Goal: Task Accomplishment & Management: Use online tool/utility

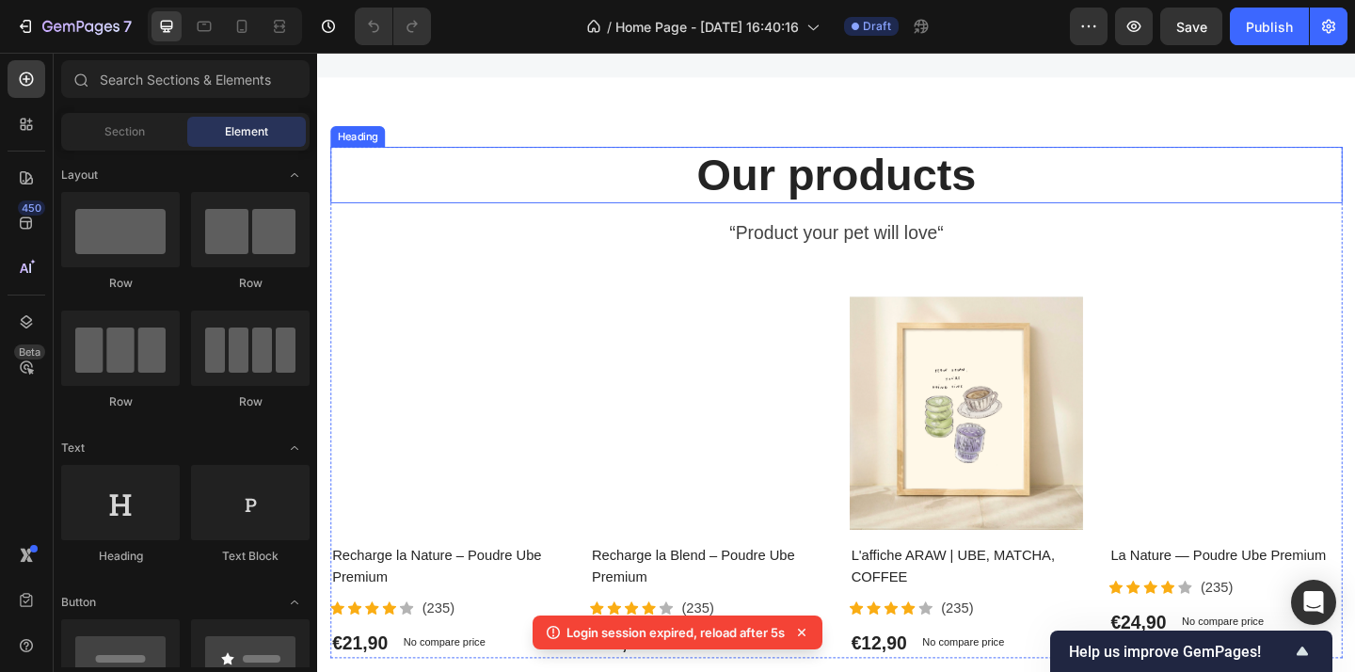
scroll to position [4852, 0]
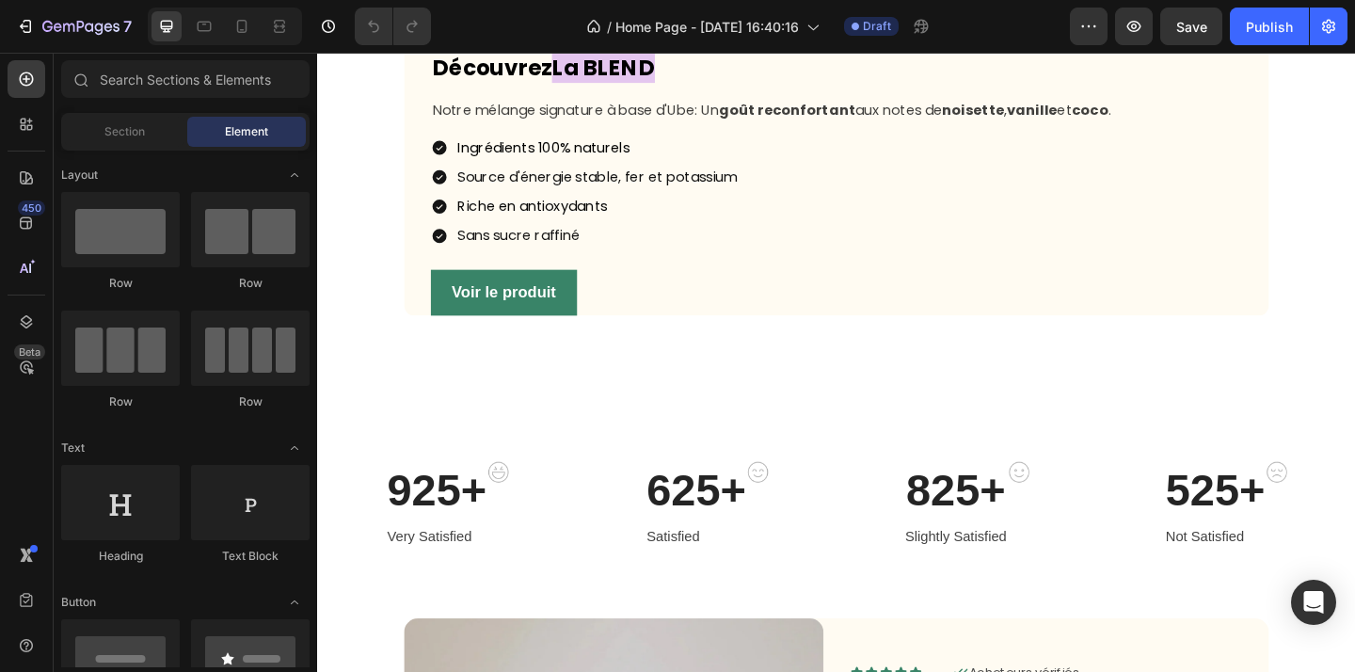
scroll to position [1189, 0]
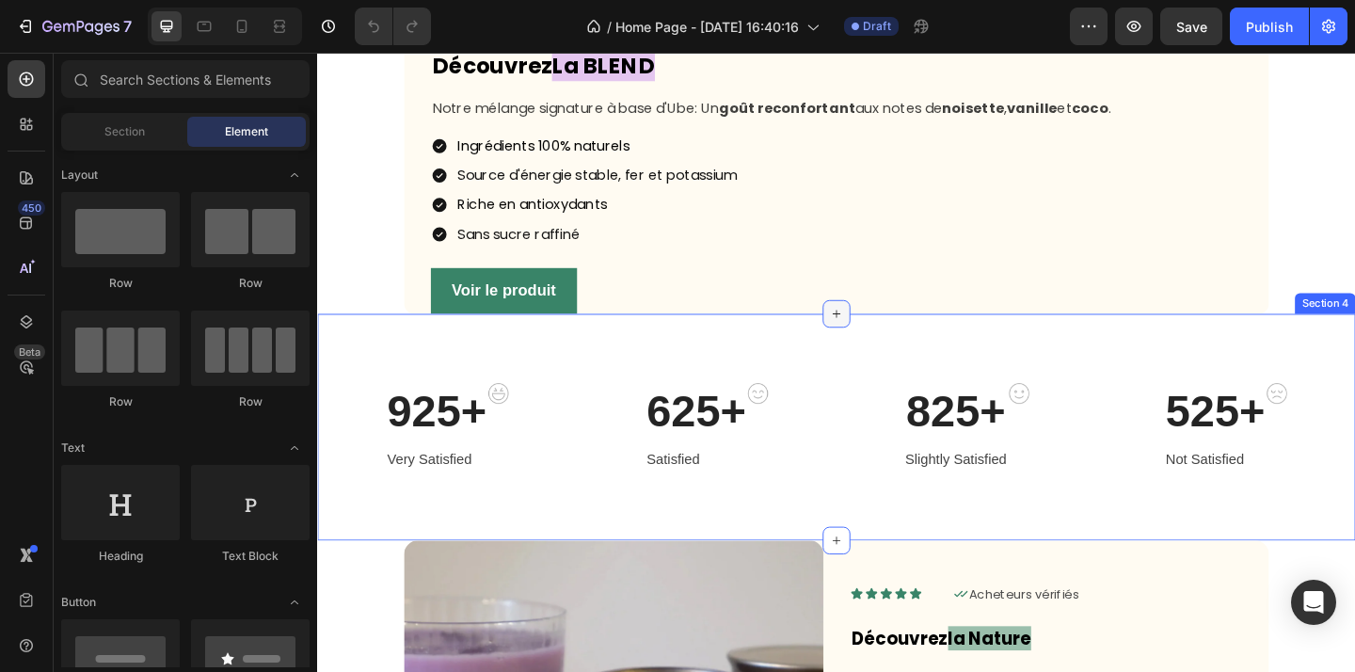
click at [886, 344] on icon at bounding box center [881, 336] width 15 height 15
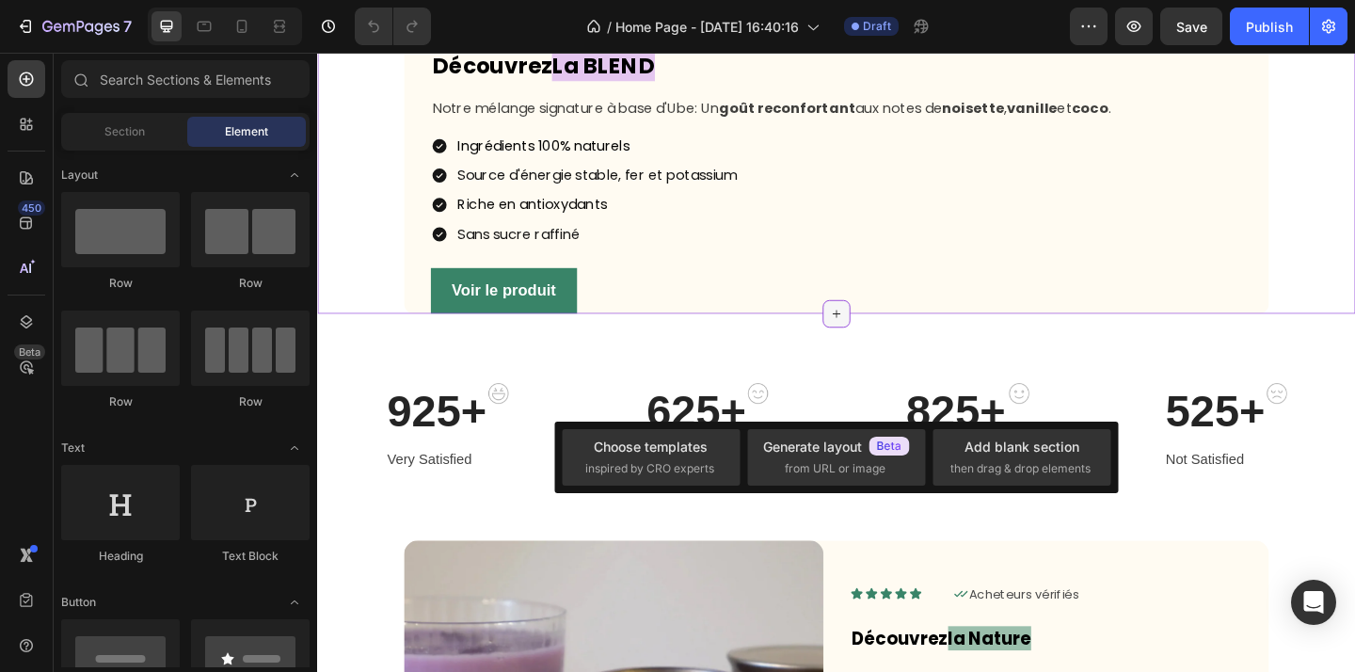
click at [885, 344] on icon at bounding box center [881, 336] width 15 height 15
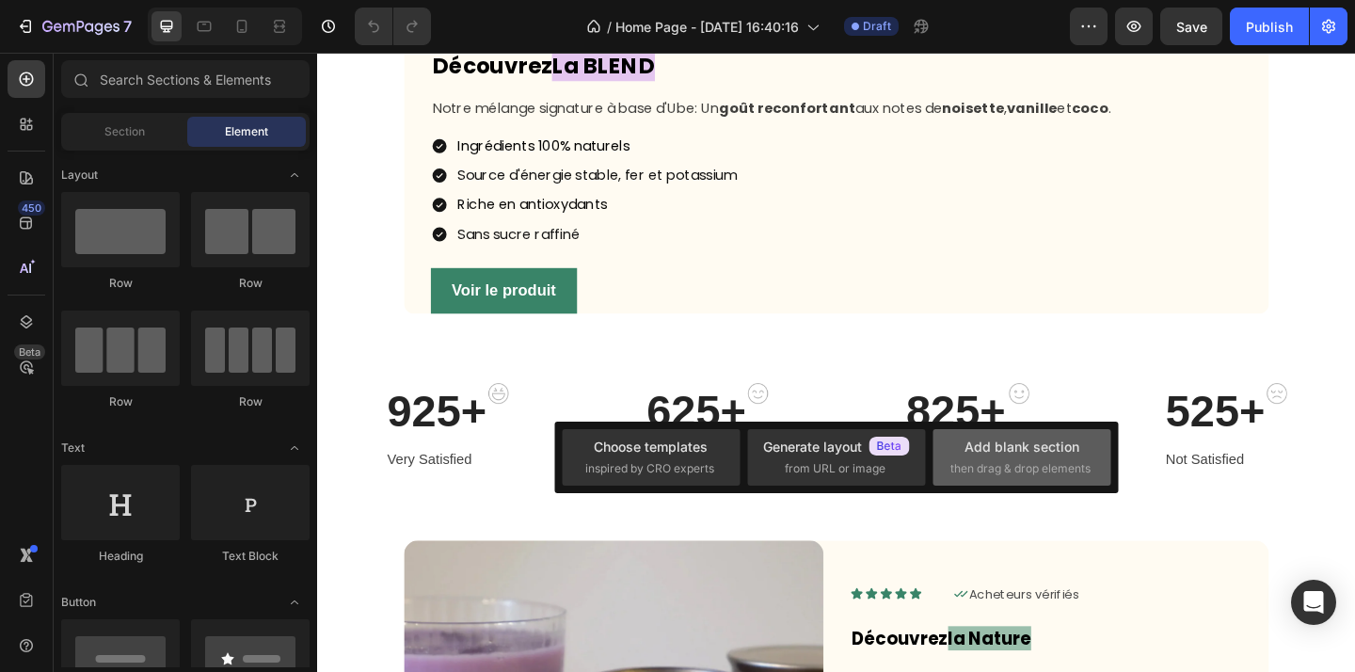
click at [1040, 473] on span "then drag & drop elements" at bounding box center [1020, 468] width 140 height 17
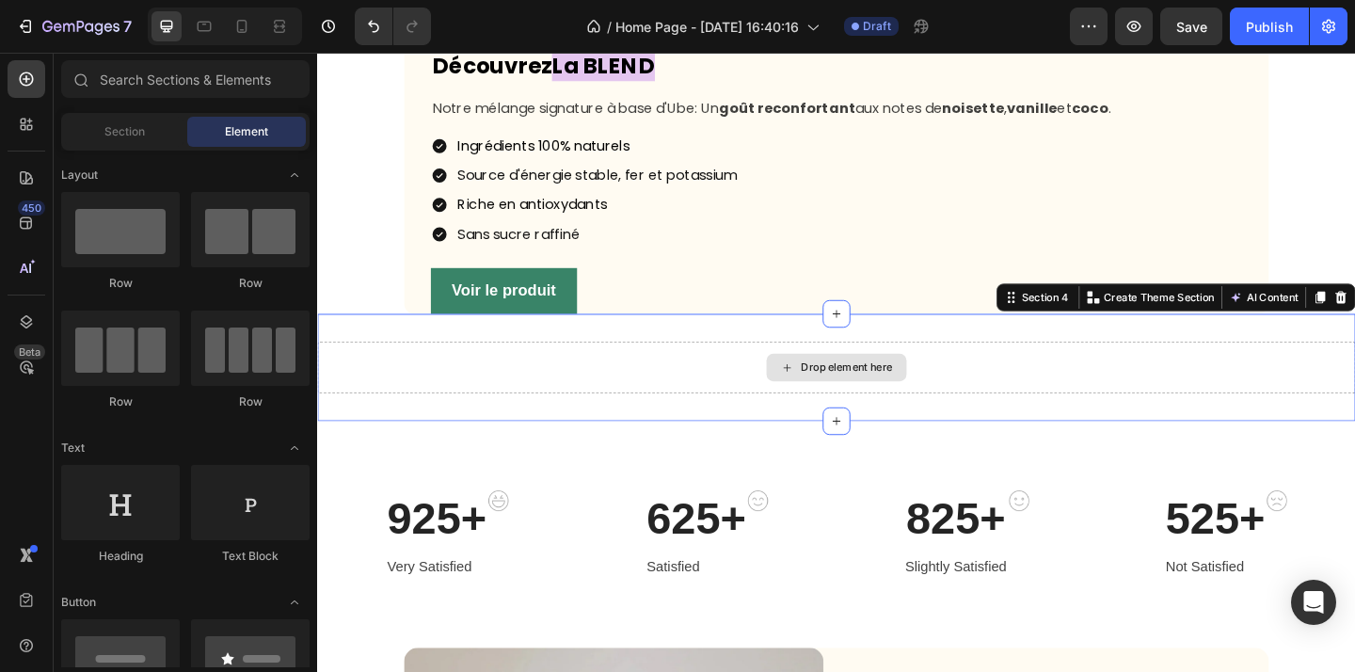
click at [780, 423] on div "Drop element here" at bounding box center [881, 395] width 1129 height 56
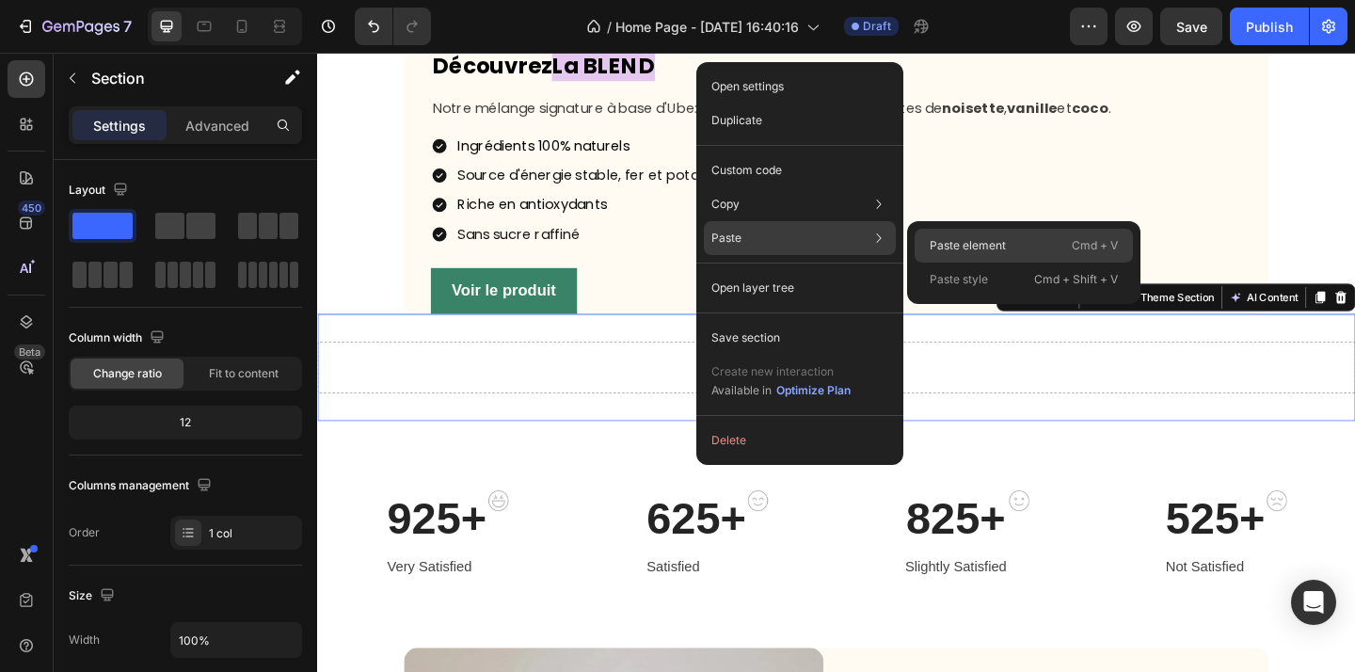
click at [999, 247] on p "Paste element" at bounding box center [968, 245] width 76 height 17
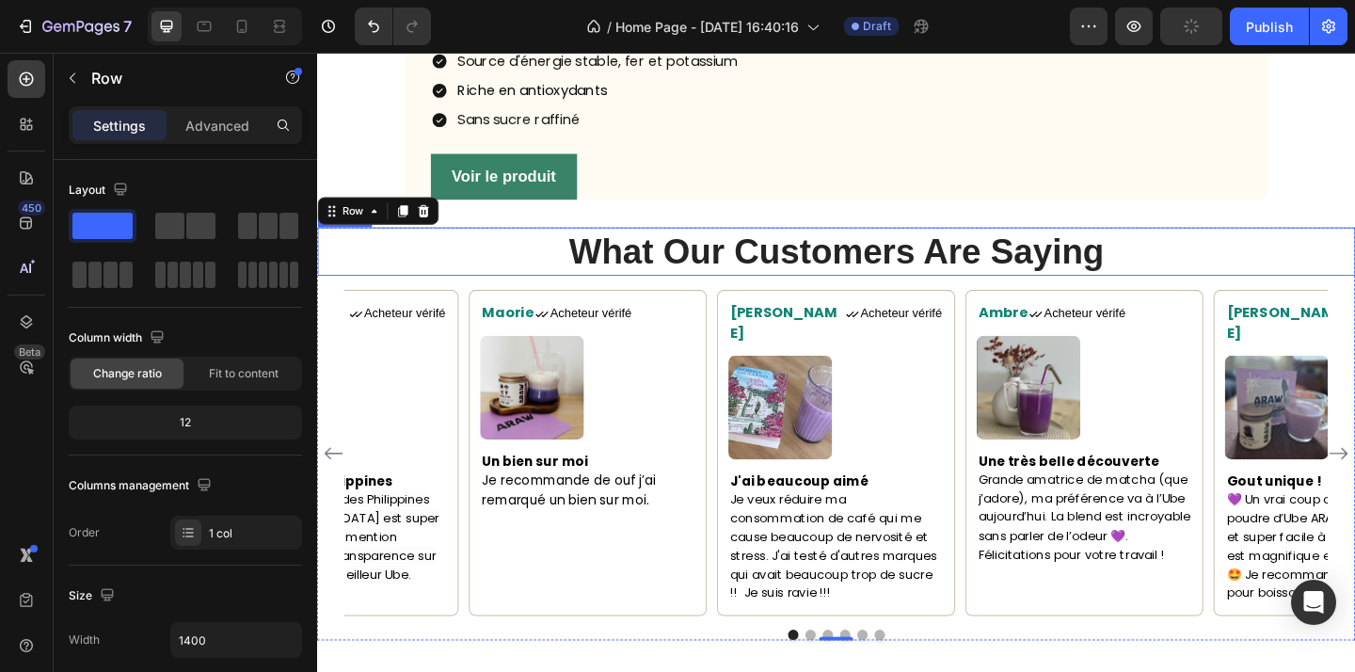
scroll to position [1290, 0]
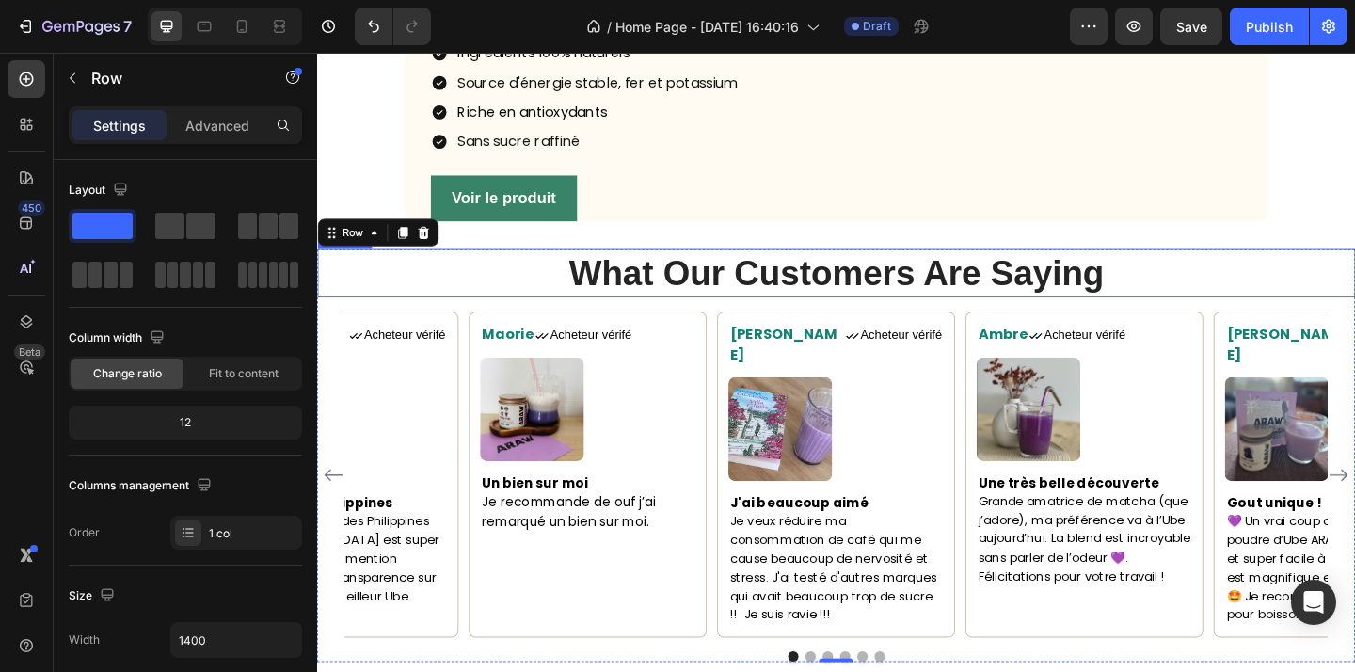
click at [1029, 317] on p "What Our Customers Are Saying" at bounding box center [881, 292] width 1125 height 49
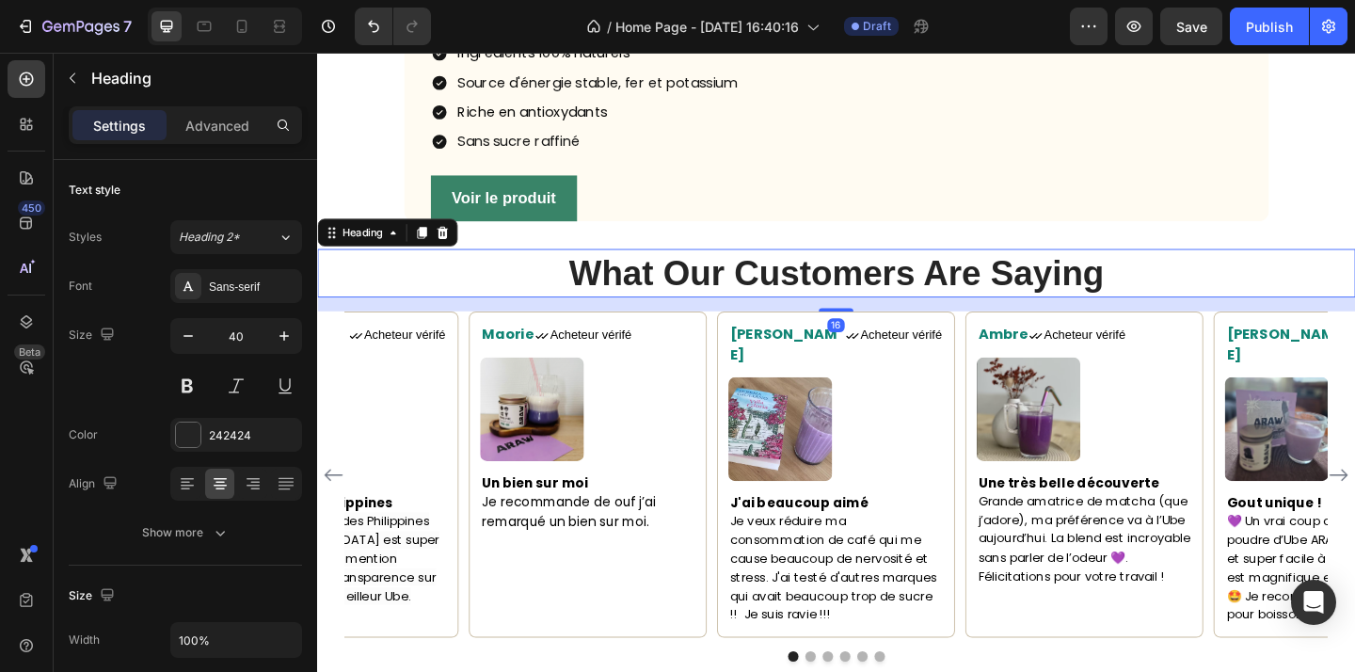
click at [1029, 317] on p "What Our Customers Are Saying" at bounding box center [881, 292] width 1125 height 49
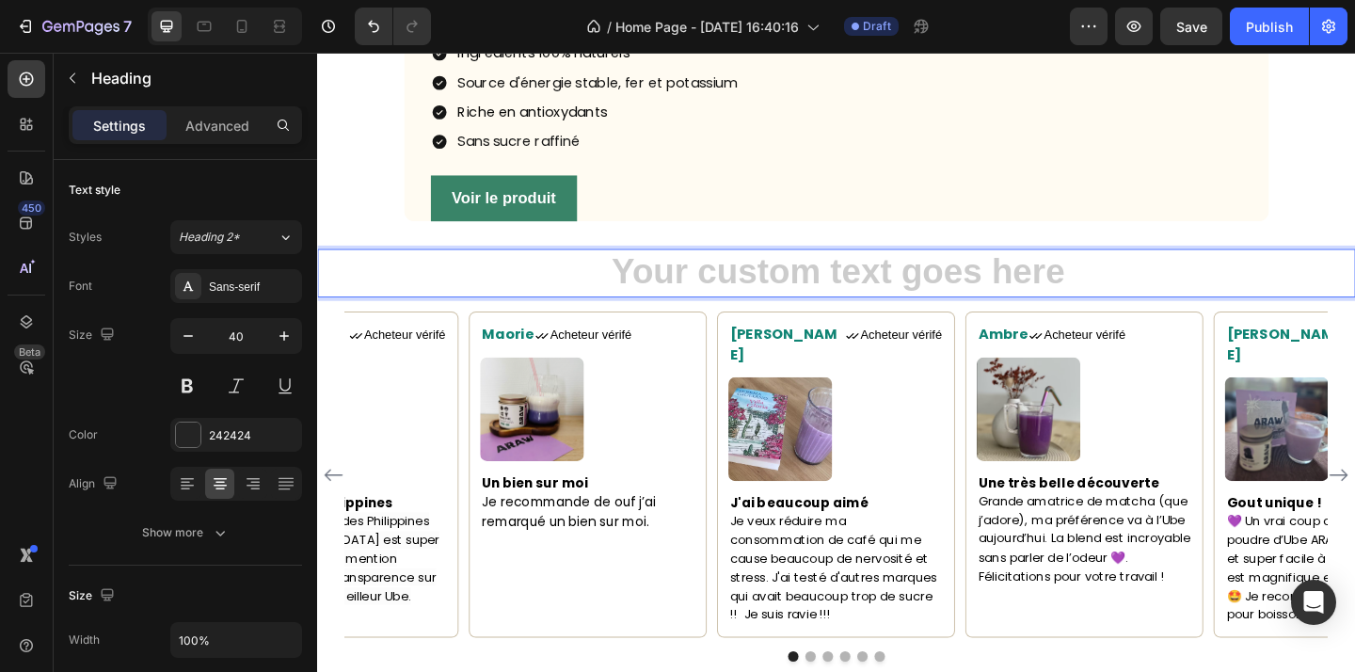
click at [1354, 319] on h2 "Rich Text Editor. Editing area: main" at bounding box center [881, 292] width 1129 height 53
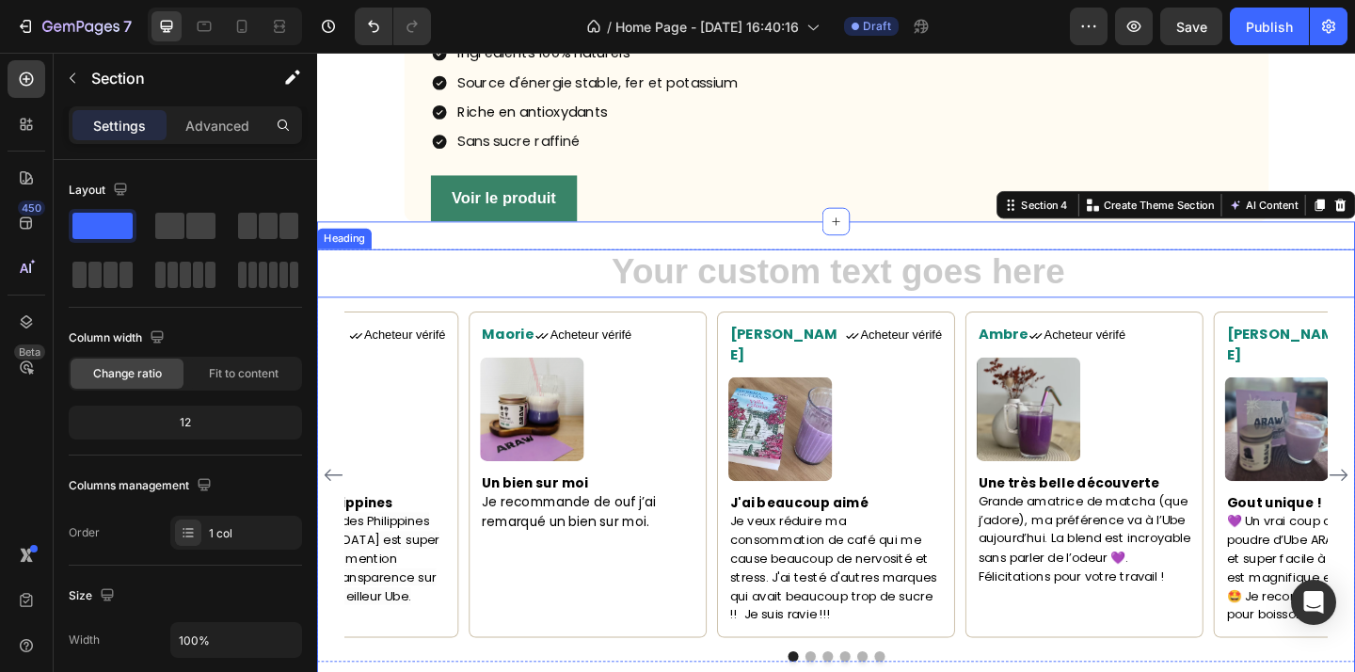
click at [1354, 319] on h2 "Rich Text Editor. Editing area: main" at bounding box center [881, 292] width 1129 height 53
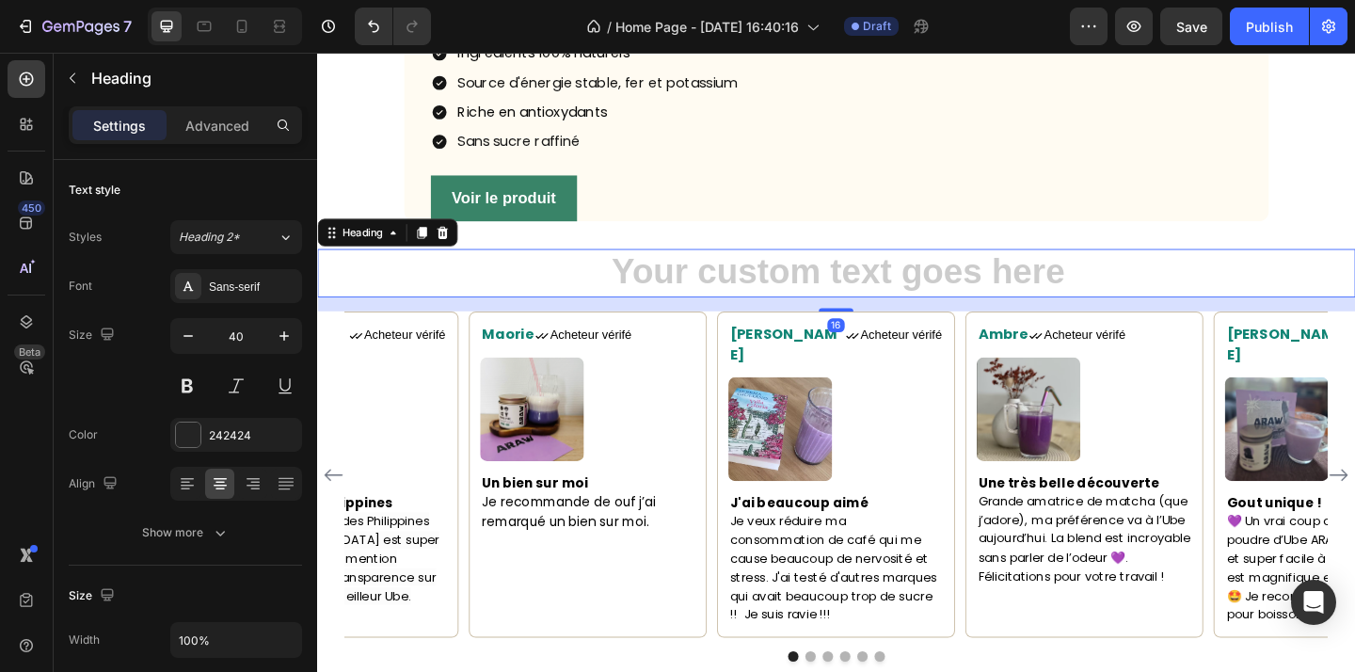
click at [1025, 319] on h2 "Rich Text Editor. Editing area: main" at bounding box center [881, 292] width 1129 height 53
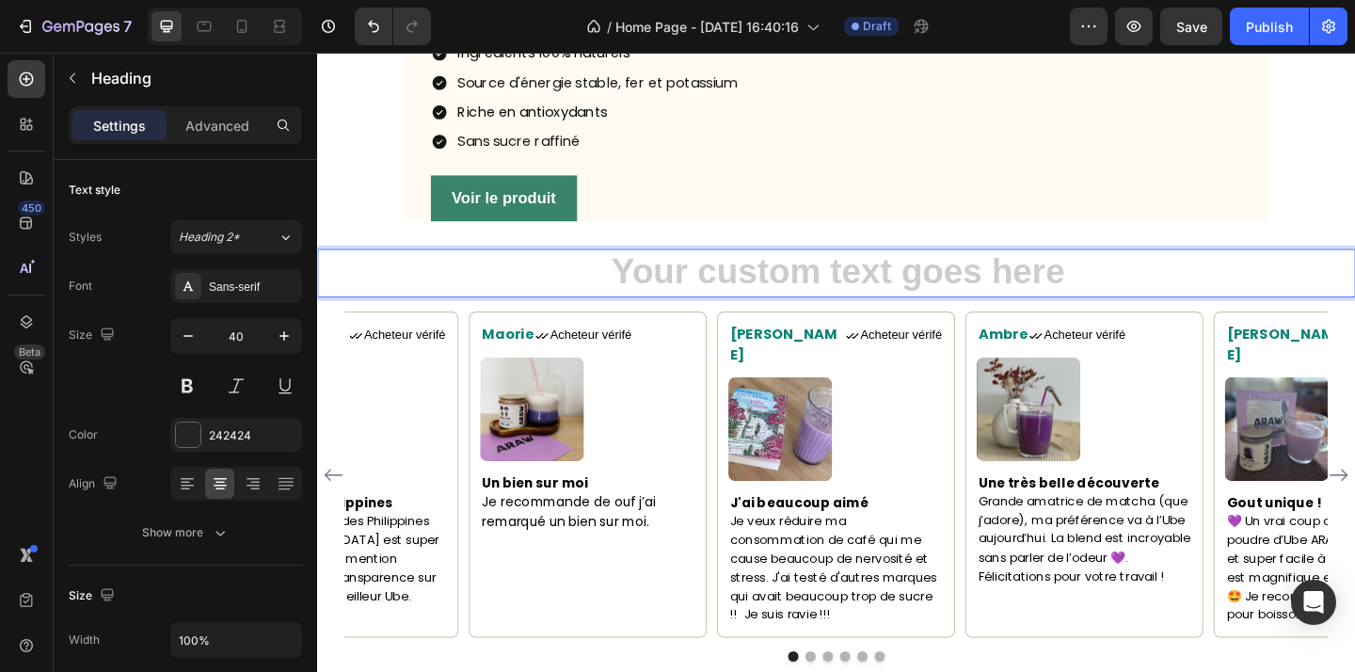
click at [417, 319] on h2 "Rich Text Editor. Editing area: main" at bounding box center [881, 292] width 1129 height 53
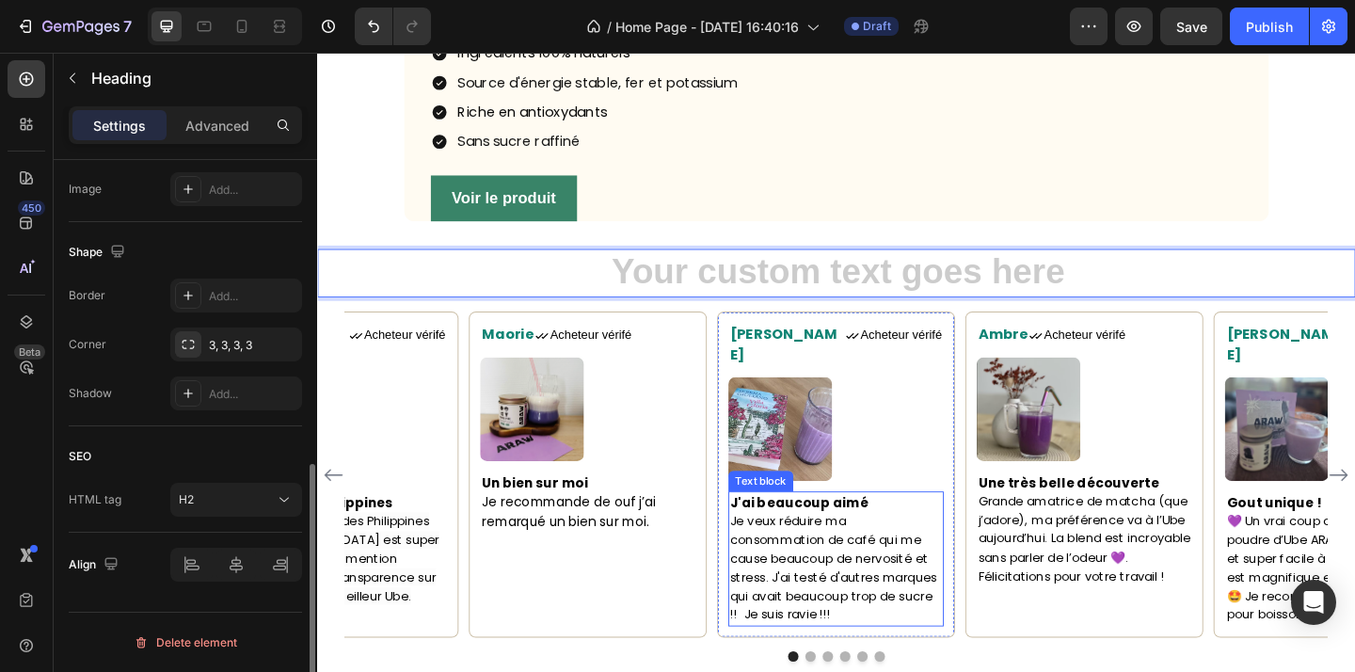
click at [865, 628] on span "Je veux réduire ma consommation de café qui me cause beaucoup de nervosité et s…" at bounding box center [879, 612] width 225 height 120
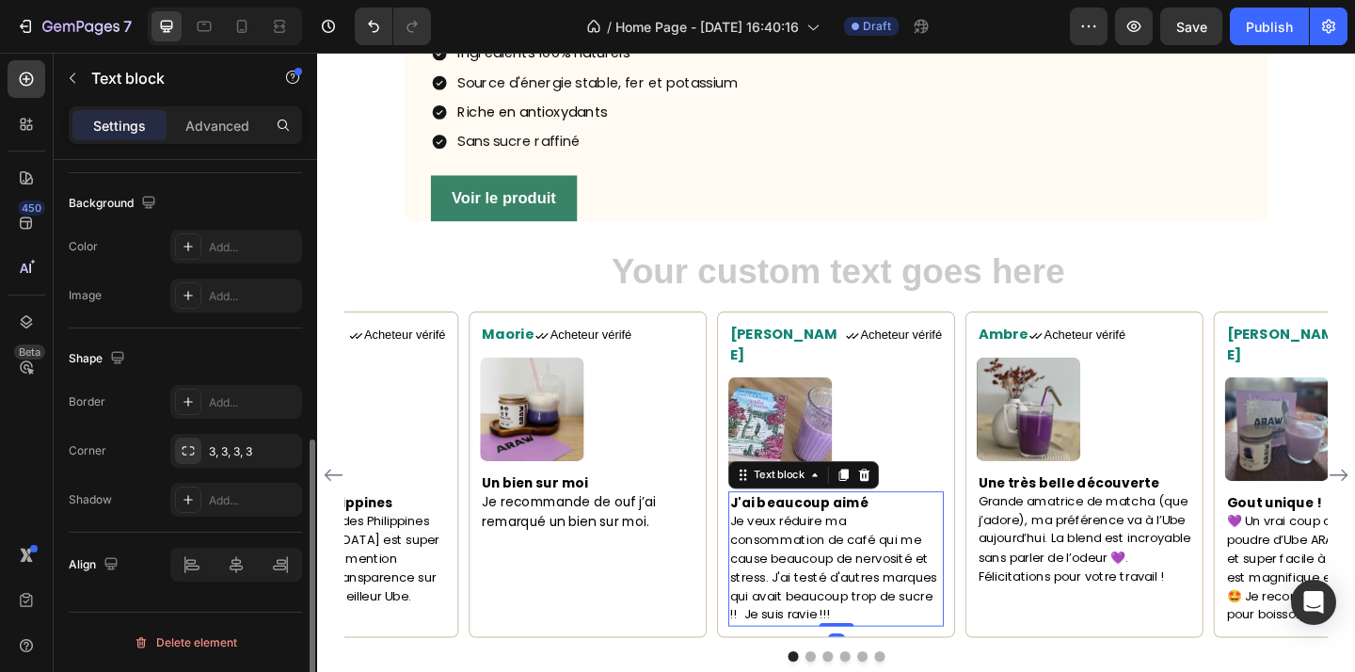
scroll to position [0, 0]
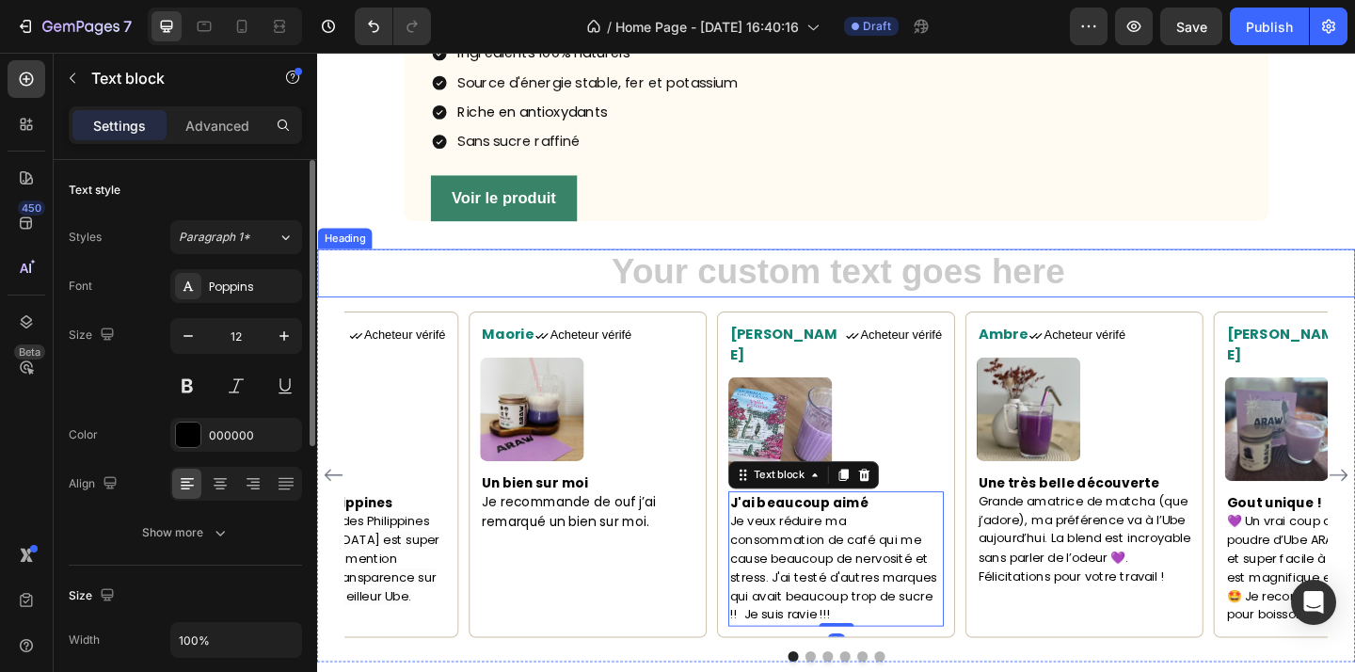
click at [740, 319] on h2 "Rich Text Editor. Editing area: main" at bounding box center [881, 292] width 1129 height 53
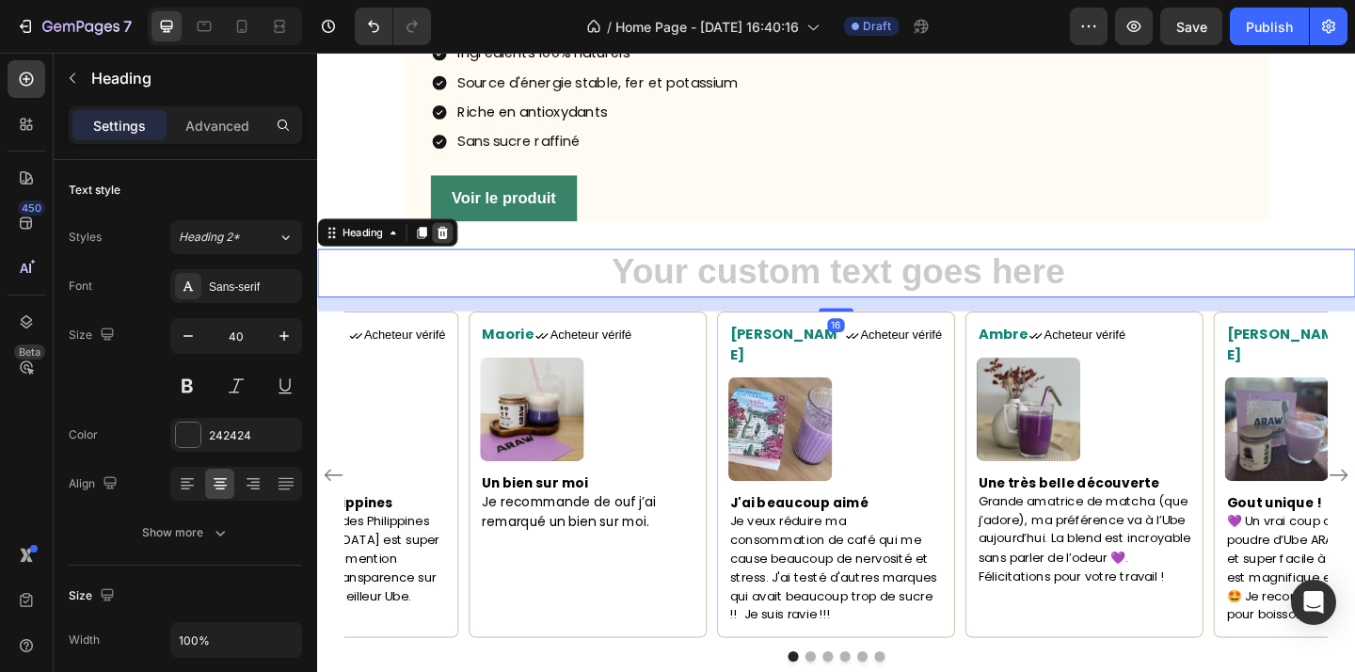
click at [452, 255] on icon at bounding box center [454, 248] width 12 height 13
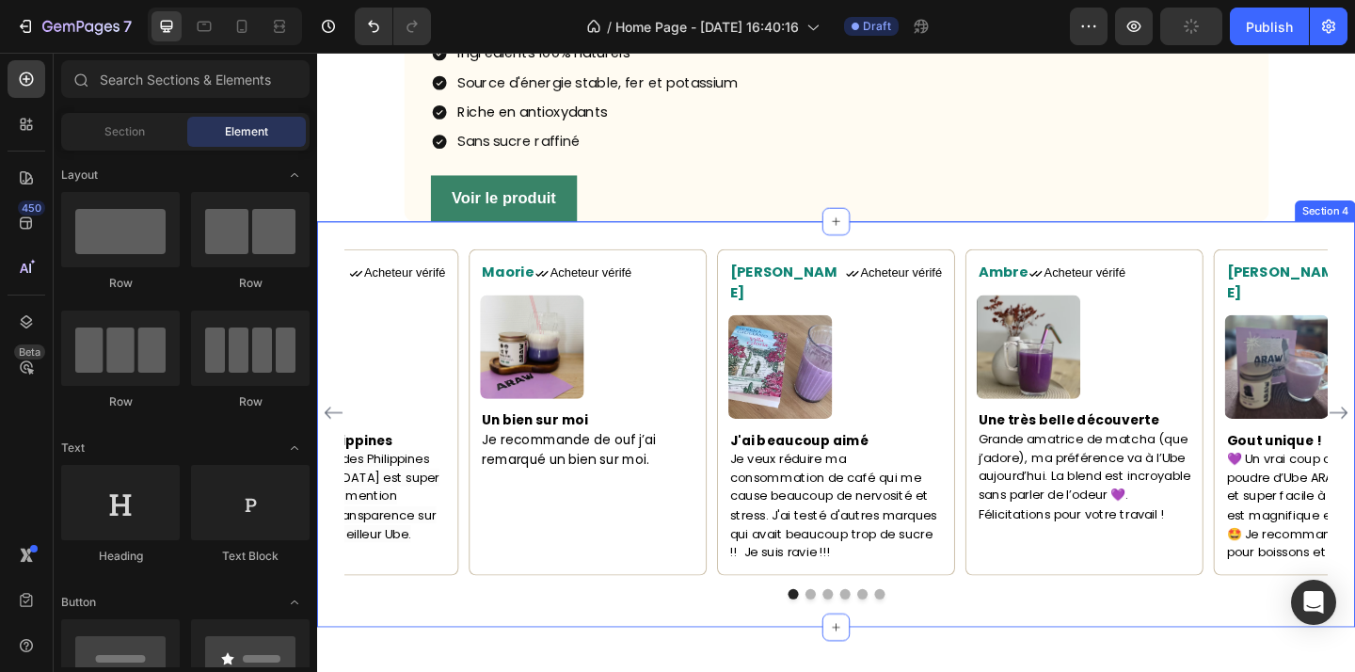
click at [910, 340] on div "Maorie Text block Icon Acheteur vérifé Text Block Row Image Un bien sur moi Je …" at bounding box center [881, 456] width 1129 height 440
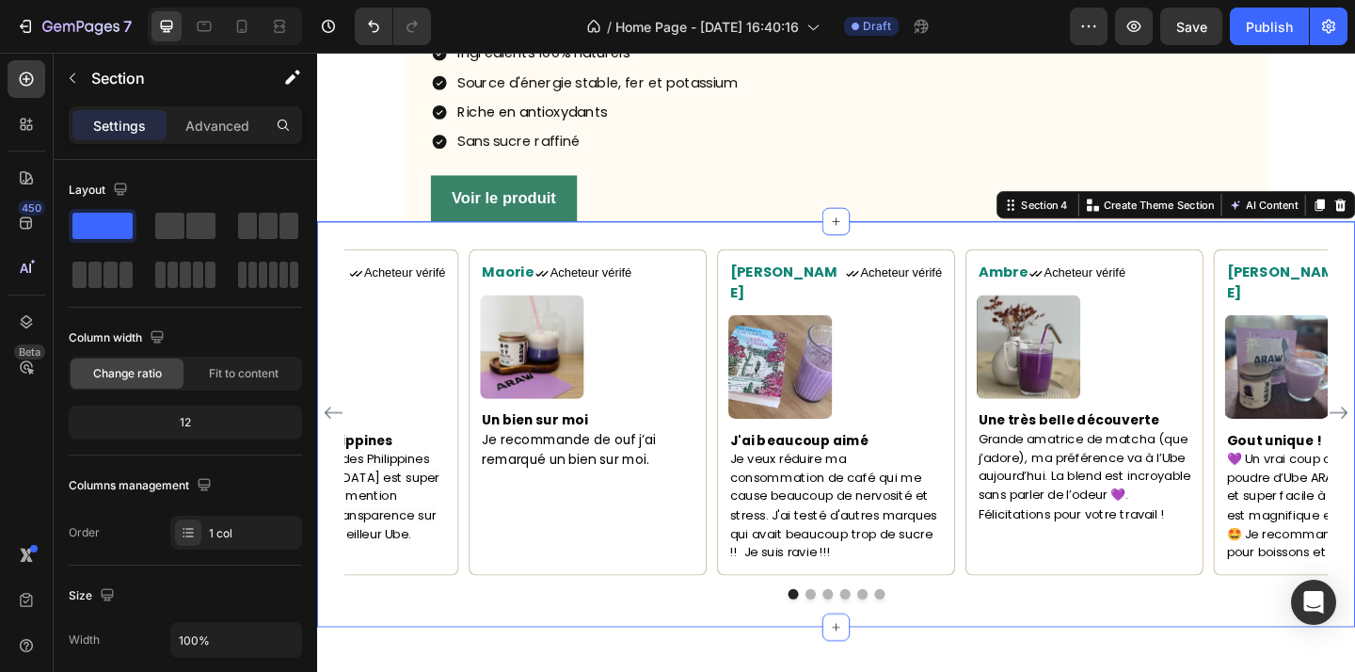
click at [907, 329] on div "Maorie Text block Icon Acheteur vérifé Text Block Row Image Un bien sur moi Je …" at bounding box center [881, 456] width 1129 height 440
click at [842, 334] on div "Maorie Text block Icon Acheteur vérifé Text Block Row Image Un bien sur moi Je …" at bounding box center [881, 456] width 1129 height 440
click at [213, 123] on p "Advanced" at bounding box center [217, 126] width 64 height 20
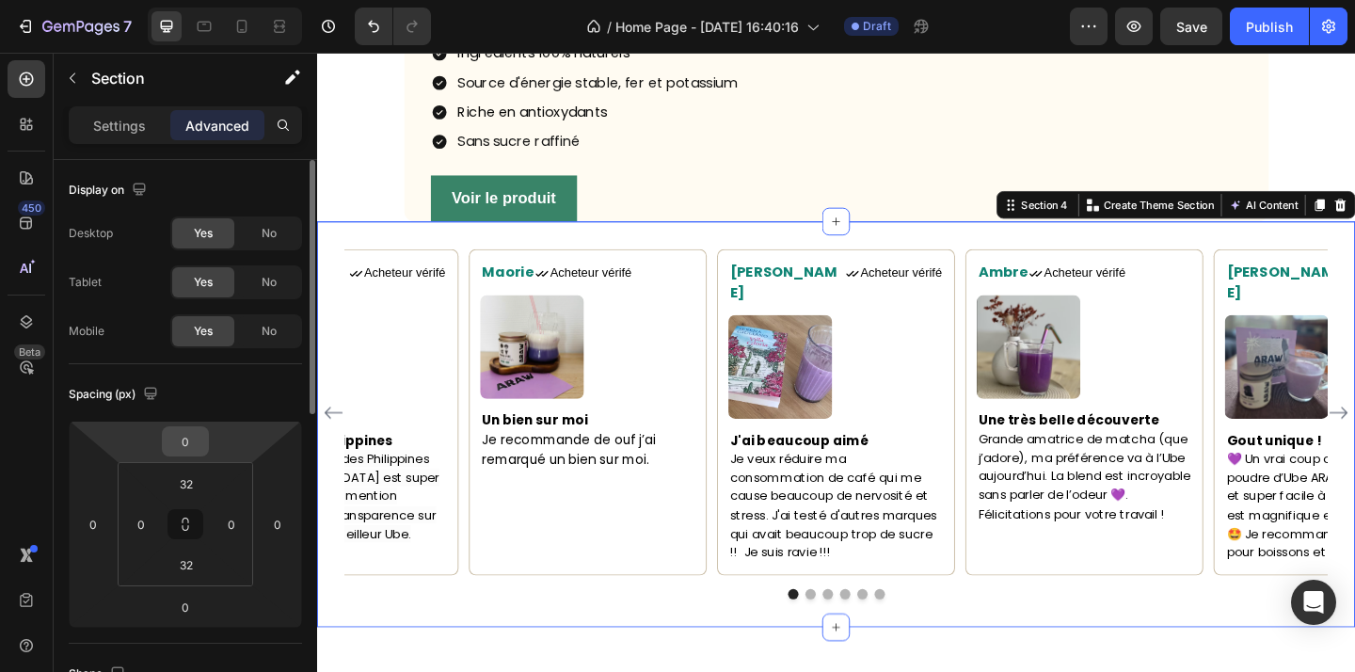
click at [200, 449] on input "0" at bounding box center [186, 441] width 38 height 28
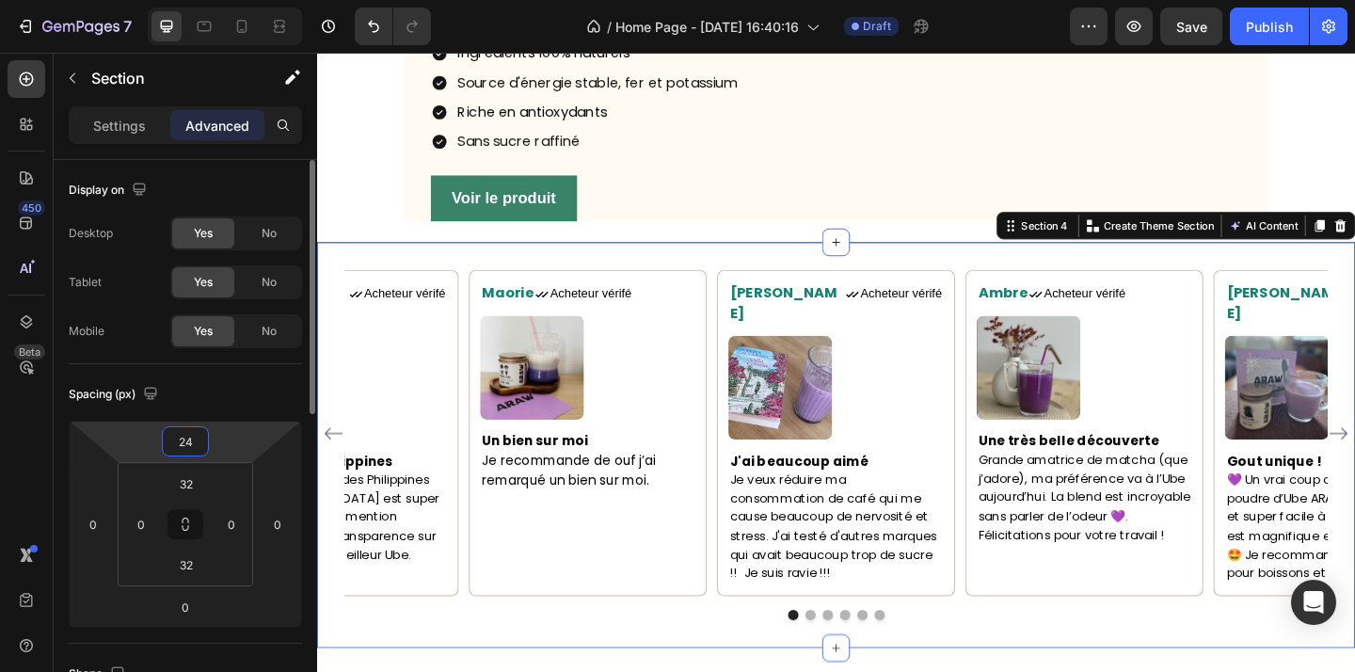
type input "2"
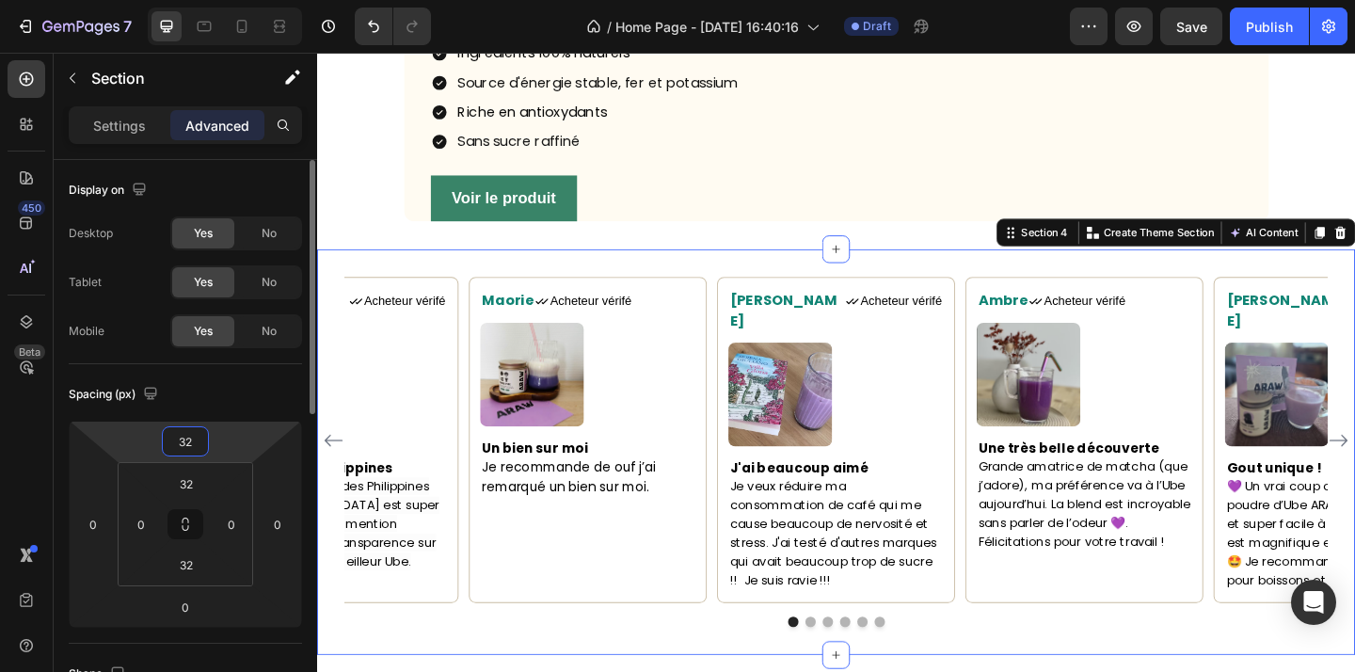
type input "32"
click at [478, 367] on div "Maorie Text block Icon Acheteur vérifé Text Block Row Image Un bien sur moi Je …" at bounding box center [881, 486] width 1129 height 440
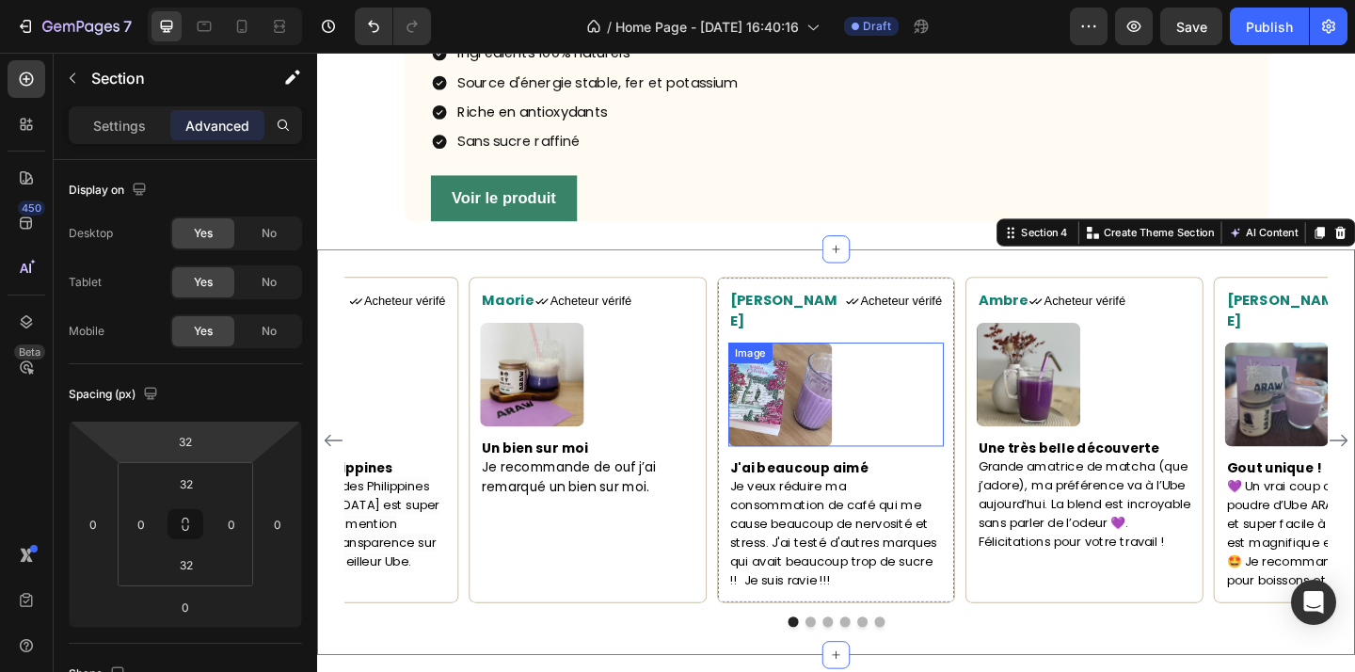
scroll to position [1540, 0]
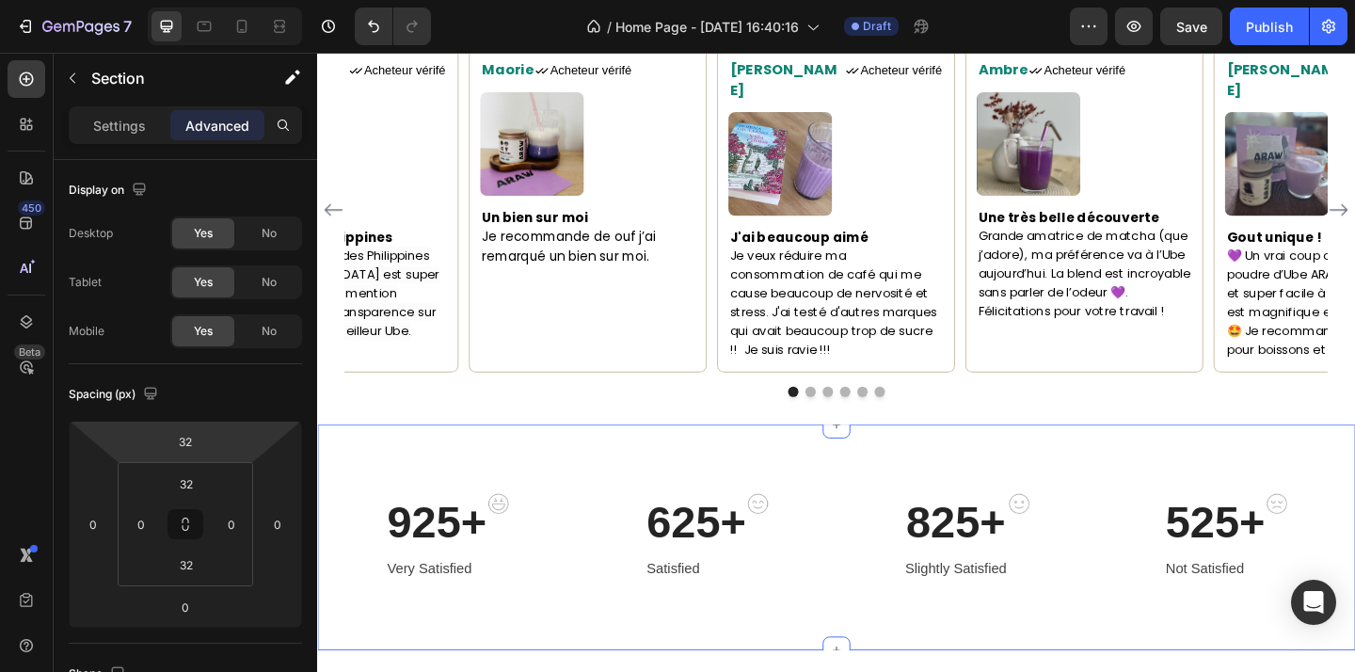
click at [910, 567] on div "925+ Heading Very Satisfied Text block Image Row 625+ Heading Satisfied Text bl…" at bounding box center [881, 580] width 1129 height 246
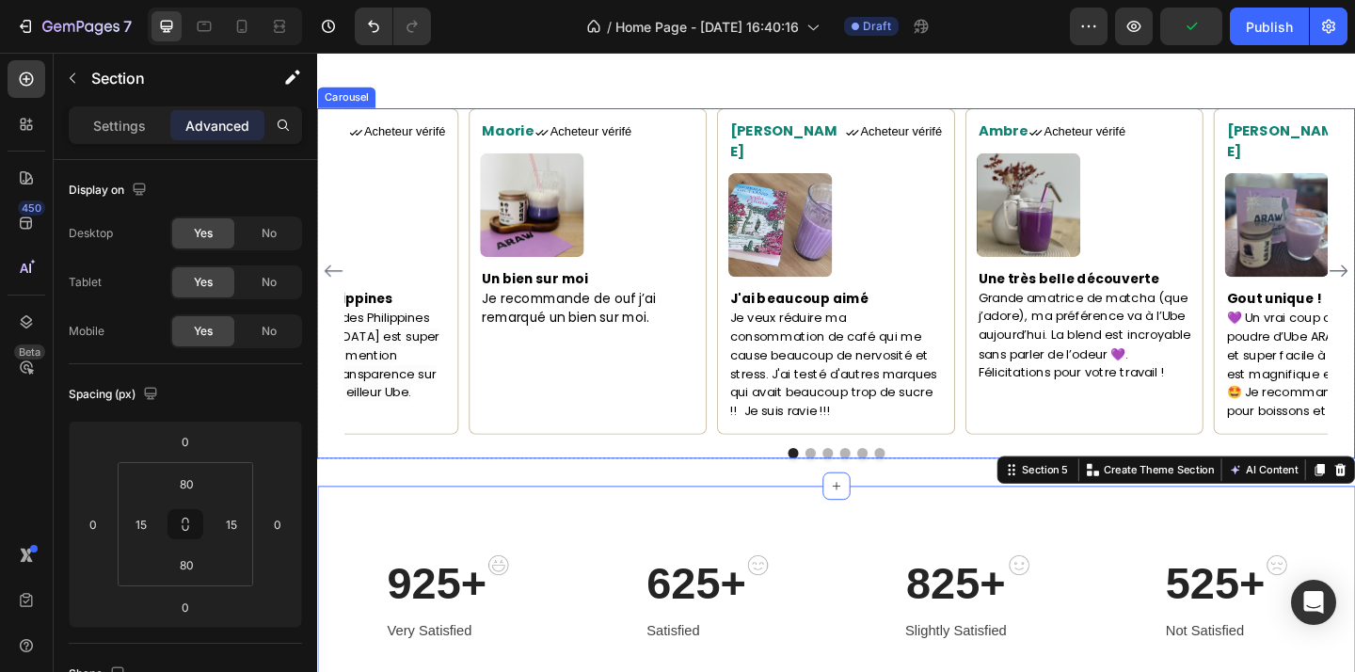
scroll to position [1570, 0]
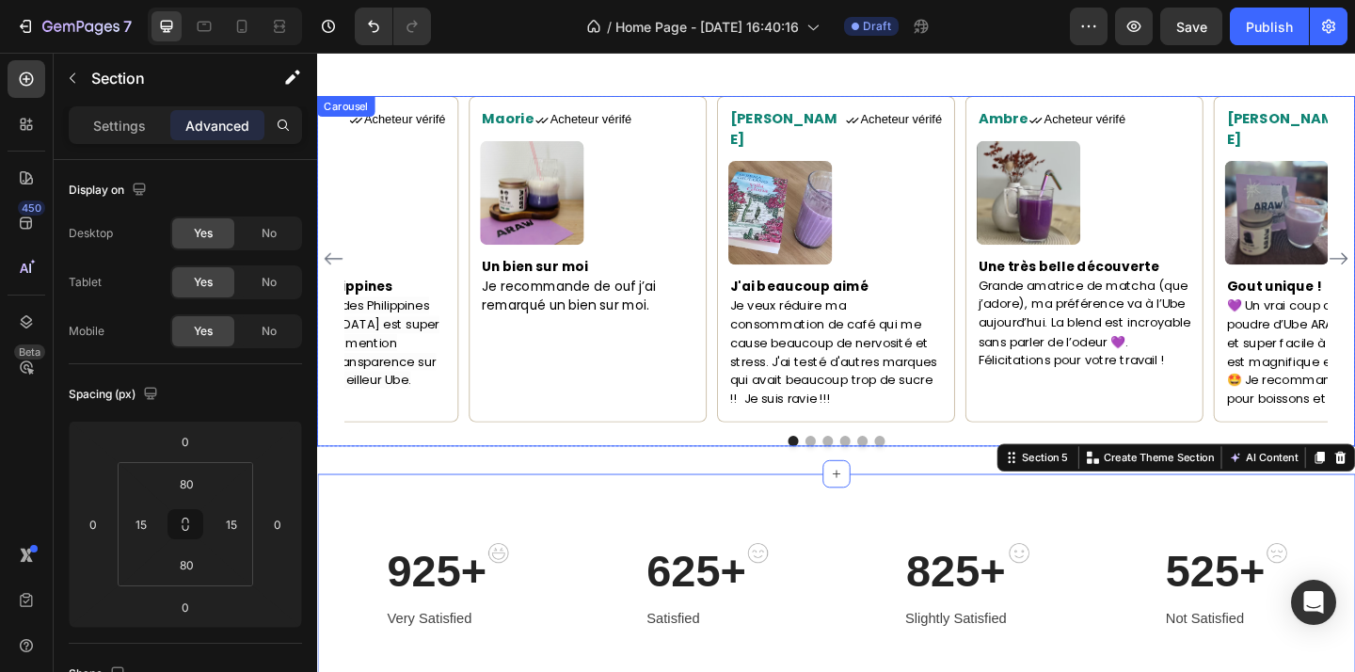
click at [677, 470] on div at bounding box center [881, 475] width 1129 height 11
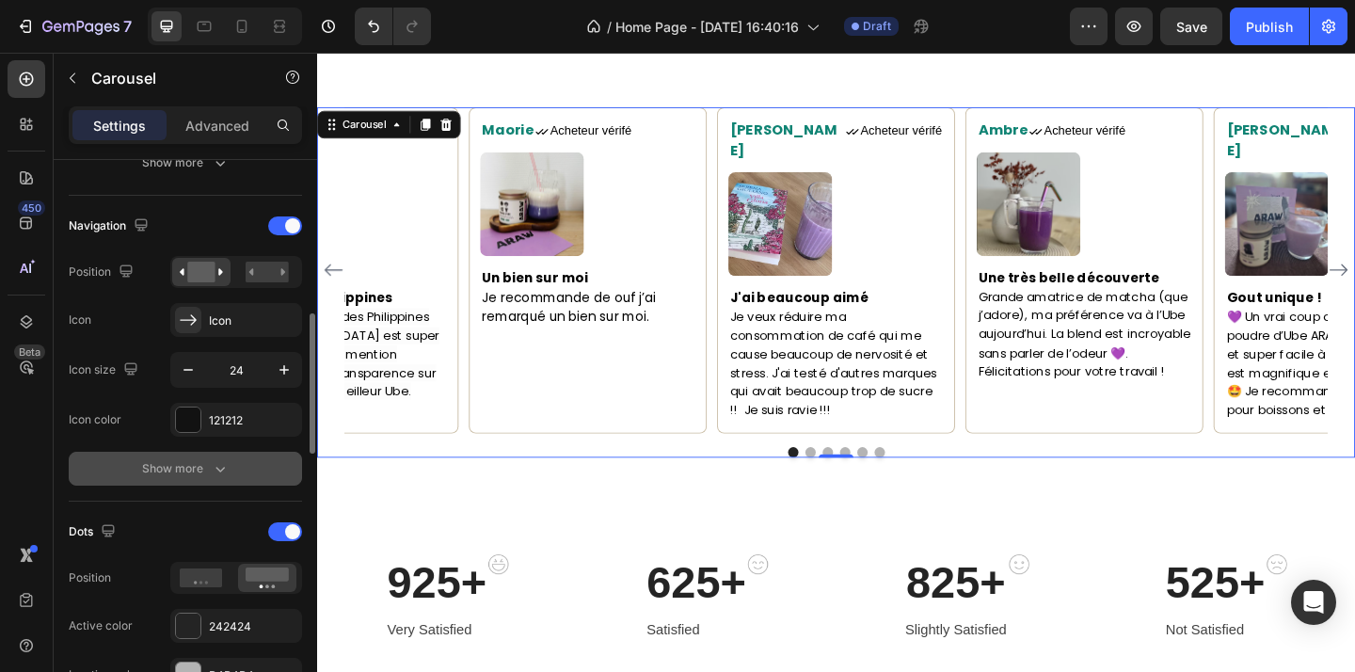
scroll to position [656, 0]
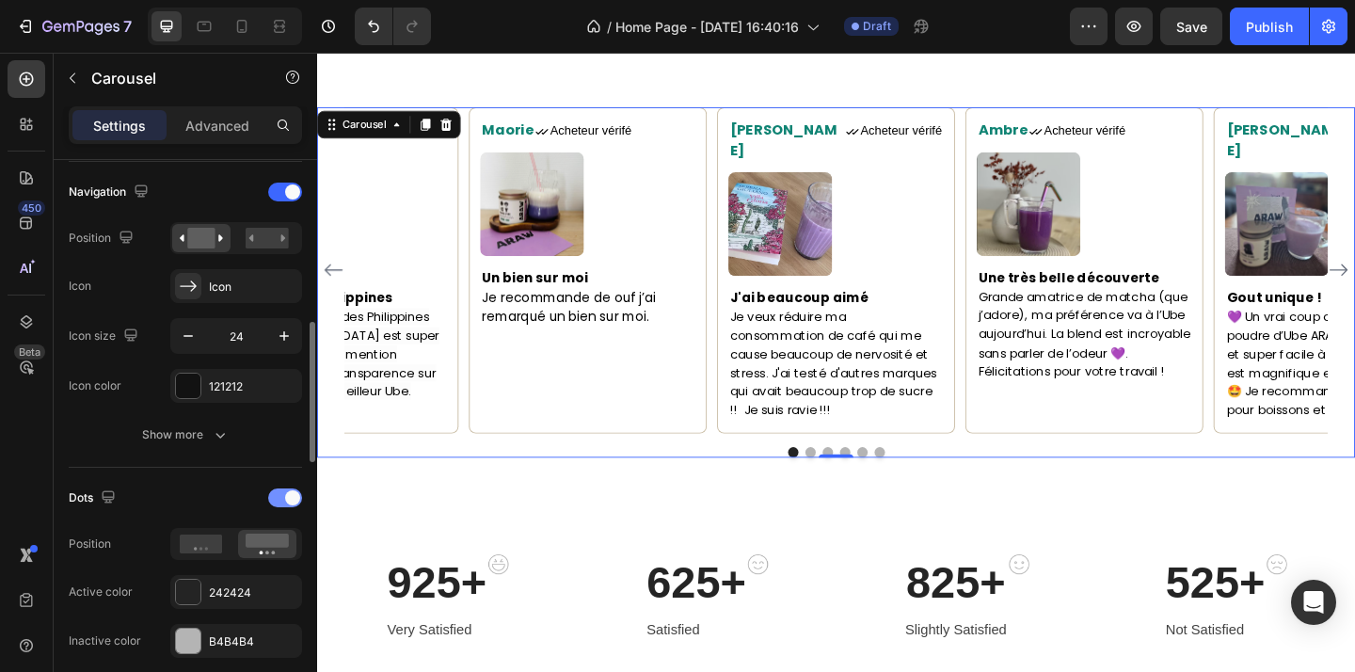
click at [282, 500] on div at bounding box center [285, 497] width 34 height 19
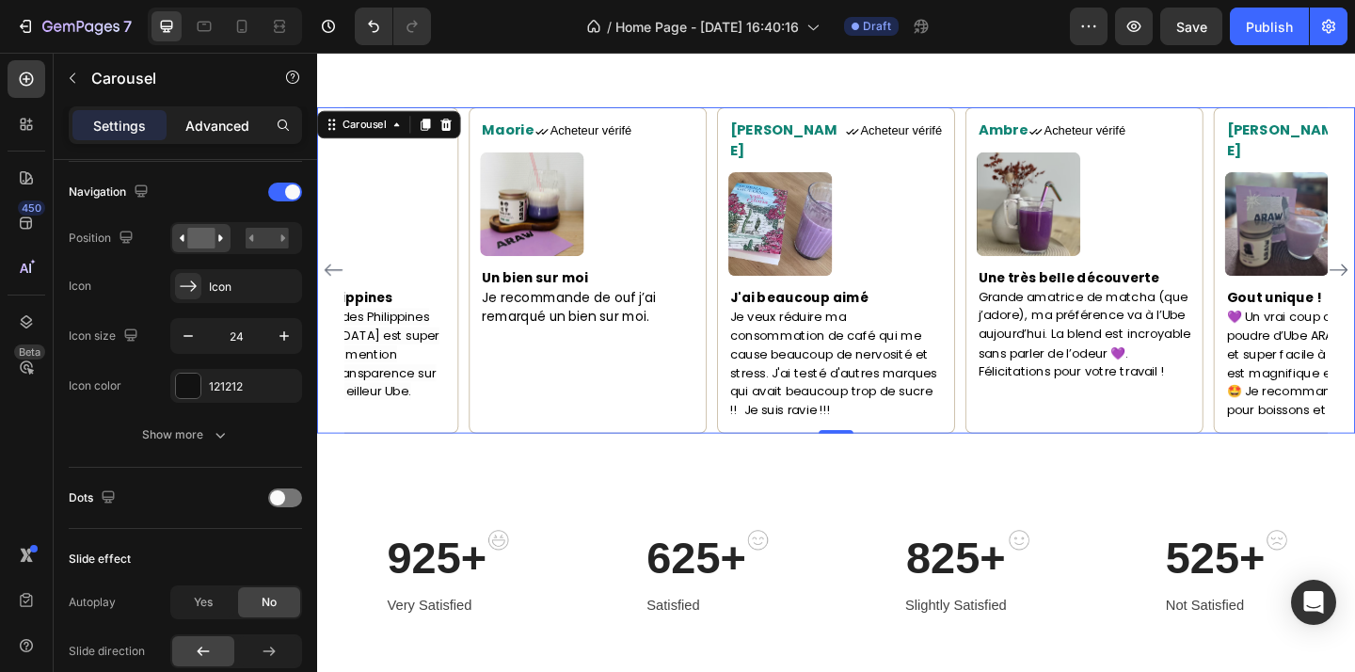
click at [228, 128] on p "Advanced" at bounding box center [217, 126] width 64 height 20
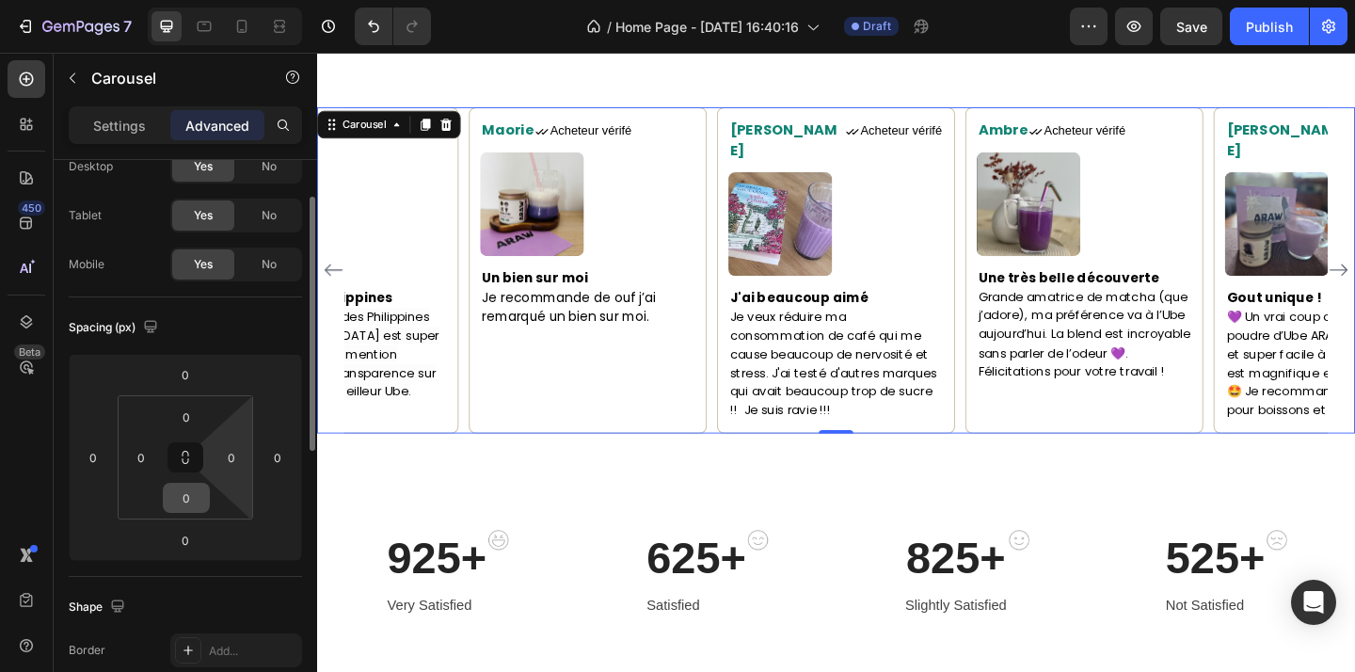
scroll to position [72, 0]
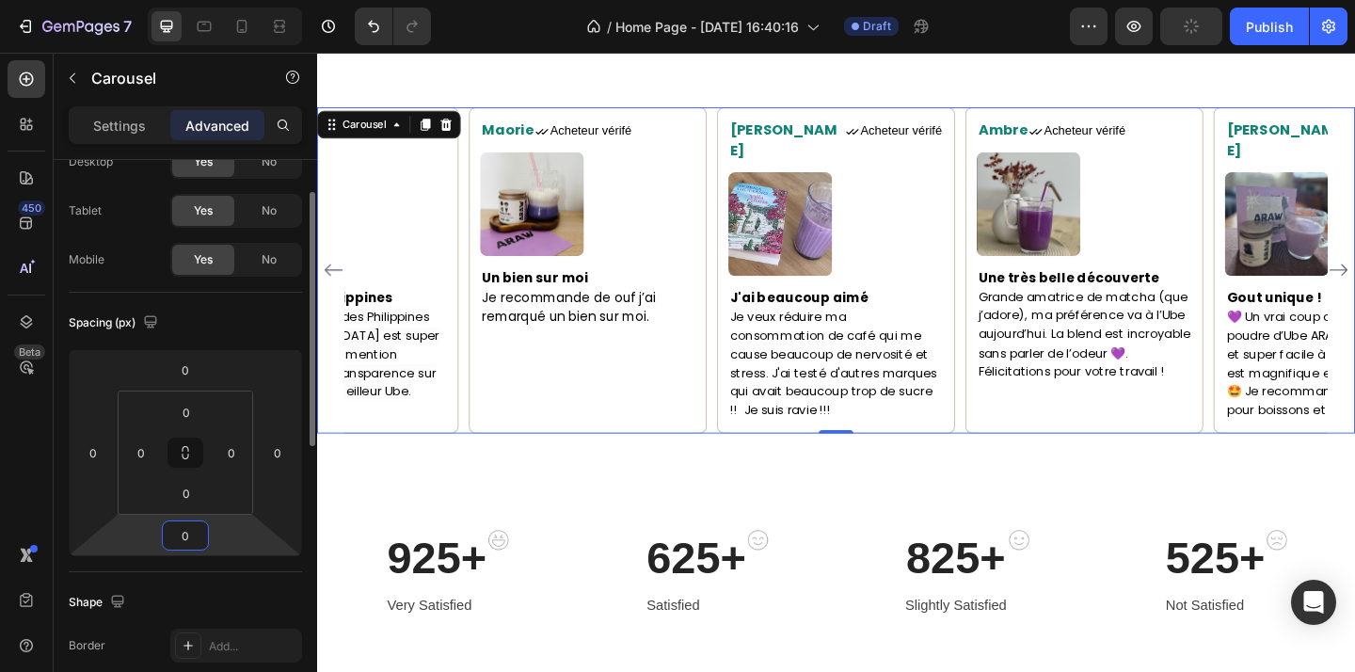
click at [199, 531] on input "0" at bounding box center [186, 535] width 38 height 28
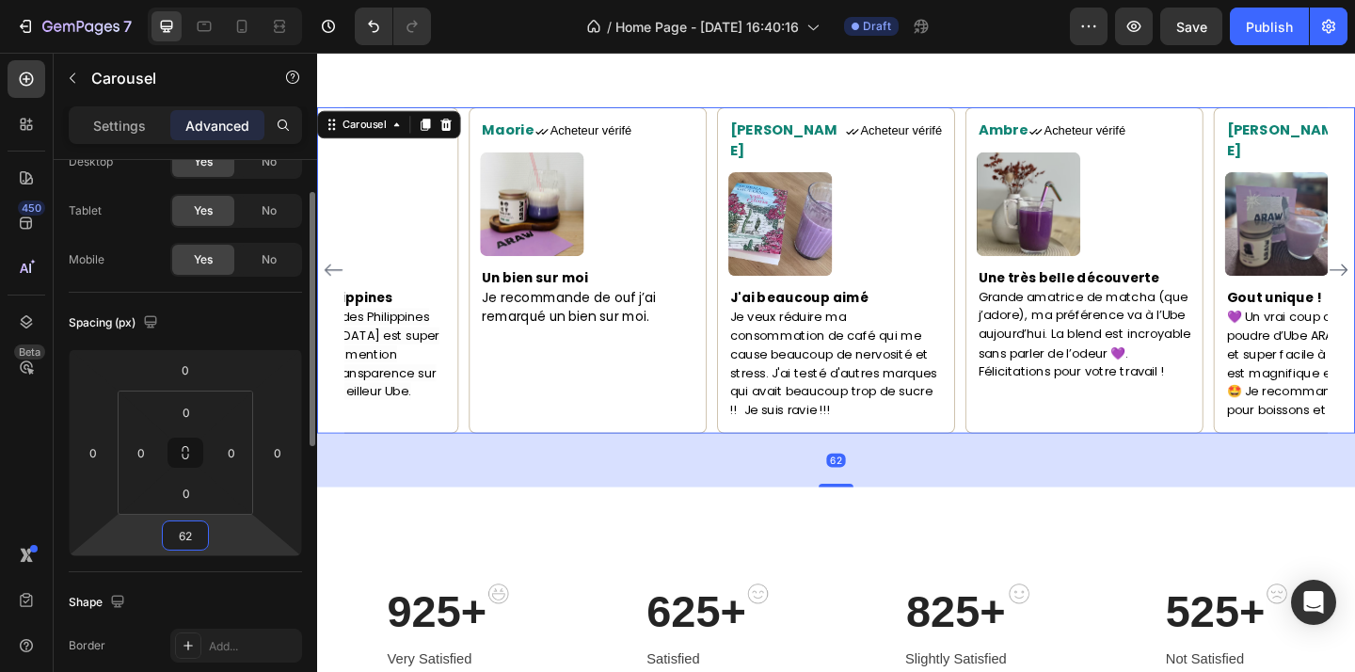
type input "6"
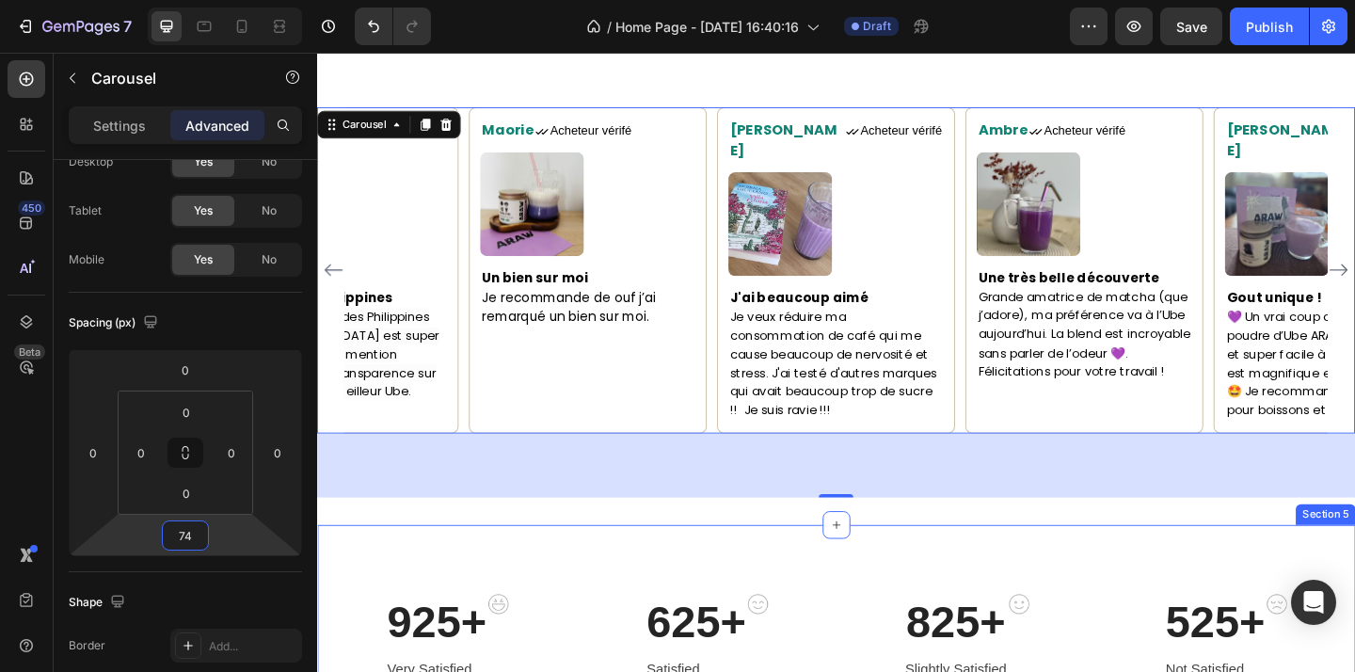
type input "74"
click at [884, 533] on div at bounding box center [882, 535] width 38 height 4
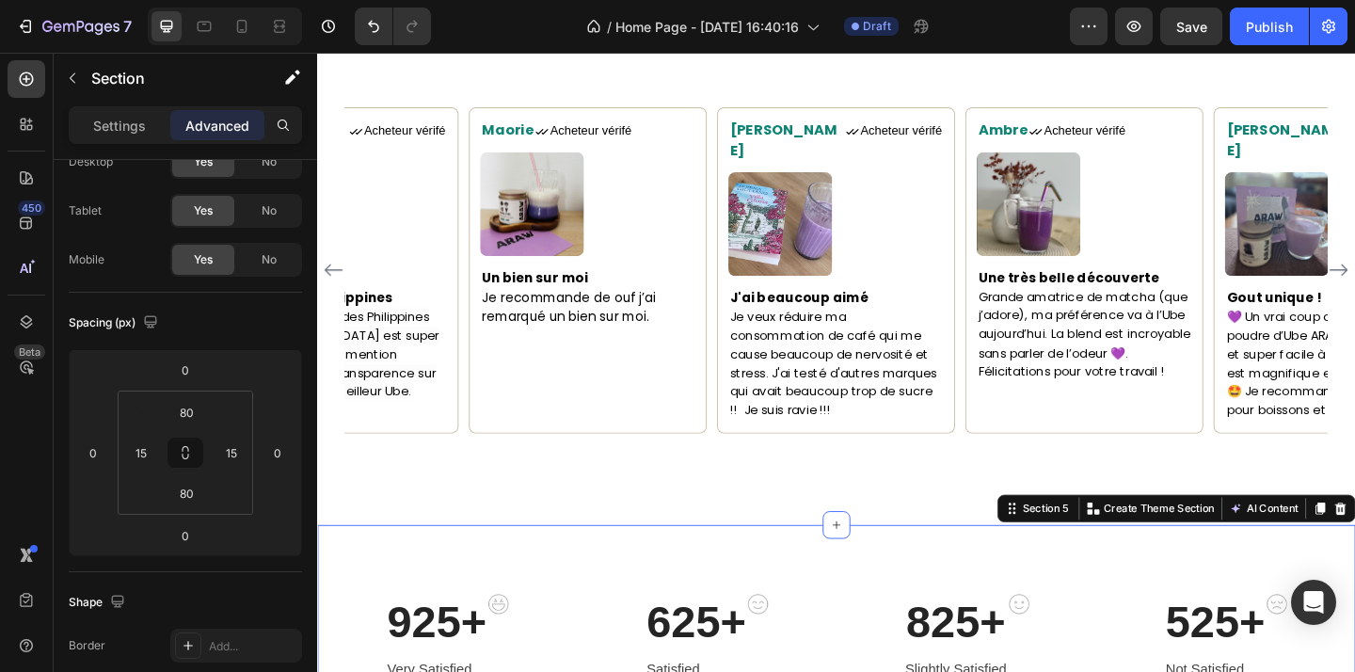
scroll to position [0, 0]
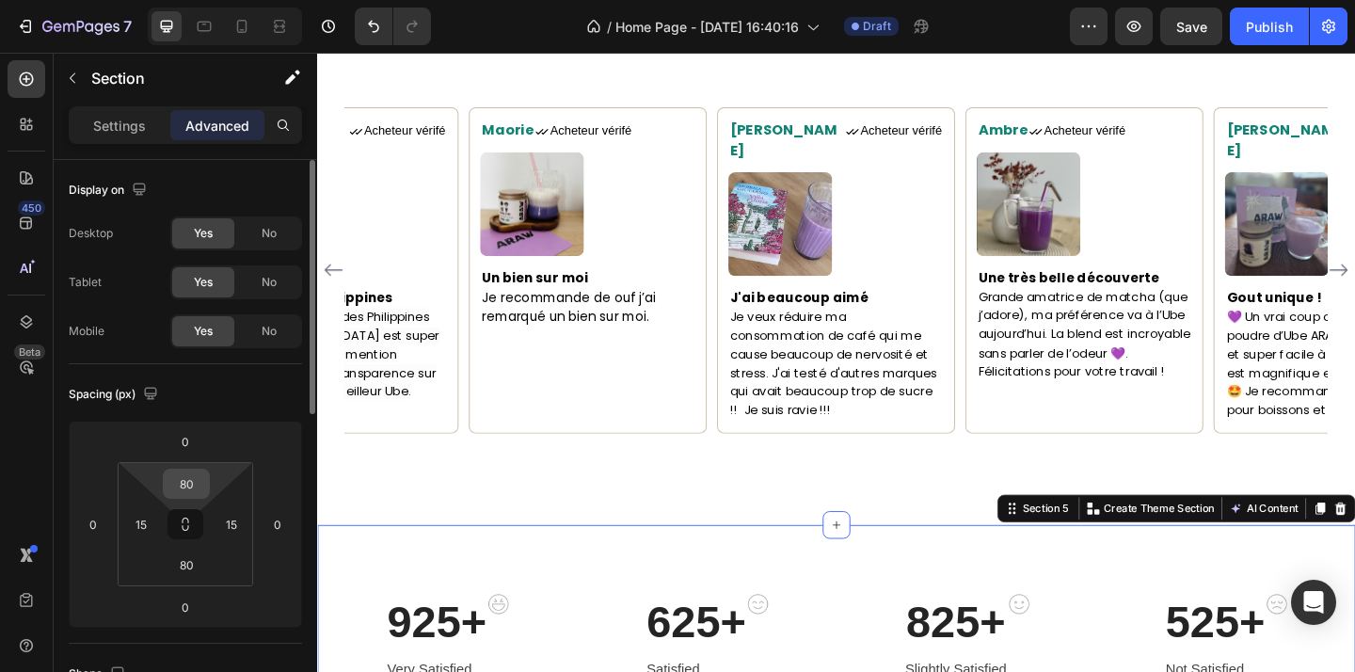
click at [190, 485] on input "80" at bounding box center [186, 484] width 38 height 28
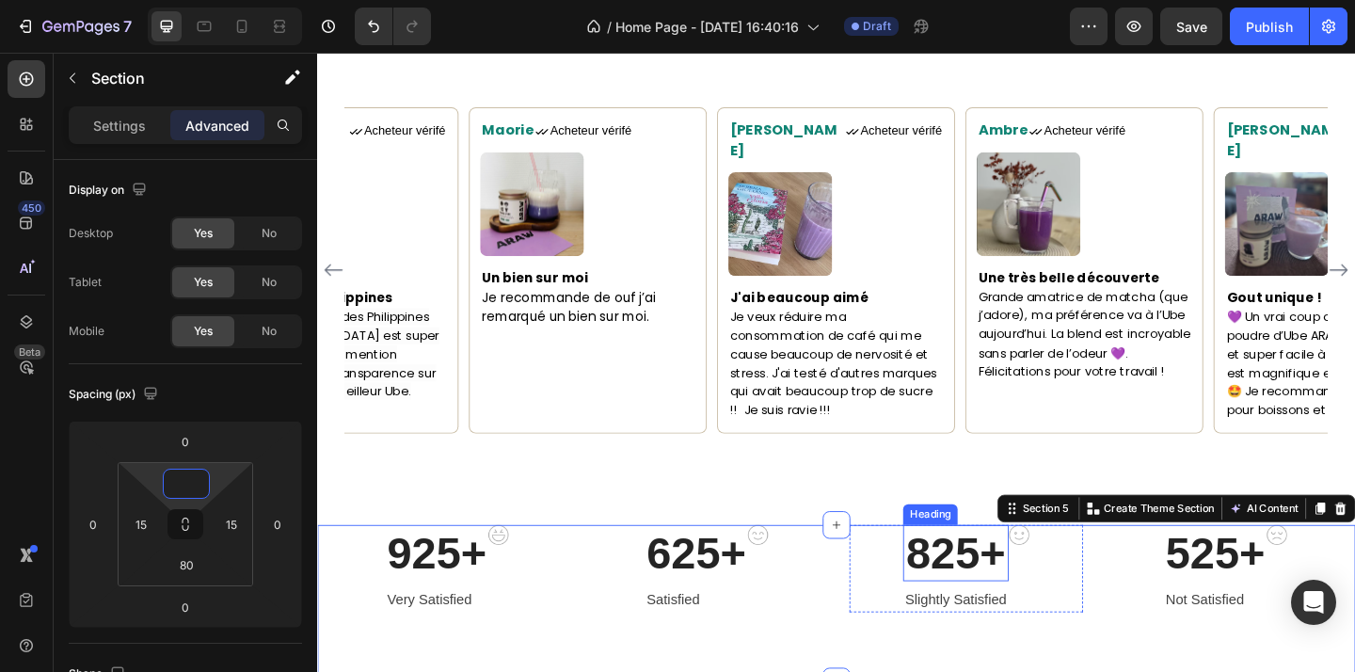
click at [894, 621] on div "925+ Heading Very Satisfied Text block Image Row 625+ Heading Satisfied Text bl…" at bounding box center [881, 613] width 1101 height 95
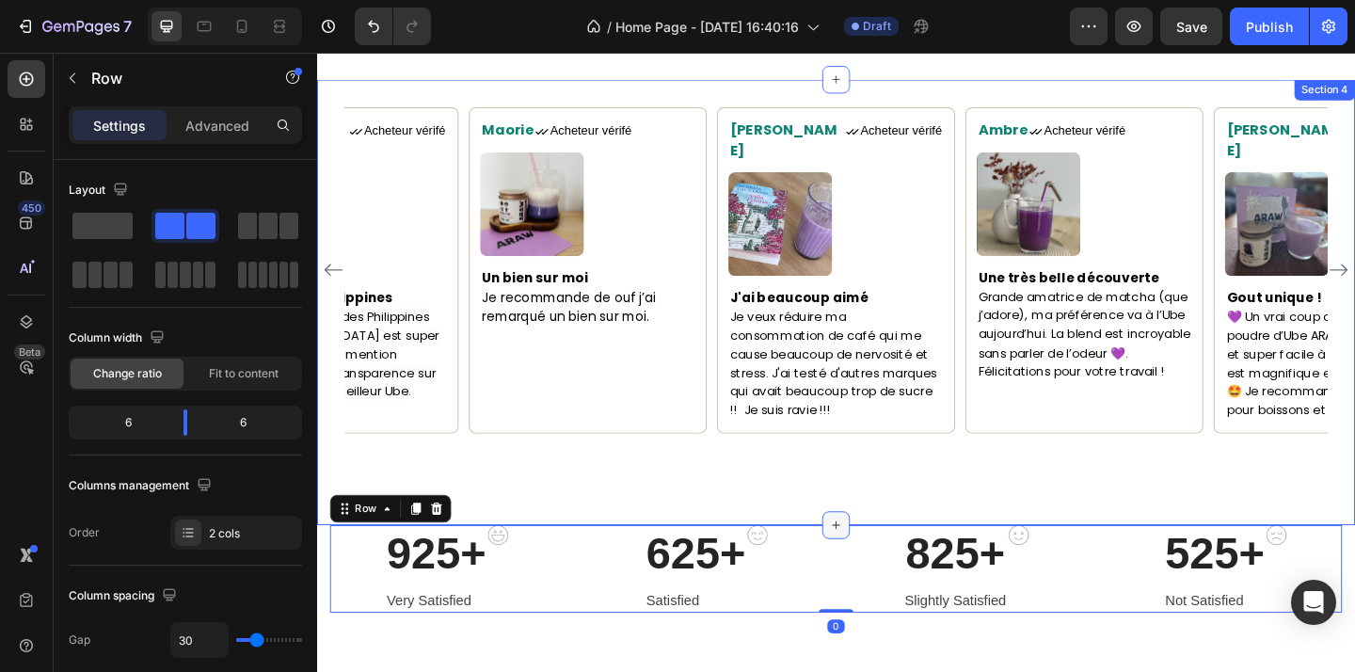
click at [884, 559] on icon at bounding box center [881, 566] width 15 height 15
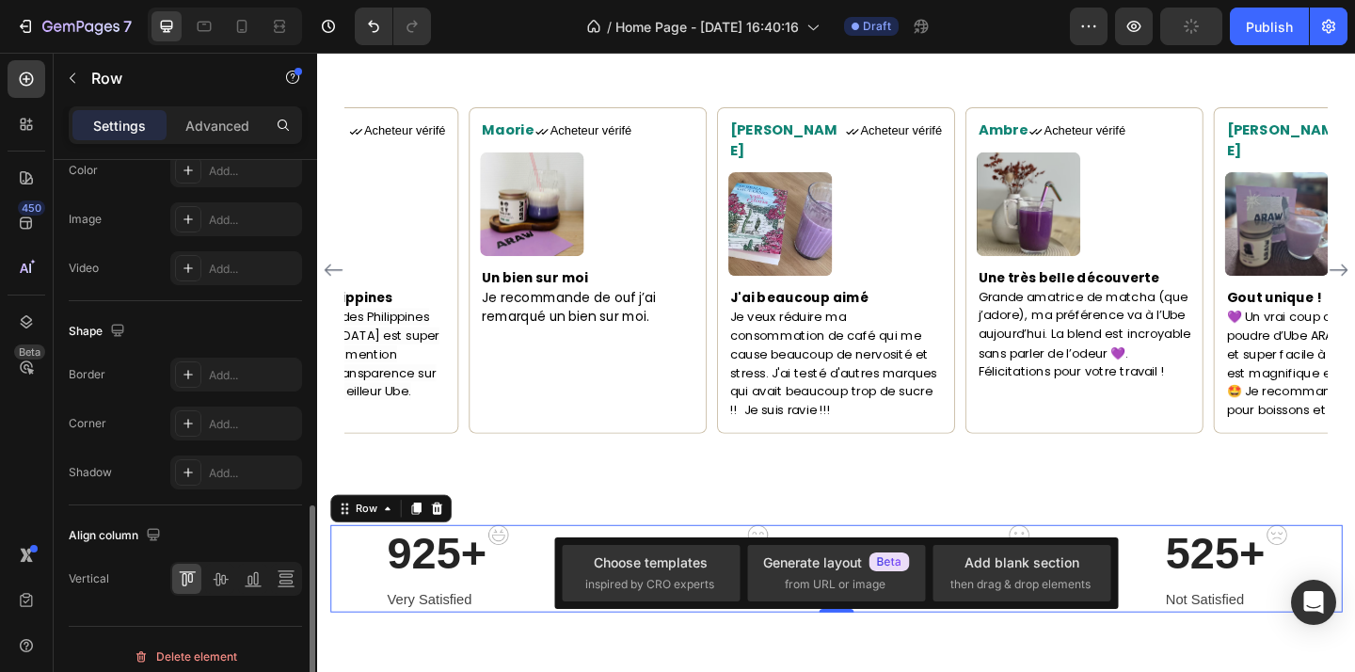
scroll to position [797, 0]
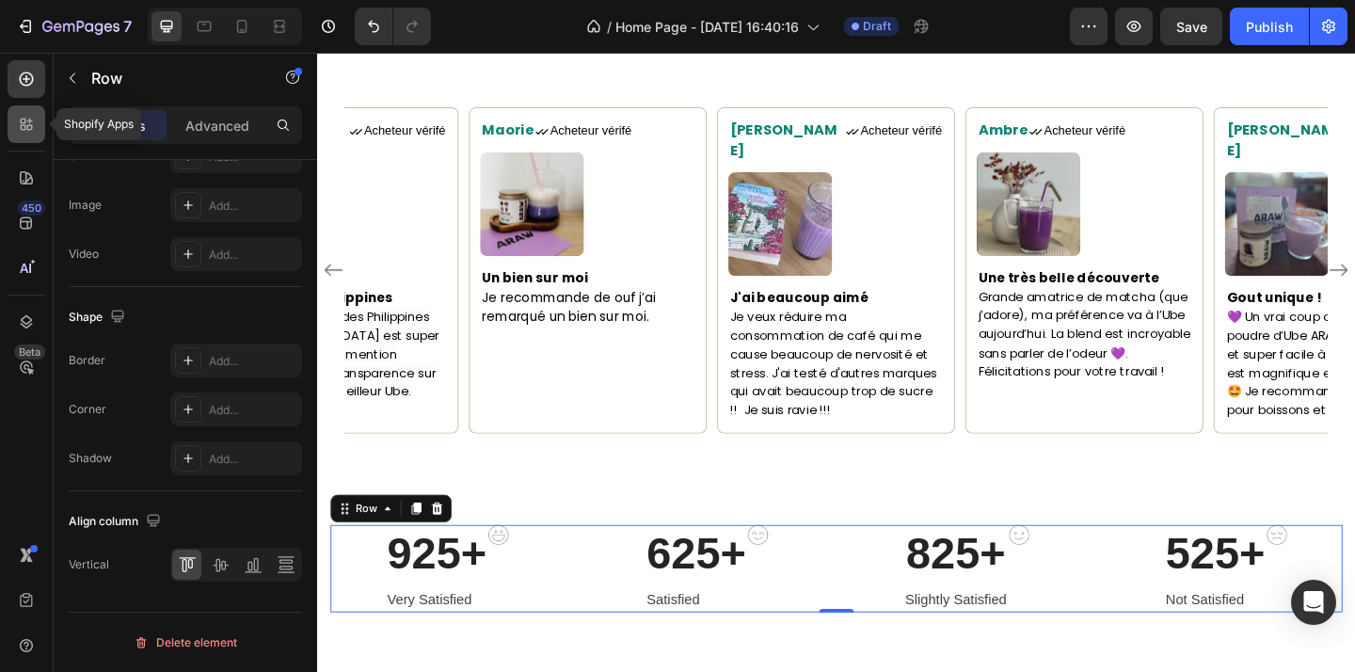
click at [33, 131] on icon at bounding box center [26, 124] width 19 height 19
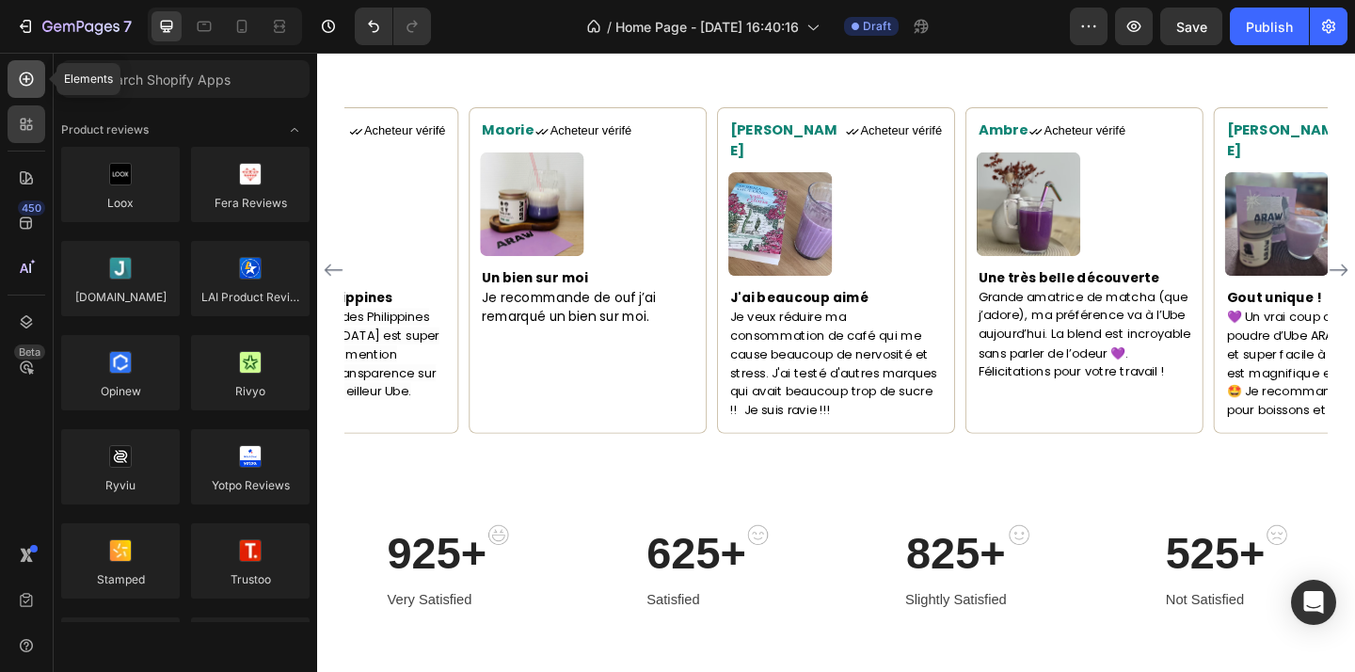
click at [24, 91] on div at bounding box center [27, 79] width 38 height 38
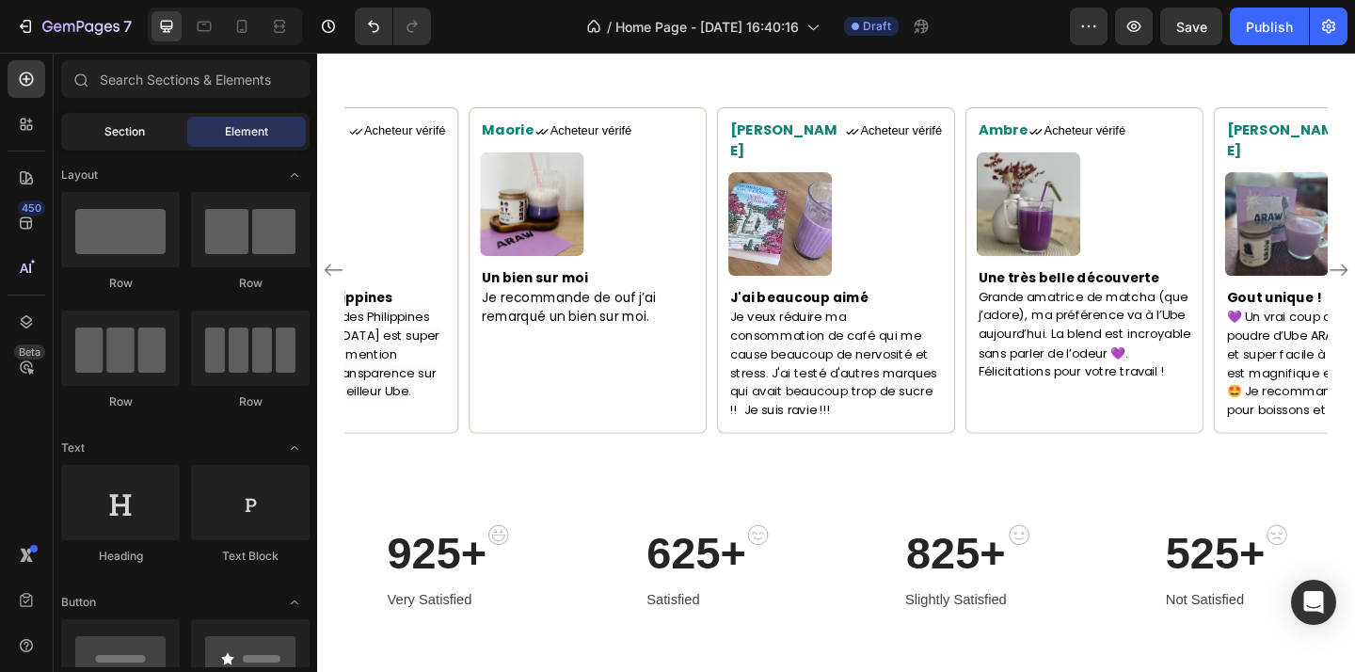
click at [121, 142] on div "Section" at bounding box center [124, 132] width 119 height 30
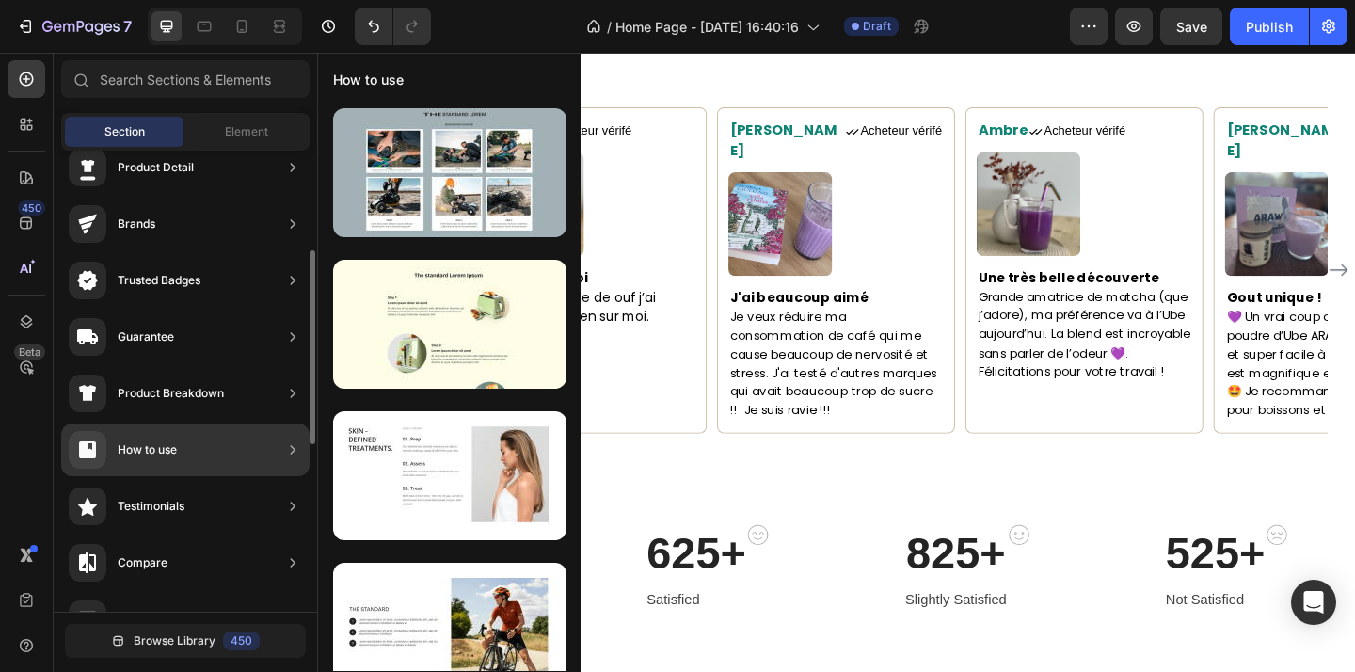
scroll to position [160, 0]
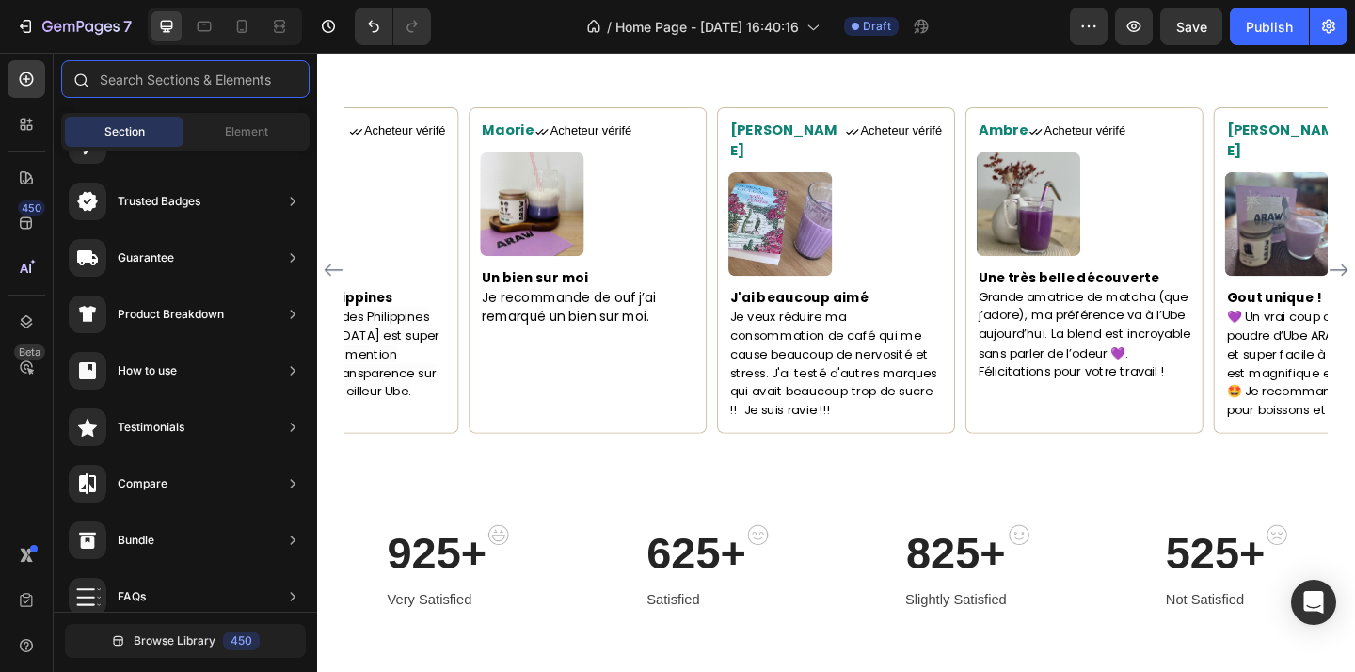
click at [215, 88] on input "text" at bounding box center [185, 79] width 248 height 38
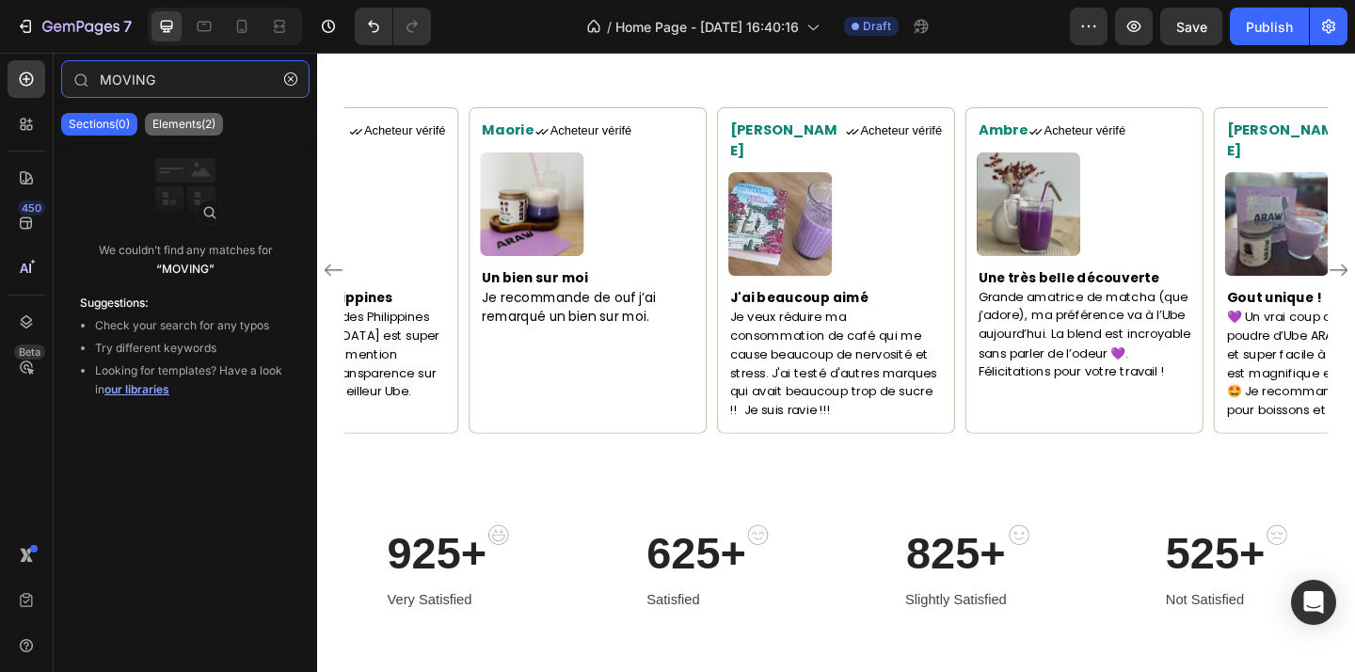
type input "MOVING"
click at [203, 123] on p "Elements(2)" at bounding box center [183, 124] width 63 height 15
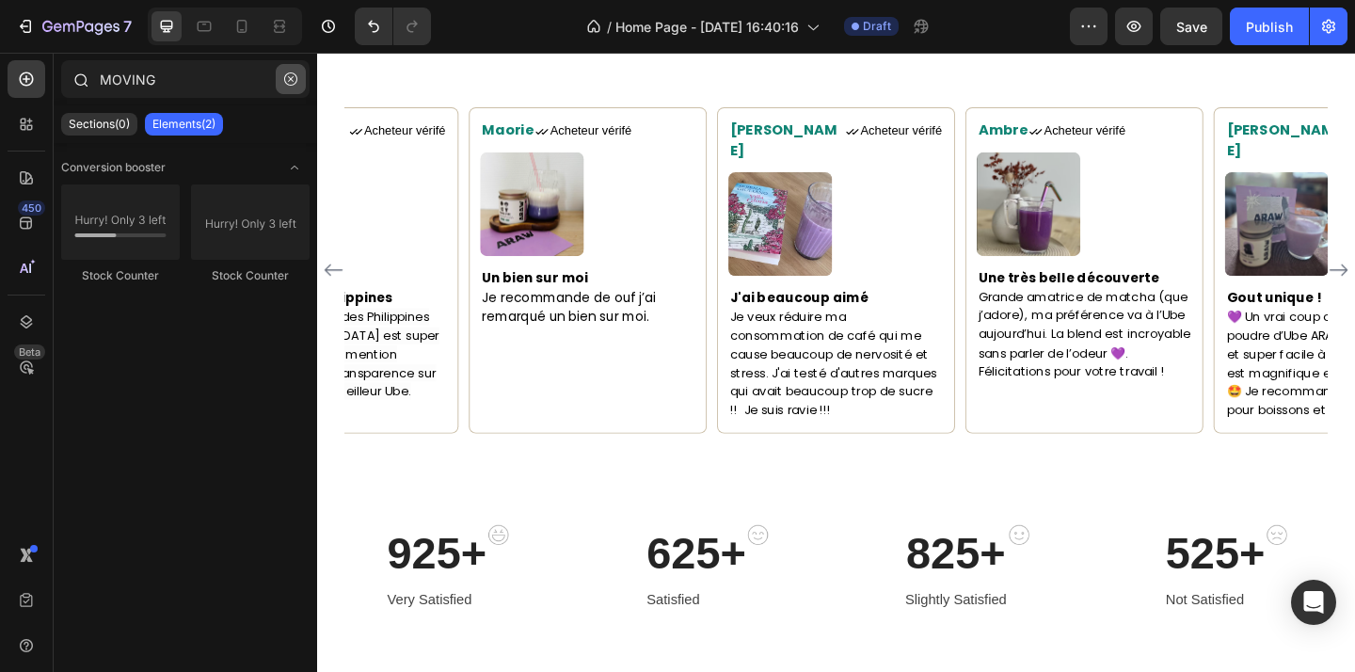
click at [297, 76] on button "button" at bounding box center [291, 79] width 30 height 30
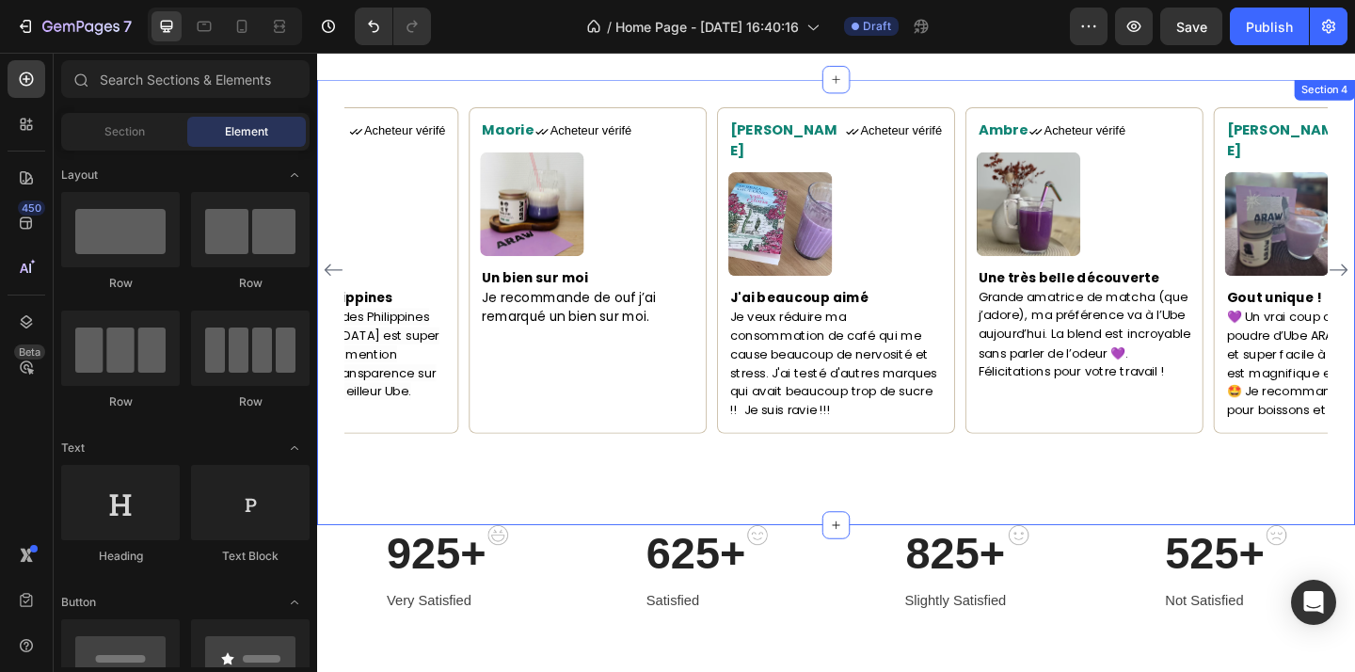
scroll to position [1620, 0]
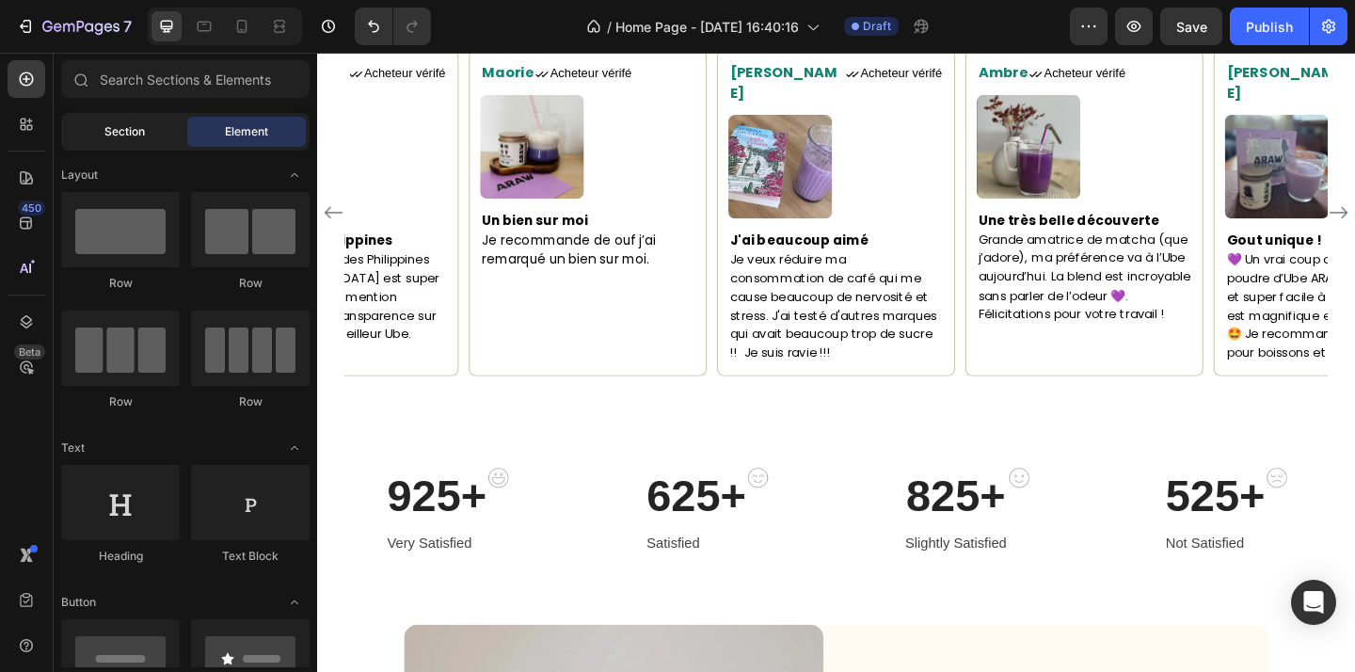
click at [138, 128] on span "Section" at bounding box center [124, 131] width 40 height 17
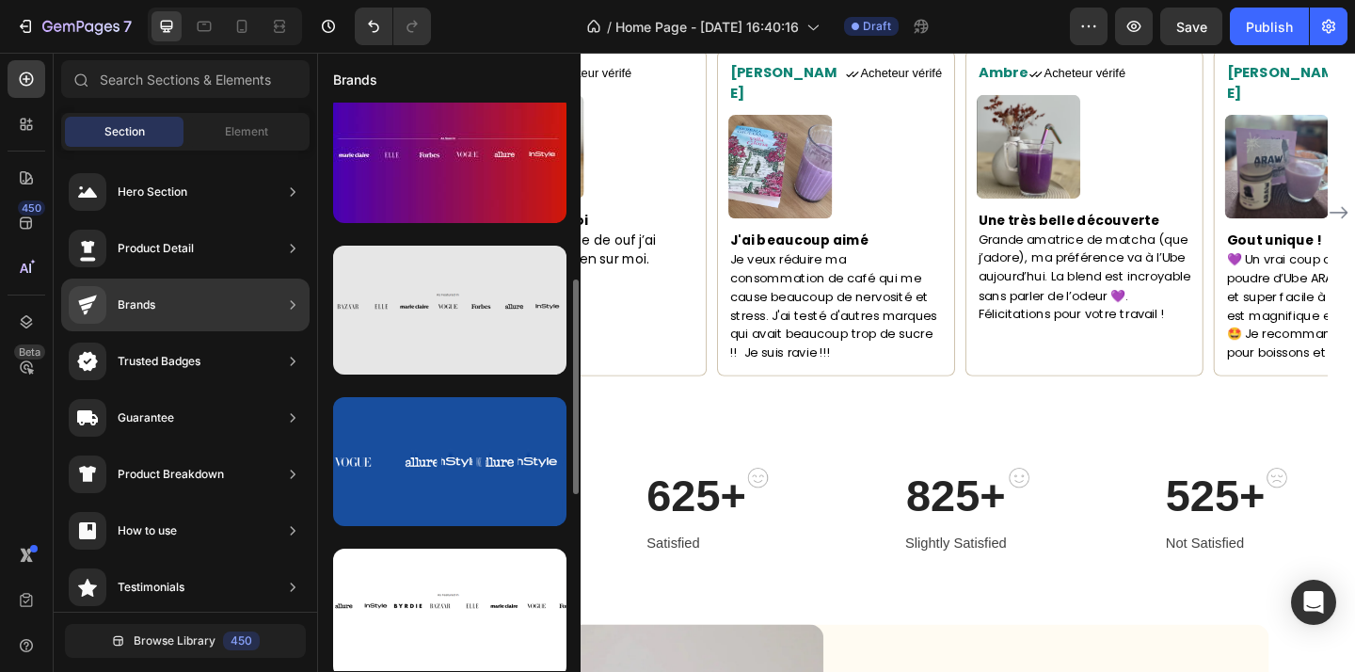
scroll to position [465, 0]
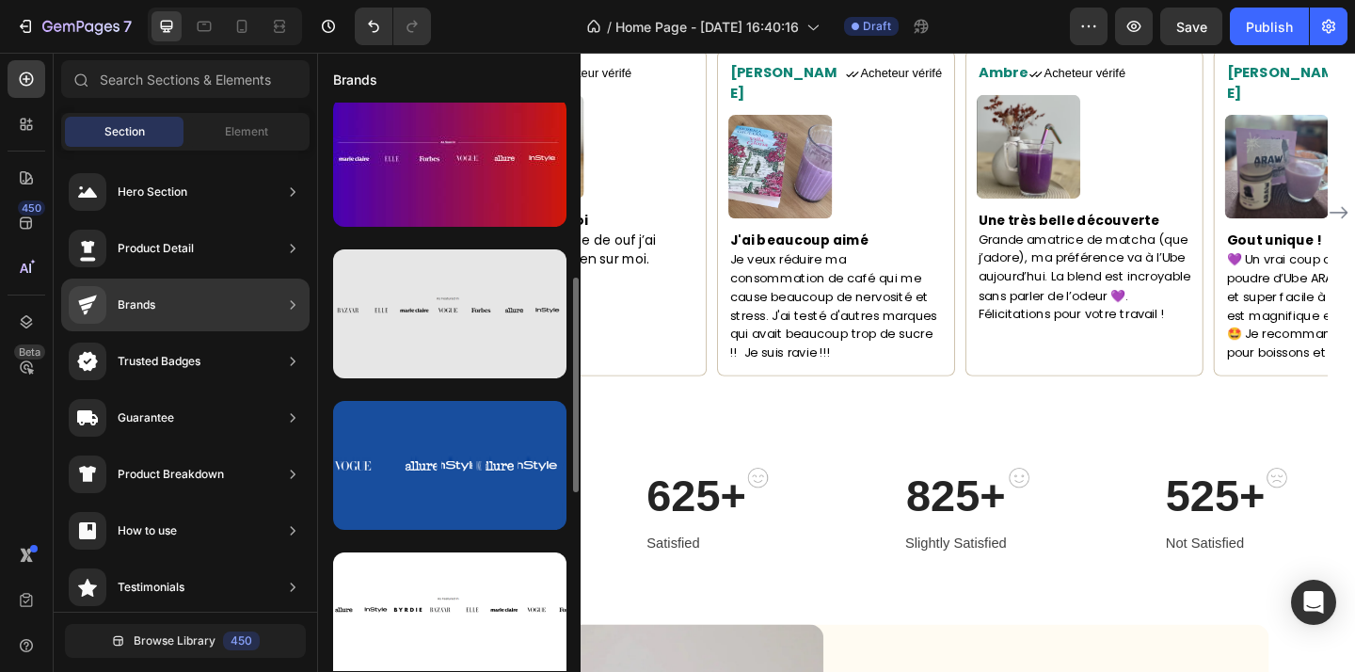
click at [484, 310] on div at bounding box center [449, 313] width 233 height 129
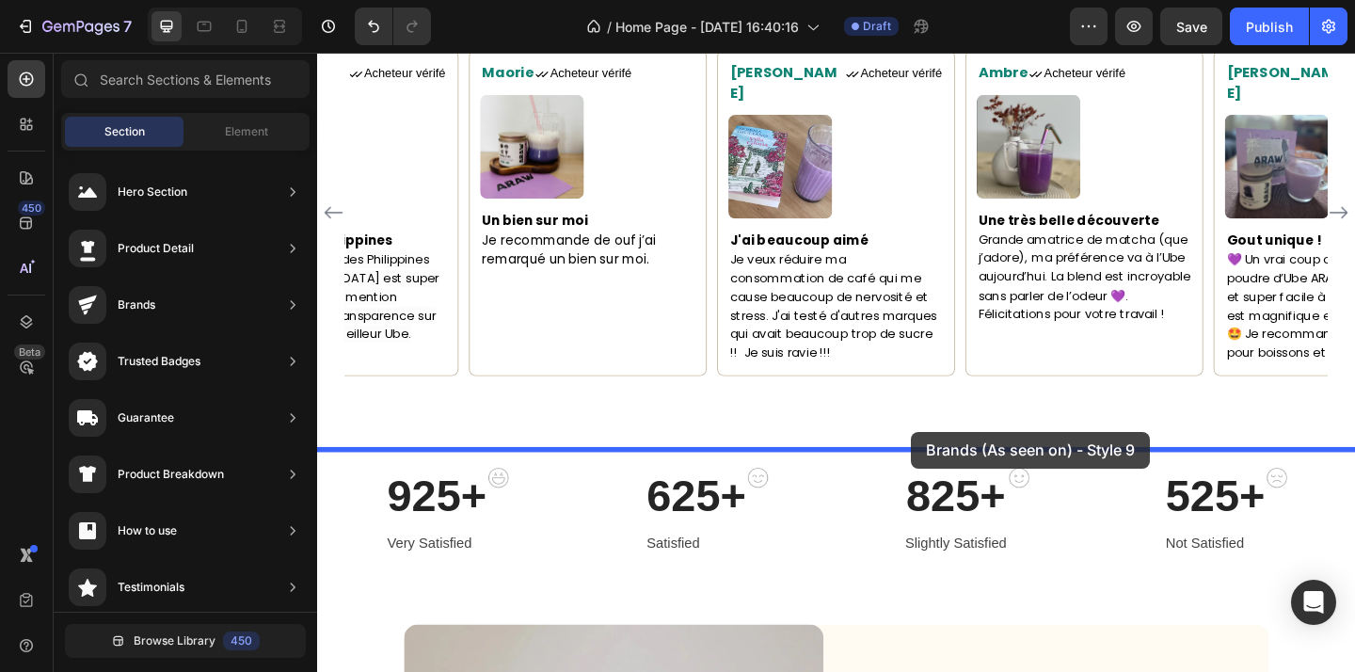
drag, startPoint x: 801, startPoint y: 362, endPoint x: 963, endPoint y: 465, distance: 191.6
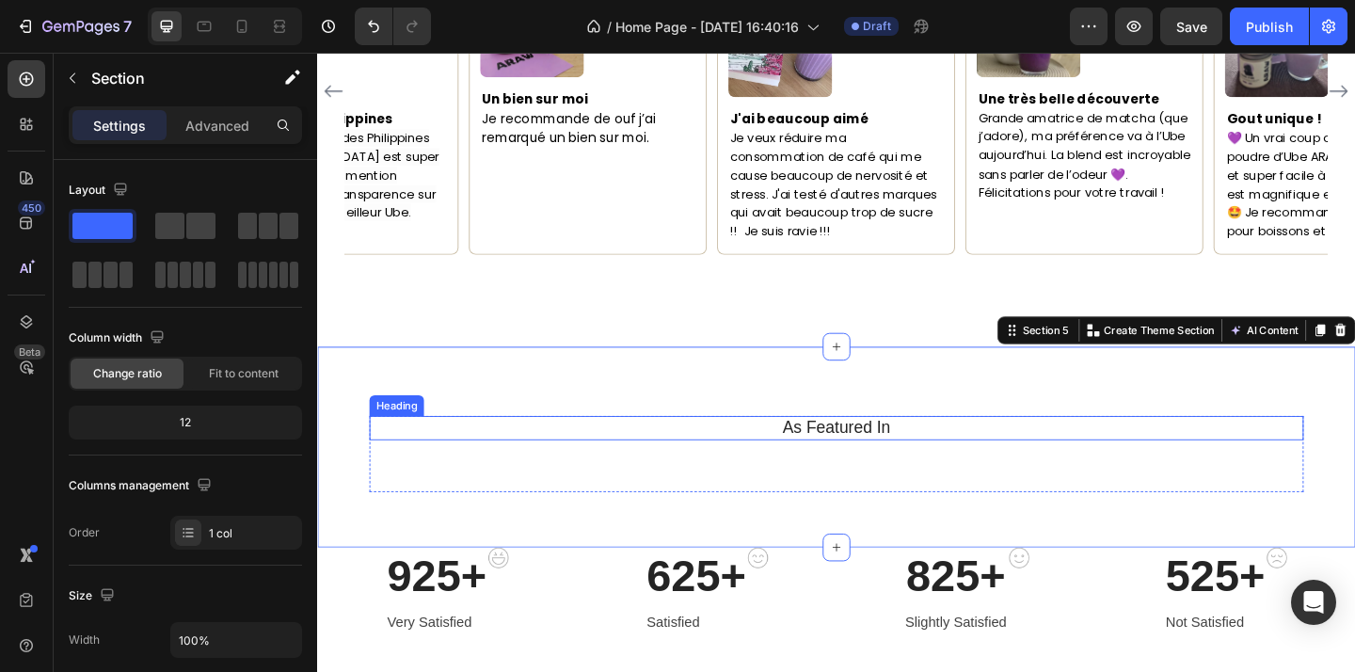
scroll to position [1753, 0]
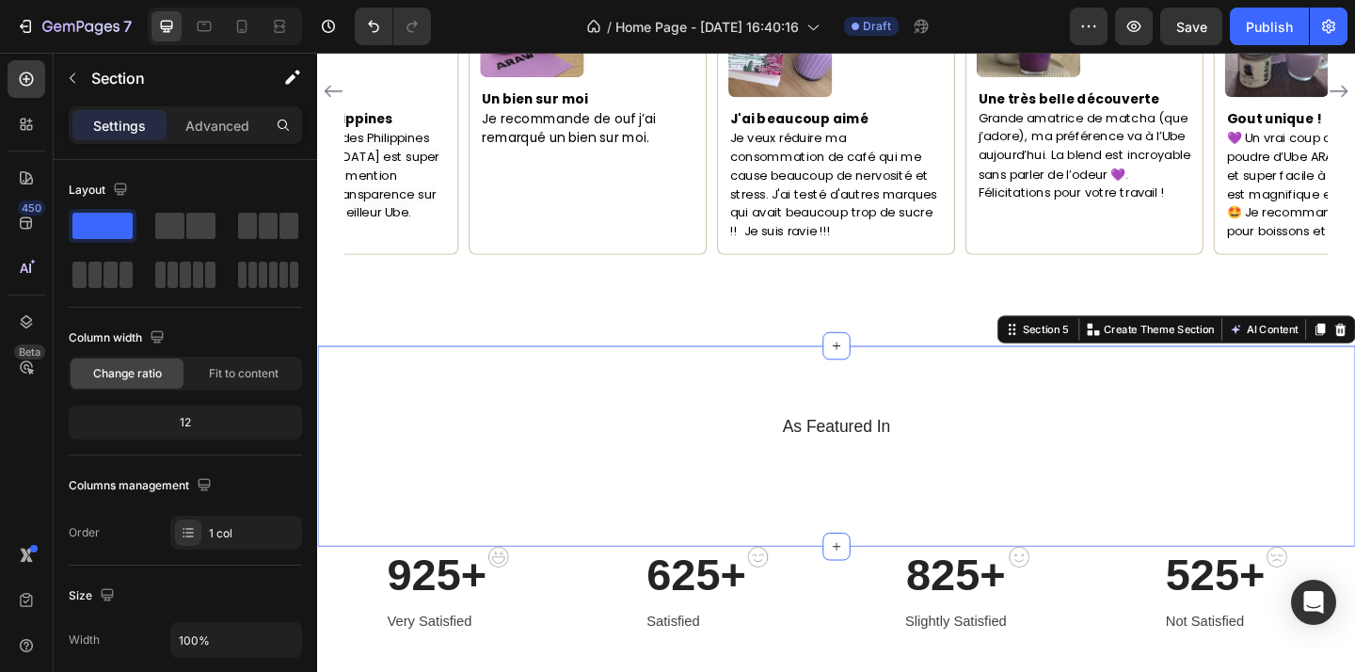
click at [1034, 585] on div "As Featured In Heading Image Image Image Image Image Image Image Carousel Row S…" at bounding box center [881, 481] width 1129 height 219
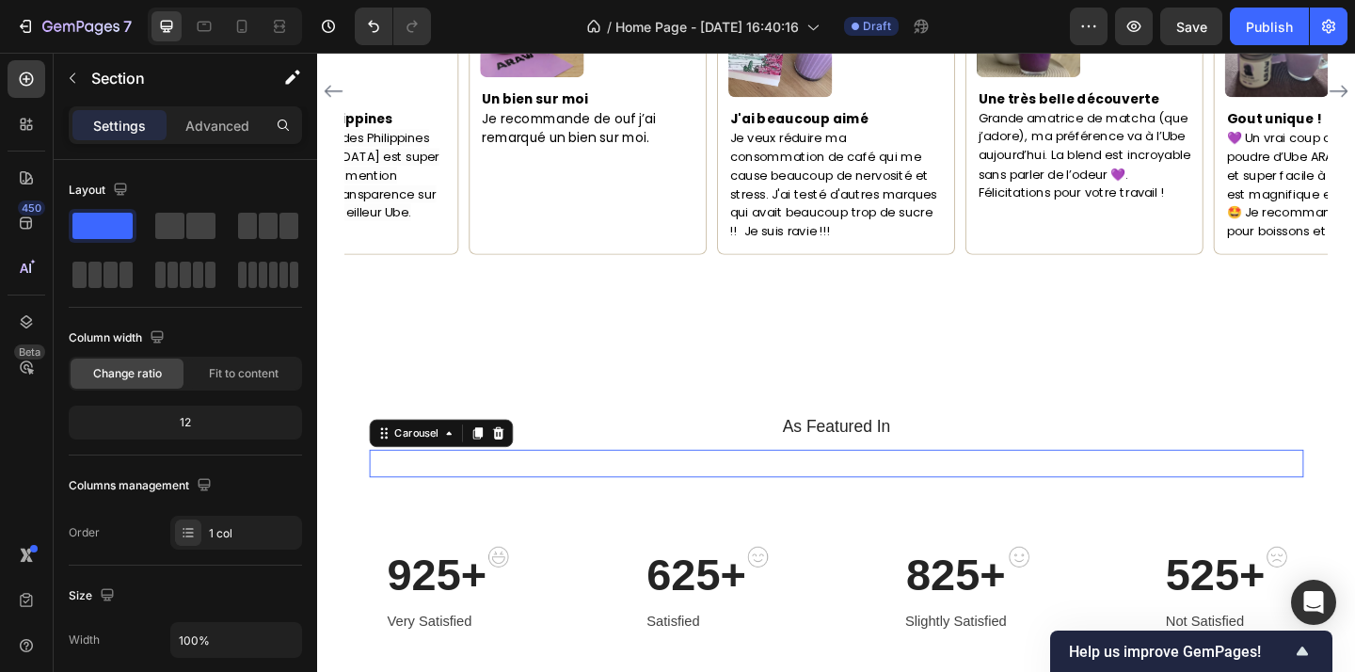
click at [1116, 485] on div "Image Image Image Image Image Image Image Carousel 0" at bounding box center [882, 500] width 1016 height 30
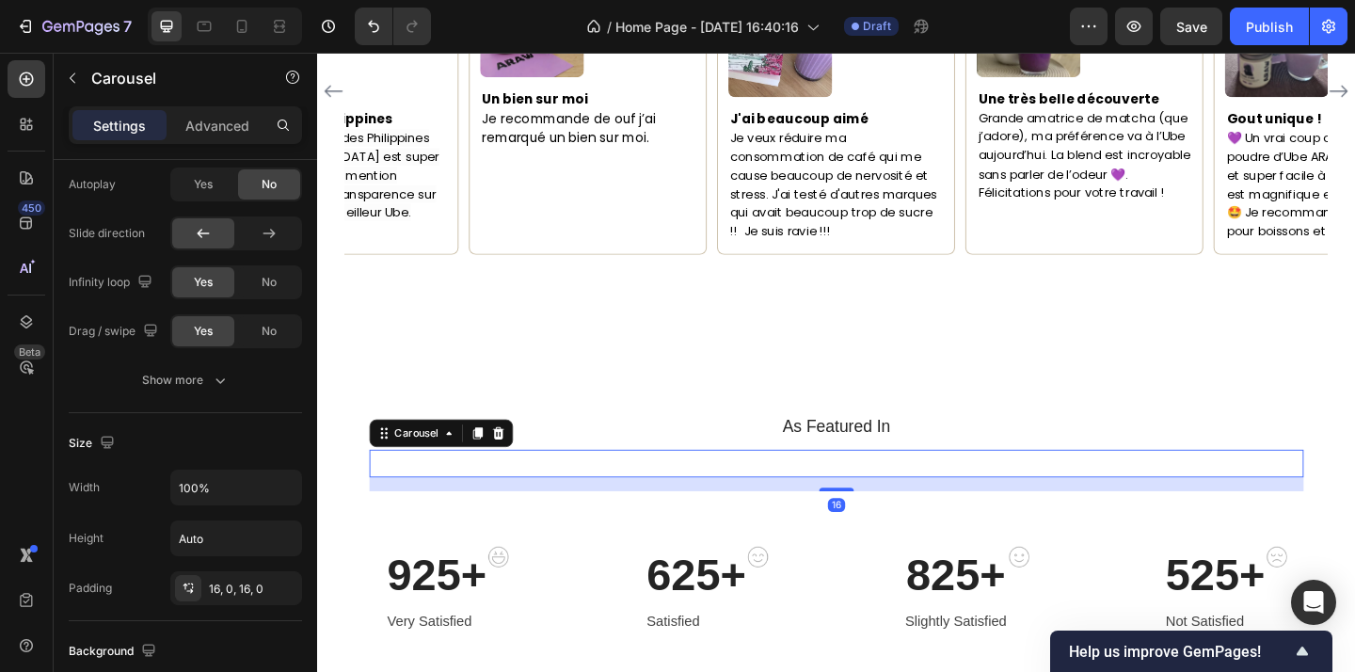
scroll to position [1277, 0]
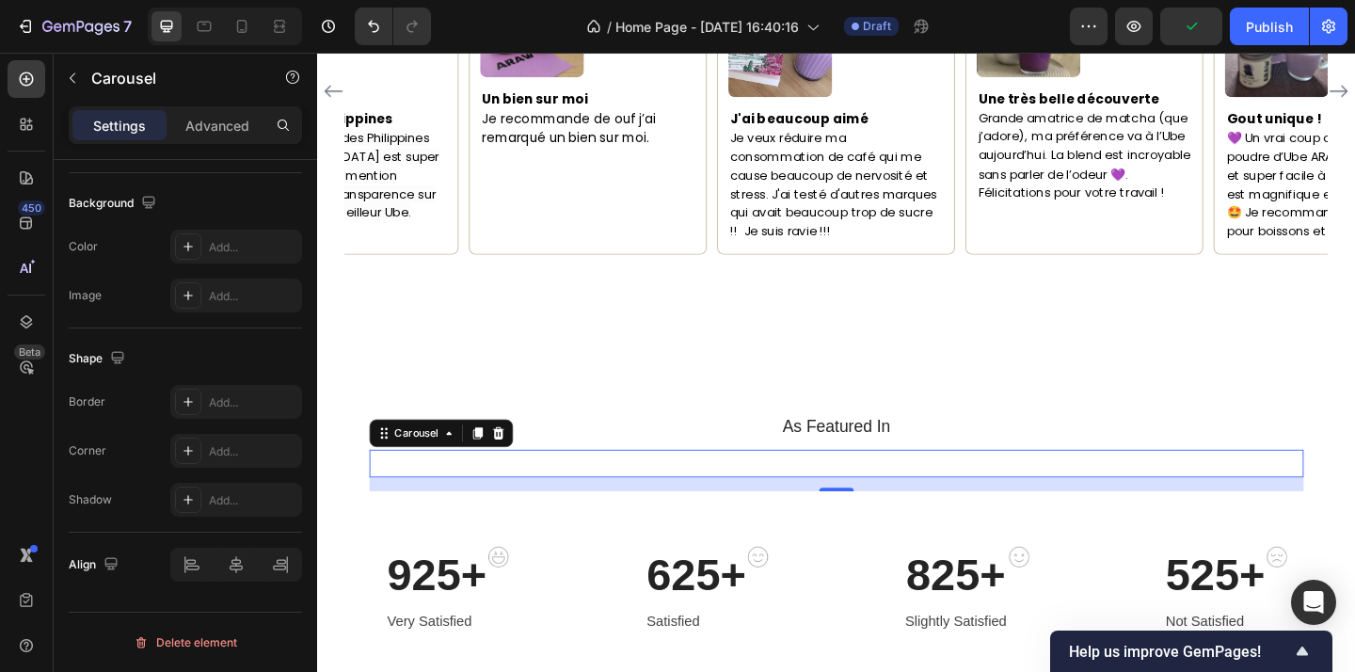
click at [970, 515] on div "Image Image Image Image Image Image Image Carousel 16" at bounding box center [882, 500] width 1016 height 30
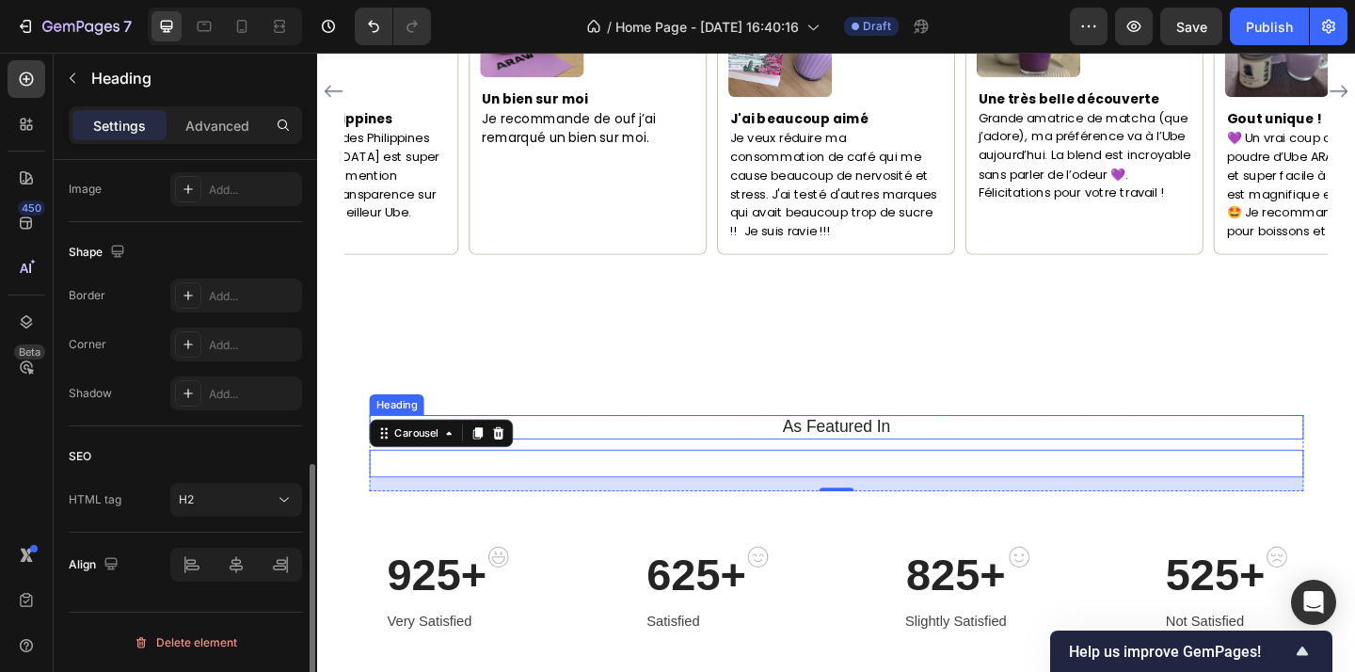
click at [965, 449] on h2 "As Featured In" at bounding box center [882, 460] width 1016 height 27
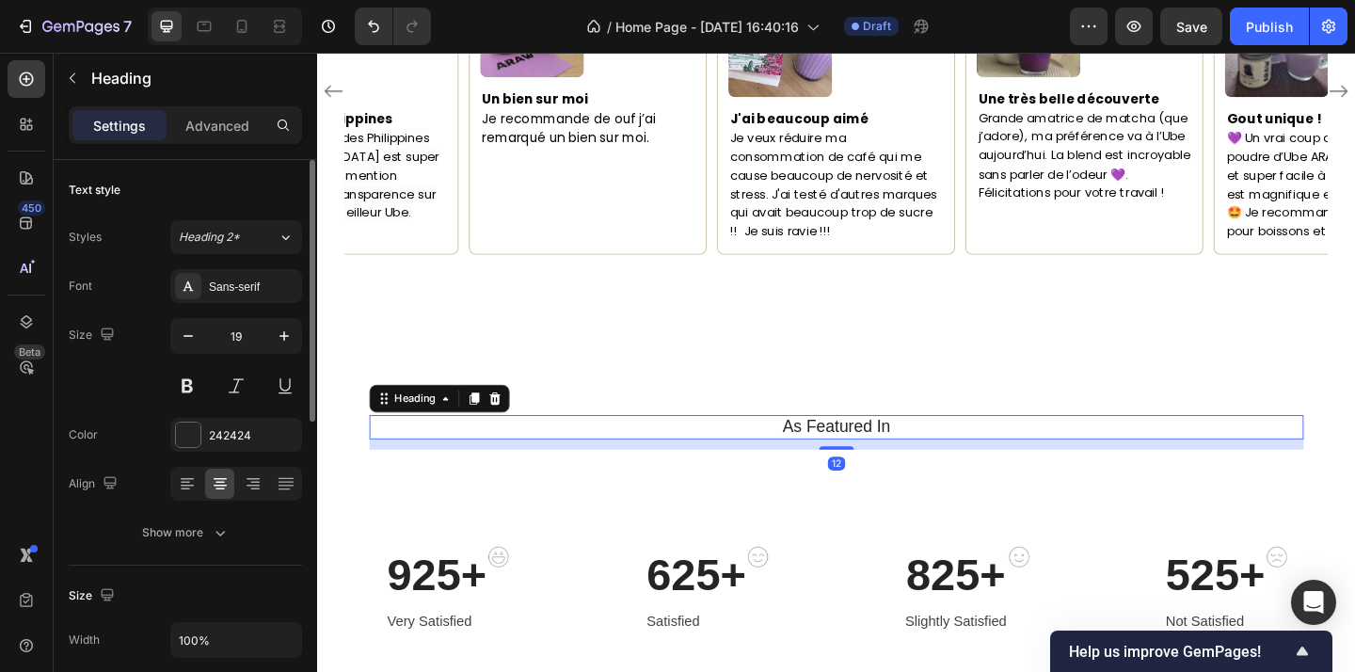
click at [963, 447] on h2 "As Featured In" at bounding box center [882, 460] width 1016 height 27
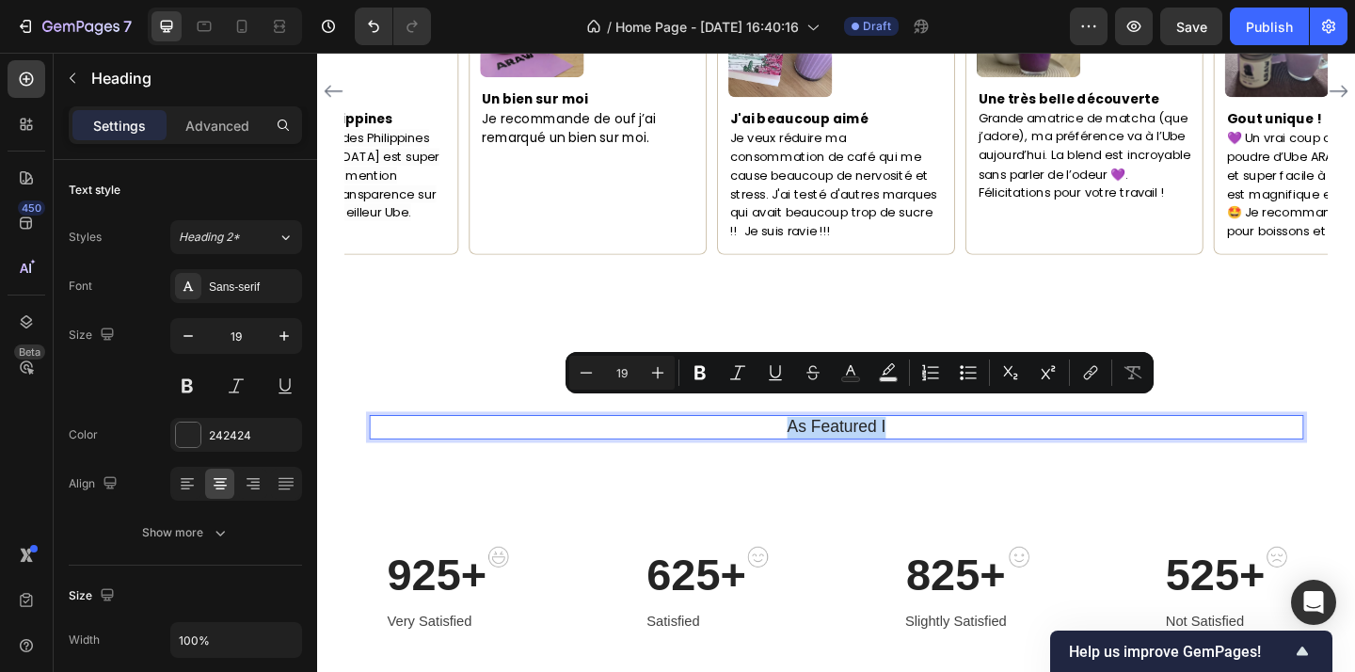
click at [970, 449] on p "As Featured I" at bounding box center [881, 461] width 1012 height 24
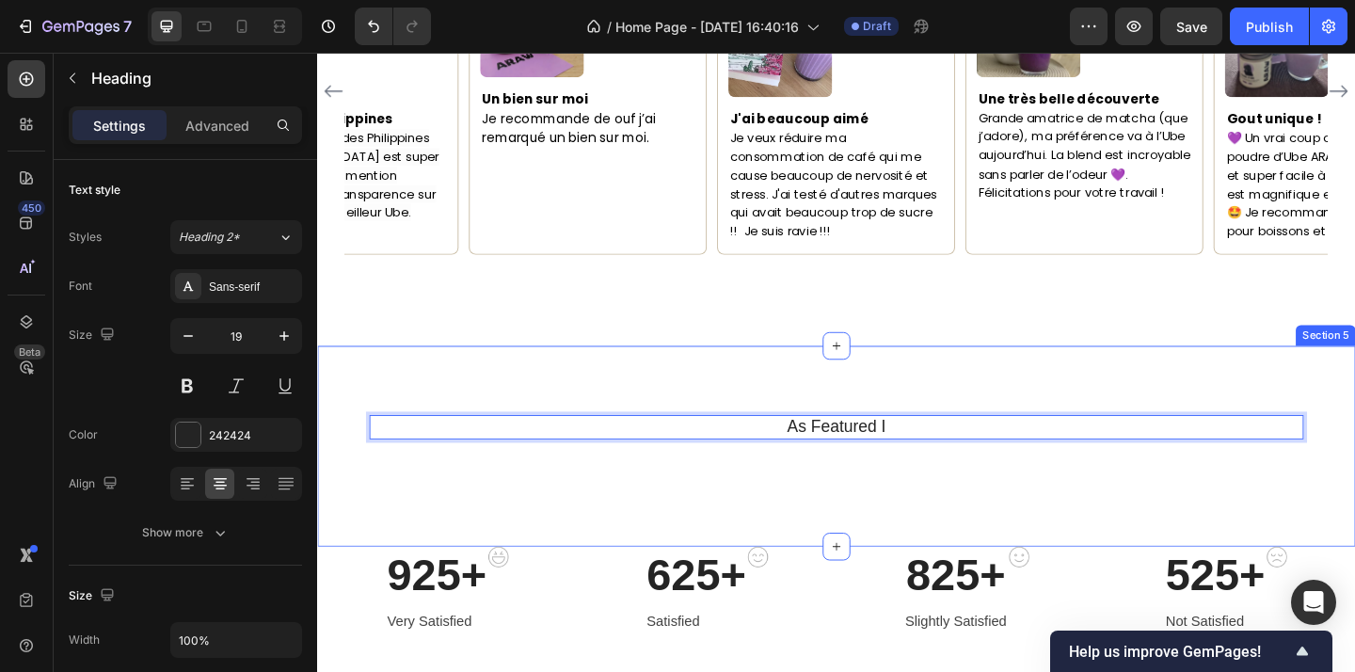
click at [1004, 591] on div "As Featured I Heading 12 Image Image Image Image Image Image Image Carousel Row…" at bounding box center [881, 481] width 1129 height 219
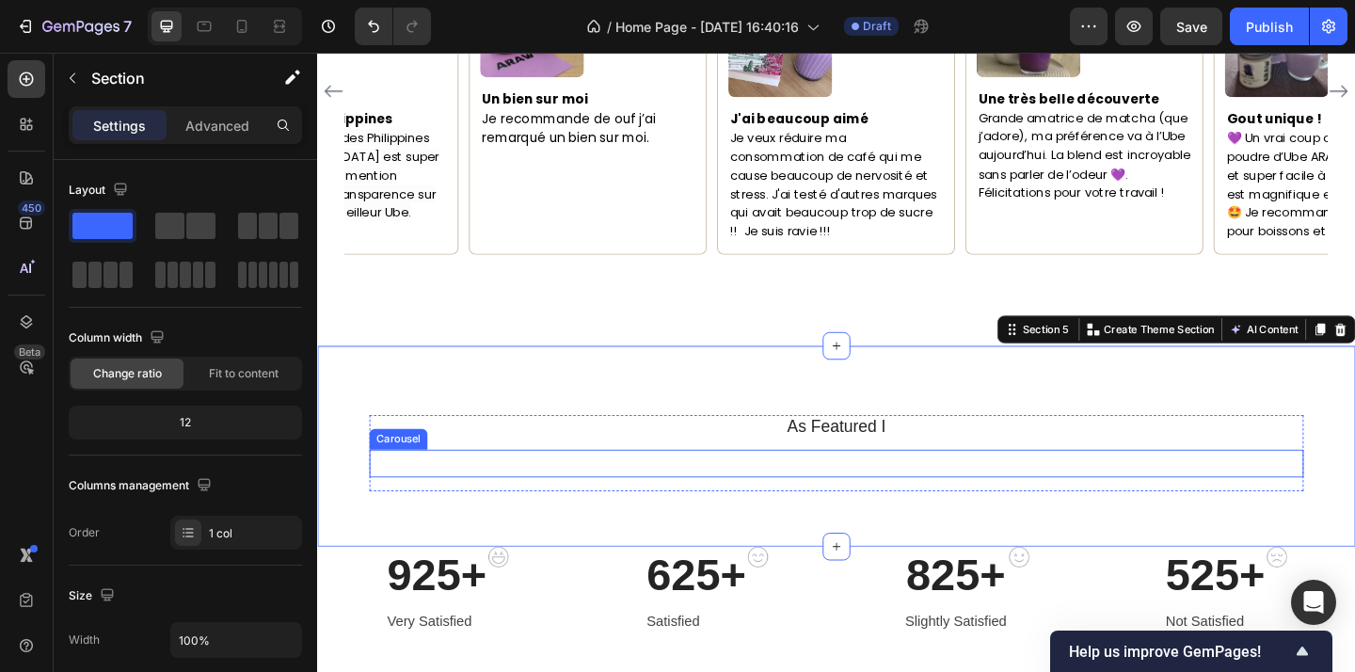
click at [966, 515] on div "Image Image Image Image Image Image Image Carousel" at bounding box center [882, 500] width 1016 height 30
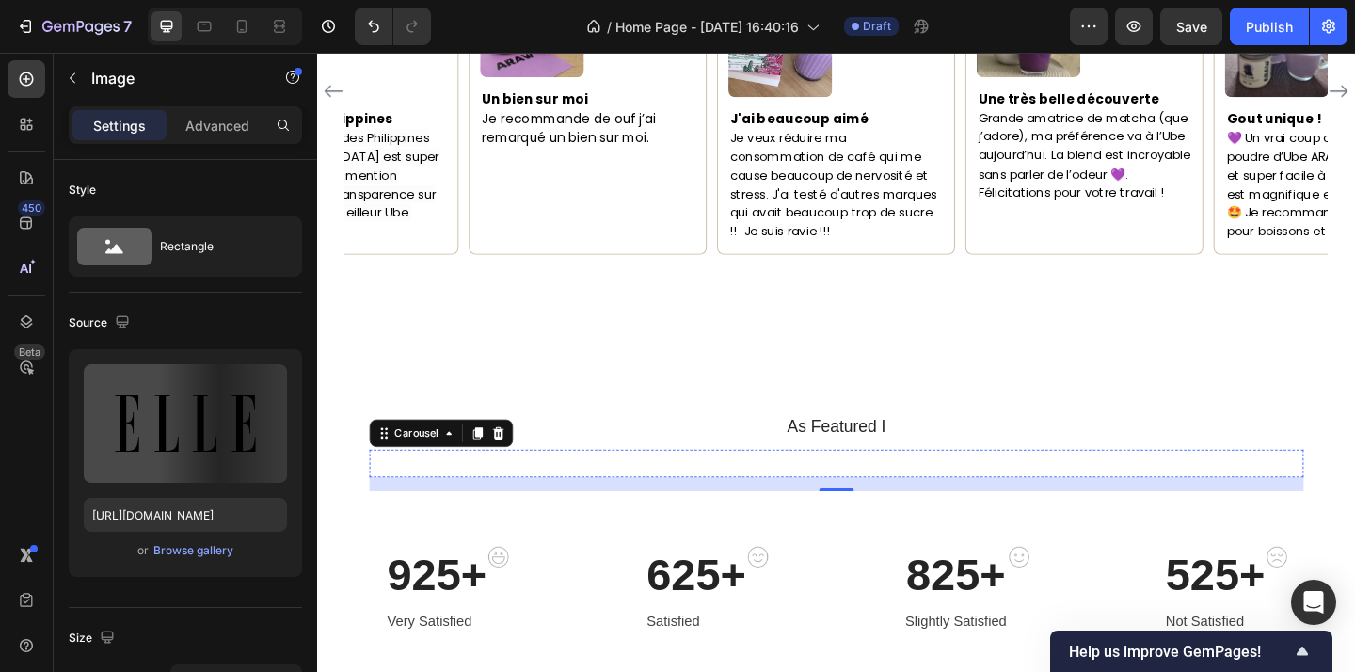
click at [534, 500] on img at bounding box center [585, 500] width 126 height 0
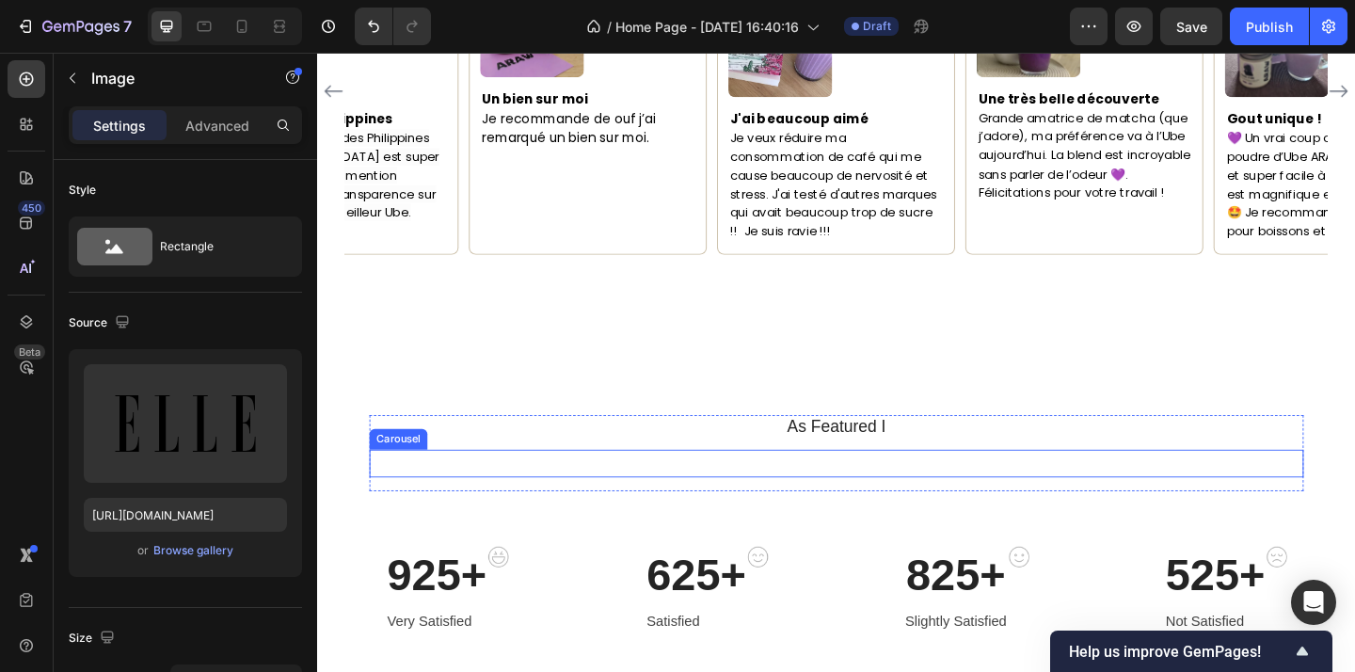
click at [509, 515] on div "Image Image 0 Image Image Image Image Image Carousel" at bounding box center [882, 500] width 1016 height 30
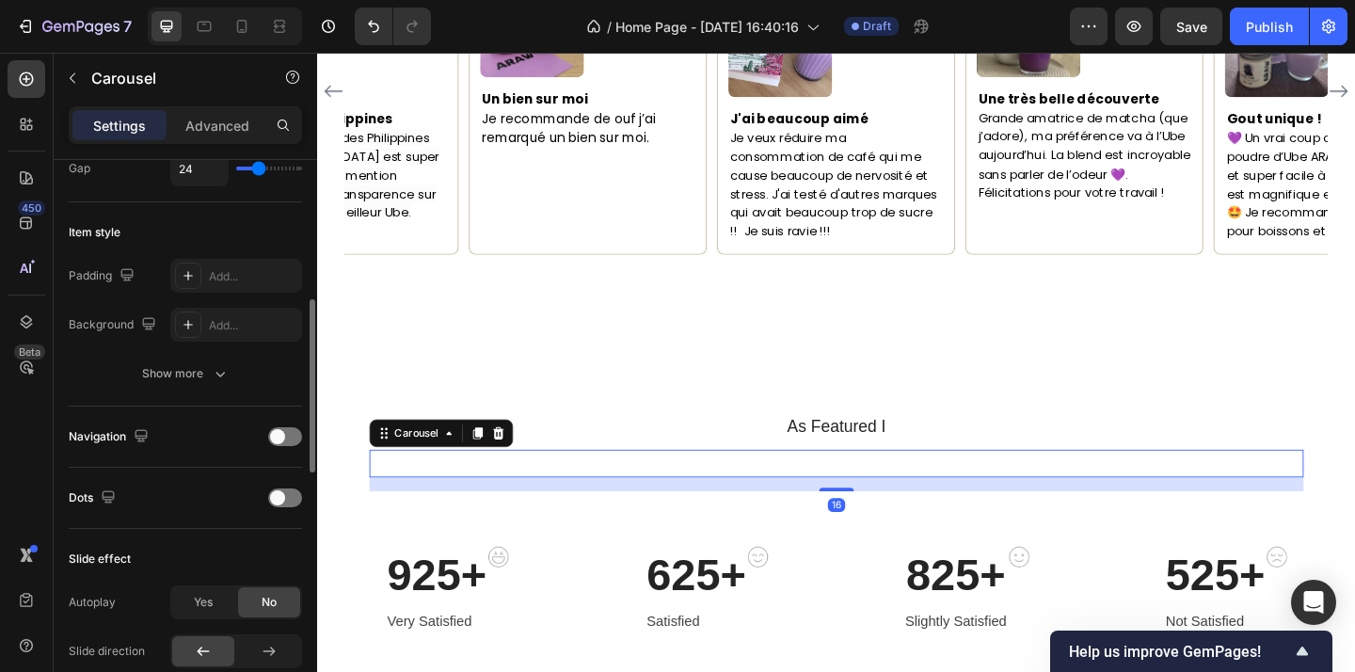
scroll to position [422, 0]
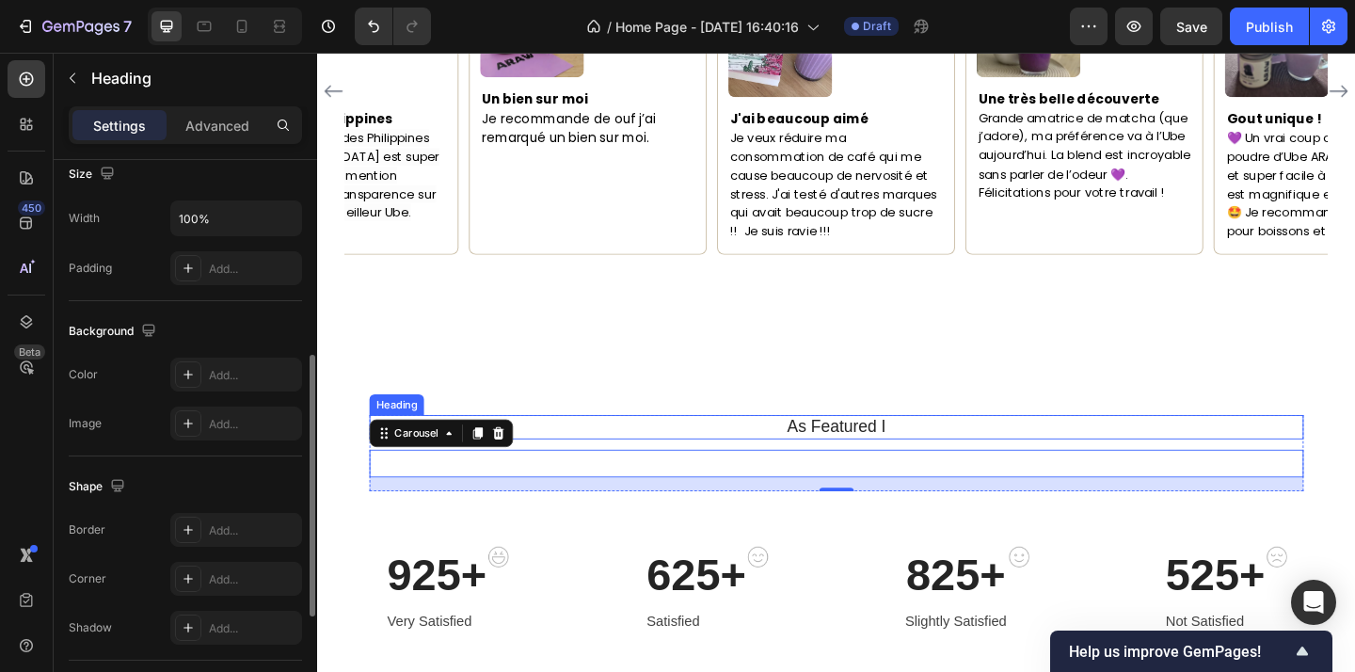
click at [825, 449] on p "As Featured I" at bounding box center [881, 461] width 1012 height 24
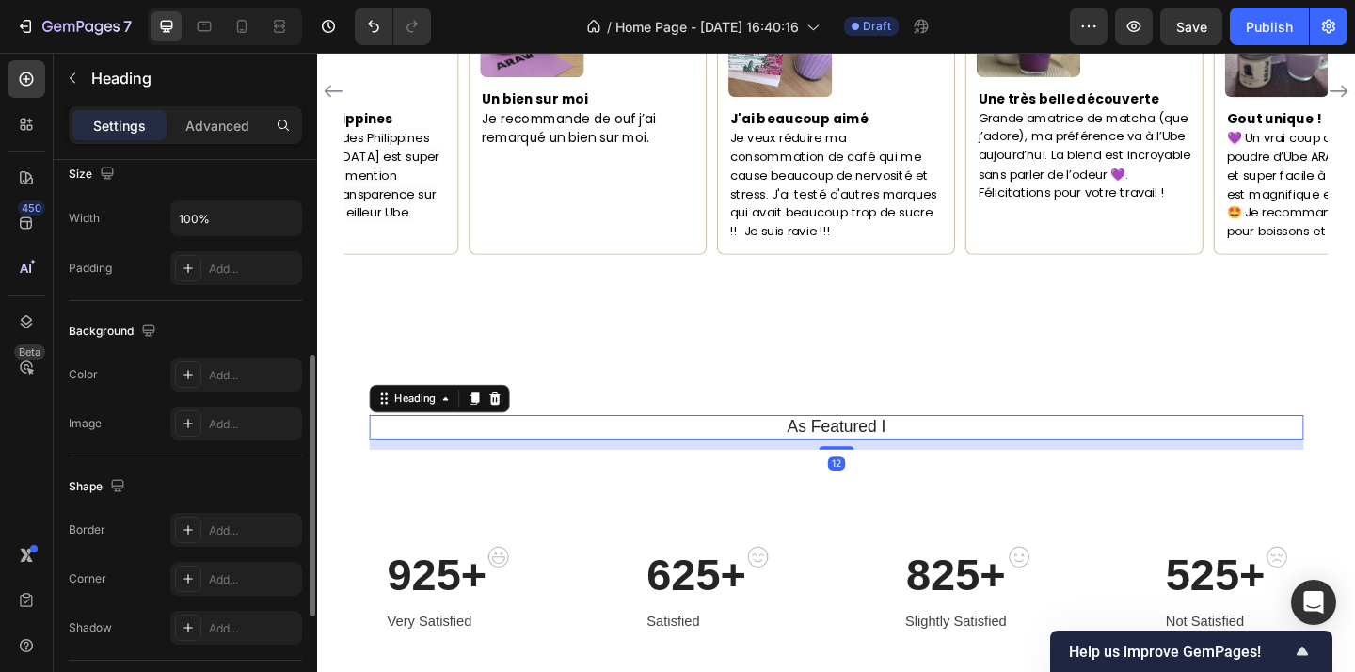
scroll to position [0, 0]
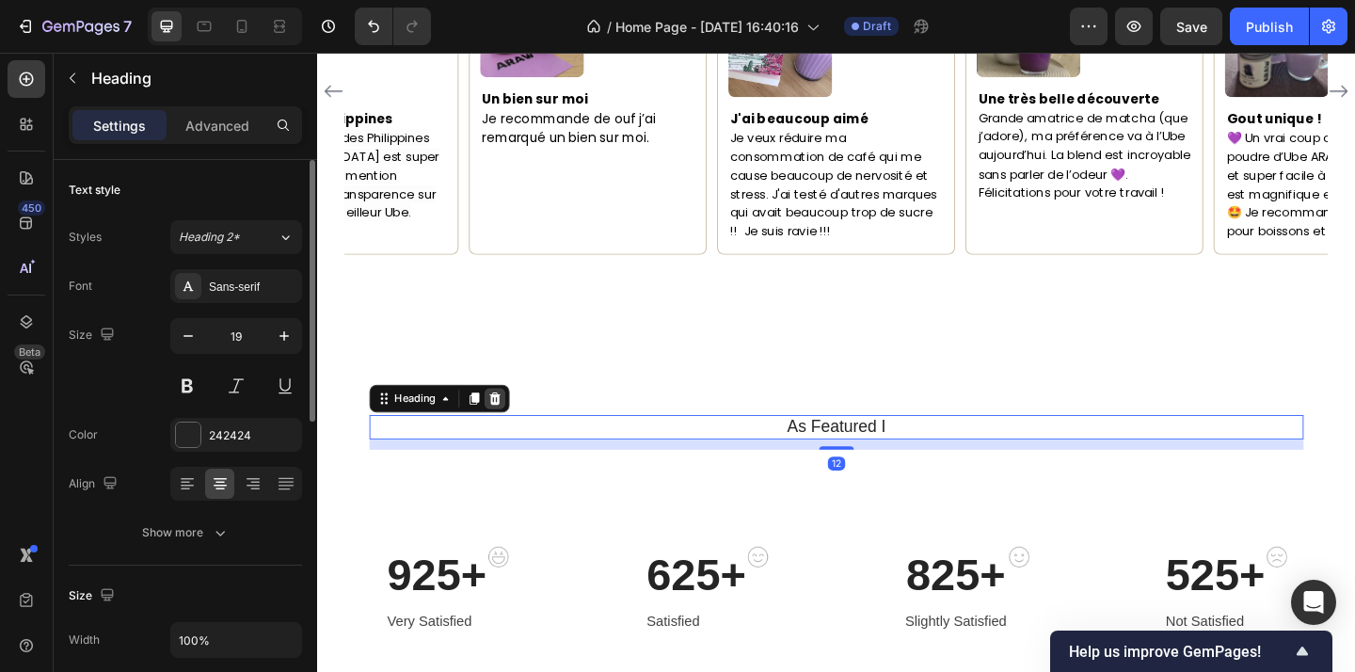
click at [516, 422] on icon at bounding box center [510, 428] width 12 height 13
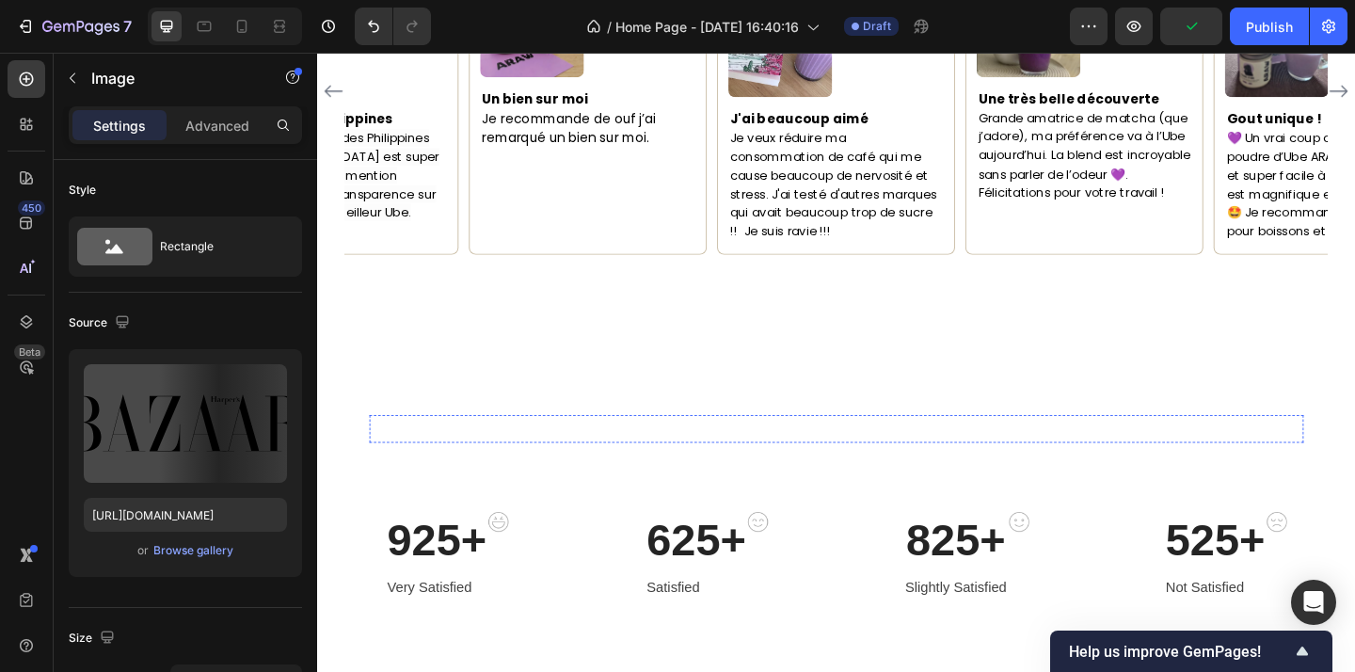
click at [440, 462] on div "Image" at bounding box center [437, 462] width 126 height 0
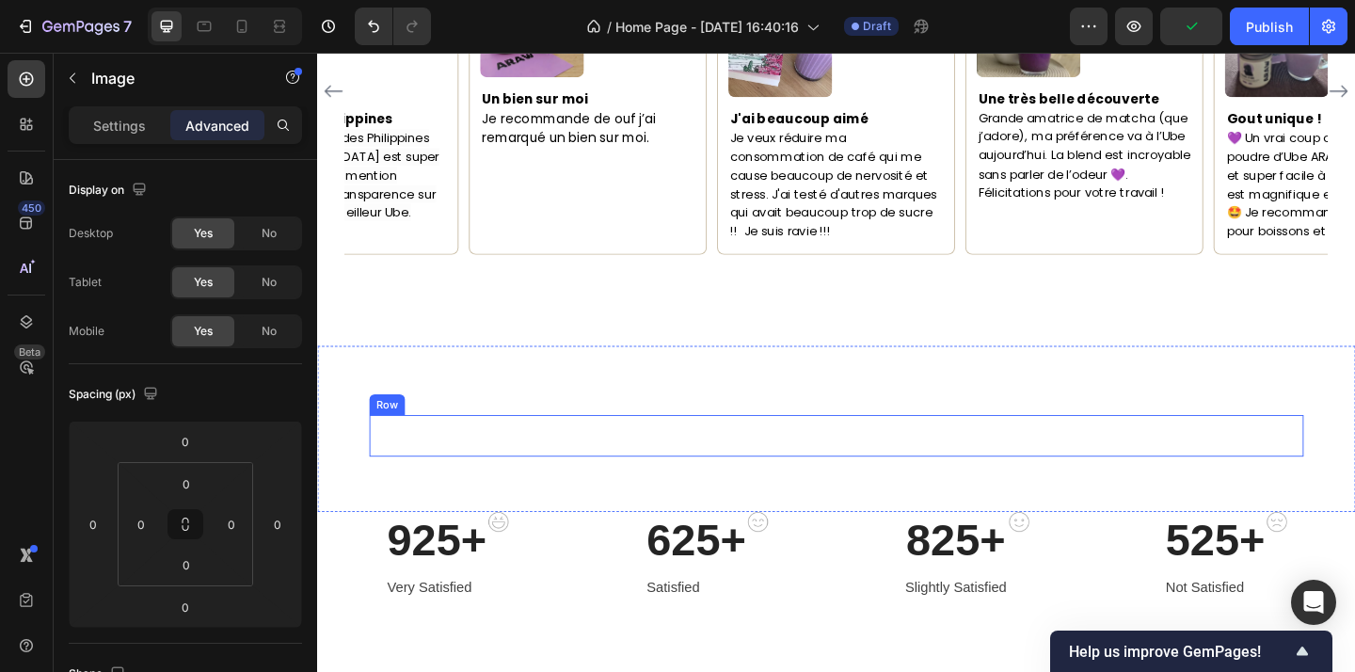
click at [446, 492] on div "Image 0 Image Image Image Image Image Image Carousel" at bounding box center [882, 469] width 1016 height 45
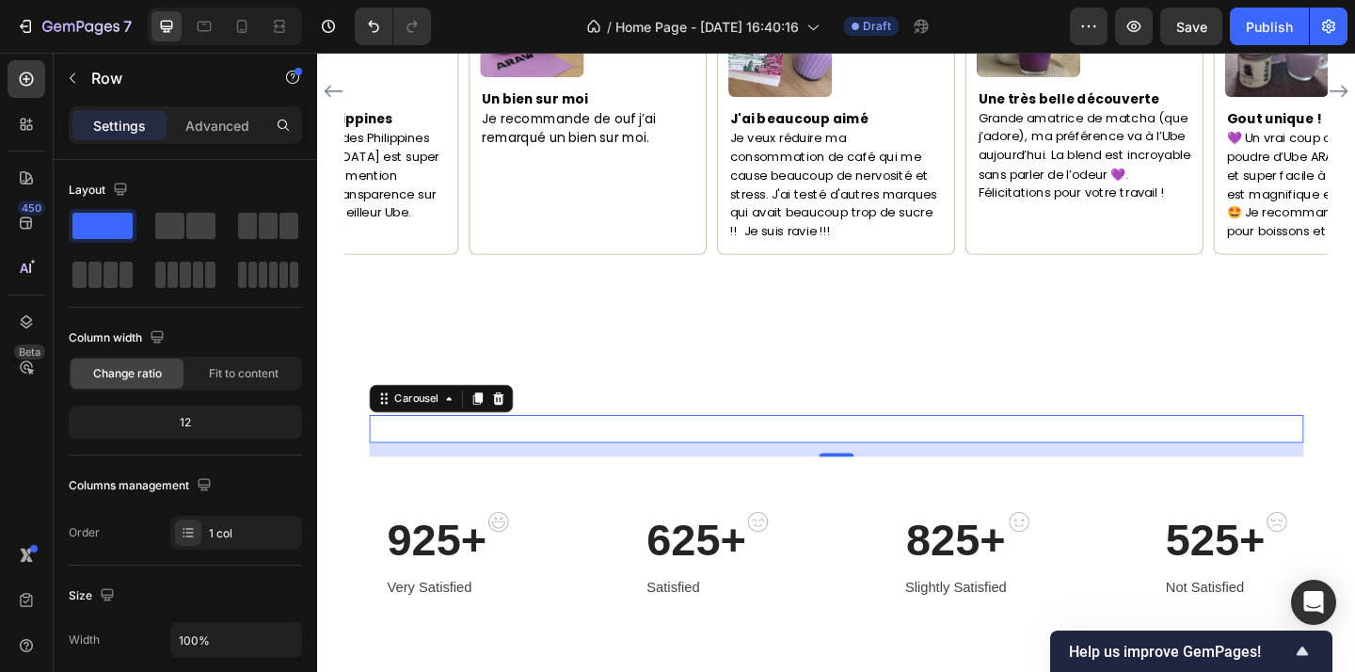
click at [540, 477] on div "Image Image Image Image Image Image Image Carousel 0" at bounding box center [882, 462] width 1016 height 30
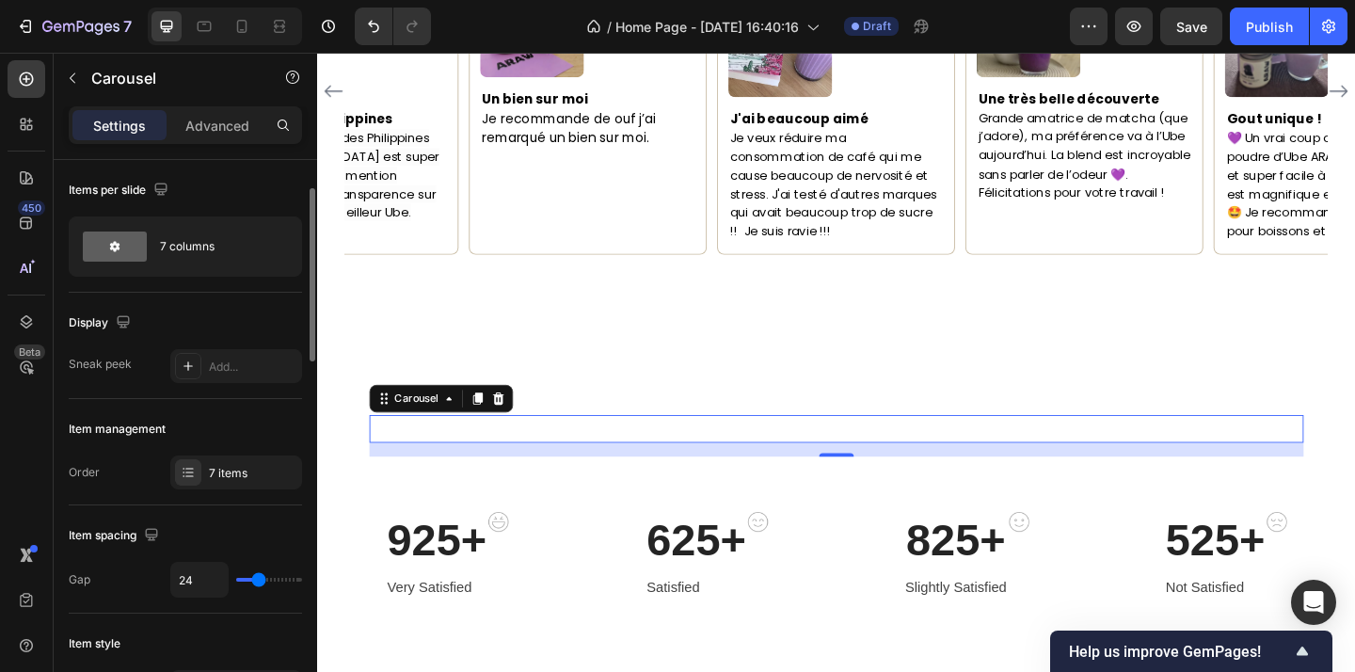
scroll to position [70, 0]
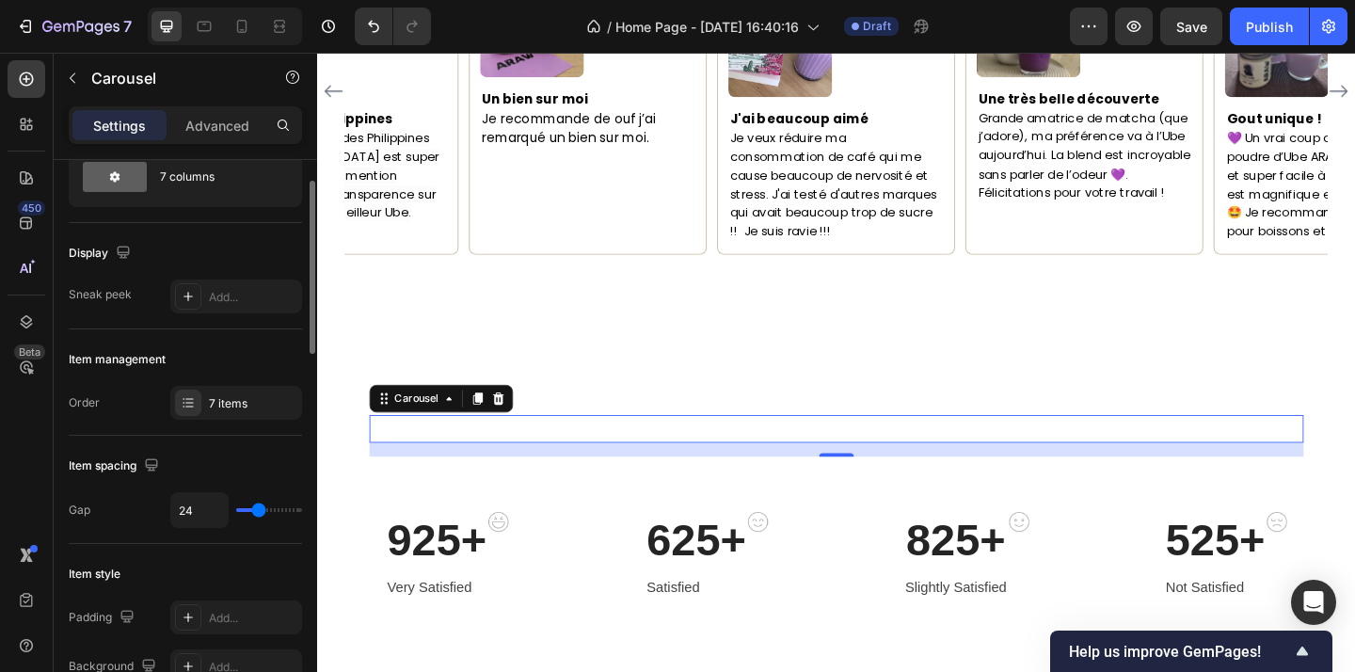
type input "17"
type input "20"
click at [256, 512] on input "range" at bounding box center [269, 510] width 66 height 4
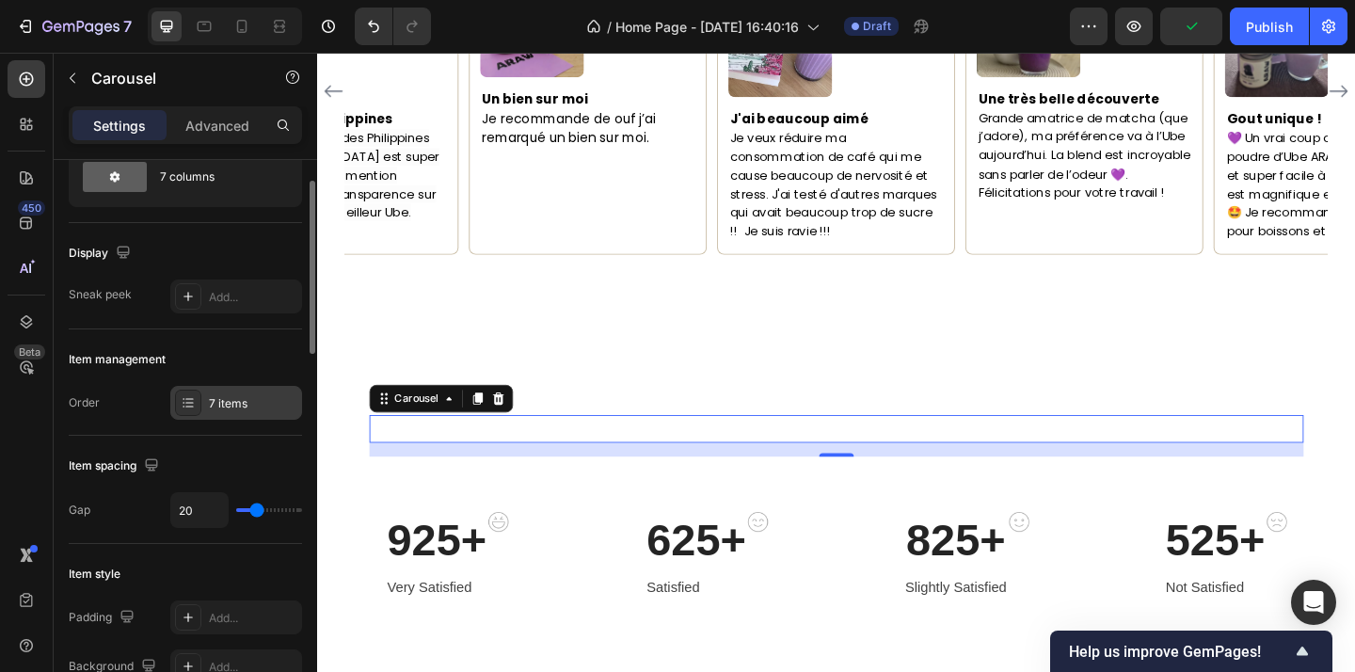
click at [226, 412] on div "7 items" at bounding box center [236, 403] width 132 height 34
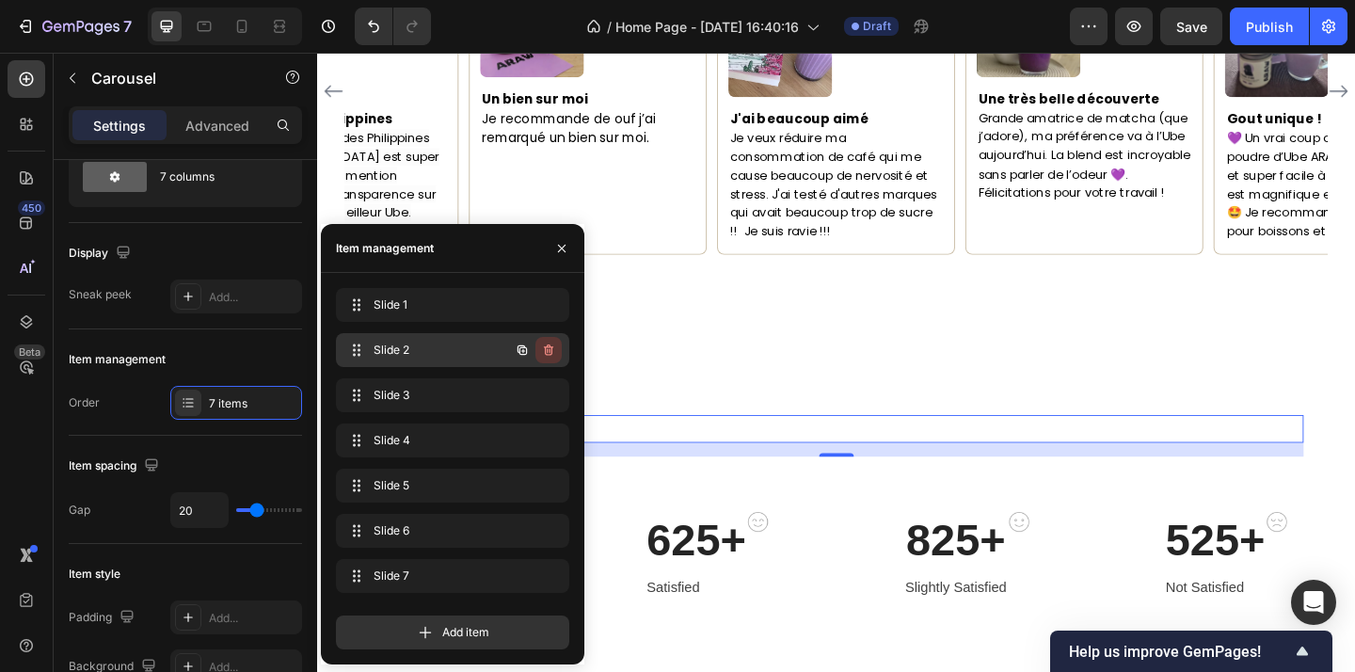
click at [547, 342] on button "button" at bounding box center [548, 350] width 26 height 26
click at [551, 354] on div "Delete" at bounding box center [535, 350] width 35 height 17
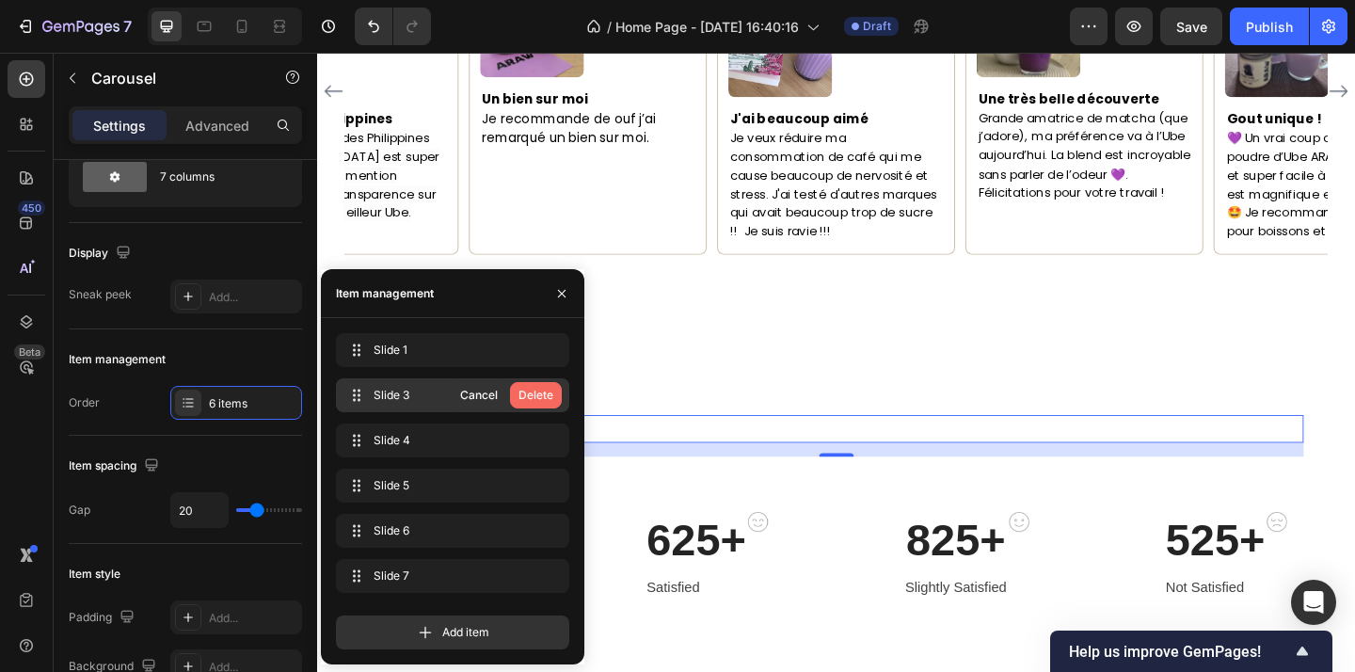
click at [555, 393] on button "Delete" at bounding box center [536, 395] width 52 height 26
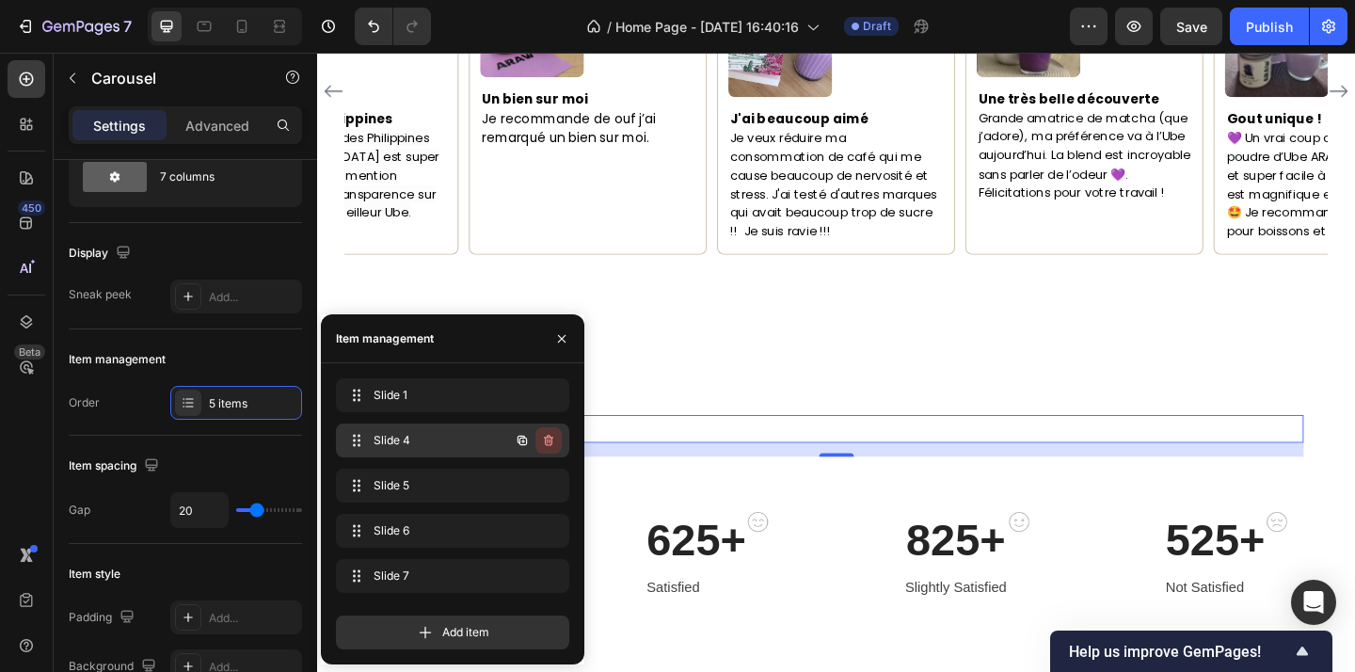
click at [551, 441] on icon "button" at bounding box center [548, 440] width 9 height 11
click at [551, 486] on icon "button" at bounding box center [548, 485] width 9 height 11
click at [551, 486] on div "Delete" at bounding box center [535, 485] width 35 height 17
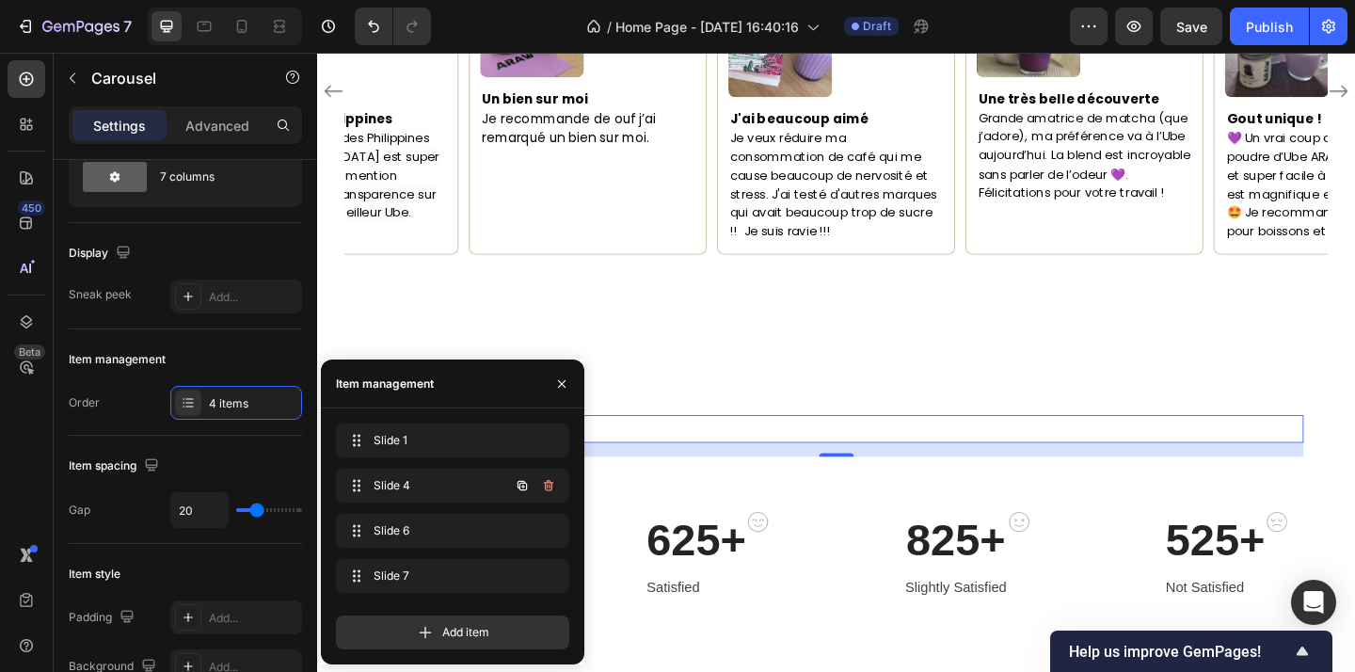
click at [551, 486] on icon "button" at bounding box center [548, 485] width 9 height 11
click at [551, 486] on div "Delete" at bounding box center [535, 485] width 35 height 17
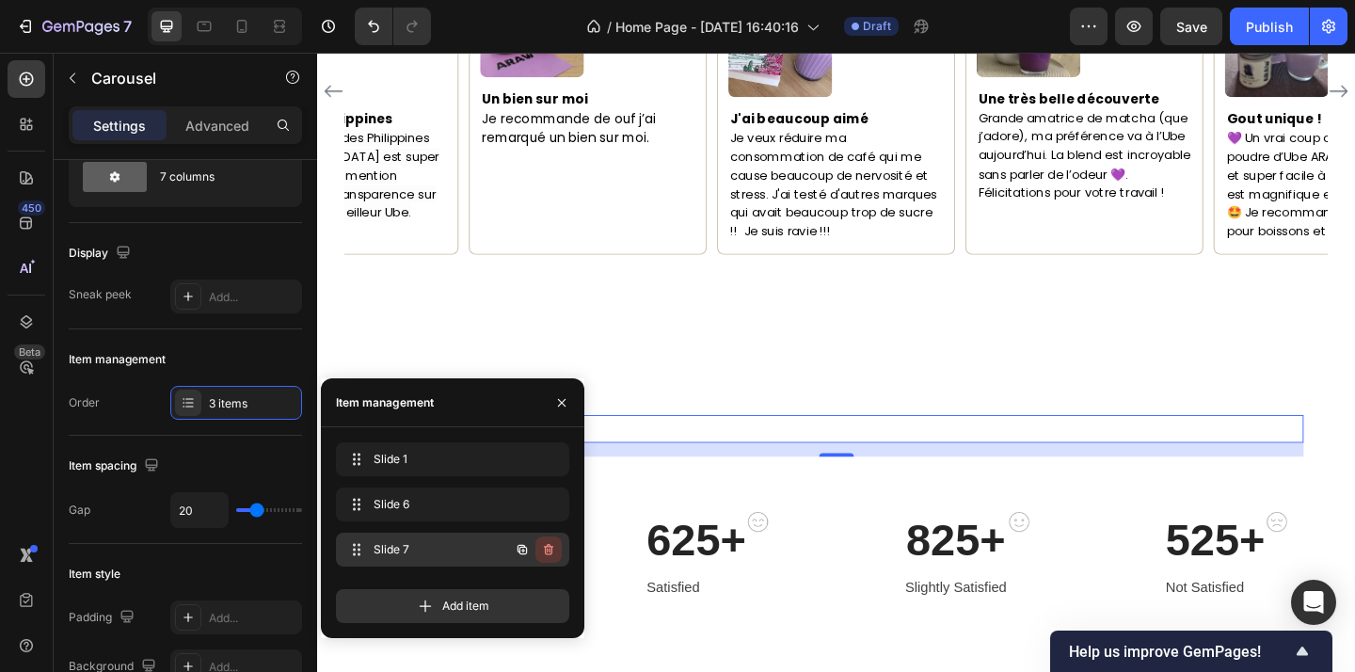
click at [556, 558] on button "button" at bounding box center [548, 549] width 26 height 26
click at [556, 558] on button "Delete" at bounding box center [536, 549] width 52 height 26
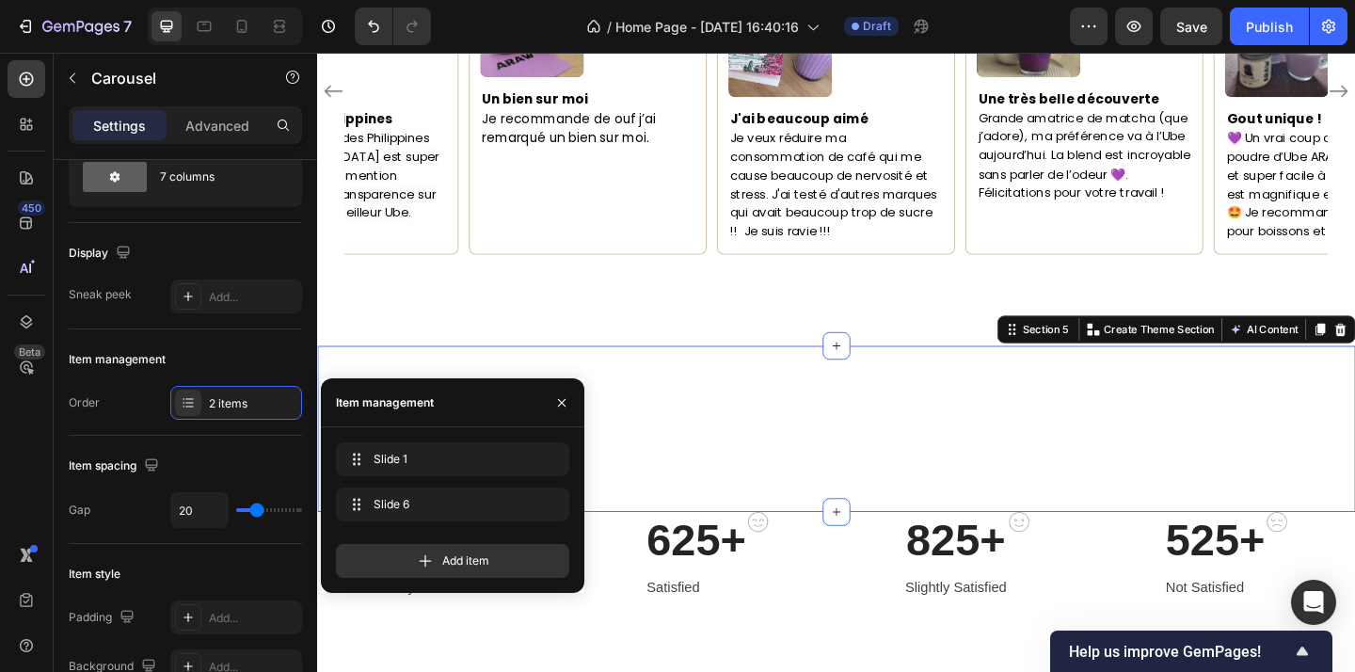
click at [842, 552] on div "Image Image Carousel Row Section 5 Create Theme Section AI Content Write with G…" at bounding box center [881, 462] width 1129 height 181
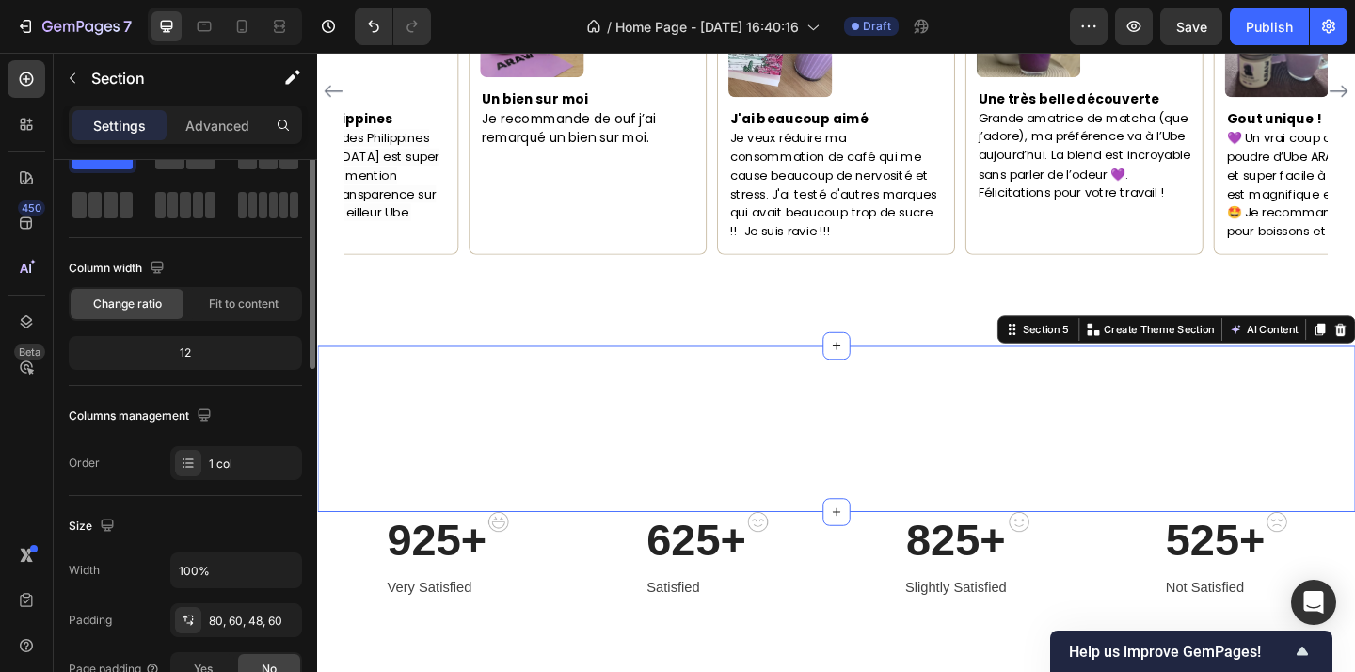
scroll to position [0, 0]
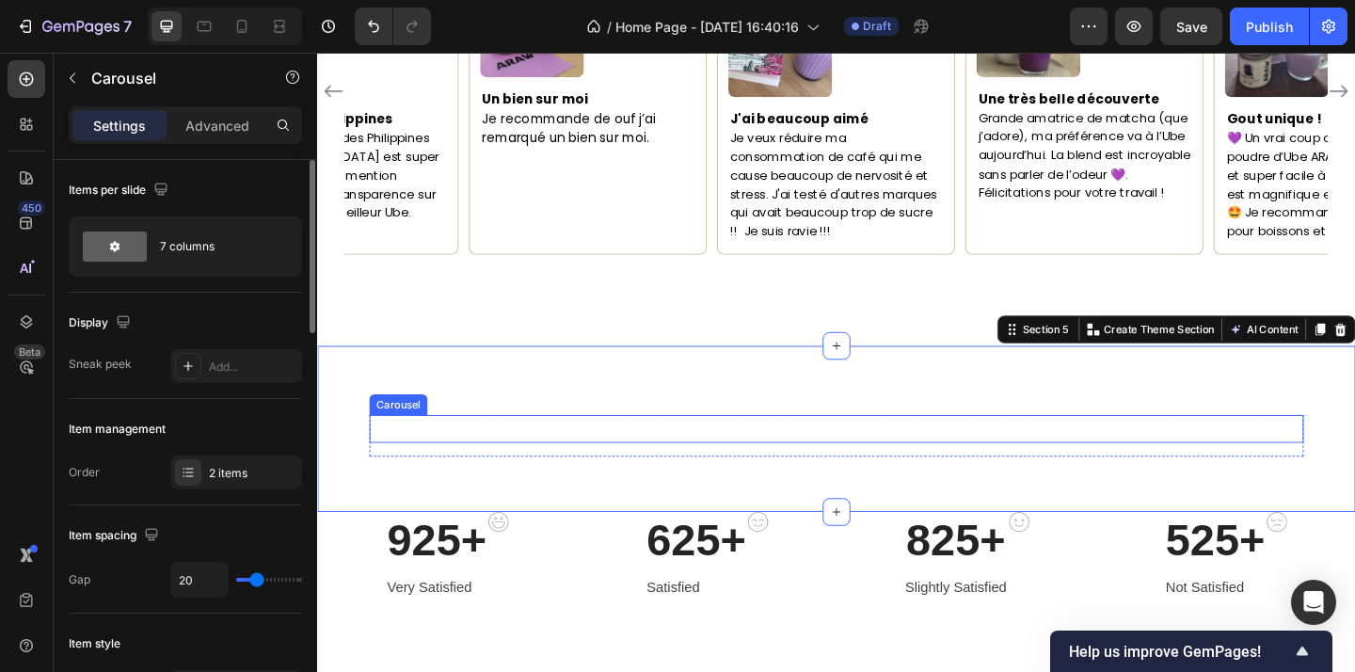
click at [671, 462] on div "Image Image" at bounding box center [882, 462] width 1016 height 0
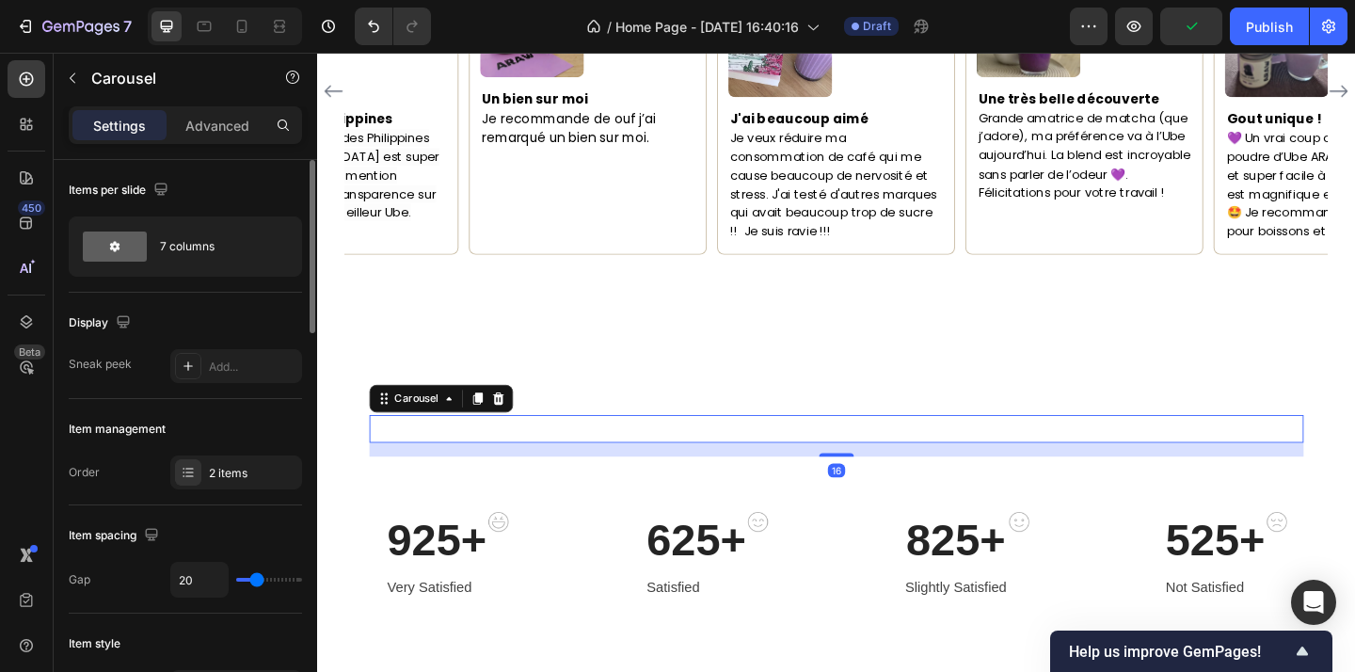
type input "25"
type input "27"
type input "30"
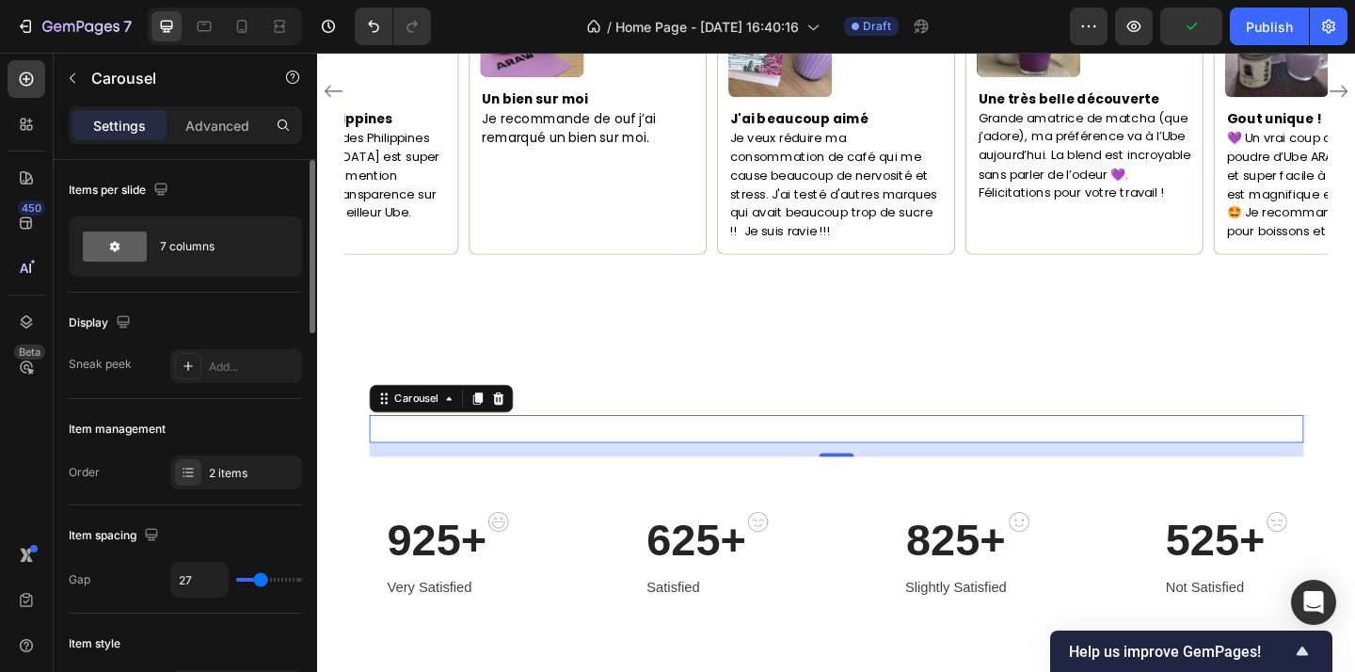
type input "30"
type input "37"
type input "39"
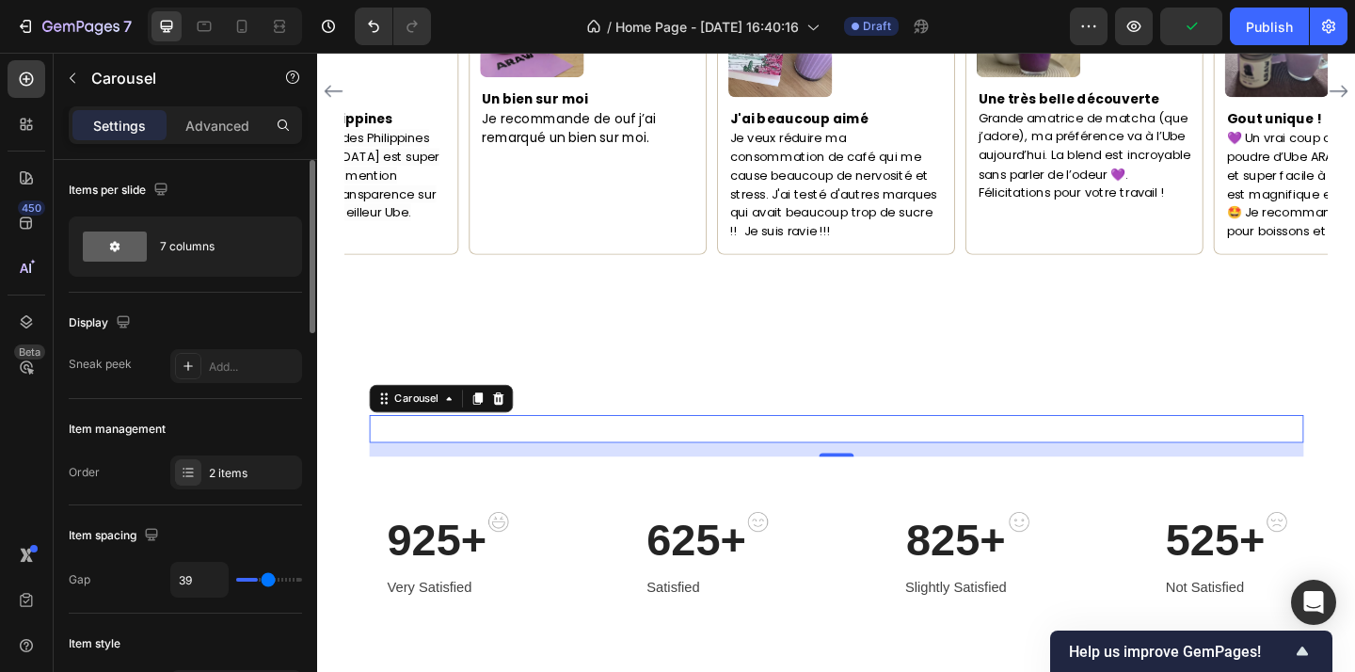
type input "42"
type input "58"
type input "61"
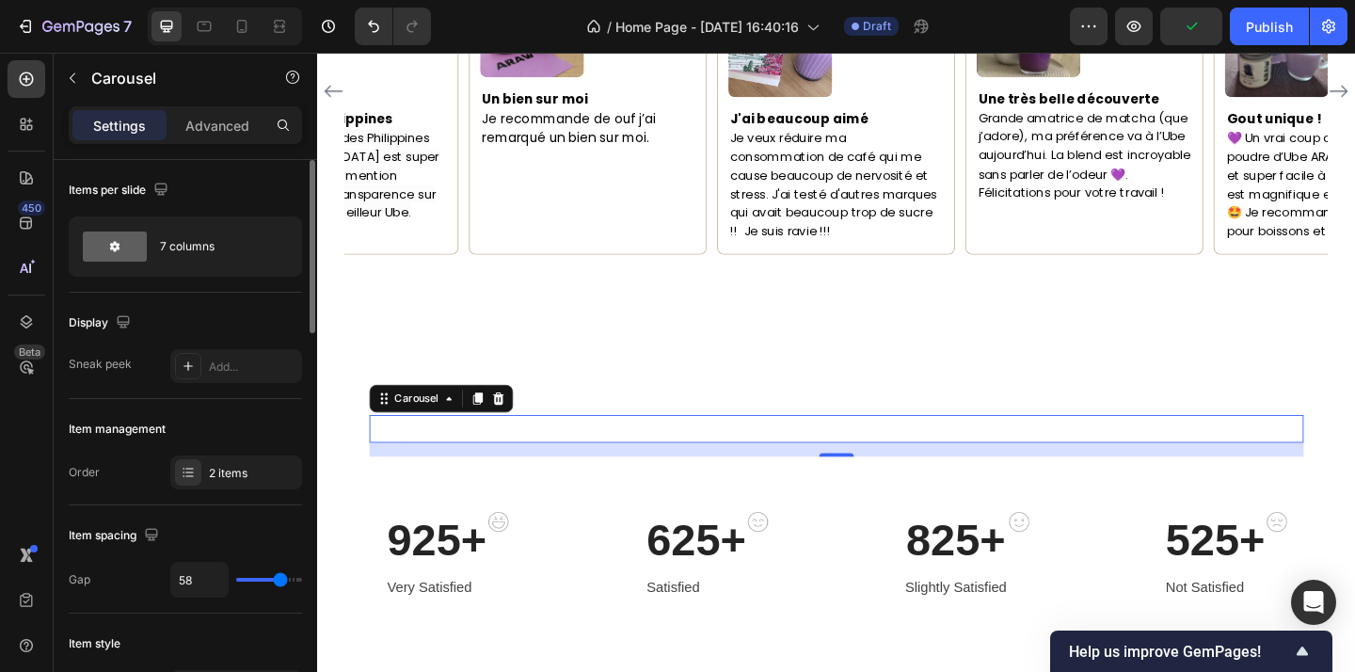
type input "61"
type input "64"
type input "66"
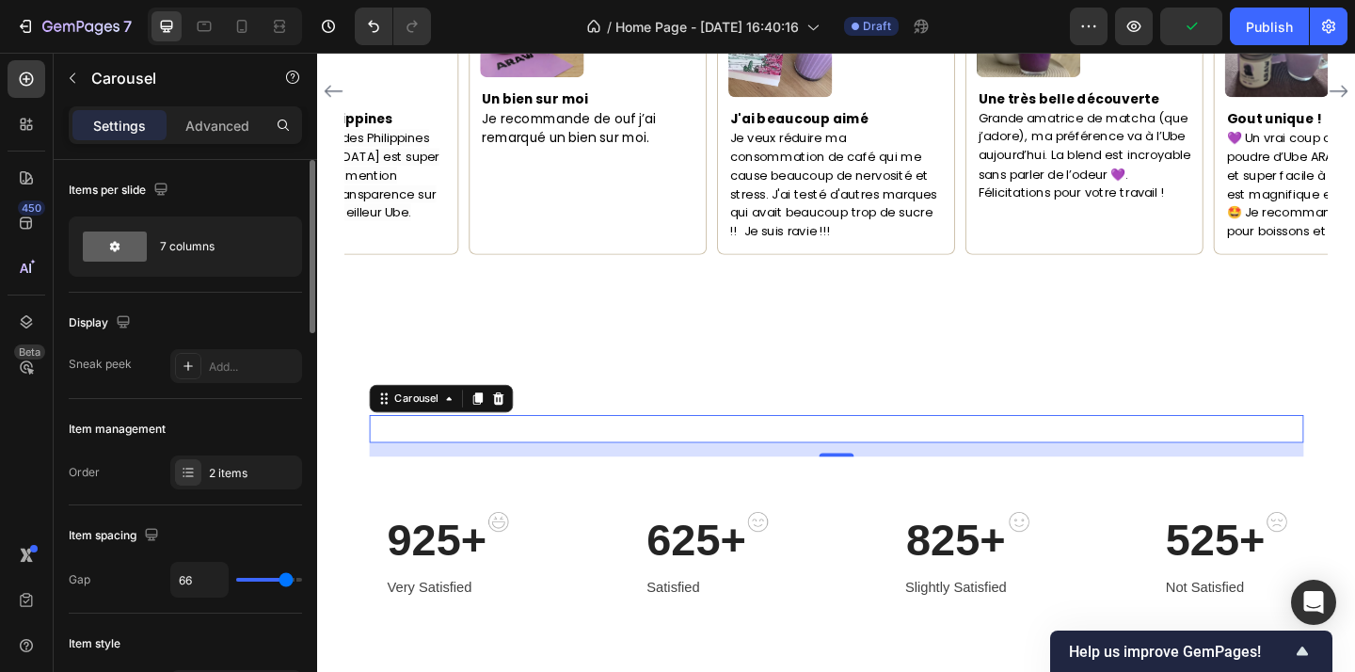
type input "67"
type input "66"
type input "65"
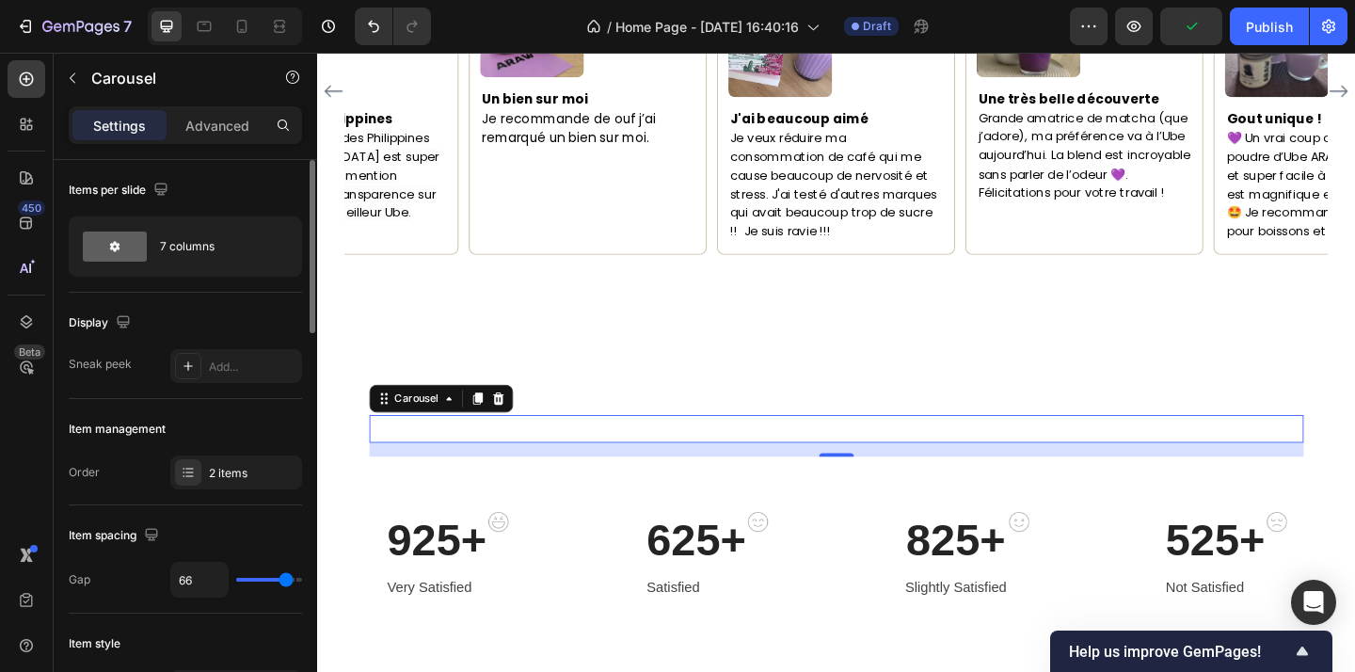
type input "65"
type input "64"
type input "59"
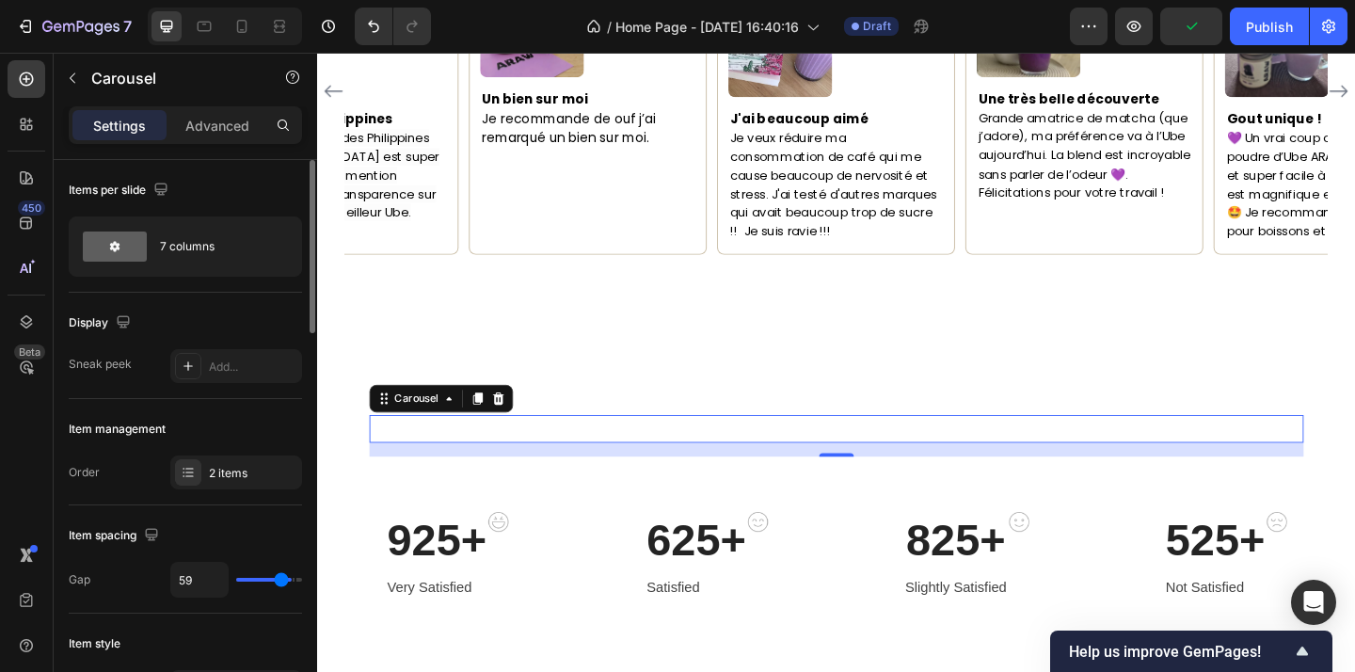
type input "52"
type input "23"
type input "16"
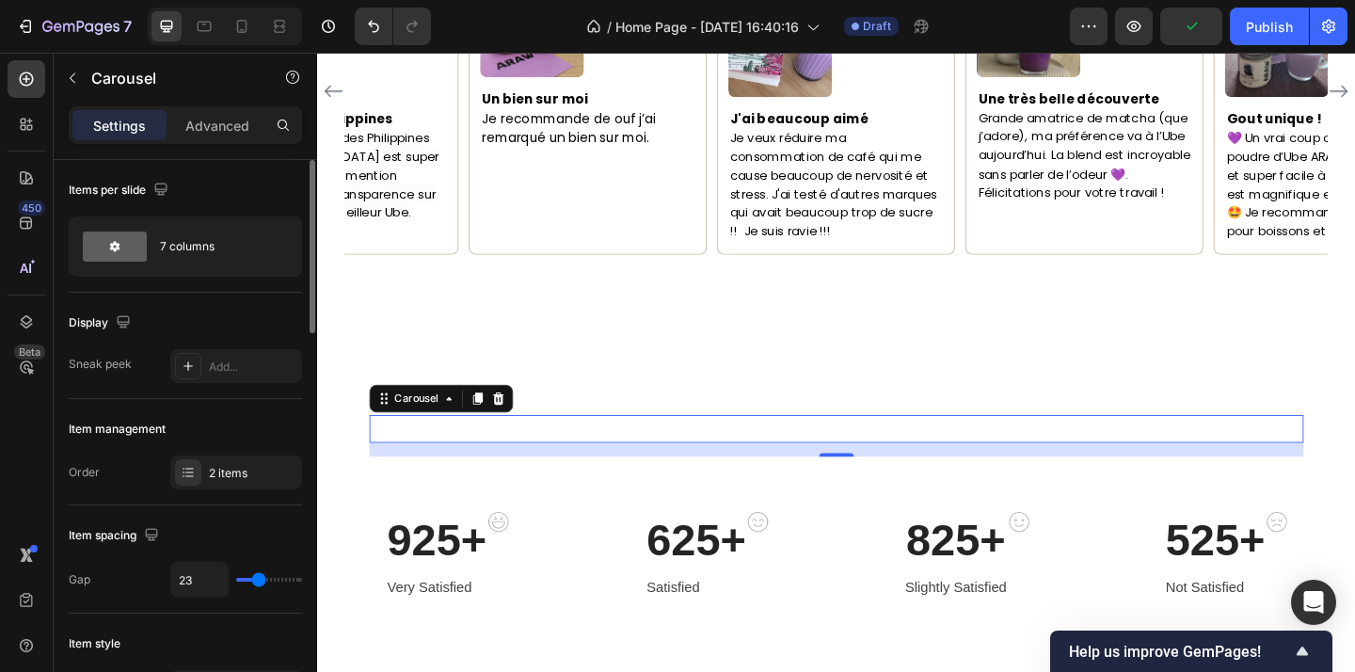
type input "16"
type input "8"
type input "4"
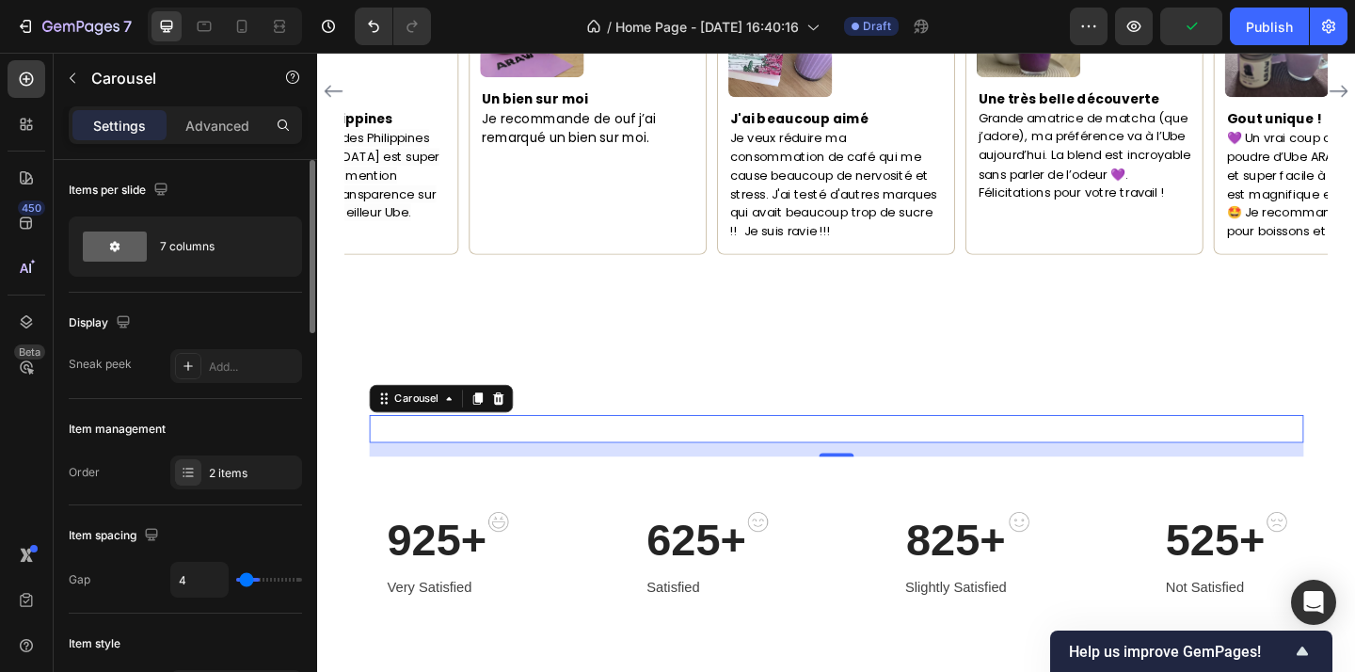
type input "2"
type input "1"
drag, startPoint x: 259, startPoint y: 581, endPoint x: 244, endPoint y: 581, distance: 15.1
type input "1"
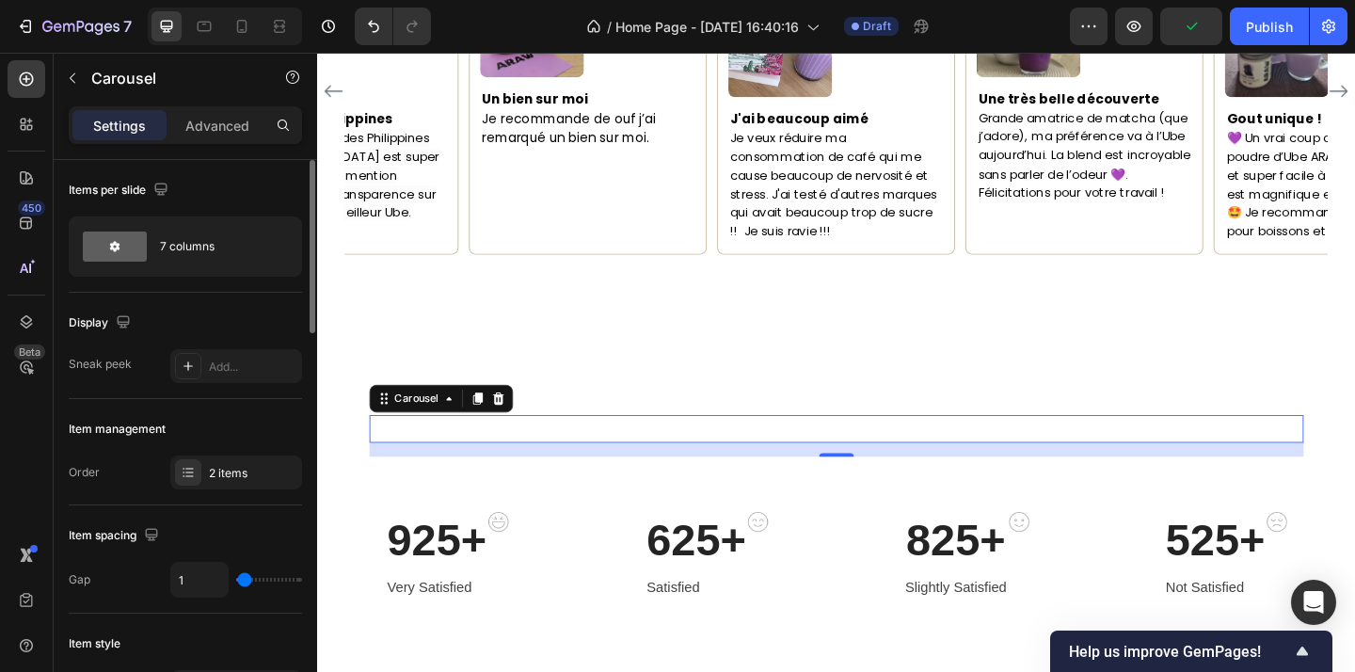
click at [244, 581] on input "range" at bounding box center [269, 580] width 66 height 4
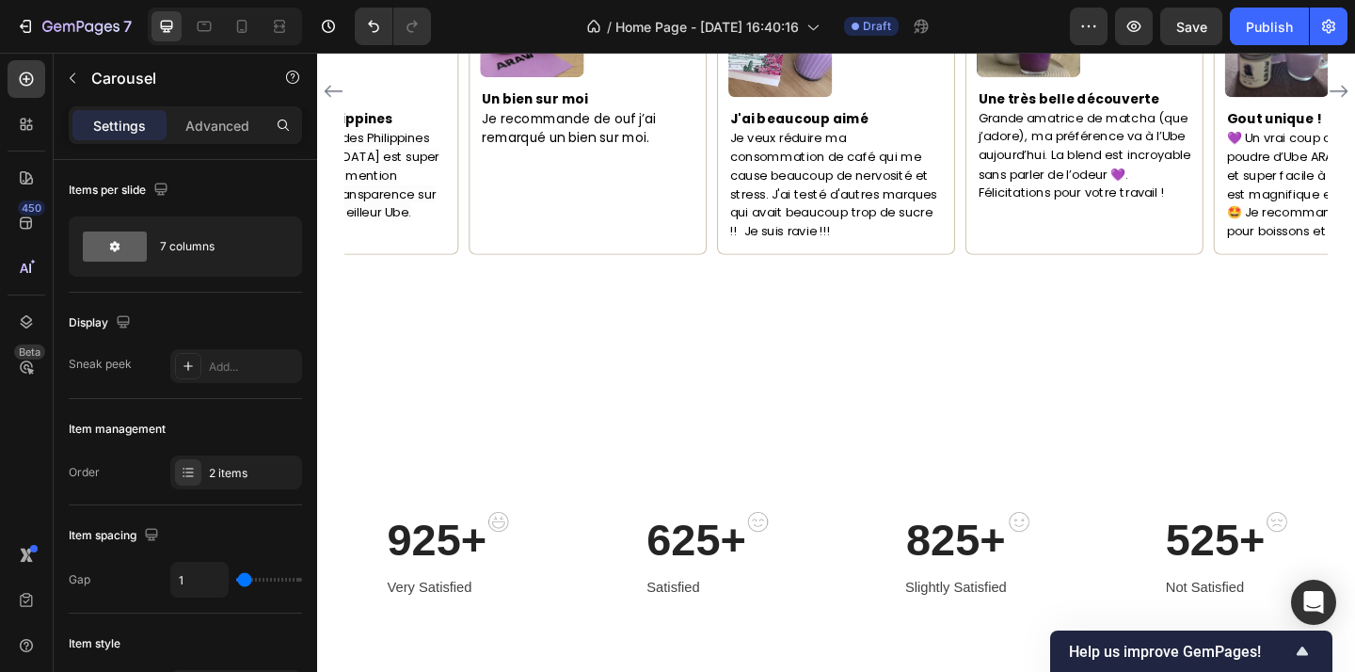
click at [587, 462] on img at bounding box center [590, 462] width 144 height 0
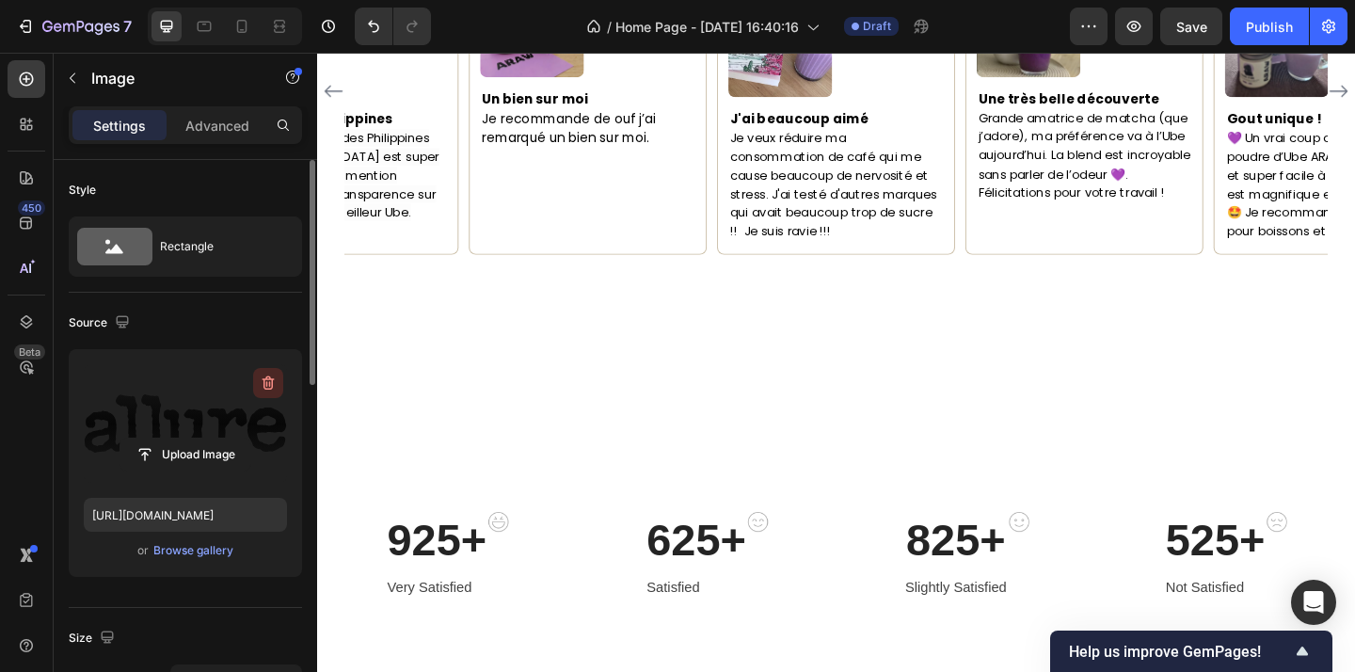
click at [265, 375] on icon "button" at bounding box center [268, 383] width 19 height 19
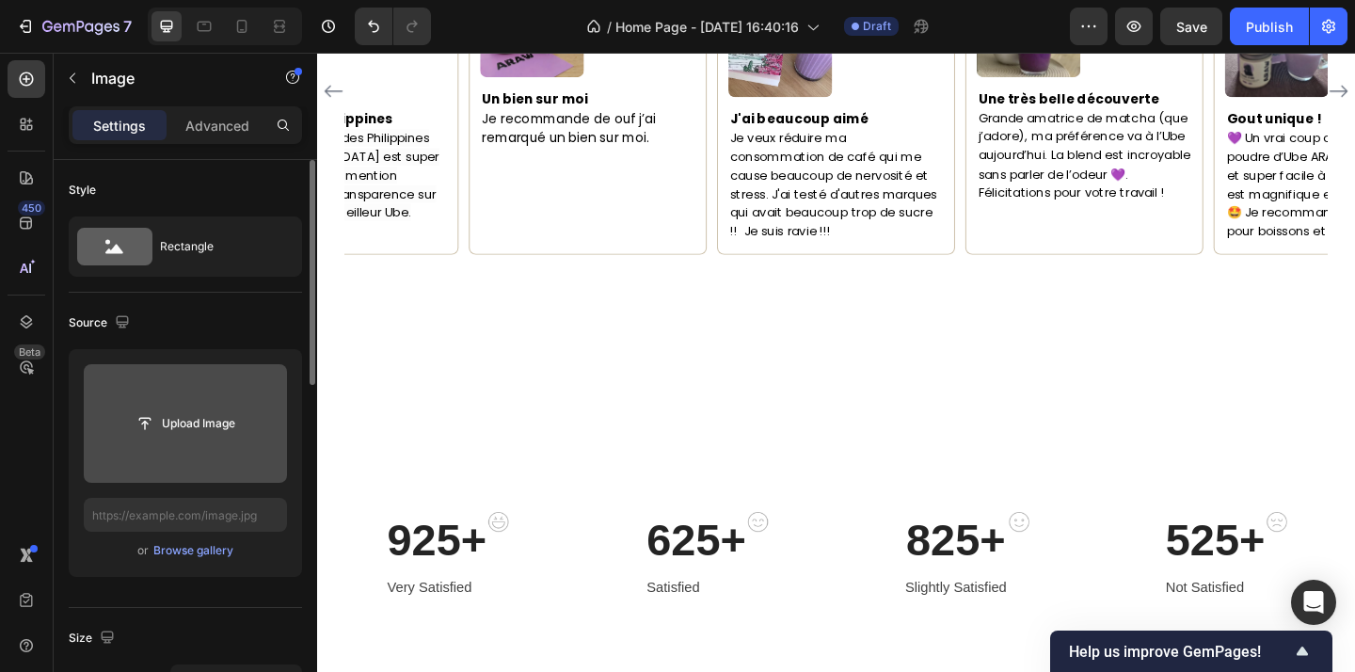
click at [604, 462] on img at bounding box center [590, 462] width 144 height 0
click at [89, 68] on div "Image" at bounding box center [161, 78] width 215 height 49
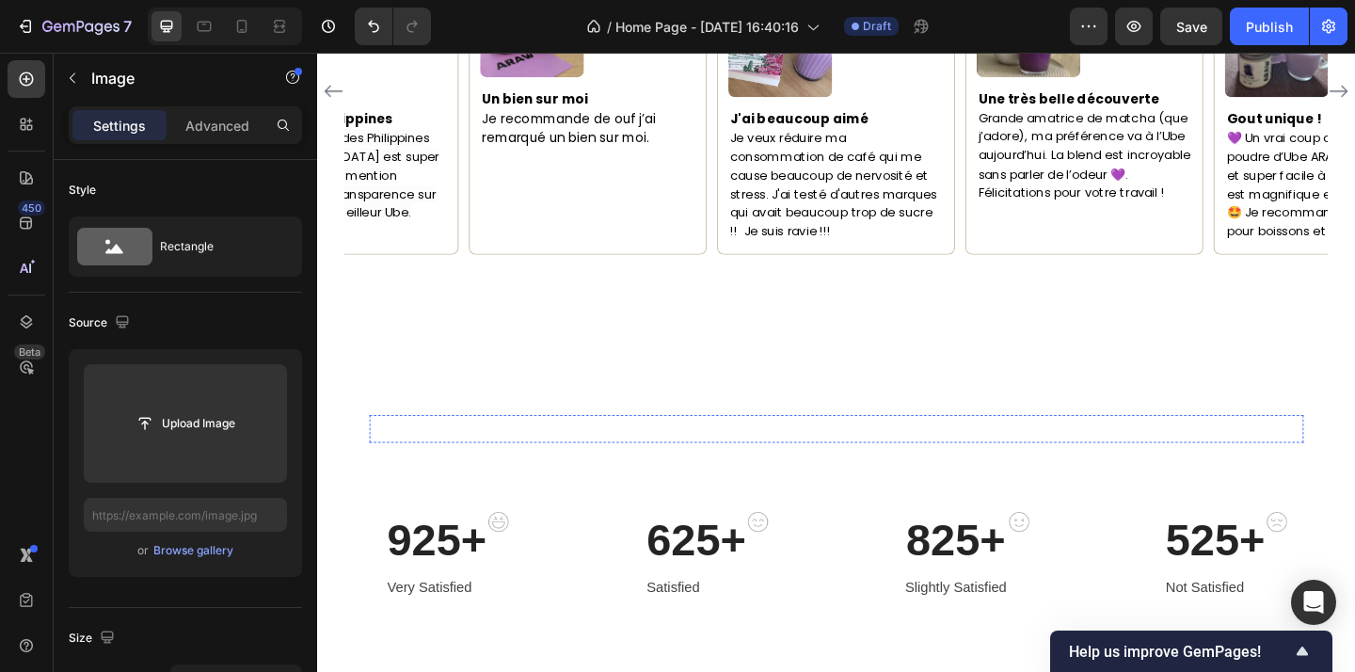
click at [600, 462] on img at bounding box center [590, 462] width 144 height 0
click at [644, 473] on icon at bounding box center [644, 479] width 12 height 13
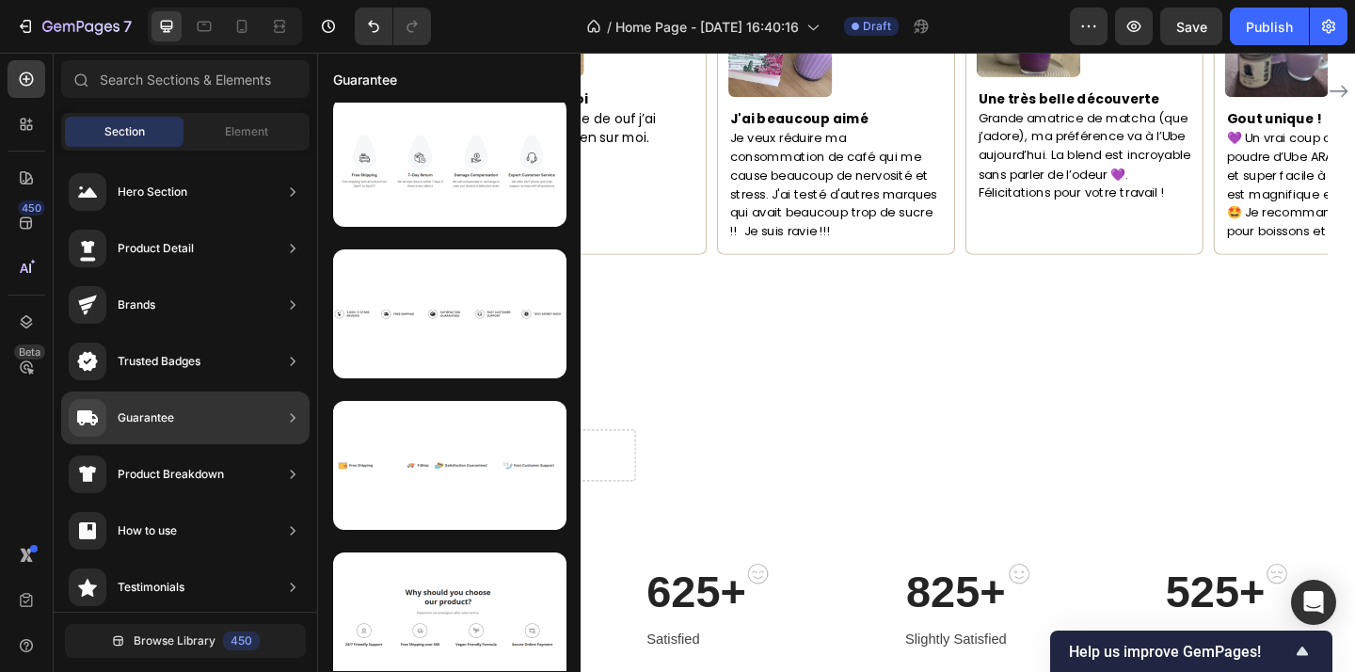
scroll to position [329, 0]
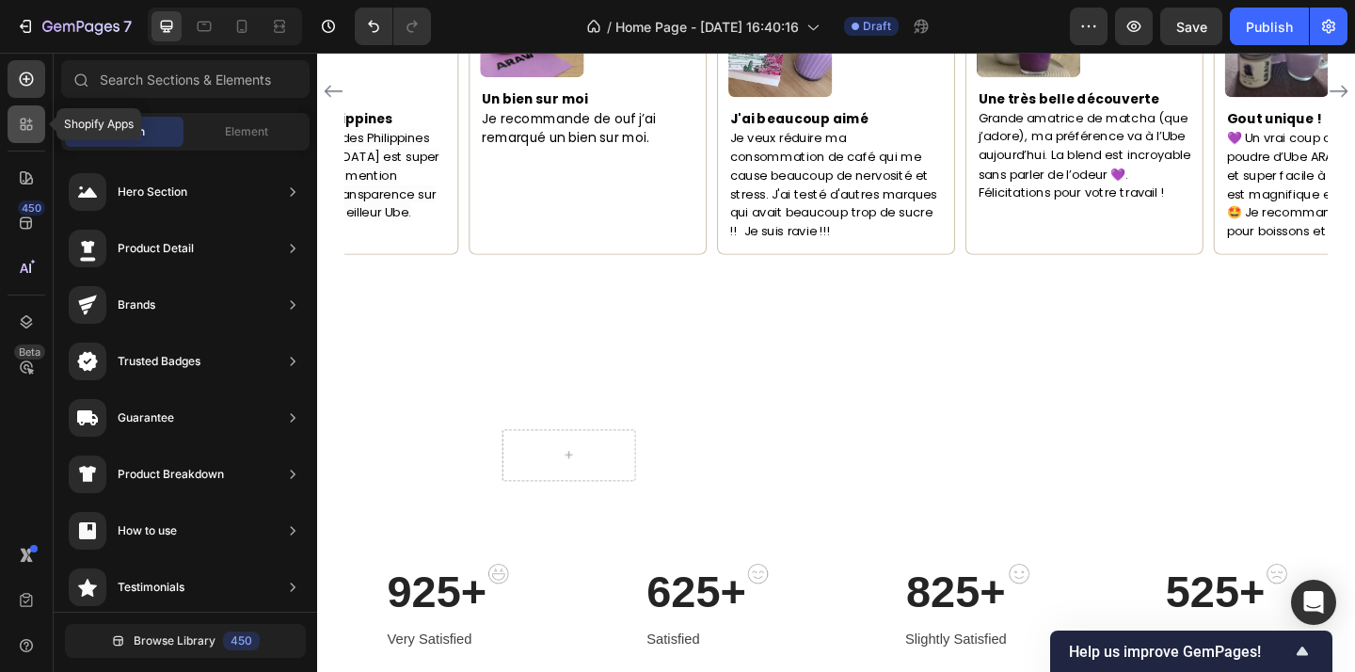
click at [35, 125] on icon at bounding box center [26, 124] width 19 height 19
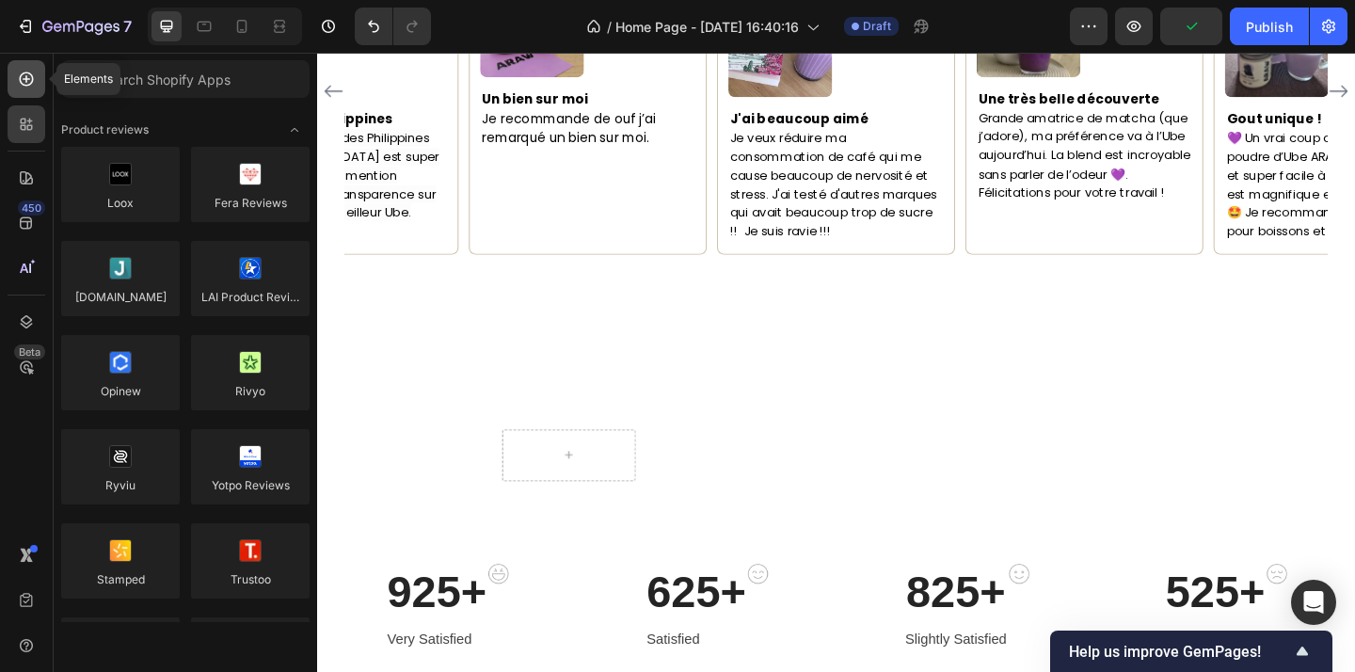
click at [24, 77] on icon at bounding box center [26, 79] width 19 height 19
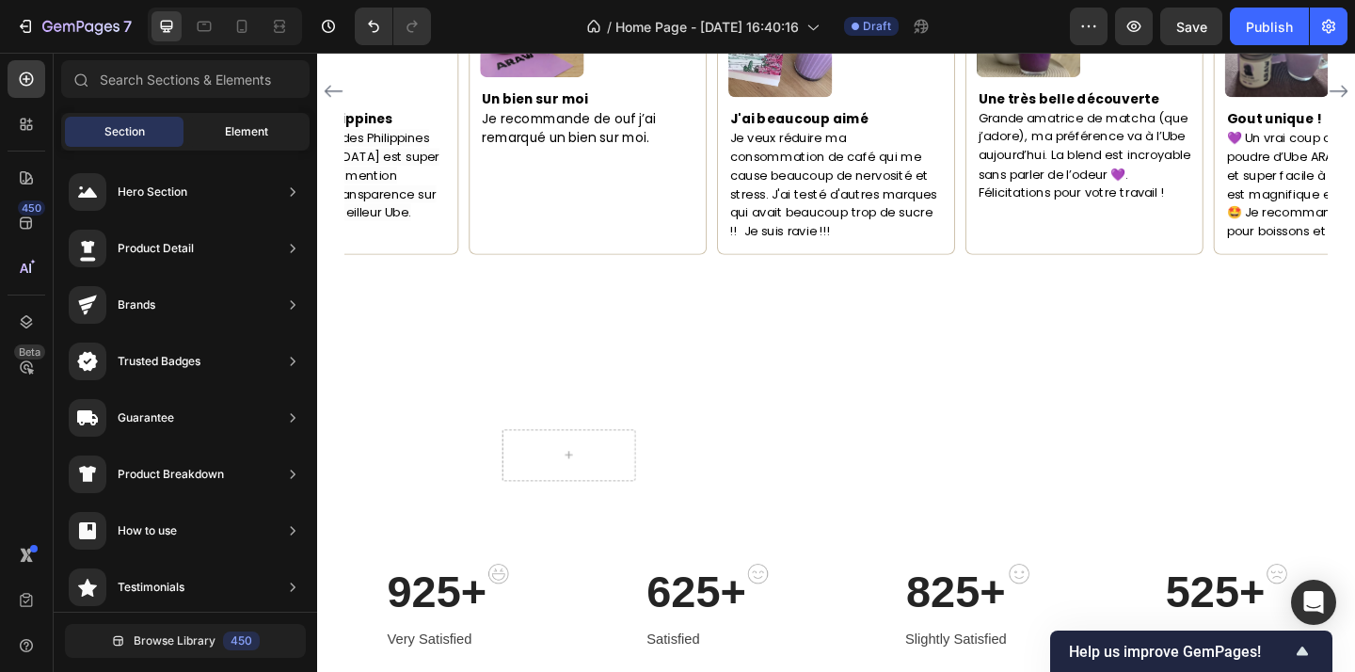
click at [228, 129] on span "Element" at bounding box center [246, 131] width 43 height 17
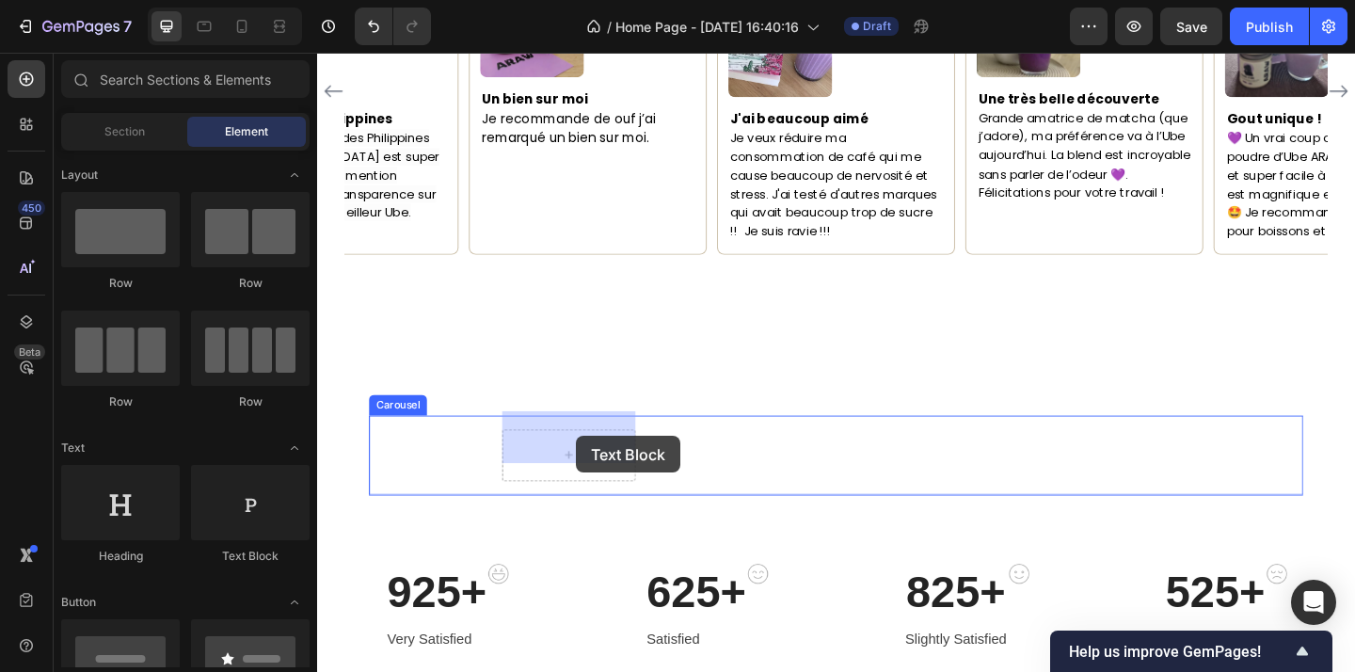
drag, startPoint x: 560, startPoint y: 552, endPoint x: 598, endPoint y: 470, distance: 91.3
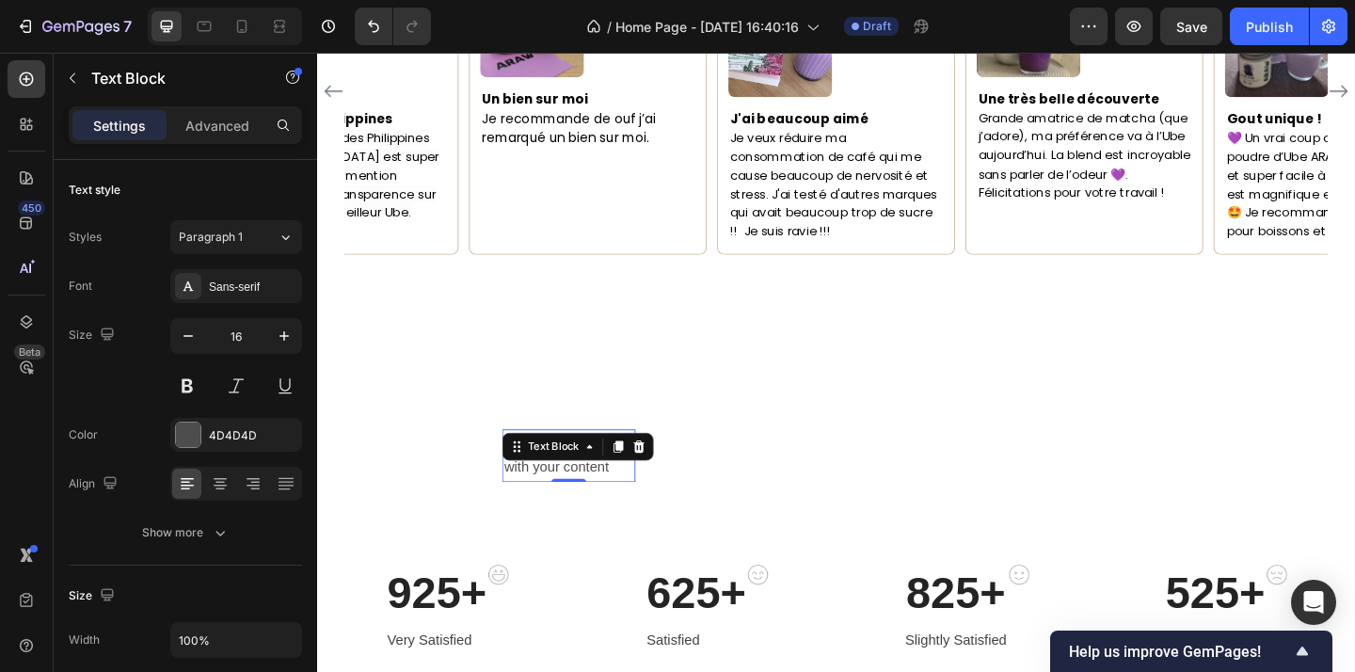
click at [630, 484] on div "Replace this text with your content" at bounding box center [590, 491] width 144 height 58
click at [644, 480] on p "Replace this text with your content" at bounding box center [590, 491] width 140 height 55
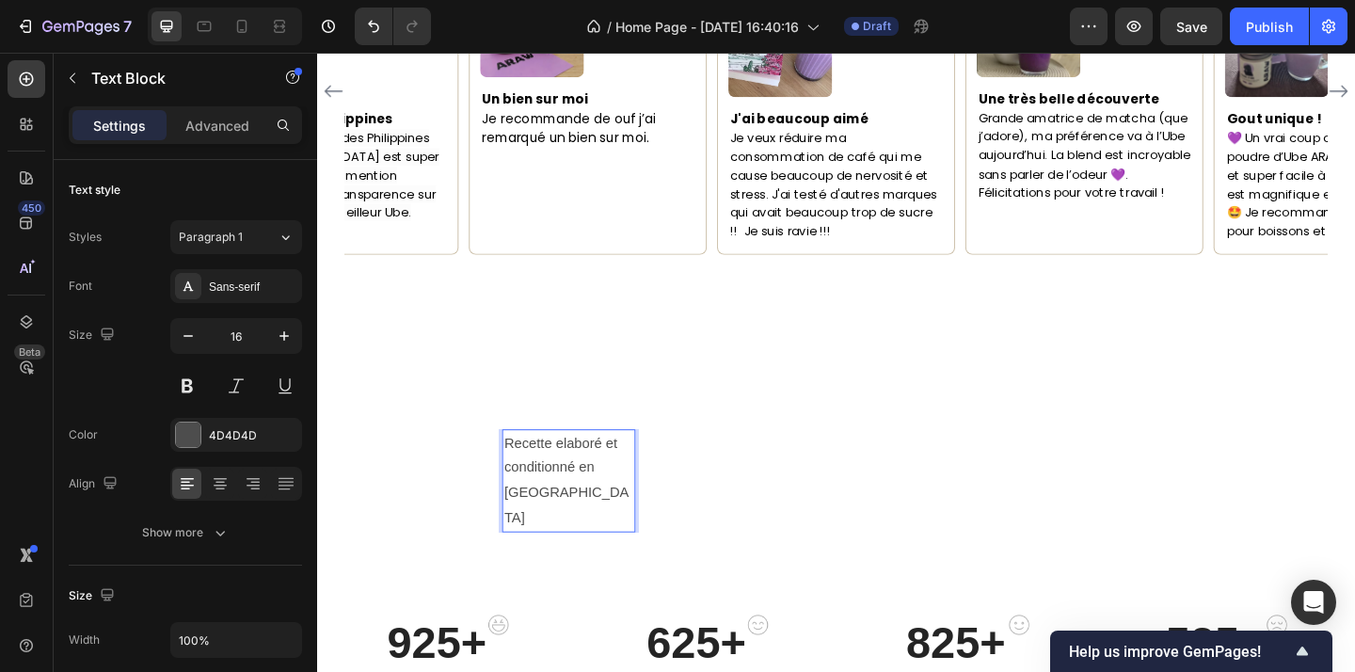
click at [635, 487] on p "Recette elaboré et conditionné en france" at bounding box center [590, 518] width 140 height 108
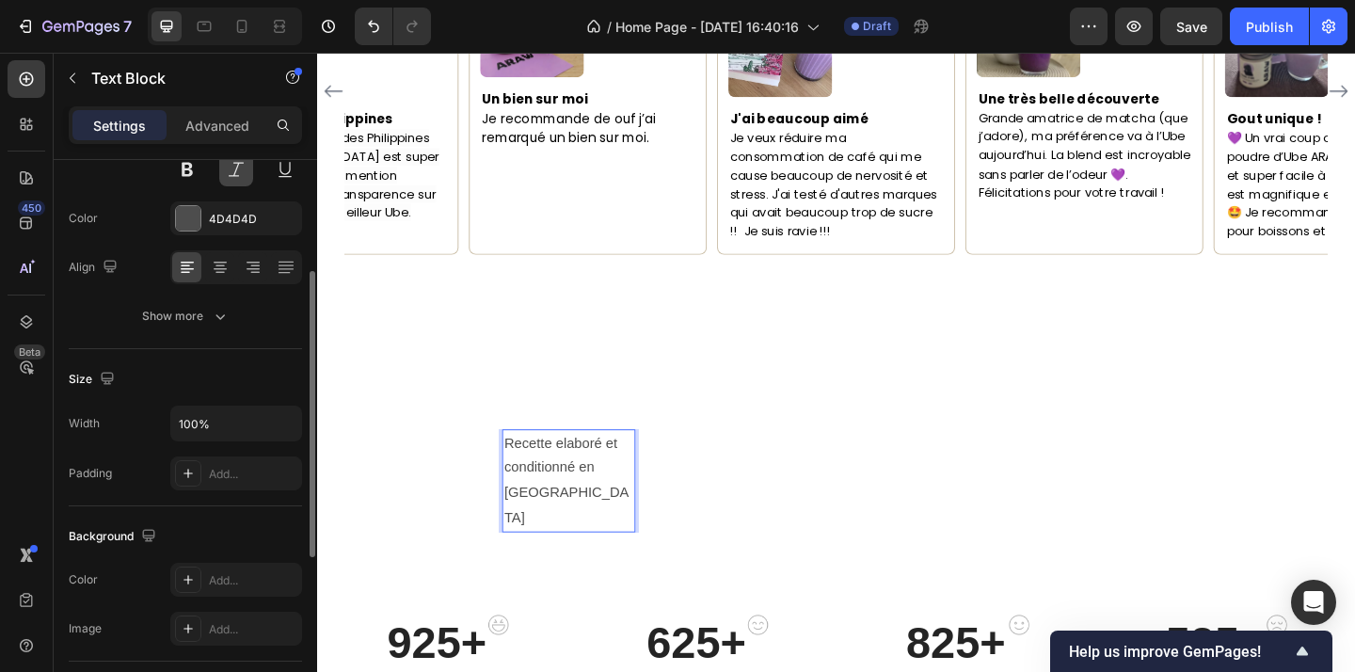
scroll to position [217, 0]
click at [279, 421] on icon "button" at bounding box center [284, 422] width 19 height 19
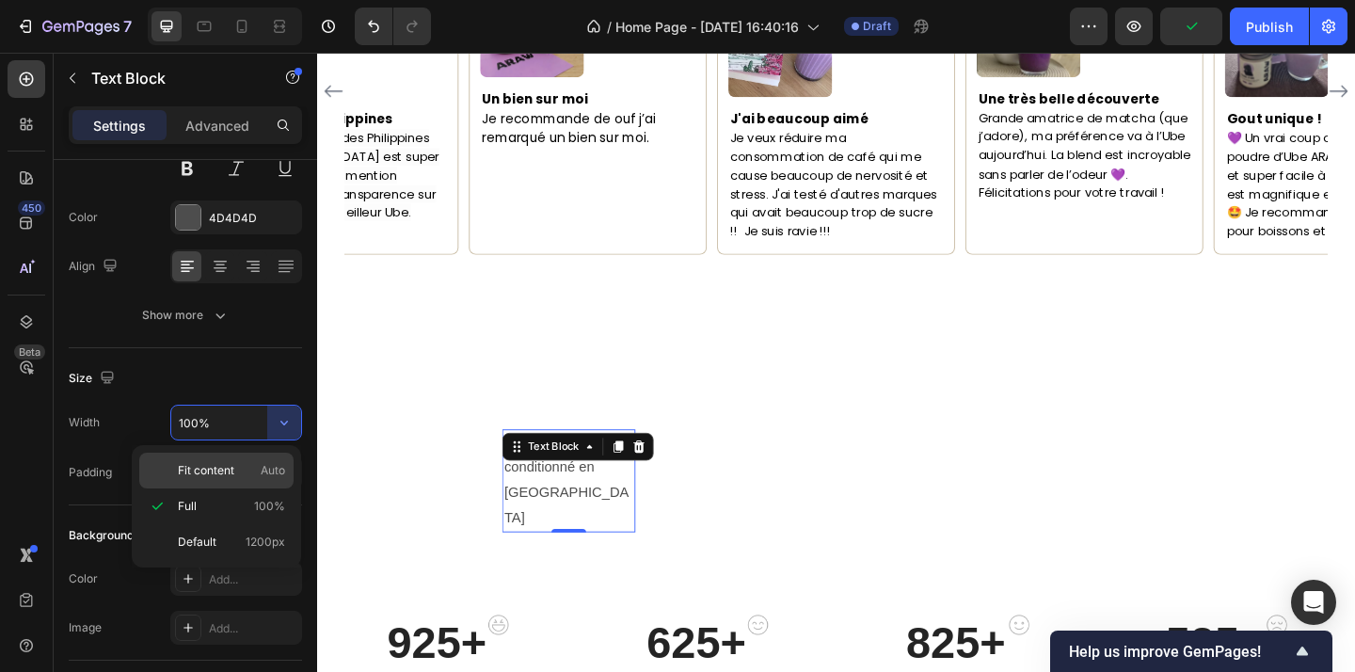
click at [241, 472] on p "Fit content Auto" at bounding box center [231, 470] width 107 height 17
type input "Auto"
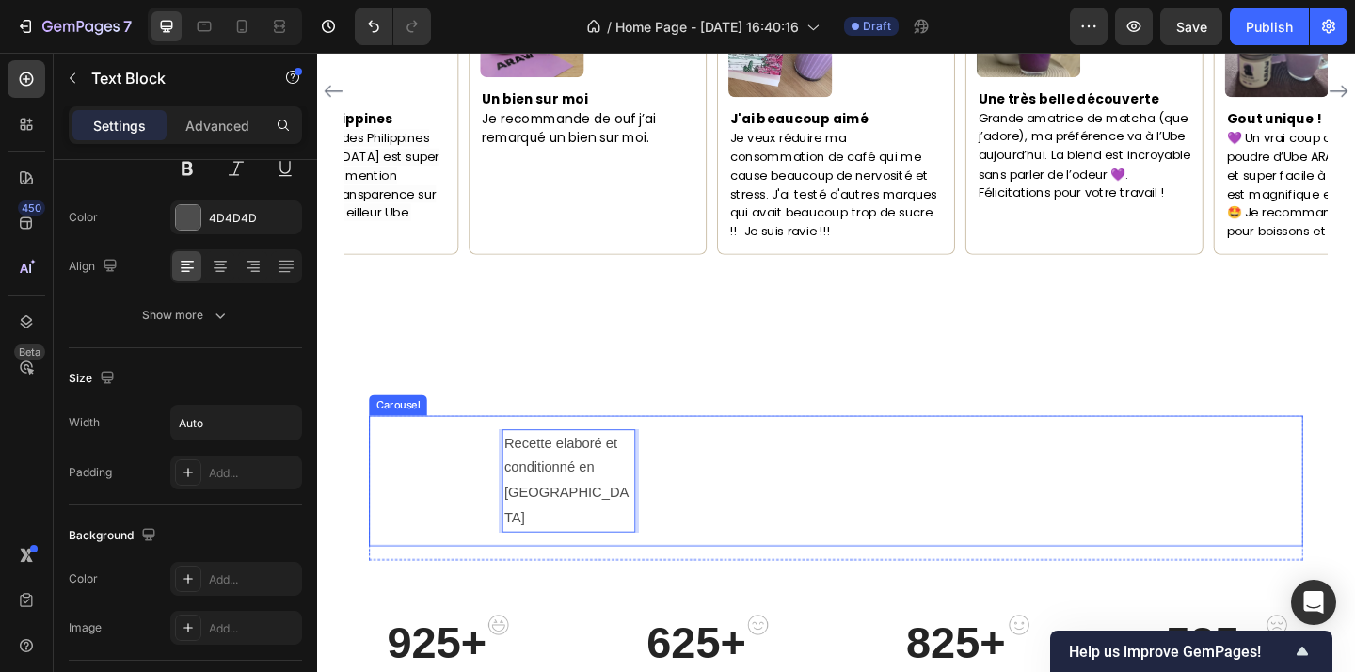
click at [774, 491] on div "Image Recette elaboré et conditionné en france Text Block 0" at bounding box center [882, 518] width 1016 height 112
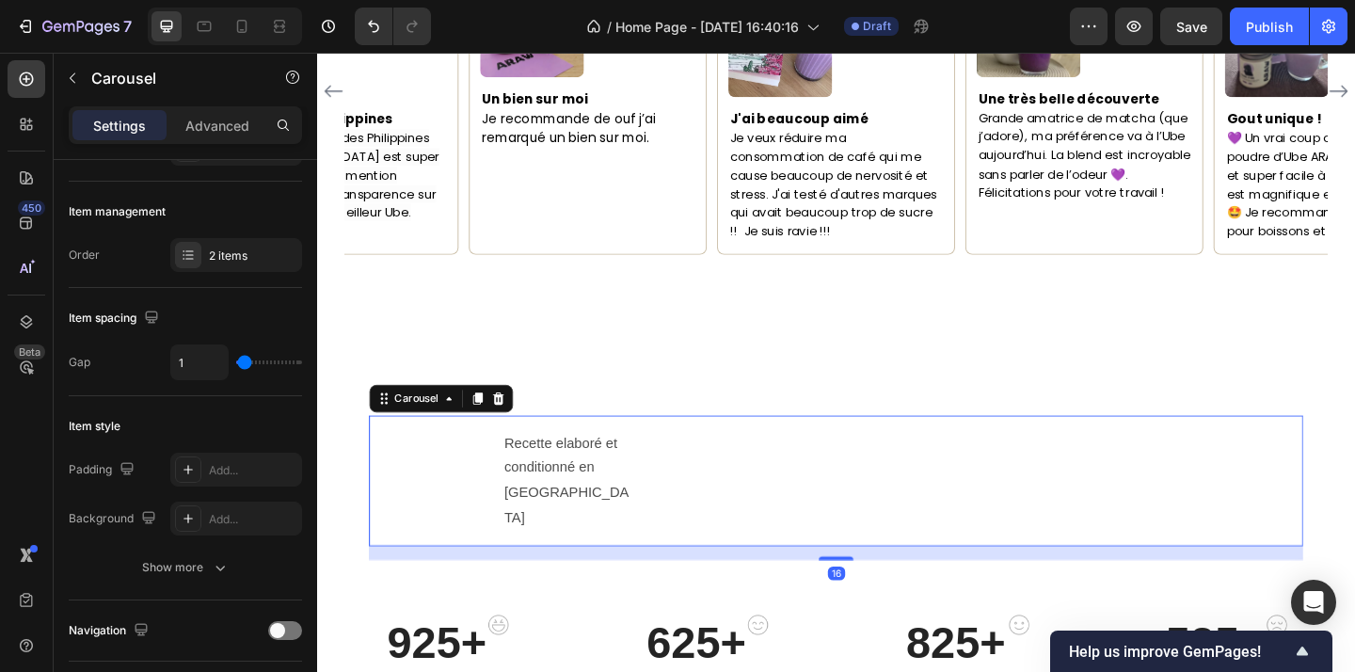
scroll to position [0, 0]
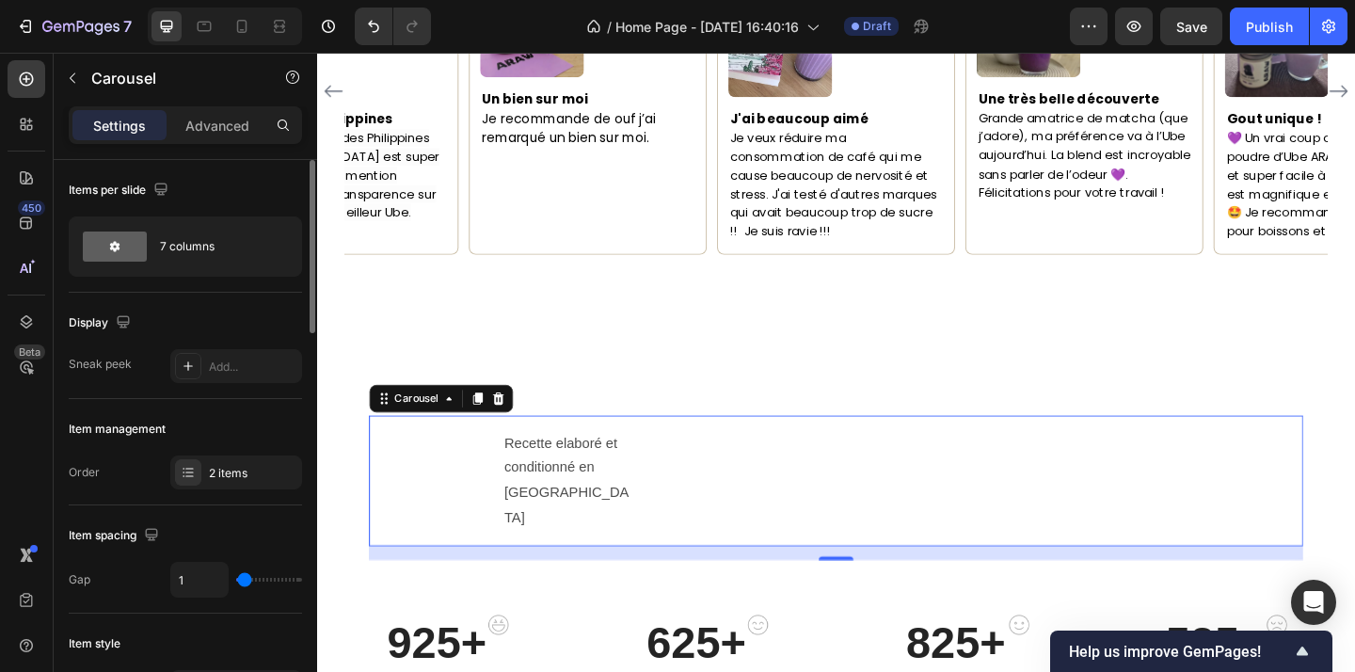
type input "0"
type input "4"
type input "5"
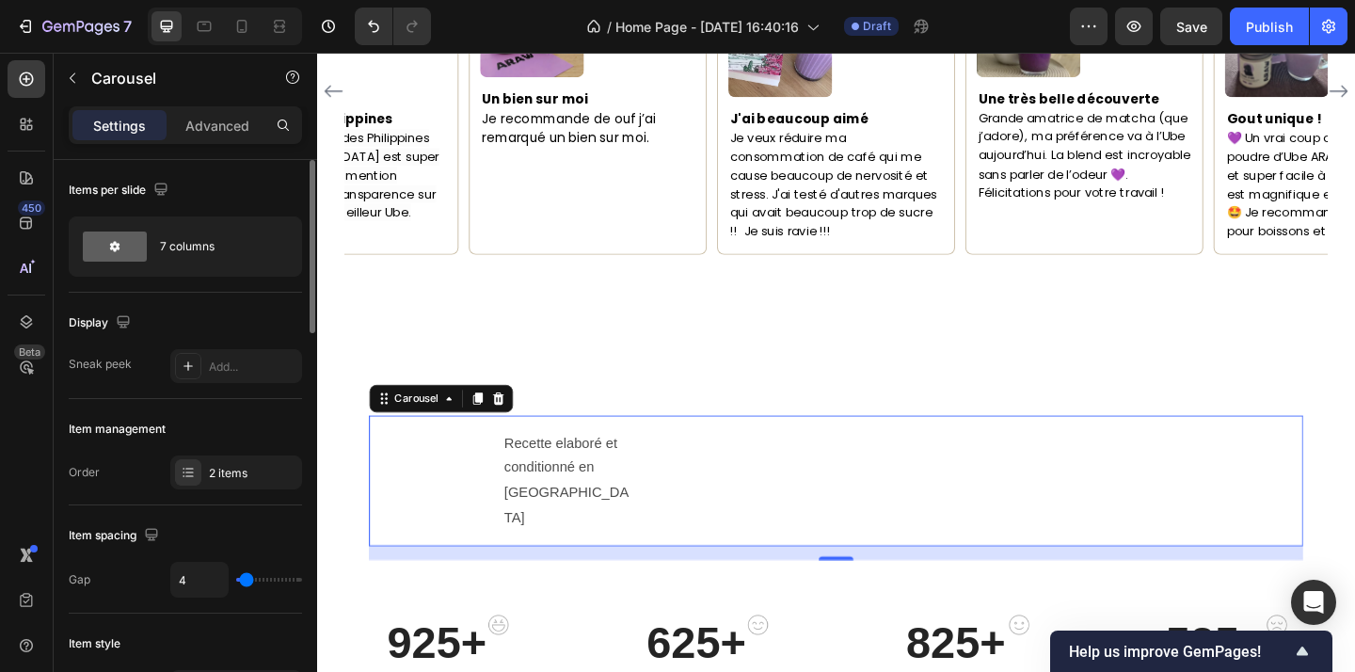
type input "5"
type input "9"
type input "14"
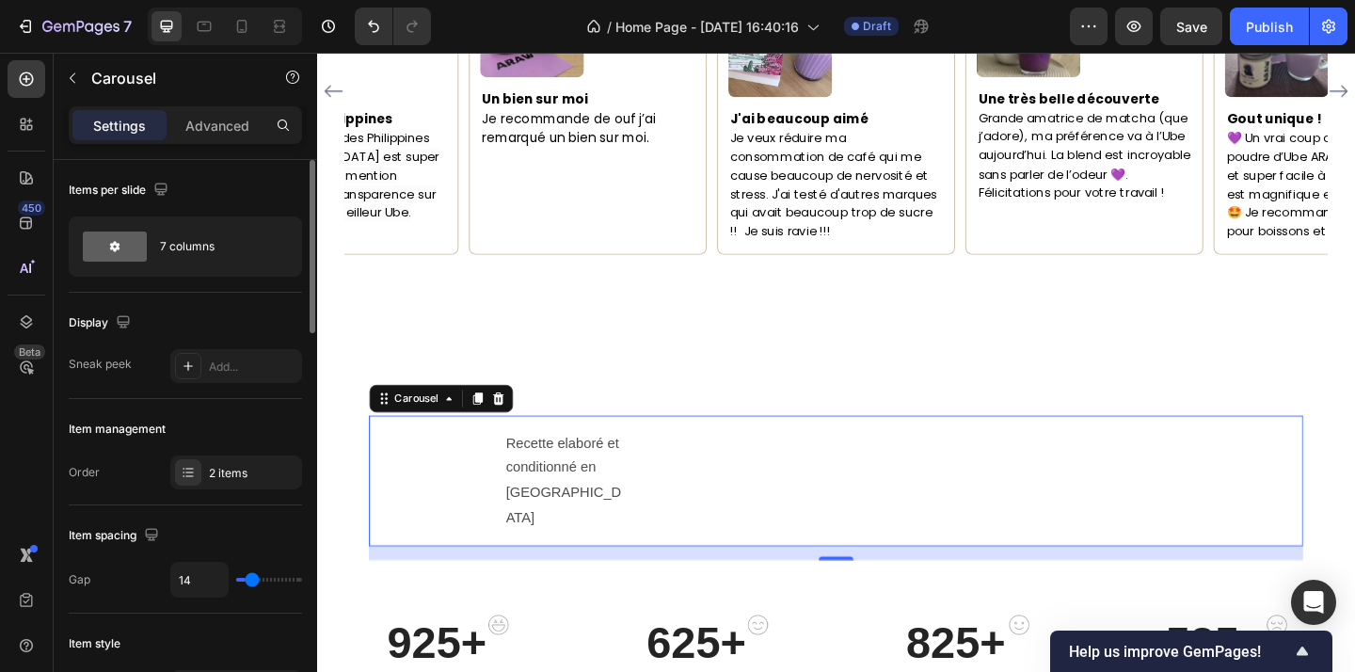
type input "29"
type input "32"
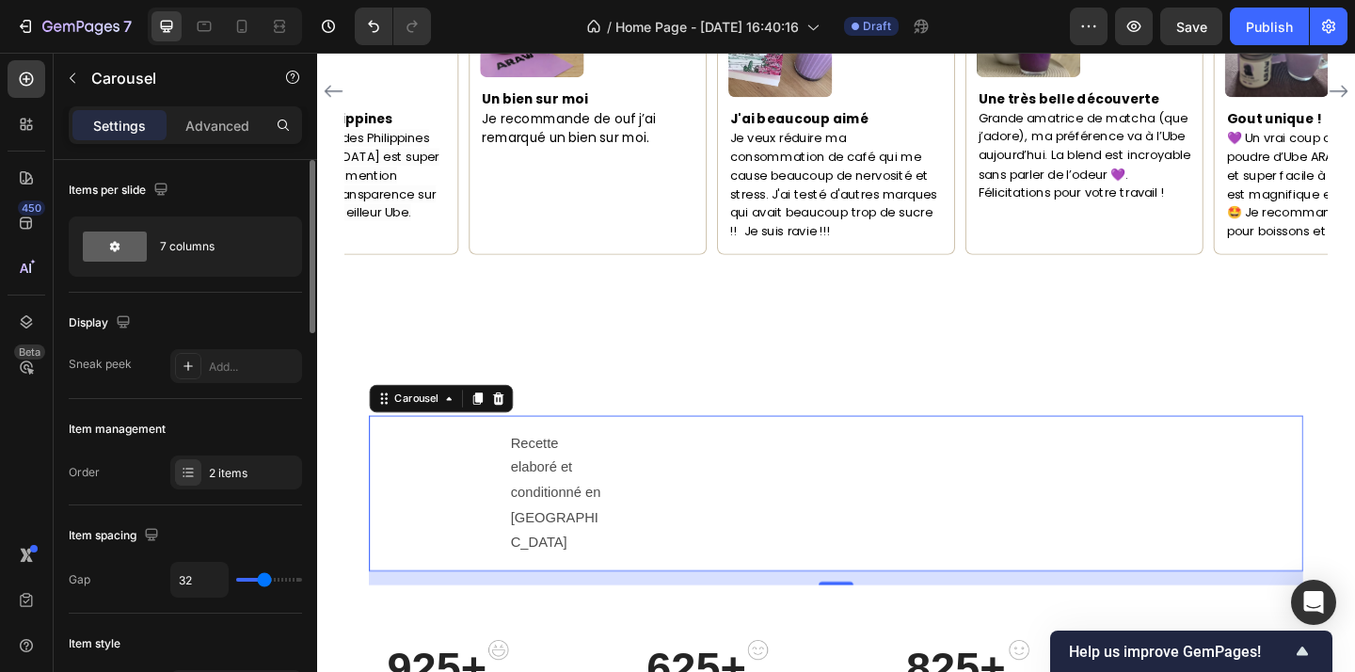
type input "53"
type input "52"
type input "49"
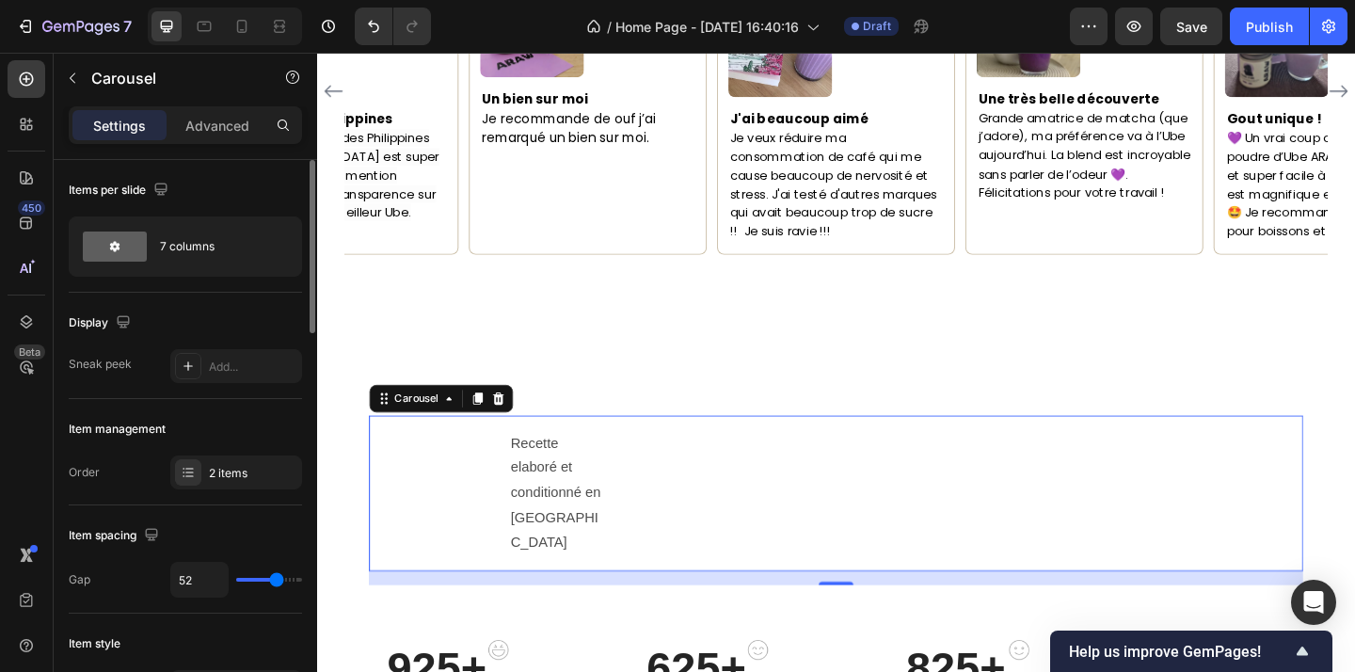
type input "49"
type input "45"
type input "35"
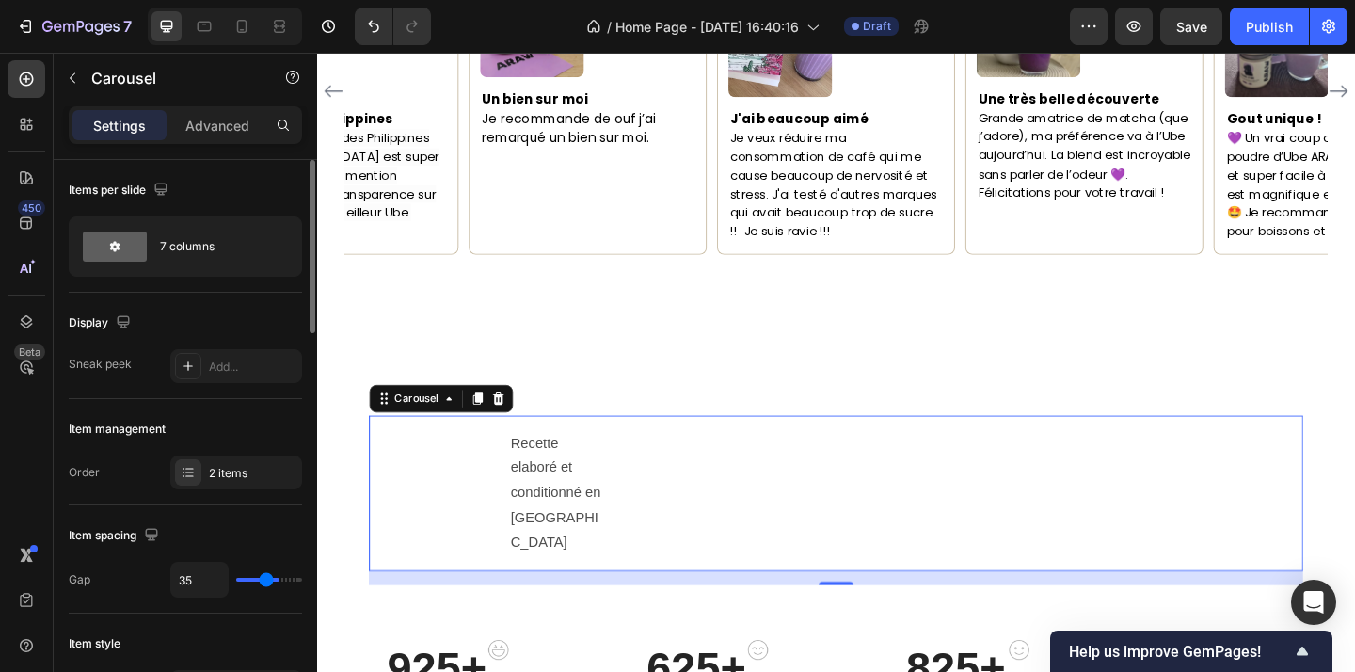
type input "31"
type input "25"
type input "22"
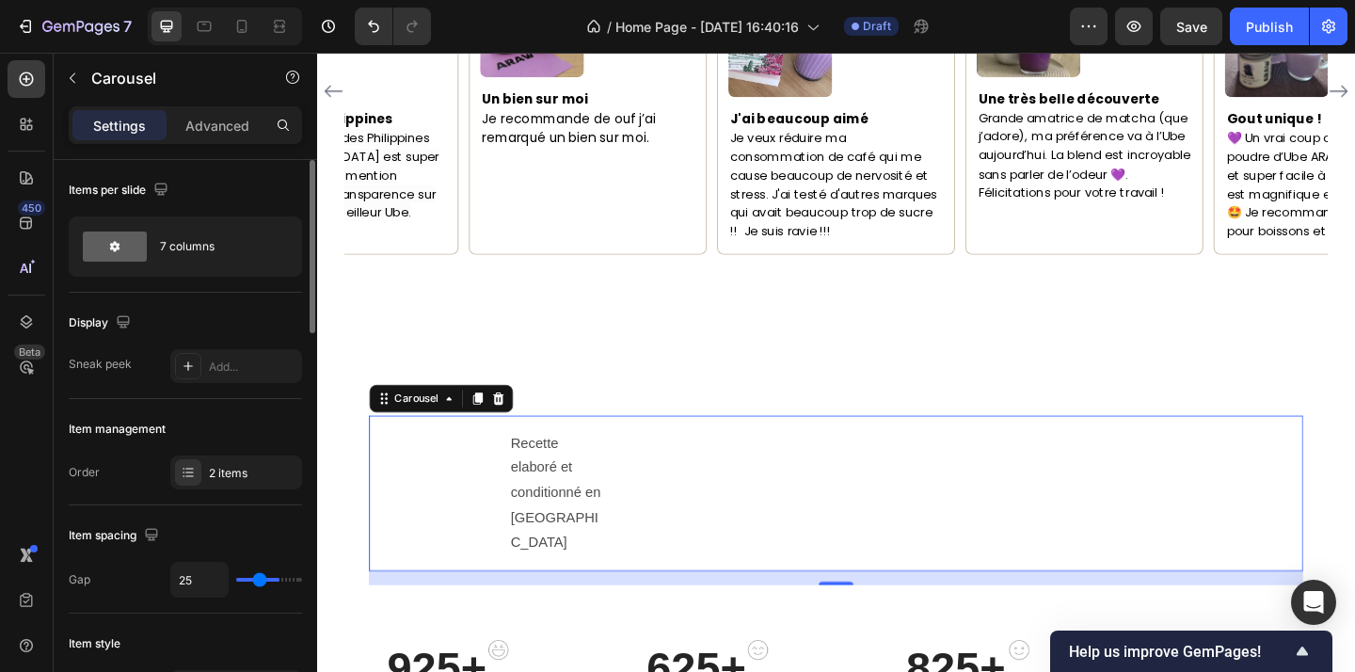
type input "22"
type input "19"
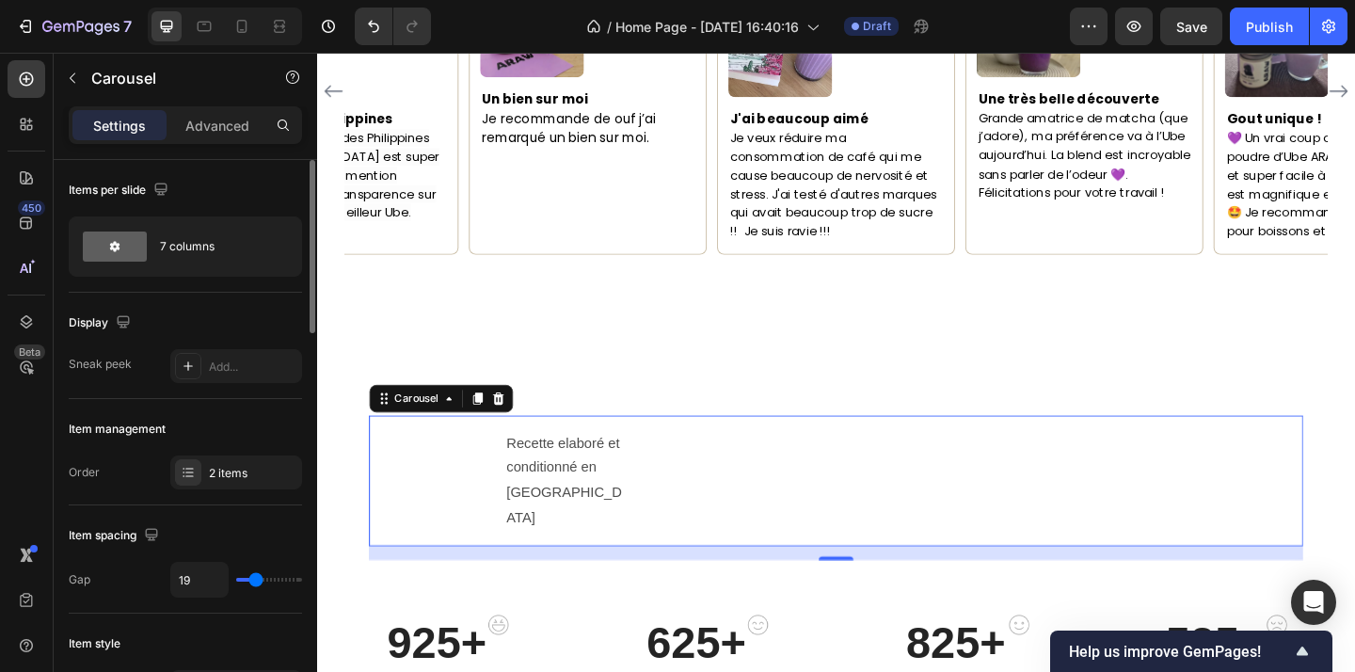
drag, startPoint x: 238, startPoint y: 580, endPoint x: 255, endPoint y: 578, distance: 17.0
type input "19"
click at [255, 578] on input "range" at bounding box center [269, 580] width 66 height 4
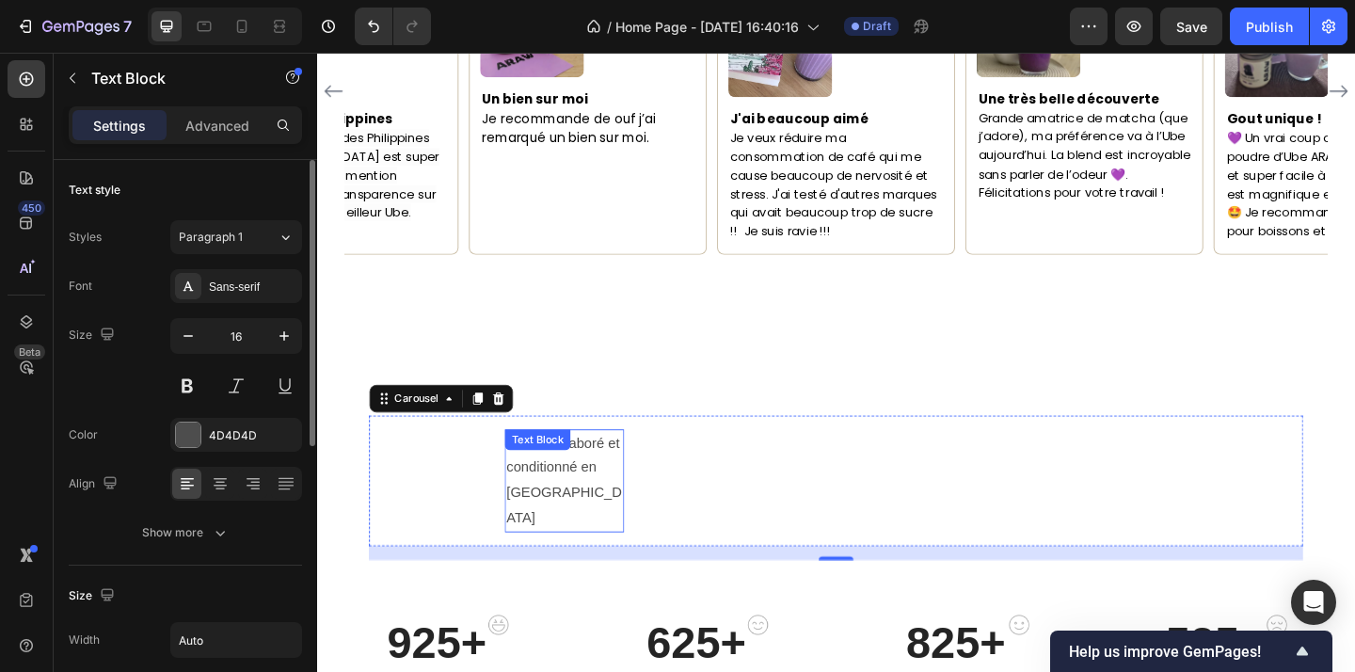
click at [616, 486] on p "Recette elaboré et conditionné en france" at bounding box center [586, 518] width 126 height 108
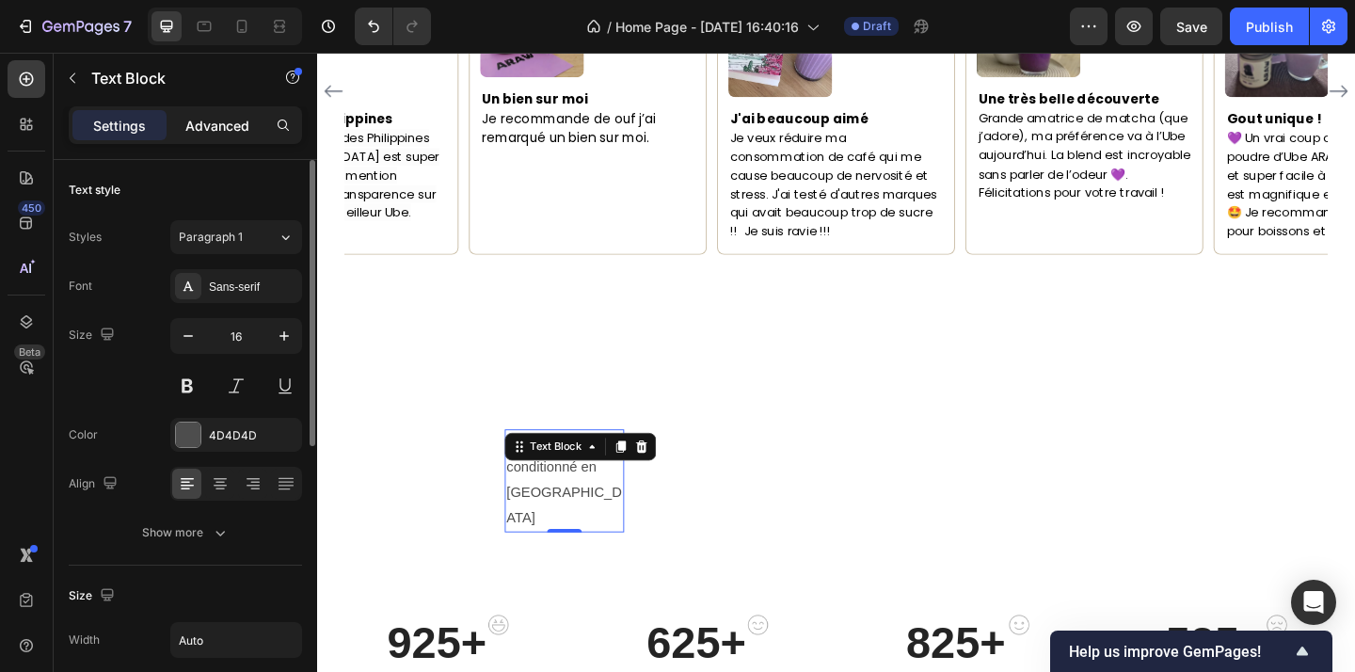
click at [192, 137] on div "Advanced" at bounding box center [217, 125] width 94 height 30
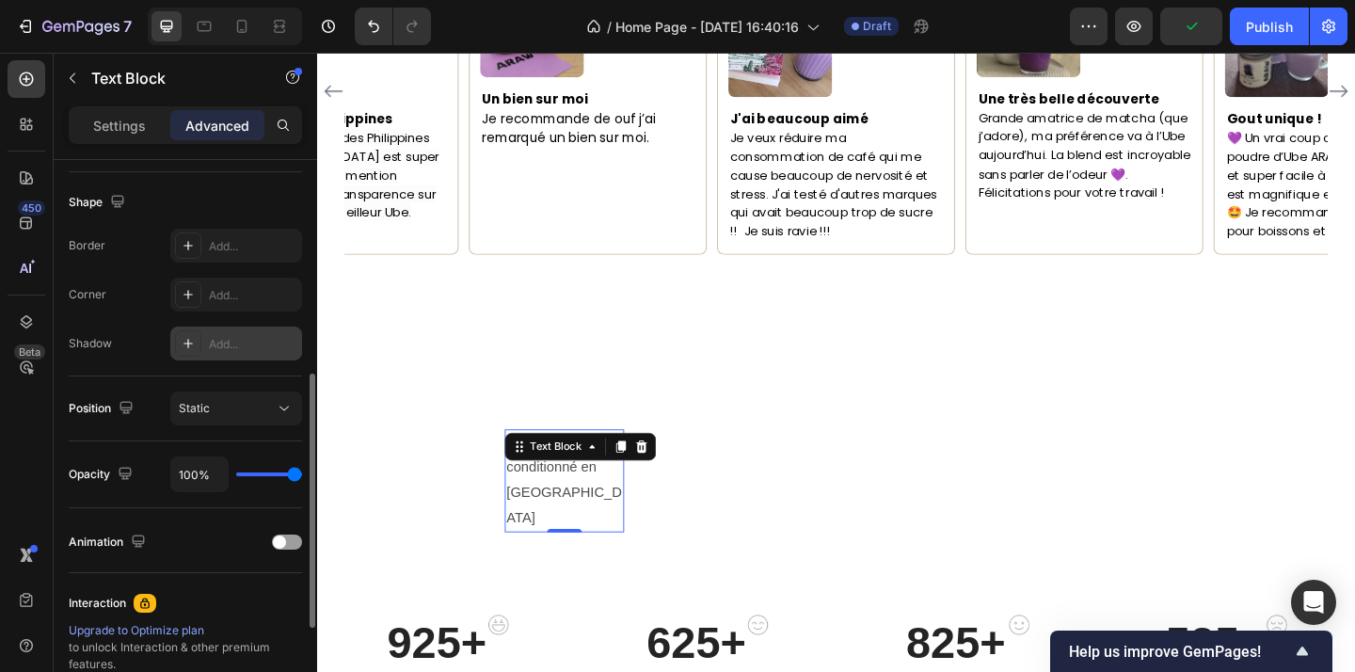
scroll to position [472, 0]
click at [134, 130] on p "Settings" at bounding box center [119, 126] width 53 height 20
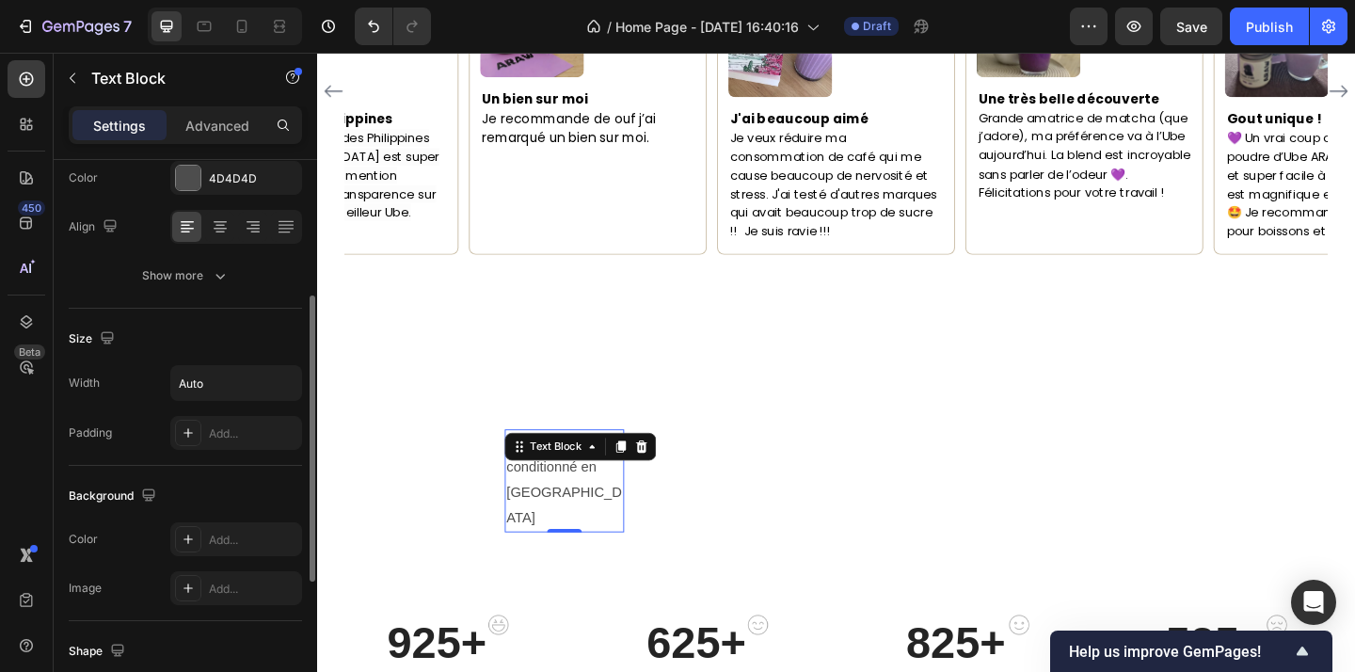
scroll to position [256, 0]
click at [221, 279] on icon "button" at bounding box center [220, 276] width 19 height 19
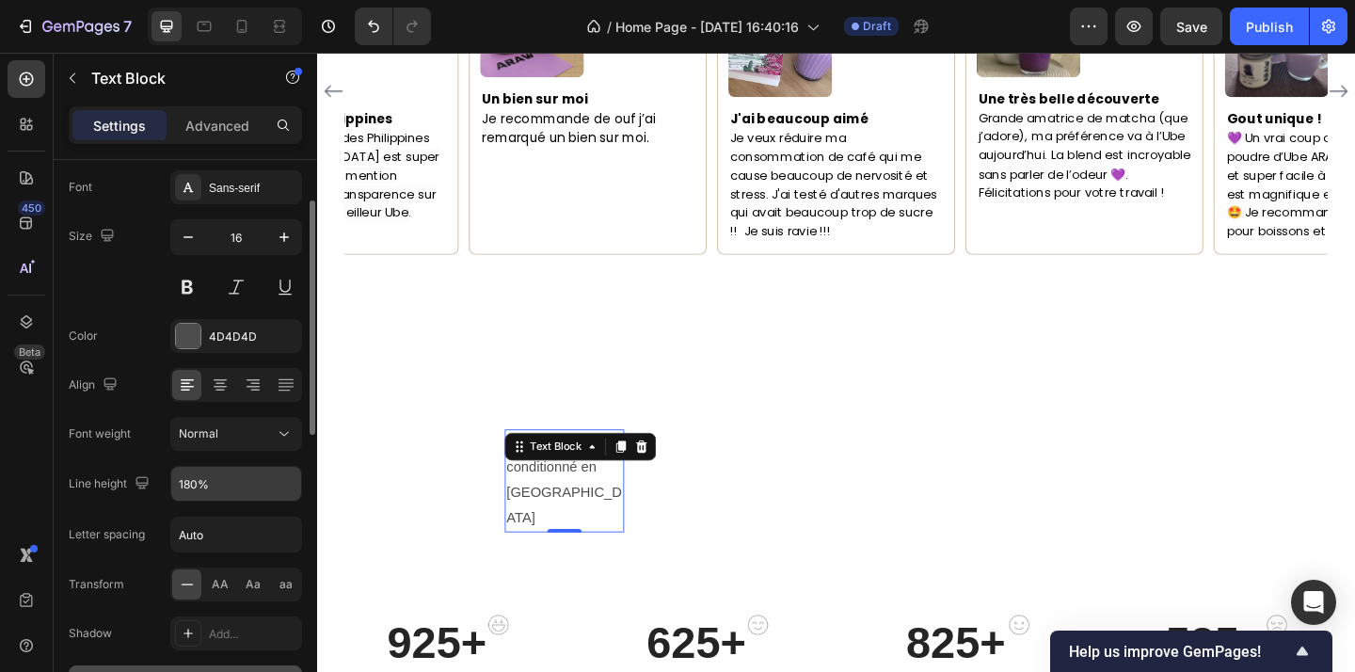
scroll to position [0, 0]
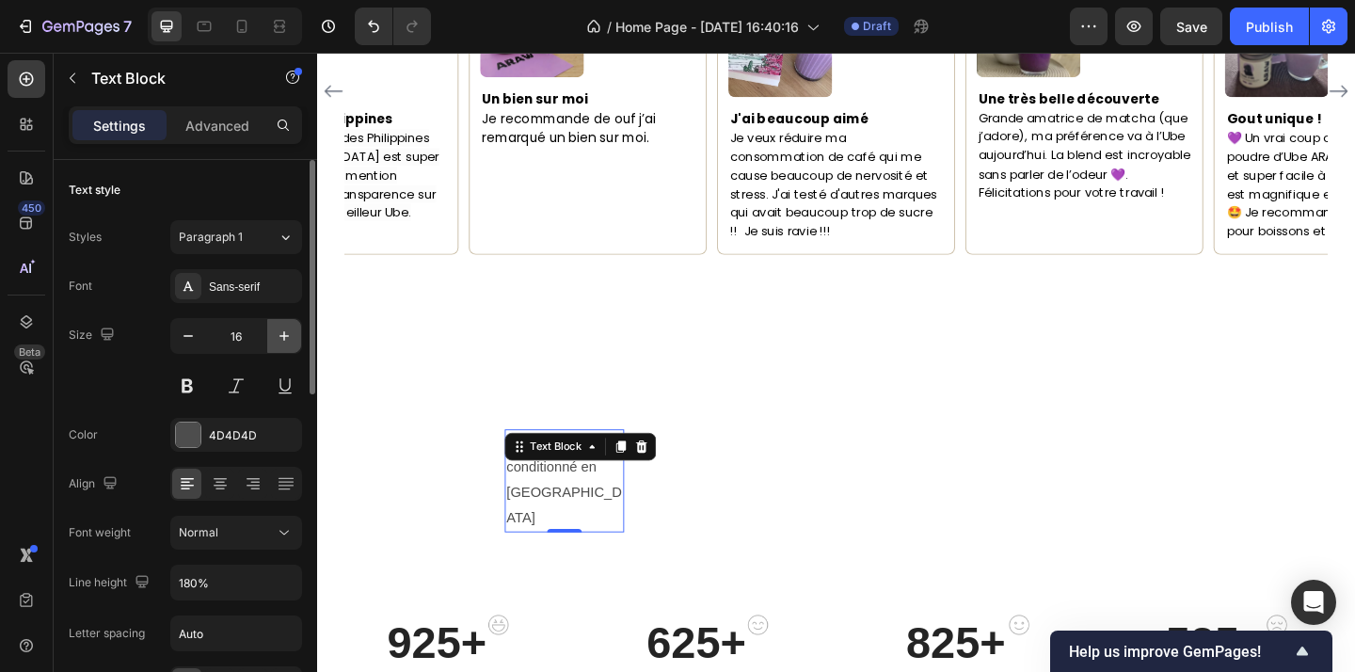
click at [282, 337] on icon "button" at bounding box center [284, 335] width 19 height 19
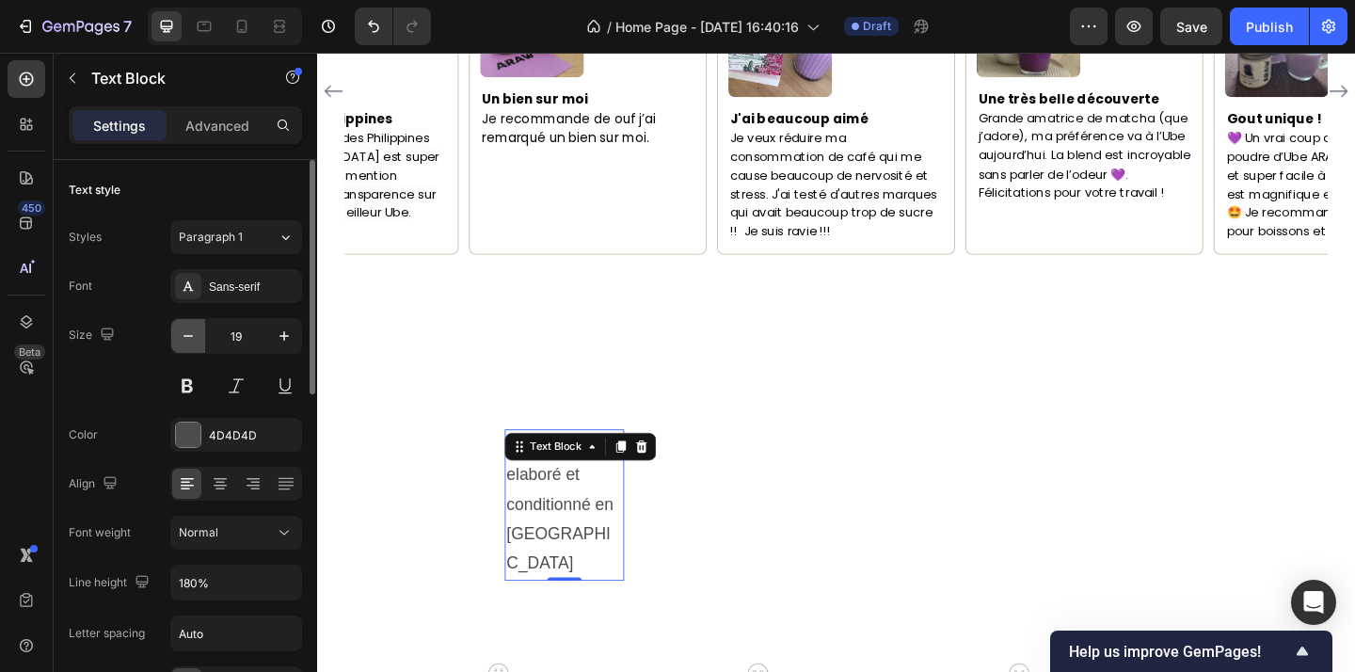
click at [177, 347] on button "button" at bounding box center [188, 336] width 34 height 34
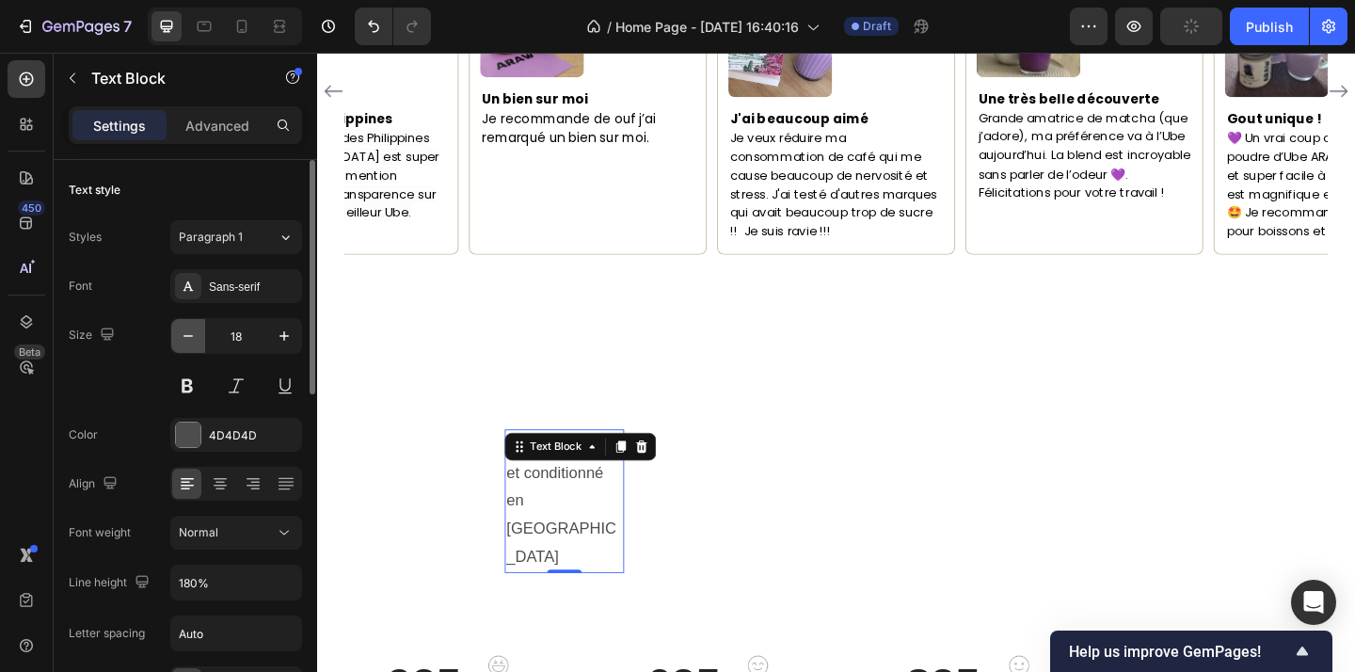
click at [177, 347] on button "button" at bounding box center [188, 336] width 34 height 34
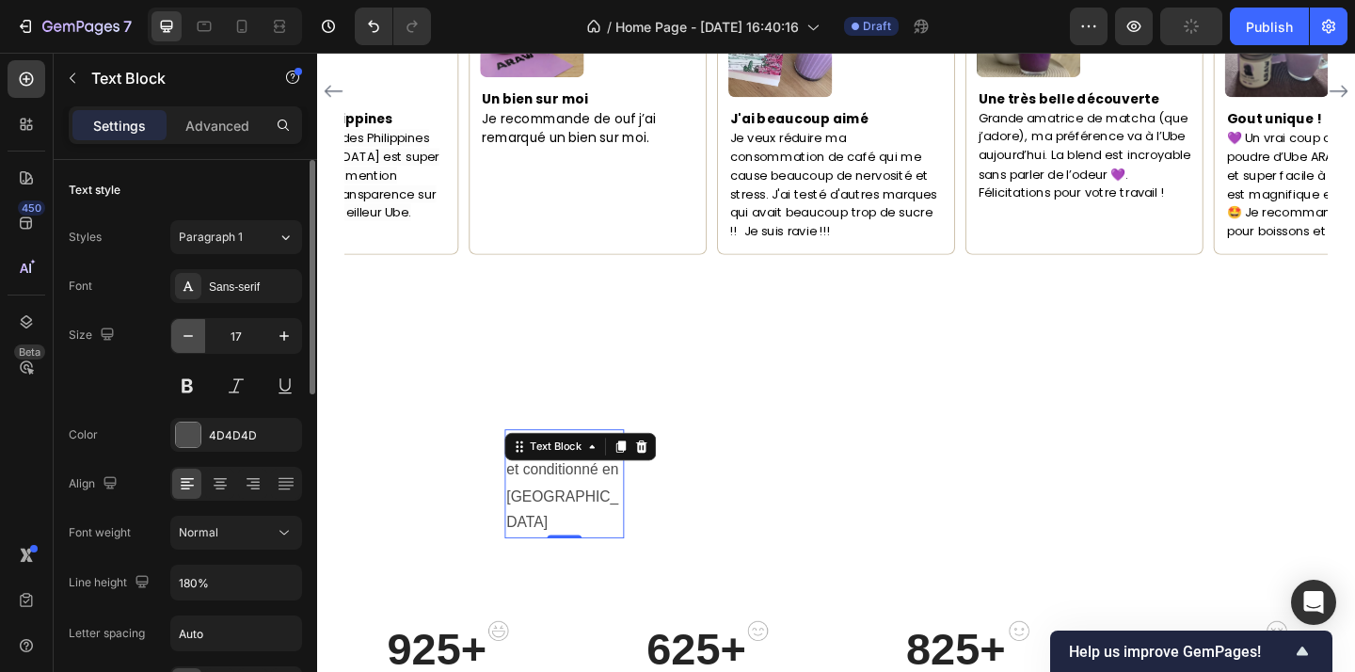
type input "16"
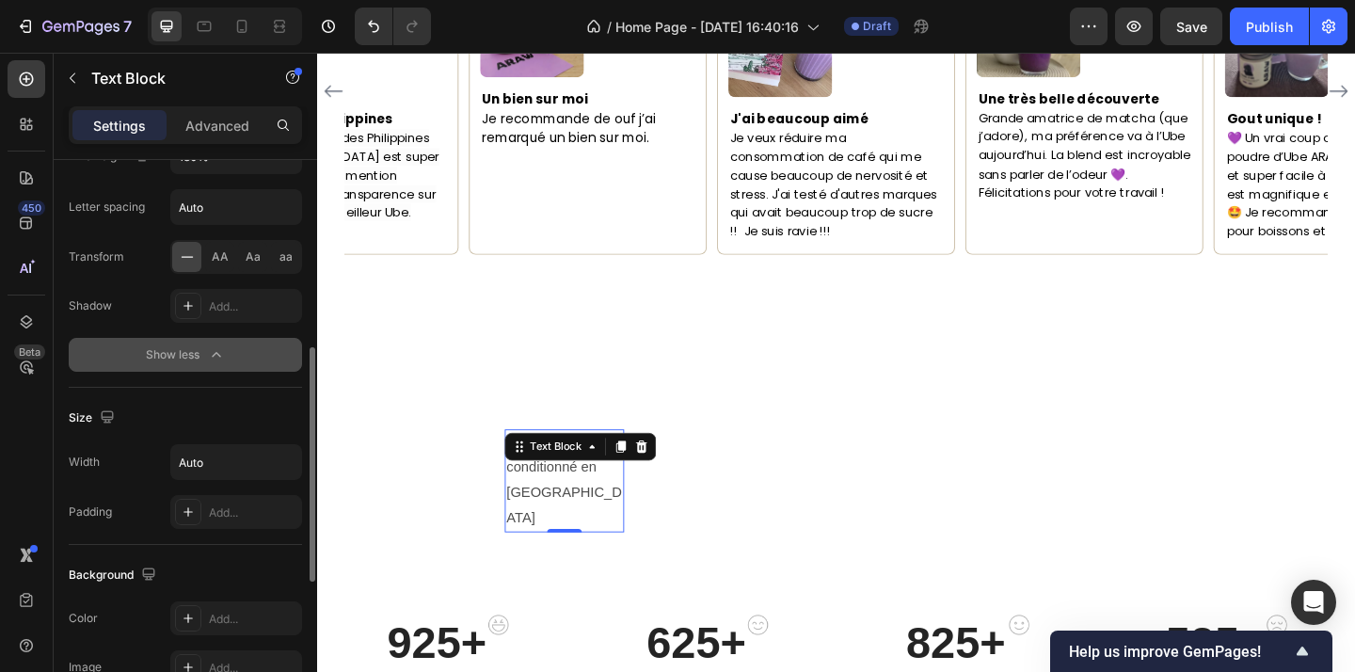
scroll to position [468, 0]
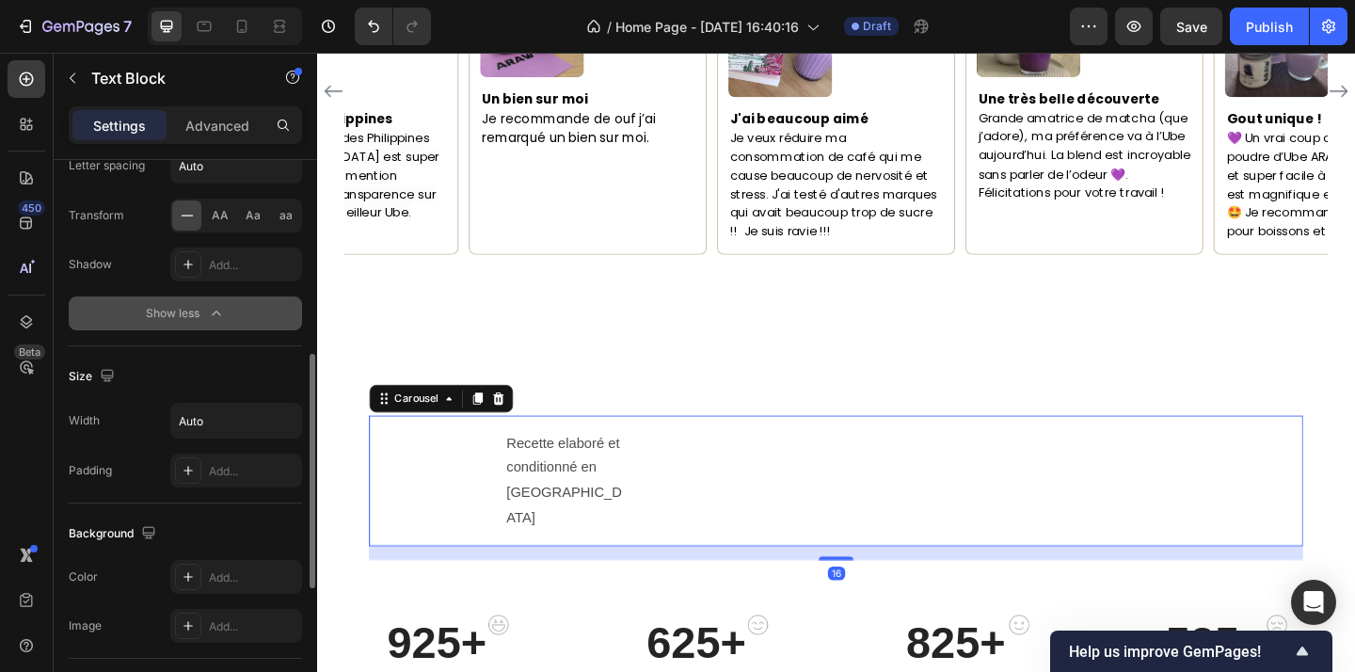
click at [879, 462] on div "Image Recette elaboré et conditionné en france Text Block" at bounding box center [882, 518] width 1016 height 112
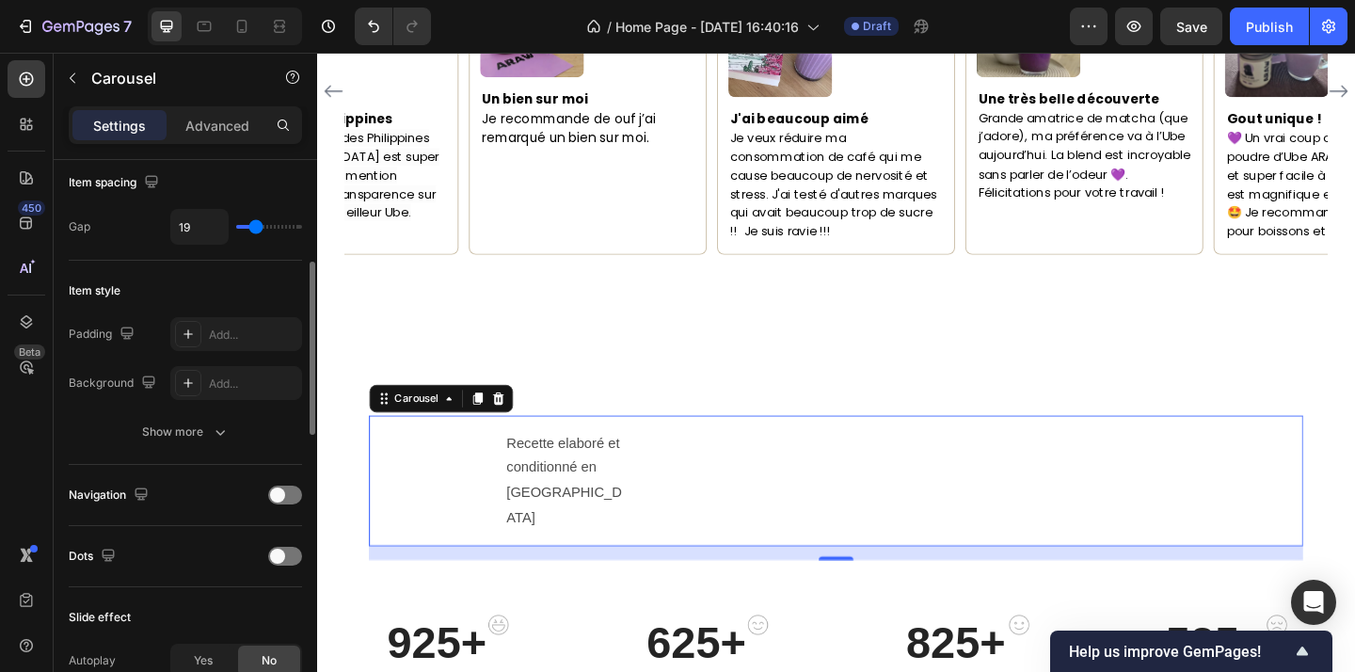
scroll to position [358, 0]
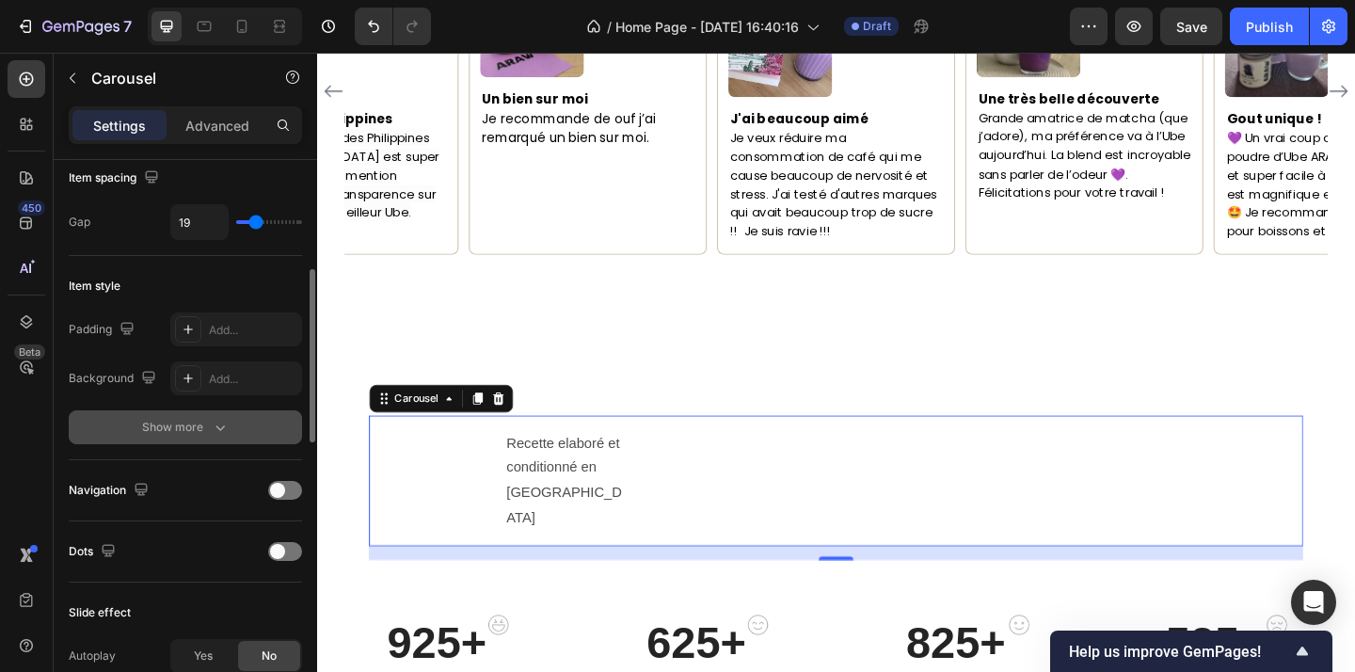
click at [204, 438] on button "Show more" at bounding box center [185, 427] width 233 height 34
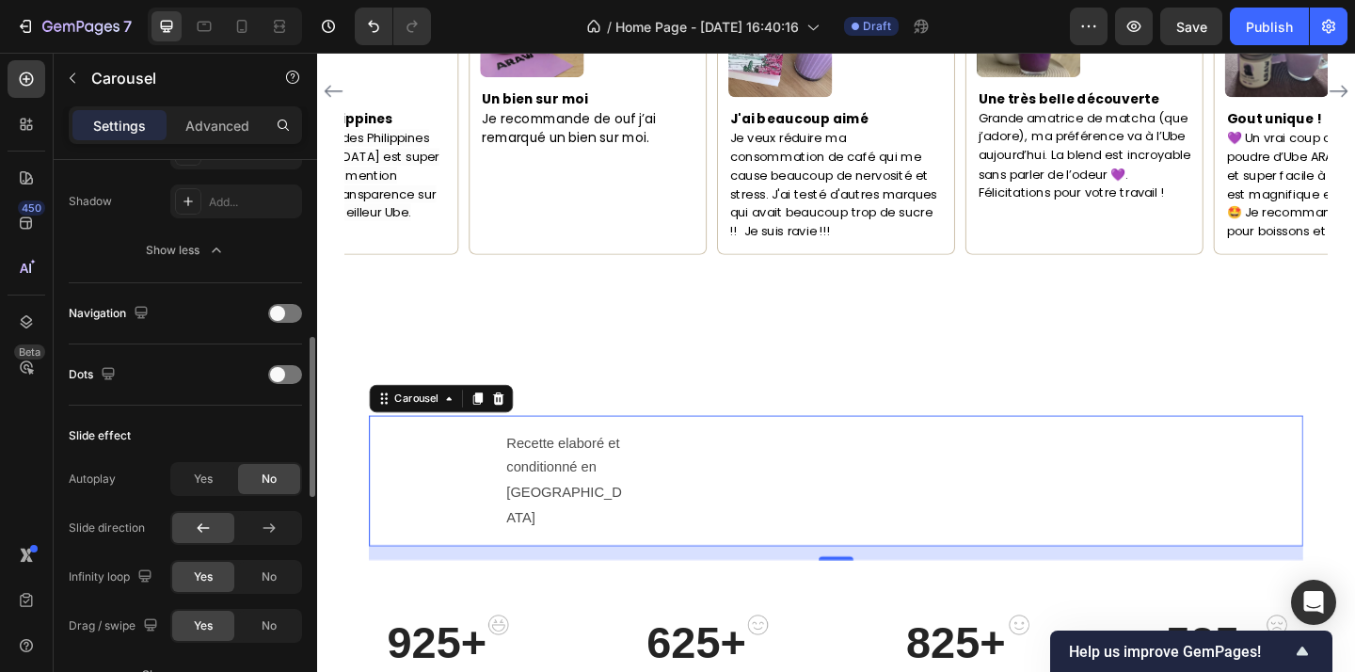
scroll to position [683, 0]
click at [189, 467] on div "Yes" at bounding box center [203, 477] width 62 height 30
type input "1.9s"
type input "1.9"
type input "1.8s"
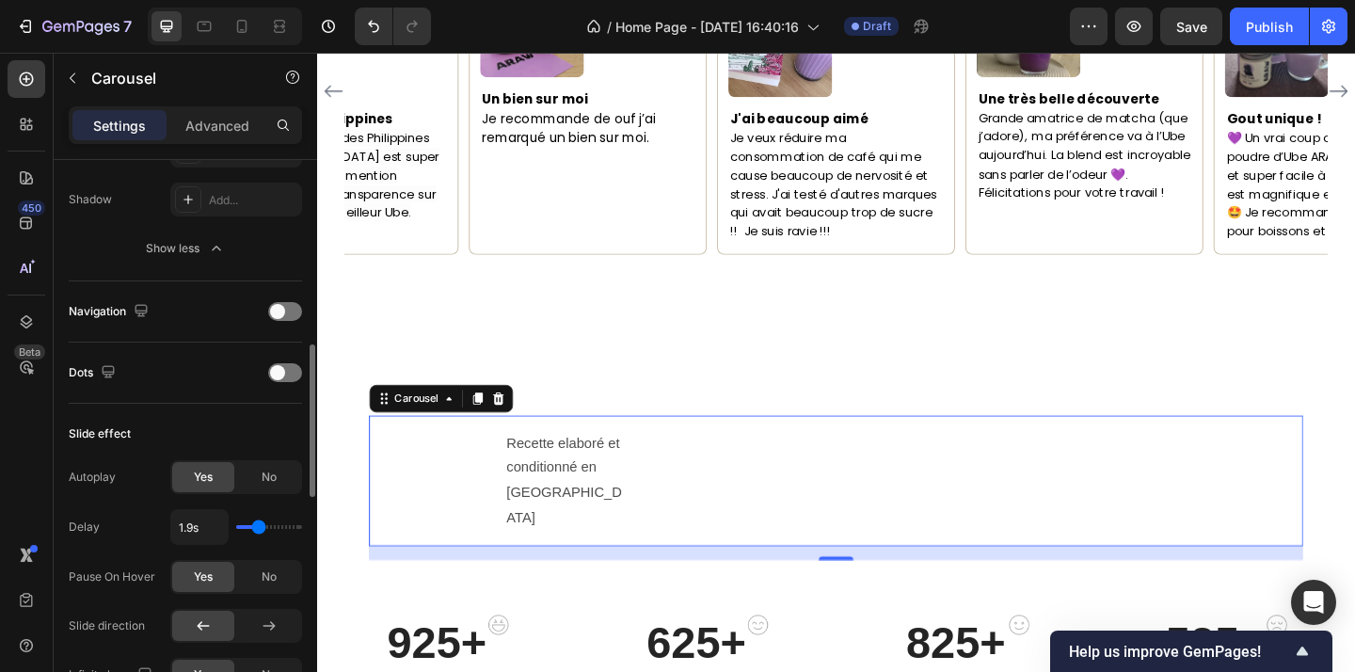
type input "1.8"
type input "1.7s"
type input "1.7"
type input "1.6s"
type input "1.6"
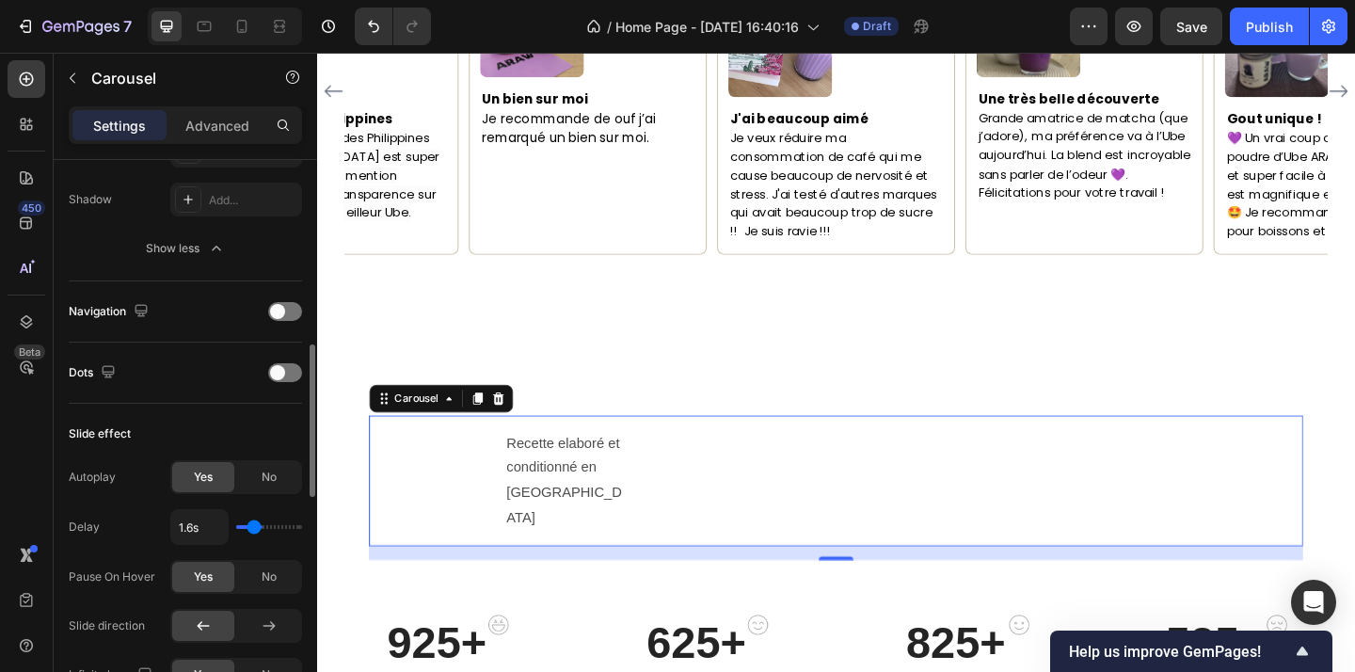
type input "1.5s"
type input "1.5"
type input "1.4s"
type input "1.4"
type input "1.3s"
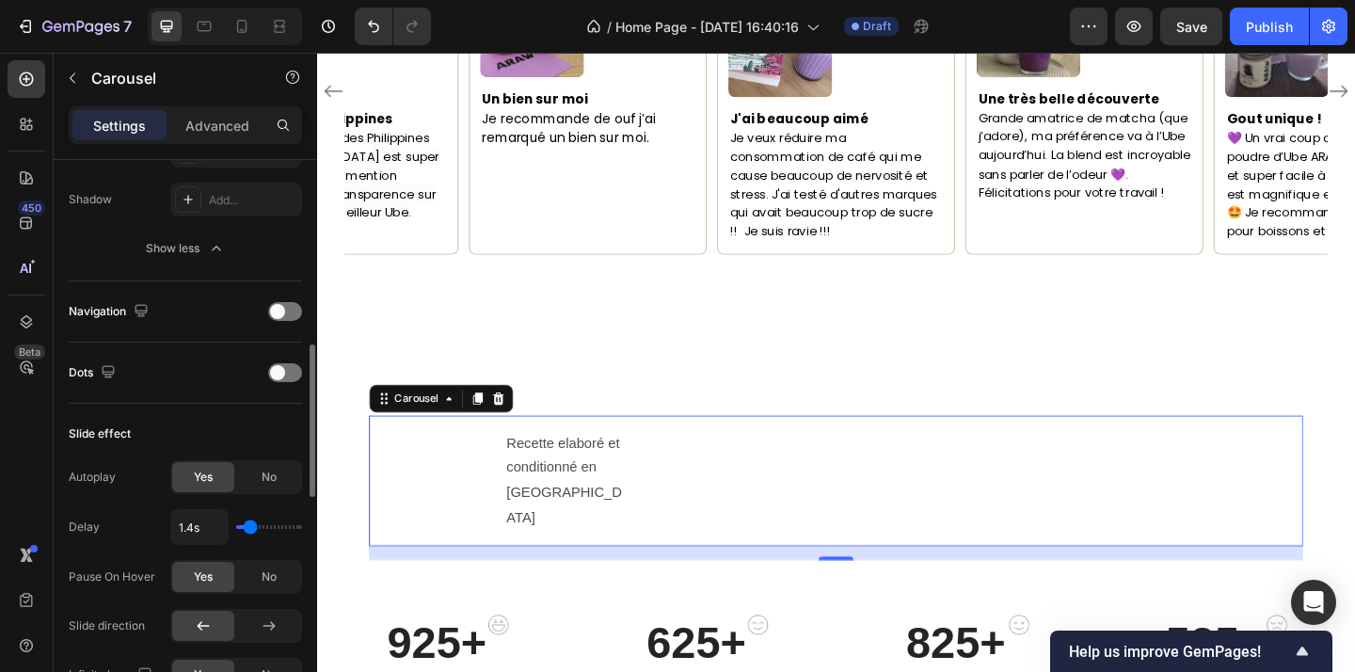
type input "1.3"
type input "1.2s"
type input "1.2"
type input "1.1s"
type input "1.1"
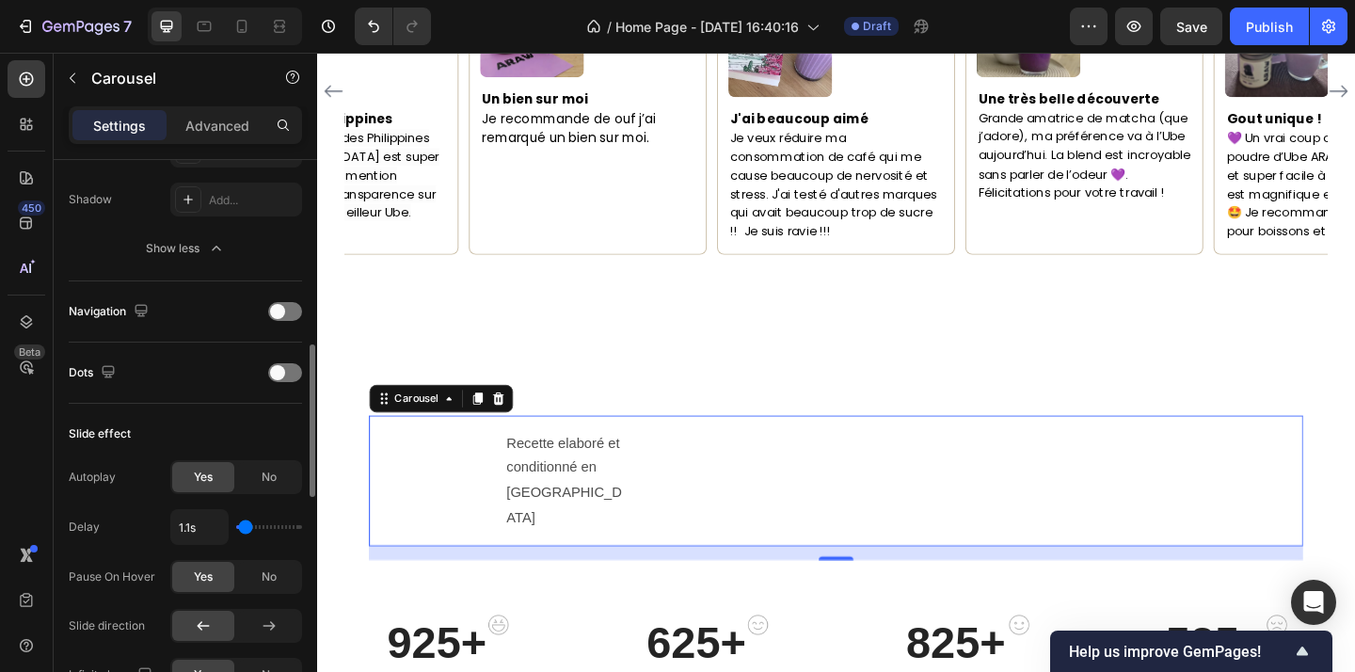
type input "1s"
drag, startPoint x: 259, startPoint y: 528, endPoint x: 242, endPoint y: 528, distance: 16.9
type input "1"
click at [242, 528] on input "range" at bounding box center [269, 527] width 66 height 4
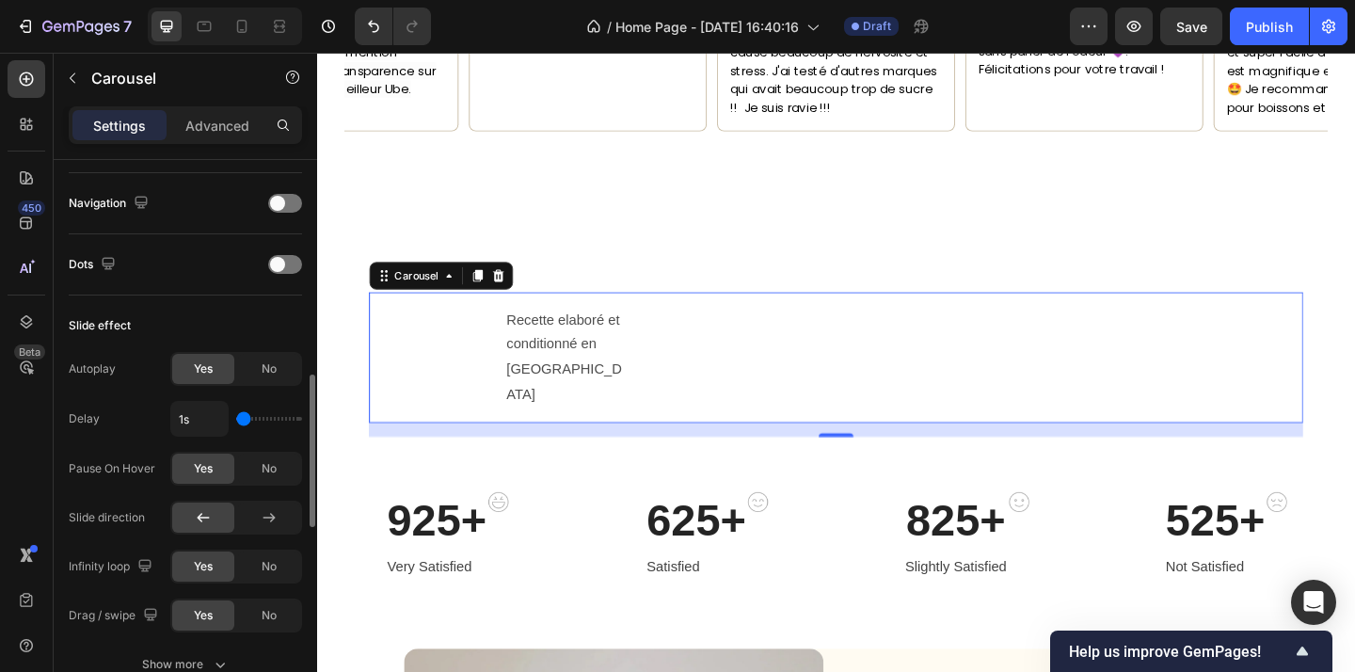
scroll to position [817, 0]
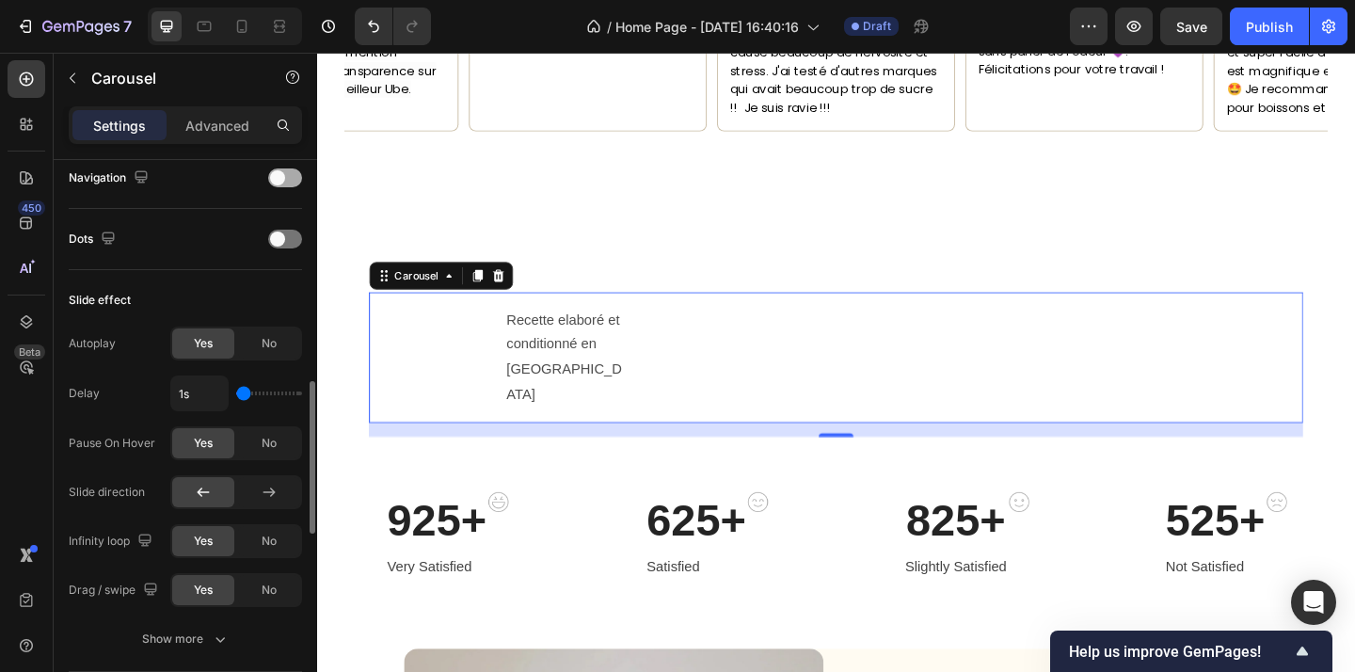
click at [295, 182] on div at bounding box center [285, 177] width 34 height 19
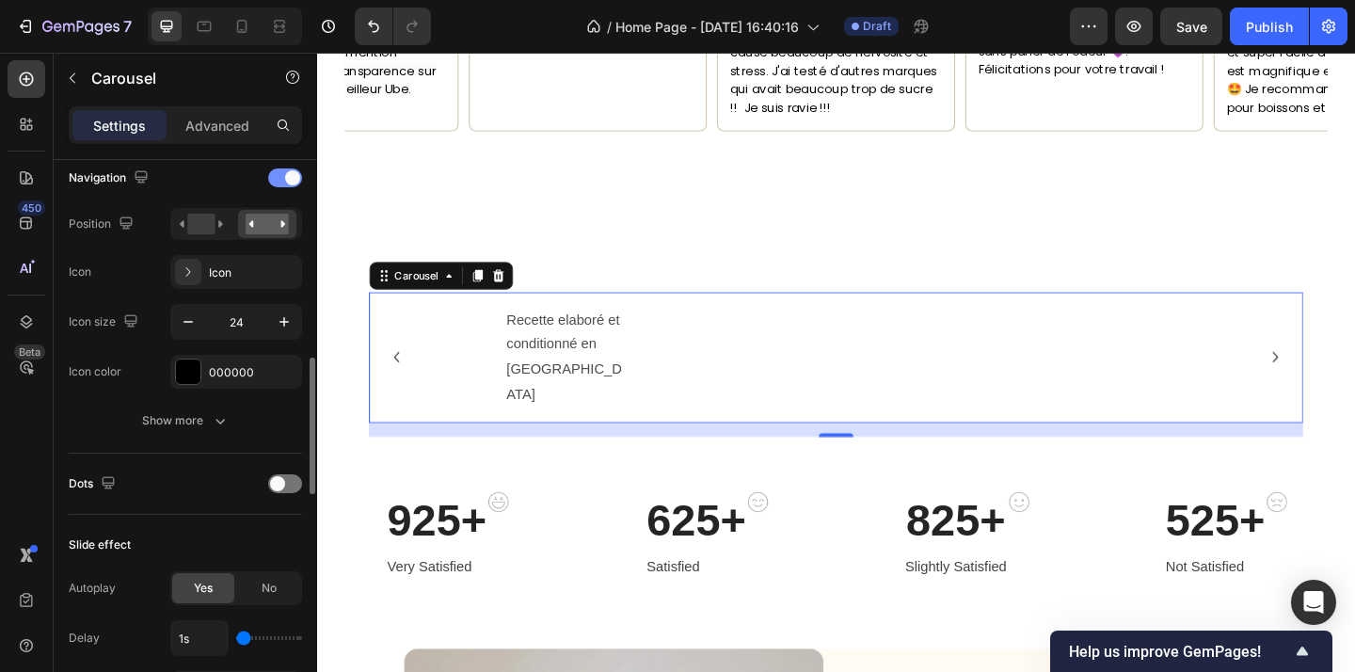
click at [295, 182] on span at bounding box center [292, 177] width 15 height 15
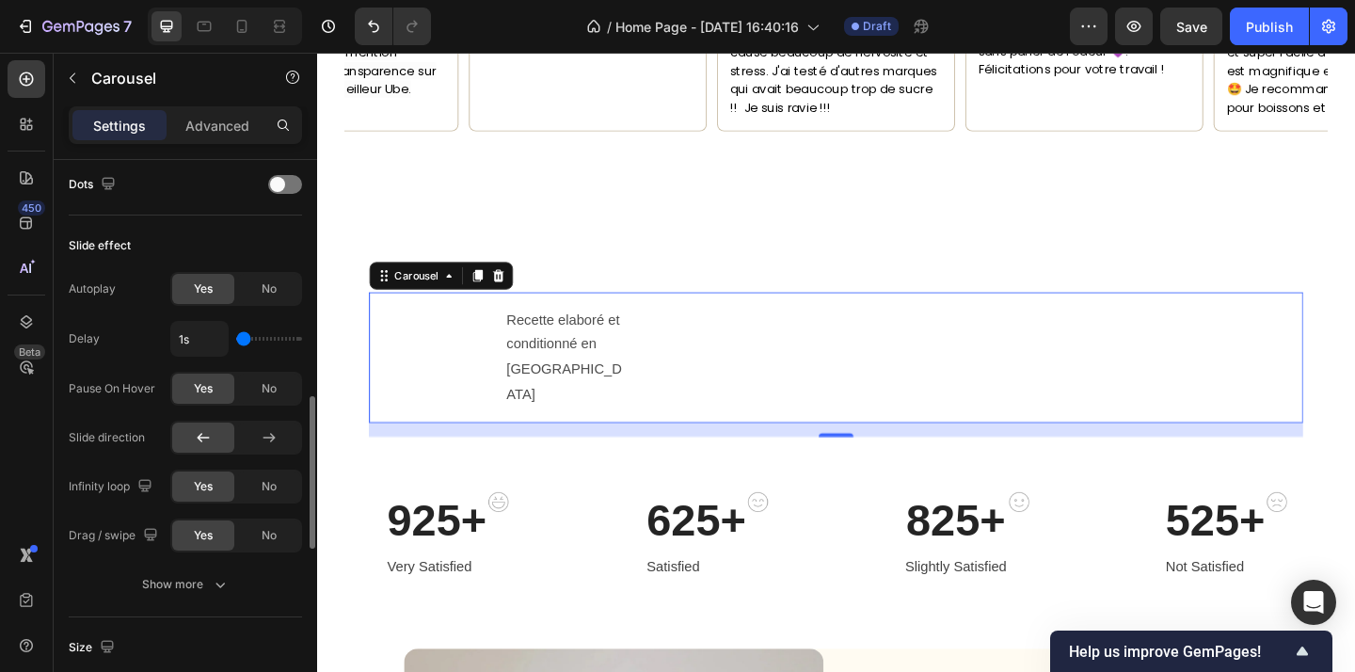
scroll to position [904, 0]
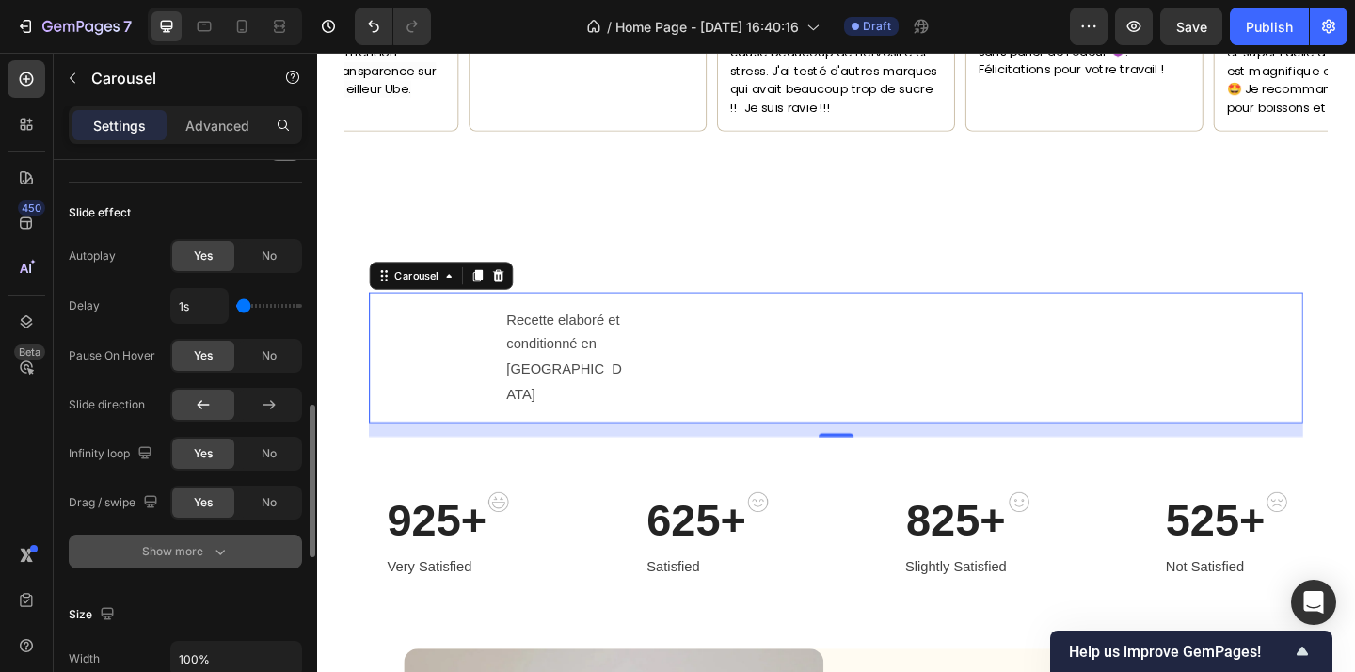
click at [211, 543] on icon "button" at bounding box center [220, 551] width 19 height 19
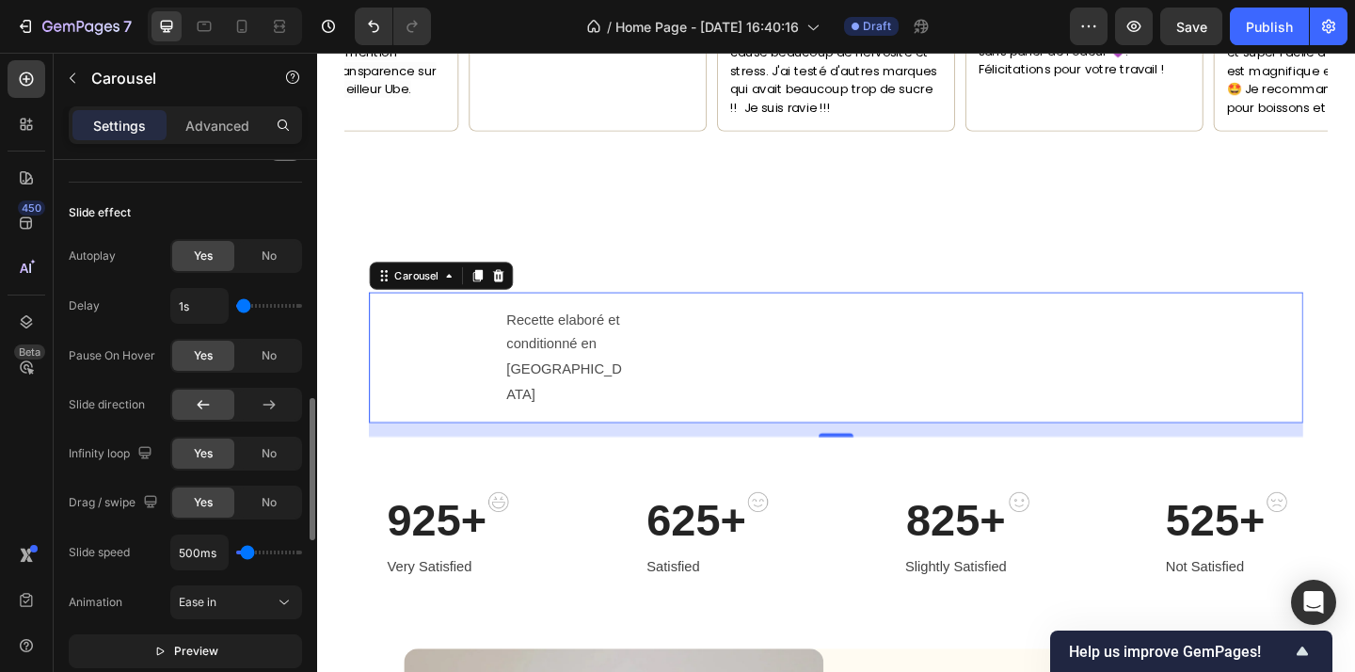
scroll to position [938, 0]
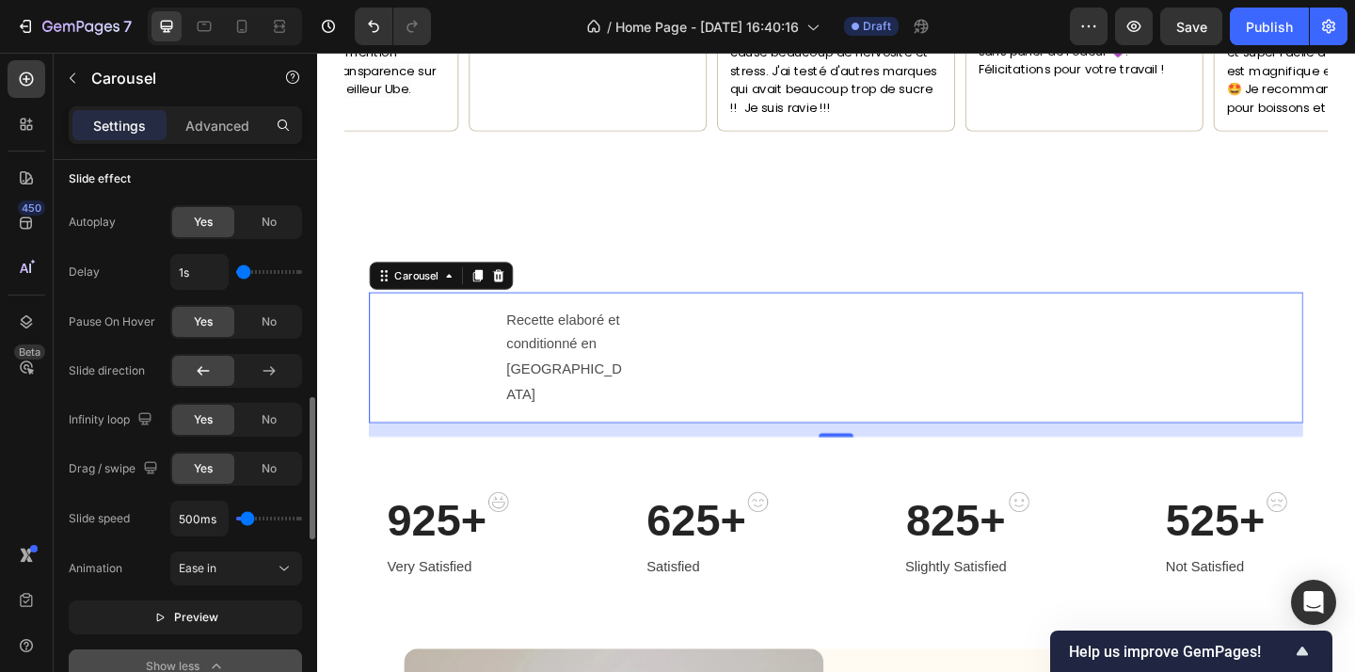
type input "700ms"
type input "700"
type input "1300ms"
type input "1300"
type input "1400ms"
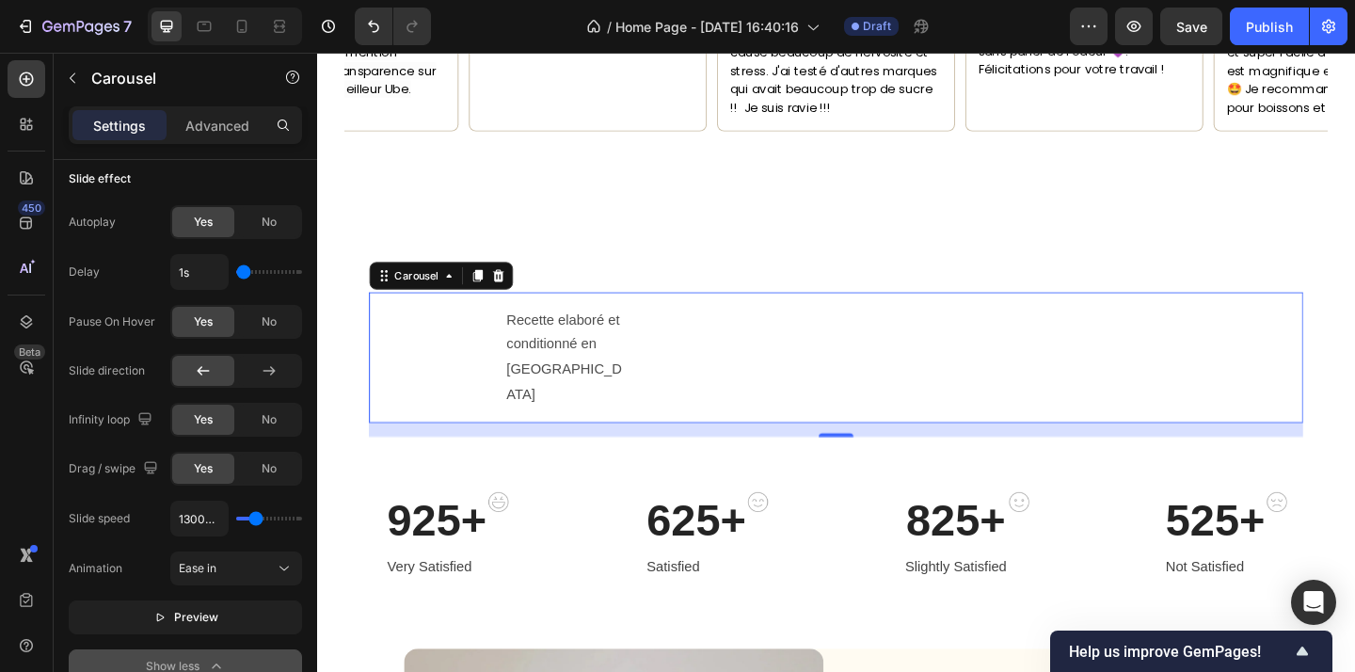
type input "1400"
type input "1550ms"
type input "1550"
type input "1750ms"
type input "1750"
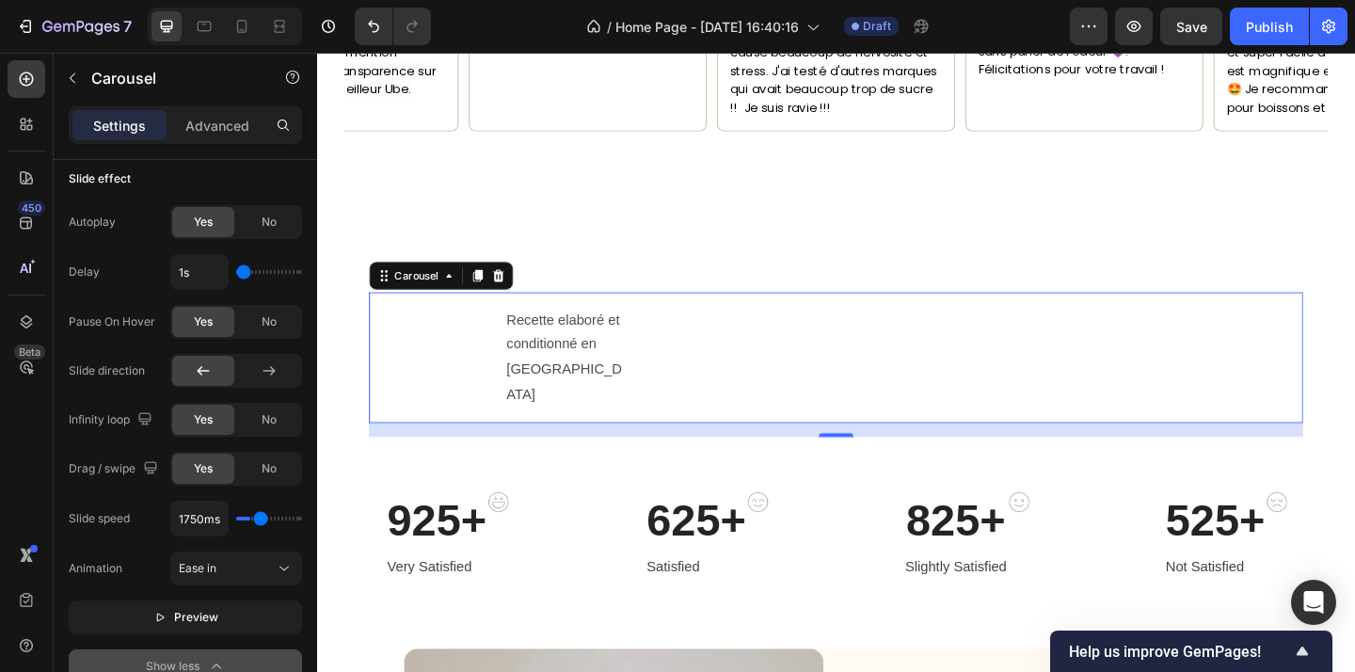
type input "1850ms"
type input "1850"
type input "1950ms"
type input "1950"
type input "2100ms"
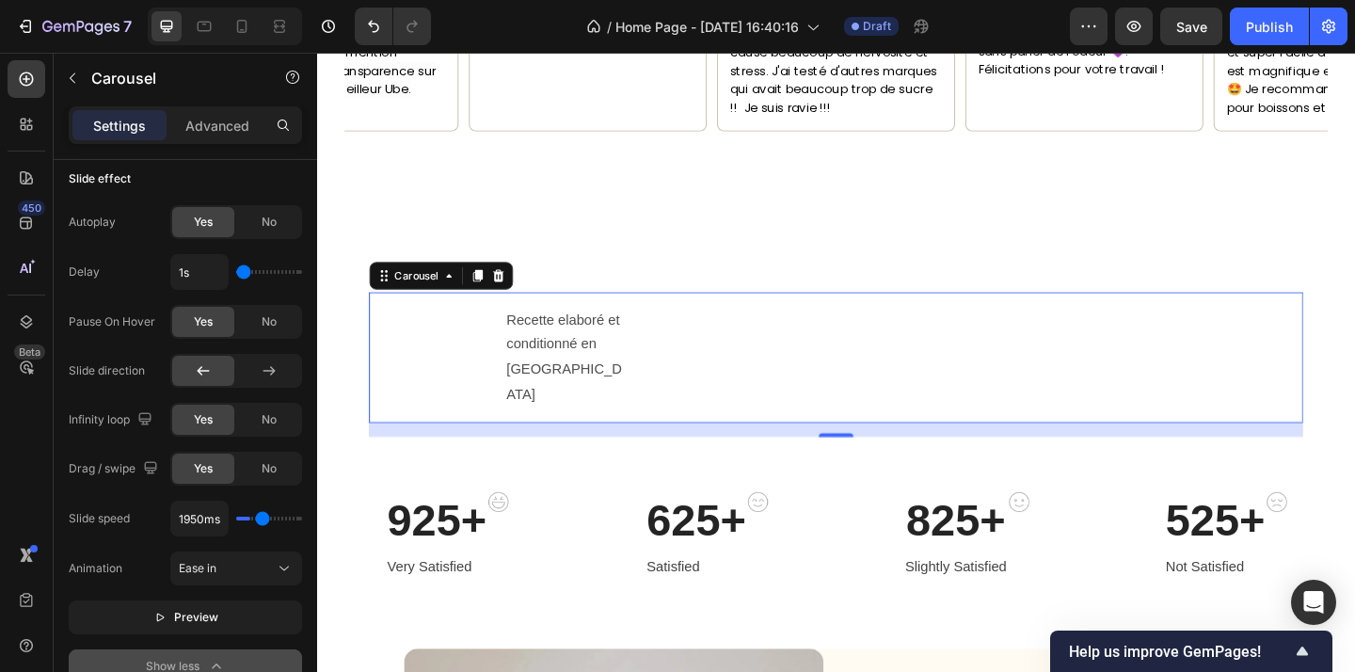
type input "2100"
type input "2250ms"
type input "2250"
type input "2500ms"
type input "2500"
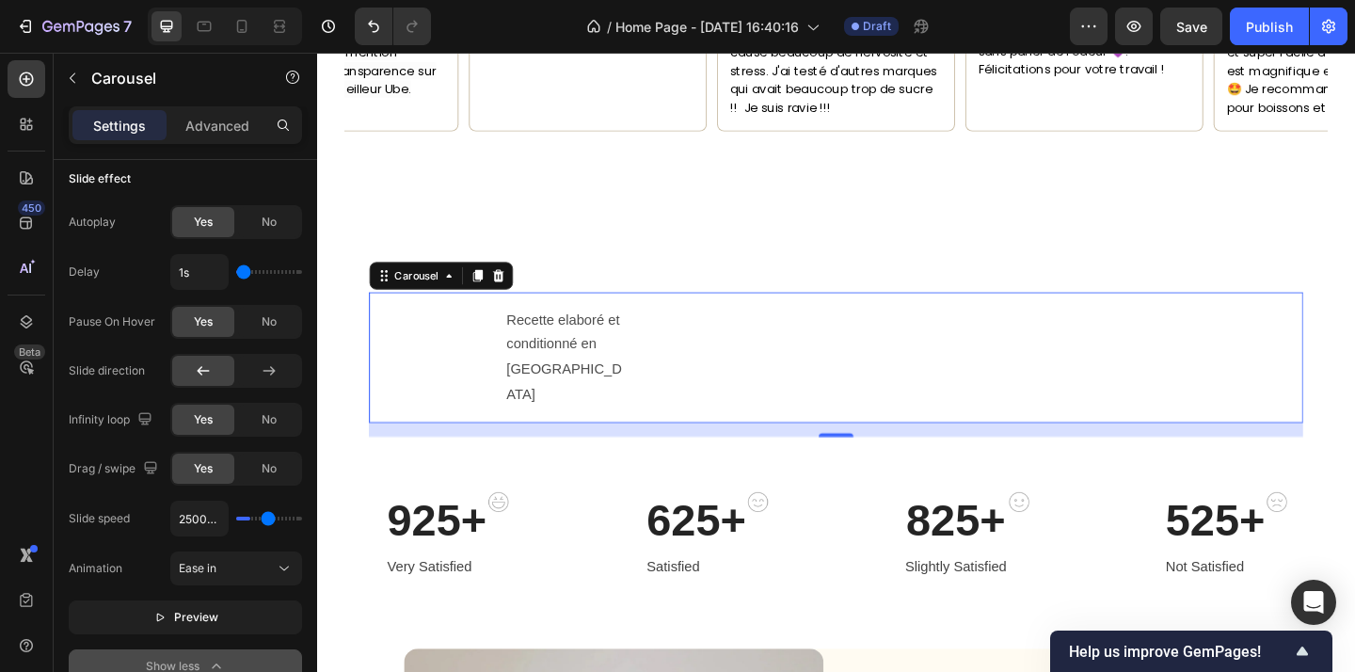
type input "2750ms"
type input "2750"
type input "3000ms"
type input "3000"
type input "3200ms"
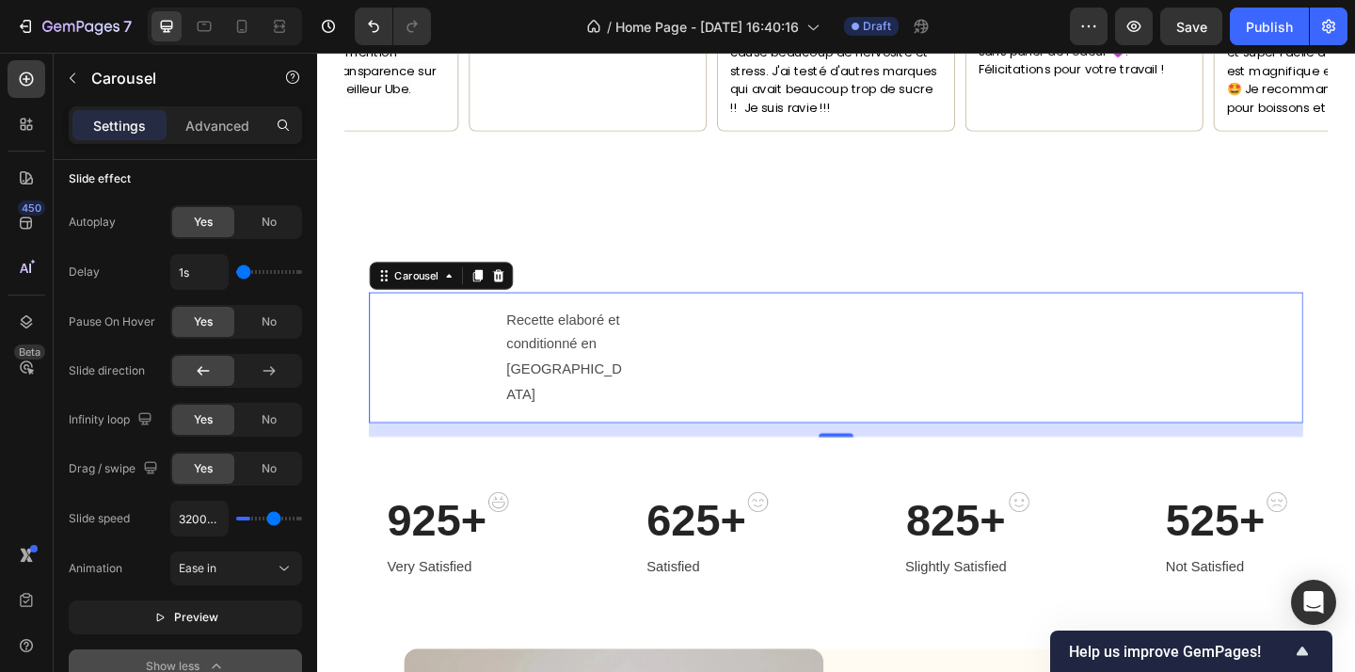
type input "3200"
type input "3350ms"
type input "3350"
type input "3500ms"
type input "3500"
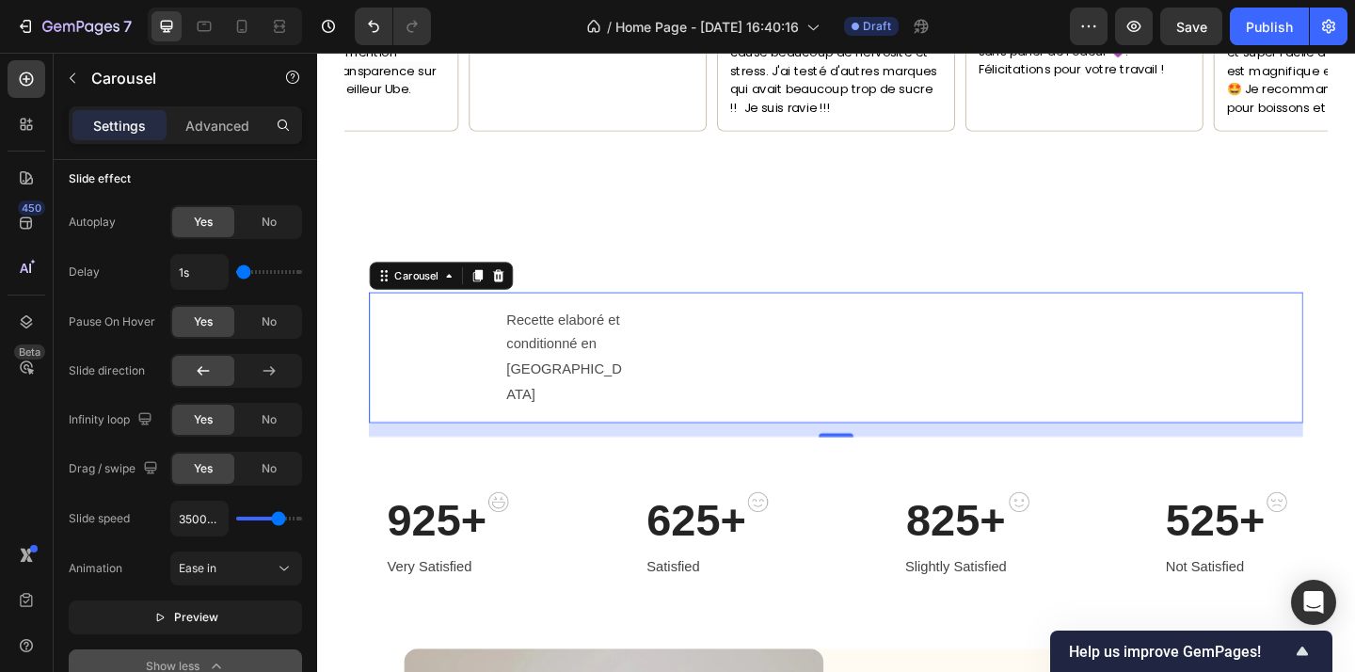
type input "3600ms"
type input "3600"
type input "3700ms"
type input "3700"
type input "3750ms"
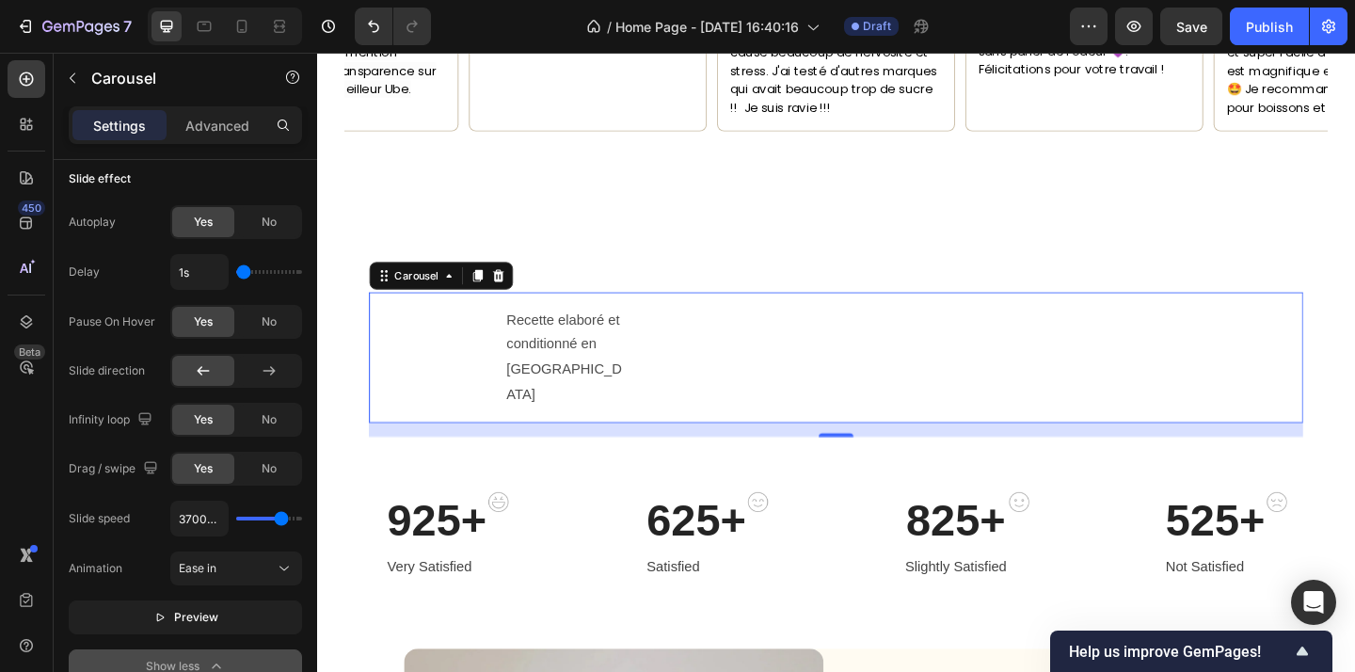
type input "3750"
type input "3850ms"
type input "3850"
type input "3900ms"
type input "3900"
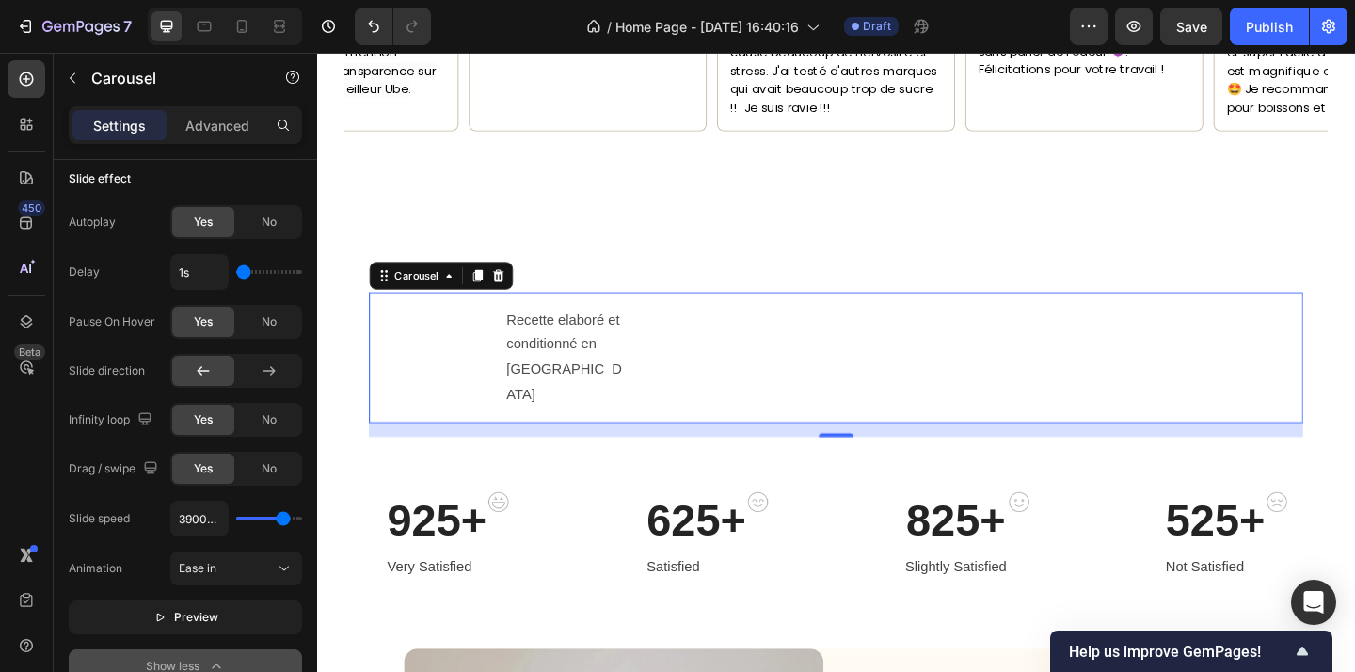
type input "3950ms"
type input "3950"
type input "3900ms"
type input "3900"
type input "3750ms"
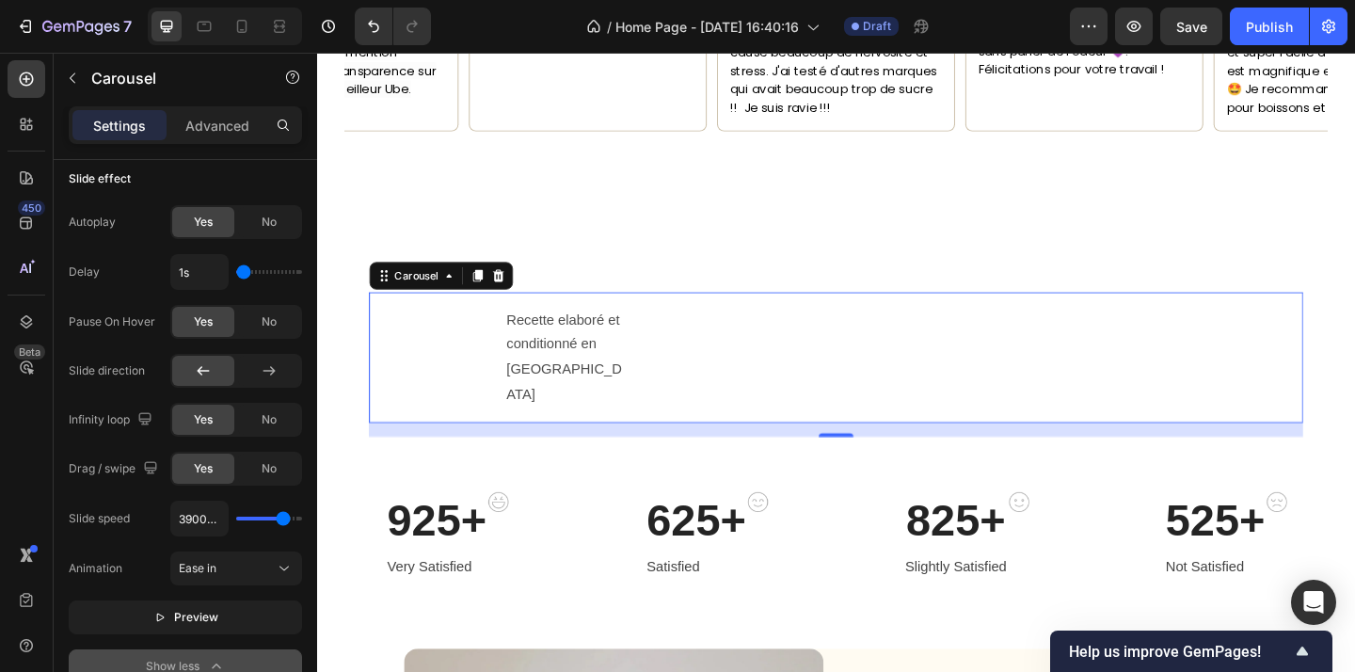
type input "3750"
type input "3200ms"
type input "3200"
type input "2850ms"
type input "2850"
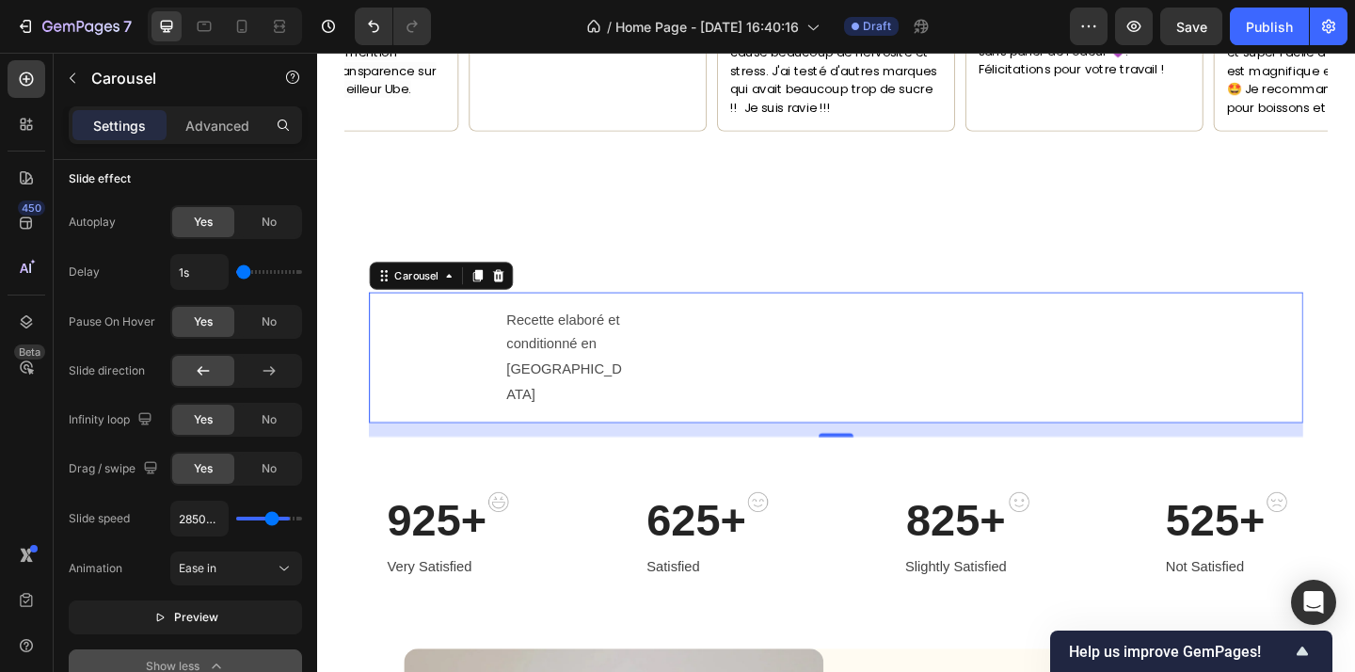
type input "2350ms"
type input "2350"
type input "1700ms"
type input "1700"
type input "1500ms"
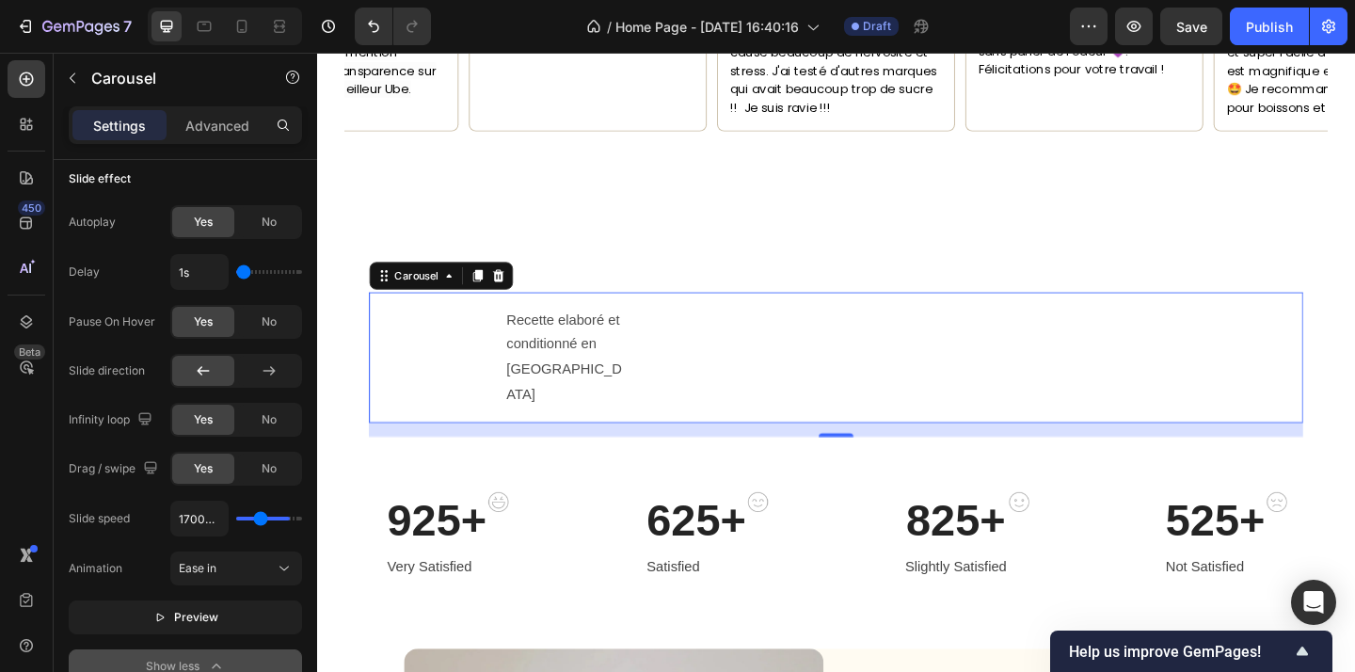
type input "1500"
type input "600ms"
type input "600"
click at [248, 517] on input "range" at bounding box center [269, 519] width 66 height 4
click at [286, 562] on icon at bounding box center [284, 568] width 19 height 19
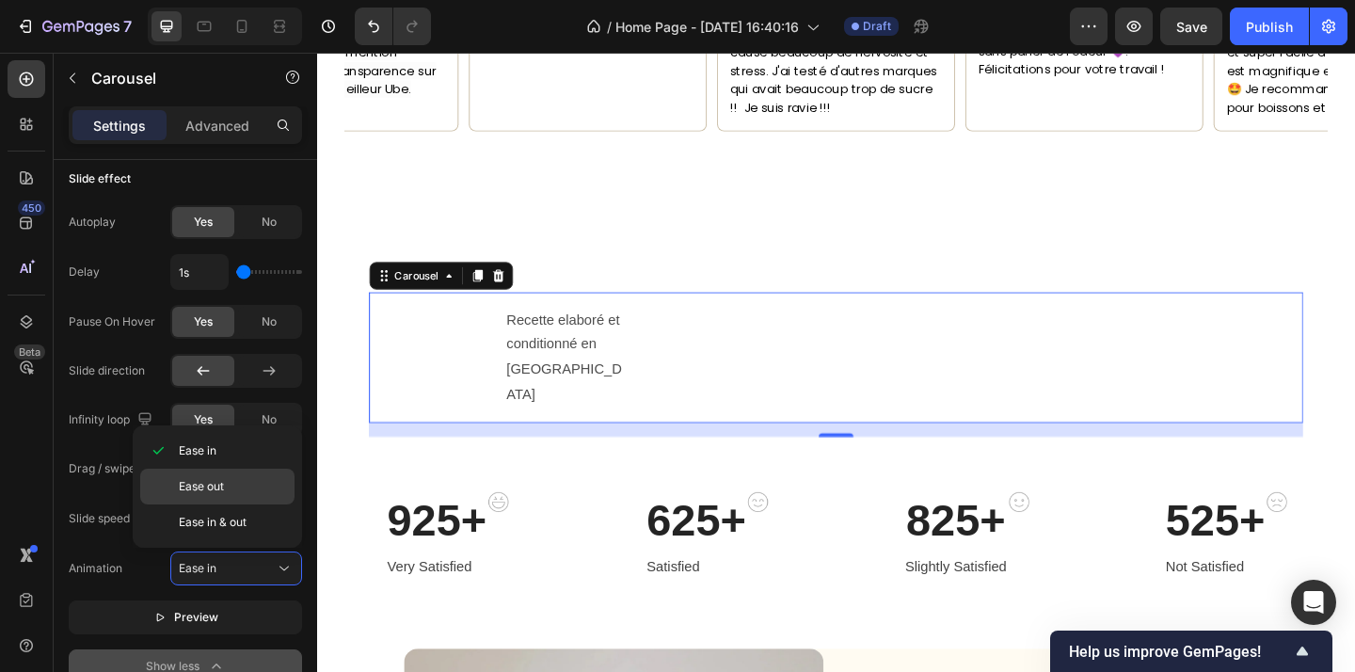
click at [271, 486] on p "Ease out" at bounding box center [232, 486] width 107 height 17
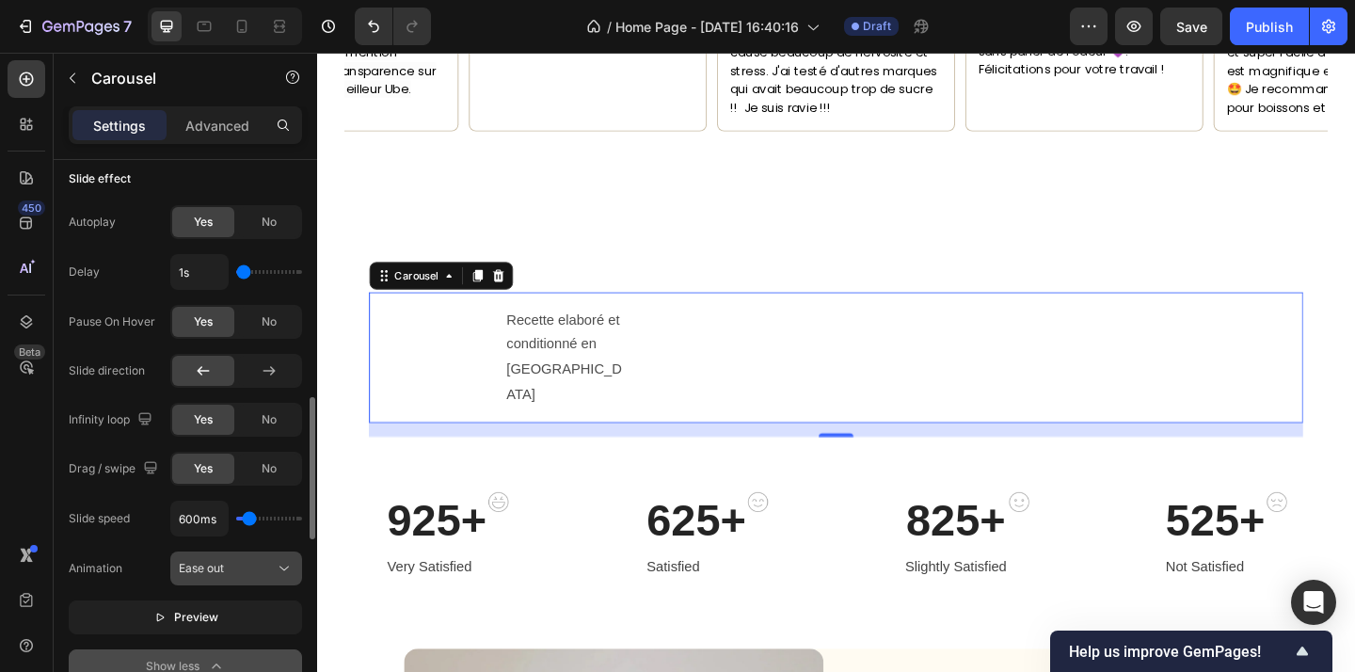
click at [265, 568] on div "Ease out" at bounding box center [227, 568] width 96 height 17
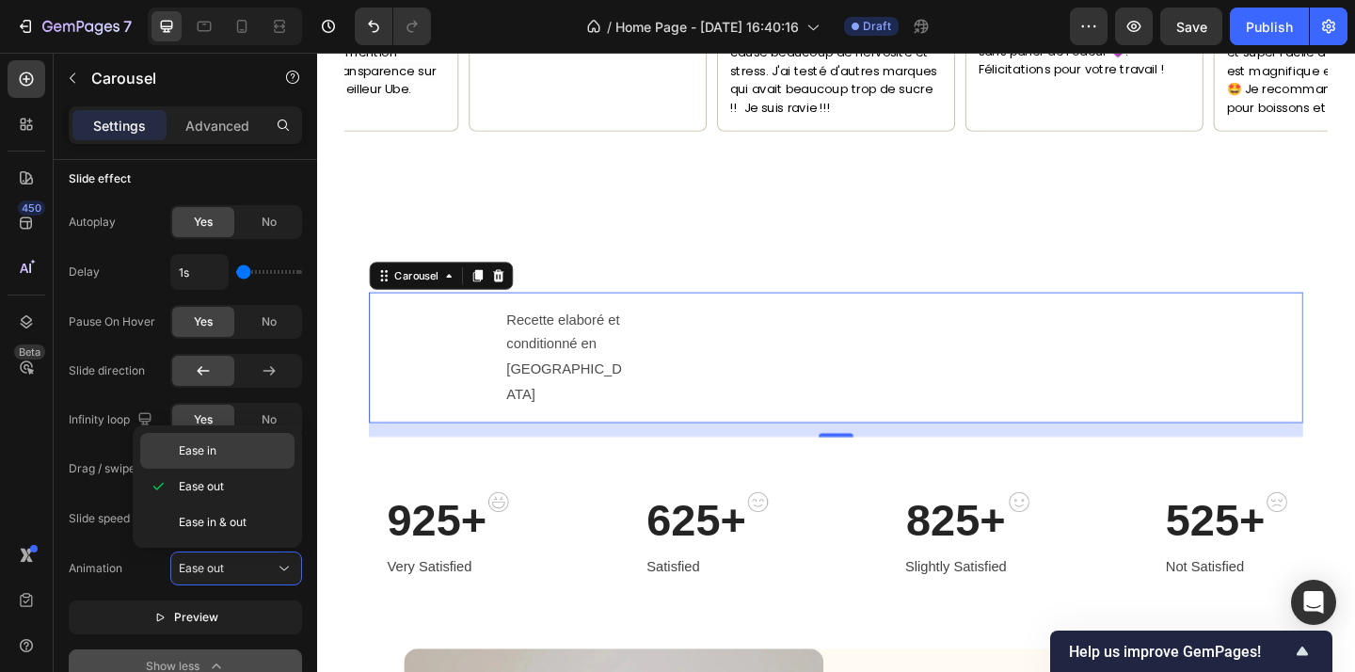
click at [254, 454] on p "Ease in" at bounding box center [232, 450] width 107 height 17
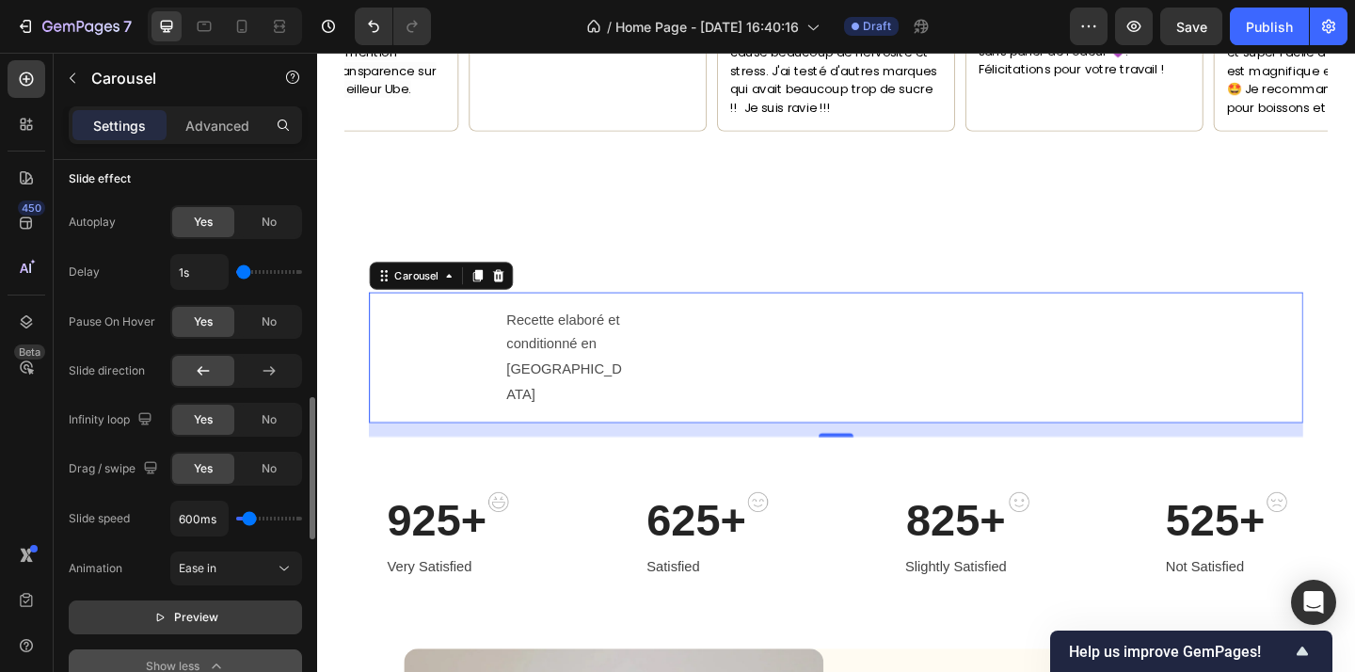
click at [212, 625] on span "Preview" at bounding box center [196, 617] width 44 height 19
type input "1050ms"
type input "1050"
type input "1000ms"
type input "1000"
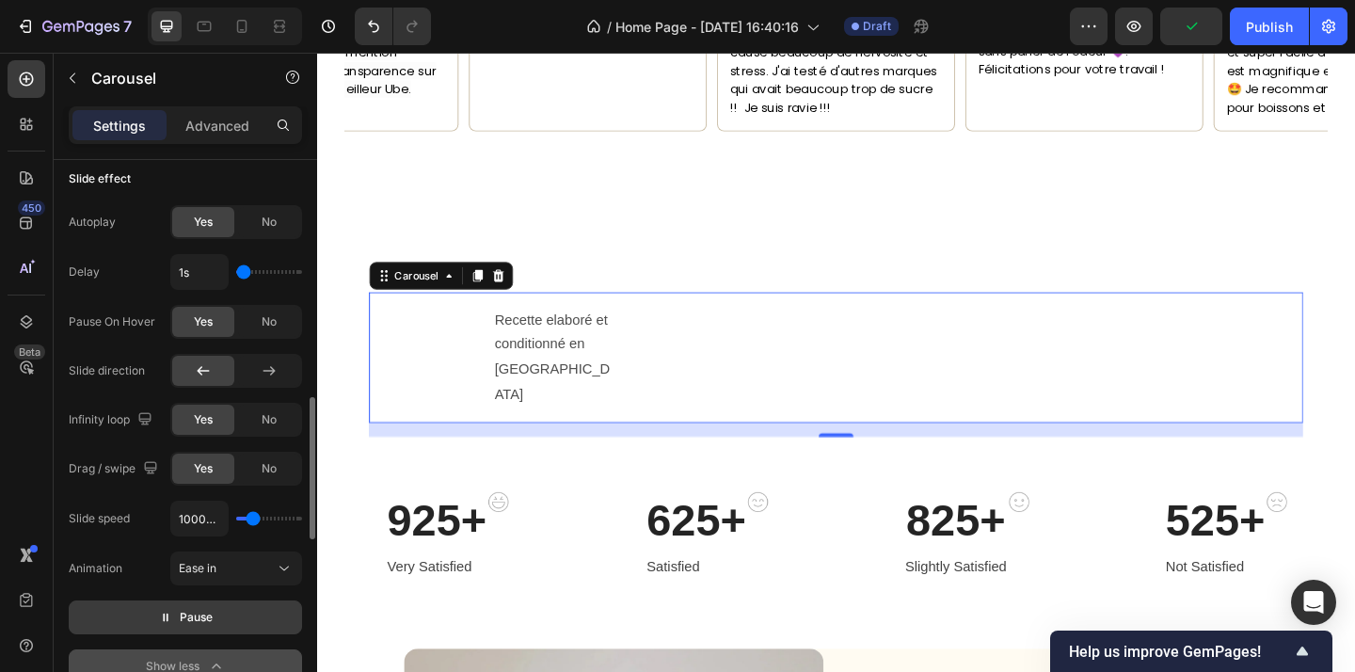
type input "950ms"
type input "950"
type input "900ms"
type input "900"
type input "850ms"
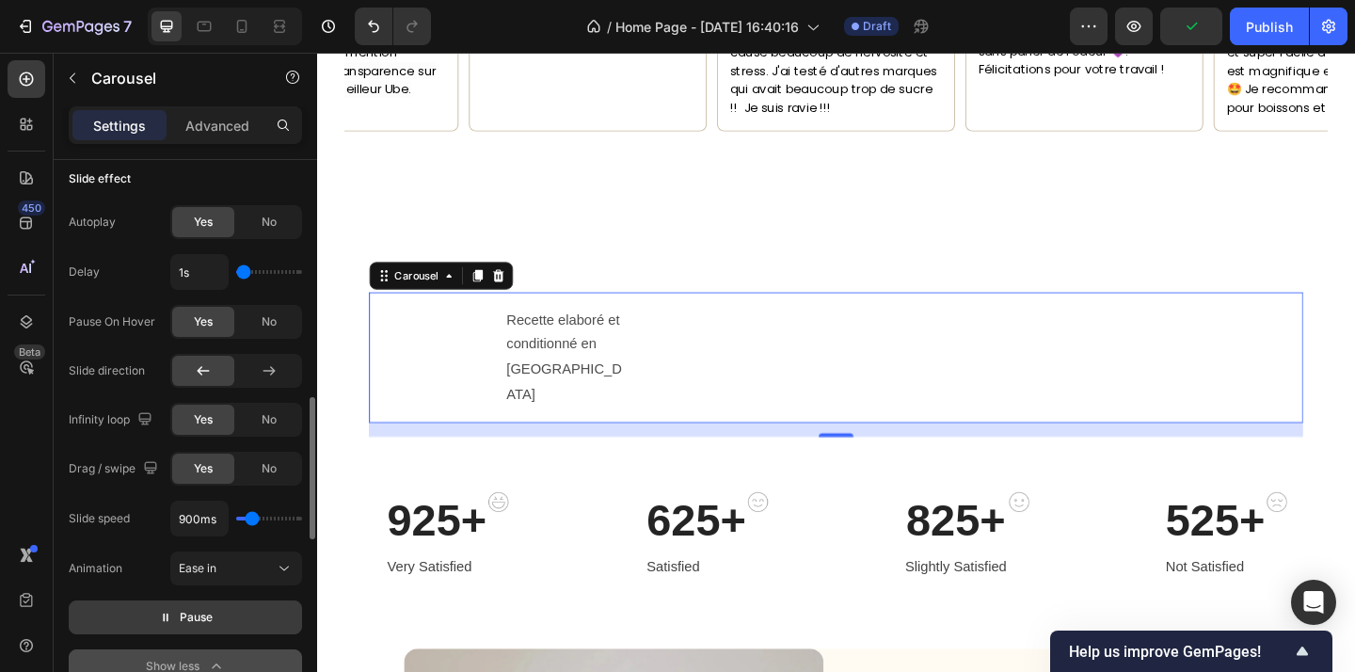
type input "850"
type input "800ms"
type input "800"
type input "750ms"
type input "750"
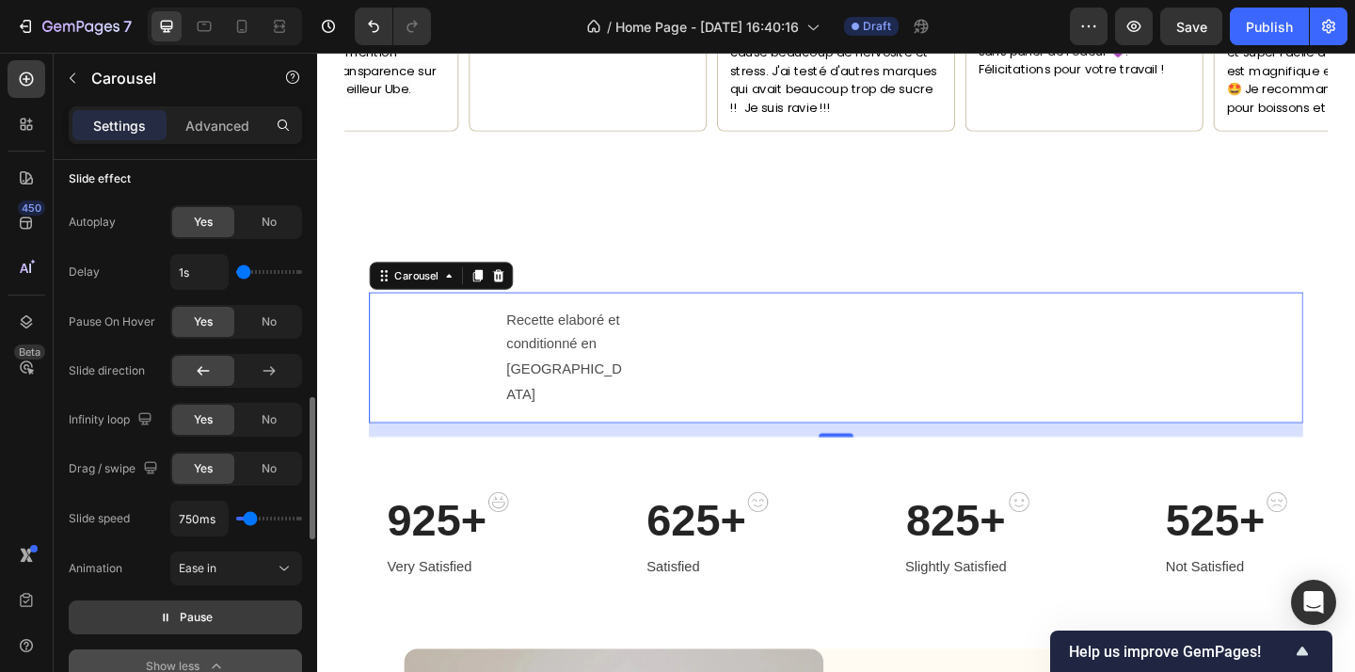
type input "700ms"
type input "700"
type input "650ms"
type input "650"
type input "600ms"
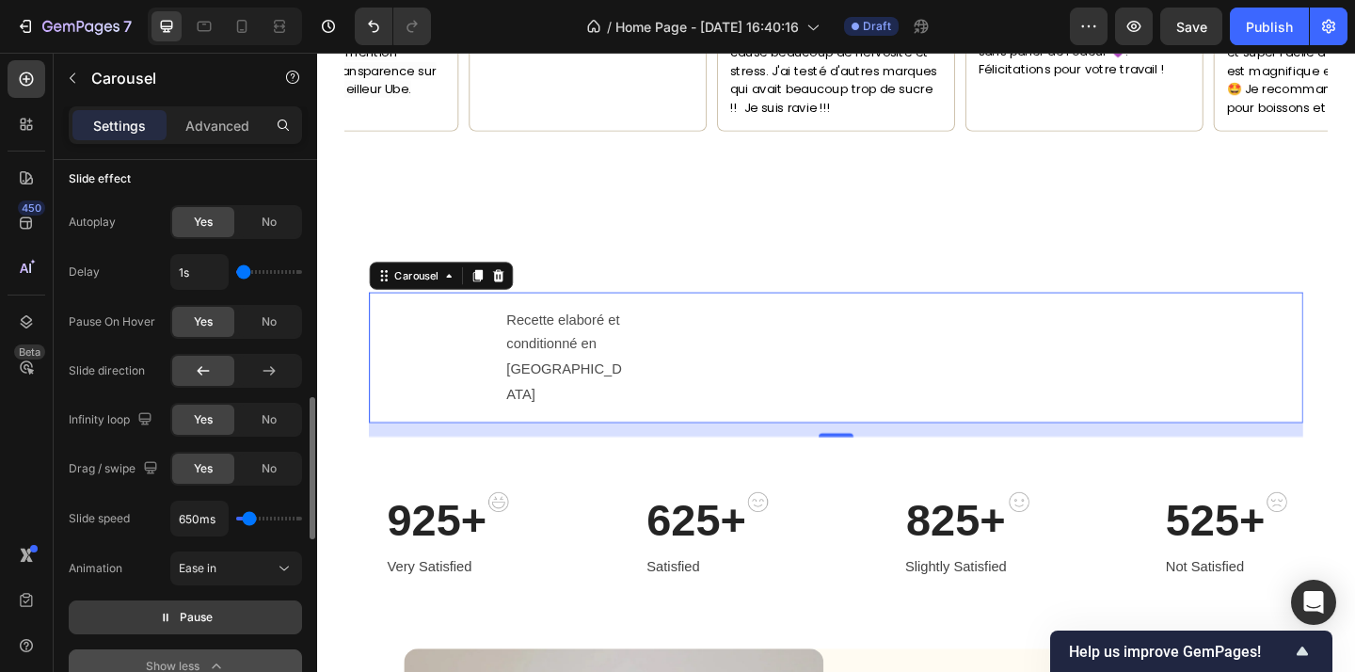
type input "600"
type input "550ms"
type input "550"
type input "500ms"
type input "500"
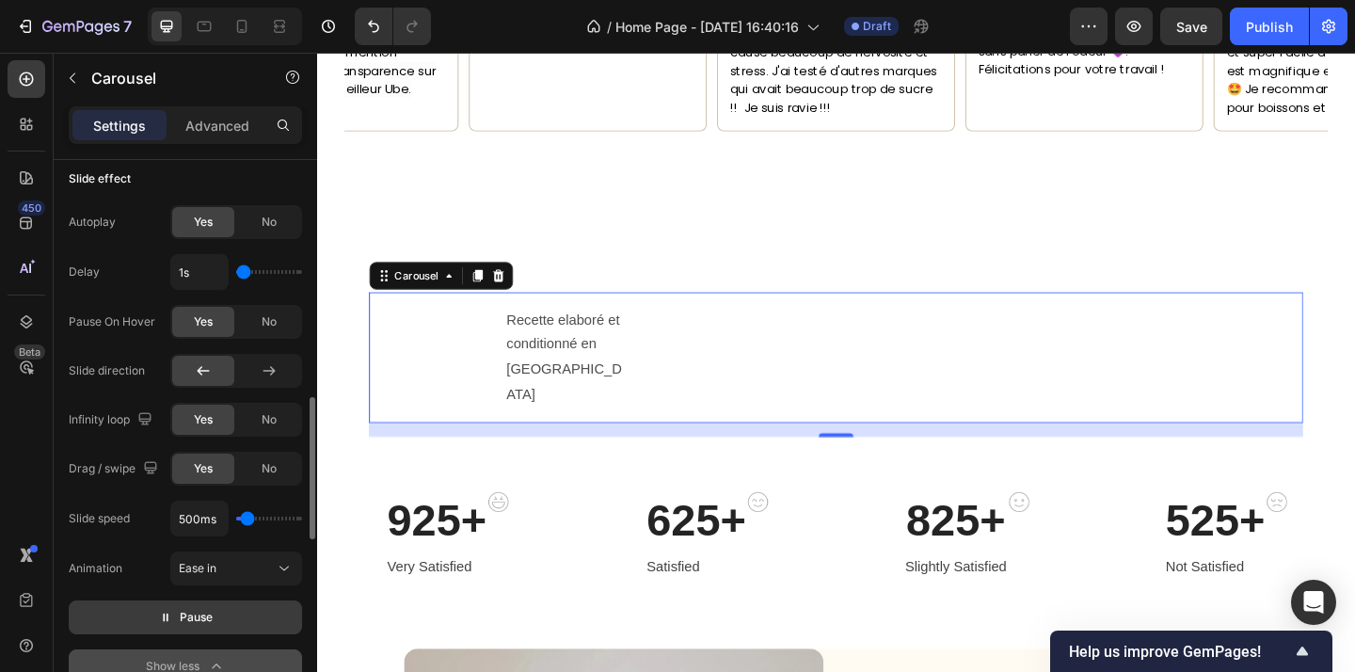
type input "450ms"
type input "450"
type input "400ms"
type input "400"
type input "350ms"
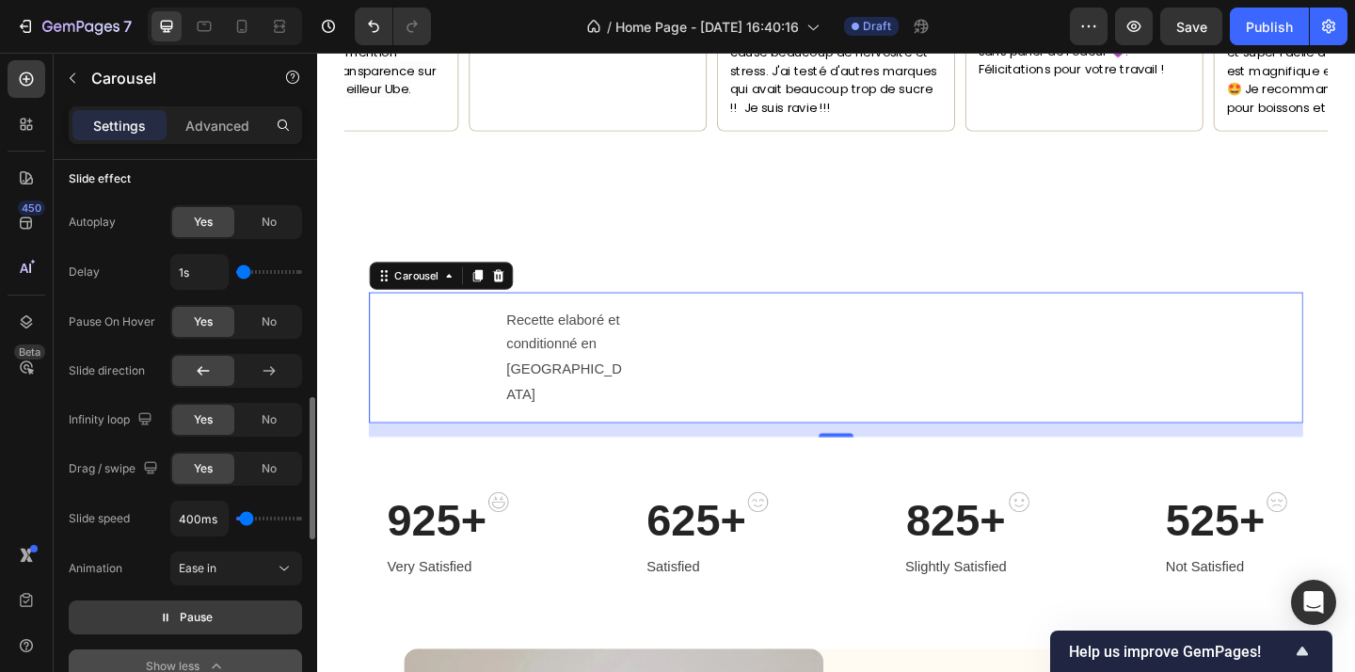
type input "350"
type input "300ms"
type input "300"
drag, startPoint x: 253, startPoint y: 524, endPoint x: 244, endPoint y: 523, distance: 9.5
click at [244, 520] on input "range" at bounding box center [269, 519] width 66 height 4
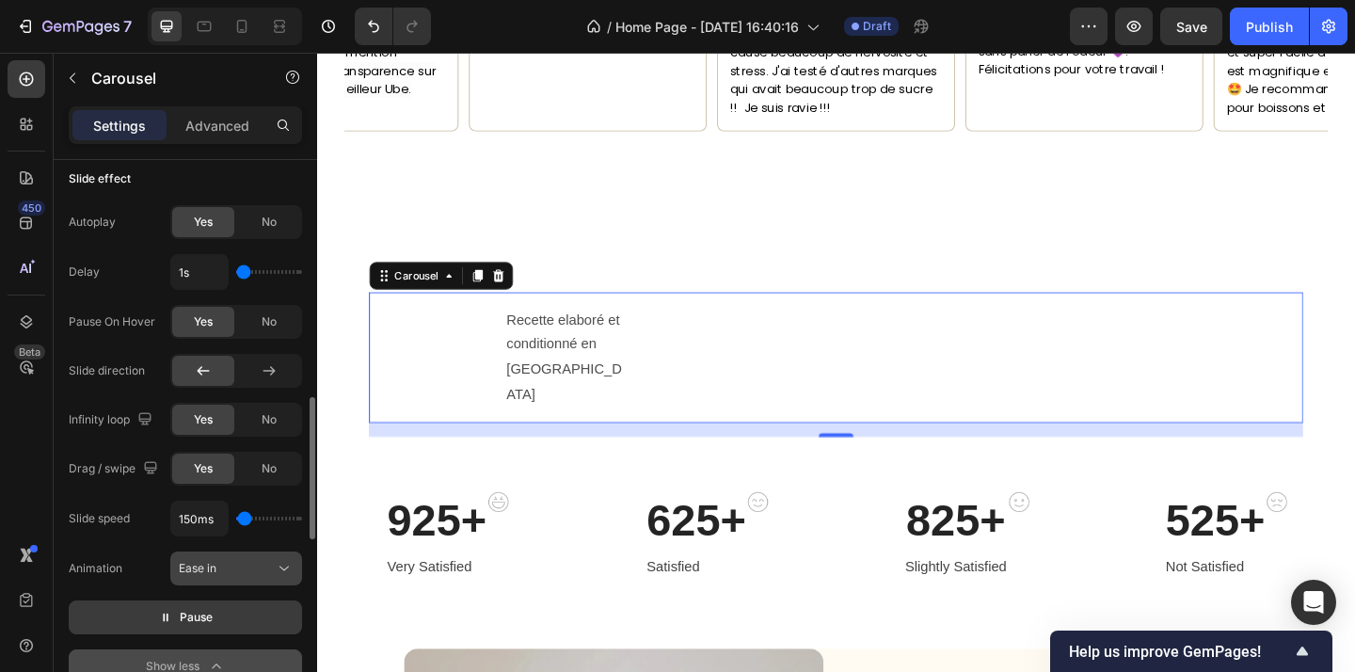
click at [244, 567] on div "Ease in" at bounding box center [227, 568] width 96 height 17
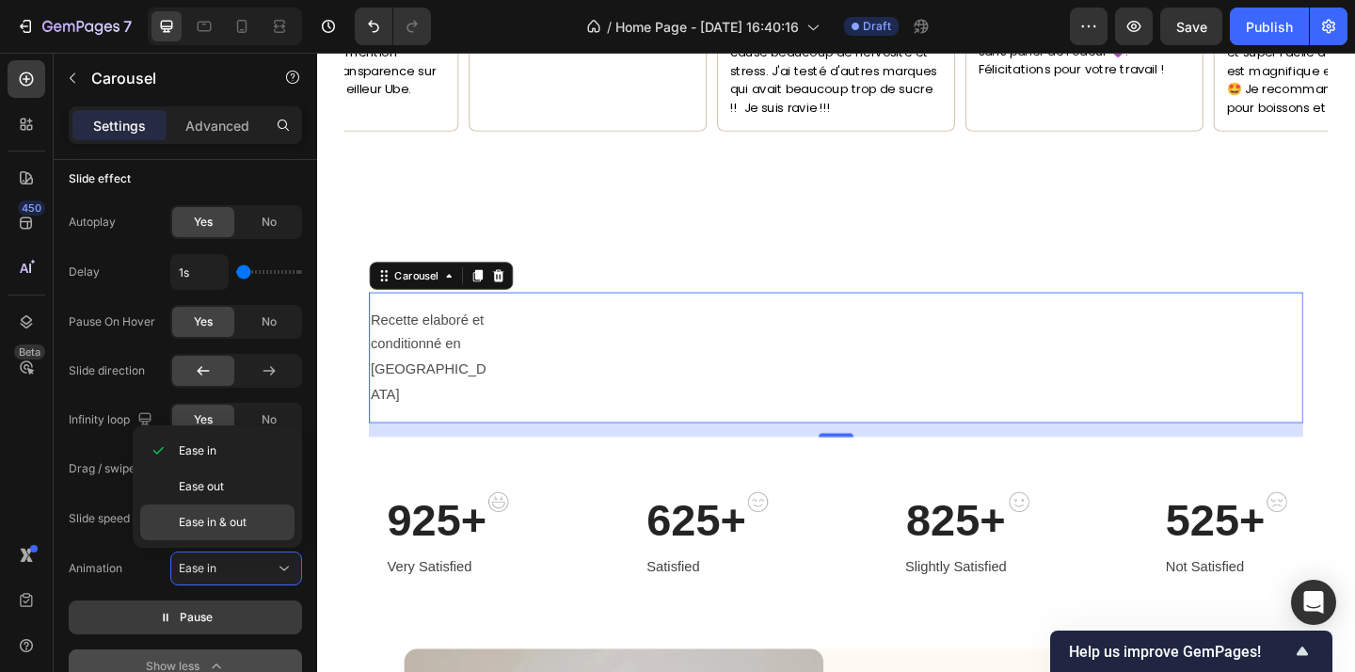
click at [239, 527] on span "Ease in & out" at bounding box center [213, 522] width 68 height 17
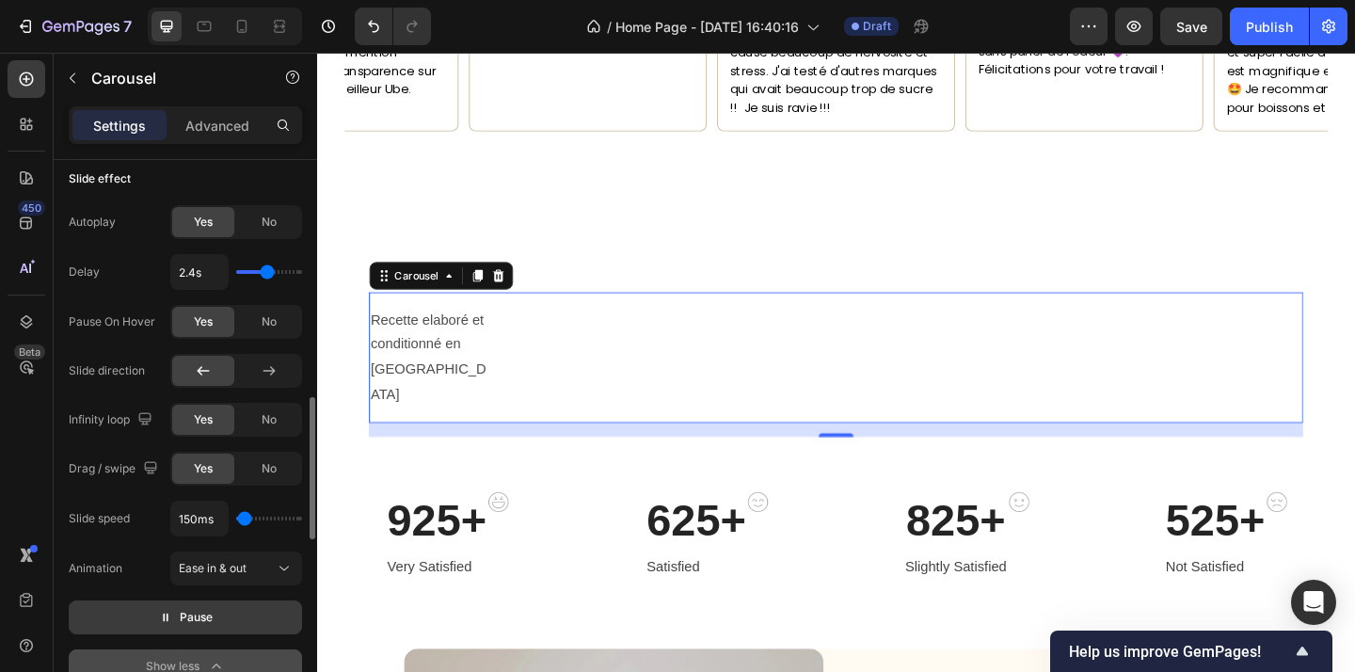
drag, startPoint x: 243, startPoint y: 273, endPoint x: 266, endPoint y: 273, distance: 23.5
click at [266, 273] on input "range" at bounding box center [269, 272] width 66 height 4
click at [262, 370] on icon at bounding box center [269, 370] width 19 height 19
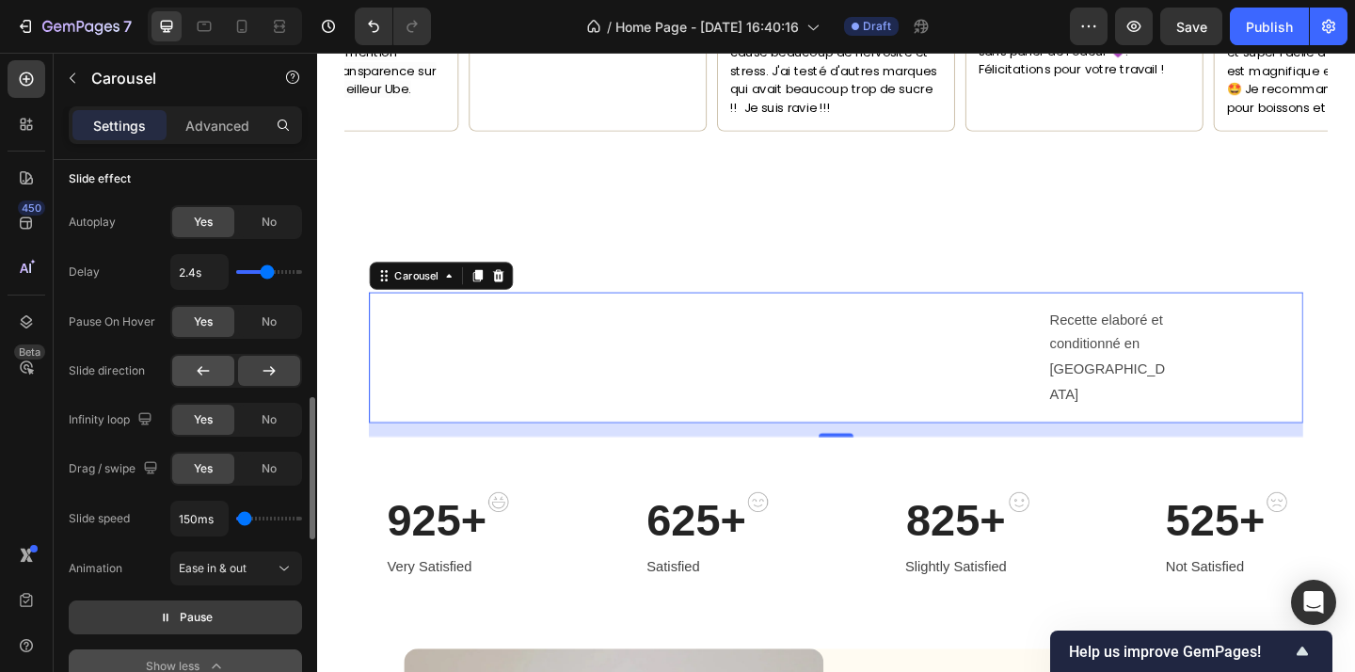
click at [205, 372] on icon at bounding box center [203, 370] width 19 height 19
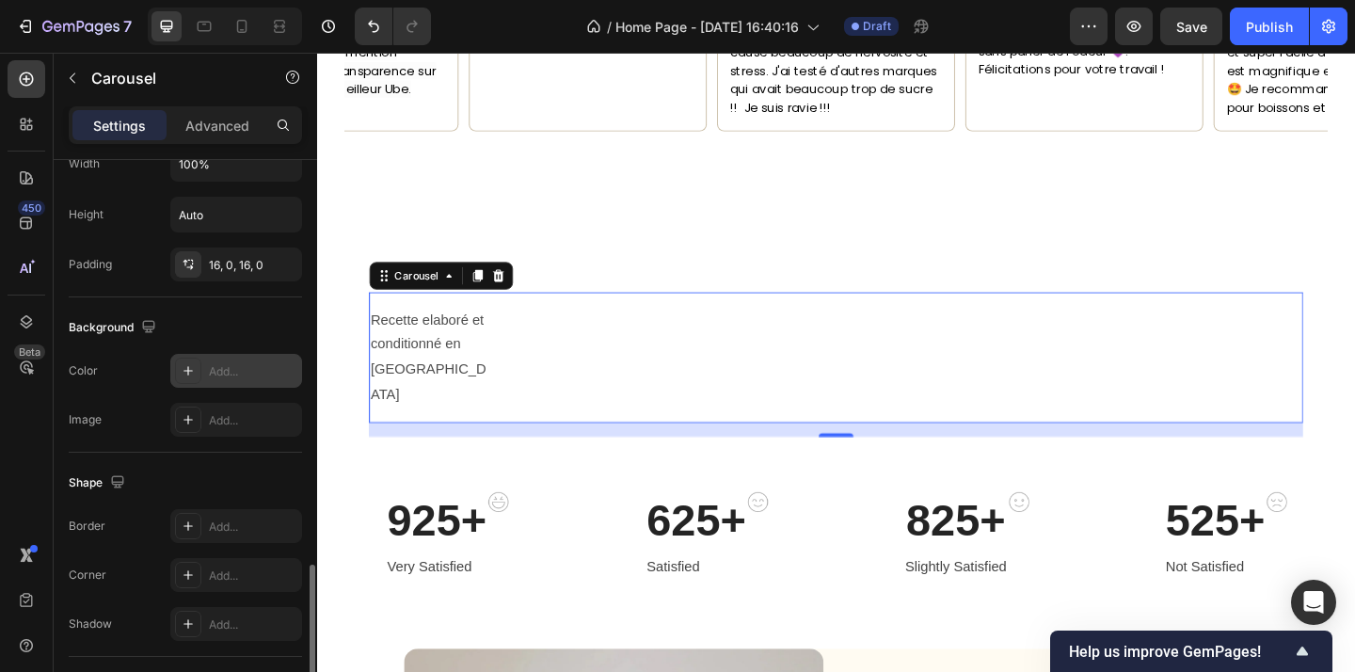
scroll to position [1672, 0]
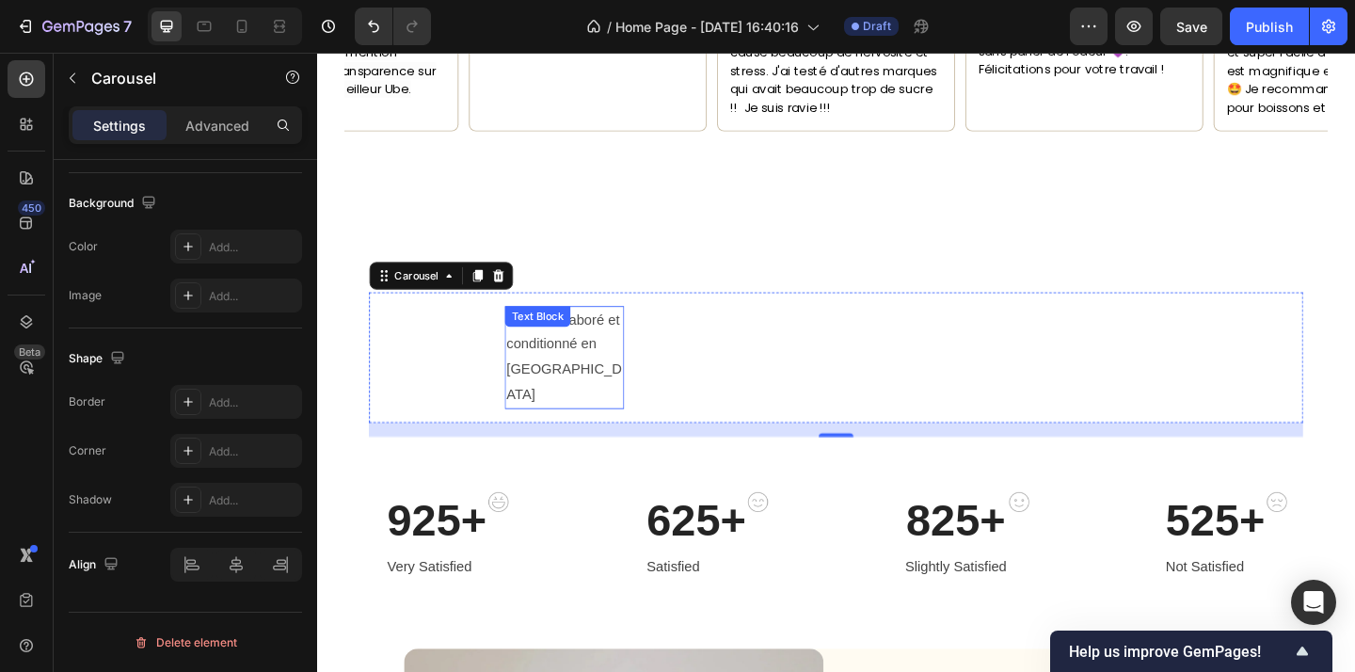
click at [704, 364] on div "Image Recette elaboré et conditionné en france Text Block" at bounding box center [882, 384] width 1016 height 112
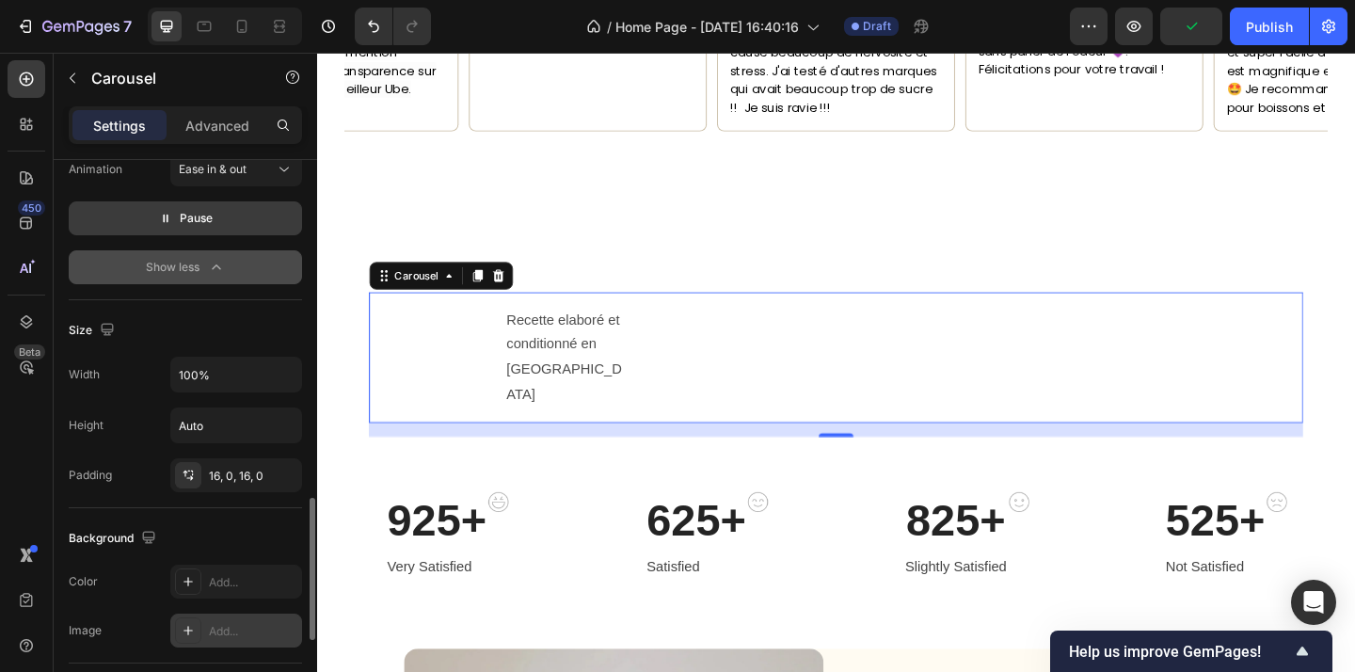
scroll to position [1336, 0]
click at [176, 221] on p "Pause" at bounding box center [186, 219] width 54 height 19
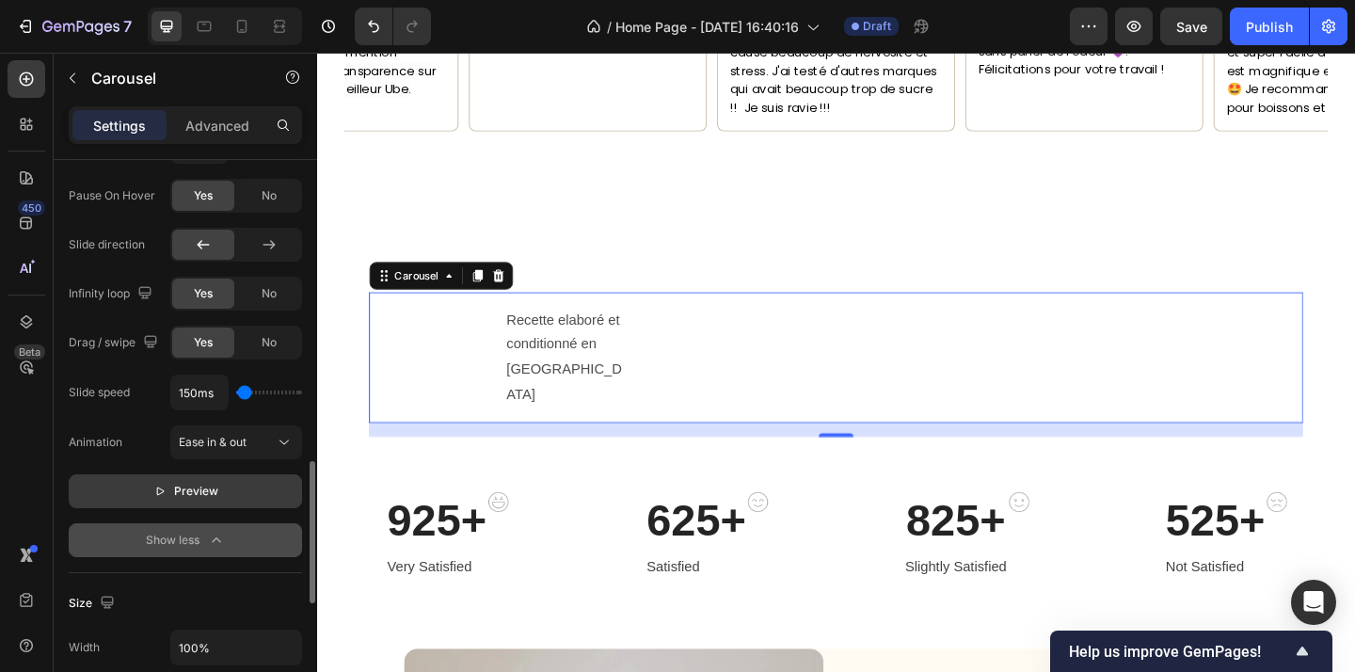
scroll to position [992, 0]
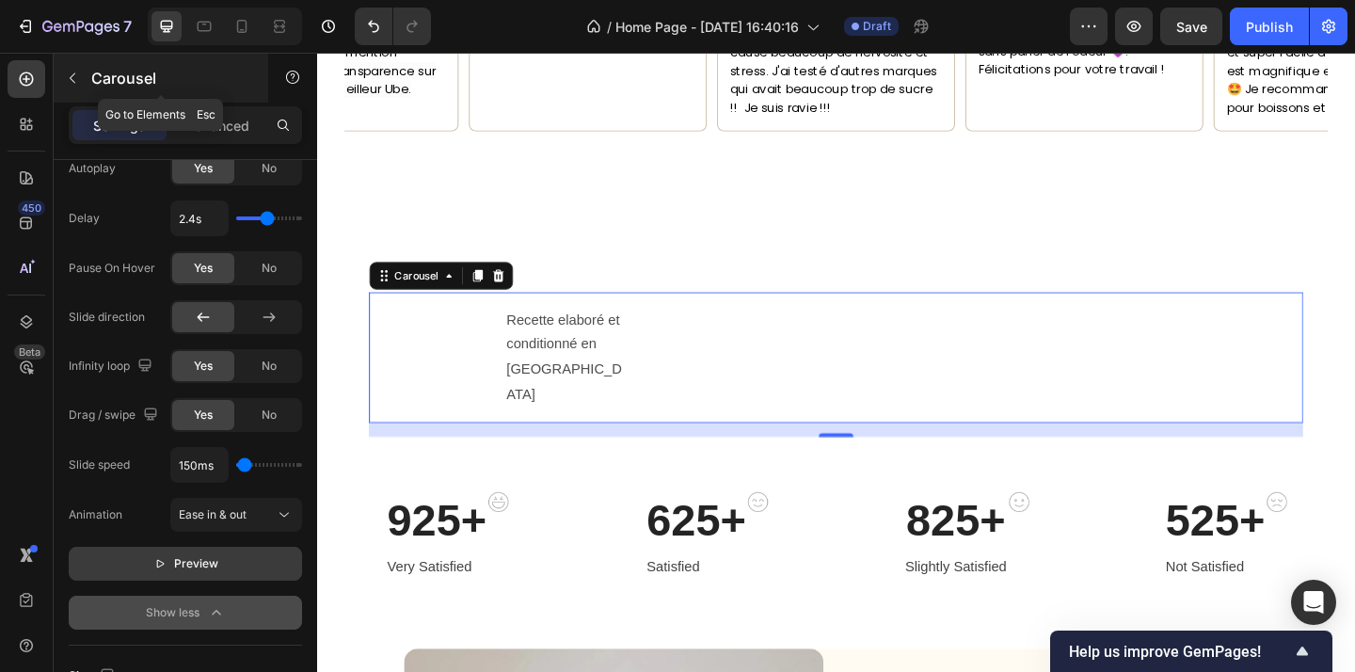
click at [77, 83] on icon "button" at bounding box center [72, 78] width 15 height 15
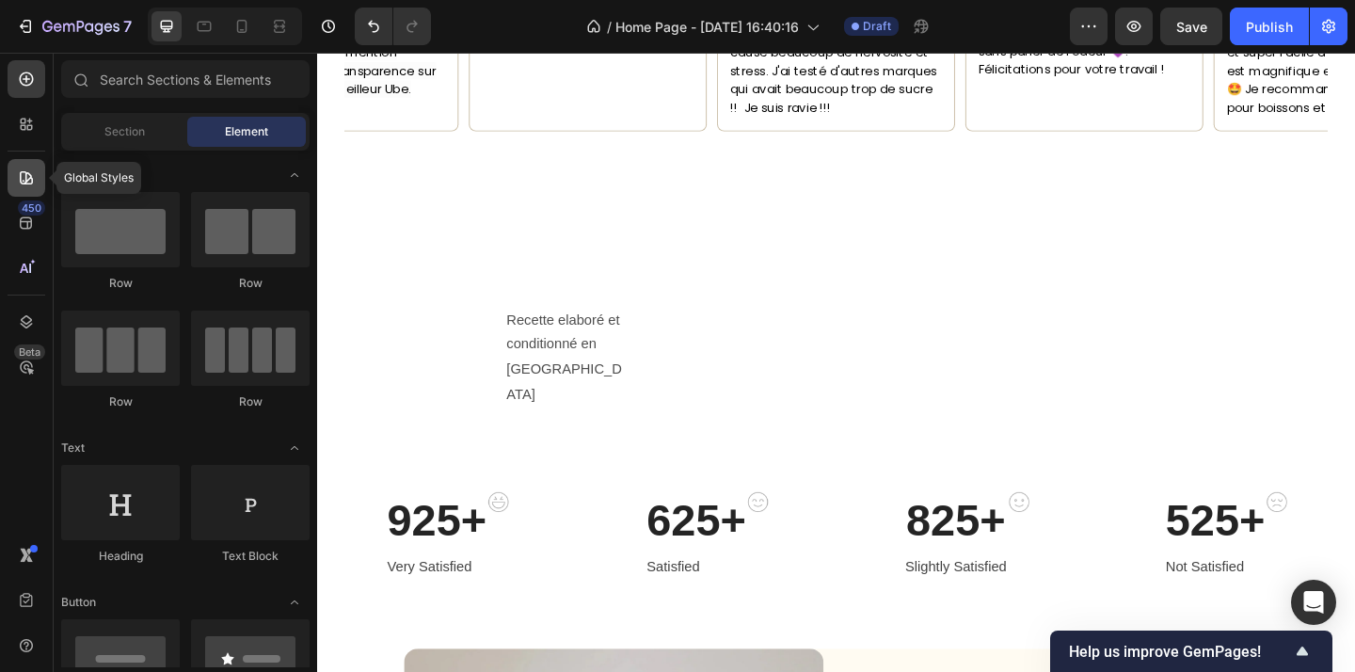
click at [32, 179] on icon at bounding box center [26, 177] width 13 height 13
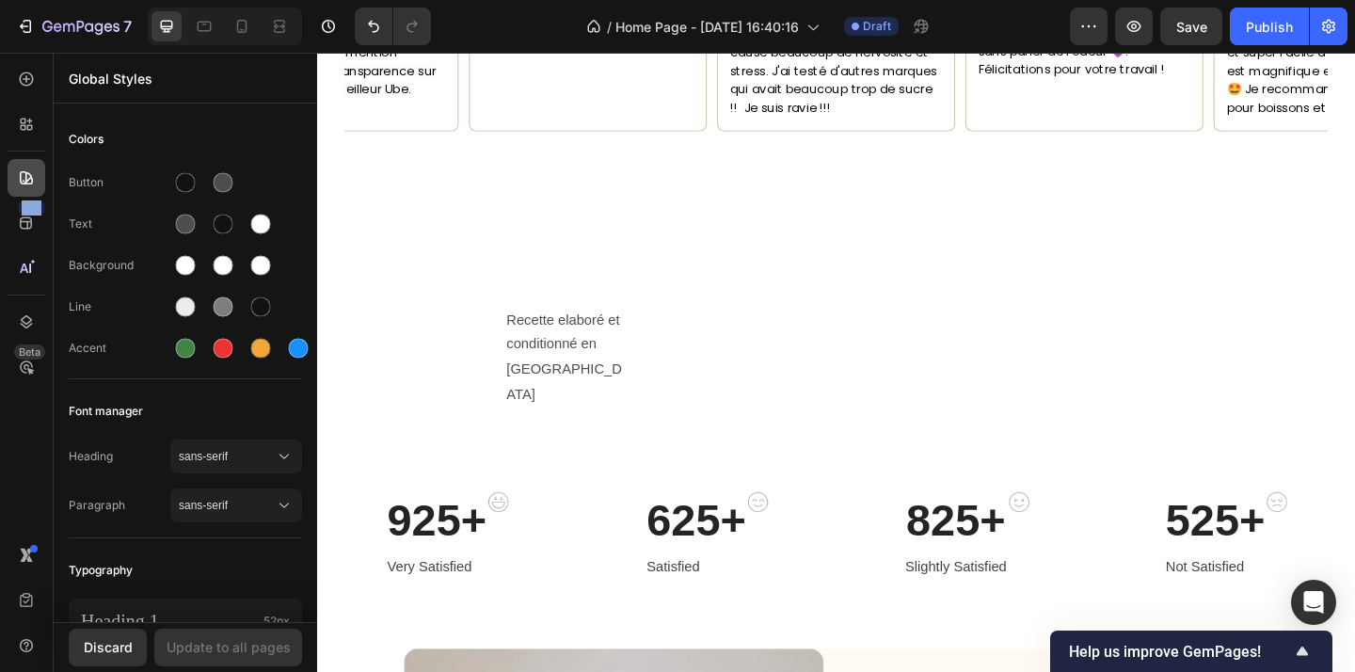
click at [32, 179] on icon at bounding box center [26, 177] width 13 height 13
click at [34, 130] on icon at bounding box center [26, 124] width 19 height 19
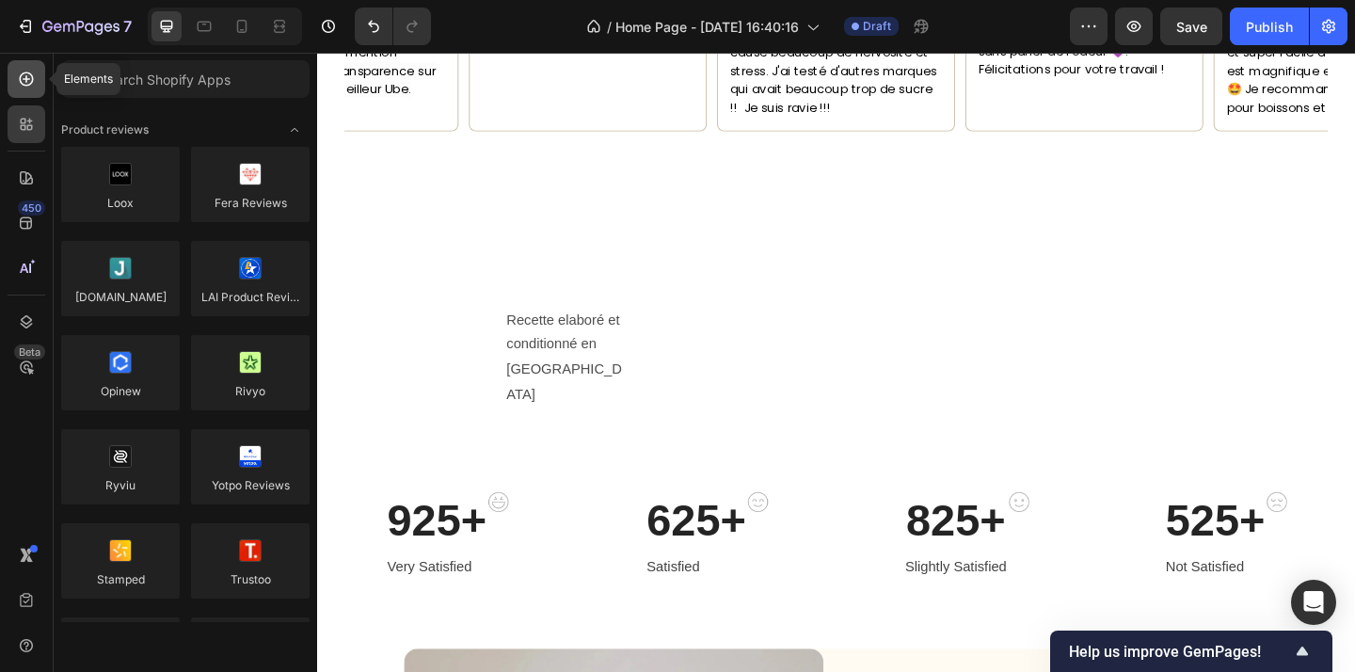
click at [35, 80] on icon at bounding box center [26, 79] width 19 height 19
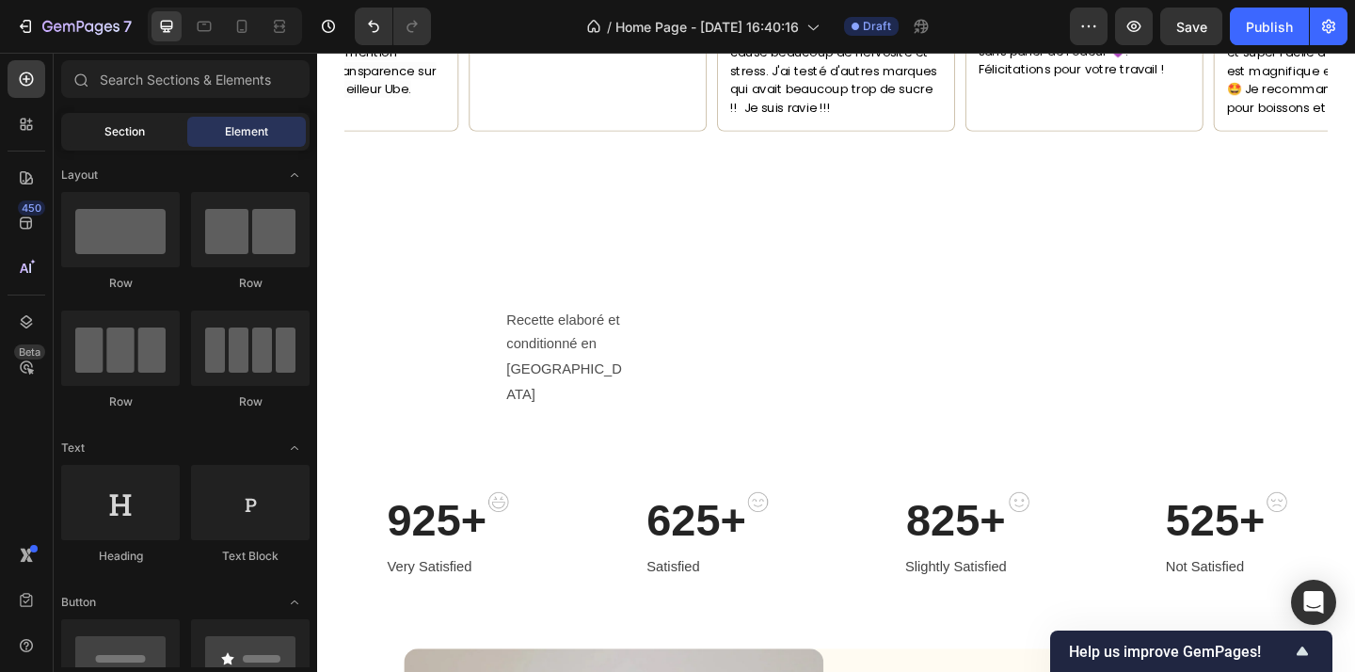
click at [144, 135] on span "Section" at bounding box center [124, 131] width 40 height 17
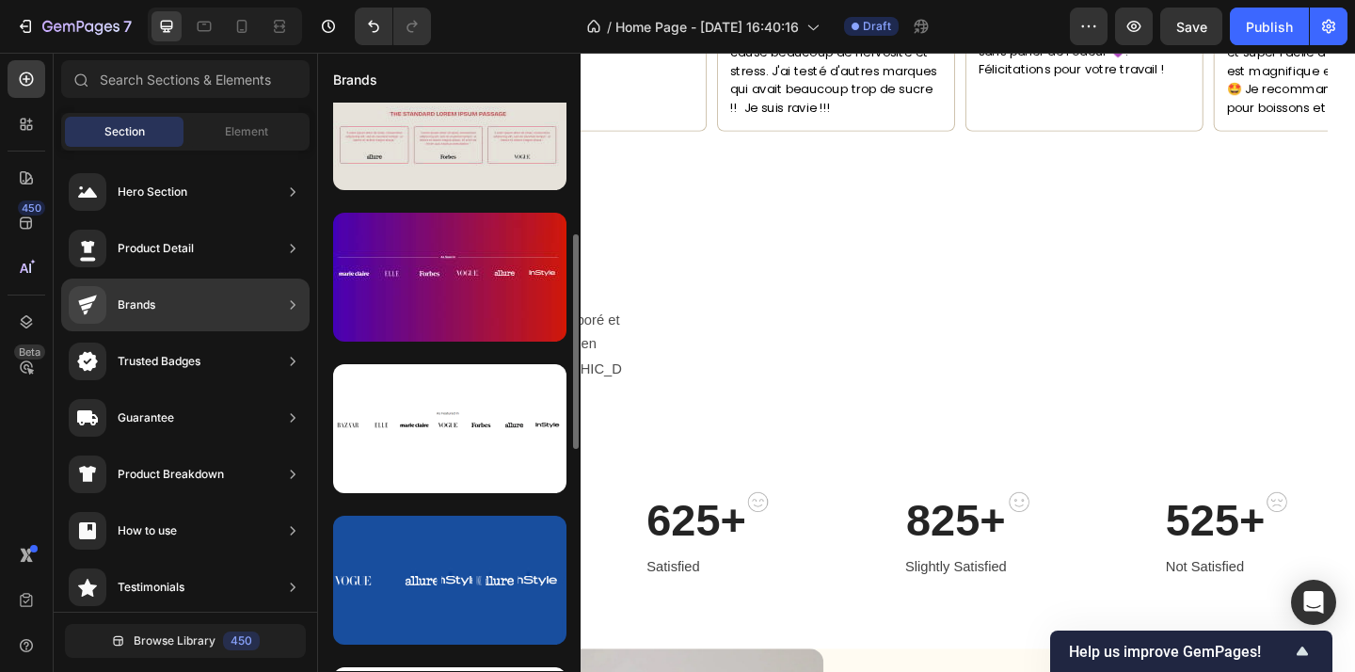
scroll to position [354, 0]
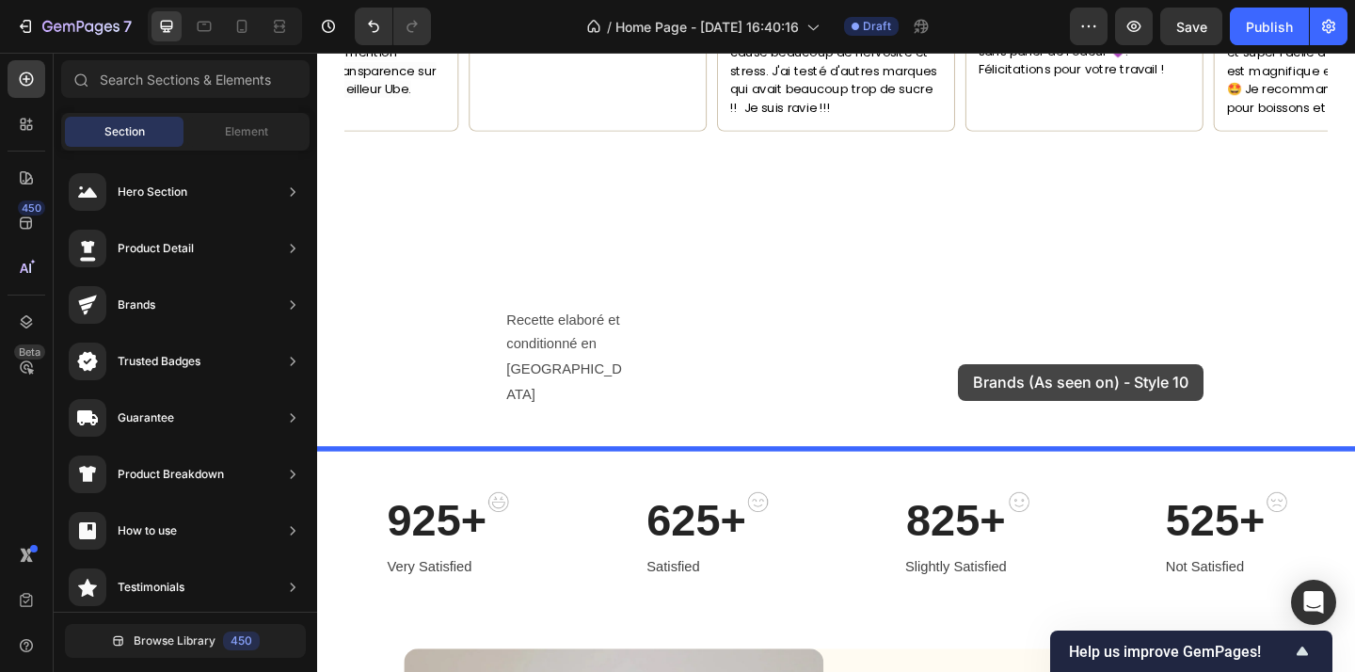
drag, startPoint x: 793, startPoint y: 653, endPoint x: 1013, endPoint y: 392, distance: 341.2
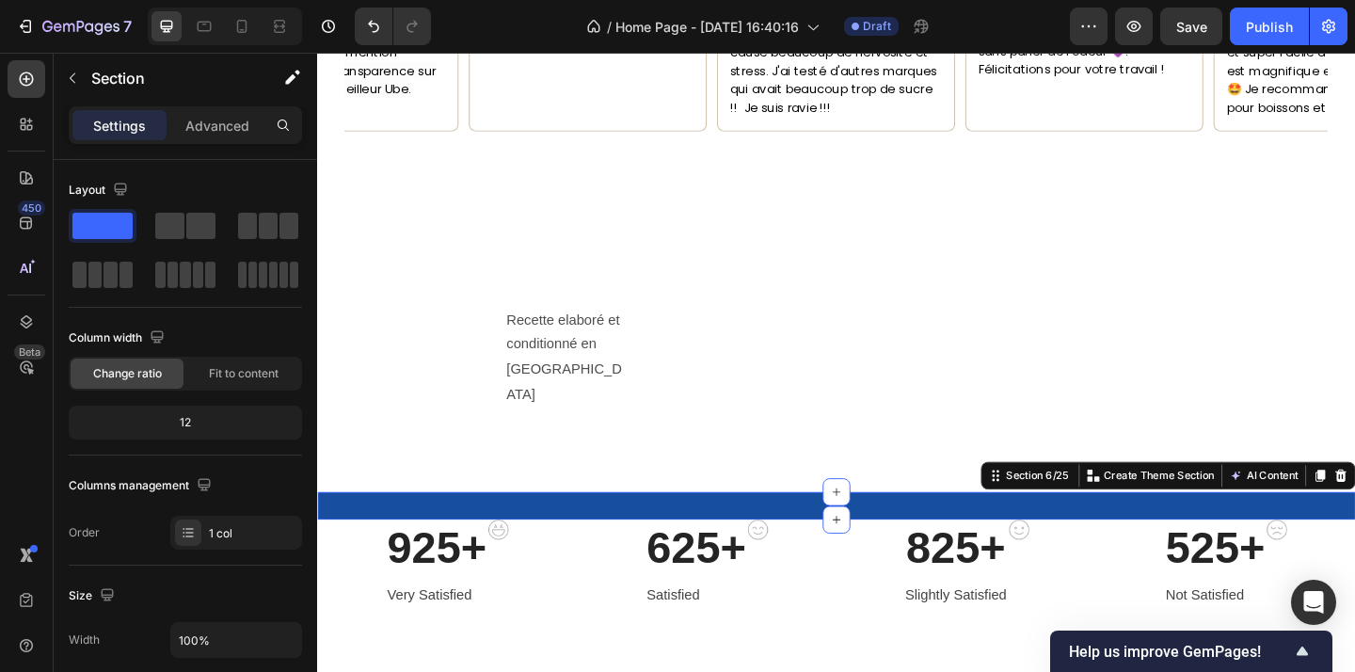
click at [828, 561] on div "Image Image Image Image Image Image Carousel" at bounding box center [881, 553] width 1129 height 15
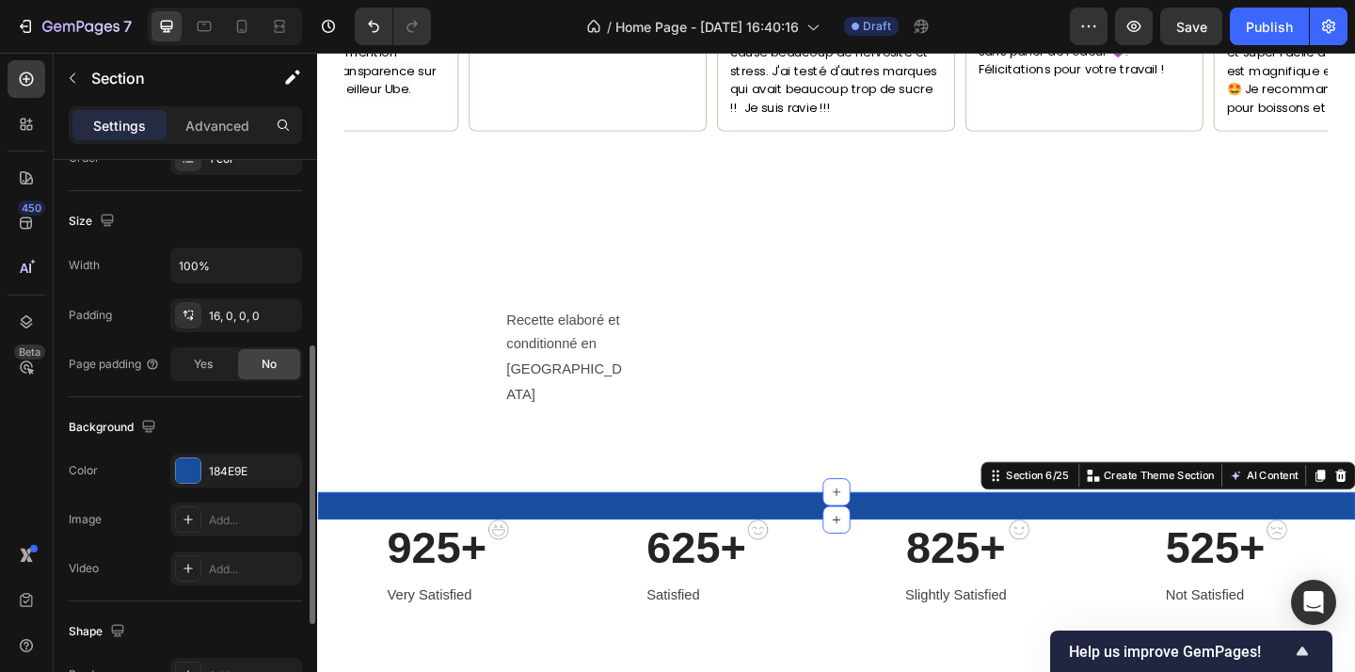
scroll to position [377, 0]
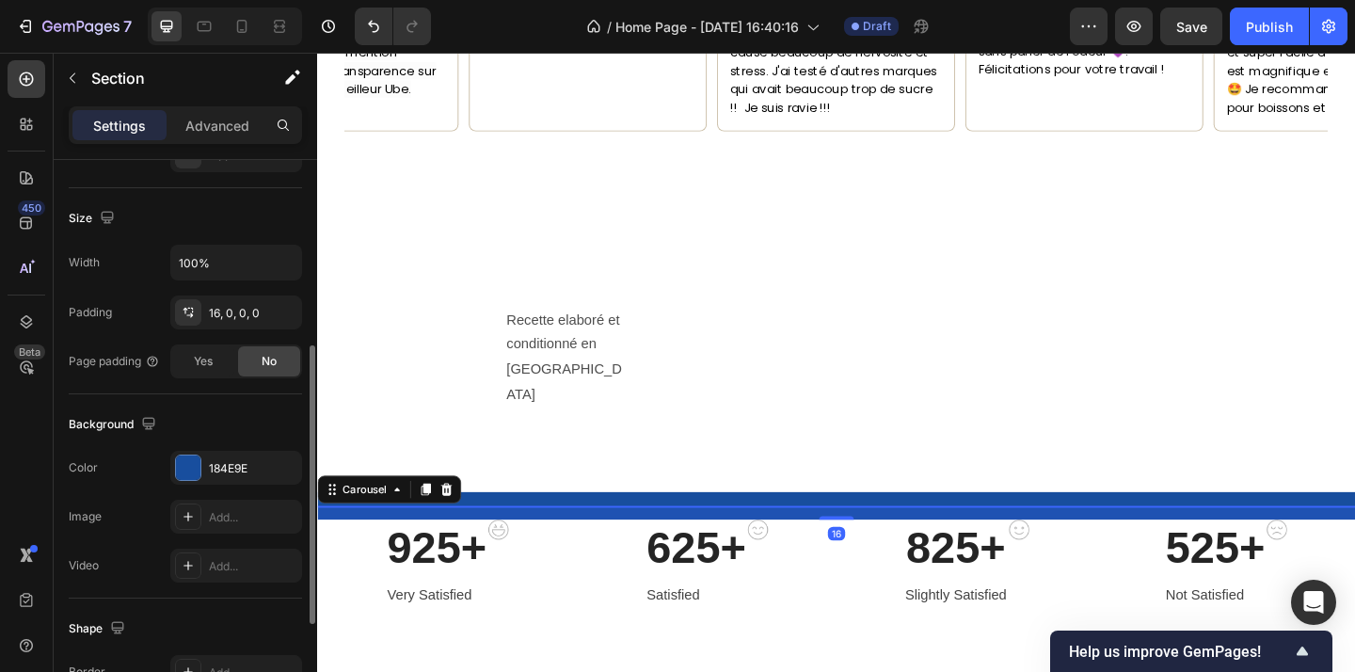
click at [498, 546] on div "Image Image Image Image Image Image" at bounding box center [881, 546] width 1129 height 0
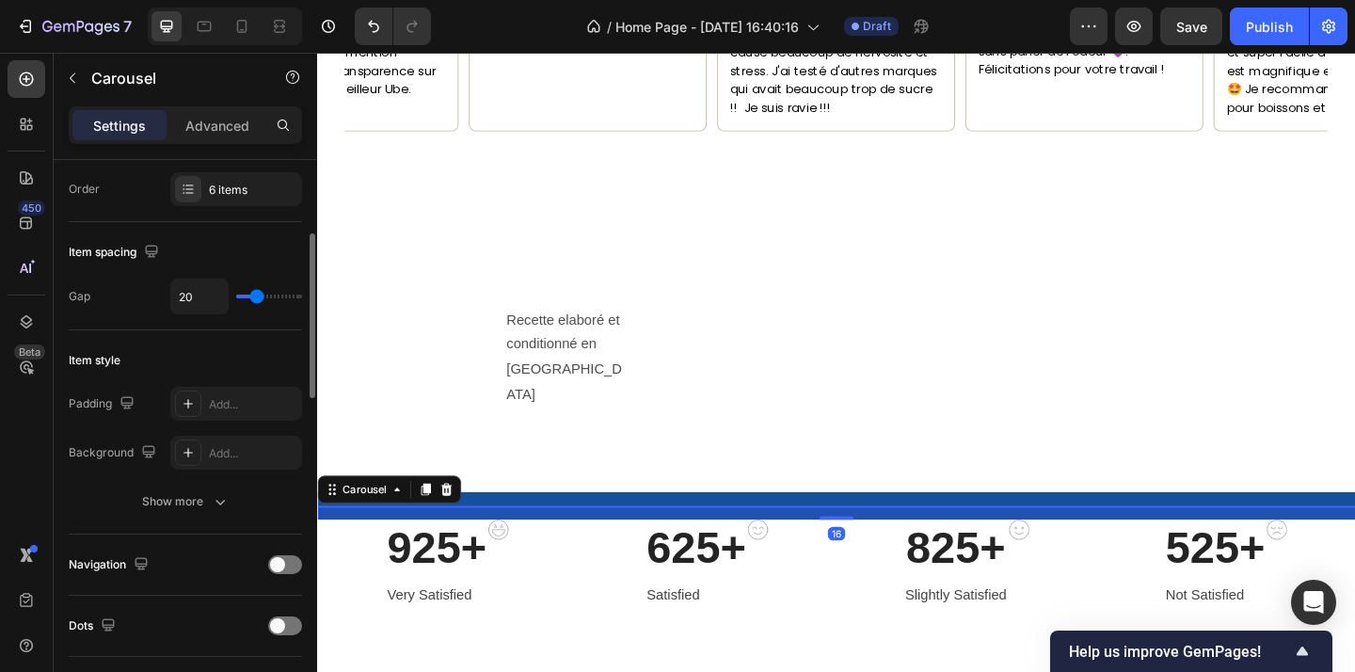
scroll to position [286, 0]
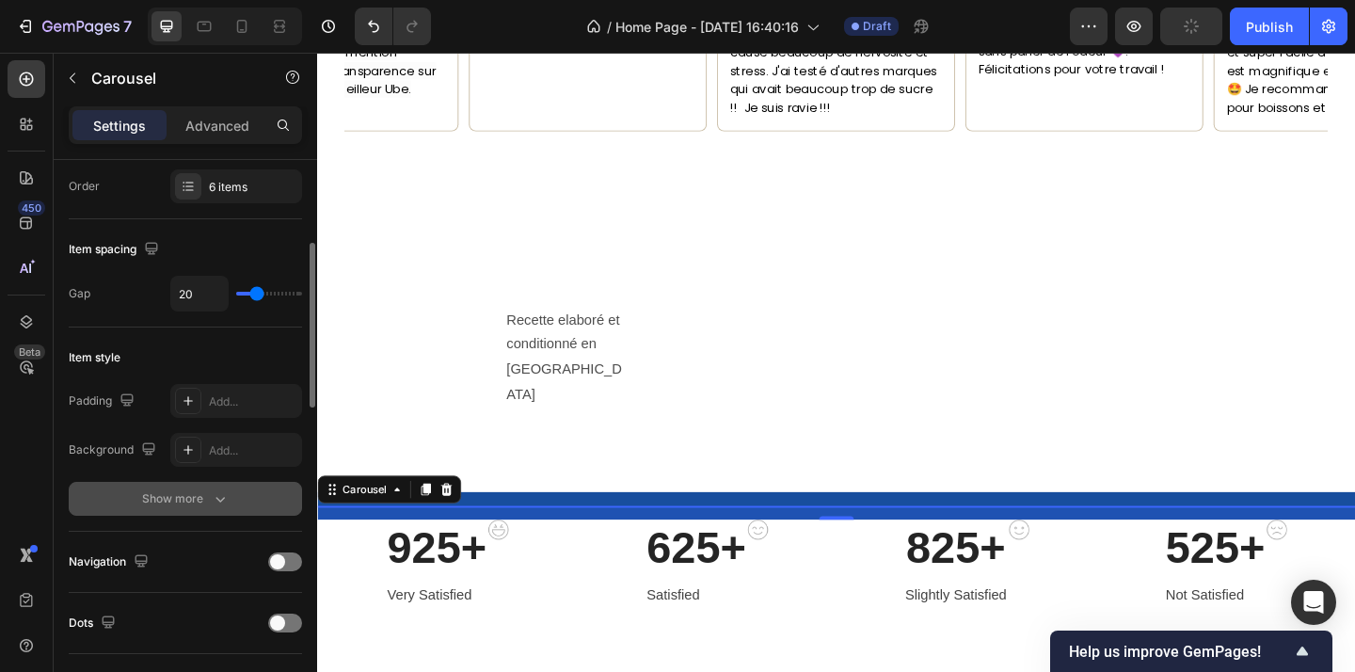
click at [194, 513] on button "Show more" at bounding box center [185, 499] width 233 height 34
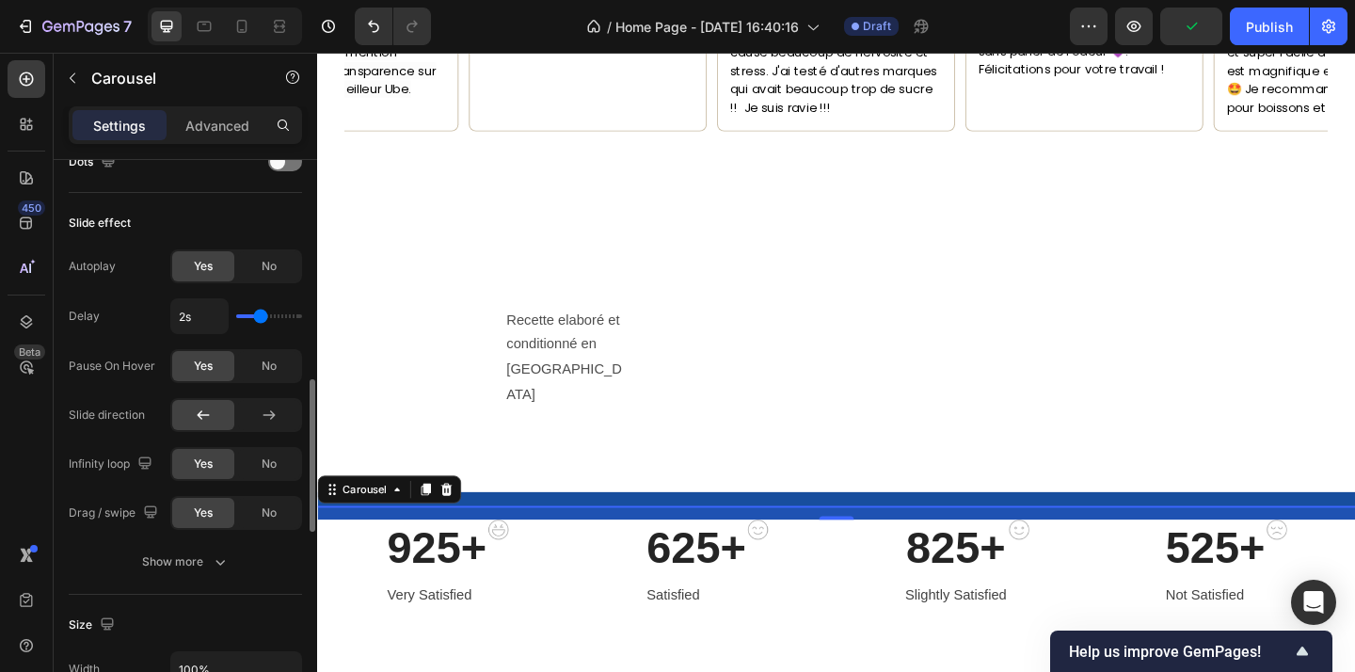
scroll to position [897, 0]
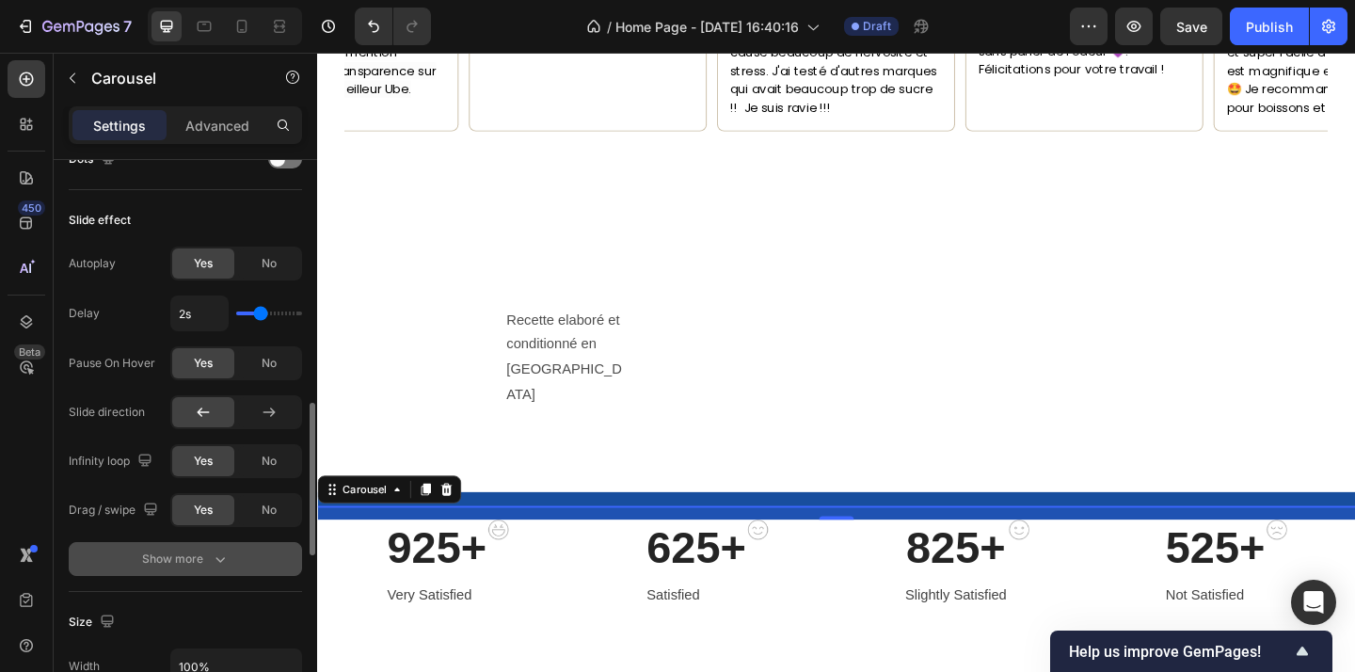
click at [208, 566] on div "Show more" at bounding box center [186, 558] width 88 height 19
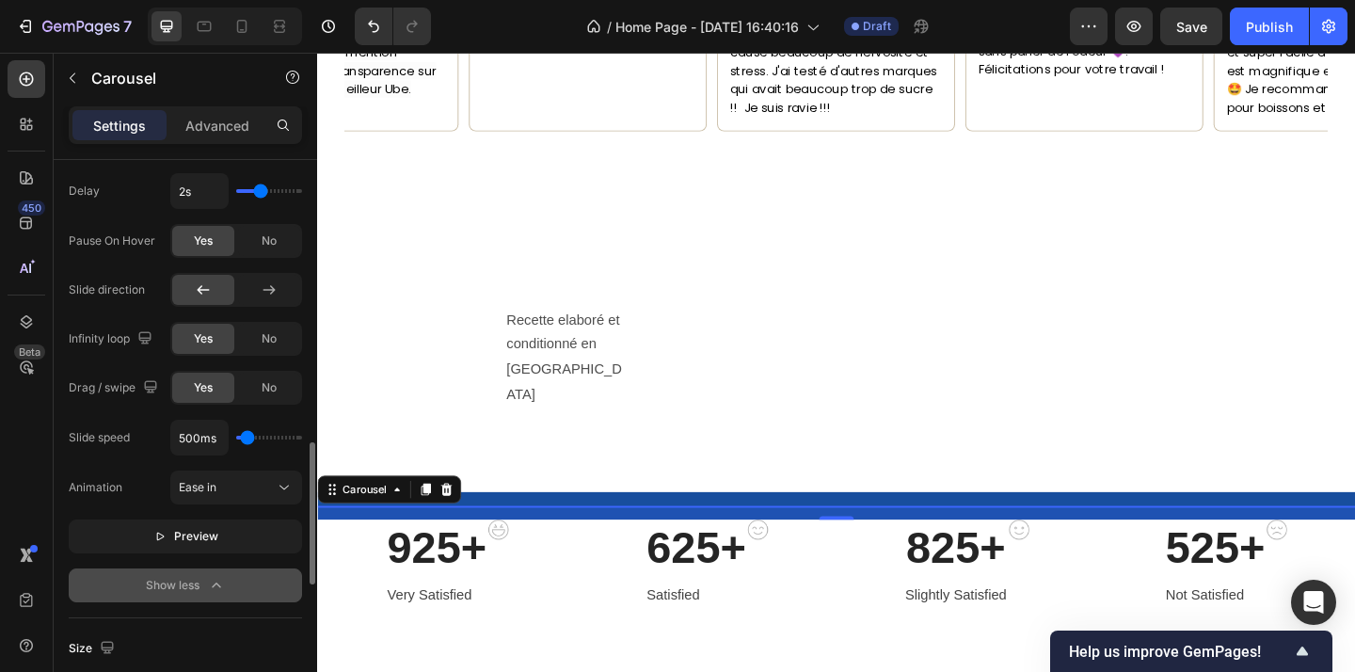
scroll to position [1061, 0]
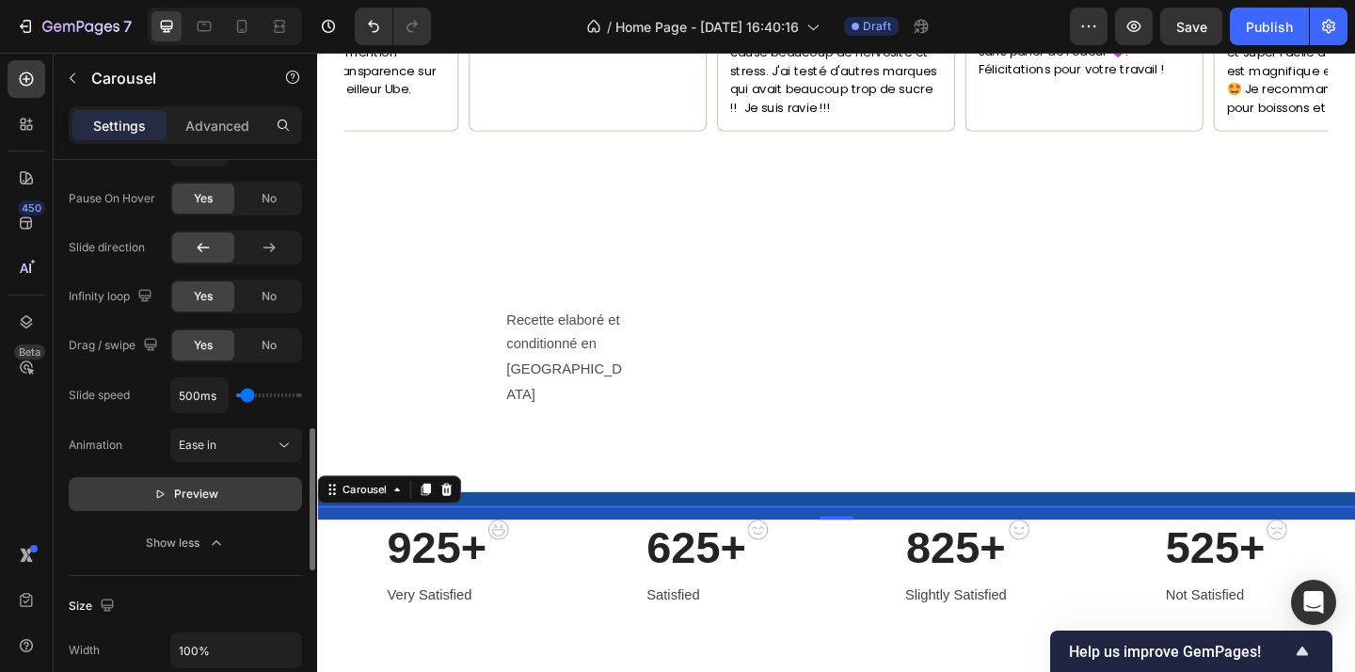
click at [178, 503] on button "Preview" at bounding box center [185, 494] width 233 height 34
click at [244, 397] on input "range" at bounding box center [269, 395] width 66 height 4
drag, startPoint x: 247, startPoint y: 397, endPoint x: 208, endPoint y: 390, distance: 39.3
click at [236, 393] on input "range" at bounding box center [269, 395] width 66 height 4
drag, startPoint x: 245, startPoint y: 390, endPoint x: 310, endPoint y: 390, distance: 65.9
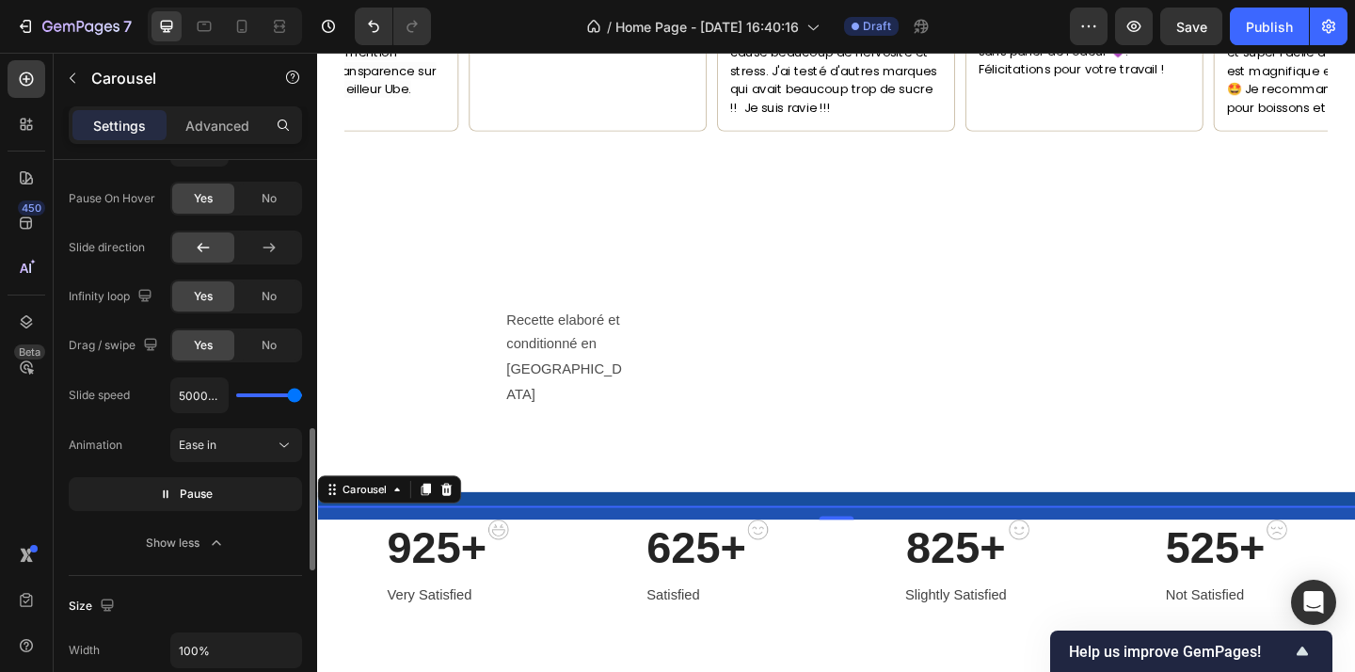
click at [302, 393] on input "range" at bounding box center [269, 395] width 66 height 4
drag, startPoint x: 297, startPoint y: 395, endPoint x: 272, endPoint y: 392, distance: 25.6
click at [272, 393] on input "range" at bounding box center [269, 395] width 66 height 4
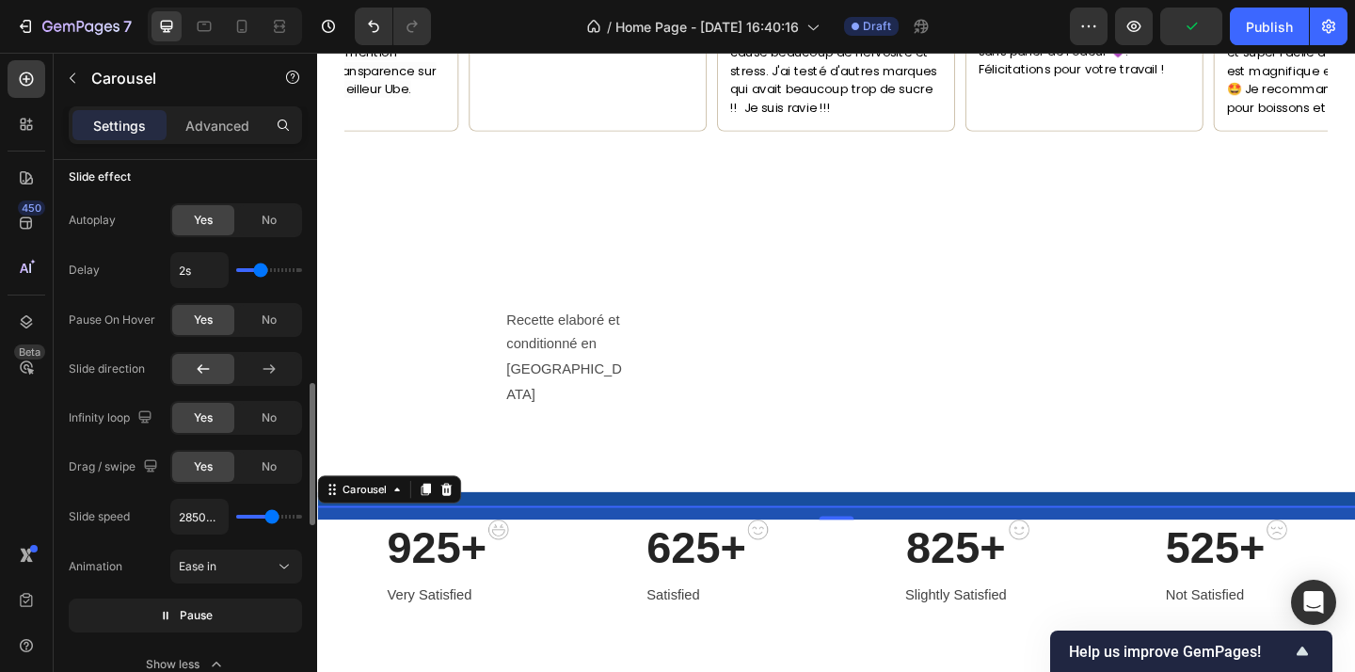
scroll to position [929, 0]
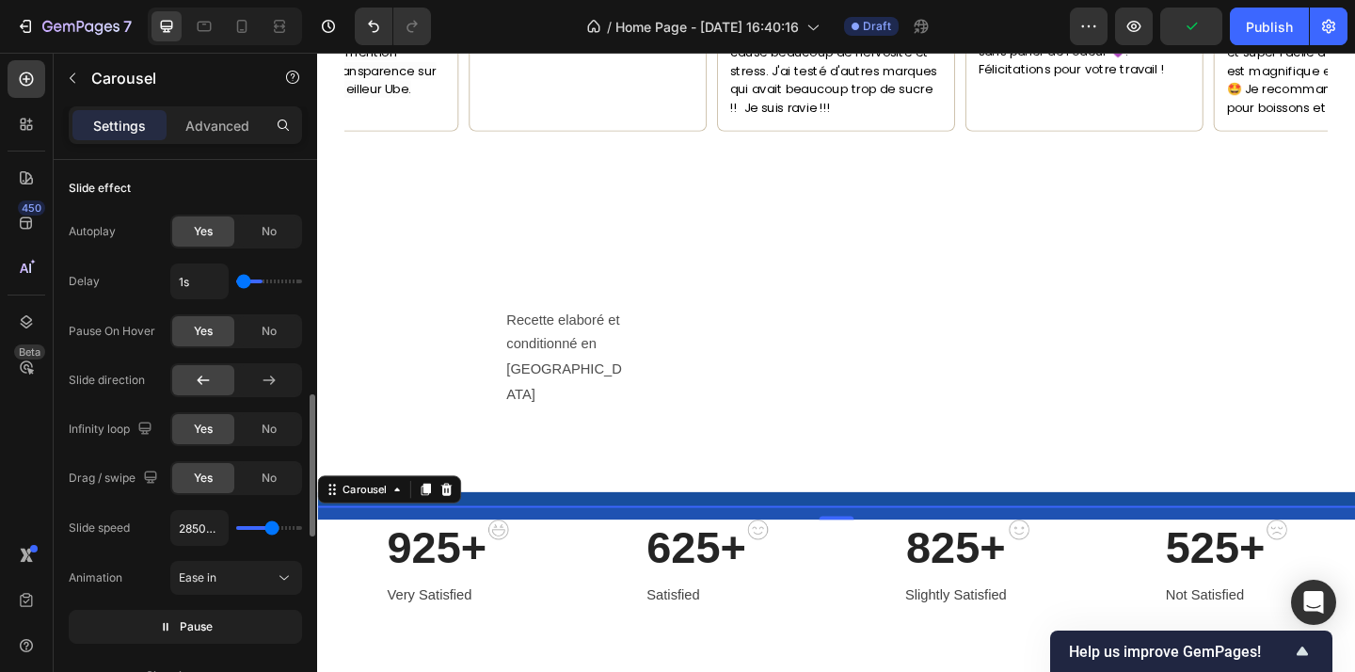
drag, startPoint x: 261, startPoint y: 279, endPoint x: 205, endPoint y: 279, distance: 55.5
click at [236, 279] on input "range" at bounding box center [269, 281] width 66 height 4
click at [218, 595] on div "Slide speed 2850ms Animation Ease in Pause" at bounding box center [185, 577] width 233 height 134
click at [227, 592] on button "Ease in" at bounding box center [236, 578] width 132 height 34
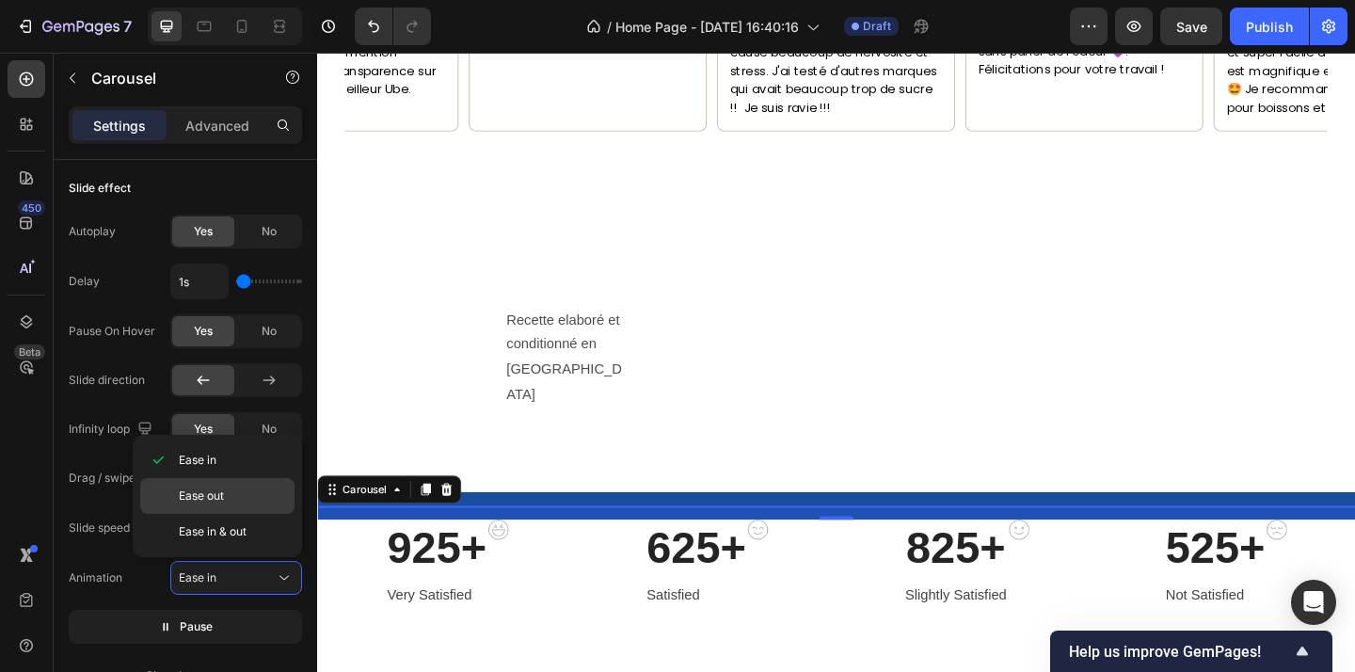
click at [249, 500] on p "Ease out" at bounding box center [232, 495] width 107 height 17
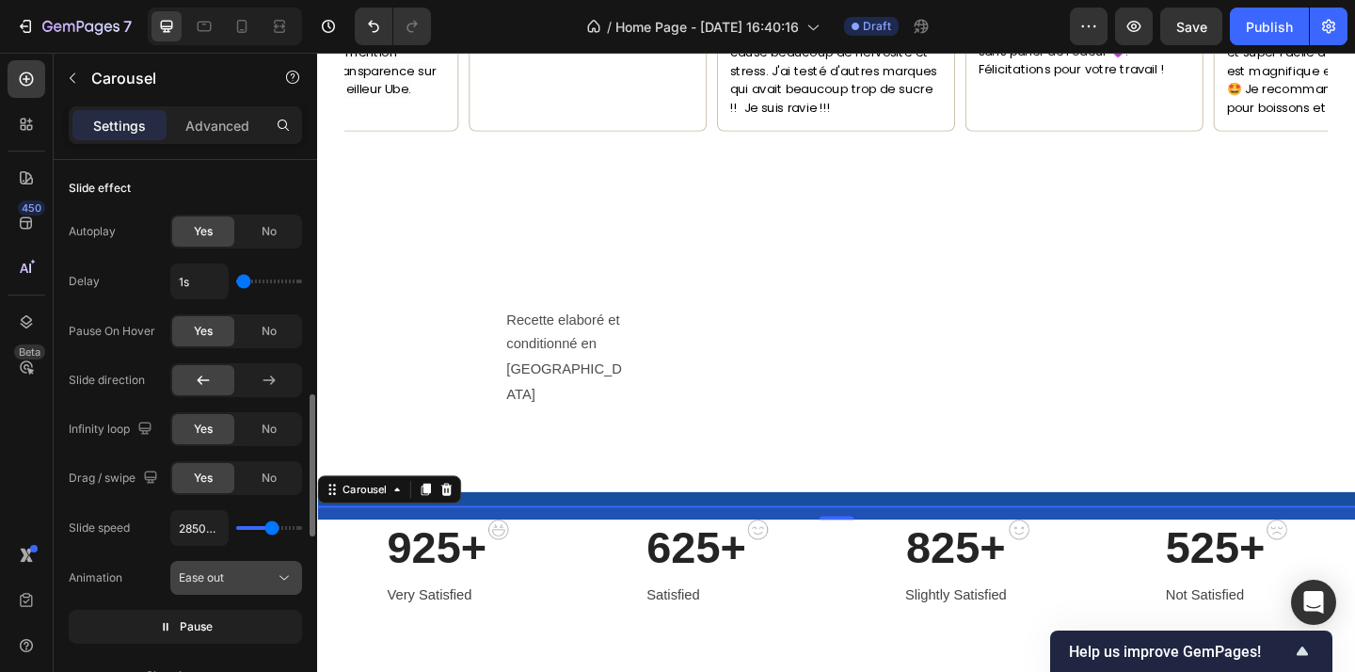
click at [235, 575] on div "Ease out" at bounding box center [227, 577] width 96 height 17
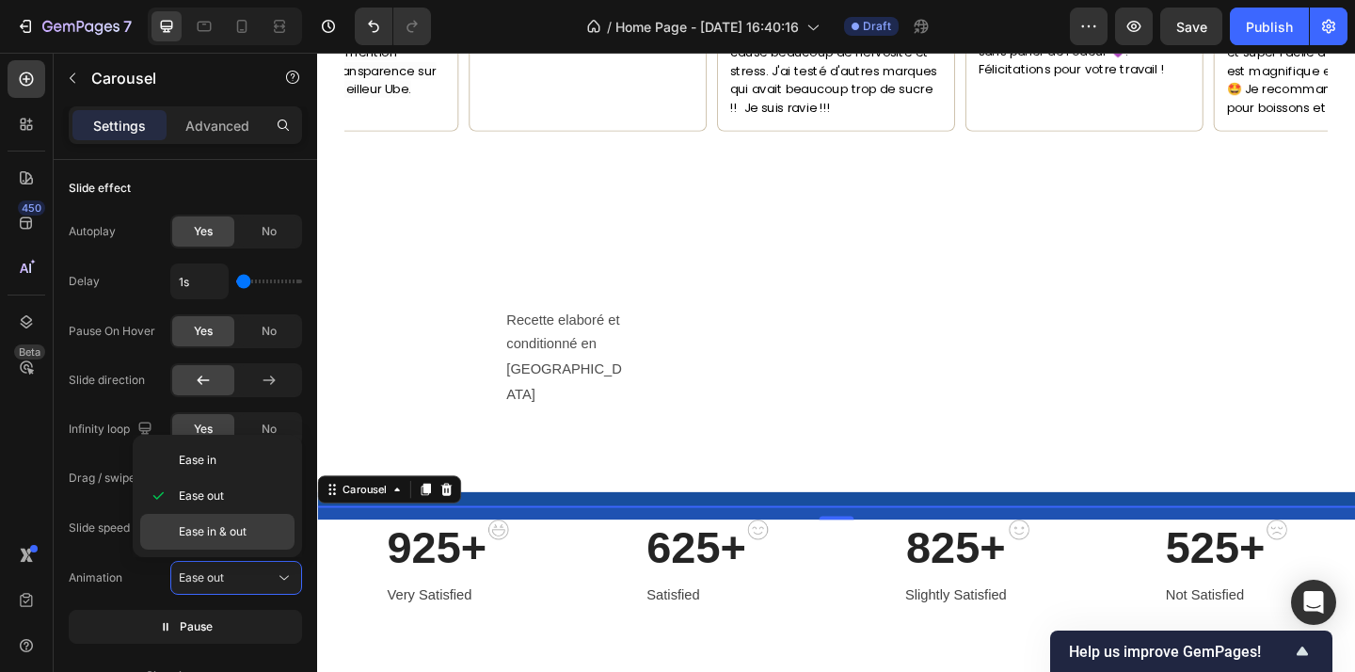
click at [231, 534] on span "Ease in & out" at bounding box center [213, 531] width 68 height 17
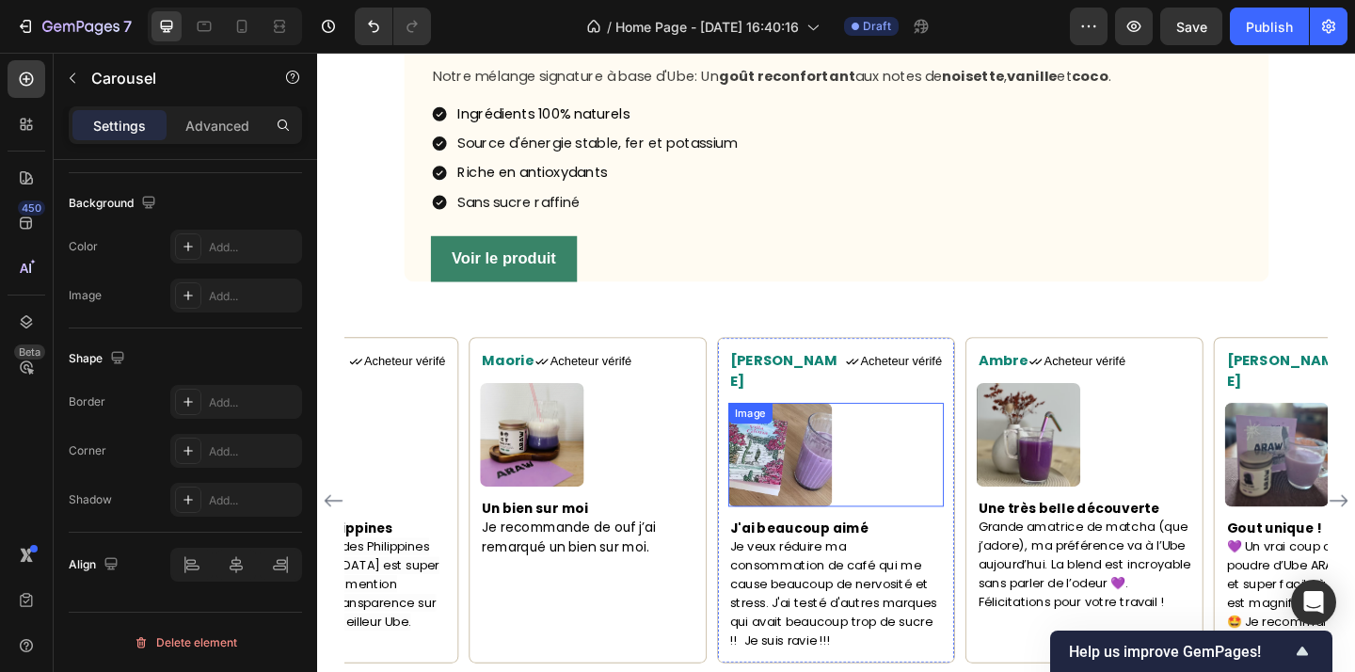
scroll to position [1230, 0]
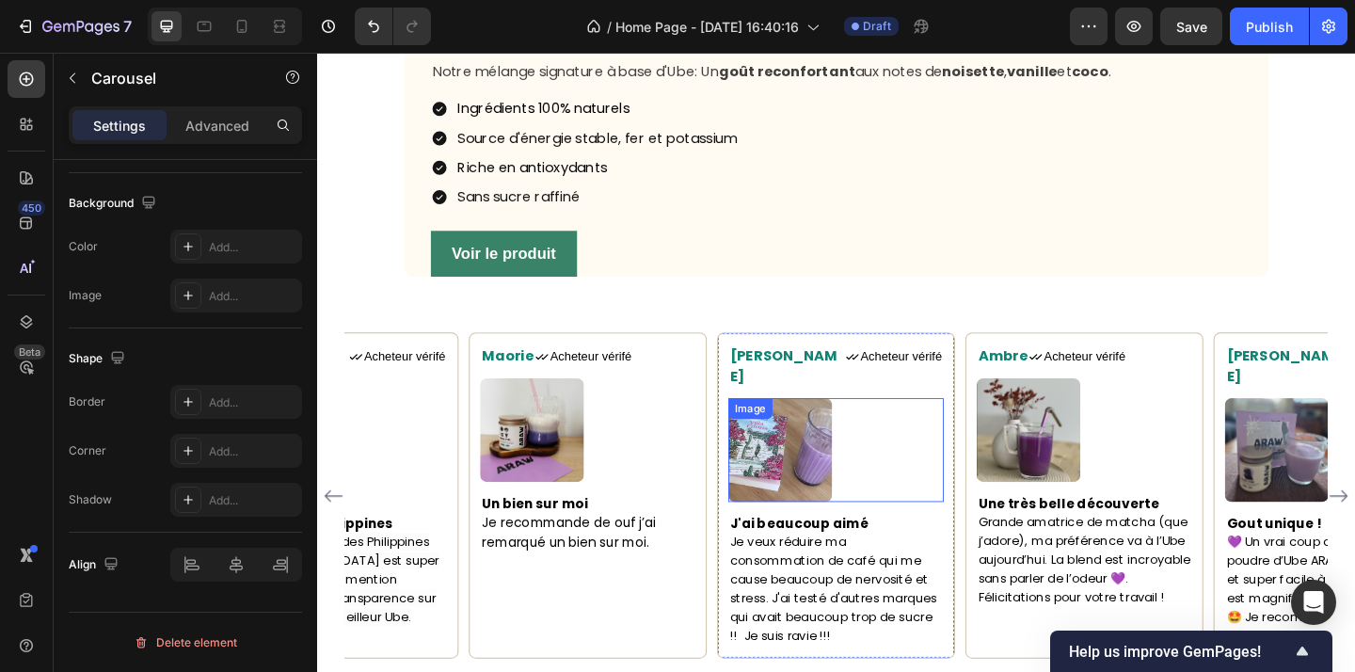
click at [943, 539] on div at bounding box center [882, 484] width 234 height 113
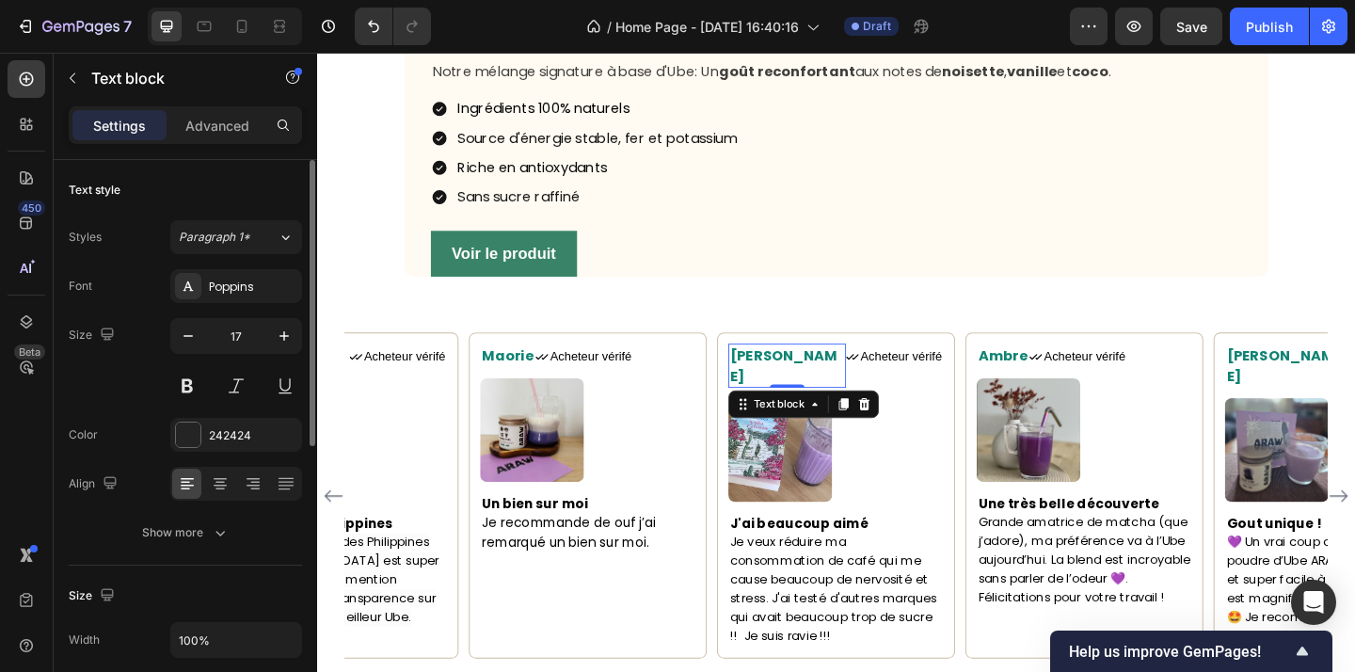
click at [788, 414] on span "[PERSON_NAME]" at bounding box center [825, 392] width 117 height 43
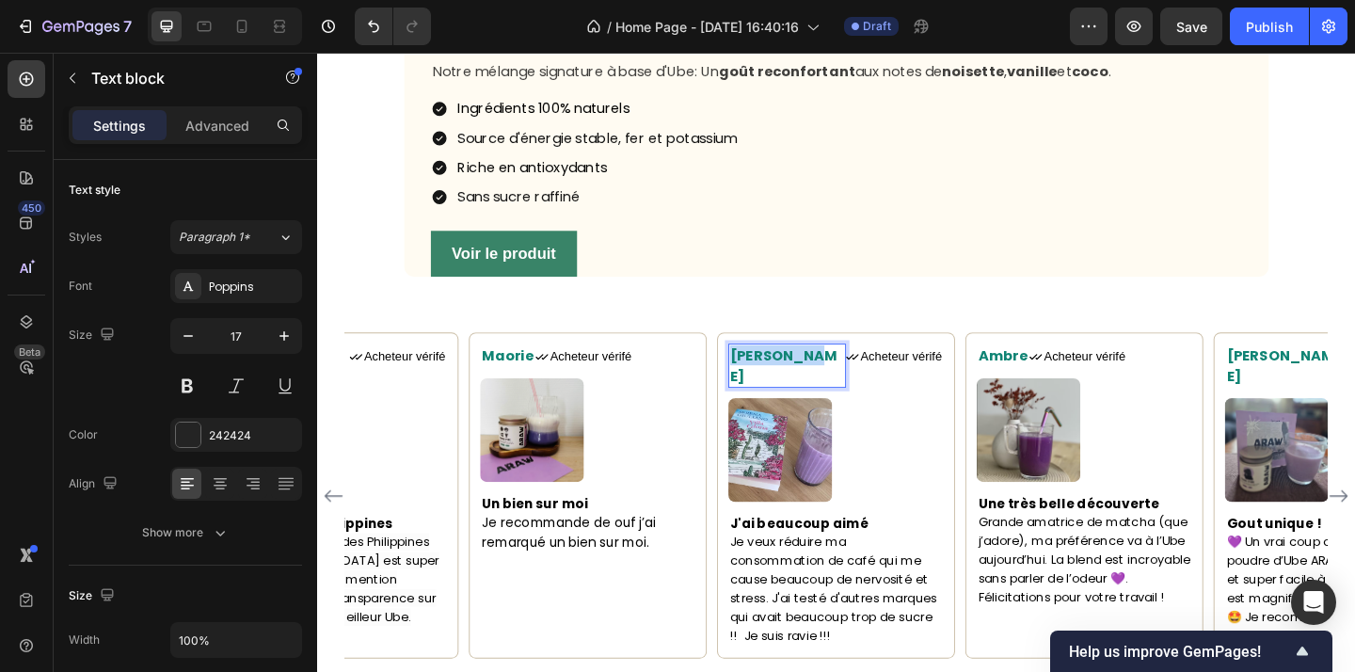
click at [788, 414] on span "[PERSON_NAME]" at bounding box center [825, 392] width 117 height 43
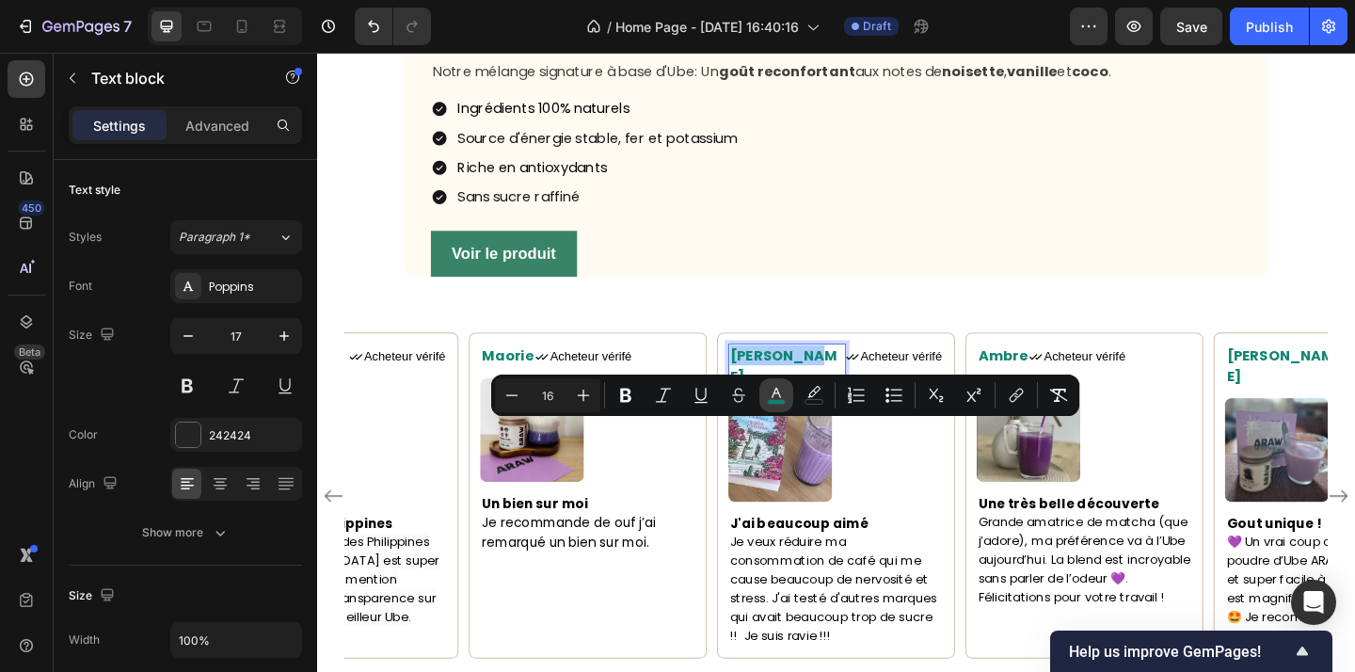
click at [785, 391] on icon "Editor contextual toolbar" at bounding box center [776, 395] width 19 height 19
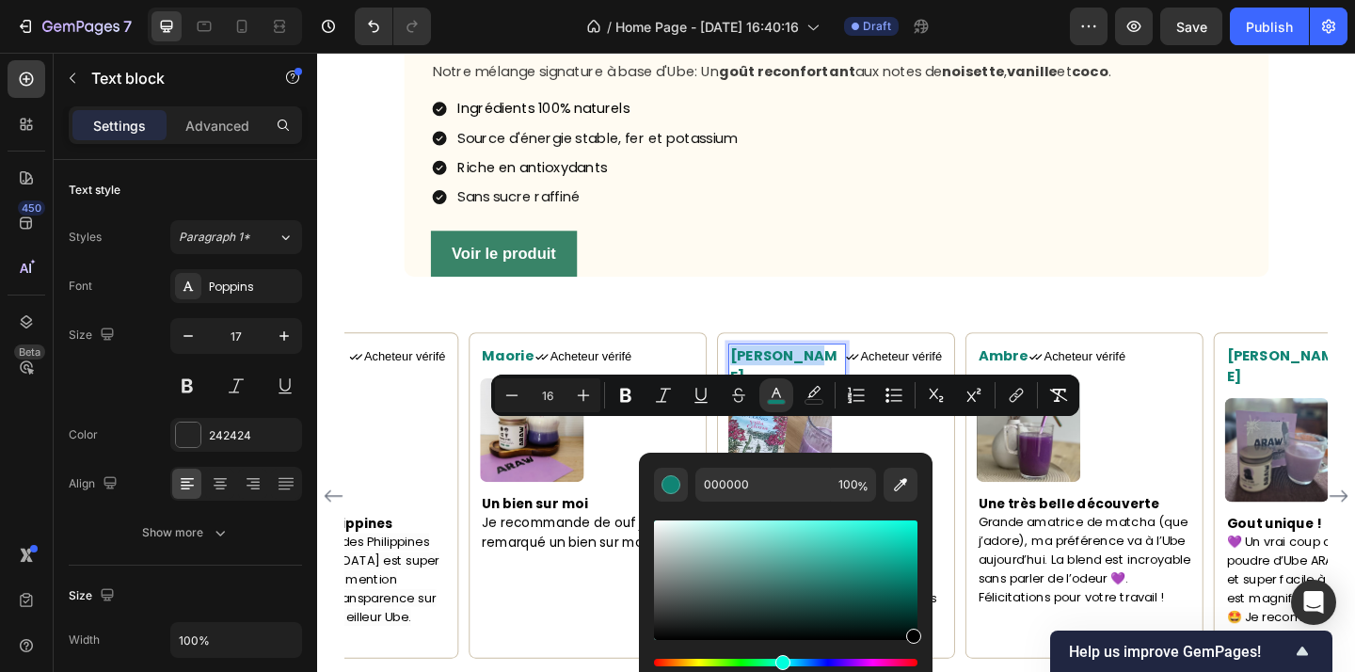
drag, startPoint x: 881, startPoint y: 580, endPoint x: 931, endPoint y: 652, distance: 88.0
click at [931, 652] on div "000000 100 %" at bounding box center [786, 573] width 294 height 240
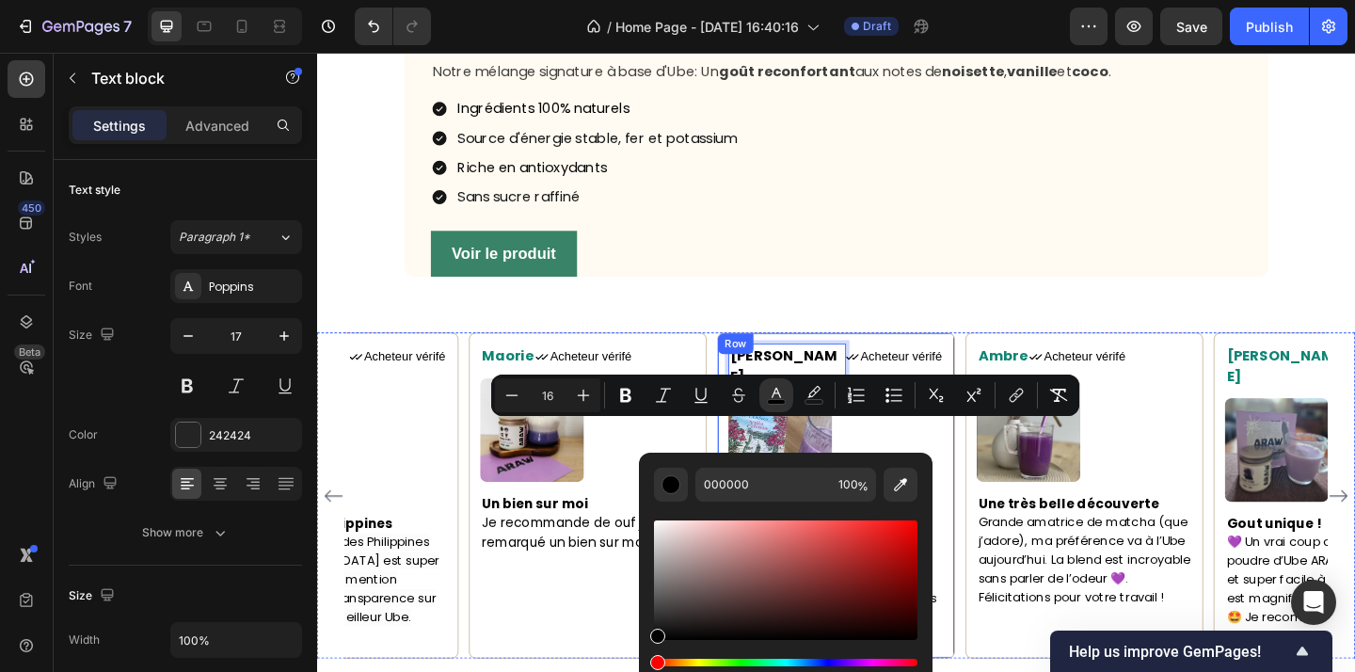
click at [1006, 484] on div "Camille Text block 0 Icon Acheteur vérifé Text Block Row Image J'ai beaucoup ai…" at bounding box center [882, 534] width 259 height 354
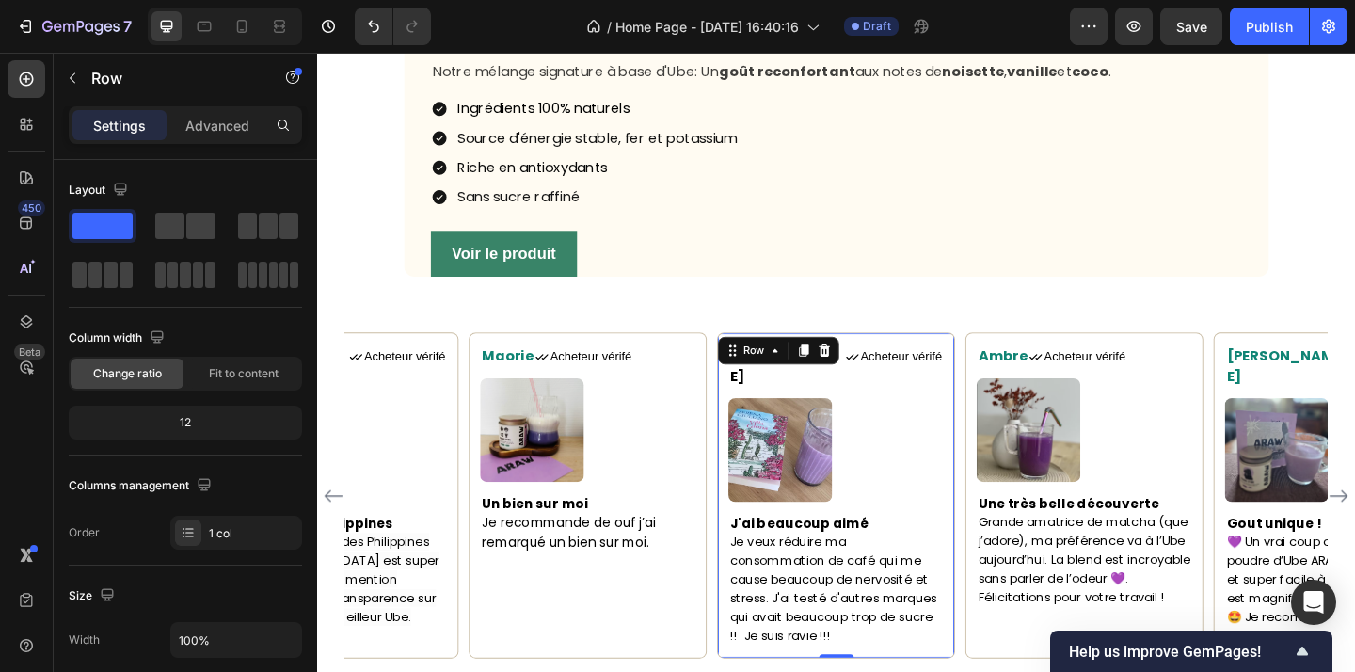
click at [1014, 501] on div "Maorie Text block Icon Acheteur vérifé Text Block Row Image Un bien sur moi Je …" at bounding box center [881, 534] width 1069 height 354
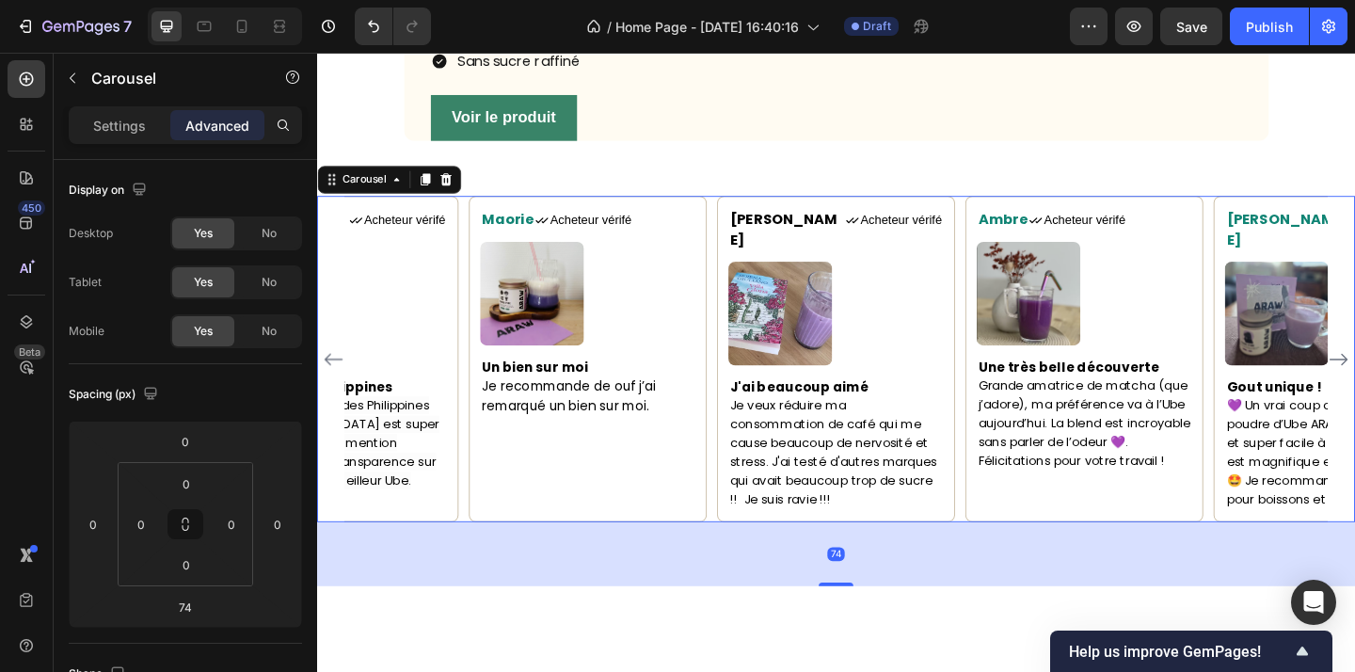
scroll to position [1389, 0]
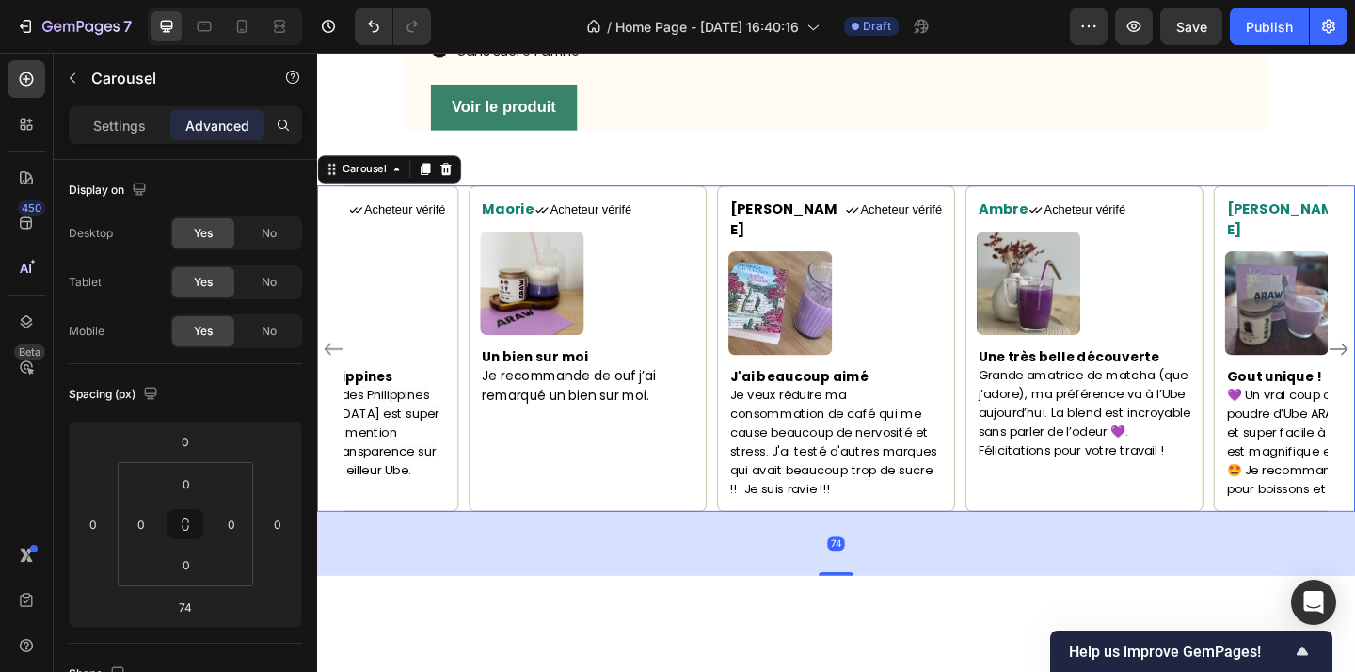
click at [997, 622] on div "74" at bounding box center [881, 587] width 1129 height 70
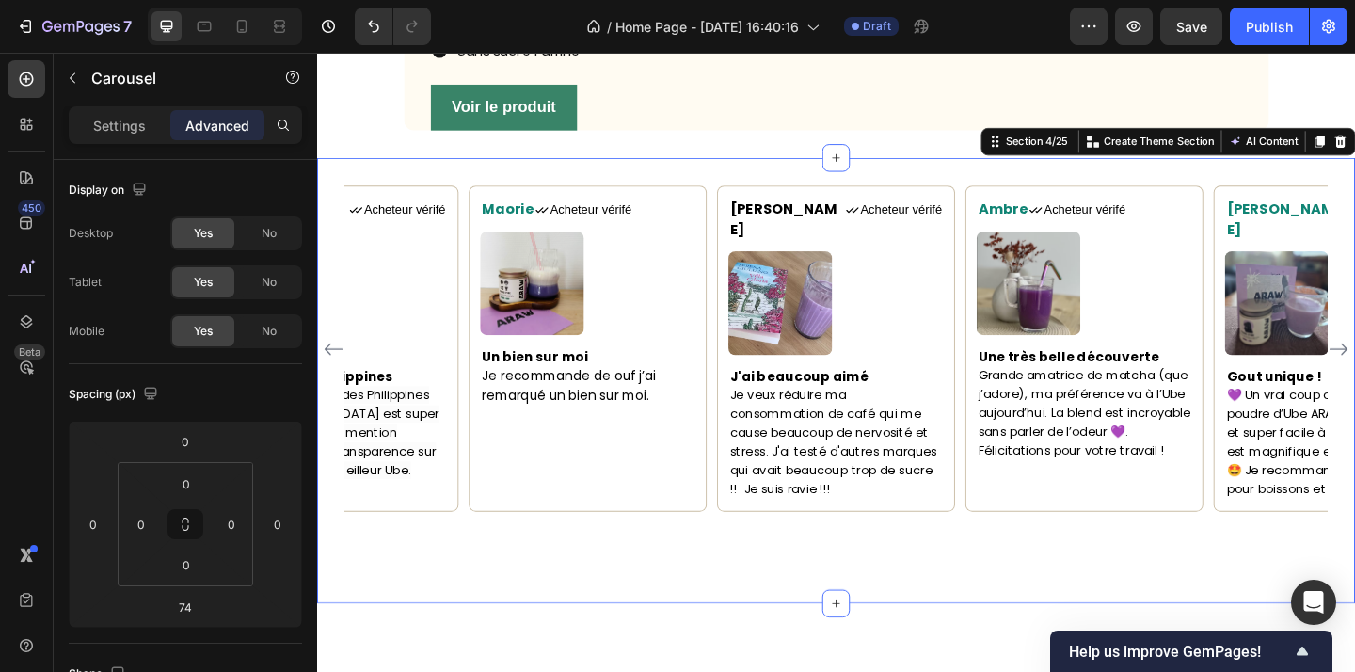
click at [1244, 251] on div "Maorie Text block Icon Acheteur vérifé Text Block Row Image Un bien sur moi Je …" at bounding box center [881, 409] width 1129 height 484
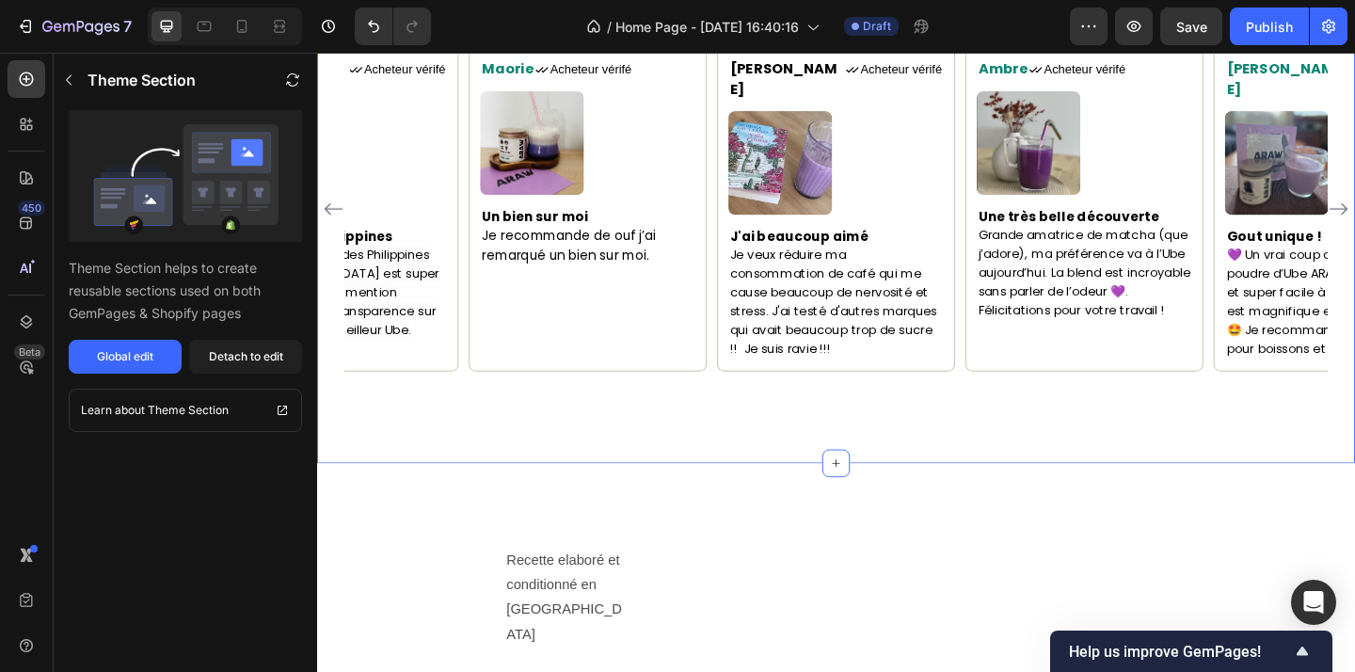
scroll to position [1549, 0]
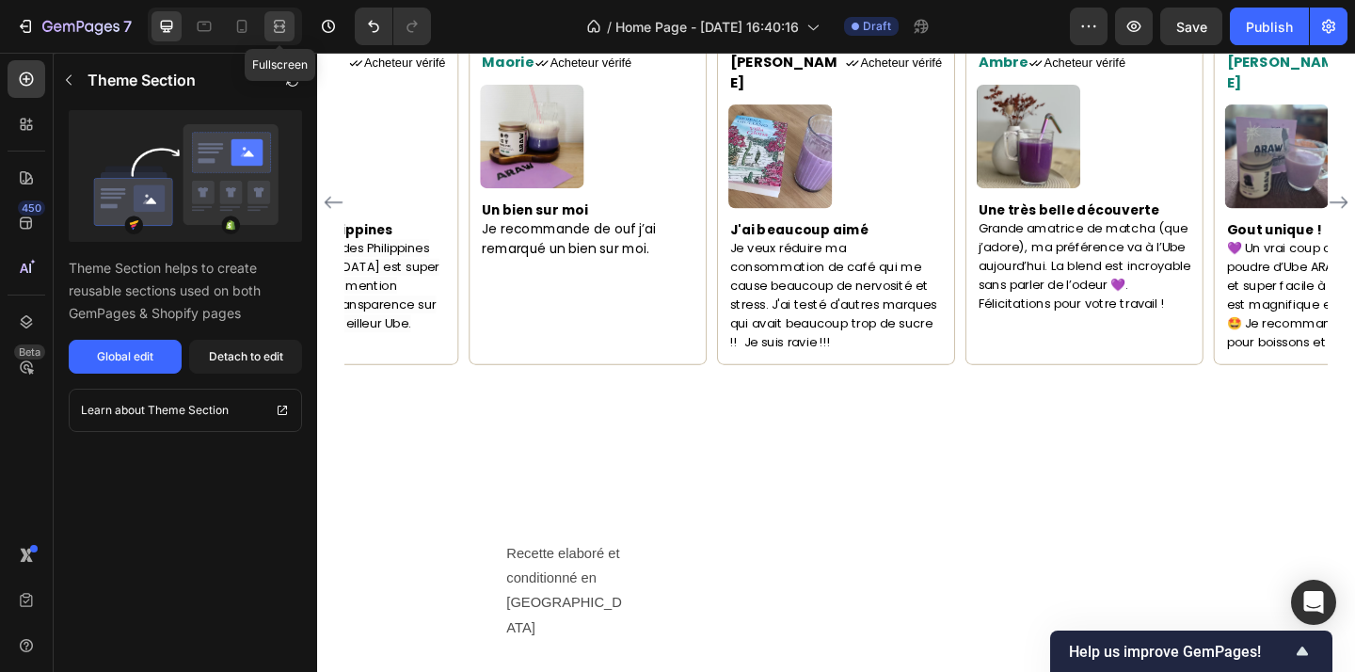
click at [287, 32] on icon at bounding box center [279, 26] width 19 height 19
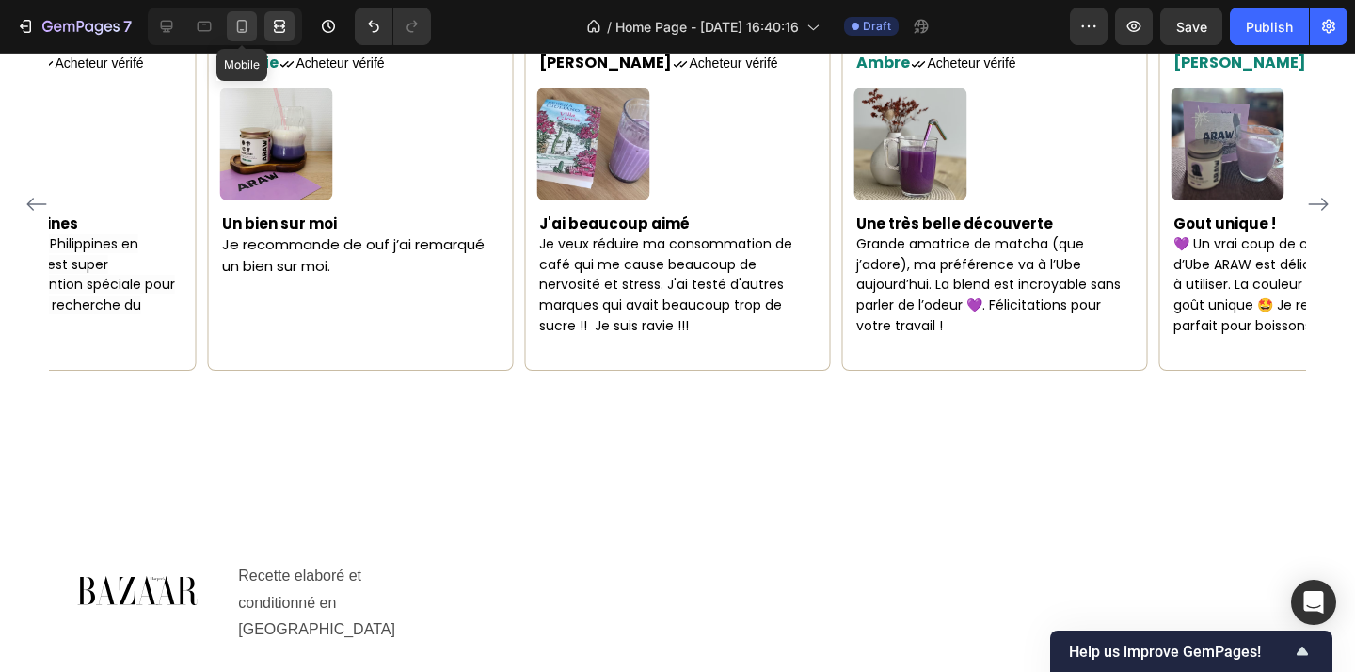
click at [242, 24] on icon at bounding box center [241, 26] width 19 height 19
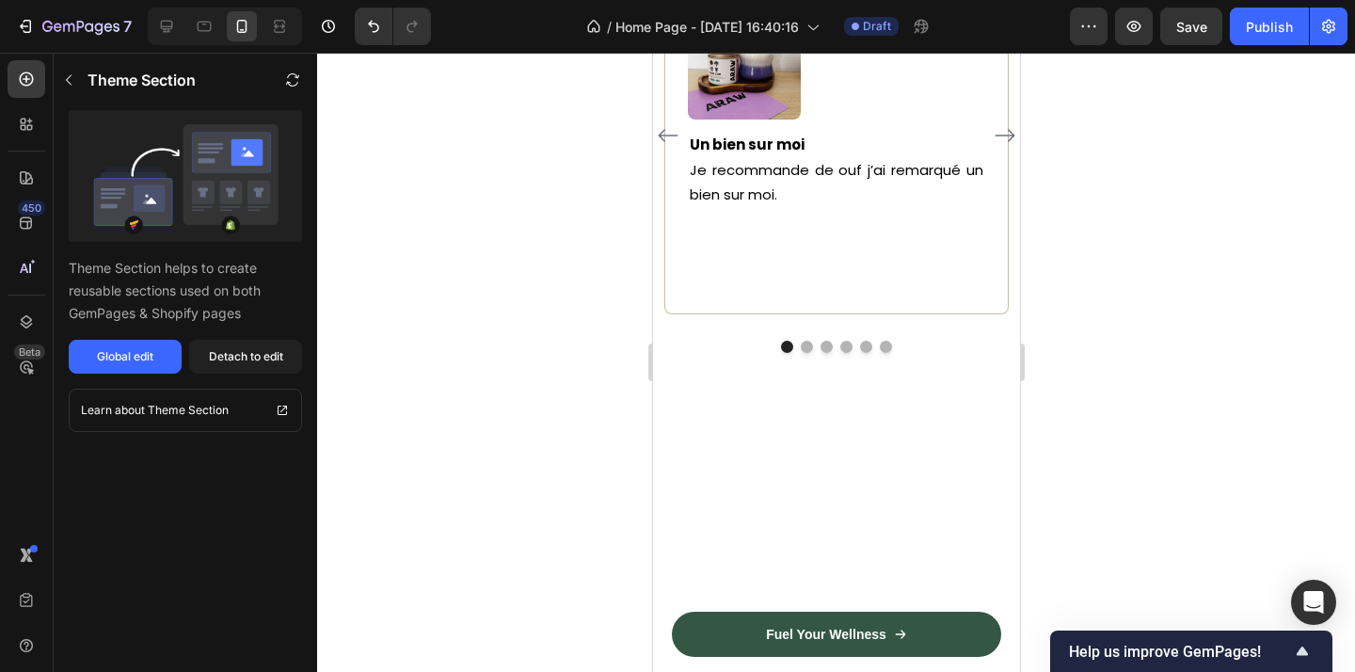
scroll to position [2157, 0]
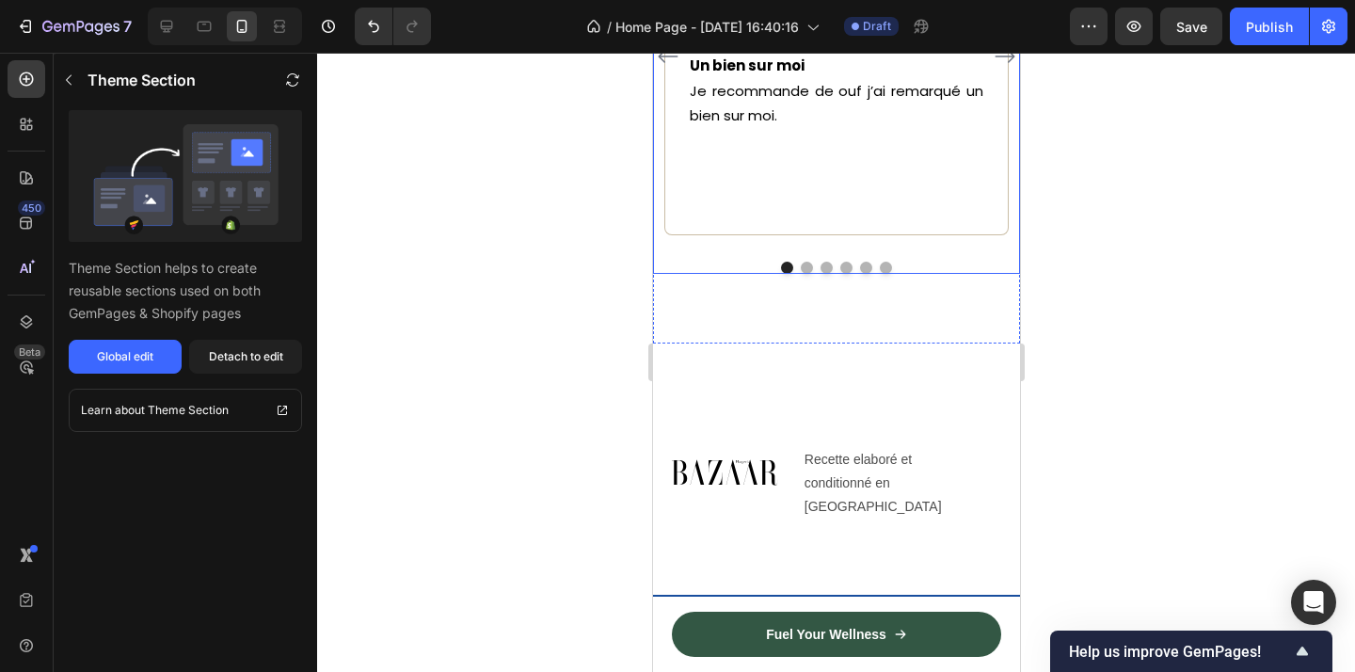
click at [998, 68] on icon "Carousel Next Arrow" at bounding box center [1004, 56] width 23 height 23
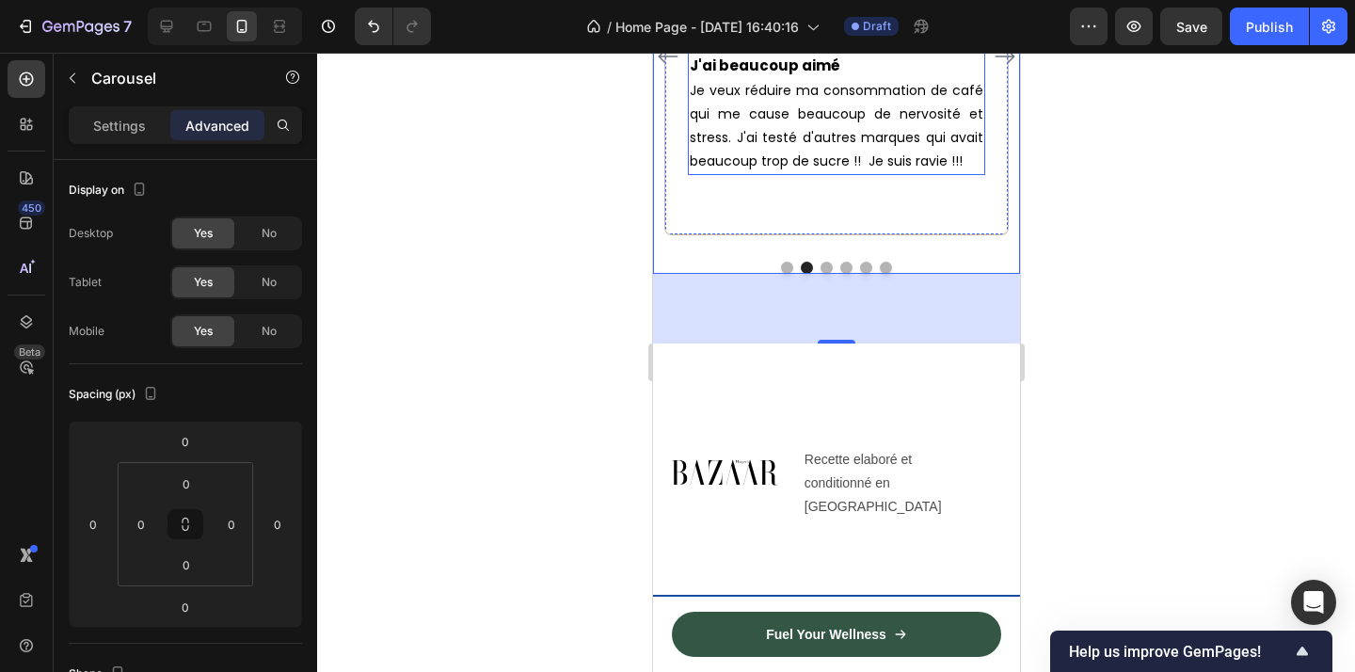
click at [1345, 353] on div at bounding box center [836, 362] width 1038 height 619
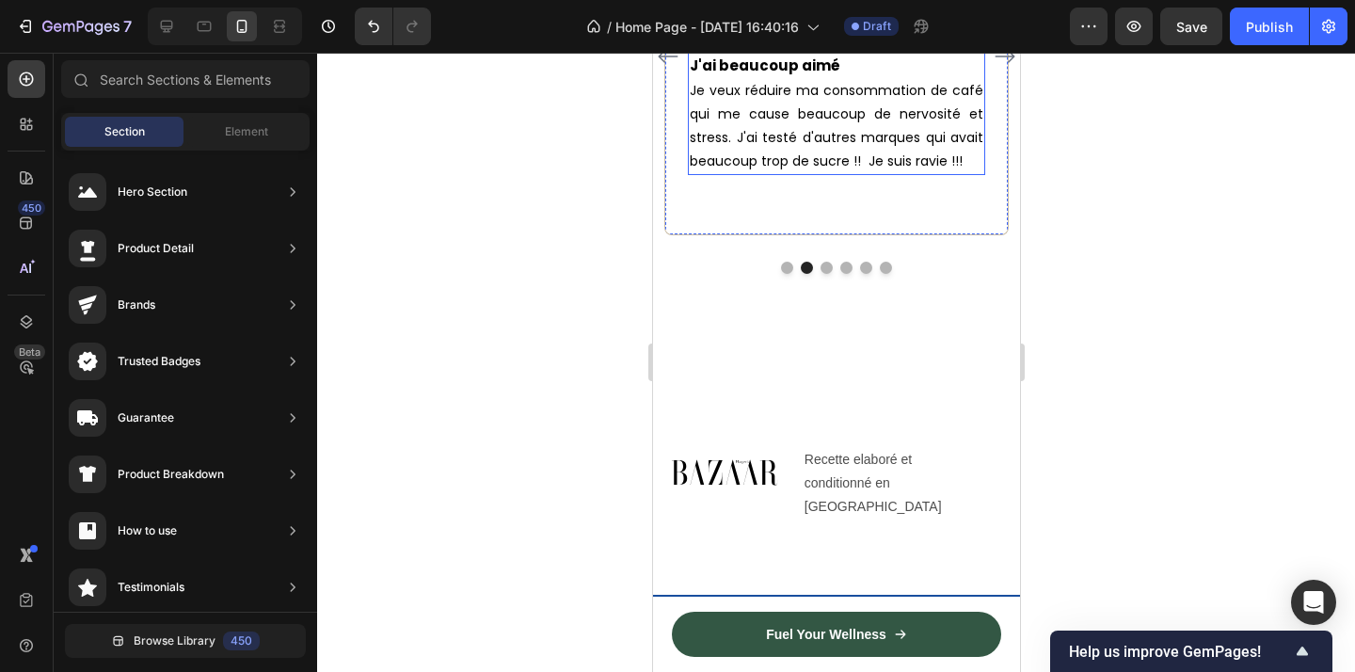
click at [1222, 372] on div at bounding box center [836, 362] width 1038 height 619
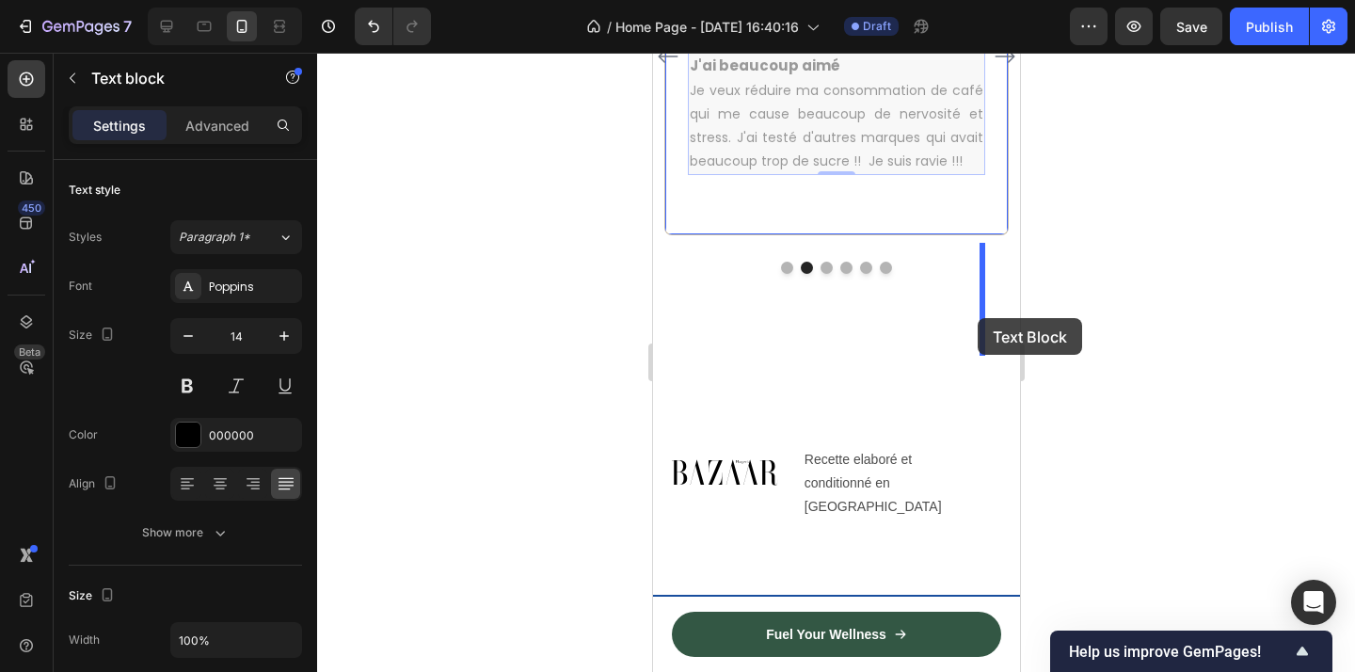
drag, startPoint x: 845, startPoint y: 403, endPoint x: 977, endPoint y: 318, distance: 156.6
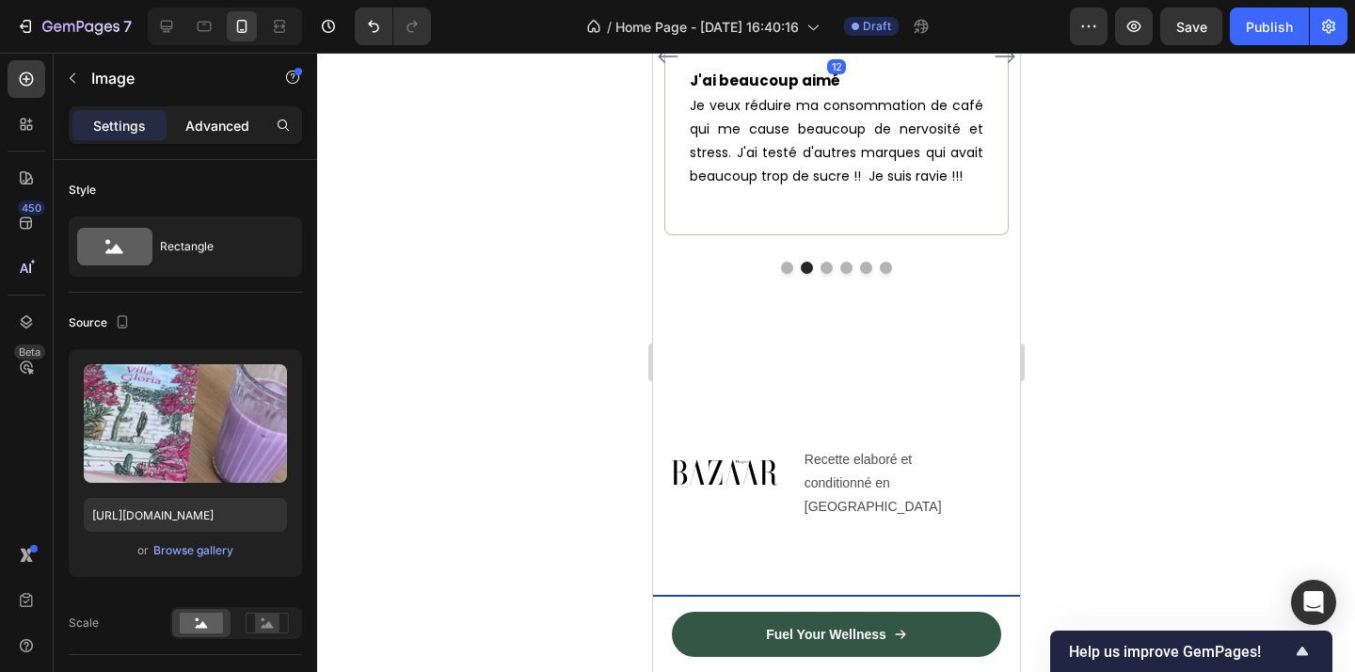
click at [225, 128] on p "Advanced" at bounding box center [217, 126] width 64 height 20
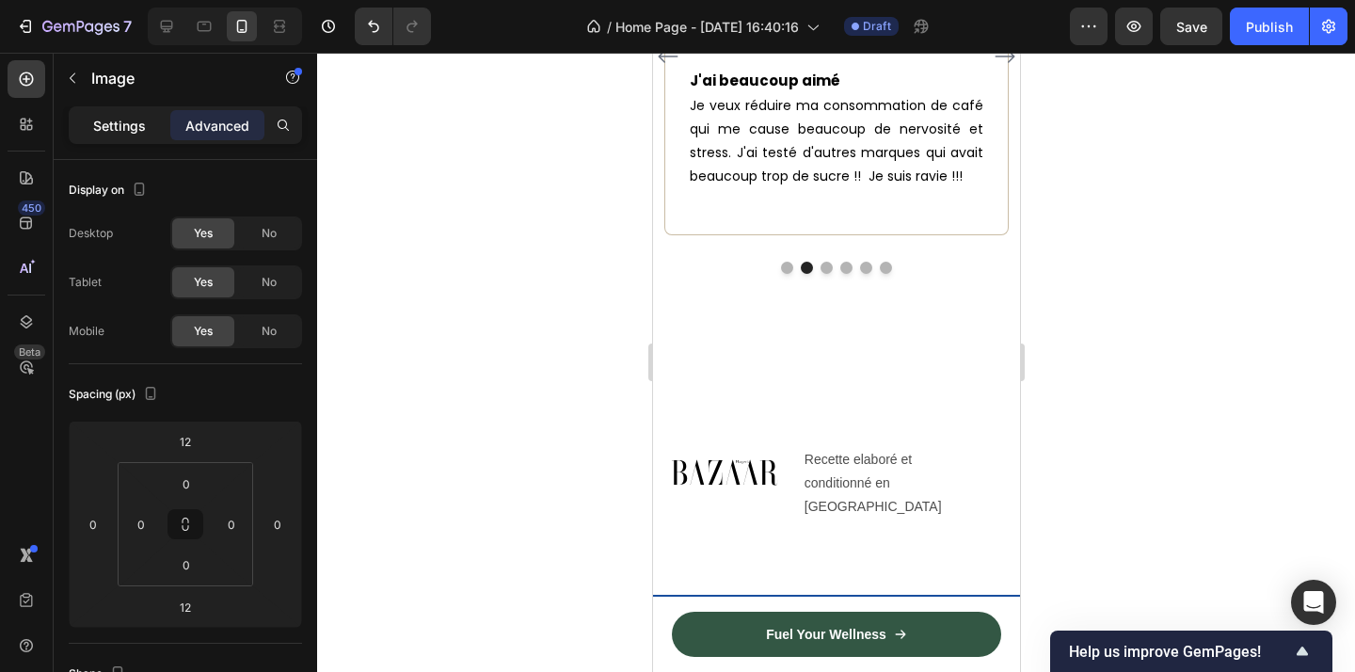
click at [133, 135] on div "Settings" at bounding box center [119, 125] width 94 height 30
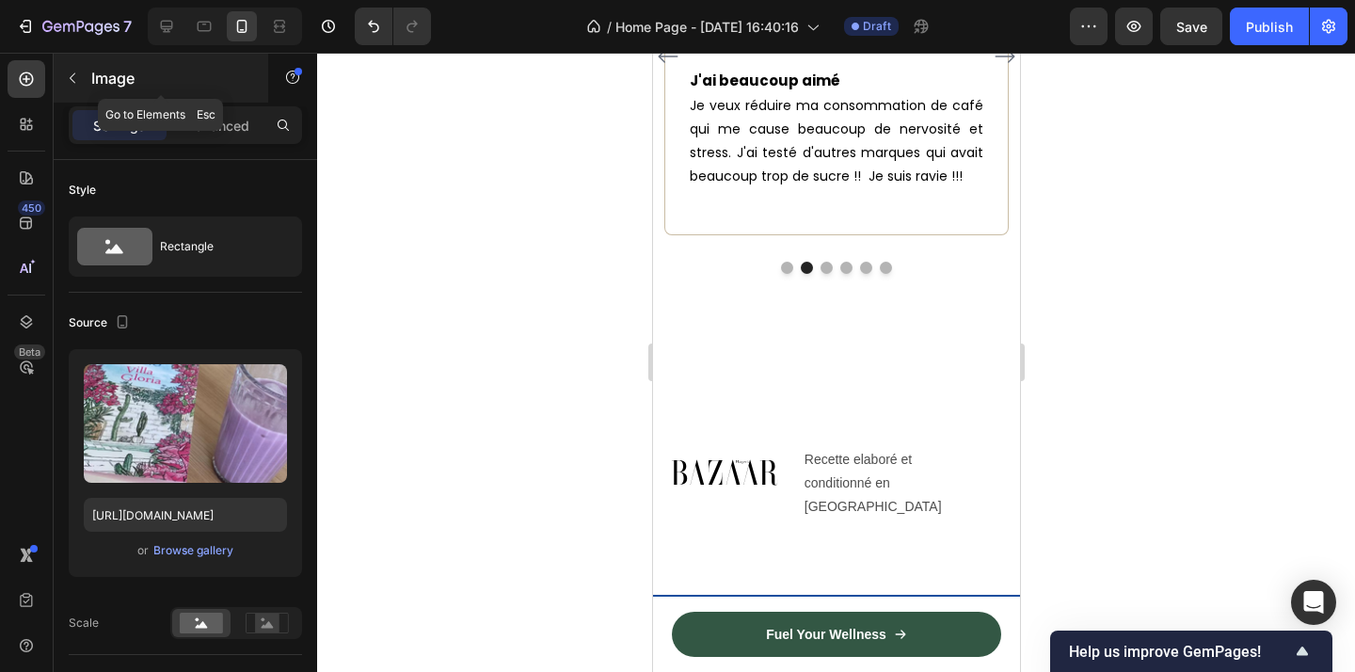
click at [77, 82] on icon "button" at bounding box center [72, 78] width 15 height 15
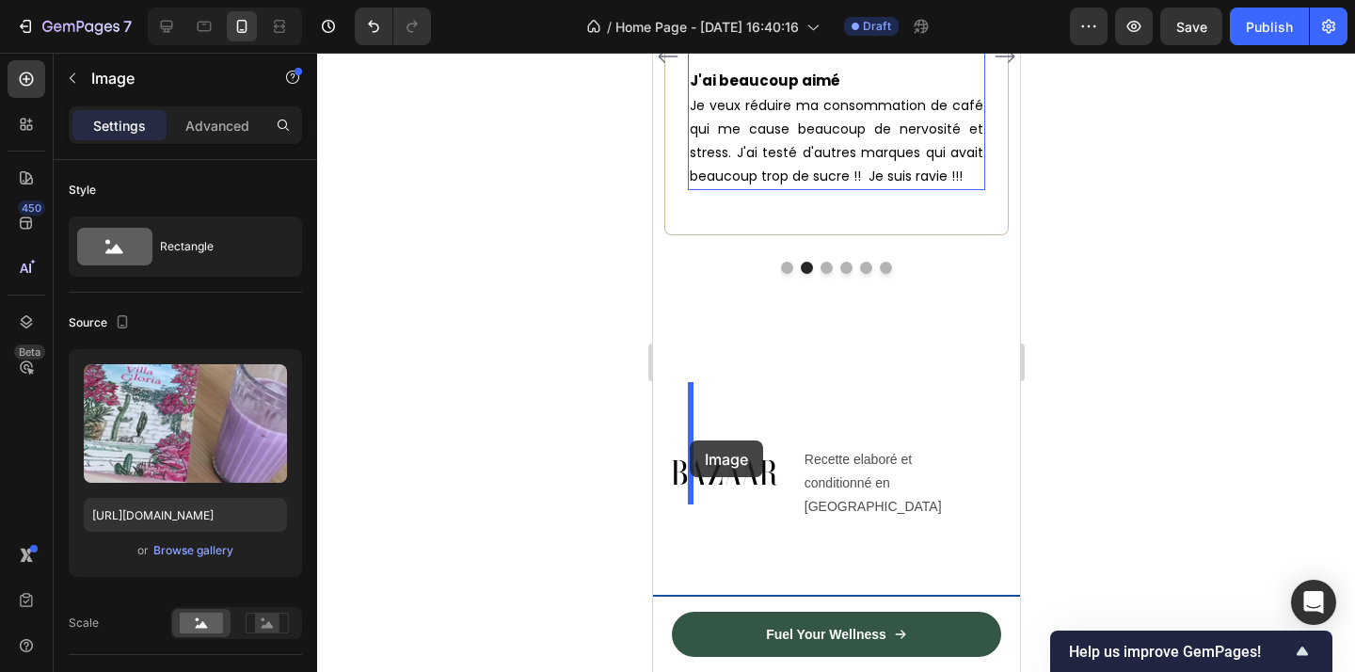
drag, startPoint x: 750, startPoint y: 261, endPoint x: 689, endPoint y: 440, distance: 189.8
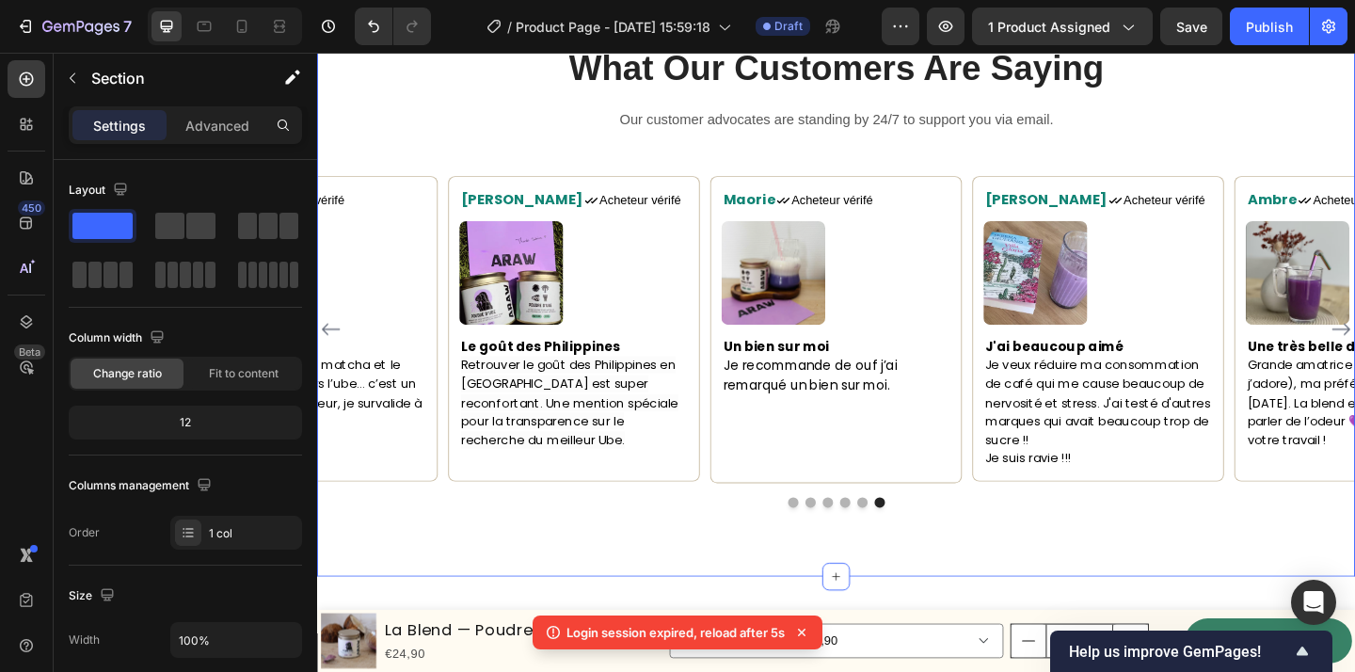
scroll to position [3123, 0]
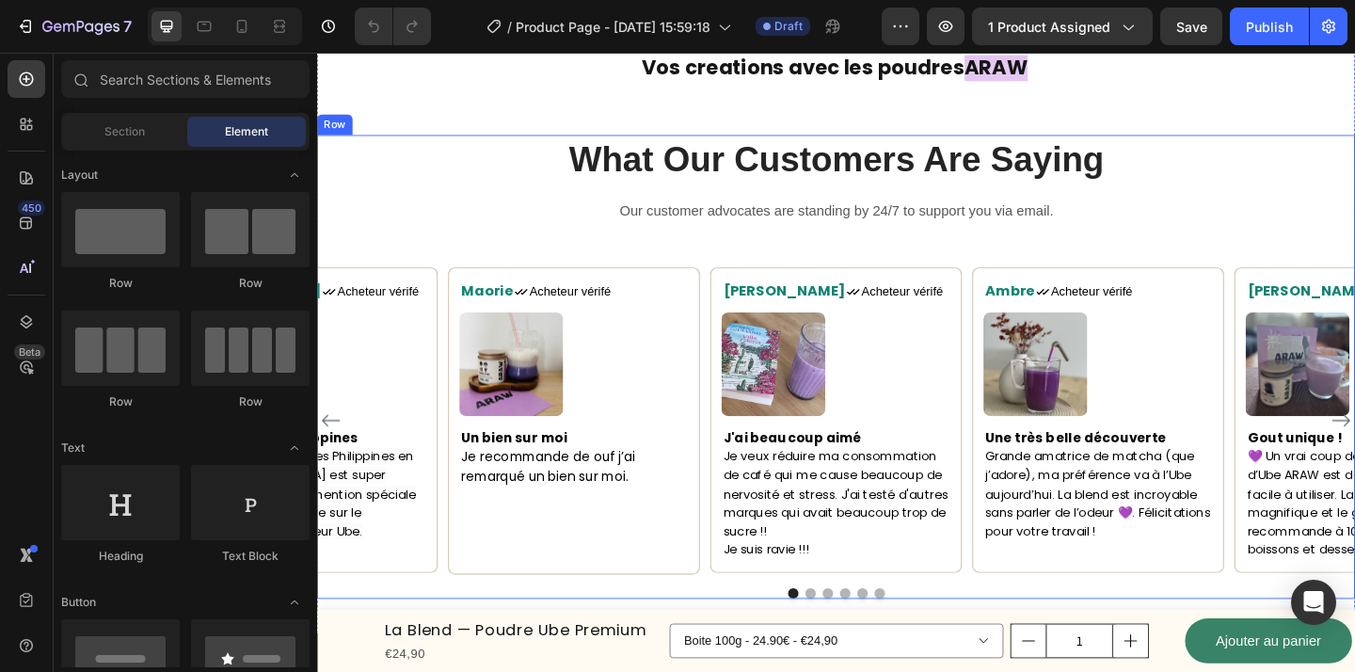
scroll to position [3144, 0]
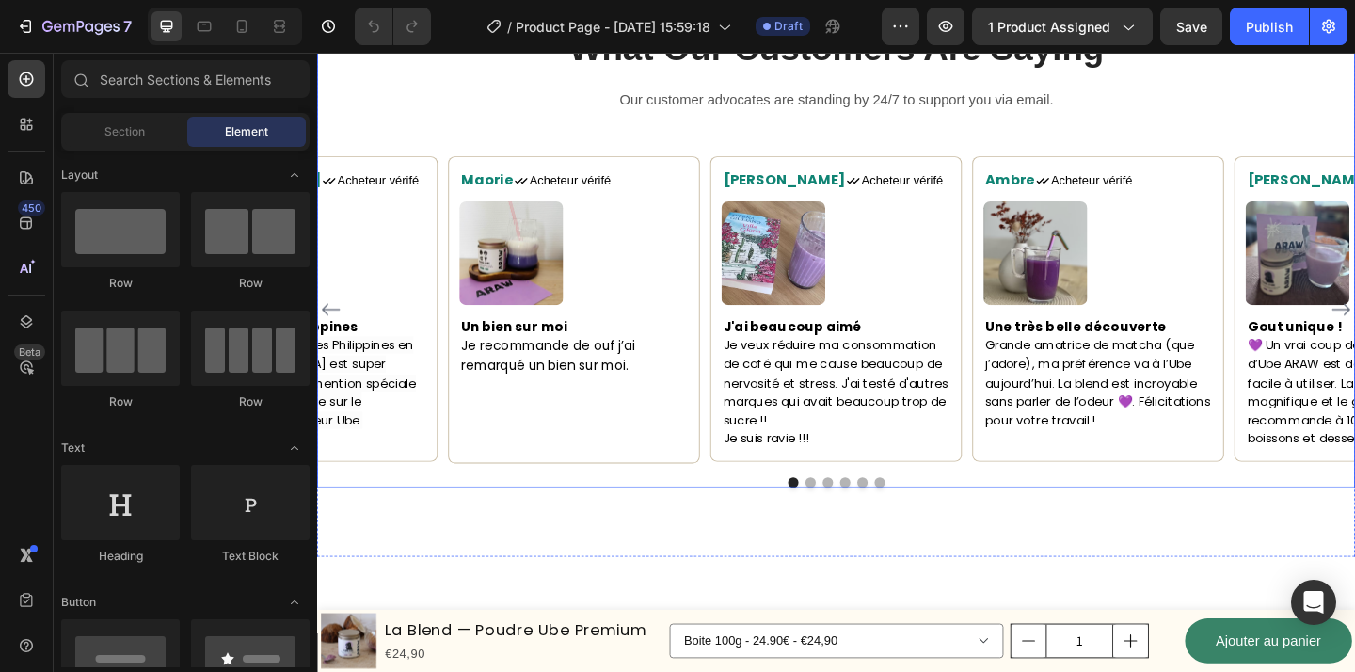
click at [1143, 135] on div "What Our Customers Are Saying Heading Our customer advocates are standing by 24…" at bounding box center [881, 274] width 1129 height 504
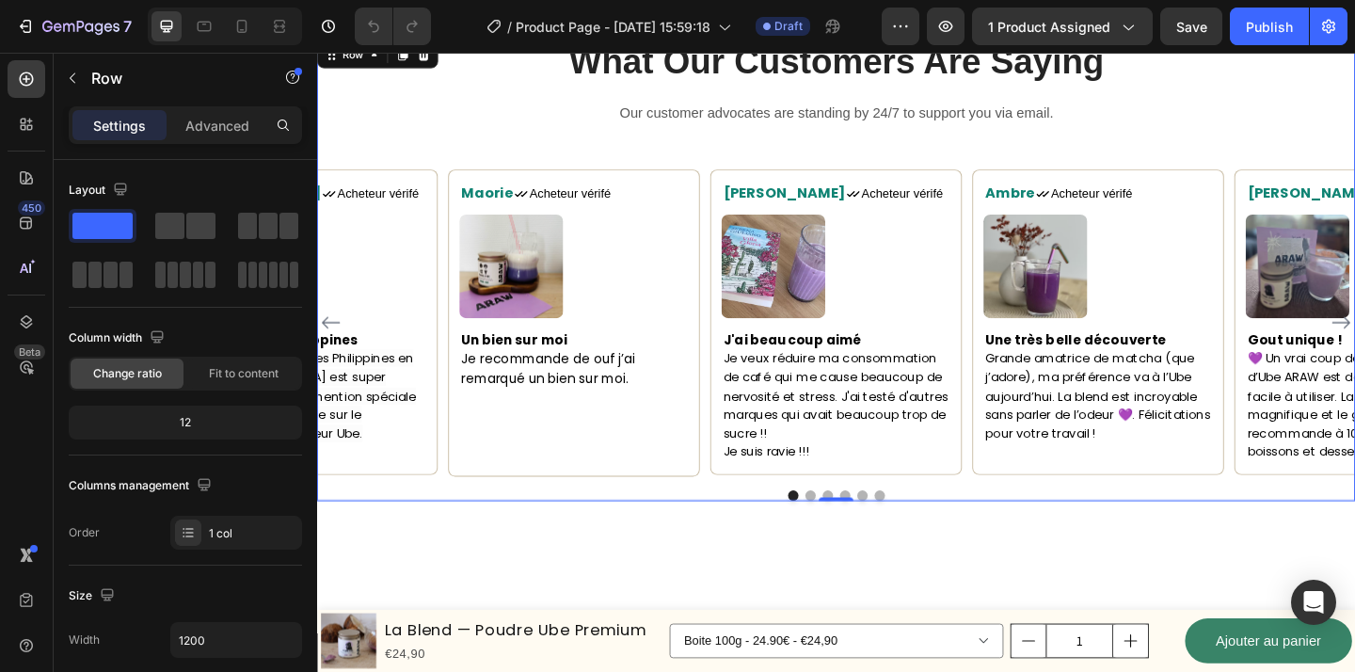
scroll to position [3142, 0]
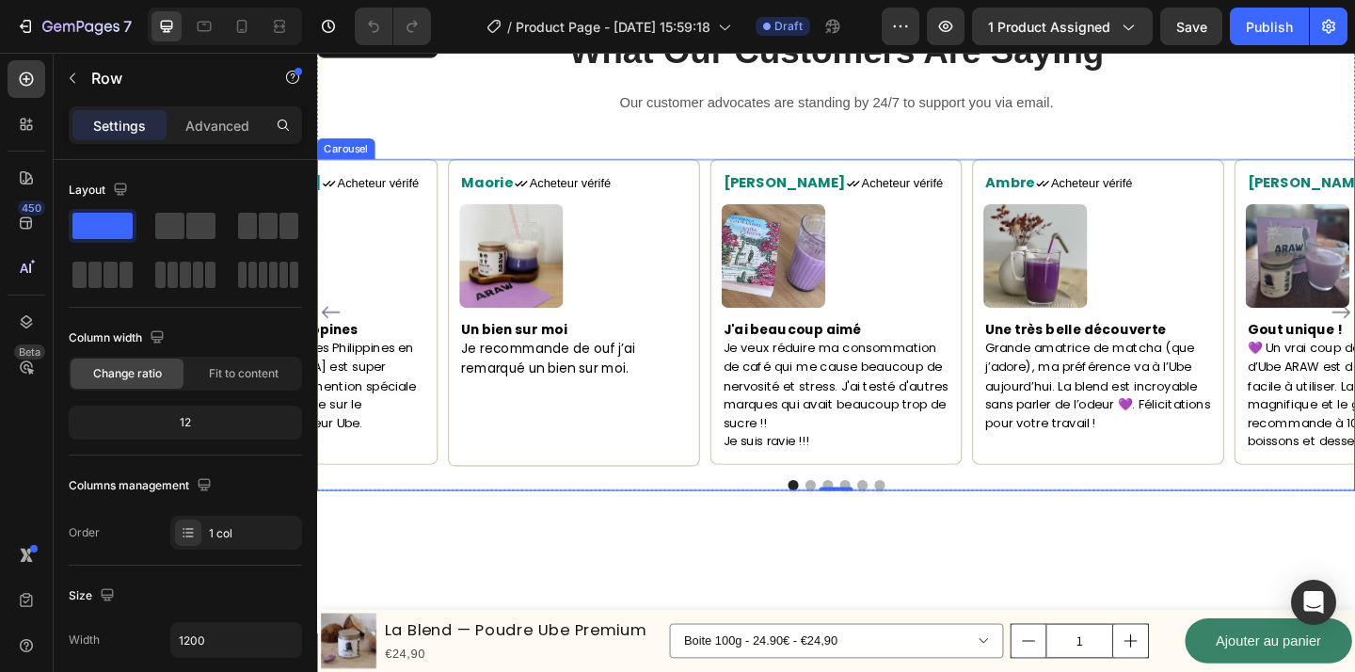
click at [1002, 514] on div "Maorie Text block Icon Acheteur vérifé Text Block Row Image Un bien sur moi Je …" at bounding box center [881, 348] width 1129 height 360
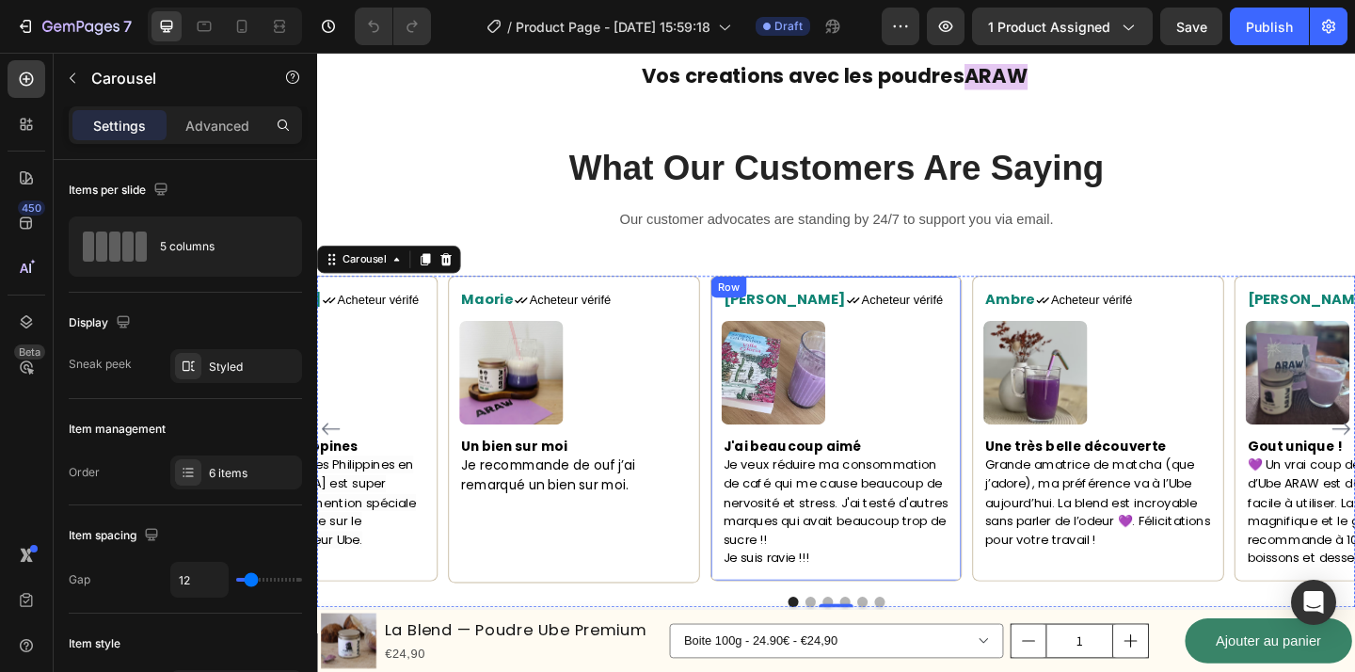
scroll to position [3013, 0]
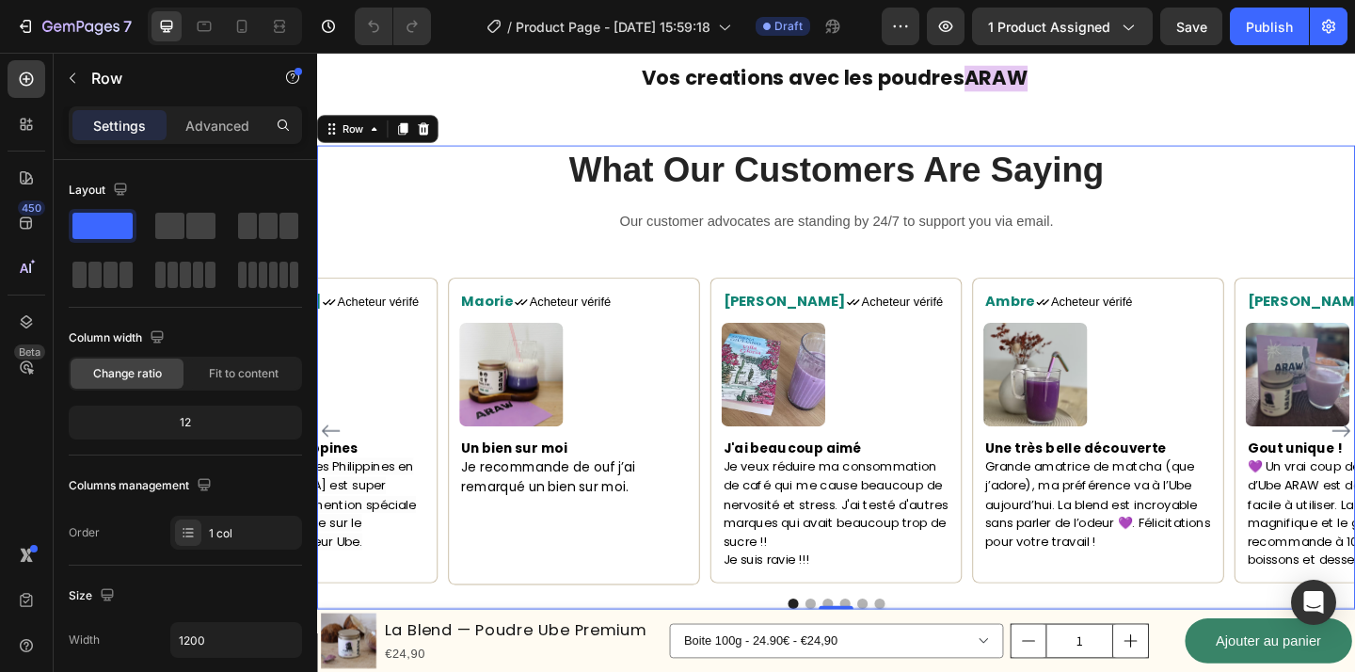
click at [1347, 264] on div "What Our Customers Are Saying Heading Our customer advocates are standing by 24…" at bounding box center [881, 405] width 1129 height 504
click at [380, 138] on icon at bounding box center [379, 135] width 15 height 15
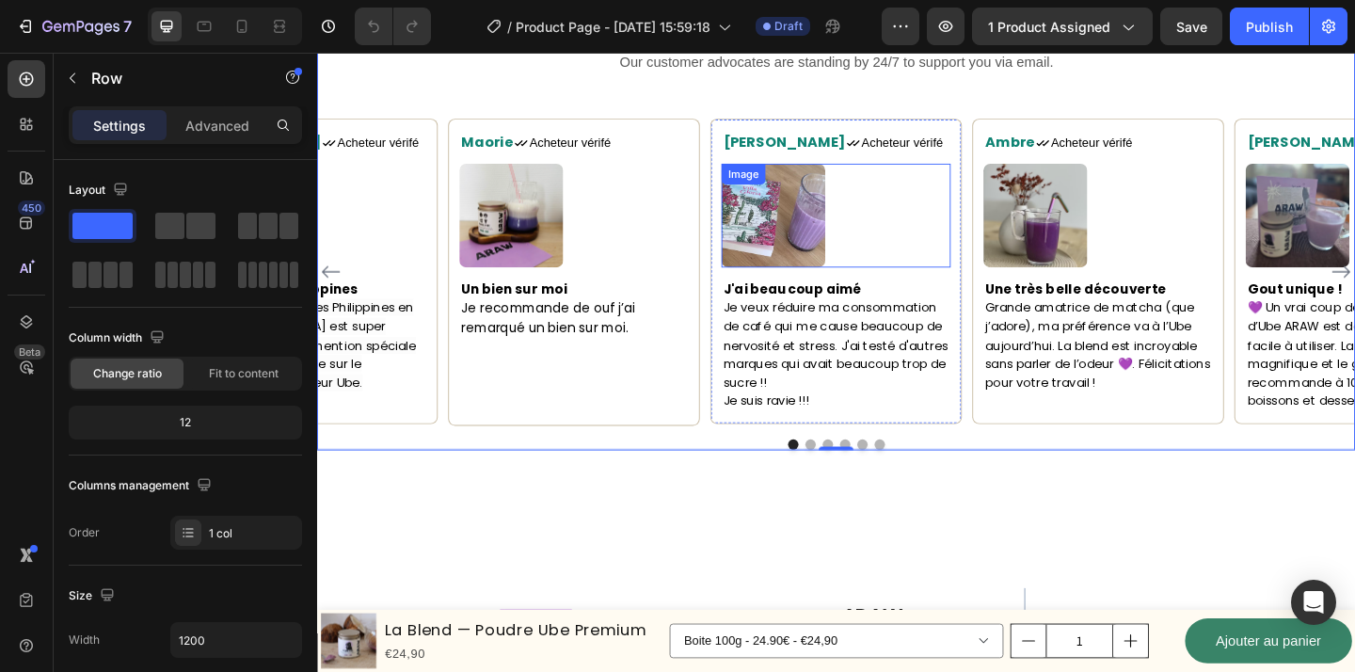
scroll to position [3192, 0]
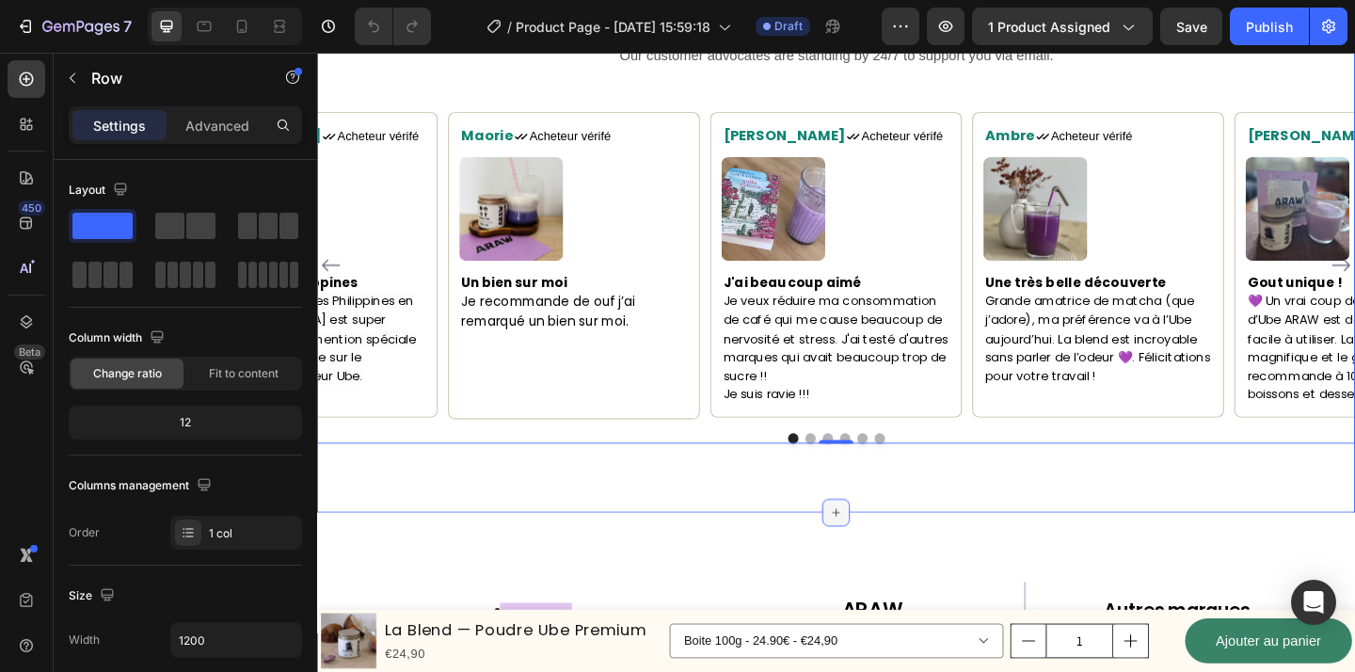
click at [870, 558] on div at bounding box center [882, 553] width 30 height 30
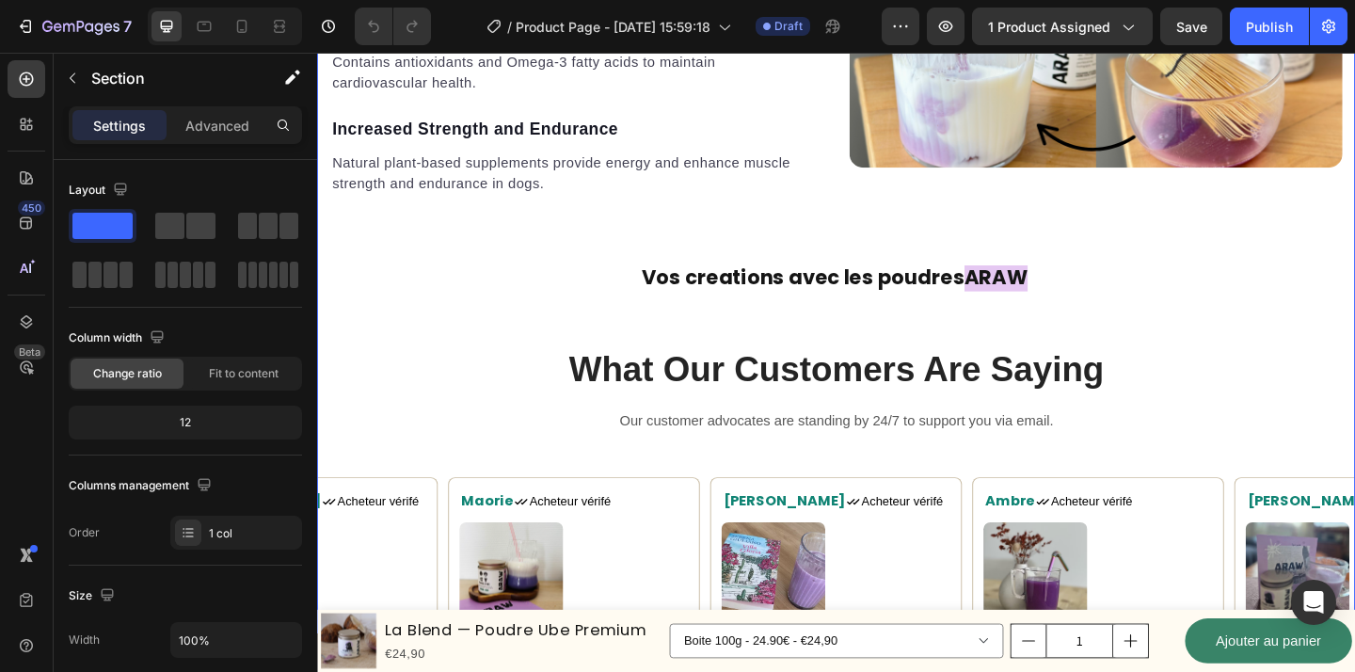
scroll to position [2877, 0]
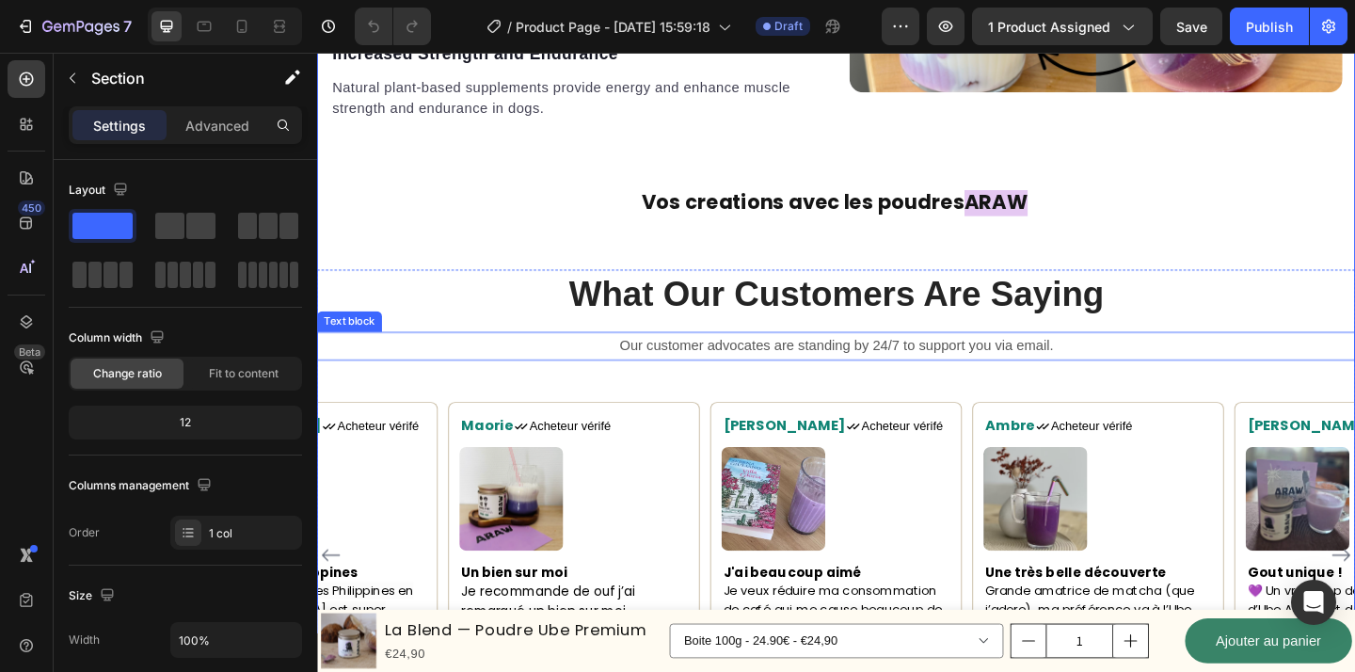
click at [541, 379] on p "Our customer advocates are standing by 24/7 to support you via email." at bounding box center [881, 371] width 1125 height 27
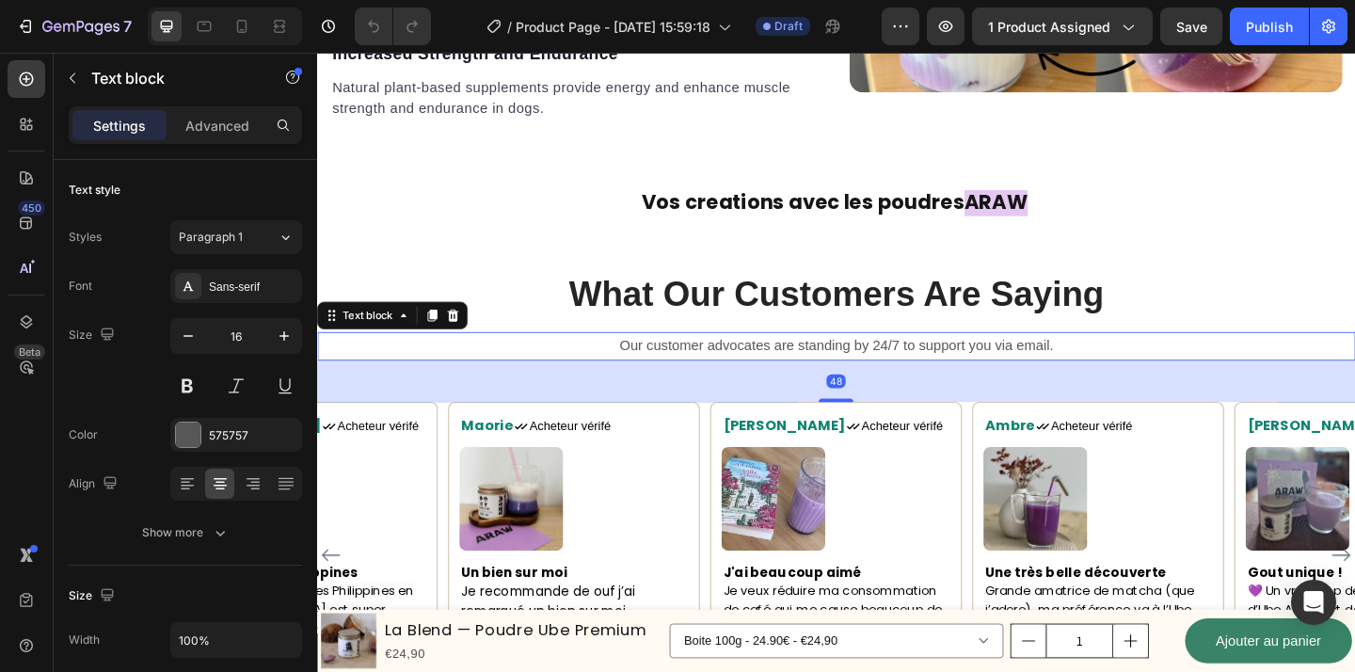
click at [549, 411] on div "48" at bounding box center [881, 410] width 1129 height 45
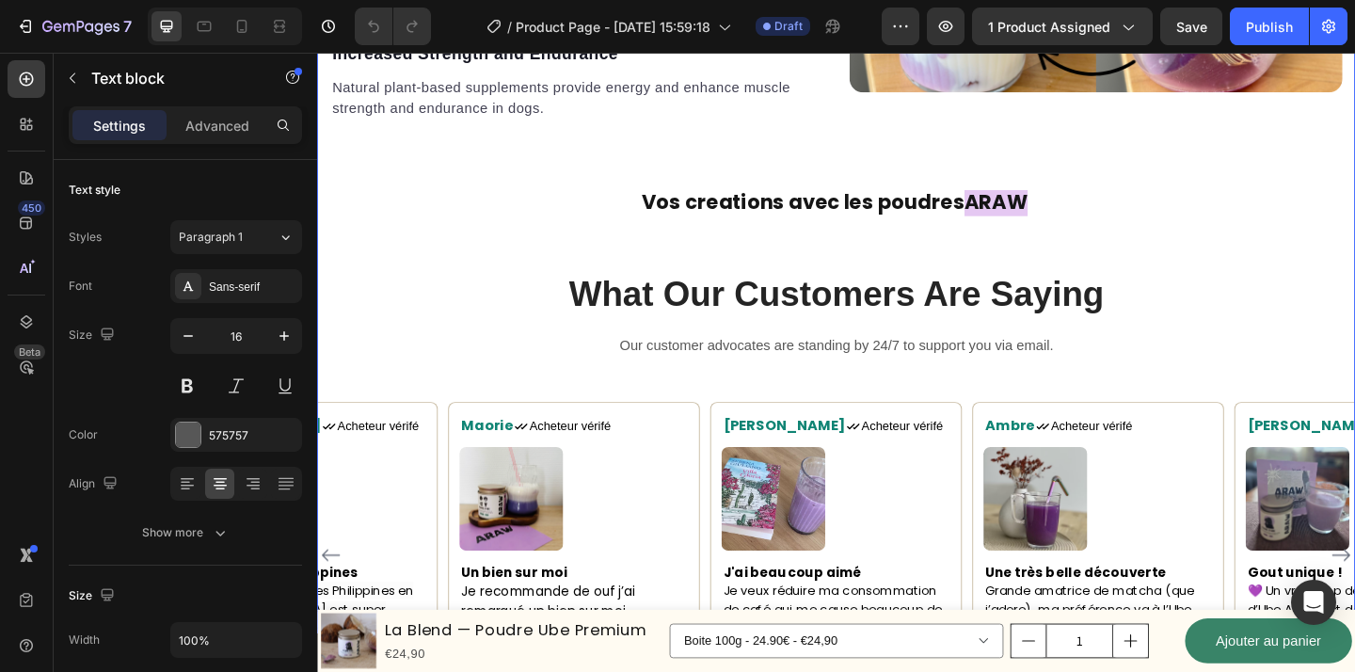
click at [1217, 275] on div "Comment préparer l'Ube ? Heading Text block Provides minerals and supplements l…" at bounding box center [881, 161] width 1129 height 1265
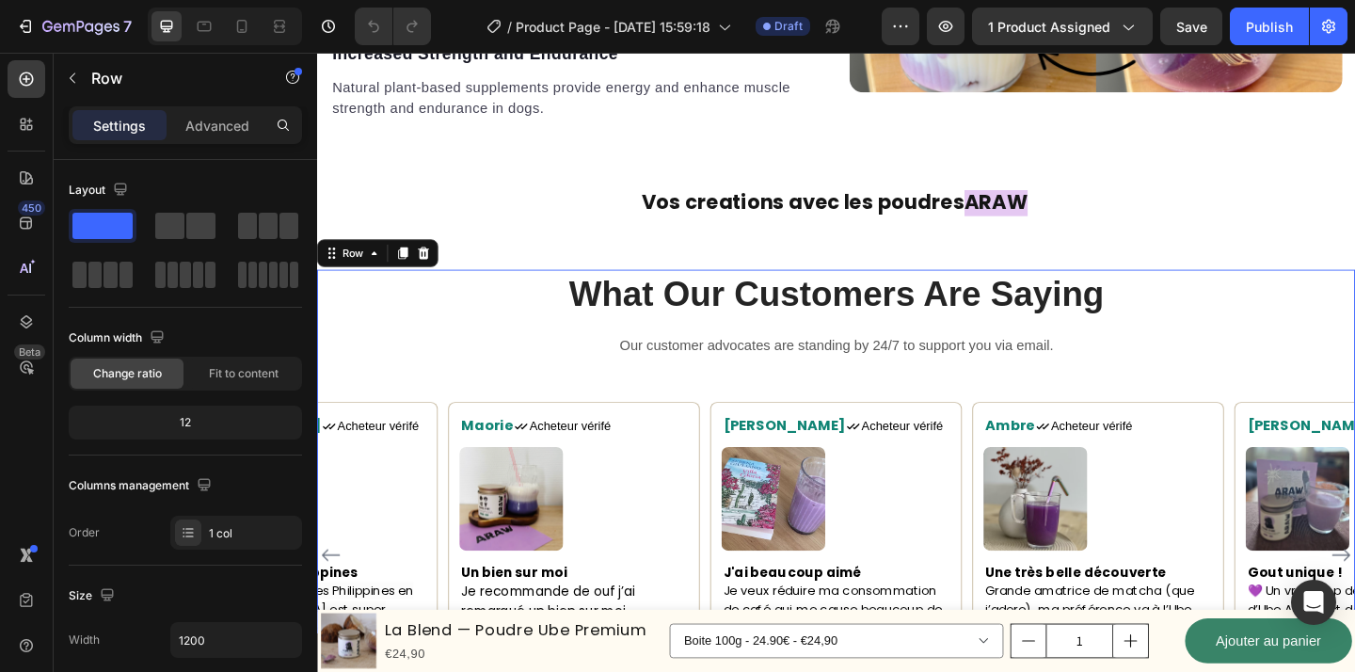
click at [953, 421] on div "What Our Customers Are Saying Heading Our customer advocates are standing by 24…" at bounding box center [881, 541] width 1129 height 504
click at [374, 265] on icon at bounding box center [379, 270] width 15 height 15
click at [772, 406] on div "What Our Customers Are Saying Heading Our customer advocates are standing by 24…" at bounding box center [881, 541] width 1129 height 504
click at [72, 84] on icon "button" at bounding box center [72, 78] width 15 height 15
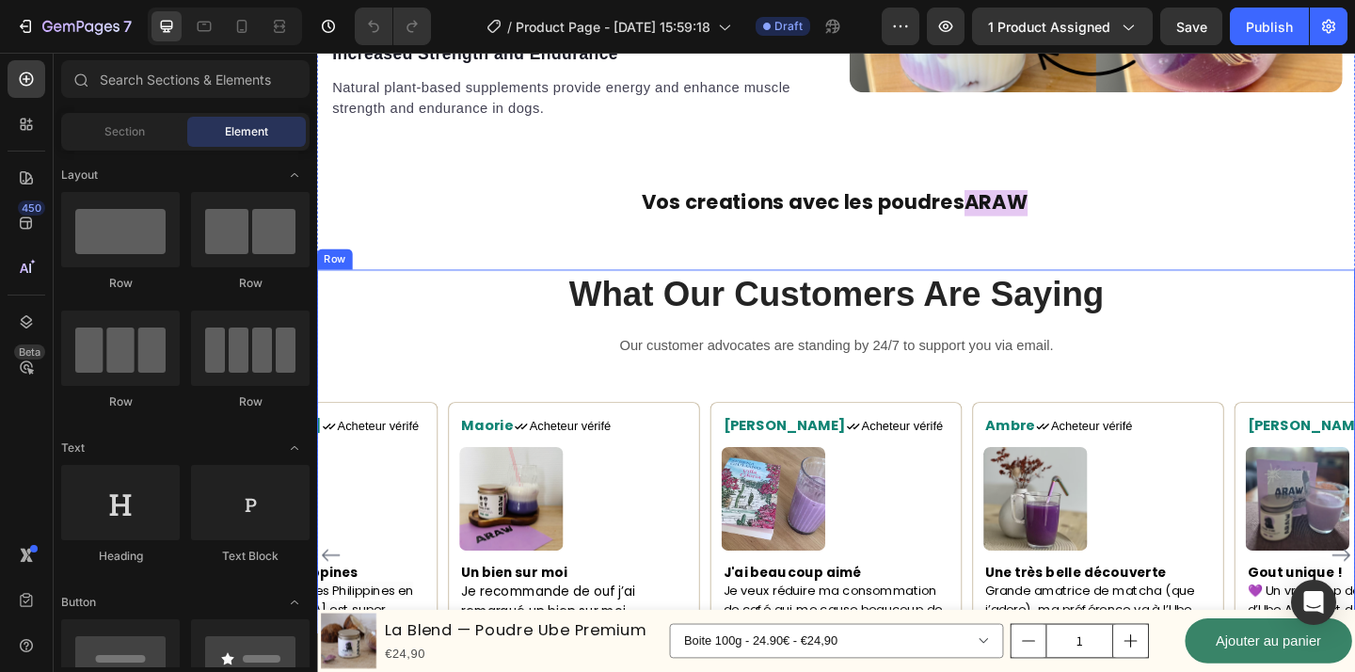
click at [722, 420] on div "What Our Customers Are Saying Heading Our customer advocates are standing by 24…" at bounding box center [881, 541] width 1129 height 504
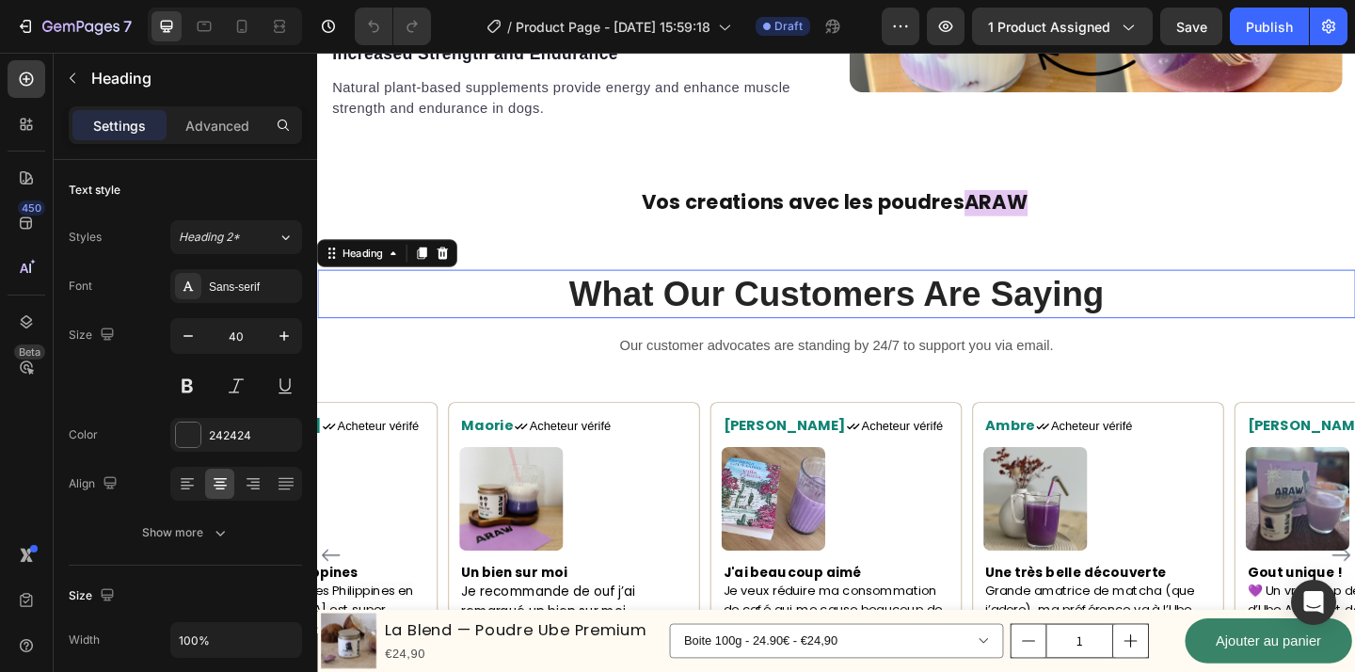
click at [692, 295] on p "What Our Customers Are Saying" at bounding box center [881, 315] width 1125 height 49
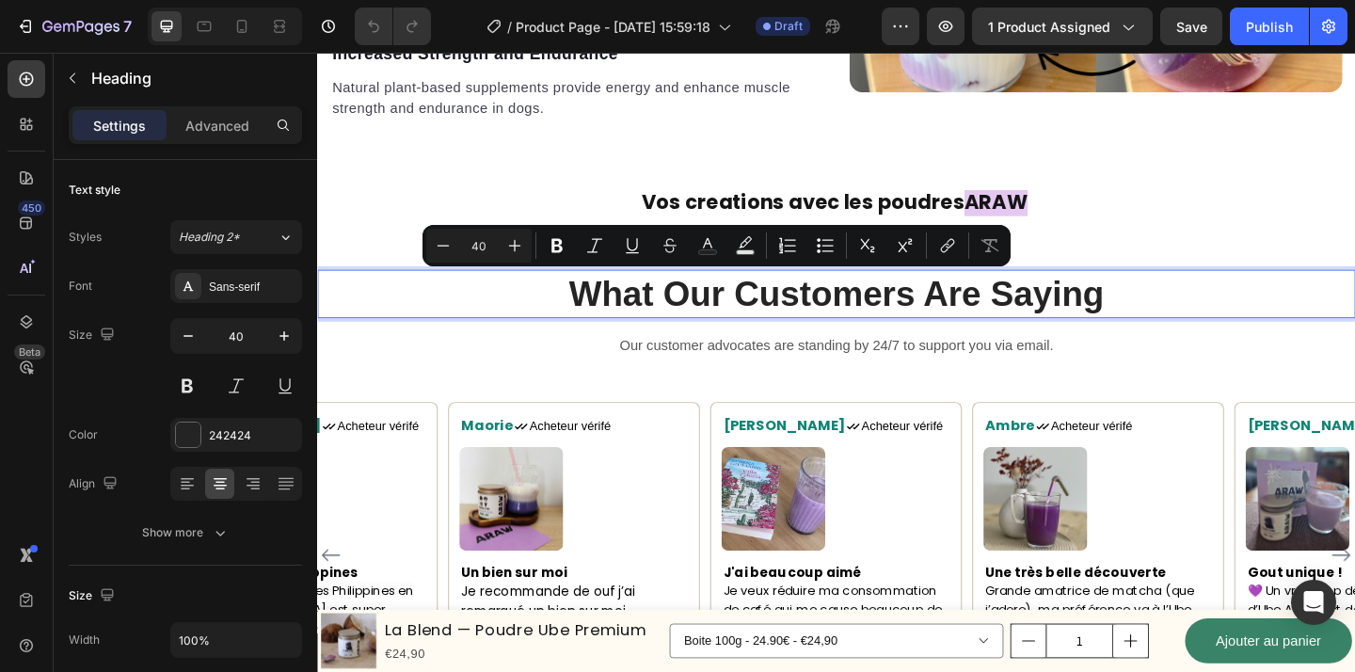
click at [1192, 311] on p "What Our Customers Are Saying" at bounding box center [881, 315] width 1125 height 49
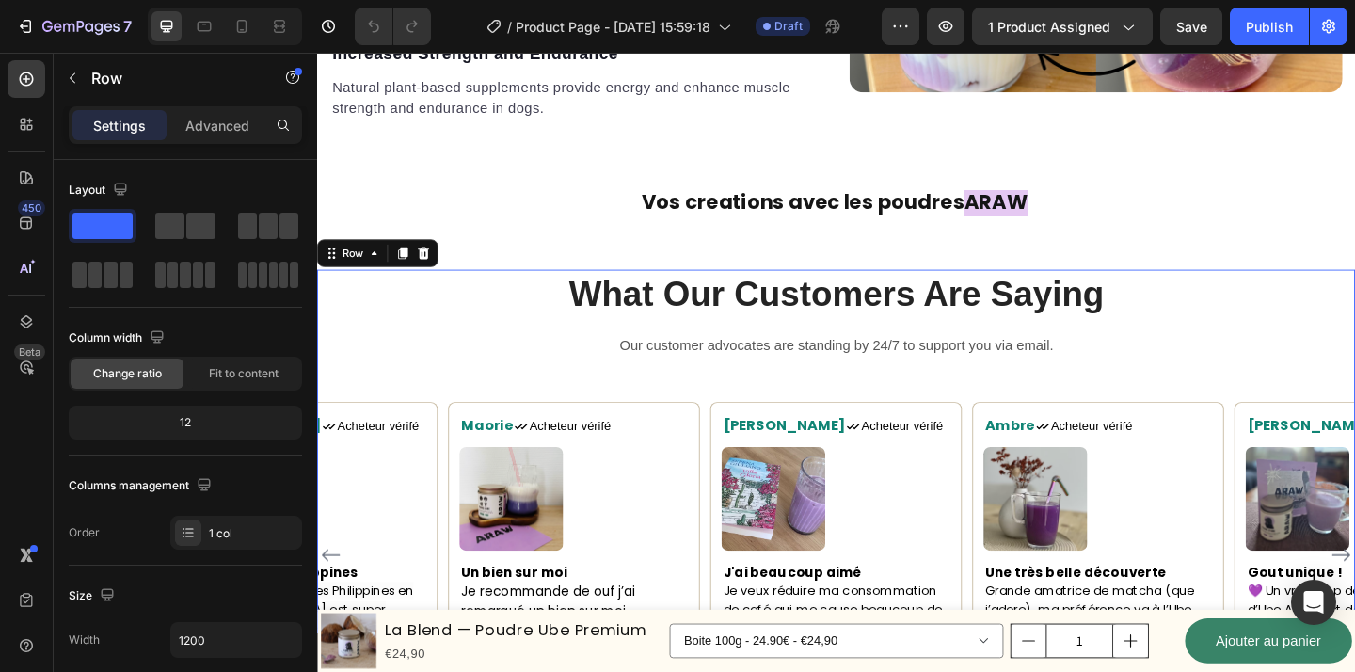
click at [1184, 388] on div "What Our Customers Are Saying Heading Our customer advocates are standing by 24…" at bounding box center [881, 541] width 1129 height 504
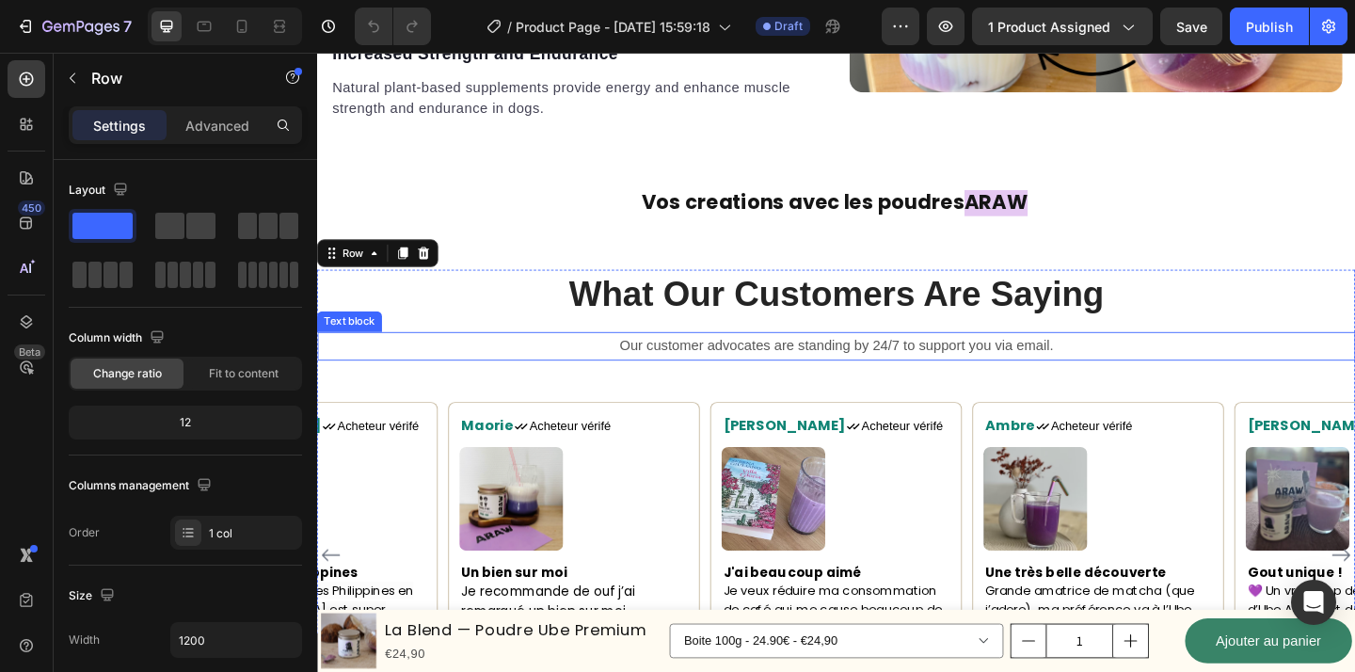
click at [1121, 375] on p "Our customer advocates are standing by 24/7 to support you via email." at bounding box center [881, 371] width 1125 height 27
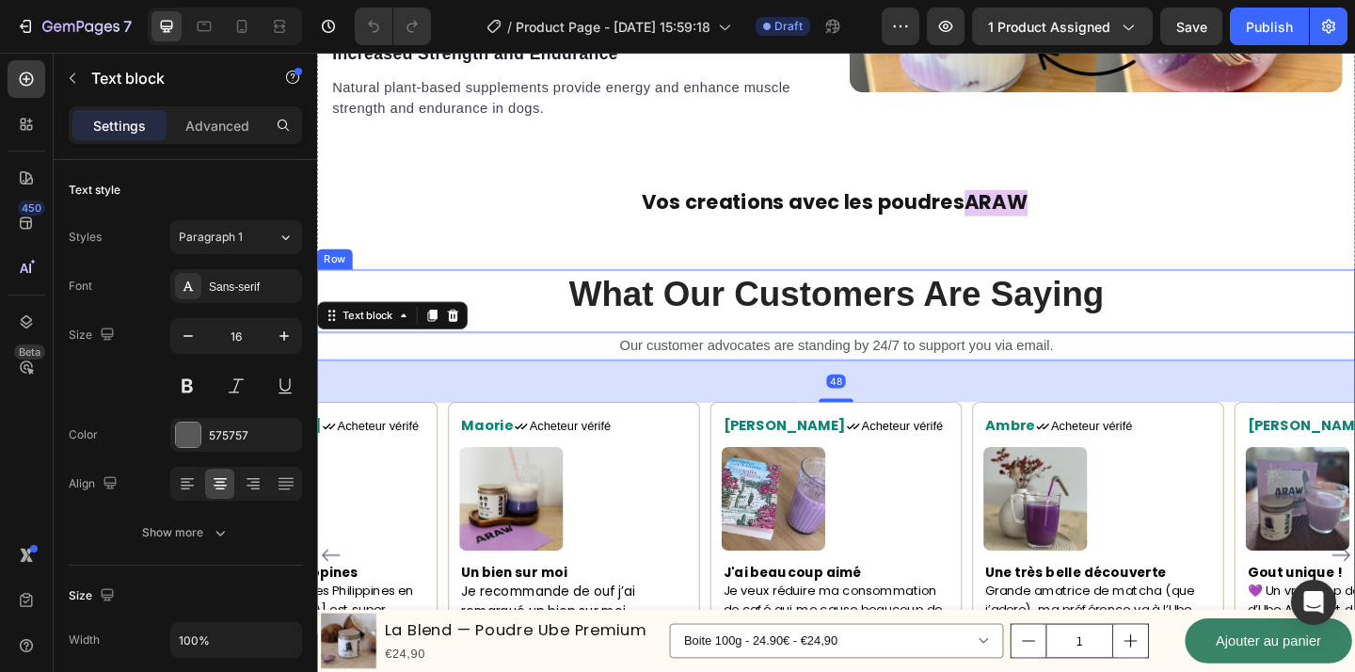
click at [1120, 338] on h2 "What Our Customers Are Saying" at bounding box center [881, 315] width 1129 height 53
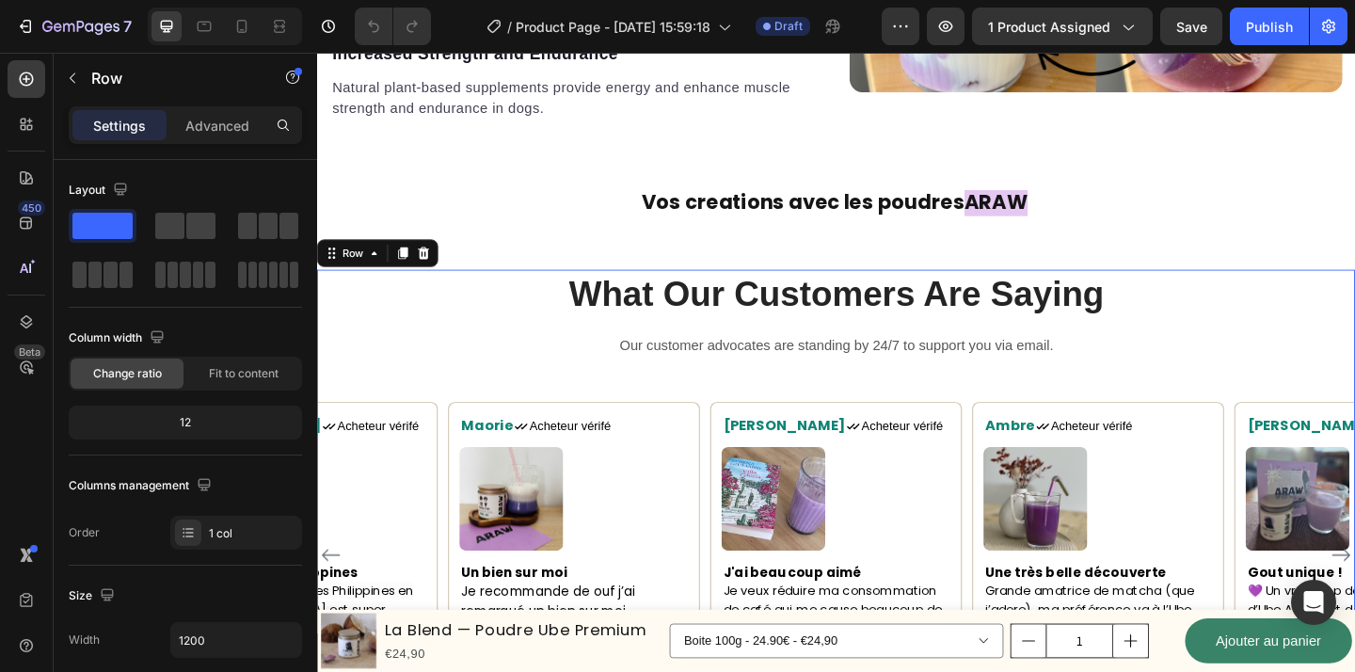
click at [1187, 401] on div "What Our Customers Are Saying Heading Our customer advocates are standing by 24…" at bounding box center [881, 541] width 1129 height 504
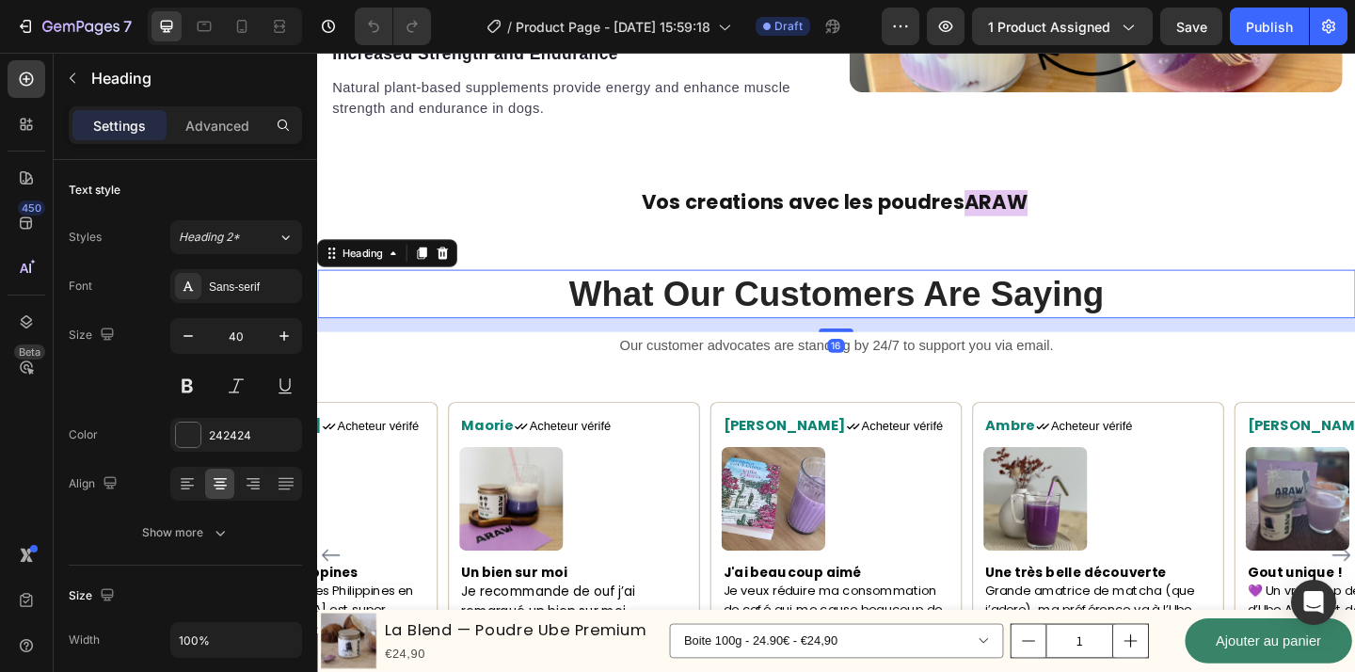
click at [670, 291] on p "What Our Customers Are Saying" at bounding box center [881, 315] width 1125 height 49
click at [482, 344] on div "16" at bounding box center [881, 349] width 1129 height 15
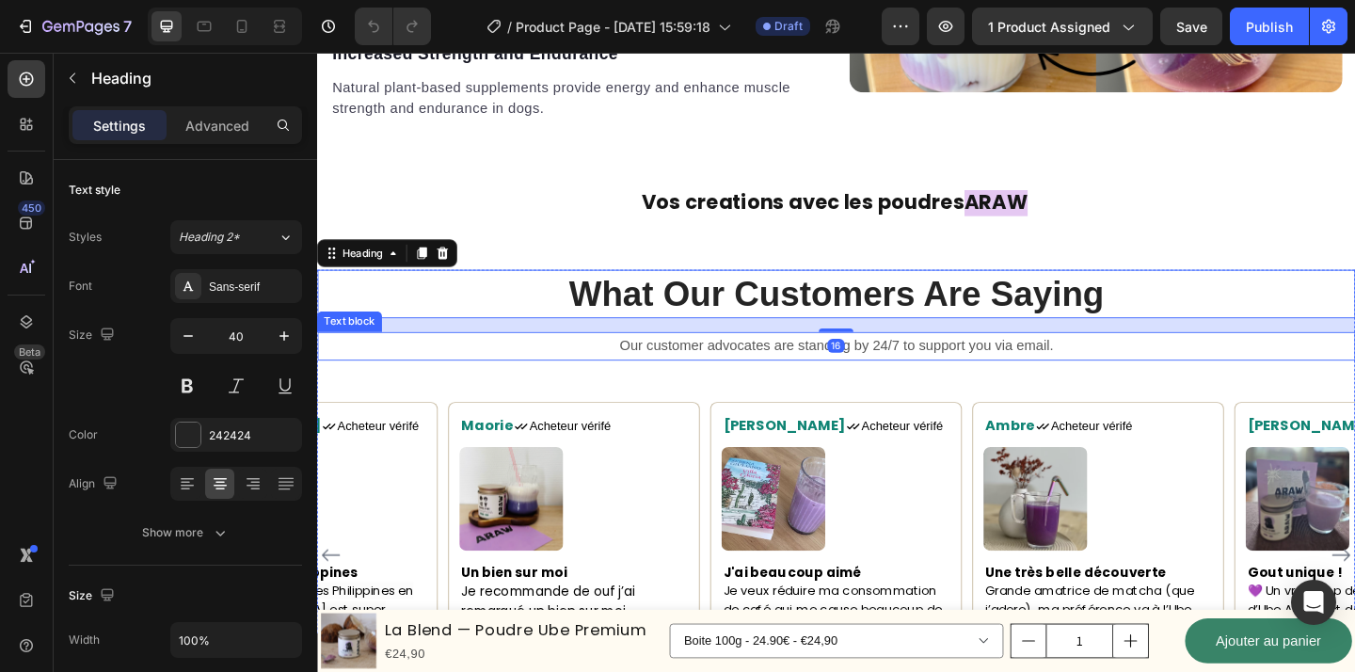
click at [491, 379] on p "Our customer advocates are standing by 24/7 to support you via email." at bounding box center [881, 371] width 1125 height 27
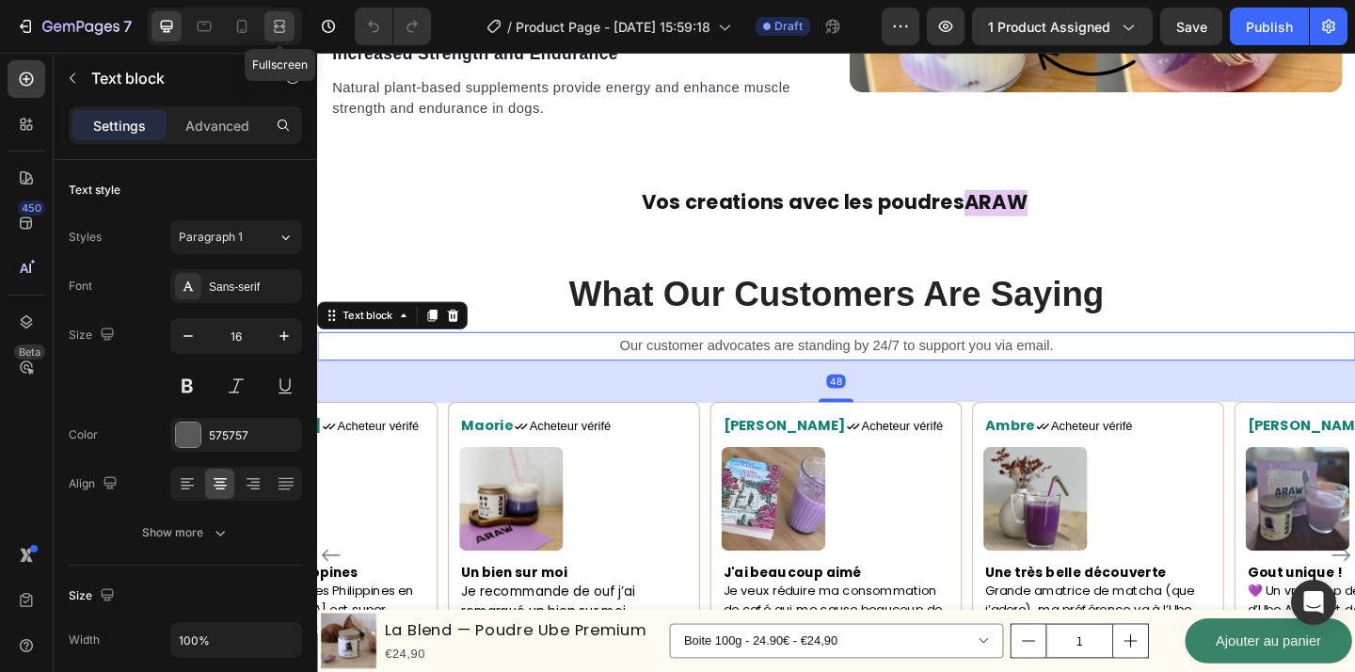
click at [271, 24] on icon at bounding box center [279, 26] width 19 height 19
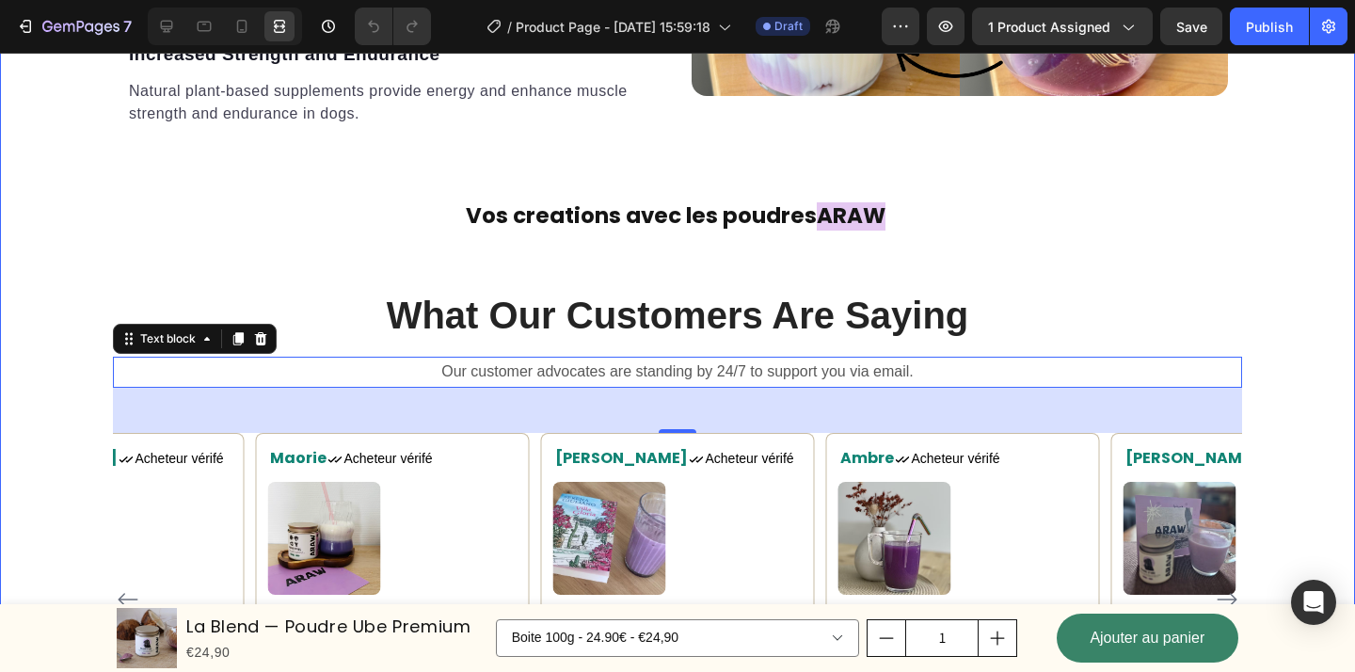
click at [79, 427] on div "Comment préparer l'Ube ? Heading Text block Provides minerals and supplements l…" at bounding box center [677, 161] width 1355 height 1265
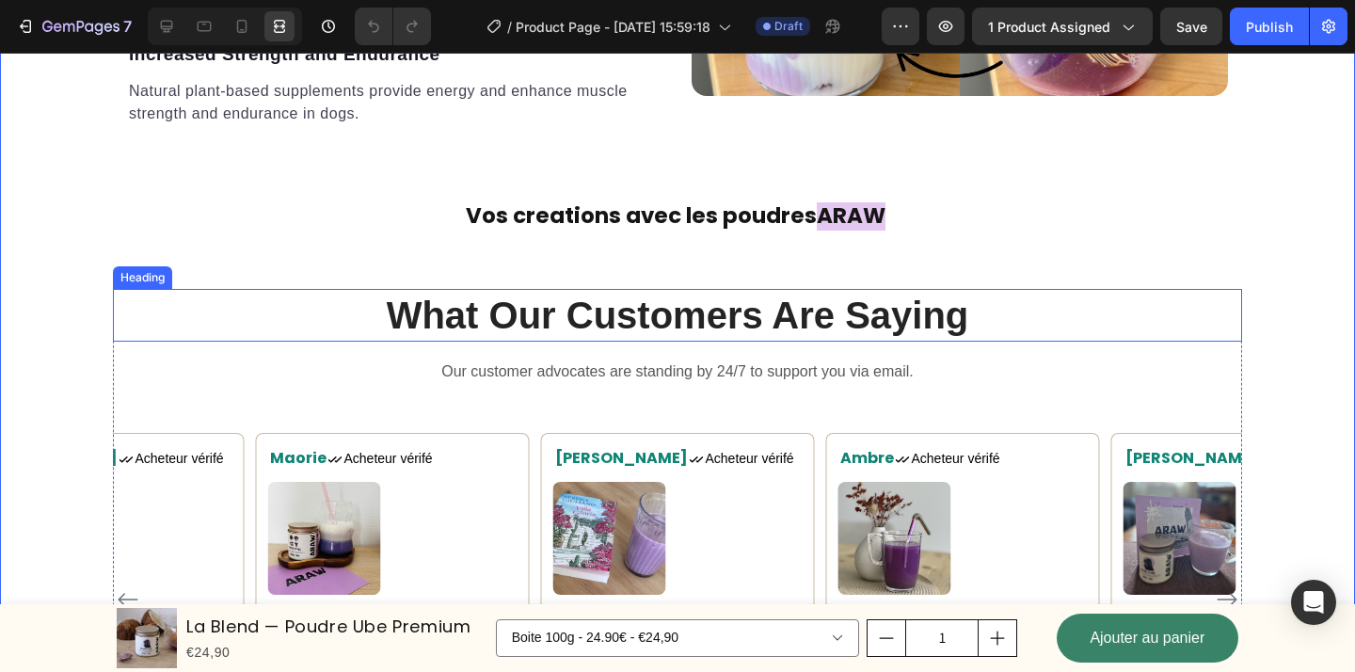
click at [300, 318] on p "What Our Customers Are Saying" at bounding box center [677, 315] width 1125 height 49
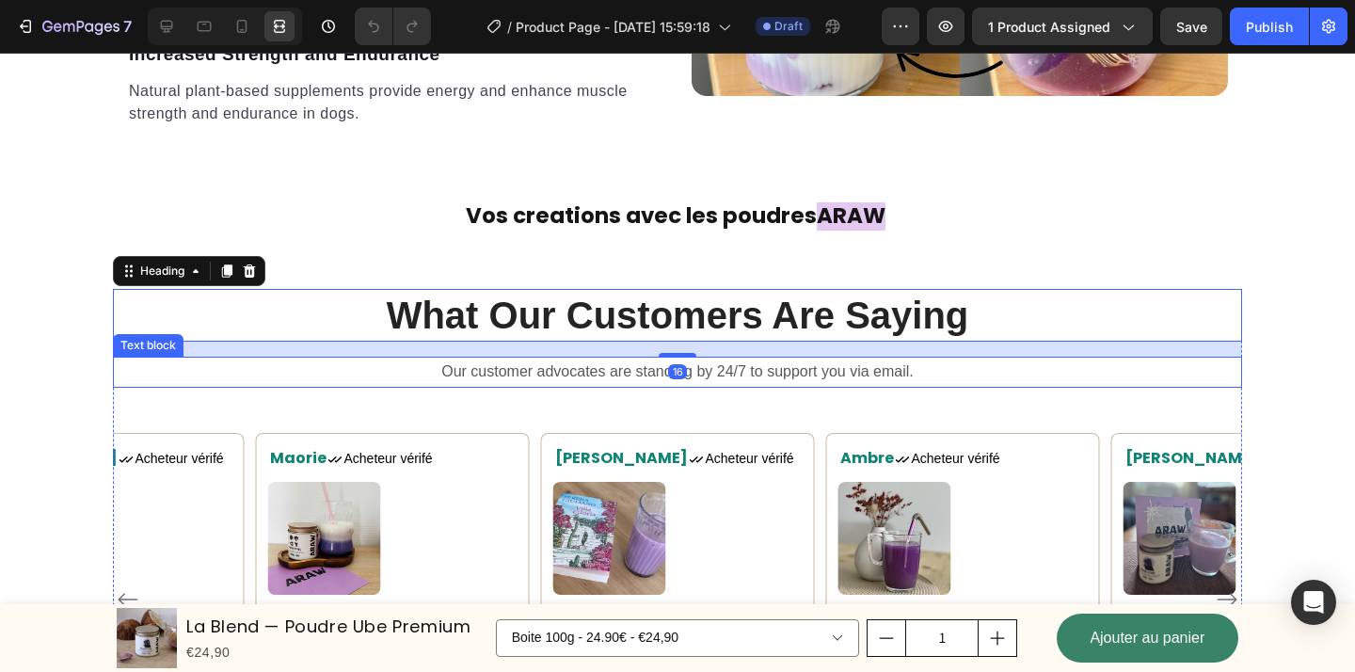
click at [273, 382] on p "Our customer advocates are standing by 24/7 to support you via email." at bounding box center [677, 371] width 1125 height 27
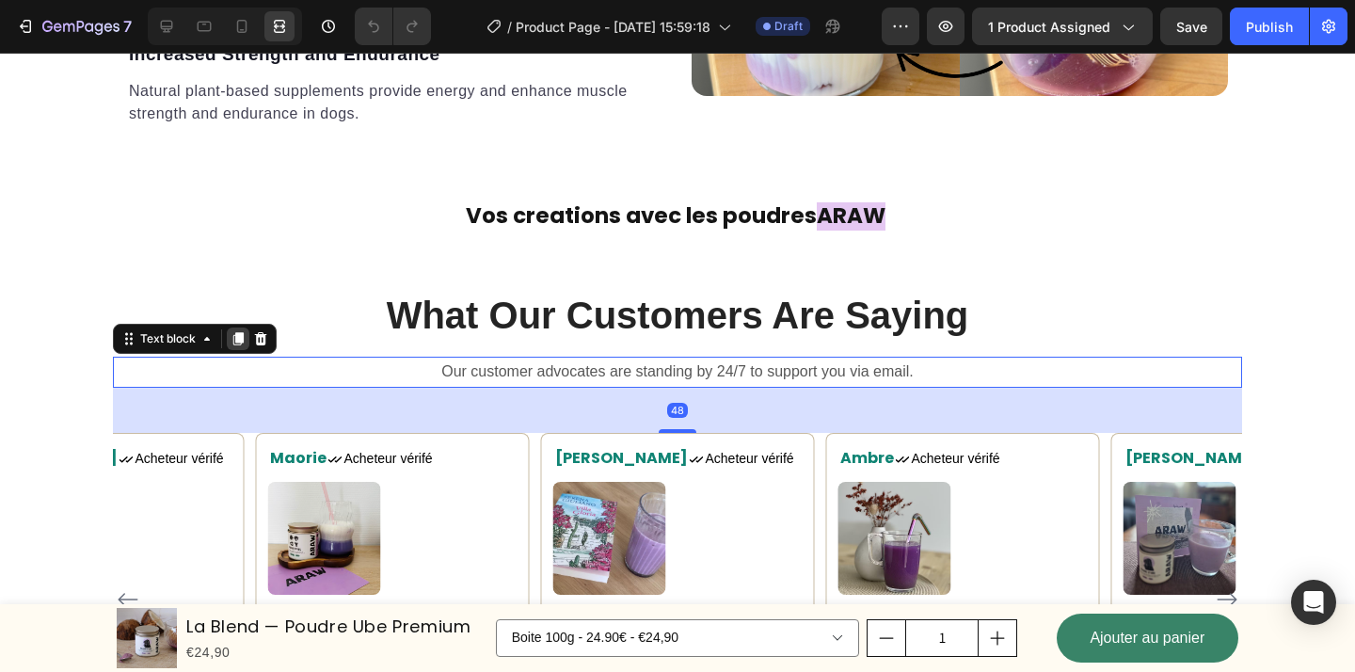
click at [236, 333] on icon at bounding box center [238, 338] width 10 height 13
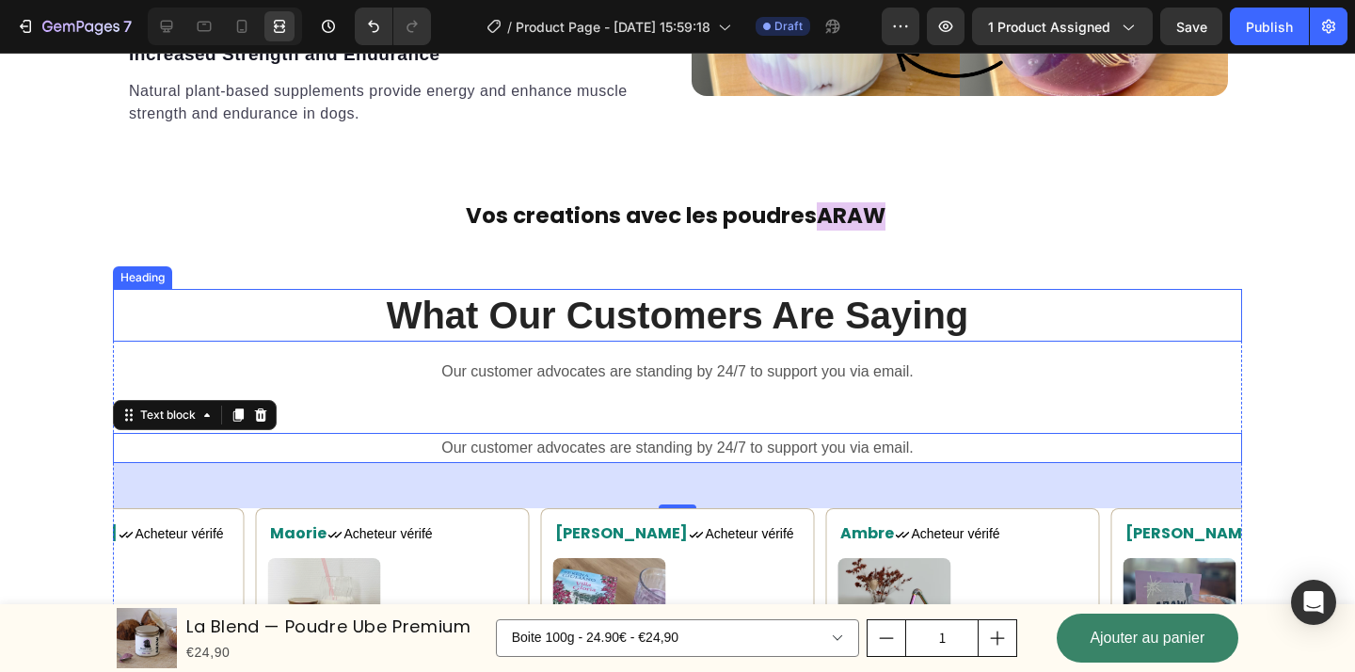
click at [334, 300] on p "What Our Customers Are Saying" at bounding box center [677, 315] width 1125 height 49
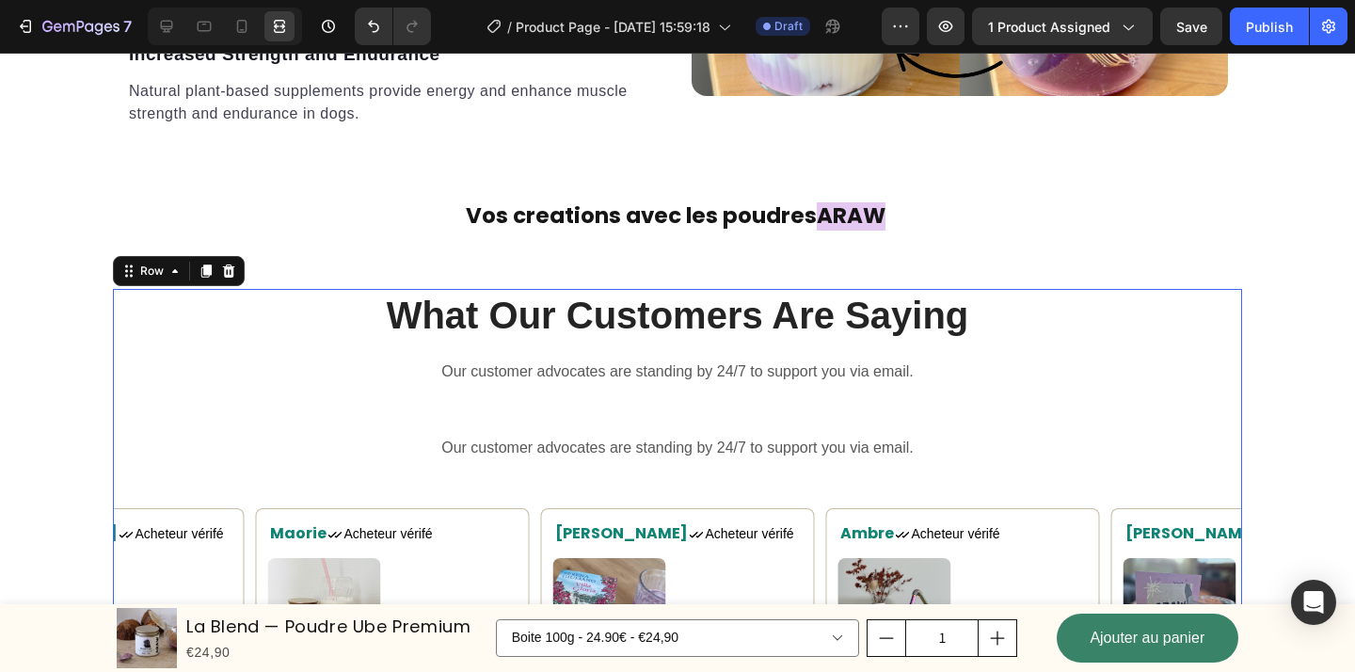
click at [1237, 471] on div "What Our Customers Are Saying Heading Our customer advocates are standing by 24…" at bounding box center [677, 579] width 1129 height 581
click at [172, 33] on icon at bounding box center [166, 26] width 19 height 19
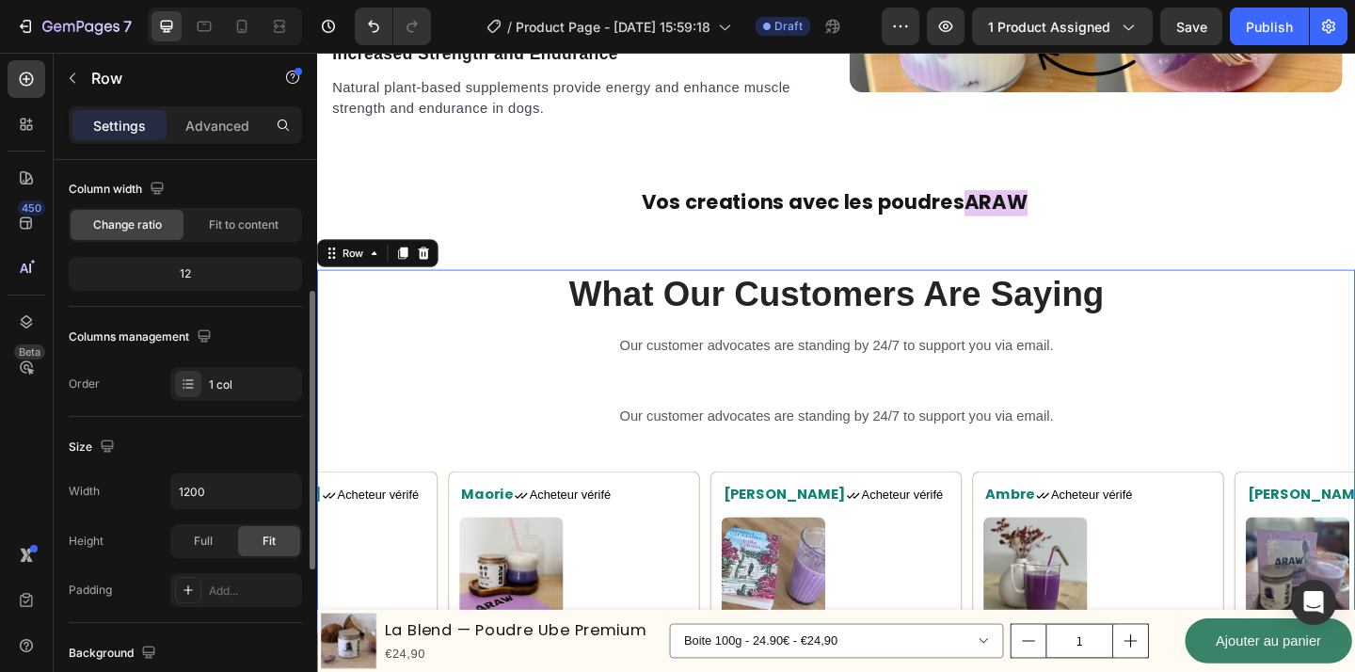
scroll to position [231, 0]
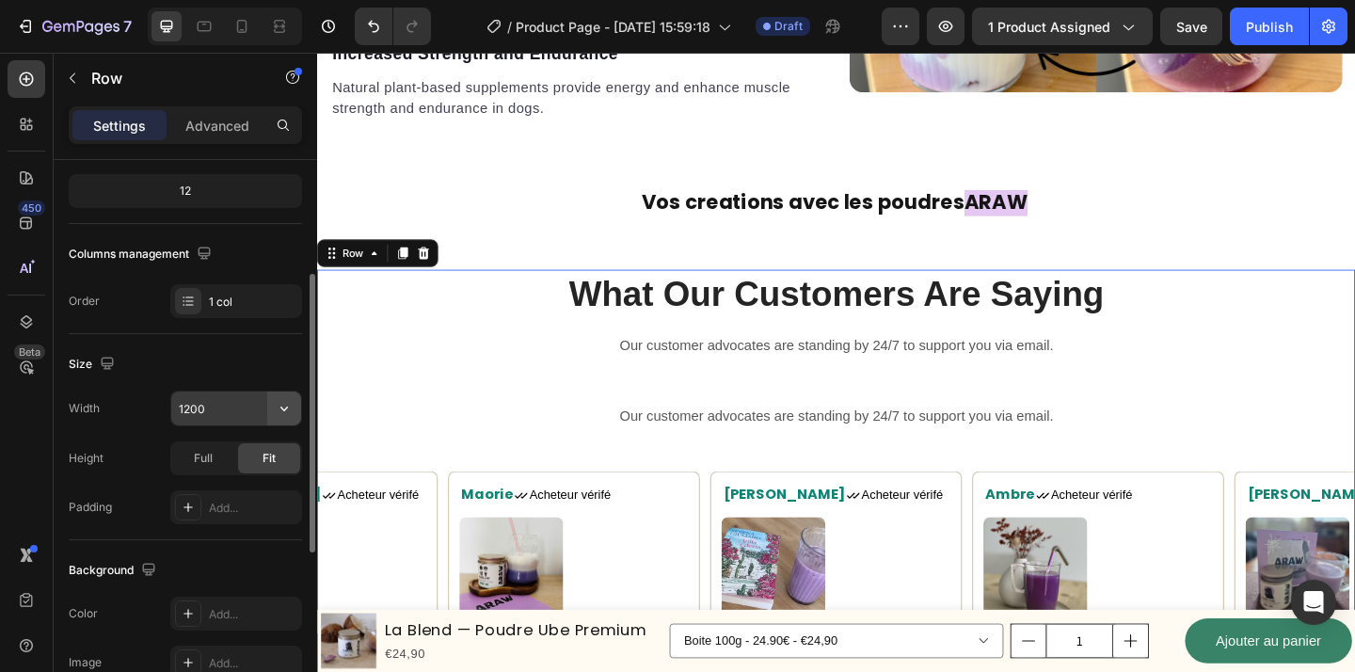
click at [273, 408] on button "button" at bounding box center [284, 408] width 34 height 34
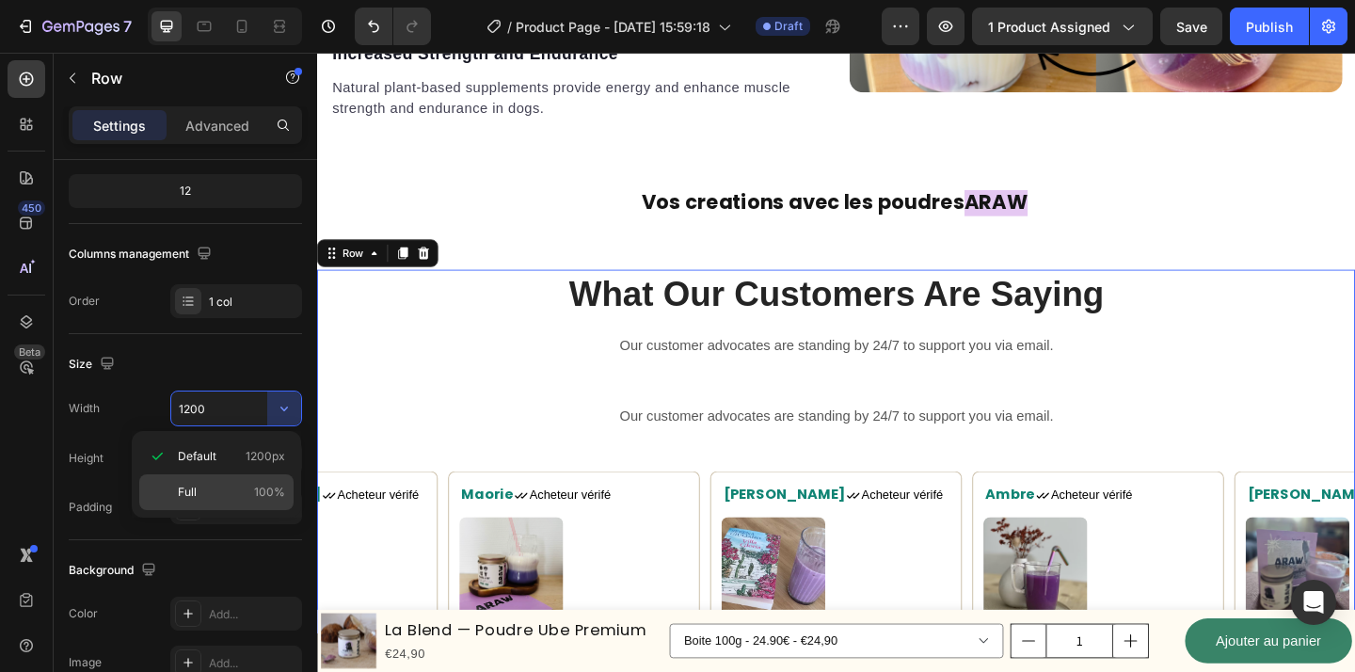
click at [237, 501] on div "Full 100%" at bounding box center [216, 492] width 154 height 36
type input "100%"
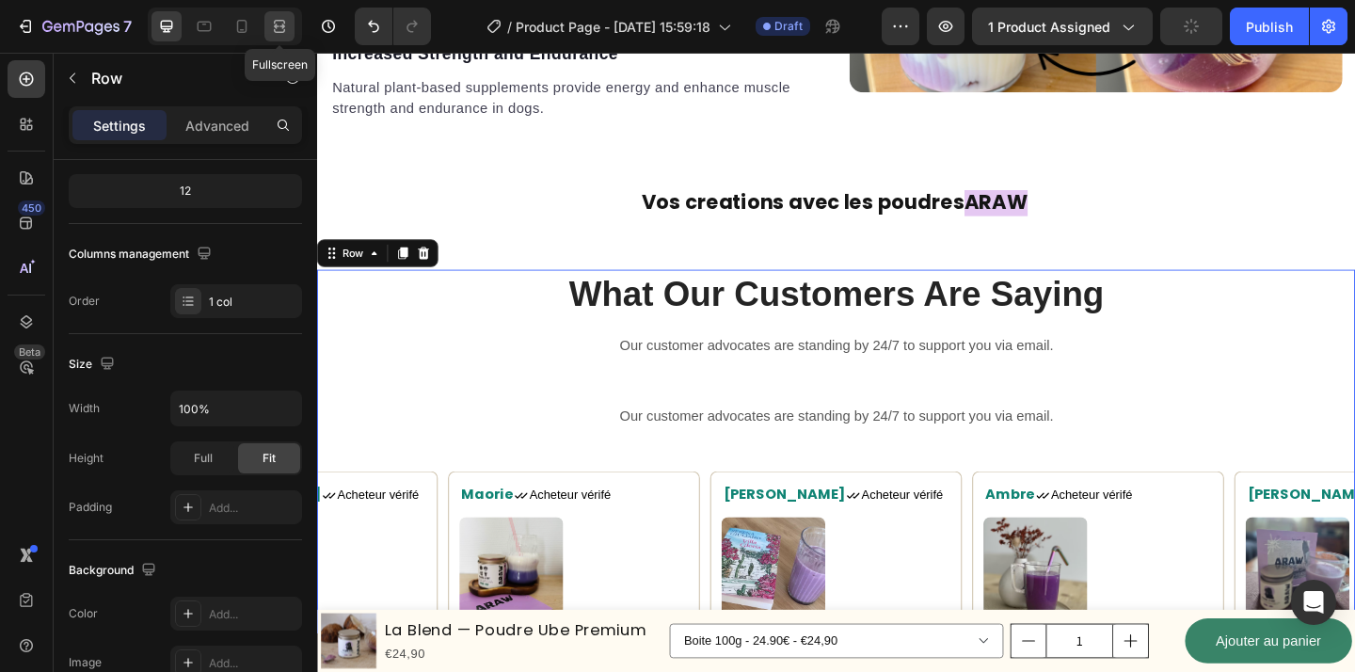
click at [281, 31] on icon at bounding box center [279, 31] width 11 height 4
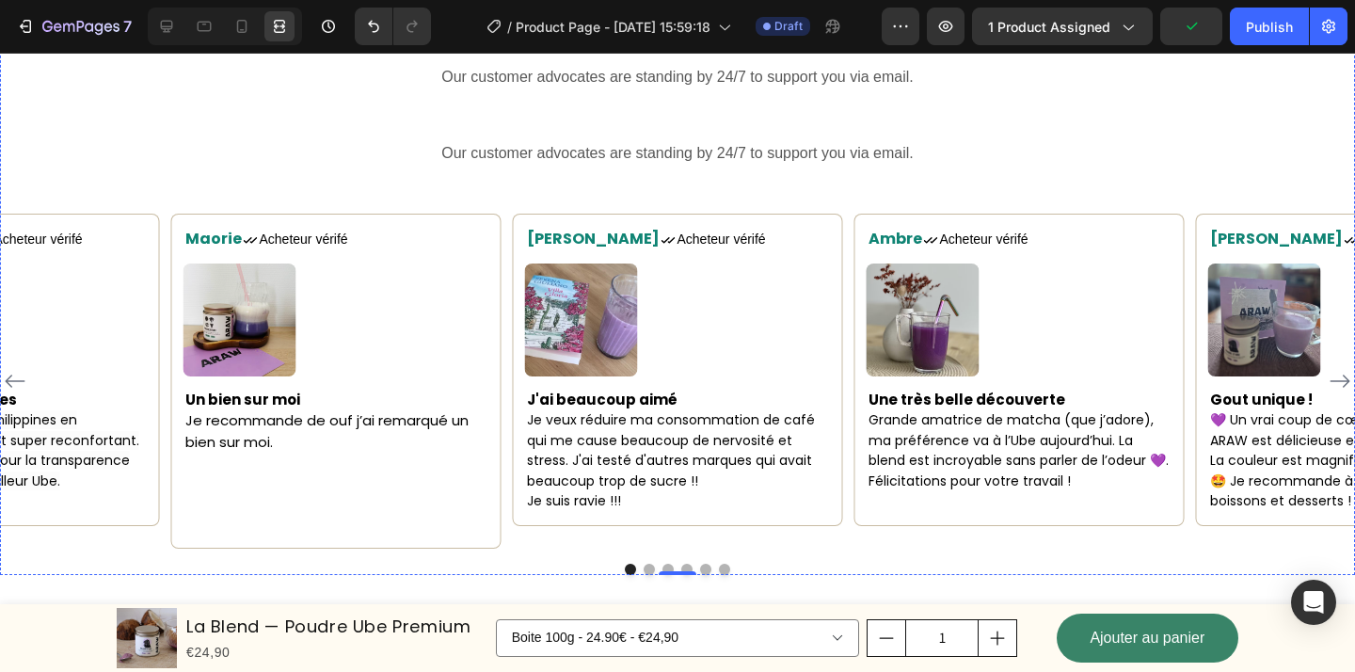
scroll to position [3184, 0]
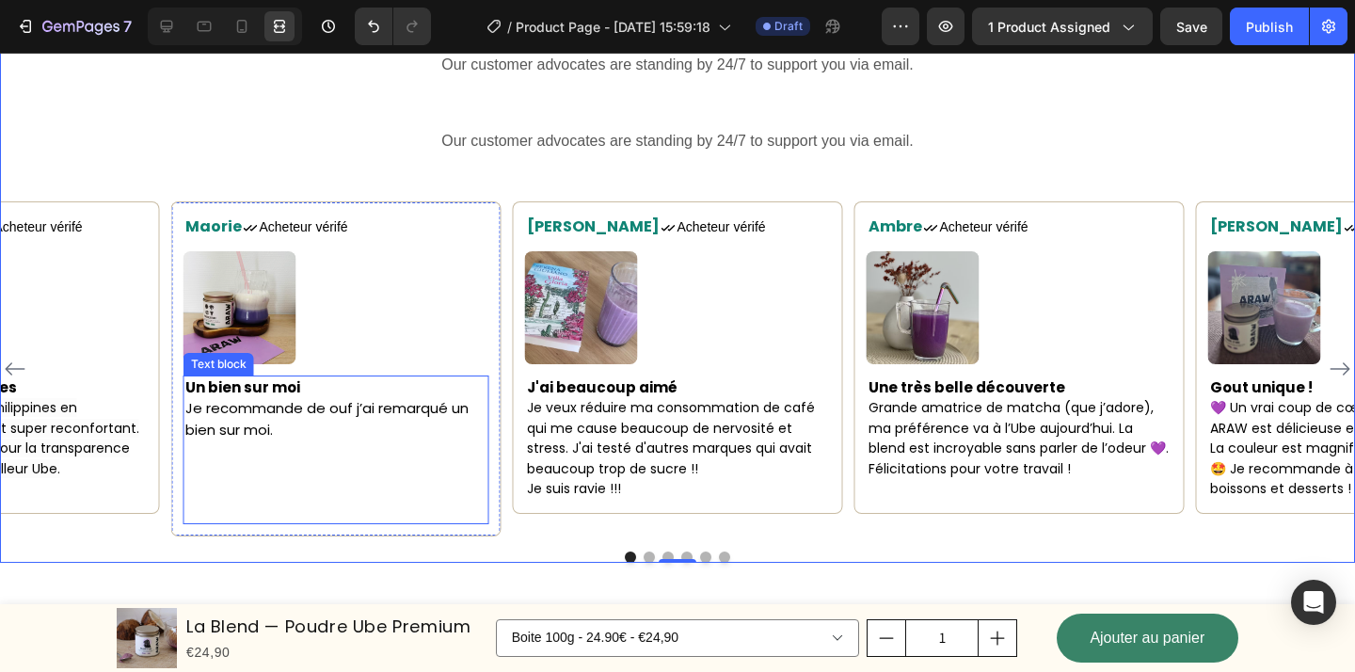
click at [343, 434] on p "Je recommande de ouf j’ai remarqué un bien sur moi." at bounding box center [336, 419] width 302 height 42
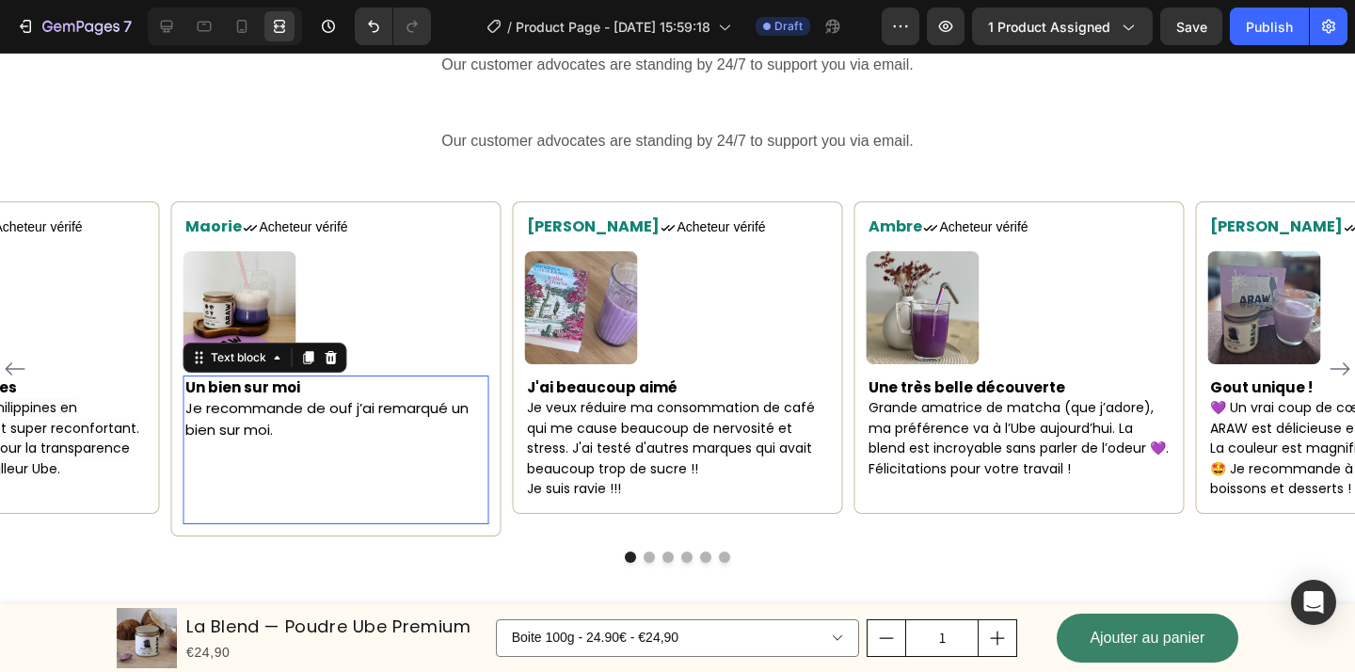
scroll to position [0, 0]
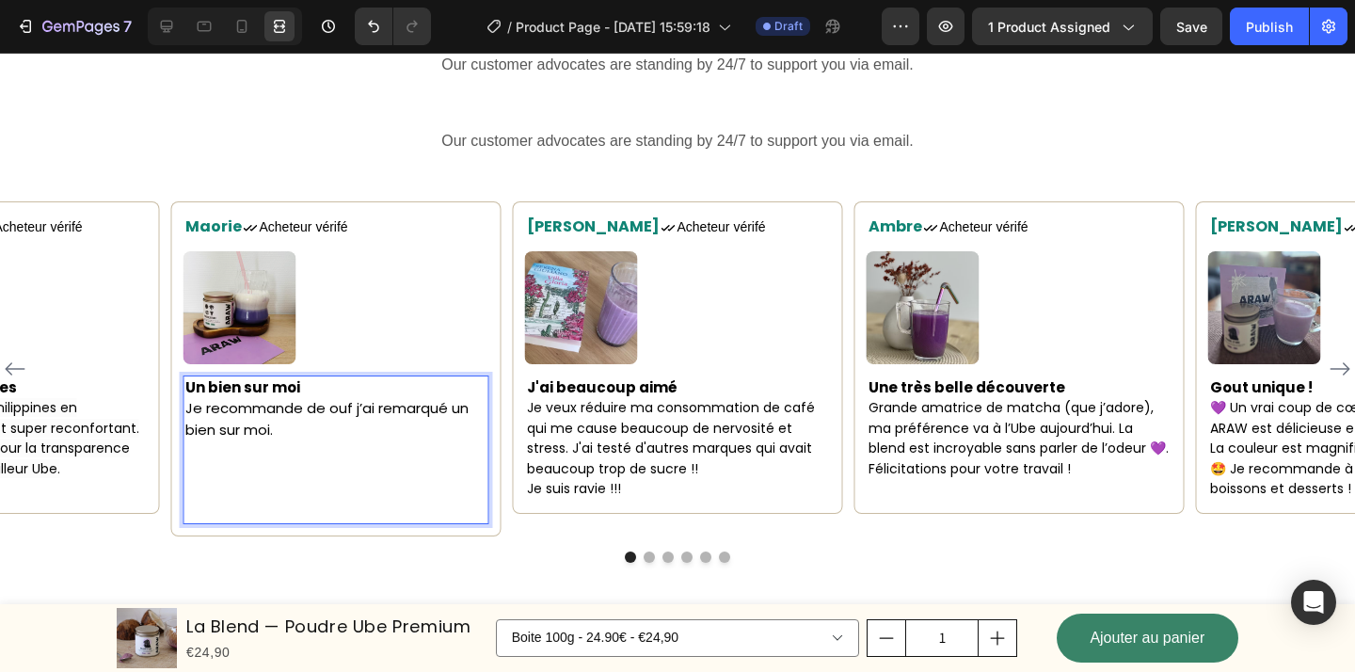
click at [304, 452] on p "Rich Text Editor. Editing area: main" at bounding box center [336, 450] width 302 height 21
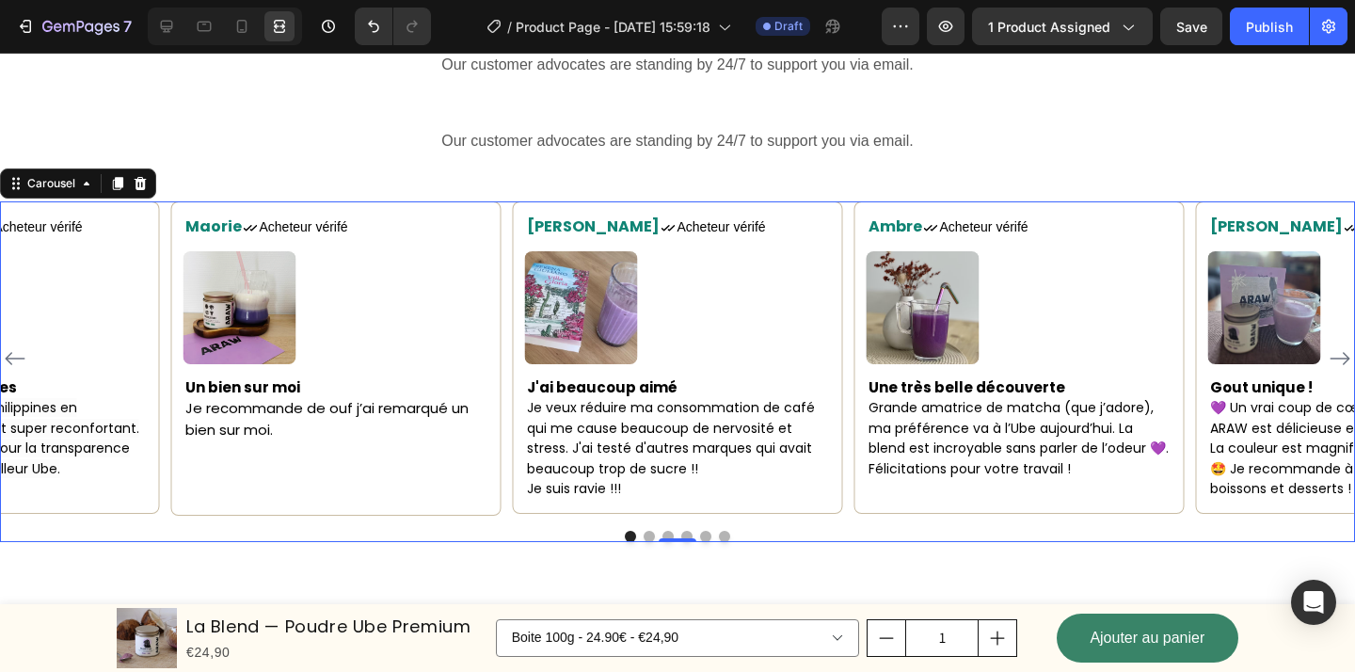
click at [1342, 353] on icon "Carousel Next Arrow" at bounding box center [1340, 358] width 23 height 23
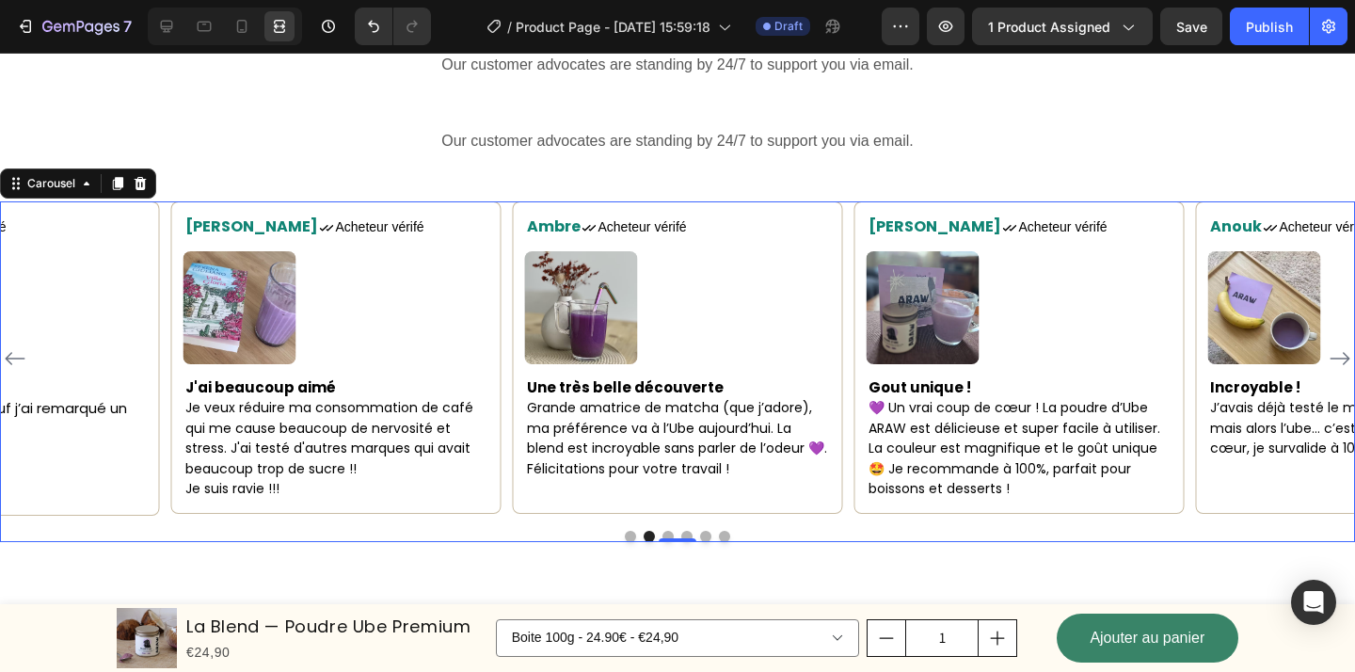
click at [1342, 353] on icon "Carousel Next Arrow" at bounding box center [1340, 358] width 23 height 23
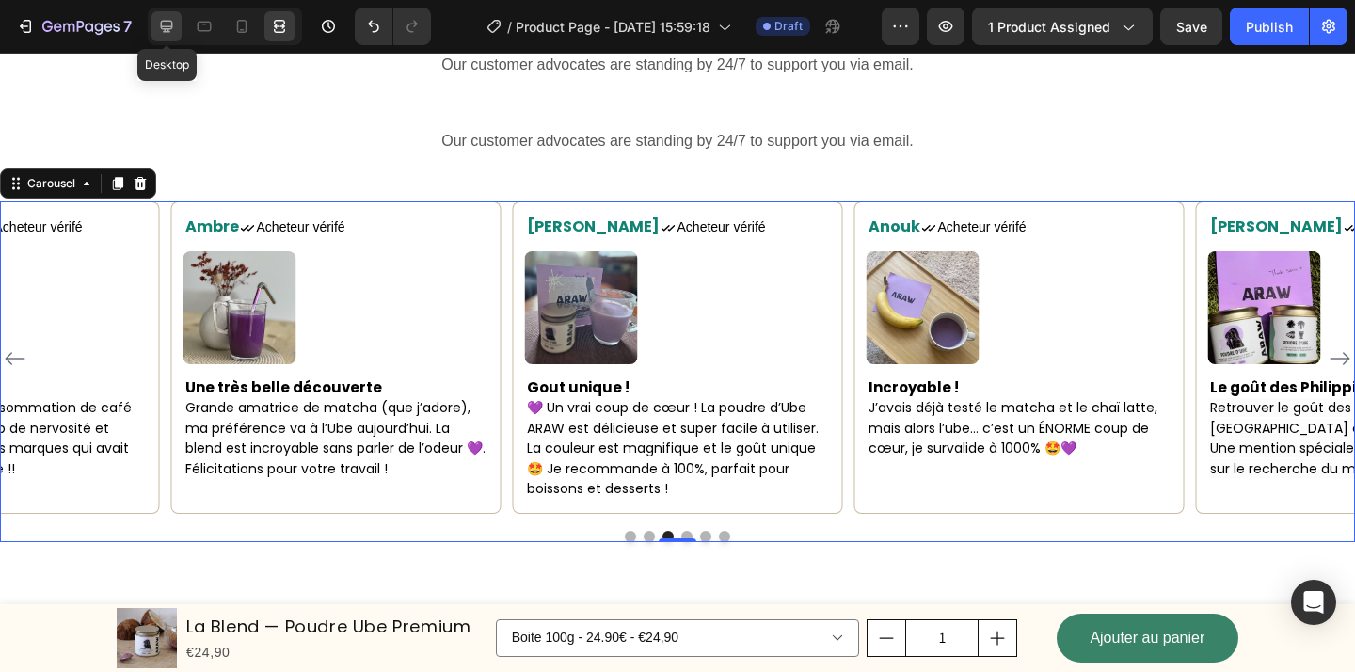
click at [167, 24] on icon at bounding box center [166, 26] width 19 height 19
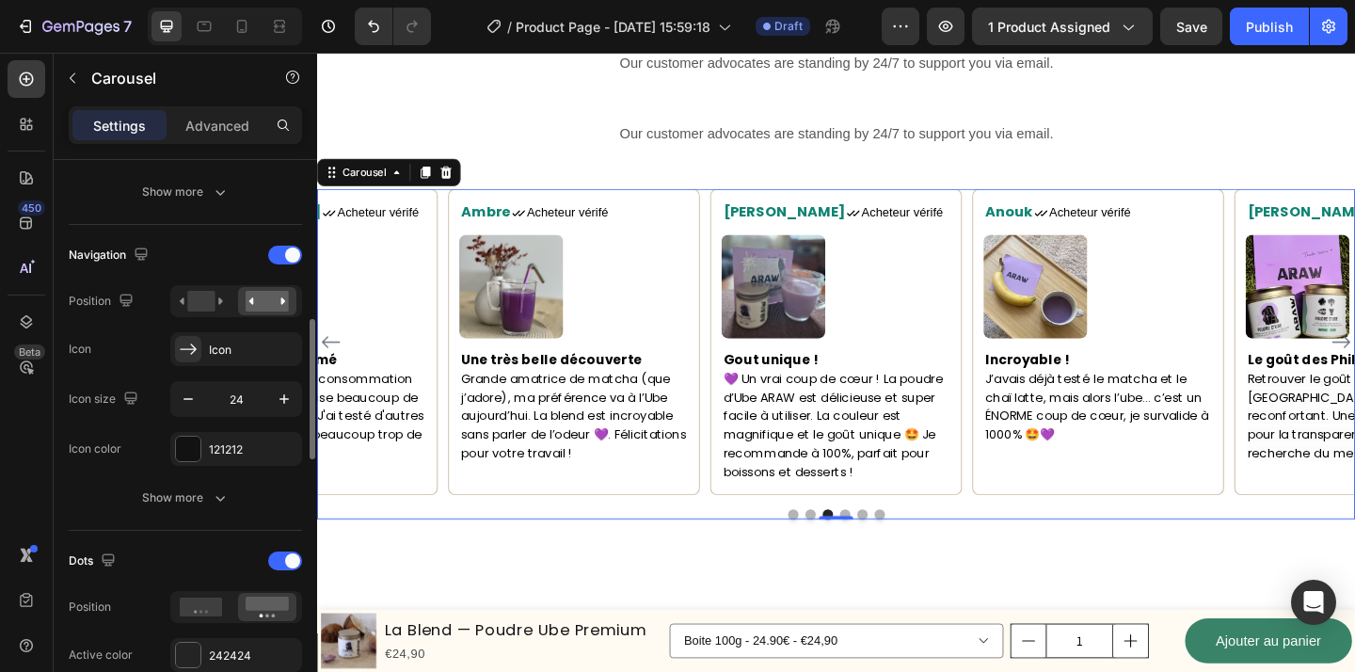
scroll to position [603, 0]
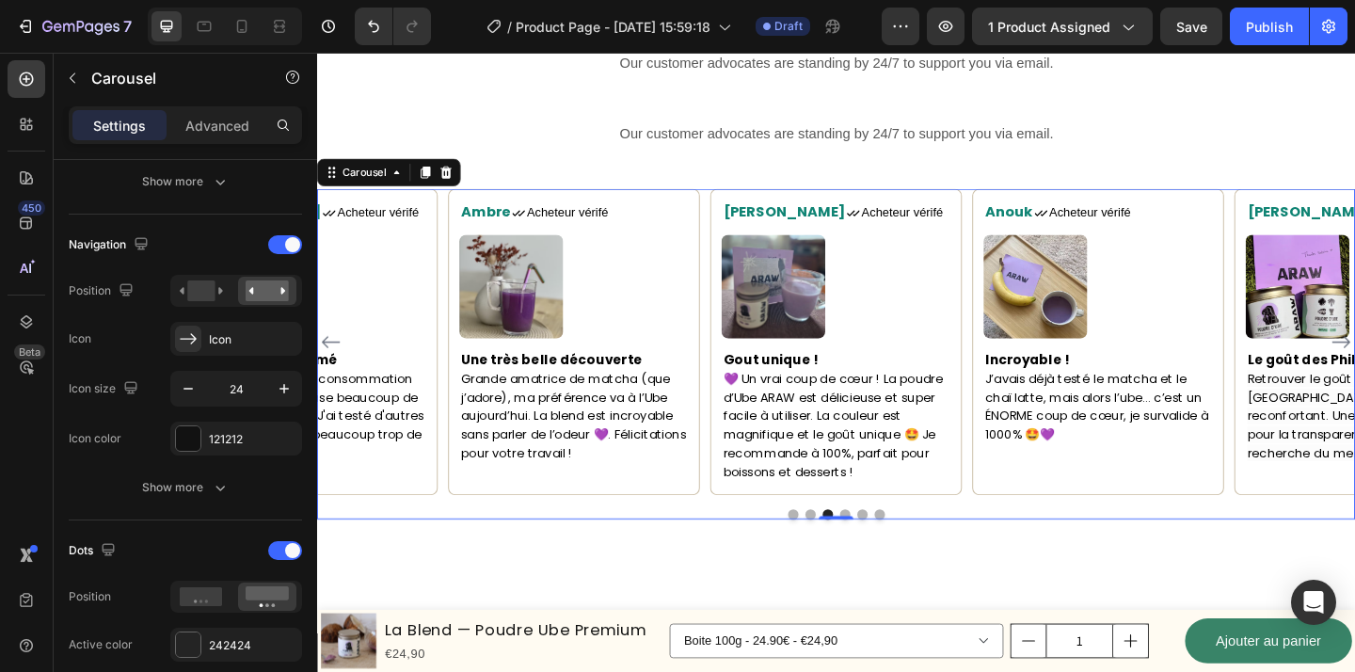
click at [528, 549] on div at bounding box center [881, 554] width 1129 height 11
click at [554, 159] on div "What Our Customers Are Saying Heading Our customer advocates are standing by 24…" at bounding box center [881, 271] width 1129 height 579
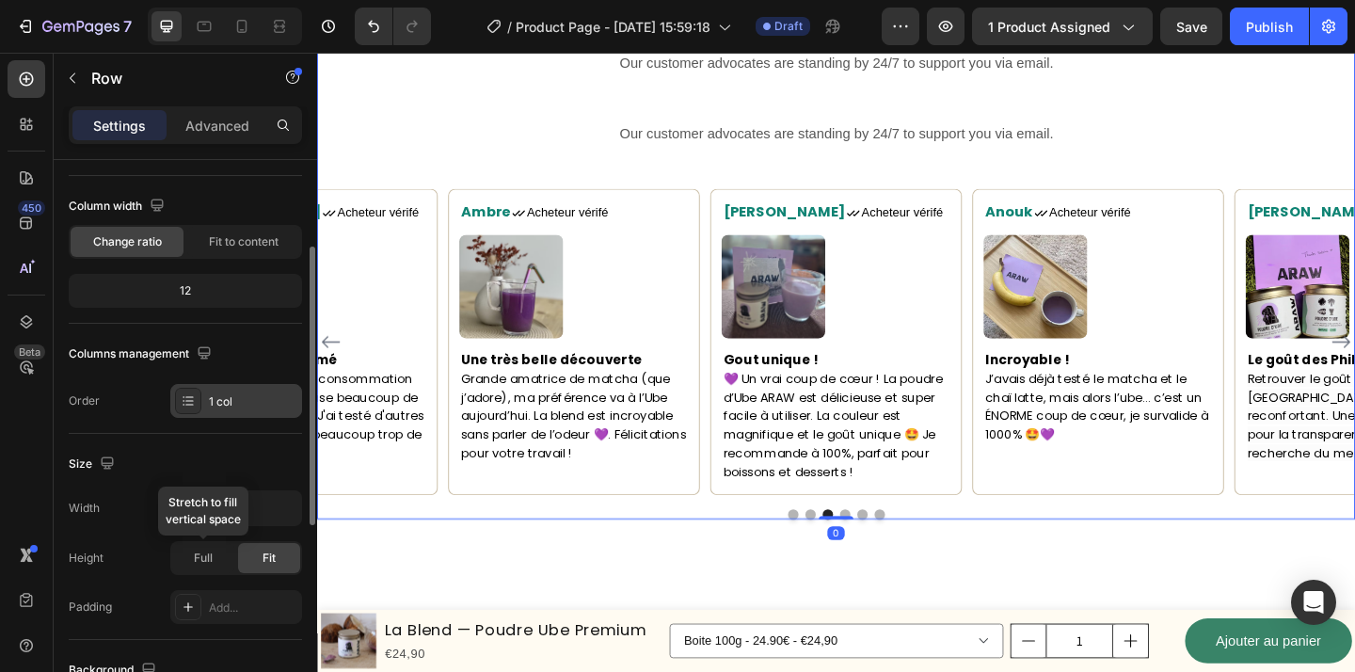
scroll to position [172, 0]
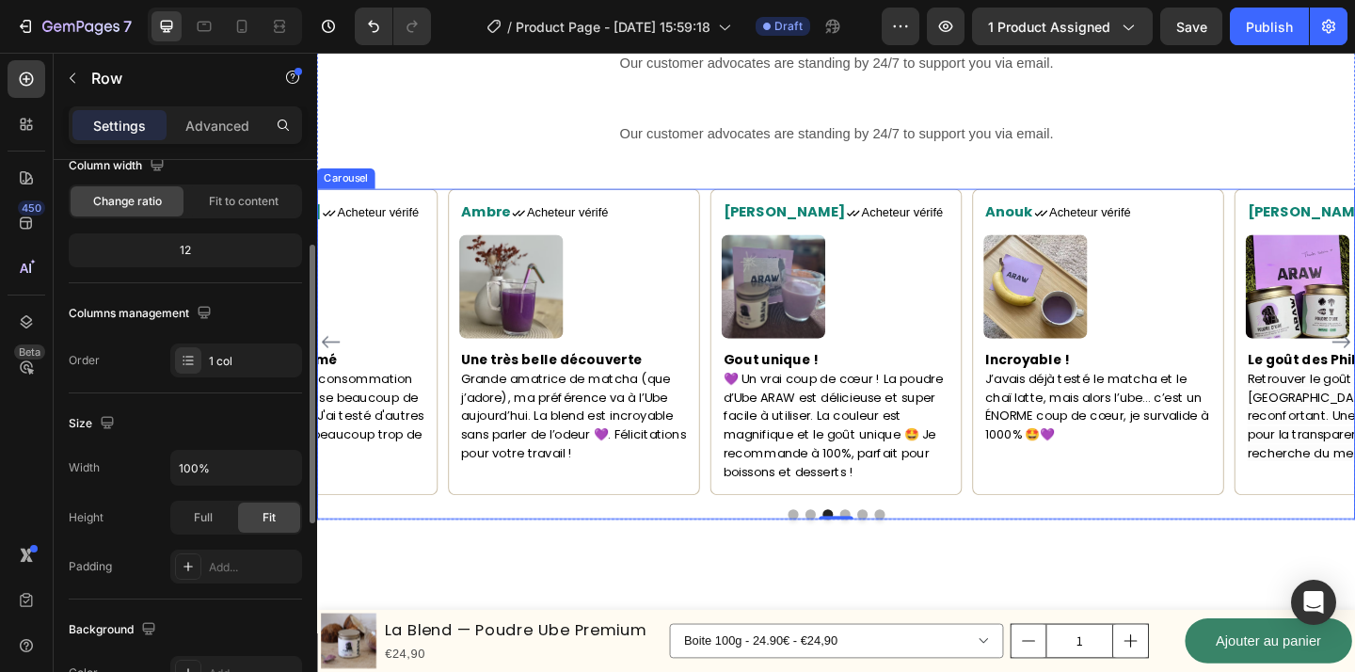
click at [500, 547] on div "Maorie Text block Icon Acheteur vérifé Text Block Row Image Un bien sur moi Je …" at bounding box center [881, 380] width 1129 height 358
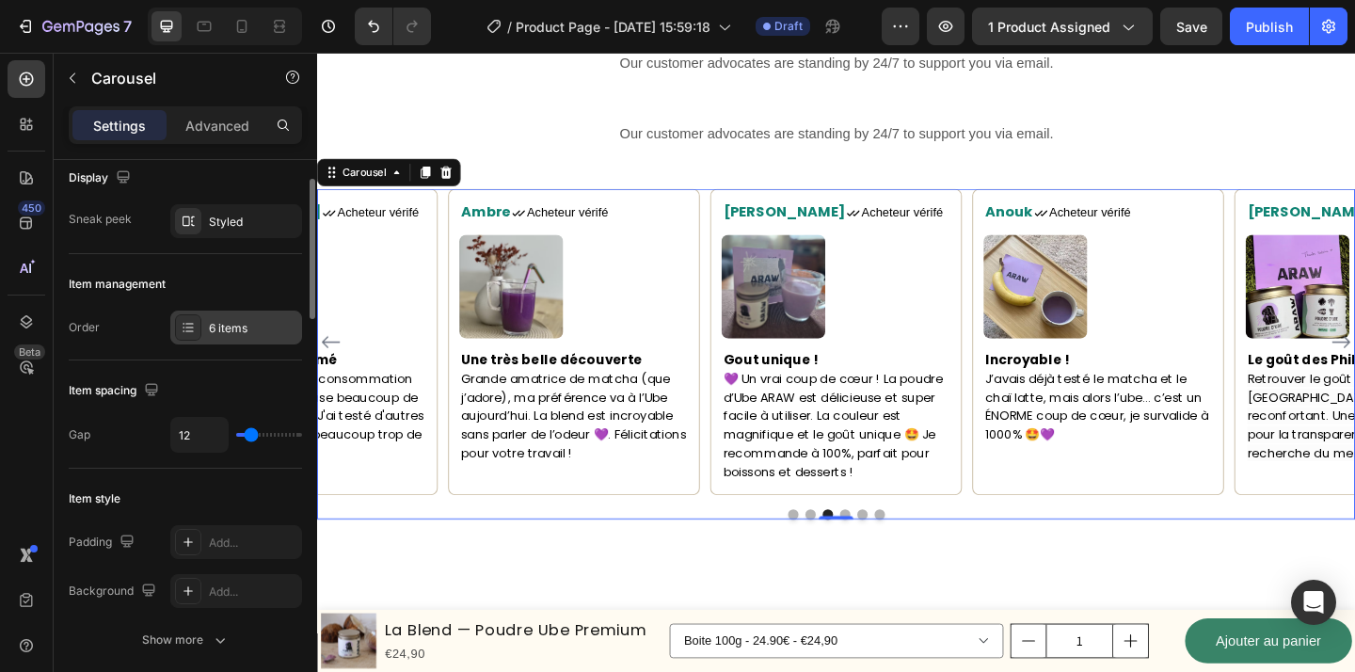
scroll to position [151, 0]
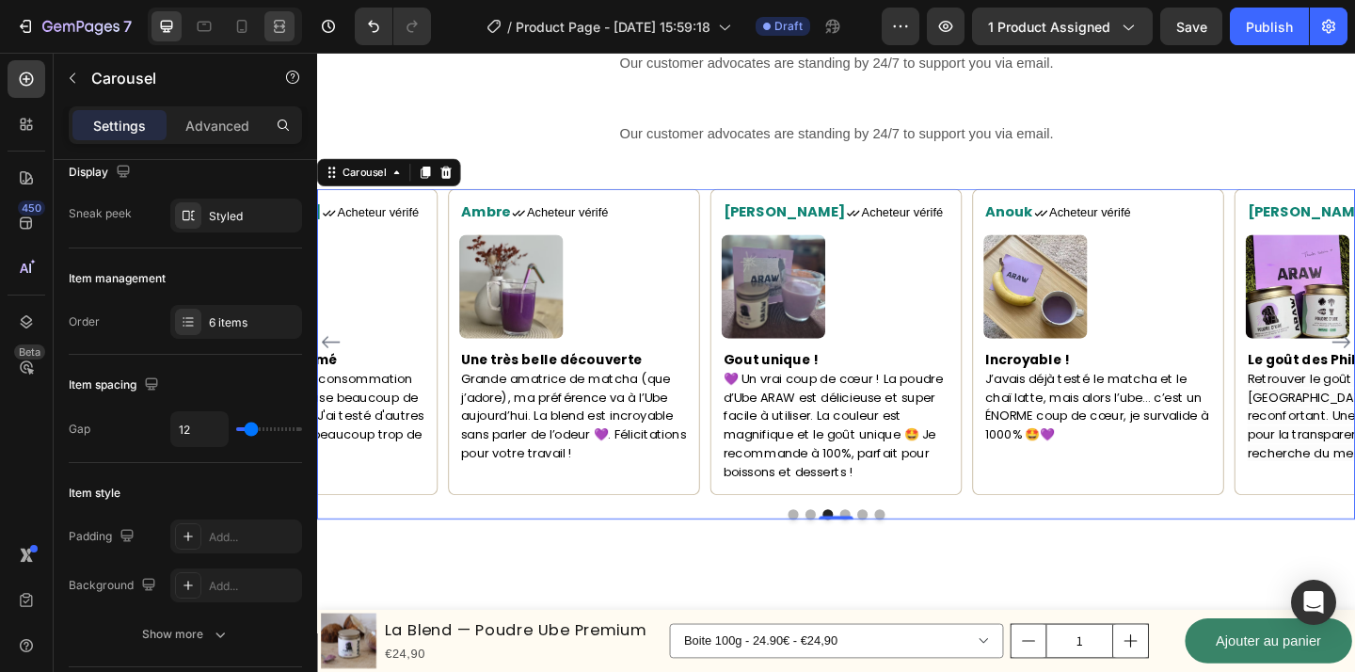
click at [276, 26] on icon at bounding box center [277, 26] width 6 height 5
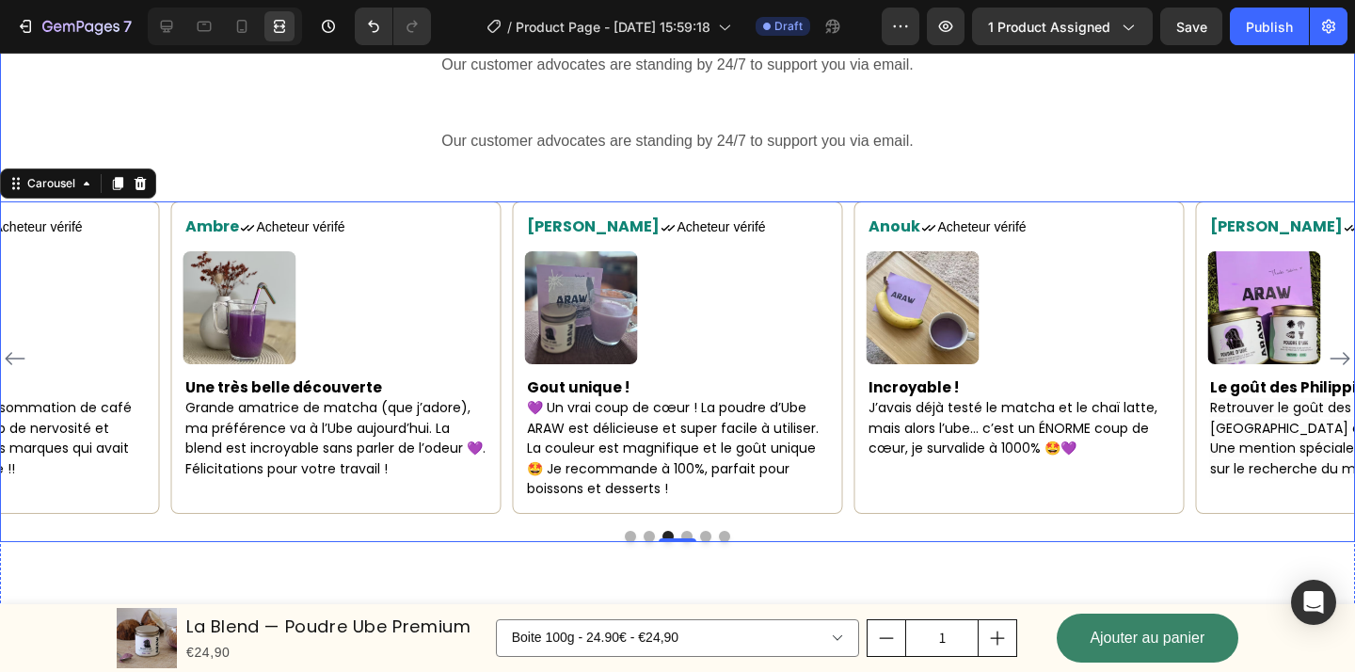
click at [1079, 174] on div "What Our Customers Are Saying Heading Our customer advocates are standing by 24…" at bounding box center [677, 262] width 1355 height 560
click at [1051, 101] on div "What Our Customers Are Saying Heading Our customer advocates are standing by 24…" at bounding box center [677, 262] width 1355 height 560
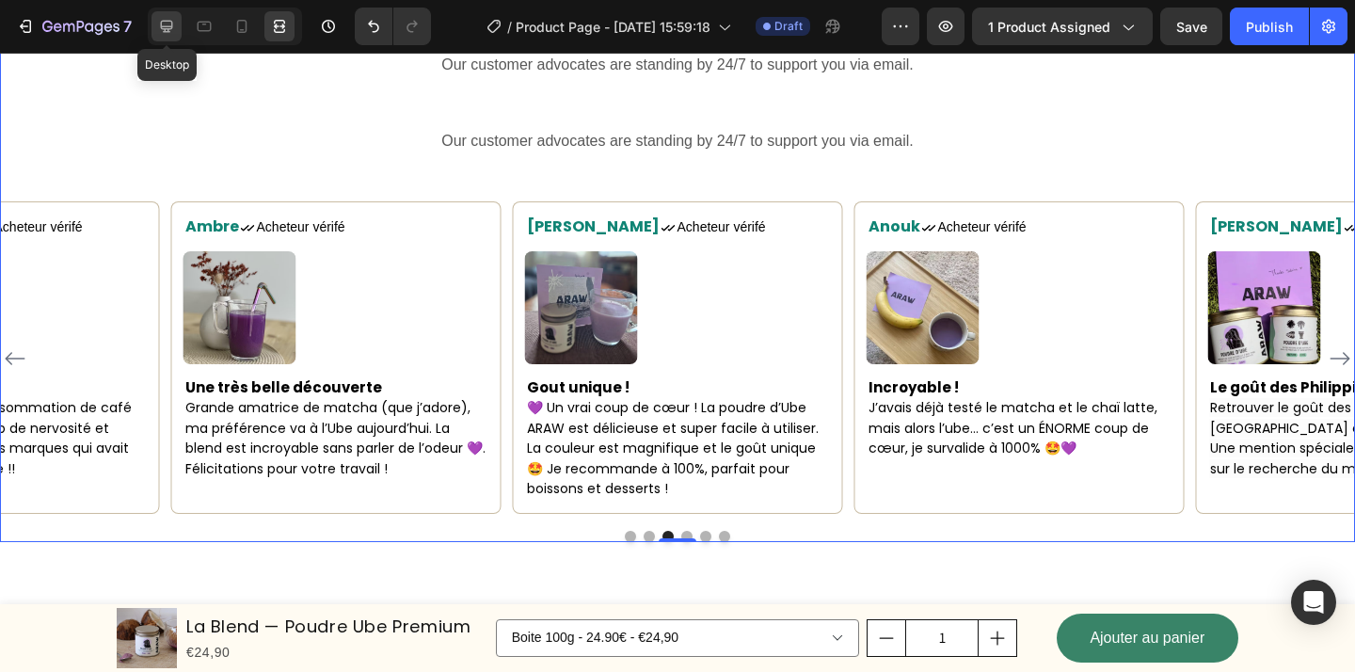
click at [171, 21] on icon at bounding box center [167, 27] width 12 height 12
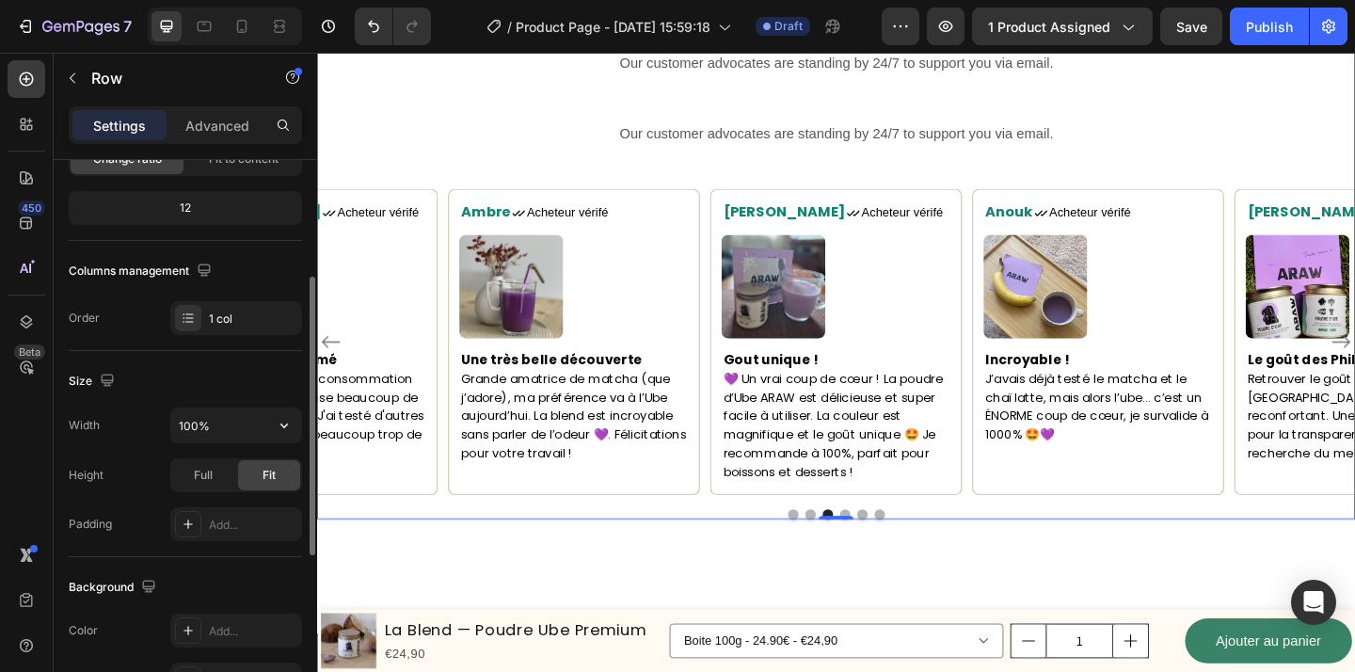
scroll to position [233, 0]
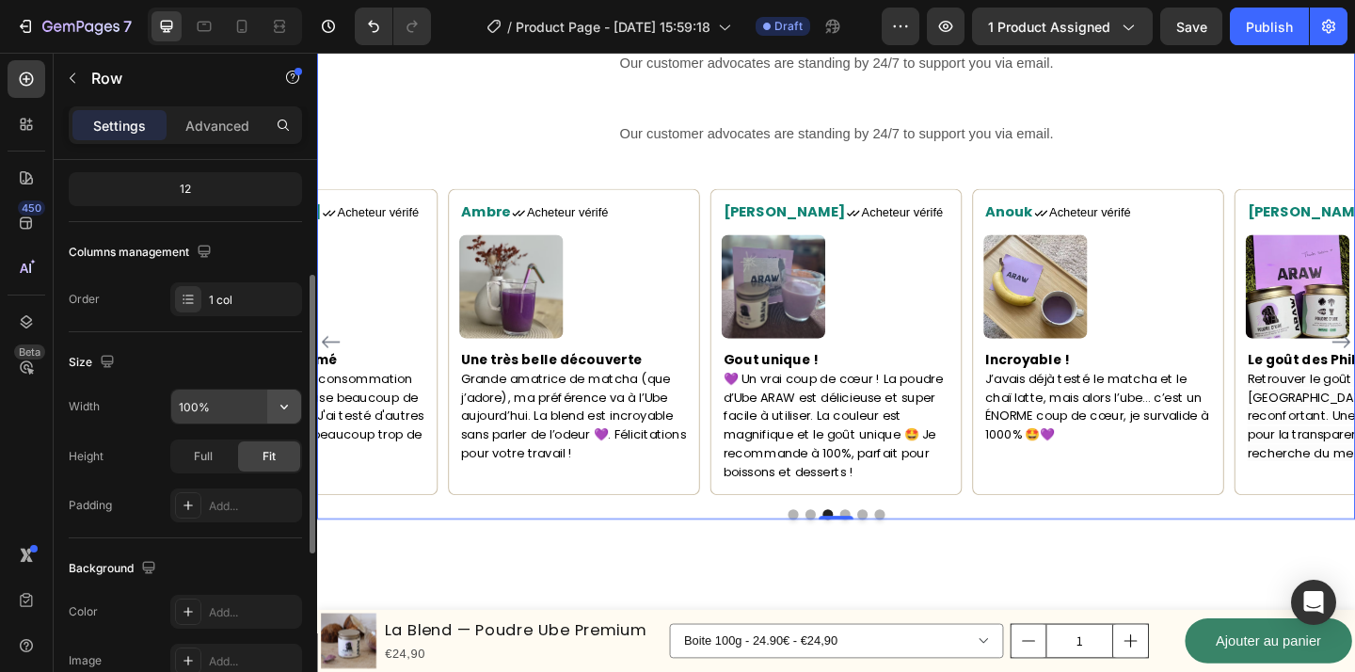
click at [281, 407] on icon "button" at bounding box center [284, 406] width 19 height 19
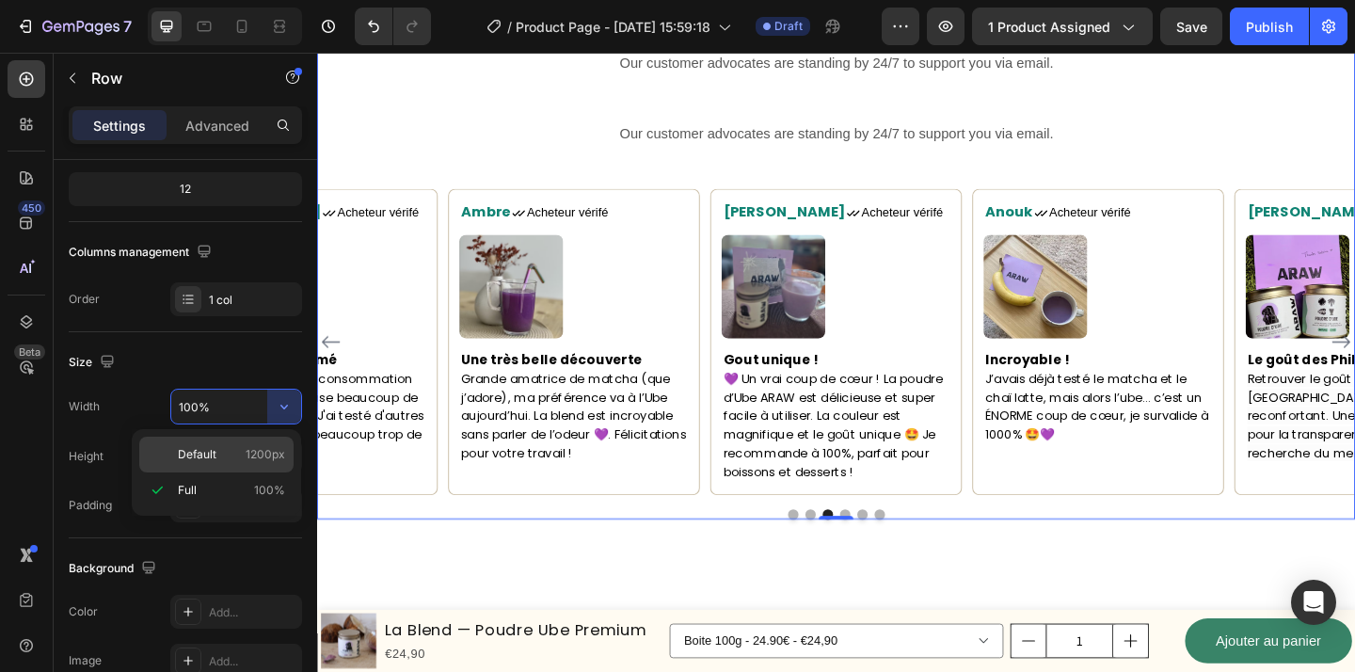
click at [233, 456] on p "Default 1200px" at bounding box center [231, 454] width 107 height 17
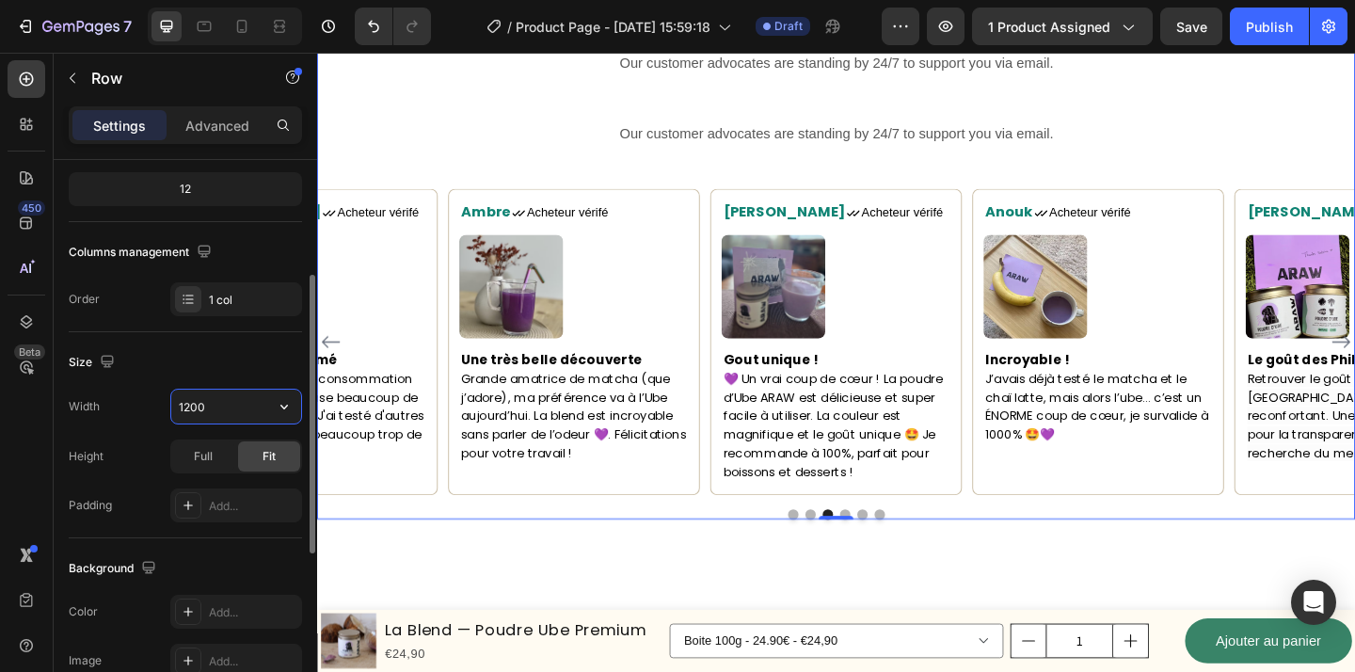
click at [194, 408] on input "1200" at bounding box center [236, 407] width 130 height 34
click at [275, 24] on icon at bounding box center [279, 22] width 11 height 4
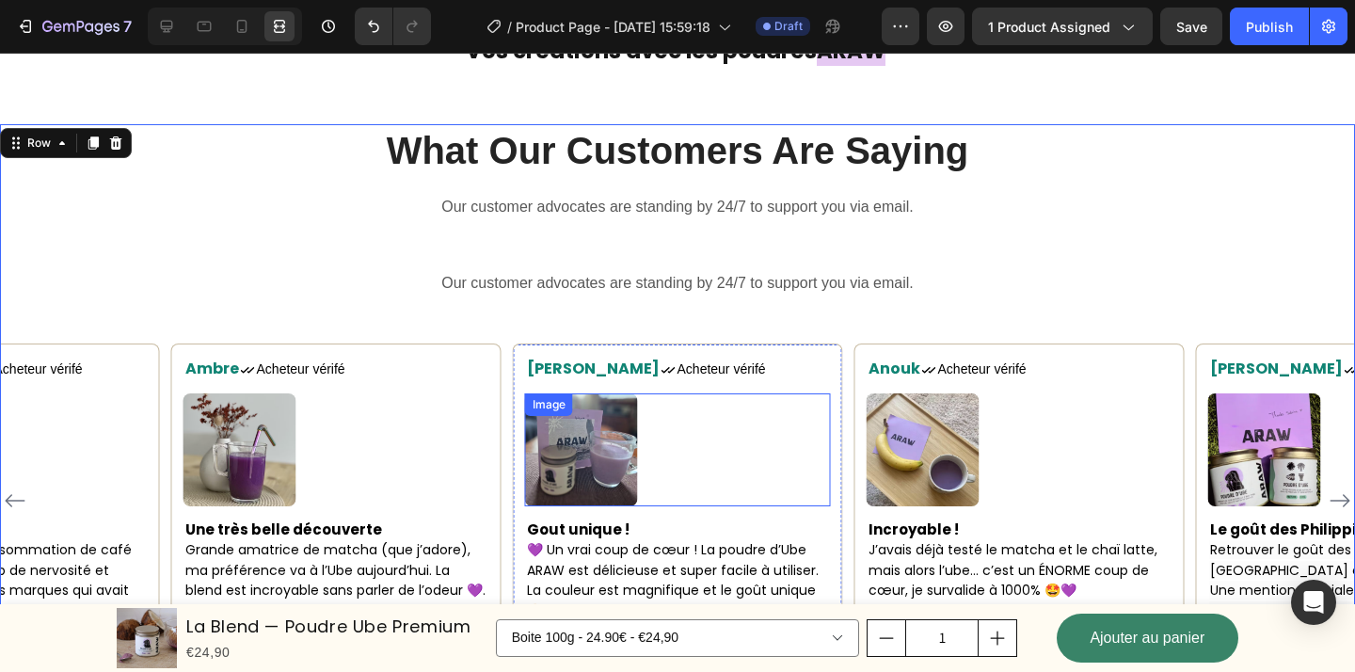
scroll to position [3045, 0]
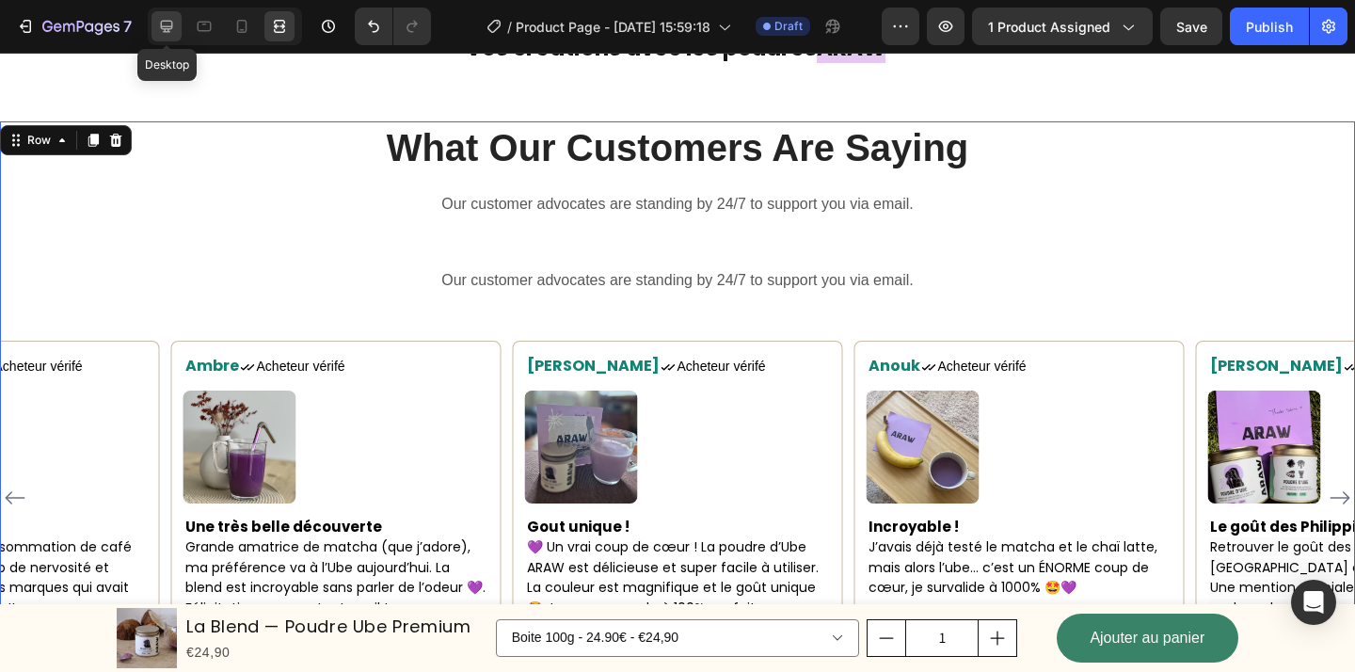
click at [167, 25] on icon at bounding box center [167, 27] width 12 height 12
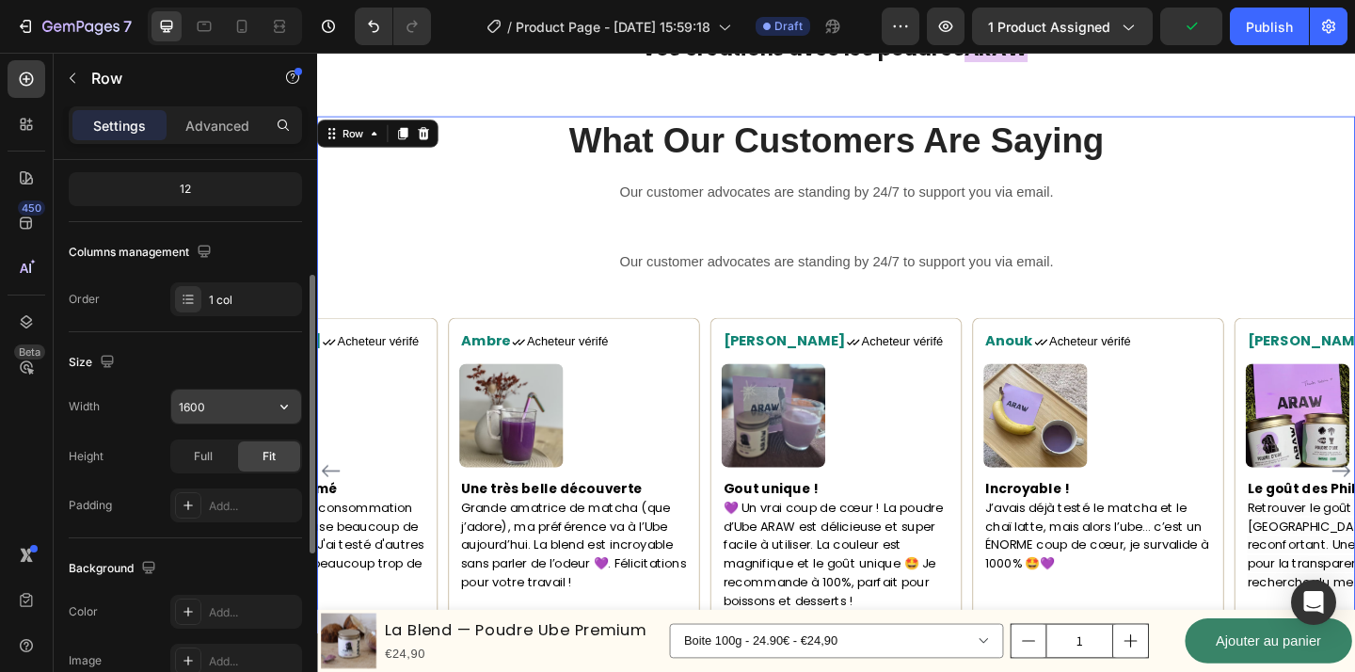
click at [266, 413] on input "1600" at bounding box center [236, 407] width 130 height 34
click at [208, 408] on input "1600" at bounding box center [236, 407] width 130 height 34
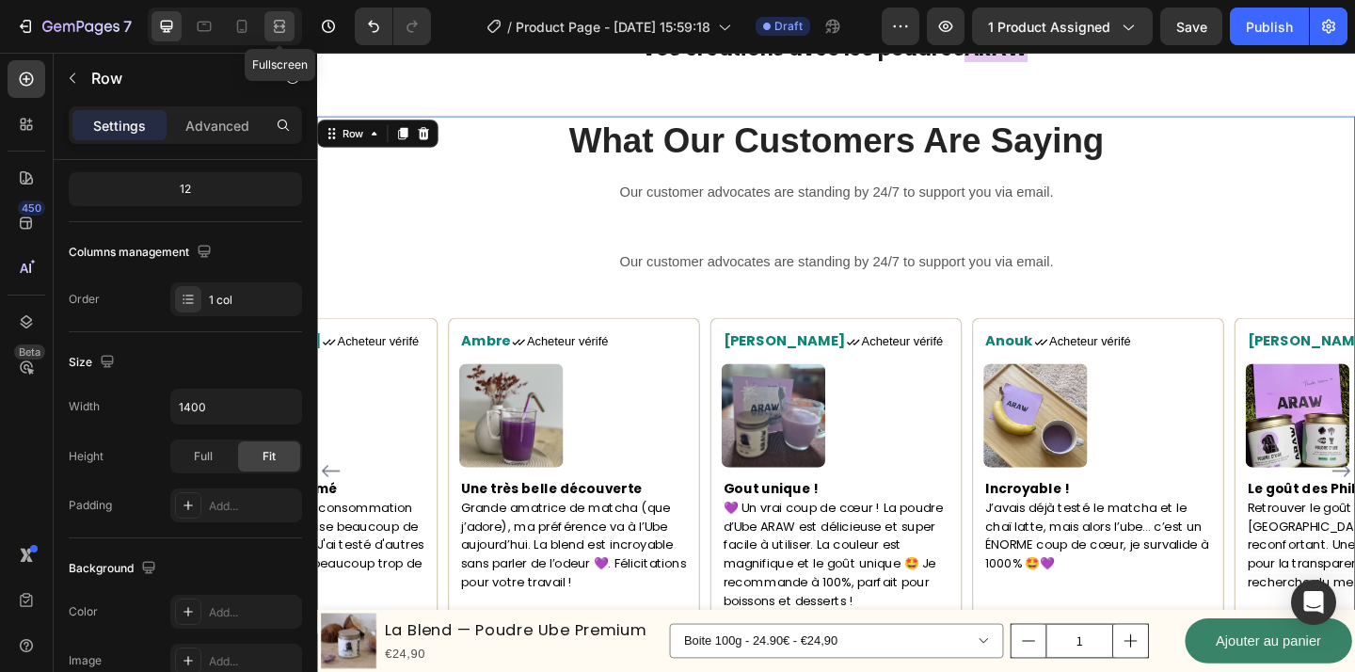
click at [283, 39] on div at bounding box center [279, 26] width 30 height 30
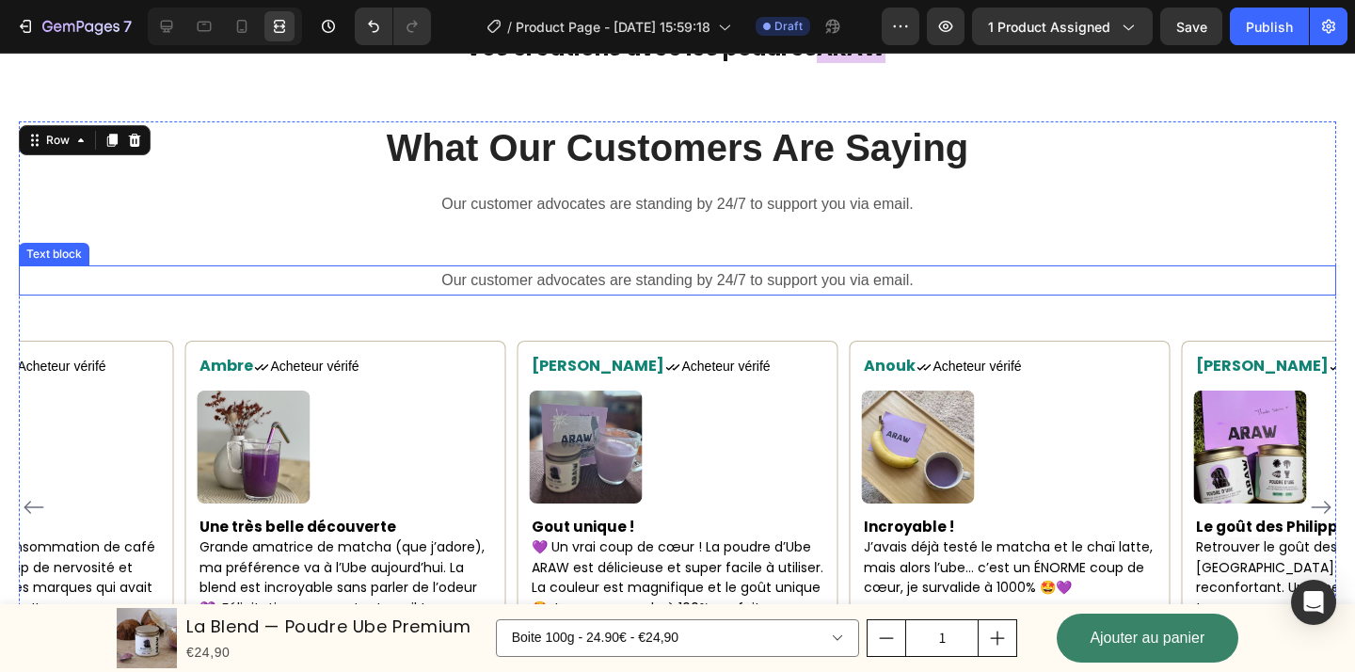
scroll to position [3298, 0]
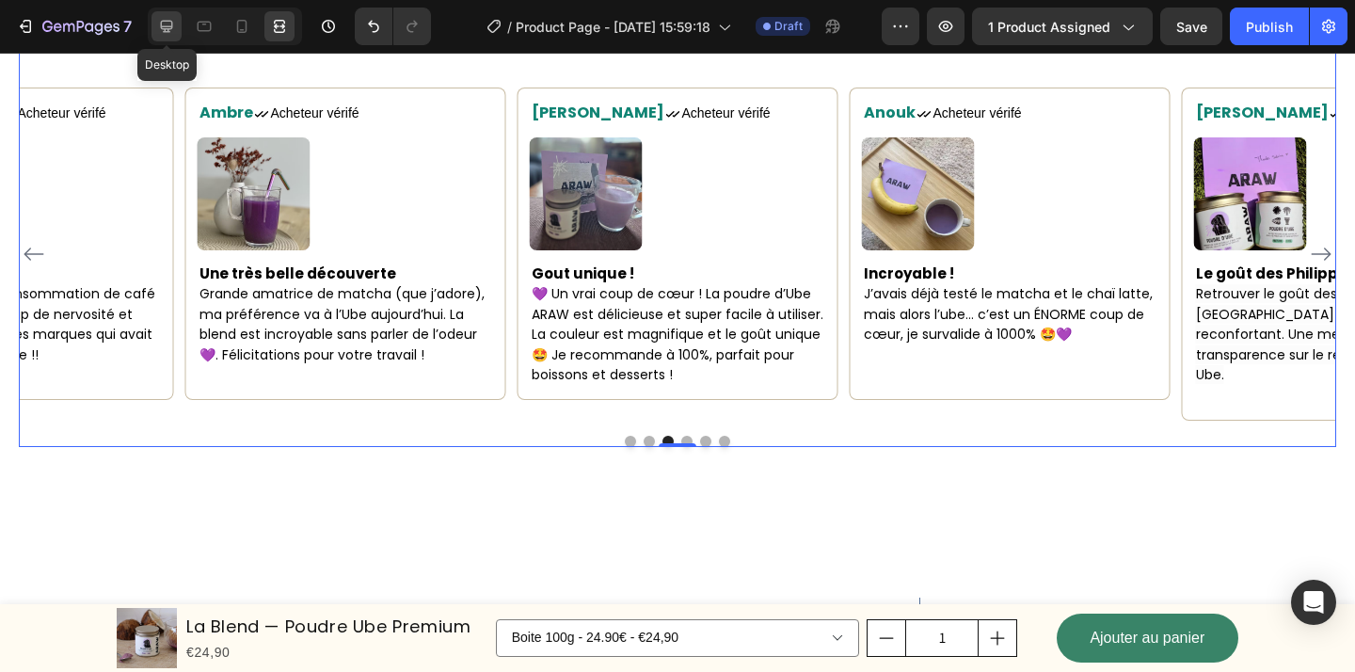
click at [176, 28] on div at bounding box center [166, 26] width 30 height 30
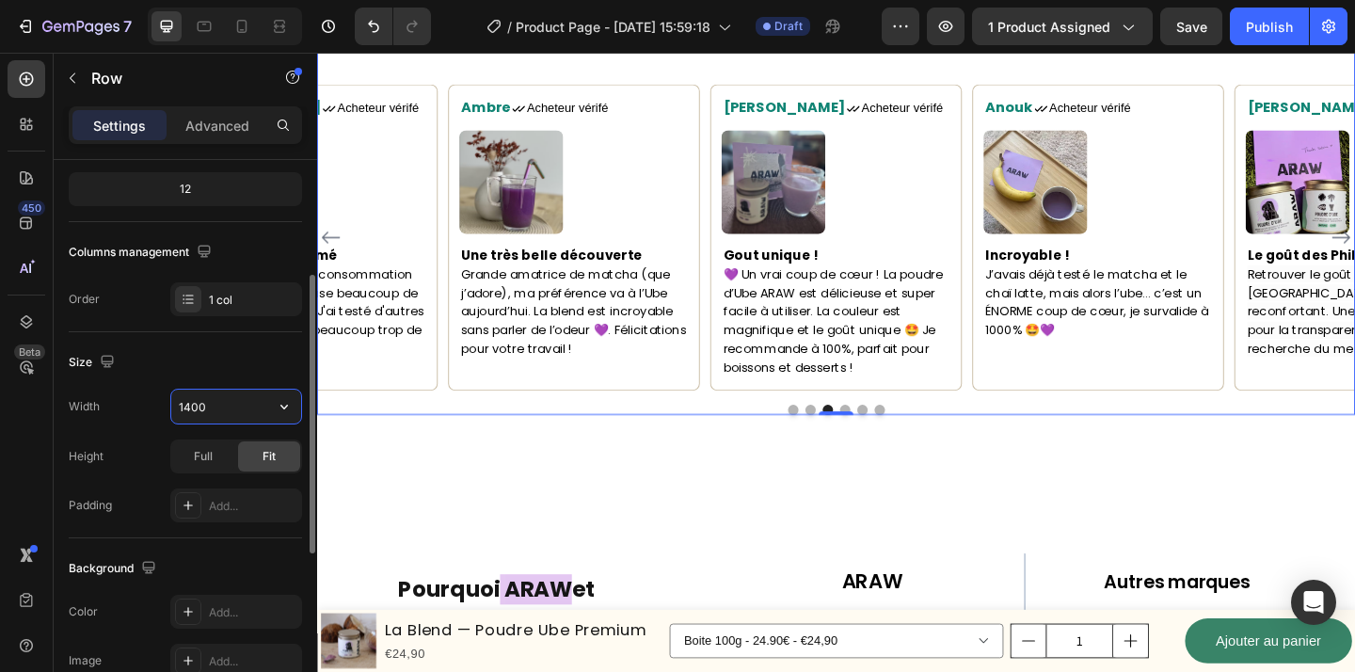
click at [211, 405] on input "1400" at bounding box center [236, 407] width 130 height 34
click at [286, 36] on div at bounding box center [279, 26] width 30 height 30
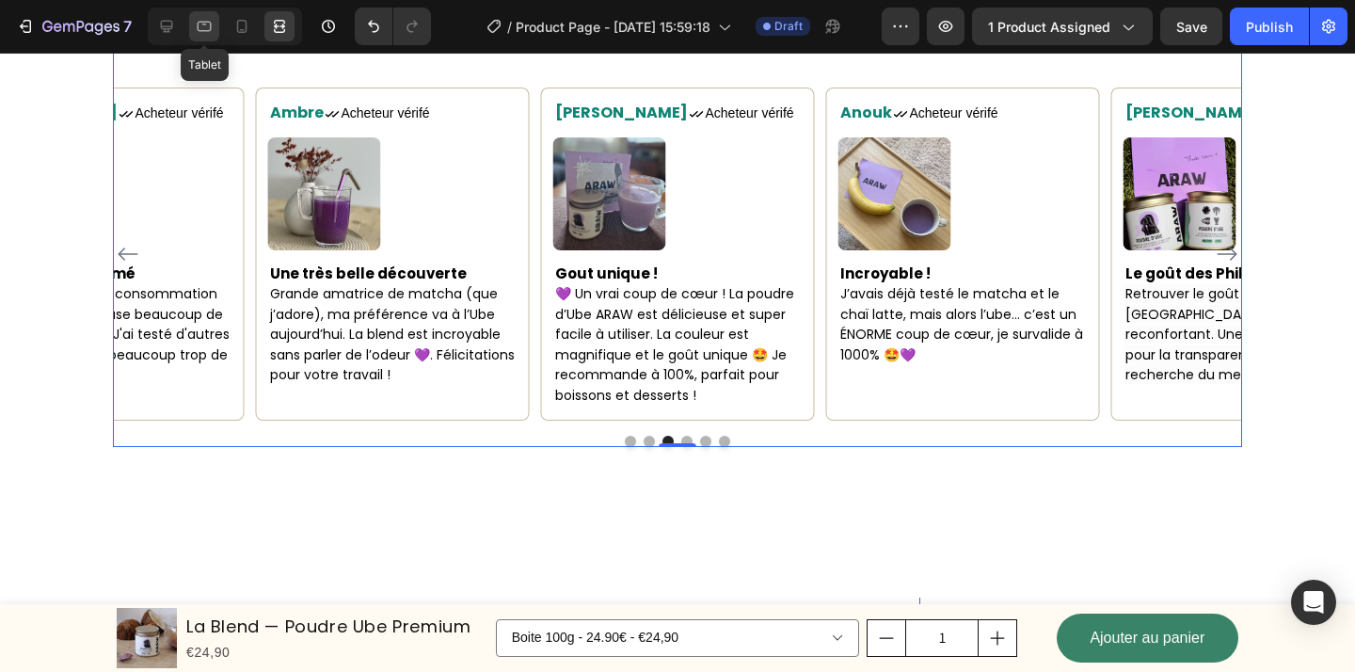
click at [203, 31] on icon at bounding box center [205, 27] width 14 height 10
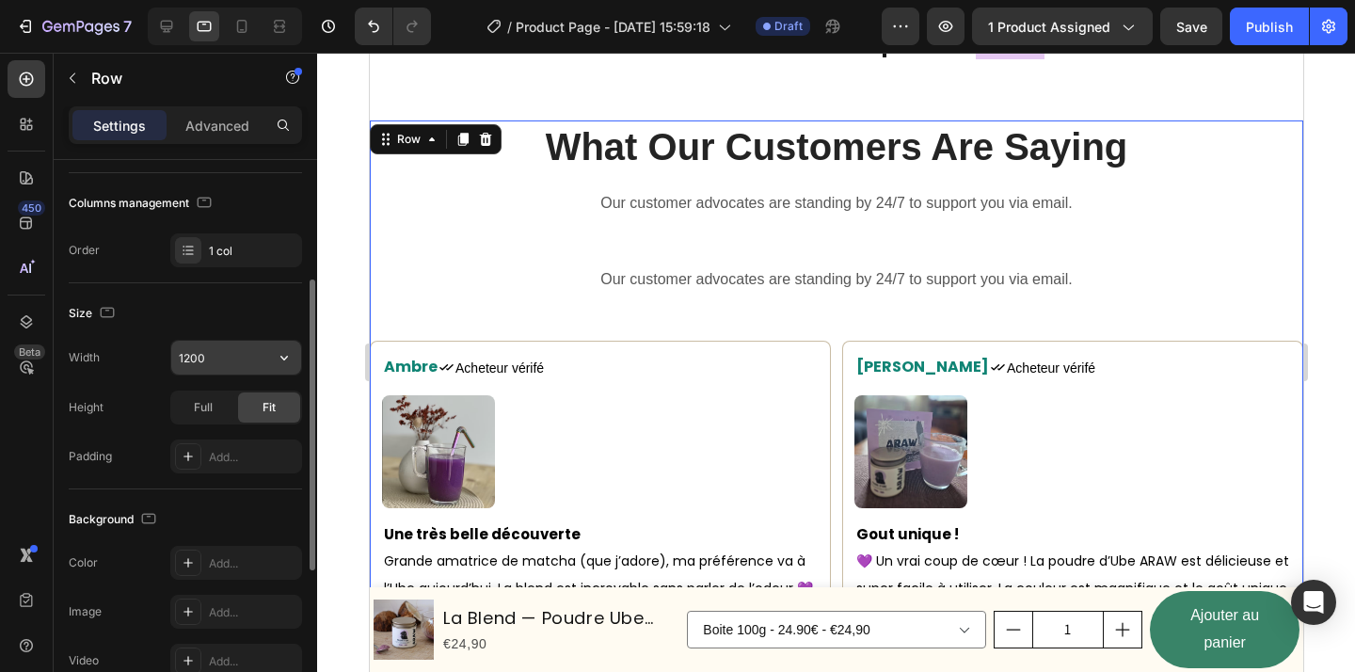
scroll to position [3717, 0]
click at [194, 360] on input "1200" at bounding box center [236, 358] width 130 height 34
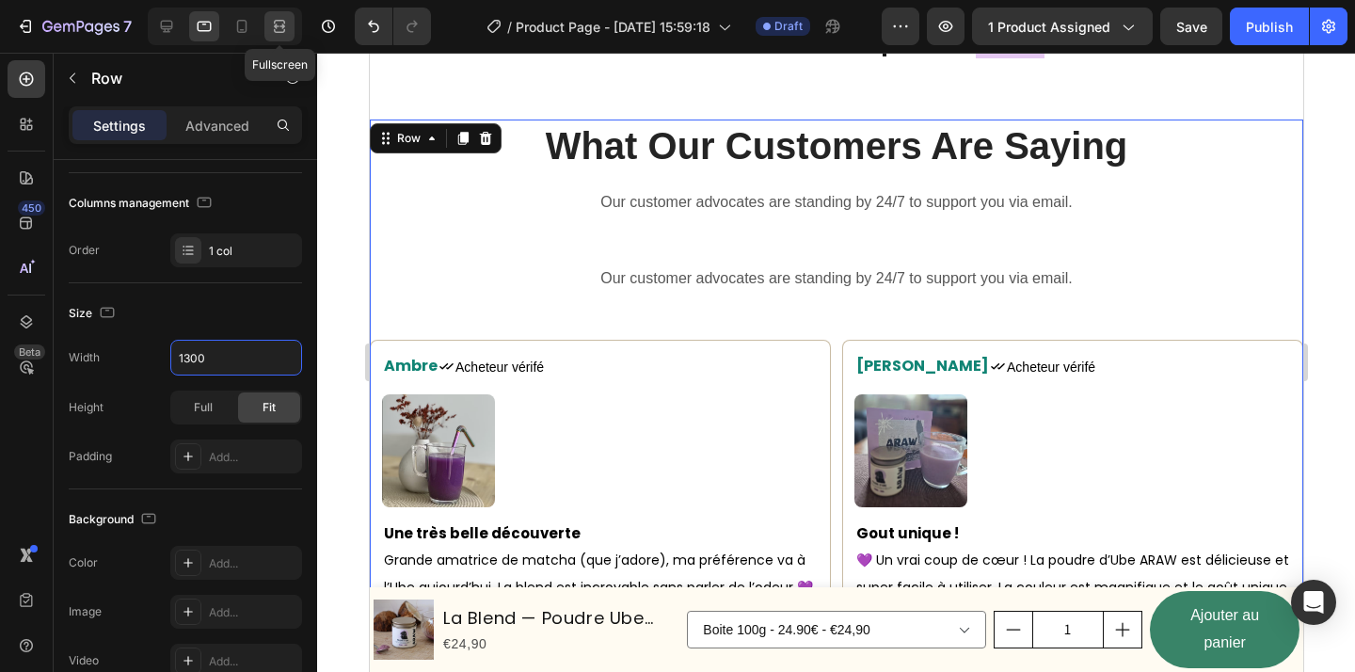
click at [281, 30] on icon at bounding box center [279, 26] width 19 height 19
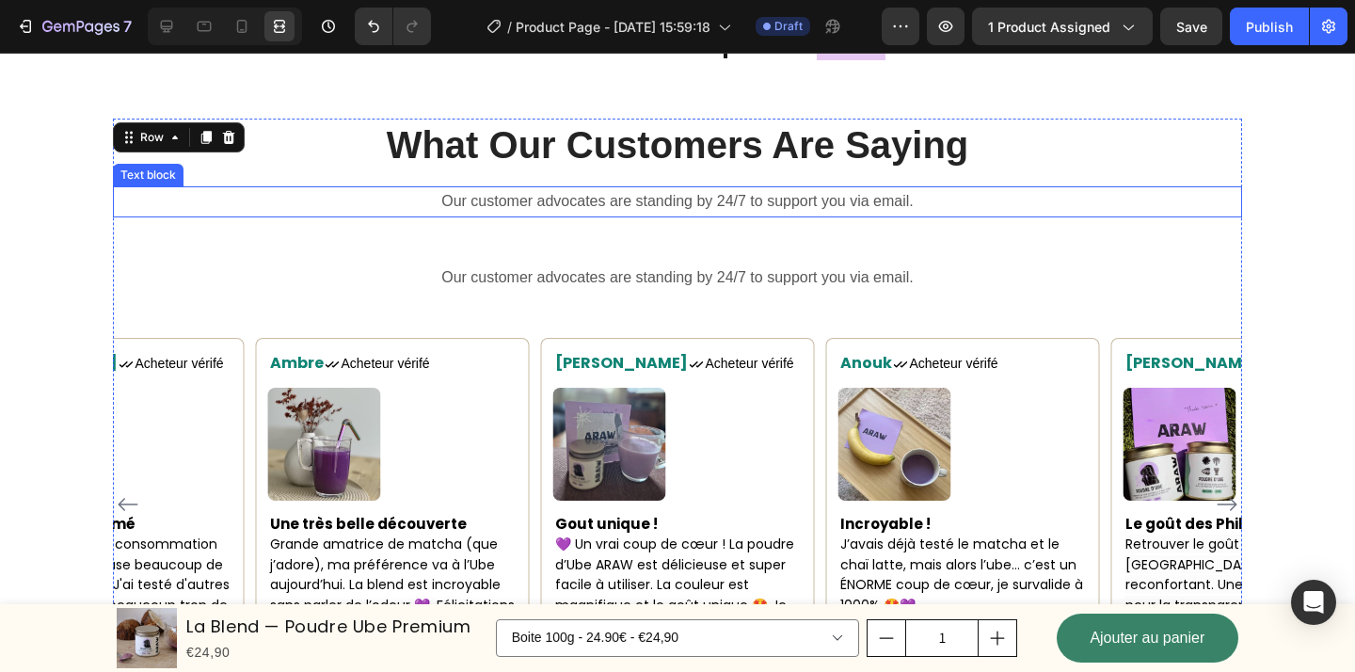
scroll to position [3047, 0]
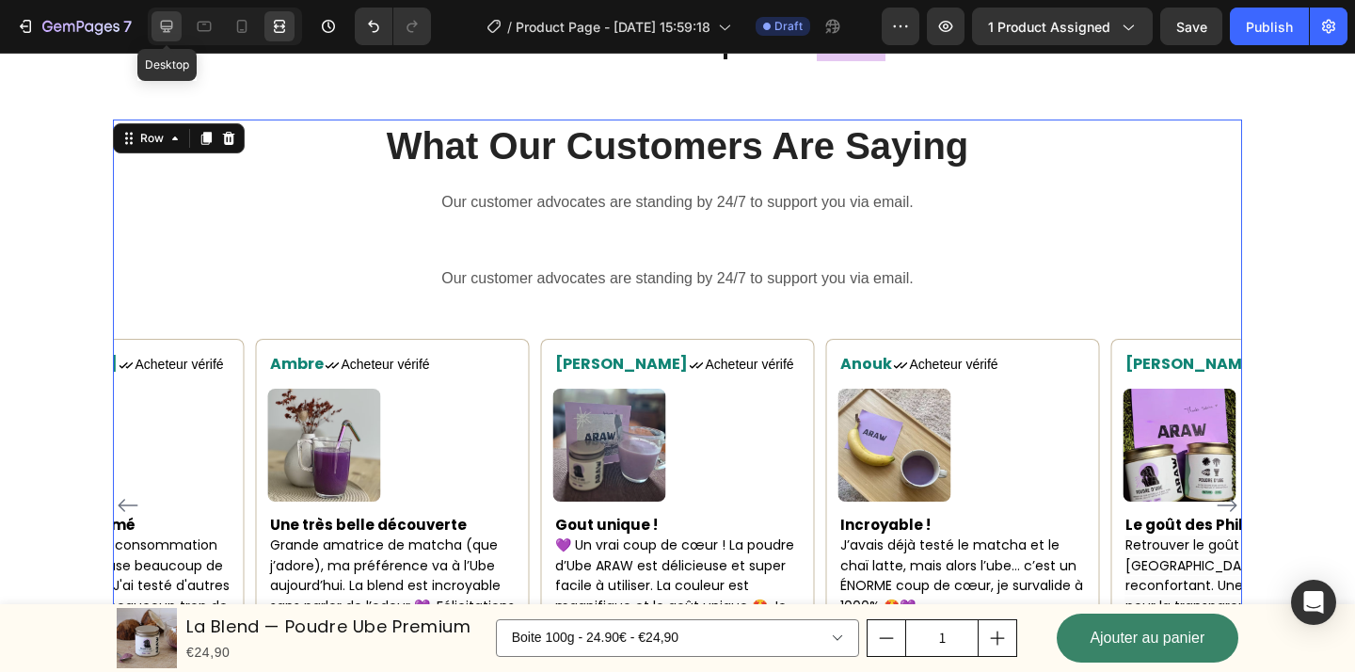
click at [169, 31] on icon at bounding box center [167, 27] width 12 height 12
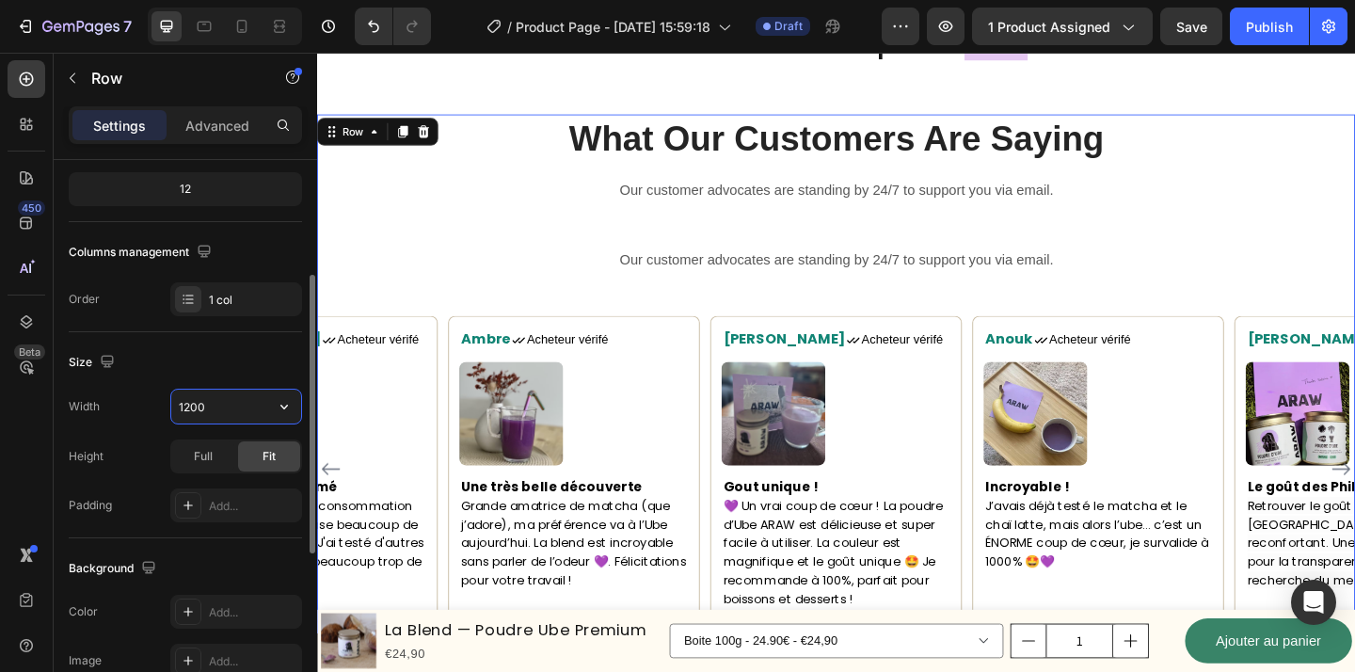
click at [214, 392] on input "1200" at bounding box center [236, 407] width 130 height 34
click at [227, 368] on div "Size" at bounding box center [185, 362] width 233 height 30
click at [220, 410] on input "1200" at bounding box center [236, 407] width 130 height 34
type input "1300"
click at [280, 24] on icon at bounding box center [279, 26] width 19 height 19
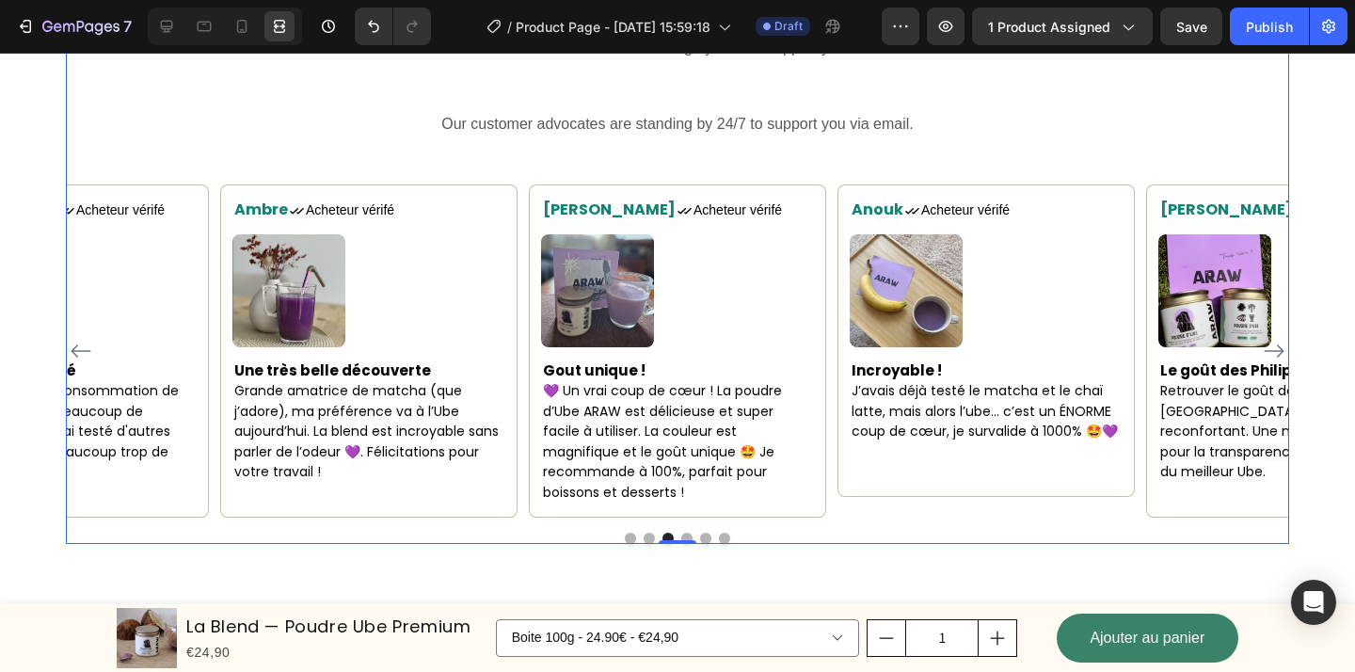
scroll to position [3203, 0]
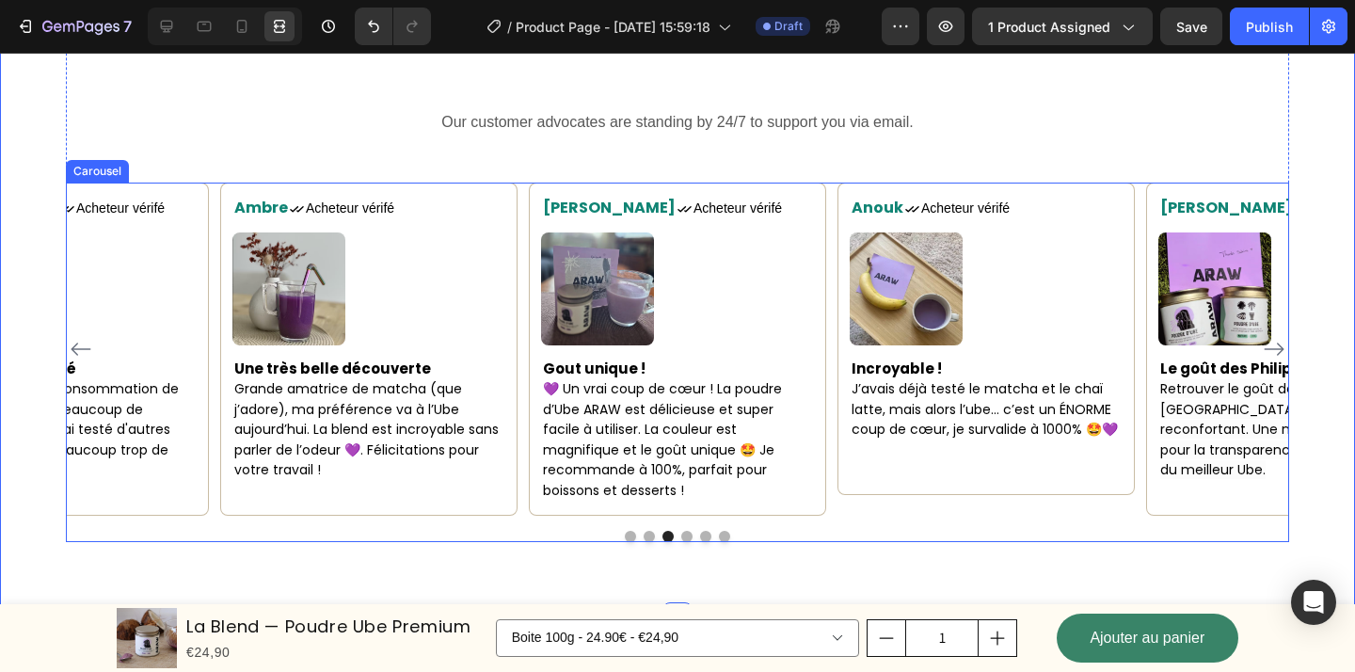
click at [1181, 496] on div "Sabrina Text block Icon Acheteur vérifé Text Block Row Image Le goût des Philip…" at bounding box center [1294, 349] width 297 height 332
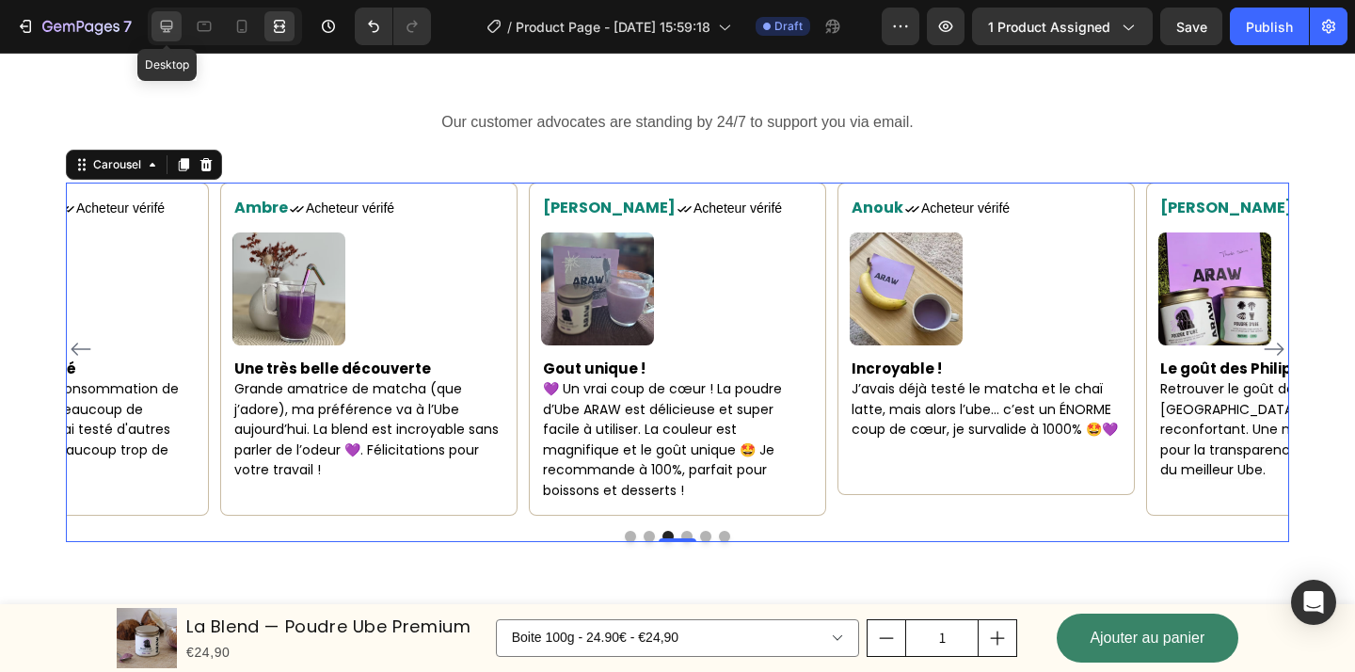
click at [169, 24] on icon at bounding box center [166, 26] width 19 height 19
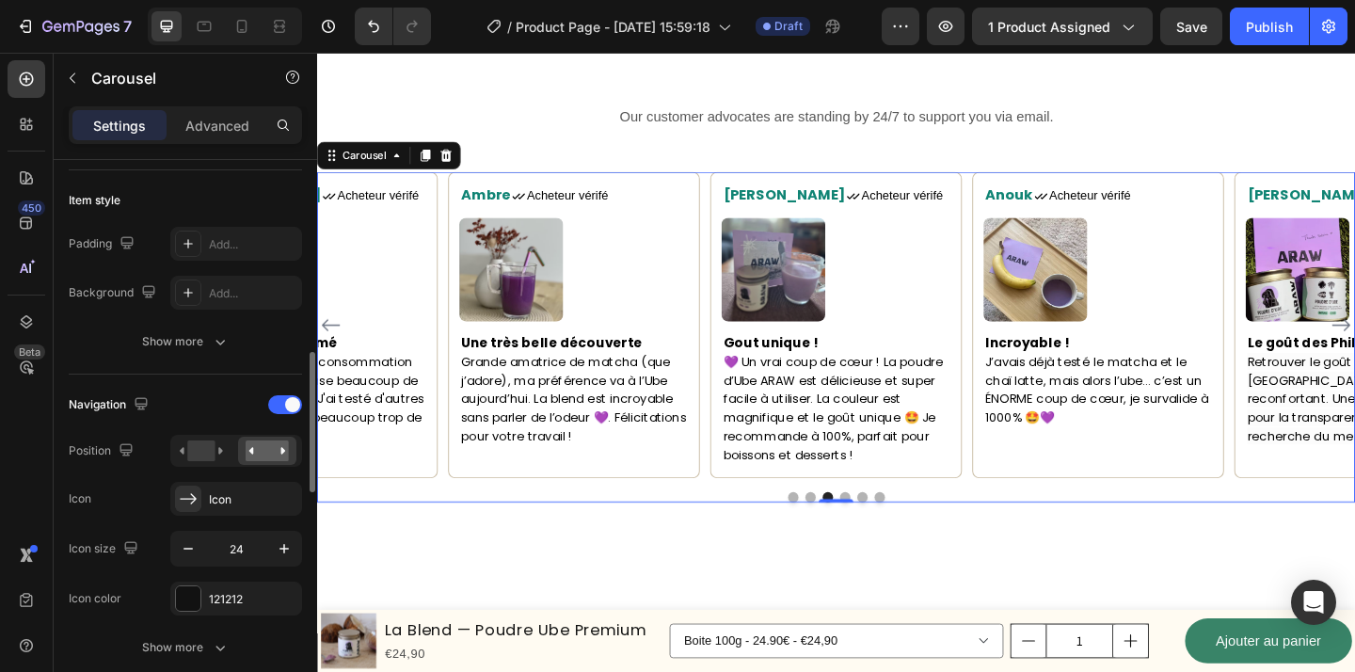
scroll to position [527, 0]
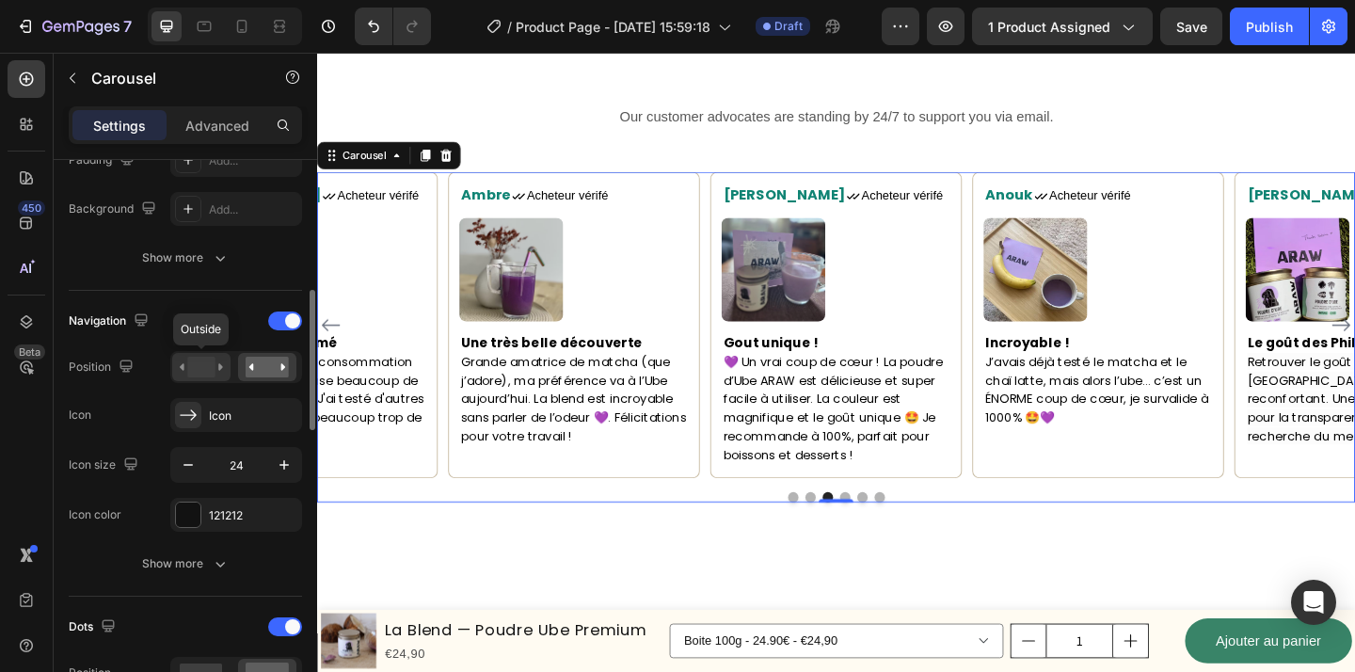
click at [211, 367] on rect at bounding box center [200, 367] width 27 height 21
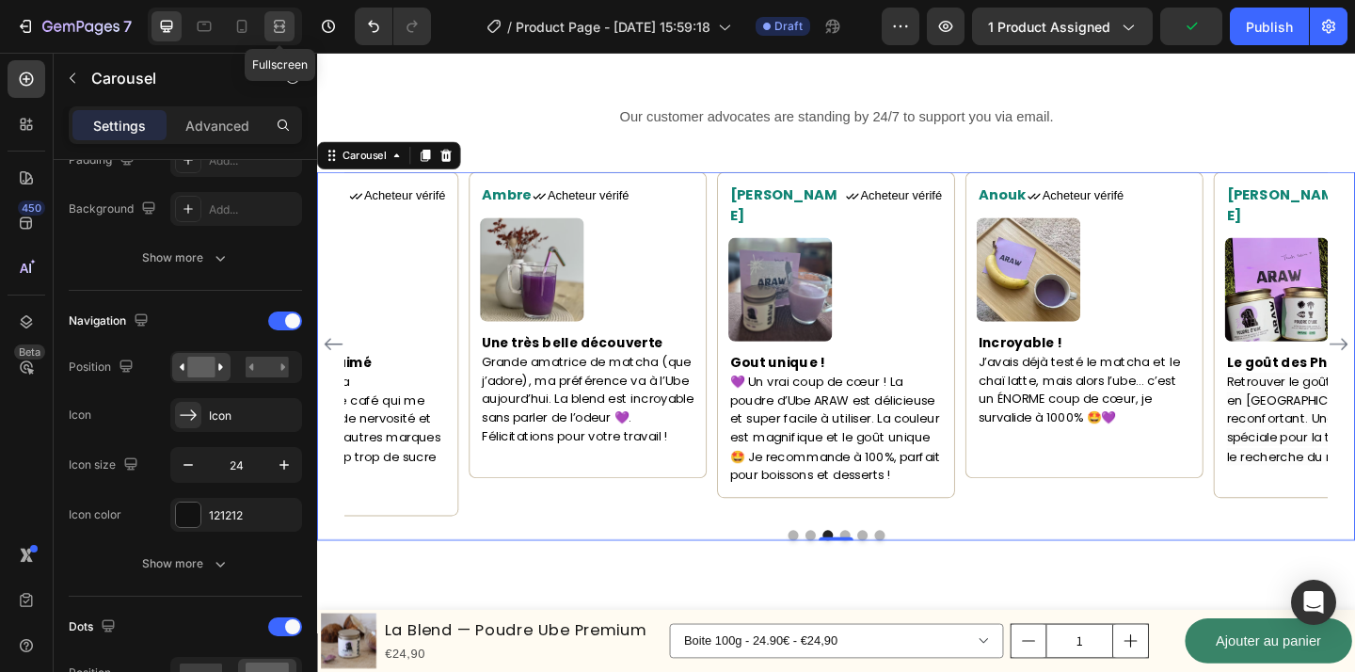
click at [283, 33] on icon at bounding box center [279, 26] width 19 height 19
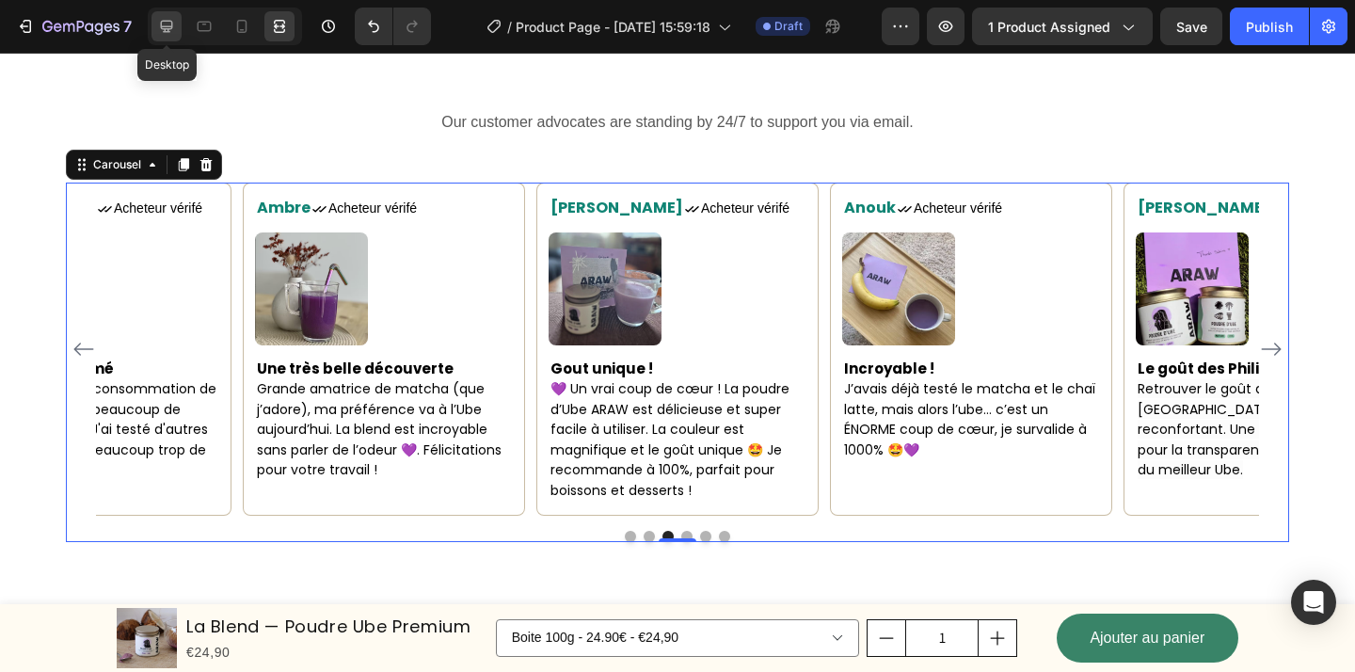
click at [162, 28] on icon at bounding box center [167, 27] width 12 height 12
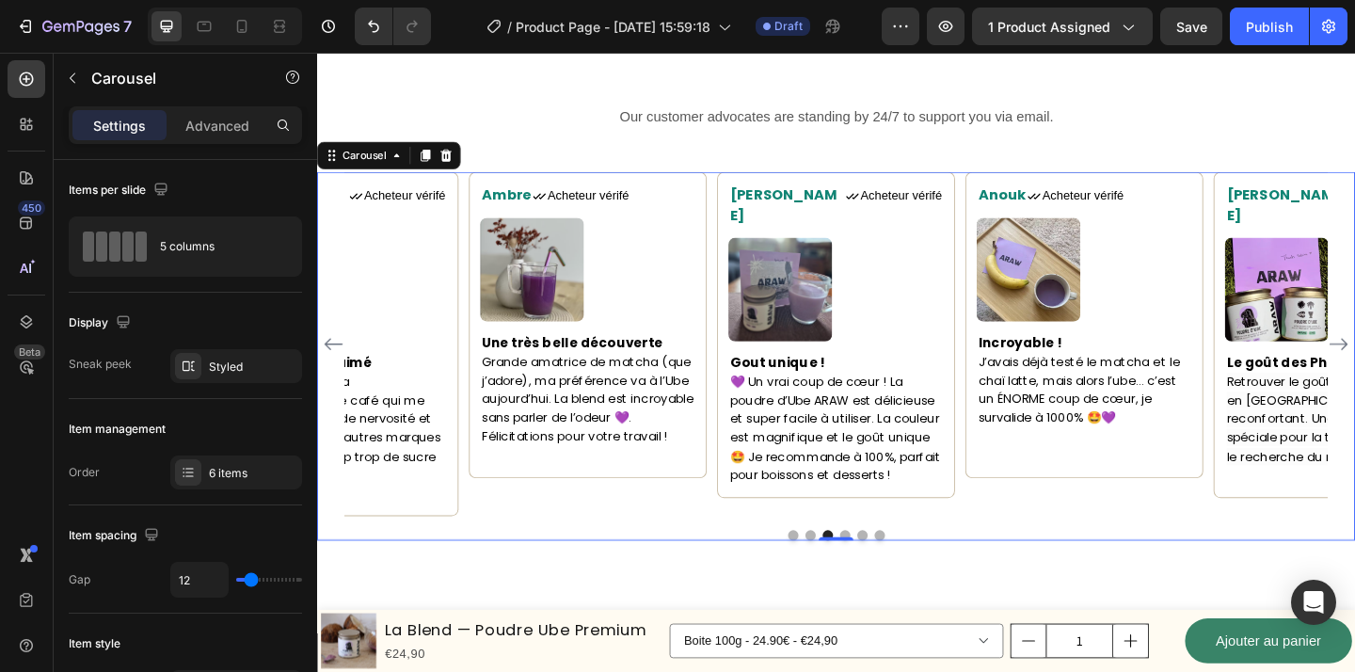
click at [380, 572] on div at bounding box center [881, 577] width 1129 height 11
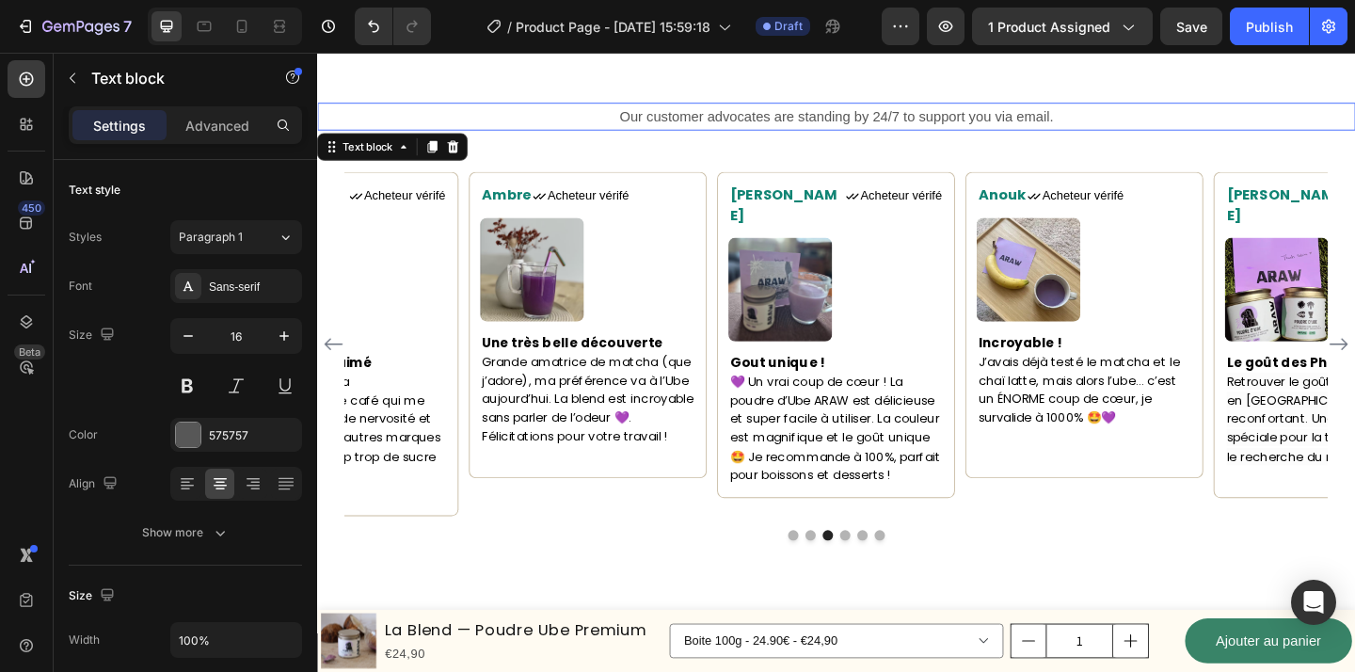
click at [511, 113] on p "Our customer advocates are standing by 24/7 to support you via email." at bounding box center [881, 122] width 1125 height 27
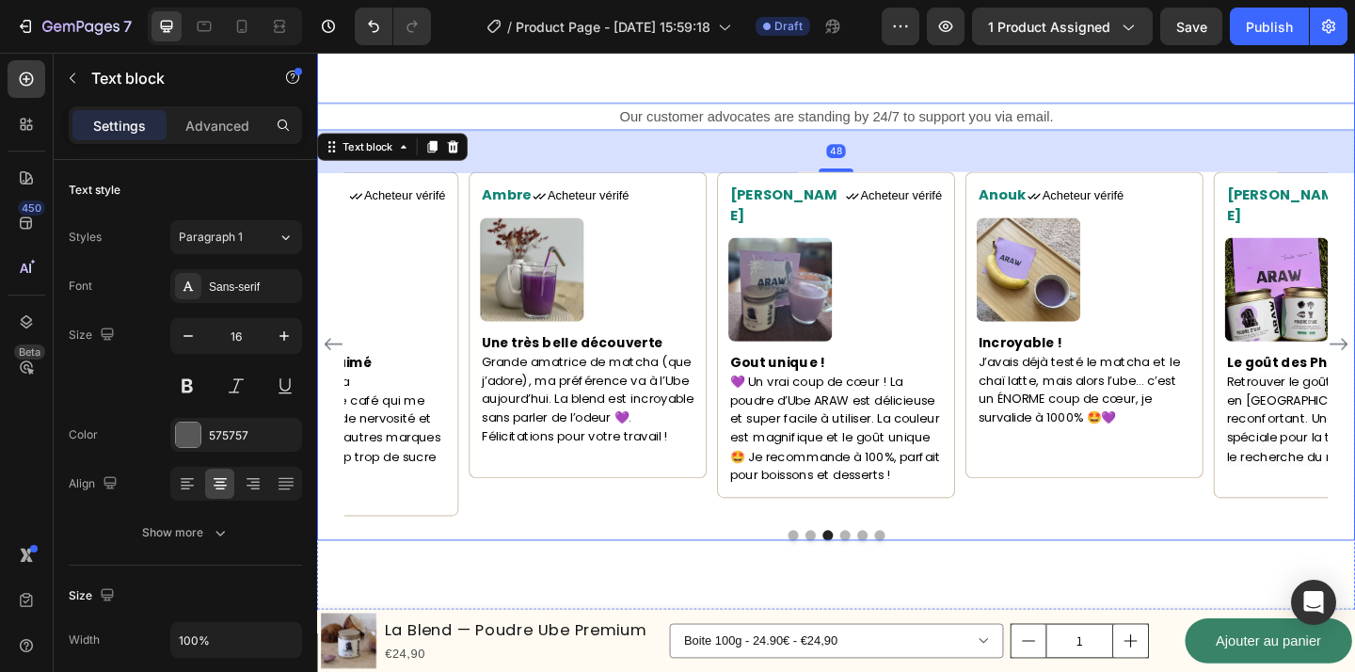
click at [511, 86] on div "What Our Customers Are Saying Heading Our customer advocates are standing by 24…" at bounding box center [881, 273] width 1129 height 621
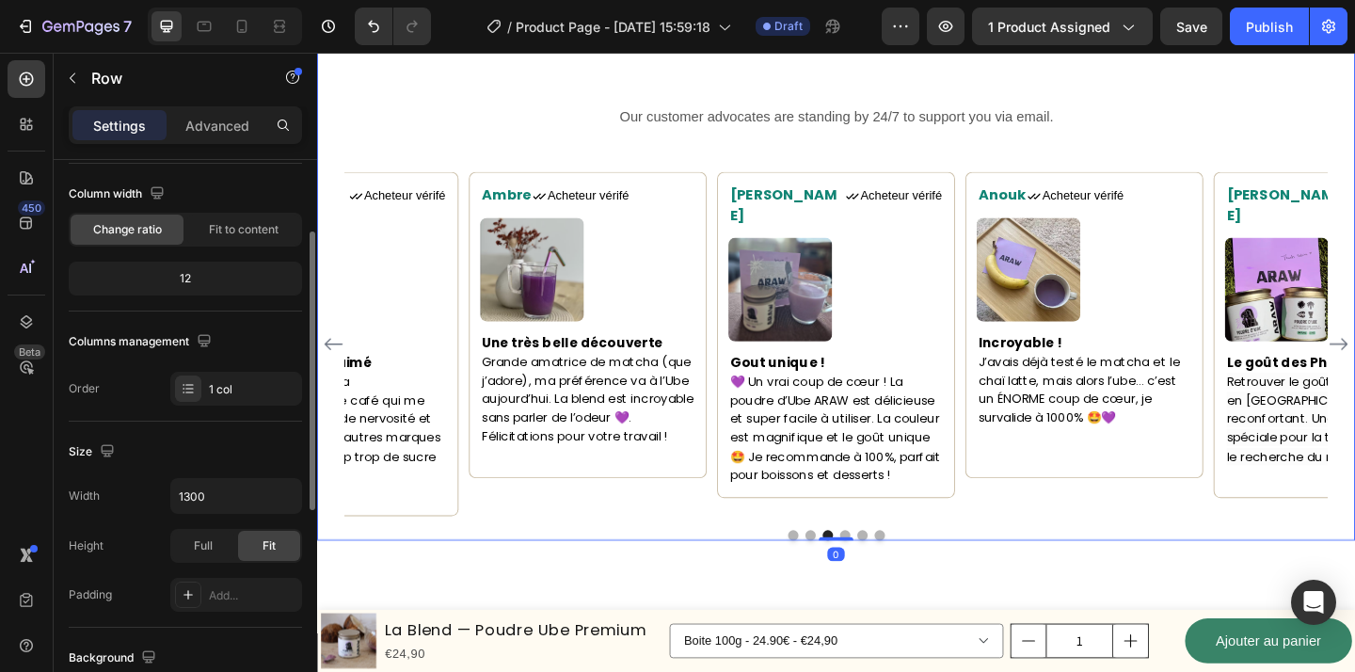
scroll to position [146, 0]
click at [207, 507] on input "1300" at bounding box center [236, 494] width 130 height 34
click at [227, 501] on input "1300" at bounding box center [236, 494] width 130 height 34
type input "1400"
click at [264, 51] on div "7 Version history / Product Page - Aug 29, 15:59:18 Draft Preview 1 product ass…" at bounding box center [677, 27] width 1355 height 54
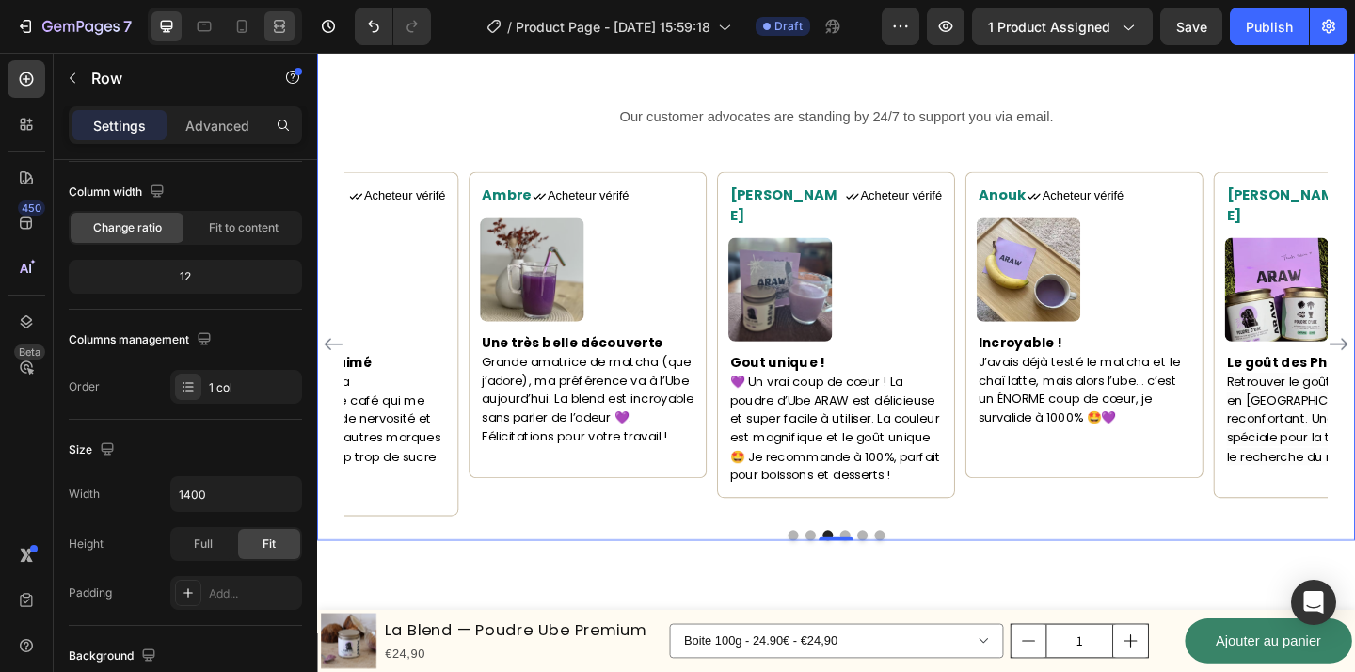
click at [275, 39] on div at bounding box center [279, 26] width 30 height 30
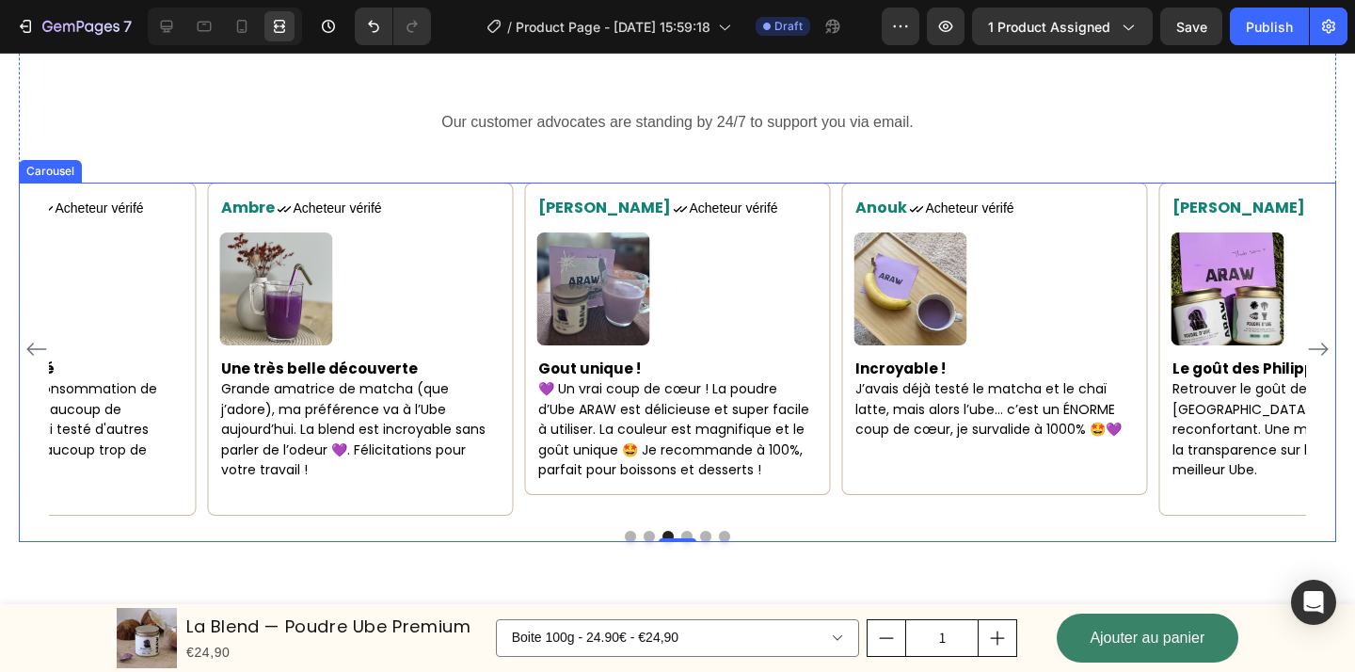
click at [1319, 344] on icon "Carousel Next Arrow" at bounding box center [1318, 349] width 23 height 23
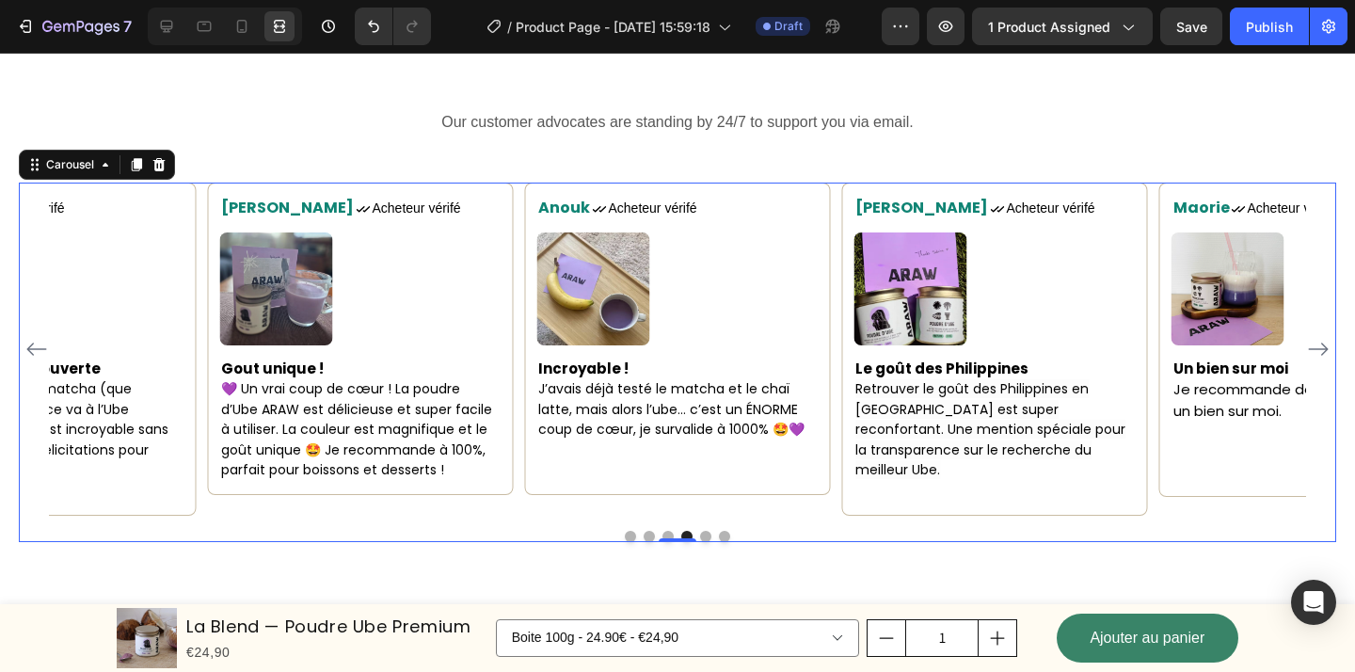
click at [1319, 344] on icon "Carousel Next Arrow" at bounding box center [1318, 349] width 23 height 23
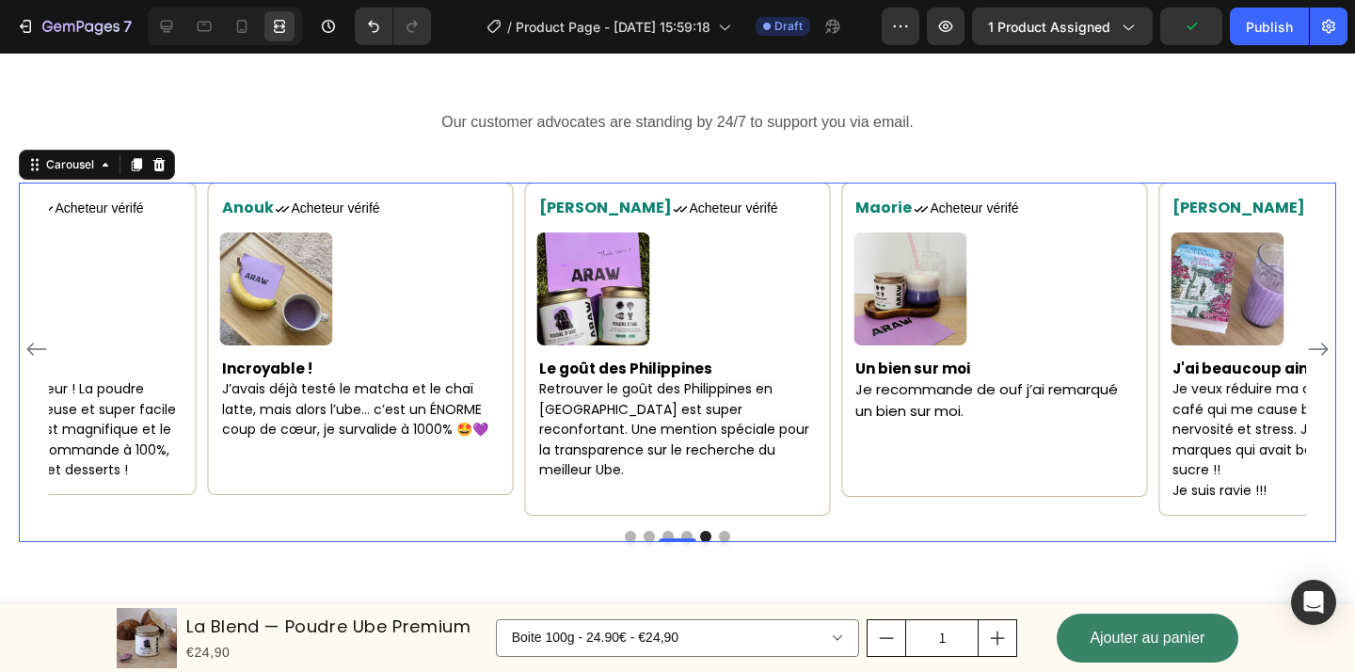
click at [1319, 344] on icon "Carousel Next Arrow" at bounding box center [1318, 349] width 23 height 23
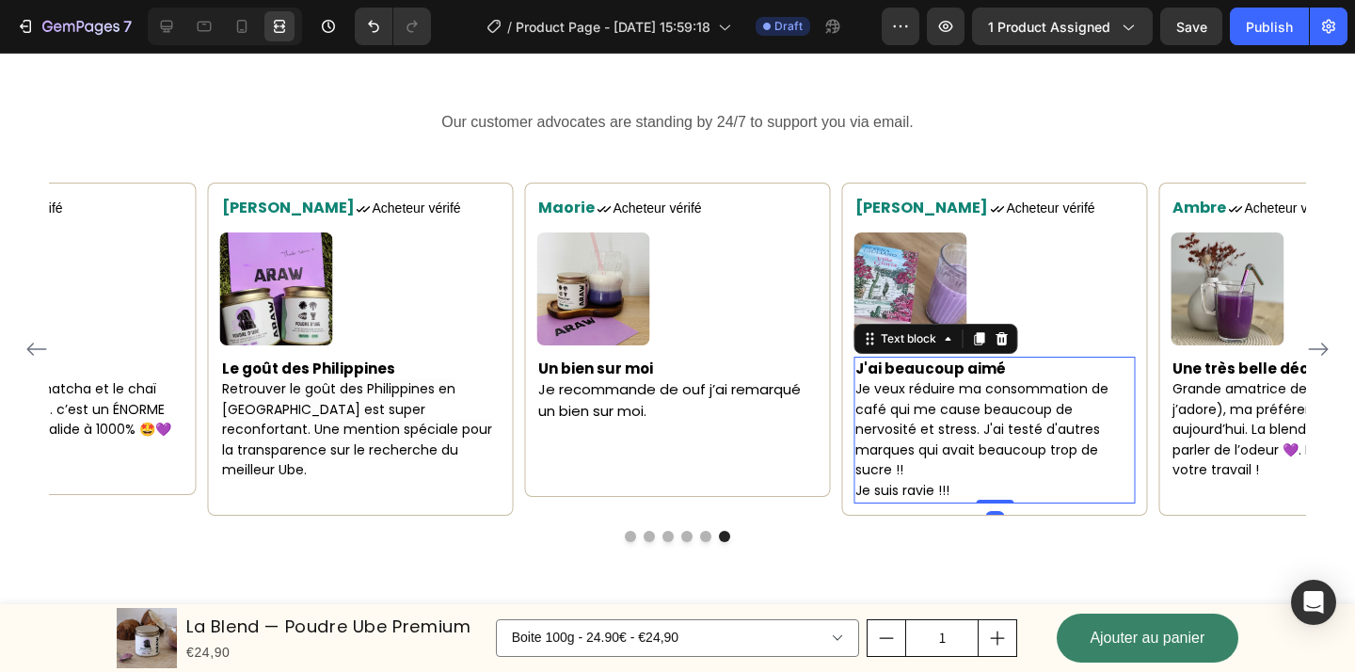
click at [914, 478] on p "Je veux réduire ma consommation de café qui me cause beaucoup de nervosité et s…" at bounding box center [994, 430] width 278 height 102
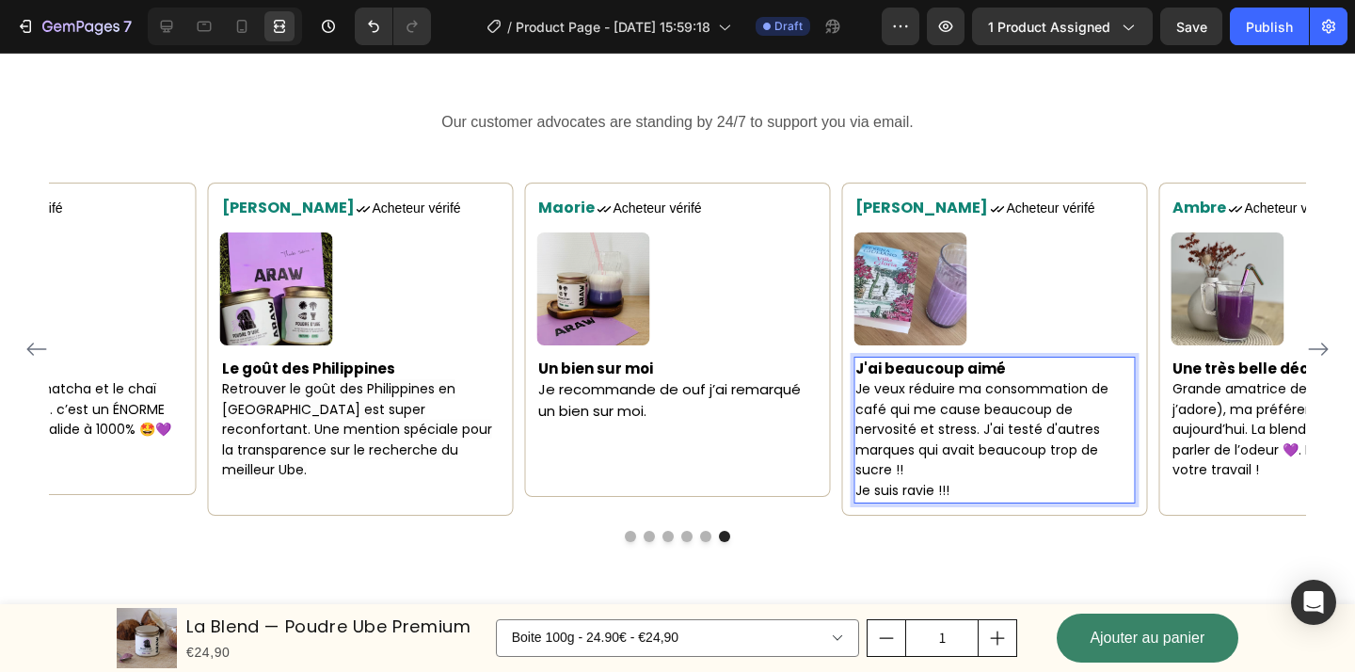
click at [900, 494] on span "Je suis ravie !!!" at bounding box center [902, 490] width 94 height 19
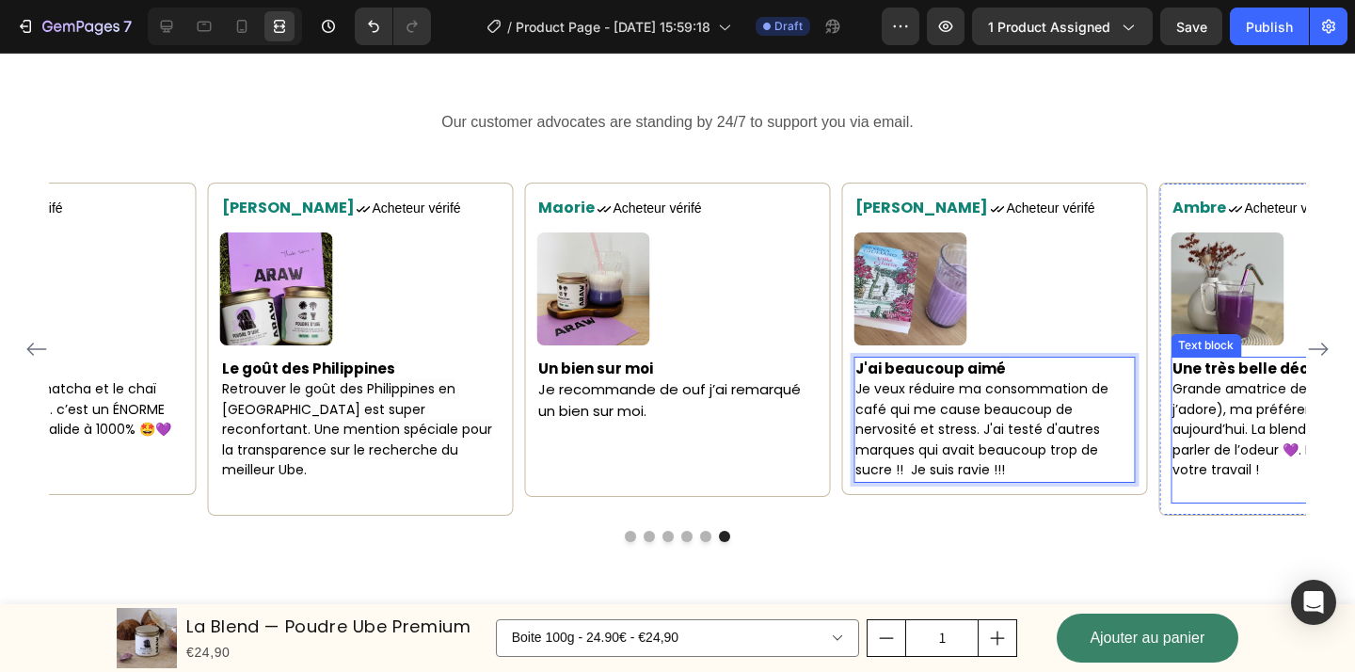
click at [1251, 481] on p at bounding box center [1311, 491] width 278 height 21
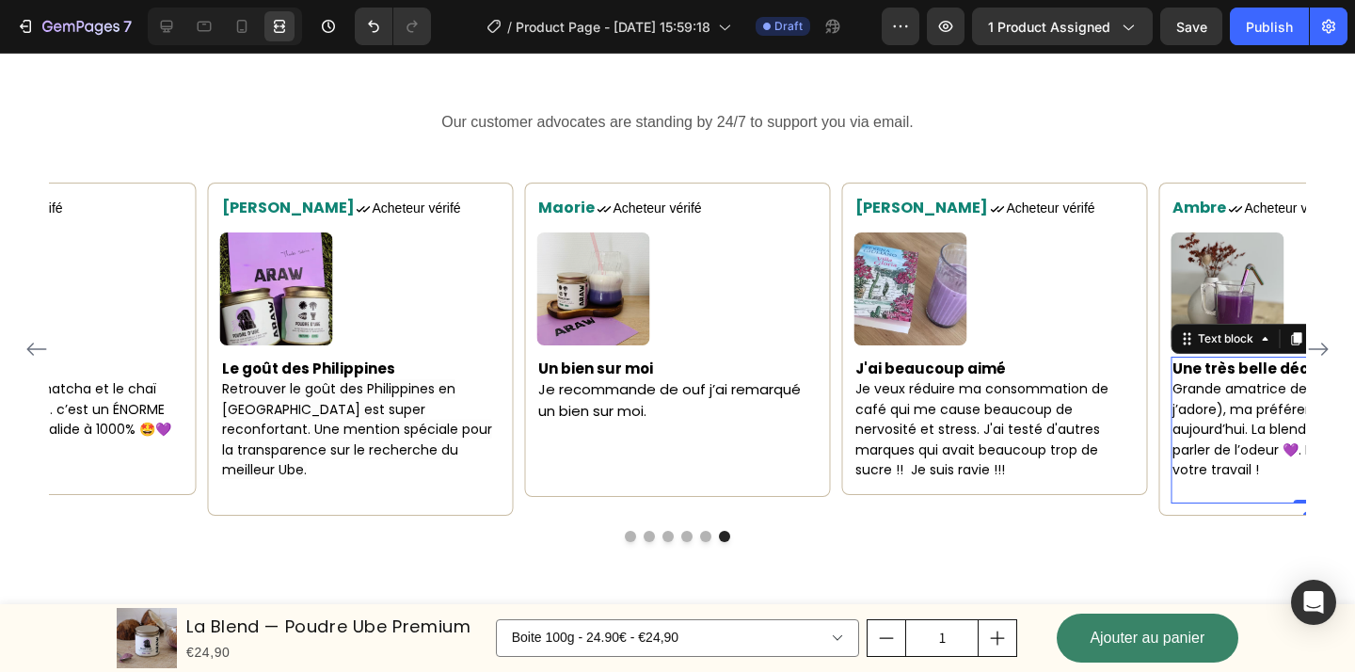
click at [1219, 490] on p at bounding box center [1311, 491] width 278 height 21
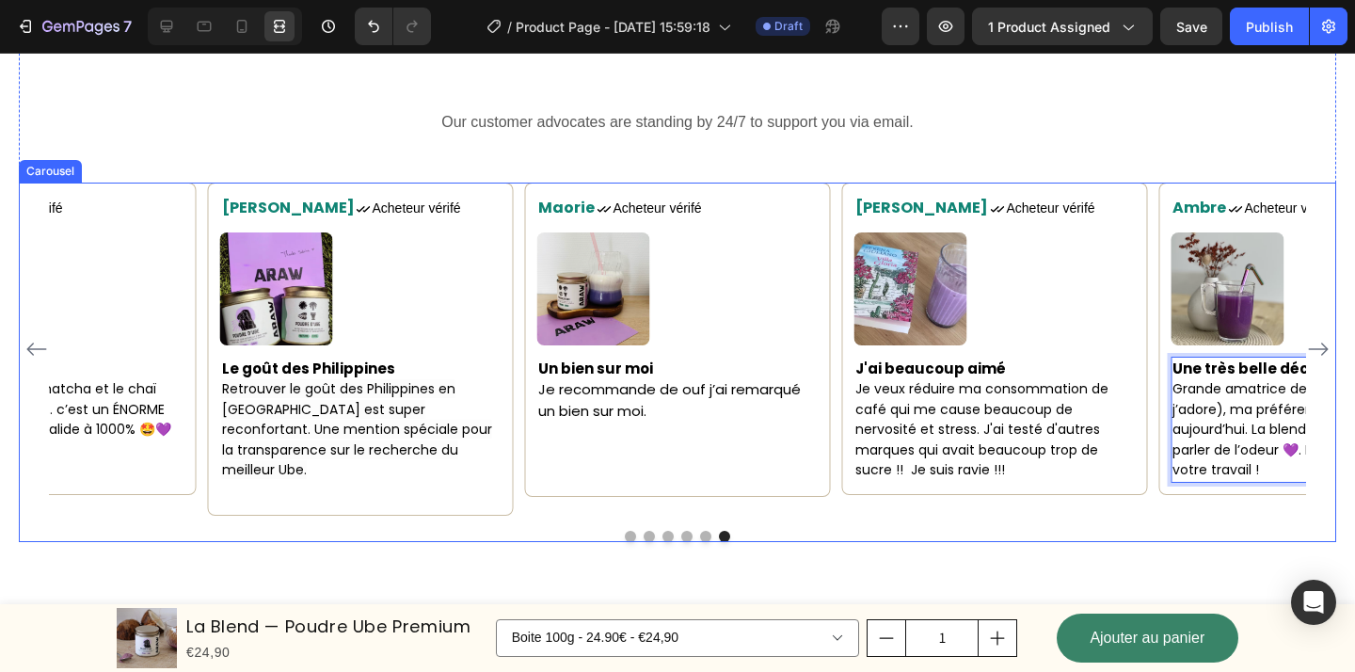
click at [1319, 338] on icon "Carousel Next Arrow" at bounding box center [1318, 349] width 23 height 23
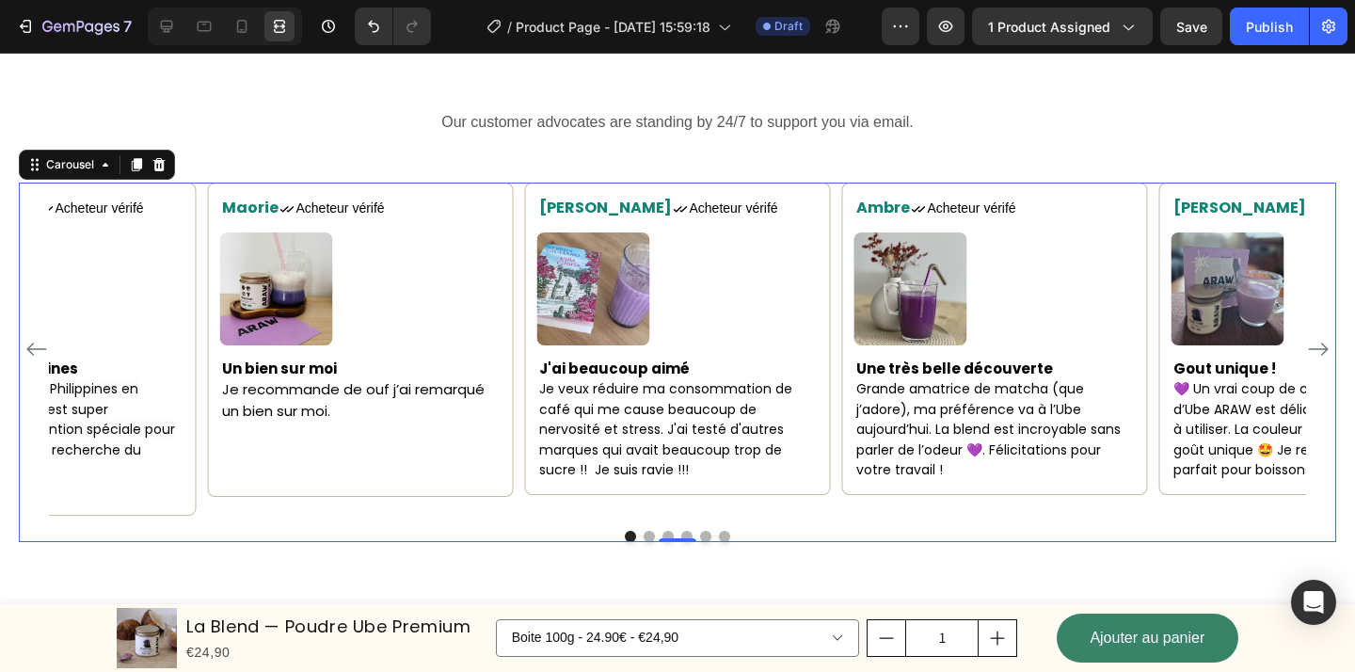
click at [1319, 338] on icon "Carousel Next Arrow" at bounding box center [1318, 349] width 23 height 23
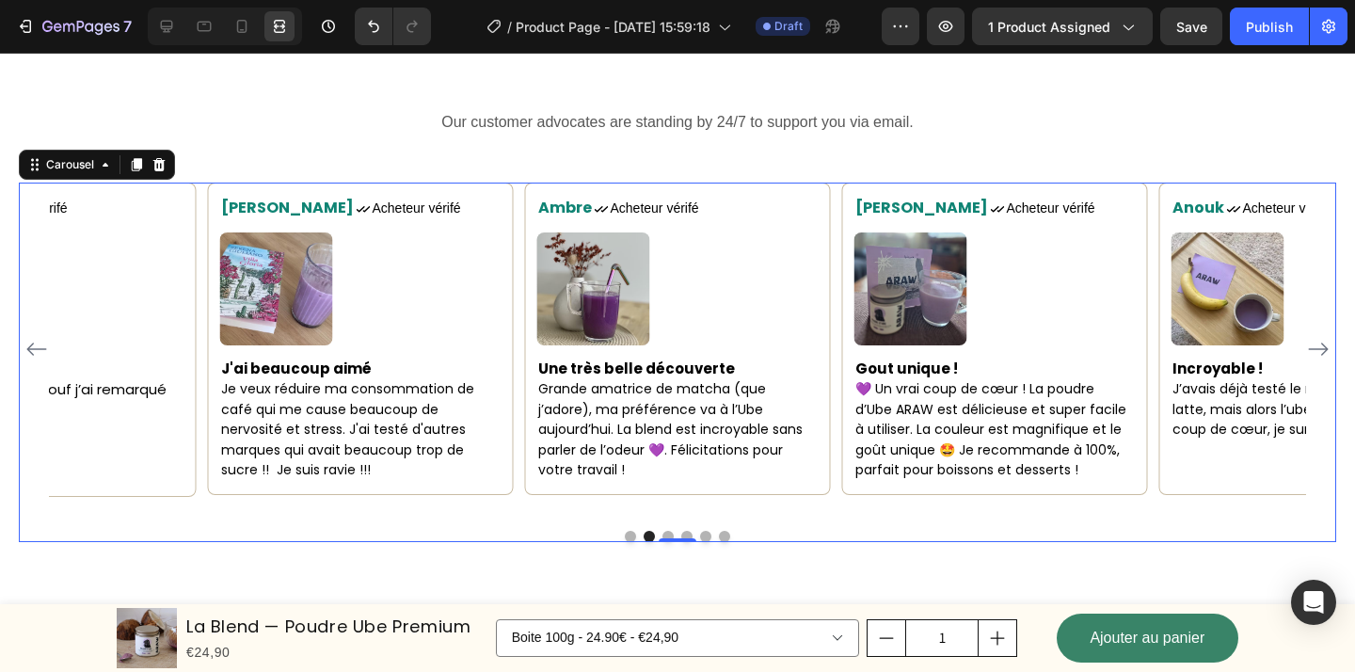
click at [1319, 338] on icon "Carousel Next Arrow" at bounding box center [1318, 349] width 23 height 23
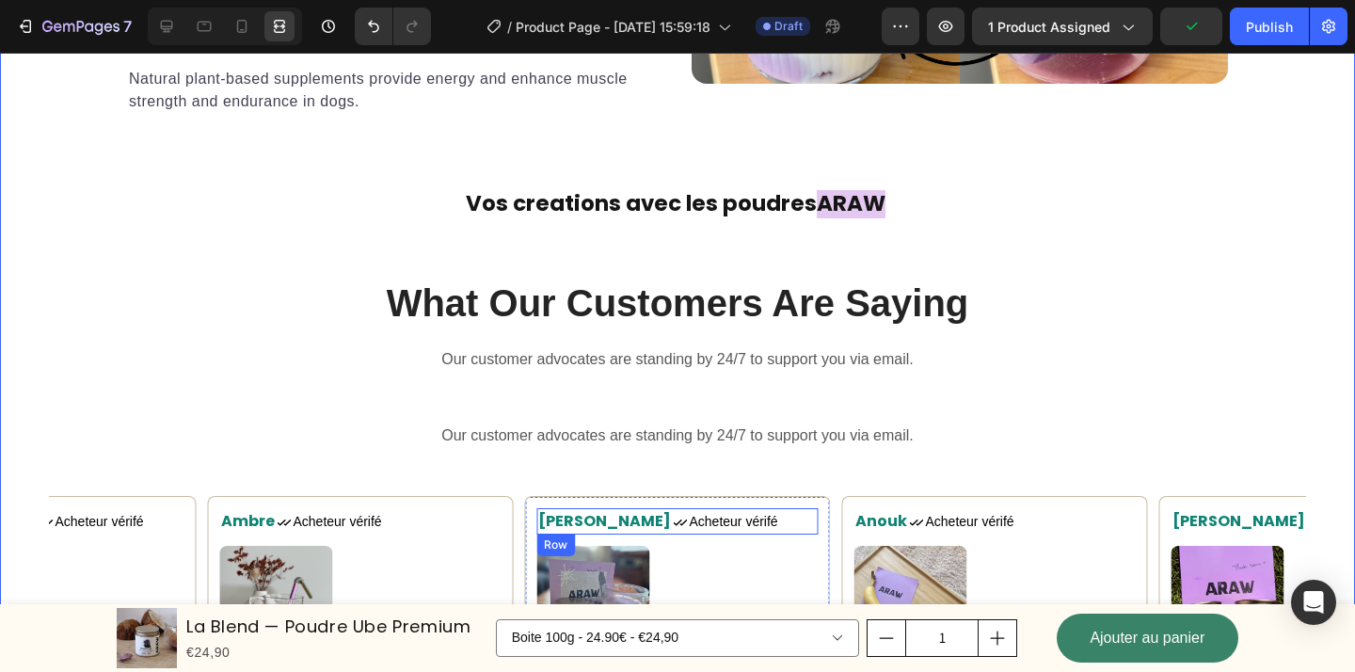
scroll to position [2873, 0]
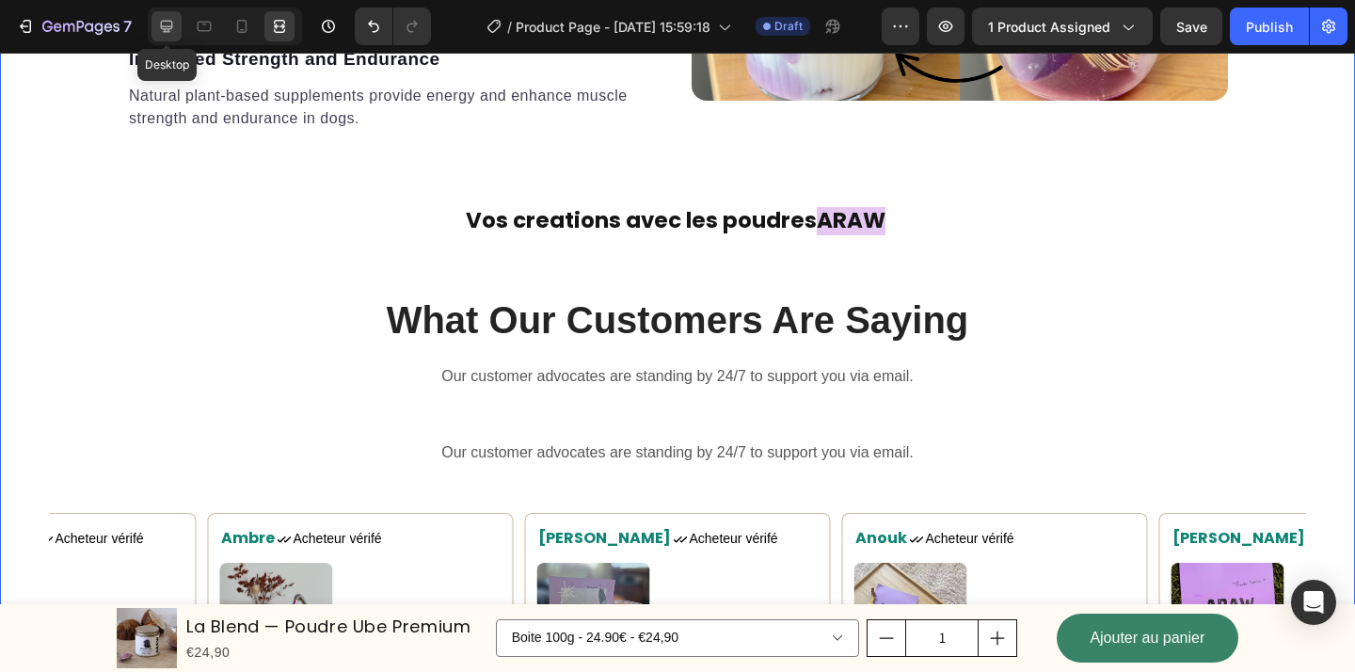
click at [159, 31] on icon at bounding box center [166, 26] width 19 height 19
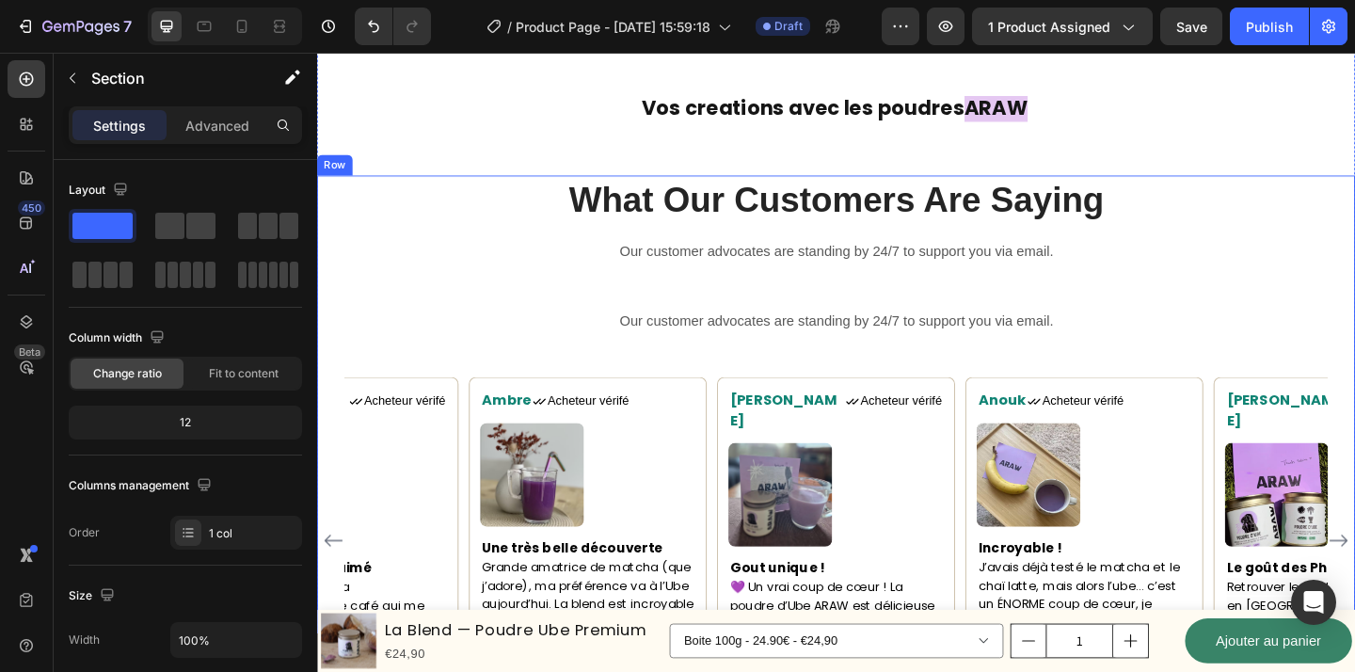
scroll to position [2998, 0]
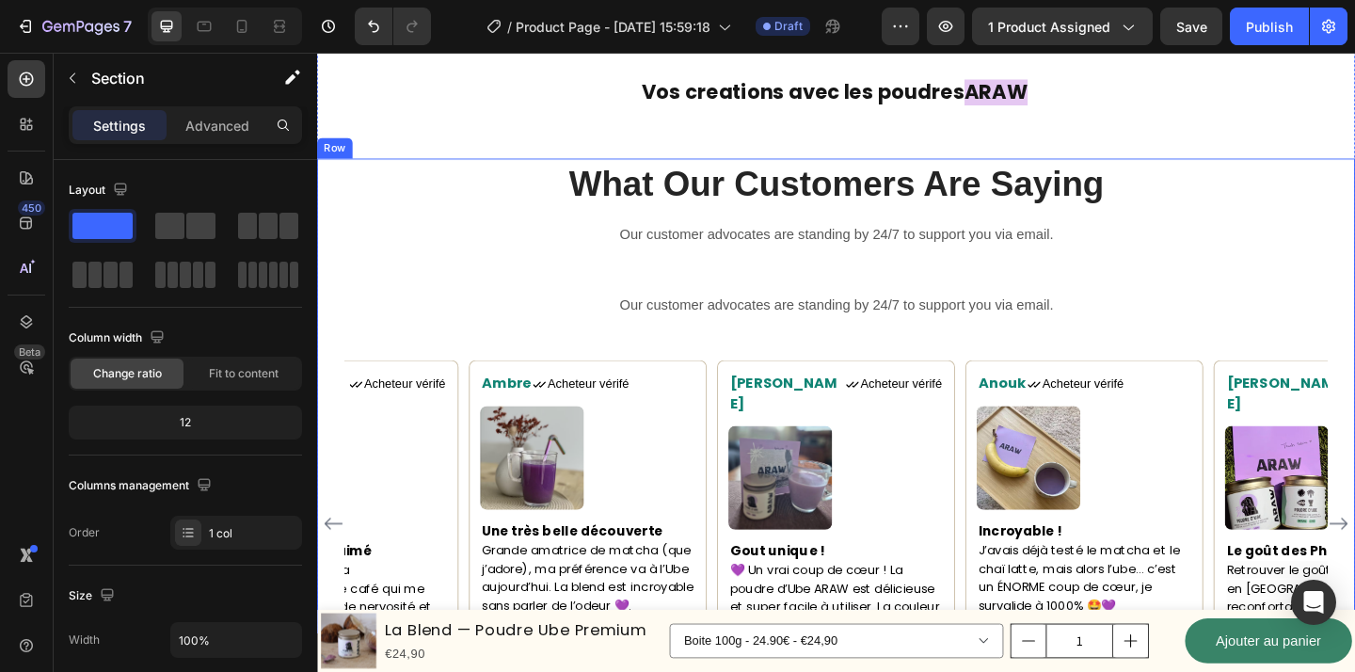
click at [484, 285] on div "What Our Customers Are Saying Heading Our customer advocates are standing by 24…" at bounding box center [881, 468] width 1129 height 600
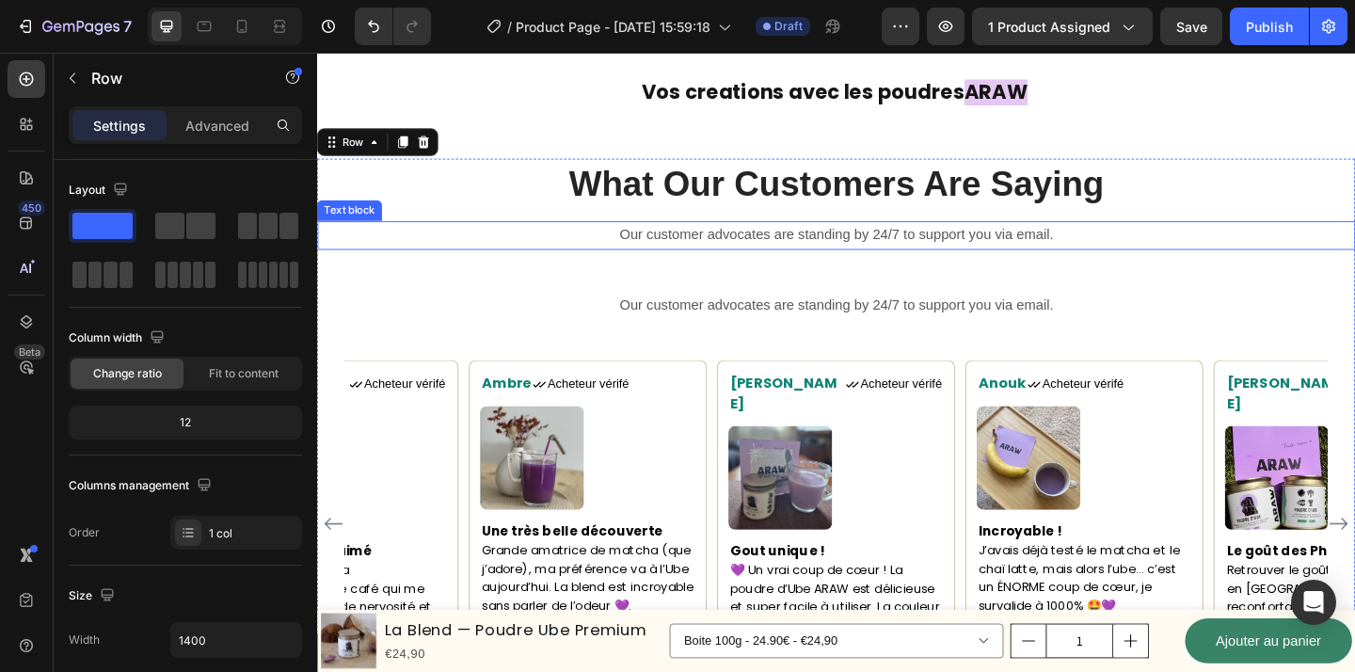
scroll to position [2984, 0]
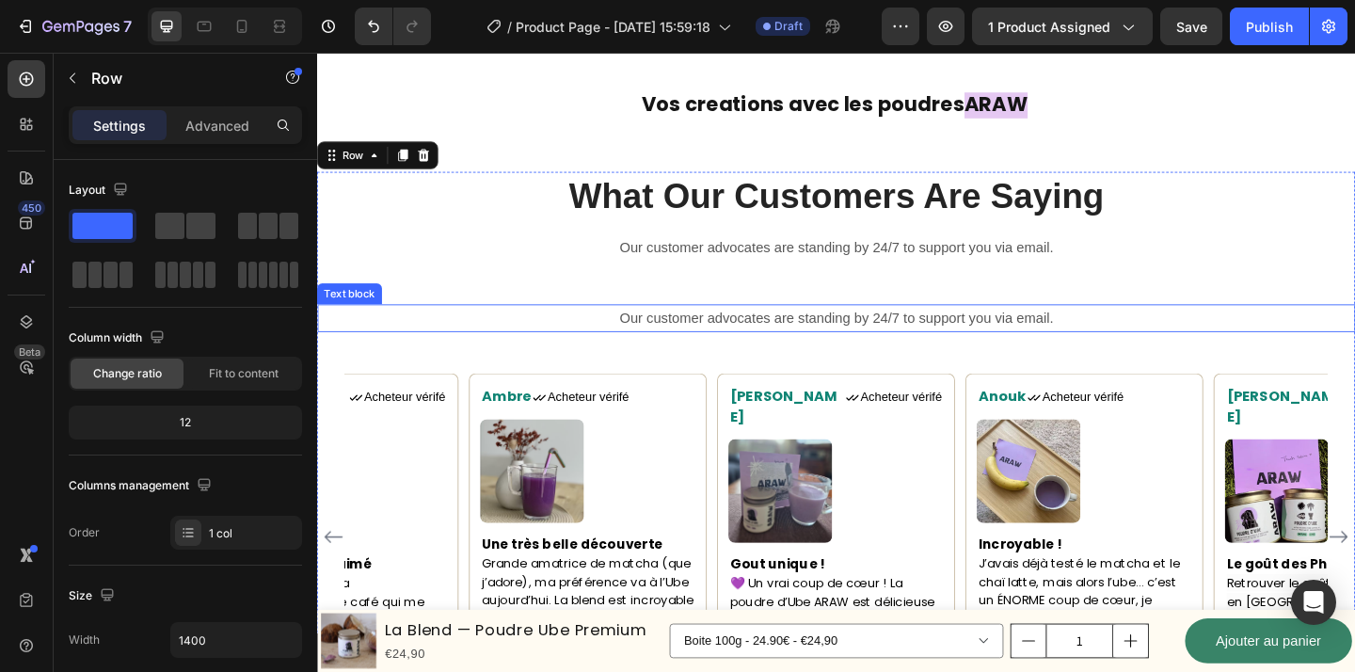
click at [681, 335] on p "Our customer advocates are standing by 24/7 to support you via email." at bounding box center [881, 341] width 1125 height 27
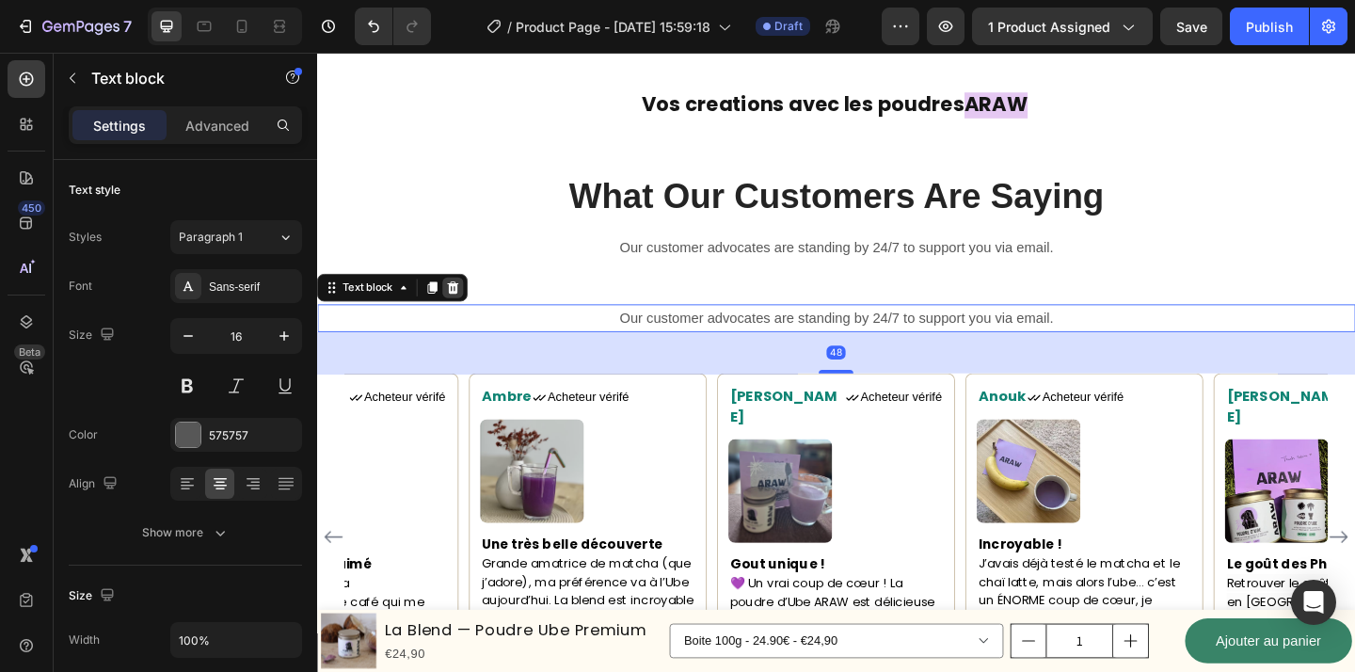
click at [460, 311] on icon at bounding box center [465, 308] width 12 height 13
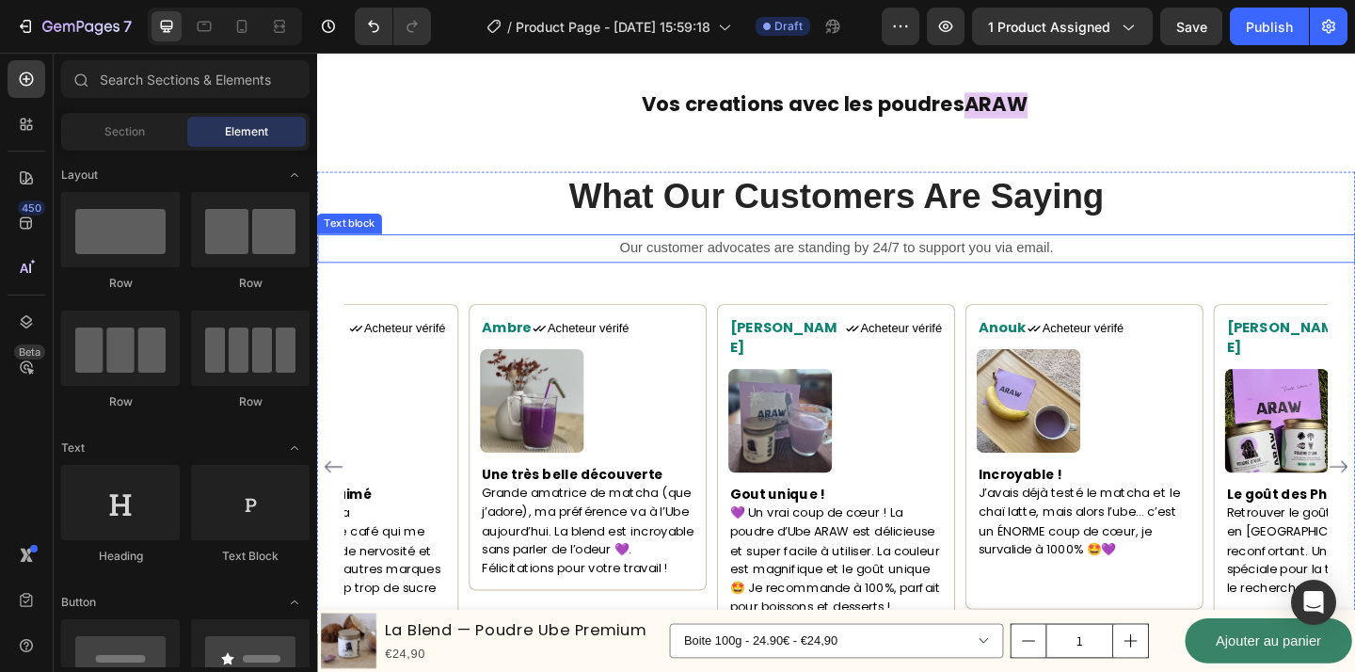
click at [868, 263] on p "Our customer advocates are standing by 24/7 to support you via email." at bounding box center [881, 265] width 1125 height 27
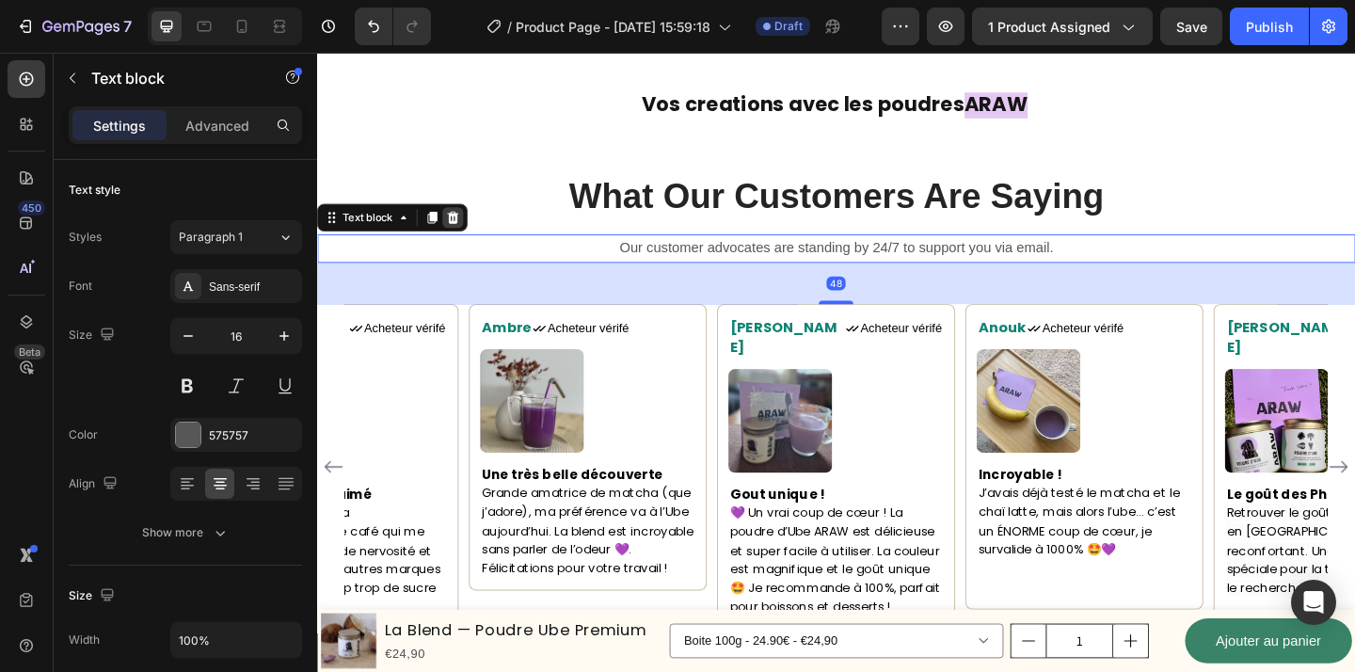
click at [466, 234] on icon at bounding box center [464, 232] width 15 height 15
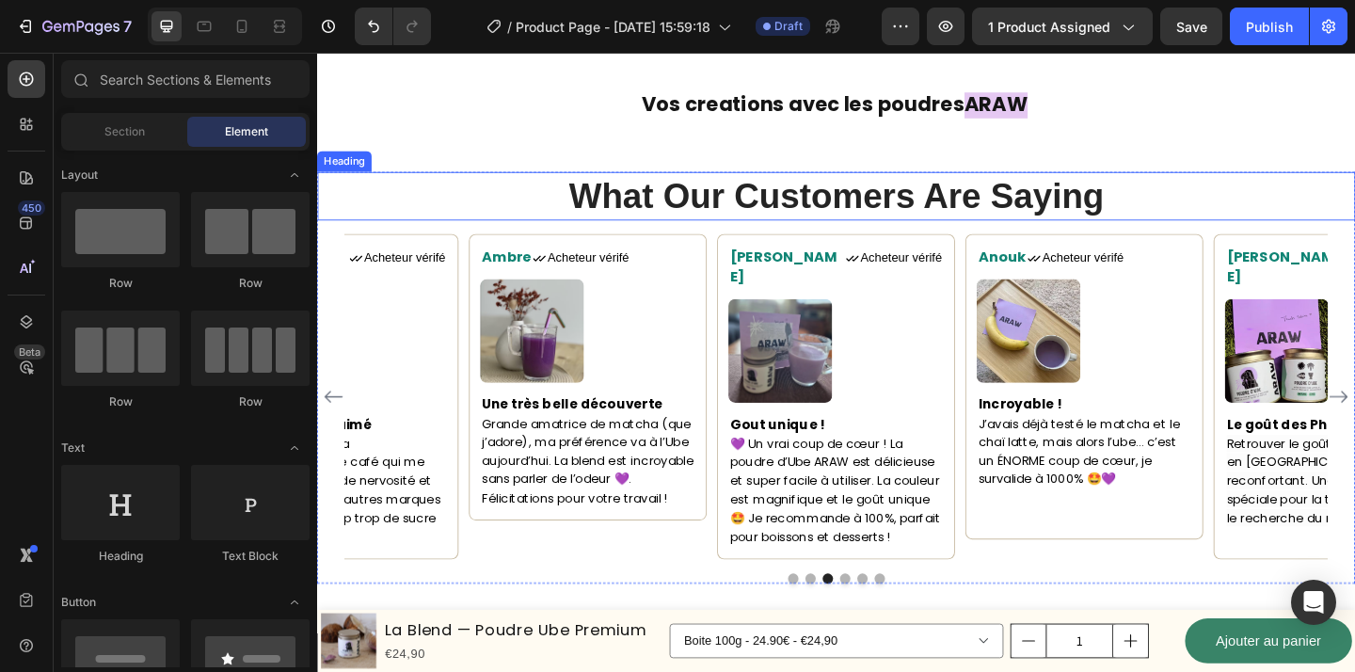
click at [675, 217] on p "What Our Customers Are Saying" at bounding box center [881, 208] width 1125 height 49
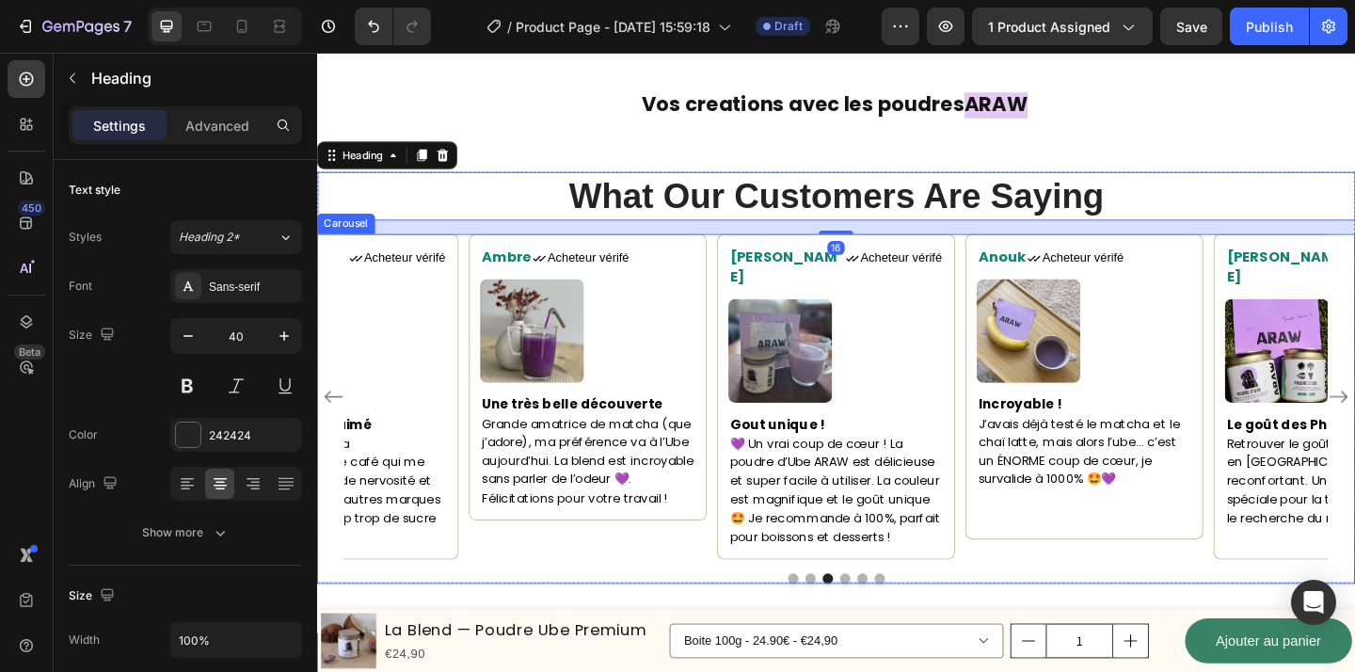
click at [545, 597] on div "Maorie Text block Icon Acheteur vérifé Text Block Row Image Un bien sur moi Je …" at bounding box center [881, 440] width 1129 height 380
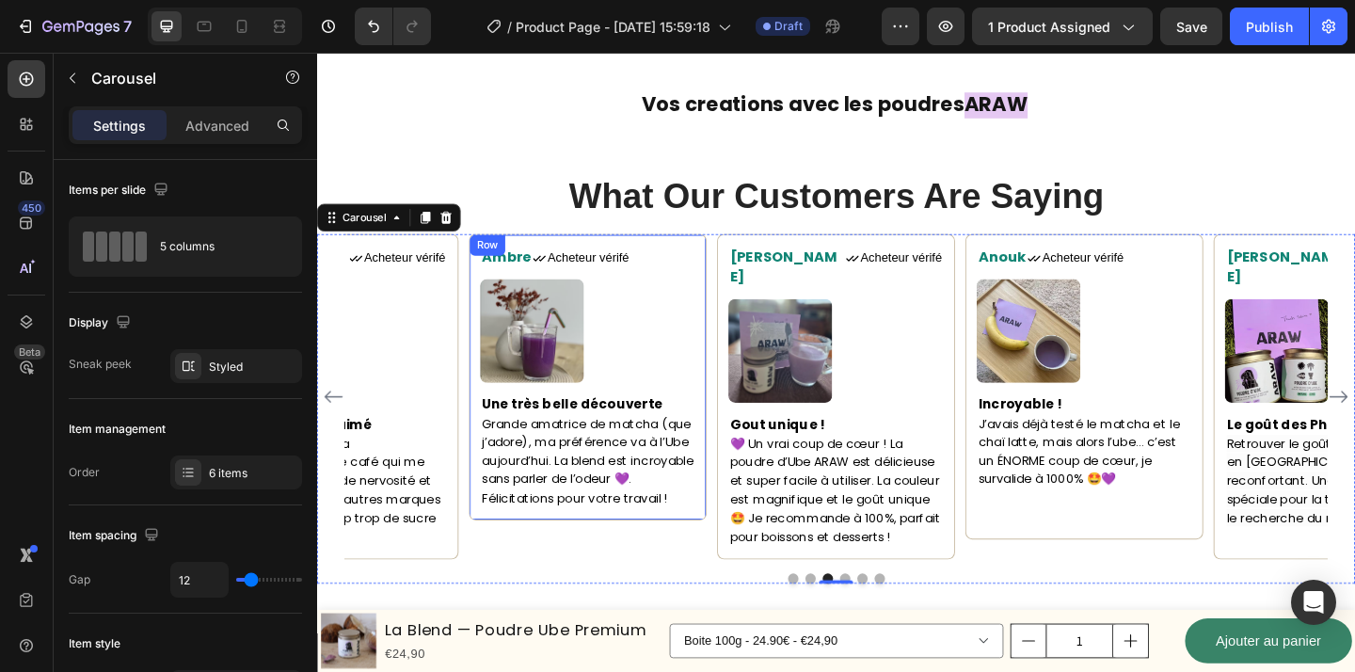
click at [591, 556] on div "Ambre Text block Icon Acheteur vérifé Text Block Row Image Une très belle décou…" at bounding box center [612, 406] width 259 height 312
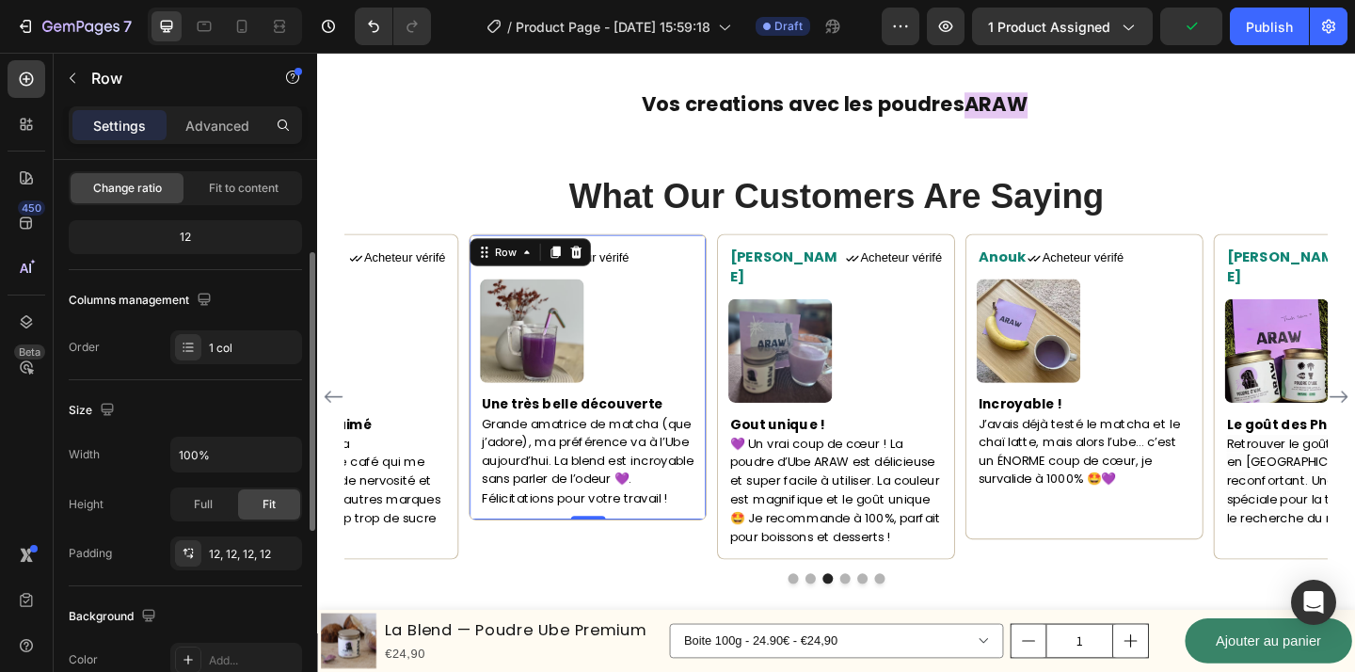
scroll to position [186, 0]
click at [219, 511] on div "Full" at bounding box center [203, 503] width 62 height 30
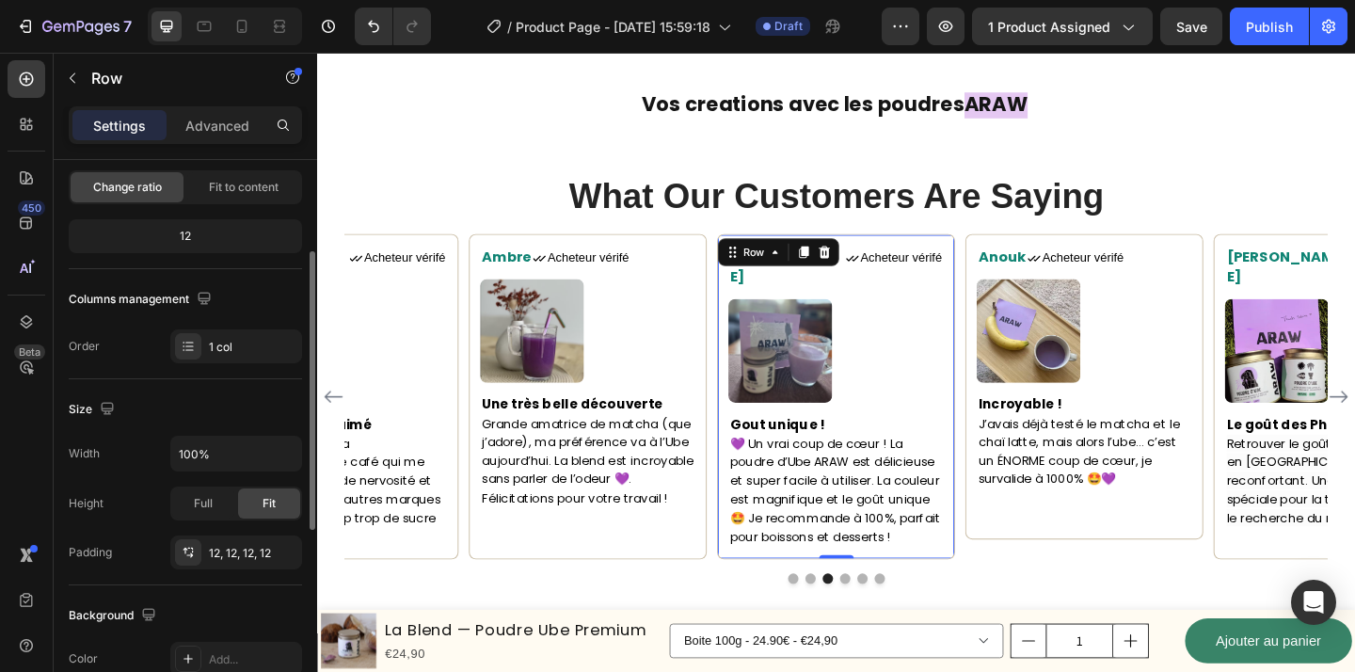
click at [999, 583] on div "Lisa Text block Icon Acheteur vérifé Text Block Row Image Gout unique ! 💜 Un vr…" at bounding box center [882, 427] width 259 height 354
click at [203, 510] on span "Full" at bounding box center [203, 503] width 19 height 17
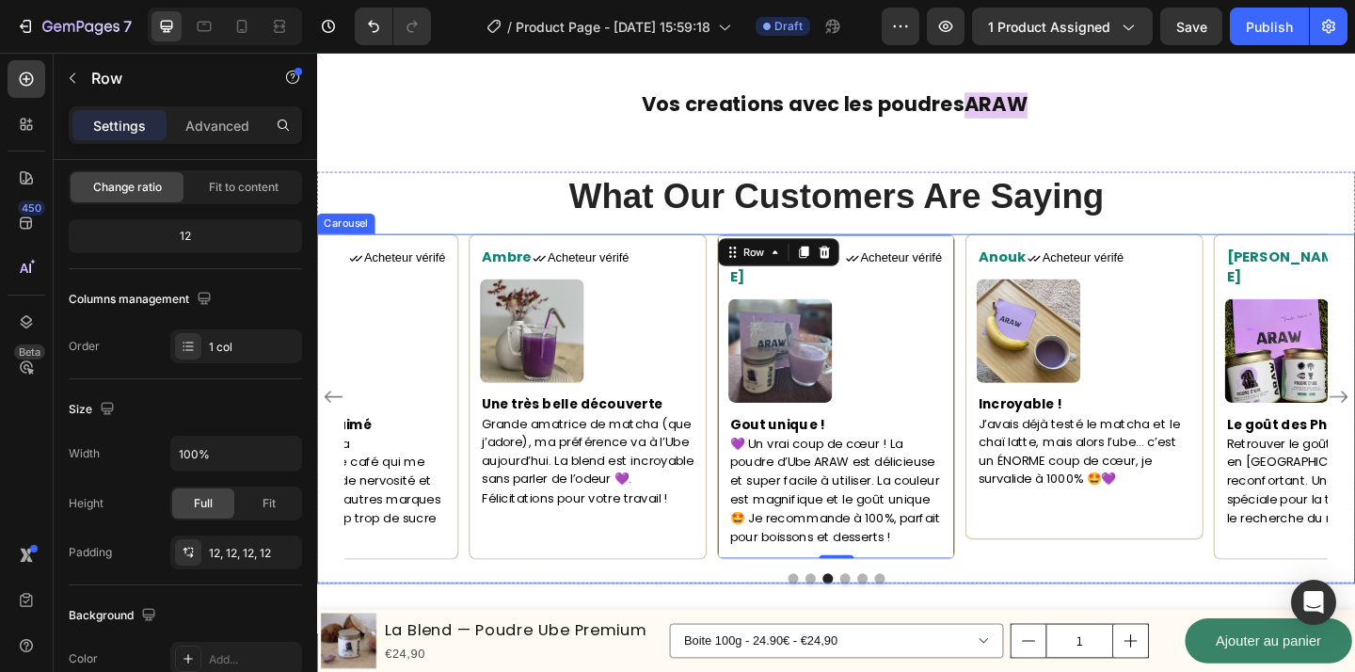
click at [1123, 586] on div "Maorie Text block Icon Acheteur vérifé Text Block Row Image Un bien sur moi Je …" at bounding box center [881, 440] width 1129 height 380
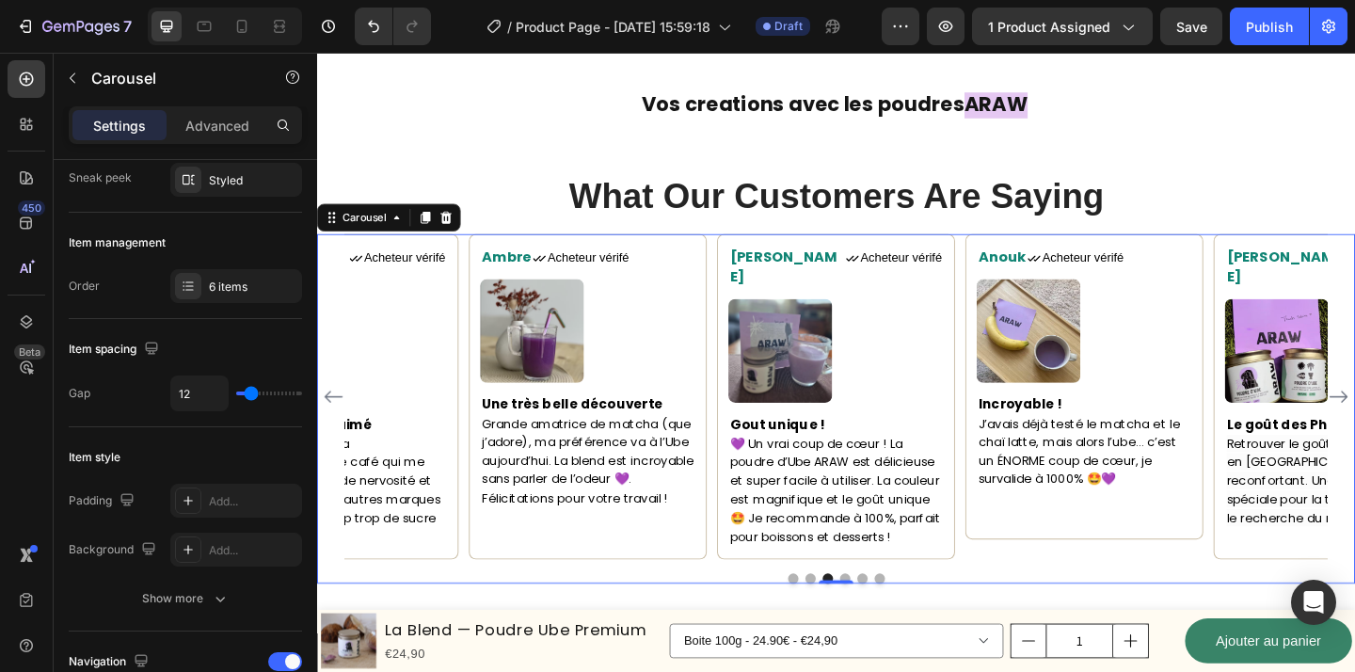
scroll to position [0, 0]
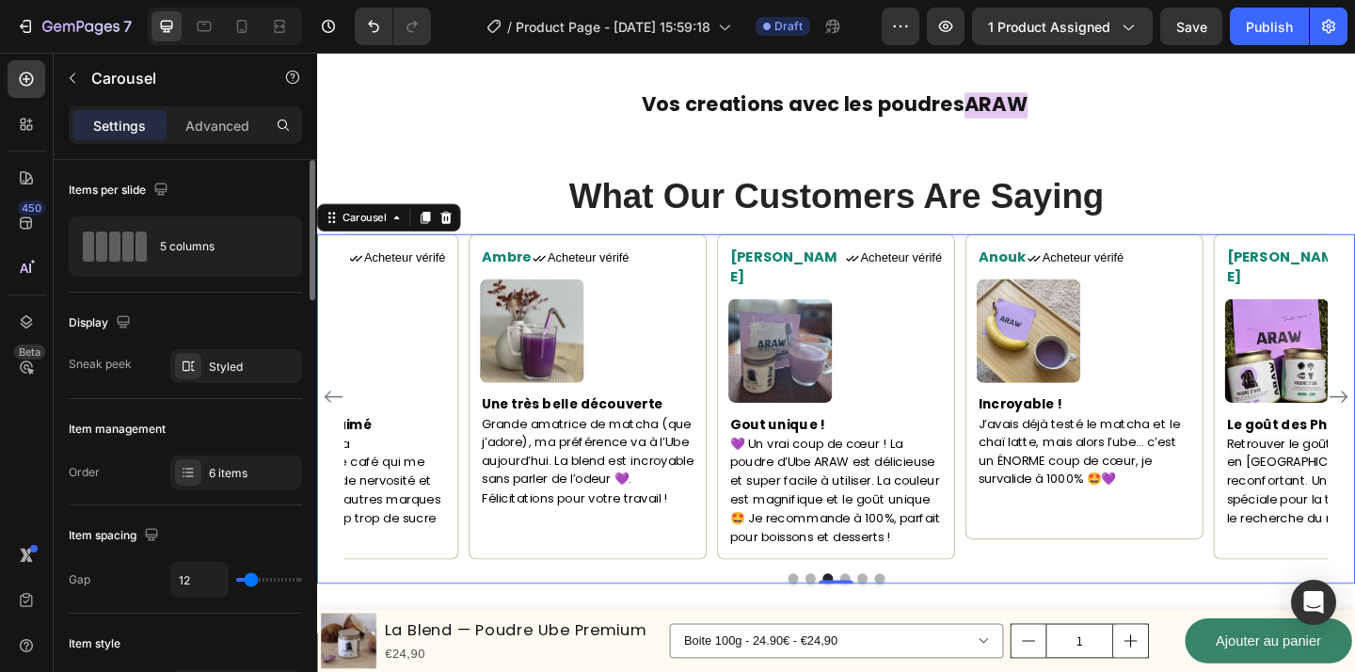
click at [1115, 582] on div "Anouk Text block Icon Acheteur vérifé Text Block Row Image Incroyable ! J’avais…" at bounding box center [1152, 416] width 259 height 332
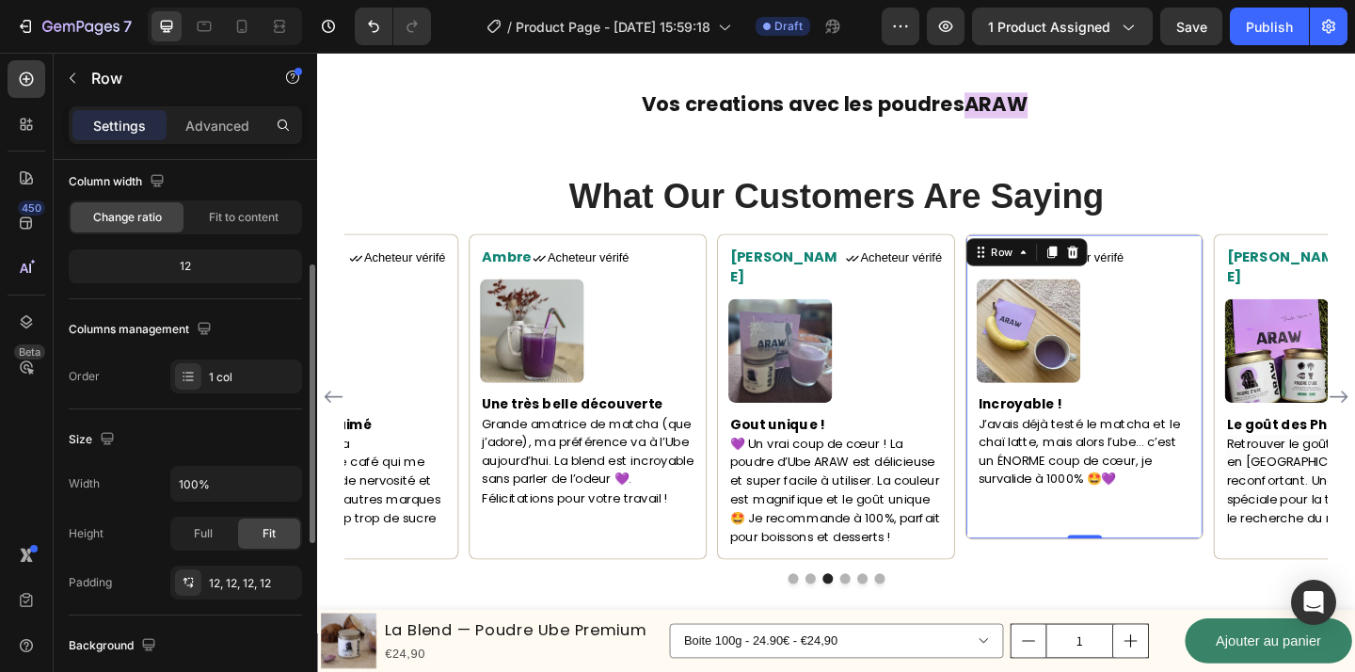
scroll to position [182, 0]
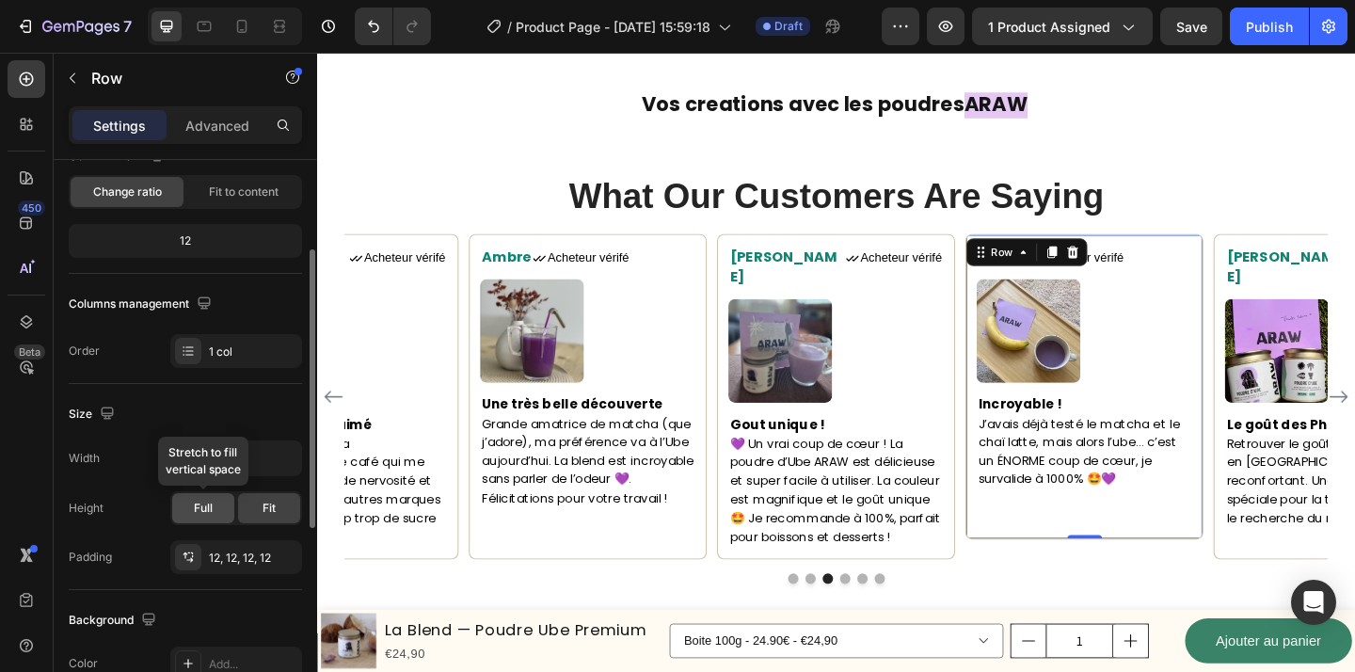
click at [202, 517] on div "Full" at bounding box center [203, 508] width 62 height 30
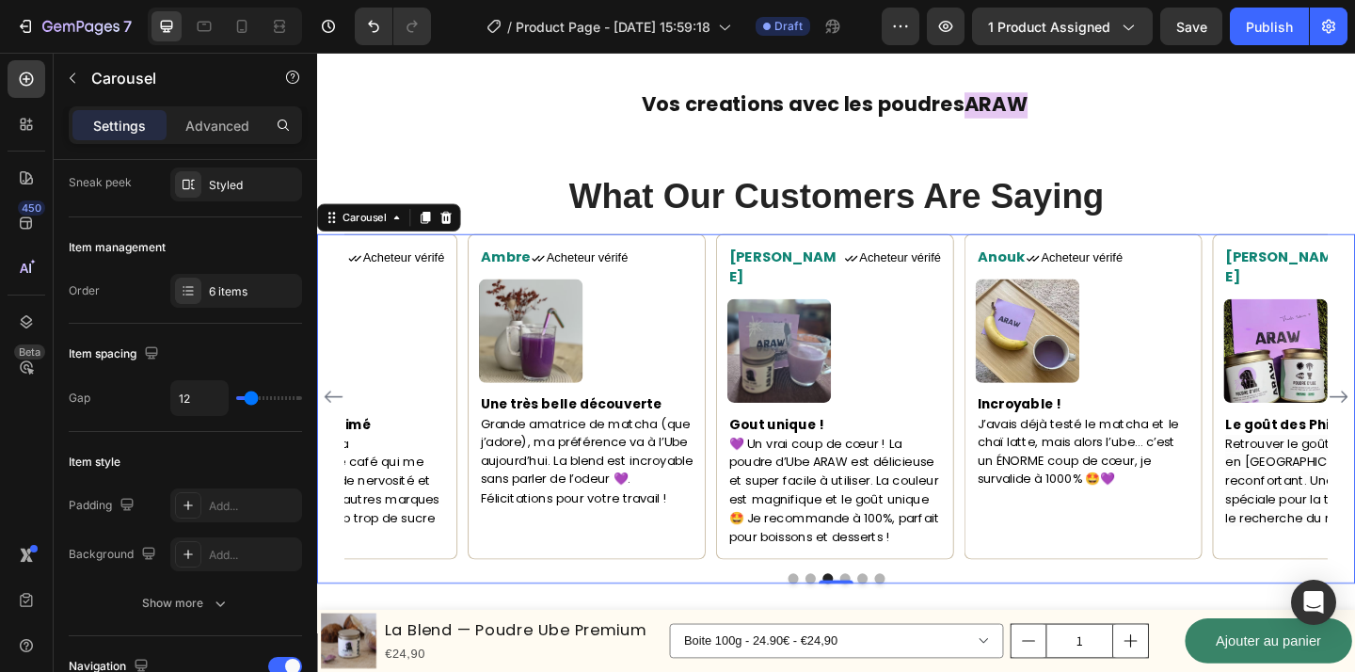
scroll to position [0, 0]
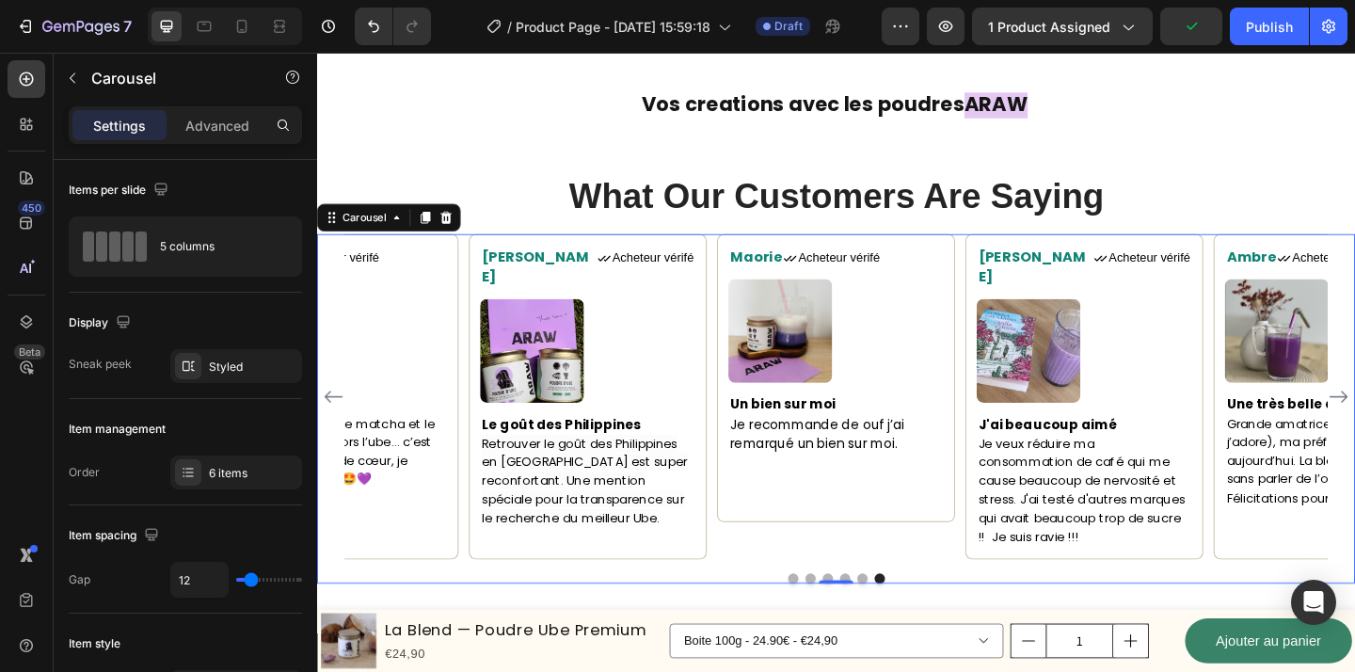
click at [636, 584] on div "Maorie Text block Icon Acheteur vérifé Text Block Row Image Un bien sur moi Je …" at bounding box center [881, 440] width 1129 height 380
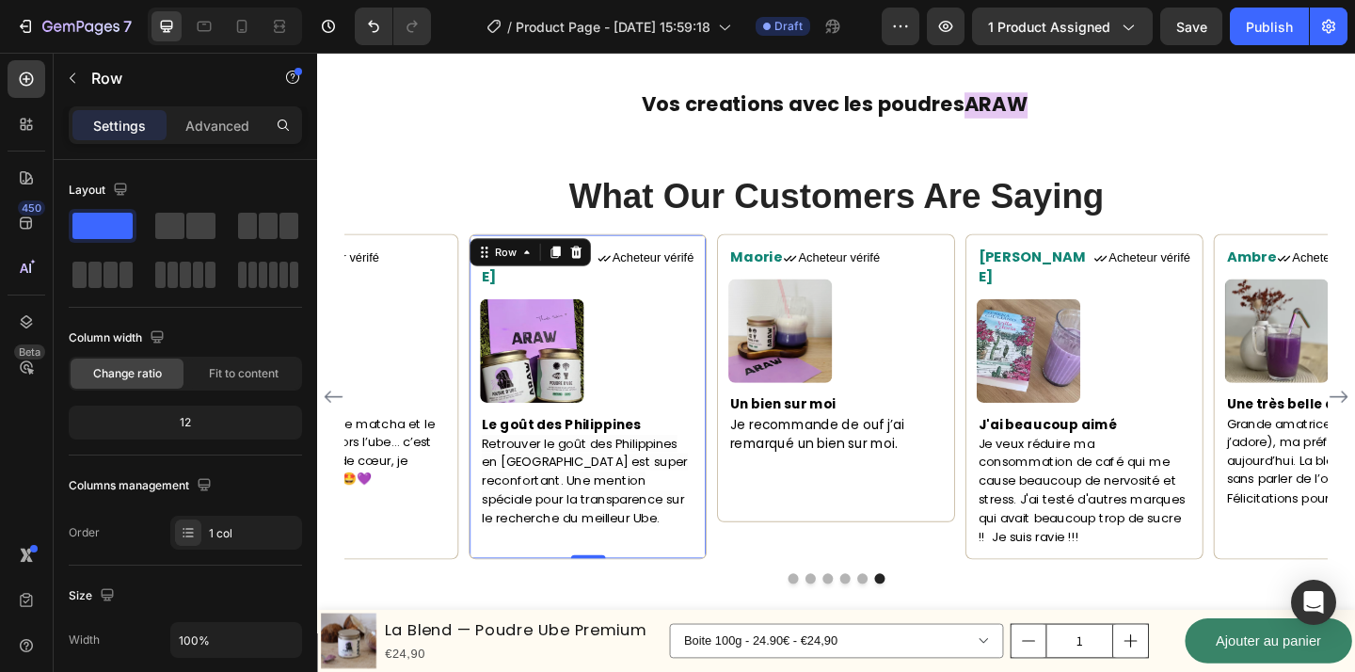
click at [643, 581] on div "Sabrina Text block Icon Acheteur vérifé Text Block Row Image Le goût des Philip…" at bounding box center [612, 427] width 259 height 354
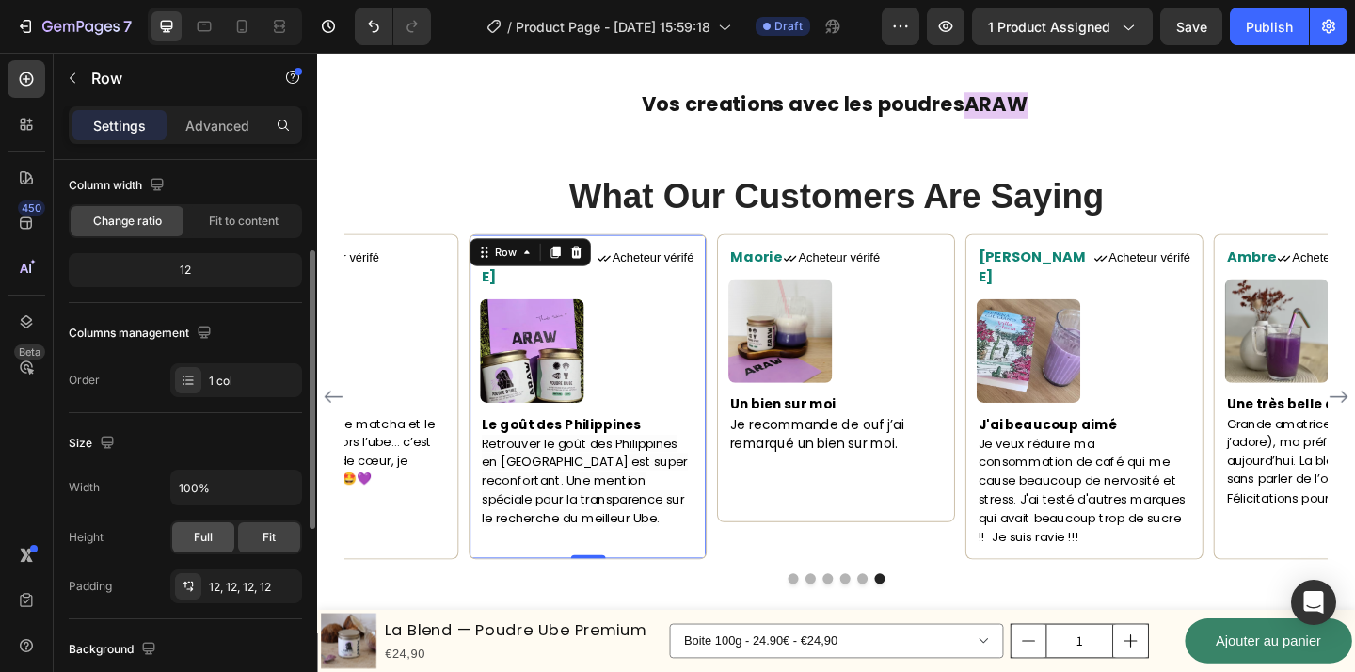
scroll to position [163, 0]
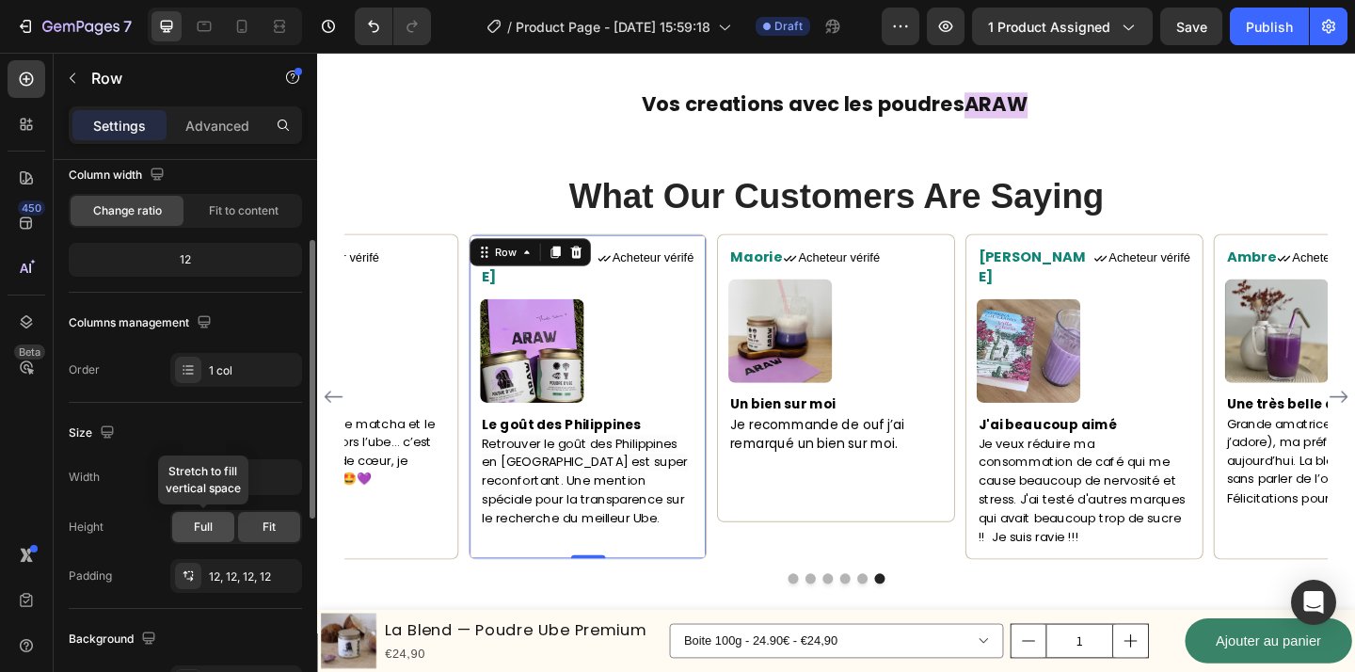
click at [199, 532] on span "Full" at bounding box center [203, 526] width 19 height 17
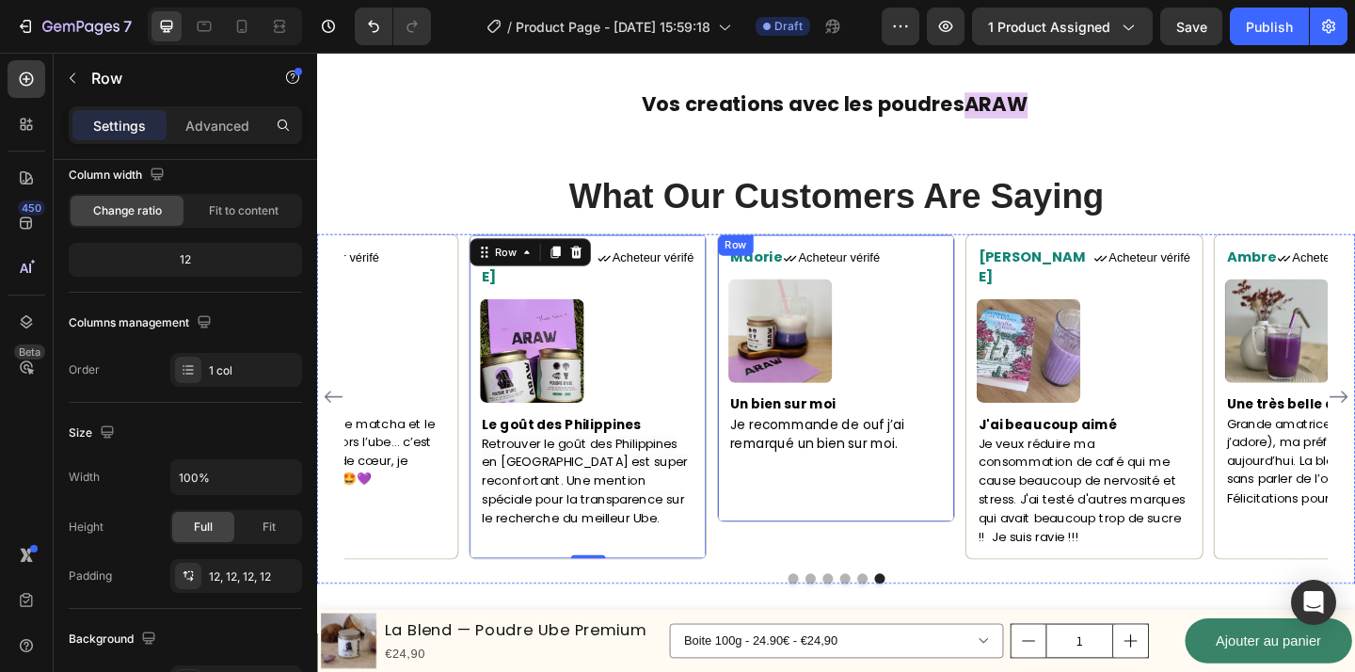
click at [870, 560] on div "Maorie Text block Icon Acheteur vérifé Text Block Row Image Un bien sur moi Je …" at bounding box center [881, 407] width 259 height 314
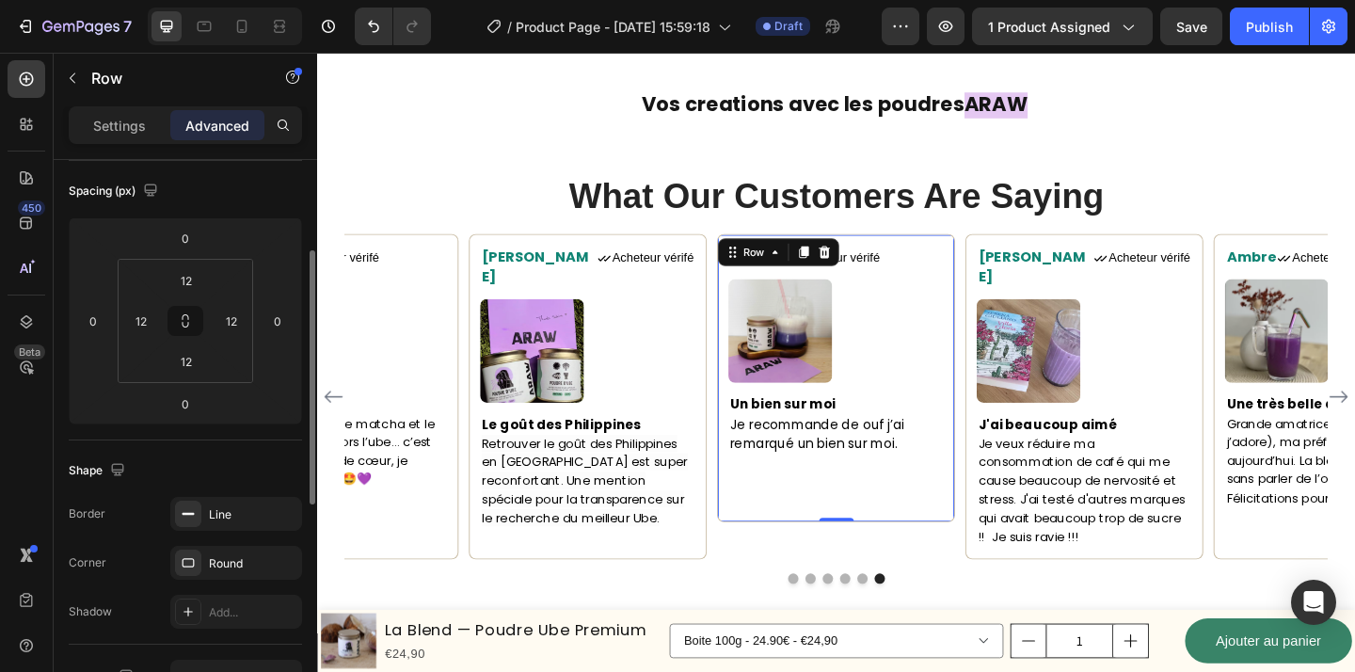
scroll to position [204, 0]
click at [971, 473] on p "Je recommande de ouf j’ai remarqué un bien sur moi." at bounding box center [881, 468] width 231 height 42
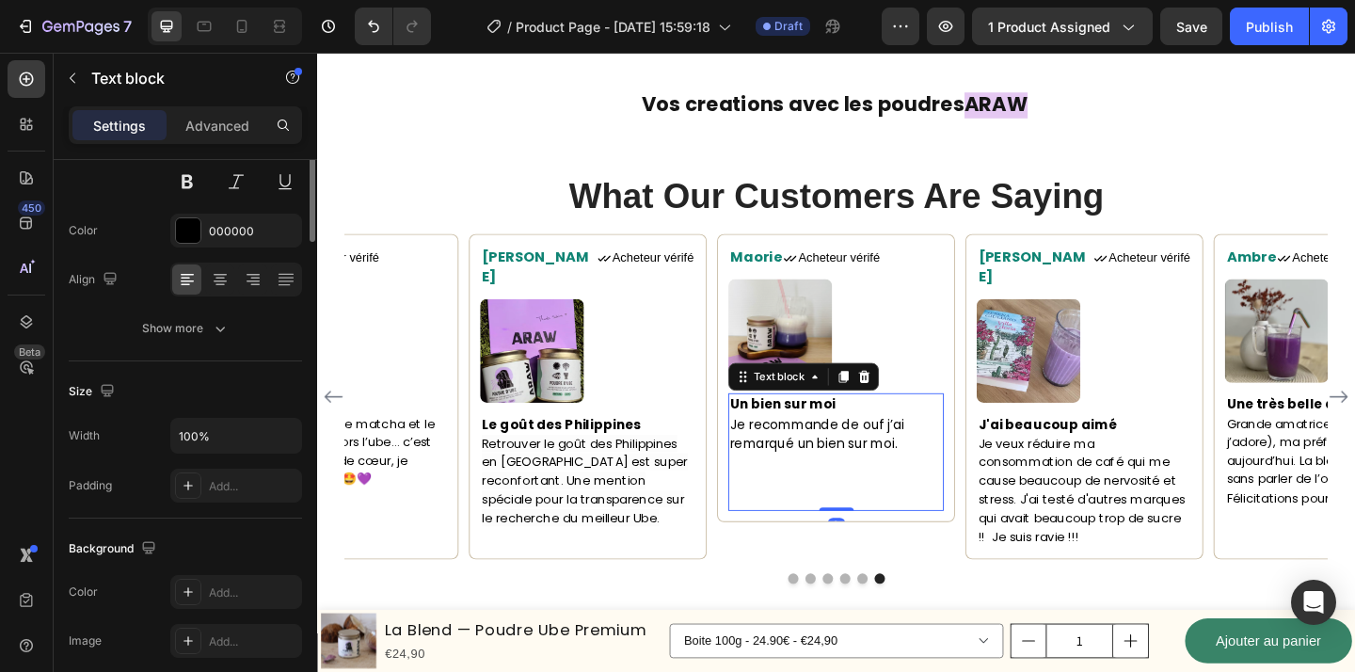
scroll to position [0, 0]
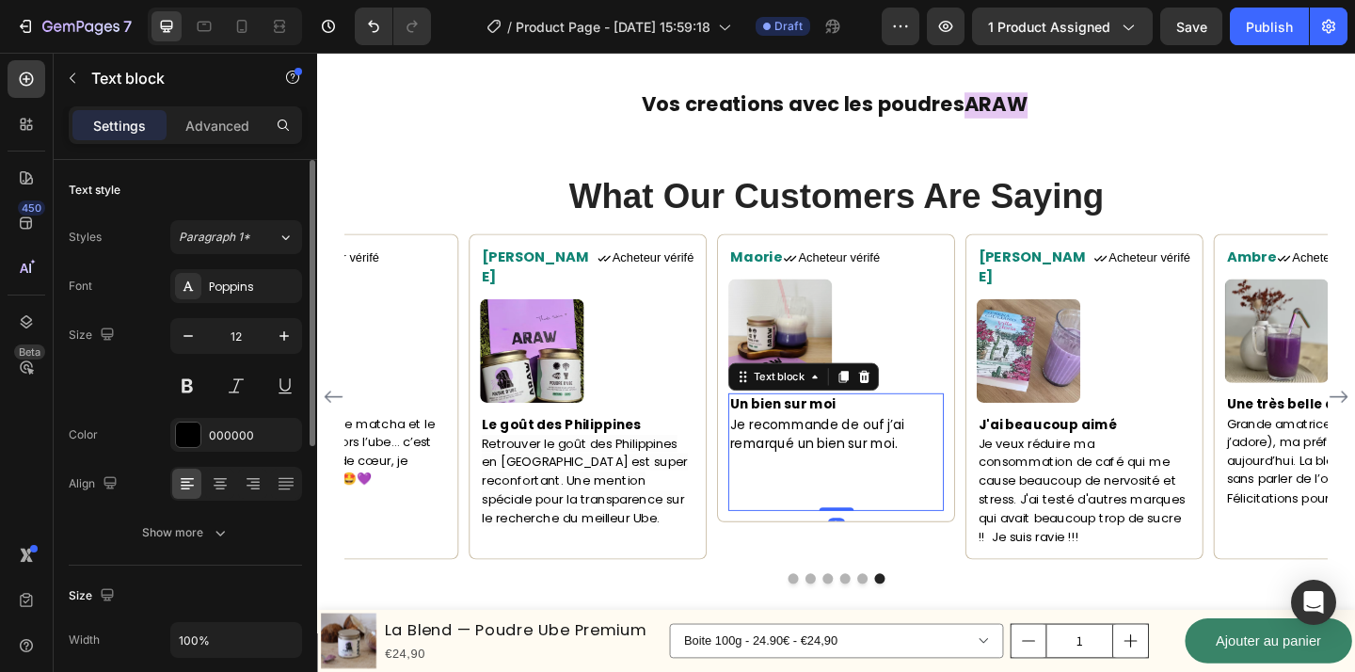
click at [1002, 385] on div "Maorie Text block Icon Acheteur vérifé Text Block Row Image Un bien sur moi Je …" at bounding box center [881, 407] width 259 height 314
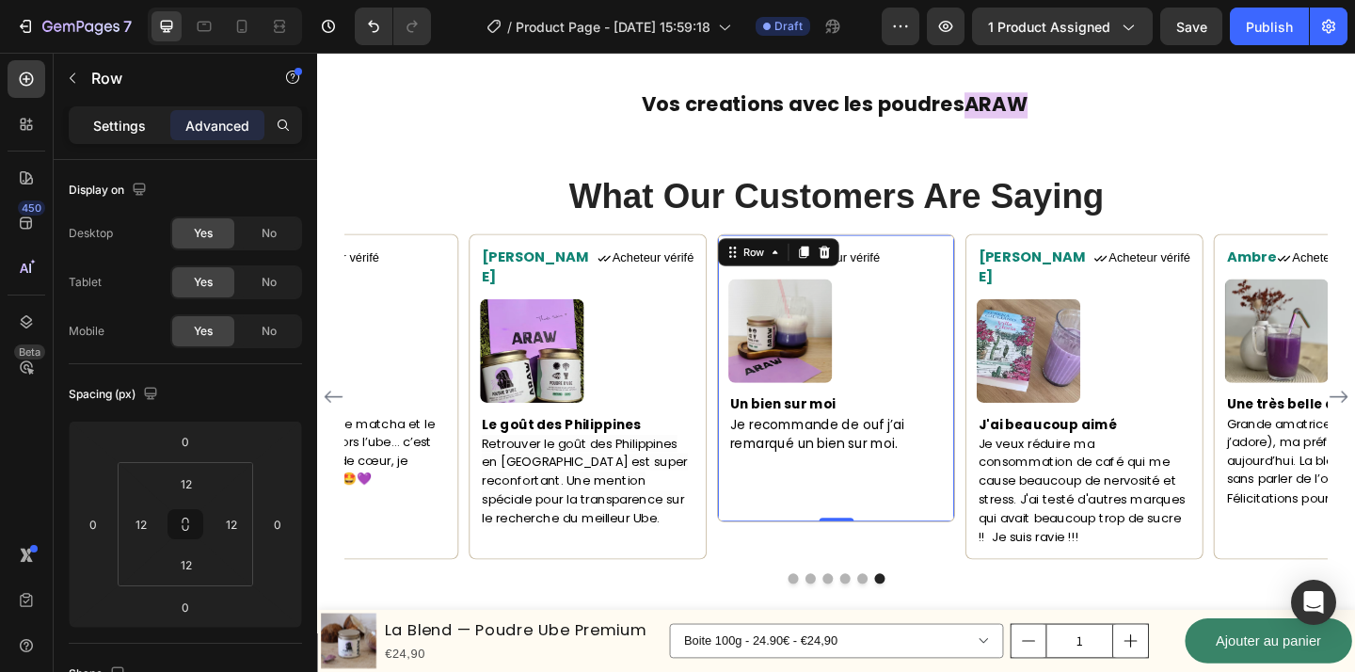
click at [125, 127] on p "Settings" at bounding box center [119, 126] width 53 height 20
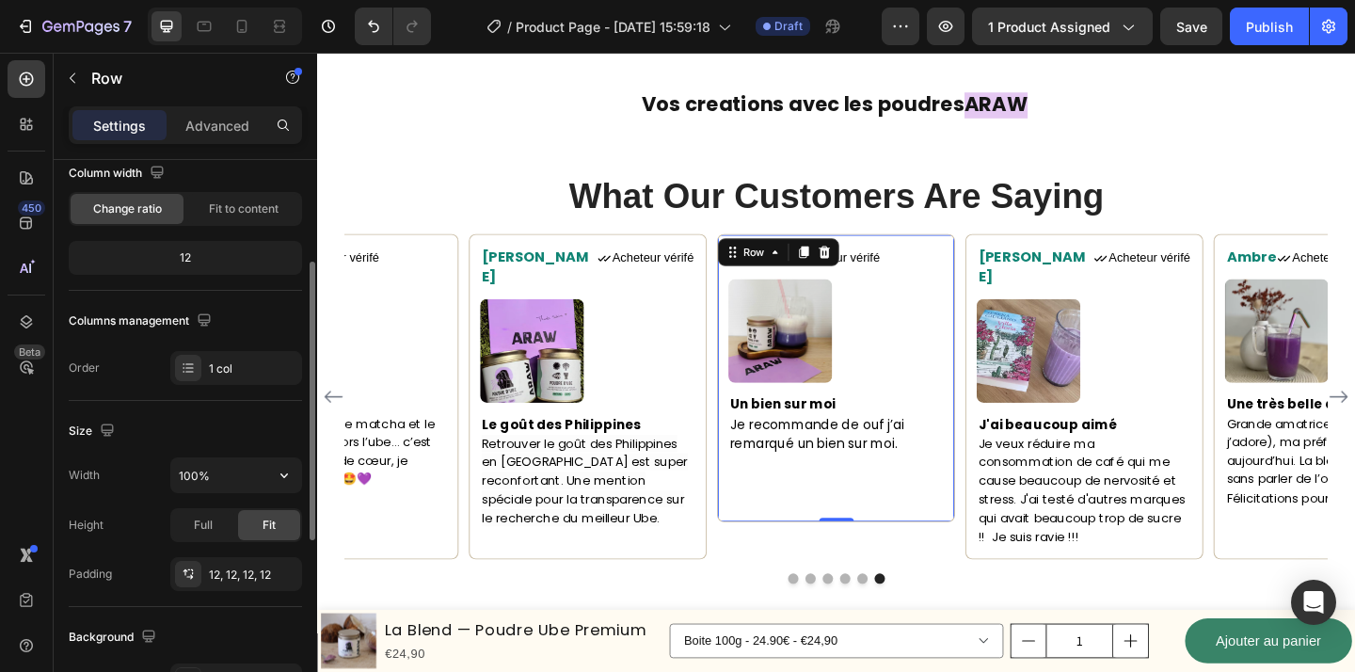
scroll to position [202, 0]
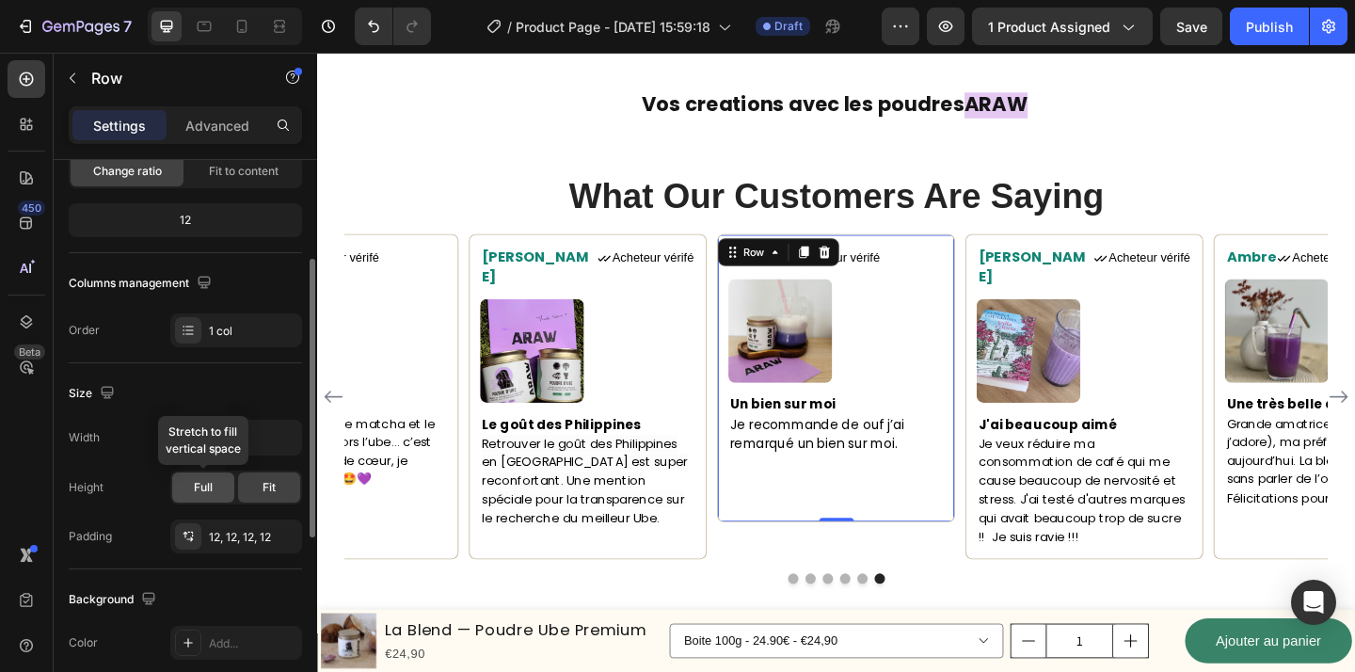
click at [201, 495] on span "Full" at bounding box center [203, 487] width 19 height 17
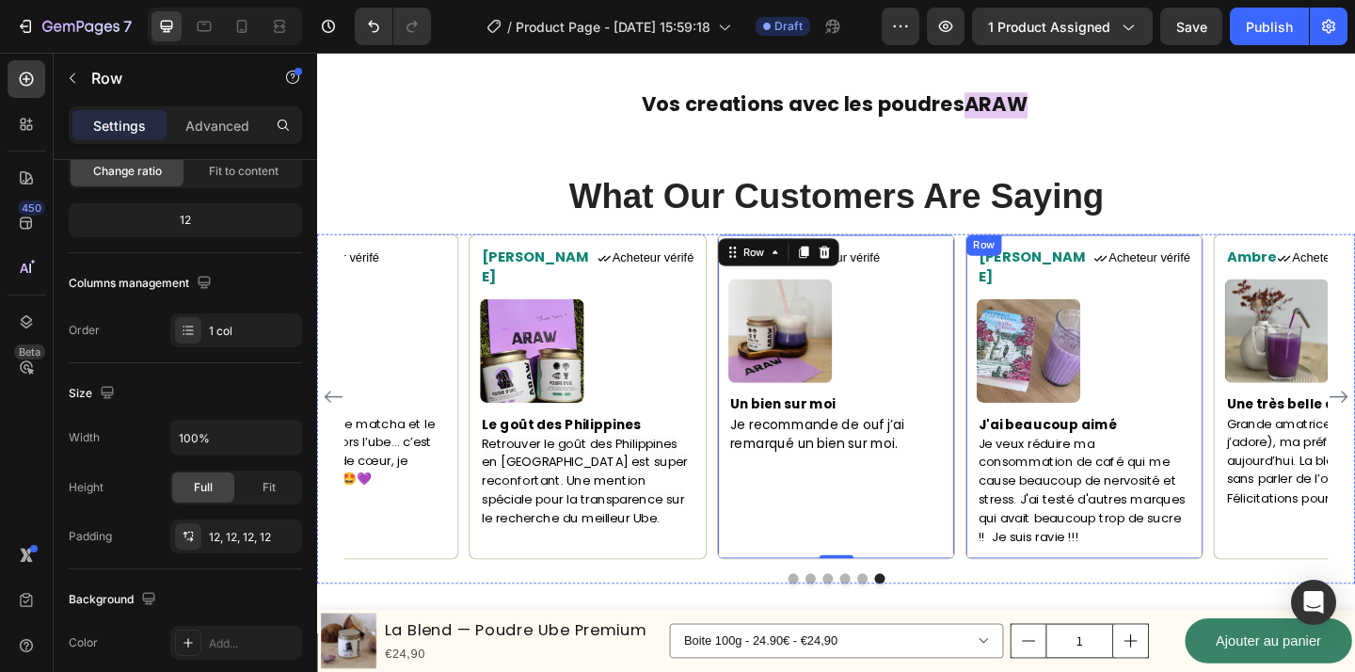
click at [1182, 577] on div "Camille Text block Icon Acheteur vérifé Text Block Row Image J'ai beaucoup aimé…" at bounding box center [1151, 427] width 259 height 354
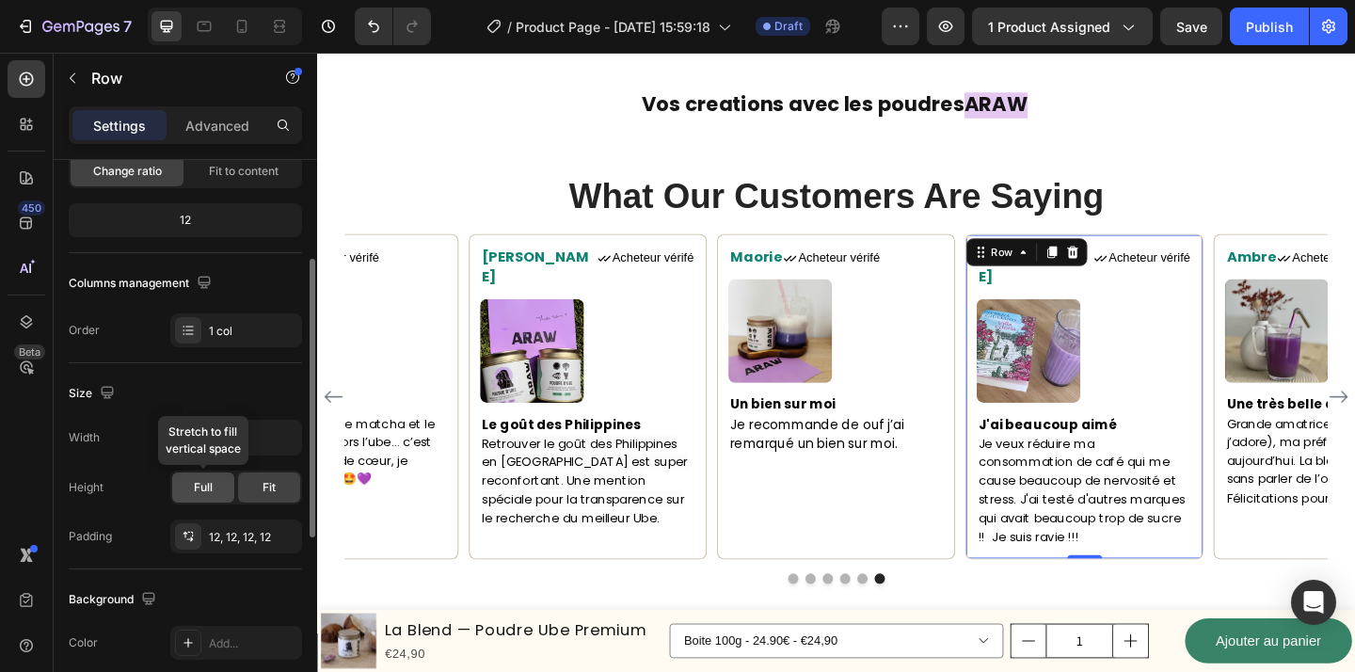
click at [224, 489] on div "Full" at bounding box center [203, 487] width 62 height 30
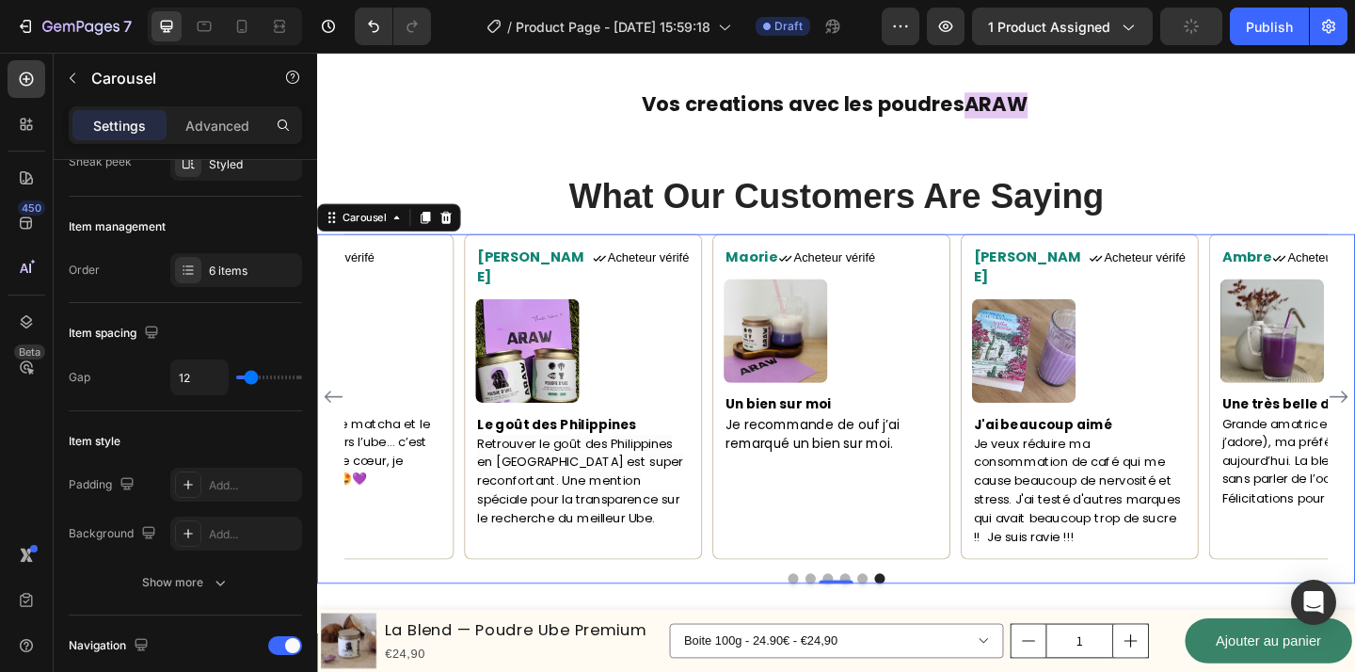
scroll to position [0, 0]
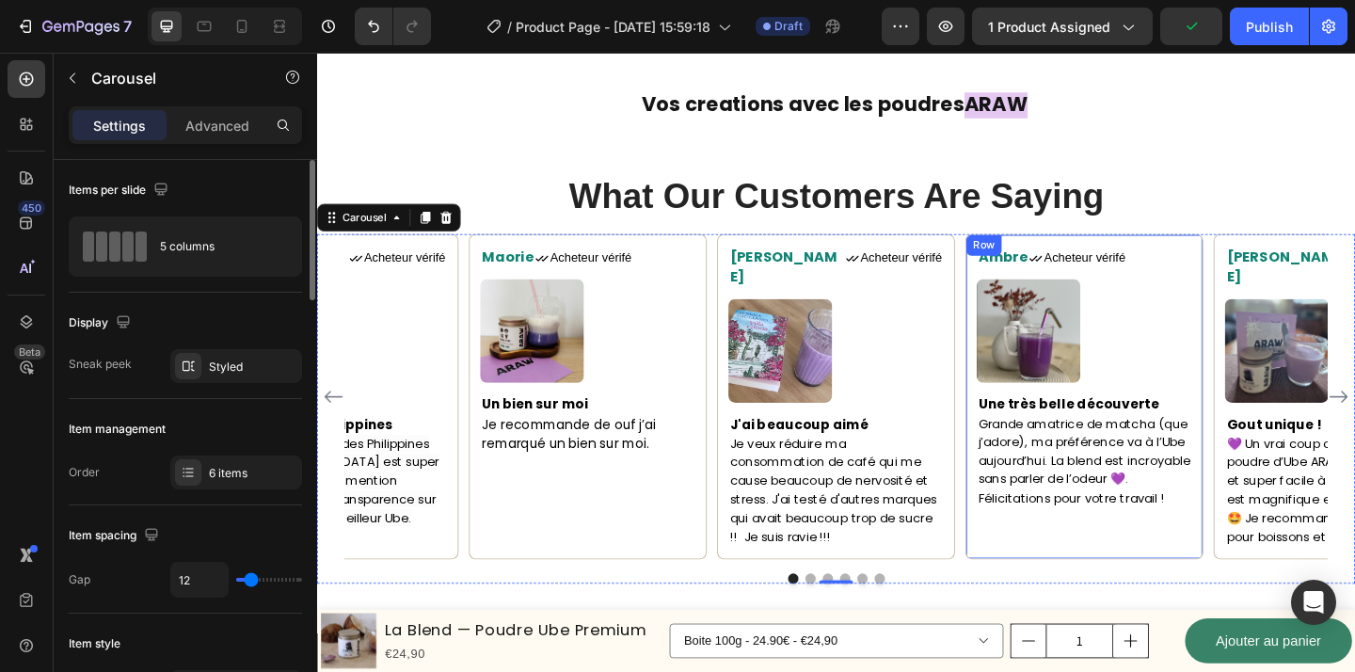
click at [1118, 566] on div "Ambre Text block Icon Acheteur vérifé Text Block Row Image Une très belle décou…" at bounding box center [1152, 427] width 234 height 329
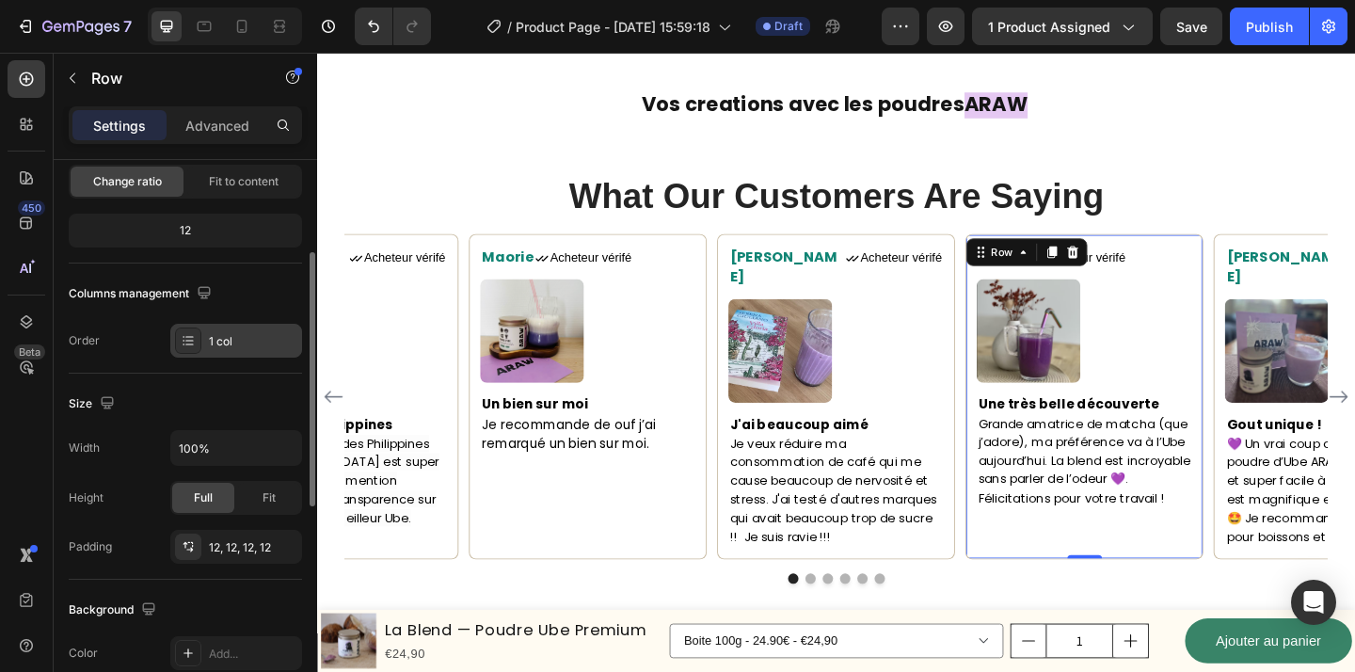
scroll to position [225, 0]
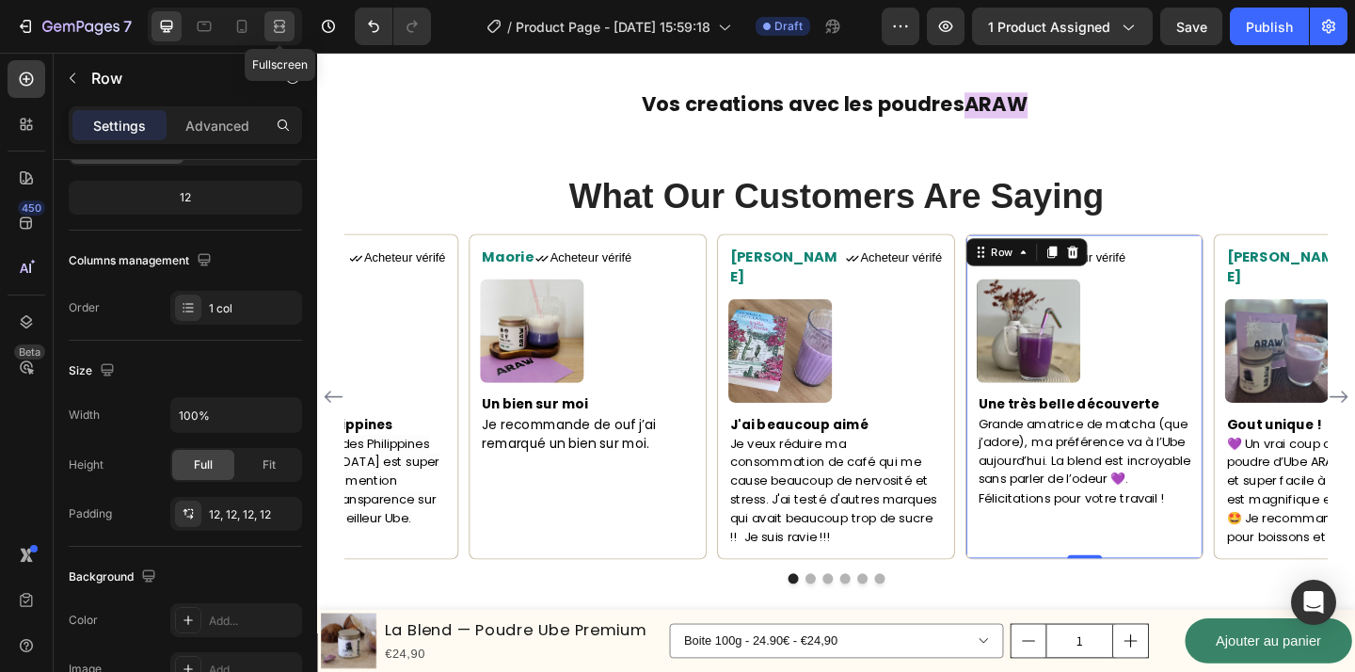
click at [285, 29] on icon at bounding box center [279, 26] width 19 height 19
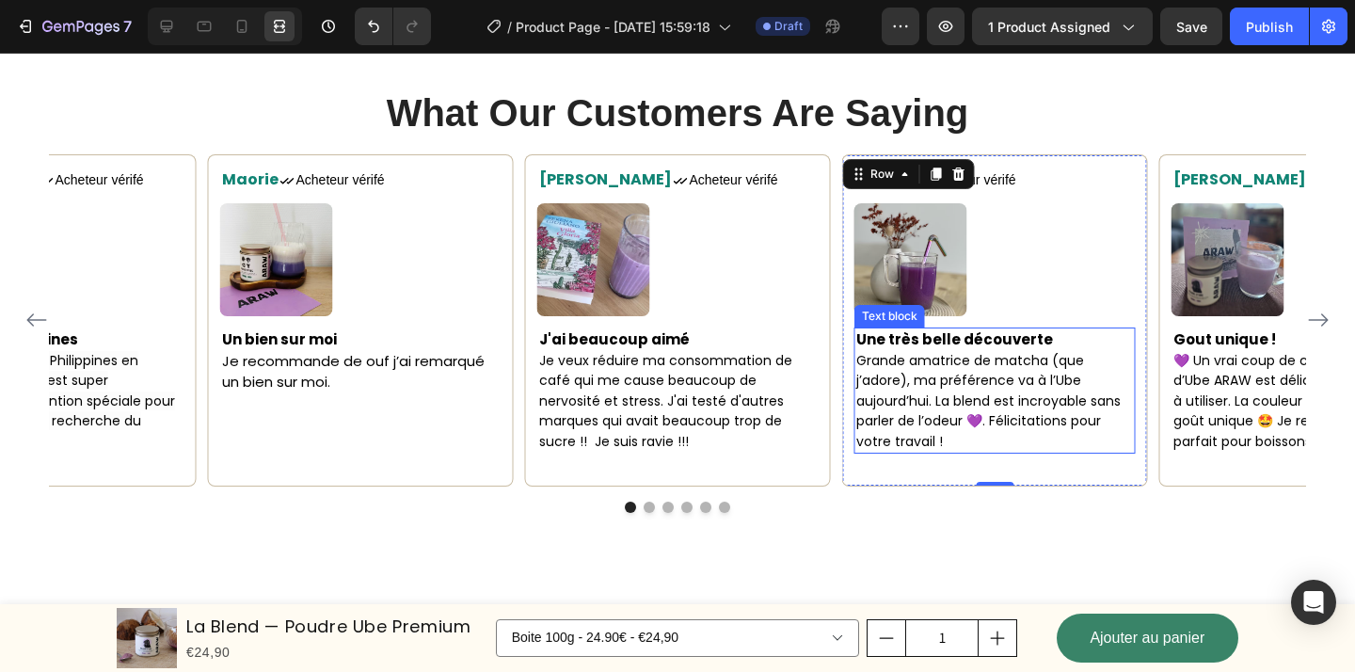
scroll to position [2984, 0]
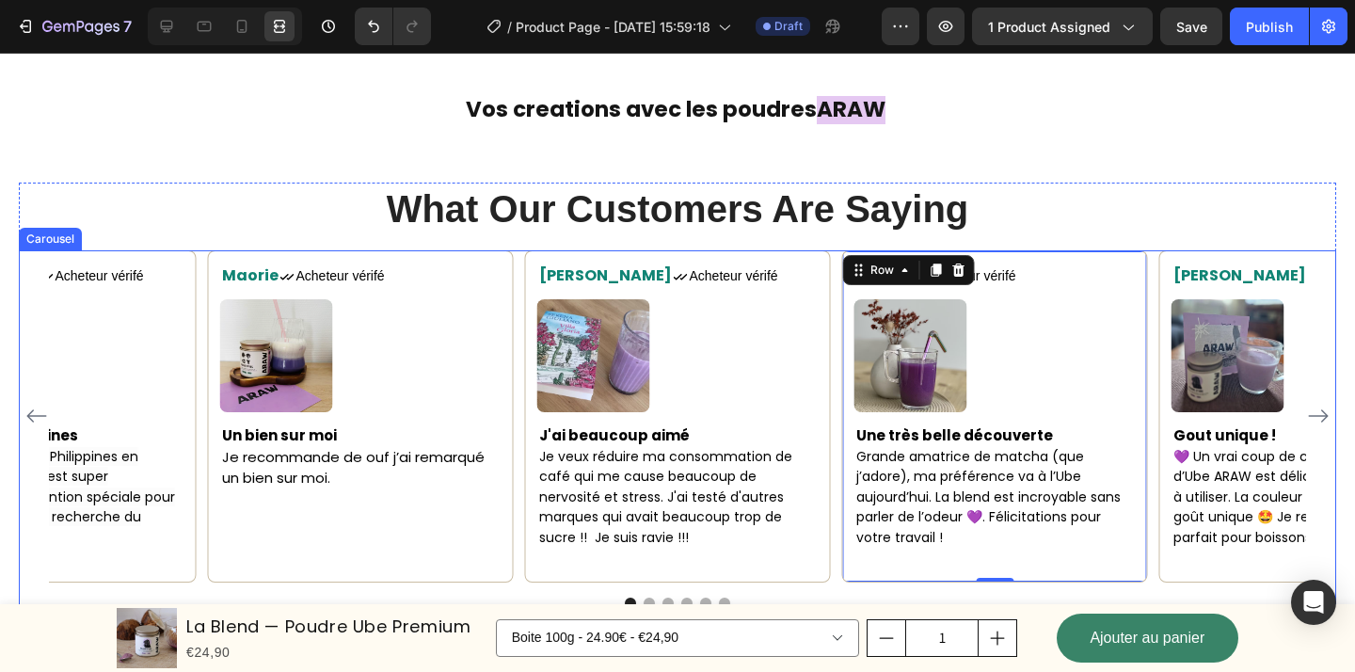
click at [1326, 410] on icon "Carousel Next Arrow" at bounding box center [1319, 416] width 20 height 13
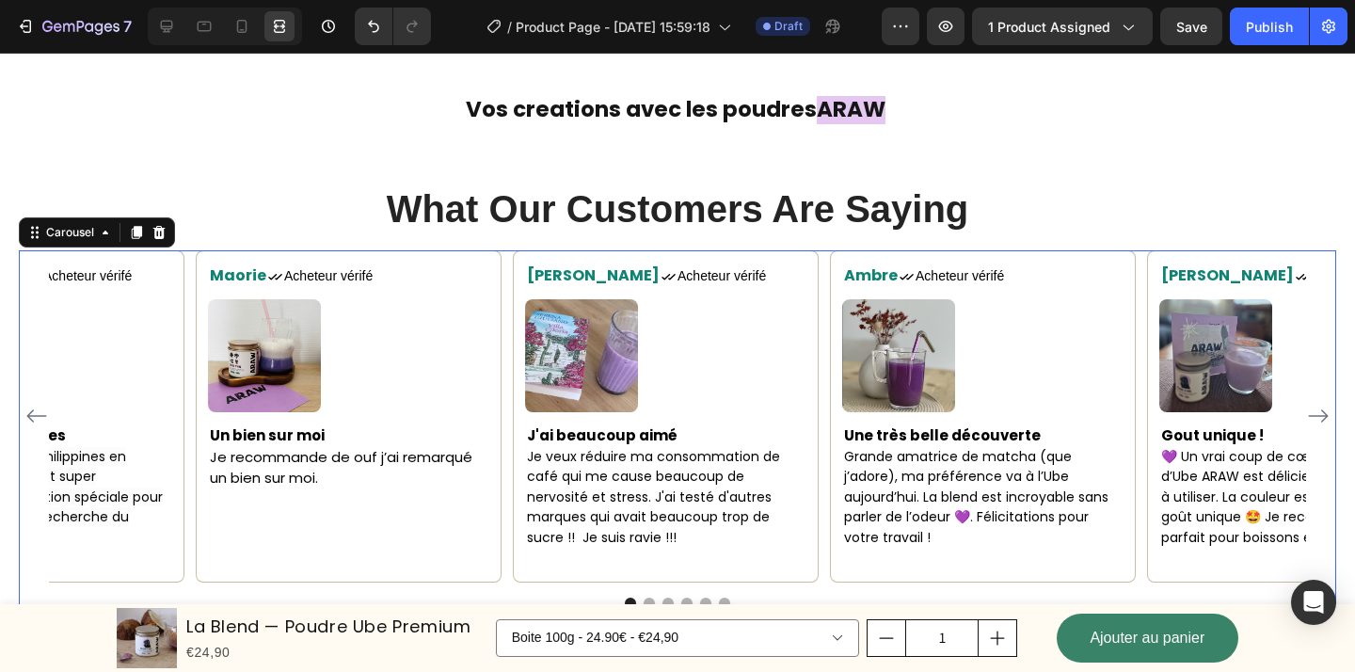
scroll to position [0, 0]
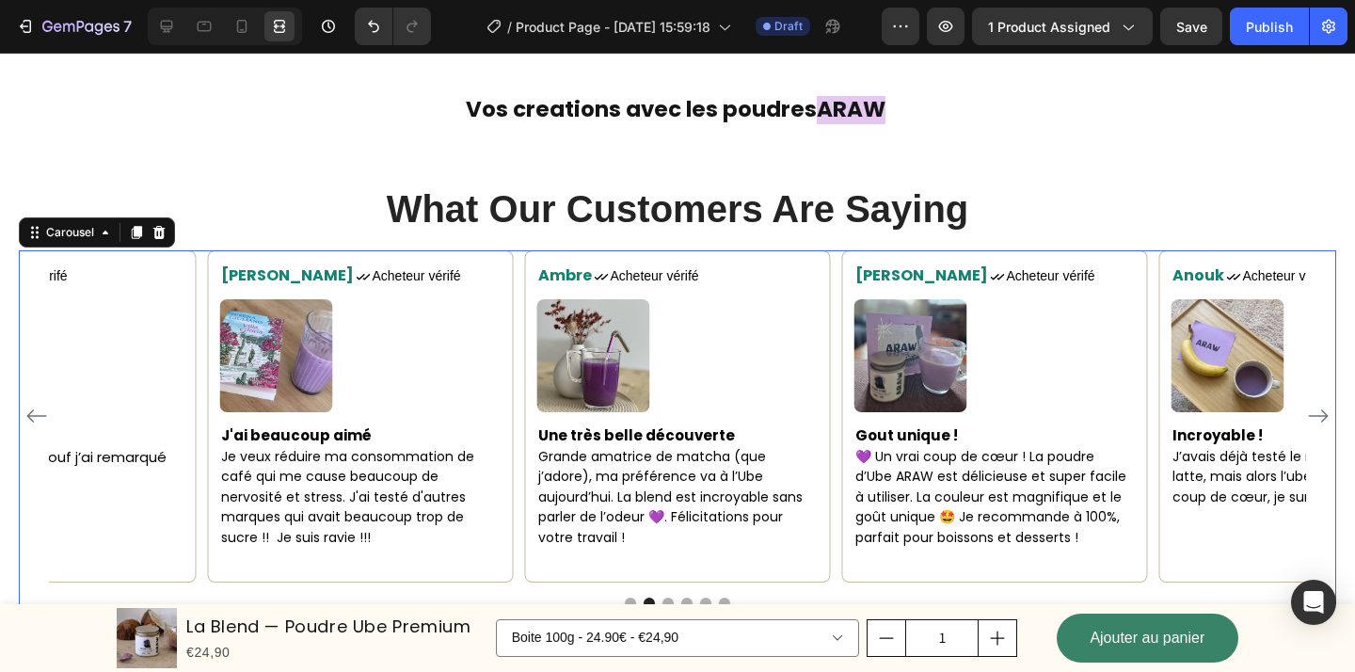
click at [1326, 410] on icon "Carousel Next Arrow" at bounding box center [1319, 416] width 20 height 13
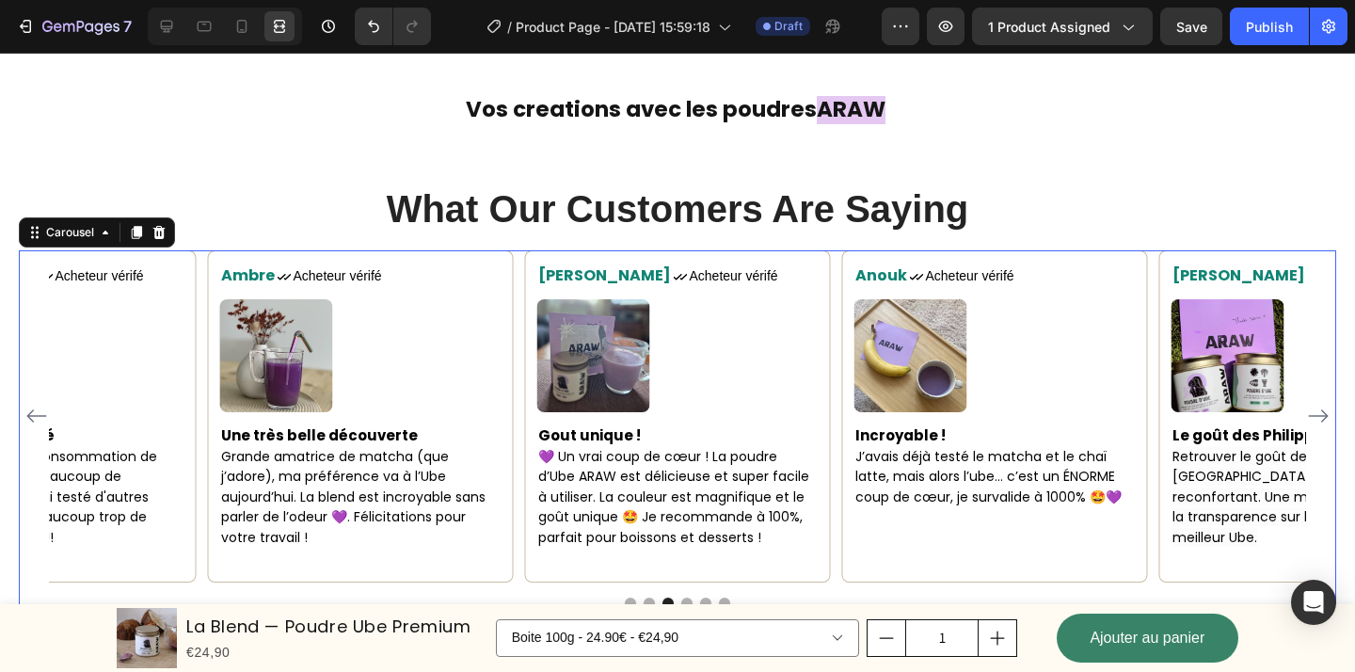
click at [1326, 410] on icon "Carousel Next Arrow" at bounding box center [1319, 416] width 20 height 13
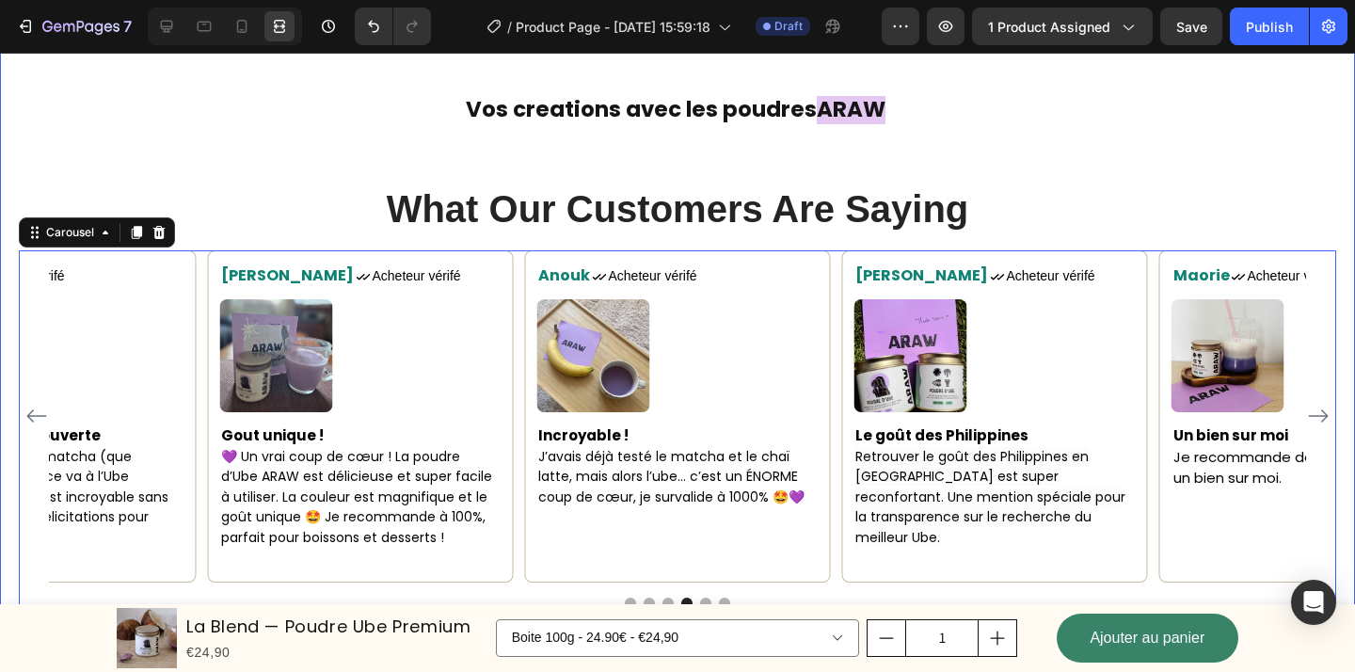
click at [1200, 156] on div "Comment préparer l'Ube ? Heading Text block Provides minerals and supplements l…" at bounding box center [677, 15] width 1355 height 1186
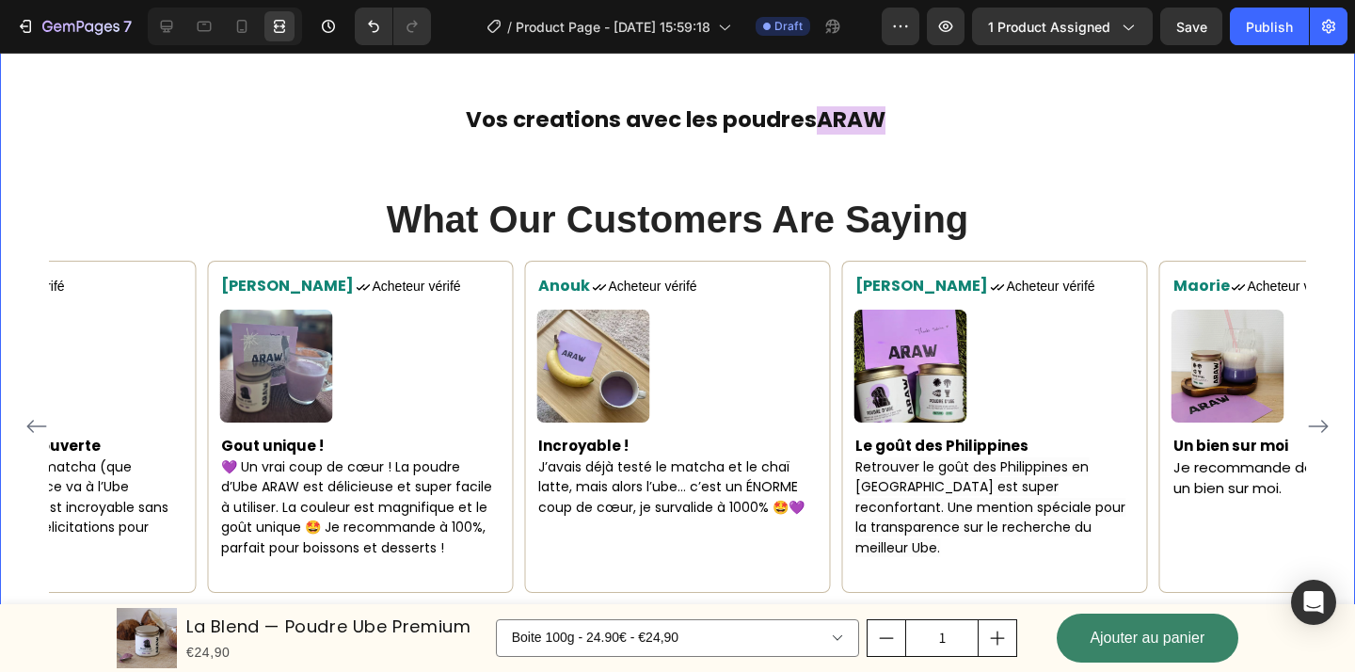
scroll to position [2969, 0]
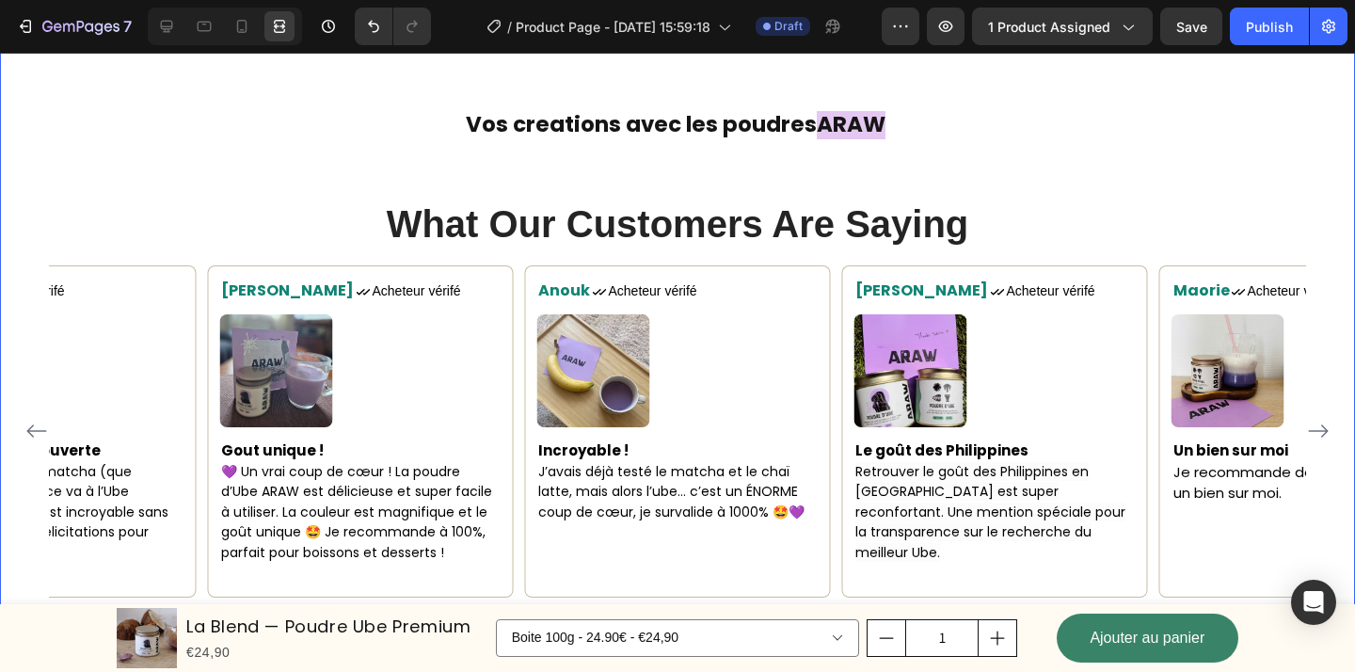
click at [183, 19] on div at bounding box center [225, 27] width 154 height 38
click at [178, 21] on div at bounding box center [166, 26] width 30 height 30
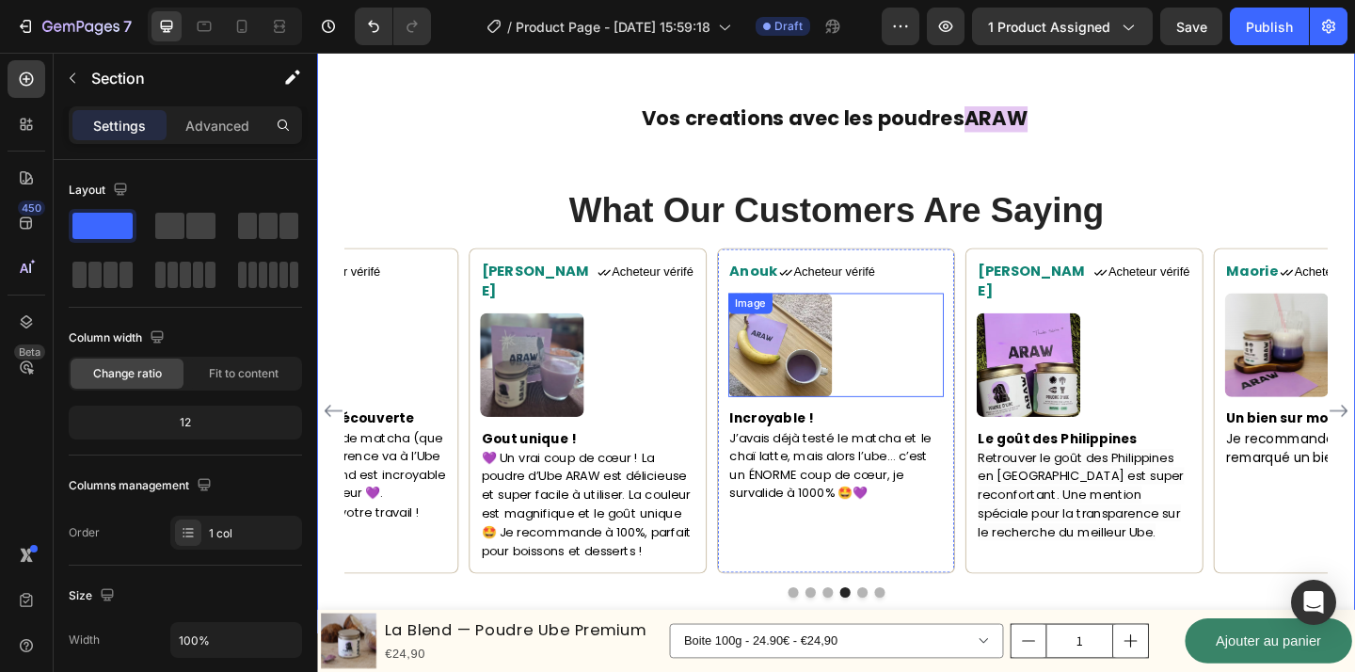
scroll to position [3001, 0]
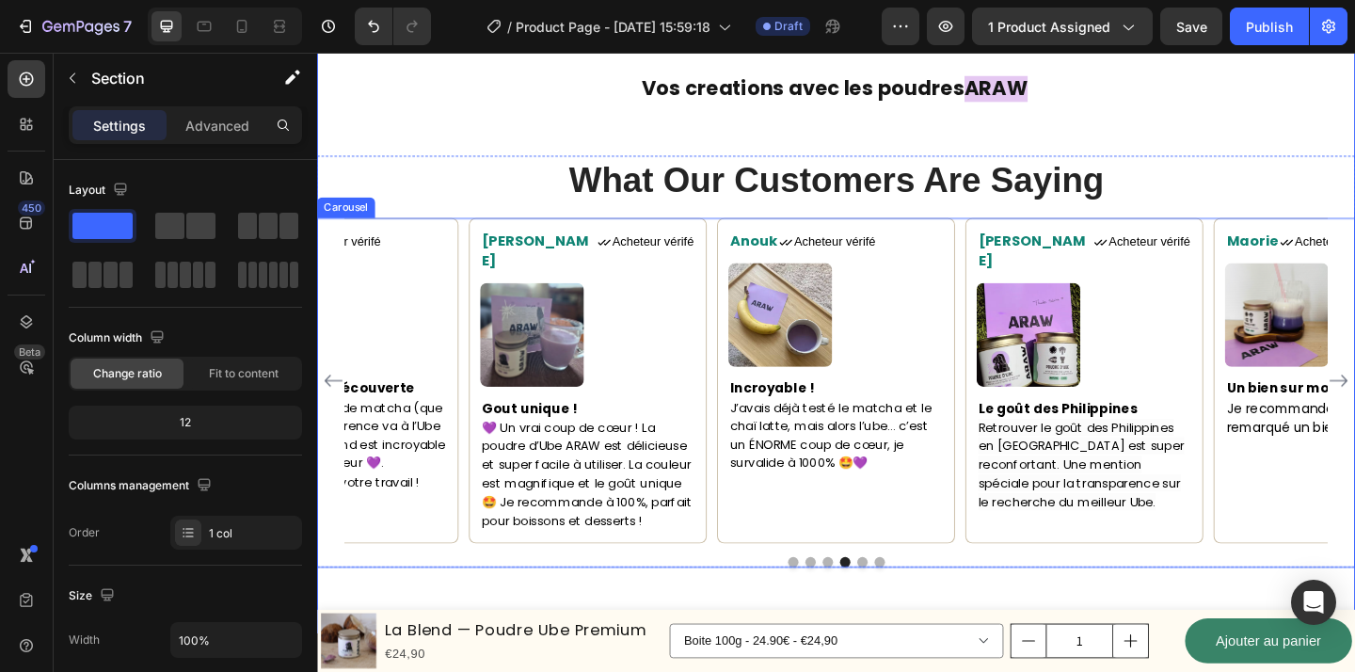
click at [719, 601] on div at bounding box center [881, 606] width 1129 height 11
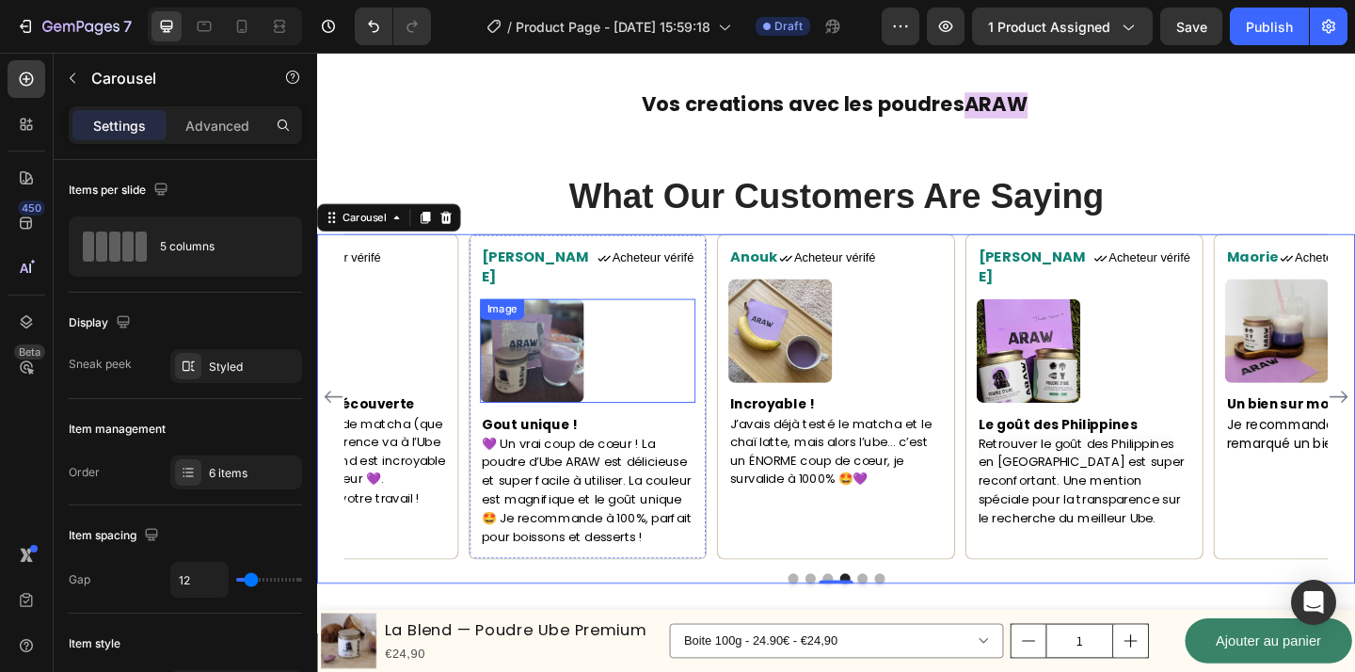
scroll to position [2879, 0]
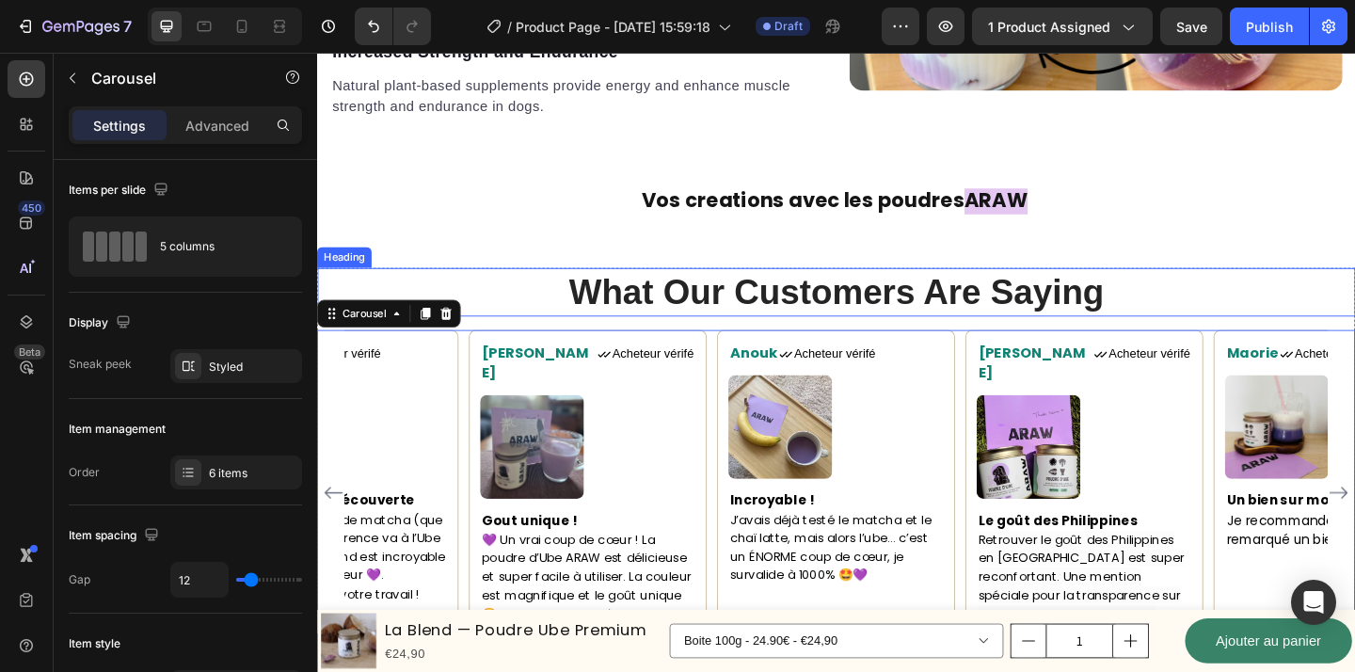
click at [606, 290] on p "What Our Customers Are Saying" at bounding box center [881, 313] width 1125 height 49
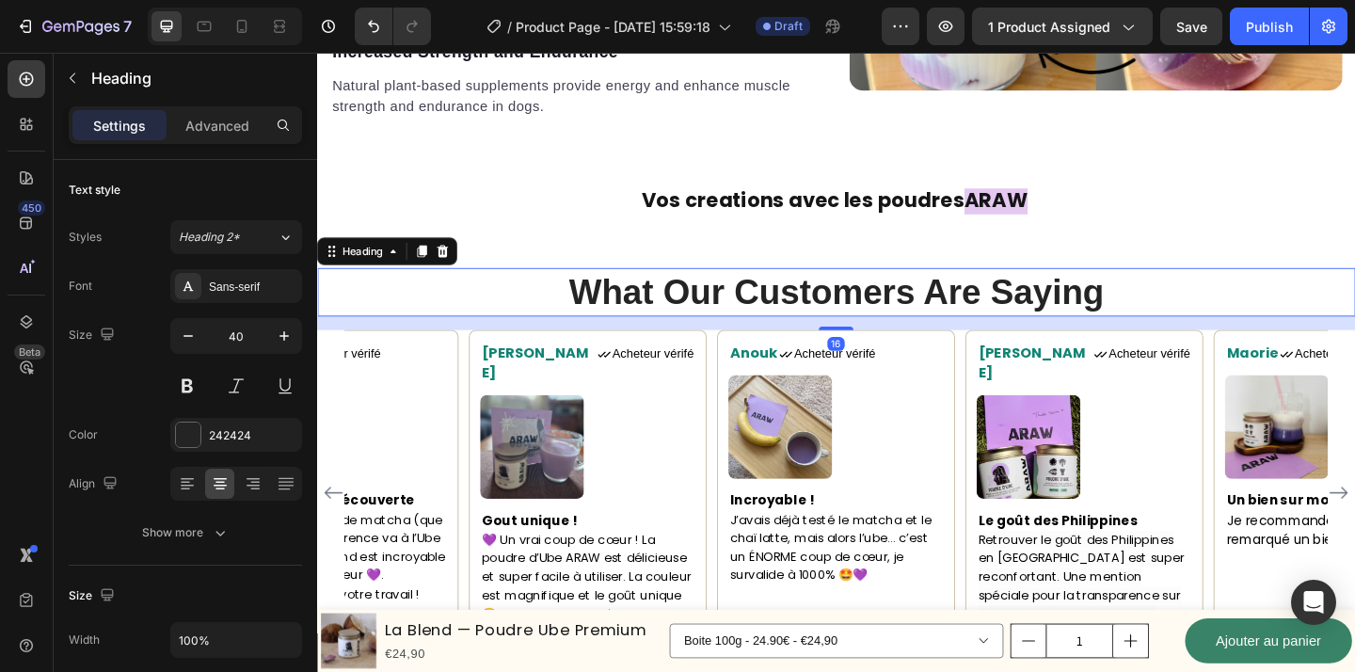
click at [542, 342] on div "16" at bounding box center [881, 347] width 1129 height 15
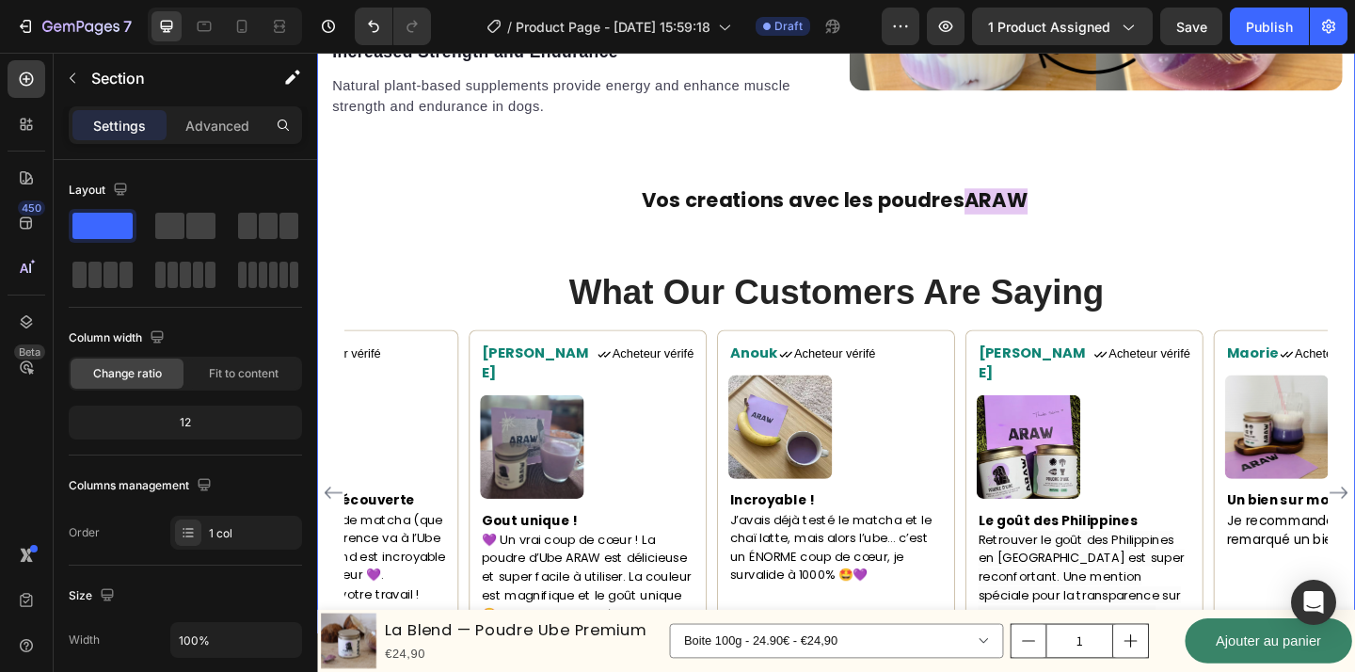
click at [506, 255] on div "Comment préparer l'Ube ? Heading Text block Provides minerals and supplements l…" at bounding box center [881, 131] width 1129 height 1208
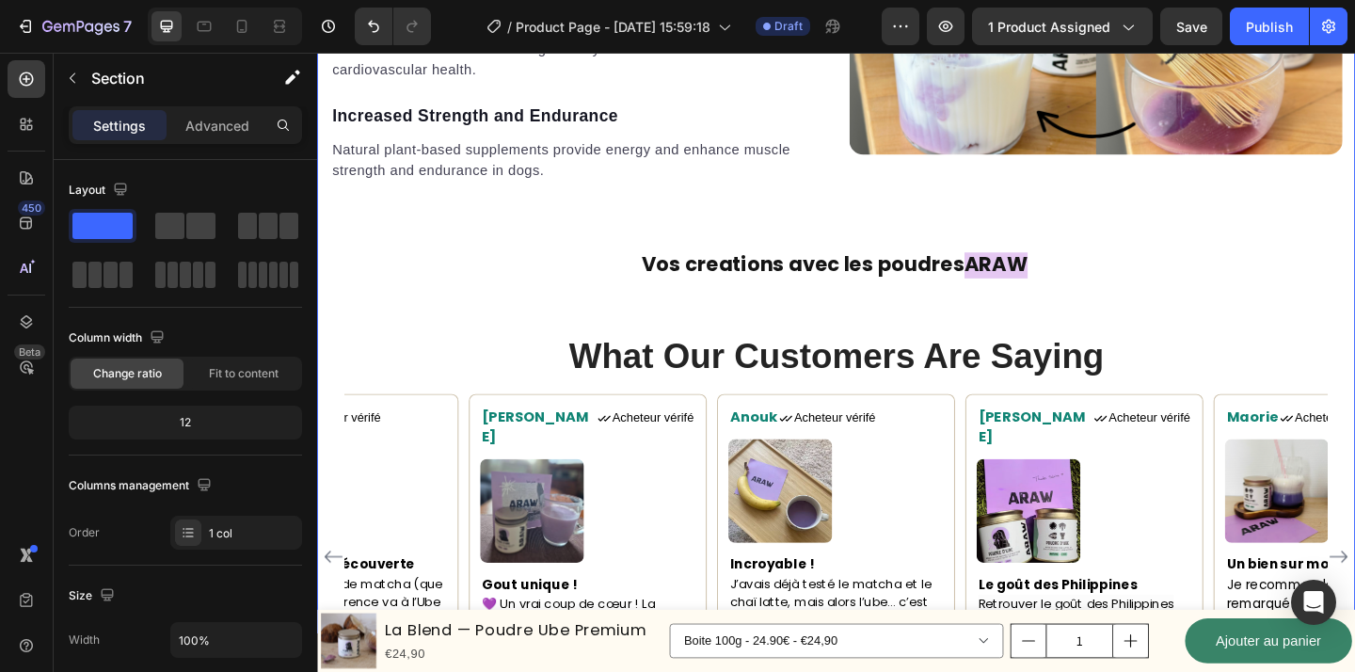
click at [880, 297] on div "Comment préparer l'Ube ? Heading Text block Provides minerals and supplements l…" at bounding box center [881, 200] width 1129 height 1208
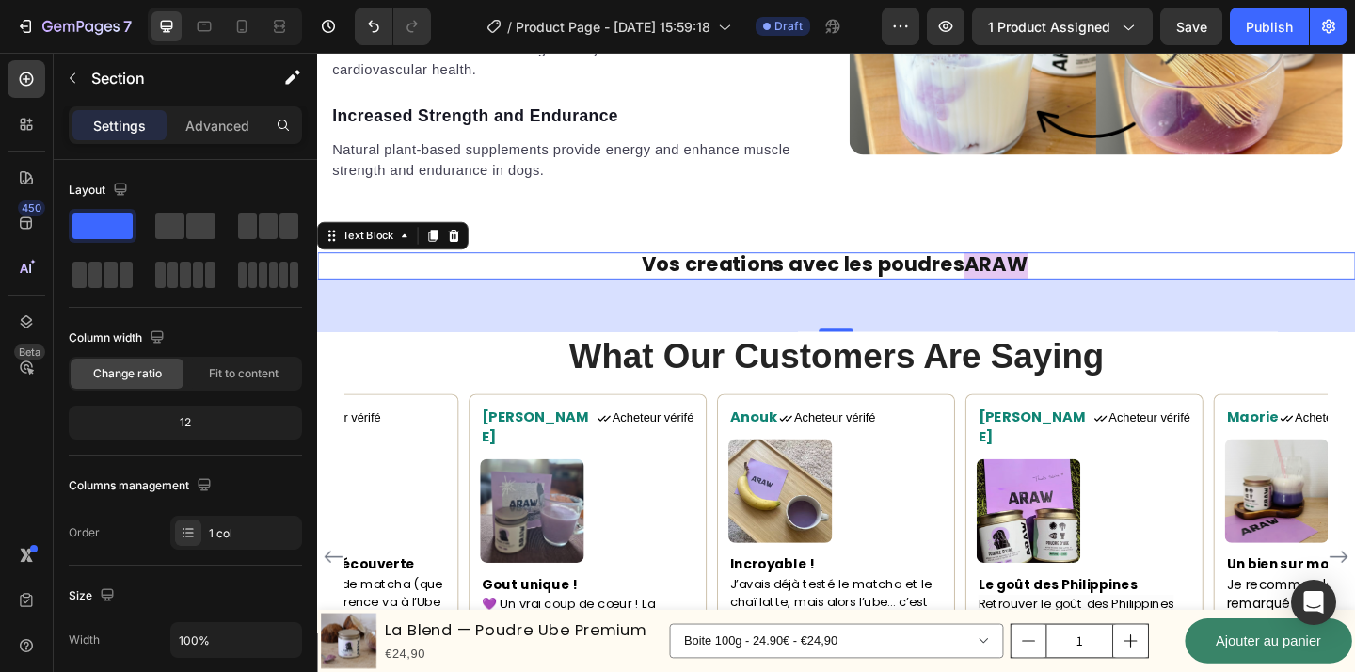
click at [876, 288] on strong "Vos creations avec les poudres" at bounding box center [845, 283] width 351 height 30
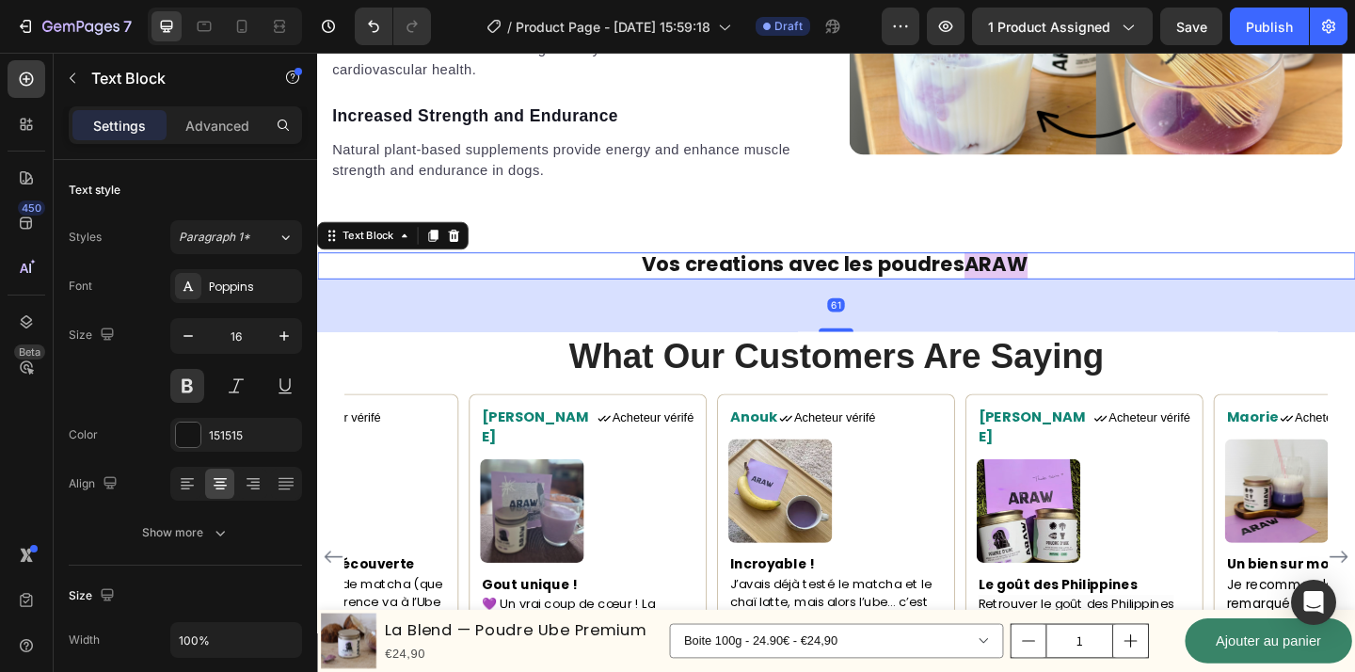
click at [726, 279] on strong "Vos creations avec les poudres" at bounding box center [845, 283] width 351 height 30
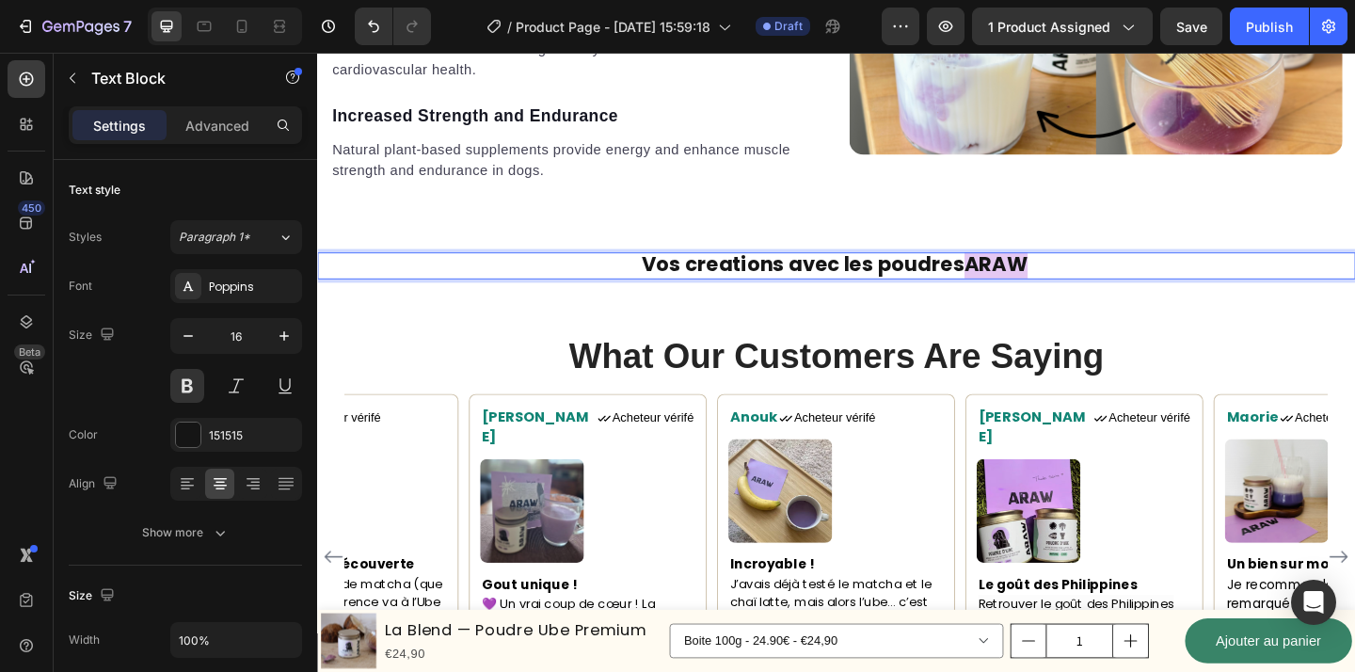
click at [636, 288] on p "Vos creations avec les poudres ARAW" at bounding box center [881, 284] width 1125 height 25
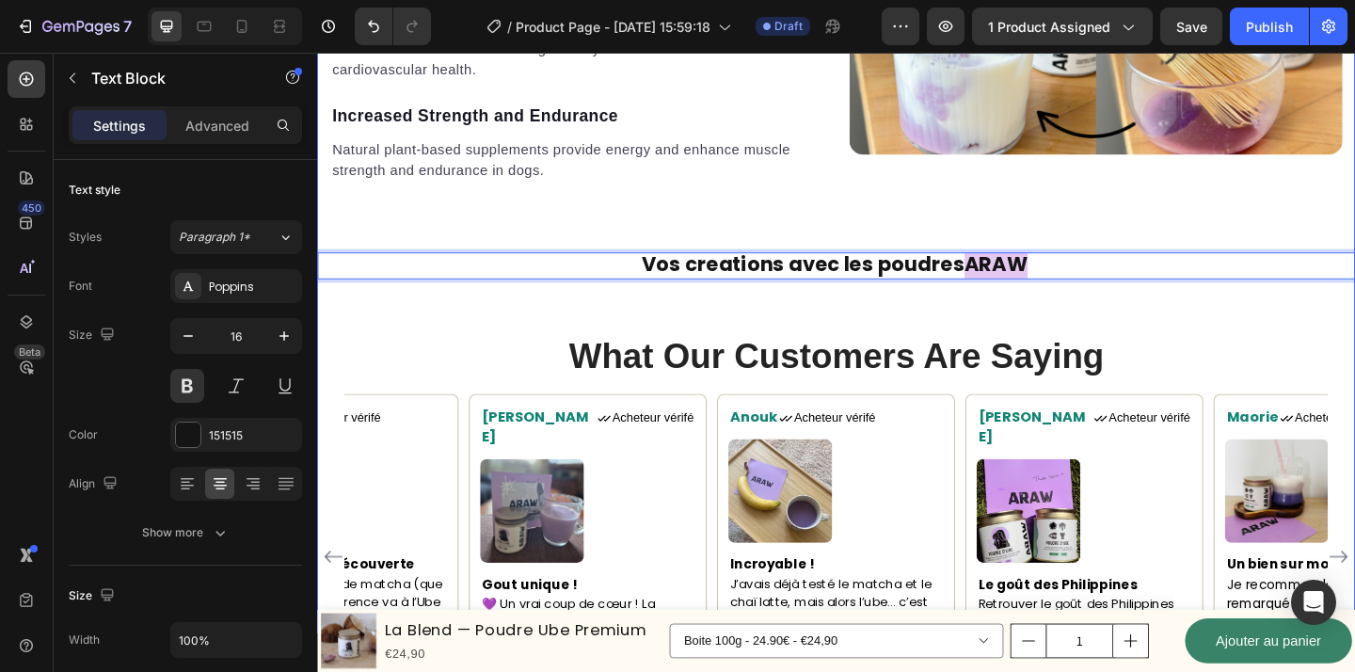
click at [643, 321] on div "Comment préparer l'Ube ? Heading Text block Provides minerals and supplements l…" at bounding box center [881, 200] width 1129 height 1208
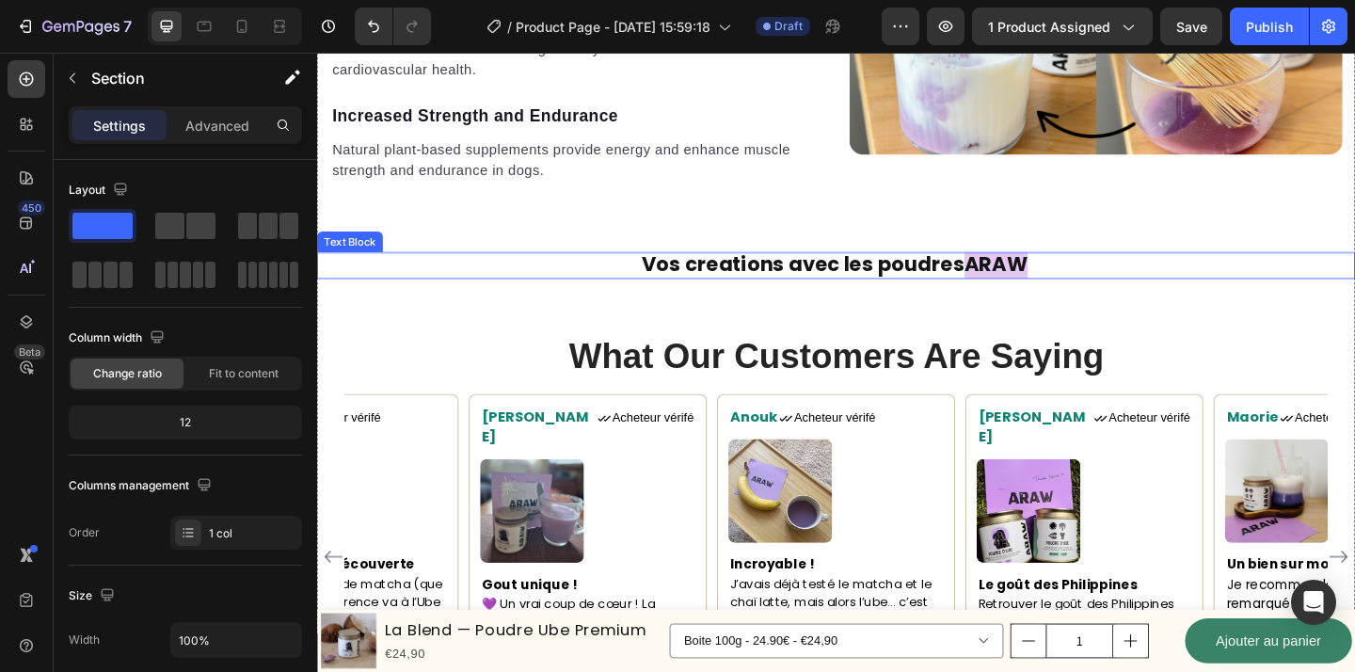
click at [583, 274] on p "Vos creations avec les poudres ARAW" at bounding box center [881, 284] width 1125 height 25
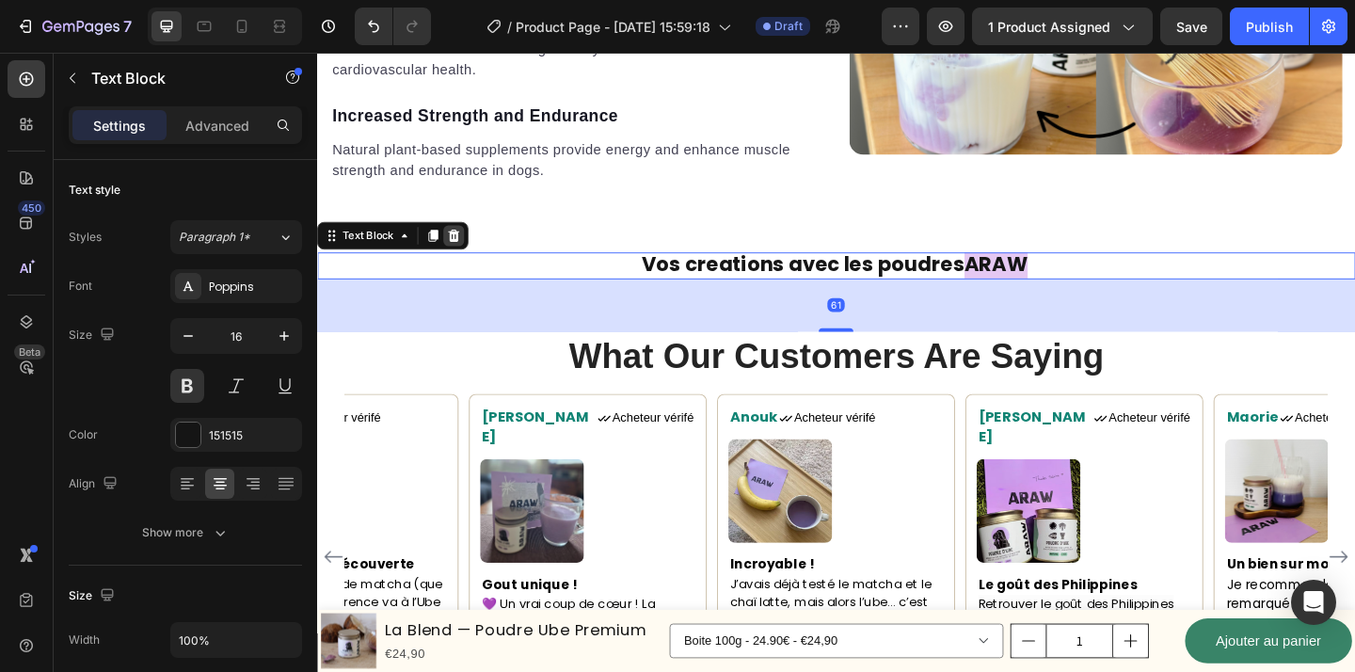
click at [470, 250] on icon at bounding box center [466, 252] width 12 height 13
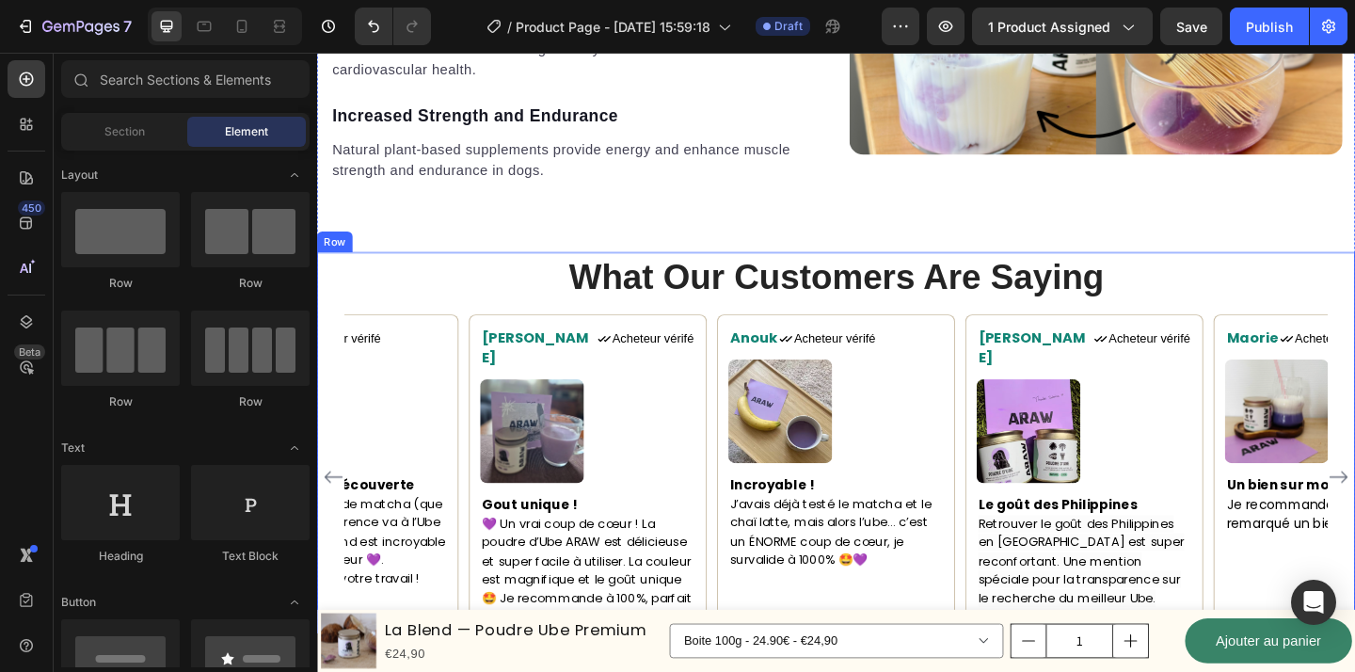
click at [1194, 324] on div "What Our Customers Are Saying Heading Maorie Text block Icon Acheteur vérifé Te…" at bounding box center [881, 494] width 1129 height 448
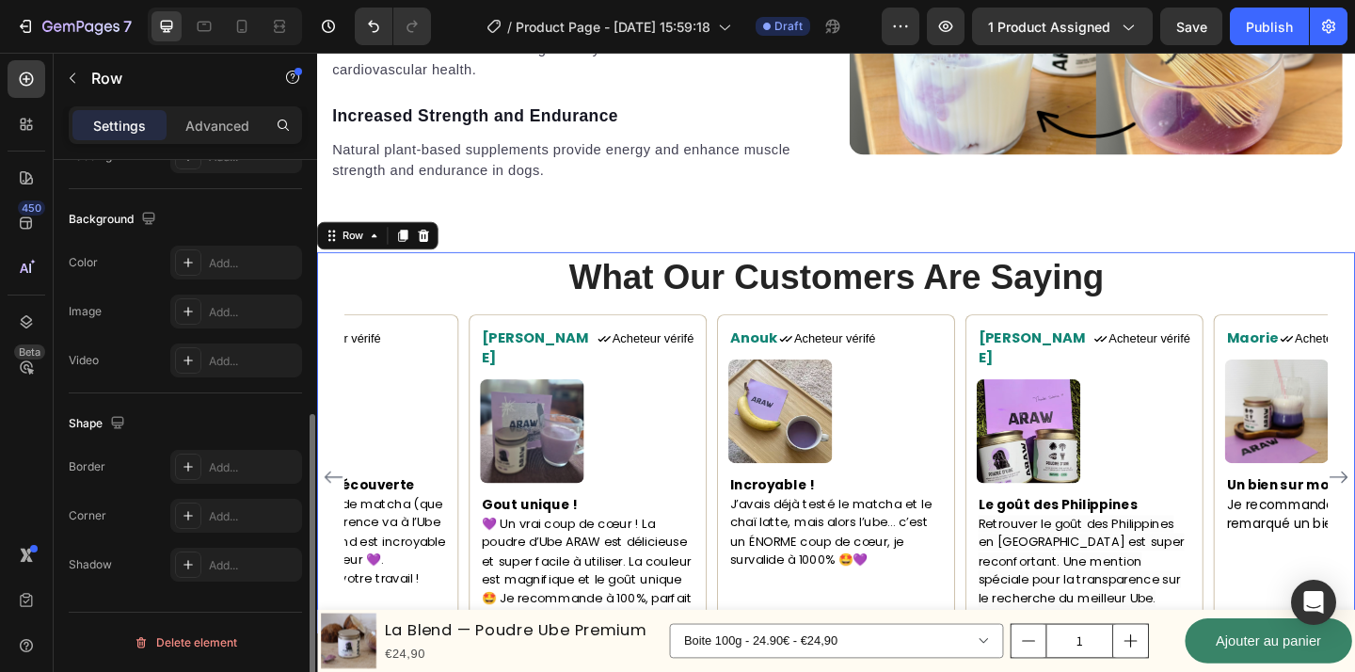
scroll to position [0, 0]
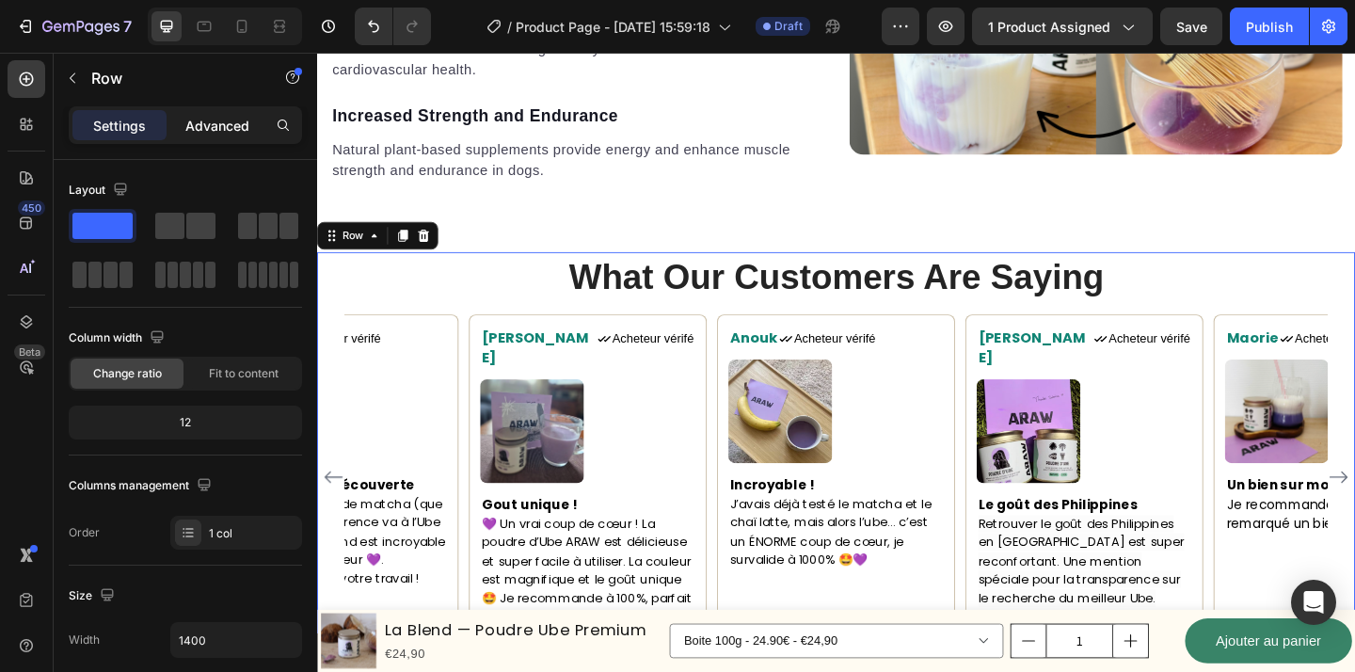
click at [228, 116] on p "Advanced" at bounding box center [217, 126] width 64 height 20
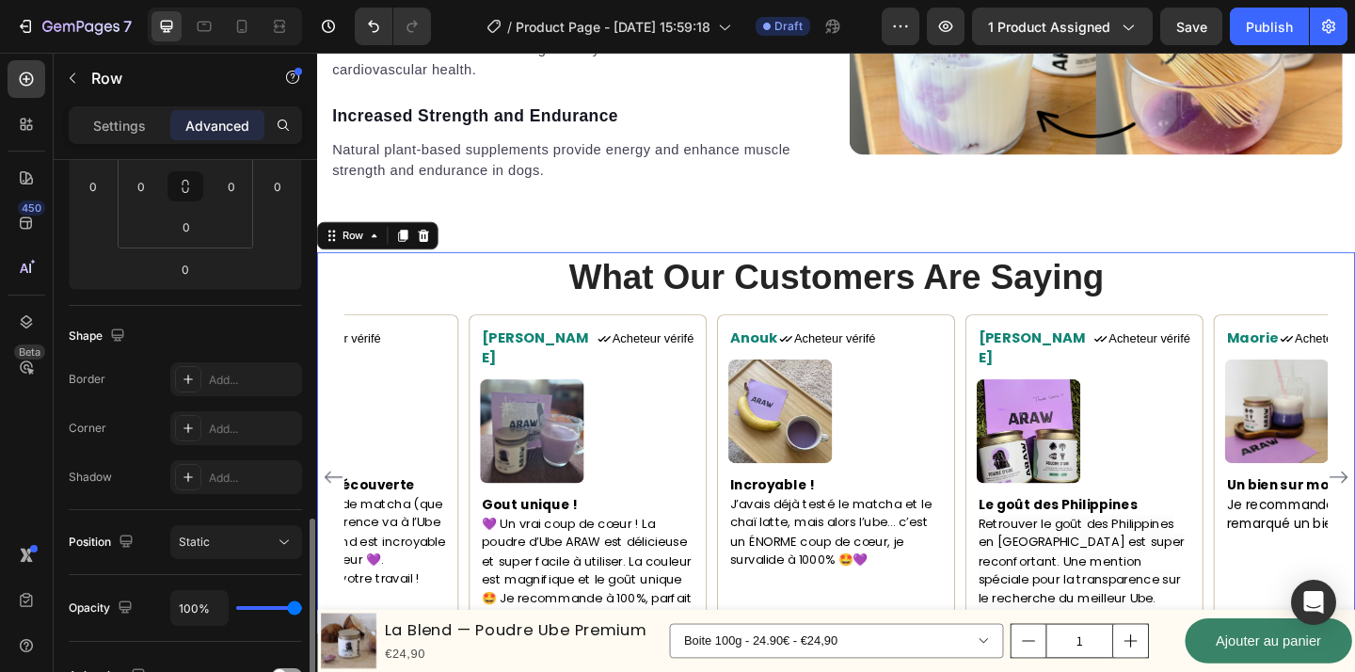
scroll to position [93, 0]
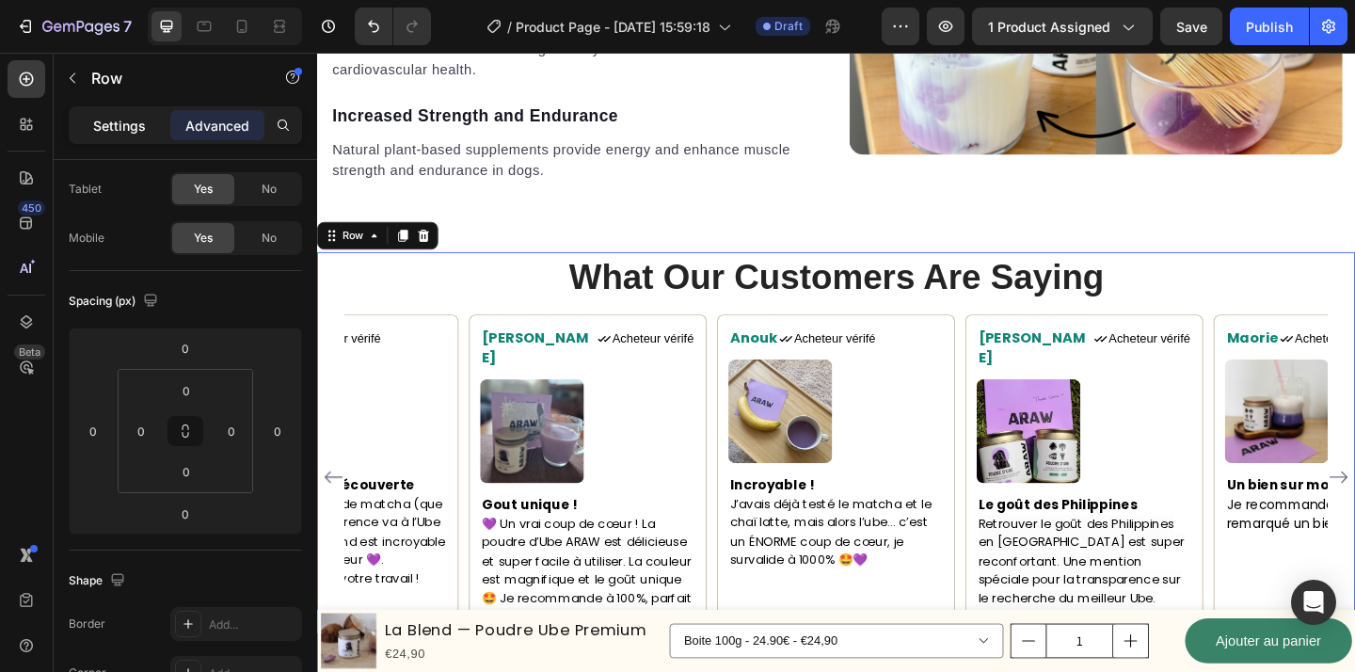
click at [131, 121] on p "Settings" at bounding box center [119, 126] width 53 height 20
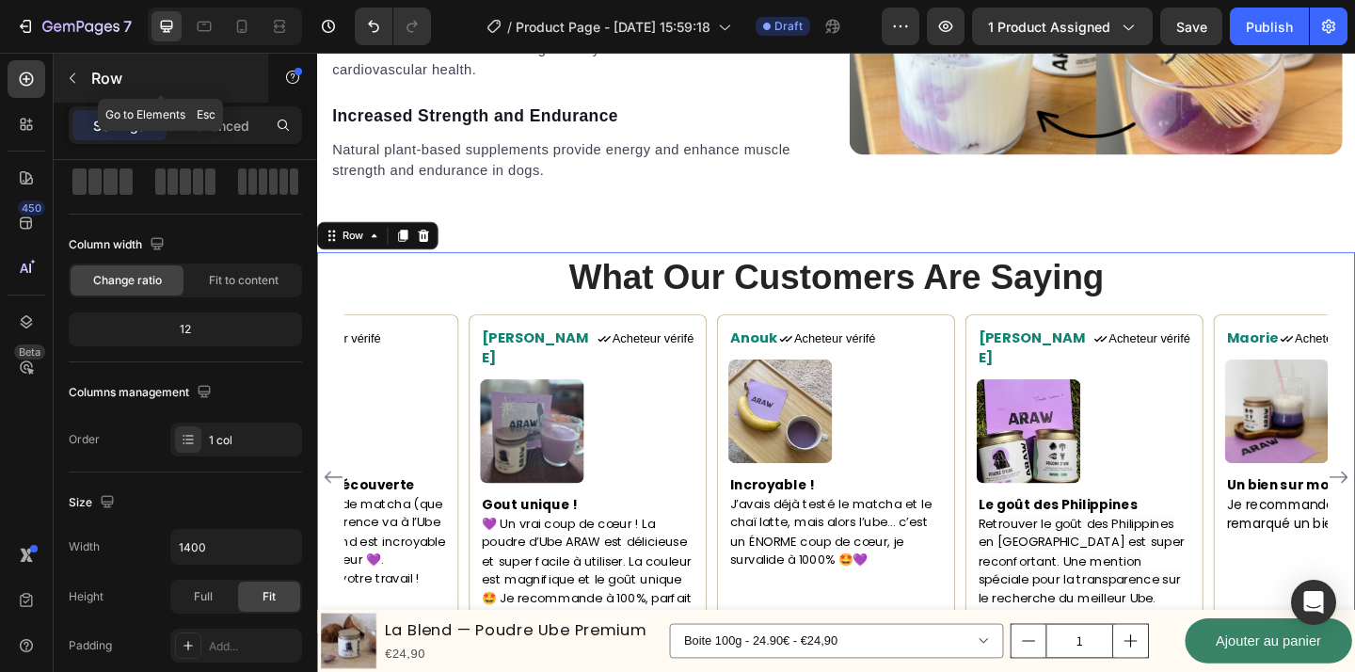
click at [68, 78] on icon "button" at bounding box center [72, 78] width 15 height 15
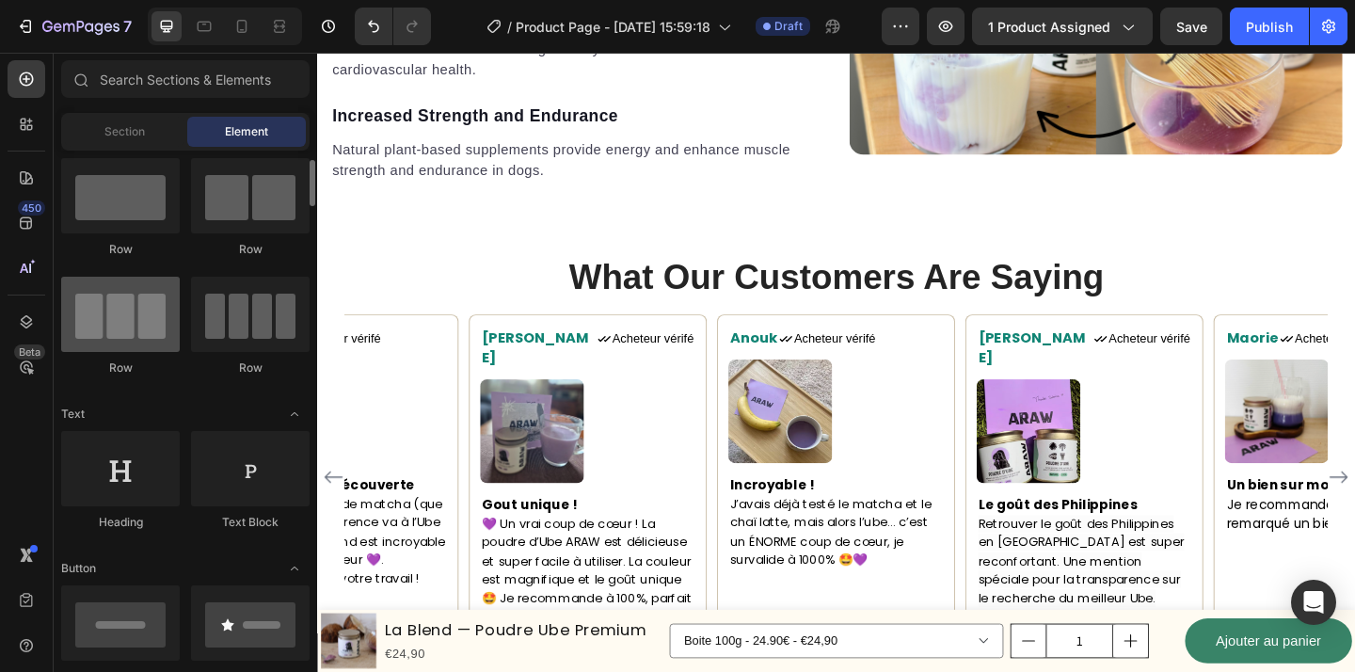
scroll to position [41, 0]
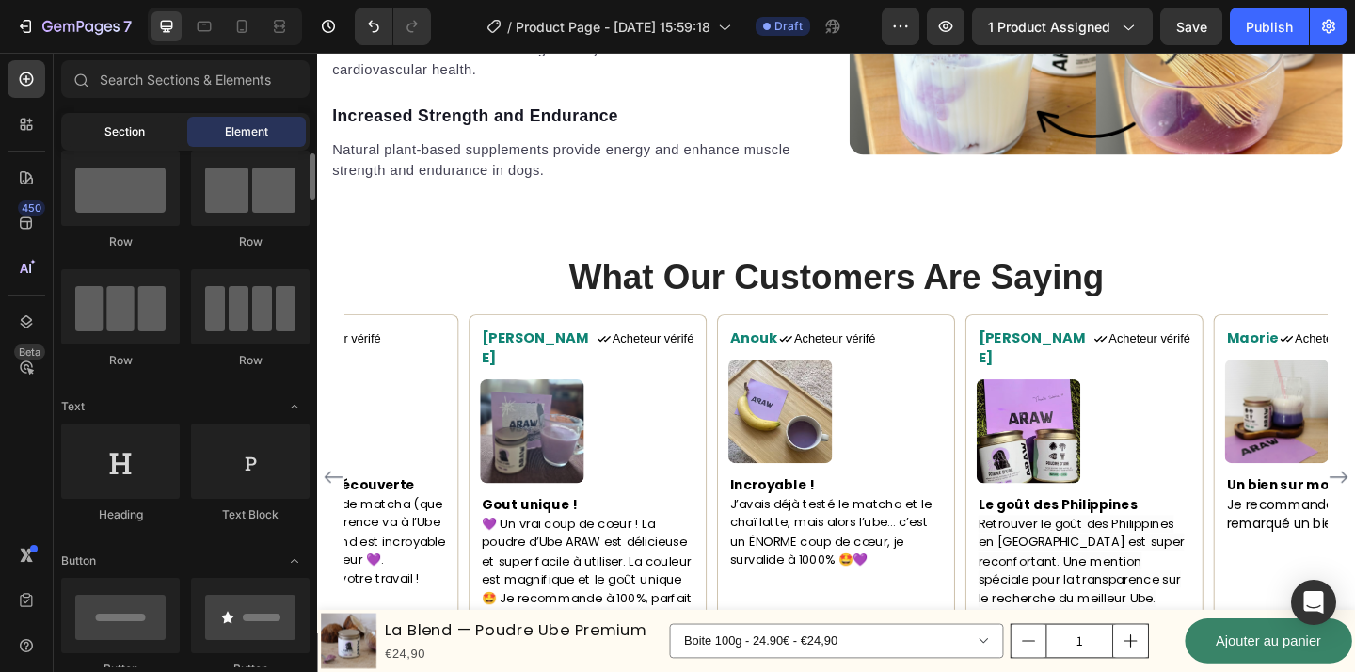
click at [112, 126] on span "Section" at bounding box center [124, 131] width 40 height 17
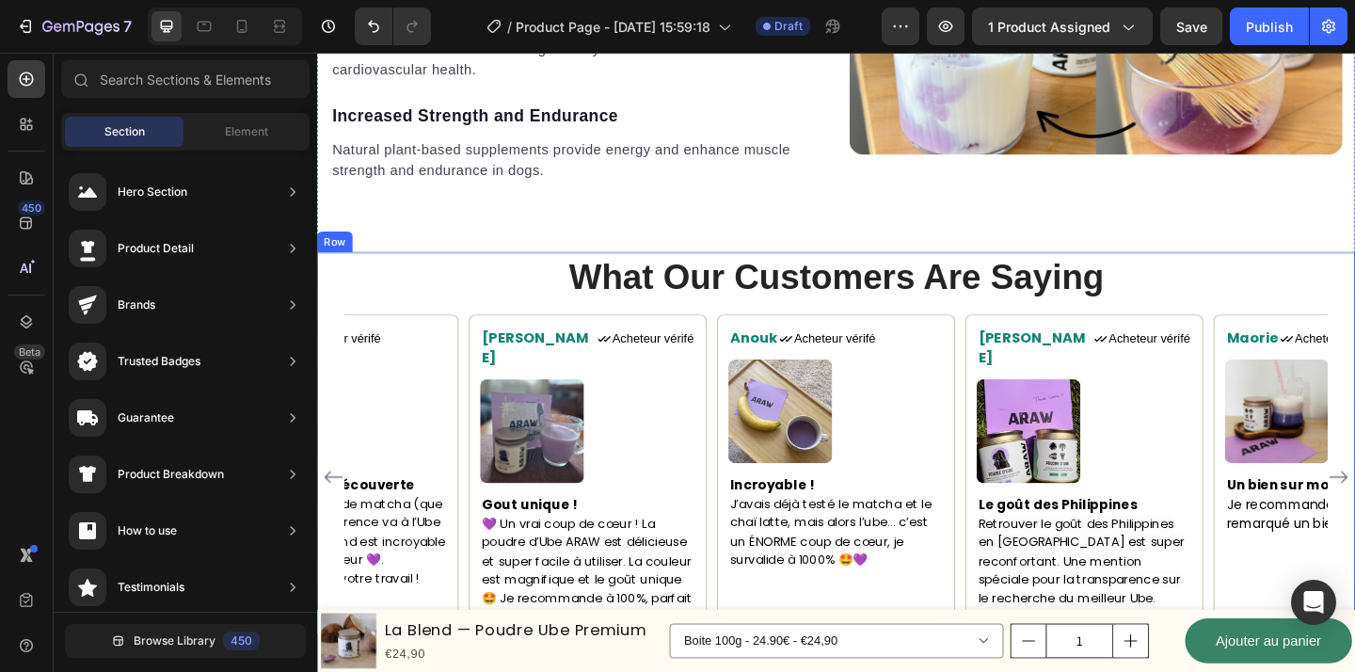
click at [708, 323] on div "What Our Customers Are Saying Heading Maorie Text block Icon Acheteur vérifé Te…" at bounding box center [881, 494] width 1129 height 448
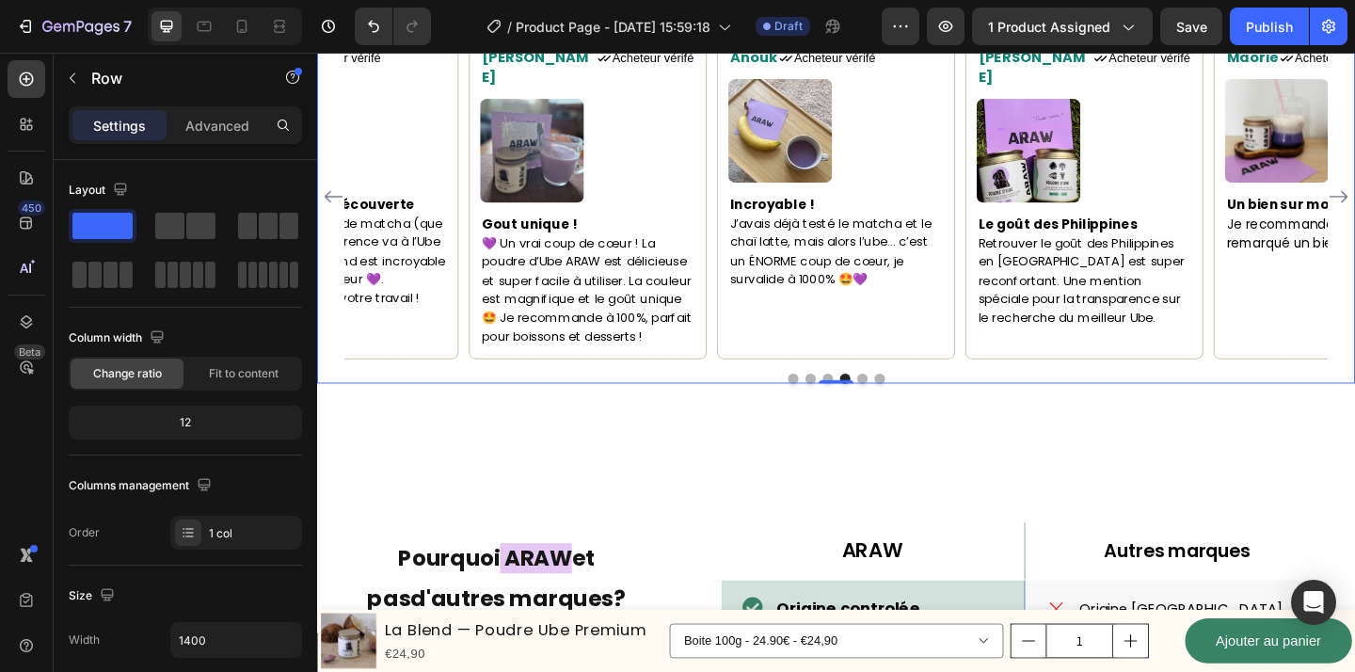
scroll to position [582, 0]
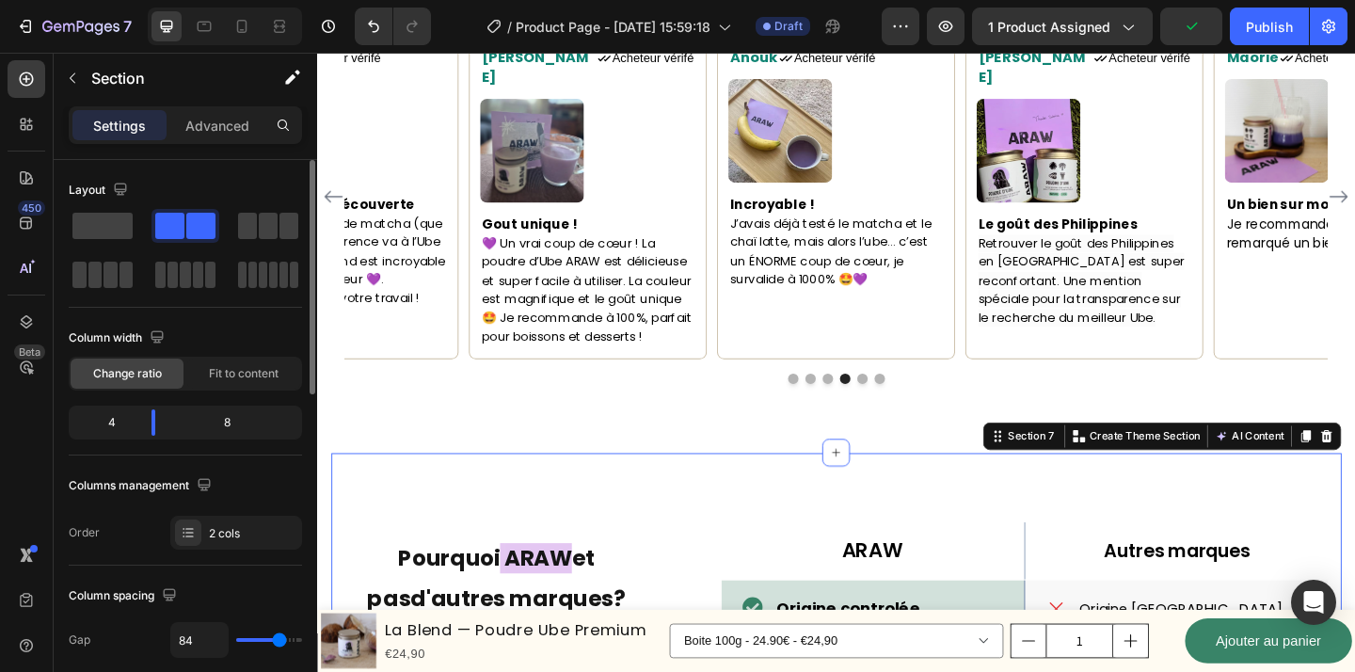
scroll to position [2919, 0]
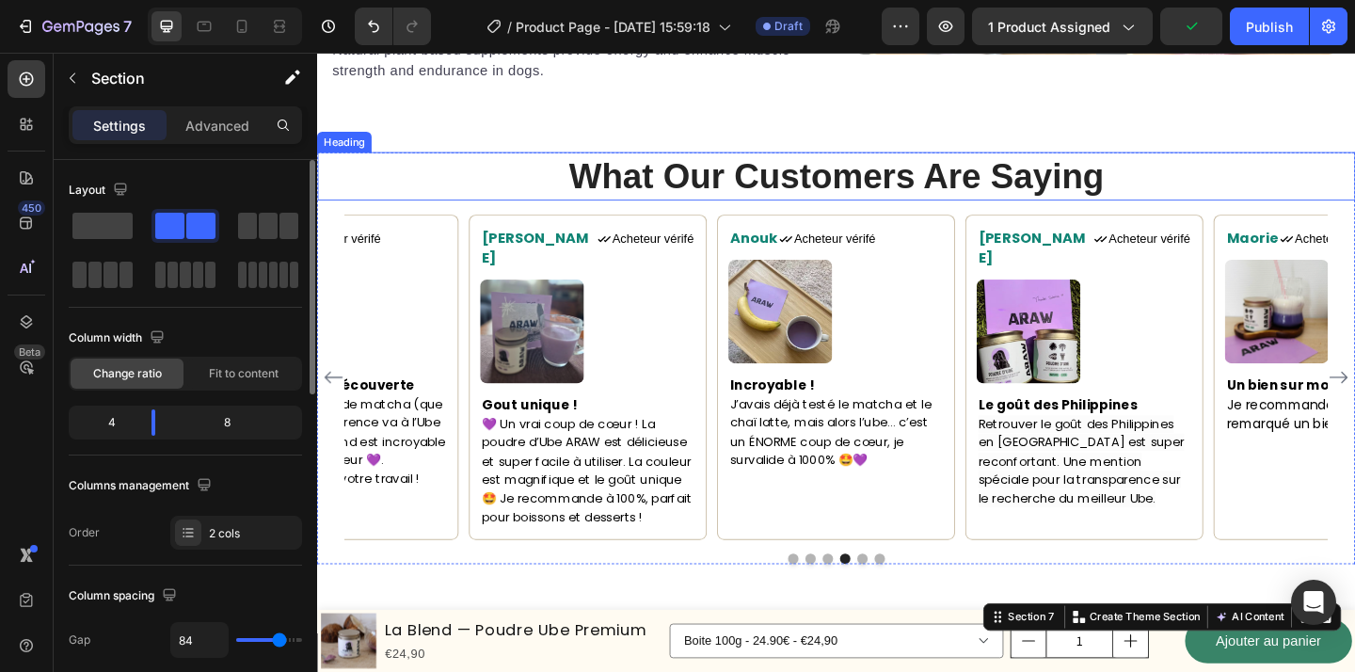
click at [513, 178] on p "What Our Customers Are Saying" at bounding box center [881, 187] width 1125 height 49
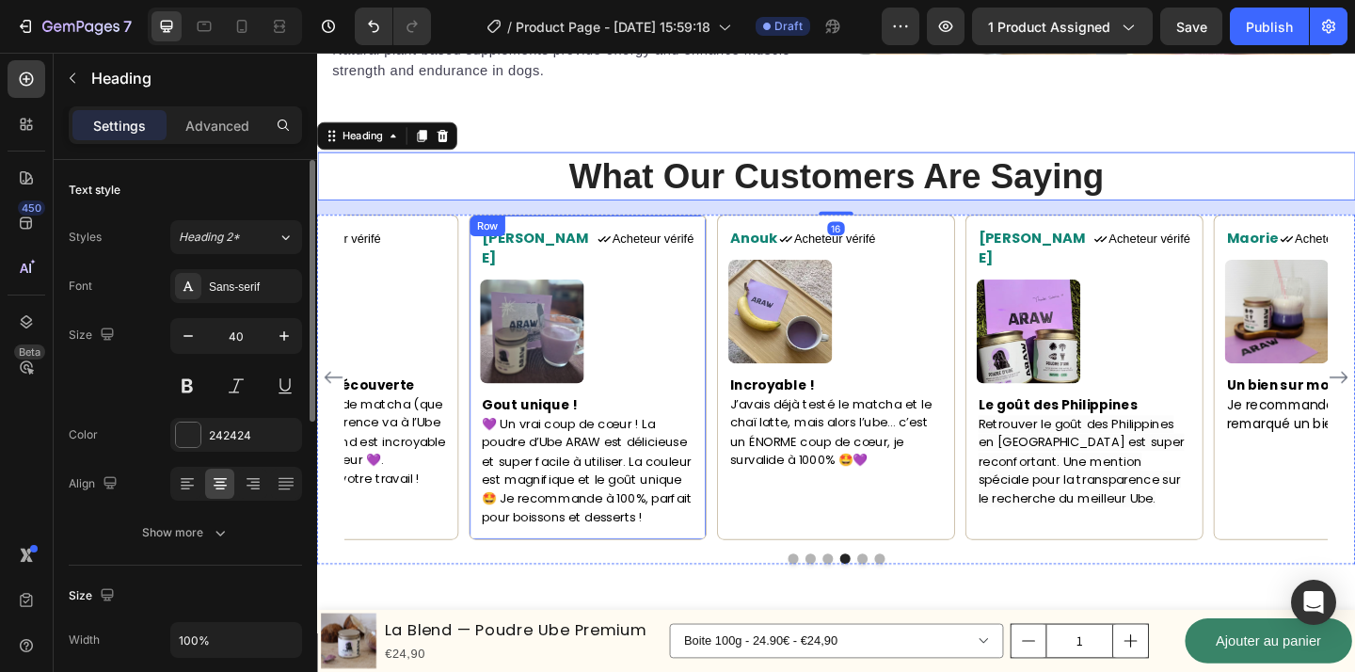
click at [494, 597] on div at bounding box center [881, 602] width 1129 height 11
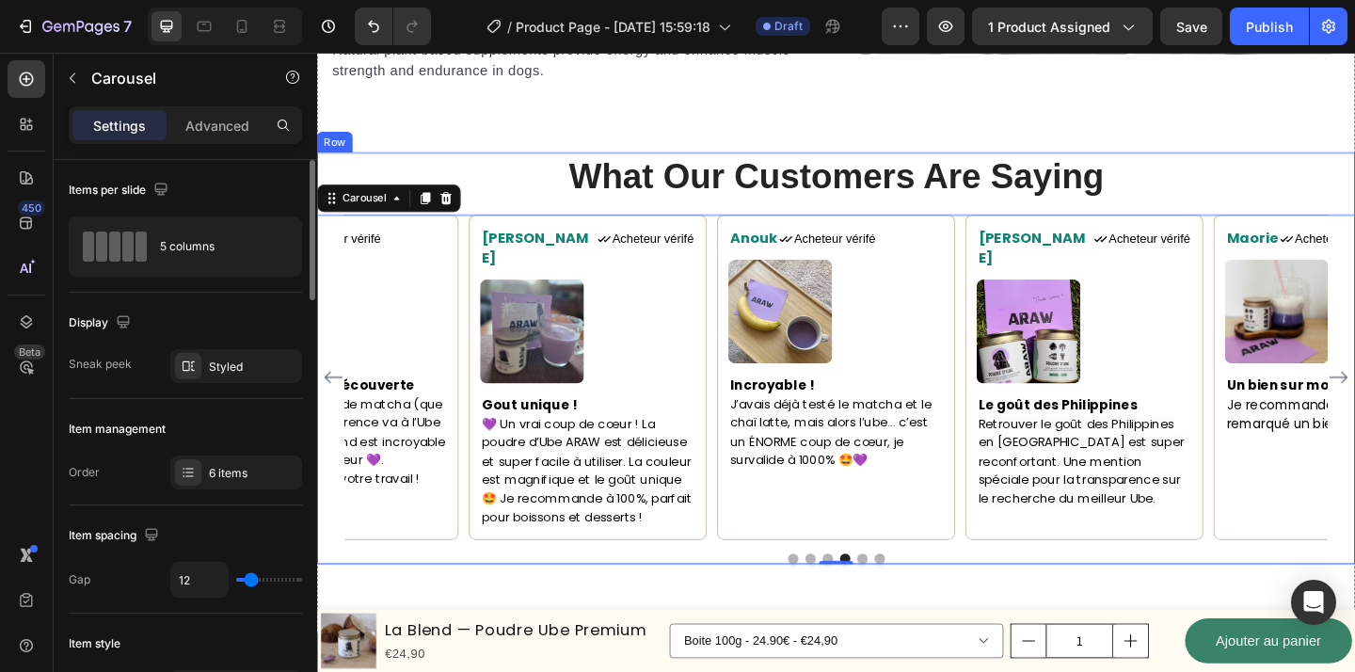
click at [517, 217] on div "What Our Customers Are Saying Heading Maorie Text block Icon Acheteur vérifé Te…" at bounding box center [881, 385] width 1129 height 448
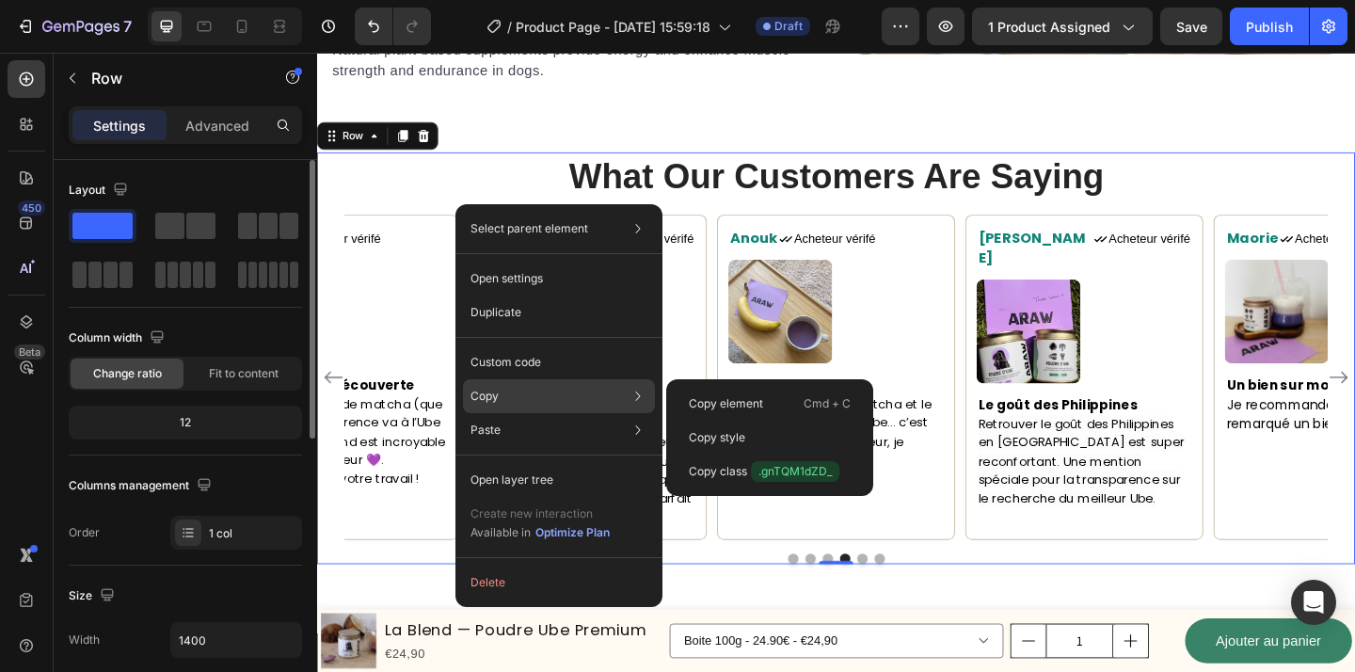
click at [633, 397] on icon at bounding box center [638, 396] width 19 height 19
click at [568, 390] on div "Copy Copy element Cmd + C Copy style Copy class .gnTQM1dZD_" at bounding box center [559, 396] width 192 height 34
click at [721, 396] on p "Copy element" at bounding box center [726, 403] width 74 height 17
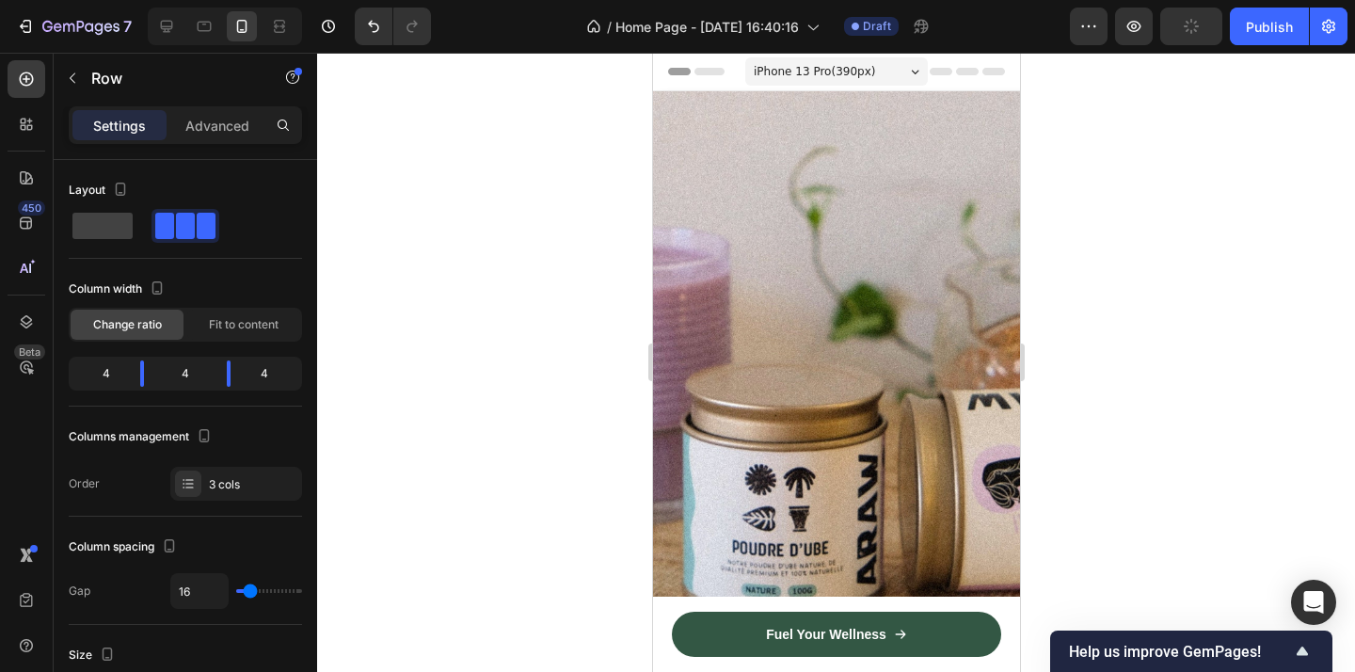
scroll to position [2157, 0]
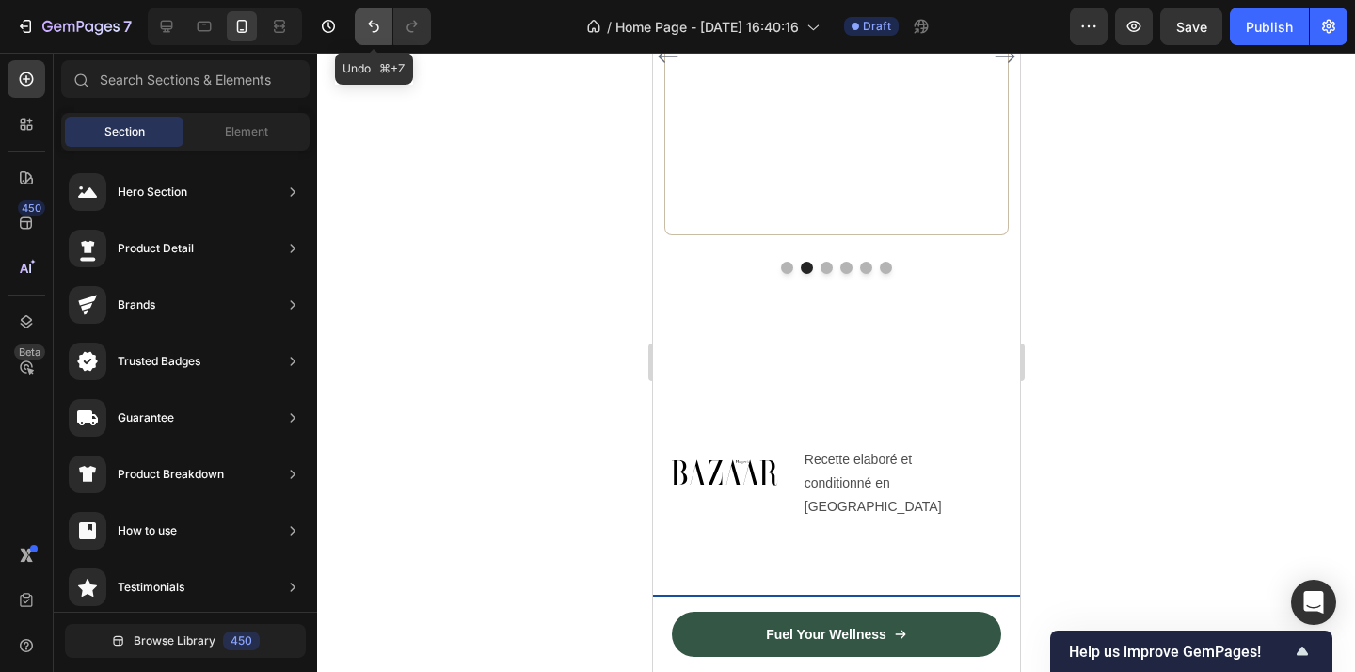
click at [367, 37] on button "Undo/Redo" at bounding box center [374, 27] width 38 height 38
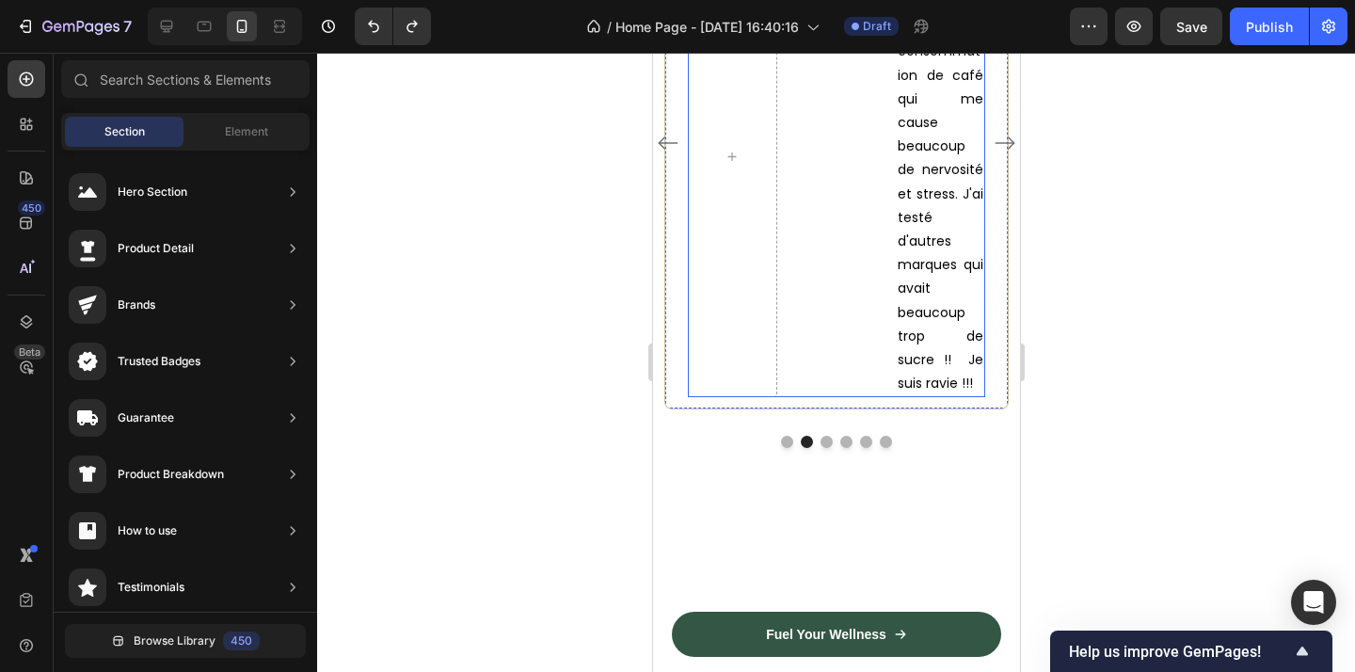
click at [848, 374] on div "Image" at bounding box center [835, 156] width 89 height 481
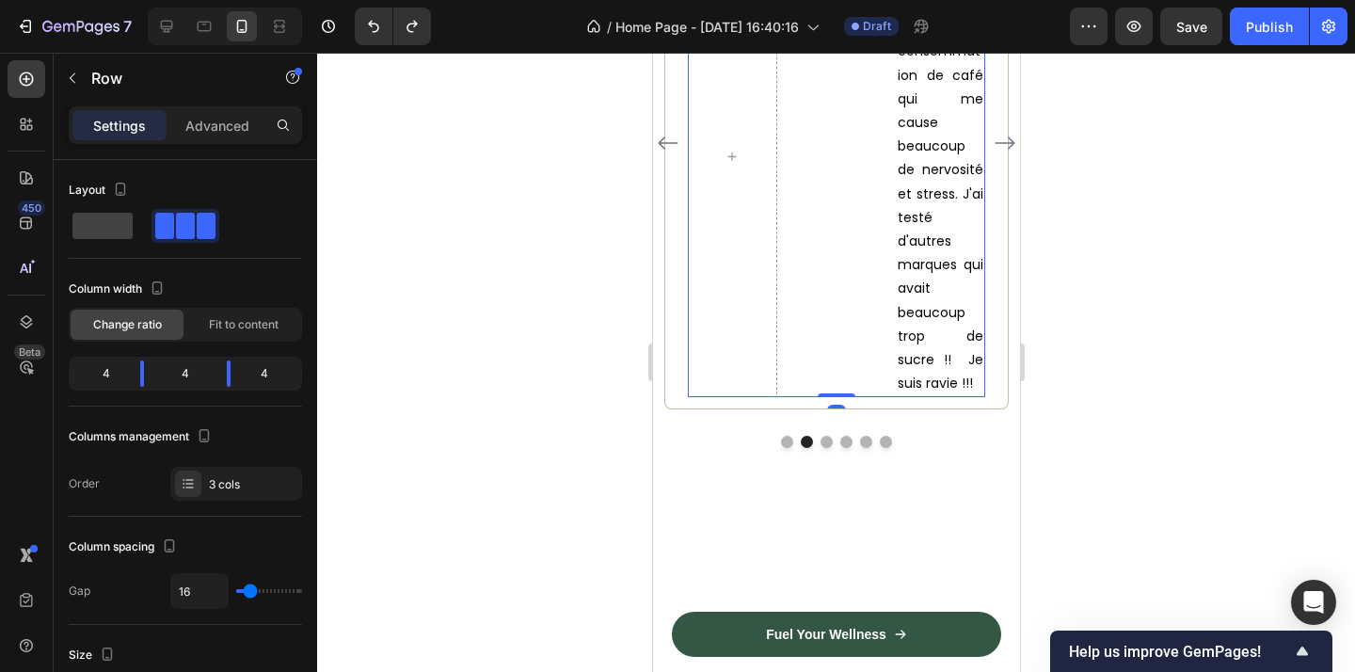
click at [763, 362] on div at bounding box center [731, 156] width 89 height 481
click at [765, 397] on div at bounding box center [731, 156] width 89 height 481
click at [894, 397] on div "Image J'ai beaucoup aimé Je veux réduire ma consommation de café qui me cause b…" at bounding box center [835, 156] width 297 height 481
click at [99, 229] on span at bounding box center [102, 226] width 60 height 26
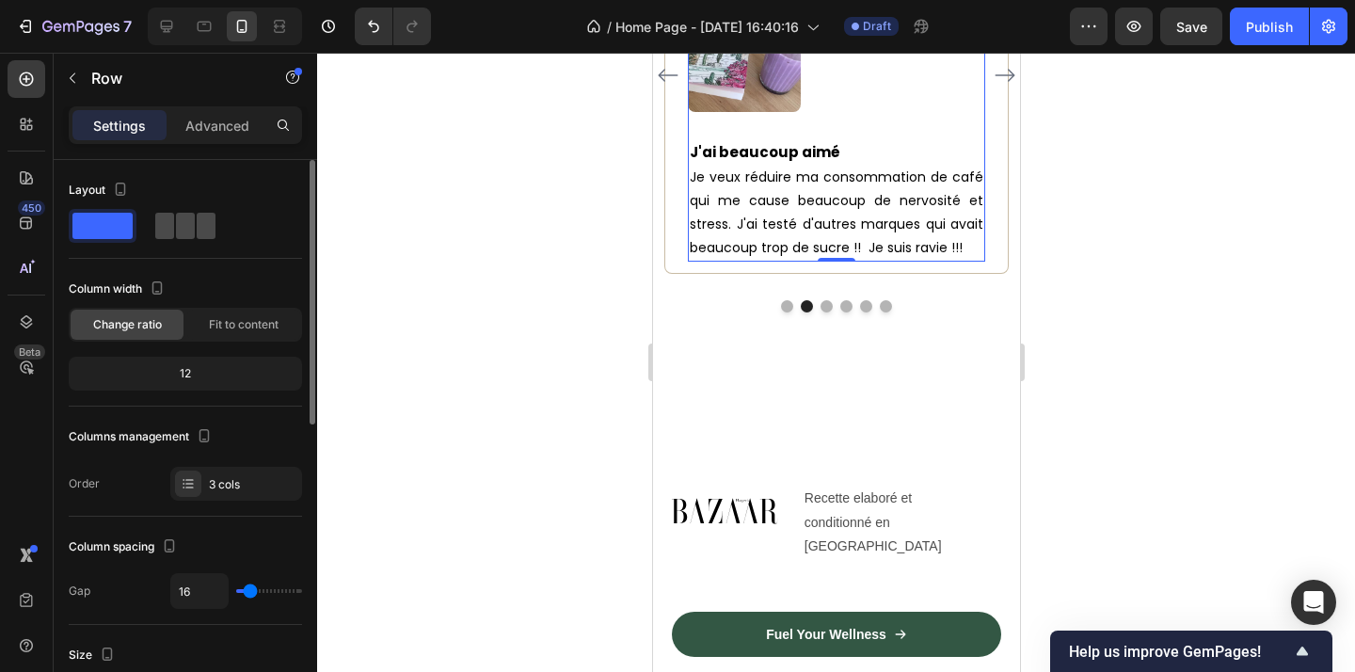
click at [193, 231] on span at bounding box center [185, 226] width 19 height 26
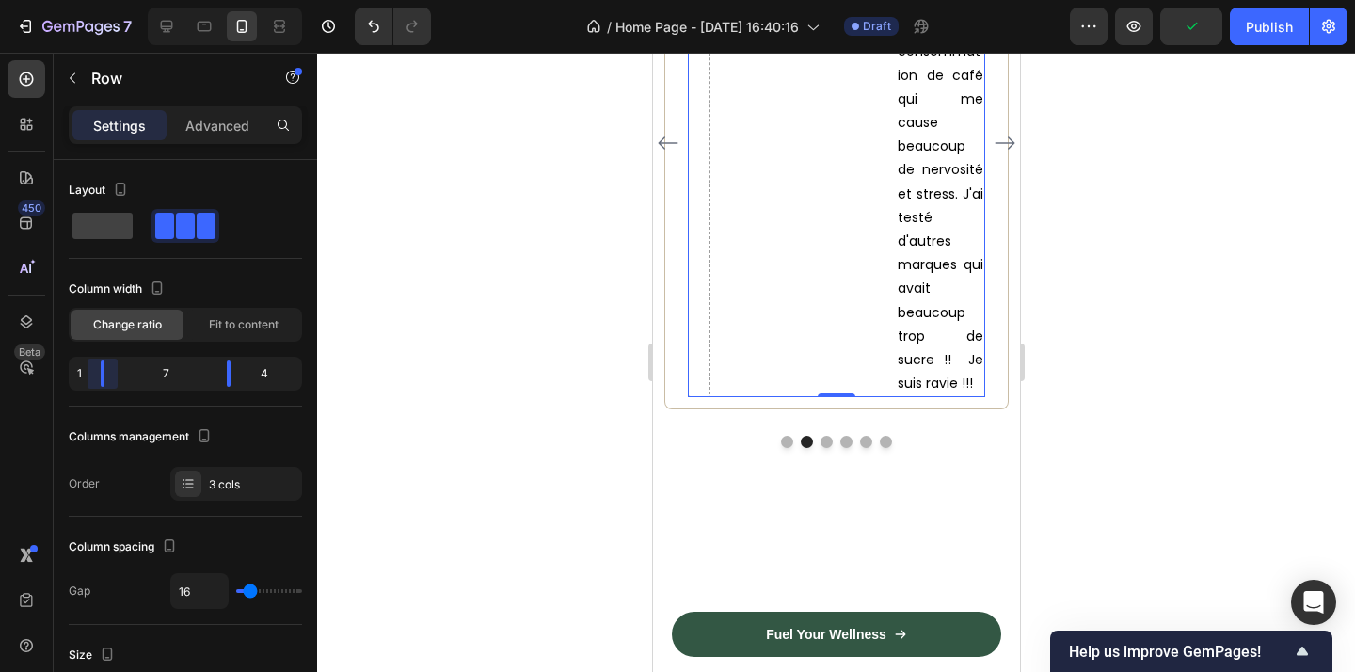
drag, startPoint x: 148, startPoint y: 369, endPoint x: 30, endPoint y: 368, distance: 117.6
click at [30, 0] on body "7 Version history / Home Page - Sep 22, 16:40:16 Draft Preview Publish 450 Beta…" at bounding box center [677, 0] width 1355 height 0
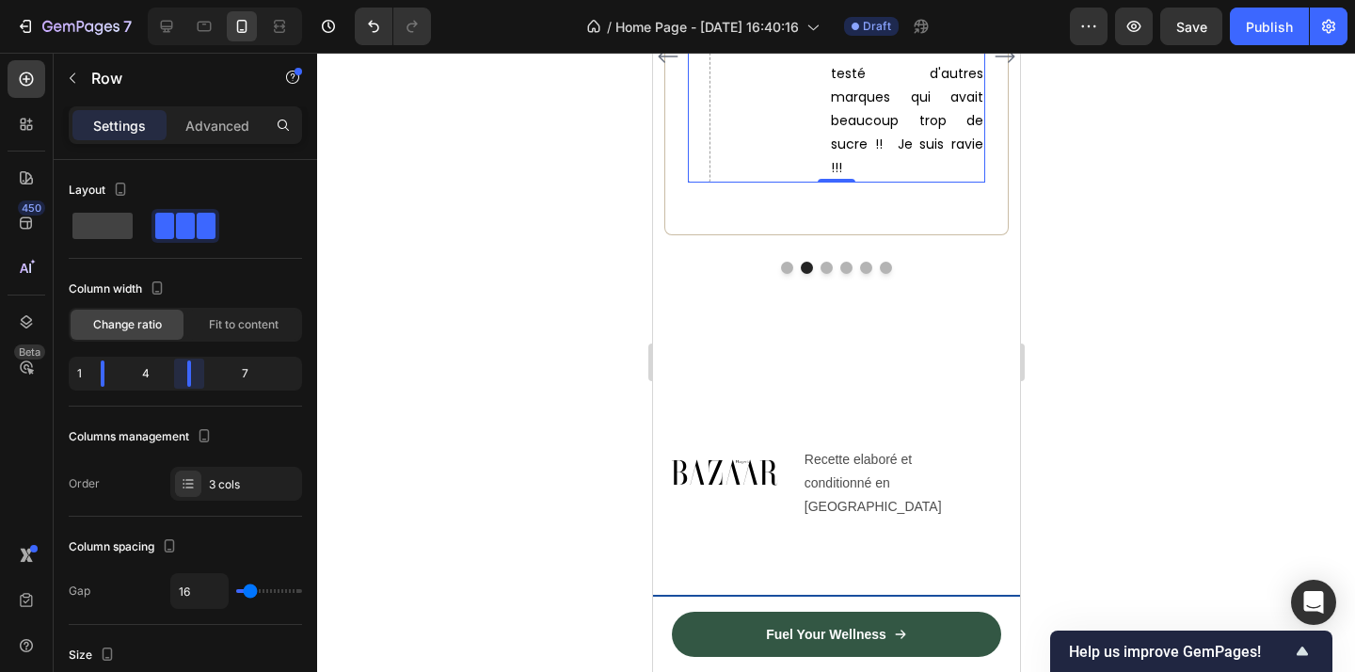
drag, startPoint x: 228, startPoint y: 375, endPoint x: 170, endPoint y: 368, distance: 57.9
click at [170, 0] on body "7 Version history / Home Page - Sep 22, 16:40:16 Draft Preview Save Publish 450…" at bounding box center [677, 0] width 1355 height 0
click at [861, 178] on span "Je veux réduire ma consommation de café qui me cause beaucoup de nervosité et s…" at bounding box center [906, 61] width 152 height 232
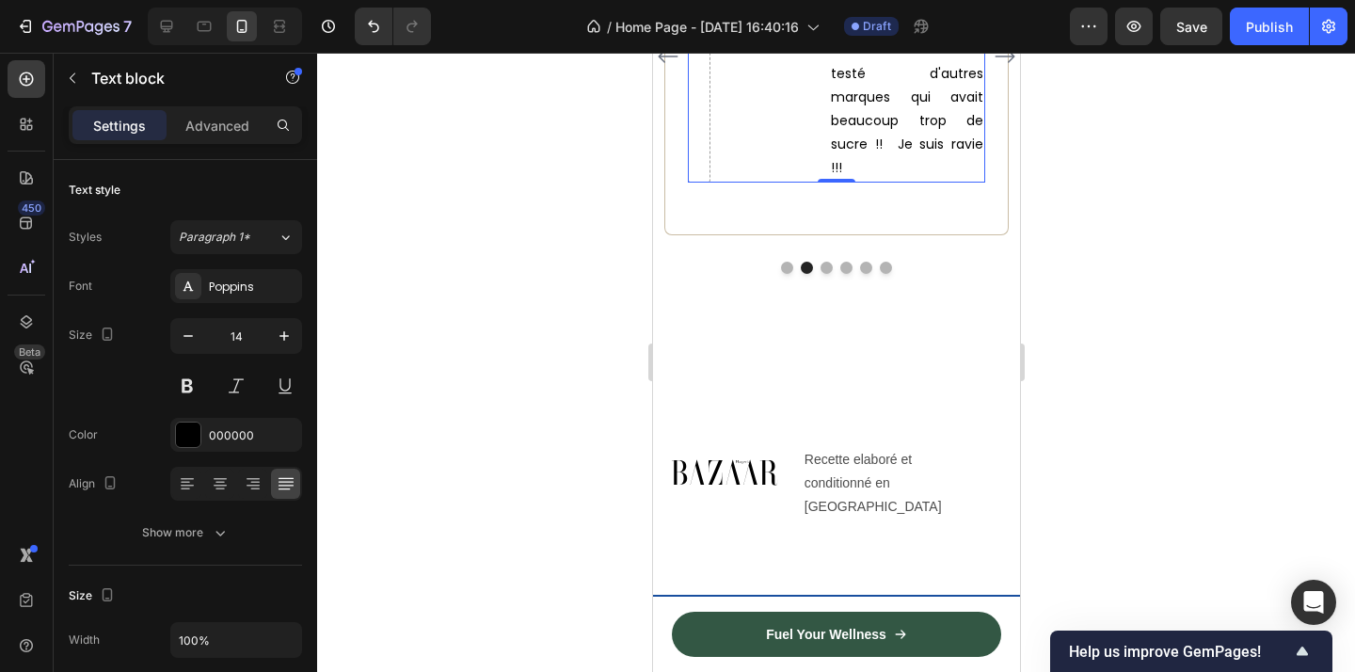
click at [713, 182] on div "Image J'ai beaucoup aimé Je veux réduire ma consommation de café qui me cause b…" at bounding box center [835, 48] width 297 height 265
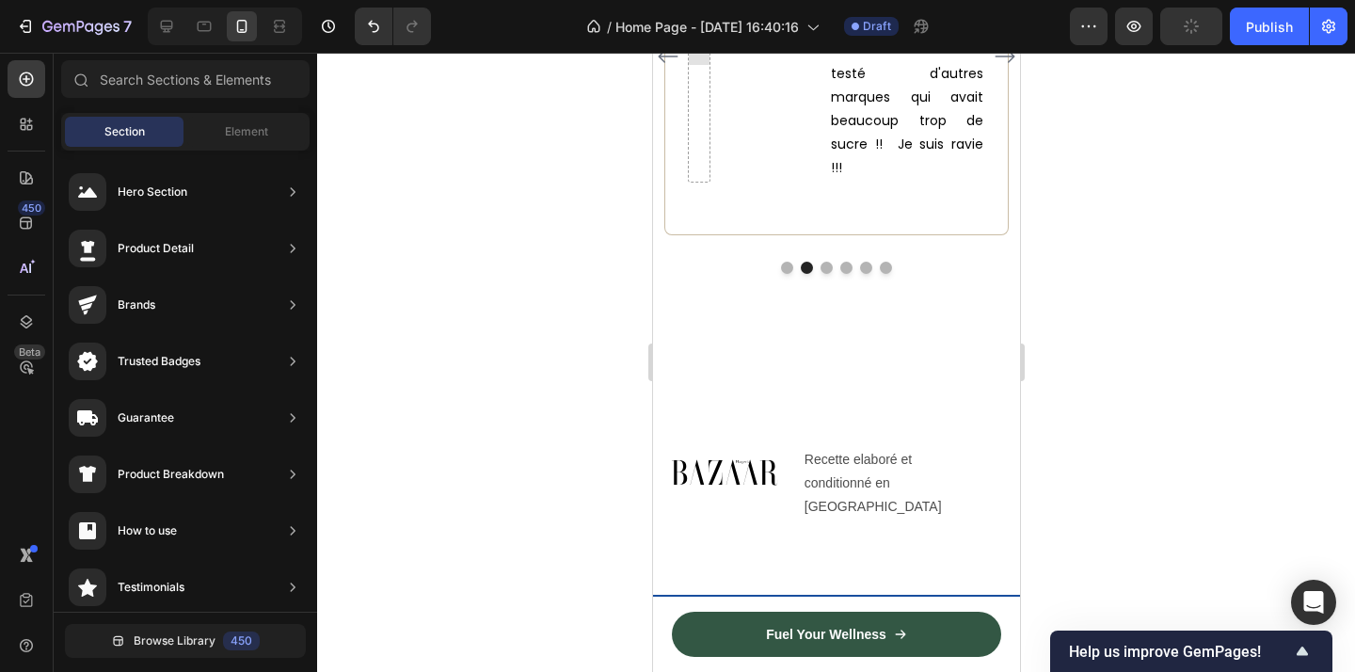
click at [696, 65] on div at bounding box center [698, 50] width 30 height 30
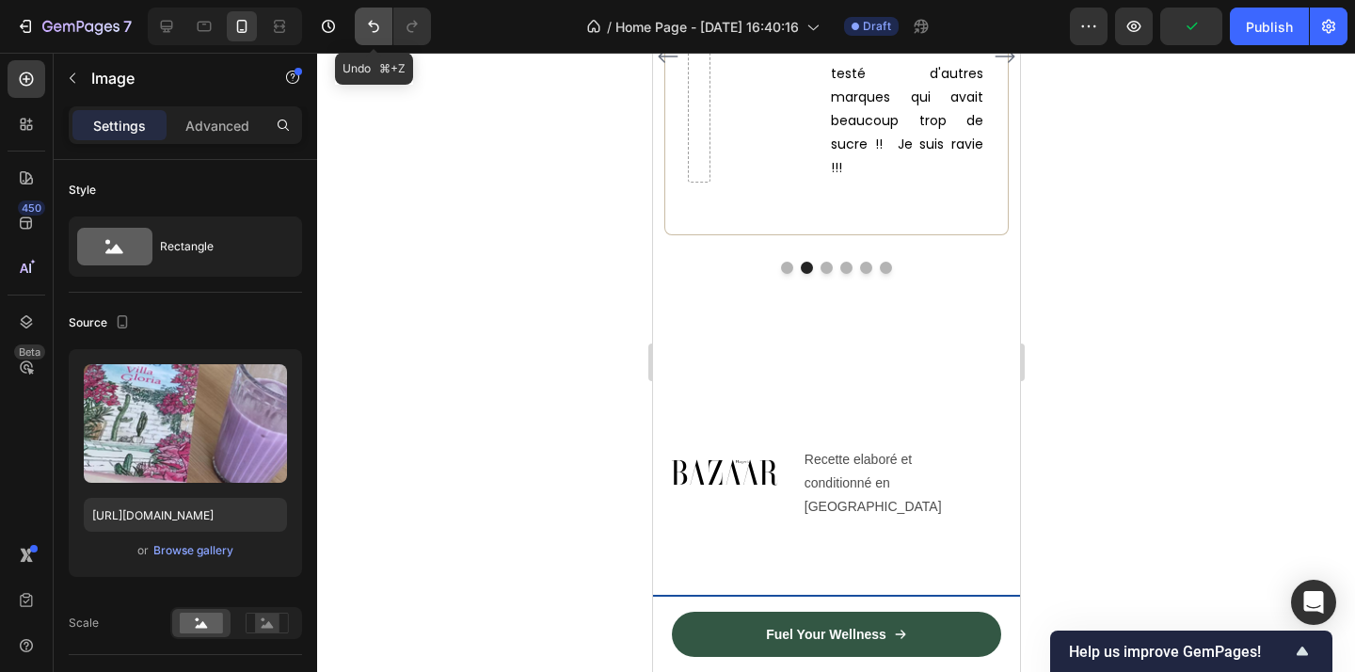
click at [371, 31] on icon "Undo/Redo" at bounding box center [373, 26] width 19 height 19
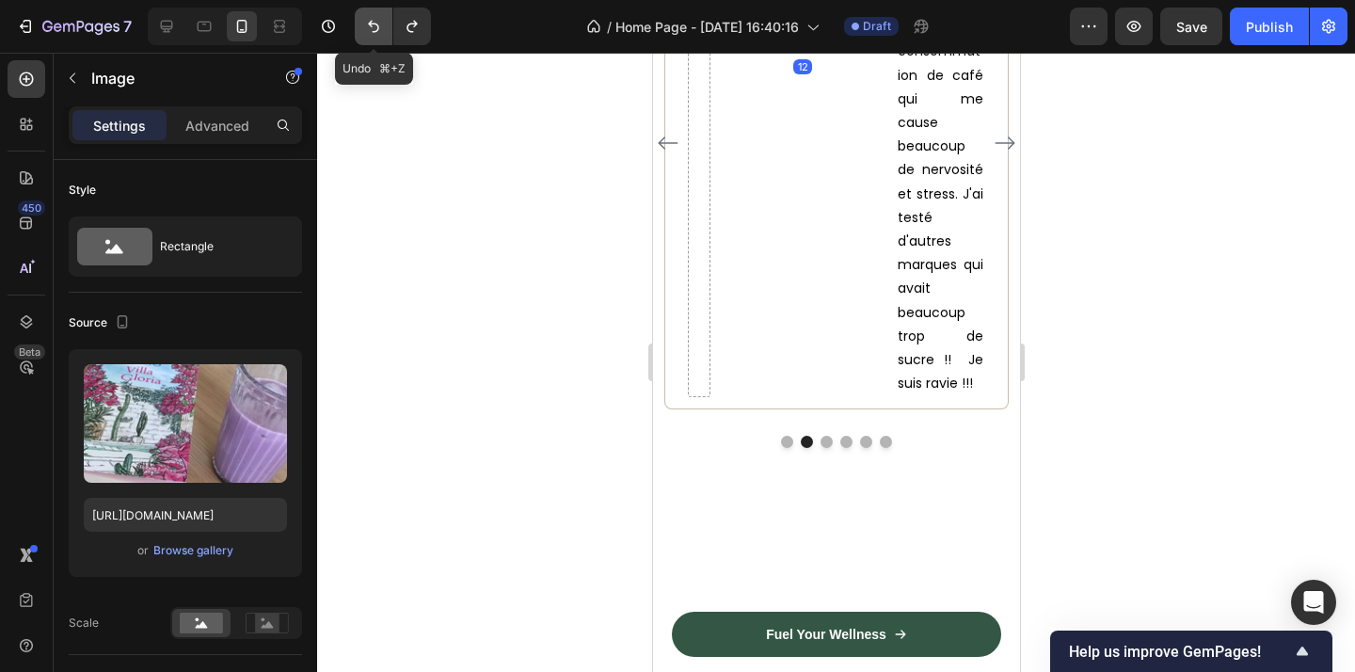
click at [371, 31] on icon "Undo/Redo" at bounding box center [373, 26] width 19 height 19
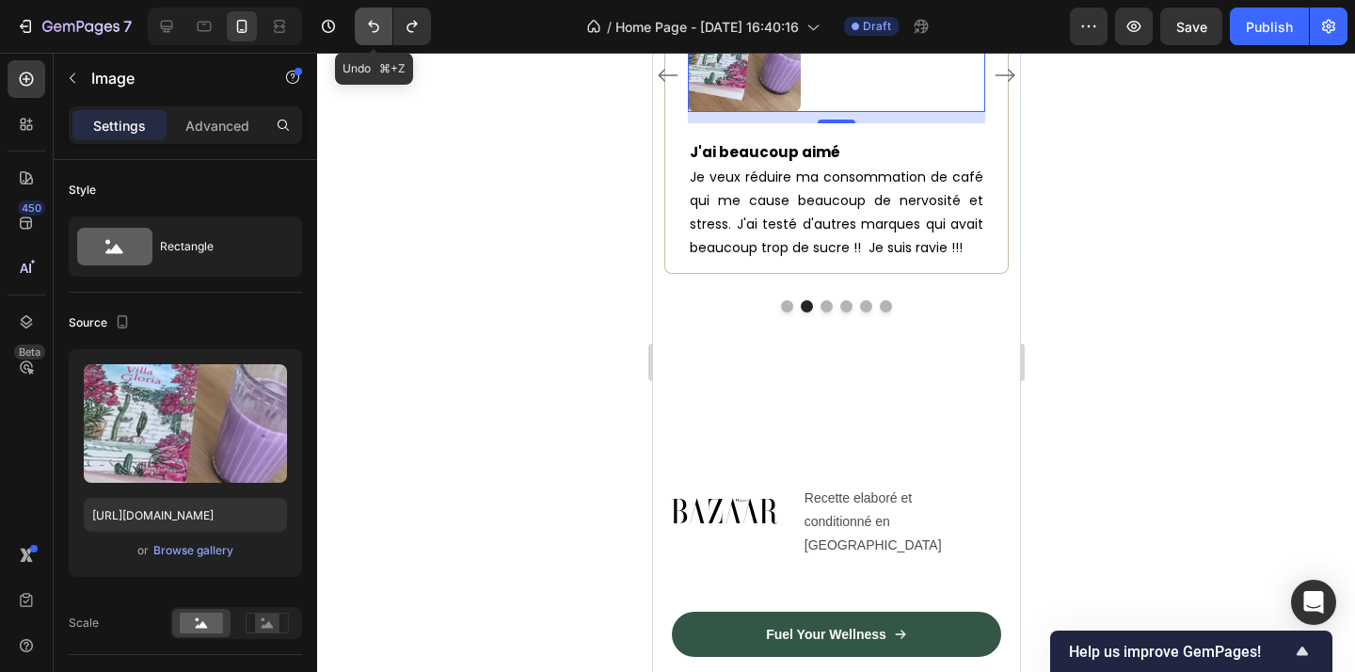
click at [371, 31] on icon "Undo/Redo" at bounding box center [373, 26] width 19 height 19
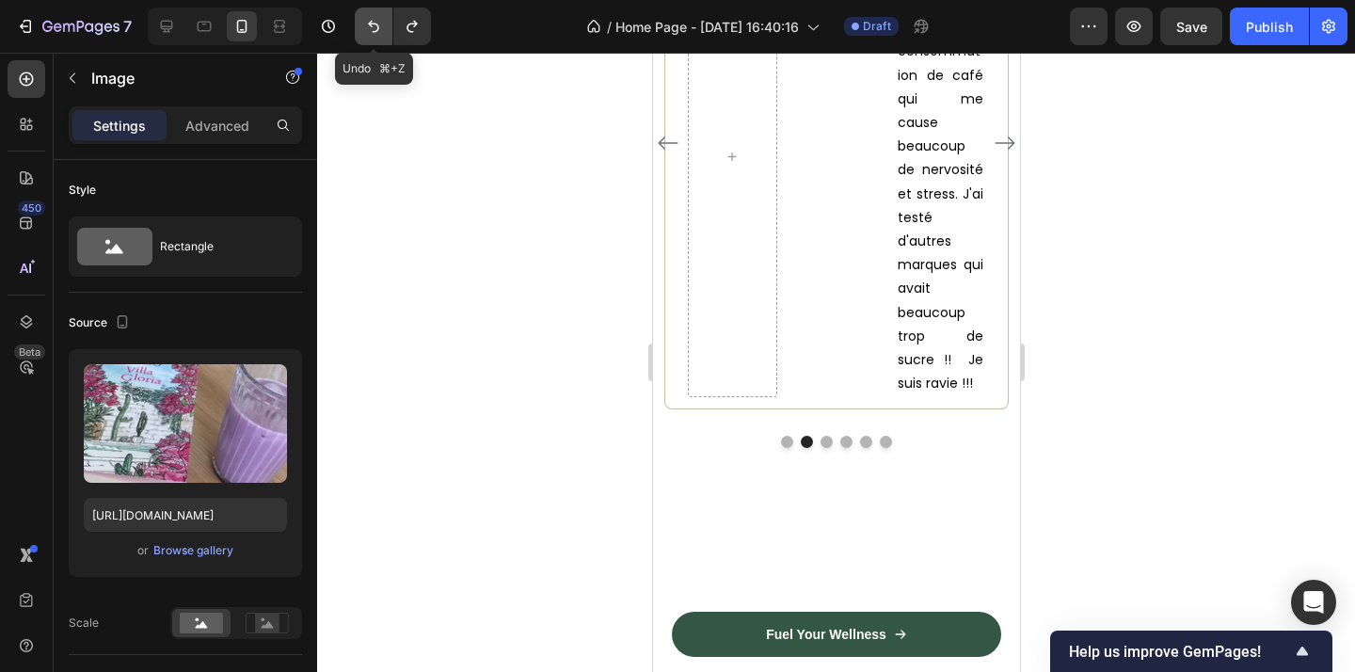
click at [371, 31] on icon "Undo/Redo" at bounding box center [373, 26] width 19 height 19
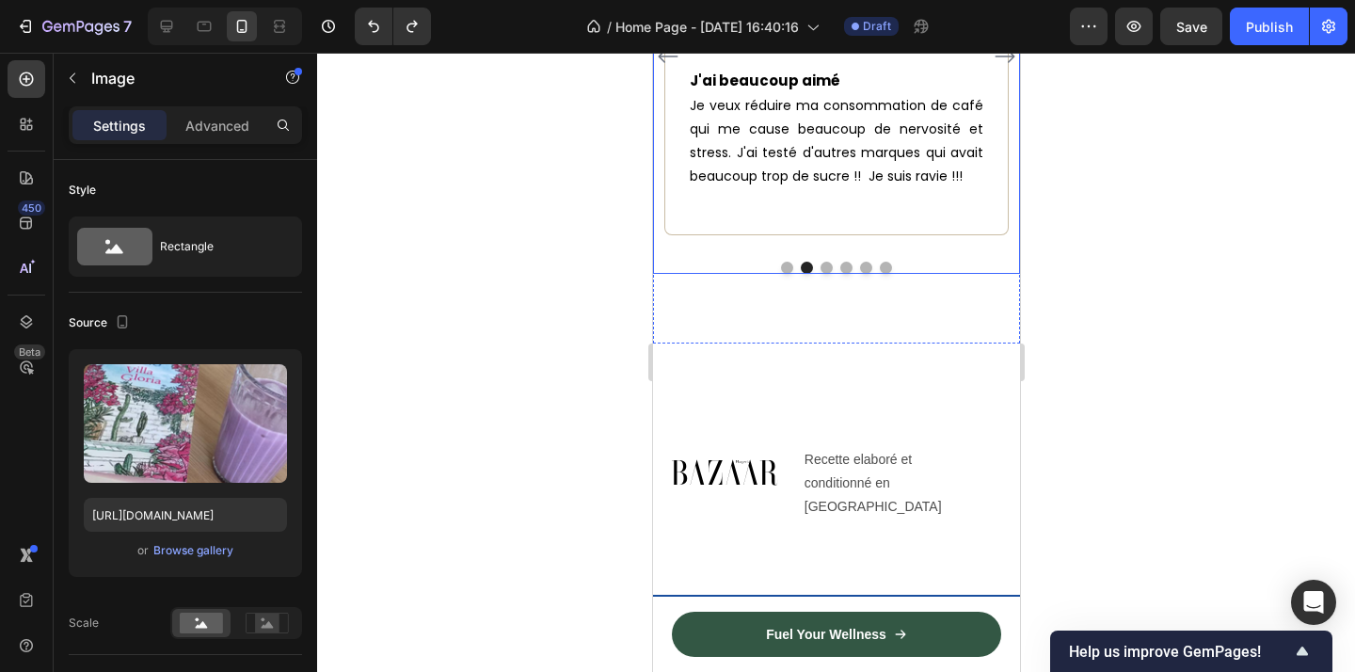
click at [1002, 68] on icon "Carousel Next Arrow" at bounding box center [1004, 56] width 23 height 23
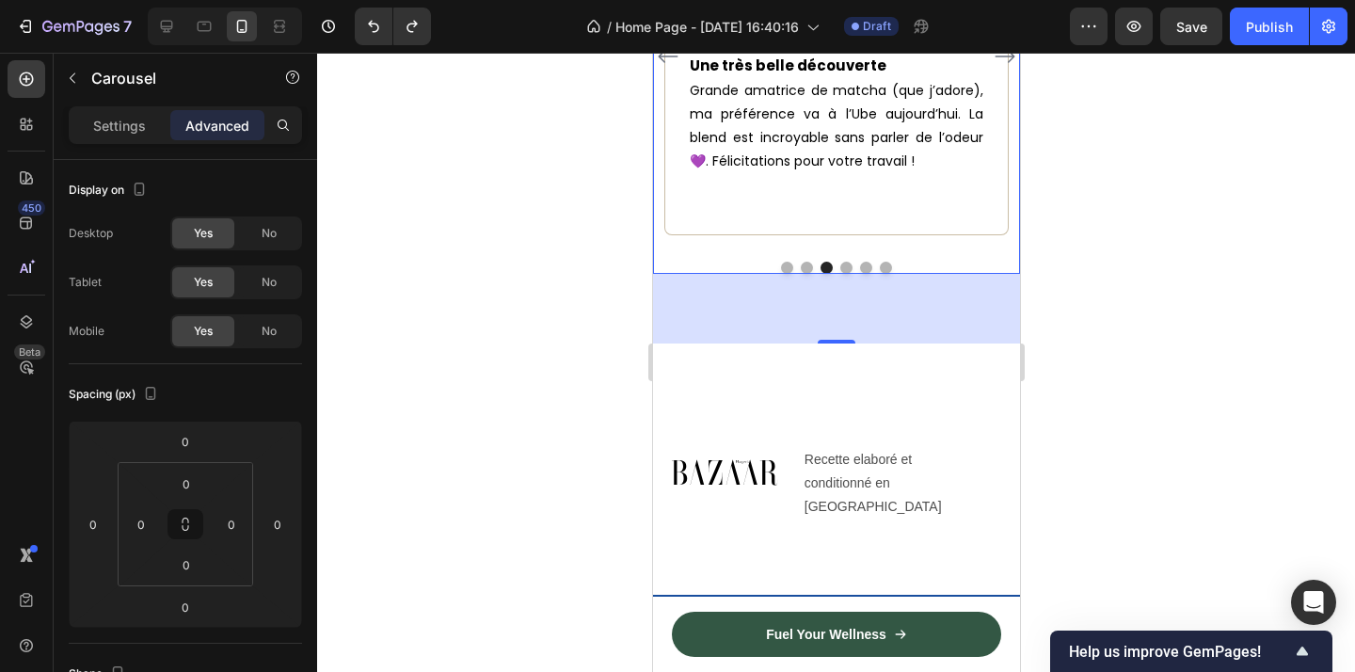
click at [1002, 68] on icon "Carousel Next Arrow" at bounding box center [1004, 56] width 23 height 23
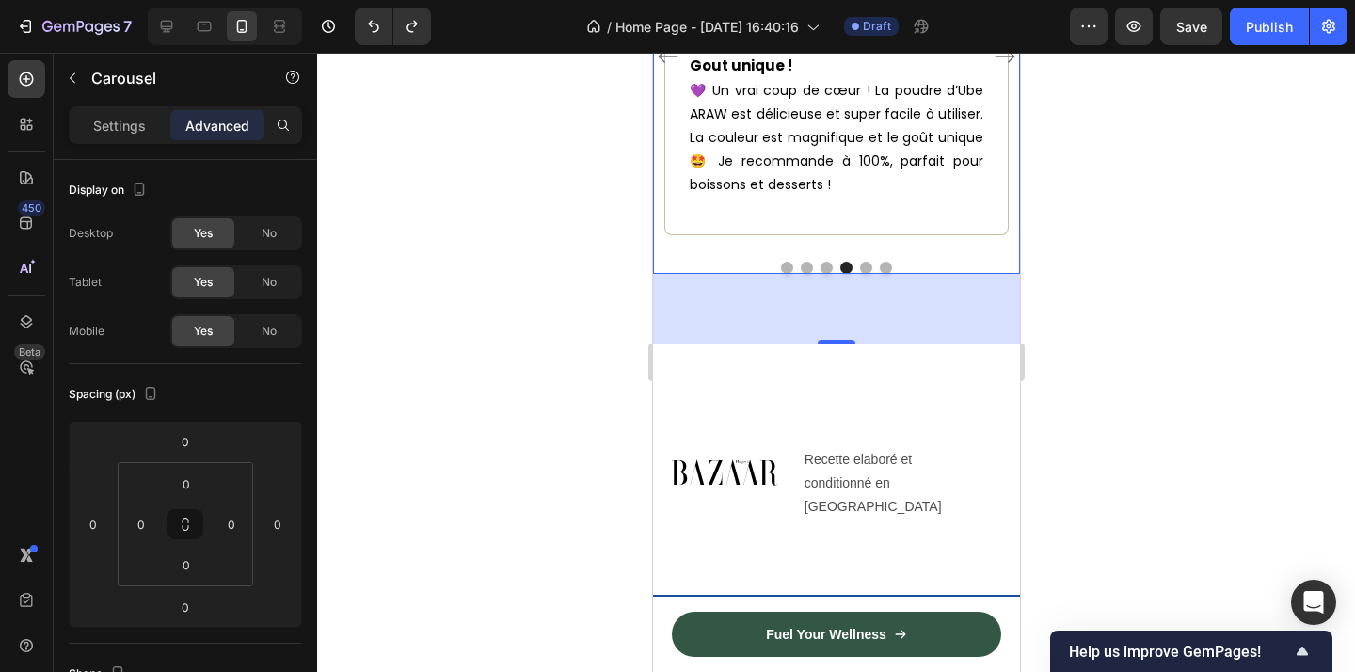
click at [666, 68] on icon "Carousel Back Arrow" at bounding box center [667, 56] width 23 height 23
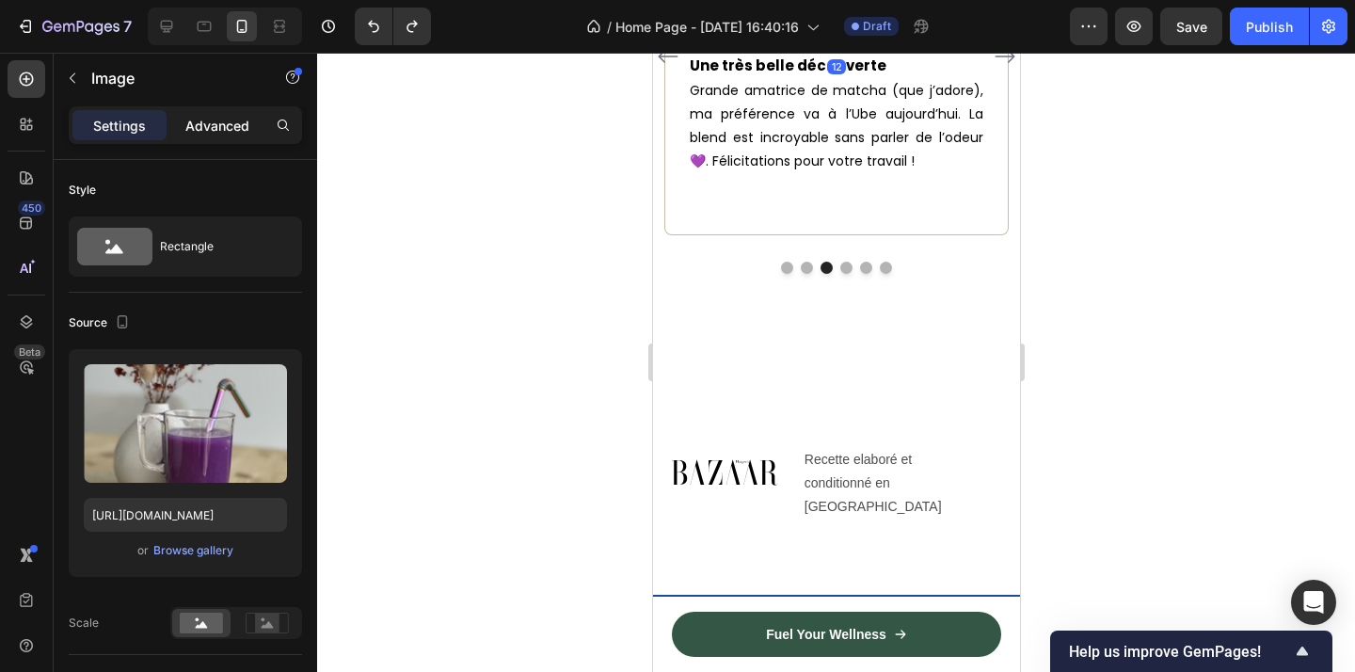
click at [216, 118] on p "Advanced" at bounding box center [217, 126] width 64 height 20
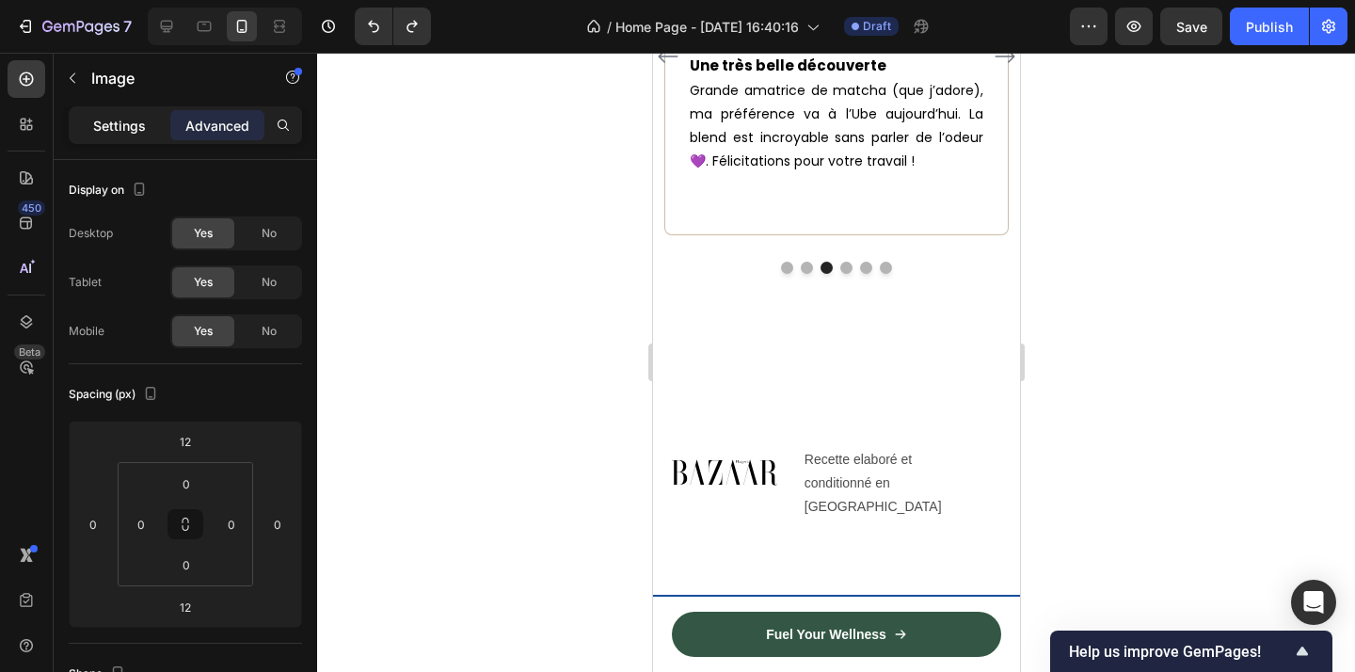
click at [123, 137] on div "Settings" at bounding box center [119, 125] width 94 height 30
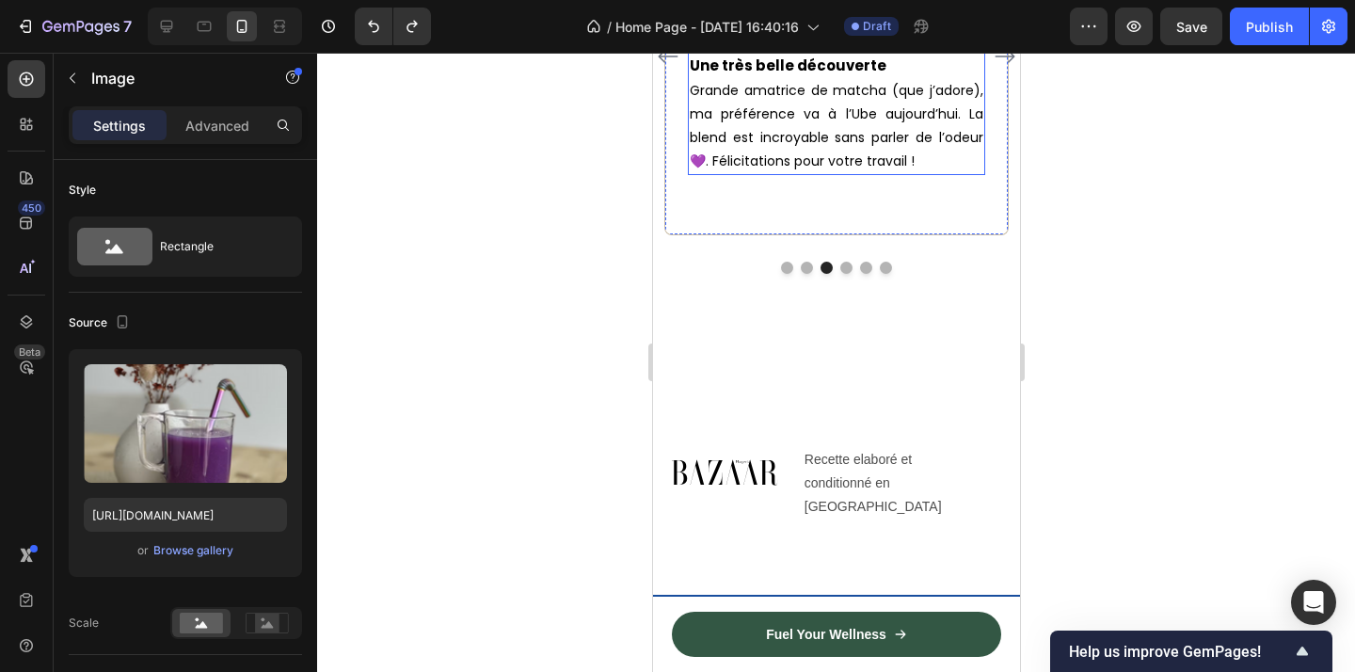
click at [820, 171] on span "Grande amatrice de matcha (que j’adore), ma préférence va à l’Ube aujourd’hui. …" at bounding box center [836, 126] width 294 height 90
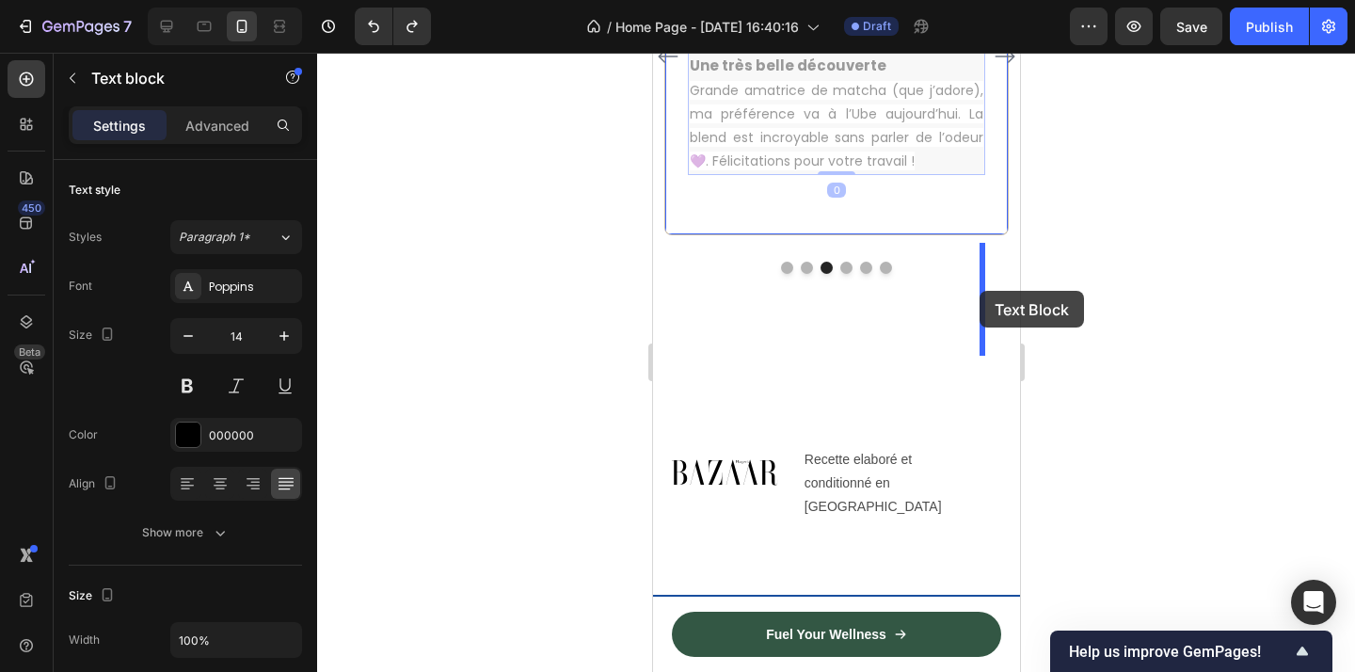
drag, startPoint x: 703, startPoint y: 349, endPoint x: 979, endPoint y: 291, distance: 281.8
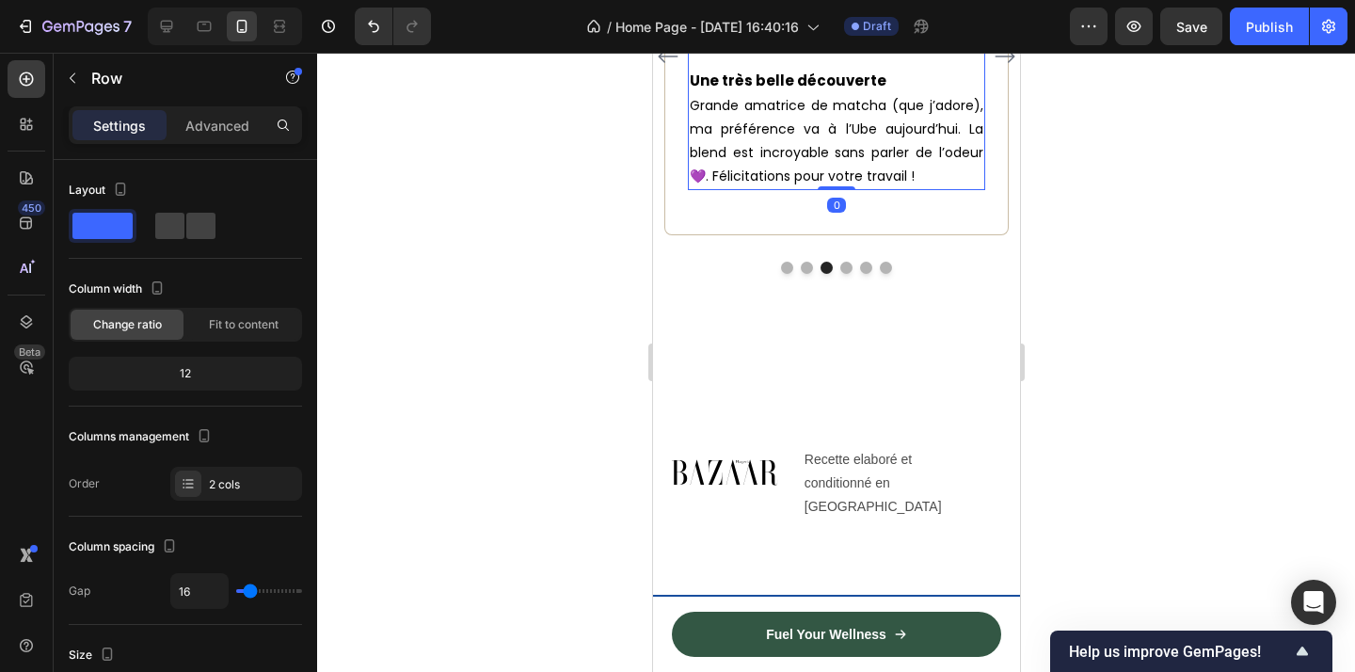
click at [883, 190] on div "Image Une très belle découverte Grande amatrice de matcha (que j’adore), ma pré…" at bounding box center [835, 53] width 297 height 274
click at [857, 186] on span "Grande amatrice de matcha (que j’adore), ma préférence va à l’Ube aujourd’hui. …" at bounding box center [836, 141] width 294 height 90
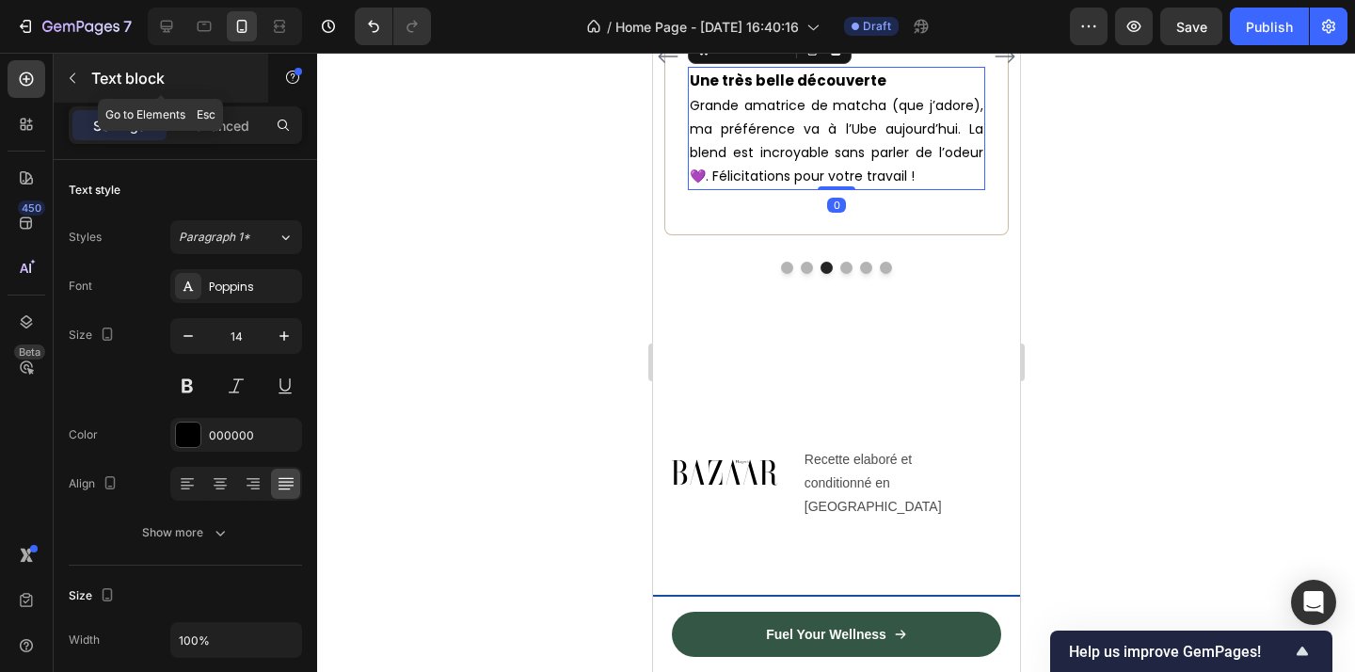
click at [77, 76] on icon "button" at bounding box center [72, 78] width 15 height 15
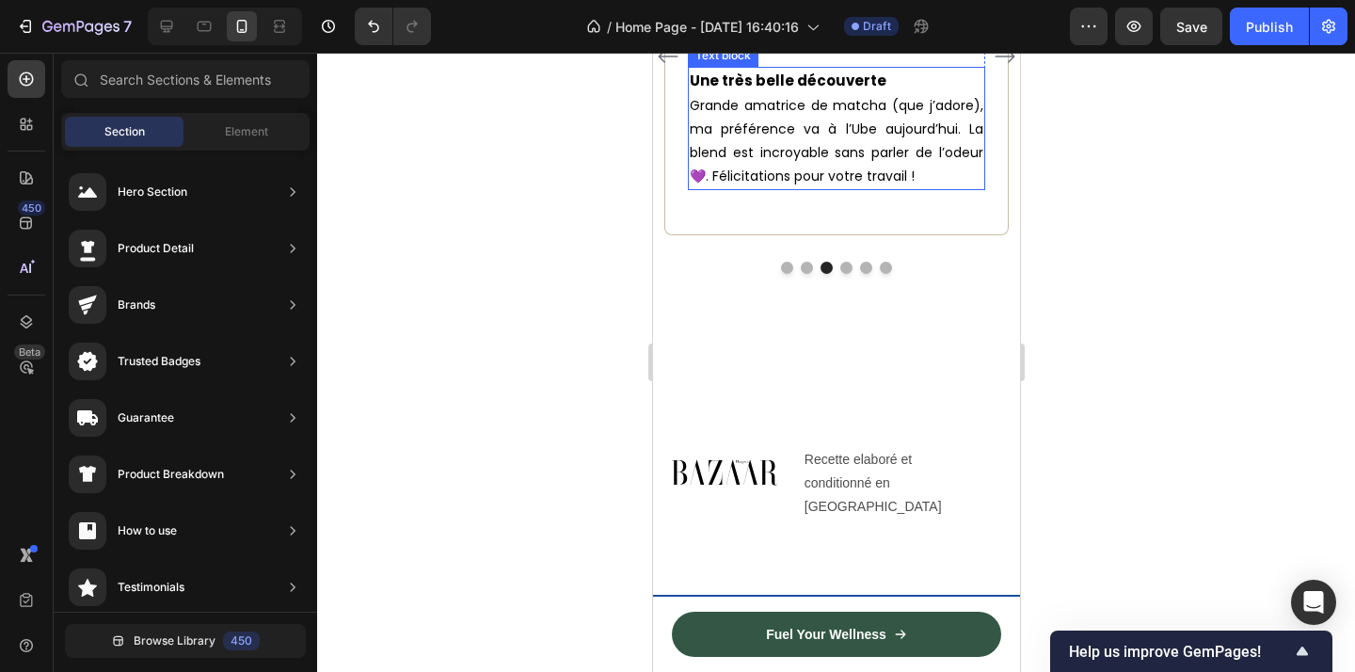
click at [835, 189] on p "Grande amatrice de matcha (que j’adore), ma préférence va à l’Ube aujourd’hui. …" at bounding box center [836, 141] width 294 height 95
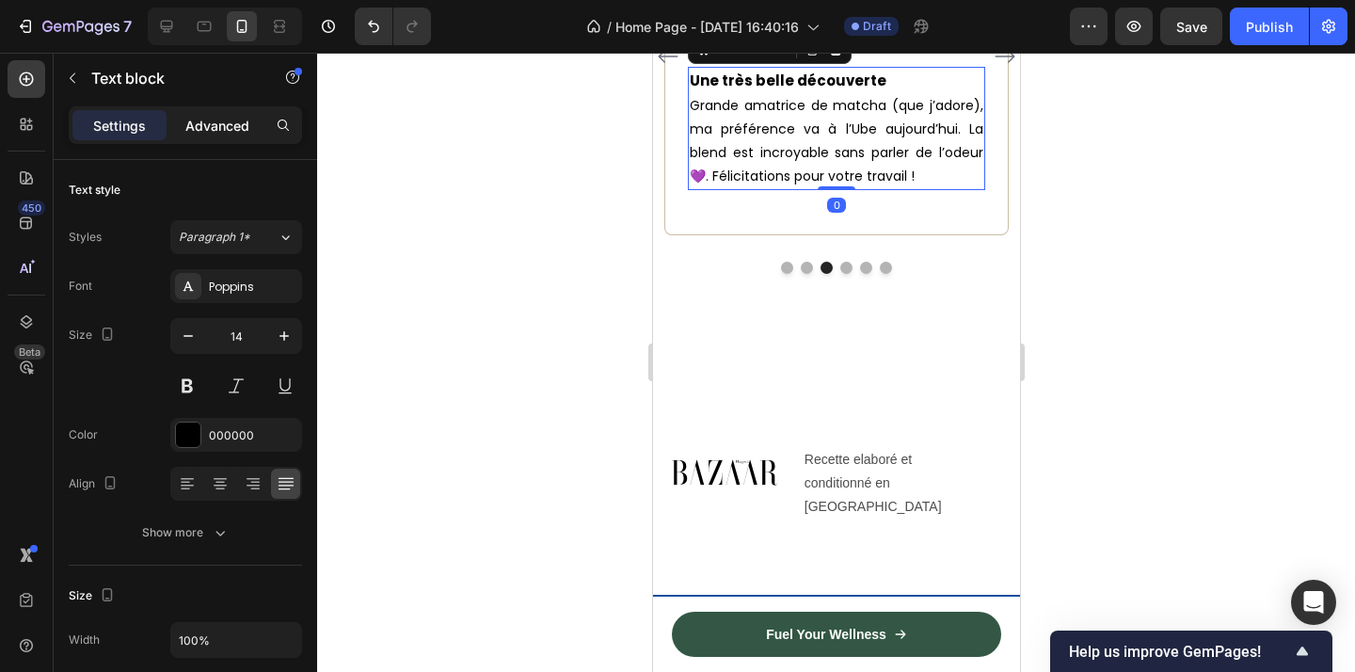
click at [197, 116] on p "Advanced" at bounding box center [217, 126] width 64 height 20
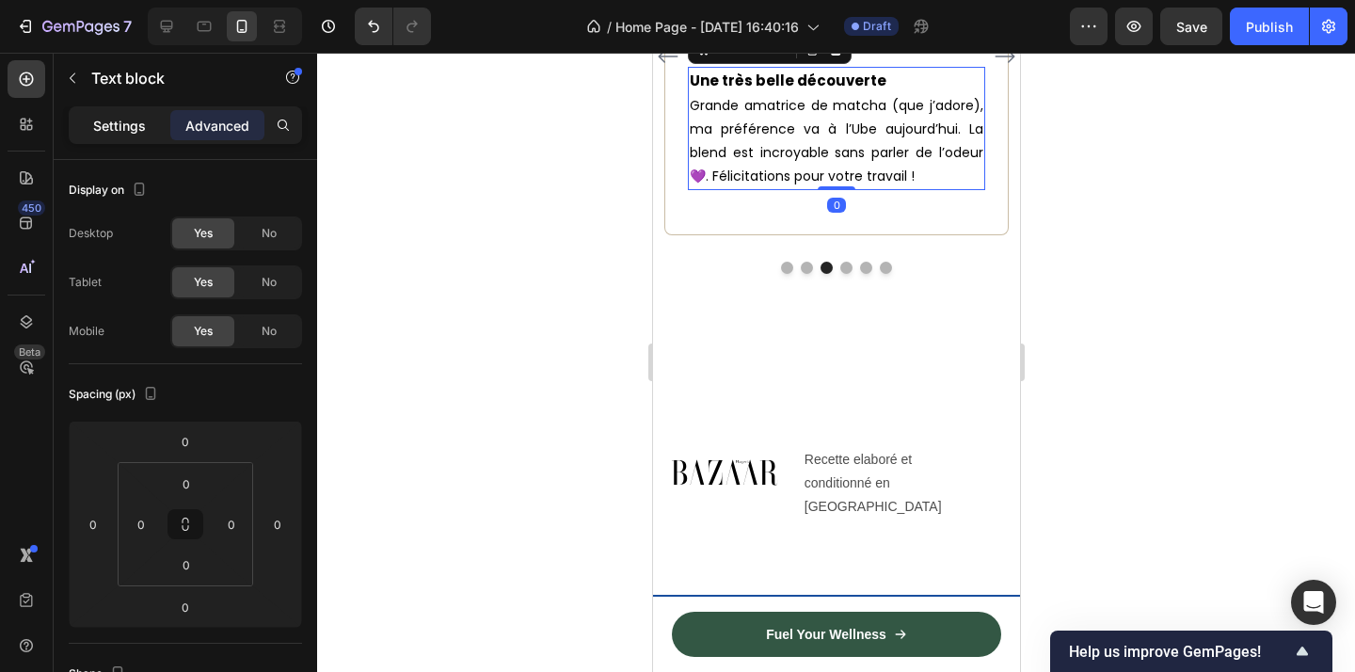
click at [119, 125] on p "Settings" at bounding box center [119, 126] width 53 height 20
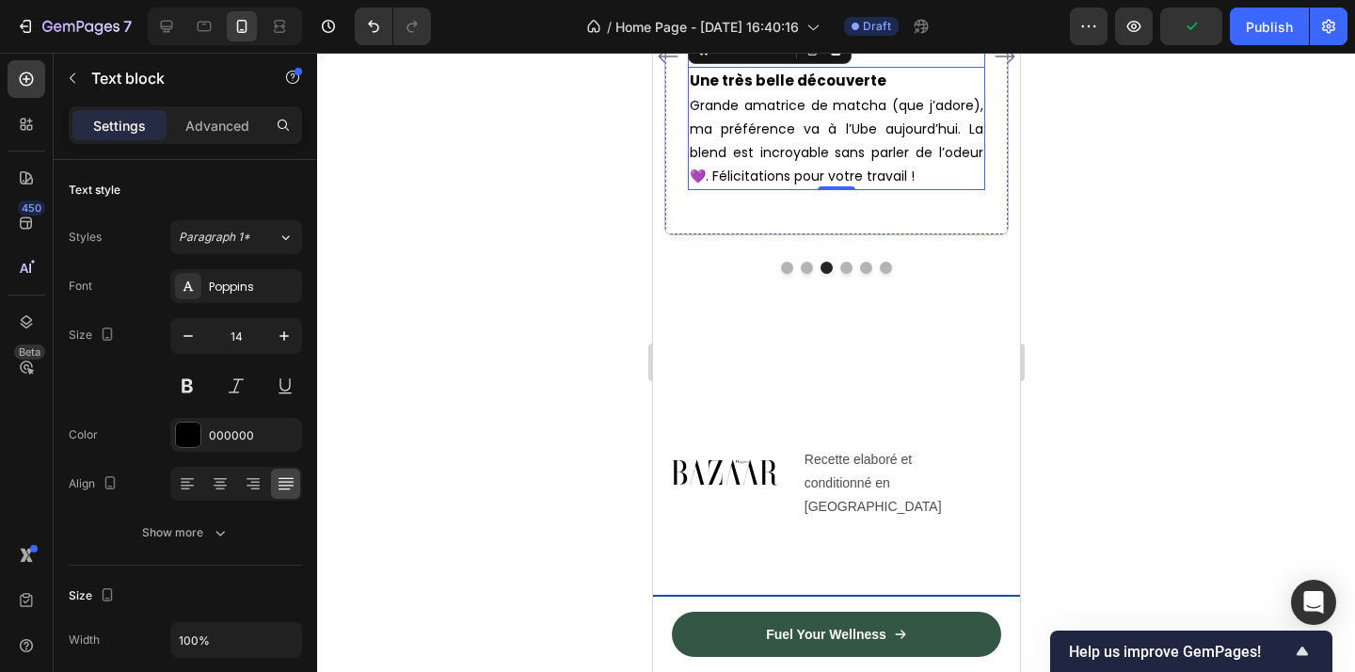
click at [863, 190] on div "Image Une très belle découverte Grande amatrice de matcha (que j’adore), ma pré…" at bounding box center [835, 53] width 297 height 274
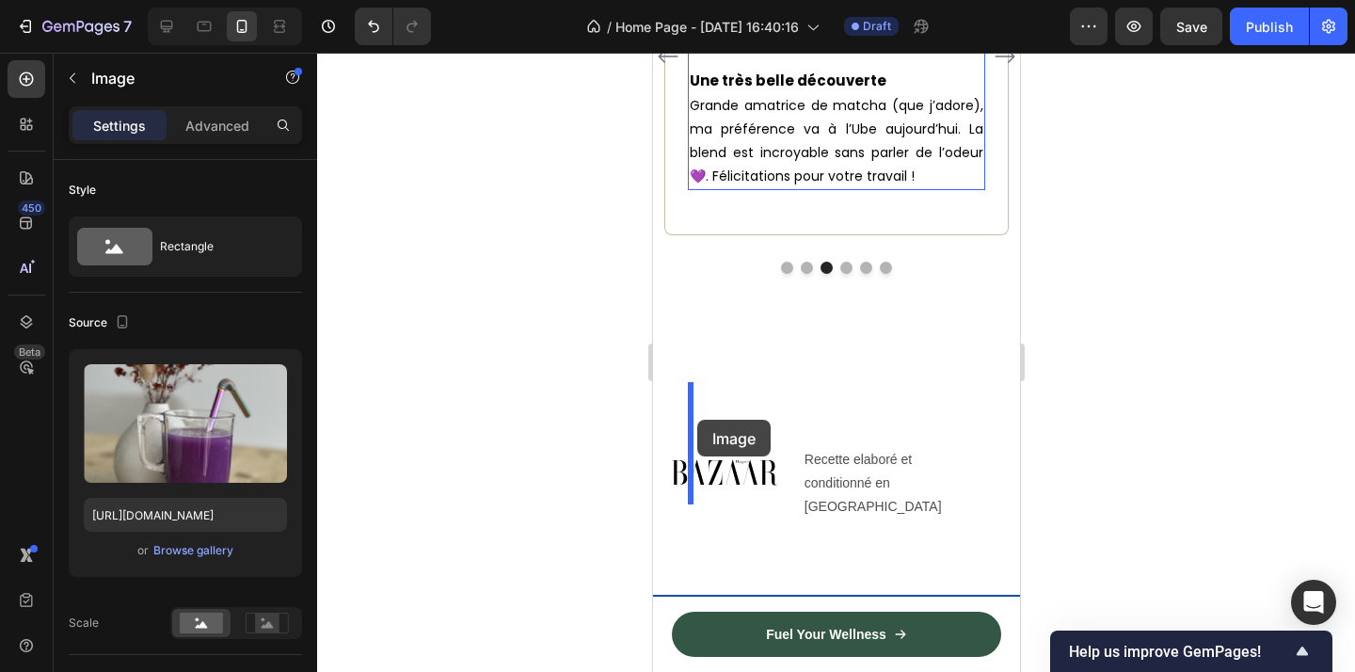
drag, startPoint x: 740, startPoint y: 257, endPoint x: 696, endPoint y: 419, distance: 167.8
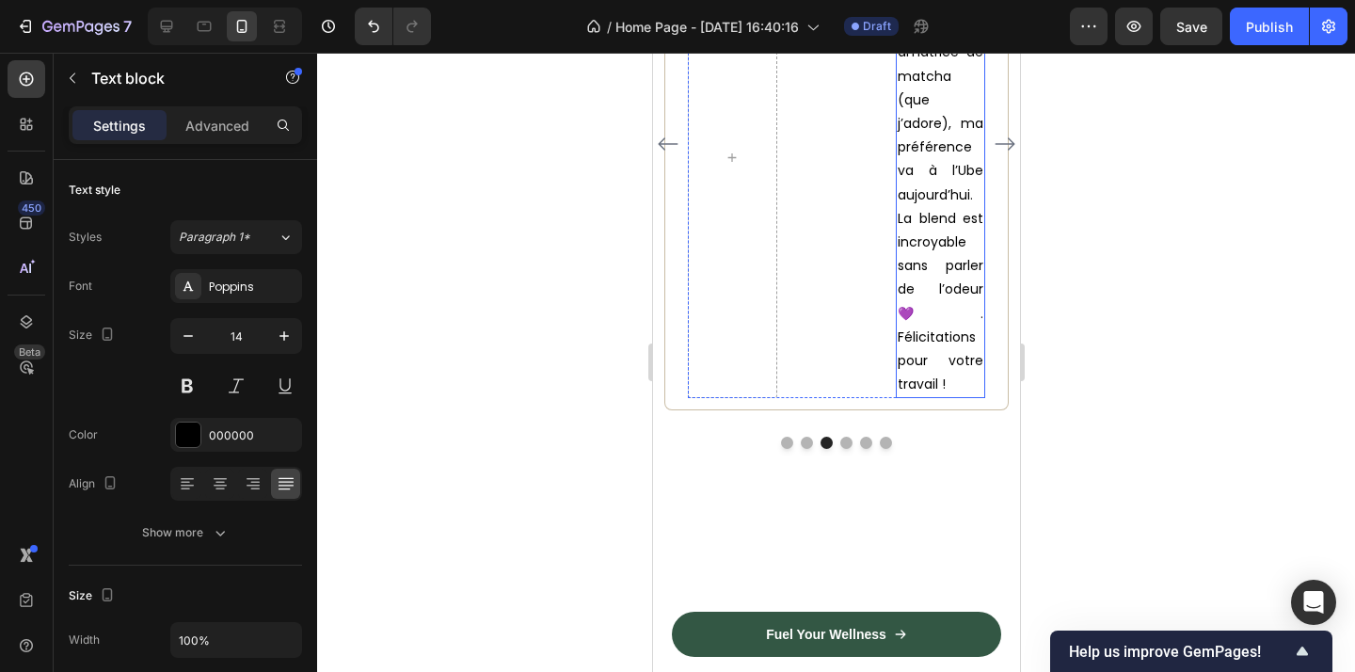
click at [931, 393] on span "Grande amatrice de matcha (que j’adore), ma préférence va à l’Ube aujourd’hui. …" at bounding box center [940, 206] width 86 height 374
click at [860, 398] on div "Image" at bounding box center [835, 157] width 89 height 482
click at [930, 396] on p "Grande amatrice de matcha (que j’adore), ma préférence va à l’Ube aujourd’hui. …" at bounding box center [940, 206] width 86 height 379
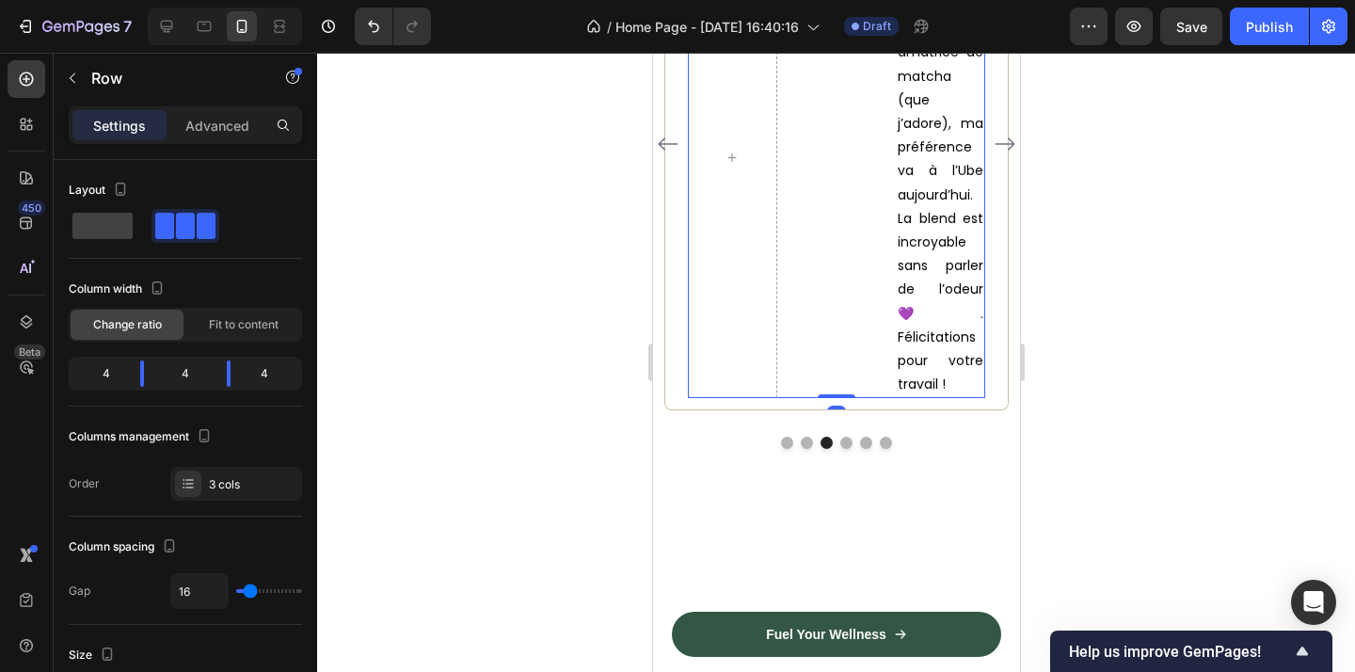
click at [854, 398] on div "Image" at bounding box center [835, 157] width 89 height 482
click at [845, 398] on div "Image" at bounding box center [835, 157] width 89 height 482
click at [915, 393] on span "Grande amatrice de matcha (que j’adore), ma préférence va à l’Ube aujourd’hui. …" at bounding box center [940, 206] width 86 height 374
click at [862, 387] on div "Image" at bounding box center [835, 157] width 89 height 482
click at [119, 185] on icon "button" at bounding box center [120, 189] width 19 height 19
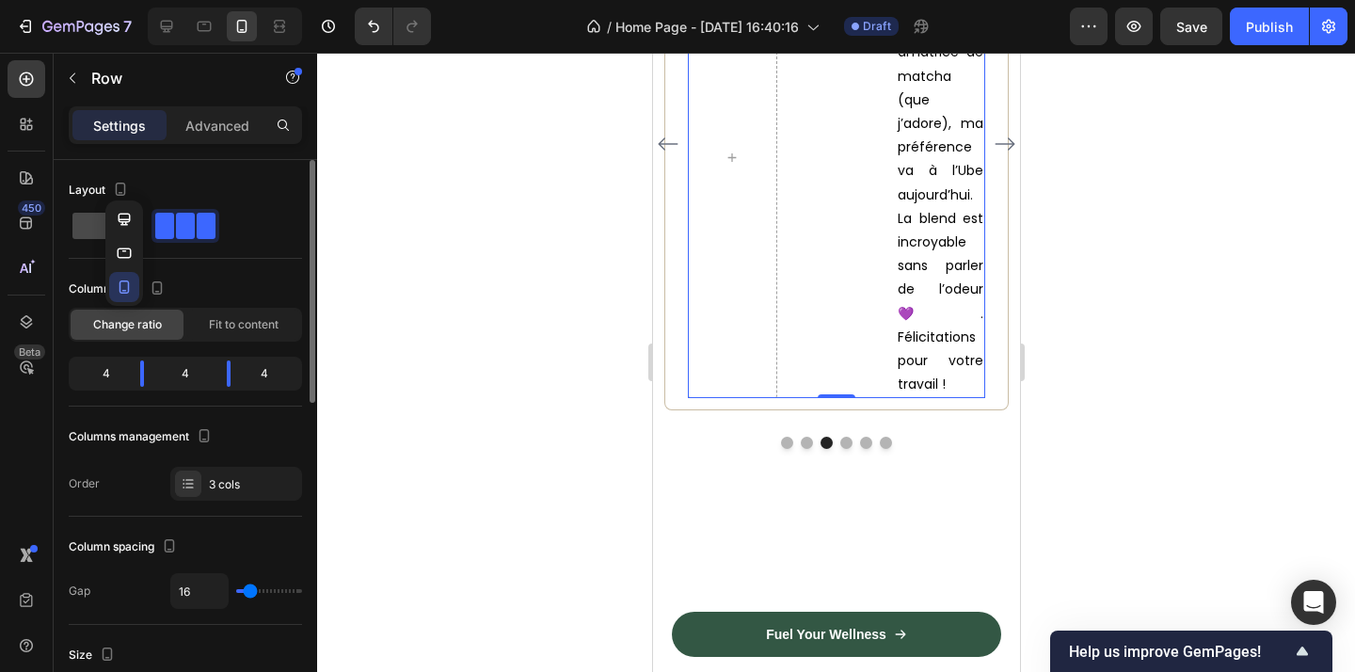
click at [92, 228] on span at bounding box center [102, 226] width 60 height 26
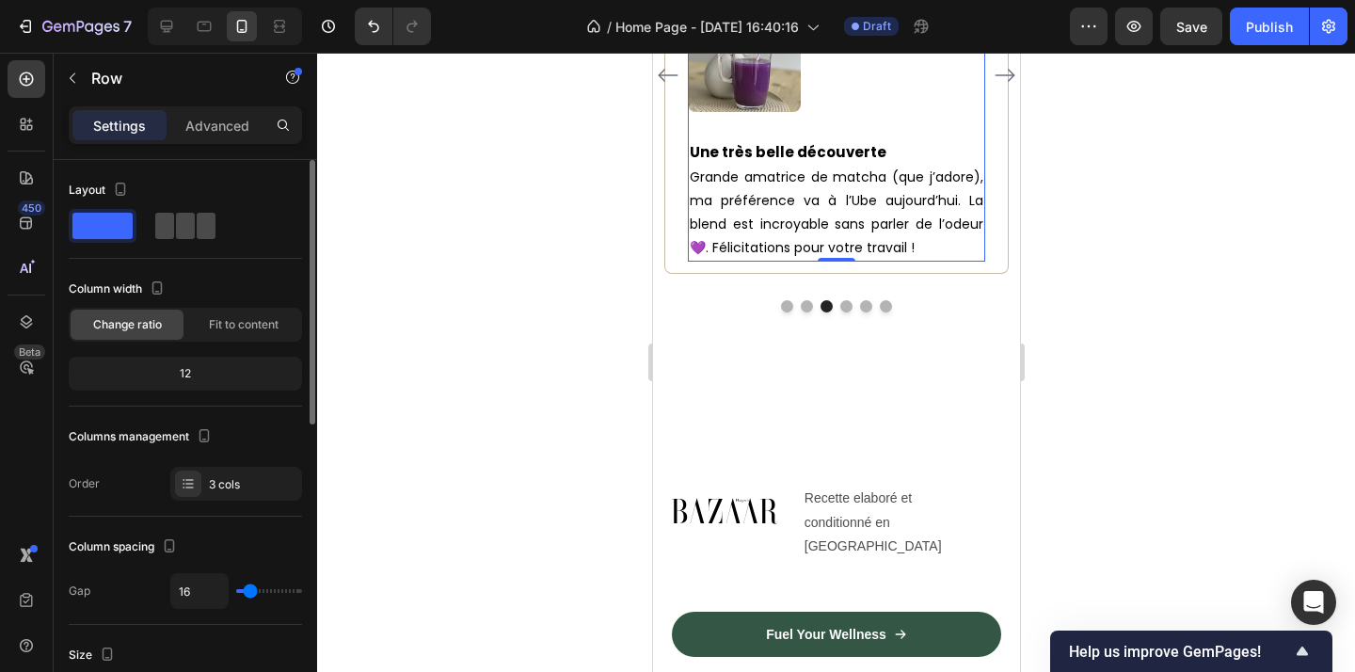
click at [173, 215] on span at bounding box center [164, 226] width 19 height 26
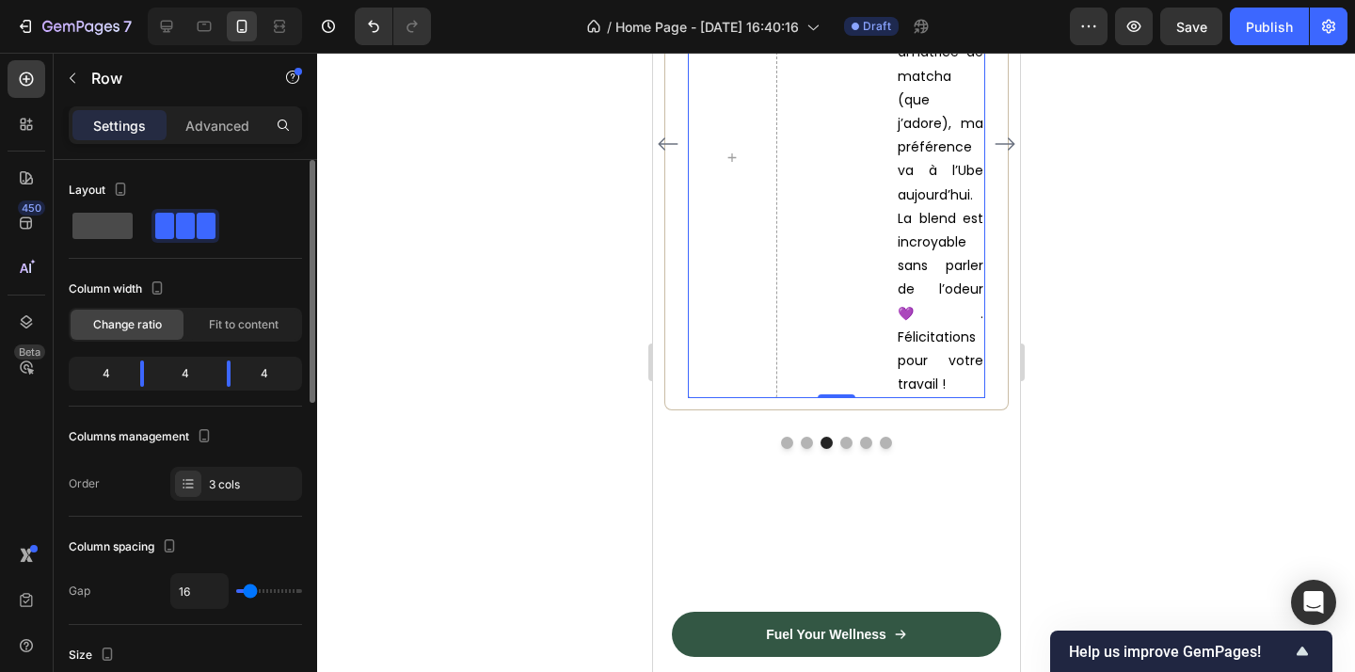
click at [94, 219] on span at bounding box center [102, 226] width 60 height 26
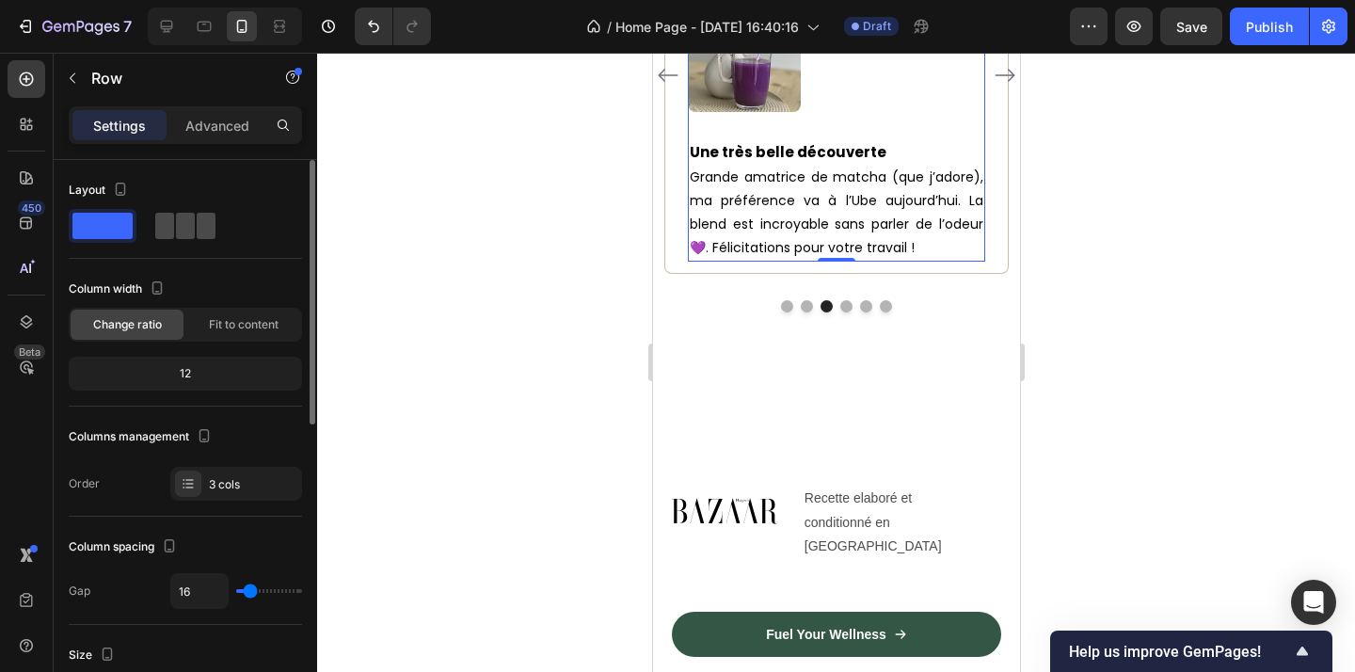
click at [214, 235] on span at bounding box center [206, 226] width 19 height 26
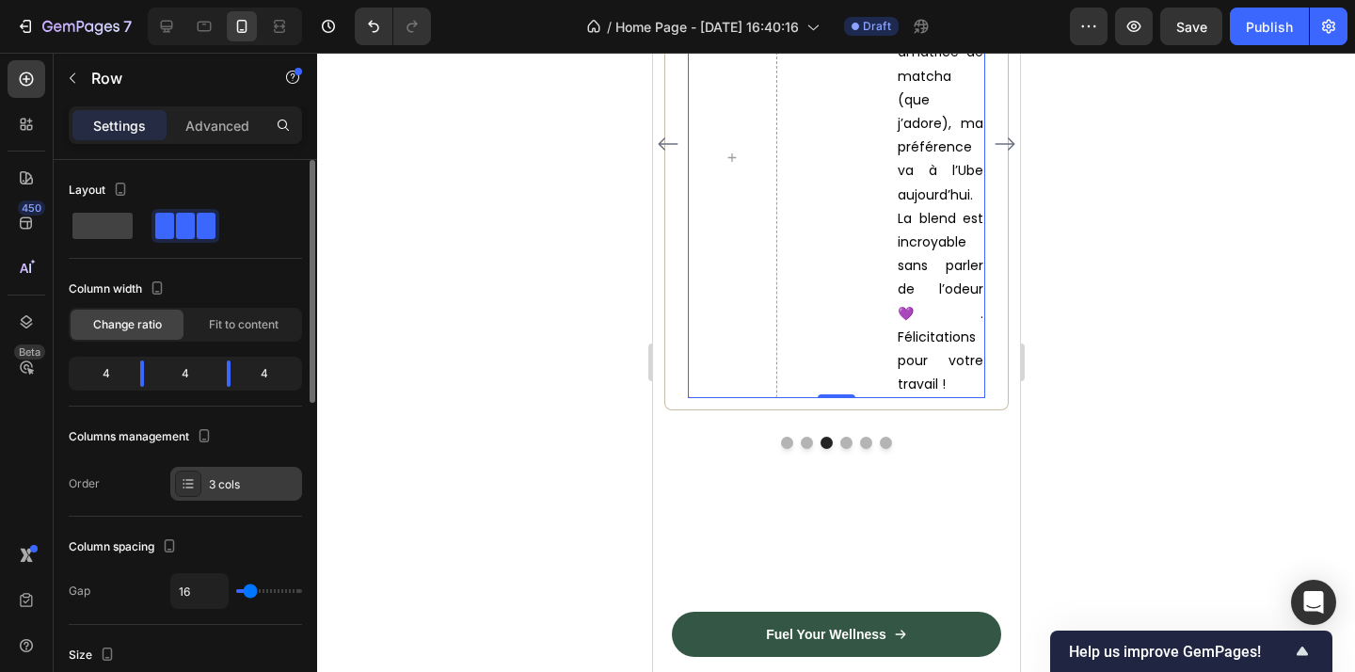
click at [219, 493] on div "3 cols" at bounding box center [236, 484] width 132 height 34
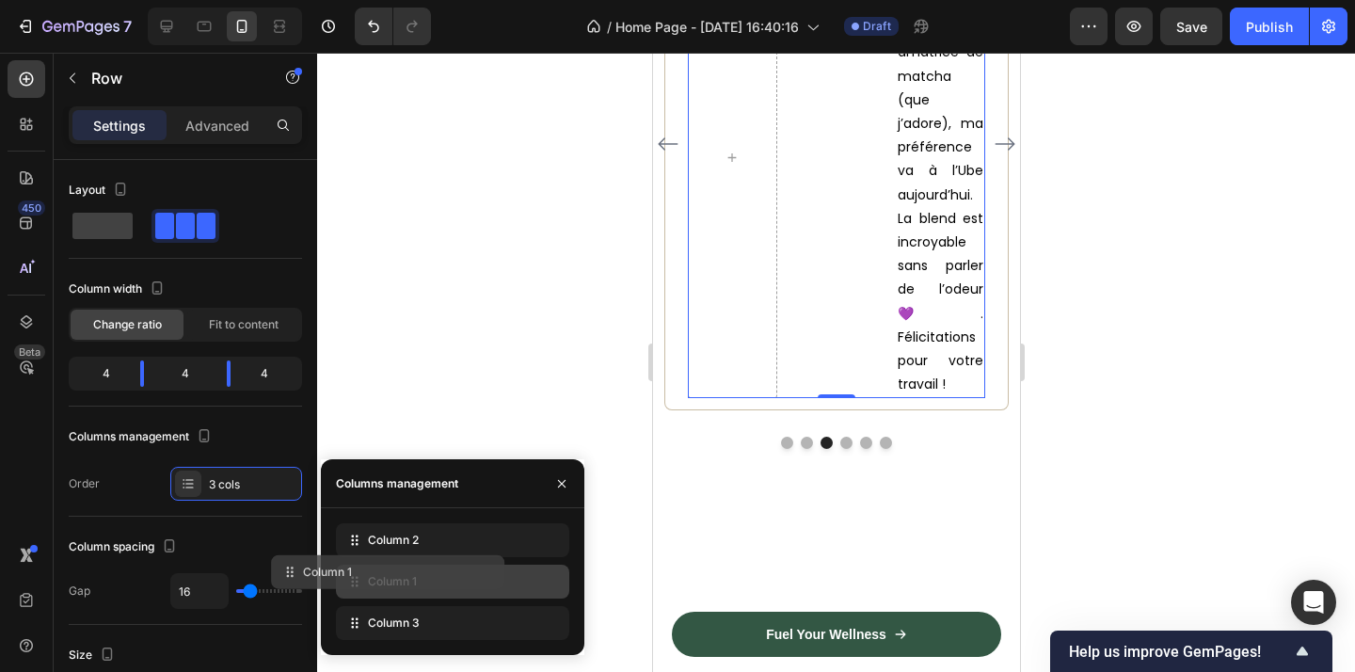
click at [484, 571] on div "Column 1" at bounding box center [452, 582] width 233 height 34
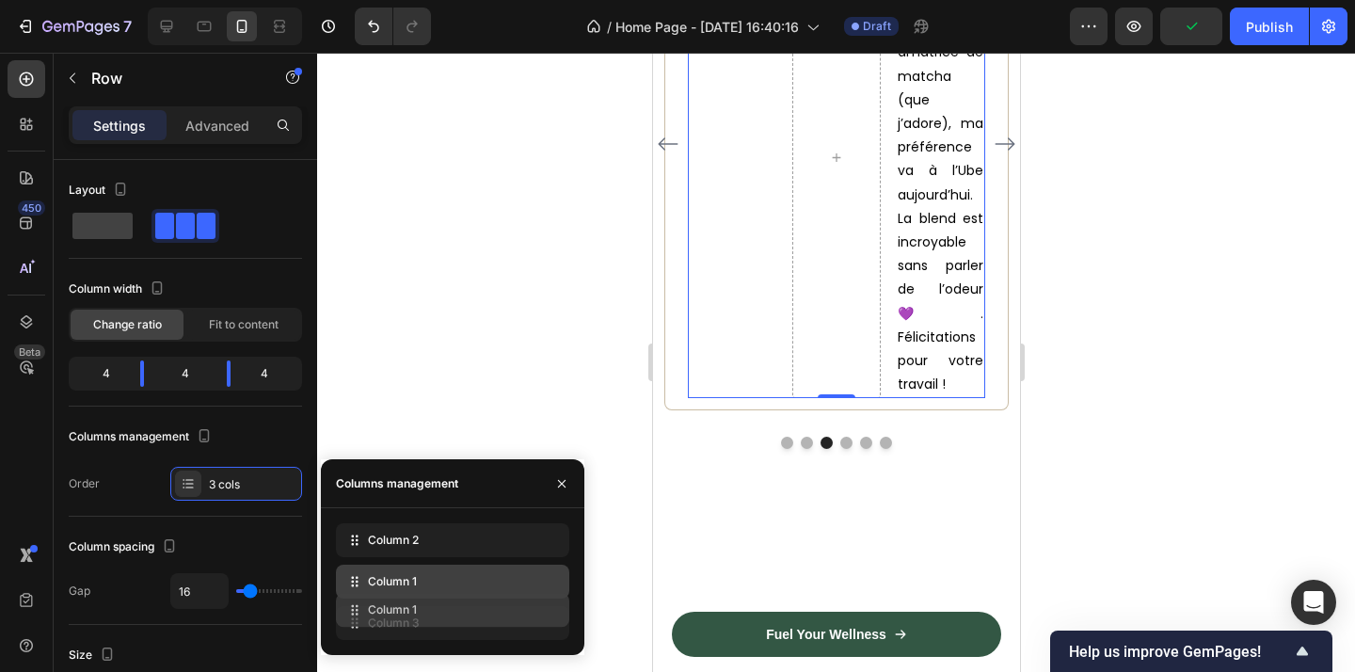
drag, startPoint x: 503, startPoint y: 574, endPoint x: 503, endPoint y: 602, distance: 28.2
click at [503, 602] on div "Column 2 Column 1 Column 3" at bounding box center [452, 581] width 233 height 117
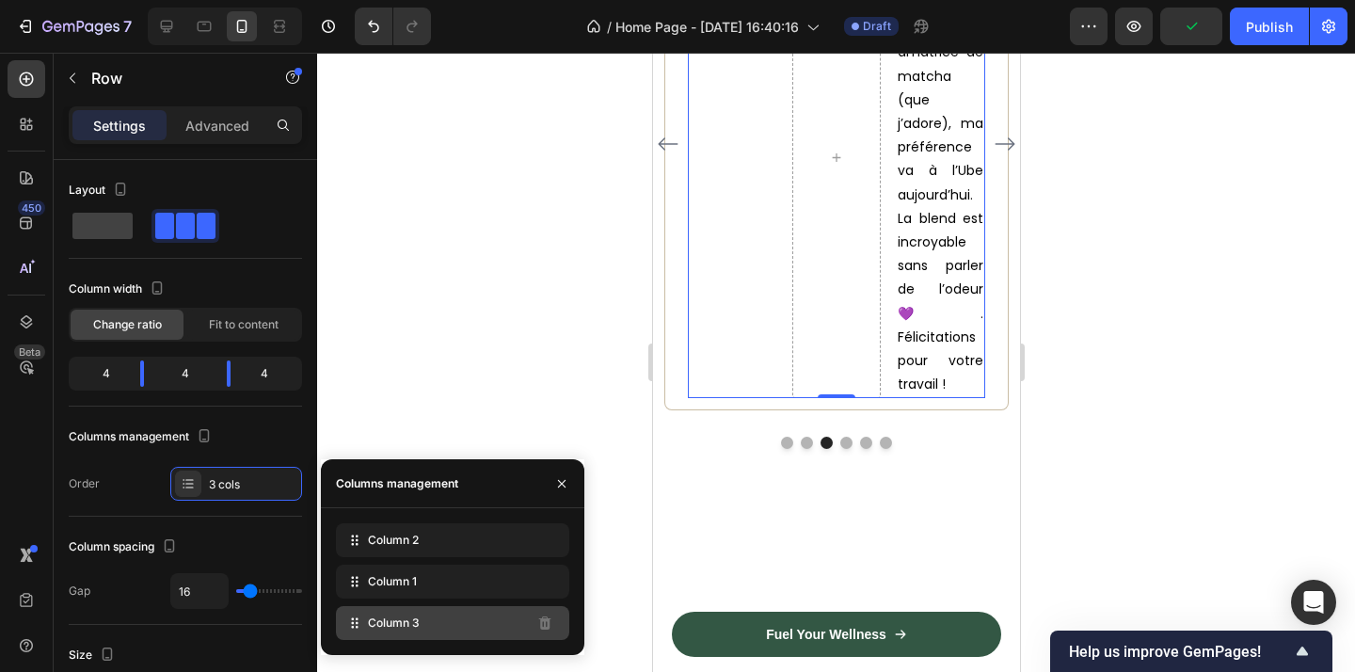
click at [519, 629] on div "Column 3" at bounding box center [452, 623] width 233 height 34
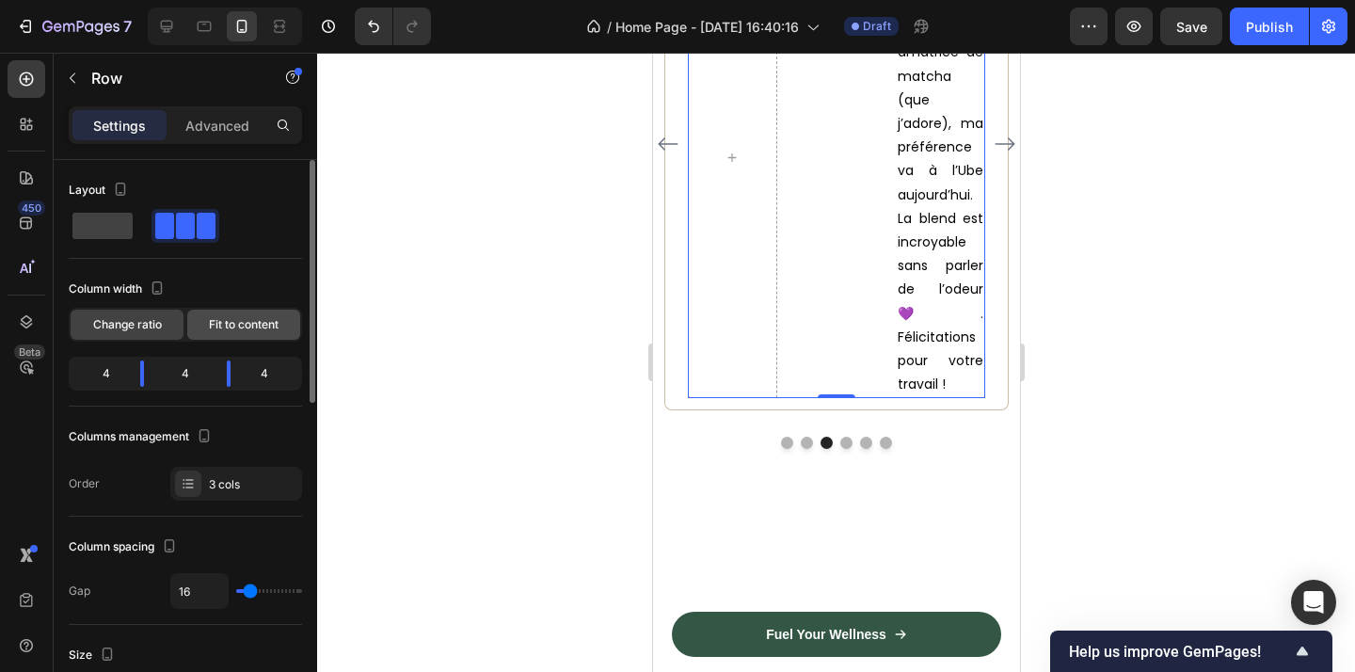
click at [223, 335] on div "Fit to content" at bounding box center [243, 325] width 113 height 30
click at [216, 319] on span "Fit to content" at bounding box center [244, 324] width 70 height 17
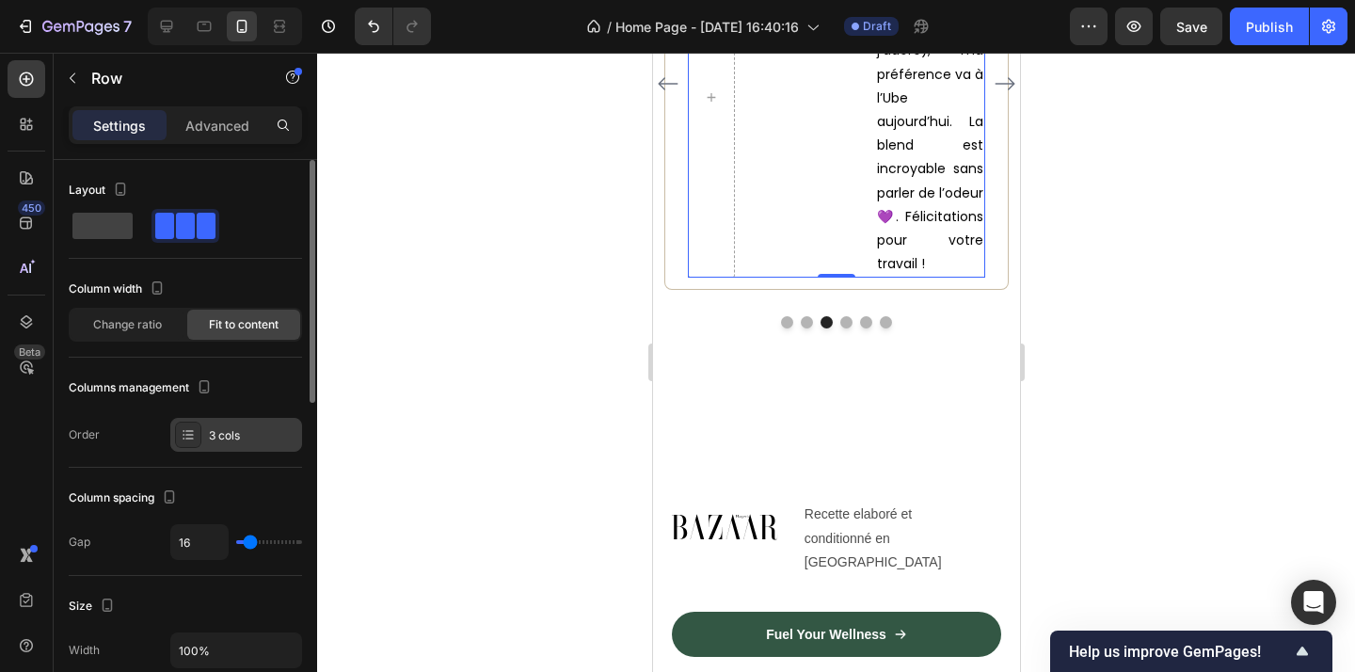
click at [263, 441] on div "3 cols" at bounding box center [253, 435] width 88 height 17
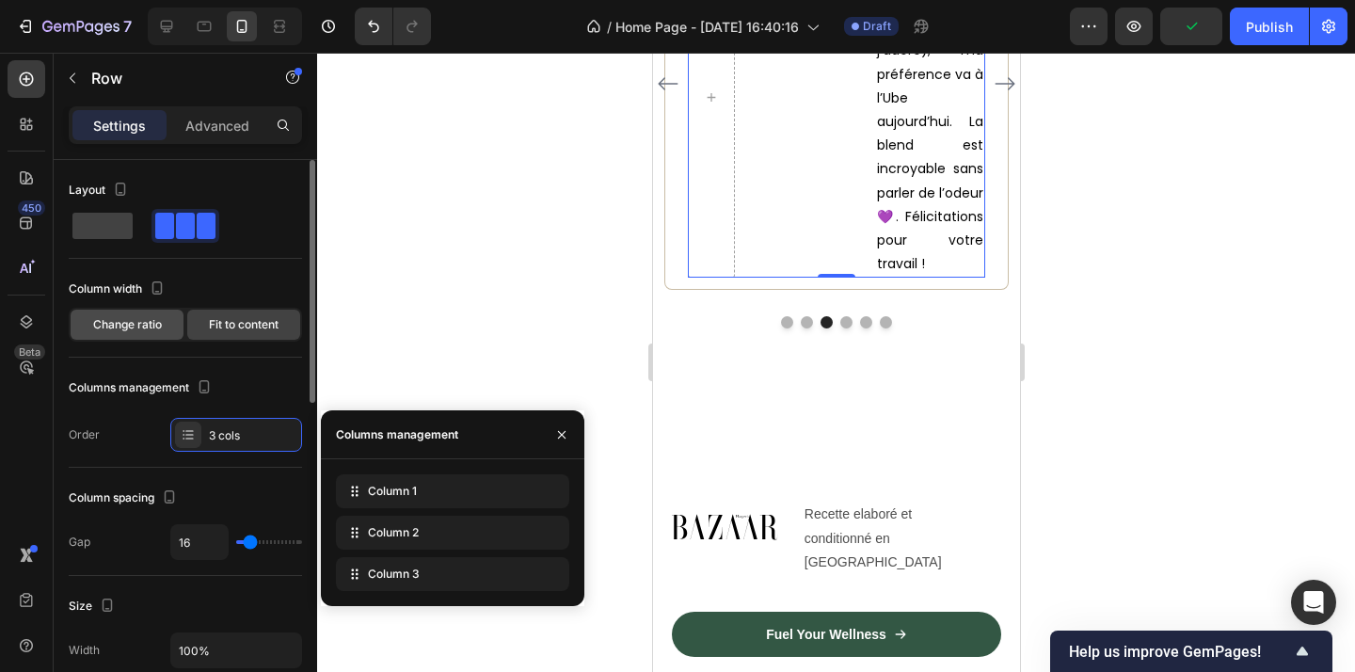
click at [141, 321] on span "Change ratio" at bounding box center [127, 324] width 69 height 17
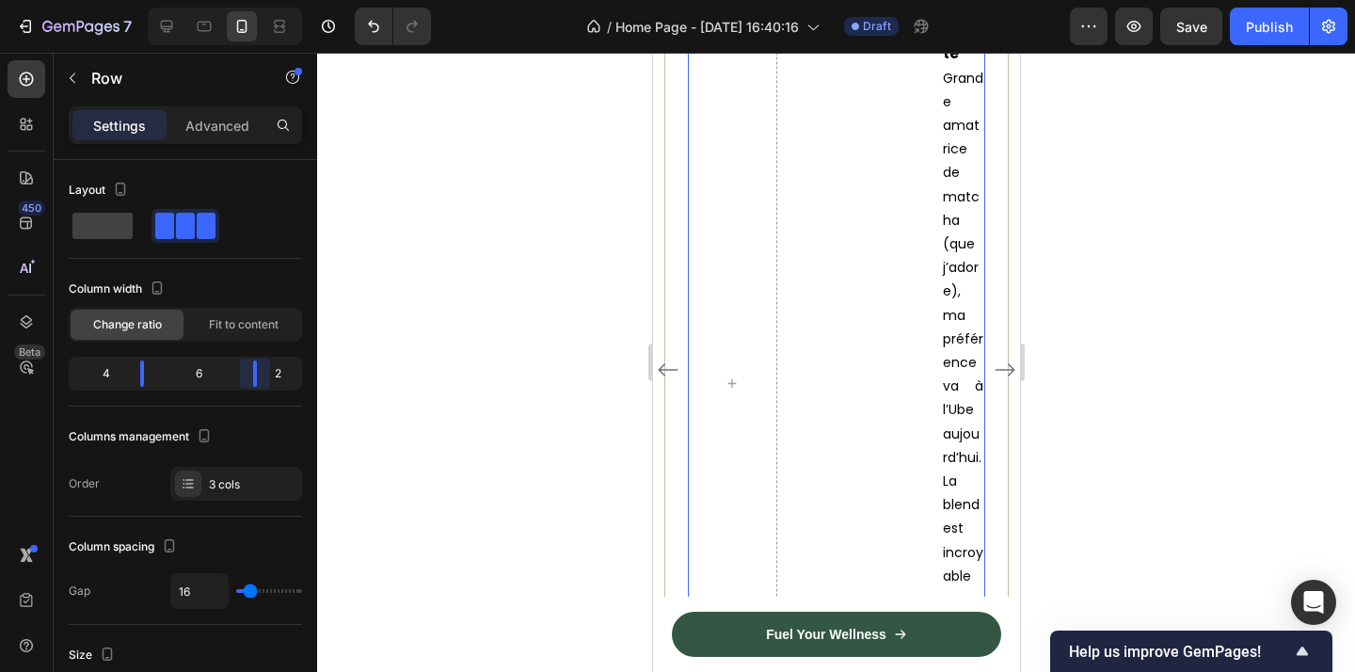
drag, startPoint x: 232, startPoint y: 385, endPoint x: 259, endPoint y: 383, distance: 26.4
click at [259, 0] on body "7 Version history / Home Page - Sep 22, 16:40:16 Draft Preview Save Publish 450…" at bounding box center [677, 0] width 1355 height 0
drag, startPoint x: 151, startPoint y: 381, endPoint x: 67, endPoint y: 377, distance: 83.8
click at [67, 0] on body "7 Version history / Home Page - Sep 22, 16:40:16 Draft Preview Save Publish 450…" at bounding box center [677, 0] width 1355 height 0
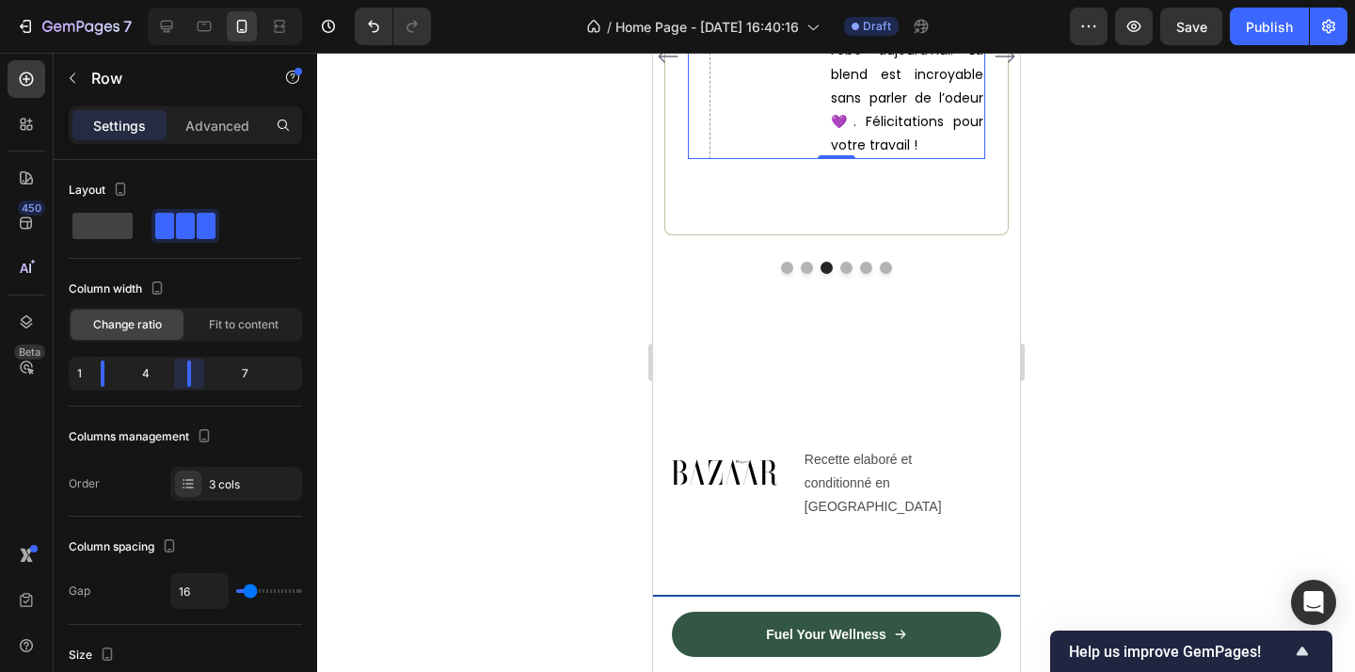
drag, startPoint x: 259, startPoint y: 375, endPoint x: 174, endPoint y: 366, distance: 85.2
click at [174, 0] on body "7 Version history / Home Page - Sep 22, 16:40:16 Draft Preview Save Publish 450…" at bounding box center [677, 0] width 1355 height 0
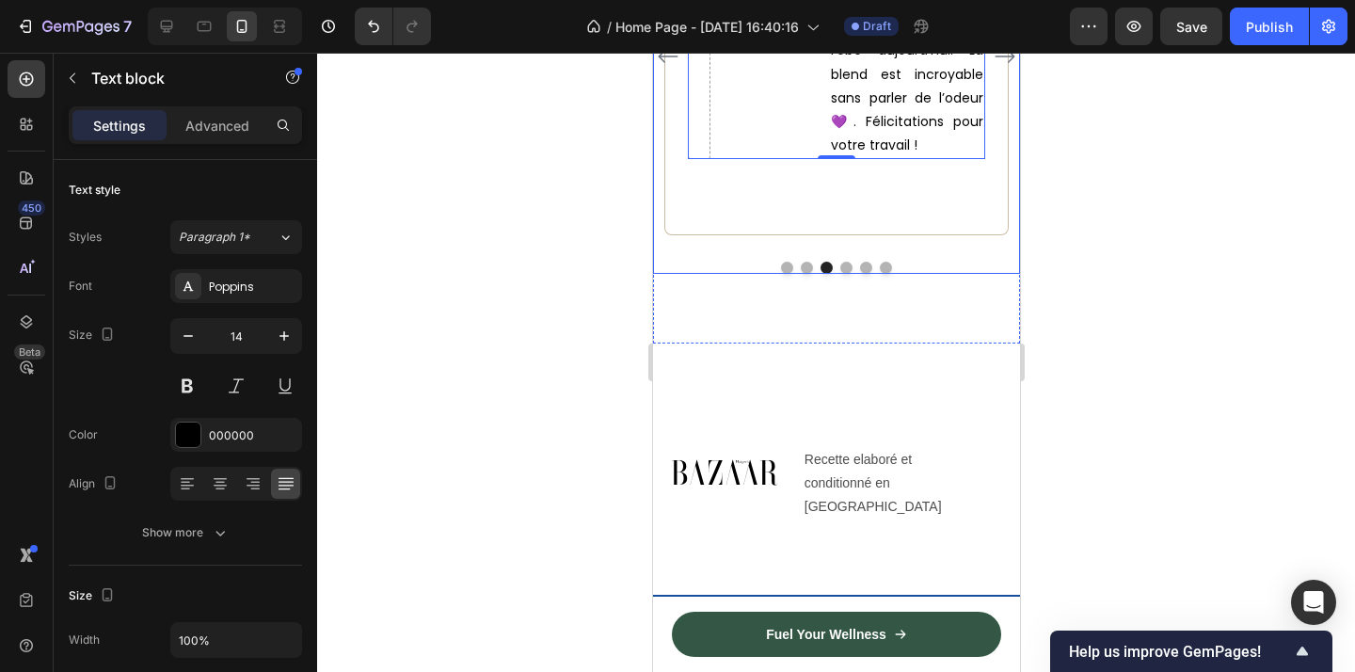
click at [848, 158] on p "Grande amatrice de matcha (que j’adore), ma préférence va à l’Ube aujourd’hui. …" at bounding box center [906, 63] width 152 height 190
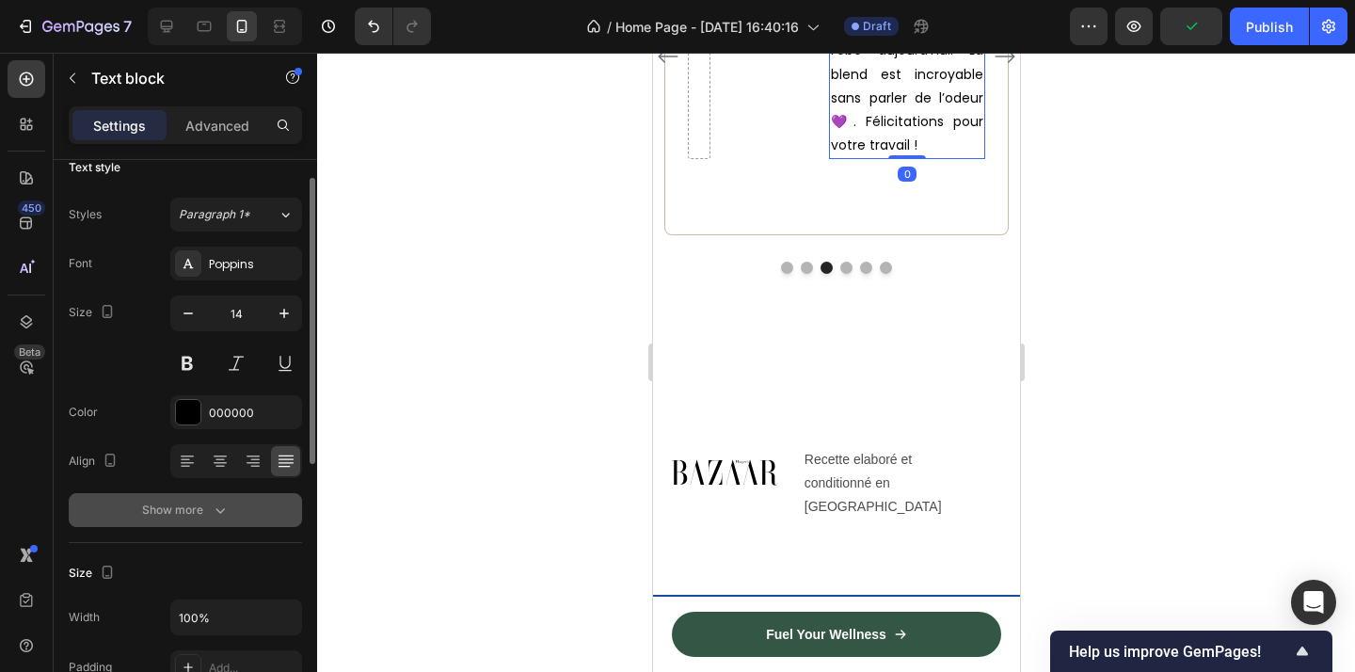
scroll to position [28, 0]
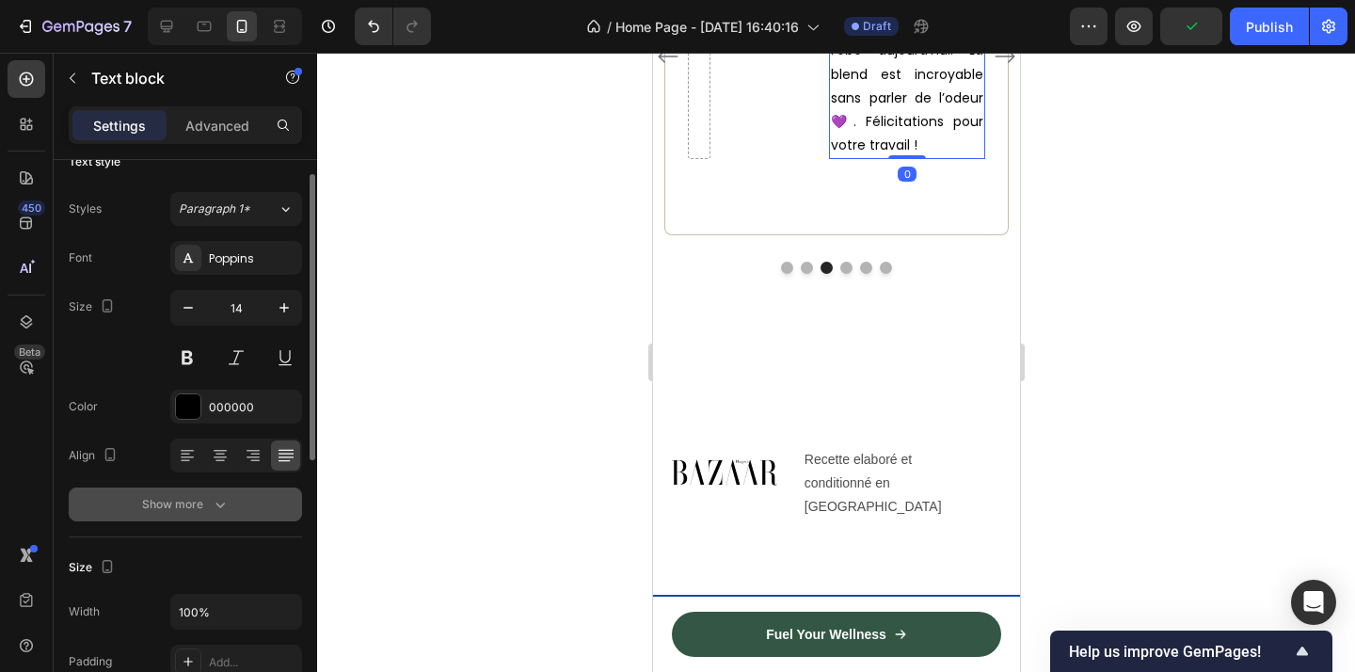
click at [253, 498] on button "Show more" at bounding box center [185, 504] width 233 height 34
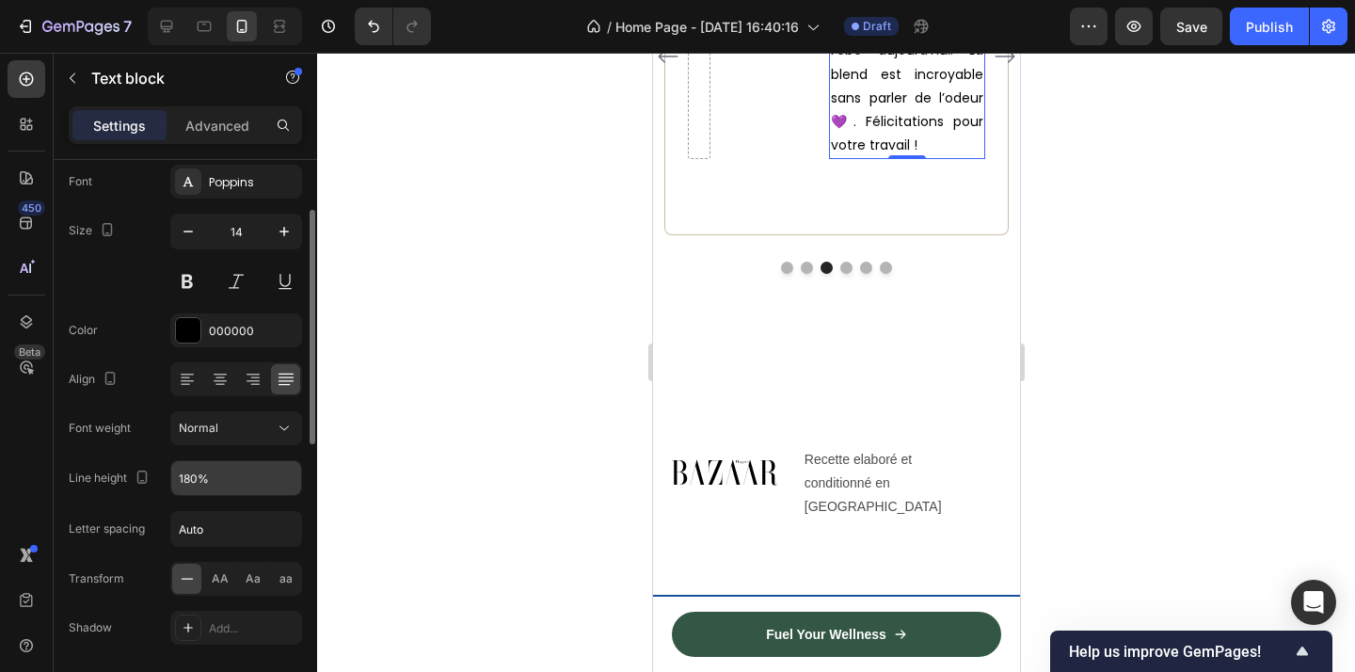
scroll to position [123, 0]
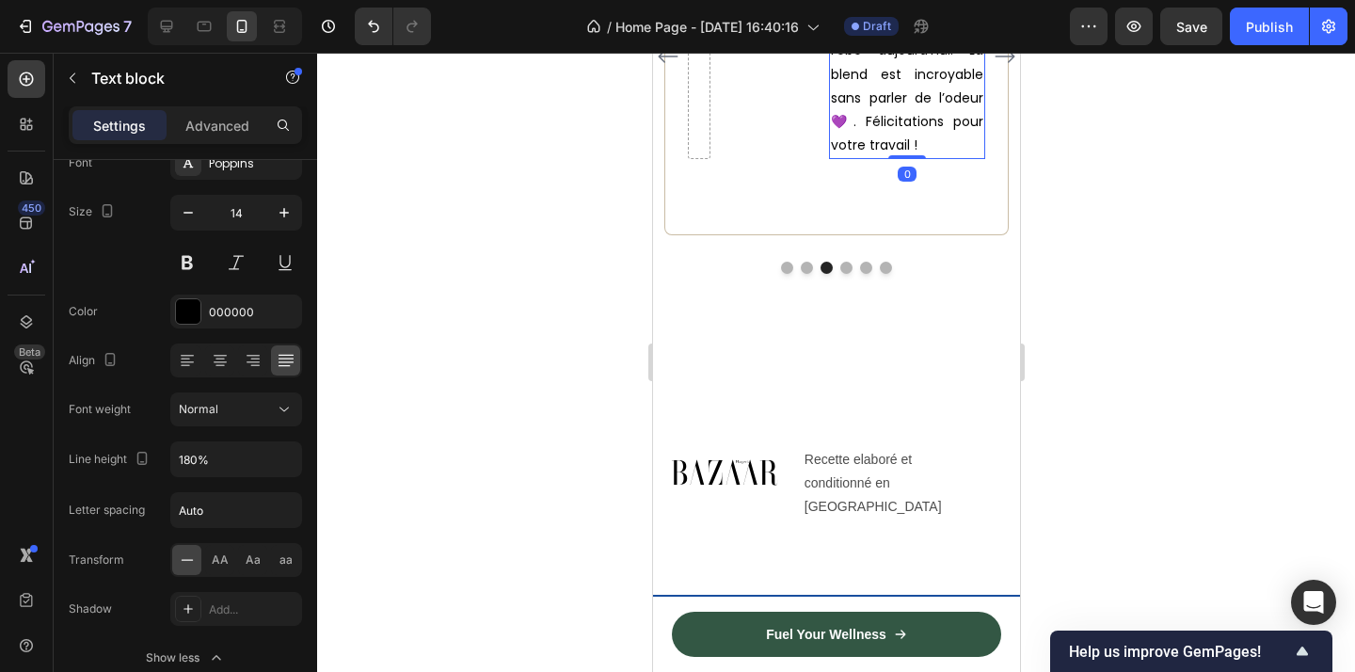
drag, startPoint x: 915, startPoint y: 471, endPoint x: 924, endPoint y: 397, distance: 74.8
click at [924, 159] on div "Une très belle découverte Grande amatrice de matcha (que j’adore), ma préférenc…" at bounding box center [906, 37] width 156 height 243
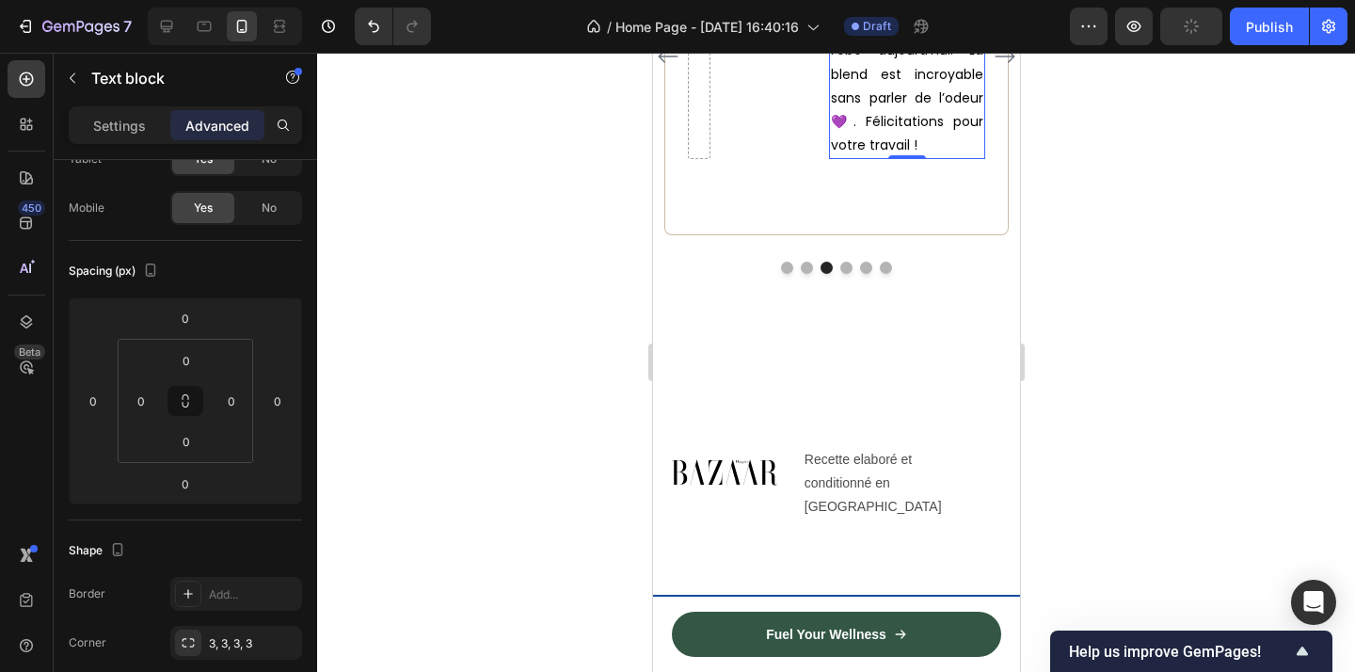
click at [935, 158] on p "Grande amatrice de matcha (que j’adore), ma préférence va à l’Ube aujourd’hui. …" at bounding box center [906, 63] width 152 height 190
click at [930, 158] on p "Grande amatrice de matcha (que j’adore), ma préférence va à l’Ube aujourd’hui. …" at bounding box center [906, 63] width 152 height 190
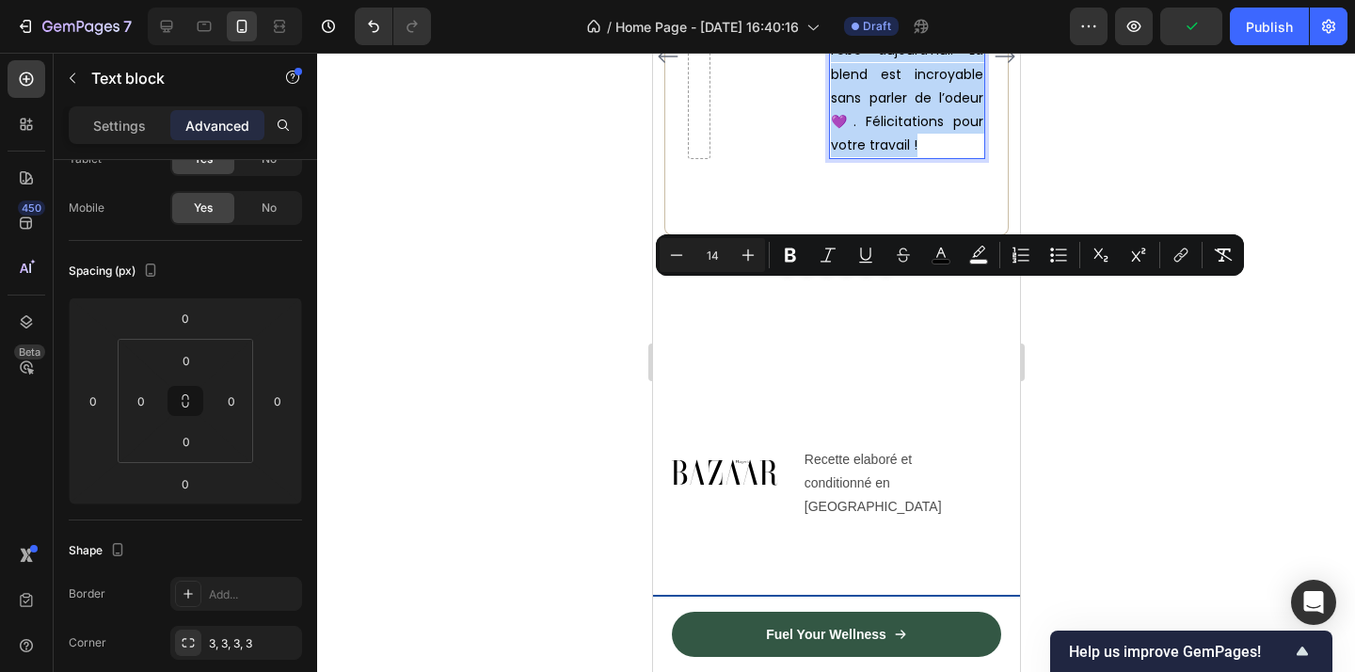
drag, startPoint x: 930, startPoint y: 460, endPoint x: 870, endPoint y: 385, distance: 95.8
click at [870, 158] on p "Grande amatrice de matcha (que j’adore), ma préférence va à l’Ube aujourd’hui. …" at bounding box center [906, 63] width 152 height 190
click at [903, 158] on p "Grande amatrice de matcha (que j’adore), ma préférence va à l’Ube aujourd’hui. …" at bounding box center [906, 63] width 152 height 190
click at [941, 158] on p "Grande amatrice de matcha (que j’adore), ma préférence va à l’Ube aujourd’hui. …" at bounding box center [906, 63] width 152 height 190
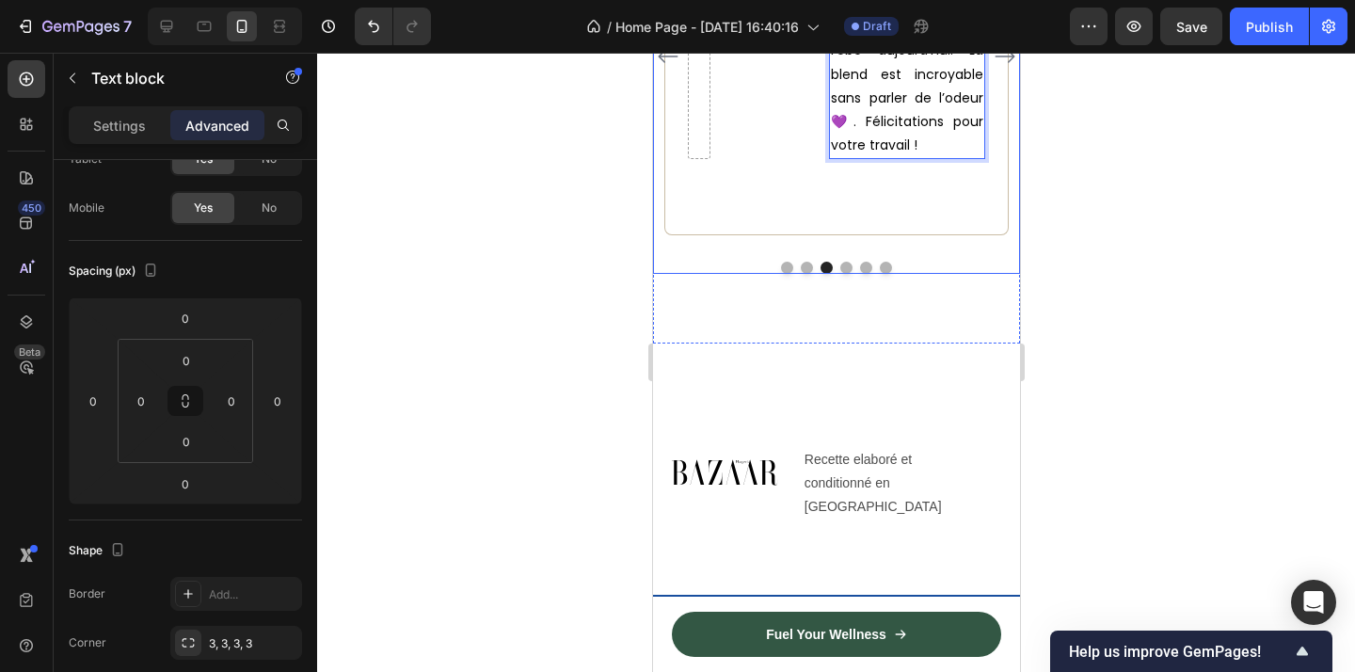
click at [1128, 454] on div at bounding box center [836, 362] width 1038 height 619
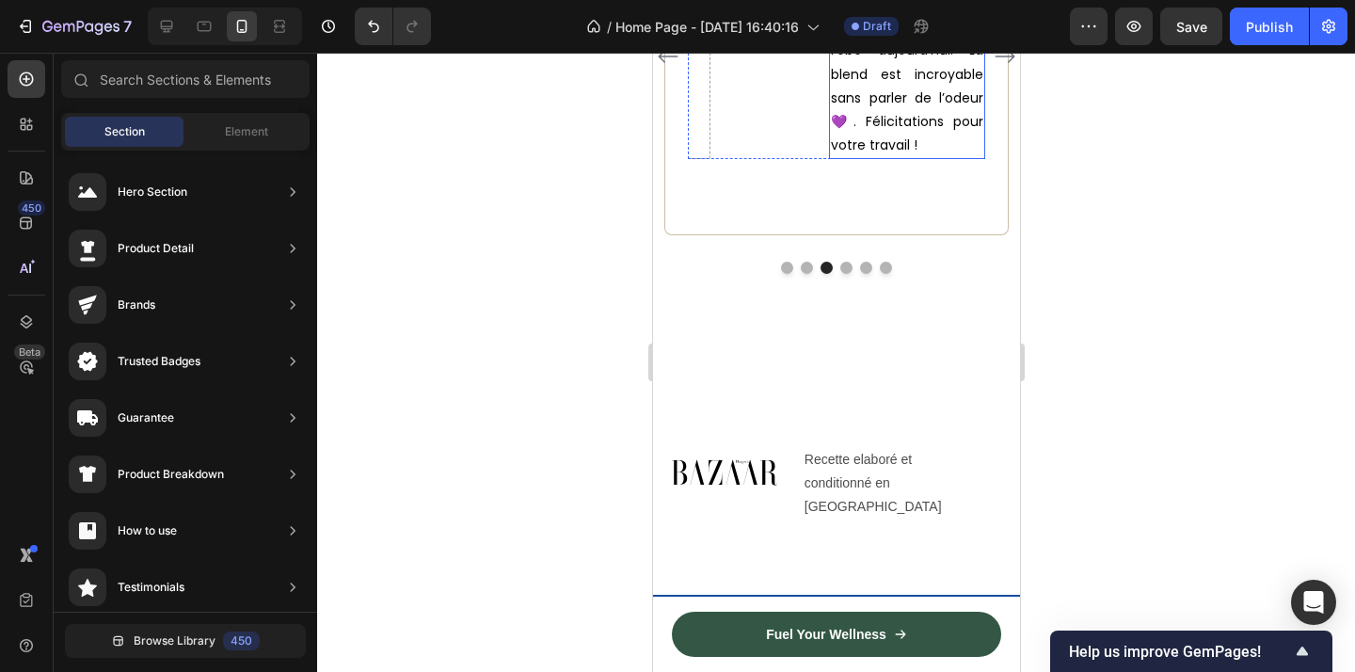
click at [961, 158] on p "Grande amatrice de matcha (que j’adore), ma préférence va à l’Ube aujourd’hui. …" at bounding box center [906, 63] width 152 height 190
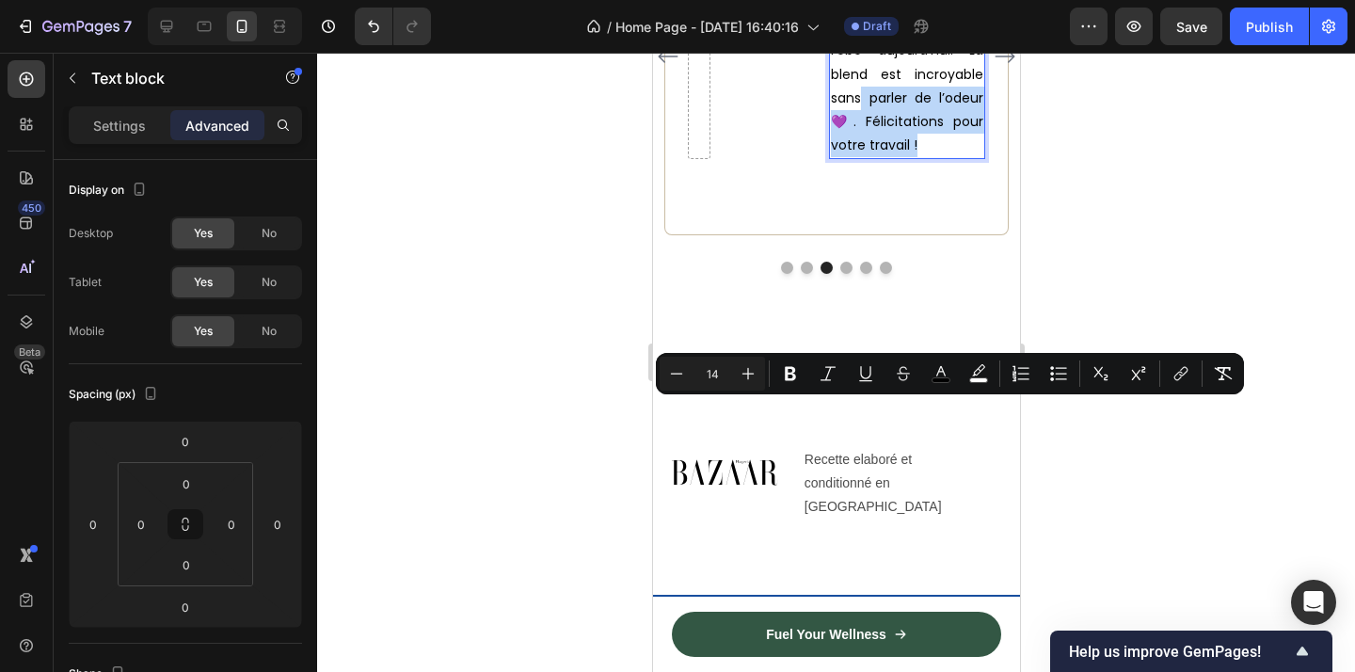
drag, startPoint x: 939, startPoint y: 461, endPoint x: 858, endPoint y: 412, distance: 94.6
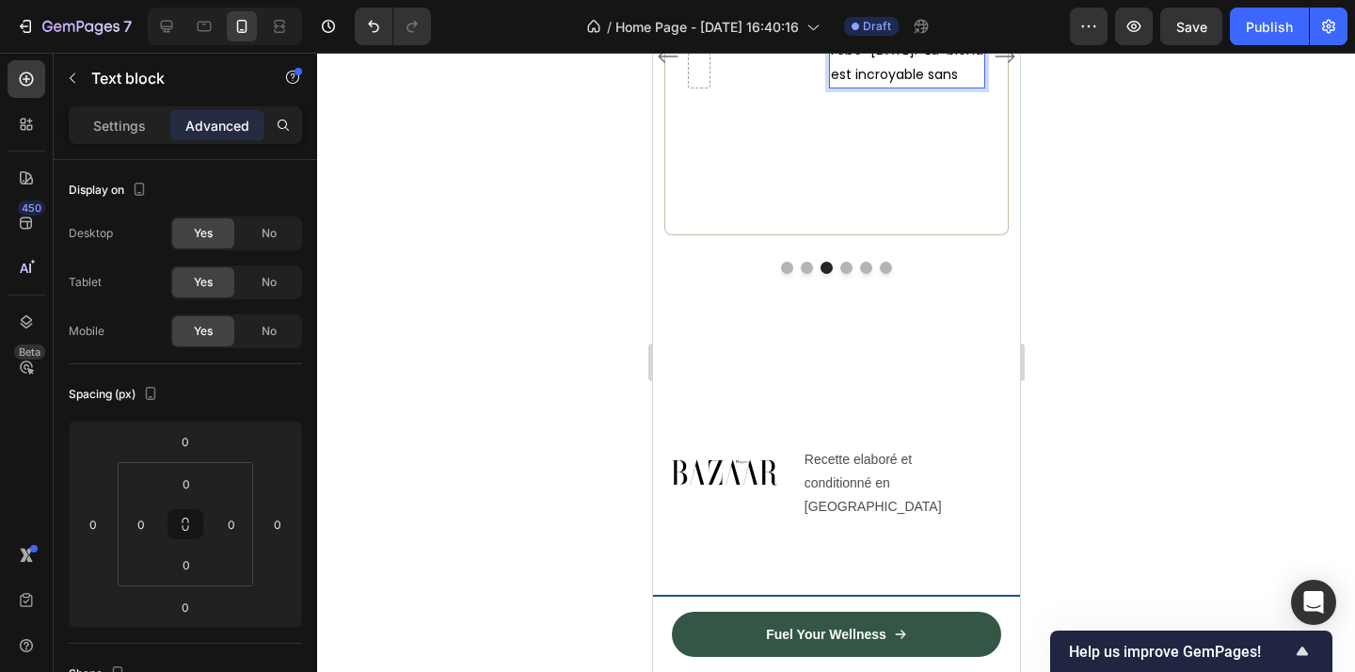
click at [1235, 390] on div at bounding box center [836, 362] width 1038 height 619
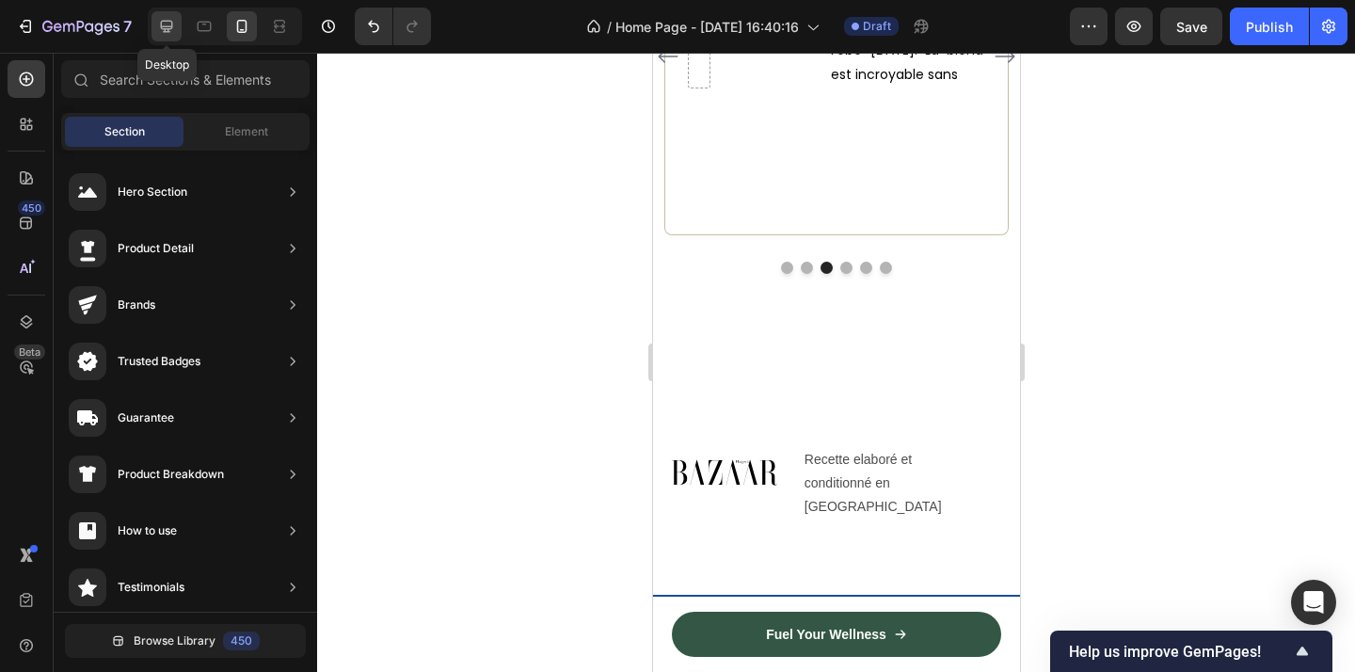
click at [169, 29] on icon at bounding box center [166, 26] width 19 height 19
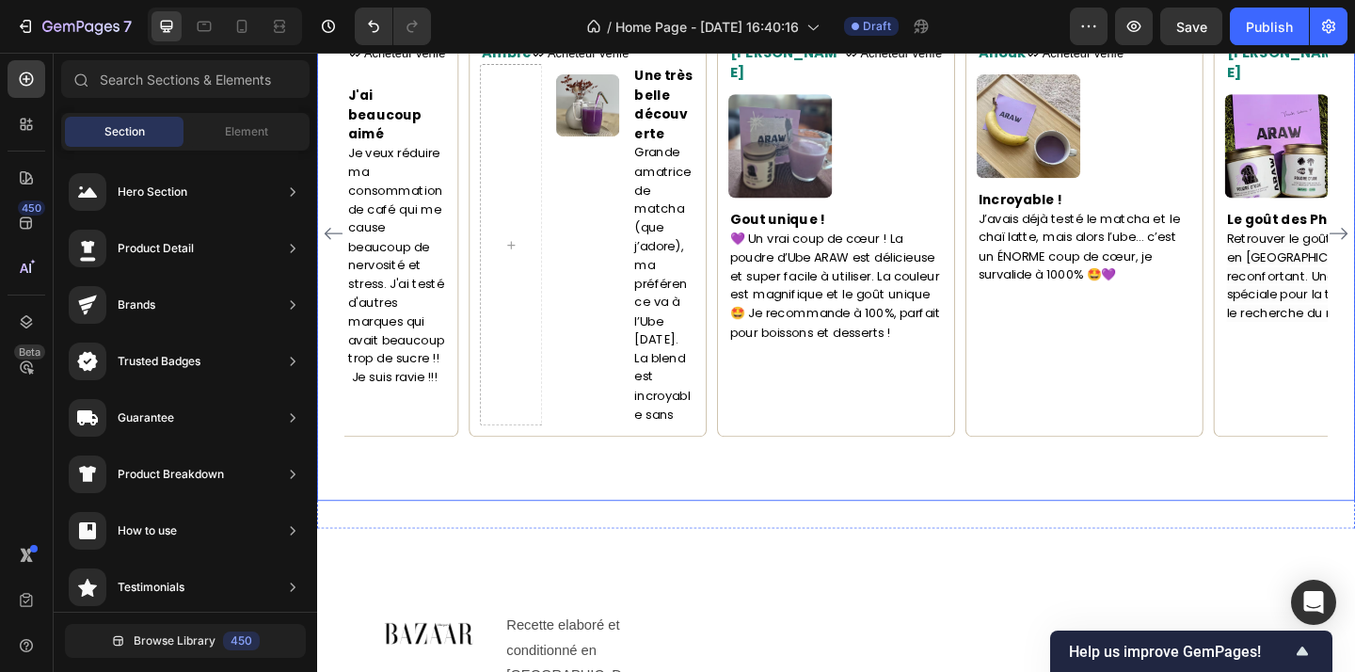
scroll to position [2030, 0]
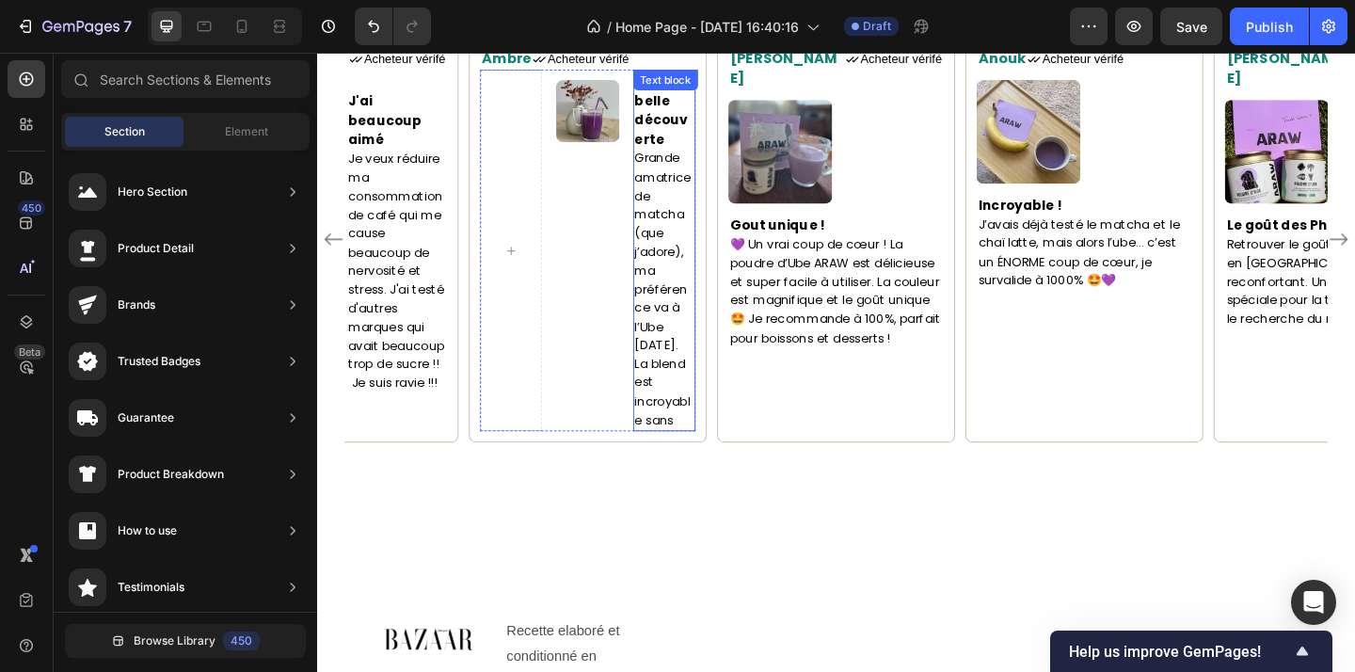
click at [711, 459] on p "Grande amatrice de matcha (que j’adore), ma préférence va à l’Ube aujourd’hui. …" at bounding box center [694, 310] width 64 height 305
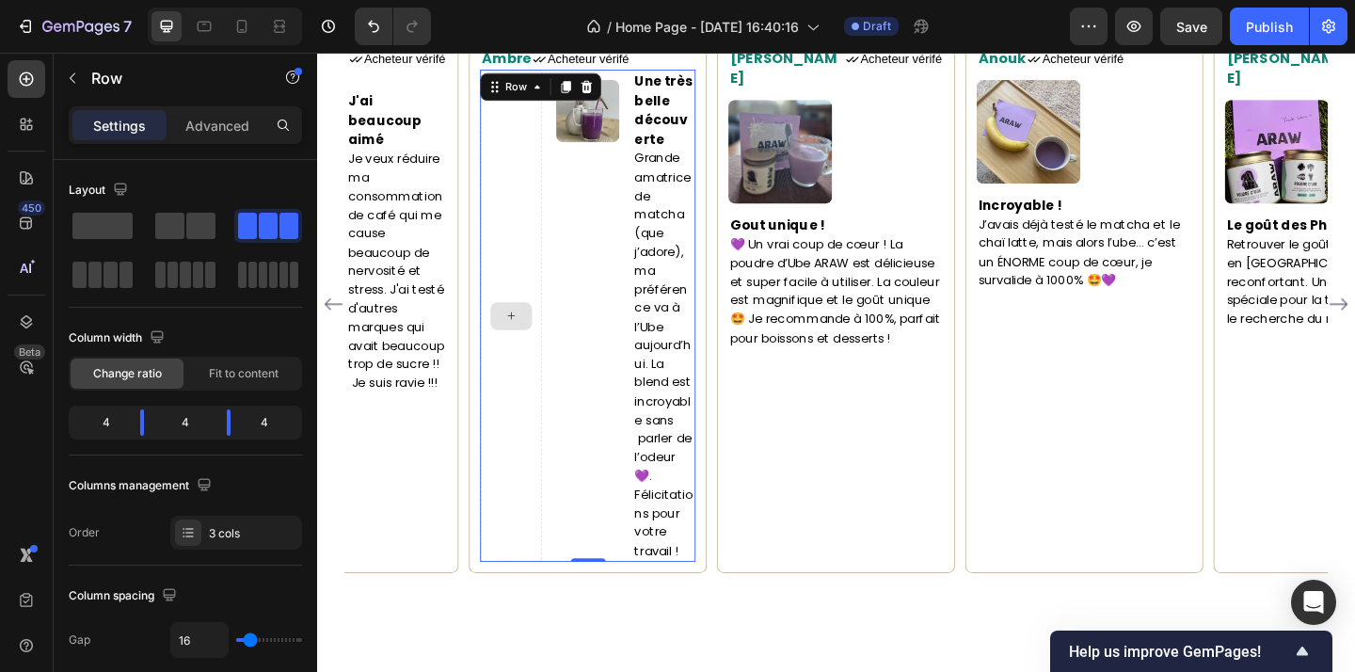
click at [545, 285] on div at bounding box center [529, 339] width 68 height 535
click at [609, 286] on div "Image" at bounding box center [612, 339] width 68 height 535
click at [109, 225] on span at bounding box center [102, 226] width 60 height 26
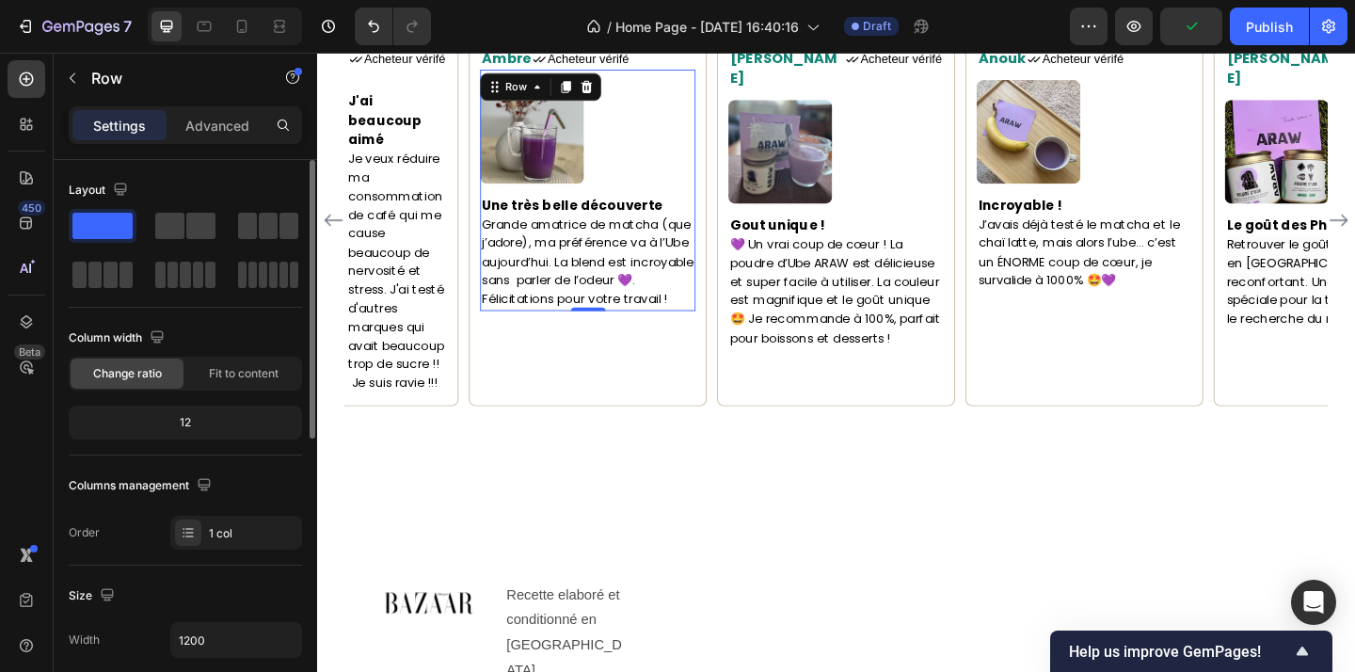
scroll to position [1915, 0]
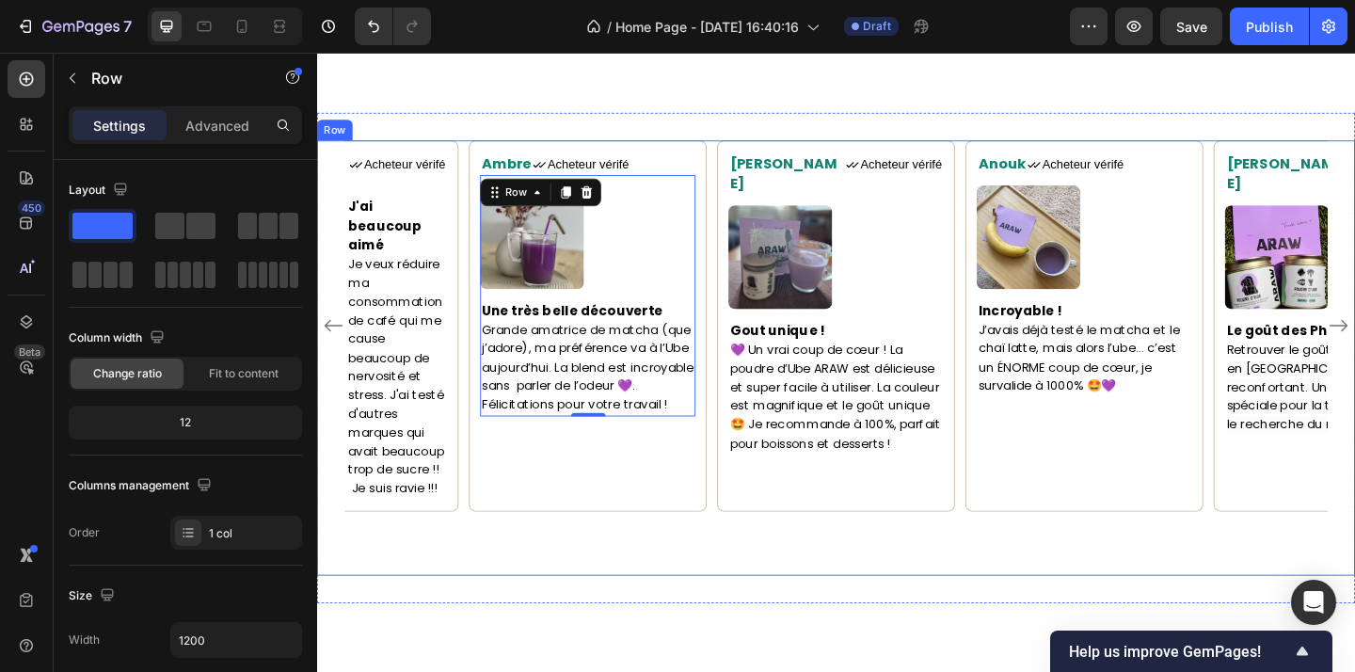
click at [771, 563] on div "Maorie Text block Icon Acheteur vérifé Text Block Row Image Un bien sur moi Je …" at bounding box center [881, 385] width 1129 height 473
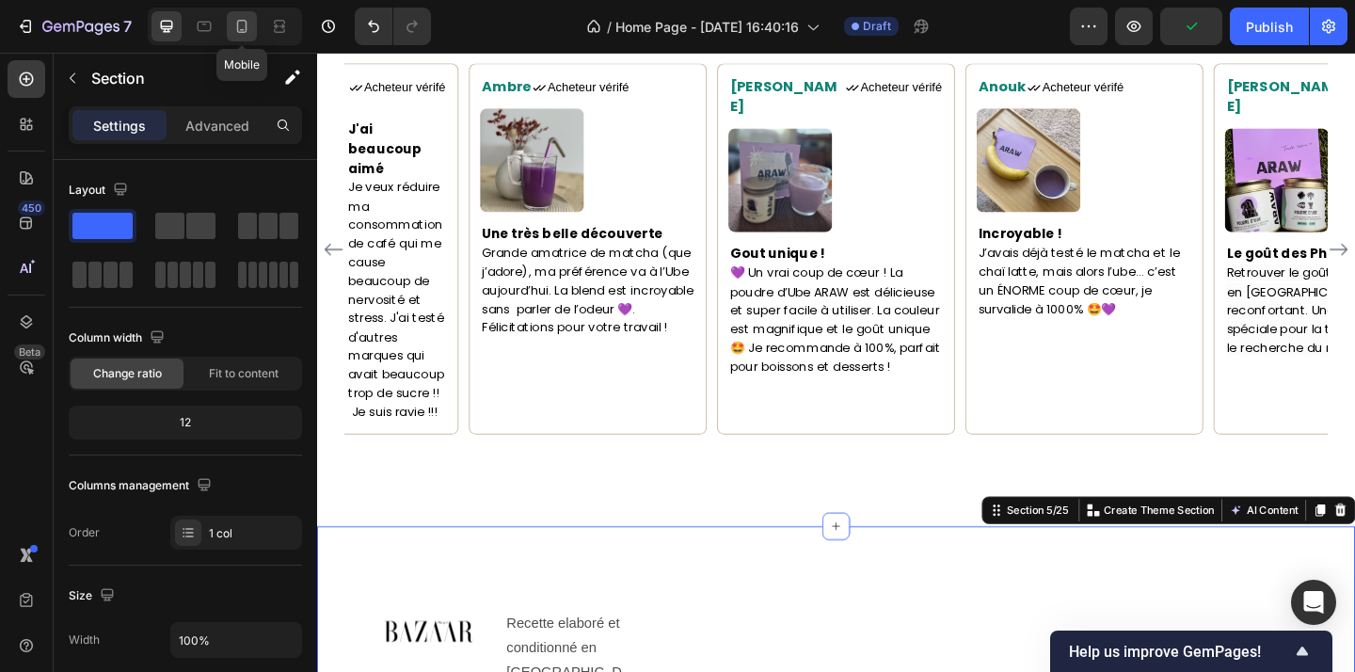
click at [237, 27] on icon at bounding box center [242, 26] width 10 height 13
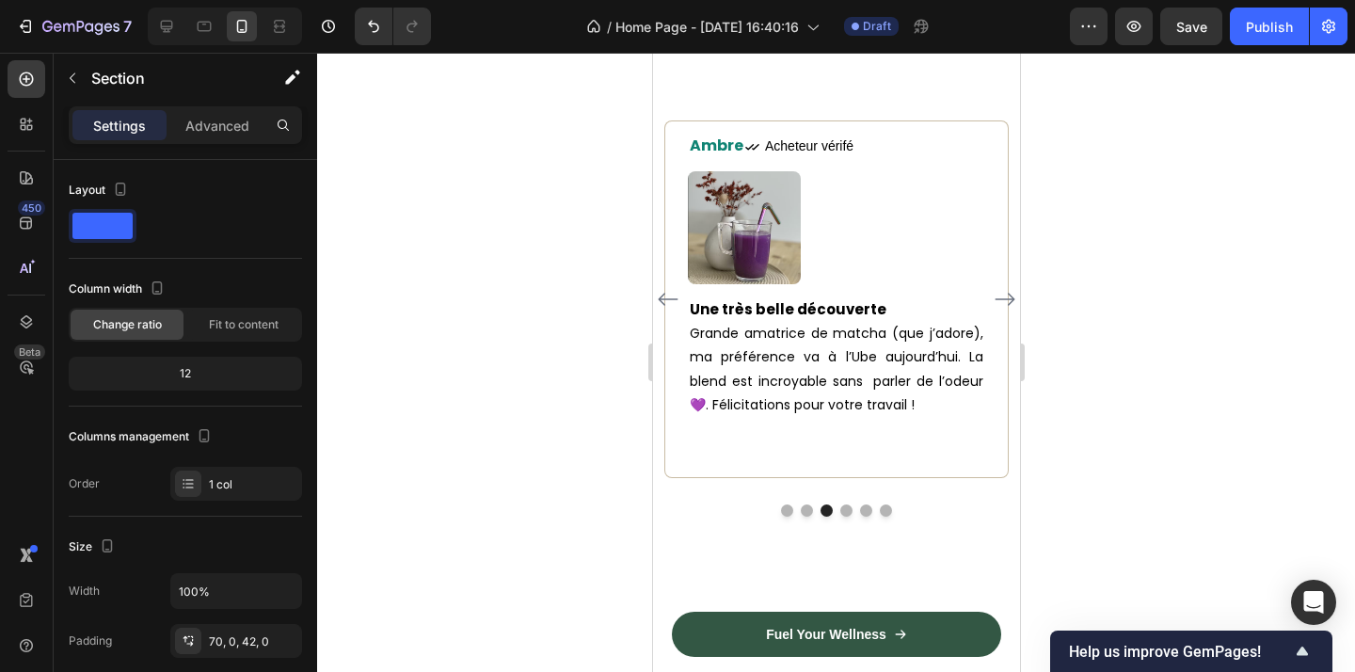
scroll to position [2229, 0]
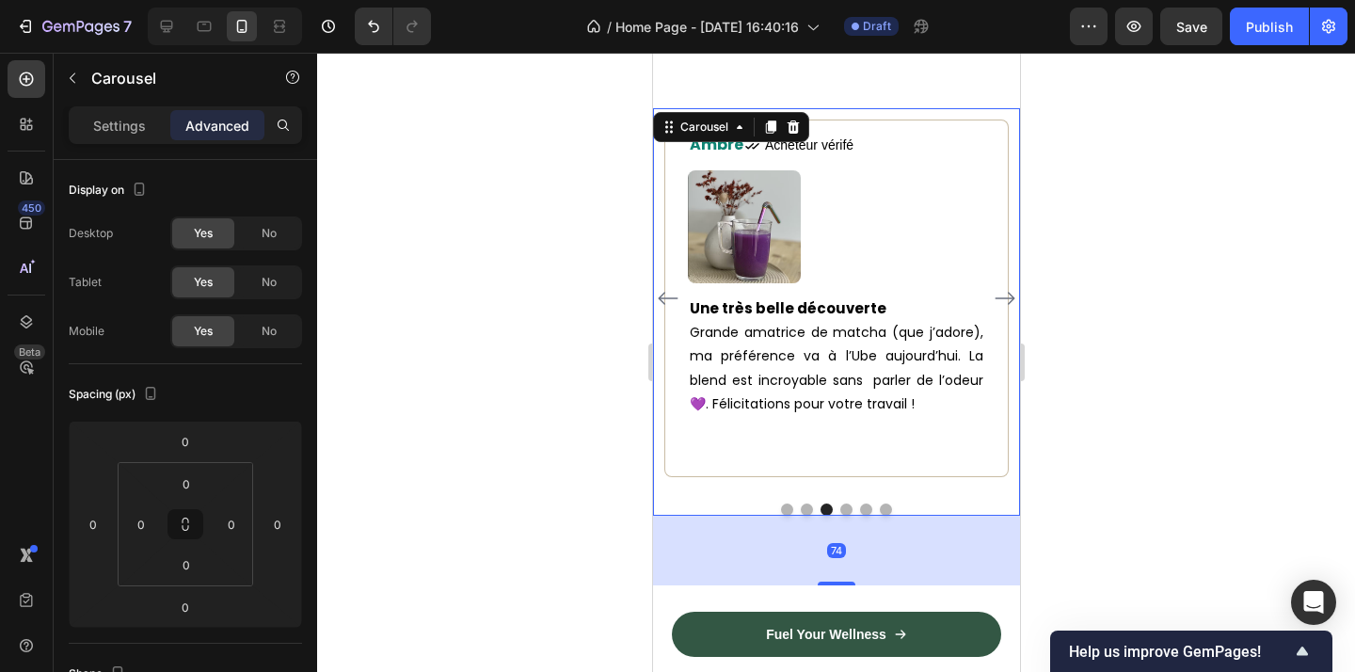
click at [1002, 289] on icon "Carousel Next Arrow" at bounding box center [1004, 298] width 23 height 23
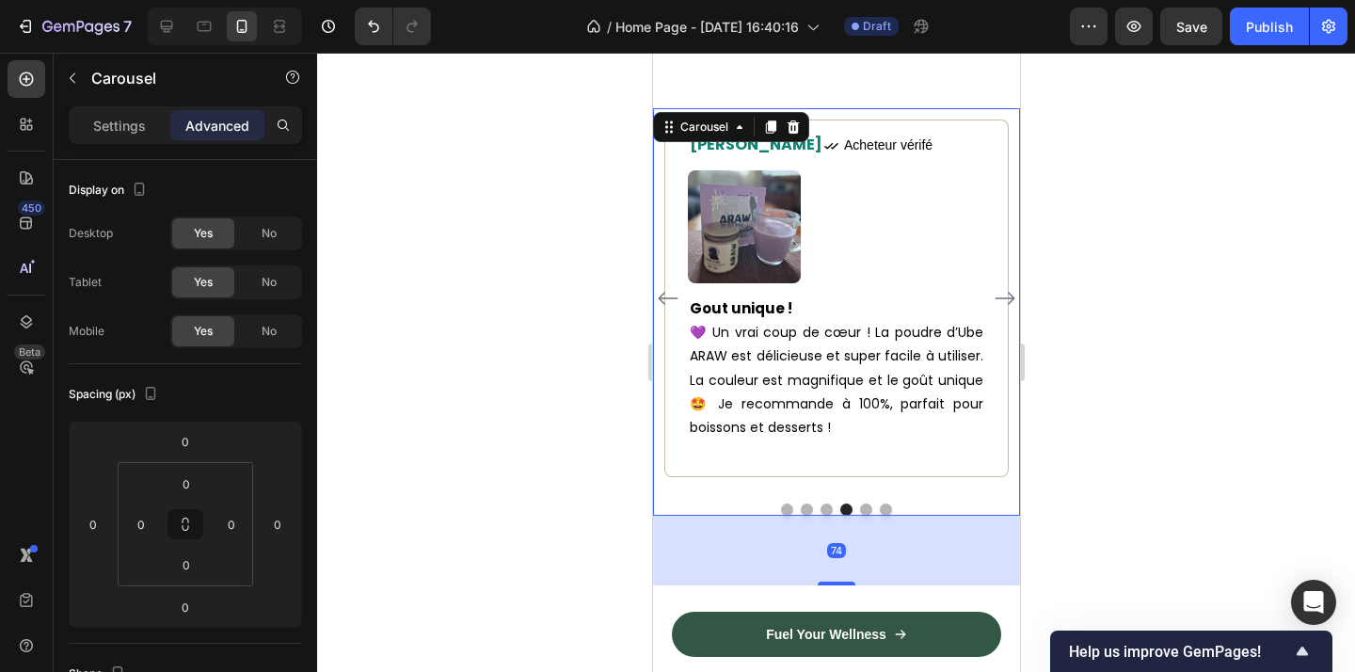
click at [1002, 289] on icon "Carousel Next Arrow" at bounding box center [1004, 298] width 23 height 23
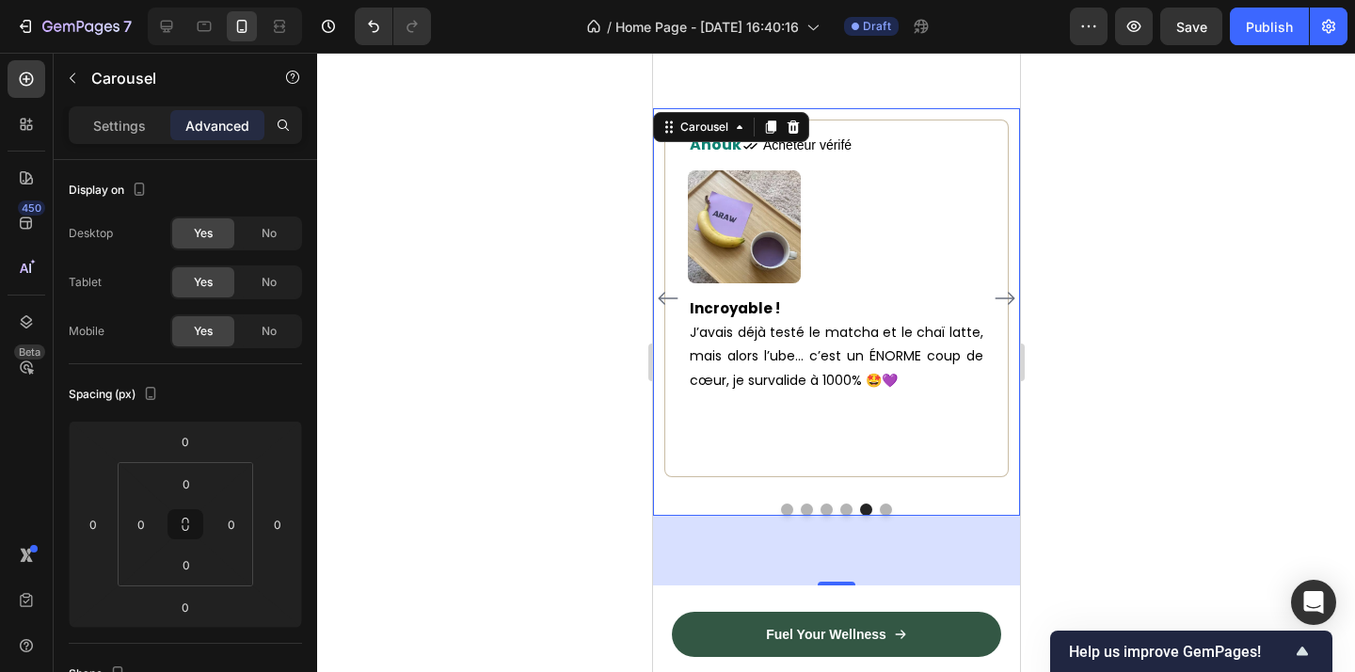
click at [1002, 289] on icon "Carousel Next Arrow" at bounding box center [1004, 298] width 23 height 23
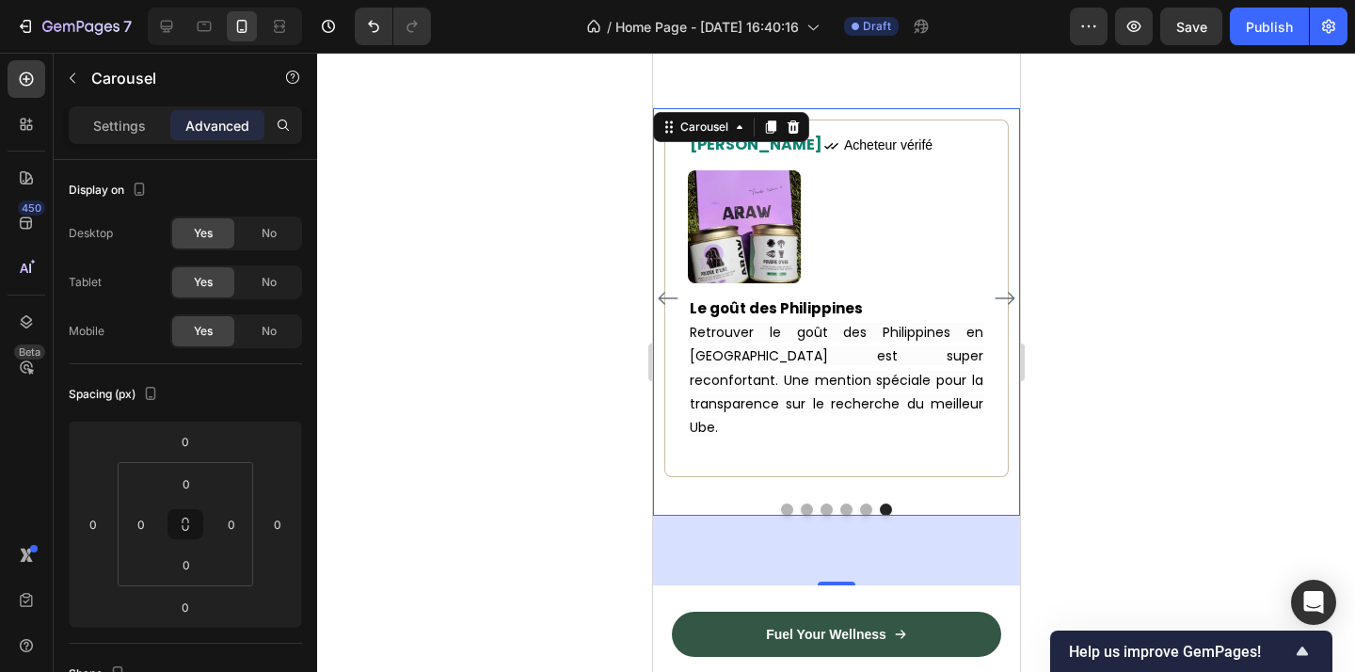
click at [1002, 289] on icon "Carousel Next Arrow" at bounding box center [1004, 298] width 23 height 23
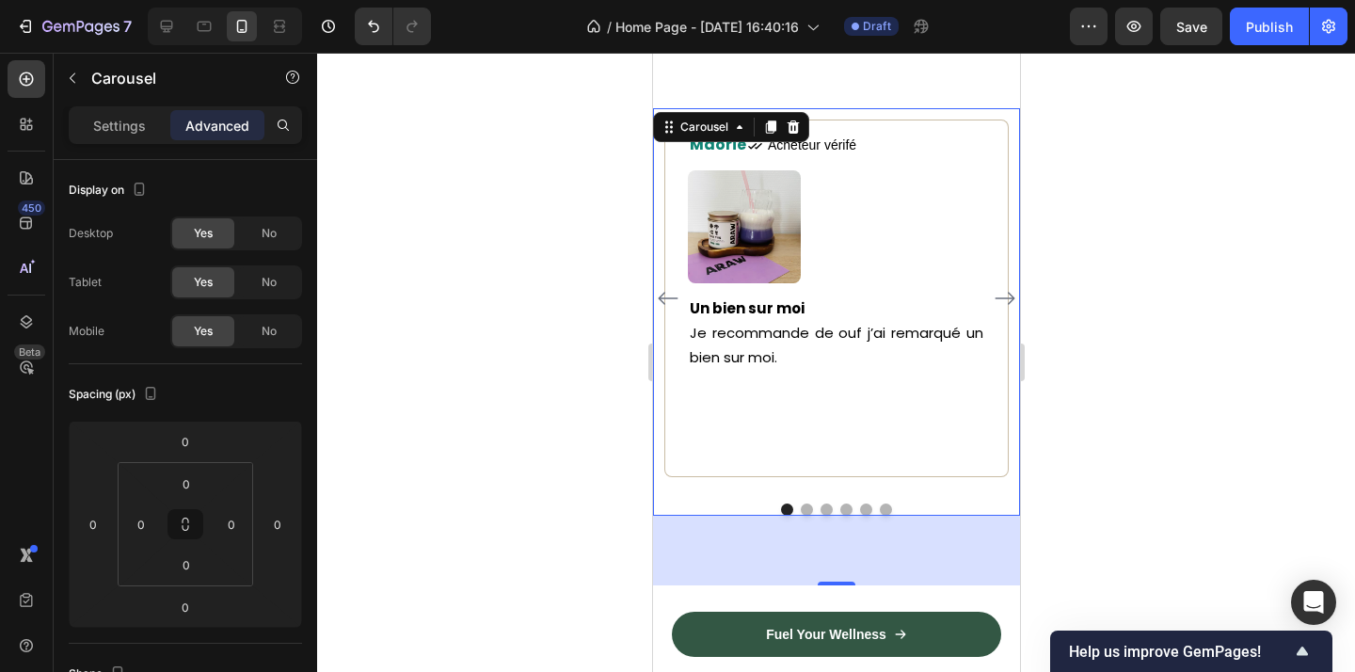
click at [1002, 289] on icon "Carousel Next Arrow" at bounding box center [1004, 298] width 23 height 23
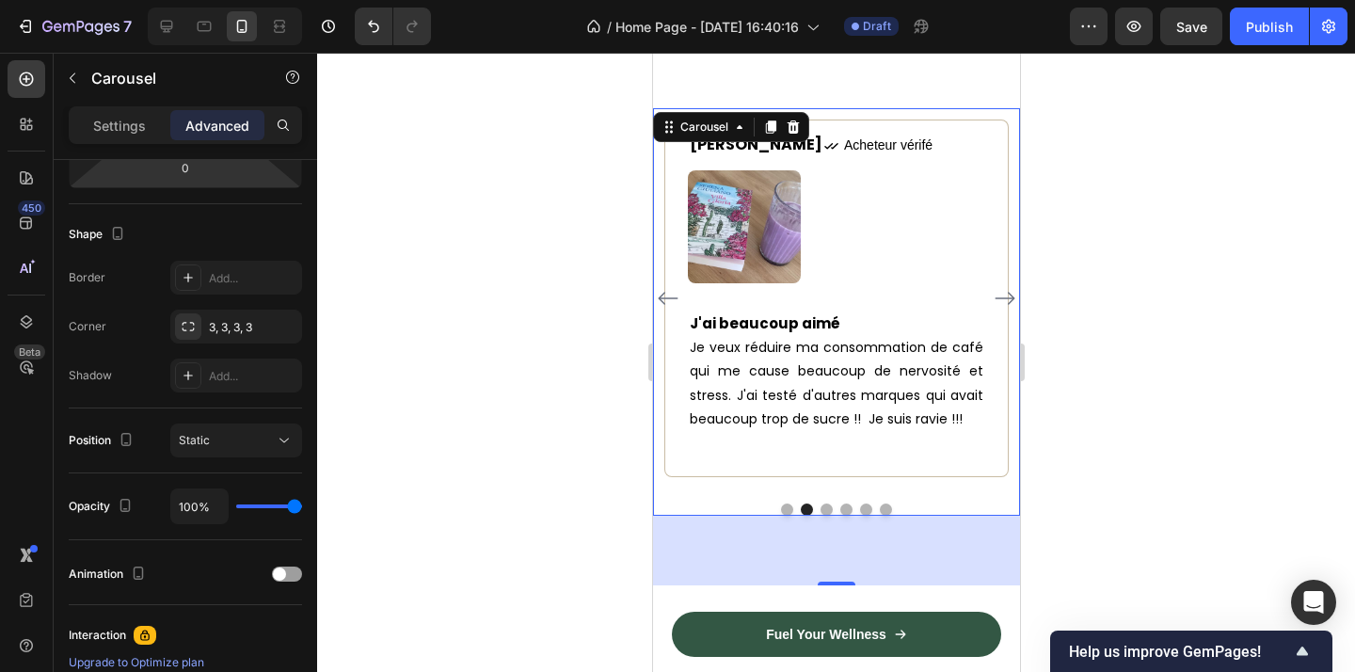
scroll to position [690, 0]
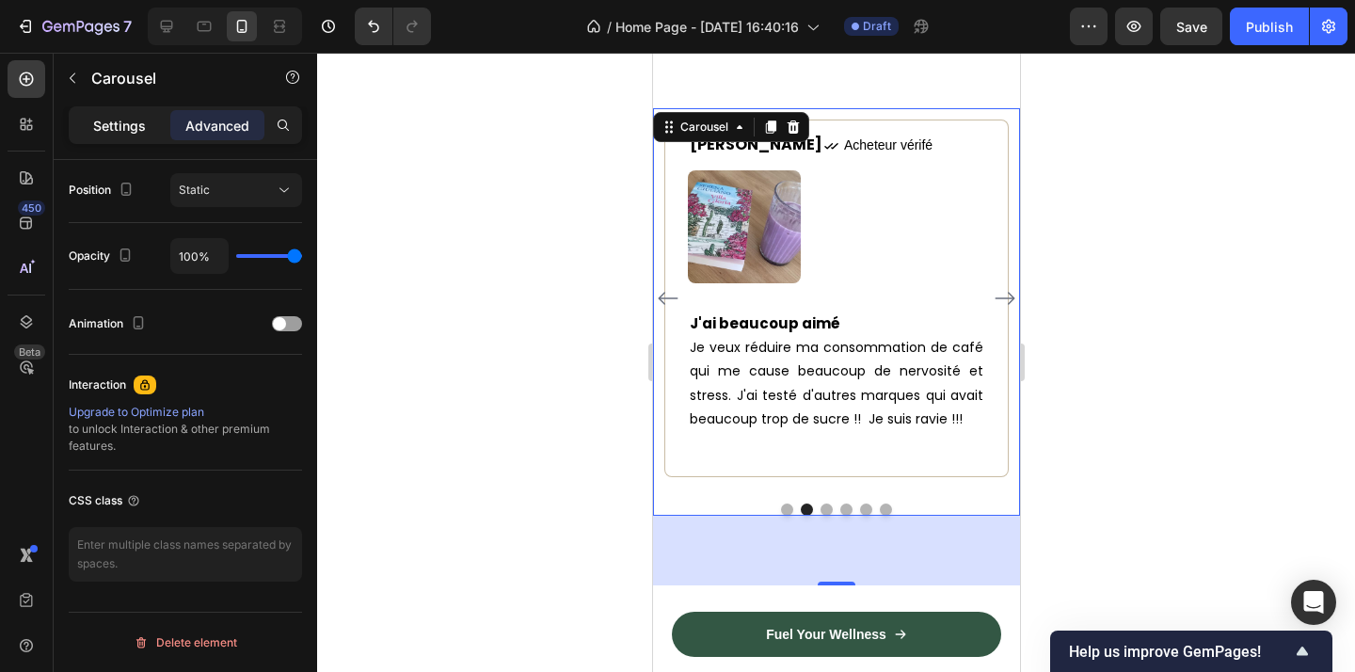
click at [117, 129] on p "Settings" at bounding box center [119, 126] width 53 height 20
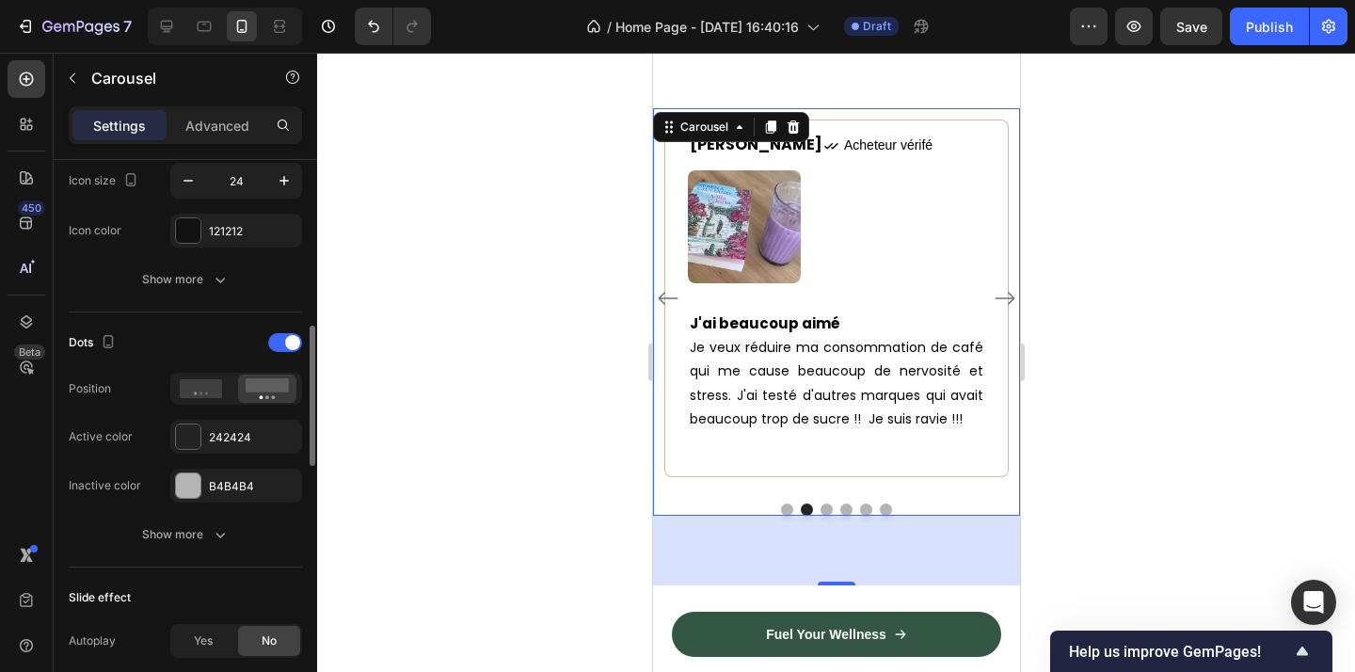
scroll to position [823, 0]
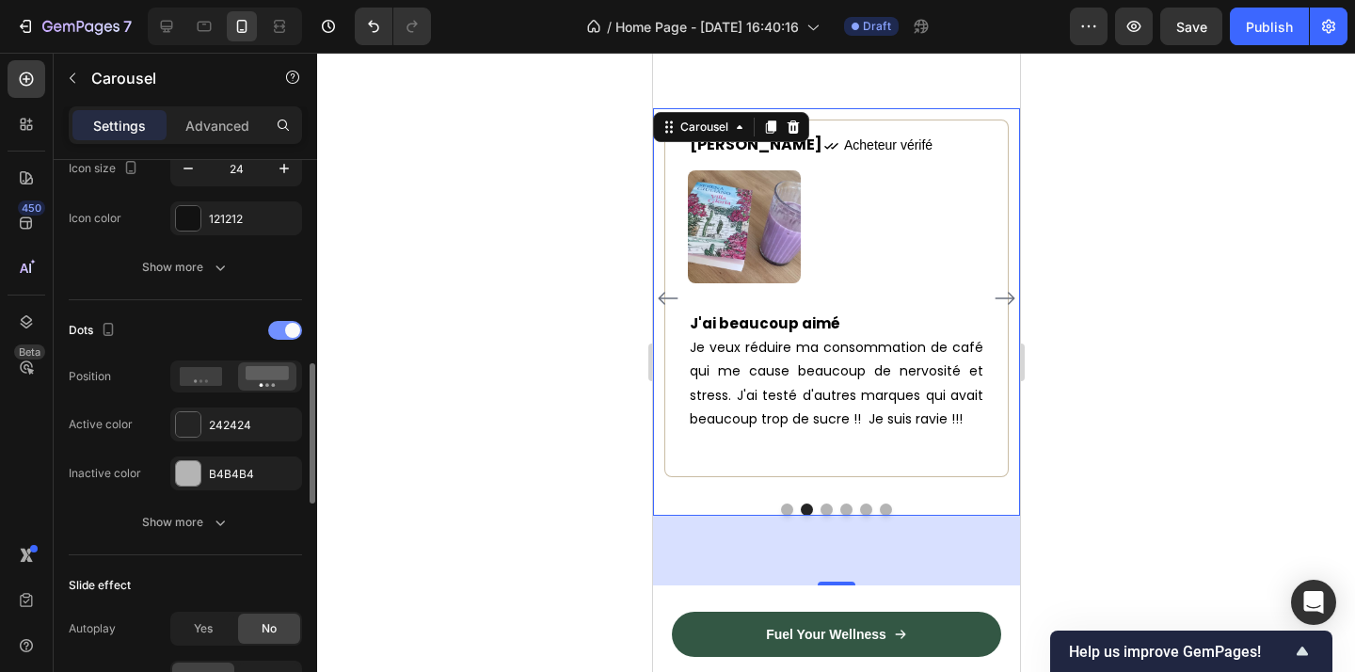
click at [289, 339] on div at bounding box center [285, 330] width 34 height 19
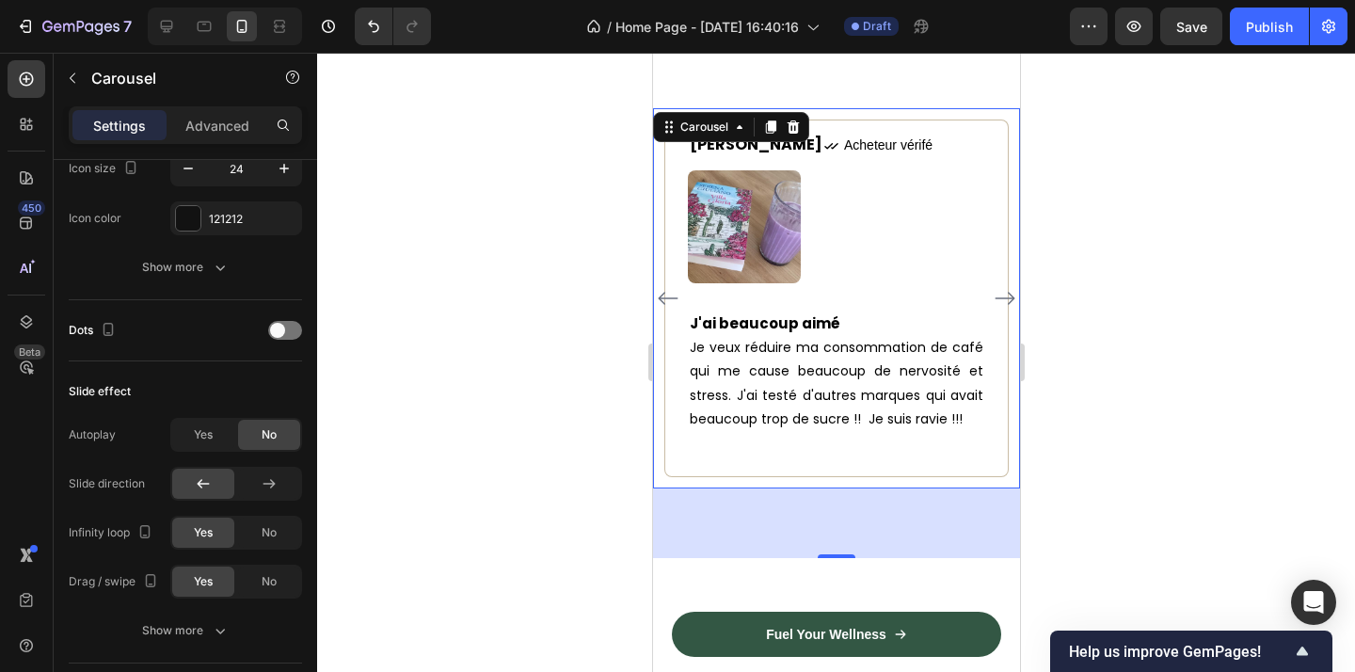
click at [1157, 404] on div at bounding box center [836, 362] width 1038 height 619
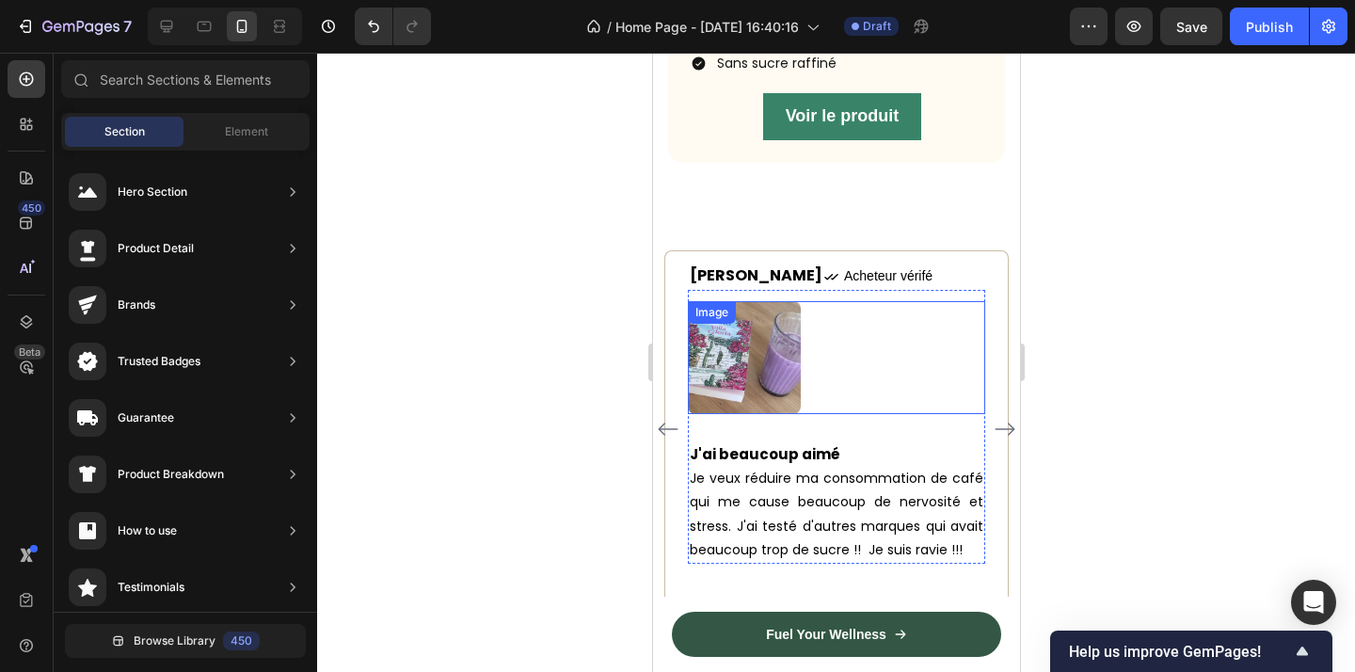
scroll to position [2116, 0]
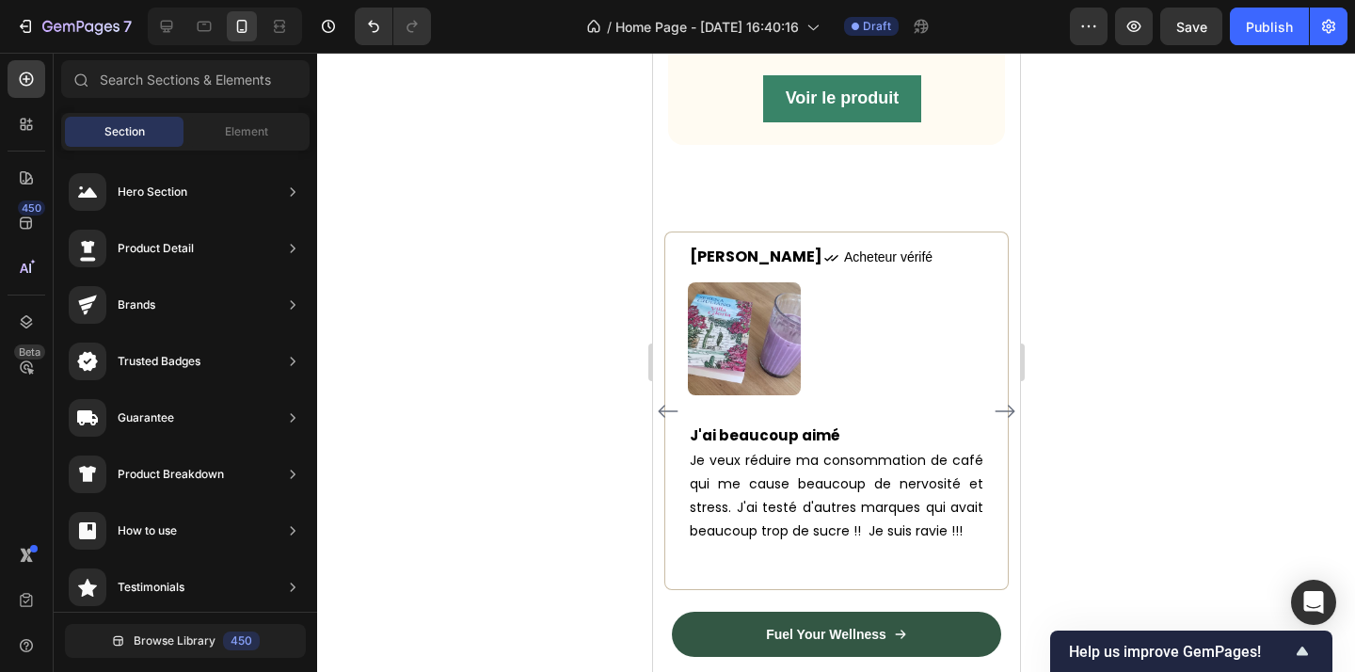
click at [1179, 438] on div at bounding box center [836, 362] width 1038 height 619
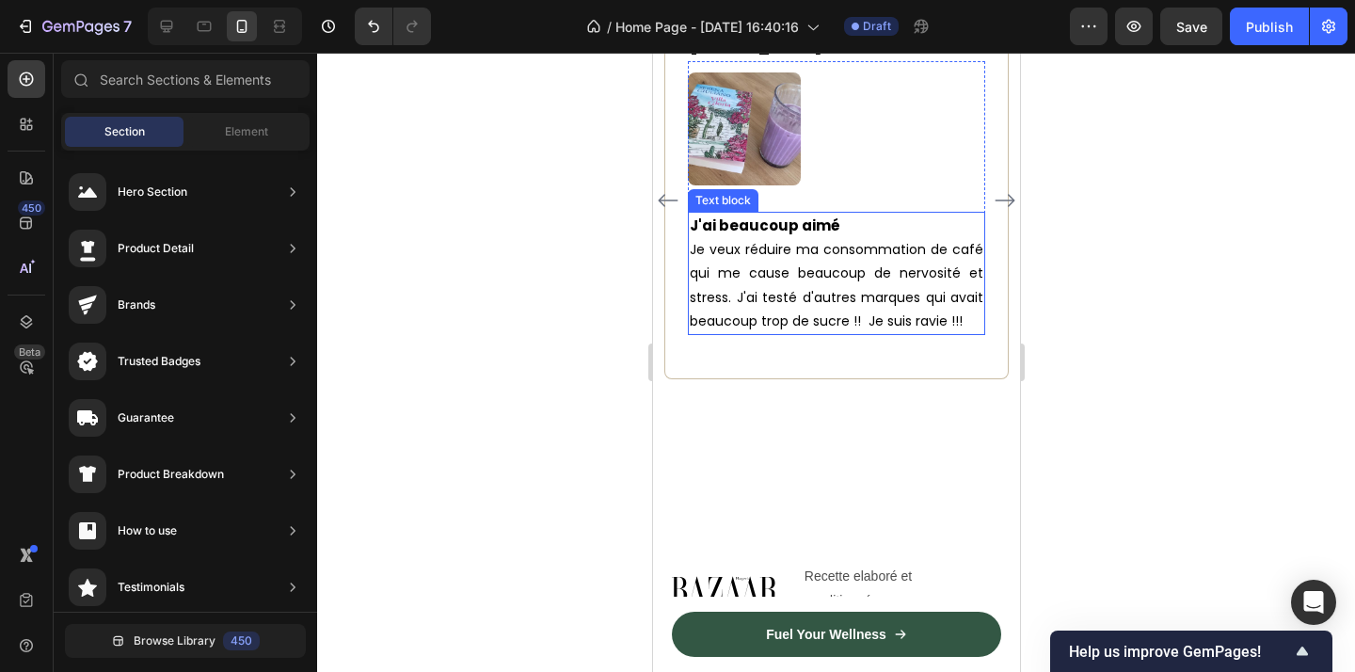
scroll to position [2115, 0]
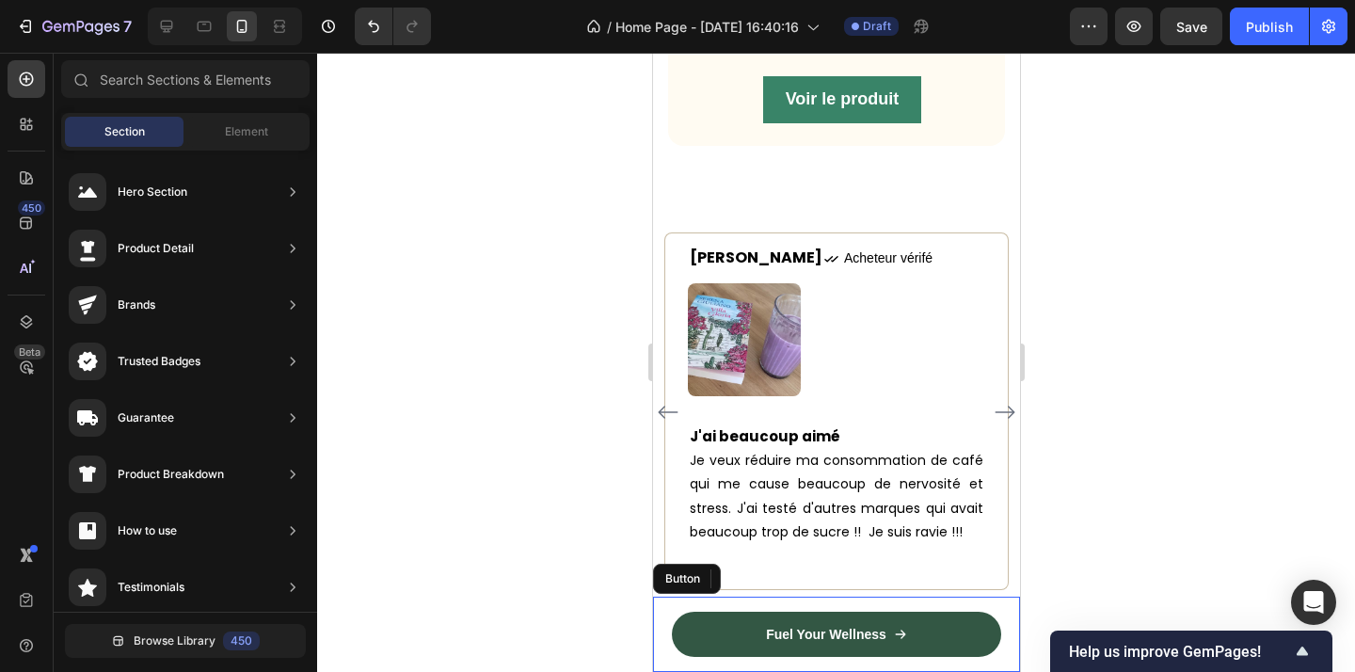
click at [995, 655] on div "Fuel Your Wellness Button" at bounding box center [835, 634] width 367 height 75
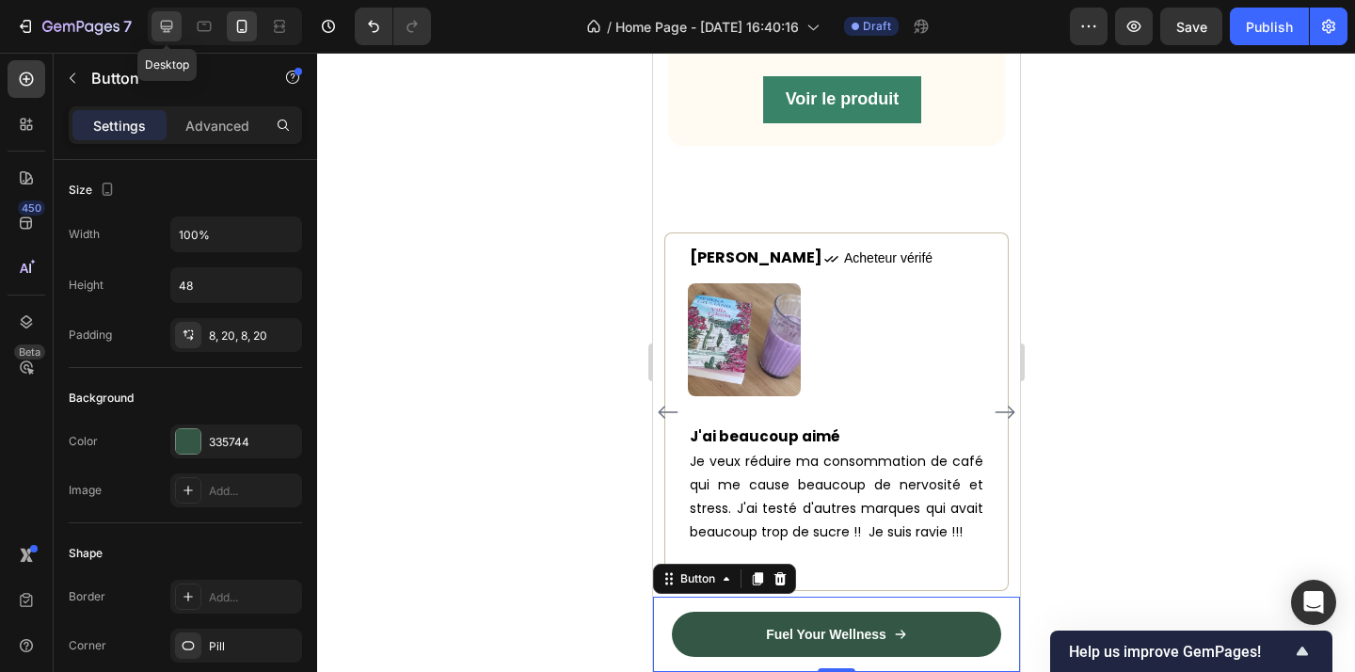
click at [171, 36] on div at bounding box center [166, 26] width 30 height 30
type input "308"
type input "56"
type input "16"
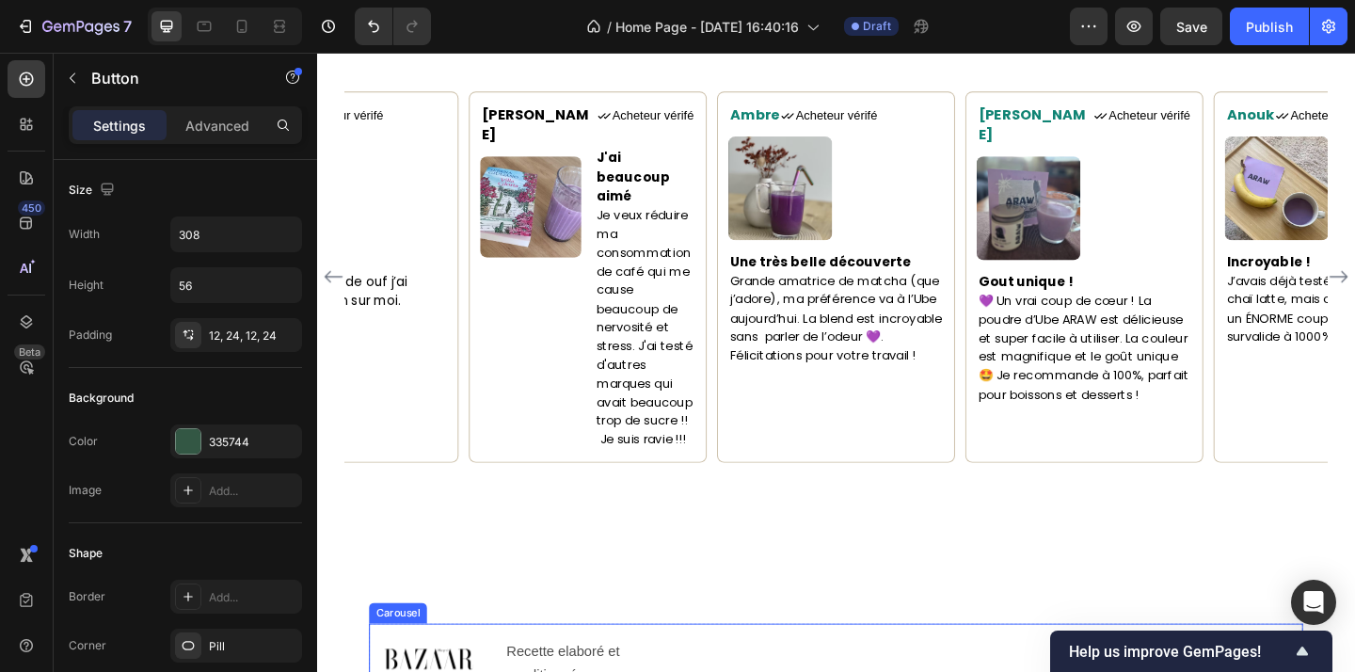
scroll to position [1783, 0]
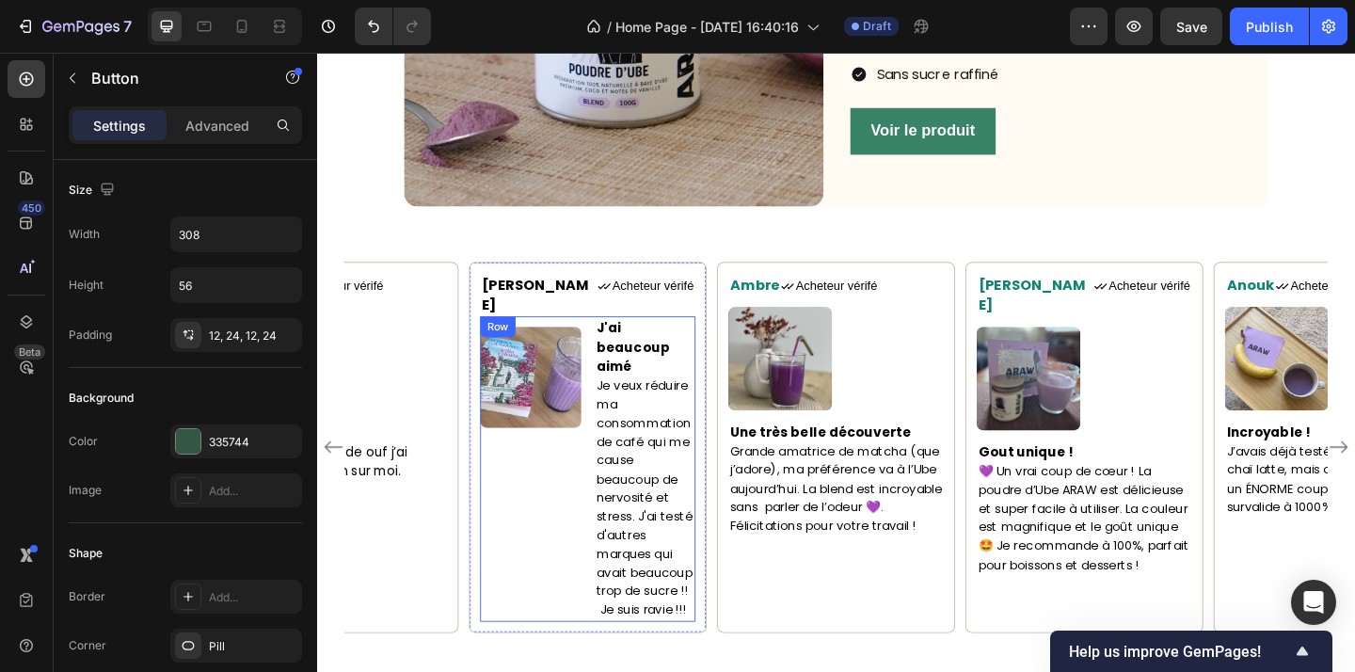
click at [573, 535] on div "Image" at bounding box center [550, 506] width 110 height 332
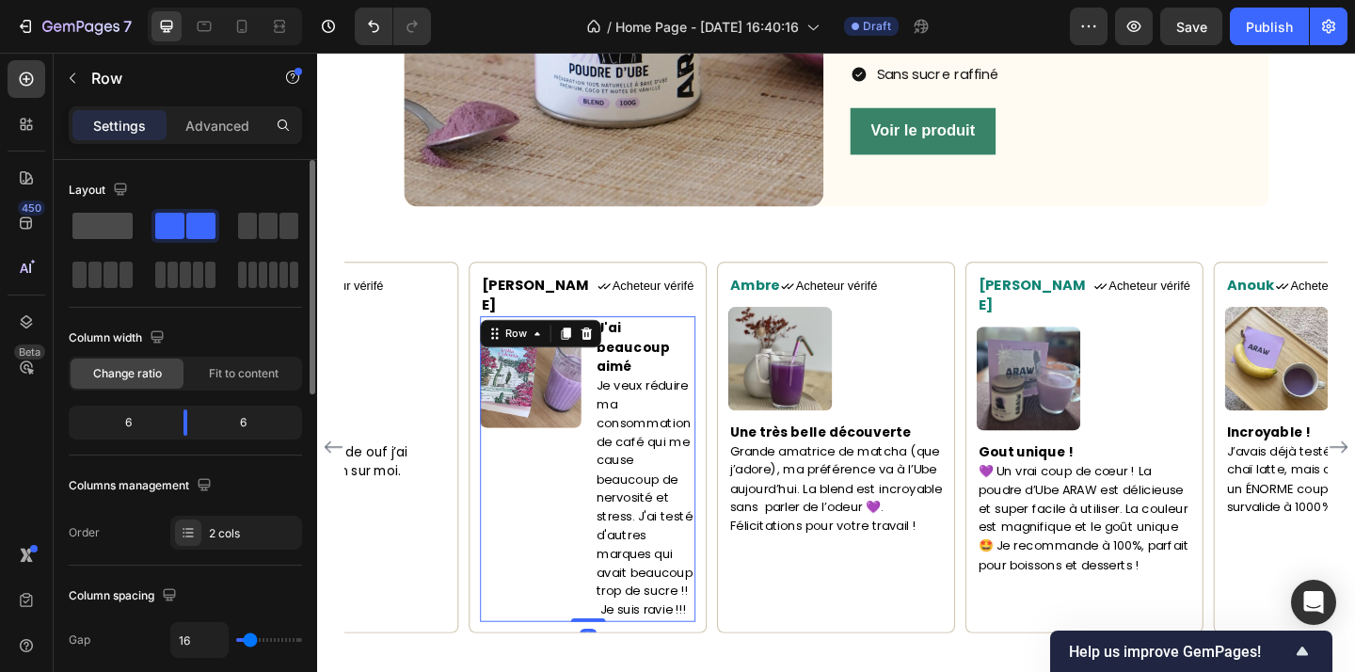
click at [95, 227] on span at bounding box center [102, 226] width 60 height 26
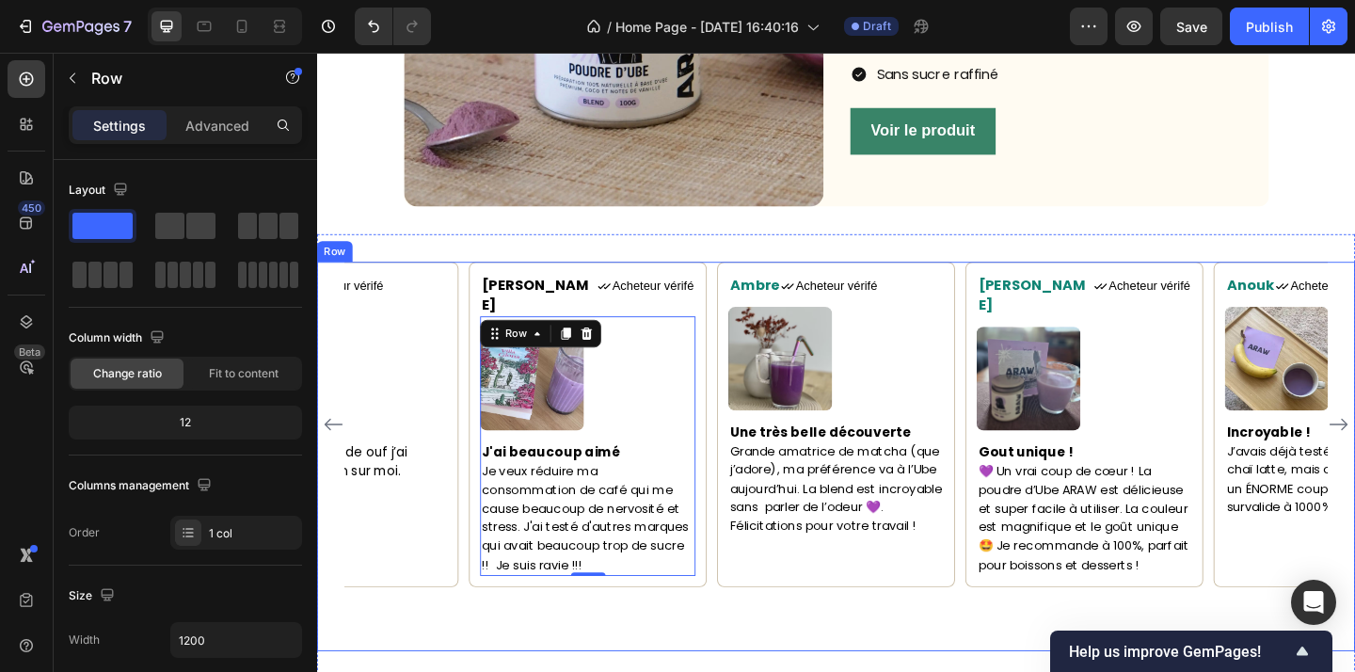
click at [738, 671] on div "Maorie Text block Icon Acheteur vérifé Text Block Row Image Un bien sur moi Je …" at bounding box center [881, 491] width 1129 height 423
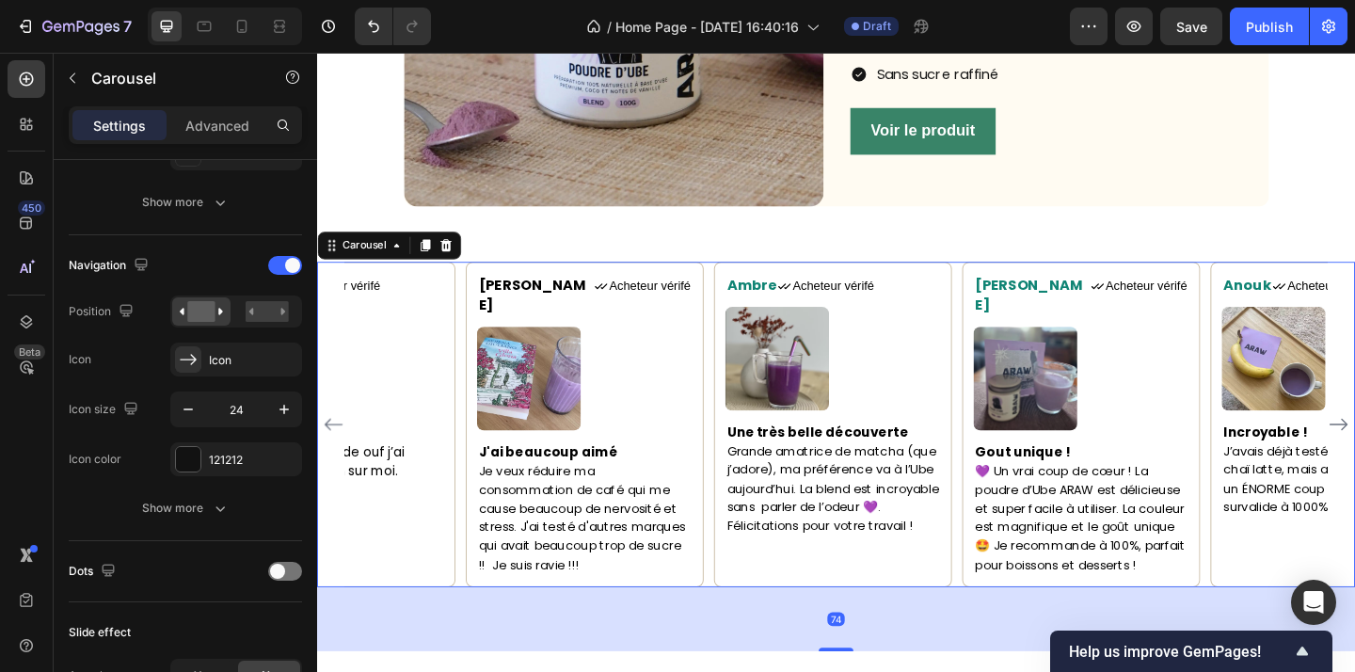
scroll to position [0, 0]
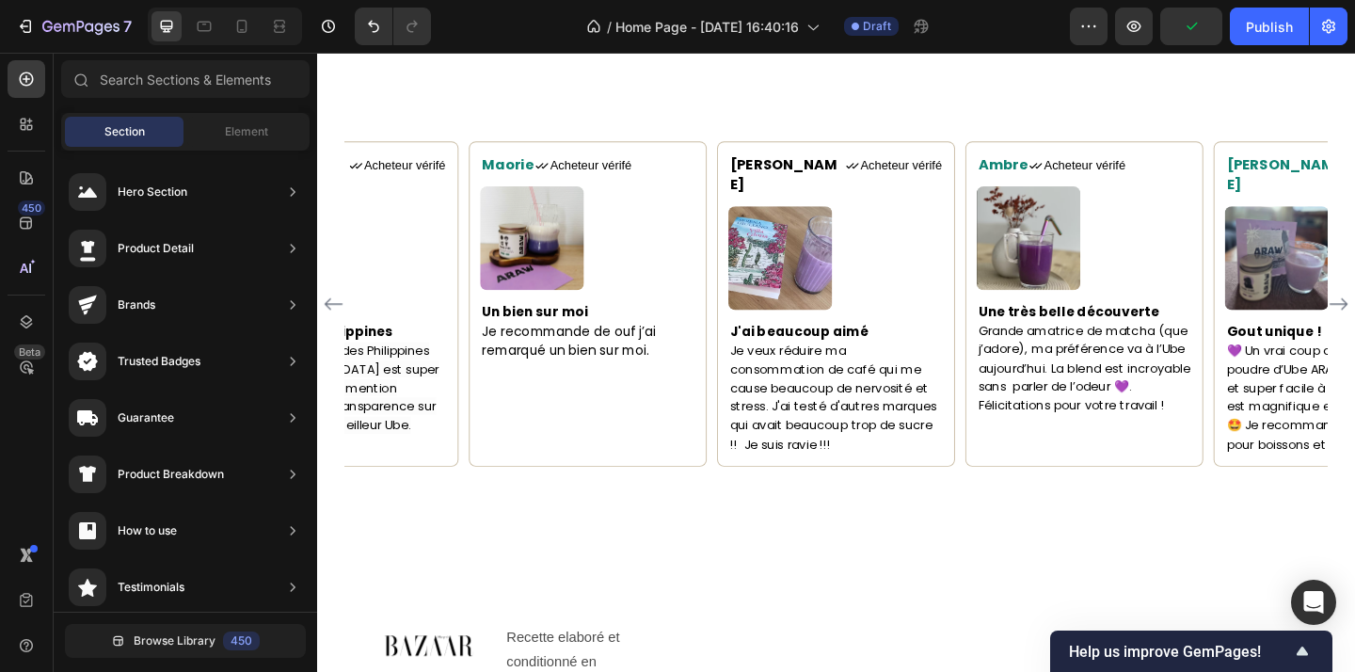
scroll to position [2029, 0]
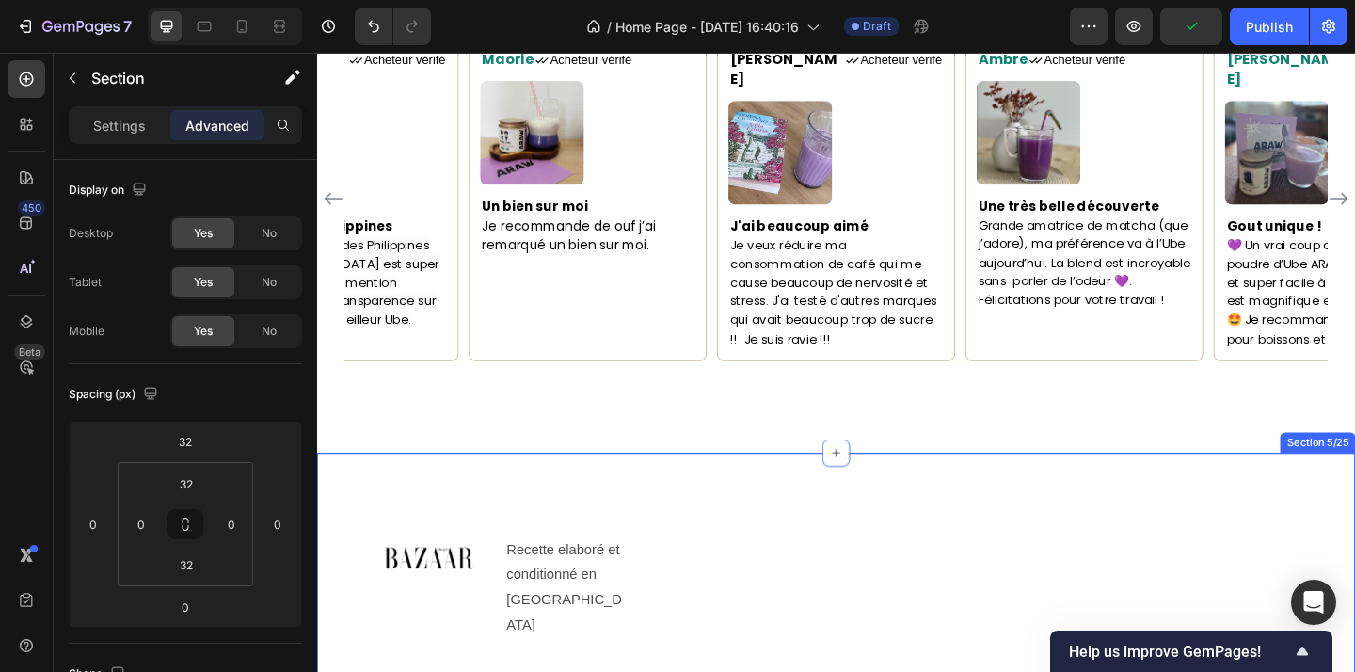
click at [994, 468] on div "Maorie Text block Icon Acheteur vérifé Text Block Row Image Un bien sur moi Je …" at bounding box center [881, 247] width 1129 height 484
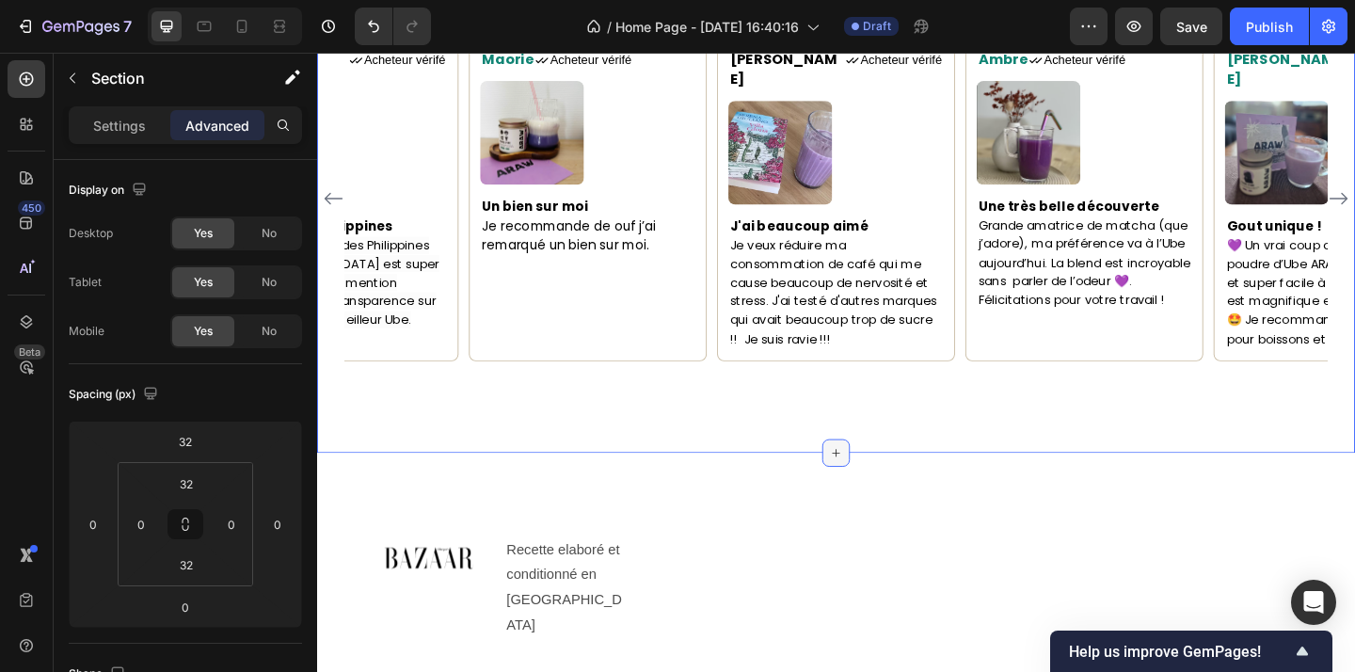
click at [875, 473] on div at bounding box center [882, 488] width 30 height 30
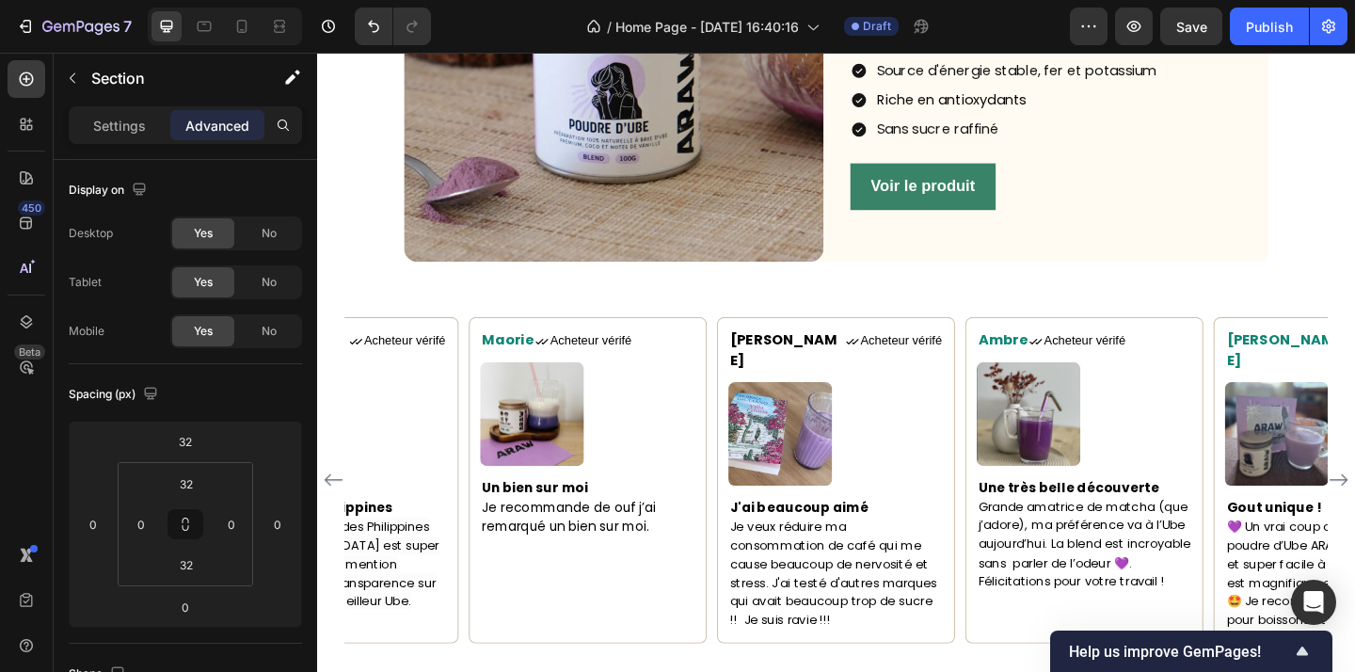
scroll to position [1516, 0]
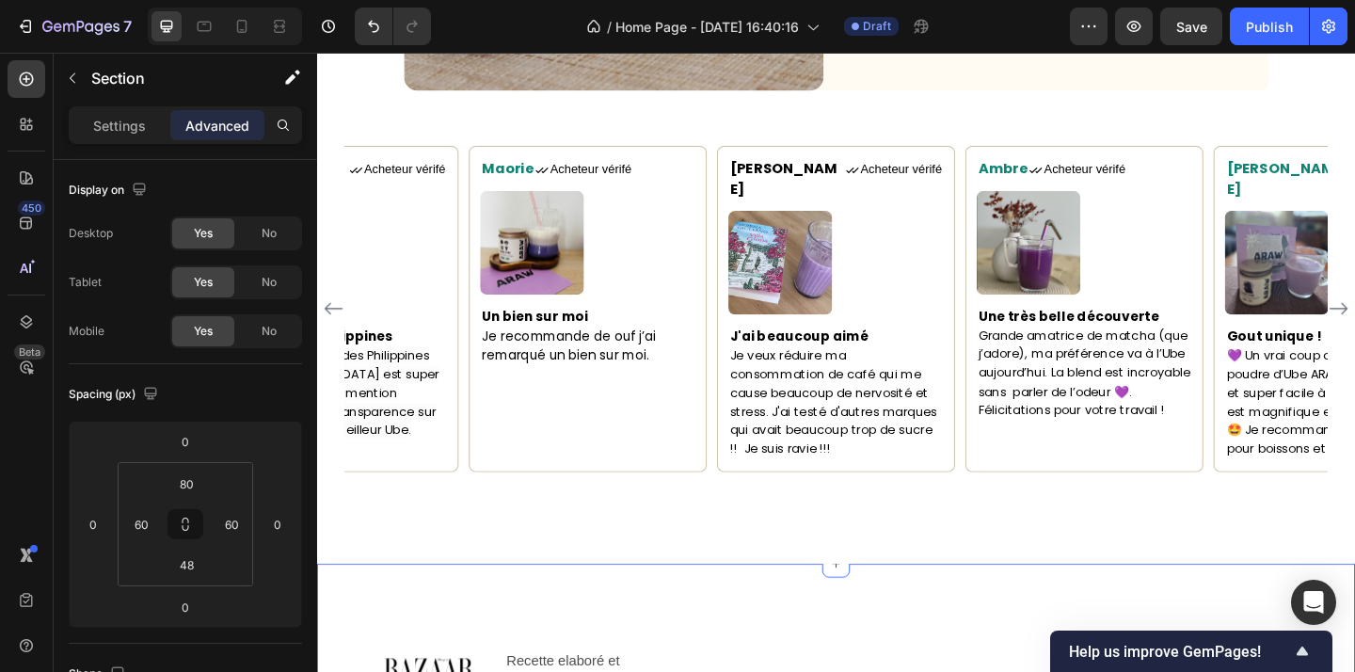
click at [887, 601] on icon at bounding box center [881, 608] width 15 height 15
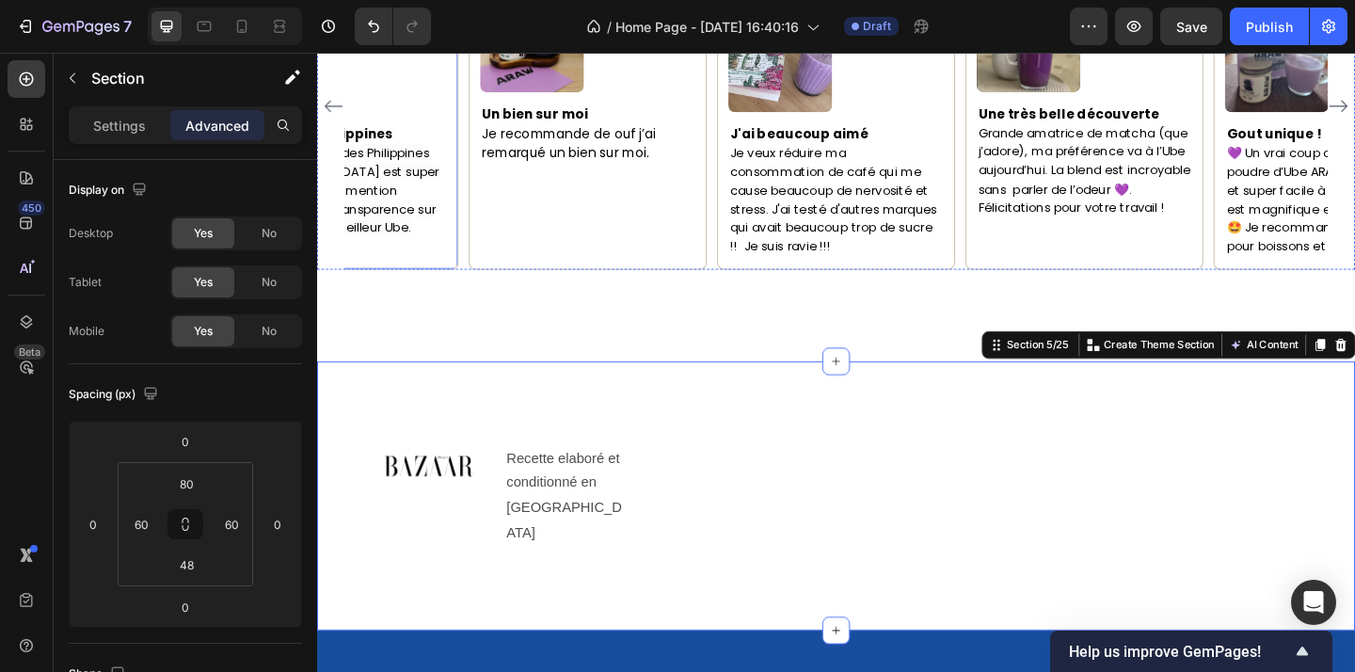
scroll to position [1749, 0]
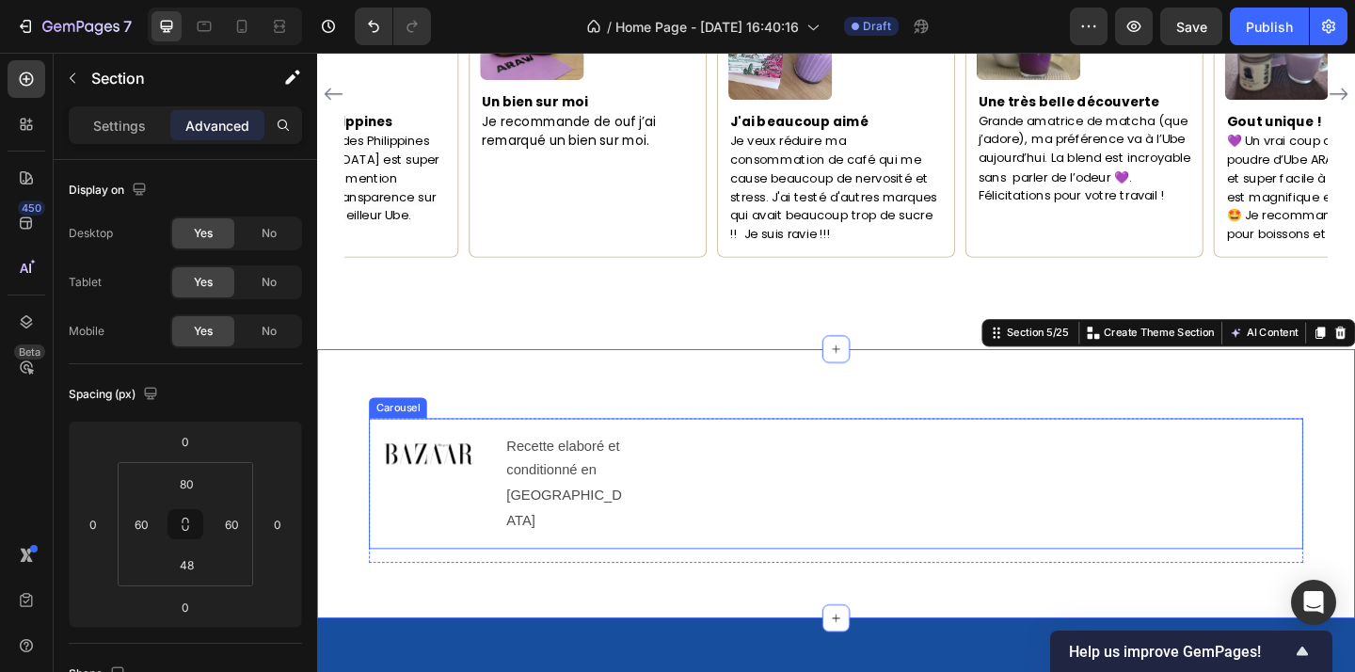
click at [744, 466] on div "Image Recette elaboré et conditionné en france Text Block" at bounding box center [882, 522] width 1016 height 112
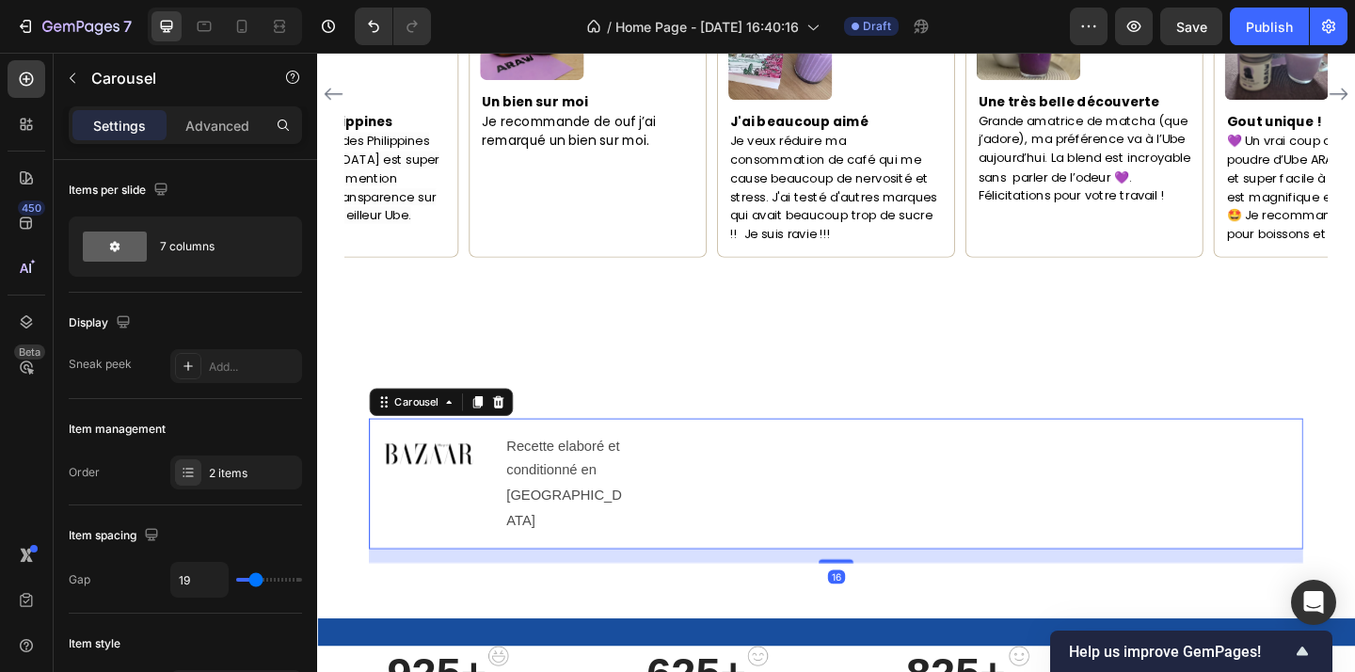
click at [507, 424] on div "Carousel" at bounding box center [452, 433] width 156 height 30
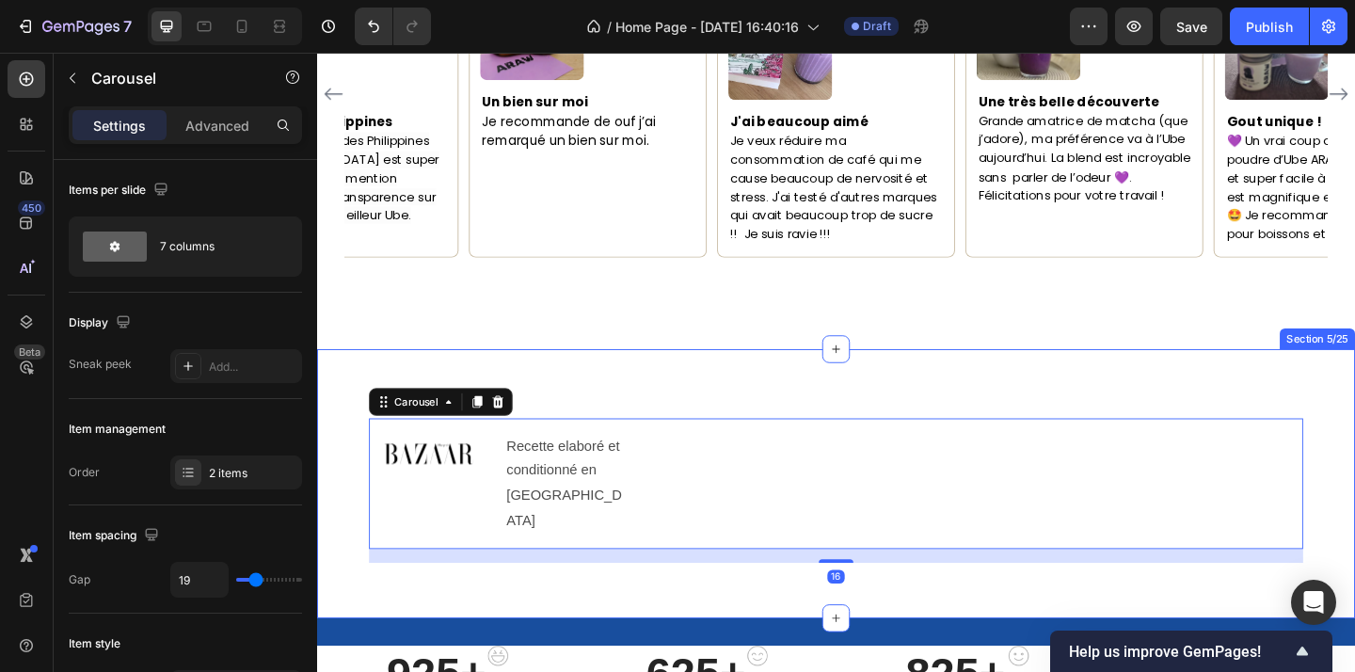
click at [345, 478] on div "Image Recette elaboré et conditionné en france Text Block Carousel 16 Row Secti…" at bounding box center [881, 521] width 1129 height 293
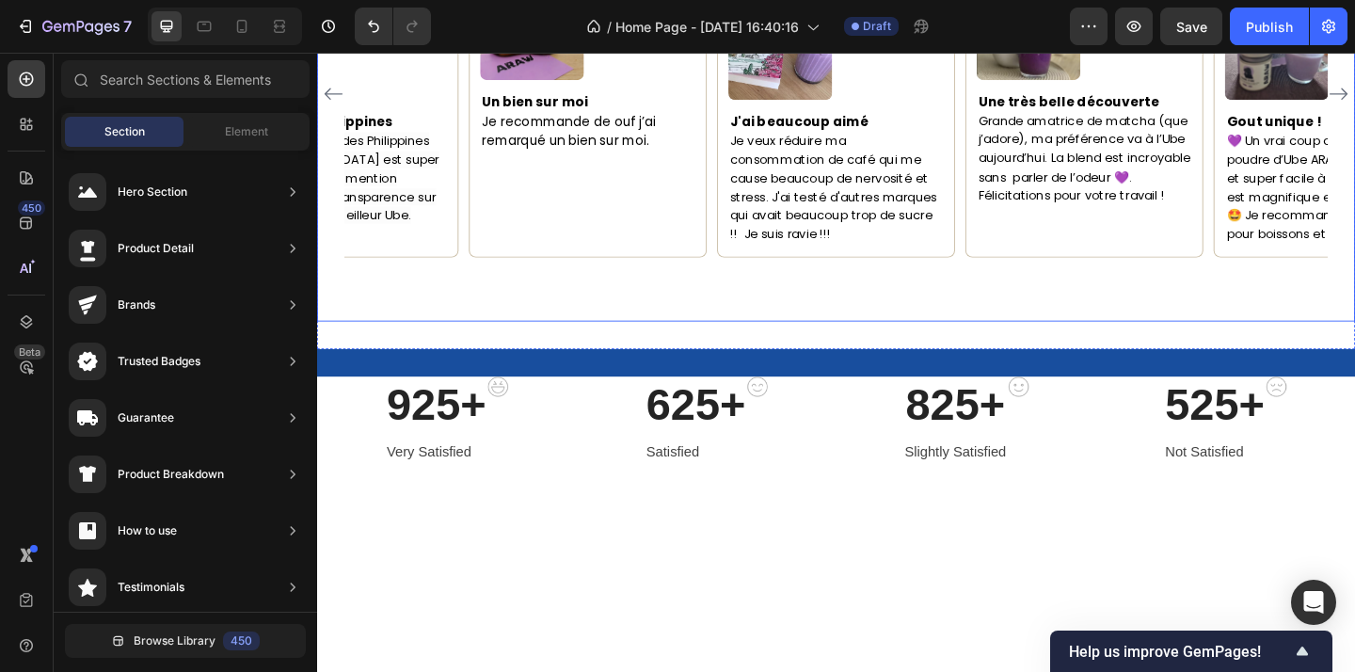
click at [928, 295] on div "Maorie Text block Icon Acheteur vérifé Text Block Row Image Un bien sur moi Je …" at bounding box center [881, 132] width 1129 height 423
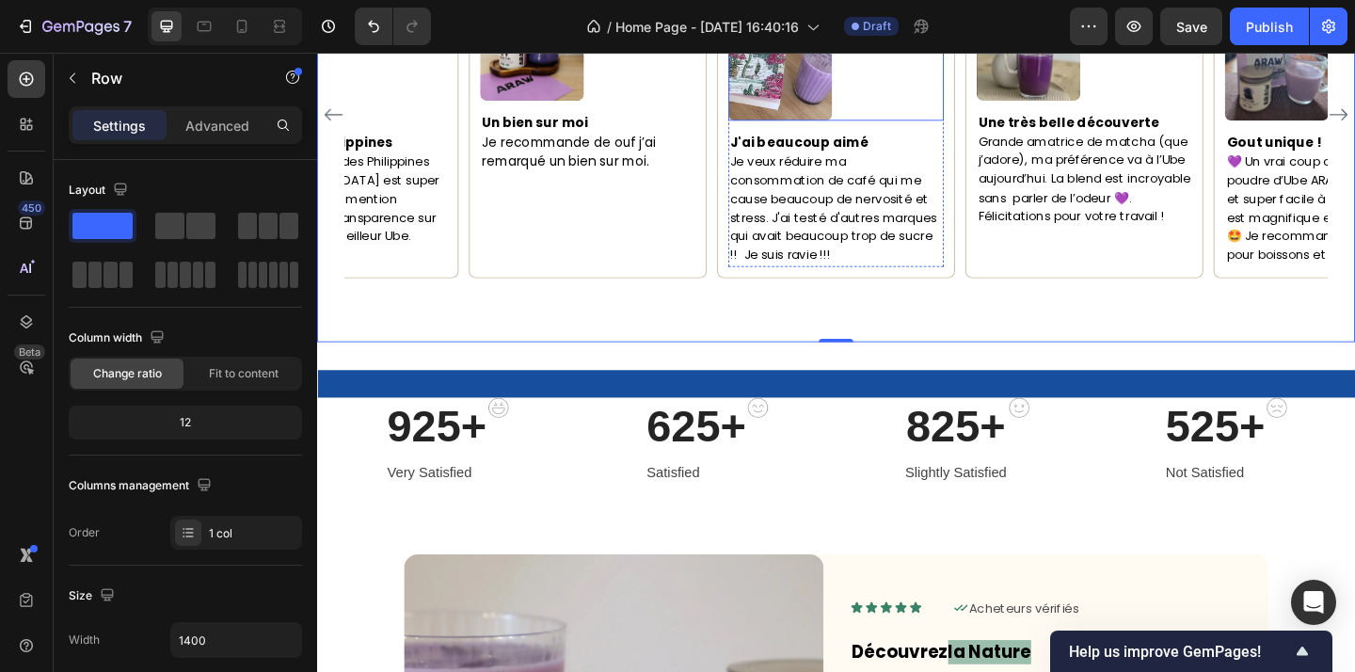
scroll to position [1783, 0]
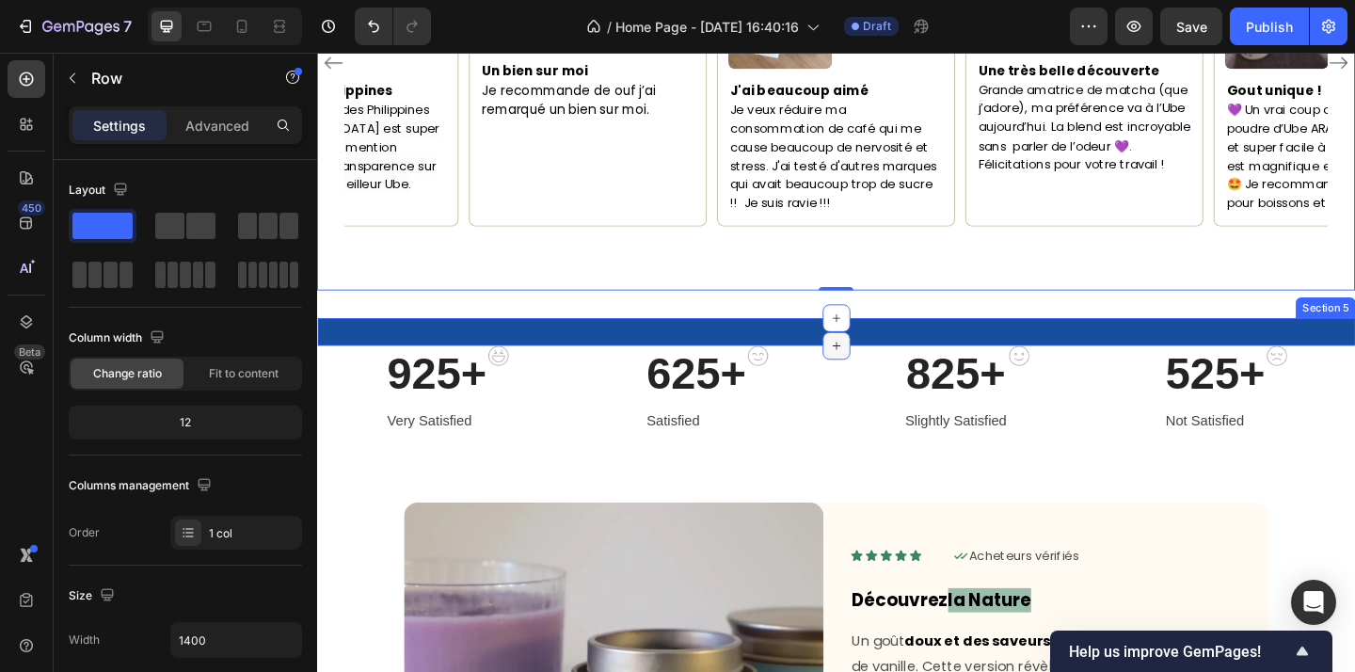
click at [886, 387] on div at bounding box center [882, 372] width 30 height 30
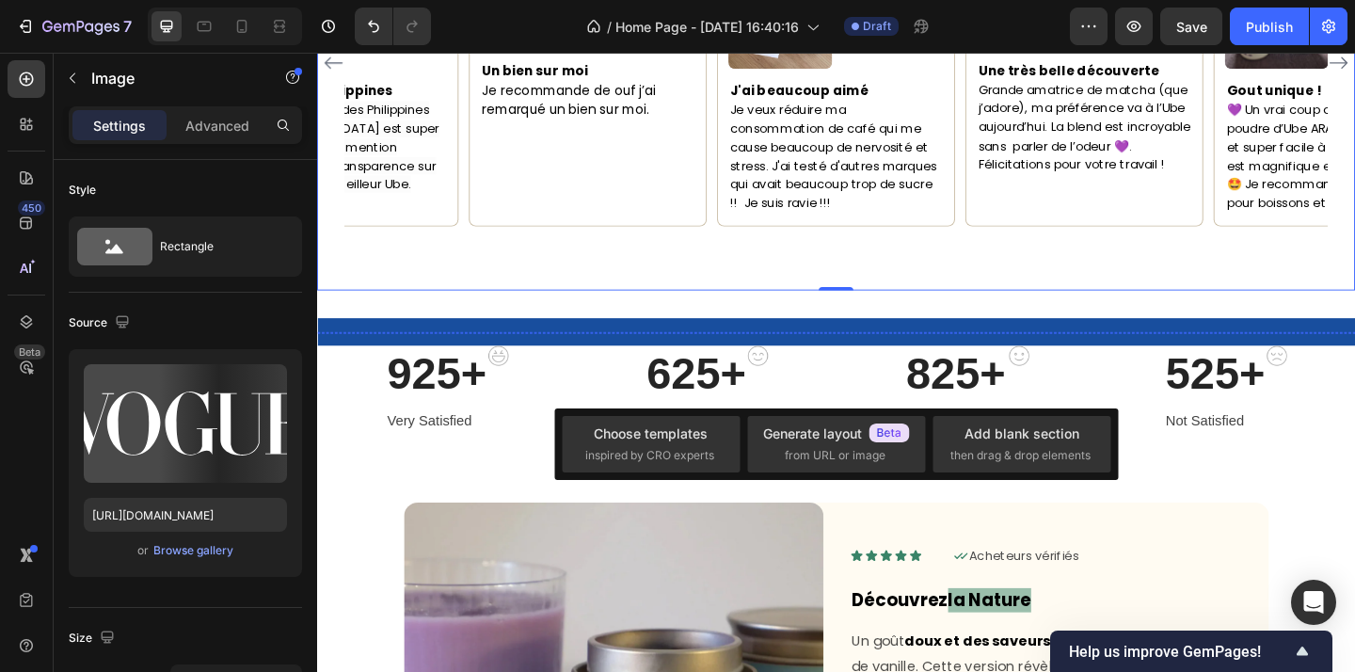
click at [1019, 357] on img at bounding box center [977, 357] width 172 height 0
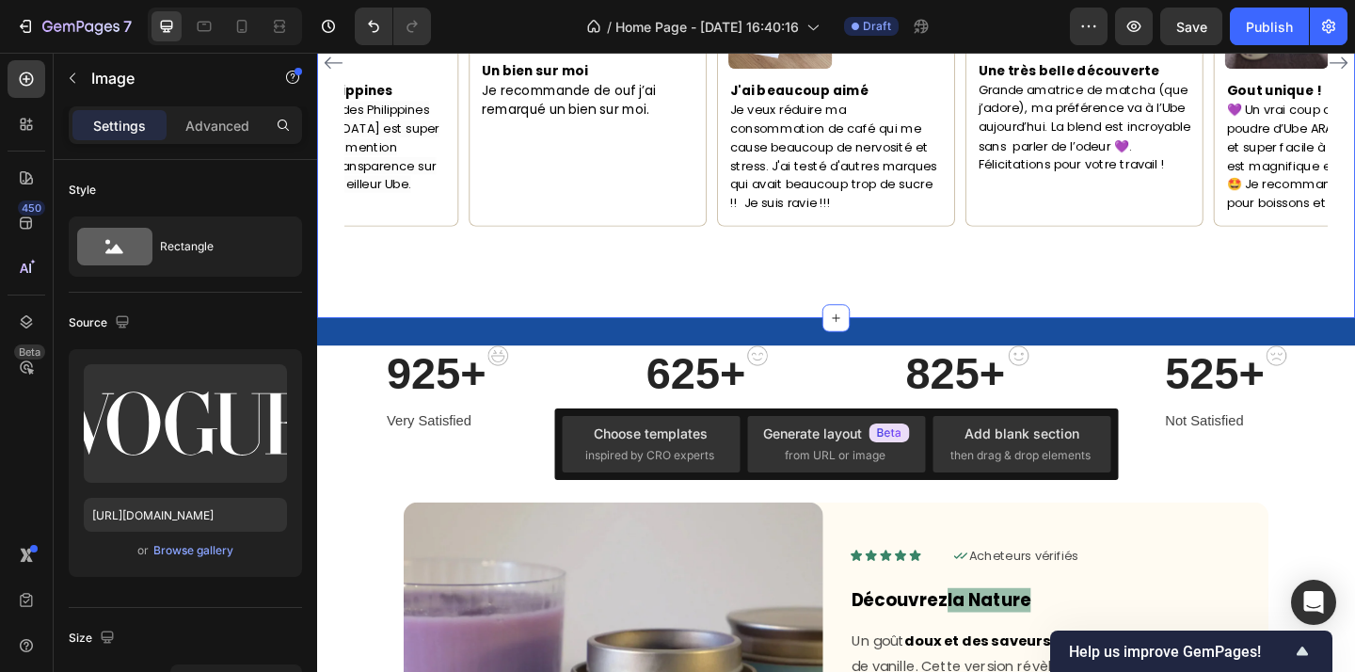
click at [1019, 309] on div "Maorie Text block Icon Acheteur vérifé Text Block Row Image Un bien sur moi Je …" at bounding box center [881, 99] width 1129 height 484
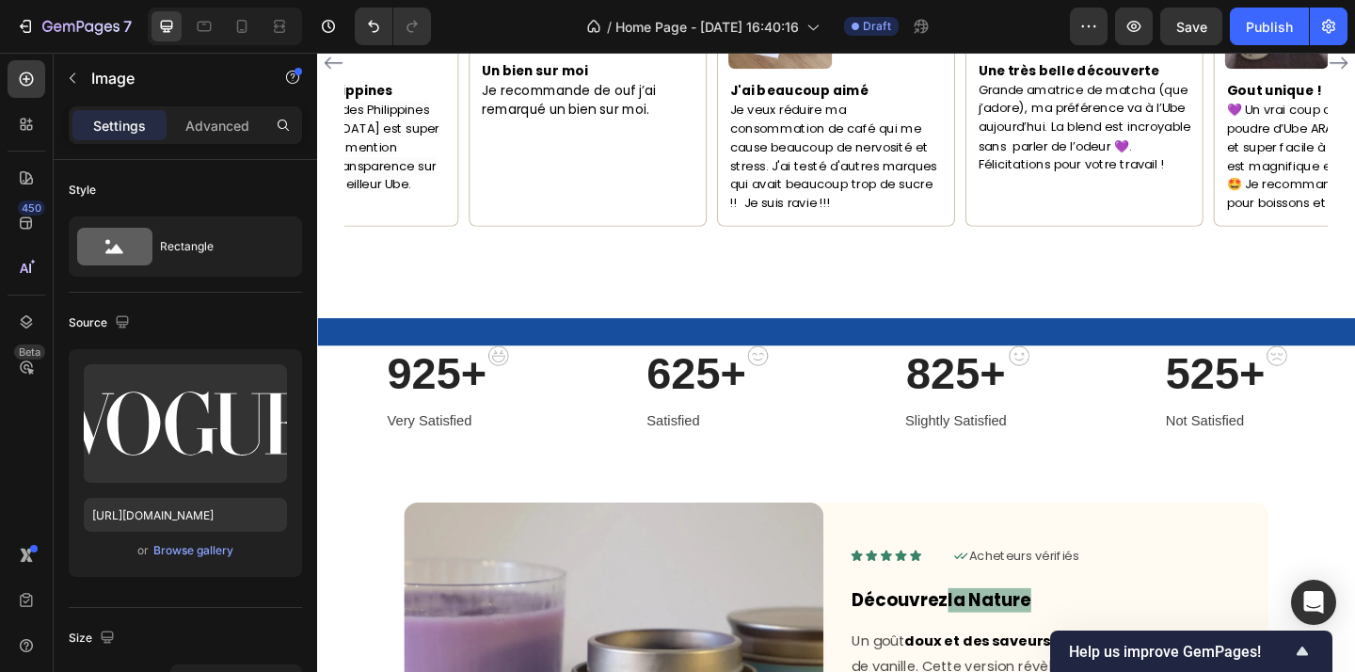
click at [1050, 357] on img at bounding box center [977, 357] width 172 height 0
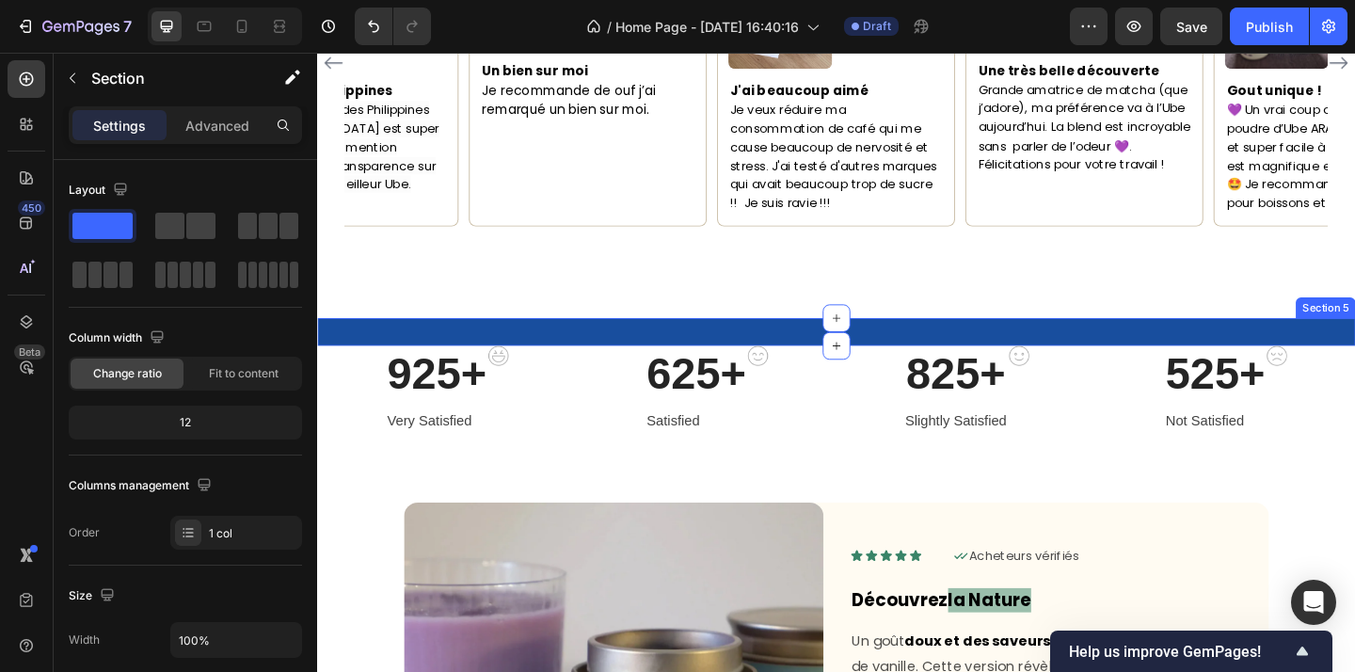
click at [1043, 372] on div "Image Image Image Image 0 Image Image Carousel" at bounding box center [881, 364] width 1129 height 15
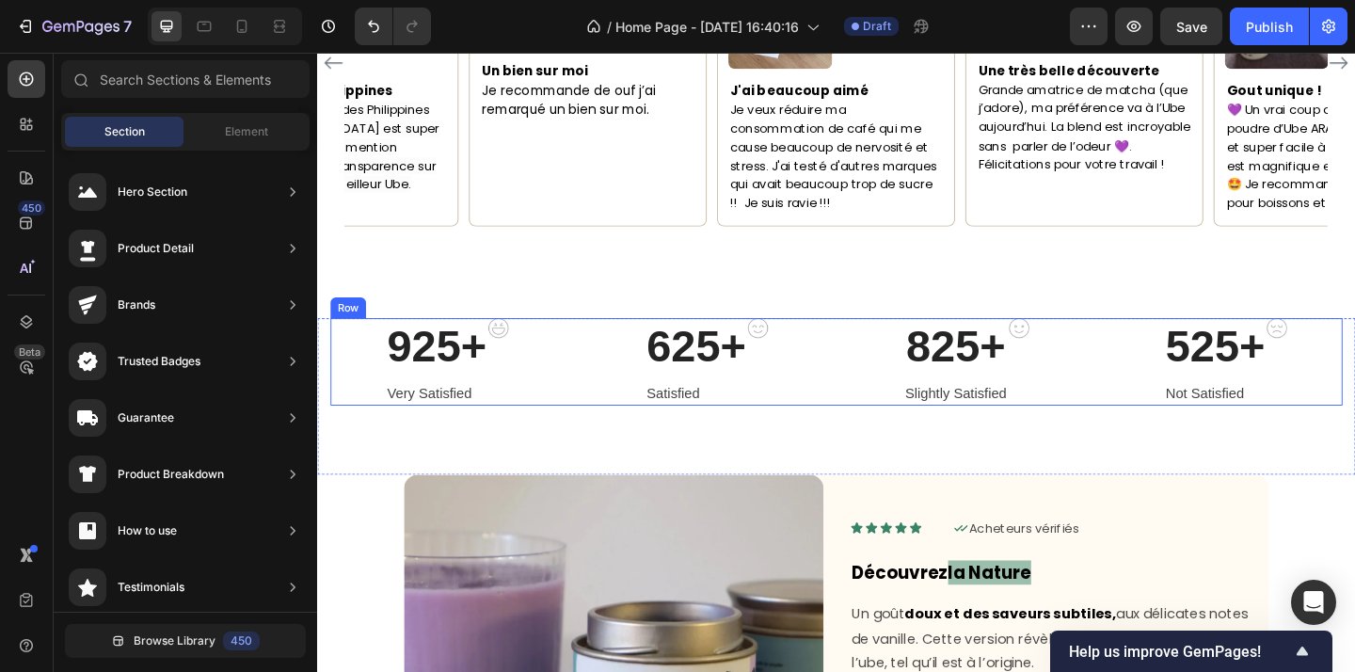
click at [893, 342] on div "925+ Heading Very Satisfied Text block Image Row 625+ Heading Satisfied Text bl…" at bounding box center [881, 389] width 1101 height 95
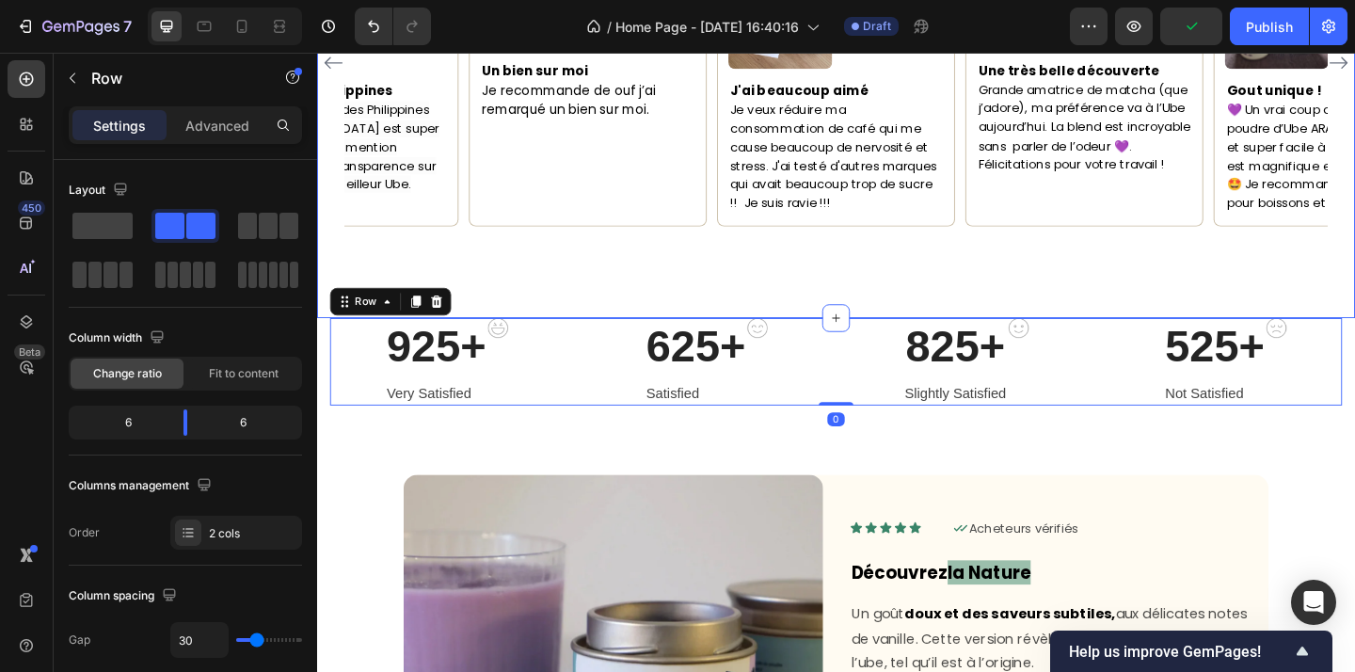
click at [869, 300] on div "Maorie Text block Icon Acheteur vérifé Text Block Row Image Un bien sur moi Je …" at bounding box center [881, 99] width 1129 height 484
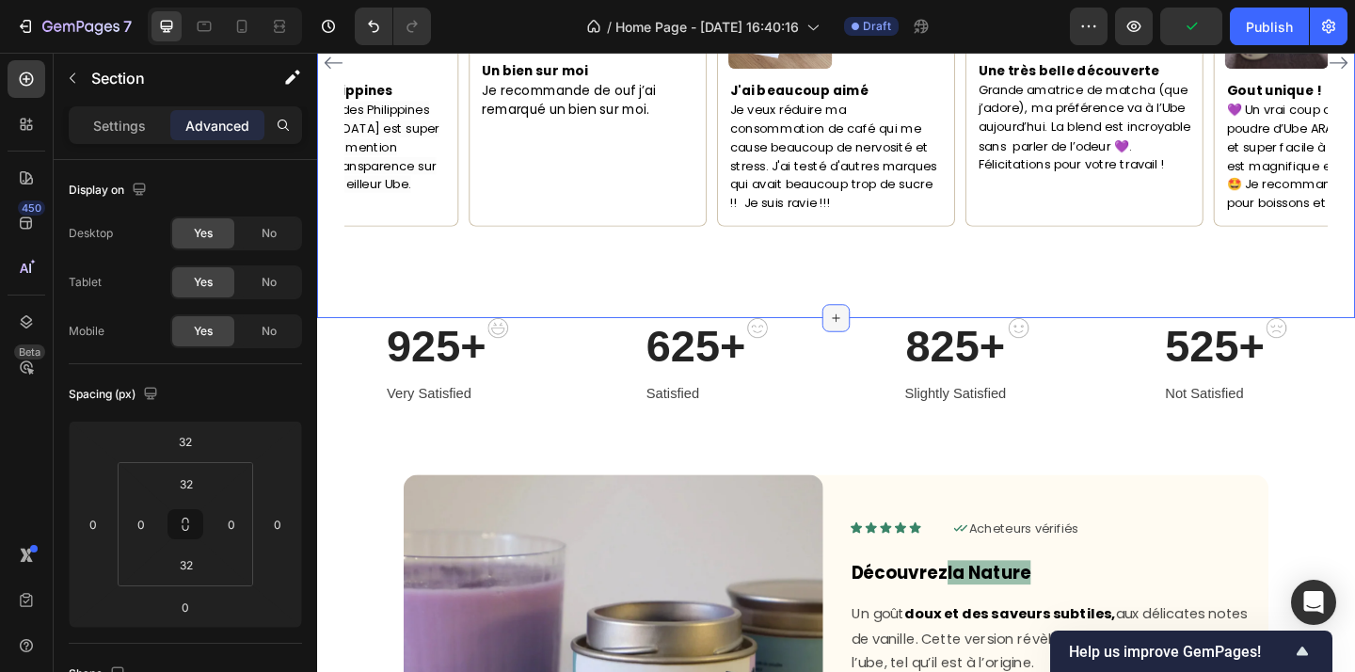
click at [875, 326] on div at bounding box center [882, 341] width 30 height 30
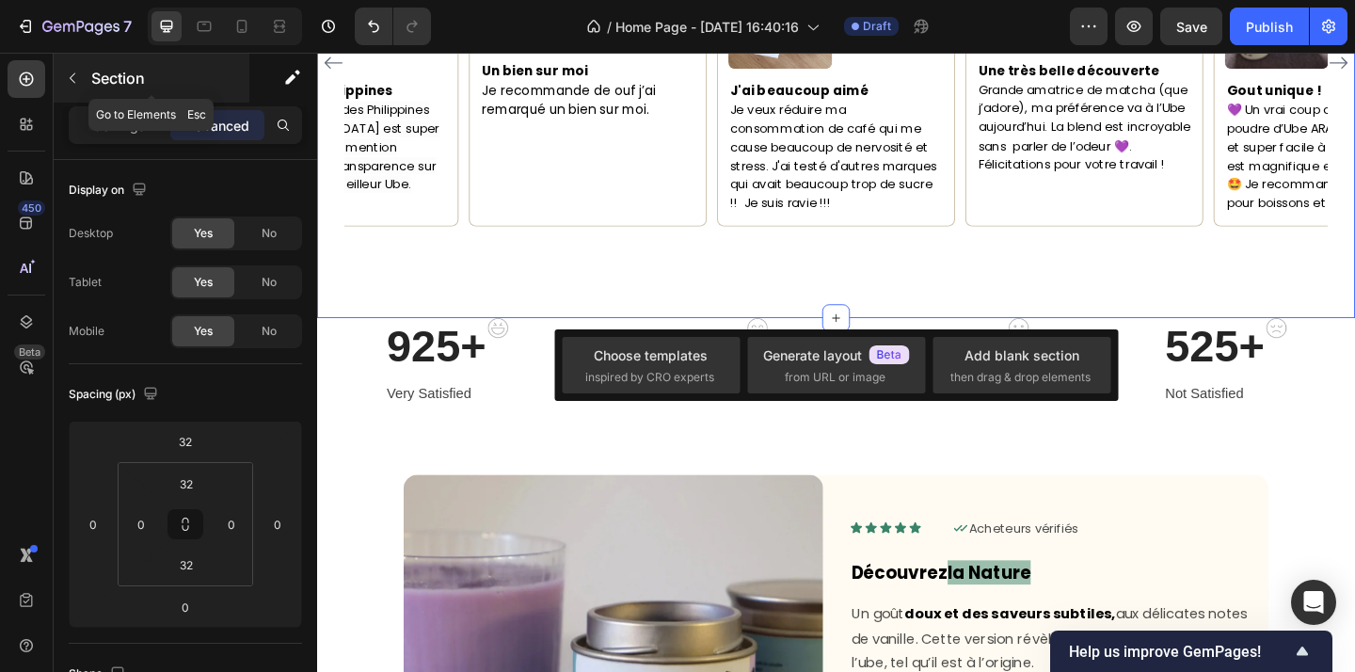
click at [106, 78] on p "Section" at bounding box center [168, 78] width 154 height 23
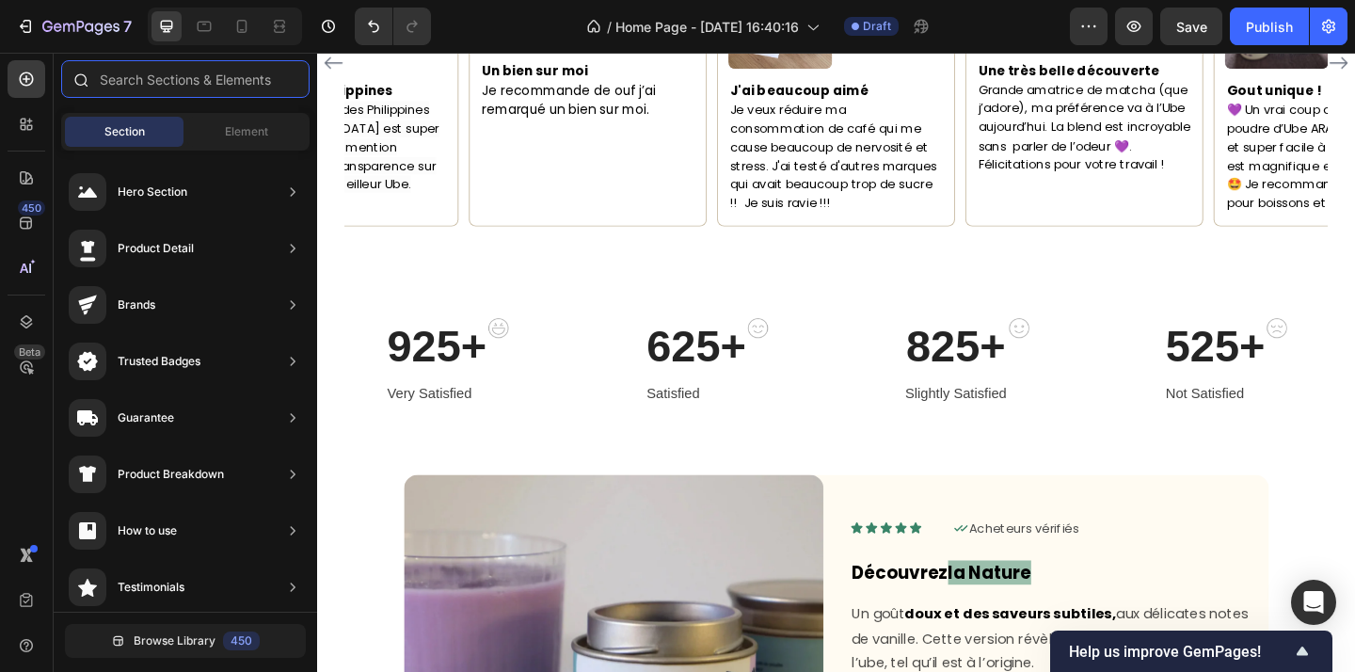
click at [181, 97] on input "text" at bounding box center [185, 79] width 248 height 38
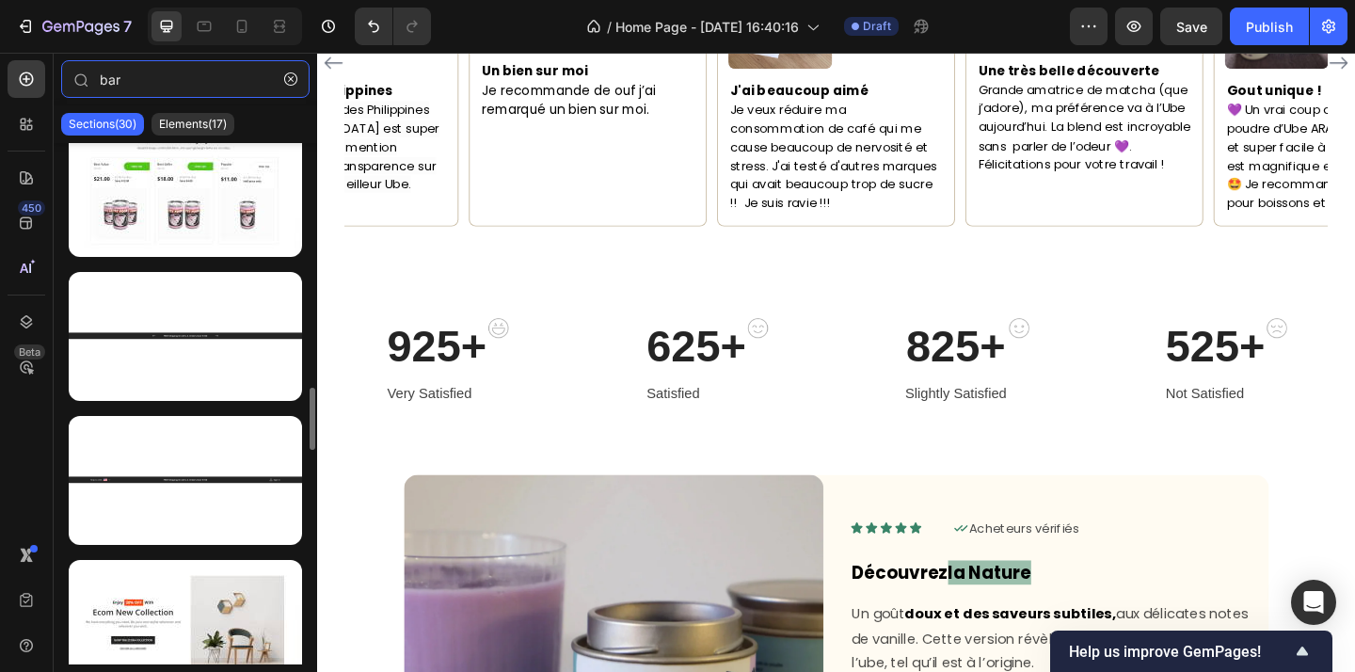
scroll to position [2036, 0]
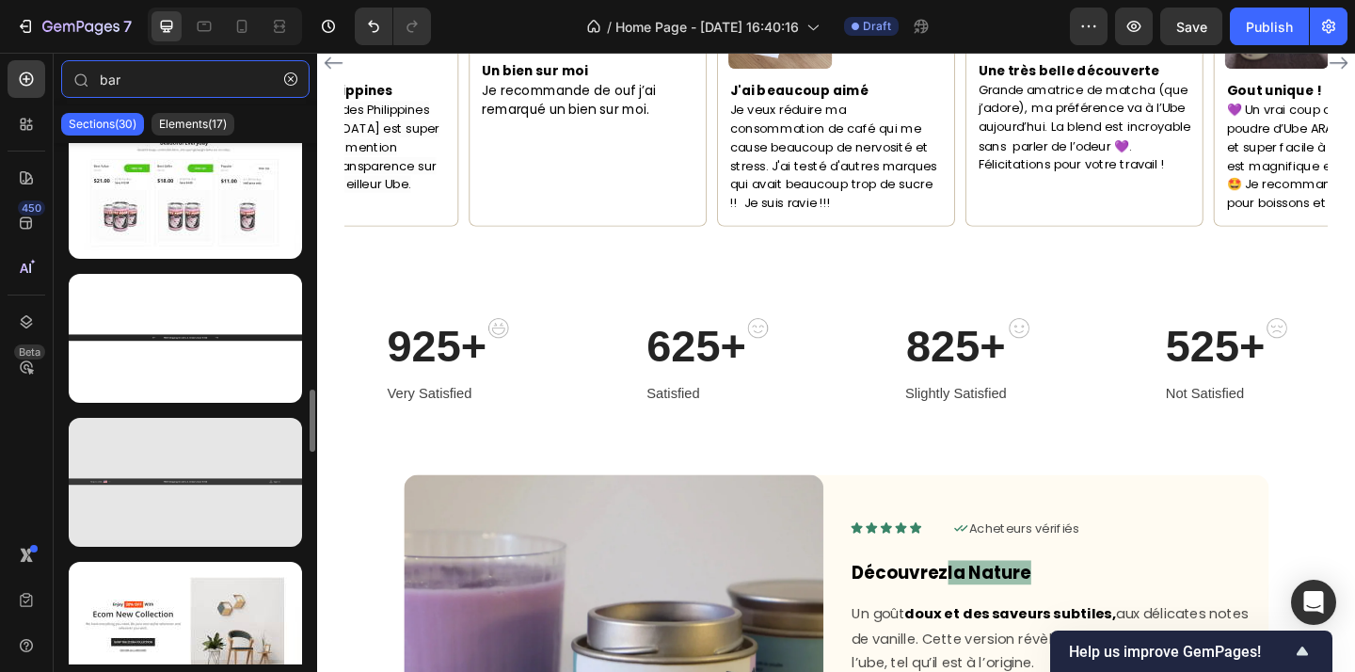
type input "bar"
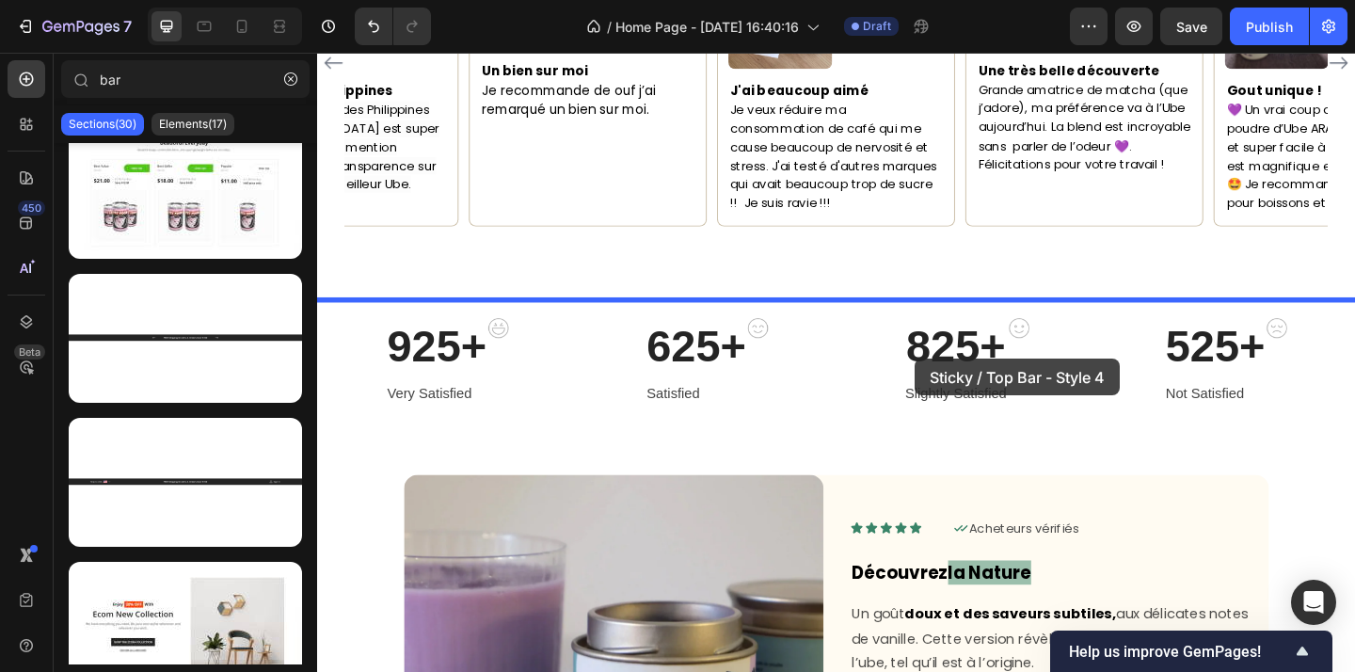
drag, startPoint x: 533, startPoint y: 544, endPoint x: 967, endPoint y: 386, distance: 461.7
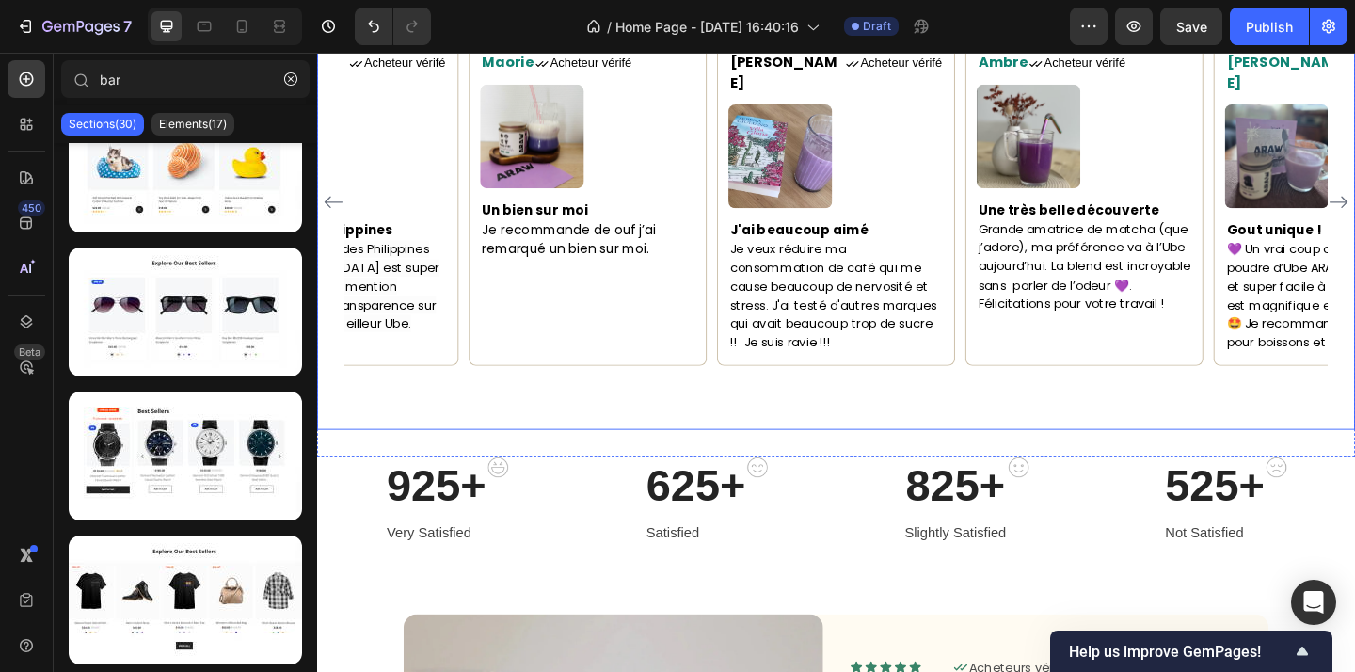
scroll to position [1591, 0]
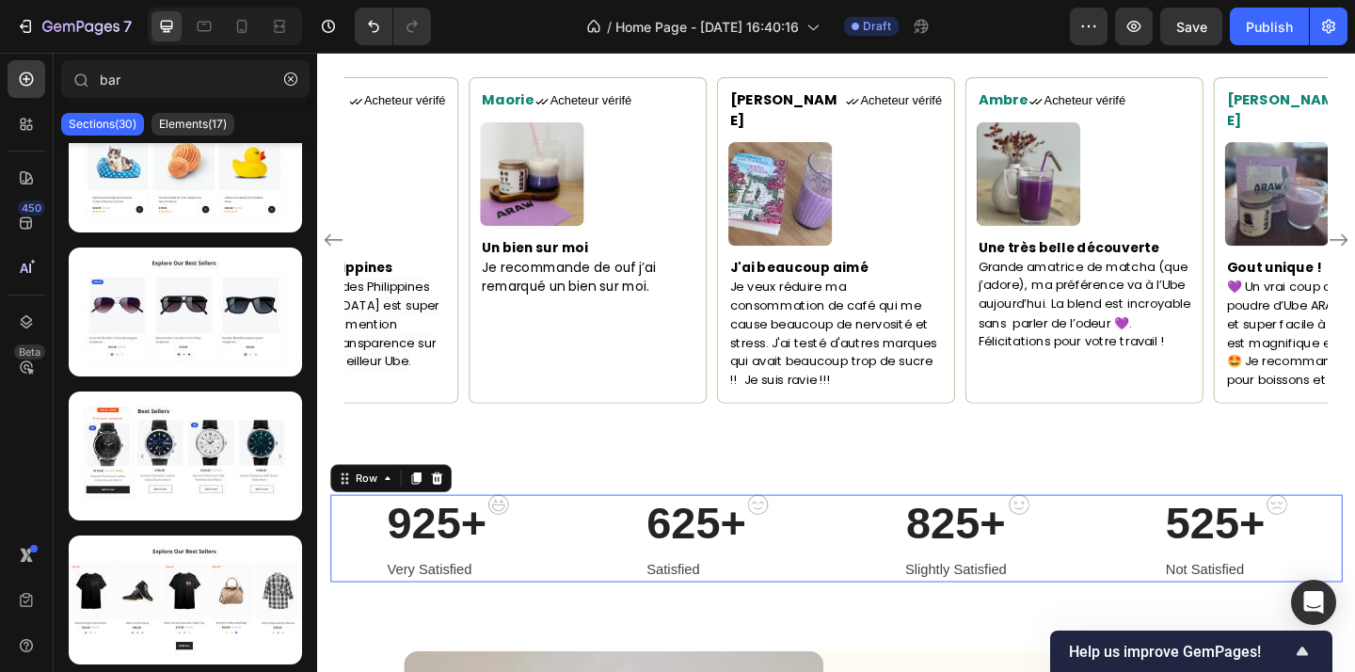
click at [884, 558] on div "925+ Heading Very Satisfied Text block Image Row 625+ Heading Satisfied Text bl…" at bounding box center [881, 580] width 1101 height 95
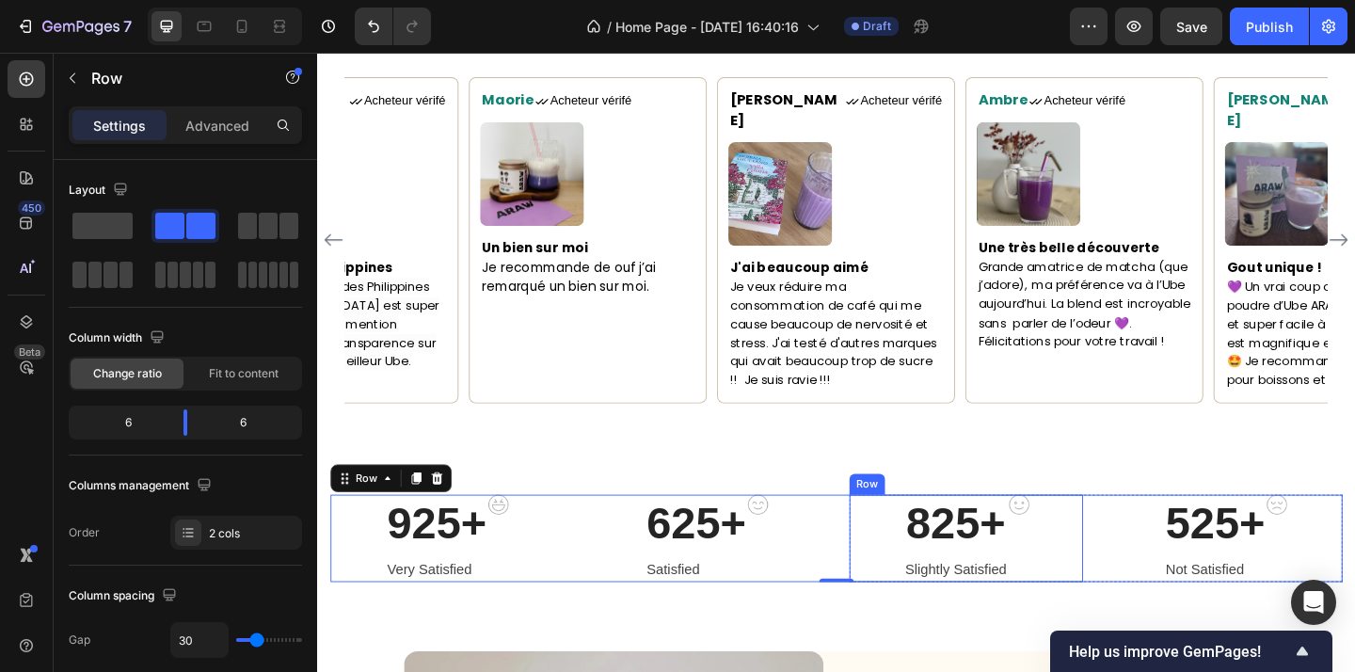
click at [915, 568] on div "825+ Heading Slightly Satisfied Text block Image Row" at bounding box center [1023, 580] width 254 height 95
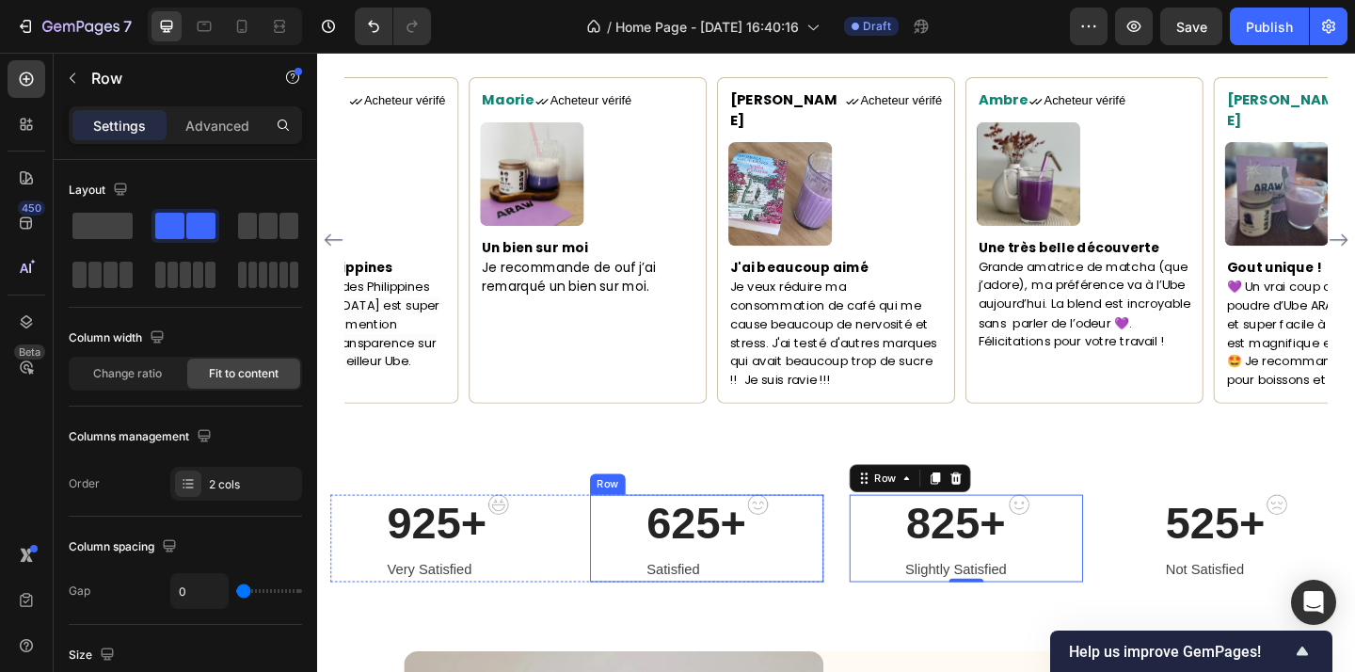
click at [645, 603] on div "625+ Heading Satisfied Text block Image Row" at bounding box center [740, 580] width 254 height 95
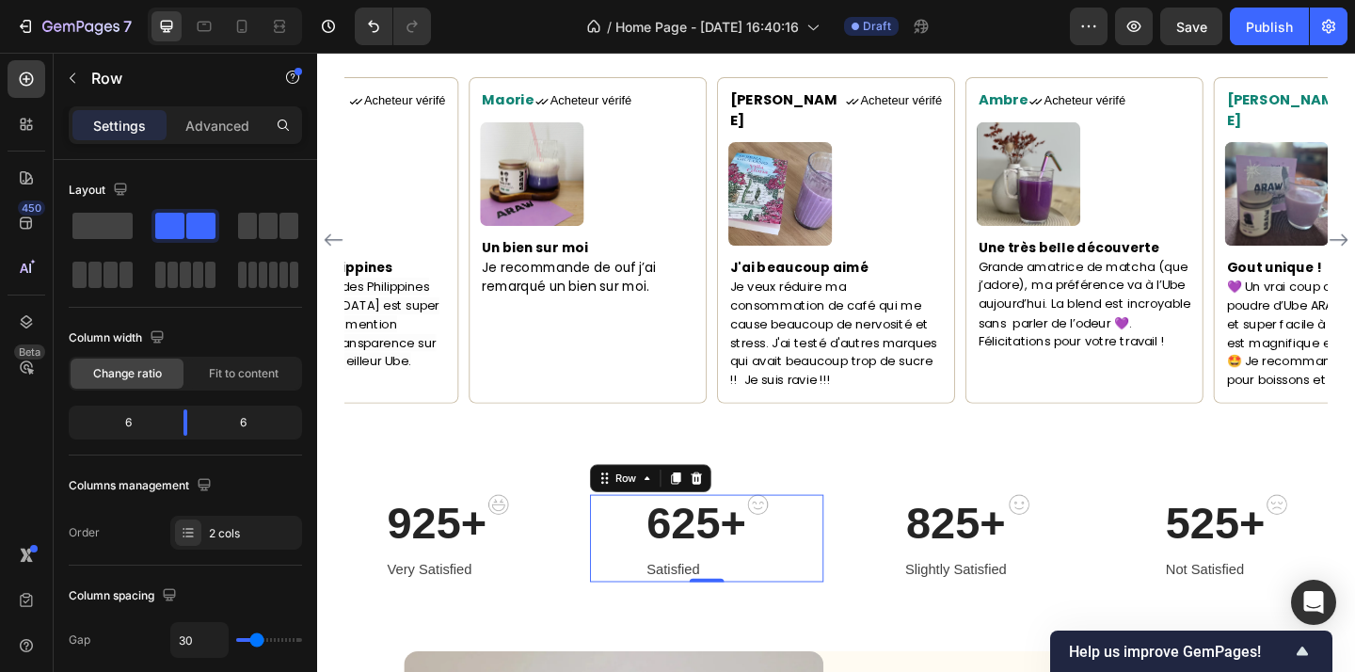
click at [596, 598] on div "925+ Heading Very Satisfied Text block Image Row 625+ Heading Satisfied Text bl…" at bounding box center [599, 580] width 536 height 95
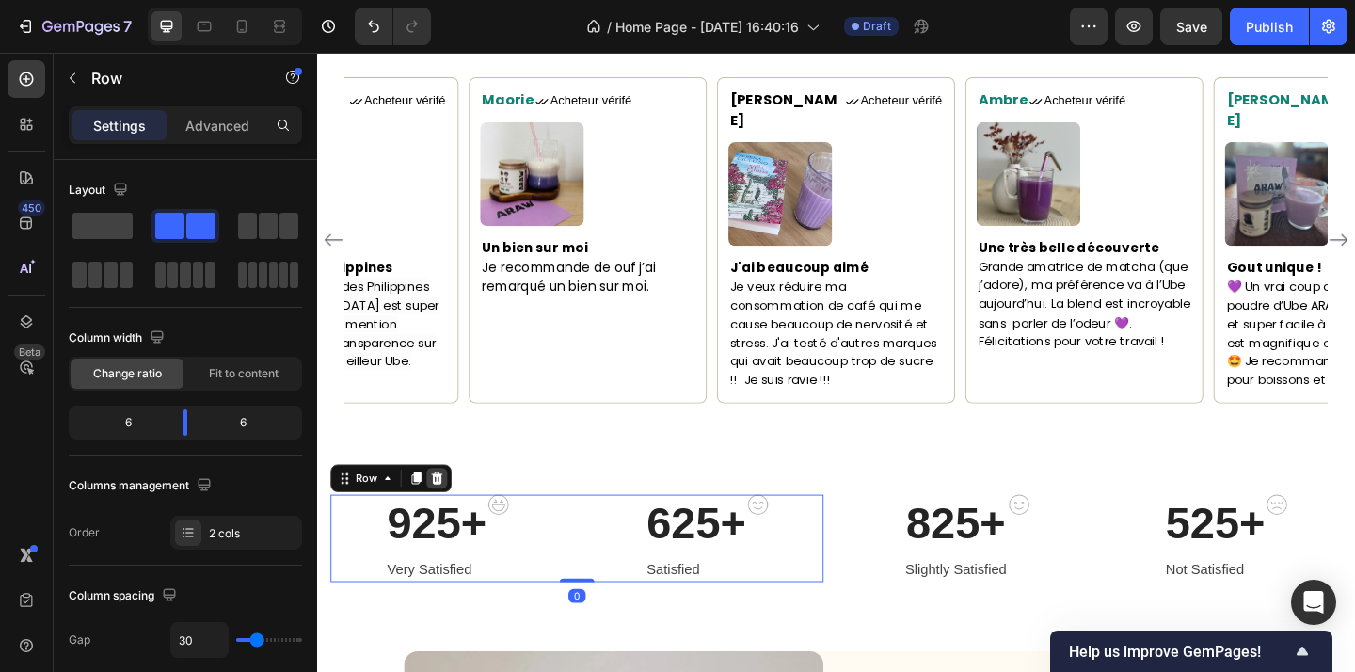
click at [444, 508] on icon at bounding box center [447, 514] width 12 height 13
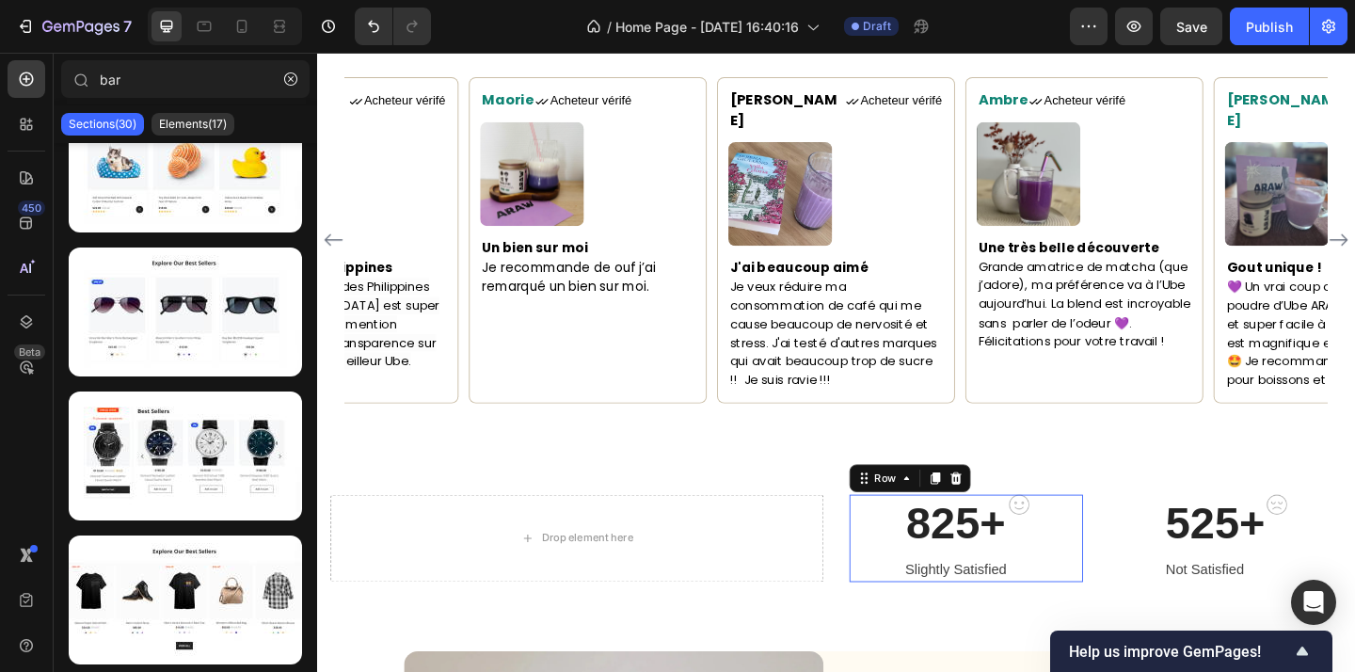
click at [905, 565] on div "825+ Heading Slightly Satisfied Text block Image Row 0" at bounding box center [1023, 580] width 254 height 95
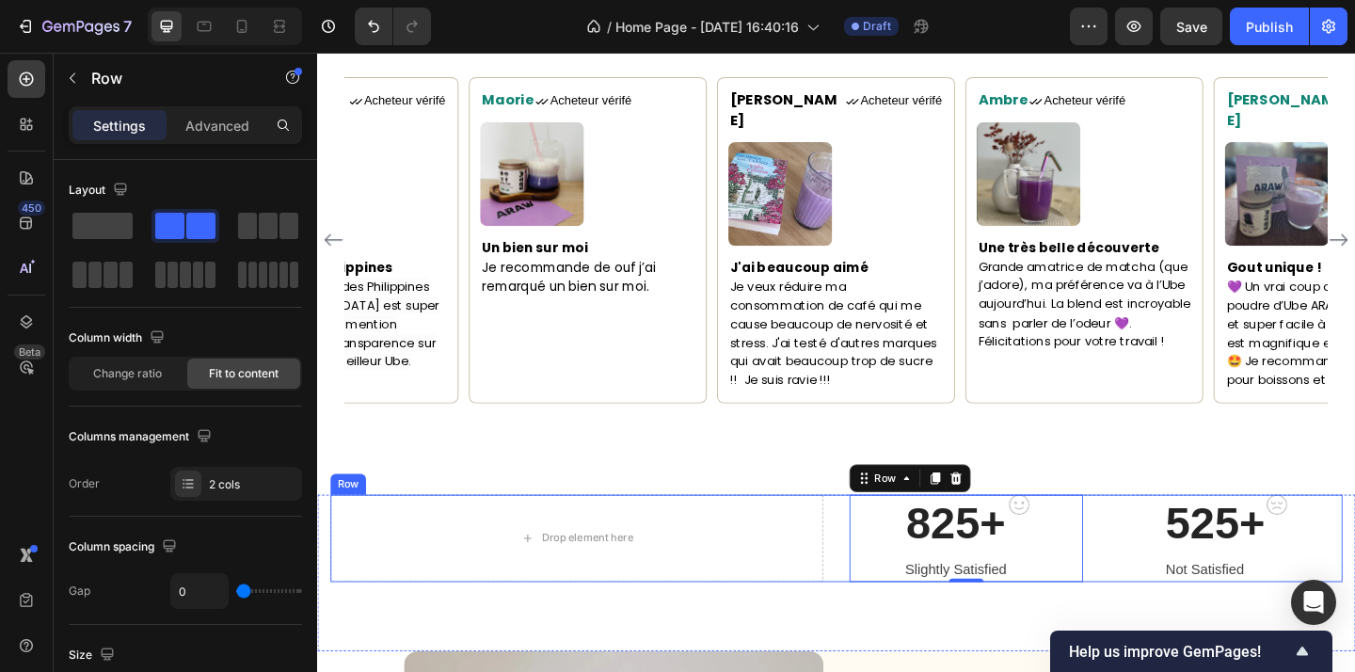
click at [868, 562] on div "Drop element here 825+ Heading Slightly Satisfied Text block Image Row 0 525+ H…" at bounding box center [881, 580] width 1101 height 95
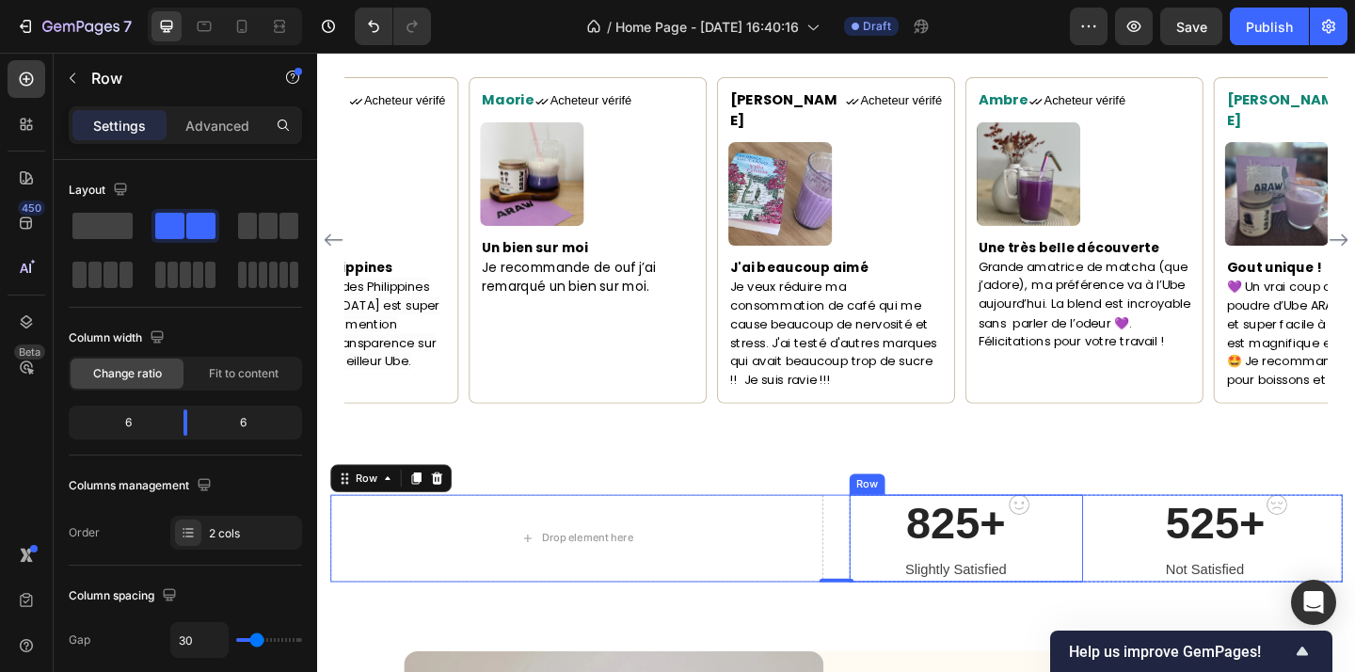
click at [1130, 575] on div "825+ Heading Slightly Satisfied Text block Image Row" at bounding box center [1023, 580] width 254 height 95
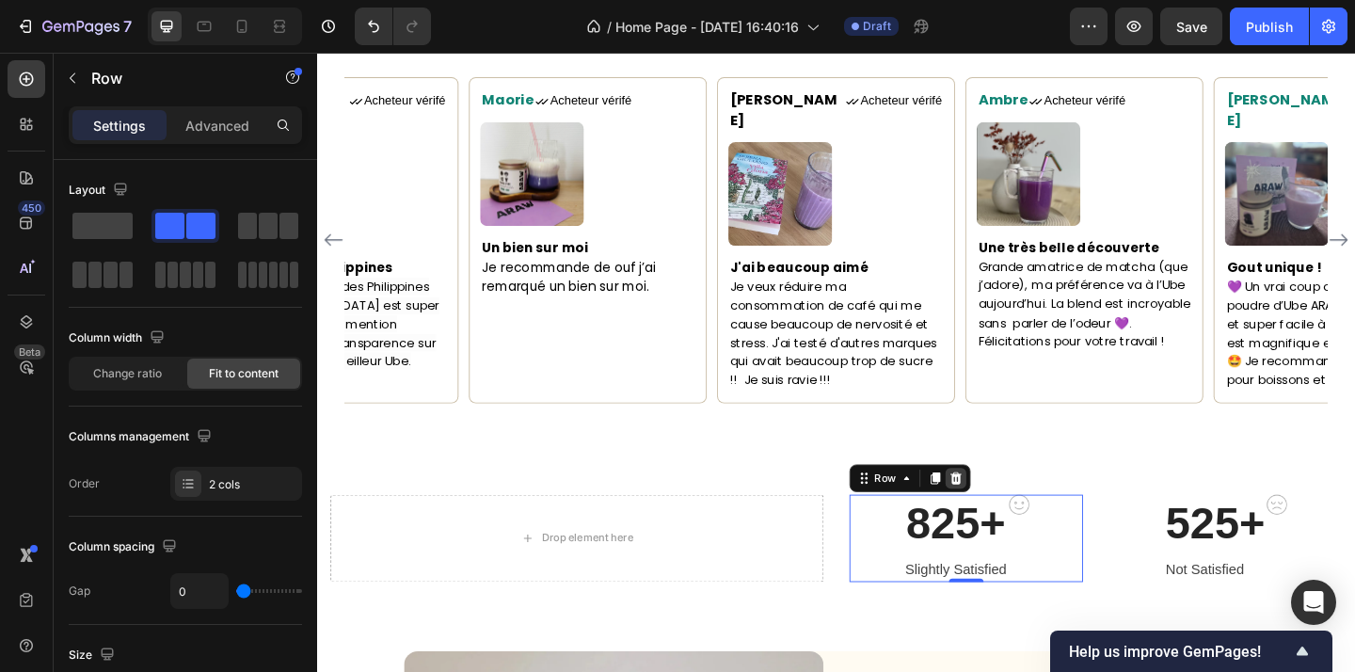
click at [1000, 504] on div at bounding box center [1011, 515] width 23 height 23
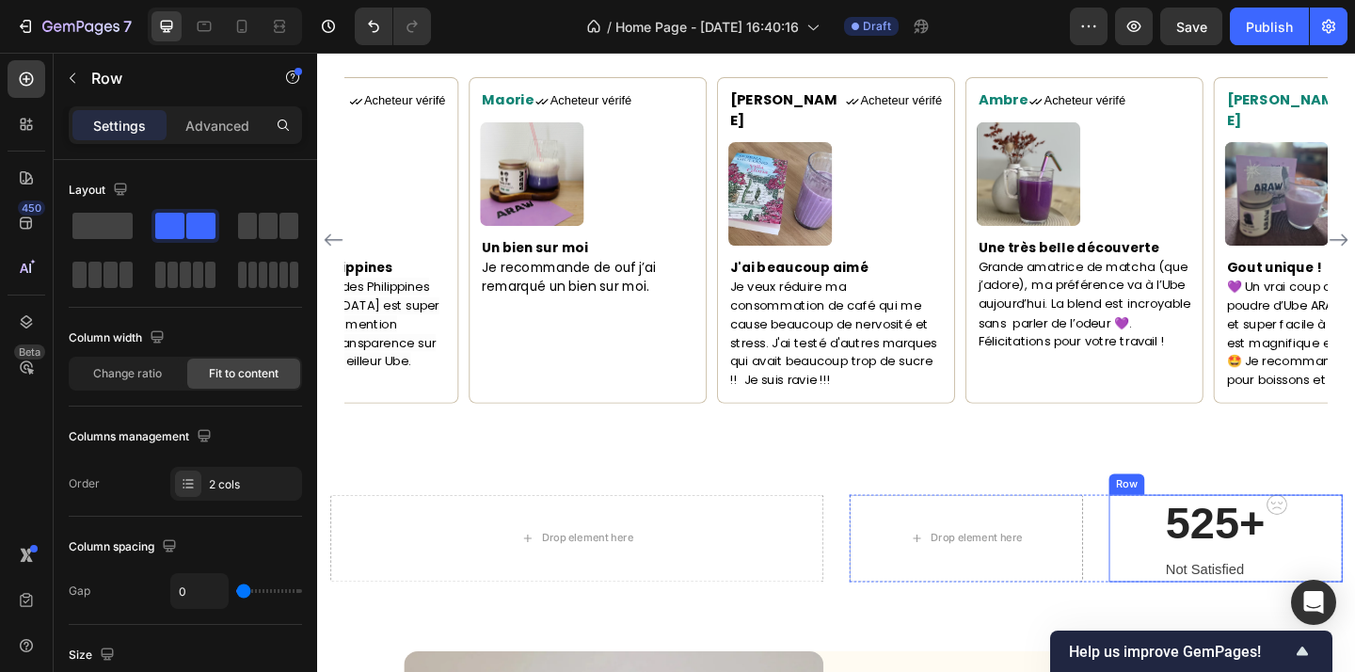
click at [1354, 587] on div "525+ Heading Not Satisfied Text block Image Row" at bounding box center [1305, 580] width 254 height 95
click at [1182, 571] on div "525+ Heading Not Satisfied Text block Image Row 0" at bounding box center [1305, 580] width 254 height 95
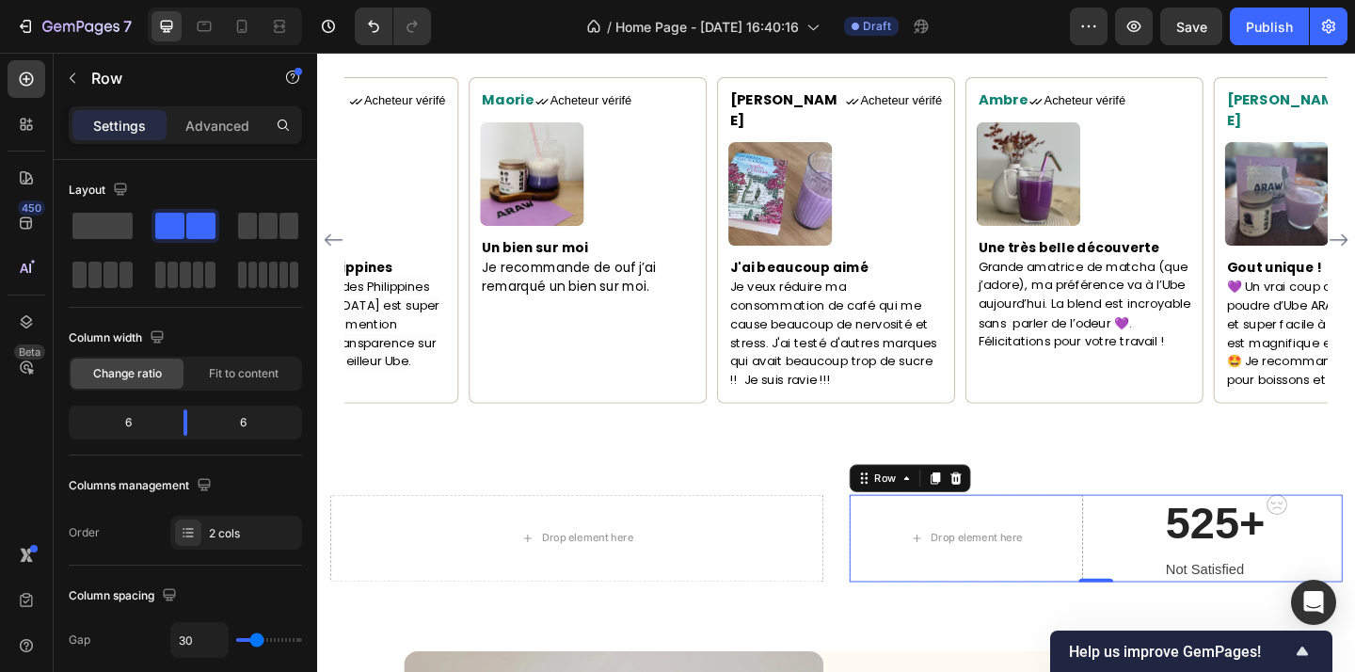
click at [1167, 571] on div "Drop element here 525+ Heading Not Satisfied Text block Image Row Row 0" at bounding box center [1164, 580] width 536 height 95
click at [88, 225] on span at bounding box center [102, 226] width 60 height 26
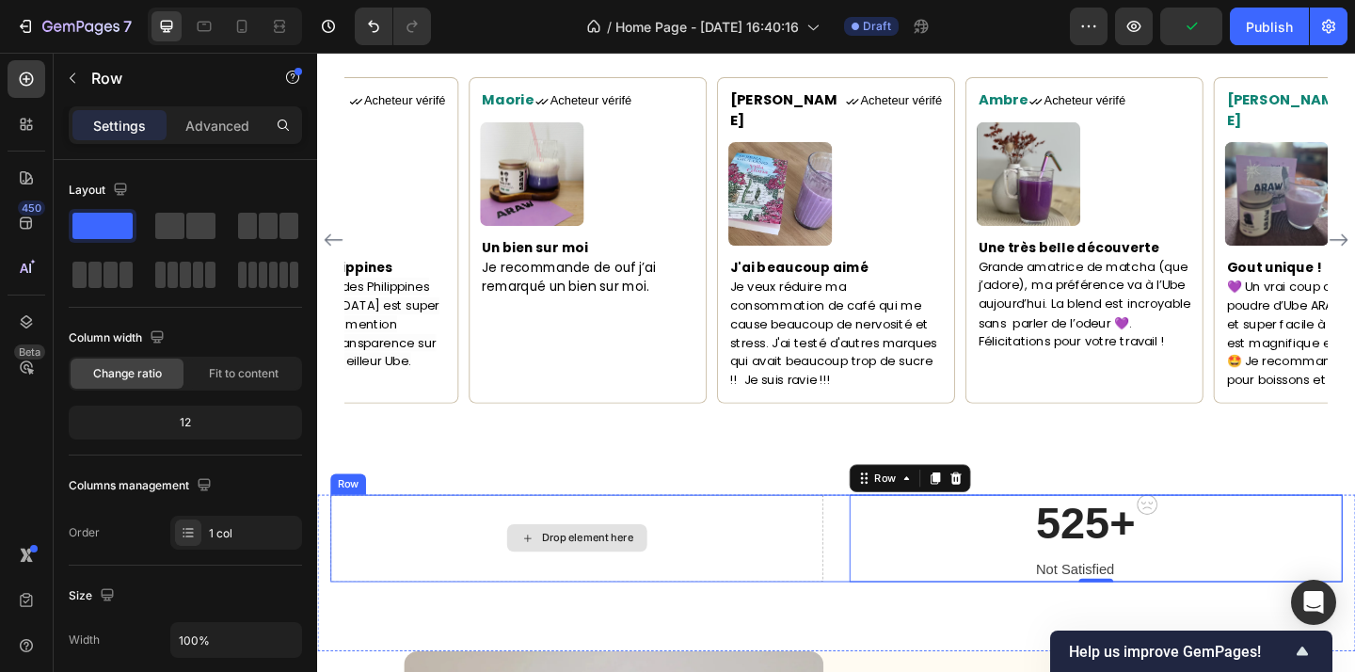
click at [833, 575] on div "Drop element here" at bounding box center [599, 580] width 536 height 95
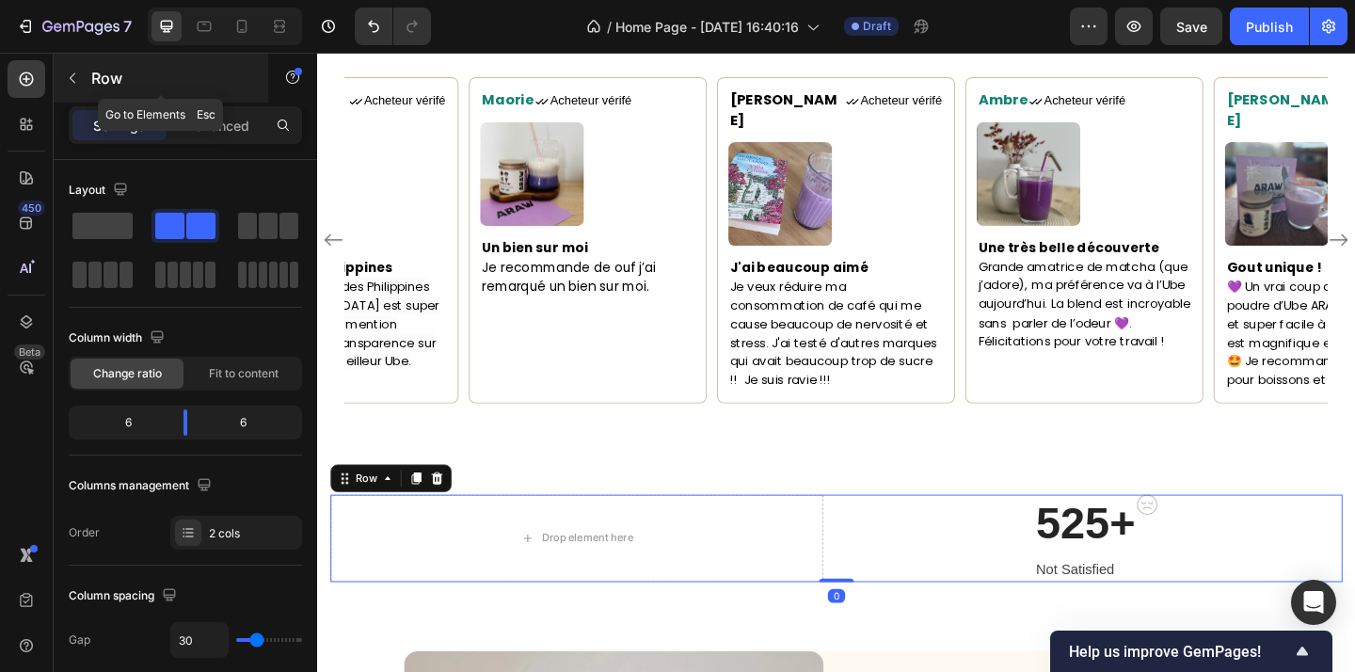
click at [62, 81] on button "button" at bounding box center [72, 78] width 30 height 30
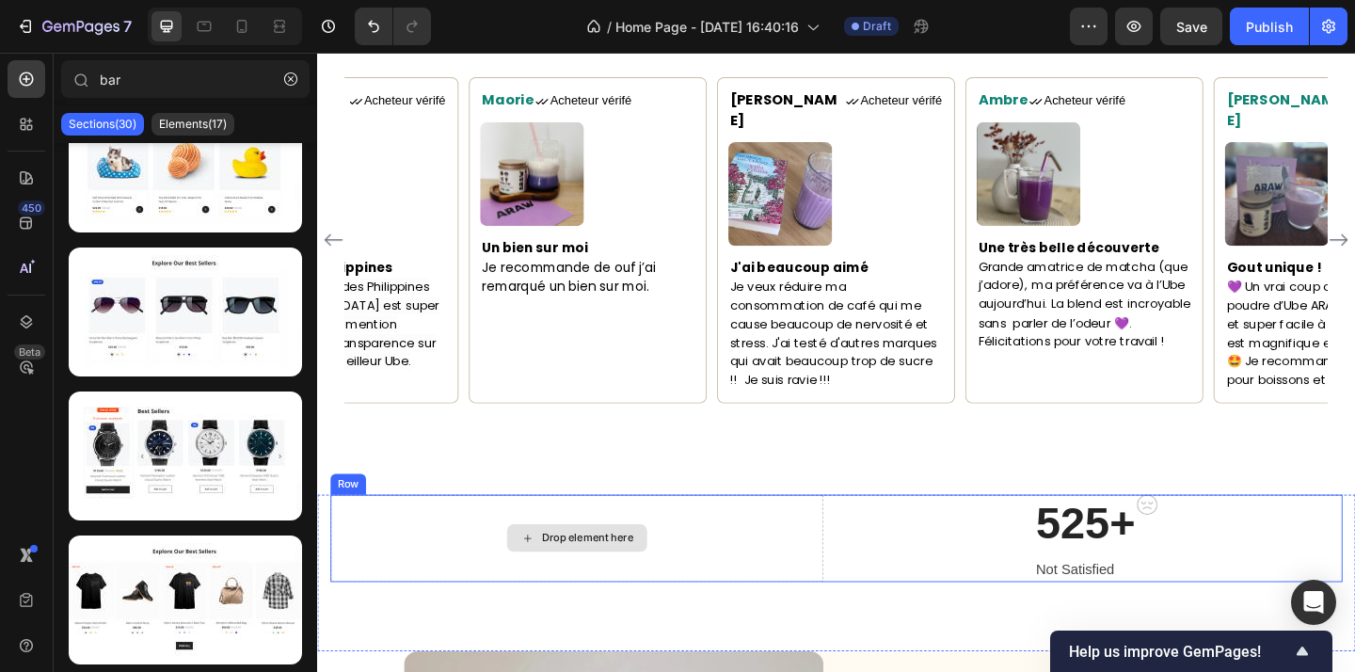
click at [425, 590] on div "Drop element here" at bounding box center [599, 580] width 536 height 95
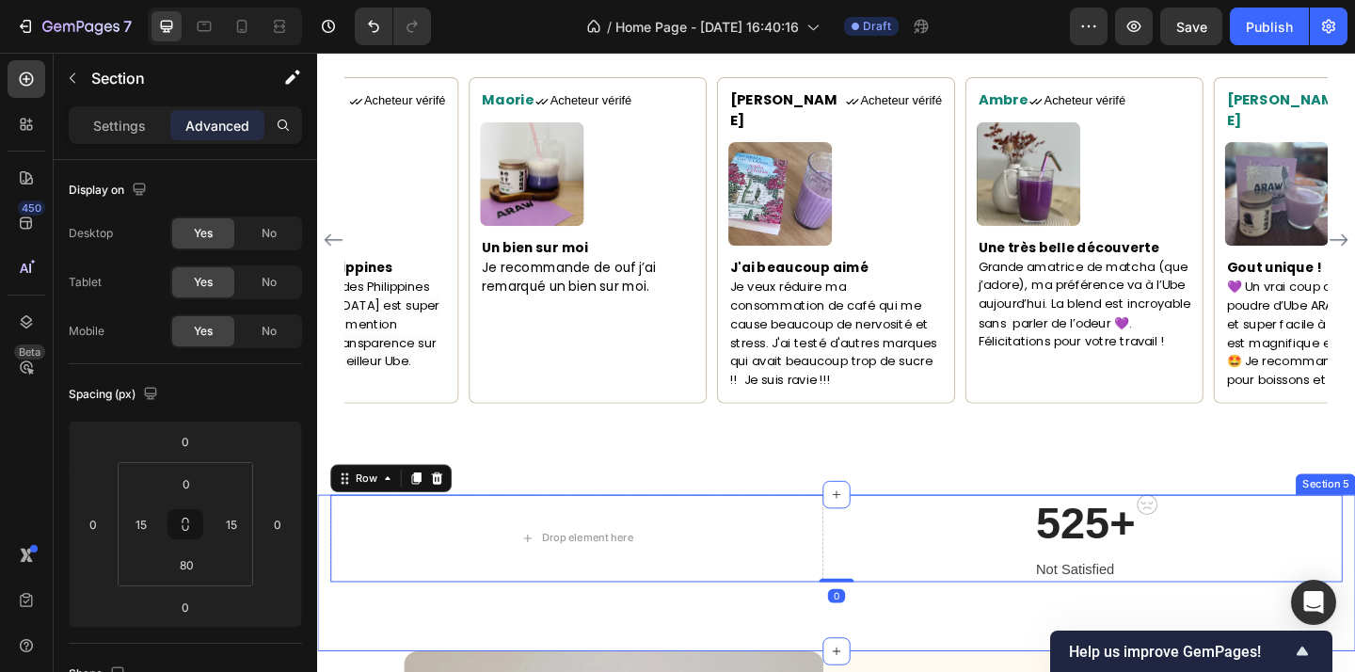
click at [516, 647] on div "Drop element here 525+ Heading Not Satisfied Text block Image Row Row Row 0 Sec…" at bounding box center [881, 618] width 1129 height 170
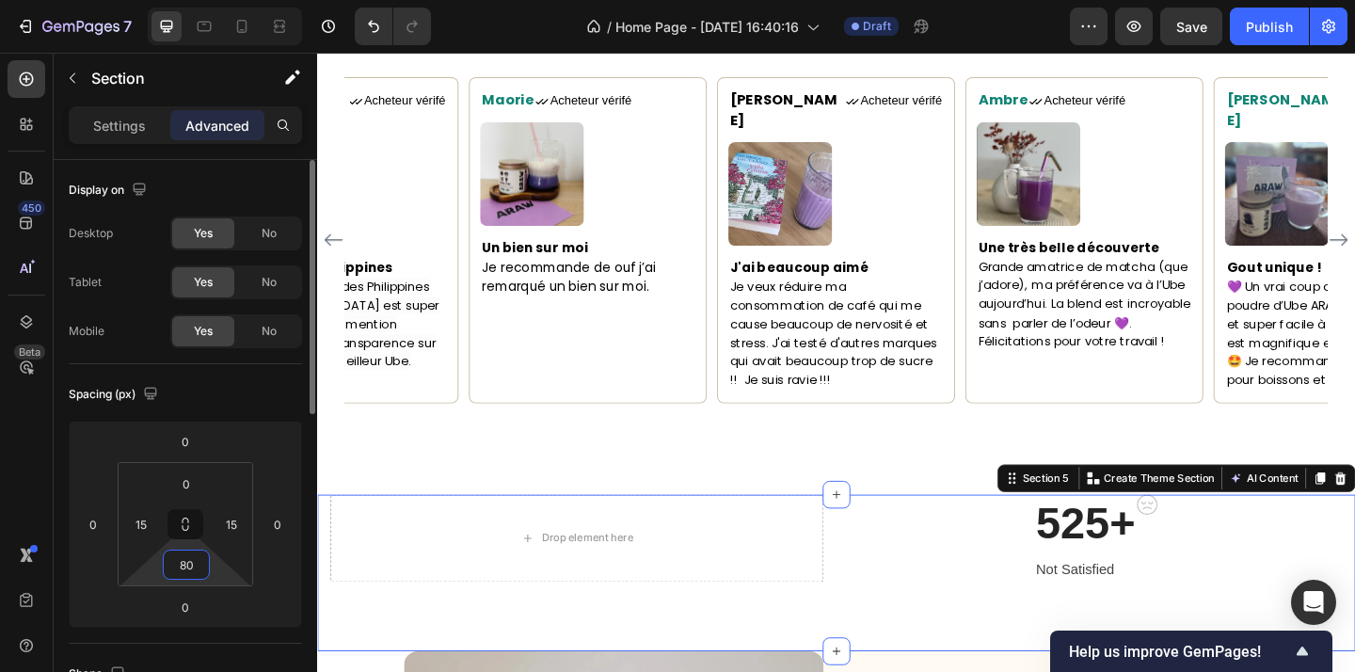
click at [190, 566] on input "80" at bounding box center [186, 564] width 38 height 28
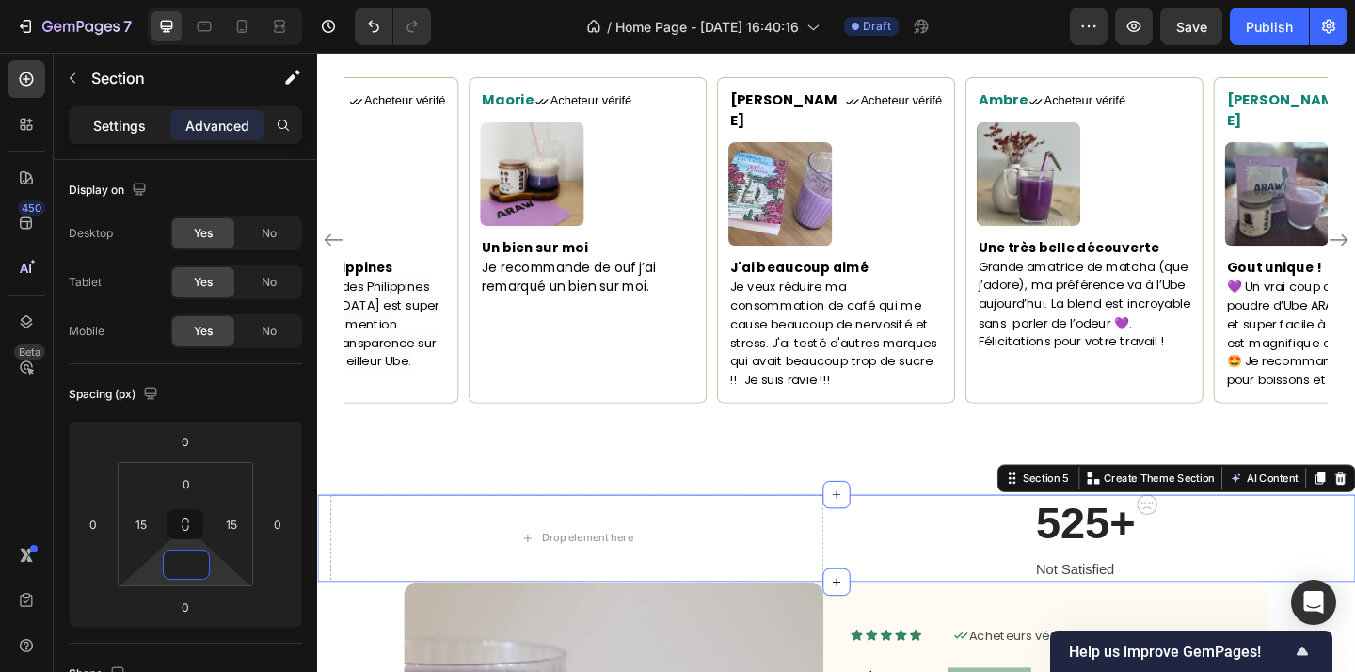
type input "0"
click at [132, 126] on p "Settings" at bounding box center [119, 126] width 53 height 20
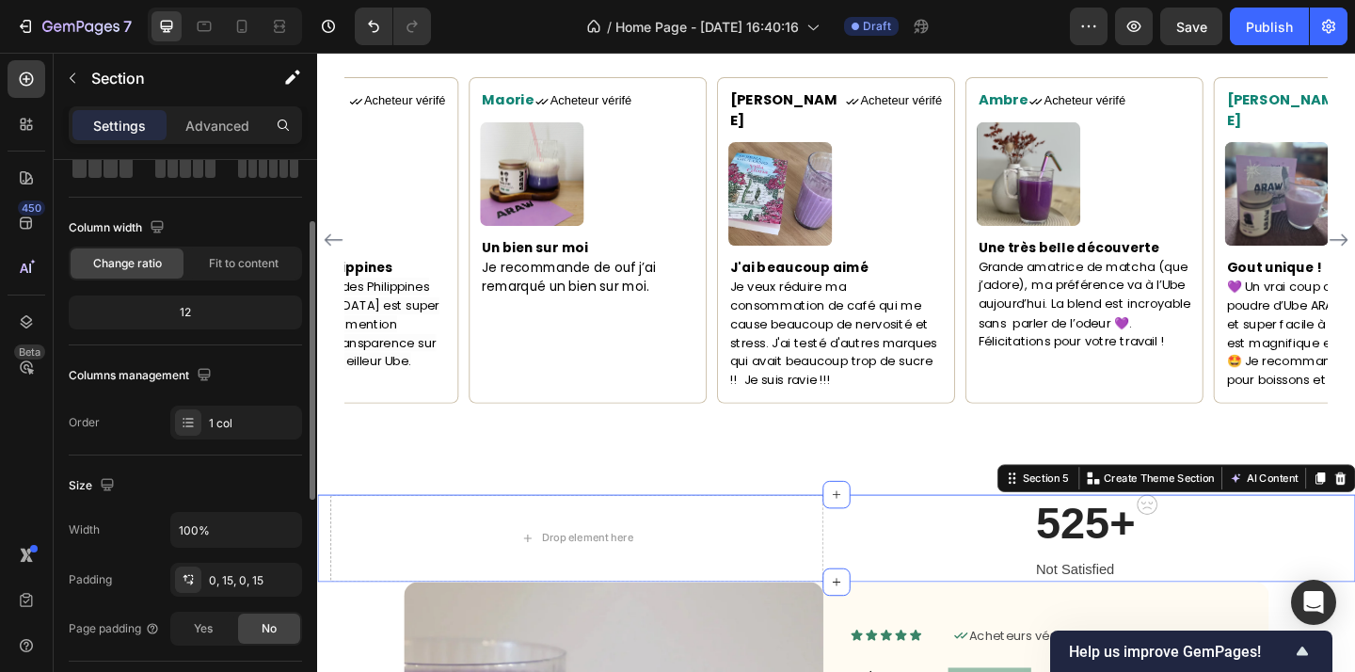
scroll to position [115, 0]
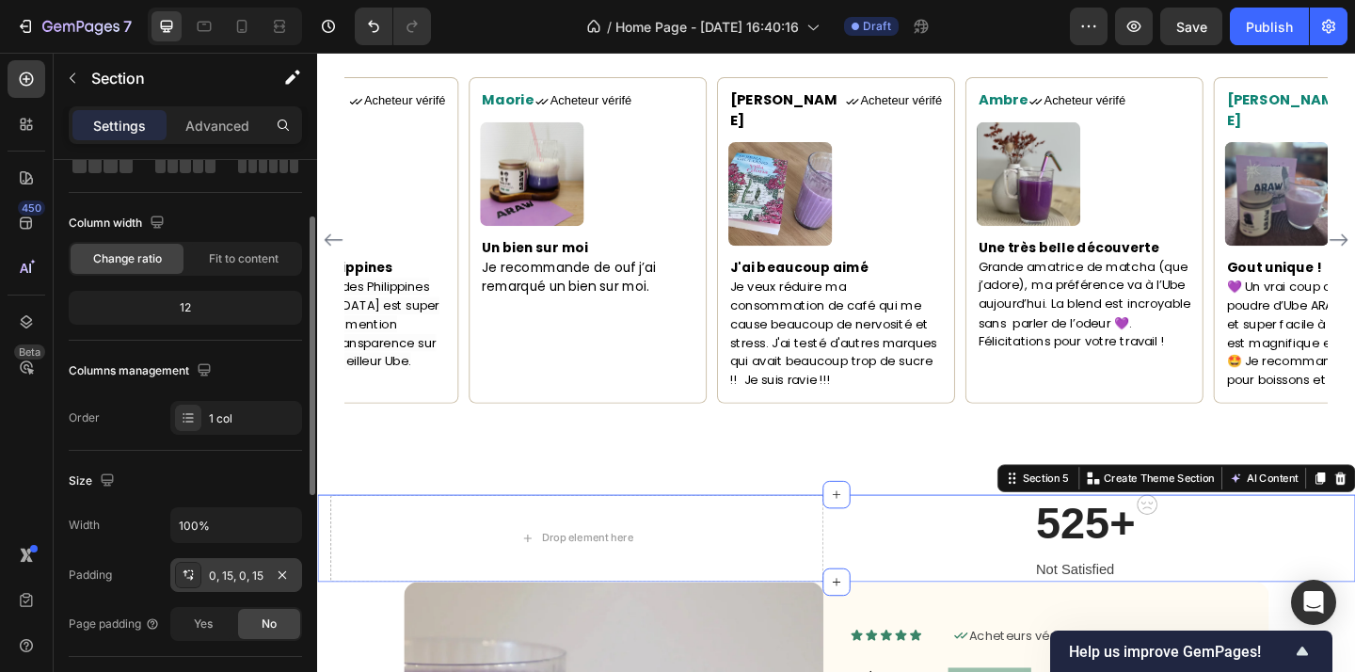
click at [235, 581] on div "0, 15, 0, 15" at bounding box center [236, 575] width 55 height 17
click at [277, 540] on button "button" at bounding box center [284, 525] width 34 height 34
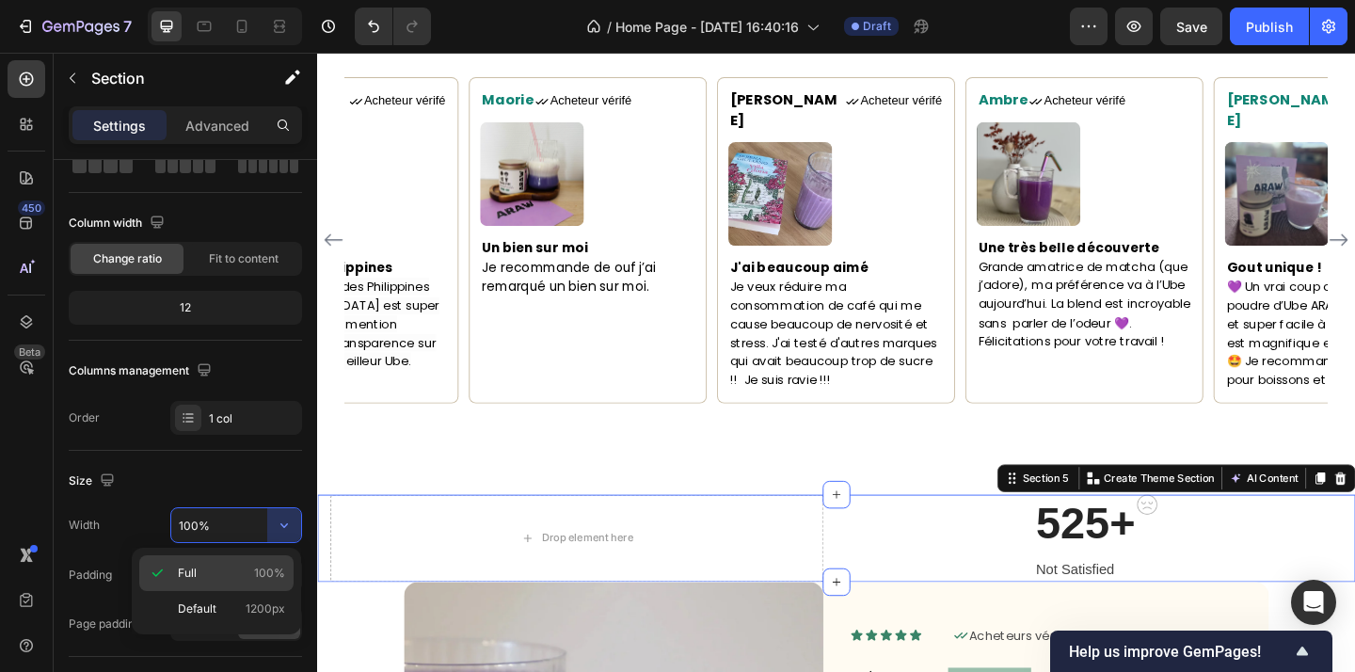
click at [259, 572] on span "100%" at bounding box center [269, 573] width 31 height 17
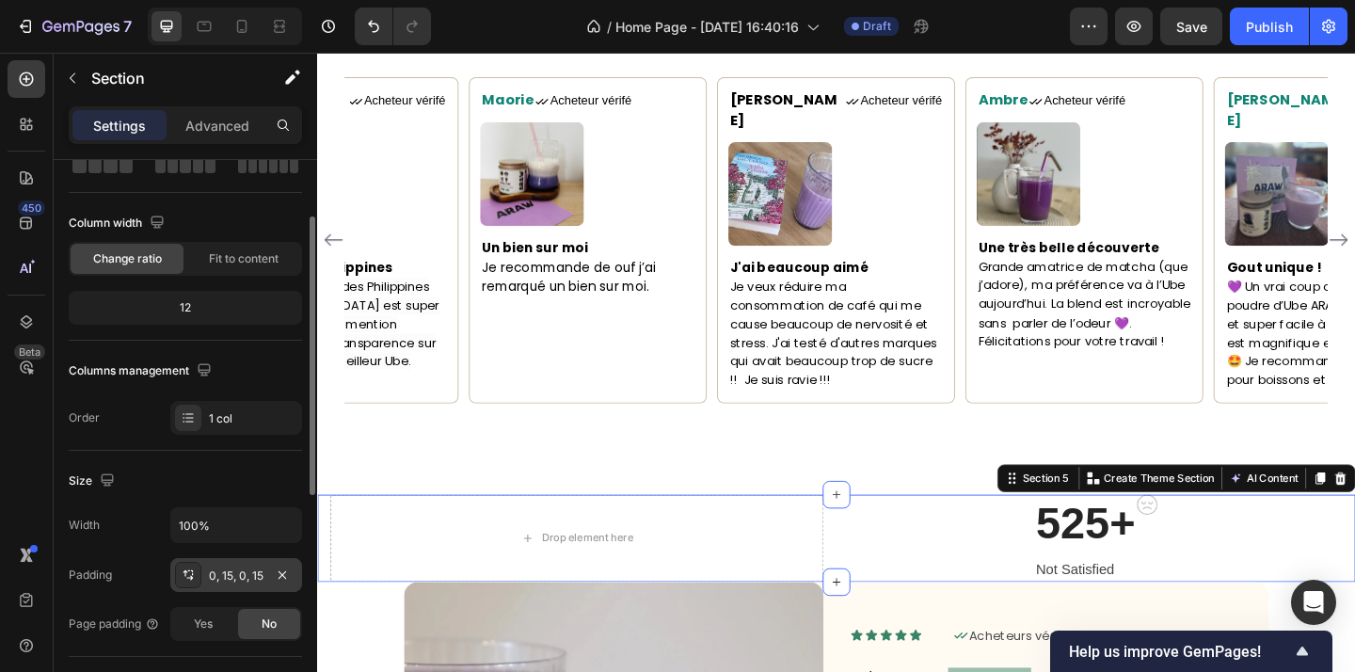
click at [296, 581] on div "0, 15, 0, 15" at bounding box center [236, 575] width 132 height 34
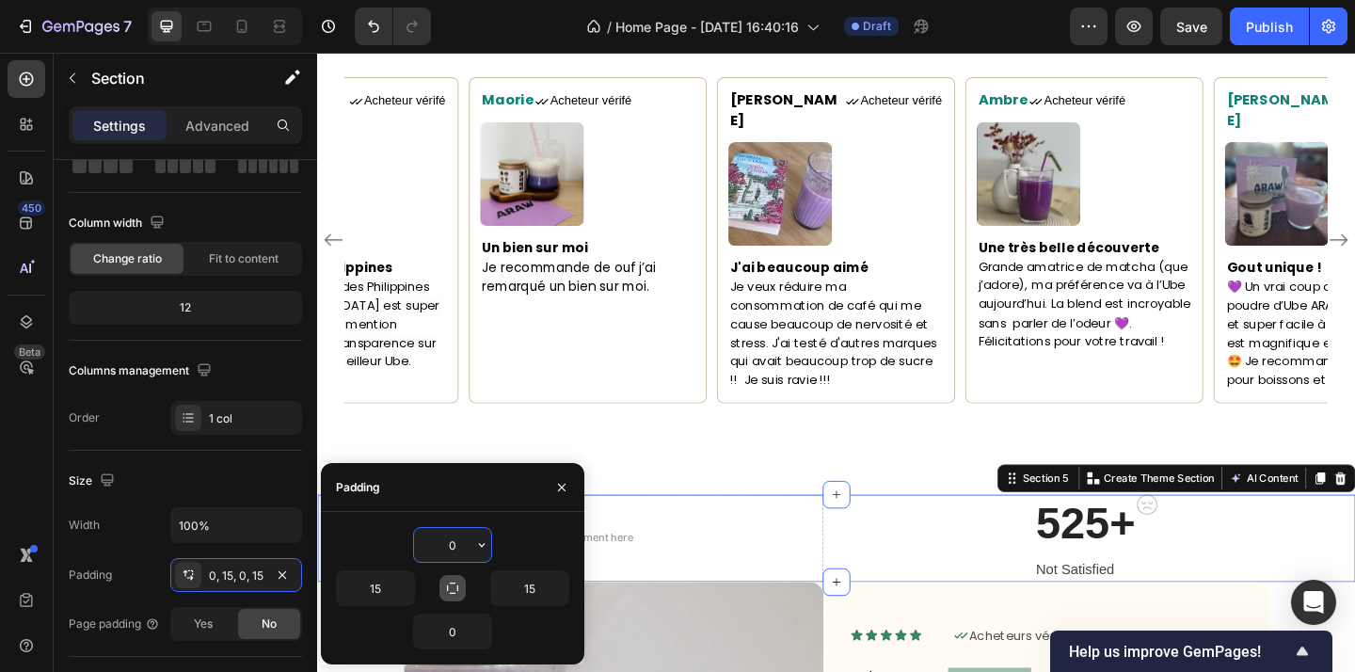
click at [456, 591] on icon "button" at bounding box center [452, 588] width 15 height 15
type input "0"
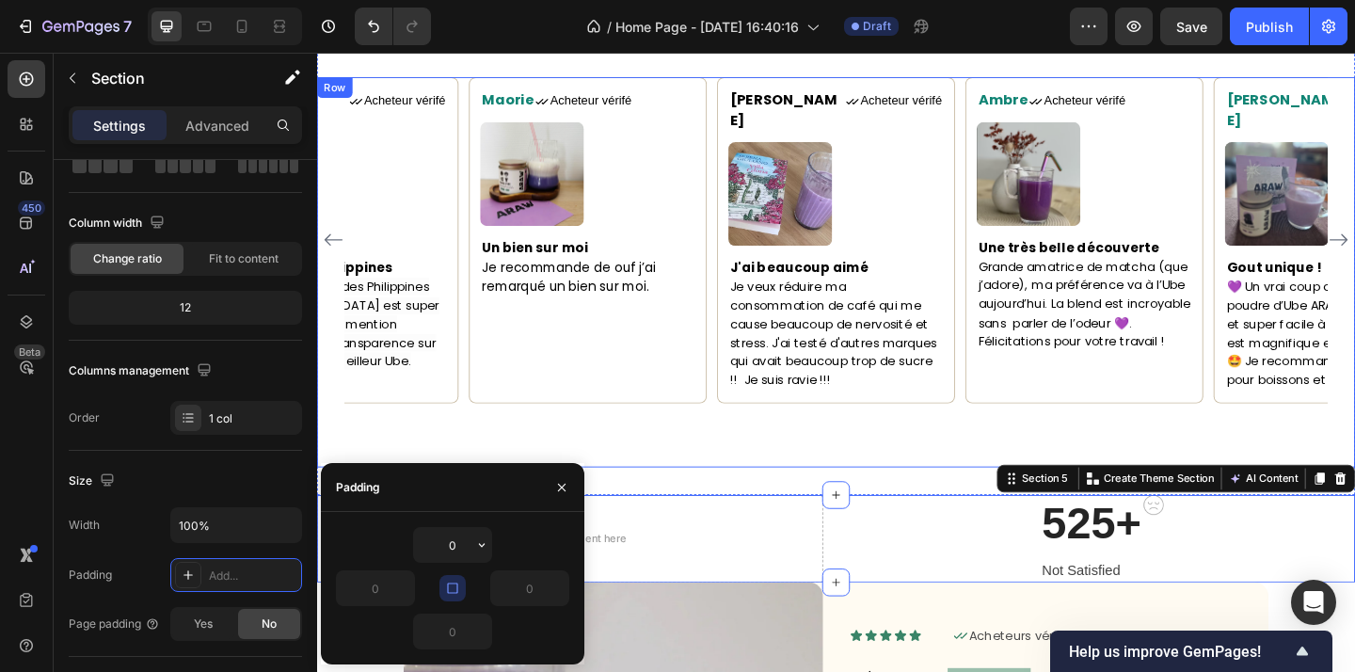
click at [829, 418] on div "Maorie Text block Icon Acheteur vérifé Text Block Row Image Un bien sur moi Je …" at bounding box center [881, 290] width 1129 height 423
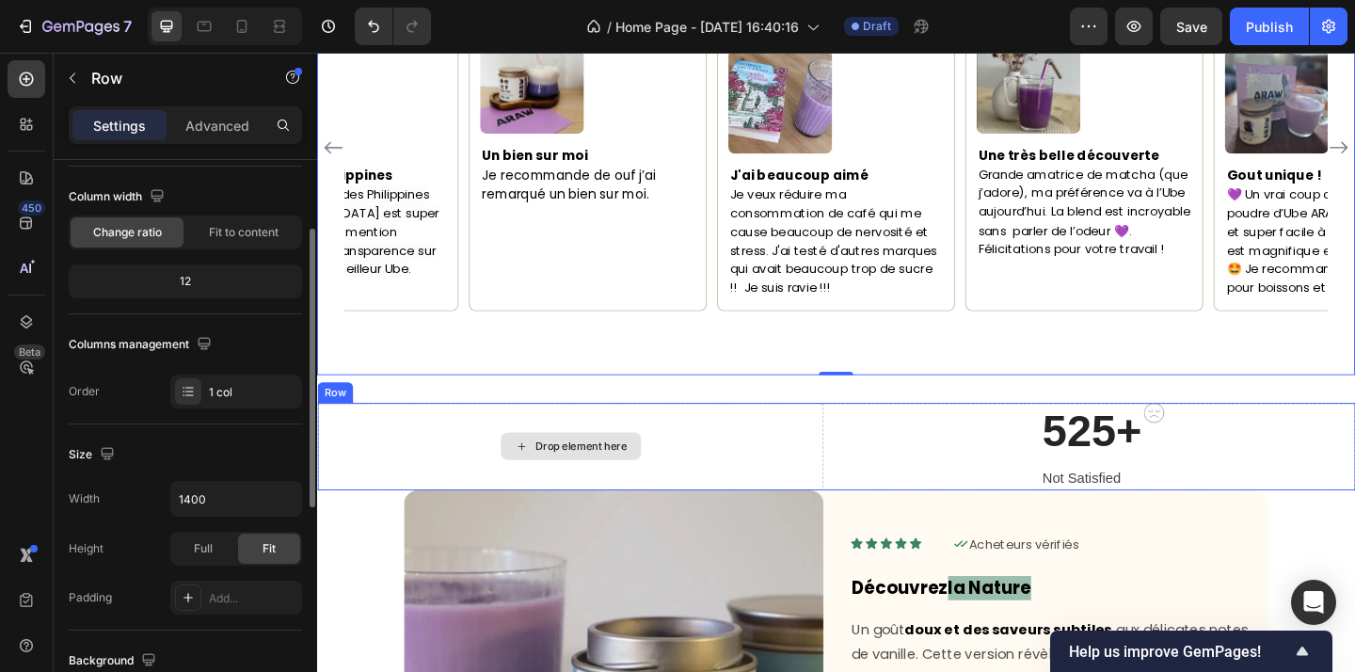
scroll to position [1692, 0]
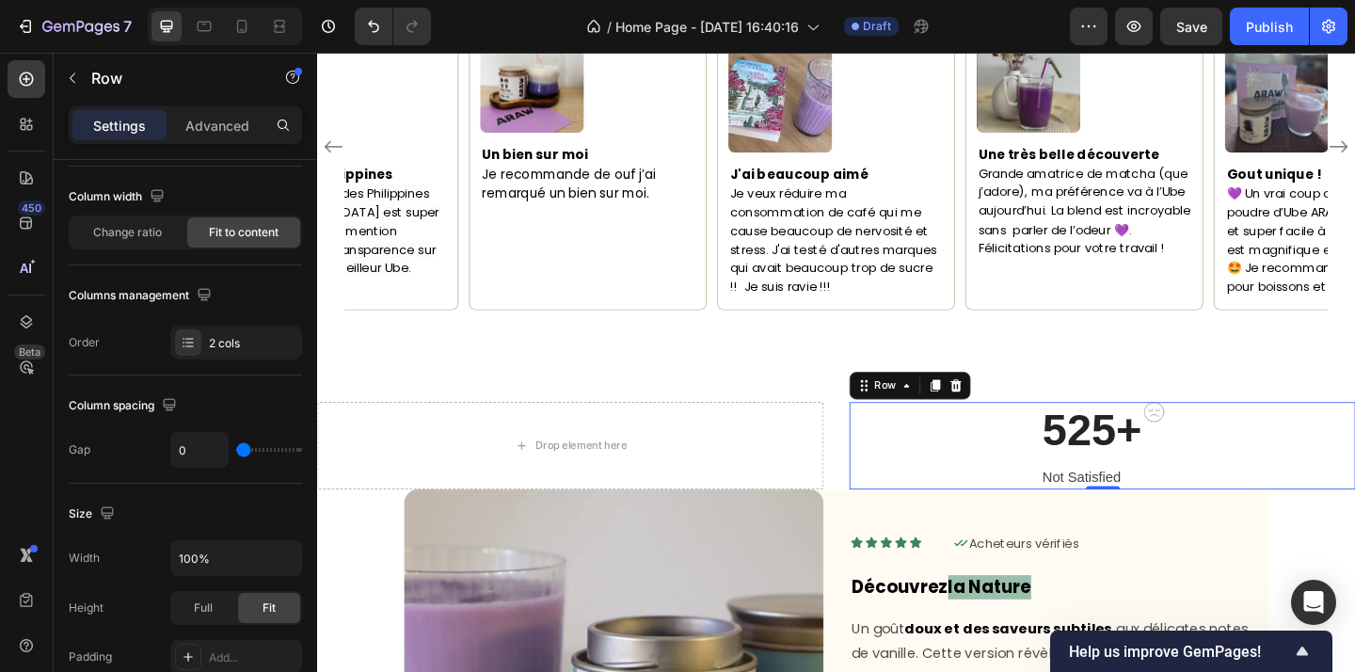
click at [911, 462] on div "525+ Heading Not Satisfied Text block Image Row 0" at bounding box center [1171, 480] width 550 height 95
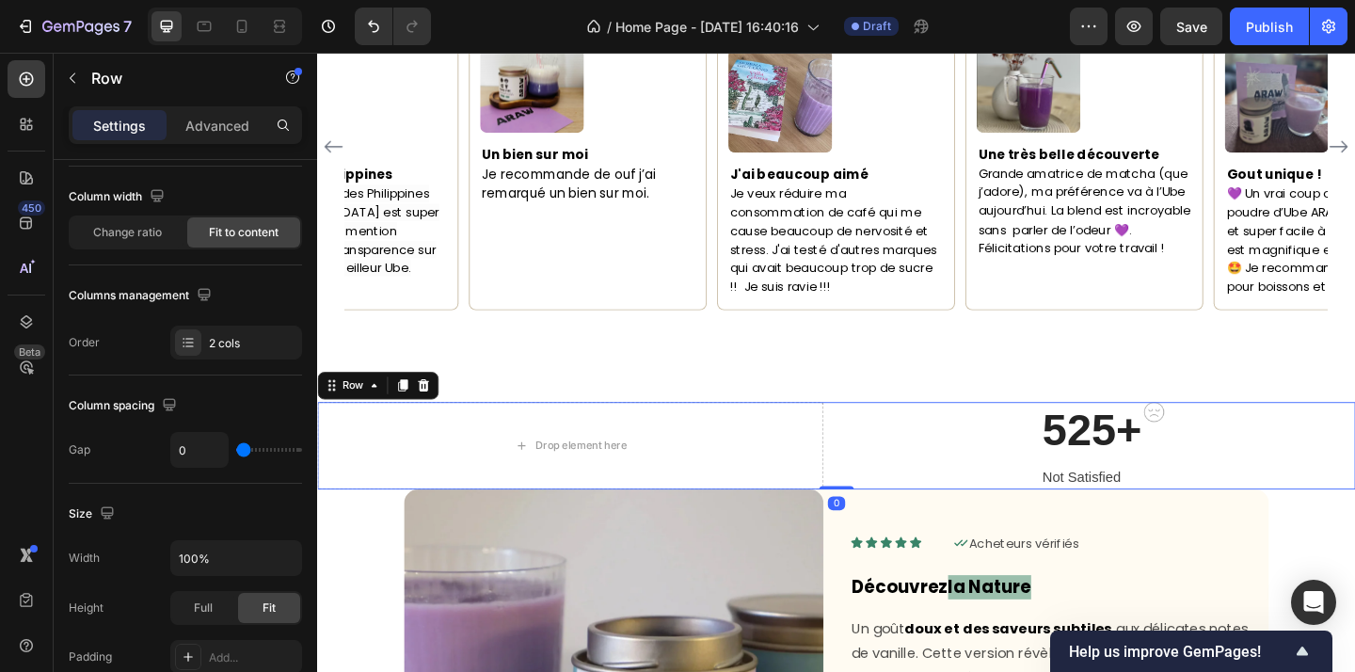
click at [880, 462] on div "Drop element here 525+ Heading Not Satisfied Text block Image Row Row Row 0" at bounding box center [881, 480] width 1129 height 95
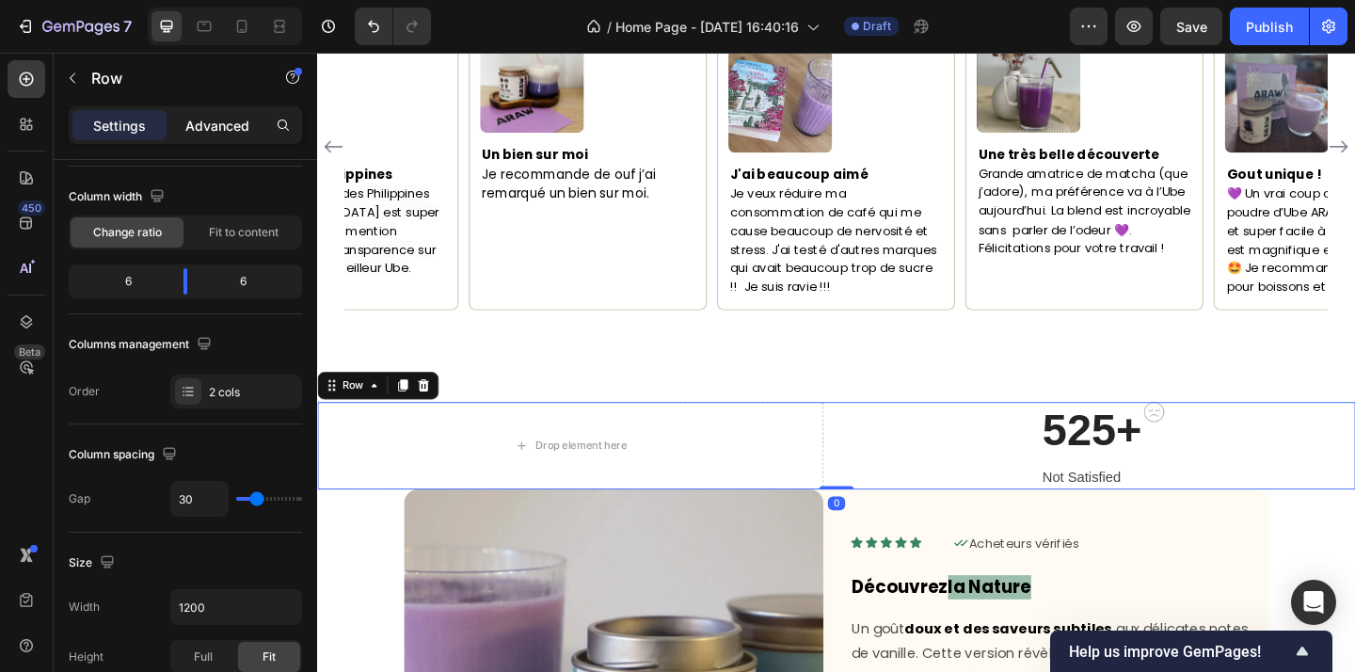
click at [209, 128] on p "Advanced" at bounding box center [217, 126] width 64 height 20
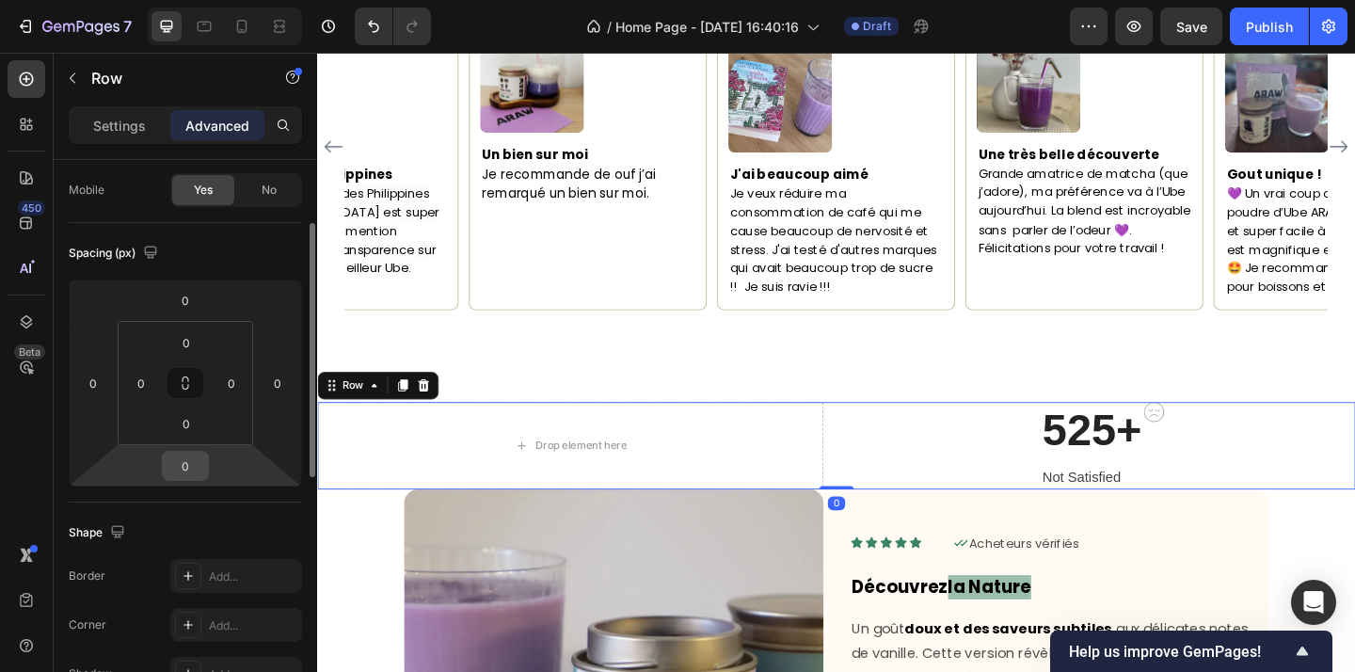
click at [193, 465] on input "0" at bounding box center [186, 466] width 38 height 28
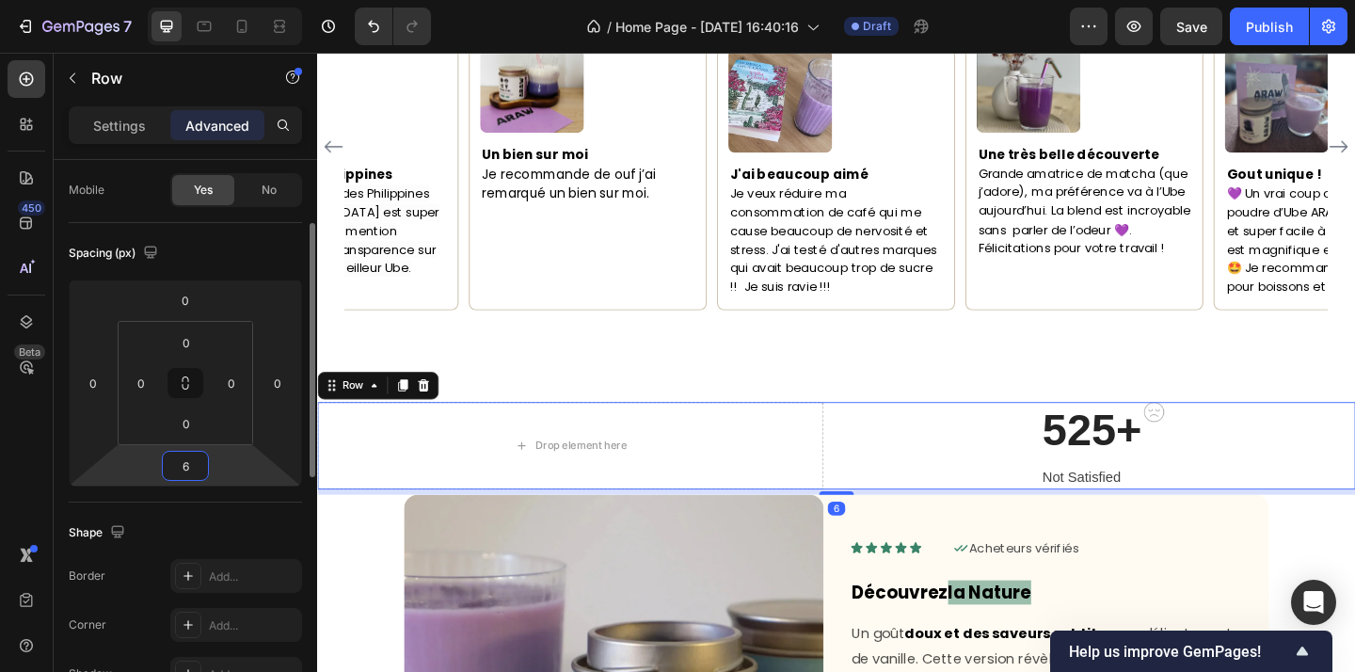
type input "64"
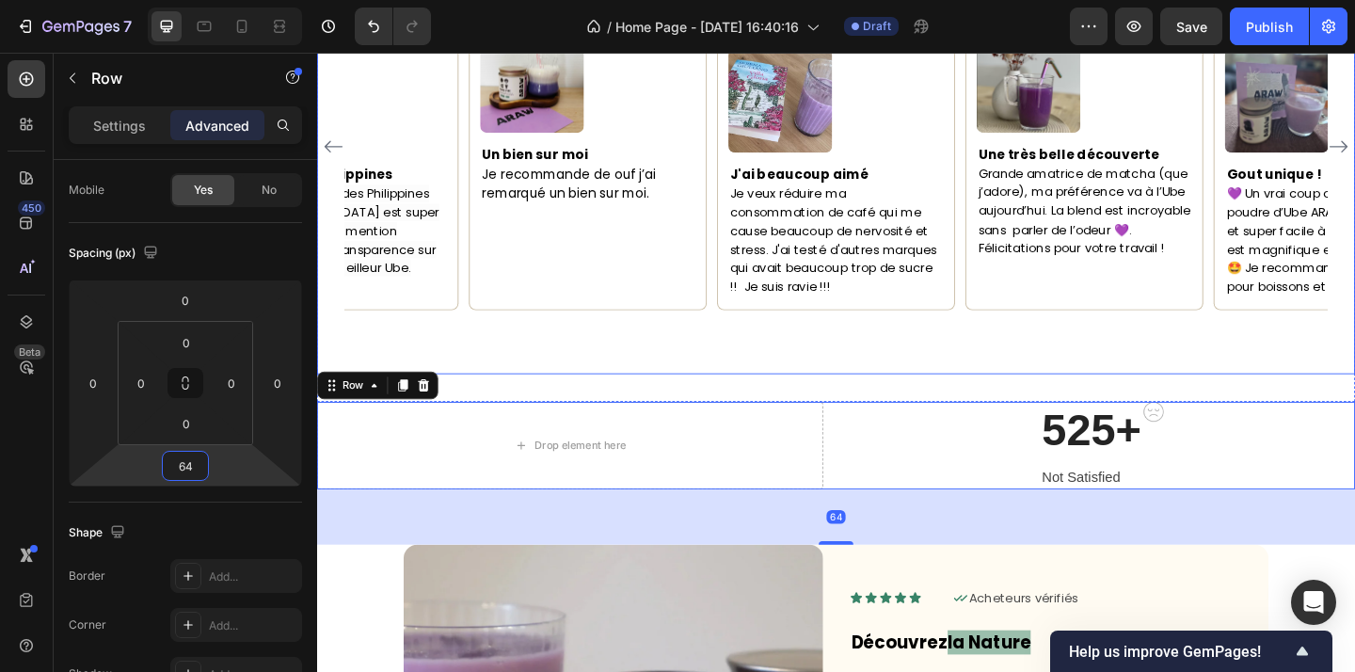
click at [768, 380] on div "Maorie Text block Icon Acheteur vérifé Text Block Row Image Un bien sur moi Je …" at bounding box center [881, 189] width 1129 height 423
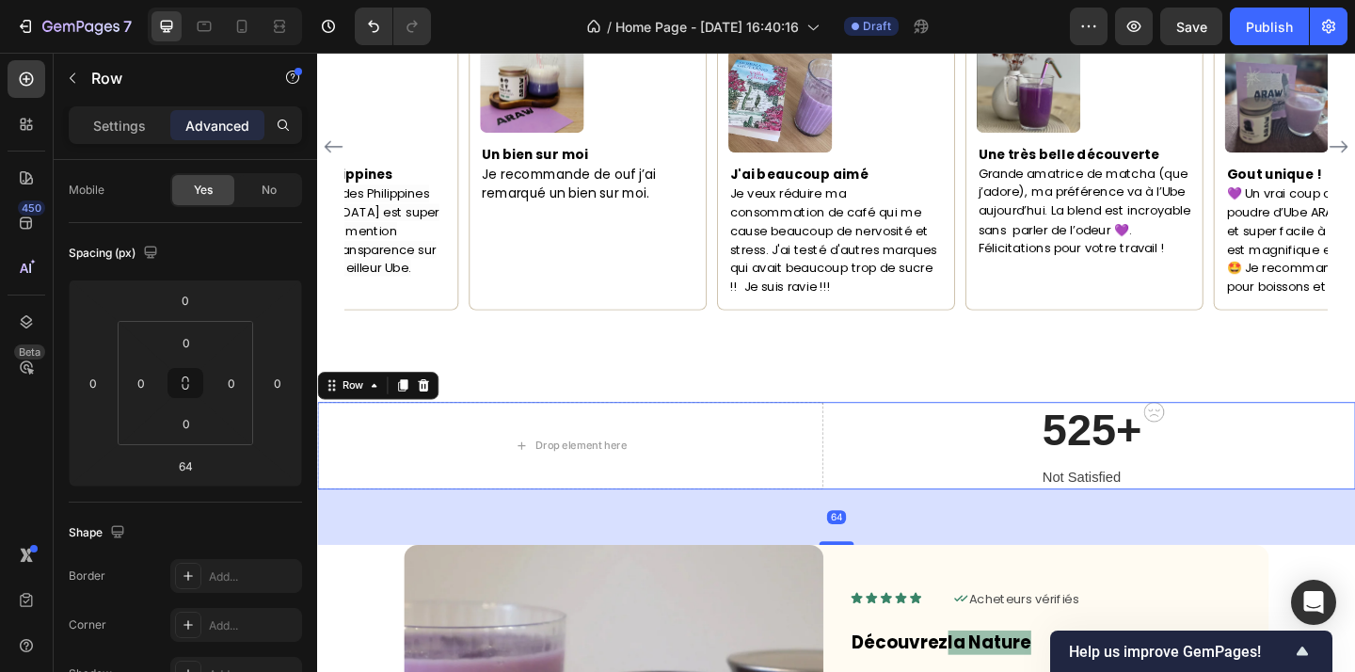
click at [875, 443] on div "Drop element here 525+ Heading Not Satisfied Text block Image Row Row Row 64" at bounding box center [881, 480] width 1129 height 95
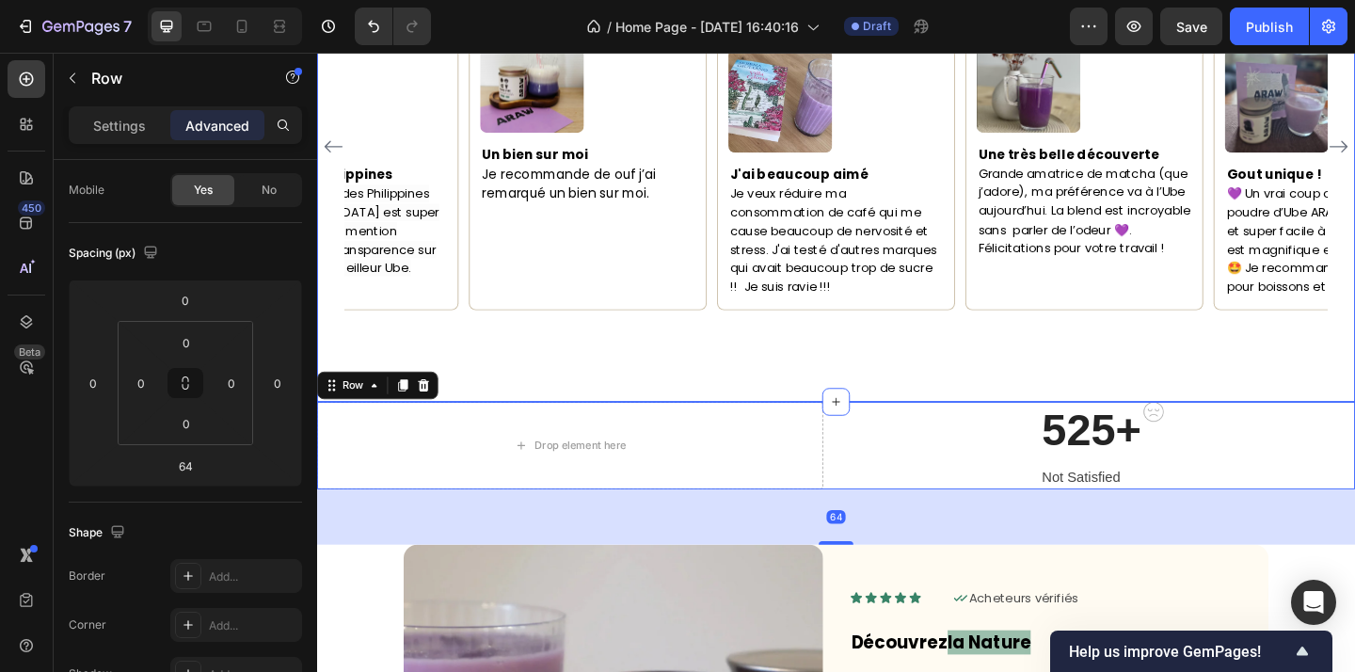
click at [878, 388] on div "Maorie Text block Icon Acheteur vérifé Text Block Row Image Un bien sur moi Je …" at bounding box center [881, 190] width 1129 height 484
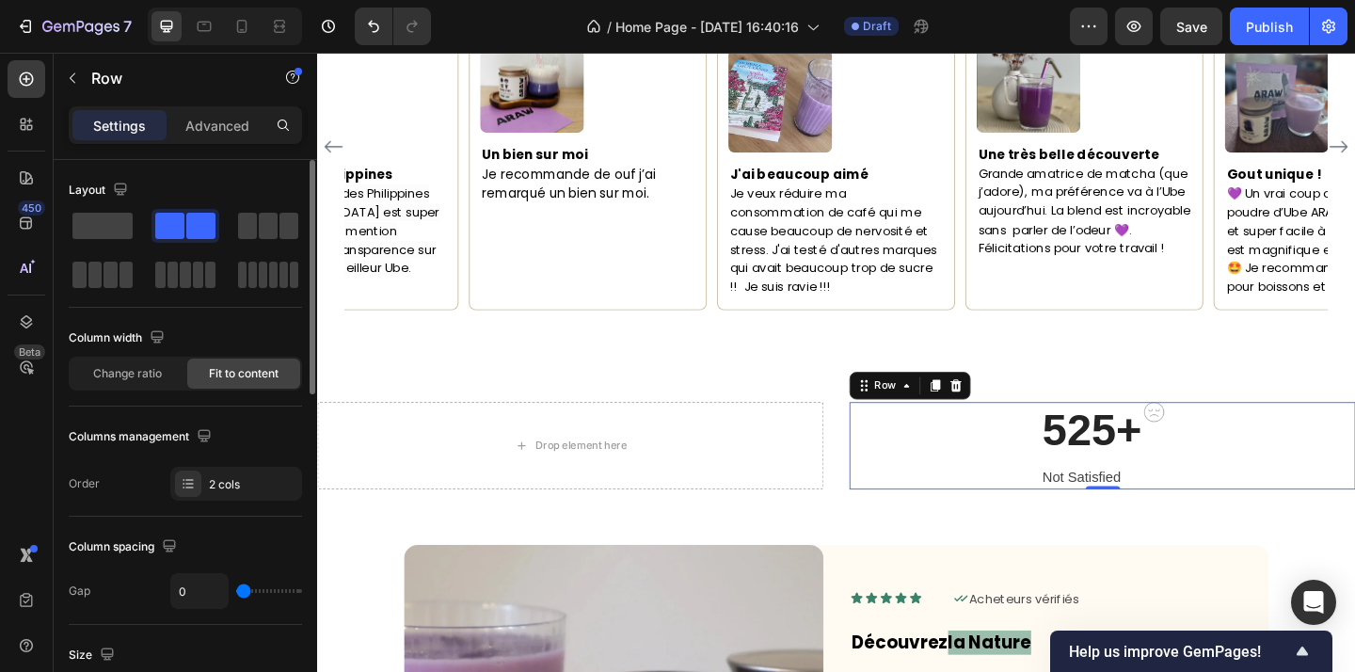
click at [907, 472] on div "525+ Heading Not Satisfied Text block Image Row 0" at bounding box center [1171, 480] width 550 height 95
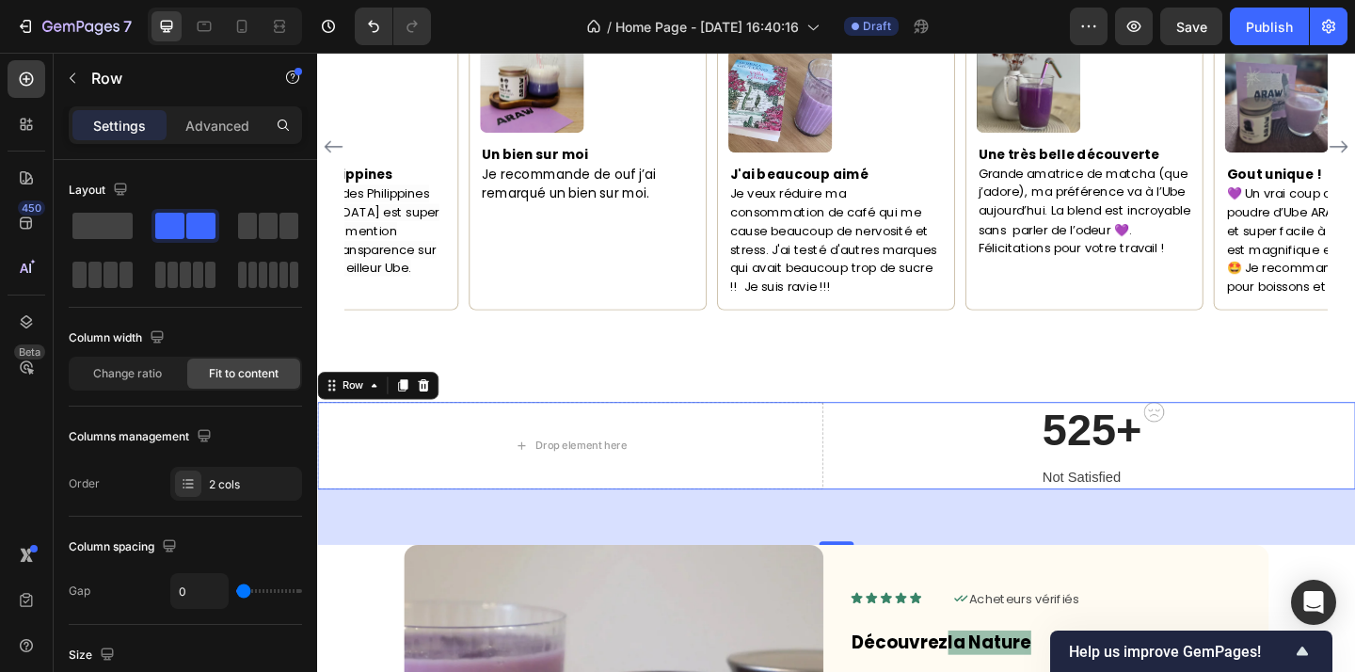
click at [881, 471] on div "Drop element here 525+ Heading Not Satisfied Text block Image Row Row Row 0" at bounding box center [881, 480] width 1129 height 95
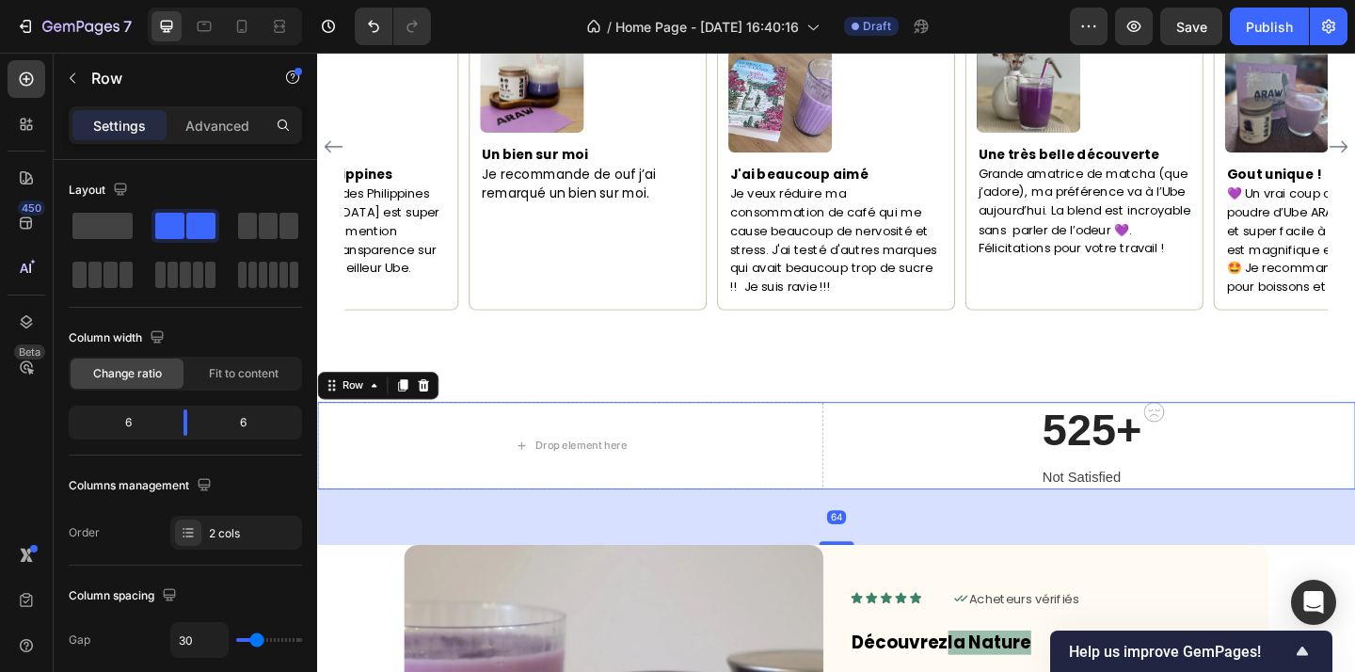
click at [887, 437] on div "Drop element here 525+ Heading Not Satisfied Text block Image Row Row Row 64" at bounding box center [881, 480] width 1129 height 95
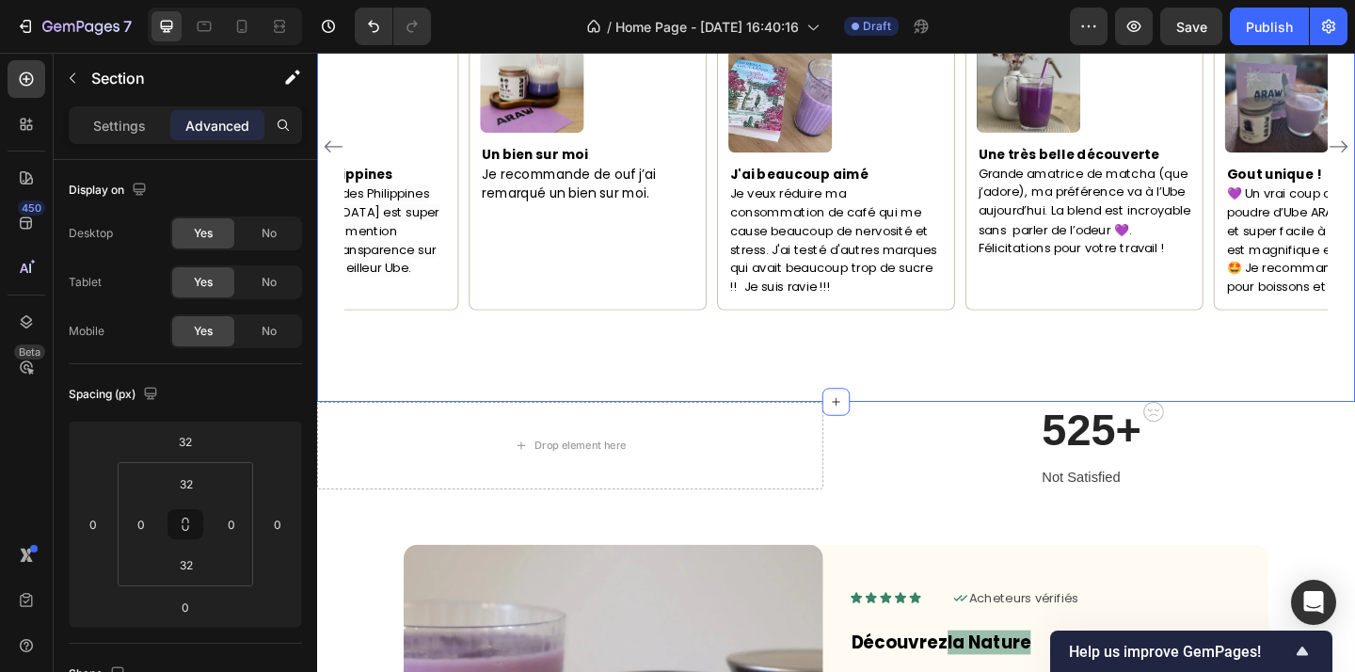
click at [877, 394] on div "Maorie Text block Icon Acheteur vérifé Text Block Row Image Un bien sur moi Je …" at bounding box center [881, 190] width 1129 height 484
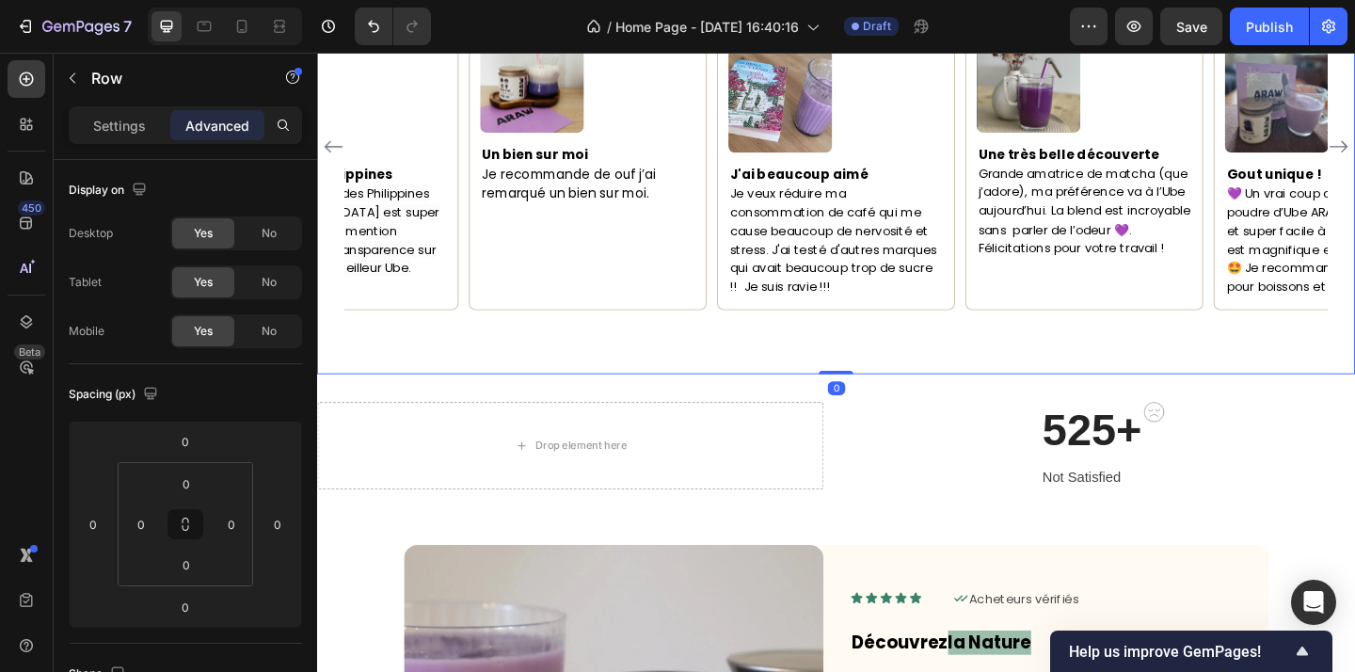
click at [860, 360] on div "Maorie Text block Icon Acheteur vérifé Text Block Row Image Un bien sur moi Je …" at bounding box center [881, 189] width 1129 height 423
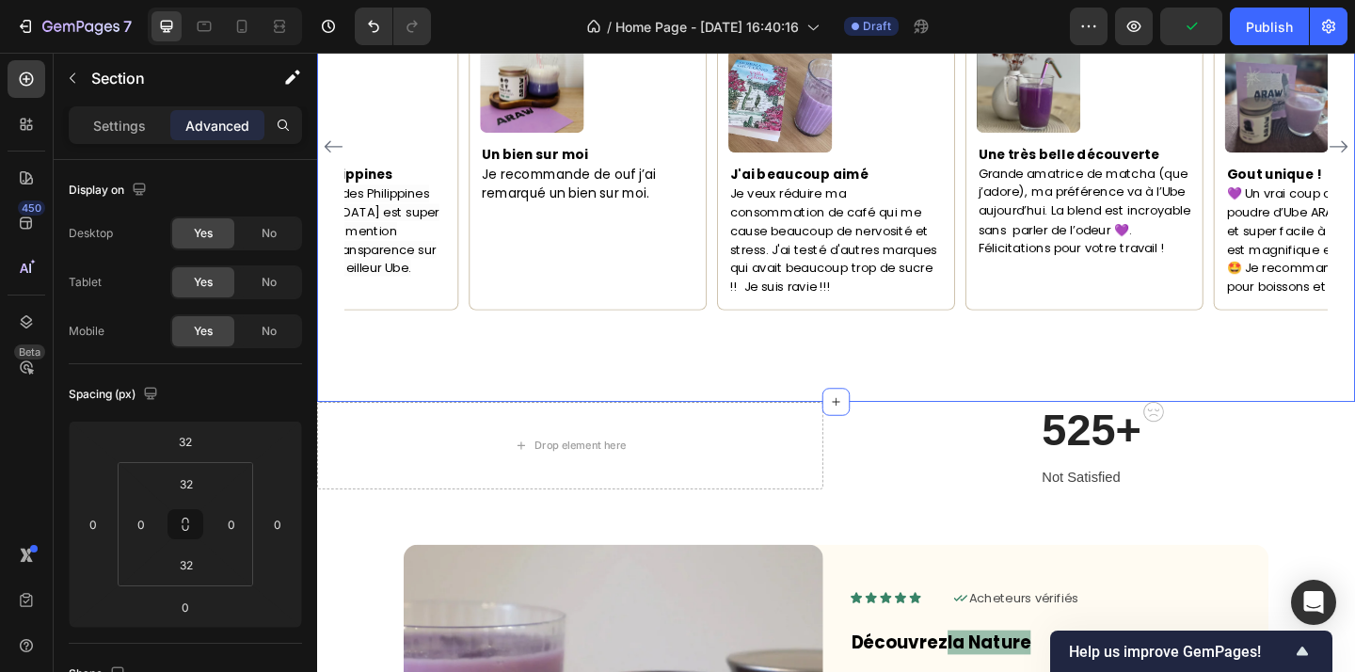
click at [765, 400] on div "Maorie Text block Icon Acheteur vérifé Text Block Row Image Un bien sur moi Je …" at bounding box center [881, 190] width 1129 height 484
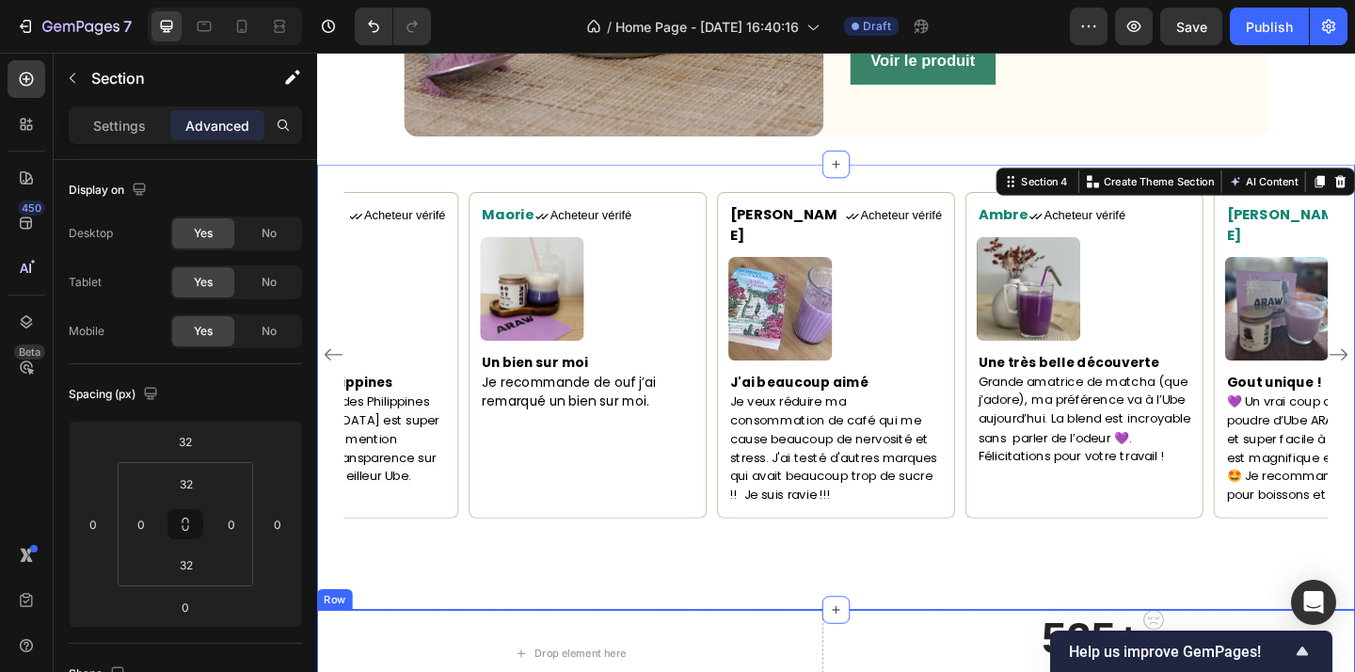
scroll to position [1467, 0]
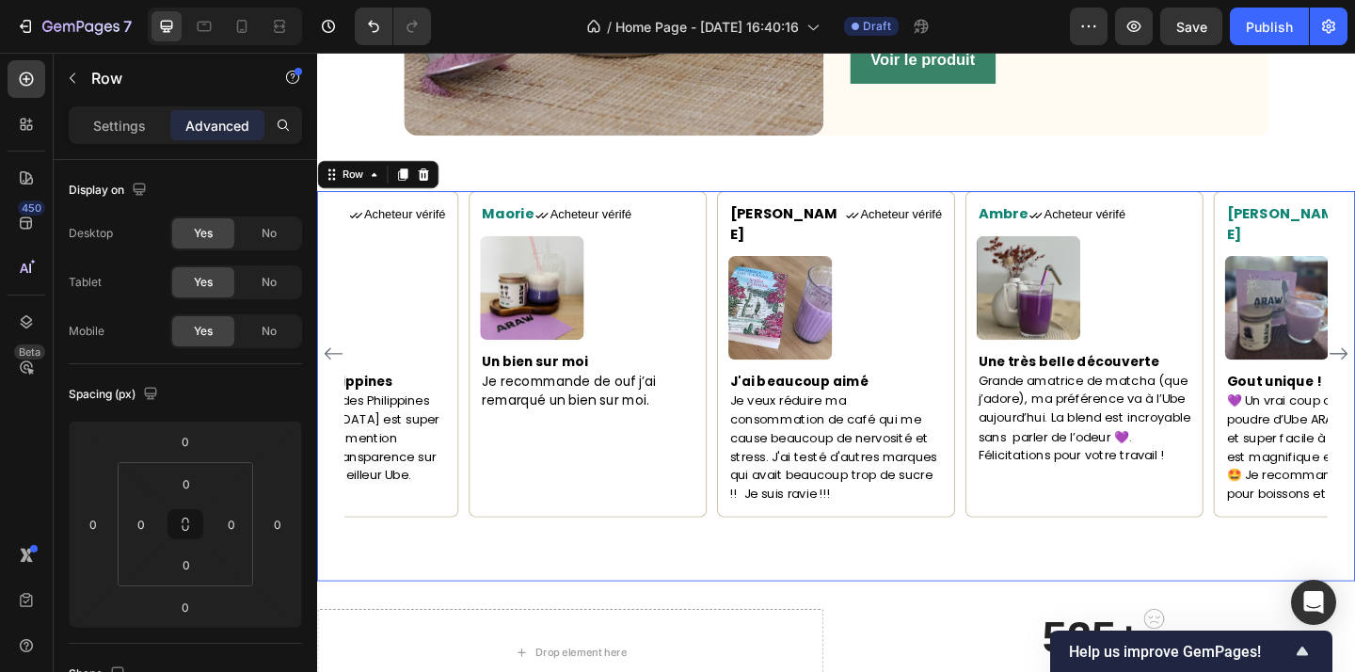
click at [810, 550] on div "Maorie Text block Icon Acheteur vérifé Text Block Row Image Un bien sur moi Je …" at bounding box center [881, 414] width 1129 height 423
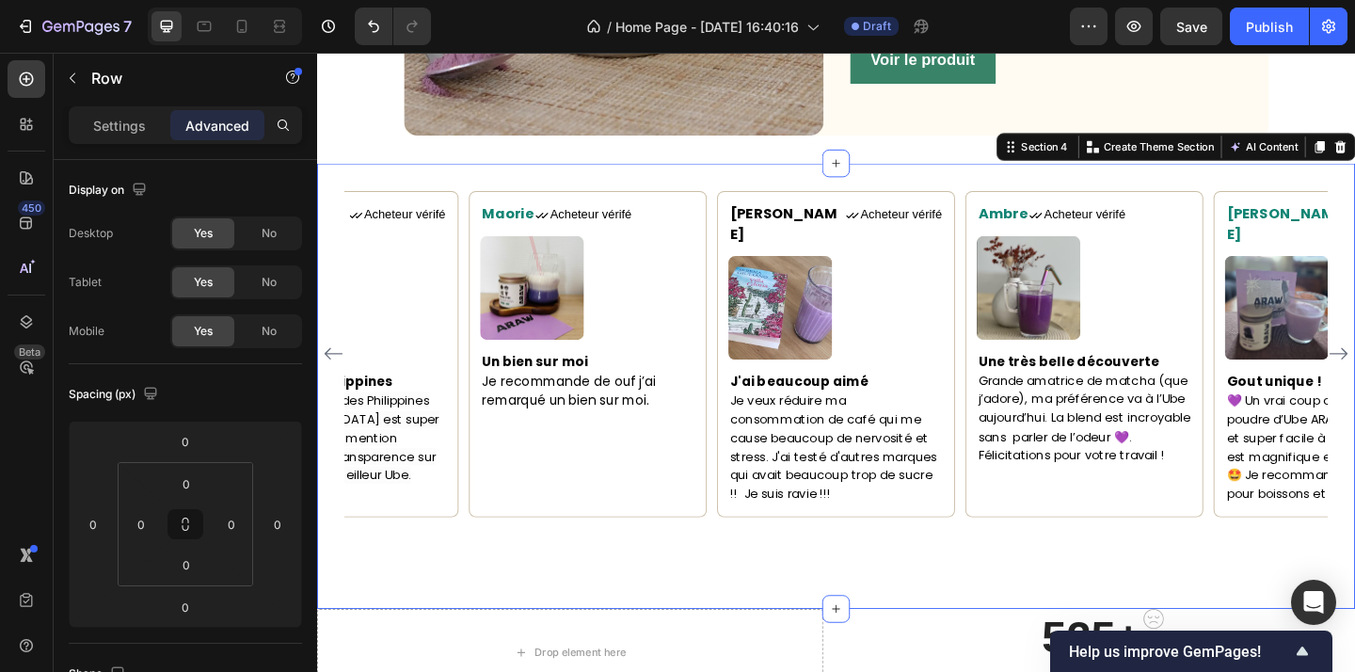
click at [809, 614] on div "Maorie Text block Icon Acheteur vérifé Text Block Row Image Un bien sur moi Je …" at bounding box center [881, 415] width 1129 height 484
click at [190, 567] on input "32" at bounding box center [186, 564] width 38 height 28
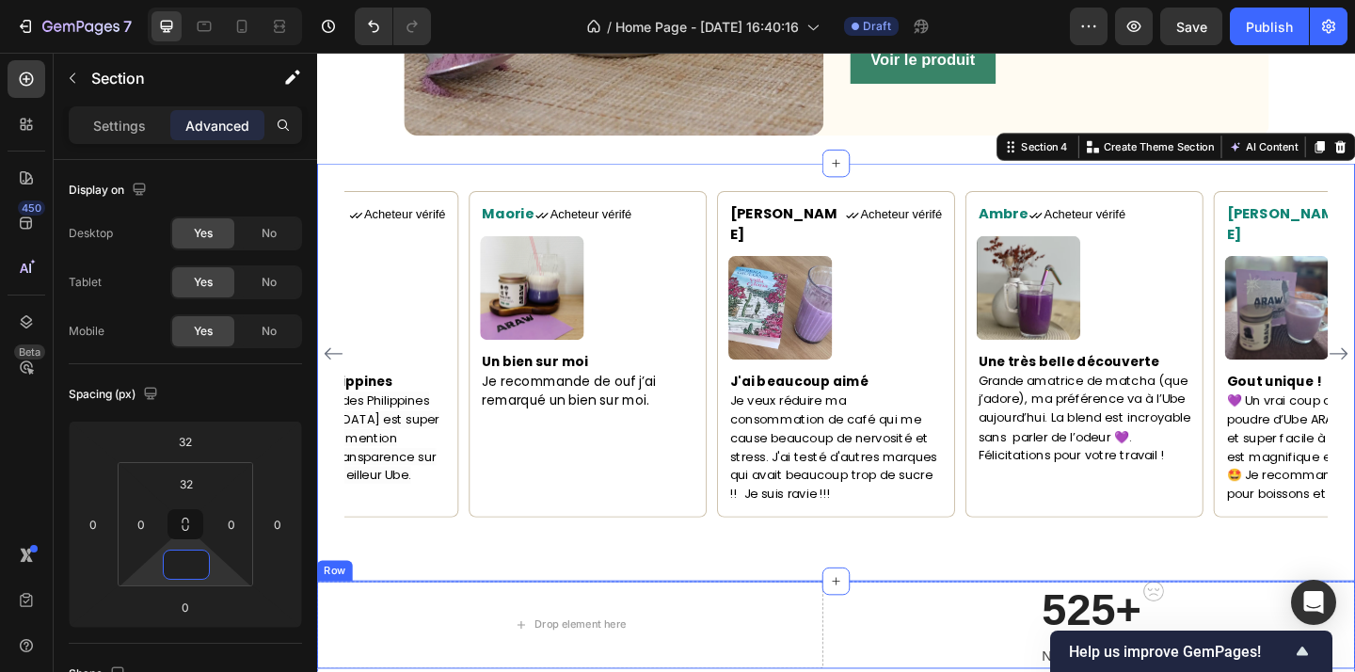
click at [872, 647] on div "Drop element here 525+ Heading Not Satisfied Text block Image Row Row Row" at bounding box center [881, 675] width 1129 height 95
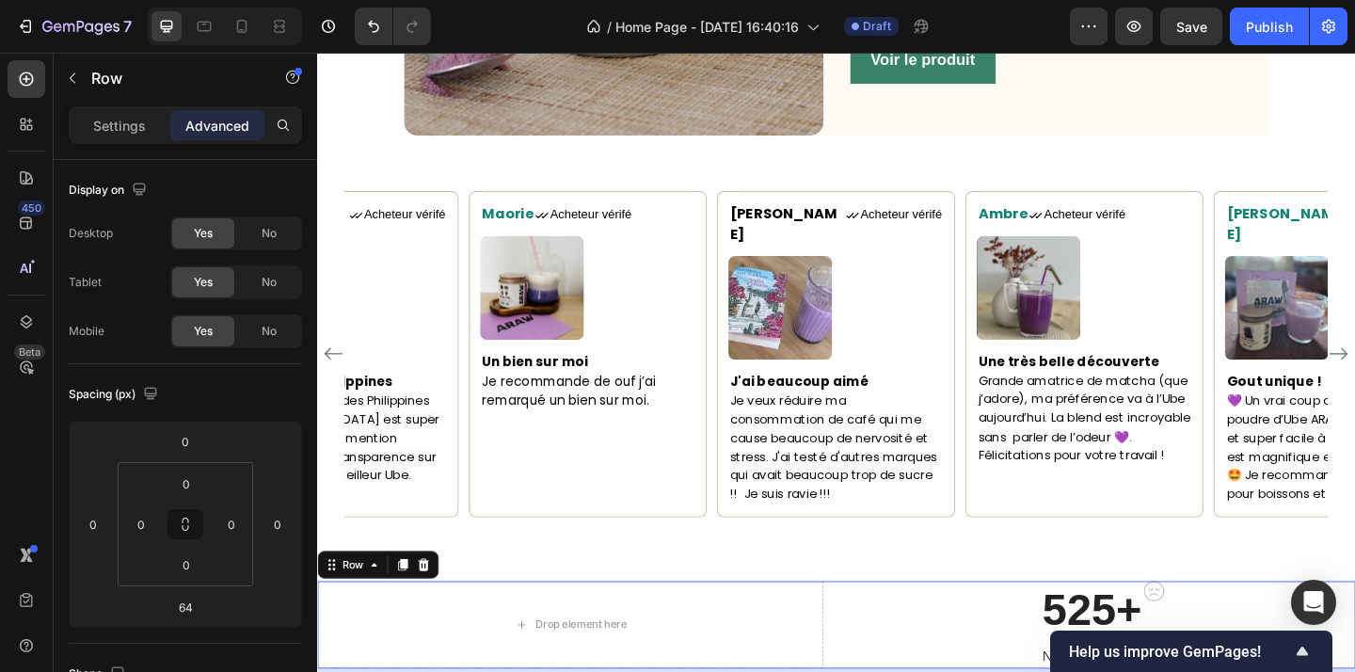
click at [883, 650] on div "Drop element here 525+ Heading Not Satisfied Text block Image Row Row Row 64" at bounding box center [881, 675] width 1129 height 95
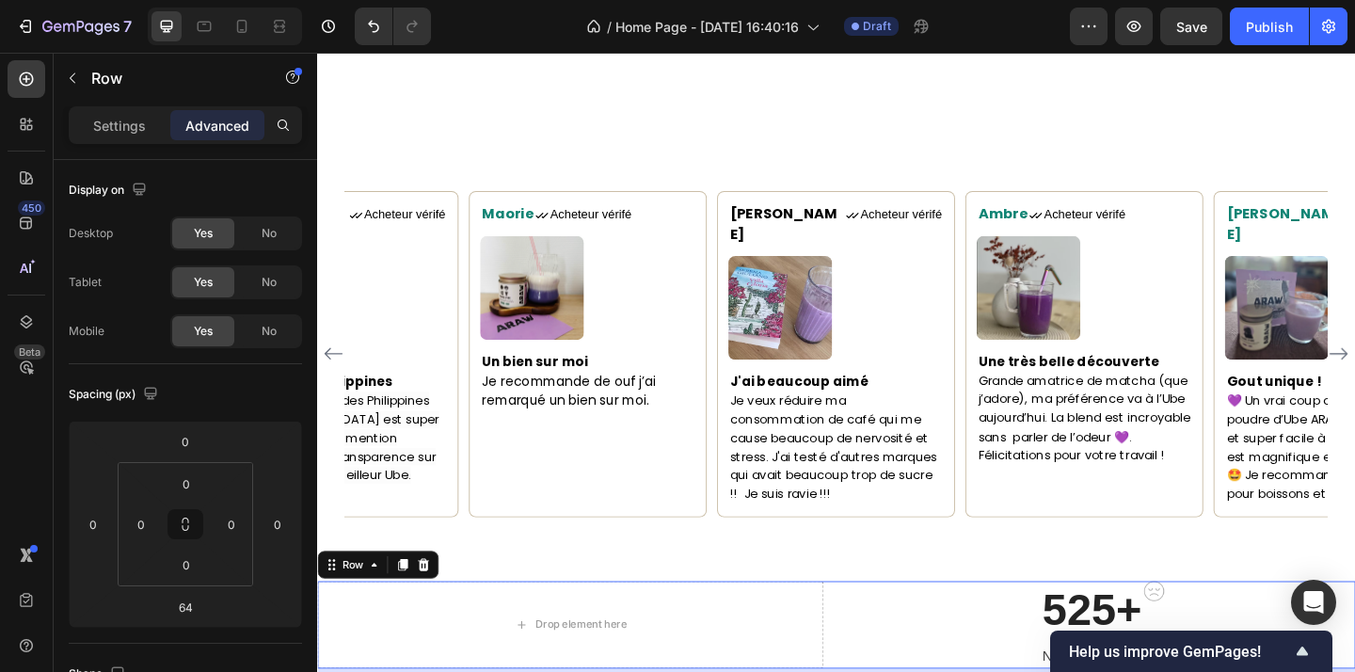
scroll to position [1651, 0]
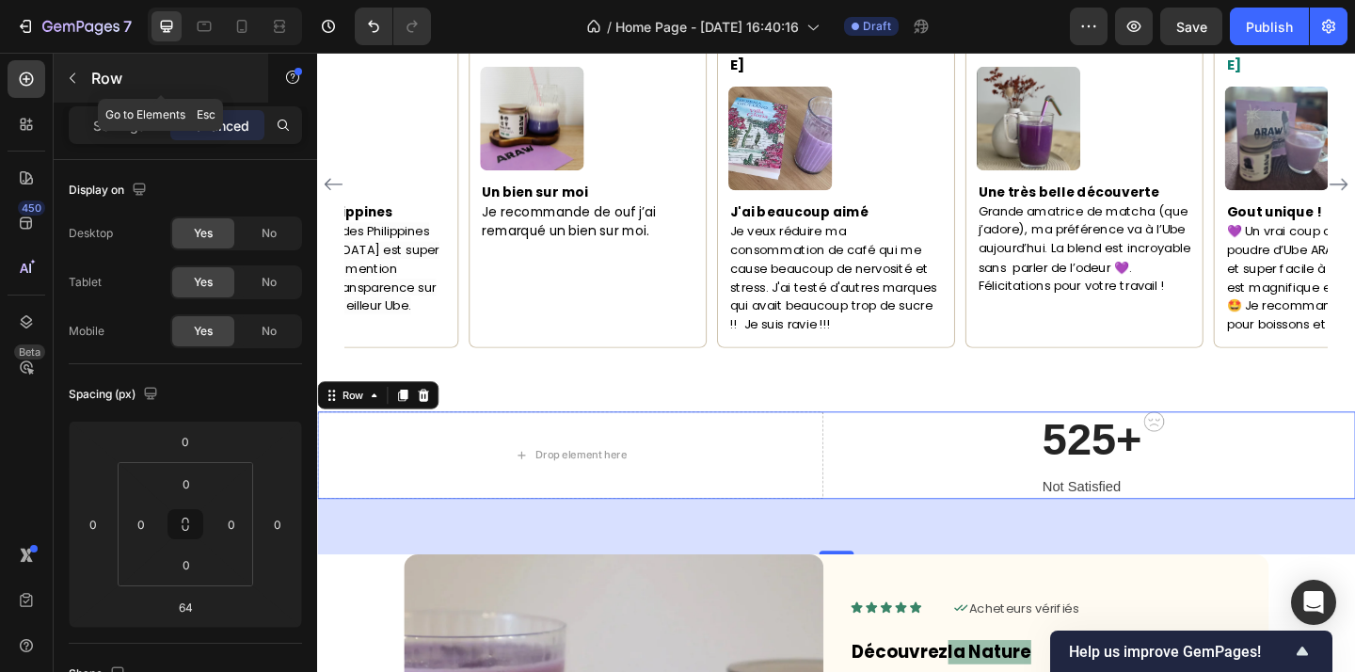
click at [84, 67] on button "button" at bounding box center [72, 78] width 30 height 30
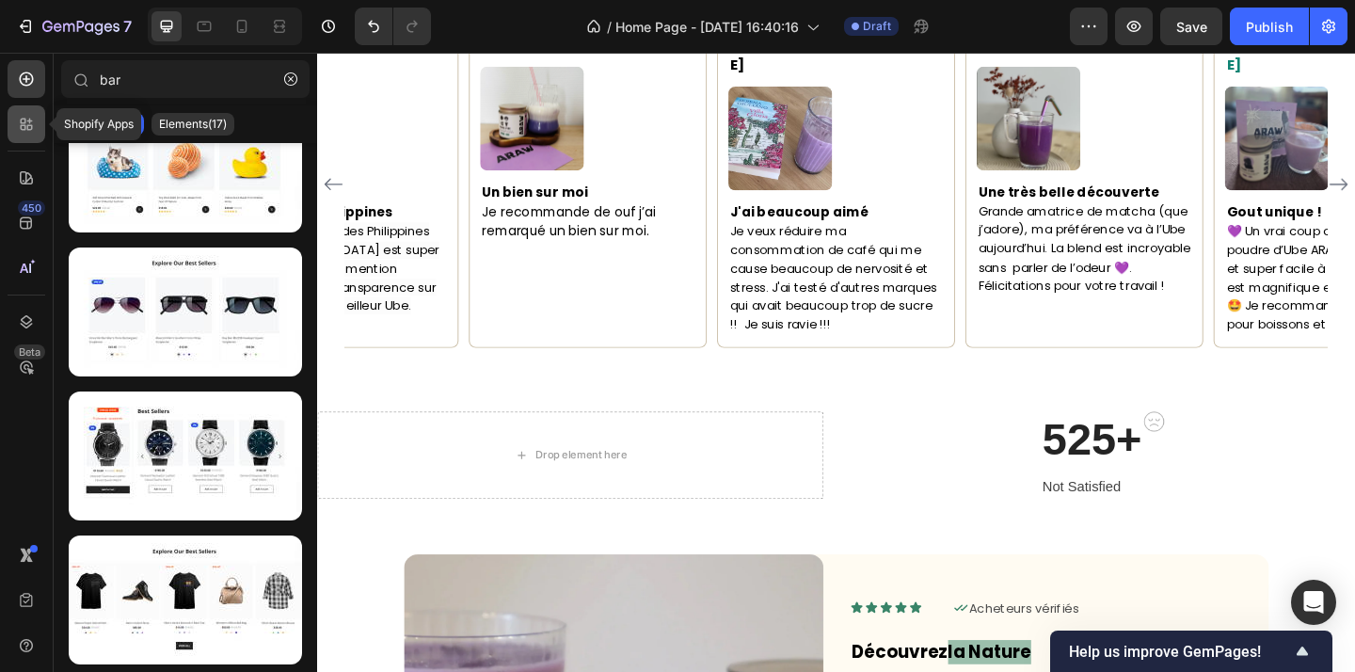
click at [32, 129] on icon at bounding box center [26, 124] width 19 height 19
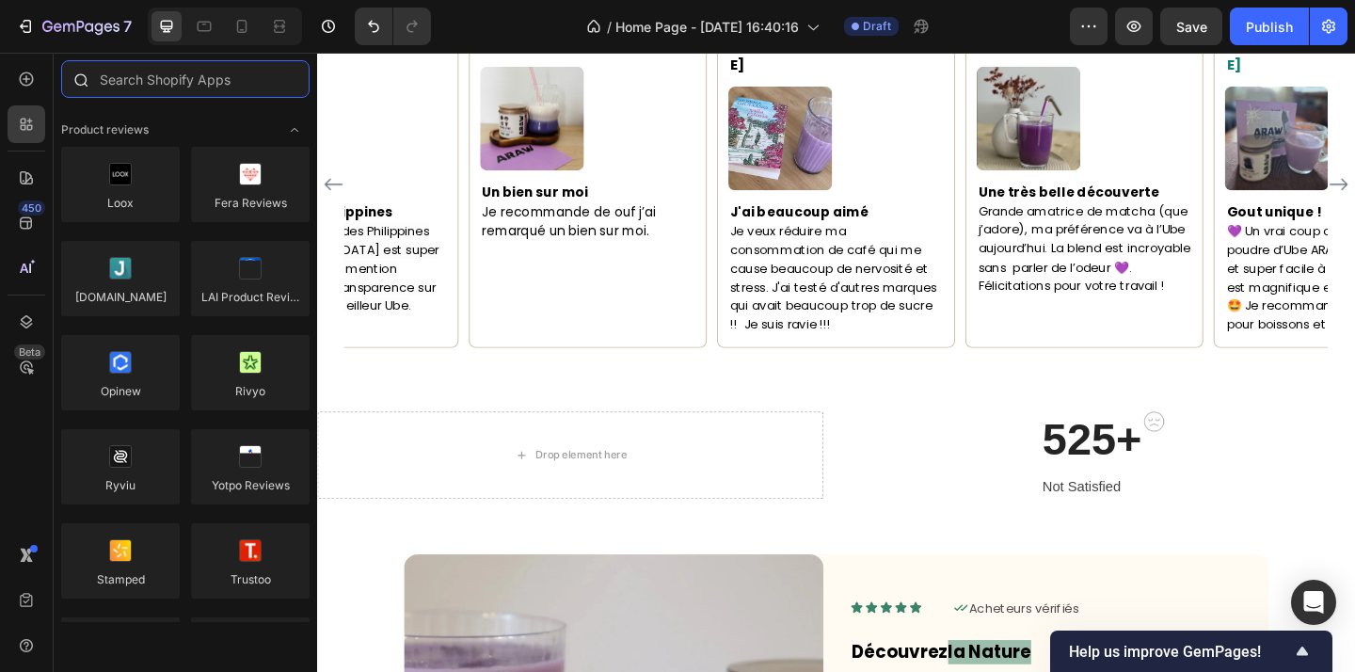
click at [175, 90] on input "text" at bounding box center [185, 79] width 248 height 38
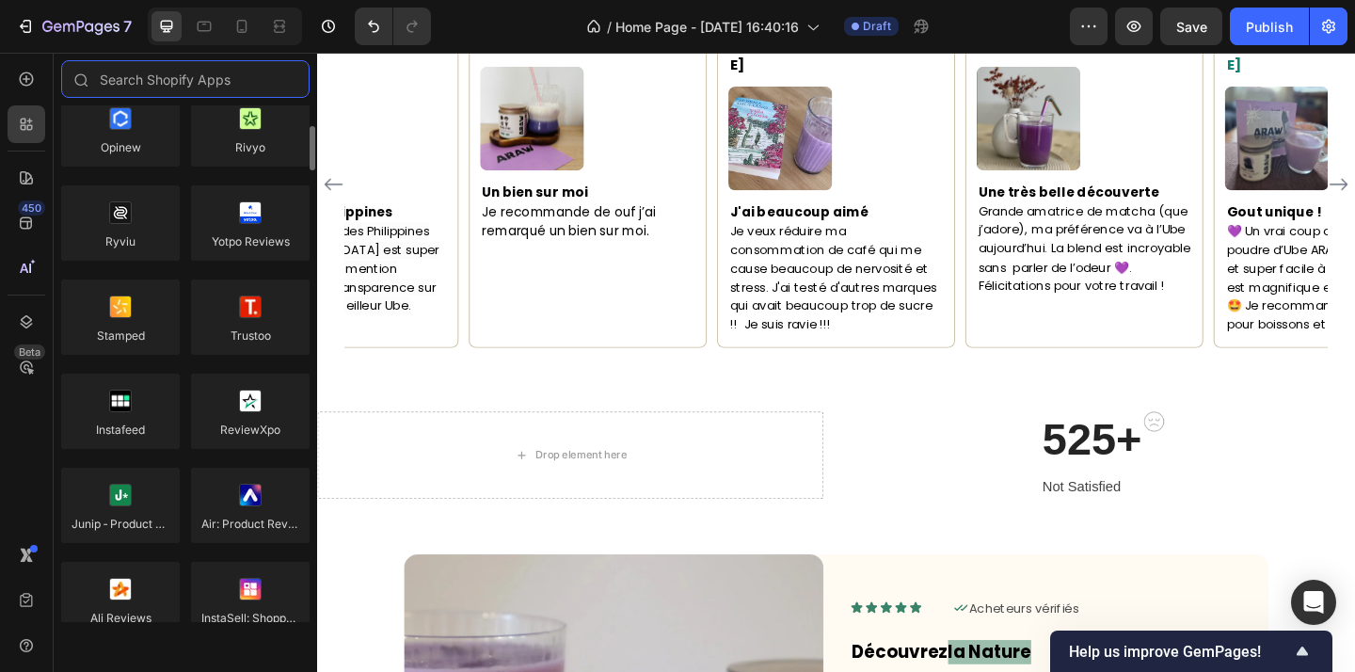
scroll to position [296, 0]
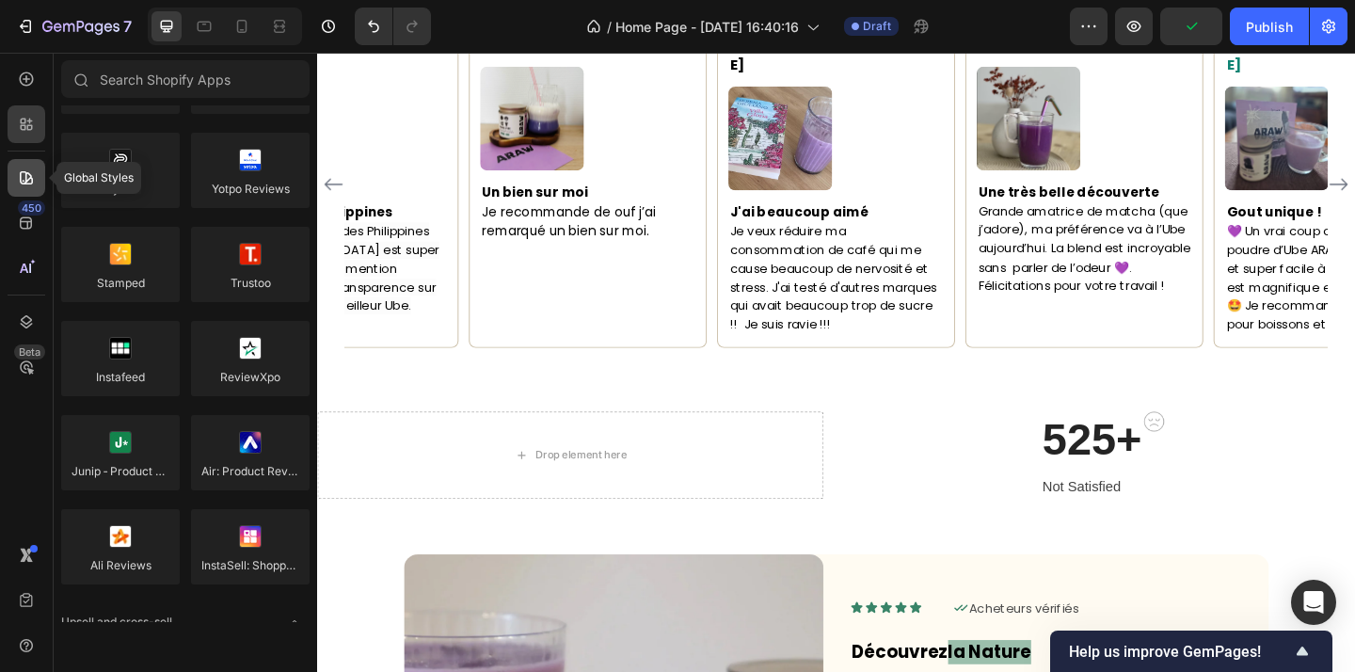
click at [32, 183] on icon at bounding box center [26, 177] width 13 height 13
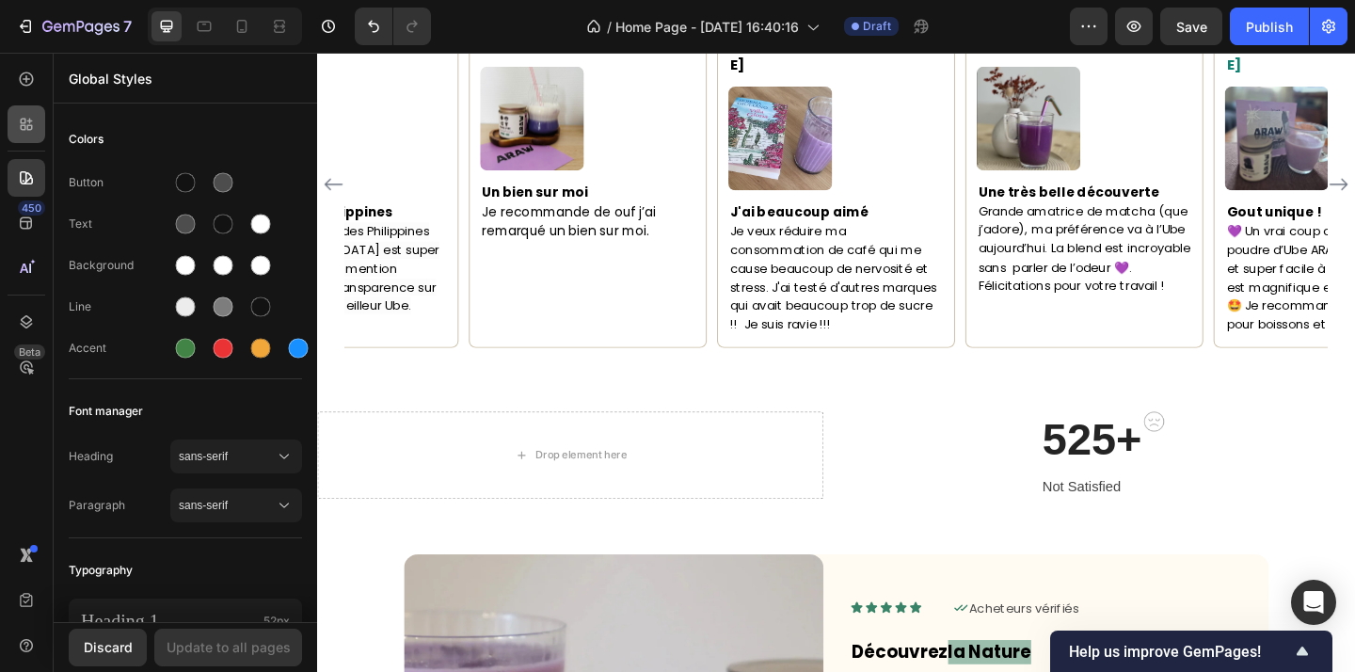
click at [43, 131] on div at bounding box center [27, 124] width 38 height 38
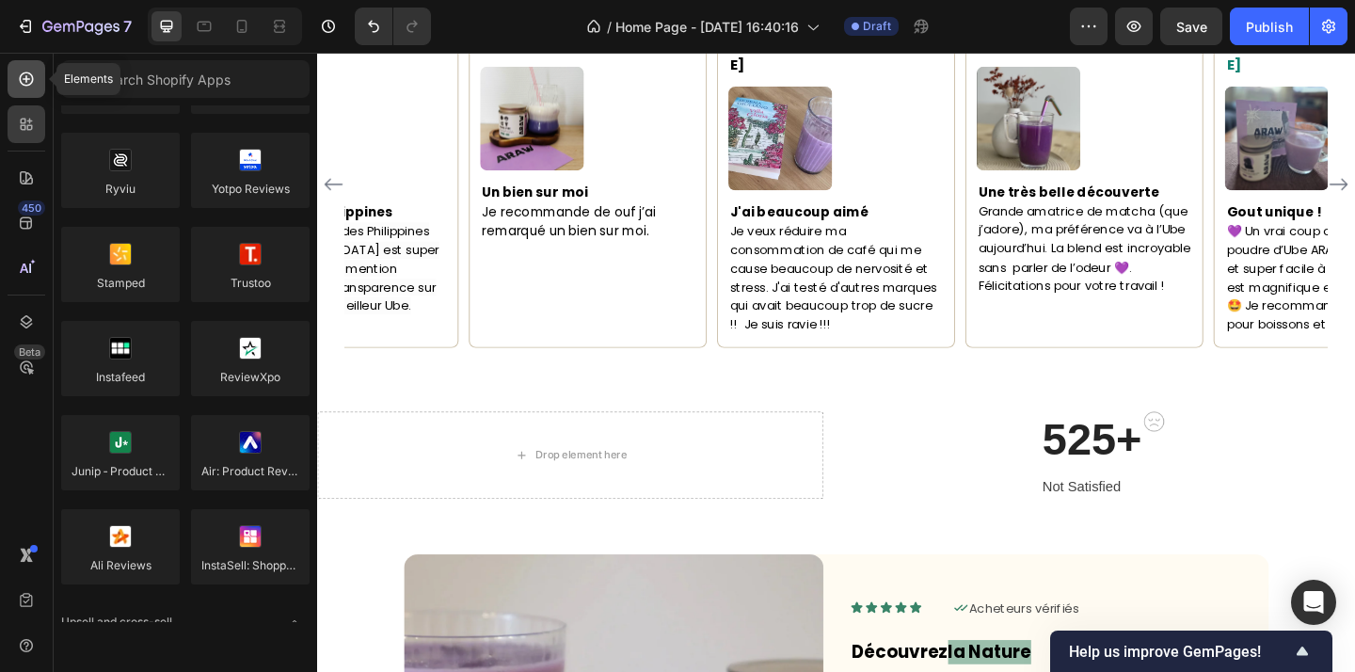
click at [31, 81] on icon at bounding box center [26, 79] width 19 height 19
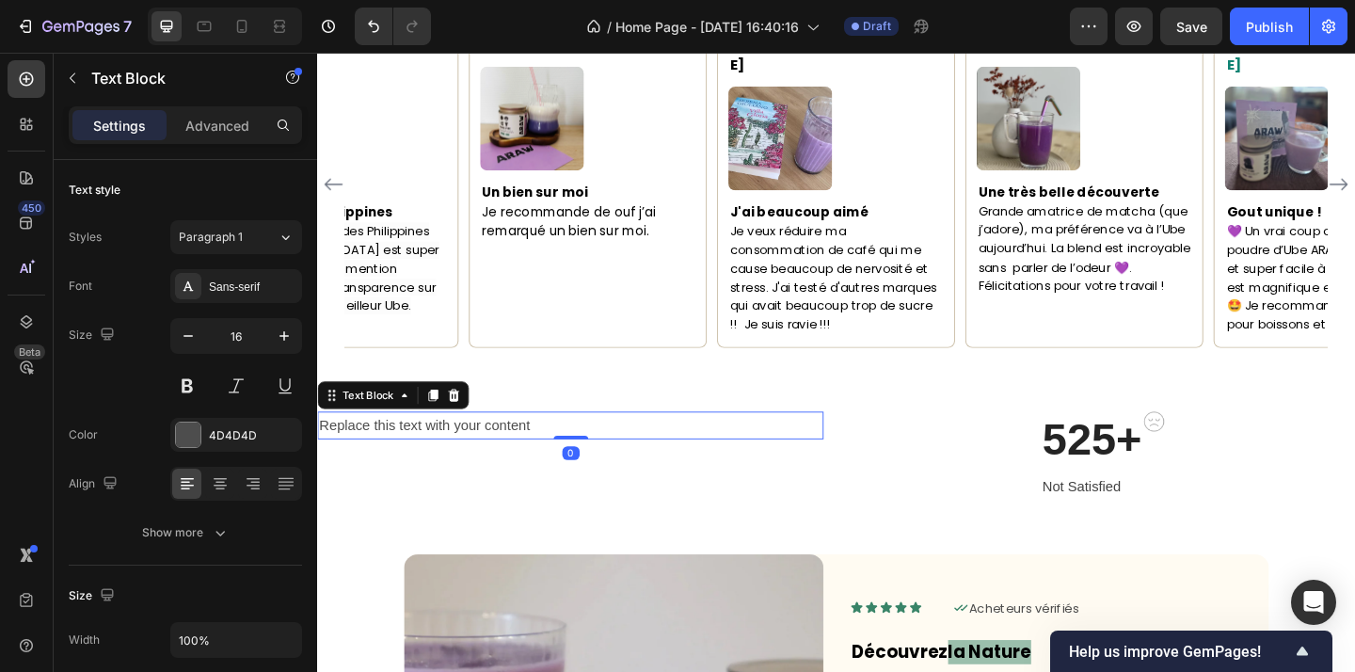
click at [454, 446] on div "Replace this text with your content" at bounding box center [592, 458] width 550 height 31
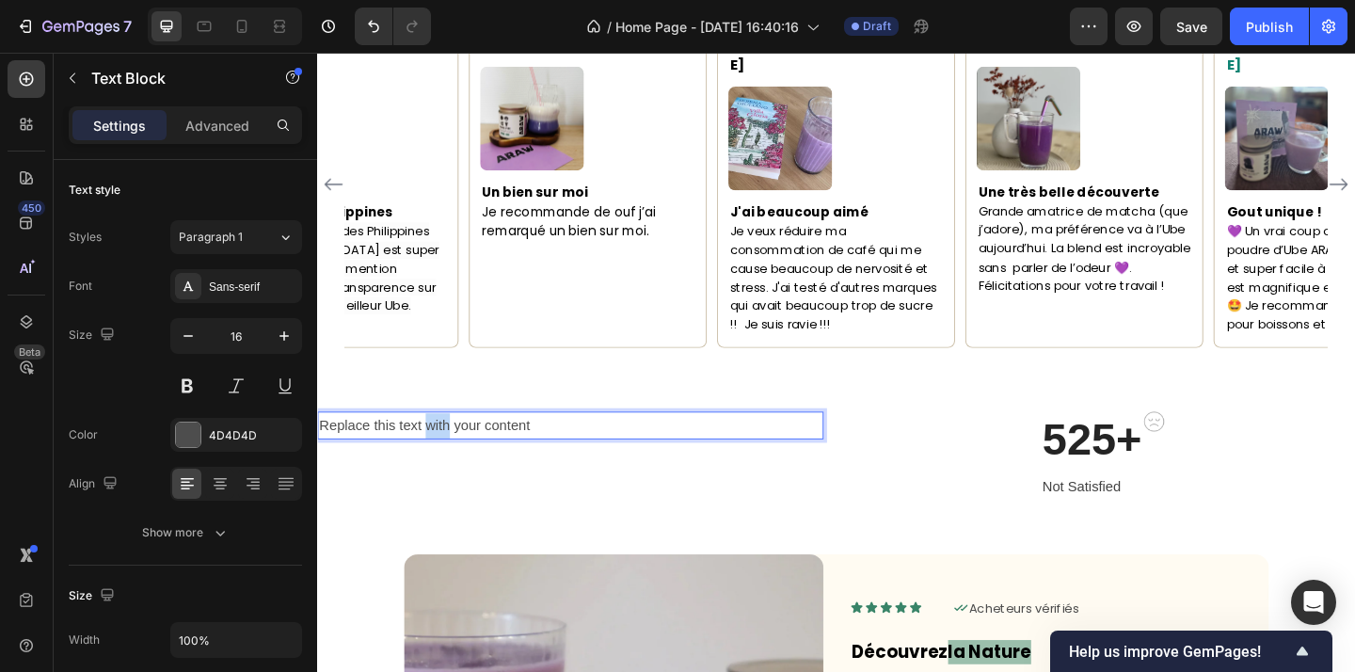
click at [454, 446] on p "Replace this text with your content" at bounding box center [592, 458] width 547 height 27
click at [596, 445] on p "Replace this text with your content" at bounding box center [592, 458] width 547 height 27
click at [670, 445] on p "Ingrédients naturels, sélectionnés avec exigence" at bounding box center [592, 458] width 547 height 27
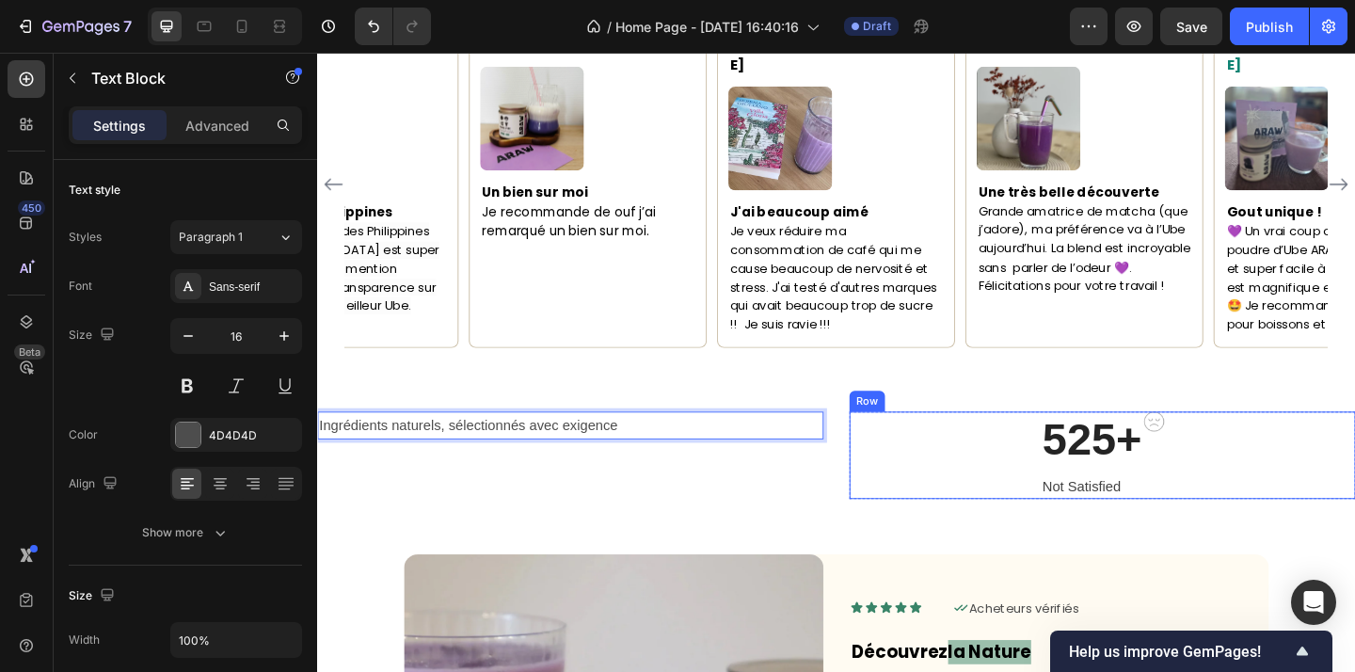
click at [914, 443] on div "525+ Heading Not Satisfied Text block Image Row" at bounding box center [1171, 490] width 550 height 95
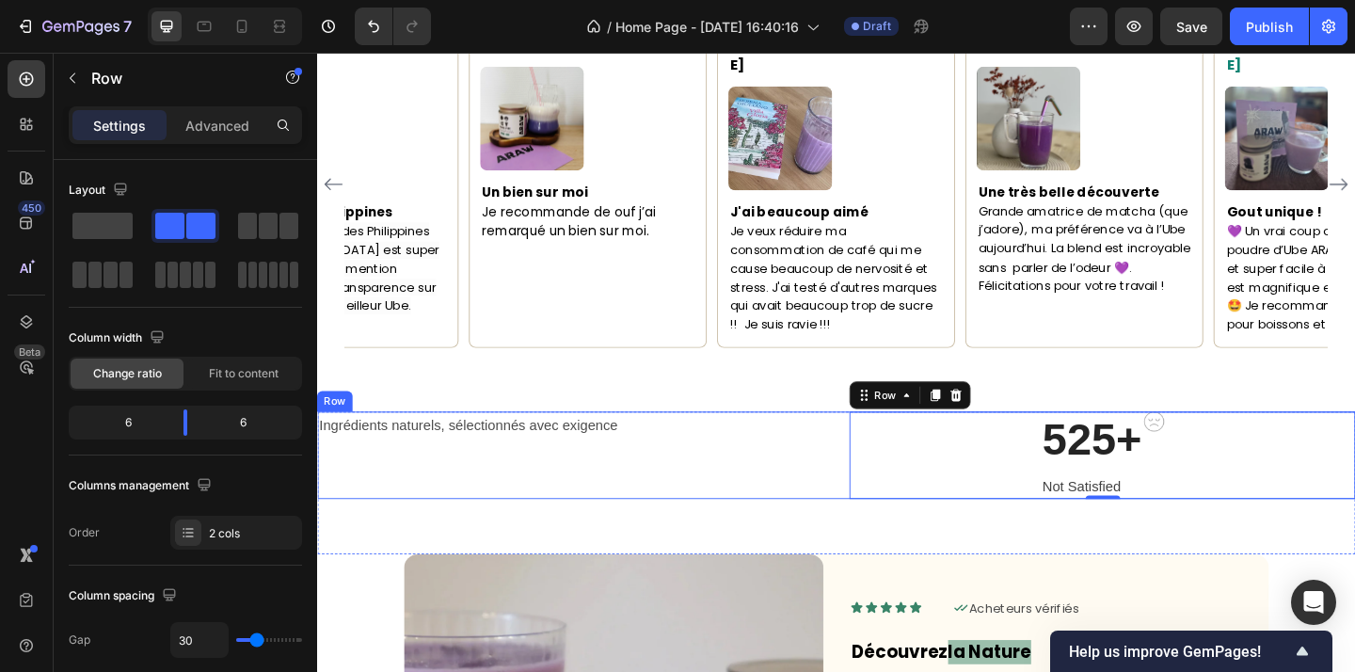
click at [884, 443] on div "Ingrédients naturels, sélectionnés avec exigence Text Block 525+ Heading Not Sa…" at bounding box center [881, 490] width 1129 height 95
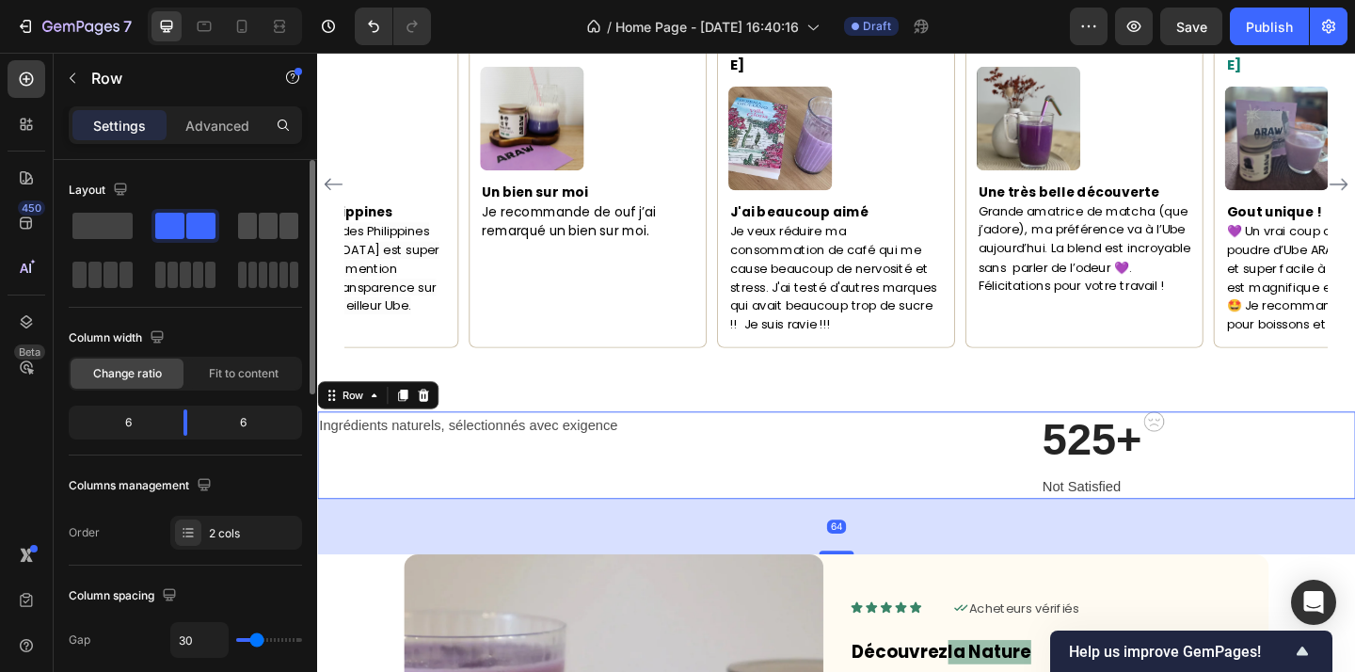
click at [263, 232] on span at bounding box center [268, 226] width 19 height 26
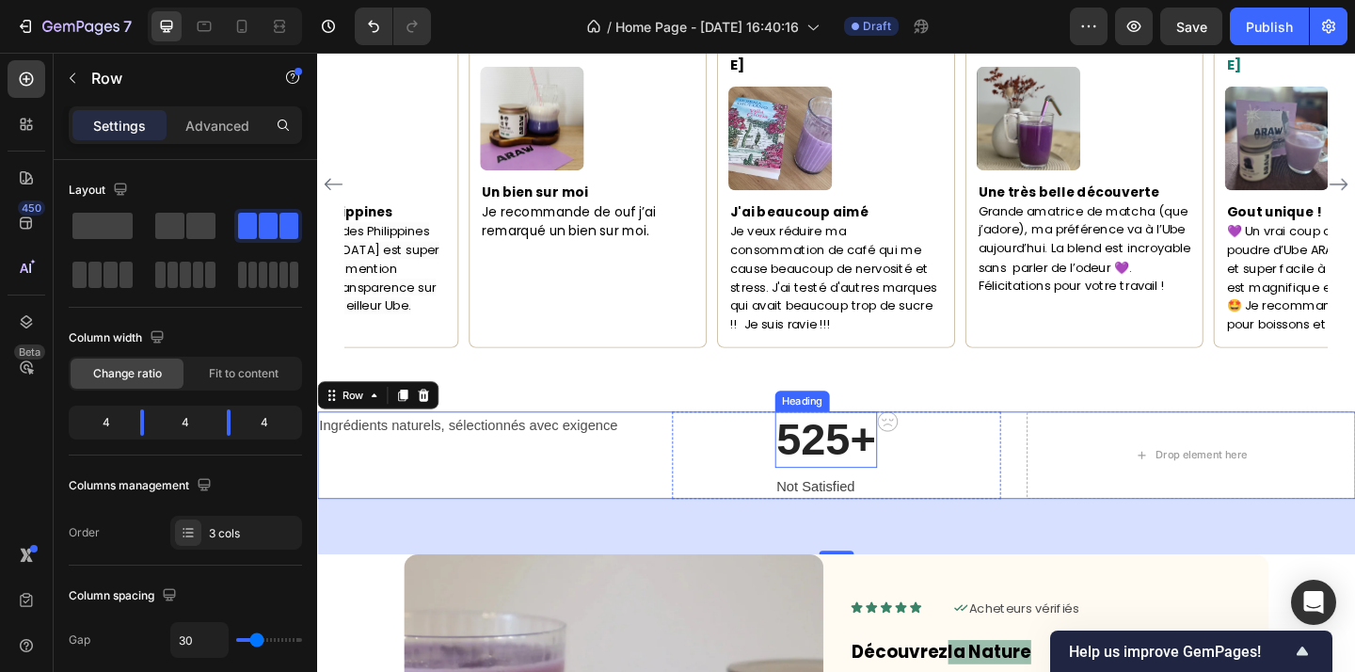
click at [860, 459] on p "525+" at bounding box center [871, 473] width 108 height 57
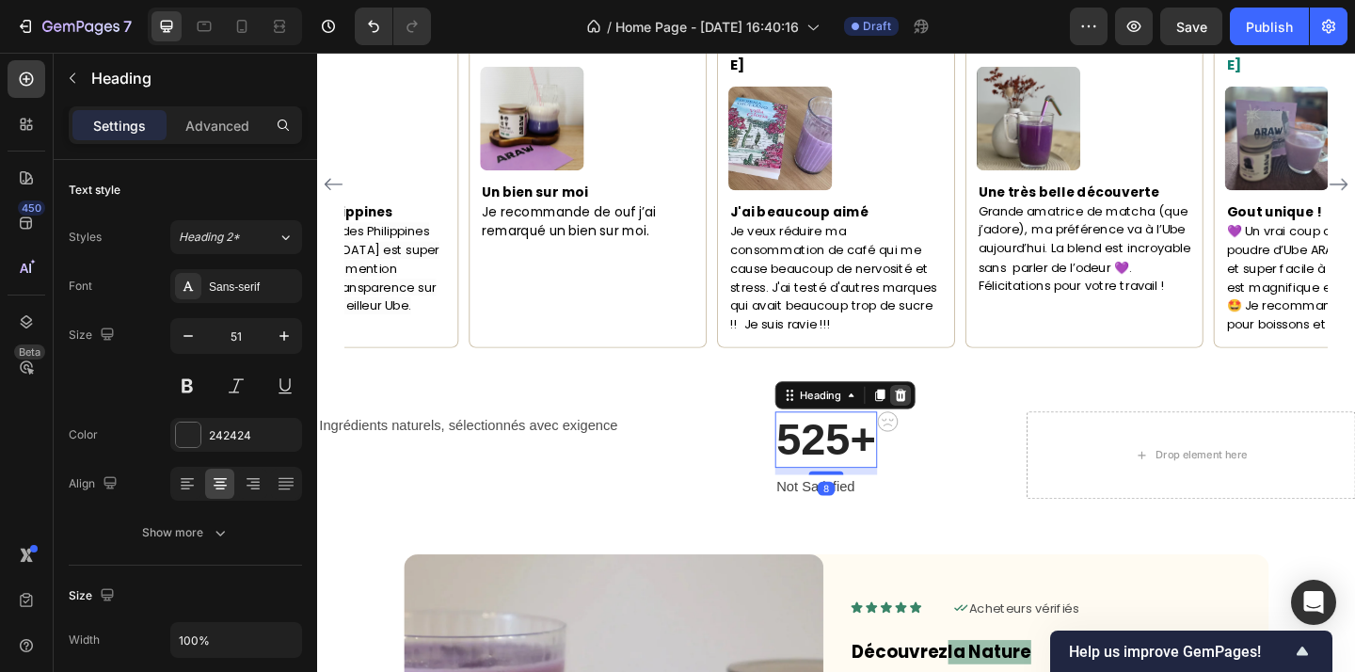
click at [953, 418] on icon at bounding box center [951, 424] width 12 height 13
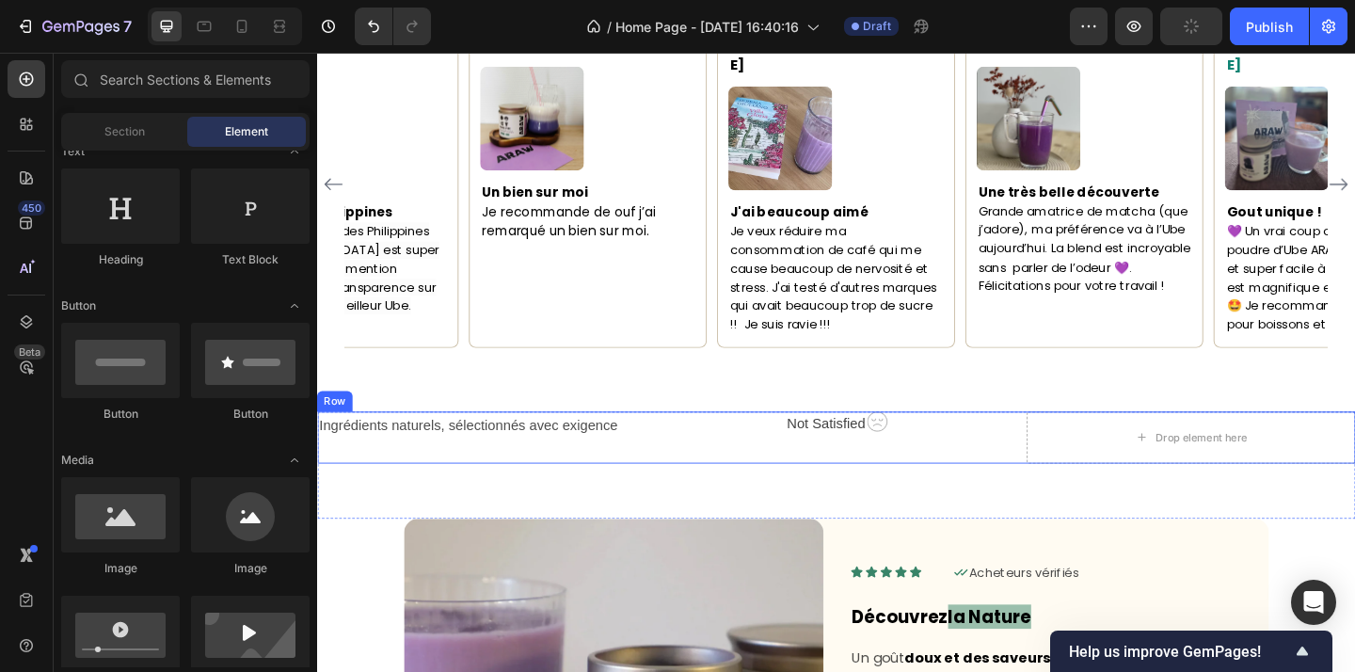
click at [884, 445] on p "Not Satisfied" at bounding box center [871, 456] width 86 height 23
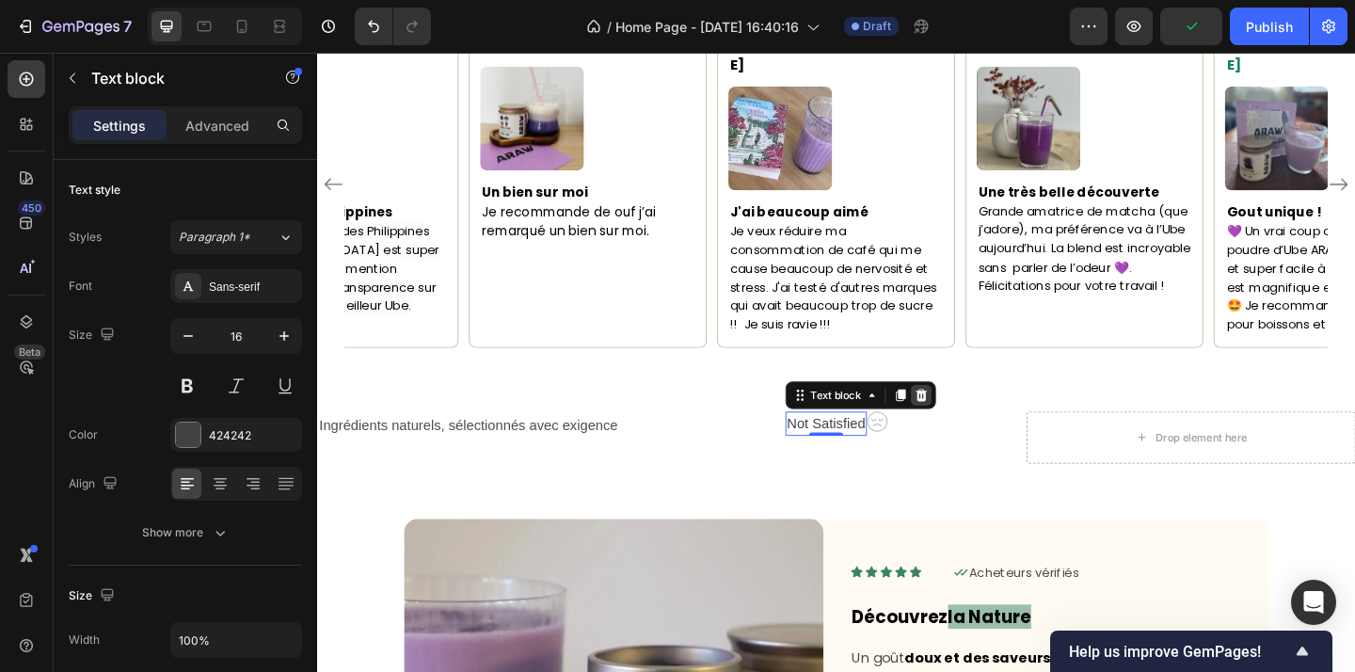
click at [972, 418] on icon at bounding box center [973, 424] width 12 height 13
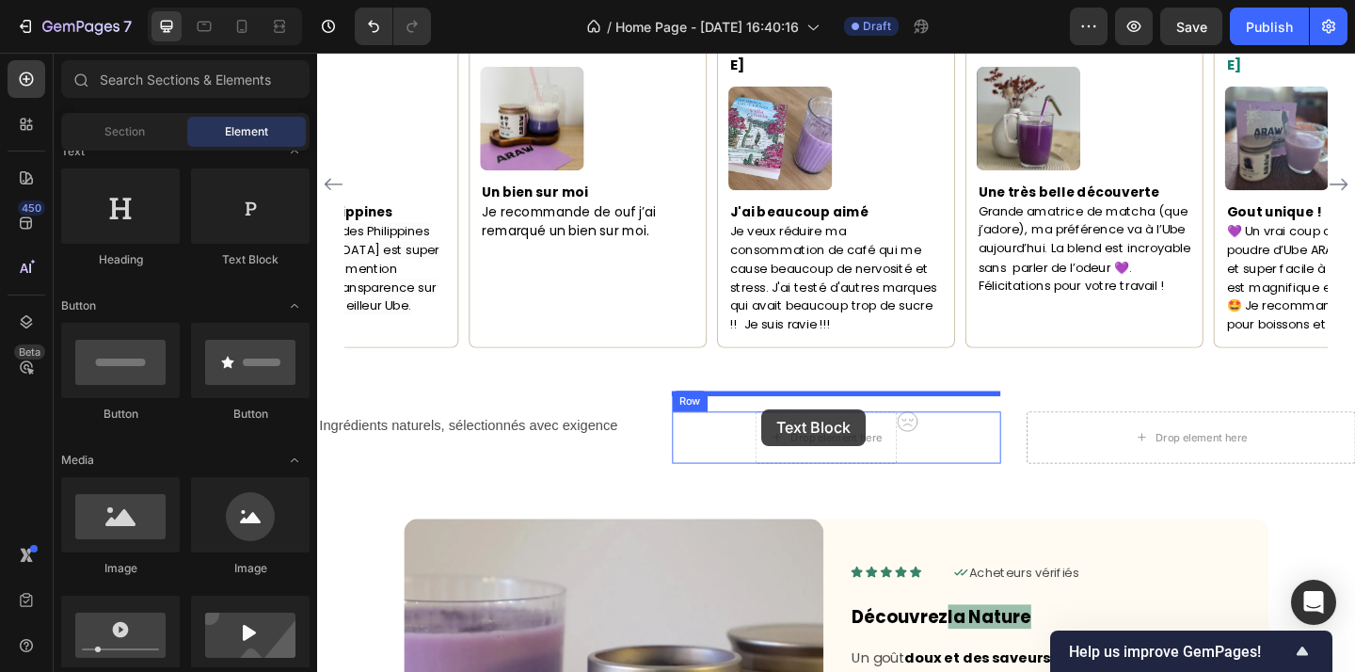
drag, startPoint x: 542, startPoint y: 282, endPoint x: 800, endPoint y: 440, distance: 302.4
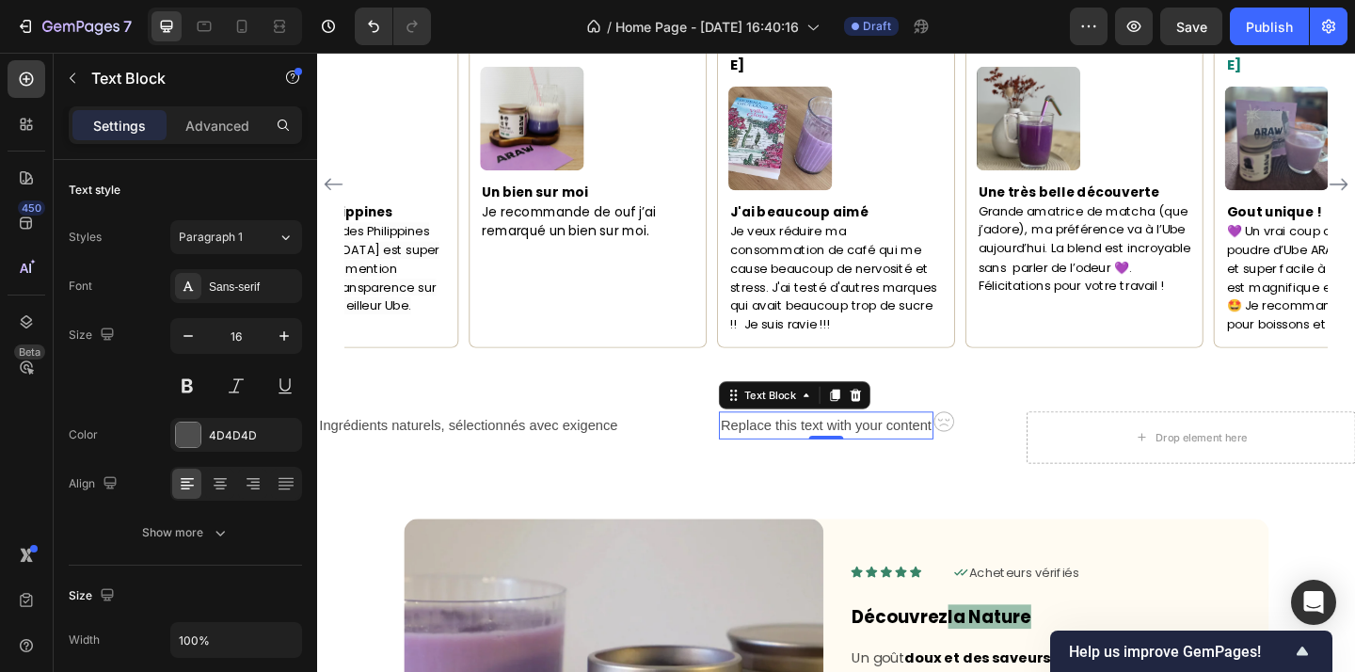
click at [813, 446] on div "Replace this text with your content" at bounding box center [870, 458] width 233 height 31
click at [813, 446] on p "Replace this text with your content" at bounding box center [871, 458] width 230 height 27
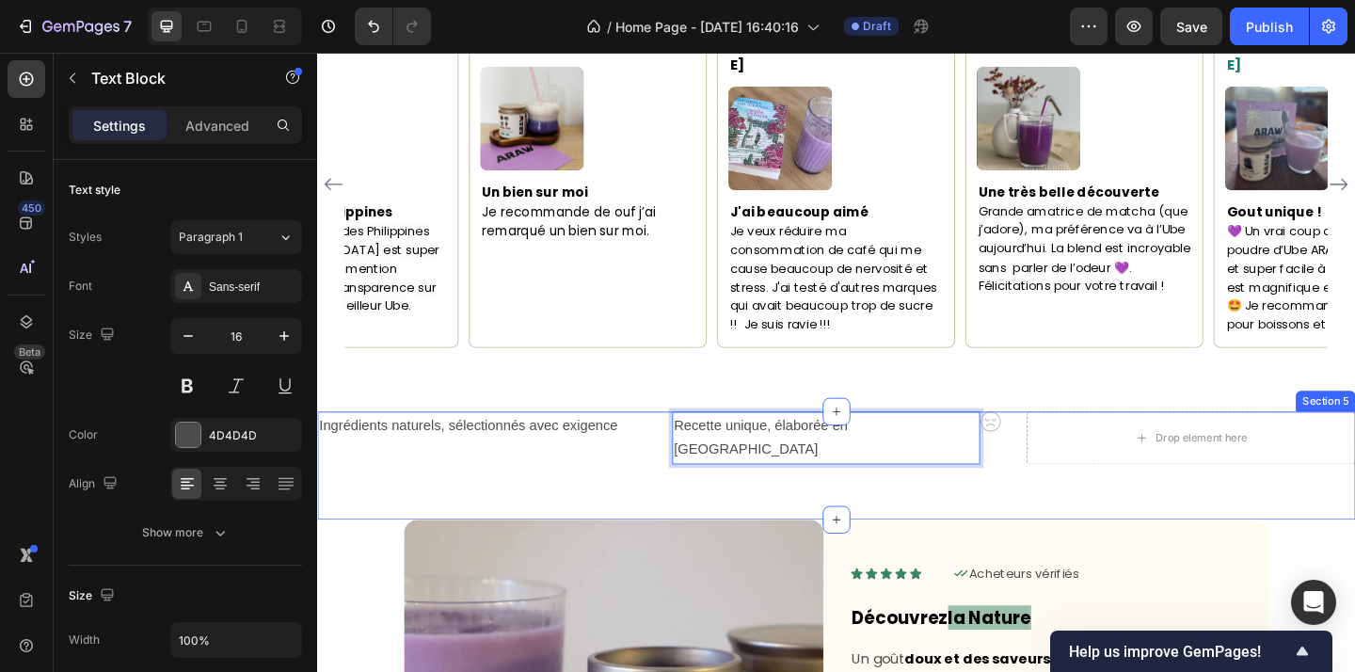
click at [1027, 486] on div "Ingrédients naturels, sélectionnés avec exigence Text Block Recette unique, éla…" at bounding box center [881, 502] width 1129 height 119
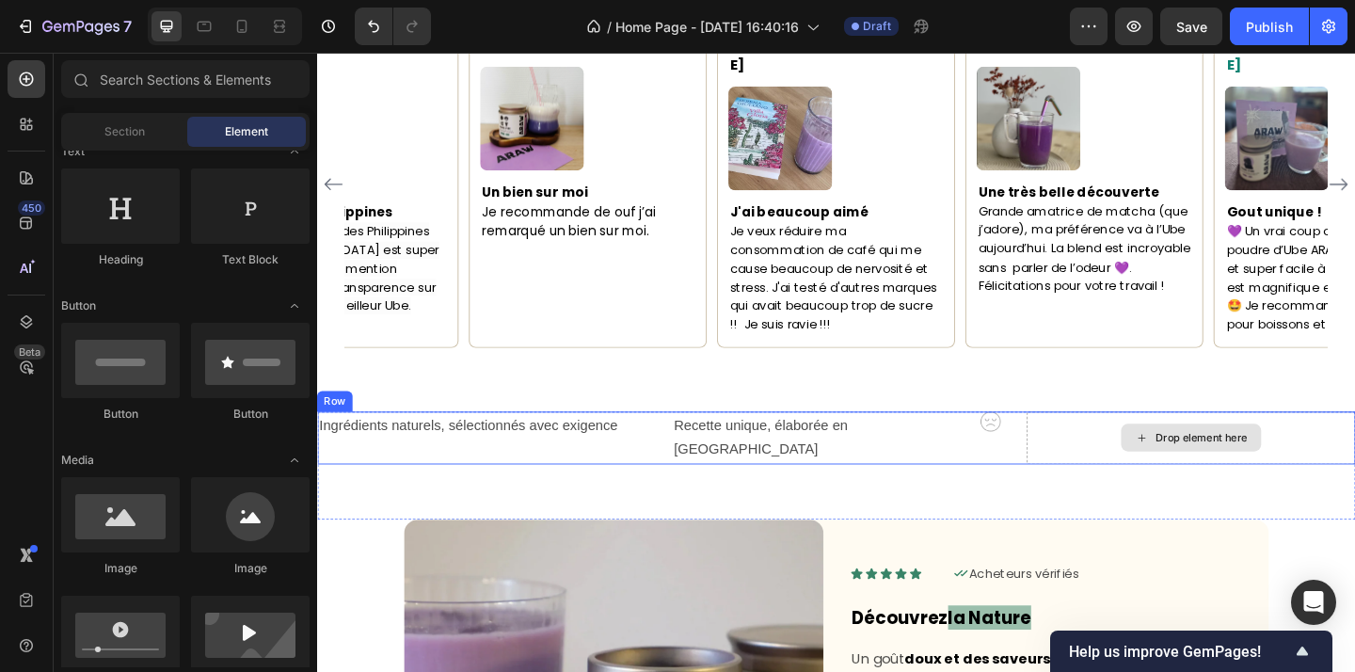
click at [1249, 464] on div "Drop element here" at bounding box center [1279, 471] width 100 height 15
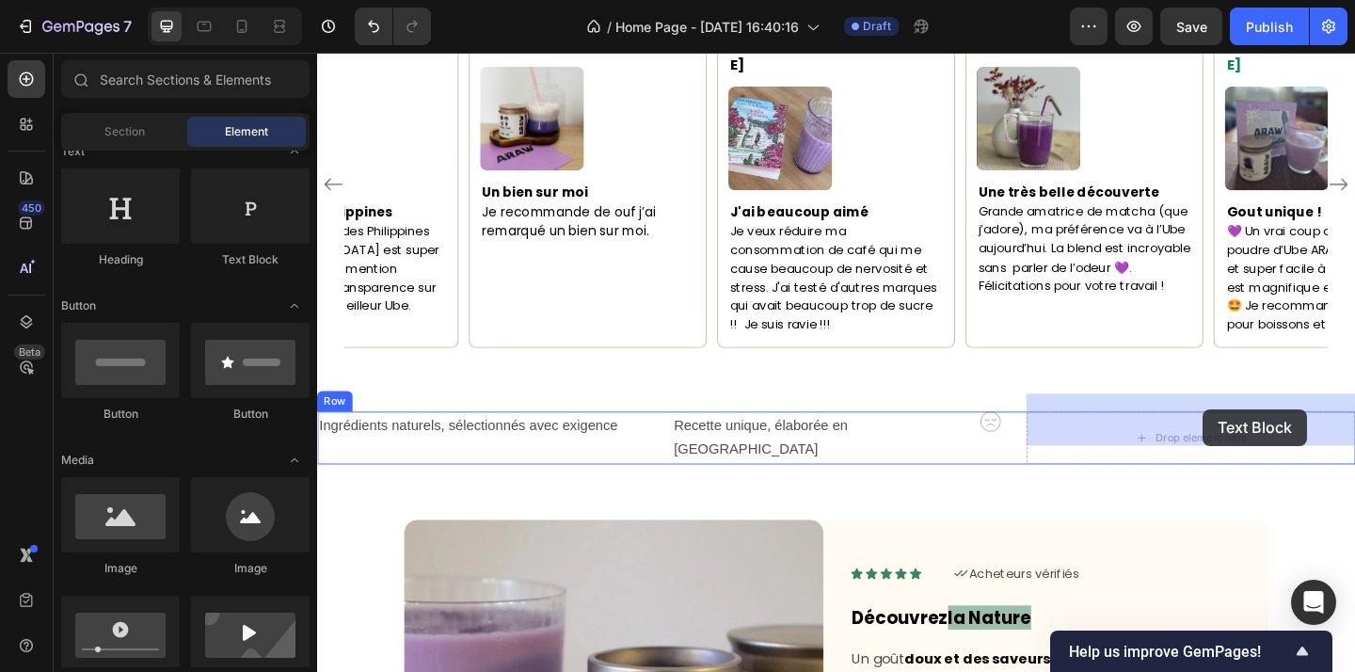
drag, startPoint x: 598, startPoint y: 281, endPoint x: 1281, endPoint y: 440, distance: 700.4
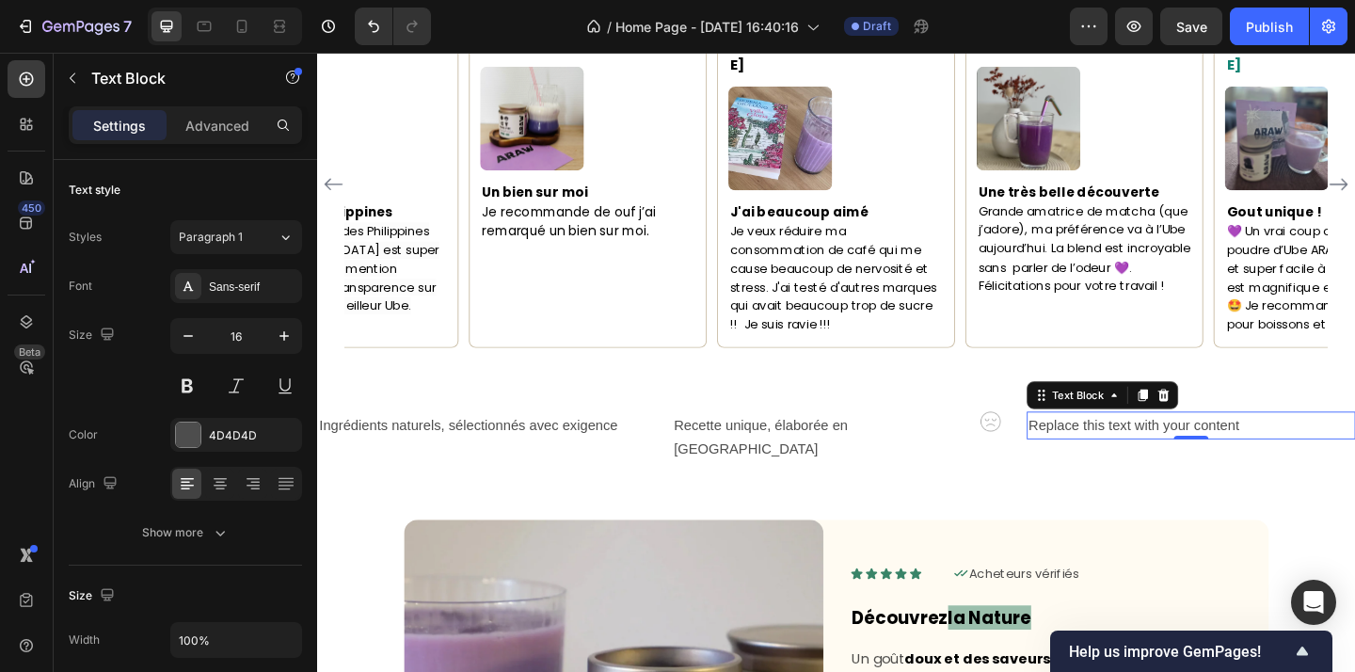
click at [1214, 443] on div "Replace this text with your content" at bounding box center [1268, 458] width 358 height 31
click at [1214, 445] on p "Replace this text with your content" at bounding box center [1268, 458] width 354 height 27
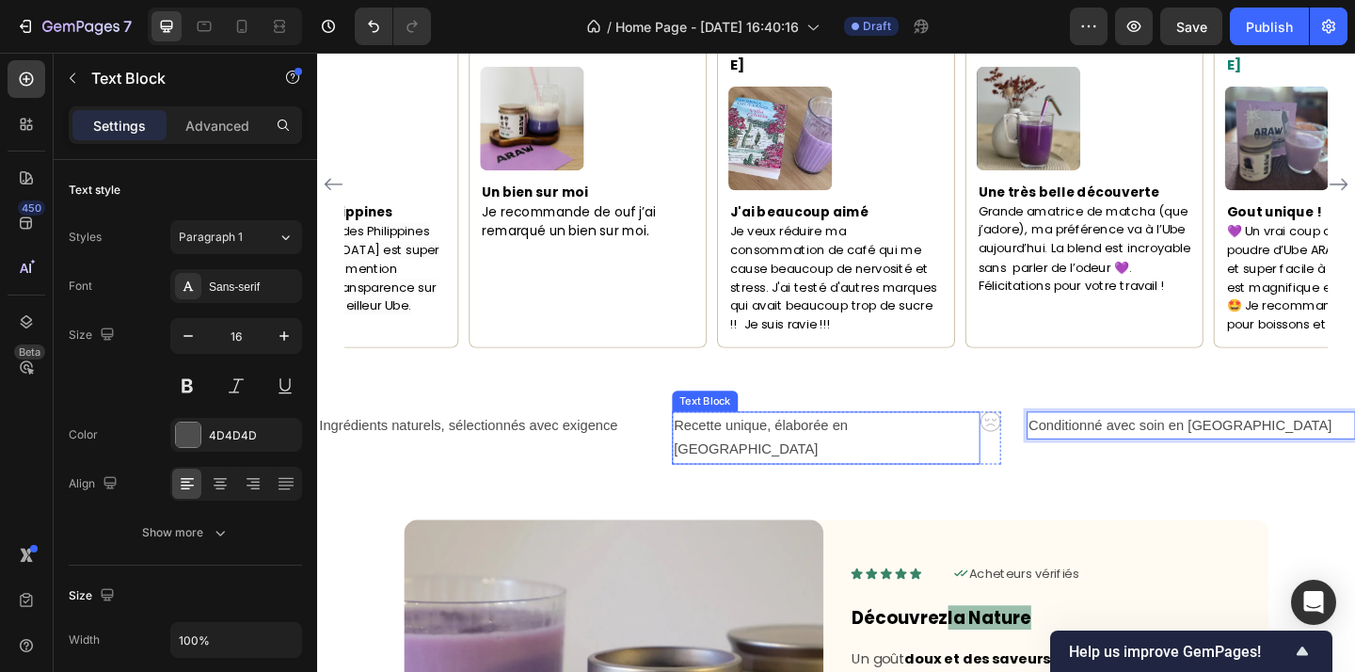
click at [927, 445] on p "Recette unique, élaborée en France" at bounding box center [870, 472] width 331 height 55
click at [920, 445] on p "Recette unique, élaborée en France" at bounding box center [870, 472] width 331 height 55
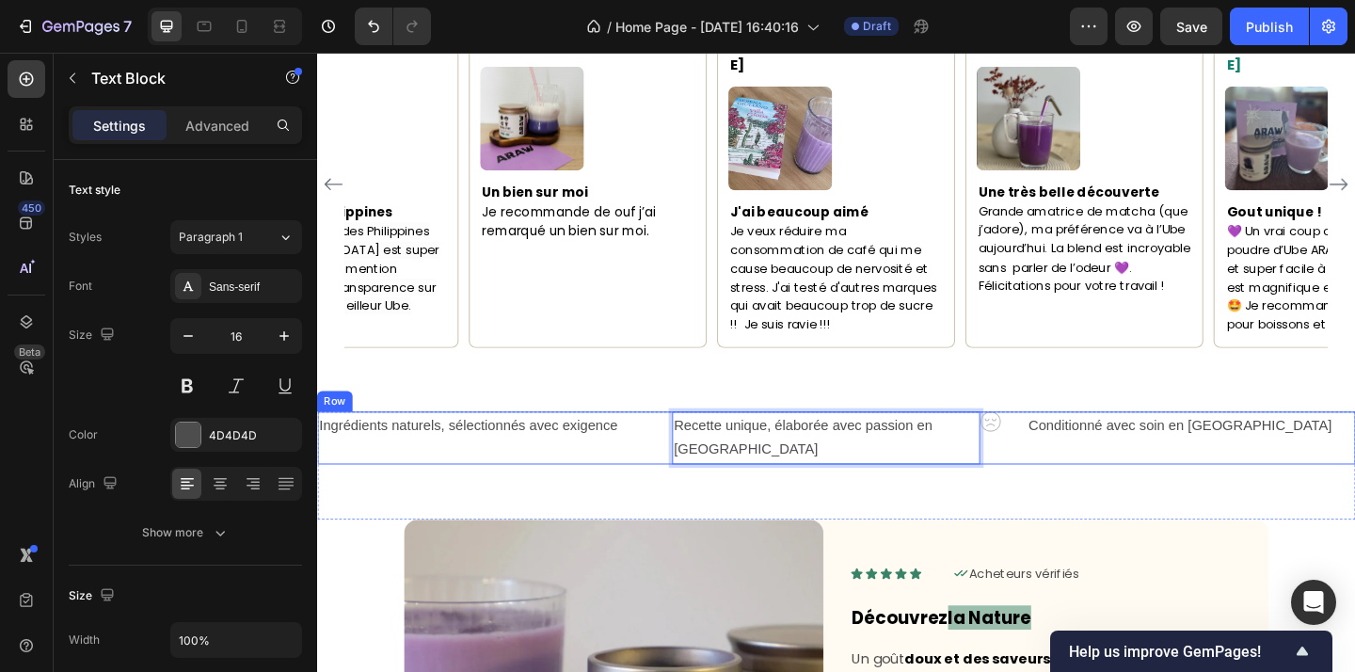
click at [684, 452] on div "Ingrédients naturels, sélectionnés avec exigence Text Block Recette unique, éla…" at bounding box center [881, 472] width 1129 height 58
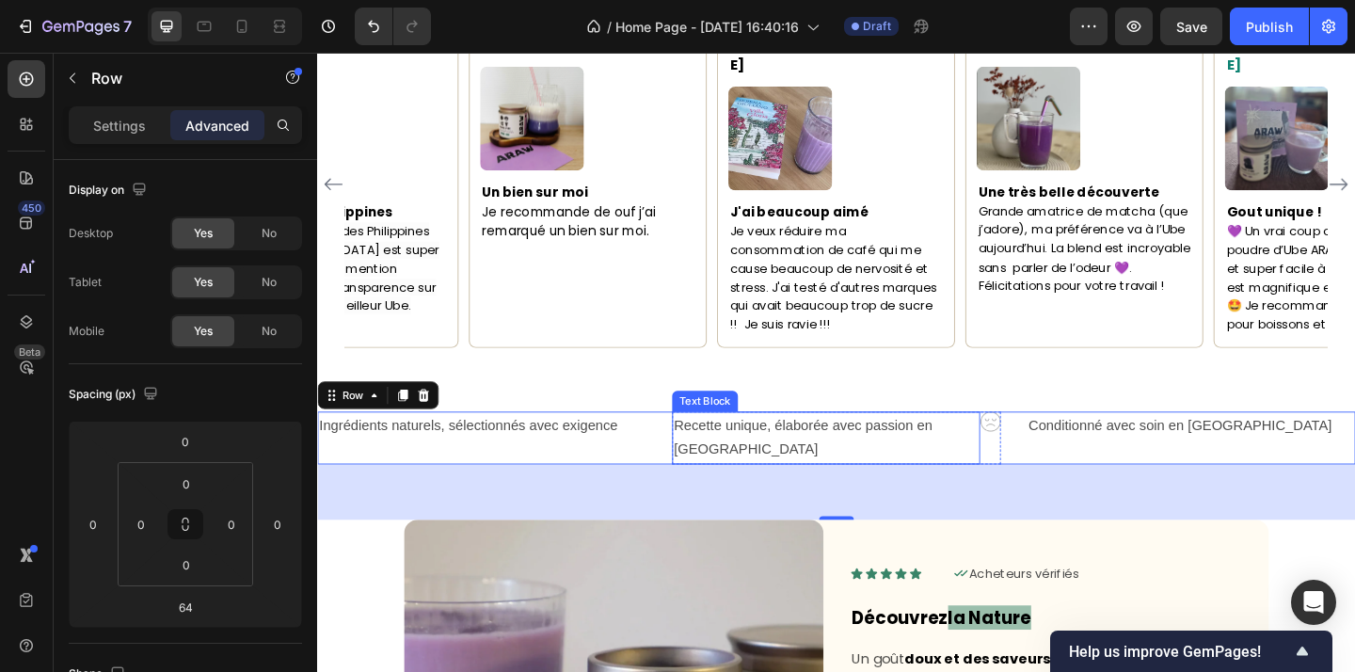
click at [807, 445] on p "Recette unique, élaborée avec passion en France" at bounding box center [870, 472] width 331 height 55
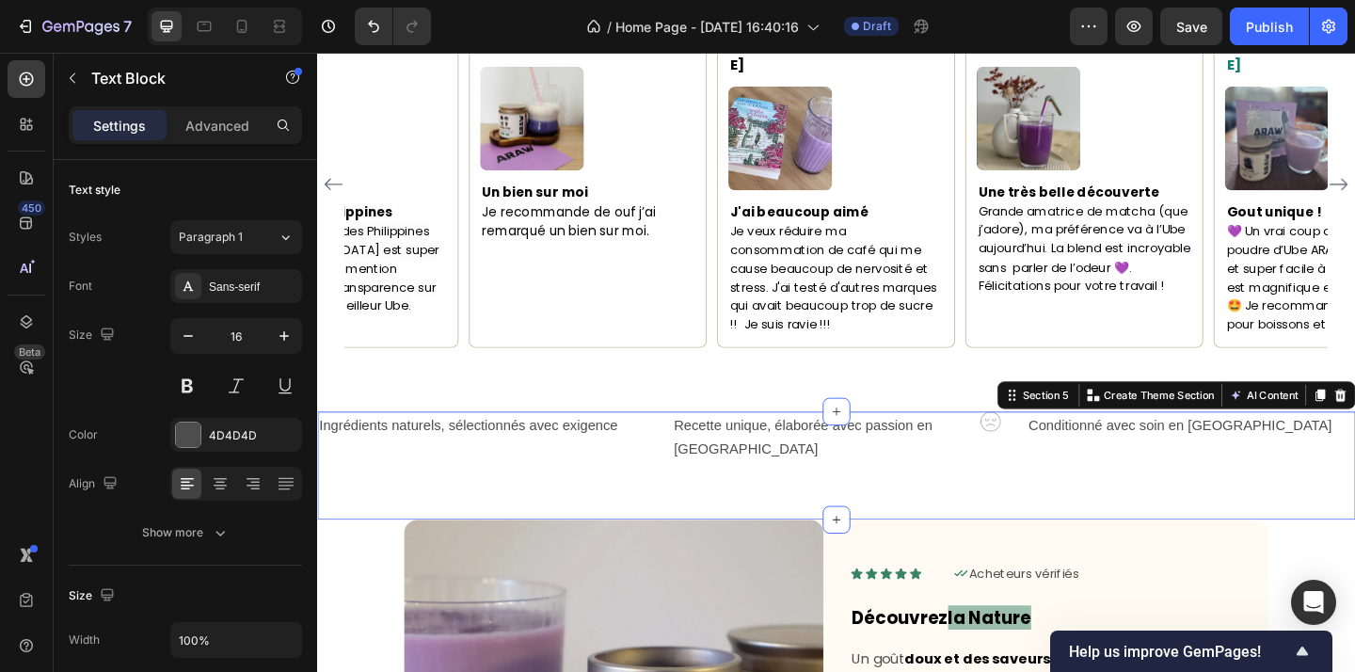
click at [1085, 492] on div "Ingrédients naturels, sélectionnés avec exigence Text Block Recette unique, éla…" at bounding box center [881, 502] width 1129 height 119
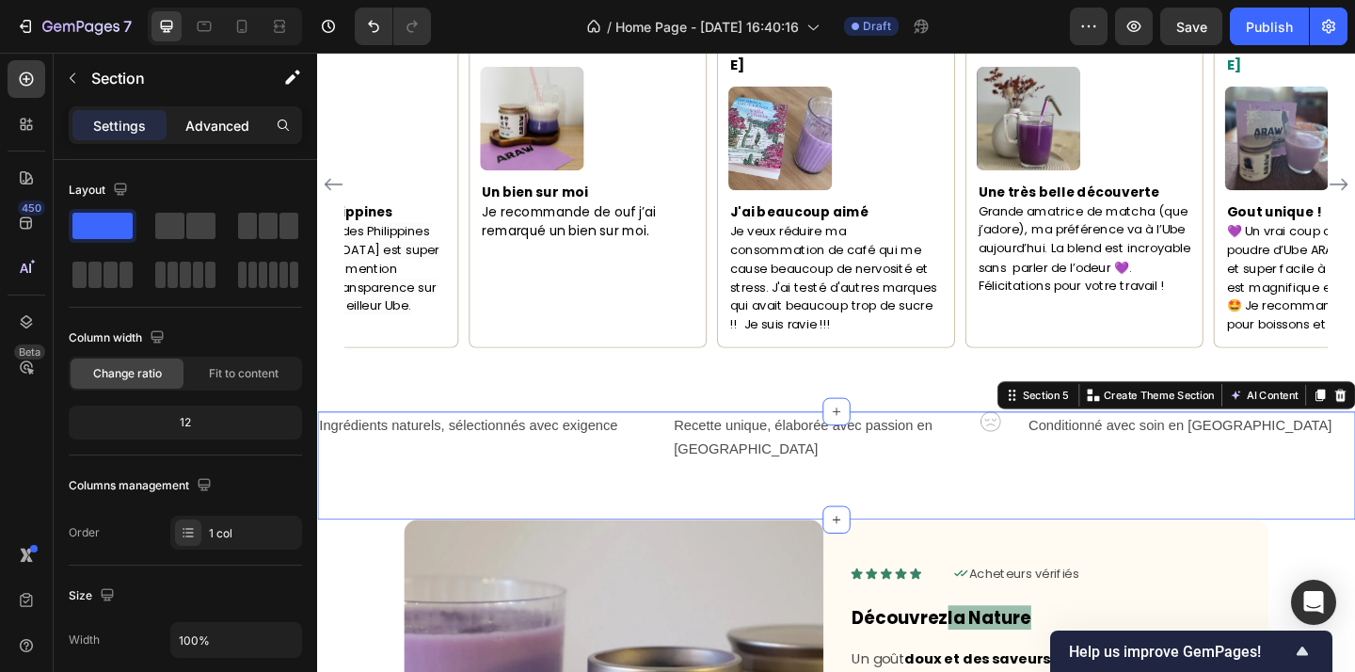
click at [236, 128] on p "Advanced" at bounding box center [217, 126] width 64 height 20
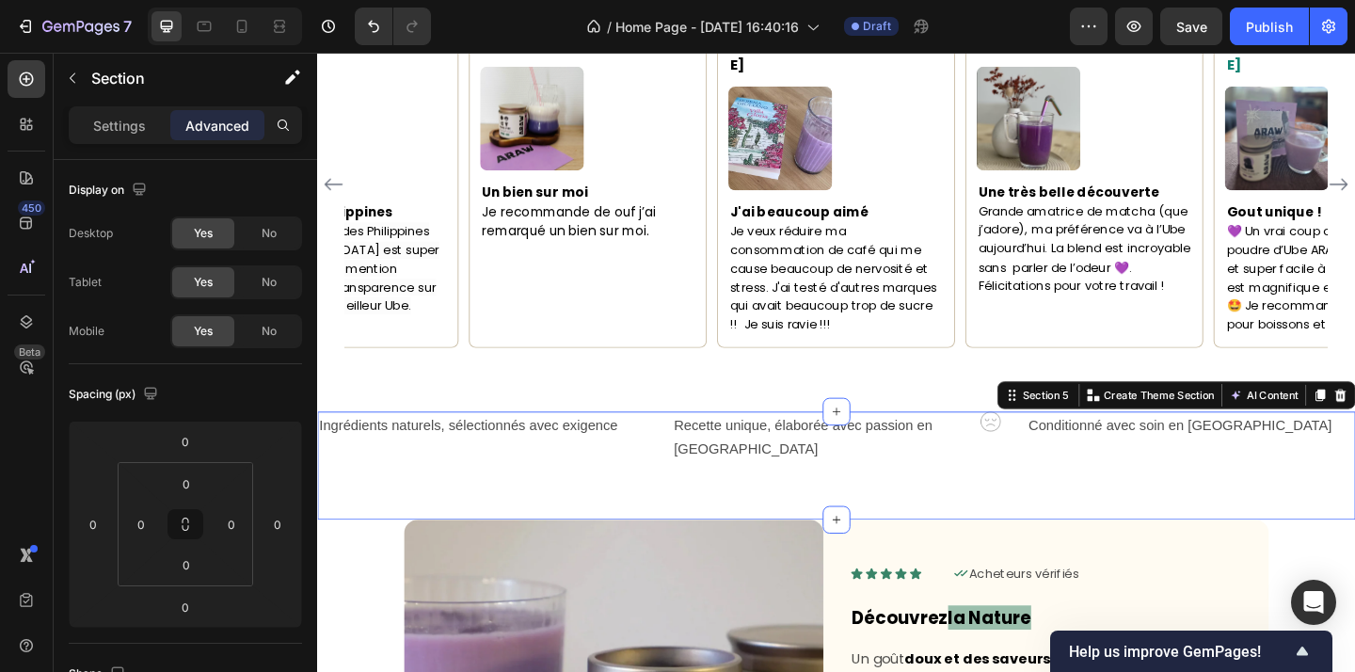
click at [758, 517] on div "Ingrédients naturels, sélectionnés avec exigence Text Block Recette unique, éla…" at bounding box center [881, 502] width 1129 height 119
click at [641, 477] on div "Ingrédients naturels, sélectionnés avec exigence Text Block" at bounding box center [496, 472] width 358 height 58
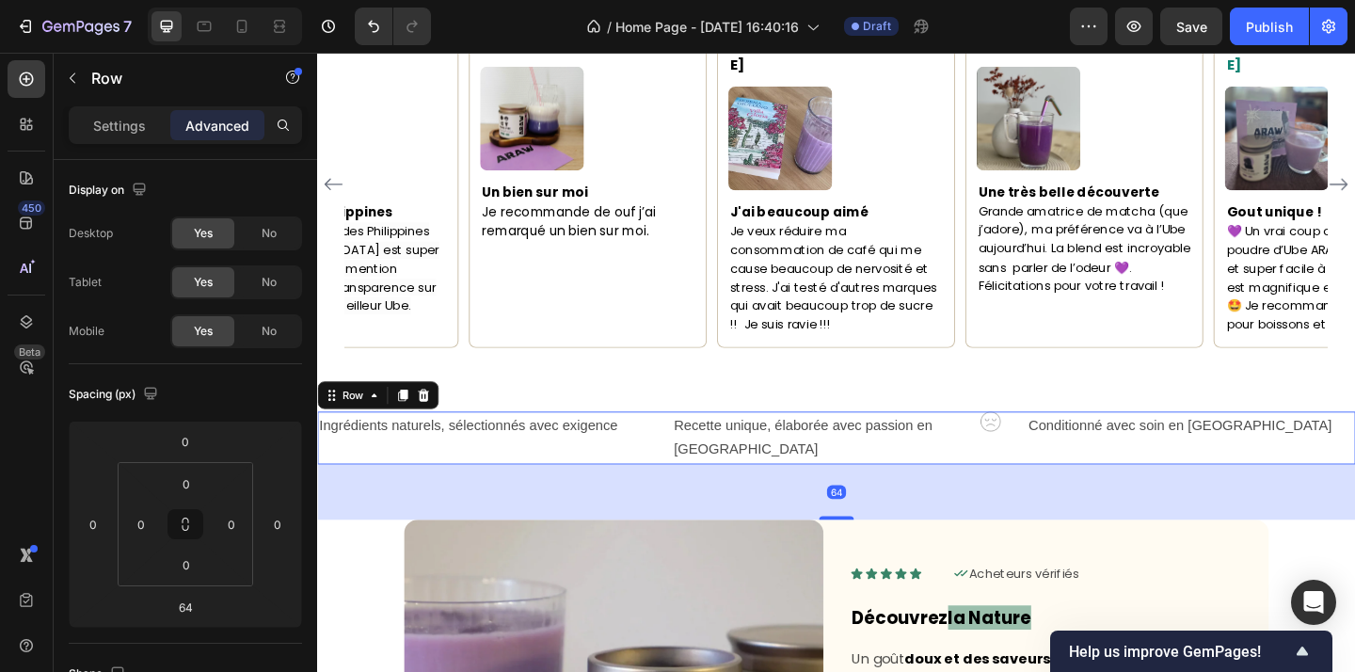
click at [661, 469] on div "Ingrédients naturels, sélectionnés avec exigence Text Block" at bounding box center [496, 472] width 358 height 58
click at [1012, 445] on p "Recette unique, élaborée avec passion en France" at bounding box center [870, 472] width 331 height 55
click at [1079, 444] on div "Ingrédients naturels, sélectionnés avec exigence Text Block Recette unique, éla…" at bounding box center [881, 472] width 1129 height 58
click at [1354, 452] on p "Conditionné avec soin en France" at bounding box center [1268, 458] width 354 height 27
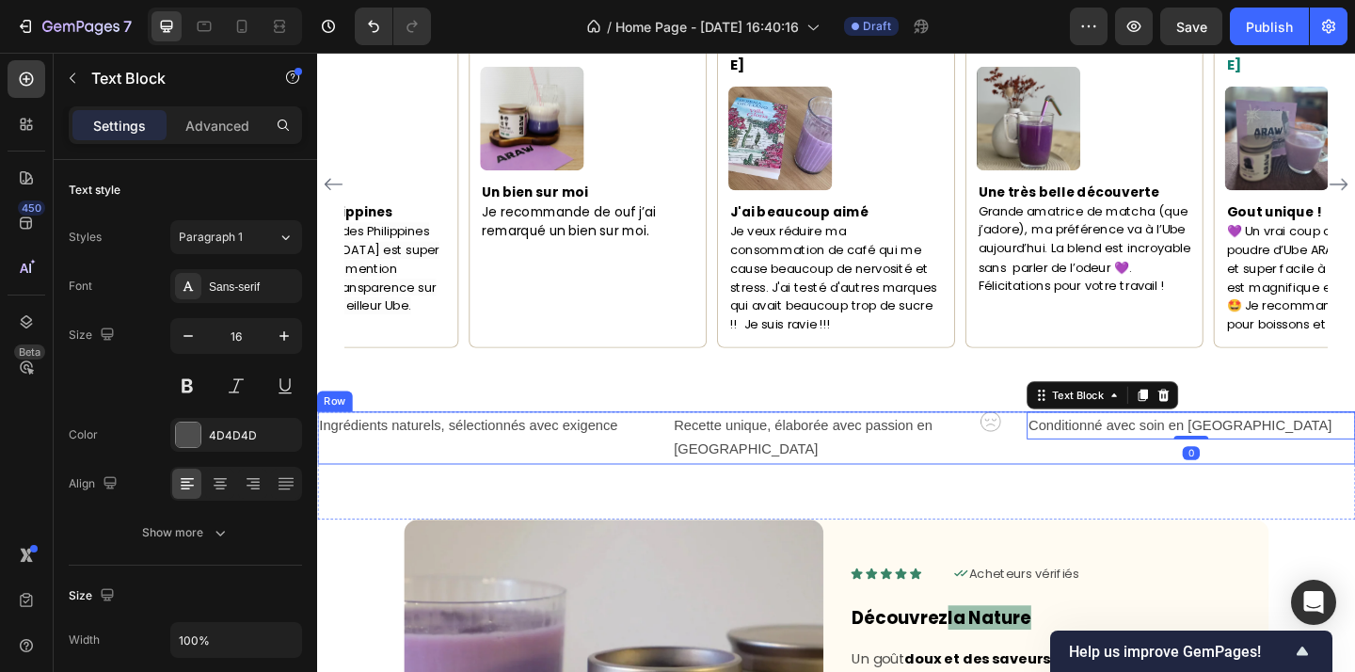
click at [1338, 467] on div "Conditionné avec soin en France Text Block 0" at bounding box center [1268, 472] width 358 height 58
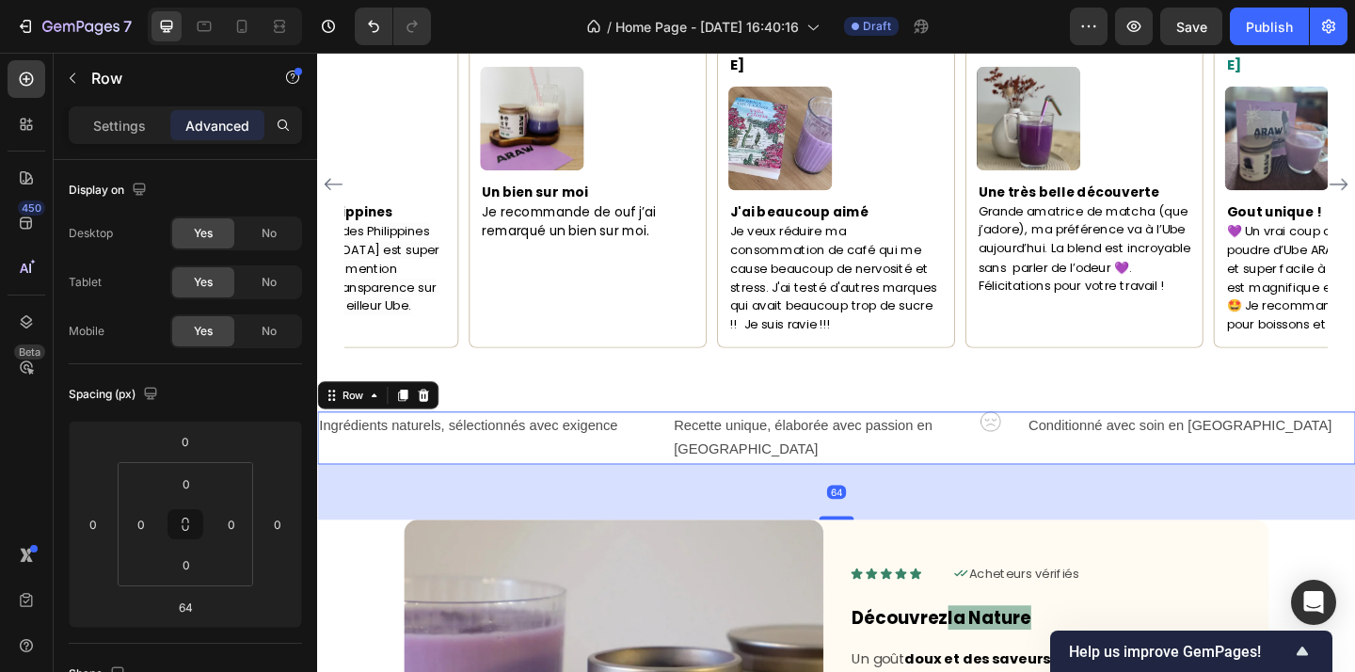
click at [672, 465] on div "Ingrédients naturels, sélectionnés avec exigence Text Block" at bounding box center [496, 472] width 358 height 58
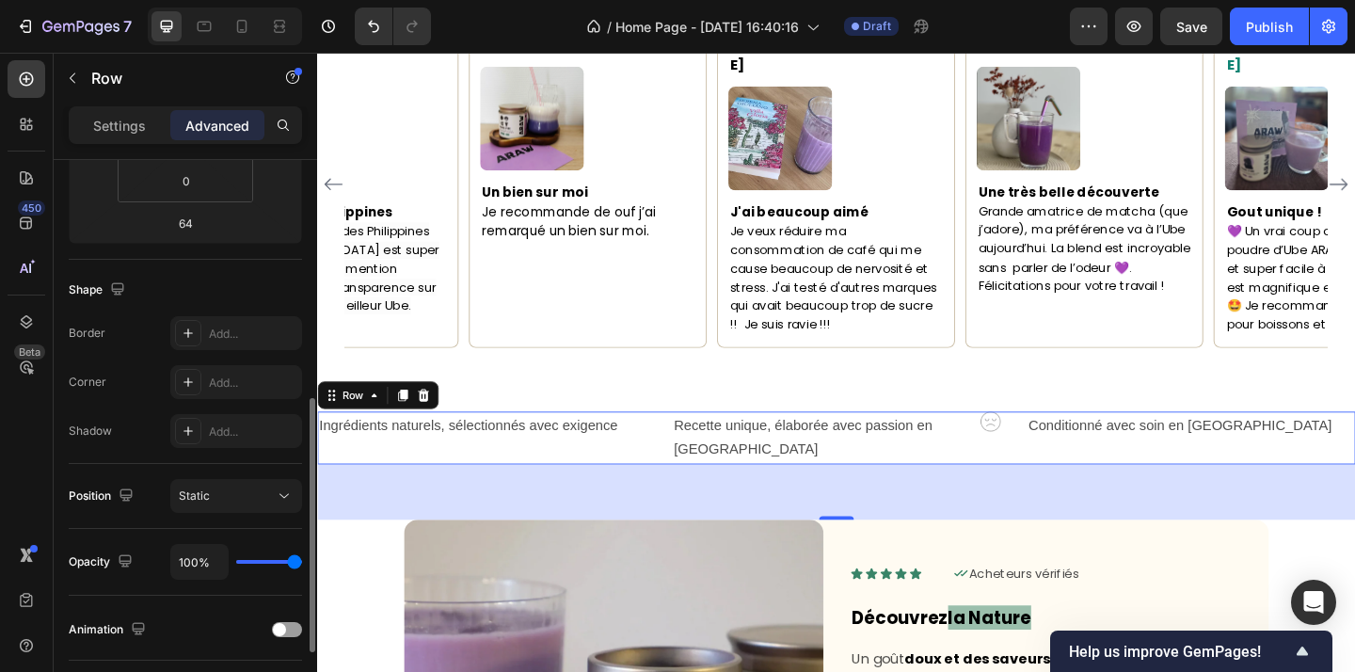
scroll to position [479, 0]
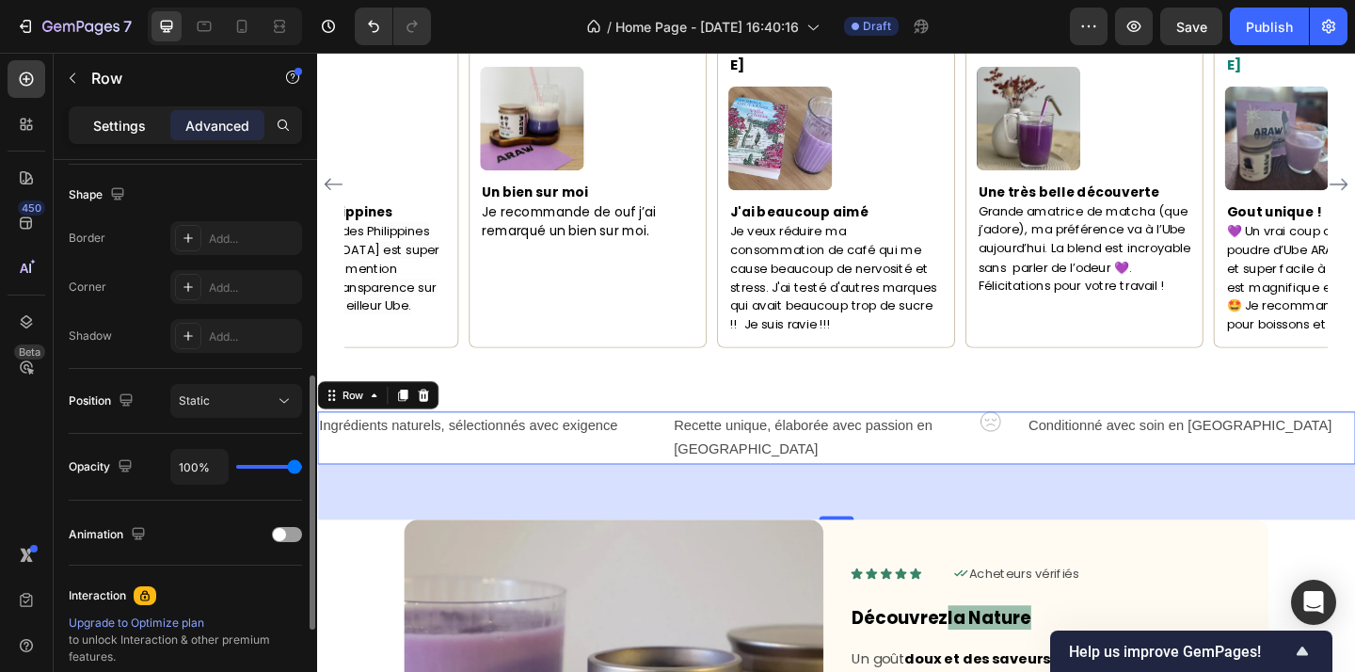
click at [129, 136] on div "Settings" at bounding box center [119, 125] width 94 height 30
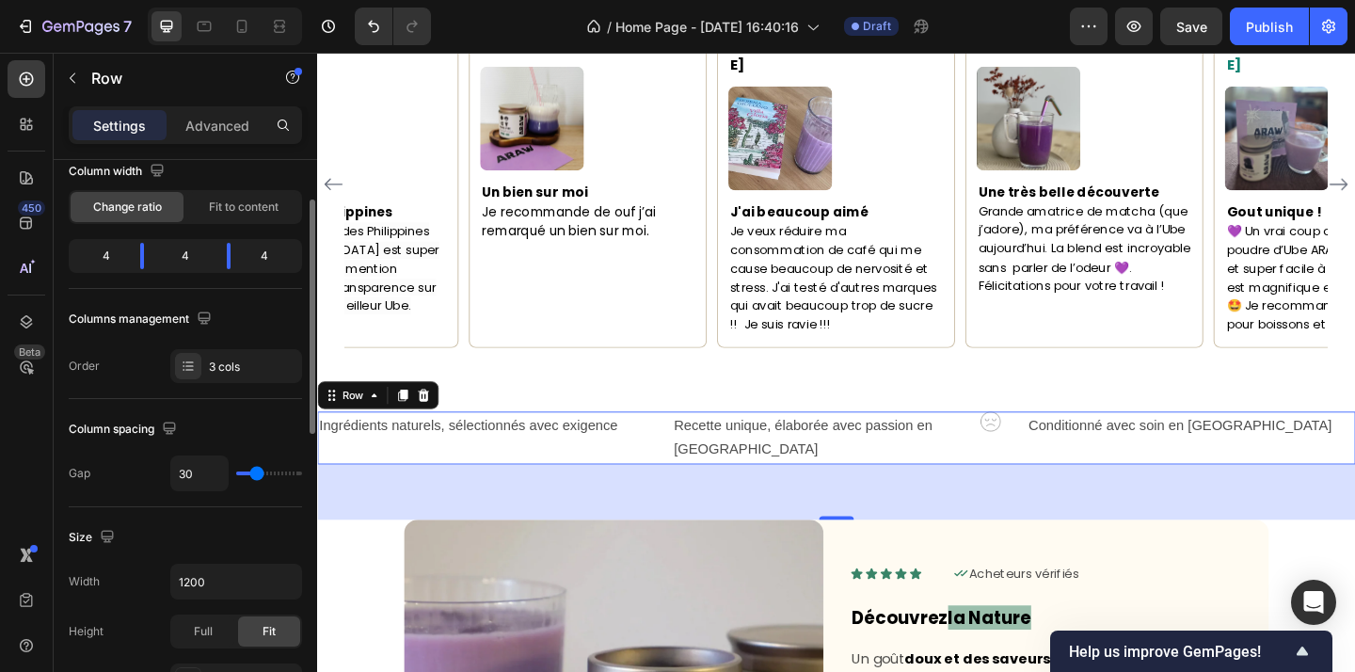
scroll to position [144, 0]
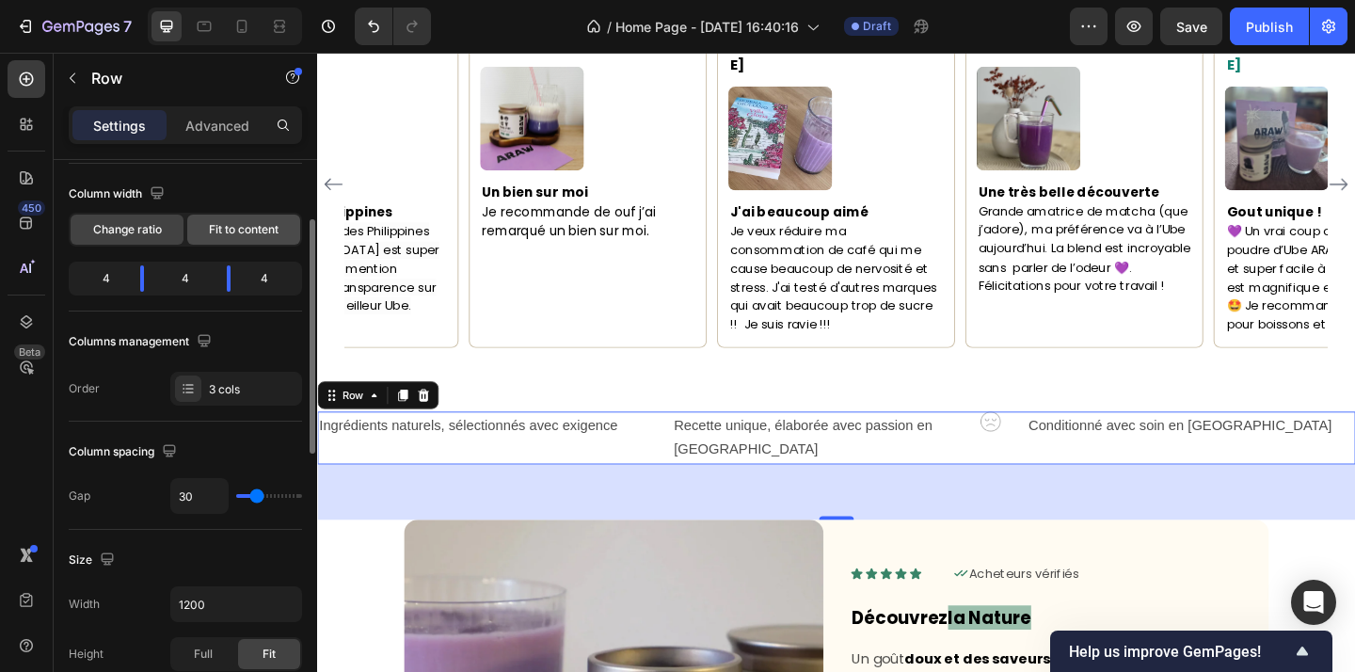
click at [269, 221] on span "Fit to content" at bounding box center [244, 229] width 70 height 17
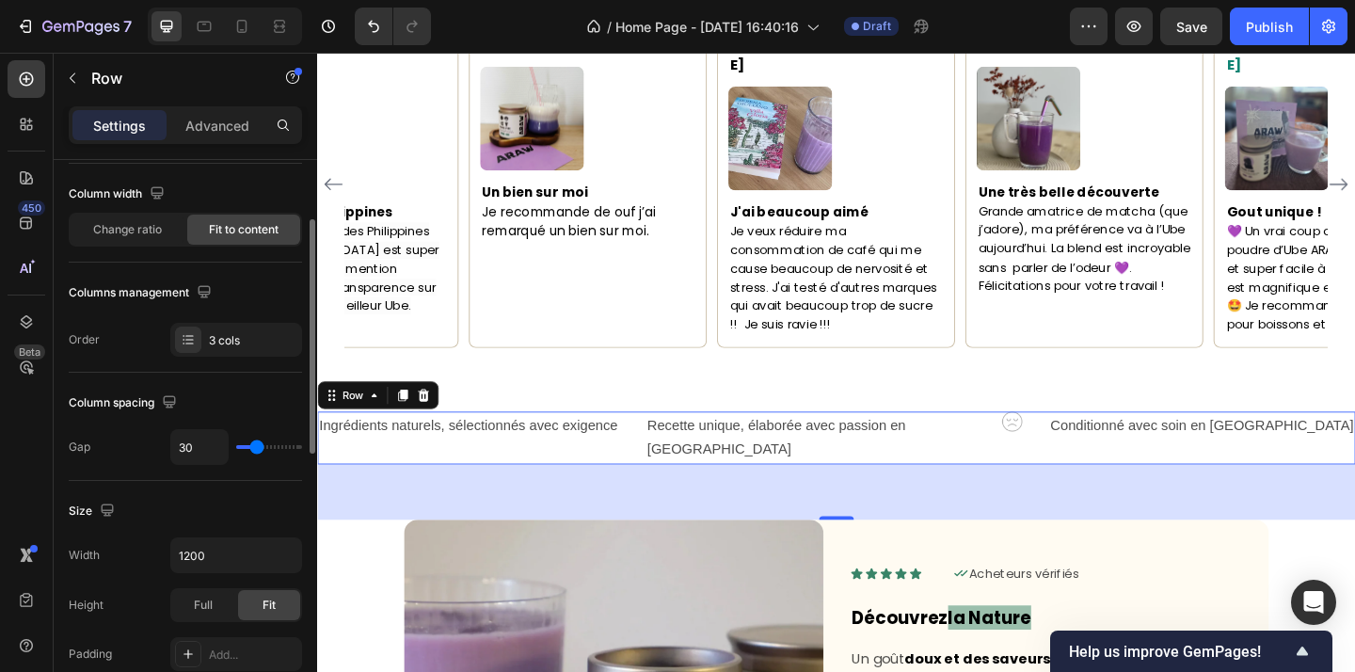
type input "27"
type input "28"
type input "30"
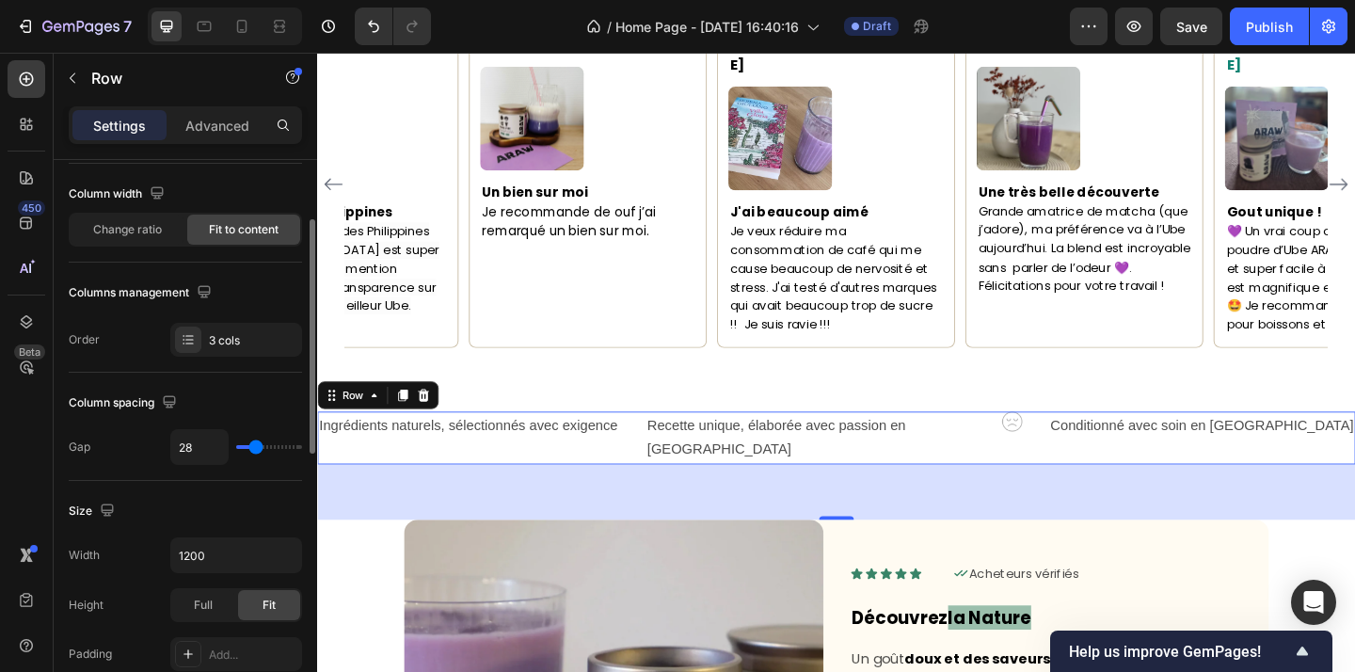
type input "30"
type input "32"
type input "33"
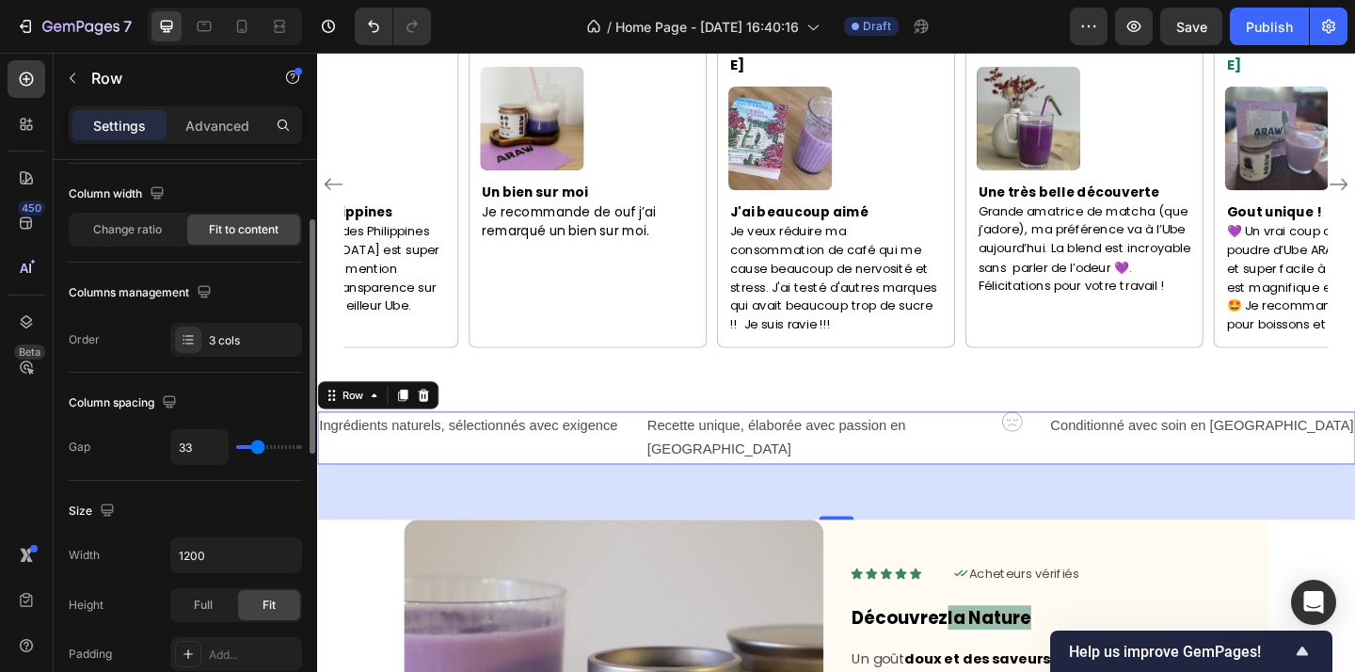
type input "34"
type input "35"
type input "36"
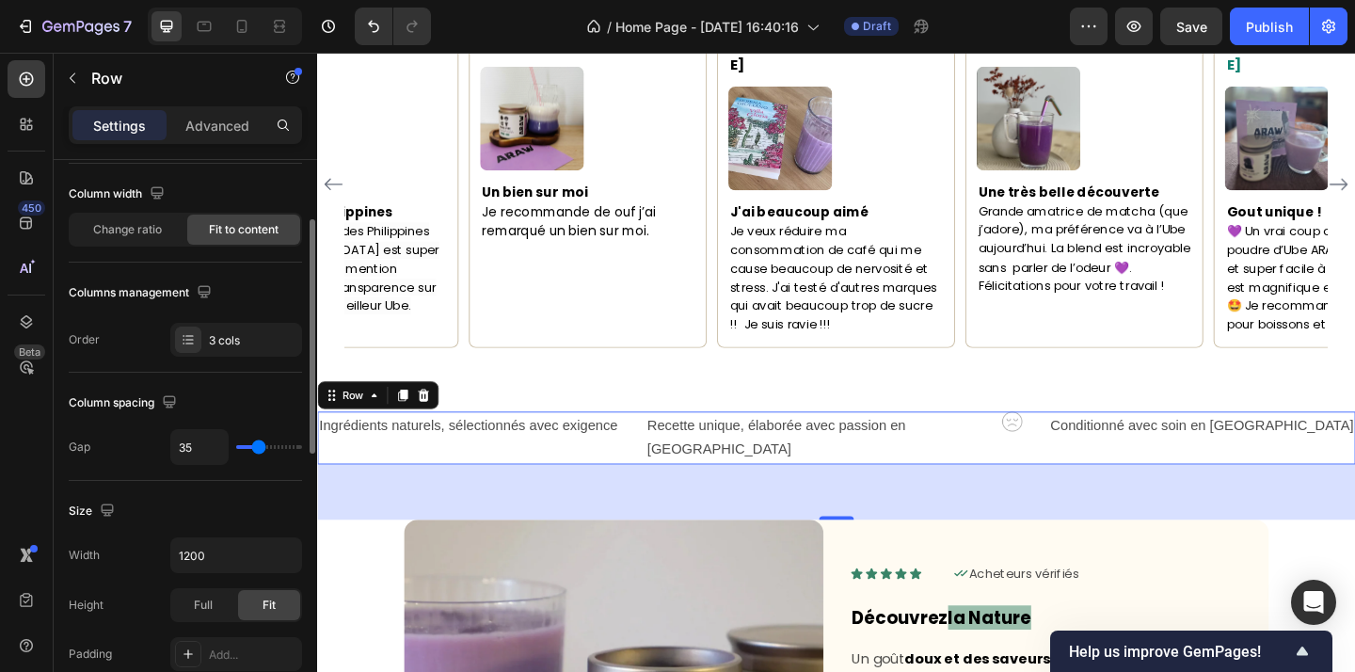
type input "36"
type input "37"
type input "38"
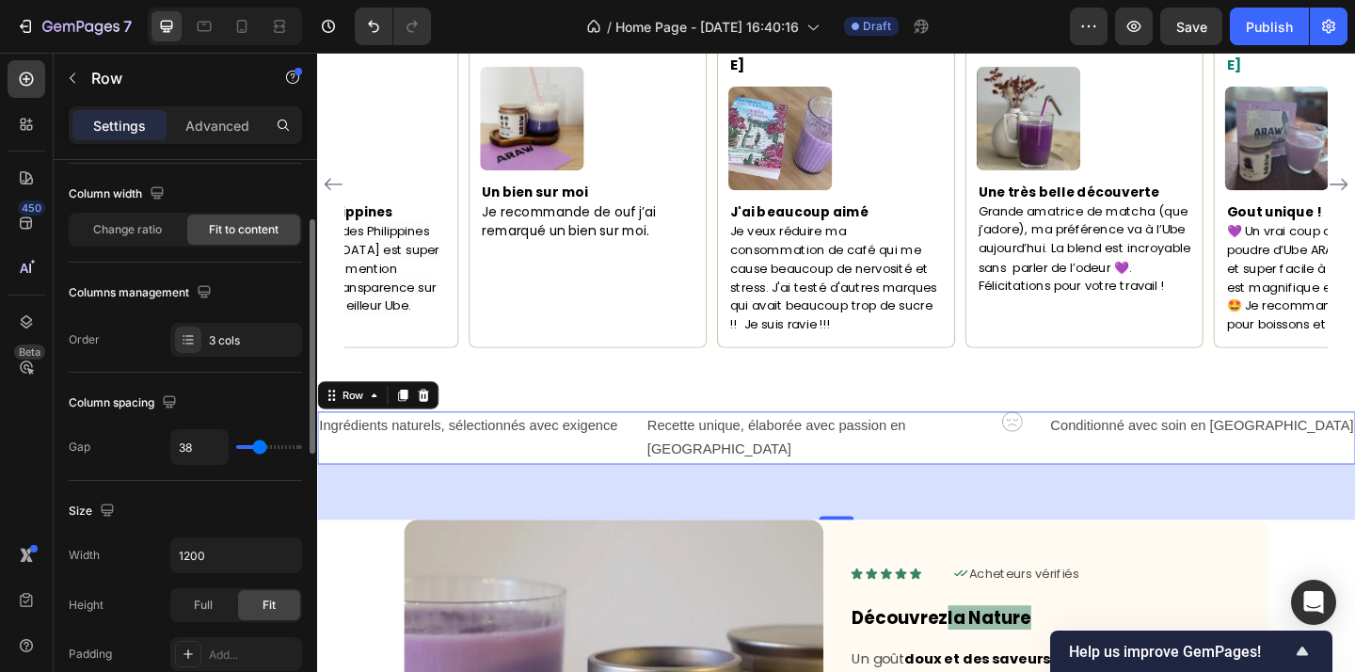
type input "42"
type input "44"
type input "45"
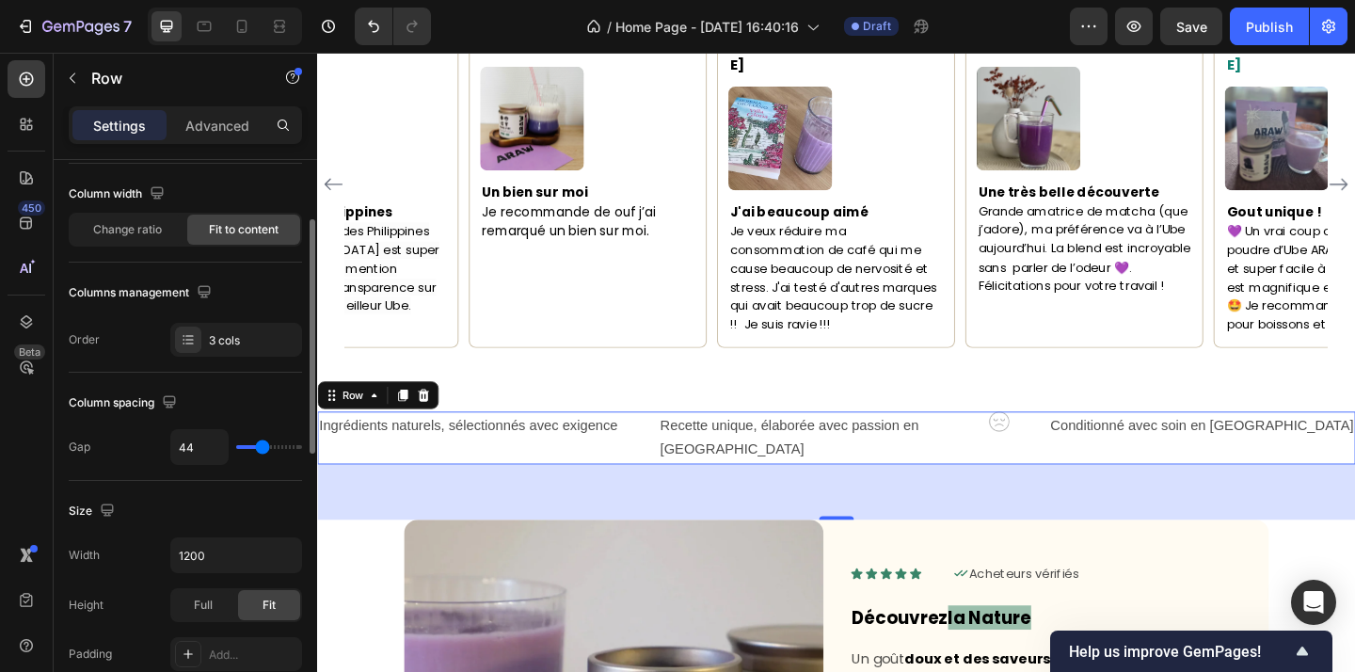
type input "45"
type input "47"
type input "49"
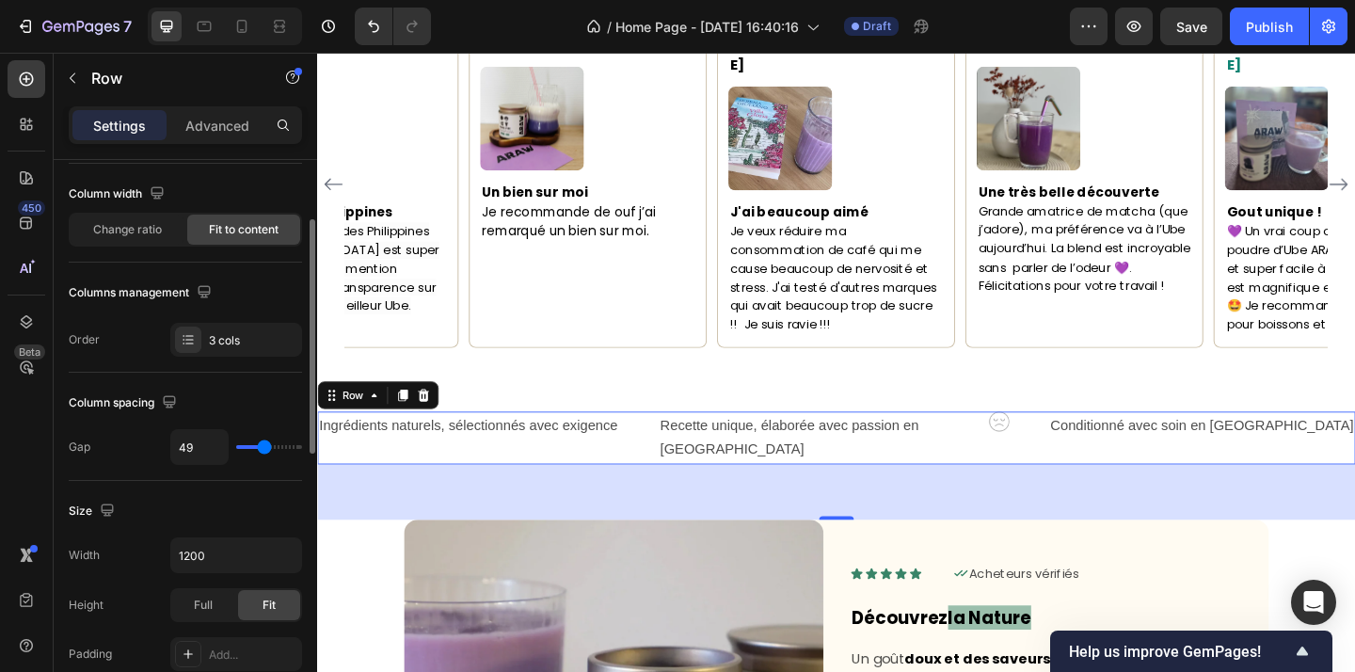
type input "50"
type input "52"
type input "53"
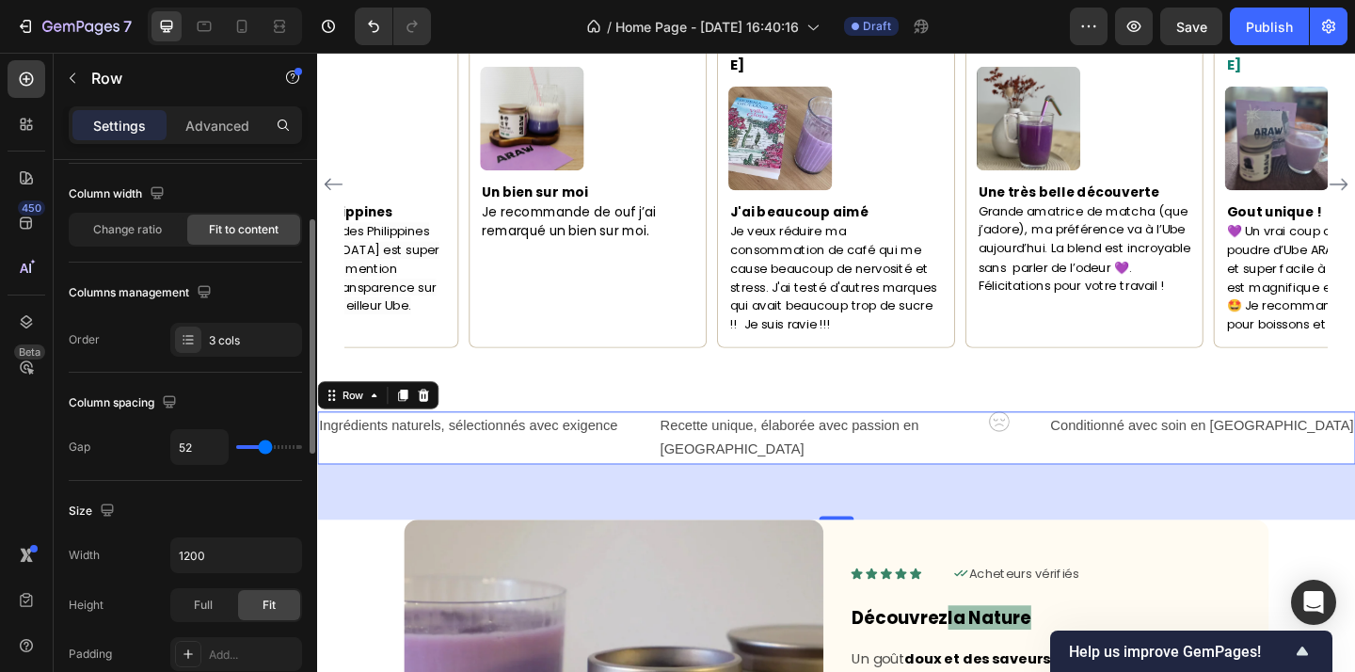
type input "53"
type input "54"
type input "55"
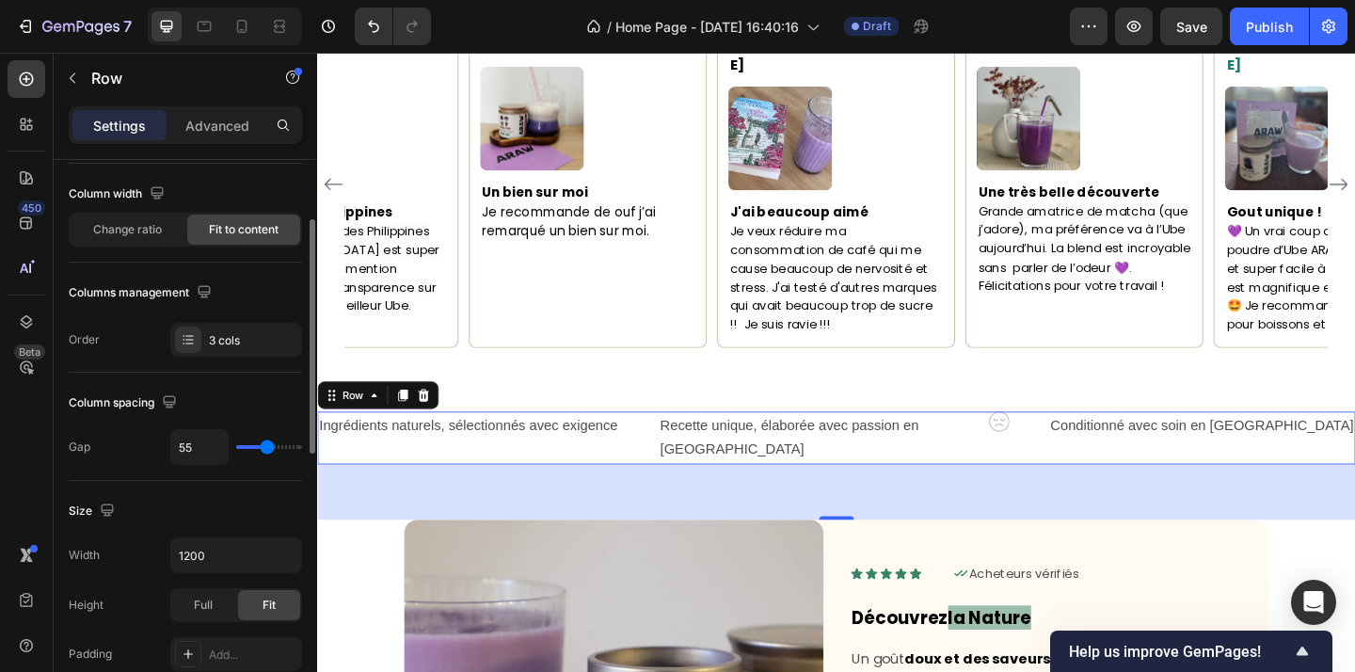
type input "56"
type input "57"
type input "58"
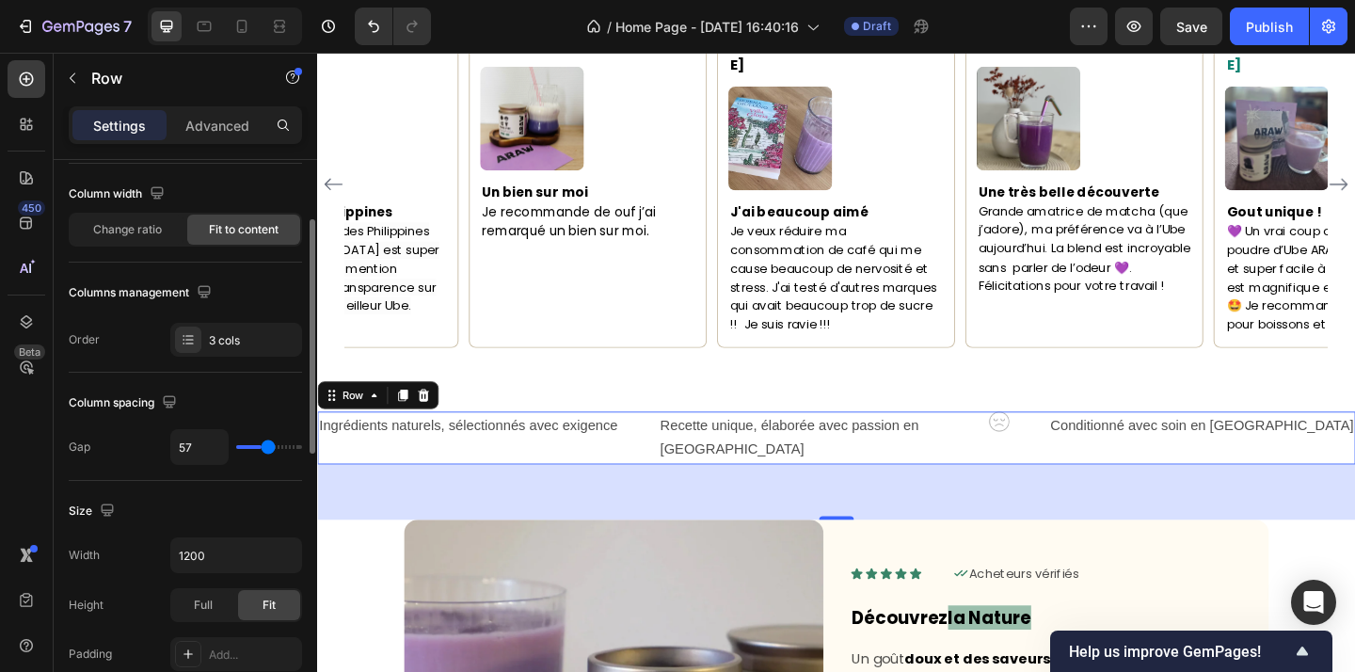
type input "58"
type input "59"
type input "60"
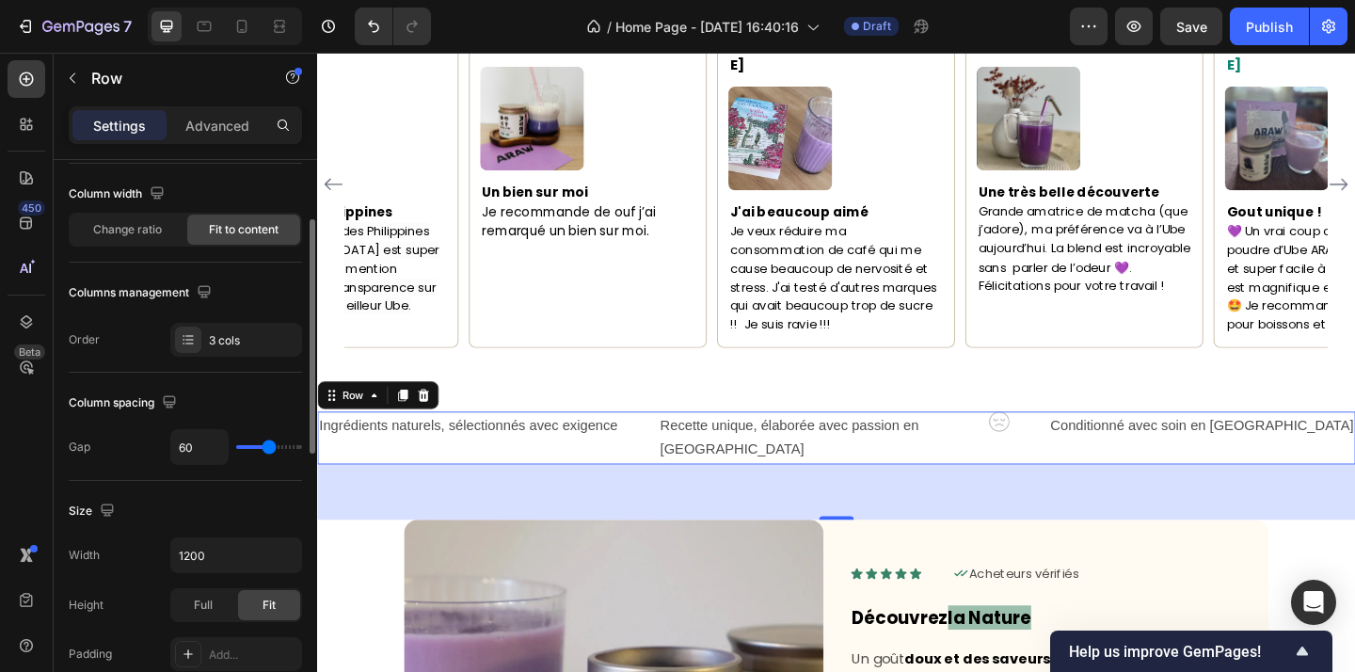
type input "61"
type input "62"
type input "64"
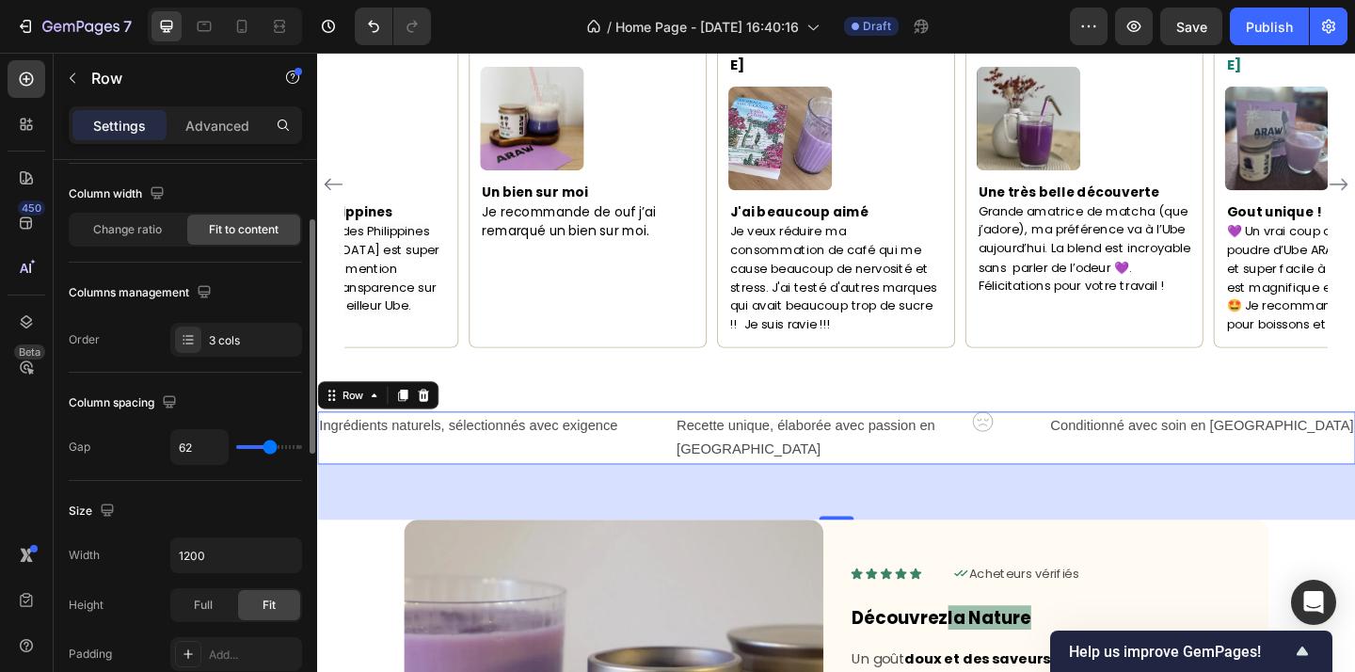
type input "64"
type input "65"
type input "66"
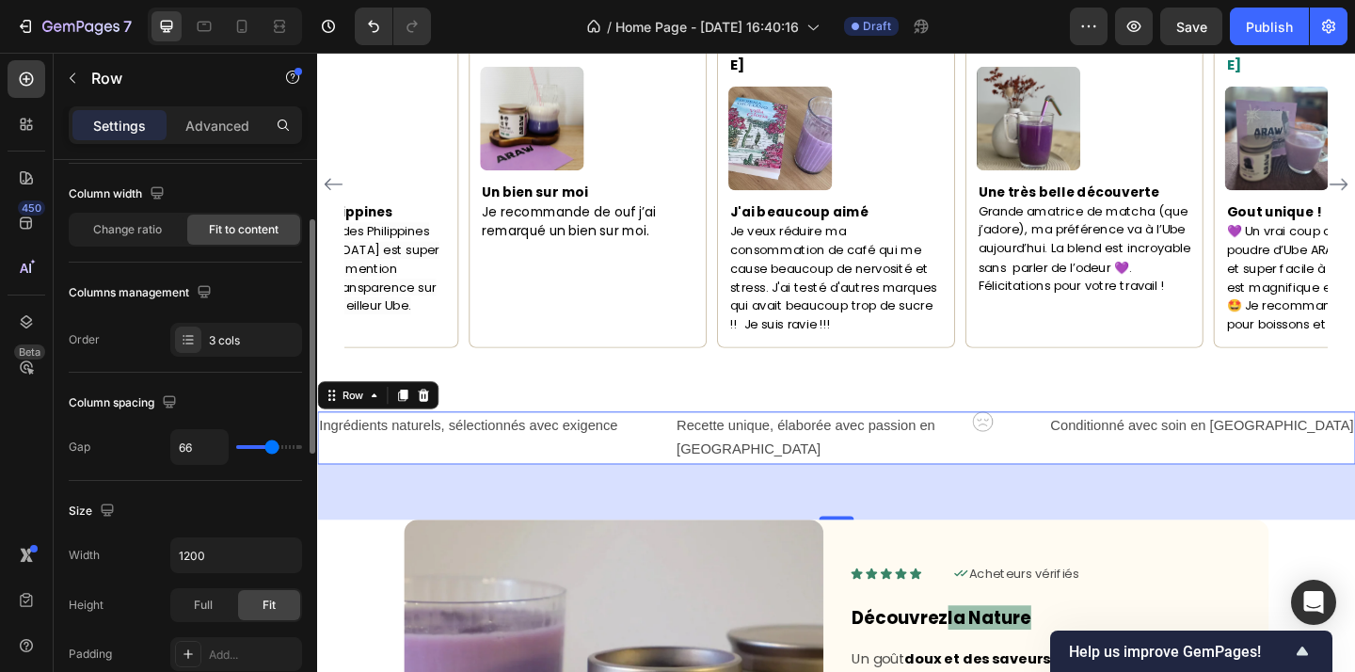
type input "67"
type input "71"
type input "74"
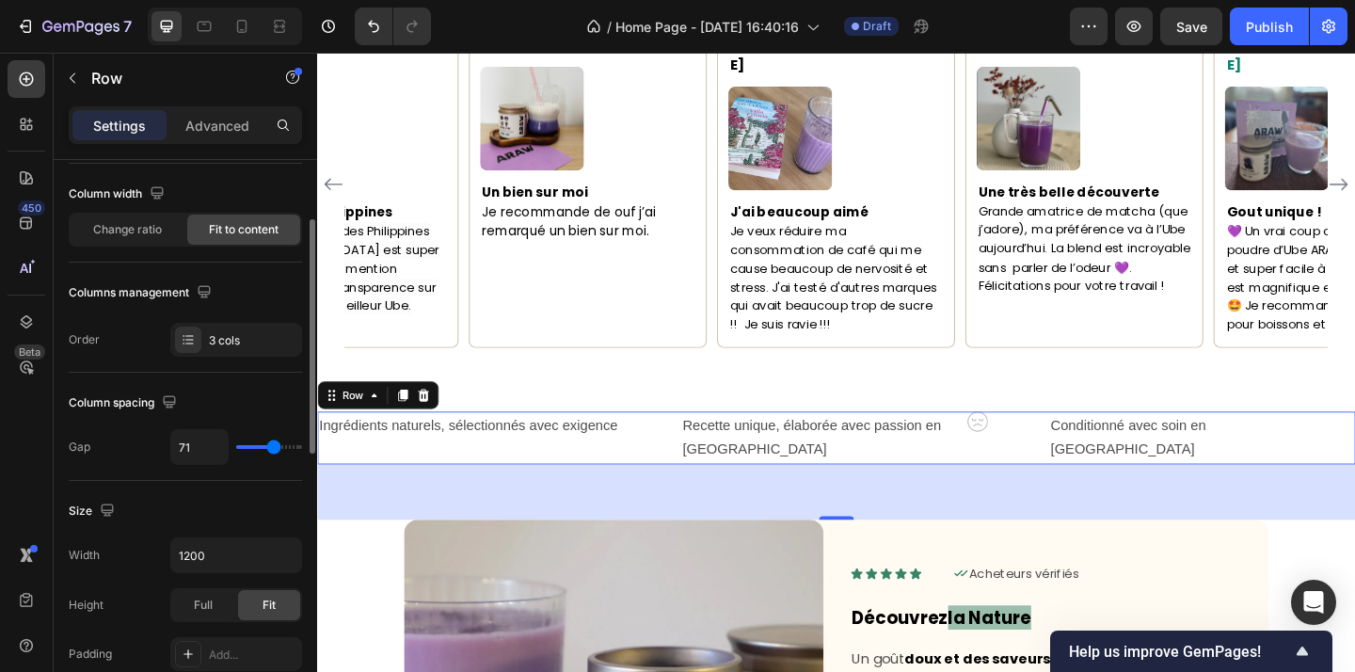
type input "74"
type input "76"
type input "77"
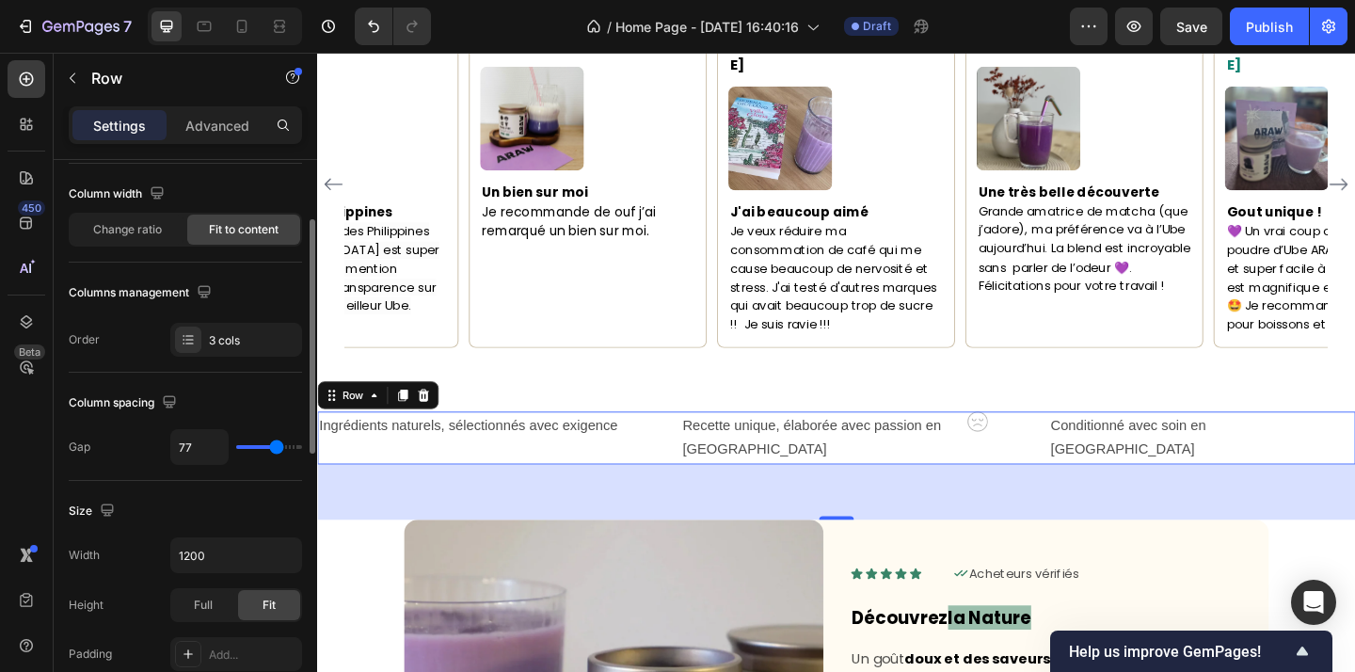
type input "80"
type input "81"
type input "82"
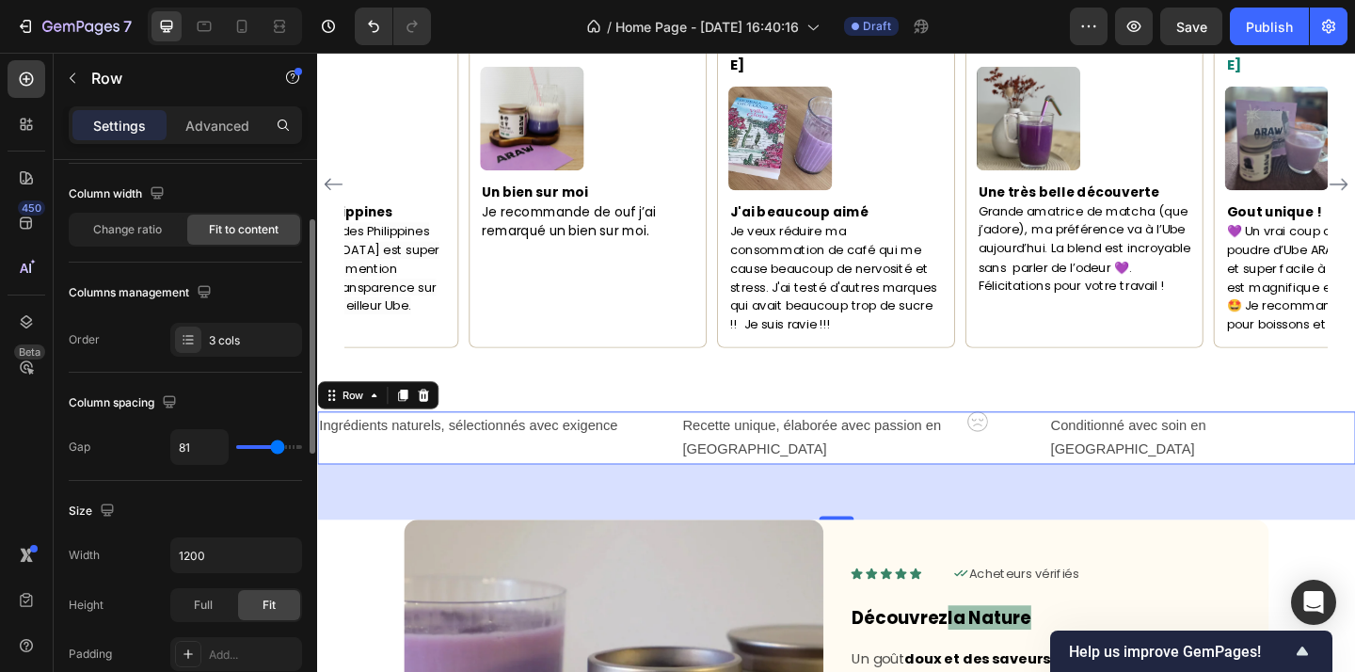
type input "82"
type input "83"
type input "84"
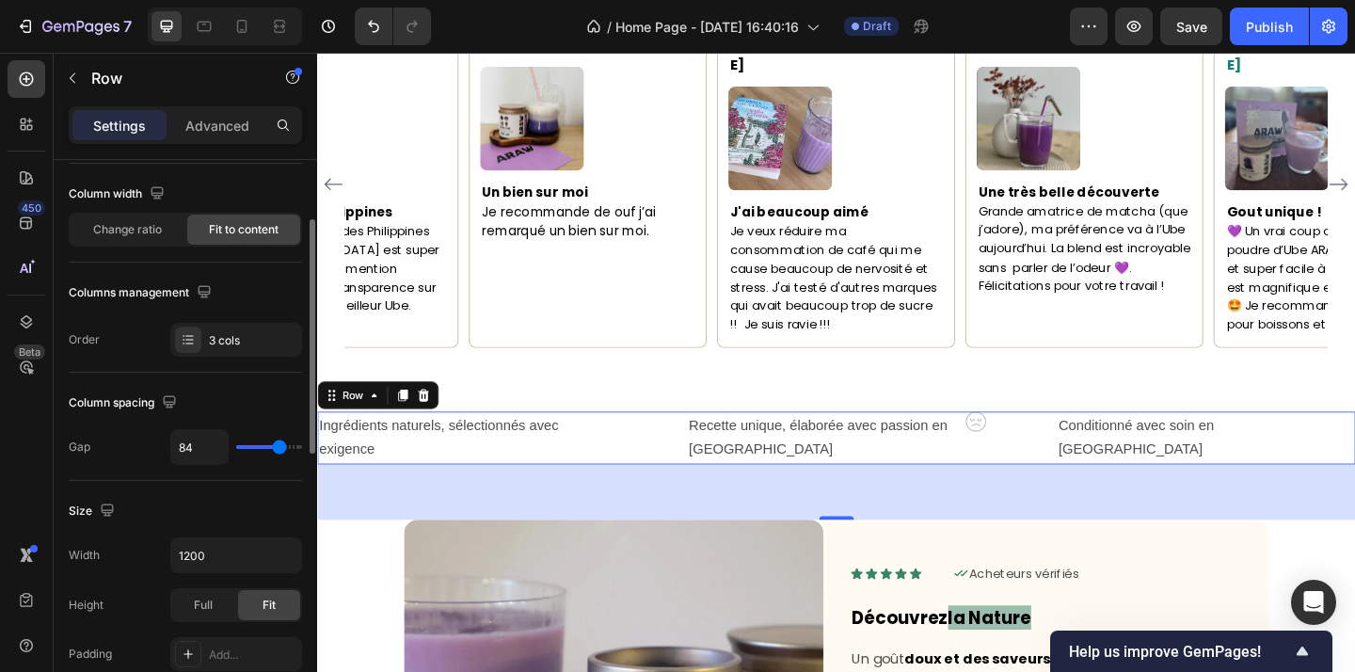
type input "88"
type input "91"
type input "95"
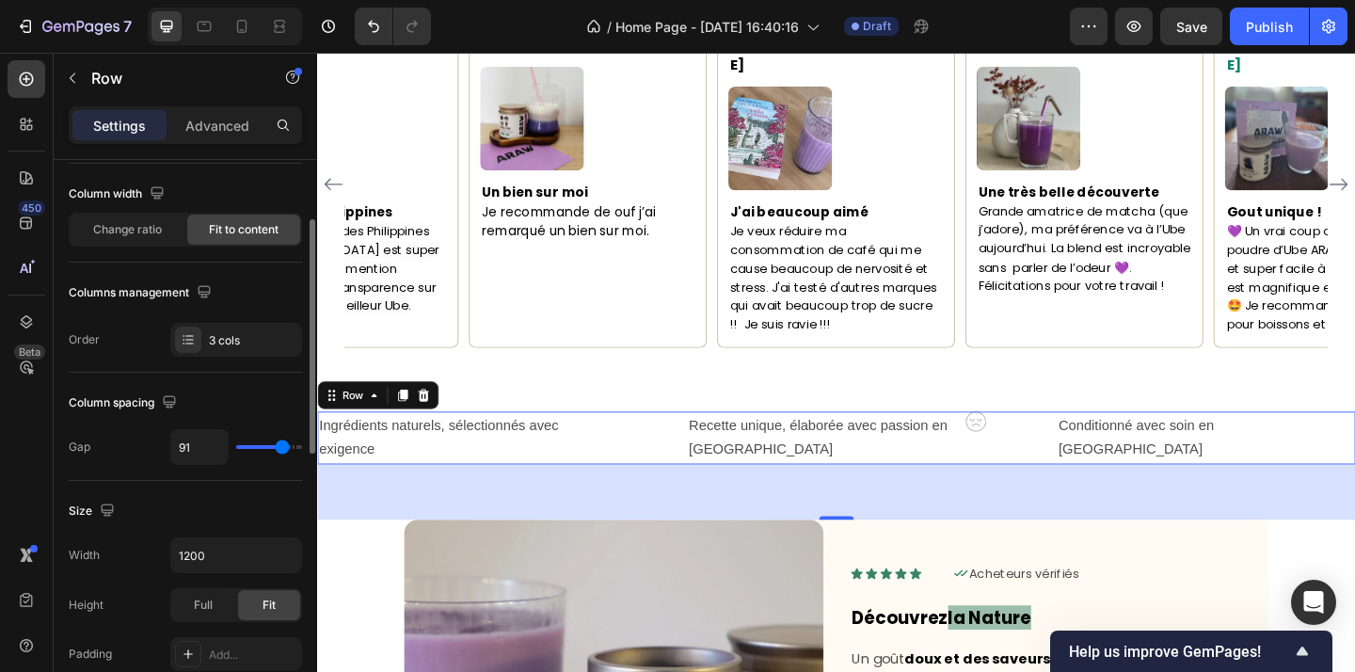
type input "95"
type input "100"
type input "102"
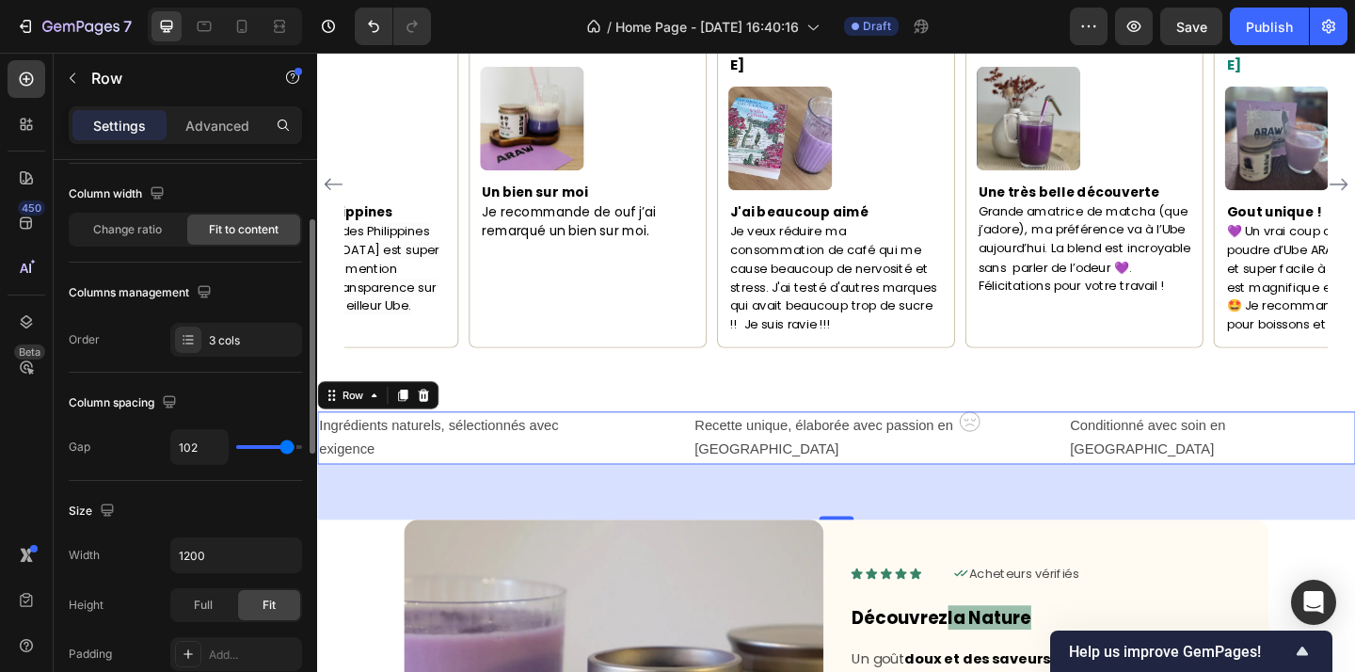
type input "106"
type input "108"
type input "109"
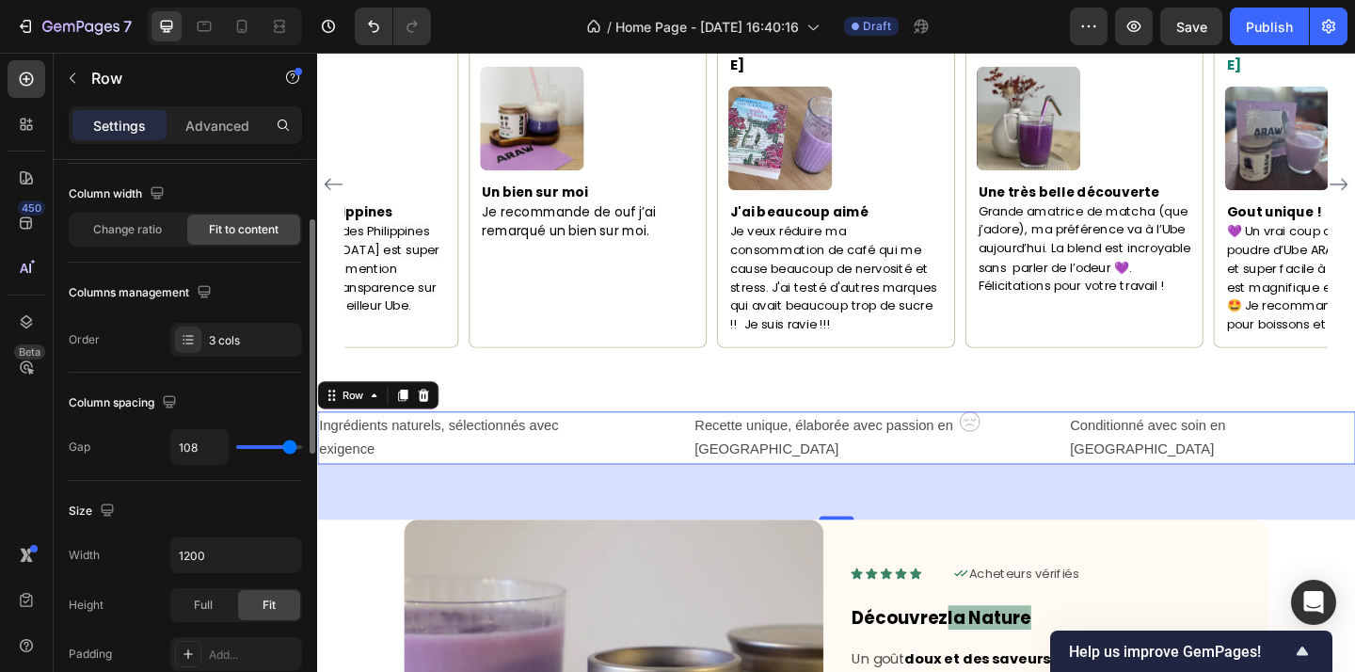
type input "109"
type input "111"
type input "110"
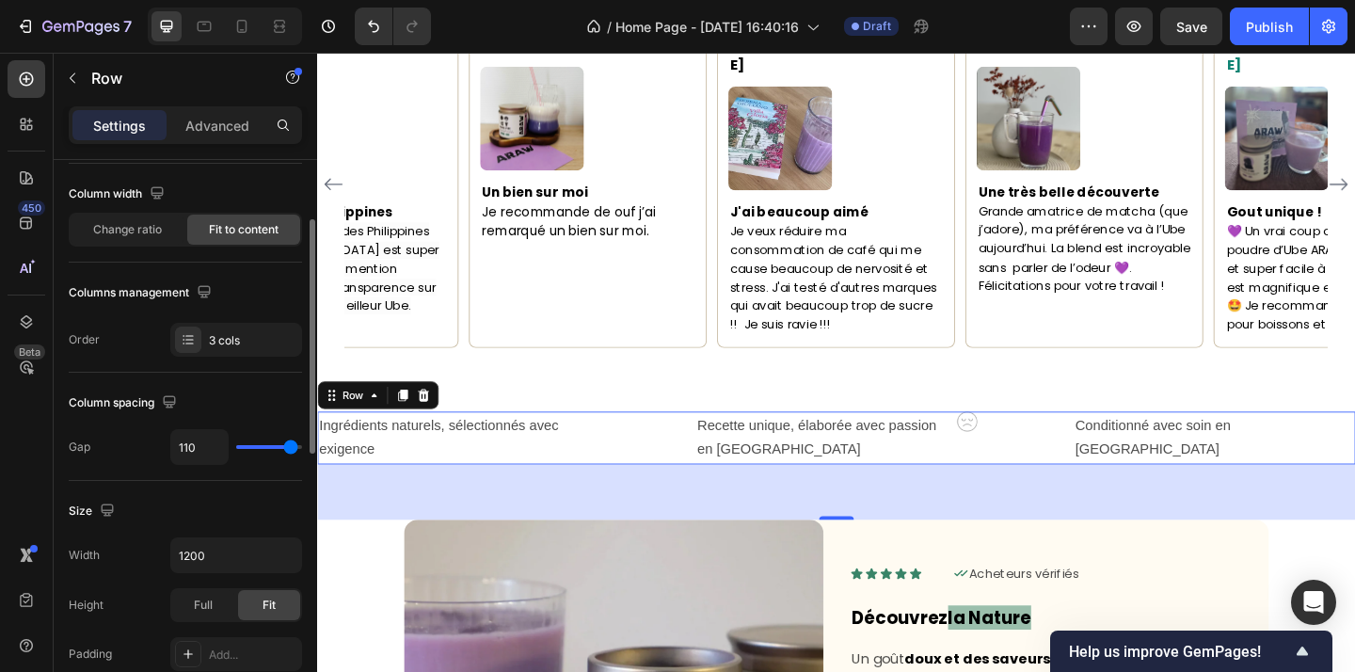
type input "109"
type input "108"
type input "107"
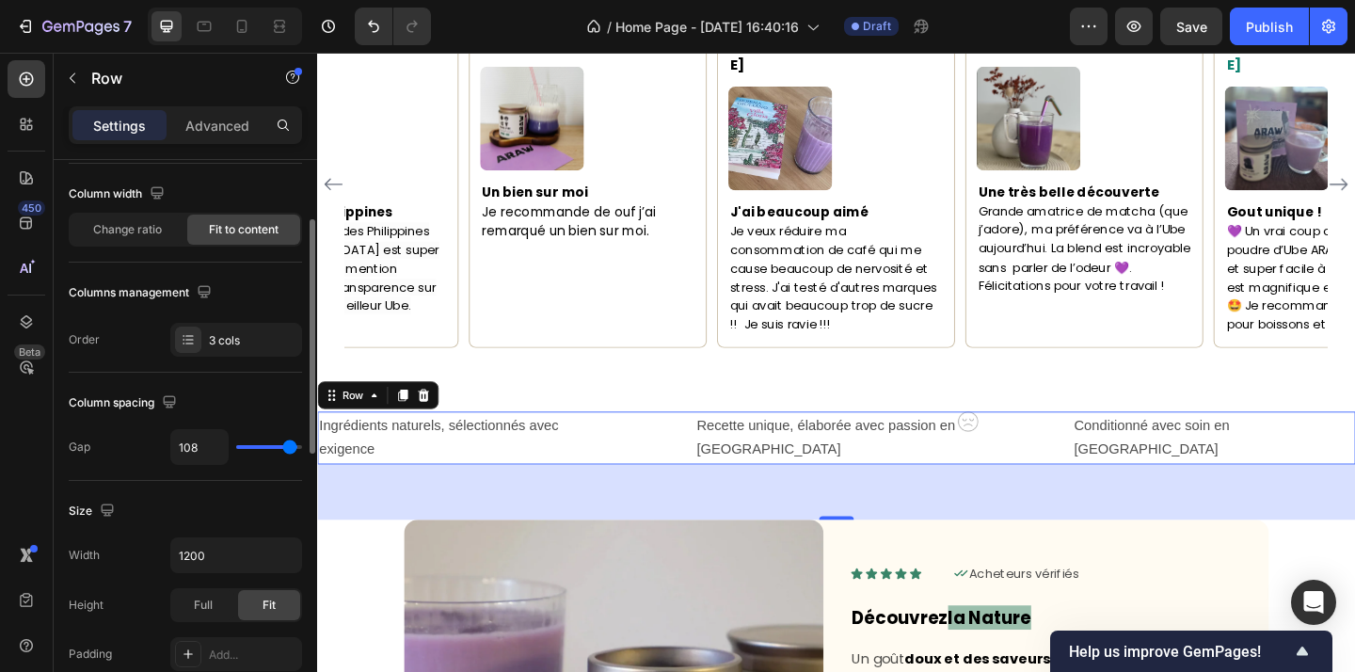
type input "107"
type input "106"
type input "105"
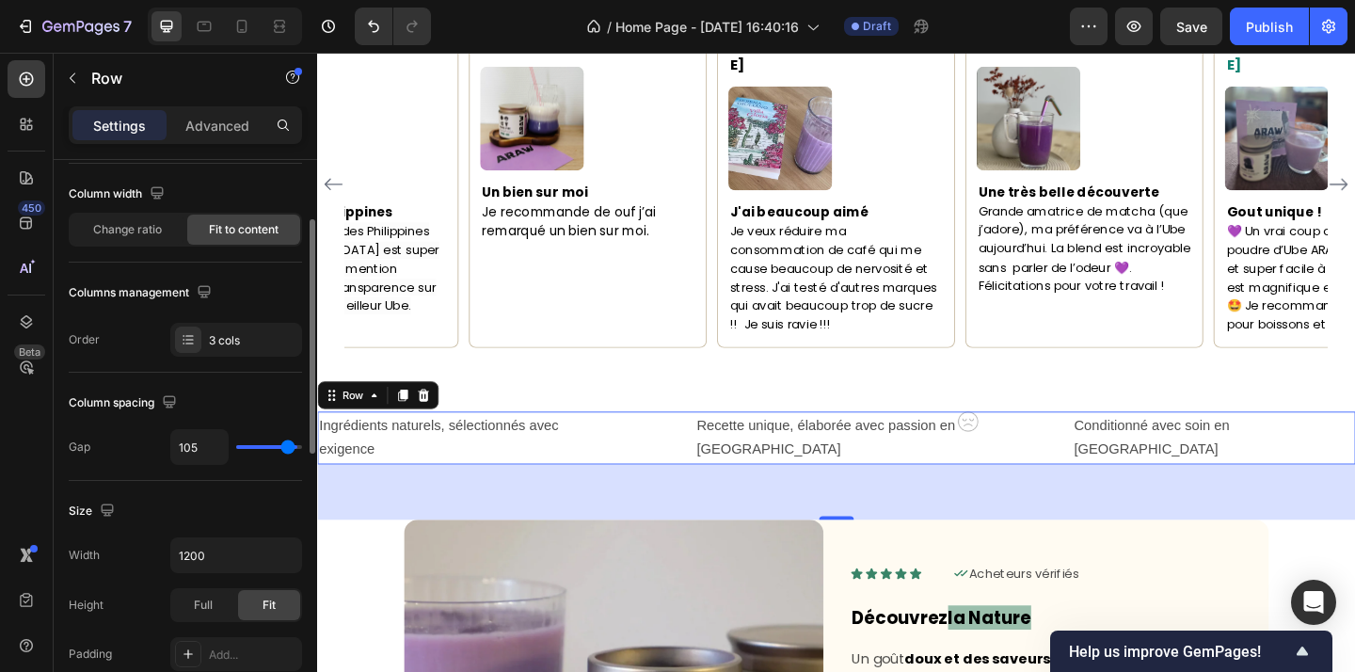
type input "104"
type input "103"
type input "102"
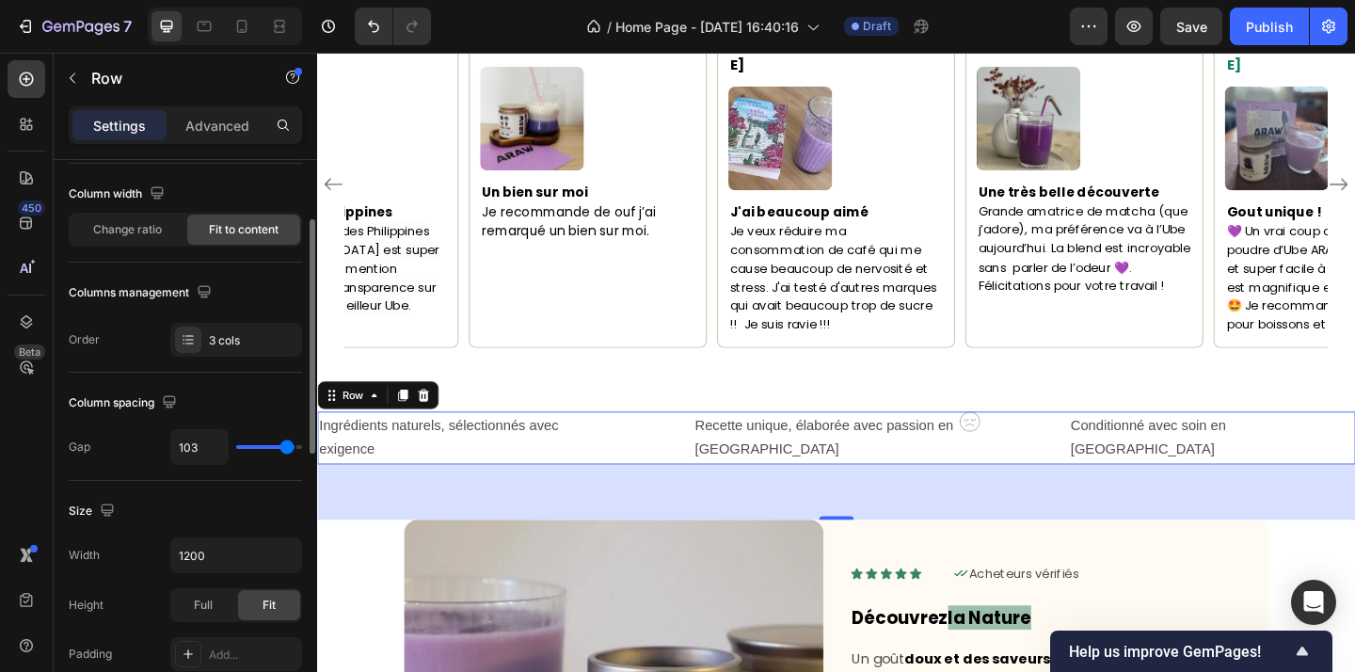
type input "102"
type input "101"
type input "100"
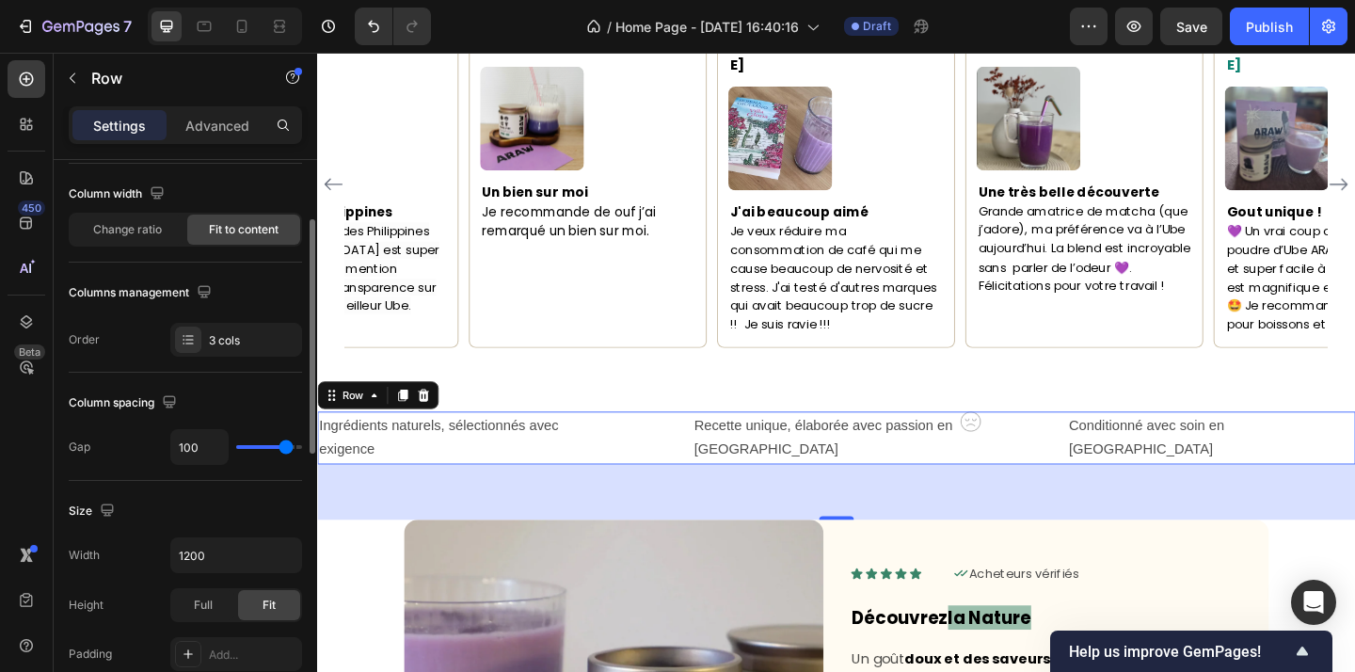
type input "99"
type input "98"
type input "97"
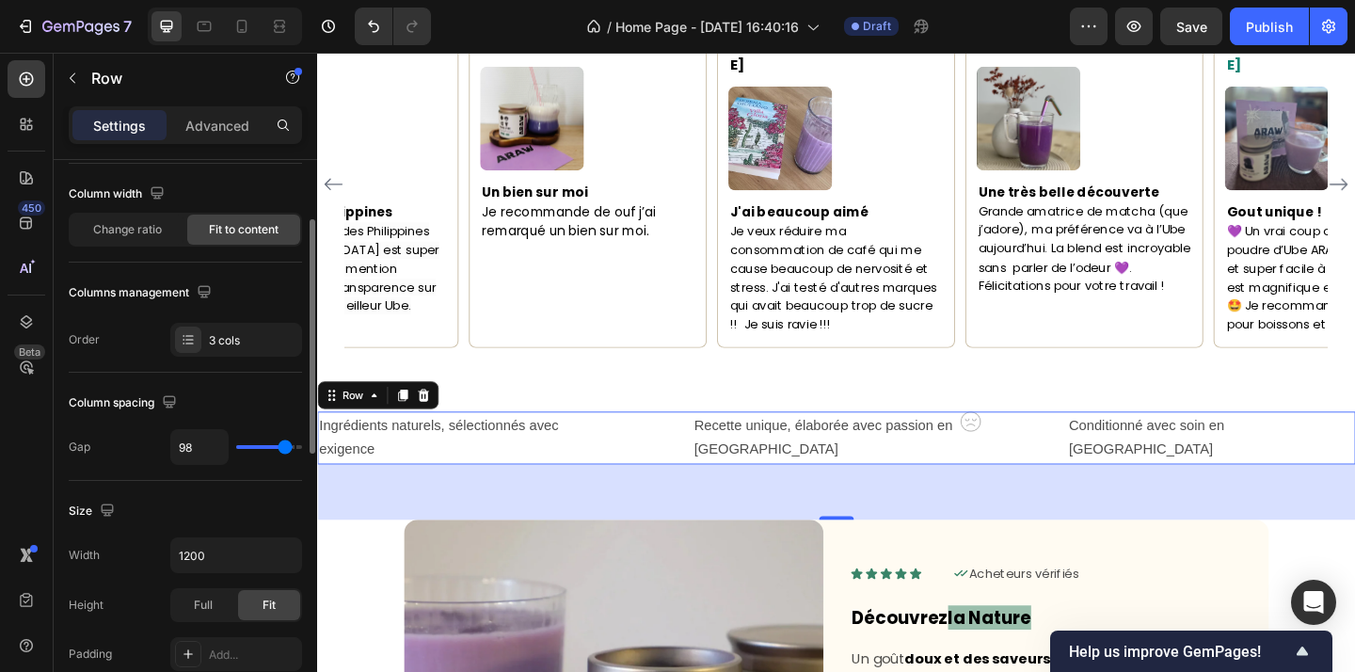
type input "97"
type input "96"
type input "95"
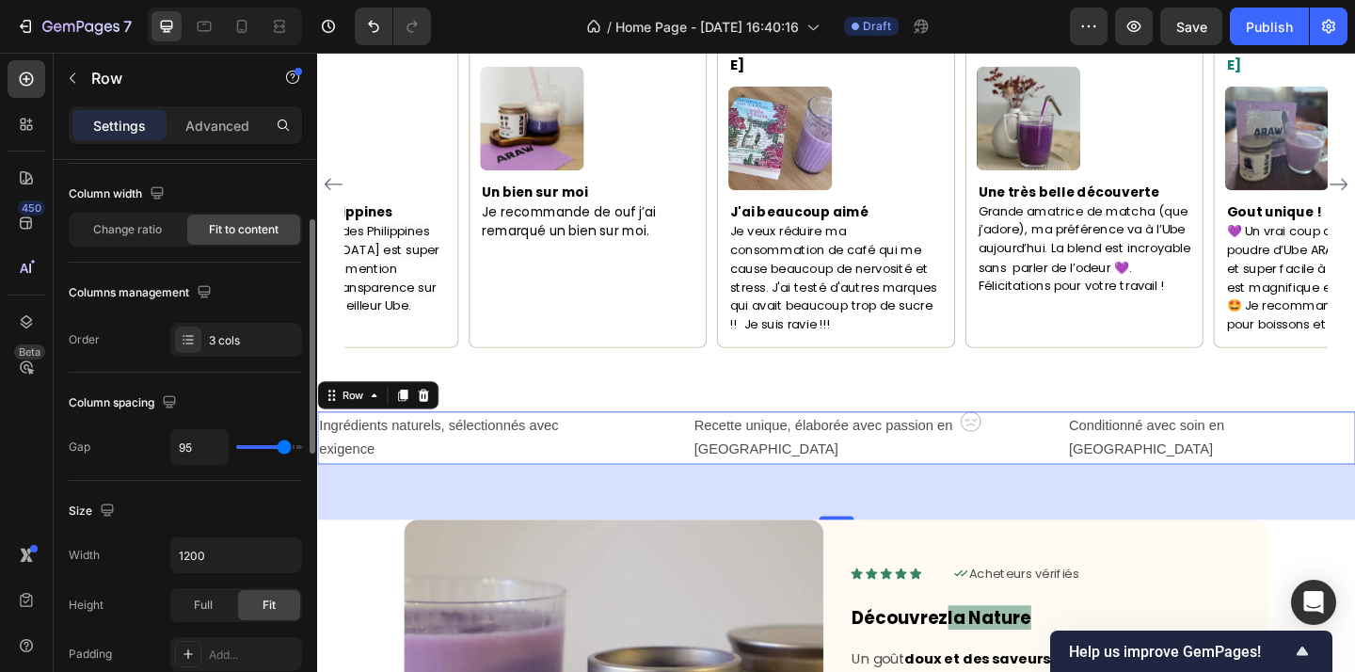
type input "94"
type input "93"
type input "92"
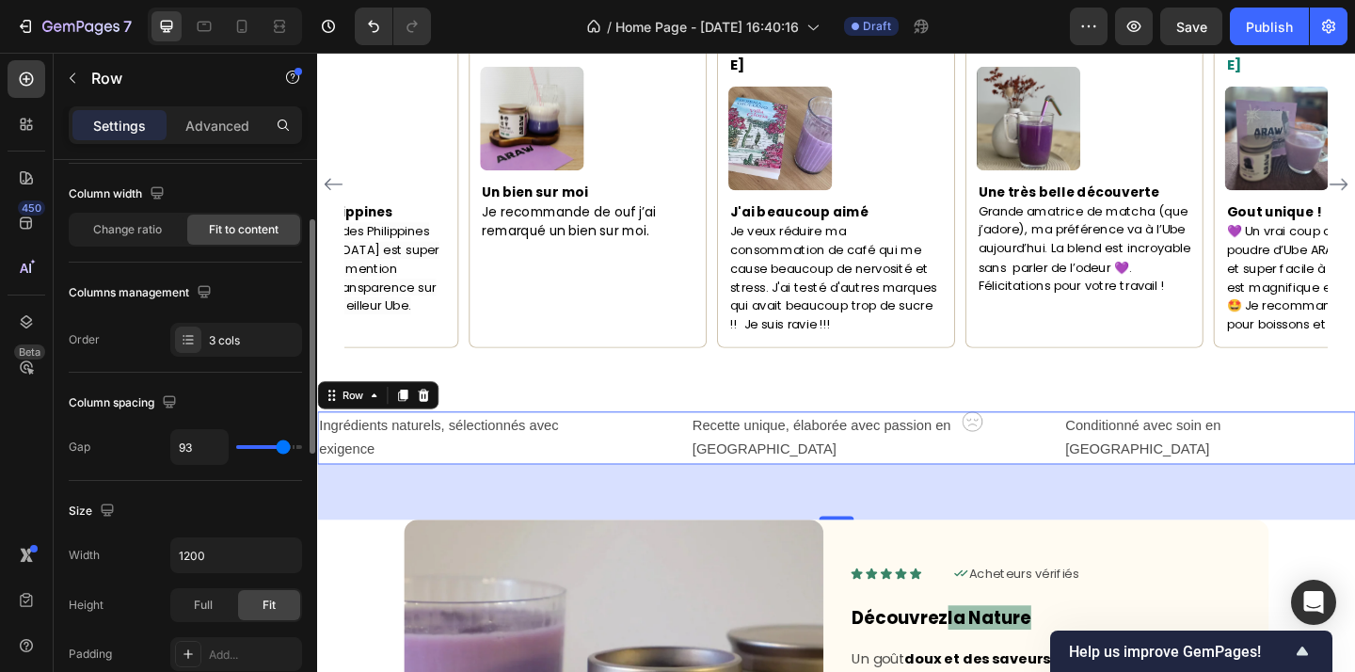
type input "92"
type input "91"
drag, startPoint x: 255, startPoint y: 449, endPoint x: 282, endPoint y: 447, distance: 27.4
type input "91"
click at [282, 447] on input "range" at bounding box center [269, 447] width 66 height 4
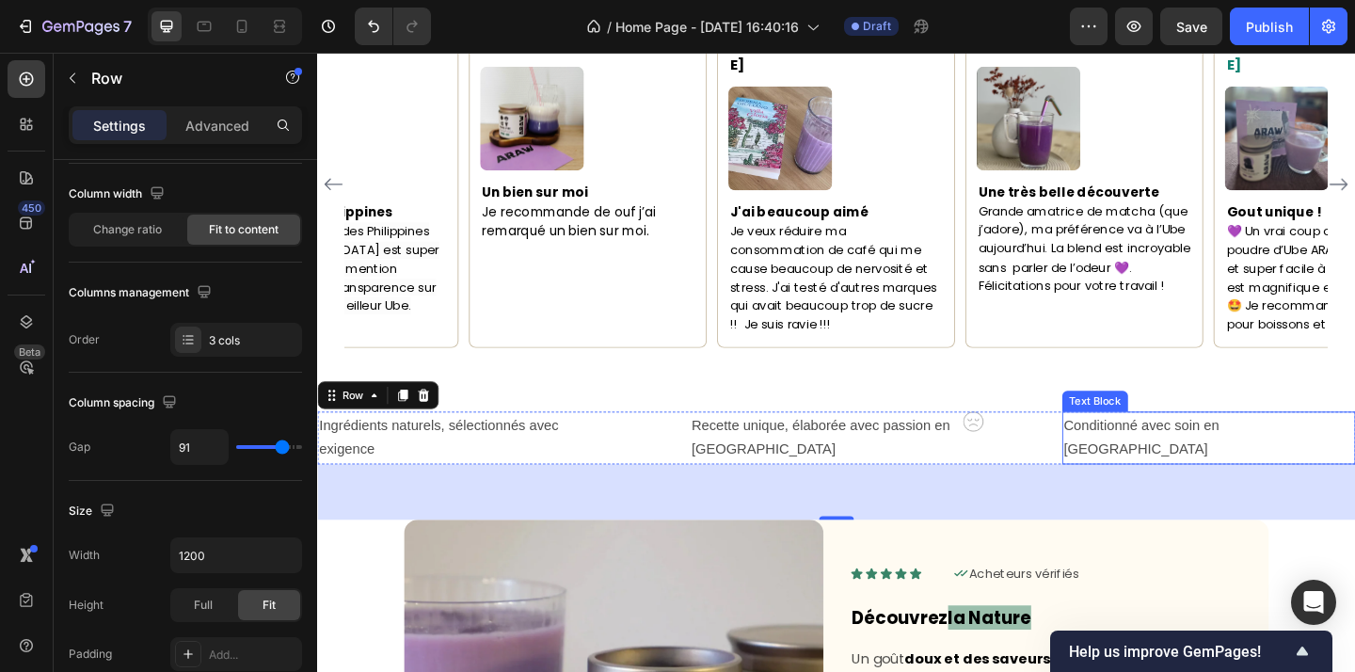
click at [1185, 445] on p "Conditionné avec soin en France" at bounding box center [1286, 472] width 315 height 55
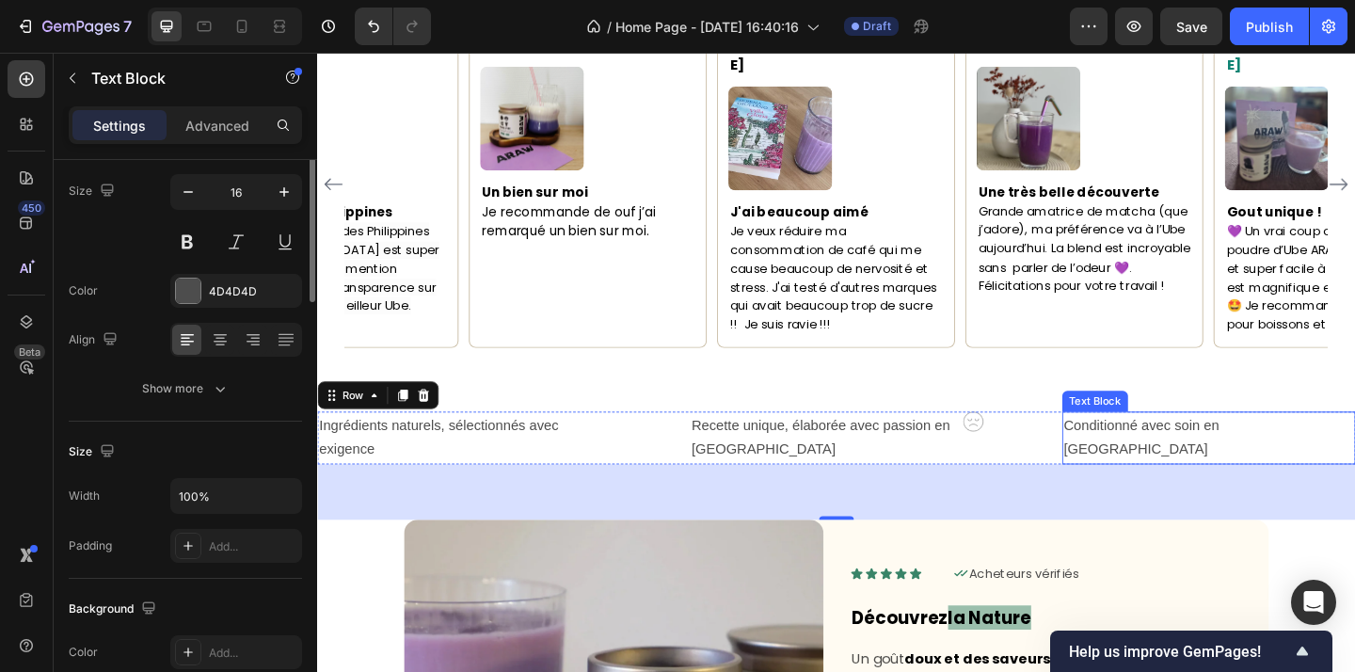
scroll to position [0, 0]
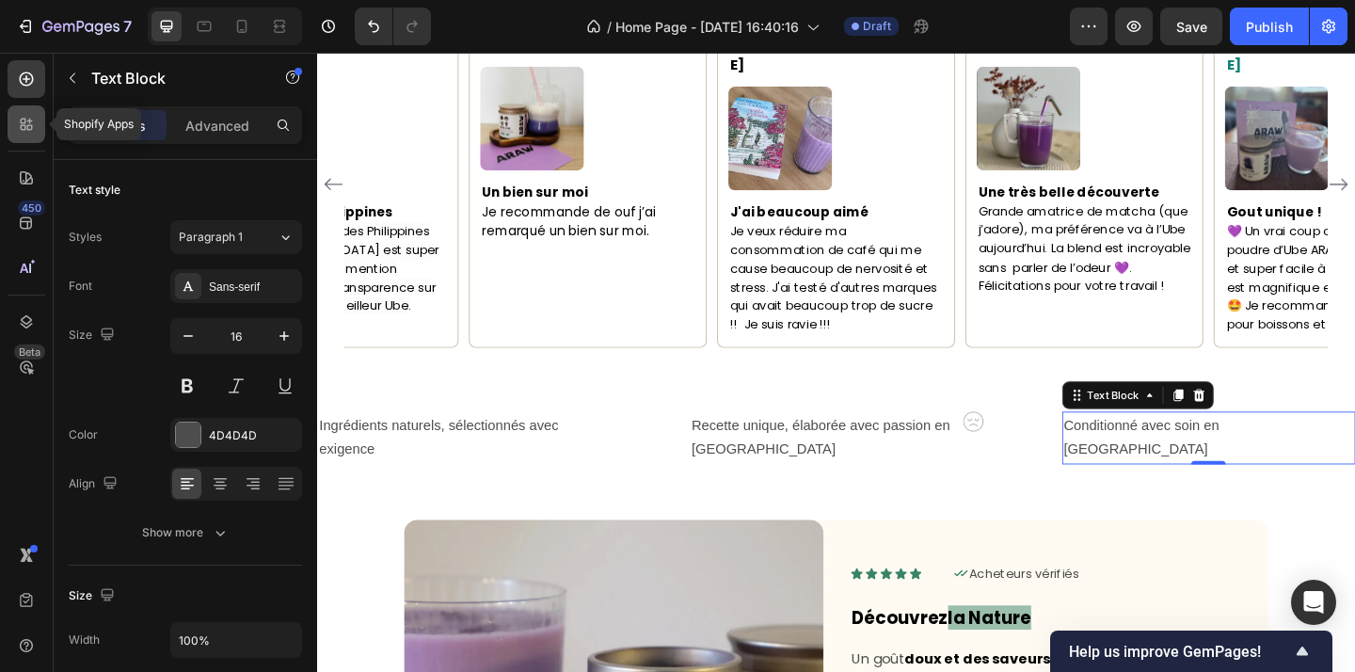
click at [32, 127] on icon at bounding box center [26, 124] width 19 height 19
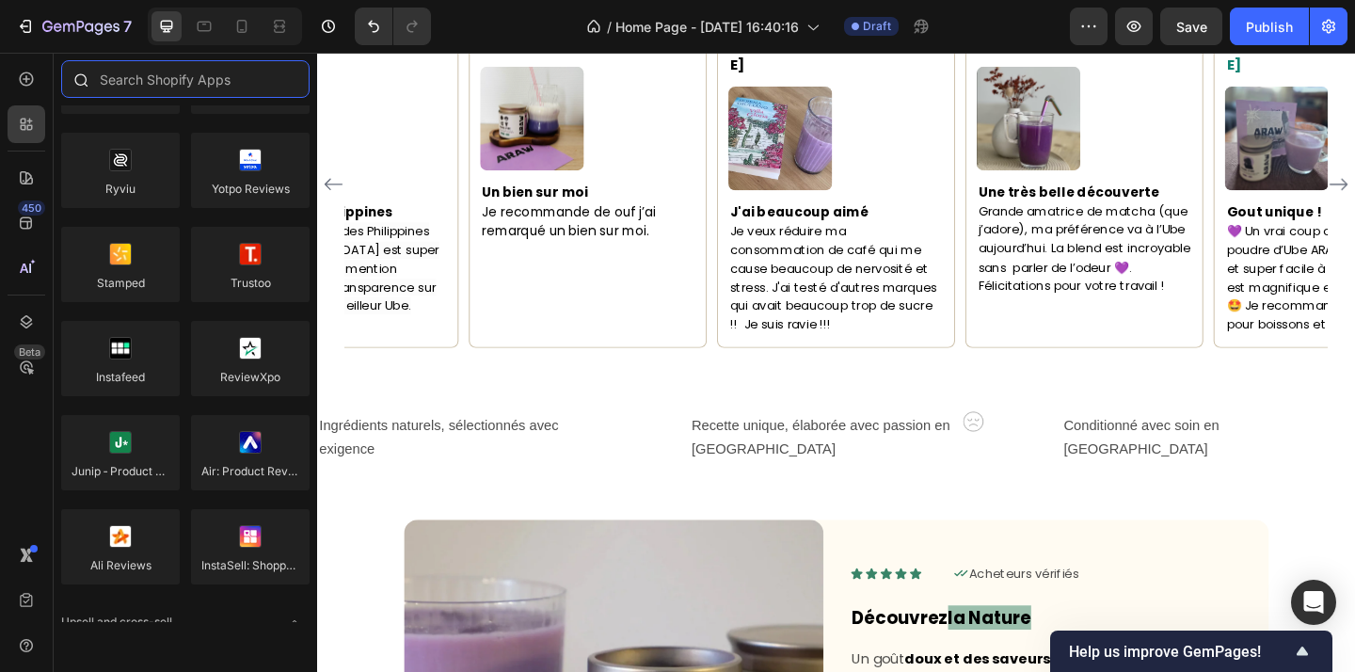
click at [151, 78] on input "text" at bounding box center [185, 79] width 248 height 38
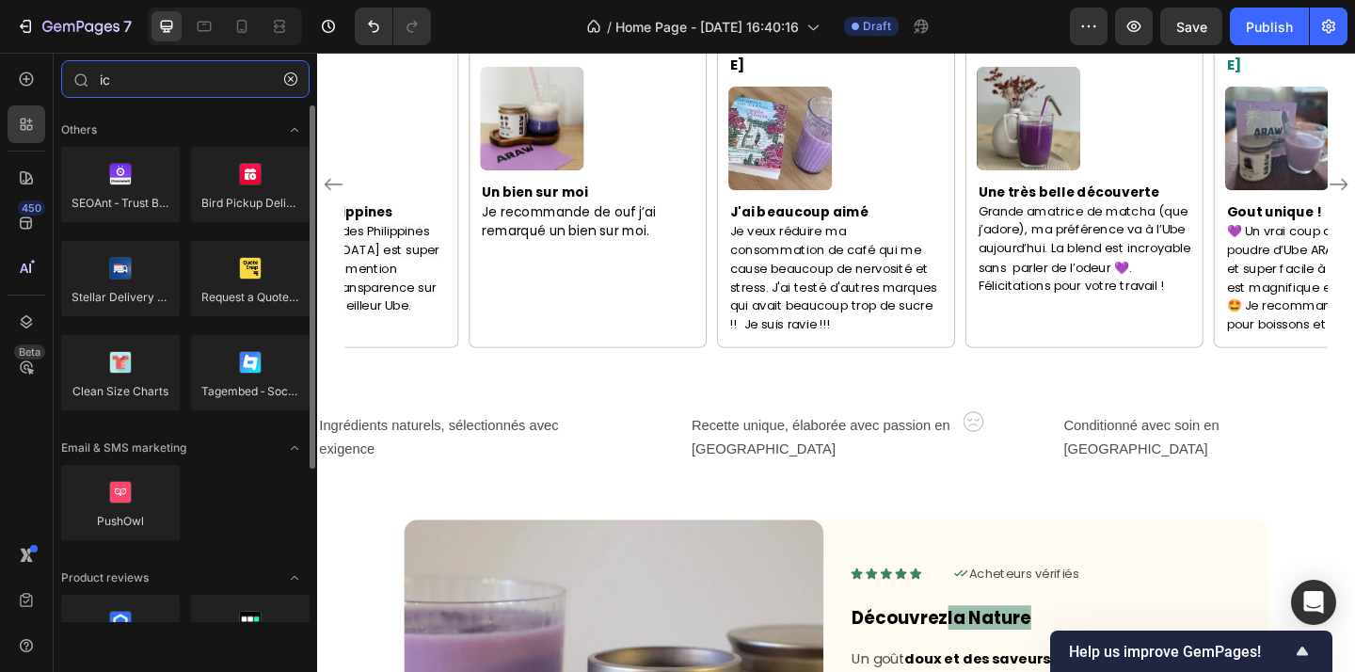
type input "i"
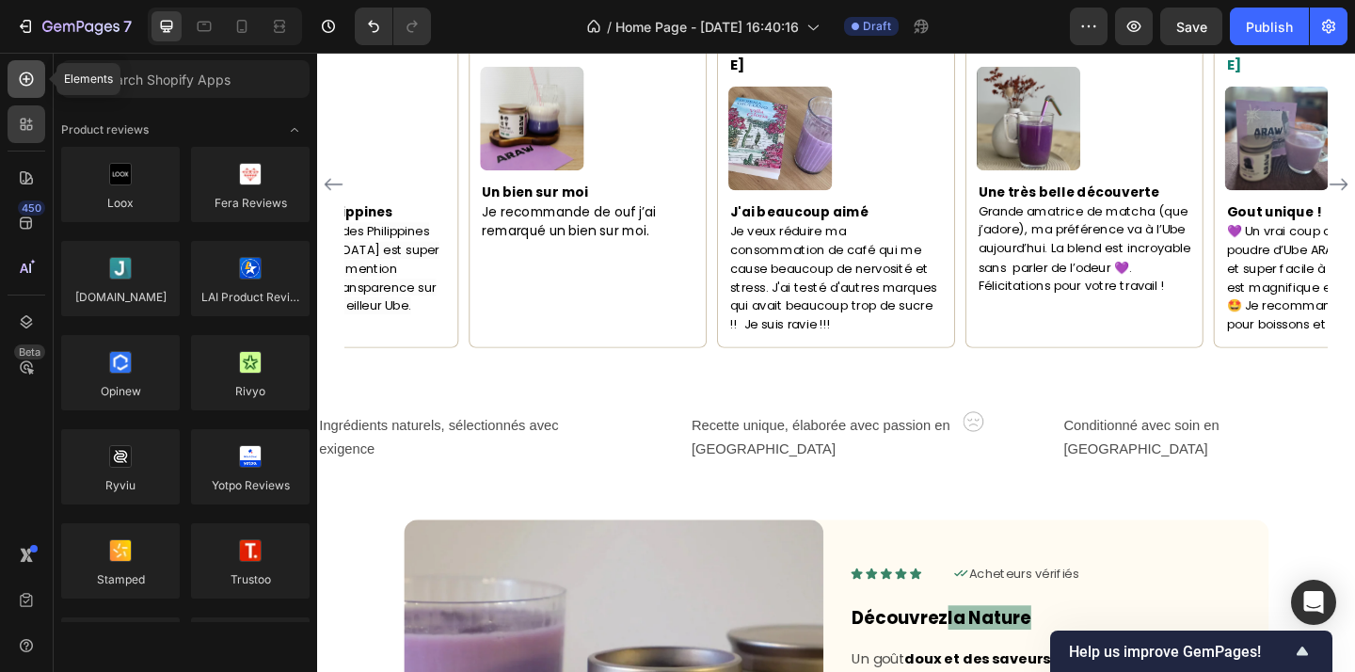
click at [38, 88] on div at bounding box center [27, 79] width 38 height 38
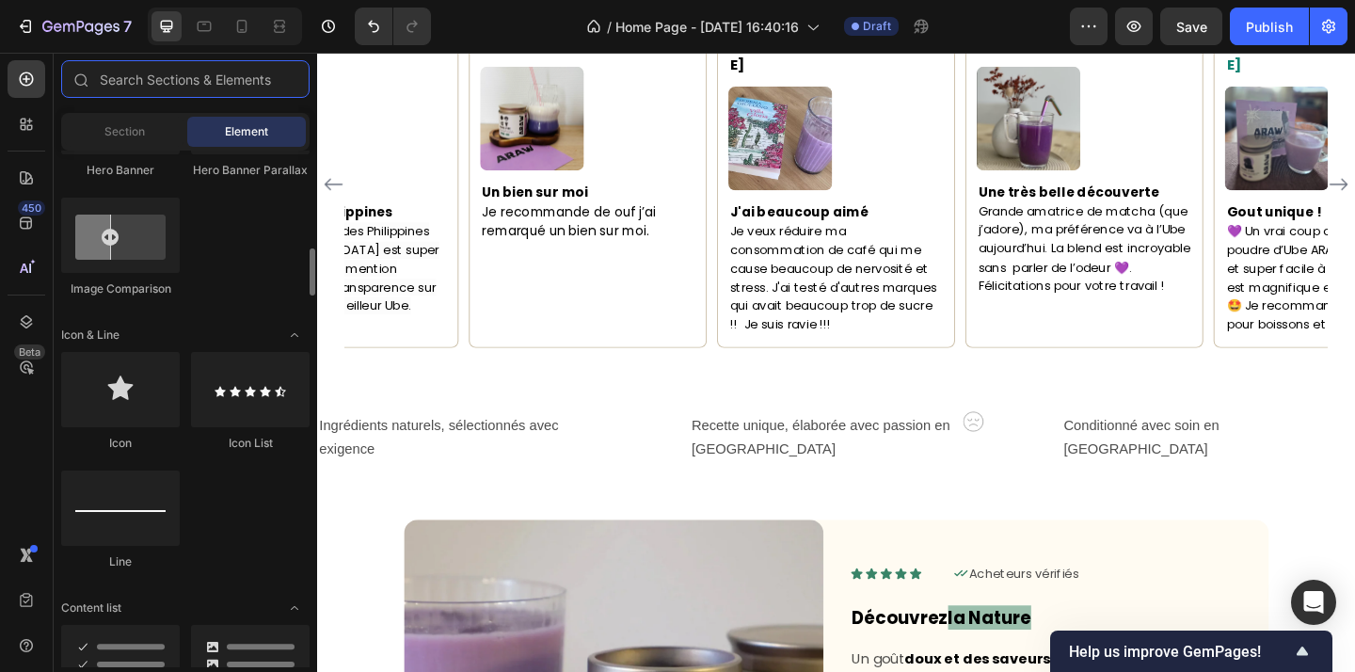
scroll to position [1051, 0]
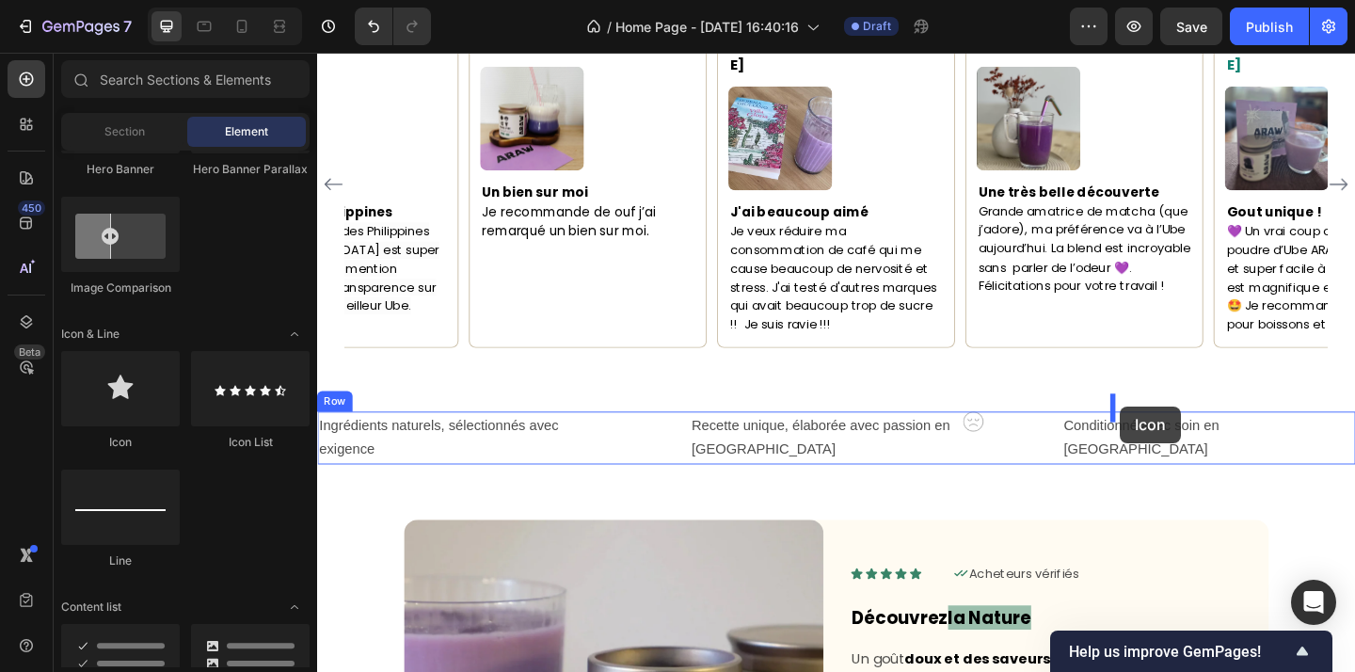
drag, startPoint x: 450, startPoint y: 438, endPoint x: 1188, endPoint y: 438, distance: 738.6
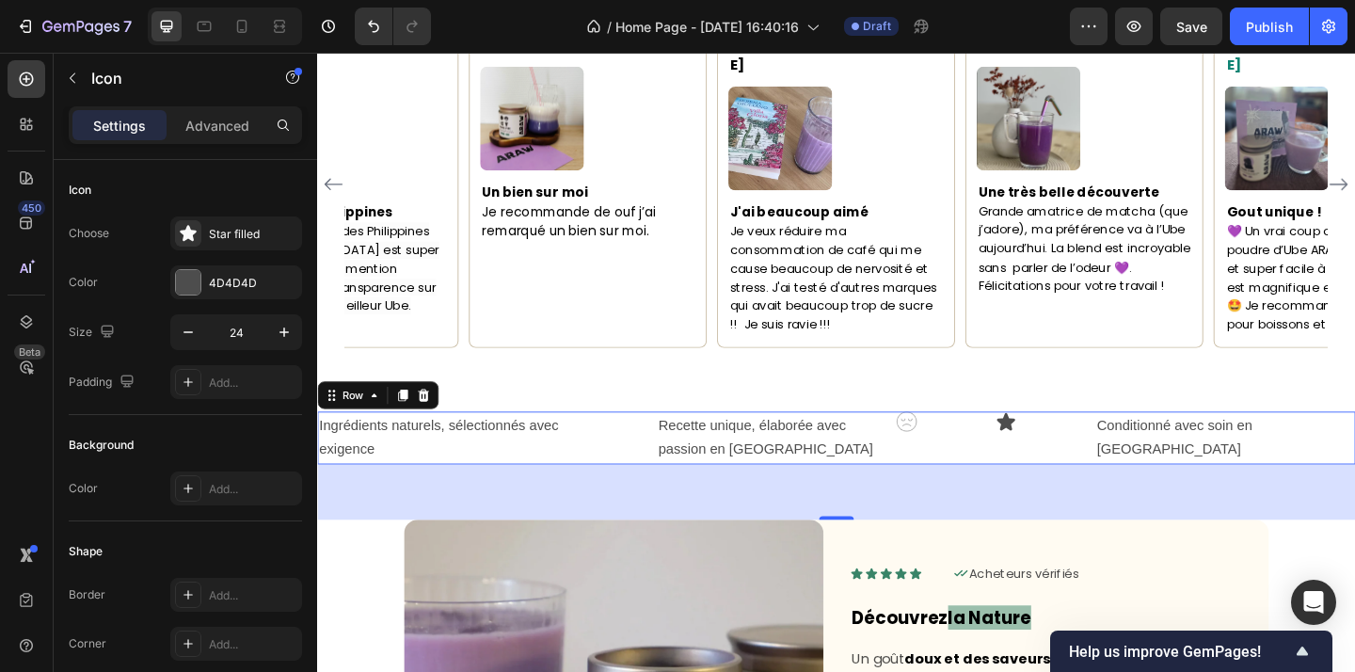
click at [1166, 443] on div "Ingrédients naturels, sélectionnés avec exigence Text Block Recette unique, éla…" at bounding box center [881, 472] width 1129 height 58
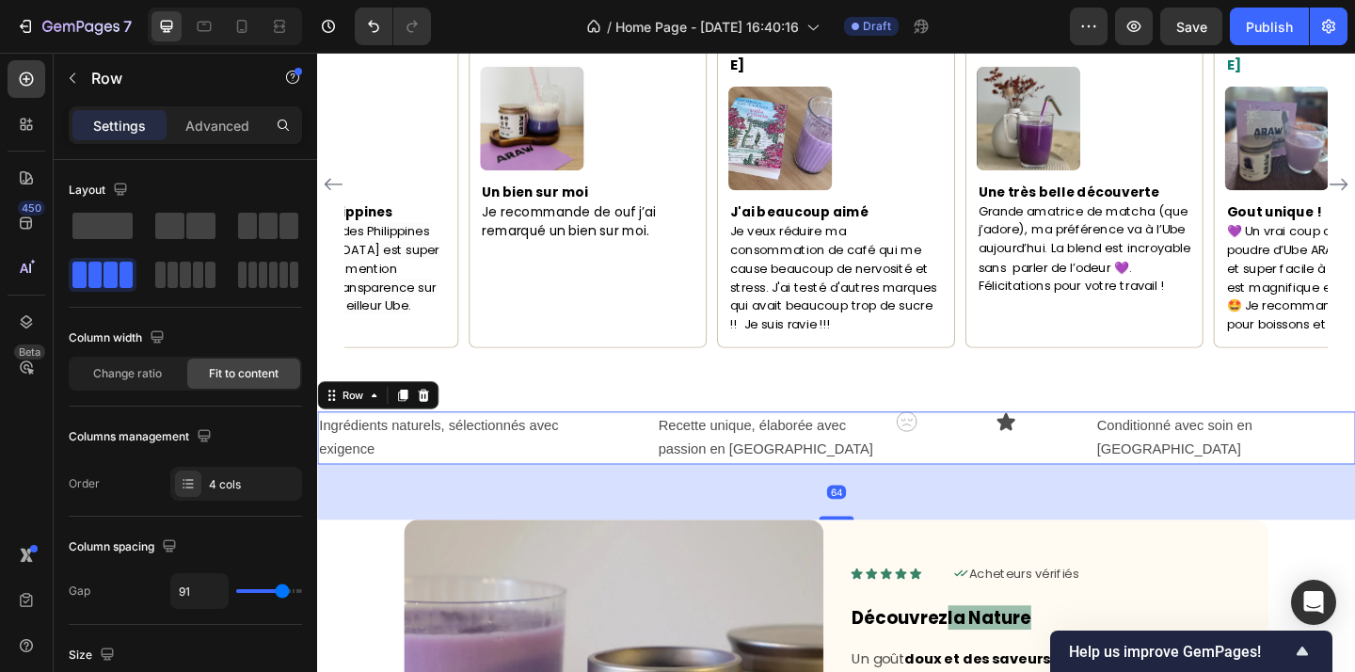
click at [1133, 443] on div "Ingrédients naturels, sélectionnés avec exigence Text Block Recette unique, éla…" at bounding box center [881, 472] width 1129 height 58
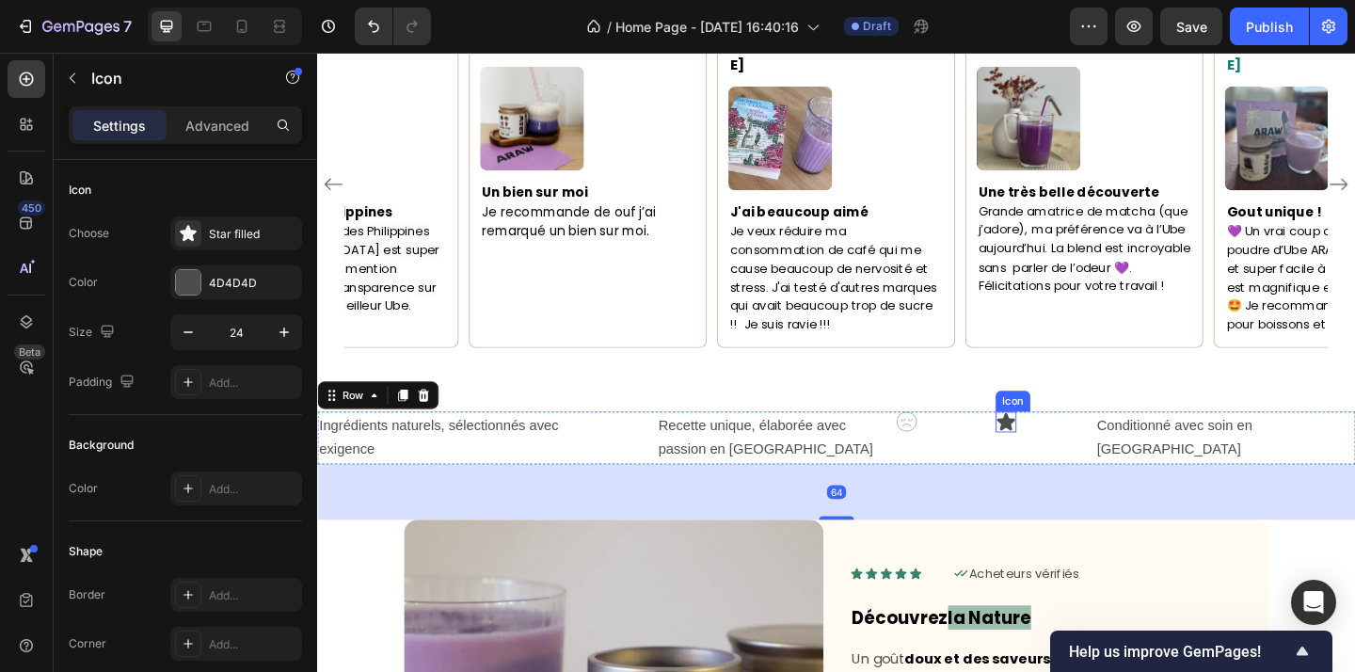
click at [1077, 443] on icon at bounding box center [1066, 454] width 23 height 23
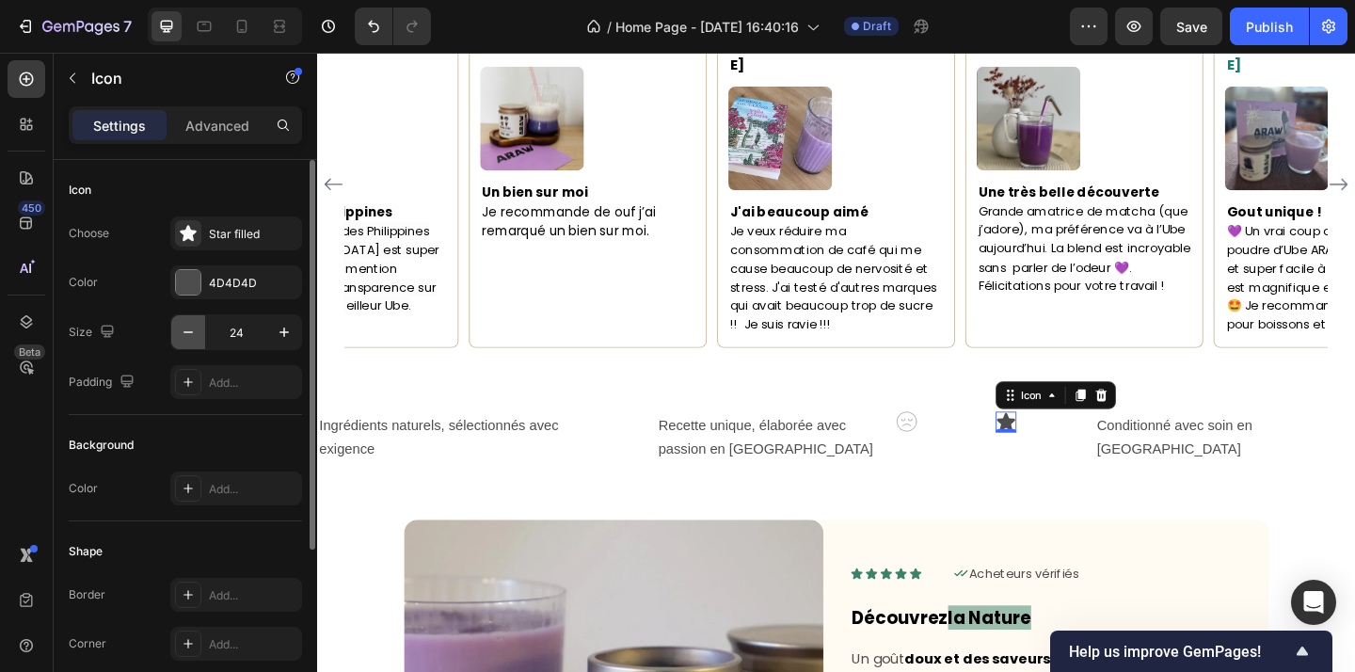
click at [180, 329] on icon "button" at bounding box center [188, 332] width 19 height 19
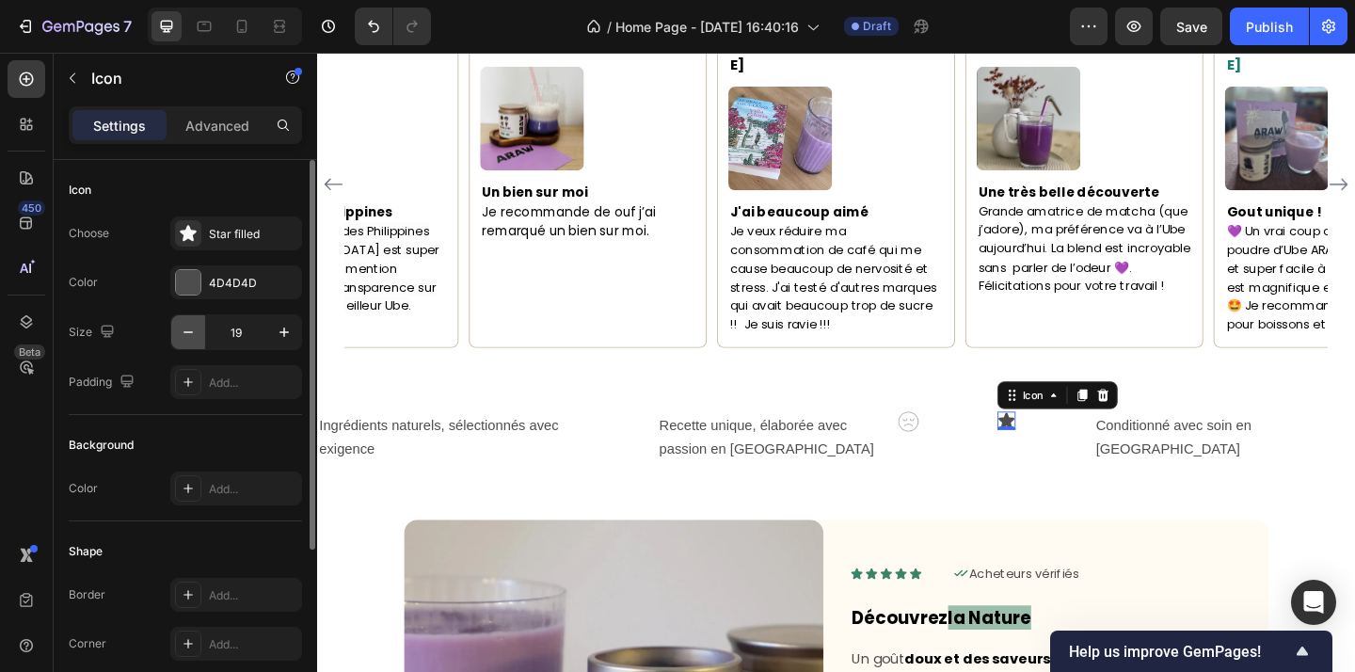
click at [180, 329] on icon "button" at bounding box center [188, 332] width 19 height 19
type input "17"
click at [195, 232] on icon at bounding box center [188, 233] width 19 height 19
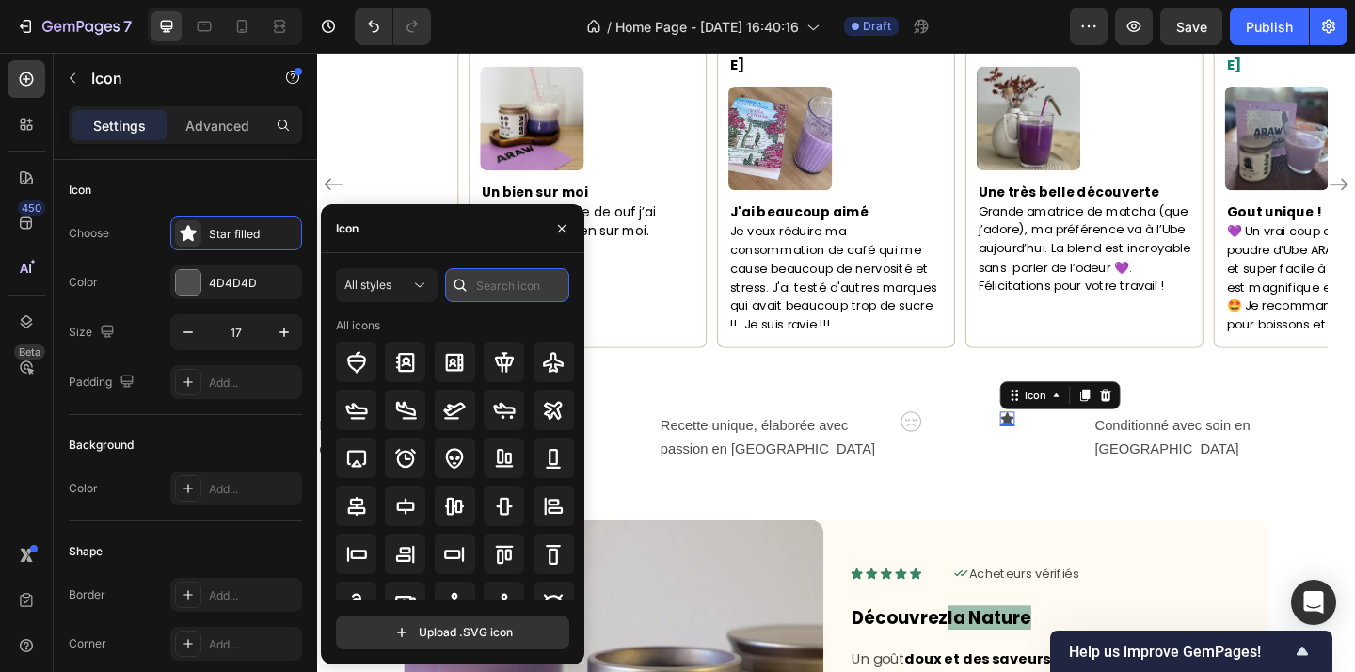
click at [479, 281] on input "text" at bounding box center [507, 285] width 124 height 34
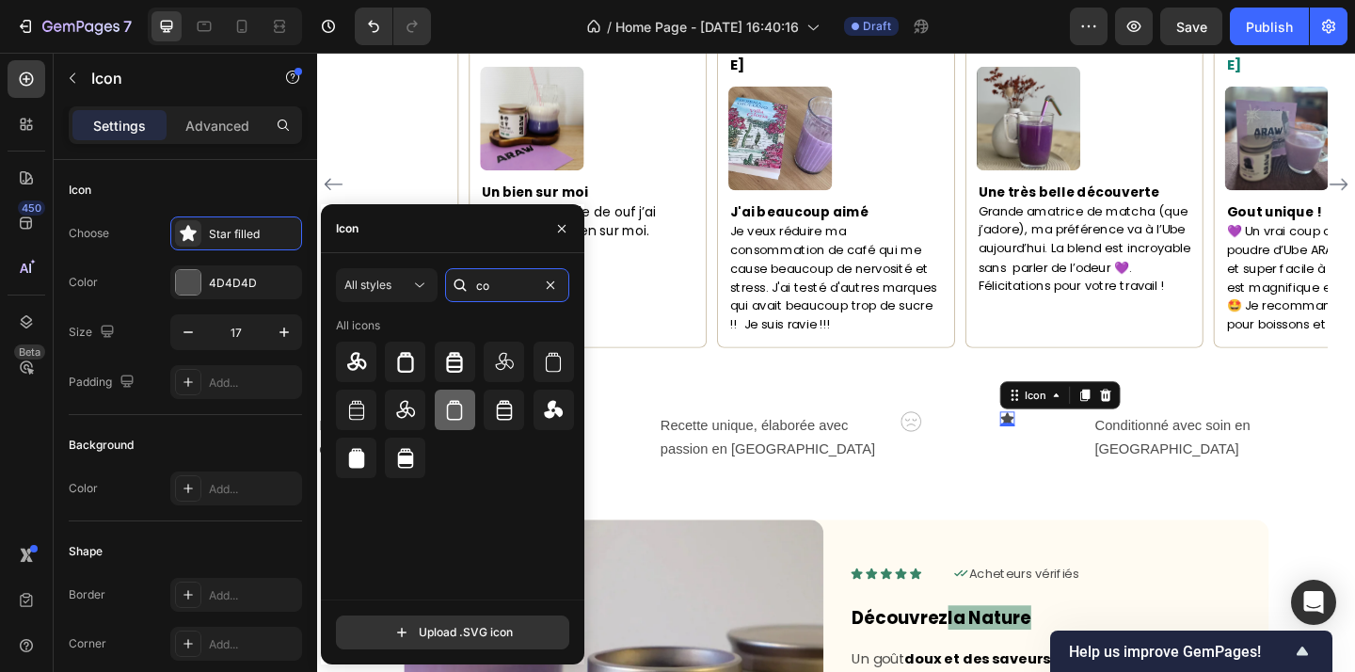
type input "c"
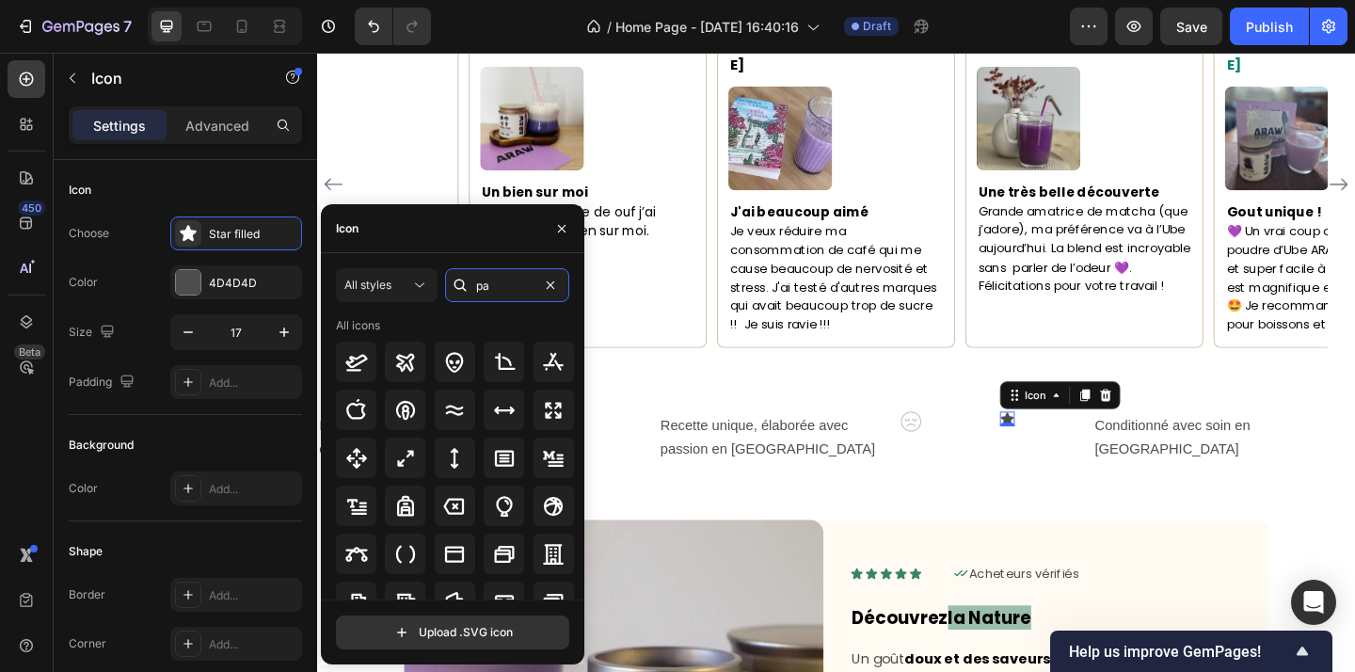
type input "p"
type input "can"
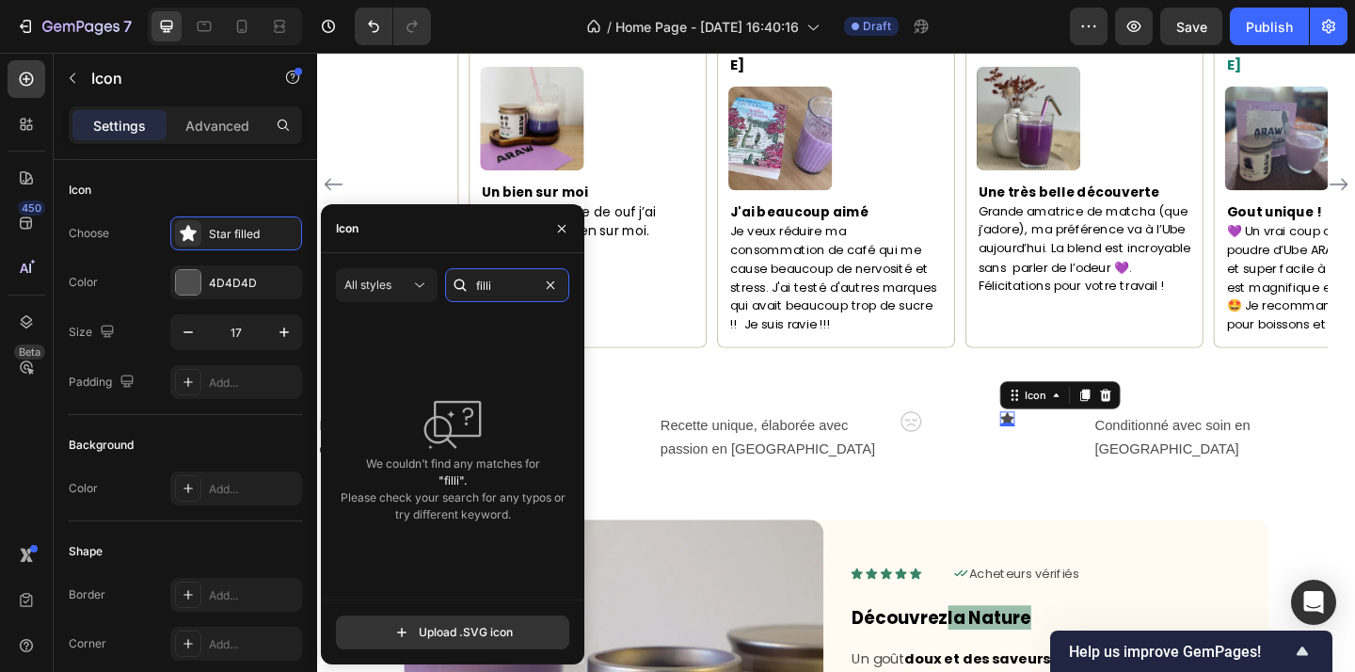
type input "fill"
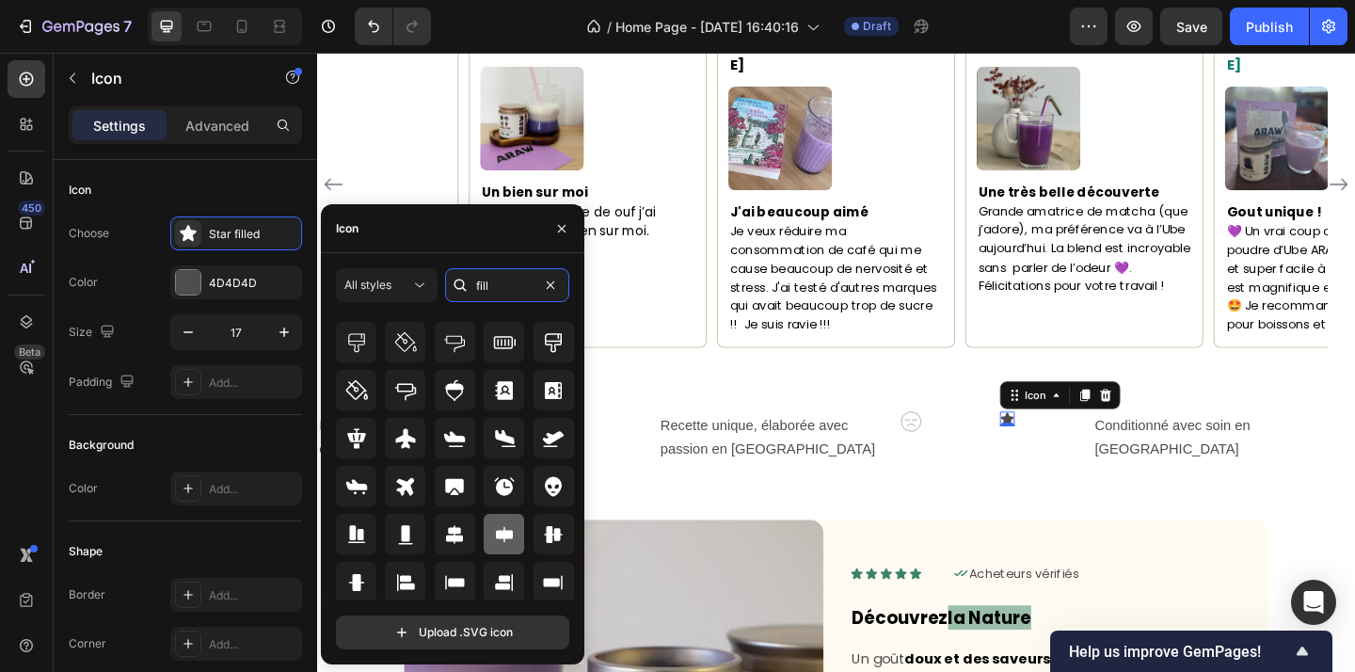
scroll to position [56, 0]
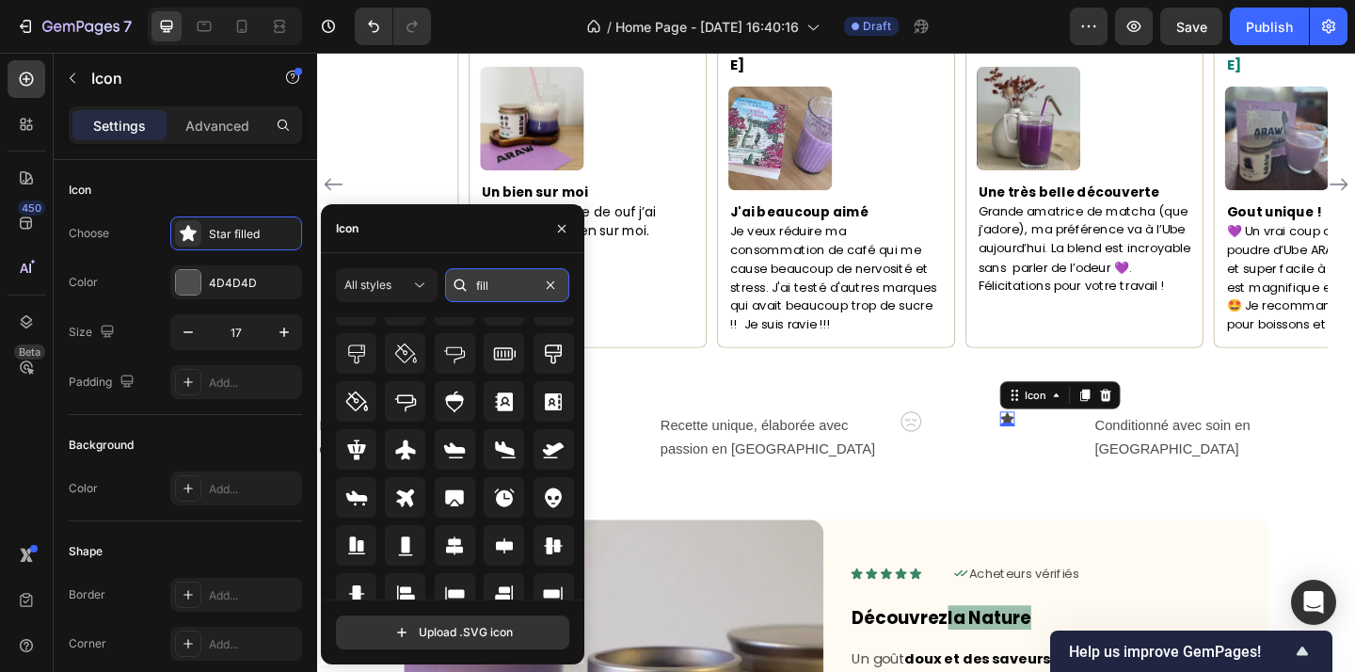
click at [527, 290] on input "fill" at bounding box center [507, 285] width 124 height 34
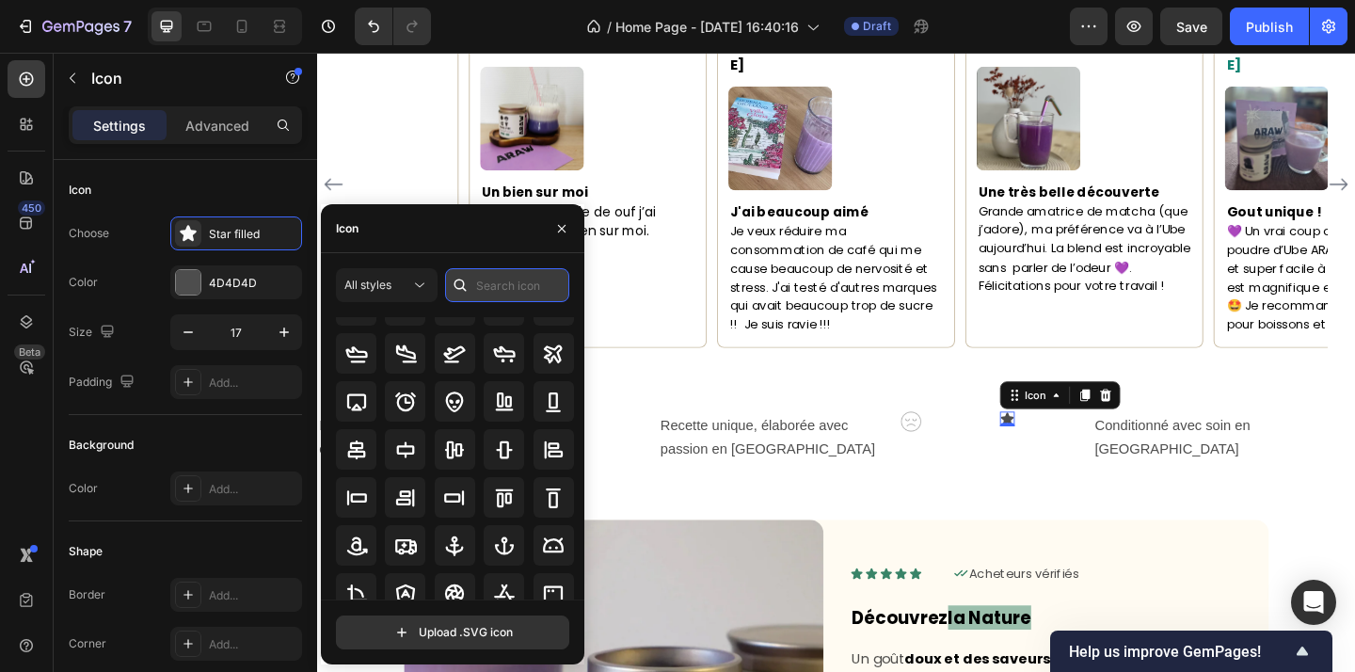
scroll to position [0, 0]
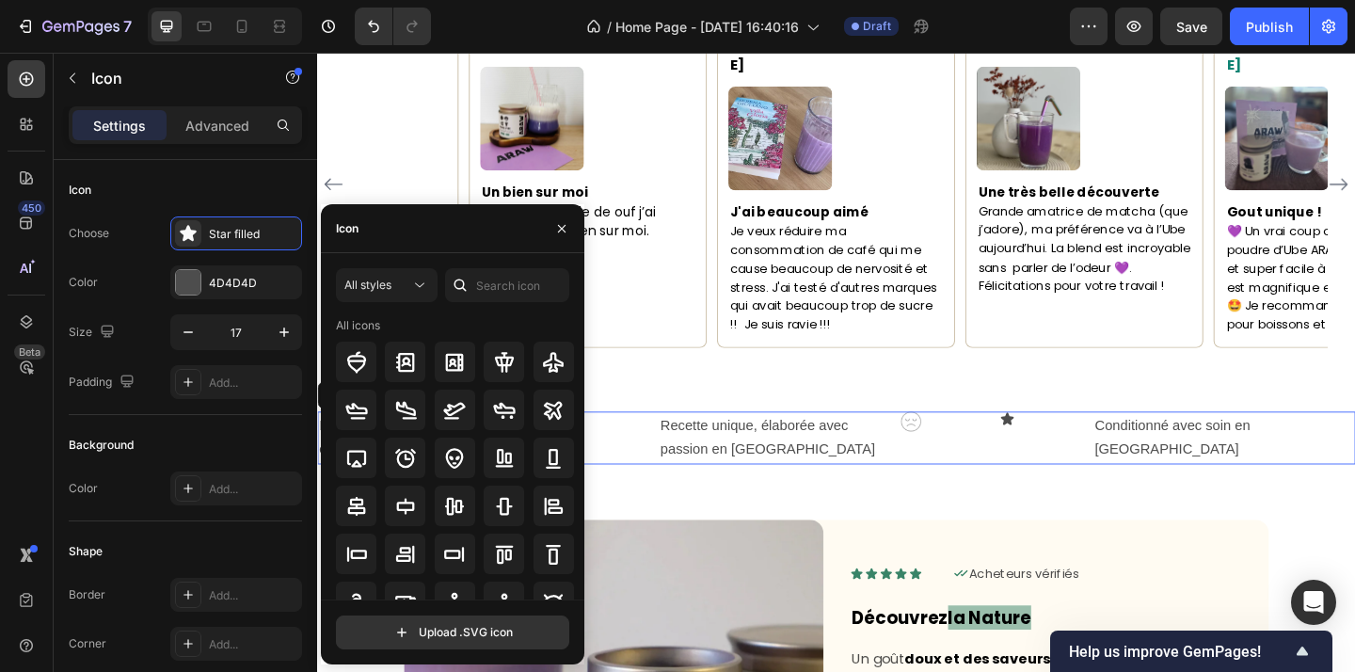
click at [1138, 443] on div "Ingrédients naturels, sélectionnés avec exigence Text Block Recette unique, éla…" at bounding box center [881, 472] width 1129 height 58
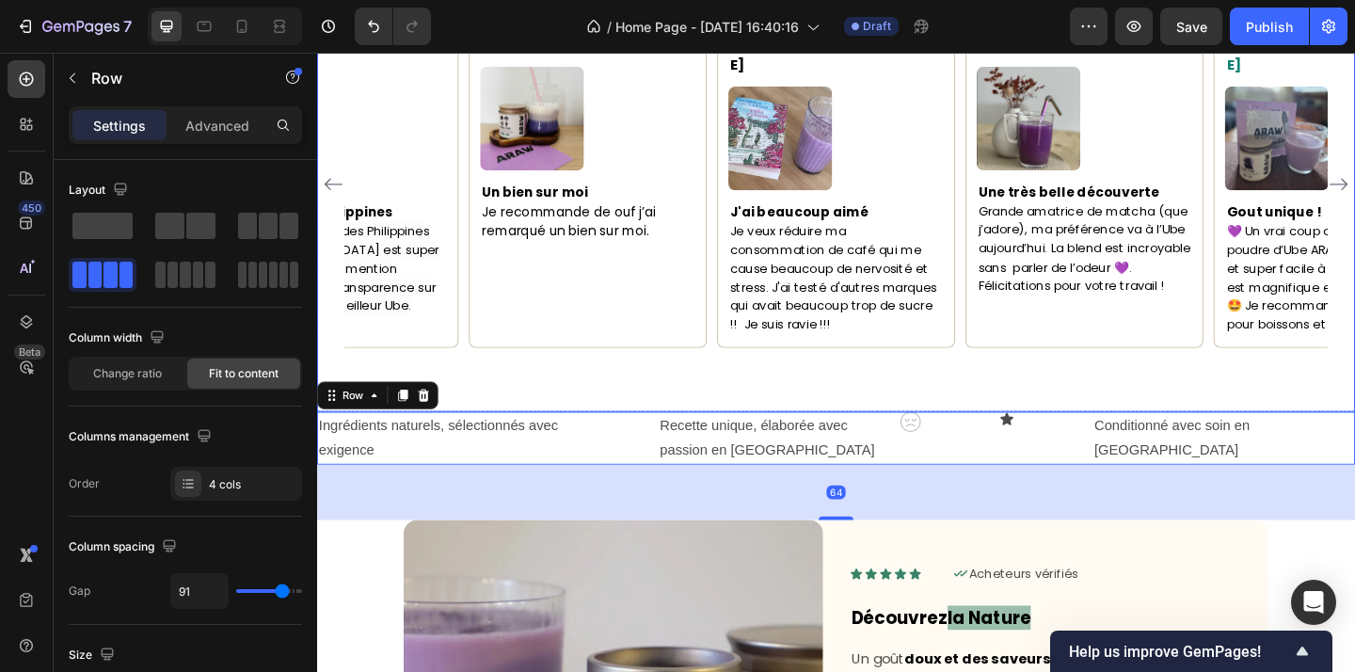
click at [1189, 420] on div "Maorie Text block Icon Acheteur vérifé Text Block Row Image Un bien sur moi Je …" at bounding box center [881, 230] width 1129 height 423
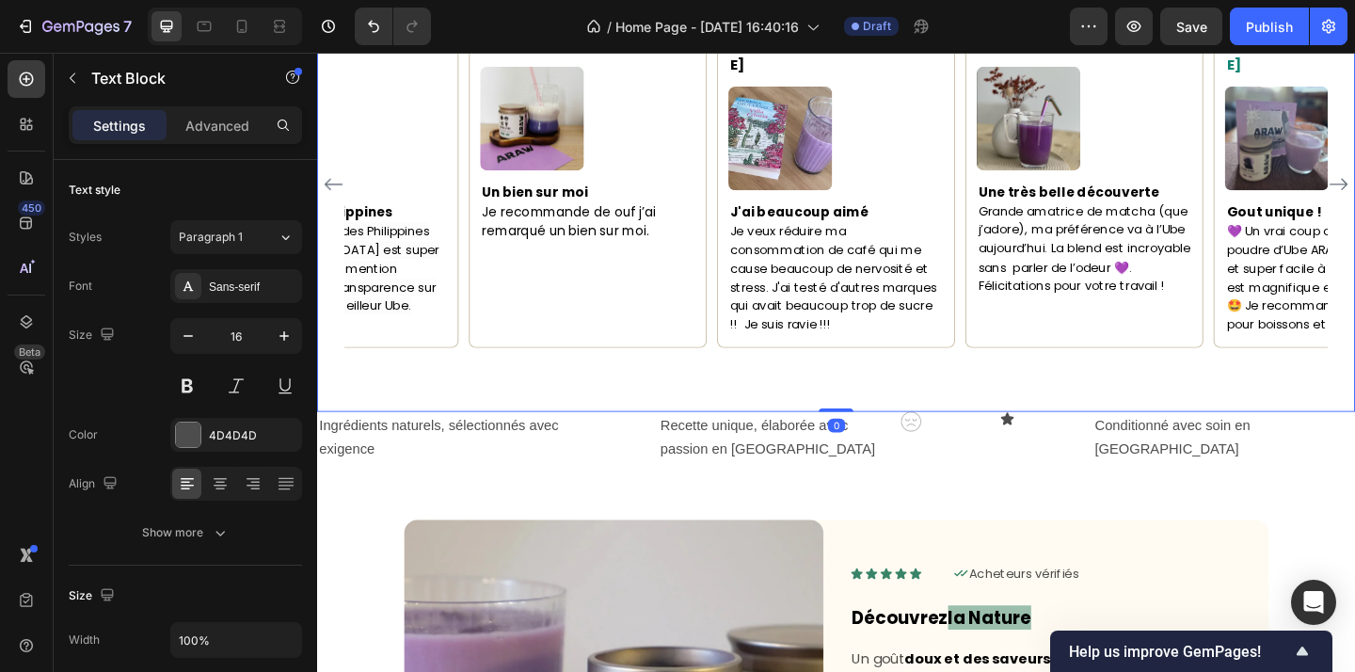
click at [1218, 443] on div "Conditionné avec soin en France" at bounding box center [1303, 472] width 285 height 58
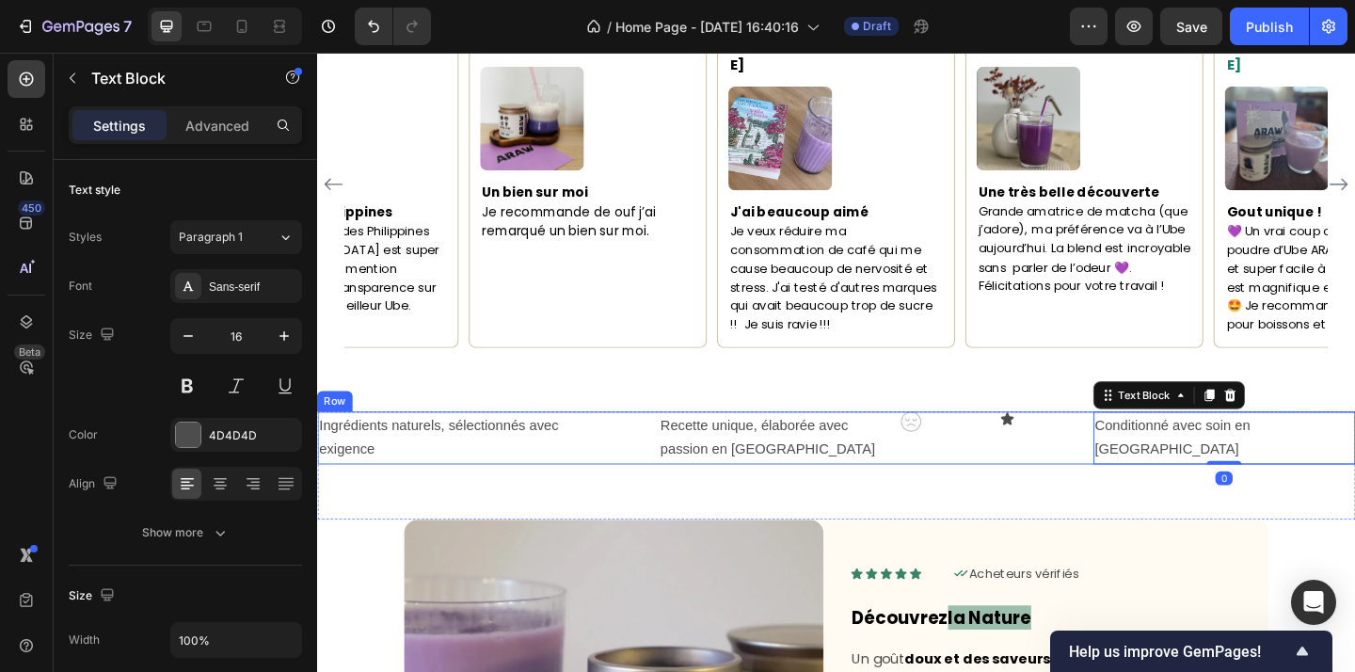
click at [1182, 443] on div "Ingrédients naturels, sélectionnés avec exigence Text Block Recette unique, éla…" at bounding box center [881, 472] width 1129 height 58
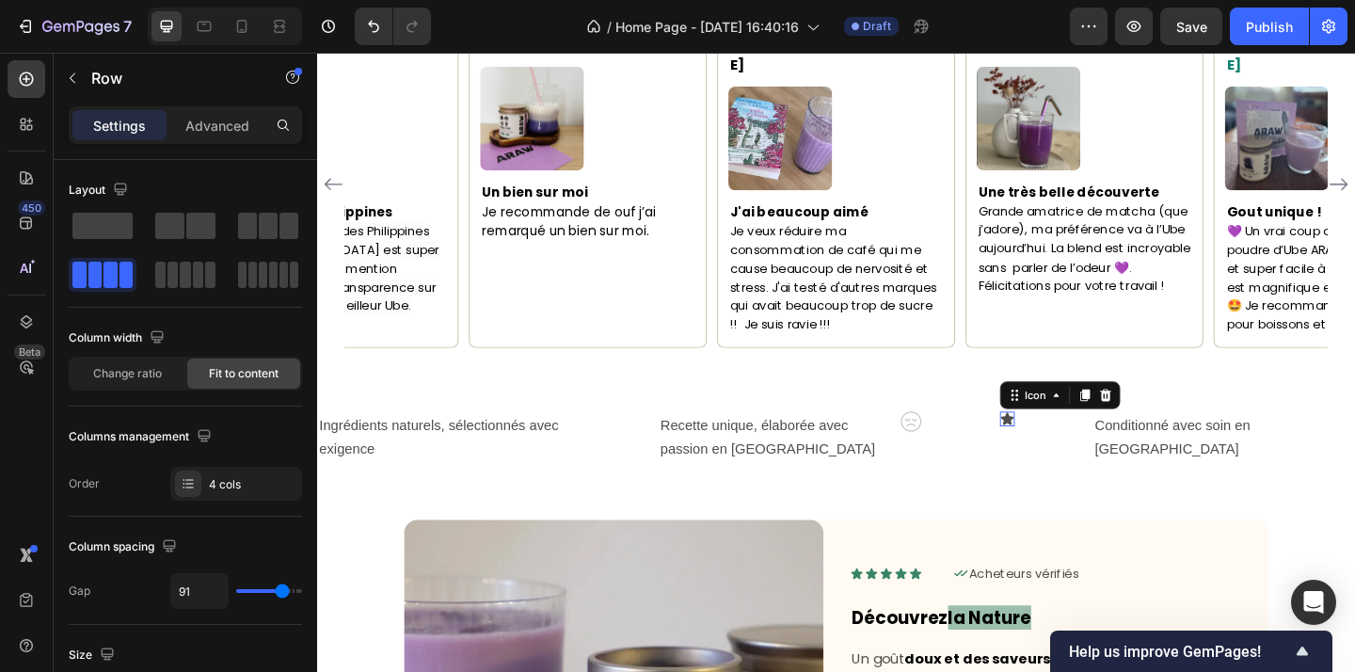
click at [1075, 444] on icon at bounding box center [1067, 450] width 14 height 13
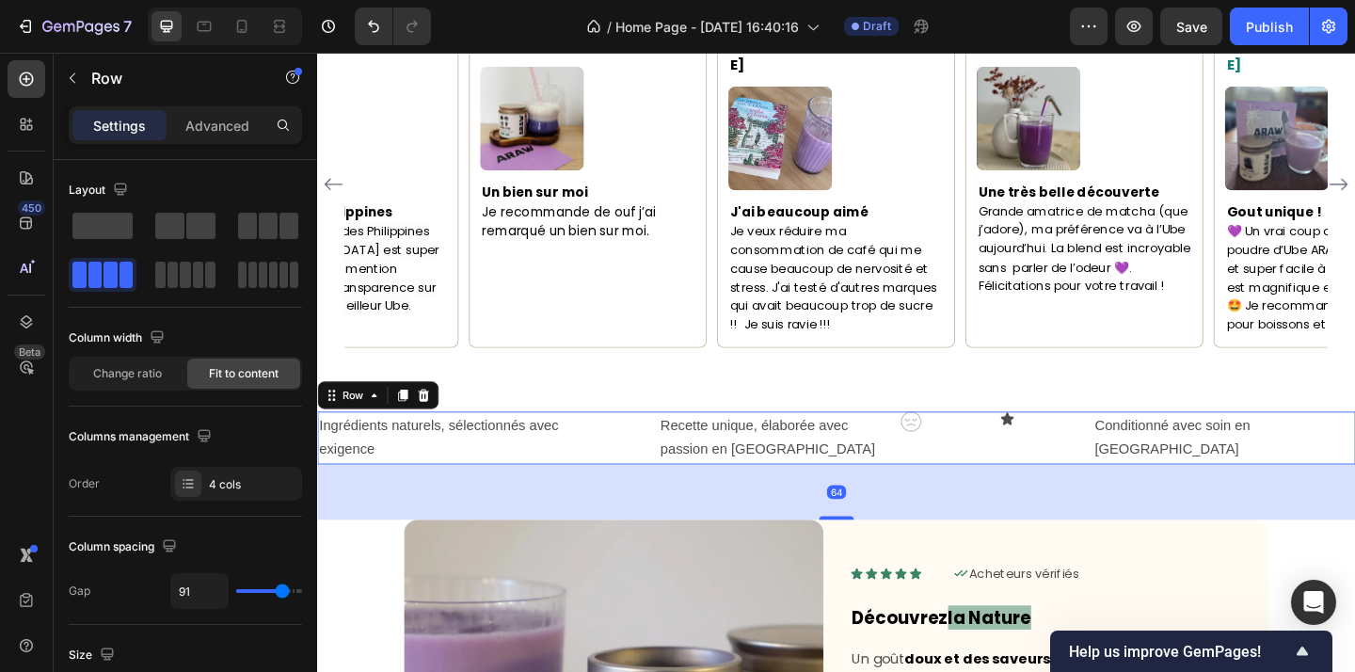
click at [1186, 443] on div "Ingrédients naturels, sélectionnés avec exigence Text Block Recette unique, éla…" at bounding box center [881, 472] width 1129 height 58
click at [1139, 443] on div "Ingrédients naturels, sélectionnés avec exigence Text Block Recette unique, éla…" at bounding box center [881, 472] width 1129 height 58
click at [1133, 443] on div "Ingrédients naturels, sélectionnés avec exigence Text Block Recette unique, éla…" at bounding box center [881, 472] width 1129 height 58
click at [1075, 443] on icon at bounding box center [1067, 451] width 16 height 16
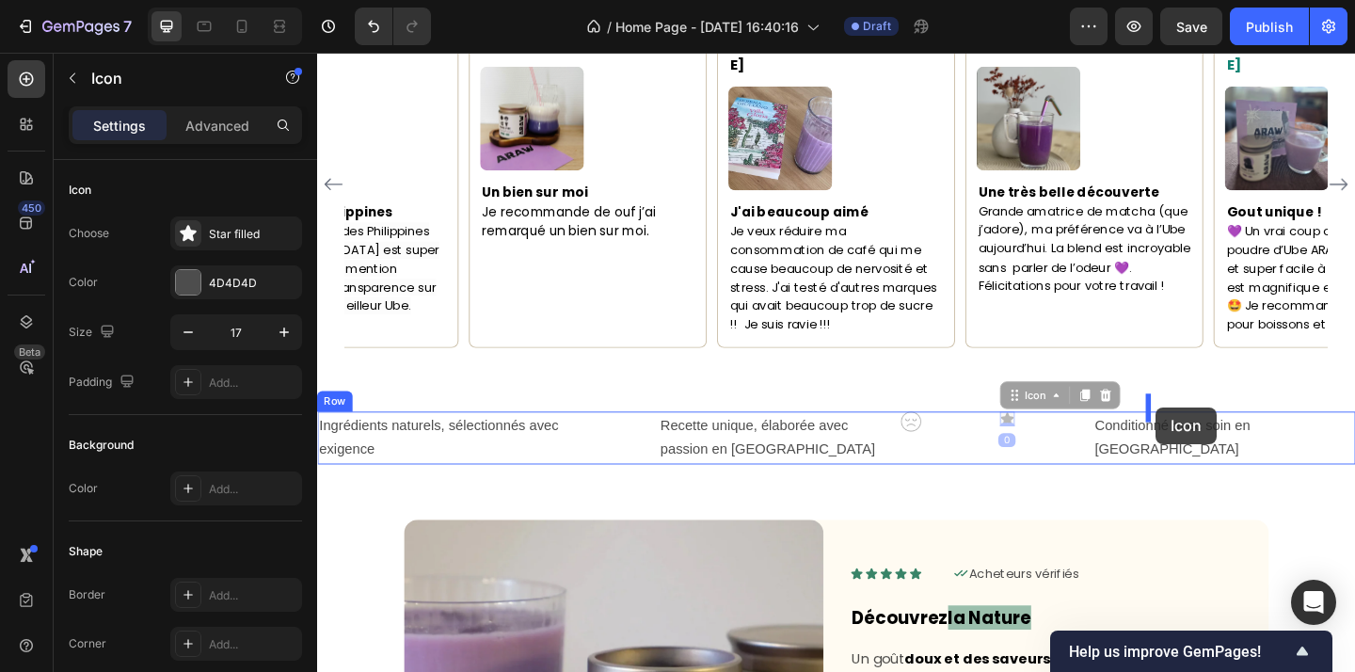
drag, startPoint x: 1145, startPoint y: 402, endPoint x: 1229, endPoint y: 438, distance: 91.4
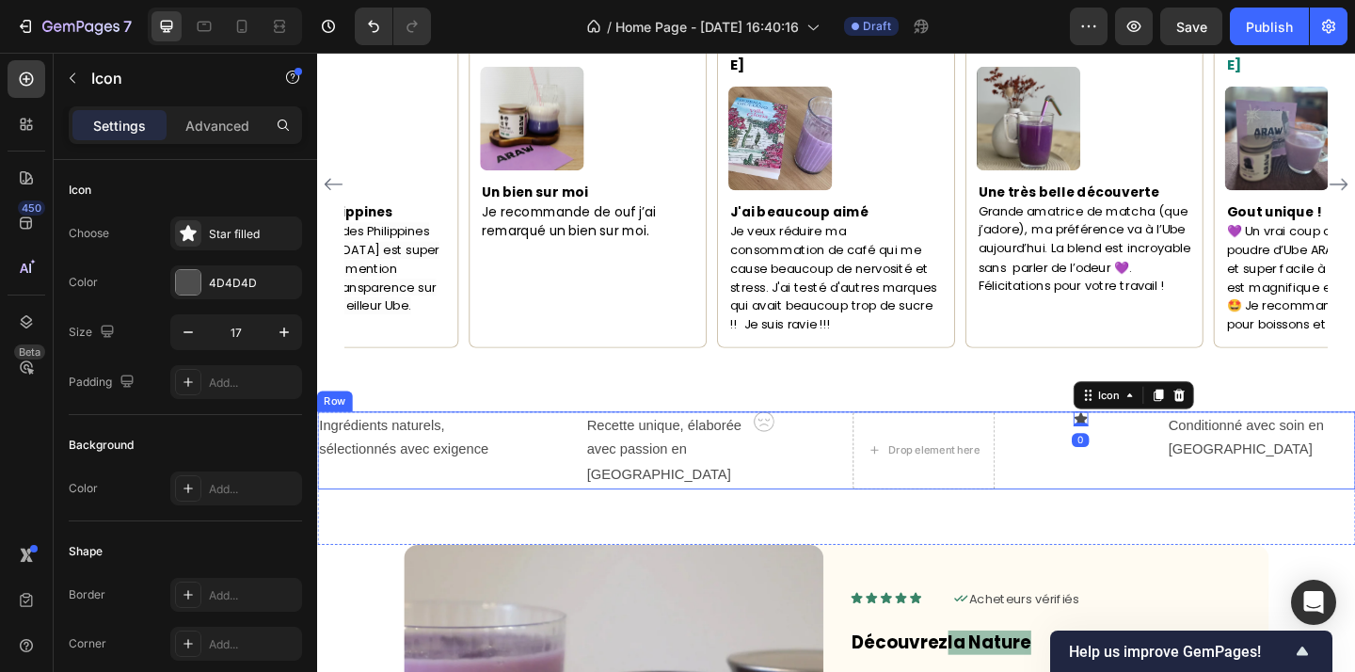
click at [1225, 443] on div "Ingrédients naturels, sélectionnés avec exigence Text Block Recette unique, éla…" at bounding box center [881, 485] width 1129 height 85
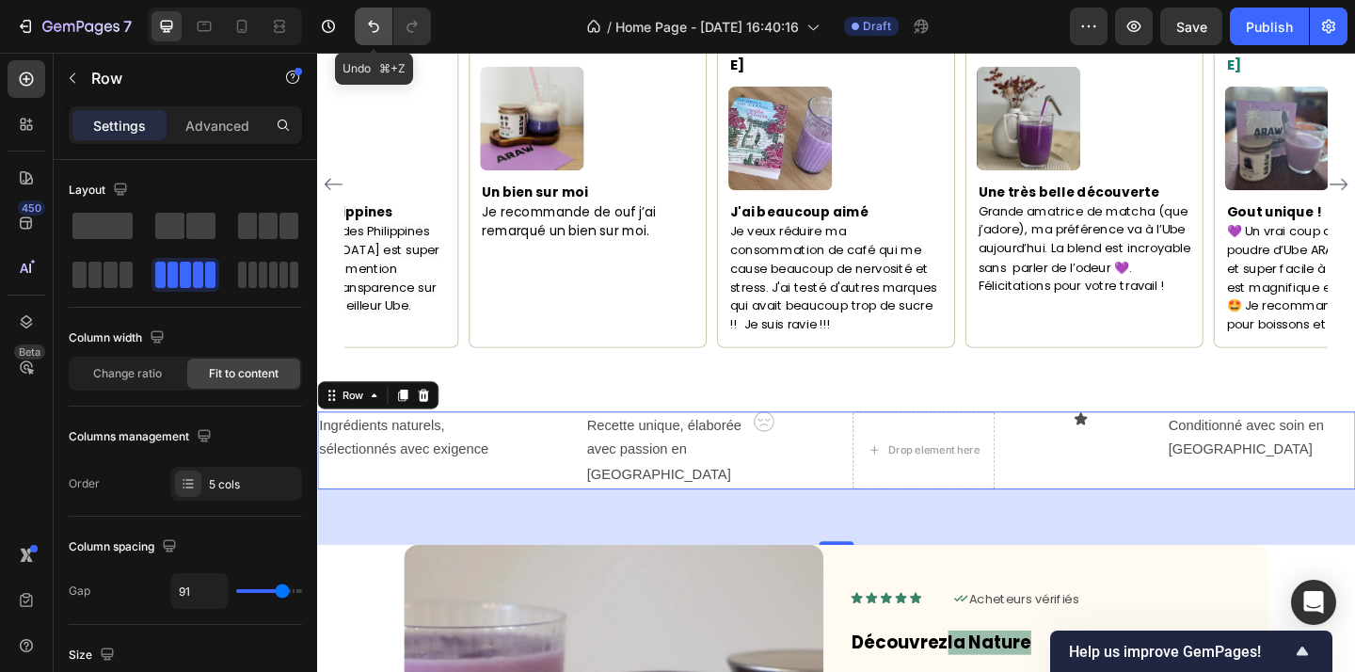
click at [365, 24] on icon "Undo/Redo" at bounding box center [373, 26] width 19 height 19
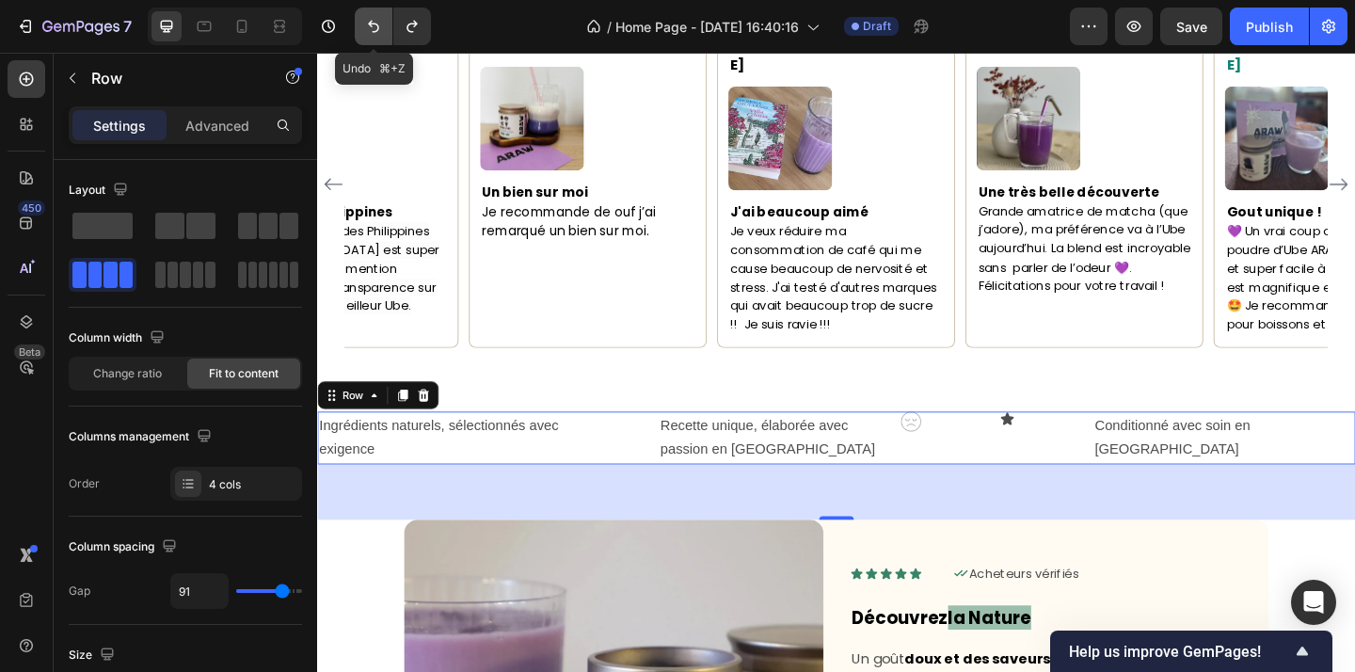
click at [365, 24] on icon "Undo/Redo" at bounding box center [373, 26] width 19 height 19
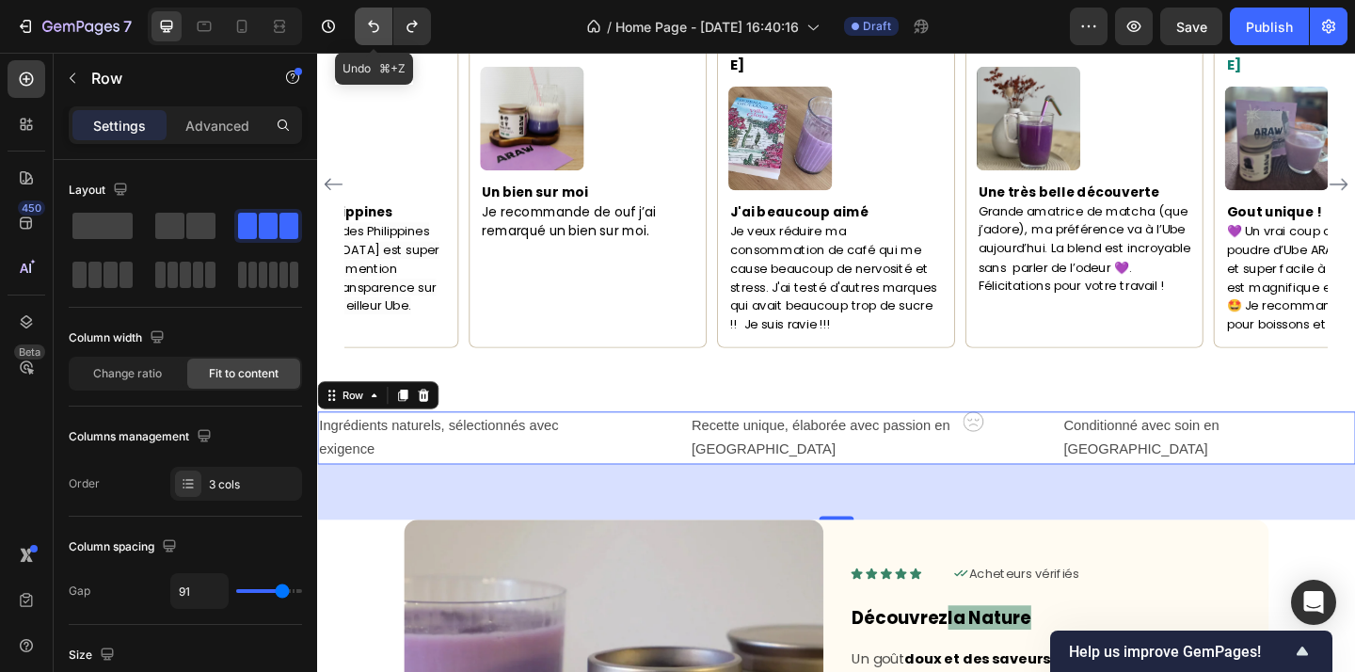
click at [365, 24] on icon "Undo/Redo" at bounding box center [373, 26] width 19 height 19
click at [1185, 445] on p "Conditionné avec soin en [GEOGRAPHIC_DATA]" at bounding box center [1286, 472] width 315 height 55
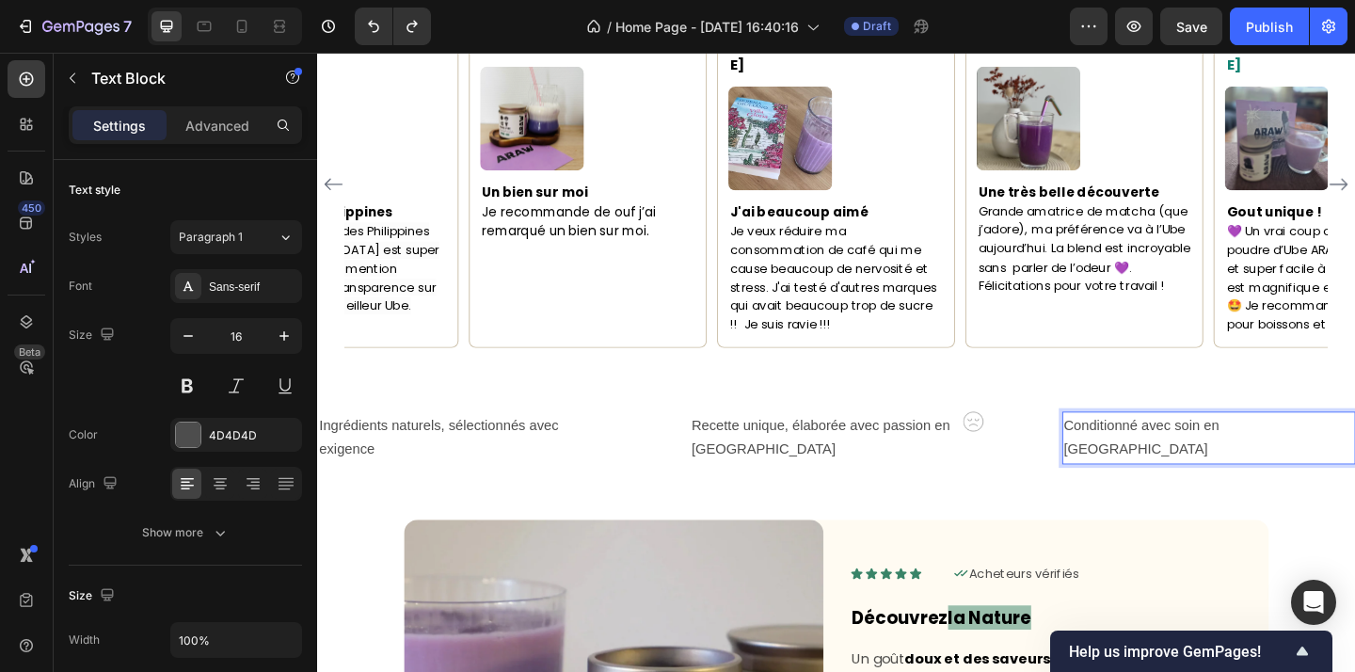
click at [1193, 445] on p "Conditionné avec soin en [GEOGRAPHIC_DATA]" at bounding box center [1286, 472] width 315 height 55
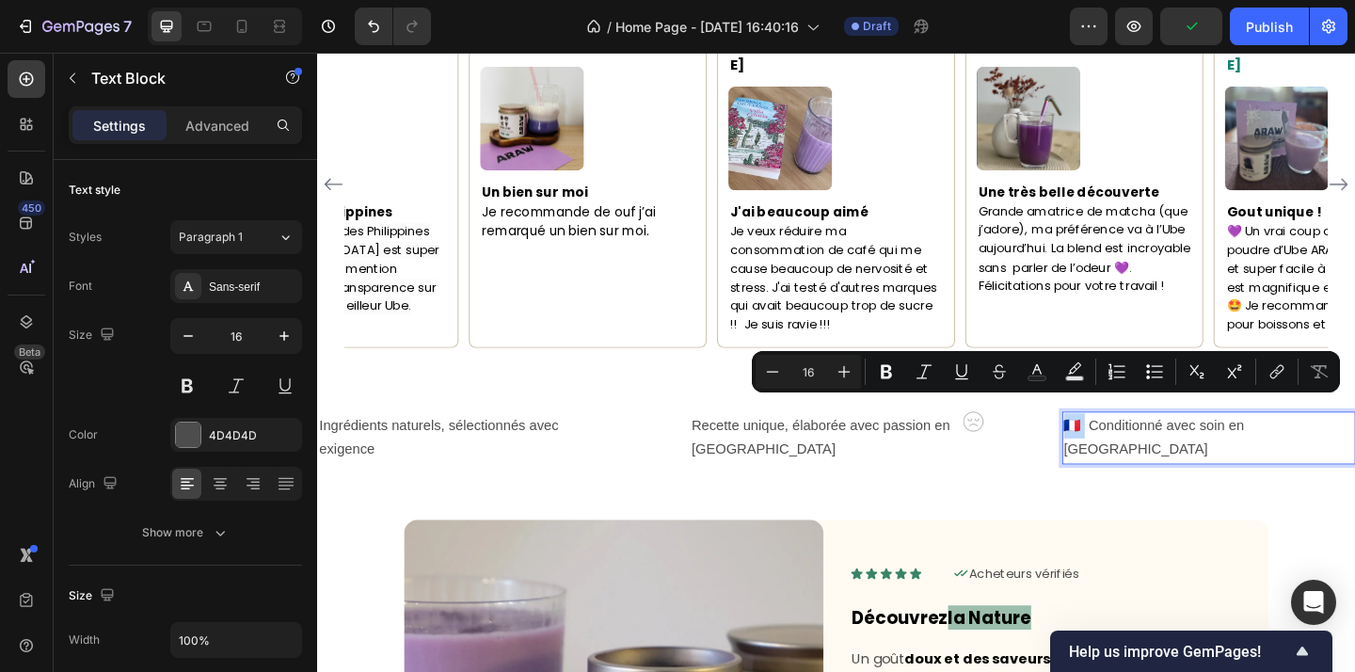
drag, startPoint x: 1202, startPoint y: 439, endPoint x: 1186, endPoint y: 439, distance: 15.1
click at [1186, 445] on p "🇫🇷 Conditionné avec soin en France" at bounding box center [1286, 472] width 315 height 55
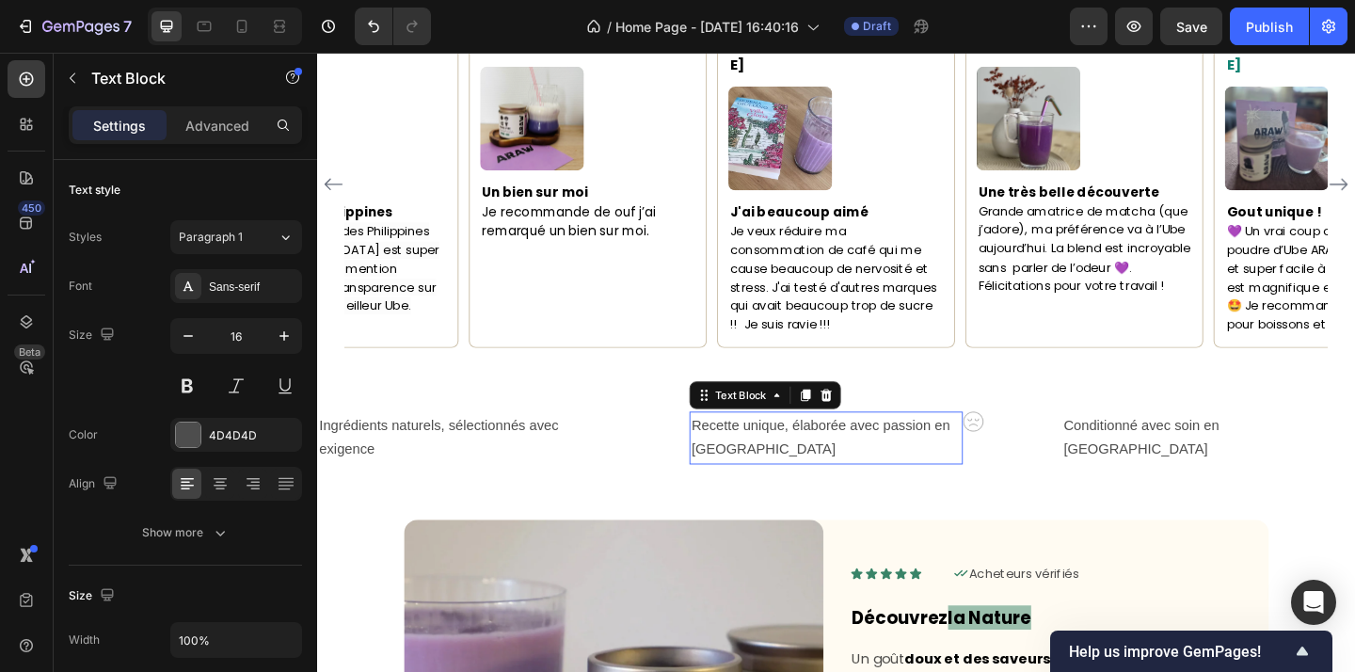
click at [744, 445] on p "Recette unique, élaborée avec passion en France" at bounding box center [870, 472] width 293 height 55
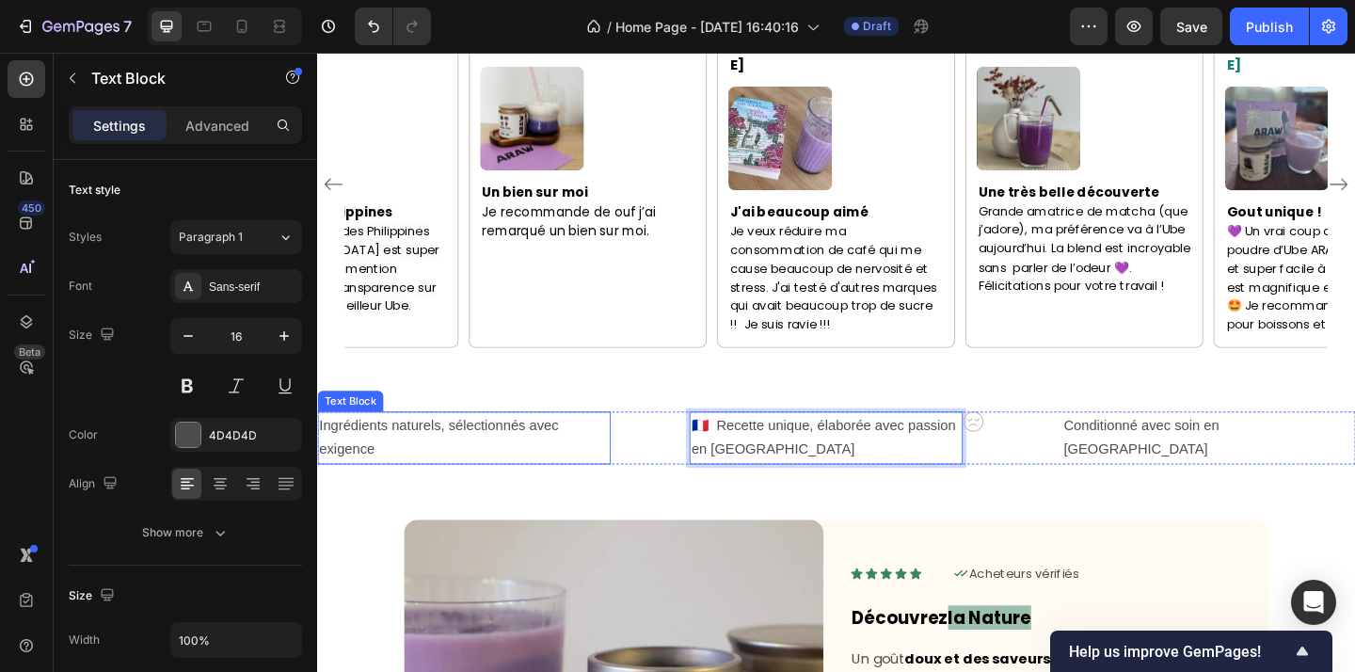
click at [366, 445] on p "Ingrédients naturels, sélectionnés avec exigence" at bounding box center [476, 472] width 315 height 55
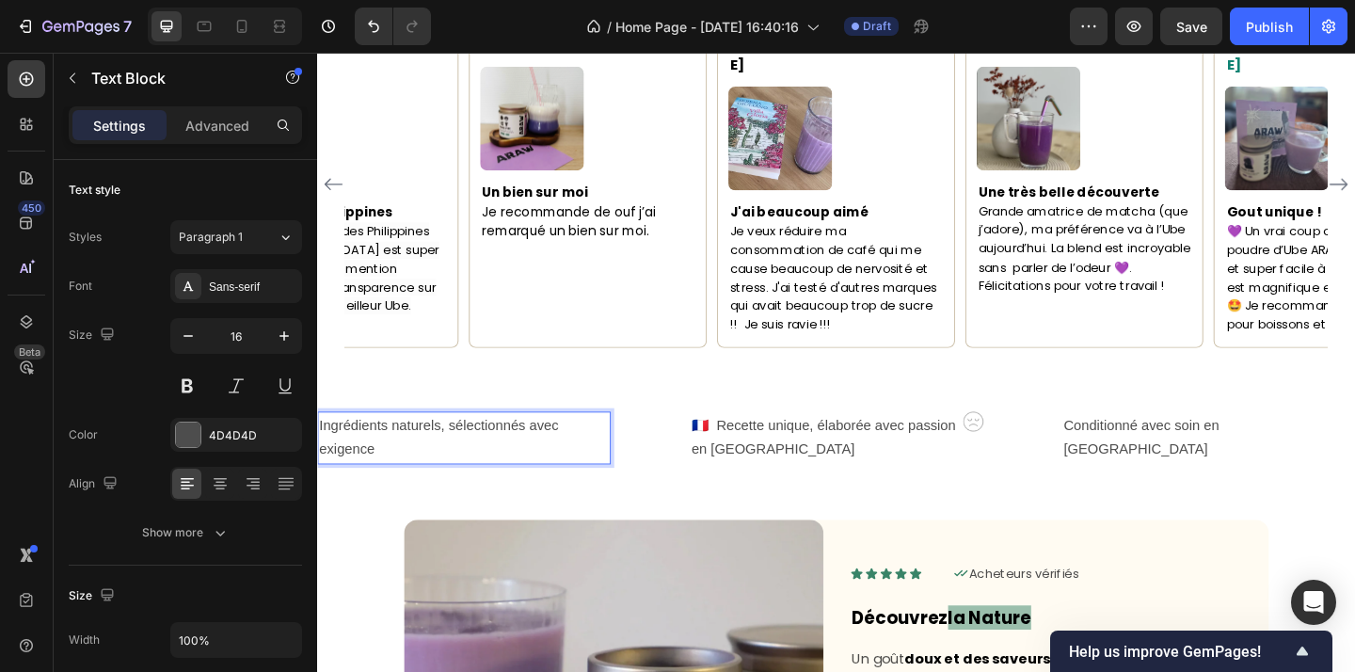
click at [359, 445] on p "Ingrédients naturels, sélectionnés avec exigence" at bounding box center [476, 472] width 315 height 55
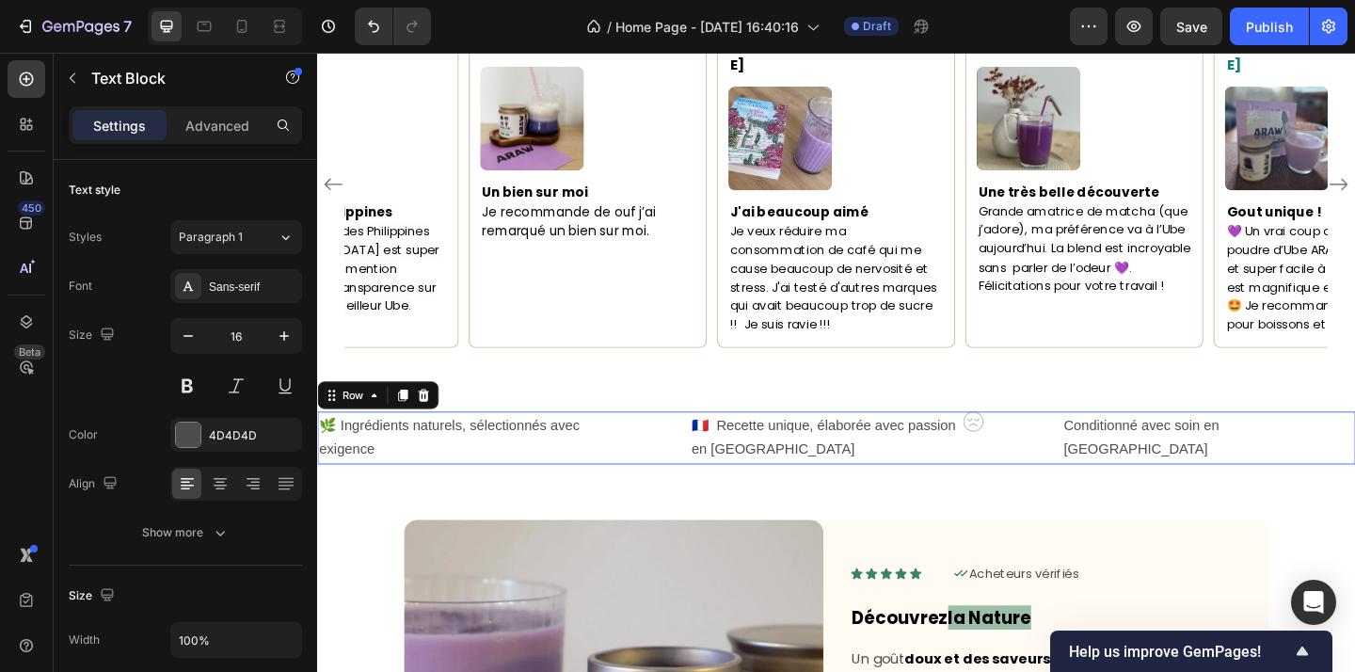
click at [738, 445] on div "🌿 Ingrédients naturels, sélectionnés avec exigence Text Block 🇫🇷 Recette unique…" at bounding box center [881, 472] width 1129 height 58
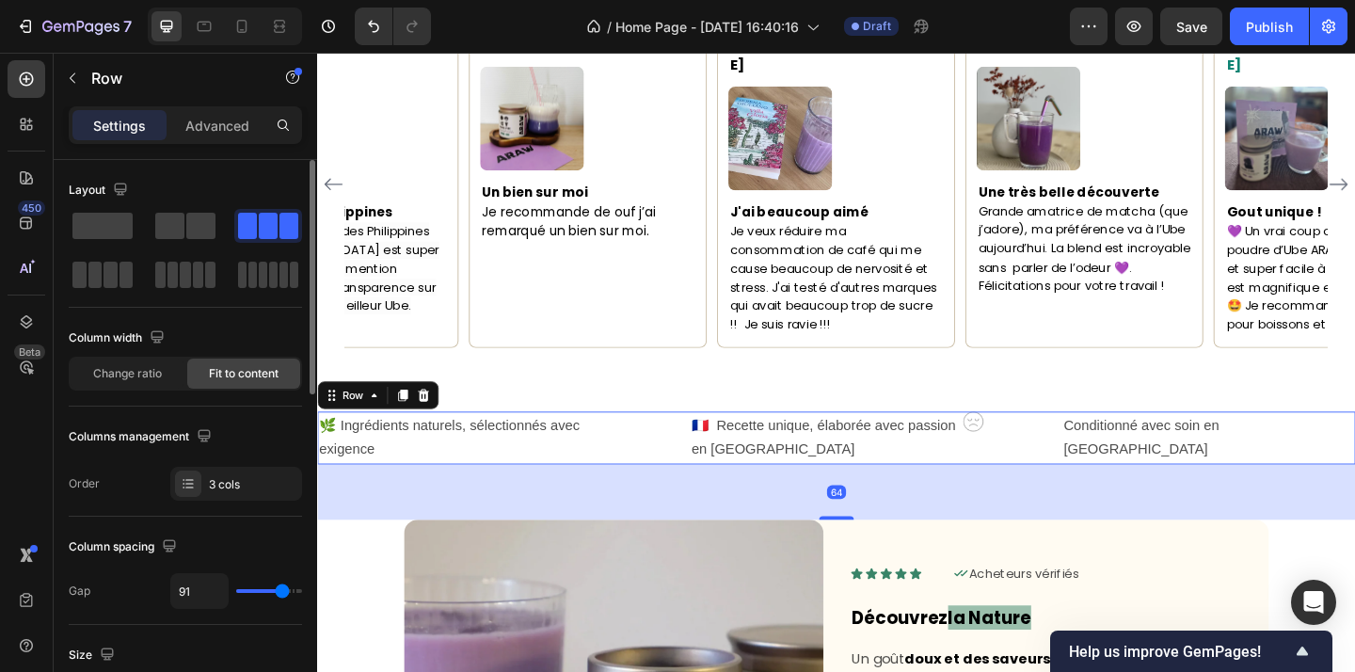
drag, startPoint x: 234, startPoint y: 584, endPoint x: 133, endPoint y: 554, distance: 106.0
click at [133, 554] on div "Column spacing Gap 91" at bounding box center [185, 571] width 233 height 108
type input "92"
type input "79"
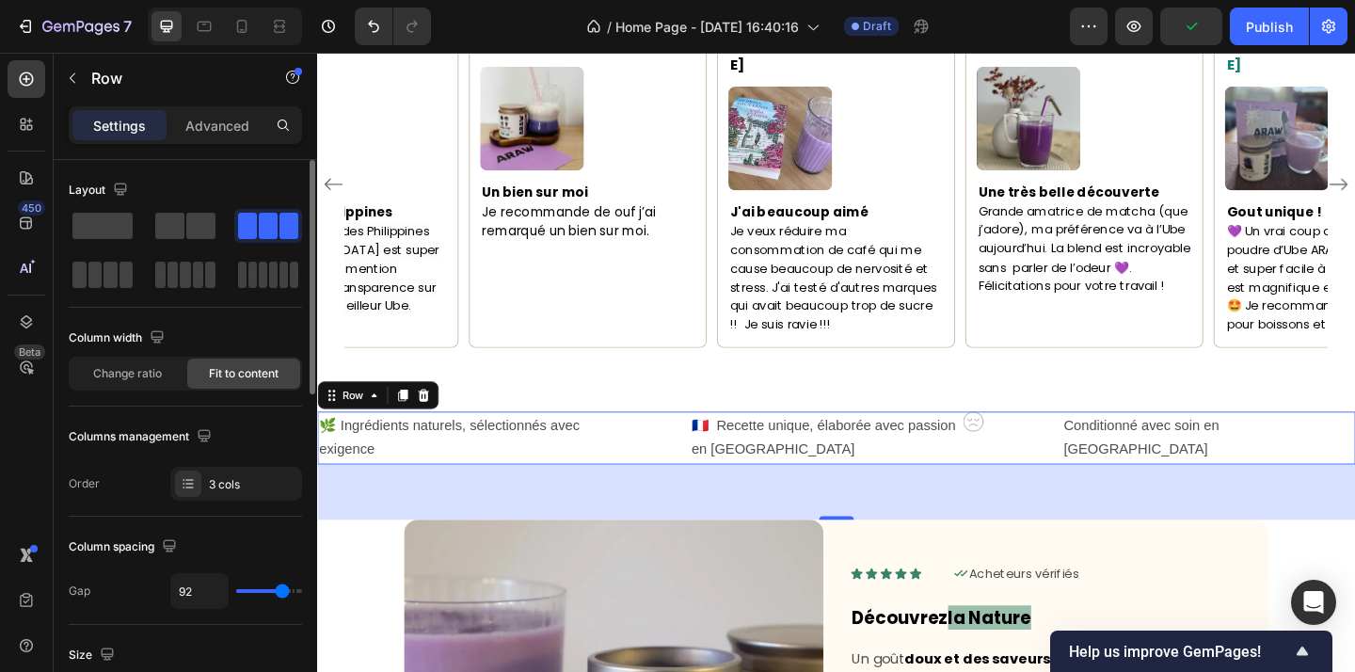
type input "79"
type input "51"
type input "50"
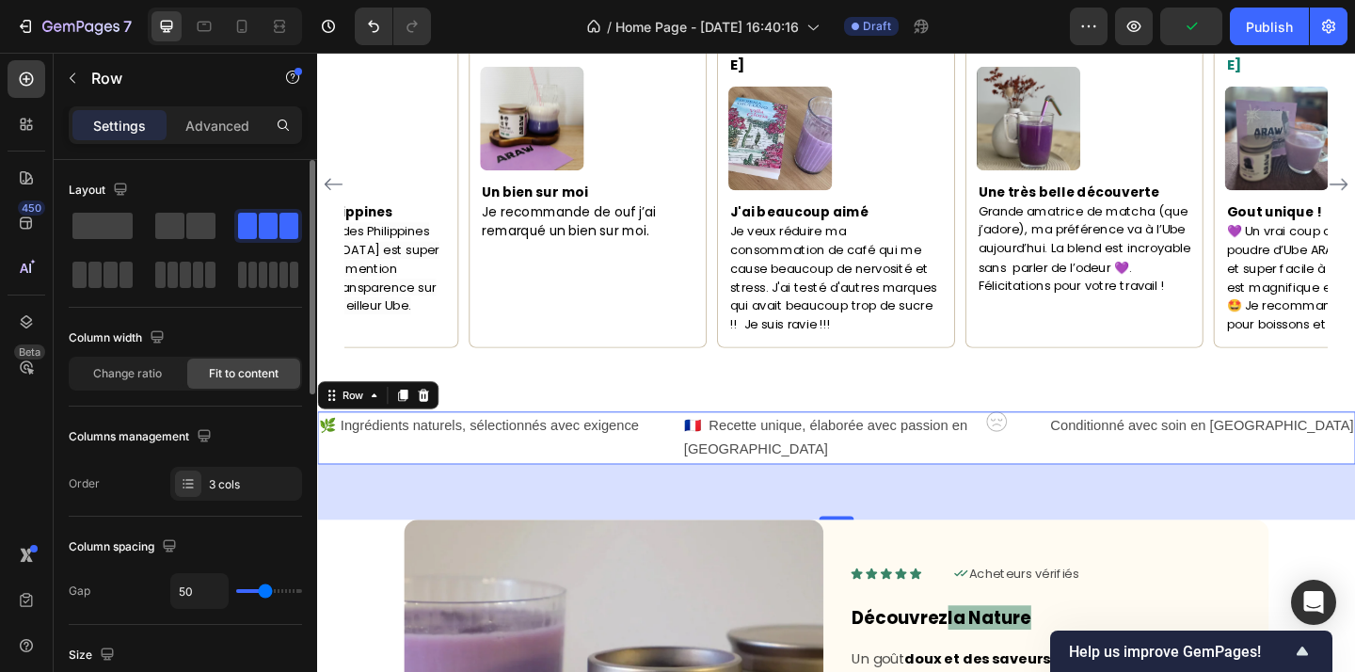
type input "48"
type input "45"
type input "48"
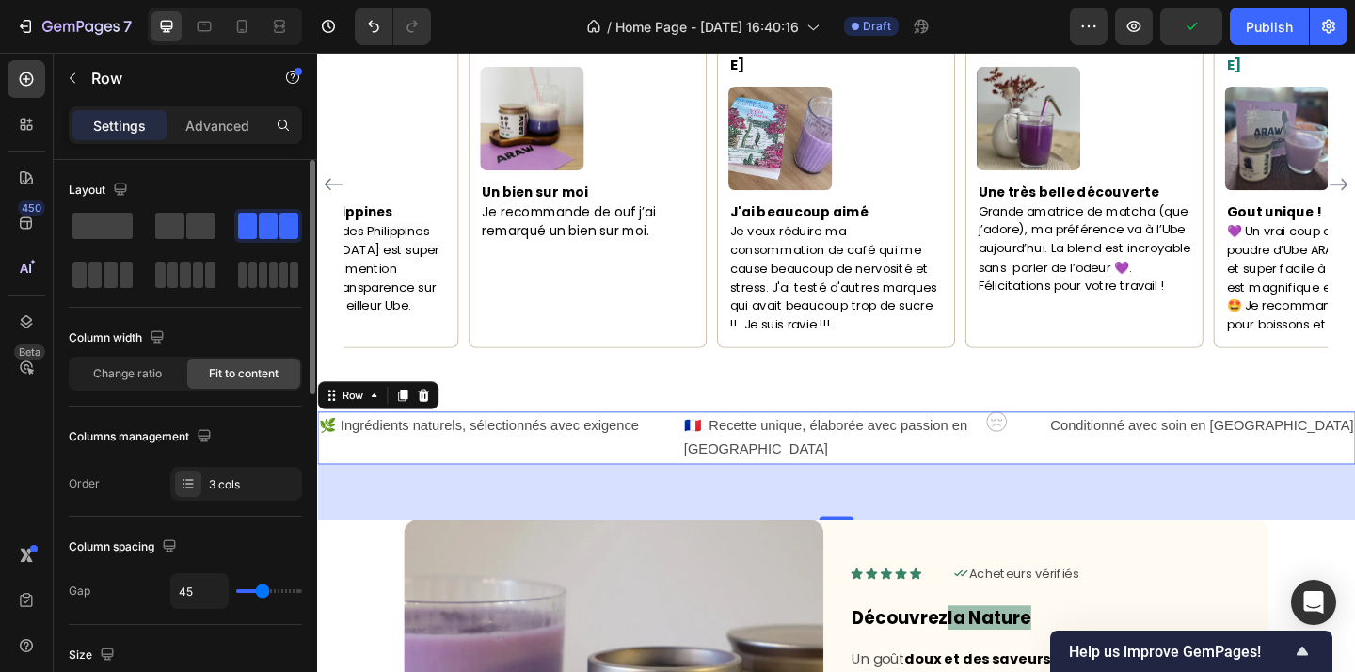
type input "48"
type input "49"
type input "50"
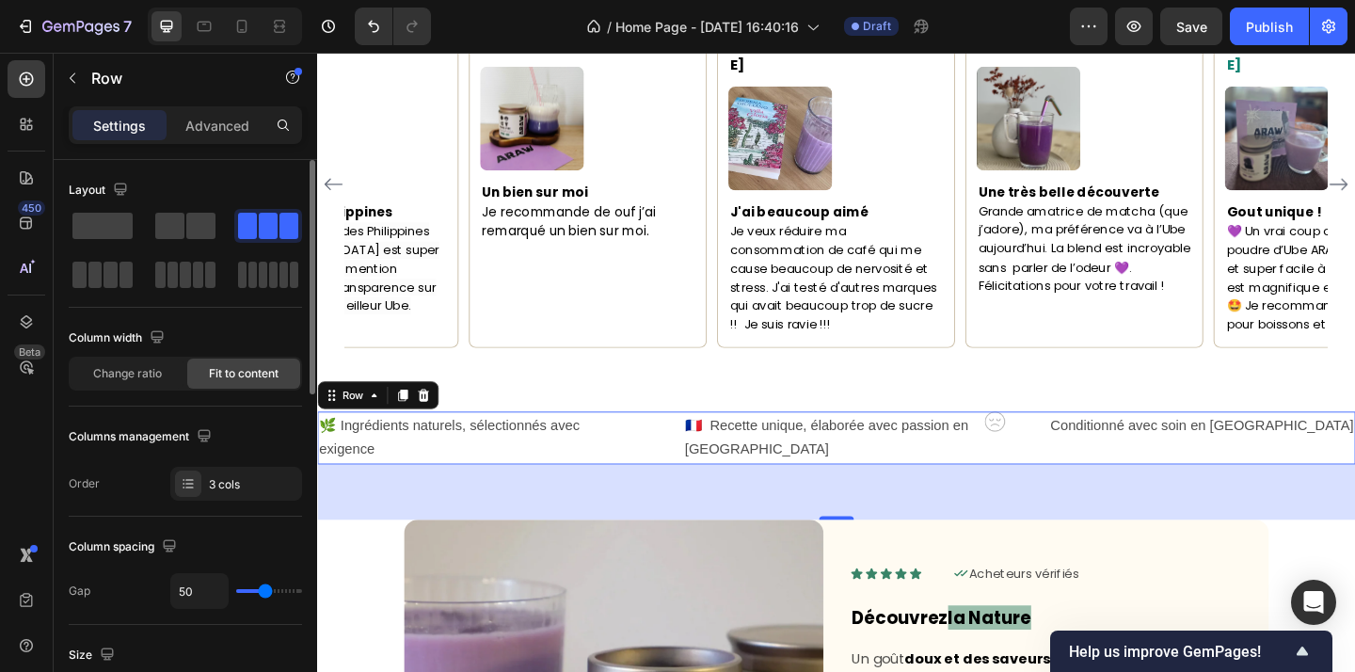
type input "51"
type input "52"
type input "53"
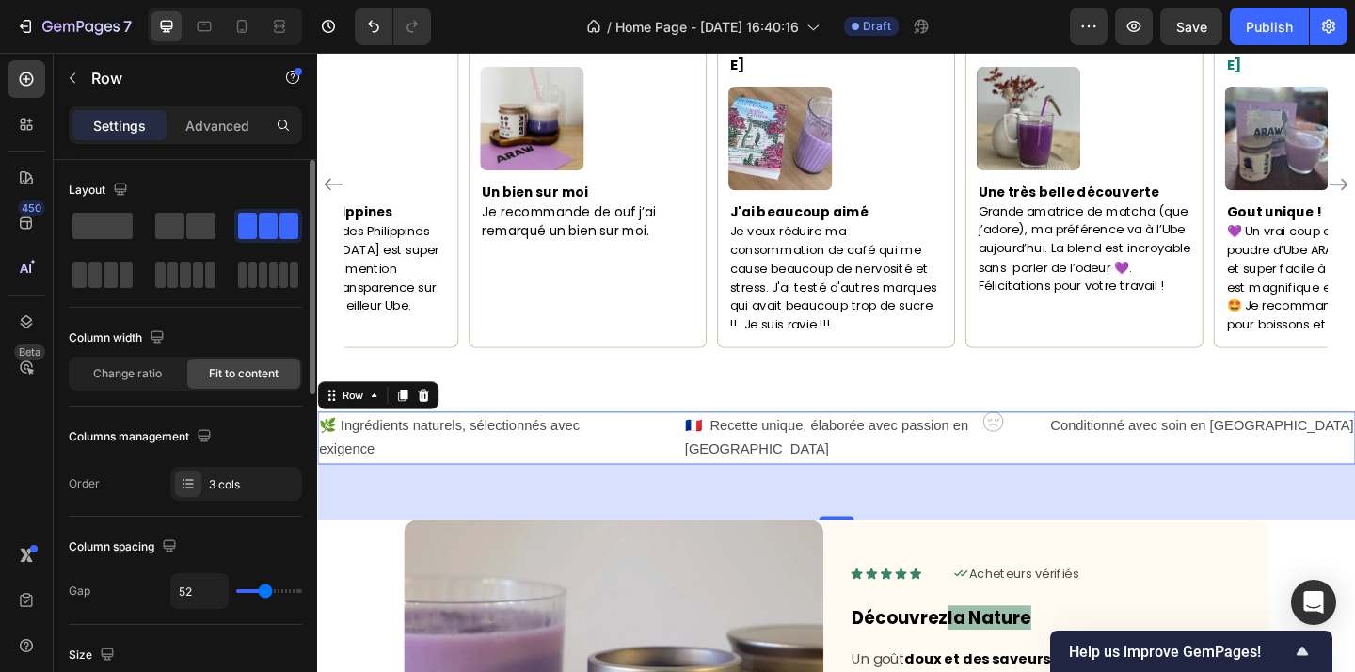
type input "53"
type input "54"
type input "55"
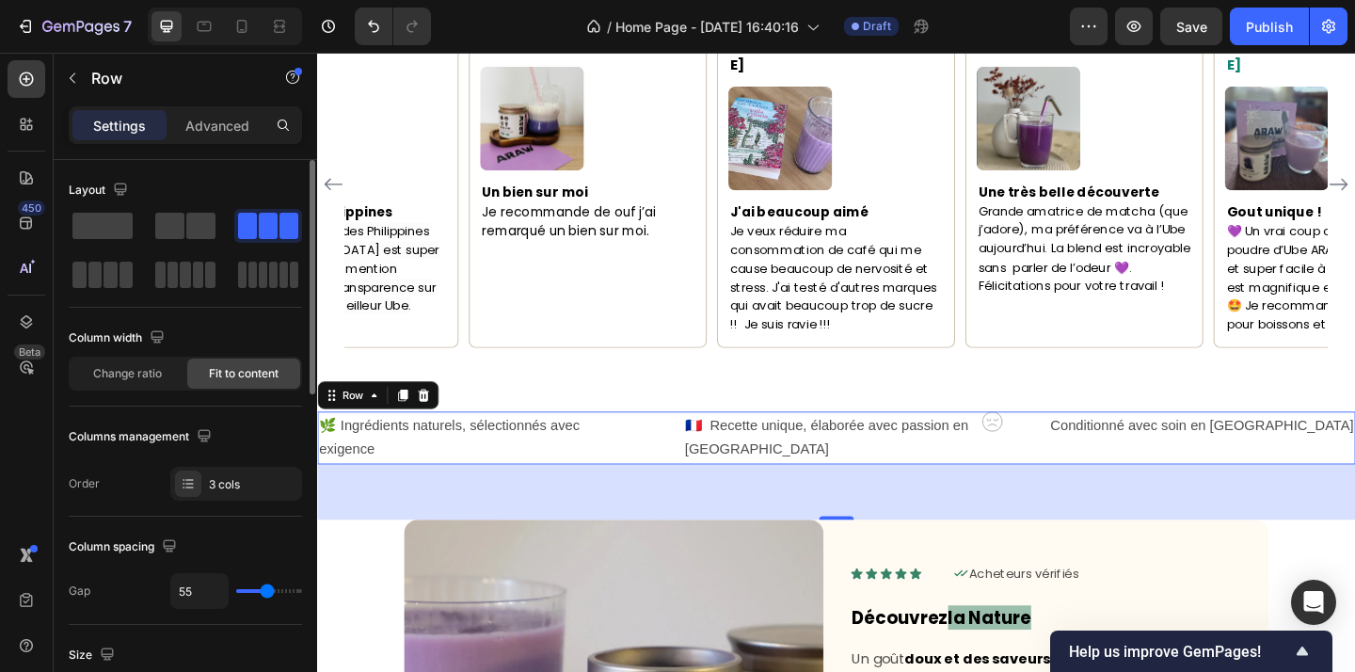
type input "56"
type input "57"
type input "58"
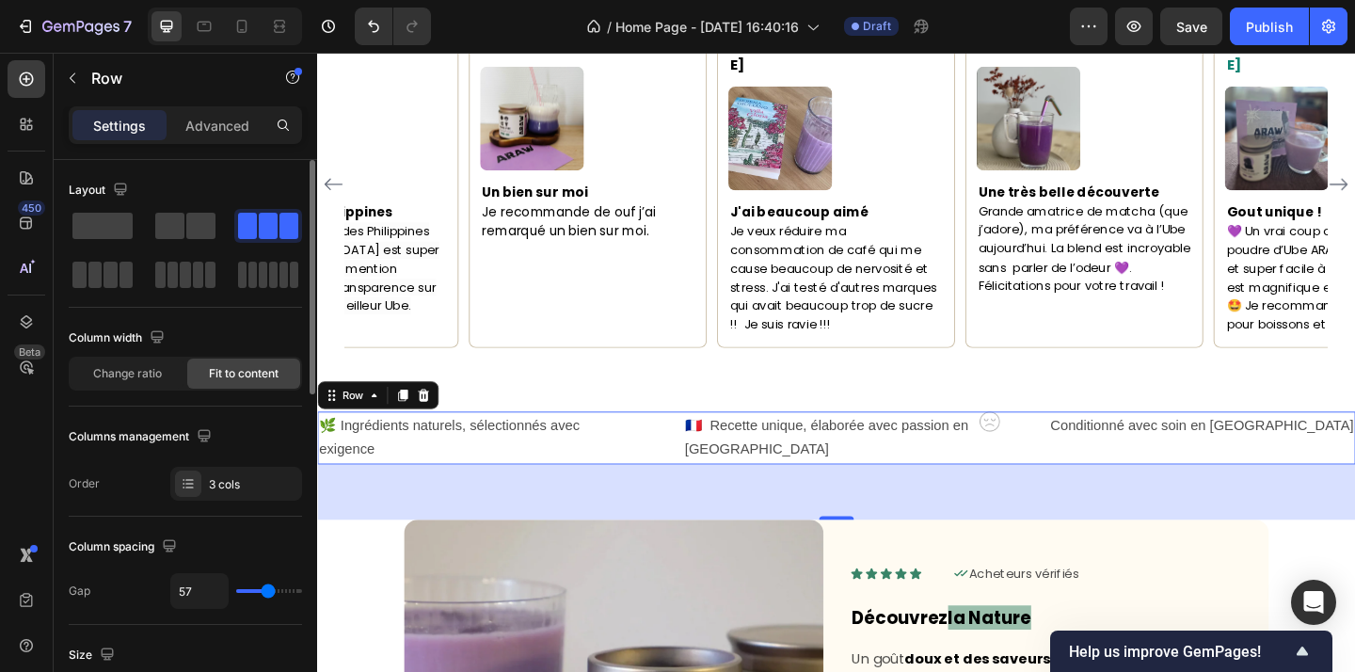
type input "58"
type input "59"
type input "60"
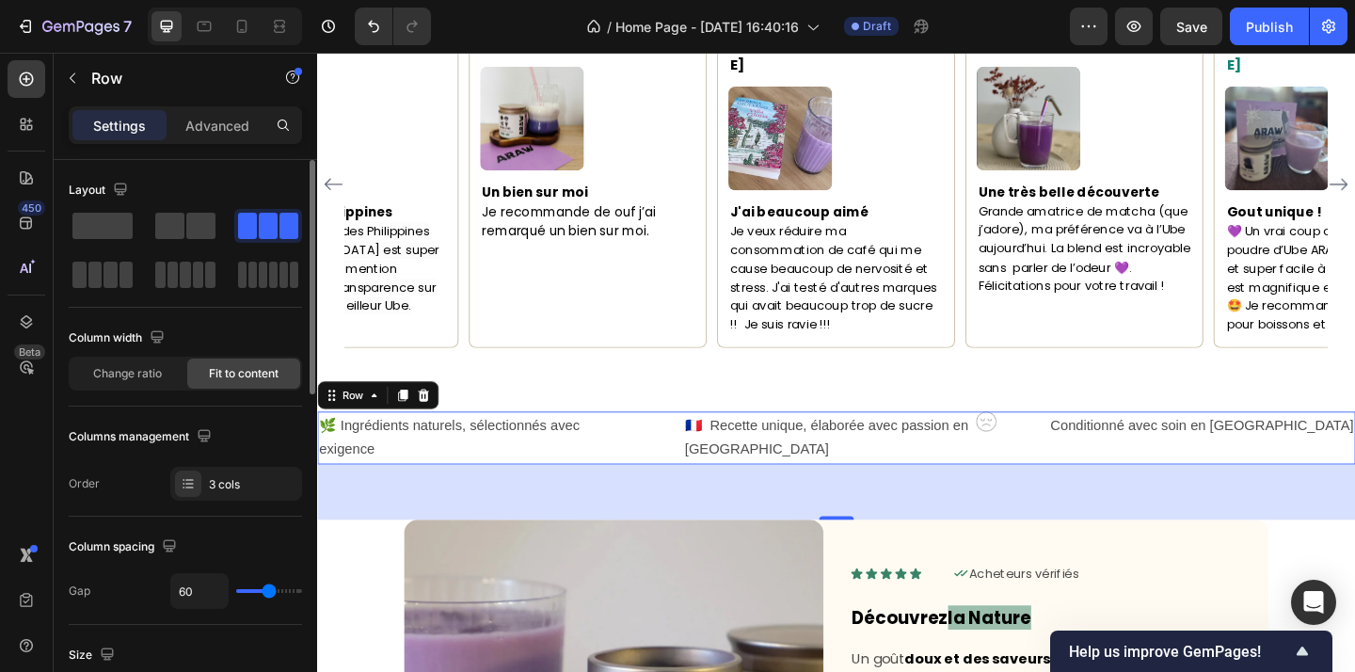
type input "61"
type input "62"
type input "63"
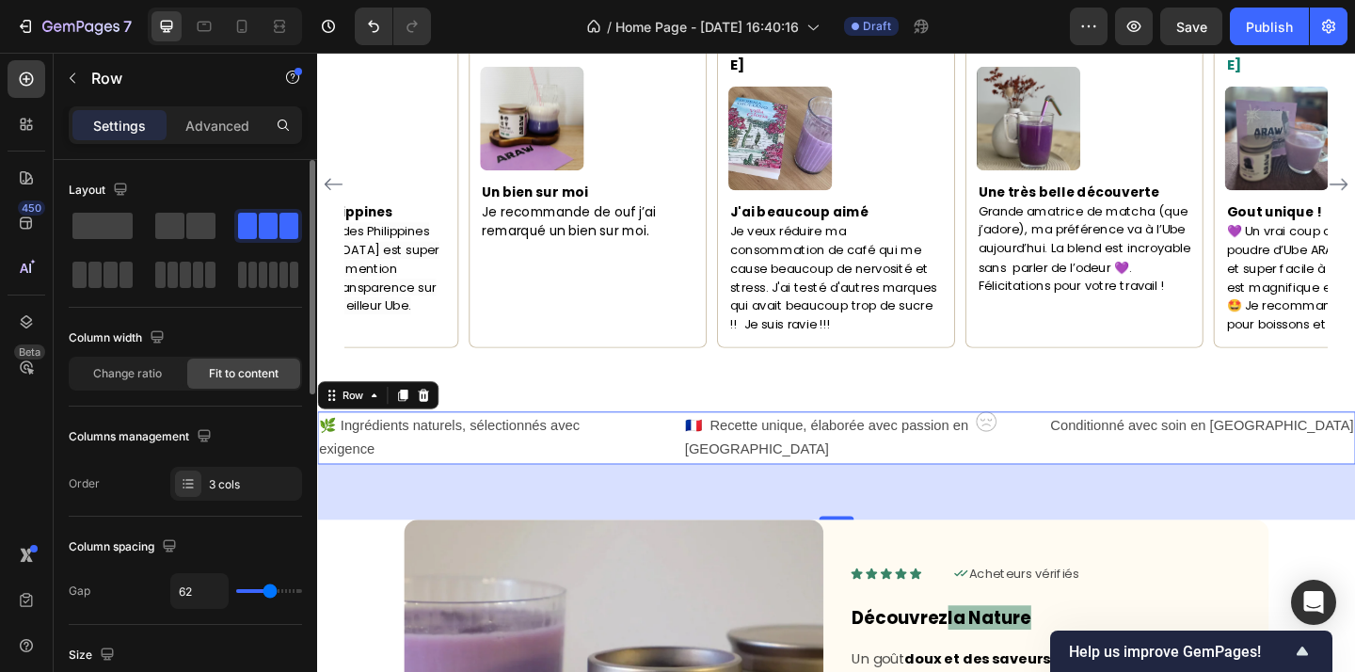
type input "63"
type input "64"
type input "65"
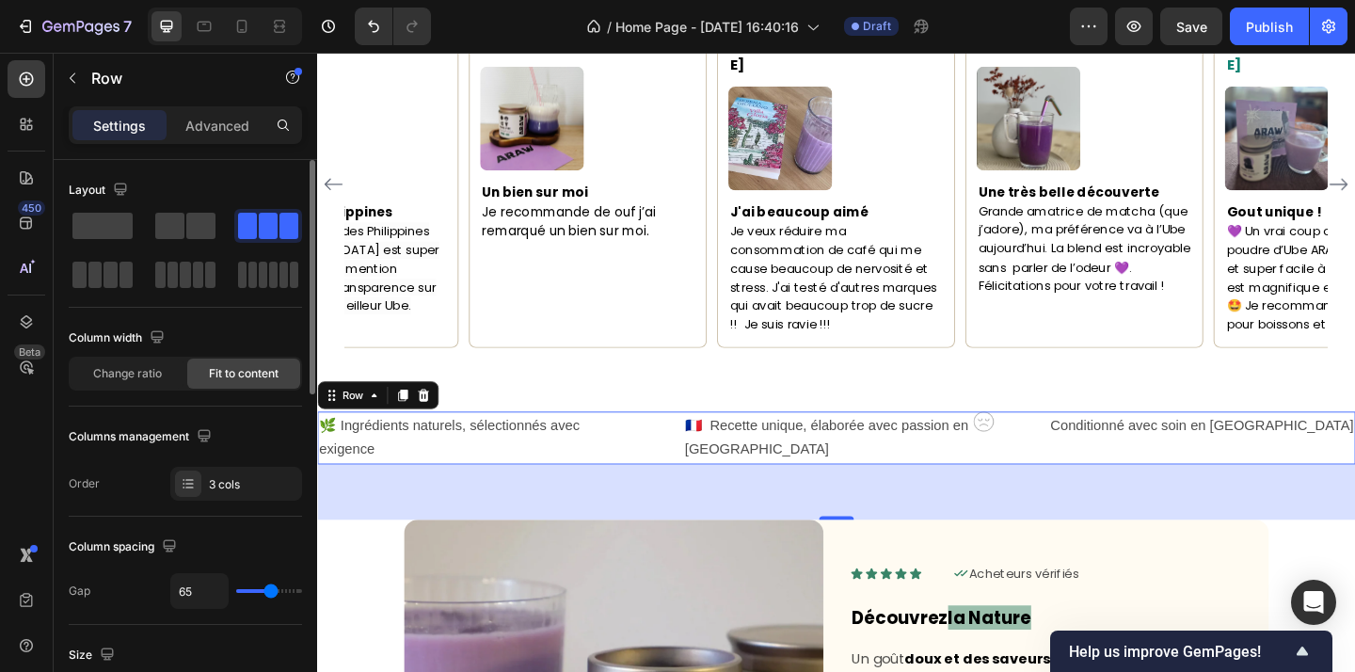
type input "66"
type input "67"
type input "68"
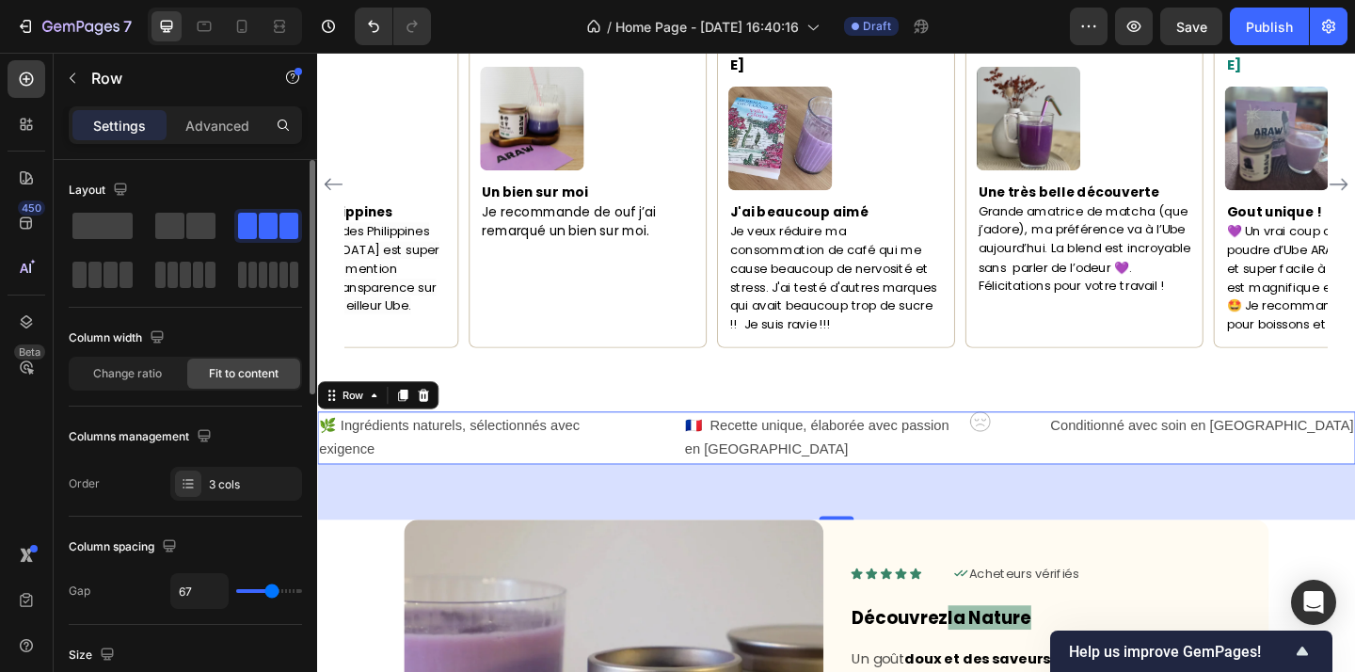
type input "68"
type input "69"
type input "70"
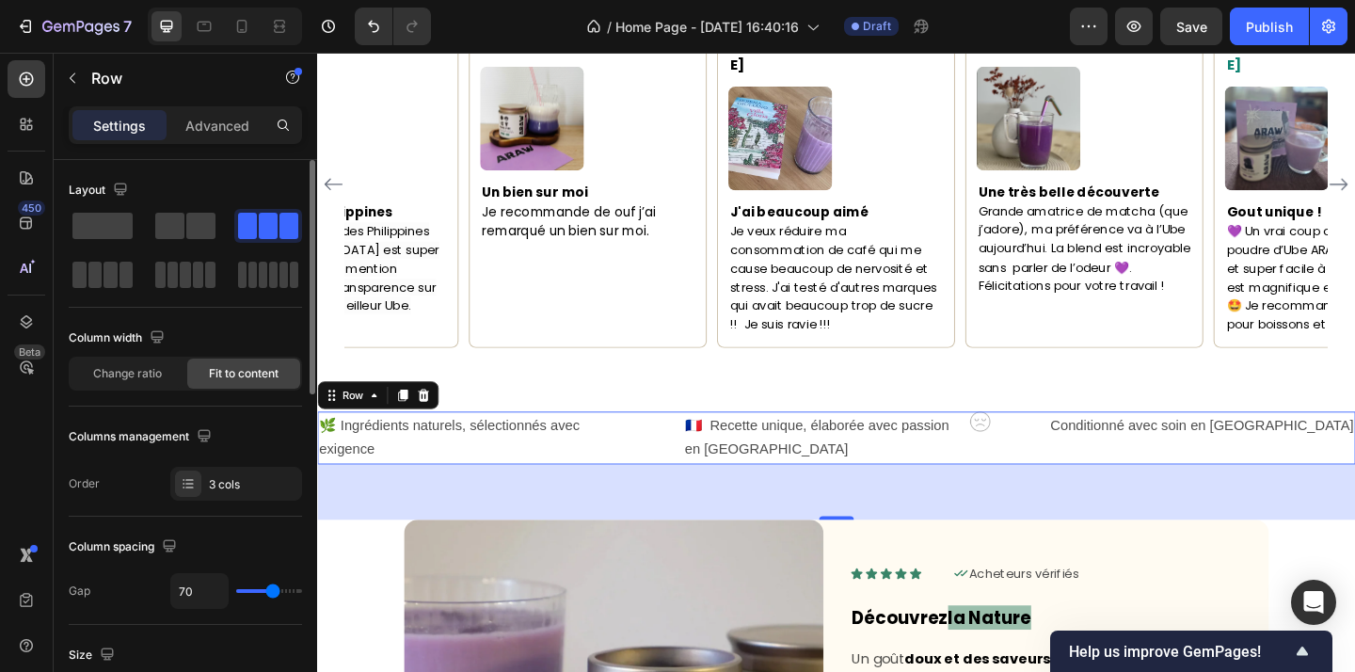
type input "71"
type input "72"
type input "73"
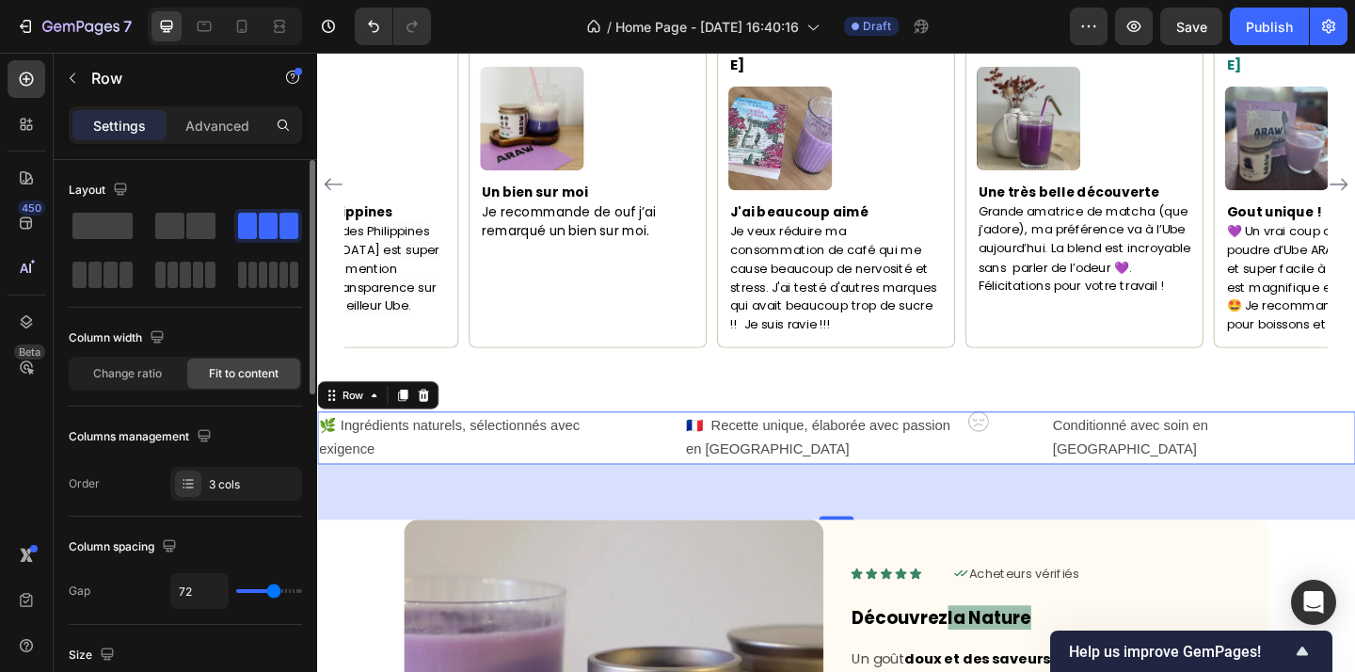
type input "73"
type input "74"
type input "75"
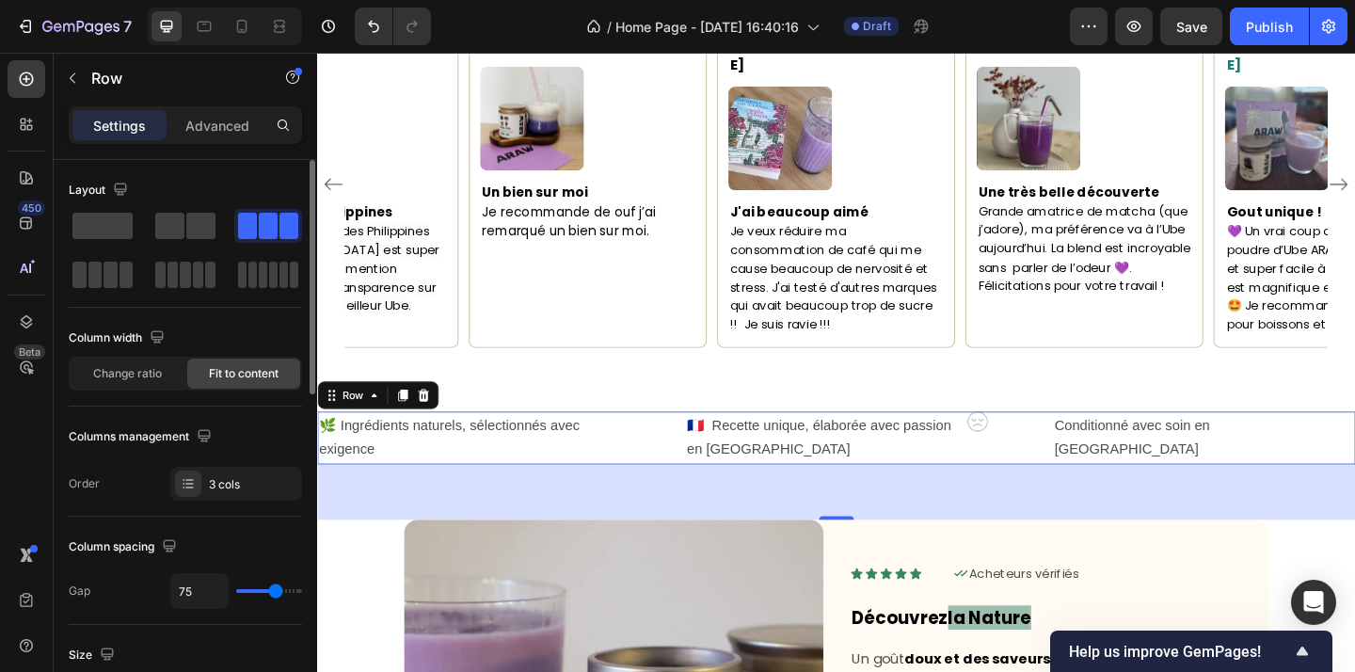
type input "76"
type input "77"
type input "78"
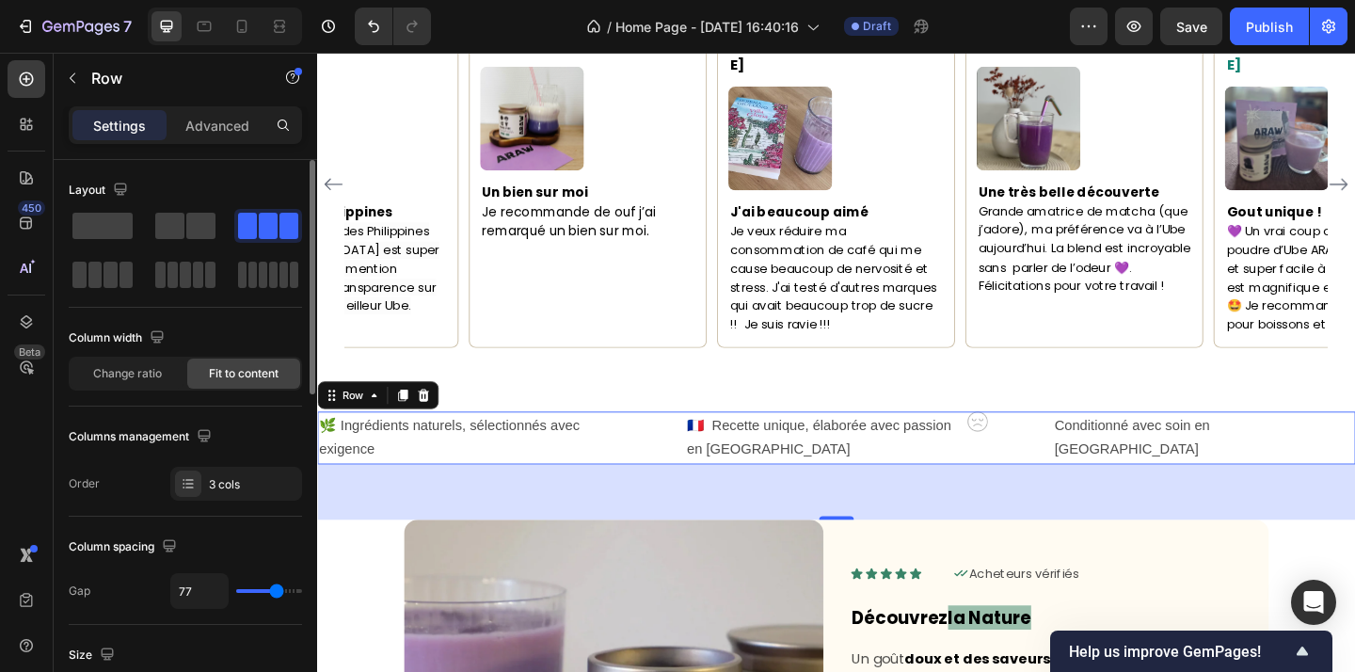
type input "78"
type input "79"
click at [277, 593] on input "range" at bounding box center [269, 591] width 66 height 4
click at [1045, 443] on img at bounding box center [1034, 454] width 23 height 22
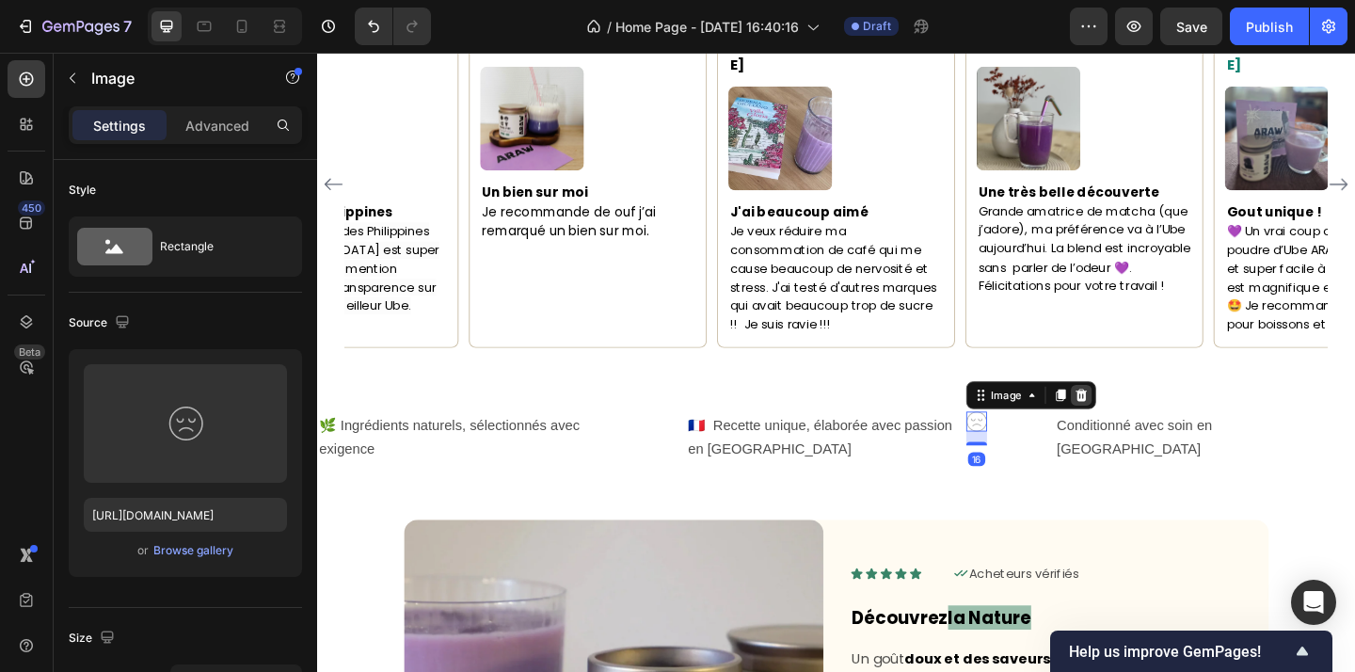
click at [1154, 418] on icon at bounding box center [1147, 424] width 12 height 13
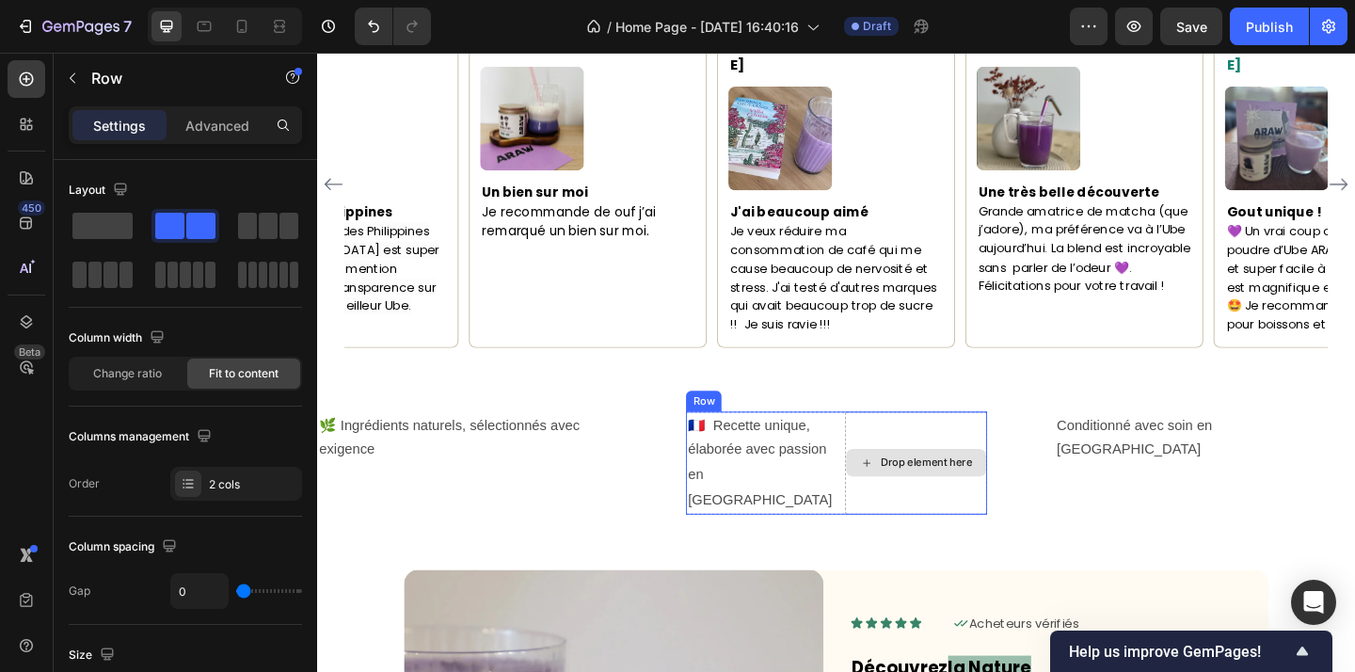
click at [1045, 443] on div "Drop element here" at bounding box center [968, 499] width 154 height 112
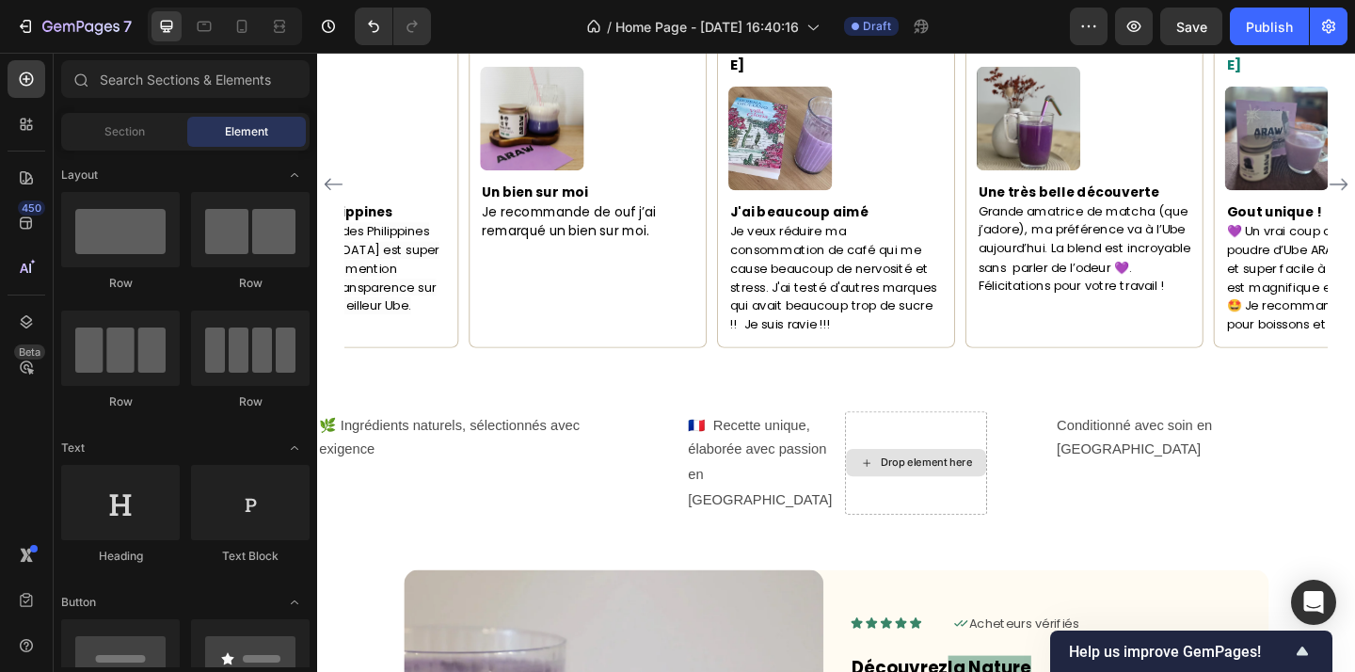
click at [1029, 491] on div "Drop element here" at bounding box center [980, 498] width 100 height 15
click at [1045, 476] on div "Drop element here" at bounding box center [968, 499] width 154 height 112
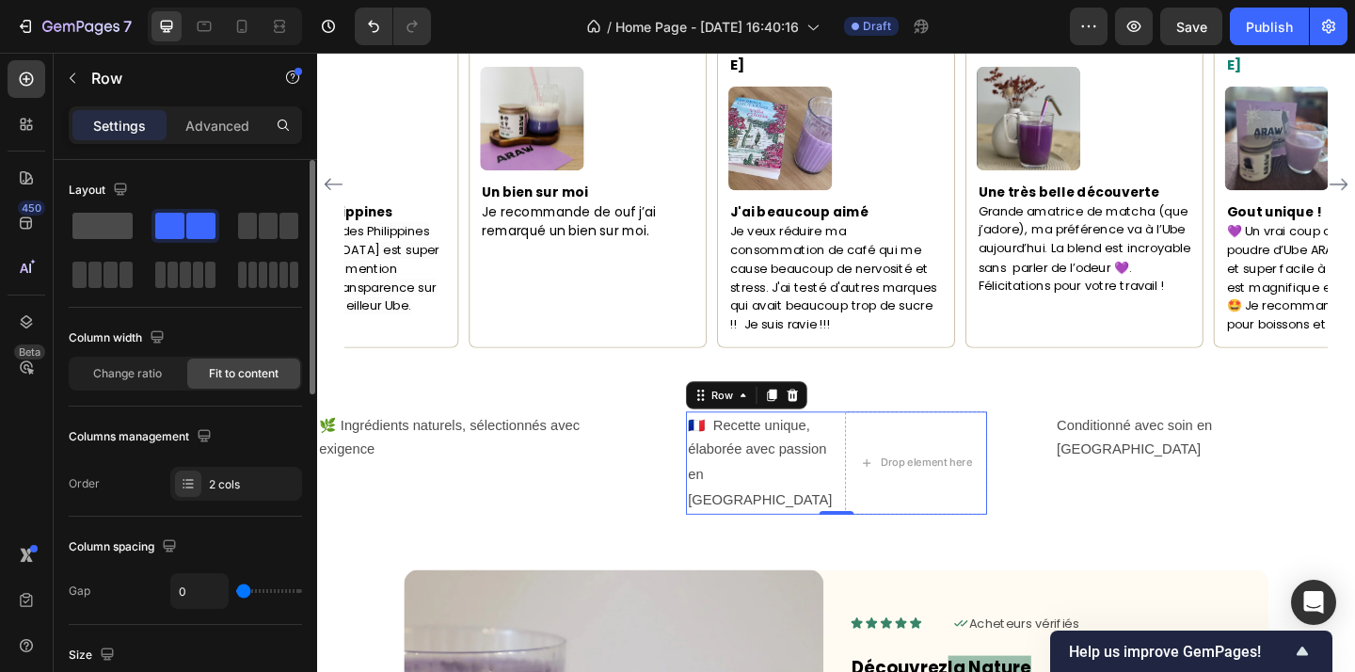
click at [109, 228] on span at bounding box center [102, 226] width 60 height 26
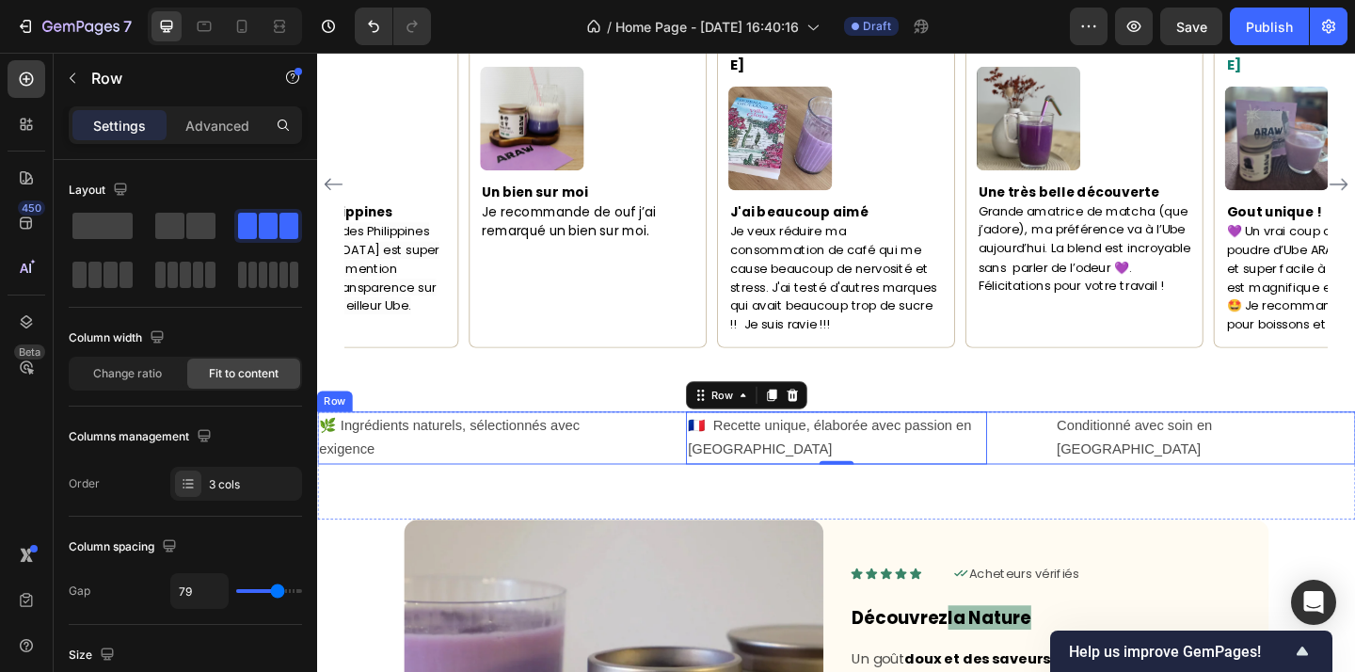
click at [1175, 443] on div "🌿 Ingrédients naturels, sélectionnés avec exigence Text Block 🇫🇷 Recette unique…" at bounding box center [881, 472] width 1129 height 58
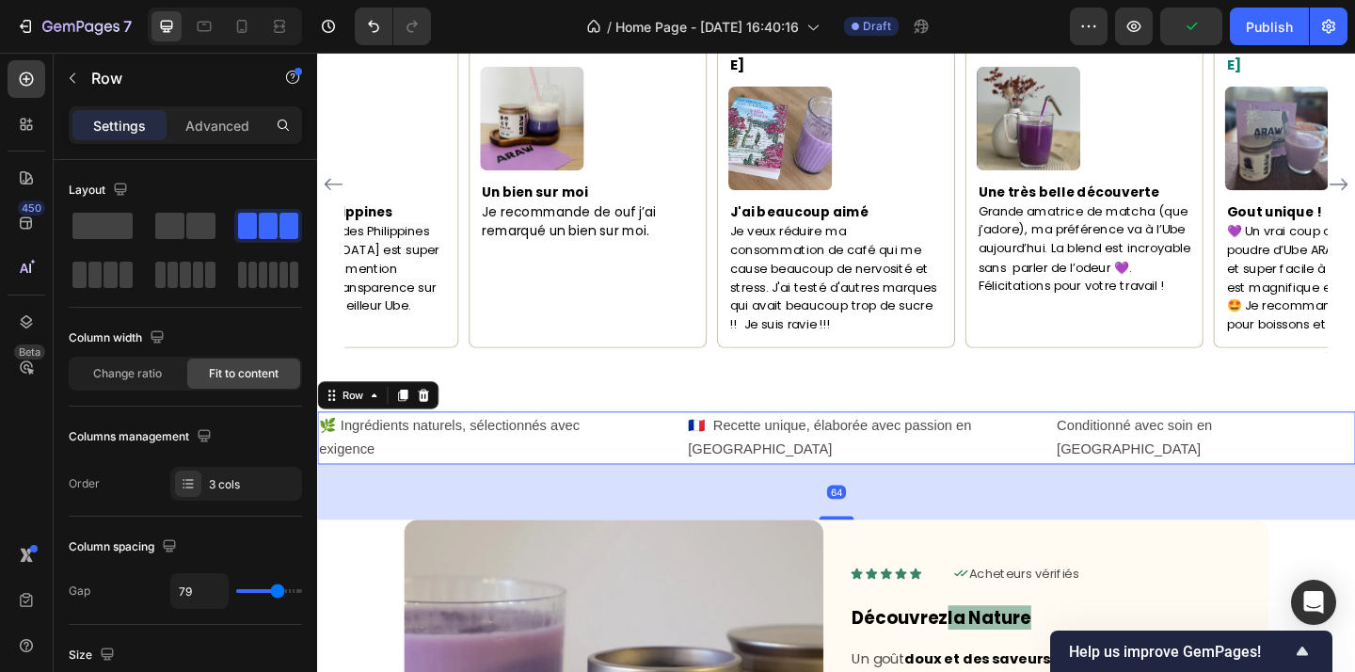
click at [1150, 443] on div "🌿 Ingrédients naturels, sélectionnés avec exigence Text Block 🇫🇷 Recette unique…" at bounding box center [881, 472] width 1129 height 58
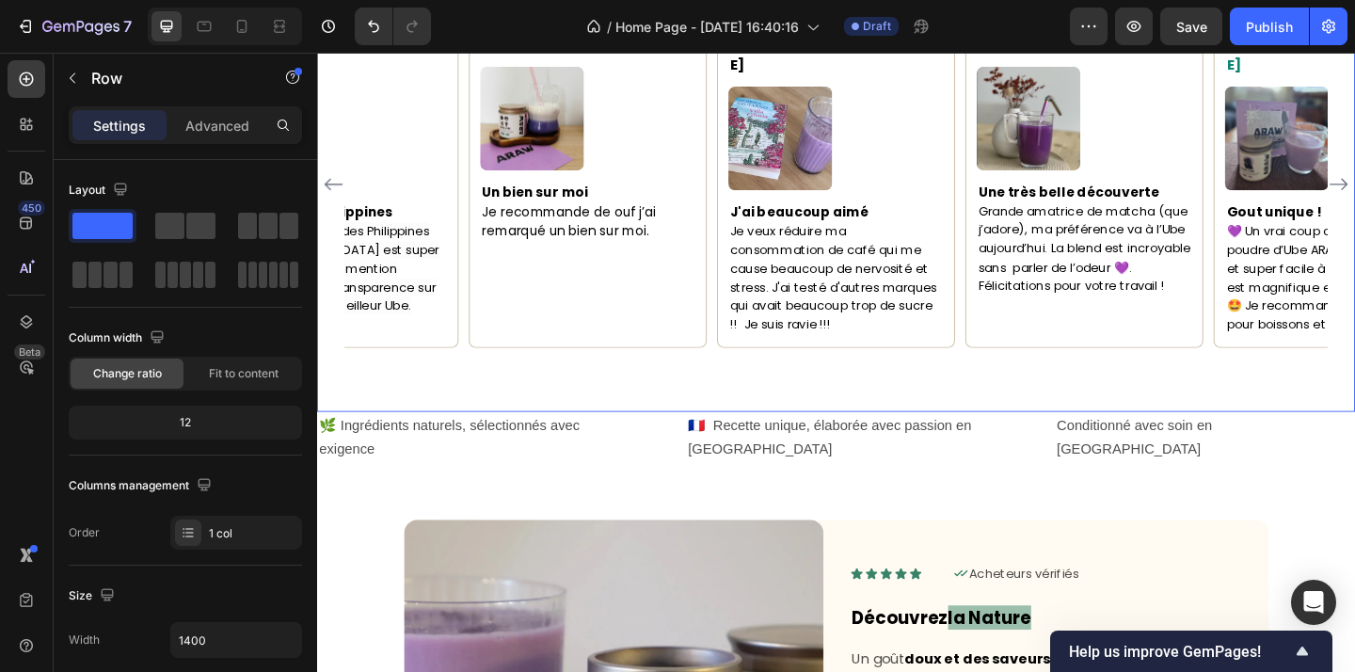
click at [1087, 412] on div "Maorie Text block Icon Acheteur vérifé Text Block Row Image Un bien sur moi Je …" at bounding box center [881, 230] width 1129 height 423
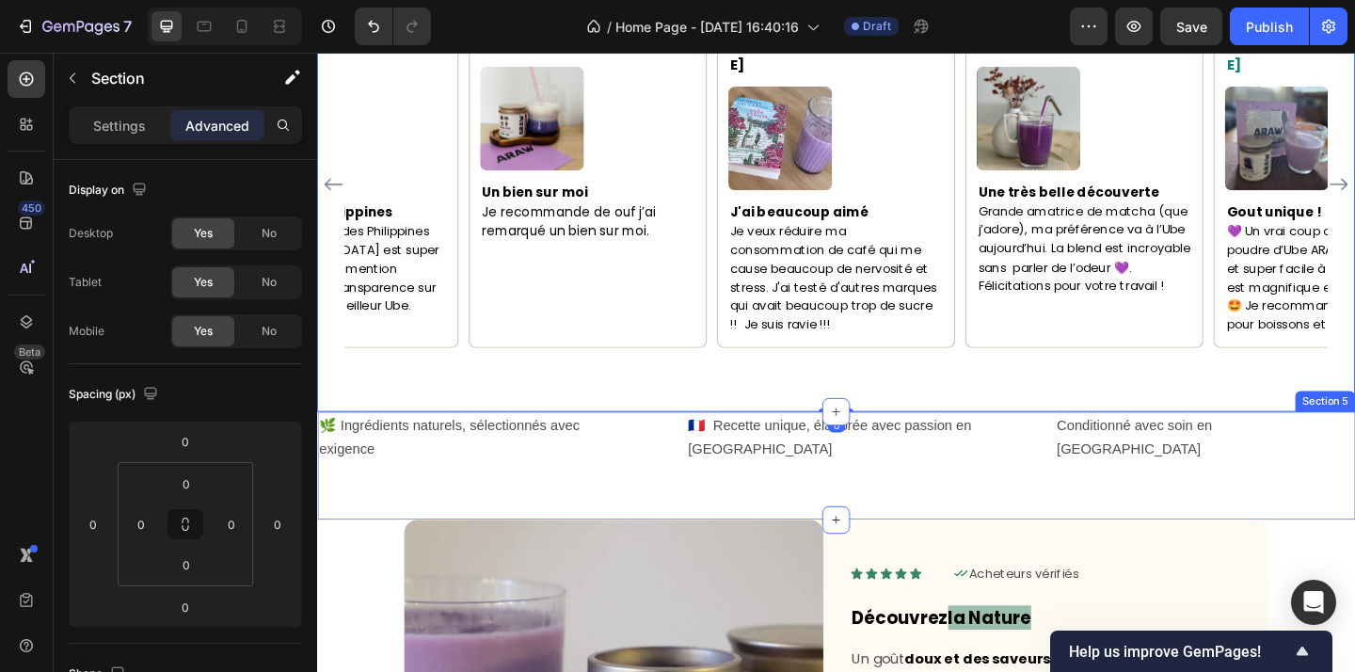
click at [1101, 457] on div "🌿 Ingrédients naturels, sélectionnés avec exigence Text Block 🇫🇷 Recette unique…" at bounding box center [881, 502] width 1129 height 119
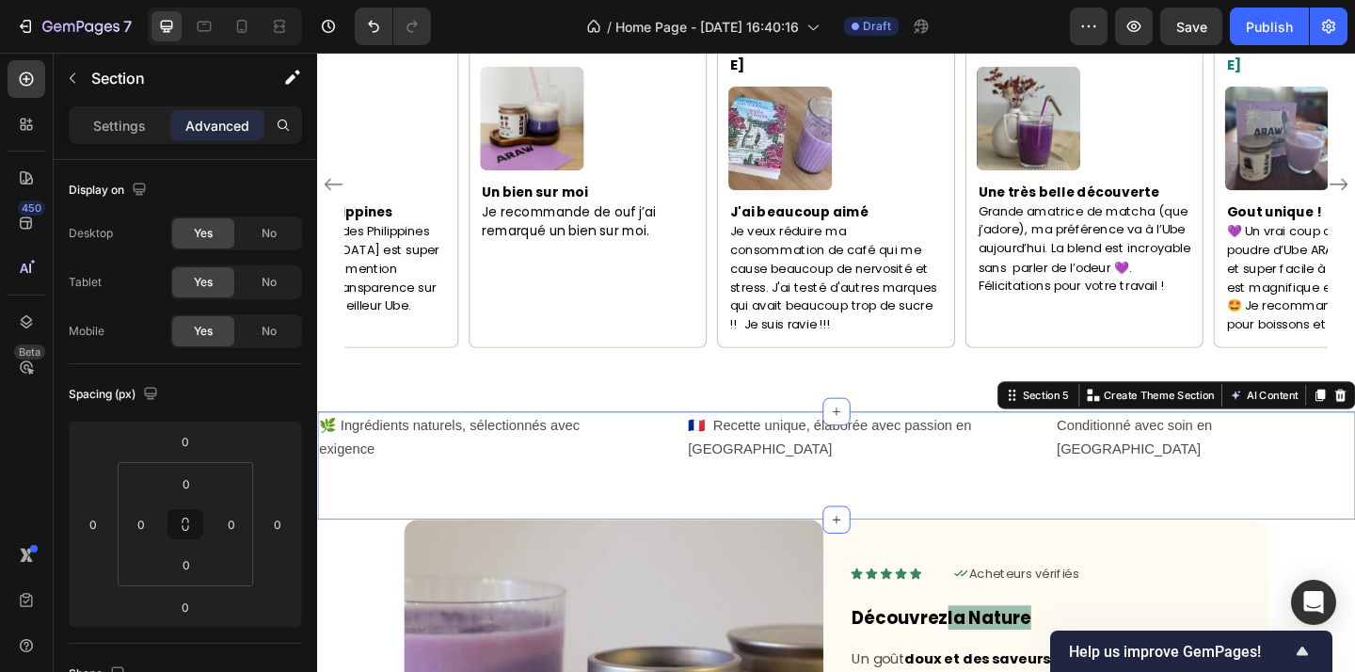
click at [1166, 454] on div "🌿 Ingrédients naturels, sélectionnés avec exigence Text Block 🇫🇷 Recette unique…" at bounding box center [881, 502] width 1129 height 119
click at [1103, 454] on div "🌿 Ingrédients naturels, sélectionnés avec exigence Text Block 🇫🇷 Recette unique…" at bounding box center [881, 502] width 1129 height 119
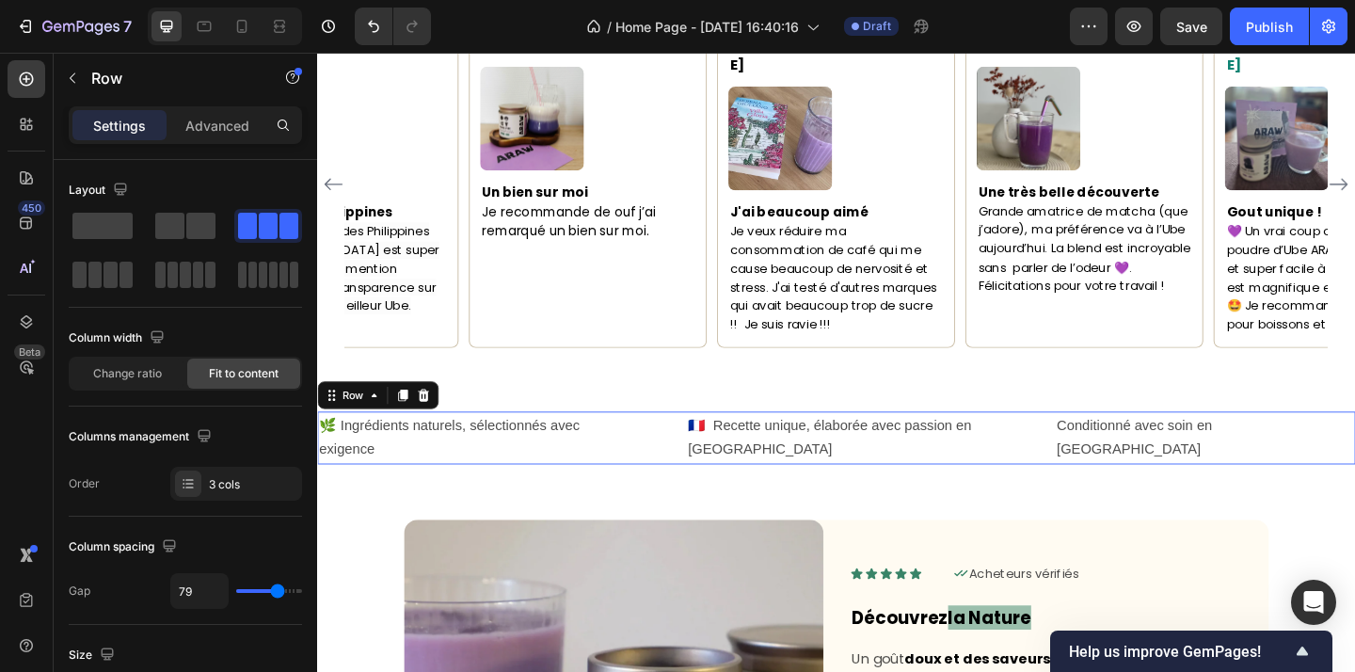
click at [1130, 446] on div "🌿 Ingrédients naturels, sélectionnés avec exigence Text Block 🇫🇷 Recette unique…" at bounding box center [881, 472] width 1129 height 58
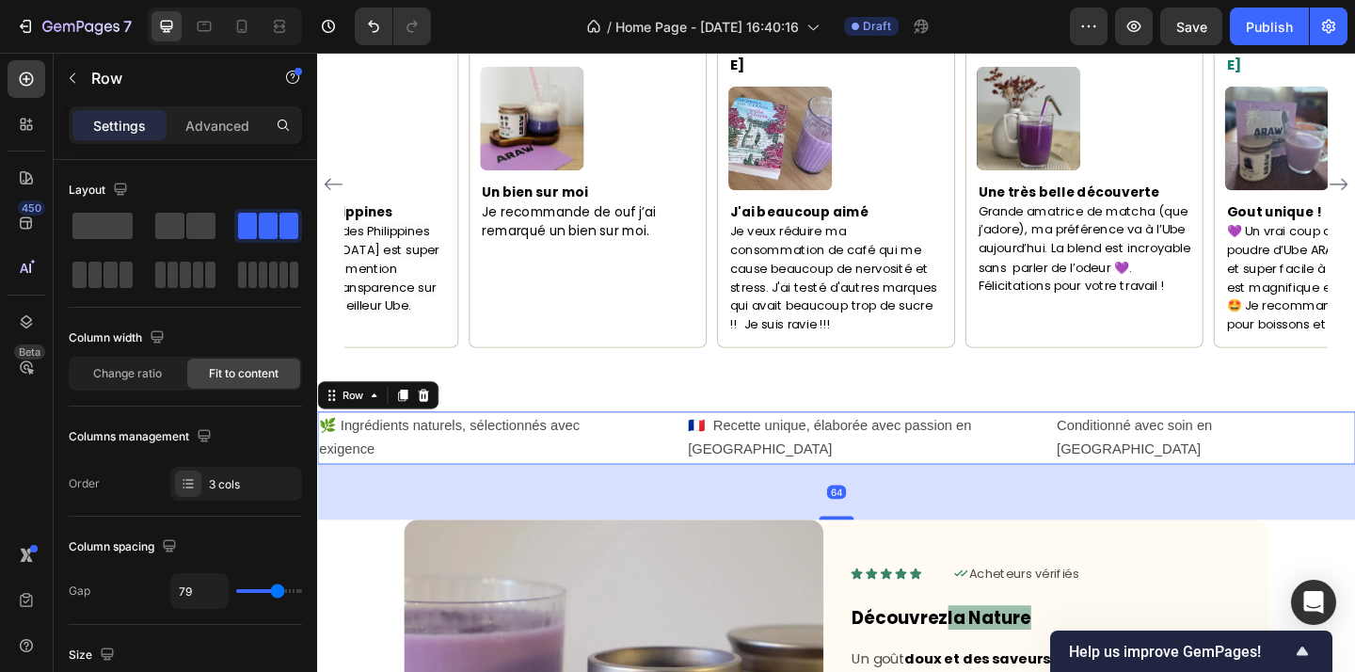
click at [1144, 443] on div "🌿 Ingrédients naturels, sélectionnés avec exigence Text Block 🇫🇷 Recette unique…" at bounding box center [881, 472] width 1129 height 58
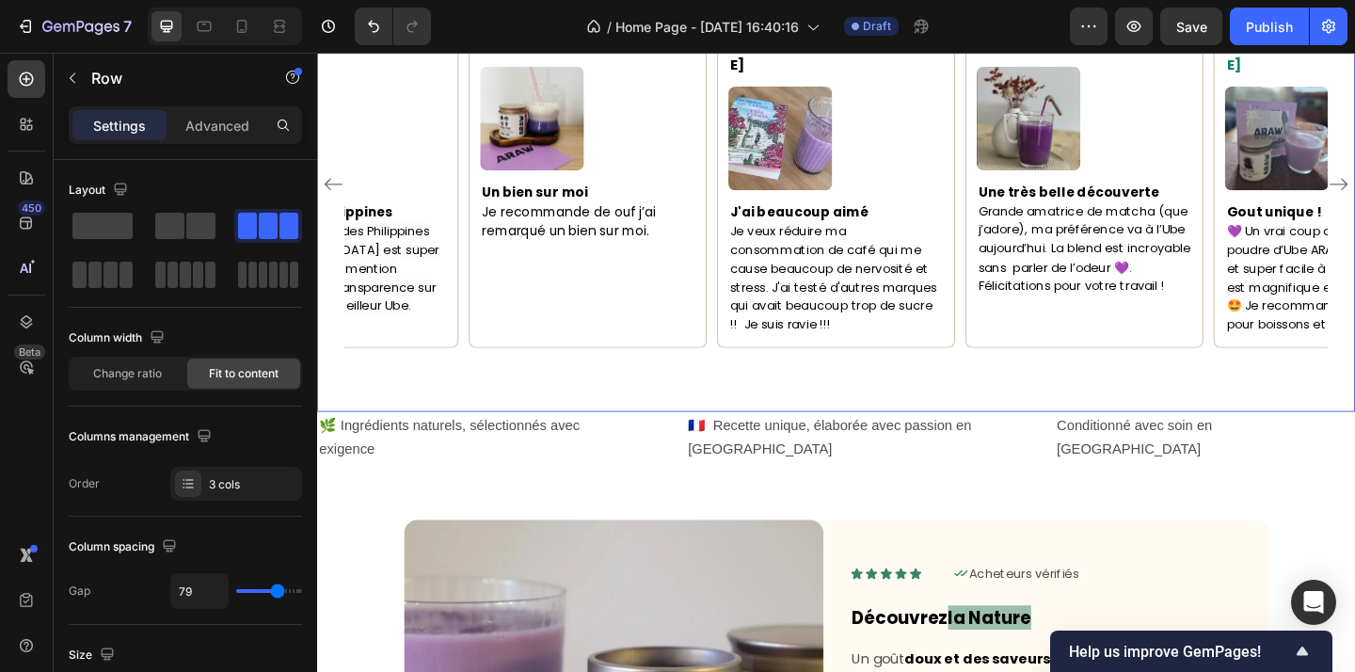
click at [1102, 408] on div "Maorie Text block Icon Acheteur vérifé Text Block Row Image Un bien sur moi Je …" at bounding box center [881, 230] width 1129 height 423
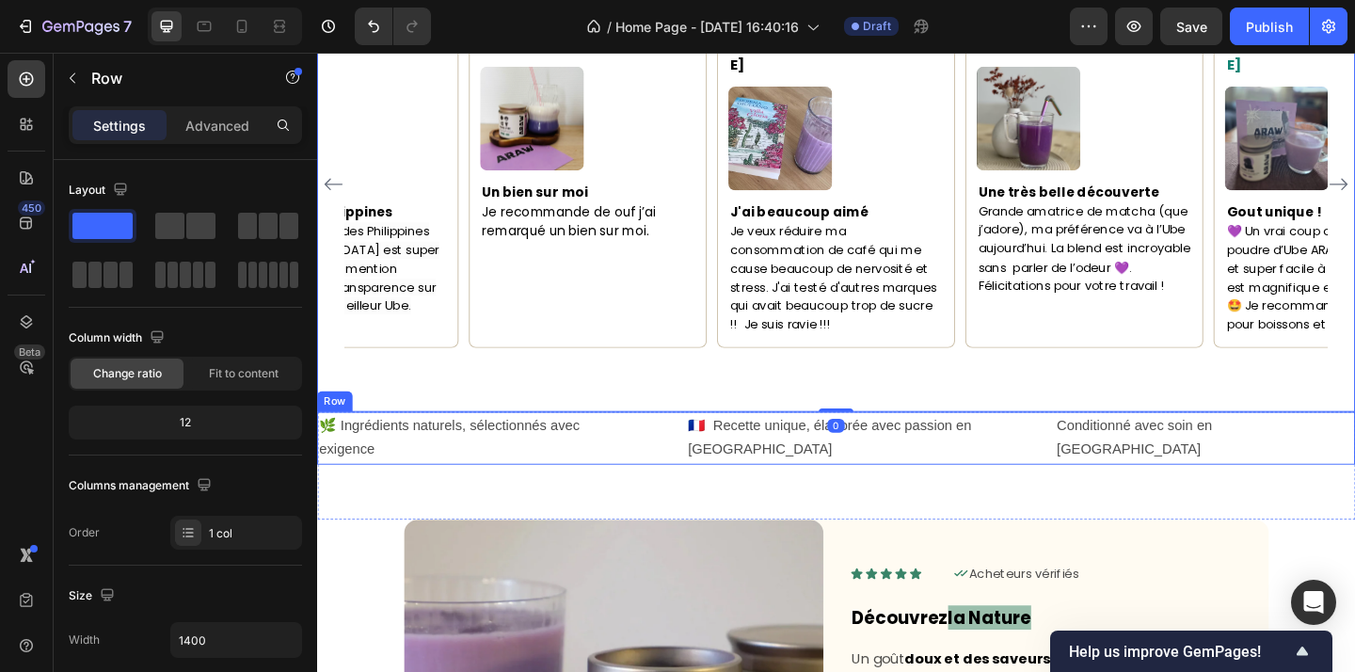
click at [1119, 450] on div "🌿 Ingrédients naturels, sélectionnés avec exigence Text Block 🇫🇷 Recette unique…" at bounding box center [881, 472] width 1129 height 58
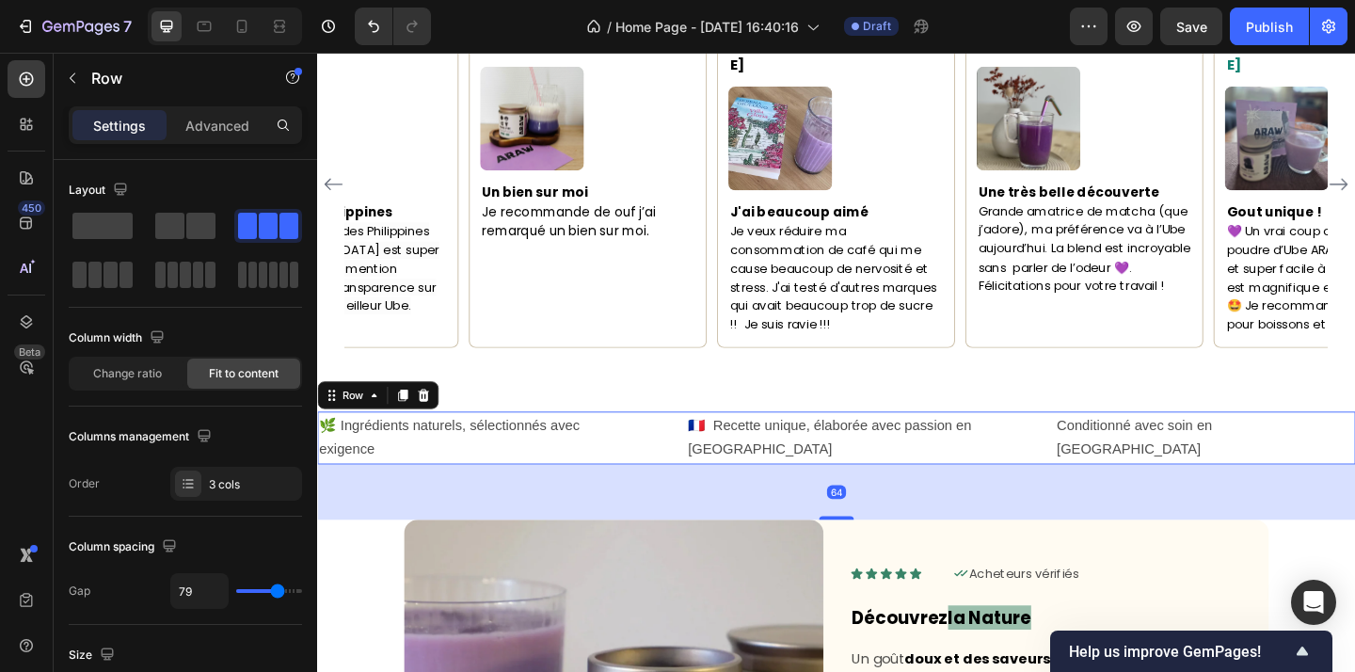
click at [1138, 443] on div "🌿 Ingrédients naturels, sélectionnés avec exigence Text Block 🇫🇷 Recette unique…" at bounding box center [881, 472] width 1129 height 58
click at [234, 140] on div "Settings Advanced" at bounding box center [185, 125] width 233 height 38
click at [222, 127] on p "Advanced" at bounding box center [217, 126] width 64 height 20
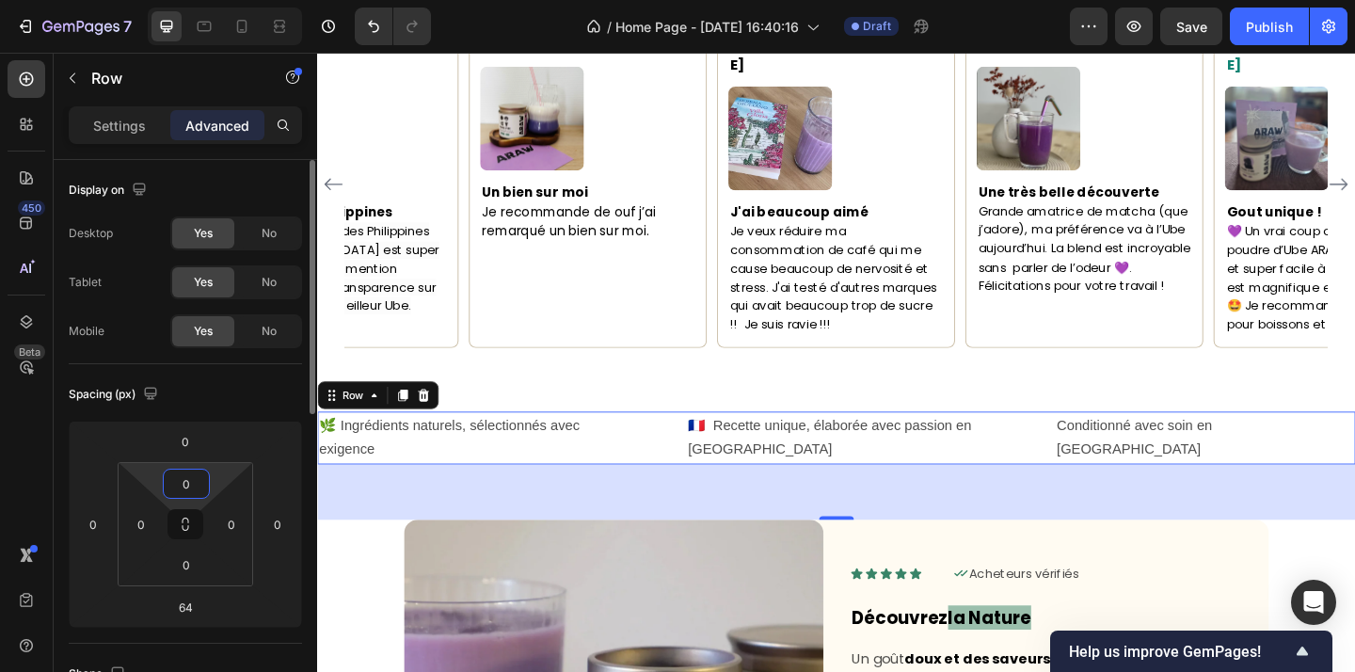
click at [194, 490] on input "0" at bounding box center [186, 484] width 38 height 28
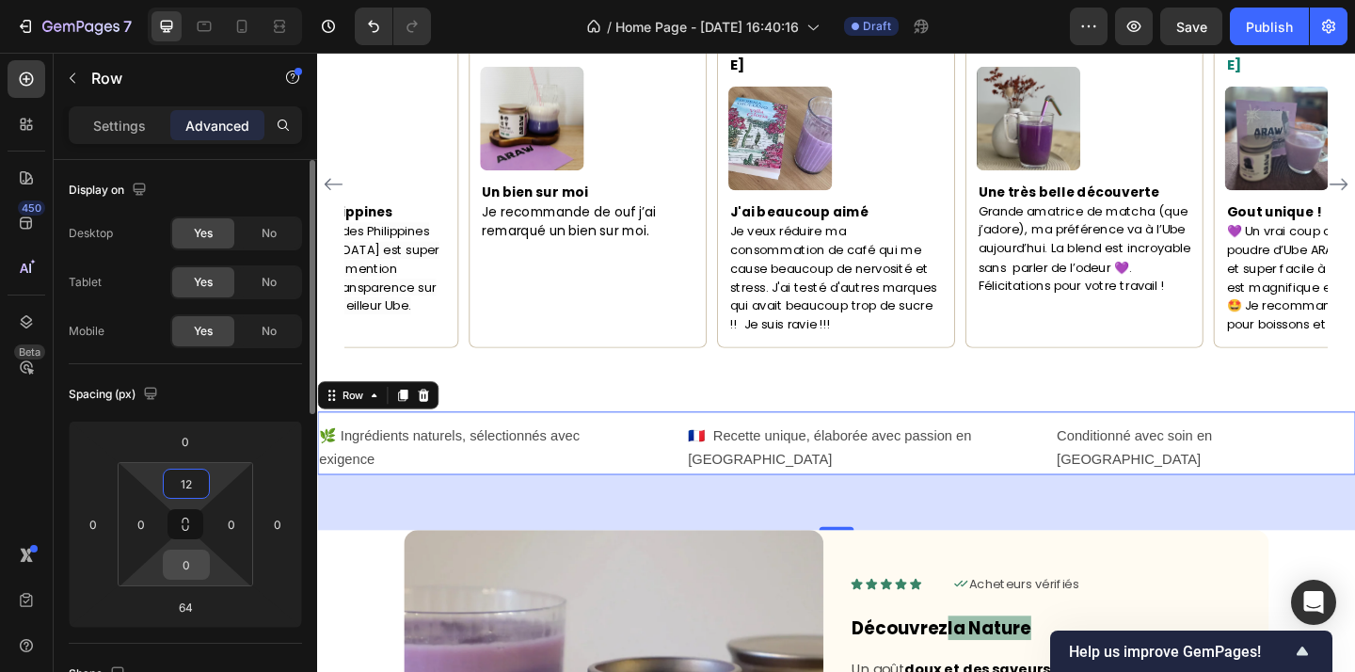
type input "12"
click at [195, 562] on input "0" at bounding box center [186, 564] width 38 height 28
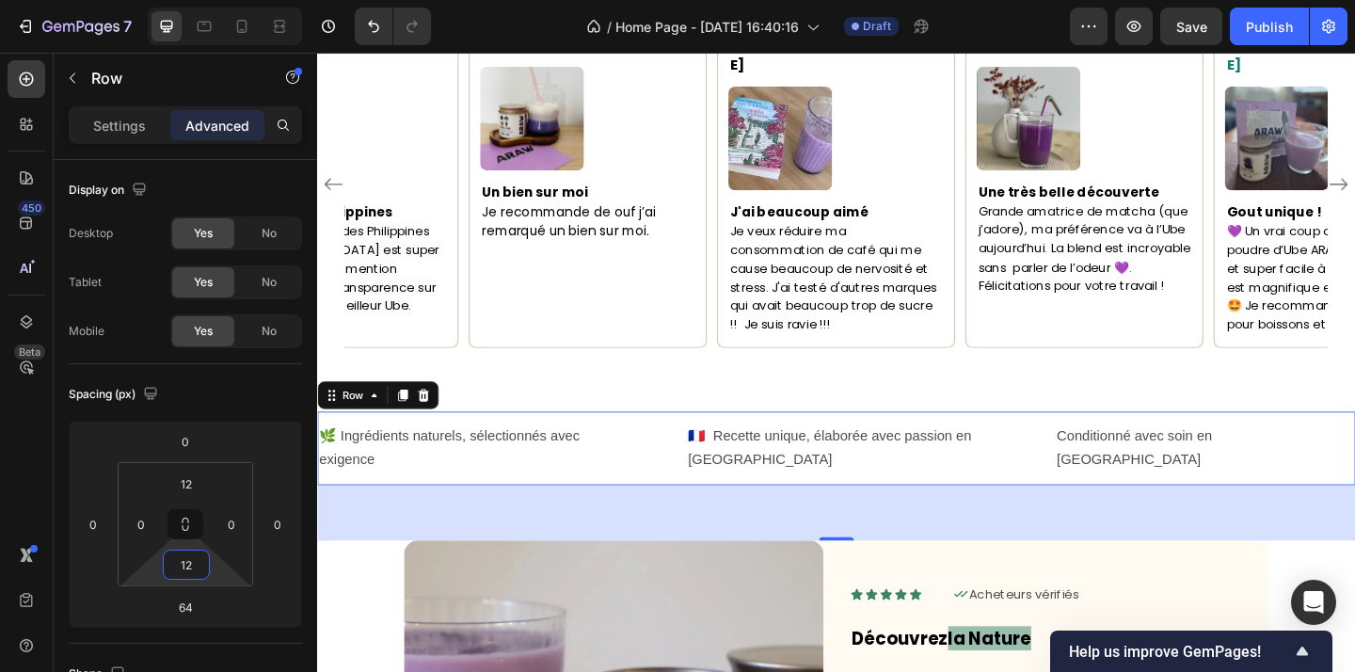
type input "12"
click at [1176, 463] on div "🌿 Ingrédients naturels, sélectionnés avec exigence Text Block 🇫🇷 Recette unique…" at bounding box center [881, 483] width 1129 height 81
click at [1153, 471] on div "🌿 Ingrédients naturels, sélectionnés avec exigence Text Block 🇫🇷 Recette unique…" at bounding box center [881, 483] width 1129 height 81
click at [1140, 470] on div "🌿 Ingrédients naturels, sélectionnés avec exigence Text Block 🇫🇷 Recette unique…" at bounding box center [881, 483] width 1129 height 81
click at [125, 121] on p "Settings" at bounding box center [119, 126] width 53 height 20
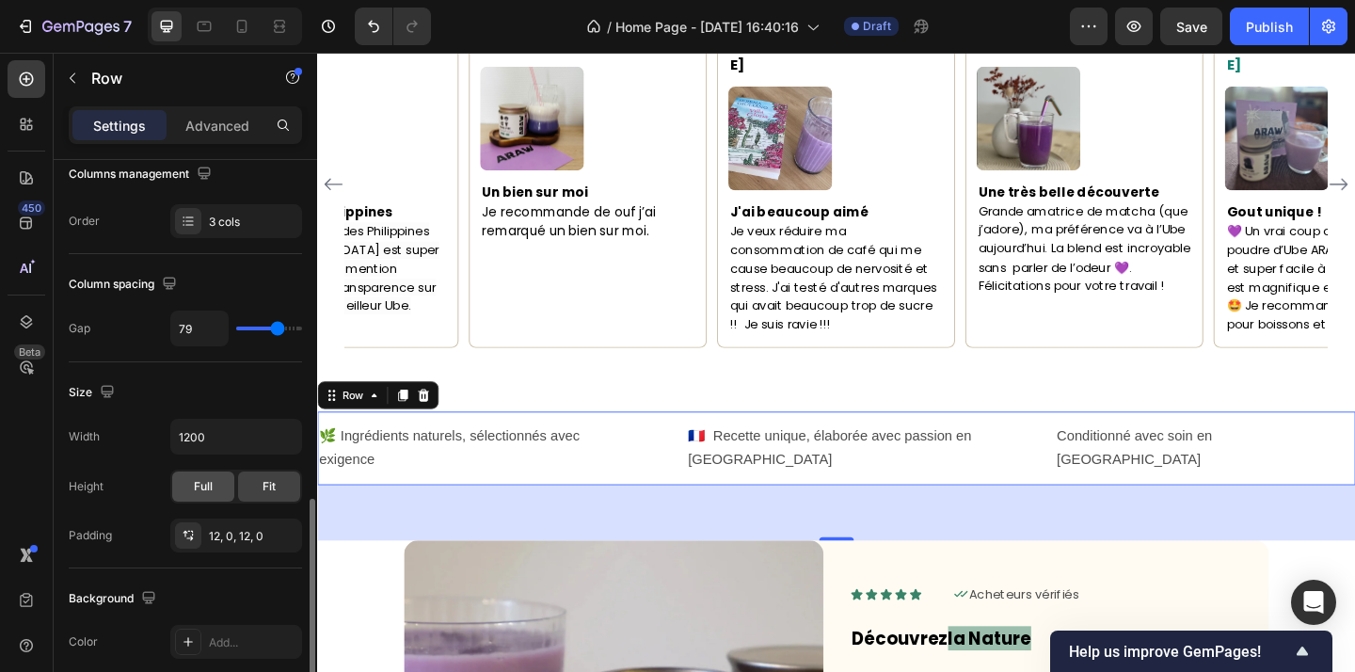
scroll to position [427, 0]
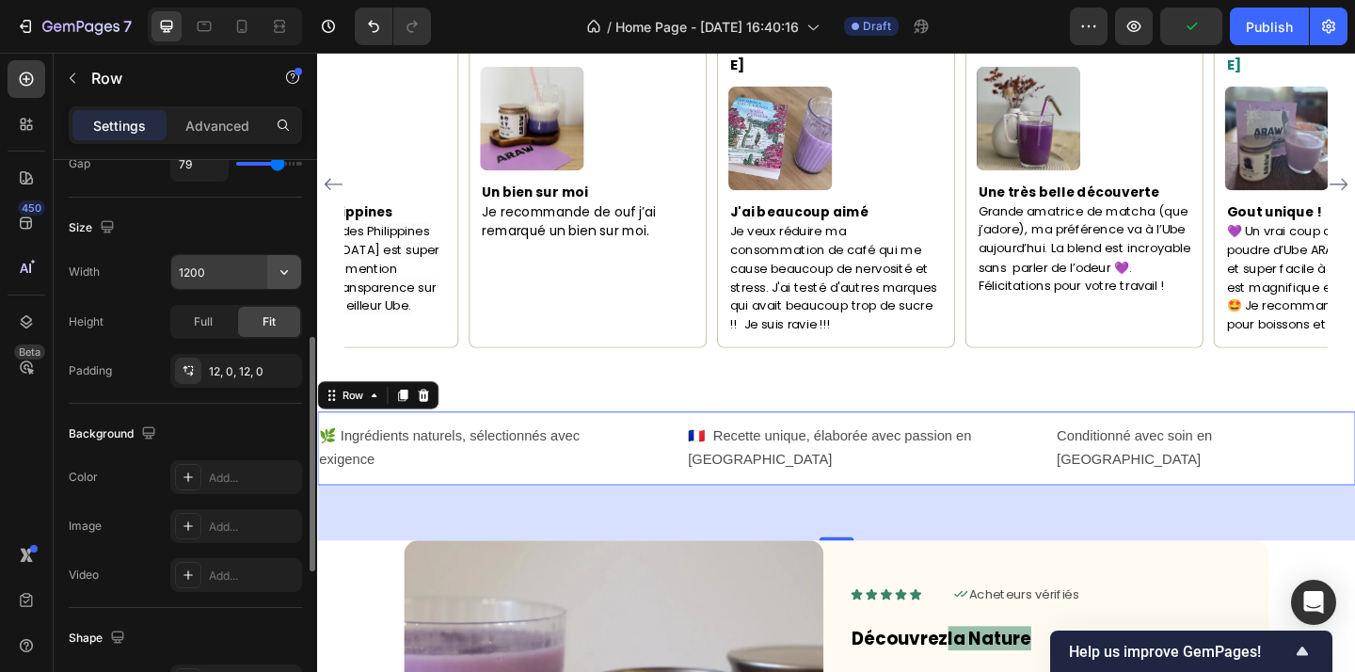
click at [295, 280] on button "button" at bounding box center [284, 272] width 34 height 34
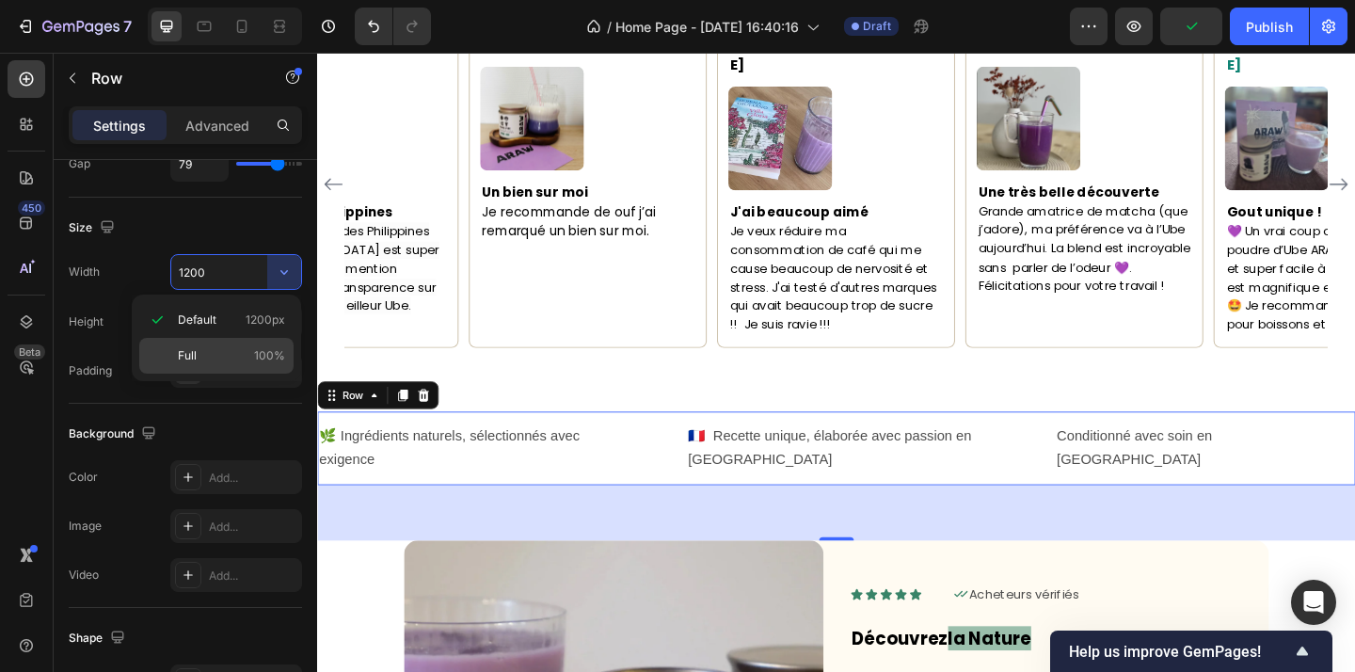
click at [262, 349] on span "100%" at bounding box center [269, 355] width 31 height 17
type input "100%"
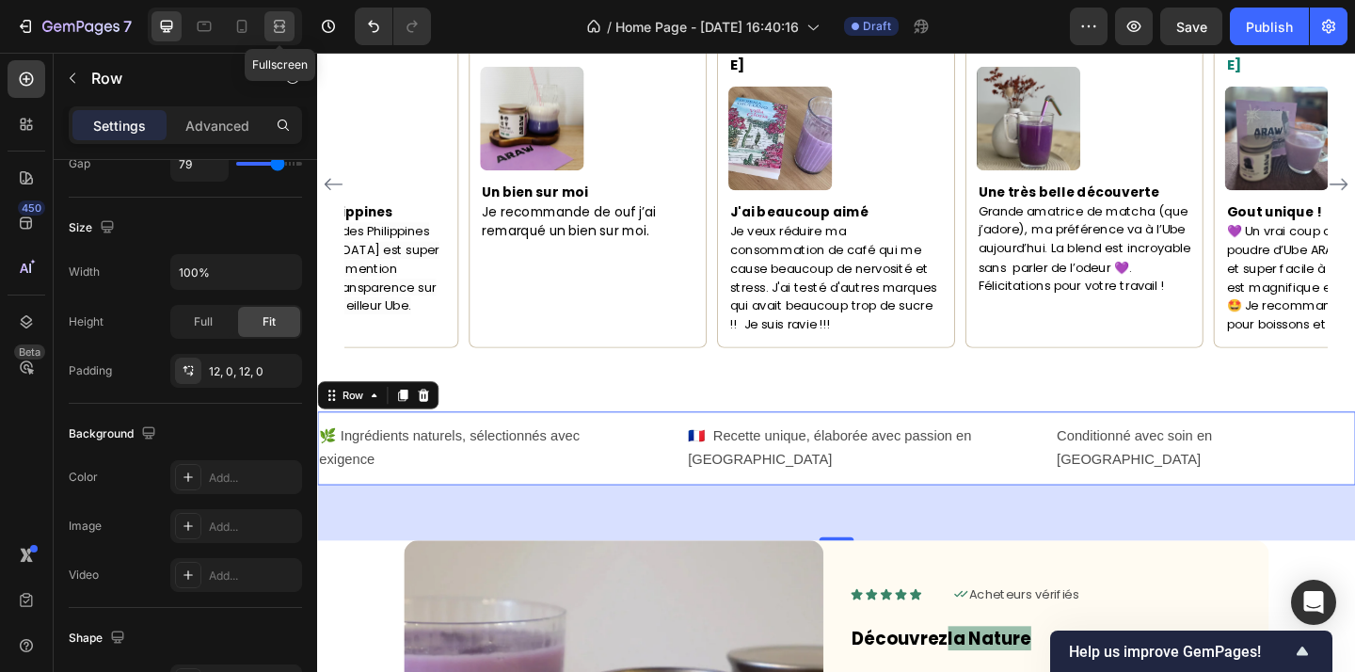
click at [286, 29] on icon at bounding box center [279, 26] width 19 height 19
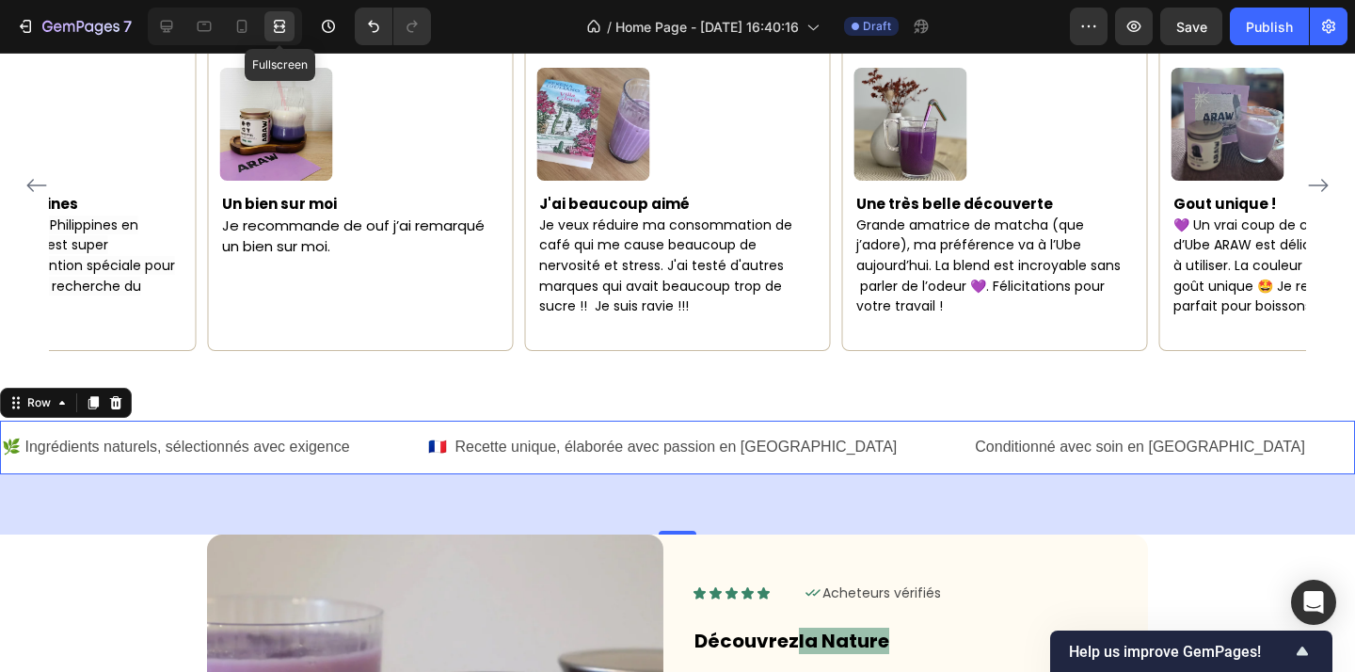
scroll to position [1641, 0]
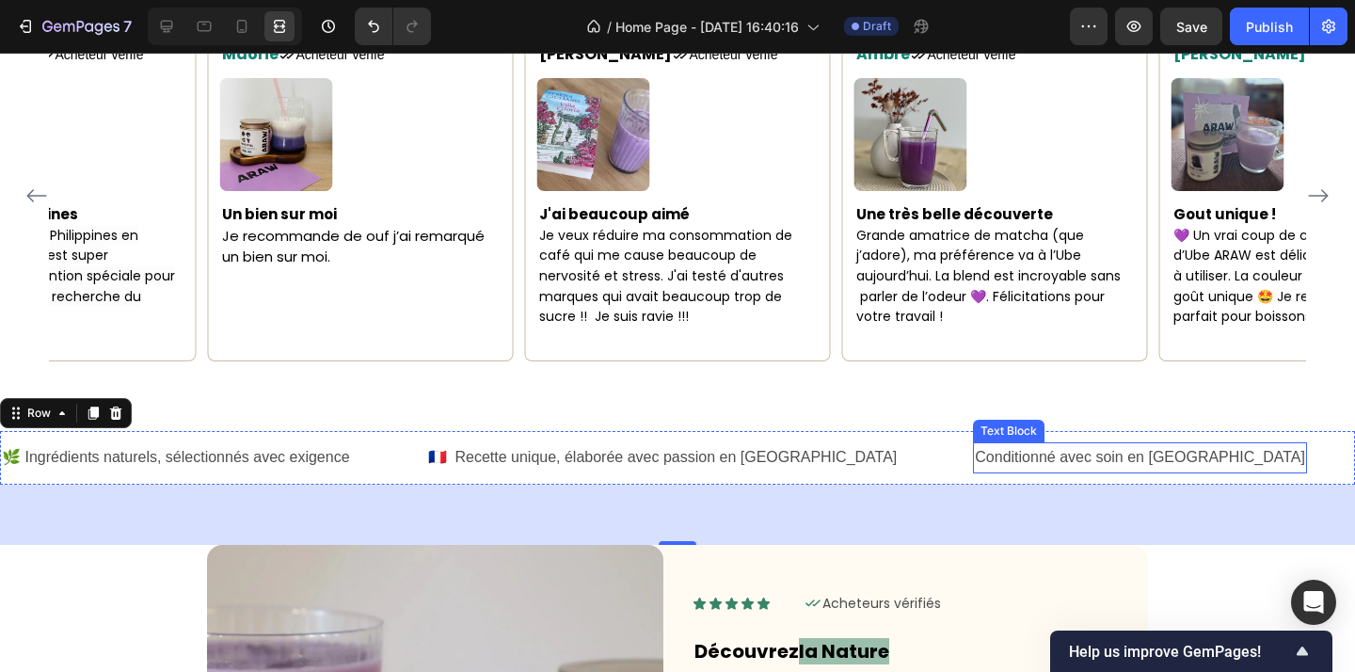
click at [975, 444] on p "Conditionné avec soin en France" at bounding box center [1140, 457] width 330 height 27
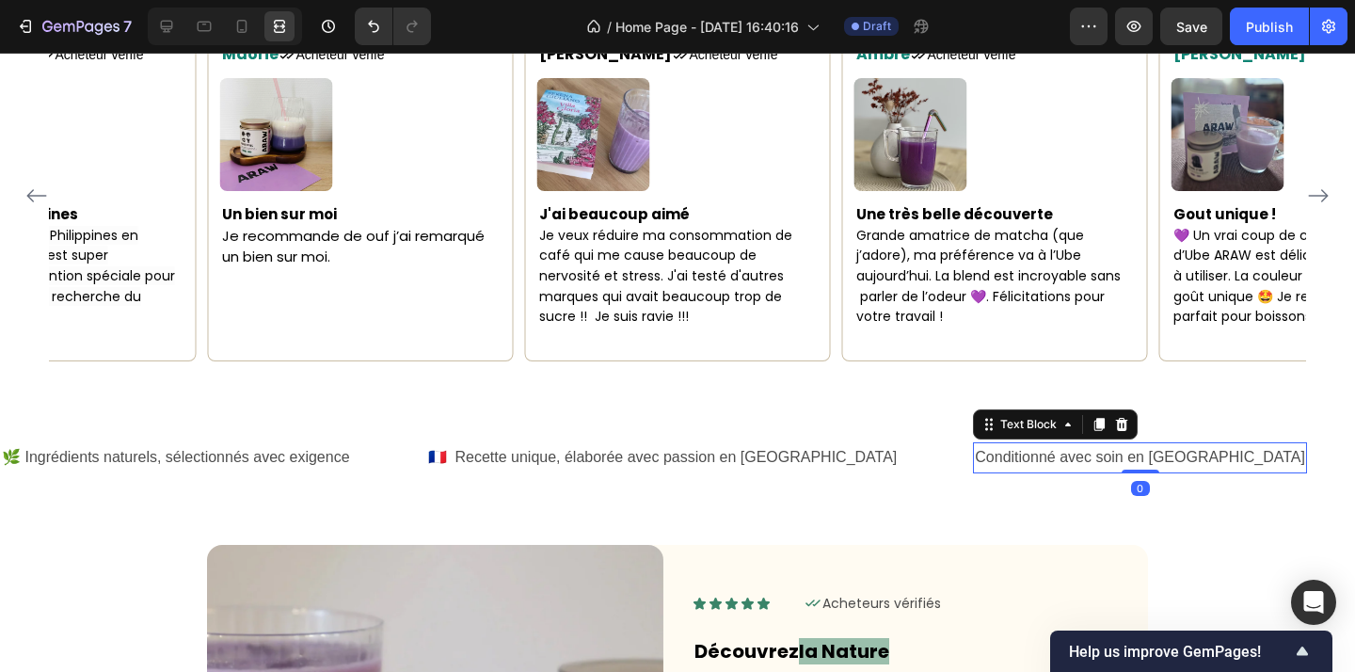
scroll to position [0, 0]
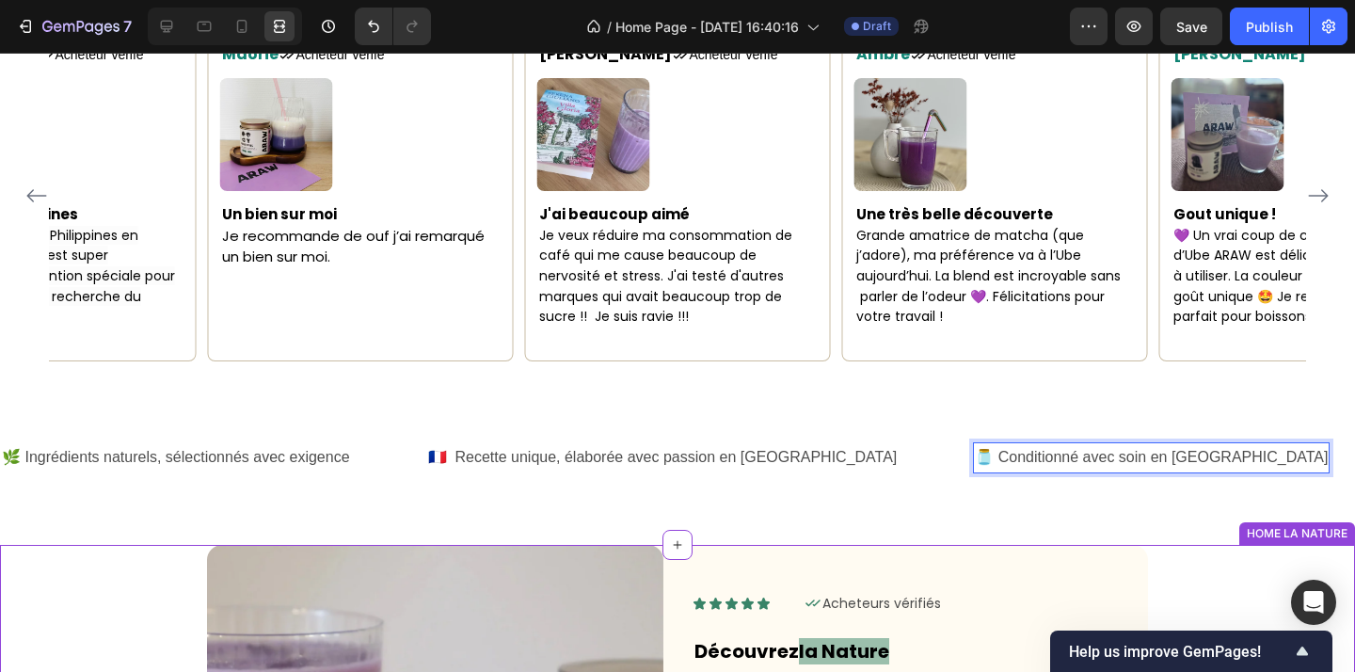
click at [971, 506] on div "🌿 Ingrédients naturels, sélectionnés avec exigence Text Block 🇫🇷 Recette unique…" at bounding box center [677, 488] width 1355 height 114
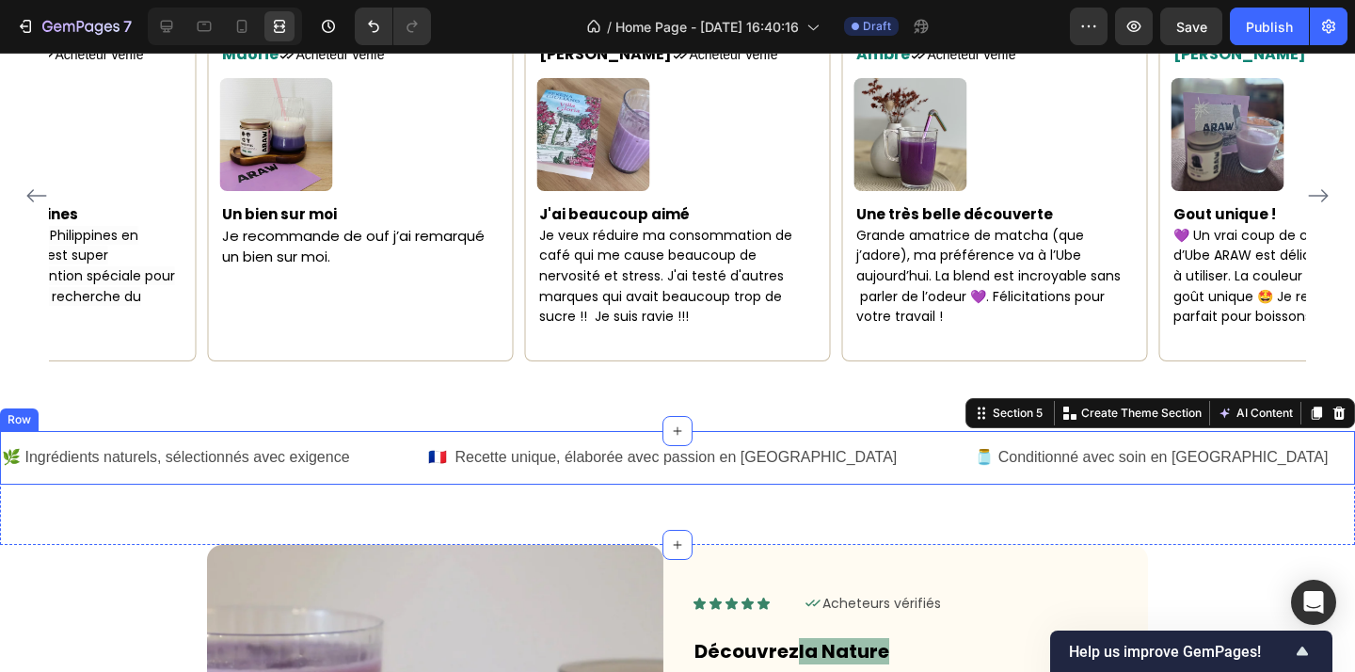
click at [1175, 431] on div "🌿 Ingrédients naturels, sélectionnés avec exigence Text Block 🇫🇷 Recette unique…" at bounding box center [677, 458] width 1355 height 54
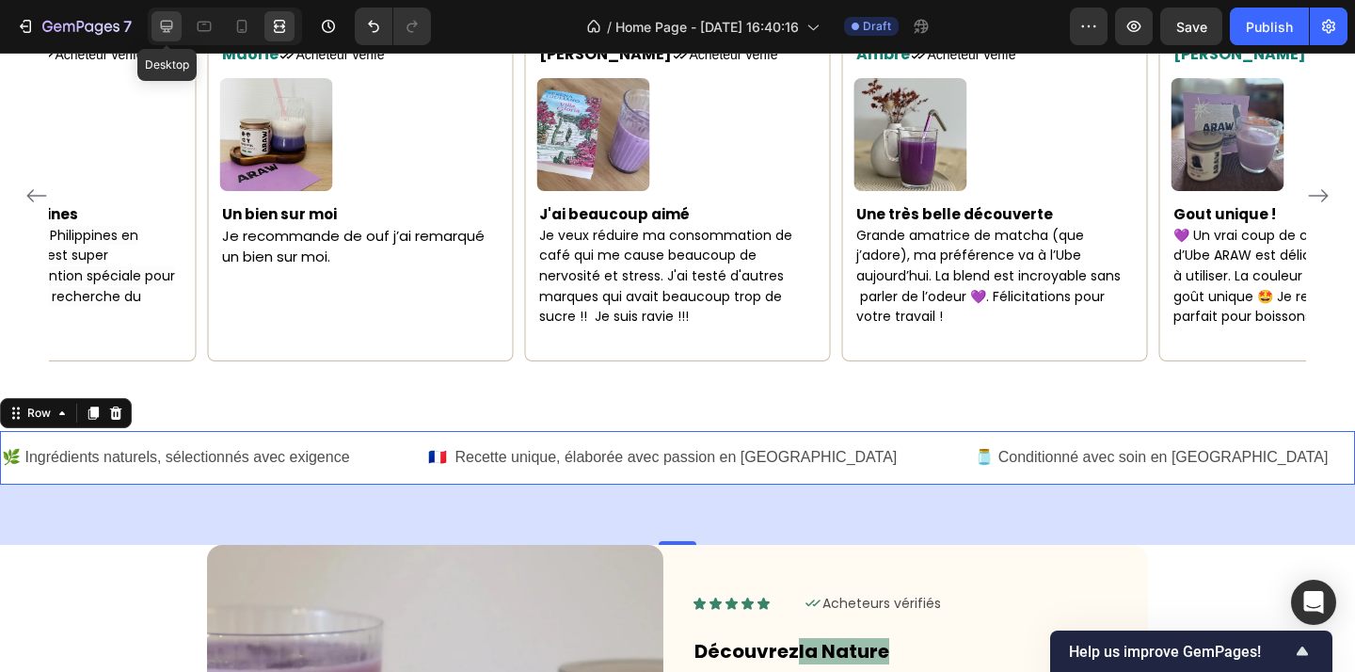
click at [175, 28] on icon at bounding box center [166, 26] width 19 height 19
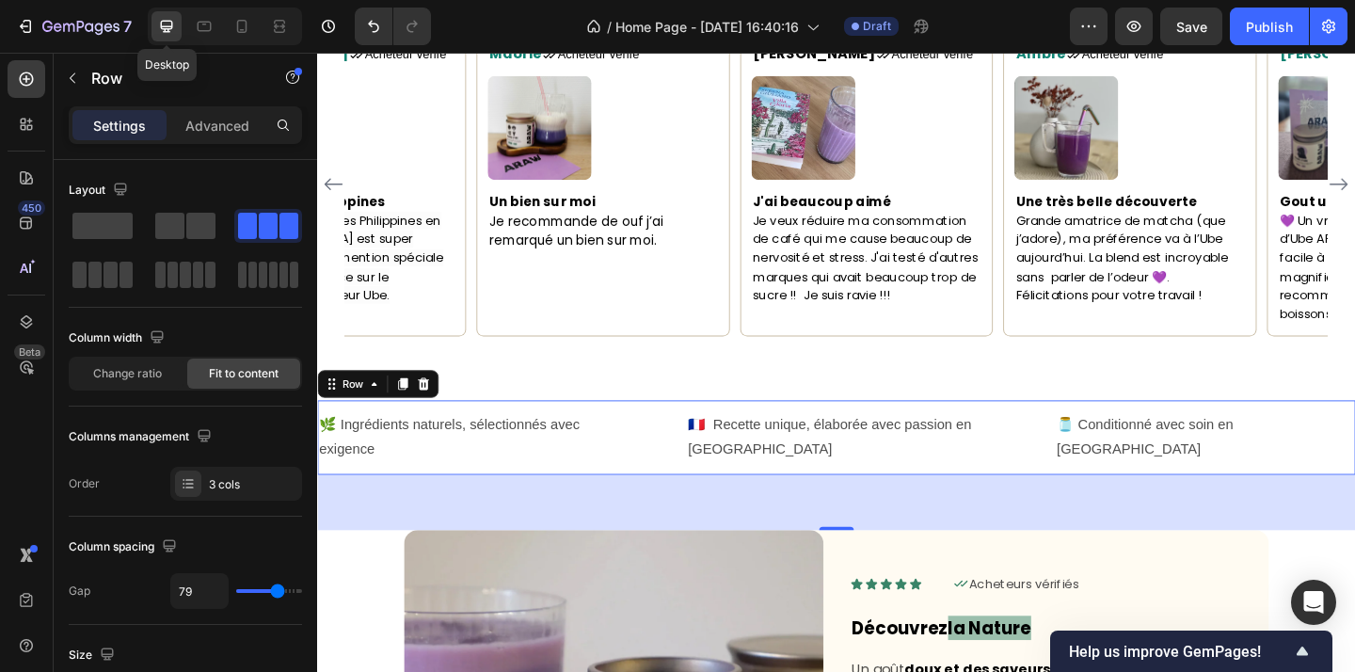
scroll to position [1651, 0]
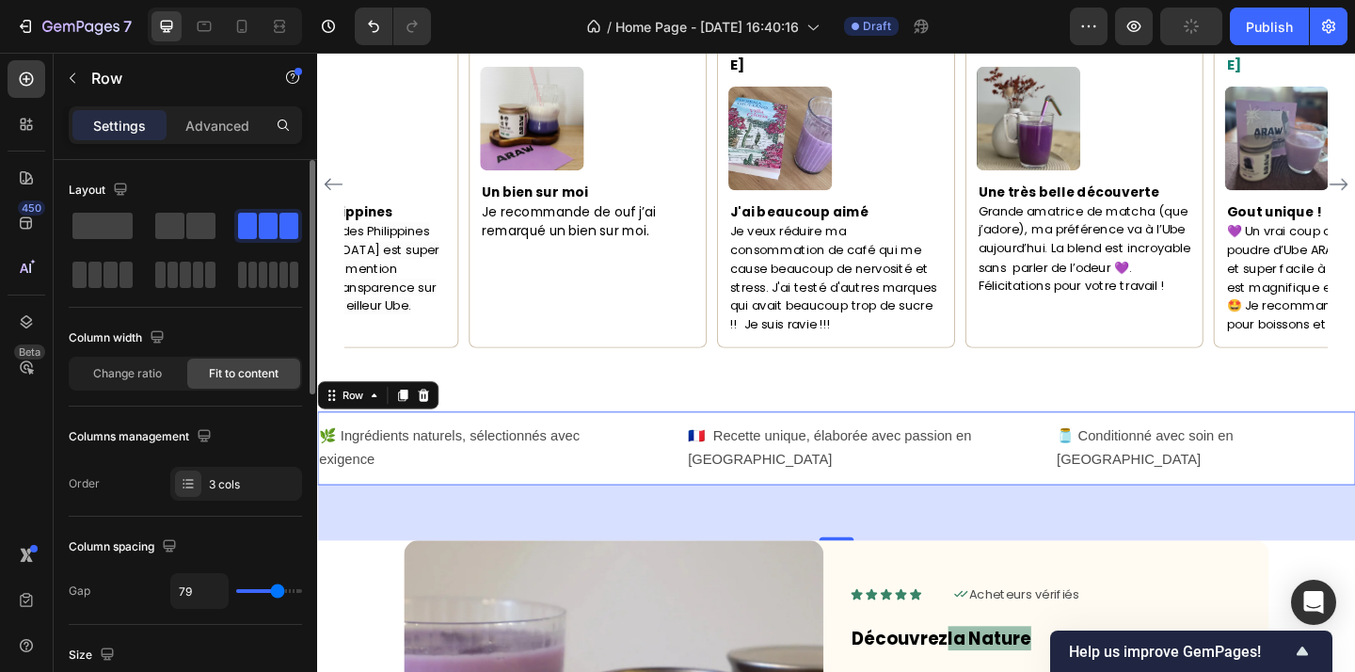
type input "90"
type input "92"
type input "94"
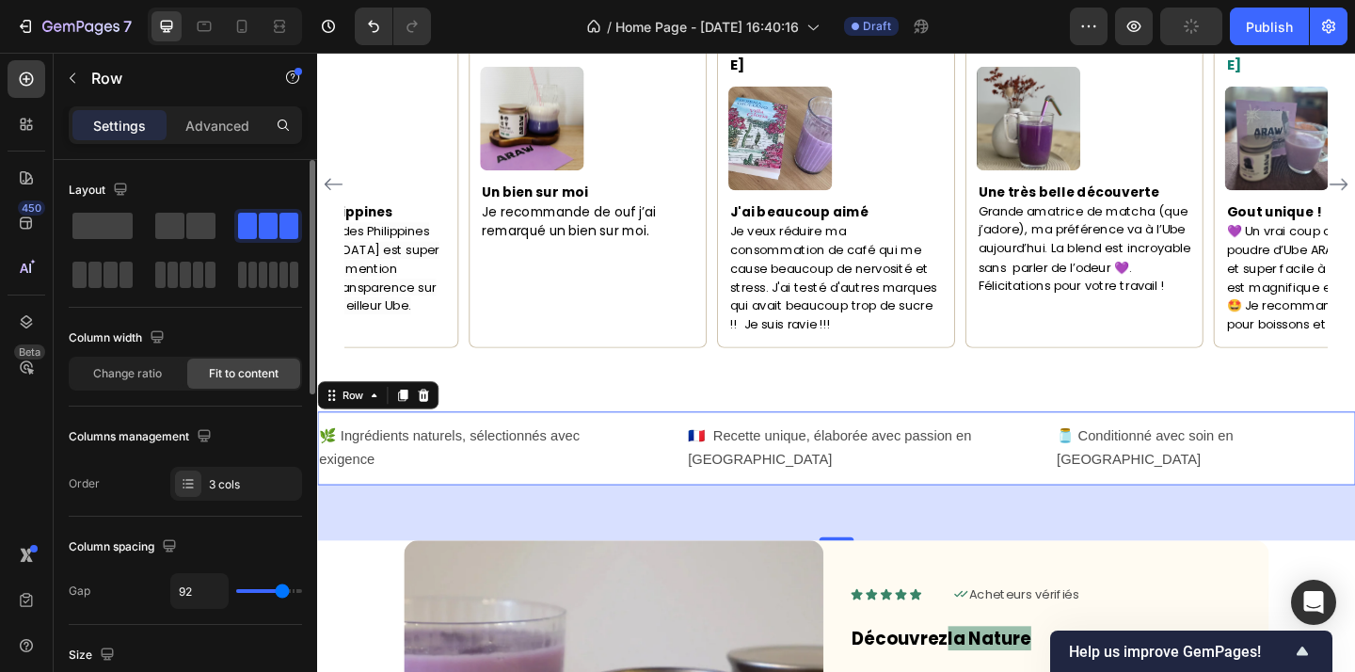
type input "94"
type input "96"
type input "98"
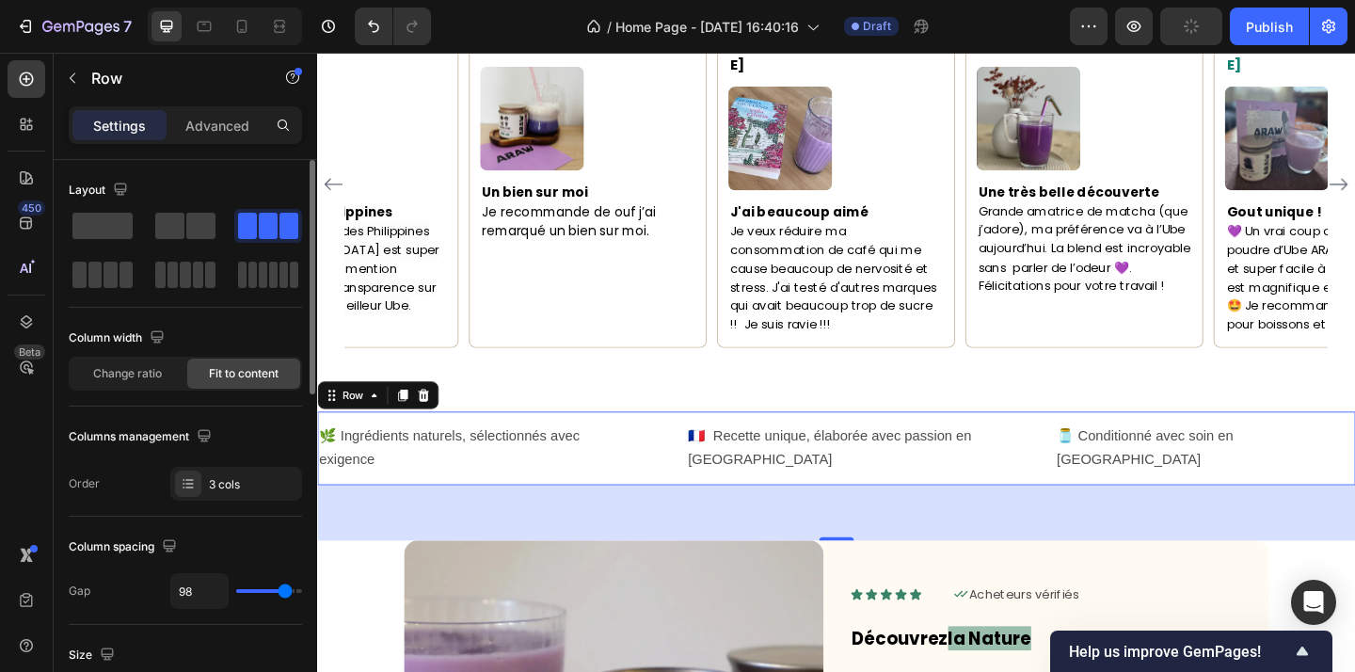
type input "100"
type input "101"
type input "102"
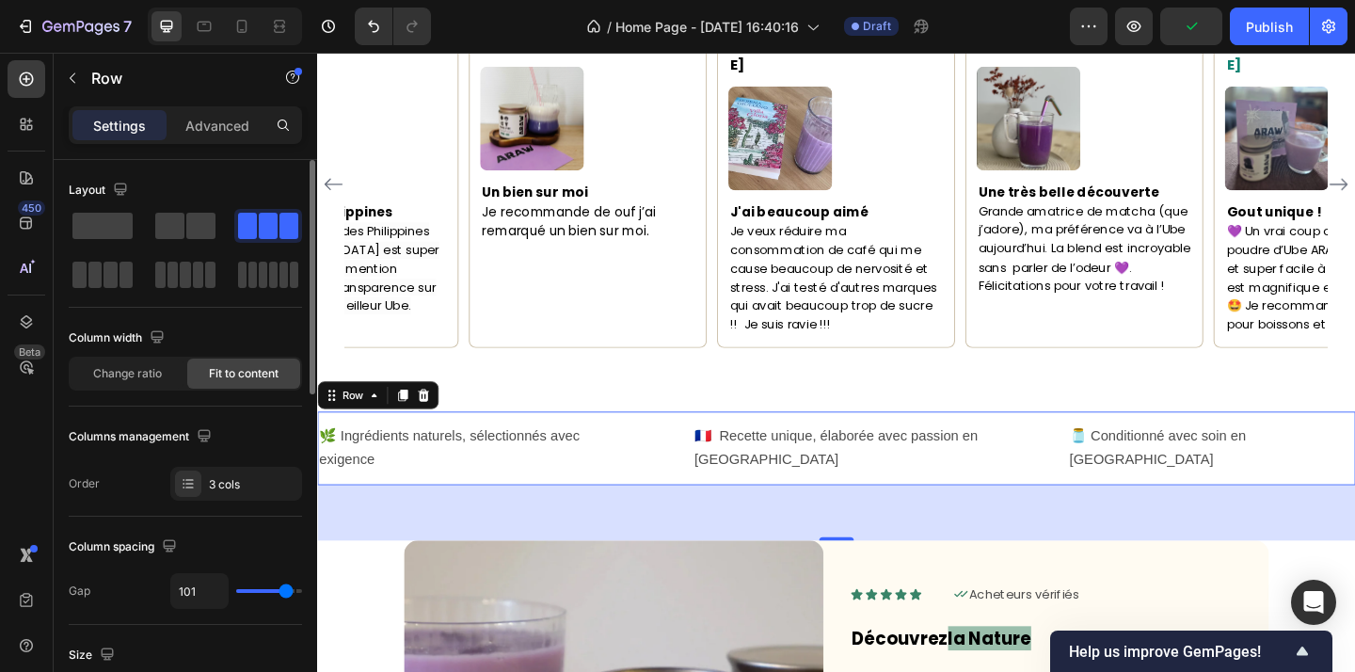
type input "102"
type input "103"
type input "104"
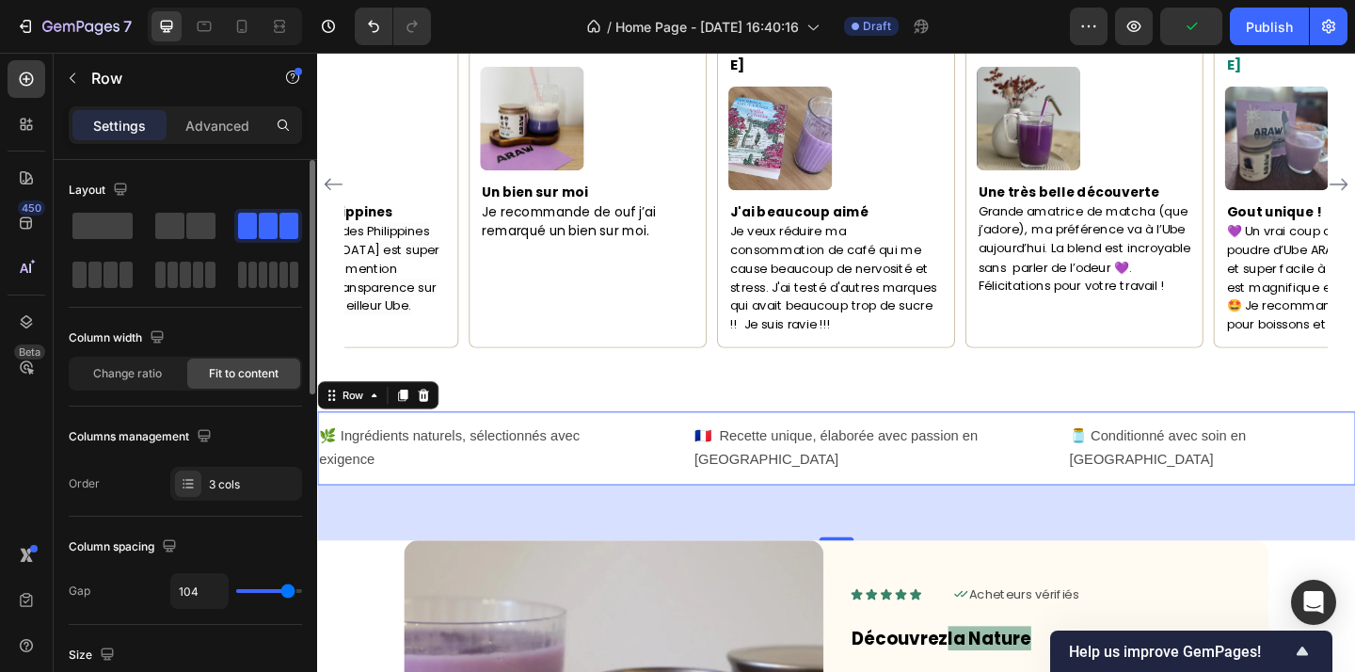
type input "106"
type input "110"
type input "113"
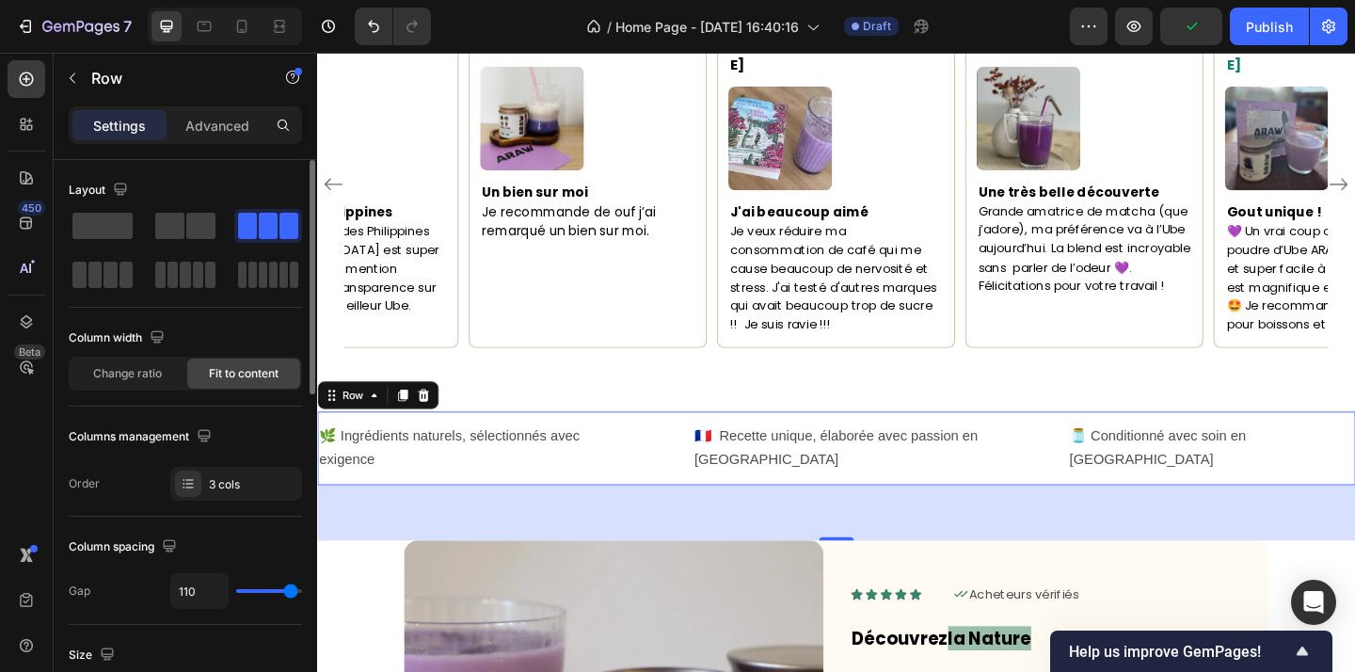
type input "113"
type input "114"
type input "116"
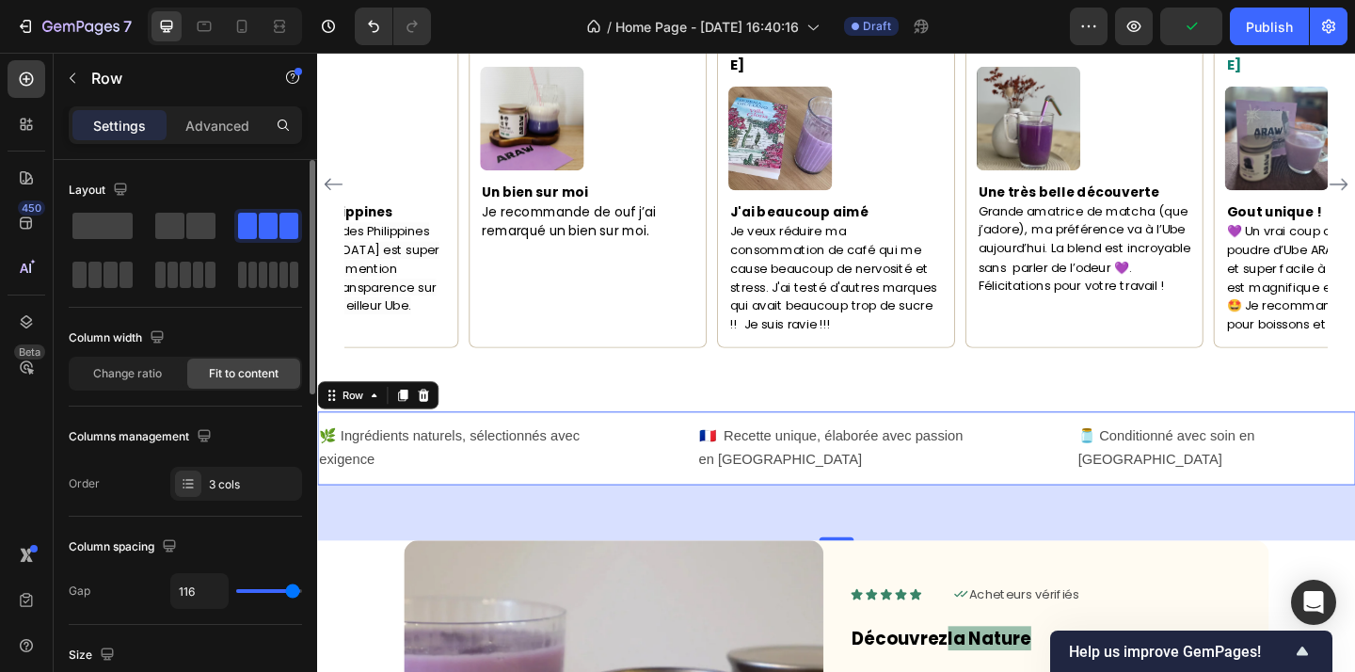
type input "117"
type input "118"
type input "119"
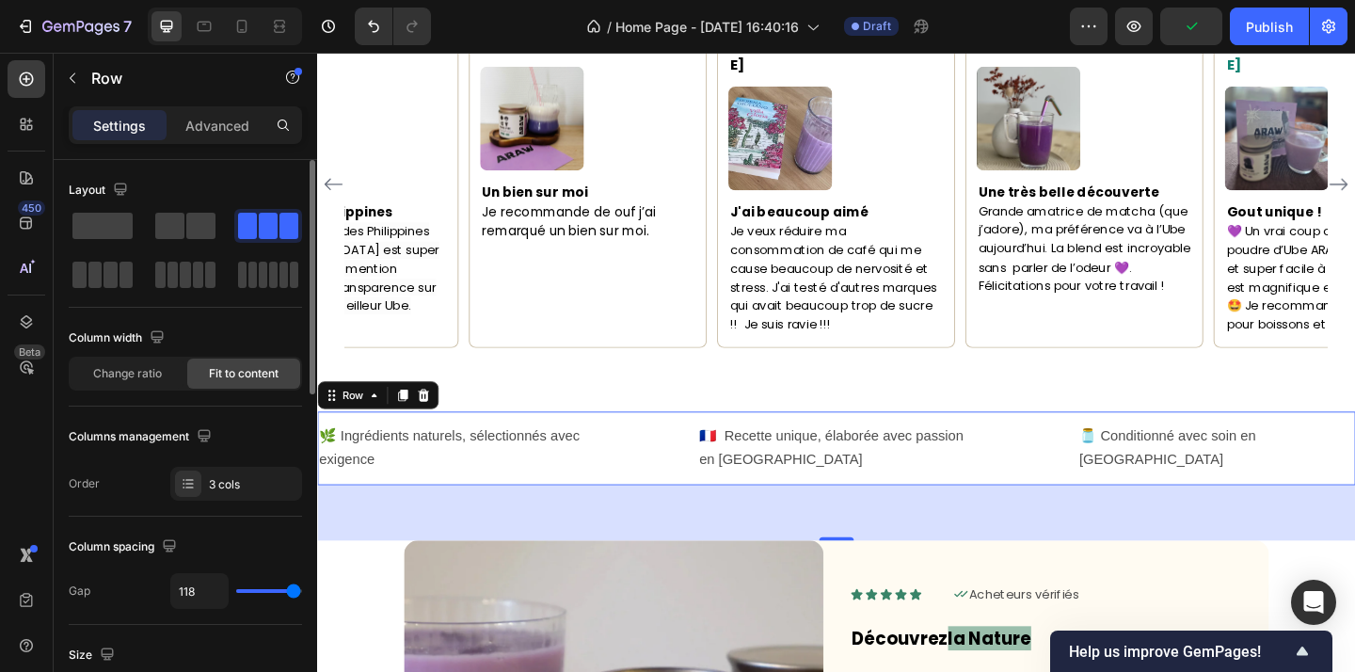
type input "119"
type input "120"
drag, startPoint x: 281, startPoint y: 591, endPoint x: 295, endPoint y: 588, distance: 13.5
type input "120"
click at [295, 589] on input "range" at bounding box center [269, 591] width 66 height 4
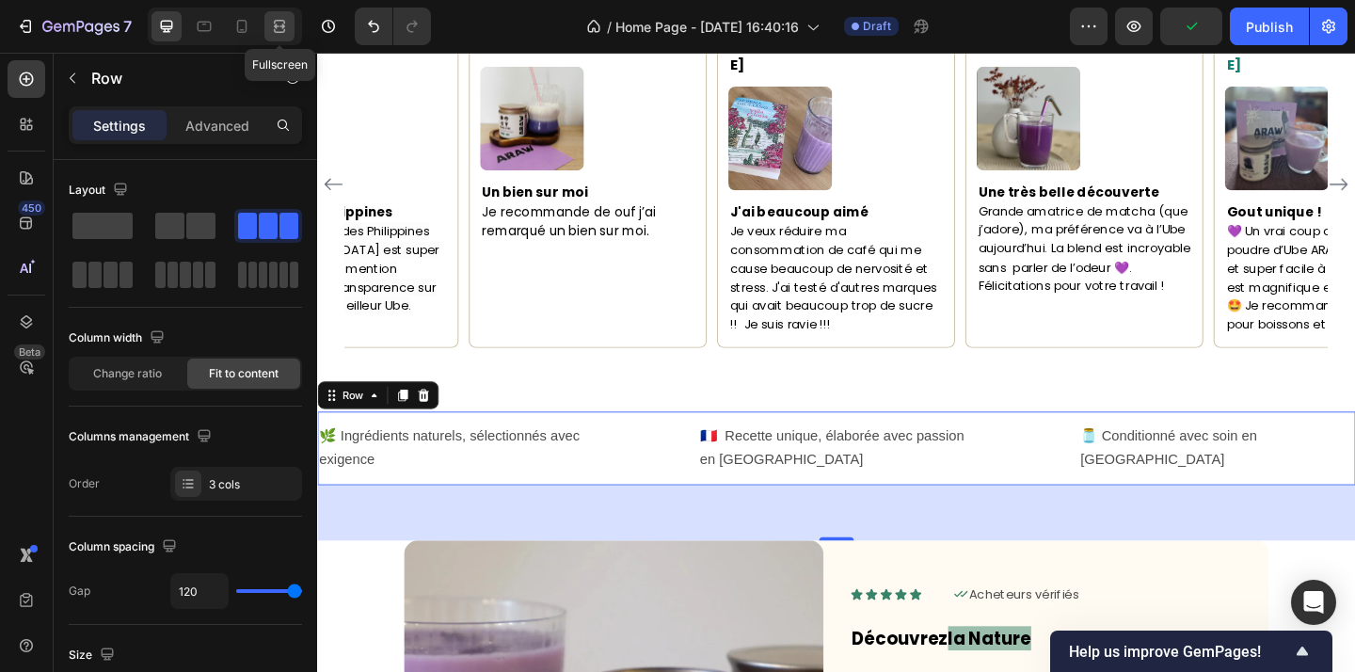
click at [293, 25] on div at bounding box center [279, 26] width 30 height 30
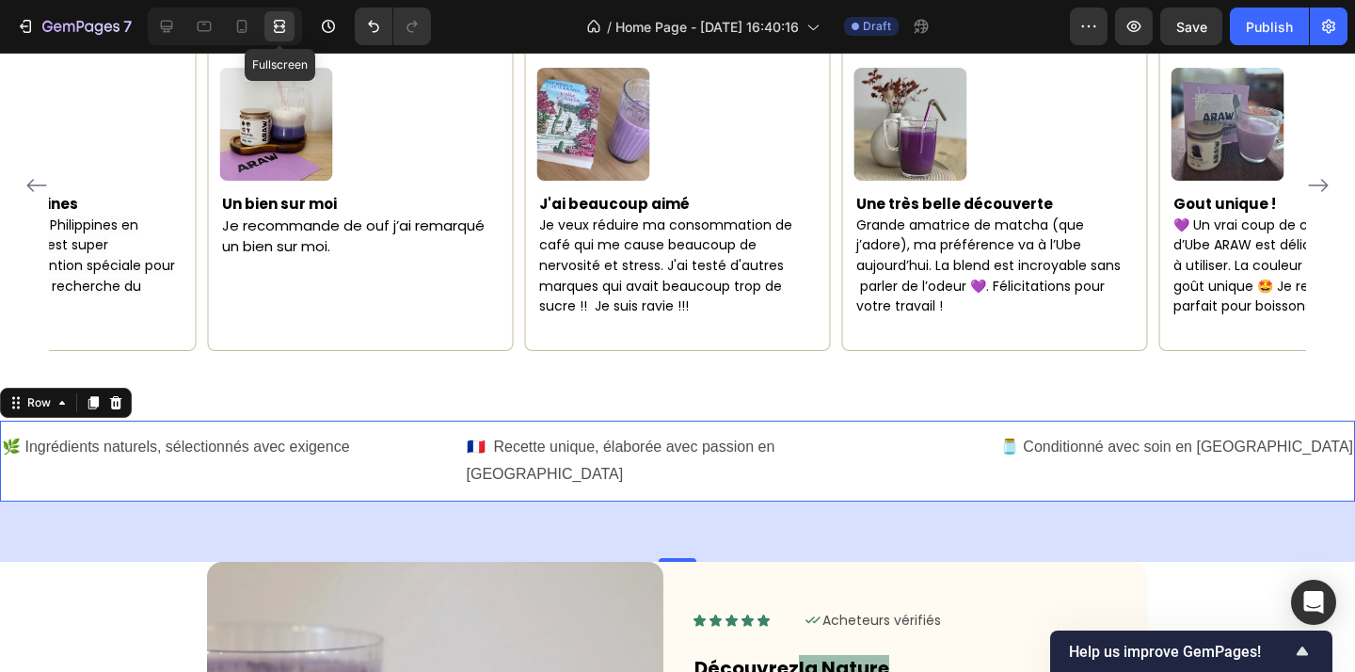
scroll to position [1641, 0]
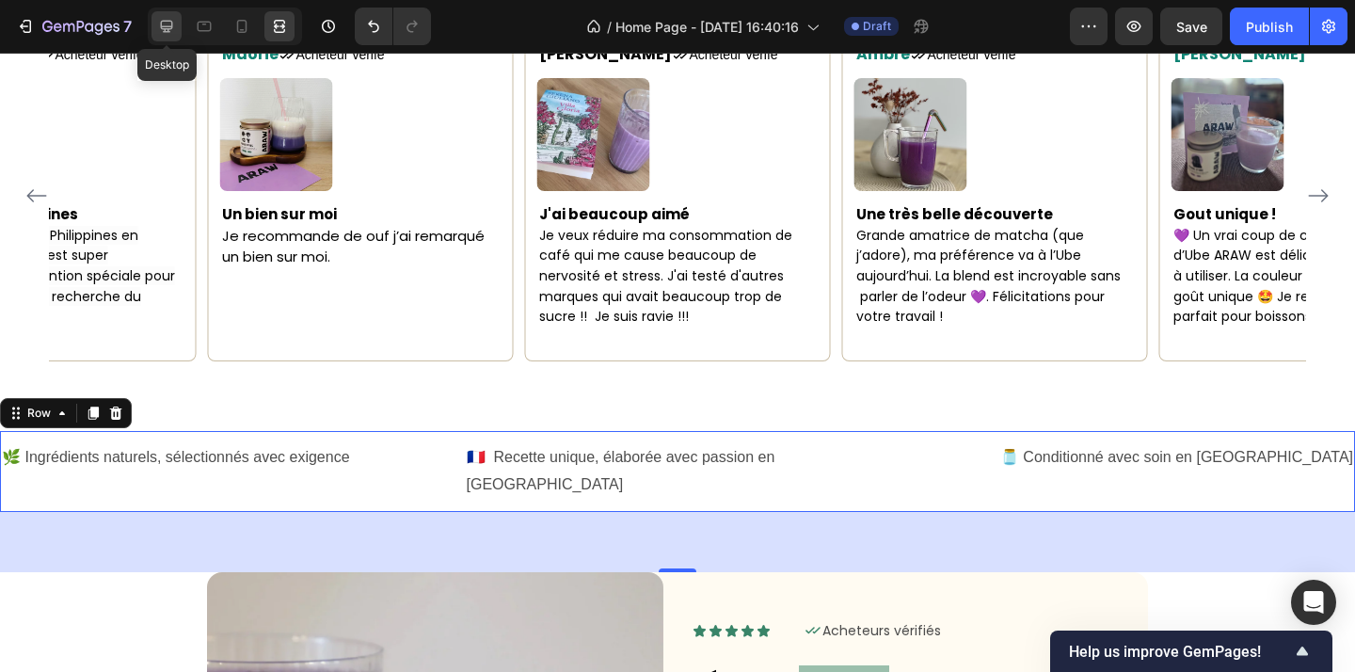
click at [175, 27] on icon at bounding box center [166, 26] width 19 height 19
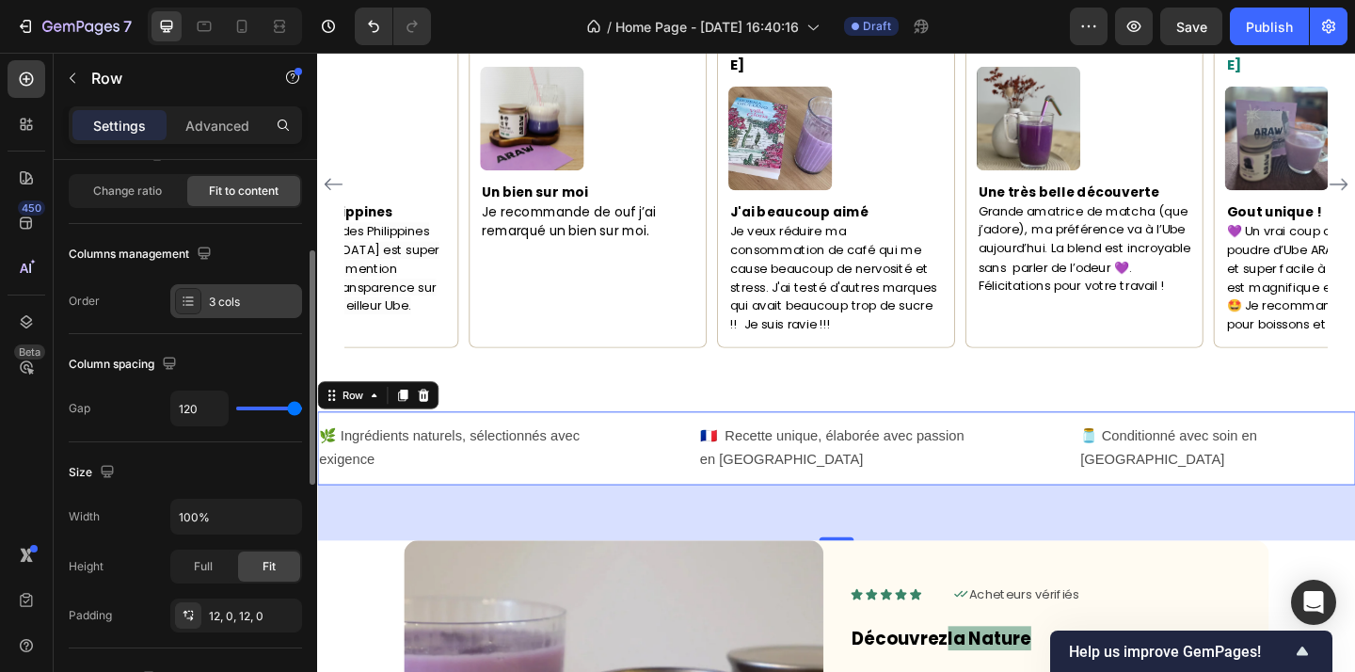
scroll to position [194, 0]
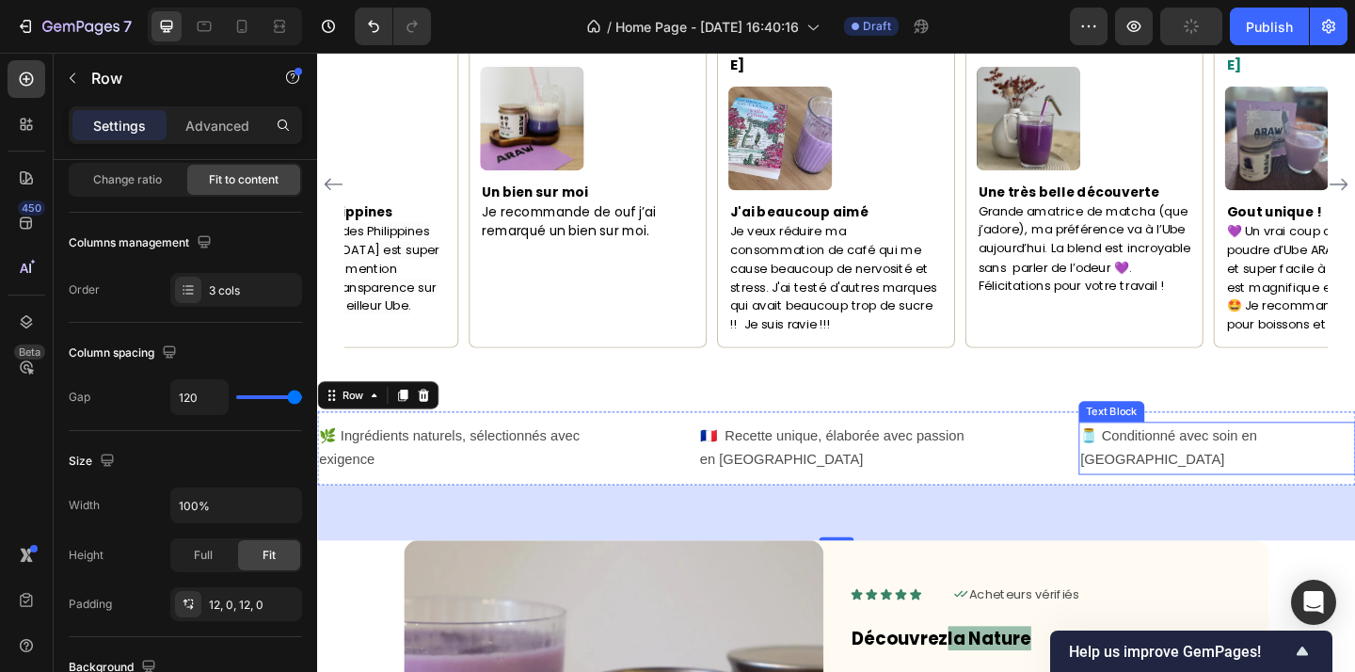
click at [1301, 456] on p "🫙 Conditionné avec soin en France" at bounding box center [1295, 483] width 297 height 55
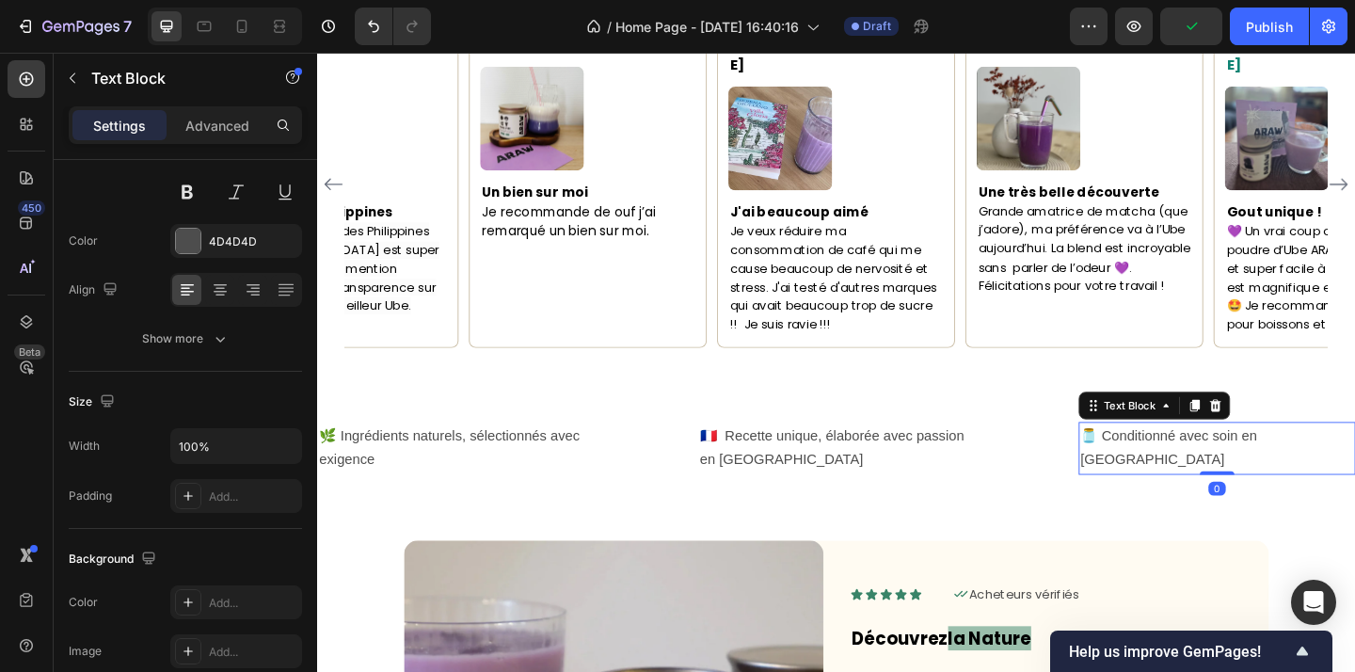
scroll to position [0, 0]
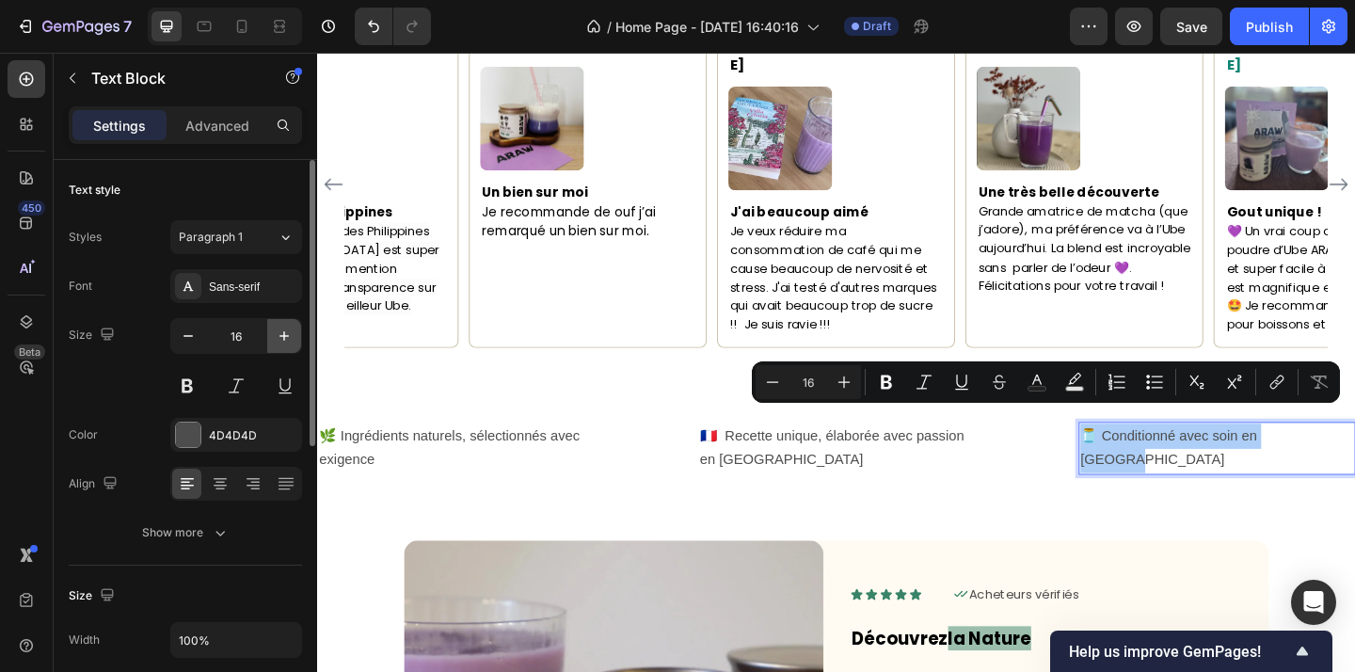
click at [279, 336] on icon "button" at bounding box center [284, 335] width 19 height 19
type input "17"
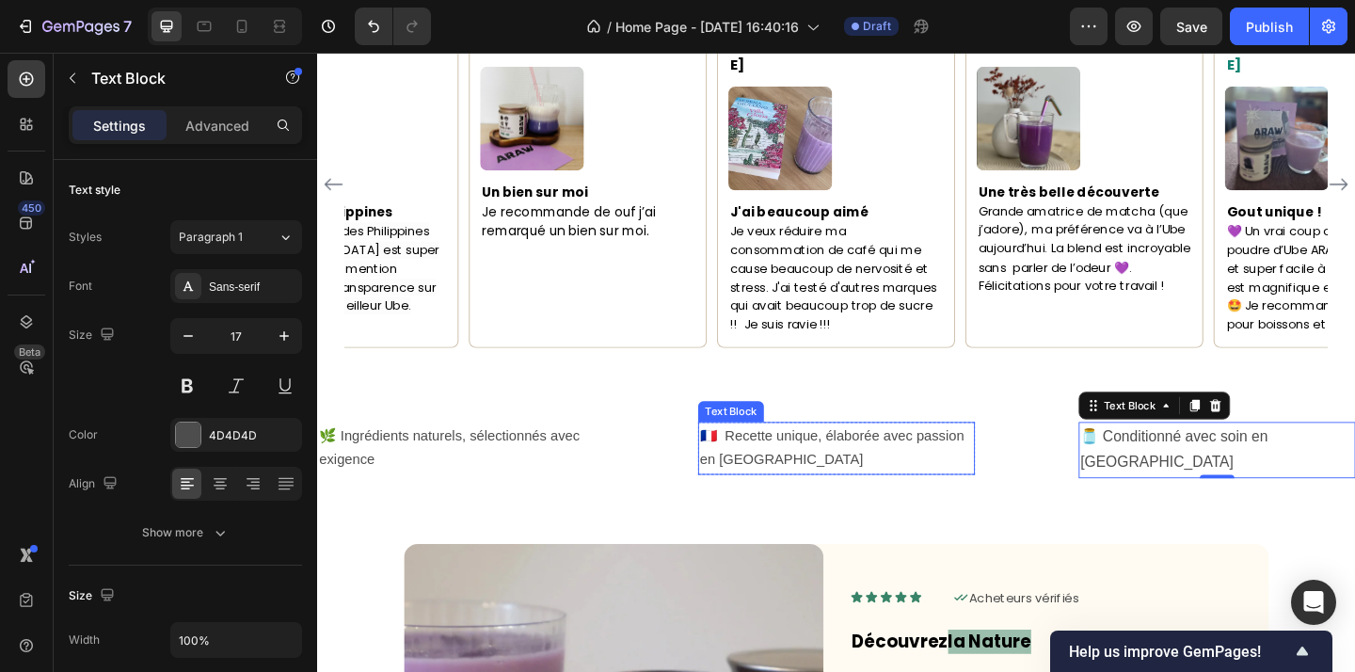
click at [859, 456] on p "🇫🇷 Recette unique, élaborée avec passion en France" at bounding box center [881, 483] width 297 height 55
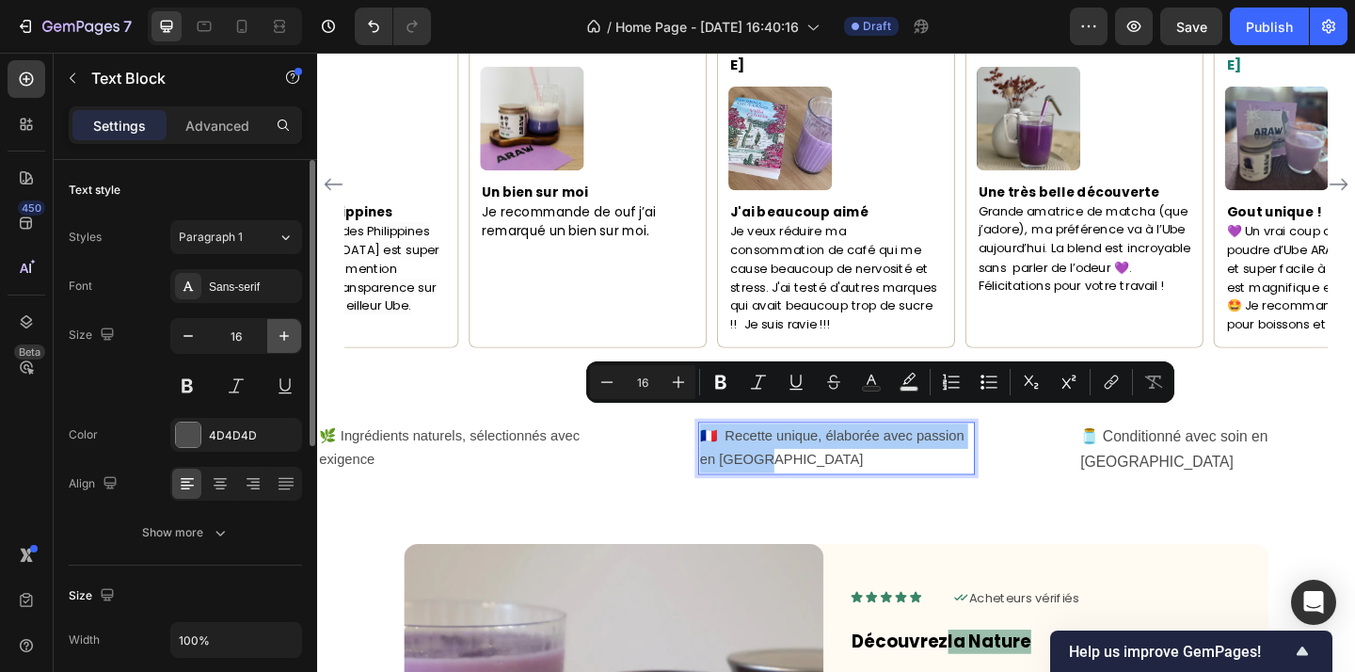
click at [284, 350] on button "button" at bounding box center [284, 336] width 34 height 34
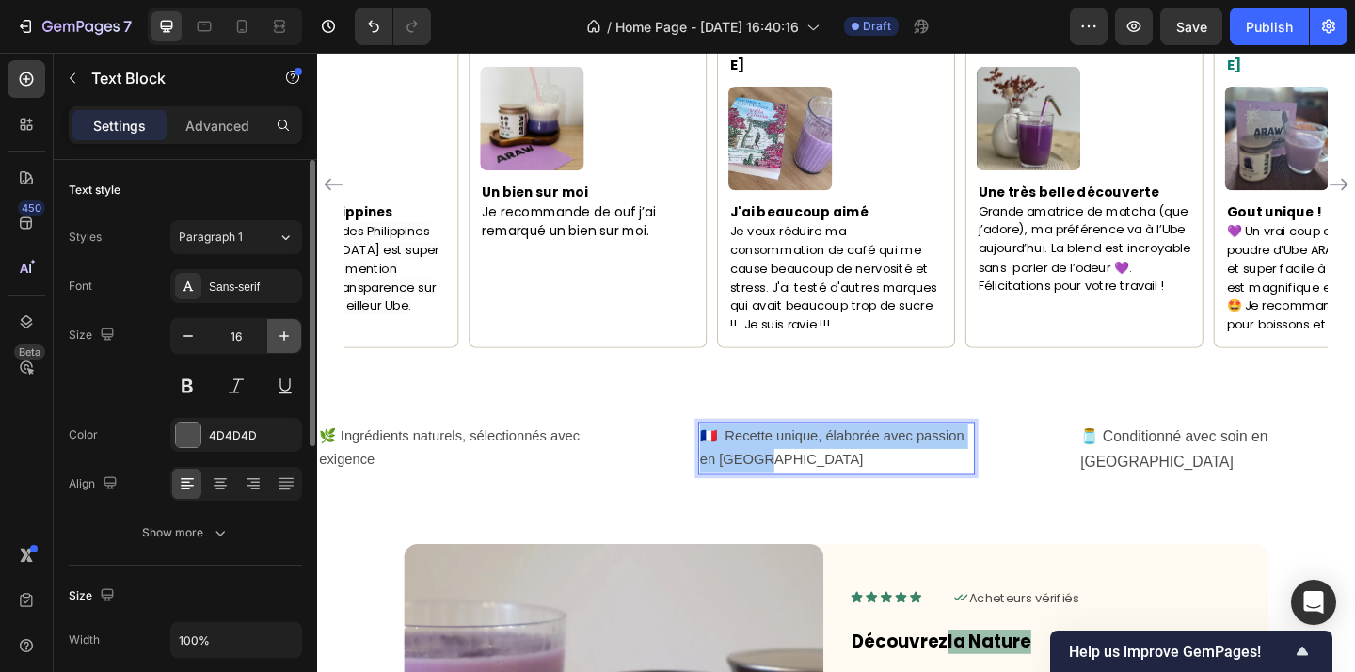
type input "17"
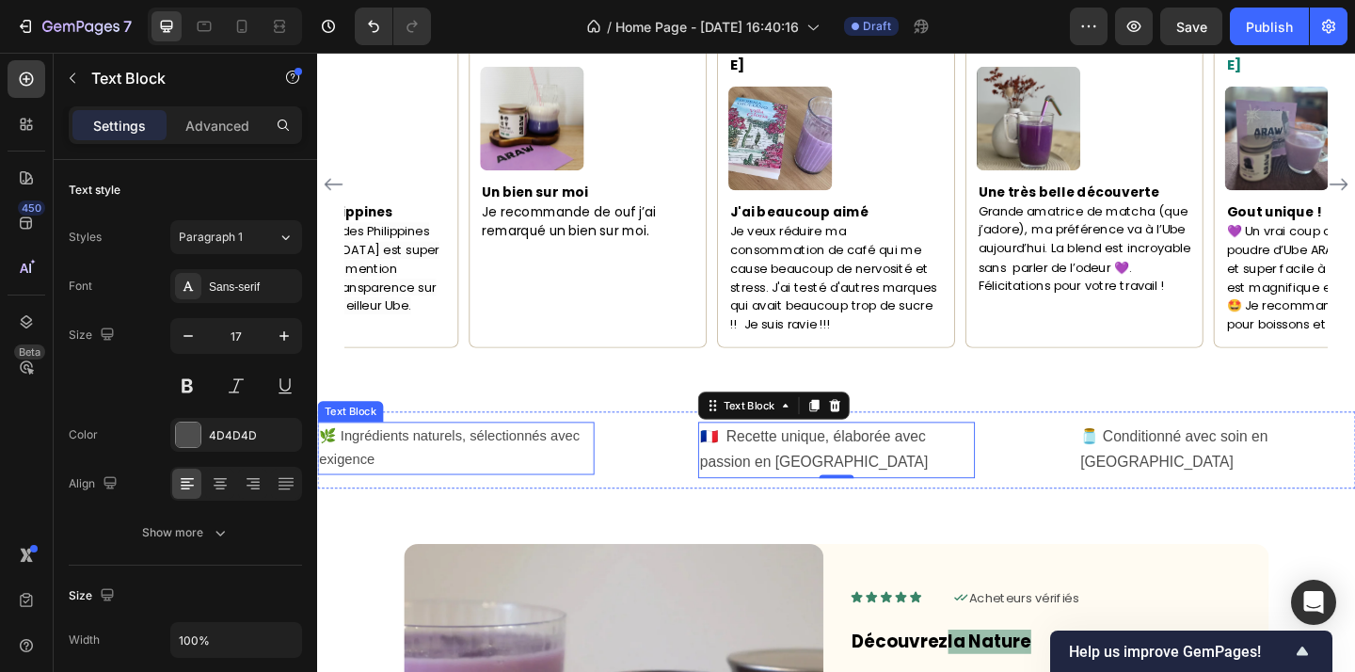
click at [454, 465] on p "🌿 Ingrédients naturels, sélectionnés avec exigence" at bounding box center [467, 483] width 297 height 55
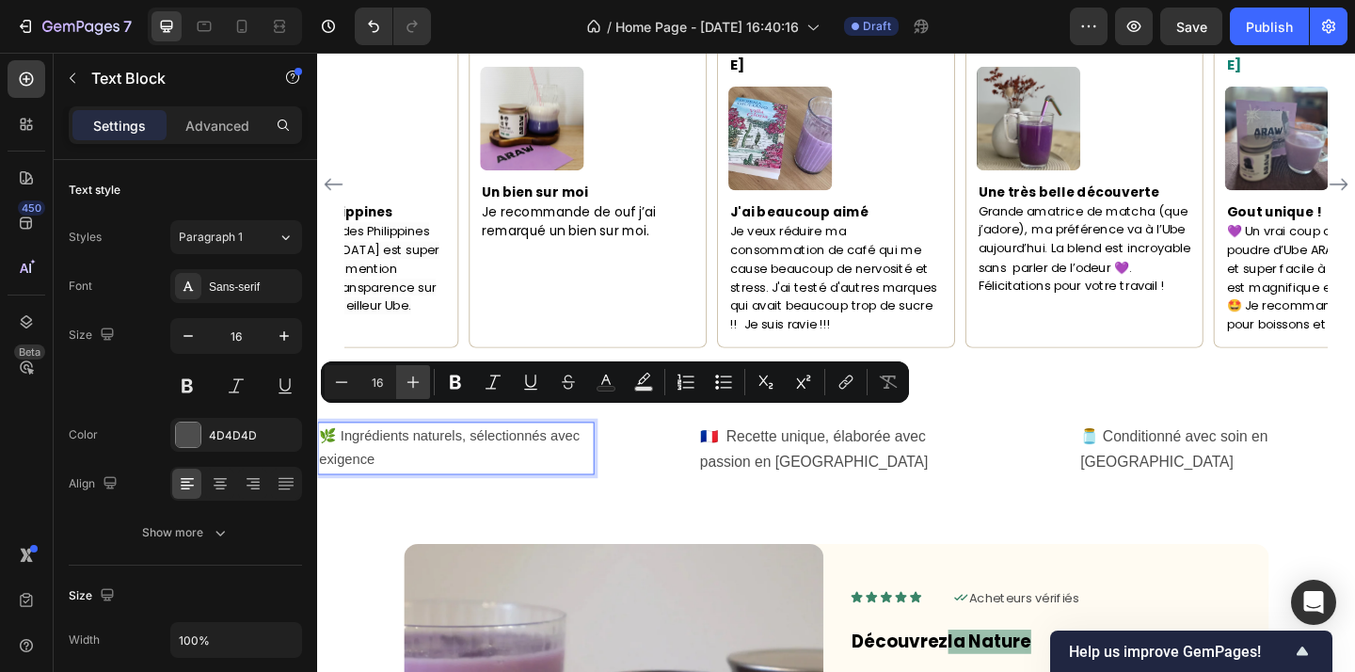
click at [409, 380] on icon "Editor contextual toolbar" at bounding box center [413, 382] width 19 height 19
type input "17"
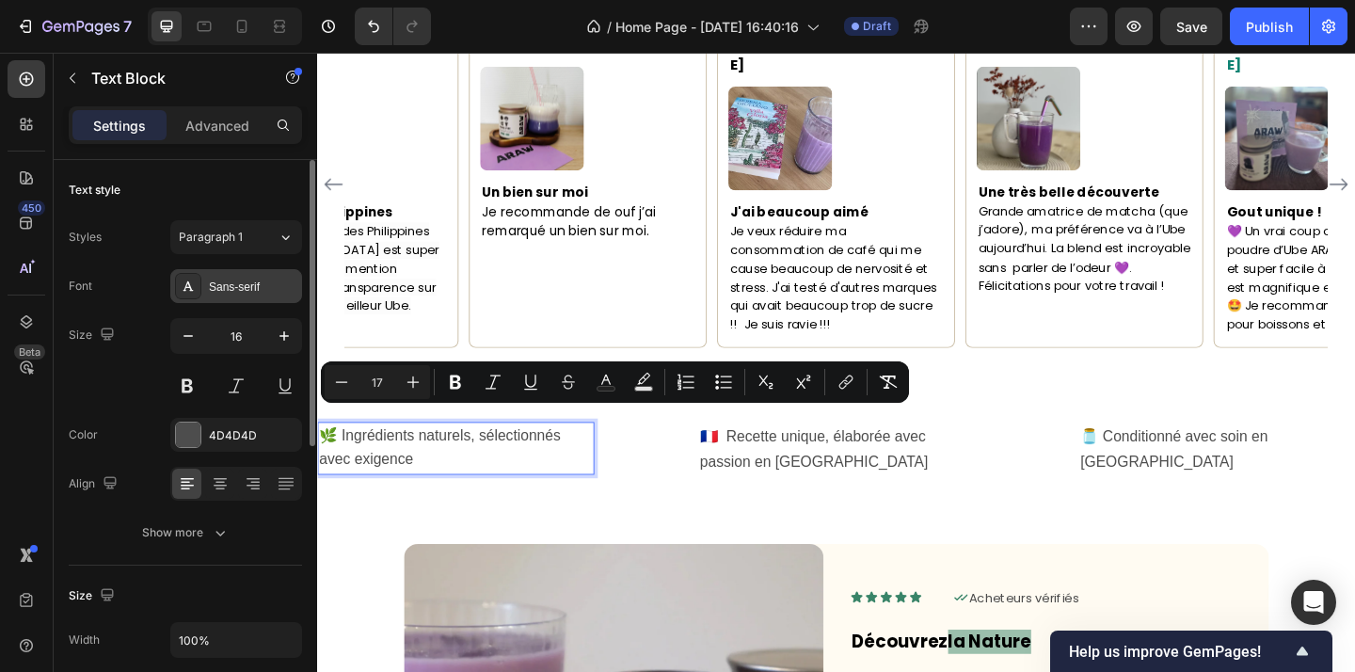
click at [248, 284] on div "Sans-serif" at bounding box center [253, 287] width 88 height 17
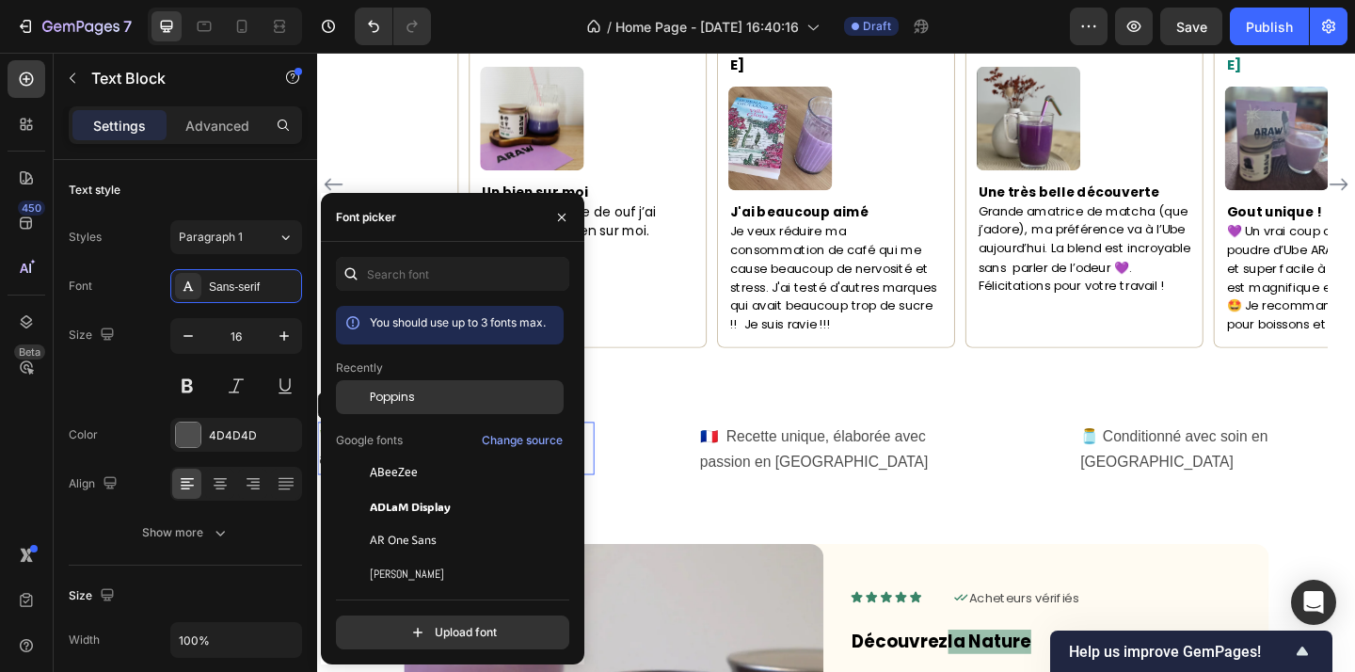
click at [424, 394] on div "Poppins" at bounding box center [465, 397] width 190 height 17
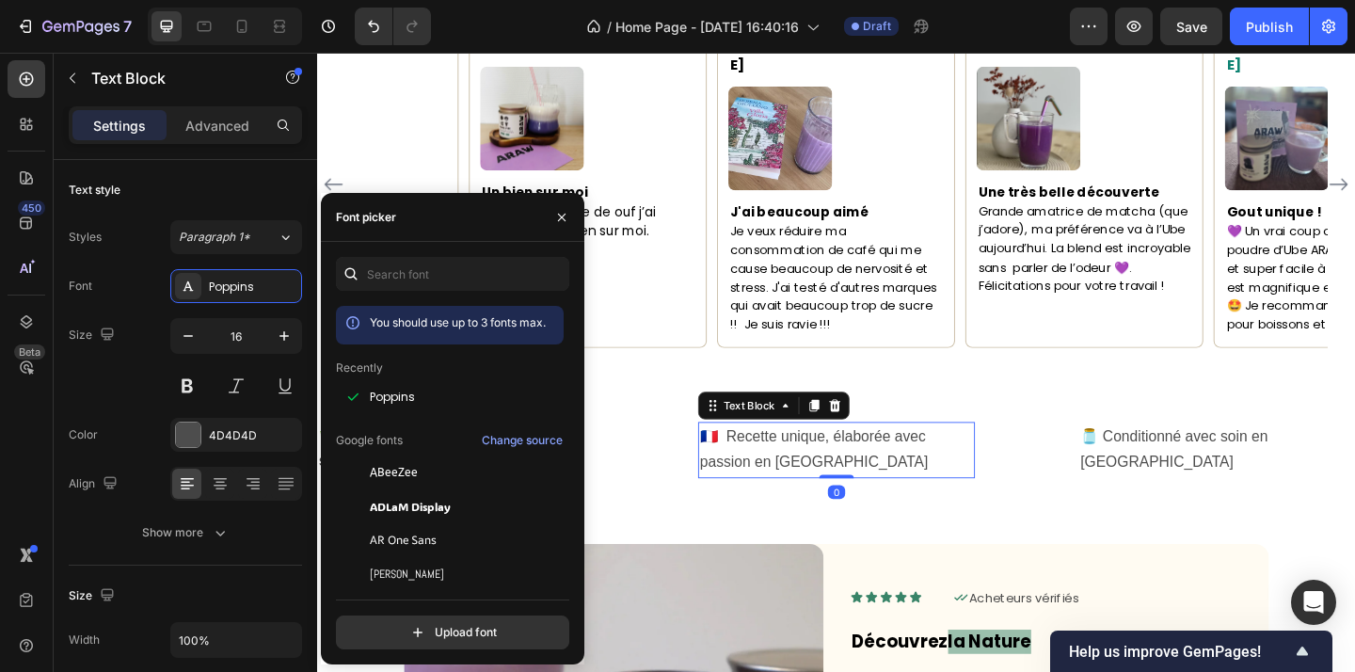
click at [908, 484] on p "🇫🇷 Recette unique, élaborée avec passion en France" at bounding box center [881, 484] width 297 height 57
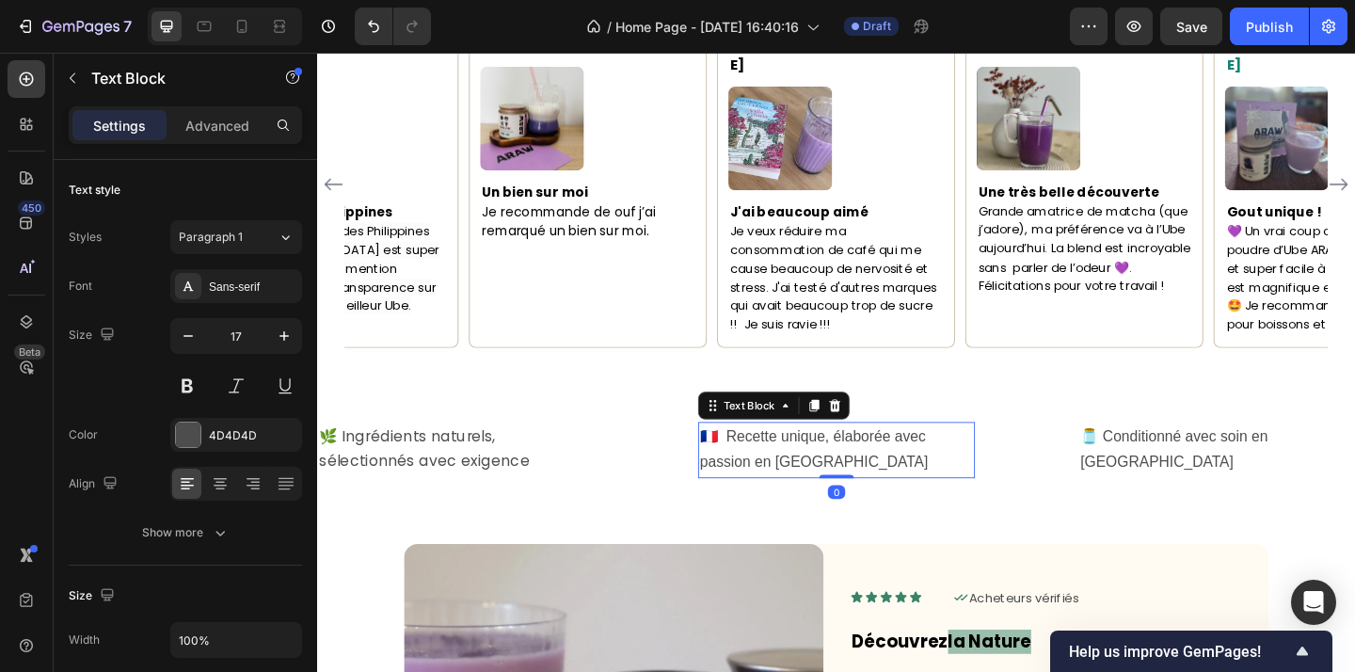
click at [908, 484] on p "🇫🇷 Recette unique, élaborée avec passion en France" at bounding box center [881, 484] width 297 height 57
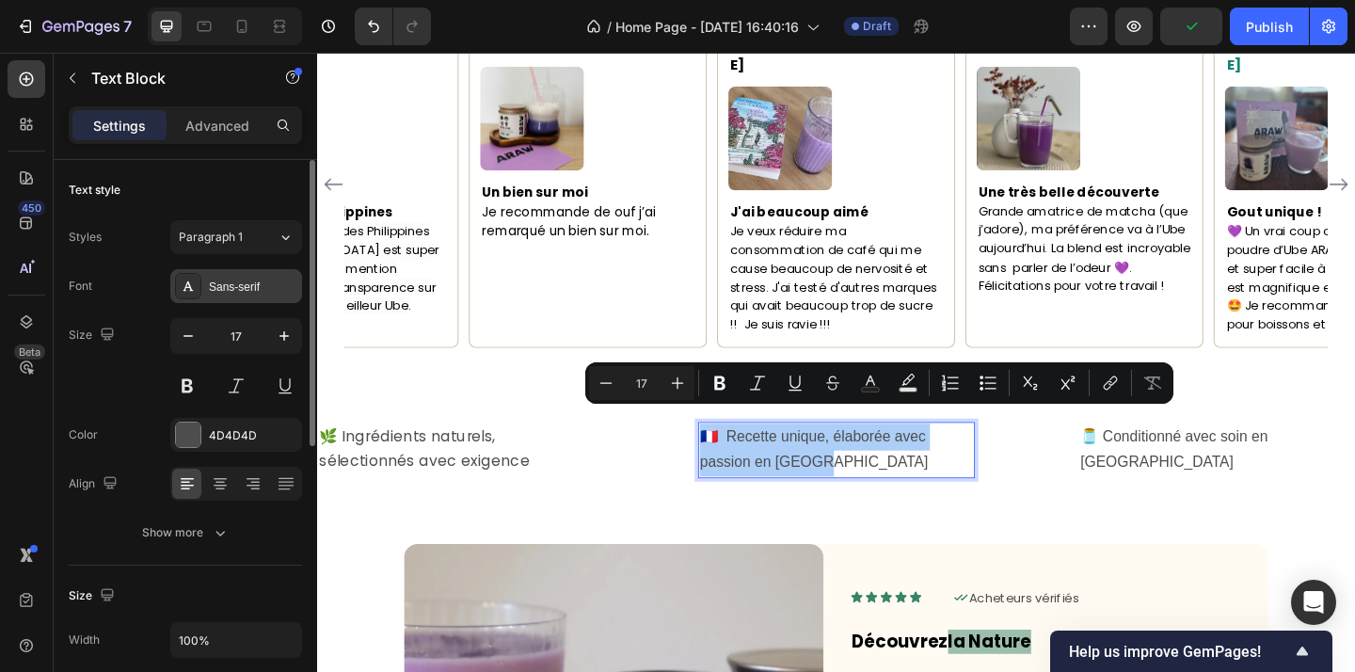
click at [256, 289] on div "Sans-serif" at bounding box center [253, 287] width 88 height 17
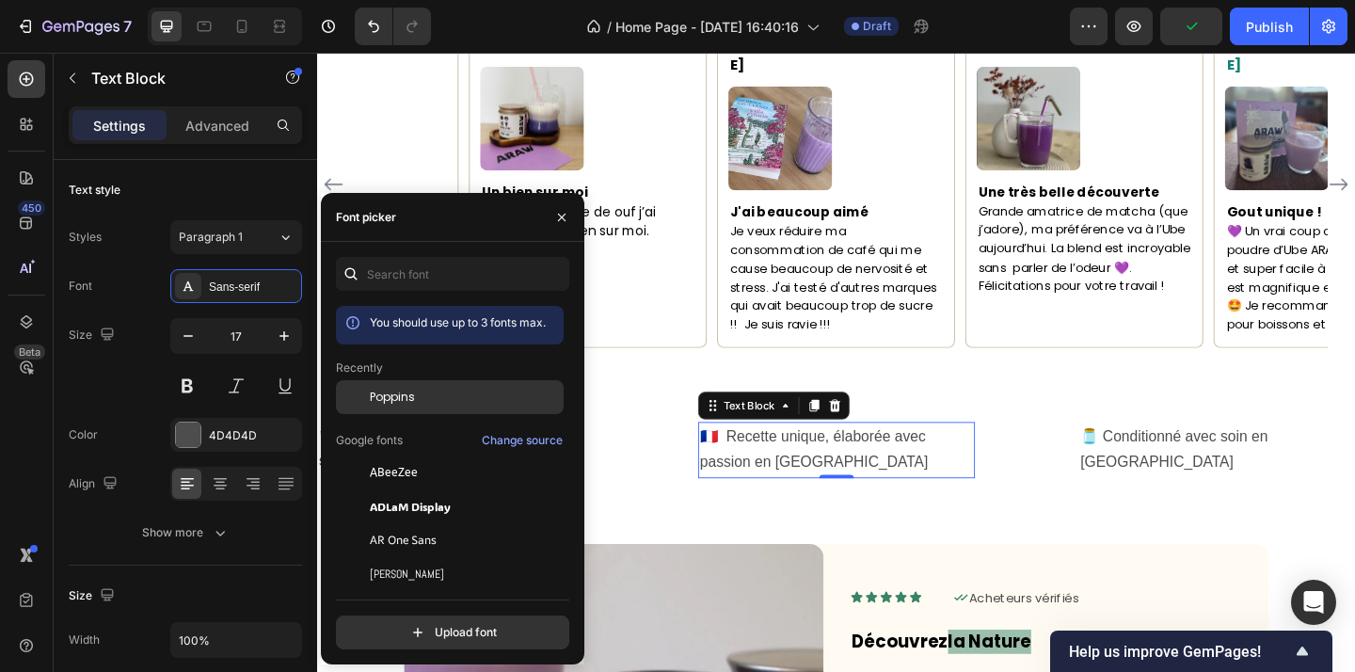
click at [430, 395] on div "Poppins" at bounding box center [465, 397] width 190 height 17
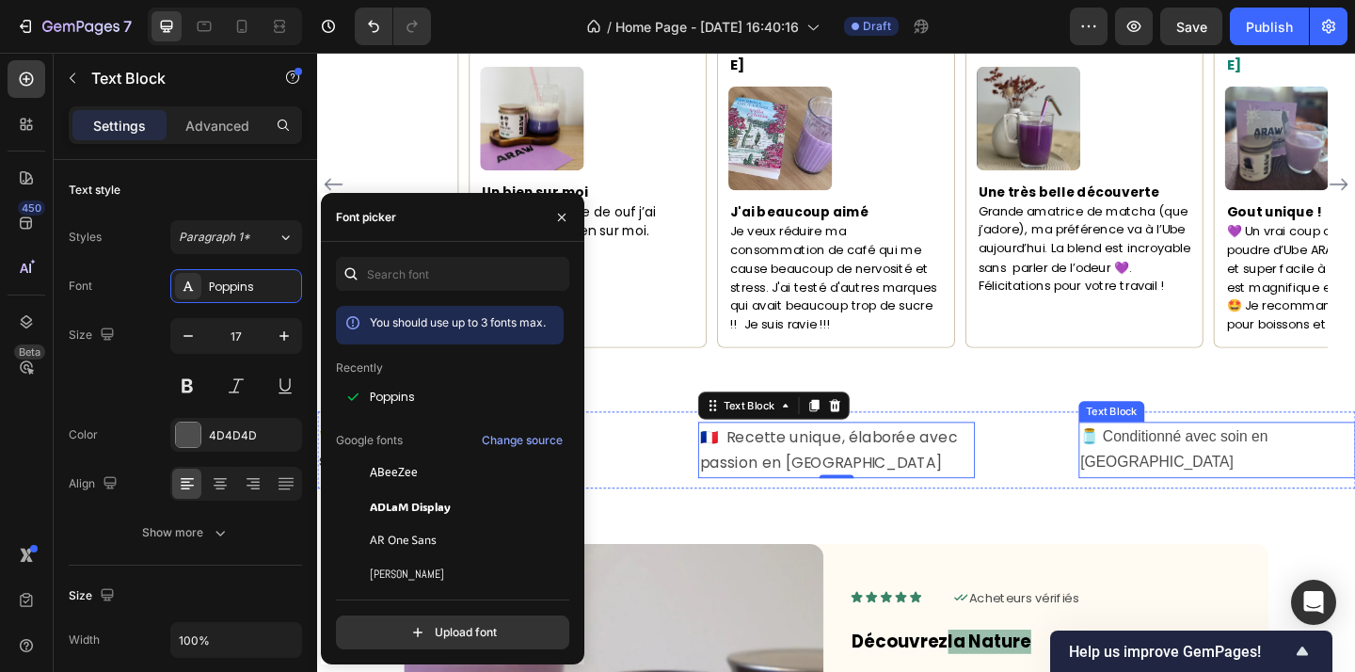
click at [1297, 456] on p "🫙 Conditionné avec soin en France" at bounding box center [1295, 484] width 297 height 57
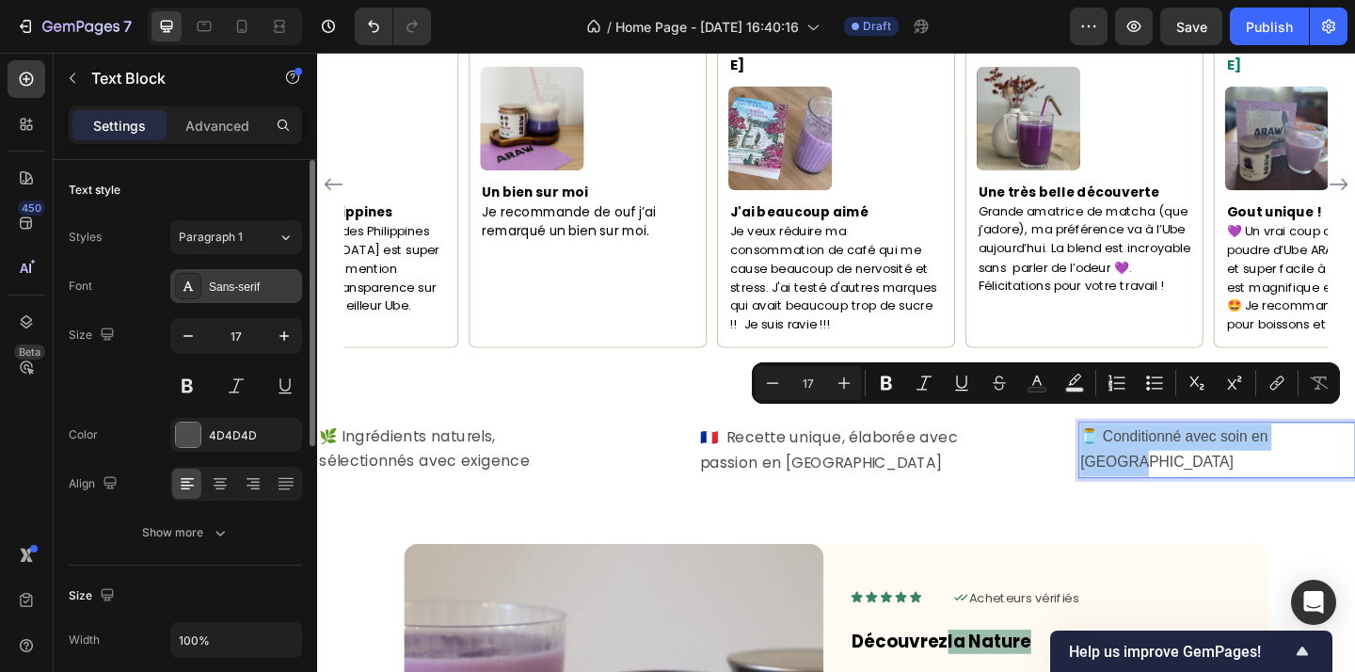
click at [233, 294] on div "Sans-serif" at bounding box center [253, 287] width 88 height 17
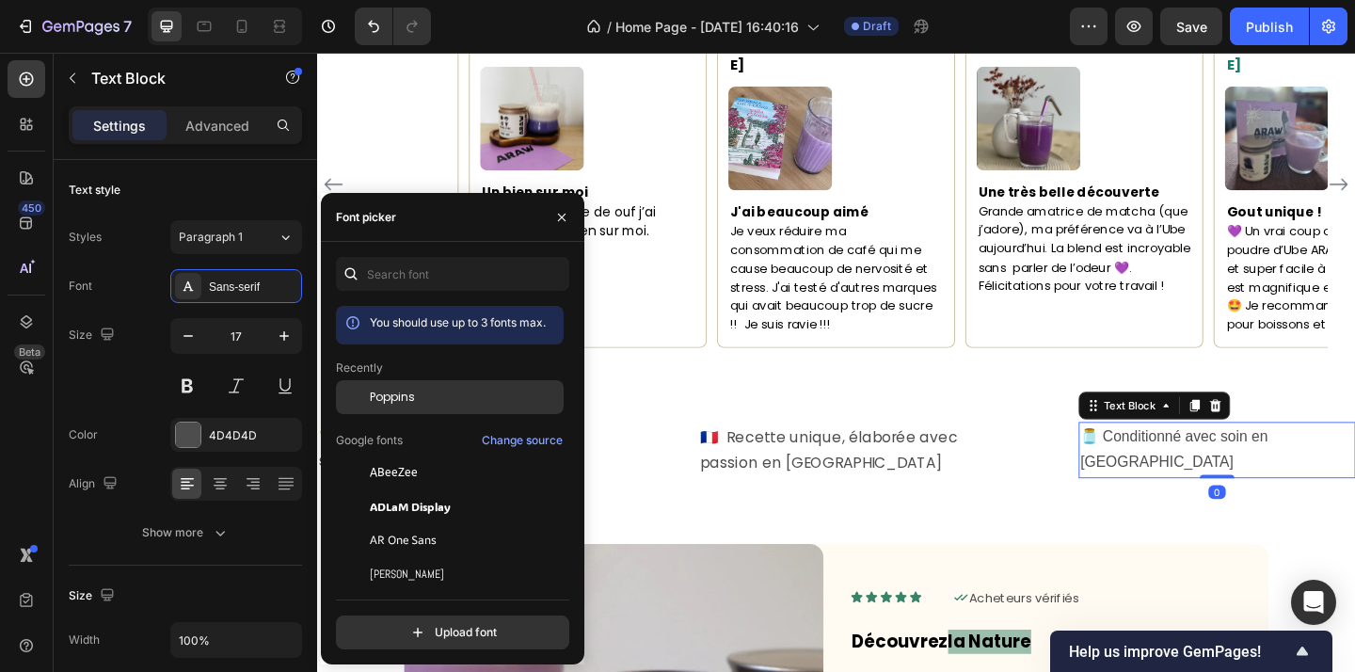
click at [426, 398] on div "Poppins" at bounding box center [465, 397] width 190 height 17
click at [279, 31] on icon at bounding box center [279, 26] width 19 height 19
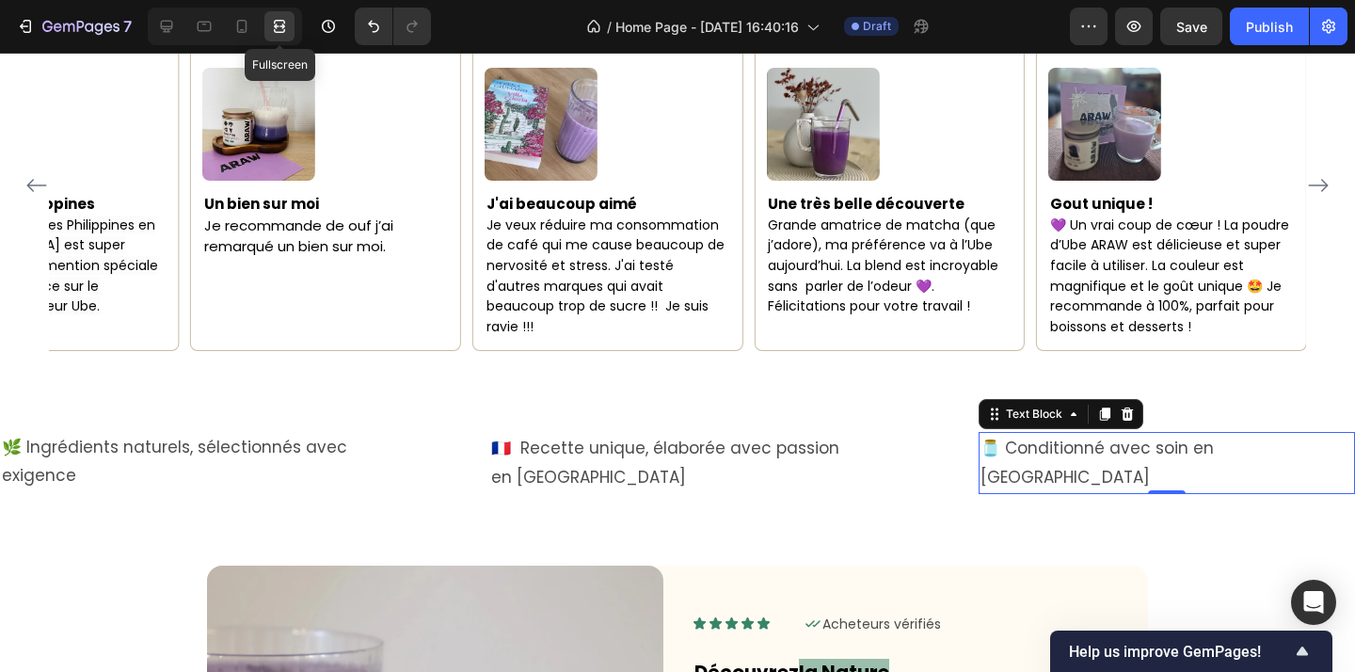
scroll to position [1641, 0]
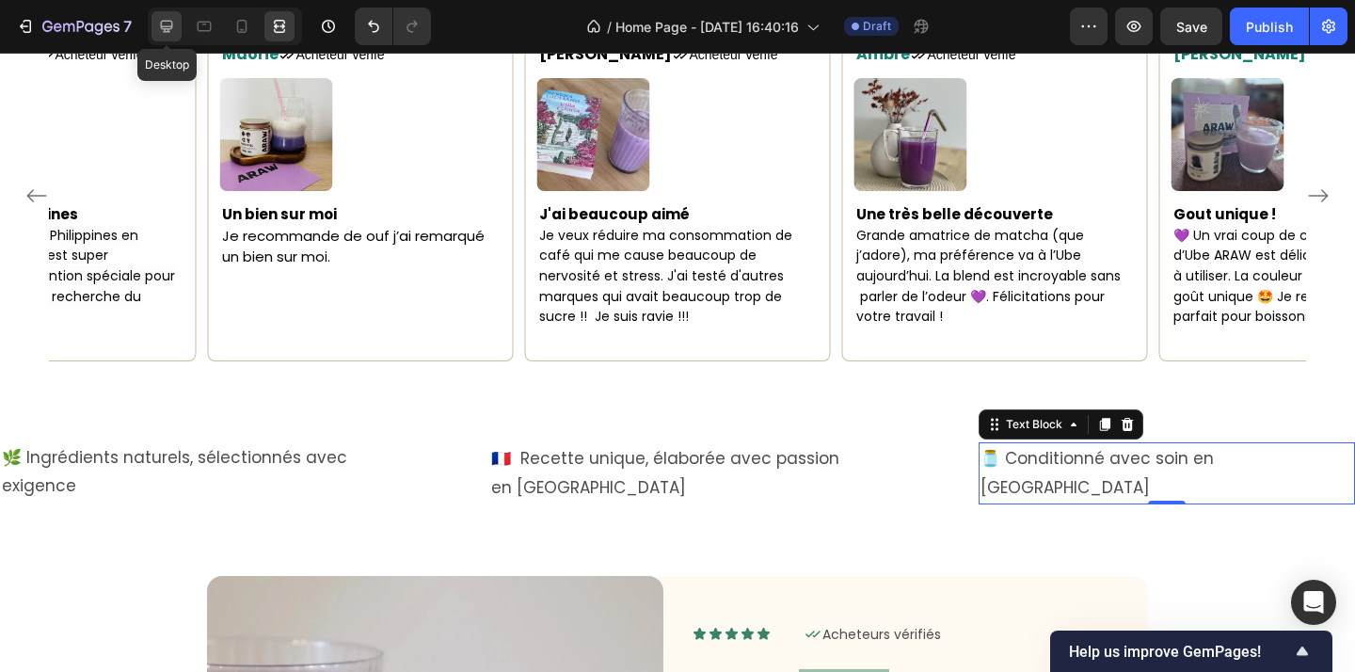
click at [171, 38] on div at bounding box center [166, 26] width 30 height 30
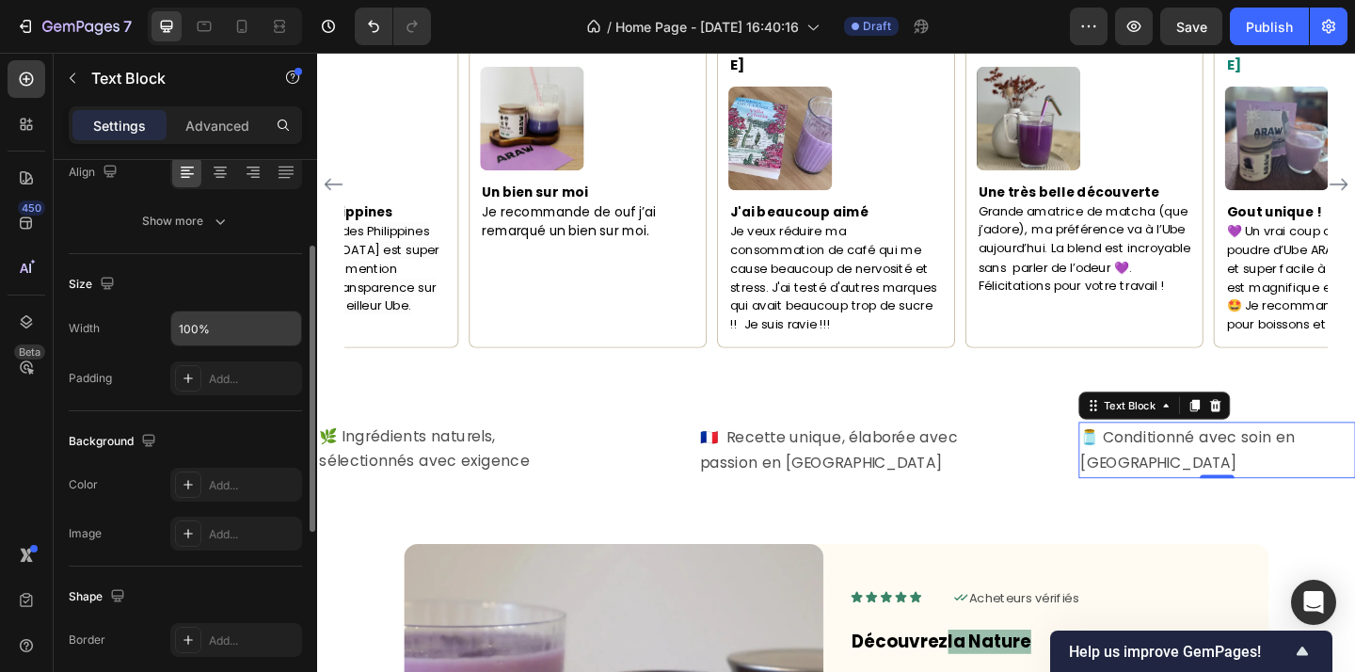
scroll to position [15, 0]
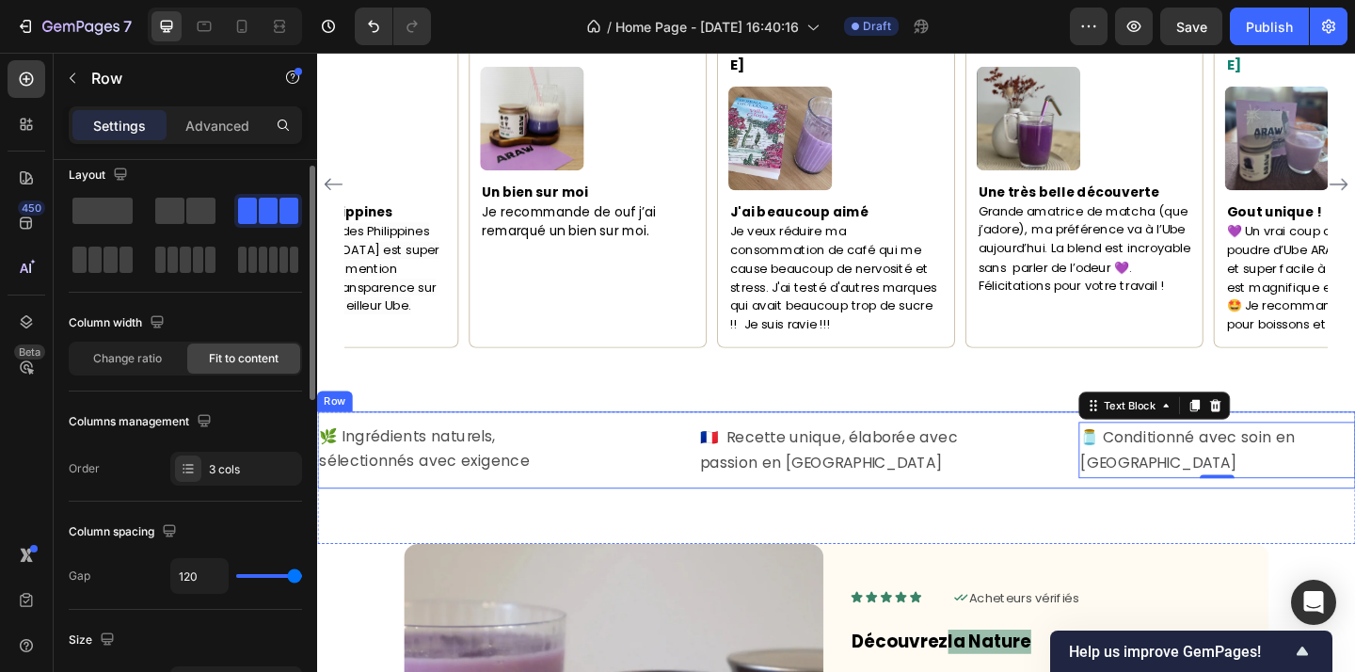
click at [673, 459] on div "🌿 Ingrédients naturels, sélectionnés avec exigence Text Block 🇫🇷 Recette unique…" at bounding box center [881, 485] width 1129 height 84
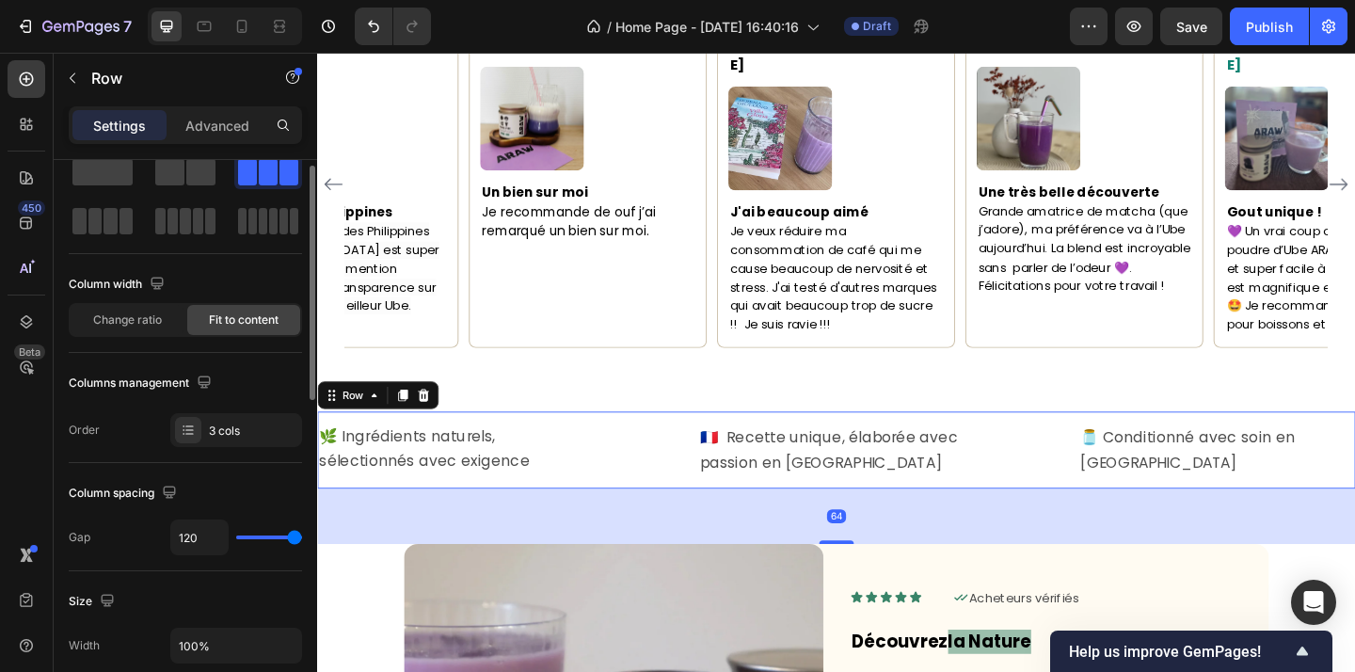
scroll to position [60, 0]
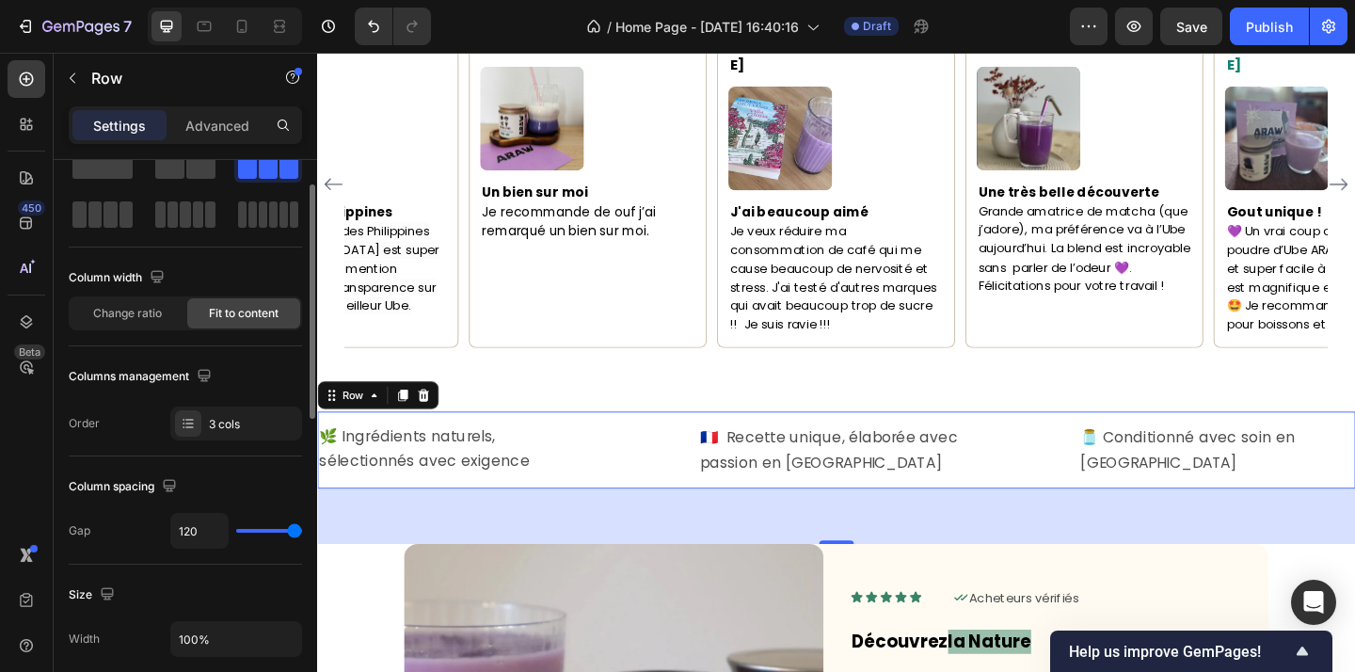
type input "114"
type input "113"
type input "112"
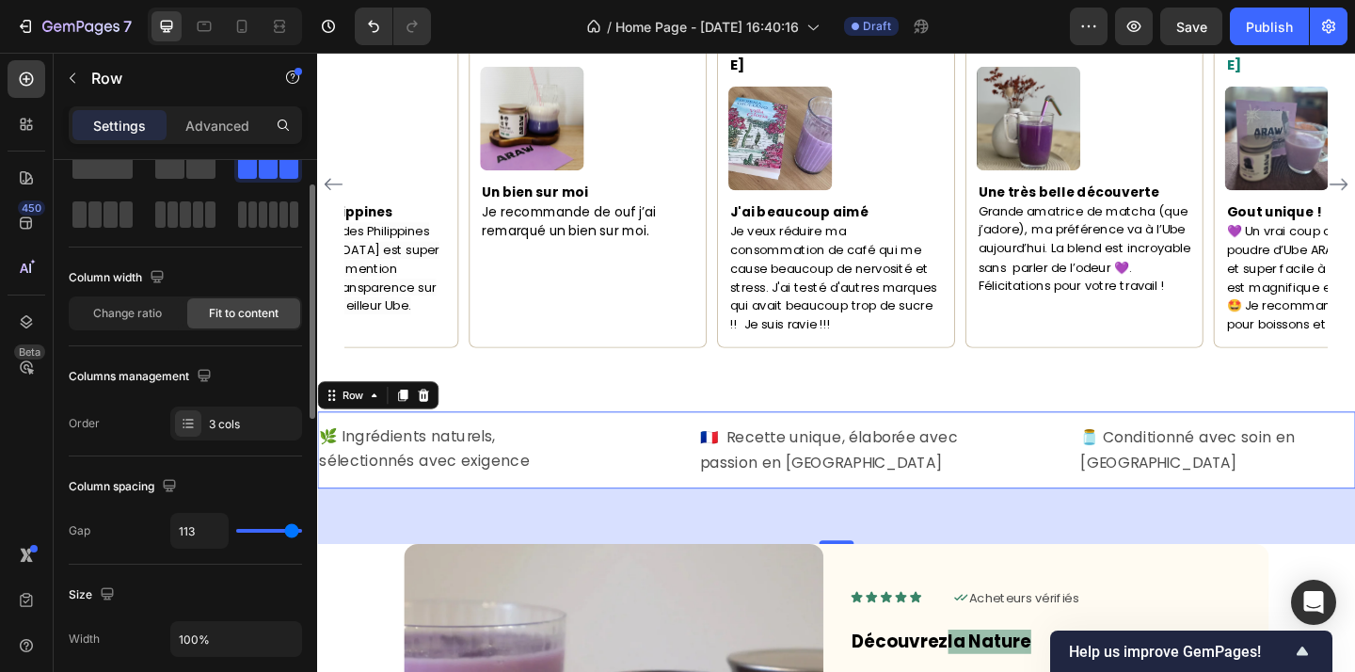
type input "112"
type input "111"
type input "109"
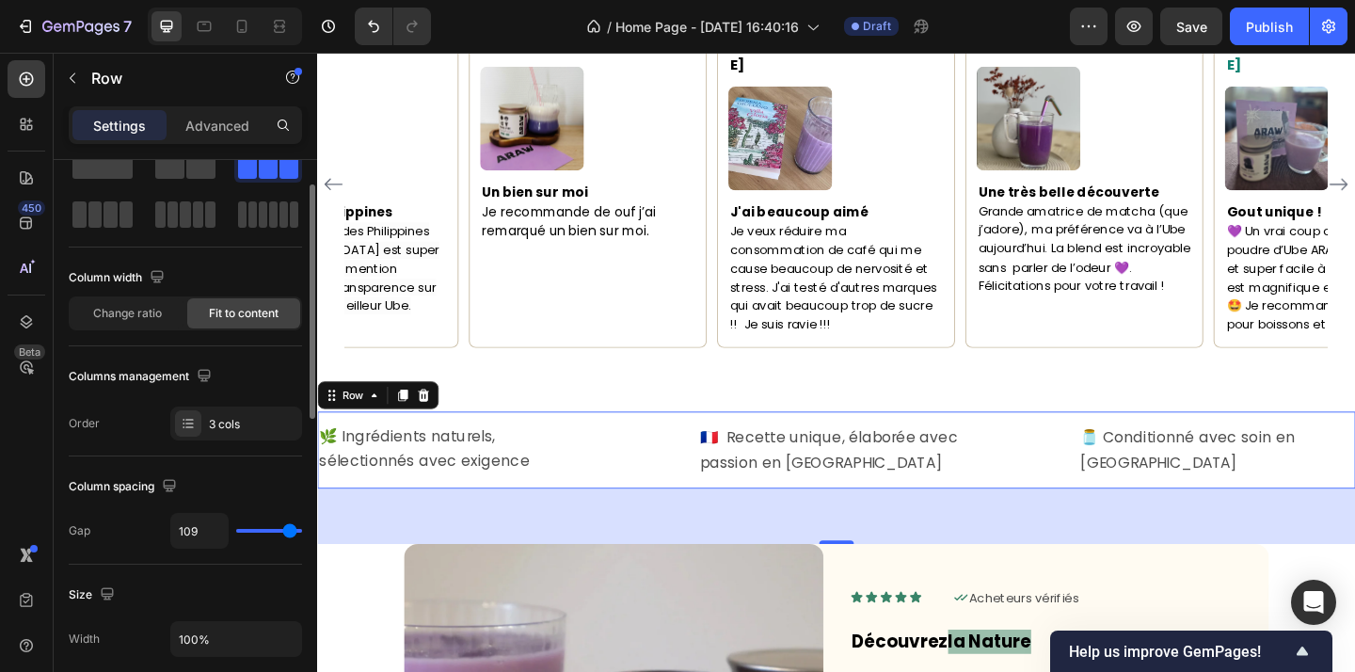
type input "108"
type input "107"
type input "106"
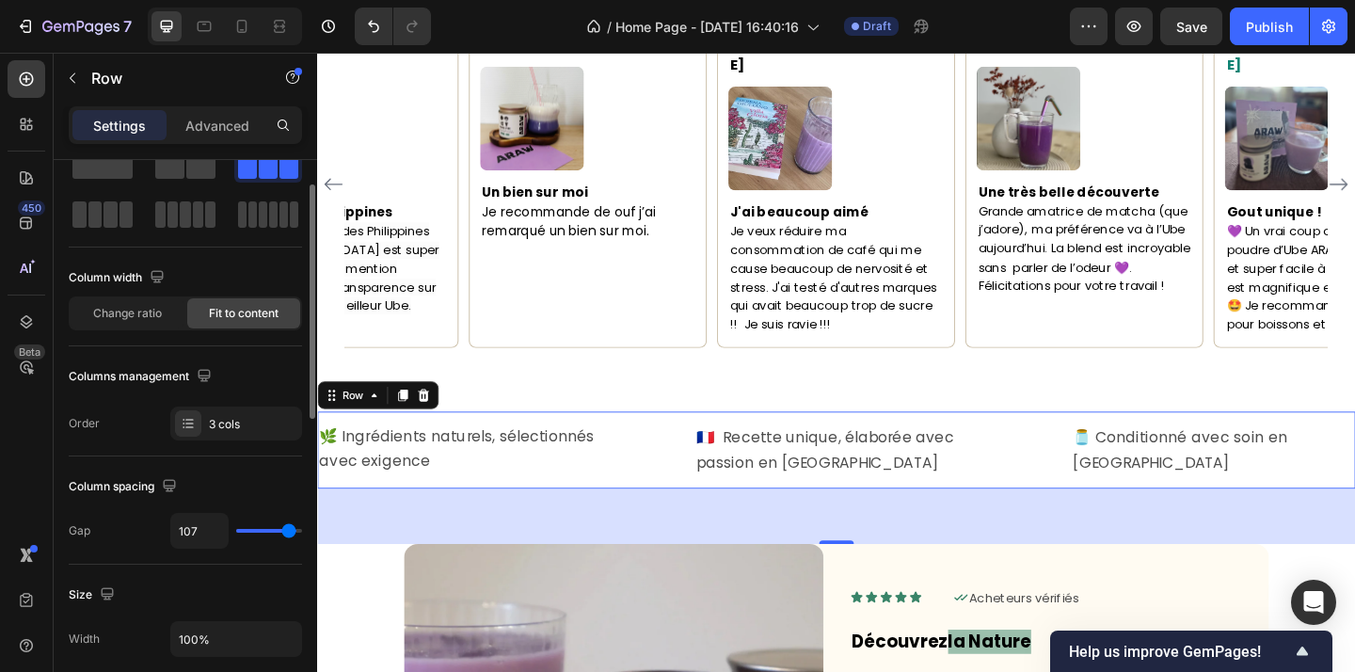
type input "106"
type input "105"
type input "104"
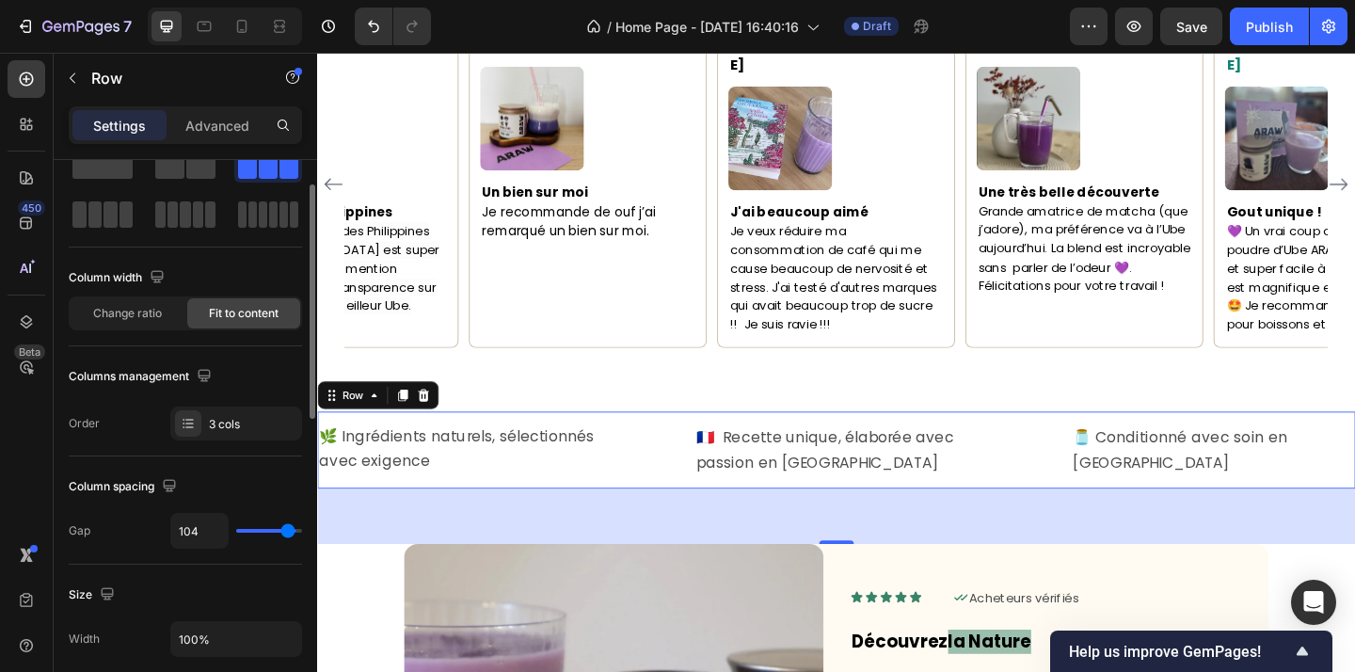
type input "103"
type input "102"
type input "101"
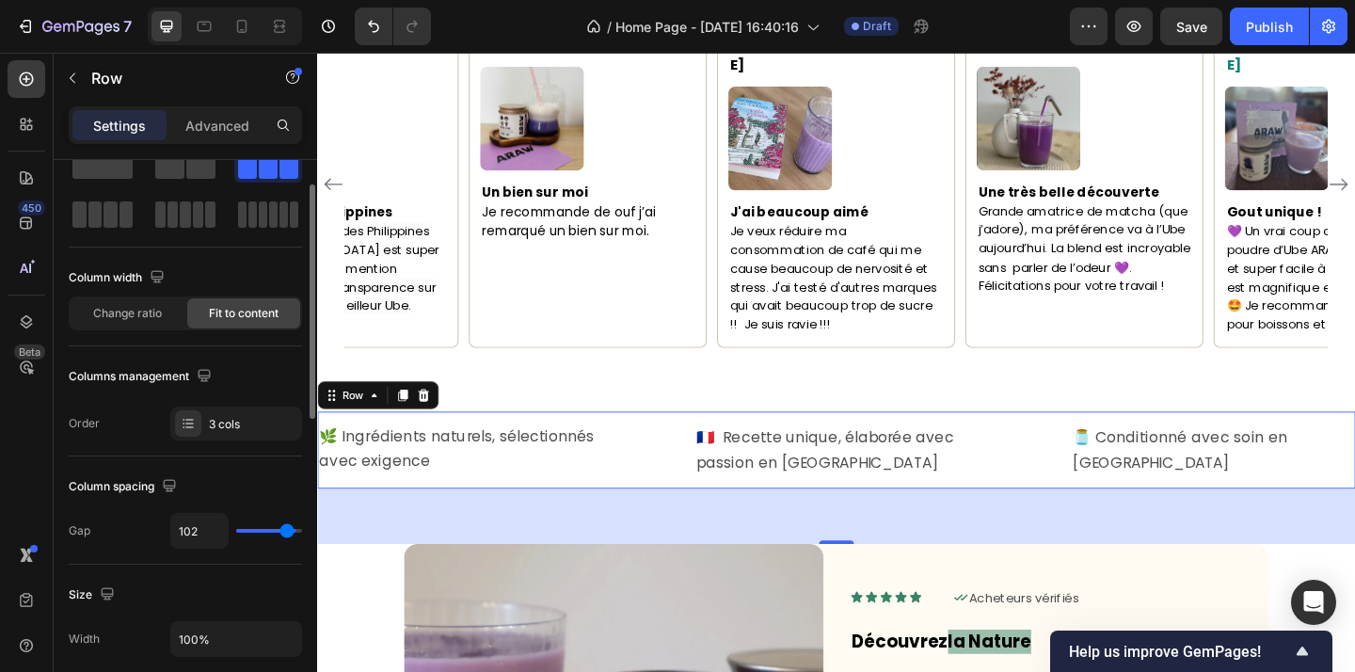
type input "101"
type input "100"
type input "98"
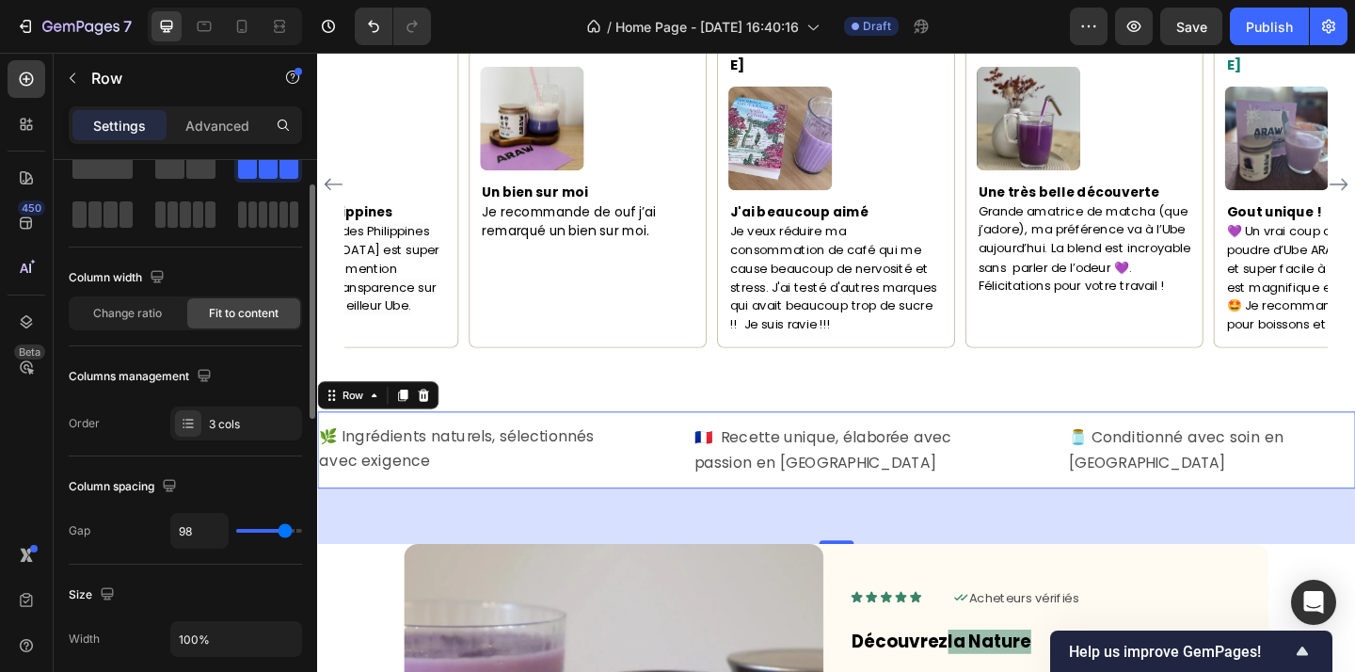
type input "97"
type input "96"
type input "95"
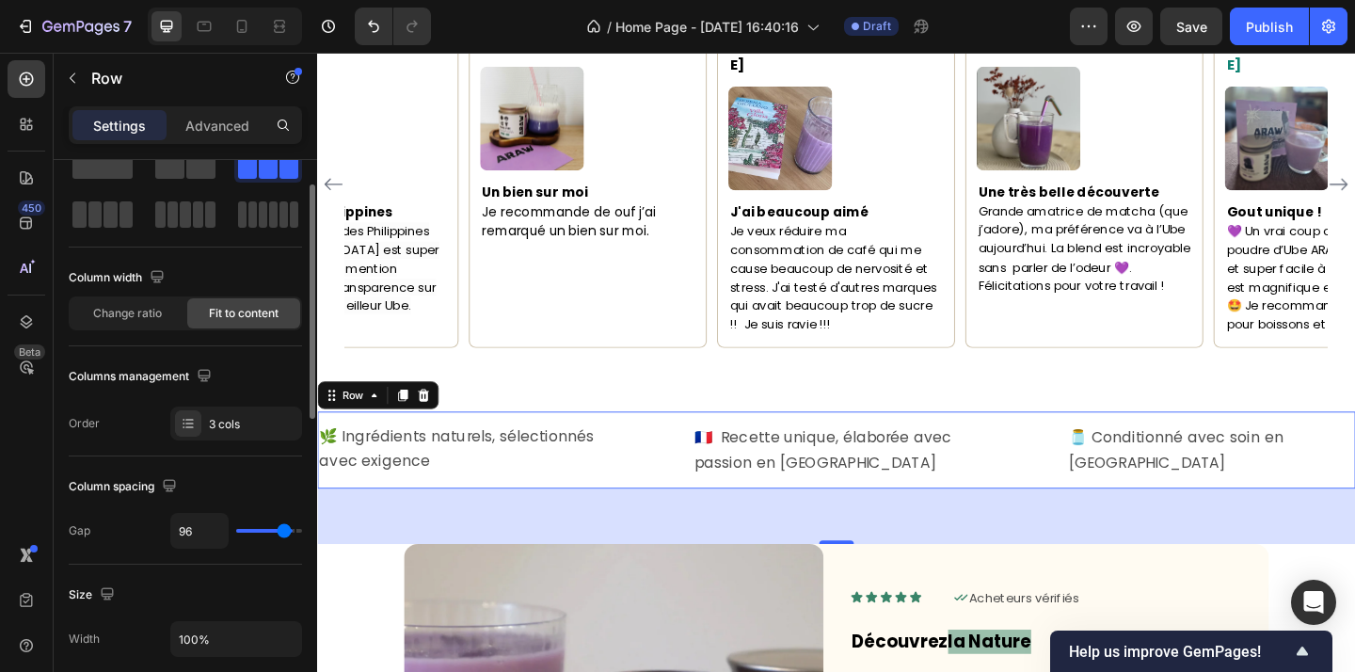
type input "95"
type input "94"
type input "93"
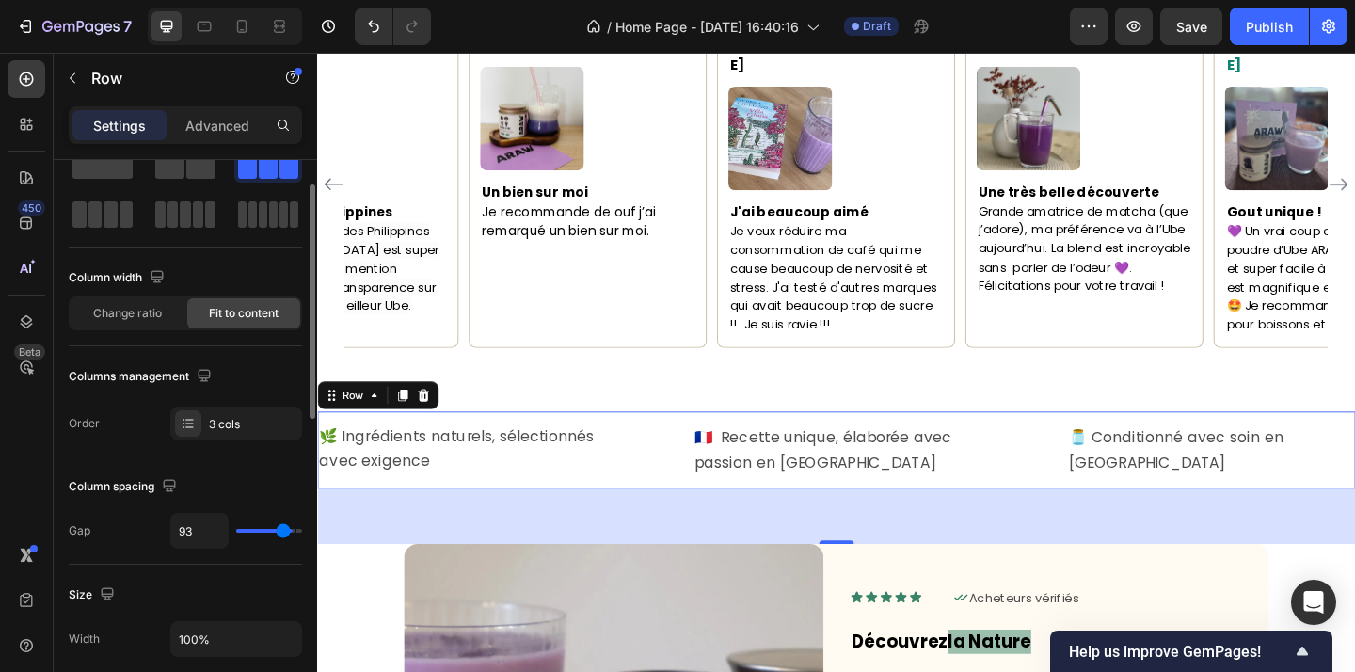
type input "92"
type input "91"
type input "90"
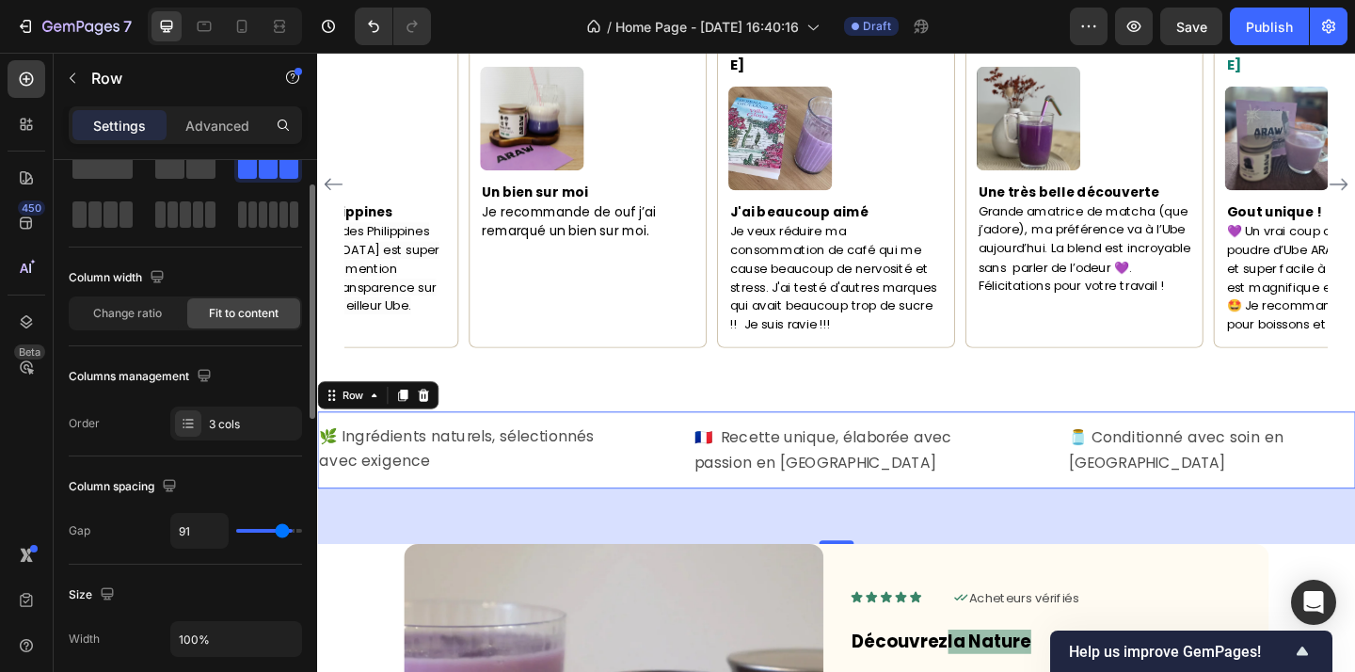
type input "90"
type input "88"
type input "87"
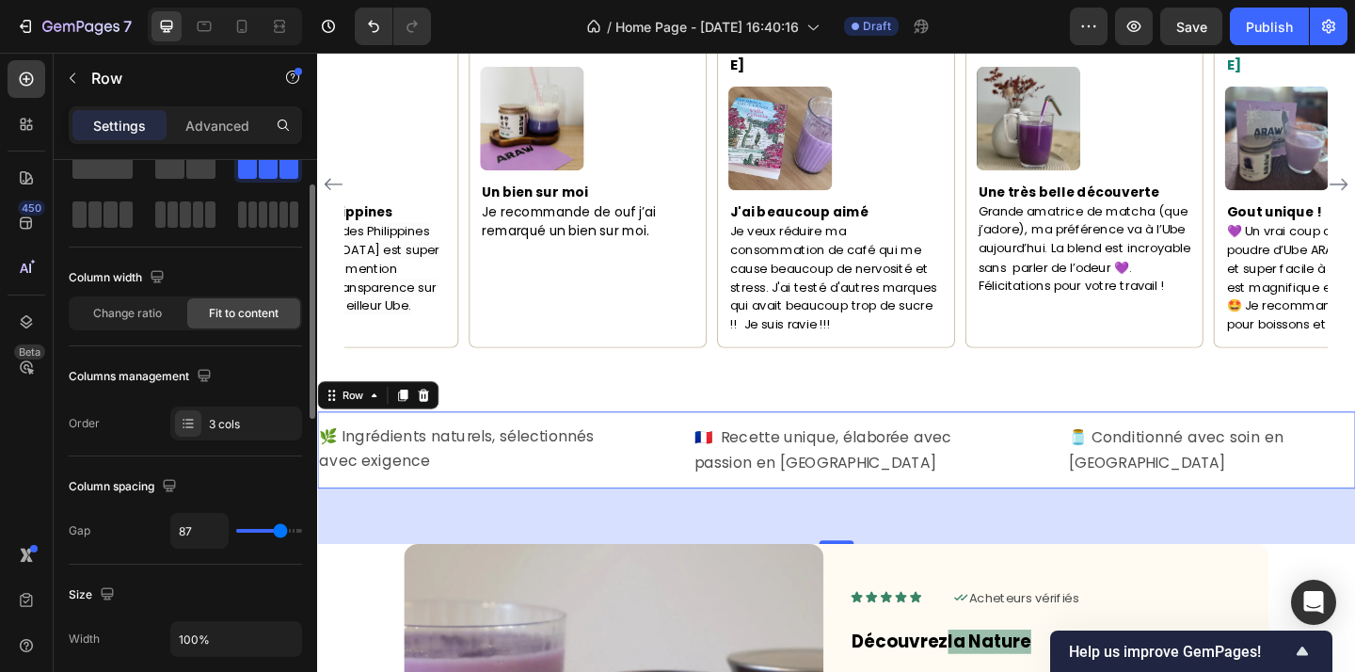
type input "86"
type input "85"
type input "84"
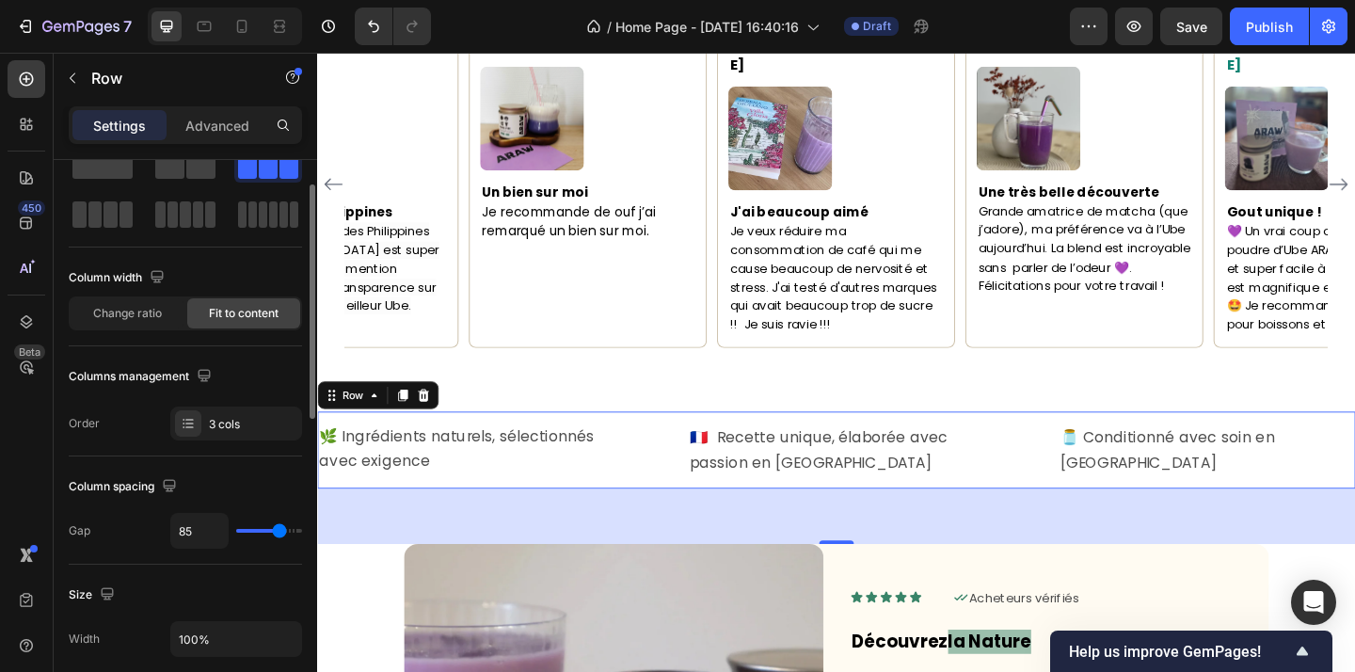
type input "84"
type input "83"
type input "81"
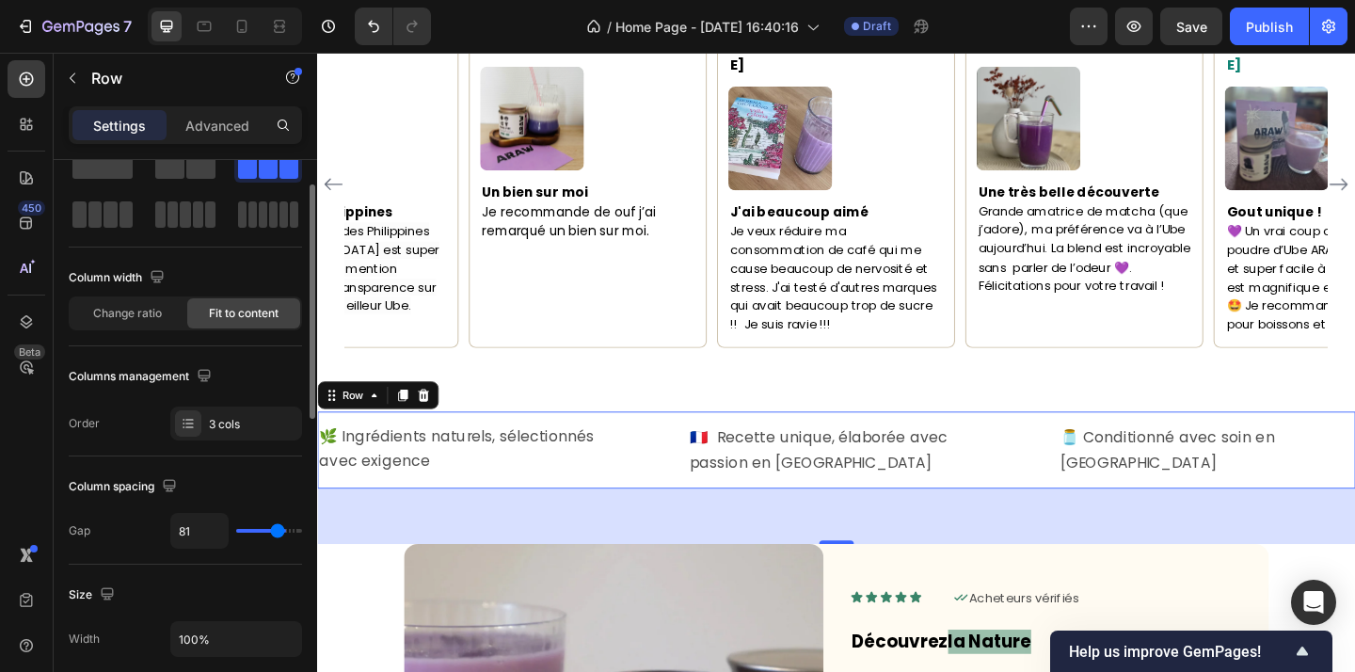
type input "78"
type input "73"
type input "68"
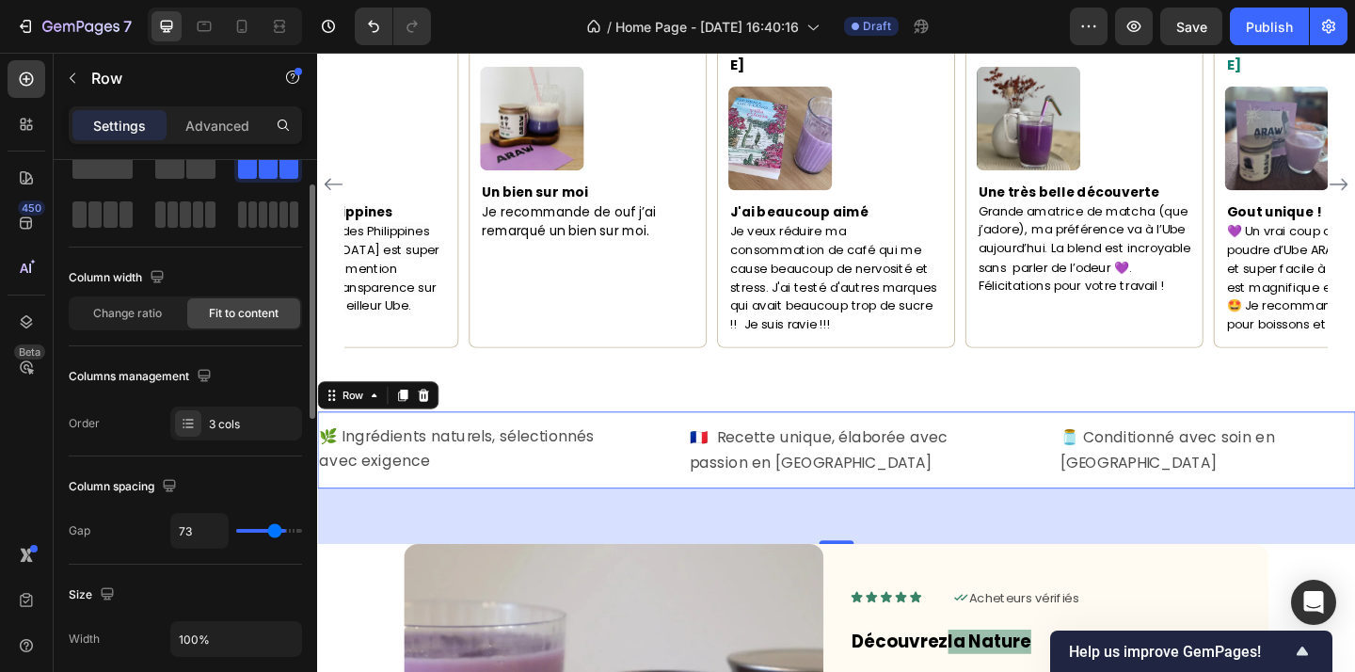
type input "68"
type input "65"
type input "62"
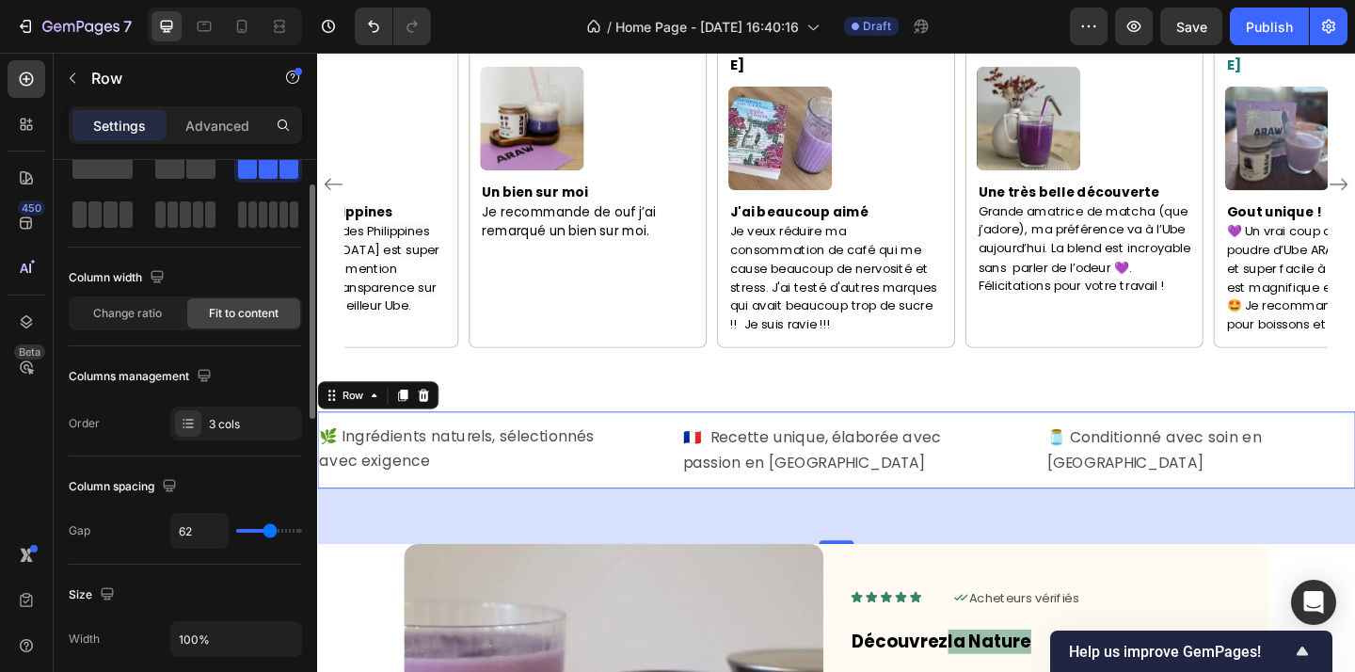
type input "63"
drag, startPoint x: 292, startPoint y: 533, endPoint x: 270, endPoint y: 536, distance: 21.8
type input "63"
click at [270, 533] on input "range" at bounding box center [269, 531] width 66 height 4
click at [297, 22] on div at bounding box center [225, 27] width 154 height 38
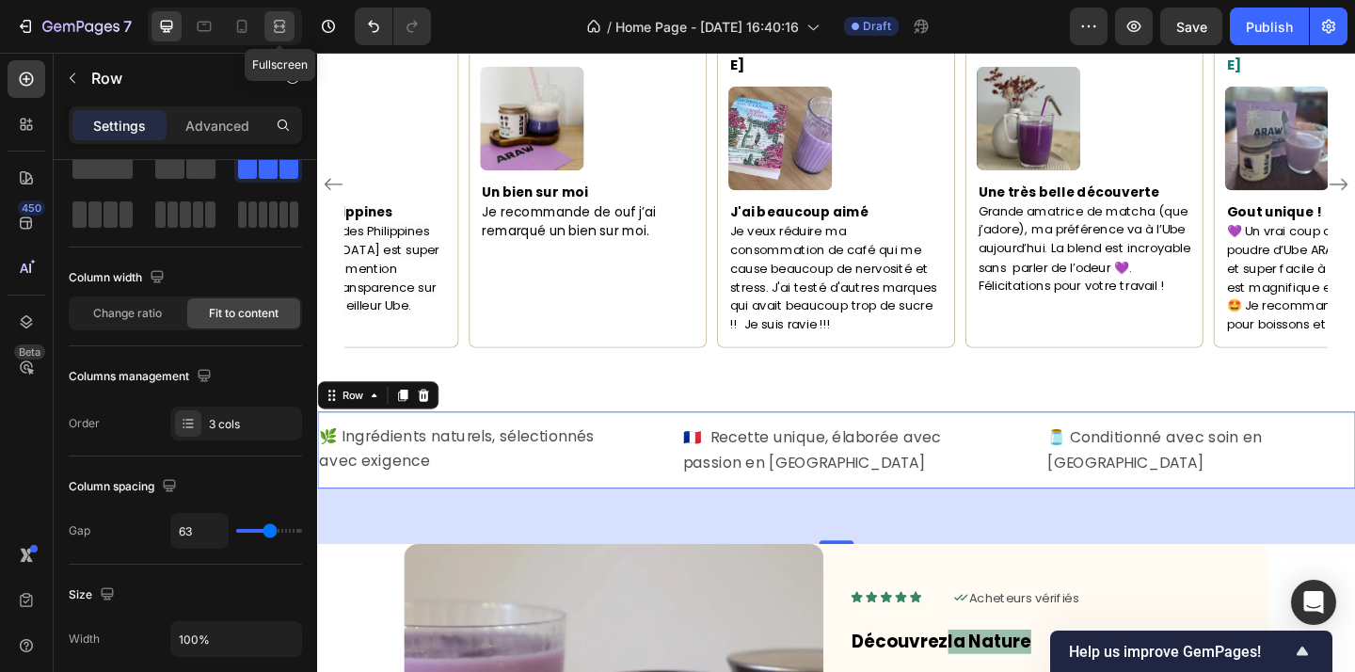
click at [282, 25] on icon at bounding box center [282, 26] width 6 height 5
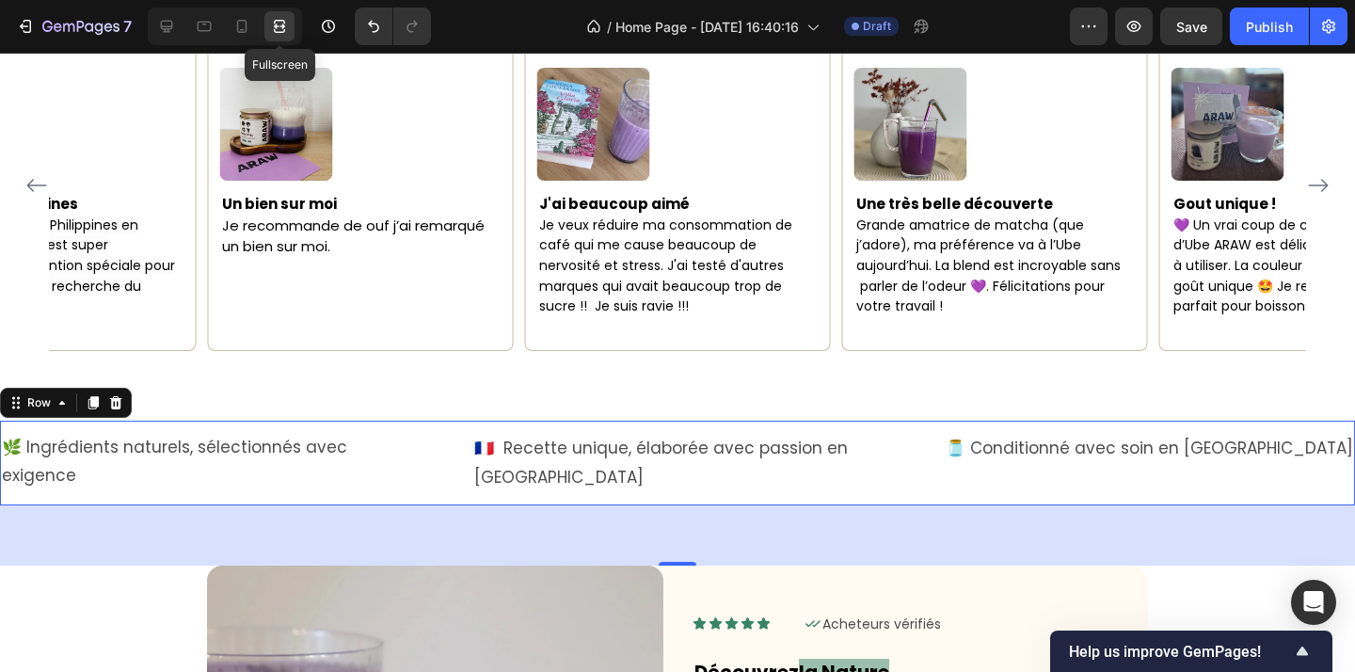
scroll to position [1641, 0]
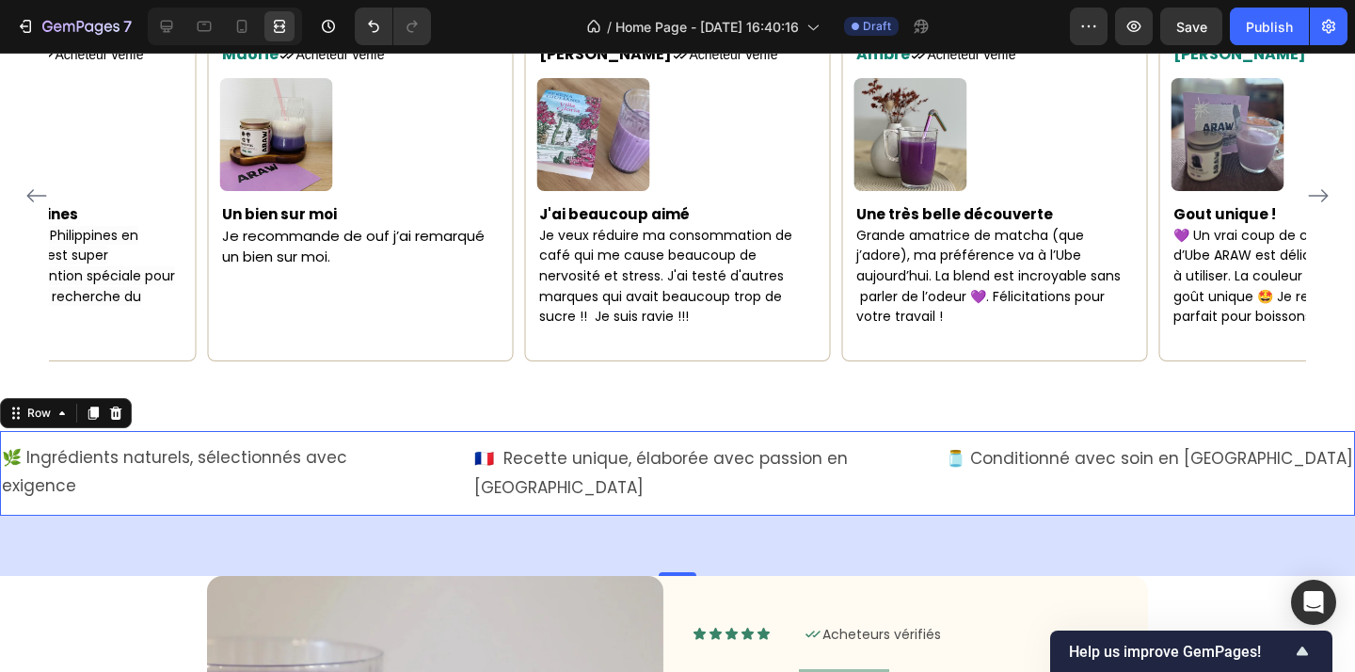
click at [933, 444] on div "🌿 Ingrédients naturels, sélectionnés avec exigence Text Block 🇫🇷 Recette unique…" at bounding box center [677, 473] width 1355 height 84
click at [169, 29] on icon at bounding box center [167, 27] width 12 height 12
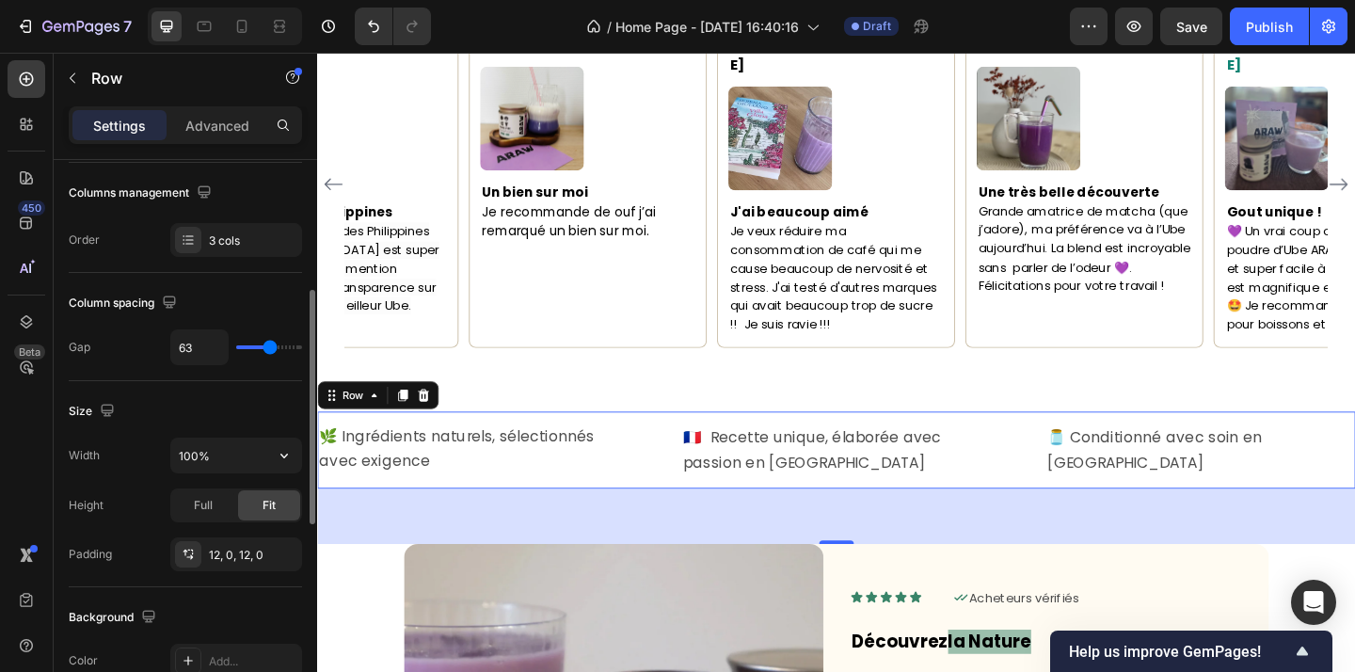
scroll to position [234, 0]
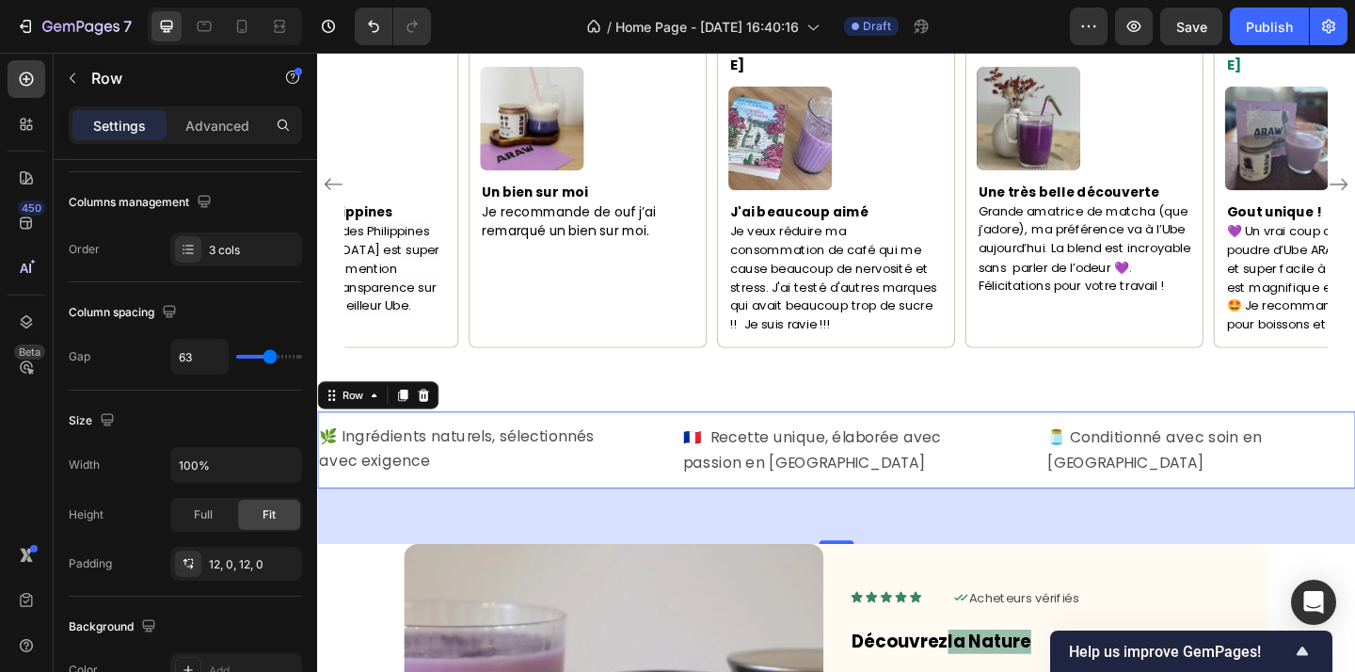
click at [725, 443] on div "🌿 Ingrédients naturels, sélectionnés avec exigence Text Block 🇫🇷 Recette unique…" at bounding box center [881, 485] width 1129 height 84
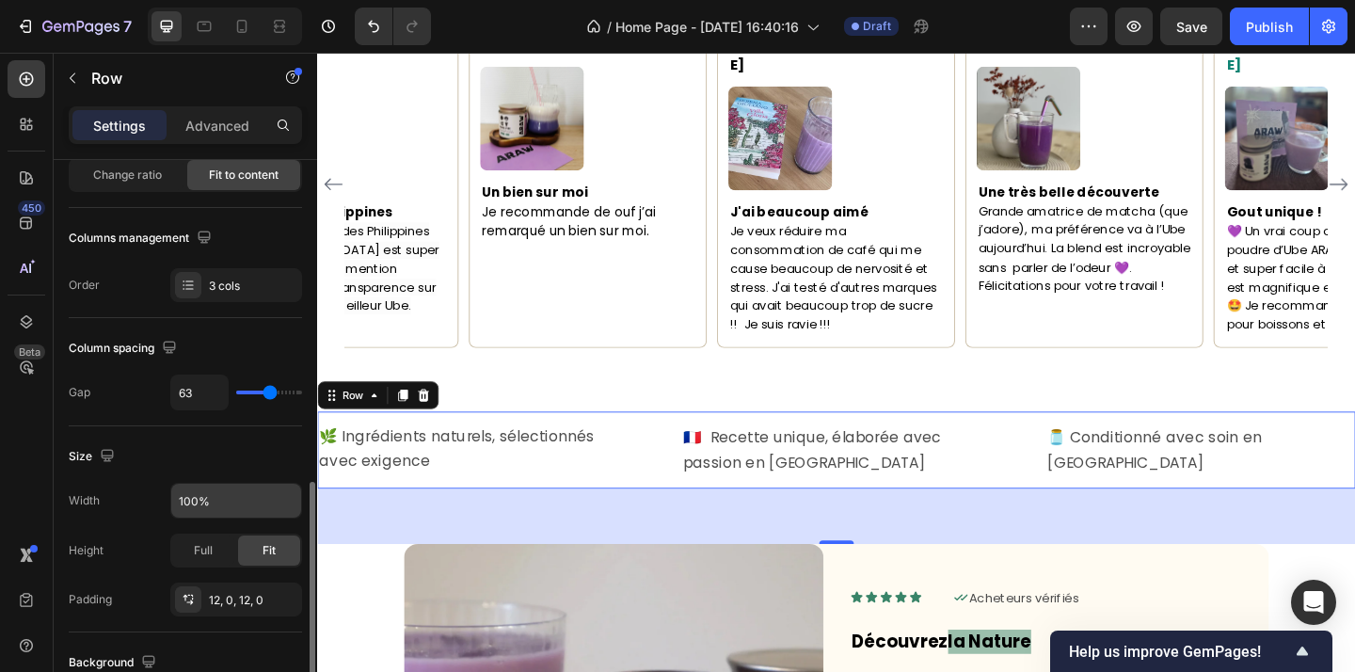
scroll to position [0, 0]
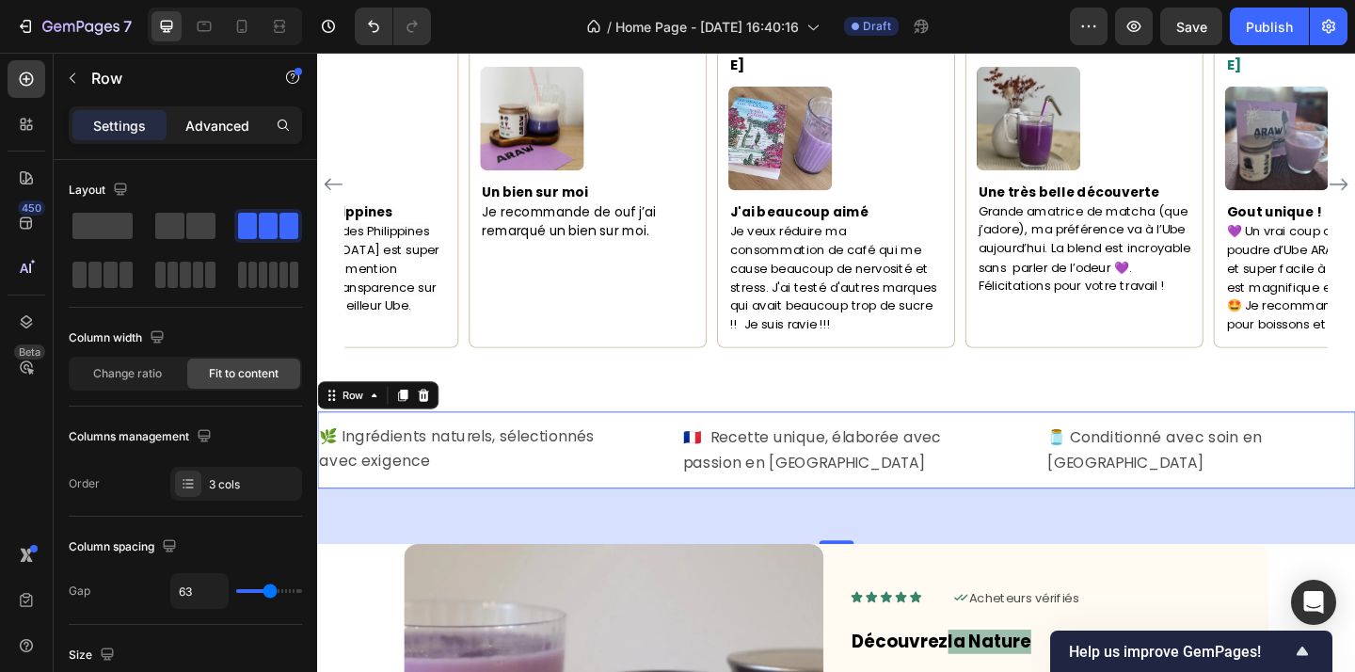
click at [203, 121] on p "Advanced" at bounding box center [217, 126] width 64 height 20
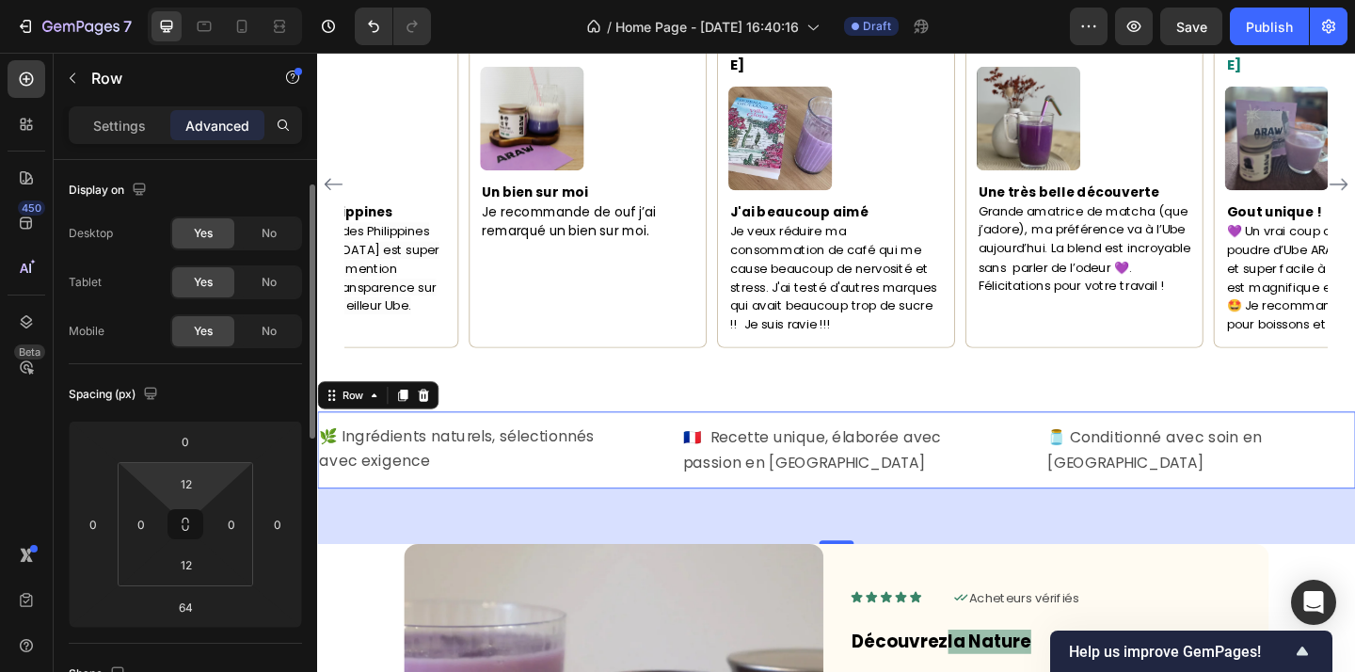
scroll to position [690, 0]
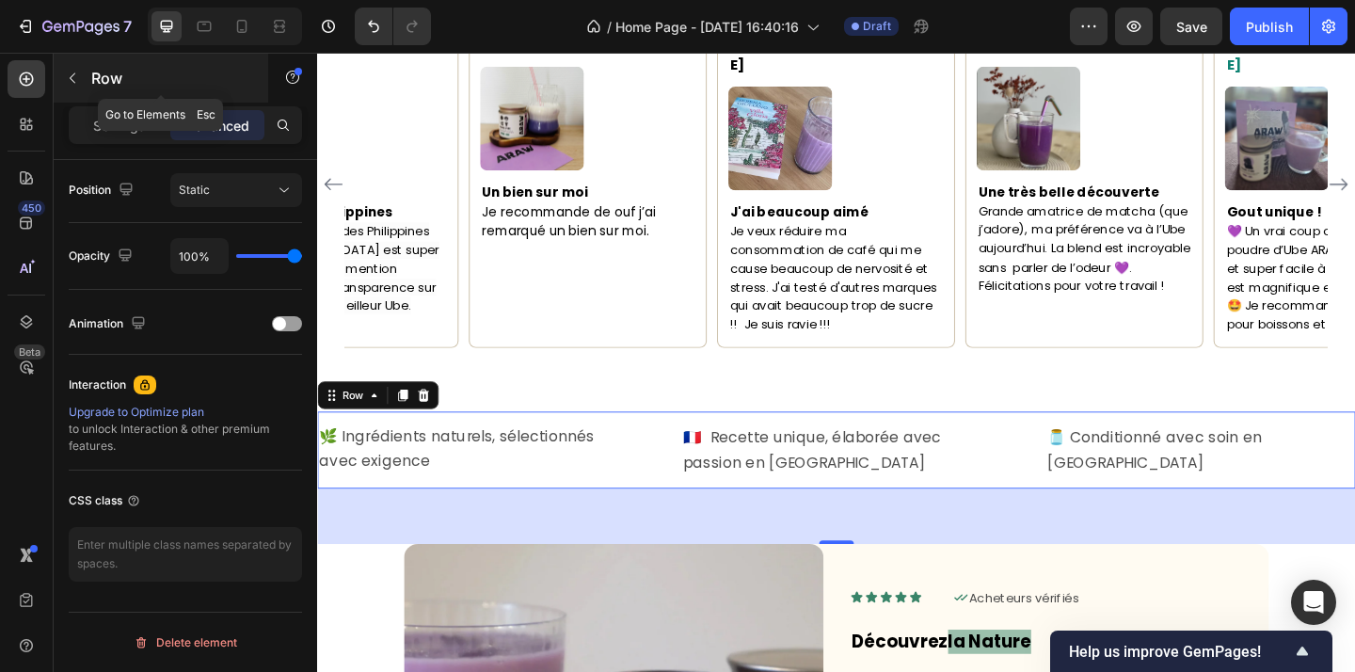
click at [79, 69] on button "button" at bounding box center [72, 78] width 30 height 30
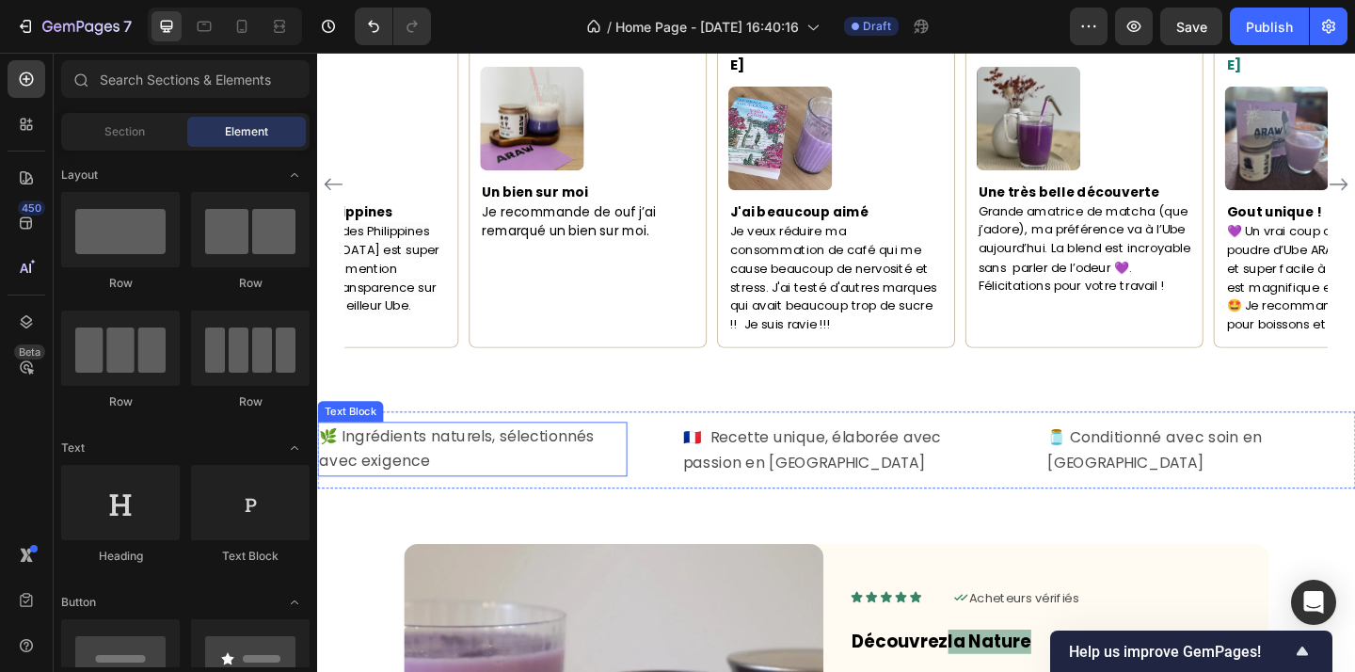
click at [683, 456] on div "🌿 Ingrédients naturels, sélectionnés avec exigence Text Block 🇫🇷 Recette unique…" at bounding box center [881, 485] width 1129 height 84
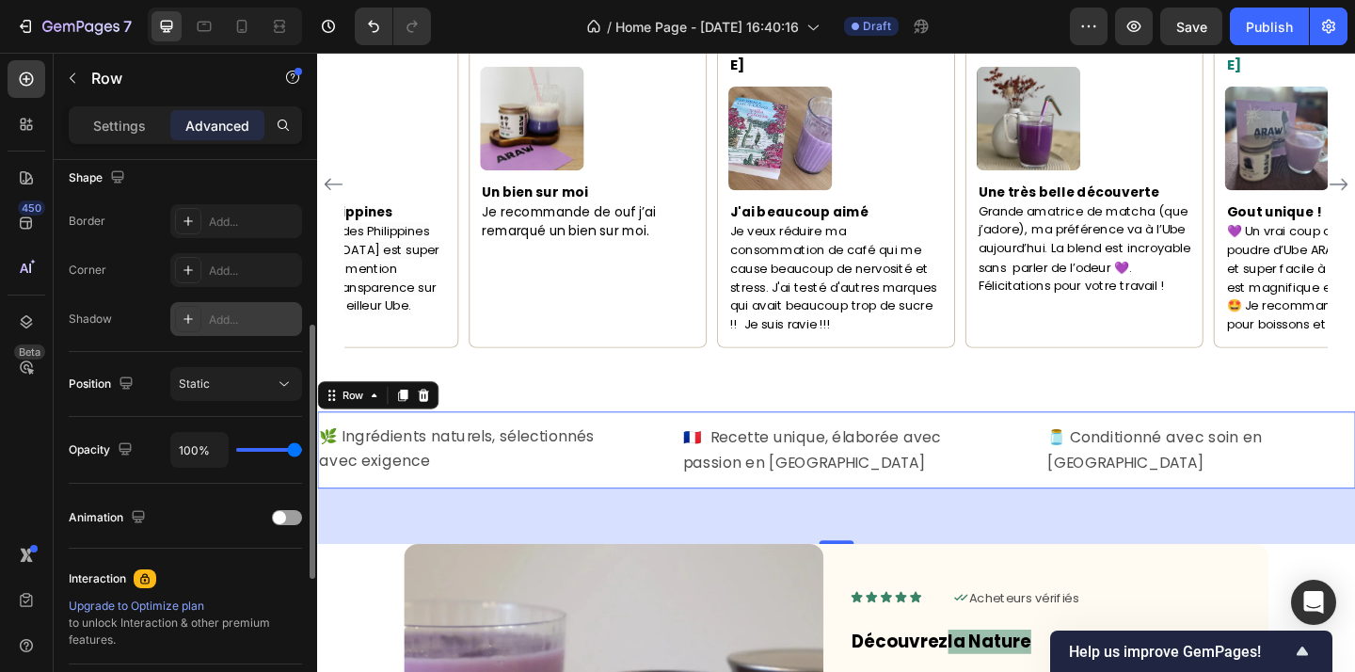
scroll to position [497, 0]
click at [289, 518] on div at bounding box center [287, 516] width 30 height 15
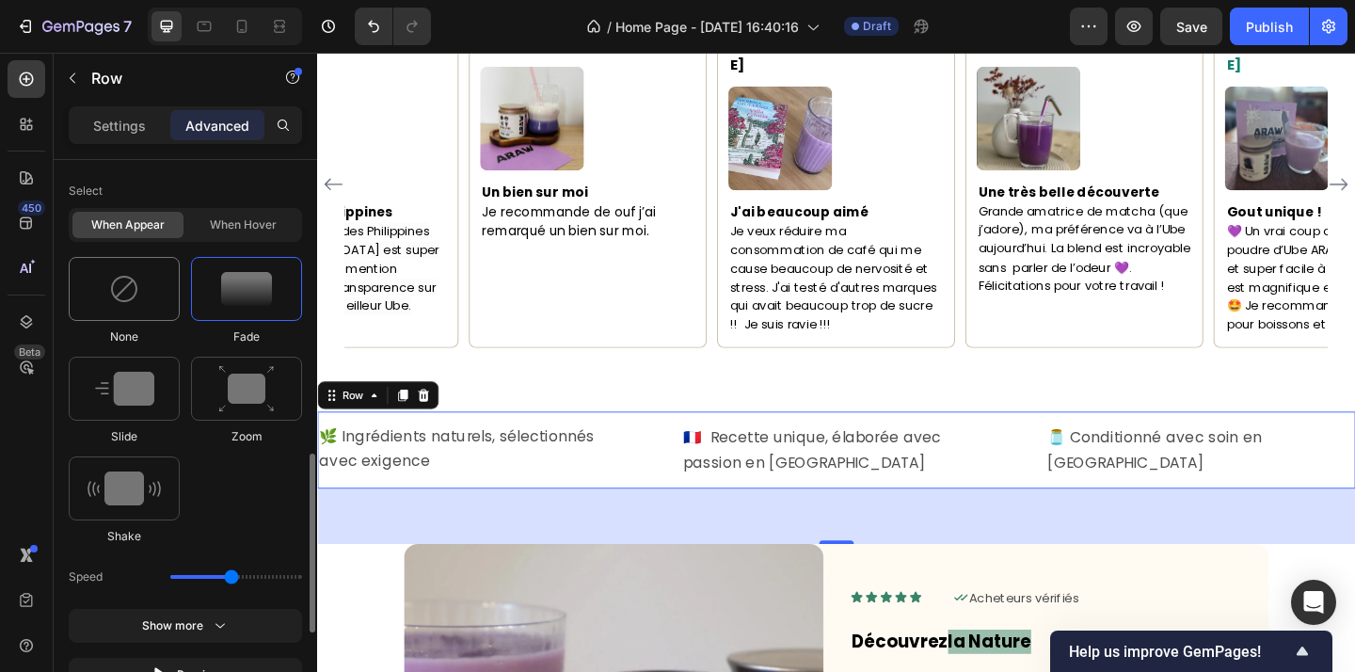
scroll to position [880, 0]
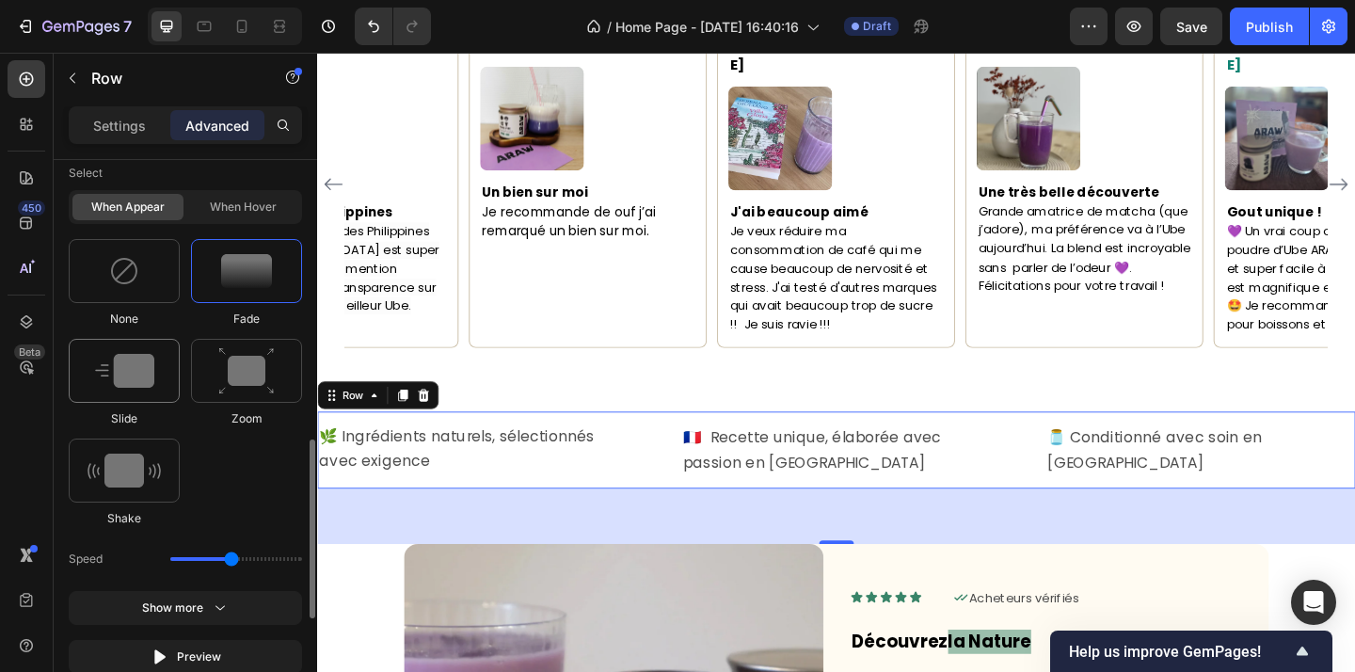
click at [130, 376] on img at bounding box center [124, 371] width 59 height 34
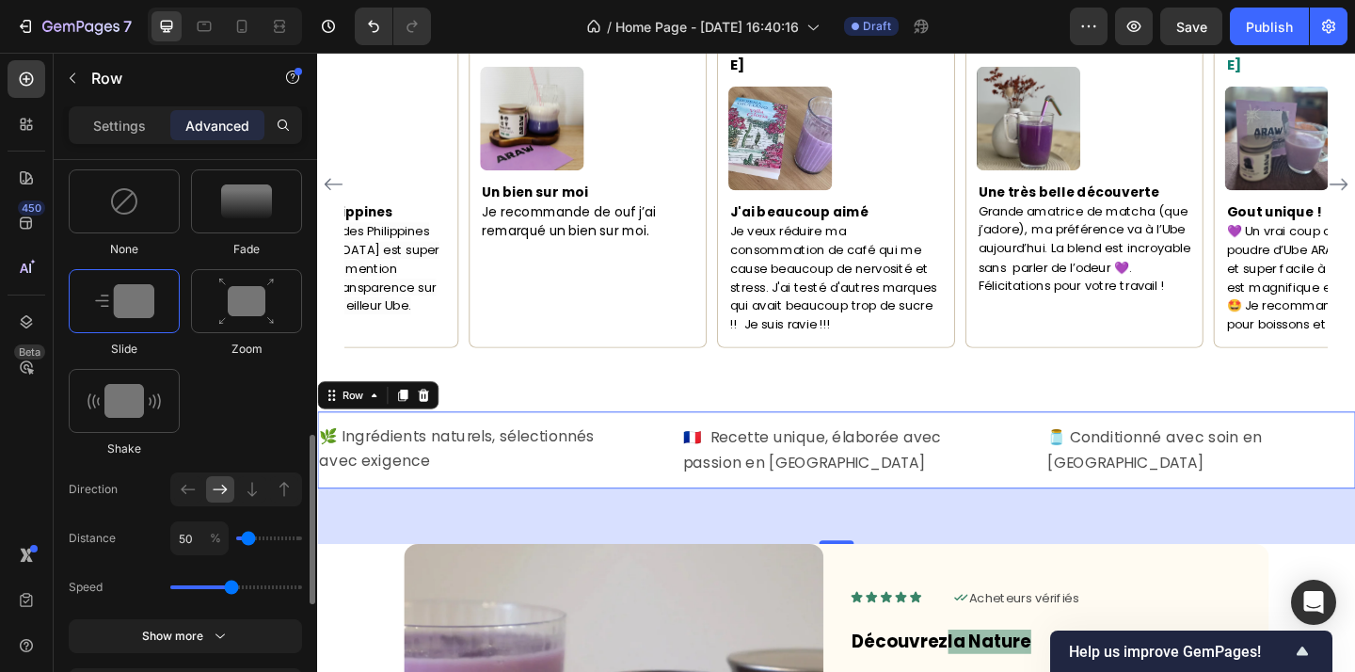
scroll to position [956, 0]
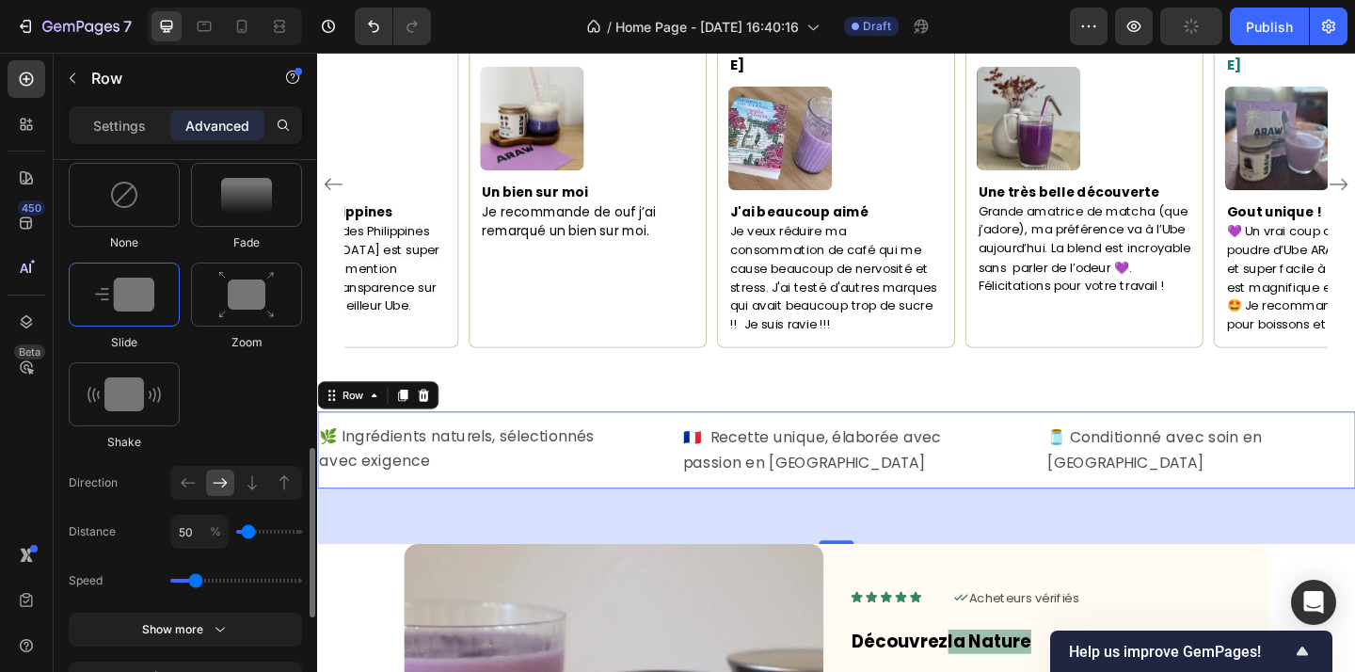
drag, startPoint x: 231, startPoint y: 583, endPoint x: 199, endPoint y: 579, distance: 32.3
type input "0.9"
click at [199, 579] on input "range" at bounding box center [236, 581] width 132 height 4
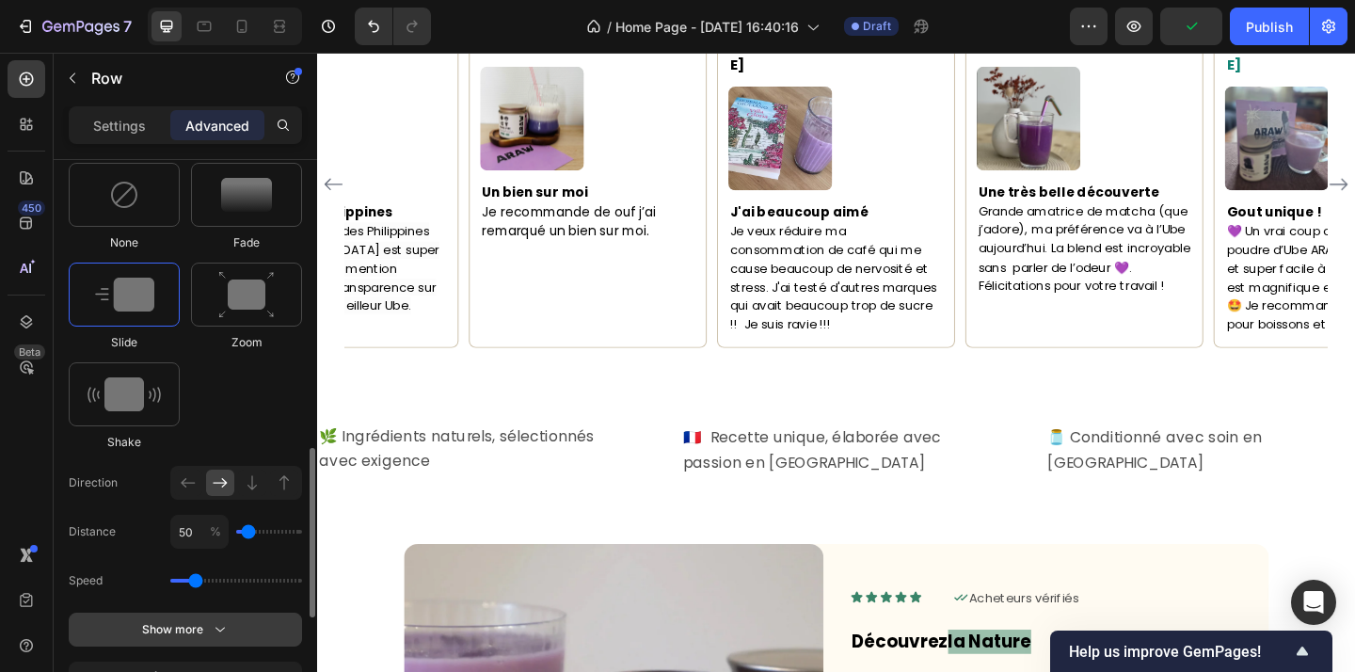
click at [208, 629] on div "Show more" at bounding box center [186, 629] width 88 height 19
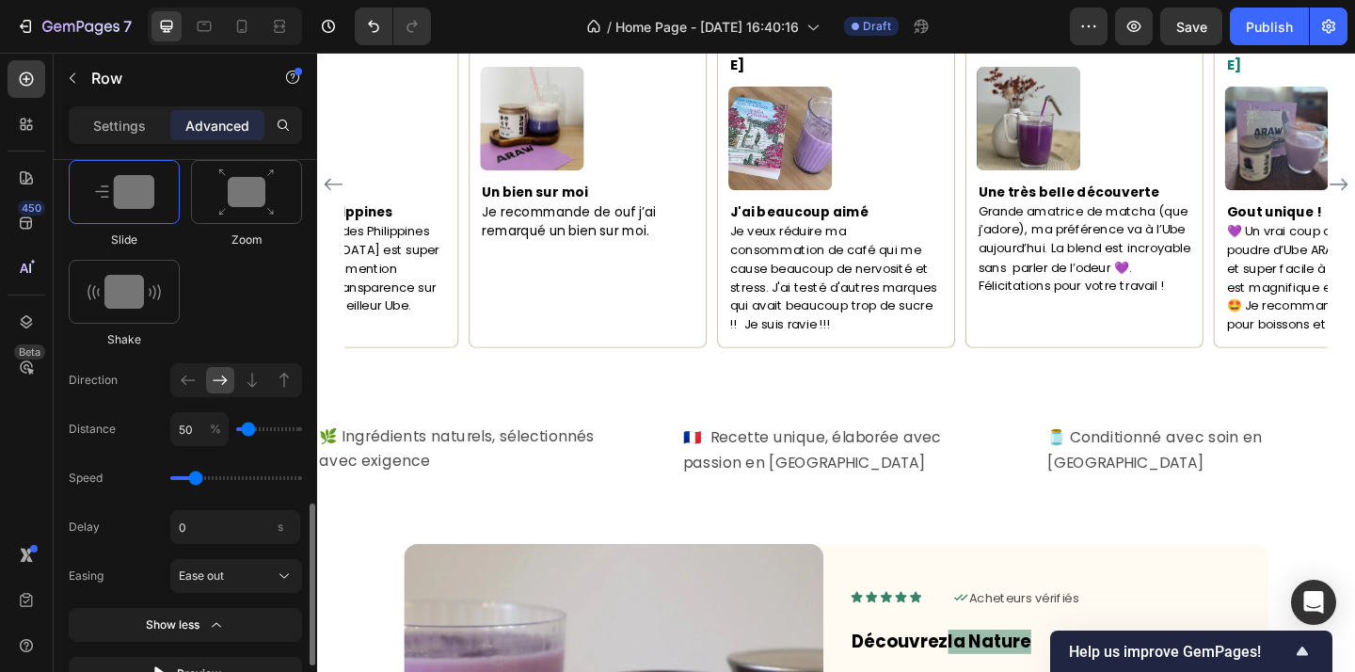
scroll to position [1091, 0]
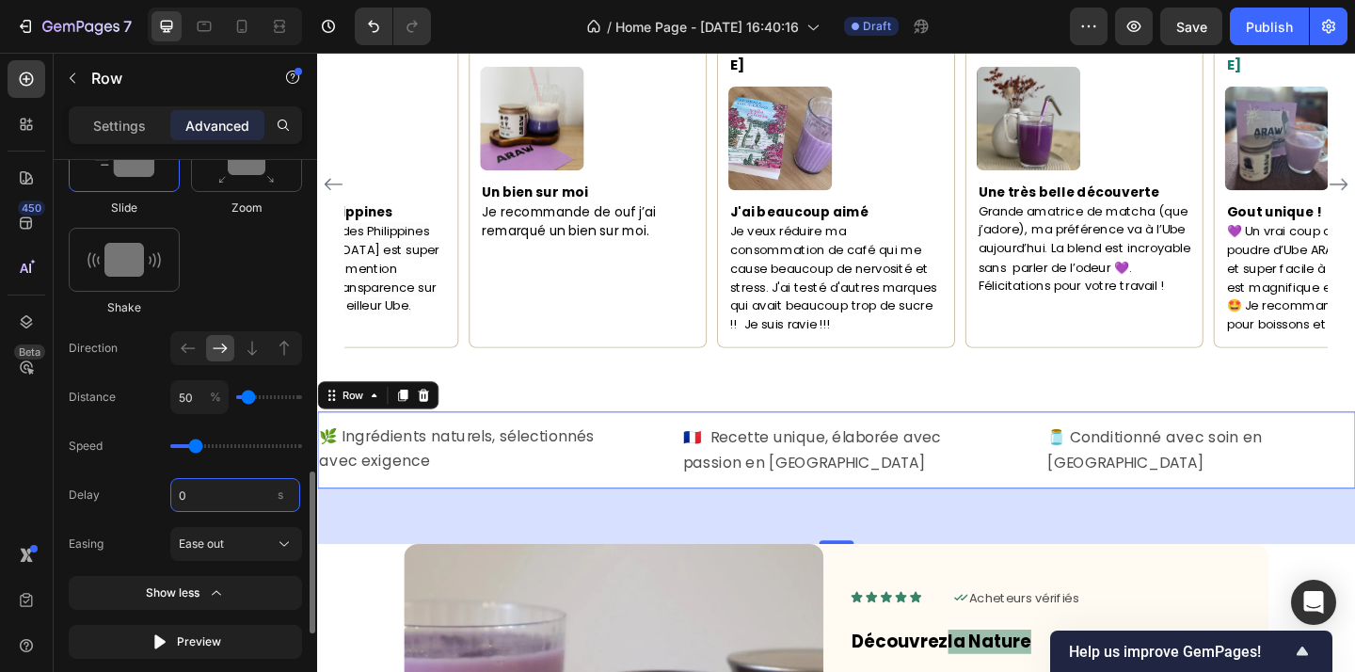
click at [226, 501] on input "0" at bounding box center [235, 495] width 130 height 34
type input "1"
click at [289, 429] on div "Speed" at bounding box center [185, 446] width 233 height 34
drag, startPoint x: 196, startPoint y: 450, endPoint x: 185, endPoint y: 448, distance: 10.5
type input "0.7"
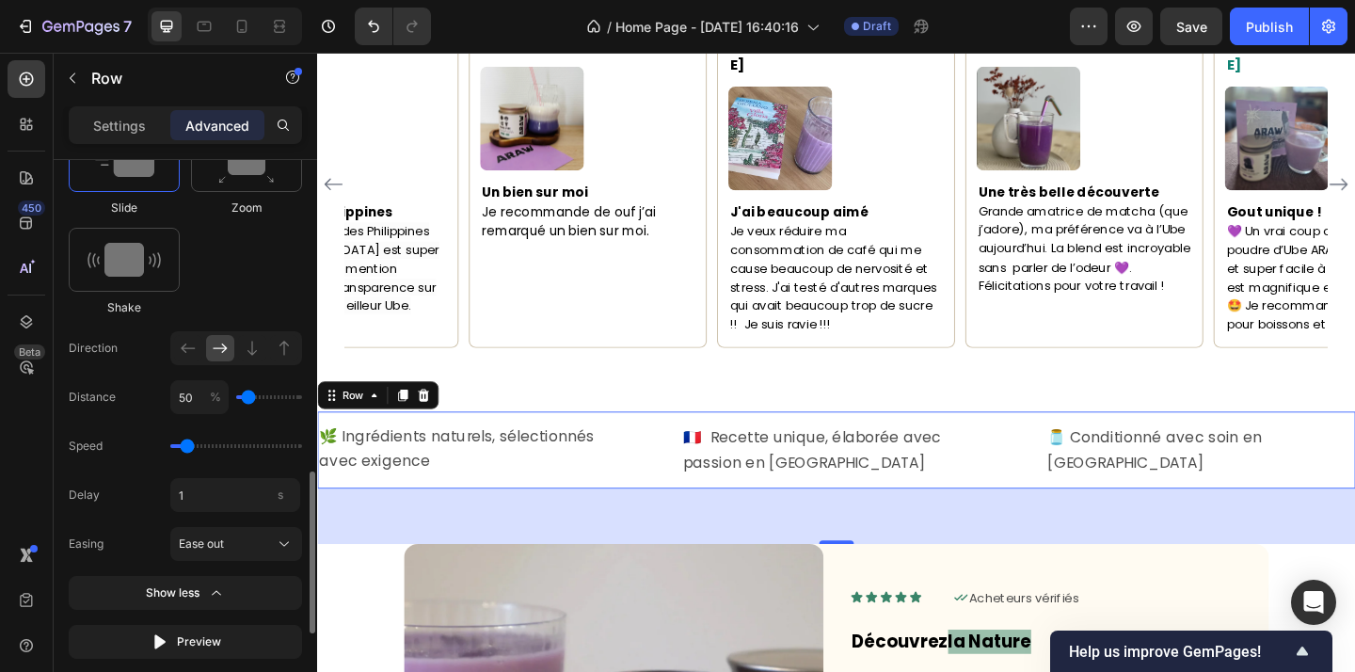
click at [185, 448] on input "range" at bounding box center [236, 446] width 132 height 4
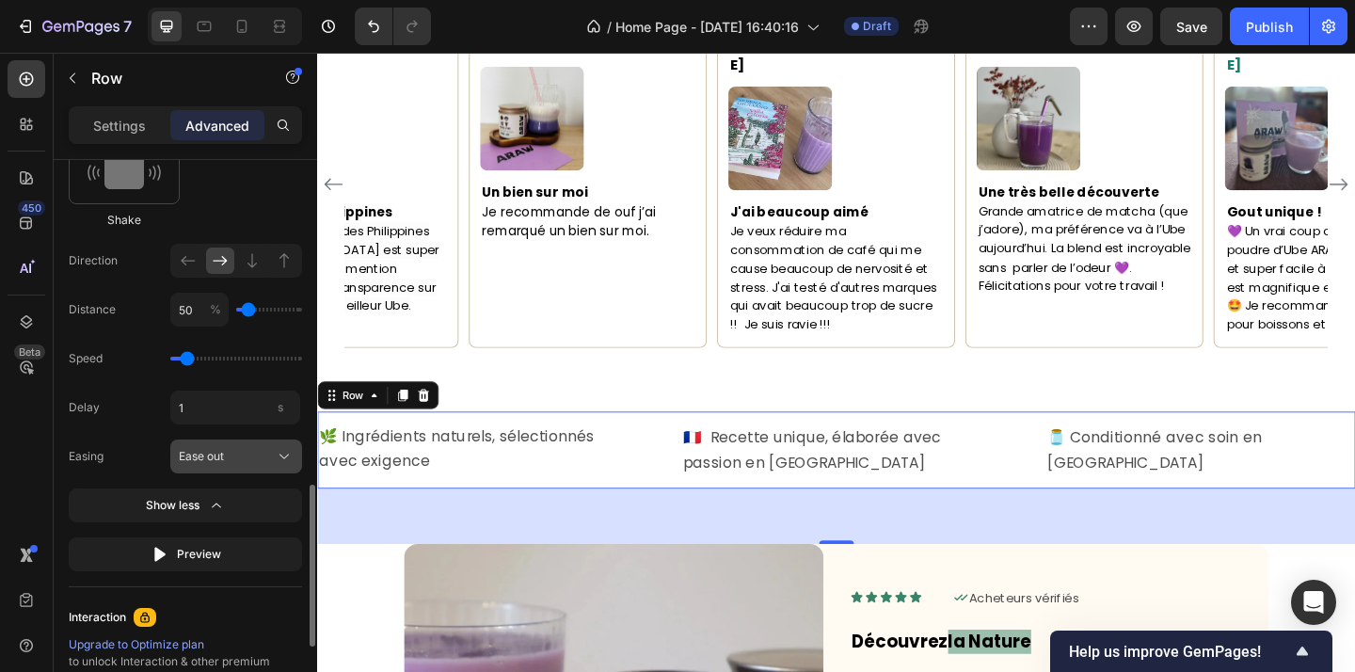
scroll to position [1182, 0]
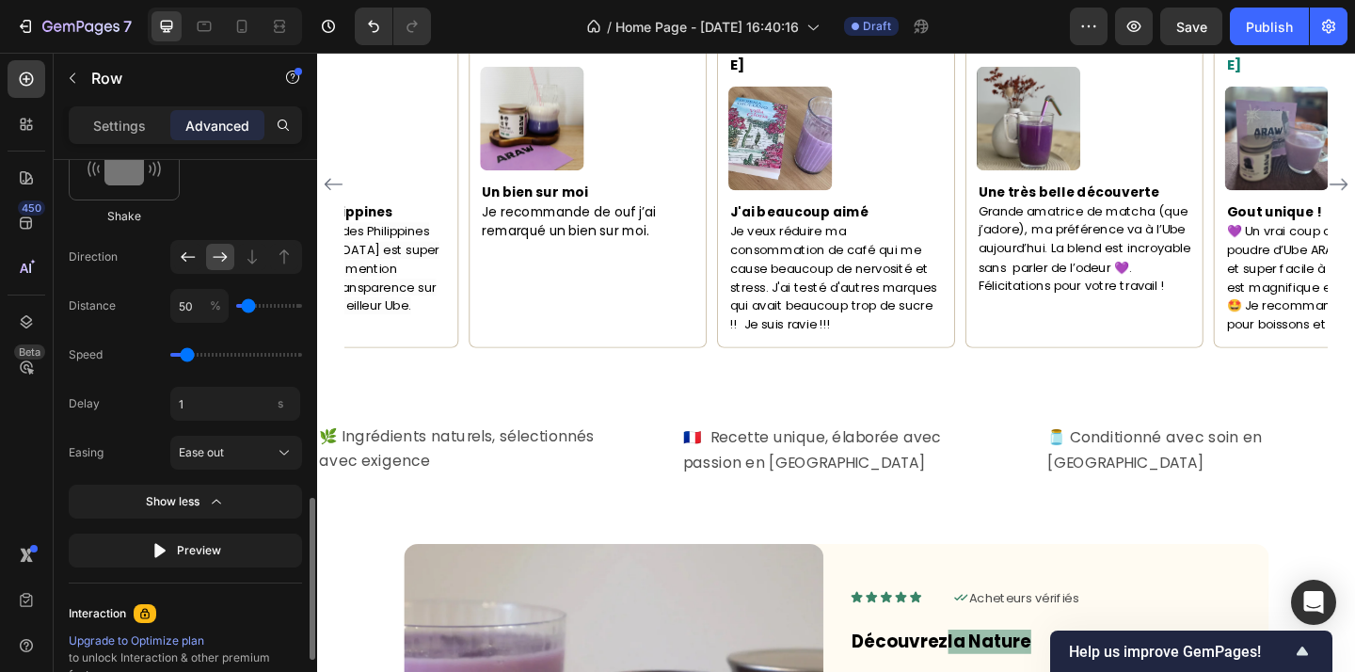
click at [192, 257] on icon at bounding box center [188, 256] width 19 height 19
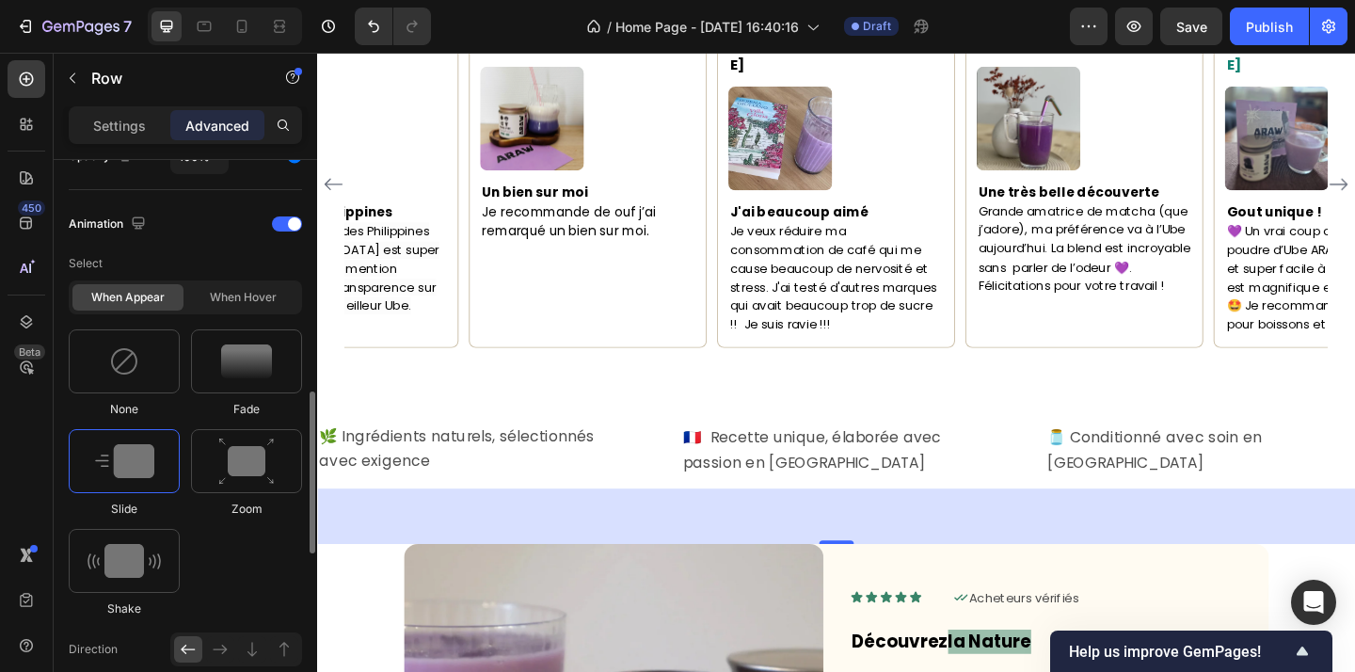
scroll to position [788, 0]
click at [148, 356] on div at bounding box center [124, 362] width 111 height 64
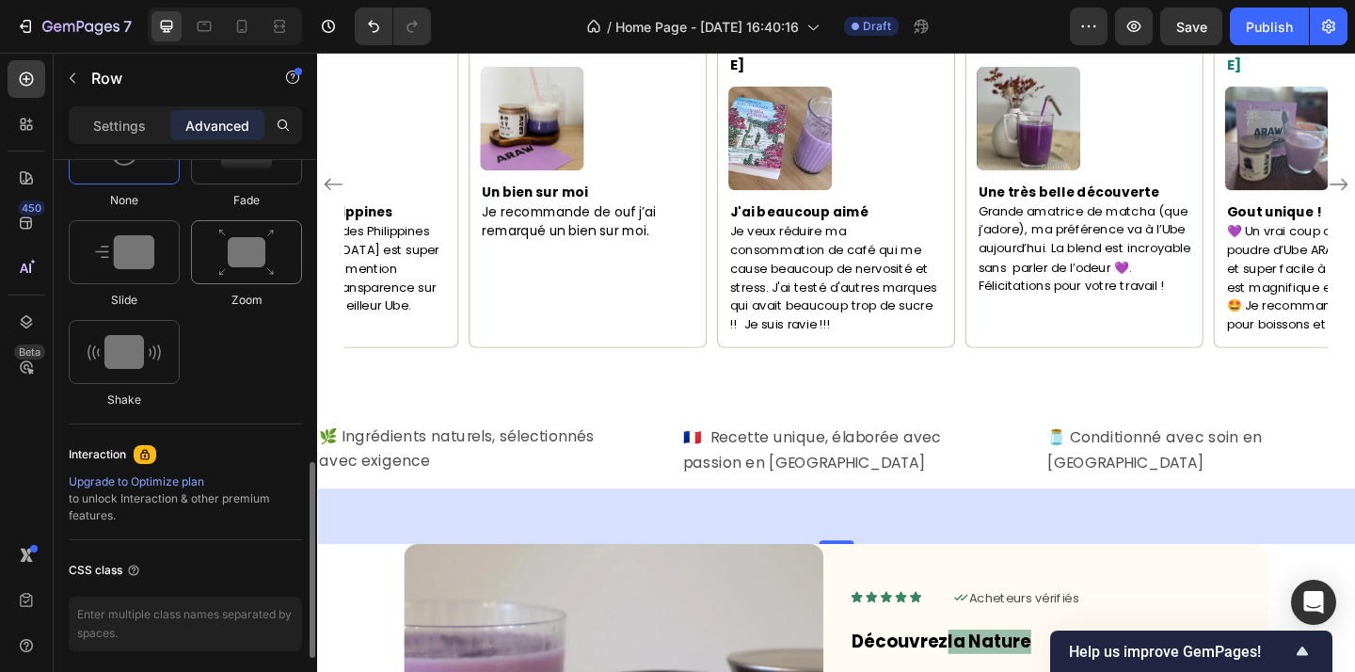
scroll to position [859, 0]
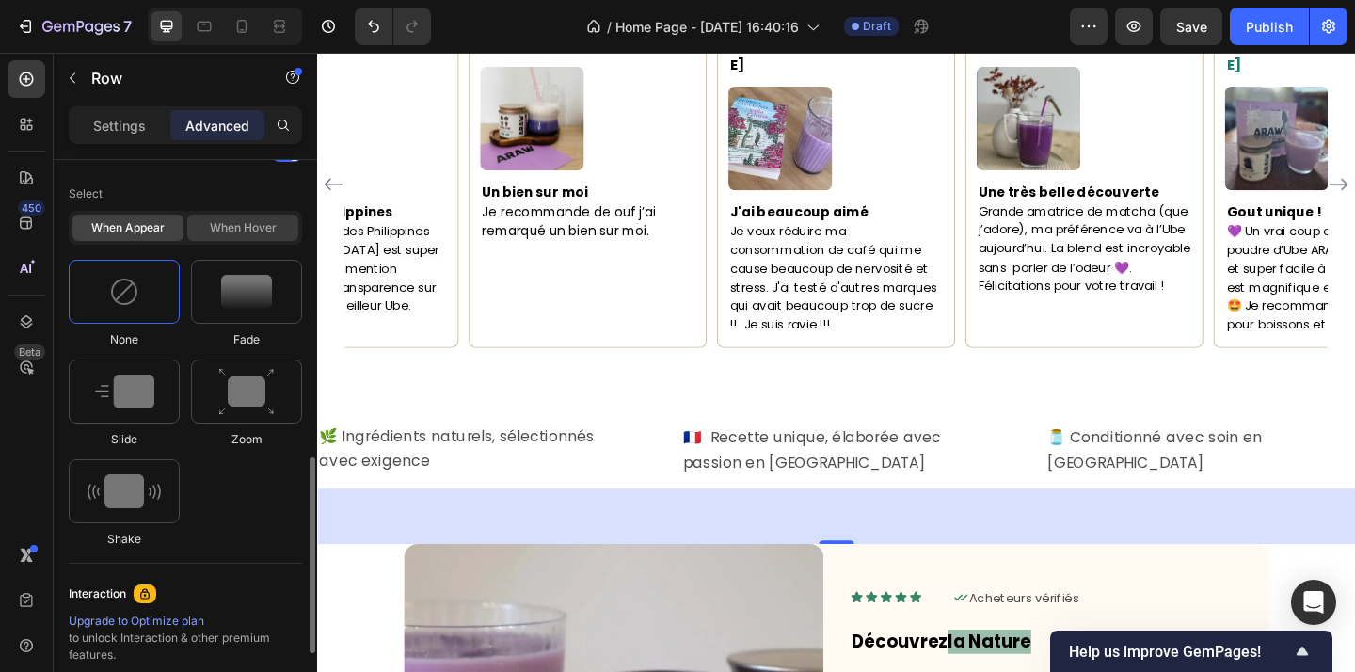
click at [229, 228] on div "When hover" at bounding box center [242, 228] width 111 height 26
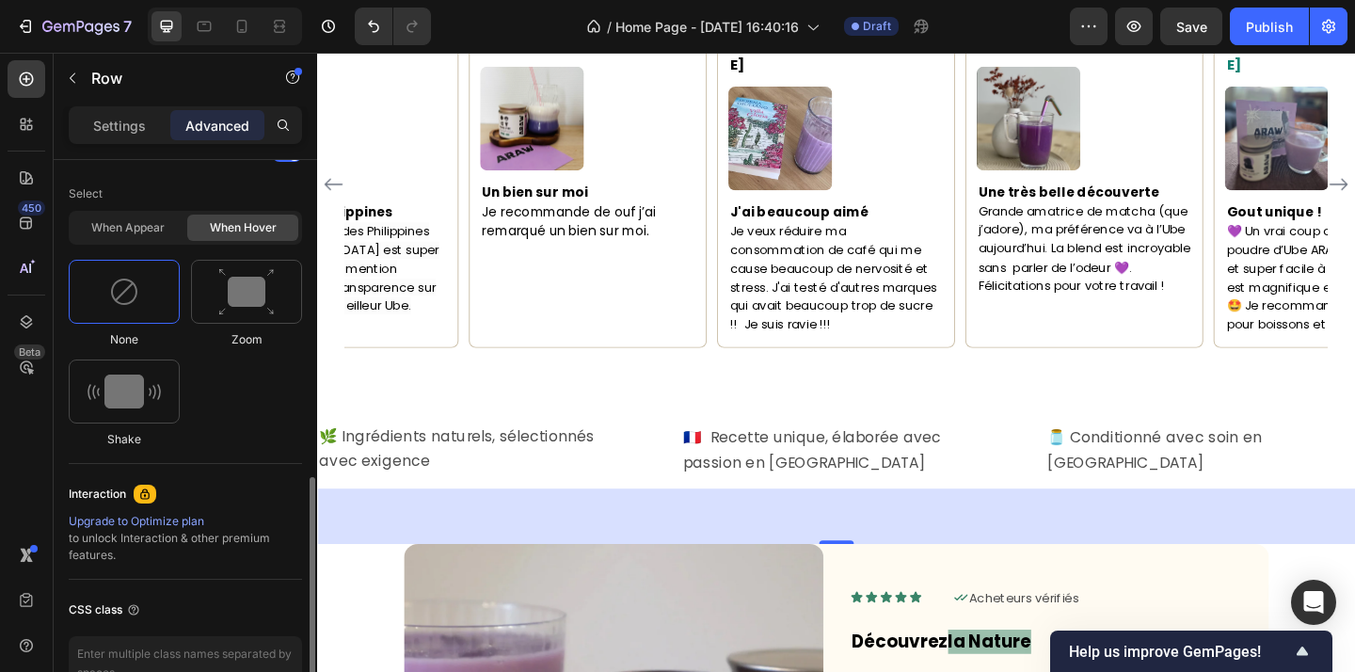
click at [131, 210] on p "Select" at bounding box center [185, 194] width 233 height 34
click at [131, 221] on div "When appear" at bounding box center [127, 228] width 111 height 26
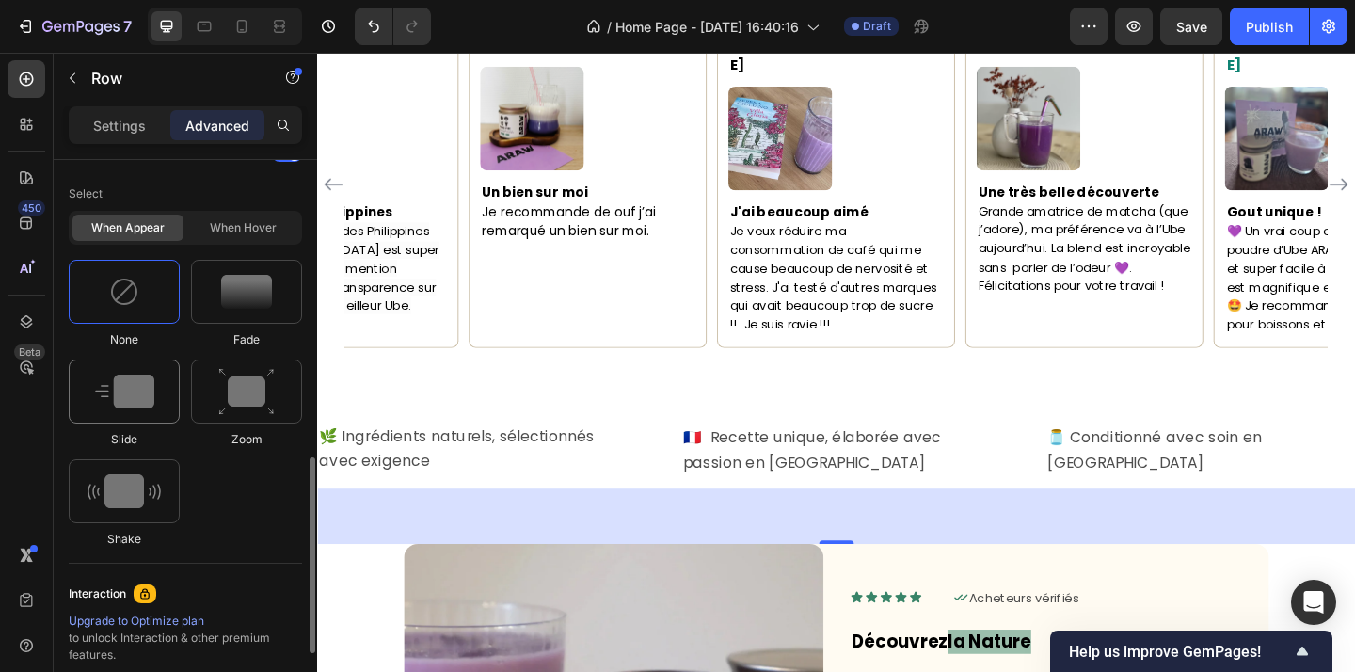
click at [132, 396] on img at bounding box center [124, 391] width 59 height 34
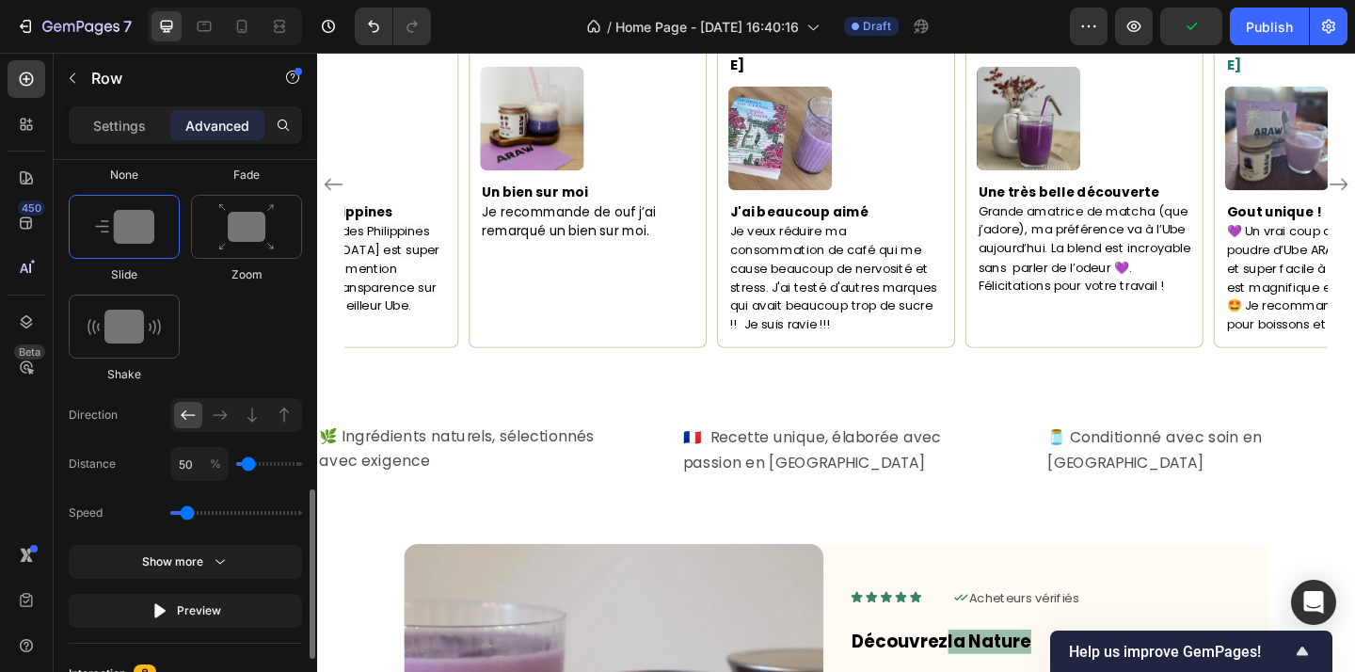
scroll to position [1040, 0]
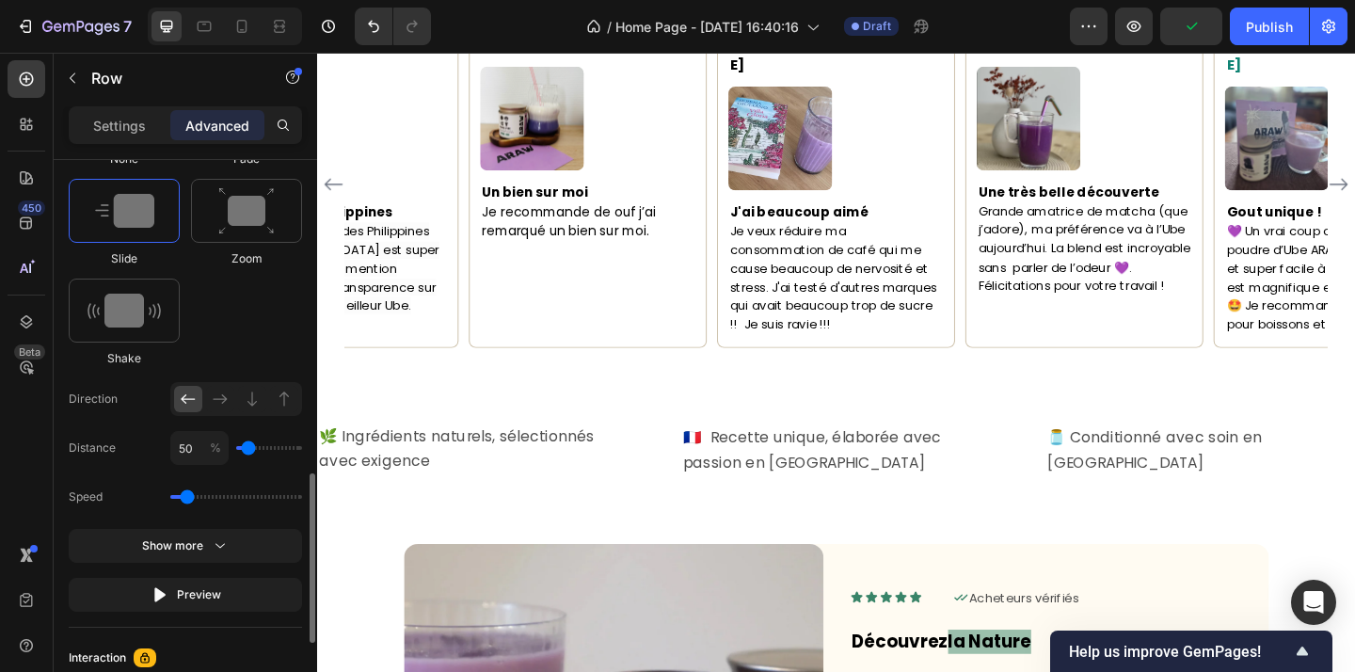
type input "100"
type input "150"
type input "200"
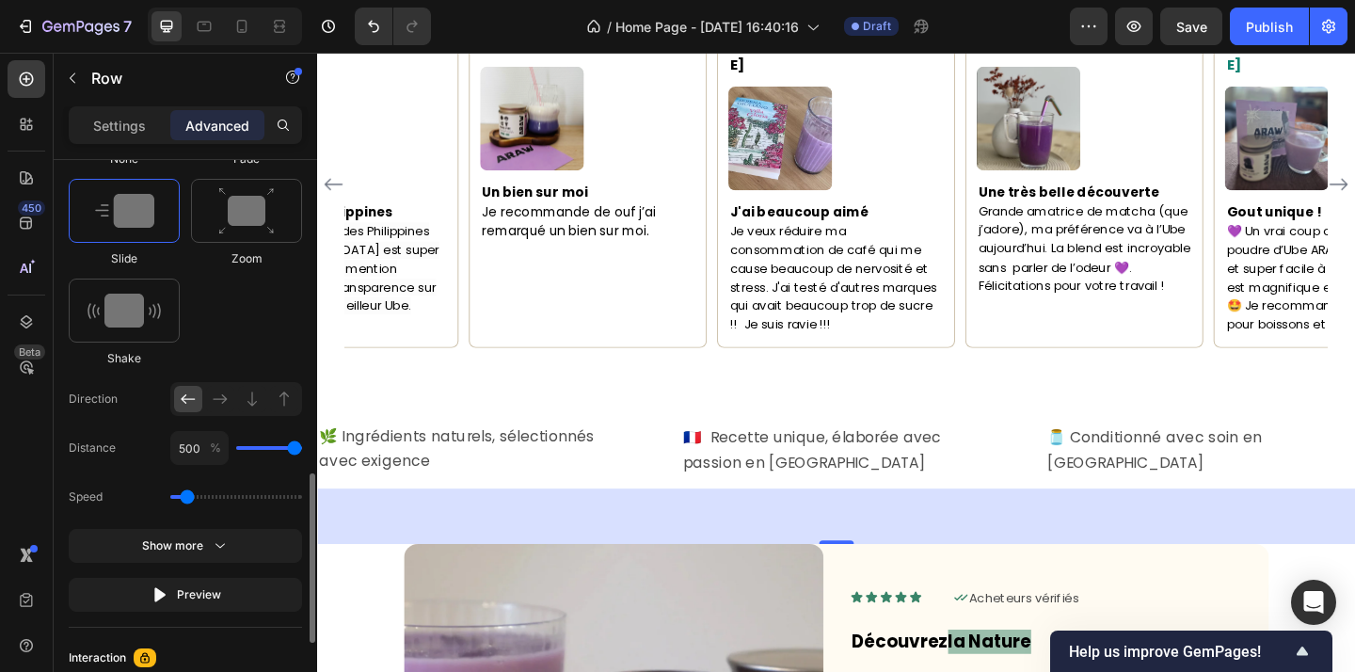
drag, startPoint x: 250, startPoint y: 452, endPoint x: 299, endPoint y: 452, distance: 48.9
click at [299, 450] on input "range" at bounding box center [269, 448] width 66 height 4
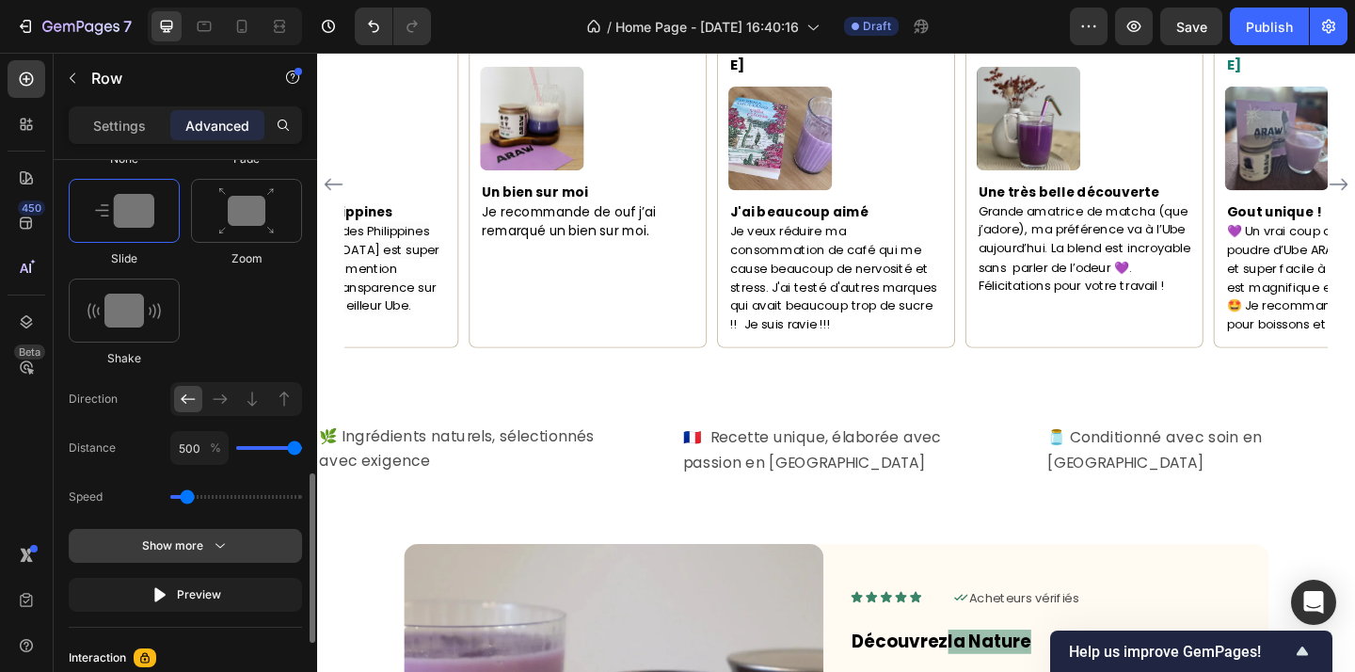
click at [234, 548] on button "Show more" at bounding box center [185, 546] width 233 height 34
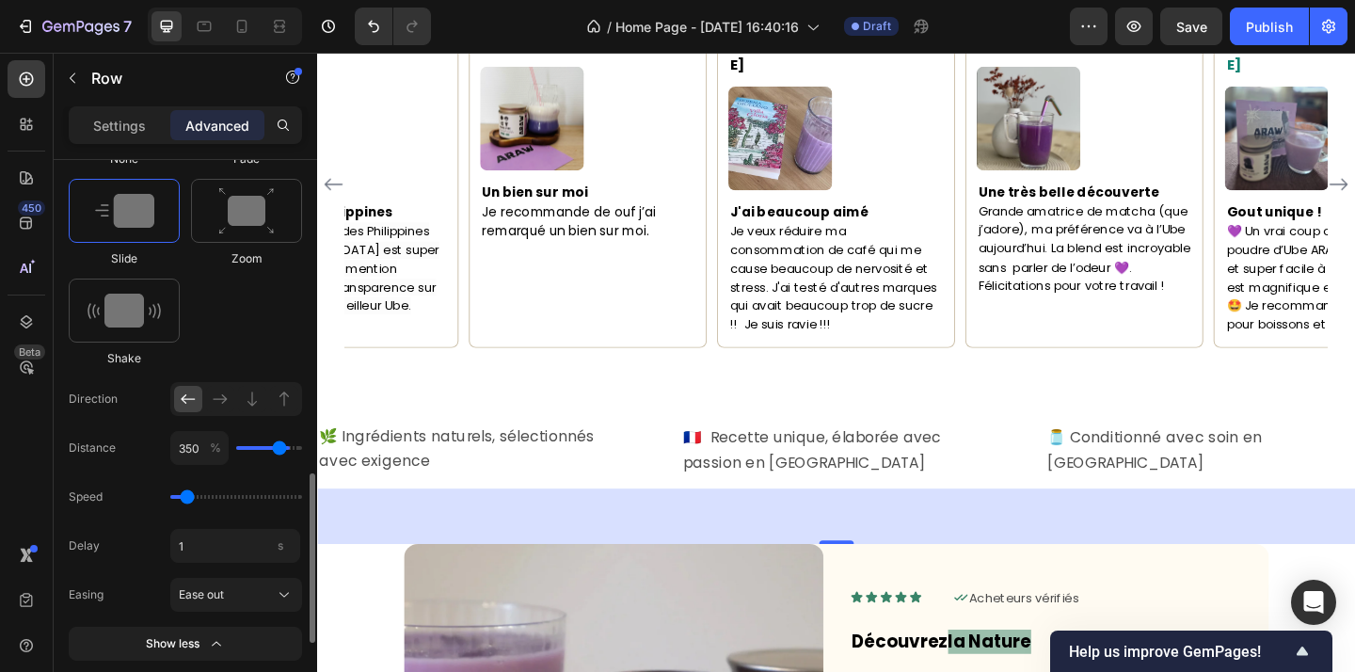
drag, startPoint x: 290, startPoint y: 450, endPoint x: 277, endPoint y: 449, distance: 13.2
click at [277, 449] on input "range" at bounding box center [269, 448] width 66 height 4
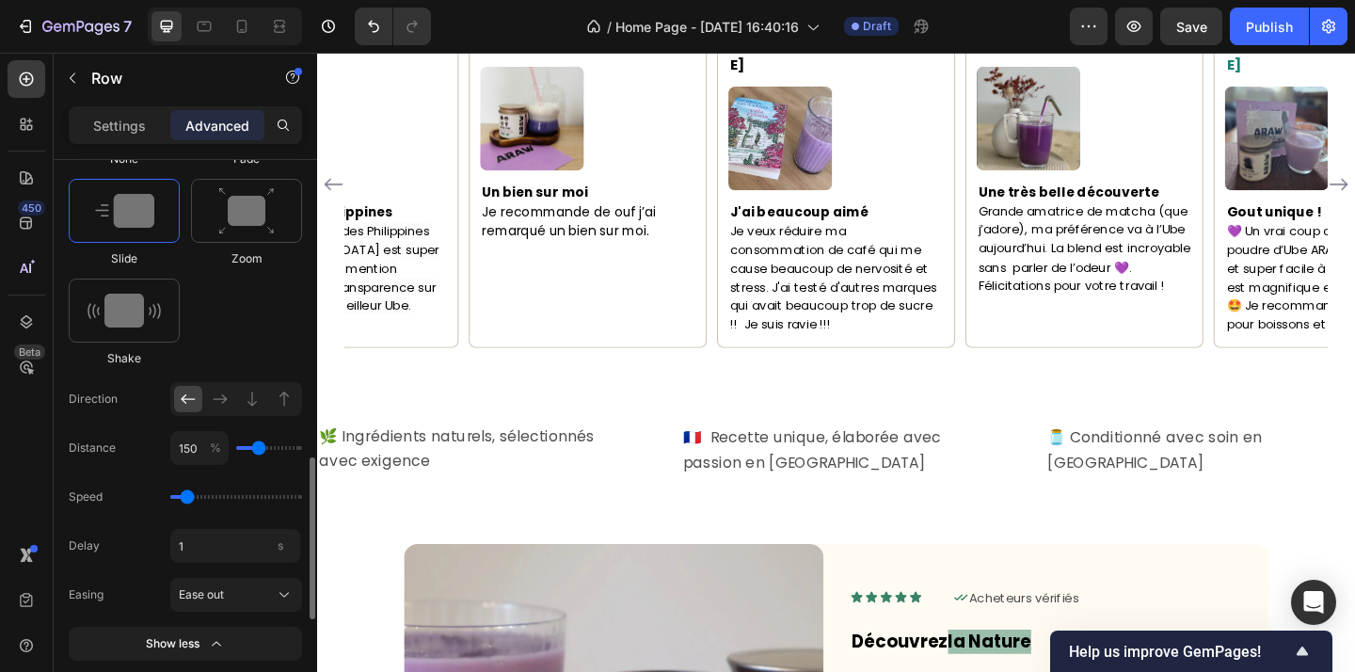
drag, startPoint x: 277, startPoint y: 449, endPoint x: 260, endPoint y: 447, distance: 17.0
click at [260, 447] on input "range" at bounding box center [269, 448] width 66 height 4
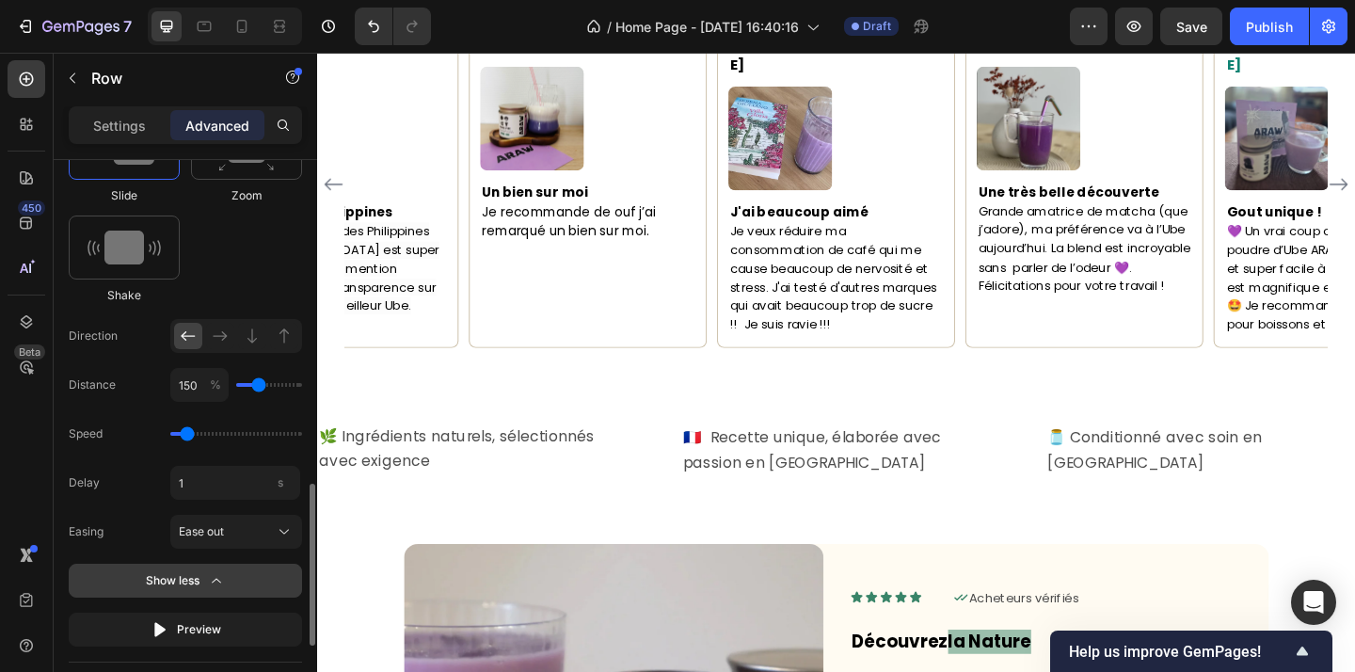
scroll to position [1109, 0]
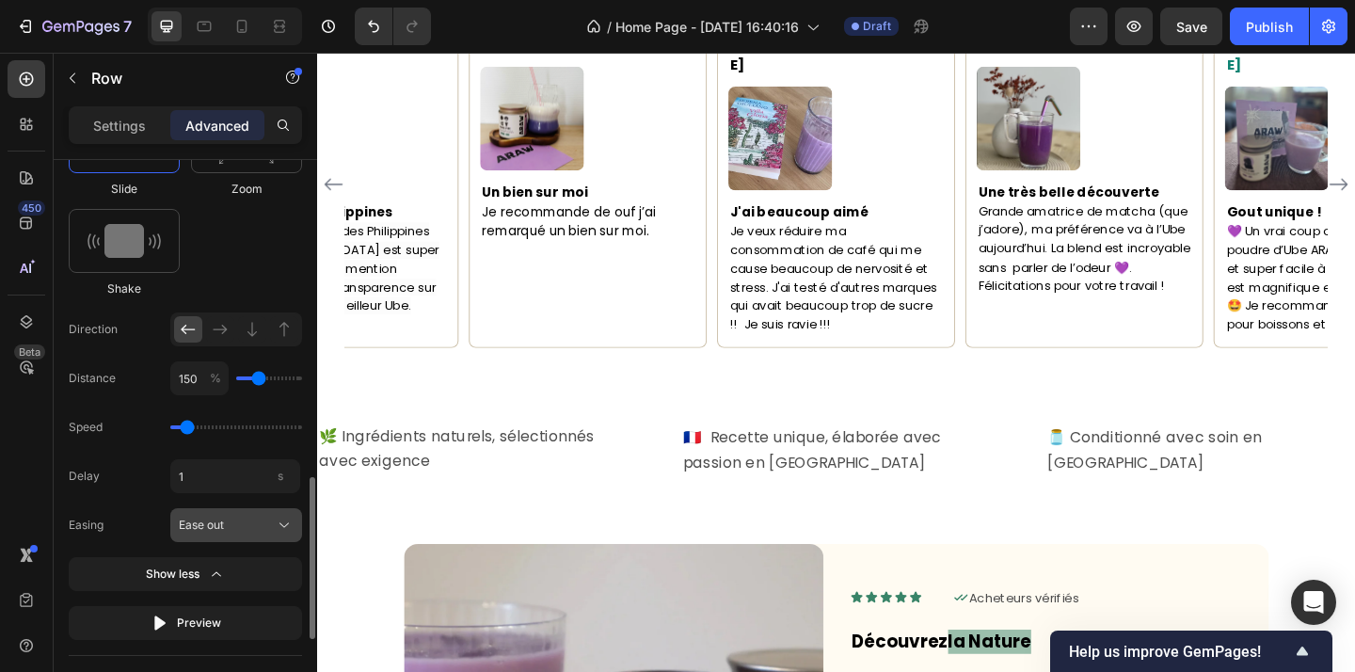
click at [264, 530] on div "Ease out" at bounding box center [225, 525] width 92 height 17
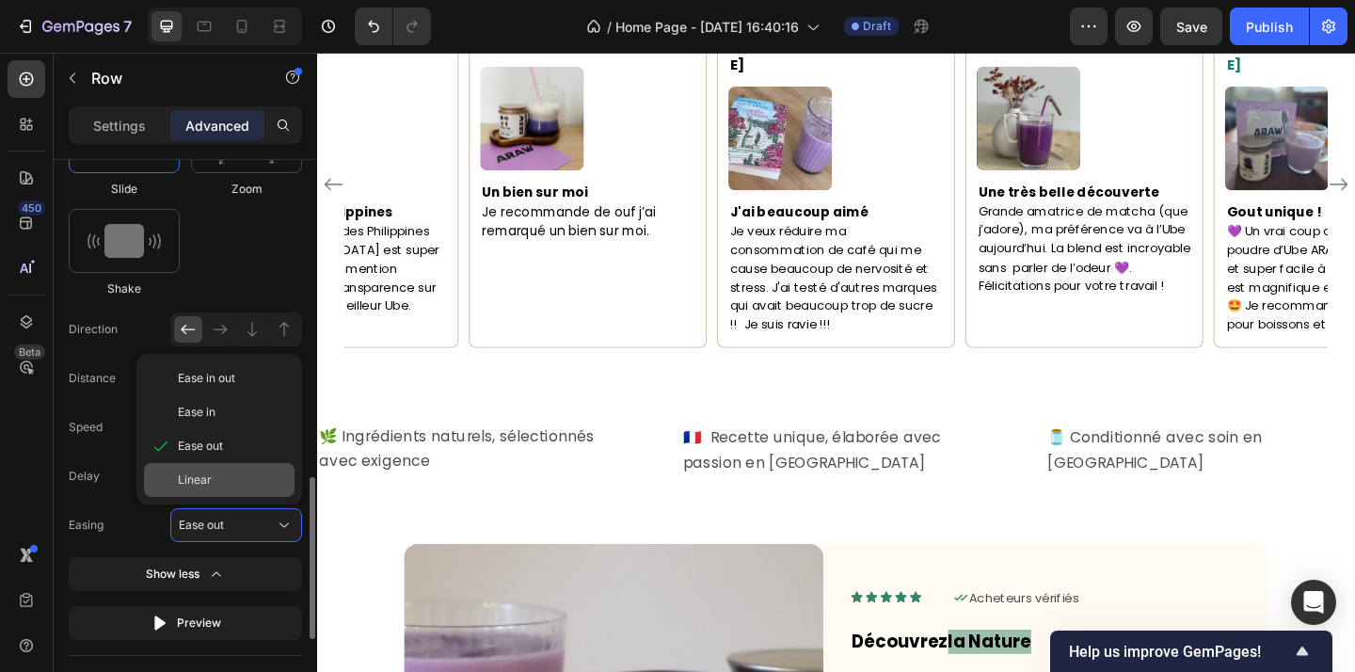
click at [270, 480] on div "Linear" at bounding box center [232, 479] width 109 height 17
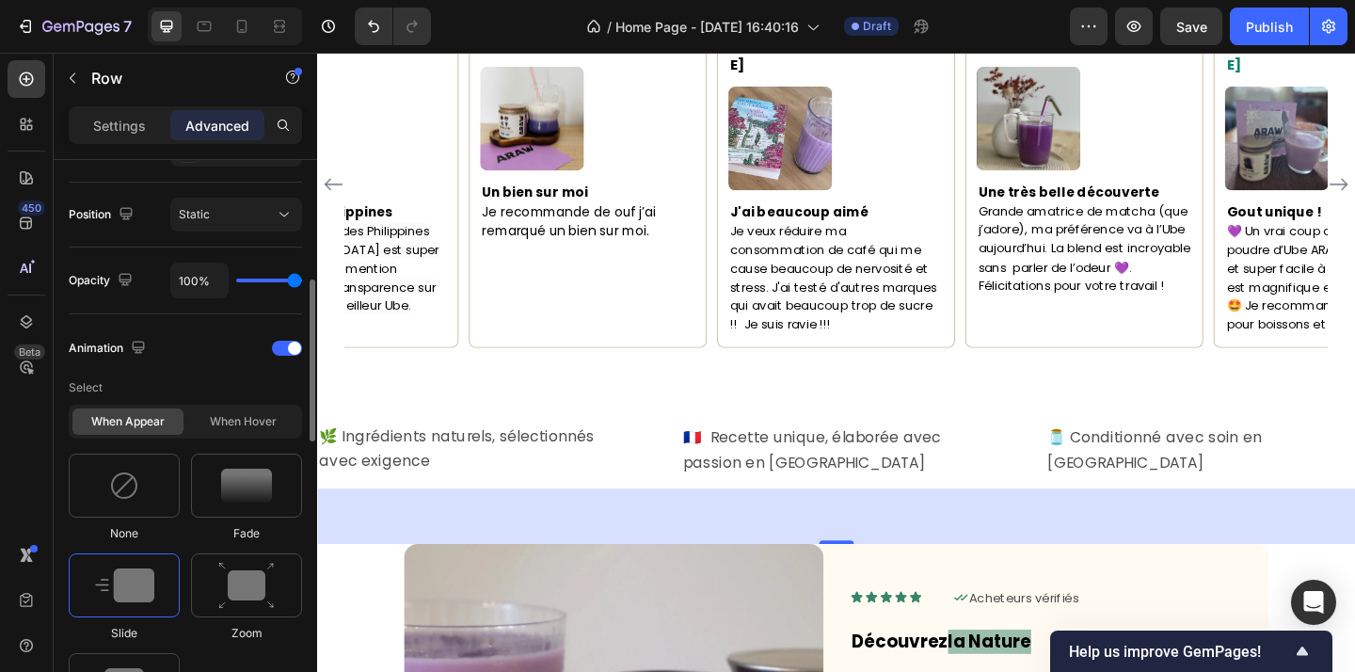
scroll to position [594, 0]
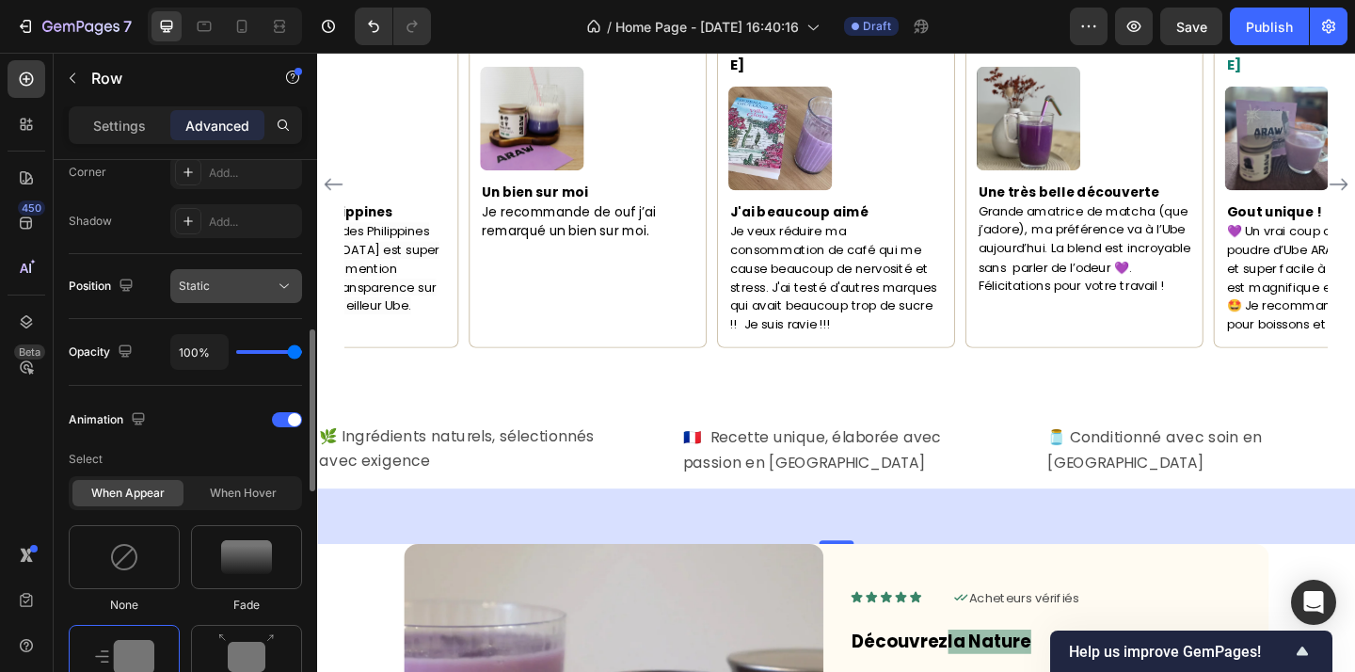
click at [263, 282] on div "Static" at bounding box center [227, 286] width 96 height 17
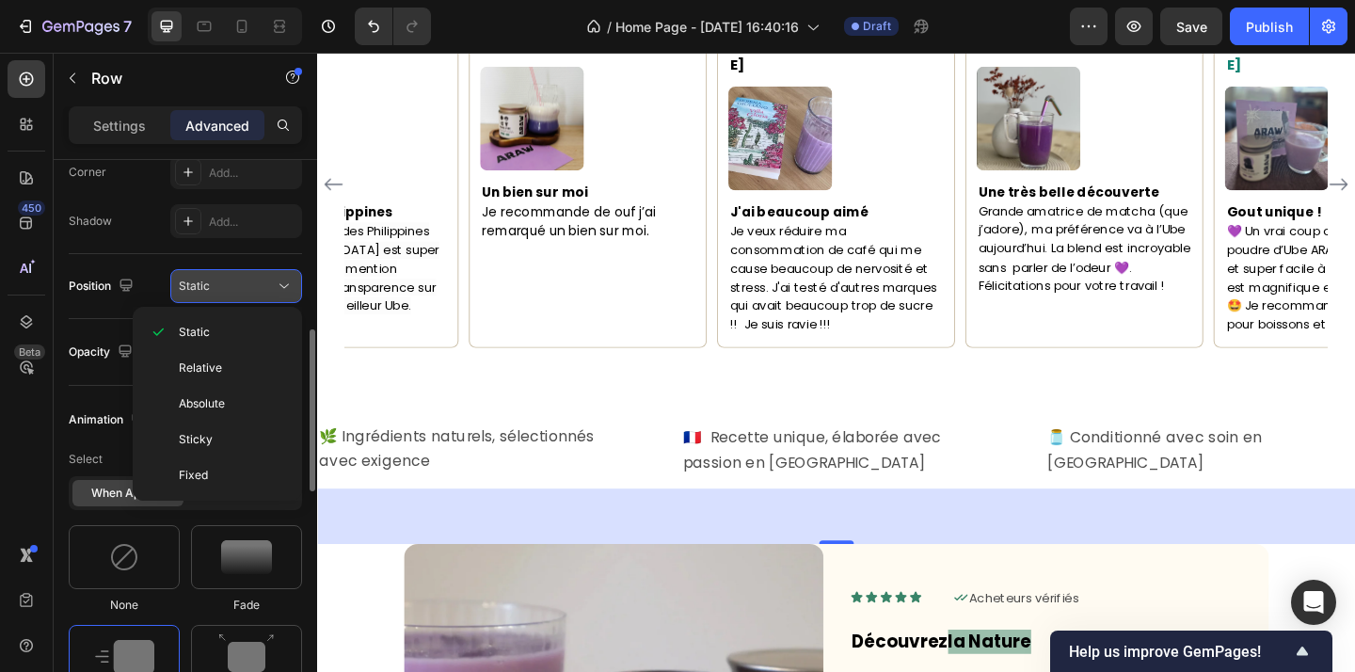
click at [263, 282] on div "Static" at bounding box center [227, 286] width 96 height 17
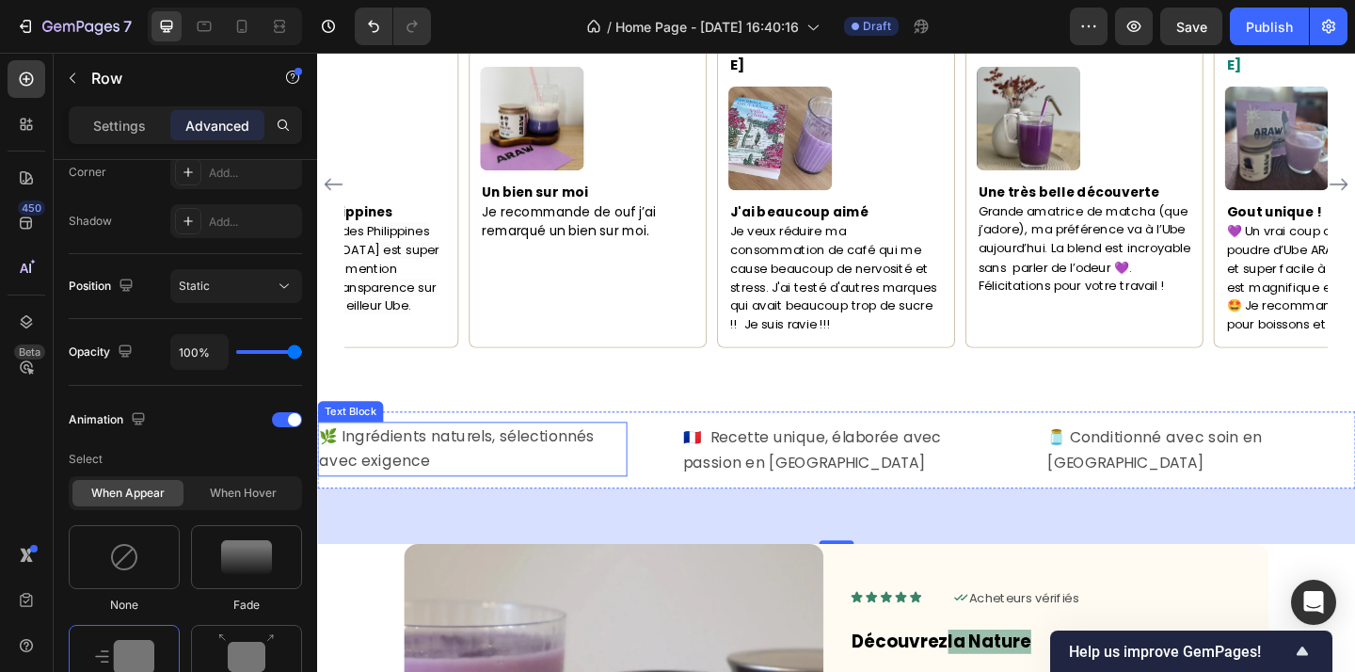
scroll to position [1729, 0]
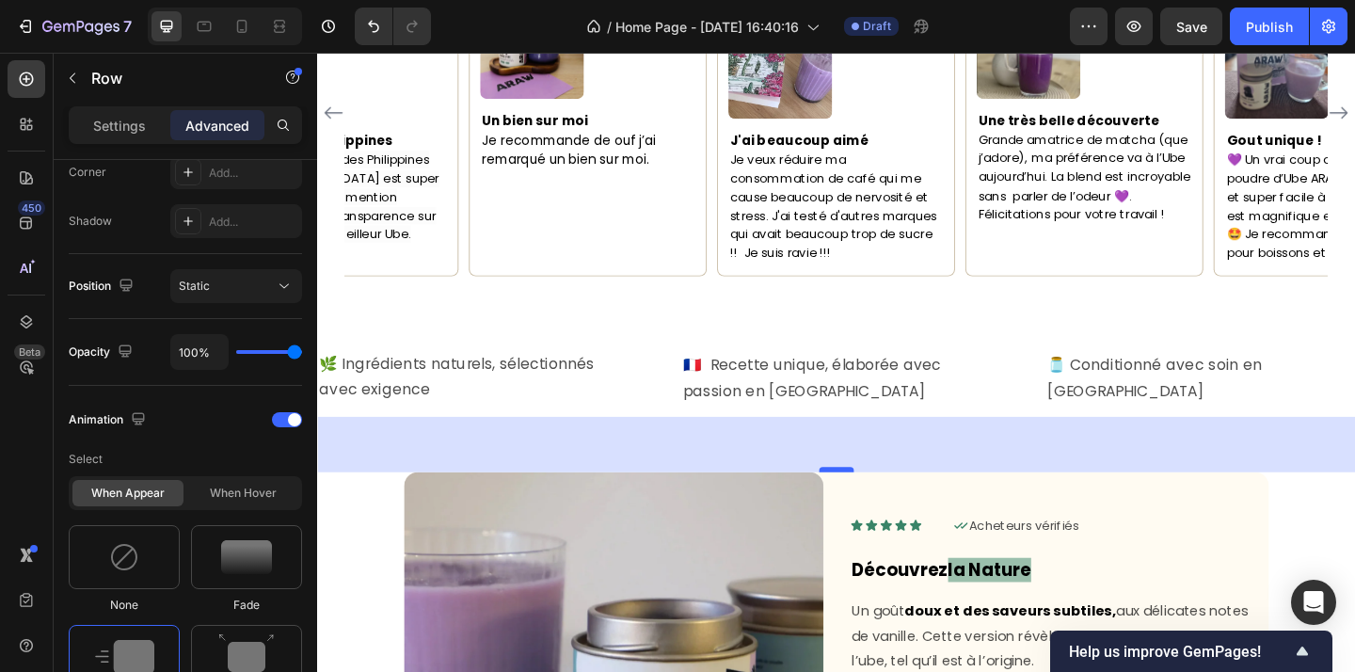
click at [865, 503] on div at bounding box center [882, 506] width 38 height 6
click at [884, 423] on div "🌿 Ingrédients naturels, sélectionnés avec exigence Text Block 🇫🇷 Recette unique…" at bounding box center [881, 407] width 1129 height 84
click at [879, 501] on icon at bounding box center [881, 508] width 15 height 15
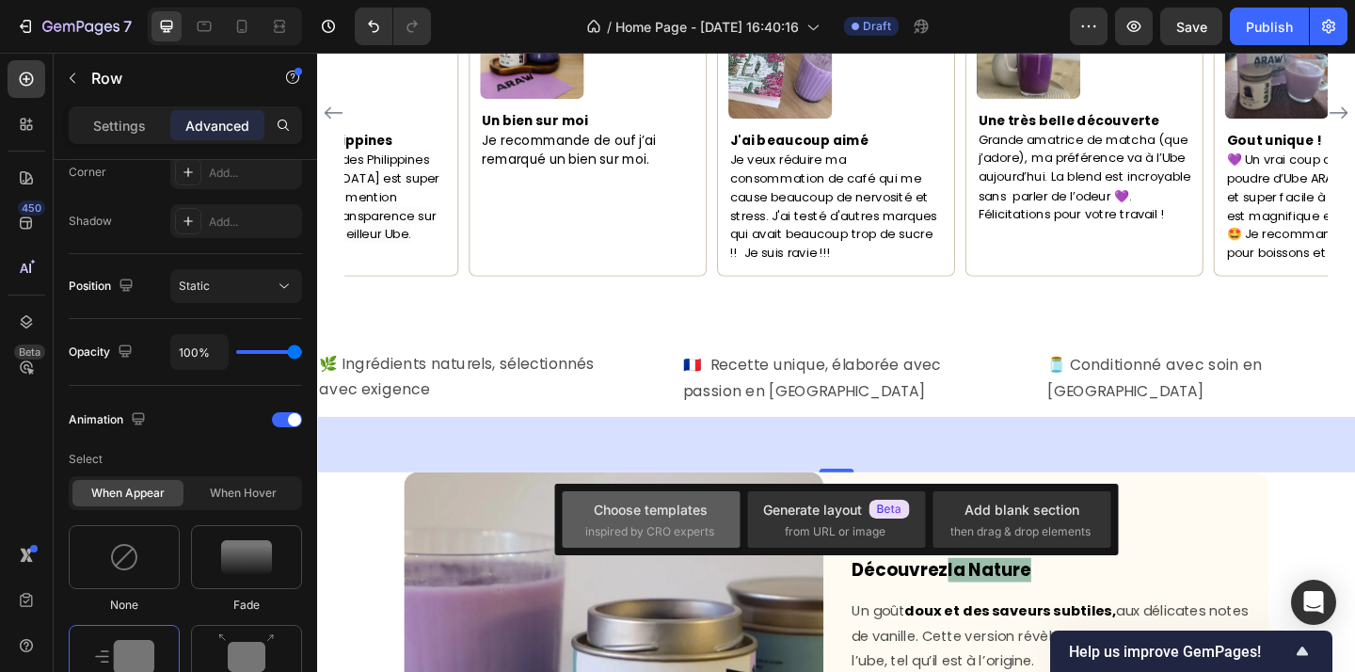
click at [693, 512] on div "Choose templates" at bounding box center [651, 510] width 114 height 20
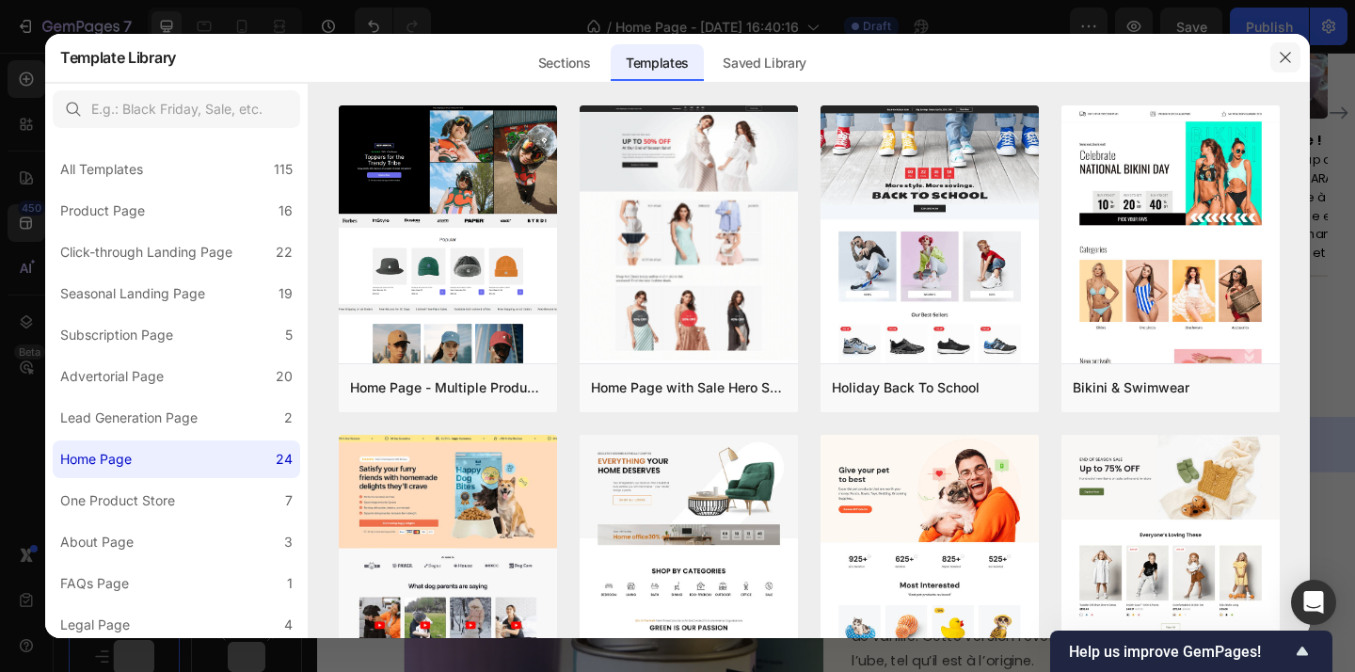
click at [1282, 55] on icon "button" at bounding box center [1285, 57] width 15 height 15
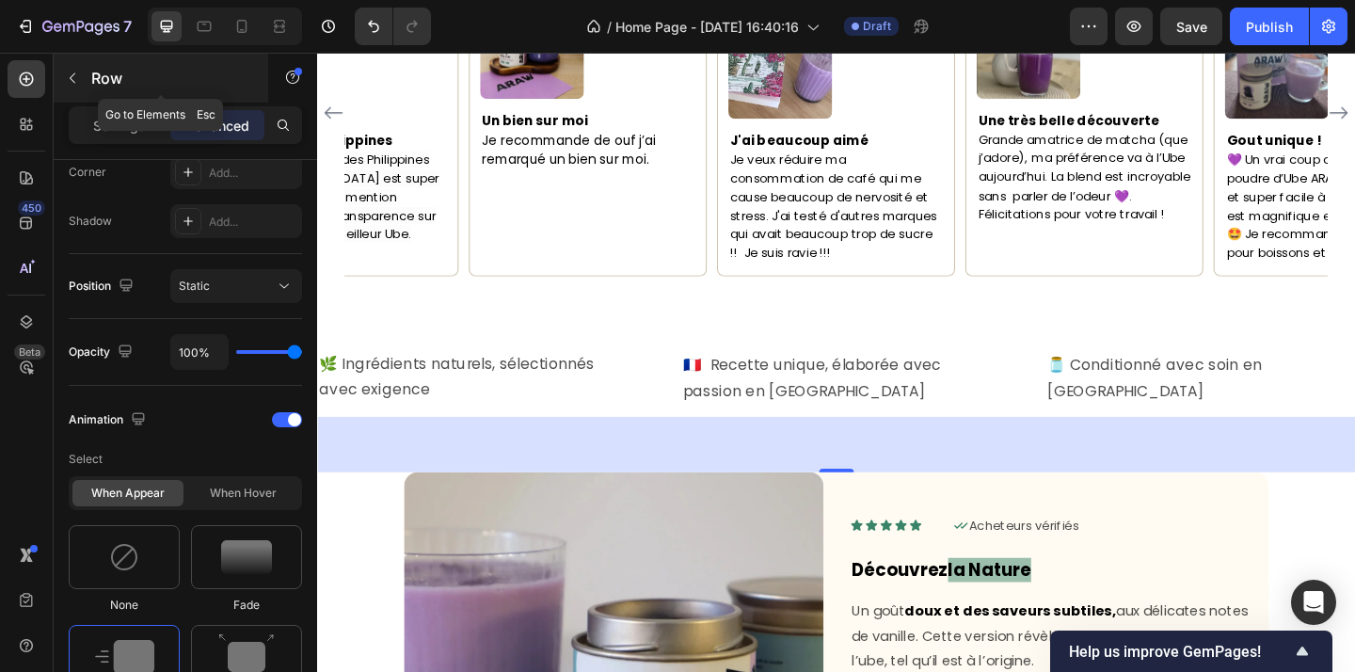
click at [83, 86] on button "button" at bounding box center [72, 78] width 30 height 30
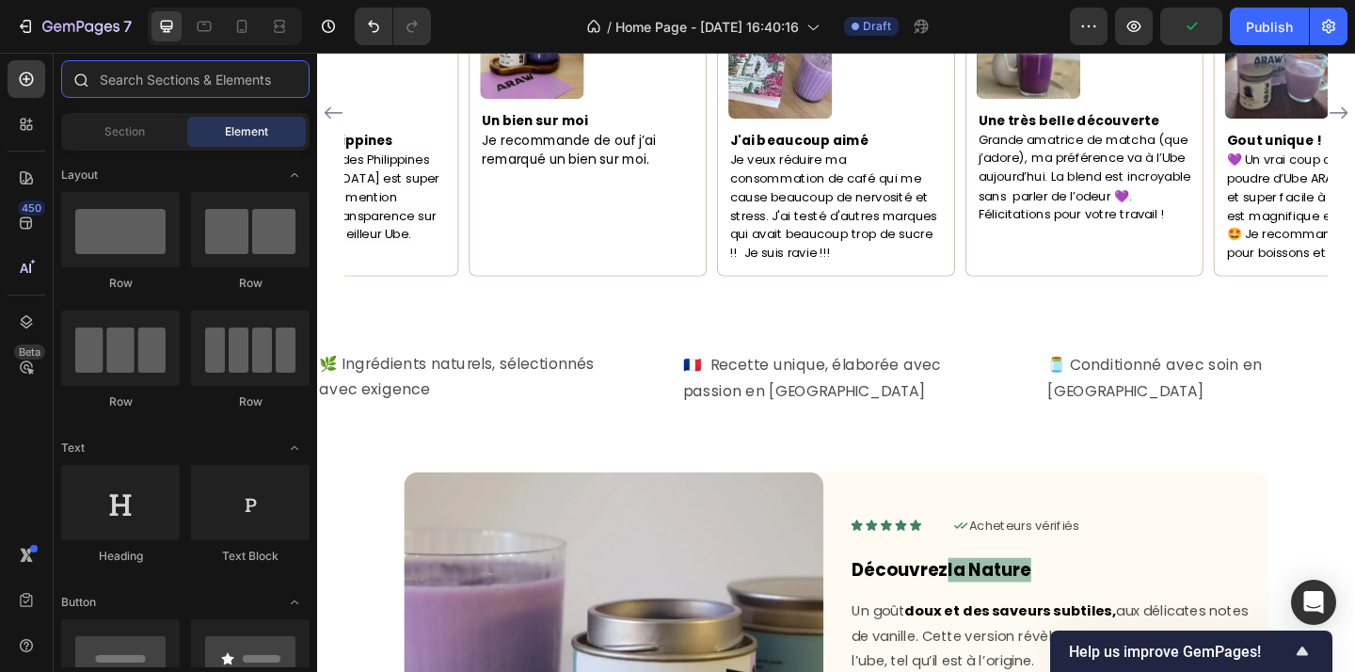
click at [156, 86] on input "text" at bounding box center [185, 79] width 248 height 38
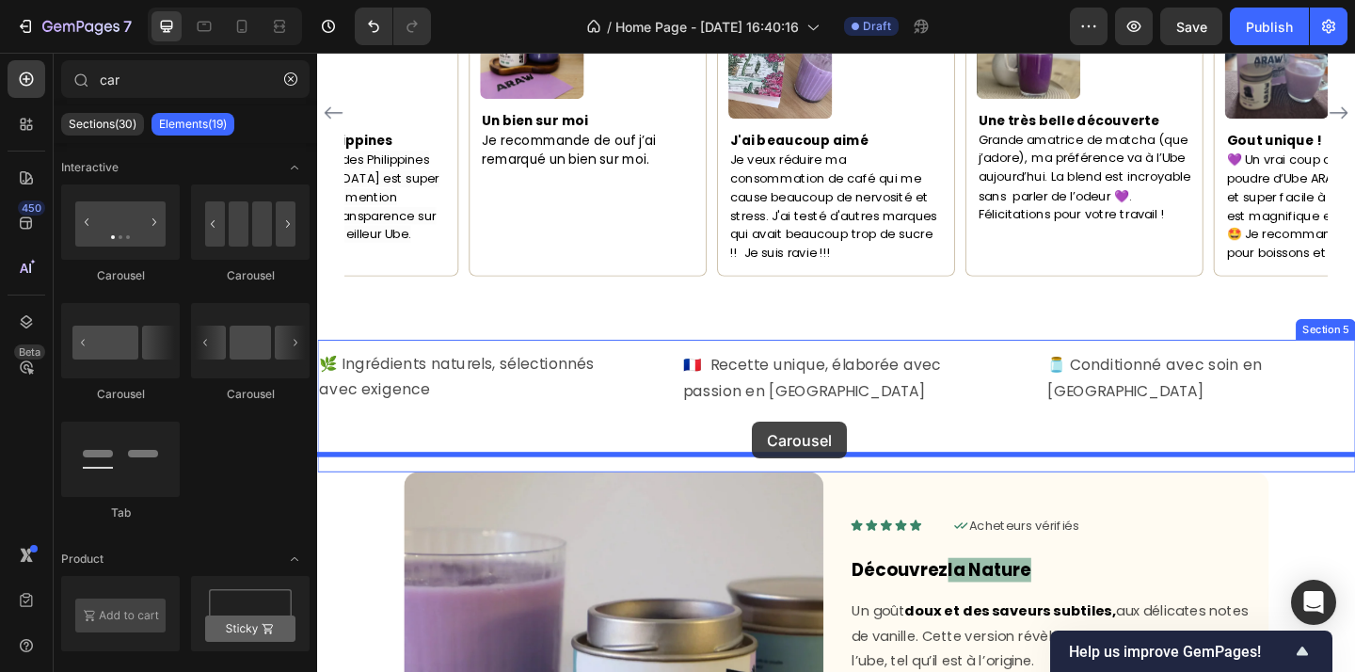
drag, startPoint x: 568, startPoint y: 381, endPoint x: 807, endPoint y: 460, distance: 251.7
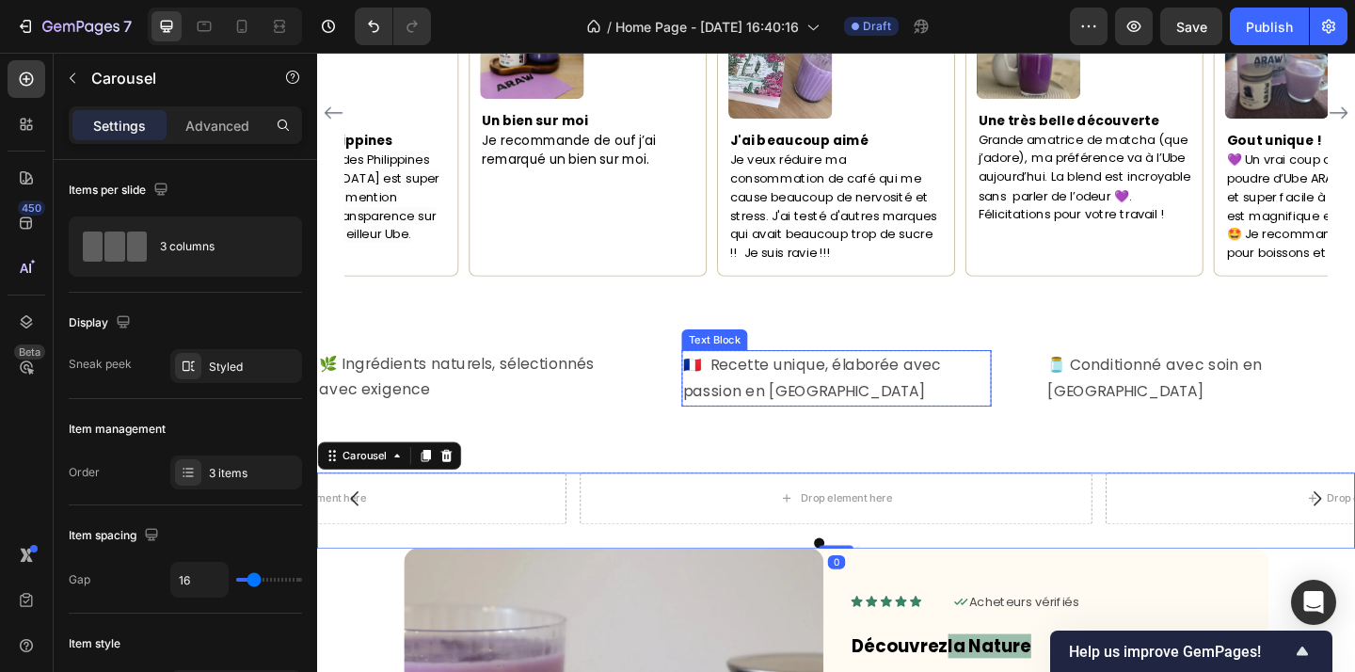
click at [881, 390] on p "🇫🇷 Recette unique, élaborée avec passion en France" at bounding box center [881, 406] width 333 height 57
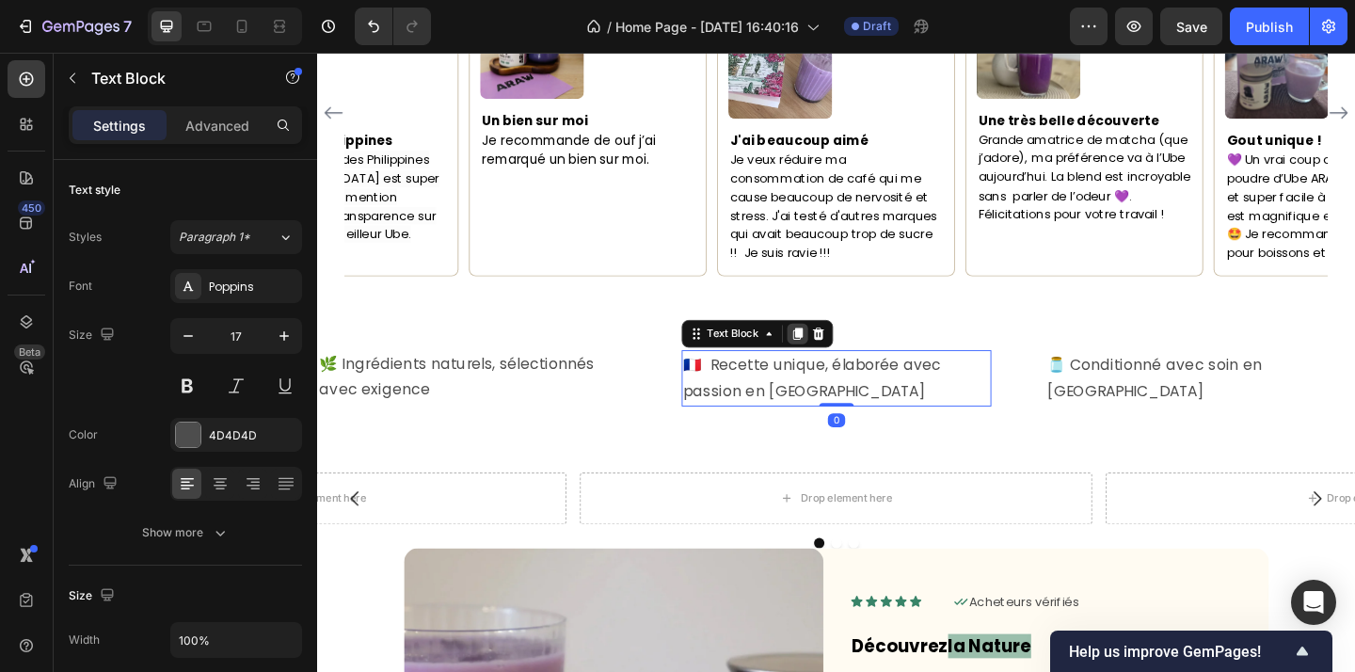
click at [845, 352] on icon at bounding box center [840, 358] width 10 height 13
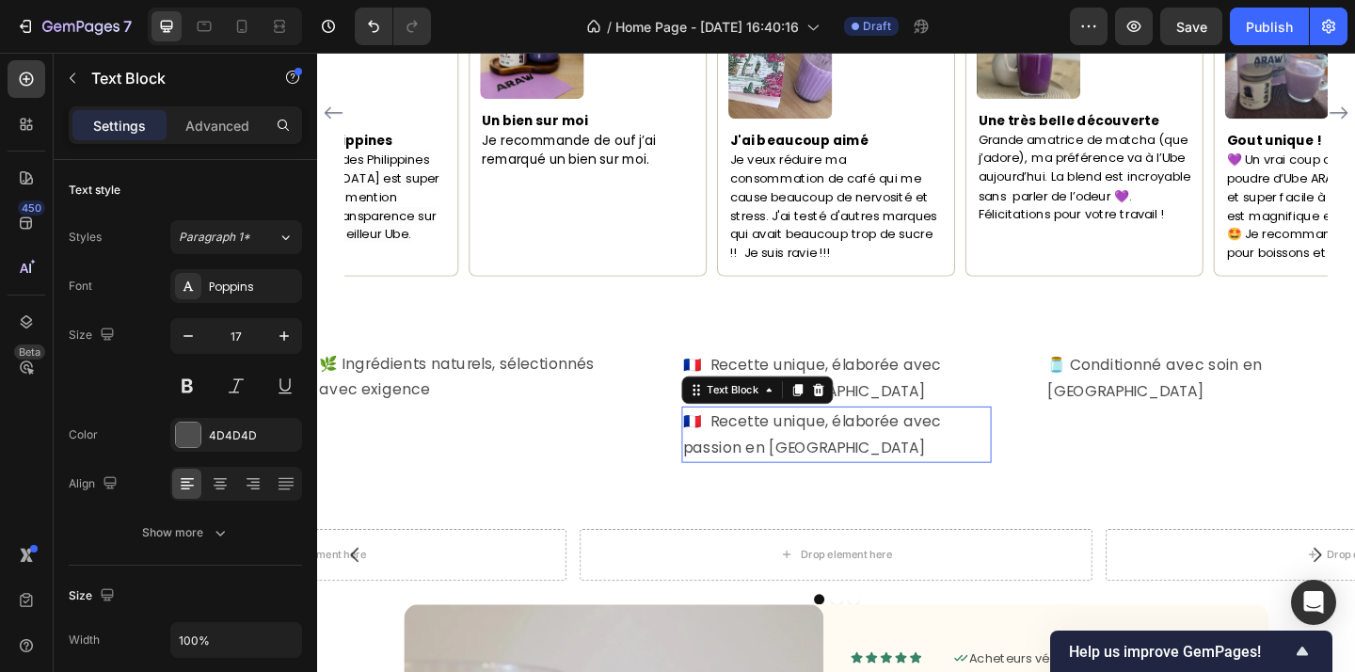
scroll to position [549, 0]
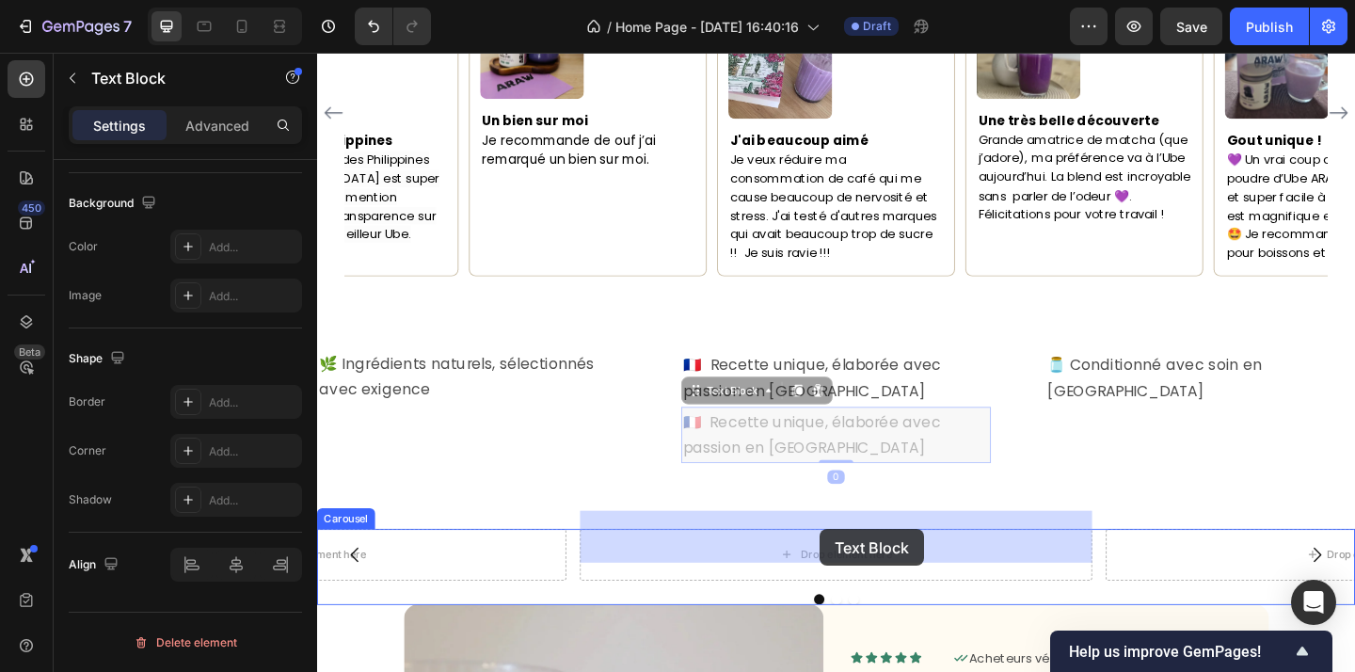
drag, startPoint x: 806, startPoint y: 401, endPoint x: 864, endPoint y: 571, distance: 179.7
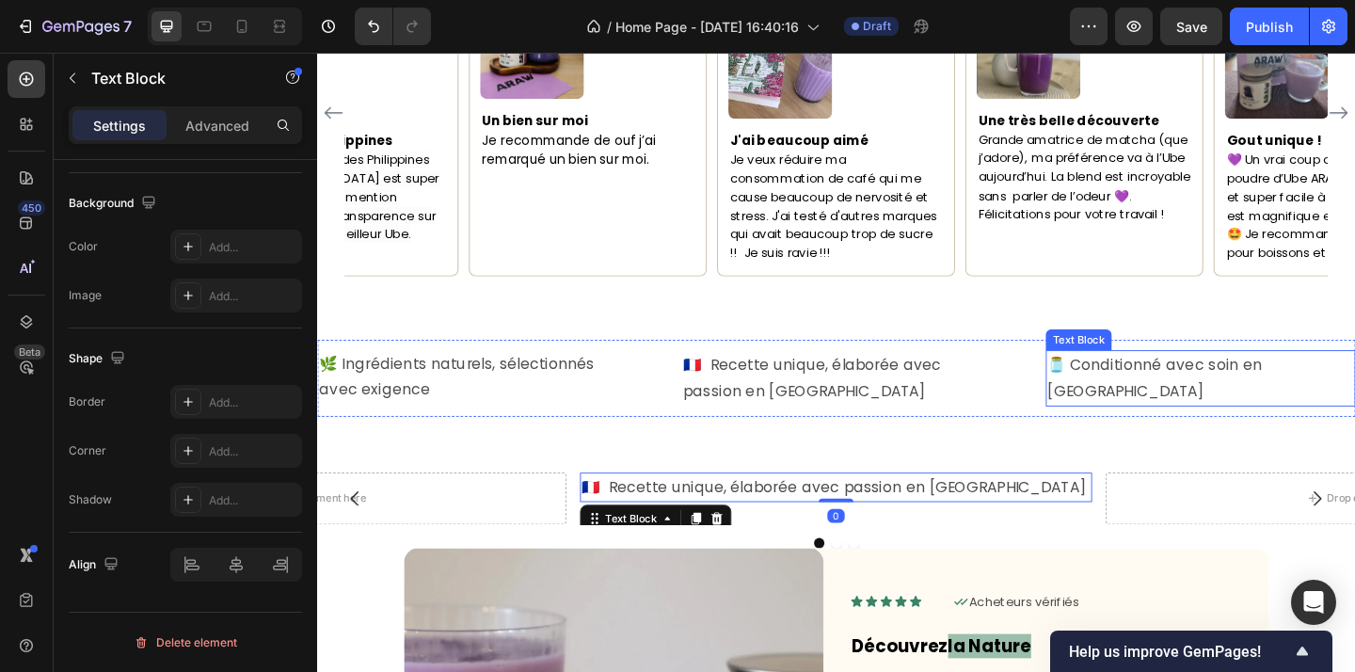
click at [1255, 378] on p "🫙 Conditionné avec soin en France" at bounding box center [1277, 406] width 333 height 57
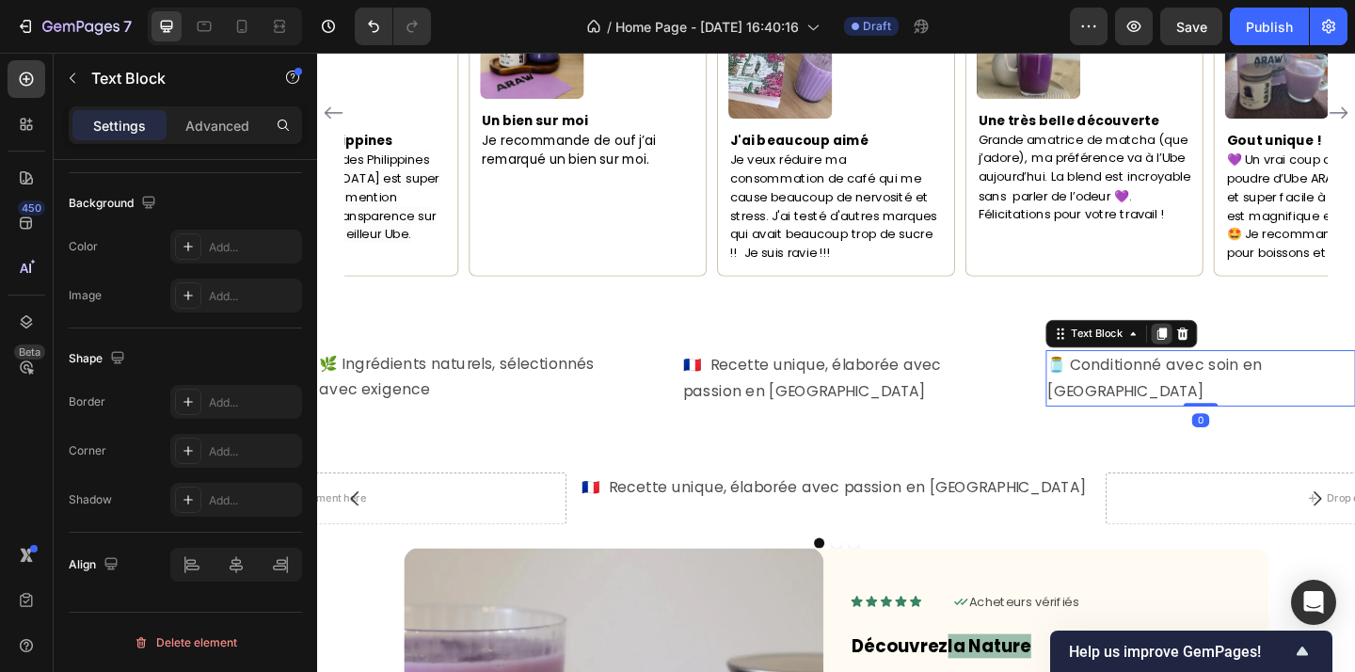
click at [1241, 352] on icon at bounding box center [1236, 358] width 10 height 13
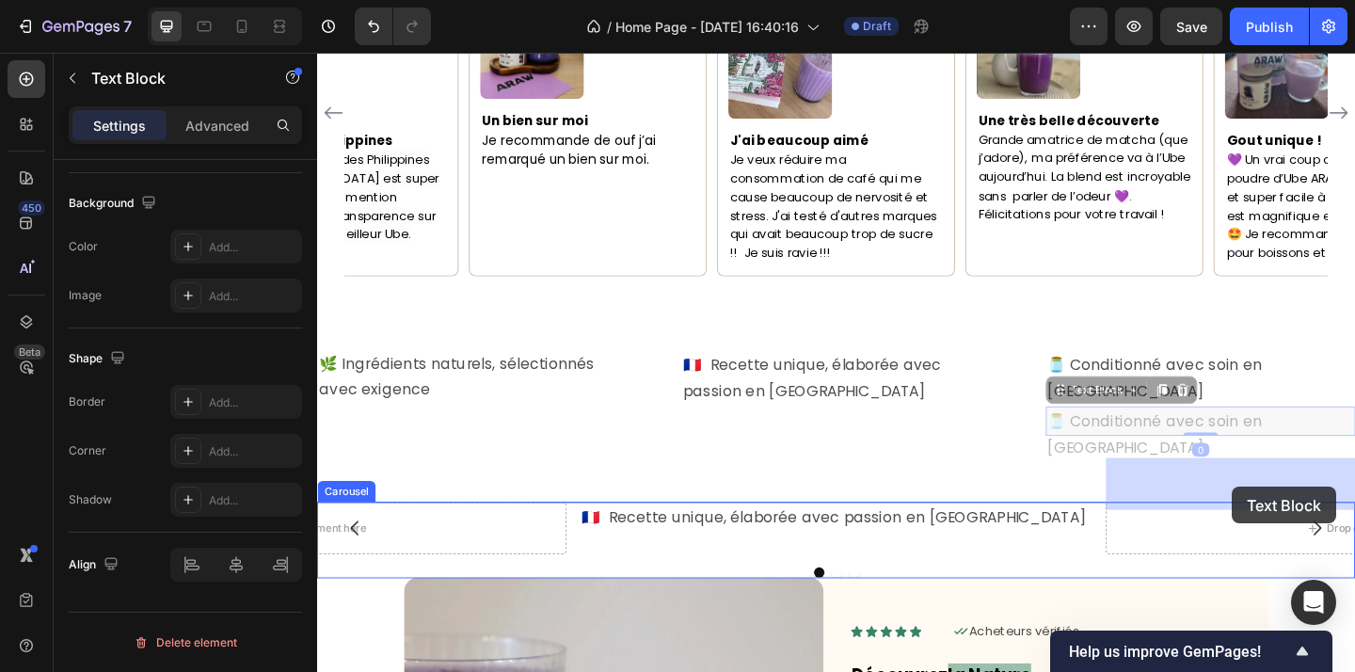
drag, startPoint x: 1216, startPoint y: 371, endPoint x: 1311, endPoint y: 525, distance: 181.2
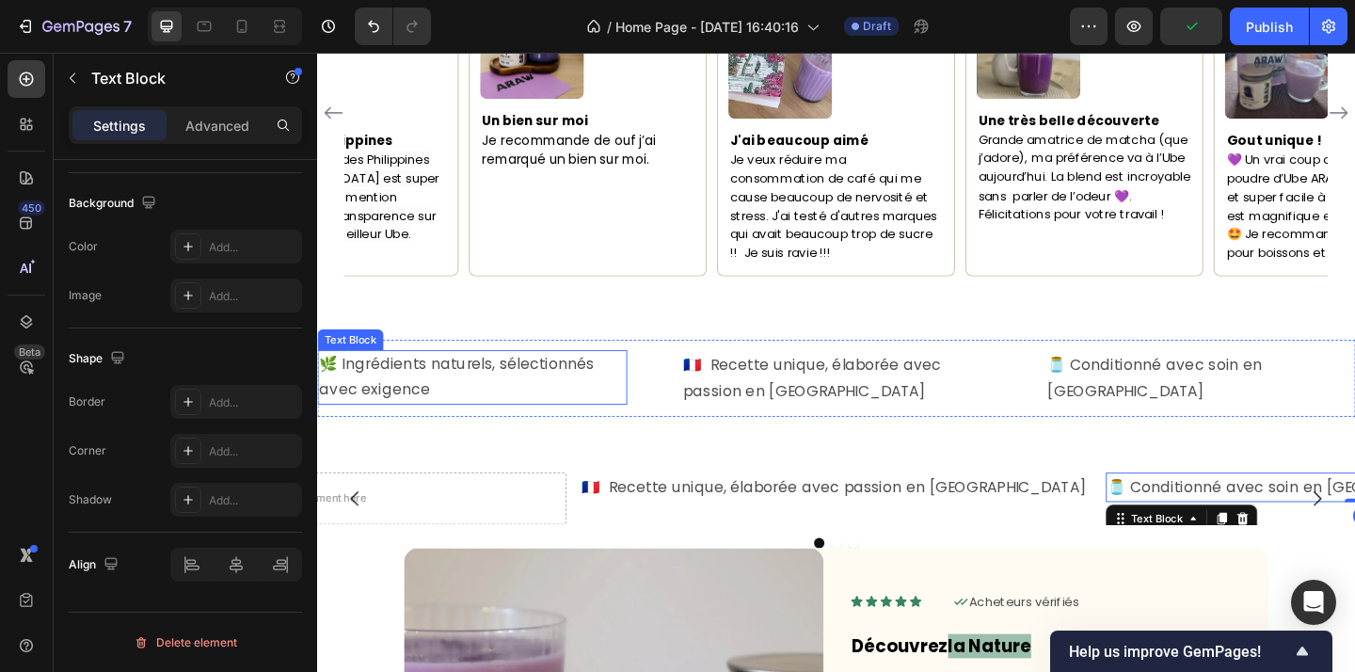
click at [430, 380] on span "🌿 Ingrédients naturels, sélectionnés avec exigence" at bounding box center [468, 405] width 299 height 51
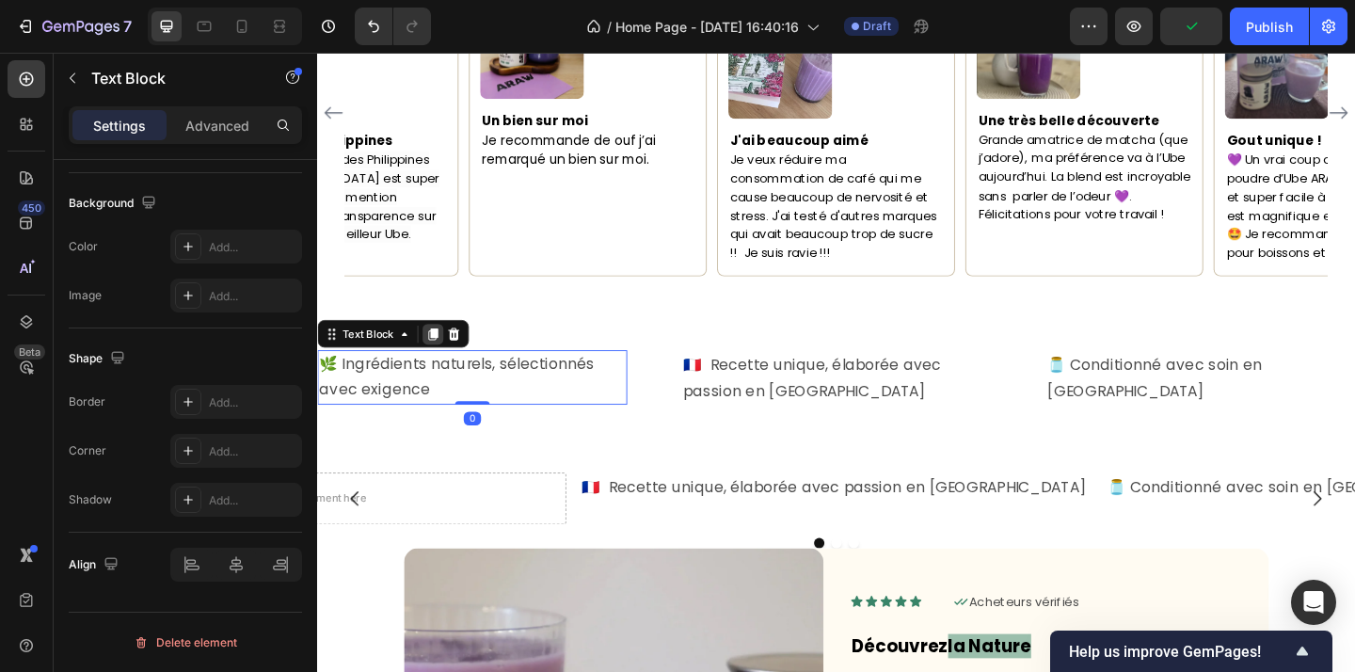
click at [436, 351] on icon at bounding box center [443, 358] width 15 height 15
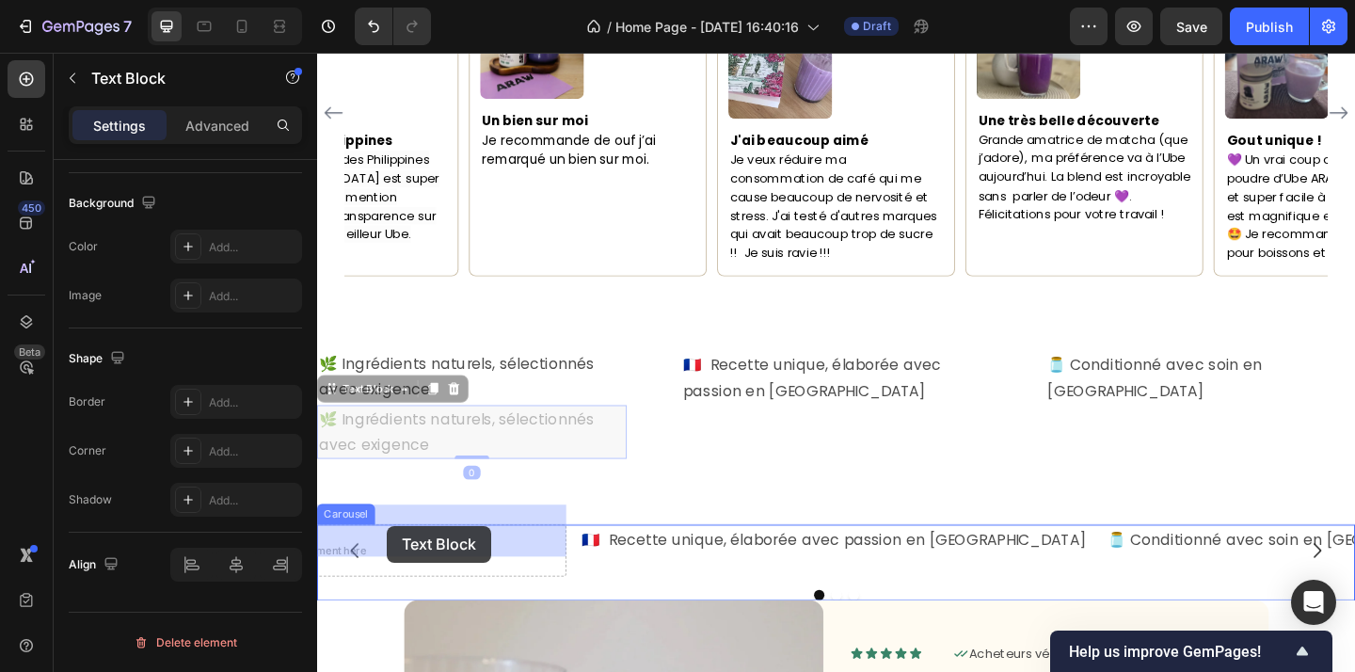
drag, startPoint x: 363, startPoint y: 395, endPoint x: 392, endPoint y: 567, distance: 174.6
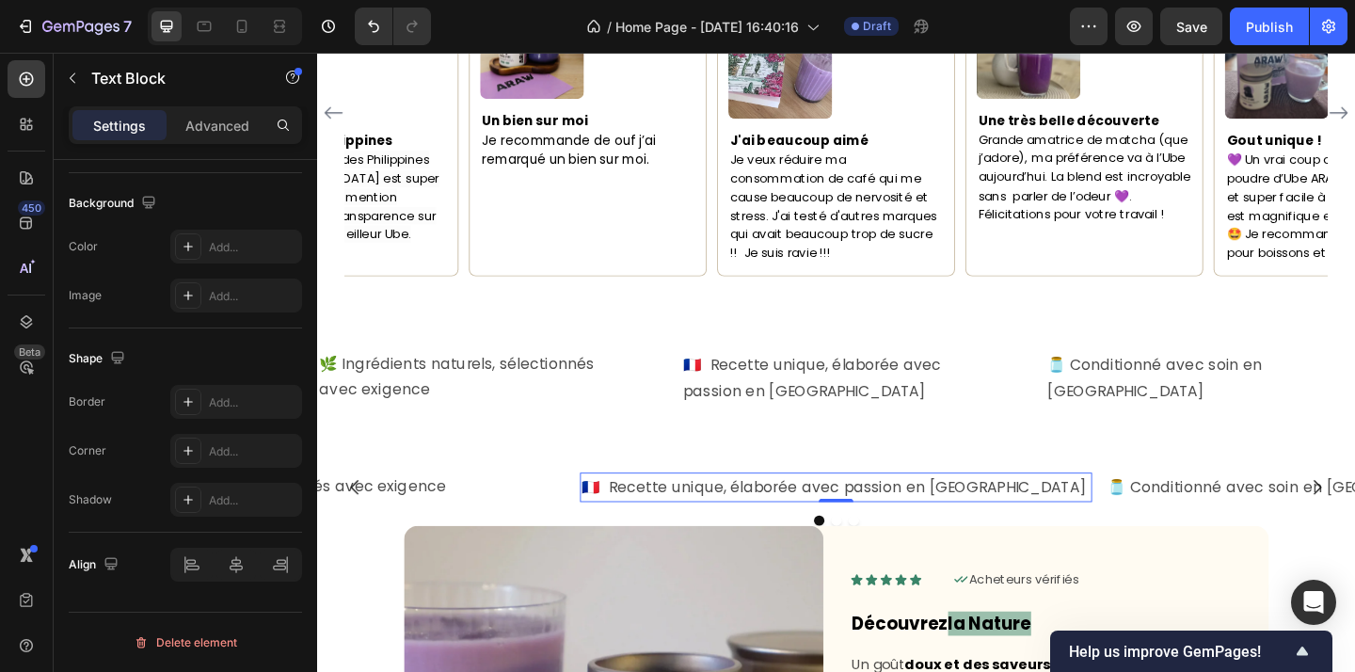
click at [1092, 514] on p "🇫🇷 Recette unique, élaborée avec passion en France" at bounding box center [881, 525] width 553 height 29
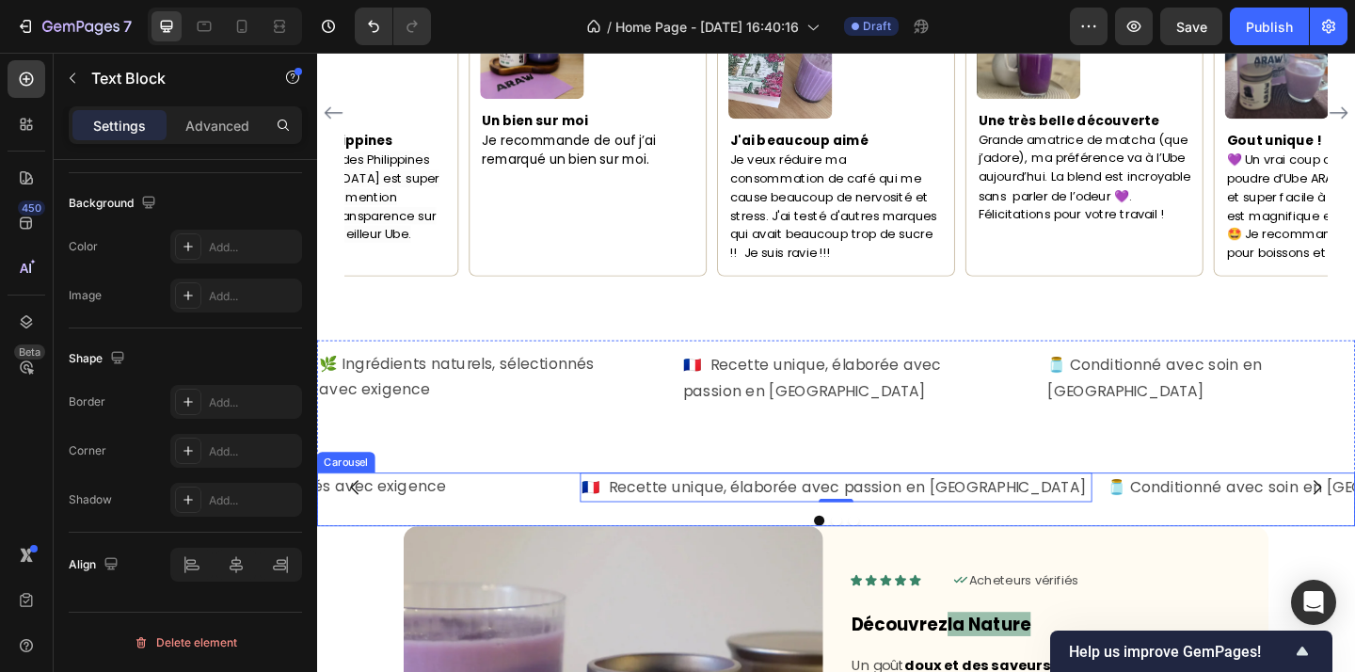
click at [1177, 531] on div "🇫🇷 Recette unique, élaborée avec passion en France Text Block 0 🫙 Conditionné a…" at bounding box center [881, 538] width 1129 height 59
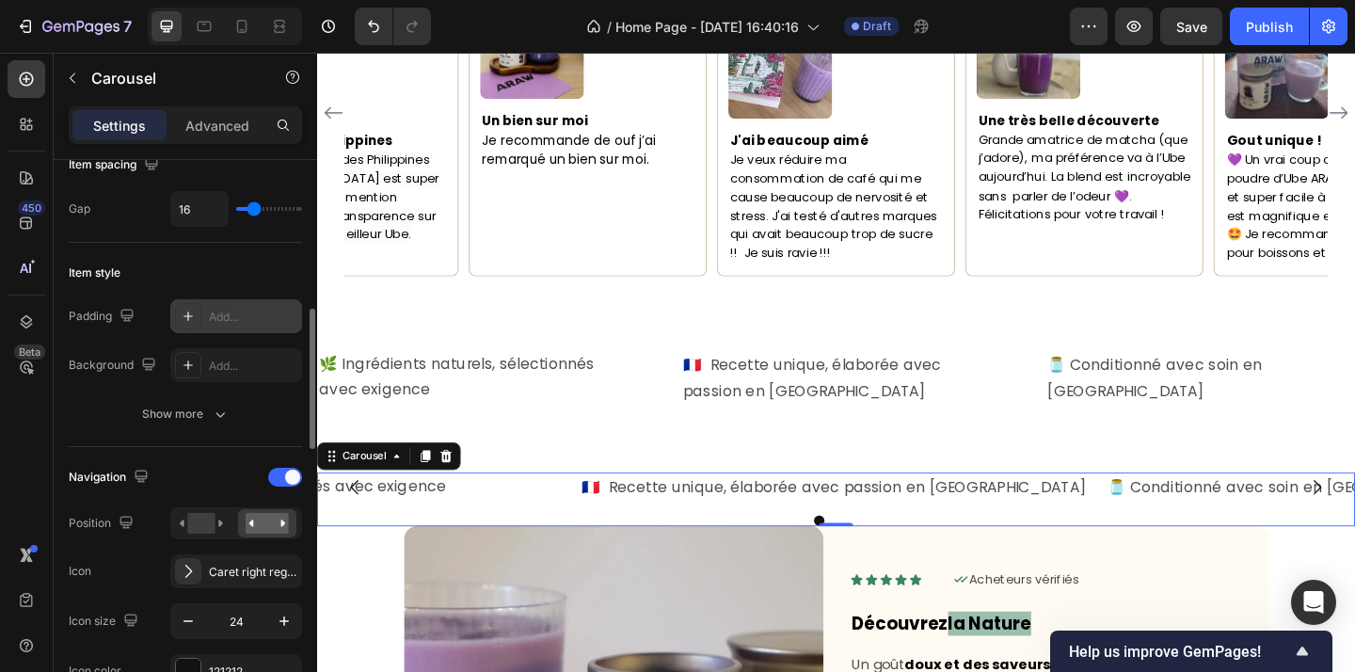
scroll to position [417, 0]
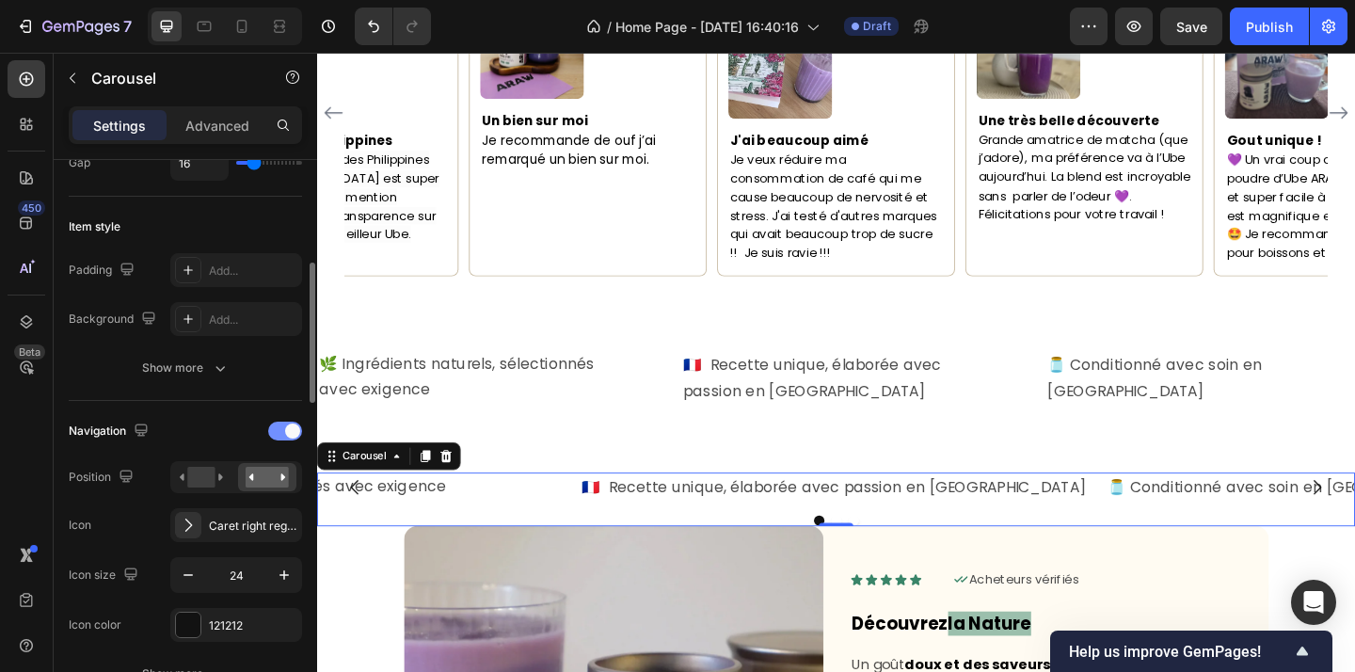
click at [282, 435] on div at bounding box center [285, 431] width 34 height 19
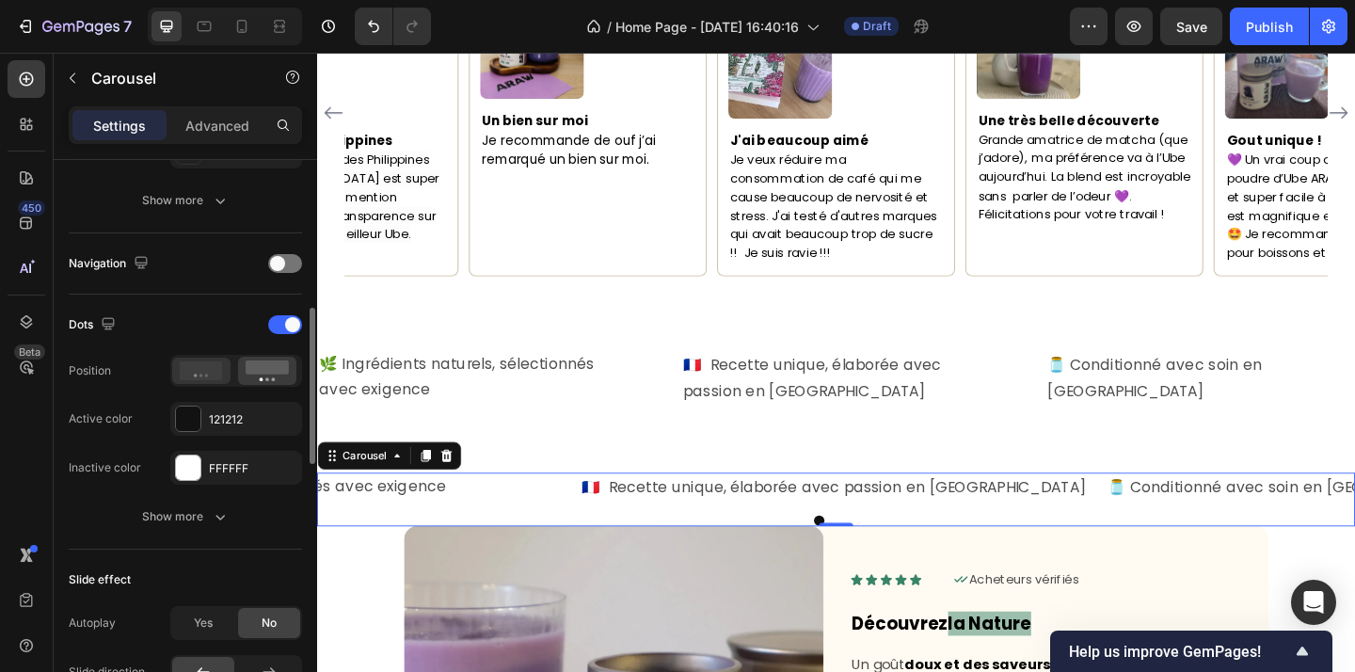
scroll to position [586, 0]
click at [287, 326] on span at bounding box center [292, 322] width 15 height 15
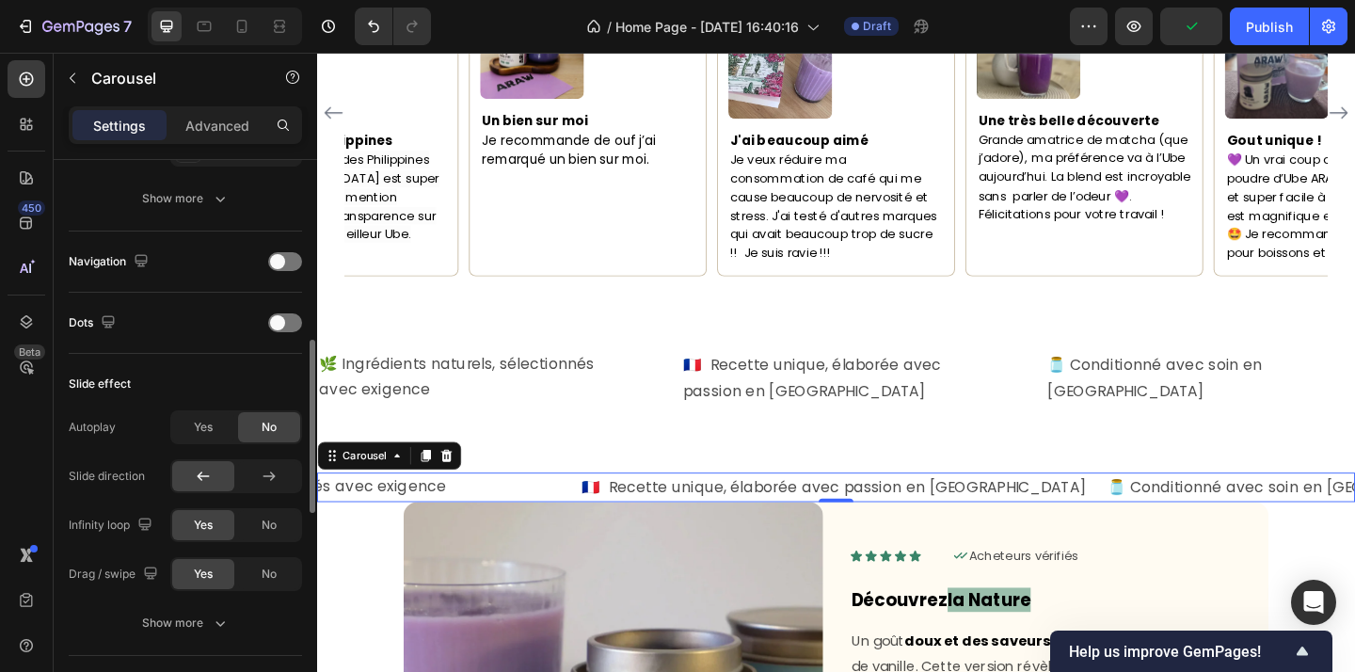
click at [284, 243] on div "Navigation" at bounding box center [185, 261] width 233 height 61
click at [284, 261] on span at bounding box center [277, 261] width 15 height 15
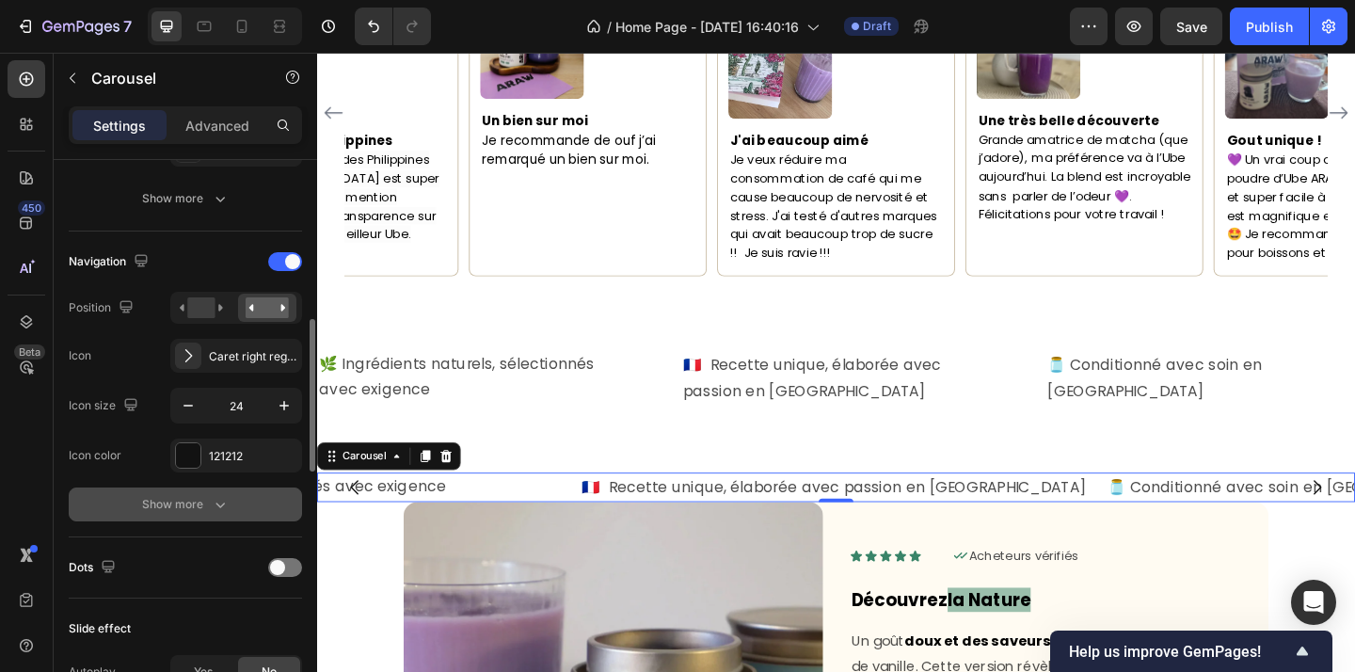
click at [208, 509] on div "Show more" at bounding box center [186, 504] width 88 height 19
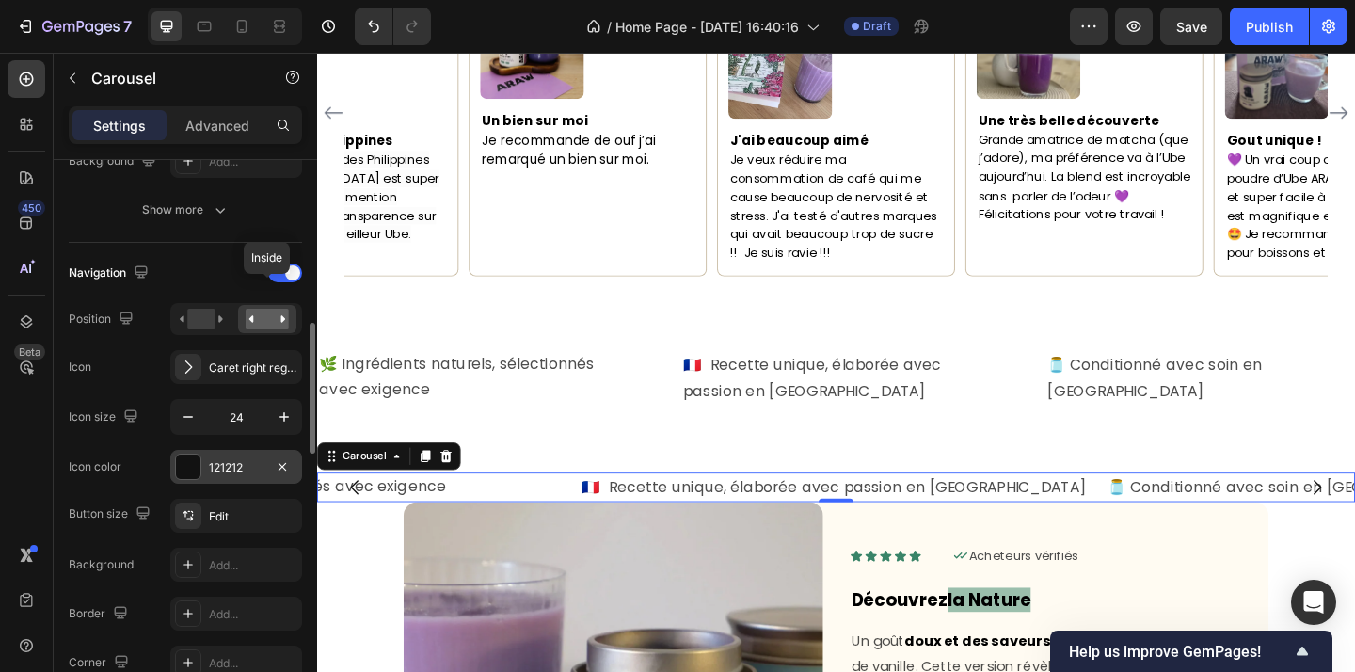
scroll to position [565, 0]
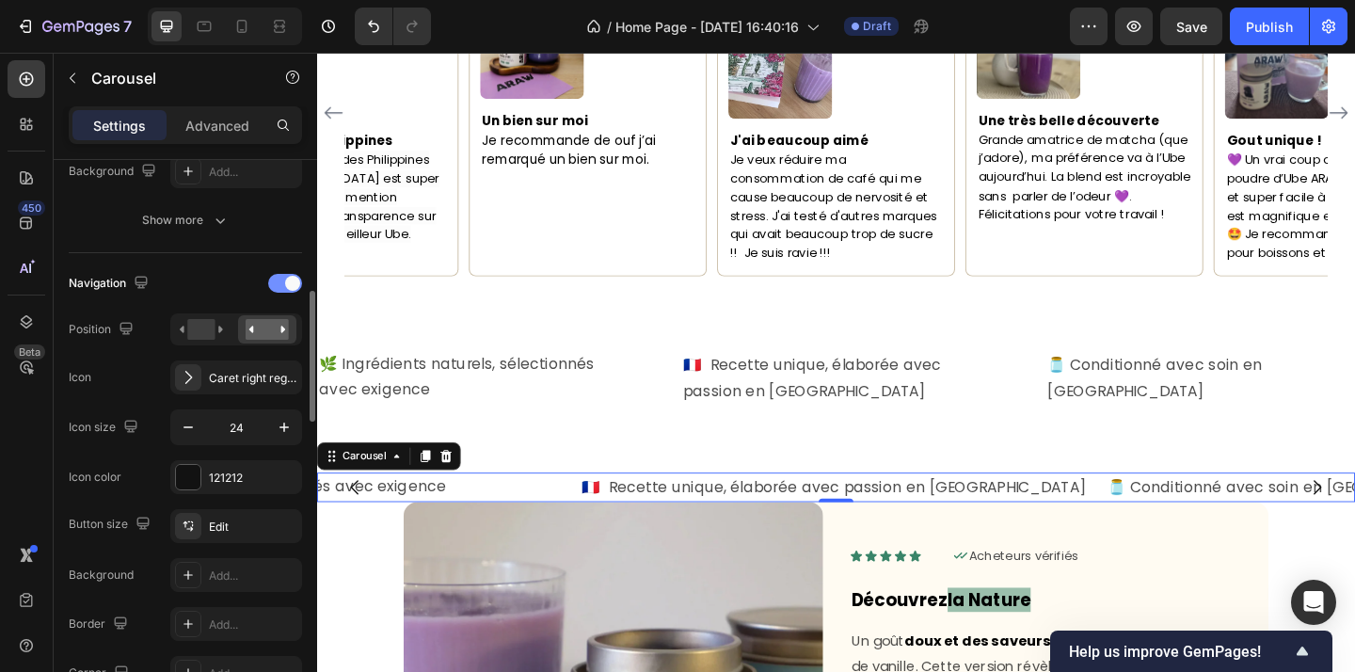
click at [292, 285] on span at bounding box center [292, 283] width 15 height 15
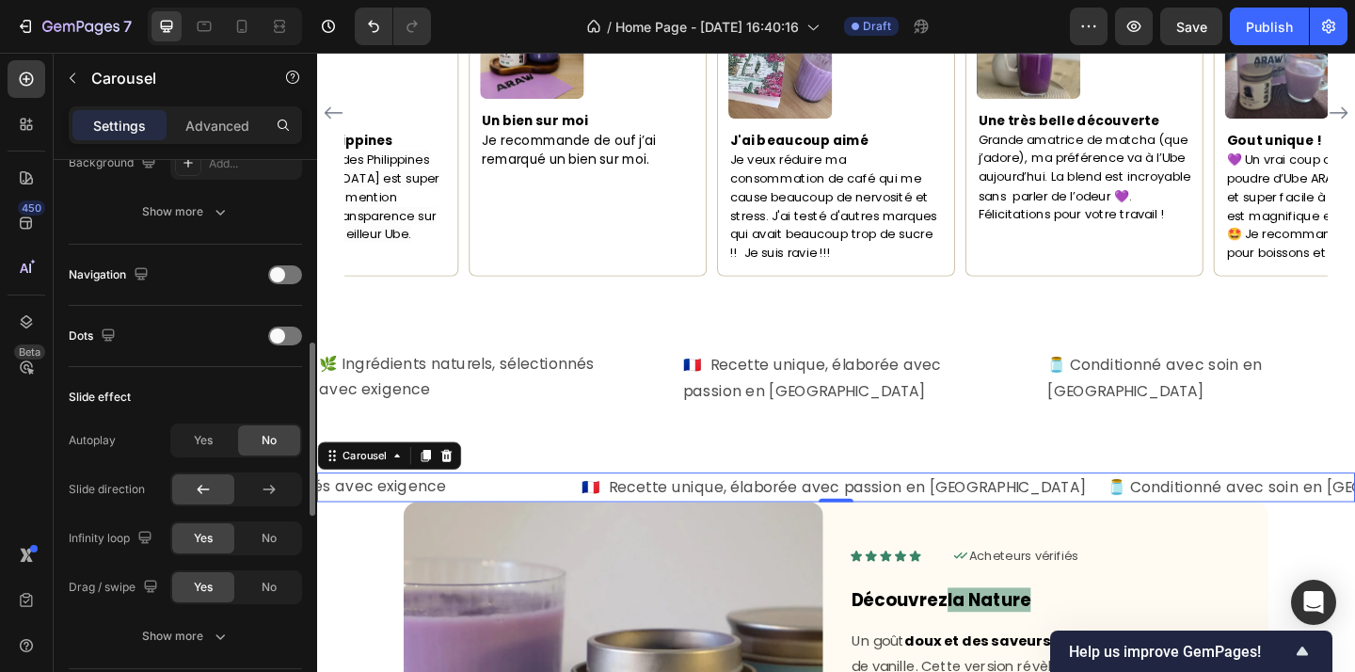
scroll to position [579, 0]
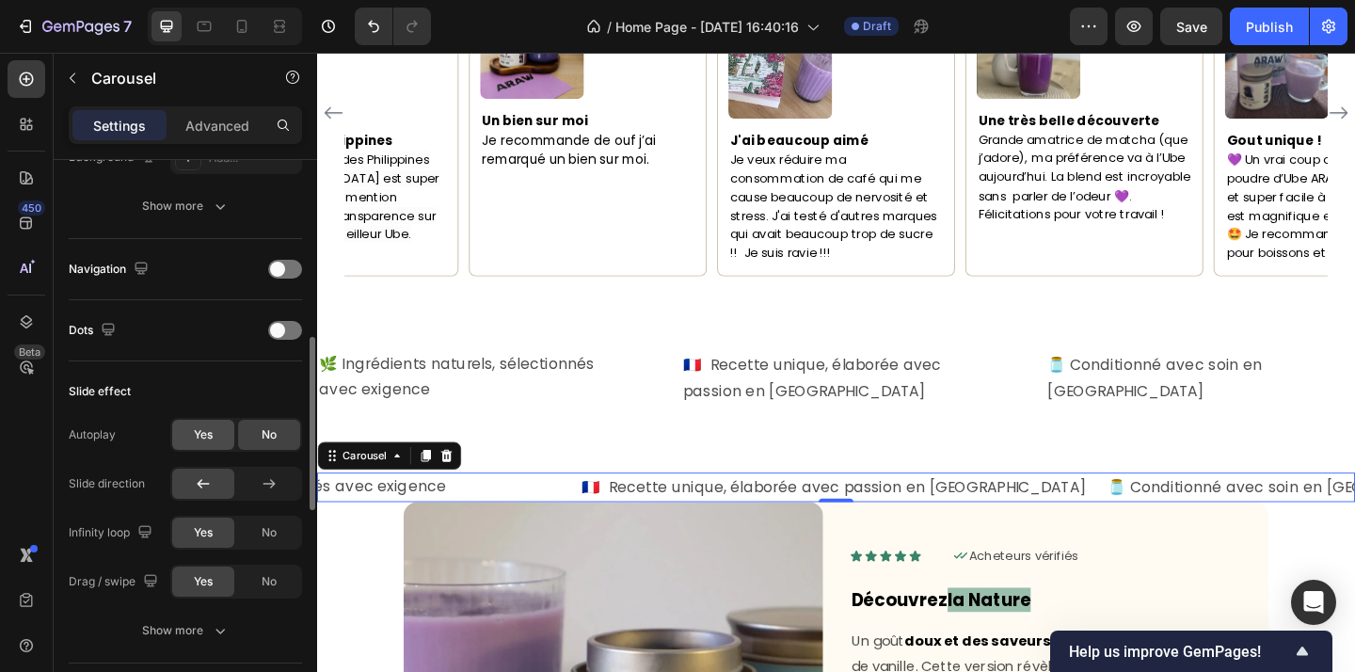
click at [214, 434] on div "Yes" at bounding box center [203, 435] width 62 height 30
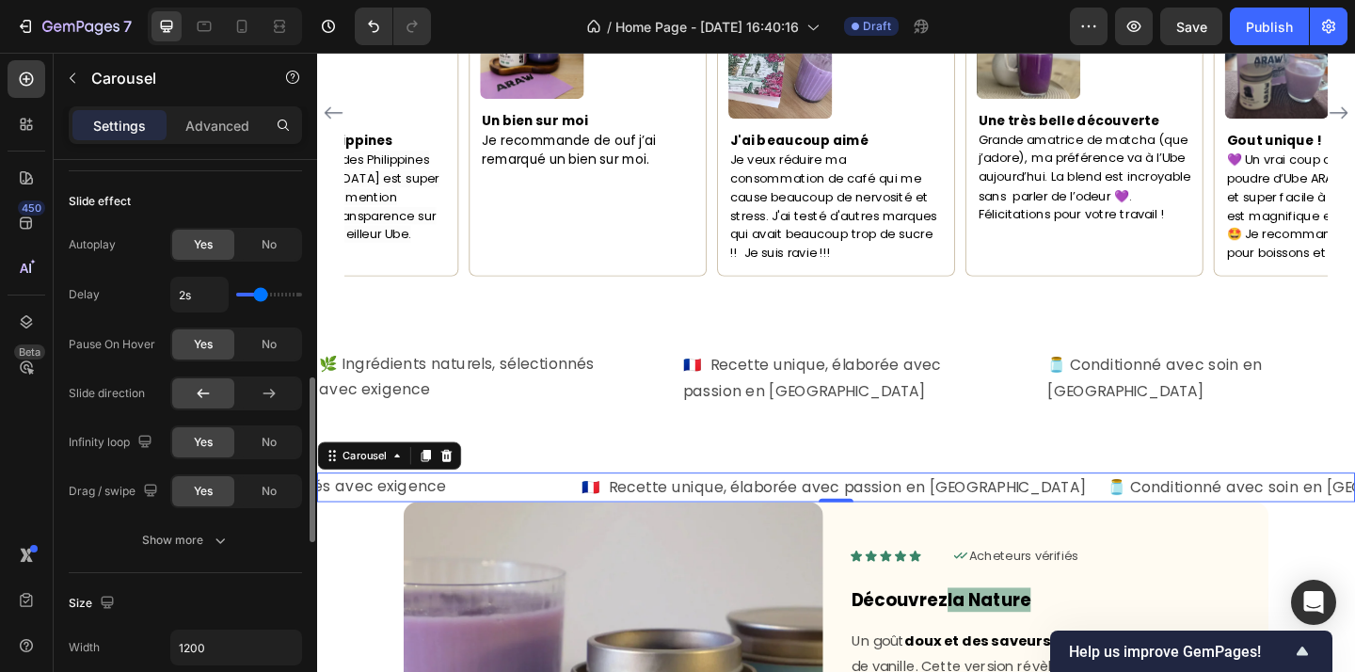
scroll to position [772, 0]
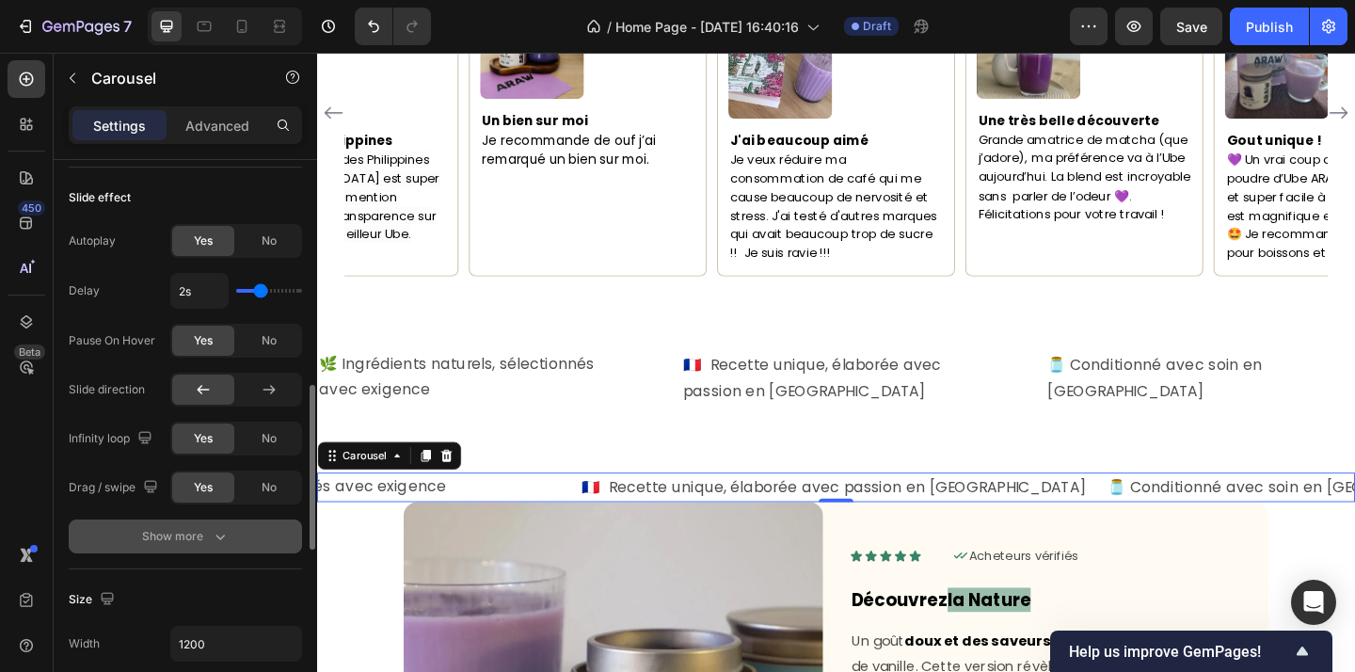
click at [208, 546] on button "Show more" at bounding box center [185, 536] width 233 height 34
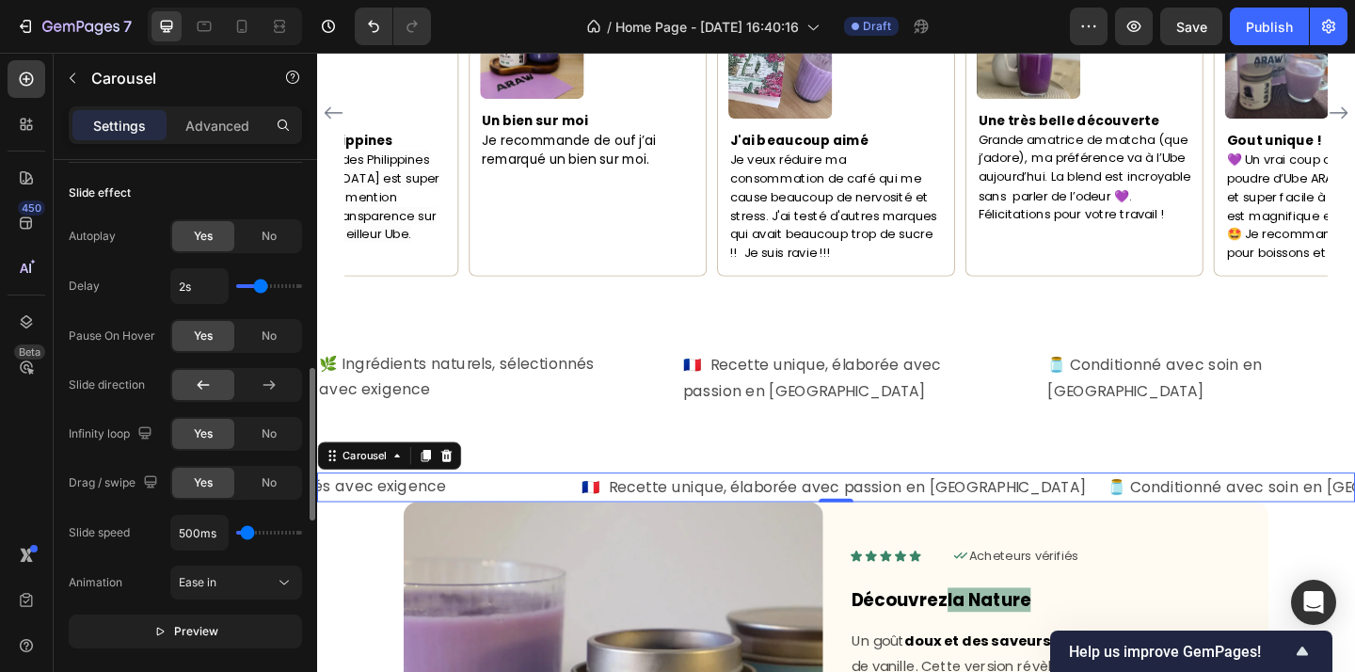
scroll to position [774, 0]
drag, startPoint x: 260, startPoint y: 292, endPoint x: 165, endPoint y: 281, distance: 95.6
click at [236, 287] on input "range" at bounding box center [269, 289] width 66 height 4
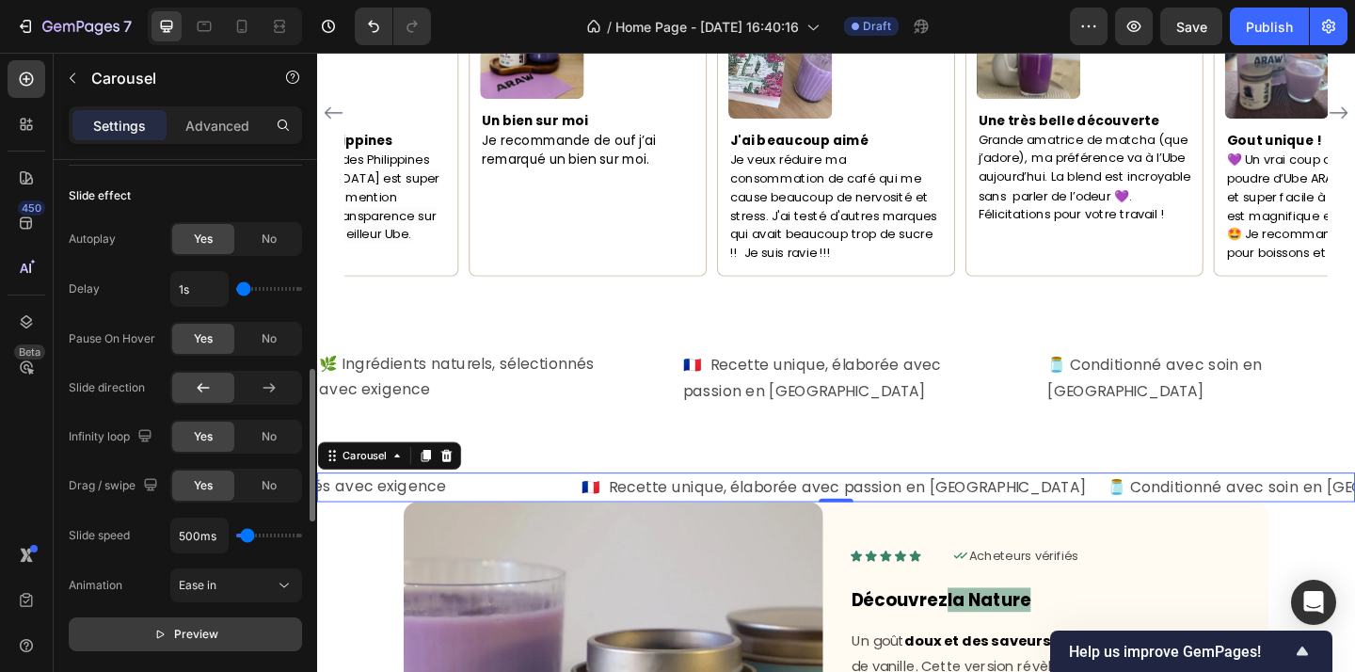
click at [169, 618] on button "Preview" at bounding box center [185, 634] width 233 height 34
drag, startPoint x: 239, startPoint y: 289, endPoint x: 203, endPoint y: 289, distance: 35.8
click at [236, 289] on input "range" at bounding box center [269, 289] width 66 height 4
click at [203, 289] on input "1s" at bounding box center [199, 289] width 56 height 34
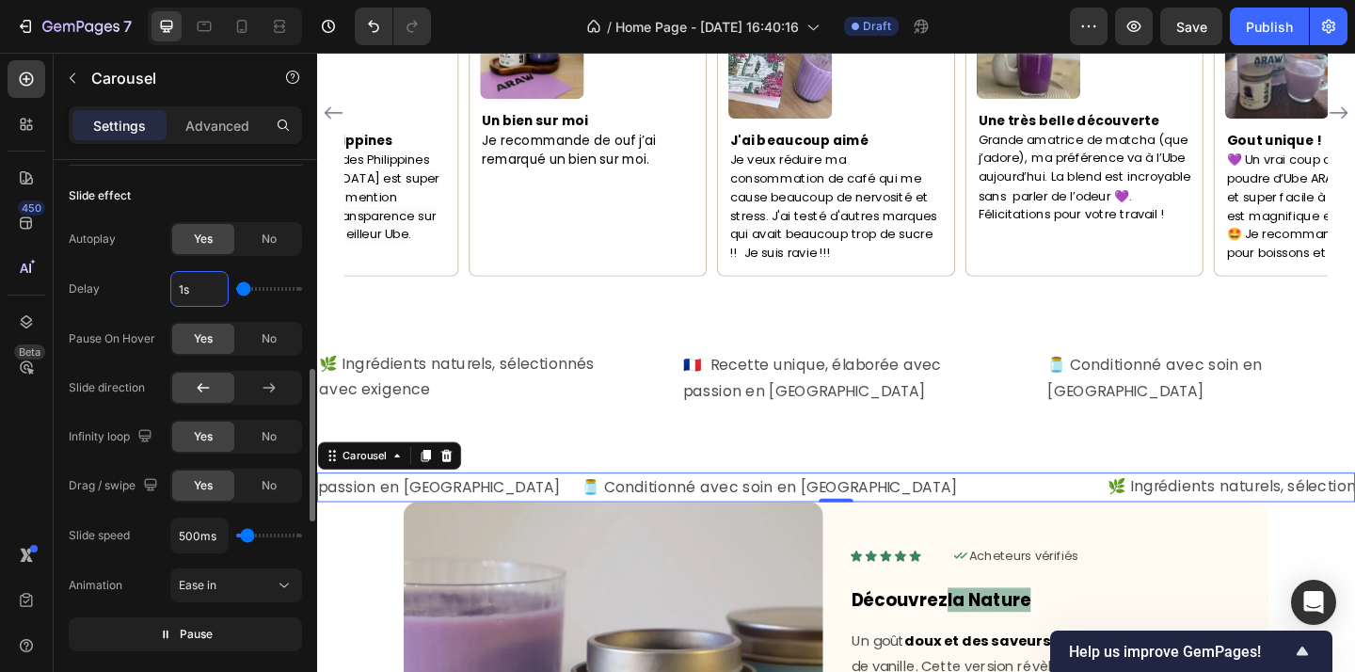
click at [230, 280] on div "1s" at bounding box center [236, 289] width 132 height 36
click at [243, 537] on input "range" at bounding box center [269, 535] width 66 height 4
drag, startPoint x: 248, startPoint y: 536, endPoint x: 261, endPoint y: 534, distance: 12.4
click at [261, 534] on input "range" at bounding box center [269, 535] width 66 height 4
drag, startPoint x: 261, startPoint y: 534, endPoint x: 278, endPoint y: 536, distance: 17.0
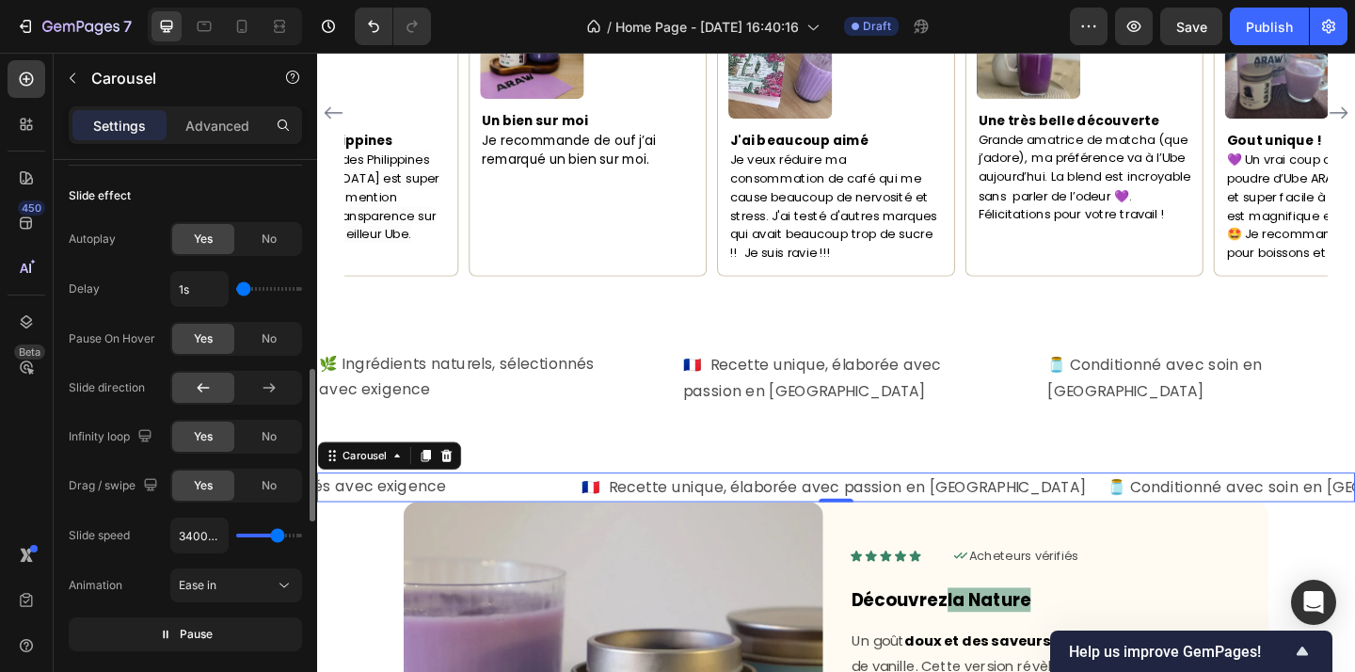
click at [278, 536] on input "range" at bounding box center [269, 535] width 66 height 4
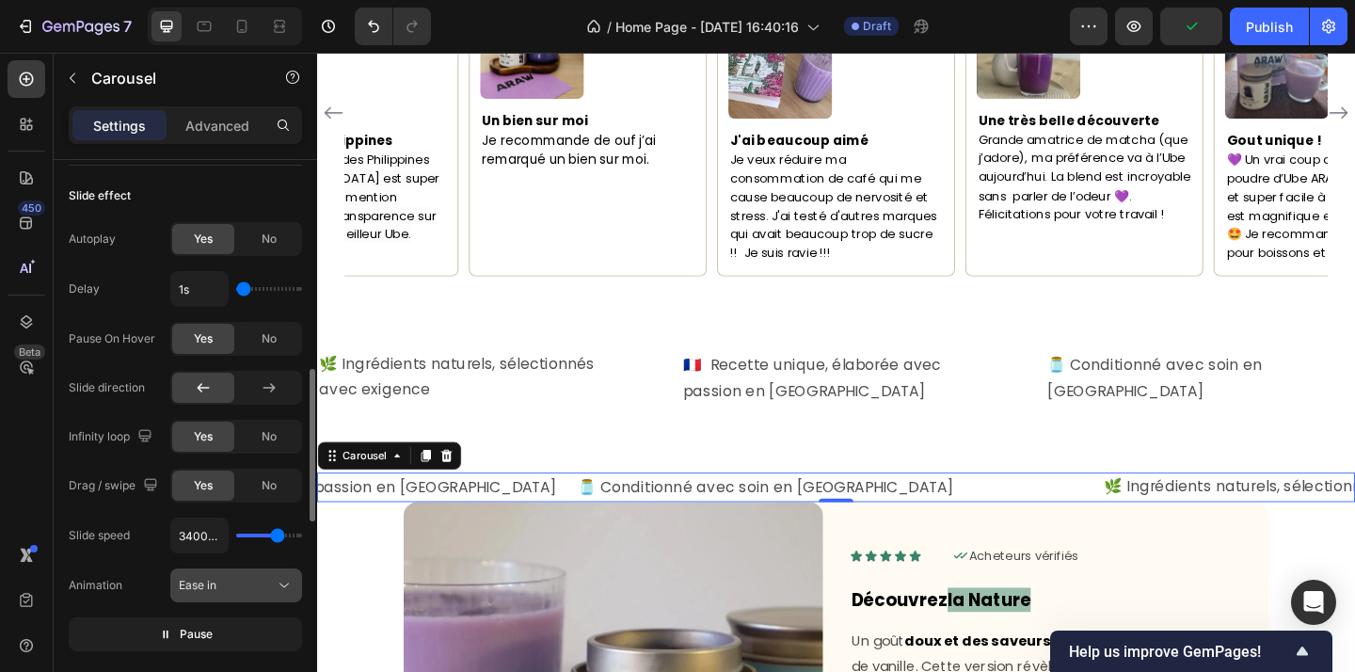
click at [279, 581] on icon at bounding box center [284, 585] width 19 height 19
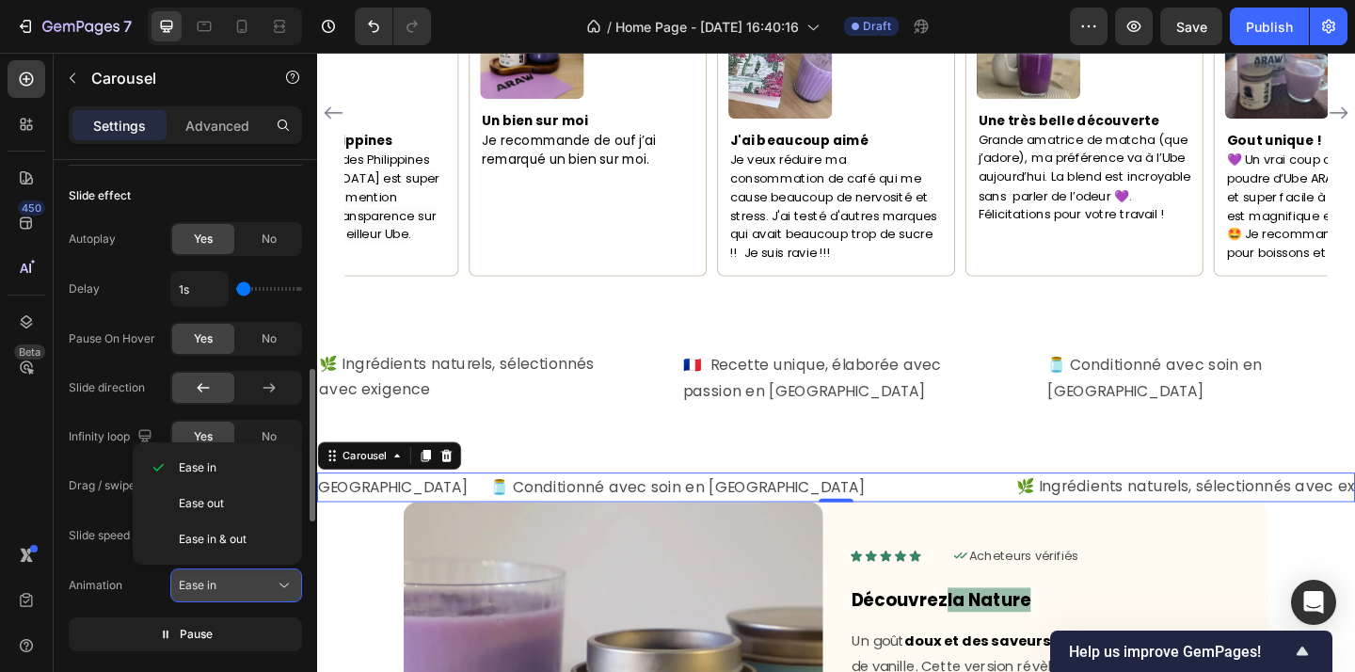
click at [279, 581] on icon at bounding box center [284, 585] width 19 height 19
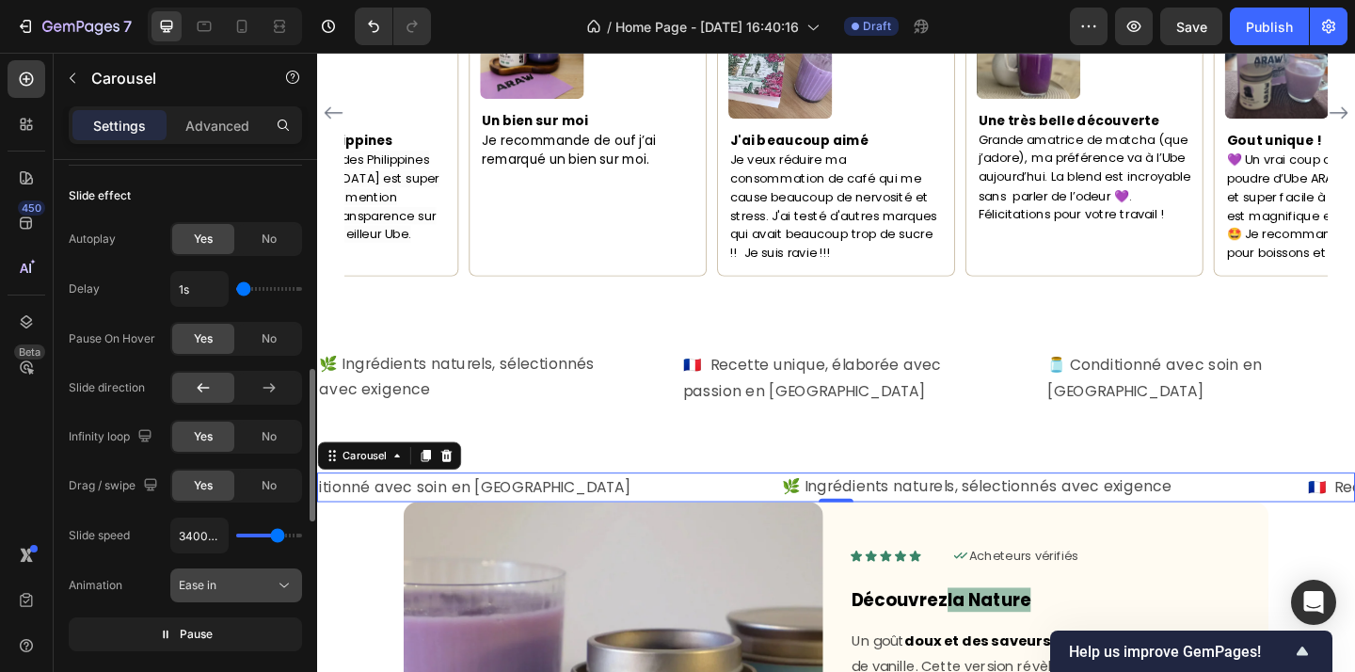
click at [279, 579] on icon at bounding box center [284, 585] width 19 height 19
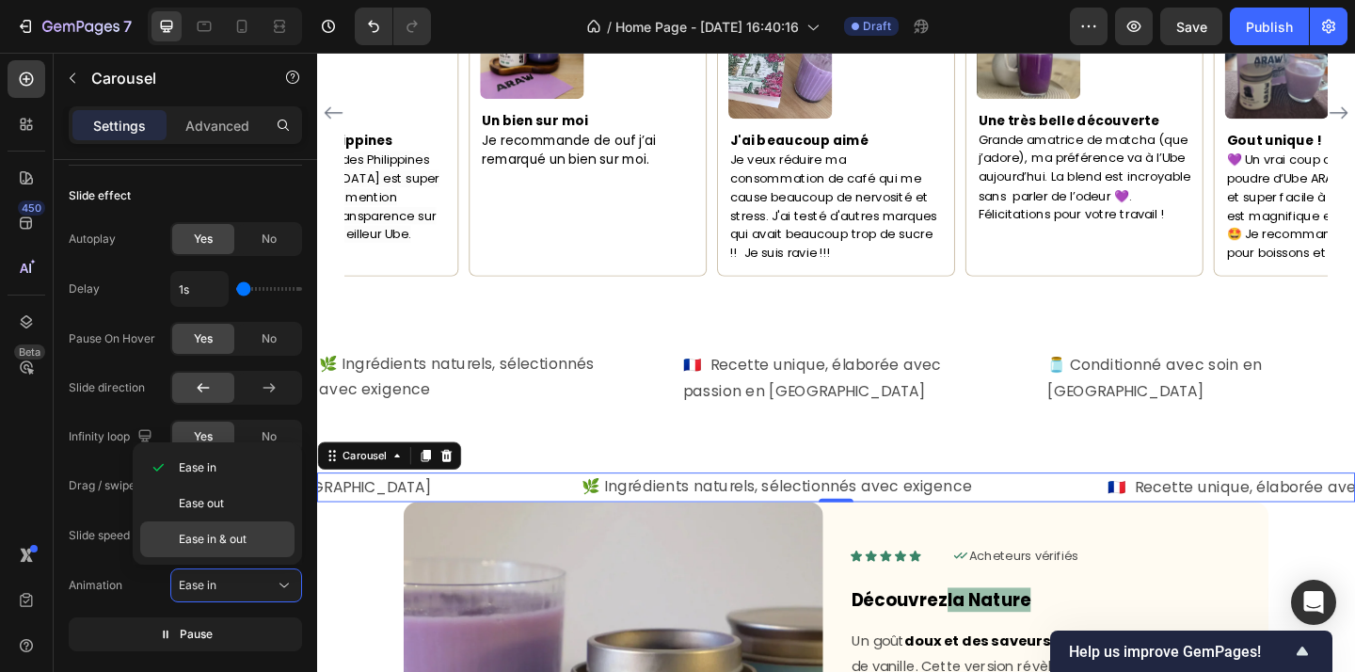
click at [281, 548] on div "Ease in & out" at bounding box center [217, 539] width 154 height 36
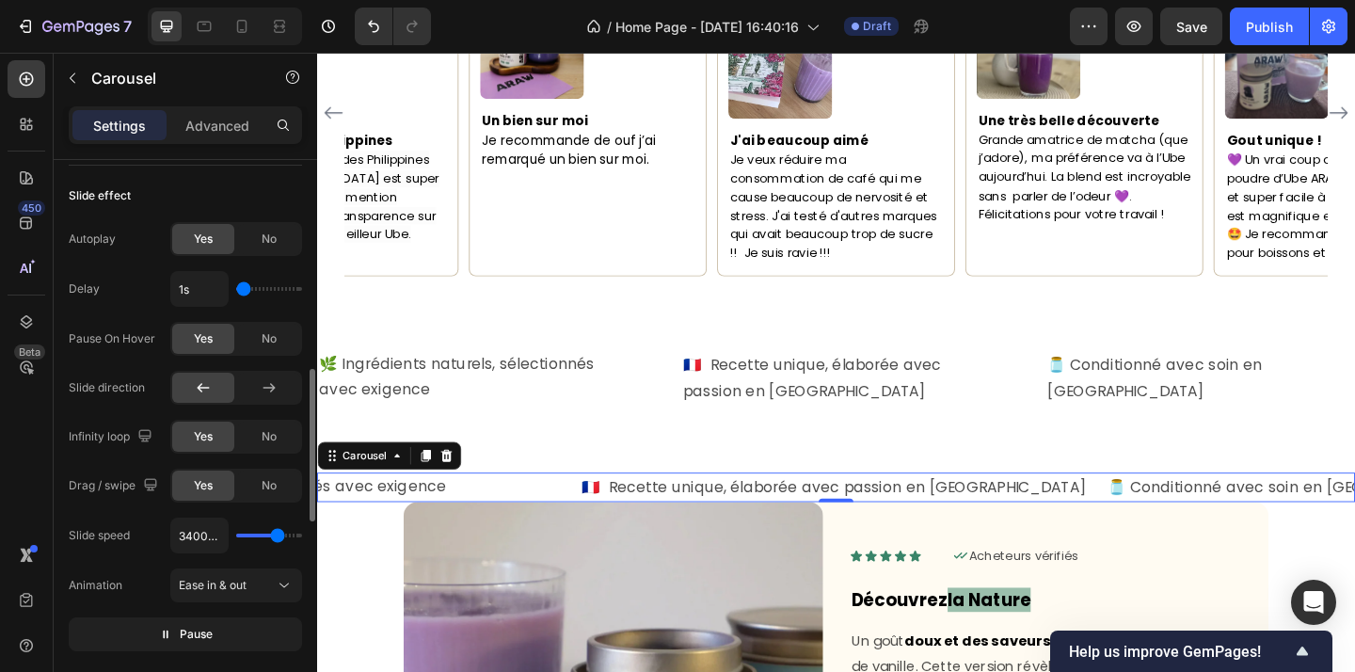
click at [286, 540] on div "3400ms" at bounding box center [236, 535] width 132 height 36
drag, startPoint x: 278, startPoint y: 537, endPoint x: 293, endPoint y: 538, distance: 15.1
click at [293, 537] on input "range" at bounding box center [269, 535] width 66 height 4
drag, startPoint x: 295, startPoint y: 539, endPoint x: 381, endPoint y: 549, distance: 86.1
click at [302, 537] on input "range" at bounding box center [269, 535] width 66 height 4
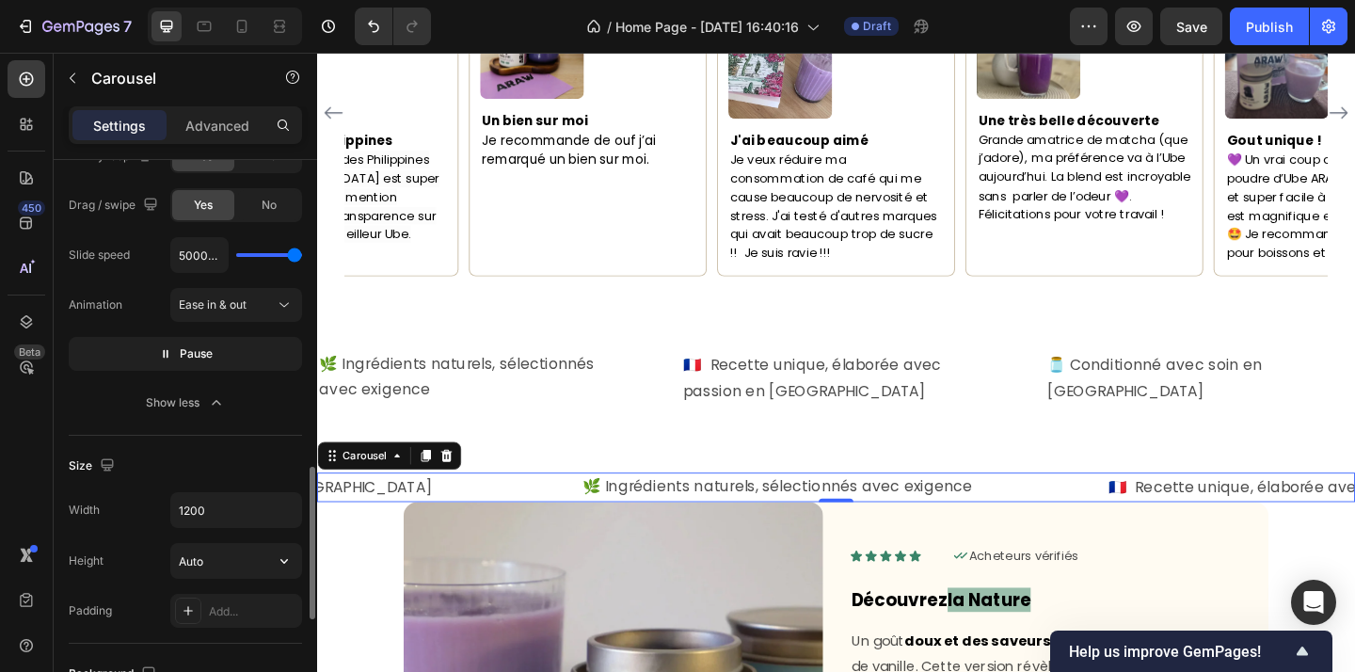
scroll to position [1073, 0]
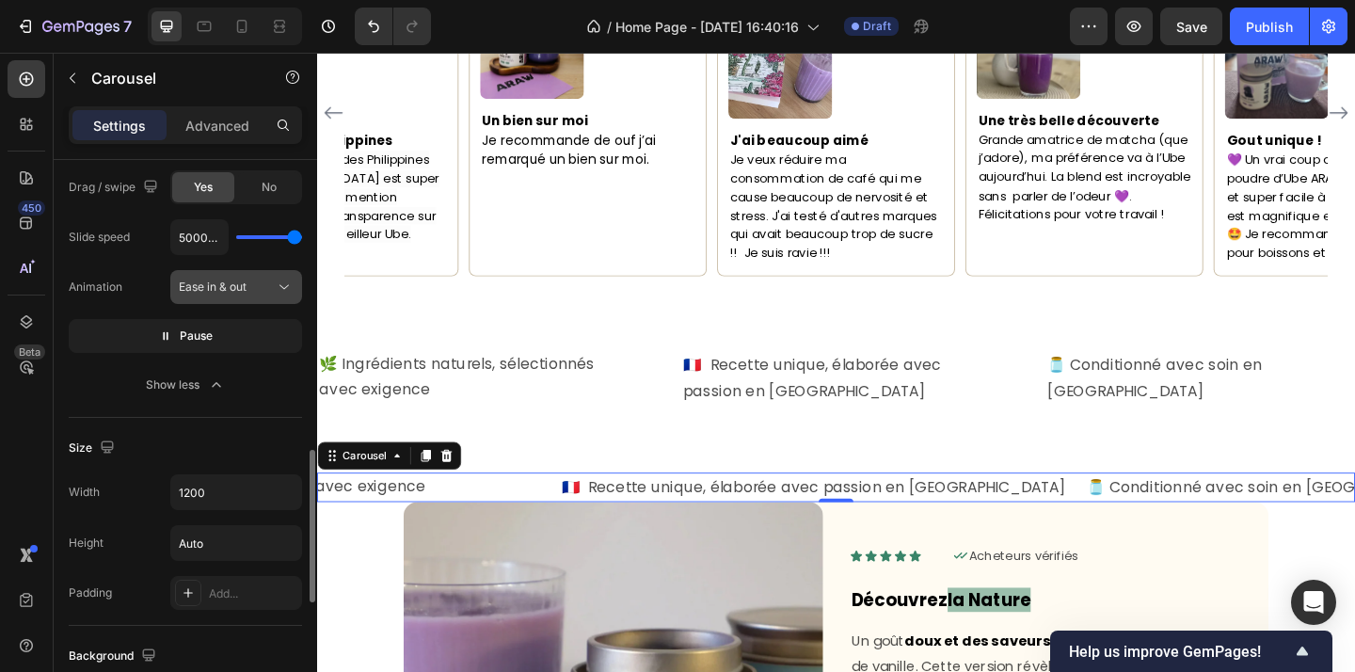
click at [265, 282] on div "Ease in & out" at bounding box center [227, 287] width 96 height 17
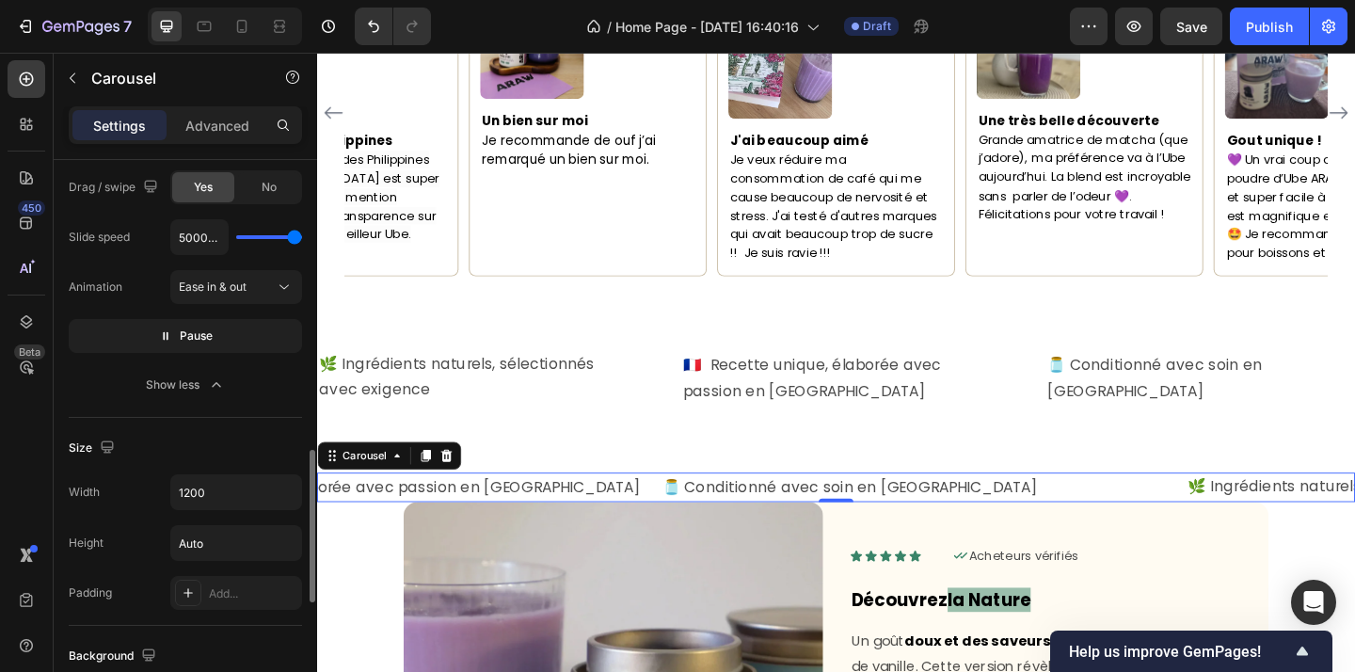
click at [155, 287] on div "Animation Ease in & out" at bounding box center [185, 287] width 233 height 34
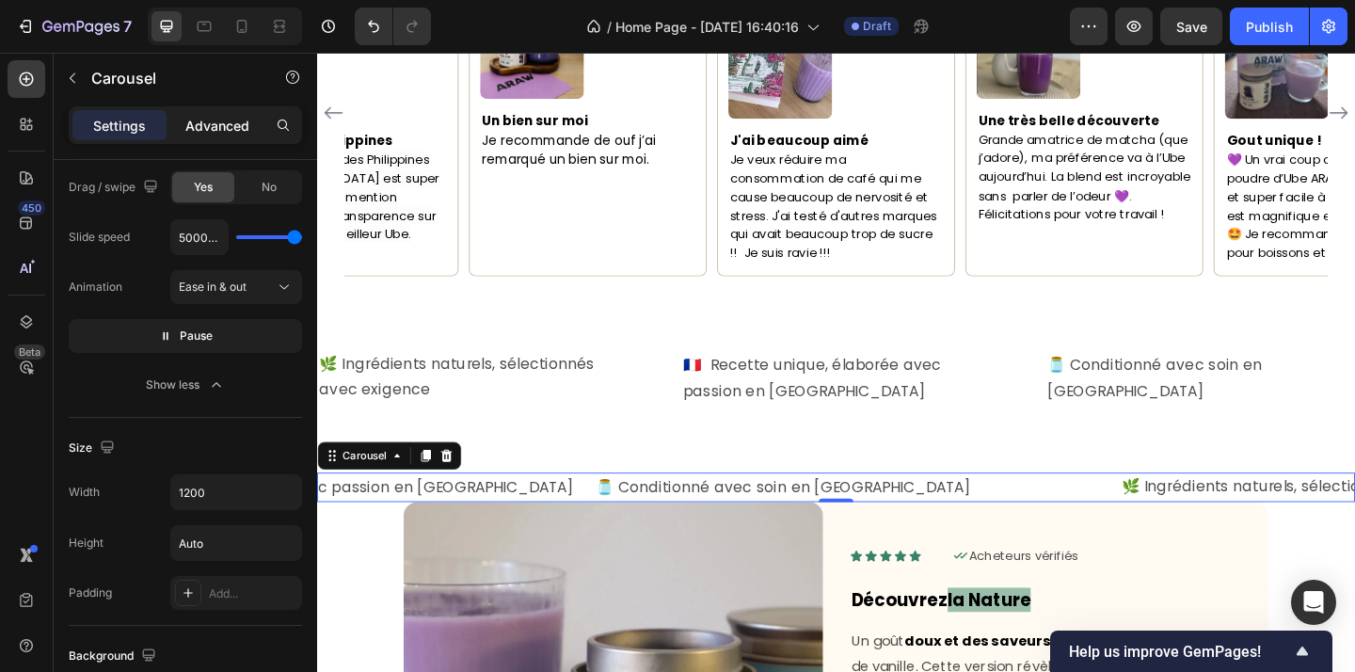
click at [219, 129] on p "Advanced" at bounding box center [217, 126] width 64 height 20
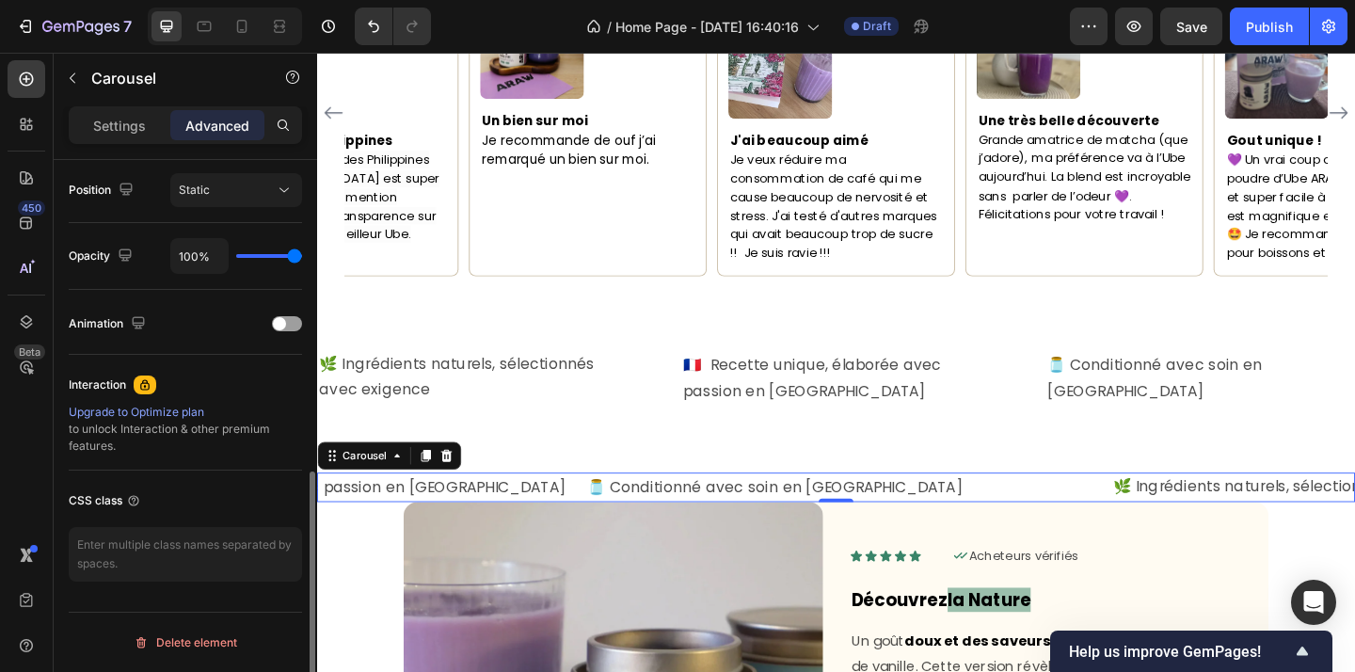
scroll to position [690, 0]
click at [289, 328] on div at bounding box center [287, 323] width 30 height 15
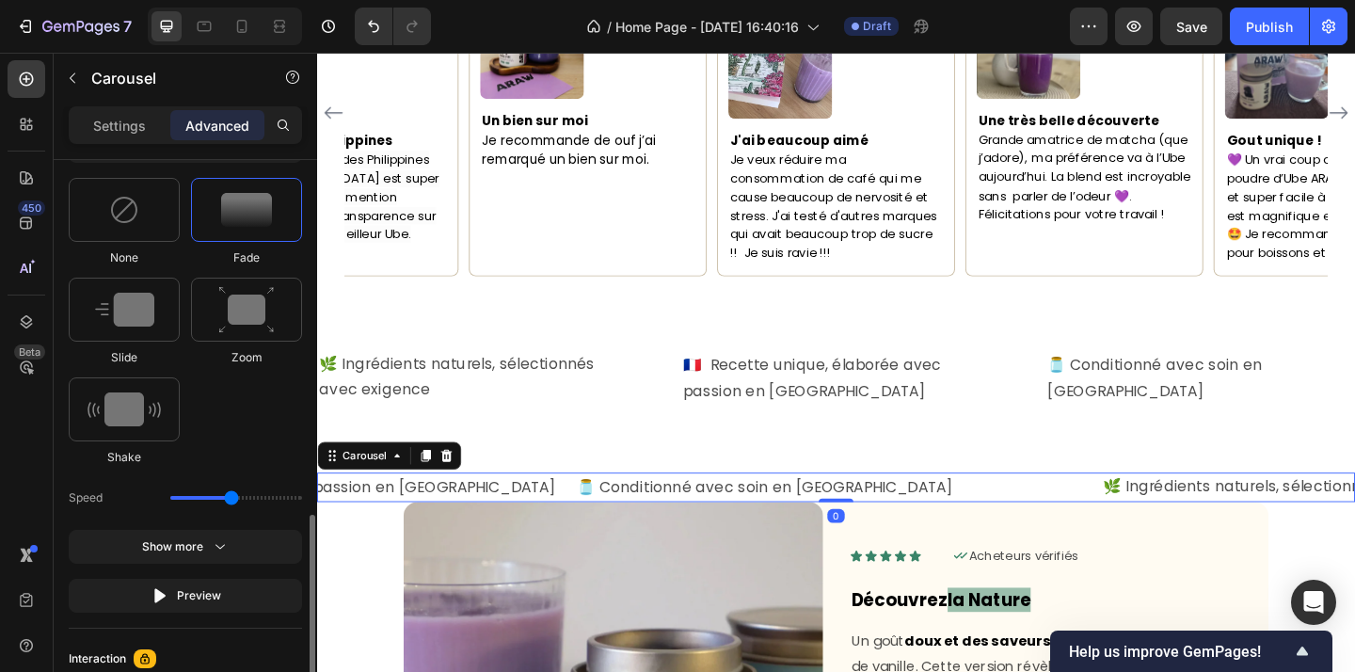
scroll to position [1004, 0]
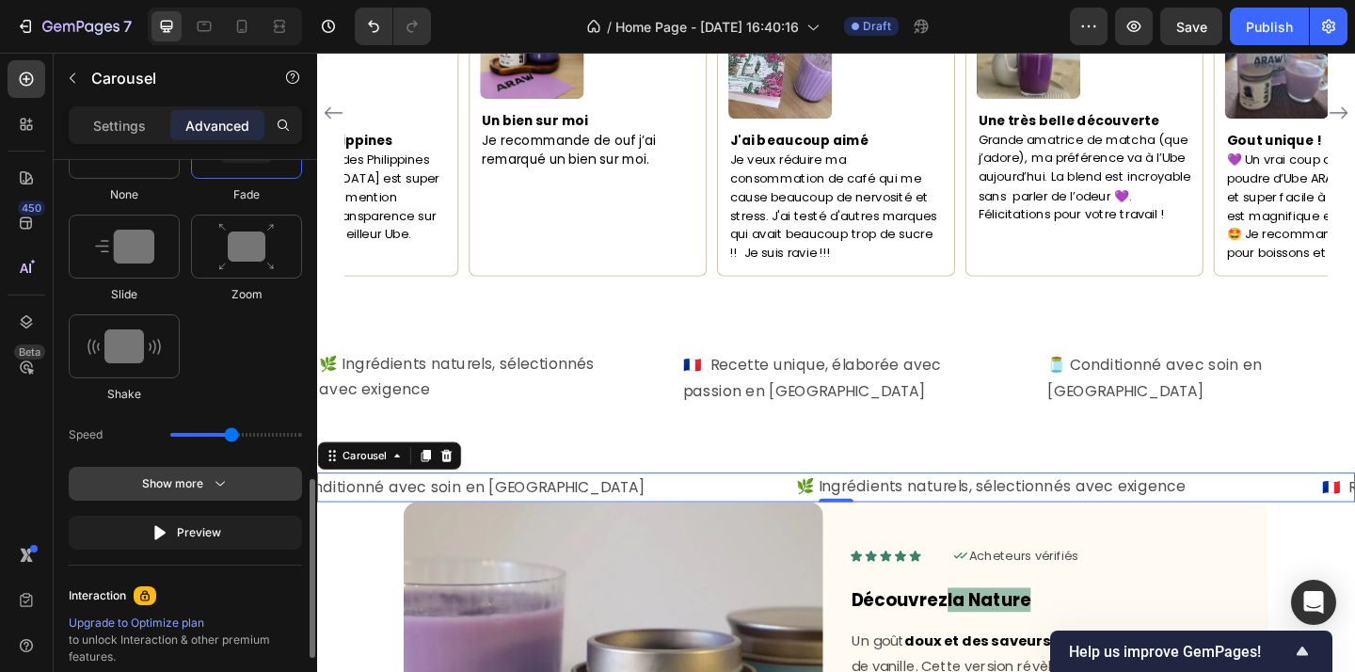
click at [214, 474] on icon "button" at bounding box center [220, 483] width 19 height 19
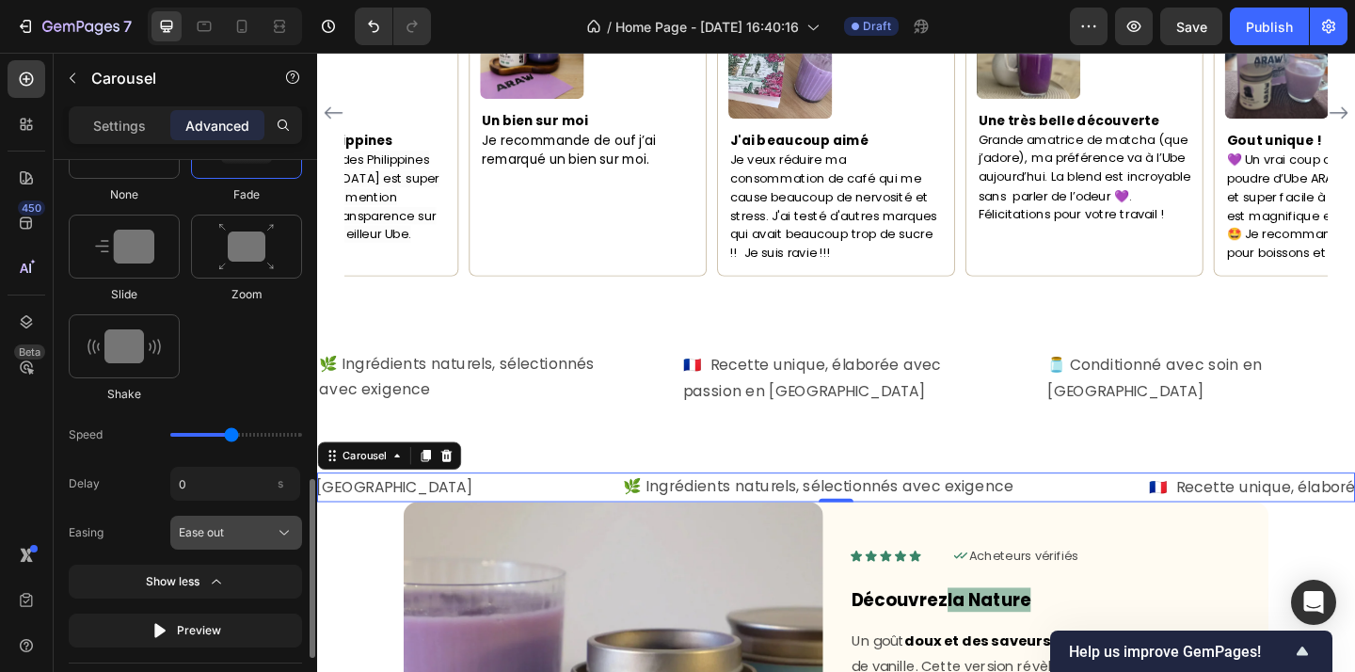
click at [225, 543] on button "Ease out" at bounding box center [236, 533] width 132 height 34
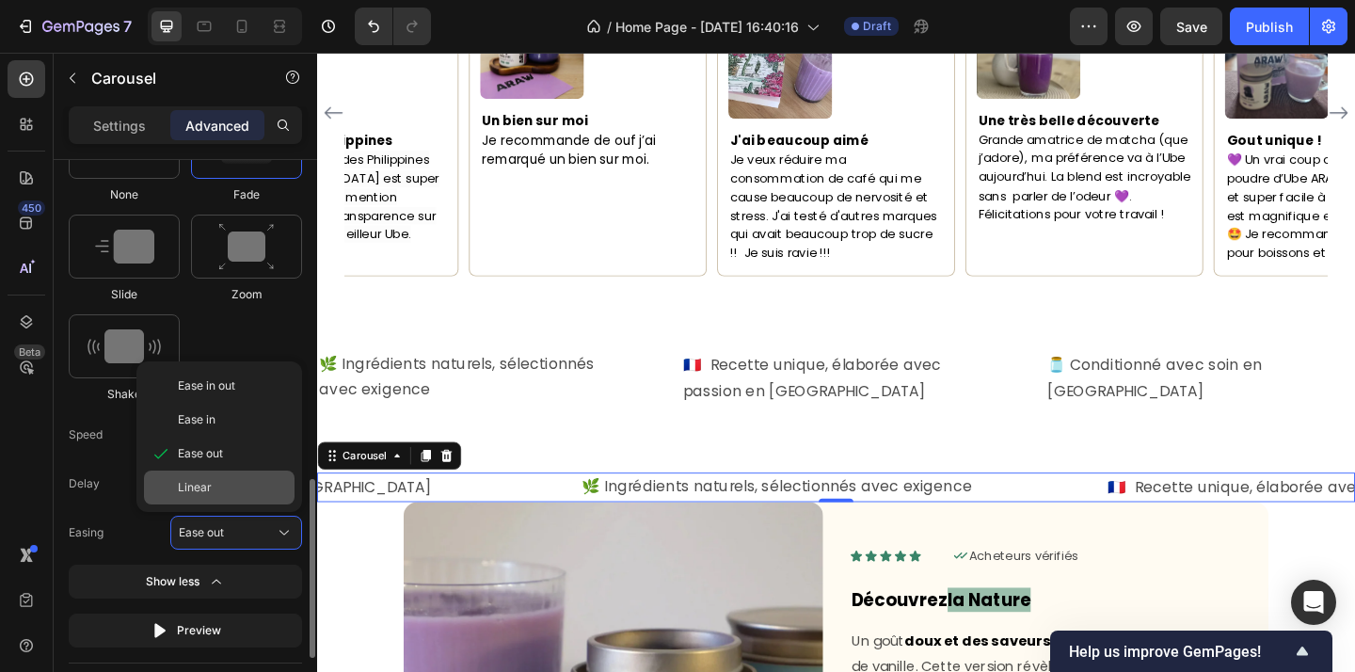
click at [217, 493] on div "Linear" at bounding box center [232, 487] width 109 height 17
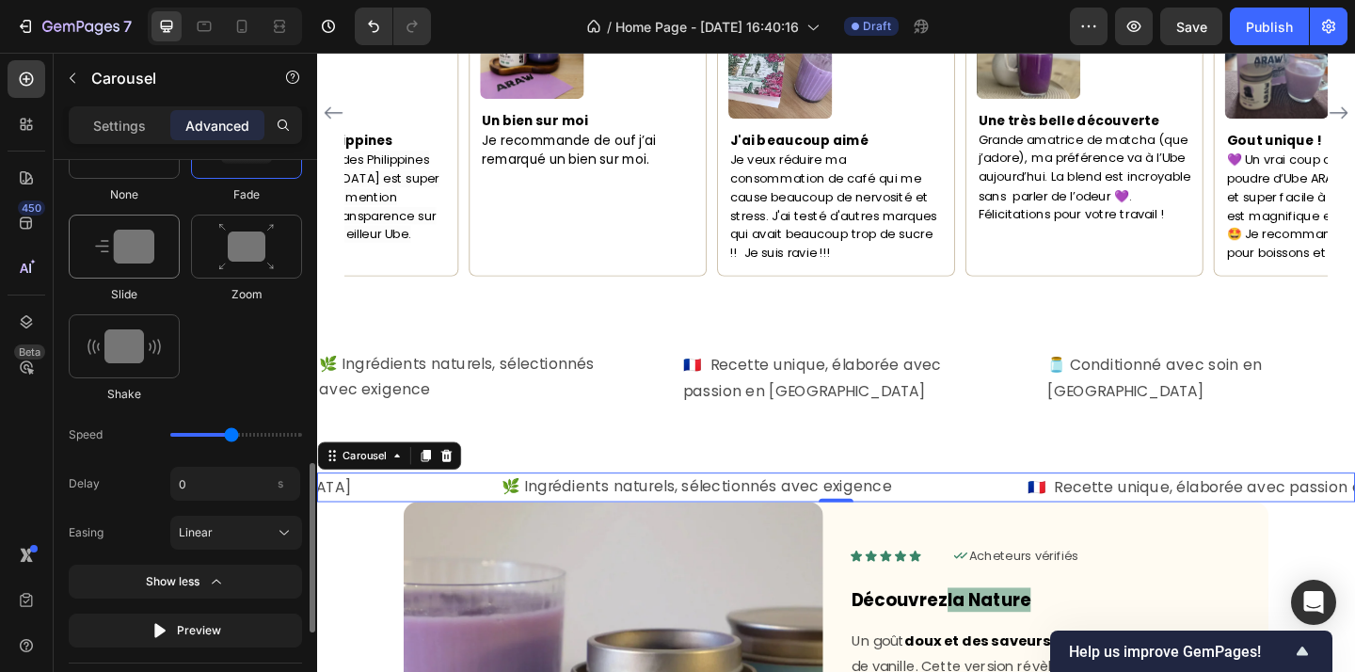
click at [148, 267] on div at bounding box center [124, 247] width 111 height 64
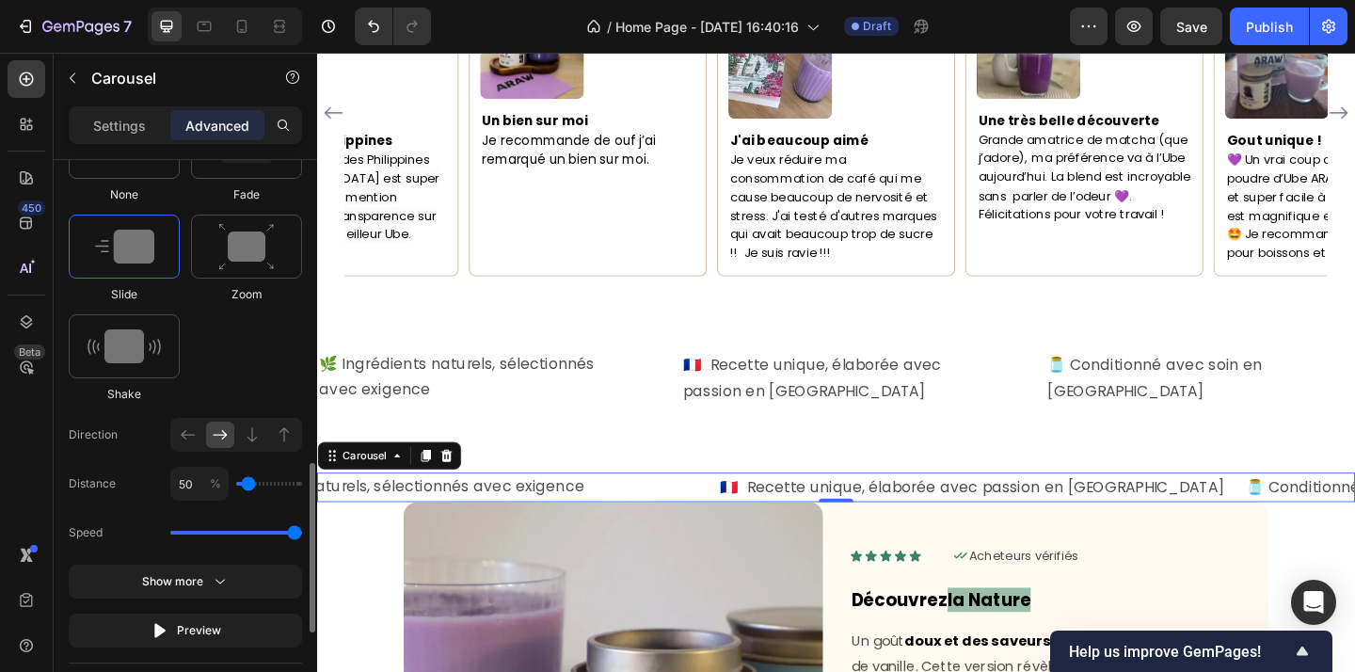
drag, startPoint x: 231, startPoint y: 530, endPoint x: 320, endPoint y: 529, distance: 88.4
click at [302, 531] on input "range" at bounding box center [236, 533] width 132 height 4
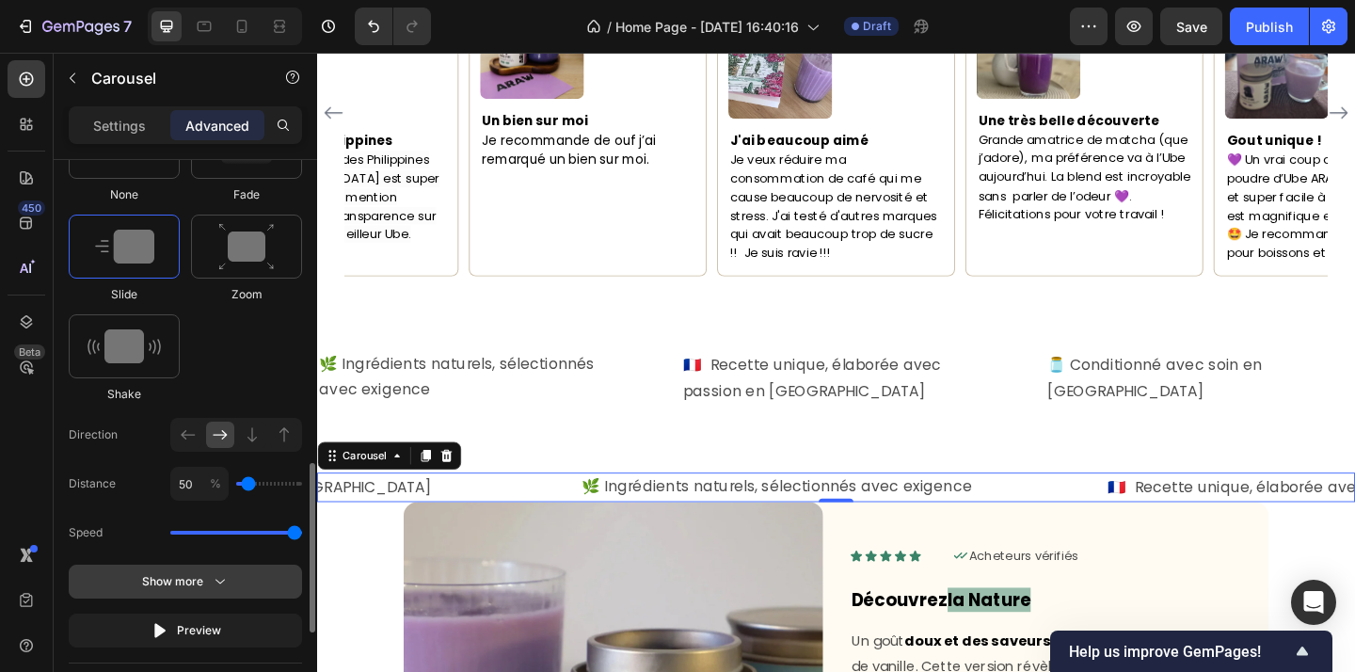
click at [205, 581] on div "Show more" at bounding box center [186, 581] width 88 height 19
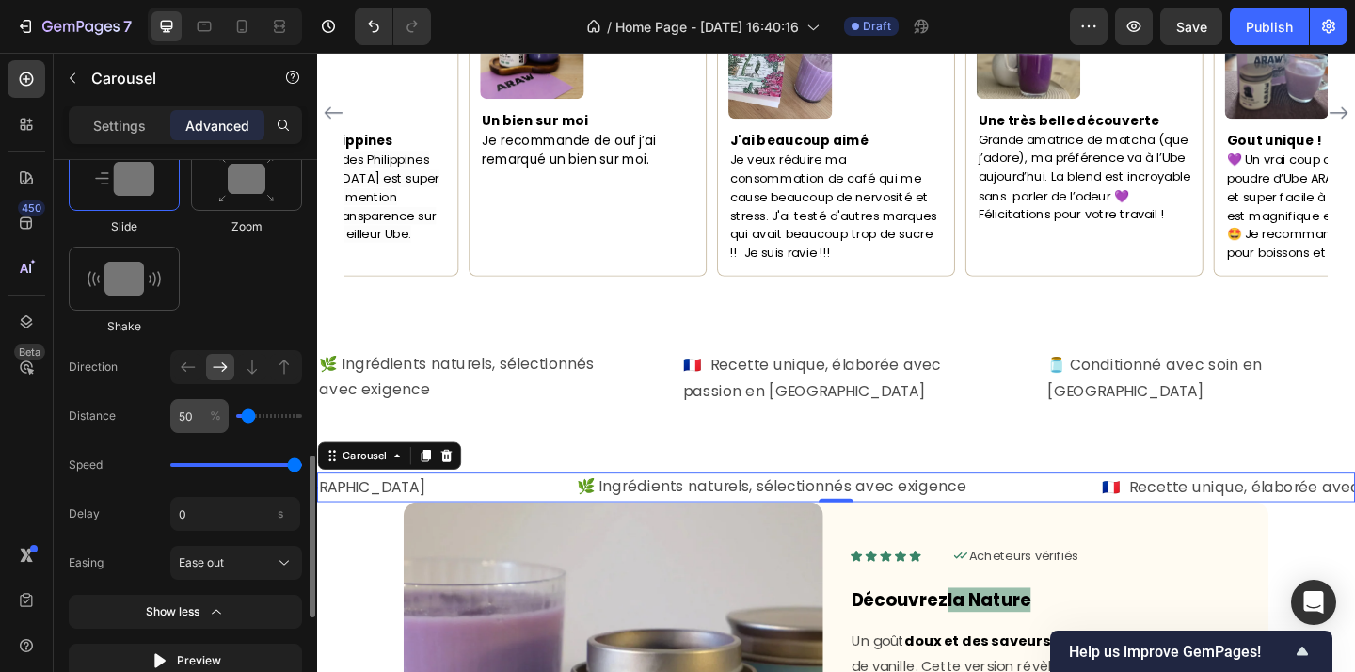
scroll to position [1075, 0]
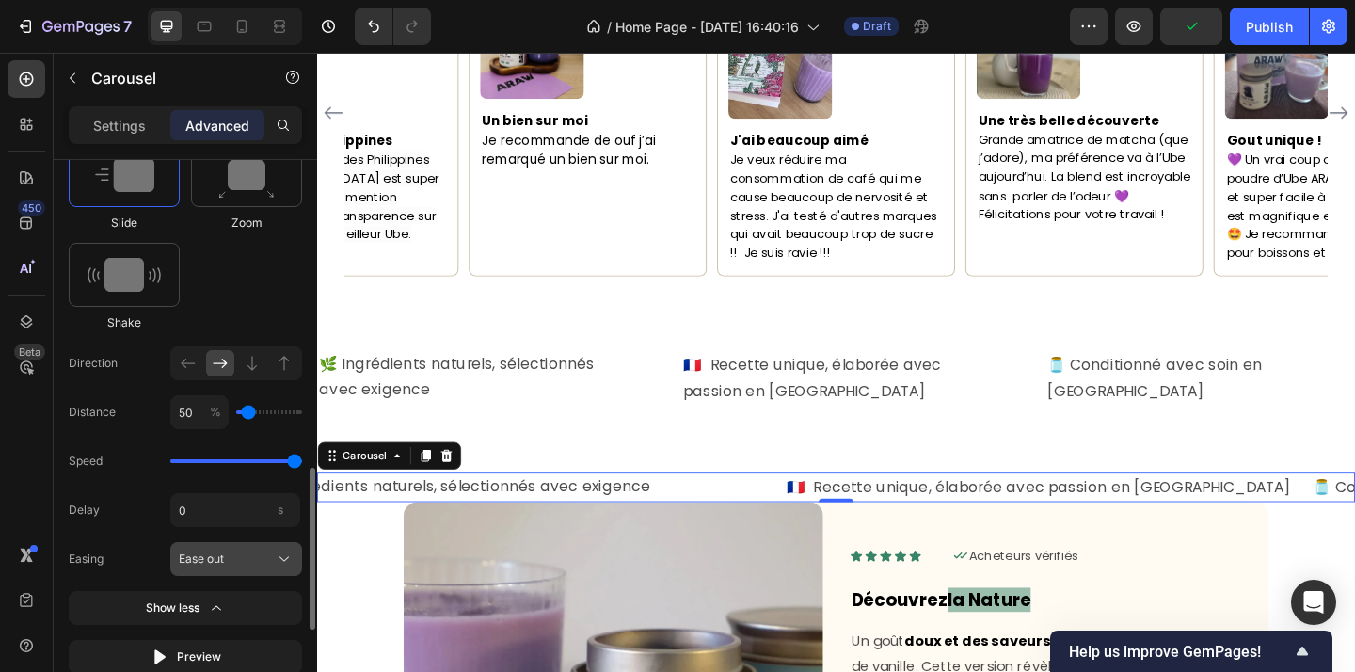
click at [221, 549] on button "Ease out" at bounding box center [236, 559] width 132 height 34
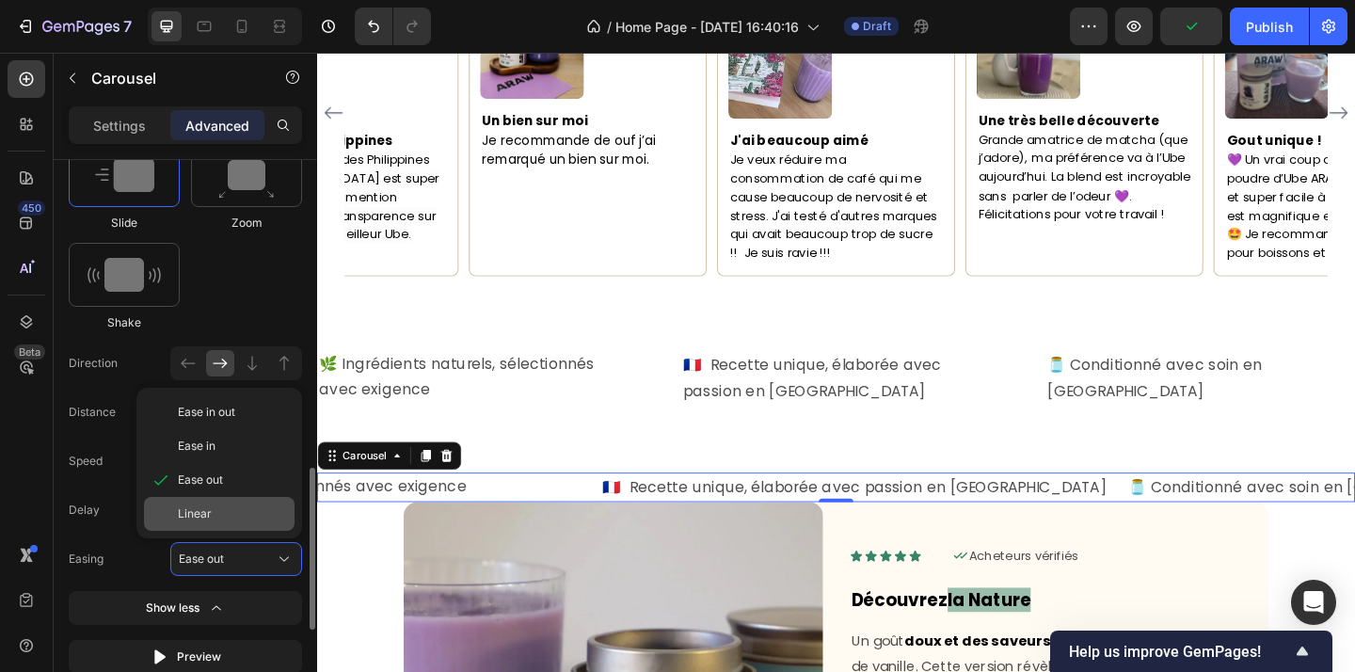
click at [213, 517] on div "Linear" at bounding box center [232, 513] width 109 height 17
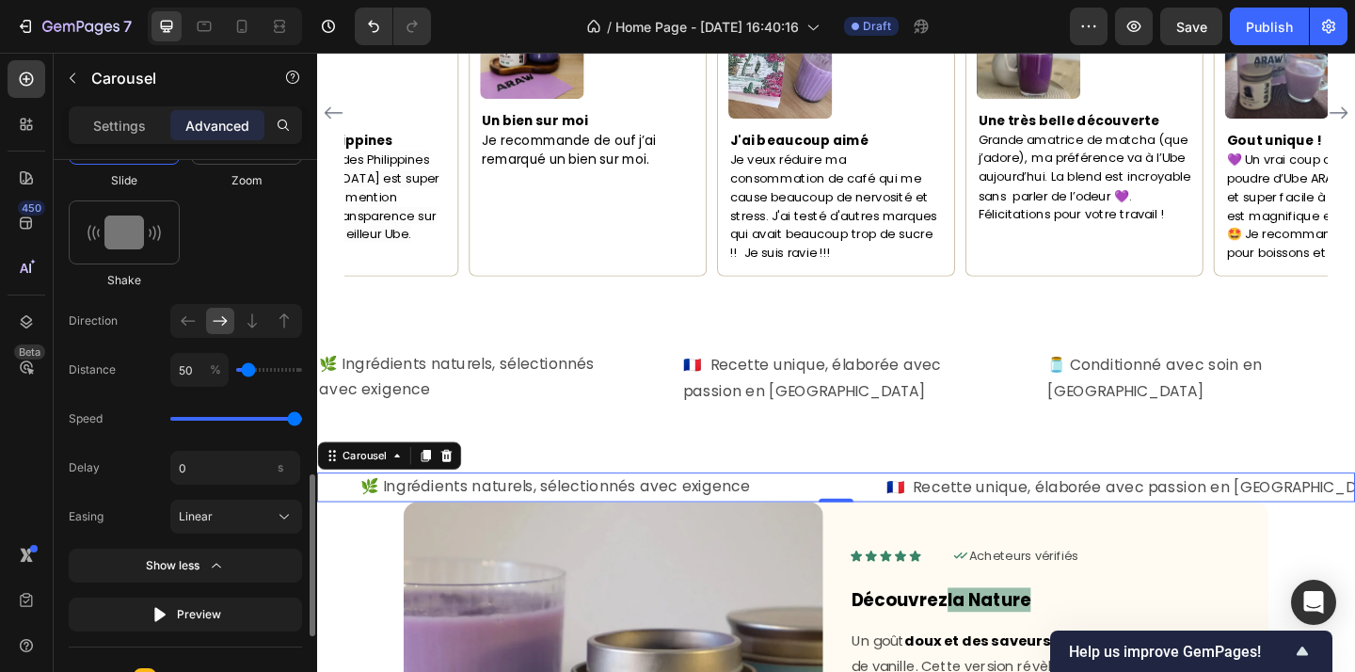
scroll to position [1136, 0]
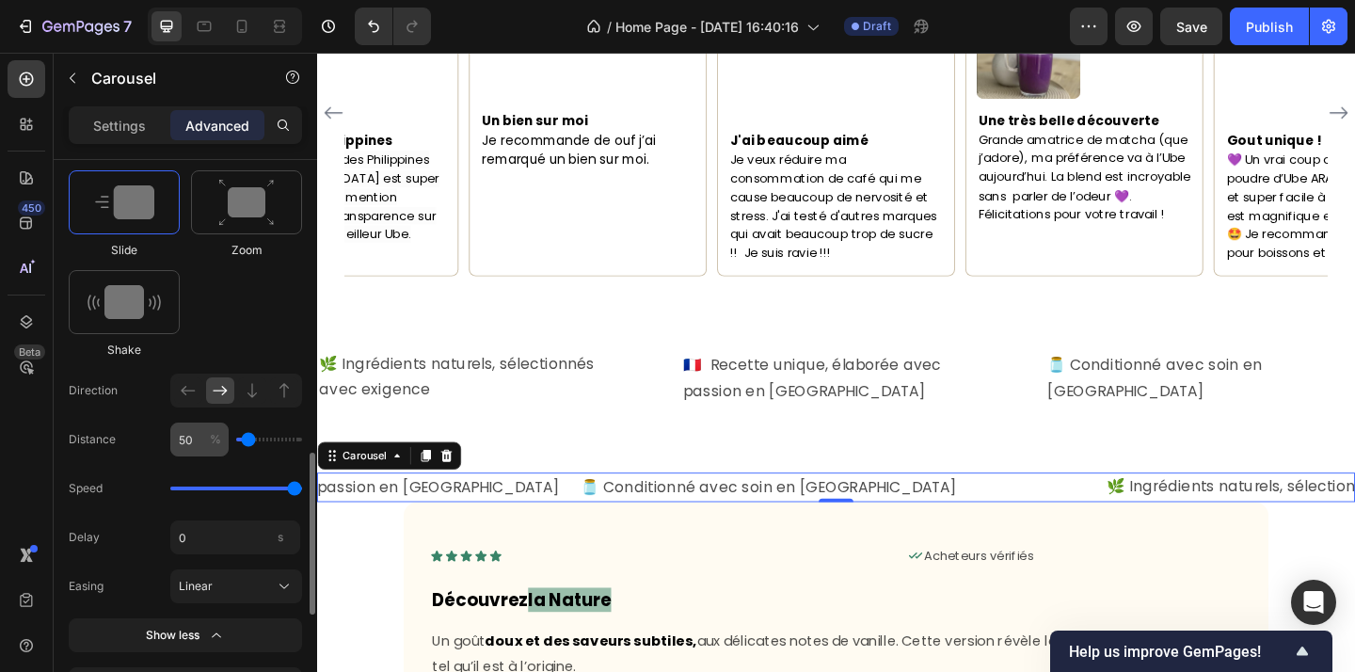
scroll to position [1031, 0]
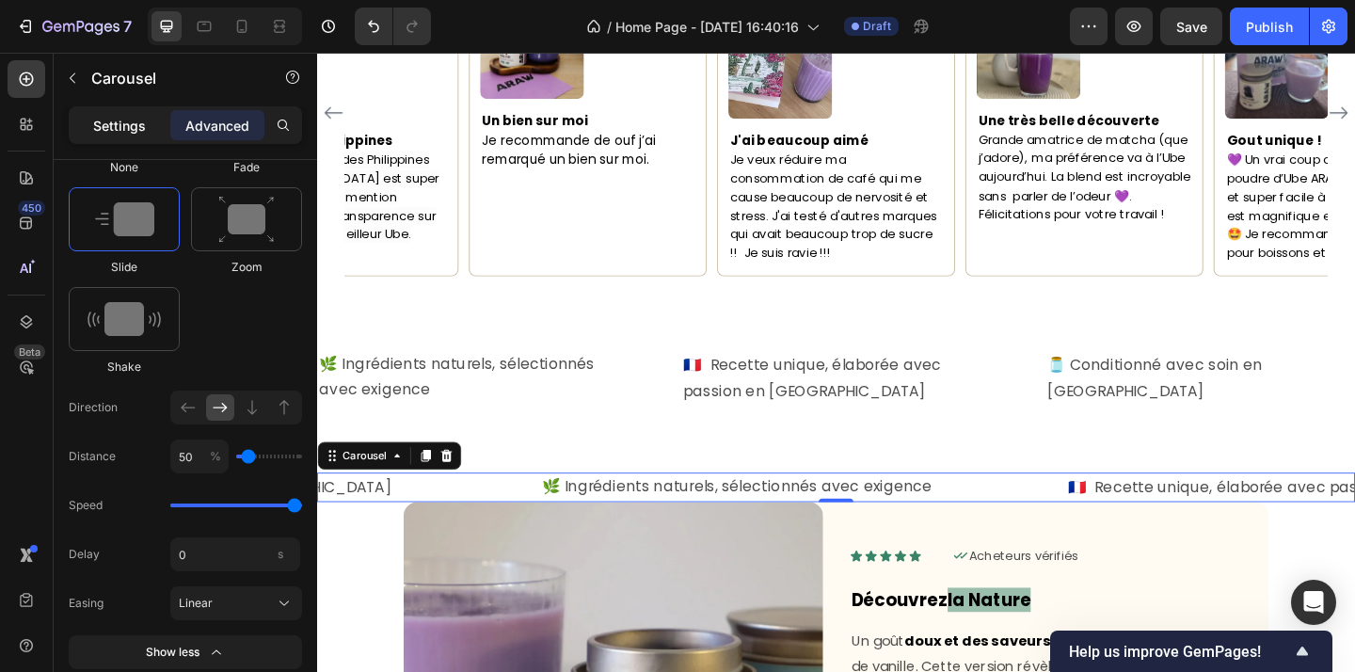
click at [142, 135] on p "Settings" at bounding box center [119, 126] width 53 height 20
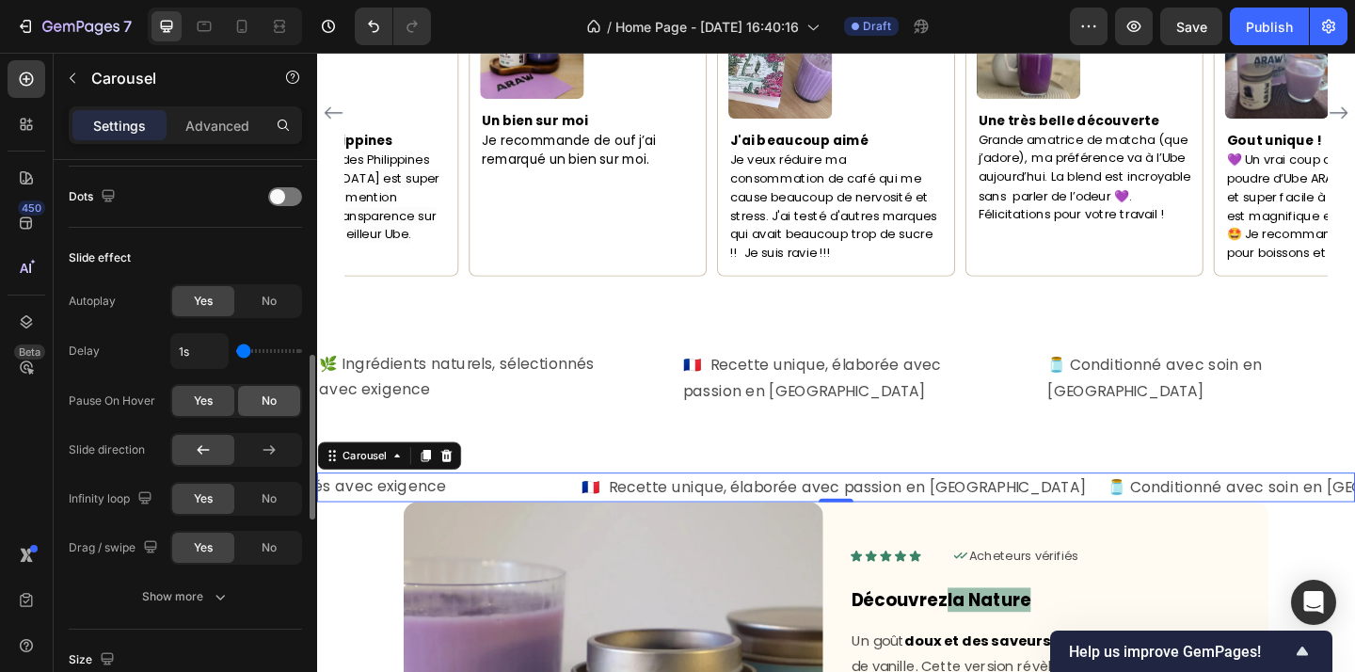
scroll to position [701, 0]
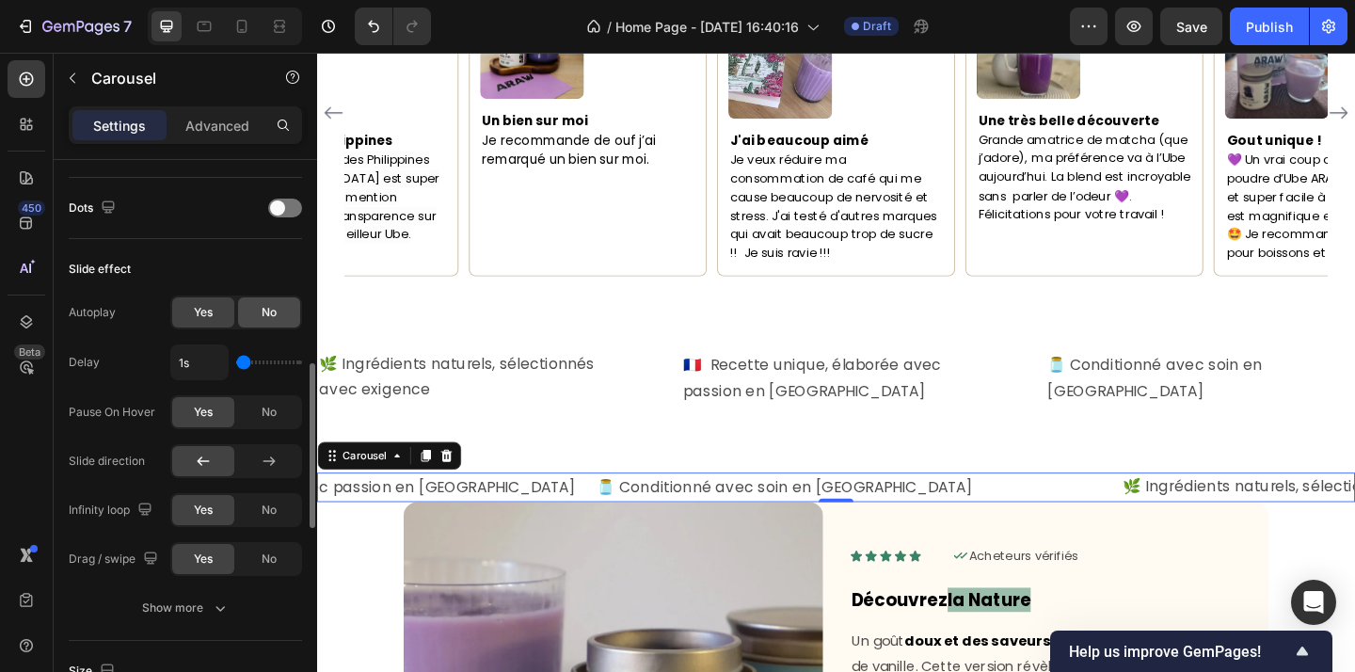
click at [266, 313] on span "No" at bounding box center [269, 312] width 15 height 17
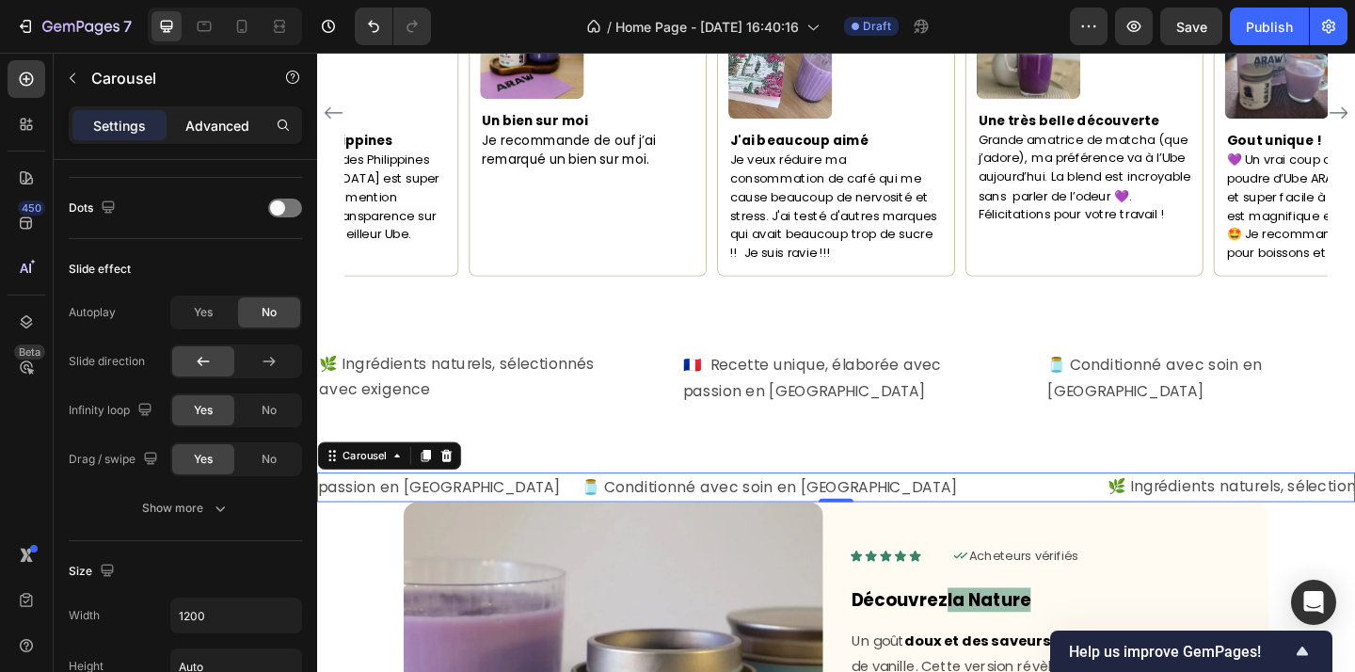
click at [241, 122] on p "Advanced" at bounding box center [217, 126] width 64 height 20
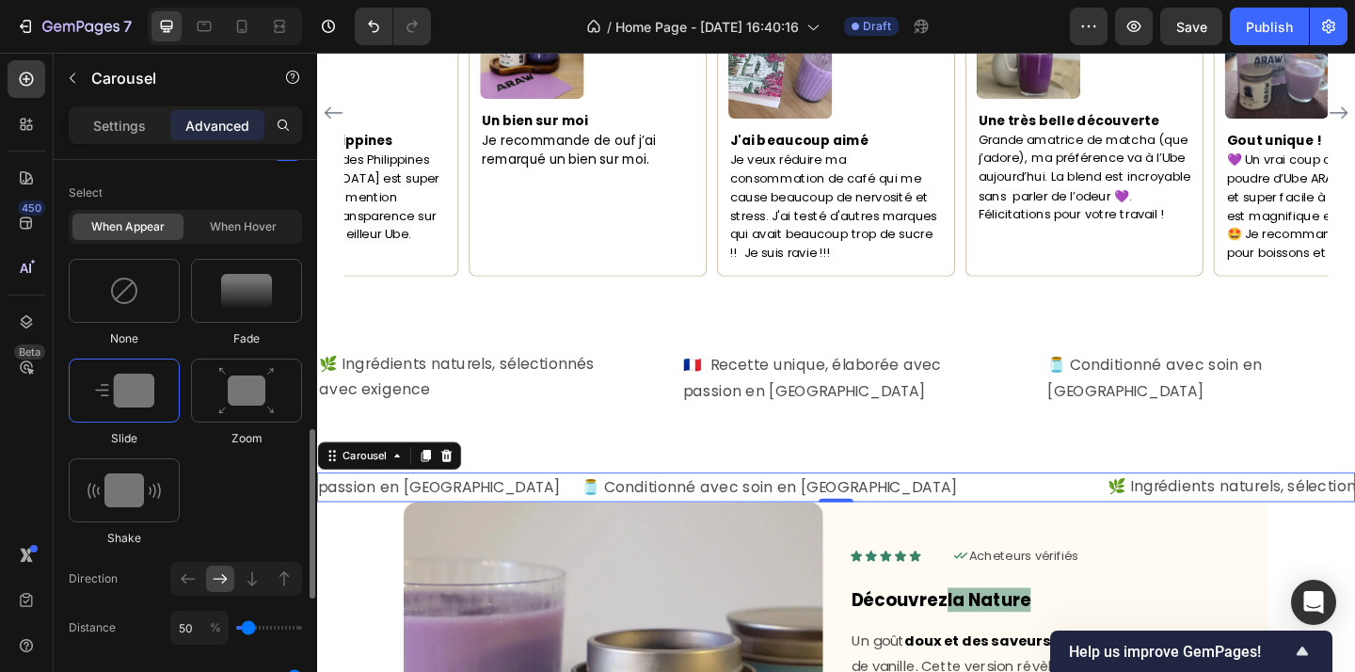
scroll to position [871, 0]
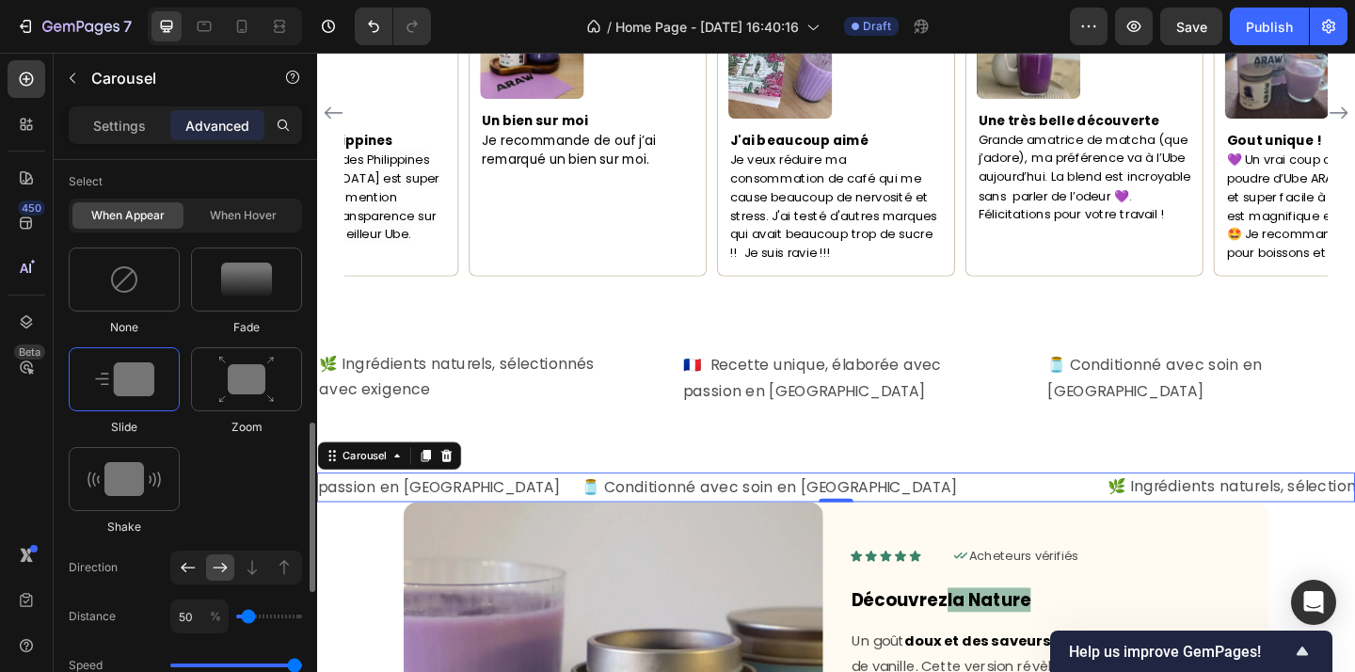
click at [190, 575] on icon at bounding box center [188, 567] width 19 height 19
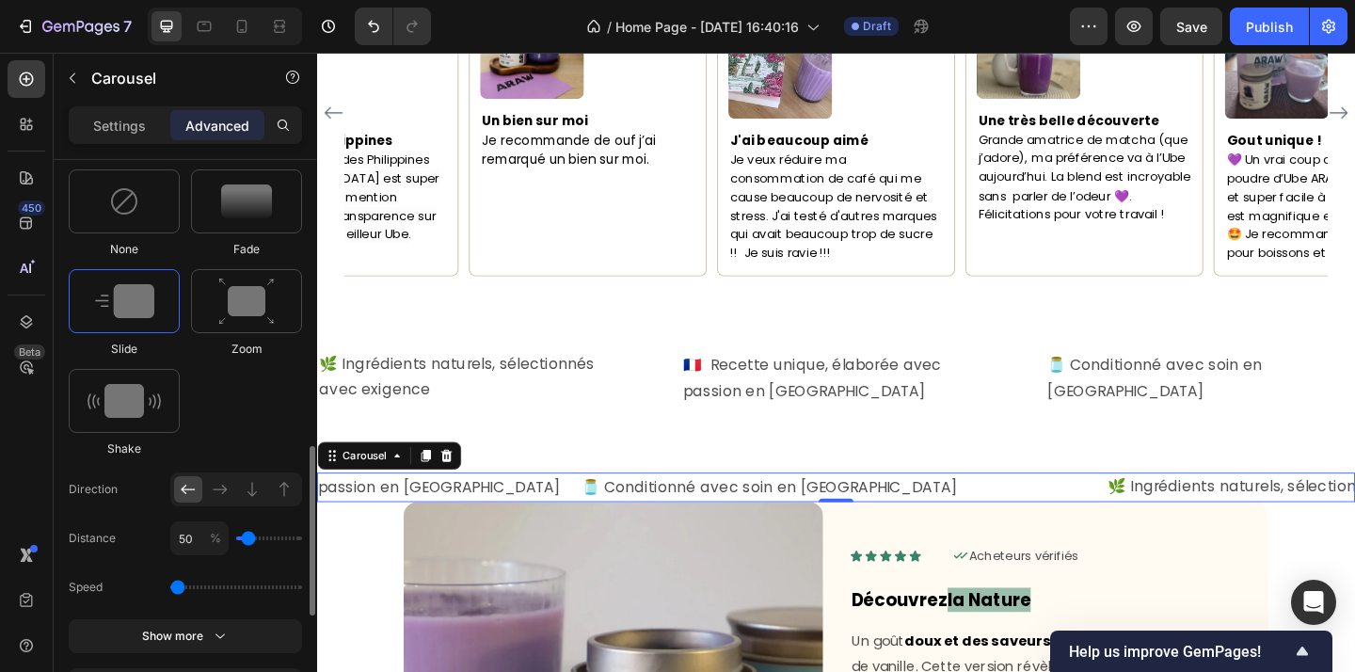
drag, startPoint x: 291, startPoint y: 586, endPoint x: 181, endPoint y: 590, distance: 110.1
type input "0.5"
click at [181, 589] on input "range" at bounding box center [236, 587] width 132 height 4
click at [212, 634] on icon "button" at bounding box center [220, 636] width 19 height 19
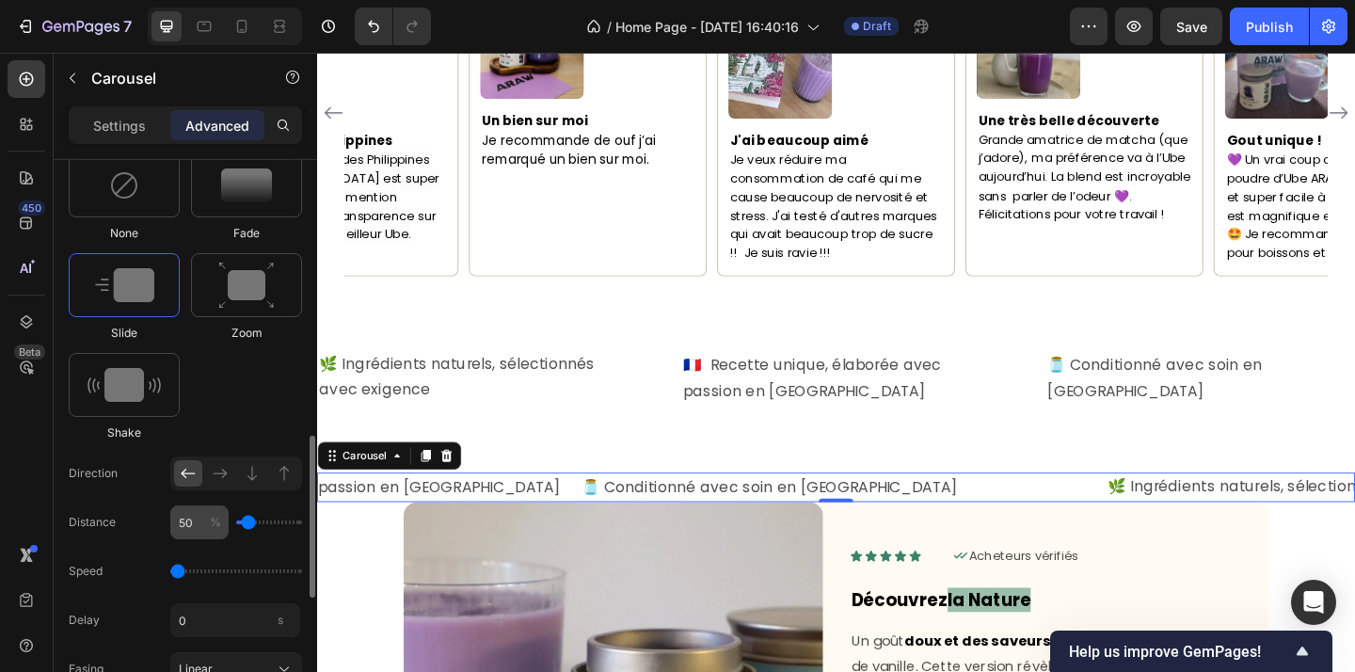
scroll to position [967, 0]
type input "100"
type input "150"
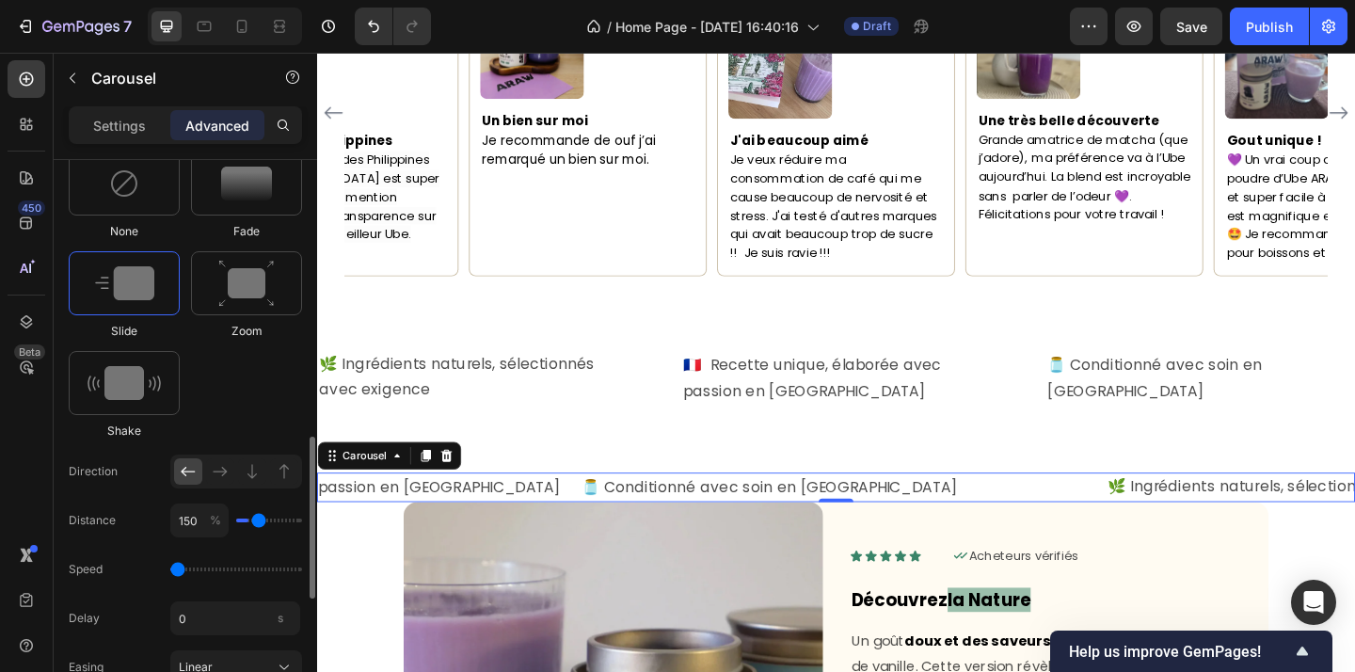
type input "200"
type input "250"
type input "300"
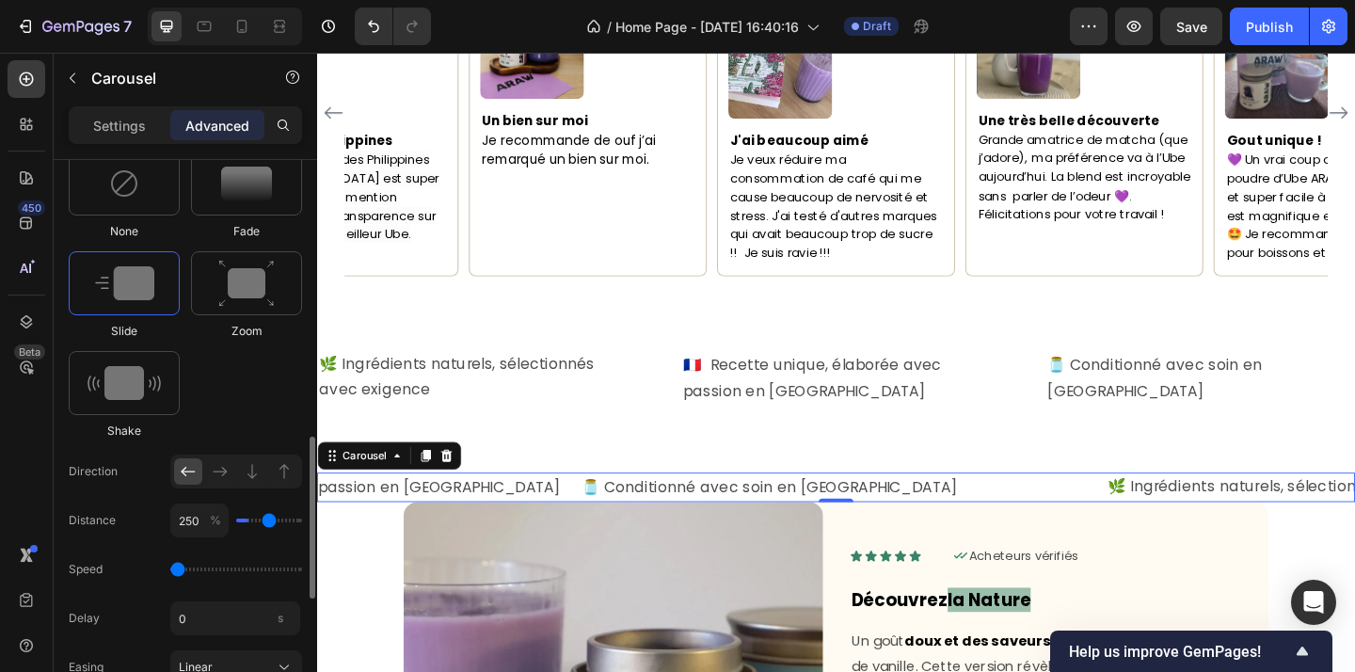
type input "300"
type input "350"
type input "400"
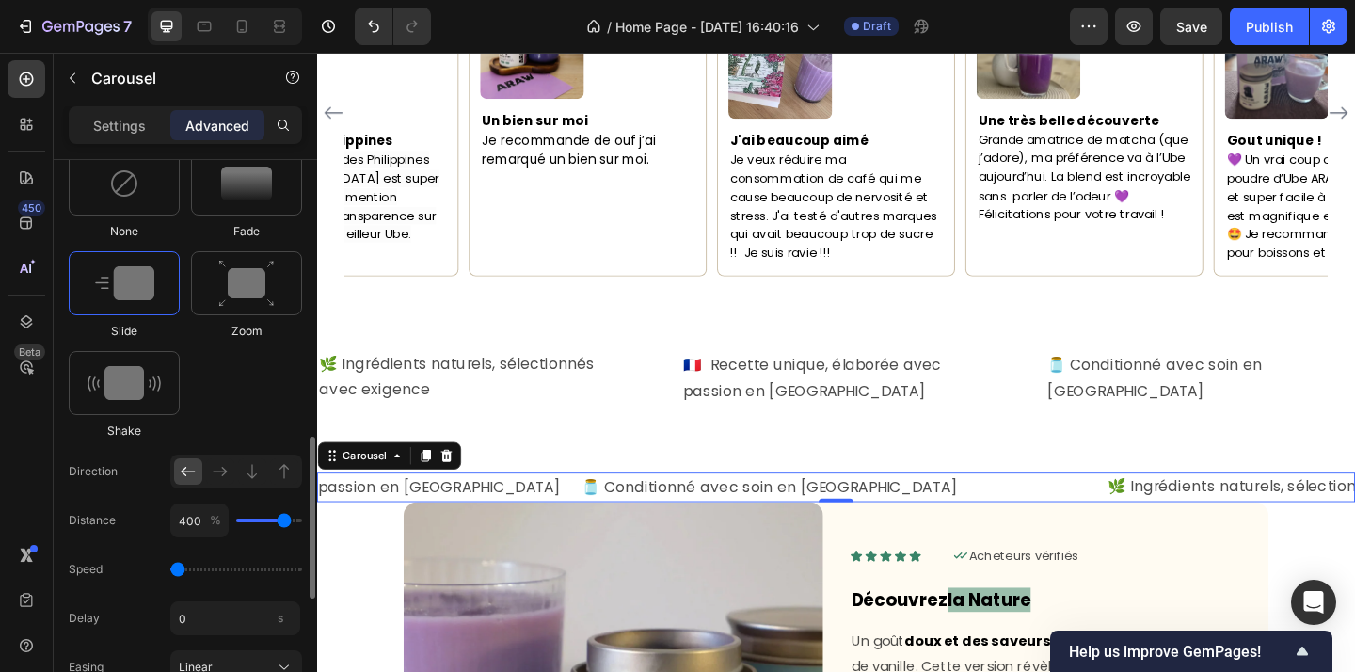
type input "450"
type input "500"
drag, startPoint x: 248, startPoint y: 520, endPoint x: 308, endPoint y: 524, distance: 59.4
type input "500"
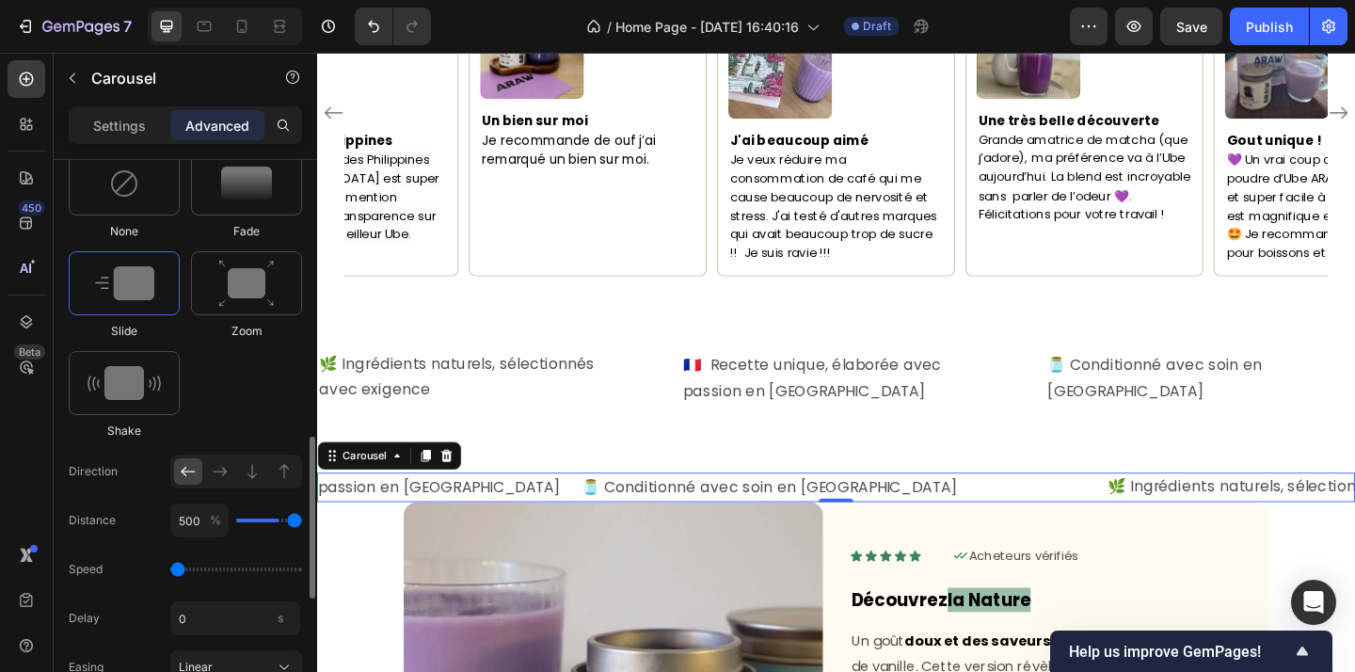
click at [302, 522] on input "range" at bounding box center [269, 520] width 66 height 4
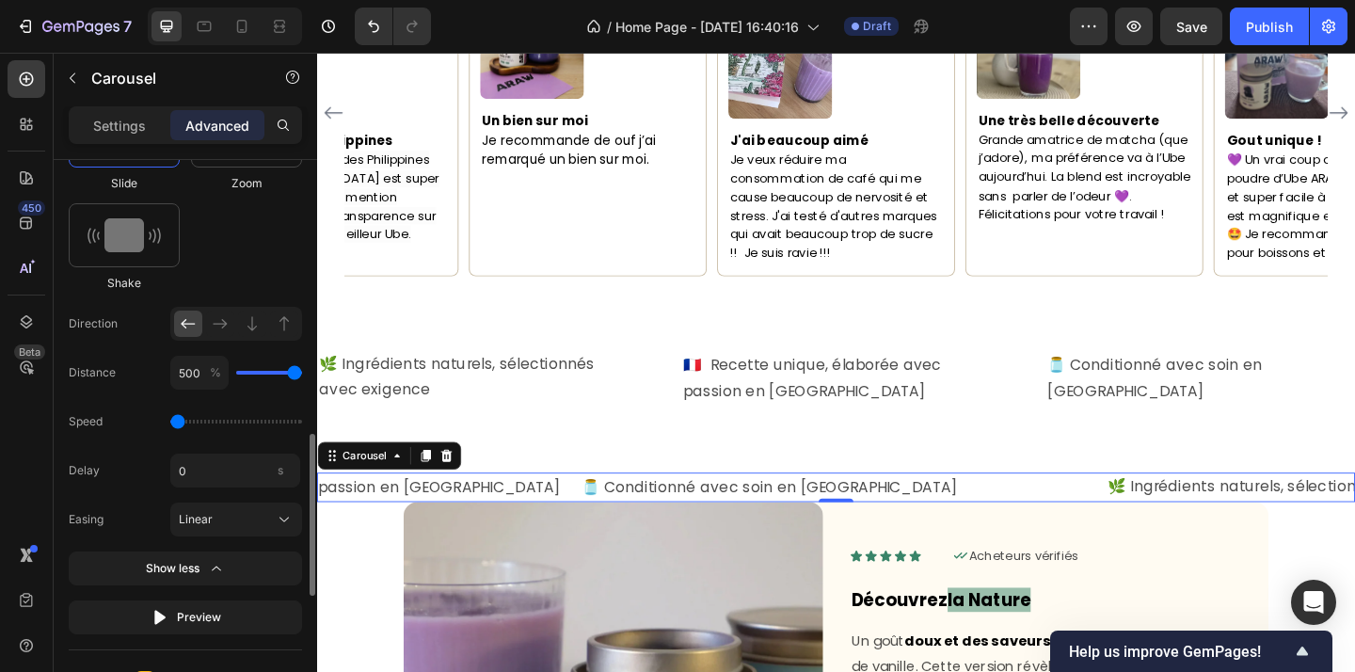
scroll to position [1138, 0]
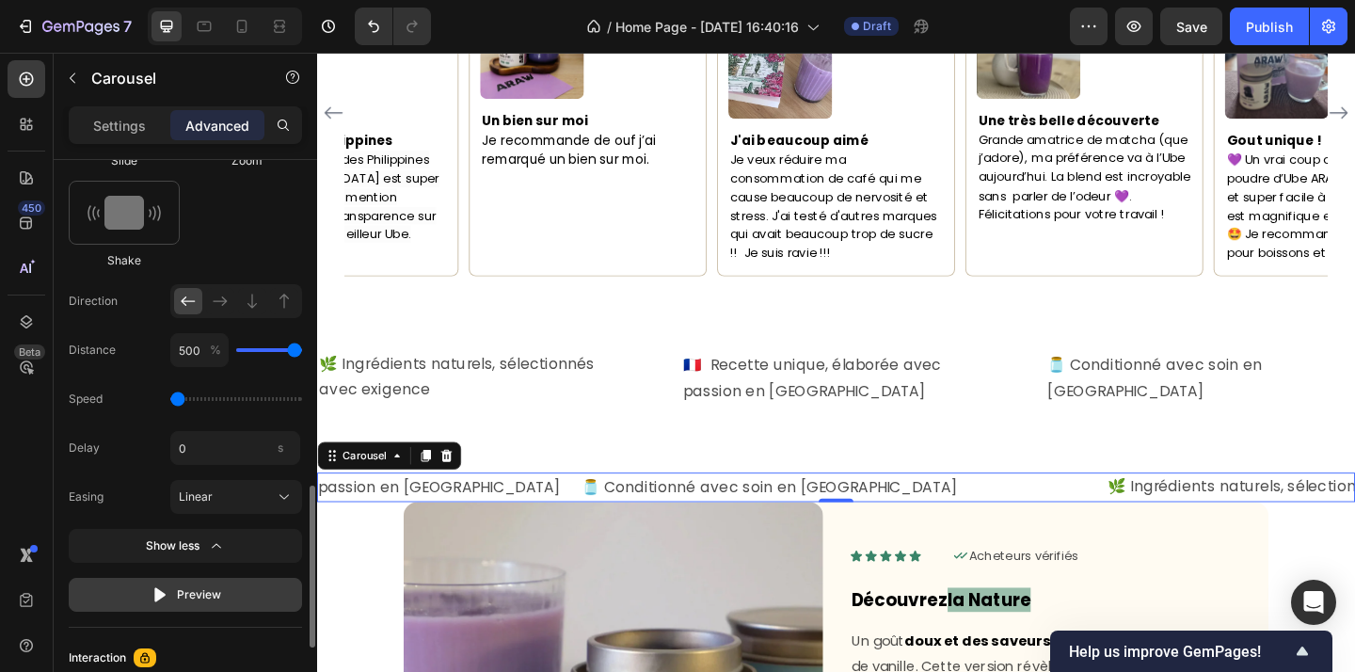
click at [162, 600] on icon "button" at bounding box center [160, 594] width 19 height 19
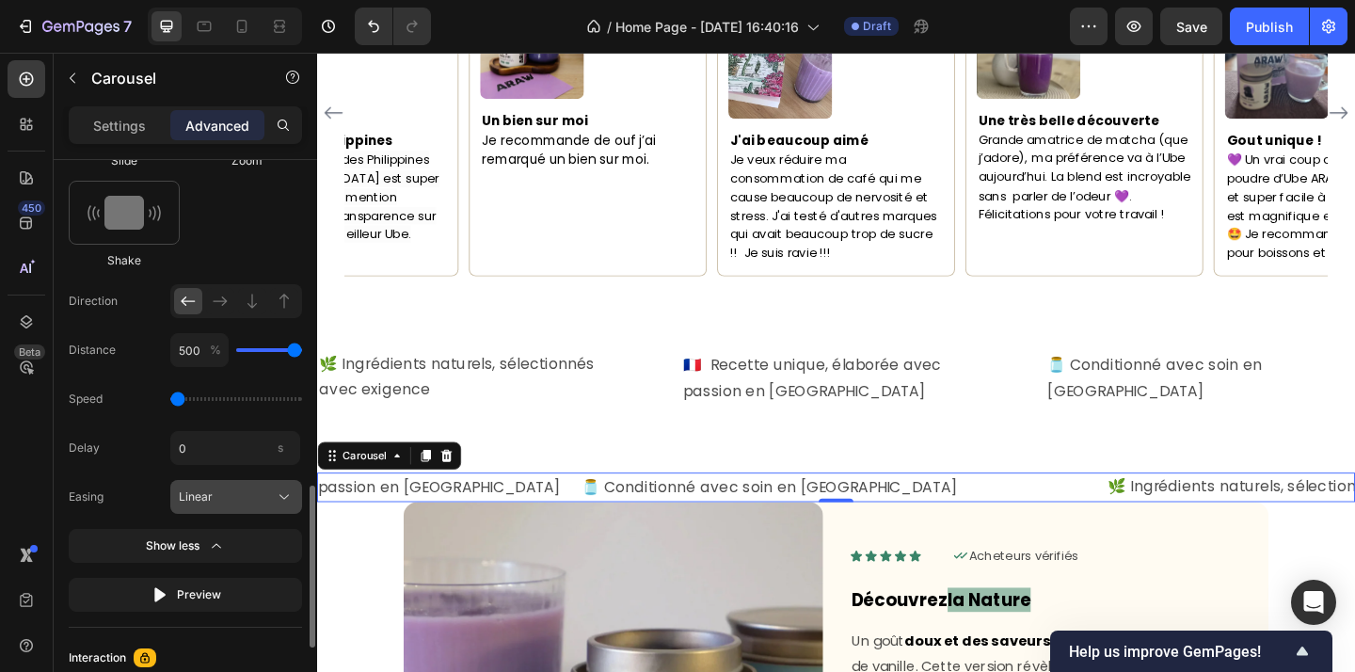
click at [238, 501] on div "Linear" at bounding box center [225, 496] width 92 height 17
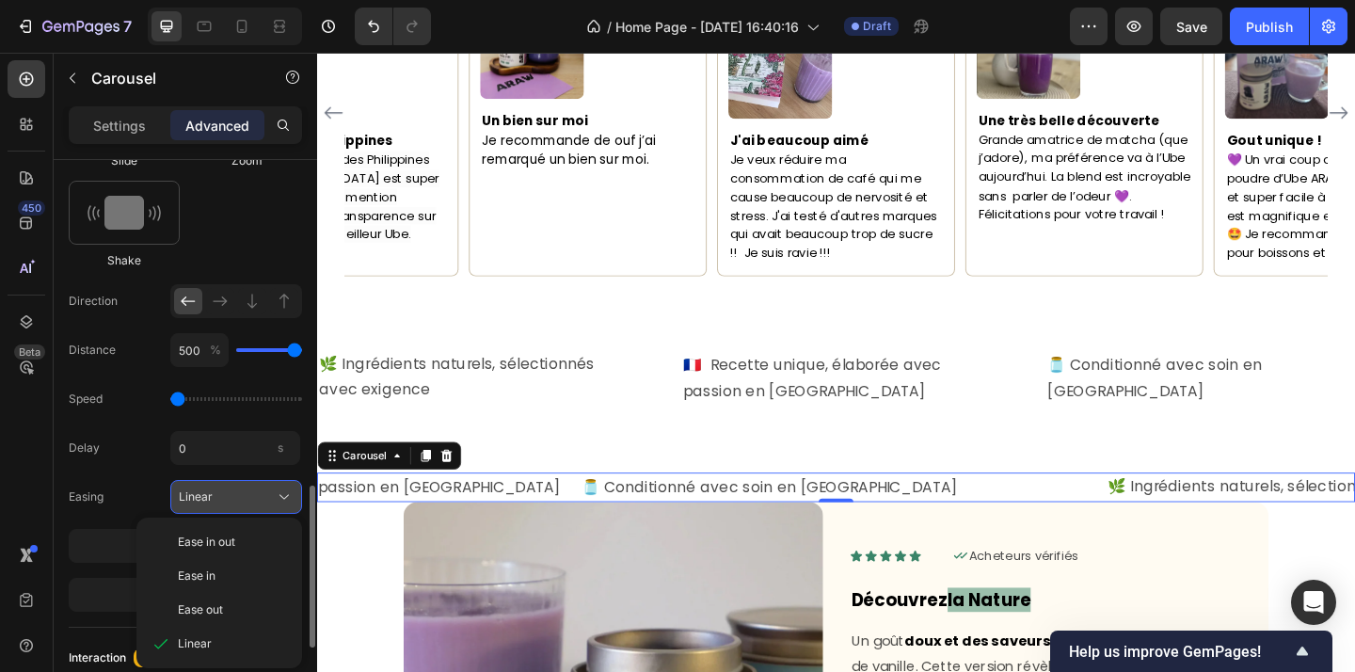
click at [238, 501] on div "Linear" at bounding box center [225, 496] width 92 height 17
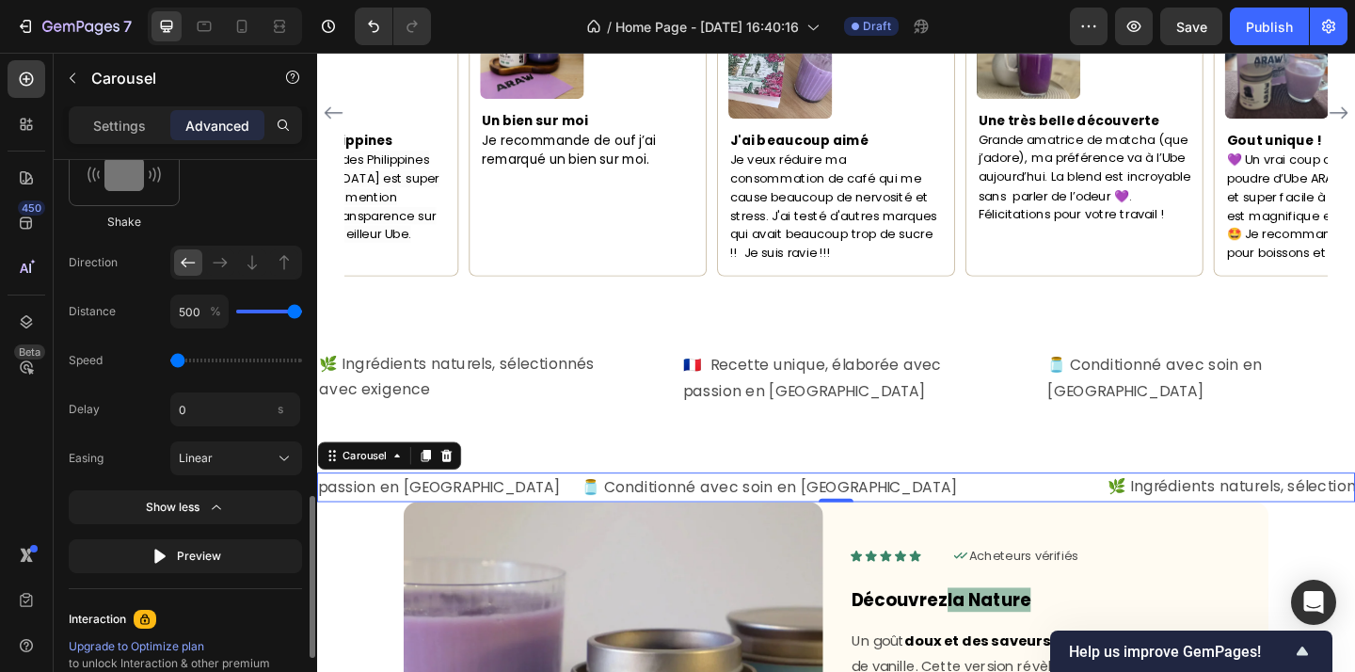
scroll to position [1177, 0]
drag, startPoint x: 181, startPoint y: 359, endPoint x: 193, endPoint y: 359, distance: 12.2
type input "0.9"
click at [193, 359] on input "range" at bounding box center [236, 360] width 132 height 4
type input "450"
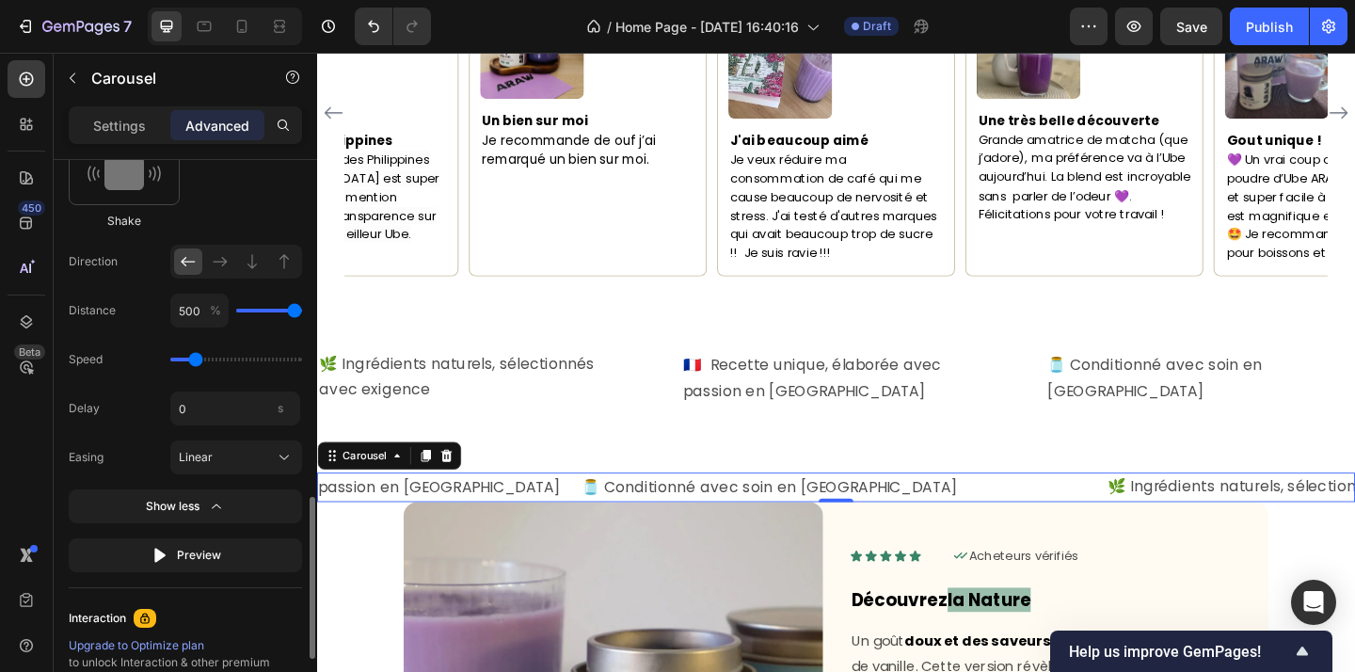
type input "450"
type input "400"
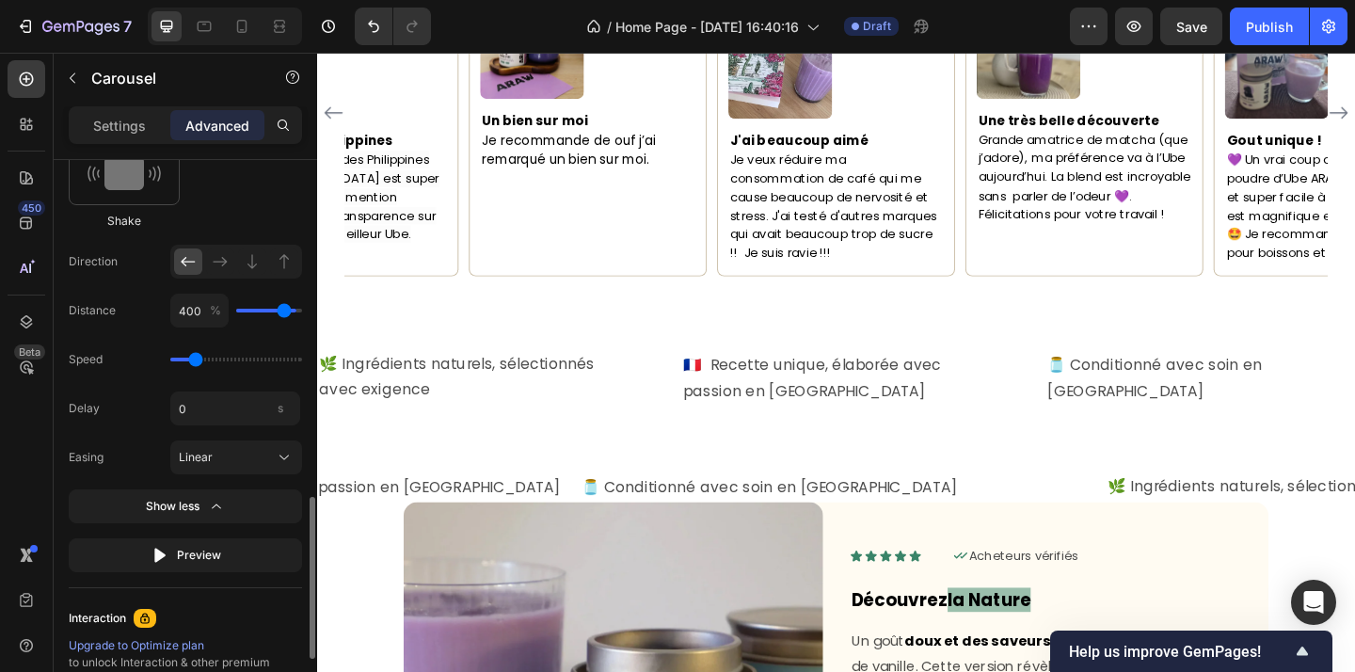
type input "350"
type input "300"
type input "250"
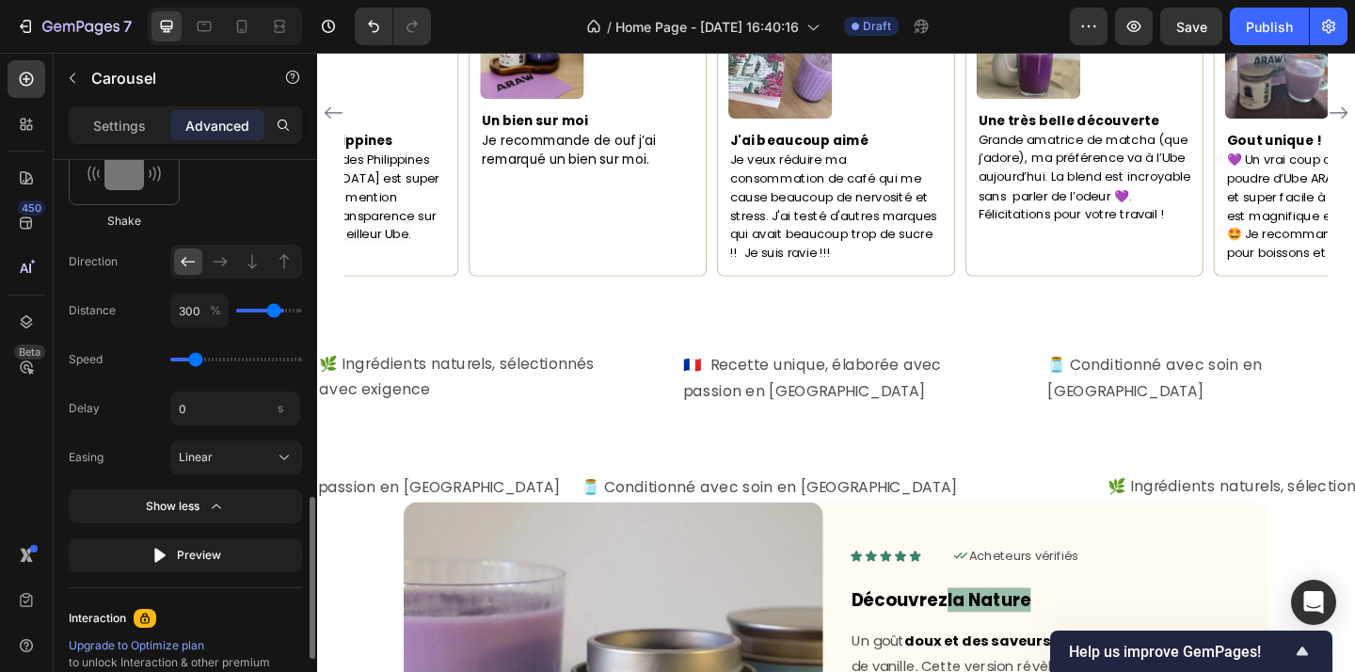
type input "250"
type input "200"
type input "150"
drag, startPoint x: 296, startPoint y: 311, endPoint x: 257, endPoint y: 309, distance: 39.6
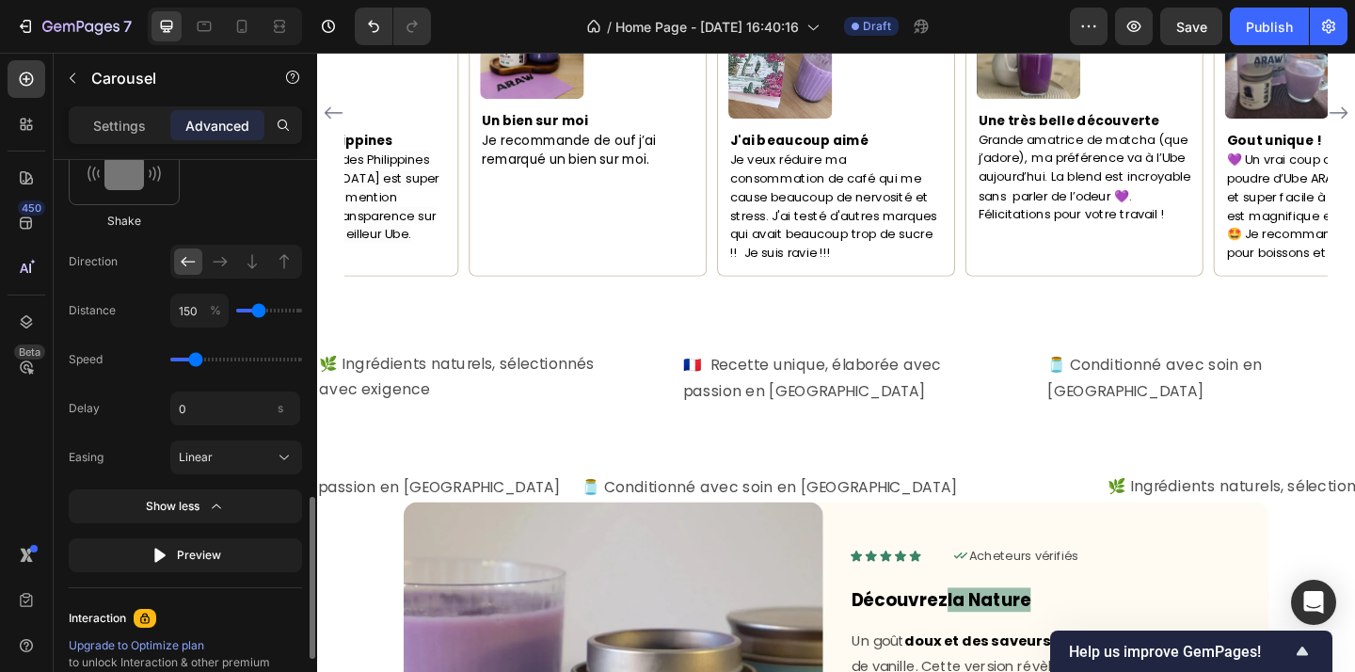
type input "150"
click at [257, 309] on input "range" at bounding box center [269, 311] width 66 height 4
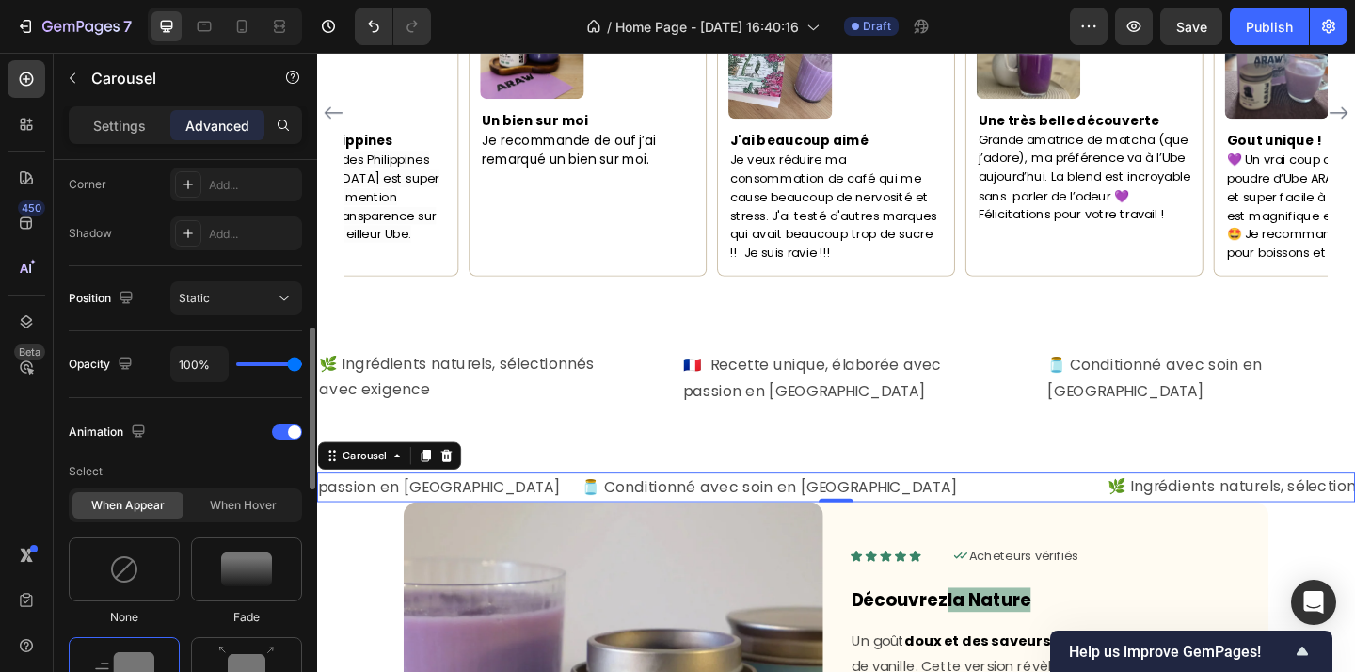
scroll to position [582, 0]
click at [247, 516] on div "When hover" at bounding box center [242, 504] width 111 height 26
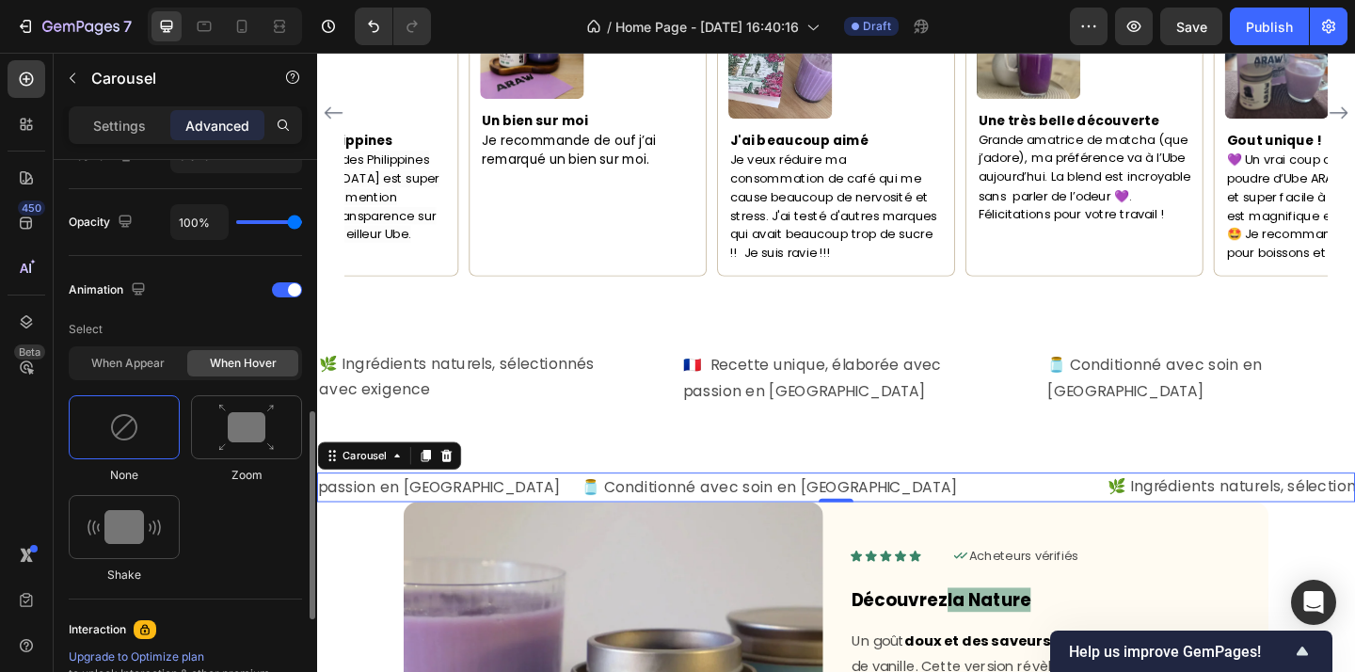
scroll to position [725, 0]
click at [287, 288] on div at bounding box center [287, 287] width 30 height 15
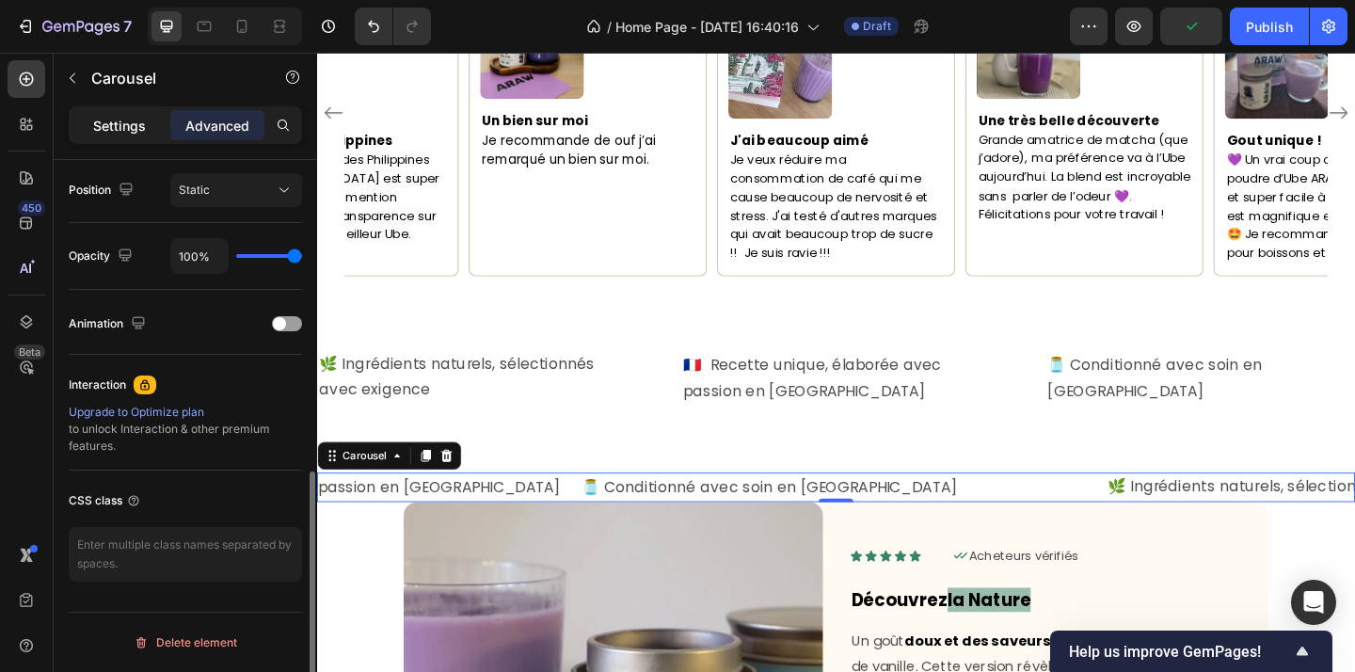
click at [136, 118] on p "Settings" at bounding box center [119, 126] width 53 height 20
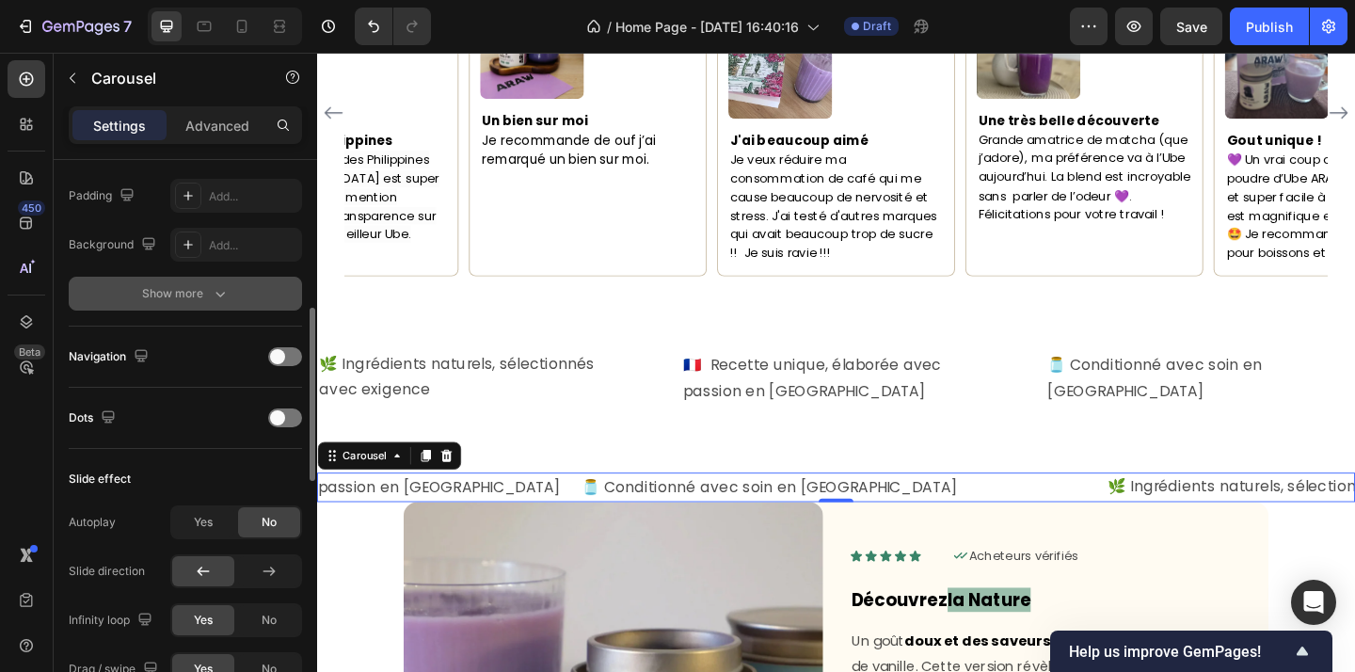
scroll to position [489, 0]
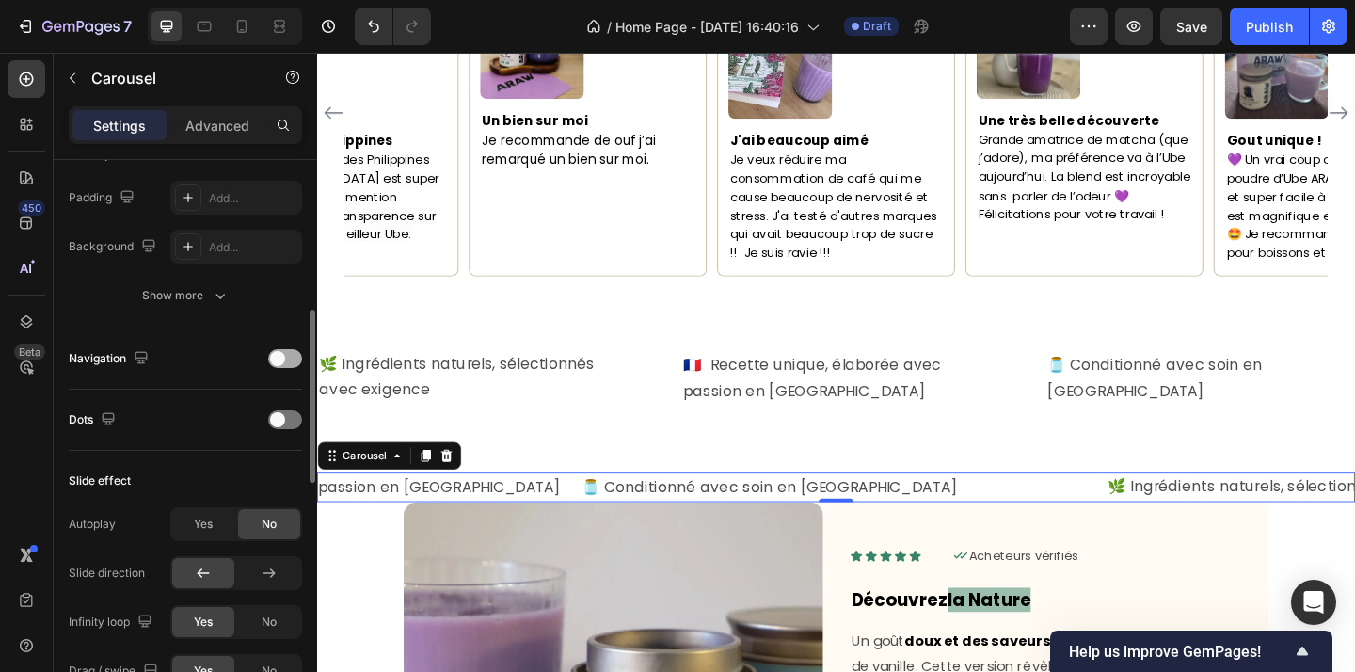
click at [287, 355] on div at bounding box center [285, 358] width 34 height 19
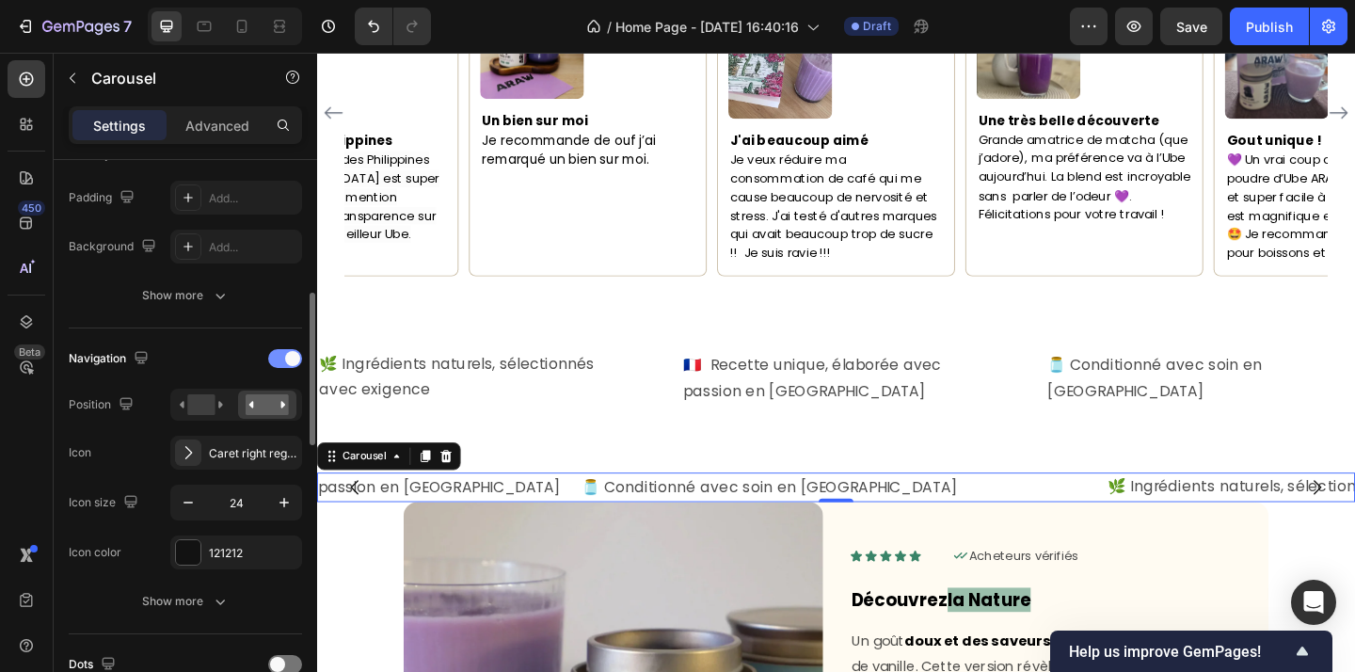
click at [287, 355] on span at bounding box center [292, 358] width 15 height 15
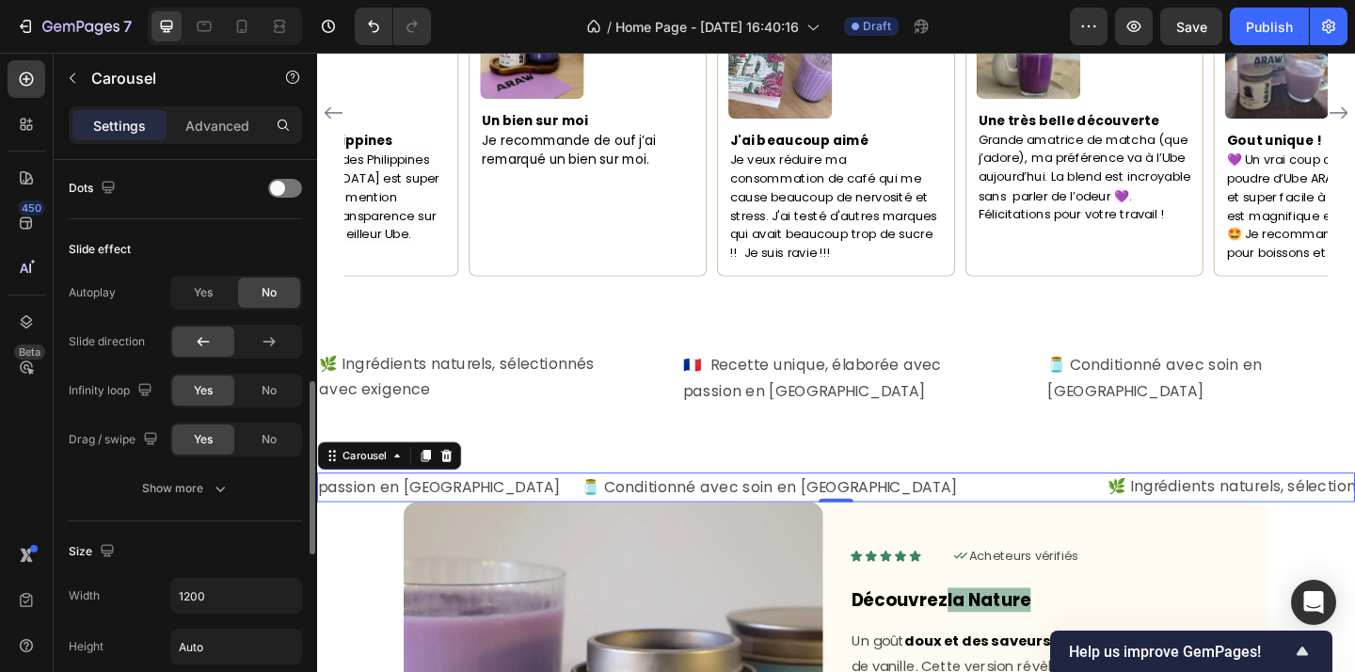
scroll to position [759, 0]
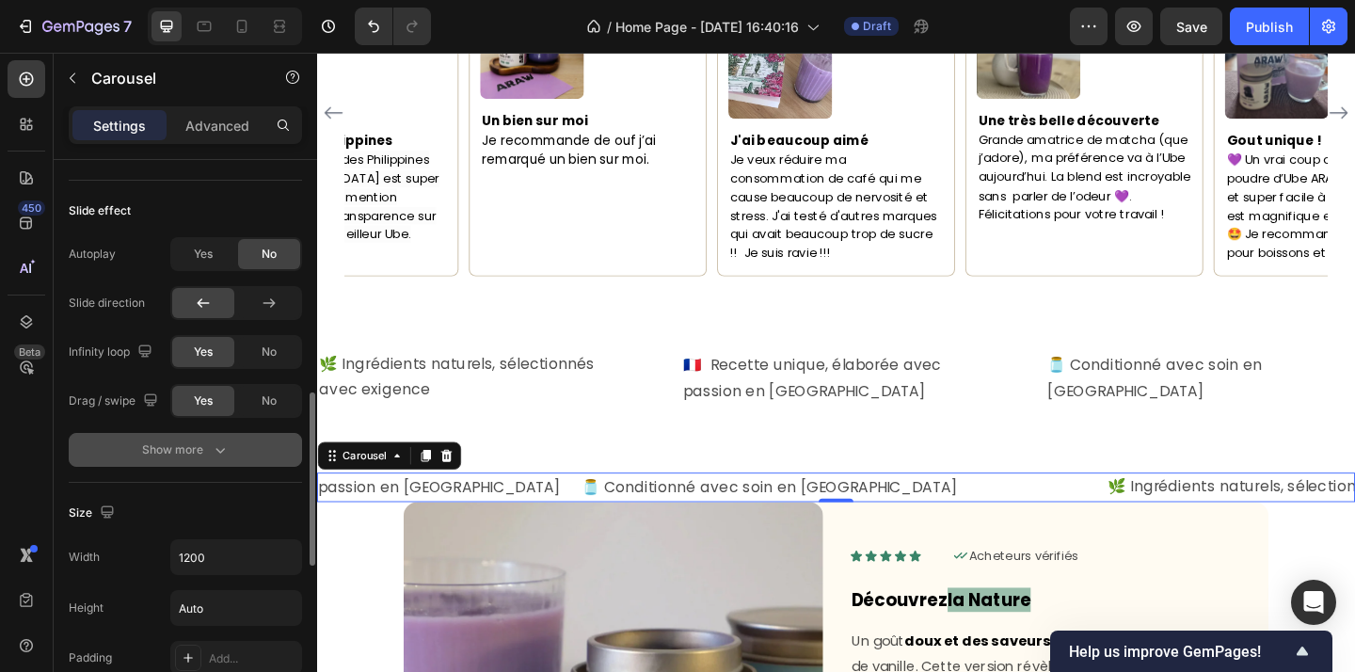
click at [199, 445] on div "Show more" at bounding box center [186, 449] width 88 height 19
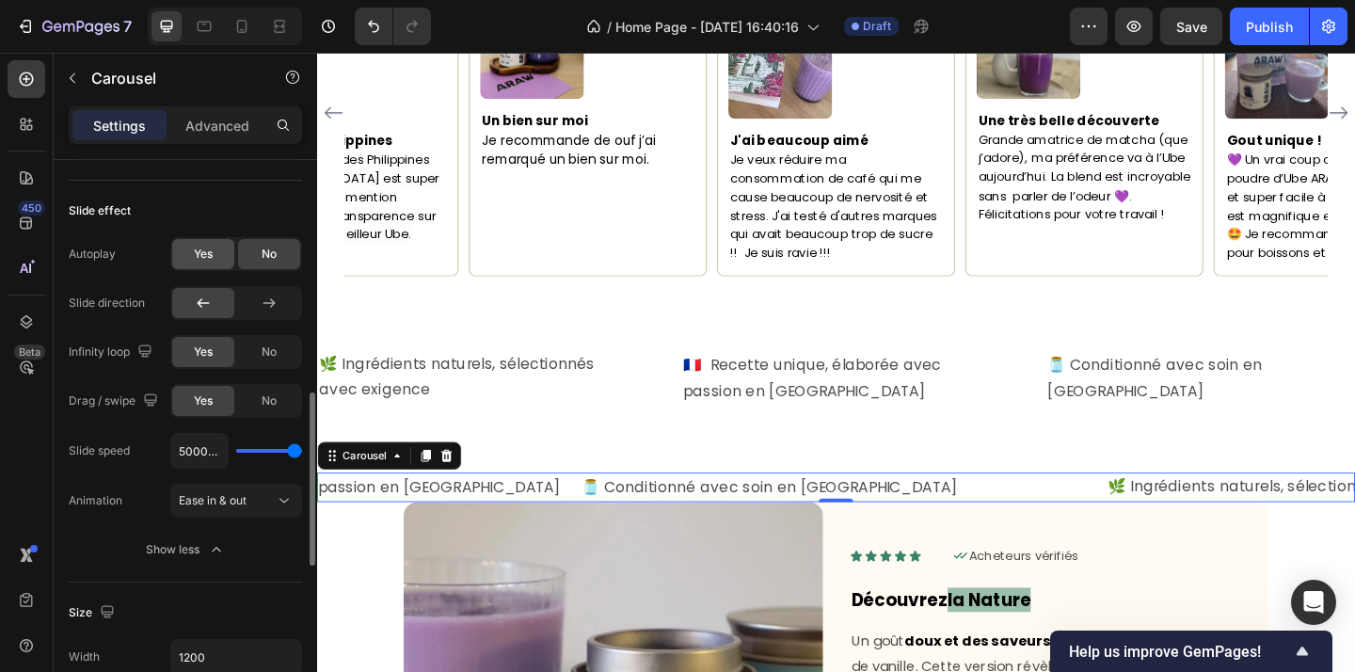
click at [207, 247] on span "Yes" at bounding box center [203, 254] width 19 height 17
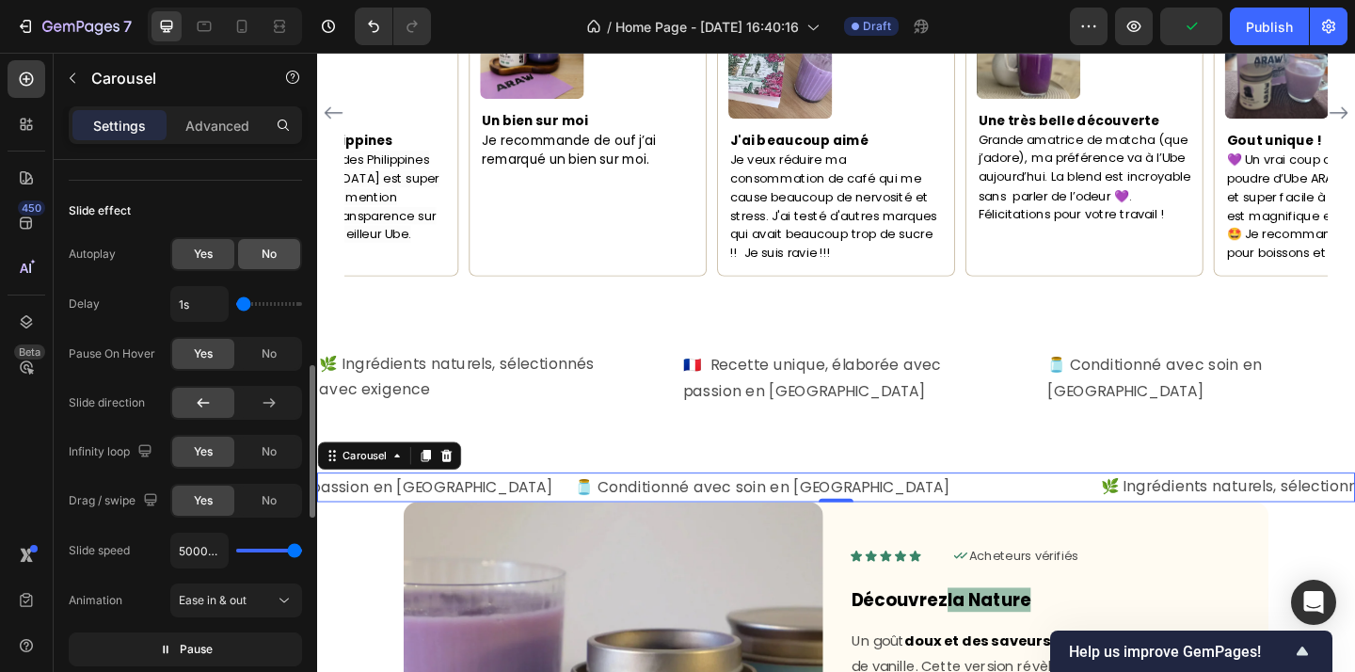
click at [245, 257] on div "No" at bounding box center [269, 254] width 62 height 30
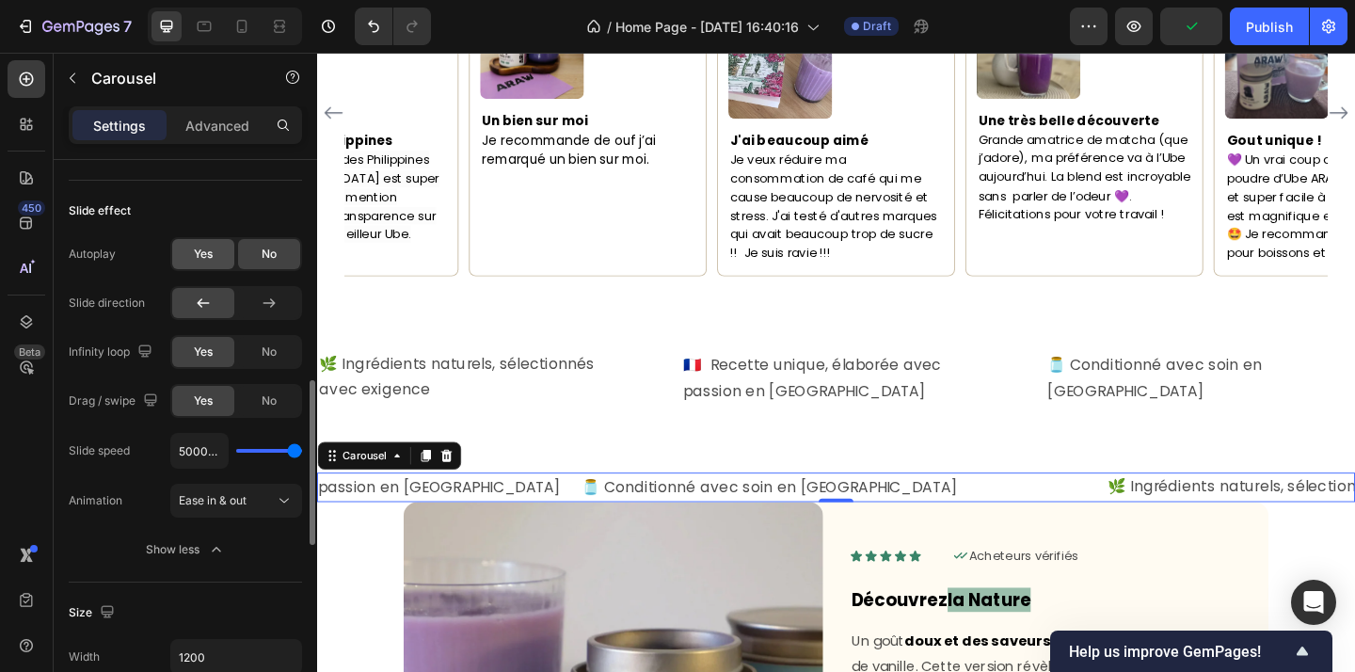
click at [216, 259] on div "Yes" at bounding box center [203, 254] width 62 height 30
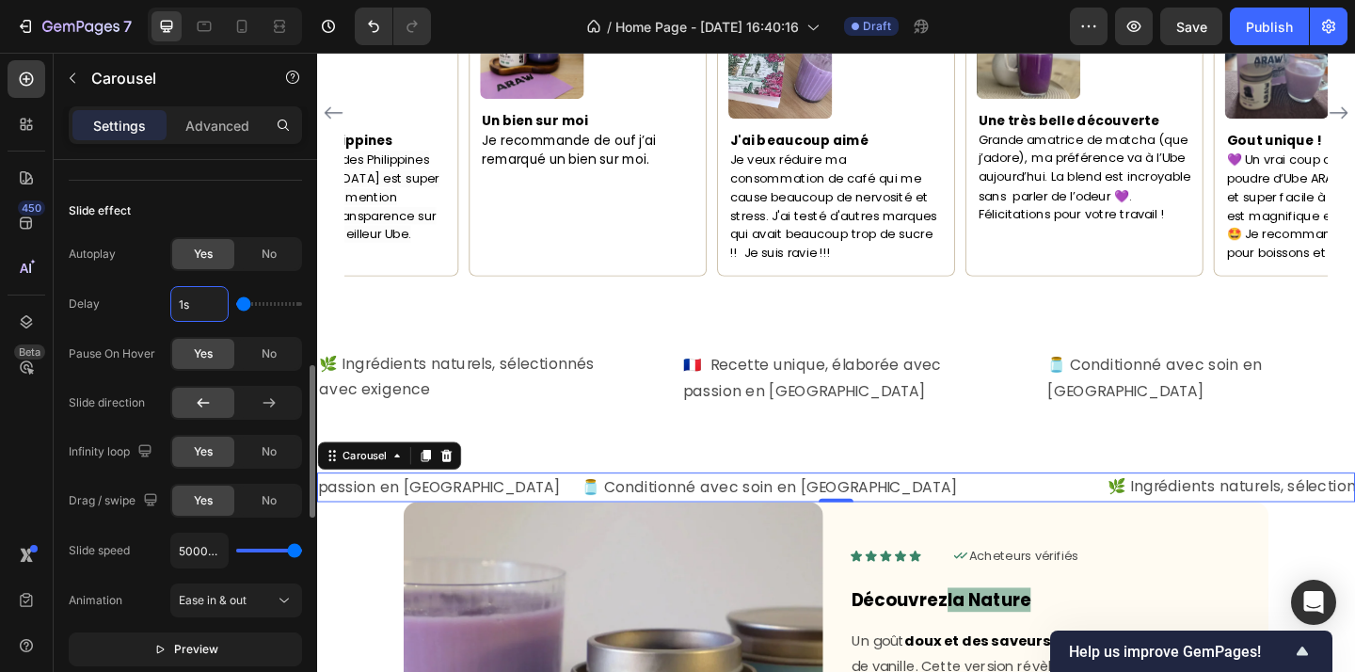
click at [190, 306] on input "1s" at bounding box center [199, 304] width 56 height 34
type input "1s"
drag, startPoint x: 239, startPoint y: 303, endPoint x: 183, endPoint y: 302, distance: 56.5
click at [183, 302] on div "1s" at bounding box center [236, 304] width 132 height 36
click at [246, 322] on div "Autoplay Yes No Delay 1s Pause On Hover Yes No Slide direction Infinity loop Ye…" at bounding box center [185, 377] width 233 height 280
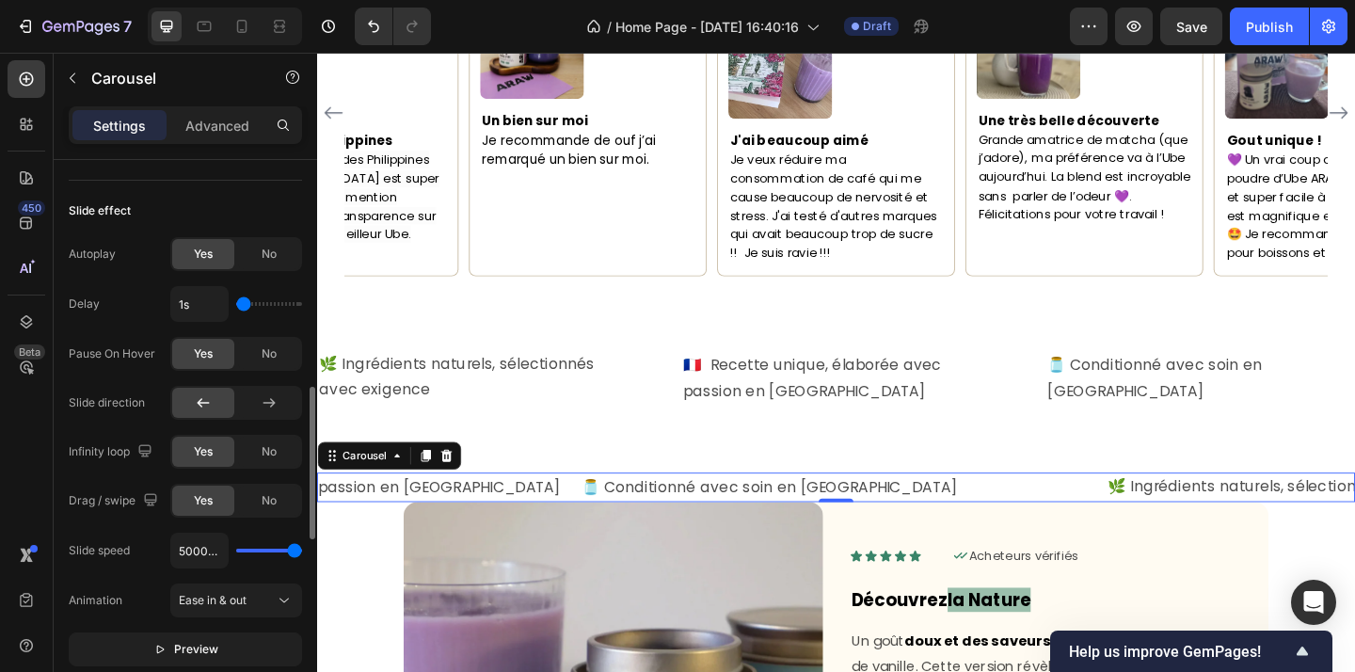
scroll to position [793, 0]
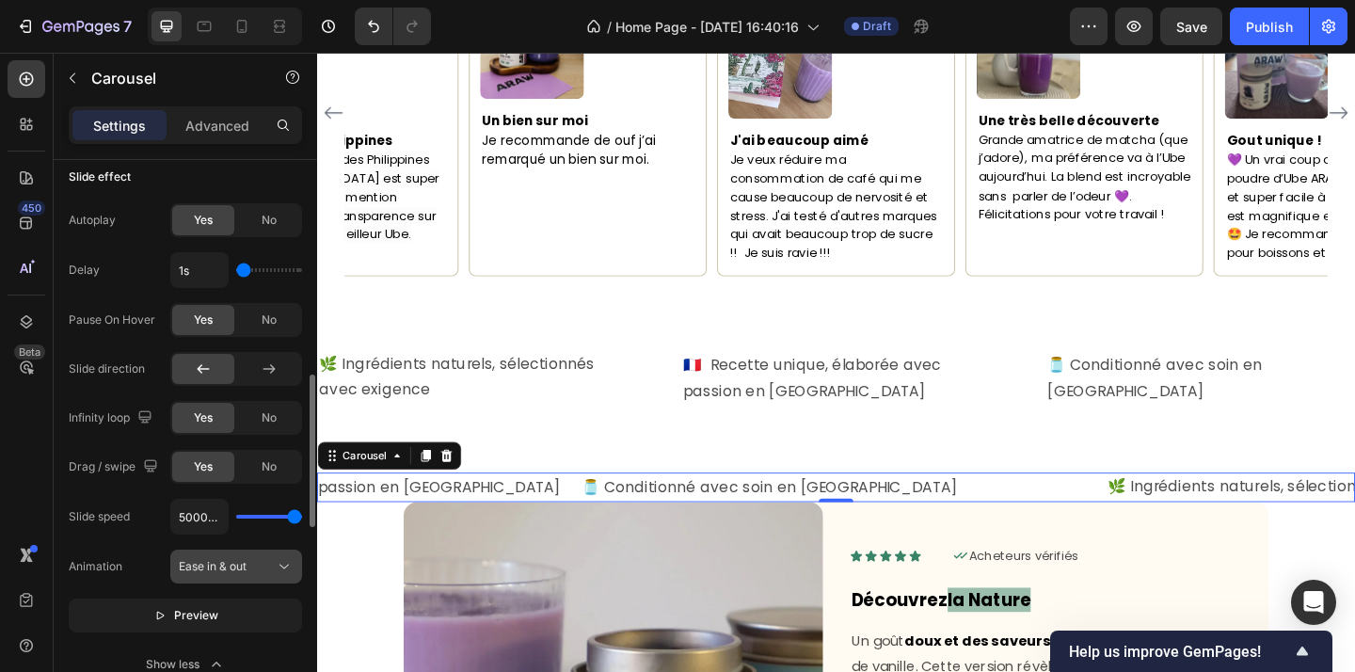
click at [259, 572] on div "Ease in & out" at bounding box center [227, 566] width 96 height 17
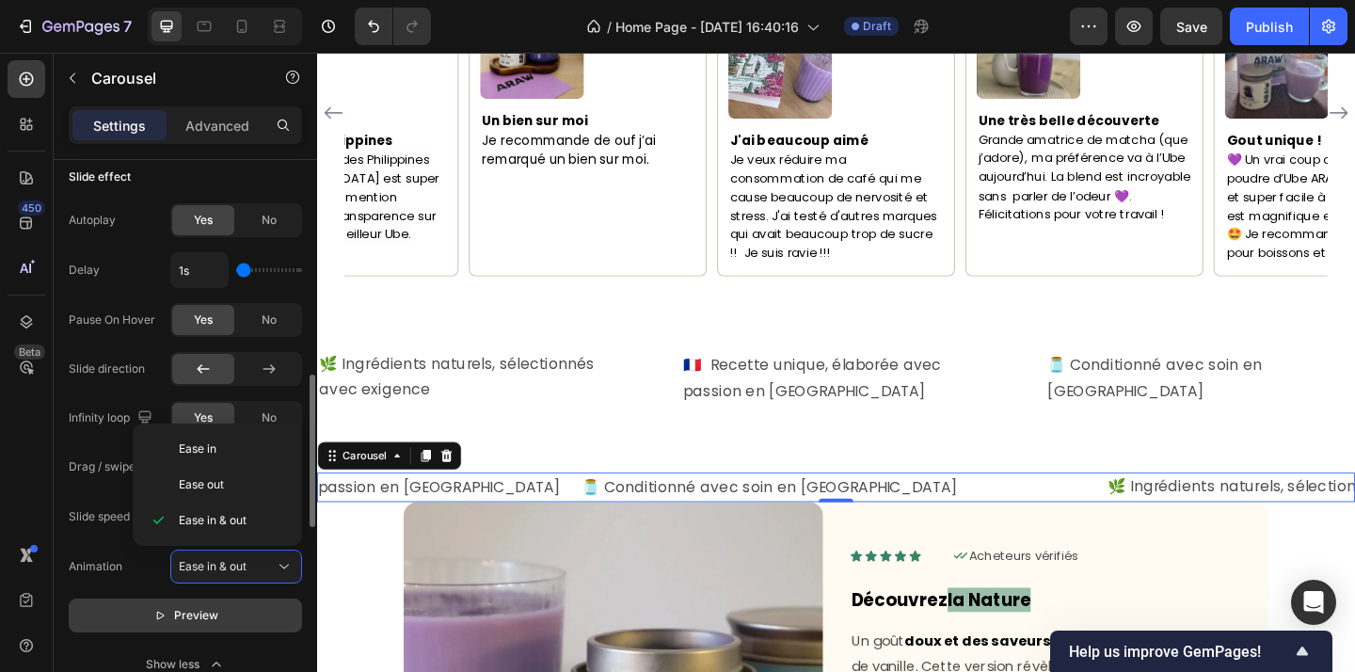
click at [172, 615] on p "Preview" at bounding box center [185, 615] width 65 height 19
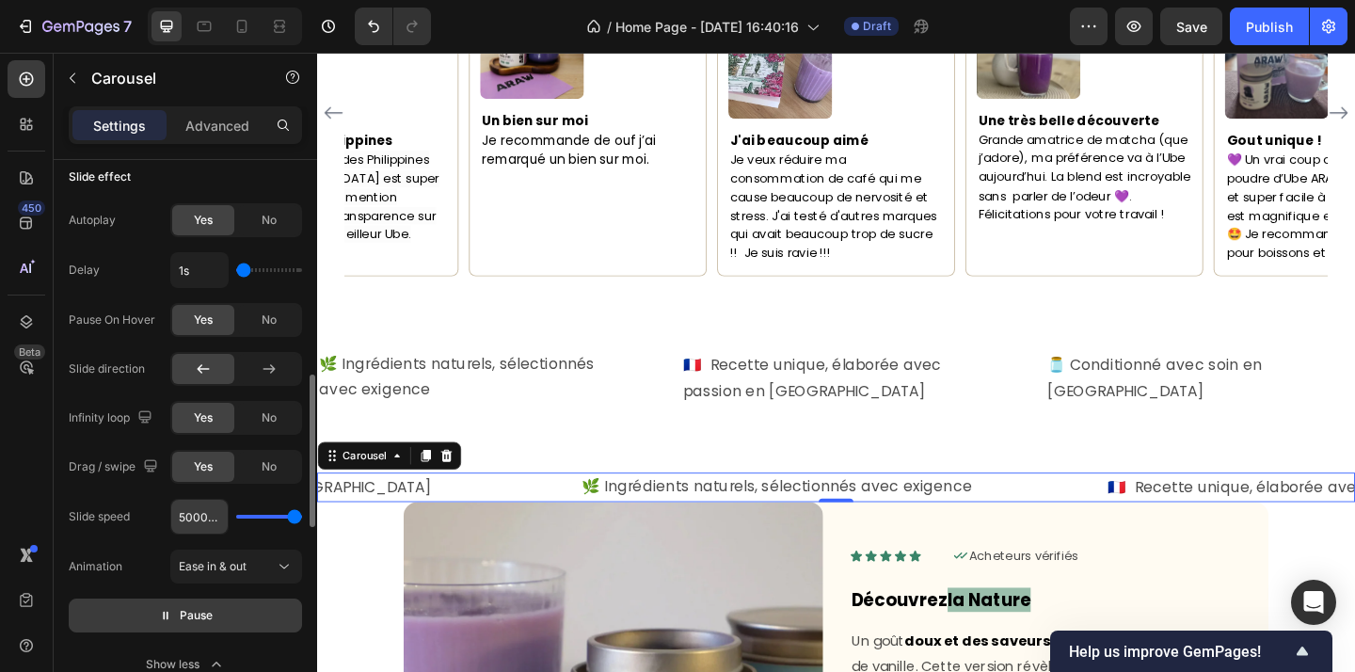
click at [193, 519] on input "5000ms" at bounding box center [199, 517] width 56 height 34
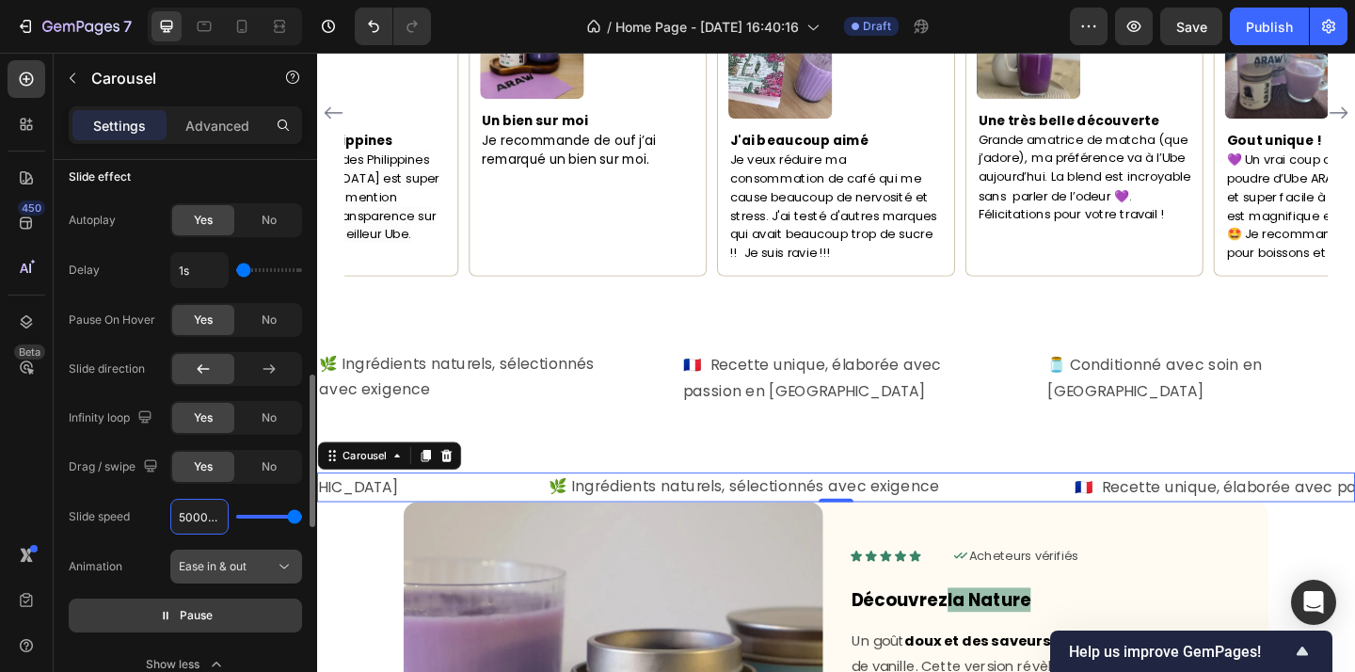
type input "500ms"
type input "500"
type input "50ms"
type input "100"
type input "ms"
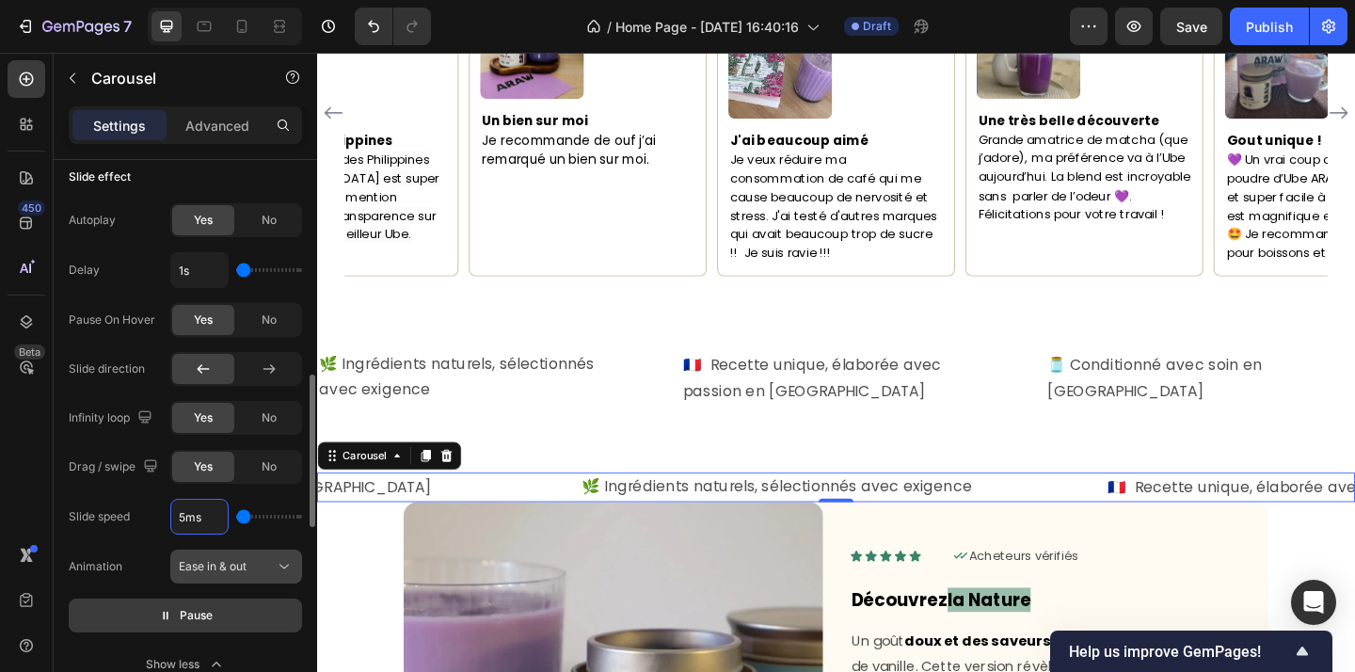
type input "5000"
type input "7ms"
type input "100"
type input "700ms"
type input "700"
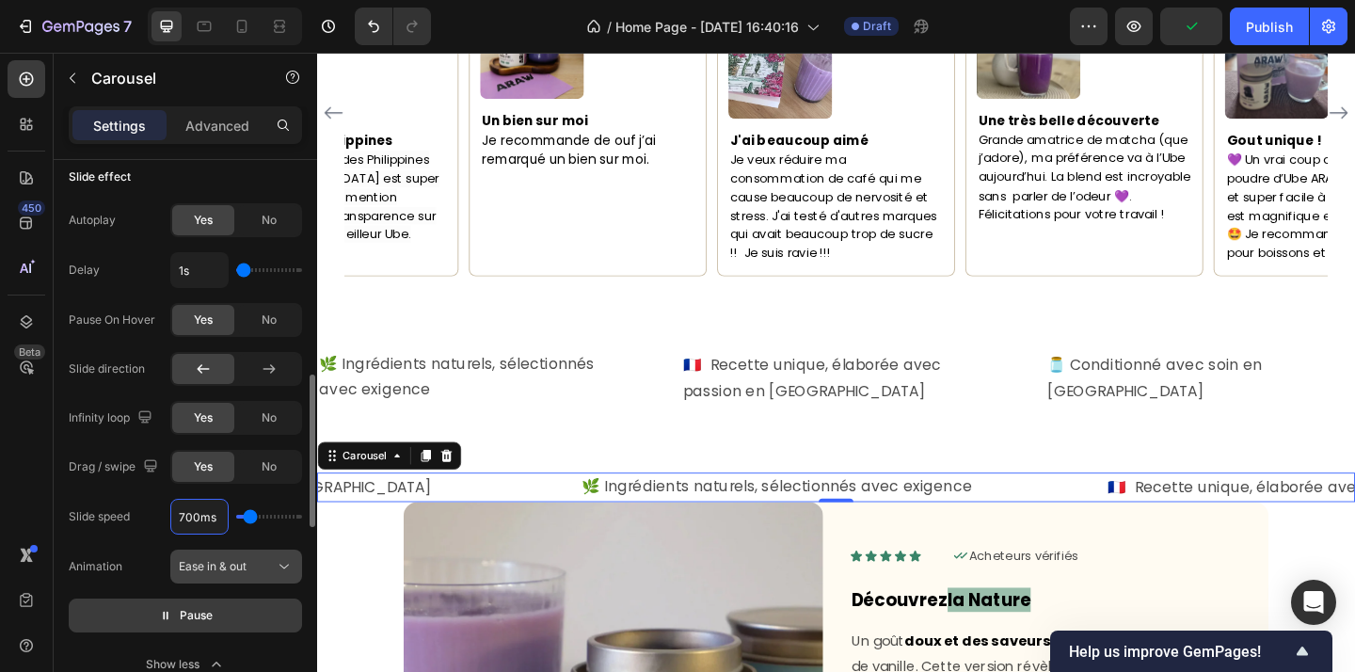
type input "7000ms"
type input "5000"
type input "5000ms"
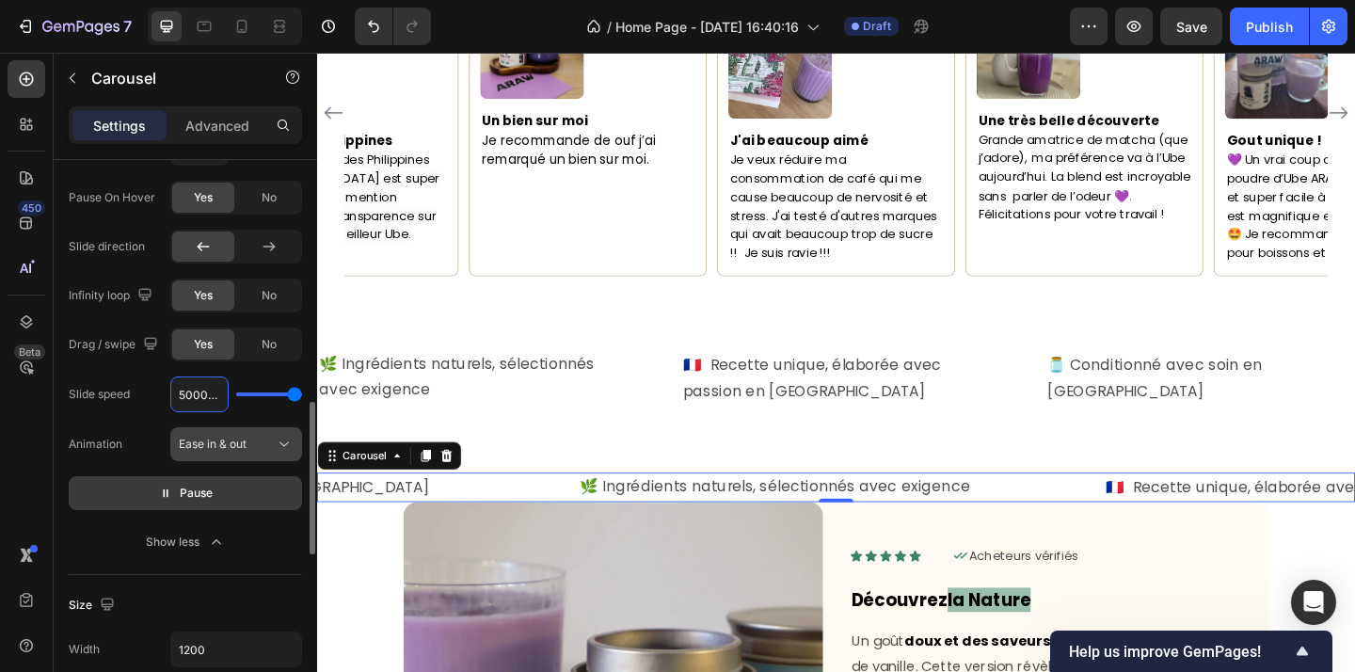
scroll to position [951, 0]
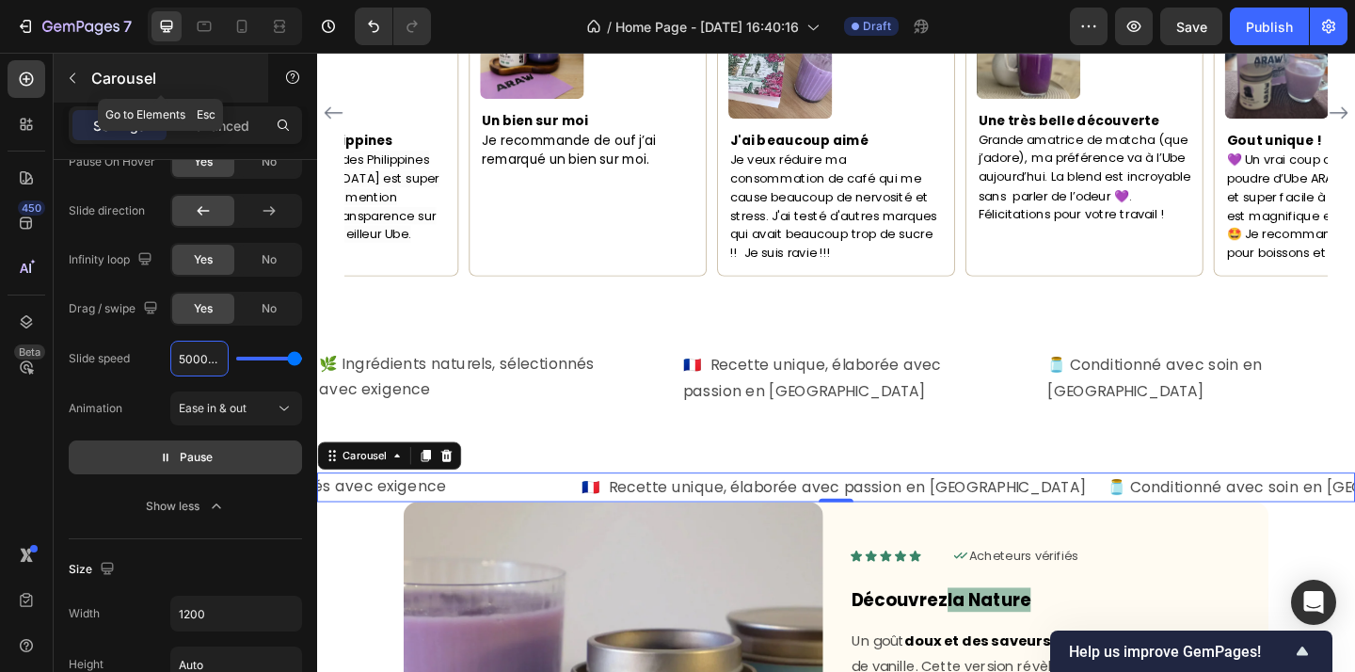
click at [76, 81] on icon "button" at bounding box center [72, 78] width 15 height 15
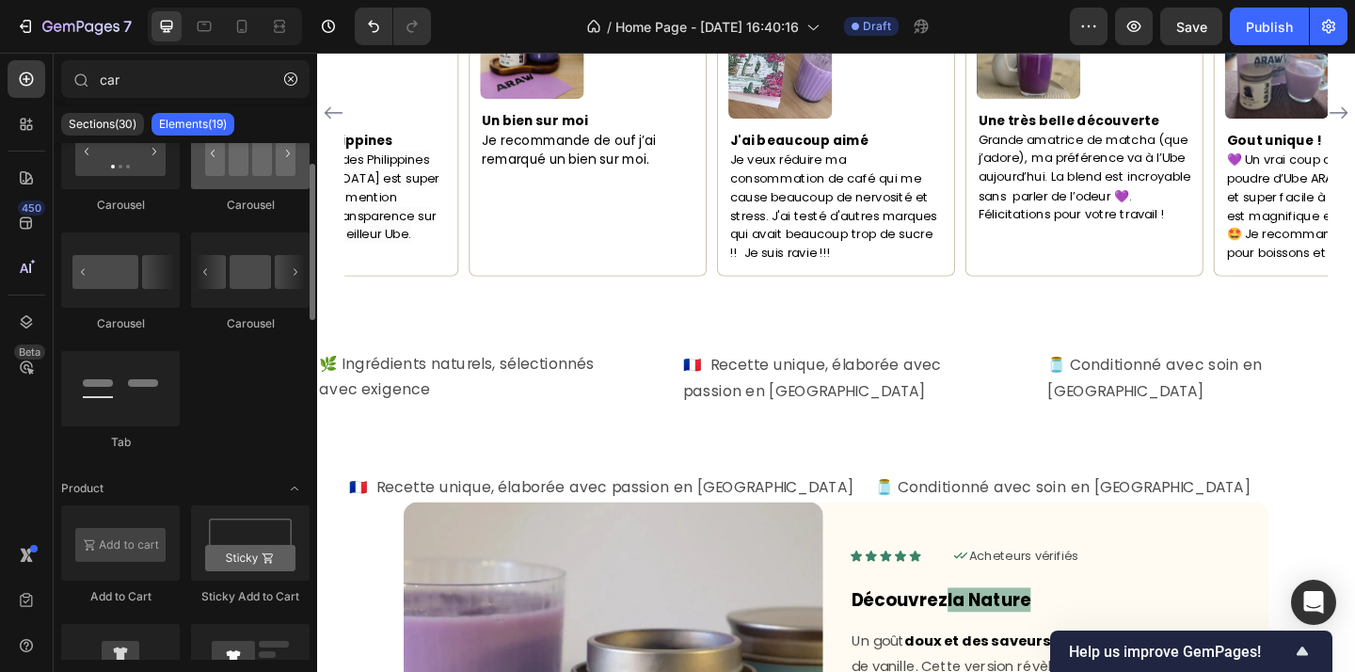
scroll to position [73, 0]
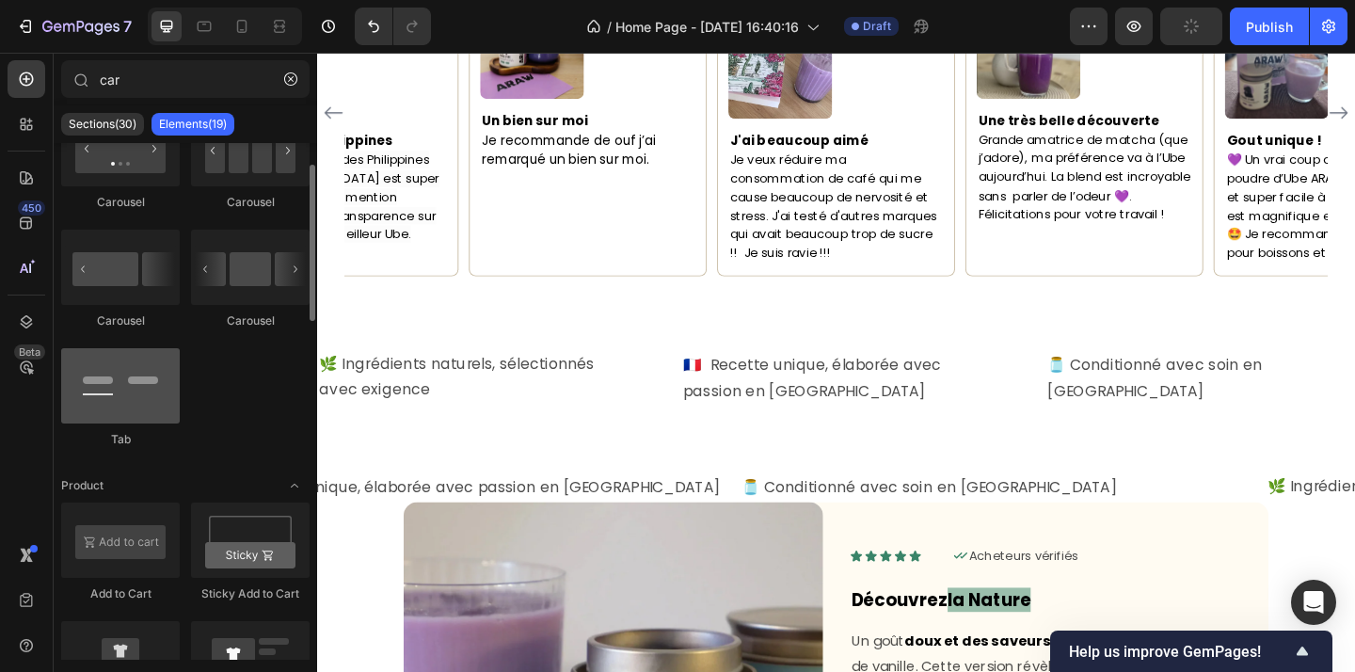
click at [135, 375] on div at bounding box center [120, 385] width 119 height 75
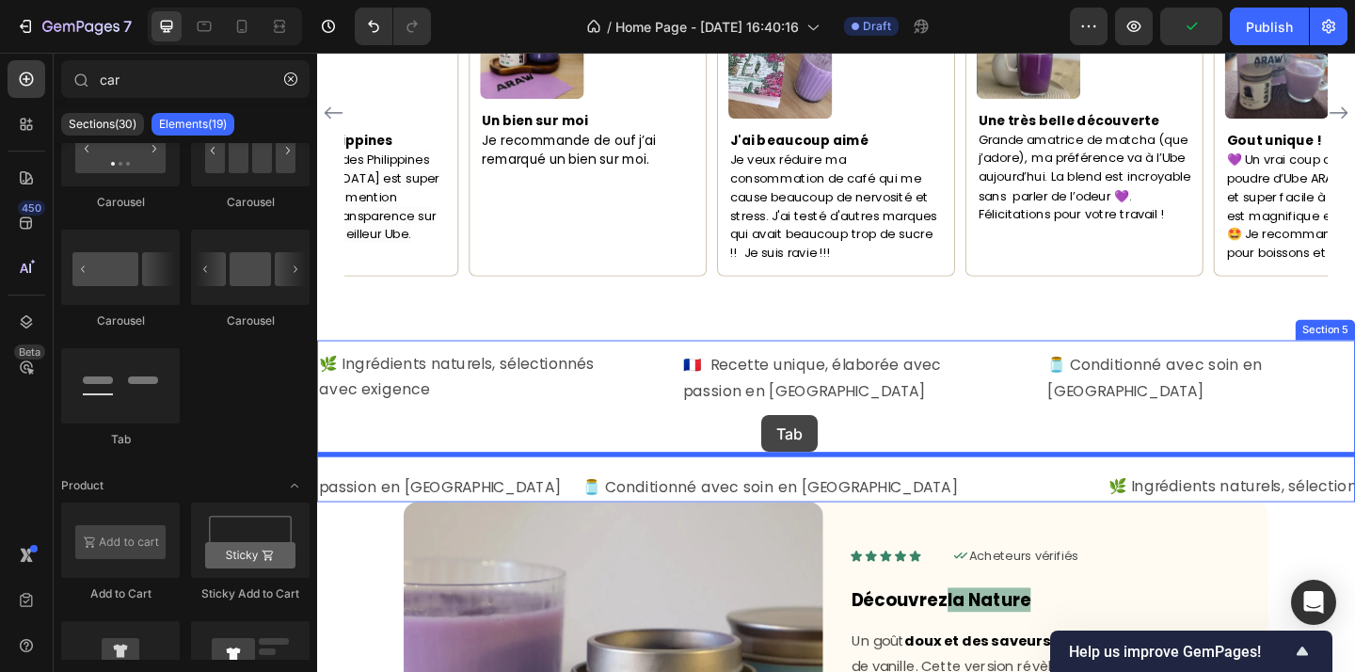
drag, startPoint x: 453, startPoint y: 428, endPoint x: 801, endPoint y: 447, distance: 348.6
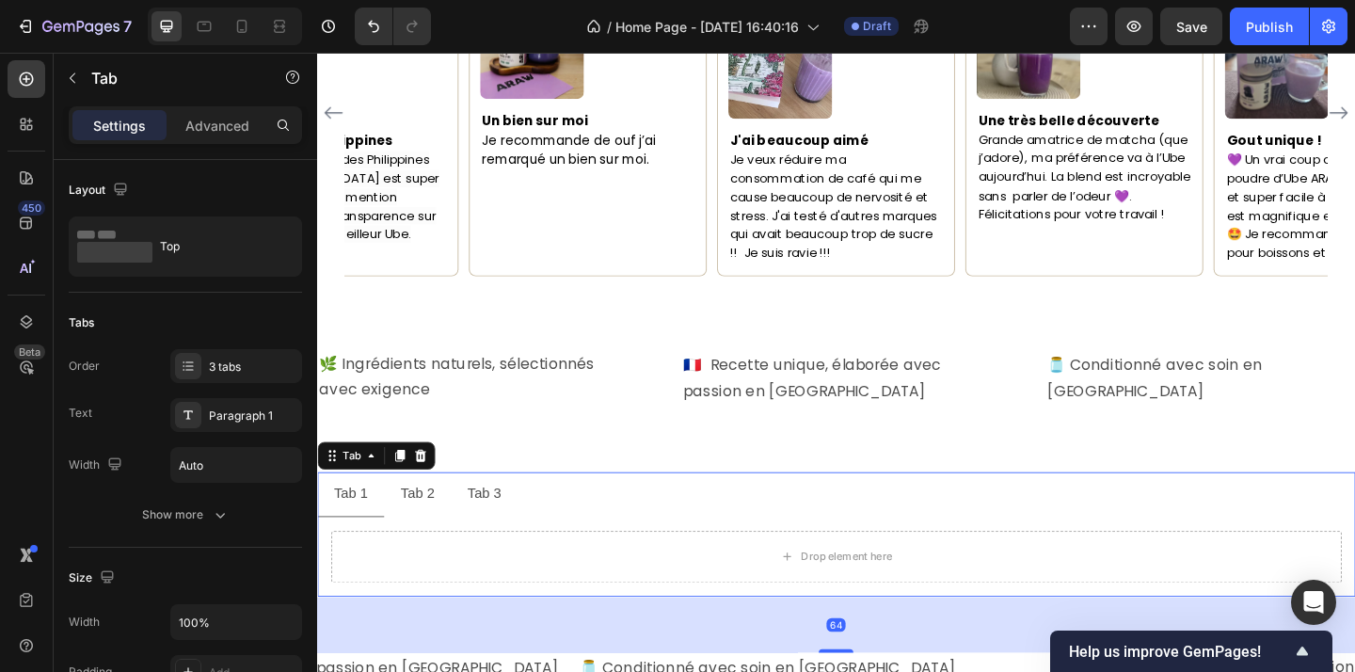
click at [411, 517] on div "Tab 2" at bounding box center [426, 533] width 42 height 33
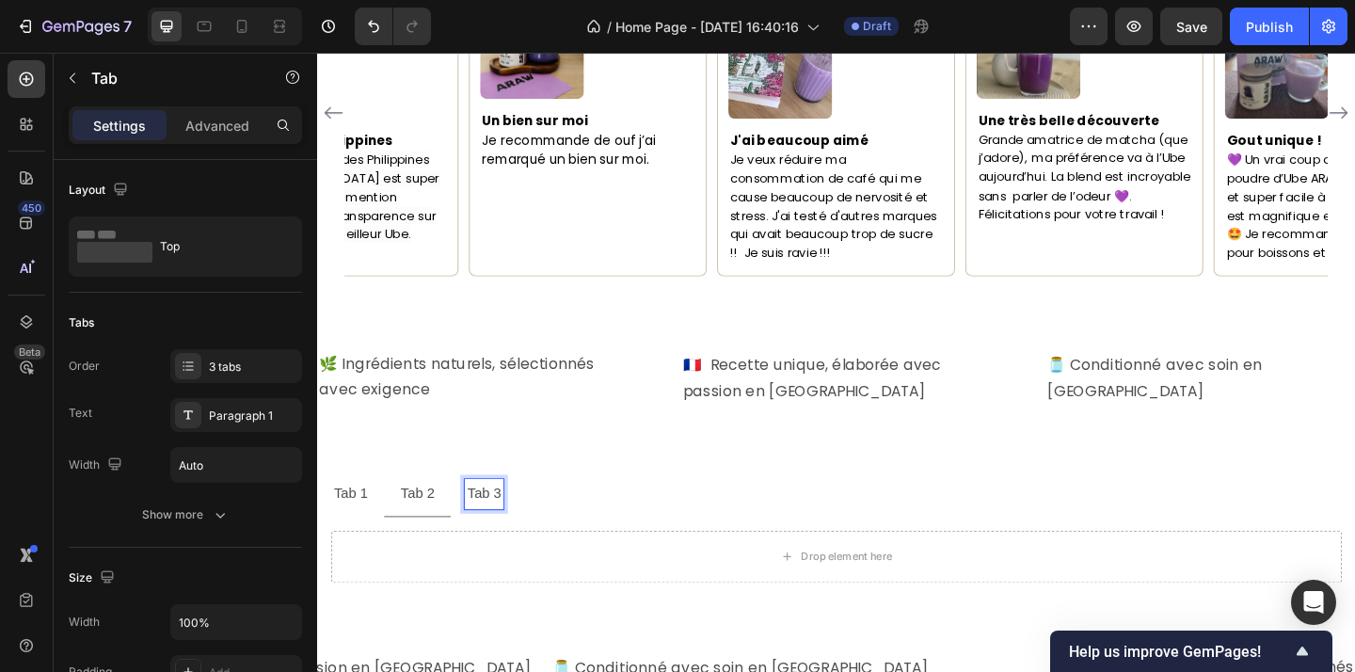
click at [490, 519] on p "Tab 3" at bounding box center [498, 532] width 37 height 27
click at [368, 519] on p "Tab 1" at bounding box center [353, 532] width 37 height 27
click at [421, 519] on p "Tab 2" at bounding box center [425, 532] width 37 height 27
click at [492, 521] on p "Tab 3" at bounding box center [498, 532] width 37 height 27
click at [429, 519] on p "Tab 2" at bounding box center [425, 532] width 37 height 27
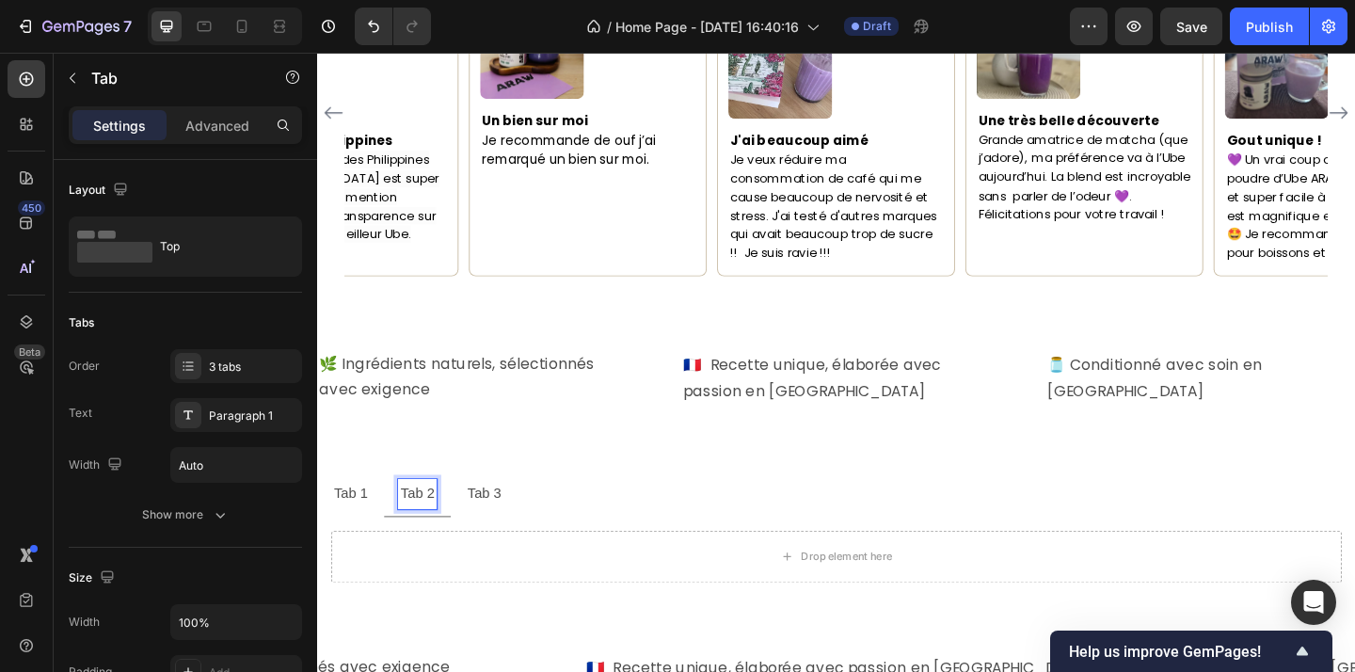
click at [373, 517] on div "Tab 1" at bounding box center [353, 533] width 42 height 33
click at [641, 509] on ul "Tab 1 Tab 2 Tab 3" at bounding box center [881, 533] width 1129 height 49
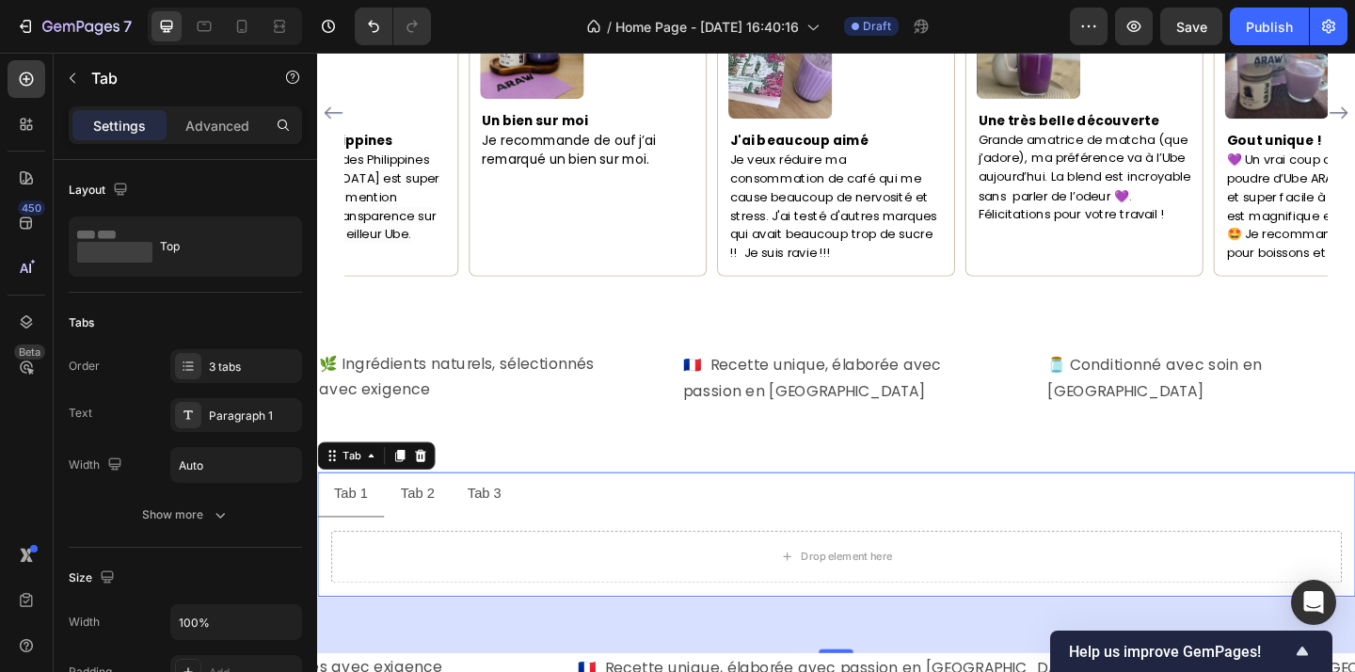
click at [766, 509] on ul "Tab 1 Tab 2 Tab 3" at bounding box center [881, 533] width 1129 height 49
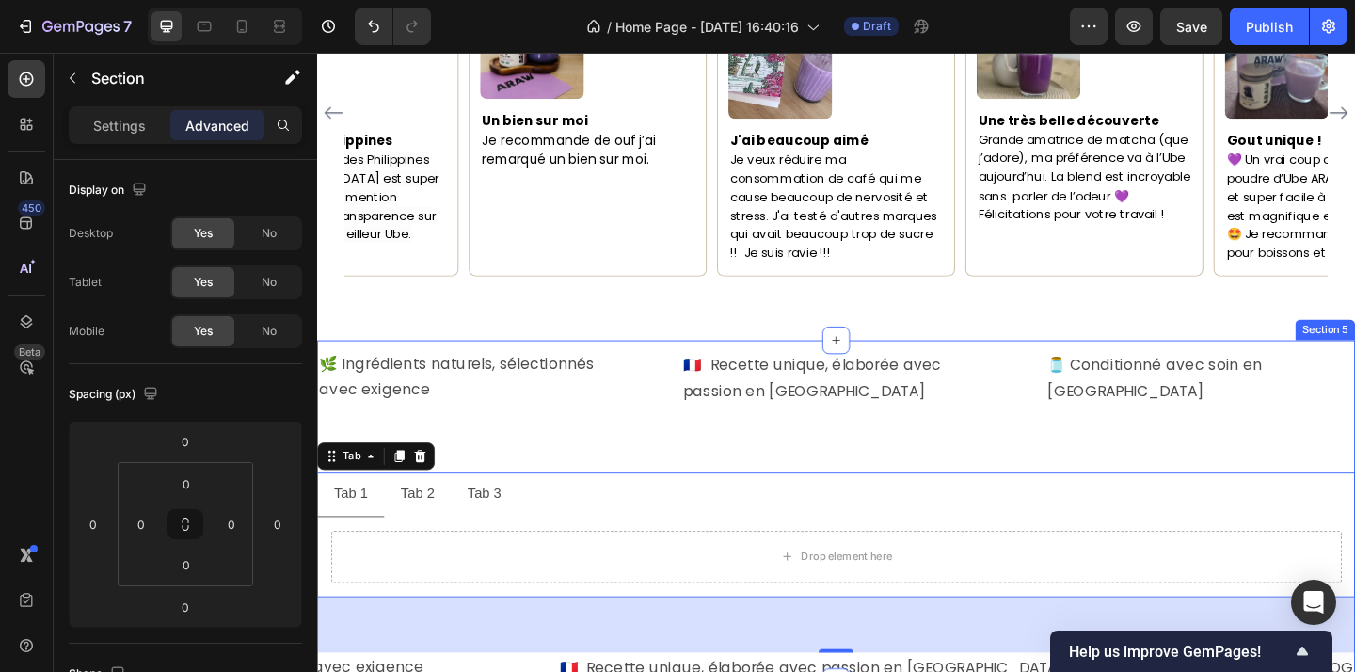
click at [748, 463] on div "🌿 Ingrédients naturels, sélectionnés avec exigence Text Block 🇫🇷 Recette unique…" at bounding box center [881, 551] width 1129 height 373
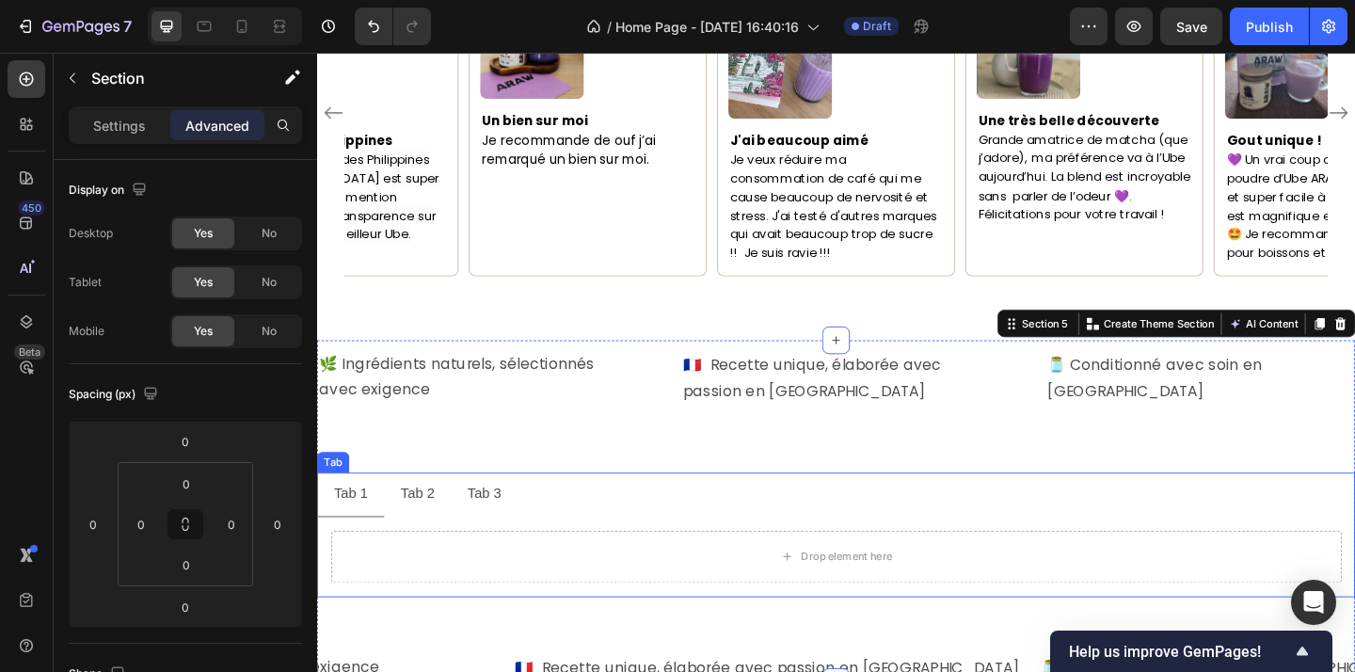
click at [742, 522] on ul "Tab 1 Tab 2 Tab 3" at bounding box center [881, 533] width 1129 height 49
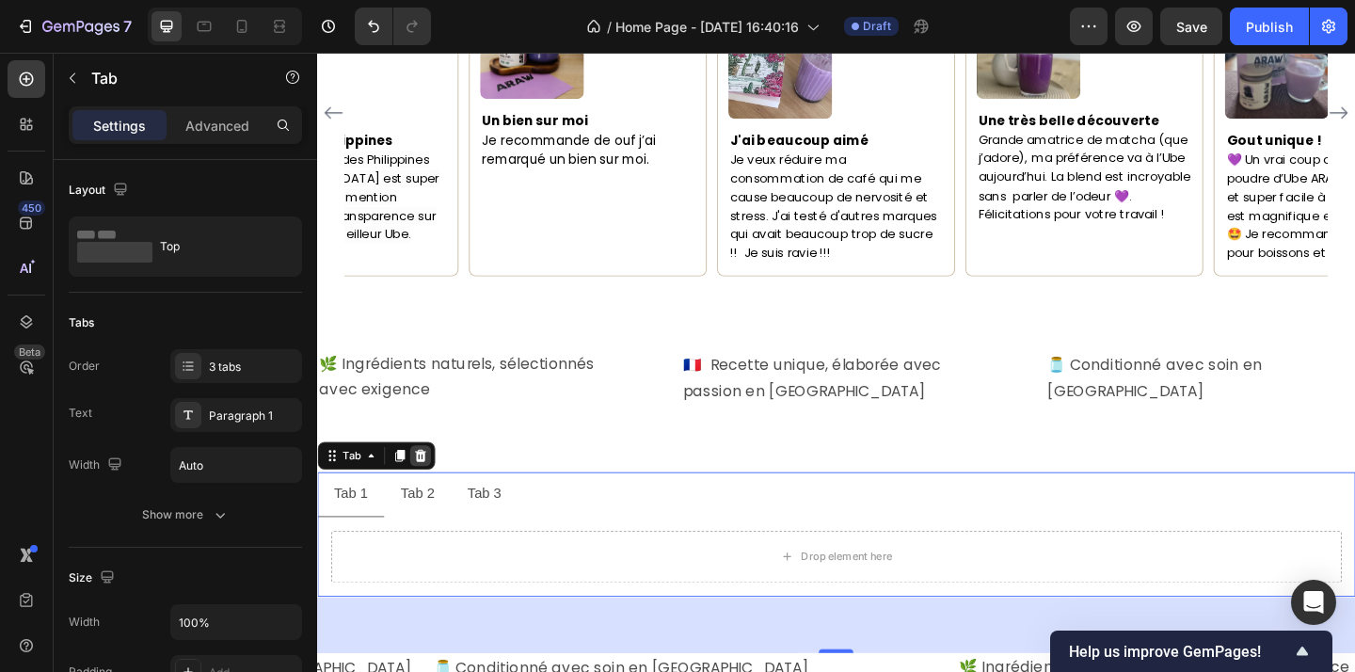
click at [436, 484] on icon at bounding box center [429, 491] width 15 height 15
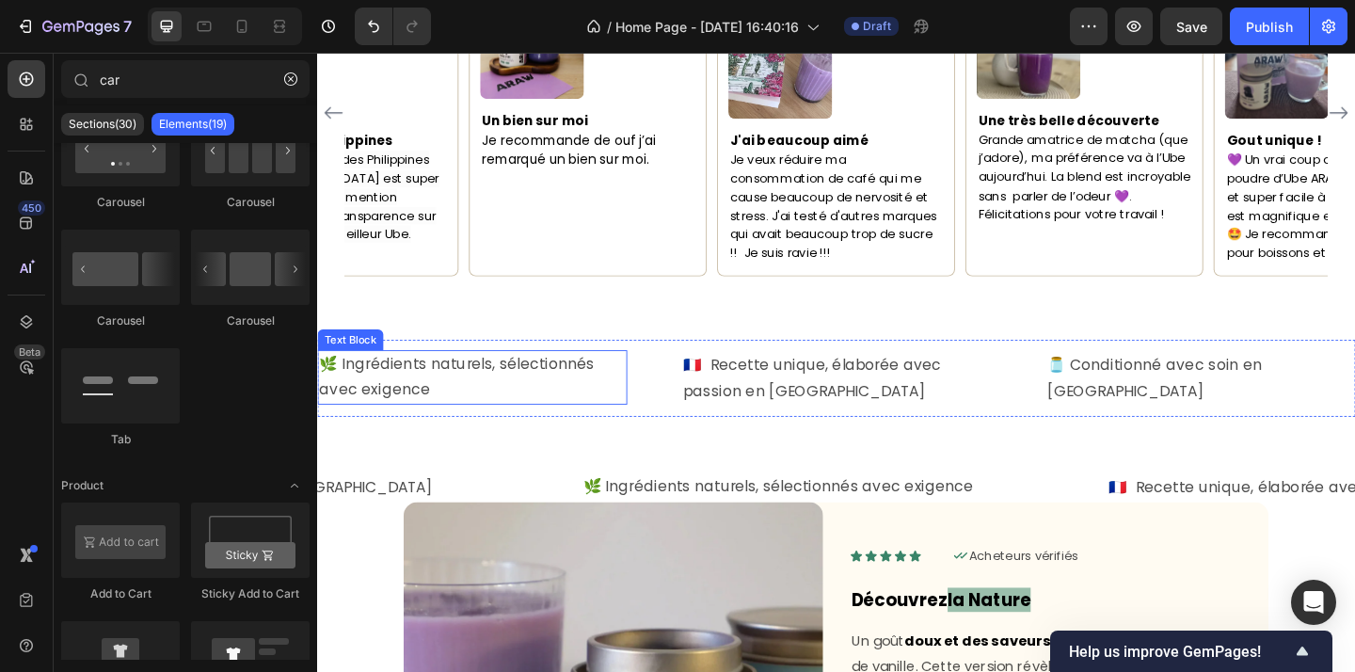
scroll to position [1777, 0]
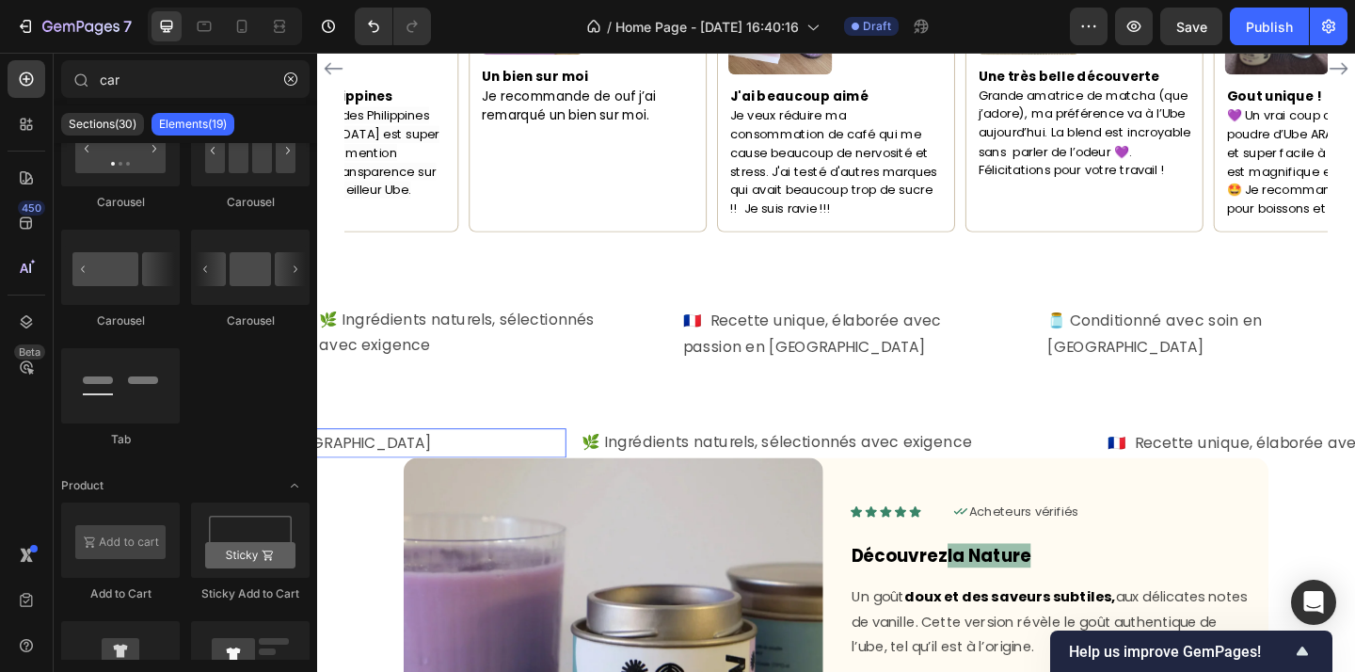
click at [558, 463] on p "🫙 Conditionné avec soin en [GEOGRAPHIC_DATA]" at bounding box center [309, 477] width 553 height 29
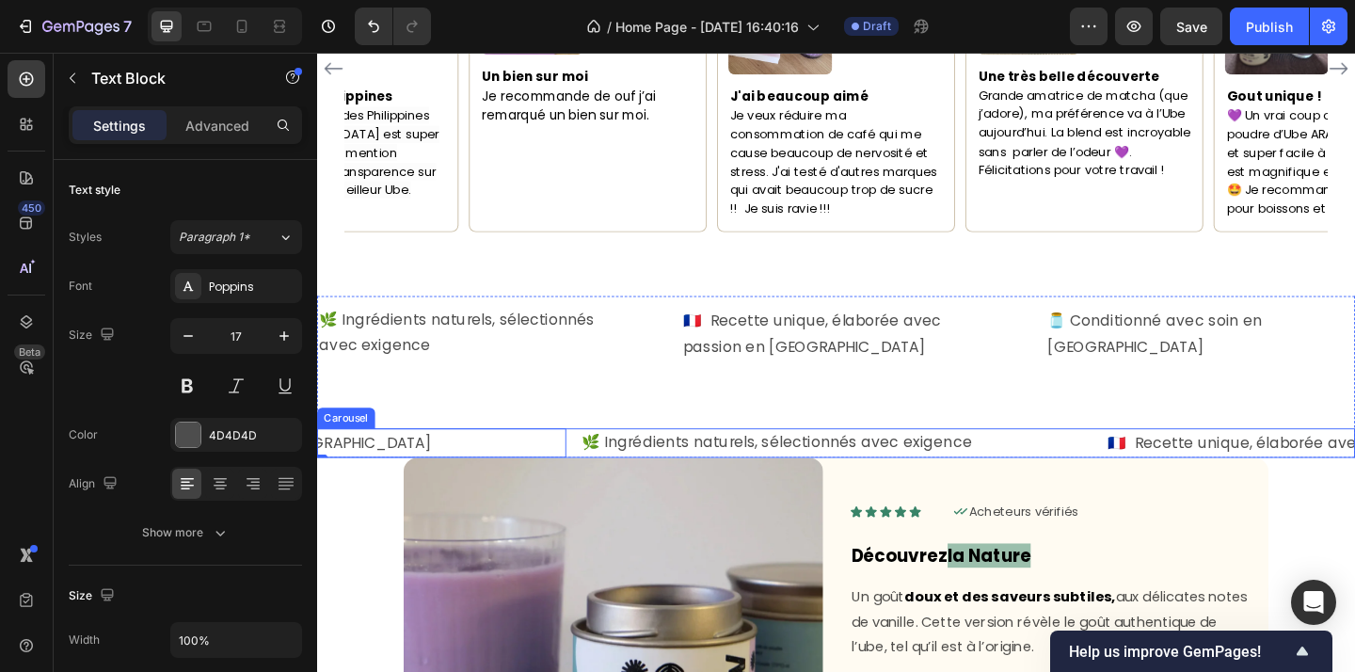
click at [597, 461] on div "🇫🇷 Recette unique, élaborée avec passion en France Text Block 🫙 Conditionné ave…" at bounding box center [881, 477] width 1129 height 33
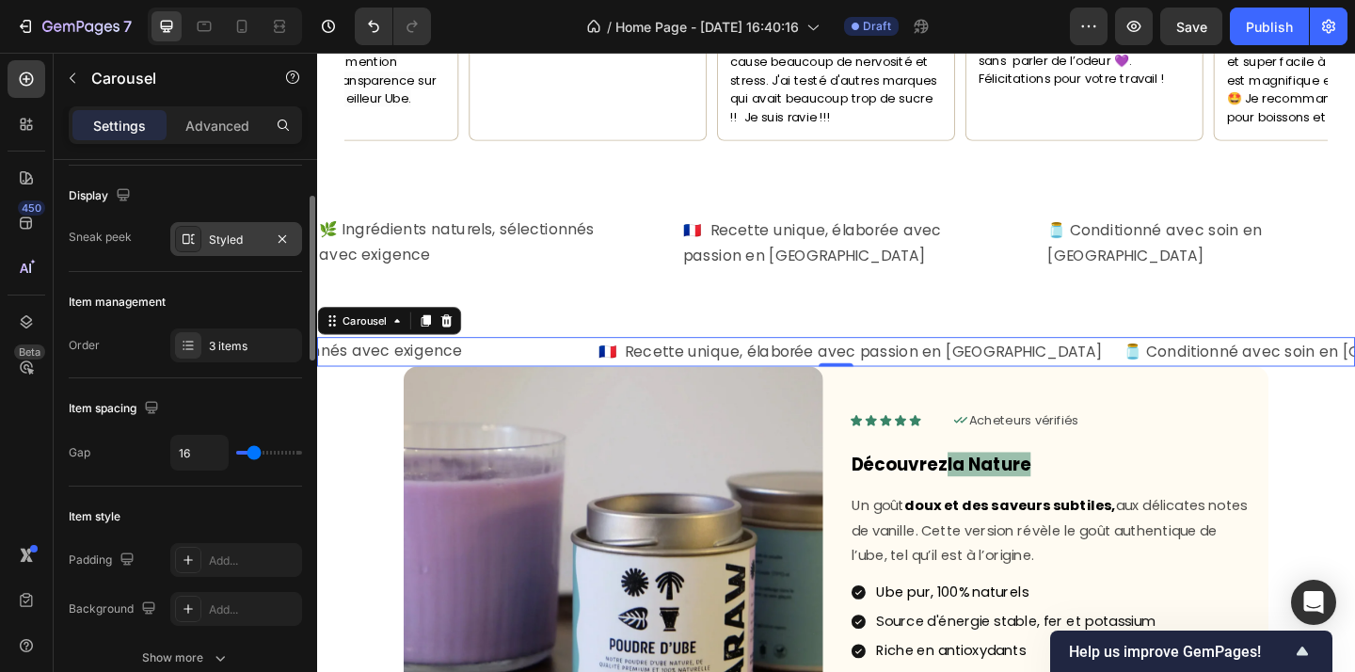
scroll to position [0, 0]
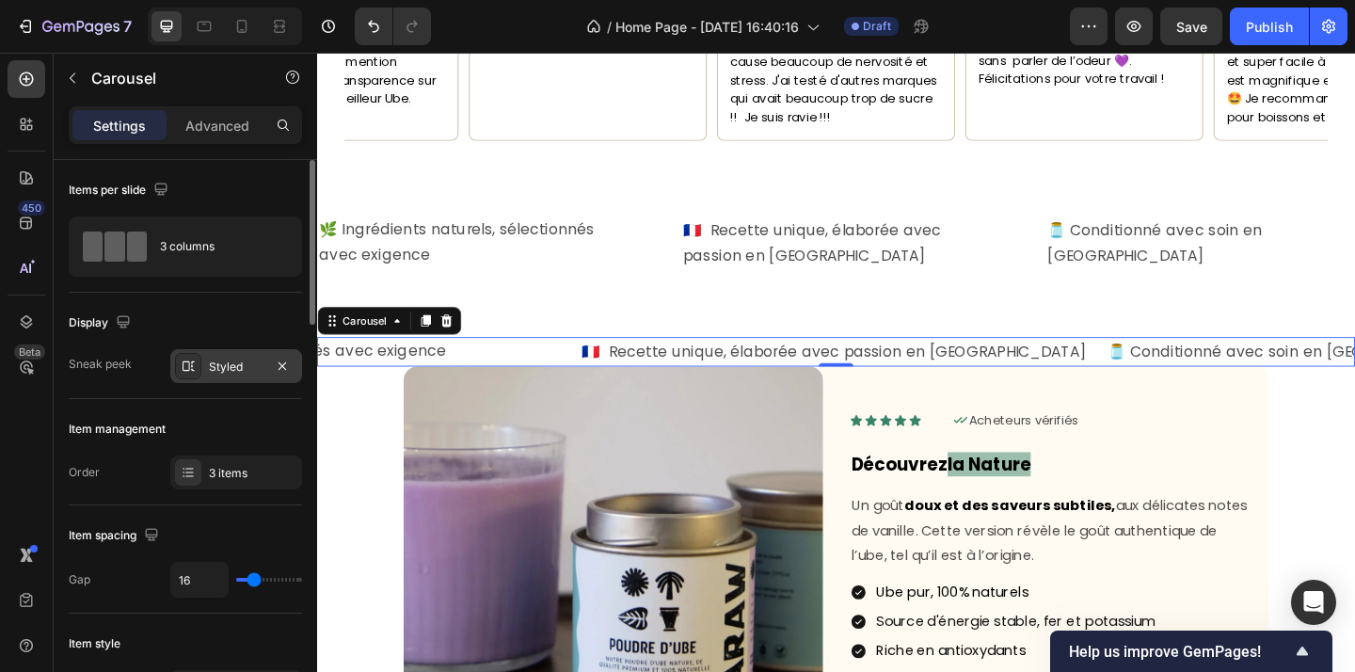
click at [251, 368] on div "Styled" at bounding box center [236, 366] width 55 height 17
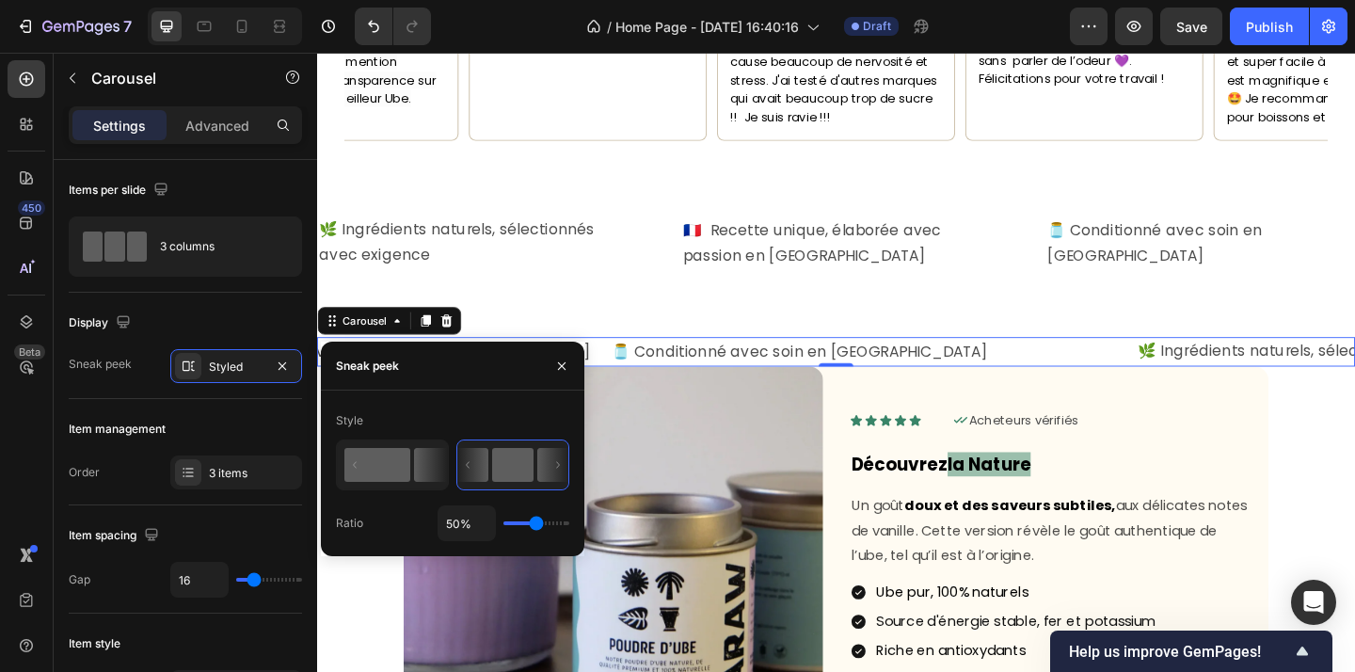
click at [407, 475] on rect at bounding box center [377, 465] width 66 height 34
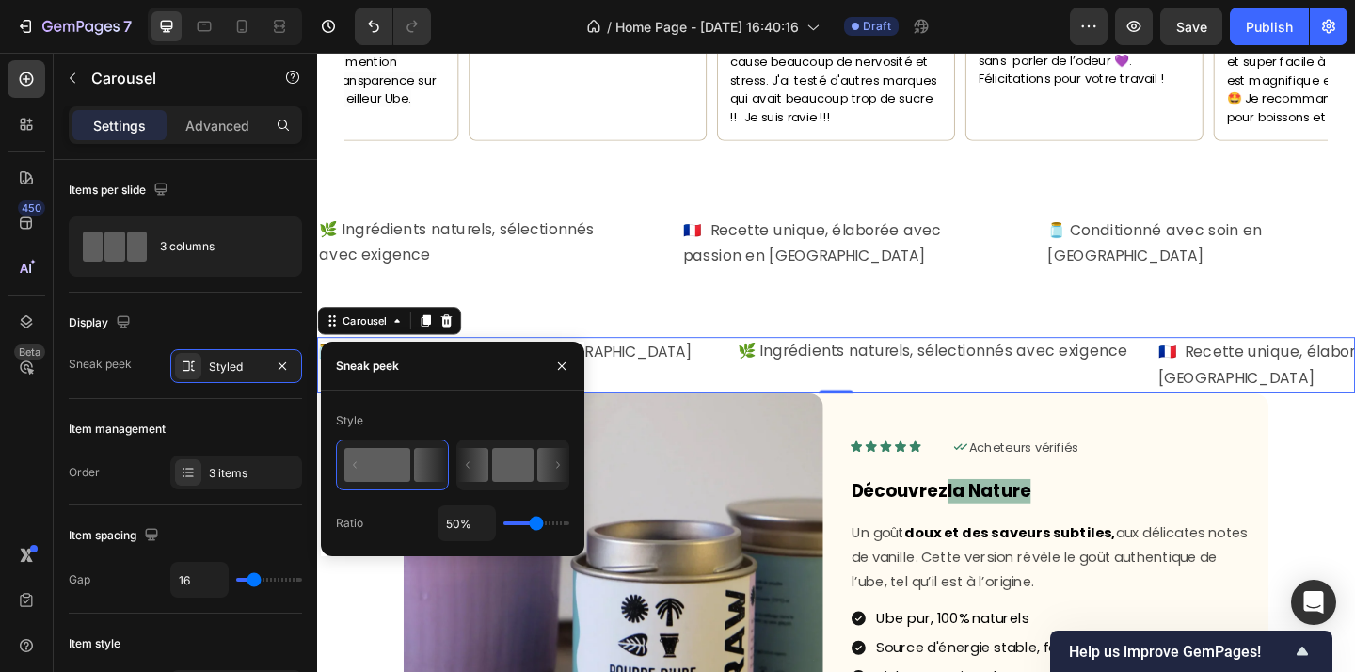
click at [492, 469] on rect at bounding box center [512, 465] width 41 height 34
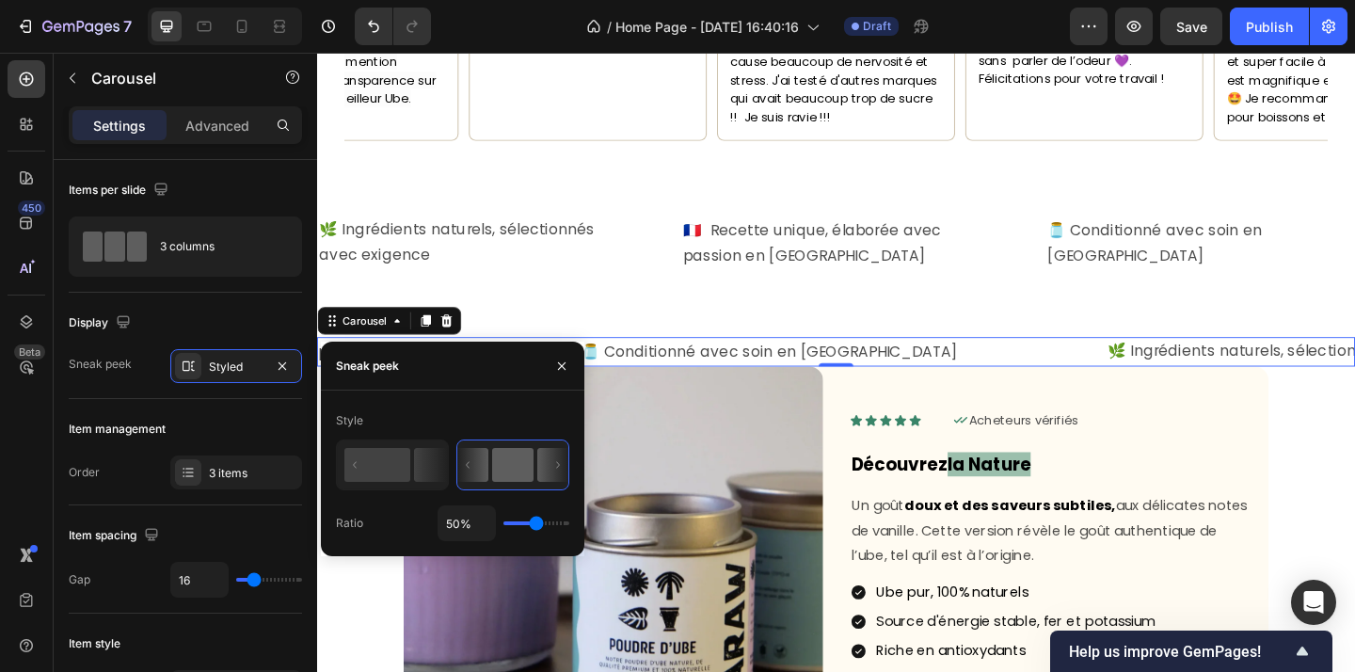
type input "56%"
type input "56"
type input "62%"
type input "62"
type input "67%"
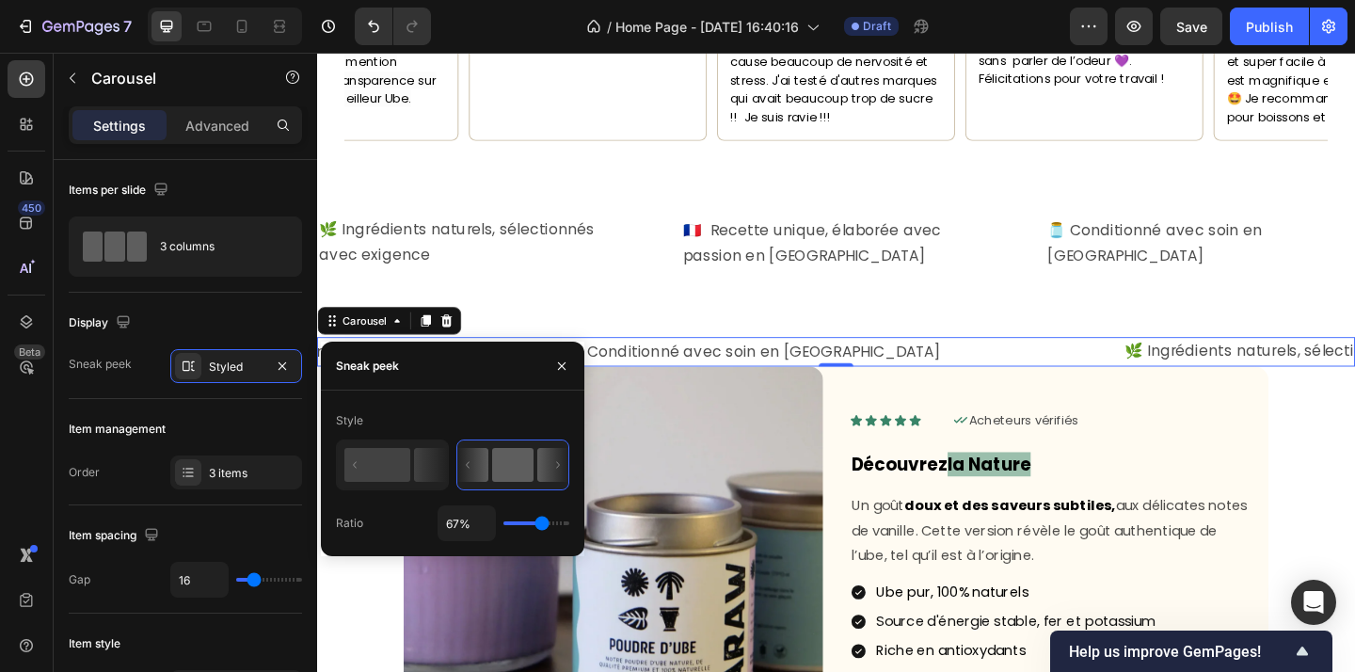
type input "67"
type input "68%"
type input "68"
type input "69%"
type input "69"
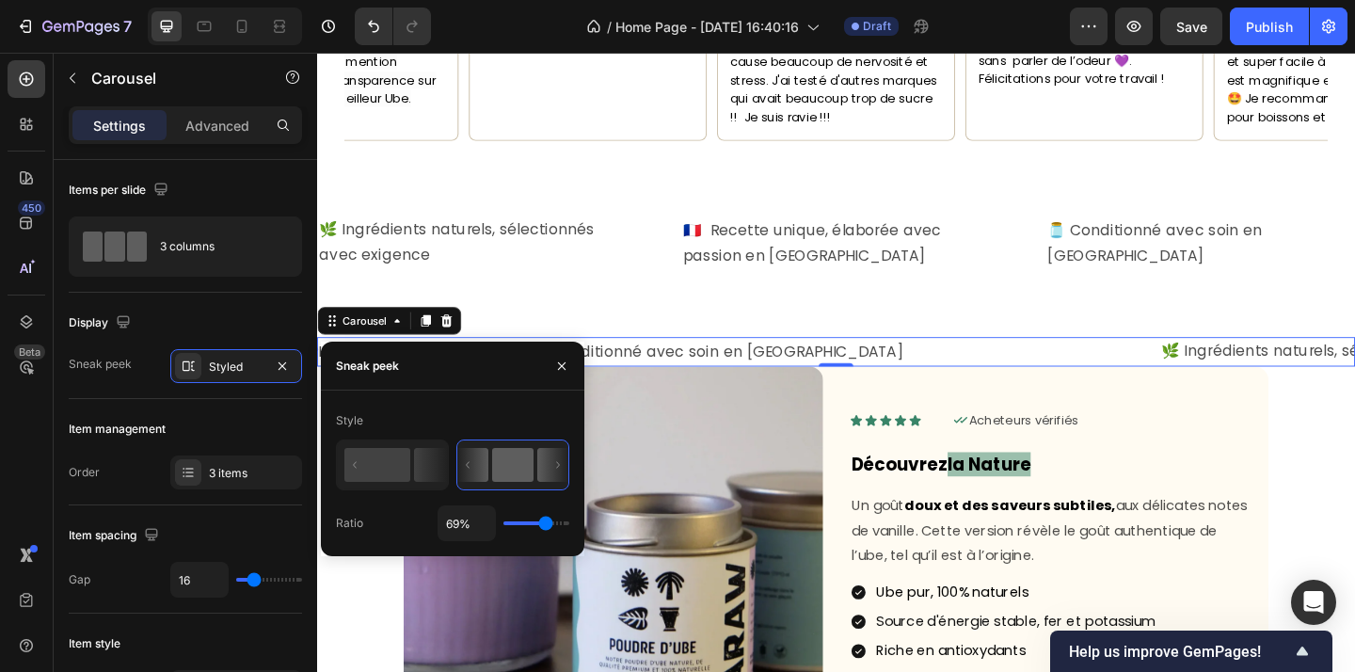
type input "70%"
type input "70"
type input "71%"
type input "73"
click at [548, 524] on input "range" at bounding box center [536, 523] width 66 height 4
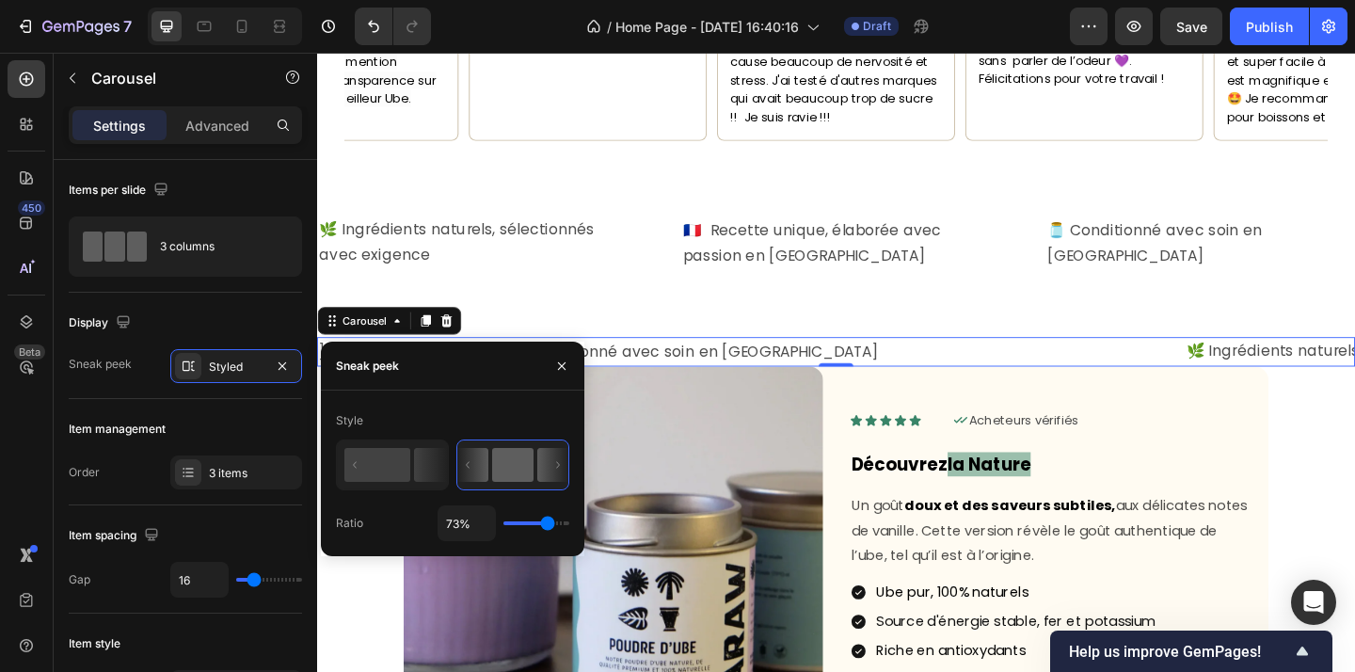
click at [533, 525] on div "73%" at bounding box center [504, 523] width 132 height 36
type input "58%"
type input "58"
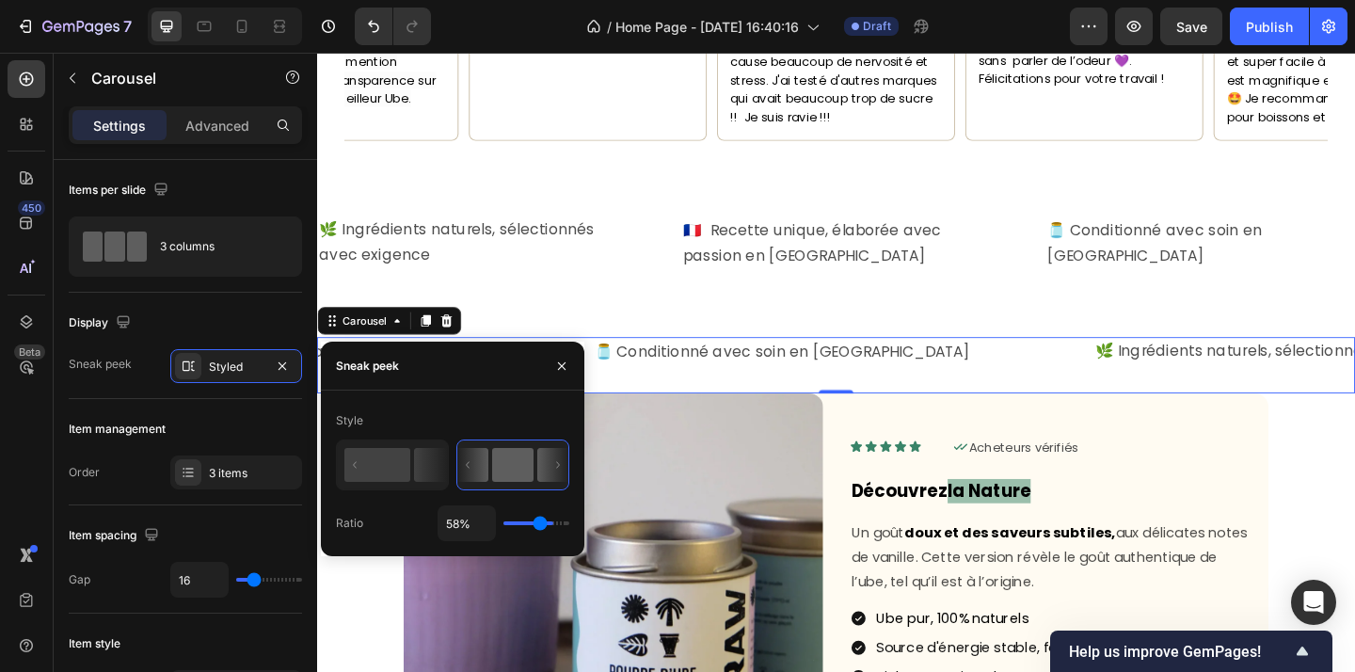
type input "45%"
type input "45"
type input "42%"
type input "42"
type input "38%"
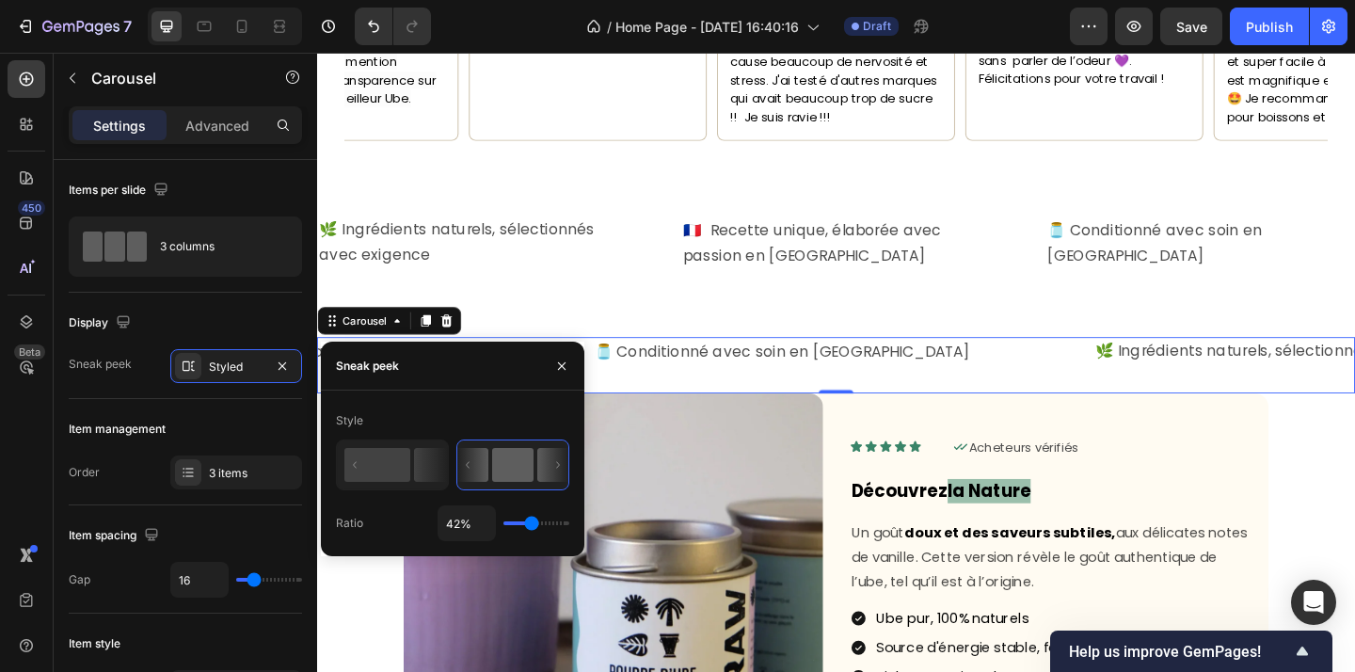
type input "38"
type input "36%"
type input "36"
type input "34%"
type input "34"
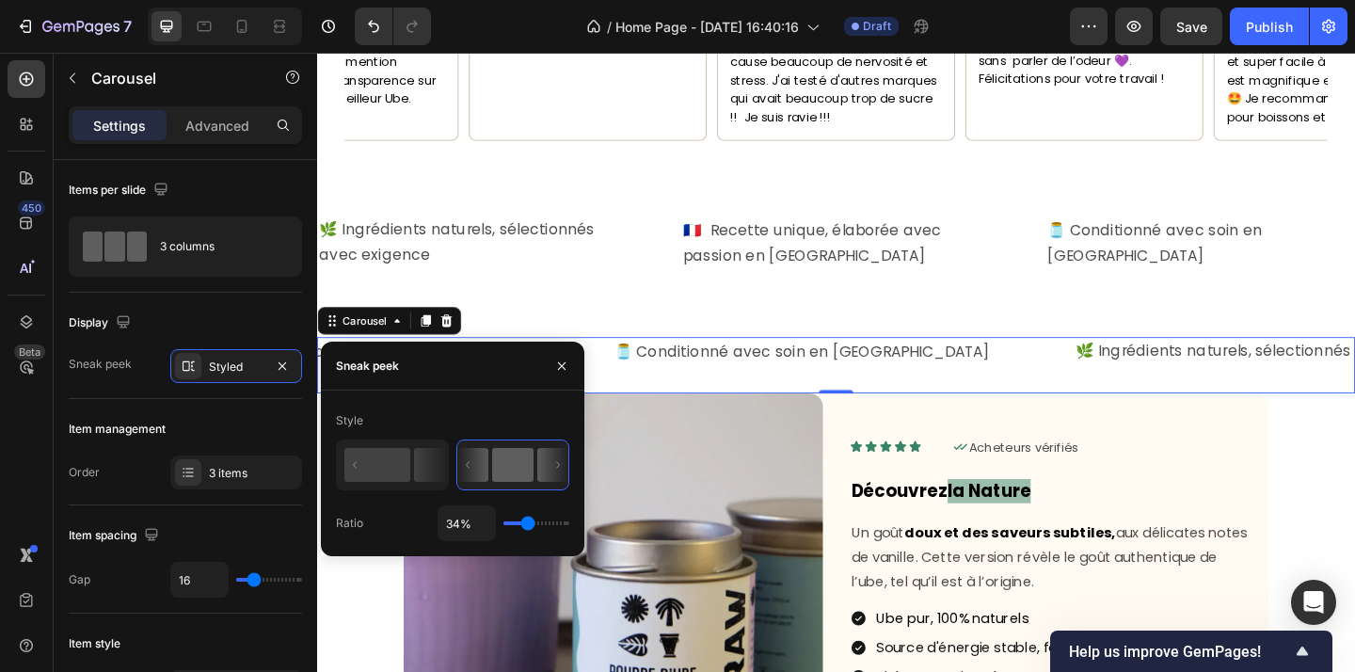
type input "33%"
type input "33"
type input "32%"
type input "32"
type input "29%"
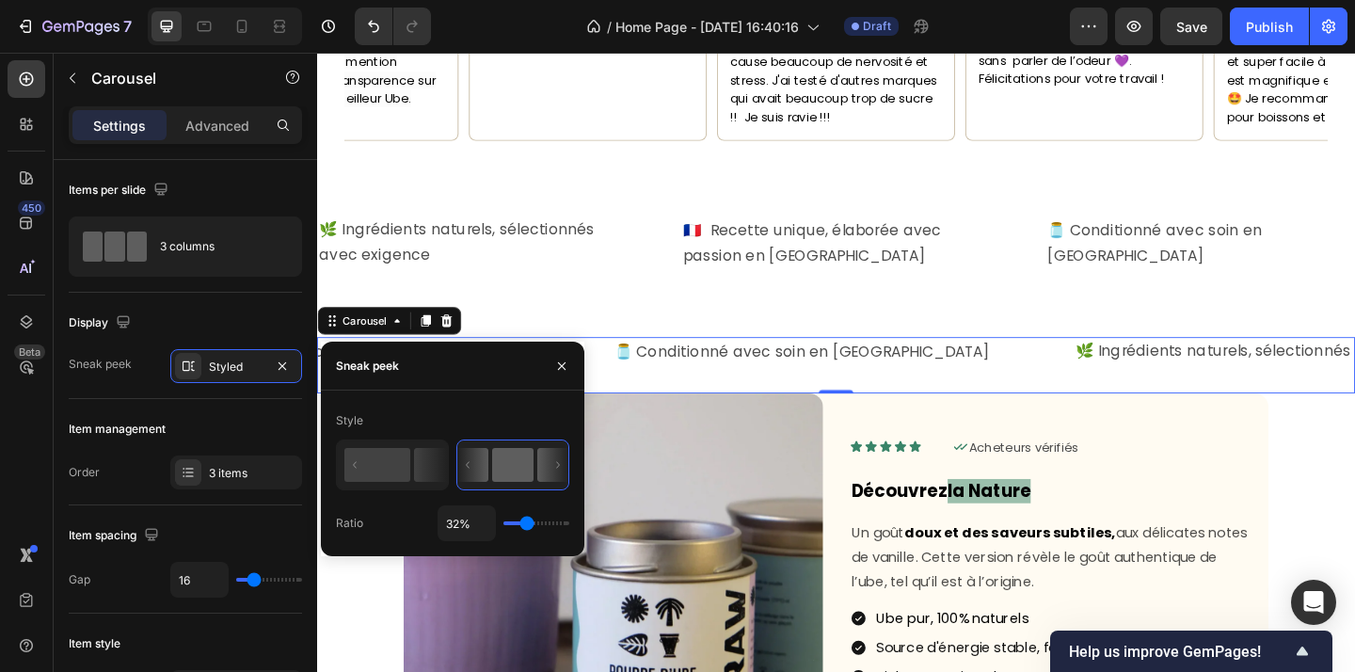
type input "29"
type input "27%"
type input "27"
type input "22%"
type input "22"
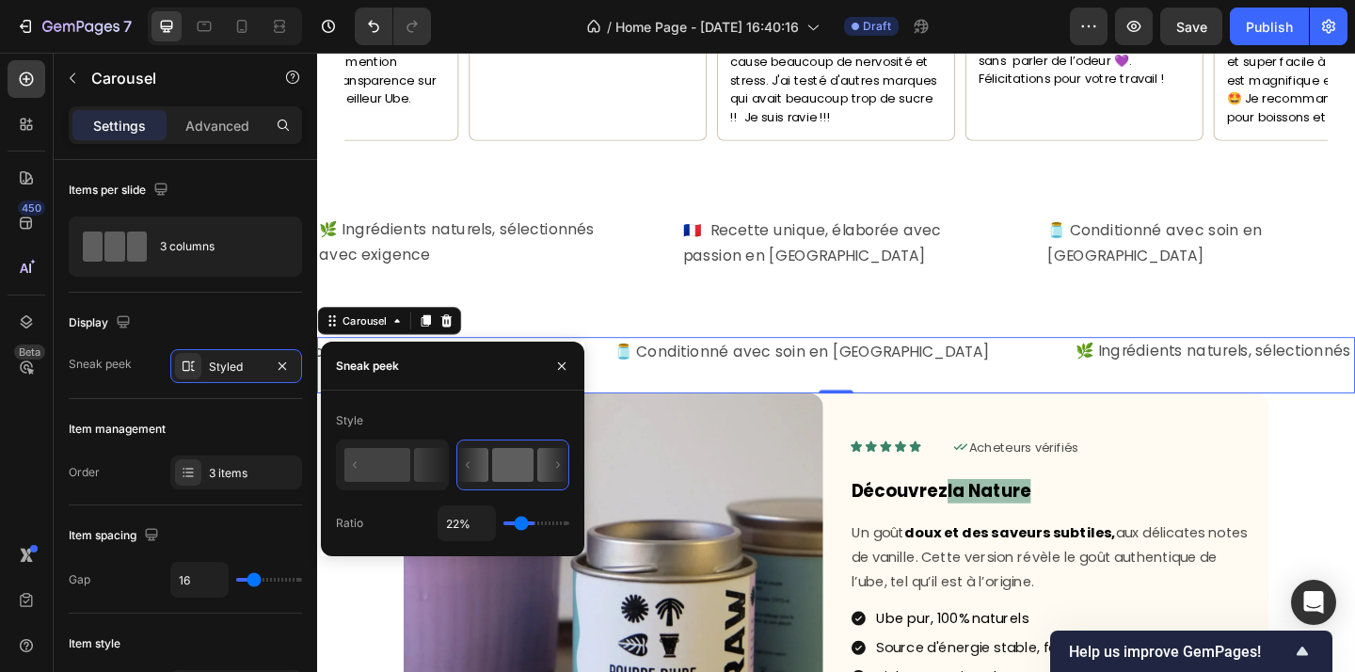
type input "20%"
type input "20"
type input "15%"
type input "15"
type input "11%"
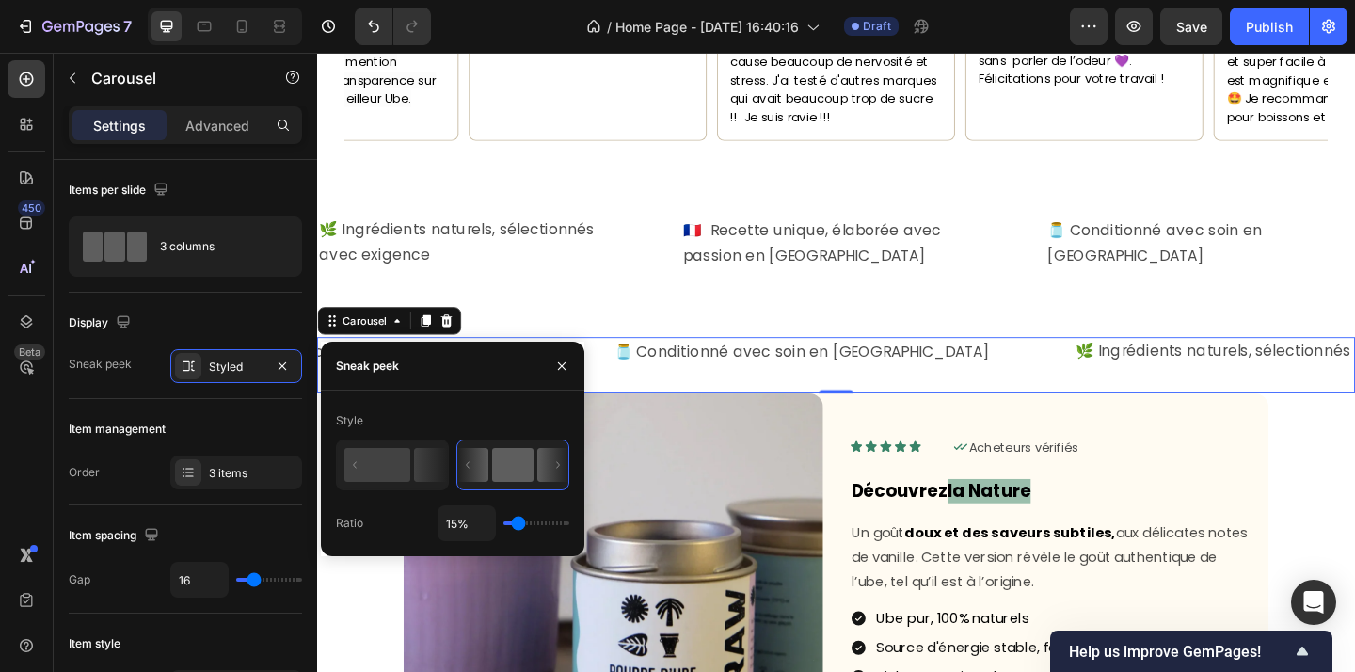
type input "11"
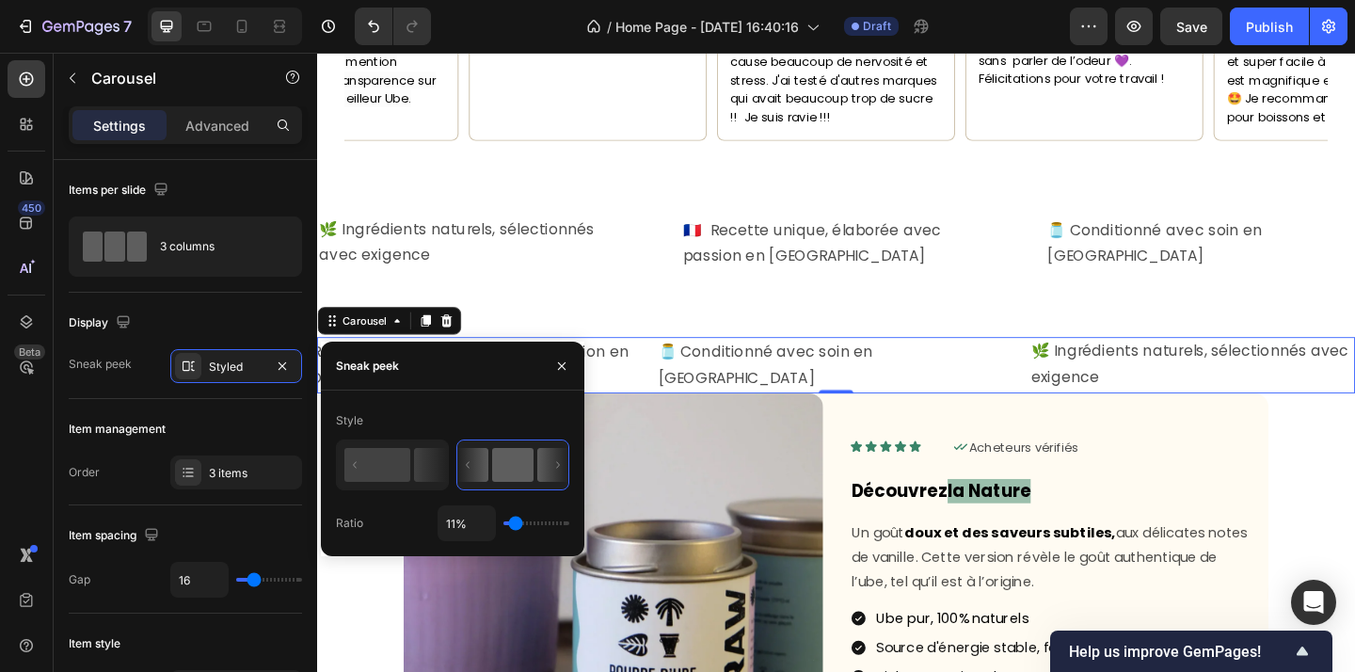
type input "9%"
type input "9"
type input "6%"
type input "6"
type input "3%"
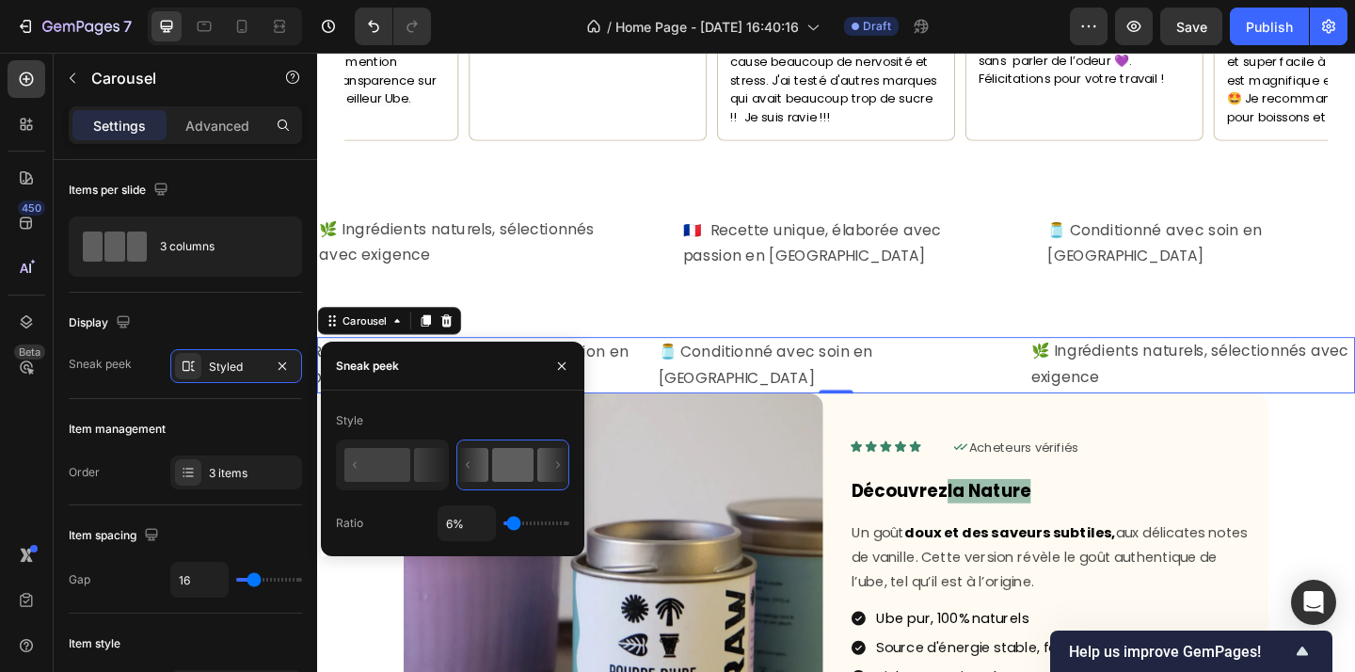
type input "3"
type input "2%"
type input "2"
type input "1%"
type input "1"
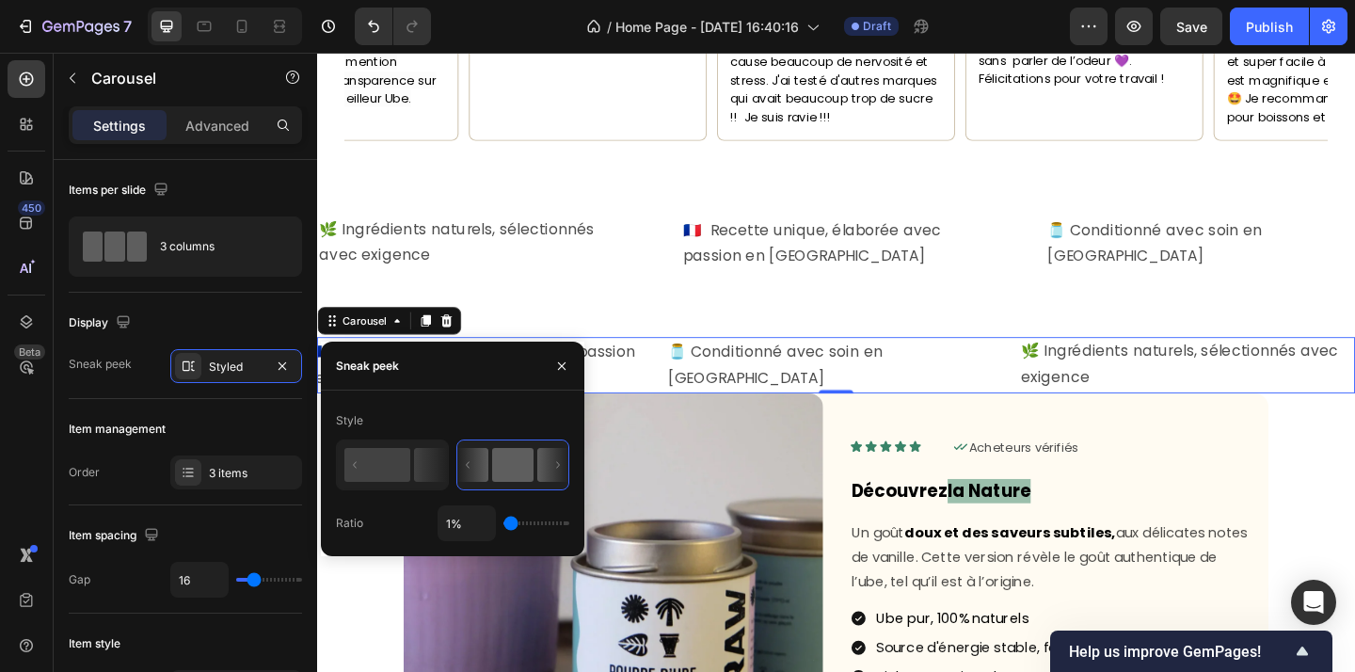
type input "13%"
type input "13"
type input "15%"
type input "15"
type input "16%"
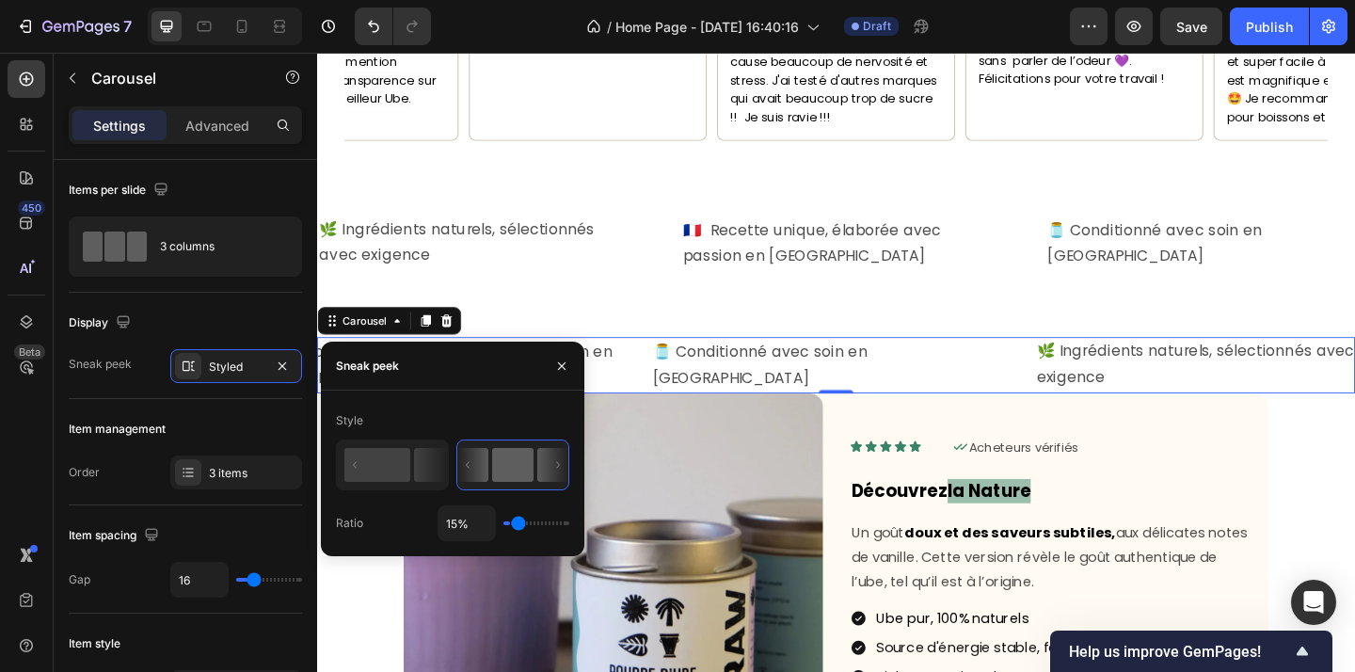
type input "16"
type input "17%"
type input "17"
type input "21%"
type input "21"
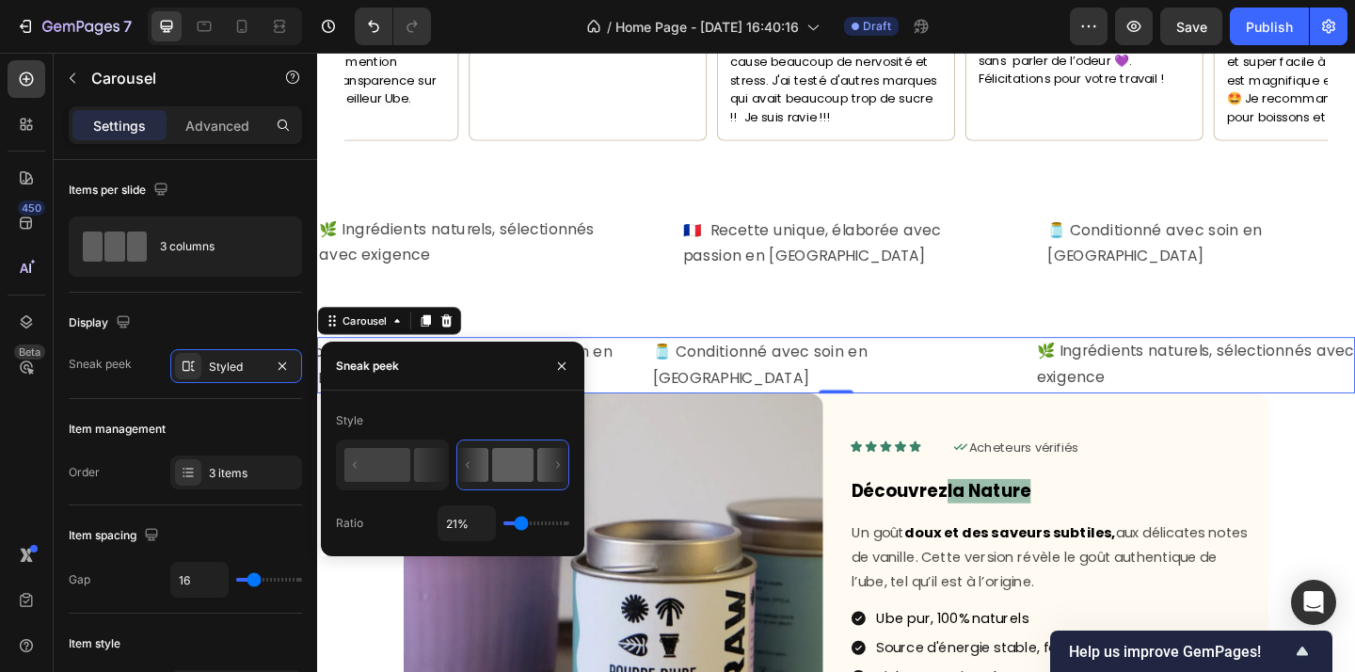
type input "23%"
type input "23"
type input "24%"
type input "24"
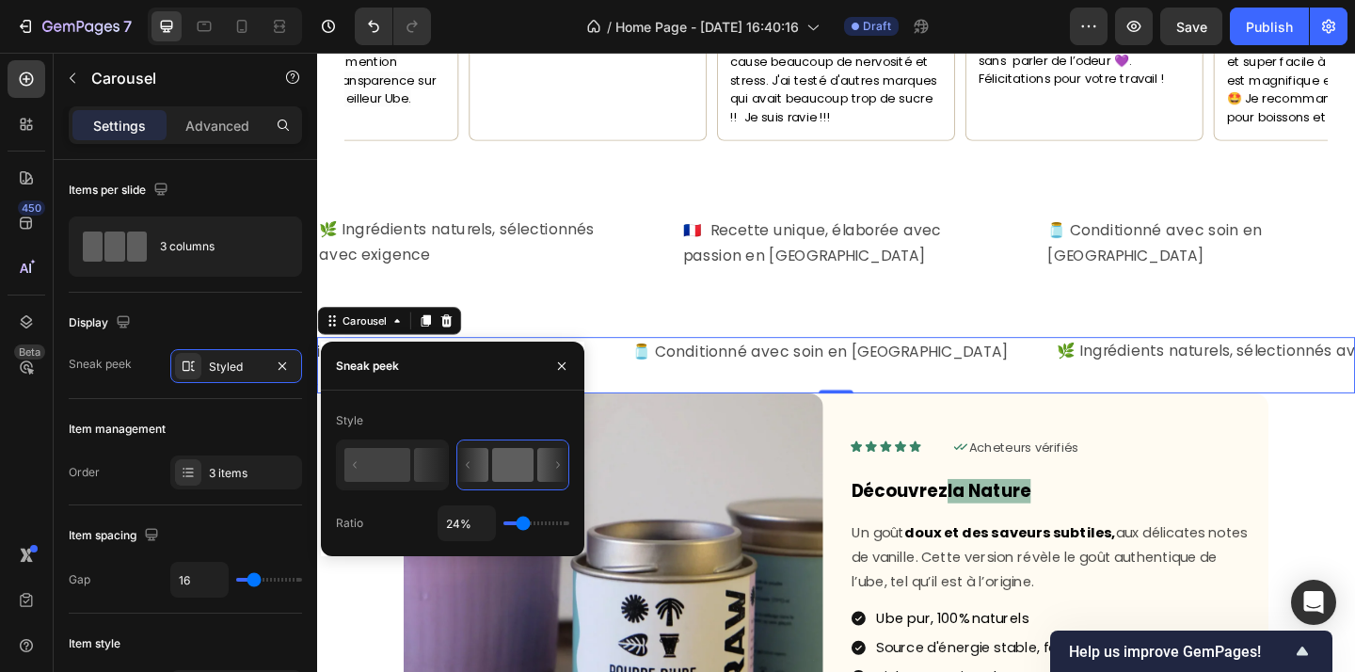
type input "26%"
type input "26"
type input "27%"
type input "27"
type input "28%"
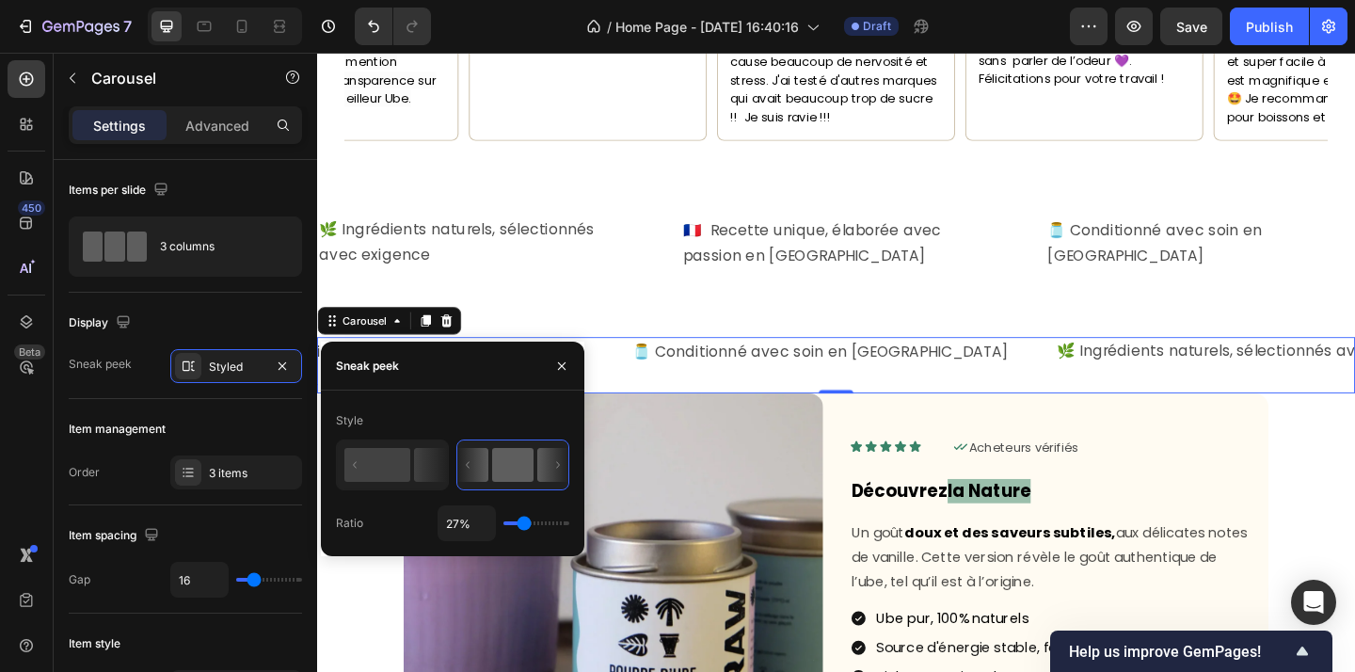
type input "28"
type input "30%"
type input "30"
type input "31%"
type input "31"
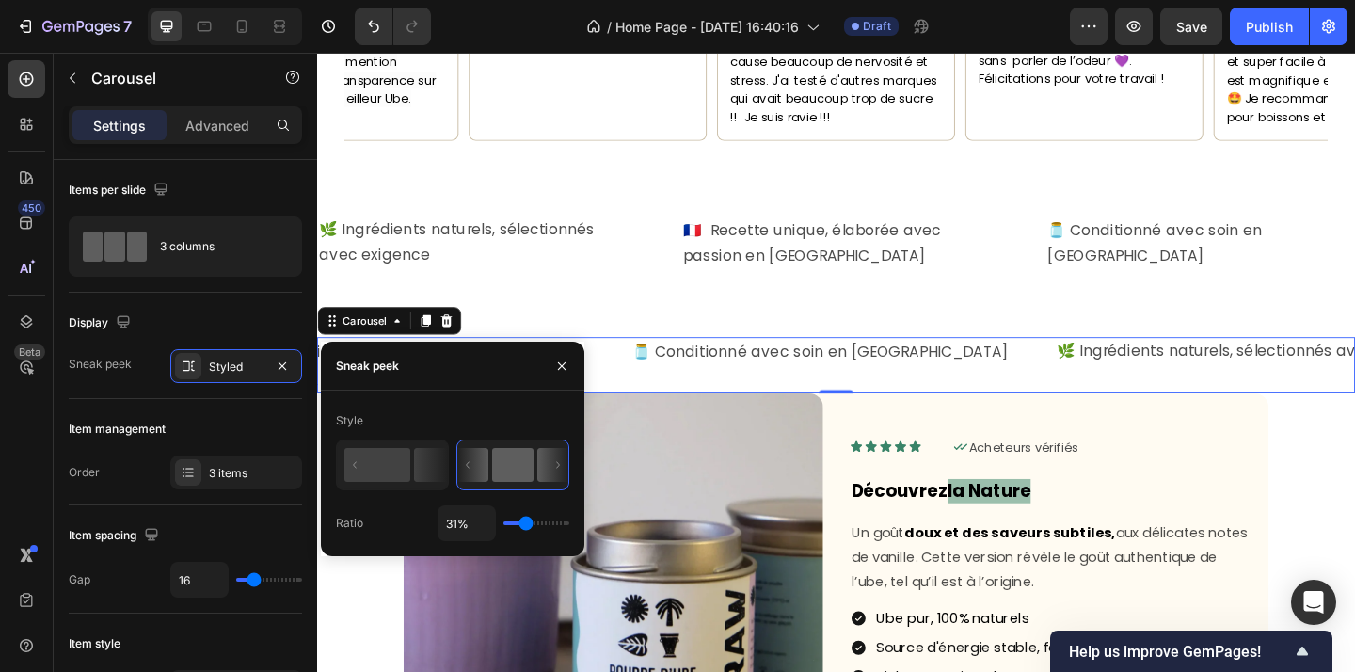
type input "33%"
type input "33"
type input "35%"
type input "35"
type input "39%"
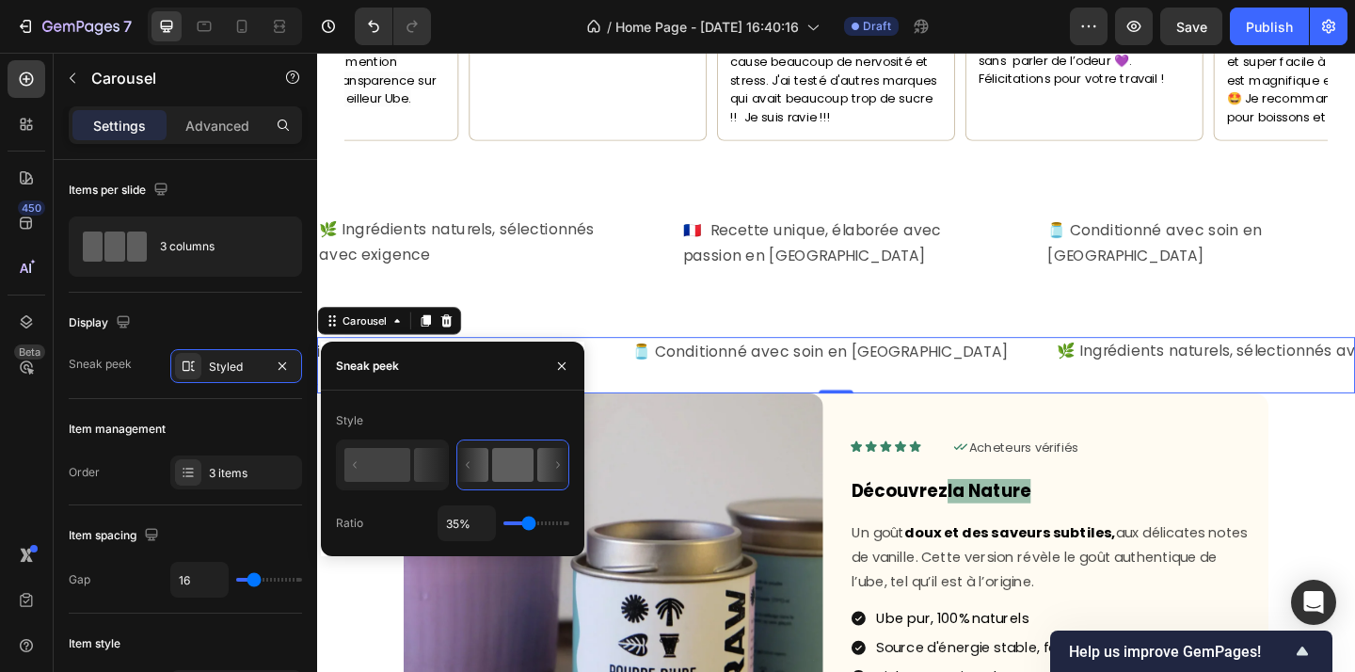
type input "39"
type input "42%"
type input "42"
type input "46%"
type input "46"
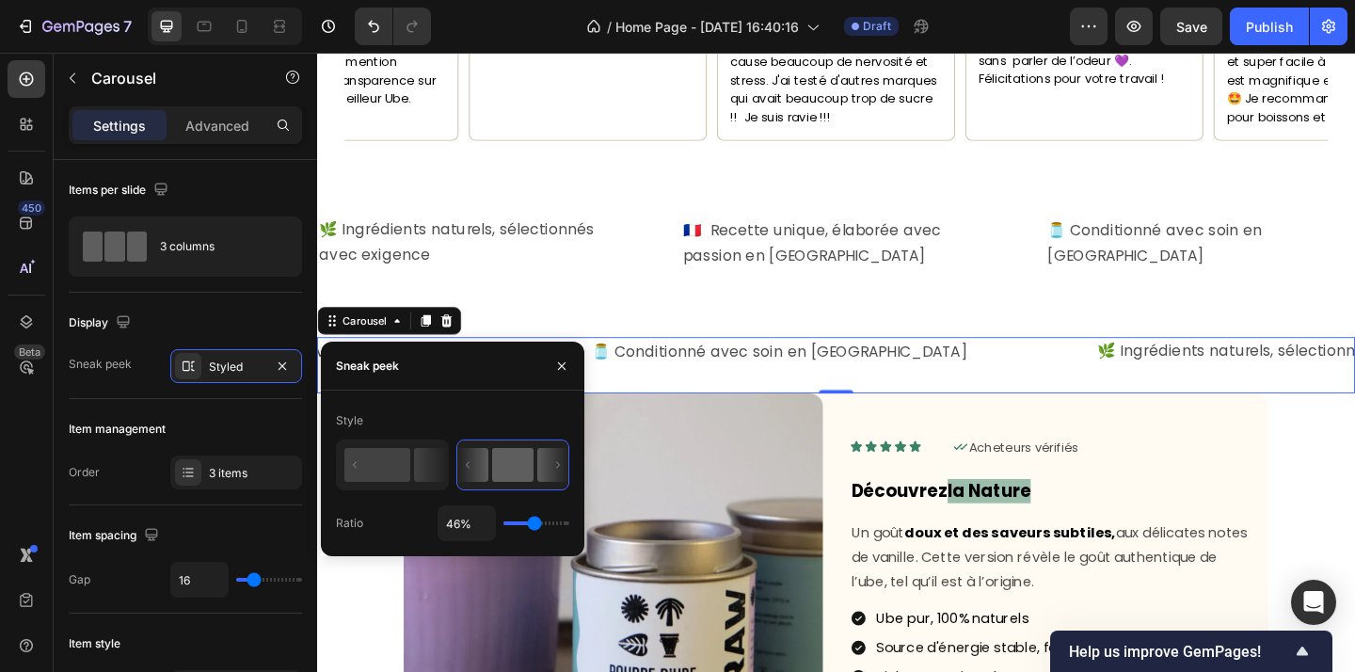
type input "48%"
drag, startPoint x: 547, startPoint y: 524, endPoint x: 534, endPoint y: 522, distance: 12.4
type input "48"
click at [534, 522] on input "range" at bounding box center [536, 523] width 66 height 4
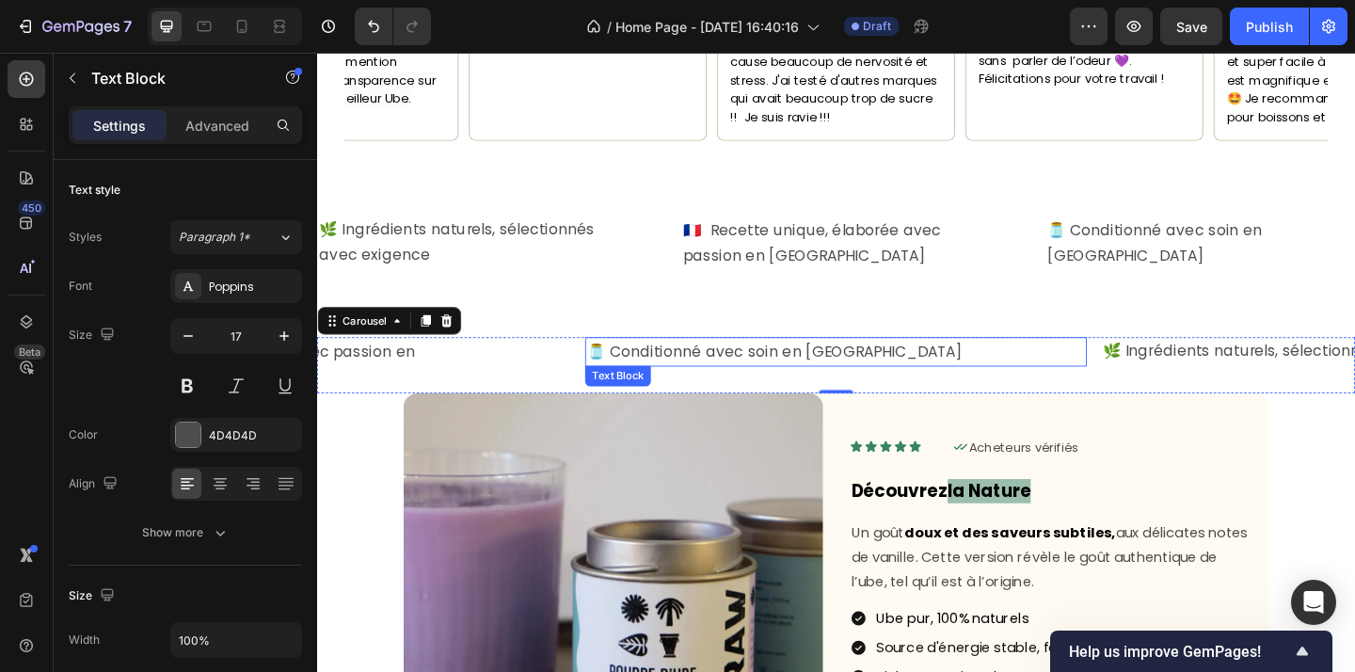
click at [964, 364] on p "🫙 Conditionné avec soin en [GEOGRAPHIC_DATA]" at bounding box center [882, 378] width 542 height 29
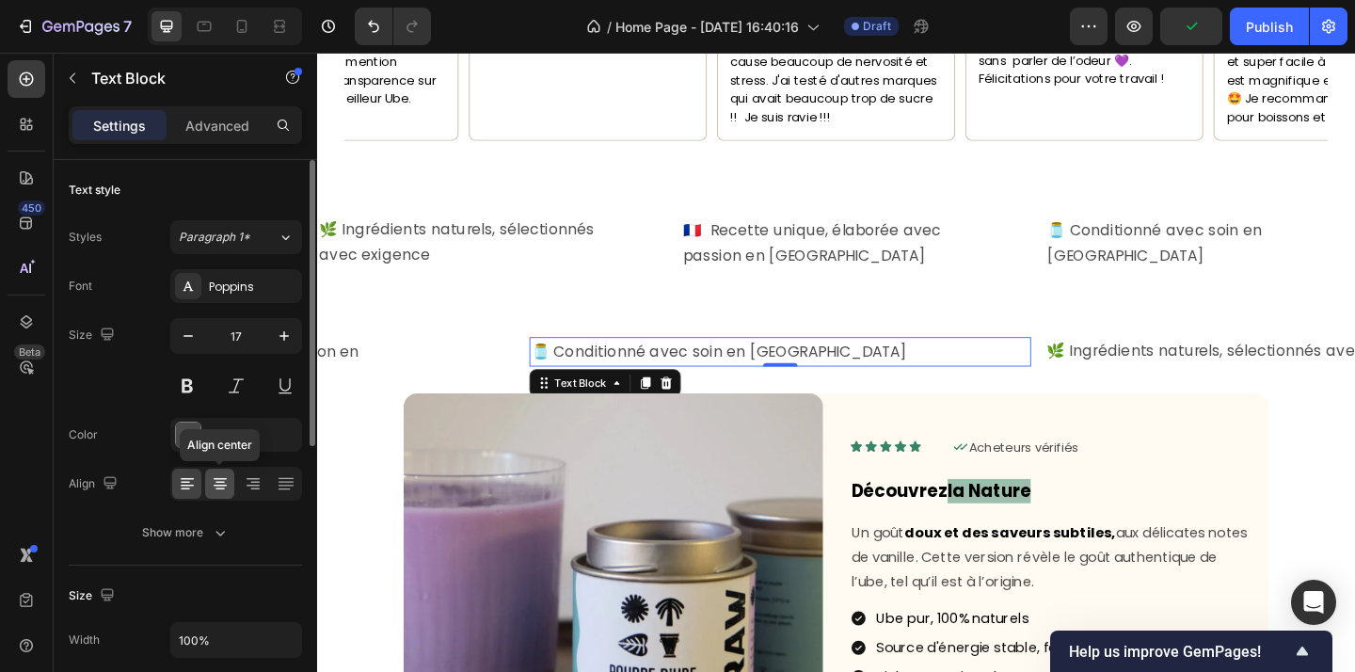
click at [223, 486] on icon at bounding box center [220, 486] width 13 height 2
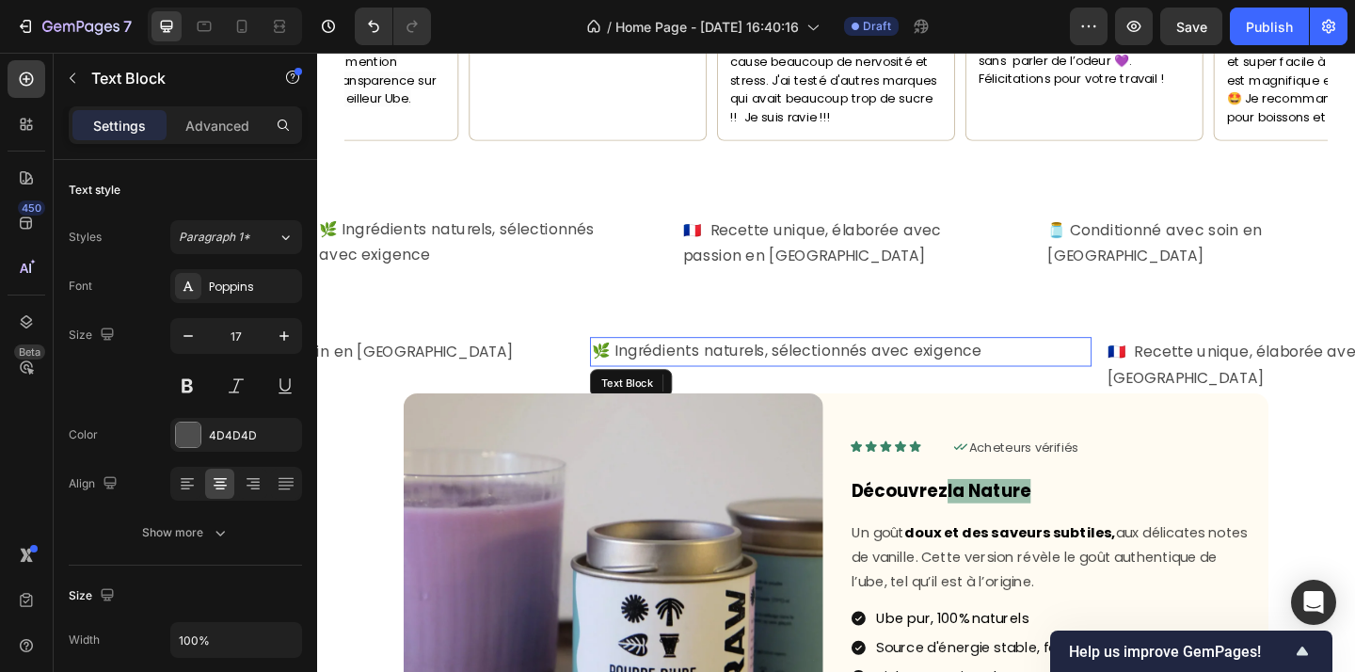
click at [1057, 364] on p "🌿 Ingrédients naturels, sélectionnés avec exigence" at bounding box center [887, 378] width 542 height 28
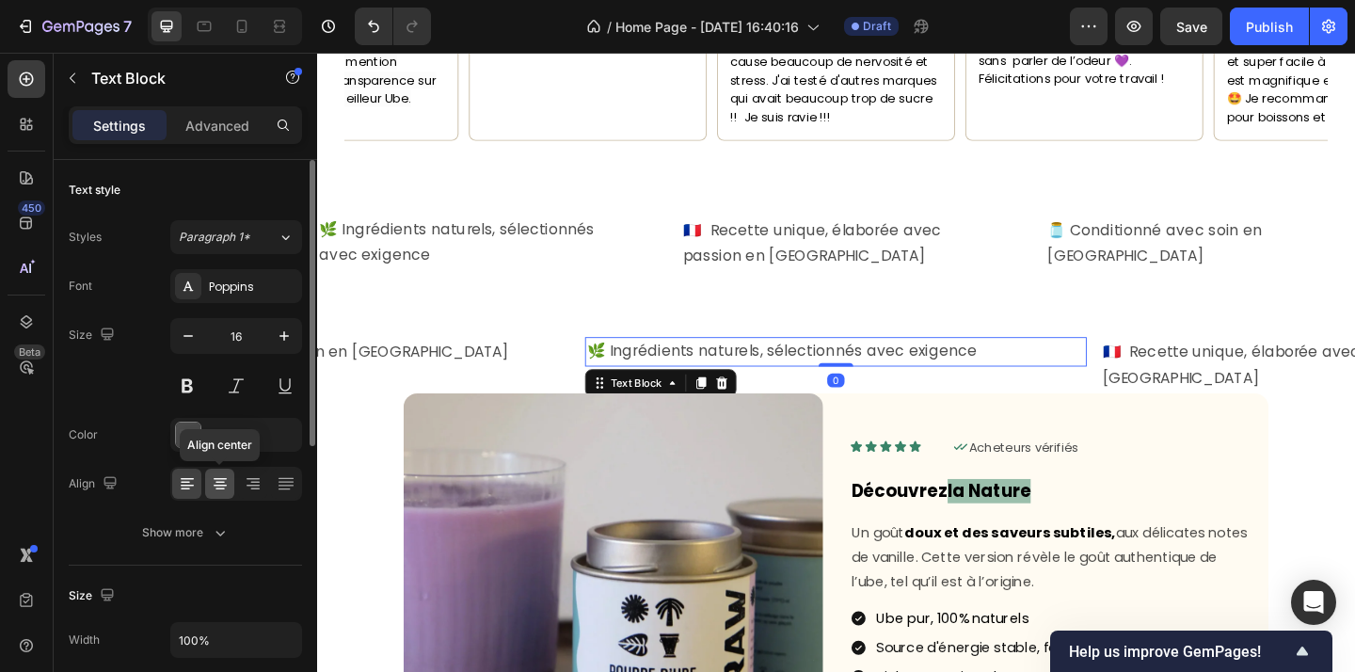
click at [218, 485] on icon at bounding box center [220, 486] width 13 height 2
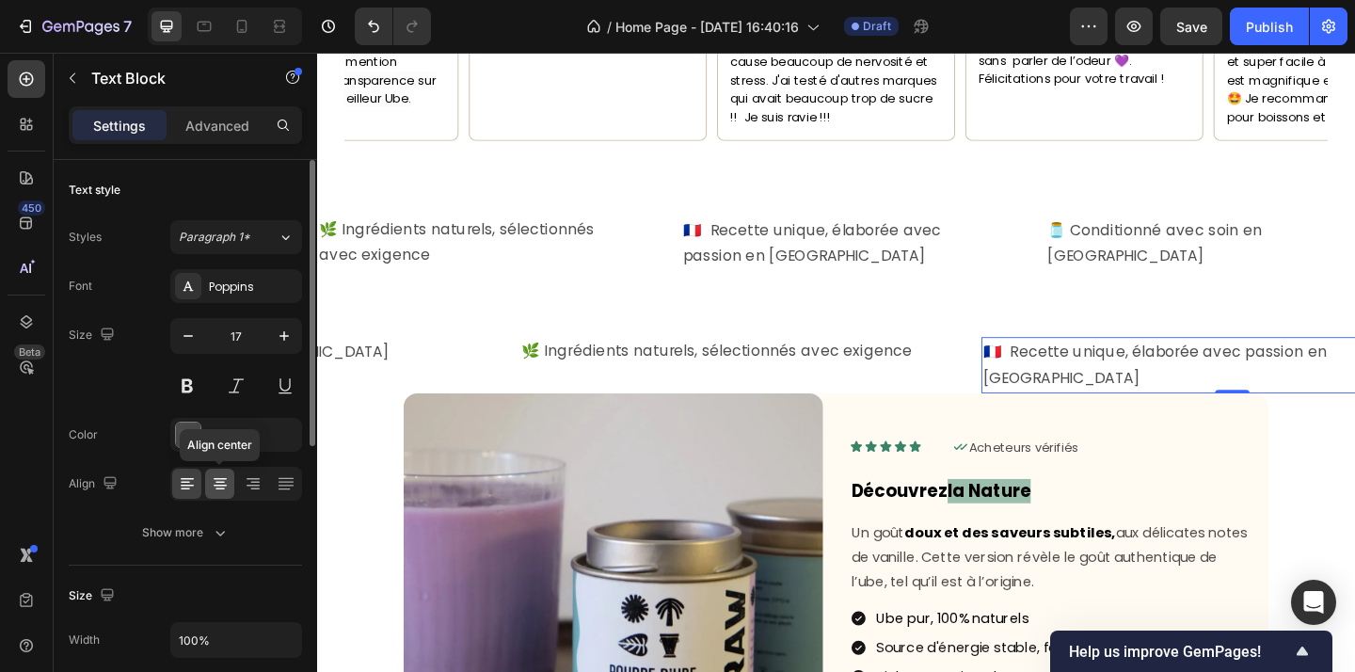
click at [221, 486] on icon at bounding box center [220, 483] width 19 height 19
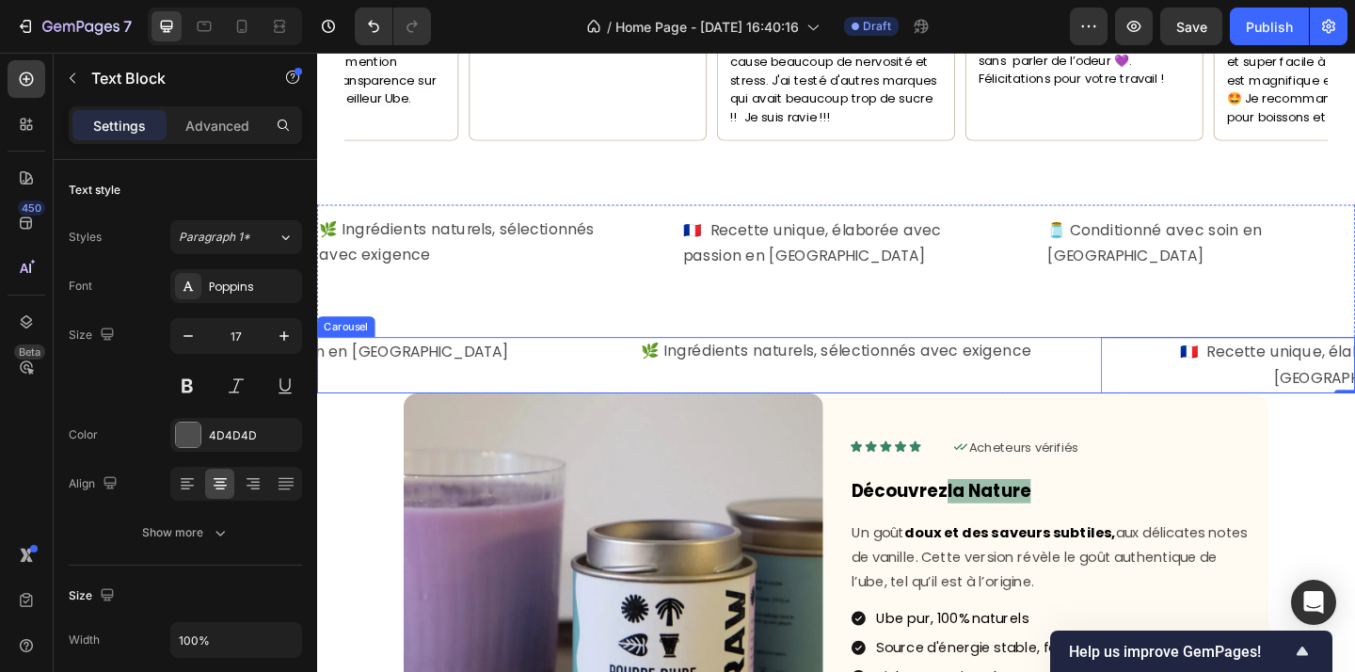
click at [599, 362] on div "🇫🇷 Recette unique, élaborée avec passion en France Text Block 0 🫙 Conditionné a…" at bounding box center [881, 392] width 1129 height 61
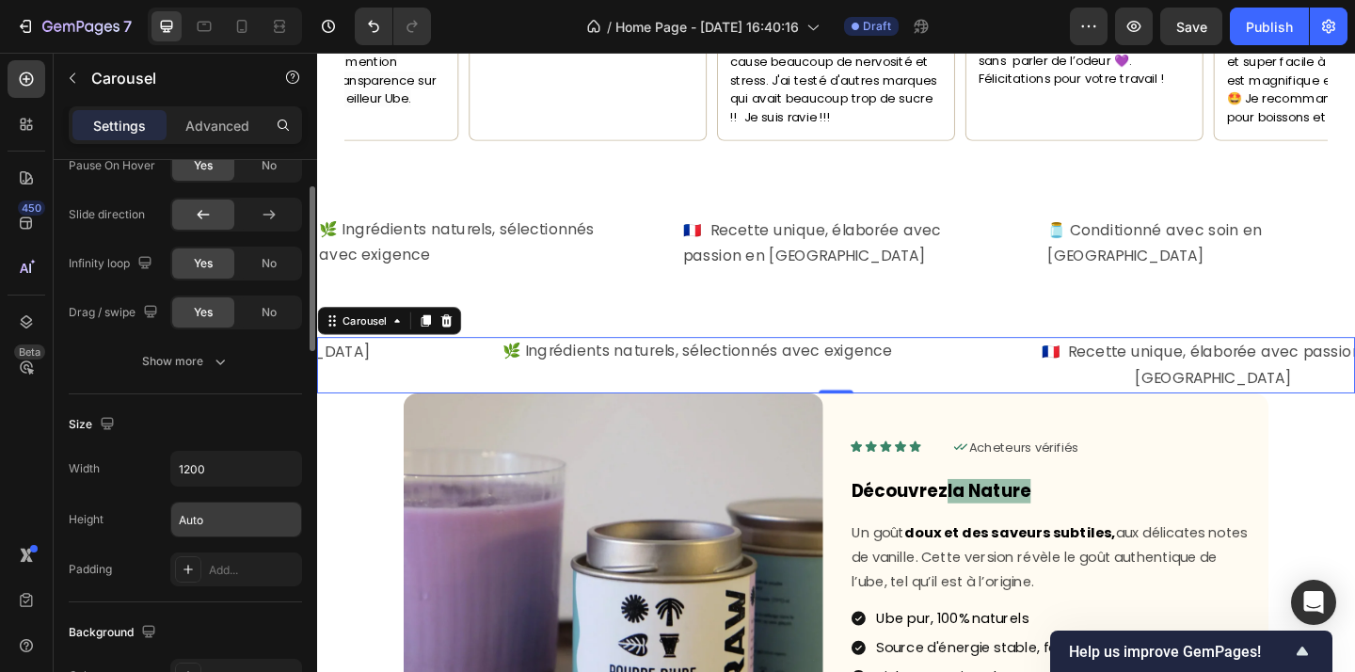
scroll to position [1034, 0]
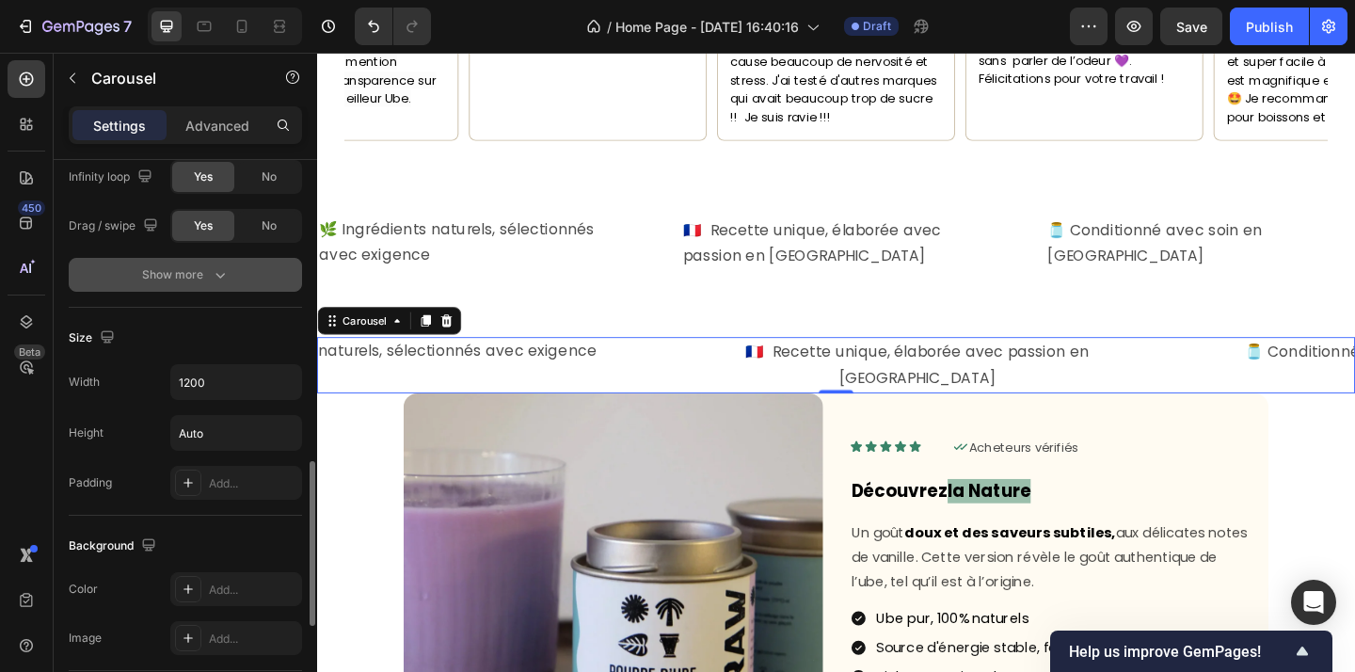
click at [192, 278] on div "Show more" at bounding box center [186, 274] width 88 height 19
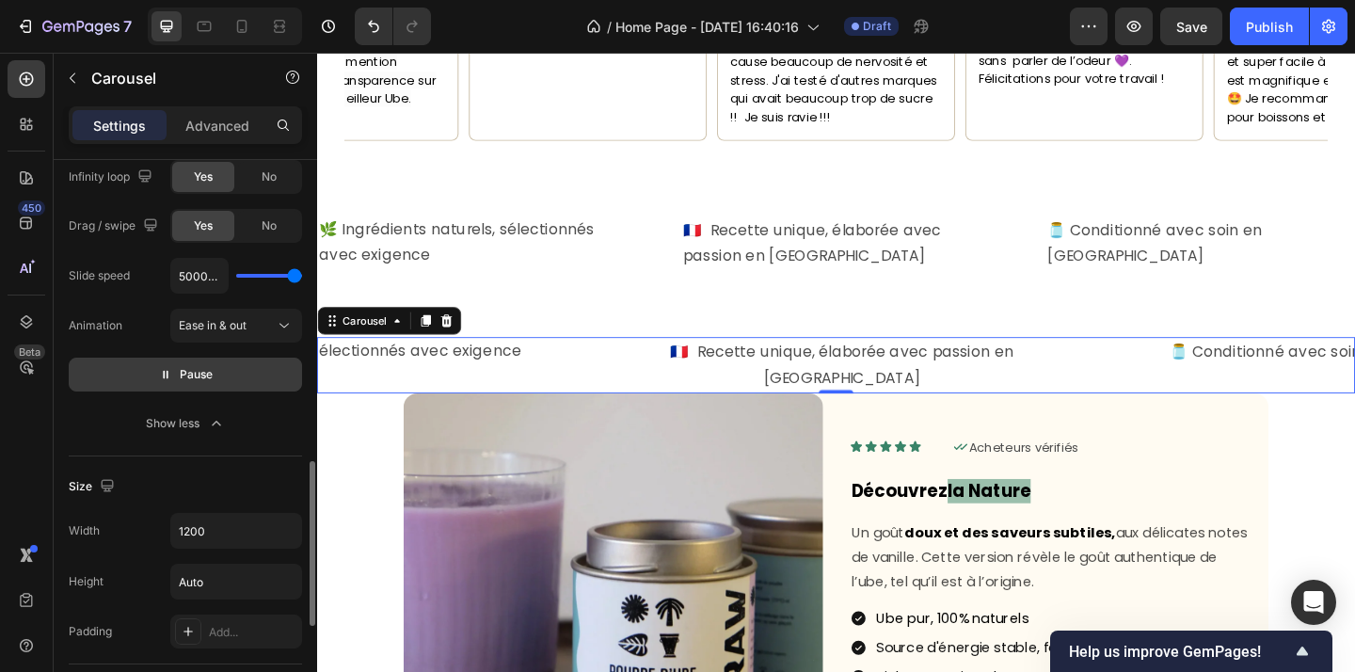
click at [195, 371] on span "Pause" at bounding box center [196, 374] width 33 height 19
click at [231, 122] on p "Advanced" at bounding box center [217, 126] width 64 height 20
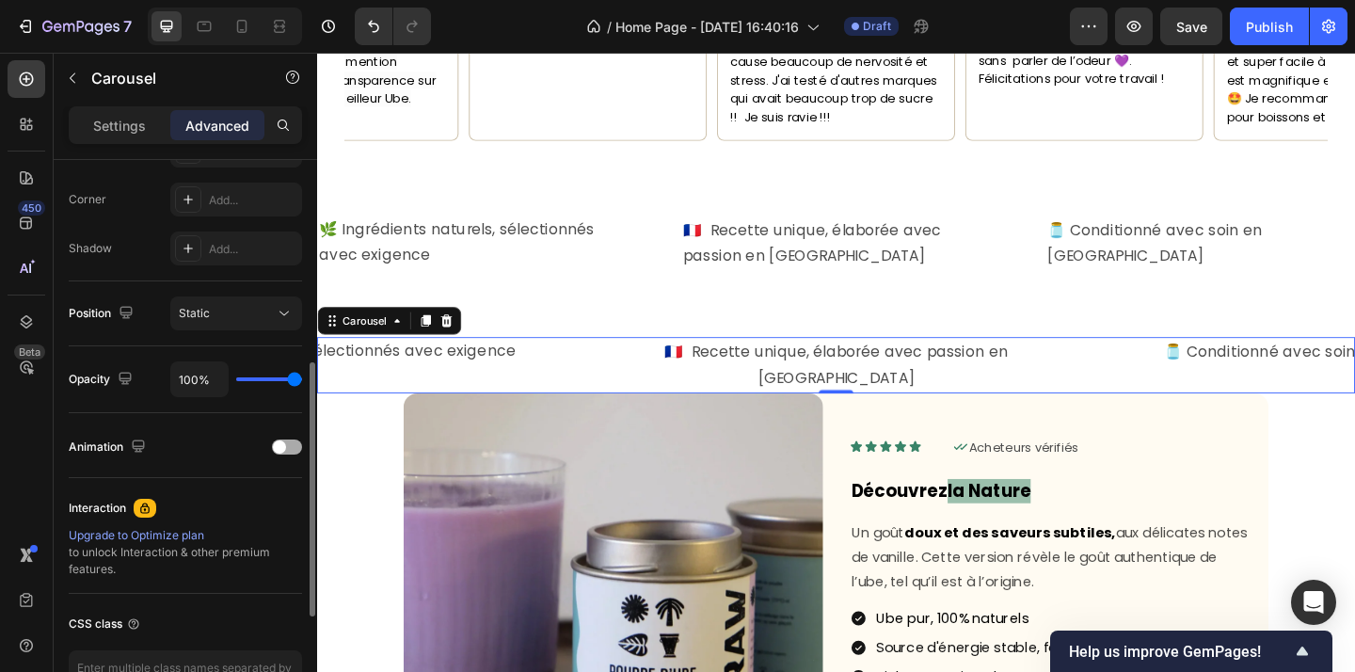
scroll to position [261, 0]
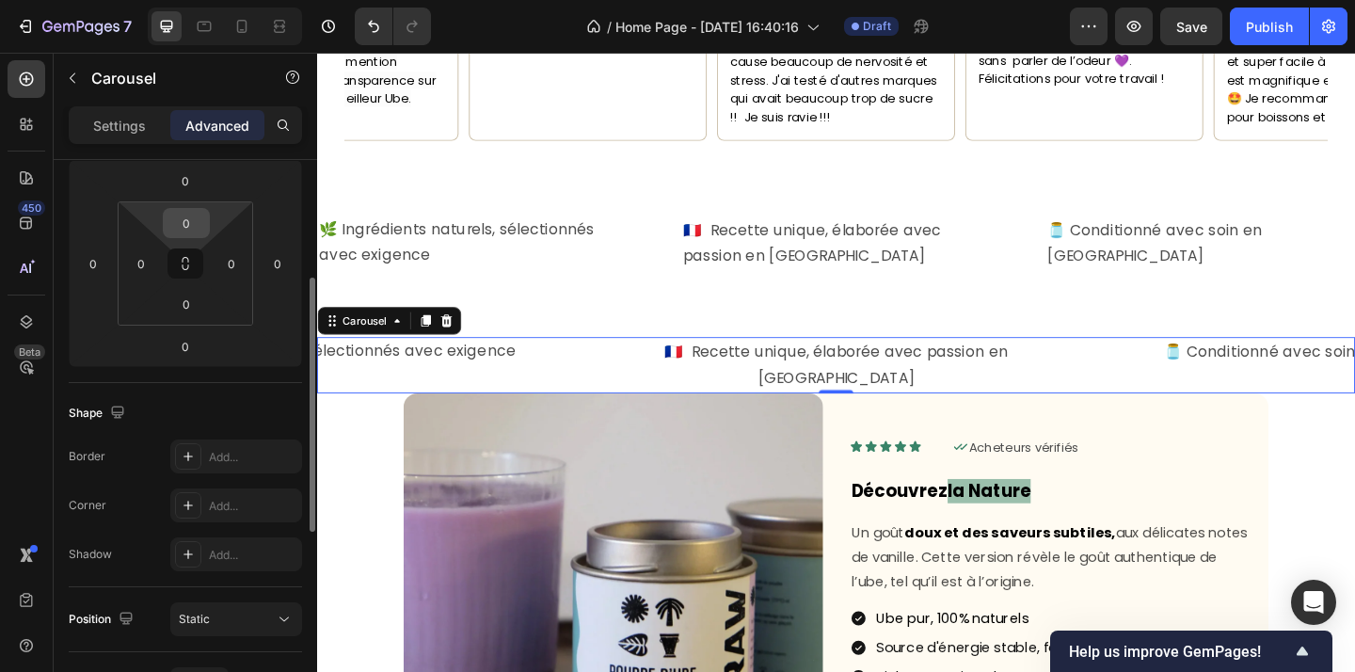
click at [190, 216] on input "0" at bounding box center [186, 223] width 38 height 28
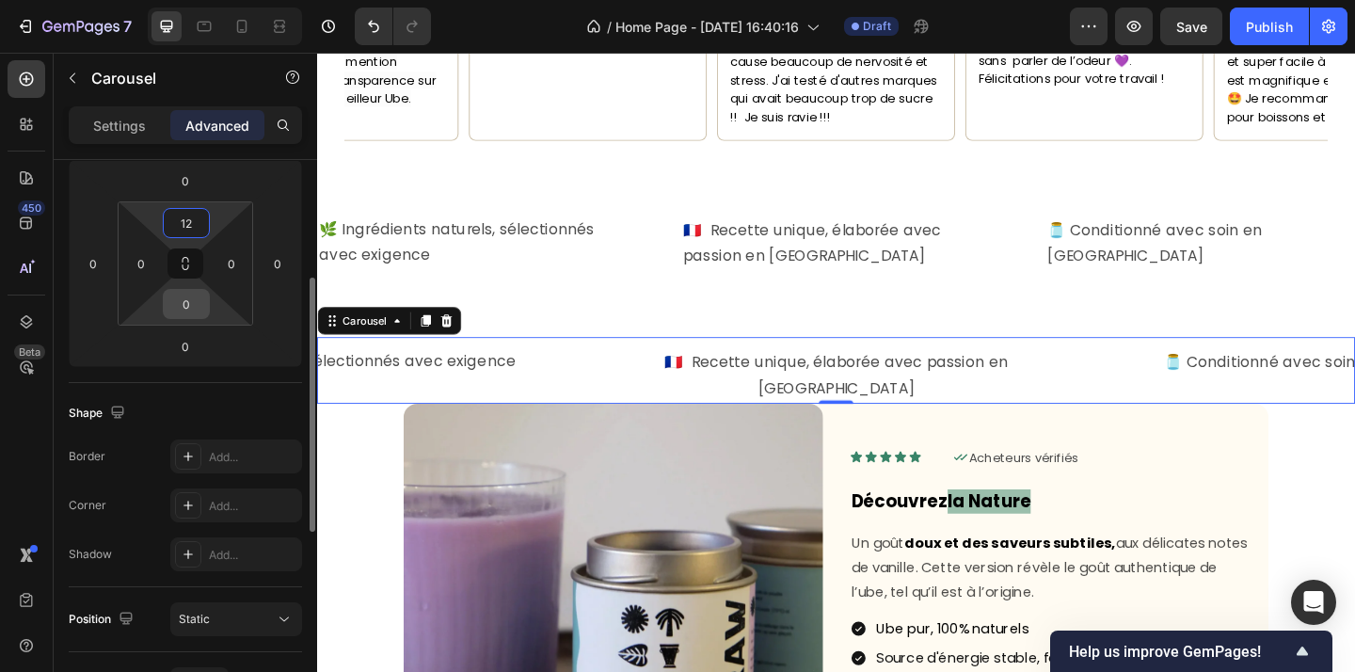
type input "12"
click at [193, 312] on input "0" at bounding box center [186, 304] width 38 height 28
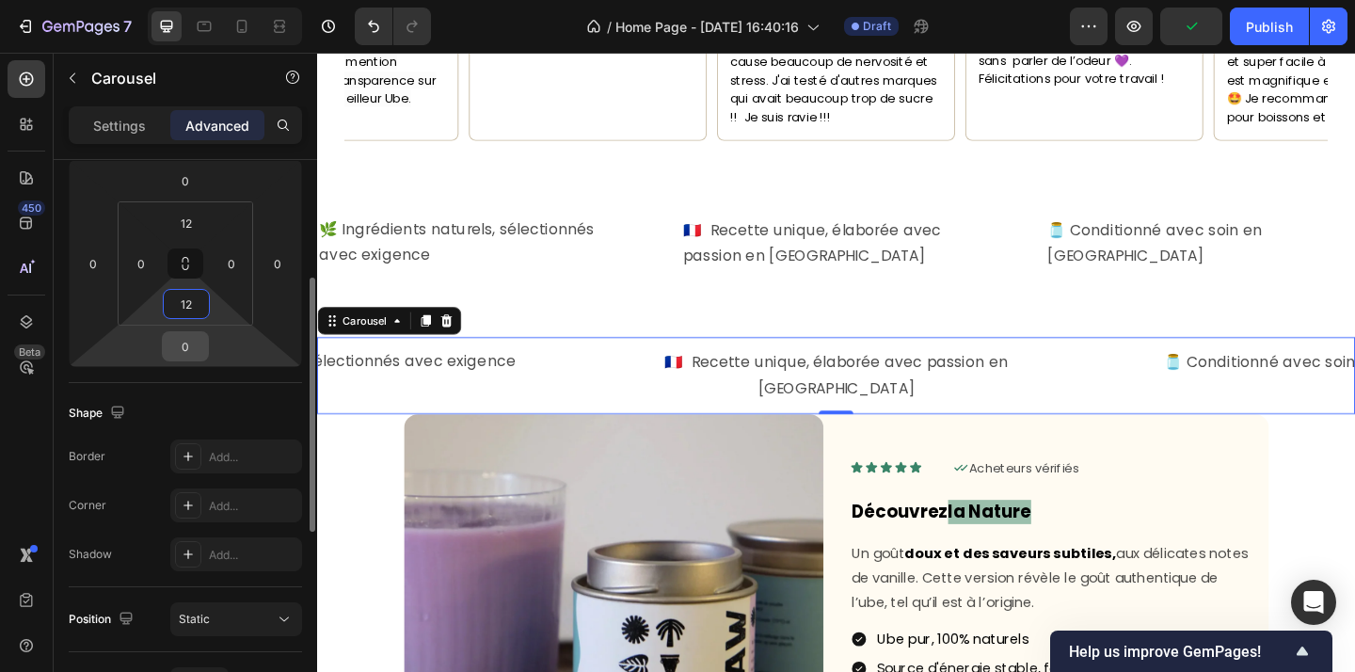
type input "12"
click at [178, 349] on input "0" at bounding box center [186, 346] width 38 height 28
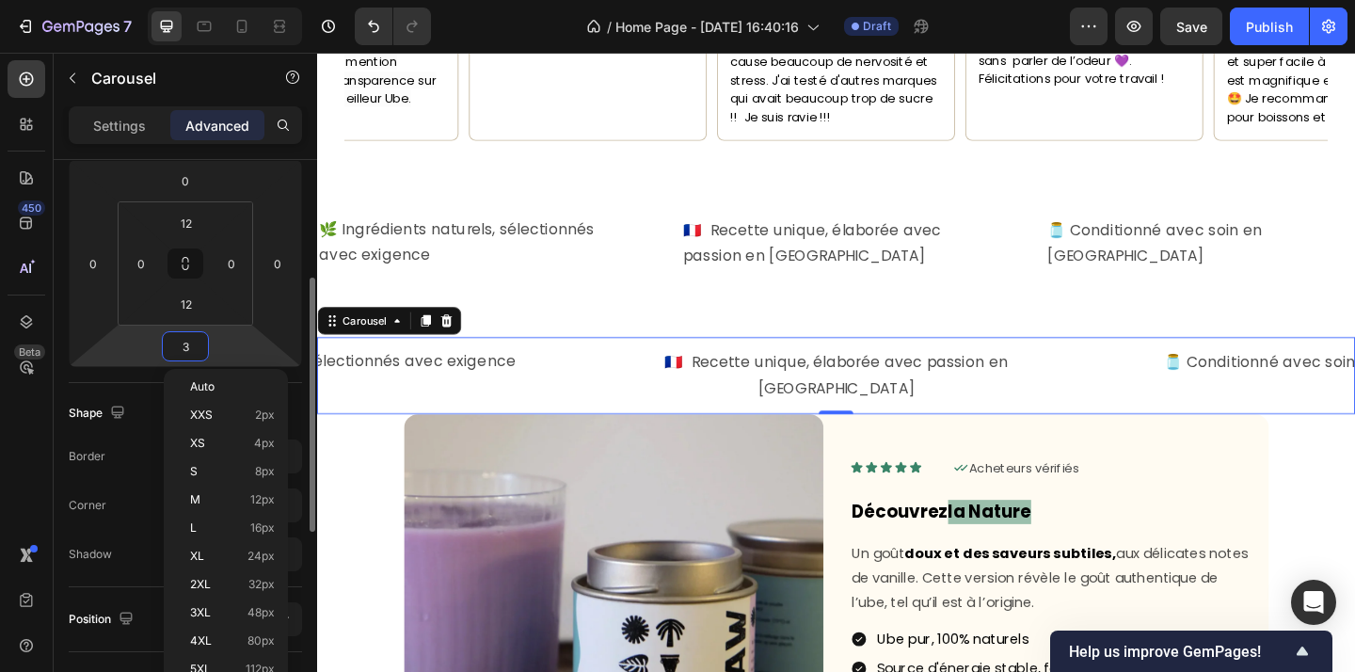
type input "32"
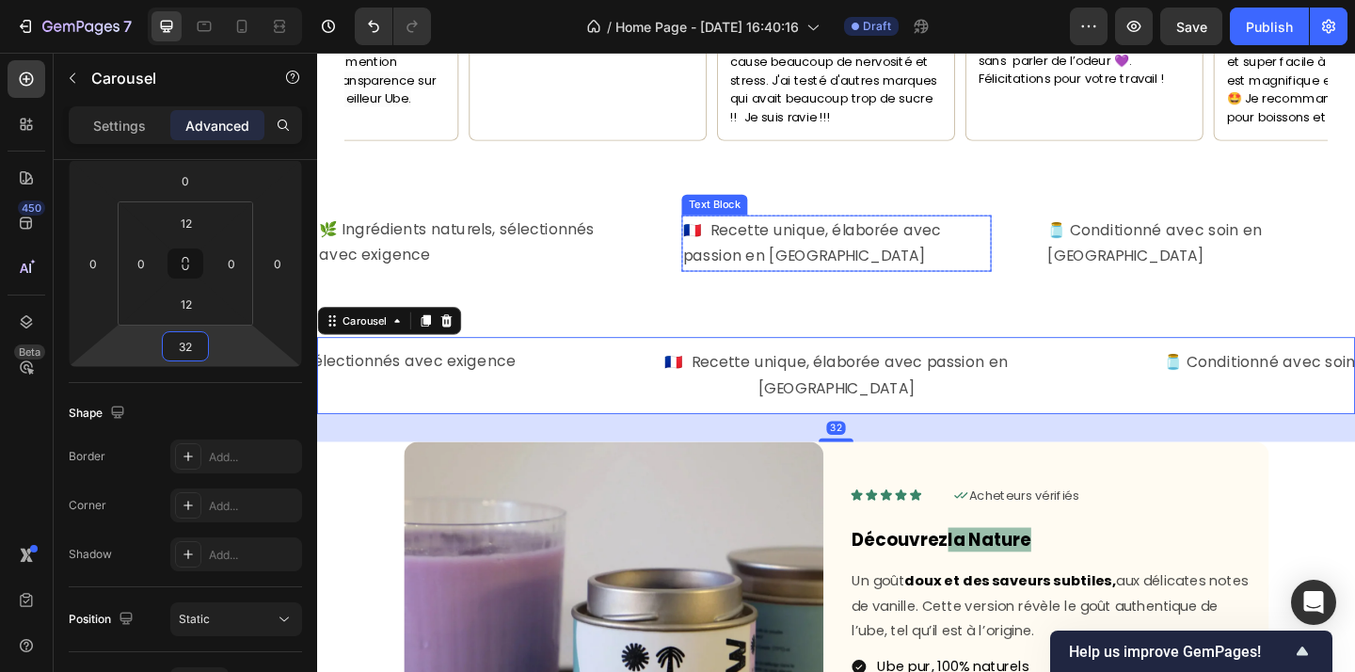
click at [761, 241] on p "🇫🇷 Recette unique, élaborée avec passion en [GEOGRAPHIC_DATA]" at bounding box center [881, 259] width 333 height 57
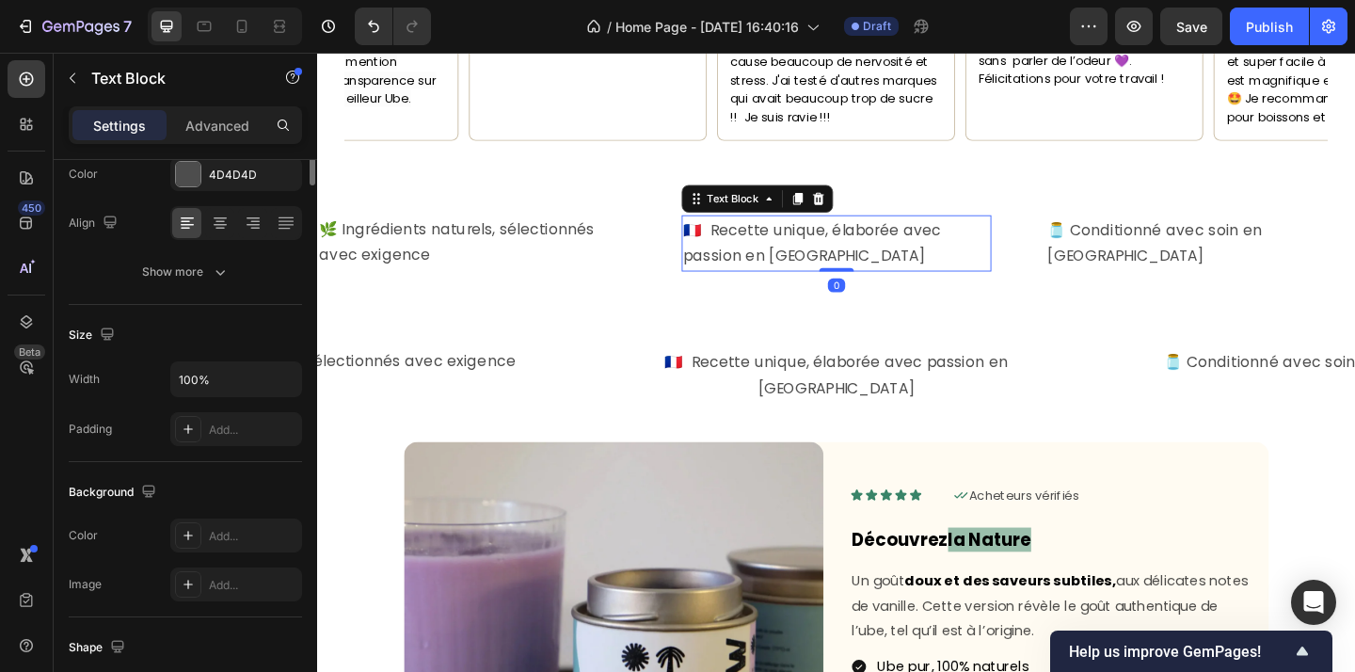
scroll to position [0, 0]
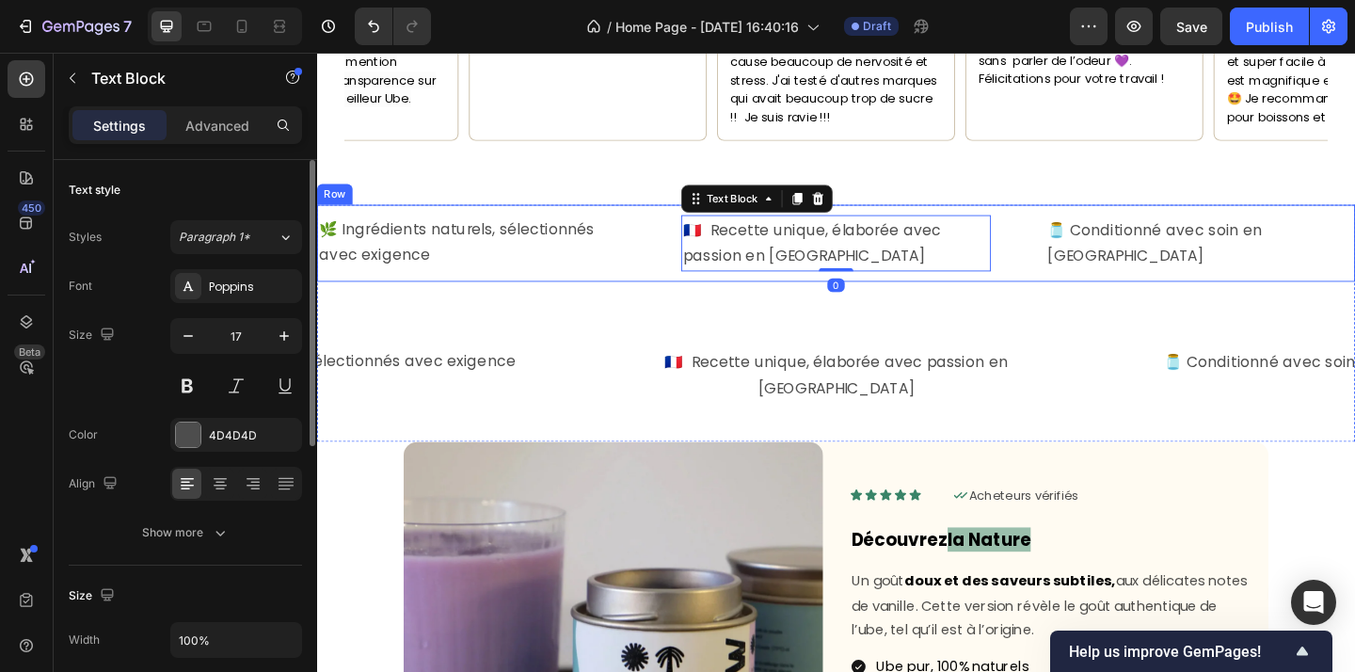
click at [706, 270] on div "🌿 Ingrédients naturels, sélectionnés avec exigence Text Block 🇫🇷 Recette unique…" at bounding box center [881, 260] width 1129 height 84
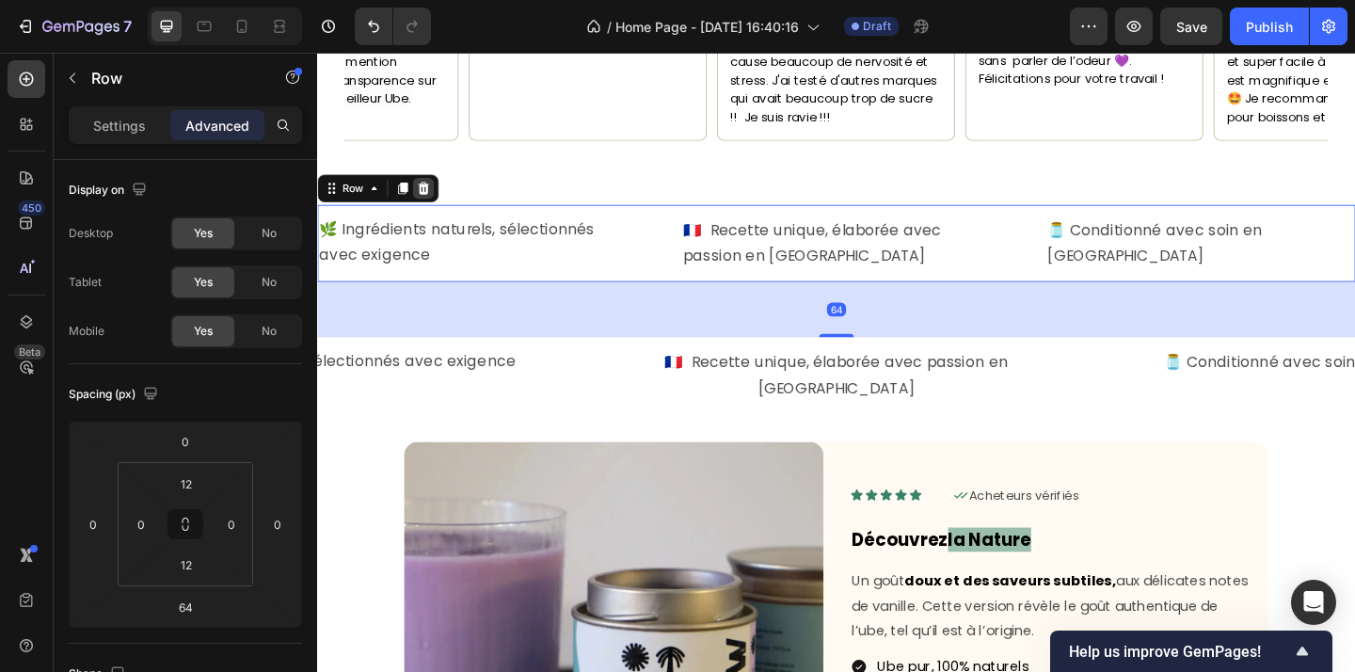
click at [435, 193] on icon at bounding box center [433, 199] width 12 height 13
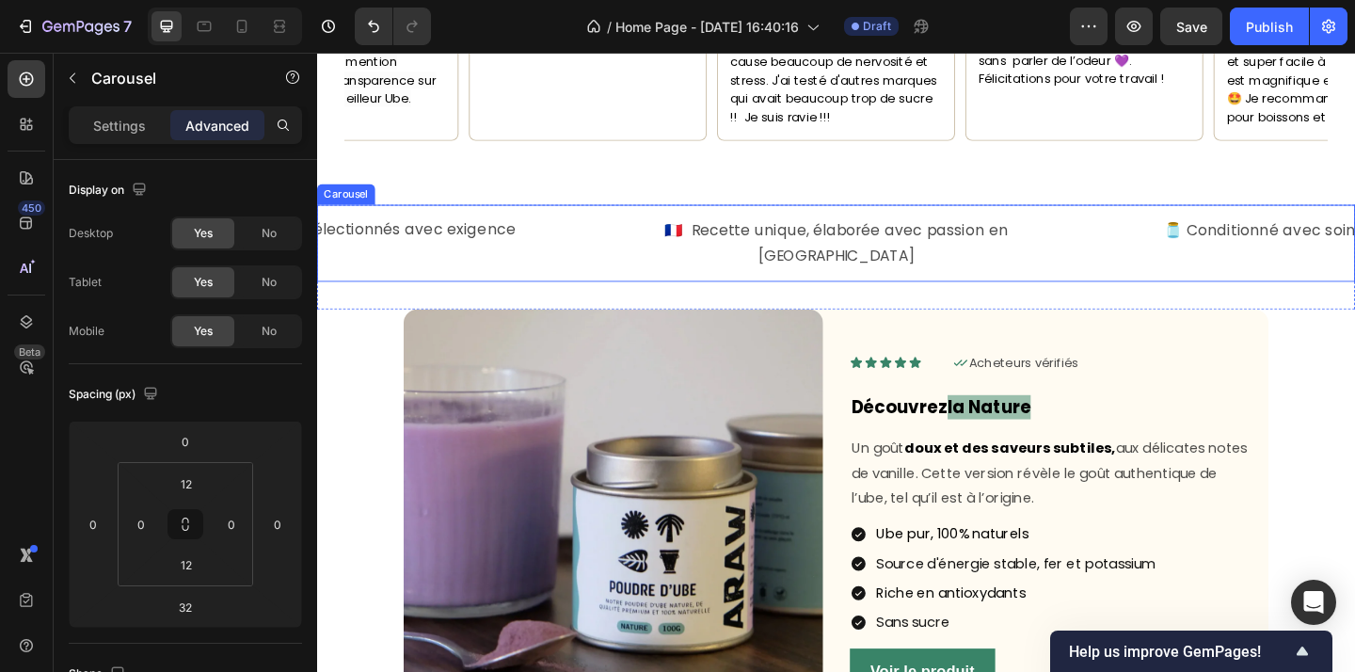
click at [864, 243] on div "🇫🇷 Recette unique, élaborée avec passion en France Text Block 🫙 Conditionné ave…" at bounding box center [881, 260] width 1129 height 84
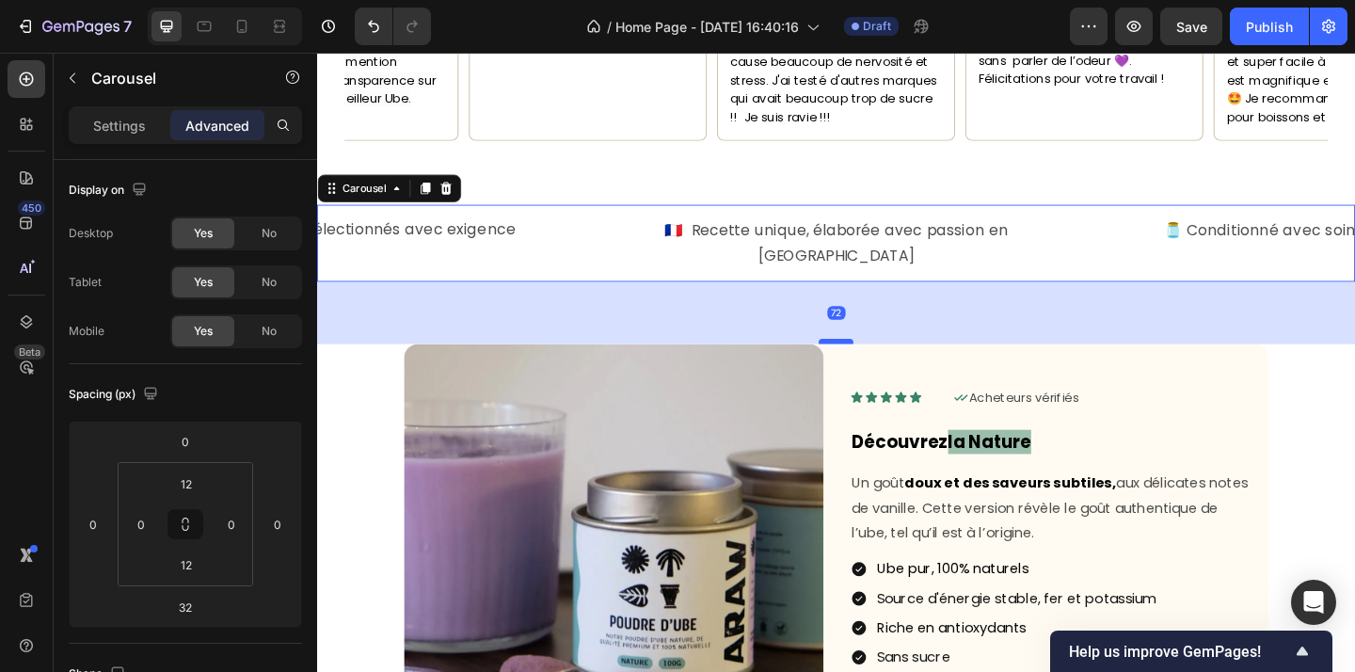
drag, startPoint x: 887, startPoint y: 281, endPoint x: 889, endPoint y: 319, distance: 37.7
click at [889, 364] on div at bounding box center [882, 367] width 38 height 6
type input "72"
click at [1159, 237] on div "🇫🇷 Recette unique, élaborée avec passion en France Text Block 🫙 Conditionné ave…" at bounding box center [881, 260] width 1129 height 61
click at [1159, 310] on div "72" at bounding box center [881, 336] width 1129 height 68
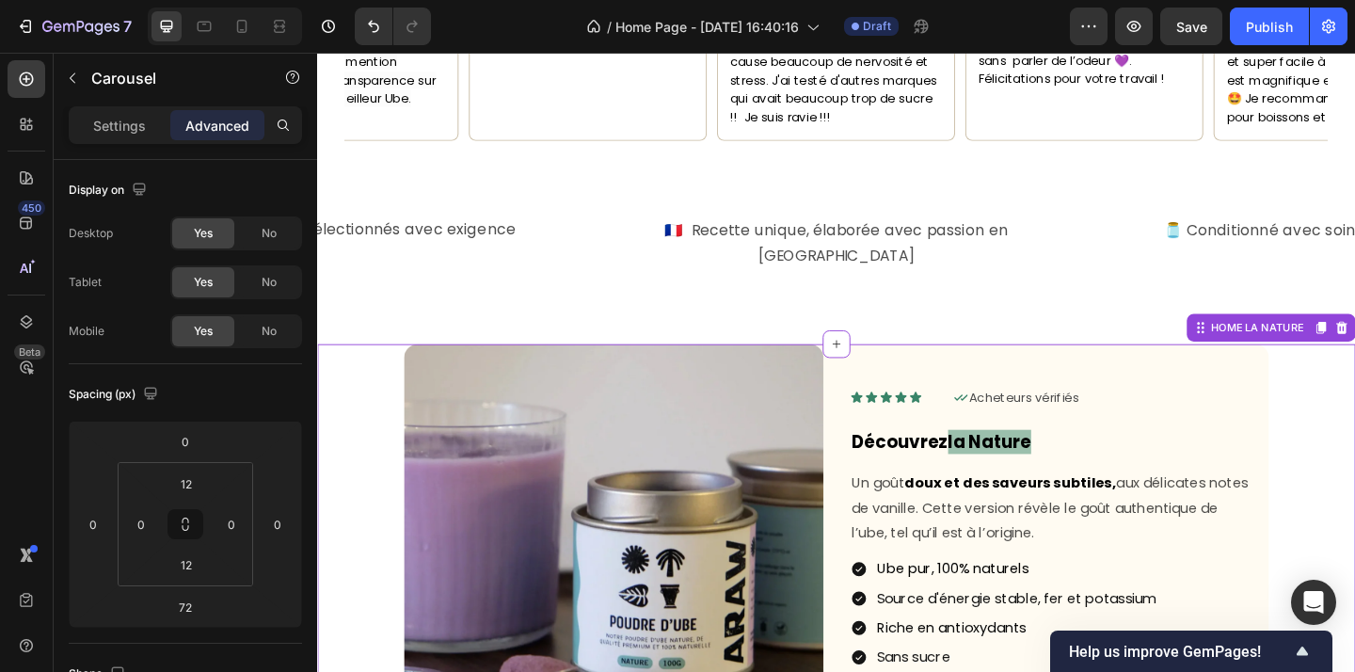
click at [1354, 430] on div "Image Icon Icon Icon Icon Icon Icon List Icon Acheteurs vérifiés Text Block Row…" at bounding box center [881, 598] width 1099 height 456
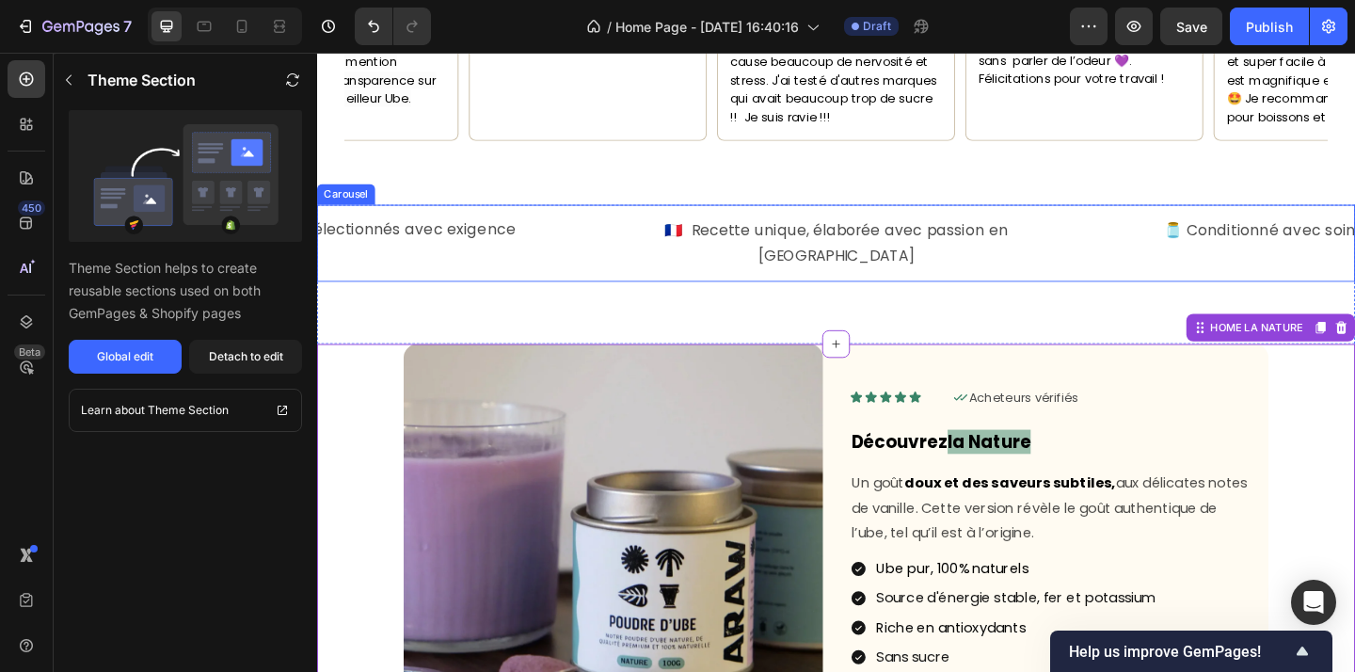
click at [1183, 244] on div "🇫🇷 Recette unique, élaborée avec passion en France Text Block 🫙 Conditionné ave…" at bounding box center [881, 260] width 1129 height 84
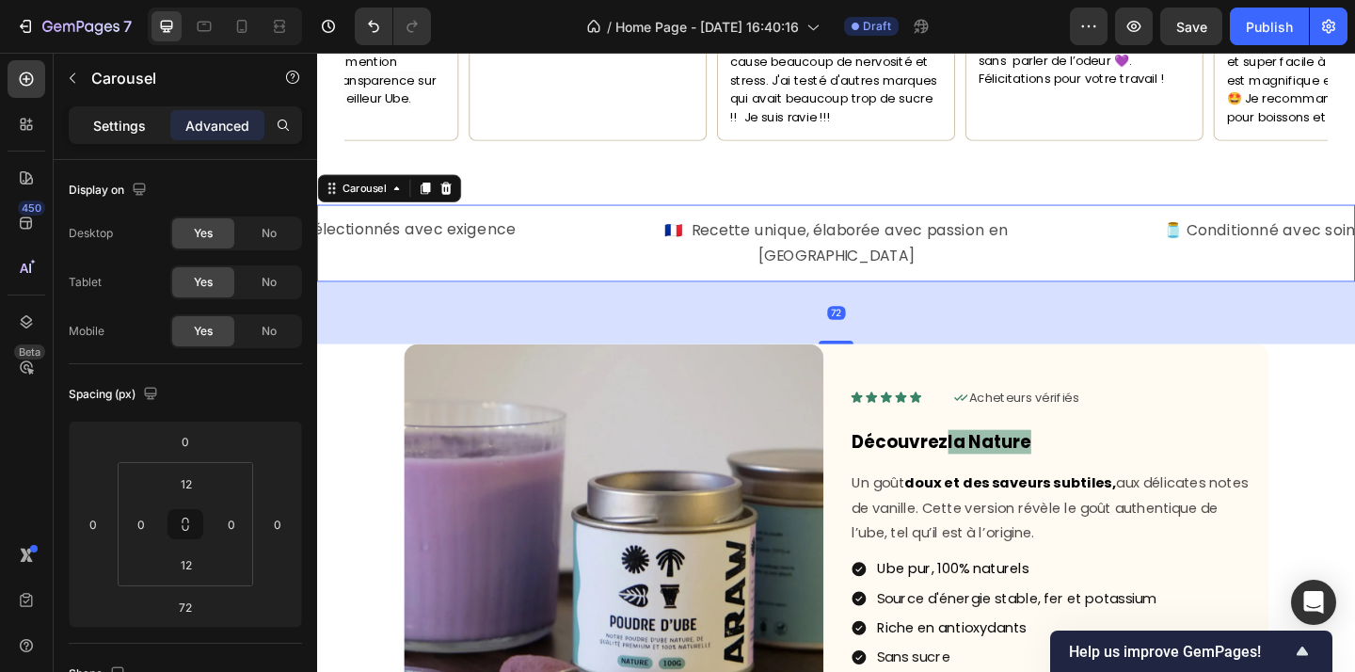
click at [114, 116] on p "Settings" at bounding box center [119, 126] width 53 height 20
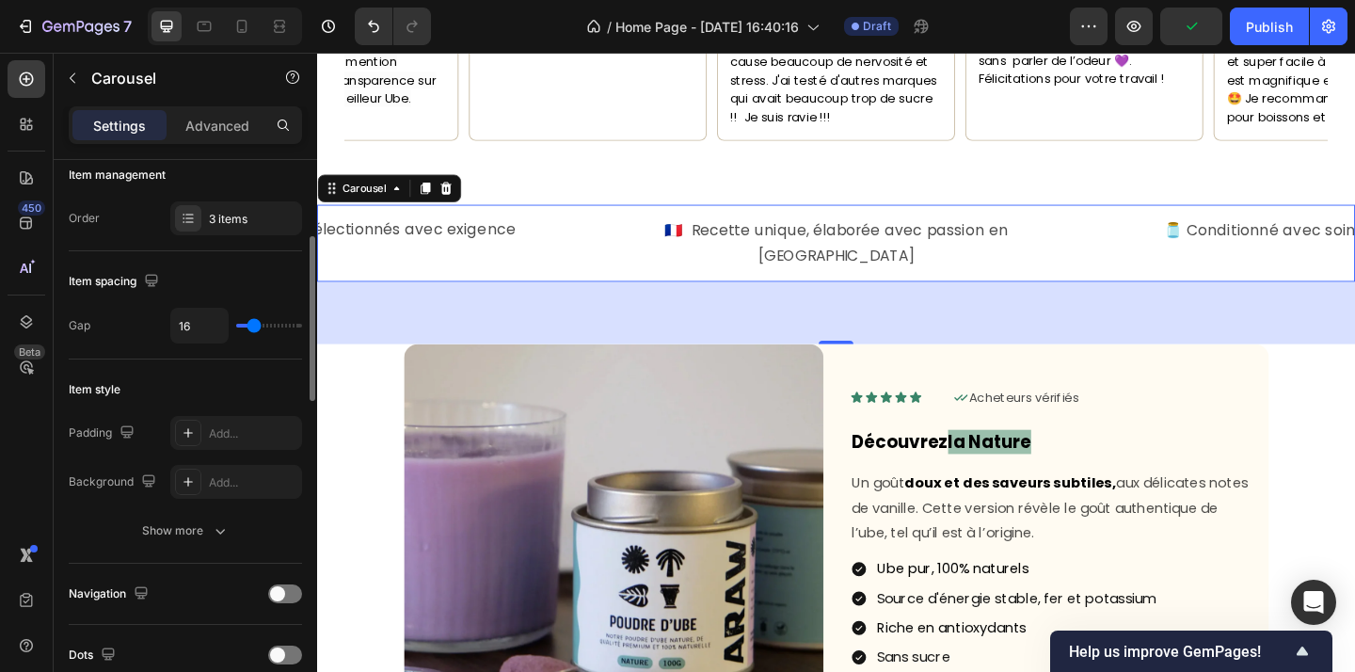
scroll to position [255, 0]
click at [182, 476] on icon at bounding box center [188, 480] width 15 height 15
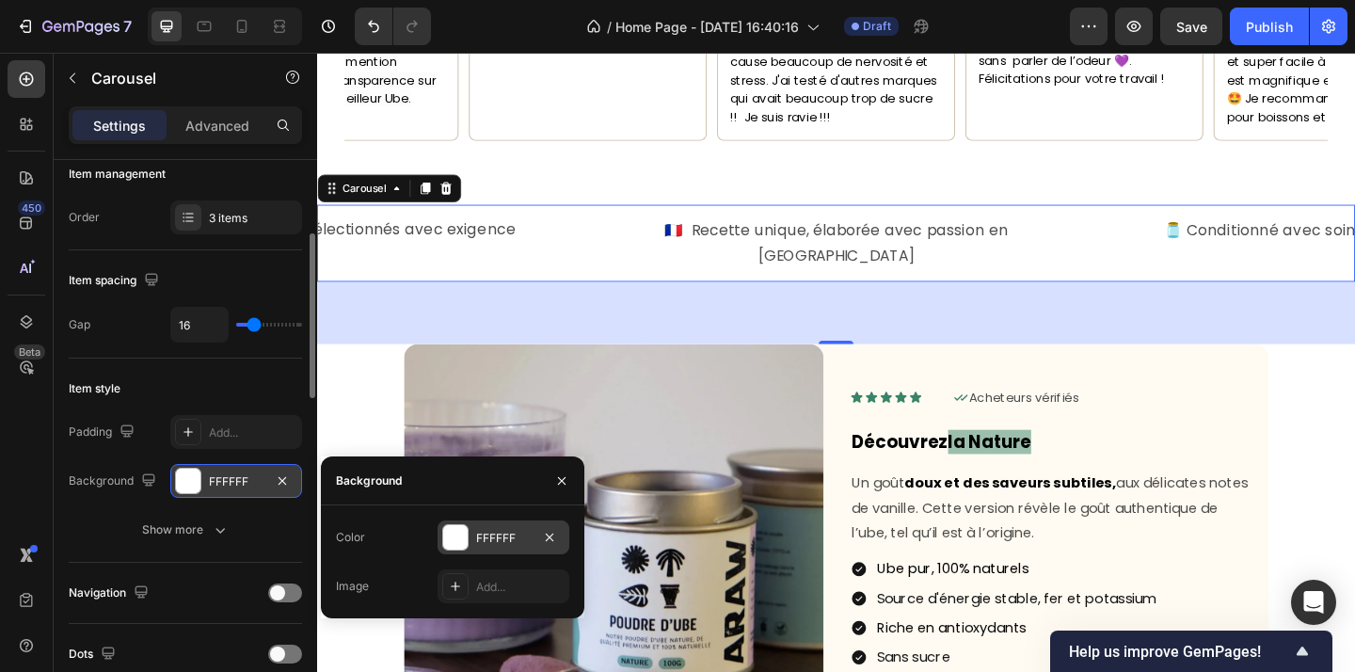
click at [450, 534] on div at bounding box center [455, 537] width 24 height 24
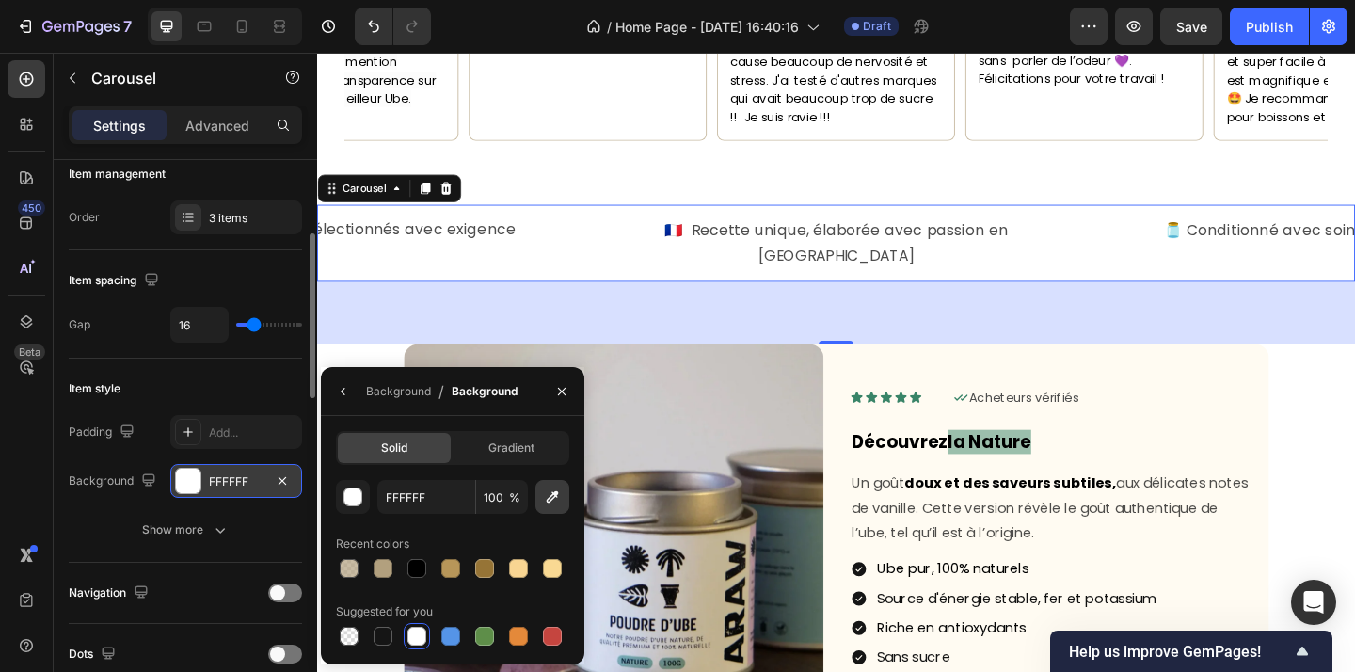
click at [555, 495] on icon "button" at bounding box center [553, 497] width 12 height 12
type input "FFFBF2"
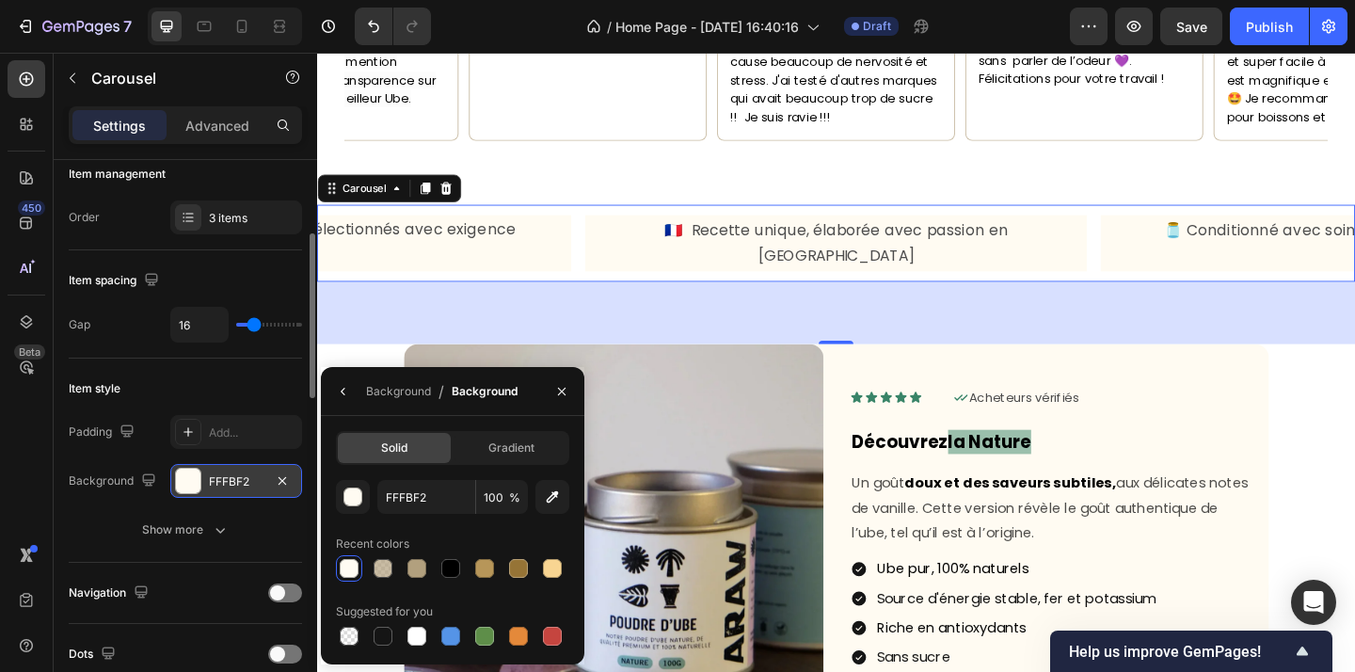
click at [606, 218] on div "🇫🇷 Recette unique, élaborée avec passion en France Text Block 🫙 Conditionné ave…" at bounding box center [881, 260] width 1129 height 84
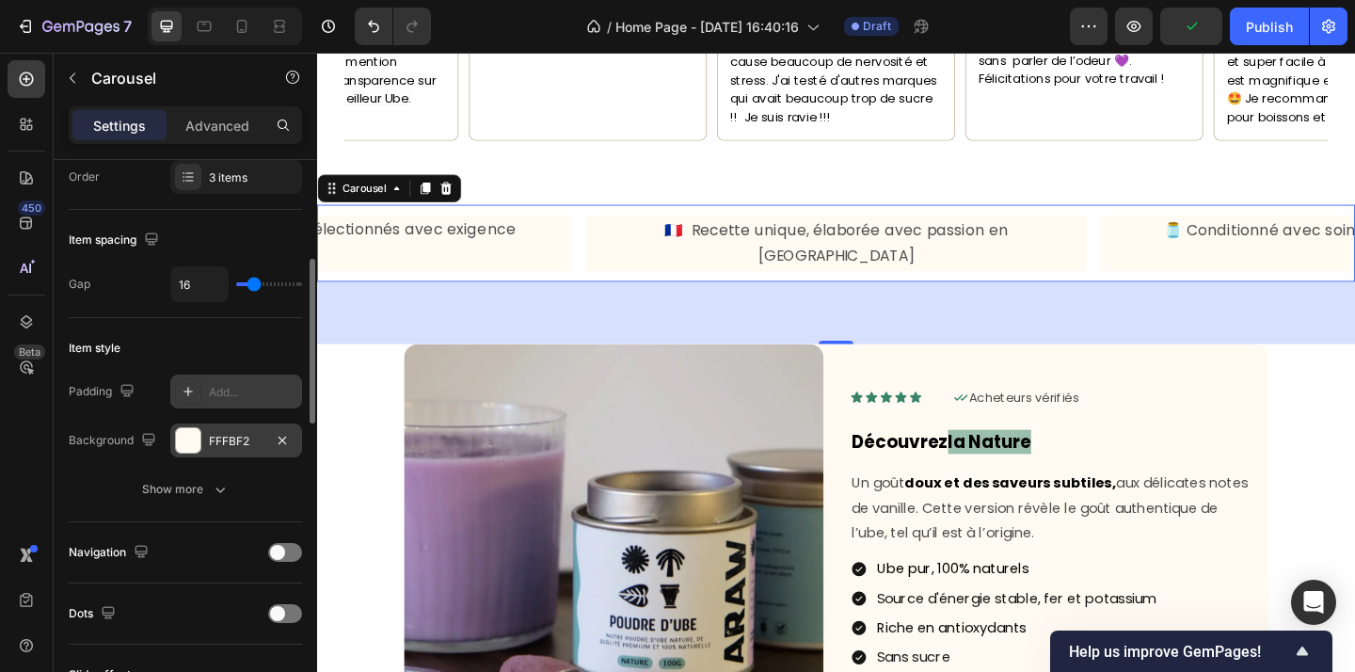
scroll to position [307, 0]
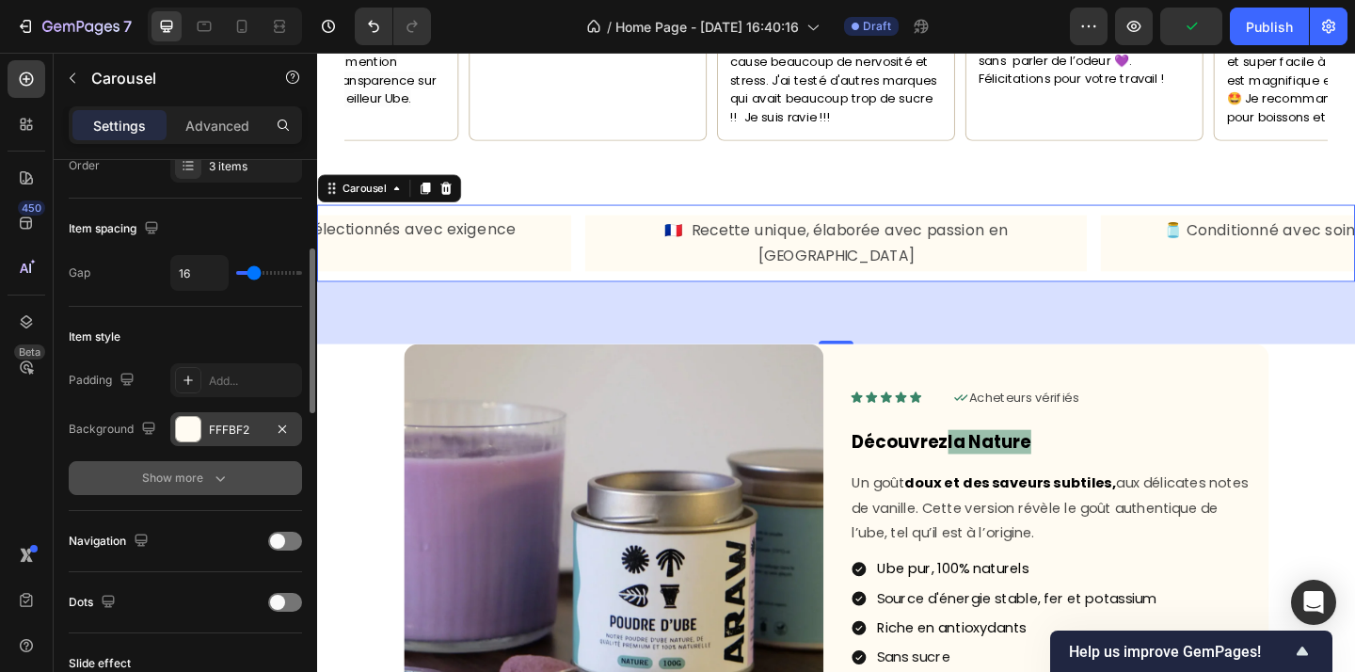
click at [203, 479] on div "Show more" at bounding box center [186, 478] width 88 height 19
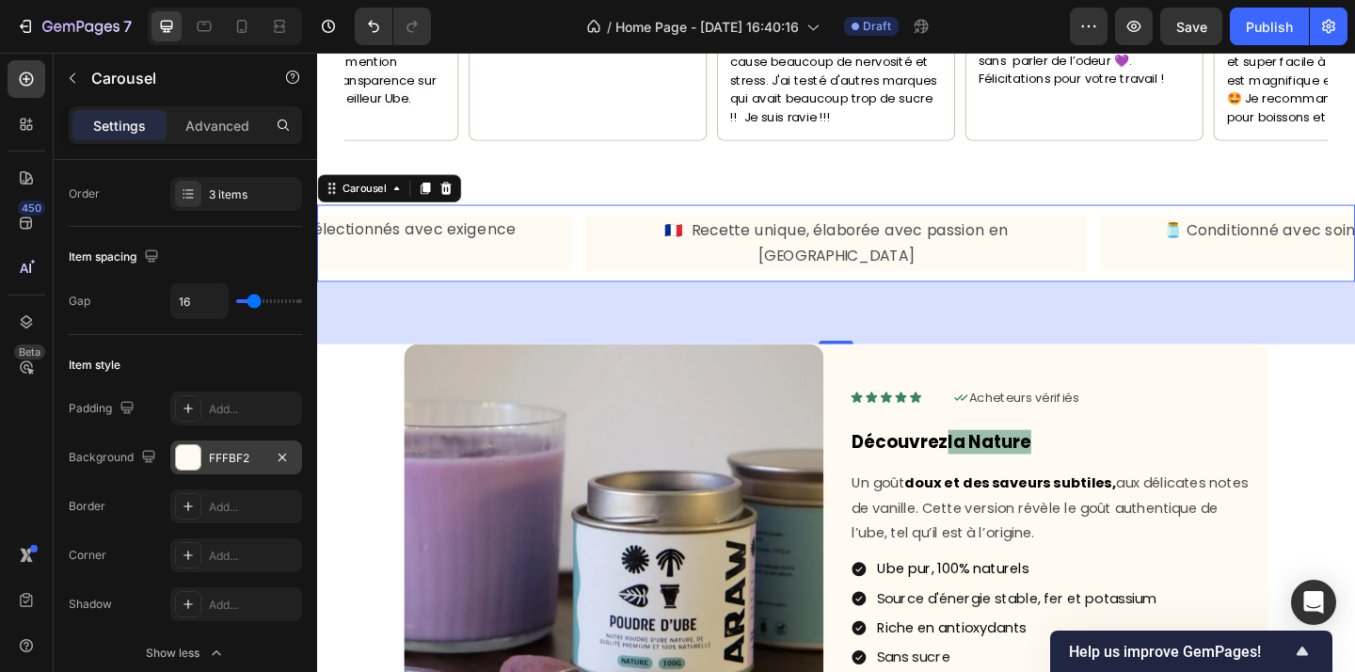
scroll to position [0, 0]
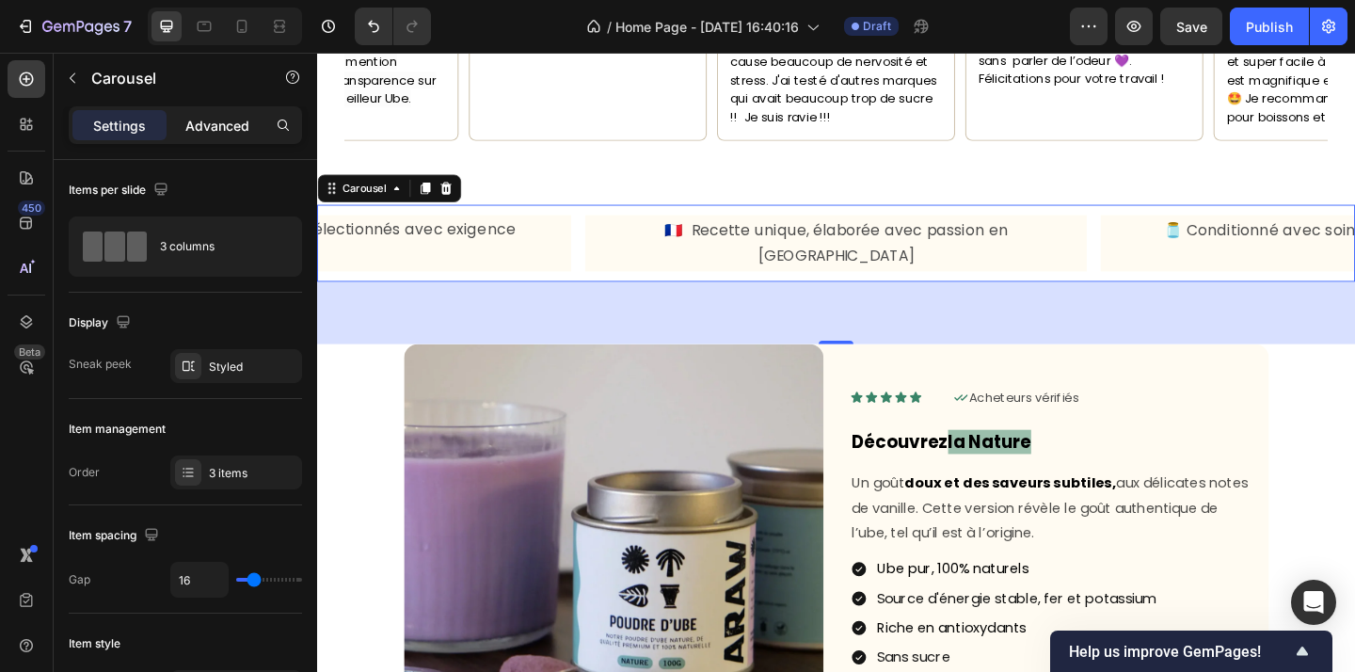
click at [201, 124] on p "Advanced" at bounding box center [217, 126] width 64 height 20
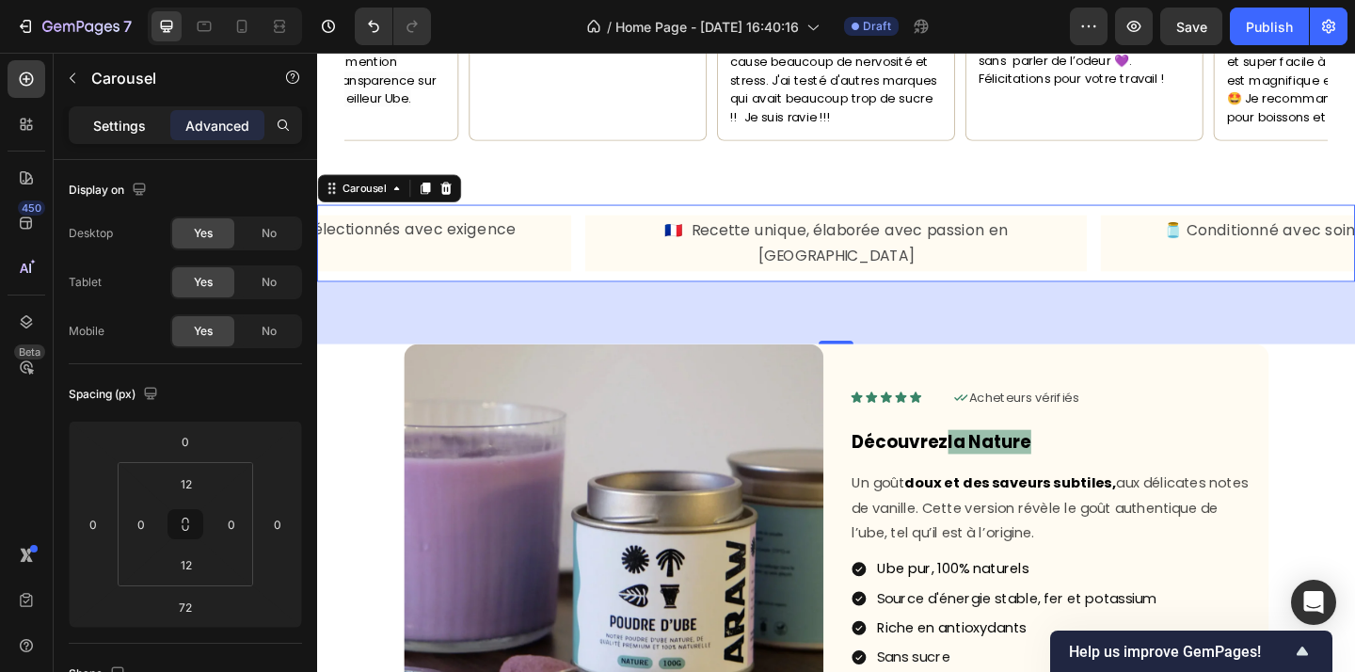
click at [124, 129] on p "Settings" at bounding box center [119, 126] width 53 height 20
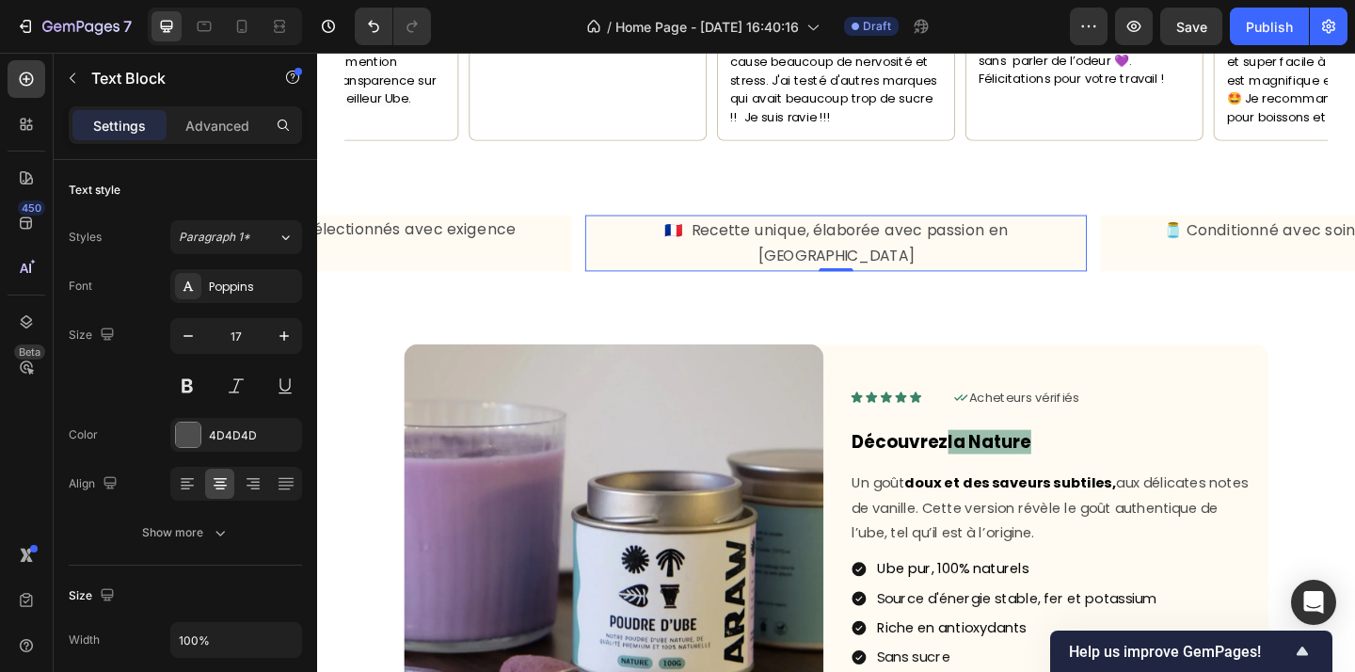
click at [637, 231] on p "🇫🇷 Recette unique, élaborée avec passion en [GEOGRAPHIC_DATA]" at bounding box center [882, 259] width 542 height 57
click at [232, 133] on p "Advanced" at bounding box center [217, 126] width 64 height 20
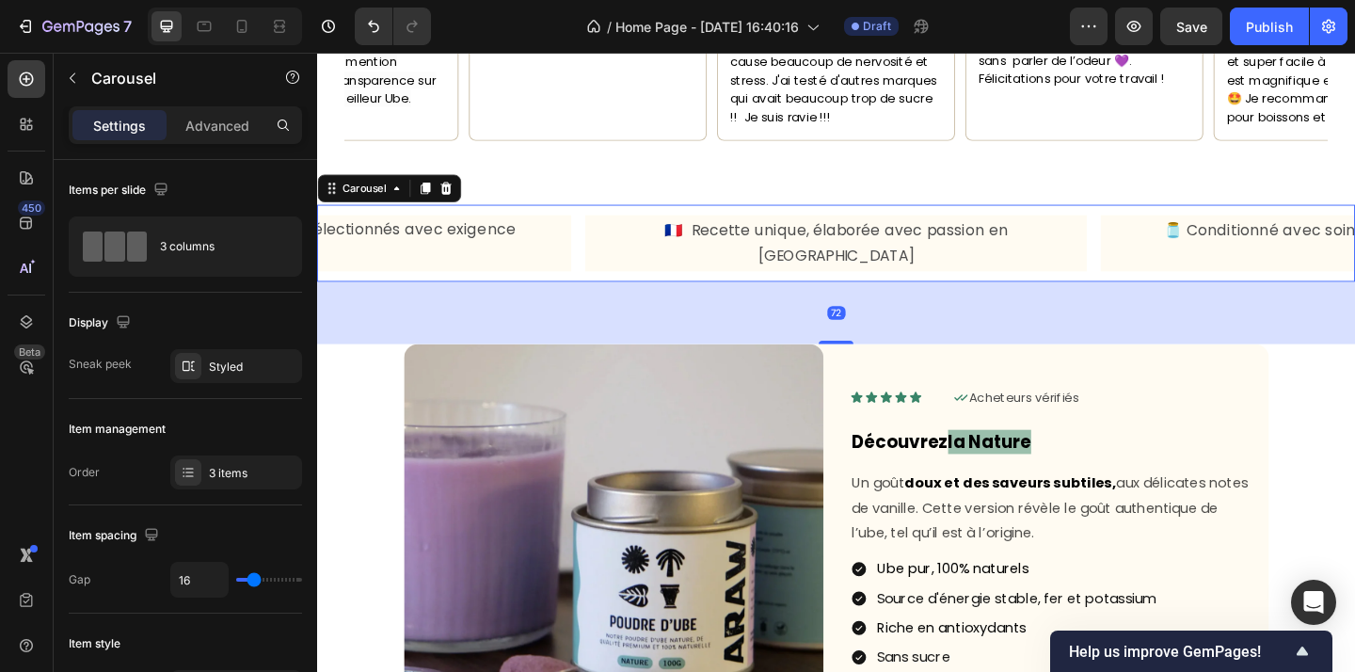
click at [601, 231] on div "🇫🇷 Recette unique, élaborée avec passion en France Text Block 🫙 Conditionné ave…" at bounding box center [881, 260] width 1129 height 61
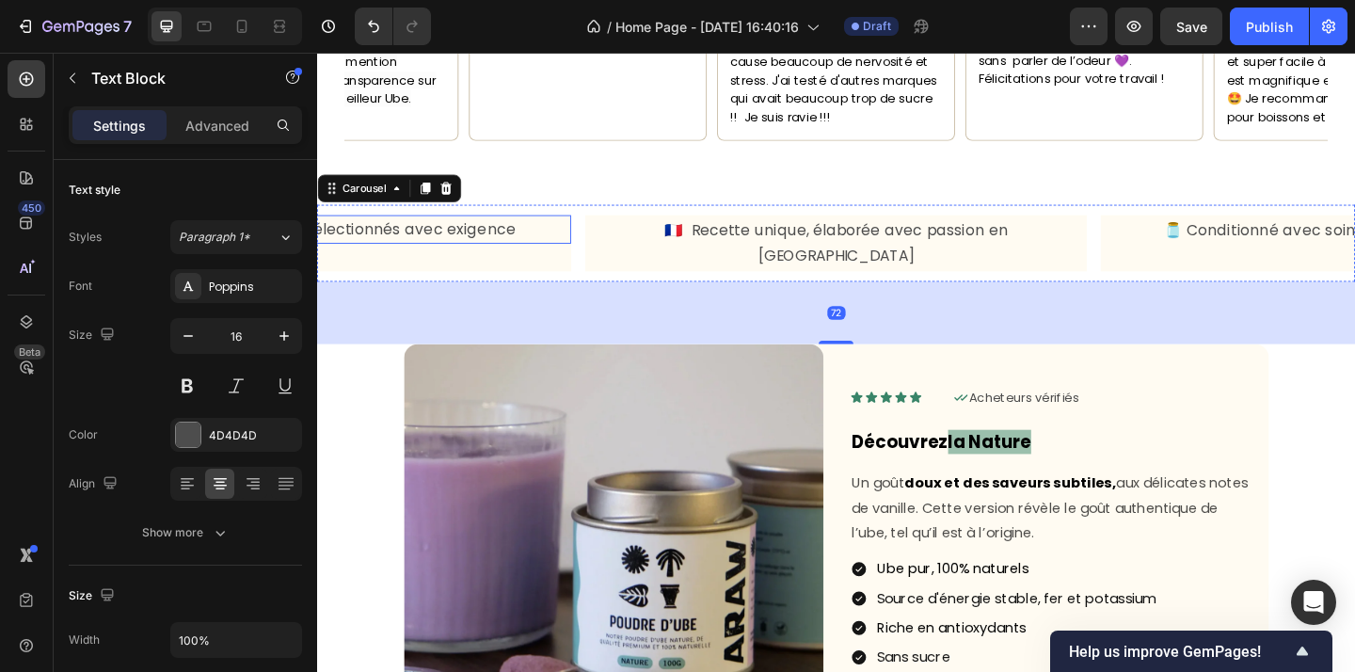
click at [561, 231] on p "🌿 Ingrédients naturels, sélectionnés avec exigence" at bounding box center [321, 245] width 542 height 28
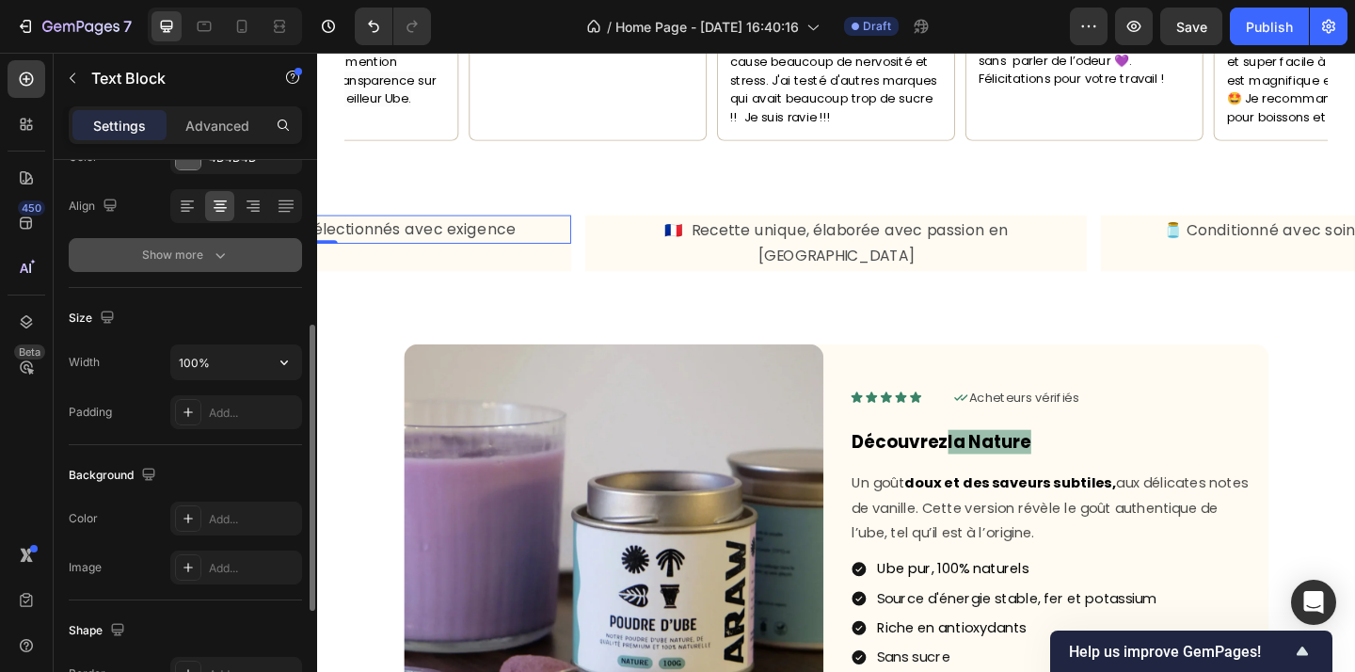
scroll to position [295, 0]
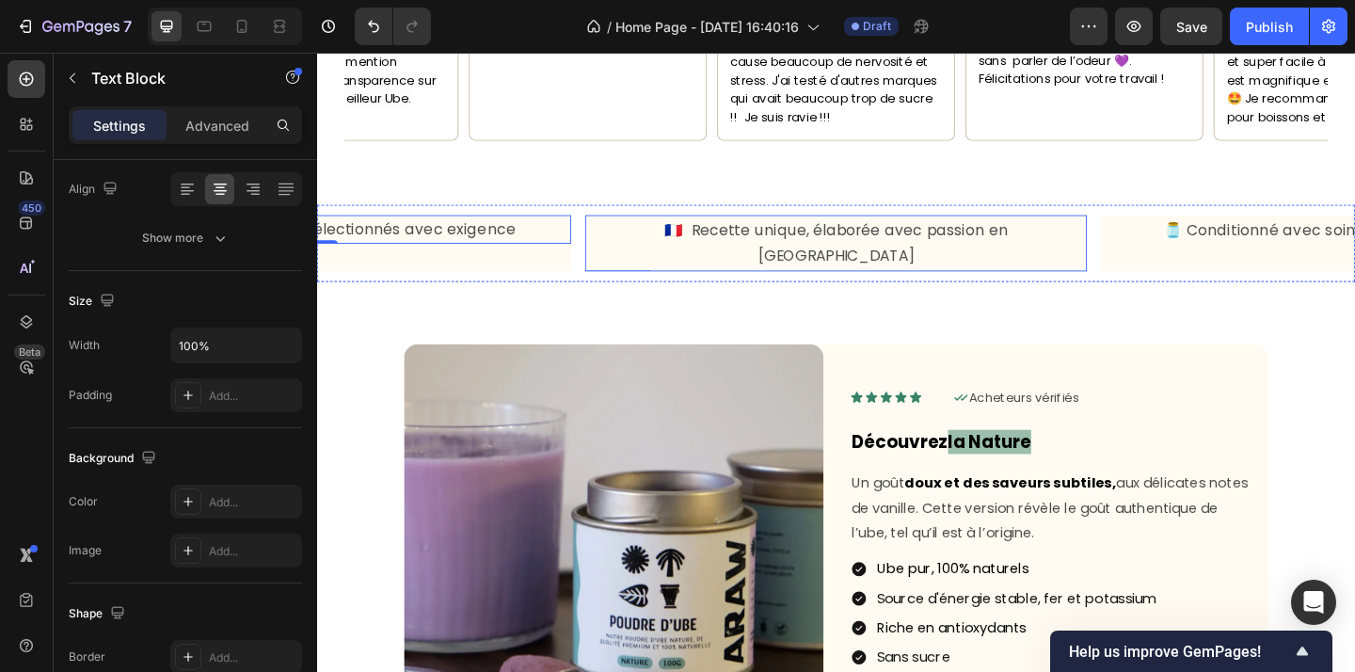
click at [763, 231] on p "🇫🇷 Recette unique, élaborée avec passion en [GEOGRAPHIC_DATA]" at bounding box center [882, 259] width 542 height 57
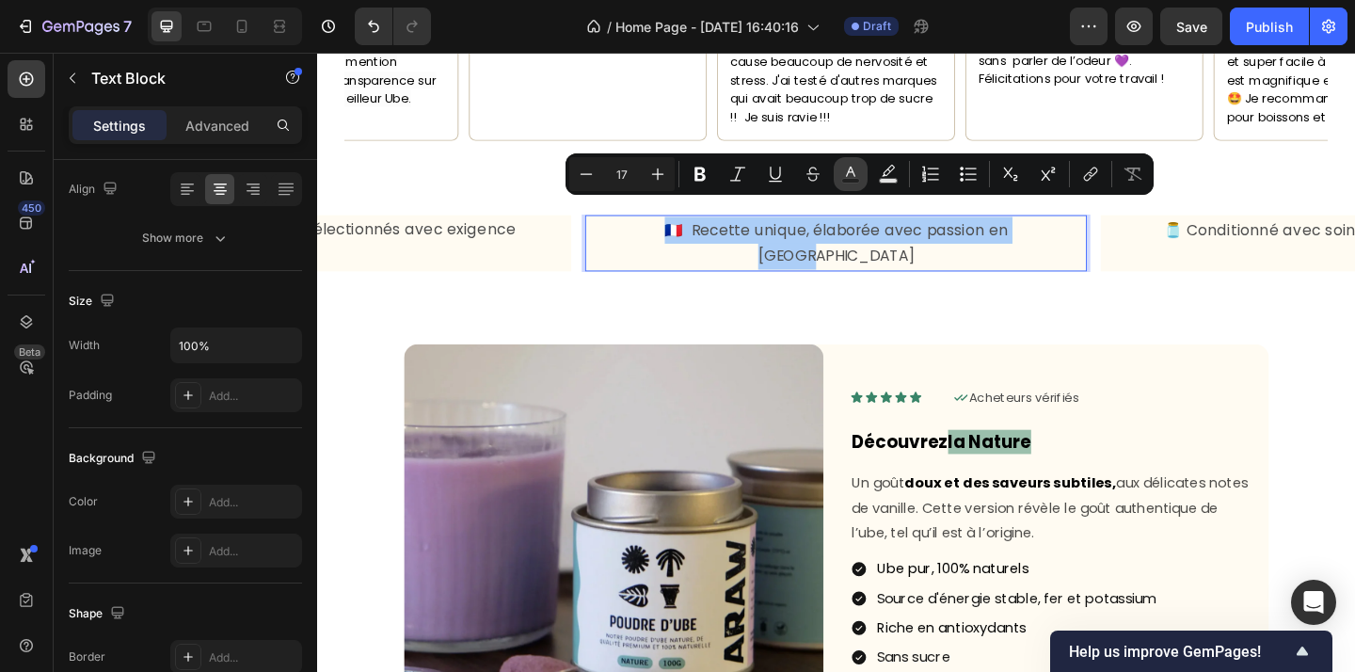
click at [839, 169] on button "Text Color" at bounding box center [851, 174] width 34 height 34
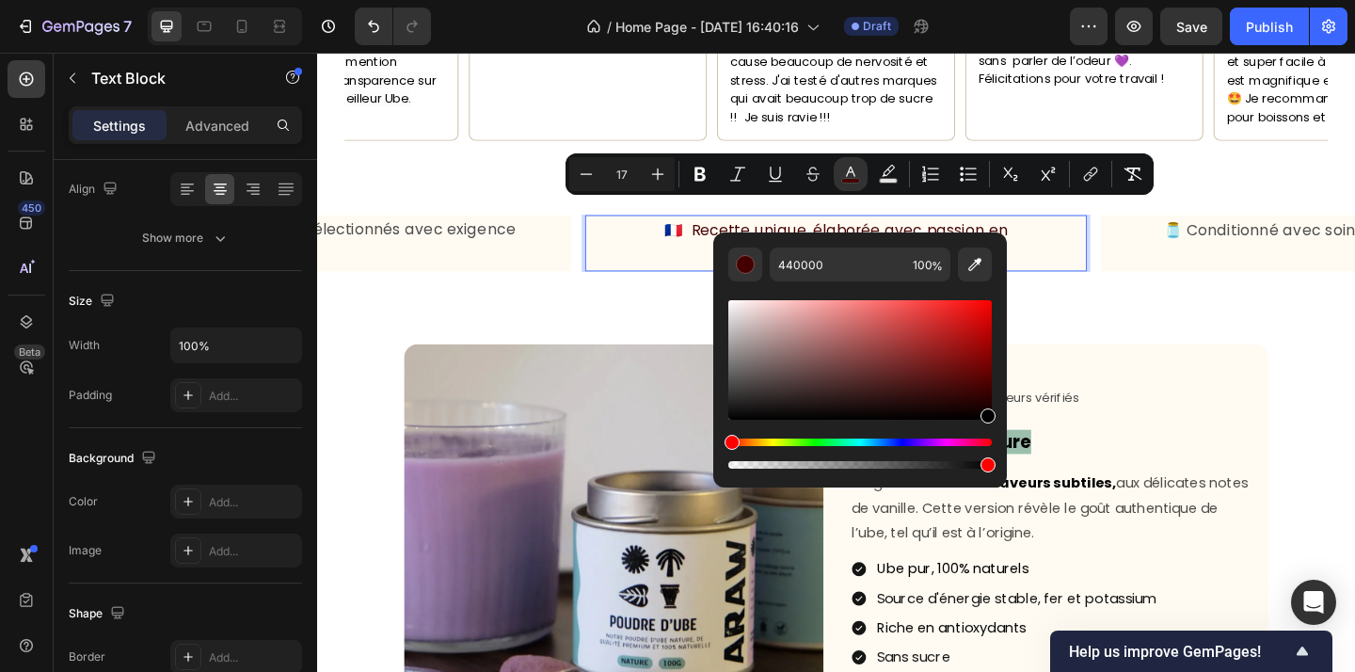
drag, startPoint x: 736, startPoint y: 387, endPoint x: 988, endPoint y: 431, distance: 256.0
click at [988, 431] on div "Editor contextual toolbar" at bounding box center [859, 384] width 263 height 176
type input "000000"
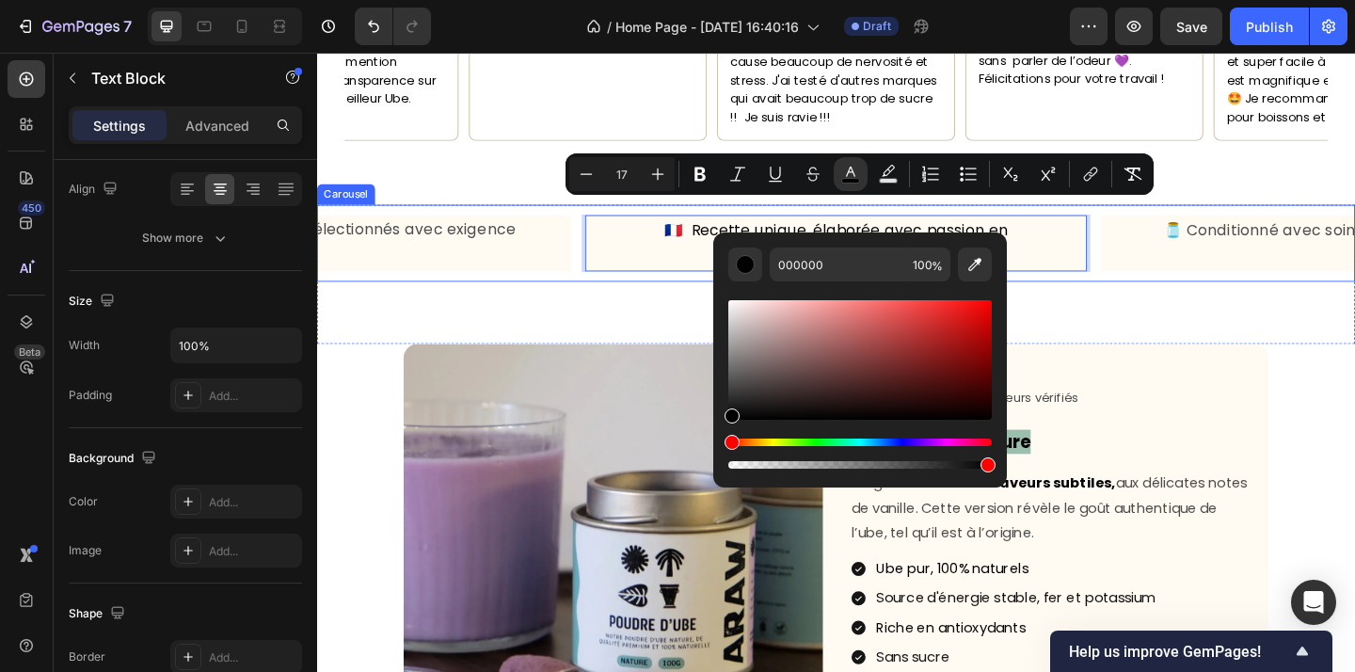
click at [1231, 273] on div "🇫🇷 Recette unique, élaborée avec passion en France Text Block 0 🫙 Conditionné a…" at bounding box center [881, 293] width 1129 height 151
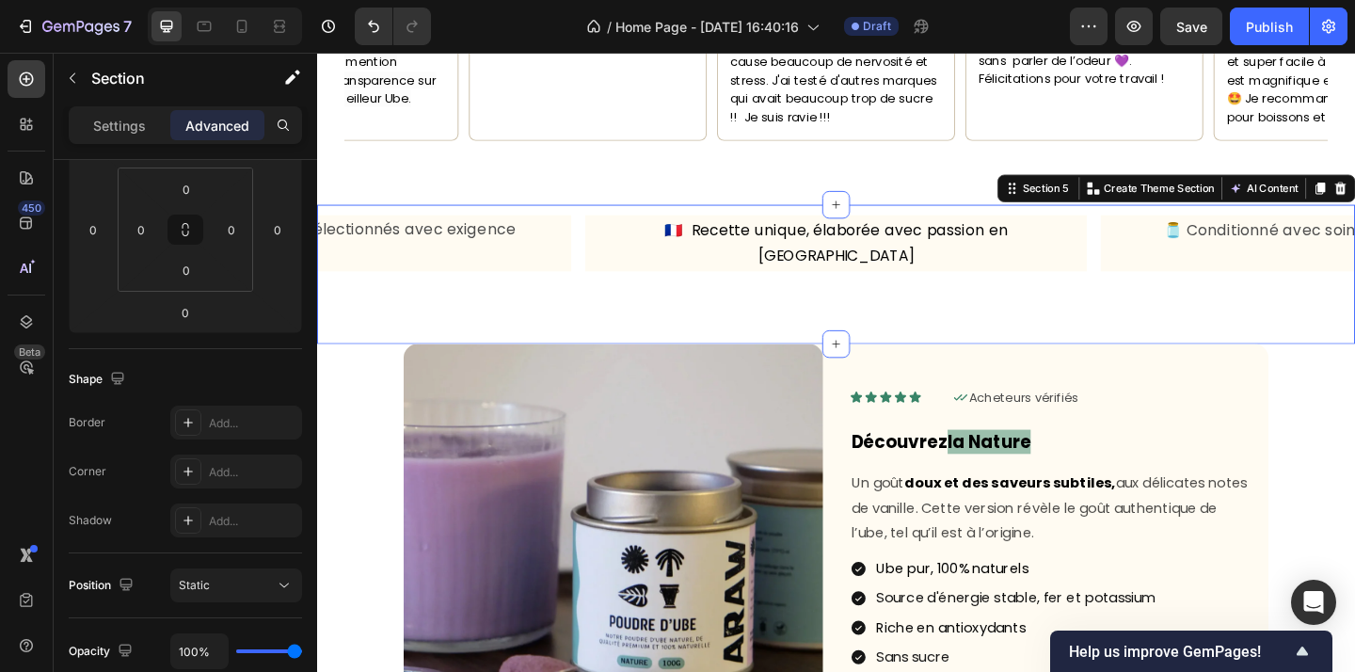
scroll to position [0, 0]
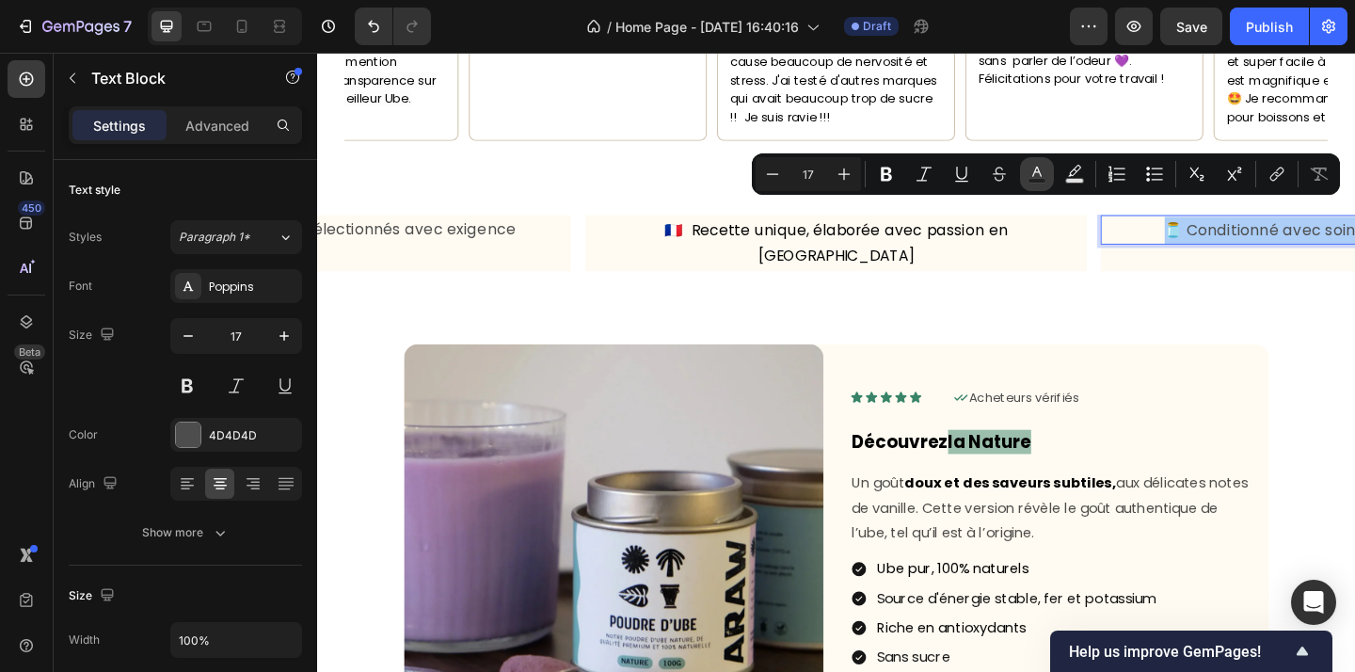
click at [1041, 175] on icon "Editor contextual toolbar" at bounding box center [1036, 172] width 9 height 10
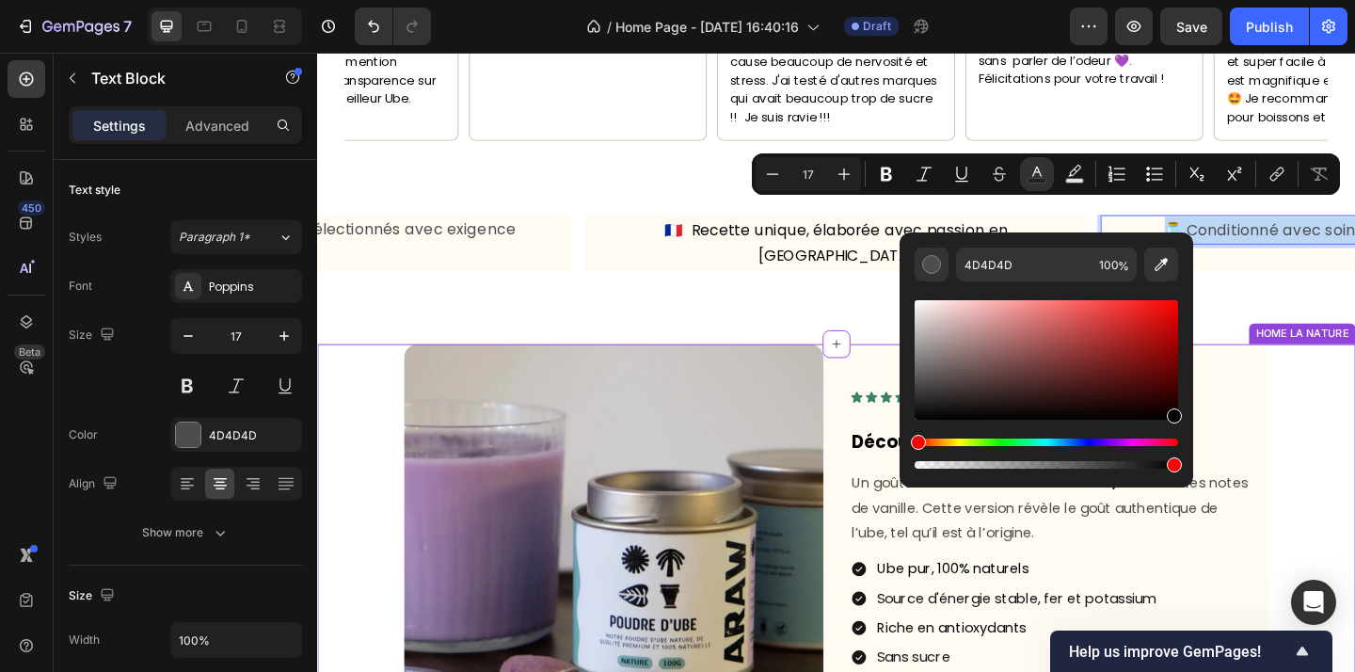
type input "000000"
drag, startPoint x: 1233, startPoint y: 441, endPoint x: 1284, endPoint y: 460, distance: 55.1
click at [1354, 272] on div "🇫🇷 Recette unique, élaborée avec passion en France Text Block 🫙 Conditionné ave…" at bounding box center [881, 293] width 1129 height 151
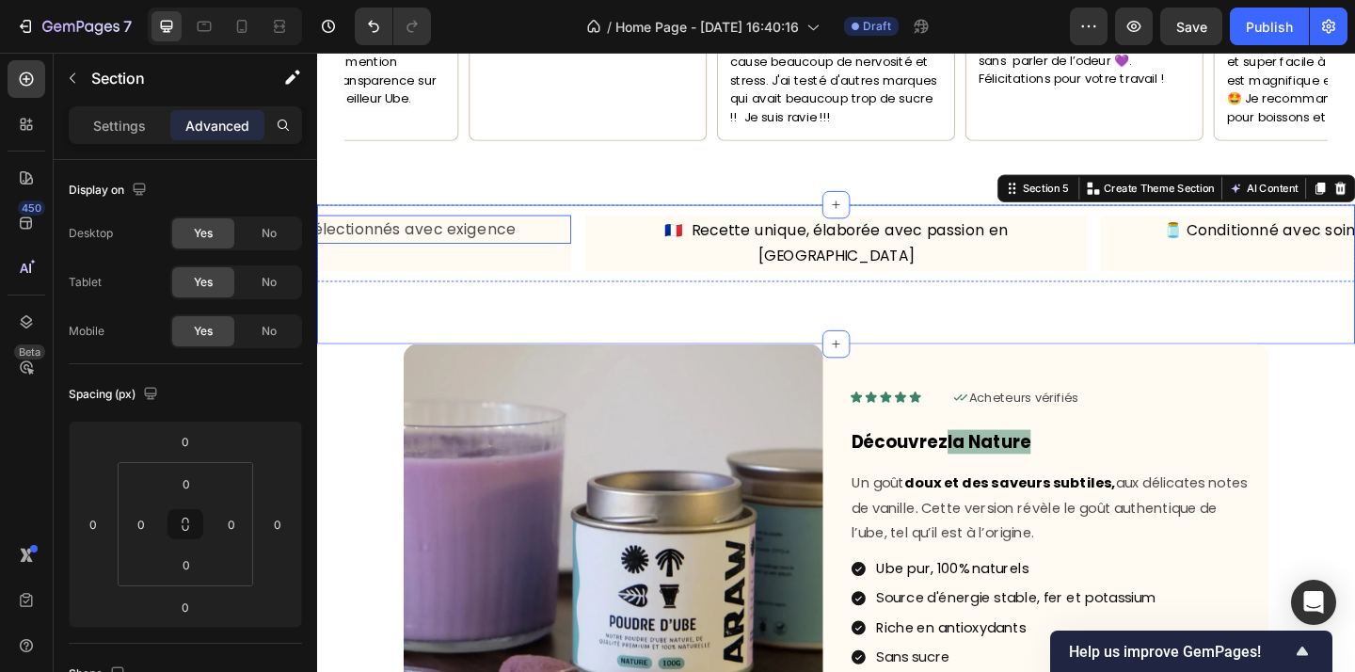
click at [476, 233] on span "🌿 Ingrédients naturels, sélectionnés avec exigence" at bounding box center [320, 244] width 424 height 23
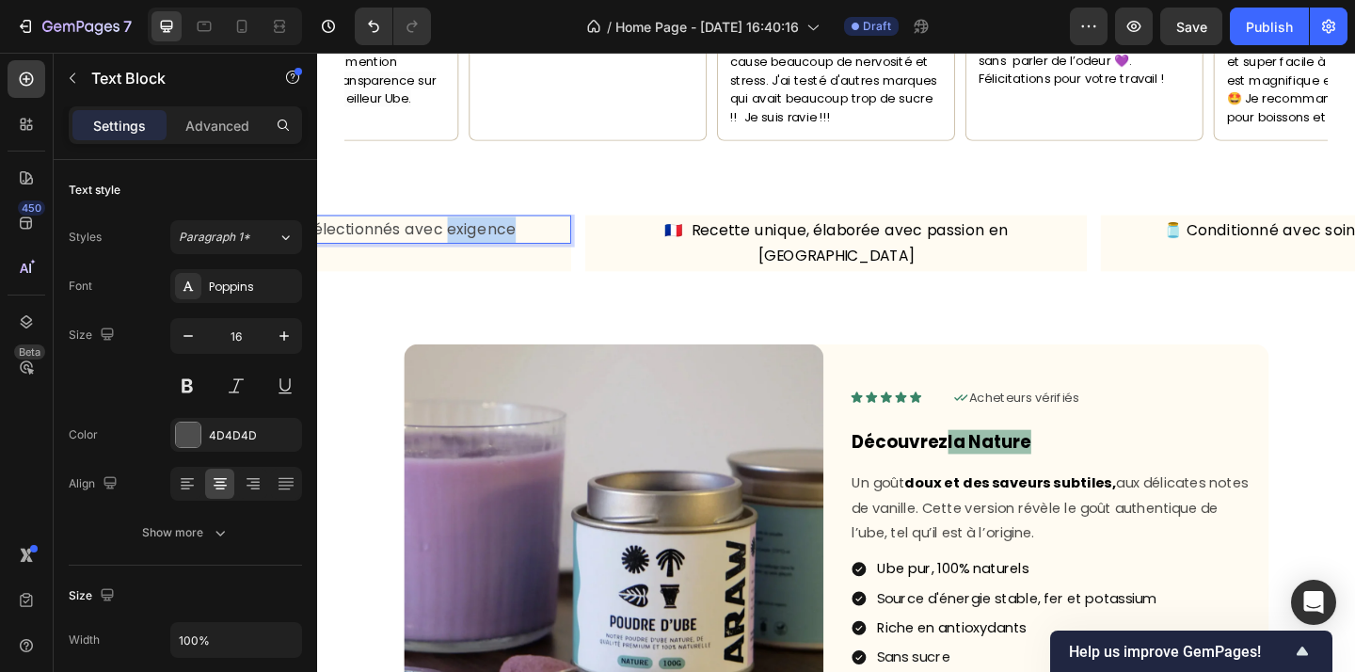
click at [476, 233] on span "🌿 Ingrédients naturels, sélectionnés avec exigence" at bounding box center [320, 244] width 424 height 23
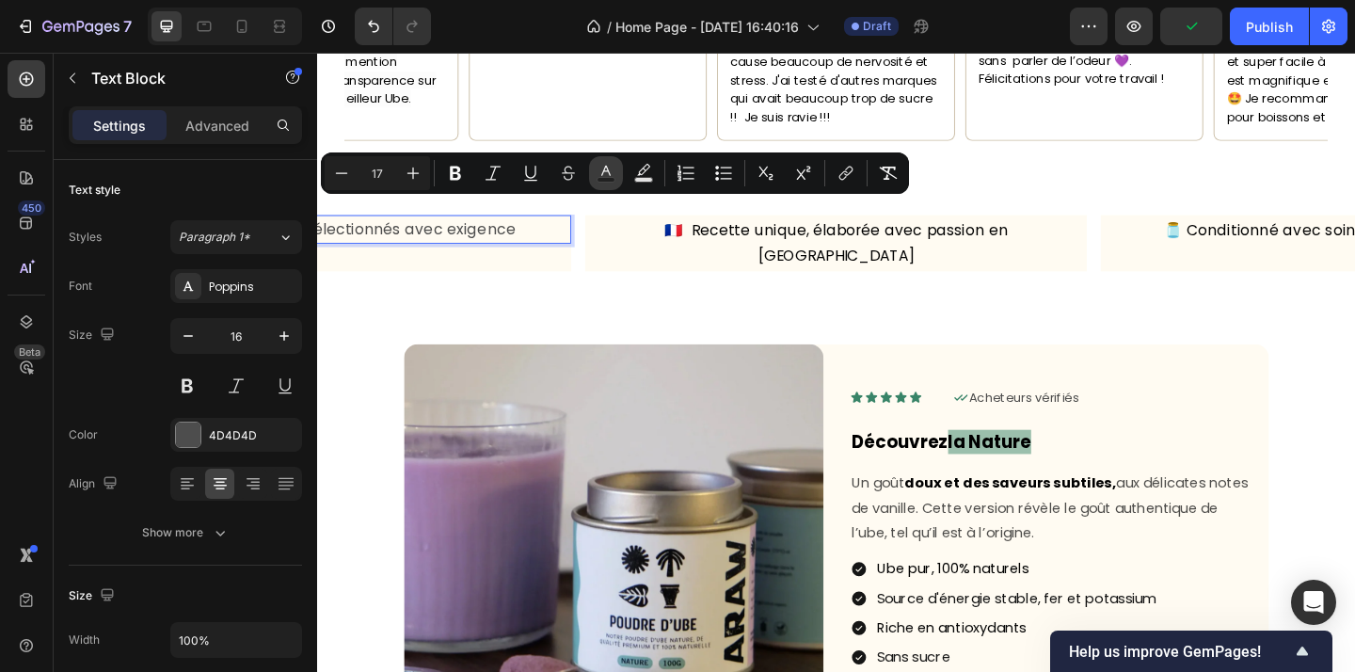
click at [609, 169] on icon "Editor contextual toolbar" at bounding box center [606, 173] width 19 height 19
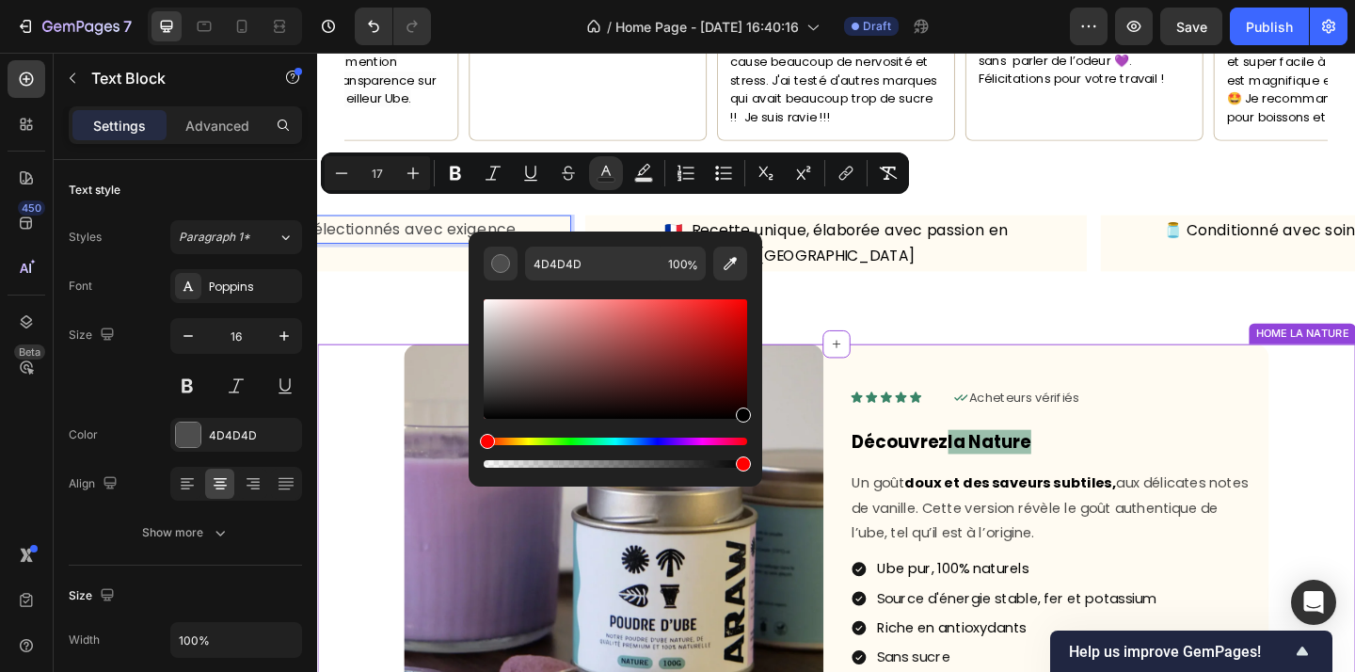
type input "000000"
drag, startPoint x: 911, startPoint y: 444, endPoint x: 815, endPoint y: 463, distance: 97.8
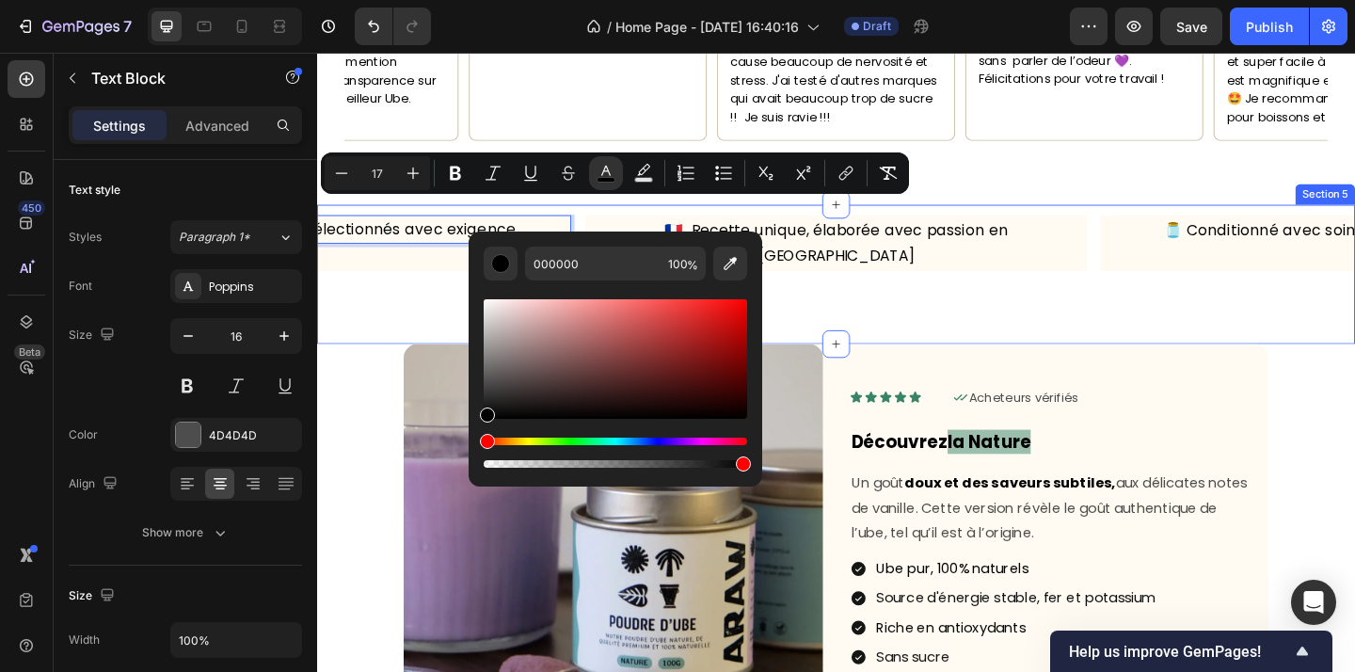
click at [923, 288] on div "🇫🇷 Recette unique, élaborée avec passion en France Text Block 🫙 Conditionné ave…" at bounding box center [881, 293] width 1129 height 151
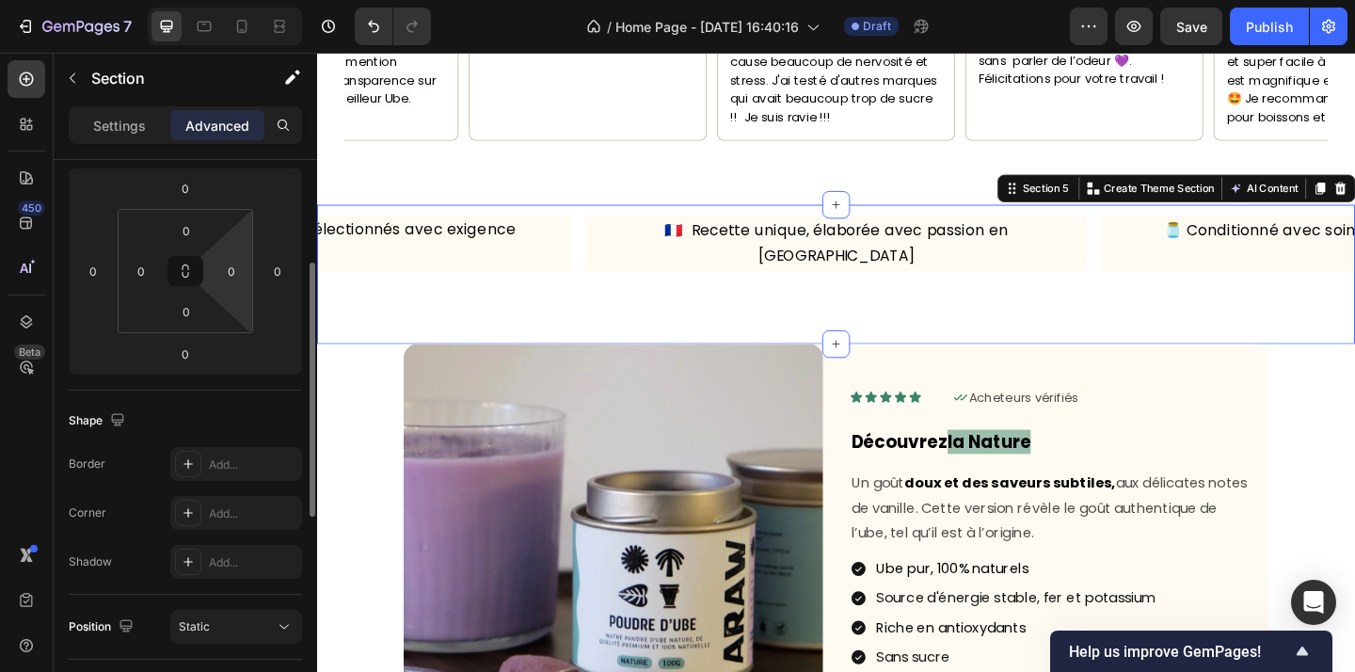
scroll to position [244, 0]
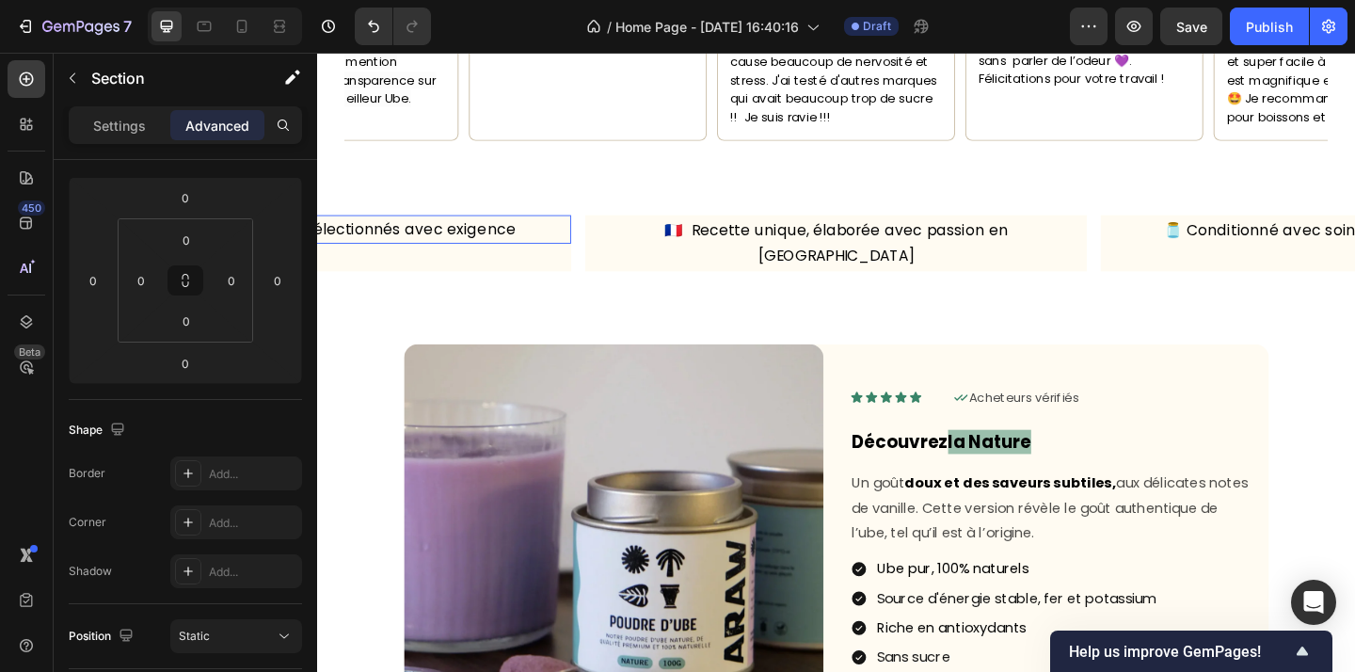
click at [588, 235] on p "🌿 Ingrédients naturels, sélectionnés avec exigence" at bounding box center [321, 245] width 542 height 28
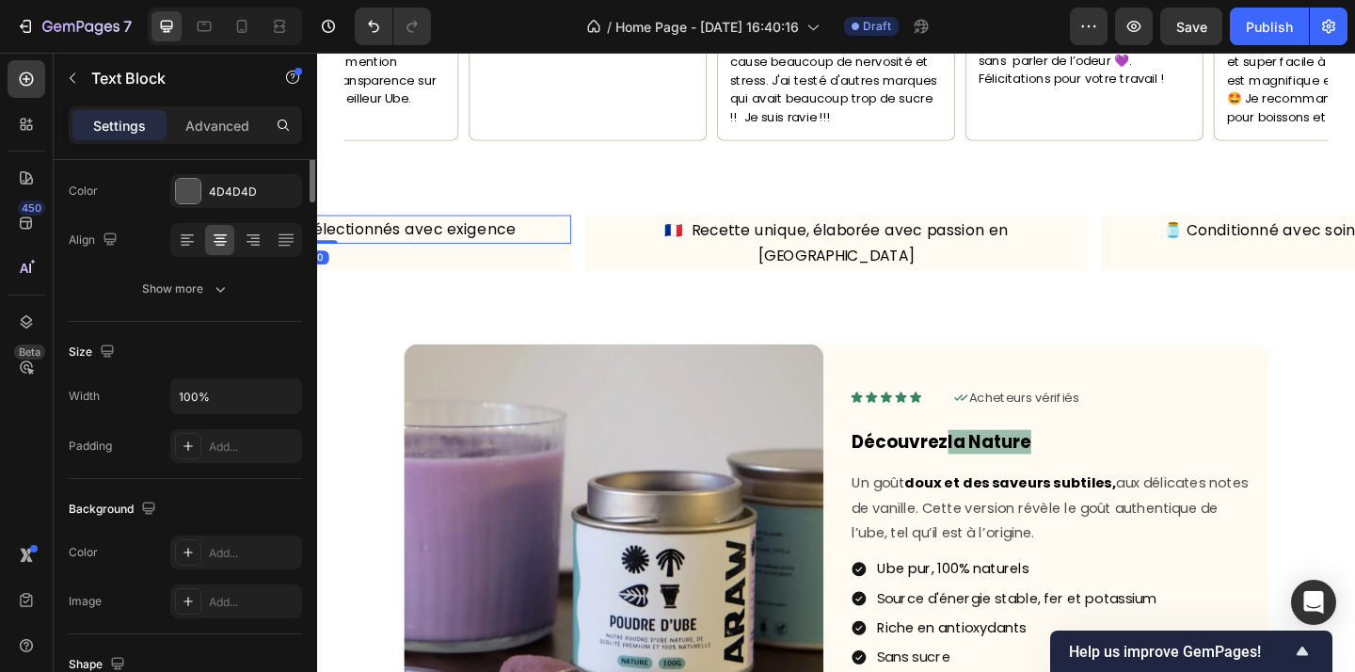
scroll to position [0, 0]
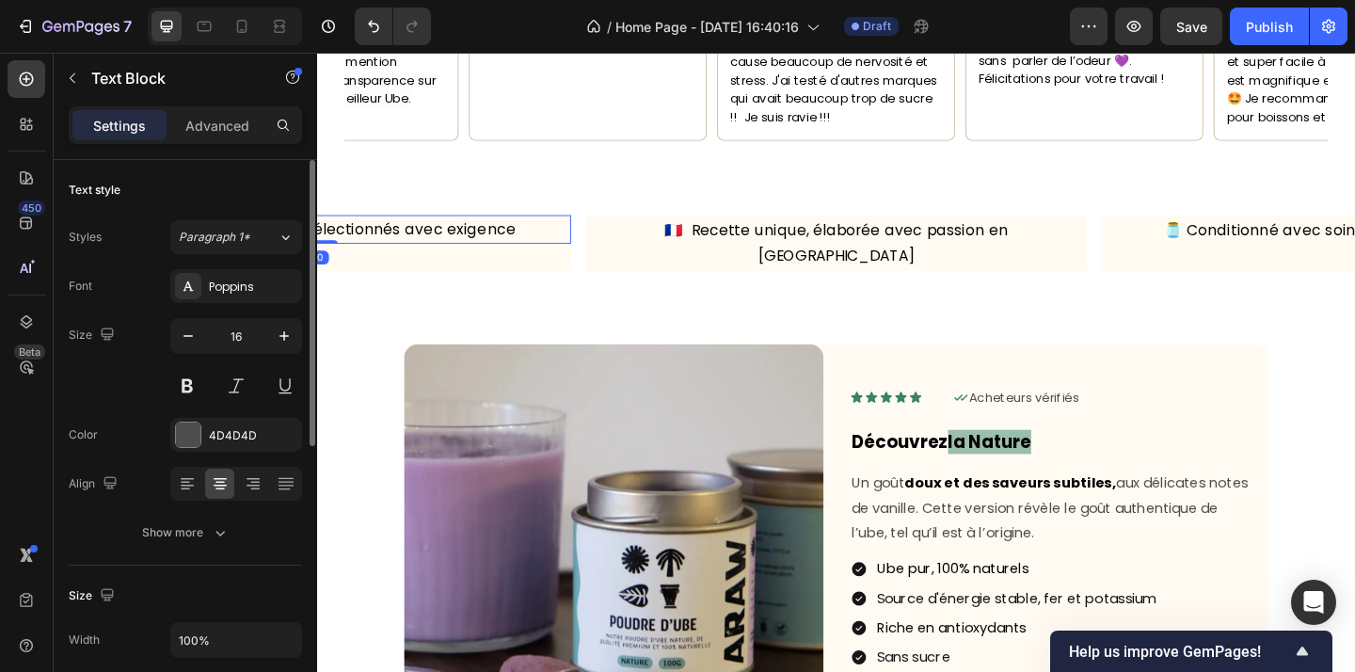
click at [608, 239] on div "🇫🇷 Recette unique, élaborée avec passion en France Text Block 🫙 Conditionné ave…" at bounding box center [881, 260] width 1129 height 61
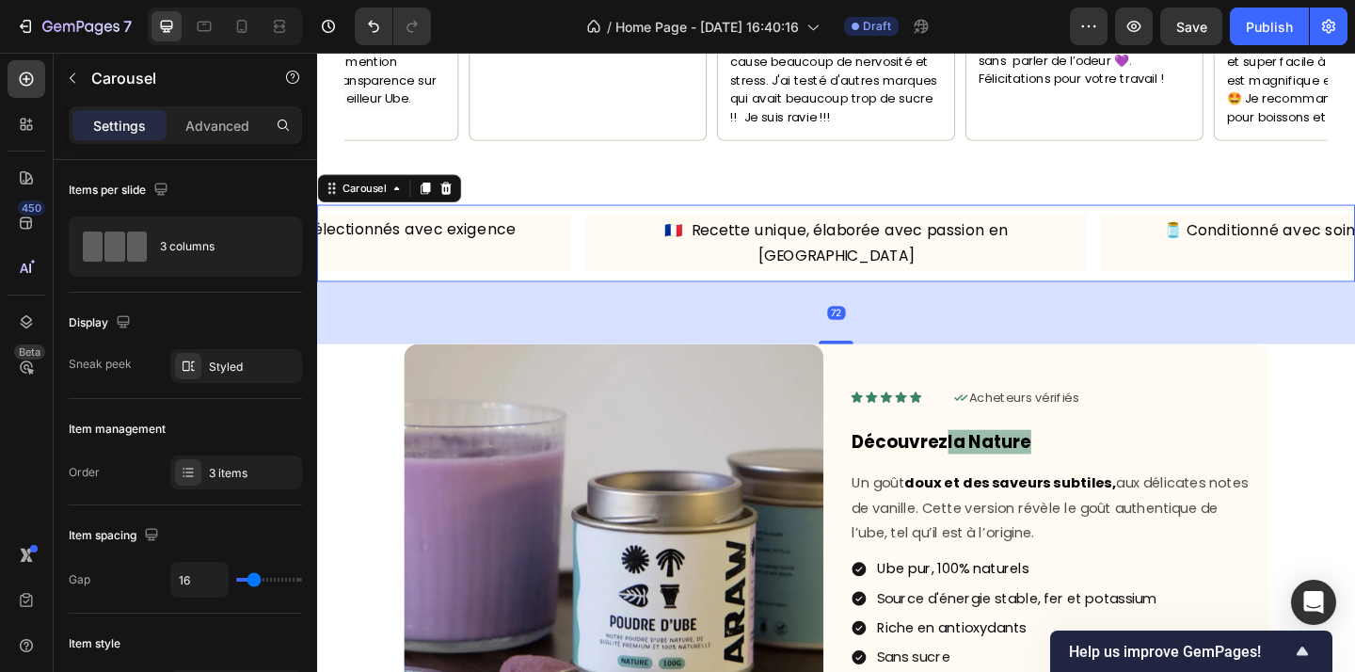
click at [597, 232] on div "🇫🇷 Recette unique, élaborée avec passion en France Text Block 🫙 Conditionné ave…" at bounding box center [881, 260] width 1129 height 61
click at [273, 365] on button "button" at bounding box center [282, 366] width 23 height 23
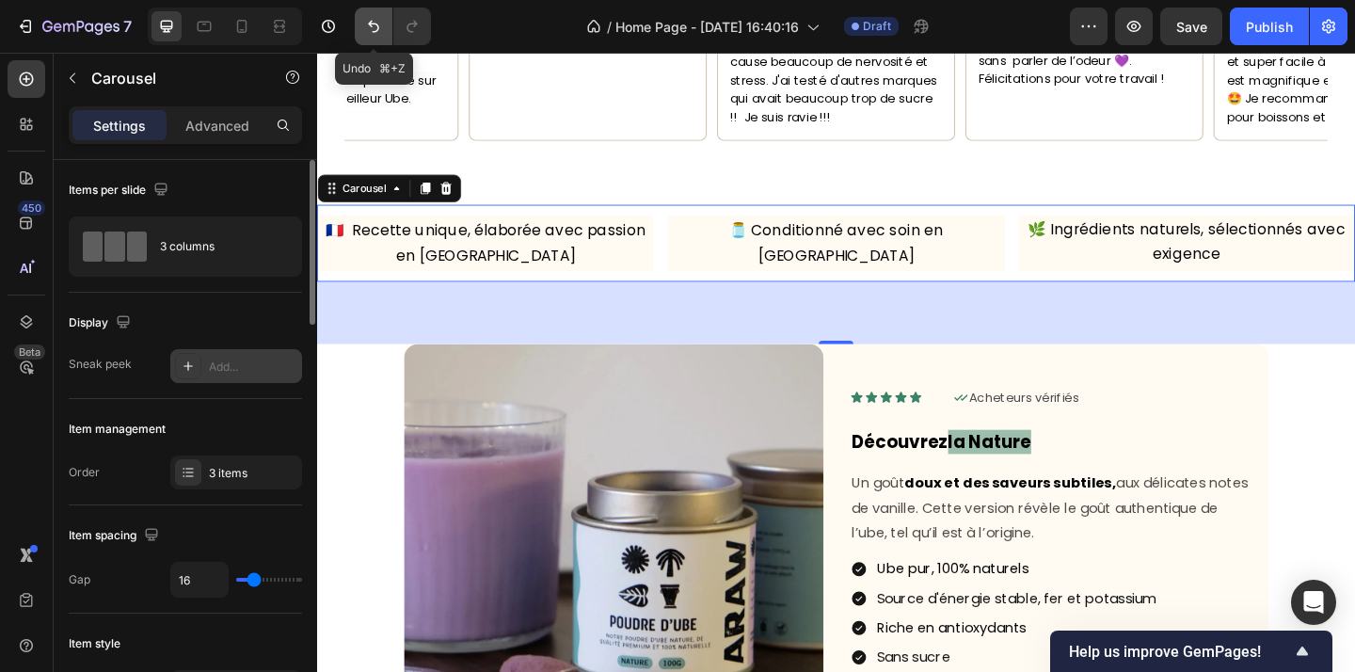
click at [374, 19] on icon "Undo/Redo" at bounding box center [373, 26] width 19 height 19
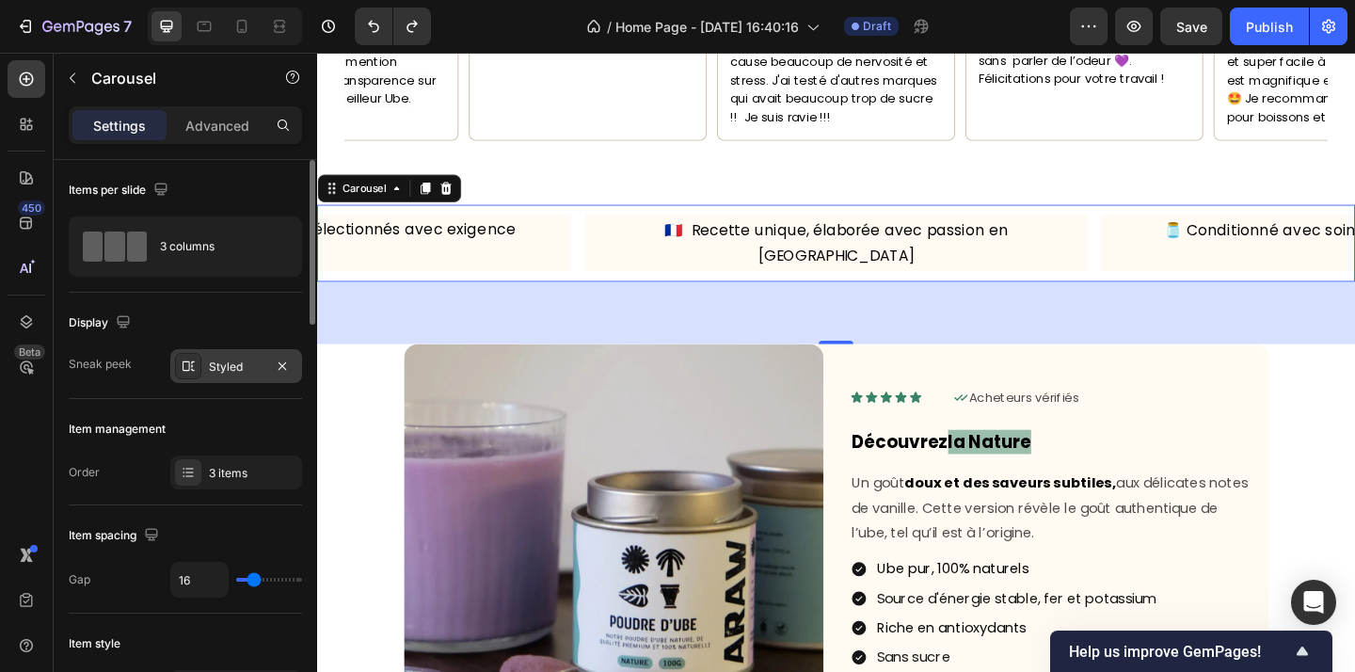
click at [231, 372] on div "Styled" at bounding box center [236, 366] width 55 height 17
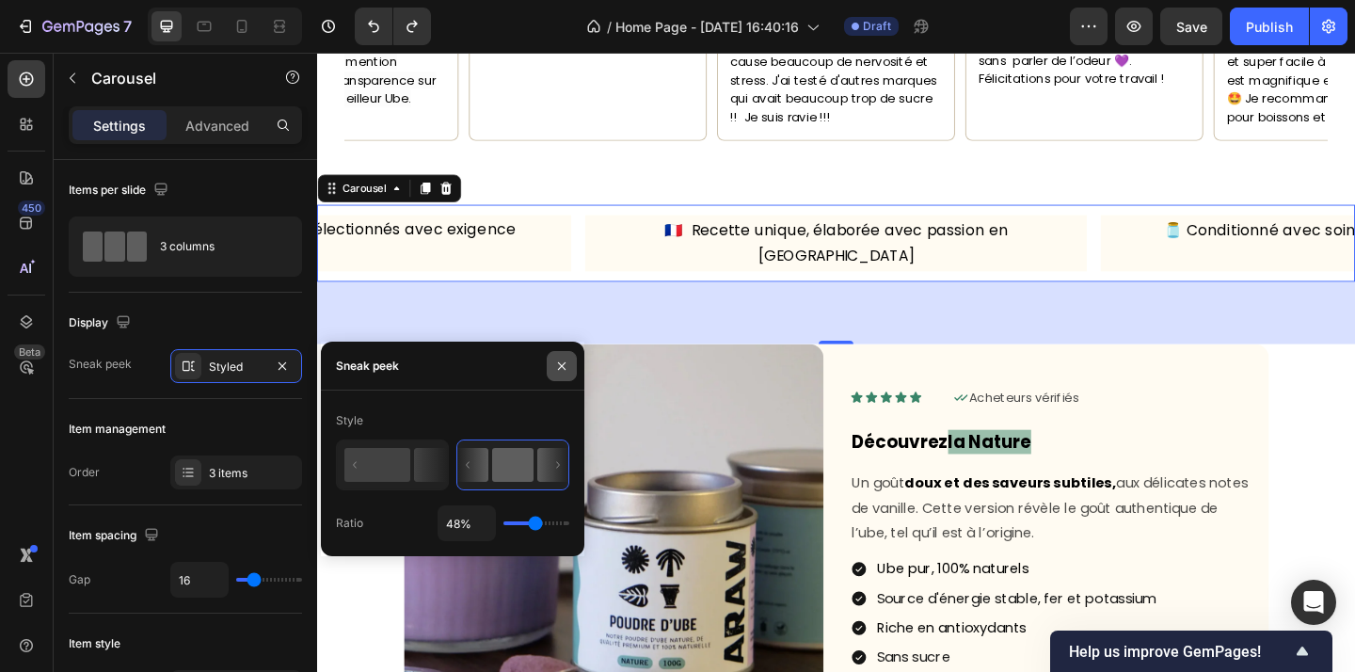
click at [561, 363] on icon "button" at bounding box center [561, 365] width 15 height 15
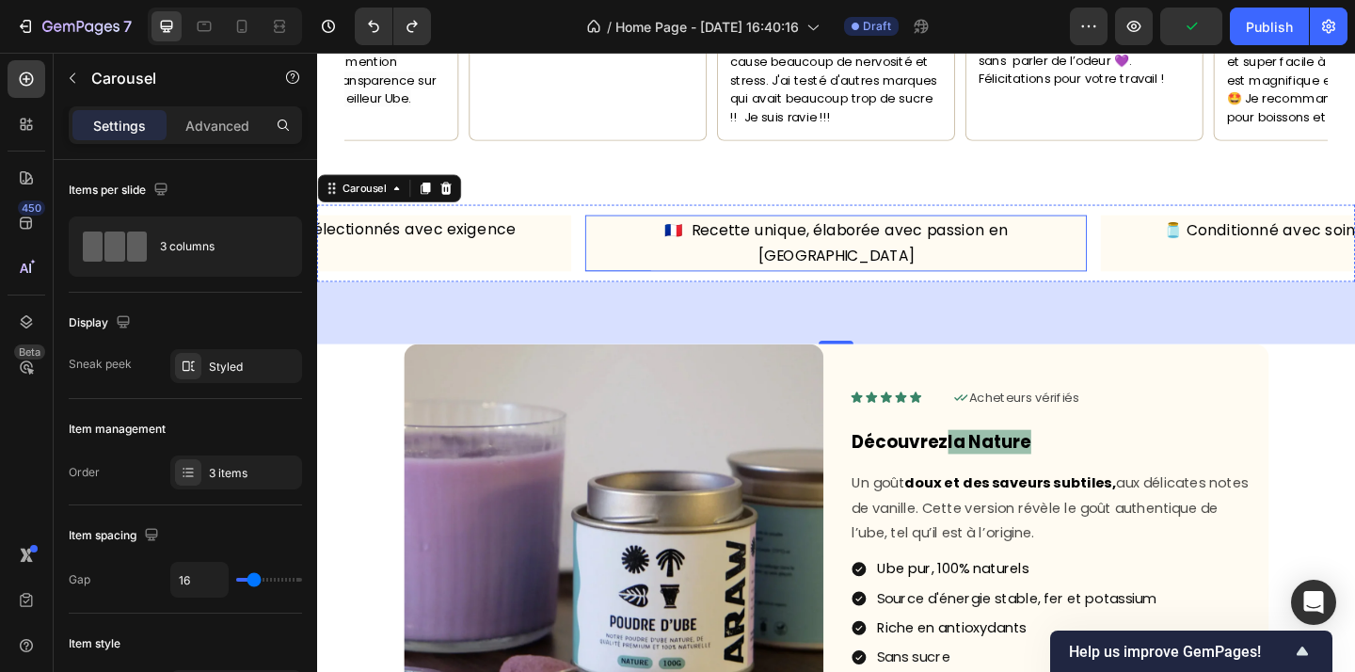
click at [627, 231] on p "🇫🇷 Recette unique, élaborée avec passion en [GEOGRAPHIC_DATA]" at bounding box center [882, 259] width 542 height 57
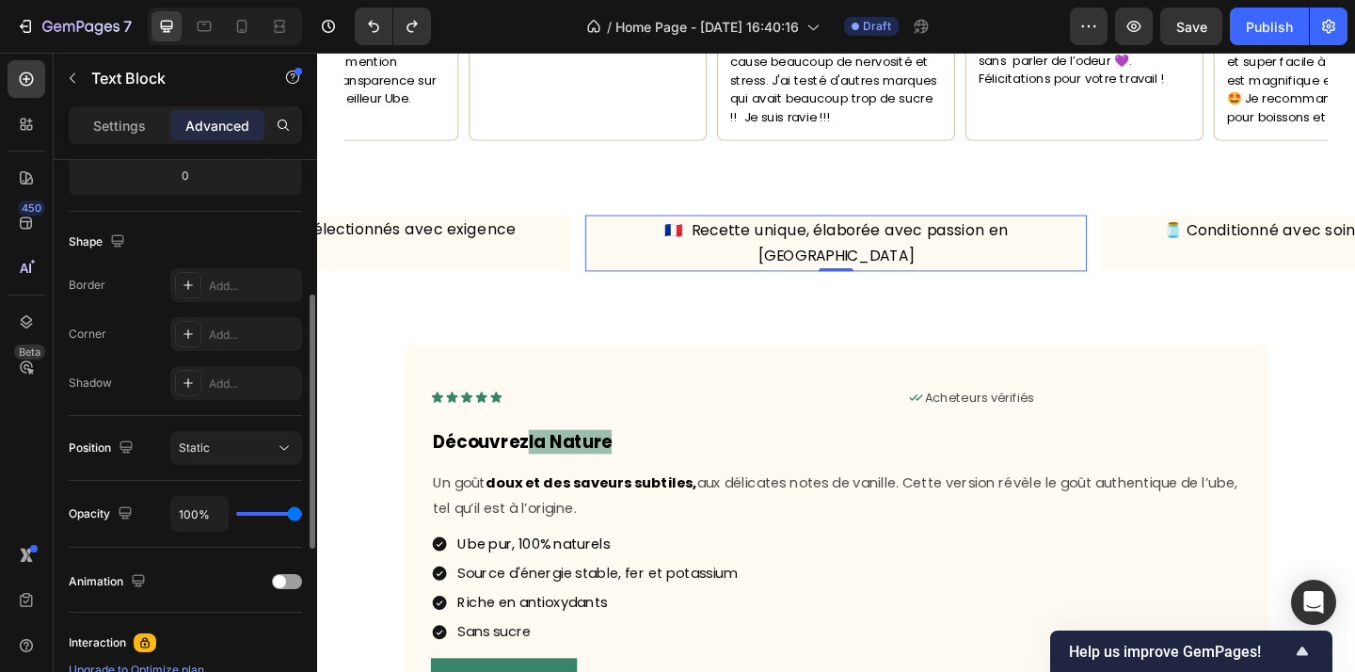
scroll to position [472, 0]
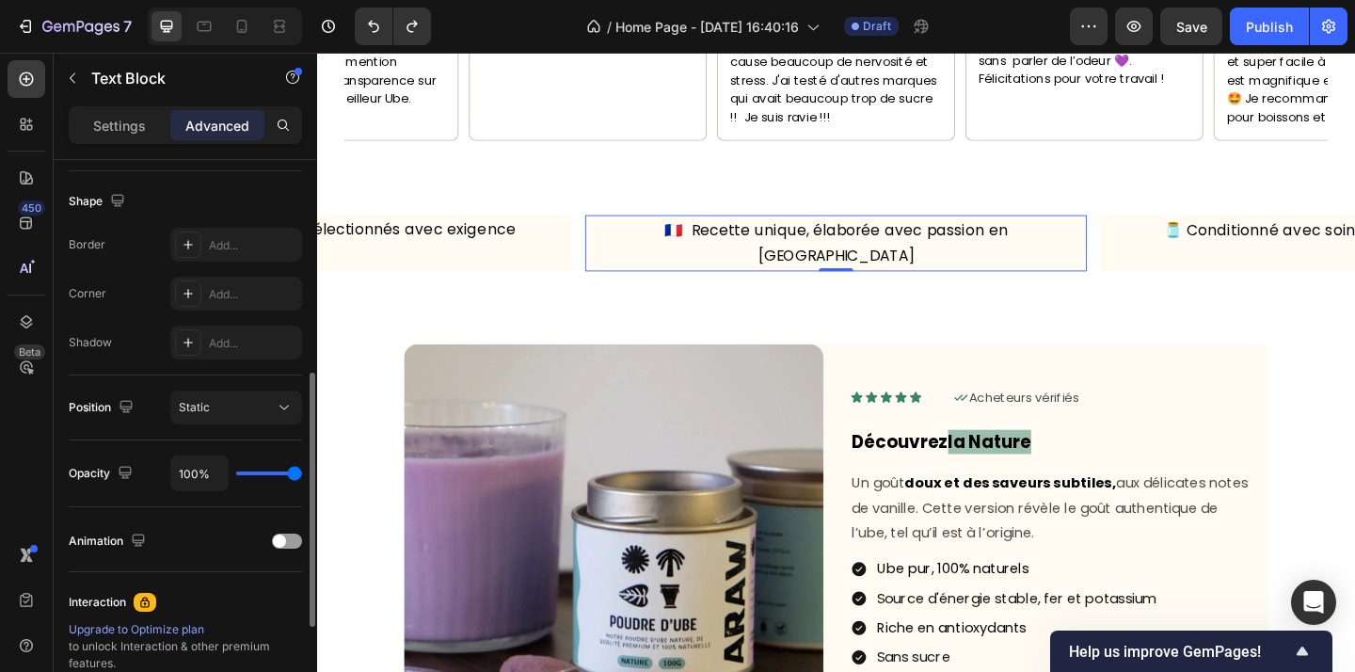
type input "0%"
type input "0"
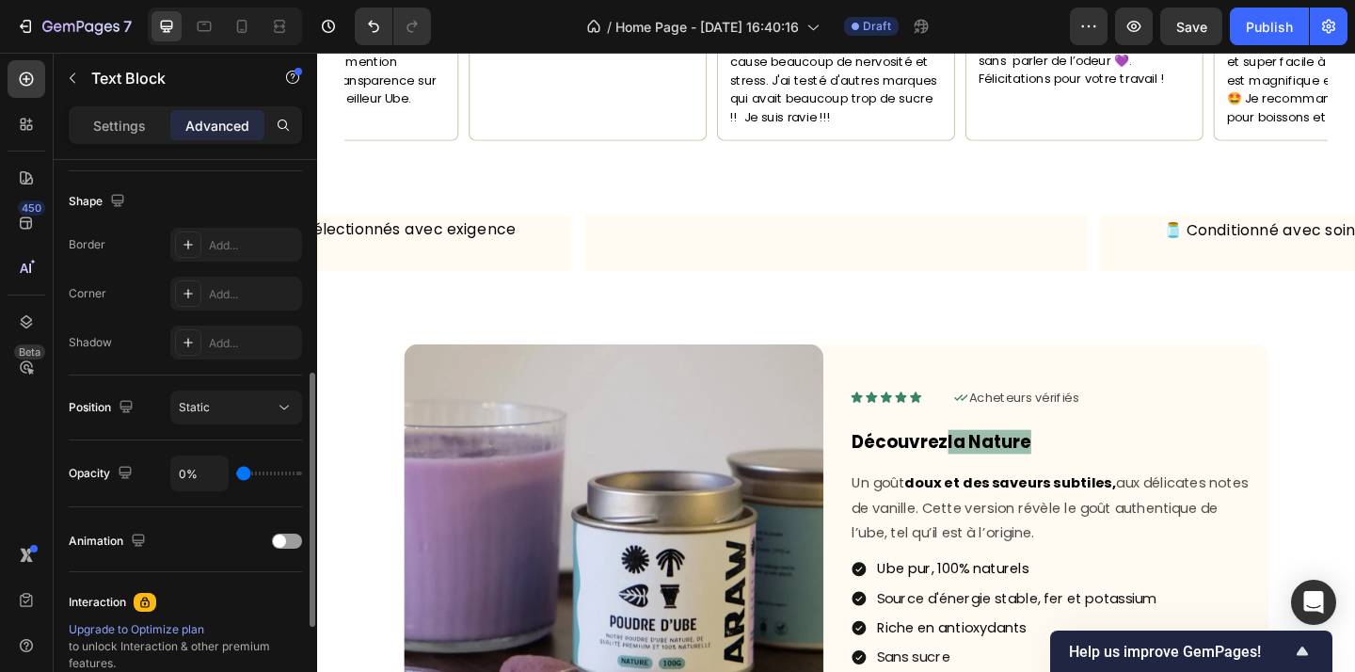
type input "71%"
type input "71"
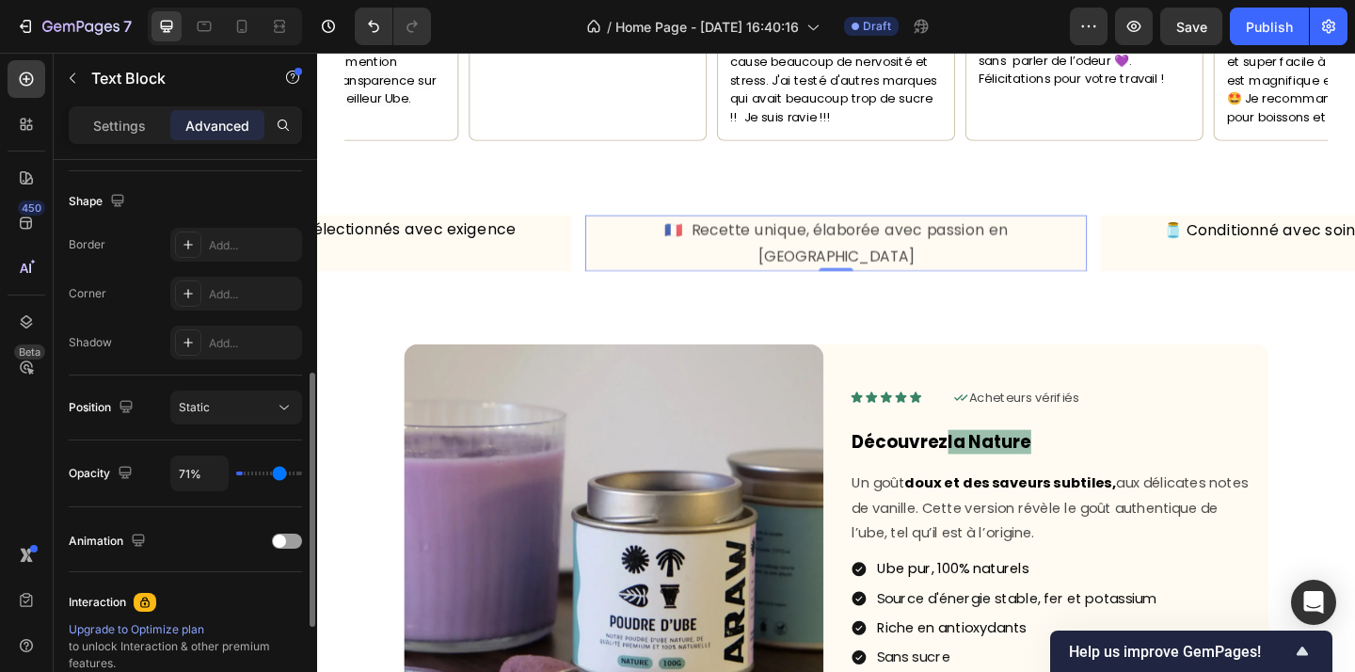
type input "100%"
type input "100"
drag, startPoint x: 294, startPoint y: 472, endPoint x: 401, endPoint y: 477, distance: 107.4
click at [302, 475] on input "range" at bounding box center [269, 473] width 66 height 4
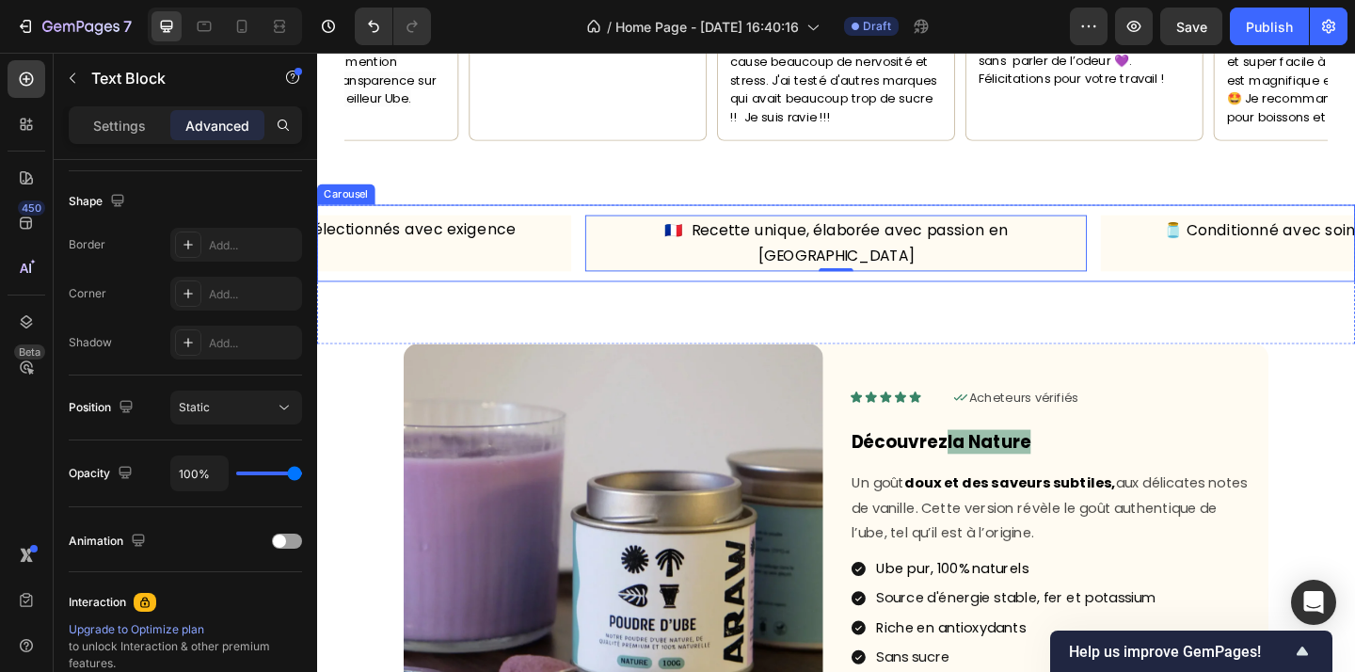
click at [603, 234] on div "🇫🇷 Recette unique, élaborée avec passion en France Text Block 0 🫙 Conditionné a…" at bounding box center [881, 260] width 1129 height 61
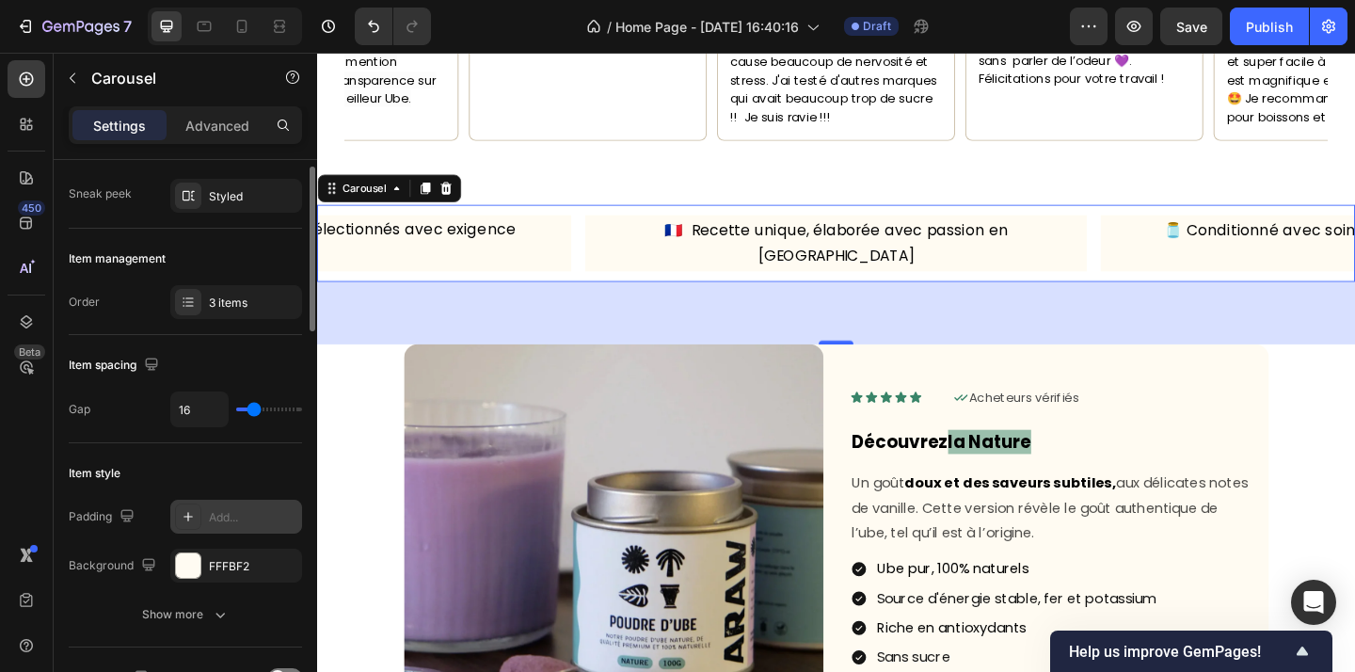
scroll to position [198, 0]
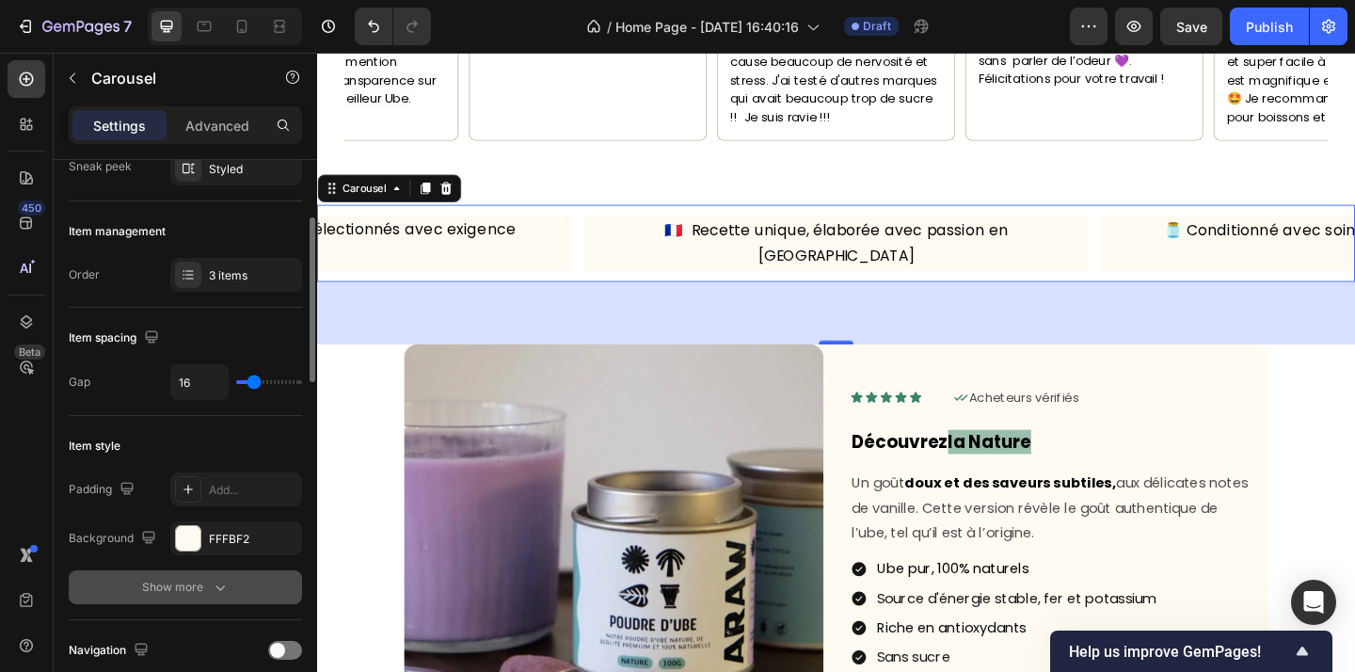
click at [229, 585] on icon "button" at bounding box center [220, 587] width 19 height 19
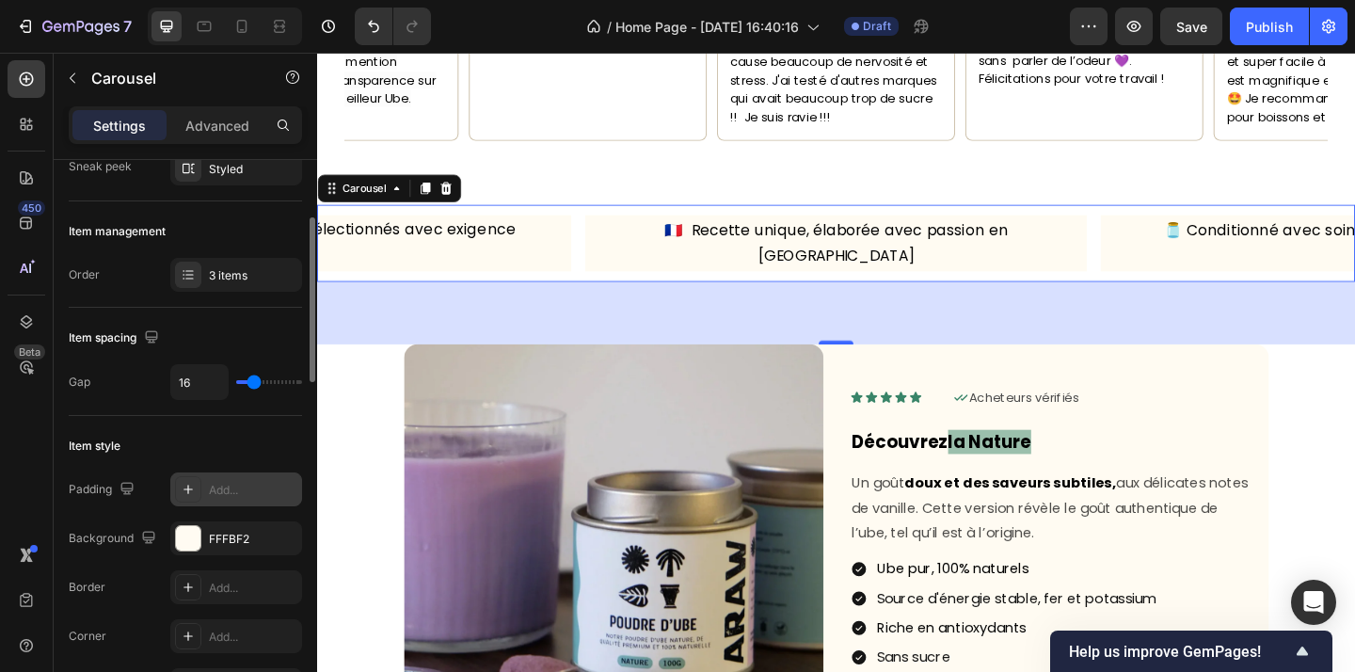
click at [197, 494] on div at bounding box center [188, 489] width 26 height 26
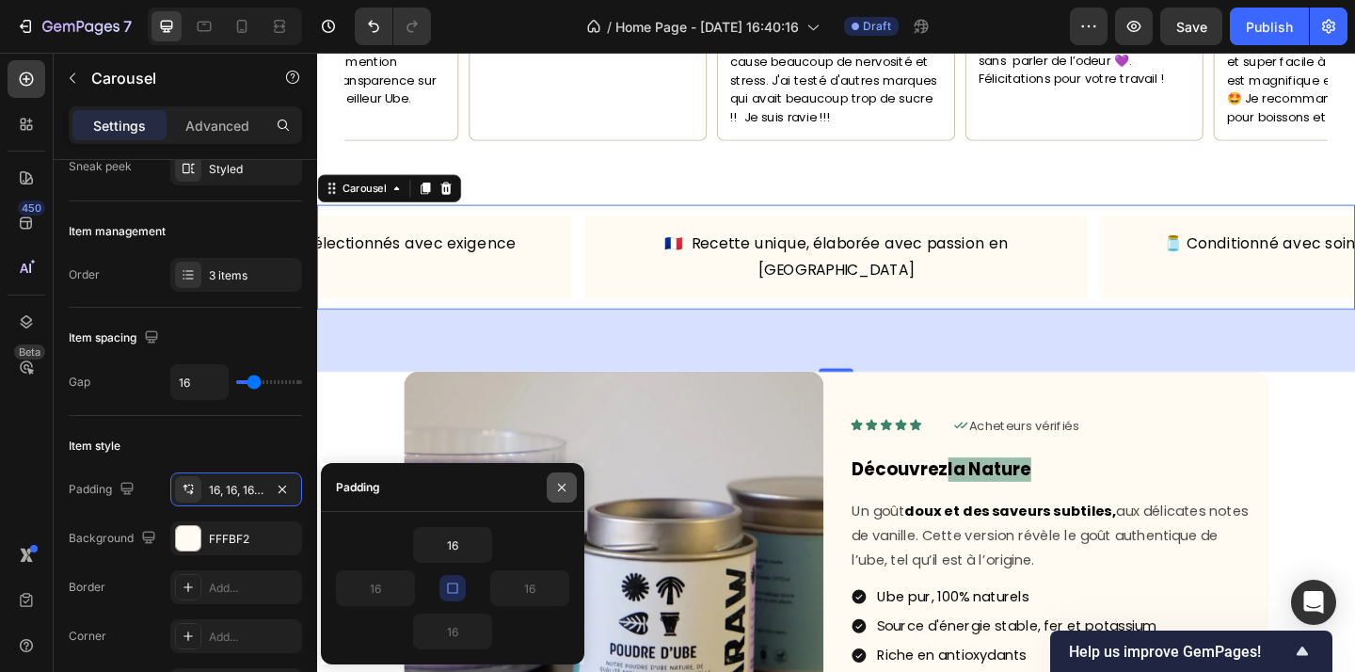
click at [558, 487] on icon "button" at bounding box center [561, 487] width 15 height 15
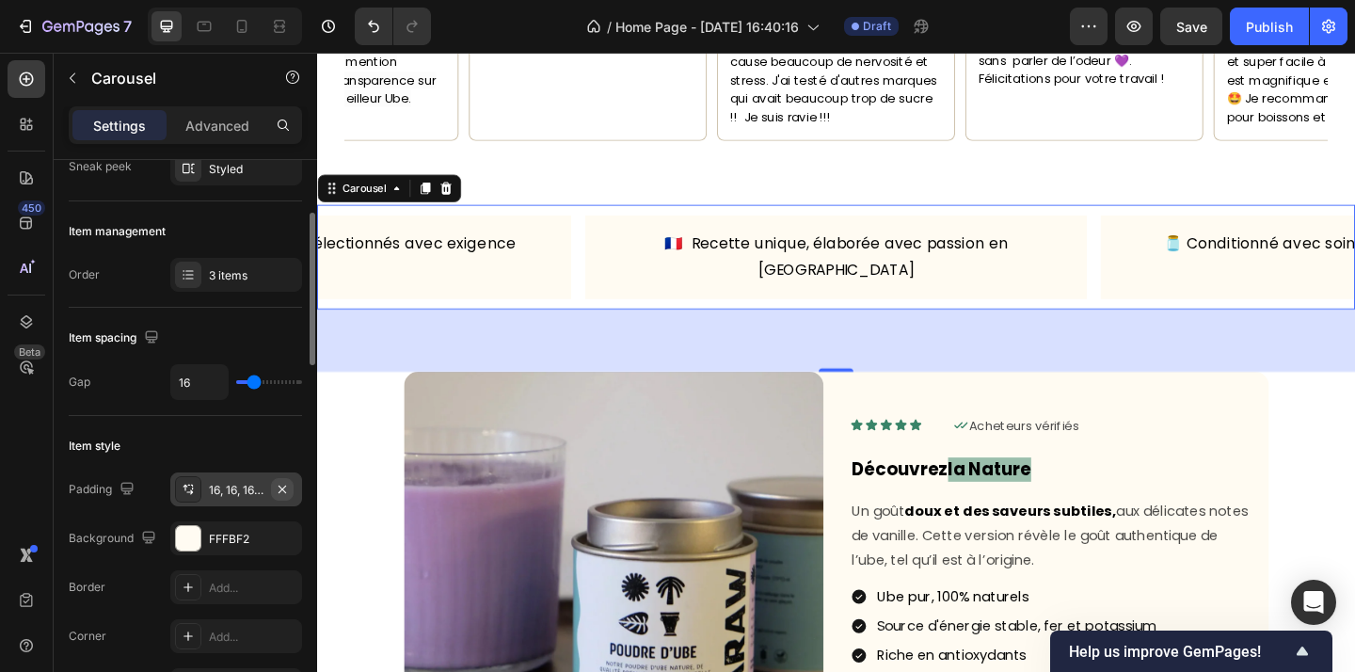
click at [288, 490] on icon "button" at bounding box center [282, 489] width 15 height 15
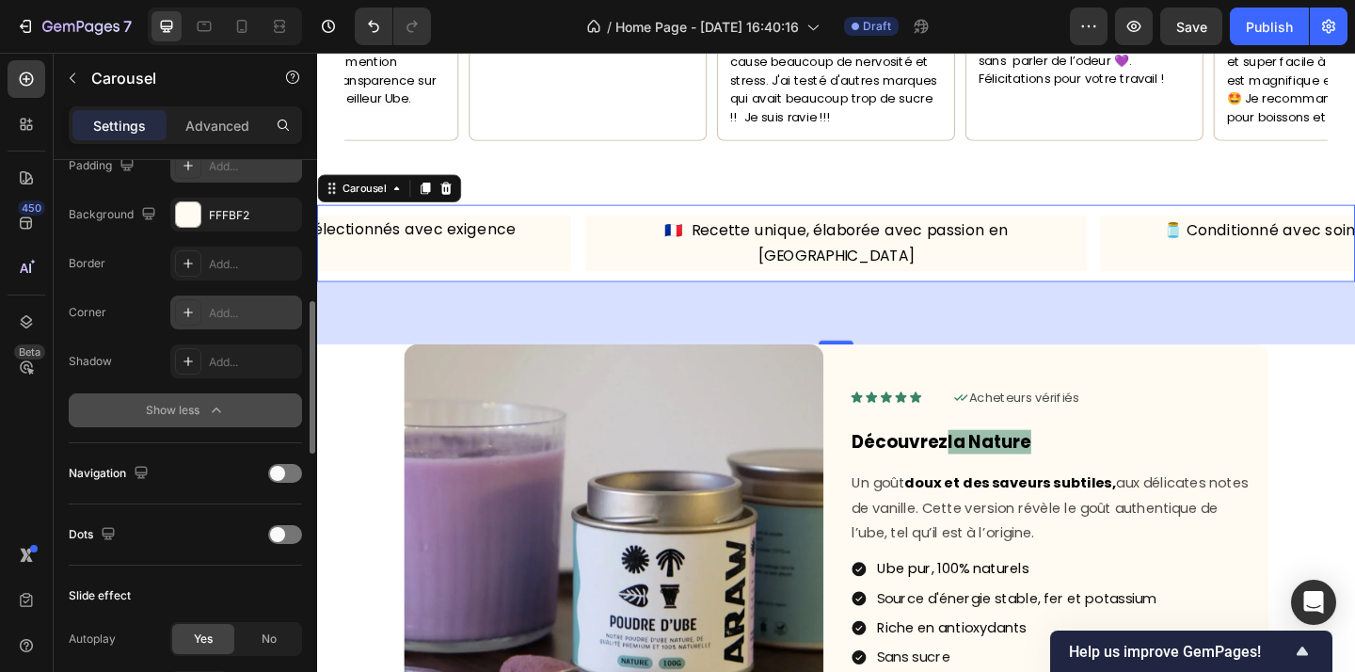
scroll to position [523, 0]
click at [285, 475] on div at bounding box center [285, 471] width 34 height 19
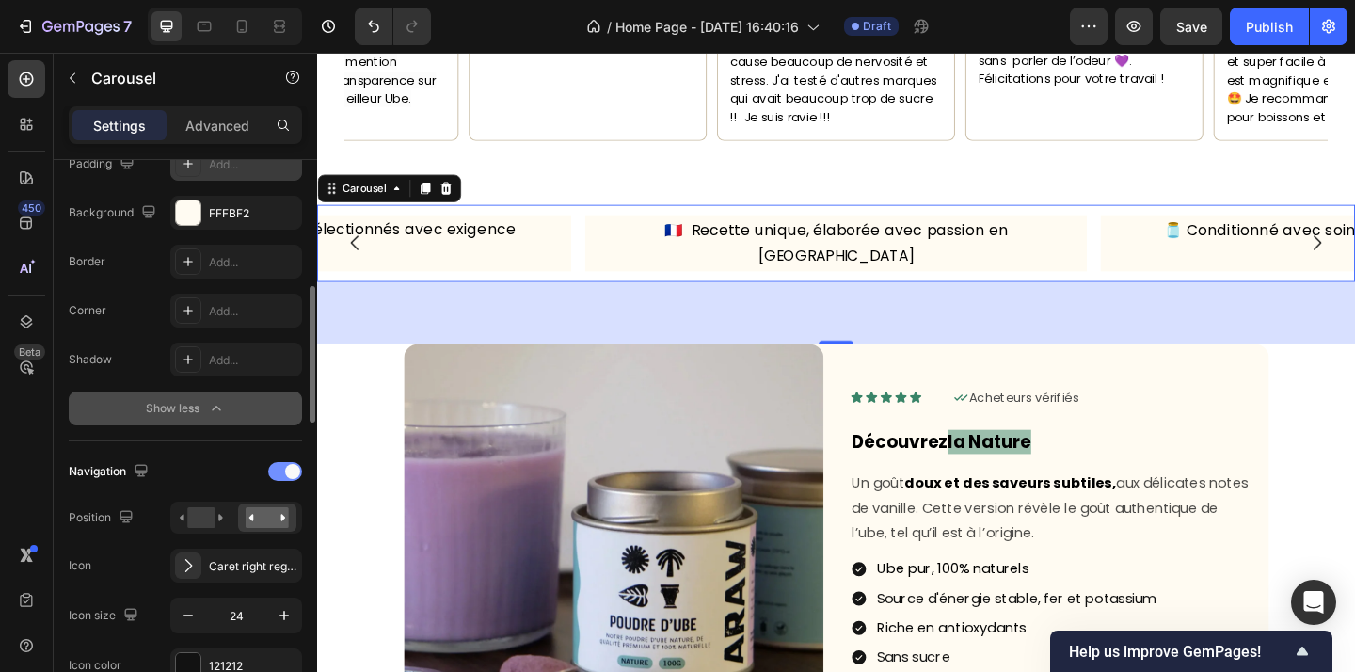
click at [285, 475] on div at bounding box center [285, 471] width 34 height 19
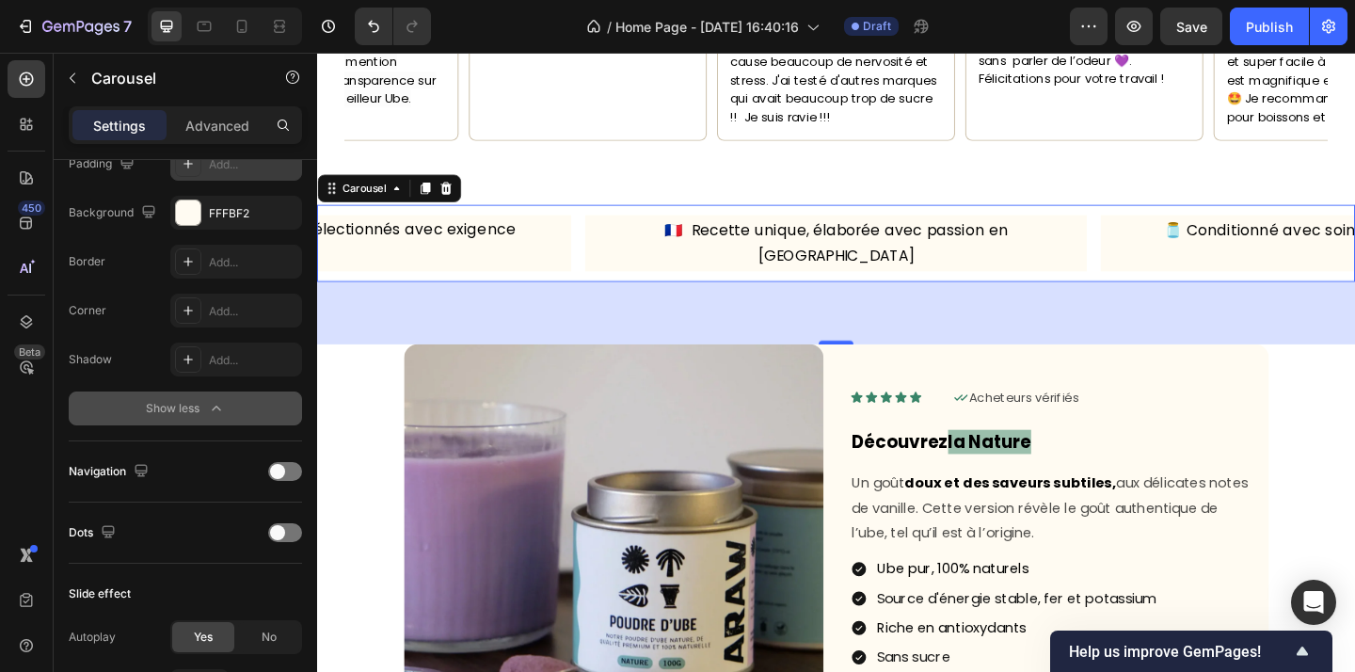
click at [1163, 230] on div "🇫🇷 Recette unique, élaborée avec passion en France Text Block 🫙 Conditionné ave…" at bounding box center [881, 260] width 1129 height 61
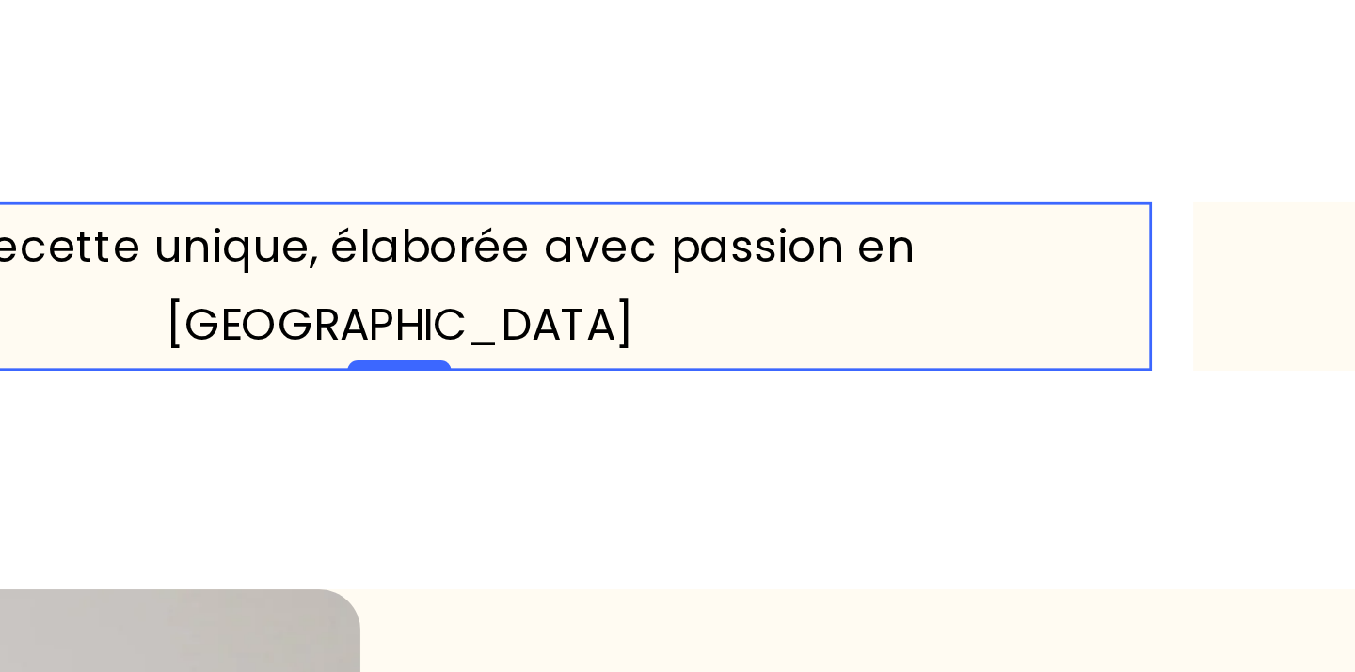
scroll to position [0, 0]
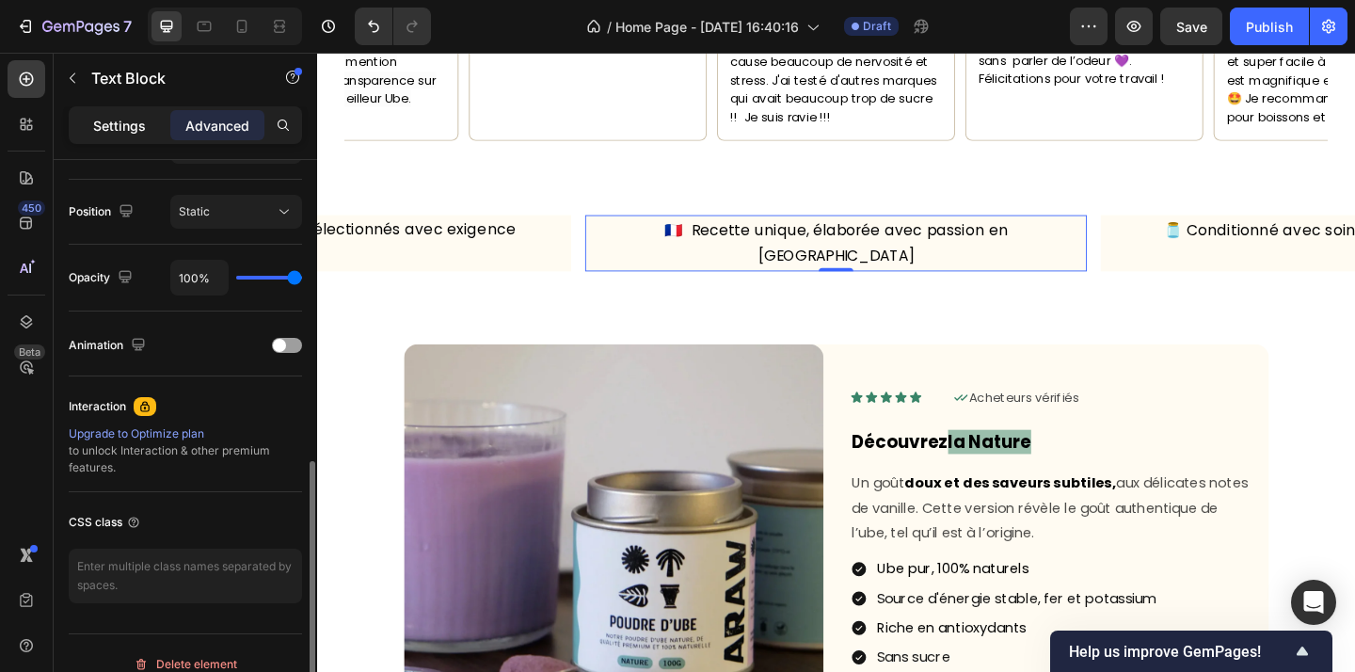
click at [119, 134] on p "Settings" at bounding box center [119, 126] width 53 height 20
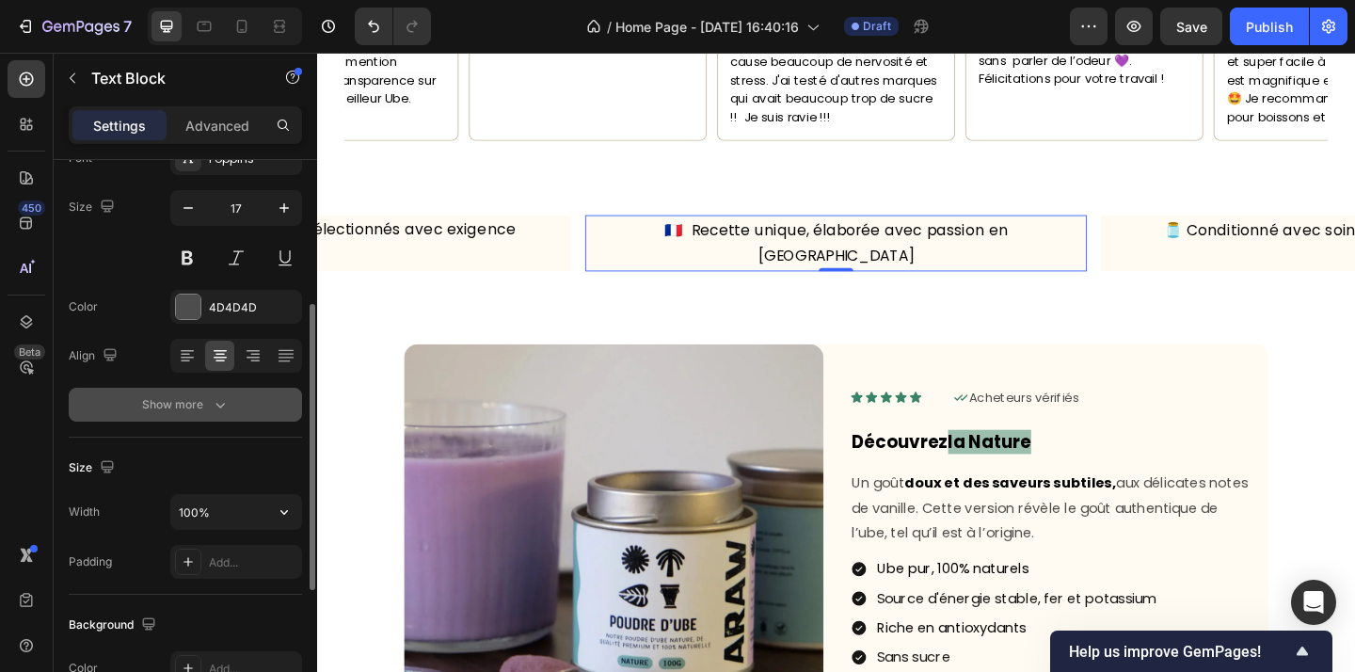
scroll to position [181, 0]
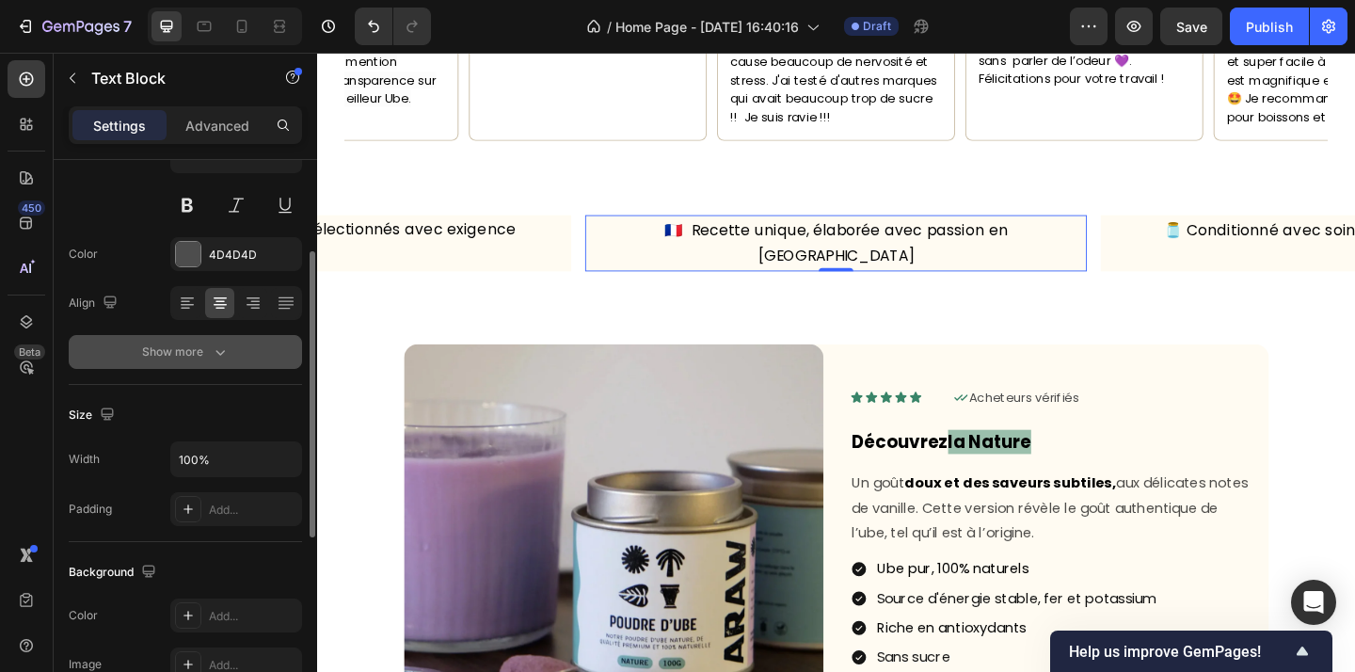
click at [227, 361] on button "Show more" at bounding box center [185, 352] width 233 height 34
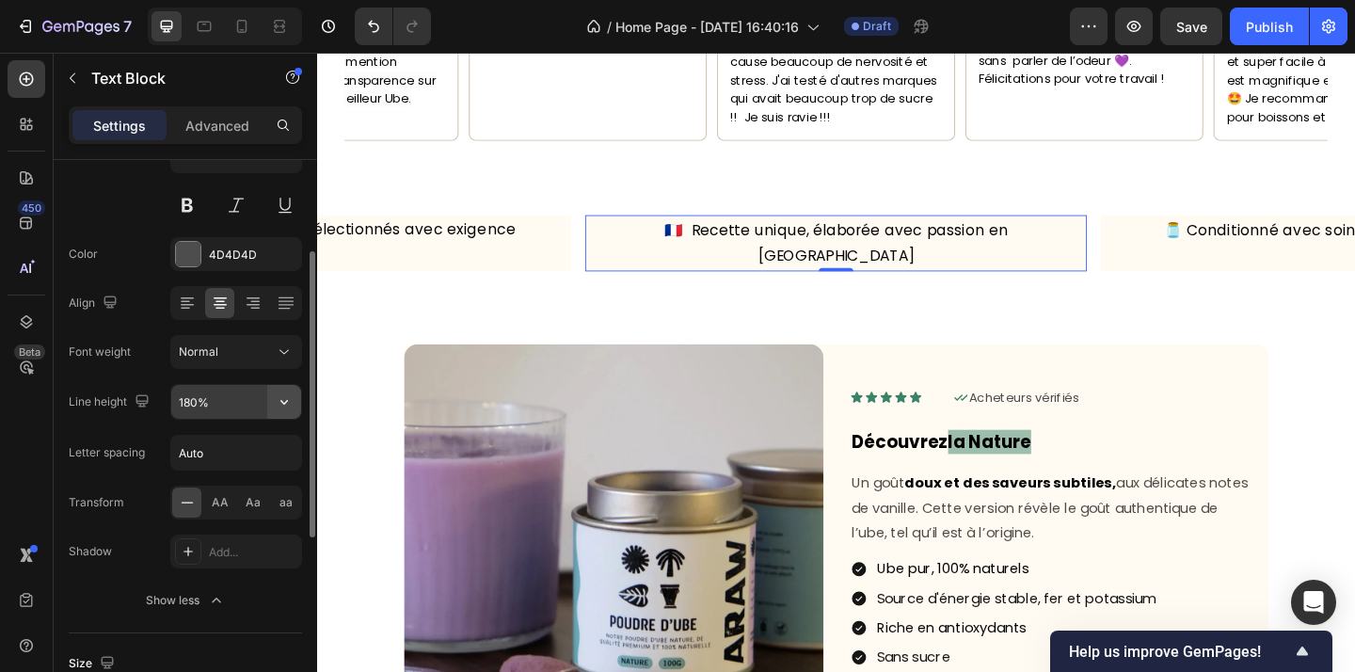
click at [280, 404] on icon "button" at bounding box center [284, 401] width 19 height 19
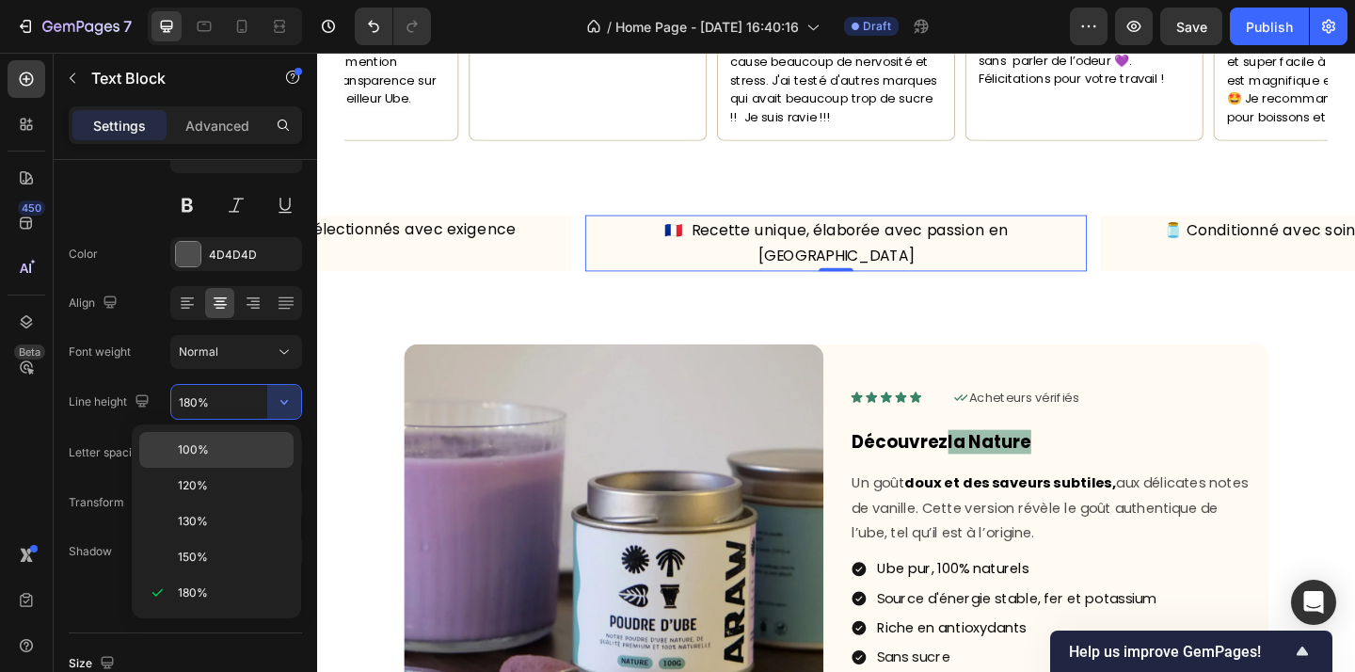
click at [215, 455] on p "100%" at bounding box center [231, 449] width 107 height 17
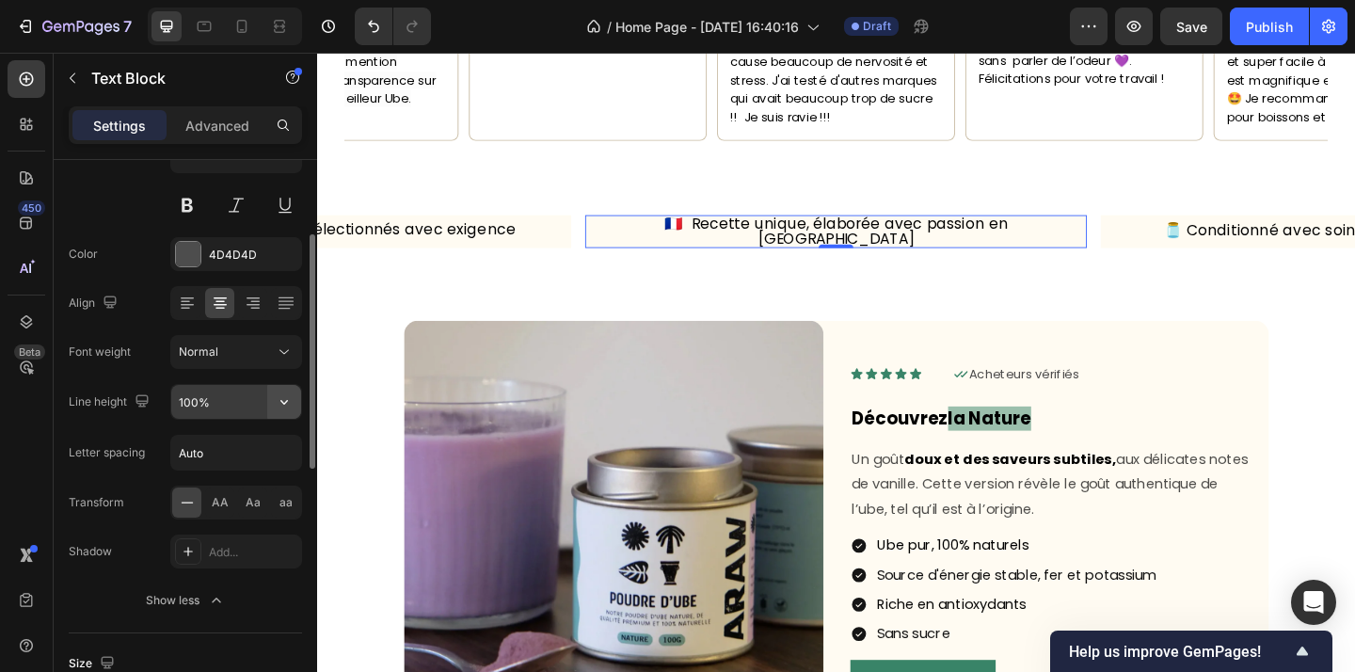
click at [289, 405] on icon "button" at bounding box center [284, 401] width 19 height 19
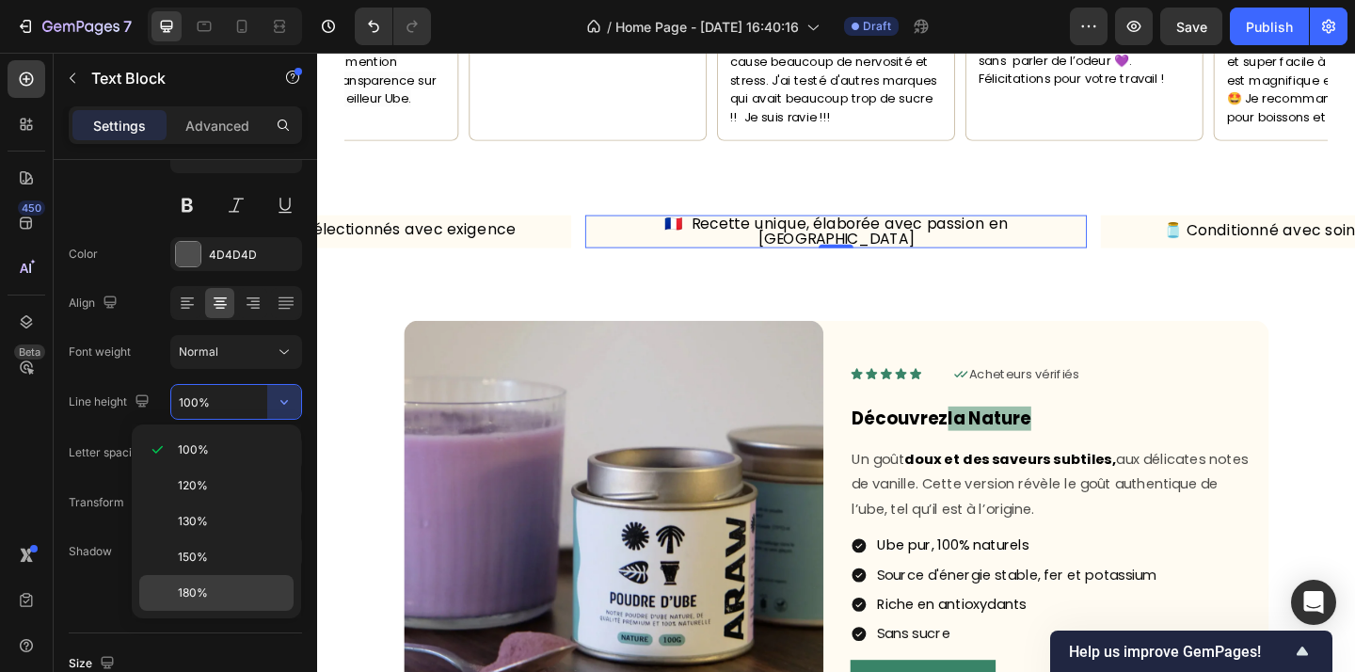
click at [229, 577] on div "180%" at bounding box center [216, 593] width 154 height 36
type input "180%"
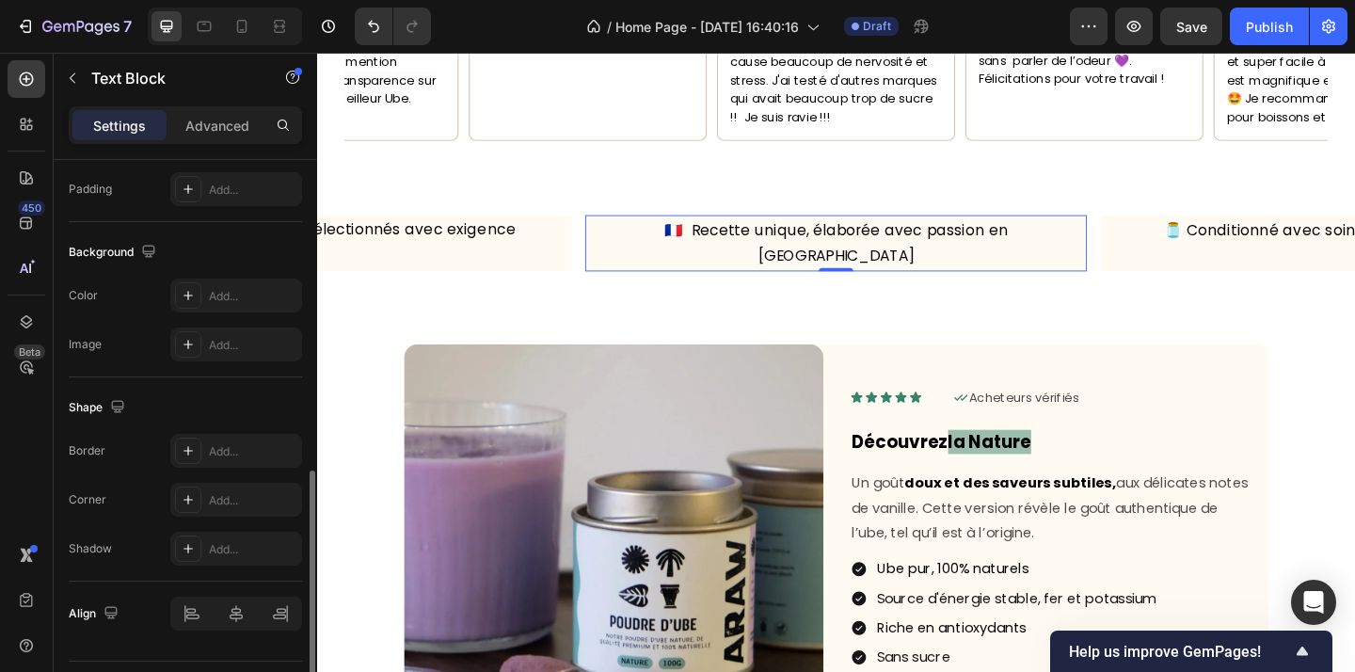
scroll to position [798, 0]
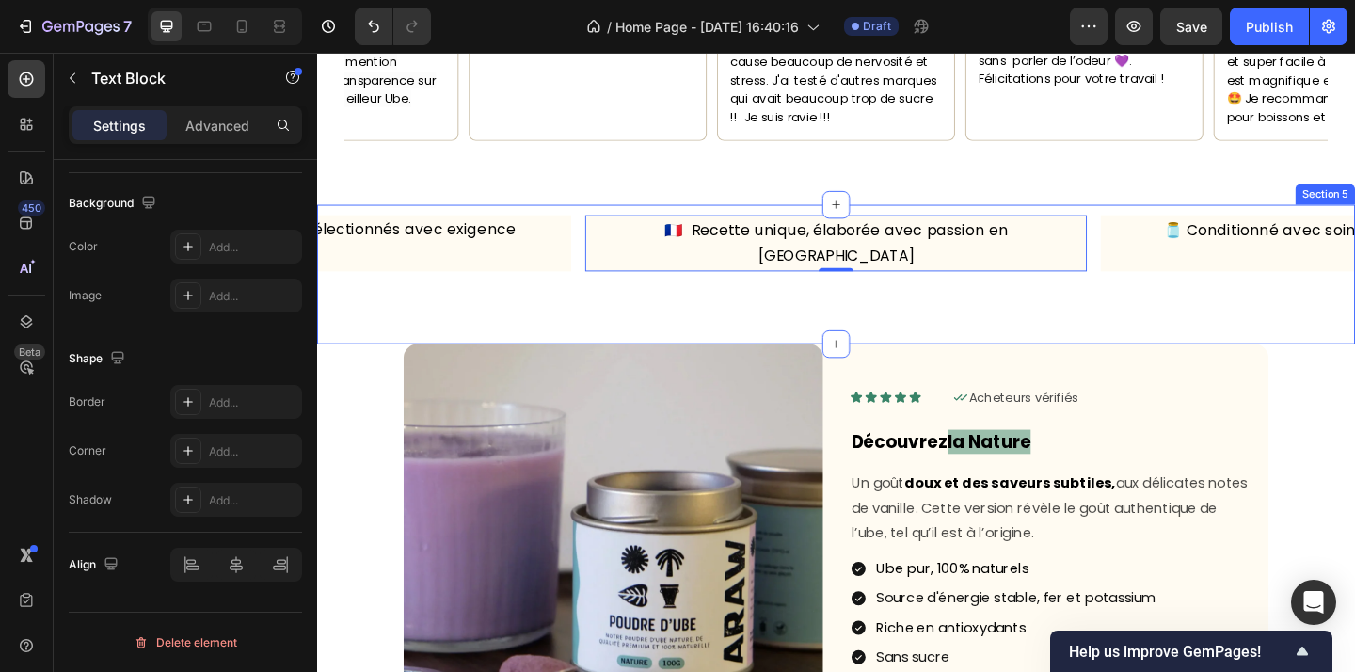
click at [931, 276] on div "🇫🇷 Recette unique, élaborée avec passion en France Text Block 0 🫙 Conditionné a…" at bounding box center [881, 293] width 1129 height 151
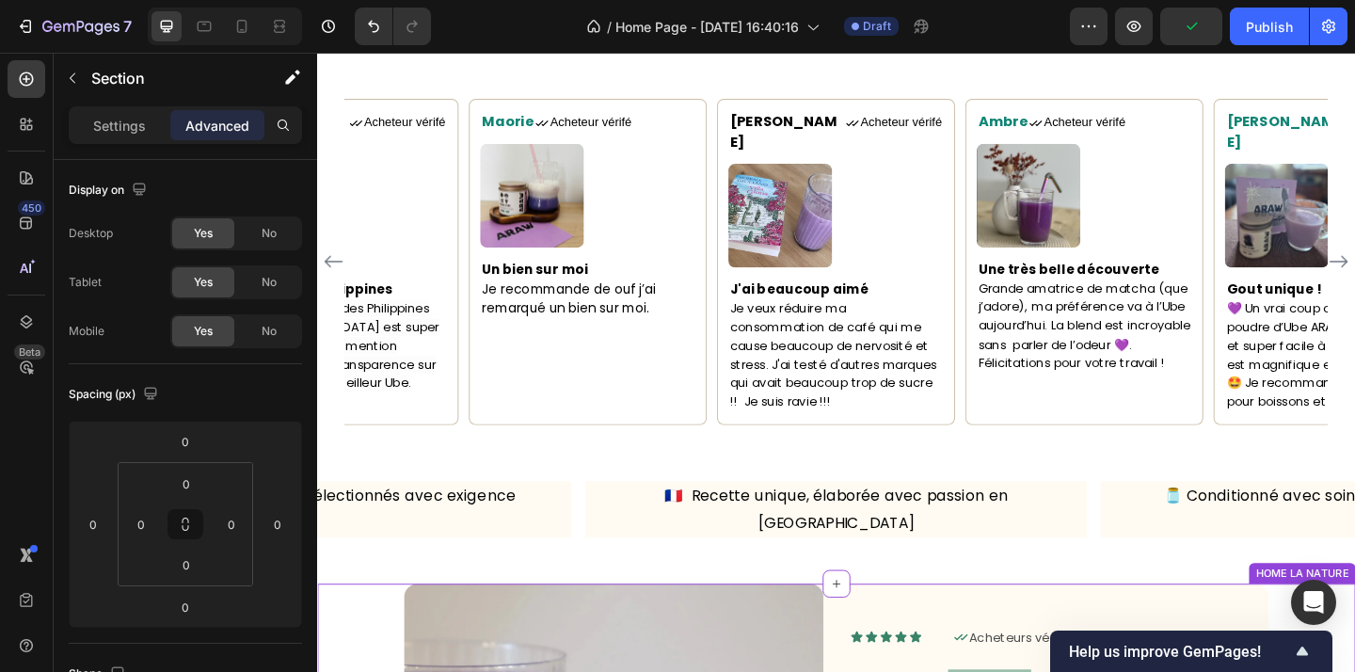
scroll to position [1567, 0]
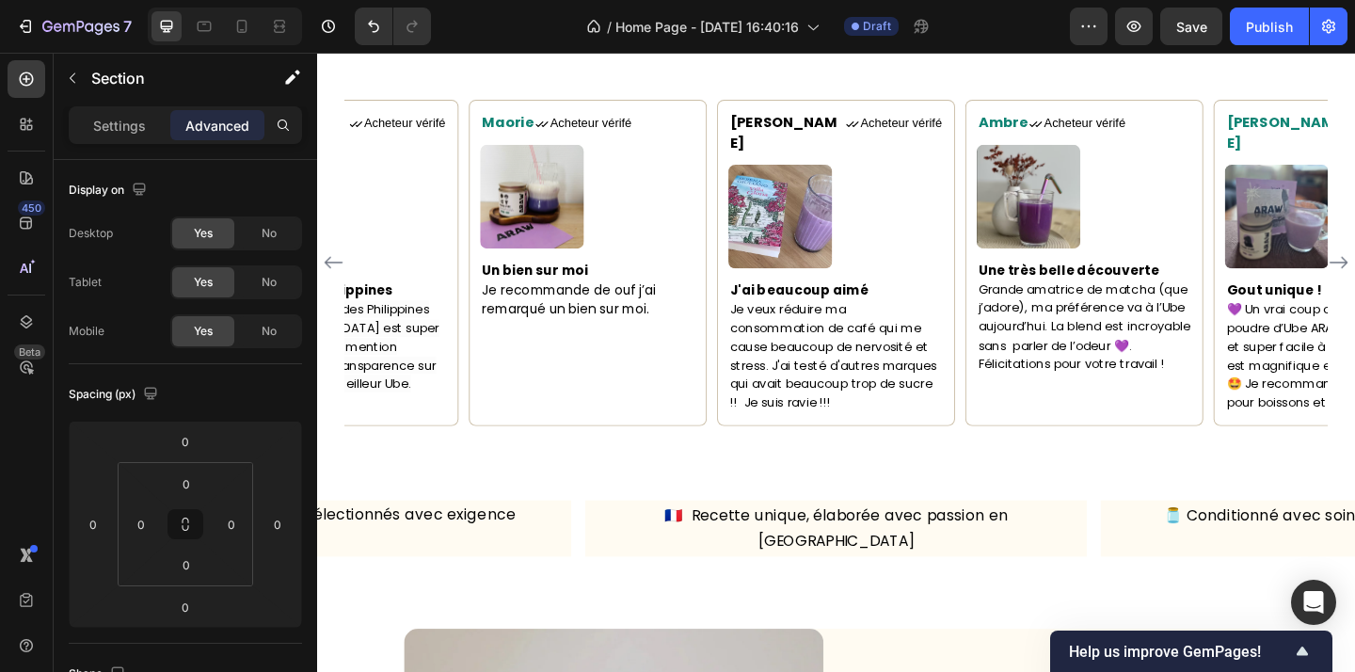
click at [1036, 613] on div "🇫🇷 Recette unique, élaborée avec passion en France Text Block 🫙 Conditionné ave…" at bounding box center [881, 603] width 1129 height 151
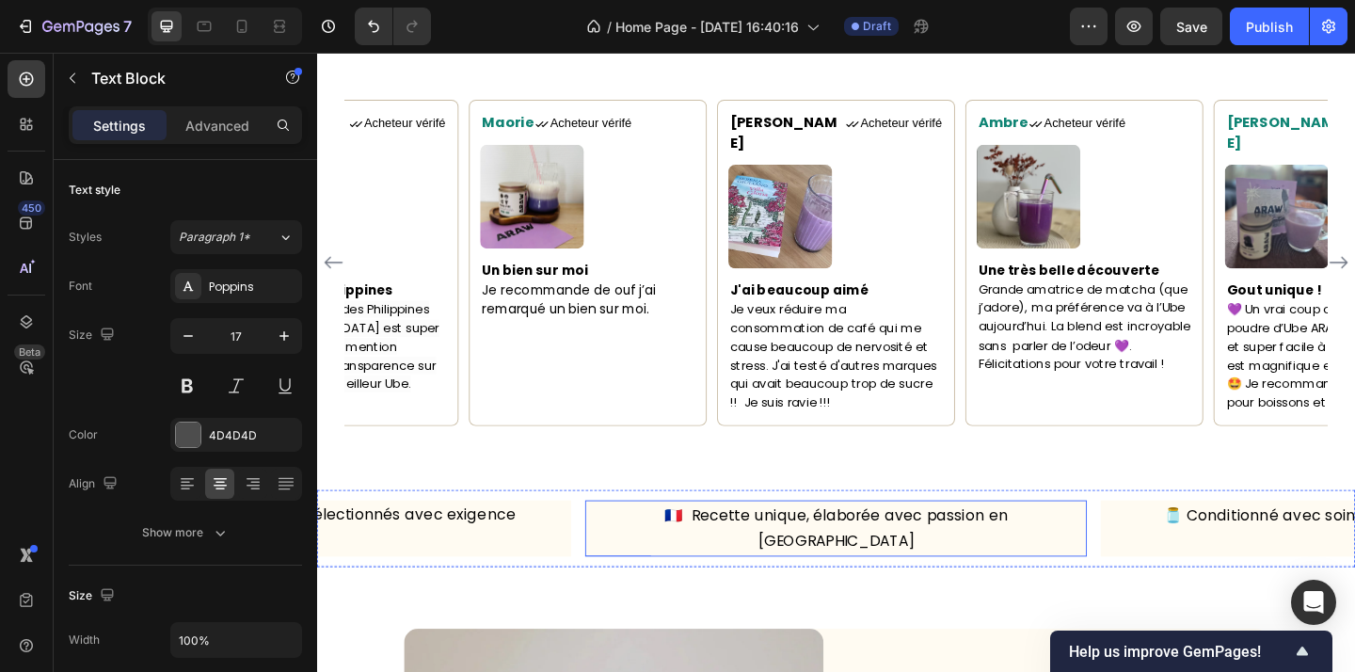
click at [1151, 544] on p "🇫🇷 Recette unique, élaborée avec passion en [GEOGRAPHIC_DATA]" at bounding box center [882, 569] width 542 height 57
click at [1155, 547] on div "🇫🇷 Recette unique, élaborée avec passion en France Text Block 0 🫙 Conditionné a…" at bounding box center [881, 569] width 1129 height 61
click at [1161, 550] on div "🇫🇷 Recette unique, élaborée avec passion en France Text Block 0 🫙 Conditionné a…" at bounding box center [881, 569] width 1129 height 61
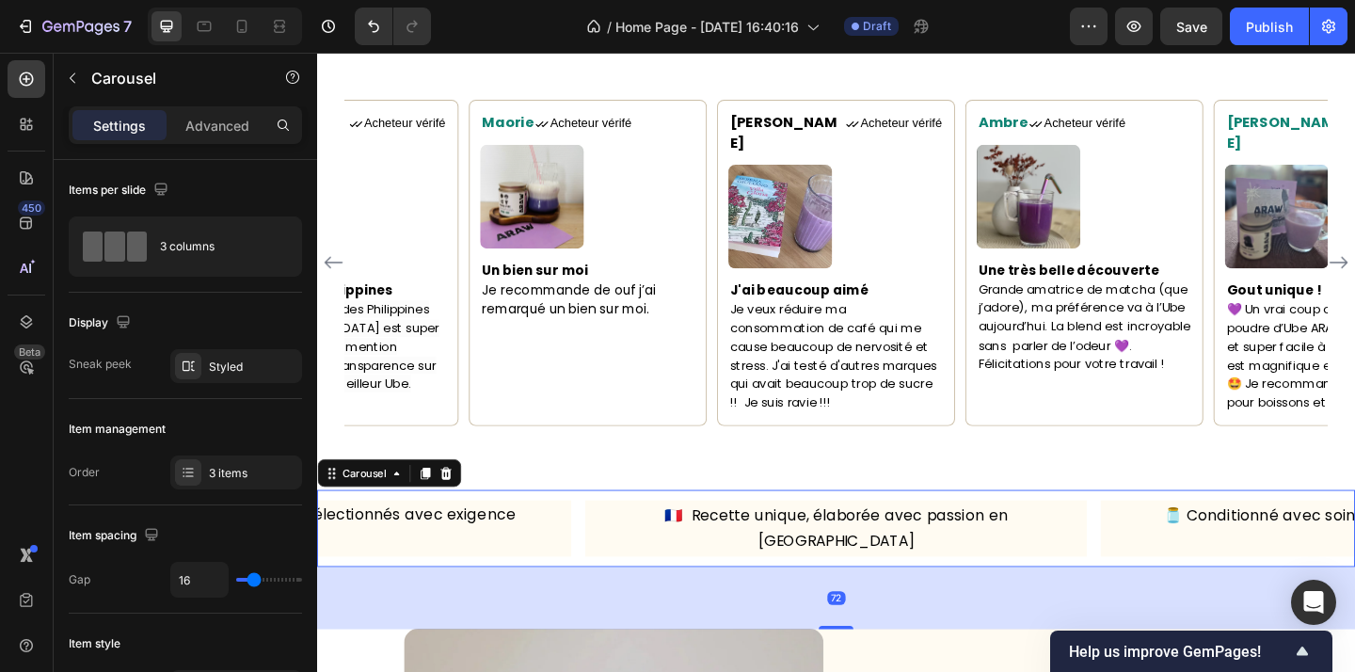
click at [1169, 539] on div "🇫🇷 Recette unique, élaborée avec passion en France Text Block 🫙 Conditionné ave…" at bounding box center [881, 569] width 1129 height 61
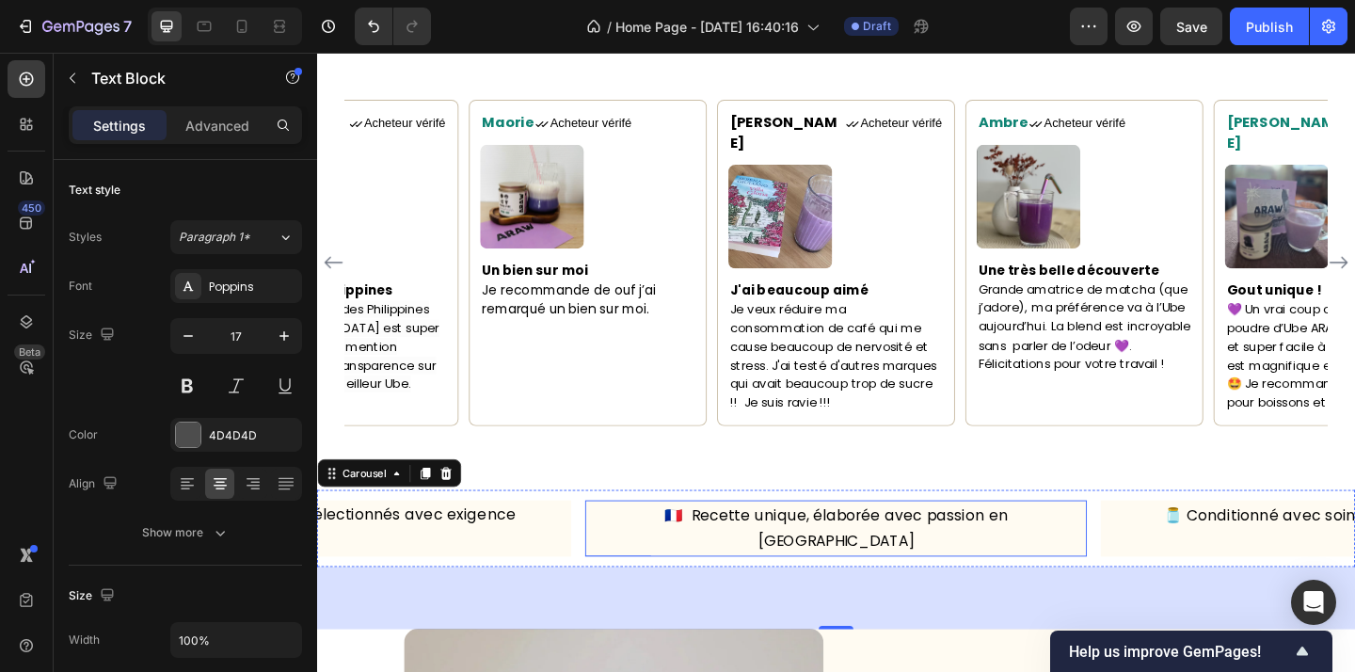
click at [1119, 541] on p "🇫🇷 Recette unique, élaborée avec passion en [GEOGRAPHIC_DATA]" at bounding box center [882, 569] width 542 height 57
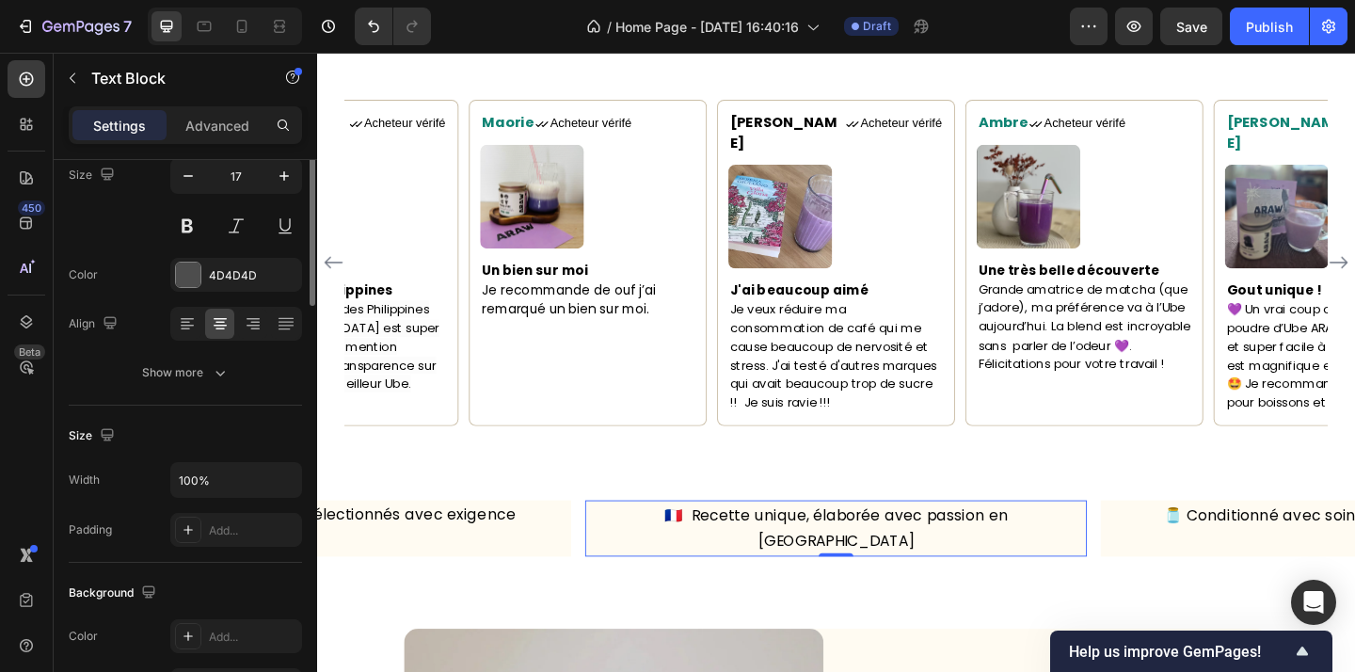
scroll to position [218, 0]
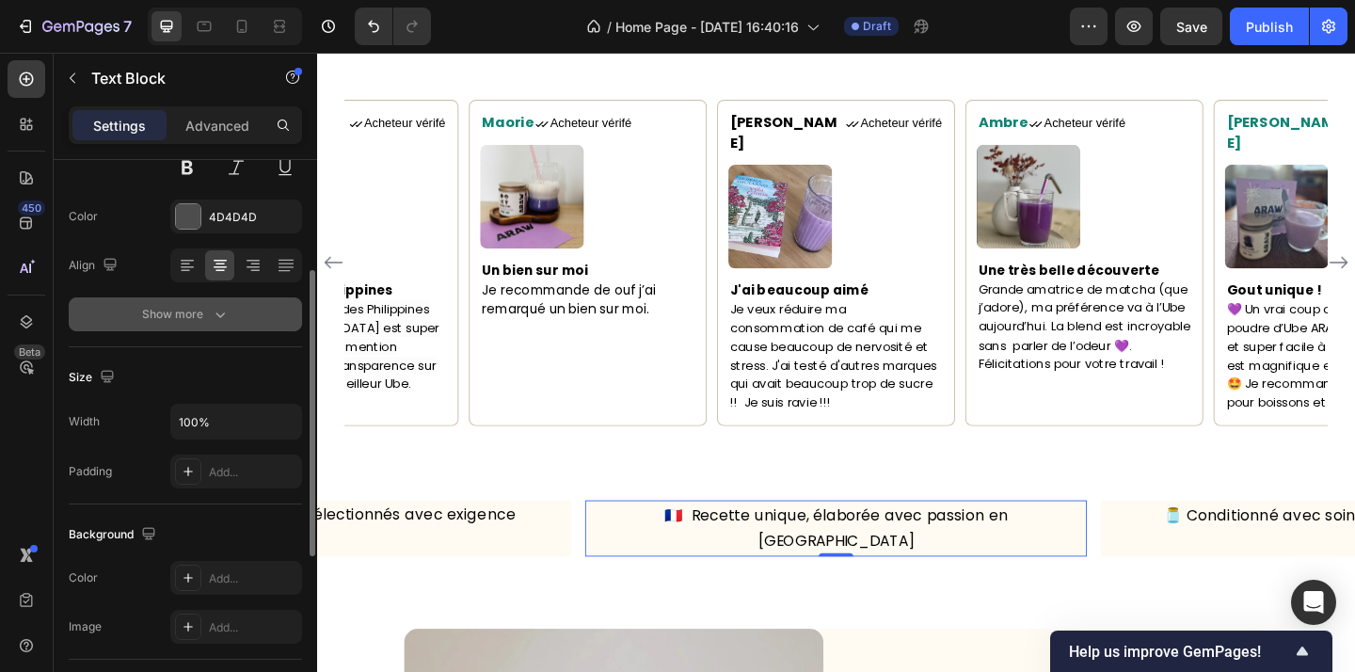
click at [211, 309] on icon "button" at bounding box center [220, 314] width 19 height 19
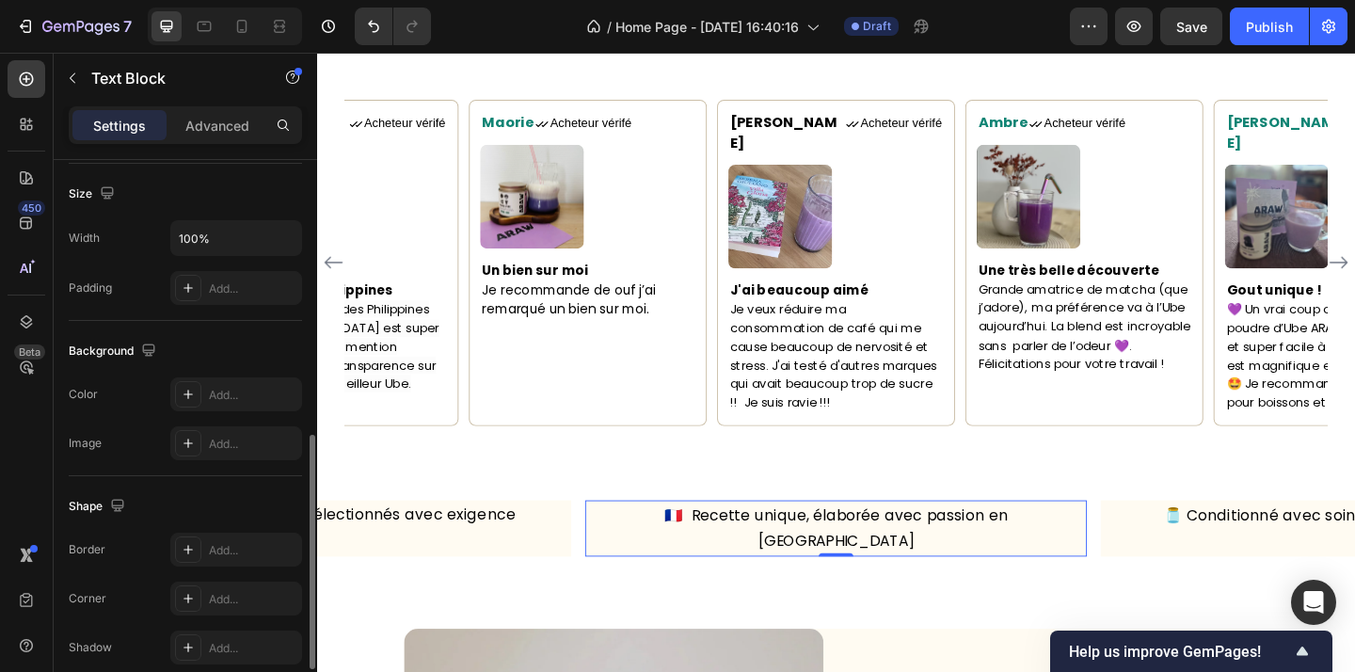
scroll to position [798, 0]
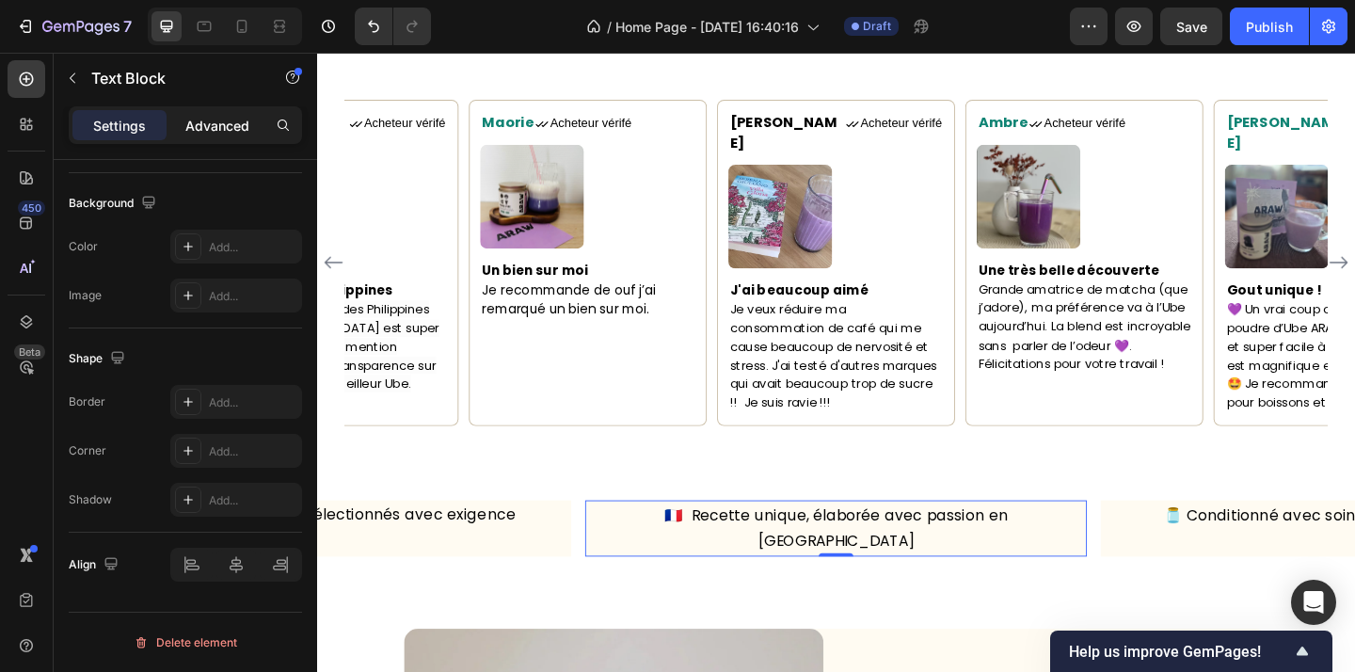
click at [226, 121] on p "Advanced" at bounding box center [217, 126] width 64 height 20
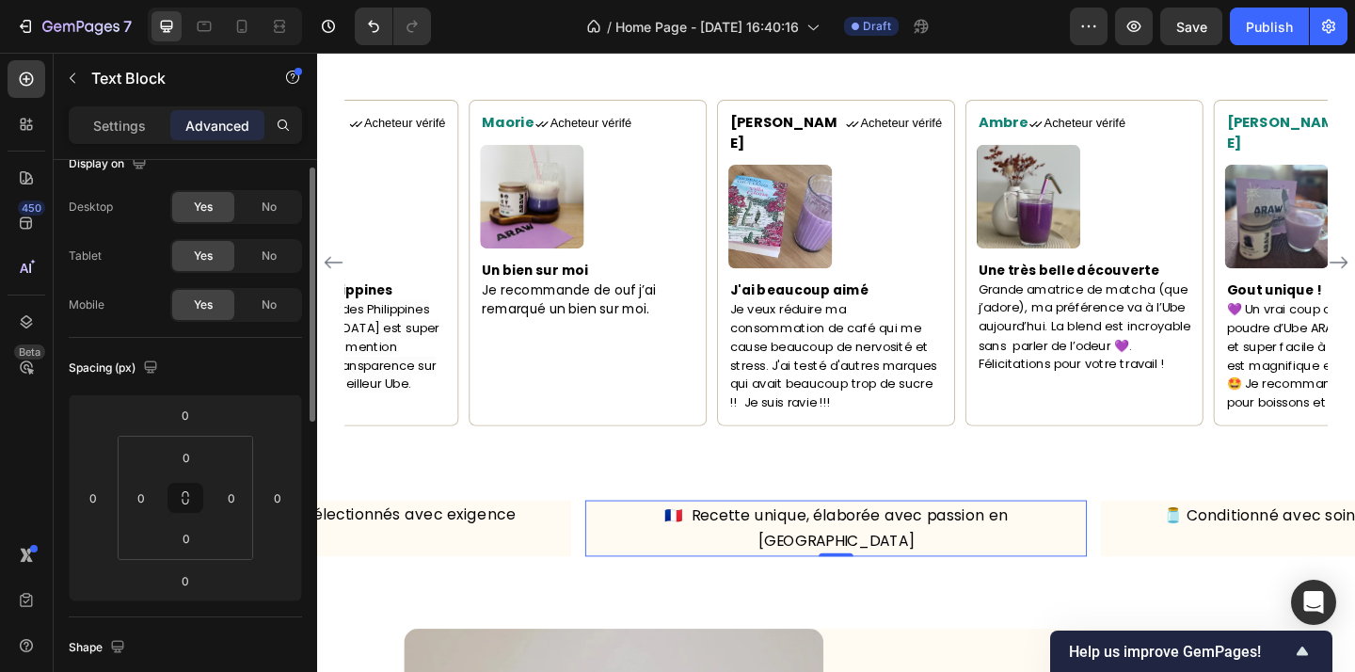
scroll to position [24, 0]
click at [196, 536] on input "0" at bounding box center [186, 541] width 38 height 28
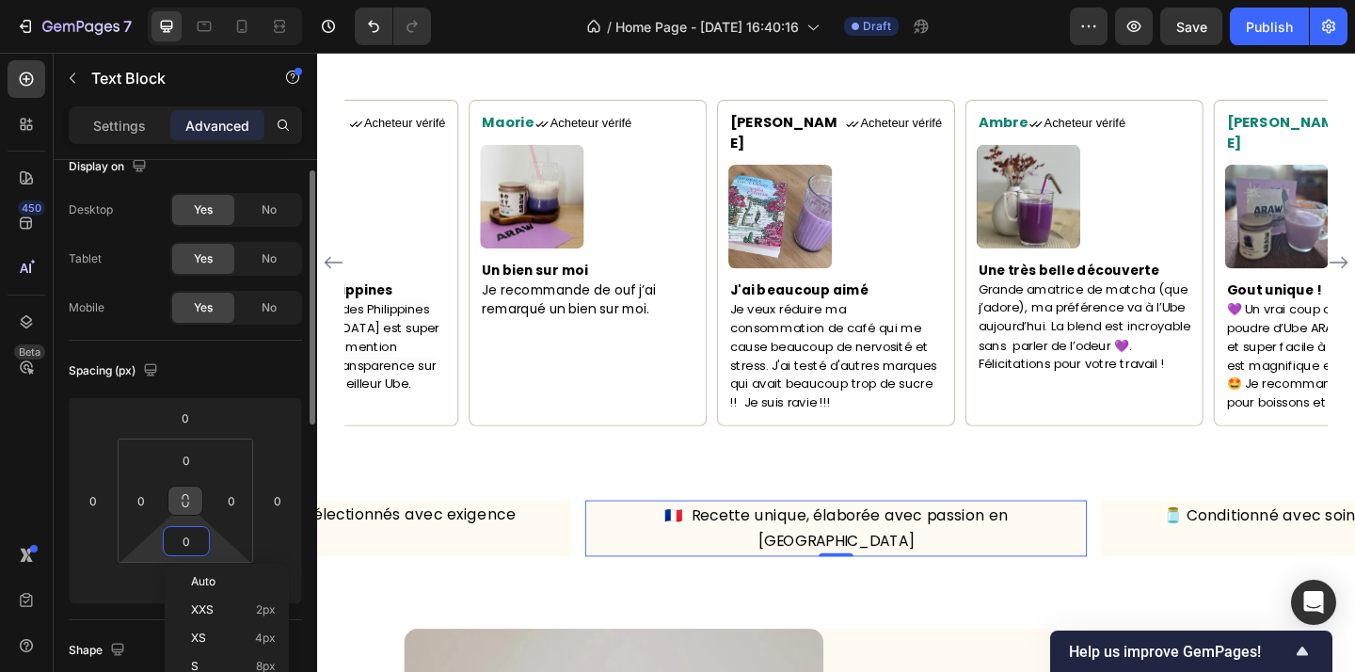
click at [196, 490] on button at bounding box center [185, 501] width 36 height 30
click at [194, 497] on button at bounding box center [185, 501] width 36 height 30
click at [195, 499] on button at bounding box center [185, 501] width 36 height 30
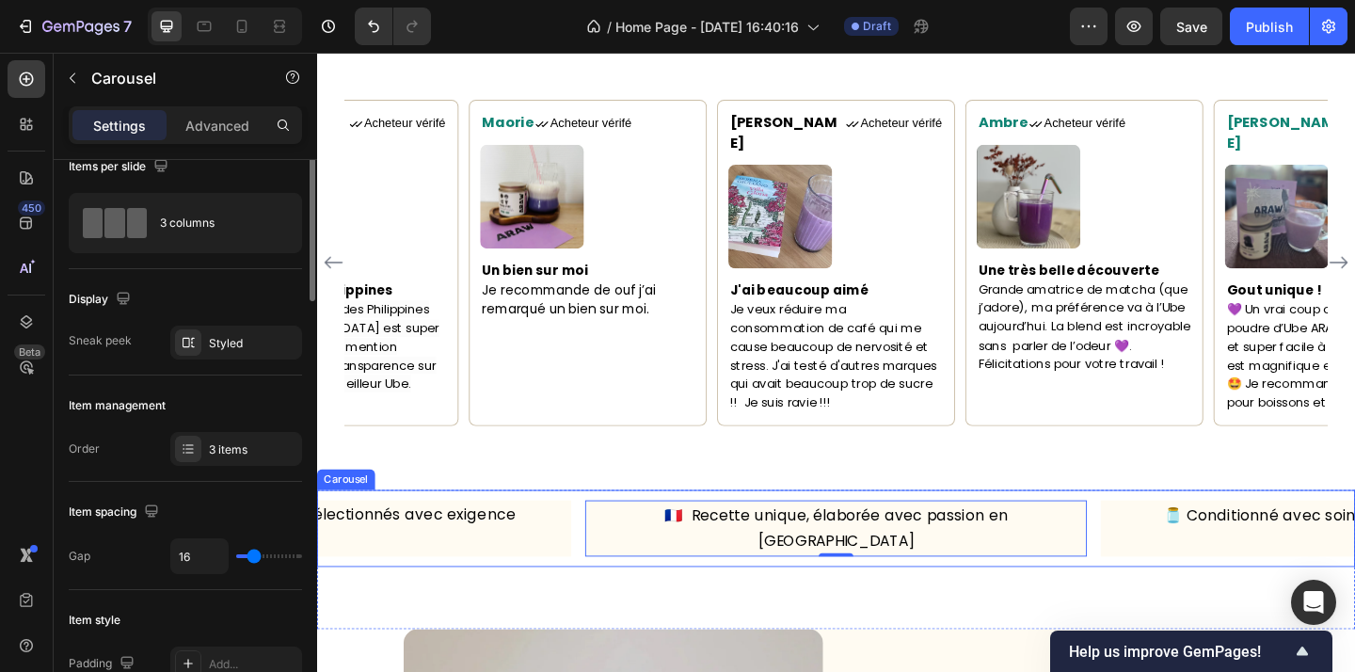
scroll to position [0, 0]
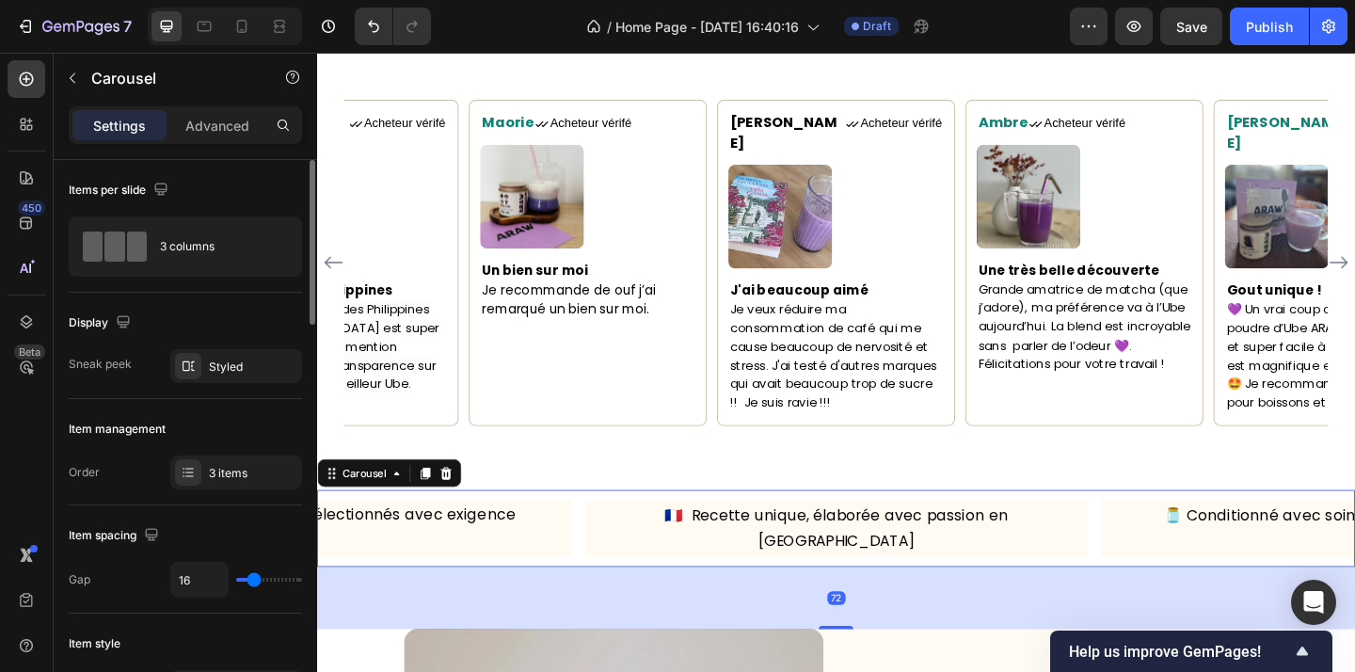
click at [600, 552] on div "🇫🇷 Recette unique, élaborée avec passion en France Text Block 🫙 Conditionné ave…" at bounding box center [881, 570] width 1129 height 84
click at [283, 368] on icon "button" at bounding box center [282, 365] width 15 height 15
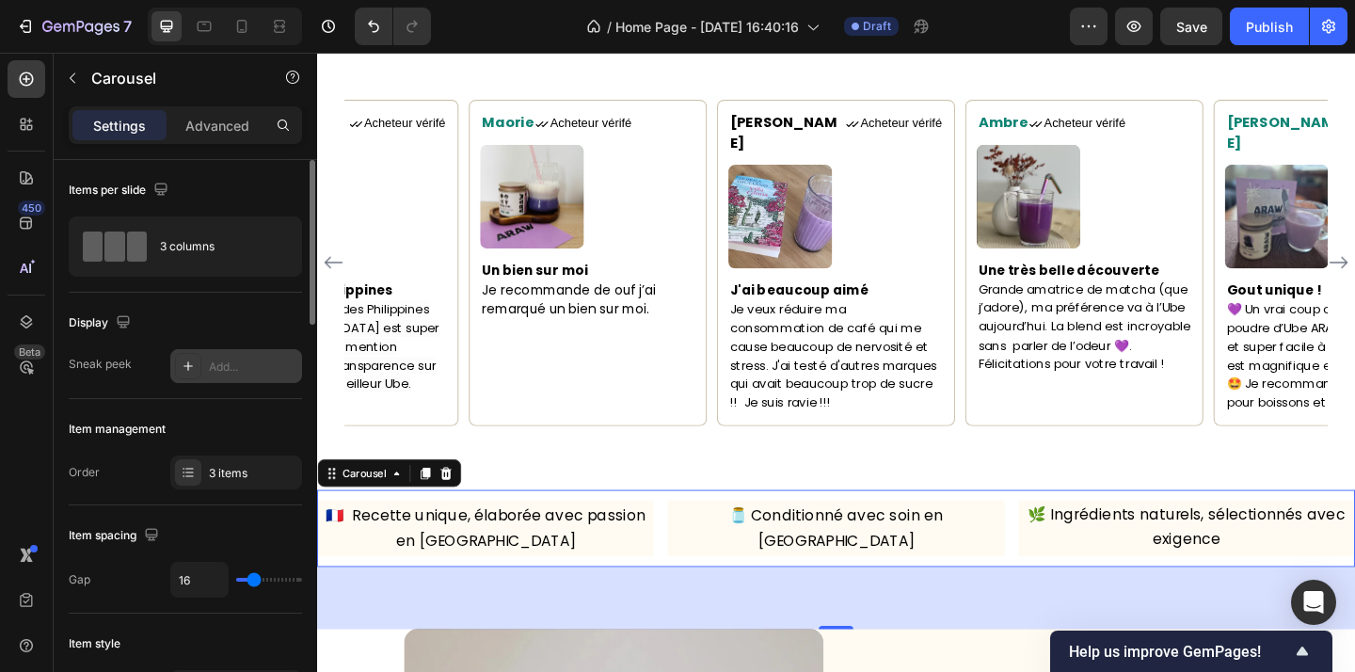
click at [283, 368] on div "Add..." at bounding box center [253, 366] width 88 height 17
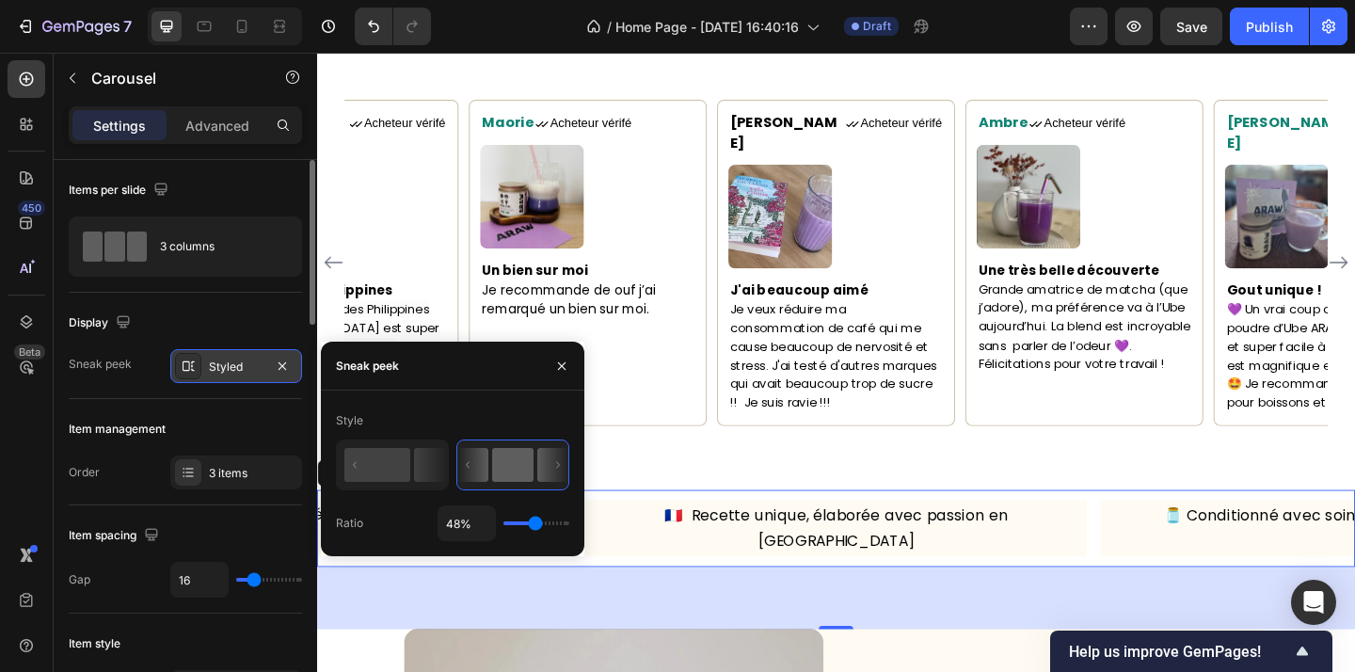
type input "49%"
type input "49"
type input "50%"
type input "50"
type input "52%"
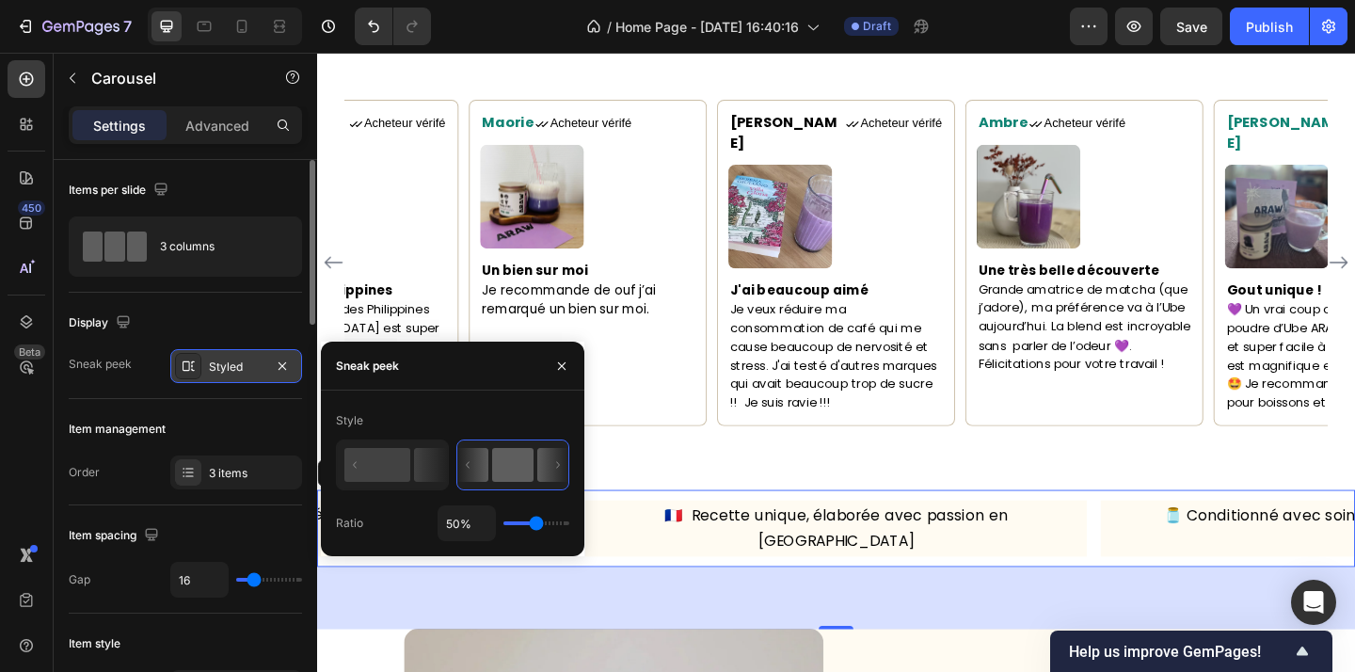
type input "52"
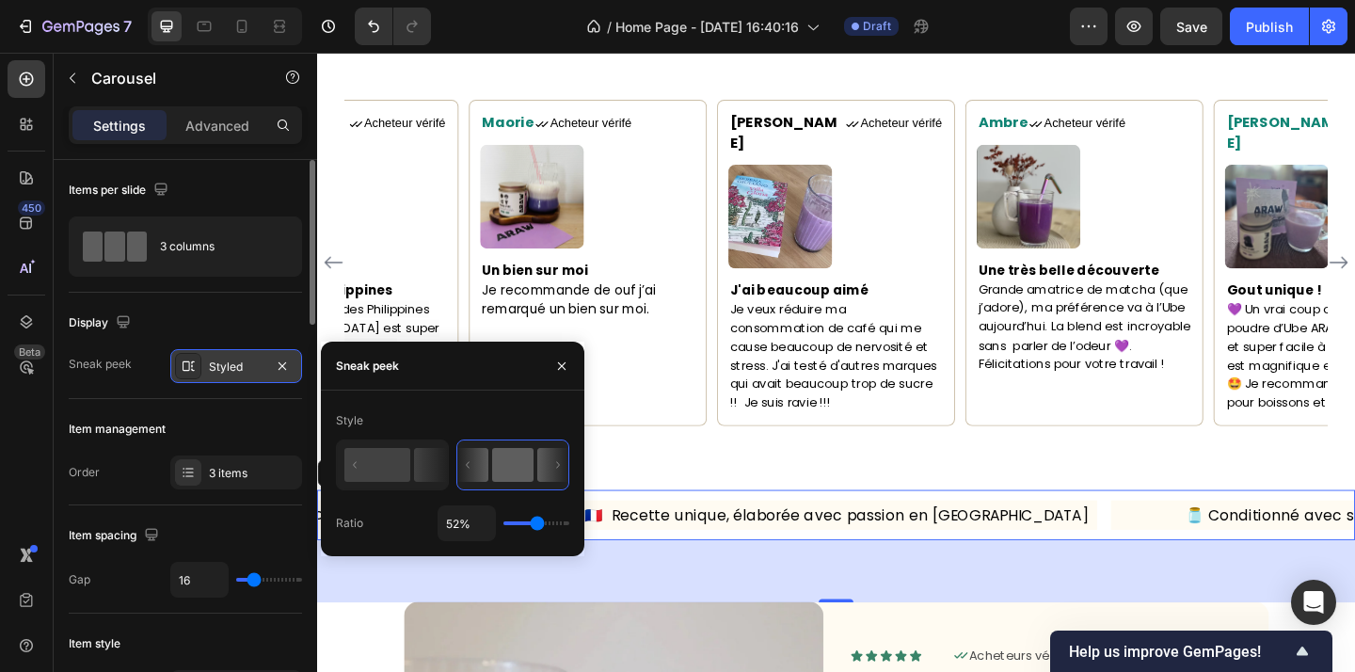
type input "54%"
type input "54"
type input "57%"
type input "57"
type input "60%"
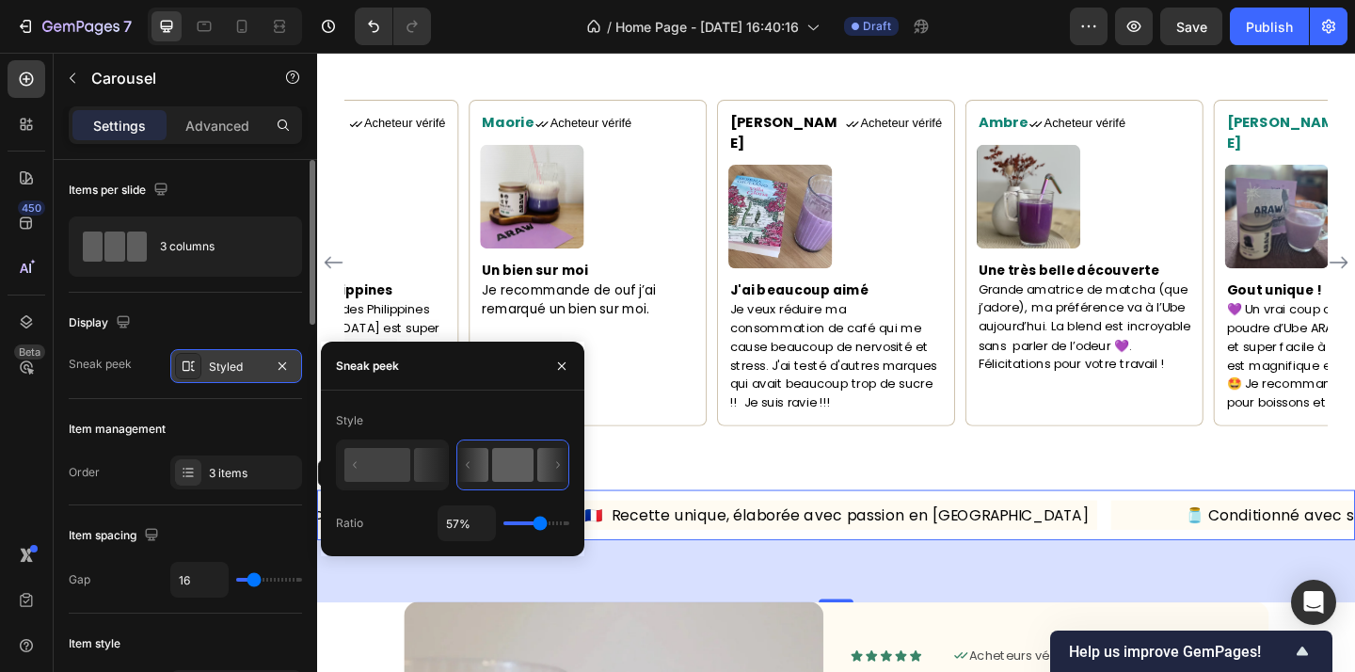
type input "60"
type input "63%"
type input "63"
type input "65%"
type input "65"
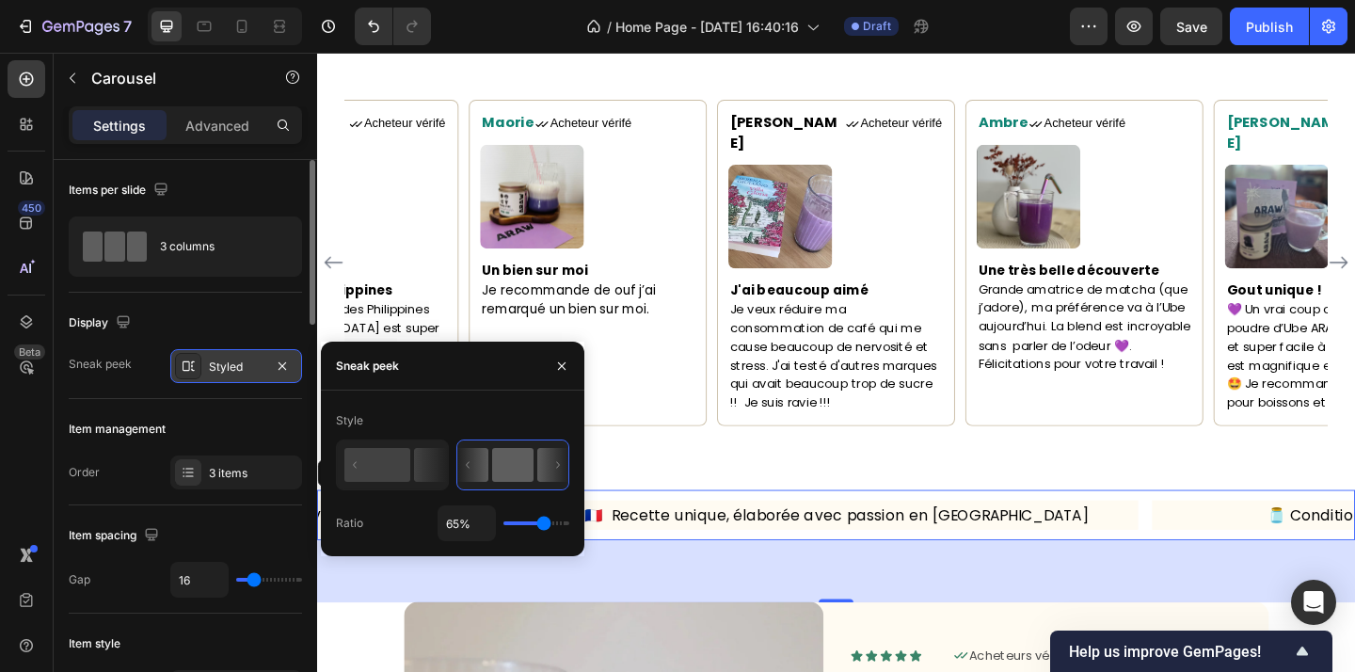
type input "66%"
type input "66"
type input "67%"
type input "67"
type input "66%"
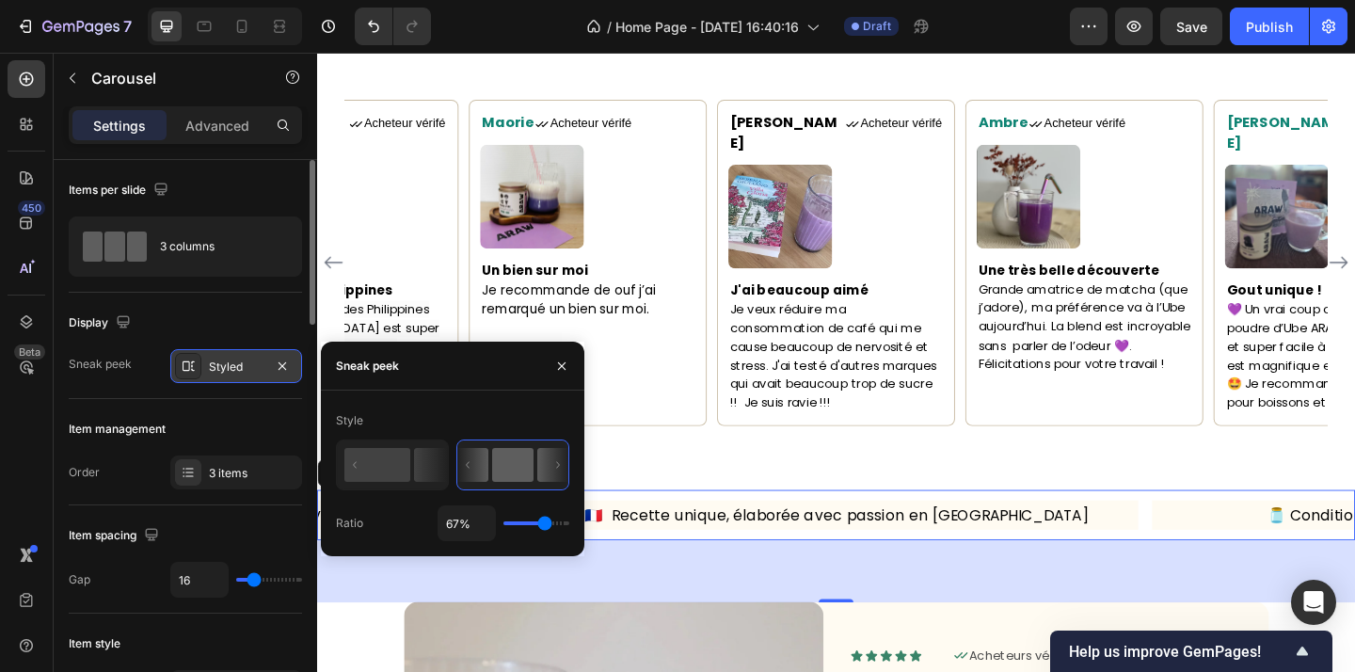
type input "66"
type input "65%"
type input "65"
type input "67%"
type input "67"
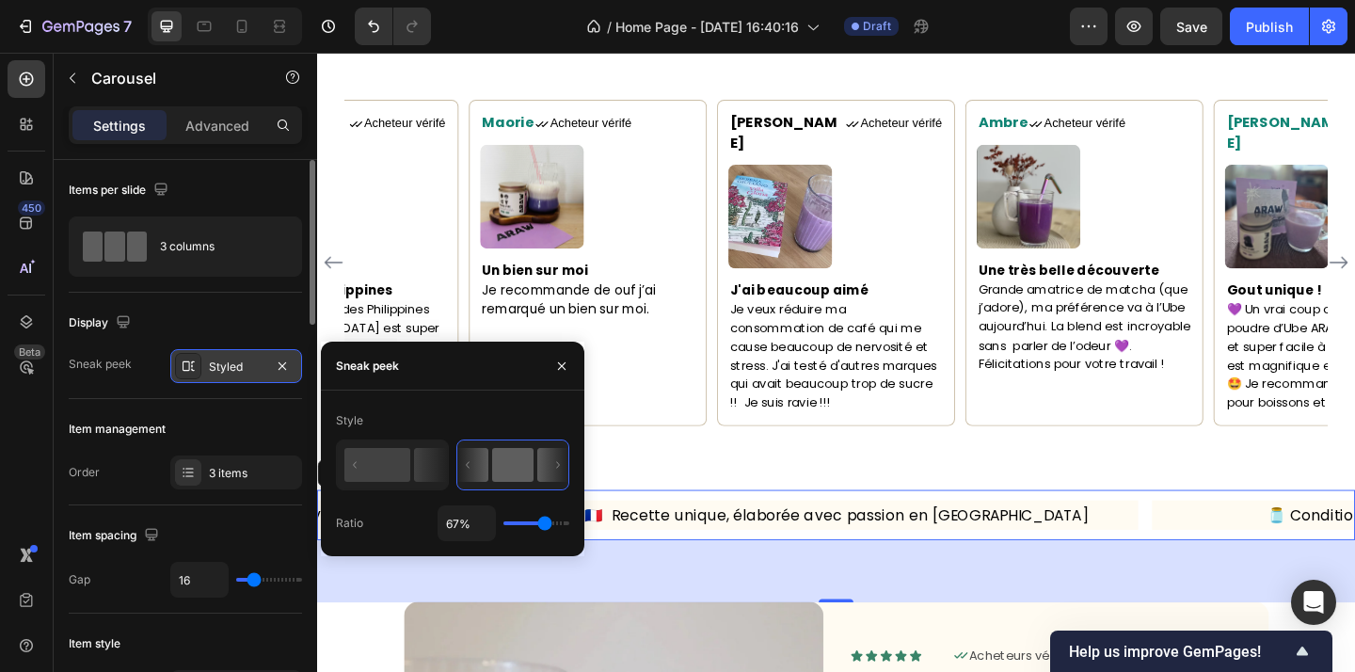
type input "74%"
type input "74"
type input "80%"
type input "80"
type input "84%"
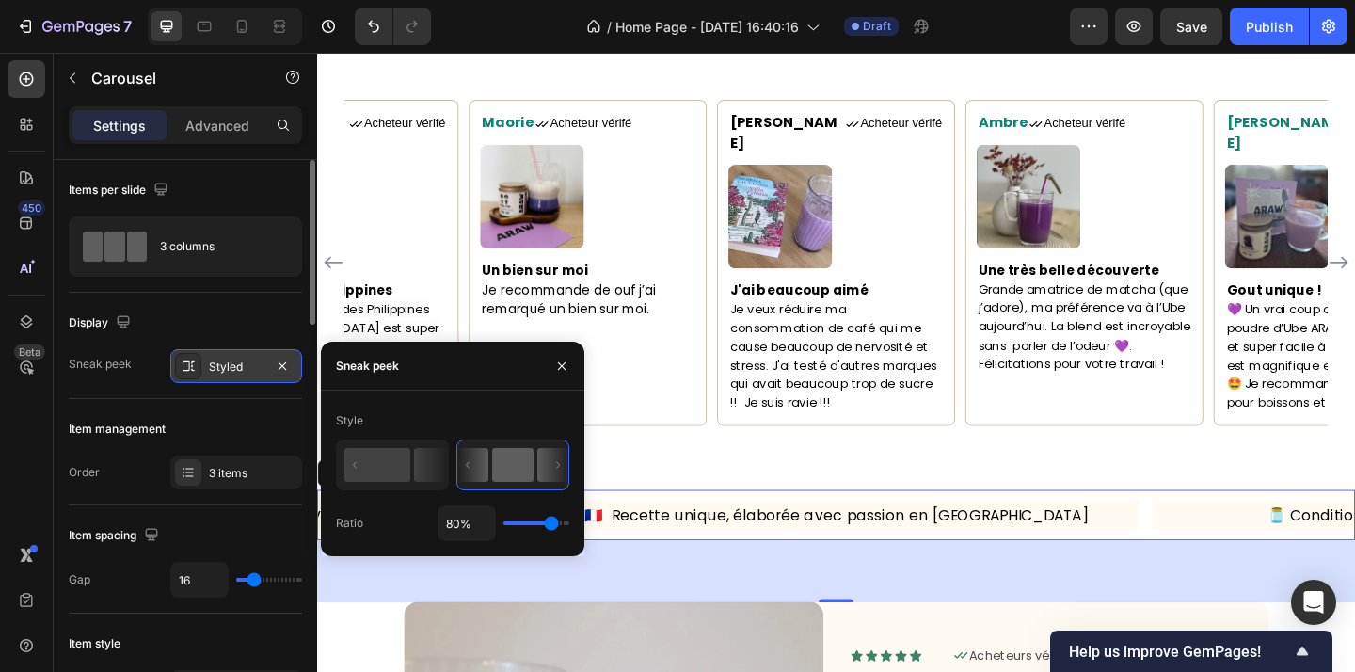
type input "84"
type input "85%"
type input "85"
type input "79%"
type input "79"
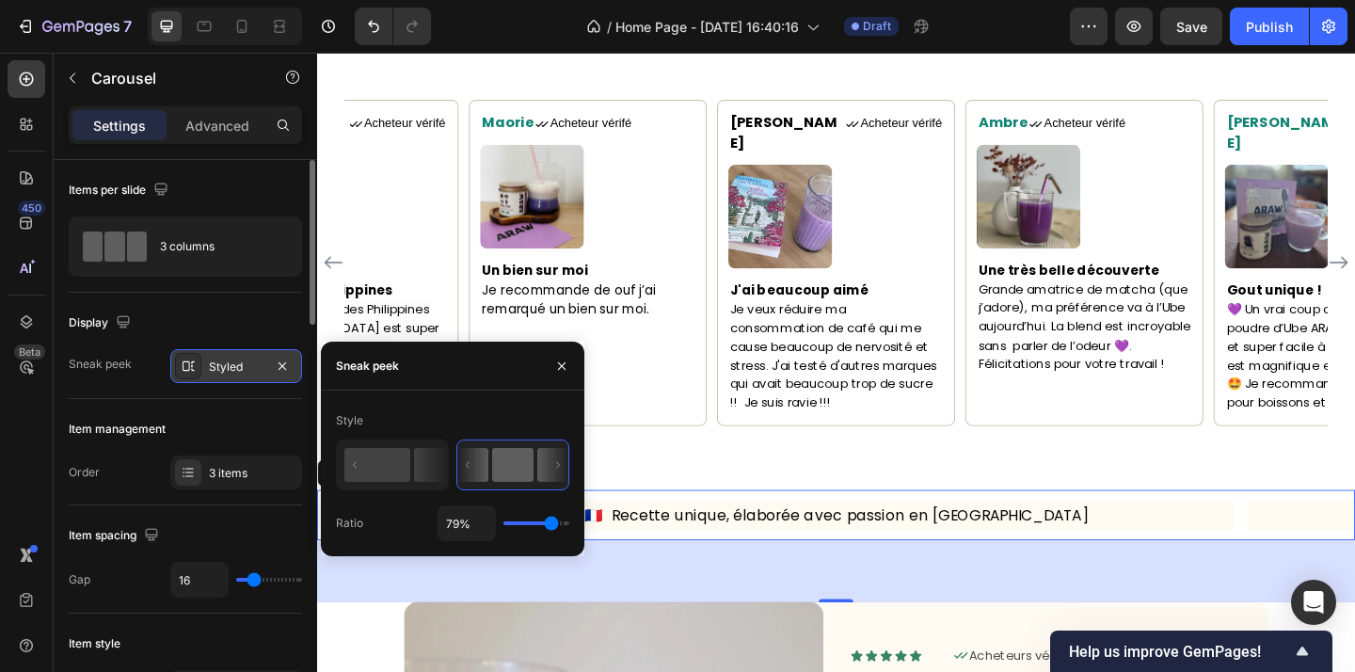
type input "61%"
type input "61"
type input "40%"
type input "40"
type input "21%"
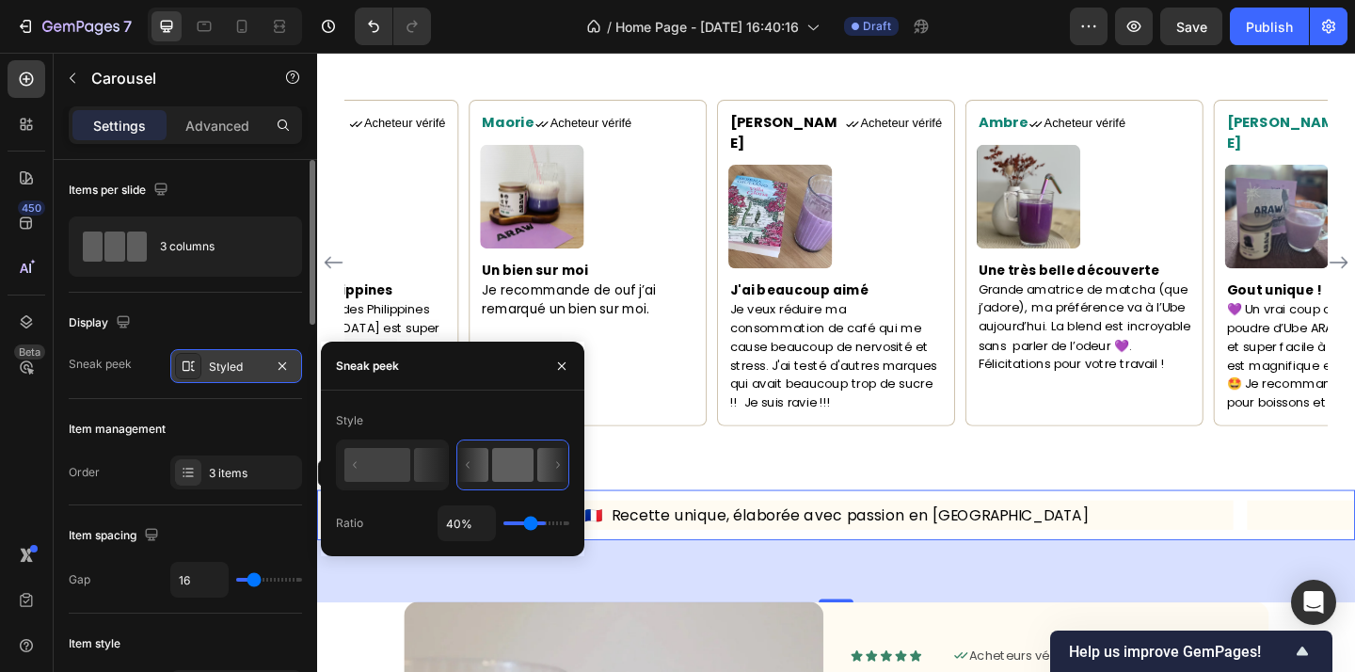
type input "21"
type input "12%"
type input "12"
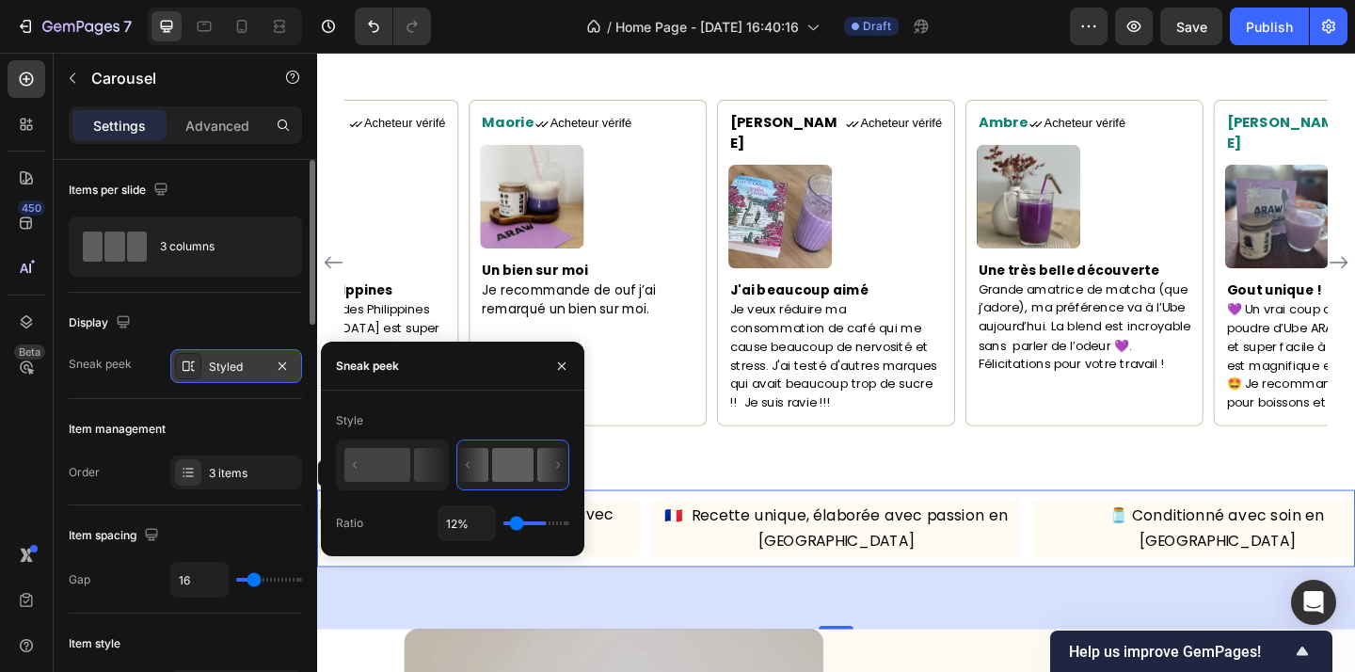
type input "6%"
type input "6"
type input "1%"
type input "1"
type input "16%"
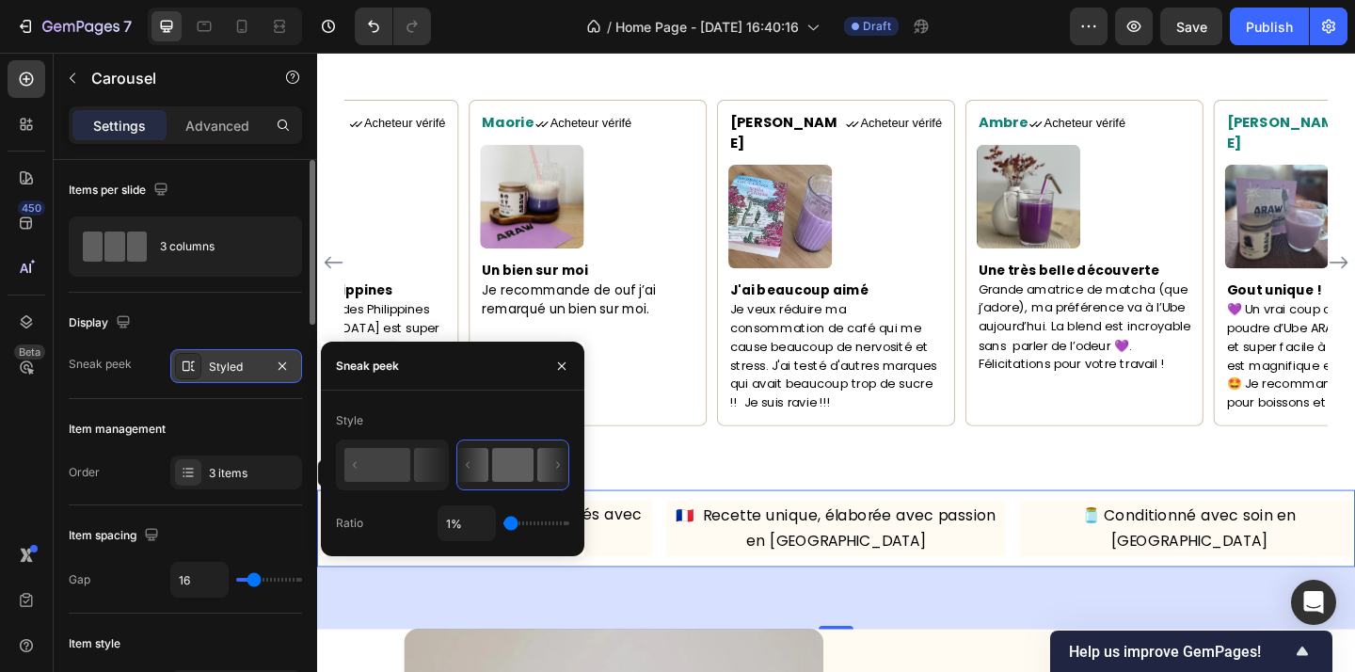
type input "16"
type input "28%"
type input "28"
type input "47%"
type input "47"
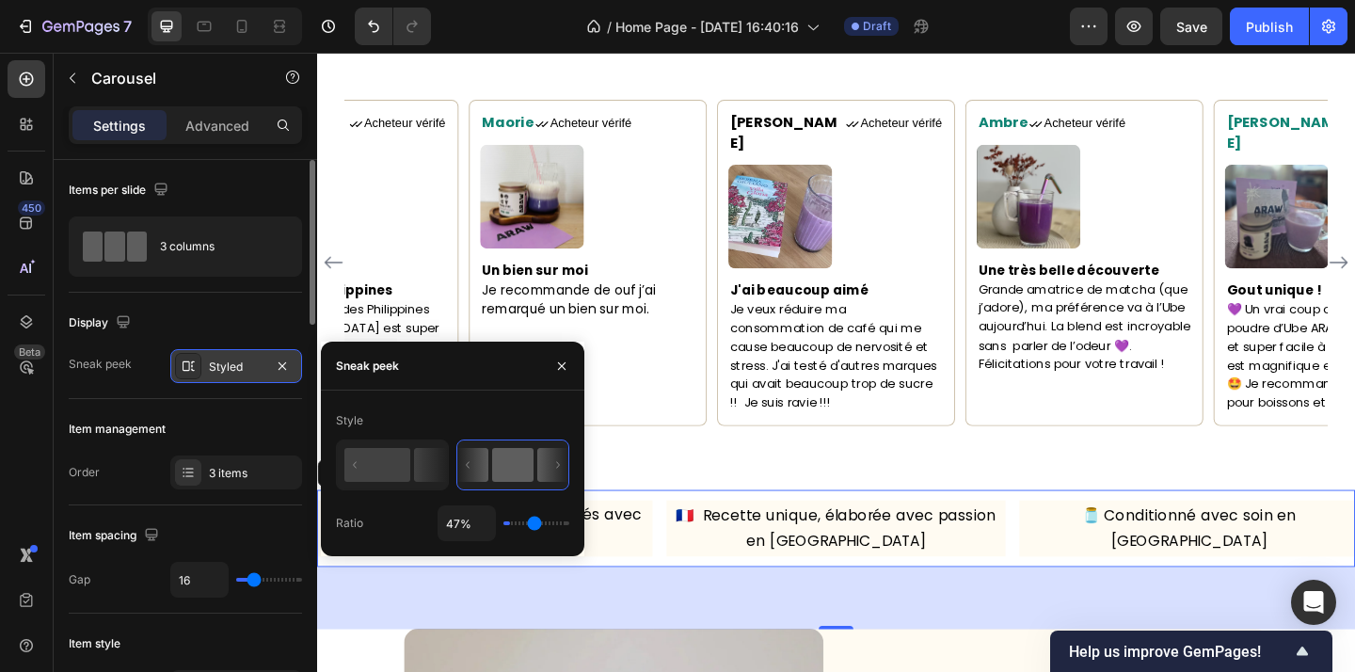
type input "62%"
type input "62"
type input "76%"
type input "76"
type input "86%"
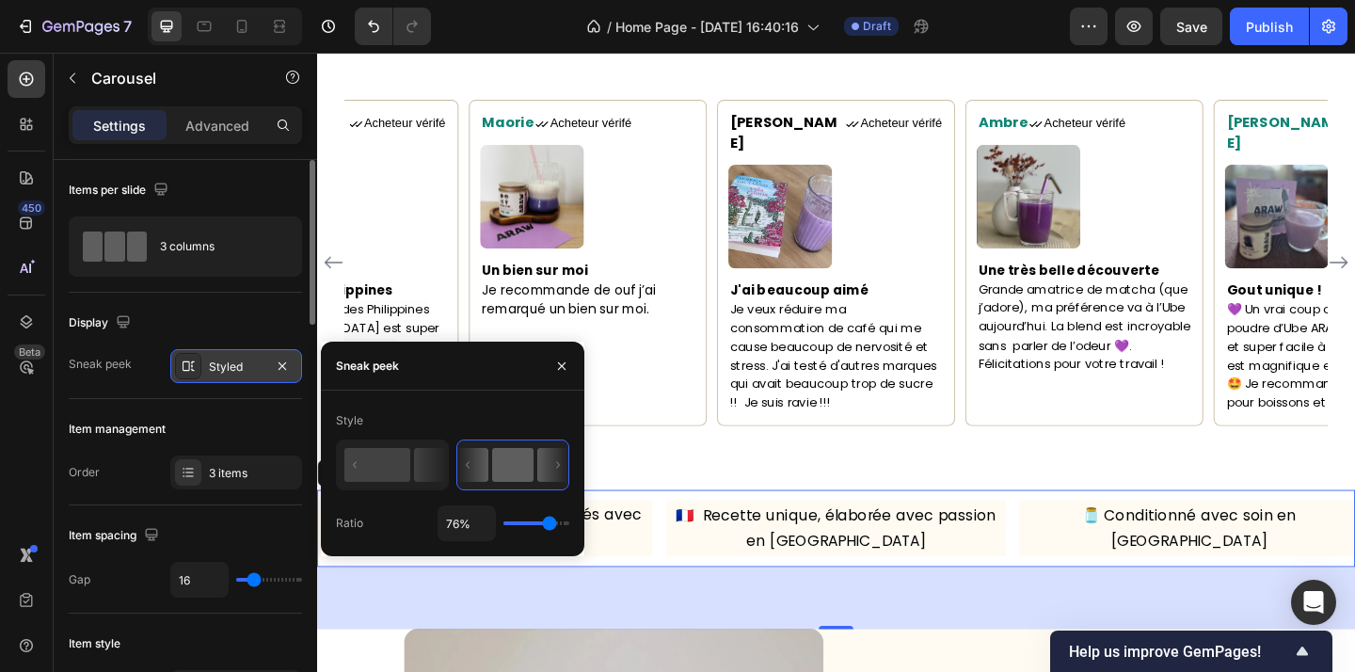
type input "86"
type input "91%"
type input "91"
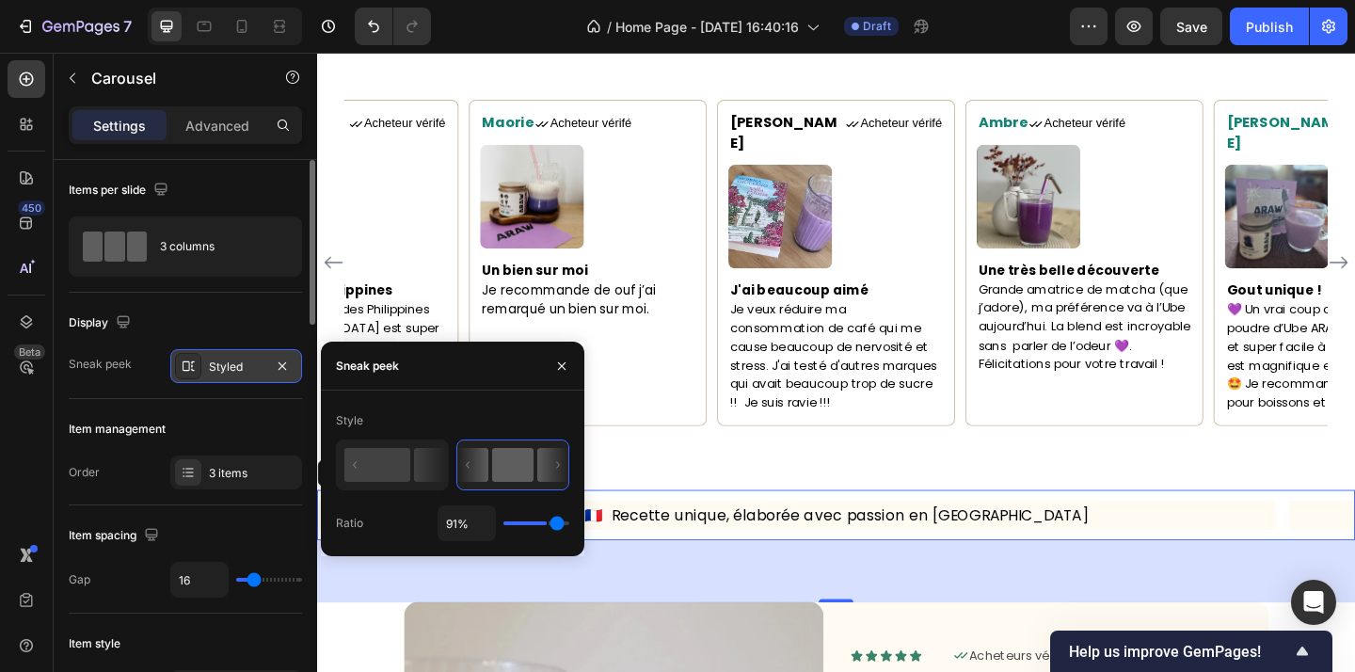
type input "94%"
type input "94"
type input "96%"
type input "96"
type input "97%"
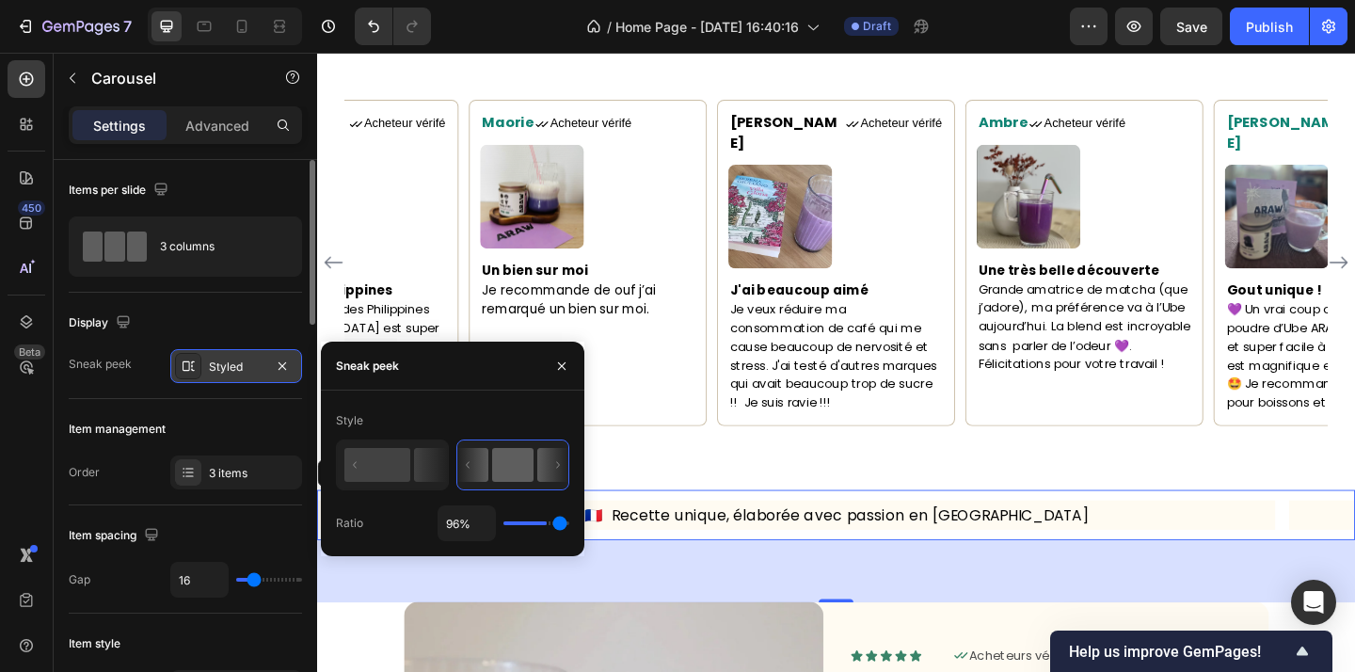
type input "97"
type input "98%"
type input "98"
type input "100%"
type input "100"
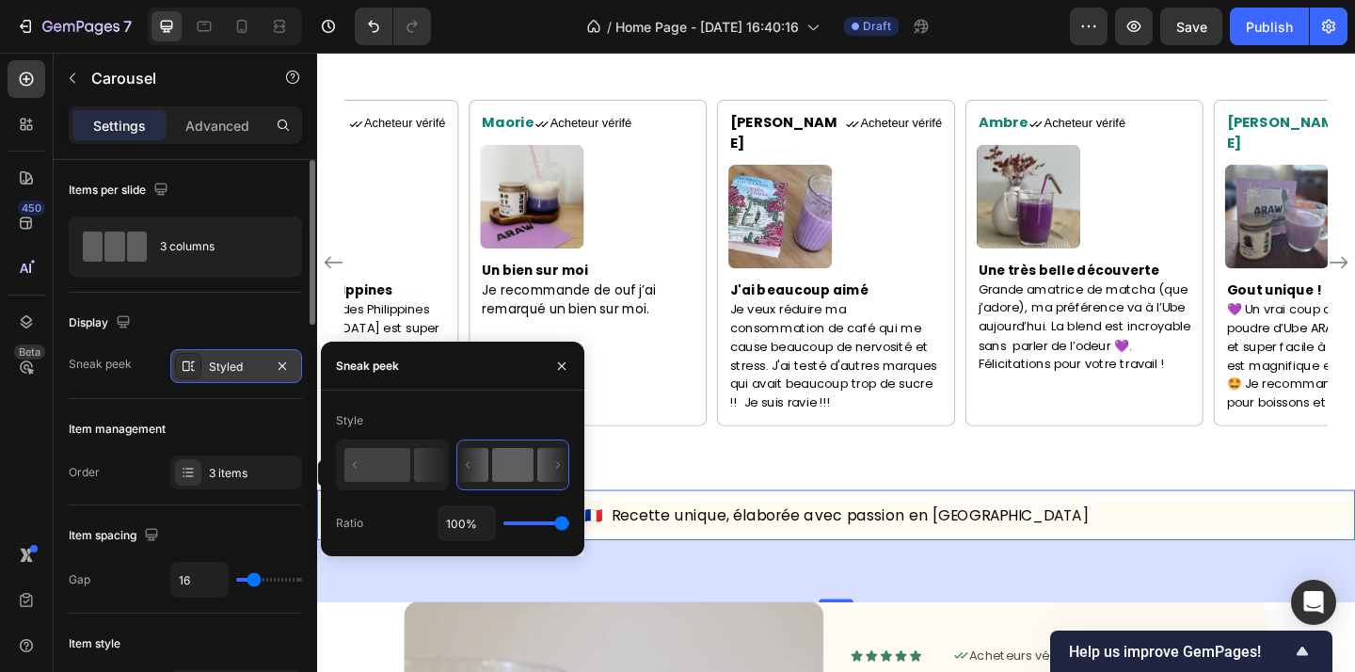
type input "86%"
type input "86"
type input "67%"
type input "67"
type input "52%"
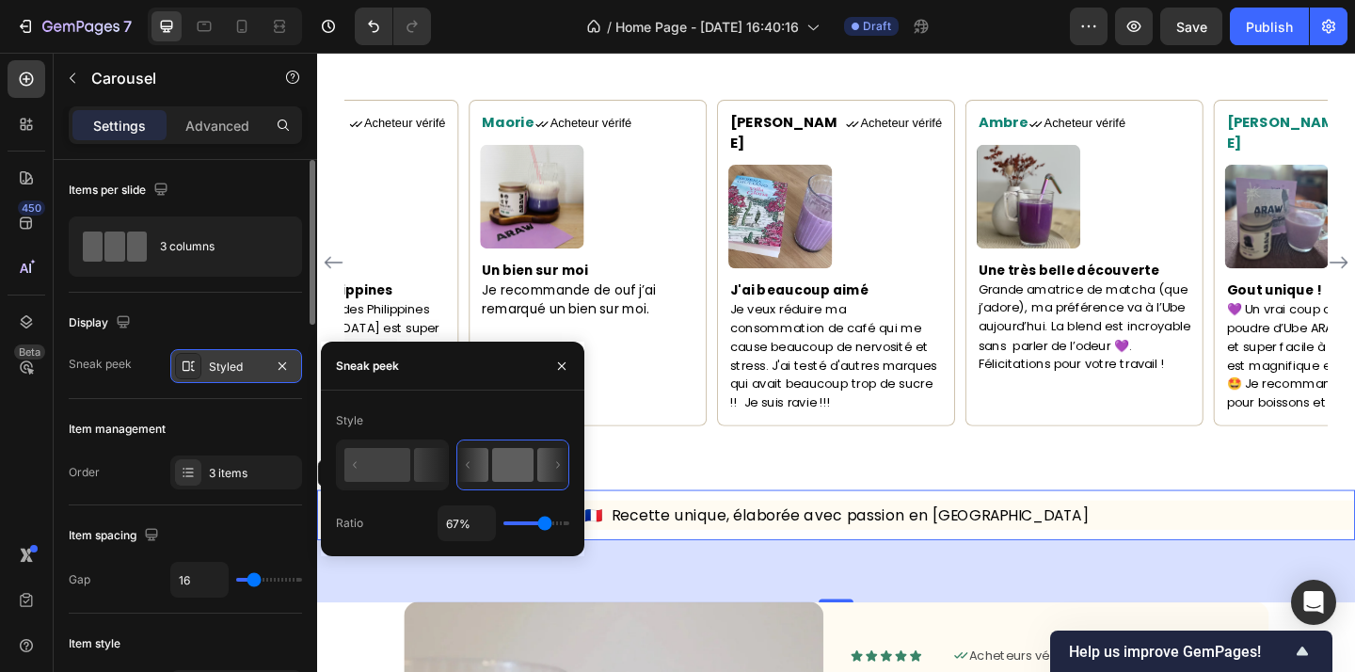
type input "52"
type input "47%"
type input "47"
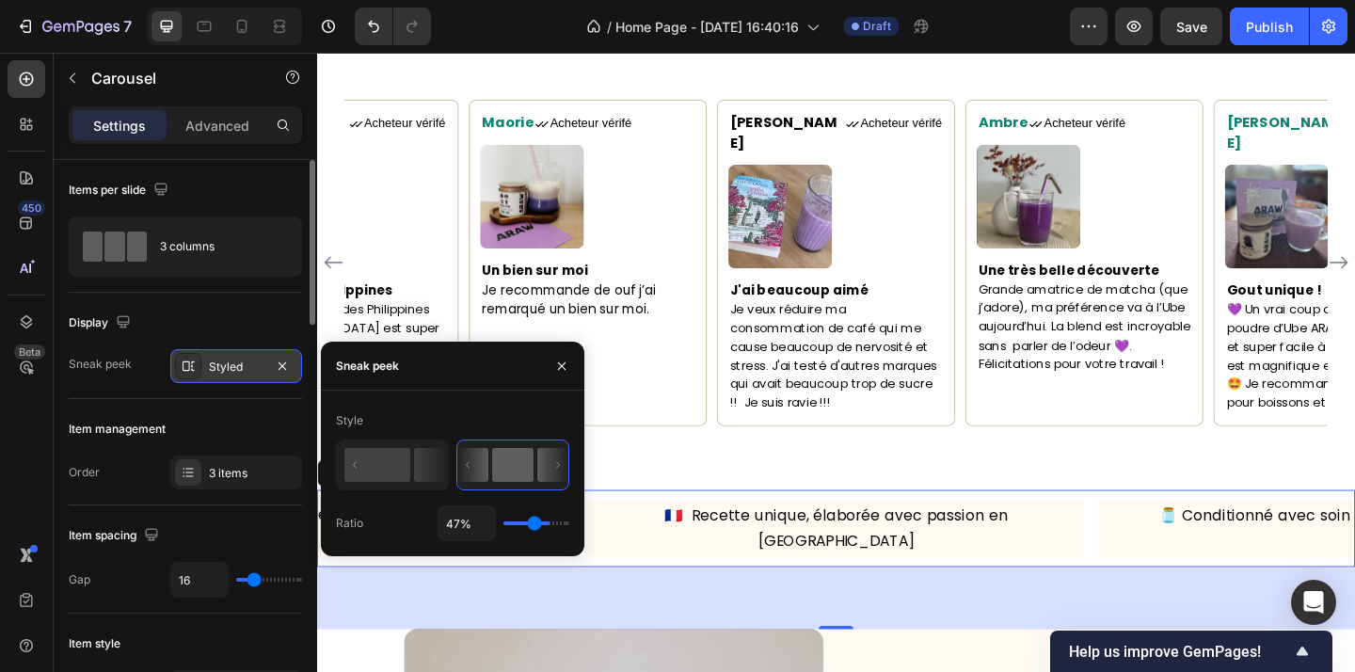
type input "42%"
type input "42"
type input "39%"
type input "39"
type input "38%"
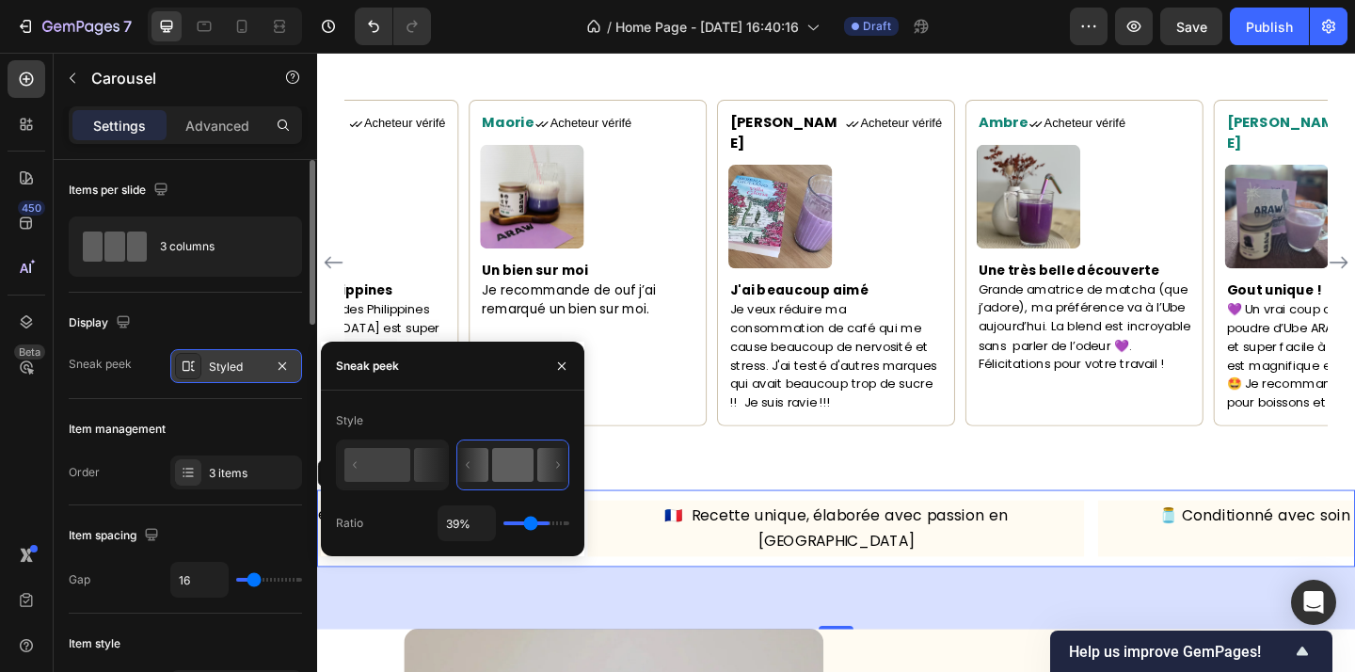
type input "38"
type input "37%"
type input "37"
type input "36%"
type input "36"
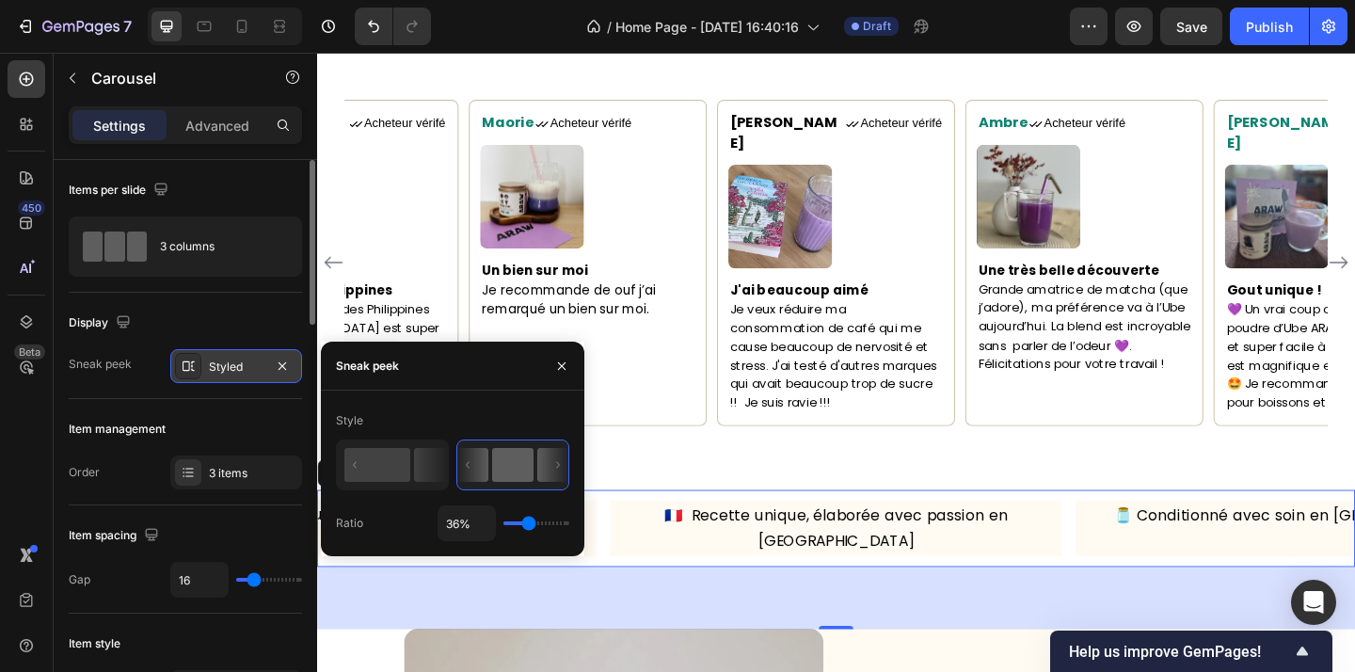
type input "35%"
type input "35"
type input "34%"
type input "34"
type input "33%"
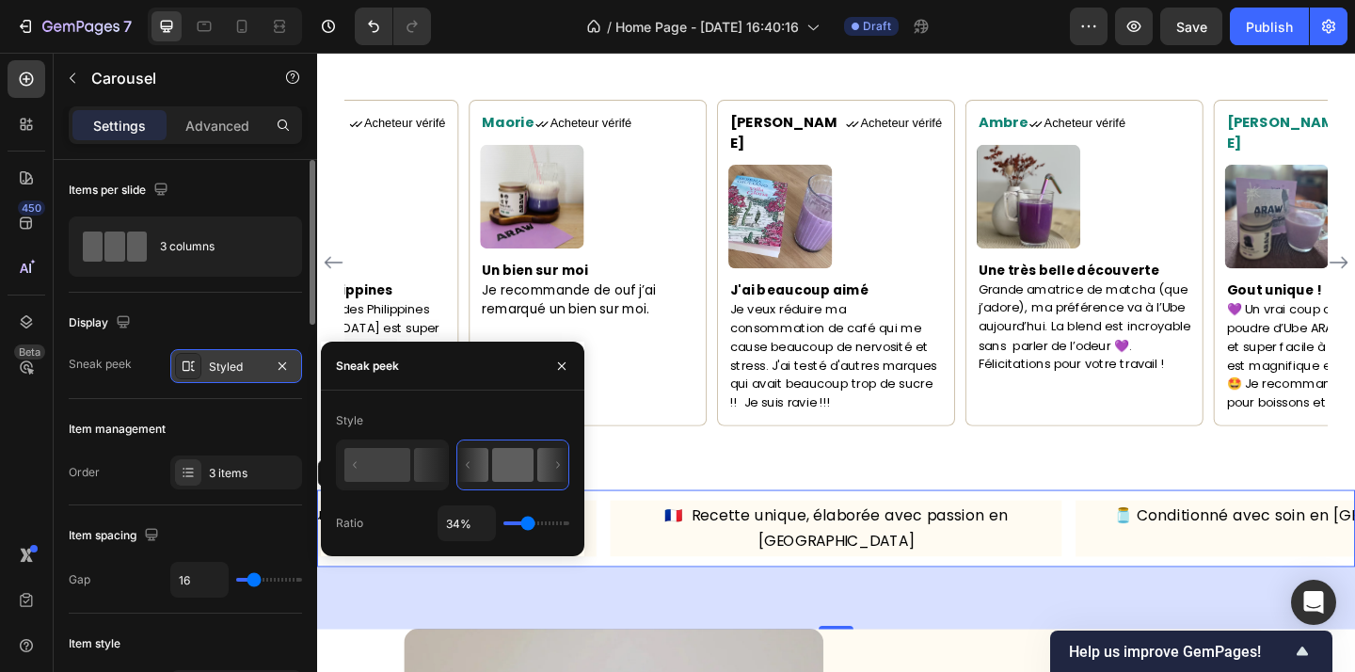
type input "33"
type input "32%"
type input "32"
type input "31%"
type input "31"
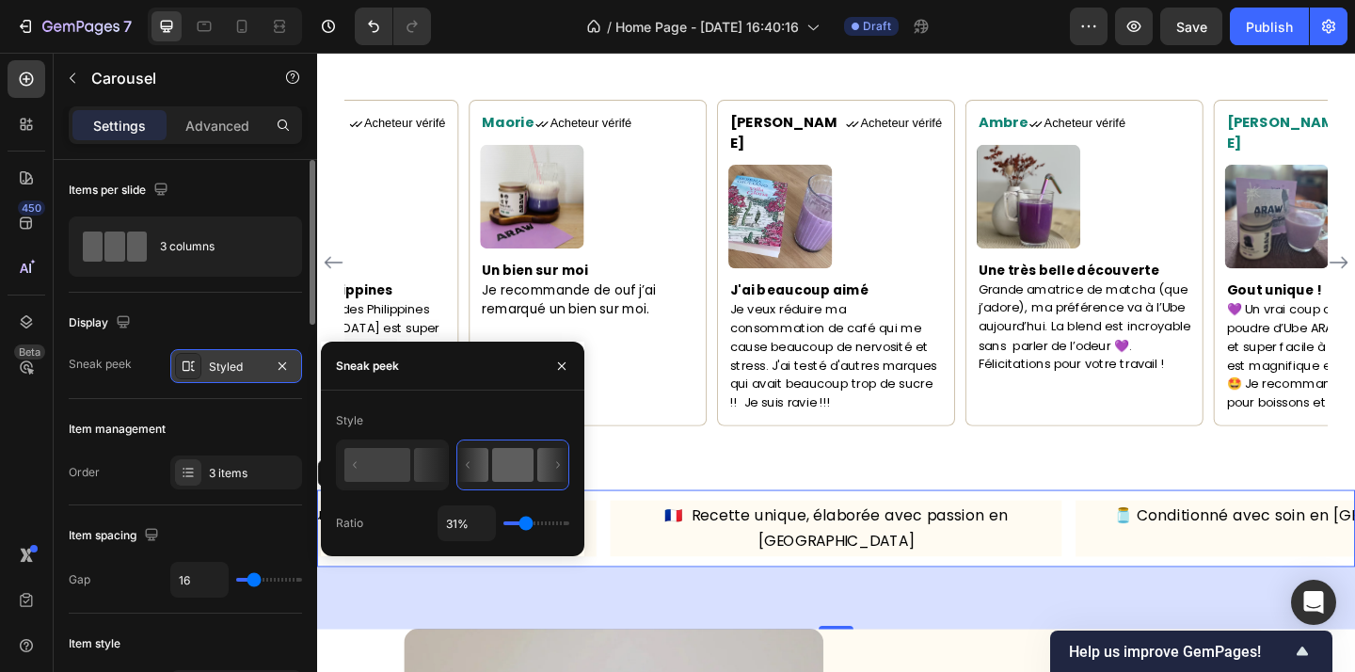
type input "30%"
type input "30"
type input "33%"
type input "33"
type input "34%"
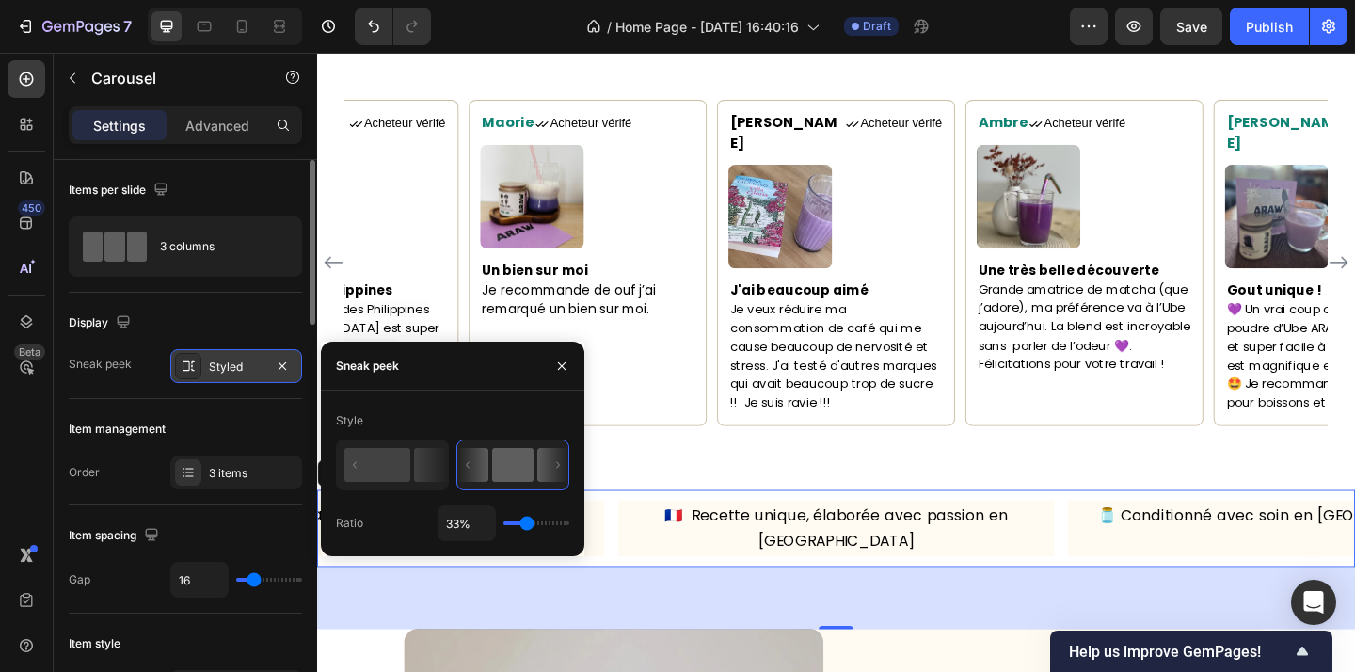
type input "34"
type input "35%"
type input "35"
type input "36%"
type input "36"
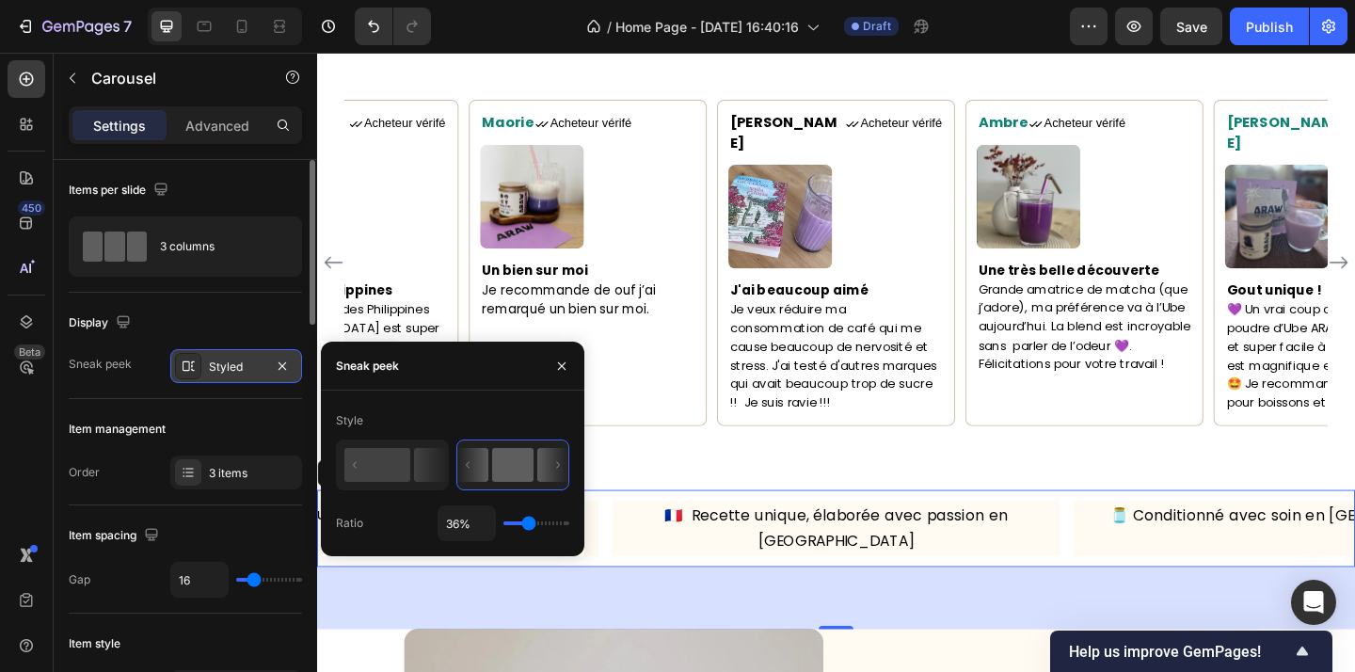
type input "37%"
type input "37"
type input "38%"
type input "38"
type input "39%"
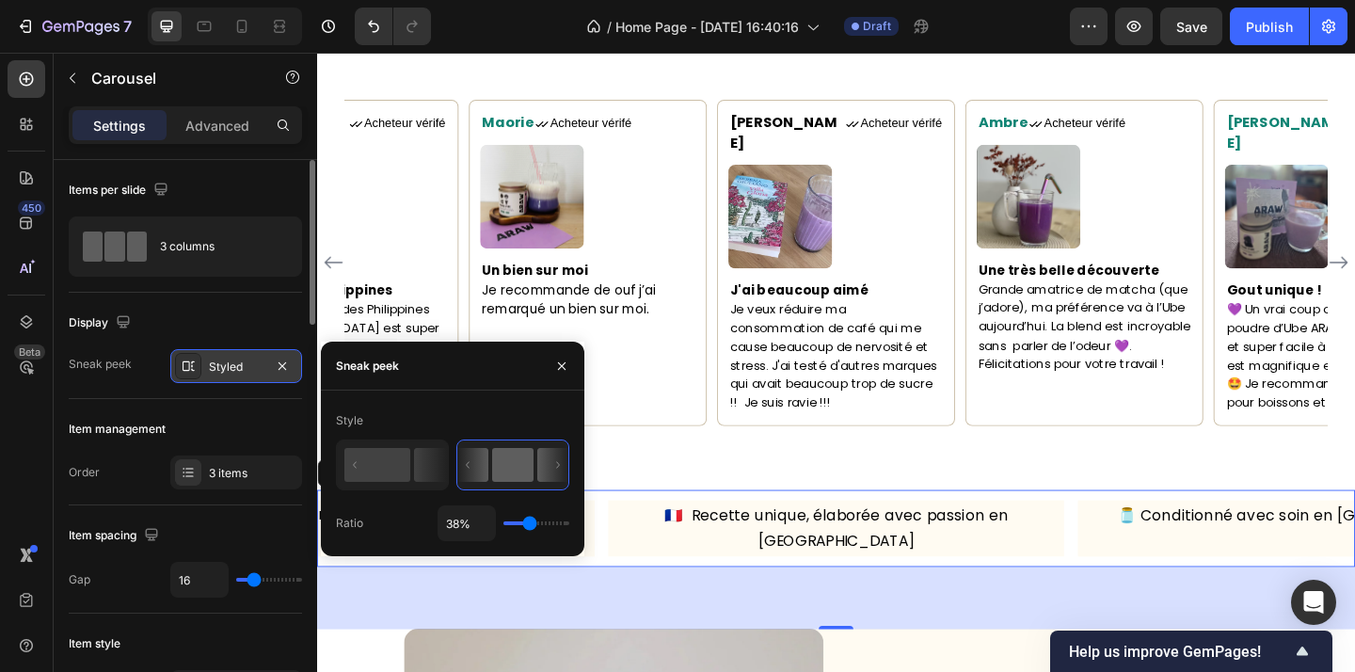
type input "39"
type input "40%"
type input "40"
type input "41%"
type input "41"
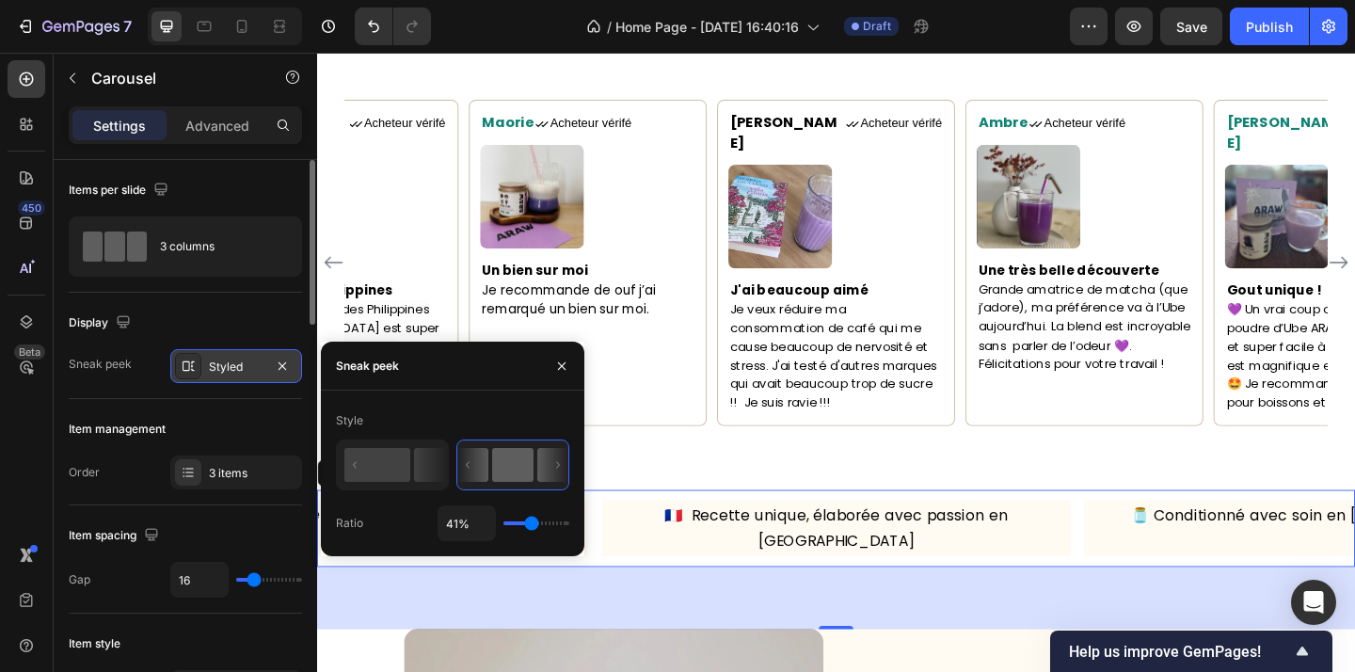
type input "42%"
type input "42"
type input "43%"
type input "43"
type input "44%"
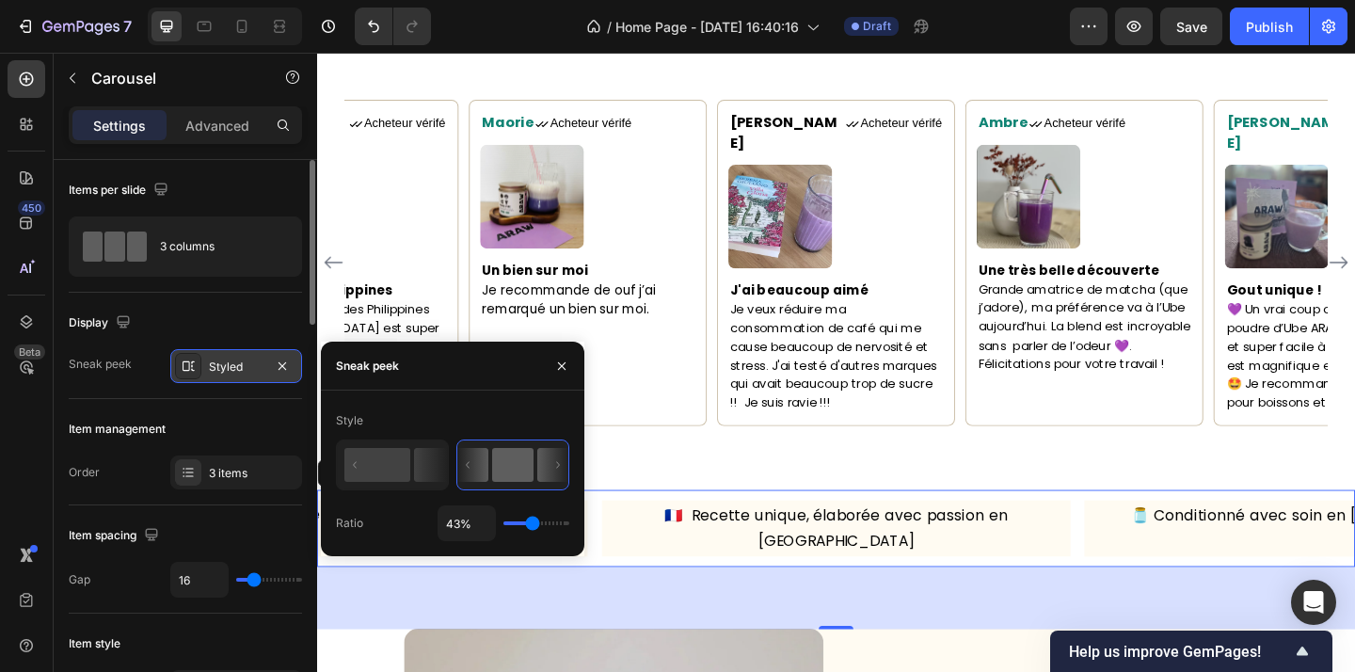
type input "44"
type input "45%"
type input "45"
type input "46%"
type input "46"
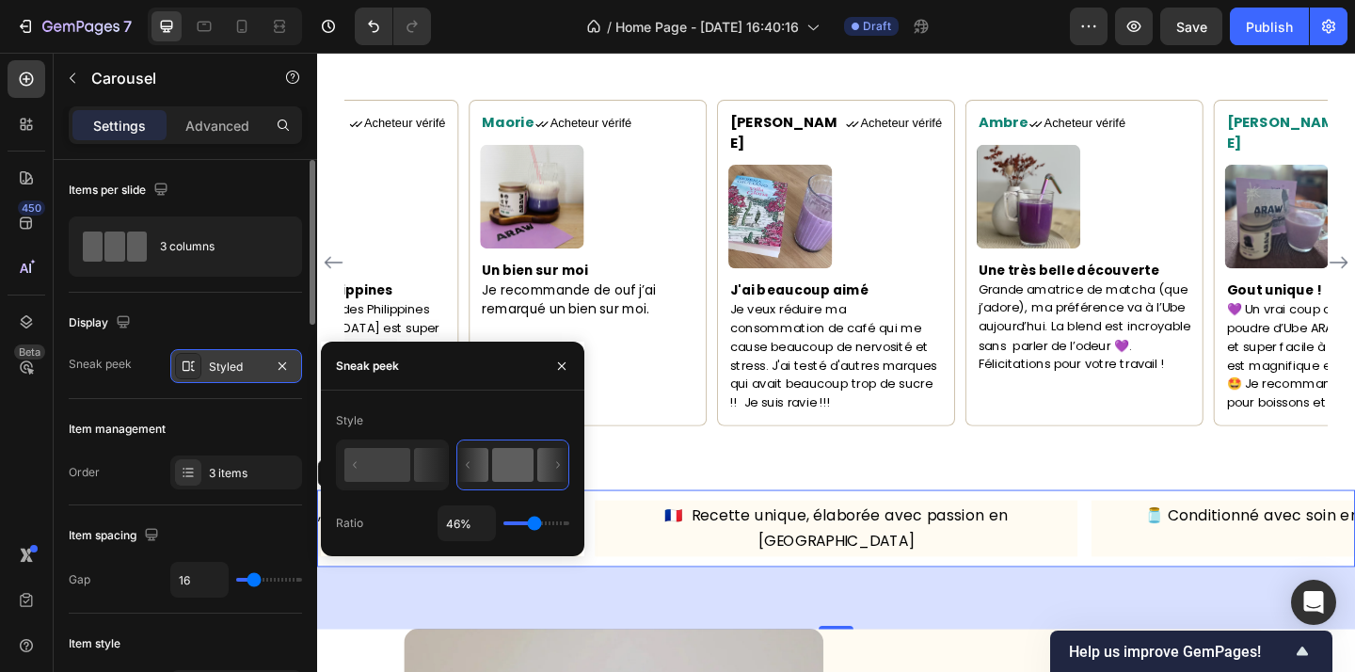
type input "47%"
type input "47"
type input "48%"
type input "48"
type input "49%"
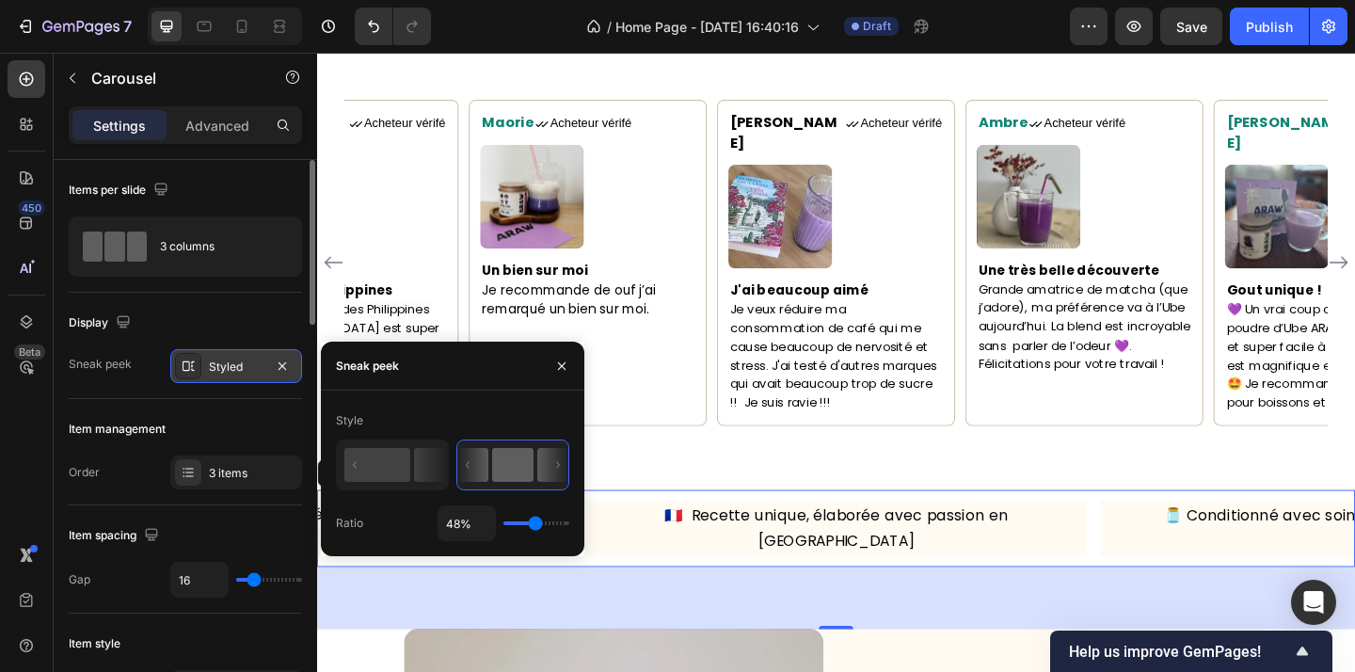
type input "49"
type input "50%"
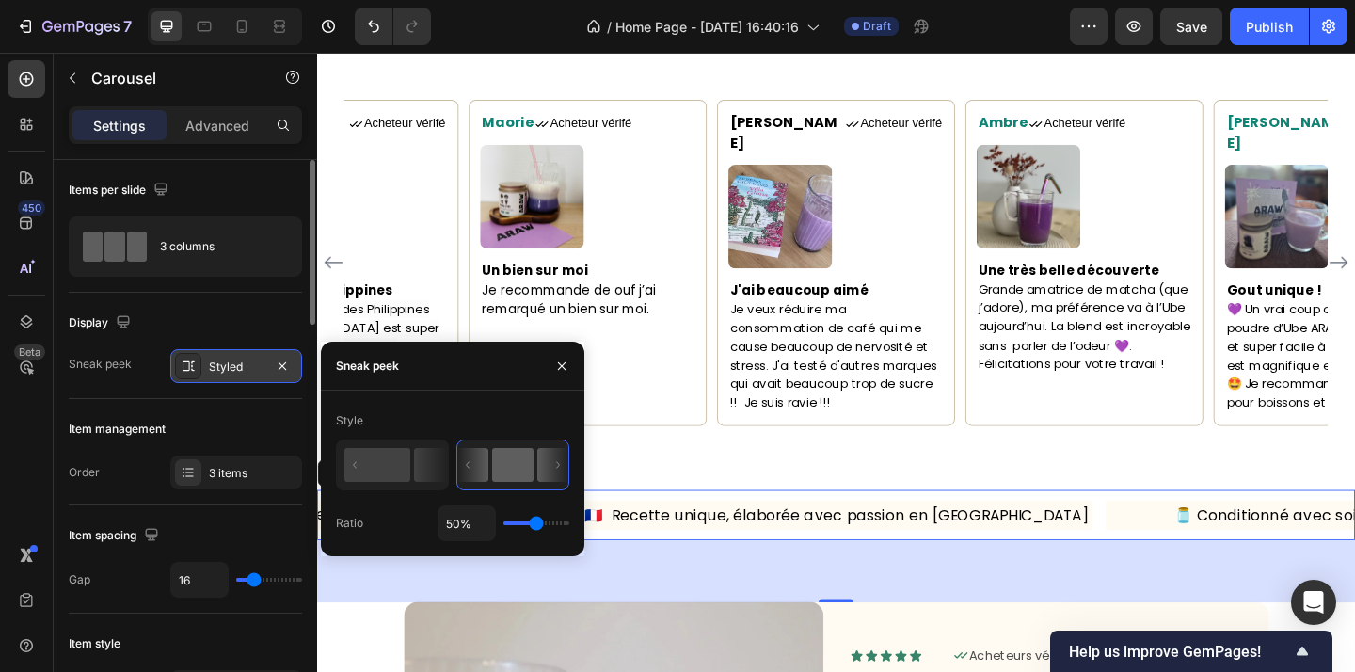
type input "50"
click at [535, 522] on input "range" at bounding box center [536, 523] width 66 height 4
click at [559, 372] on icon "button" at bounding box center [561, 365] width 15 height 15
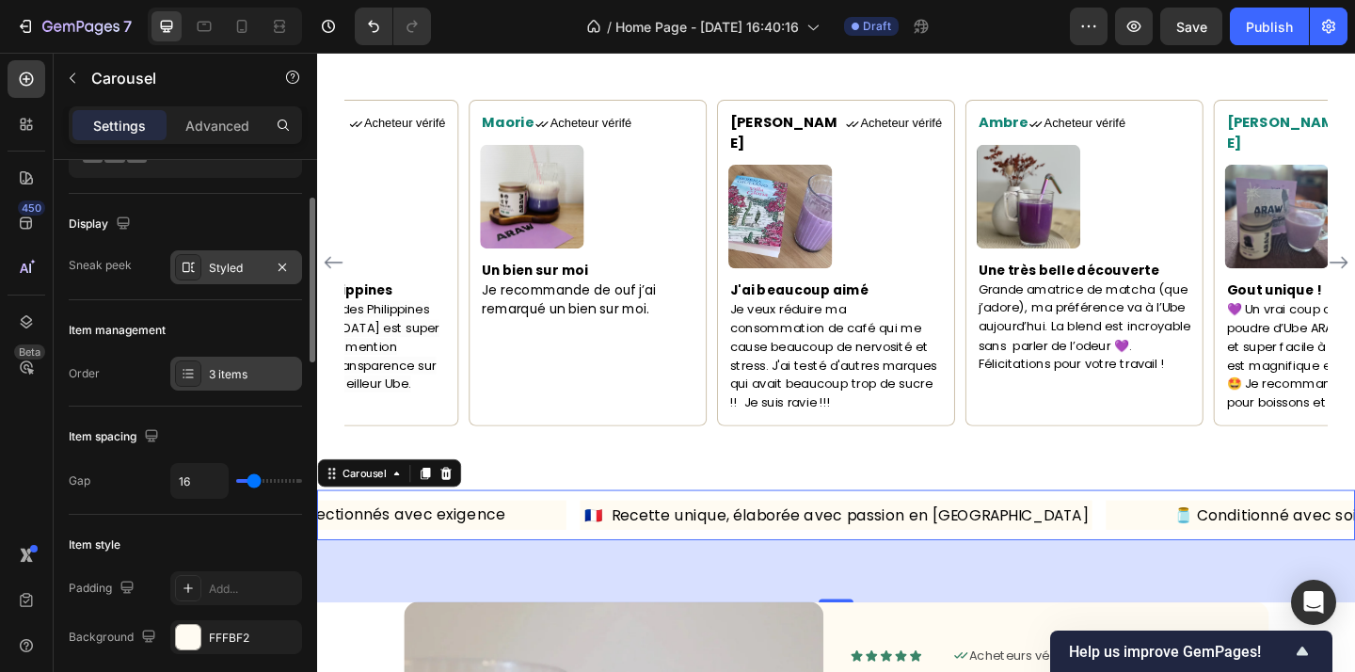
scroll to position [109, 0]
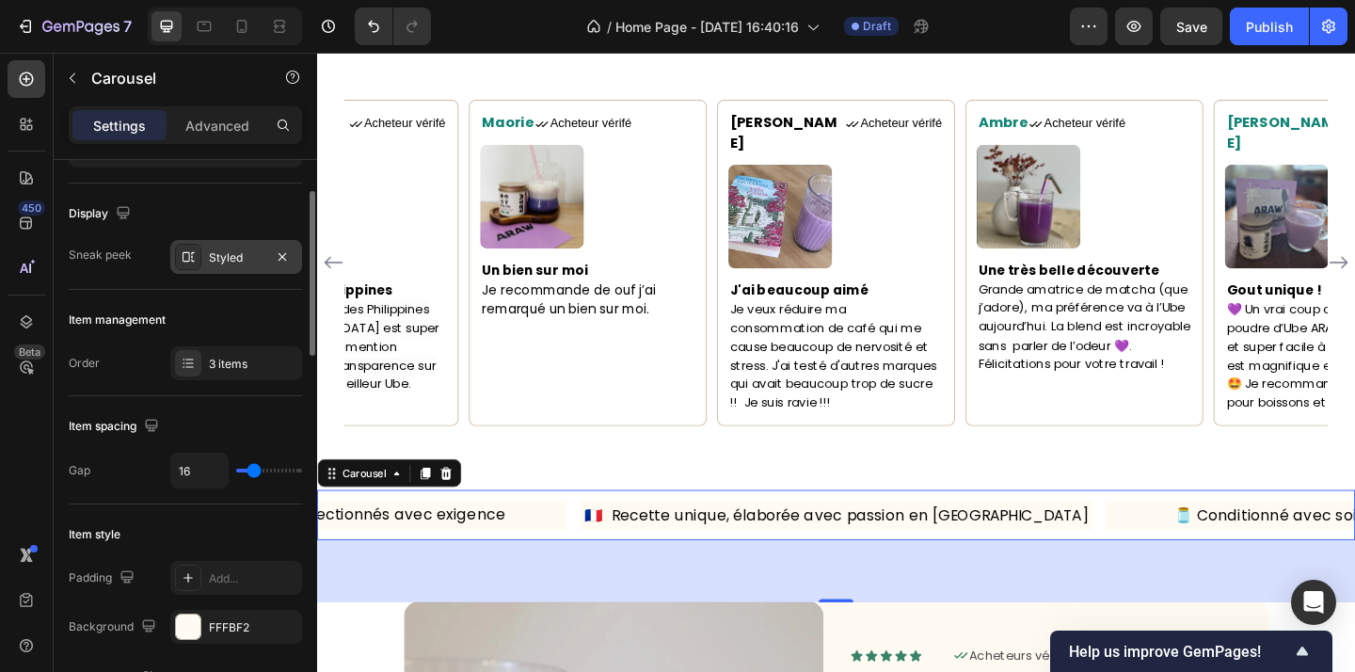
type input "13"
type input "12"
type input "11"
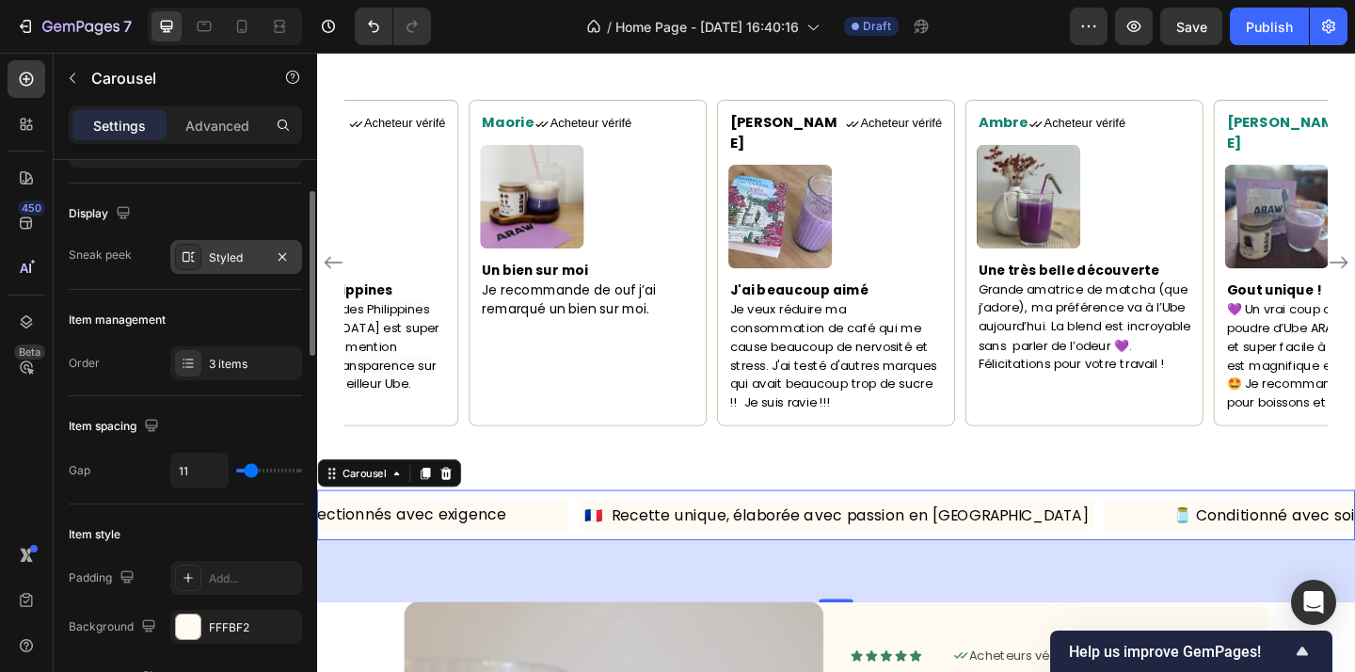
type input "11"
type input "9"
type input "5"
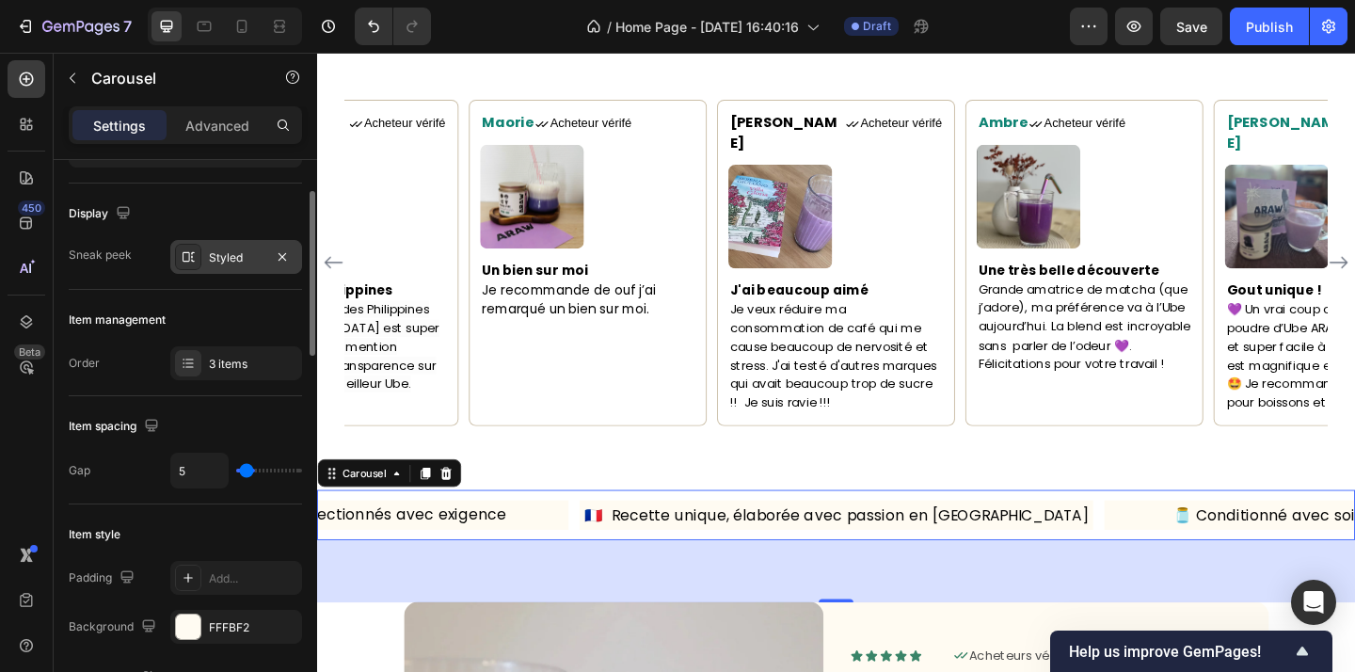
type input "0"
drag, startPoint x: 252, startPoint y: 469, endPoint x: 195, endPoint y: 464, distance: 57.6
type input "0"
click at [236, 469] on input "range" at bounding box center [269, 471] width 66 height 4
click at [650, 585] on div "72" at bounding box center [881, 616] width 1129 height 68
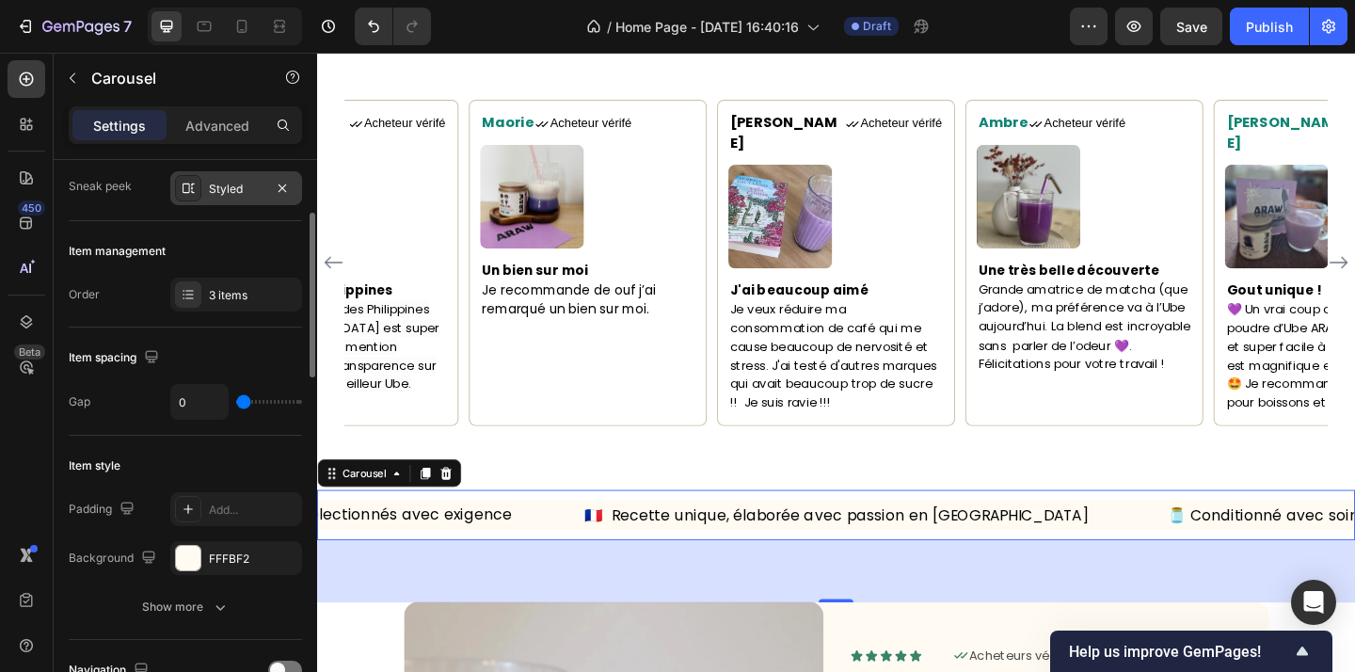
scroll to position [179, 0]
click at [204, 131] on p "Advanced" at bounding box center [217, 126] width 64 height 20
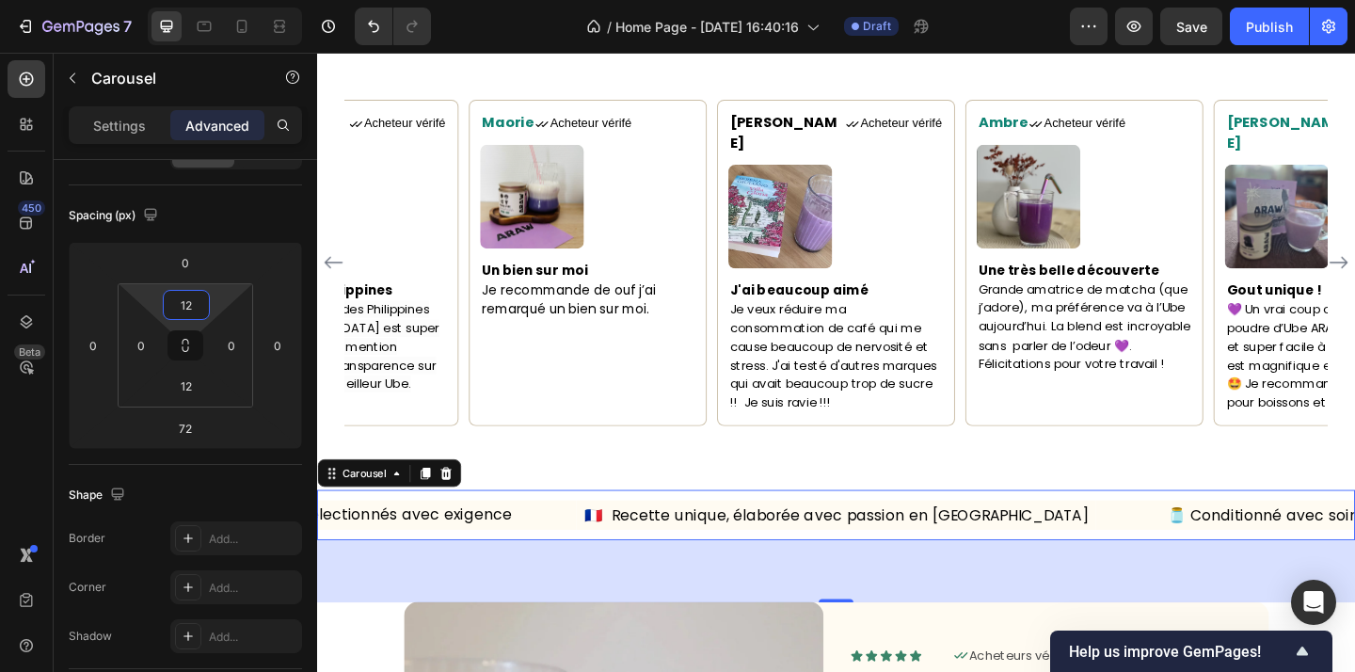
click at [192, 309] on input "12" at bounding box center [186, 305] width 38 height 28
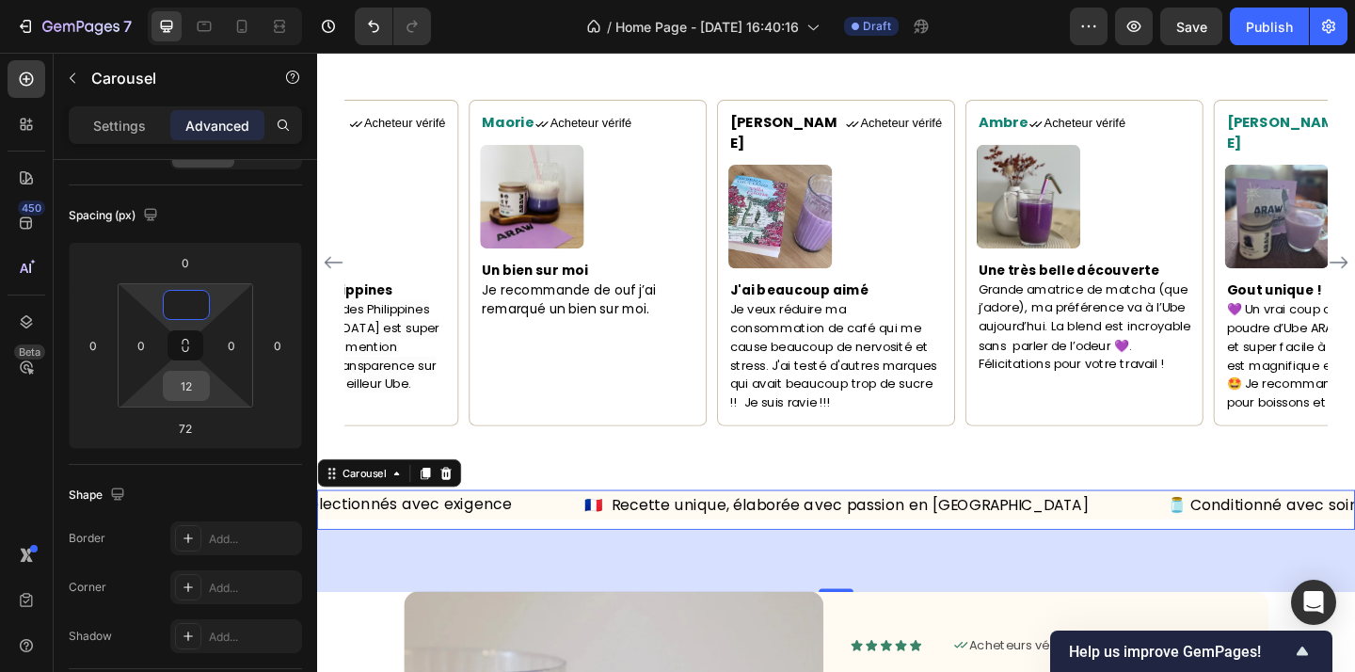
type input "0"
click at [195, 391] on input "12" at bounding box center [186, 386] width 38 height 28
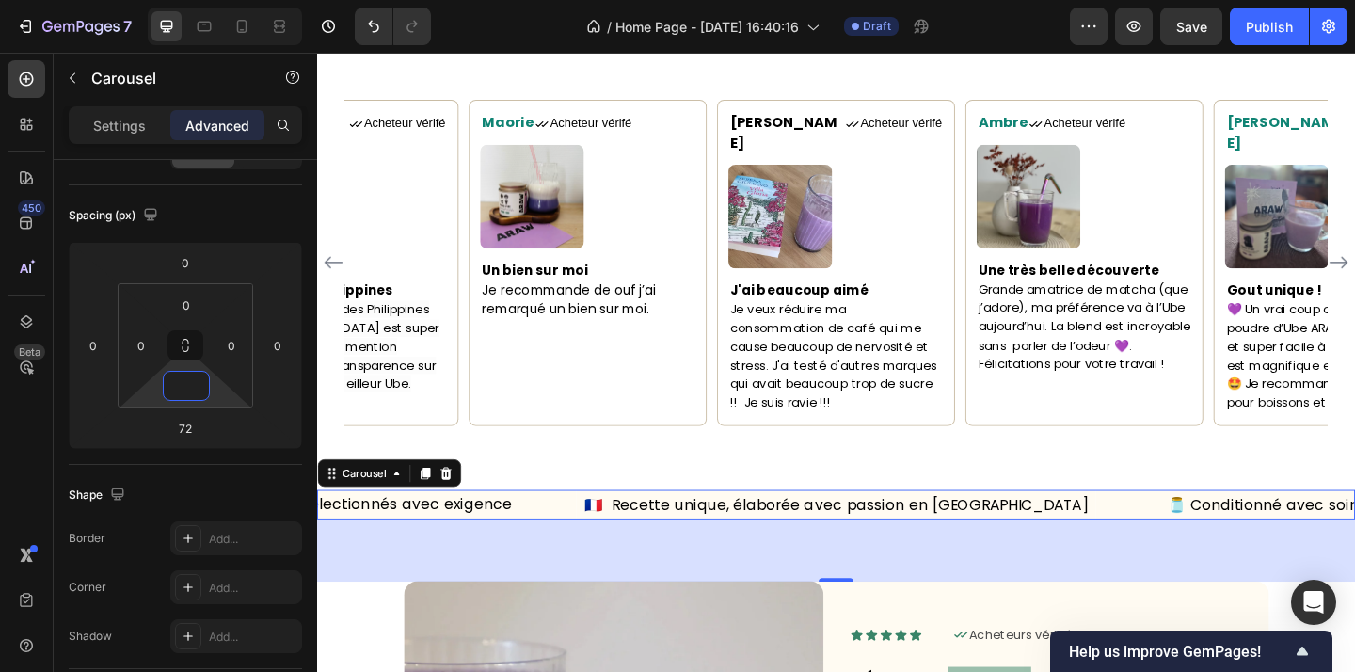
type input "0"
click at [261, 503] on div "Shape" at bounding box center [185, 495] width 233 height 30
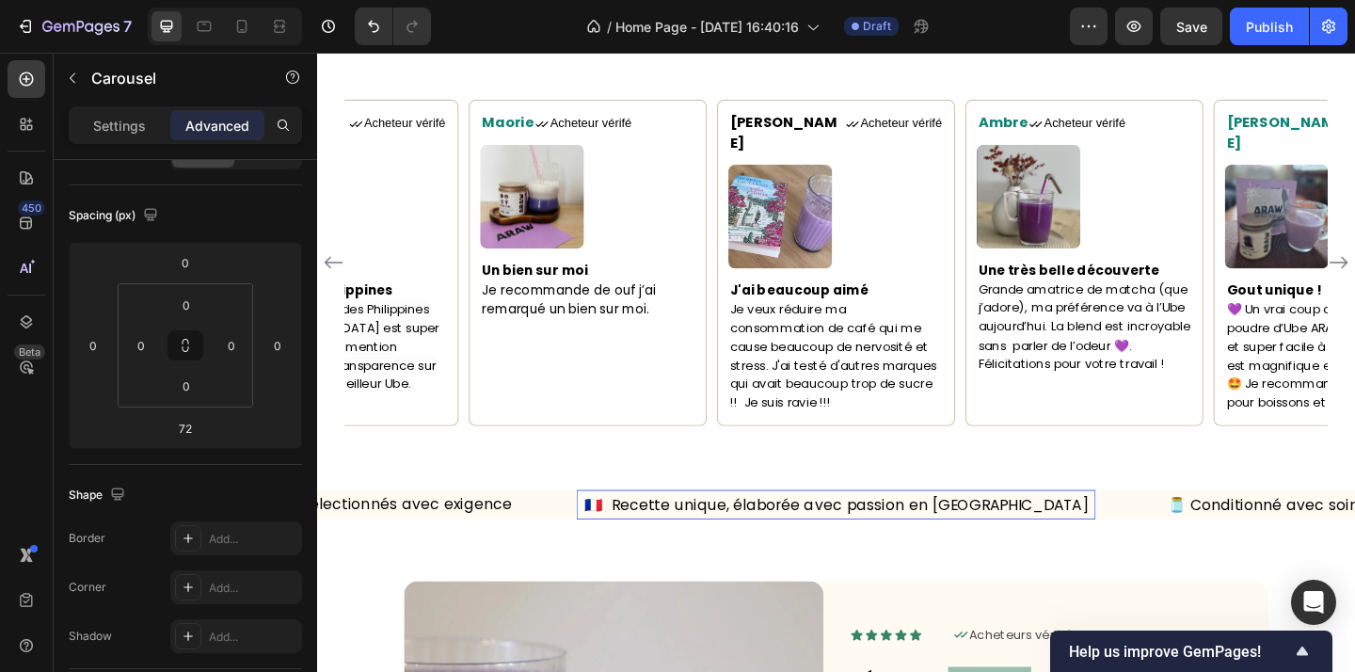
click at [640, 530] on p "🇫🇷 Recette unique, élaborée avec passion en [GEOGRAPHIC_DATA]" at bounding box center [881, 544] width 561 height 29
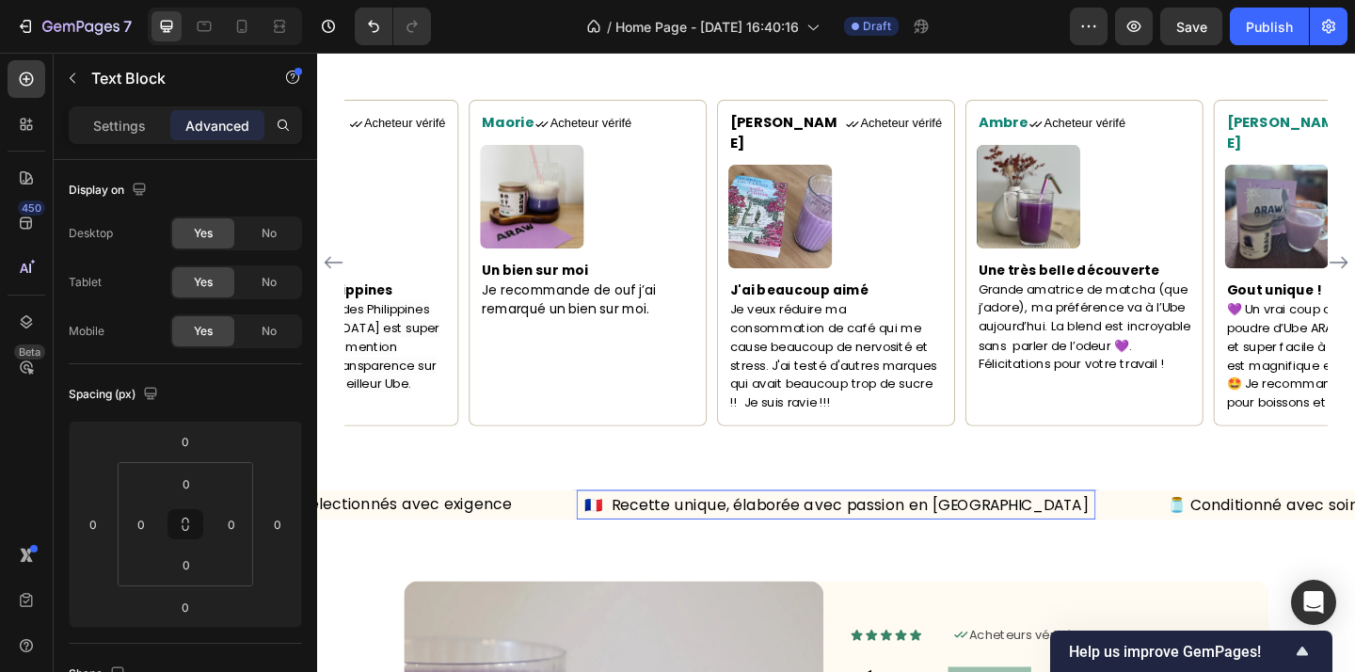
click at [621, 530] on p "🇫🇷 Recette unique, élaborée avec passion en [GEOGRAPHIC_DATA]" at bounding box center [881, 544] width 561 height 29
click at [594, 530] on p "🌿 Ingrédients naturels, sélectionnés avec exigence" at bounding box center [317, 544] width 561 height 28
click at [625, 531] on p "🇫🇷 Recette unique, élaborée avec passion en [GEOGRAPHIC_DATA]" at bounding box center [881, 544] width 561 height 29
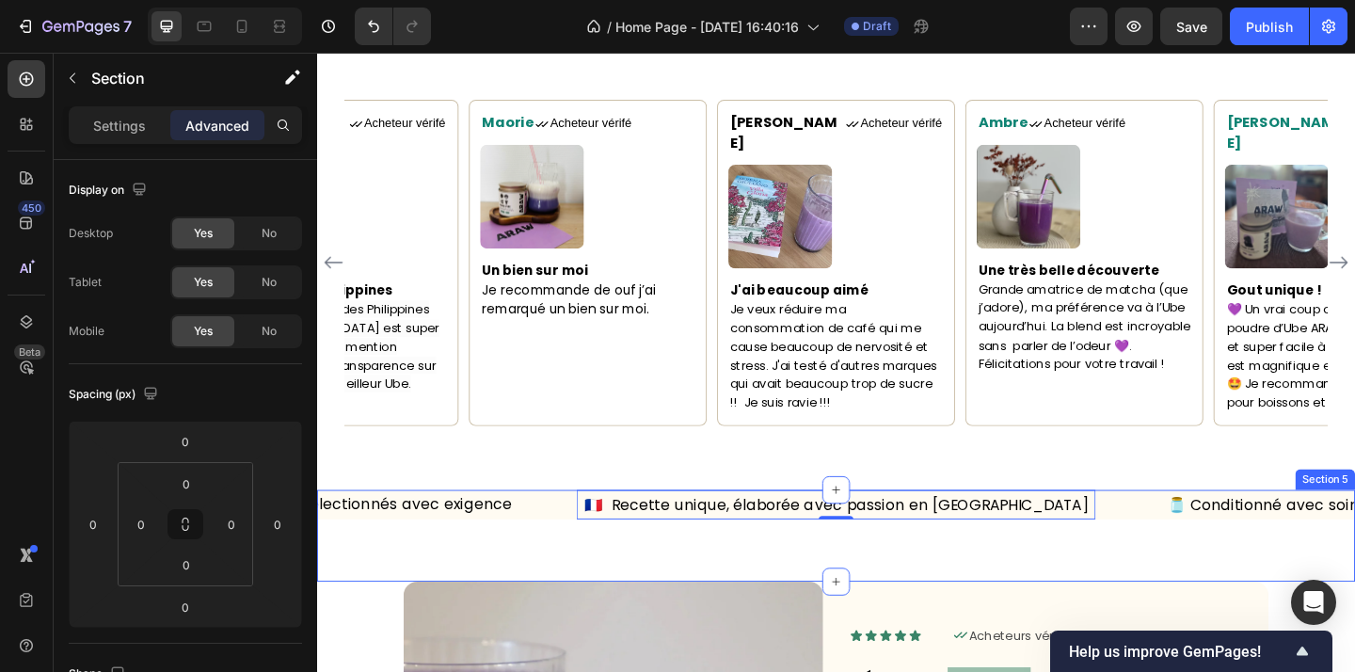
click at [597, 543] on div "🇫🇷 Recette unique, élaborée avec passion en France Text Block 0 🫙 Conditionné a…" at bounding box center [881, 578] width 1129 height 101
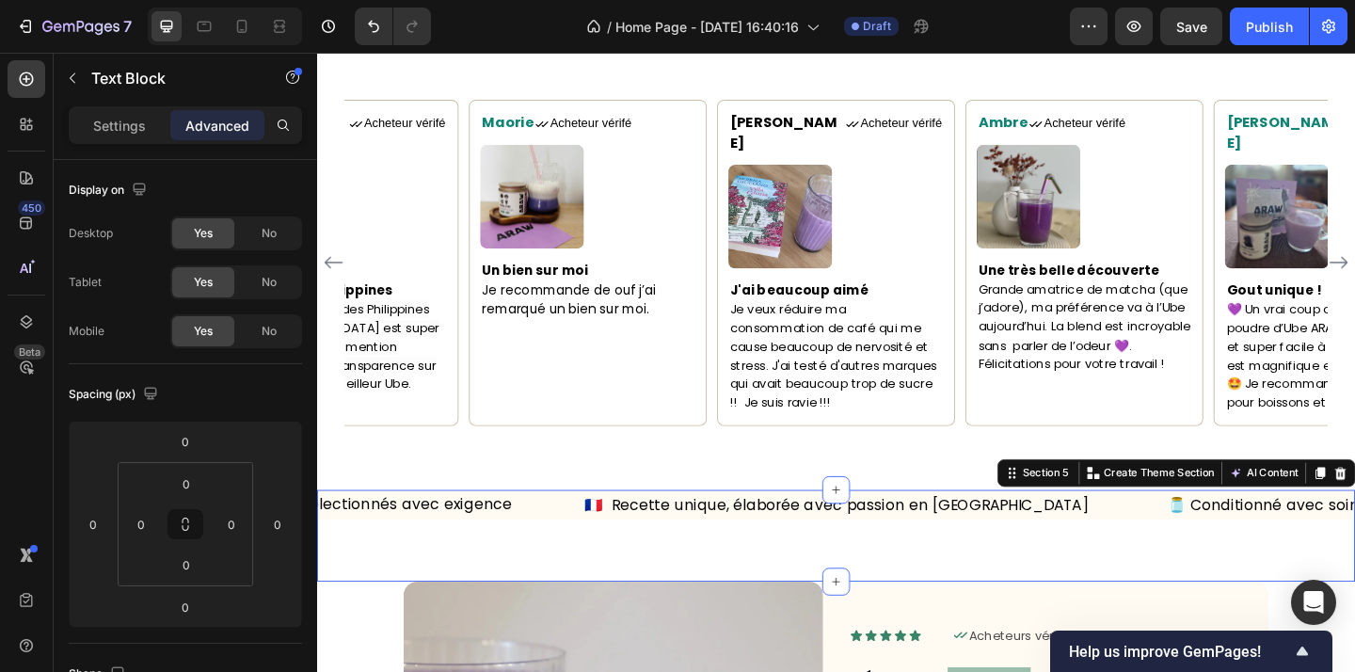
click at [603, 532] on p "🇫🇷 Recette unique, élaborée avec passion en [GEOGRAPHIC_DATA]" at bounding box center [881, 544] width 561 height 29
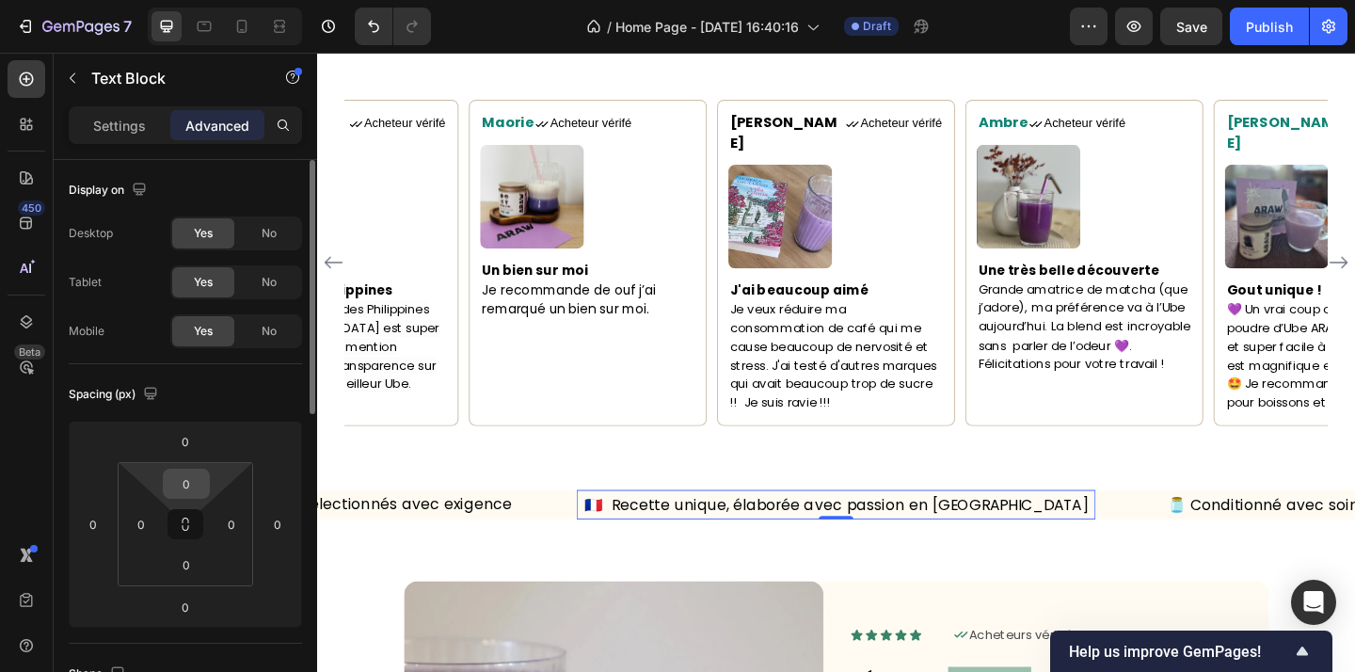
click at [193, 478] on input "0" at bounding box center [186, 484] width 38 height 28
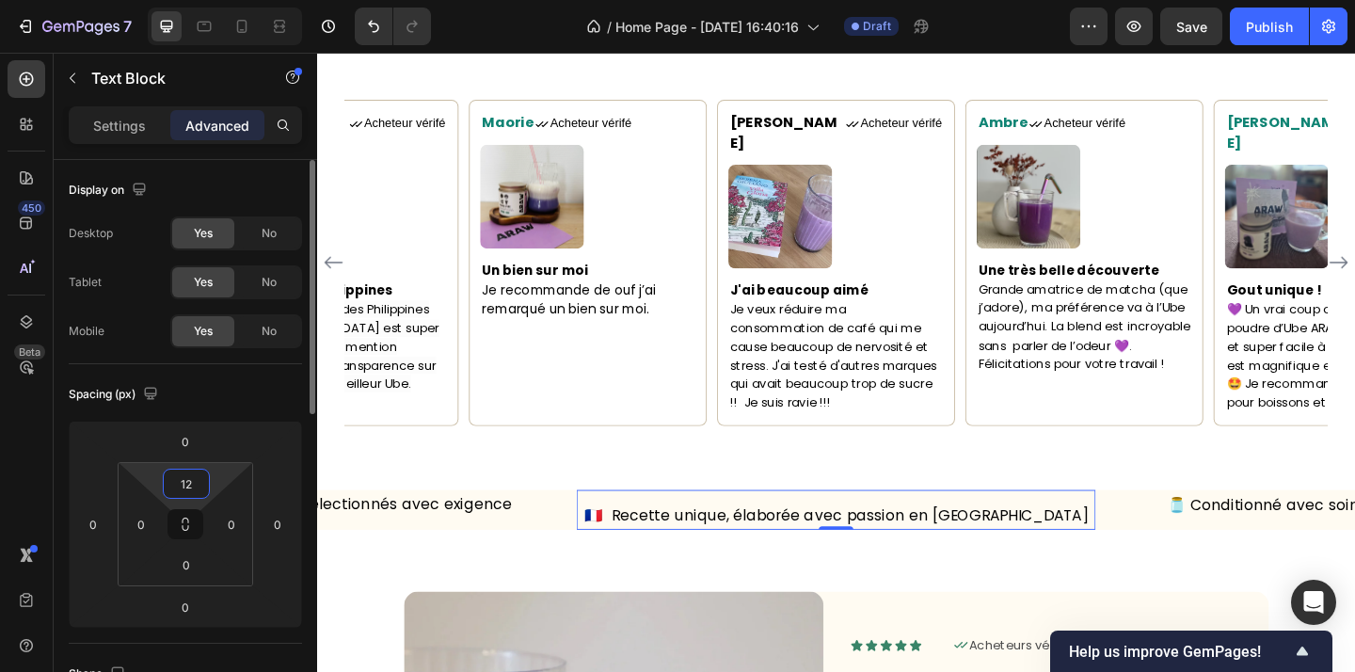
type input "12"
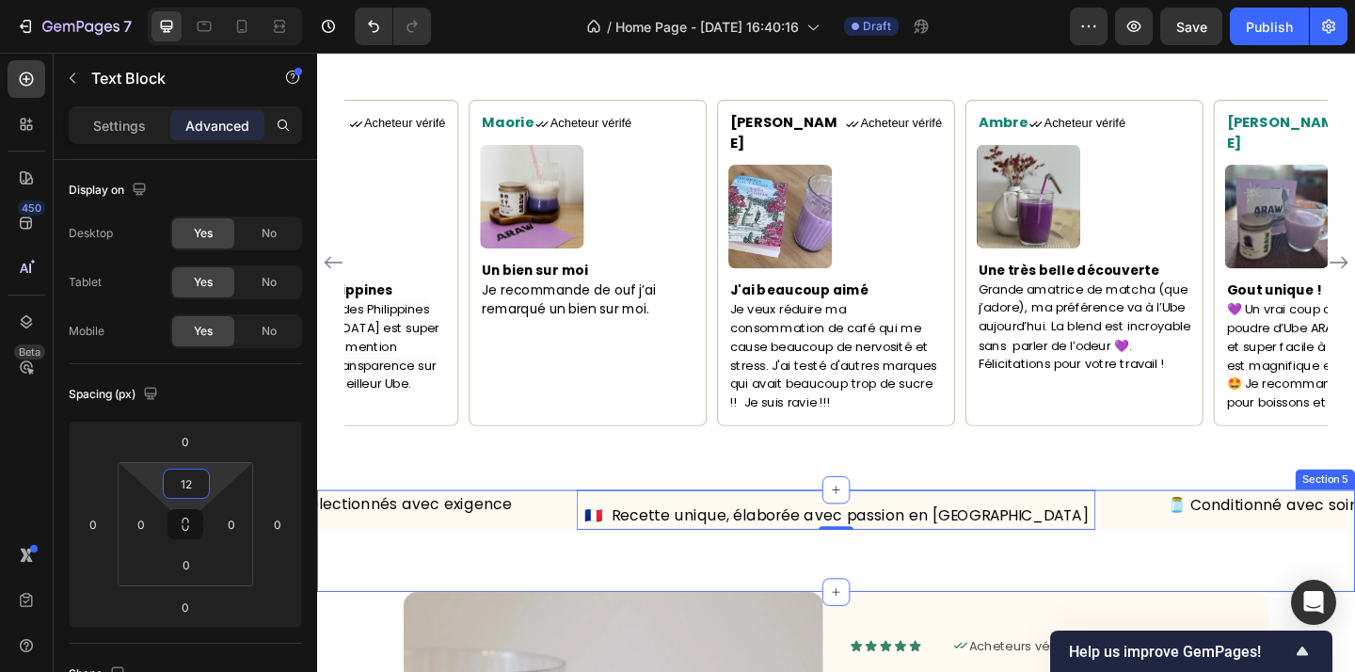
click at [1125, 595] on div "🇫🇷 Recette unique, élaborée avec passion en France Text Block 0 🫙 Conditionné a…" at bounding box center [881, 584] width 1129 height 112
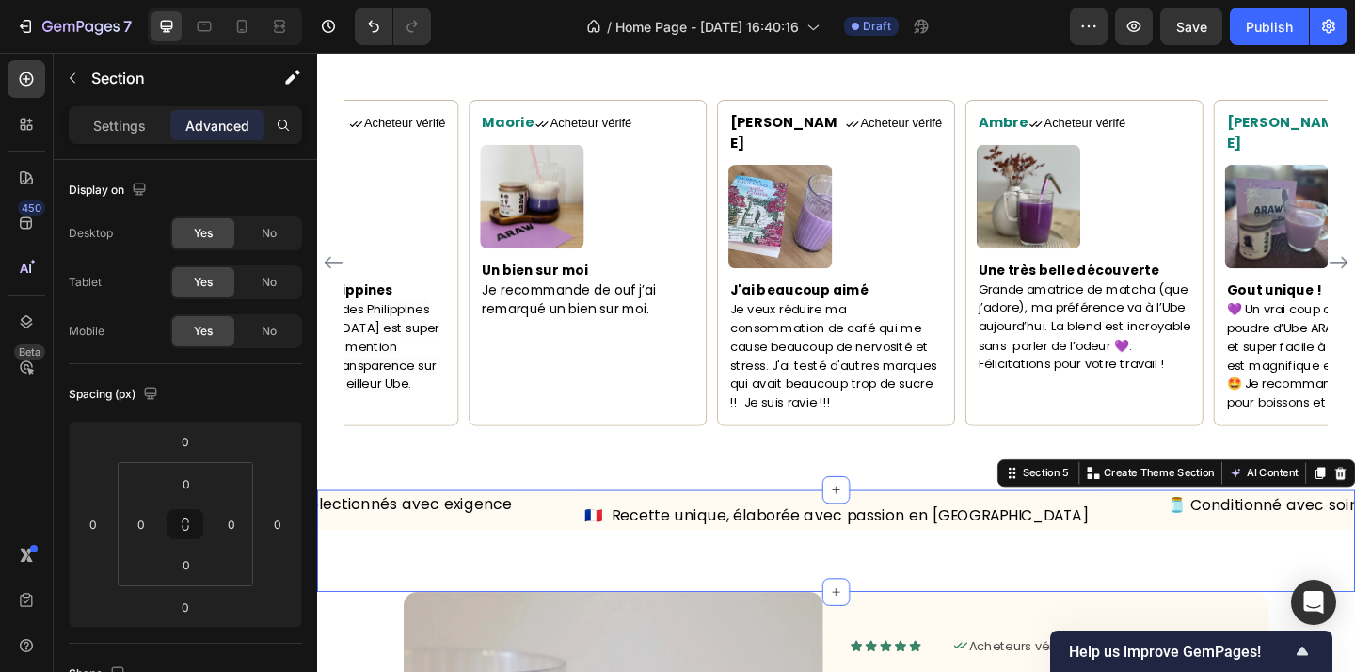
click at [613, 568] on div "🇫🇷 Recette unique, élaborée avec passion en France Text Block 🫙 Conditionné ave…" at bounding box center [881, 584] width 1129 height 112
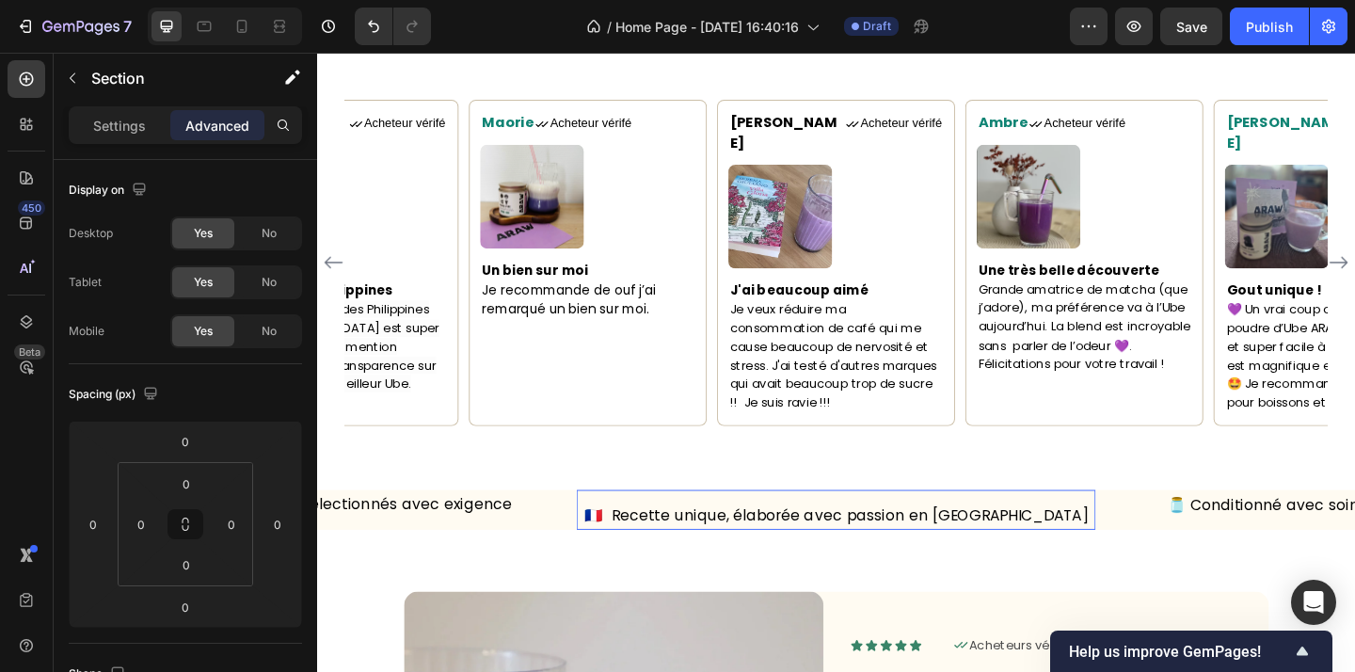
click at [605, 545] on p "🇫🇷 Recette unique, élaborée avec passion en [GEOGRAPHIC_DATA]" at bounding box center [881, 555] width 561 height 29
click at [200, 561] on input "0" at bounding box center [186, 564] width 38 height 28
type input "12"
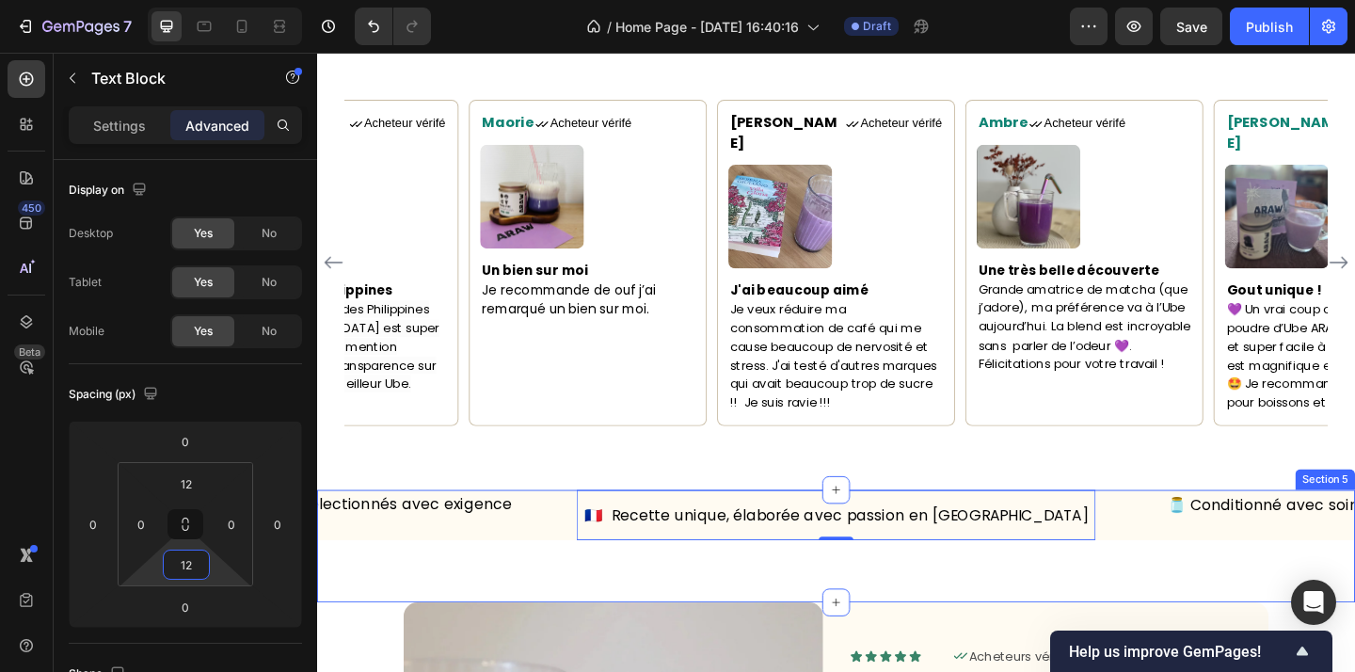
click at [635, 599] on div "🇫🇷 Recette unique, élaborée avec passion en France Text Block 0 🫙 Conditionné a…" at bounding box center [881, 589] width 1129 height 123
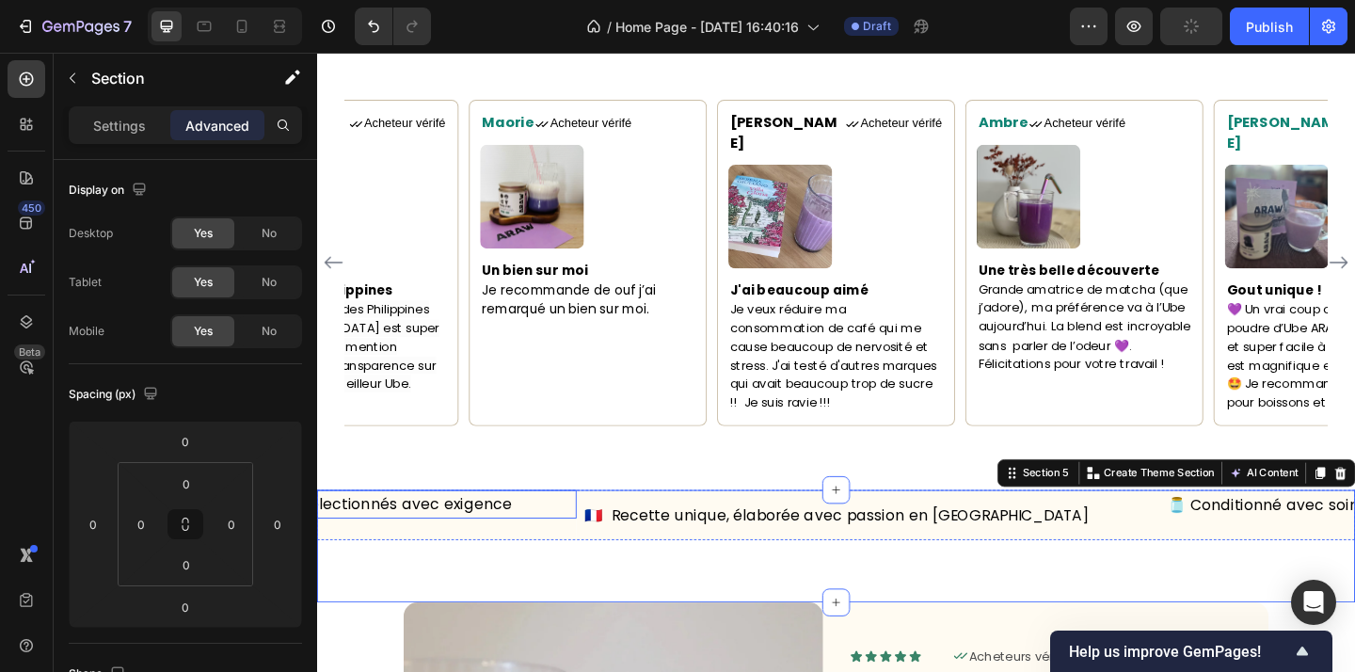
click at [571, 530] on p "🌿 Ingrédients naturels, sélectionnés avec exigence" at bounding box center [317, 544] width 561 height 28
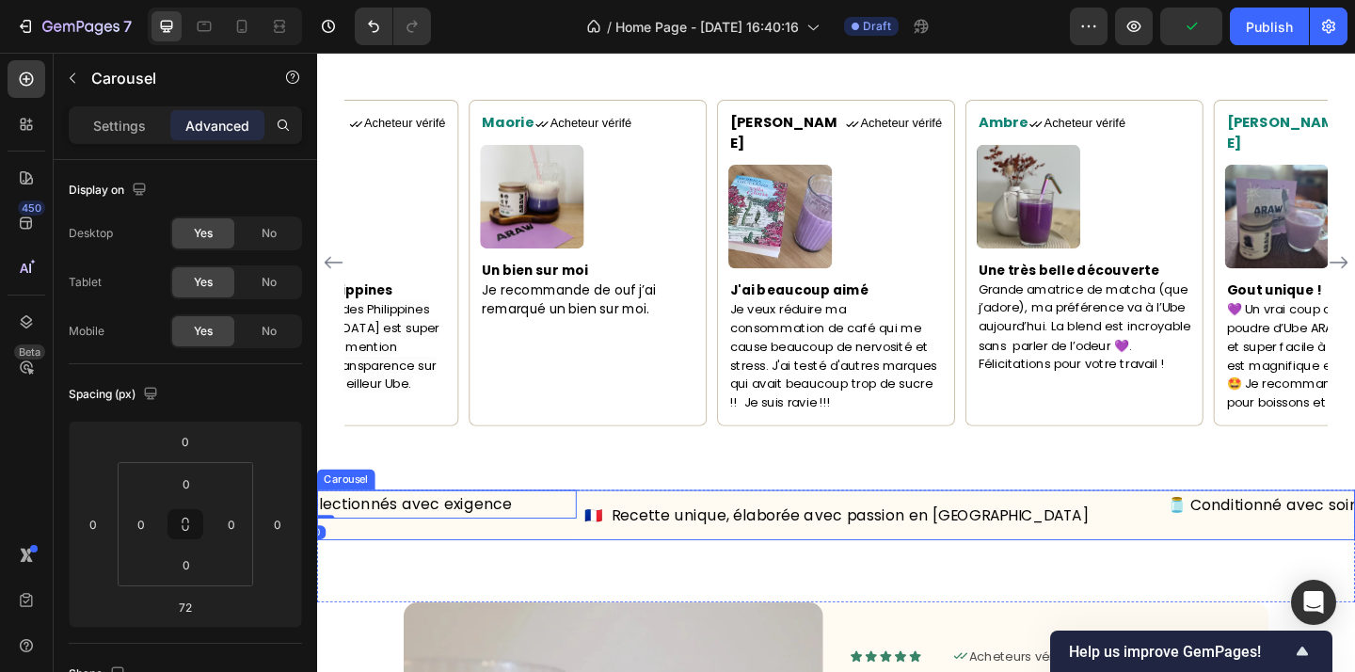
click at [589, 549] on div "🌿 Ingrédients naturels, sélectionnés avec exigence Text Block 0" at bounding box center [317, 556] width 565 height 56
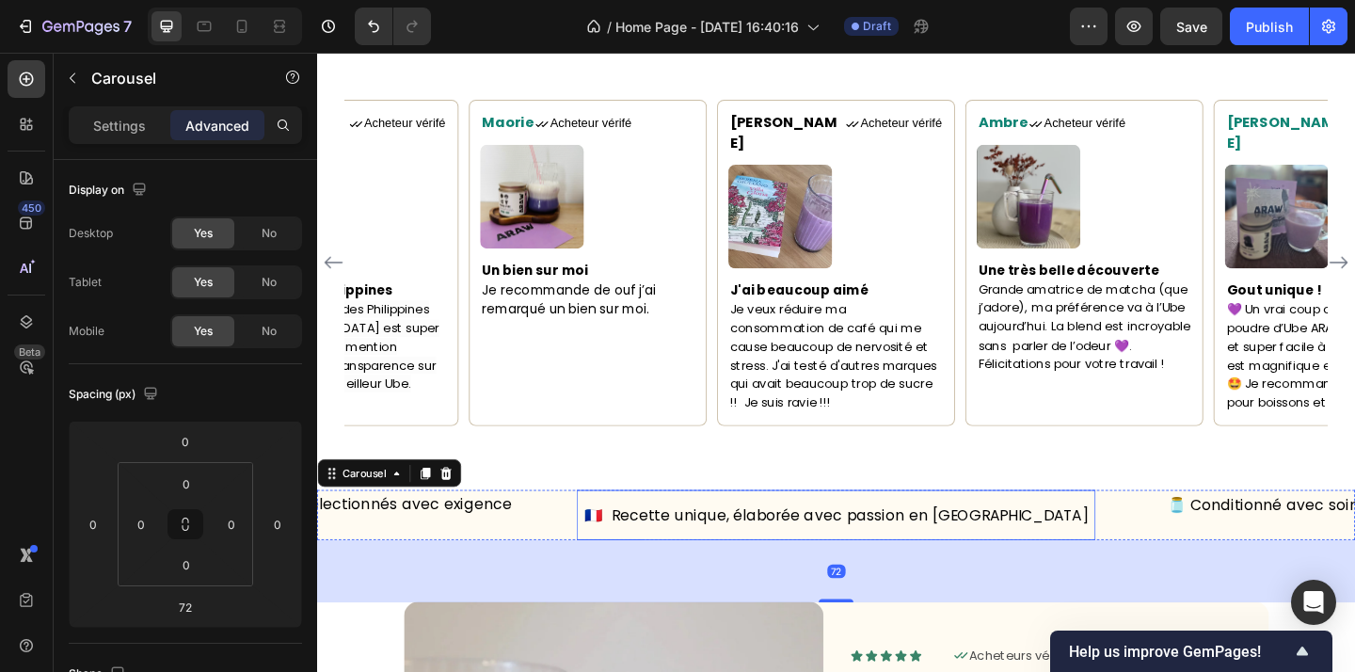
click at [603, 545] on p "🇫🇷 Recette unique, élaborée avec passion en [GEOGRAPHIC_DATA]" at bounding box center [881, 555] width 561 height 29
click at [597, 551] on div "🌿 Ingrédients naturels, sélectionnés avec exigence Text Block" at bounding box center [317, 556] width 565 height 56
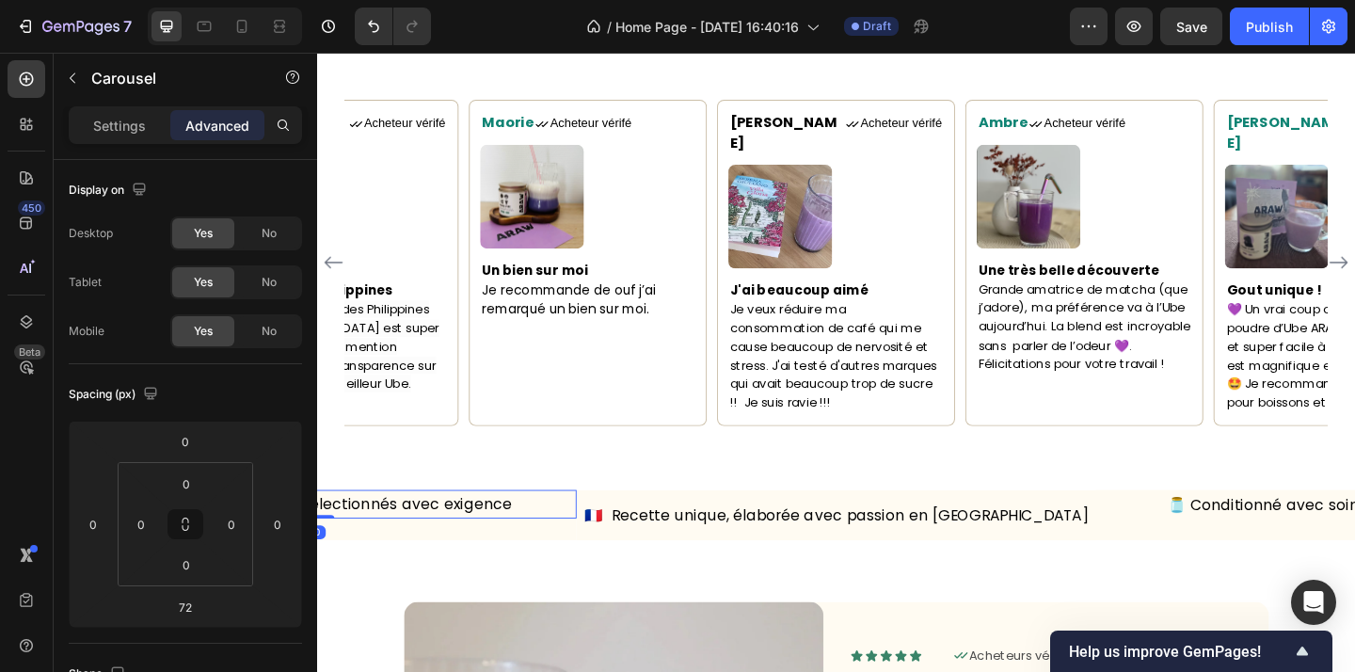
click at [447, 532] on span "🌿 Ingrédients naturels, sélectionnés avec exigence" at bounding box center [317, 543] width 424 height 23
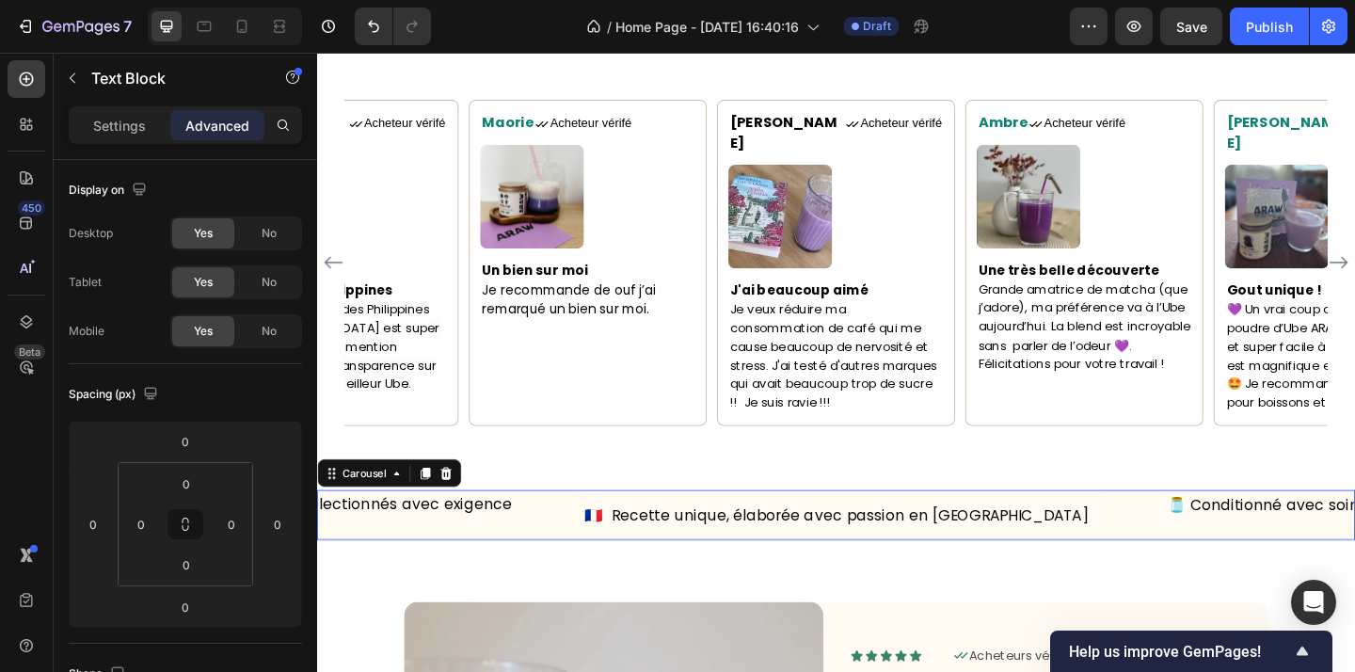
click at [451, 549] on div "🌿 Ingrédients naturels, sélectionnés avec exigence Text Block" at bounding box center [317, 556] width 565 height 56
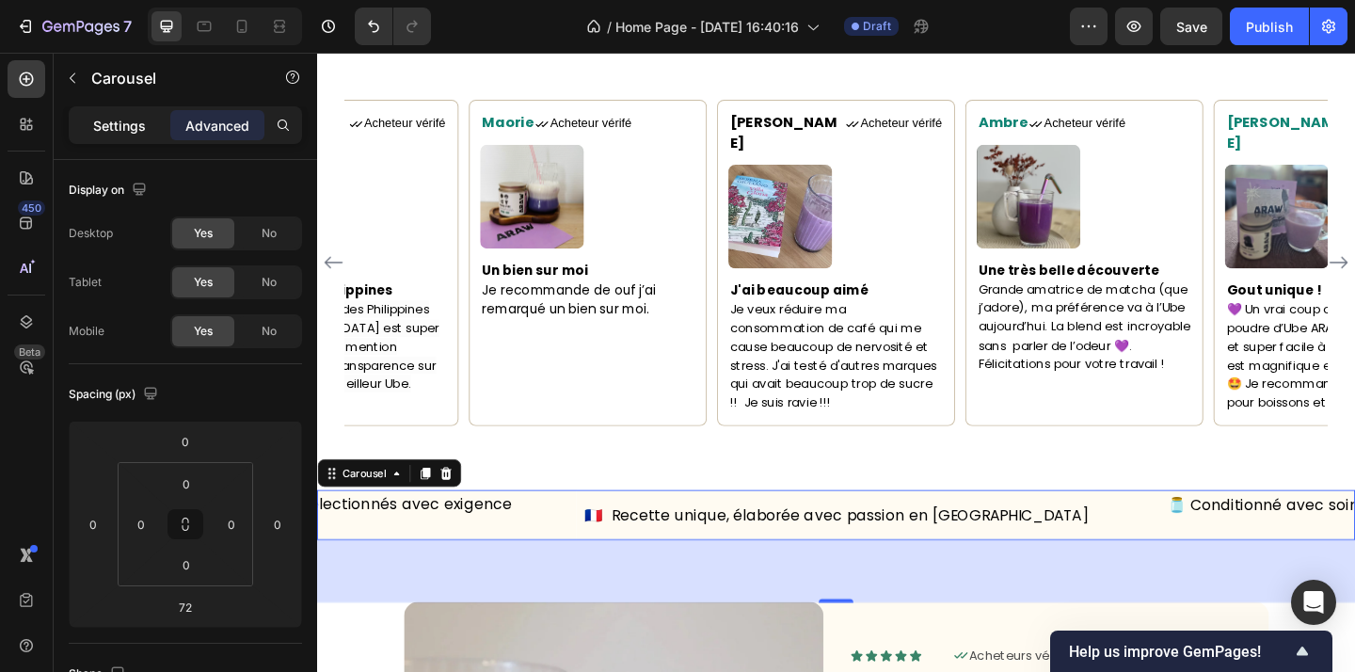
click at [121, 126] on p "Settings" at bounding box center [119, 126] width 53 height 20
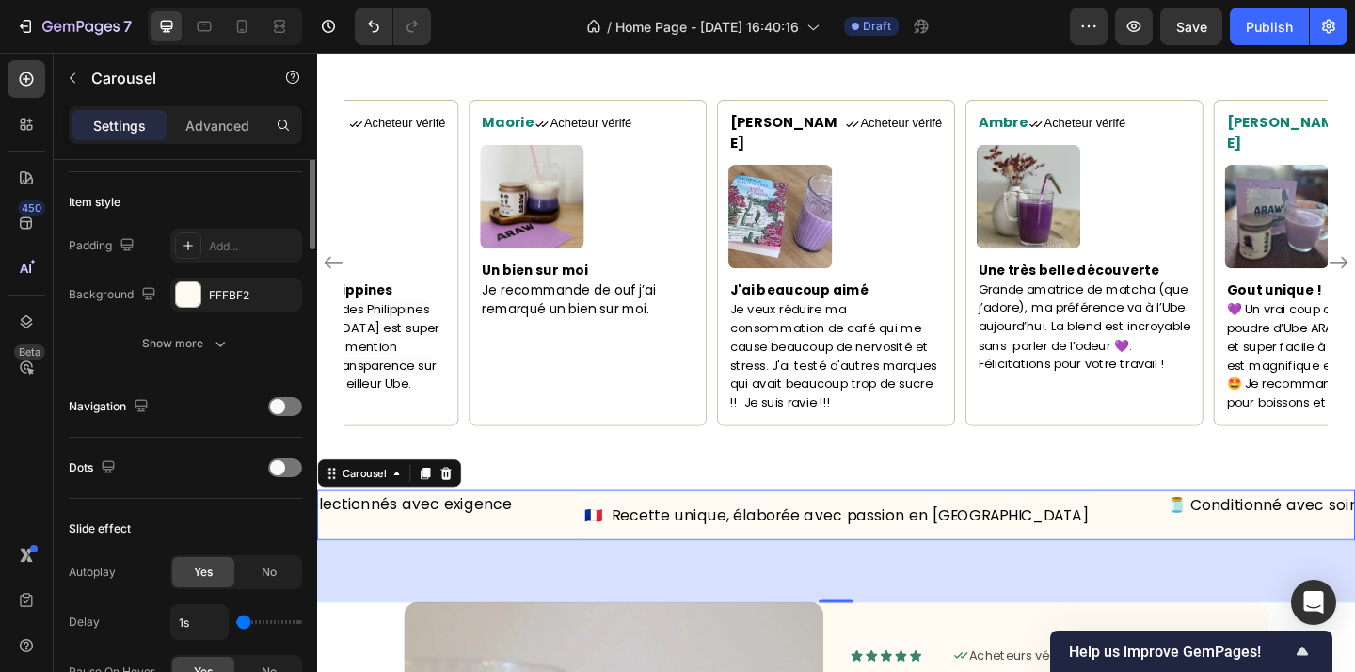
scroll to position [1377, 0]
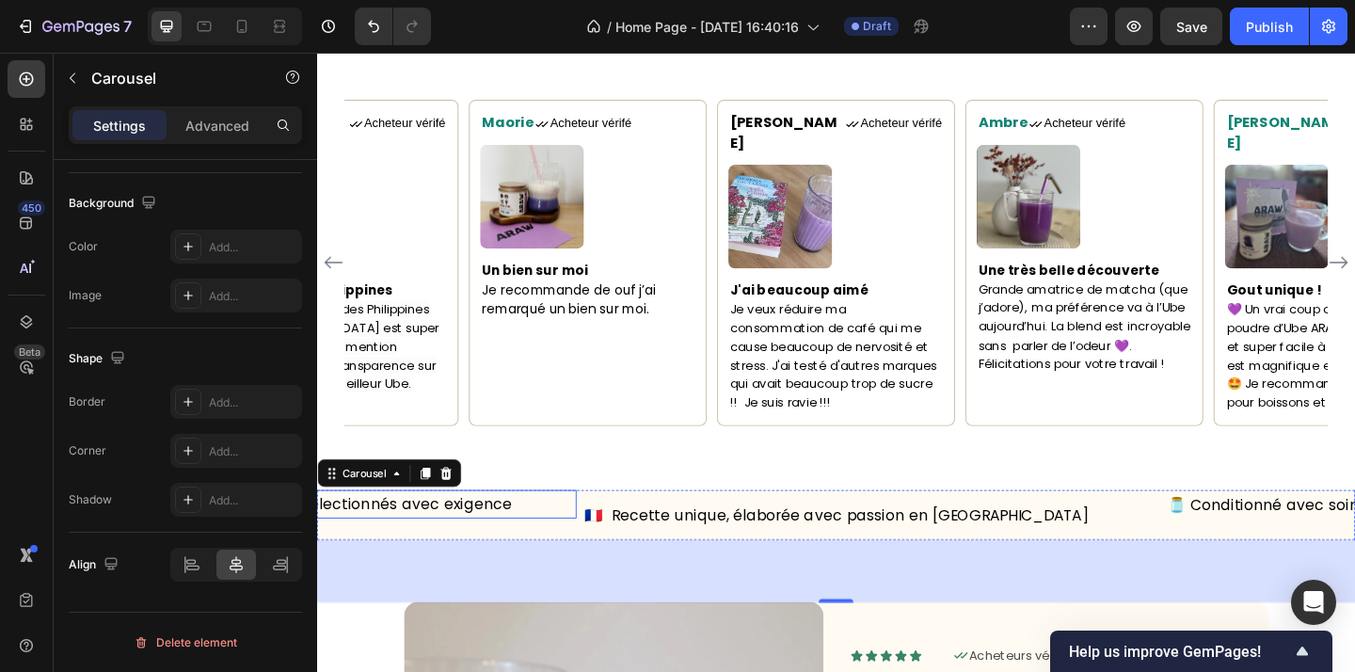
click at [539, 530] on p "🌿 Ingrédients naturels, sélectionnés avec exigence" at bounding box center [317, 544] width 561 height 28
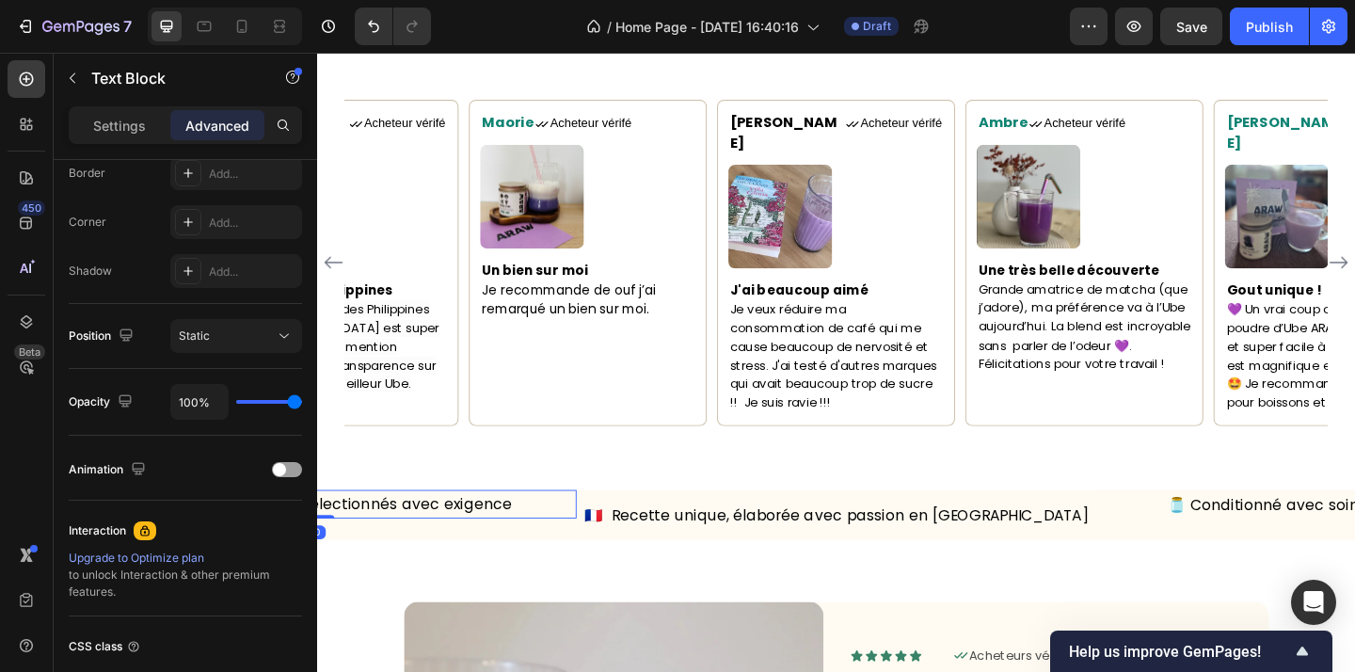
scroll to position [690, 0]
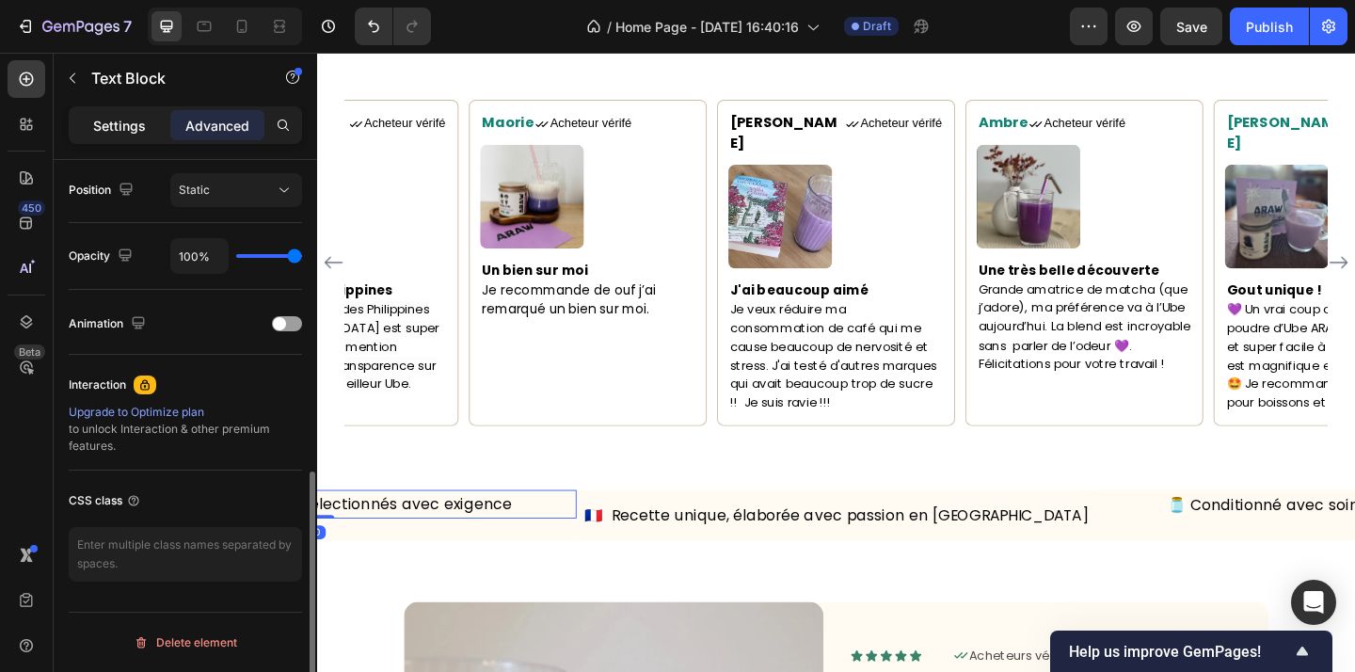
click at [118, 127] on p "Settings" at bounding box center [119, 126] width 53 height 20
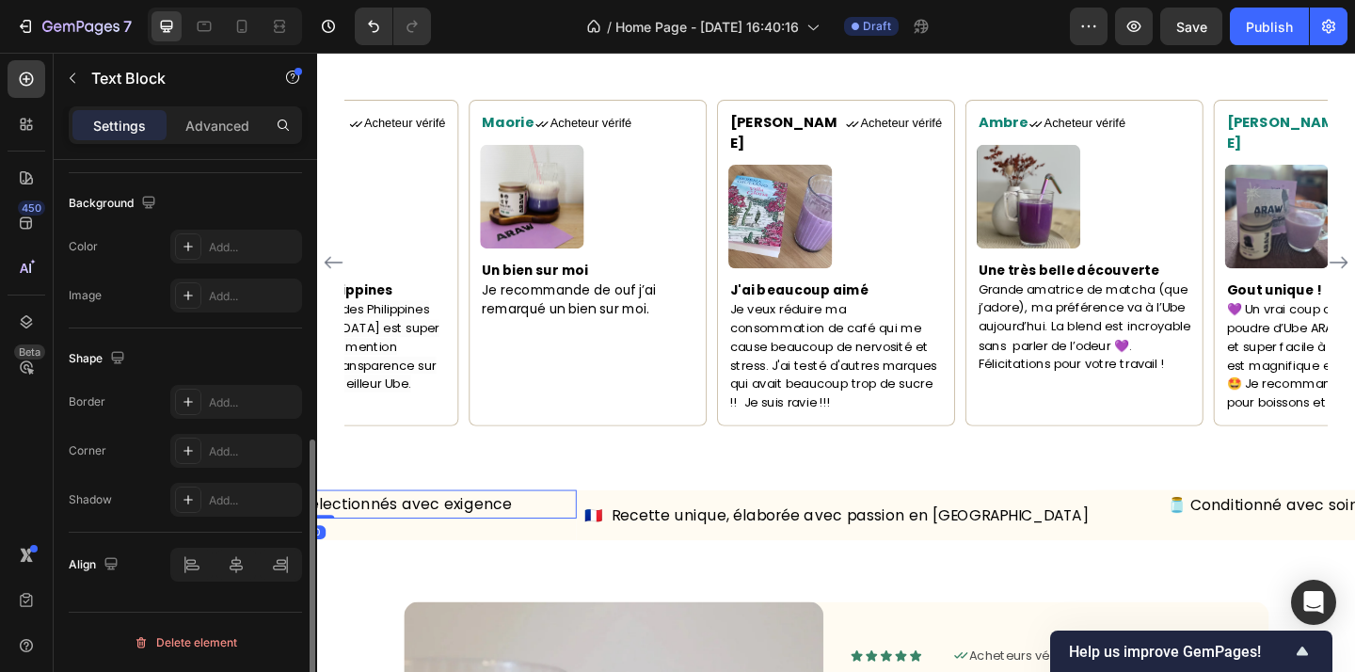
scroll to position [549, 0]
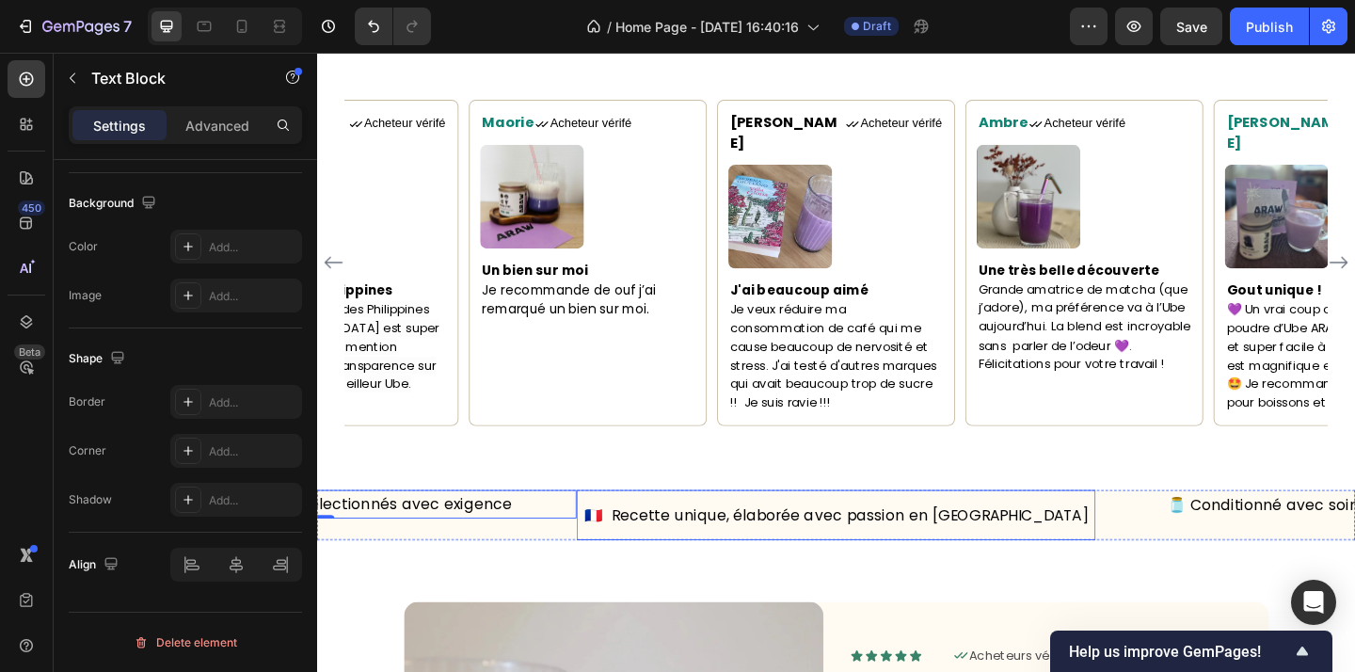
click at [788, 544] on span "🇫🇷 Recette unique, élaborée avec passion en [GEOGRAPHIC_DATA]" at bounding box center [882, 555] width 548 height 23
click at [648, 547] on p "🇫🇷 Recette unique, élaborée avec passion en [GEOGRAPHIC_DATA]" at bounding box center [881, 555] width 561 height 29
click at [533, 533] on p "🌿 Ingrédients naturels, sélectionnés avec exigence" at bounding box center [317, 544] width 561 height 28
click at [575, 548] on div "🌿 Ingrédients naturels, sélectionnés avec exigence Text Block 0" at bounding box center [317, 556] width 565 height 56
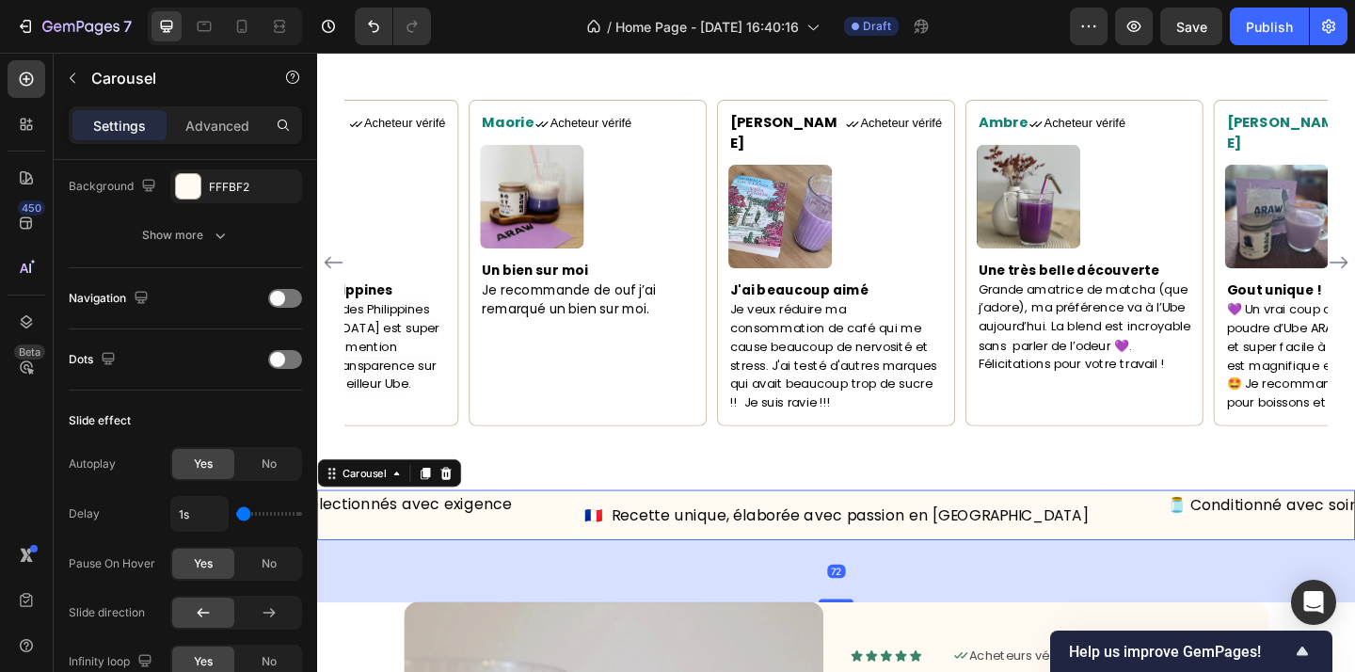
scroll to position [0, 0]
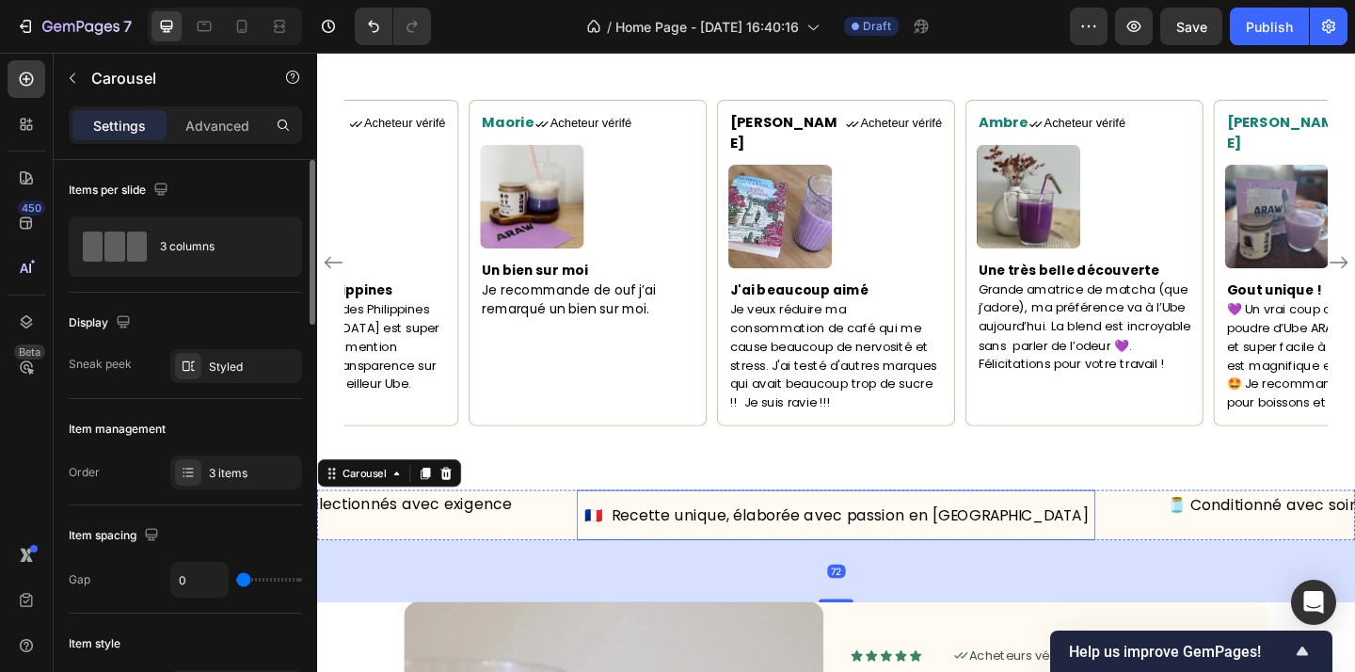
click at [643, 548] on p "🇫🇷 Recette unique, élaborée avec passion en [GEOGRAPHIC_DATA]" at bounding box center [881, 555] width 561 height 29
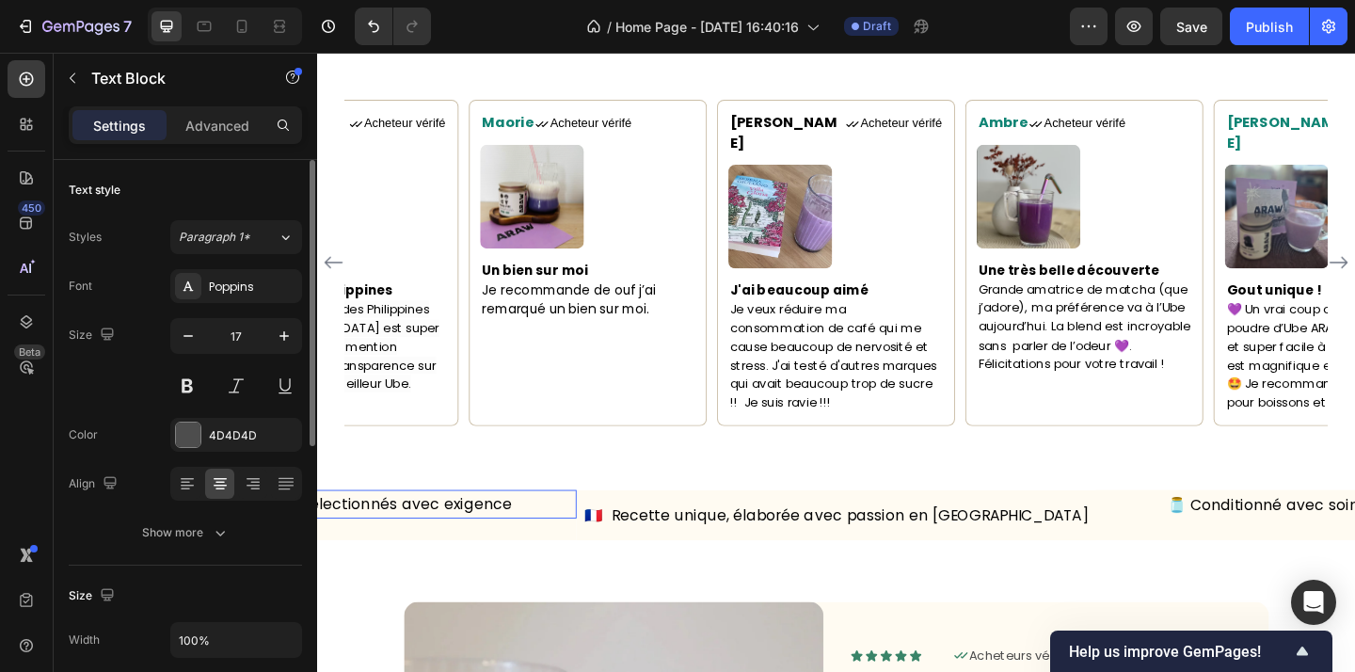
click at [558, 530] on p "🌿 Ingrédients naturels, sélectionnés avec exigence" at bounding box center [317, 544] width 561 height 28
click at [200, 128] on p "Advanced" at bounding box center [217, 126] width 64 height 20
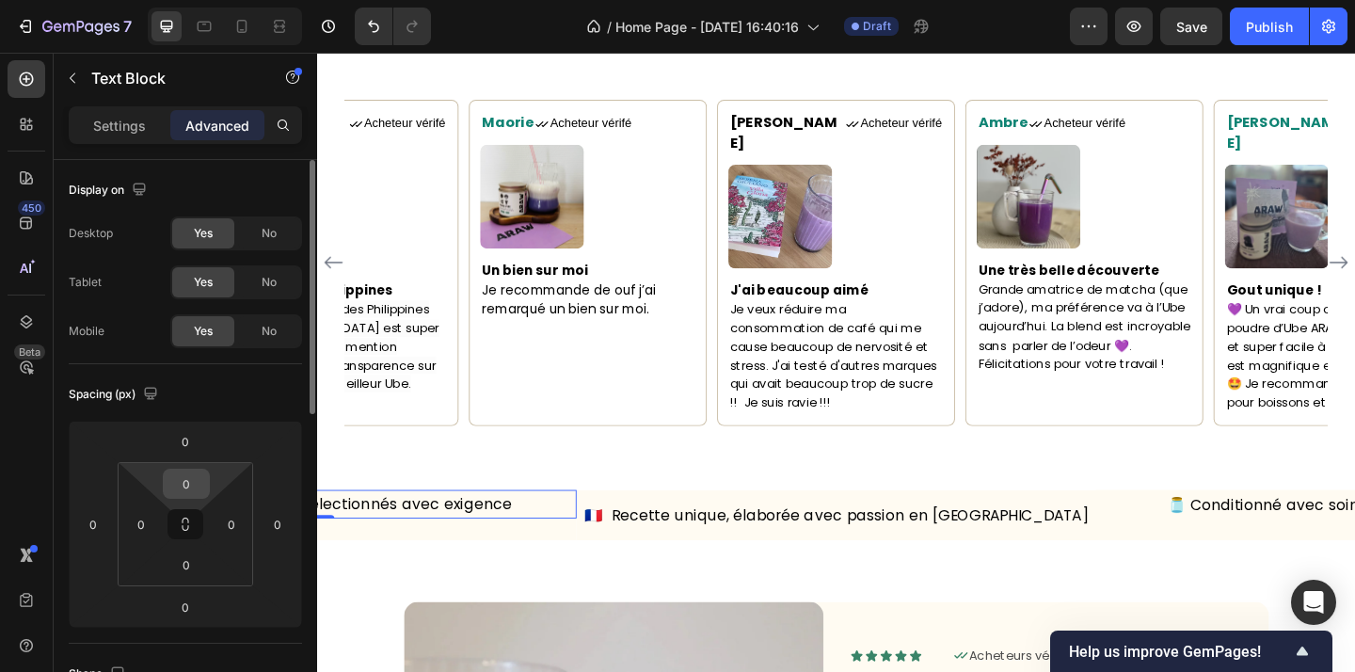
click at [196, 484] on input "0" at bounding box center [186, 484] width 38 height 28
type input "12"
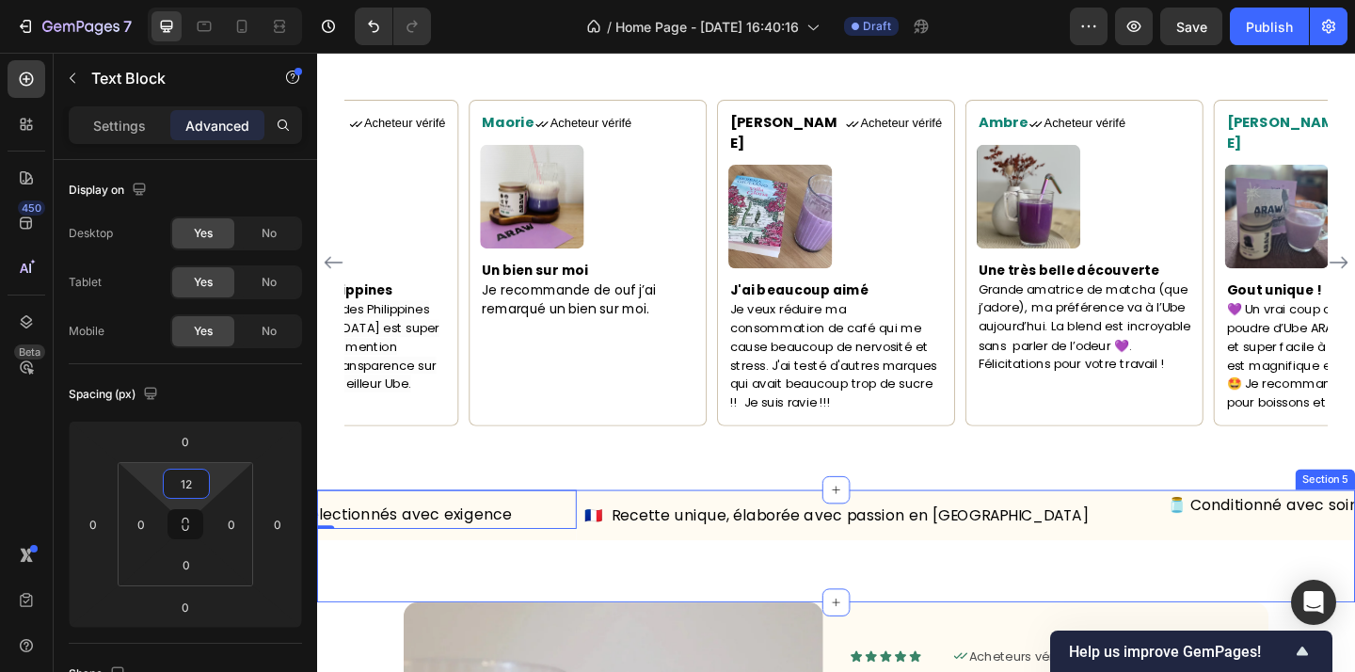
click at [726, 582] on div "🇫🇷 Recette unique, élaborée avec passion en France Text Block 🫙 Conditionné ave…" at bounding box center [881, 589] width 1129 height 123
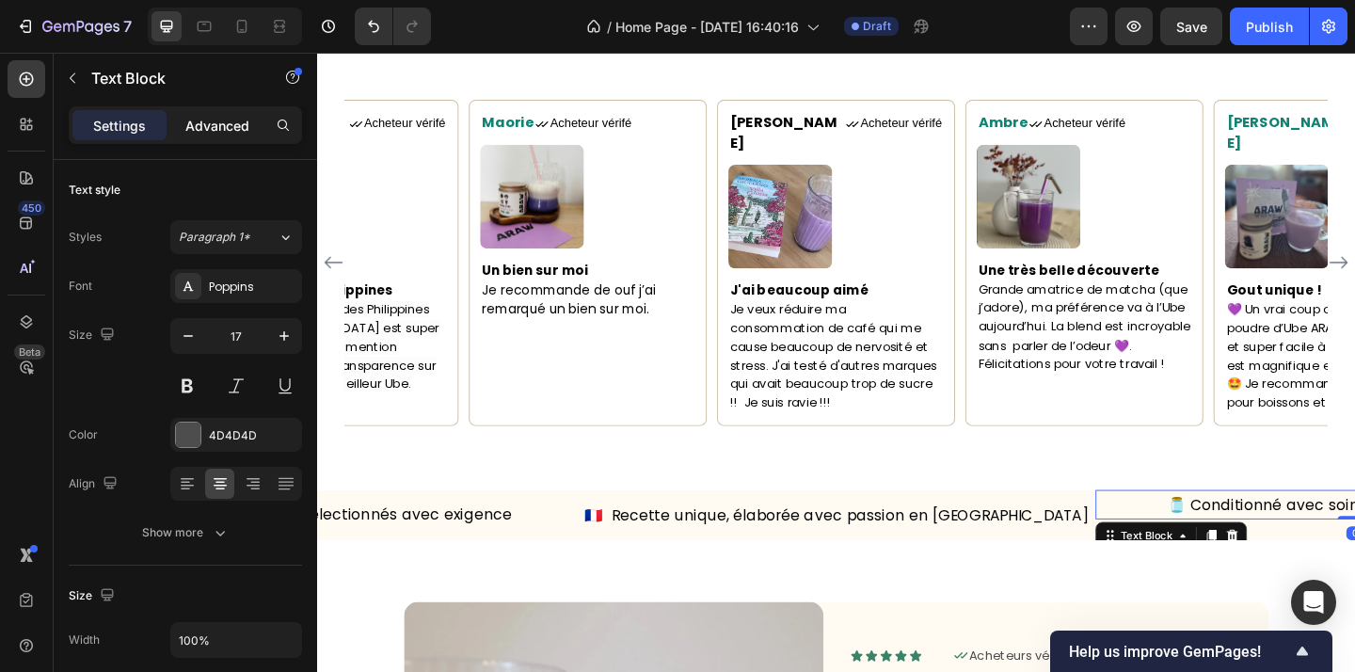
click at [194, 118] on p "Advanced" at bounding box center [217, 126] width 64 height 20
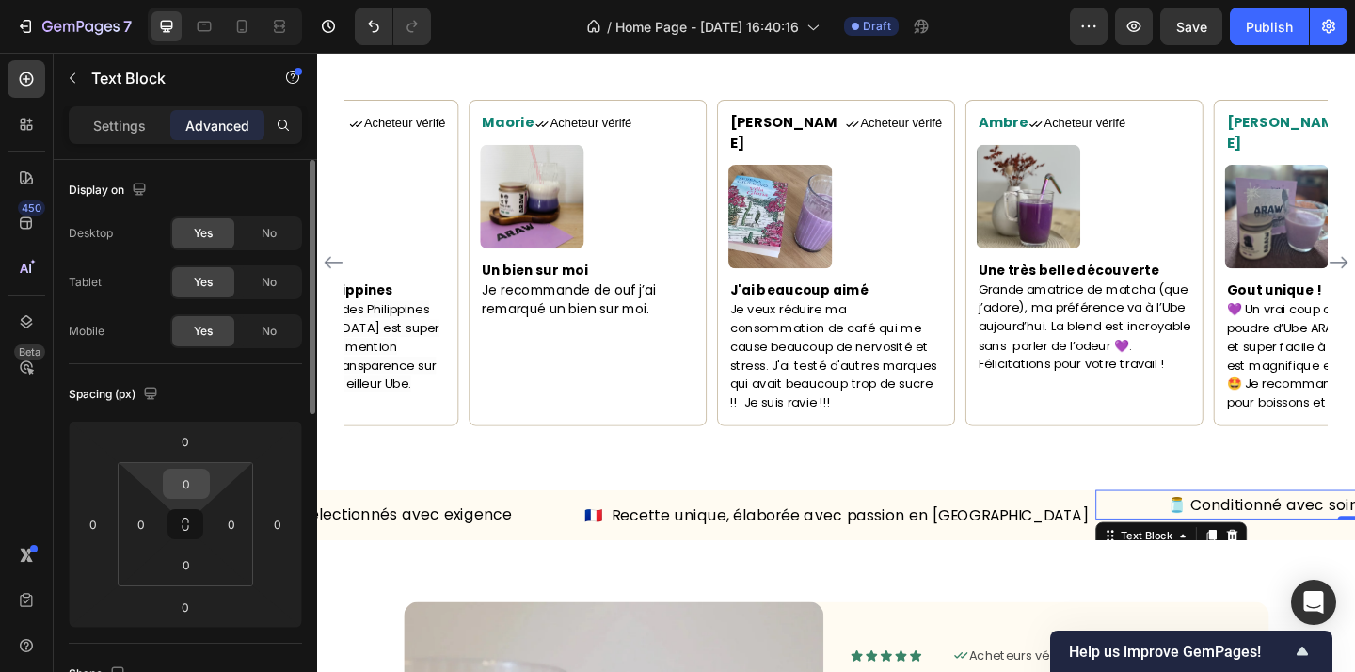
click at [199, 497] on input "0" at bounding box center [186, 484] width 38 height 28
type input "12"
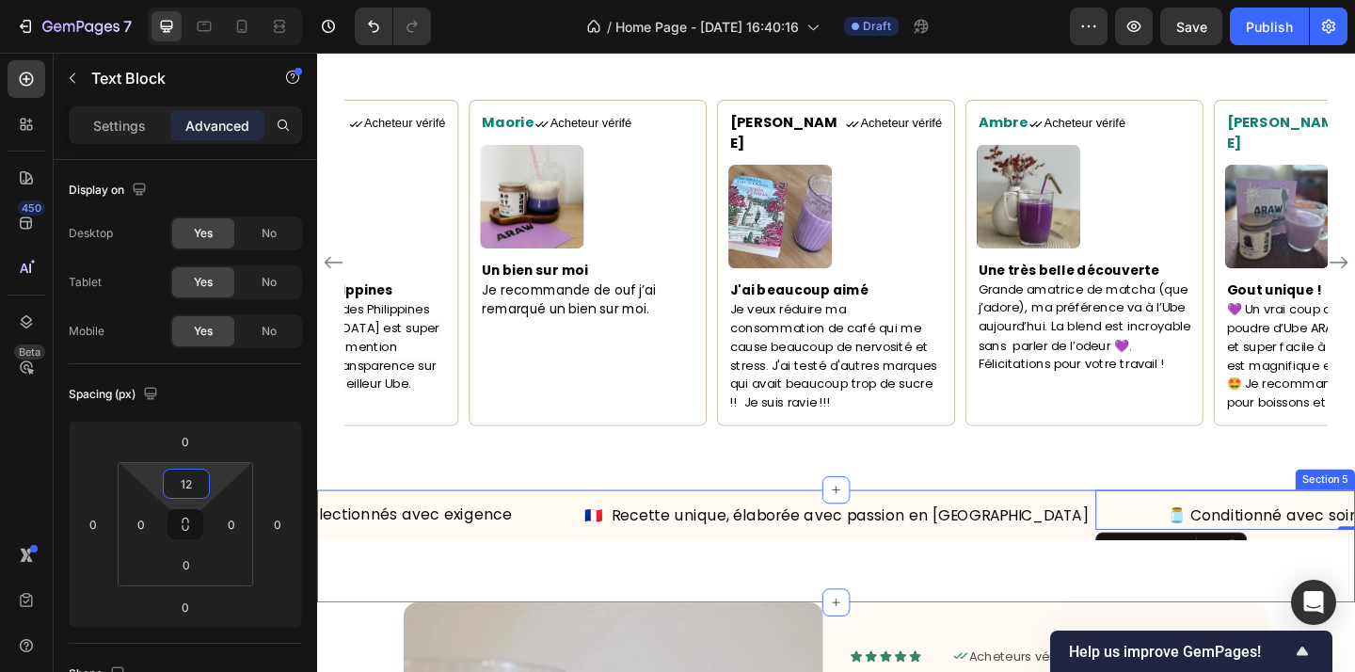
click at [868, 580] on div "🇫🇷 Recette unique, élaborée avec passion en France Text Block 🫙 Conditionné ave…" at bounding box center [881, 589] width 1129 height 123
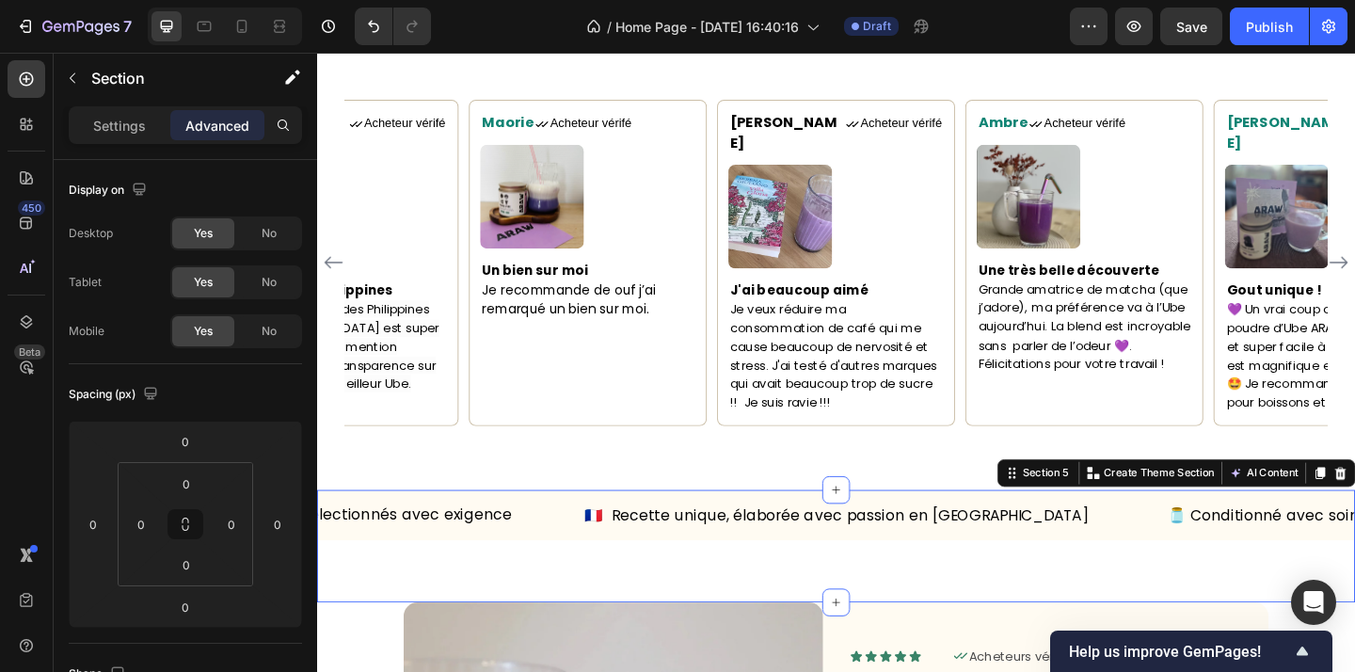
click at [1056, 603] on div "🇫🇷 Recette unique, élaborée avec passion en France Text Block 🫙 Conditionné ave…" at bounding box center [881, 589] width 1129 height 123
click at [292, 28] on div at bounding box center [279, 26] width 30 height 30
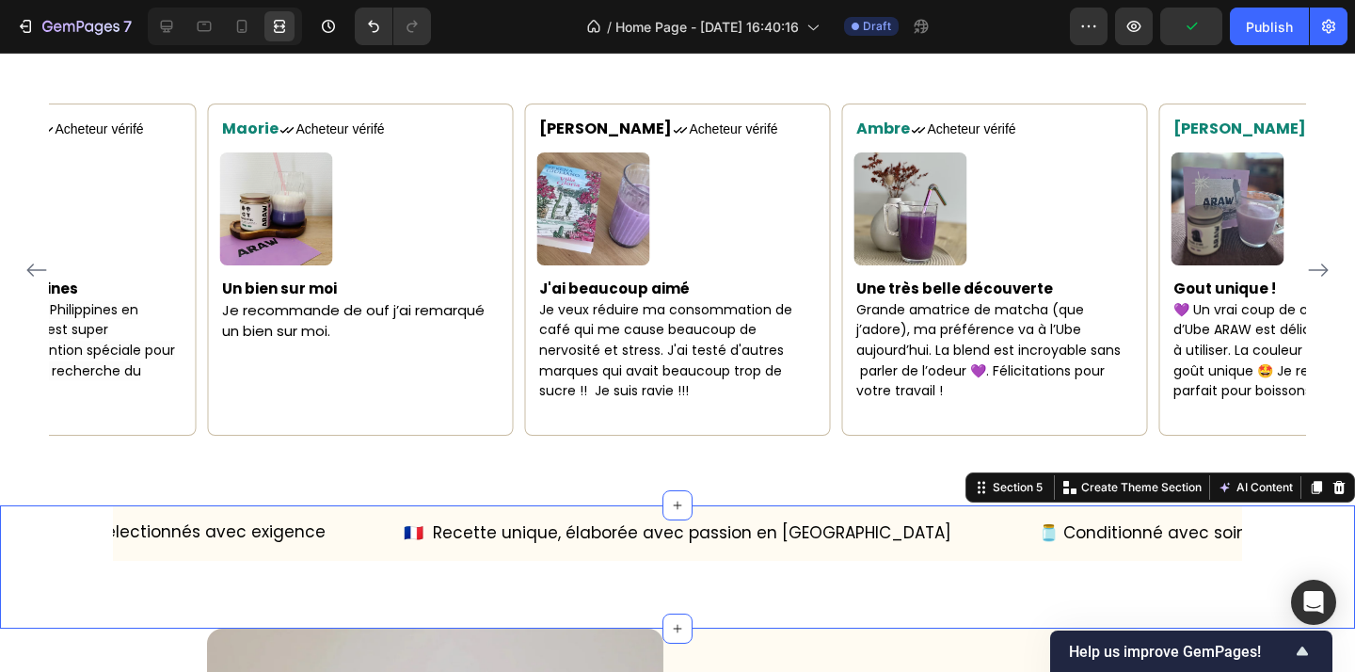
click at [596, 578] on div "🇫🇷 Recette unique, élaborée avec passion en France Text Block 🫙 Conditionné ave…" at bounding box center [677, 566] width 1355 height 123
click at [171, 30] on icon at bounding box center [166, 26] width 19 height 19
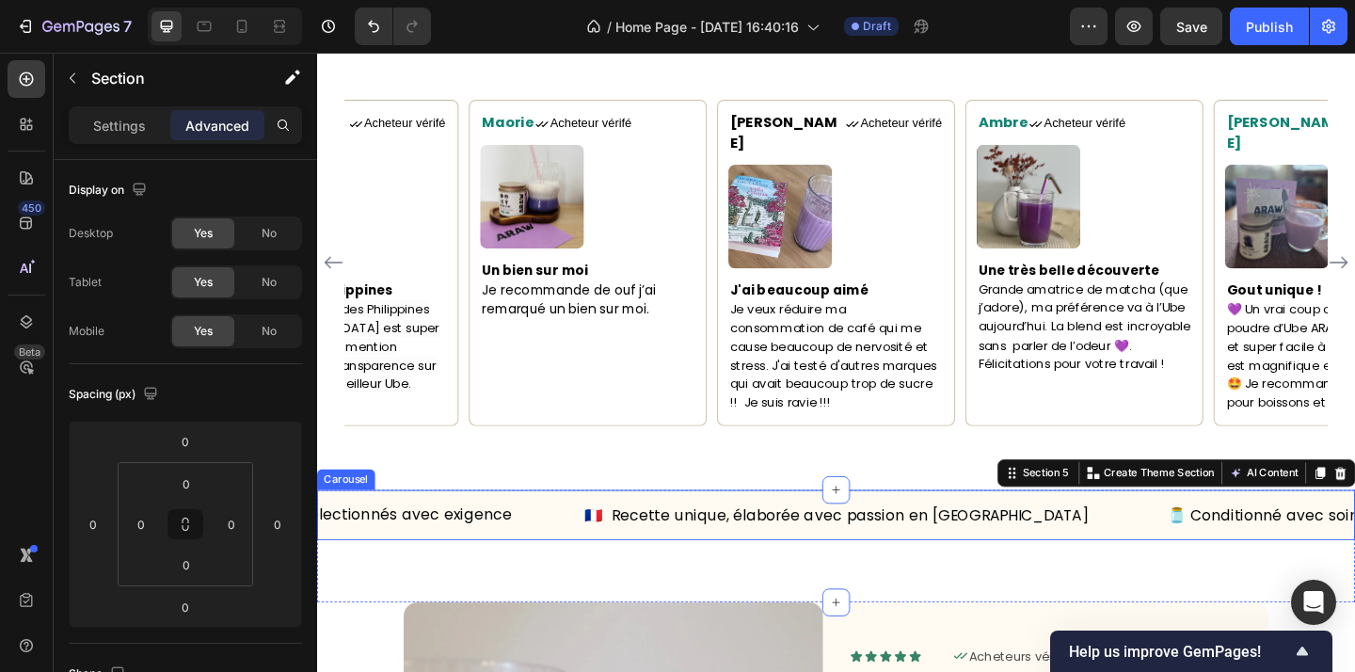
click at [580, 555] on div "🌿 Ingrédients naturels, sélectionnés avec exigence Text Block" at bounding box center [317, 556] width 565 height 56
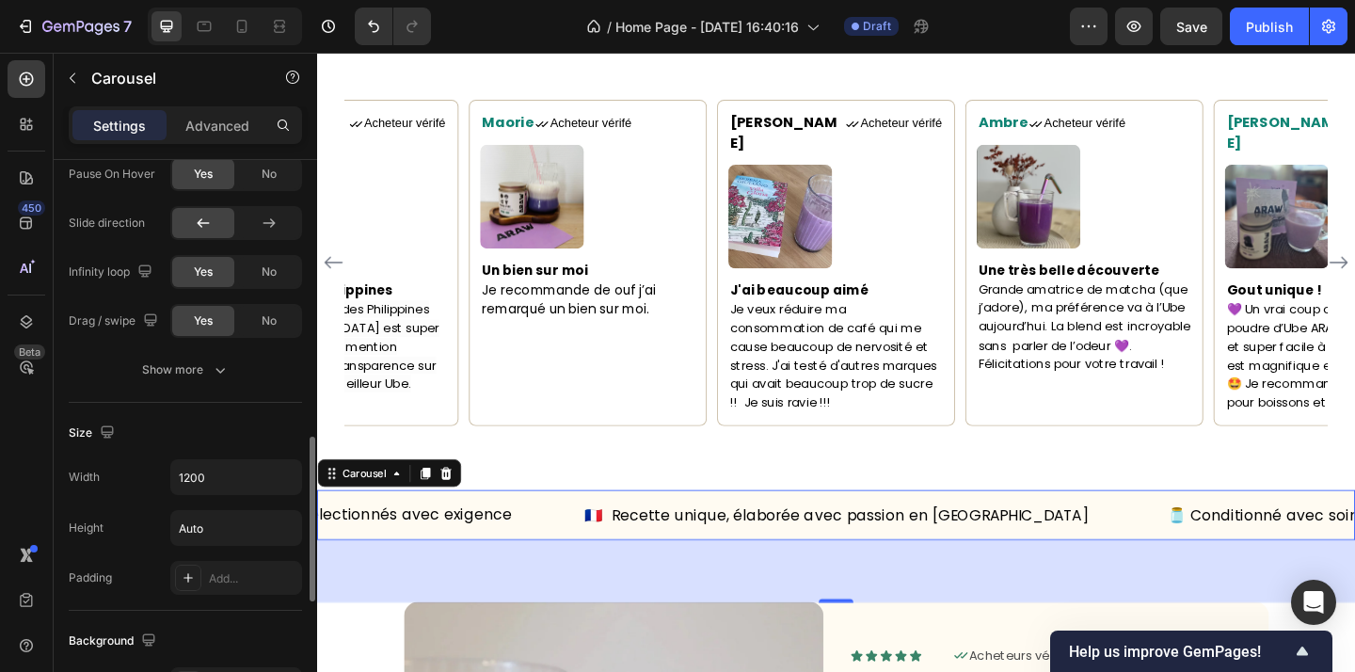
scroll to position [942, 0]
click at [280, 473] on icon "button" at bounding box center [284, 474] width 8 height 5
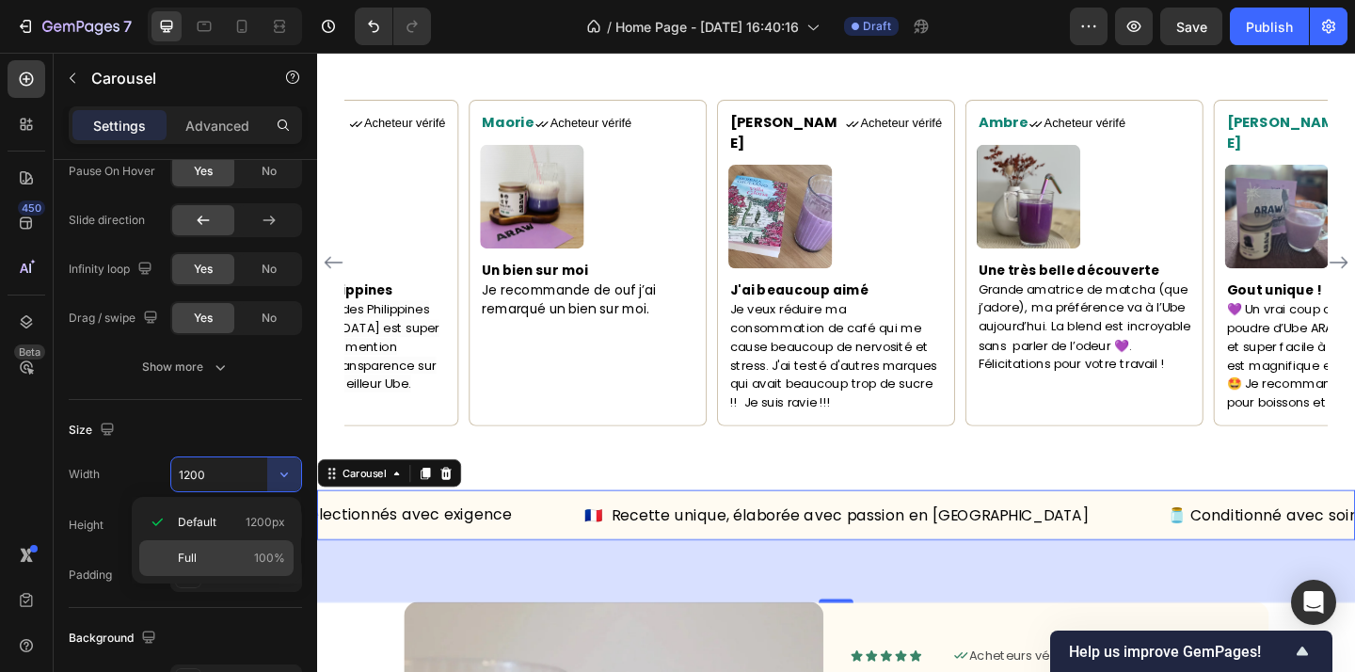
click at [205, 551] on p "Full 100%" at bounding box center [231, 557] width 107 height 17
type input "100%"
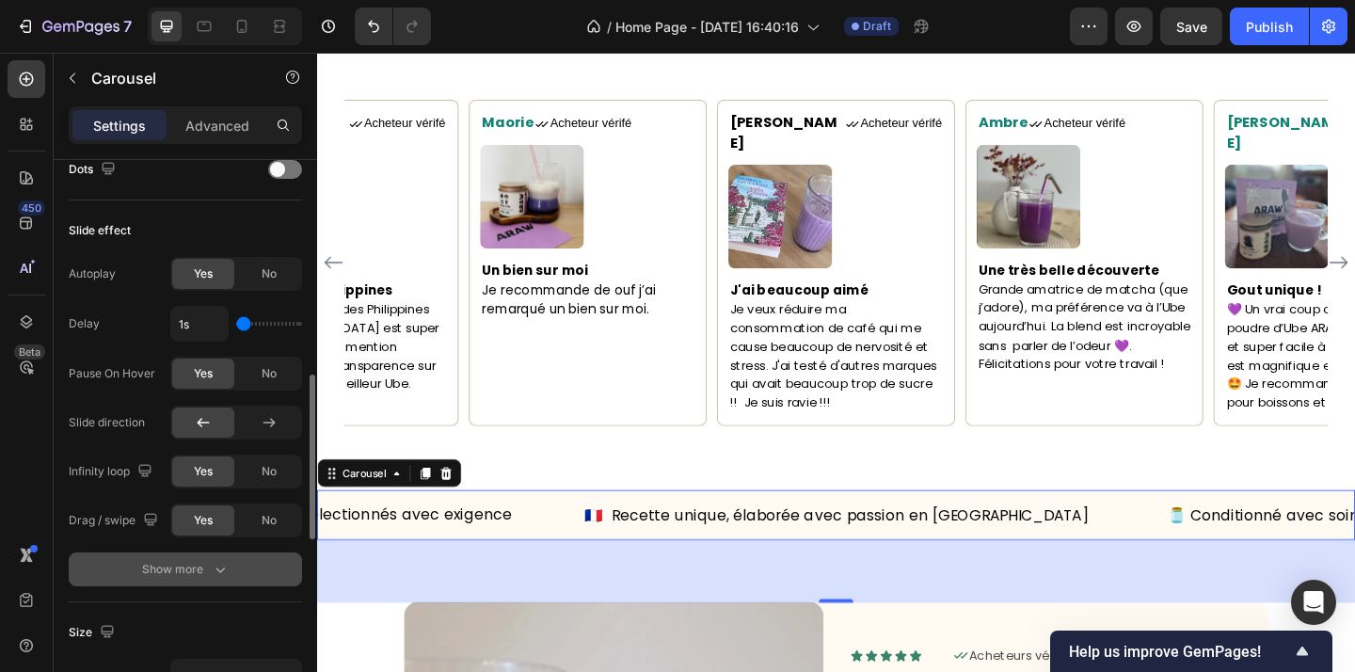
click at [195, 566] on div "Show more" at bounding box center [186, 569] width 88 height 19
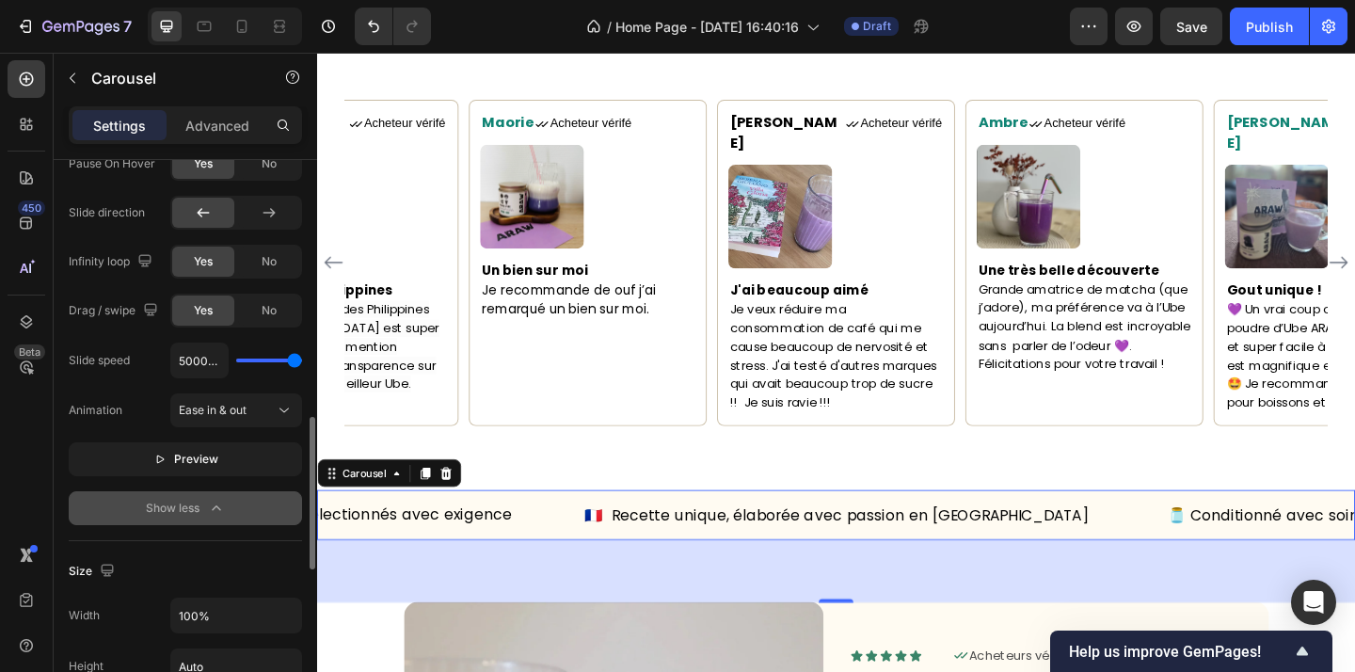
scroll to position [956, 0]
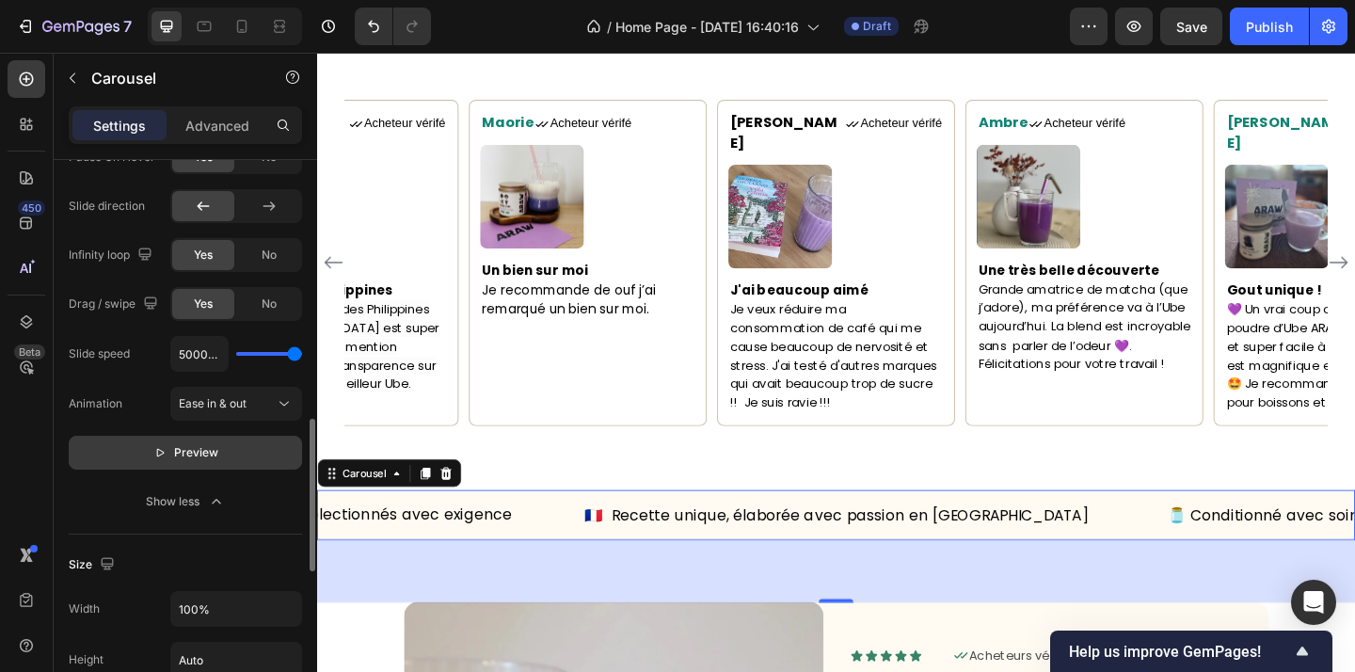
click at [169, 454] on p "Preview" at bounding box center [185, 452] width 65 height 19
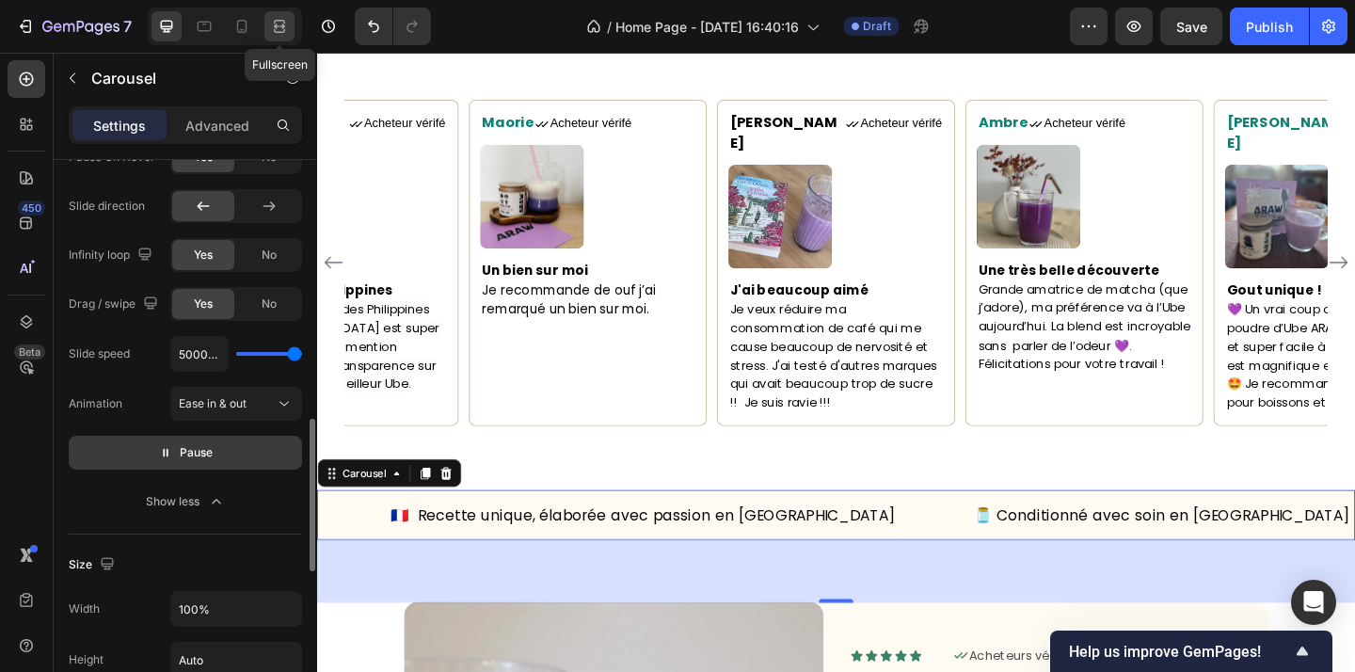
click at [289, 22] on icon at bounding box center [279, 26] width 19 height 19
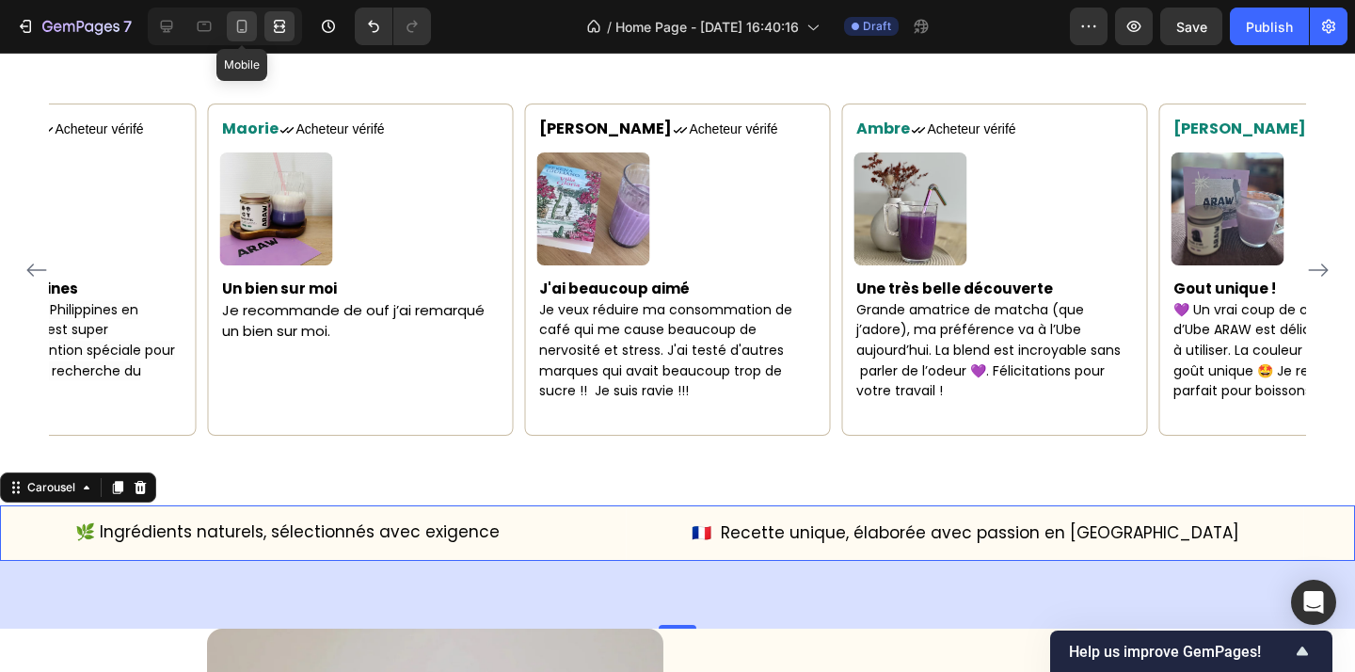
click at [246, 39] on div at bounding box center [242, 26] width 30 height 30
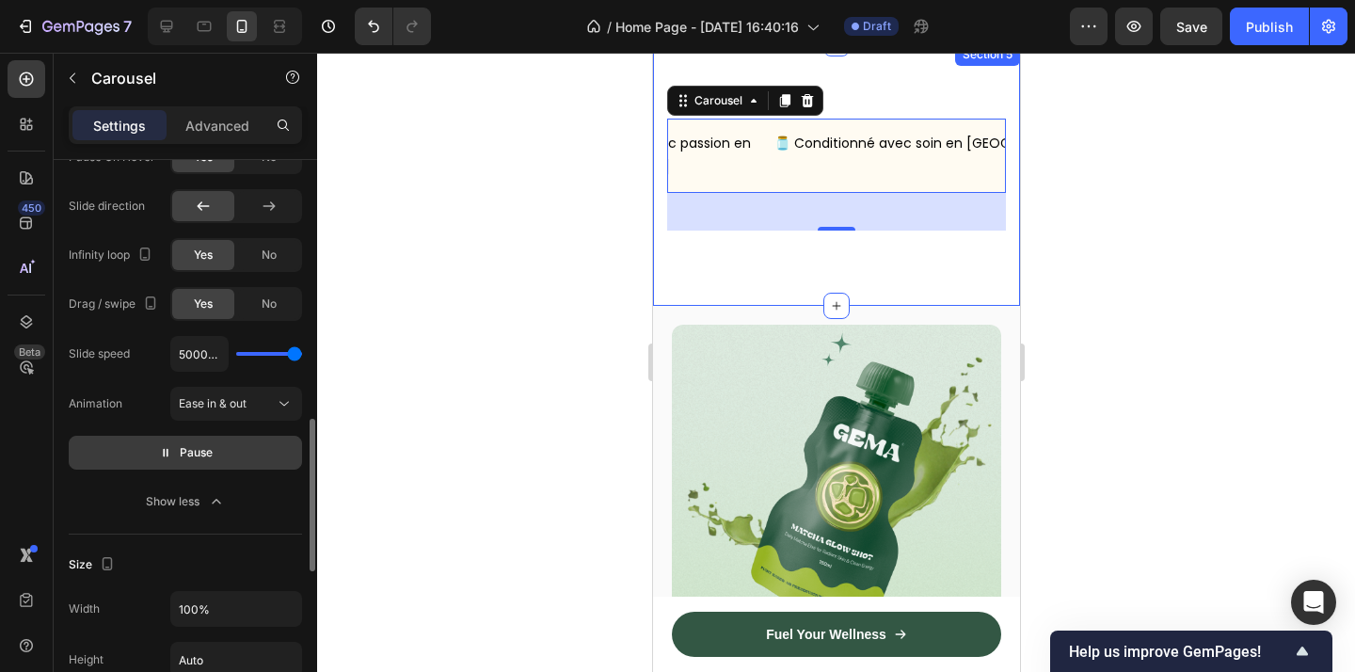
scroll to position [1852, 0]
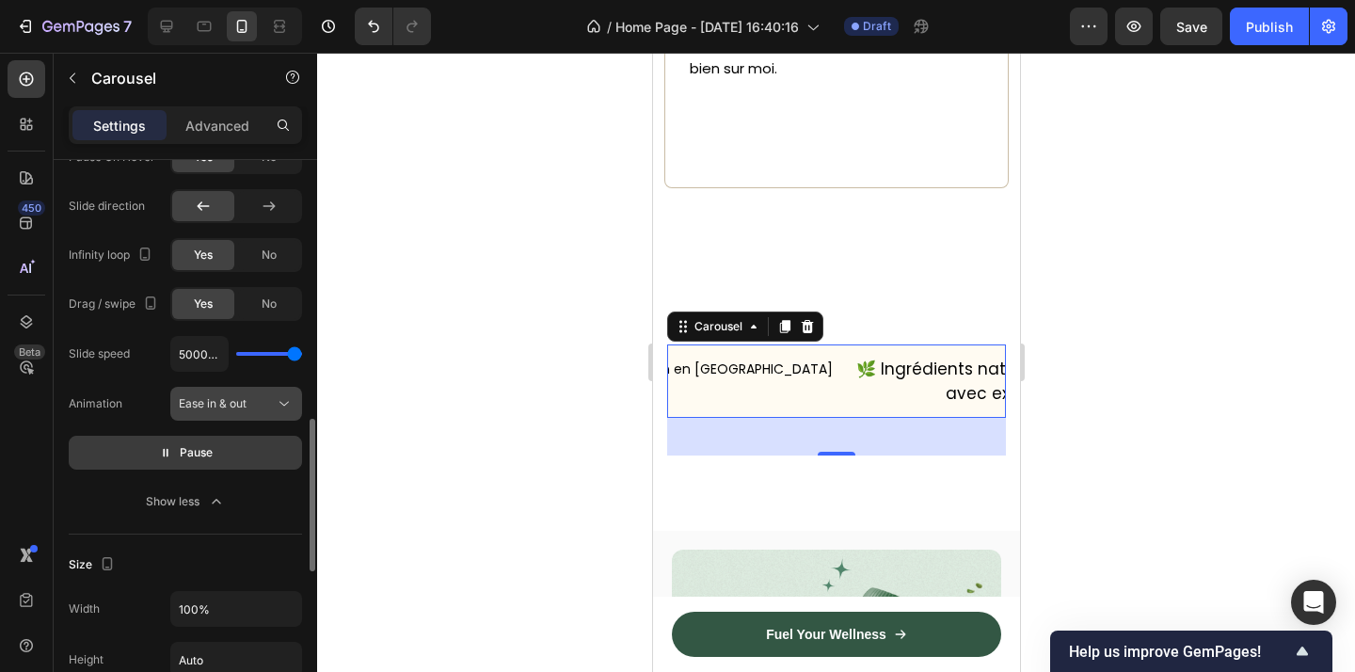
click at [238, 400] on span "Ease in & out" at bounding box center [213, 403] width 68 height 14
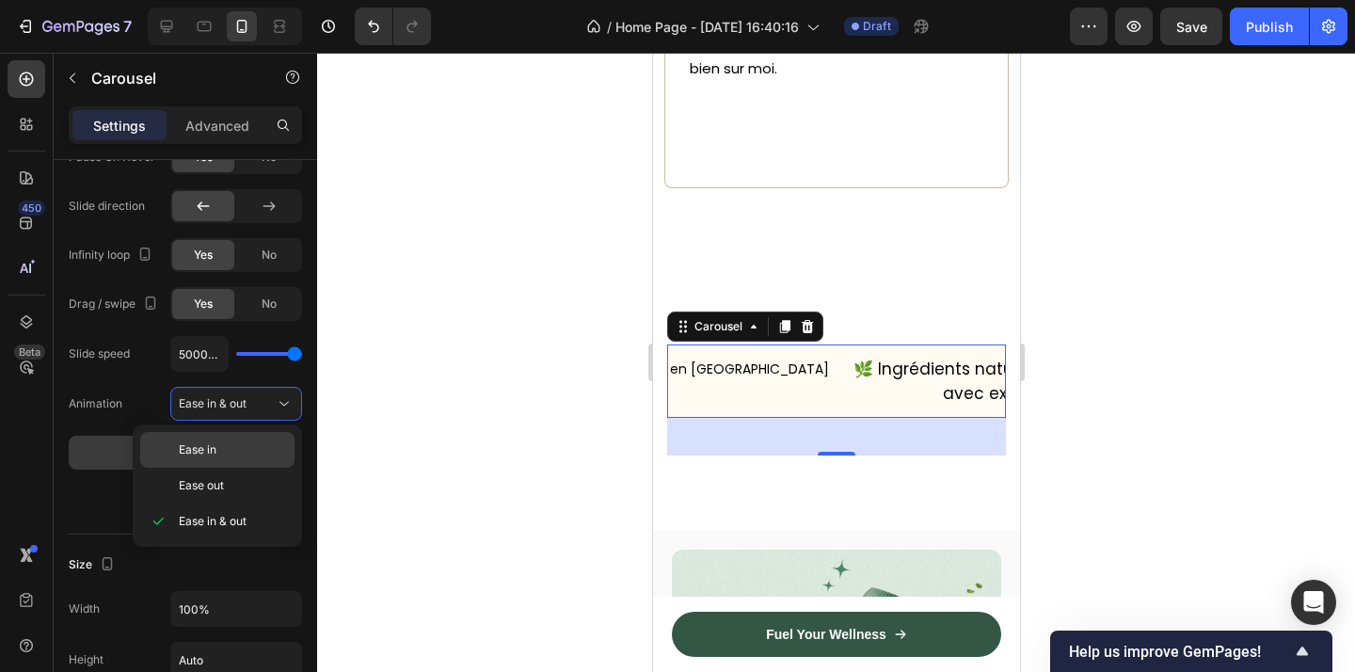
click at [235, 465] on div "Ease in" at bounding box center [217, 450] width 154 height 36
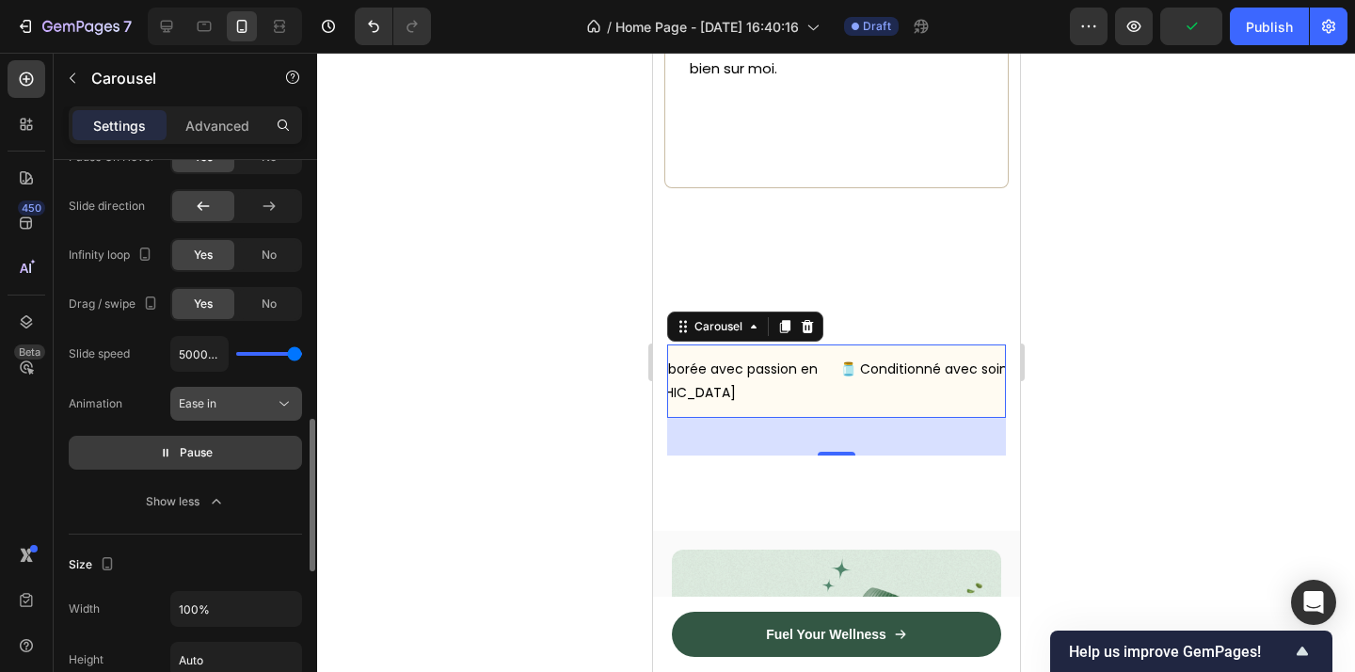
click at [251, 415] on button "Ease in" at bounding box center [236, 404] width 132 height 34
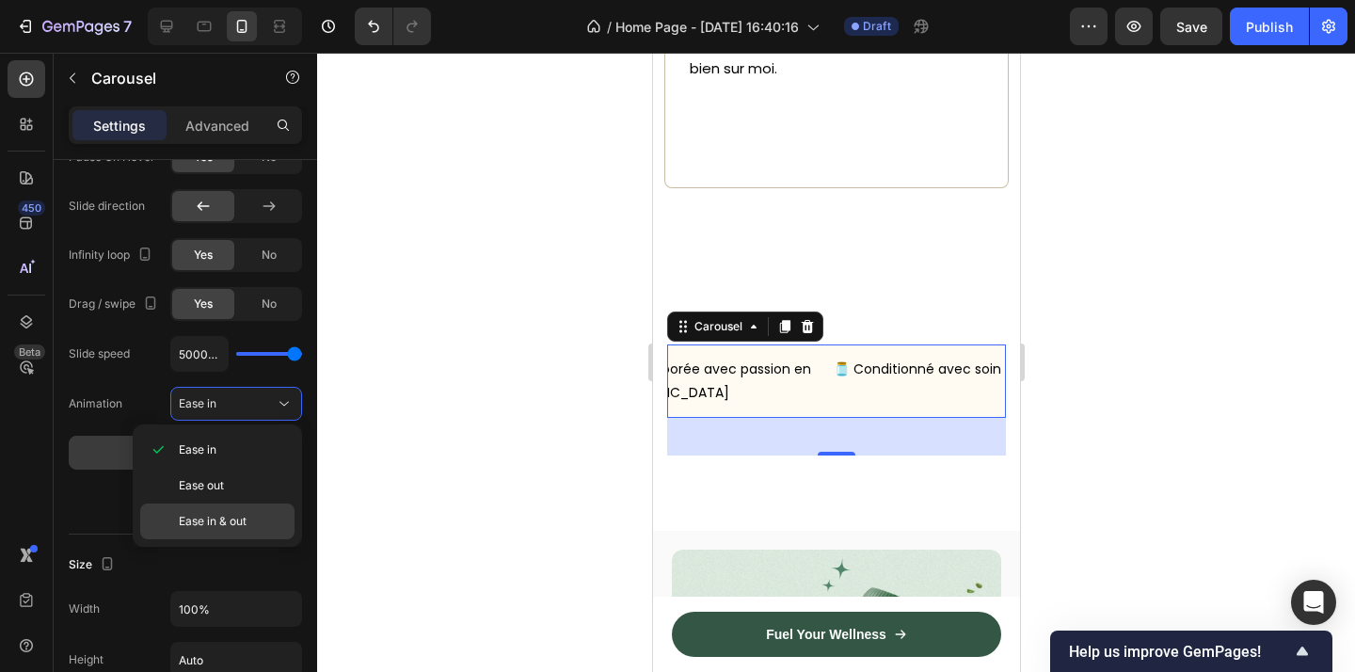
click at [261, 527] on p "Ease in & out" at bounding box center [232, 521] width 107 height 17
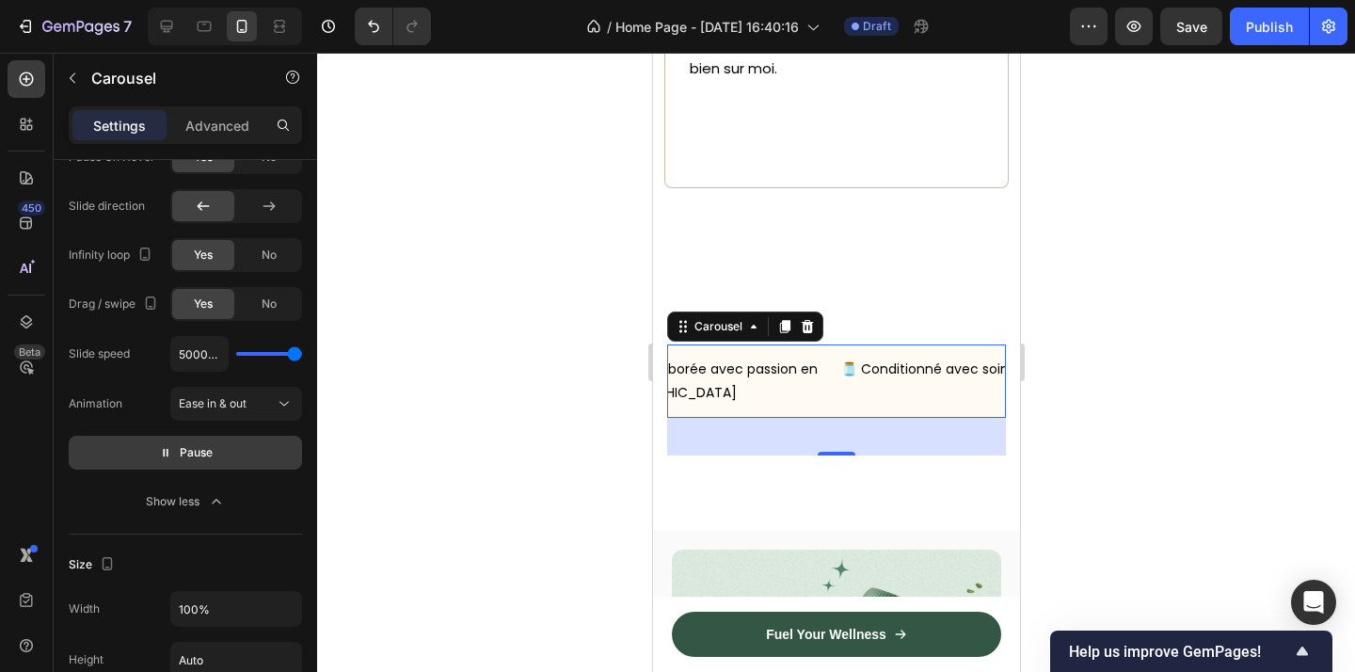
click at [467, 433] on div at bounding box center [836, 362] width 1038 height 619
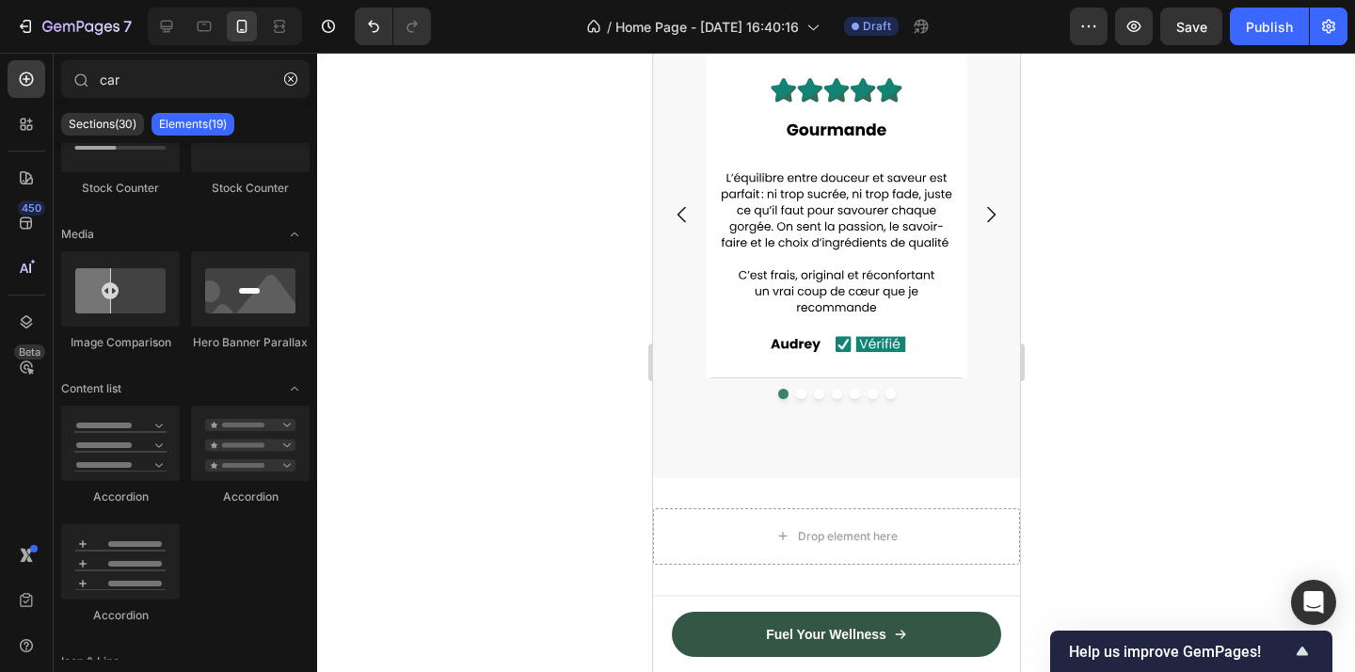
scroll to position [4338, 0]
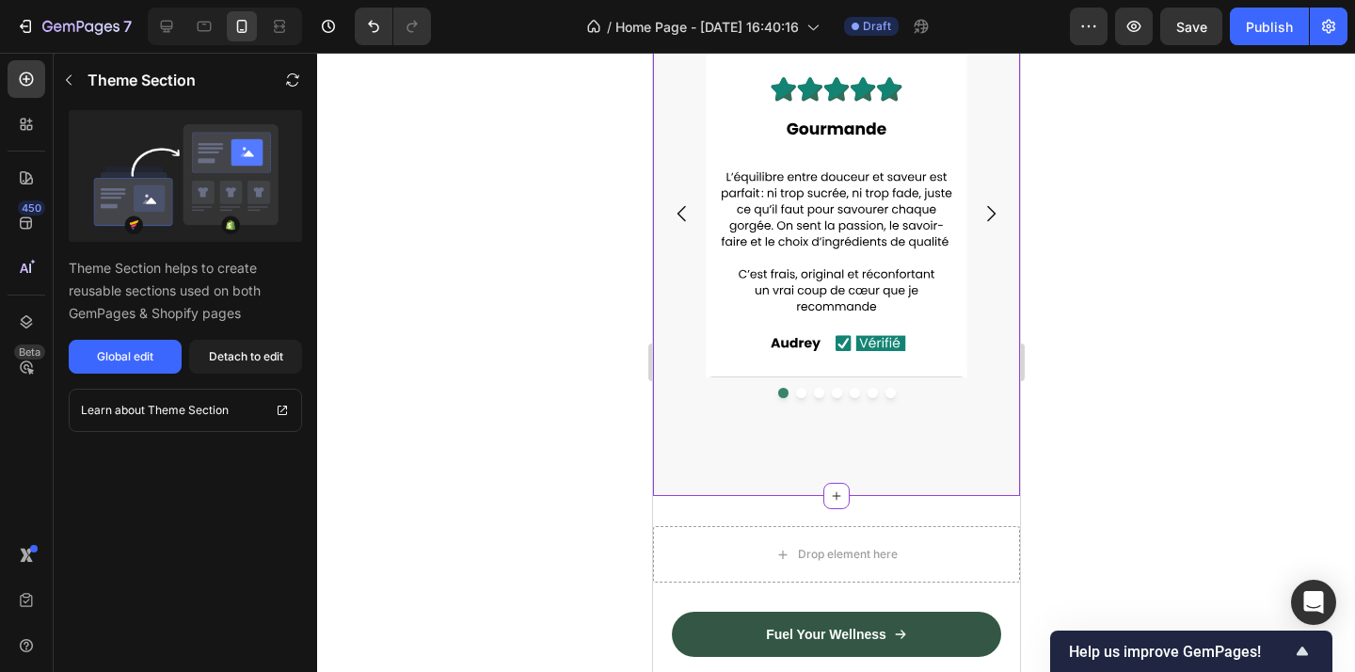
click at [993, 224] on icon "Carousel Next Arrow" at bounding box center [990, 213] width 23 height 23
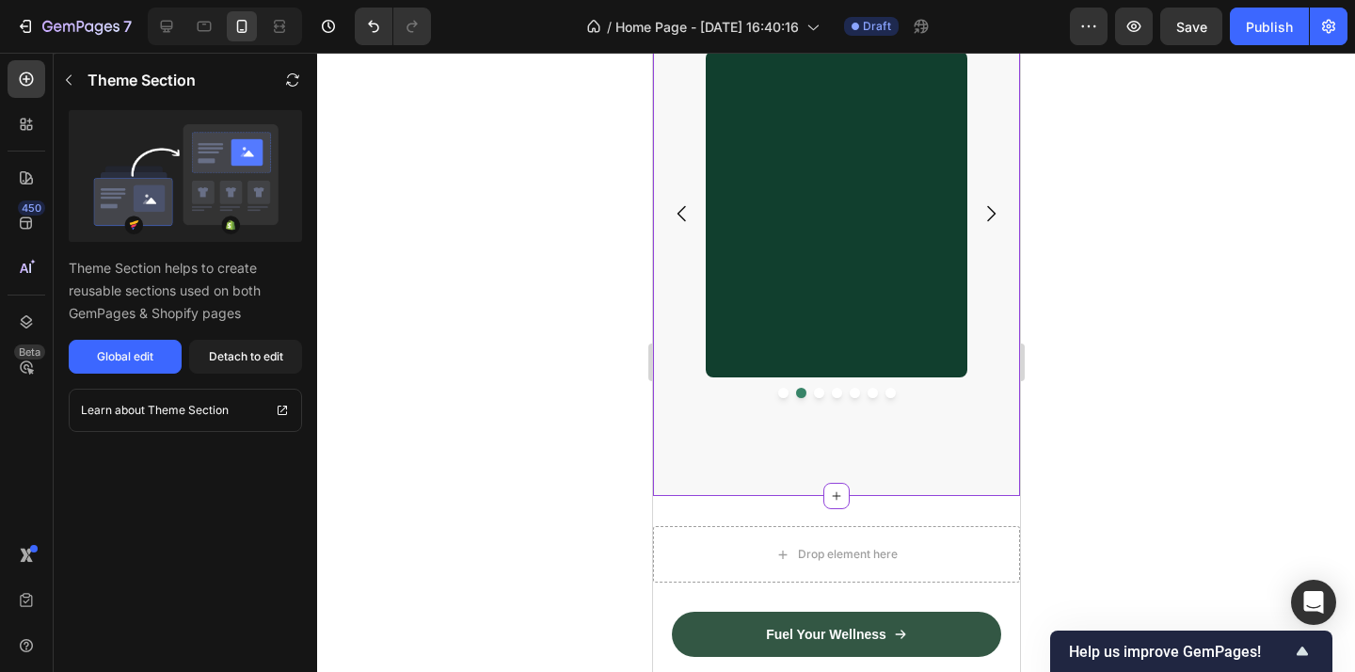
click at [993, 224] on icon "Carousel Next Arrow" at bounding box center [990, 213] width 23 height 23
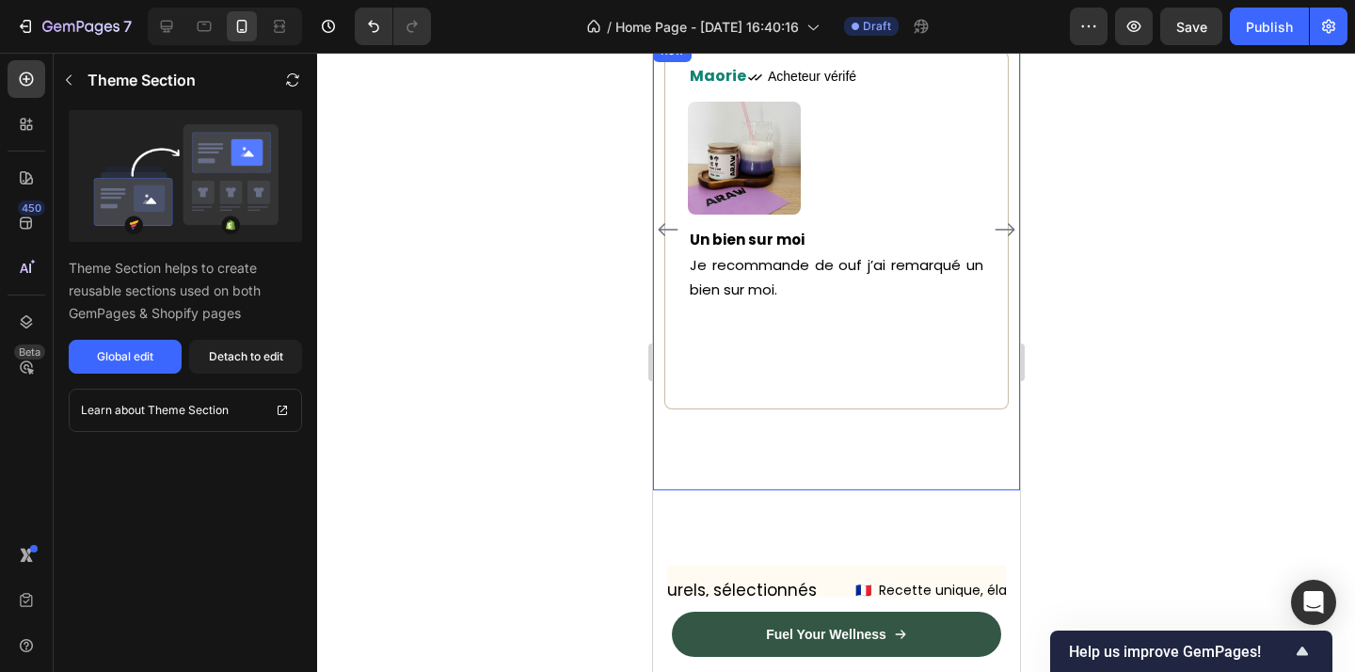
scroll to position [1539, 0]
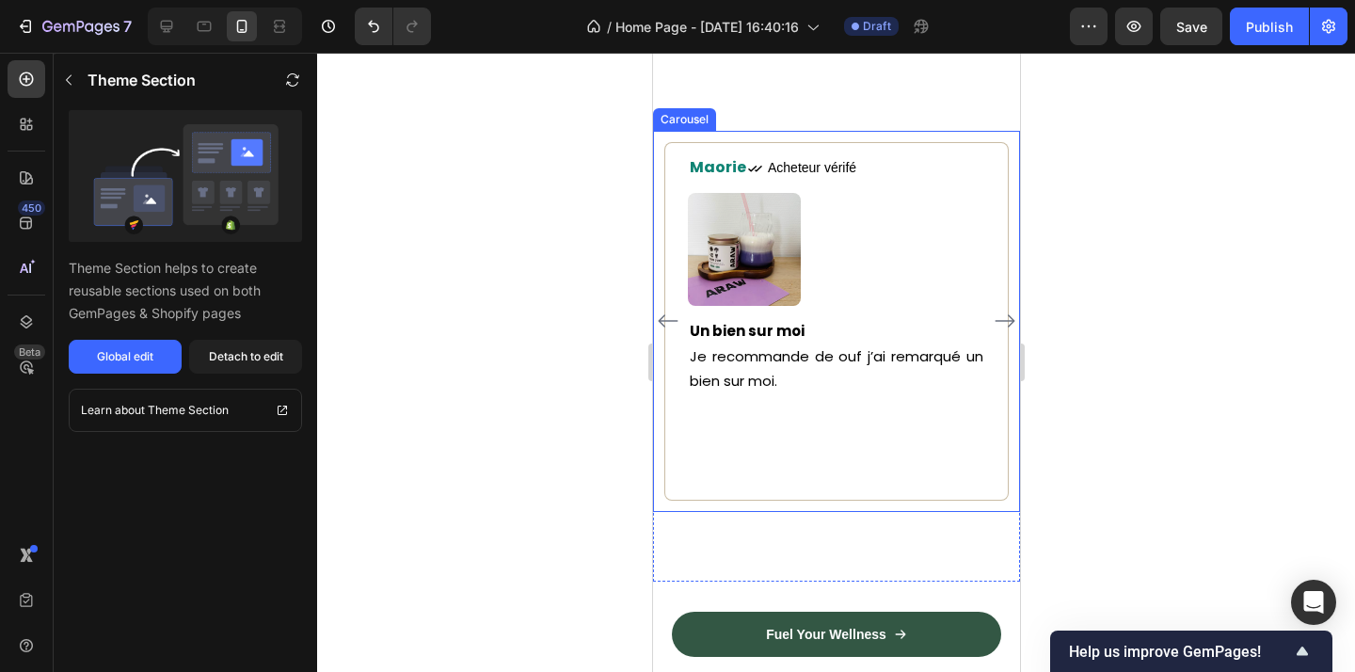
click at [1001, 316] on icon "Carousel Next Arrow" at bounding box center [1004, 321] width 23 height 23
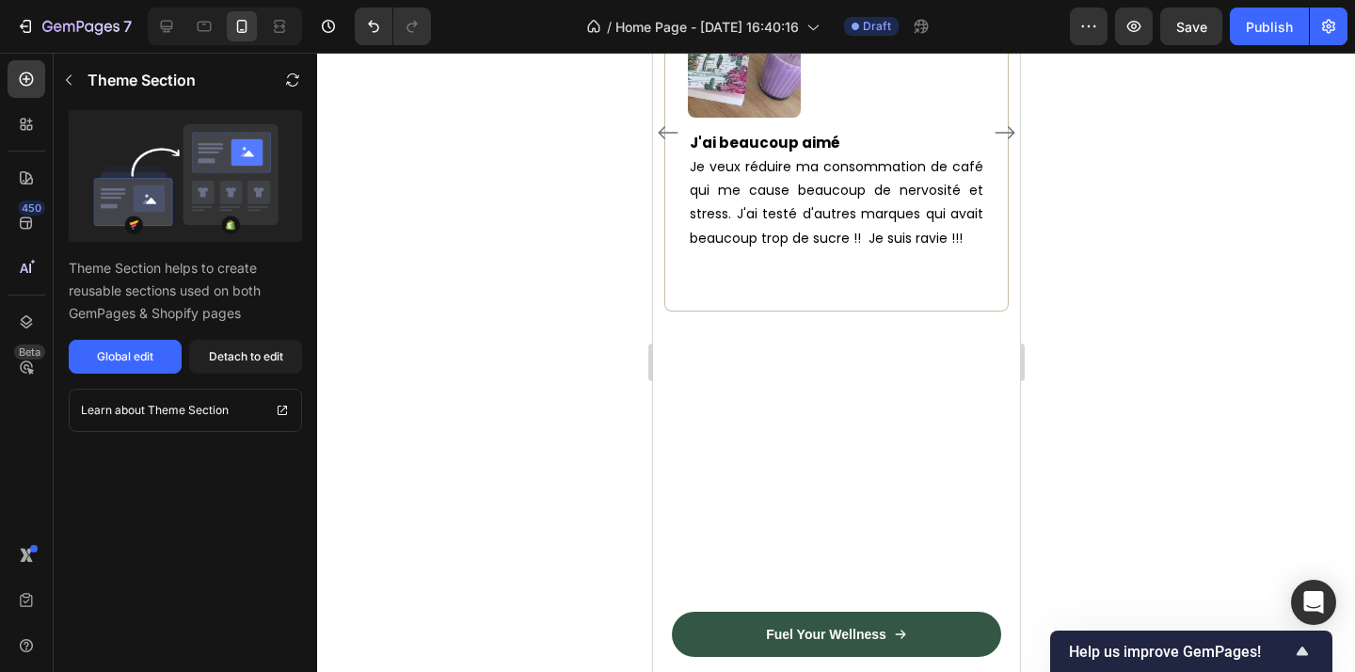
scroll to position [1711, 0]
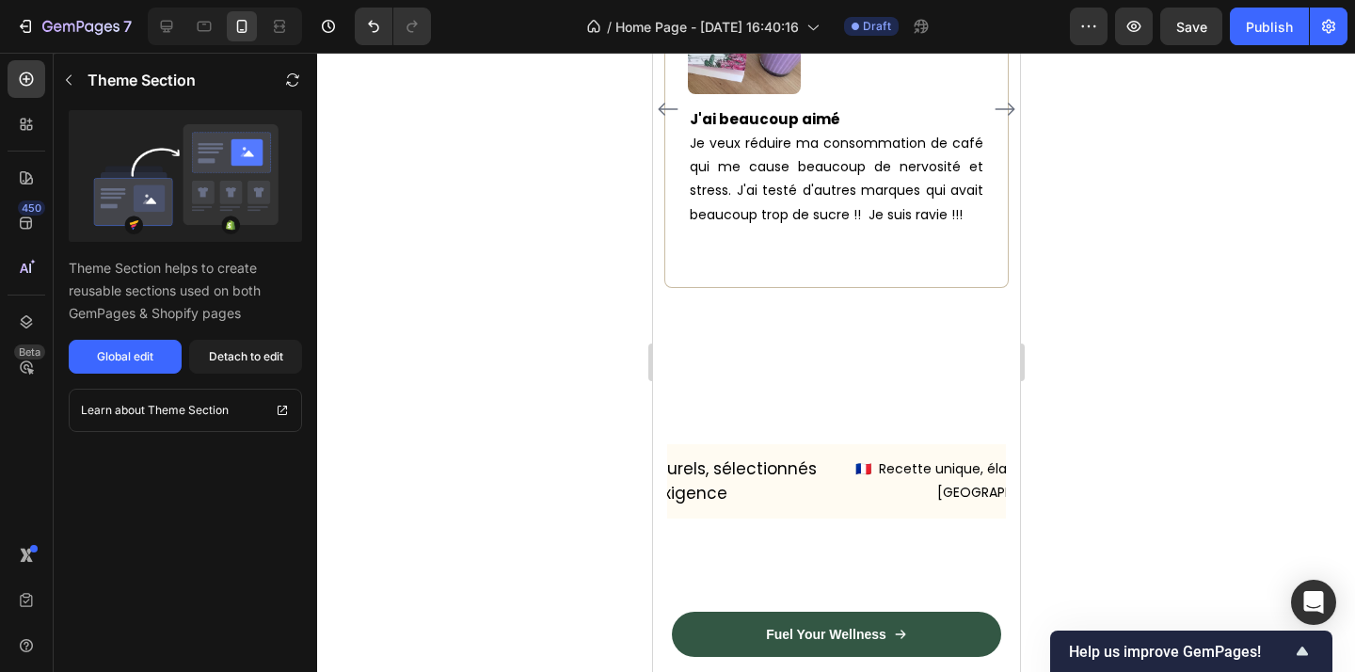
click at [1002, 120] on icon "Carousel Next Arrow" at bounding box center [1004, 109] width 23 height 23
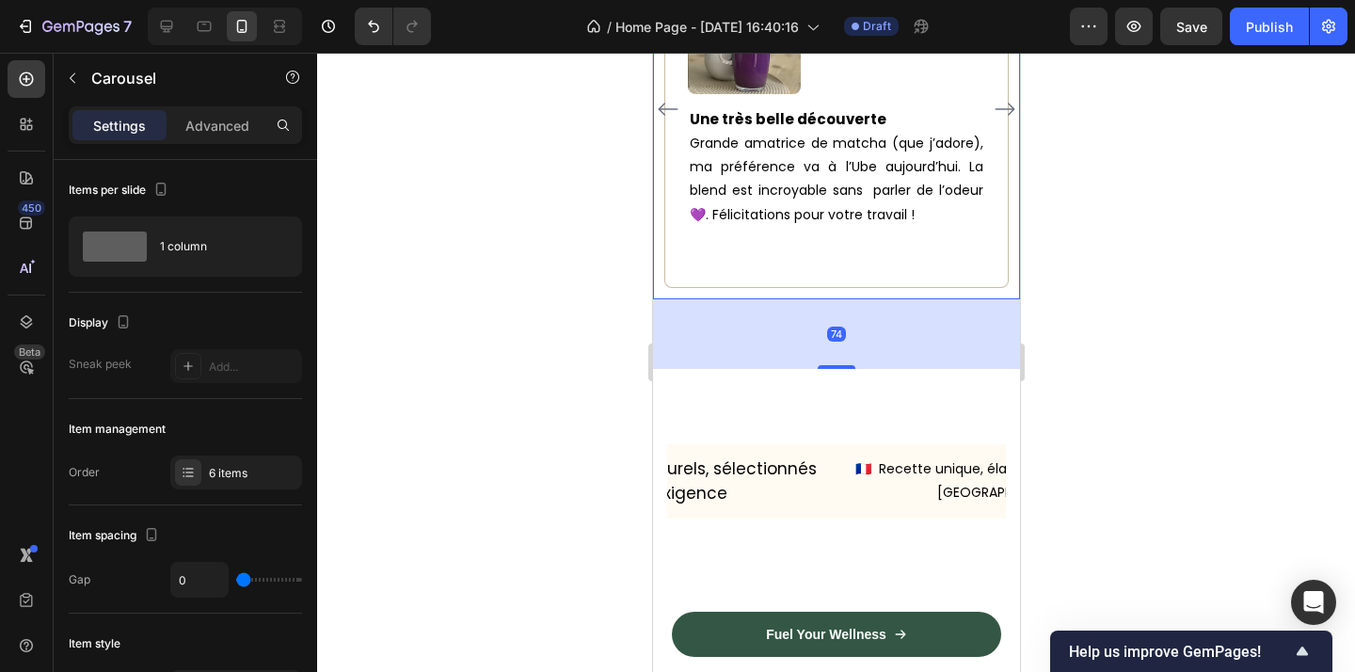
click at [1002, 120] on icon "Carousel Next Arrow" at bounding box center [1004, 109] width 23 height 23
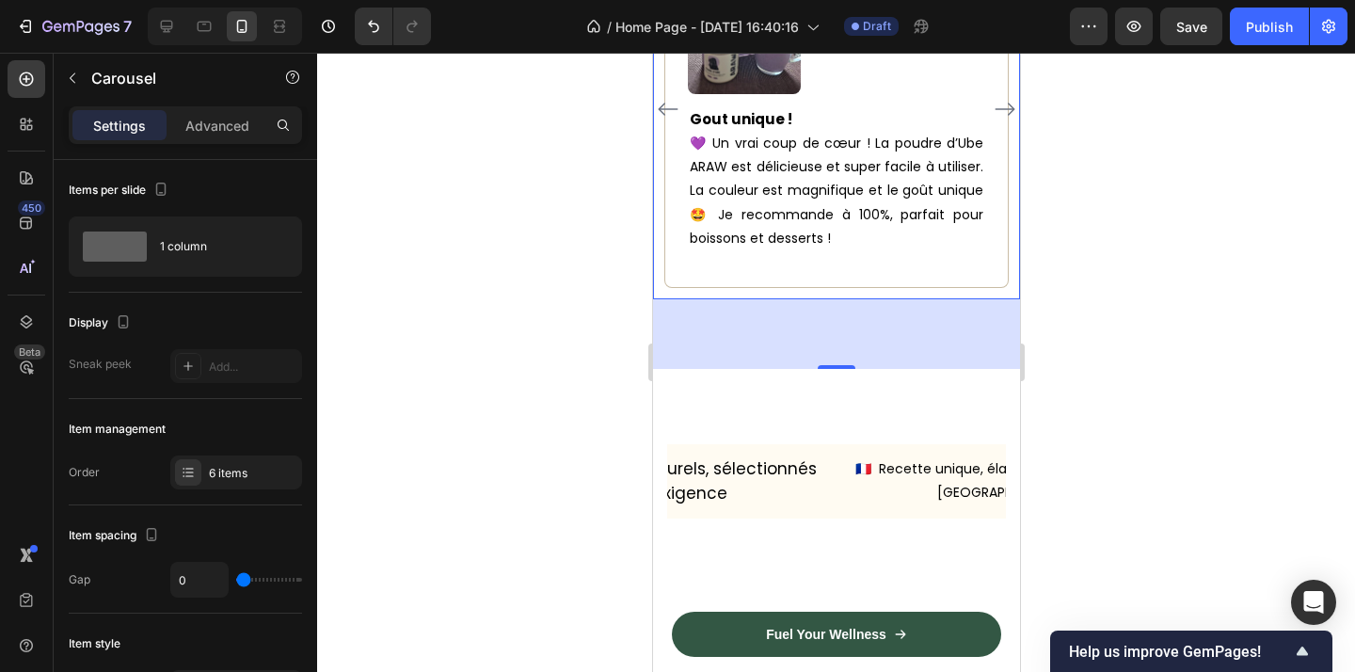
click at [1002, 120] on icon "Carousel Next Arrow" at bounding box center [1004, 109] width 23 height 23
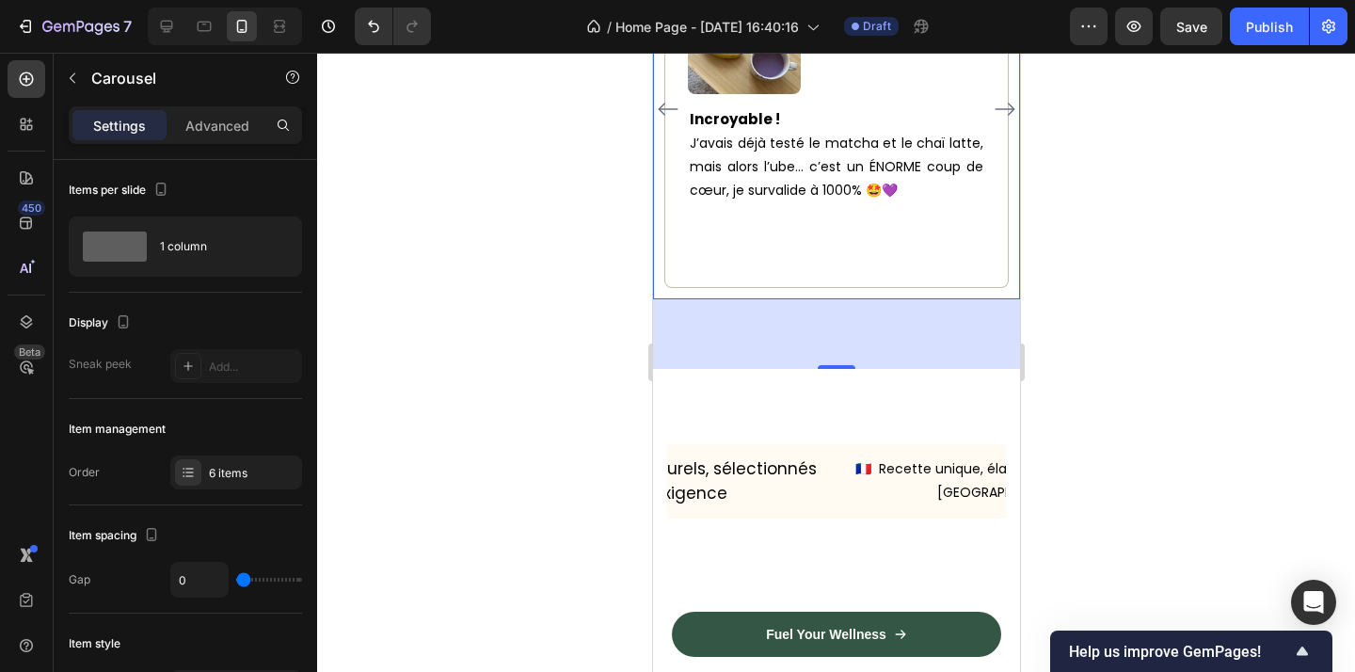
click at [1002, 120] on icon "Carousel Next Arrow" at bounding box center [1004, 109] width 23 height 23
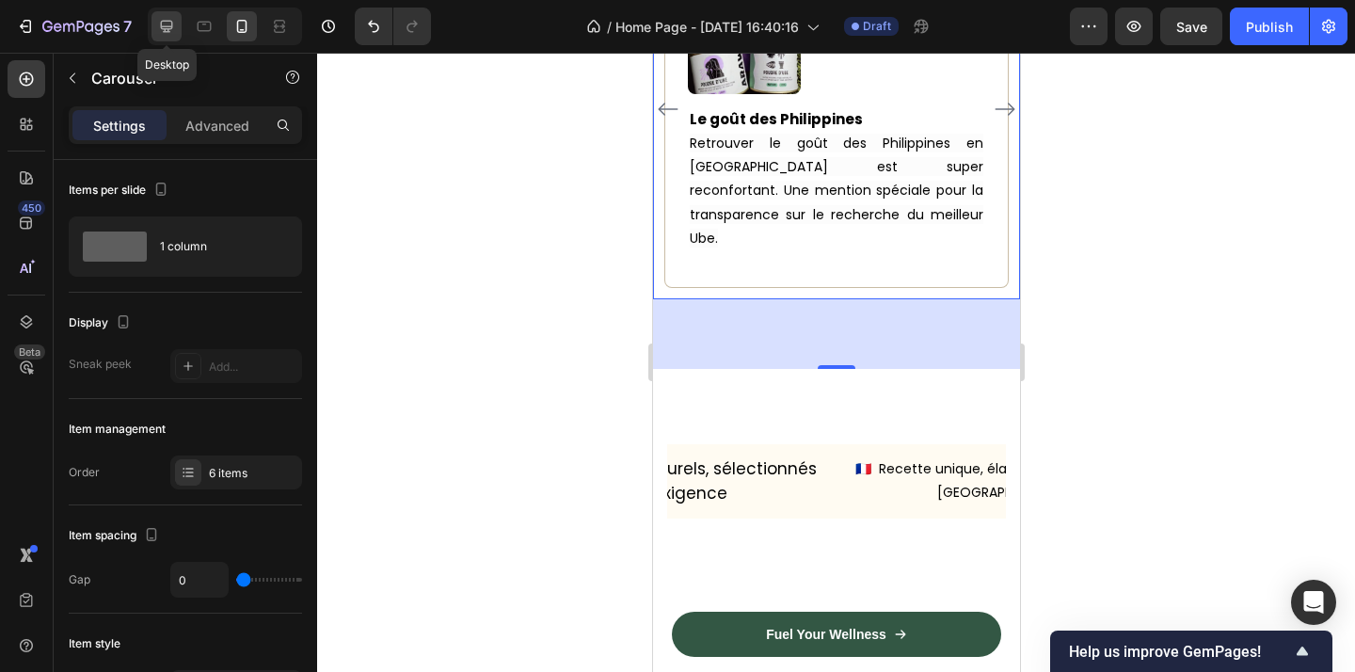
click at [171, 35] on icon at bounding box center [166, 26] width 19 height 19
type input "12"
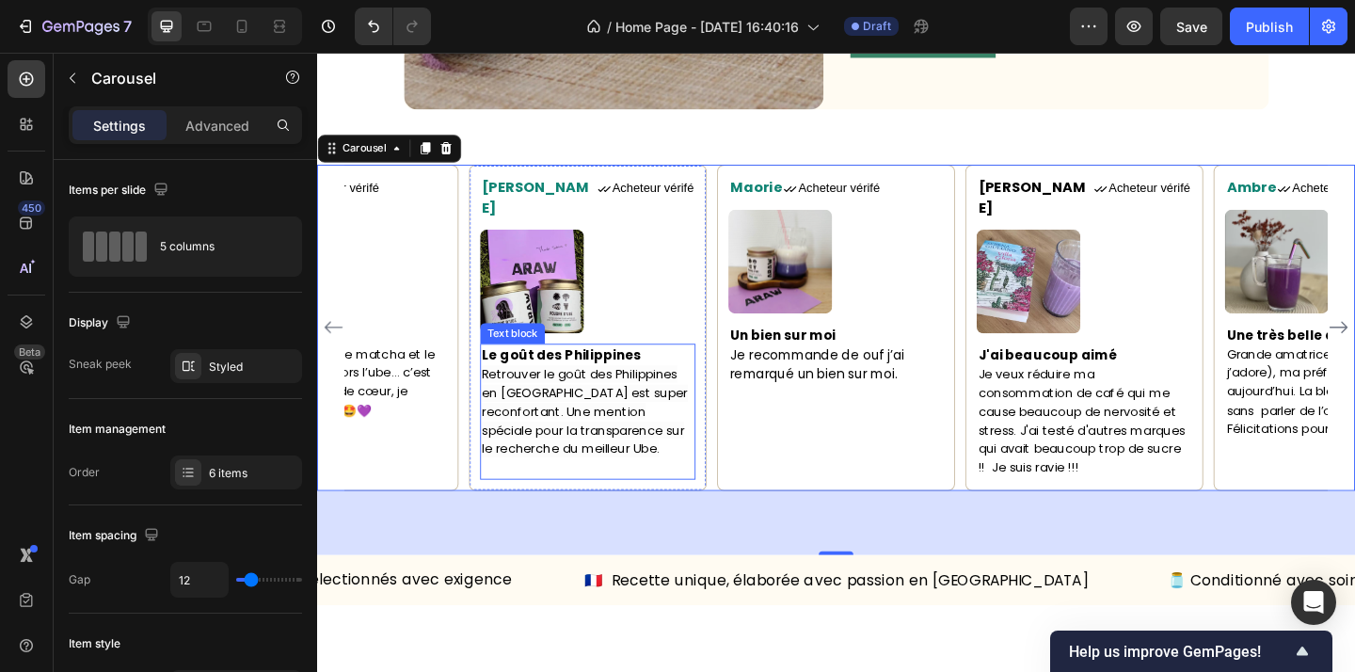
scroll to position [1422, 0]
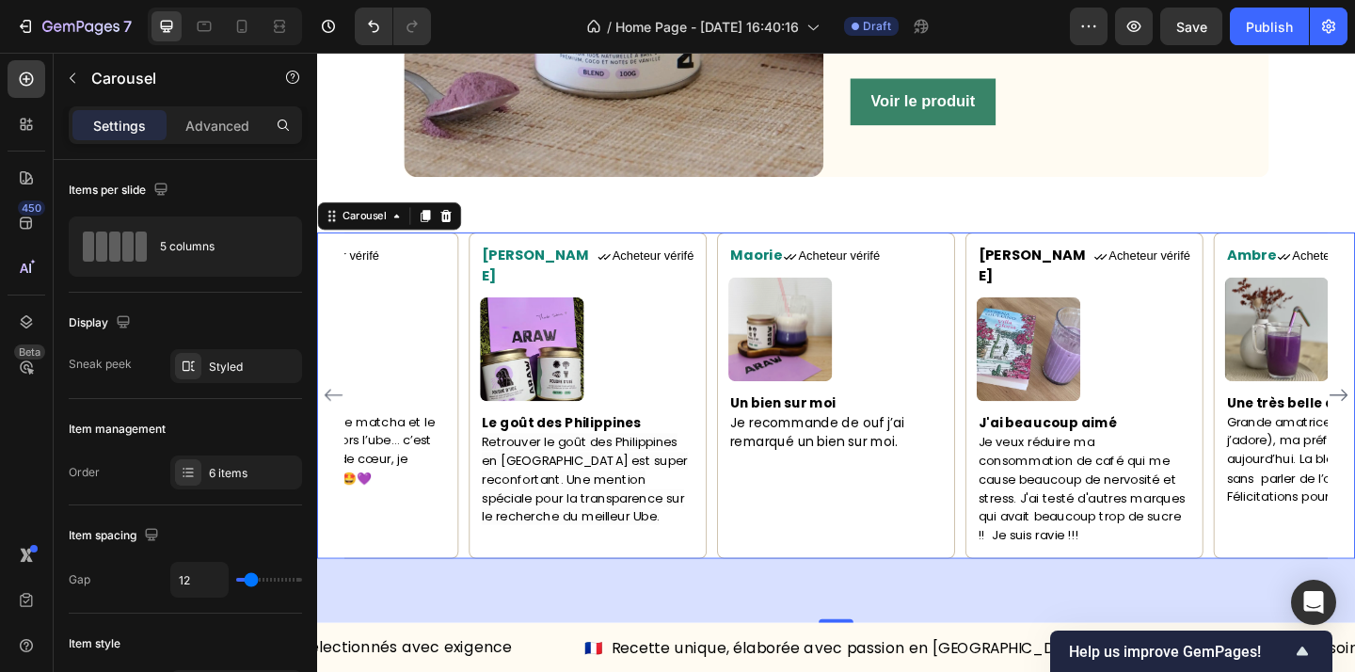
click at [984, 219] on div "Maorie Text block Icon Acheteur vérifé Text Block Row Image Un bien sur moi Je …" at bounding box center [881, 445] width 1129 height 454
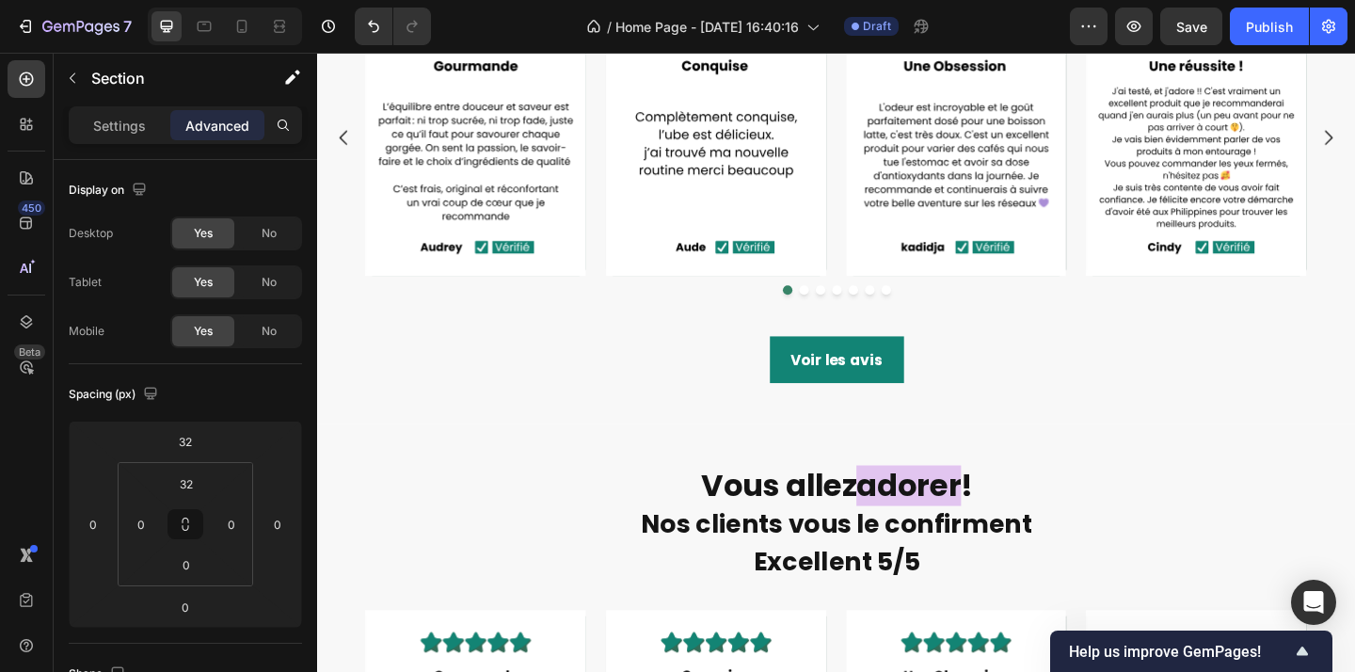
scroll to position [2803, 0]
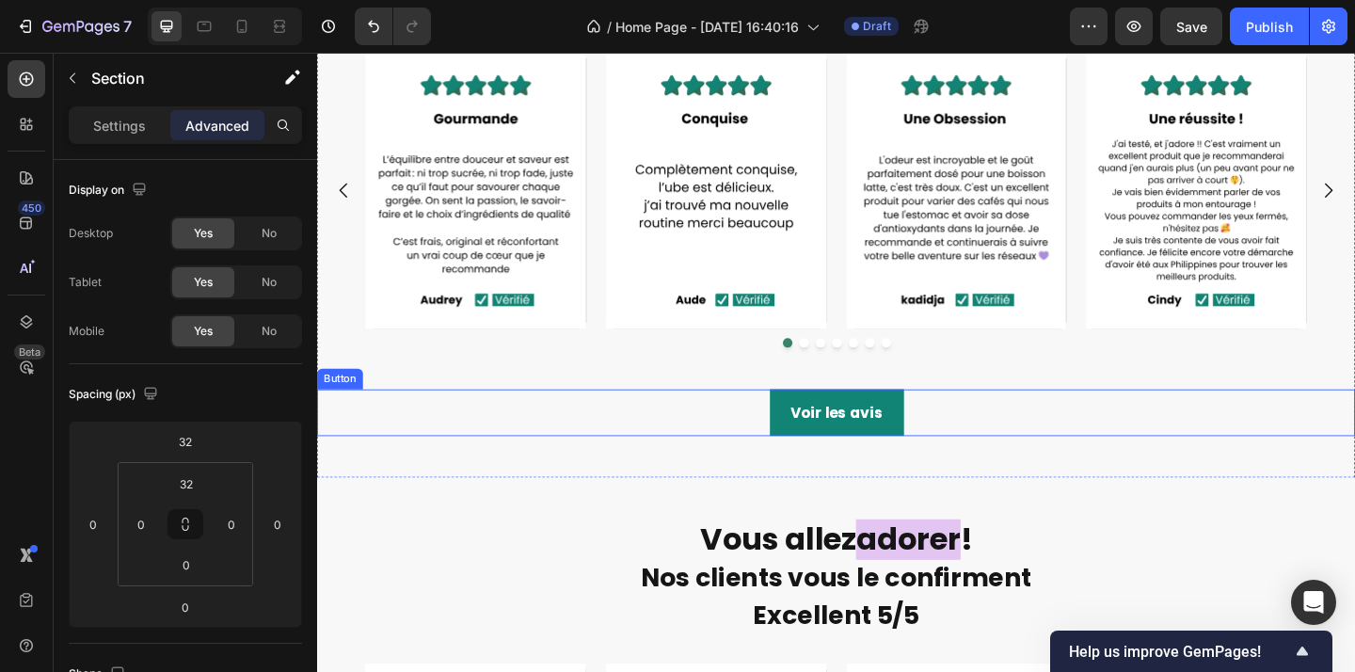
click at [963, 444] on div "Voir les avis Button" at bounding box center [881, 445] width 1129 height 52
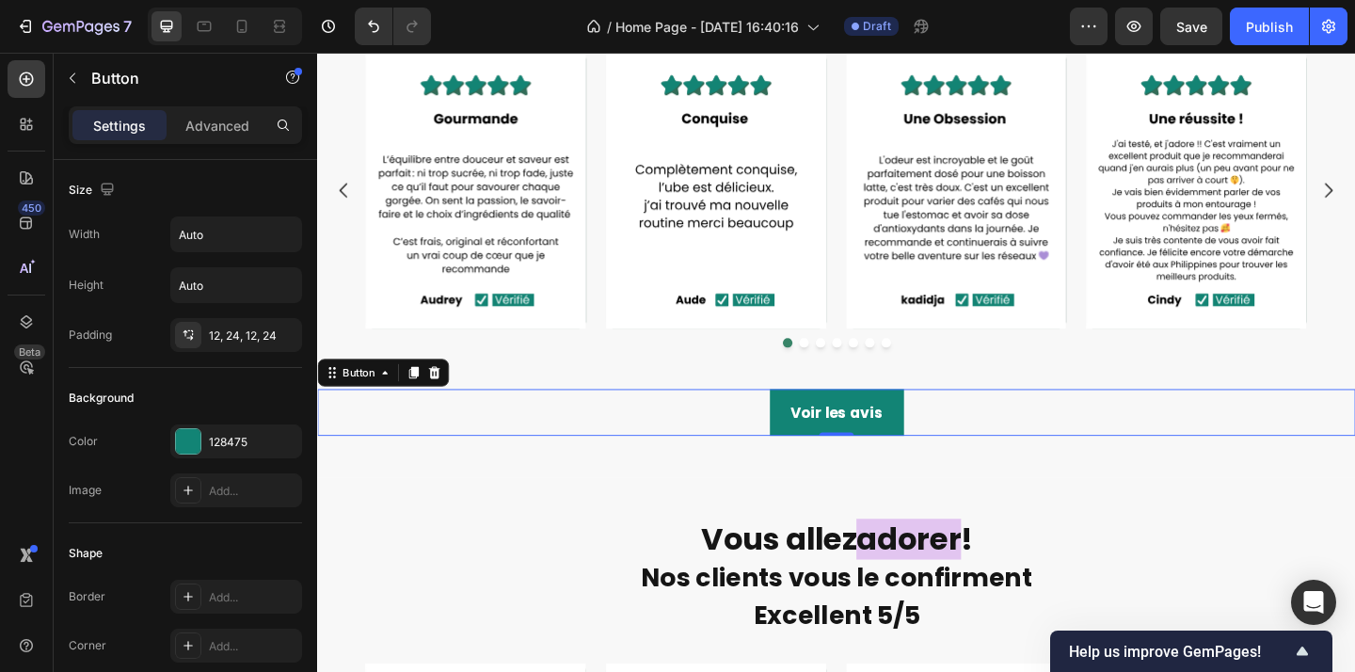
click at [1060, 447] on div "Voir les avis Button 0" at bounding box center [881, 445] width 1129 height 52
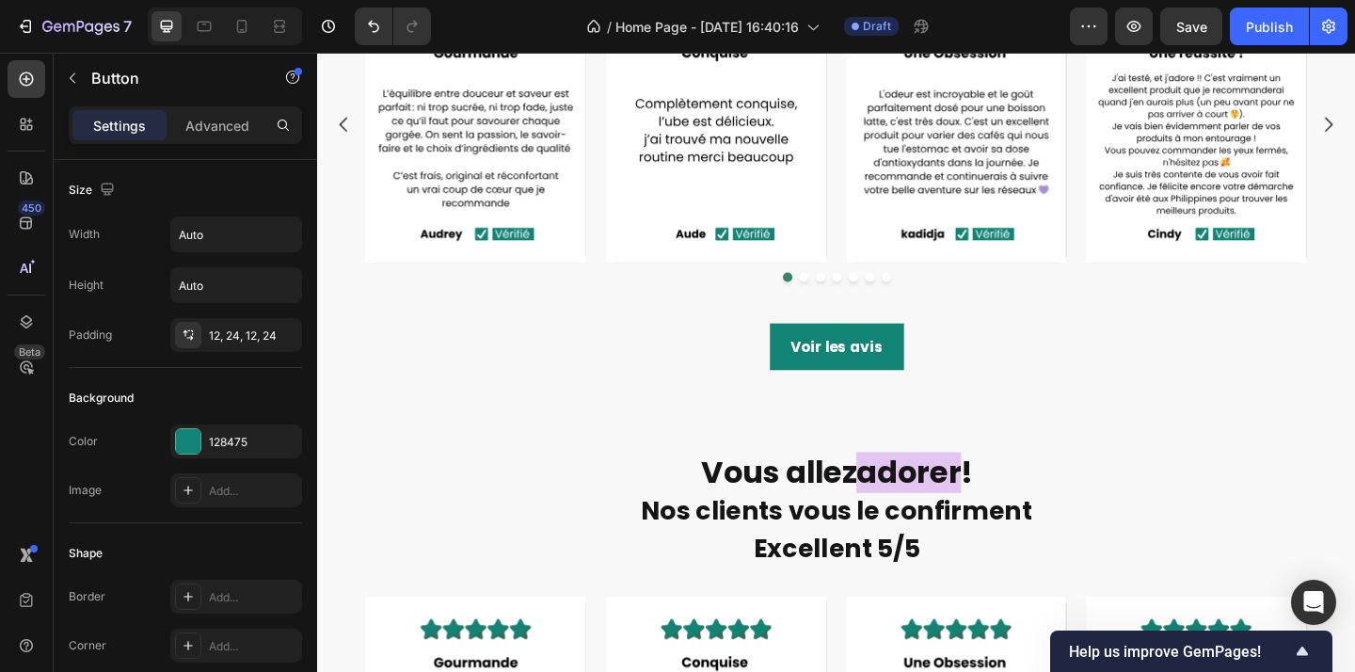
scroll to position [2831, 0]
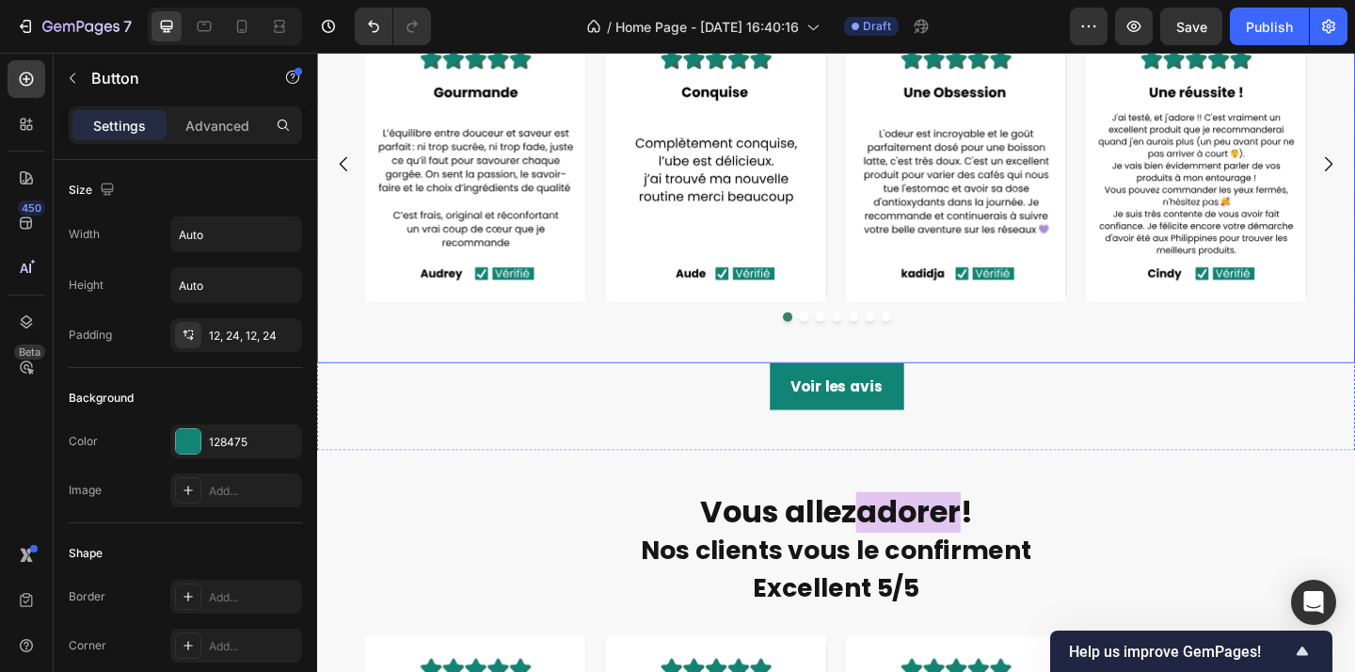
click at [1139, 244] on div "Image Image Image Image Image Image Image" at bounding box center [882, 173] width 1024 height 299
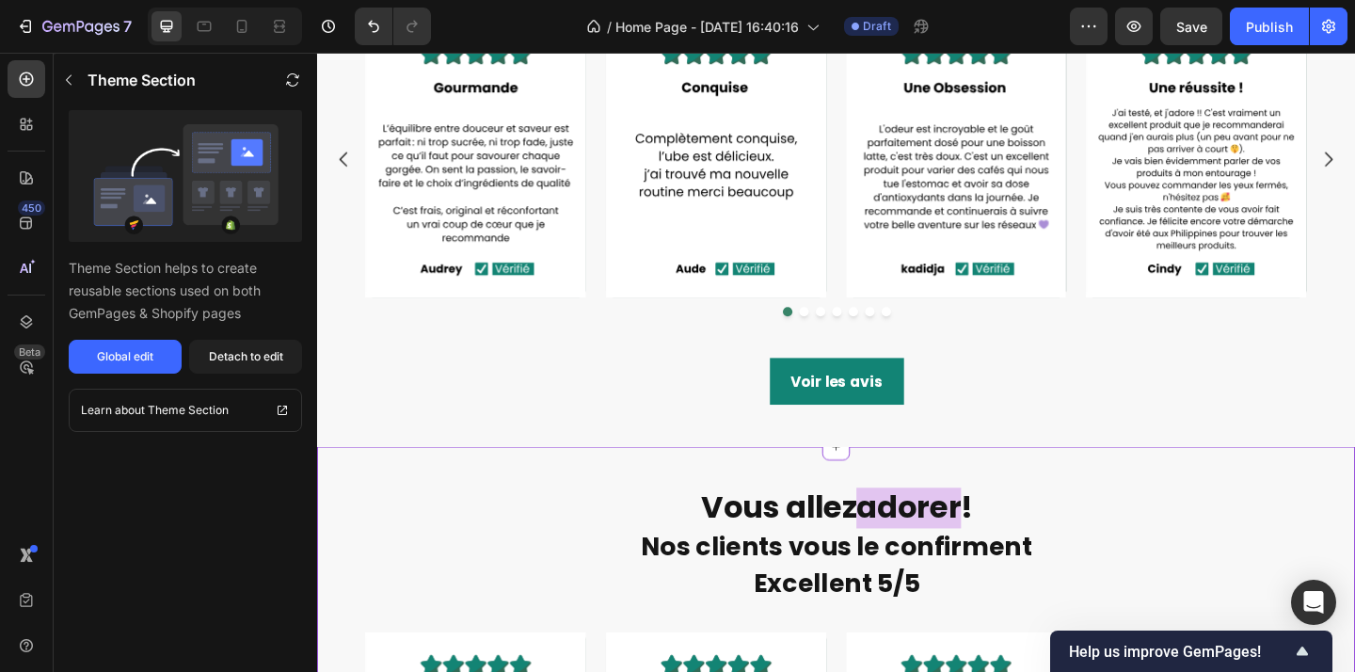
scroll to position [2730, 0]
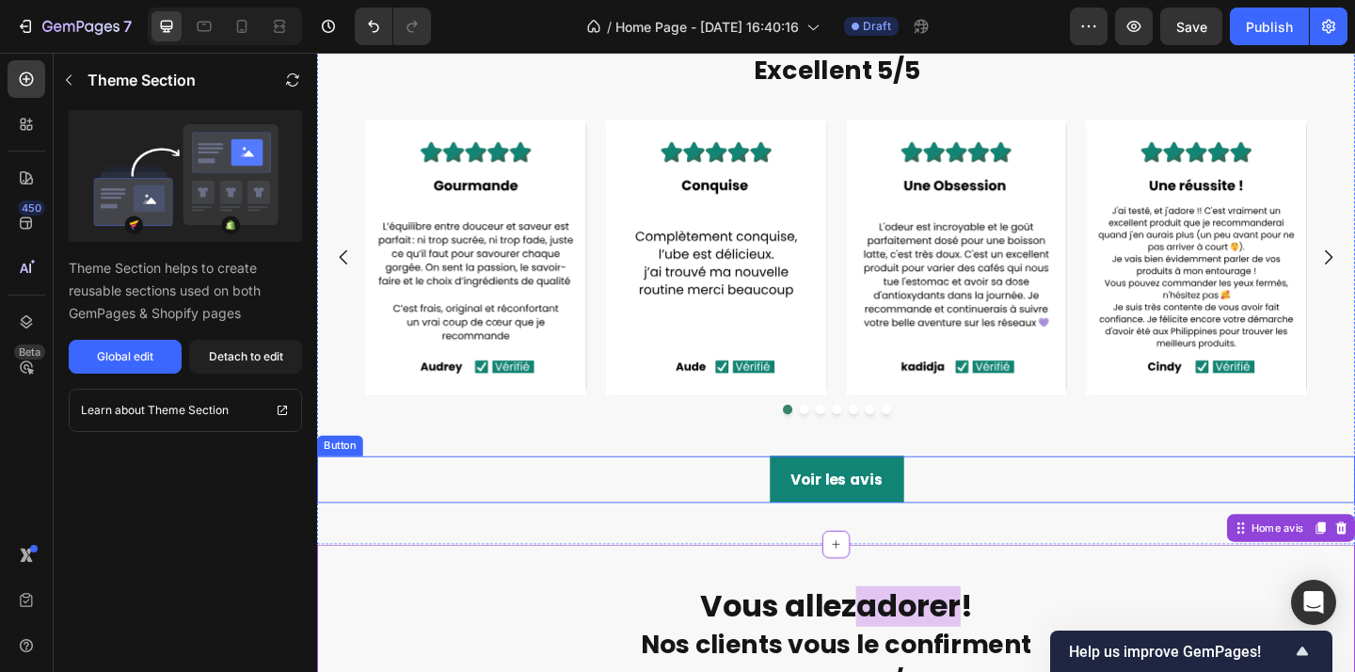
click at [1062, 528] on div "Voir les avis Button" at bounding box center [881, 517] width 1129 height 52
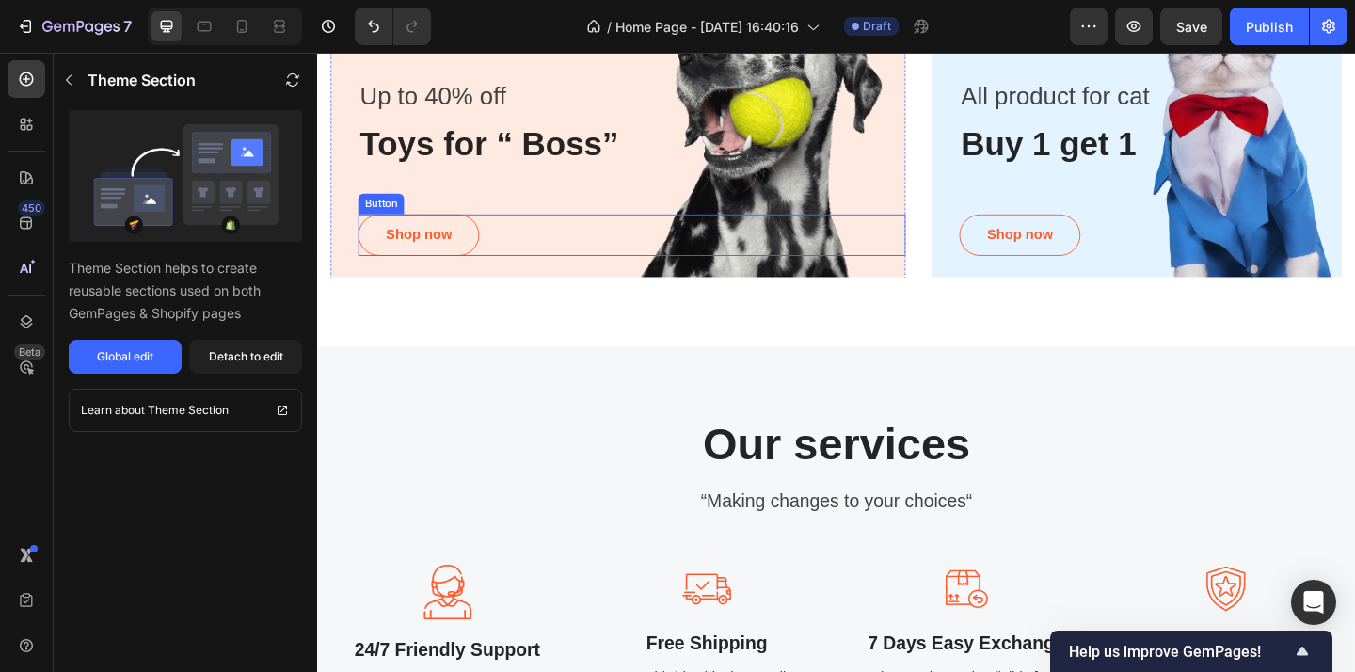
scroll to position [4593, 0]
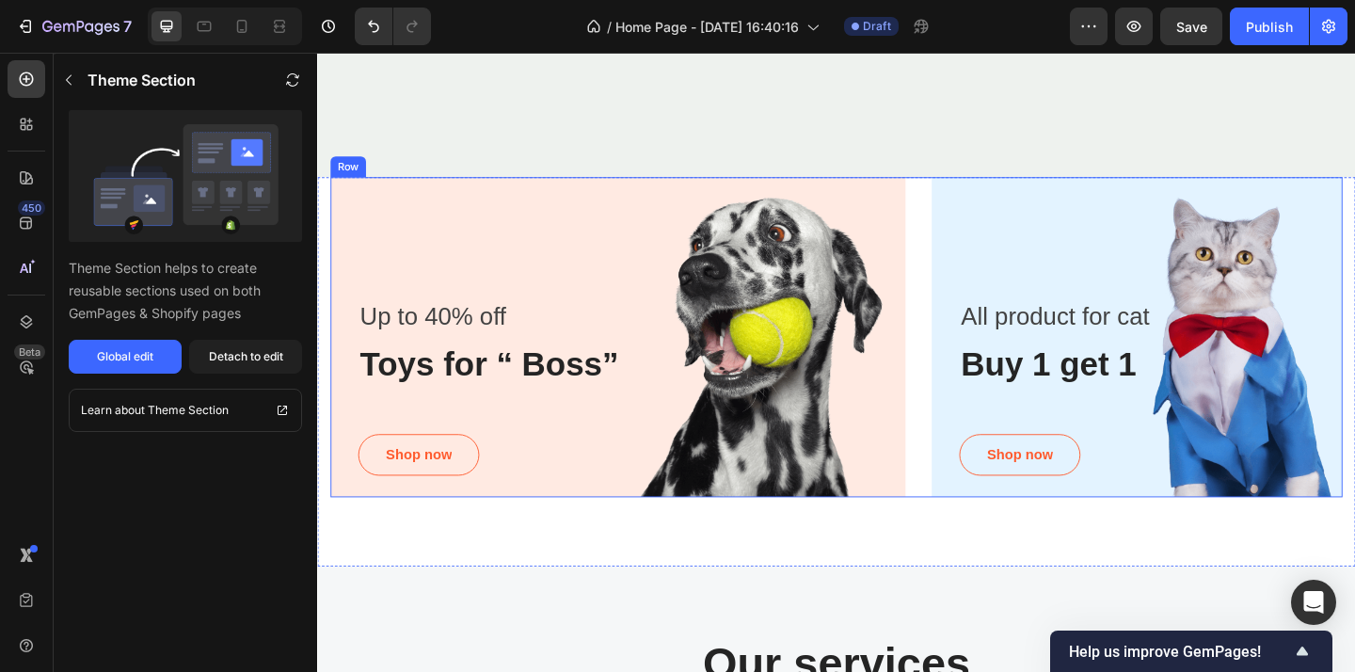
click at [965, 232] on div "Up to 40% off Text block Toys for “ Boss” Heading Shop now Button Row Hero Bann…" at bounding box center [881, 362] width 1101 height 348
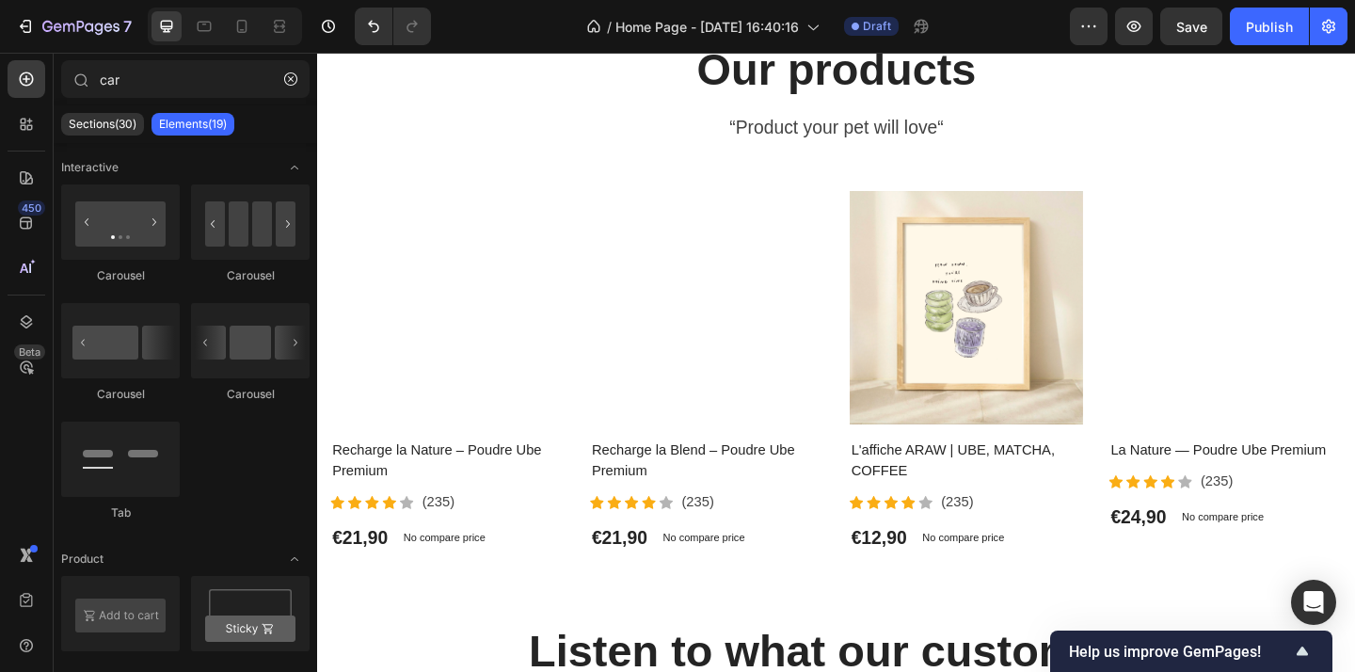
scroll to position [5397, 0]
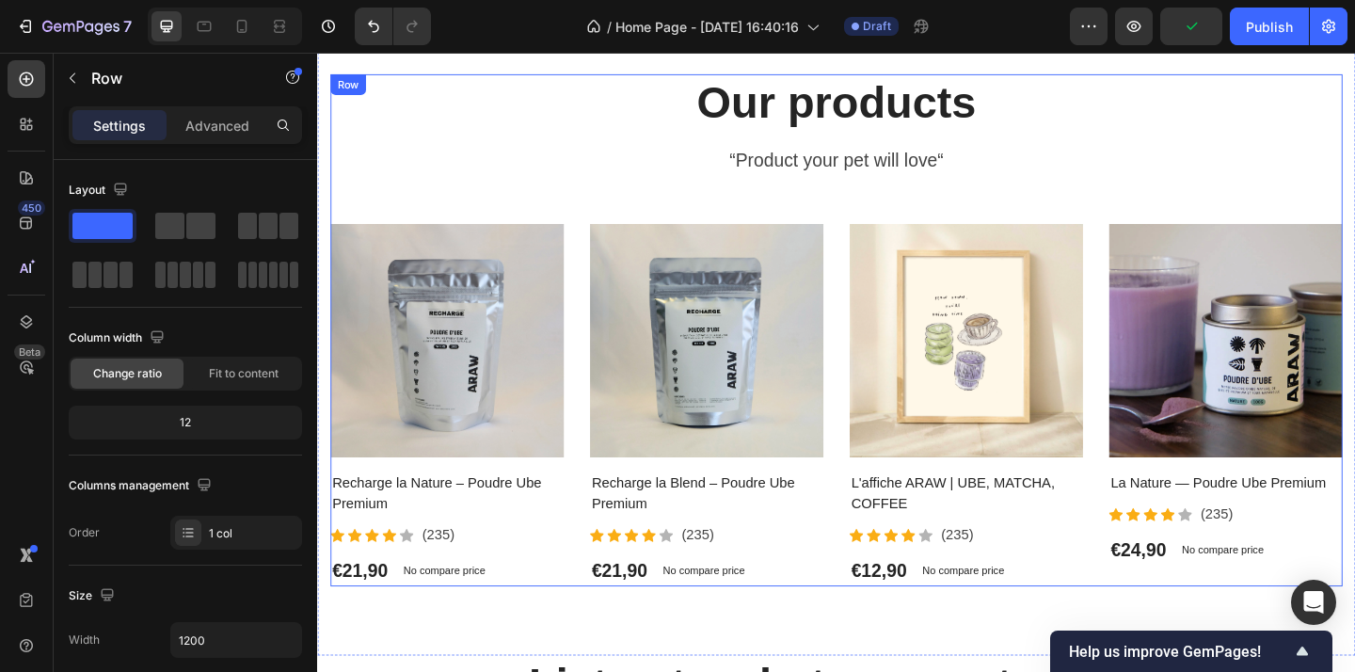
click at [1057, 196] on div "Our products Heading “Product your pet will love“ Text block Product Images Rec…" at bounding box center [881, 354] width 1101 height 556
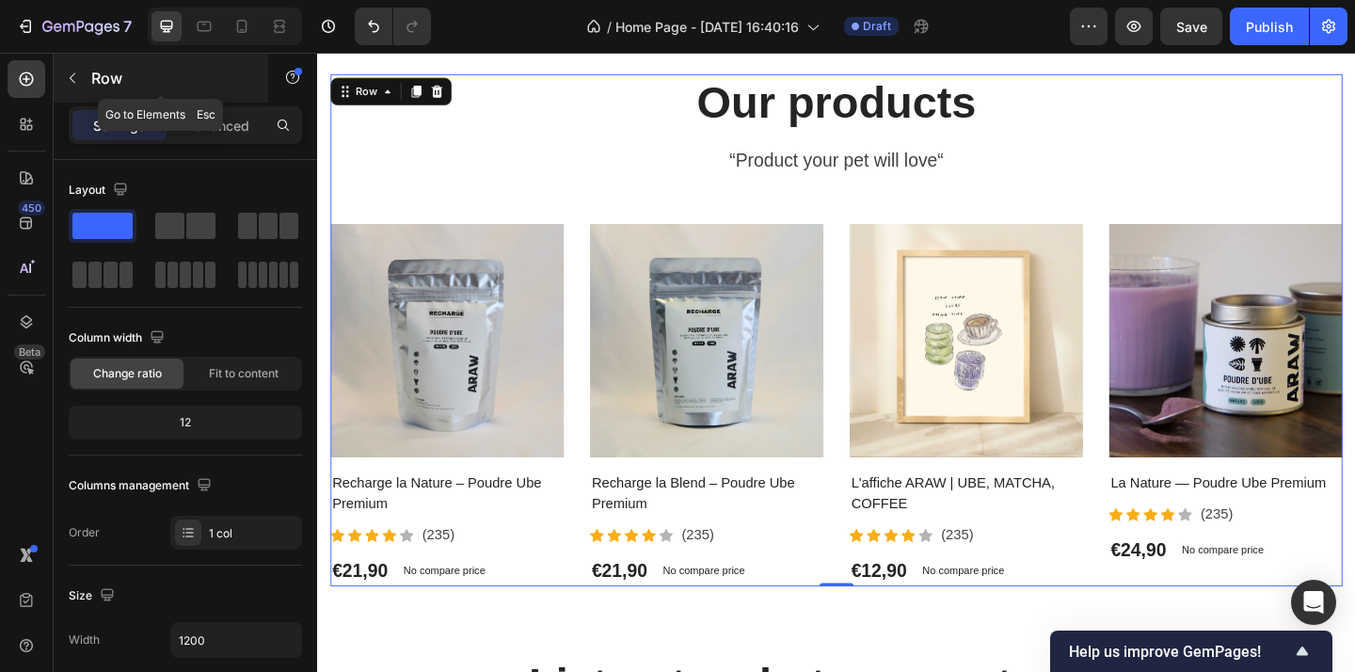
click at [70, 74] on icon "button" at bounding box center [72, 78] width 15 height 15
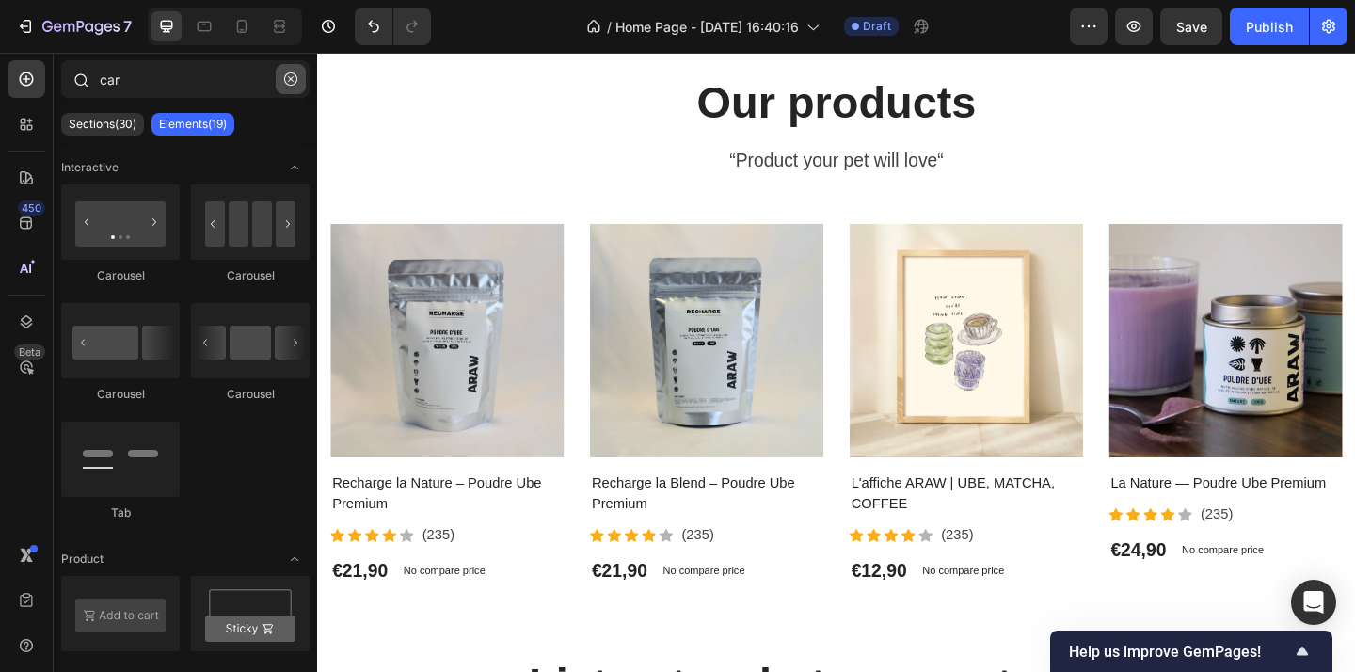
click at [297, 80] on button "button" at bounding box center [291, 79] width 30 height 30
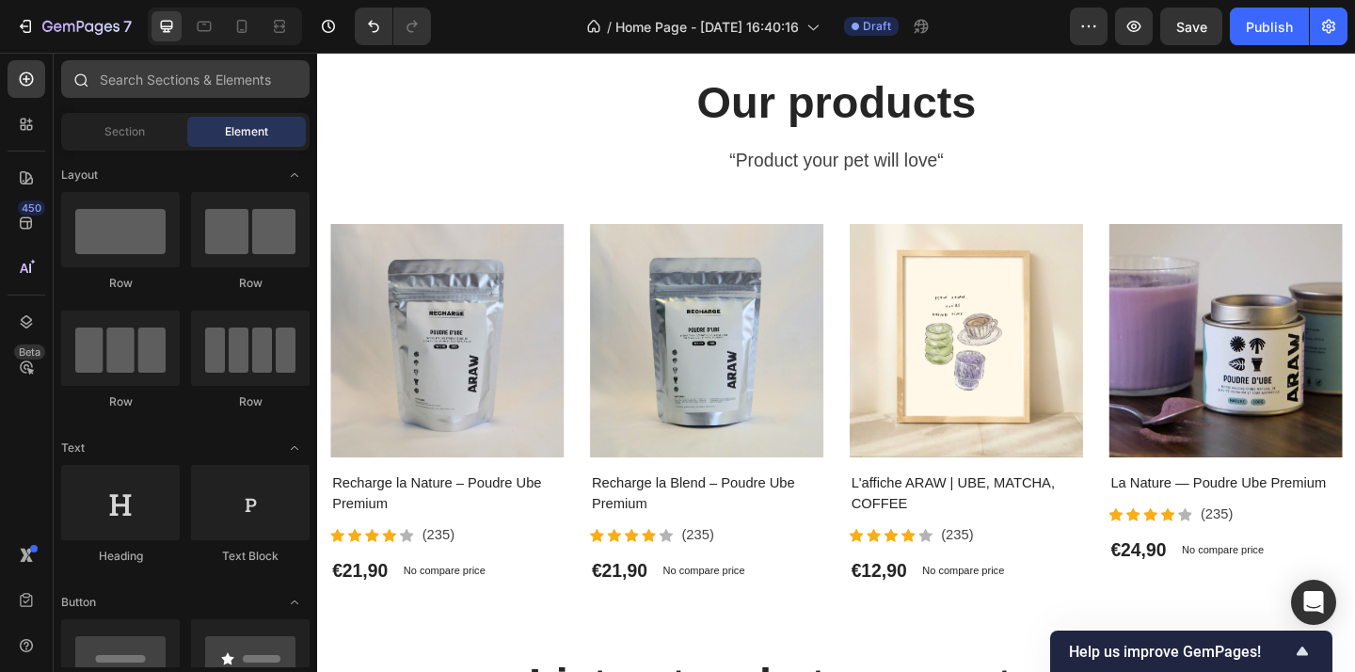
scroll to position [1025, 0]
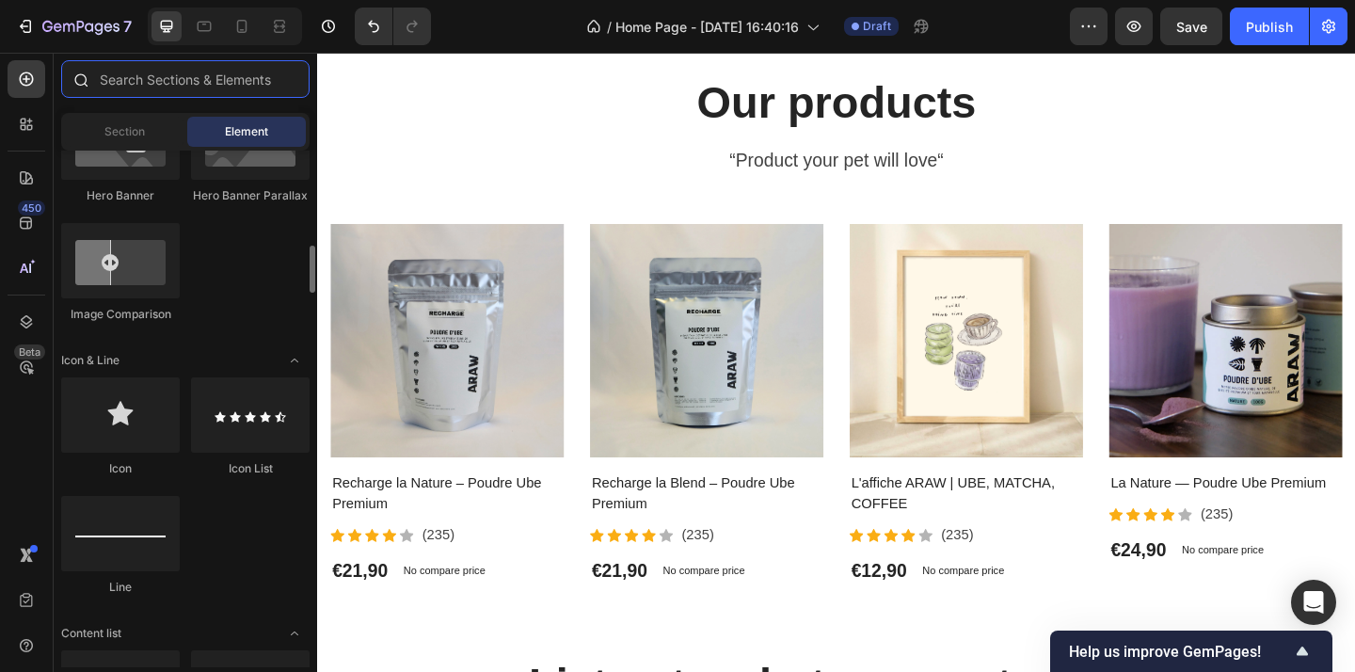
click at [168, 81] on input "text" at bounding box center [185, 79] width 248 height 38
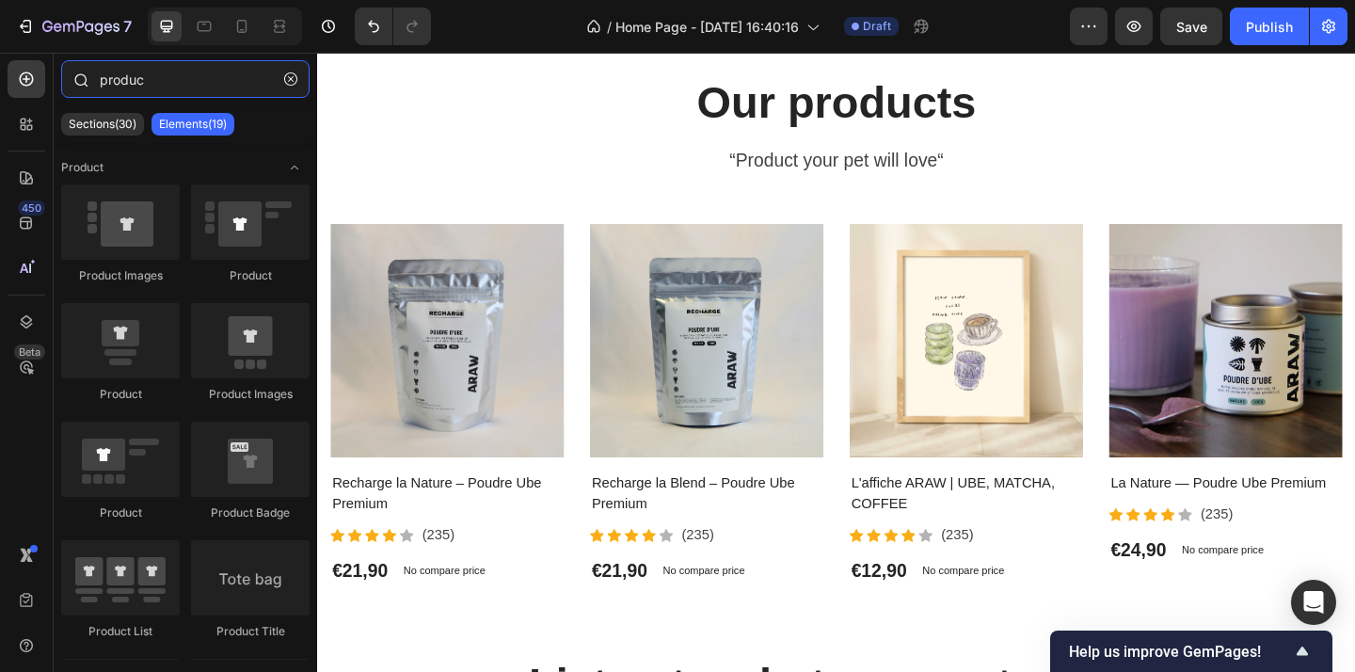
type input "product"
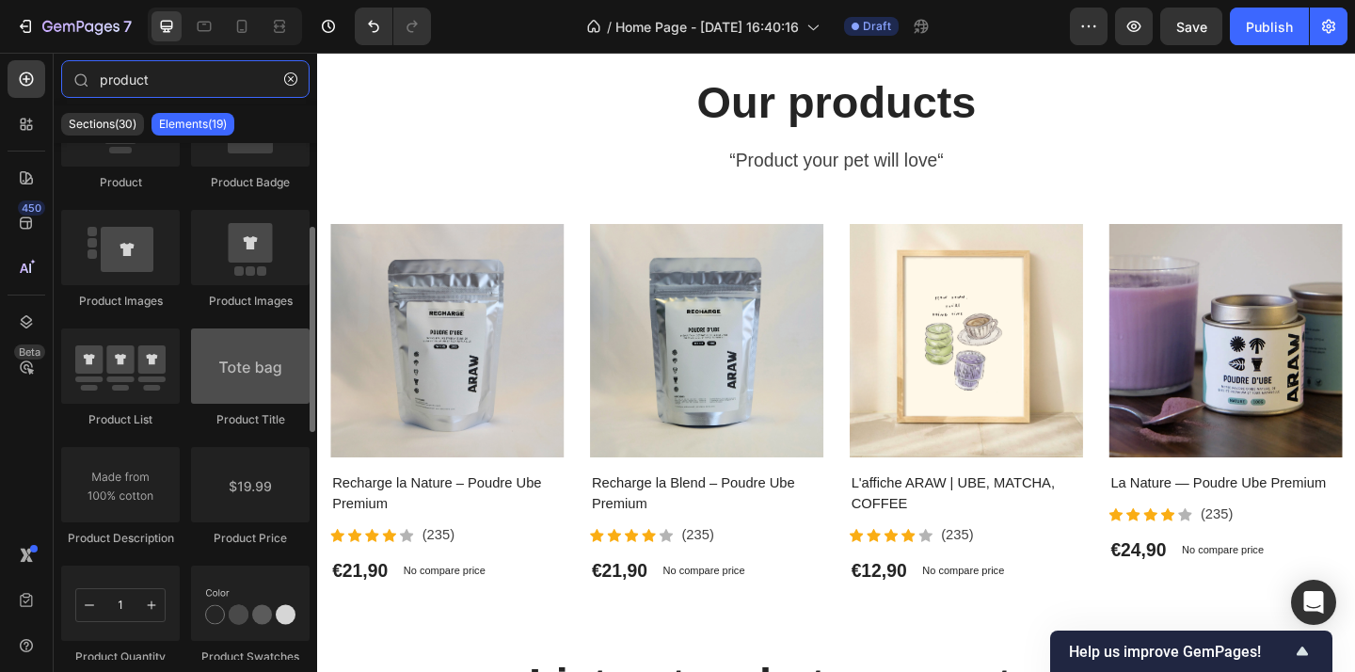
scroll to position [213, 0]
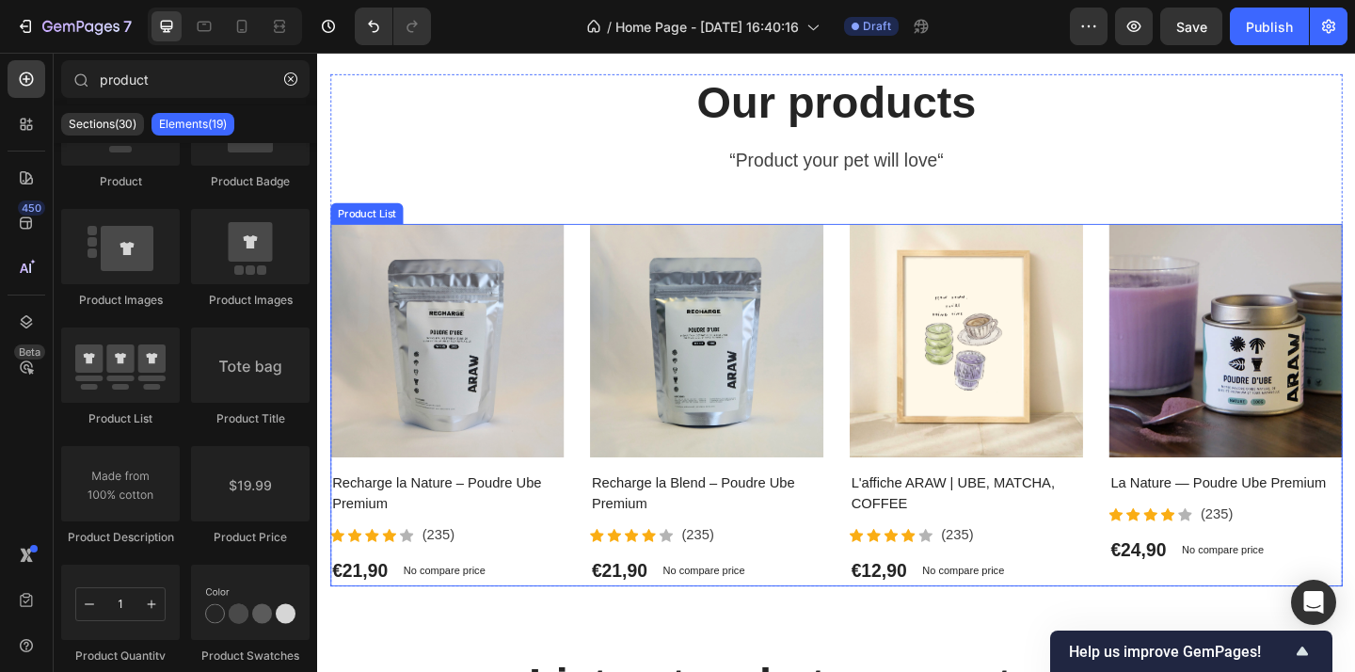
click at [883, 414] on div "Product Images Recharge la Nature – Poudre Ube Premium Product Title Icon Icon …" at bounding box center [881, 436] width 1101 height 394
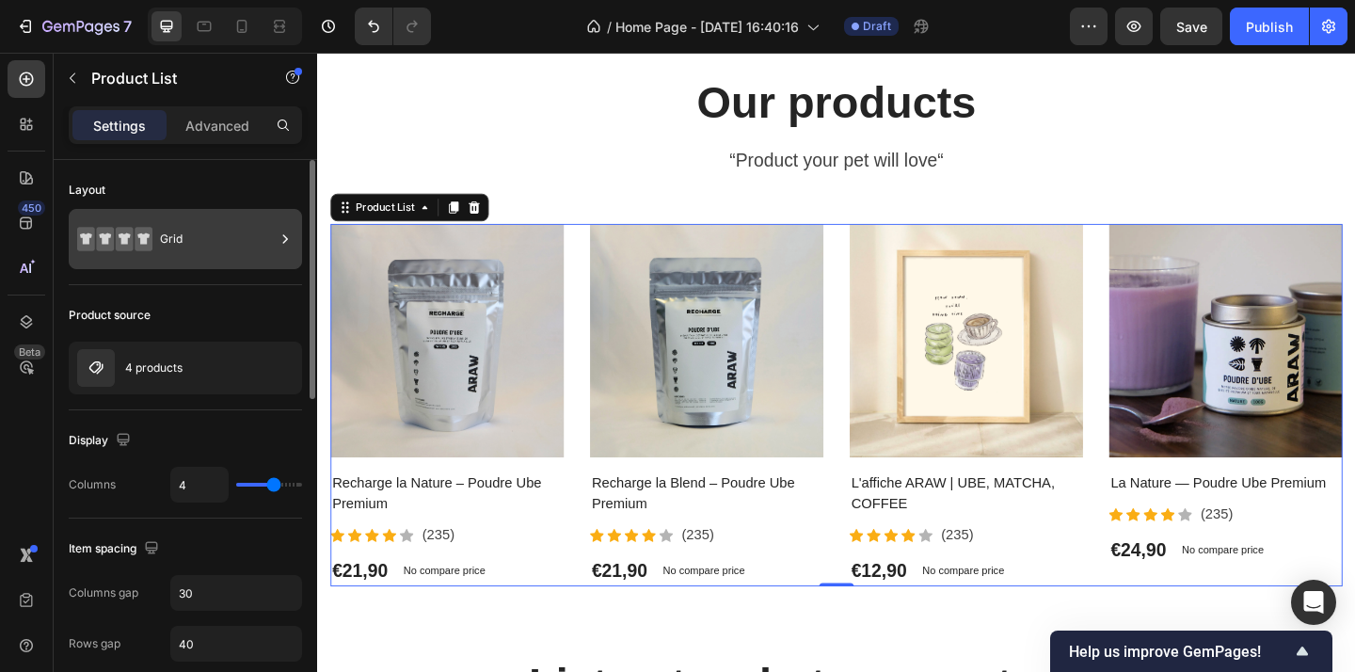
drag, startPoint x: 208, startPoint y: 222, endPoint x: 282, endPoint y: 249, distance: 79.2
click at [208, 222] on div "Grid" at bounding box center [217, 238] width 115 height 43
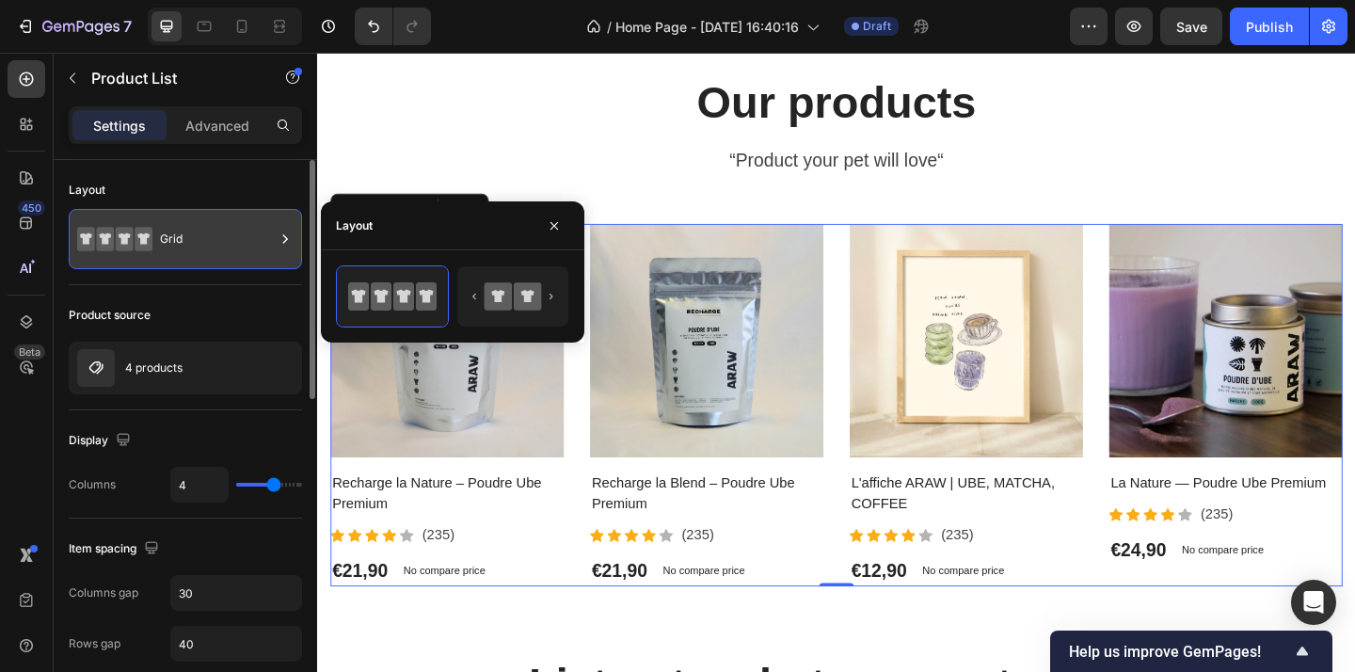
click at [143, 248] on icon at bounding box center [144, 239] width 18 height 24
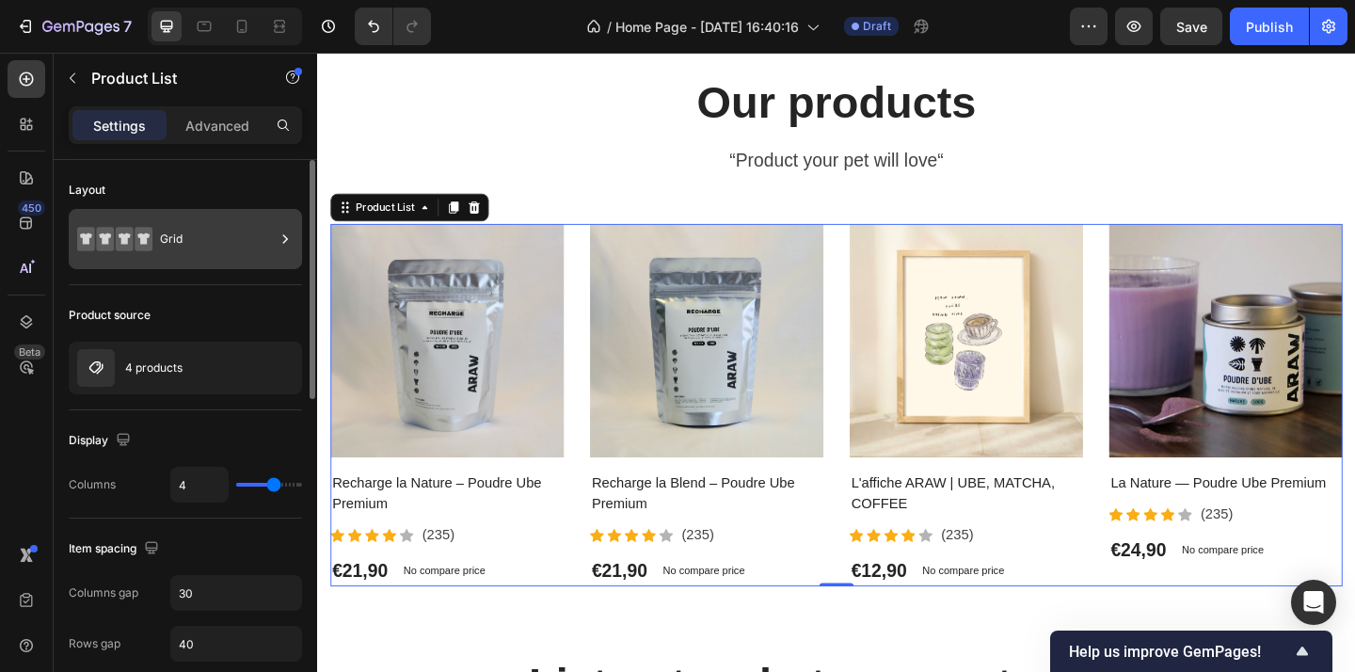
click at [154, 248] on div "Grid" at bounding box center [185, 239] width 233 height 60
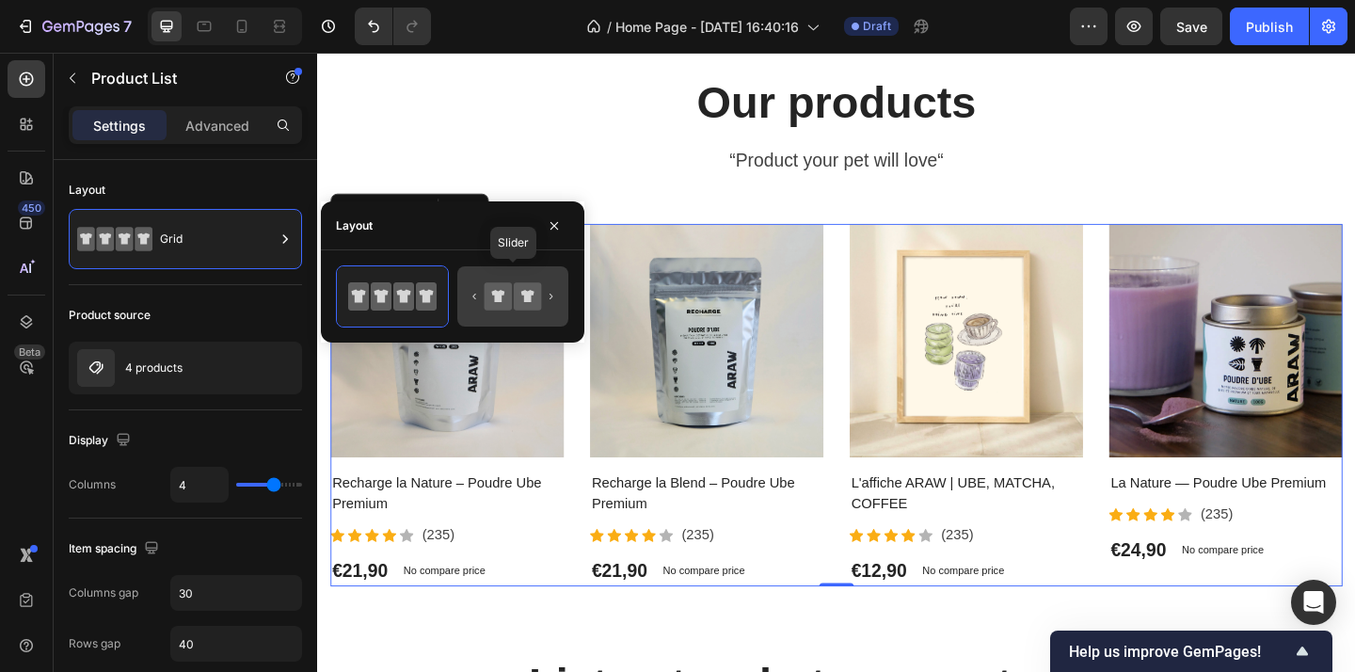
click at [509, 300] on icon at bounding box center [498, 295] width 27 height 27
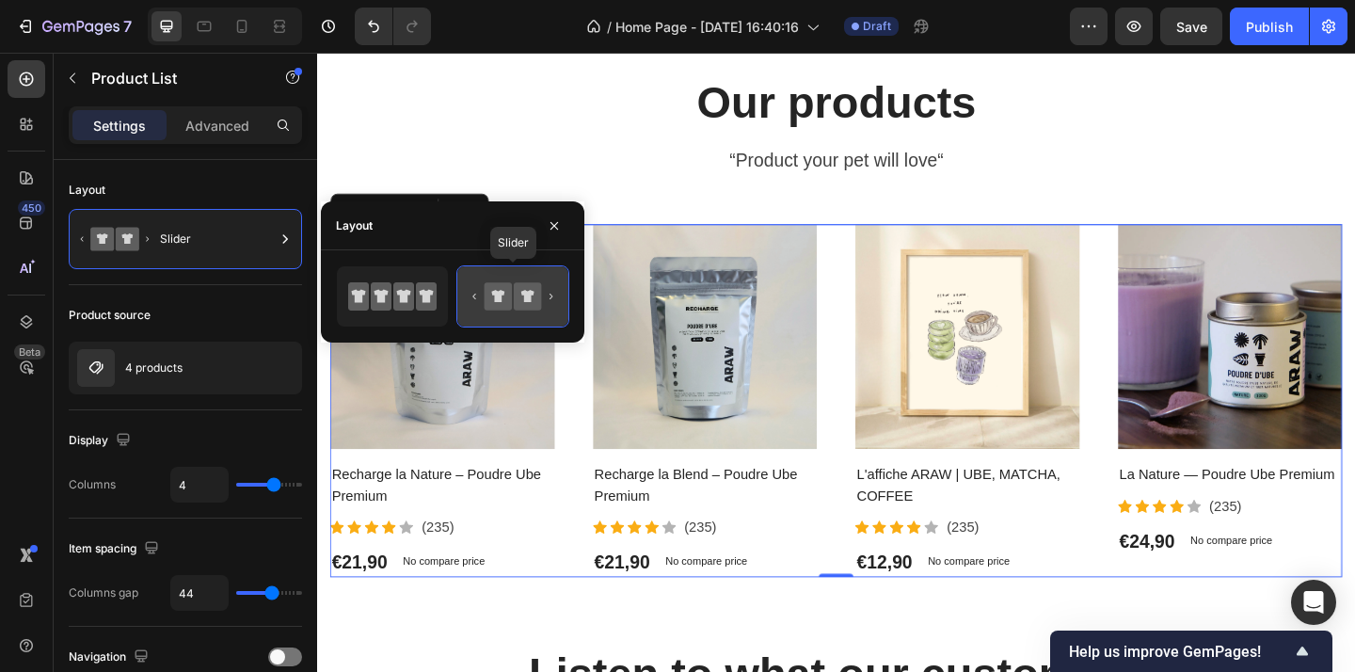
click at [520, 298] on icon at bounding box center [527, 295] width 27 height 27
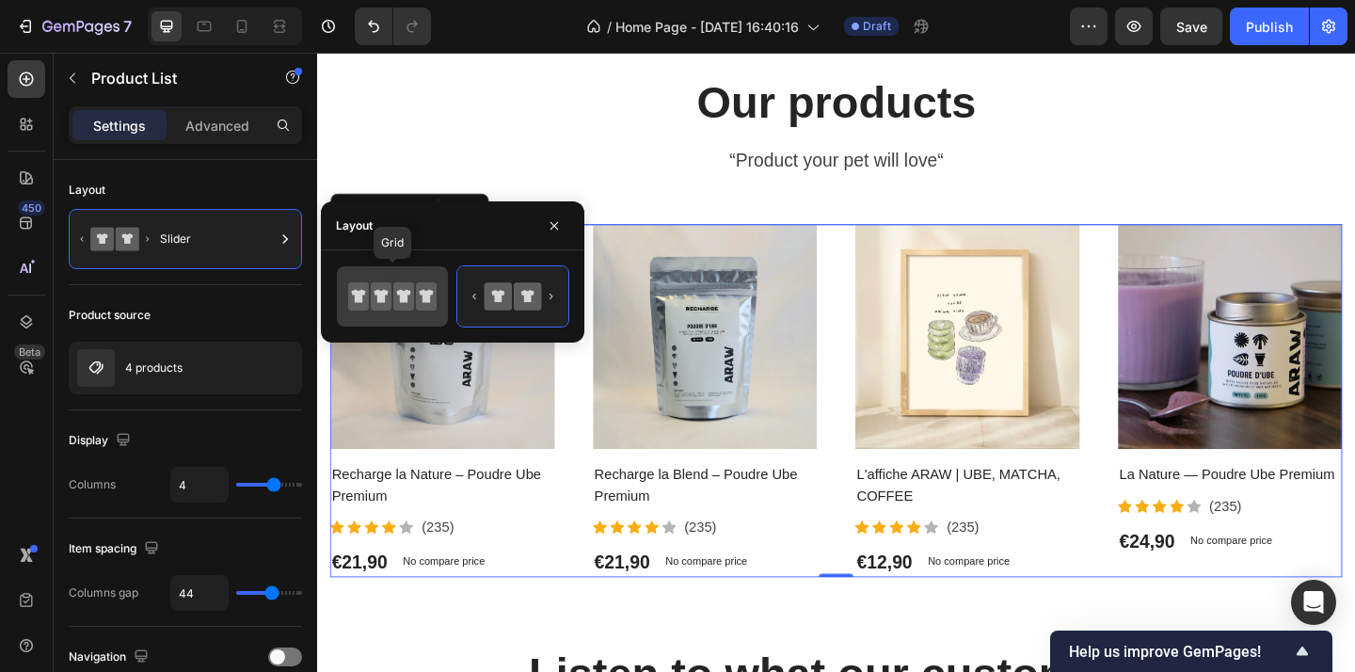
click at [408, 282] on icon at bounding box center [403, 296] width 21 height 28
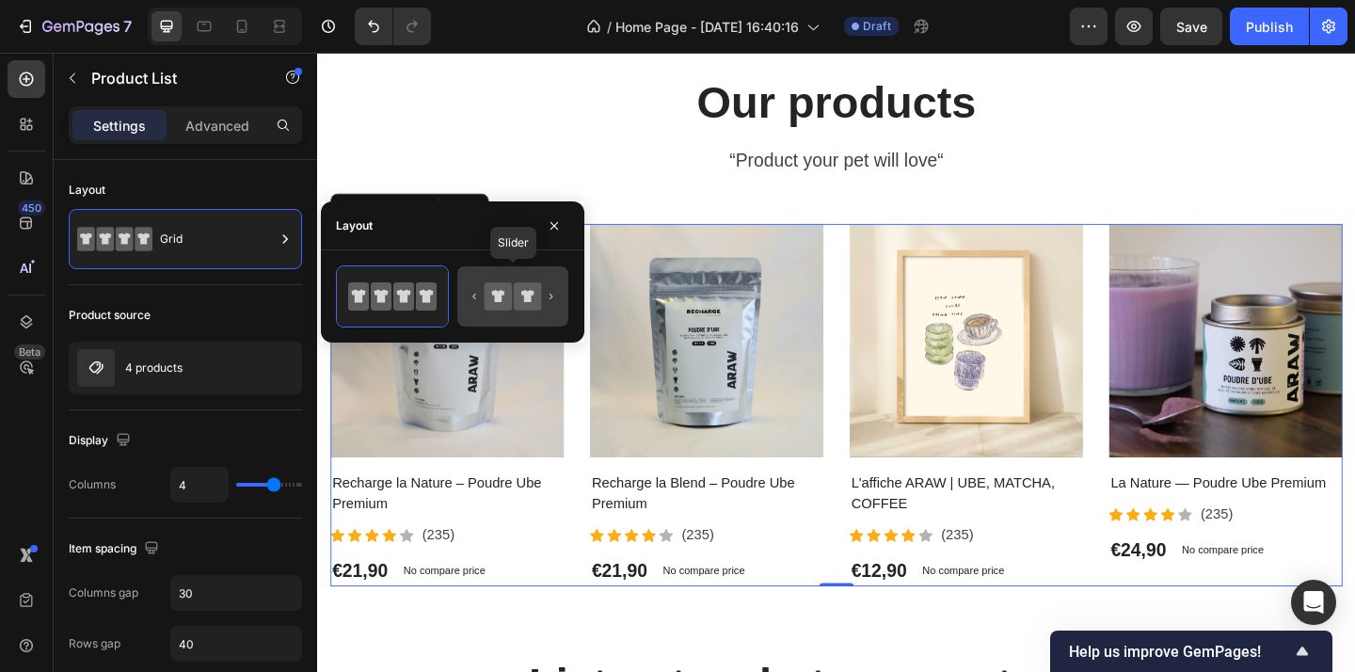
click at [514, 302] on icon at bounding box center [527, 295] width 27 height 27
click at [399, 288] on icon at bounding box center [403, 296] width 21 height 28
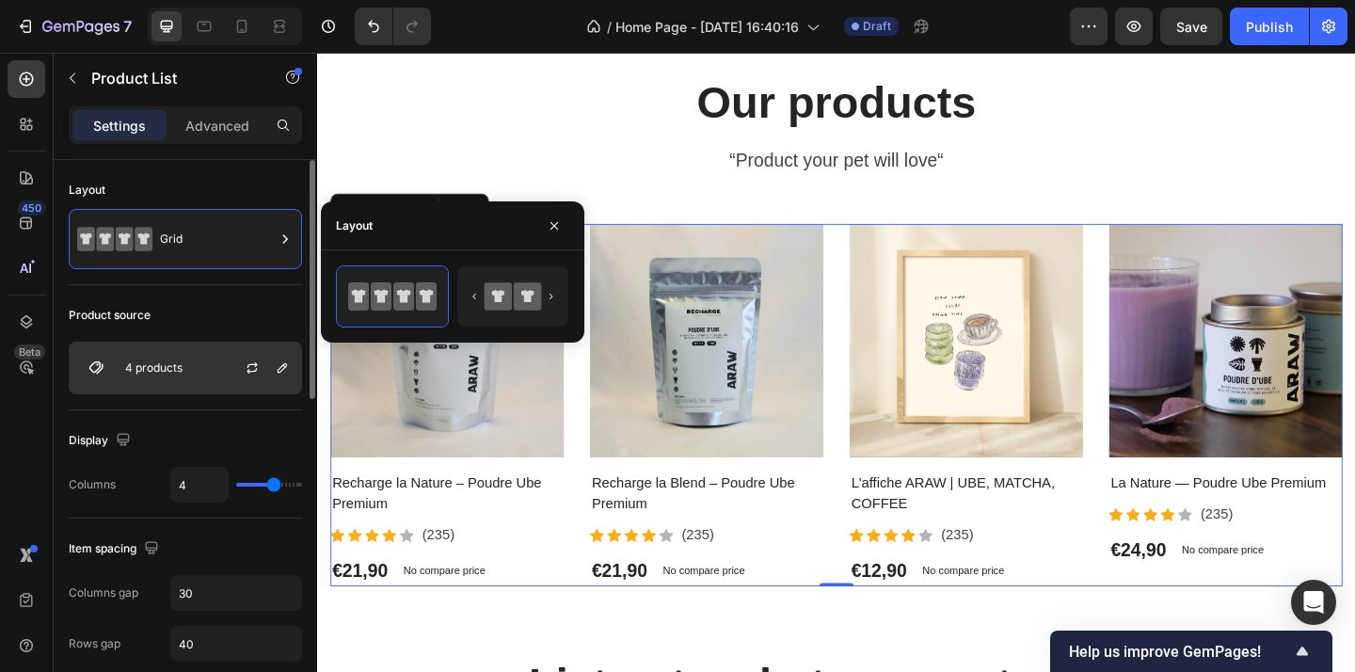
click at [200, 370] on div "4 products" at bounding box center [185, 368] width 233 height 53
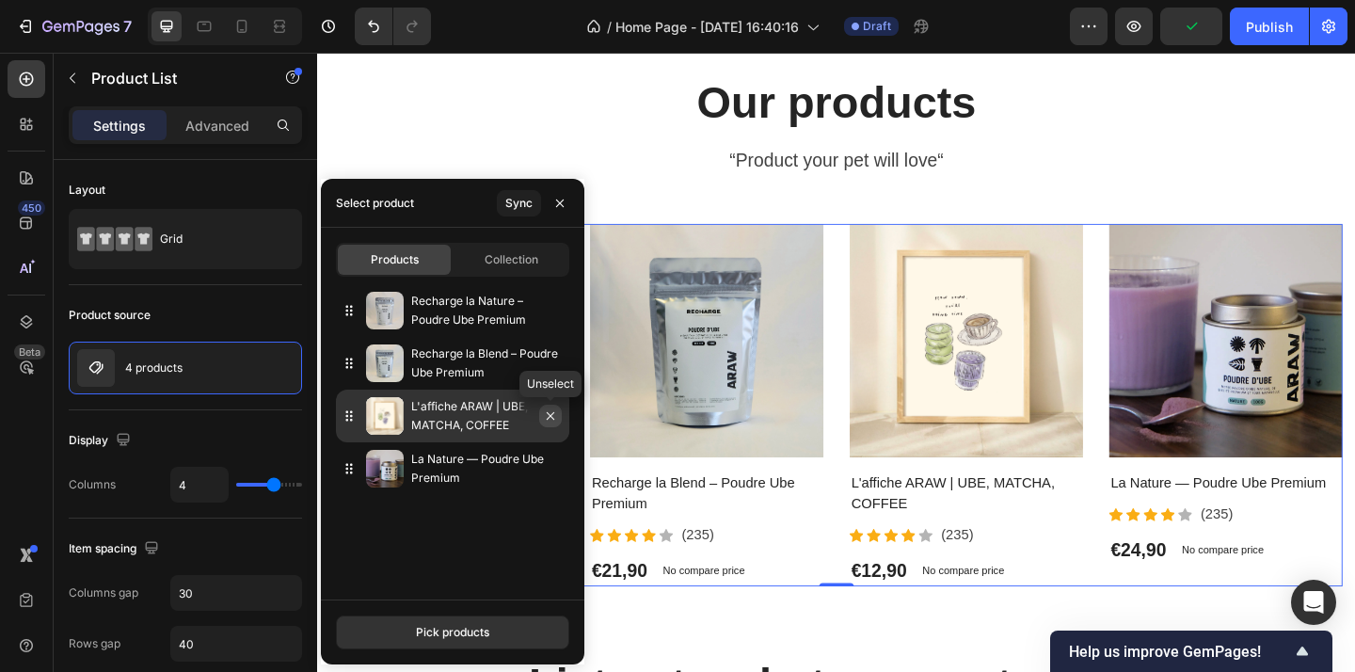
click at [553, 418] on icon "button" at bounding box center [551, 416] width 8 height 8
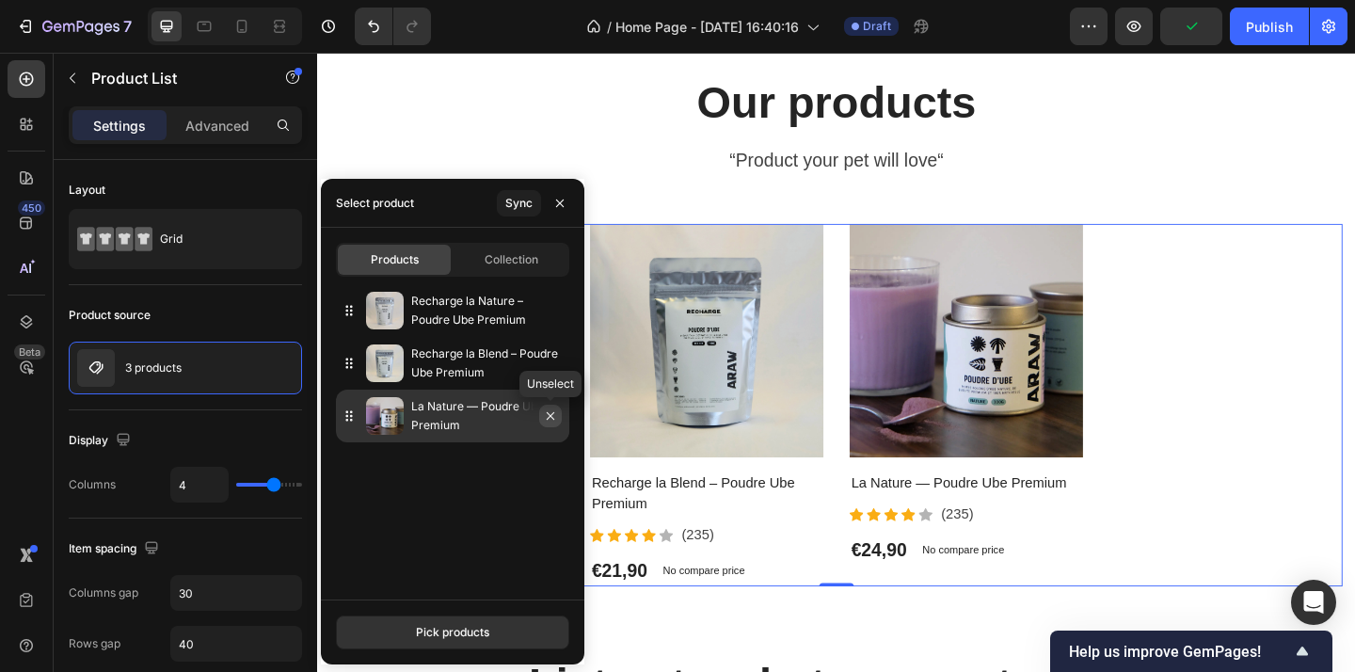
click at [554, 420] on icon "button" at bounding box center [550, 415] width 15 height 15
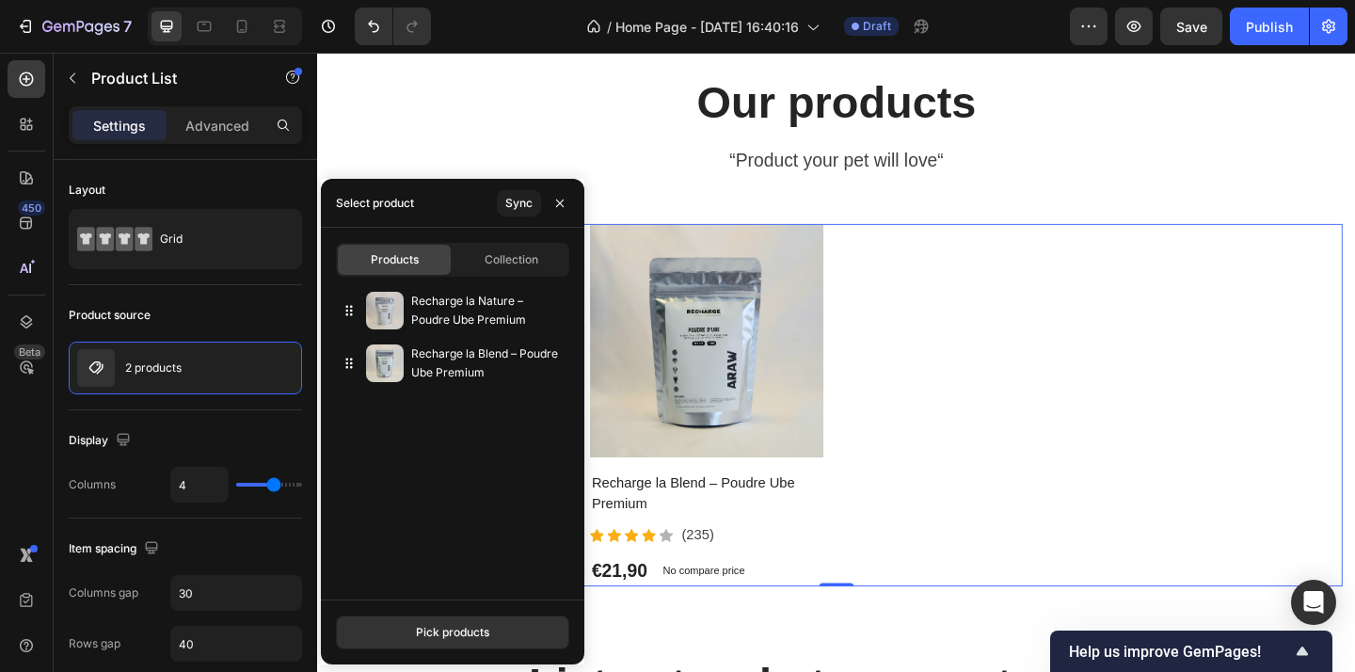
click at [1098, 498] on div "Product Images Recharge la Nature – Poudre Ube Premium Product Title Icon Icon …" at bounding box center [881, 436] width 1101 height 394
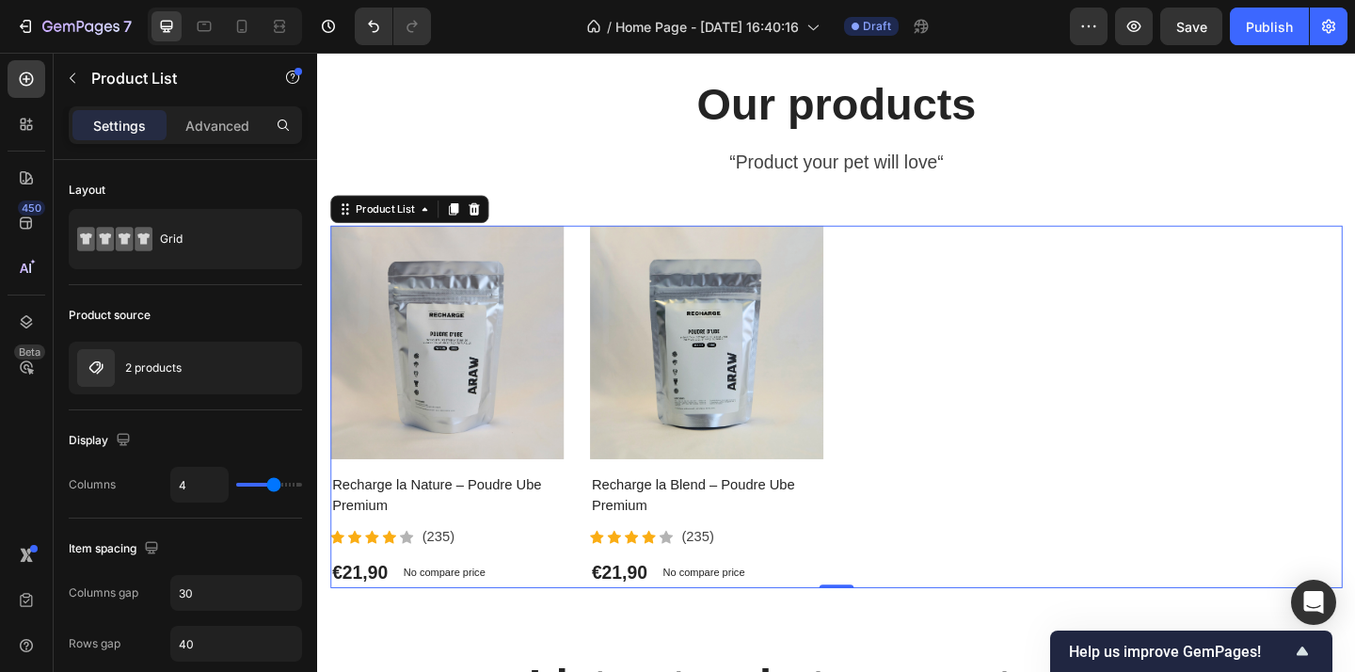
scroll to position [5416, 0]
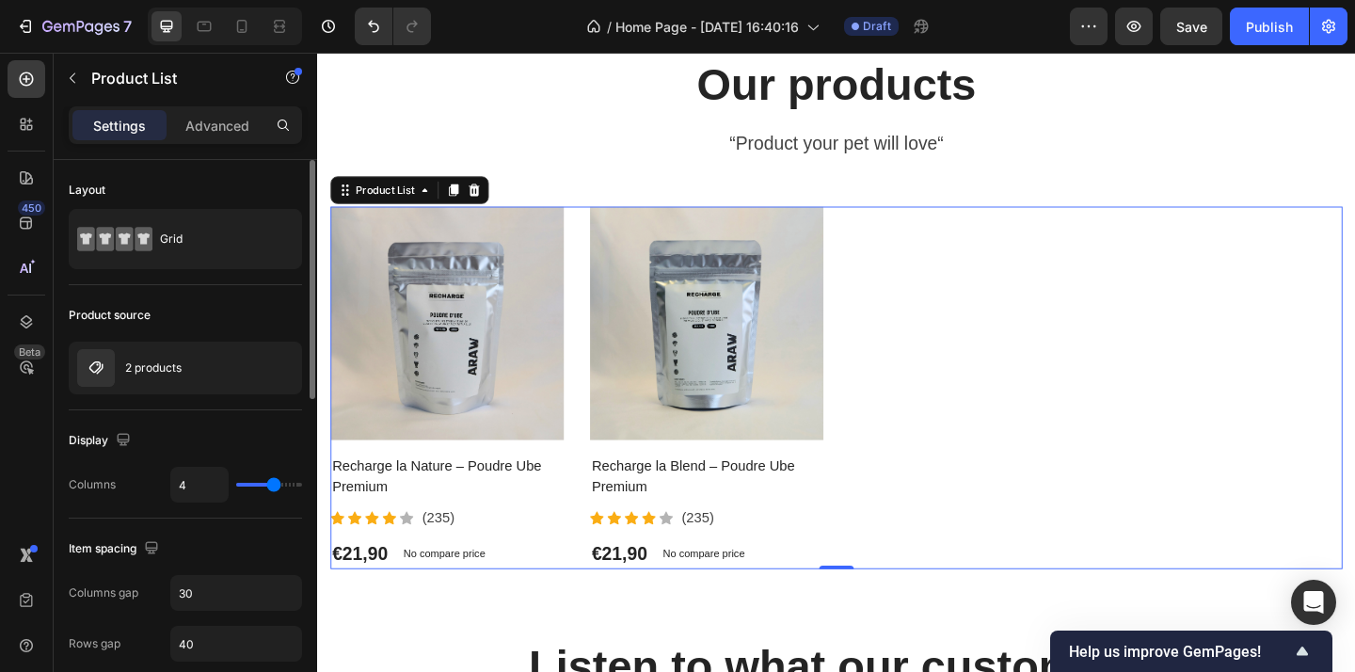
type input "3"
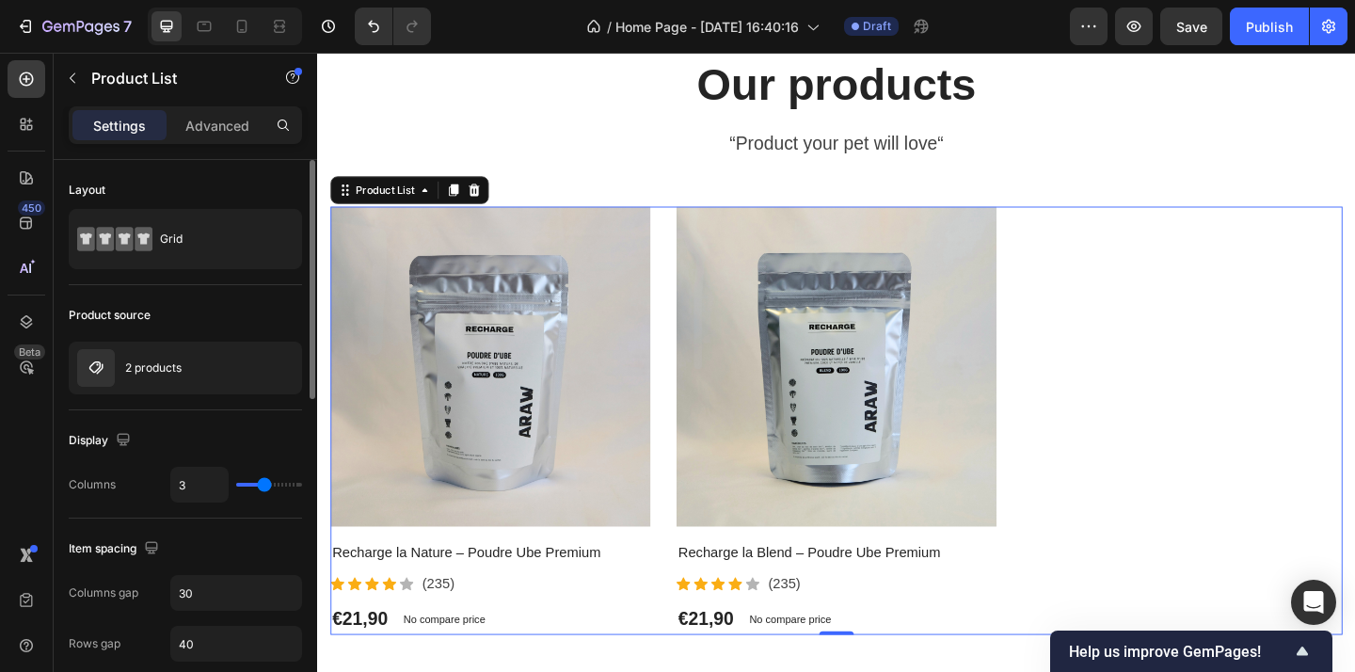
type input "4"
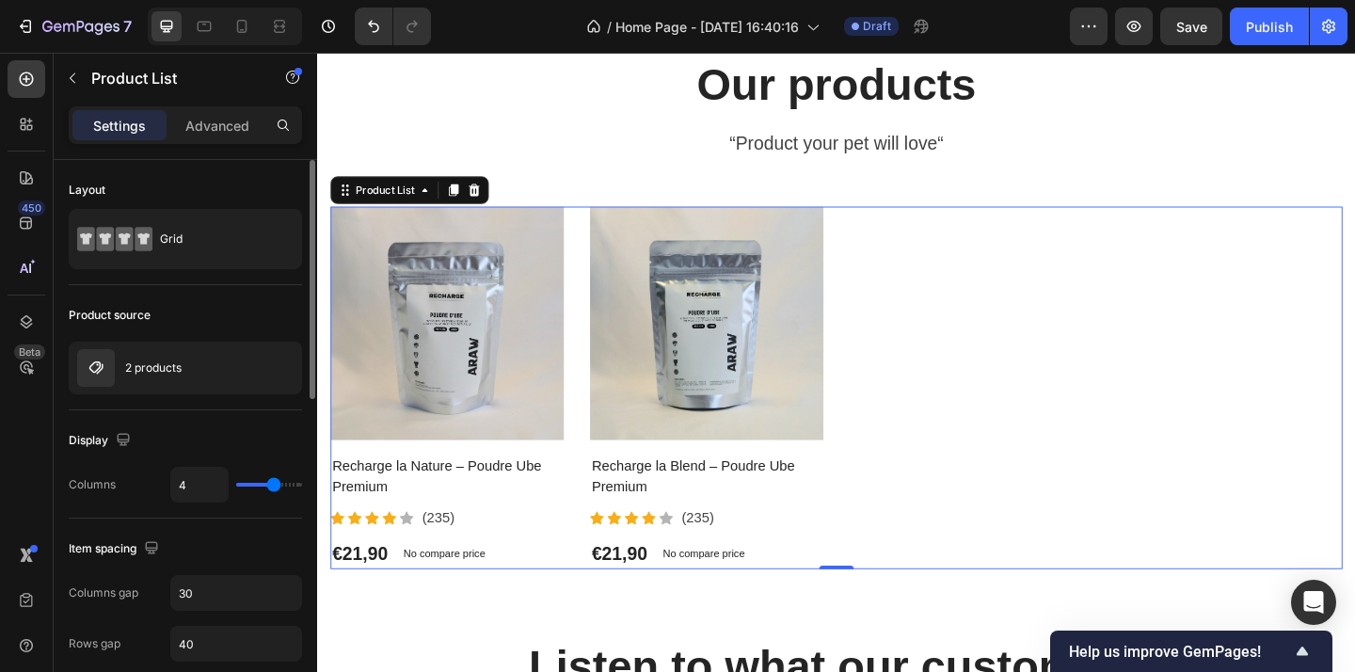
click at [278, 483] on input "range" at bounding box center [269, 485] width 66 height 4
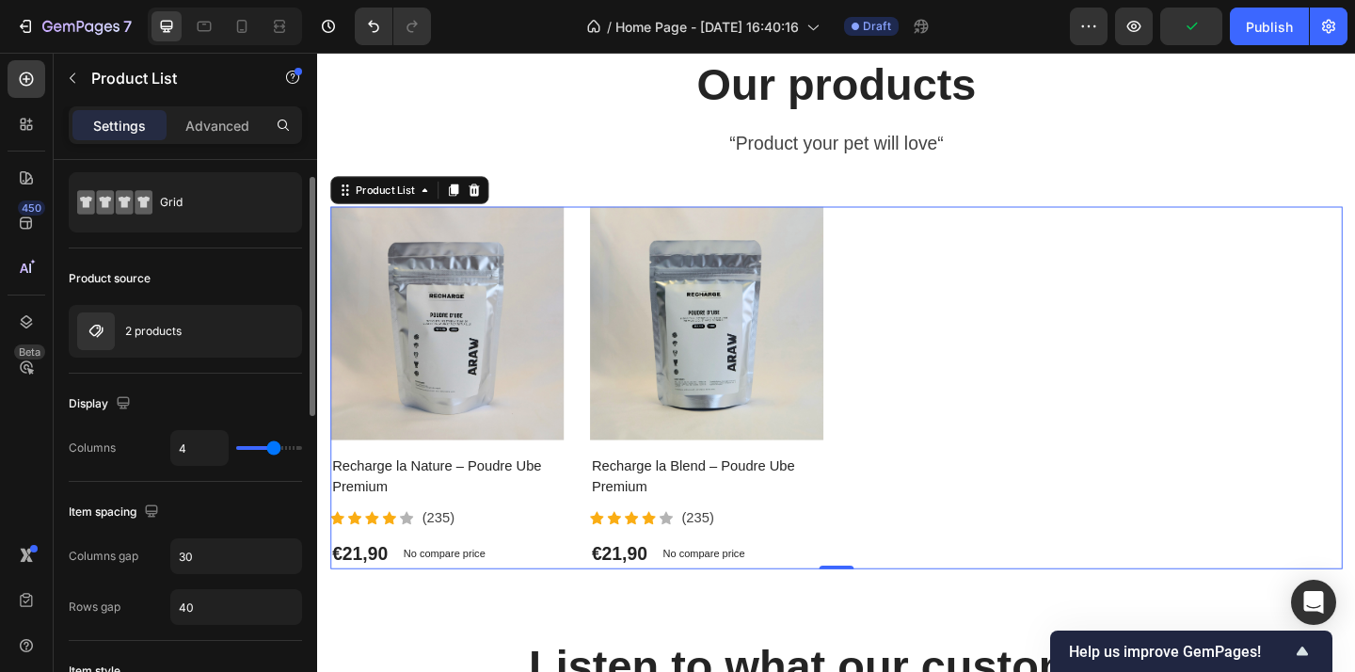
scroll to position [38, 0]
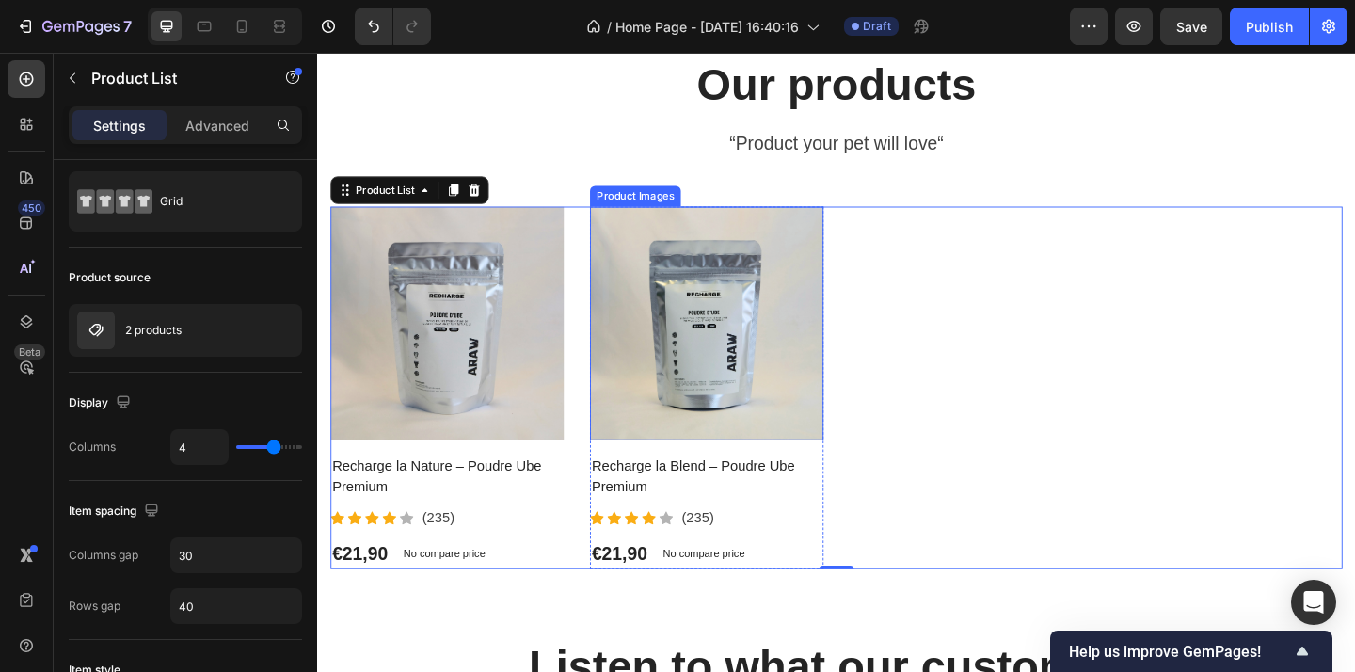
click at [790, 419] on img at bounding box center [740, 347] width 254 height 254
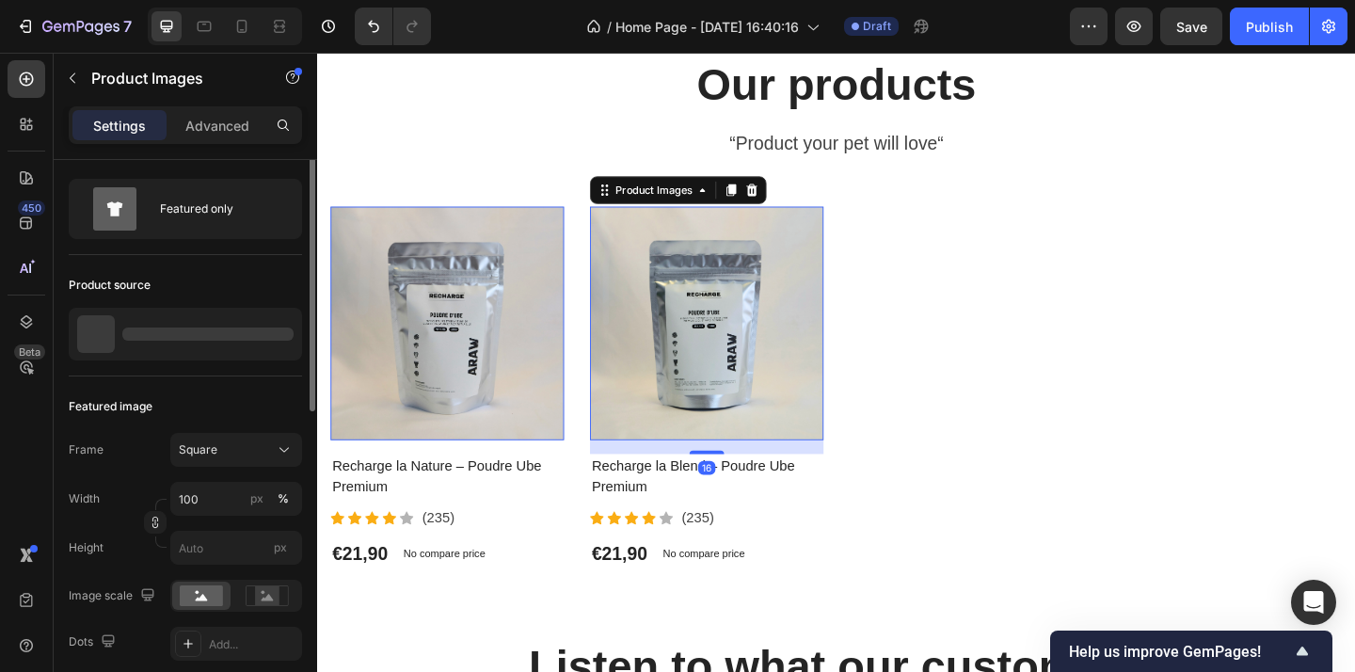
scroll to position [0, 0]
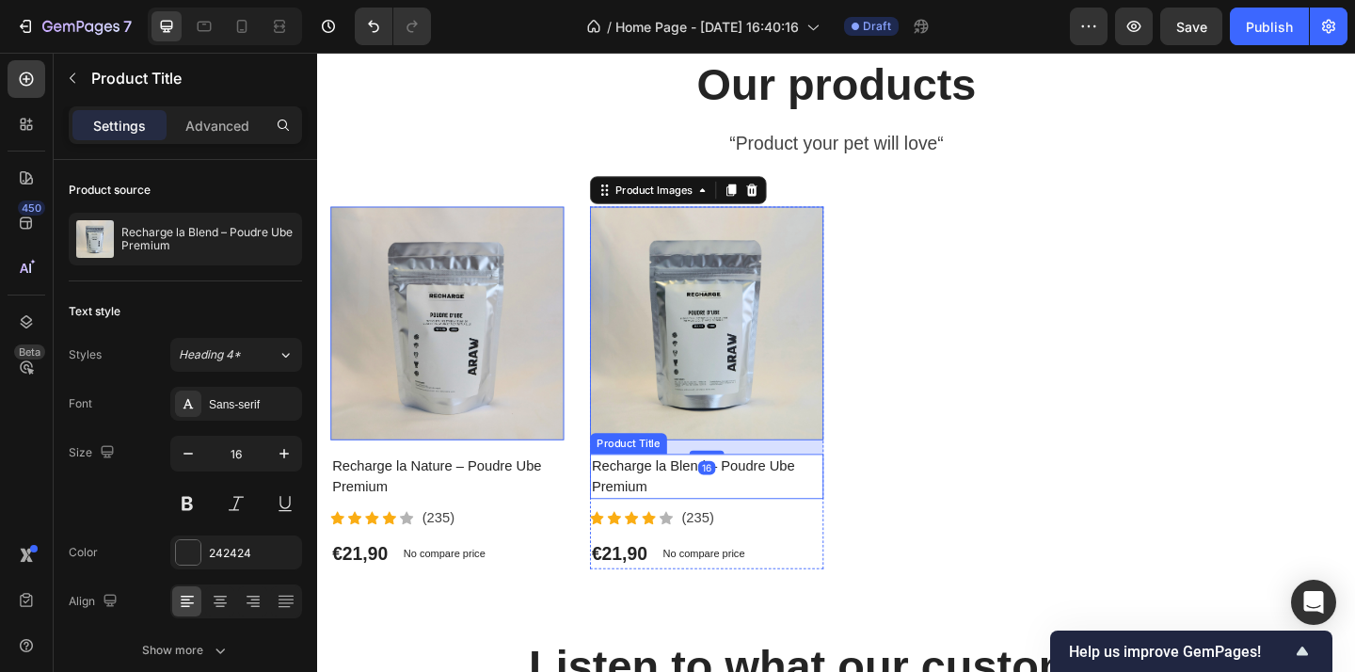
click at [645, 509] on h2 "Recharge la Blend – Poudre Ube Premium" at bounding box center [740, 513] width 254 height 49
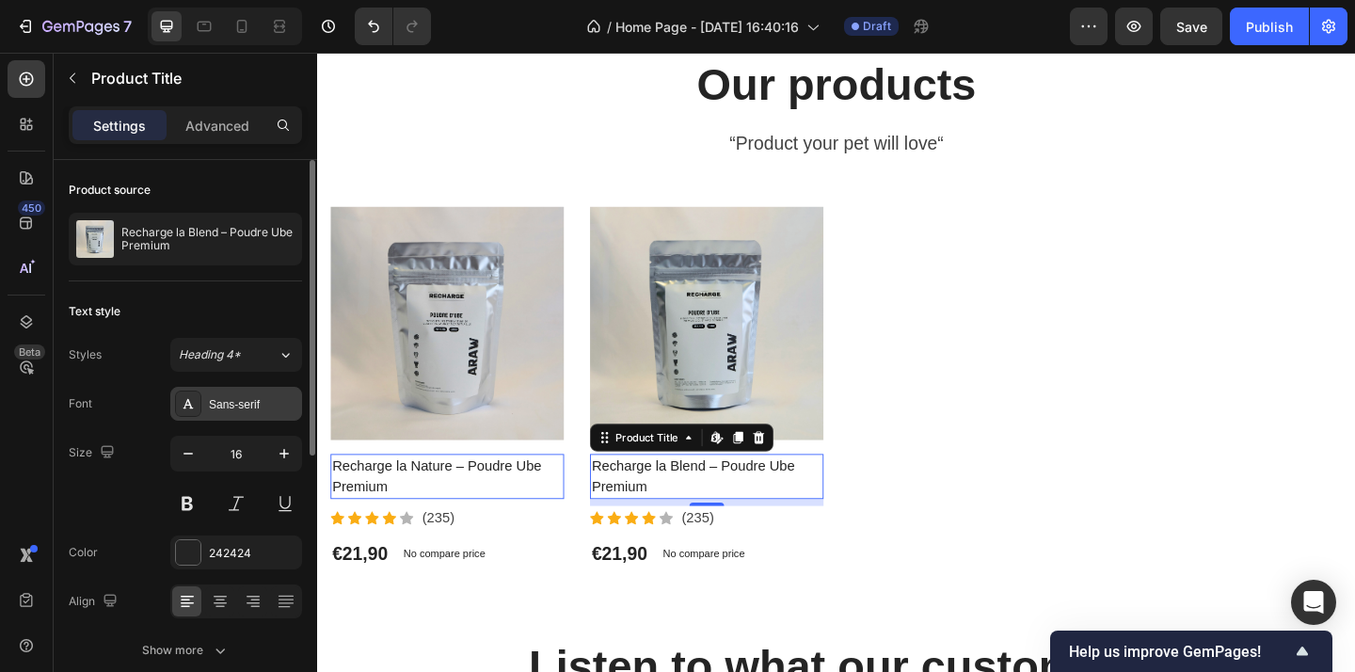
click at [259, 401] on div "Sans-serif" at bounding box center [253, 404] width 88 height 17
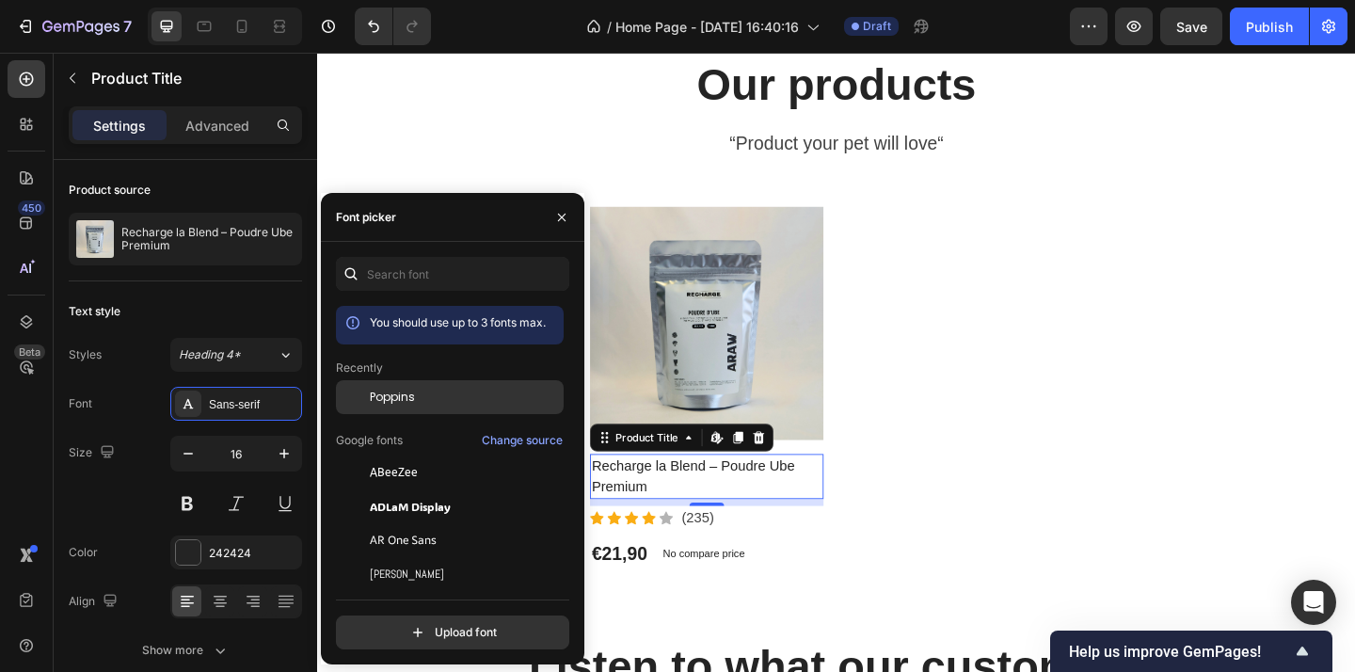
click at [405, 394] on span "Poppins" at bounding box center [392, 397] width 45 height 17
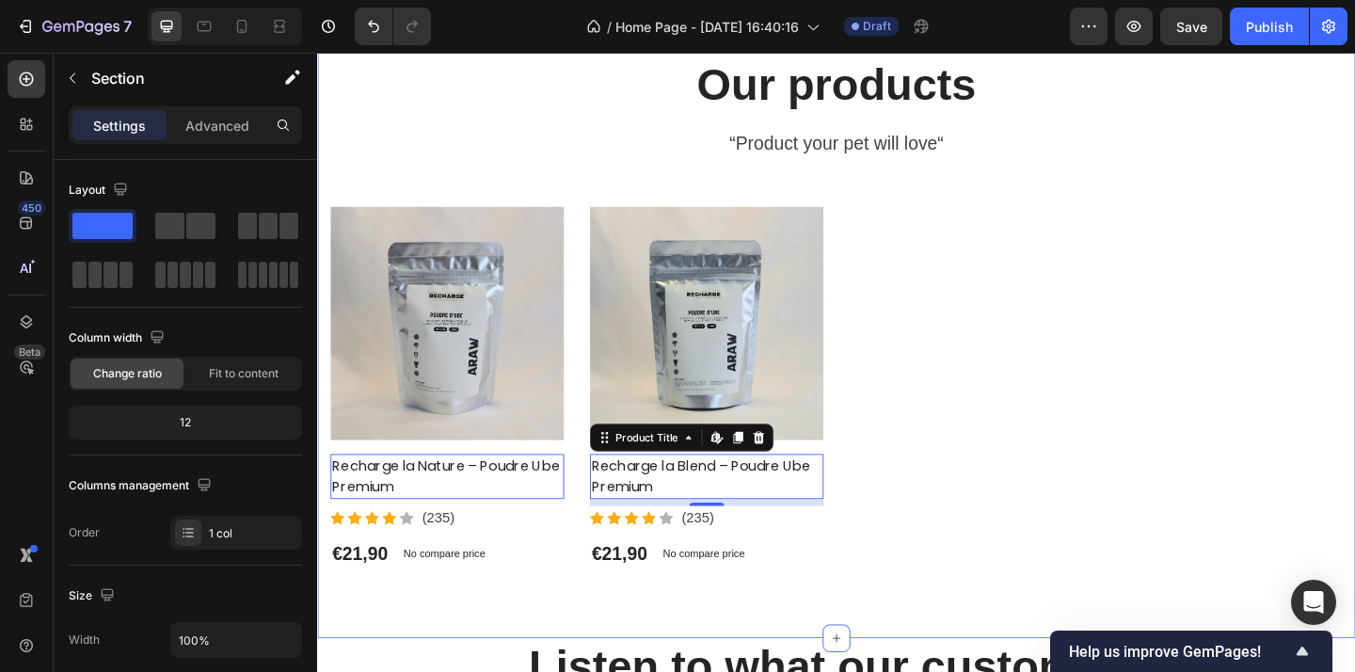
click at [856, 636] on div "Our products Heading “Product your pet will love“ Text block Product Images Rec…" at bounding box center [881, 335] width 1129 height 707
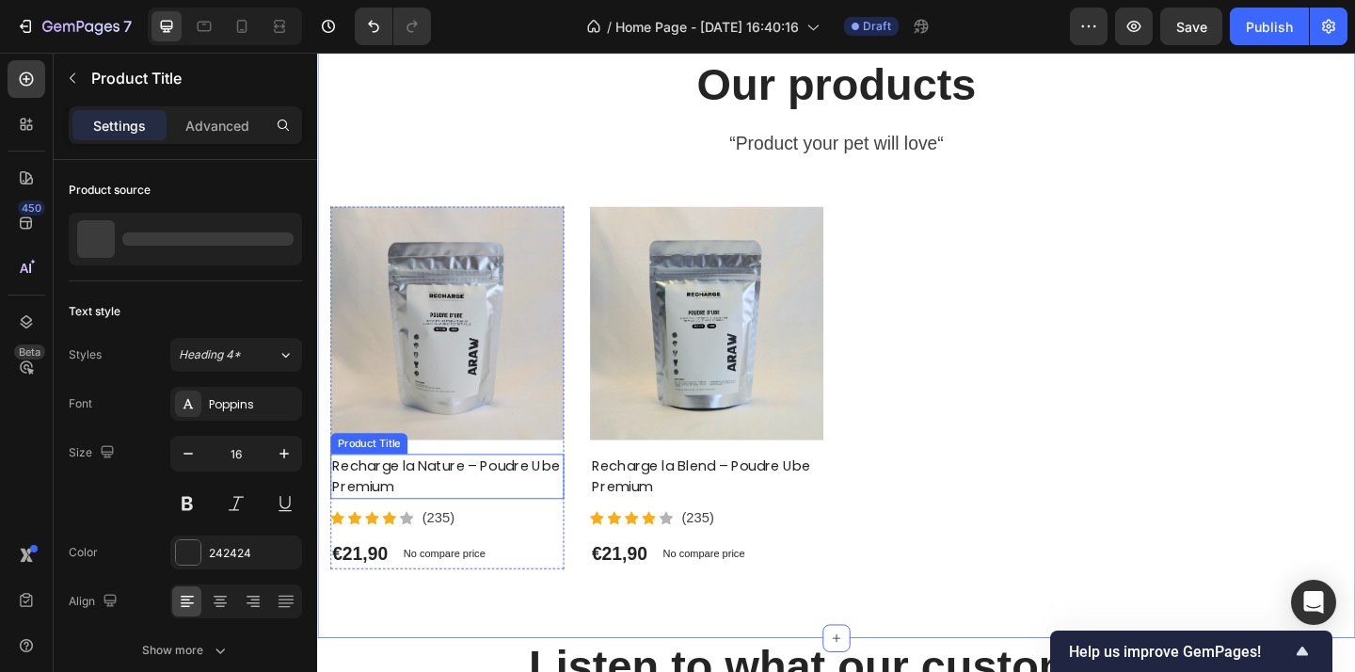
click at [417, 516] on h2 "Recharge la Nature – Poudre Ube Premium" at bounding box center [458, 513] width 254 height 49
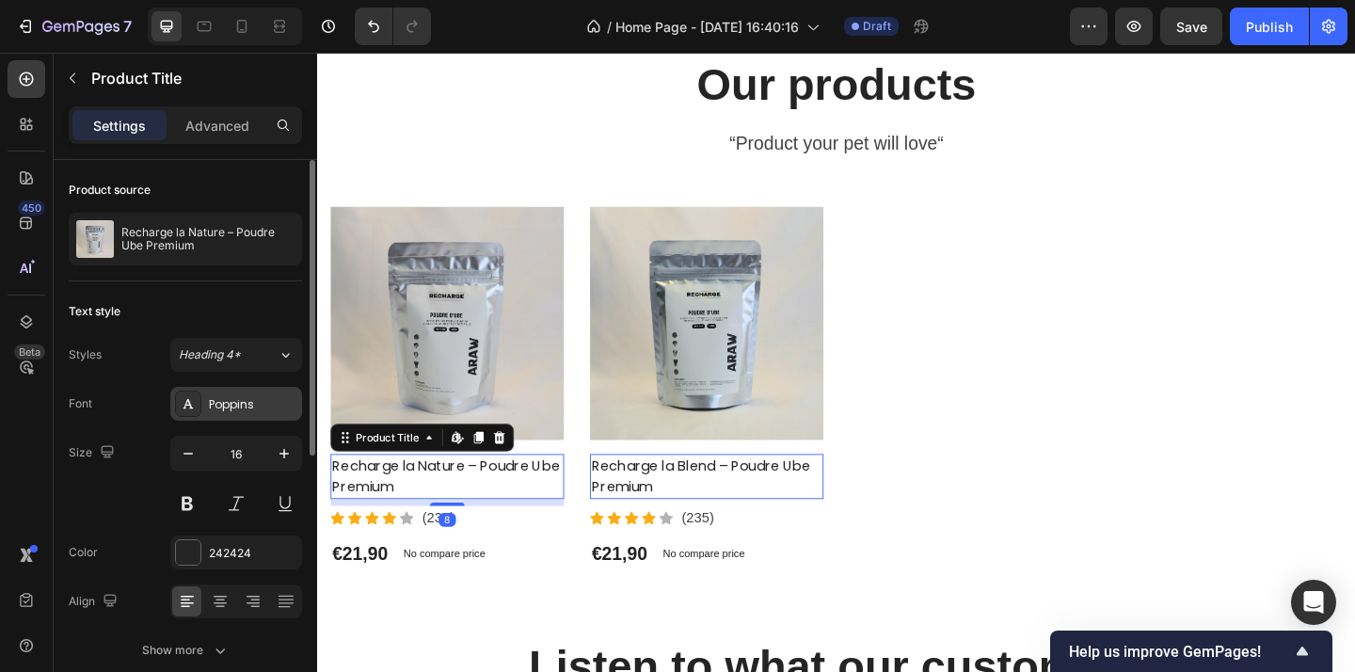
click at [248, 405] on div "Poppins" at bounding box center [253, 404] width 88 height 17
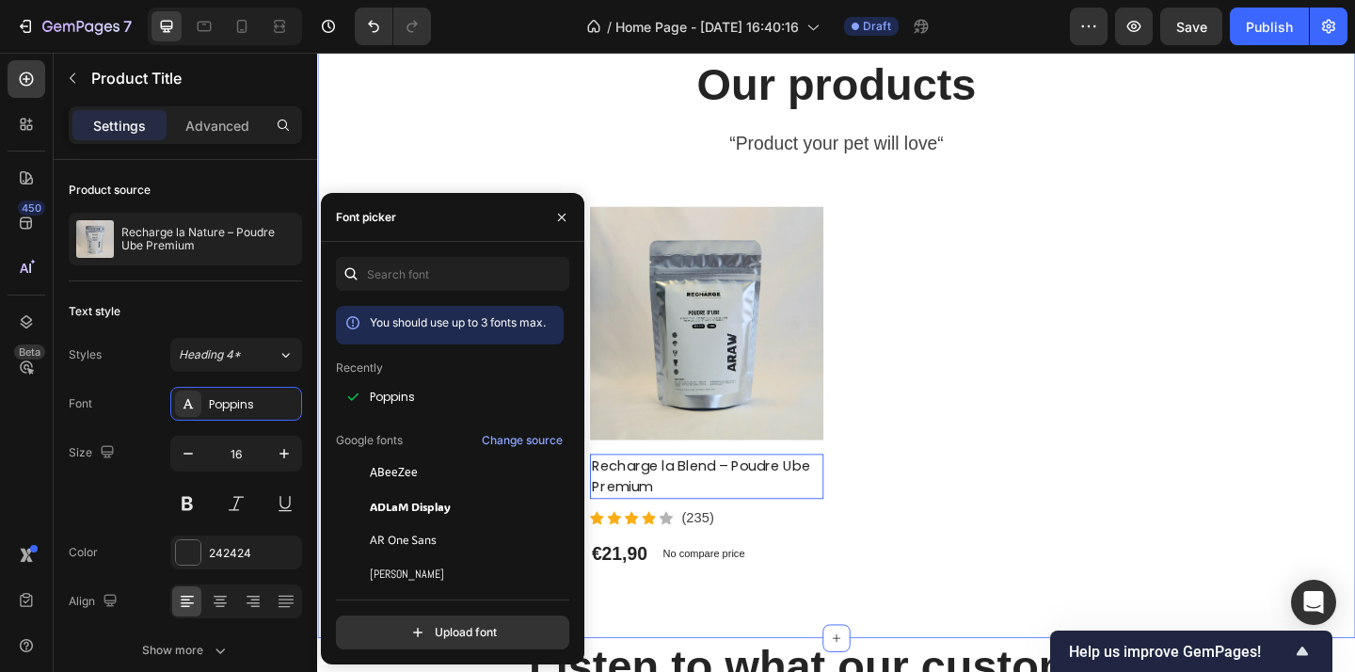
click at [793, 609] on div "€21,90 Product Price Product Price No compare price Compare Price Row" at bounding box center [740, 598] width 254 height 34
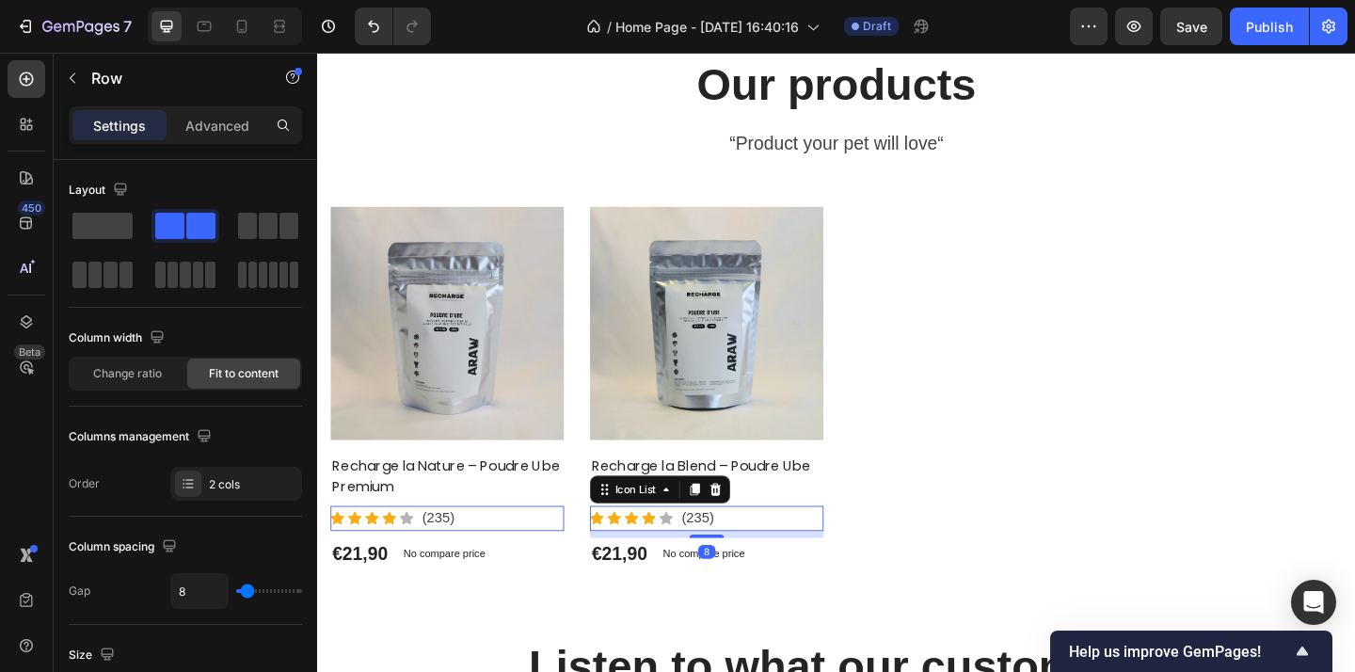
click at [769, 553] on div "Icon Icon Icon Icon Icon Icon List Hoz (235) Text block" at bounding box center [740, 559] width 254 height 27
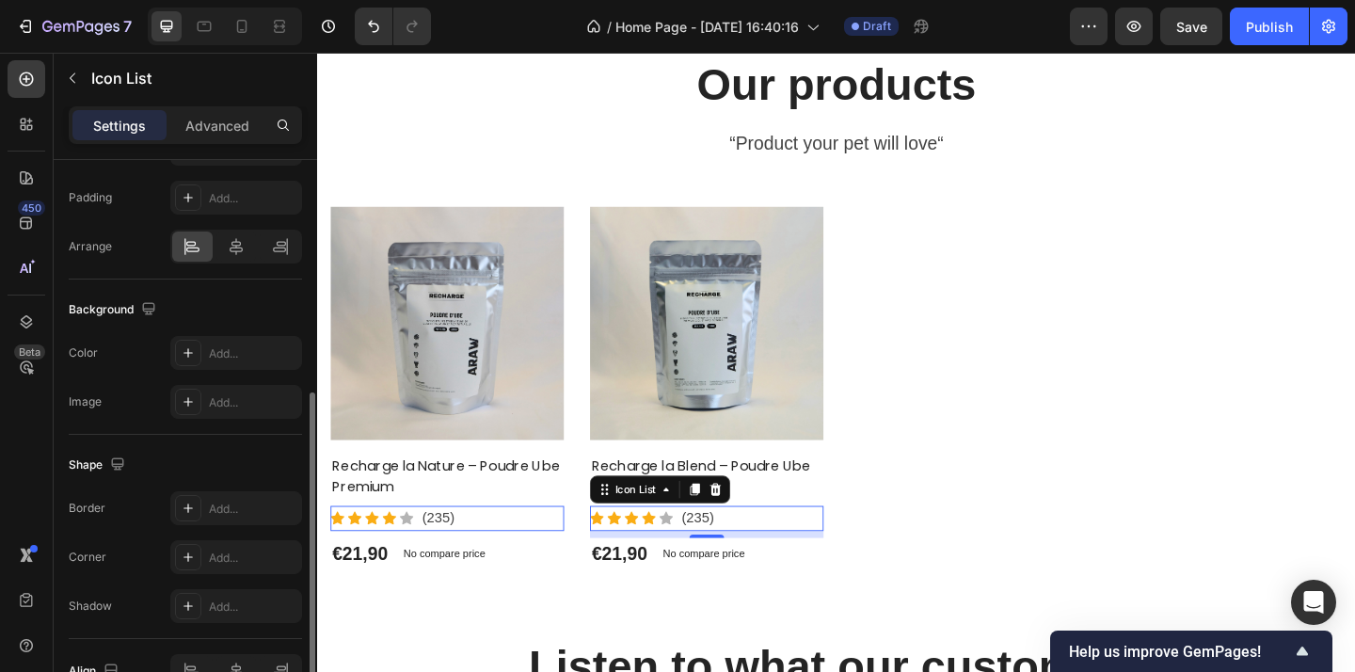
scroll to position [460, 0]
click at [648, 596] on div "€21,90" at bounding box center [645, 598] width 64 height 34
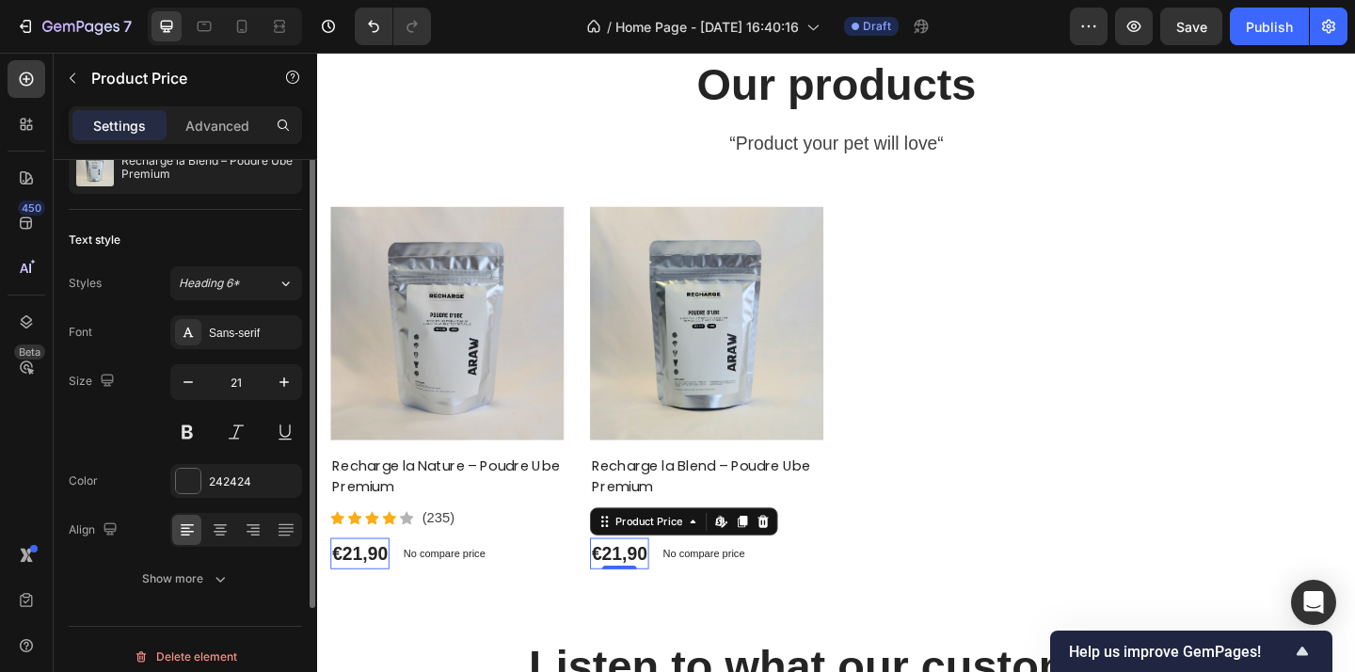
scroll to position [72, 0]
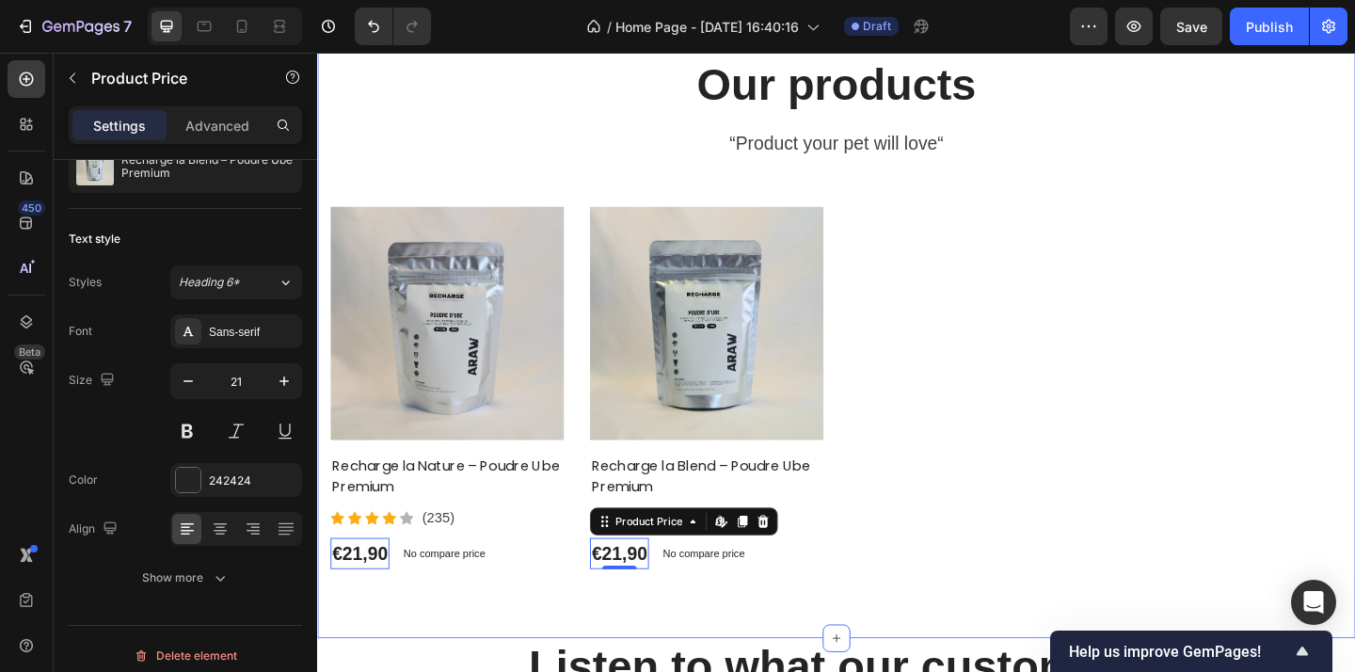
click at [684, 638] on div "Our products Heading “Product your pet will love“ Text block Product Images Rec…" at bounding box center [881, 335] width 1129 height 707
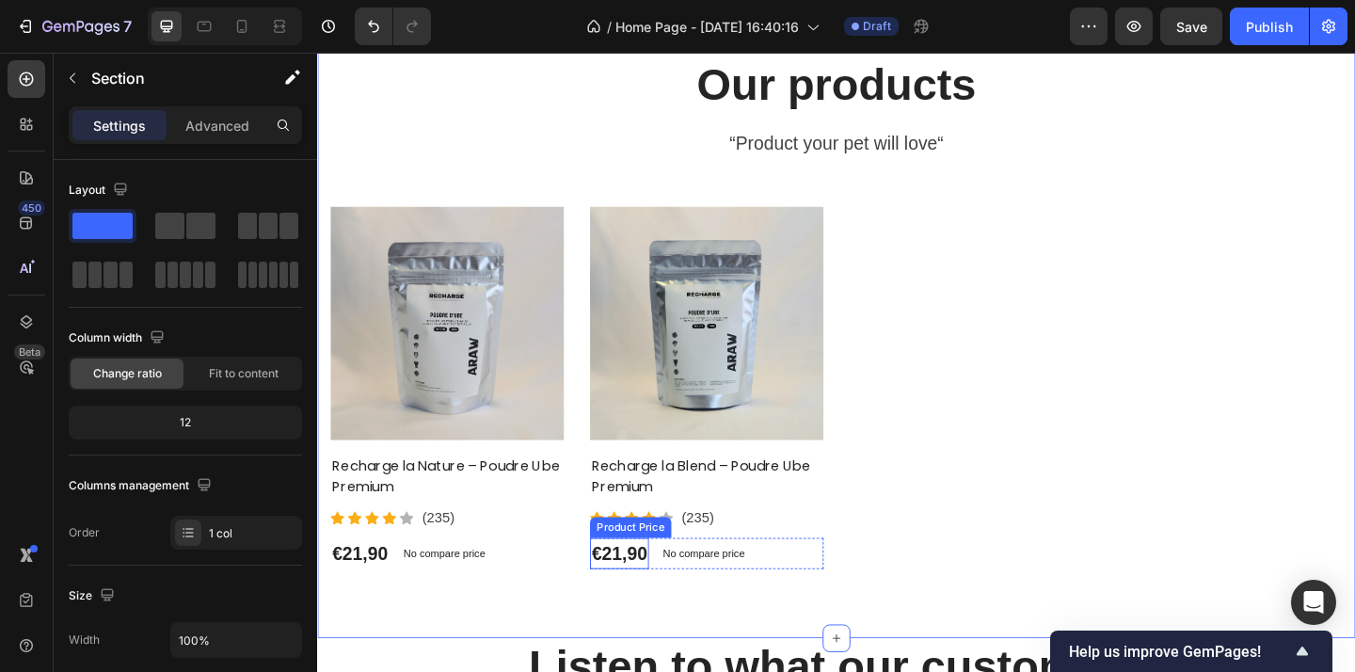
scroll to position [5470, 0]
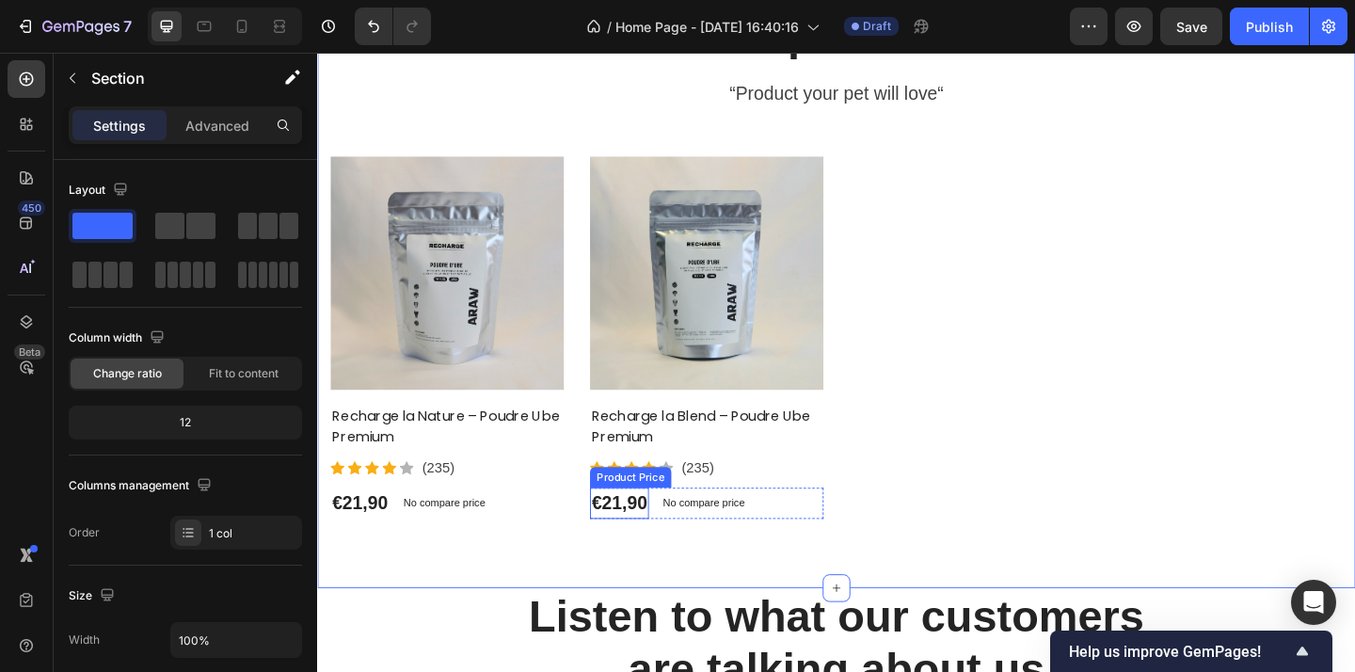
click at [643, 541] on div "€21,90" at bounding box center [645, 543] width 64 height 34
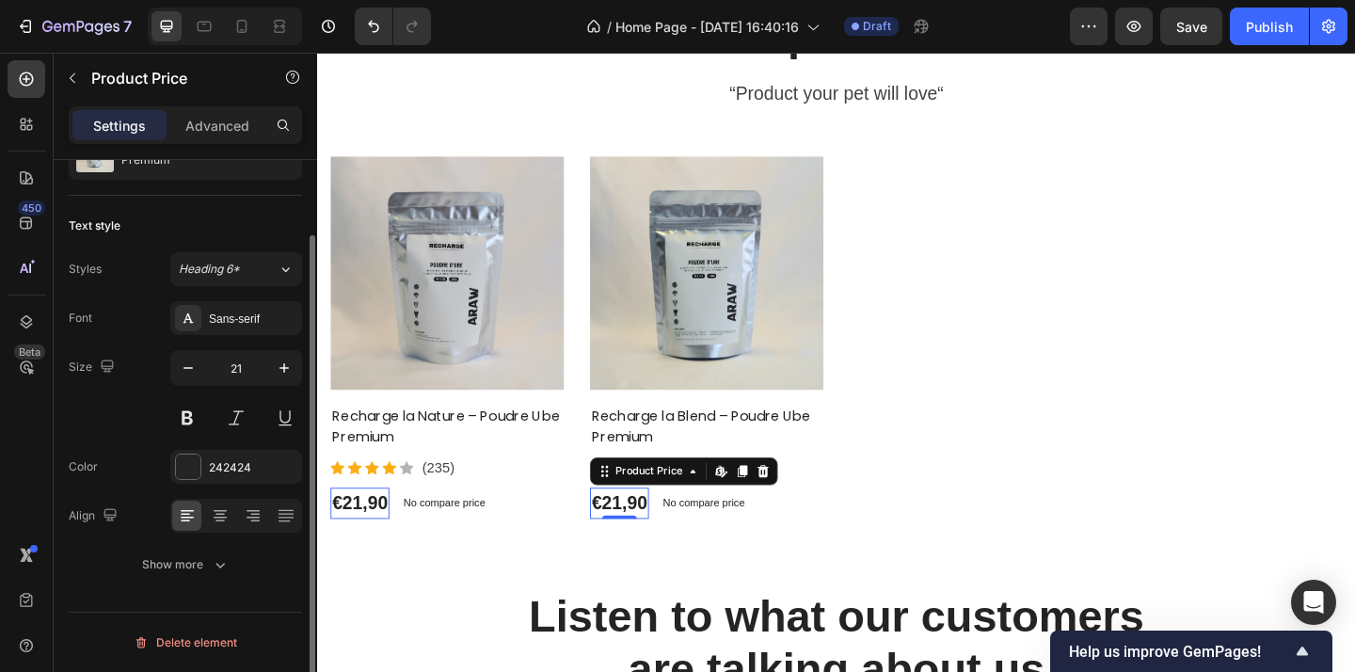
scroll to position [0, 0]
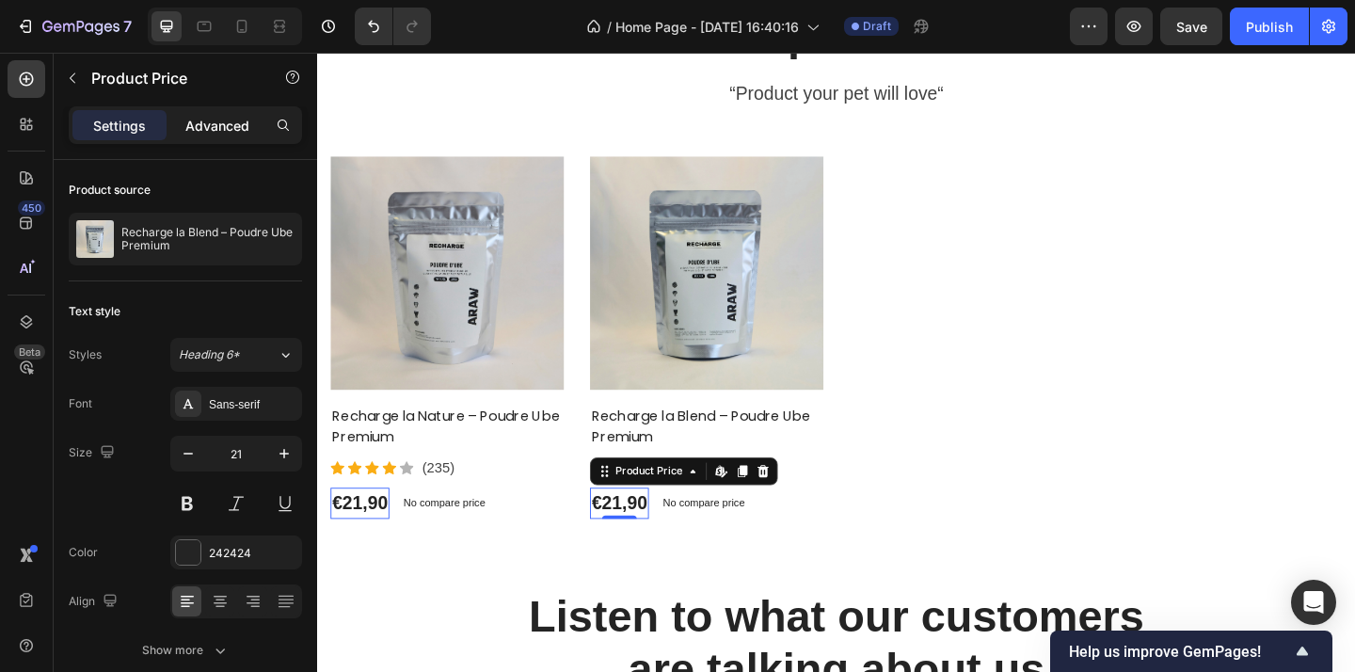
click at [210, 122] on p "Advanced" at bounding box center [217, 126] width 64 height 20
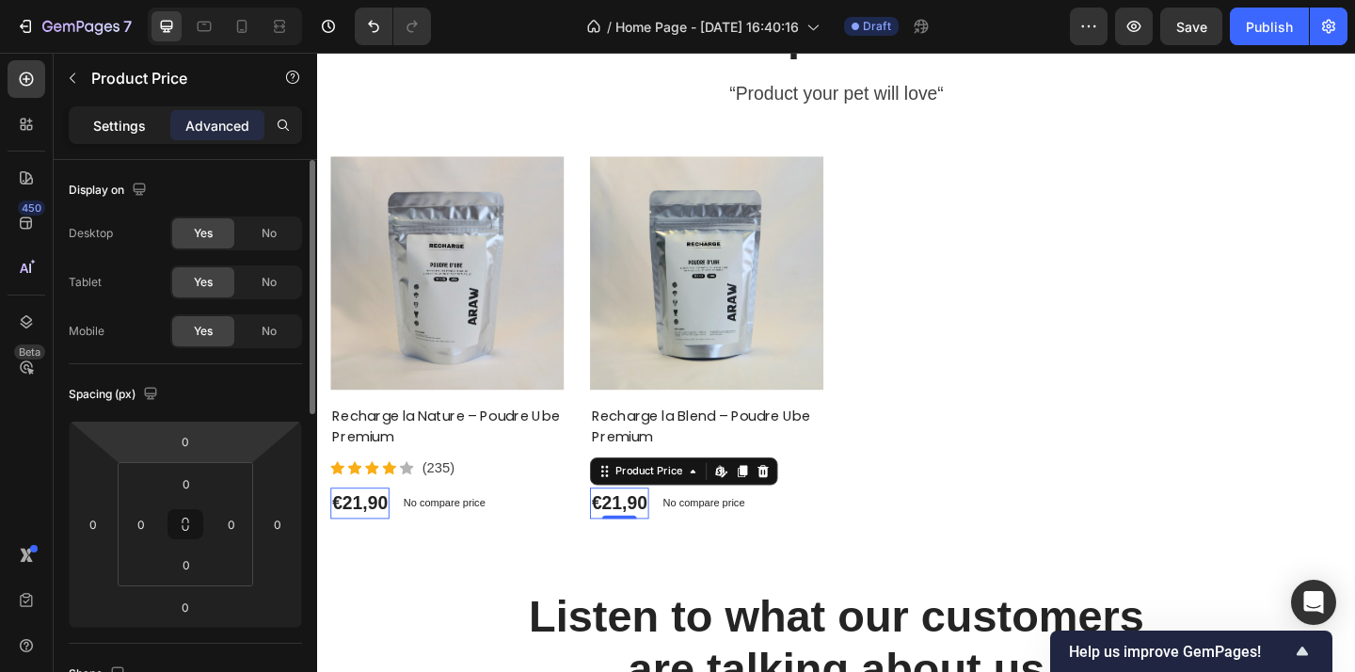
click at [105, 118] on p "Settings" at bounding box center [119, 126] width 53 height 20
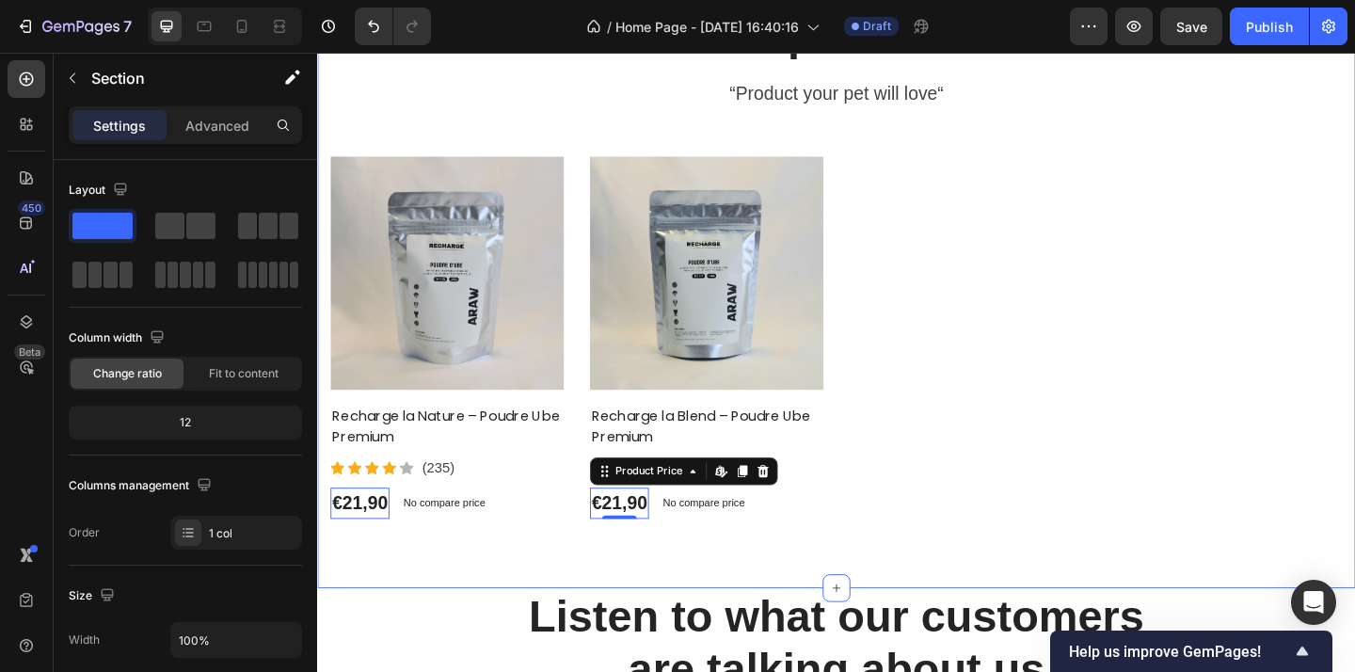
click at [701, 607] on div "Our products Heading “Product your pet will love“ Text block Product Images Rec…" at bounding box center [881, 281] width 1129 height 707
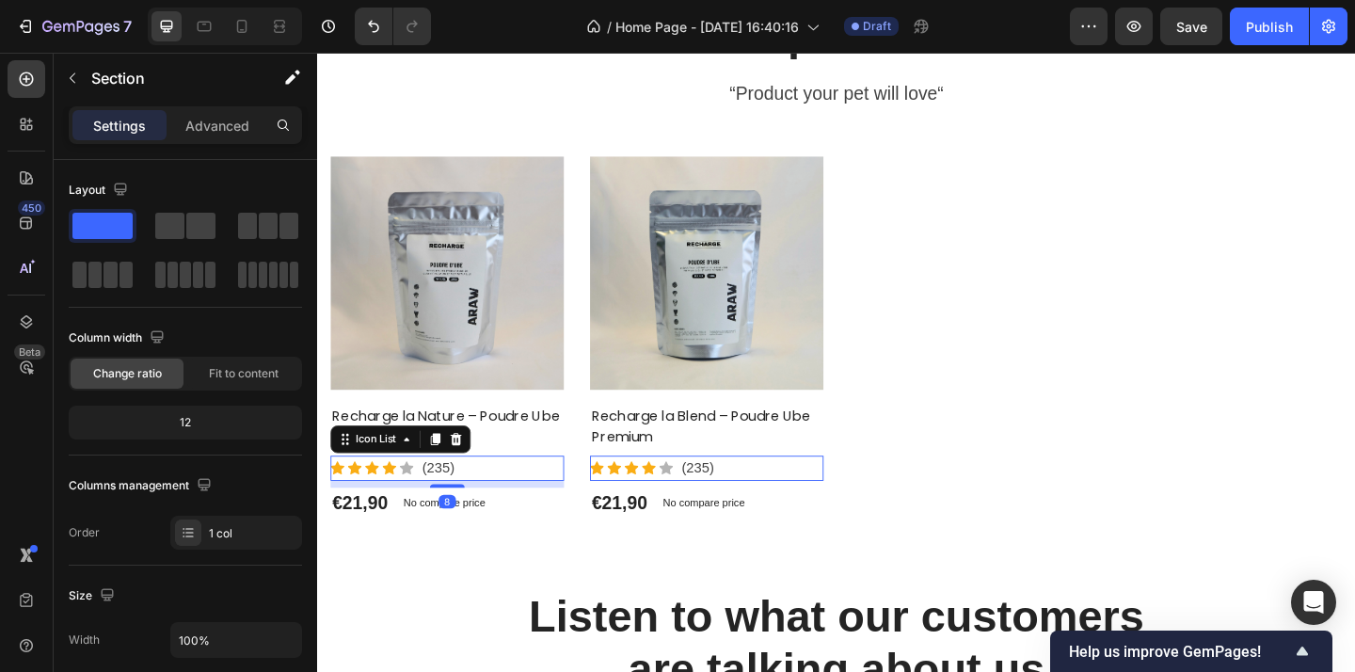
click at [502, 501] on div "Icon Icon Icon Icon Icon Icon List Hoz (235) Text block" at bounding box center [458, 504] width 254 height 27
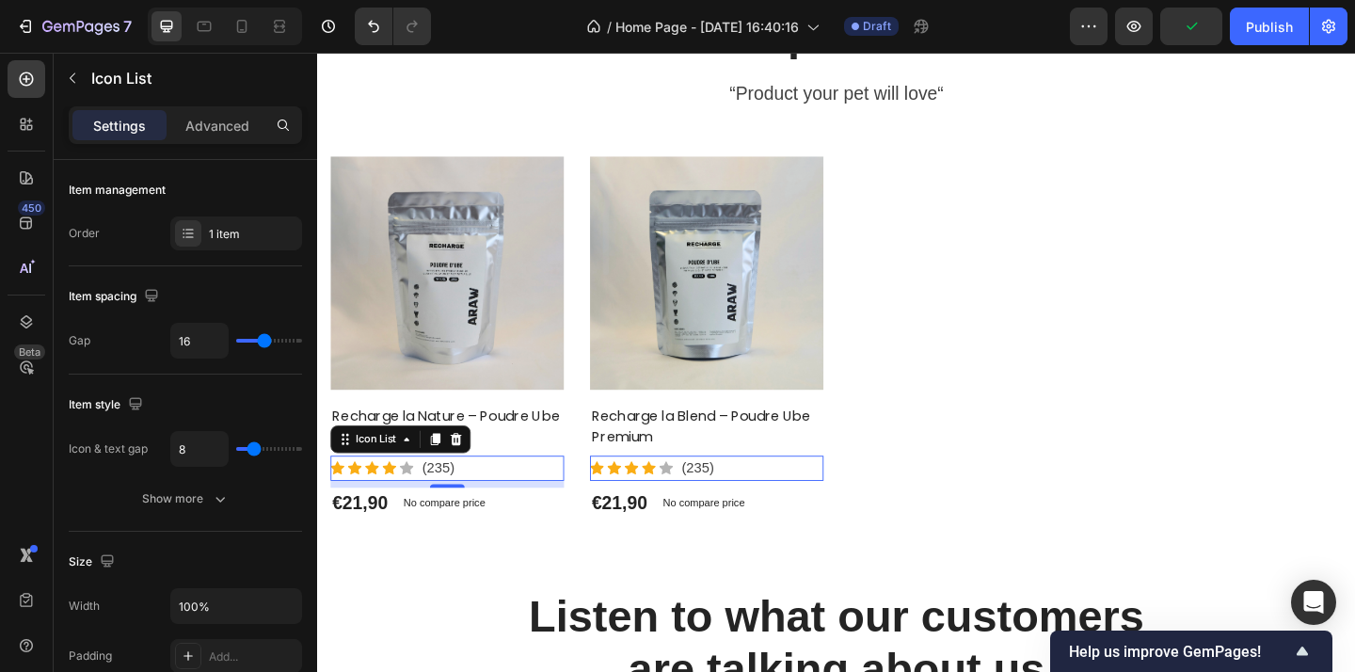
click at [50, 81] on div "450 Beta" at bounding box center [27, 362] width 54 height 619
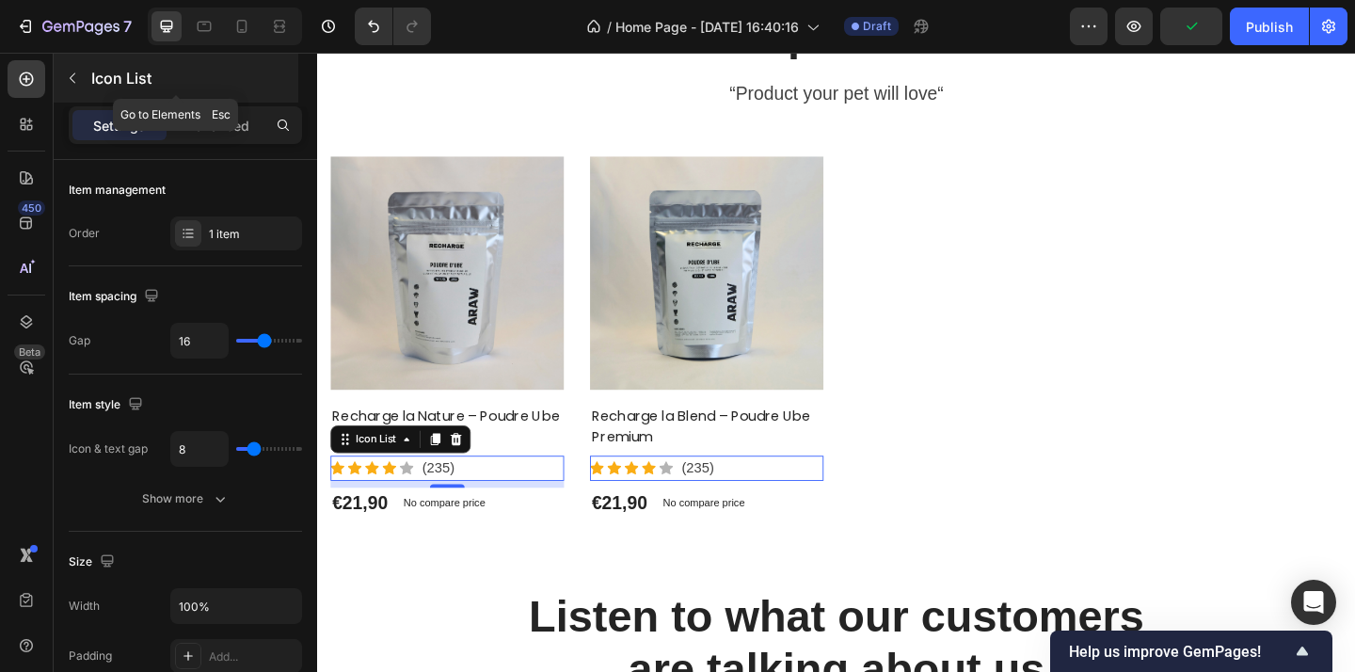
click at [74, 79] on icon "button" at bounding box center [72, 78] width 15 height 15
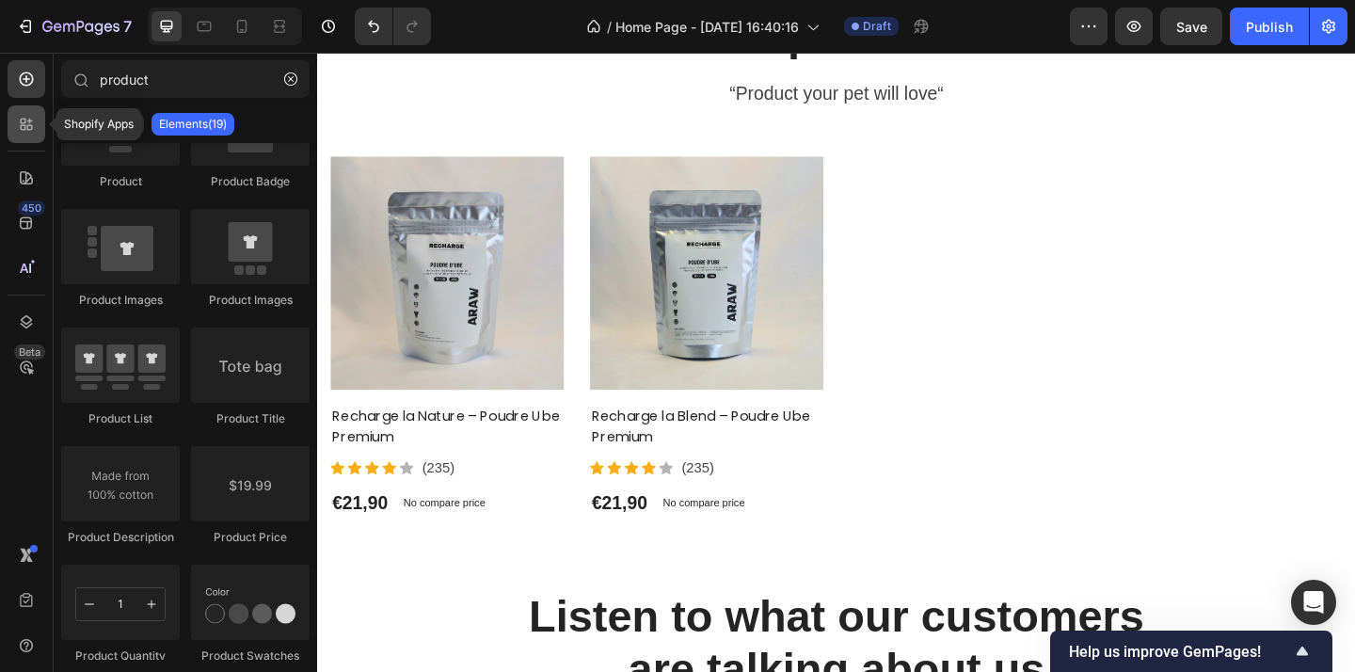
click at [21, 122] on icon at bounding box center [24, 122] width 6 height 6
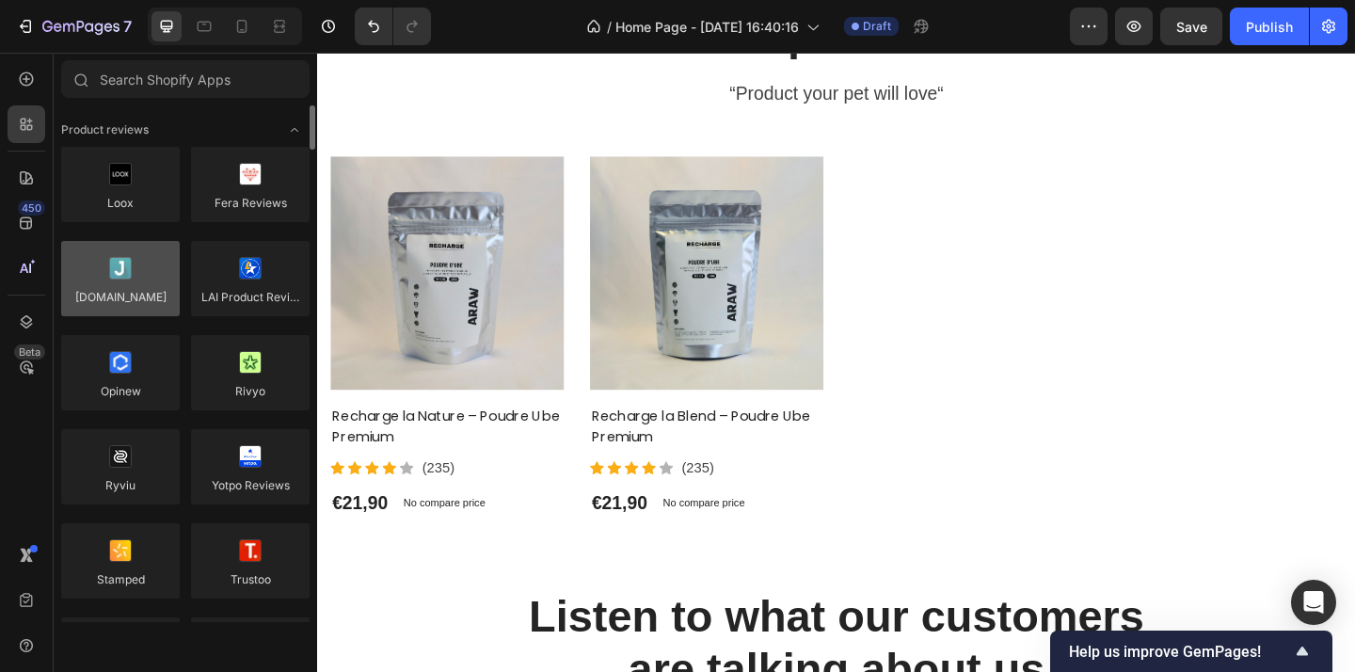
click at [132, 275] on div at bounding box center [120, 278] width 119 height 75
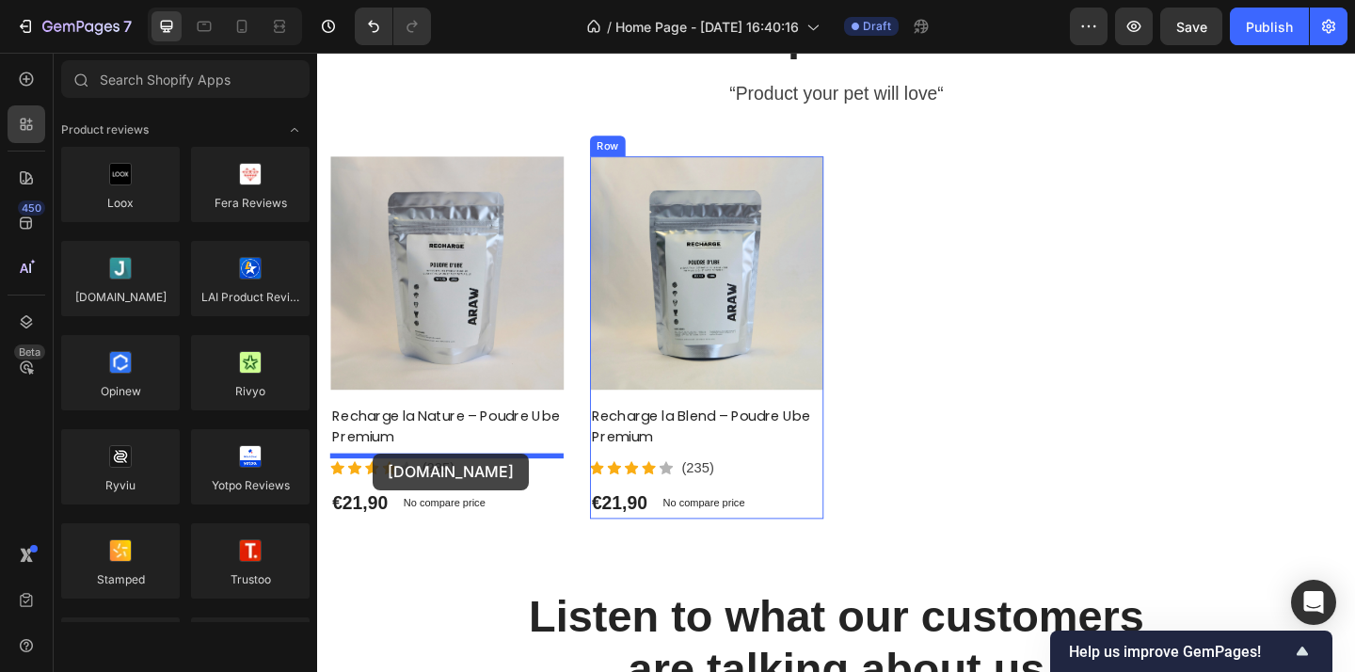
drag, startPoint x: 449, startPoint y: 327, endPoint x: 377, endPoint y: 488, distance: 176.1
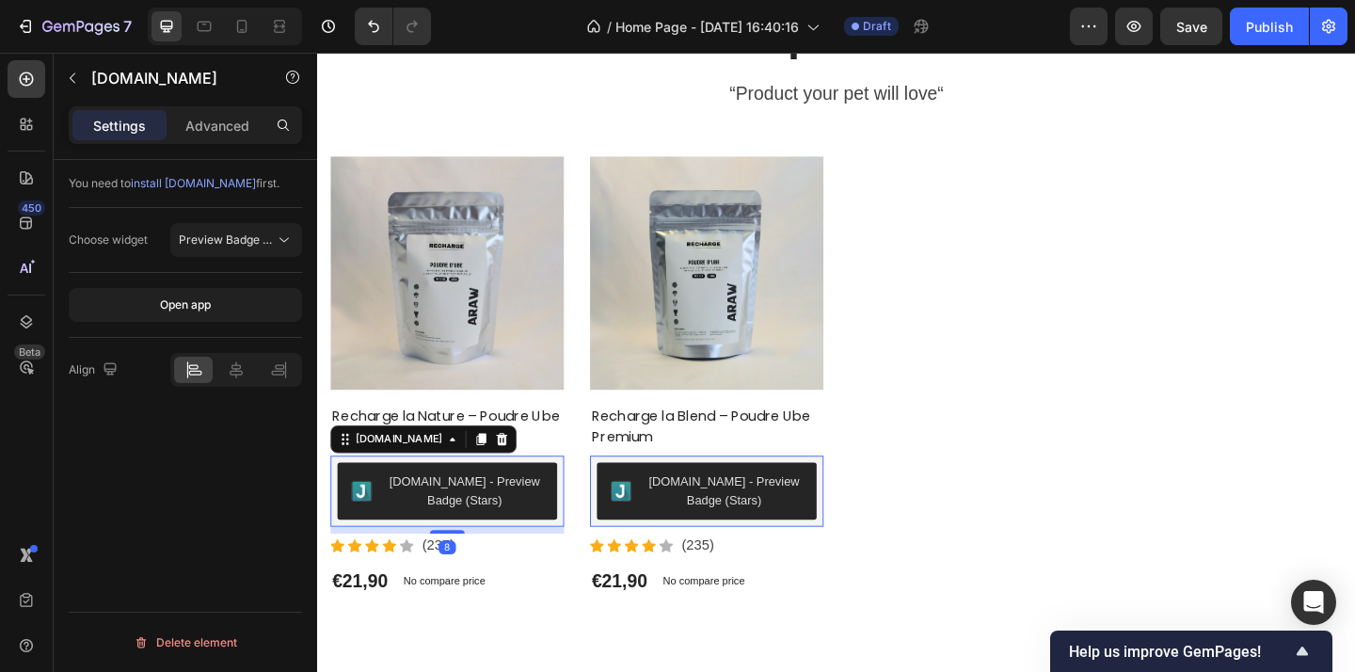
click at [439, 530] on div "[DOMAIN_NAME] - Preview Badge (Stars)" at bounding box center [476, 530] width 171 height 40
click at [406, 473] on div "[DOMAIN_NAME]" at bounding box center [406, 473] width 102 height 17
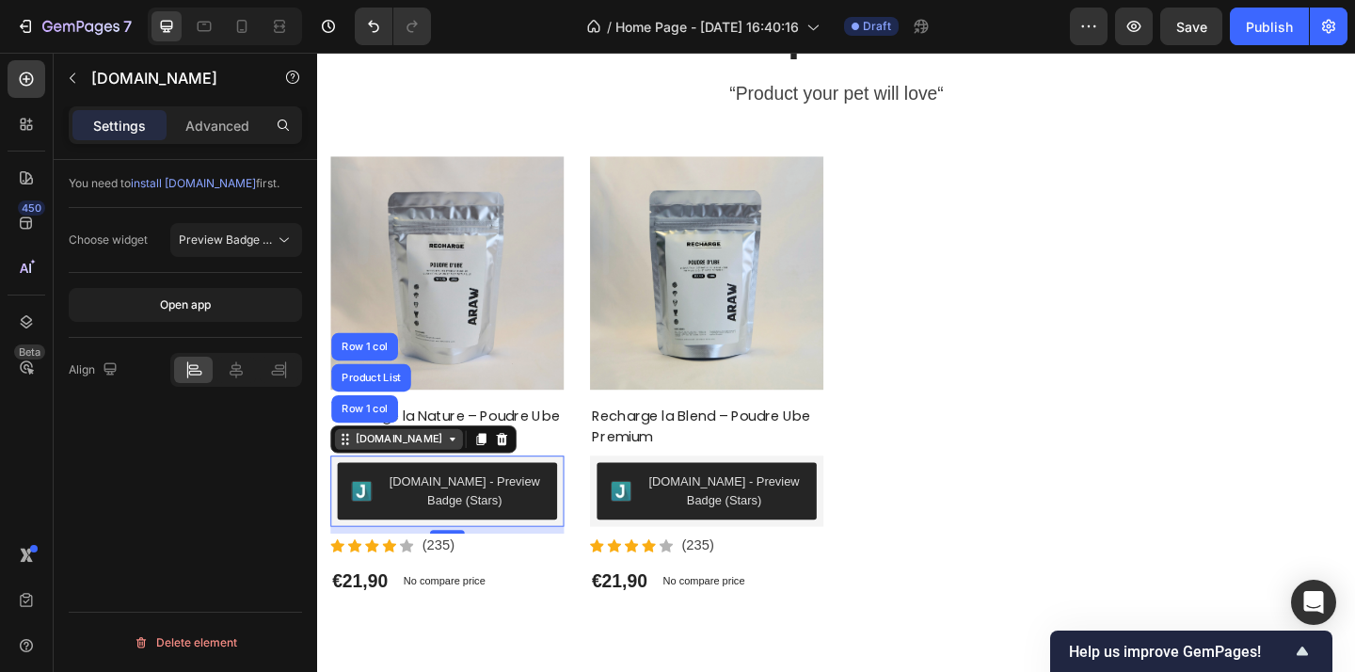
click at [406, 473] on div "[DOMAIN_NAME]" at bounding box center [406, 473] width 102 height 17
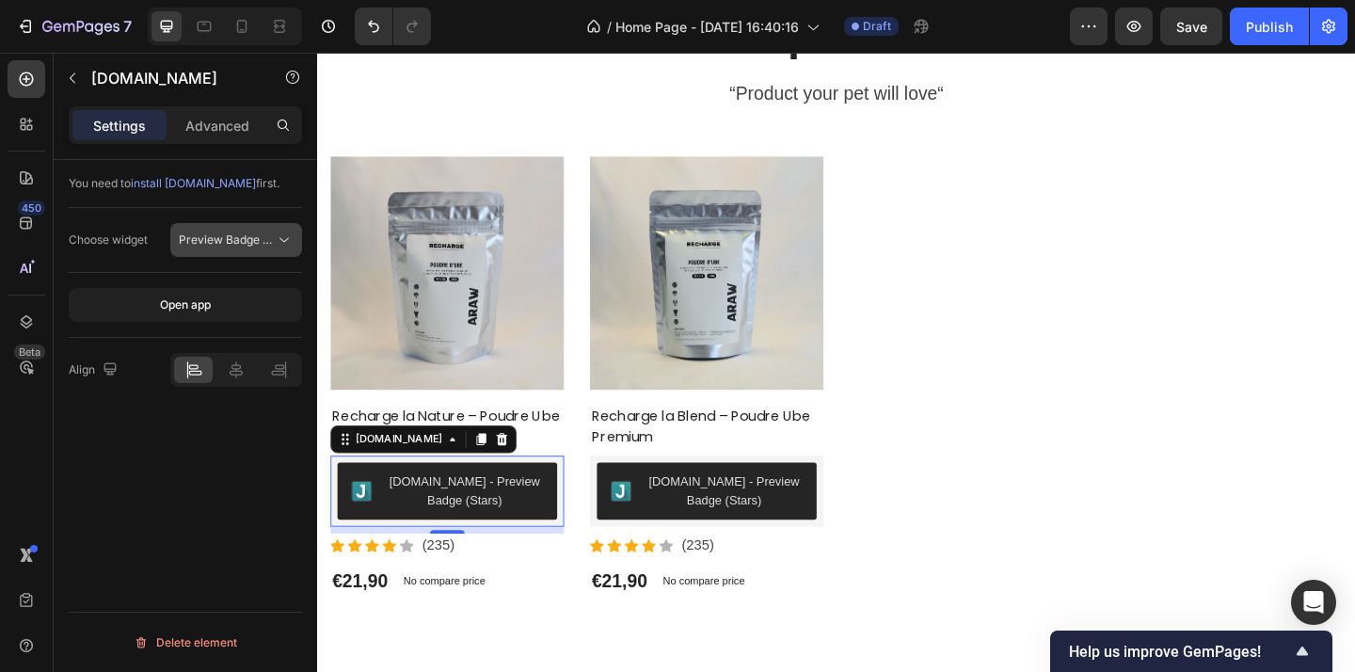
click at [268, 243] on span "Preview Badge (Stars)" at bounding box center [238, 239] width 119 height 14
click at [224, 134] on p "Advanced" at bounding box center [217, 126] width 64 height 20
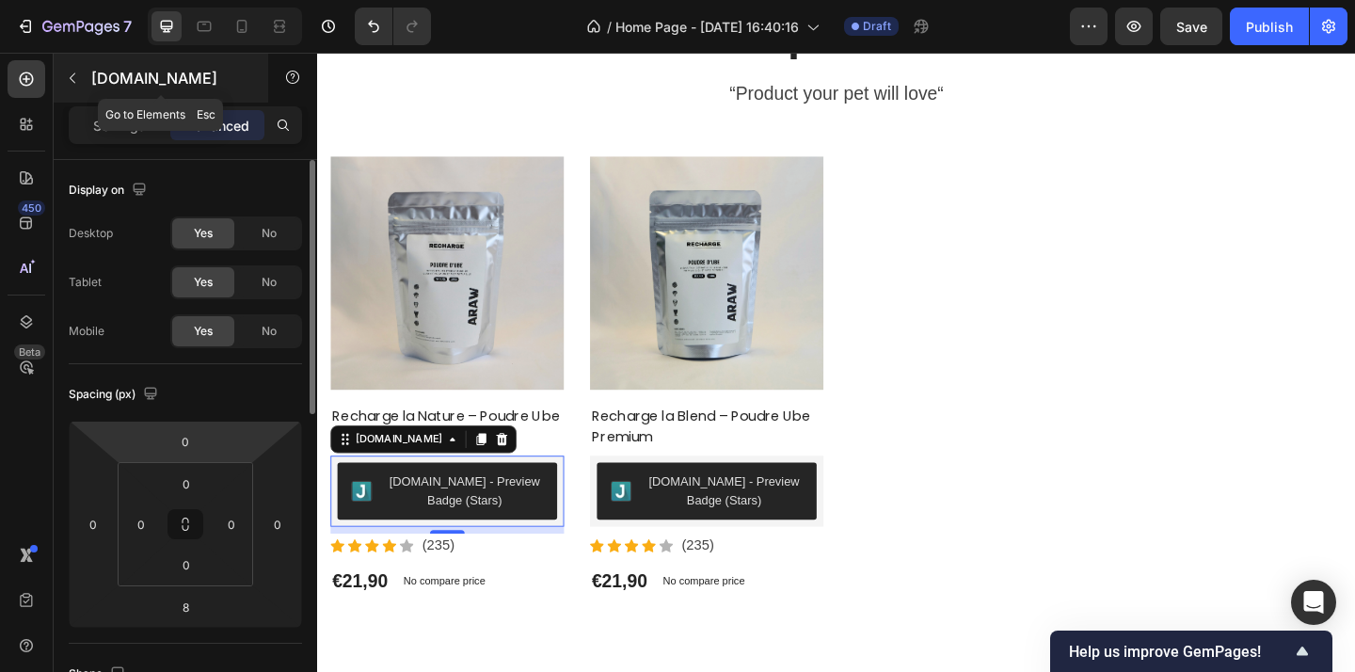
click at [71, 66] on button "button" at bounding box center [72, 78] width 30 height 30
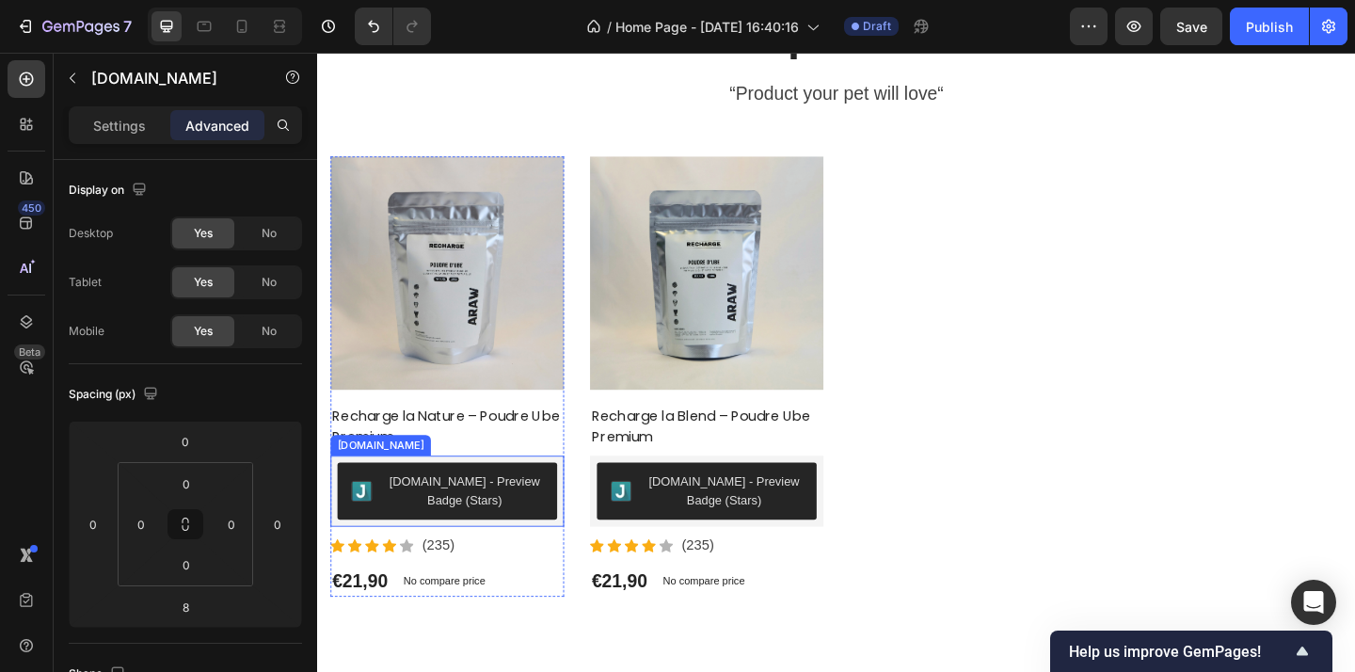
click at [540, 543] on div "[DOMAIN_NAME] - Preview Badge (Stars)" at bounding box center [476, 530] width 171 height 40
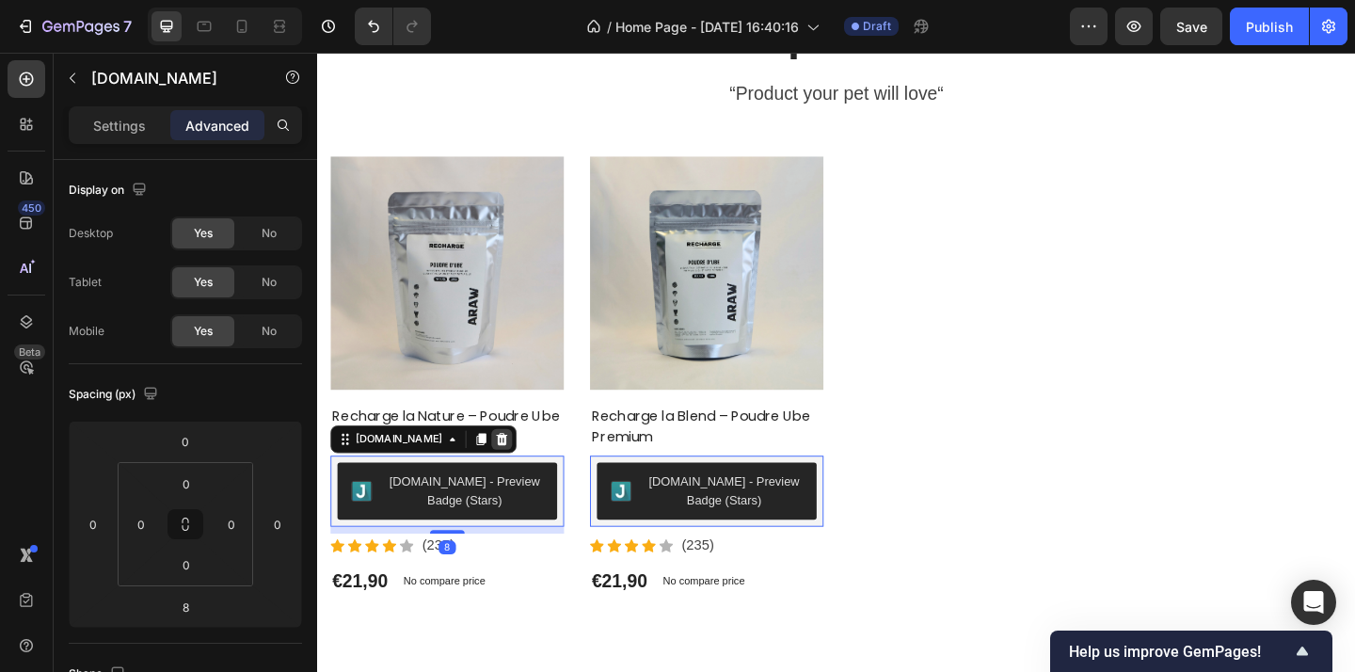
click at [512, 474] on icon at bounding box center [518, 473] width 12 height 13
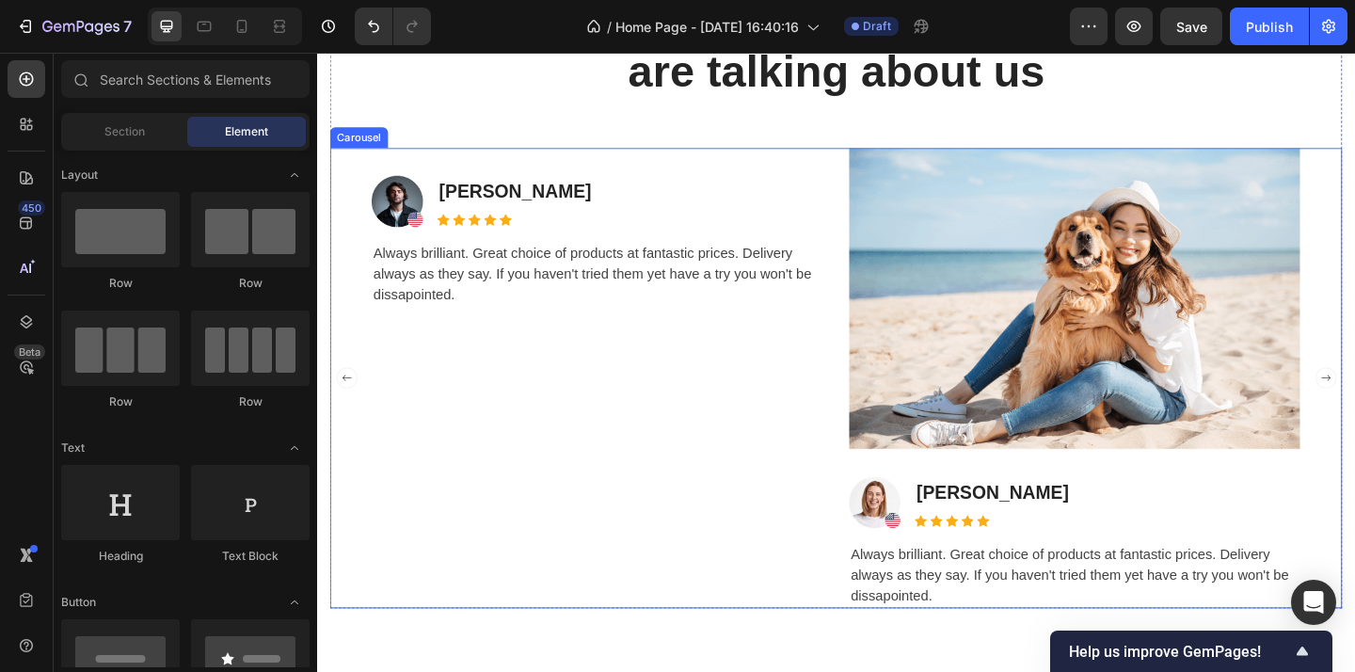
scroll to position [5991, 0]
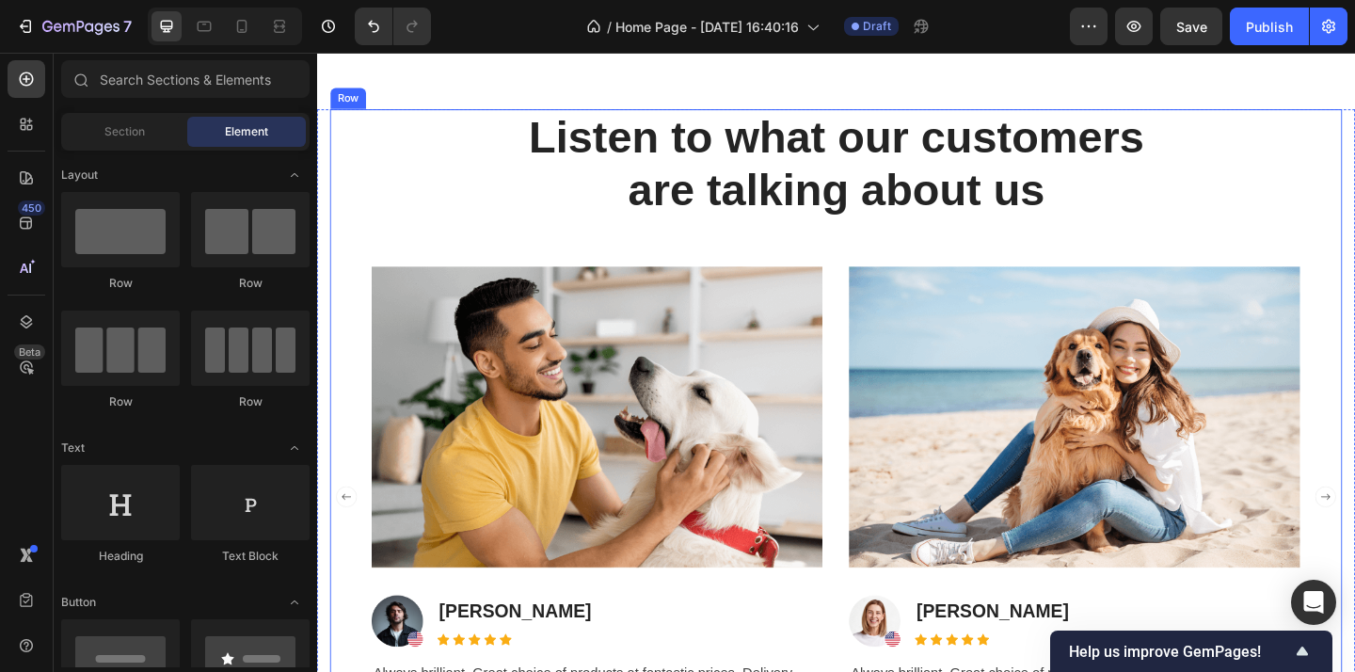
click at [882, 233] on div "Listen to what our customers are talking about us Heading Image Image James Gou…" at bounding box center [881, 450] width 1101 height 672
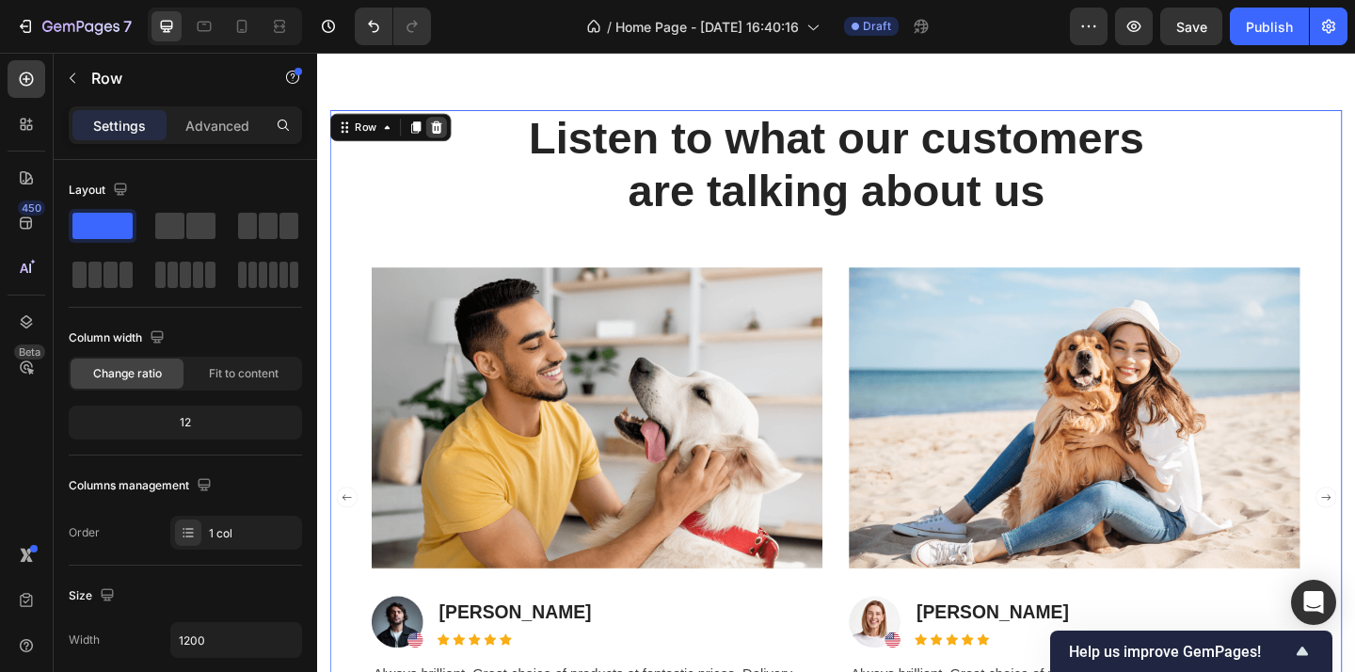
click at [454, 130] on div at bounding box center [447, 133] width 23 height 23
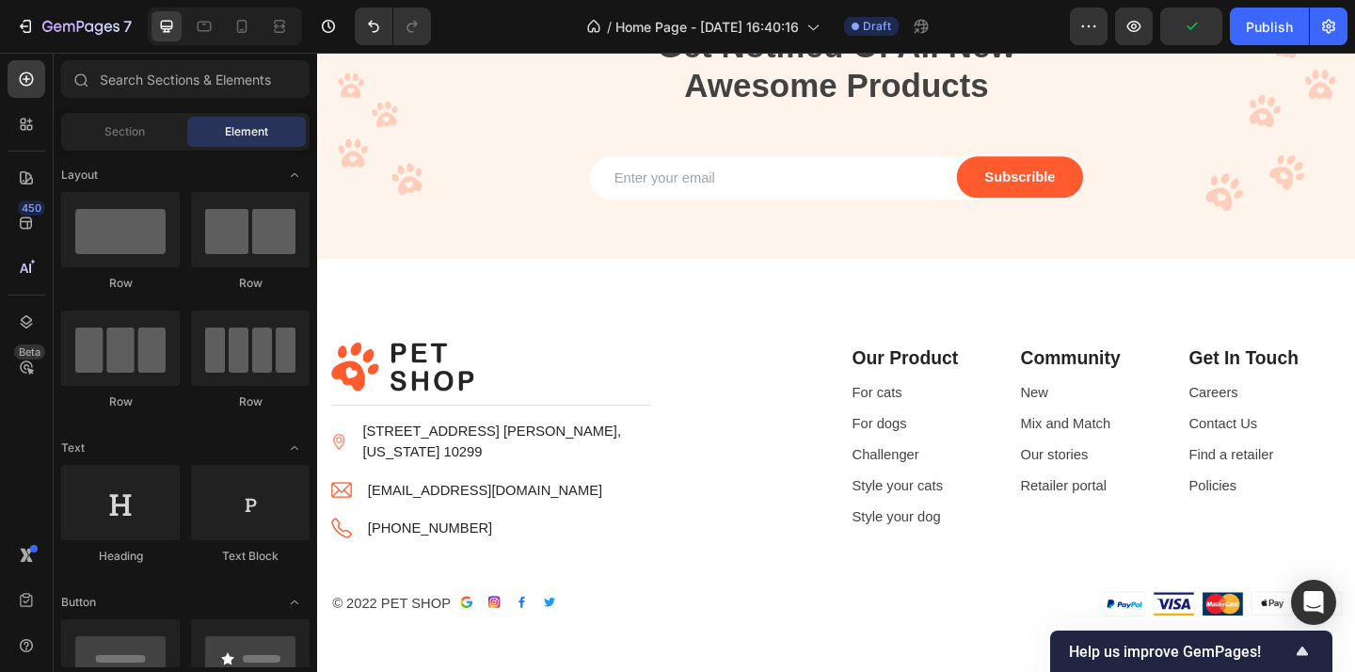
scroll to position [5993, 0]
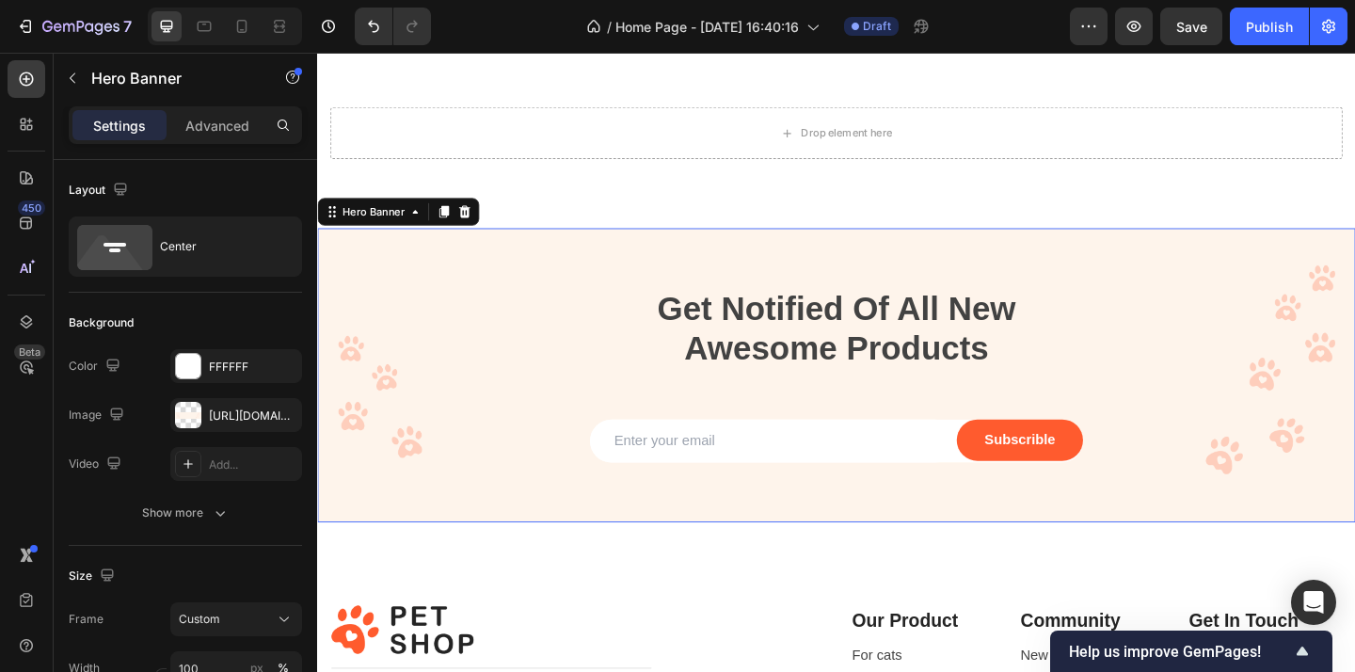
click at [1169, 300] on div "Get Notified Of All New Awesome Products Heading Email Field Subscrible Submit …" at bounding box center [881, 403] width 1129 height 249
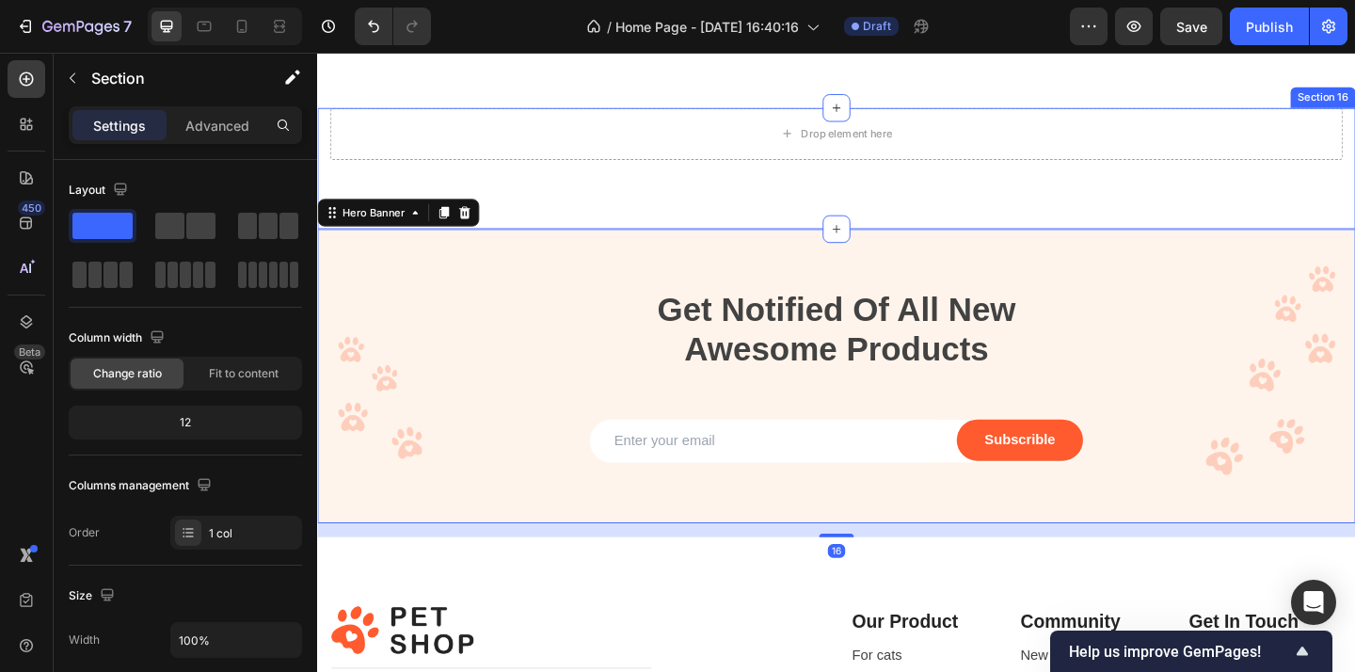
click at [1081, 216] on div "Drop element here Section 16" at bounding box center [881, 179] width 1129 height 132
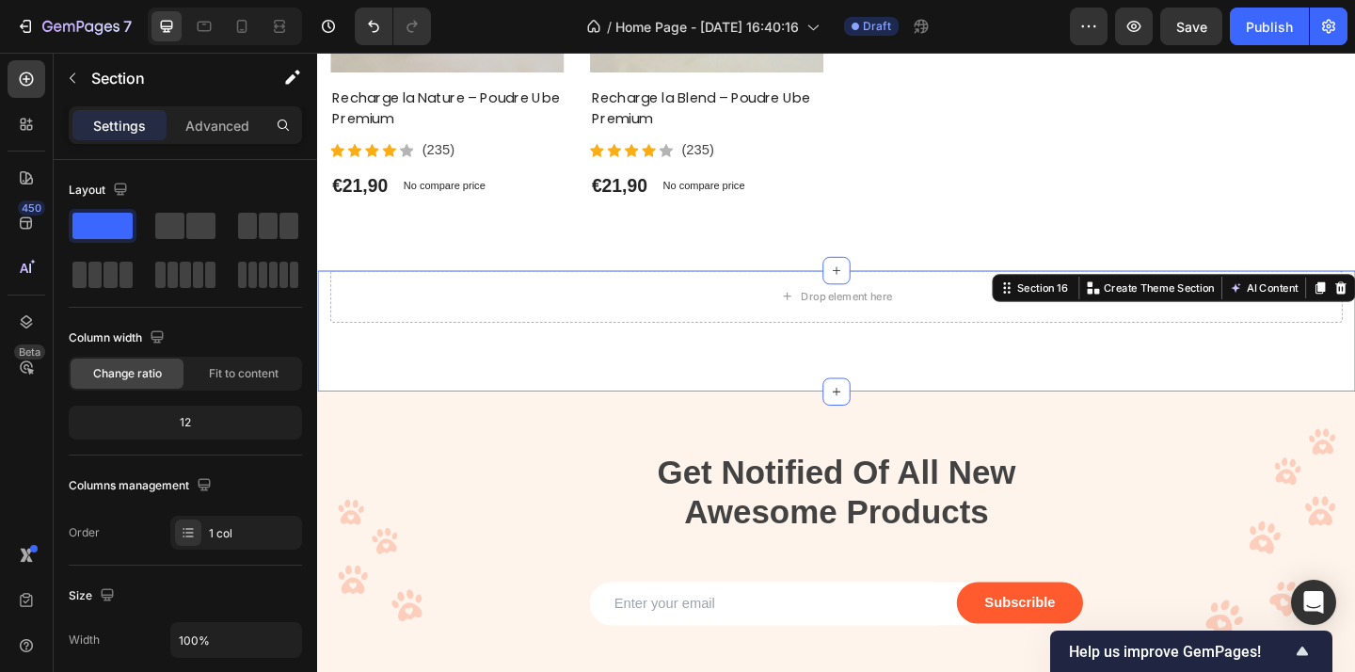
scroll to position [5799, 0]
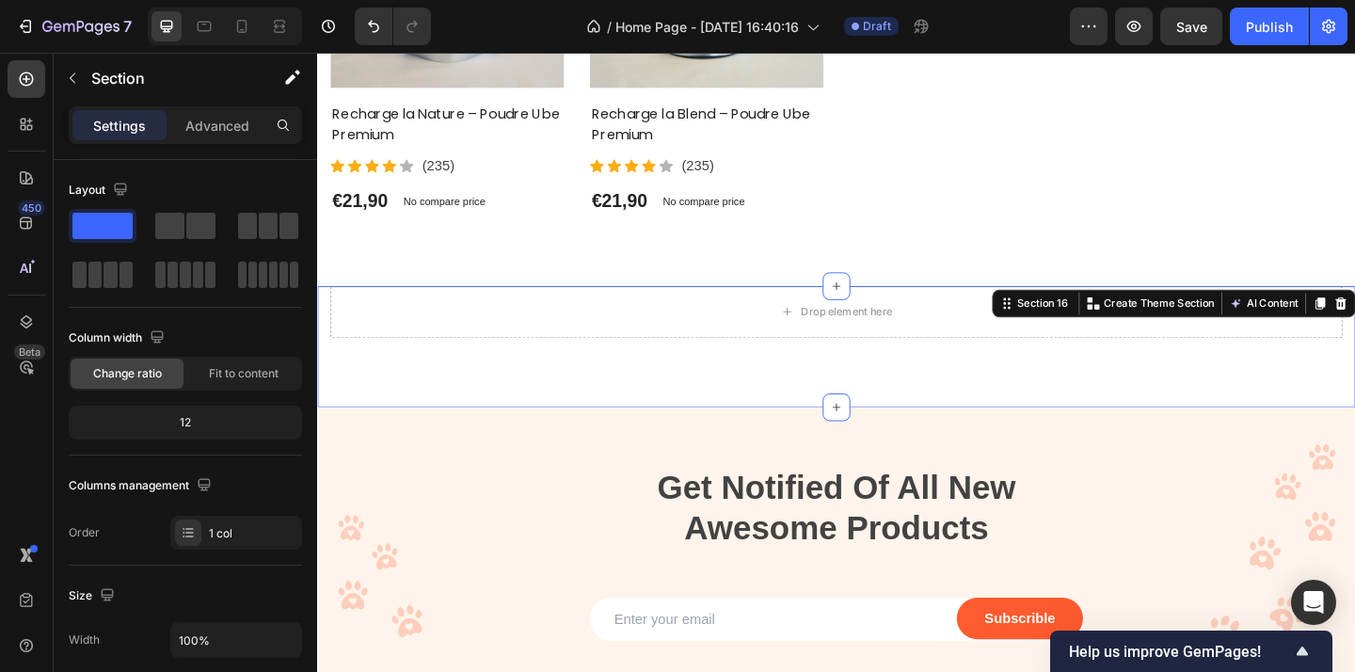
click at [1116, 390] on div "Drop element here Section 16 Create Theme Section AI Content Write with GemAI W…" at bounding box center [881, 373] width 1129 height 132
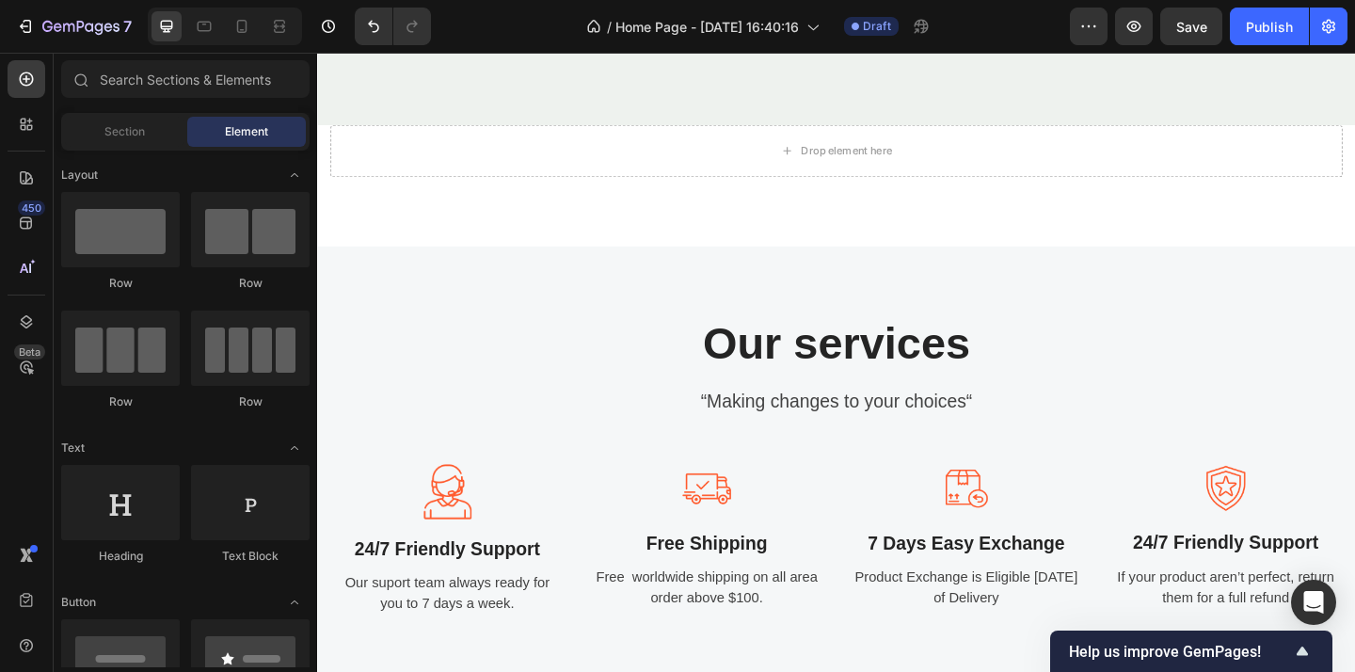
scroll to position [4632, 0]
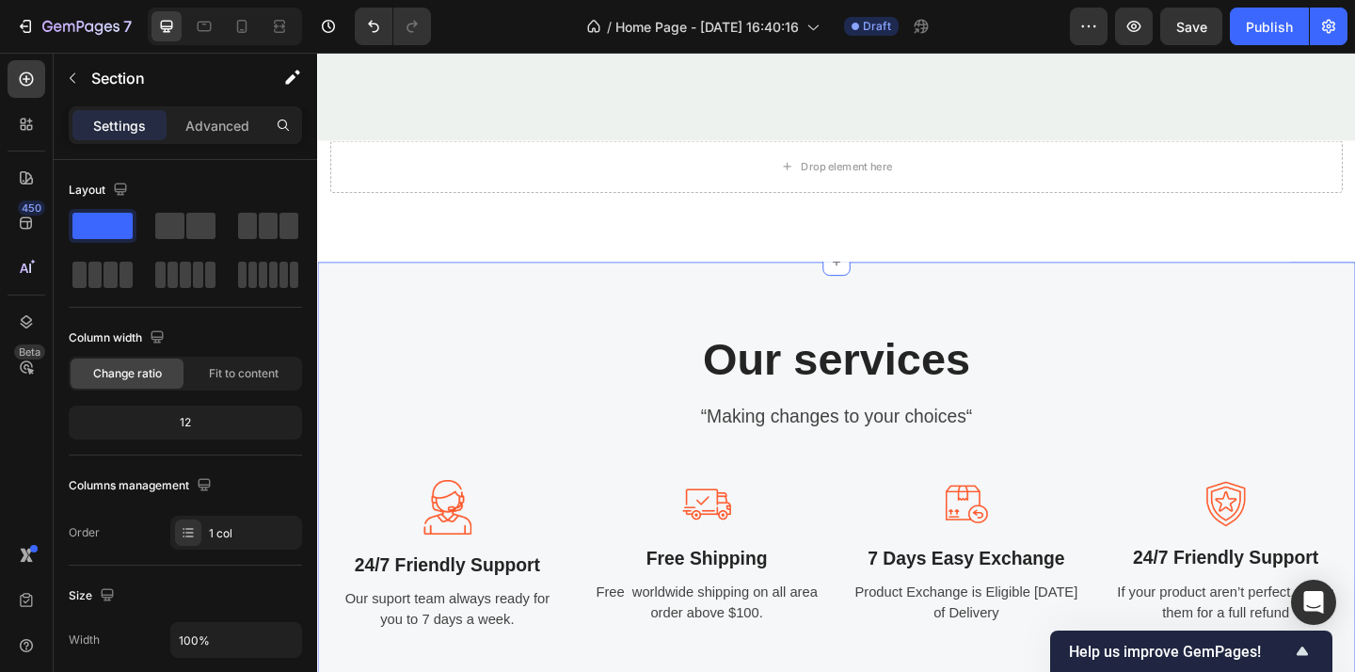
click at [1111, 323] on div "Our services Heading “Making changes to your choices“ Text block Image 24/7 Fri…" at bounding box center [881, 523] width 1129 height 486
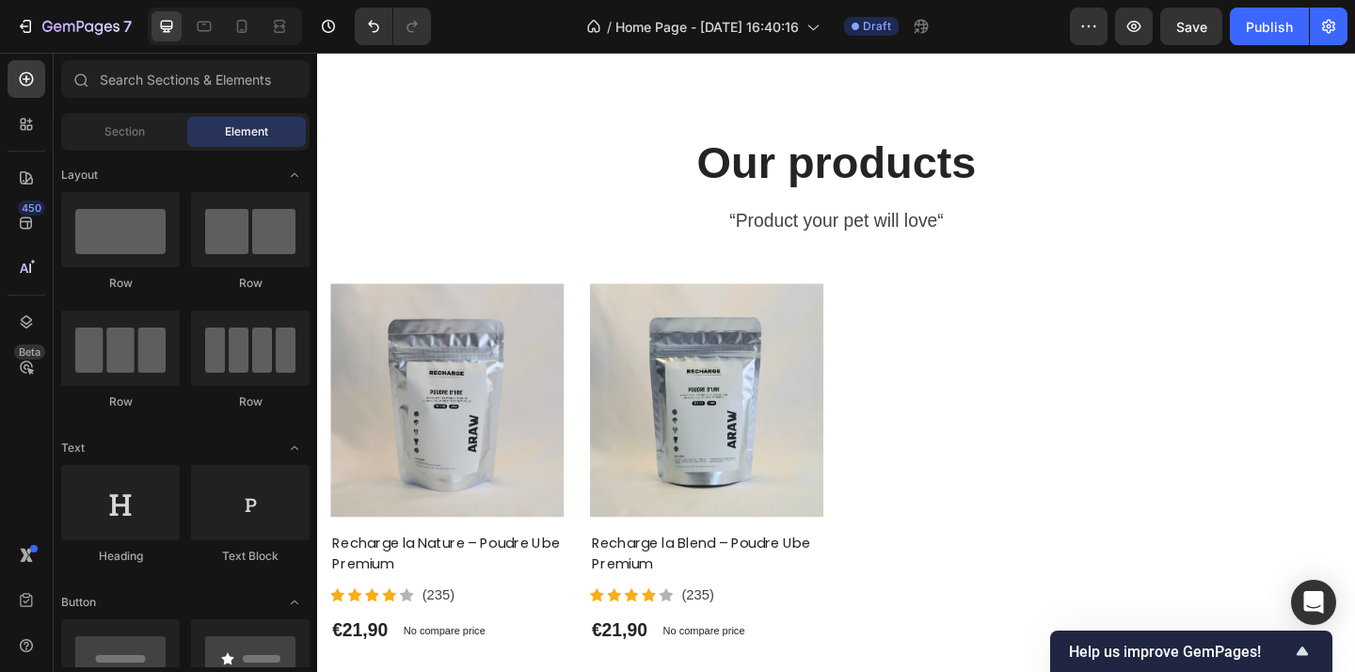
scroll to position [4901, 0]
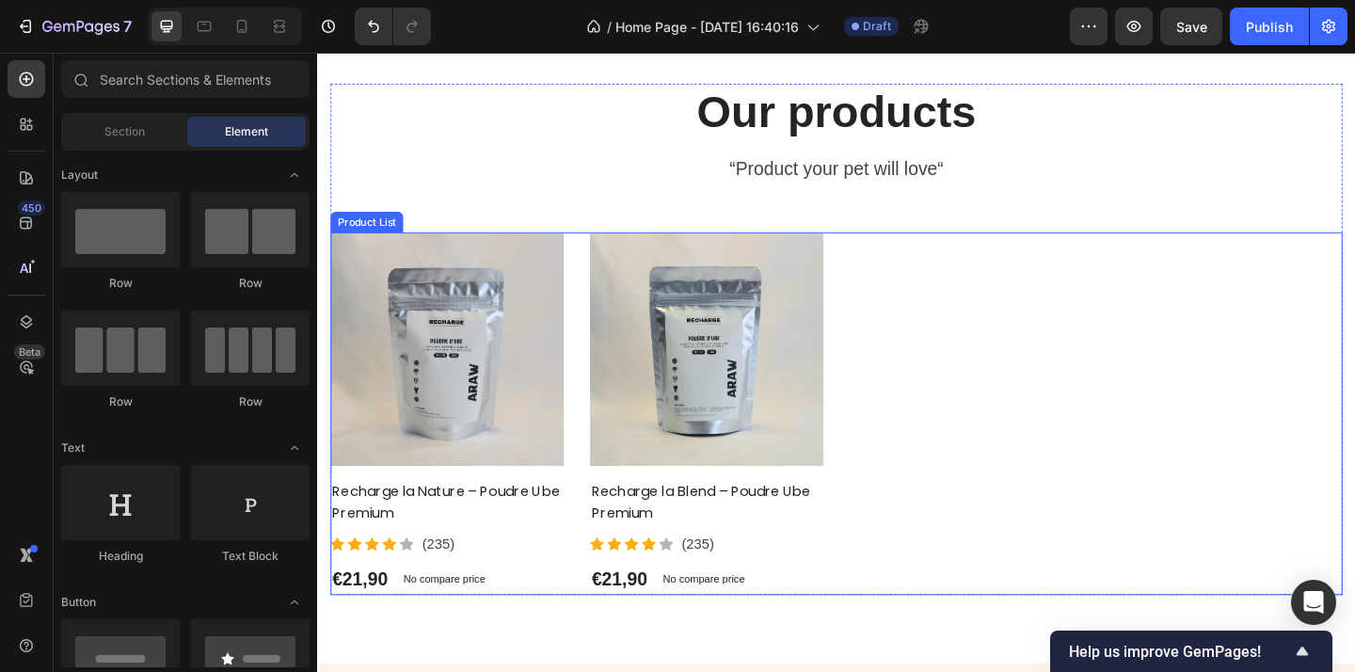
click at [1047, 355] on div "Product Images Recharge la Nature – Poudre Ube Premium Product Title Icon Icon …" at bounding box center [881, 445] width 1101 height 394
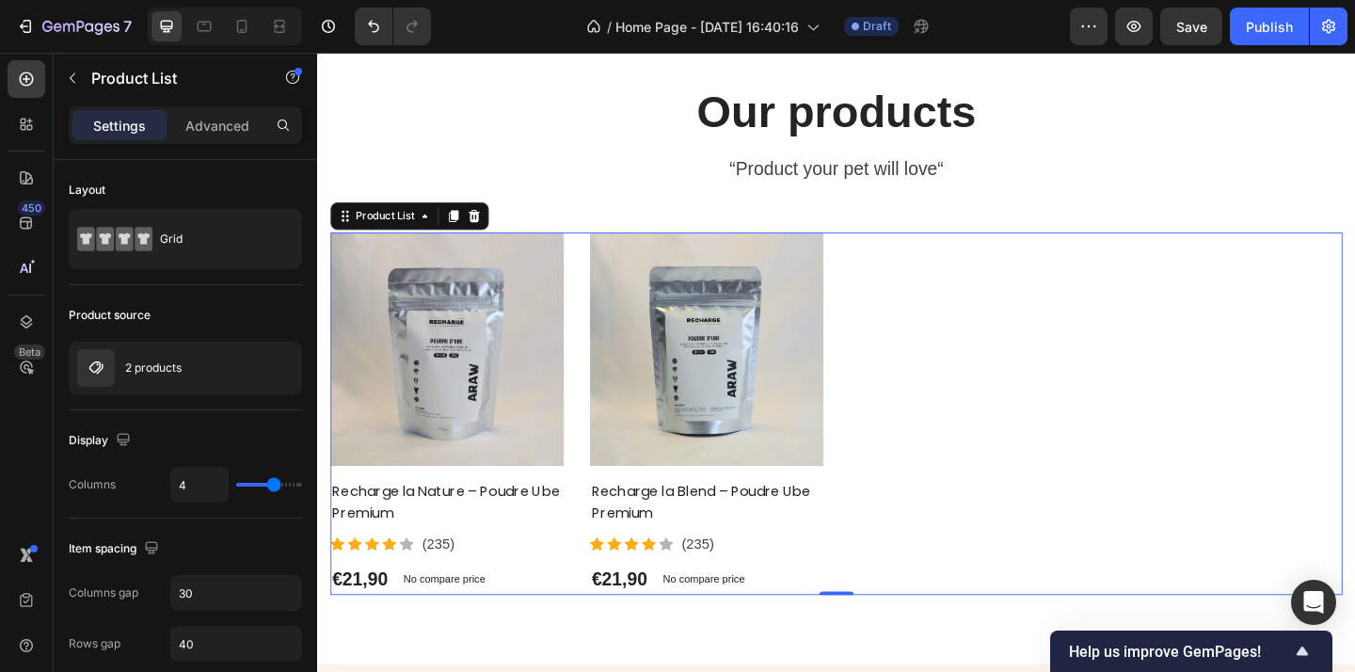
click at [1064, 374] on div "Product Images Recharge la Nature – Poudre Ube Premium Product Title Icon Icon …" at bounding box center [881, 445] width 1101 height 394
click at [17, 74] on icon at bounding box center [26, 79] width 19 height 19
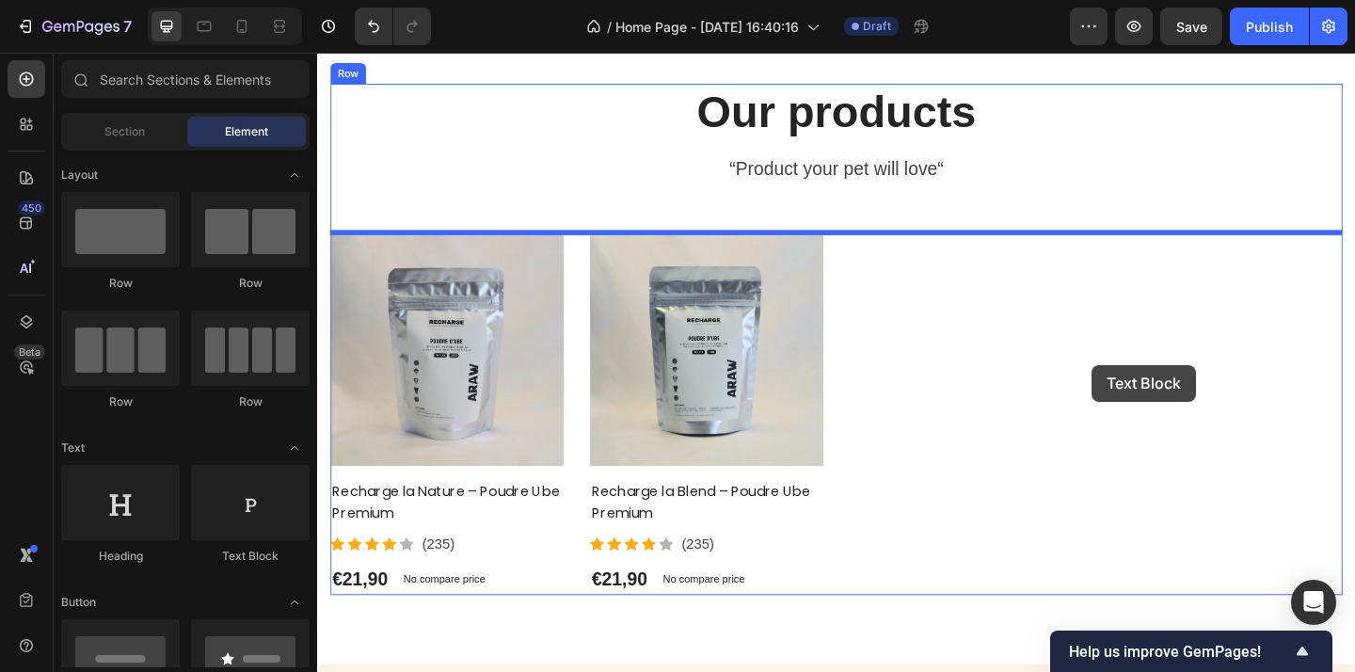
drag, startPoint x: 596, startPoint y: 551, endPoint x: 1148, endPoint y: 381, distance: 578.0
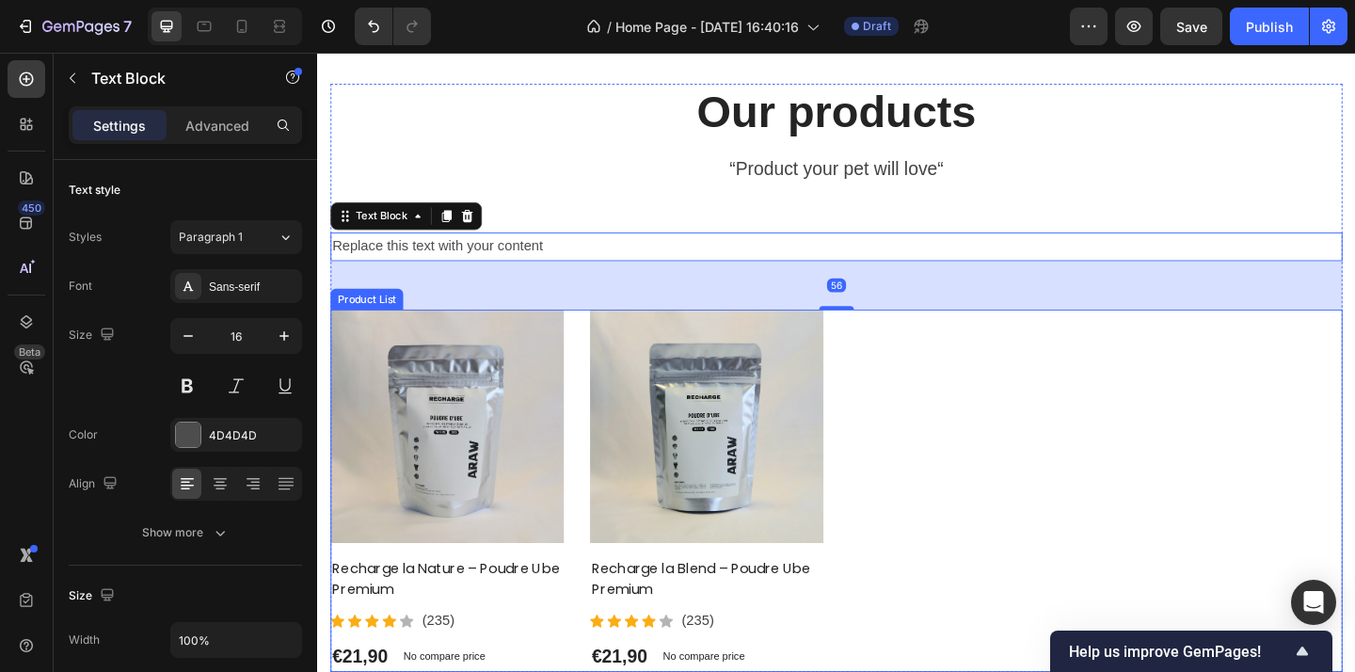
click at [1087, 469] on div "Product Images Recharge la Nature – Poudre Ube Premium Product Title Icon Icon …" at bounding box center [881, 529] width 1101 height 394
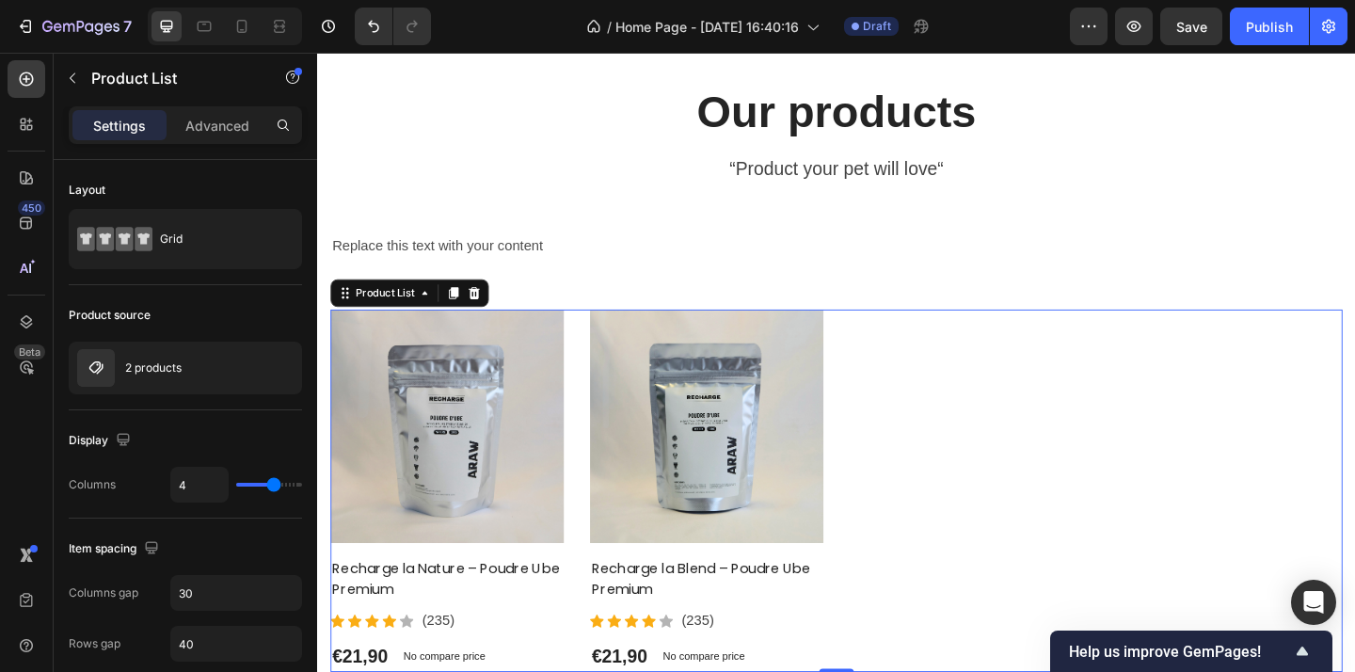
click at [1050, 470] on div "Product Images Recharge la Nature – Poudre Ube Premium Product Title Icon Icon …" at bounding box center [881, 529] width 1101 height 394
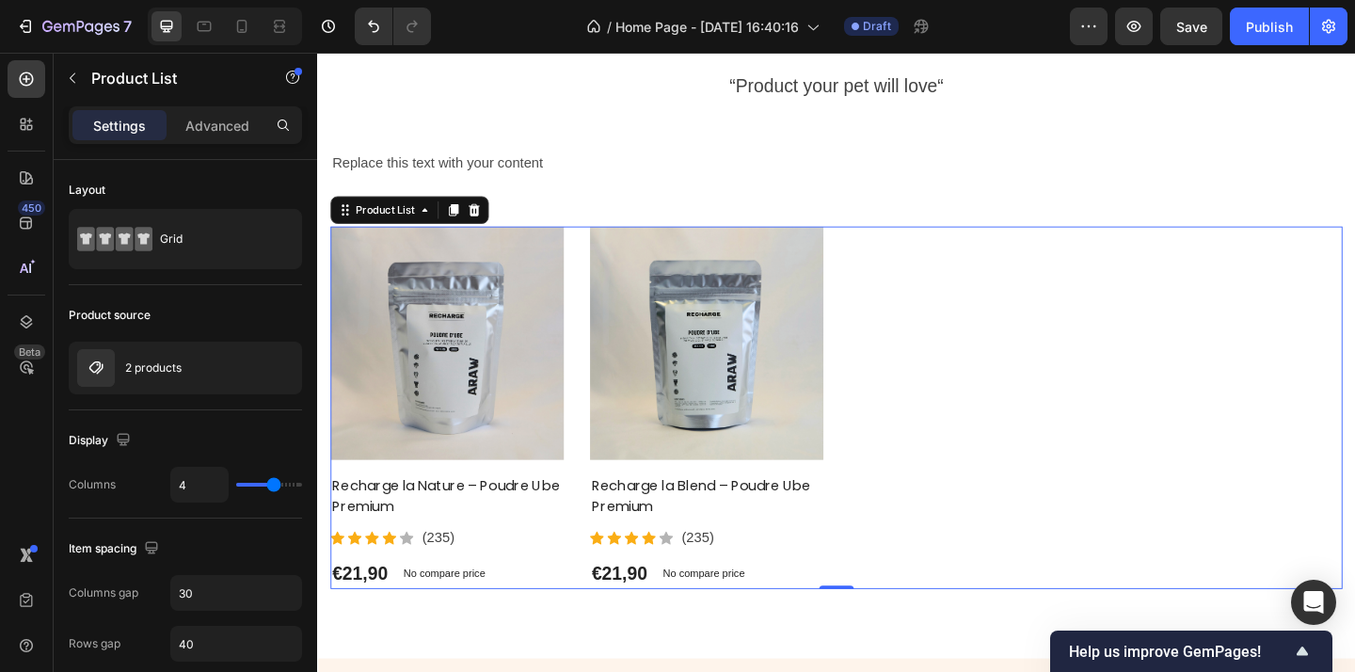
scroll to position [4995, 0]
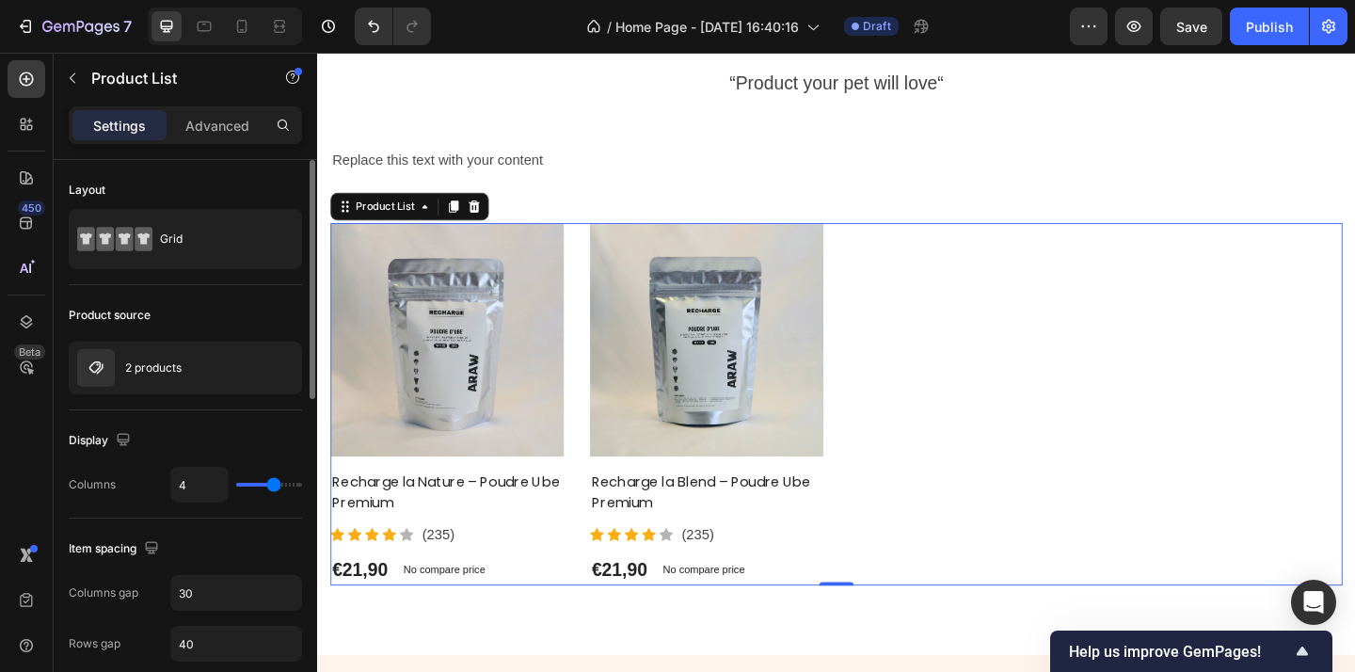
type input "3"
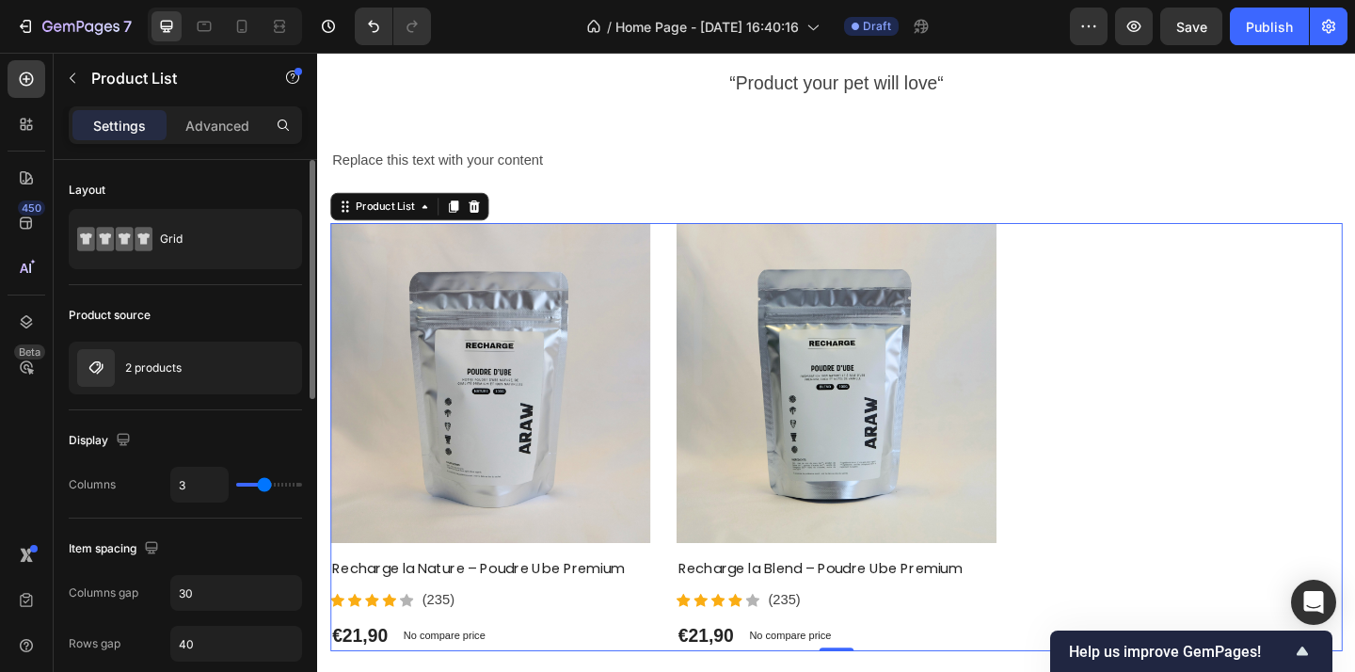
type input "2"
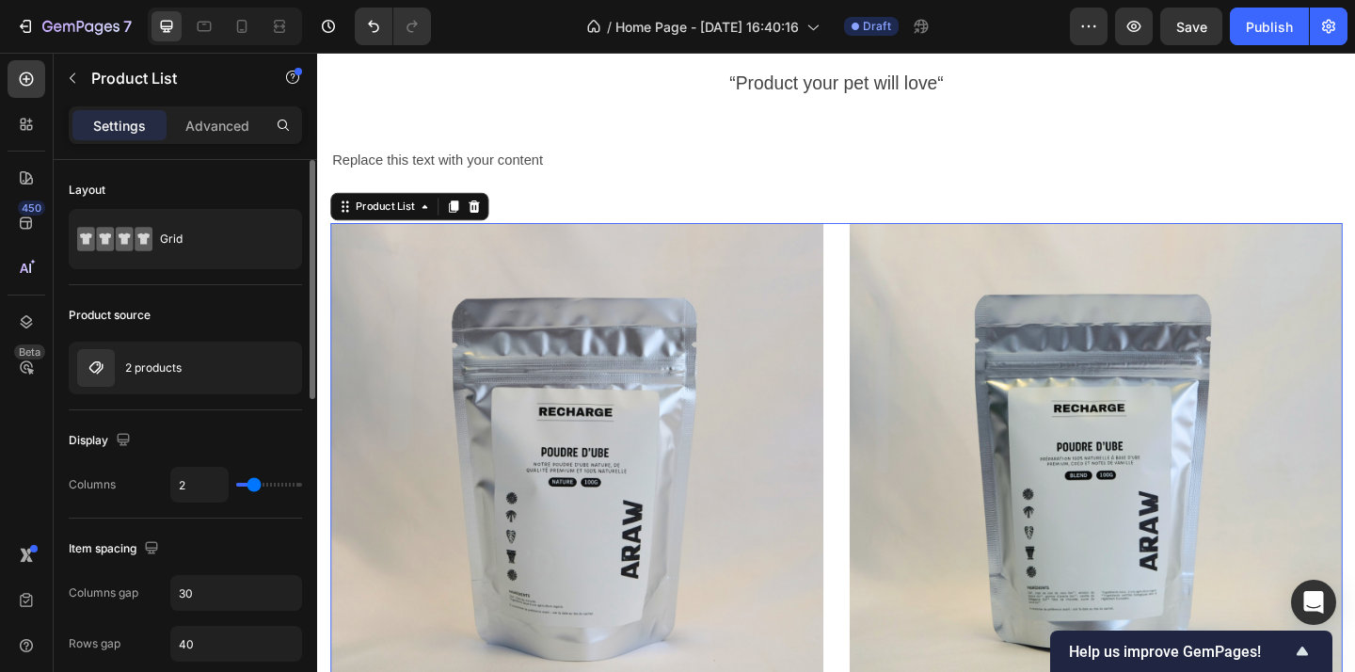
drag, startPoint x: 272, startPoint y: 486, endPoint x: 255, endPoint y: 483, distance: 17.2
type input "2"
click at [255, 483] on input "range" at bounding box center [269, 485] width 66 height 4
click at [872, 503] on div "Product Images Recharge la Nature – Poudre Ube Premium Product Title Icon Icon …" at bounding box center [881, 565] width 1101 height 654
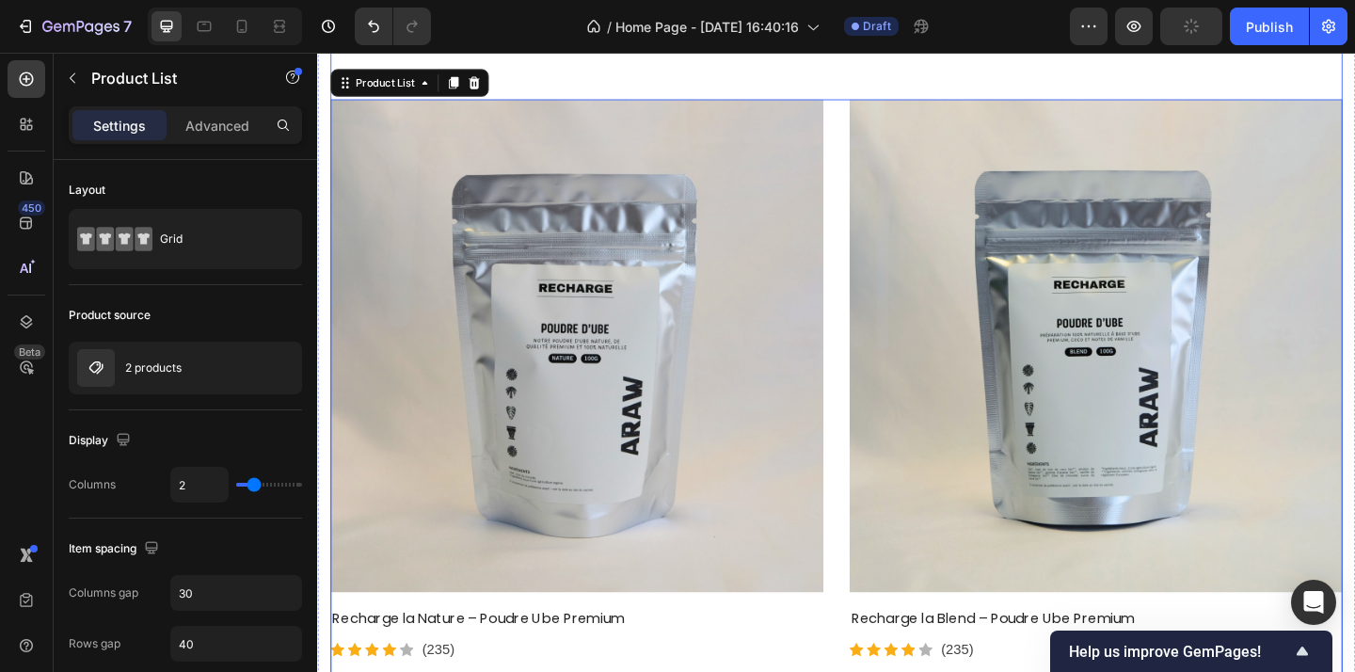
scroll to position [5084, 0]
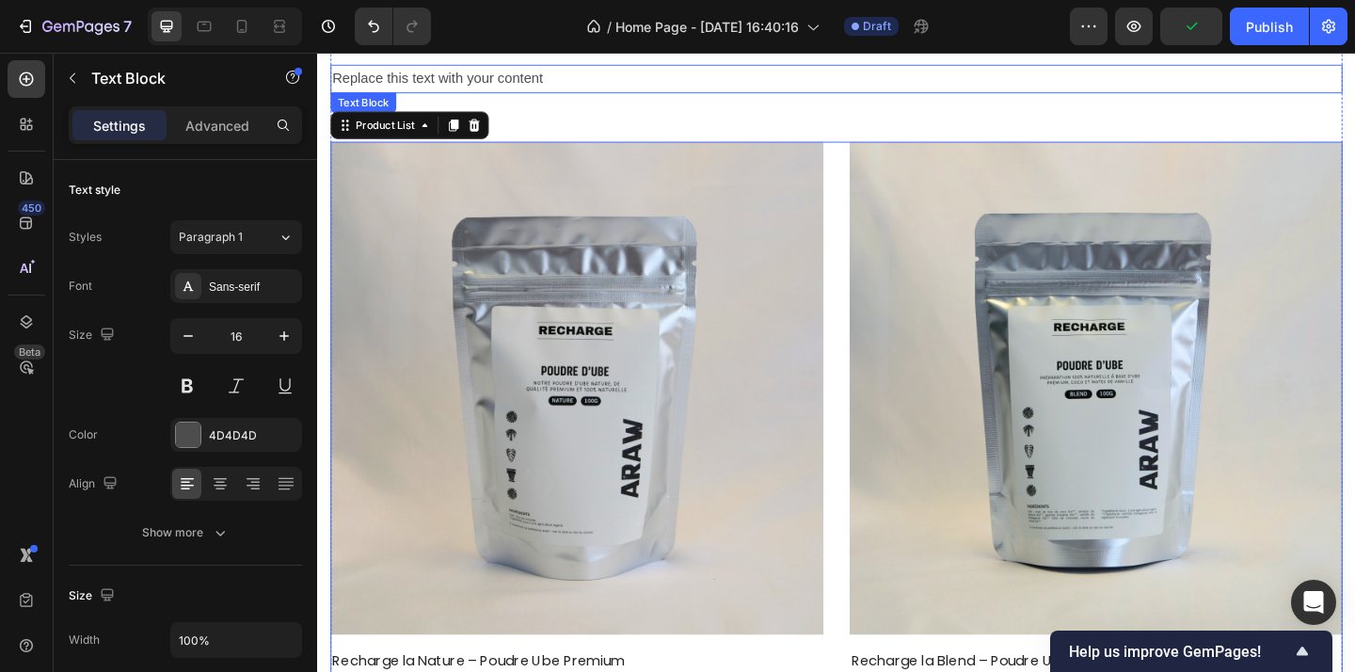
click at [615, 92] on div "Replace this text with your content" at bounding box center [881, 81] width 1101 height 31
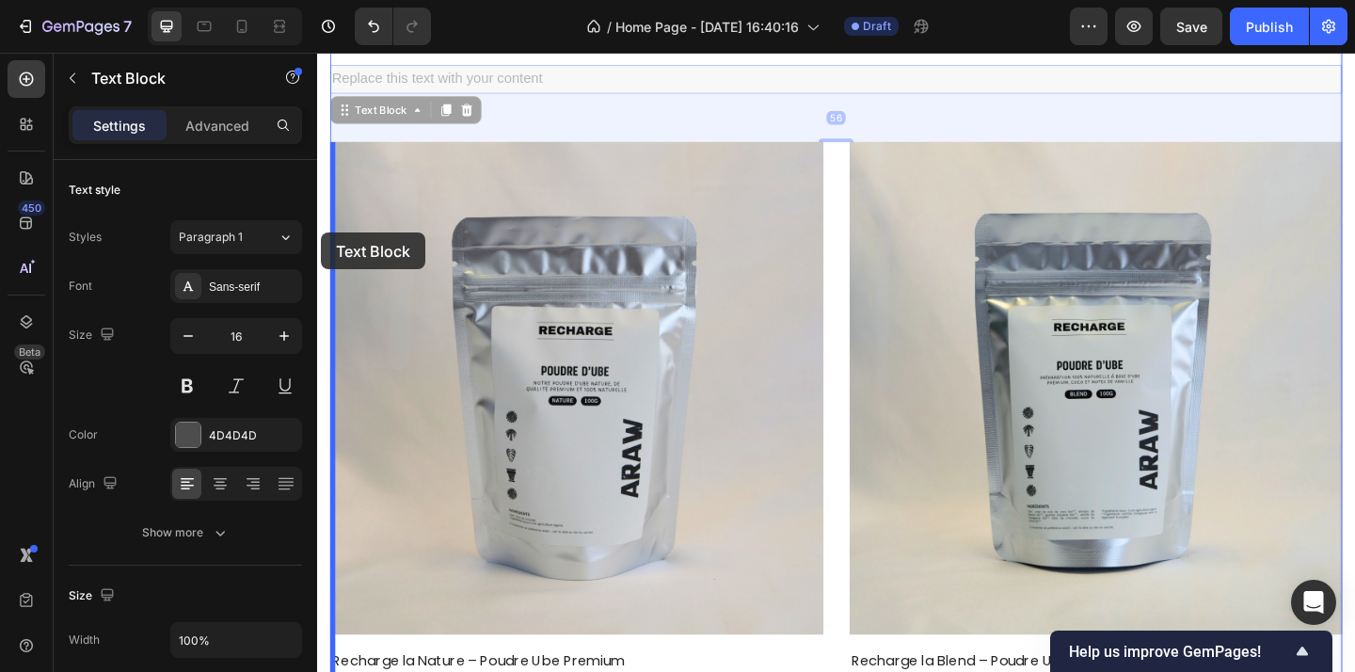
drag, startPoint x: 361, startPoint y: 114, endPoint x: 321, endPoint y: 248, distance: 140.5
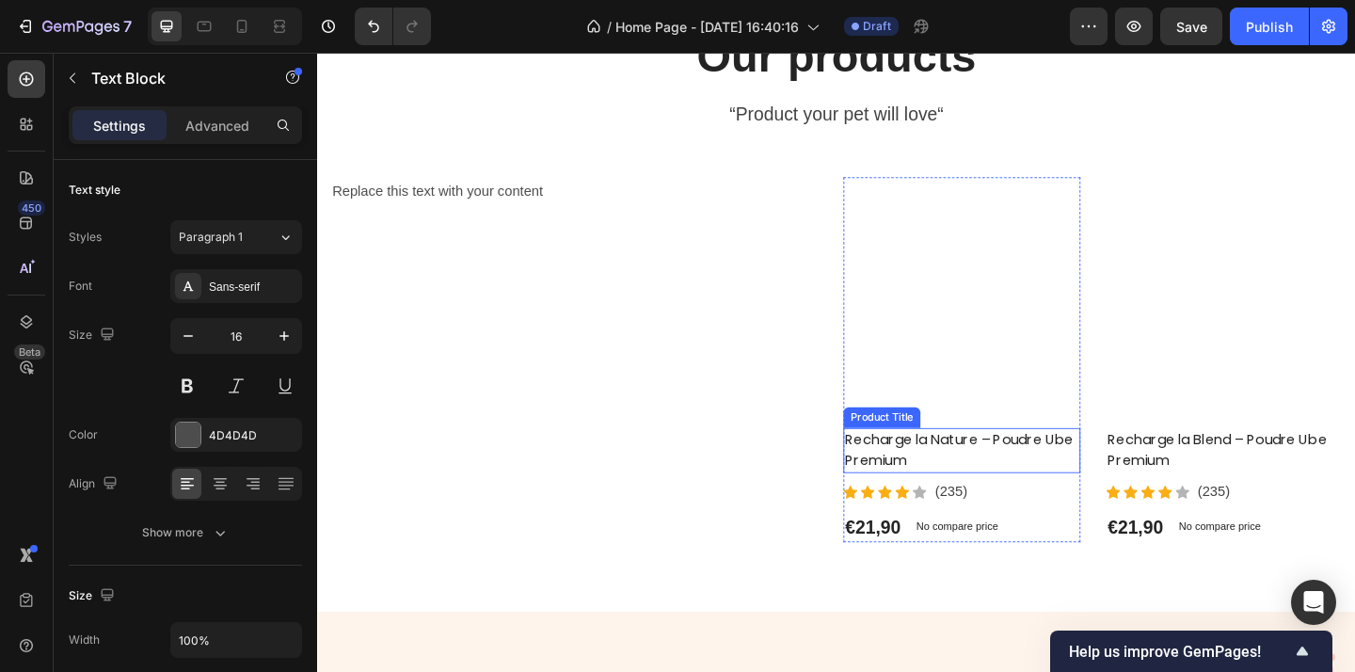
scroll to position [4931, 0]
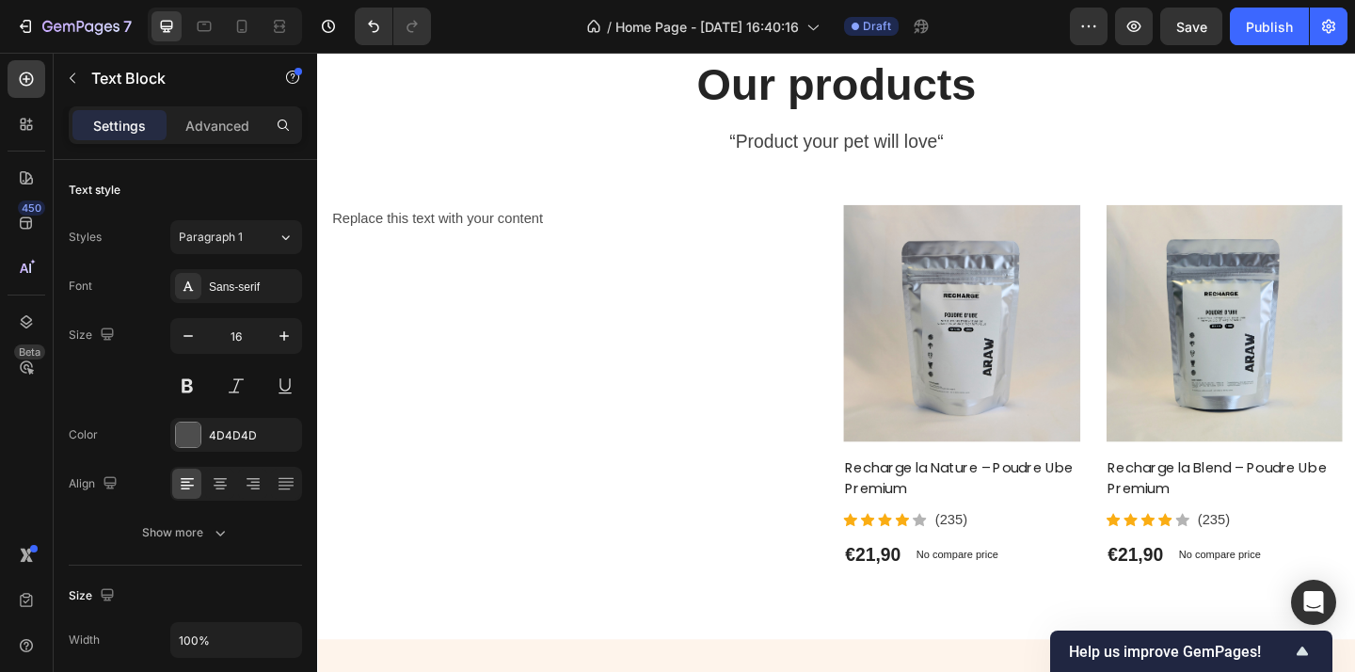
click at [494, 235] on div "Replace this text with your content" at bounding box center [602, 233] width 543 height 31
click at [494, 235] on p "Replace this text with your content" at bounding box center [602, 233] width 539 height 27
click at [648, 237] on p "Formats recharge disponibles, plus pratiques & écologiques" at bounding box center [602, 233] width 539 height 27
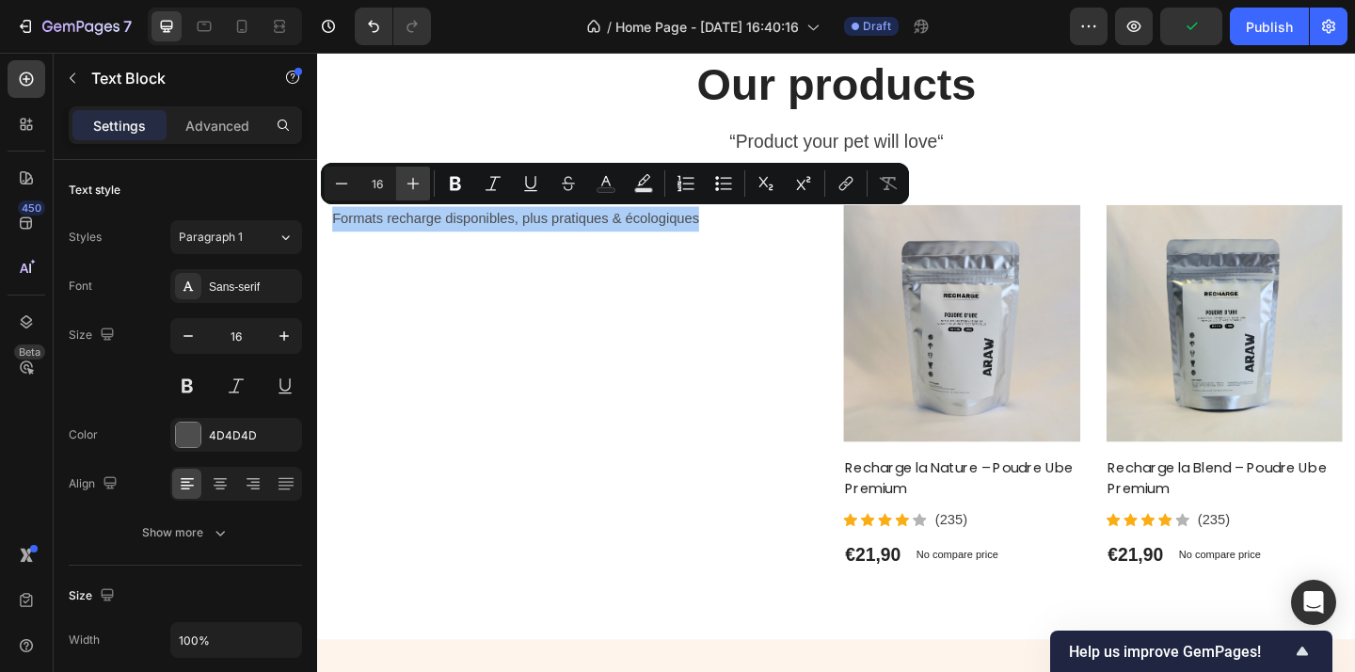
click at [414, 184] on icon "Editor contextual toolbar" at bounding box center [413, 183] width 19 height 19
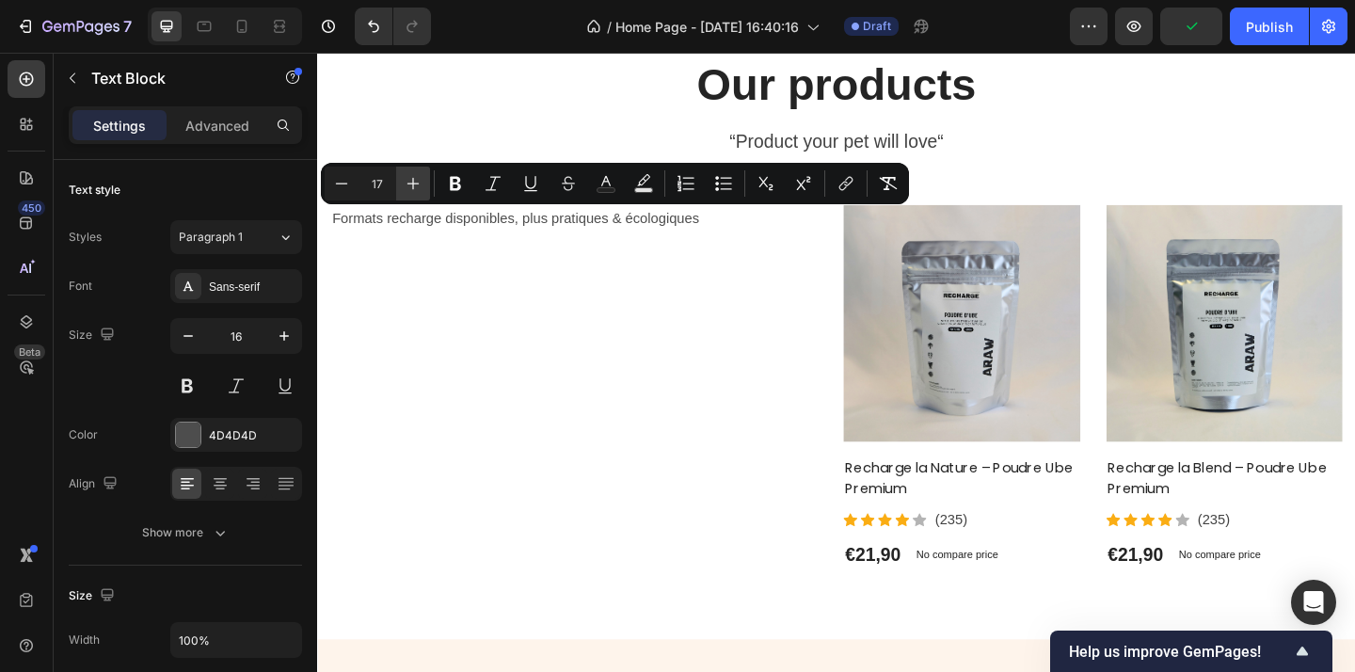
click at [414, 184] on icon "Editor contextual toolbar" at bounding box center [413, 183] width 19 height 19
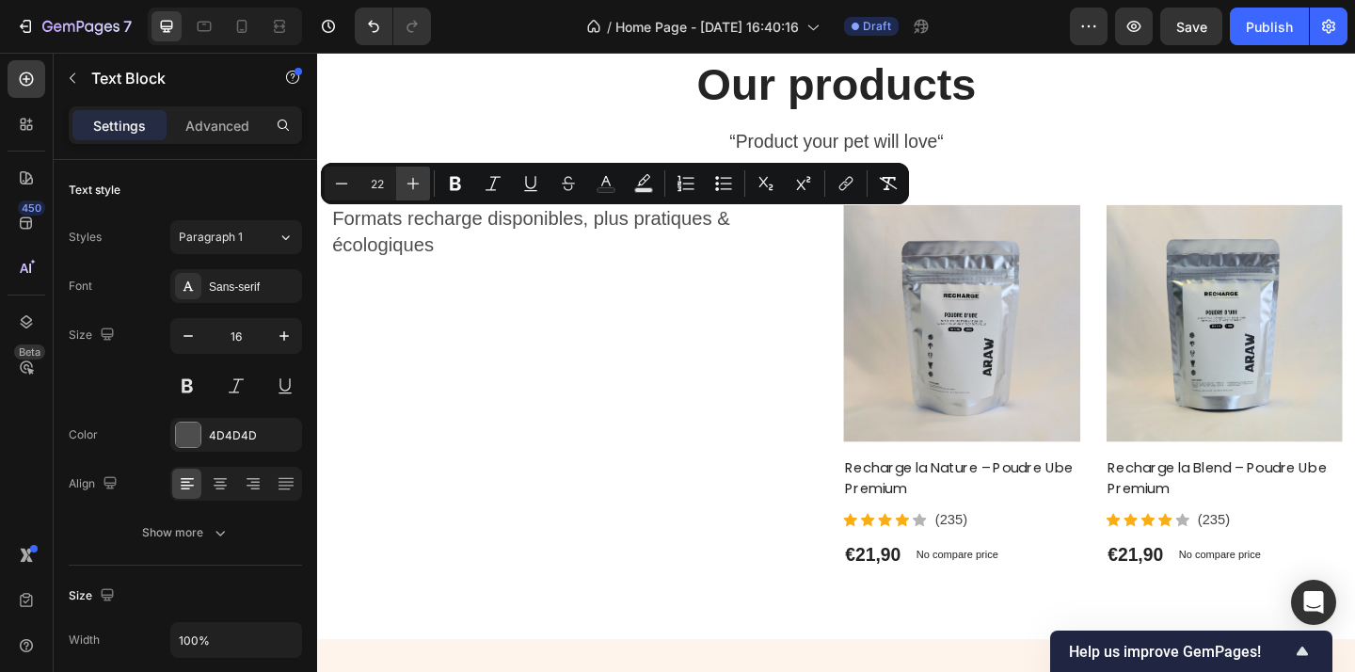
click at [414, 184] on icon "Editor contextual toolbar" at bounding box center [413, 183] width 19 height 19
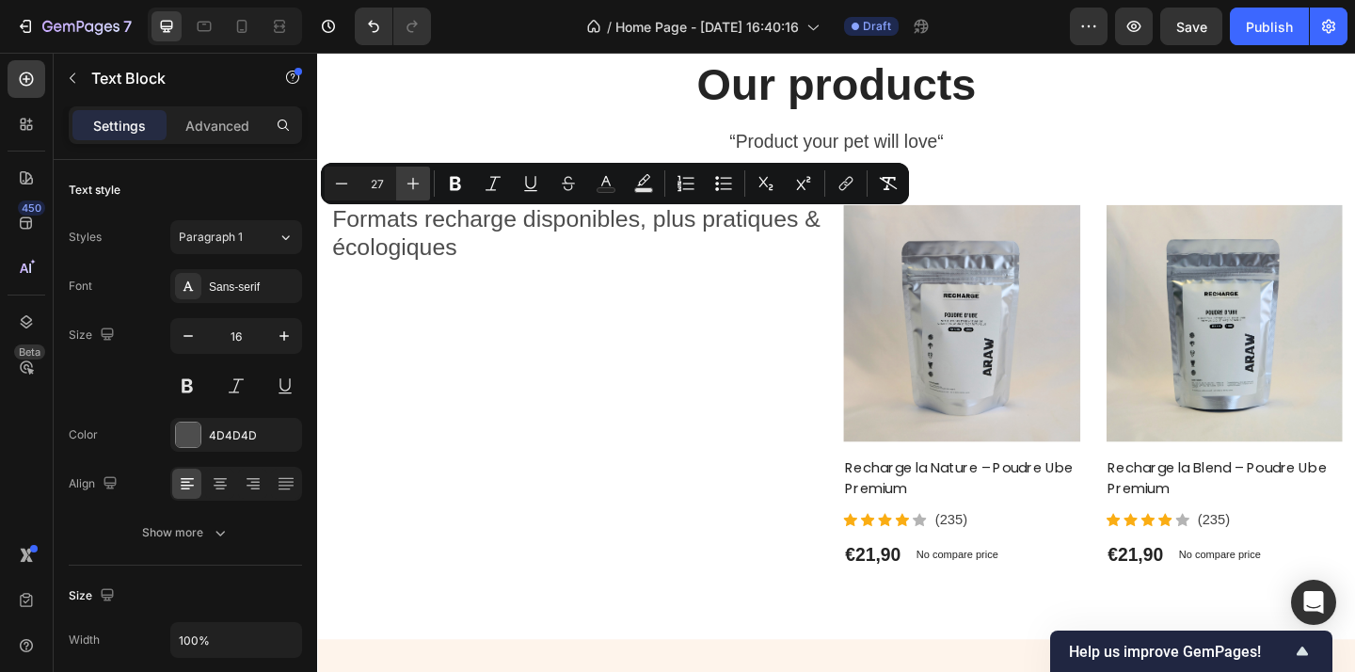
click at [414, 184] on icon "Editor contextual toolbar" at bounding box center [413, 183] width 19 height 19
type input "29"
click at [718, 231] on span "Formats recharge disponibles, plus pratiques & écologiques" at bounding box center [545, 249] width 424 height 62
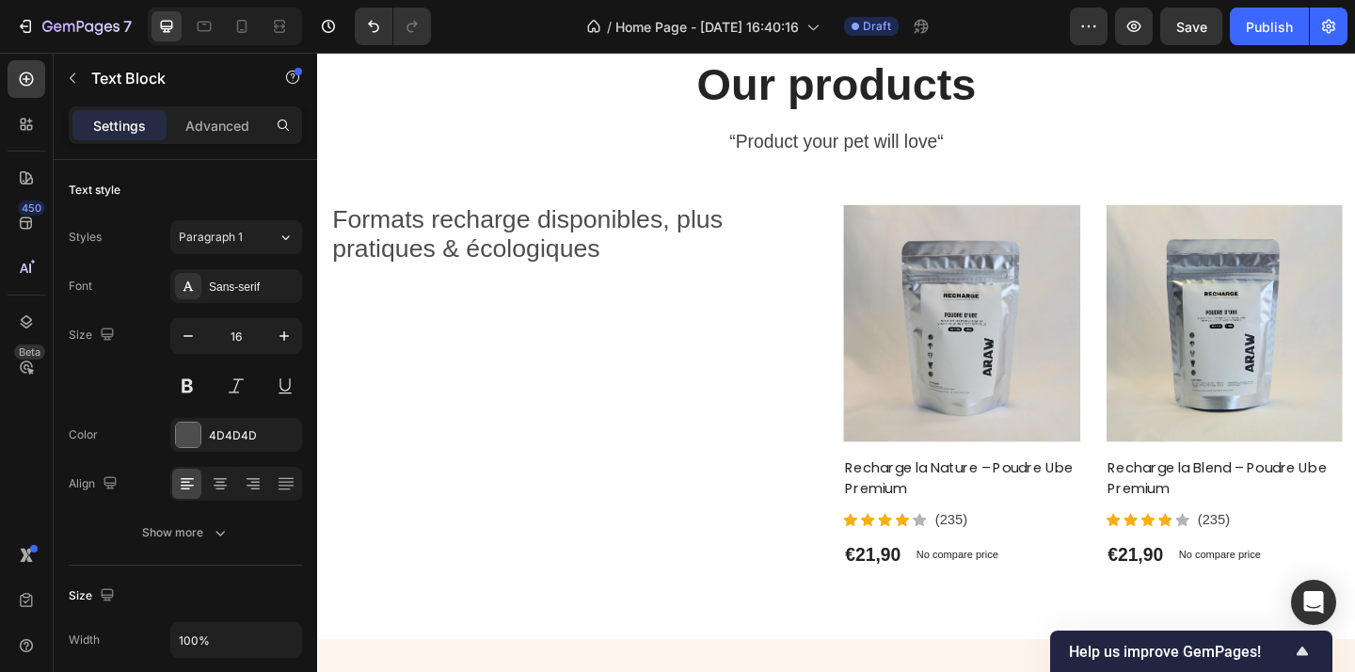
click at [710, 237] on span "Formats recharge disponibles, plus pratiques & écologiques" at bounding box center [545, 249] width 424 height 62
click at [332, 231] on div "Formats recharge disponibles, plus pratiques & écologiques" at bounding box center [602, 252] width 543 height 68
click at [750, 249] on p "Les formats recharge disponibles," at bounding box center [602, 236] width 539 height 32
click at [661, 252] on span "plus pratiques & écologiques" at bounding box center [507, 265] width 349 height 30
click at [705, 279] on p "plus pratiques & écologiques" at bounding box center [602, 268] width 539 height 32
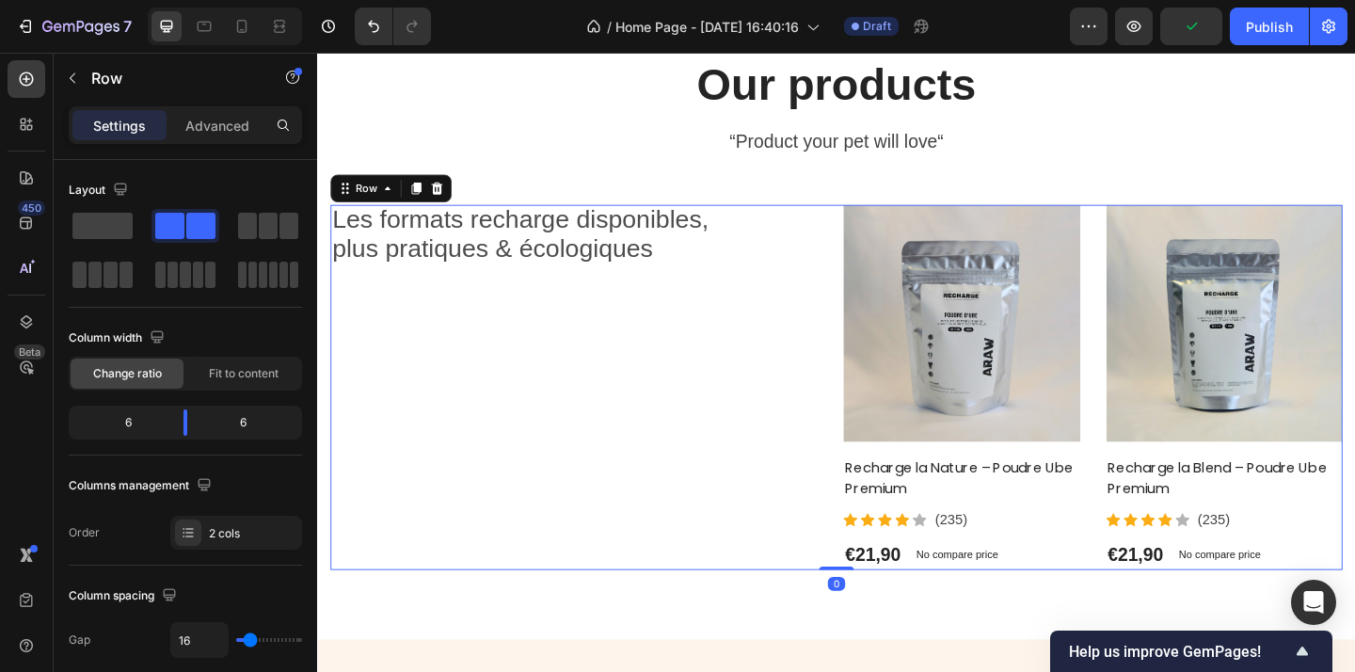
click at [810, 437] on div "Les formats recharge disponibles, plus pratiques & écologiques Text Block" at bounding box center [602, 416] width 543 height 397
click at [619, 263] on span "plus pratiques & écologiques" at bounding box center [507, 265] width 349 height 30
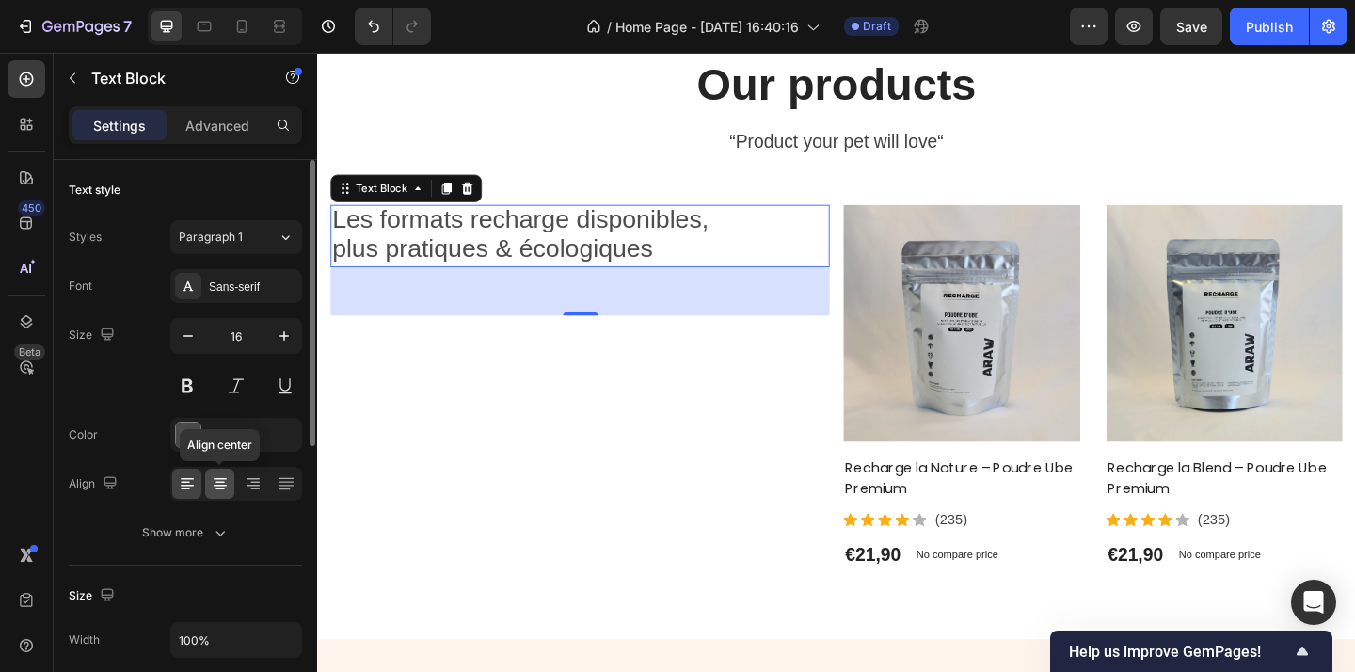
click at [215, 479] on icon at bounding box center [220, 483] width 19 height 19
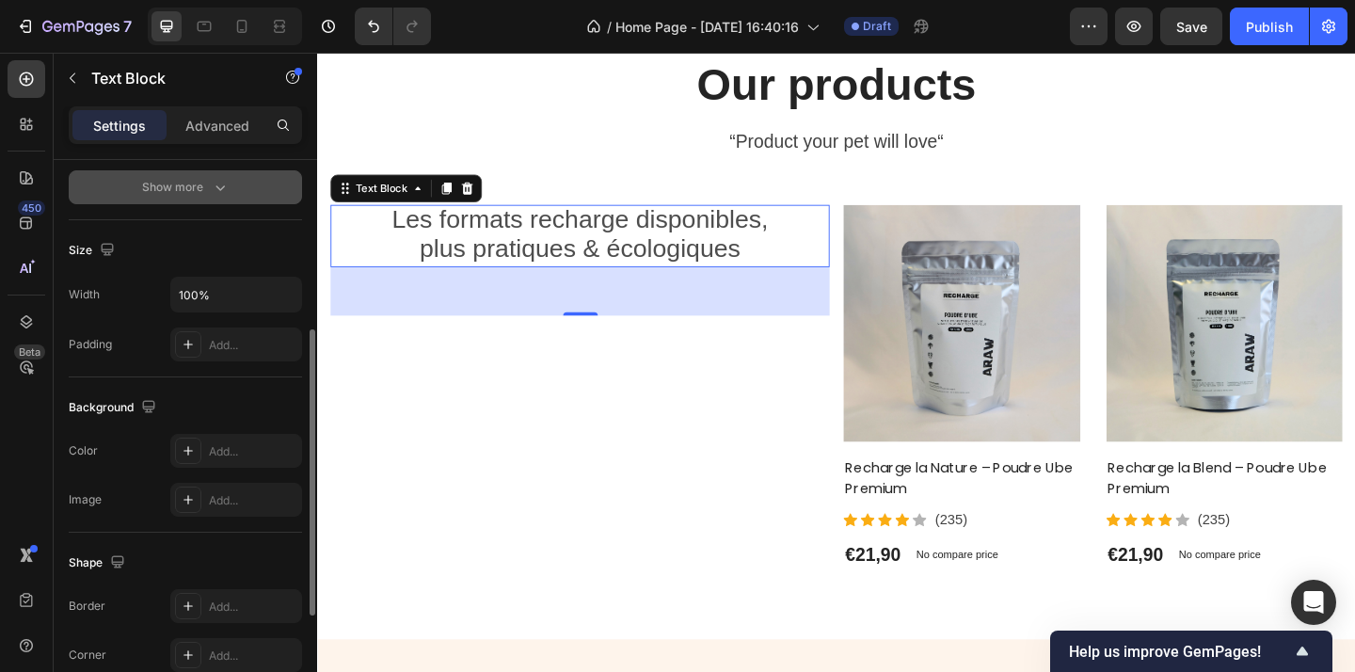
scroll to position [549, 0]
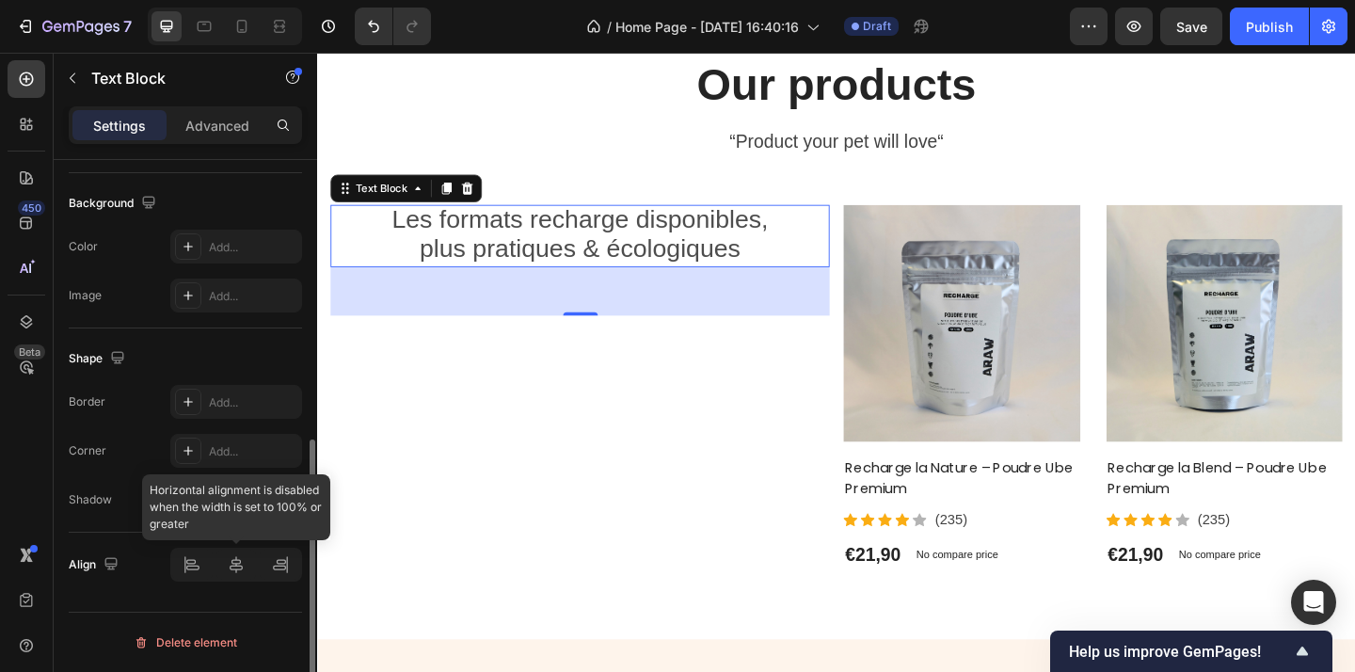
click at [240, 569] on div at bounding box center [236, 565] width 132 height 34
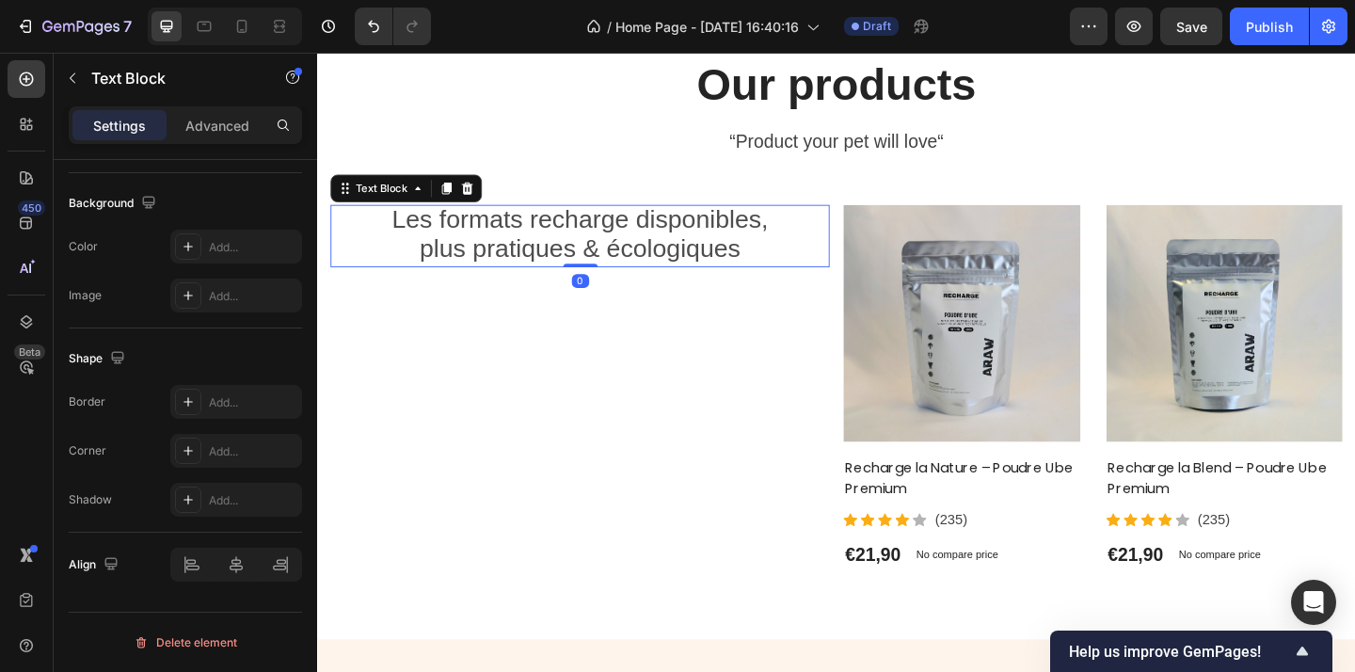
drag, startPoint x: 600, startPoint y: 334, endPoint x: 627, endPoint y: 170, distance: 165.8
click at [627, 170] on div "Our products Heading “Product your pet will love“ Text block Les formats rechar…" at bounding box center [881, 336] width 1101 height 560
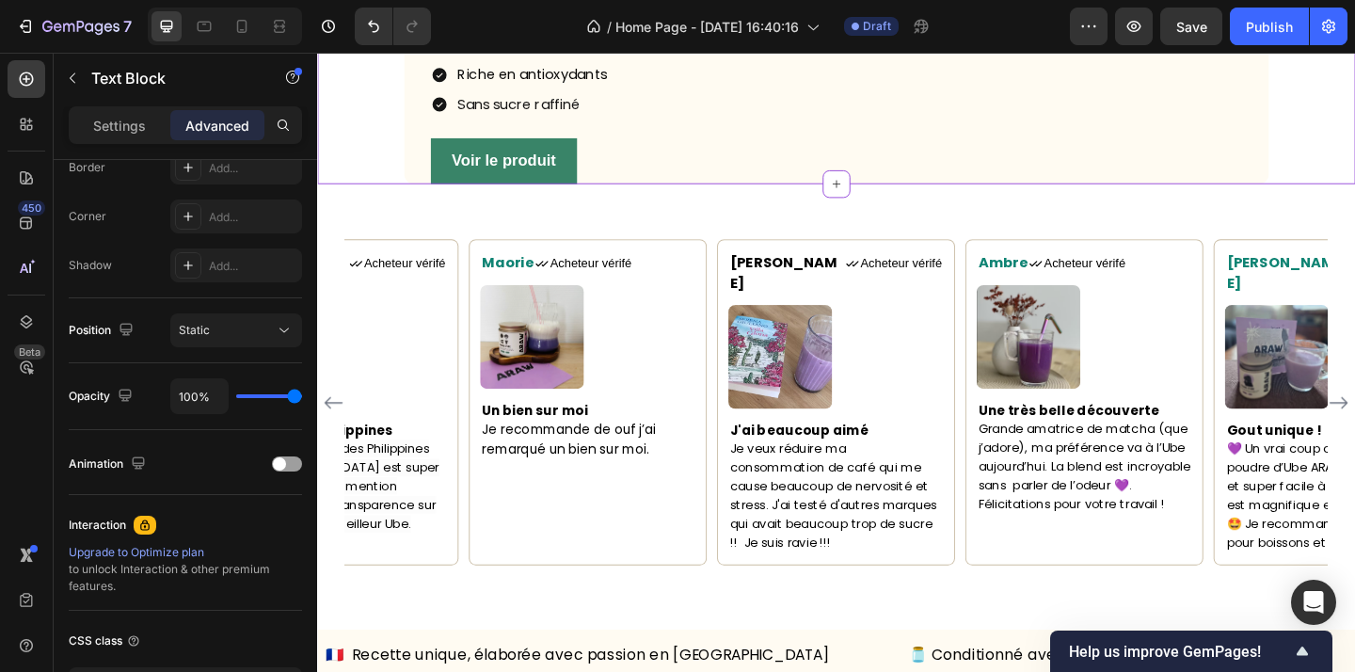
scroll to position [1409, 0]
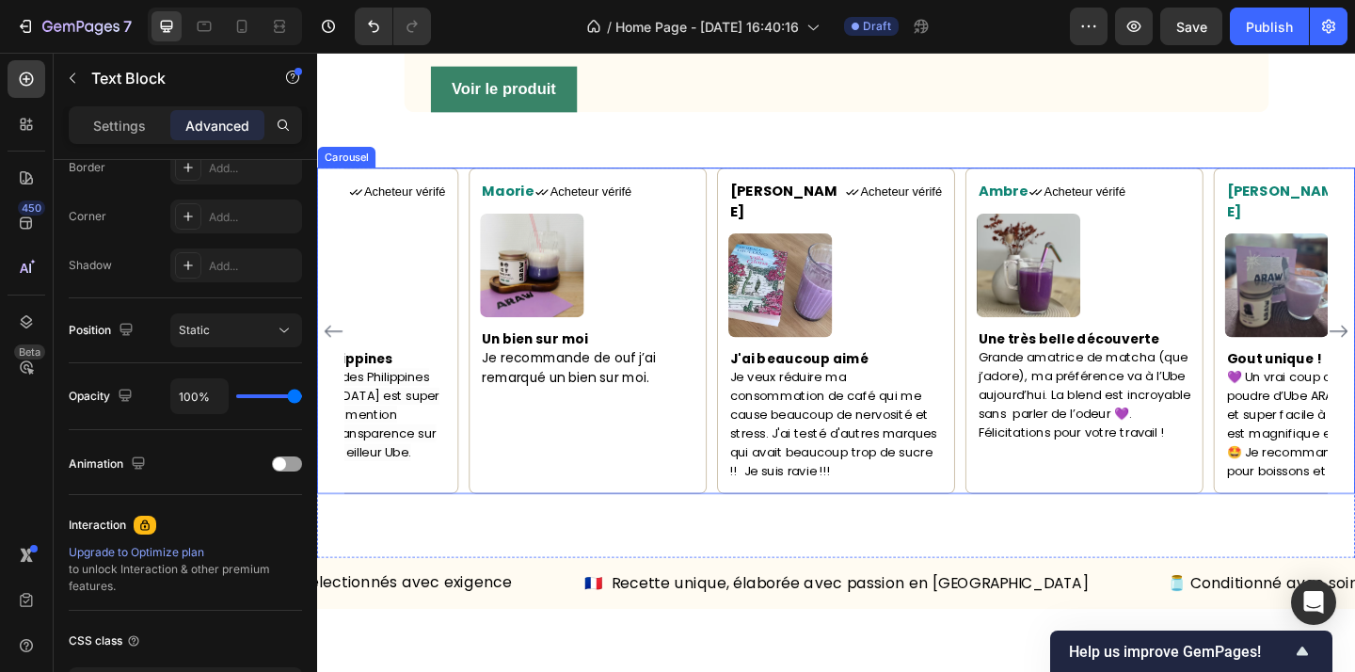
click at [1011, 330] on div "Maorie Text block Icon Acheteur vérifé Text Block Row Image Un bien sur moi Je …" at bounding box center [881, 355] width 1069 height 354
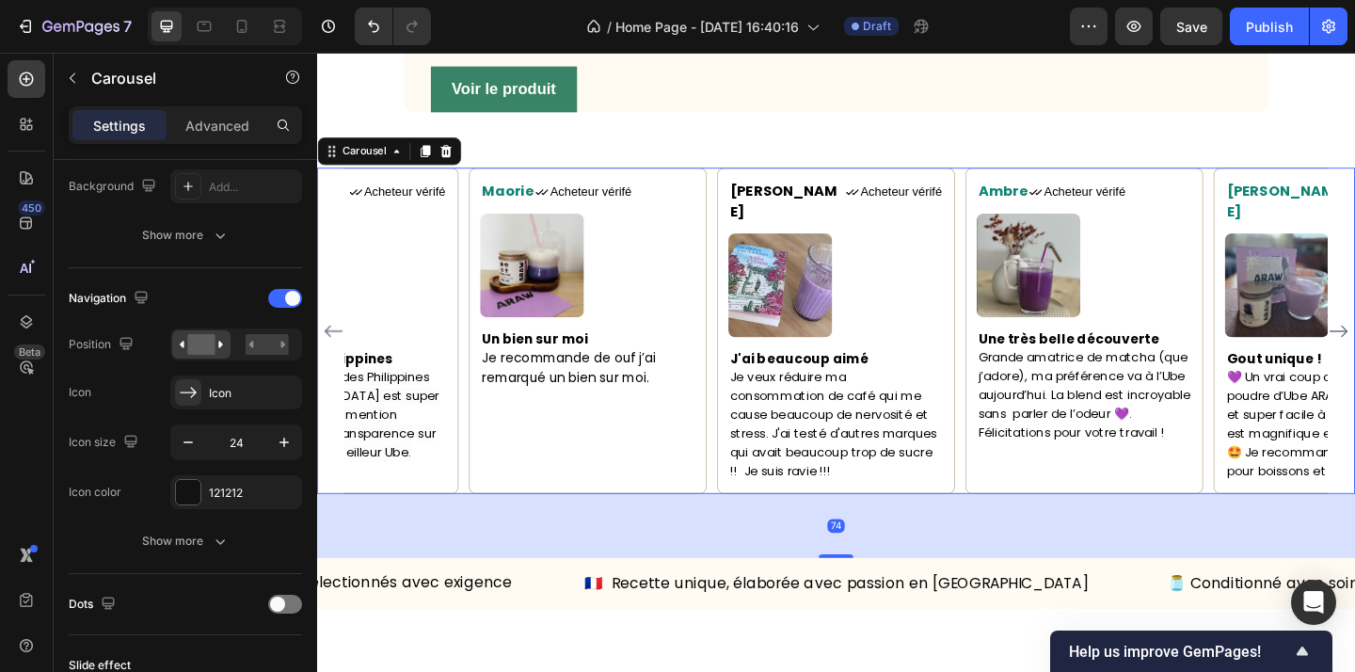
scroll to position [0, 0]
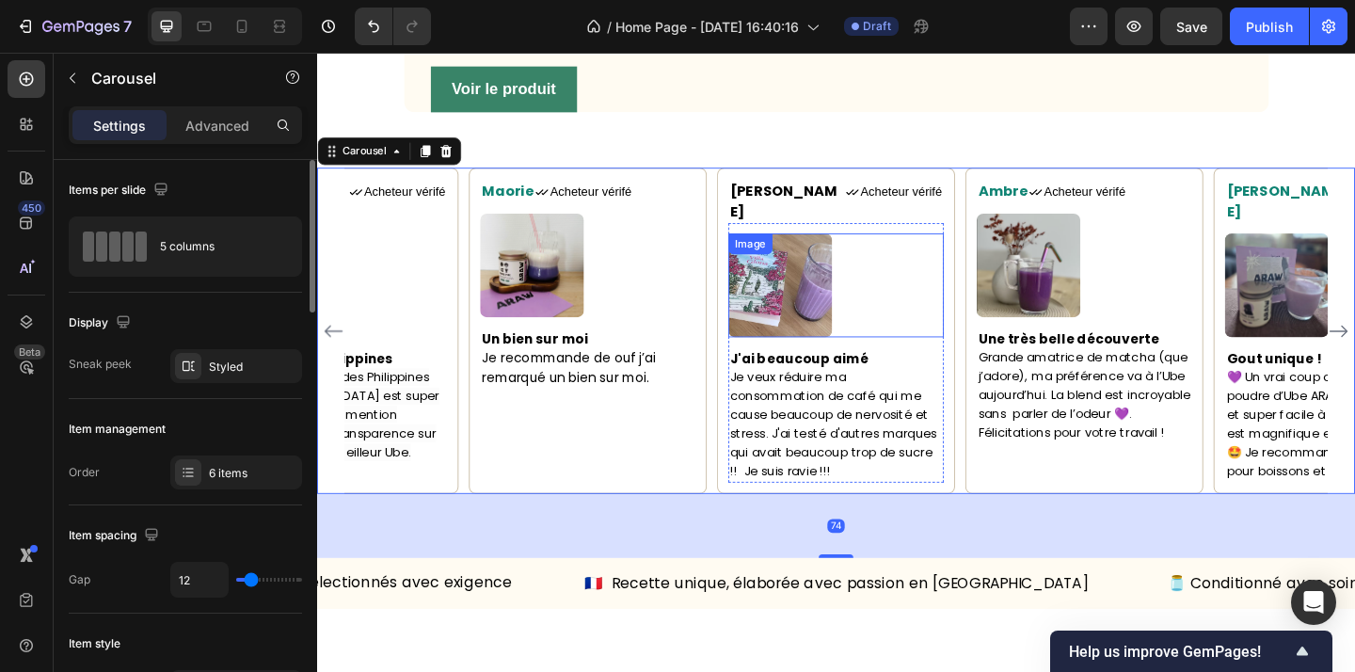
click at [997, 336] on div at bounding box center [882, 305] width 234 height 113
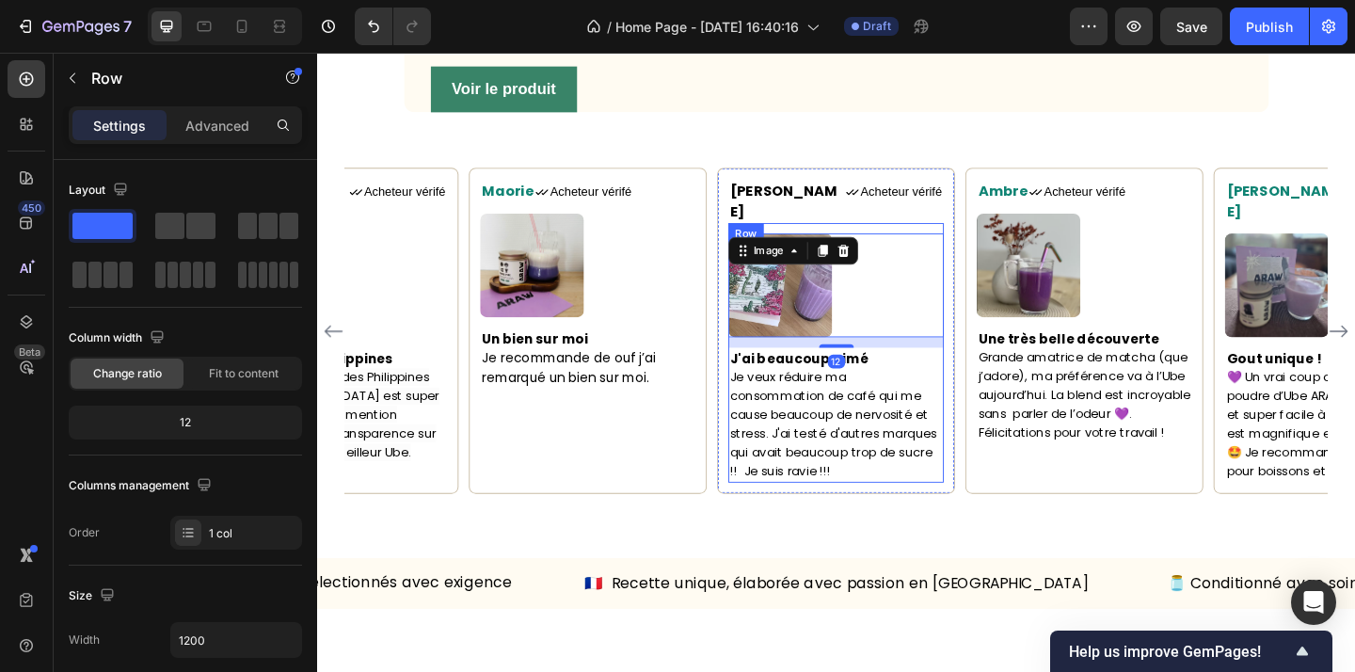
click at [997, 308] on div "Image 12 J'ai beaucoup aimé Je veux réduire ma consommation de café qui me caus…" at bounding box center [882, 379] width 234 height 282
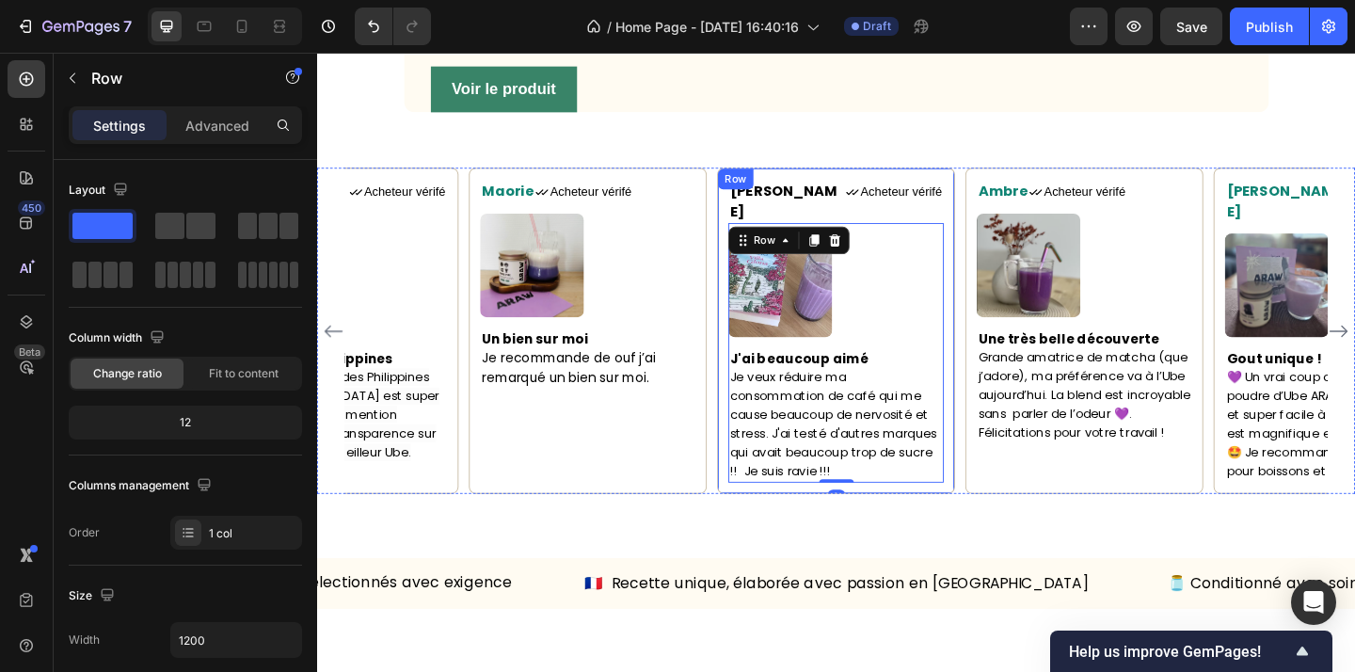
click at [1008, 300] on div "Camille Text block Icon Acheteur vérifé Text Block Row Image J'ai beaucoup aimé…" at bounding box center [882, 355] width 259 height 354
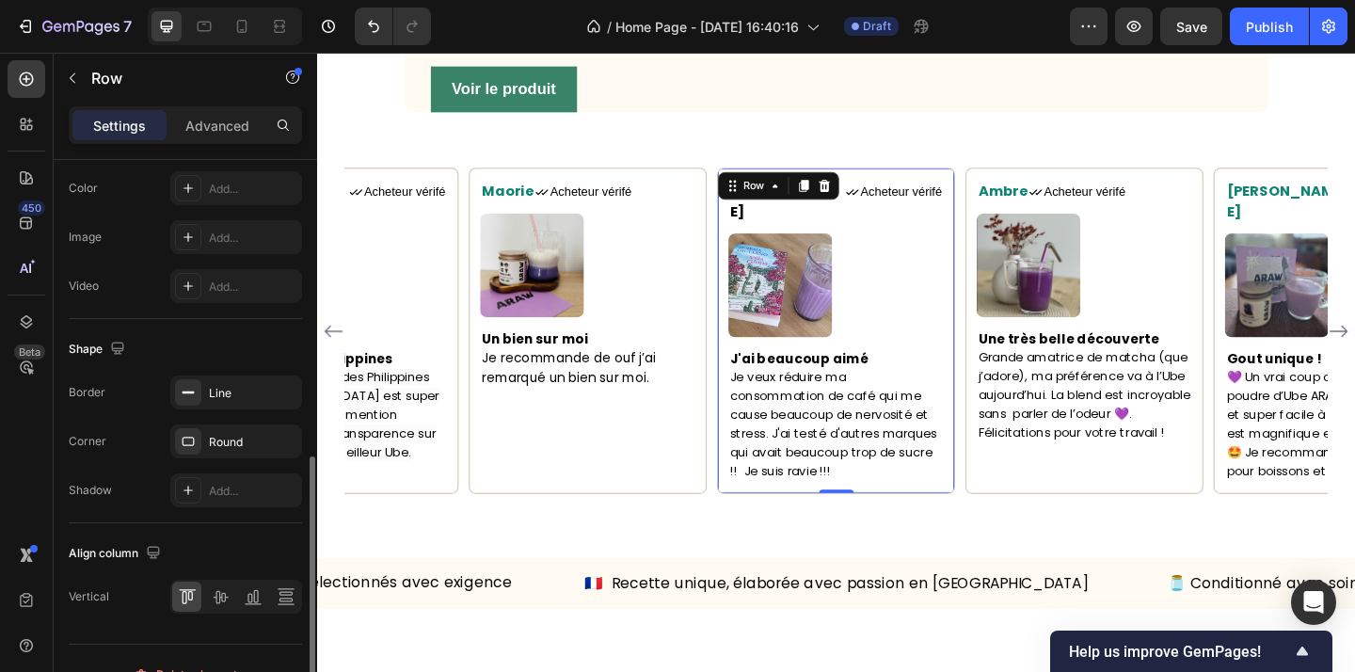
scroll to position [689, 0]
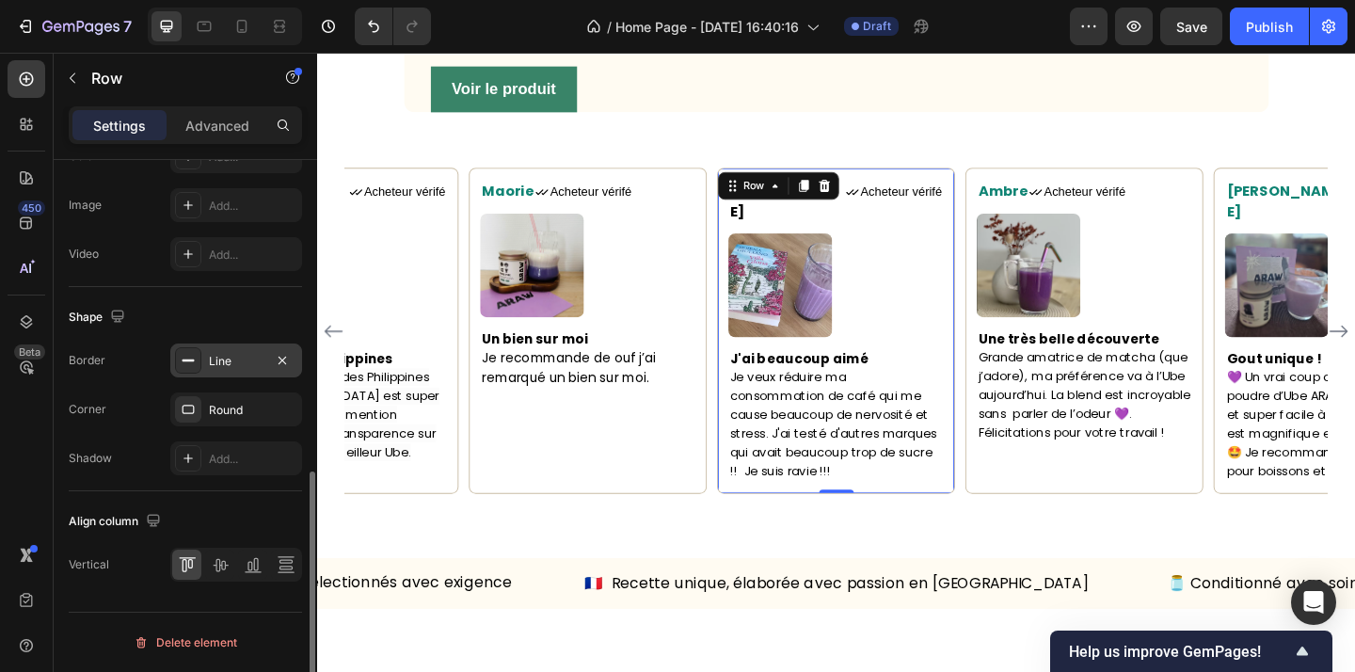
click at [244, 349] on div "Line" at bounding box center [236, 360] width 132 height 34
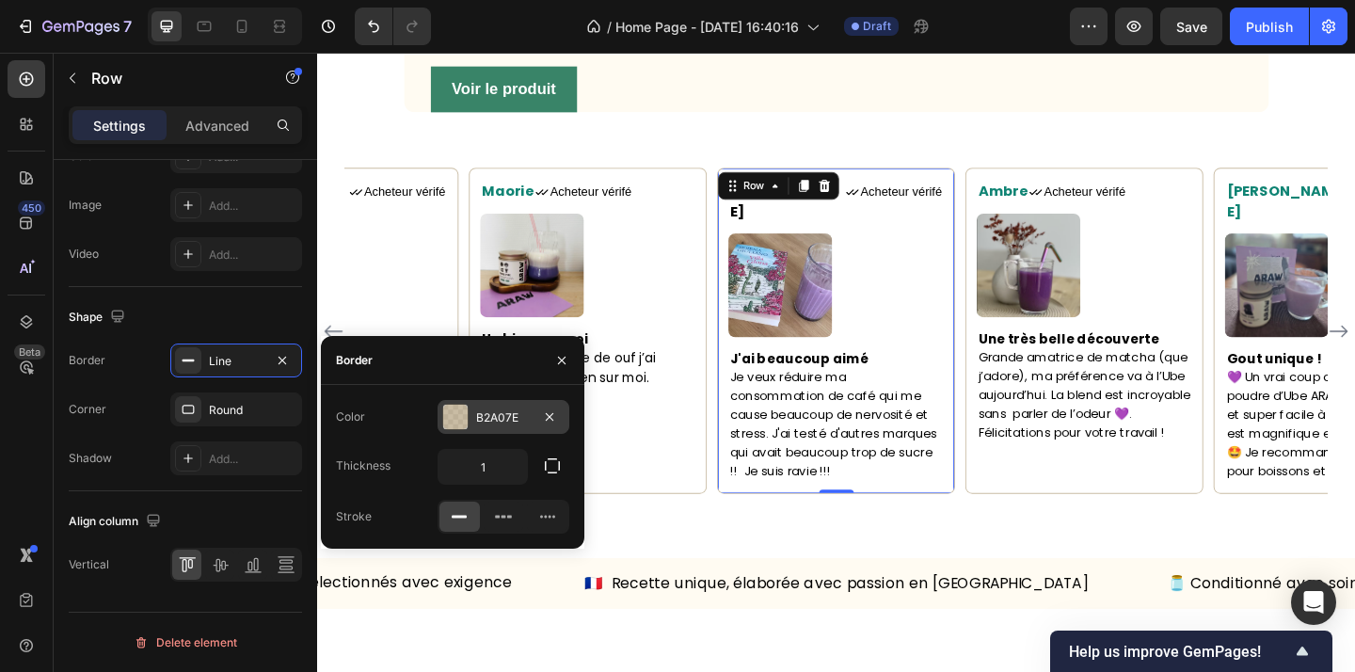
click at [455, 421] on div at bounding box center [455, 417] width 24 height 24
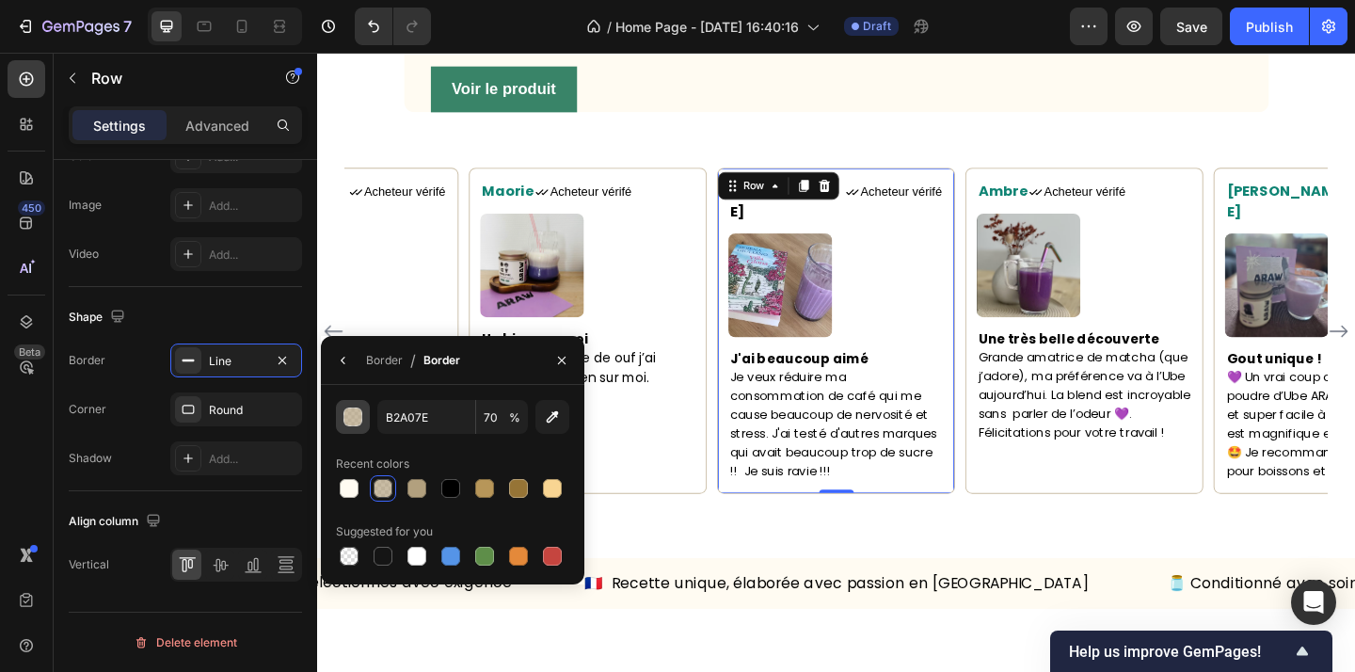
click at [353, 420] on div "button" at bounding box center [353, 417] width 19 height 19
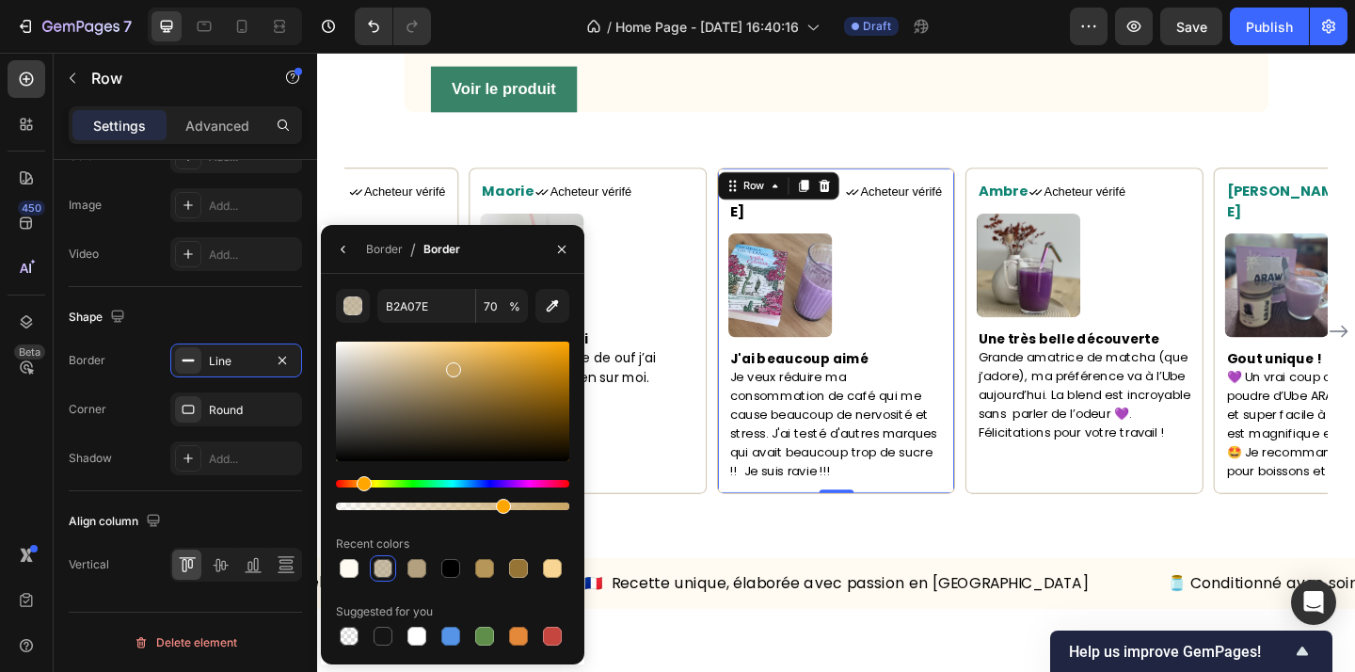
drag, startPoint x: 411, startPoint y: 382, endPoint x: 451, endPoint y: 366, distance: 42.6
click at [451, 366] on div at bounding box center [453, 369] width 15 height 15
type input "C9A666"
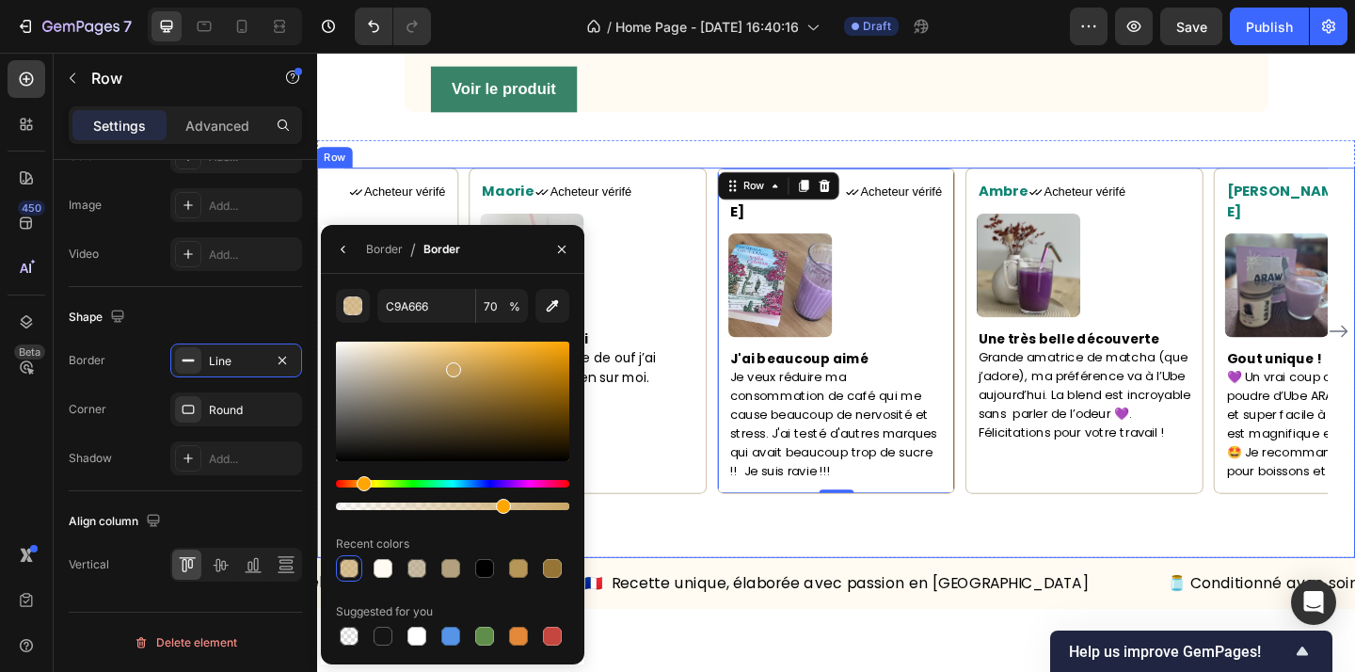
click at [760, 601] on div "Maorie Text block Icon Acheteur vérifé Text Block Row Image Un bien sur moi Je …" at bounding box center [881, 389] width 1129 height 423
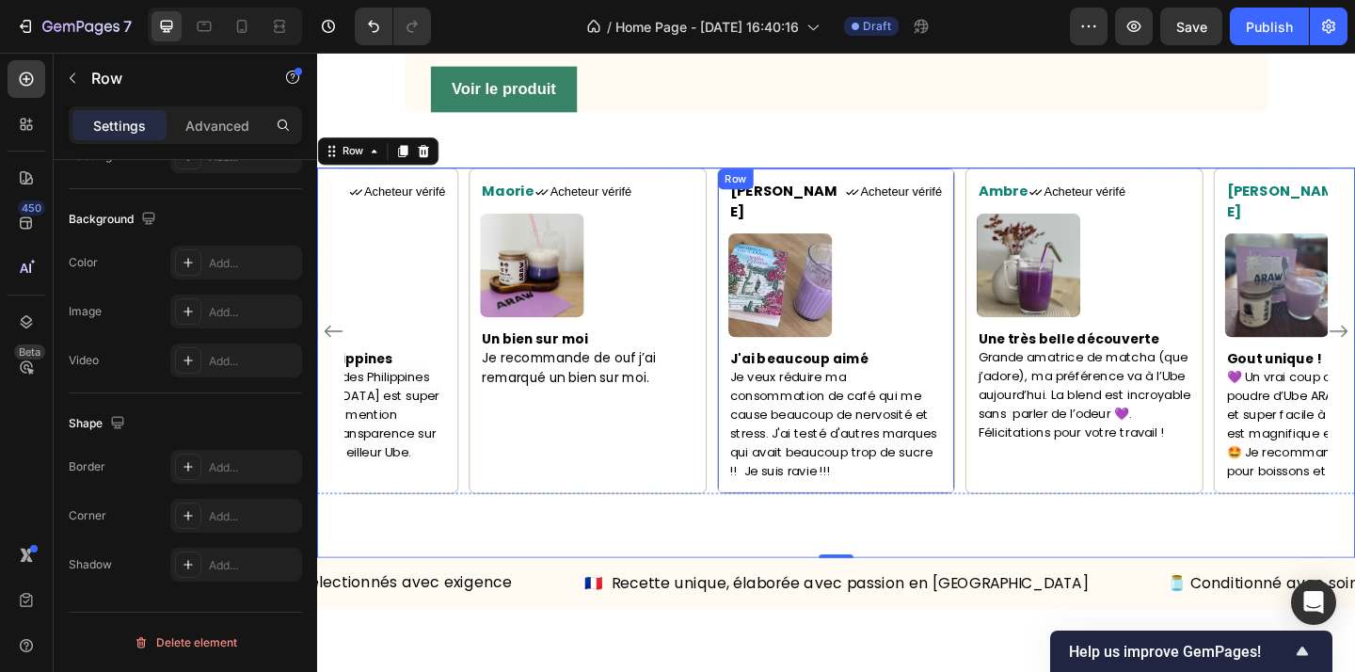
click at [1001, 532] on div "Camille Text block Icon Acheteur vérifé Text Block Row Image J'ai beaucoup aimé…" at bounding box center [882, 355] width 259 height 354
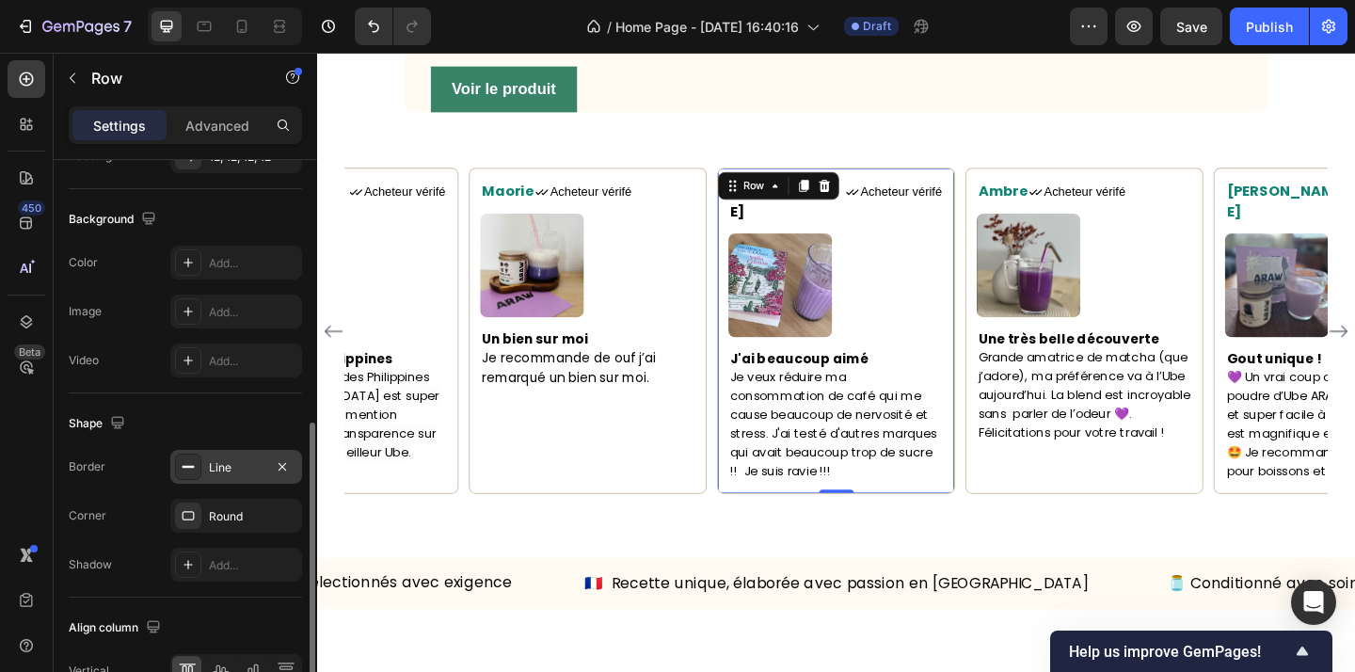
click at [237, 461] on div "Line" at bounding box center [236, 467] width 55 height 17
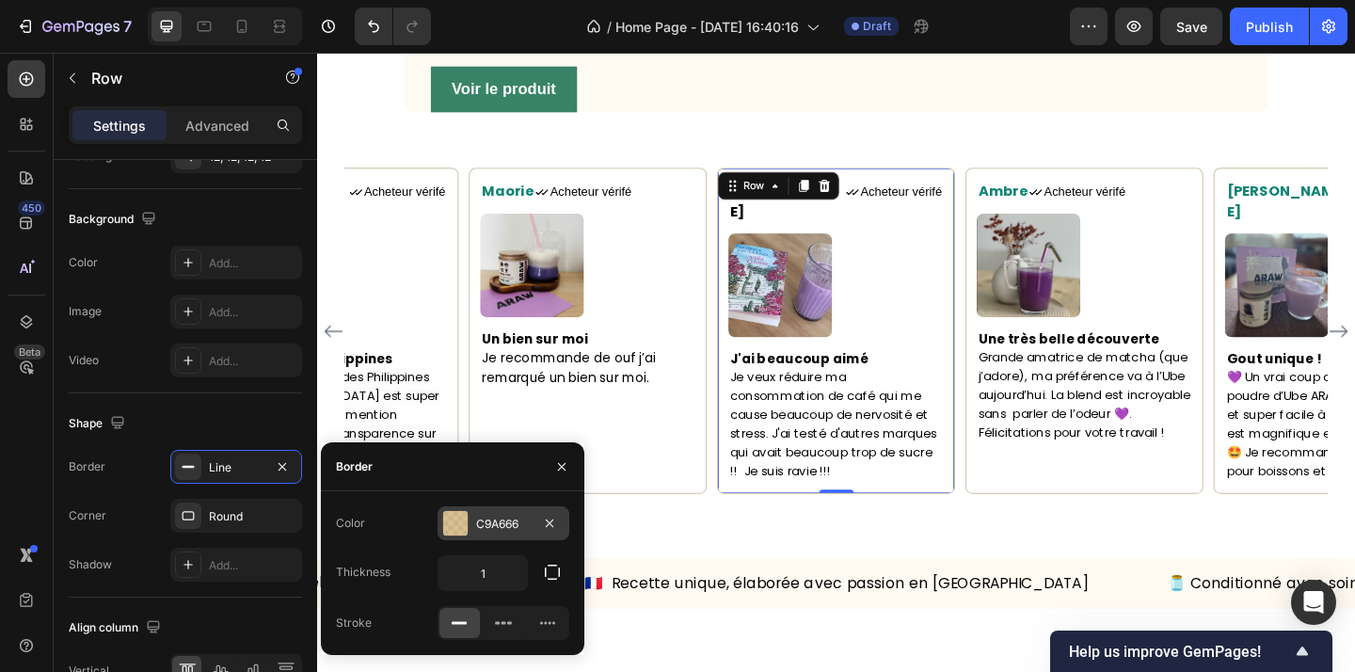
click at [485, 517] on div "C9A666" at bounding box center [503, 524] width 55 height 17
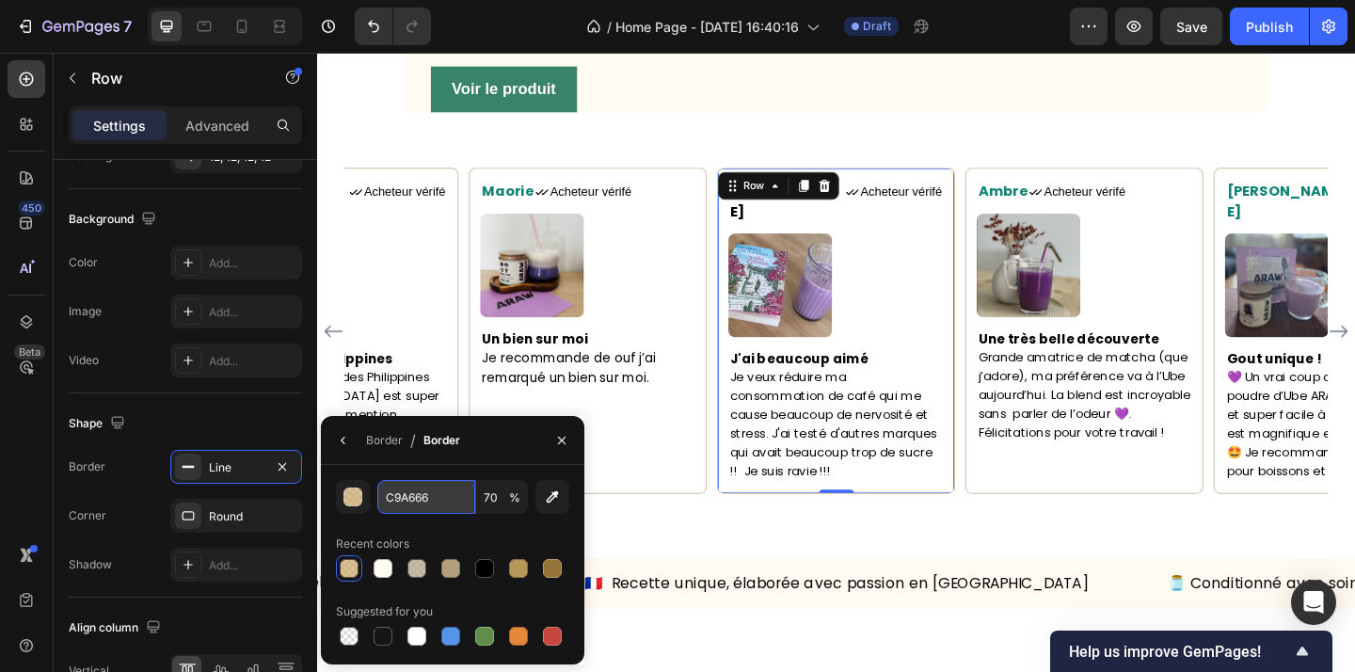
click at [392, 491] on input "C9A666" at bounding box center [426, 497] width 98 height 34
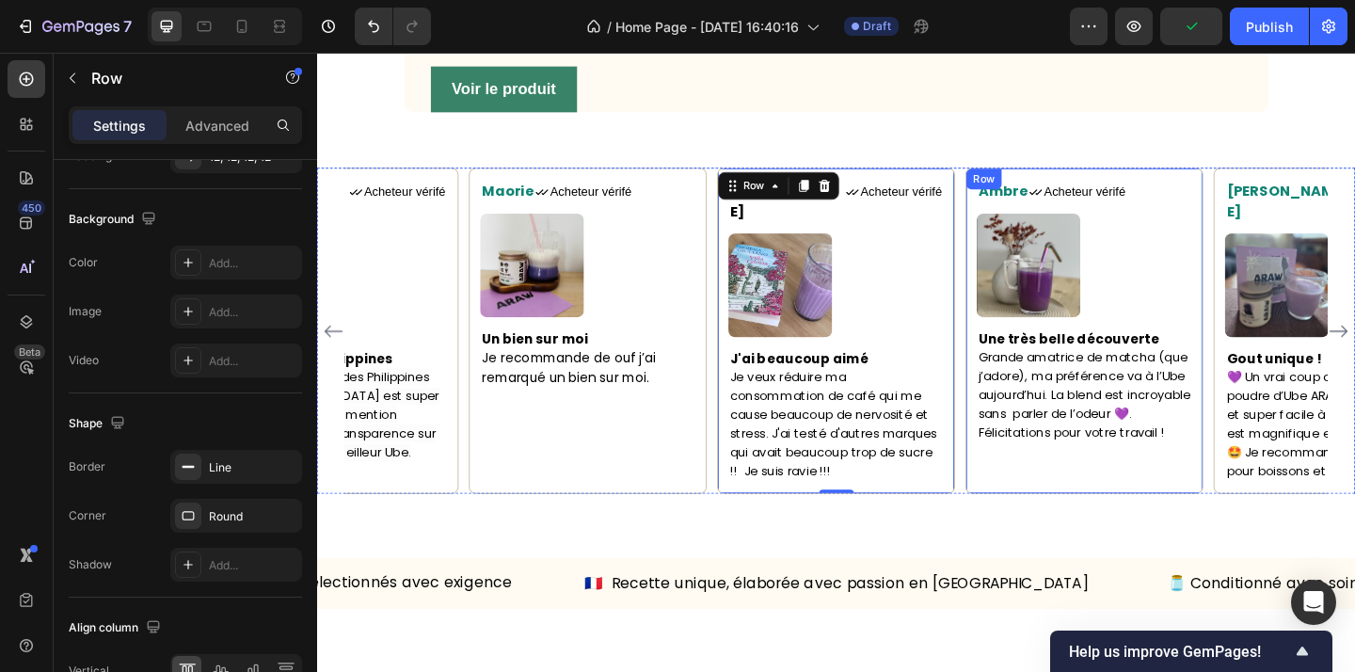
click at [1276, 532] on div "Ambre Text block Icon Acheteur vérifé Text Block Row Image Une très belle décou…" at bounding box center [1152, 355] width 259 height 354
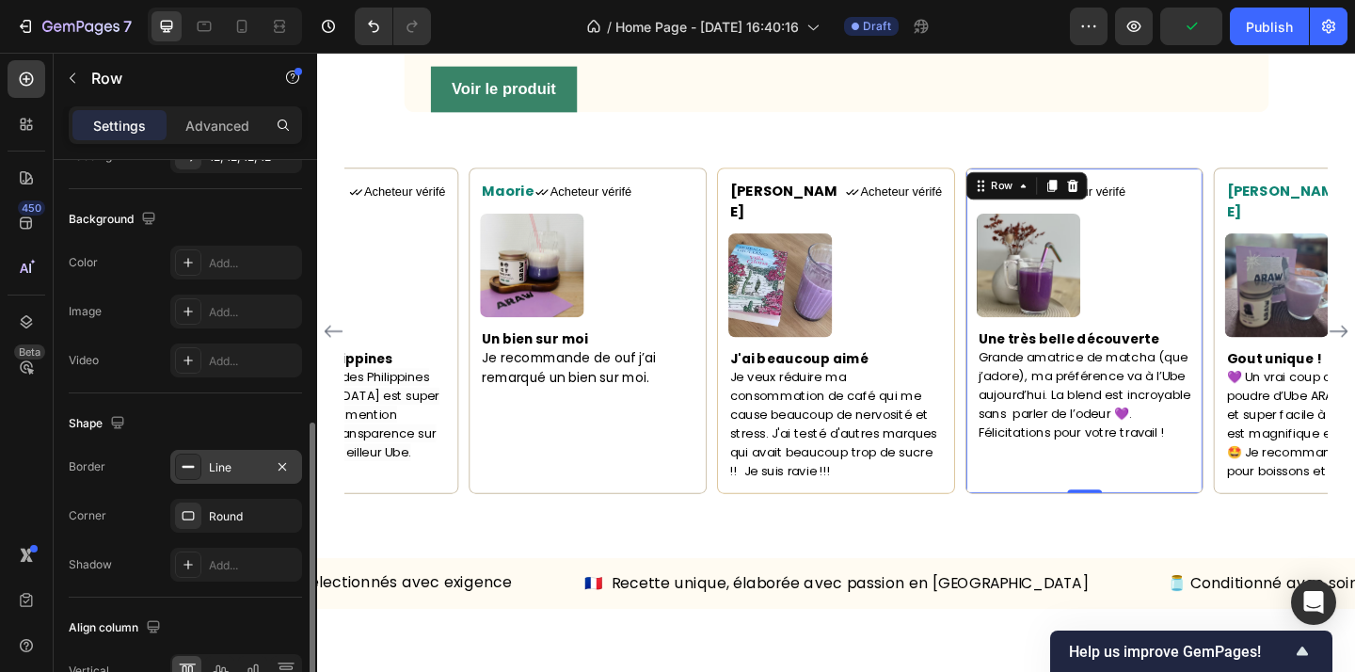
click at [243, 470] on div "Line" at bounding box center [236, 467] width 55 height 17
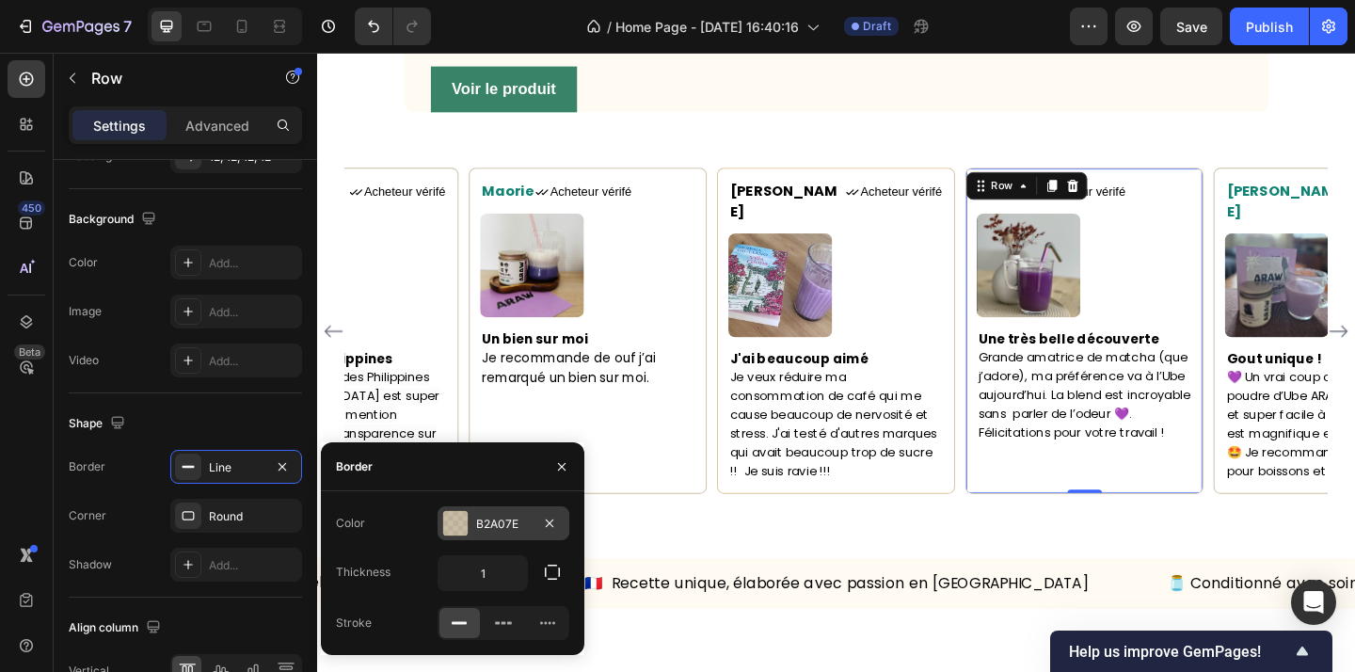
click at [499, 533] on div "B2A07E" at bounding box center [504, 523] width 132 height 34
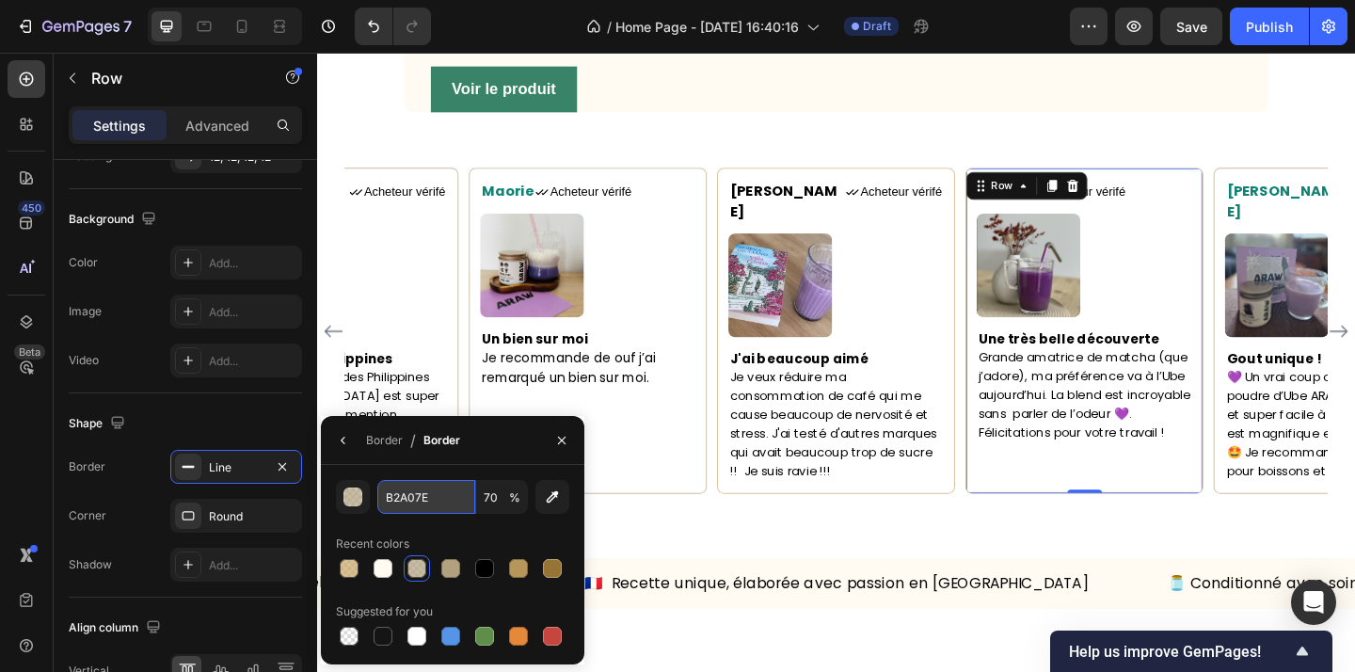
click at [419, 494] on input "B2A07E" at bounding box center [426, 497] width 98 height 34
paste input "C9A666"
paste input "text"
type input "C9A666"
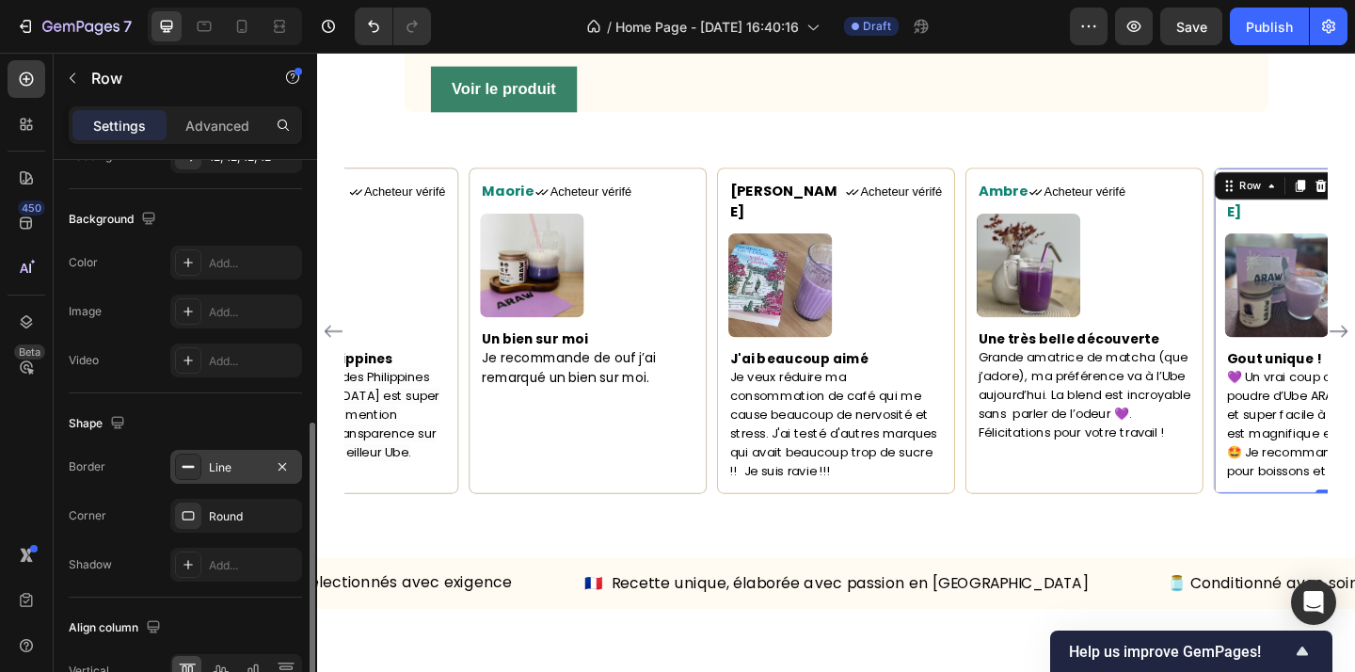
click at [225, 470] on div "Line" at bounding box center [236, 467] width 55 height 17
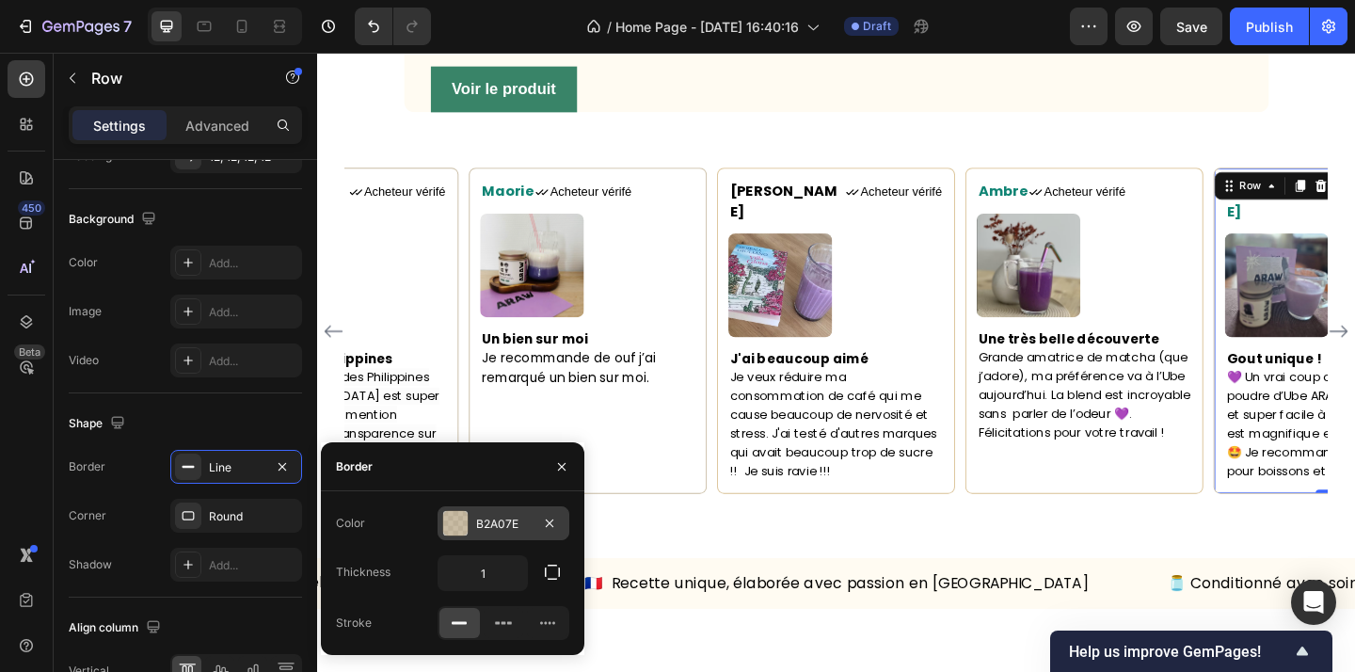
click at [520, 517] on div "B2A07E" at bounding box center [503, 524] width 55 height 17
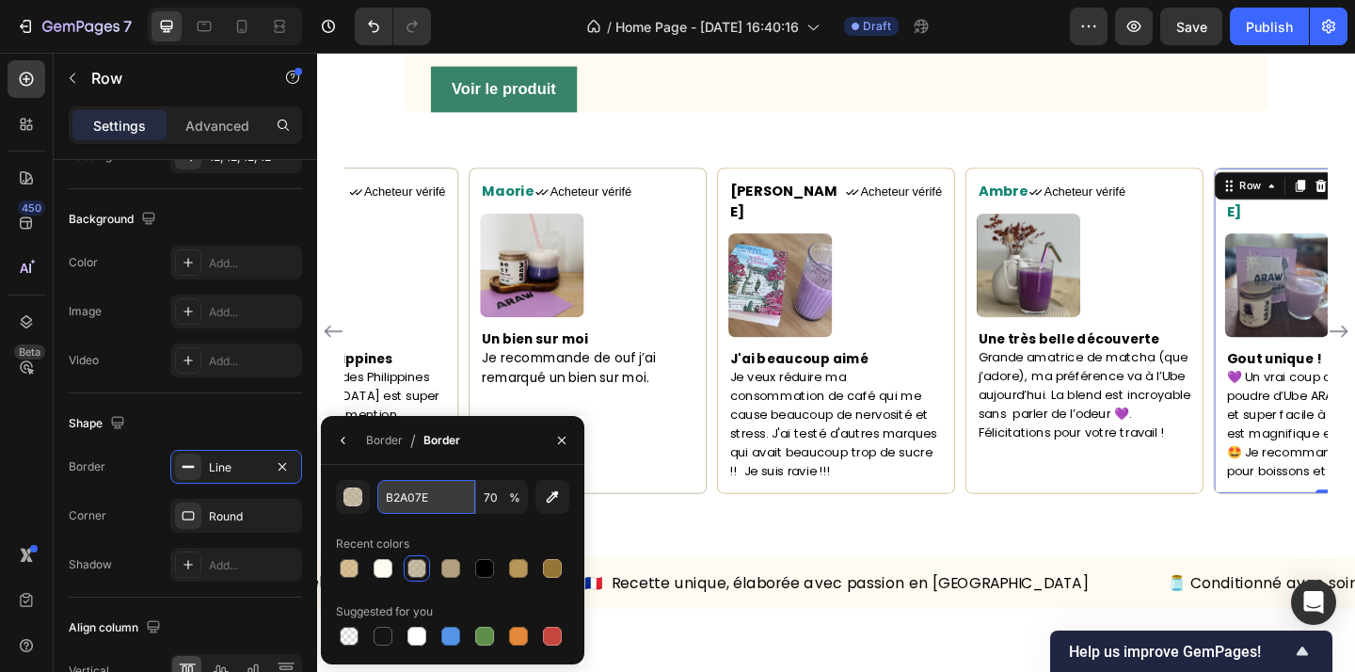
click at [426, 502] on input "B2A07E" at bounding box center [426, 497] width 98 height 34
paste input "C9A666"
type input "C9A666"
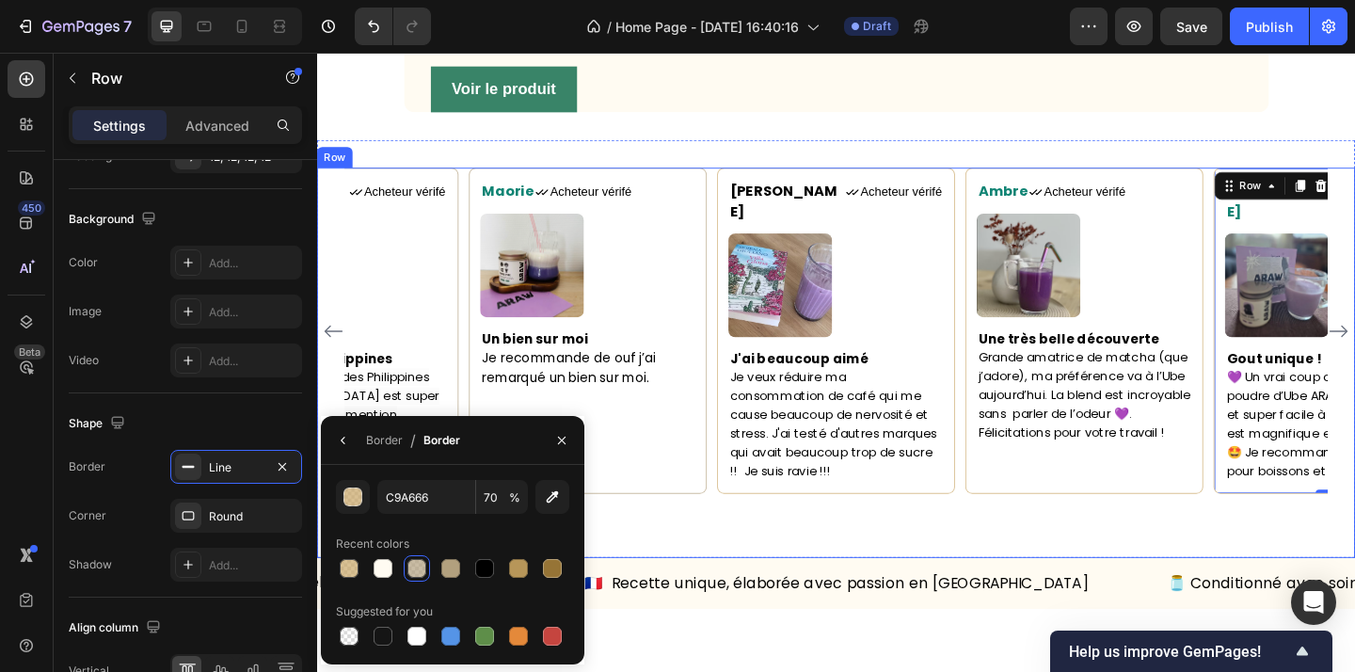
click at [696, 532] on div "Maorie Text block Icon Acheteur vérifé Text Block Row Image Un bien sur moi Je …" at bounding box center [612, 355] width 259 height 354
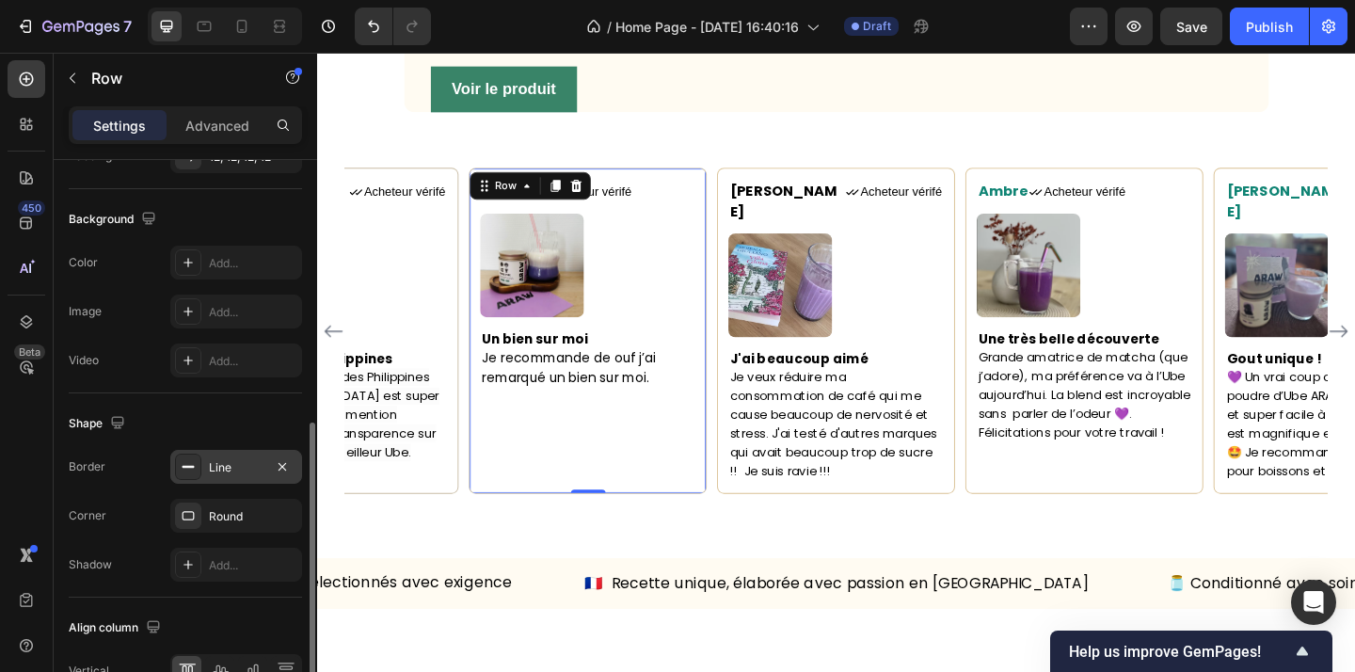
click at [227, 464] on div "Line" at bounding box center [236, 467] width 55 height 17
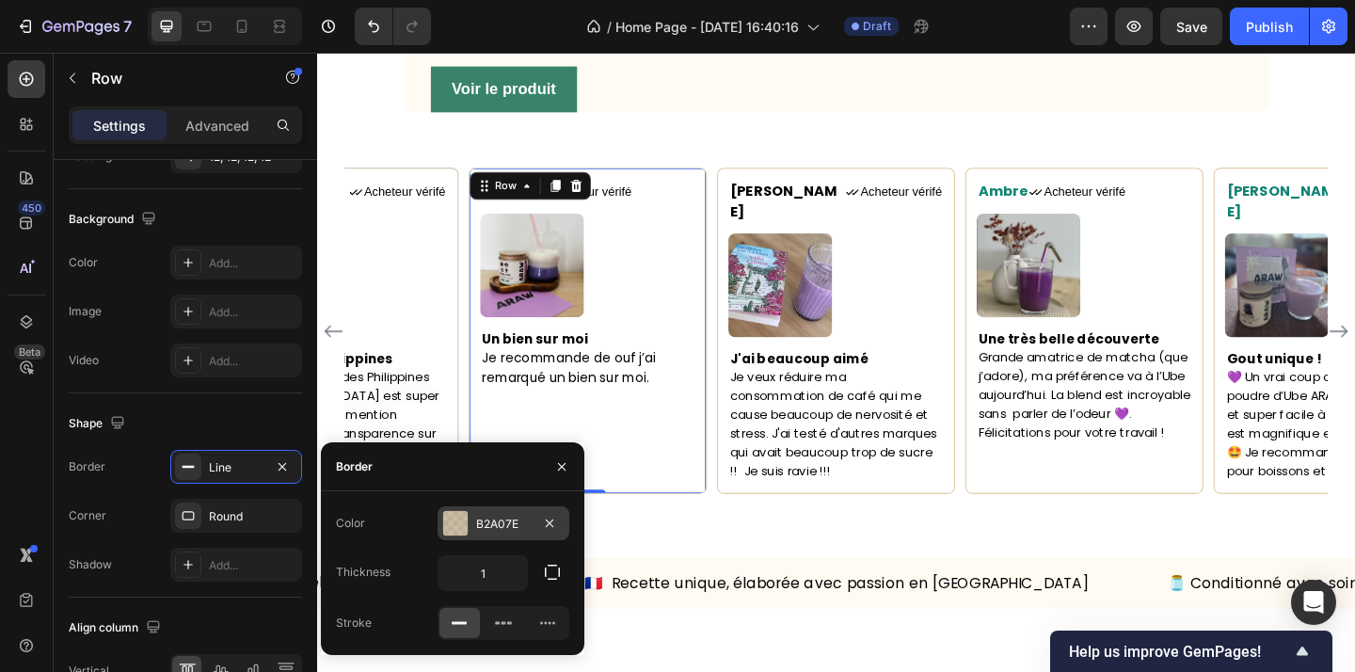
click at [495, 529] on div "B2A07E" at bounding box center [503, 524] width 55 height 17
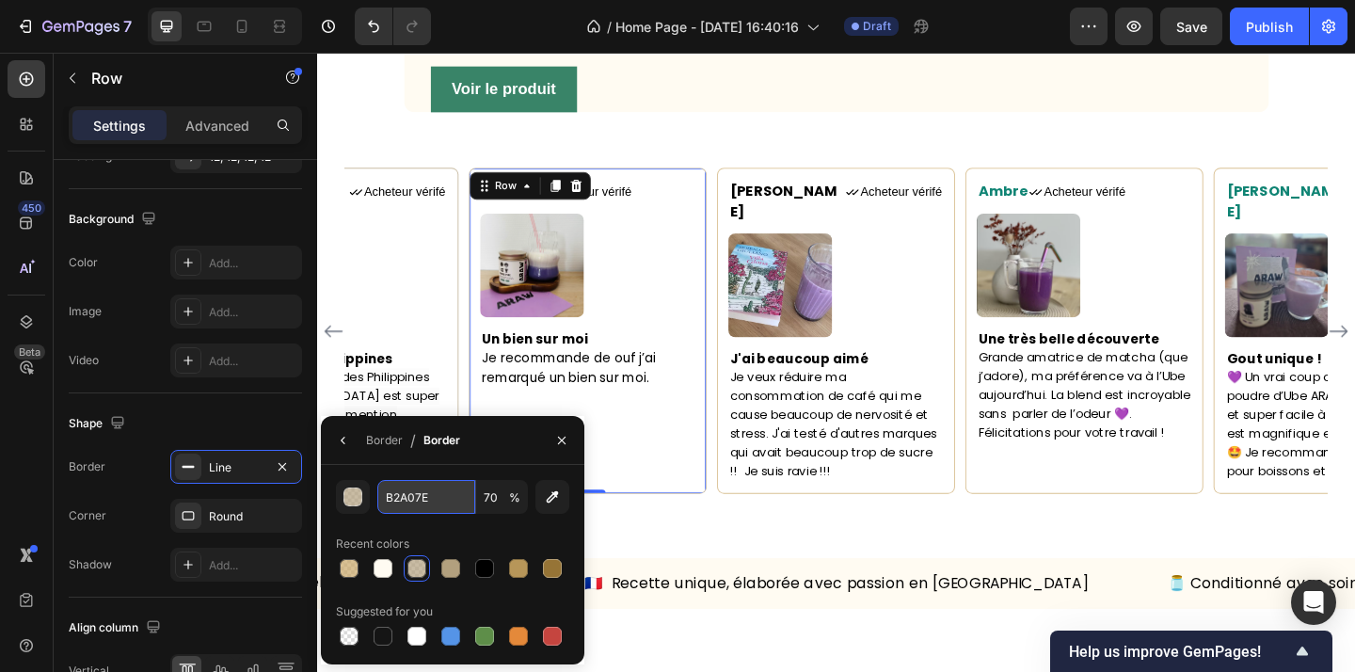
click at [422, 497] on input "B2A07E" at bounding box center [426, 497] width 98 height 34
paste input "C9A666"
type input "C9A666"
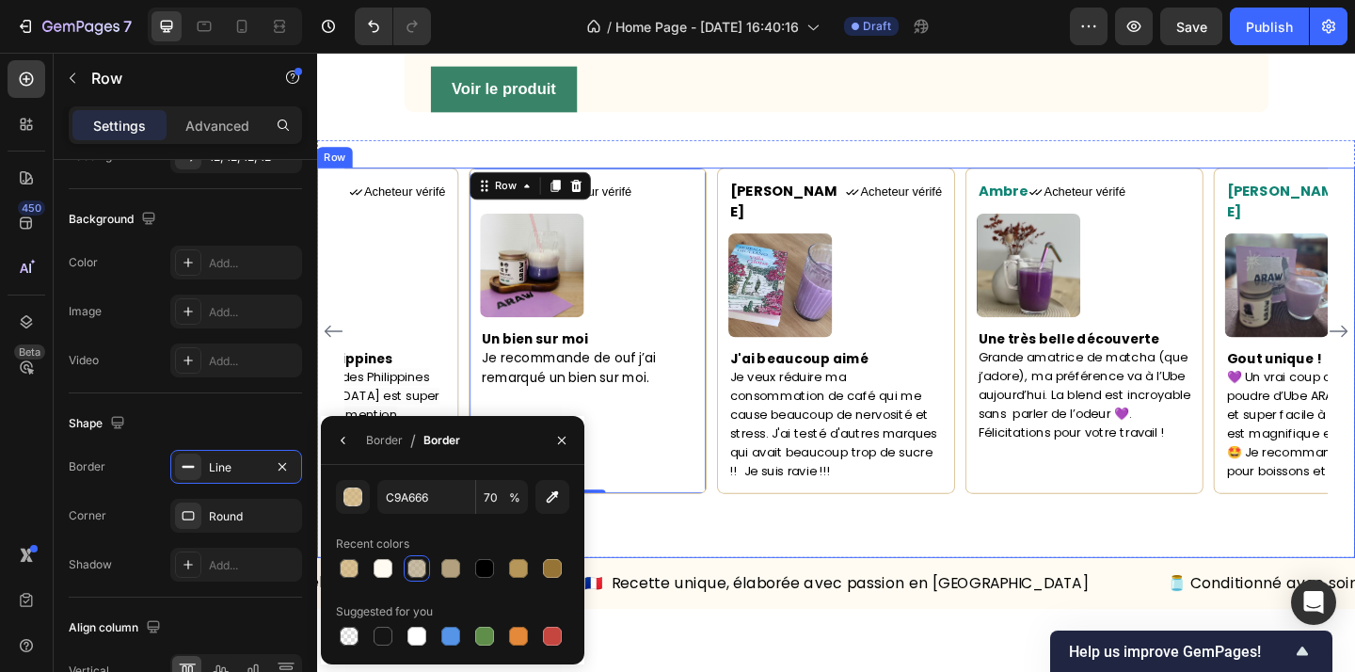
click at [666, 601] on div "Maorie Text block Icon Acheteur vérifé Text Block Row Image Un bien sur moi Je …" at bounding box center [881, 389] width 1129 height 423
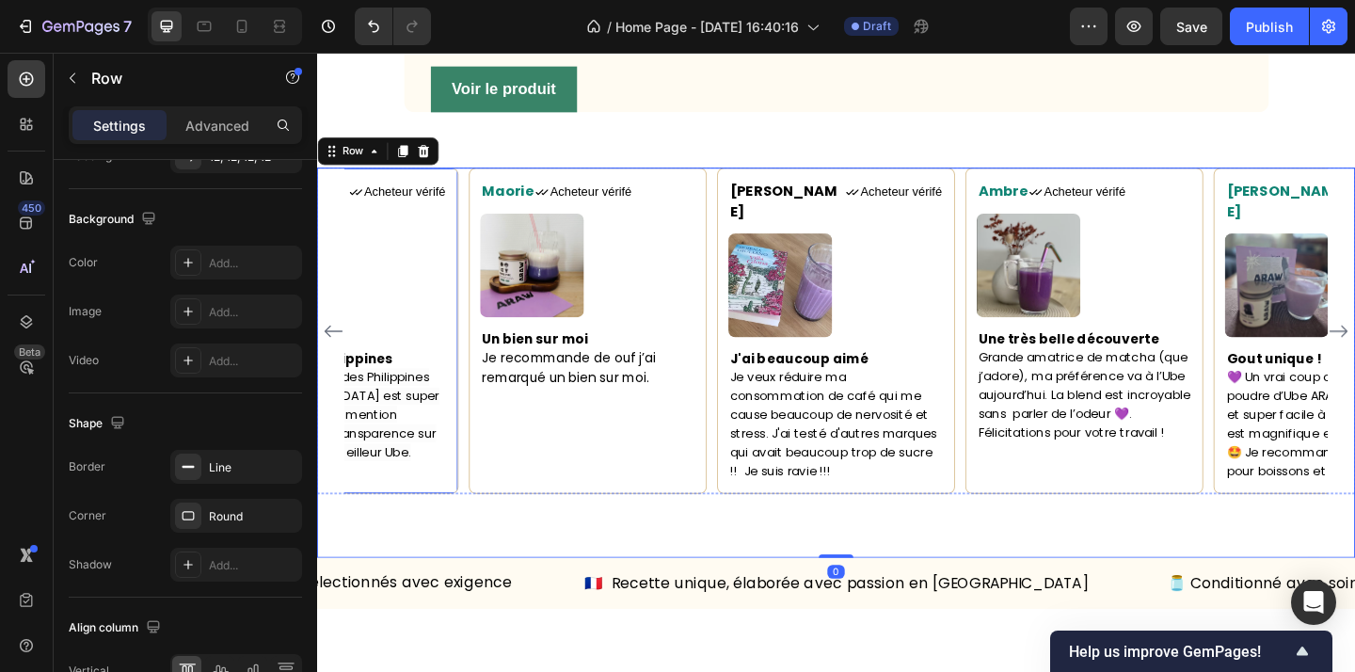
click at [454, 532] on div "[PERSON_NAME] Text block Icon Acheteur vérifé Text Block Row Image Le goût des …" at bounding box center [342, 355] width 259 height 354
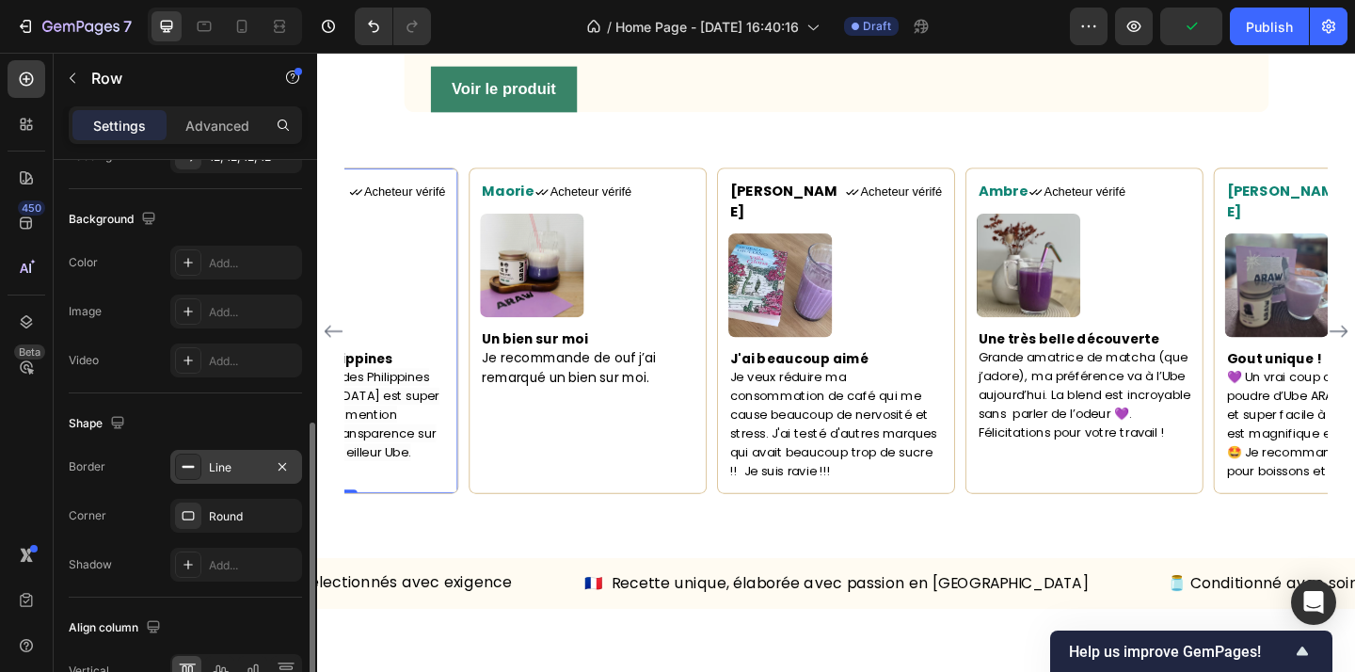
click at [220, 463] on div "Line" at bounding box center [236, 467] width 55 height 17
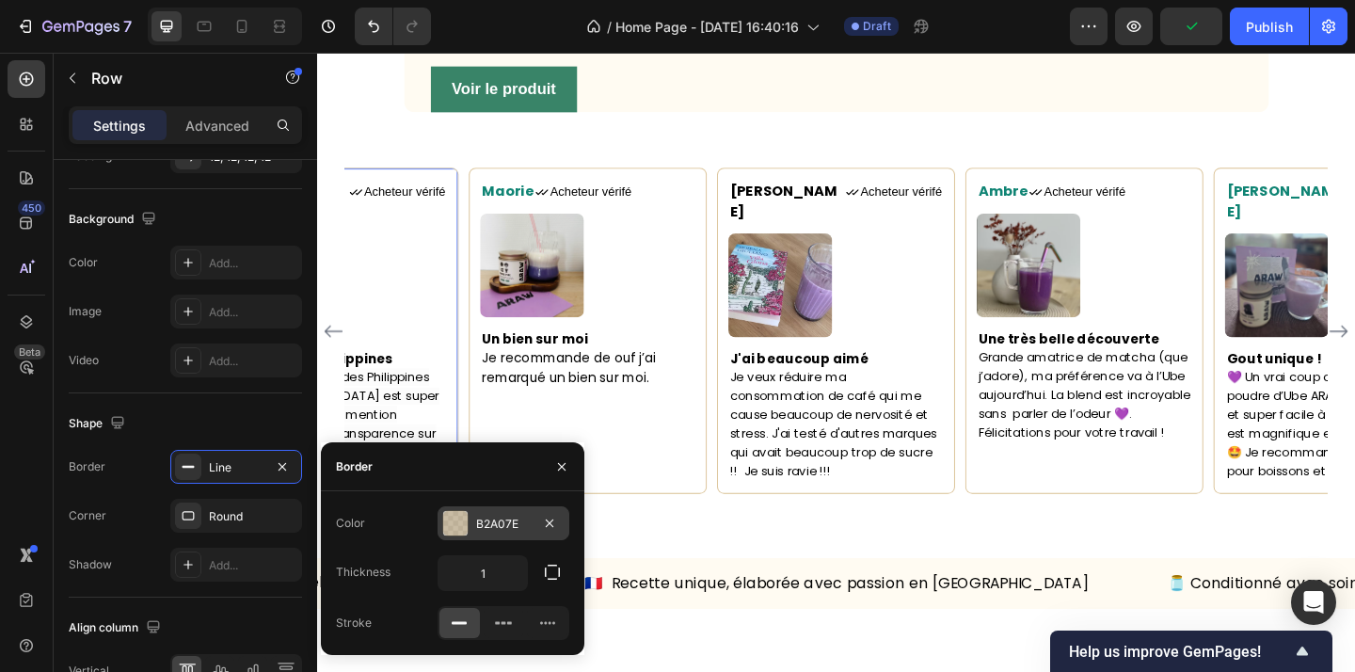
click at [505, 519] on div "B2A07E" at bounding box center [503, 524] width 55 height 17
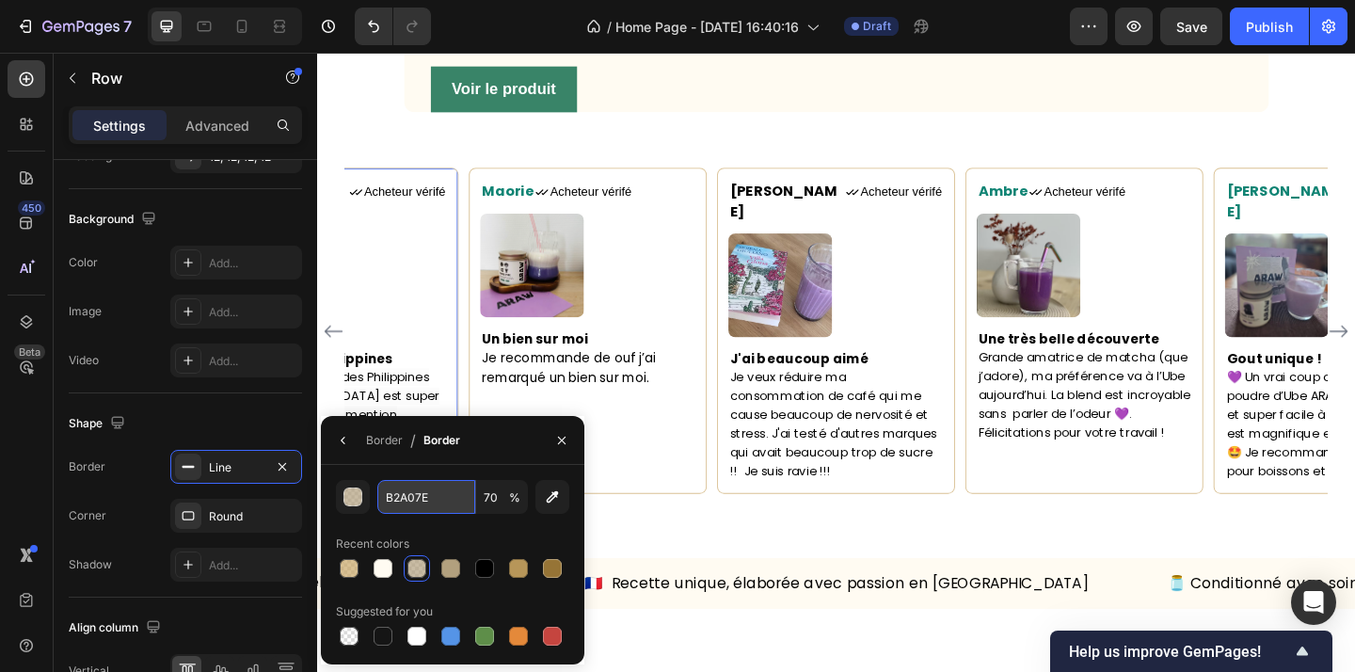
click at [410, 505] on input "B2A07E" at bounding box center [426, 497] width 98 height 34
paste input "C9A666"
type input "C9A666"
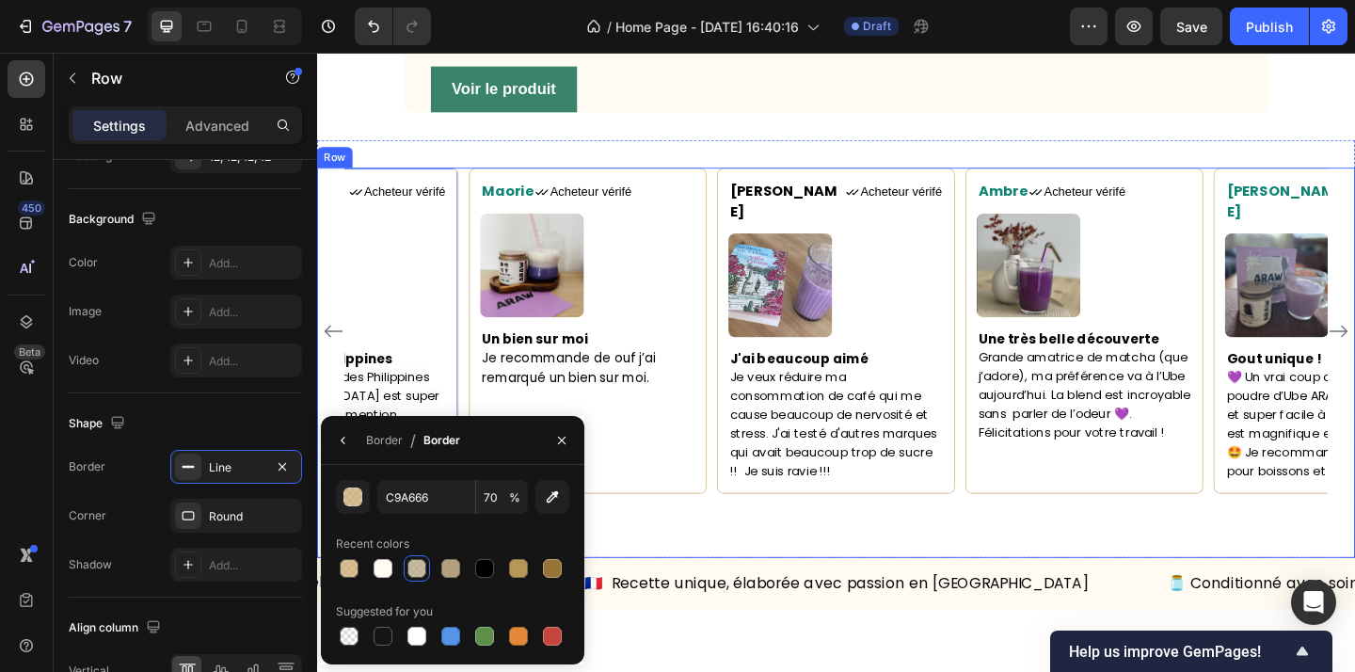
click at [737, 601] on div "Maorie Text block Icon Acheteur vérifé Text Block Row Image Un bien sur moi Je …" at bounding box center [881, 389] width 1129 height 423
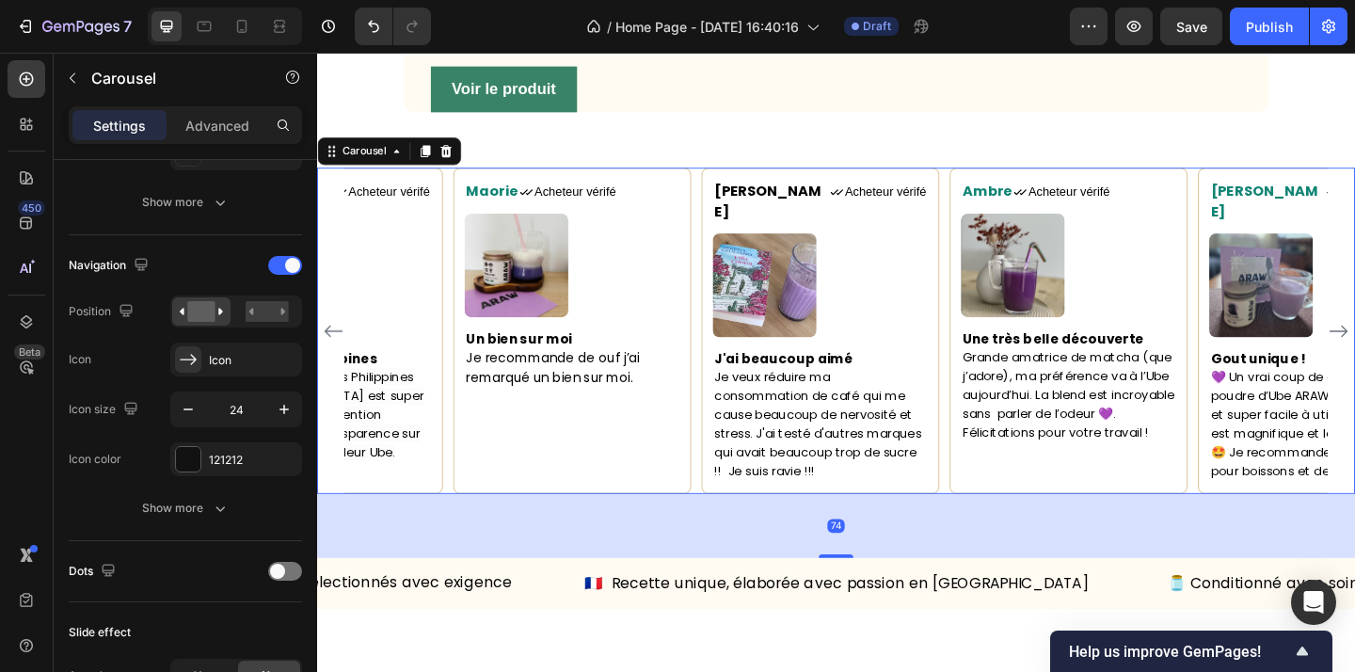
scroll to position [0, 0]
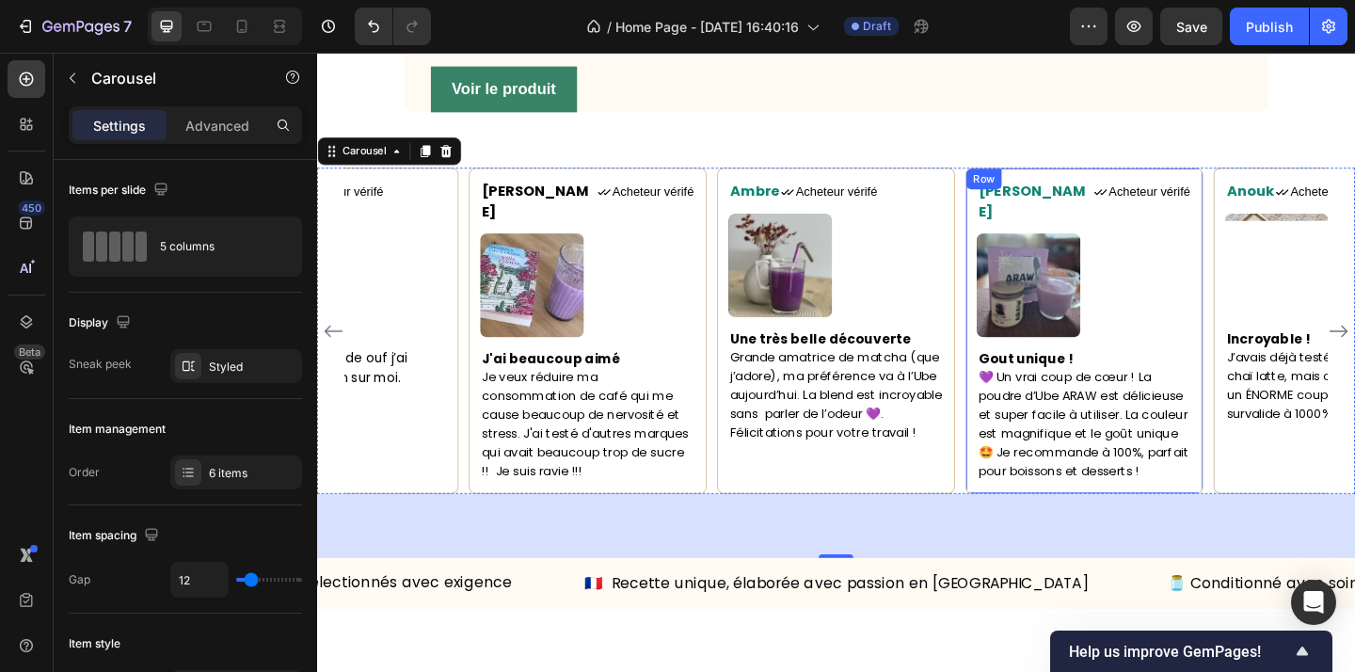
click at [1277, 532] on div "Lisa Text block Icon Acheteur vérifé Text Block Row Image Gout unique ! 💜 Un vr…" at bounding box center [1152, 355] width 259 height 354
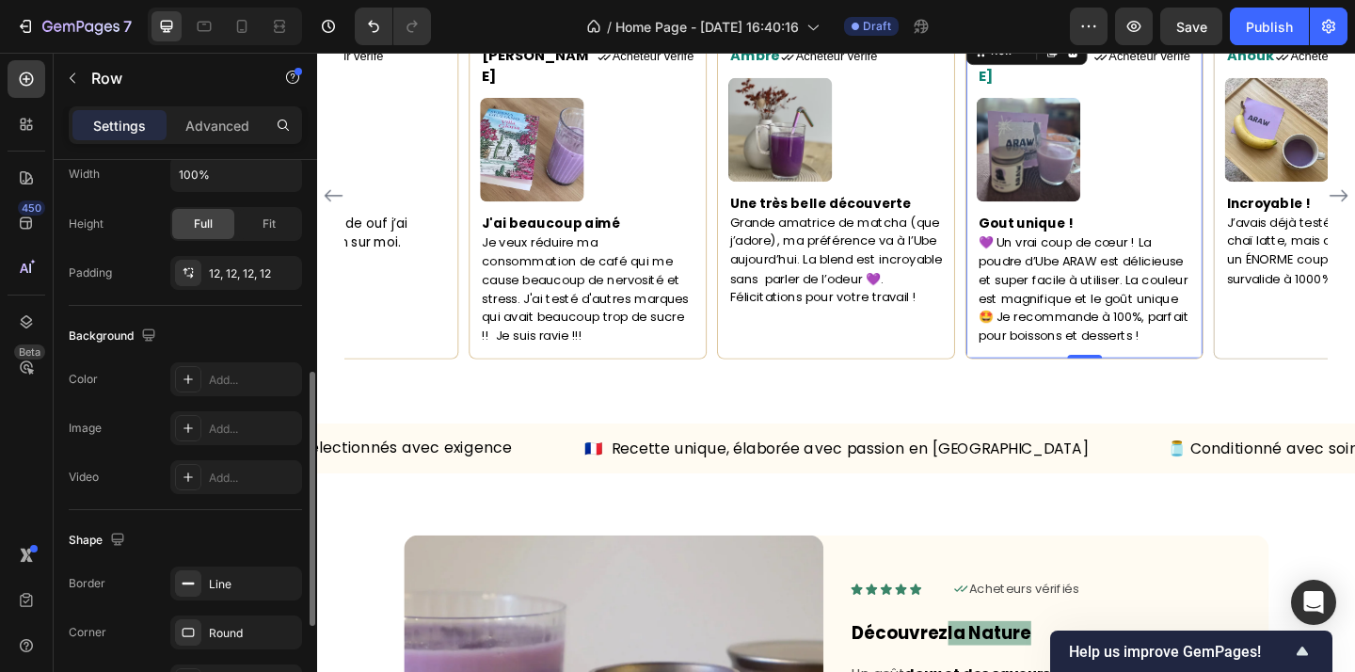
scroll to position [467, 0]
click at [228, 573] on div "Line" at bounding box center [236, 582] width 132 height 34
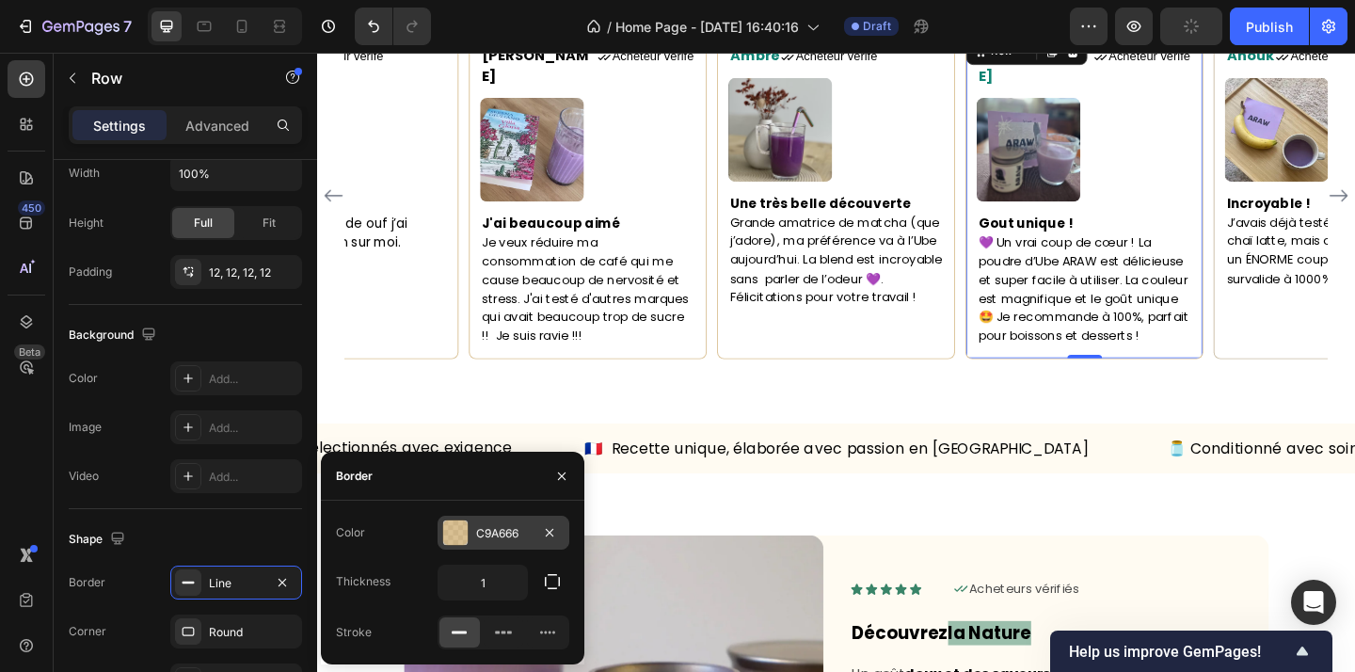
click at [499, 526] on div "C9A666" at bounding box center [503, 533] width 55 height 17
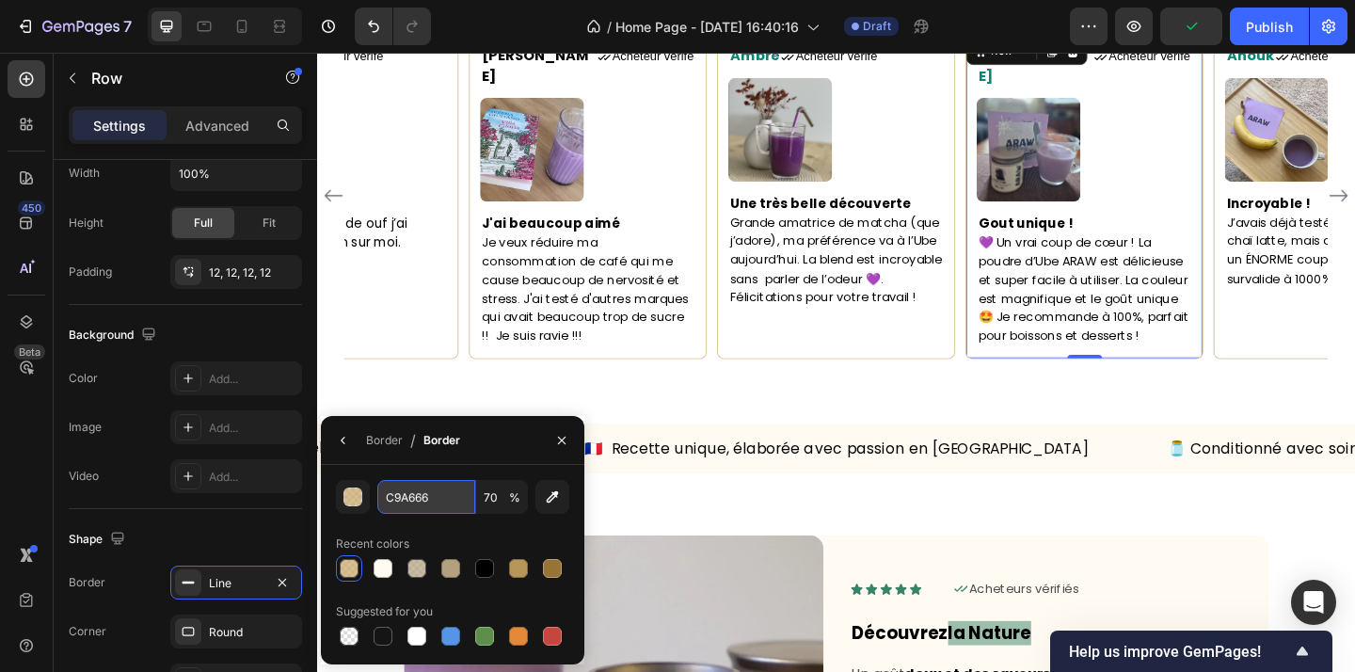
click at [418, 495] on input "C9A666" at bounding box center [426, 497] width 98 height 34
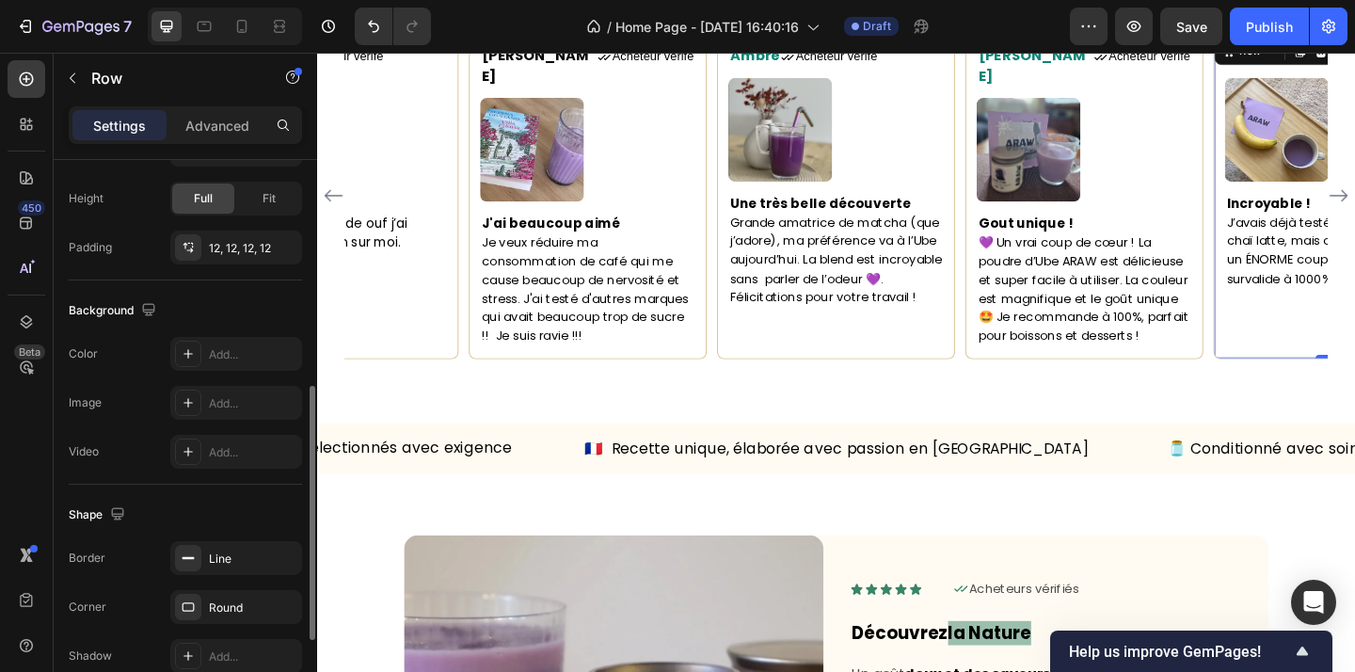
scroll to position [495, 0]
click at [251, 550] on div "Line" at bounding box center [236, 555] width 55 height 17
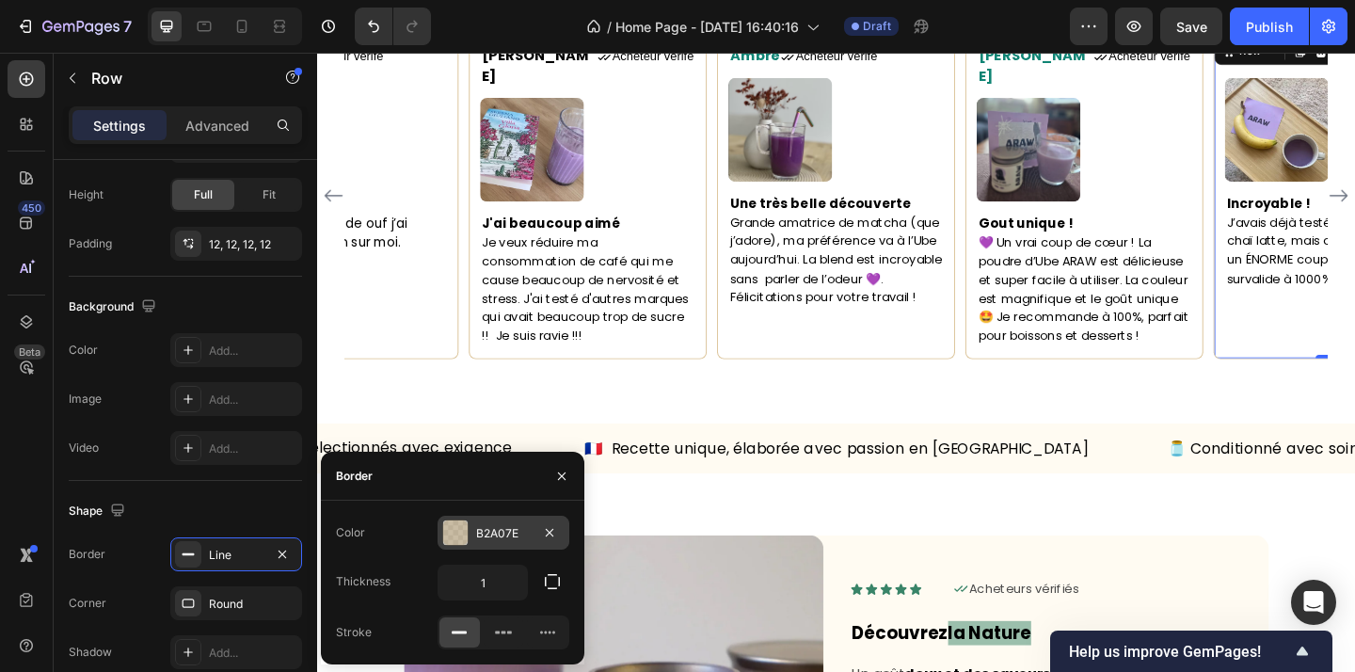
click at [502, 533] on div "B2A07E" at bounding box center [503, 533] width 55 height 17
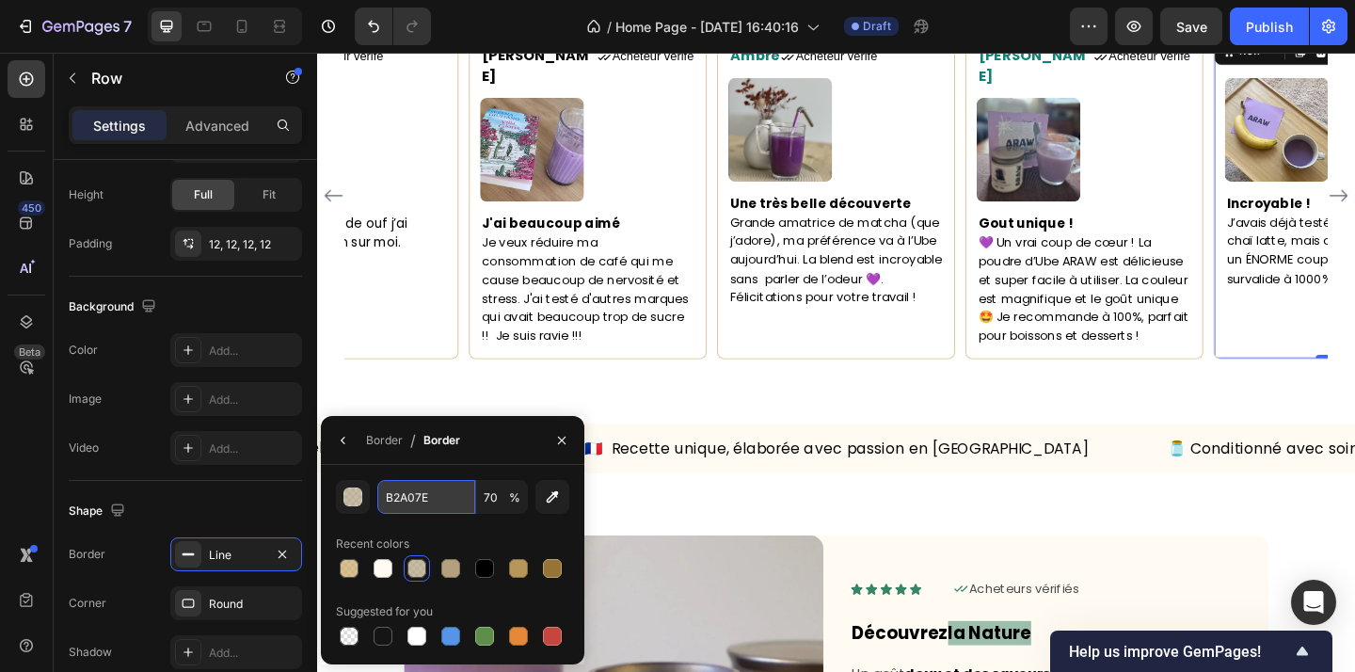
click at [419, 501] on input "B2A07E" at bounding box center [426, 497] width 98 height 34
paste input "C9A666"
type input "C9A666"
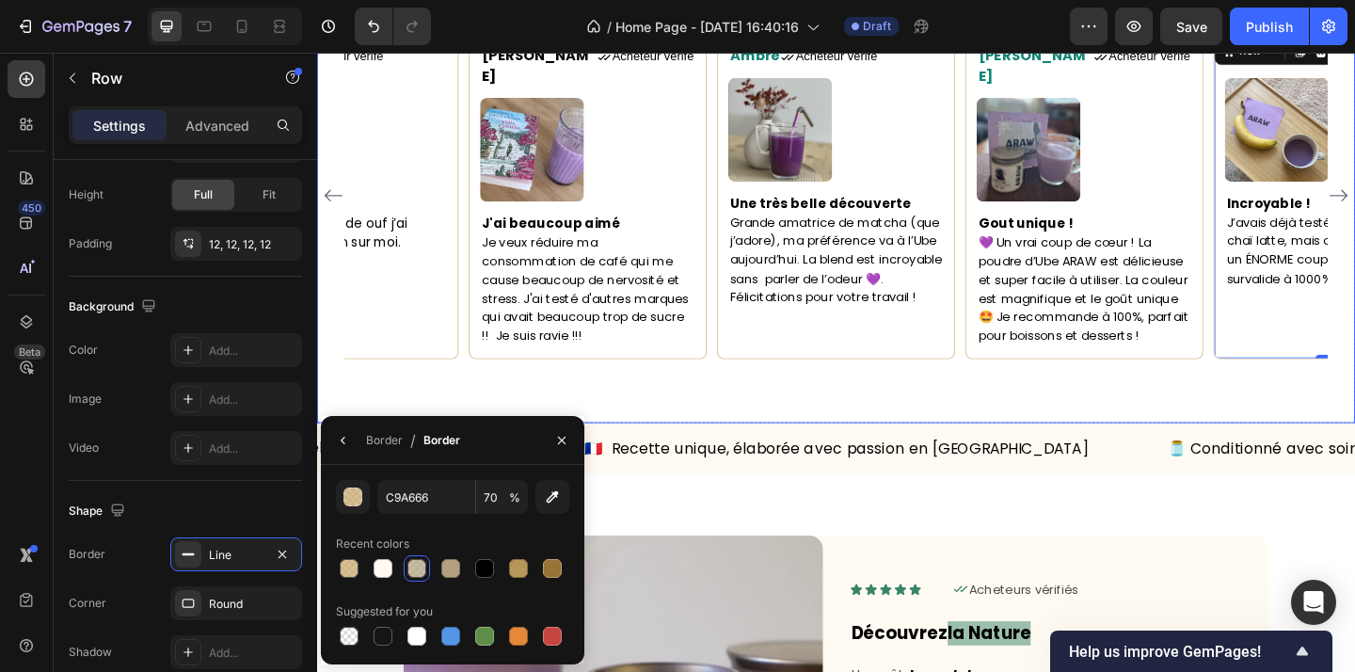
click at [1011, 425] on div "Maorie Text block Icon Acheteur vérifé Text Block Row Image Un bien sur moi Je …" at bounding box center [881, 242] width 1129 height 423
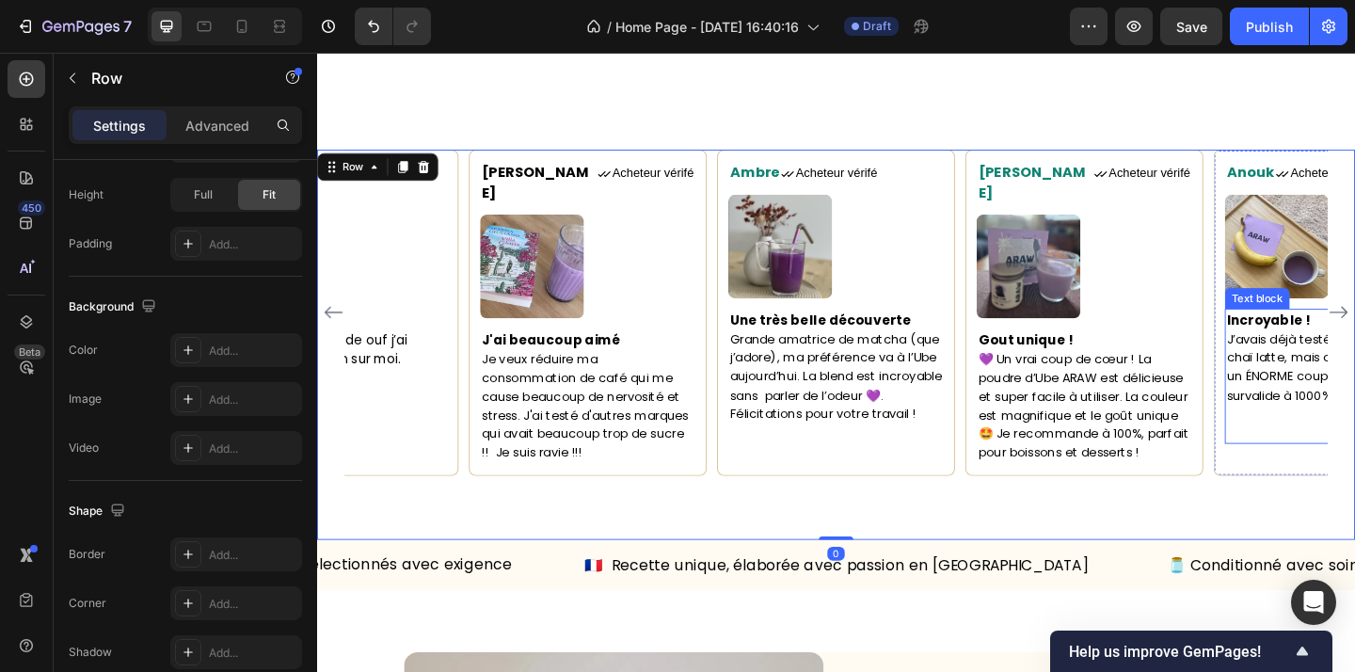
scroll to position [1511, 0]
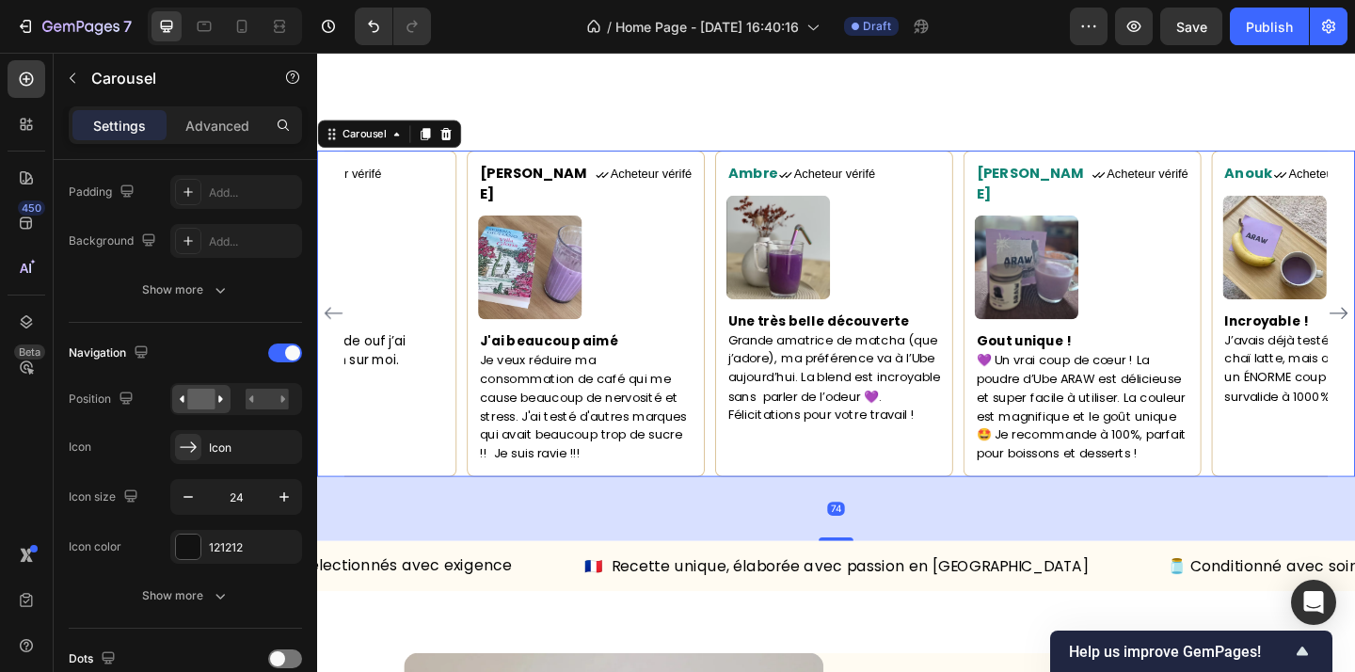
scroll to position [0, 0]
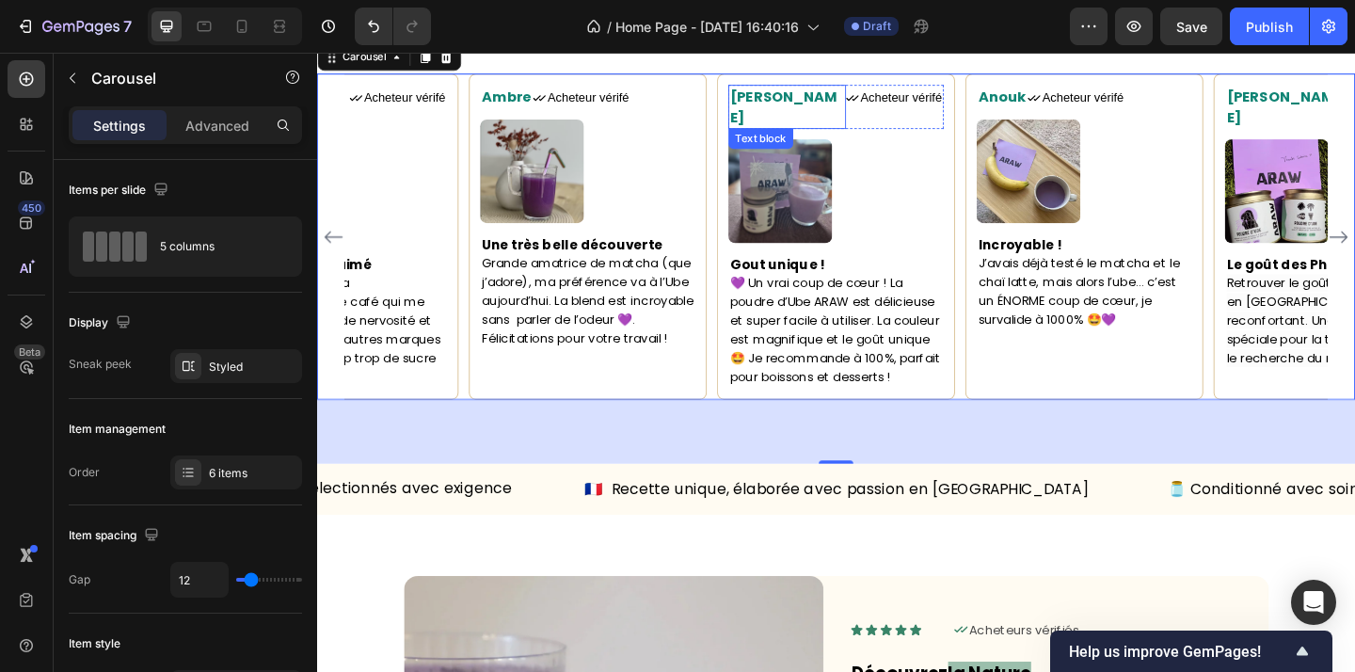
click at [774, 133] on span "[PERSON_NAME]" at bounding box center [825, 110] width 117 height 43
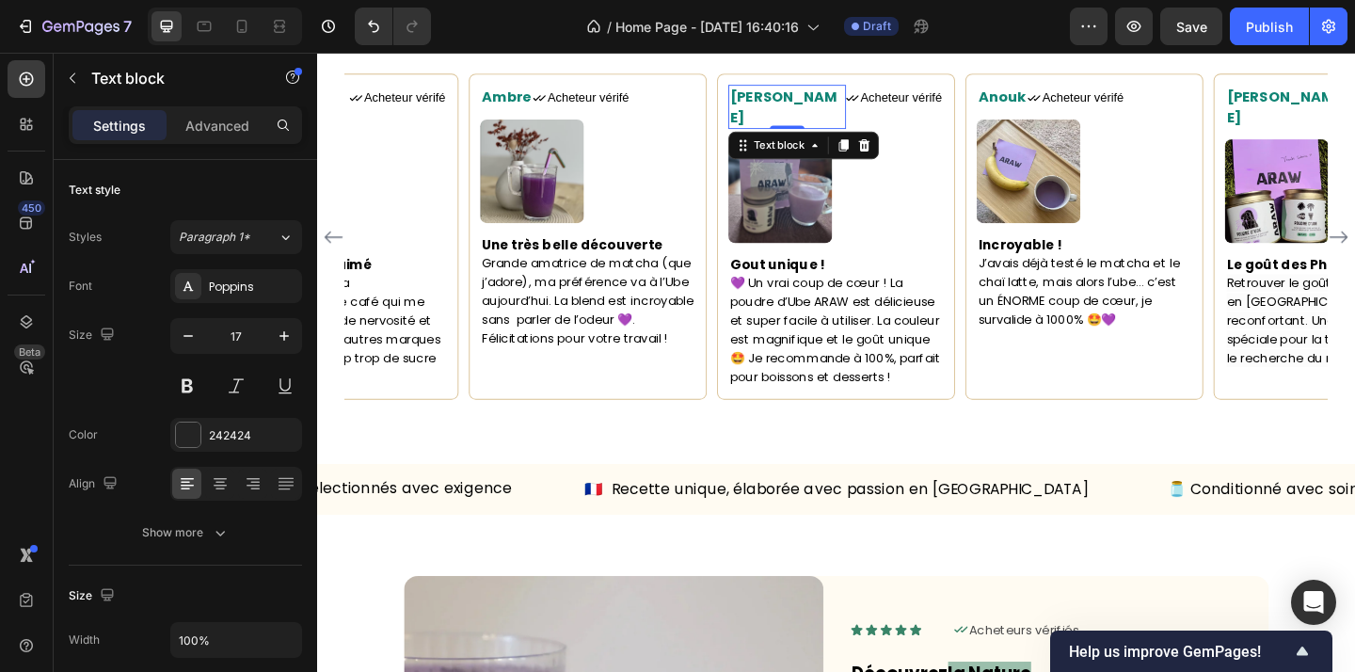
click at [774, 133] on span "[PERSON_NAME]" at bounding box center [825, 110] width 117 height 43
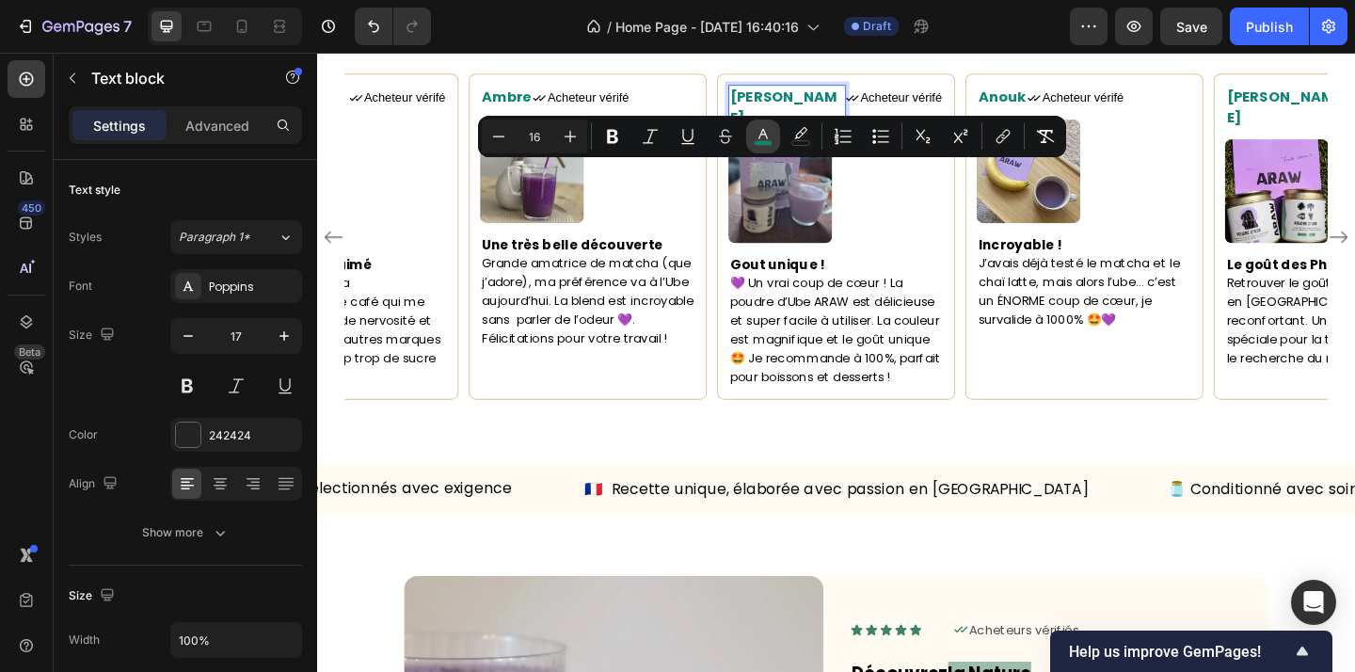
click at [762, 144] on rect "Editor contextual toolbar" at bounding box center [764, 143] width 18 height 5
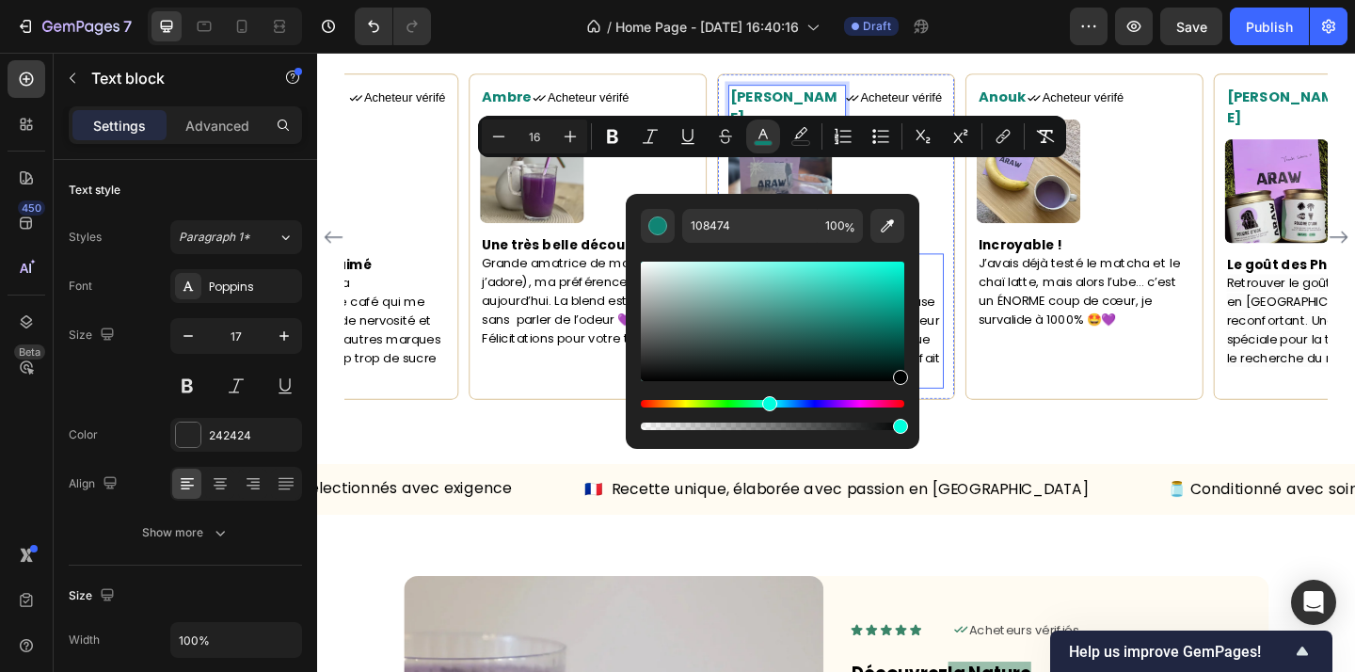
type input "000202"
drag, startPoint x: 1075, startPoint y: 385, endPoint x: 1001, endPoint y: 429, distance: 86.5
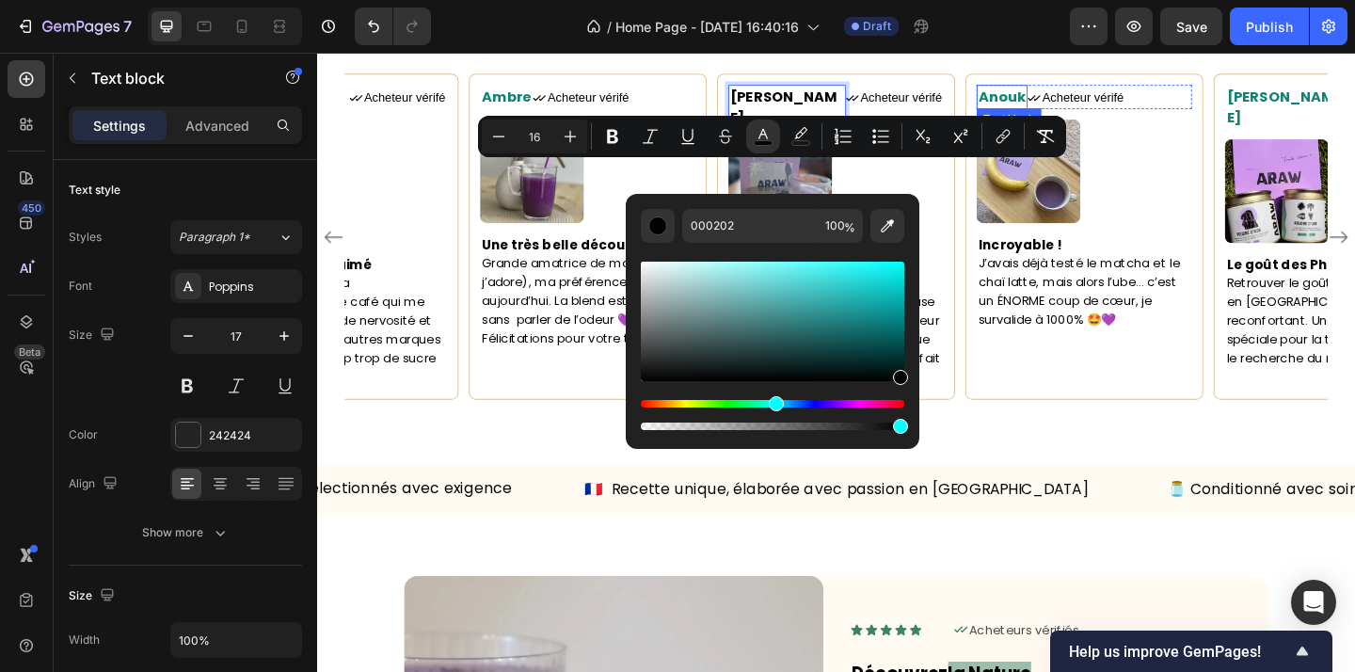
click at [1059, 111] on span "Anouk" at bounding box center [1063, 100] width 52 height 22
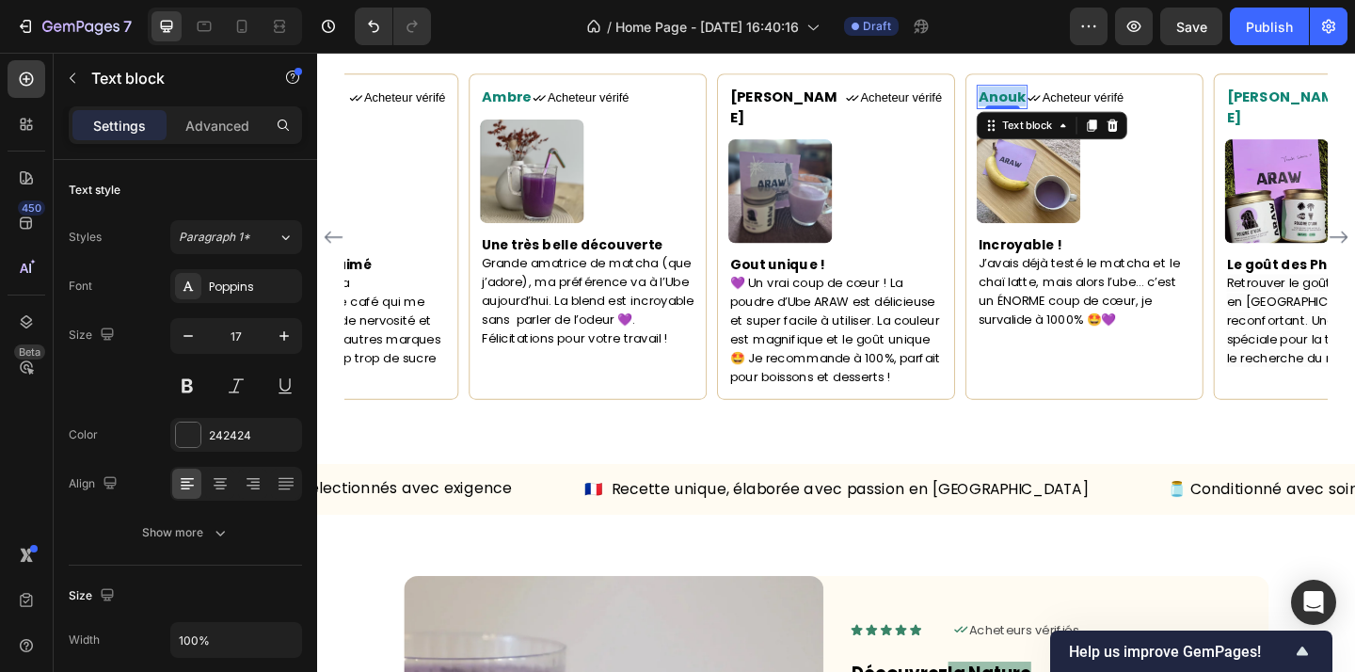
click at [1059, 111] on span "Anouk" at bounding box center [1063, 100] width 52 height 22
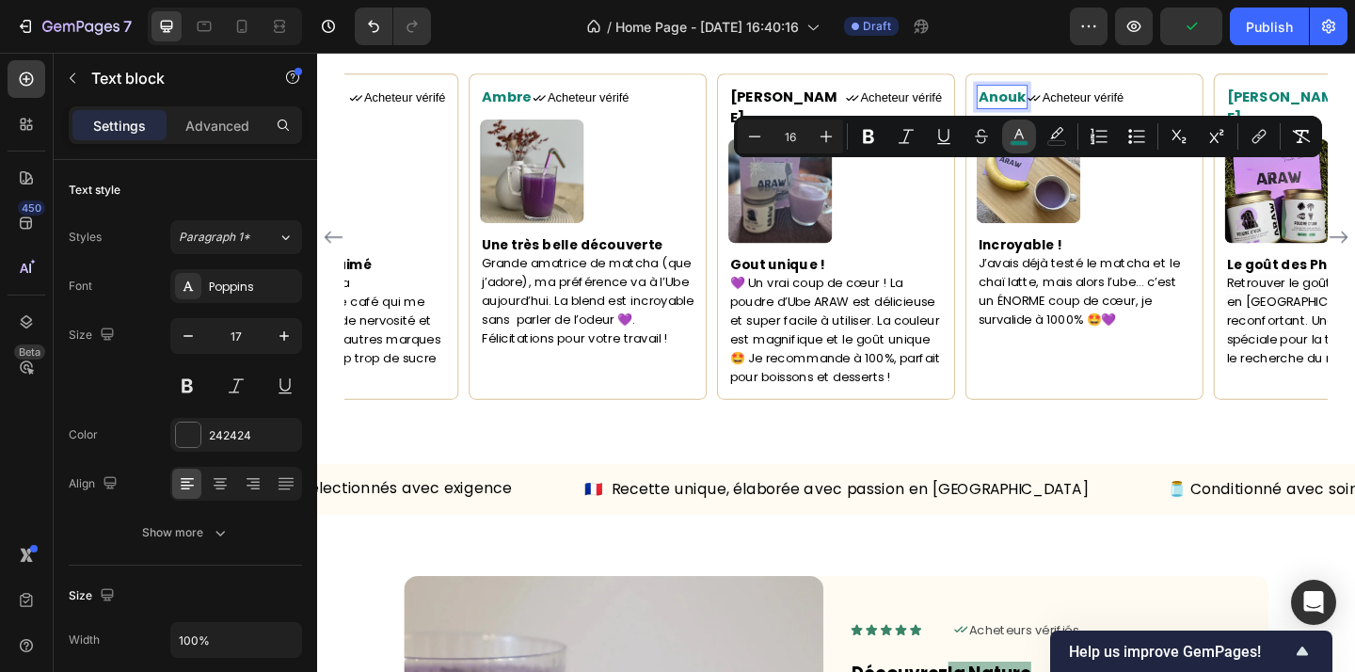
click at [1013, 135] on icon "Editor contextual toolbar" at bounding box center [1019, 136] width 19 height 19
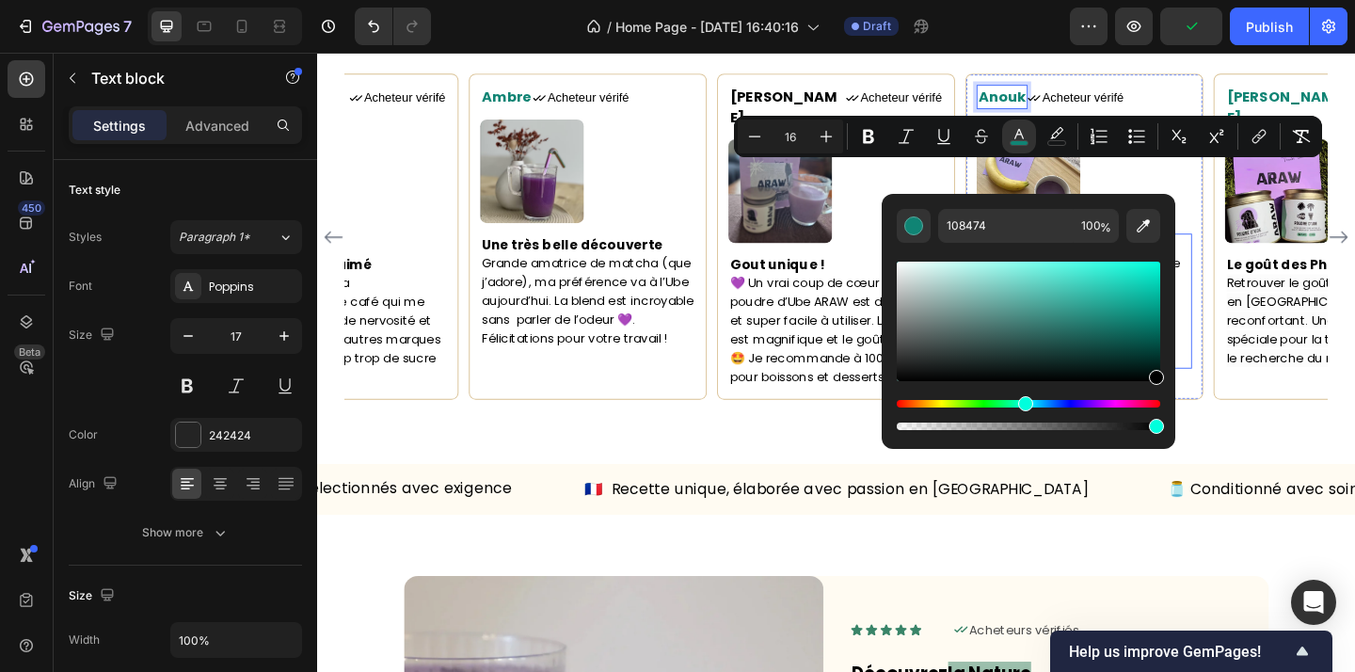
type input "000000"
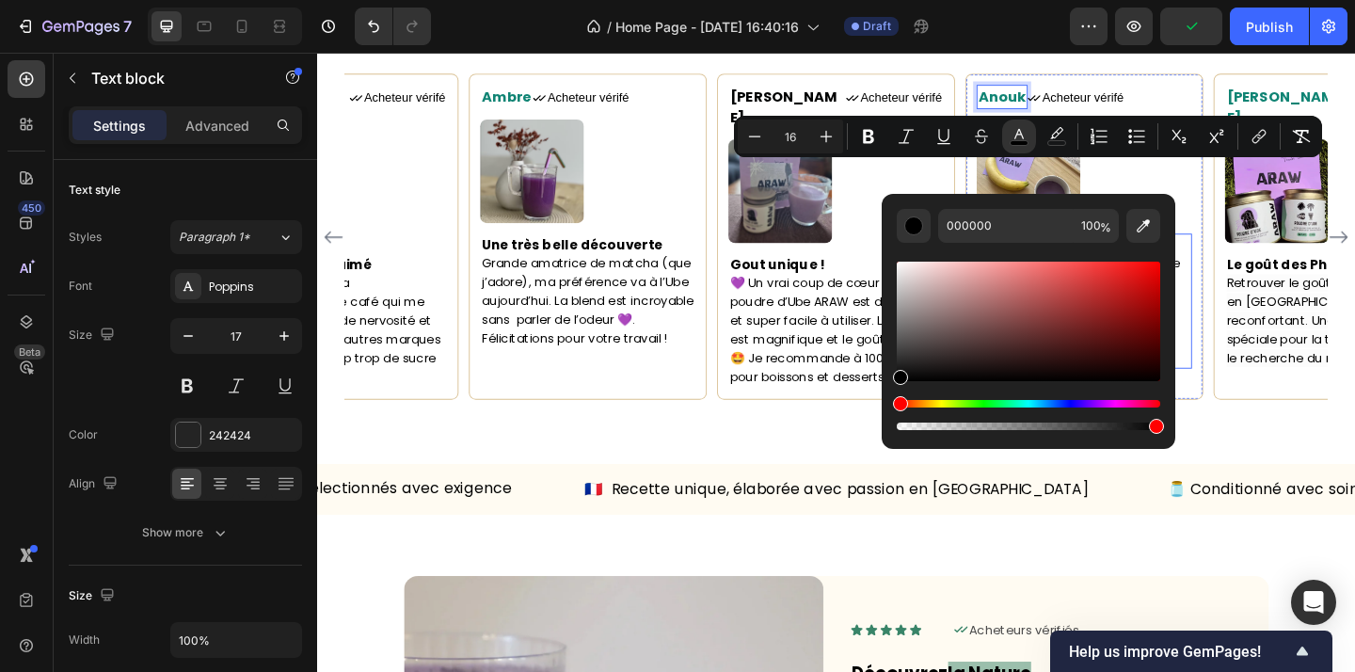
drag, startPoint x: 1330, startPoint y: 320, endPoint x: 1266, endPoint y: 451, distance: 146.0
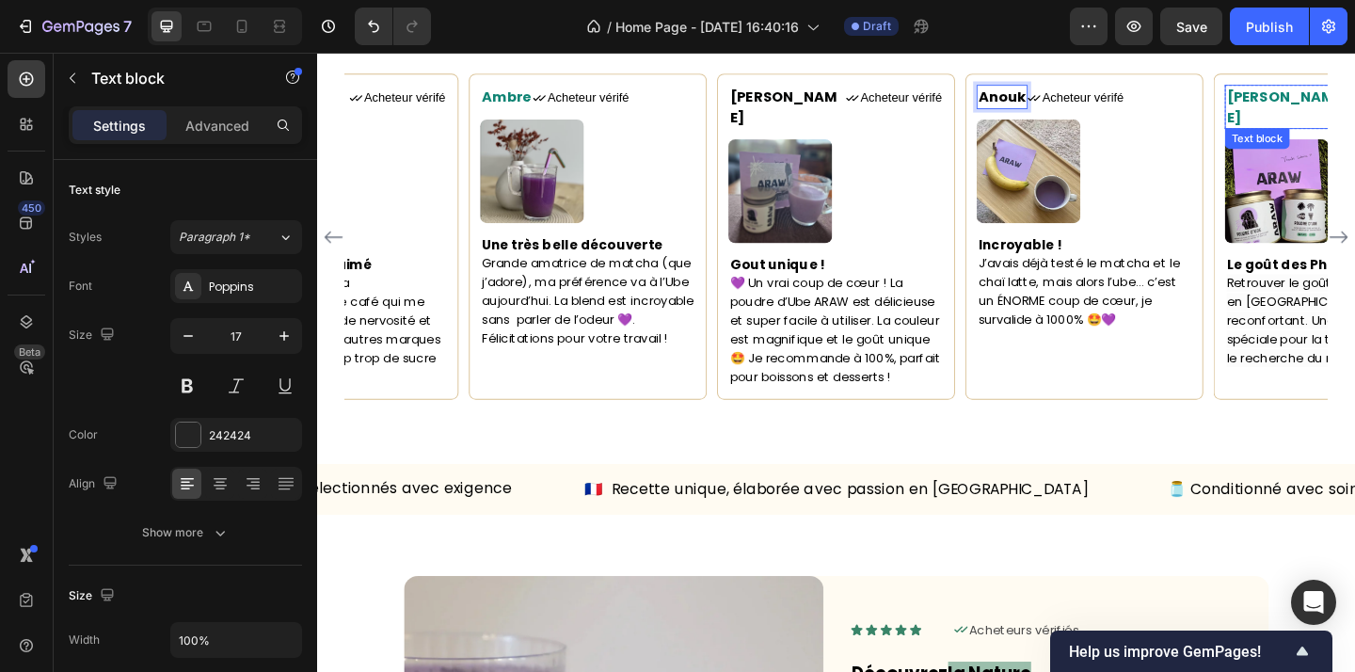
click at [1342, 133] on span "[PERSON_NAME]" at bounding box center [1365, 110] width 117 height 43
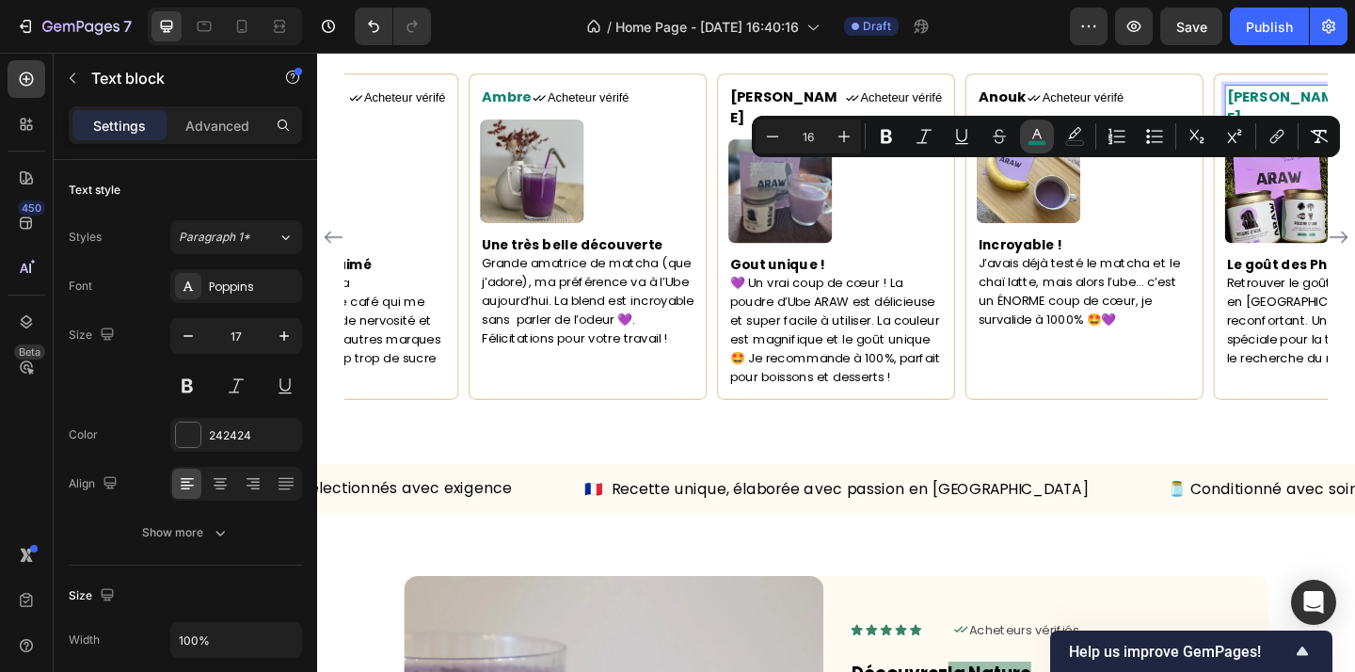
click at [1035, 142] on rect "Editor contextual toolbar" at bounding box center [1037, 143] width 18 height 5
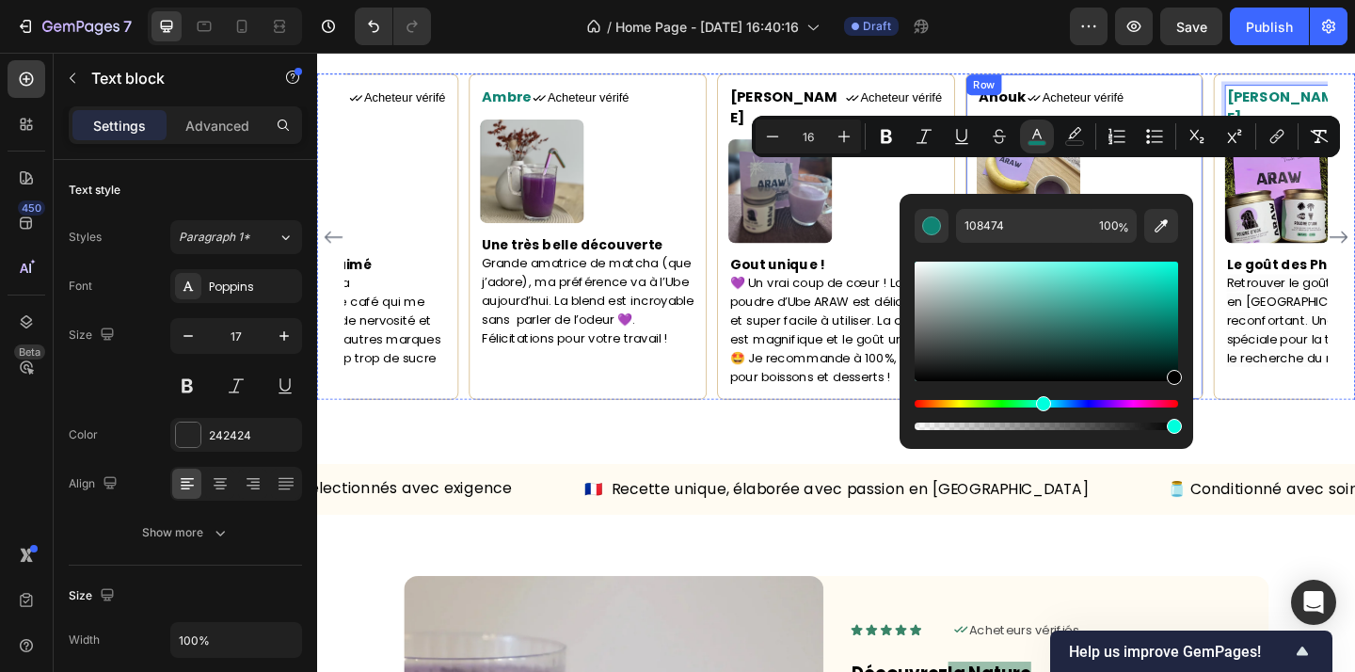
drag, startPoint x: 1305, startPoint y: 340, endPoint x: 1278, endPoint y: 418, distance: 82.7
type input "000000"
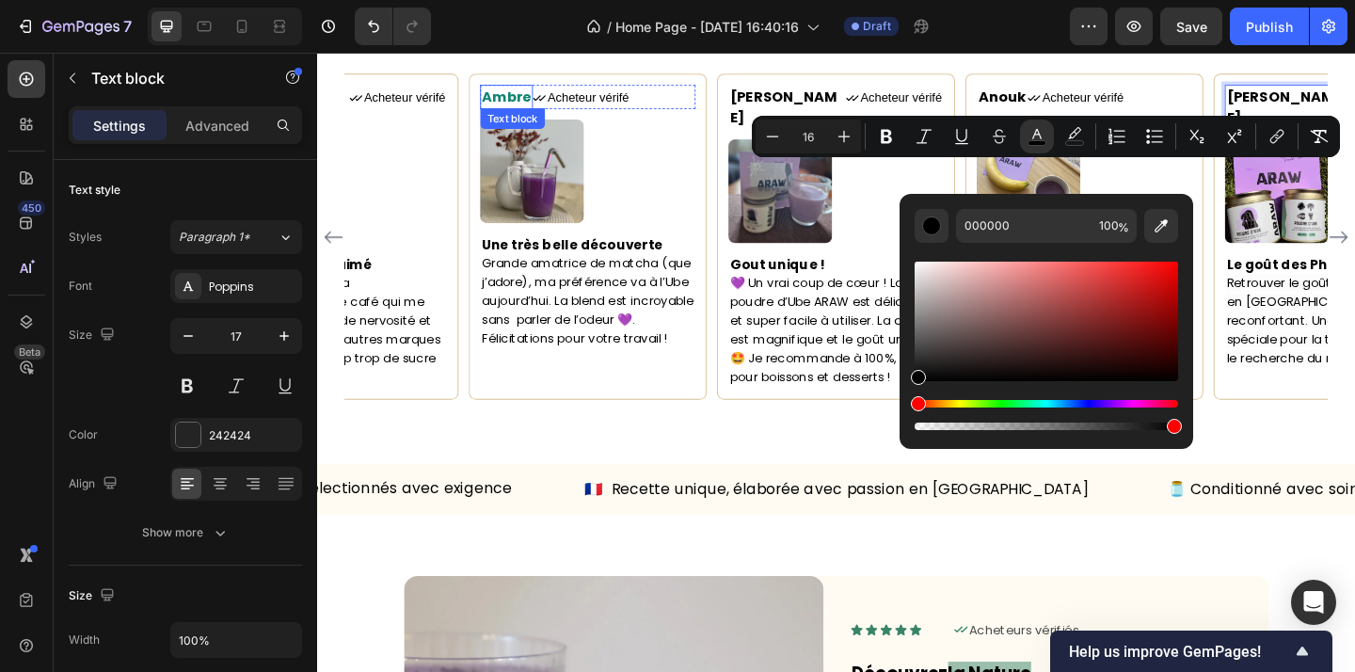
click at [536, 111] on span "Ambre" at bounding box center [524, 100] width 54 height 22
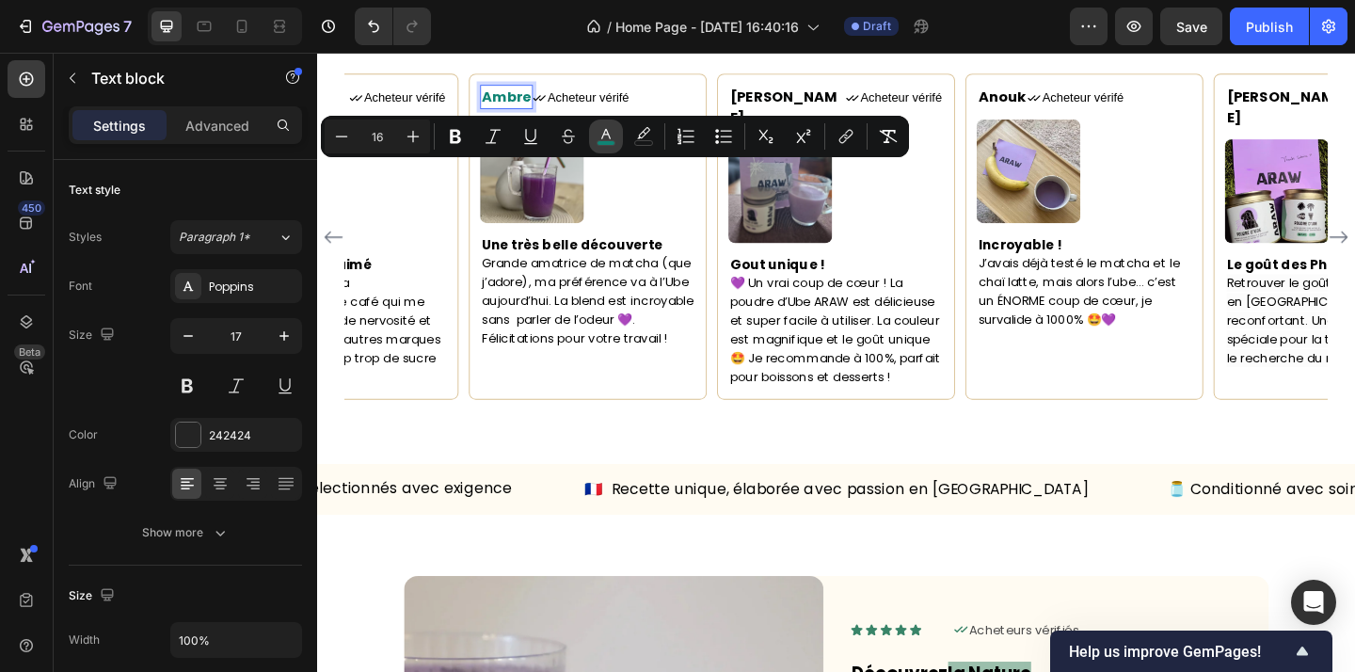
click at [608, 138] on icon "Editor contextual toolbar" at bounding box center [606, 136] width 19 height 19
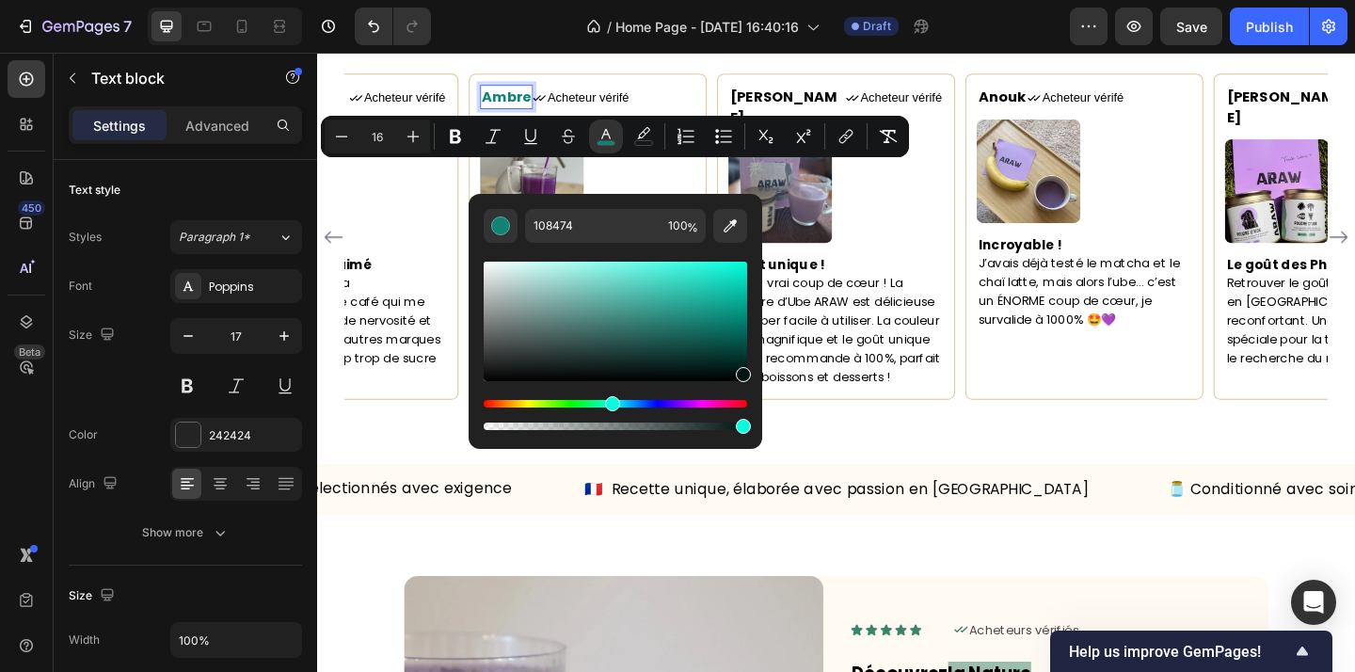
type input "000000"
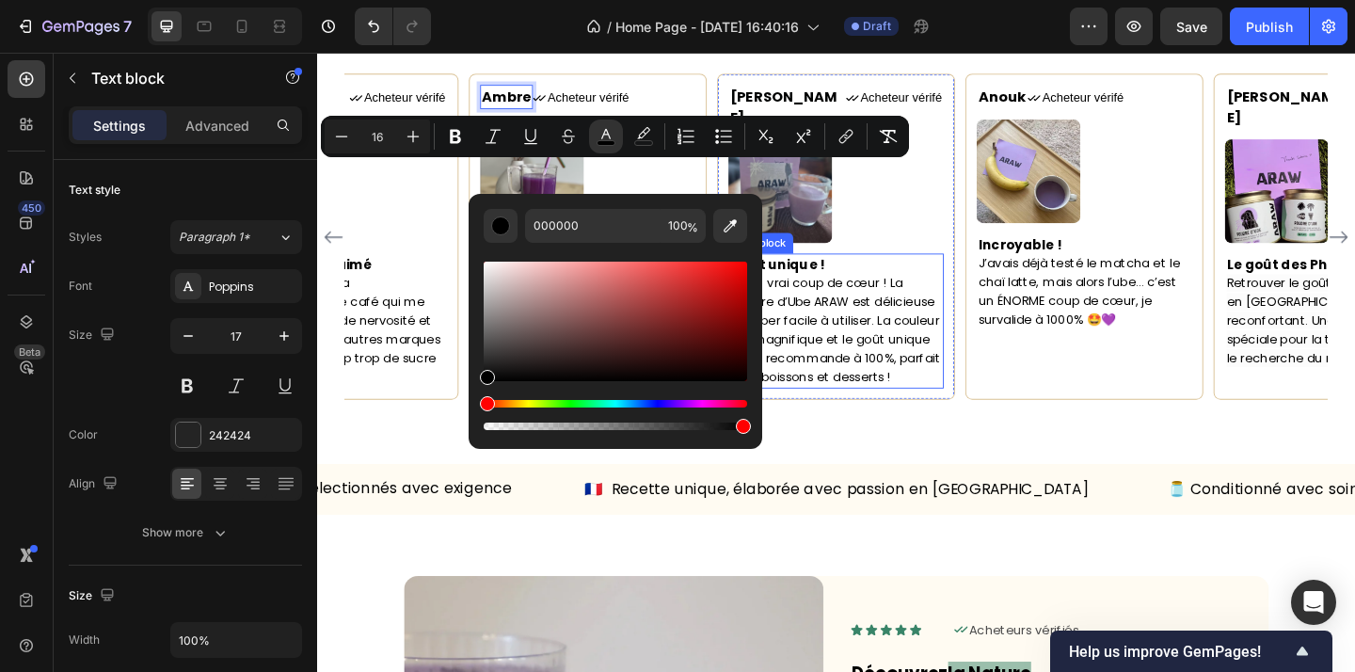
drag, startPoint x: 985, startPoint y: 374, endPoint x: 844, endPoint y: 437, distance: 154.2
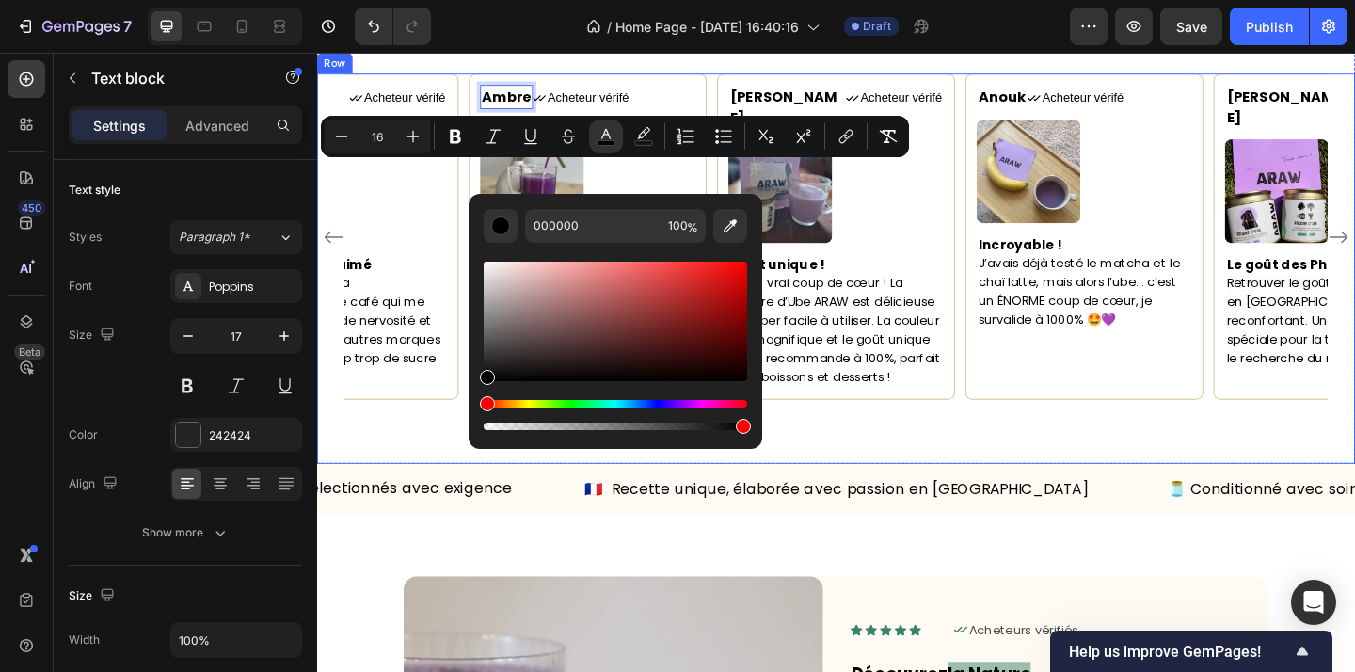
click at [788, 499] on div "Maorie Text block Icon Acheteur vérifé Text Block Row Image Un bien sur moi Je …" at bounding box center [881, 286] width 1129 height 423
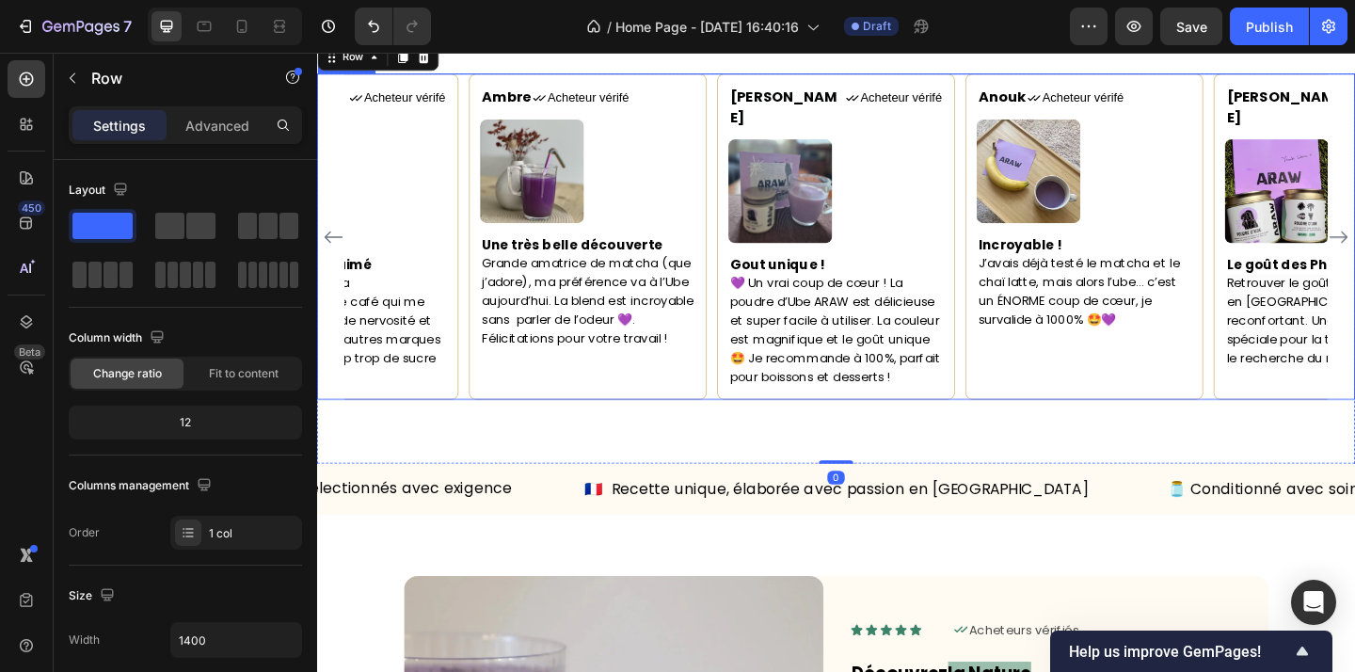
click at [328, 264] on icon "Carousel Back Arrow" at bounding box center [335, 253] width 23 height 23
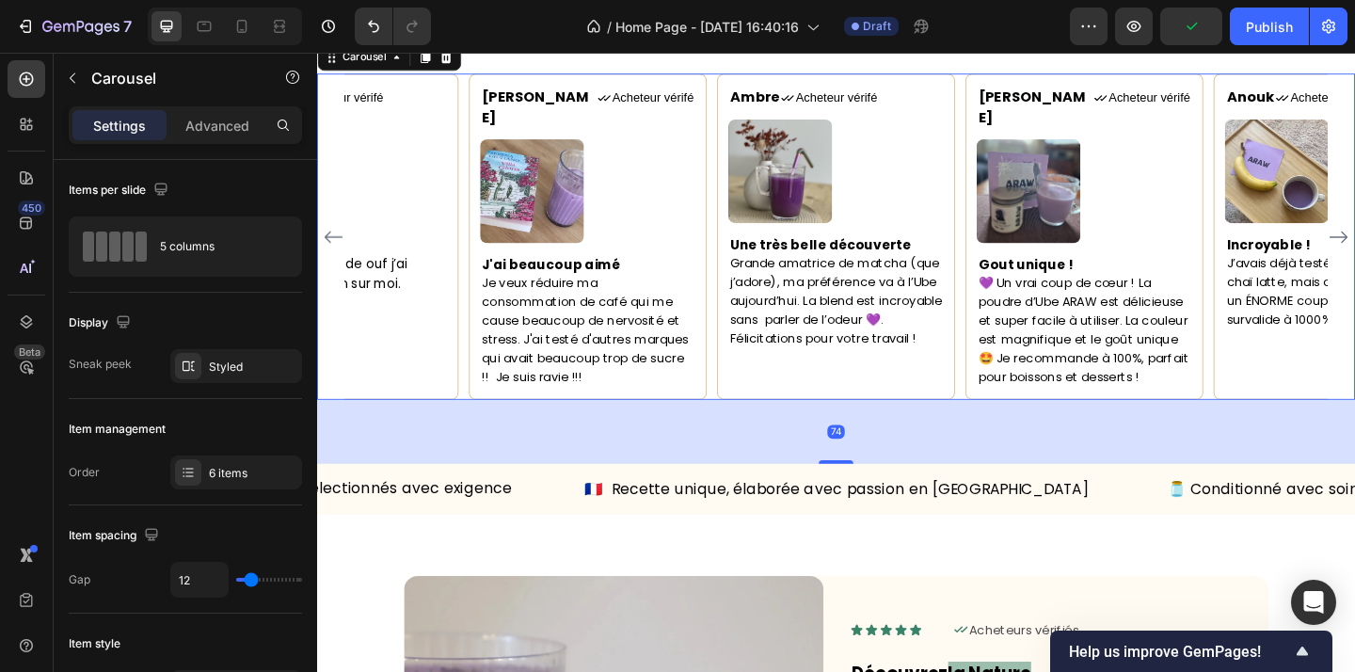
click at [334, 264] on icon "Carousel Back Arrow" at bounding box center [335, 253] width 23 height 23
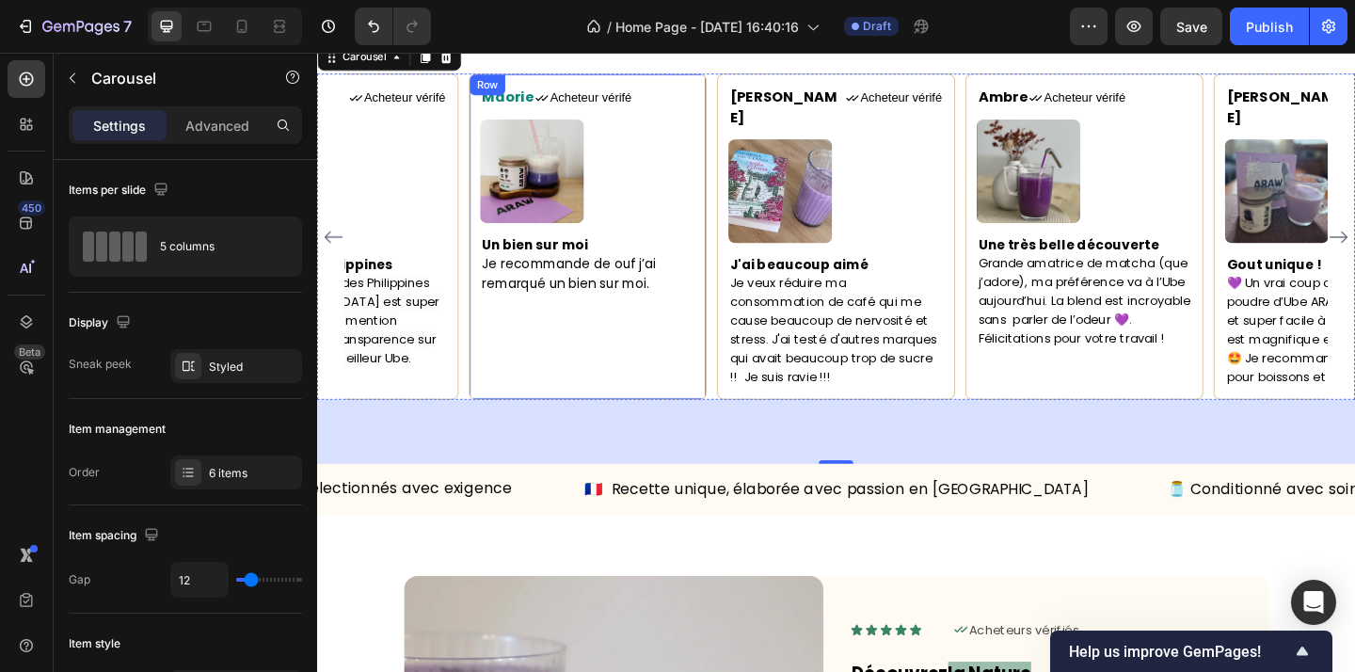
click at [522, 111] on span "Maorie" at bounding box center [525, 100] width 56 height 22
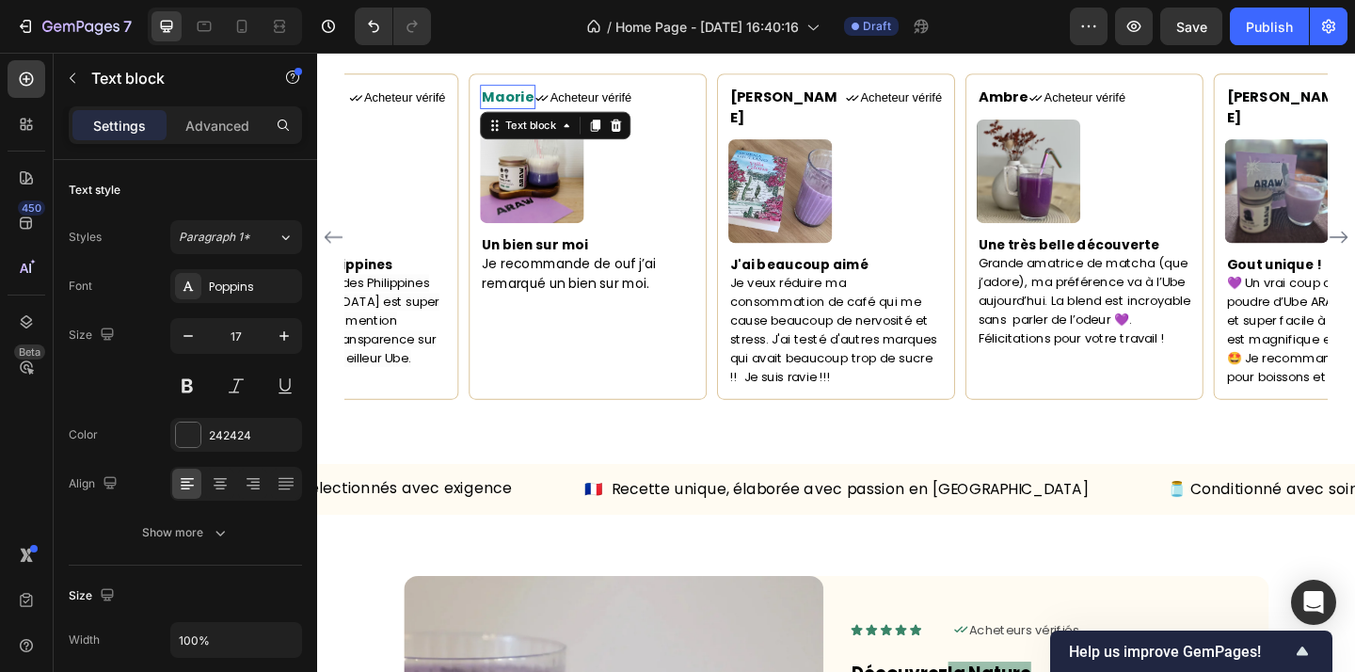
click at [522, 111] on span "Maorie" at bounding box center [525, 100] width 56 height 22
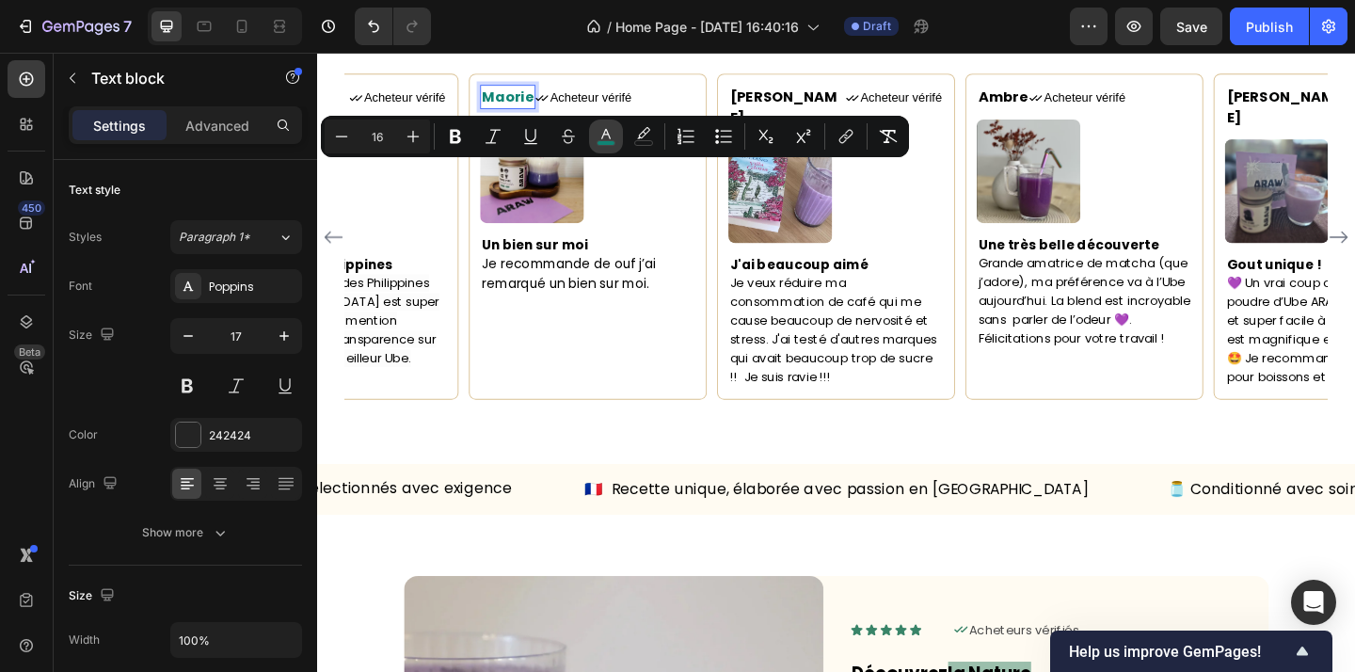
click at [601, 139] on icon "Editor contextual toolbar" at bounding box center [606, 136] width 19 height 19
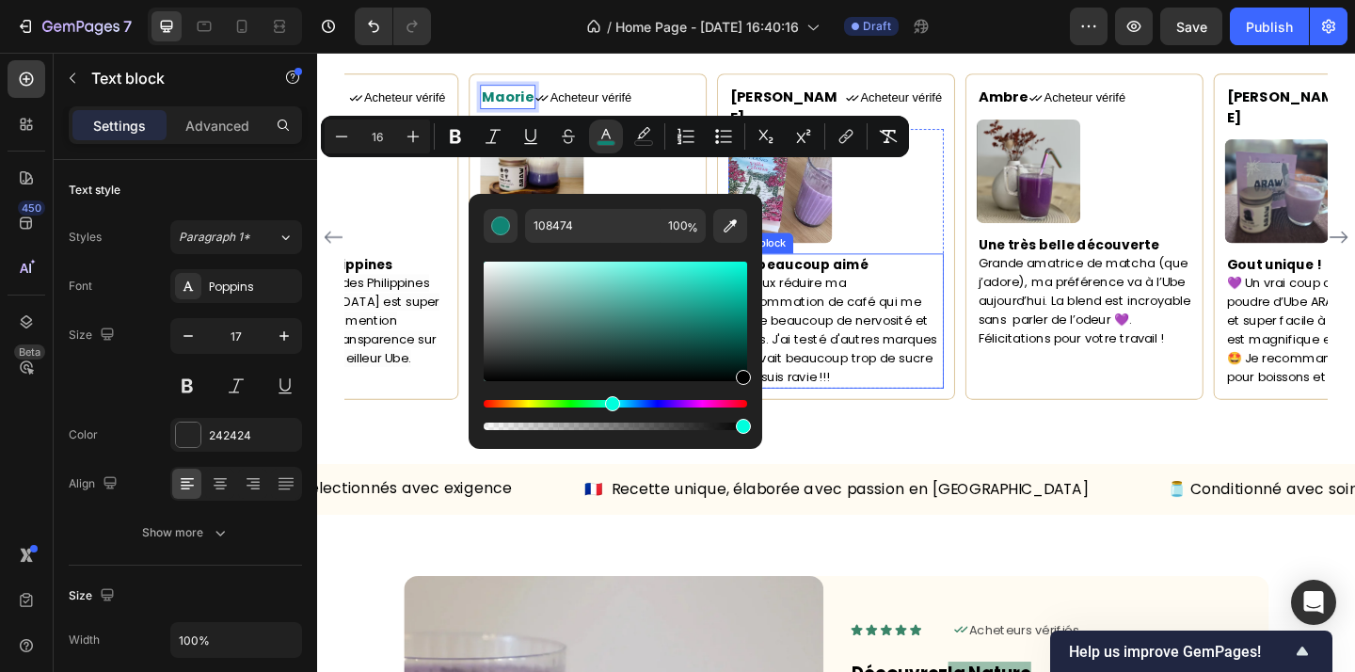
type input "000000"
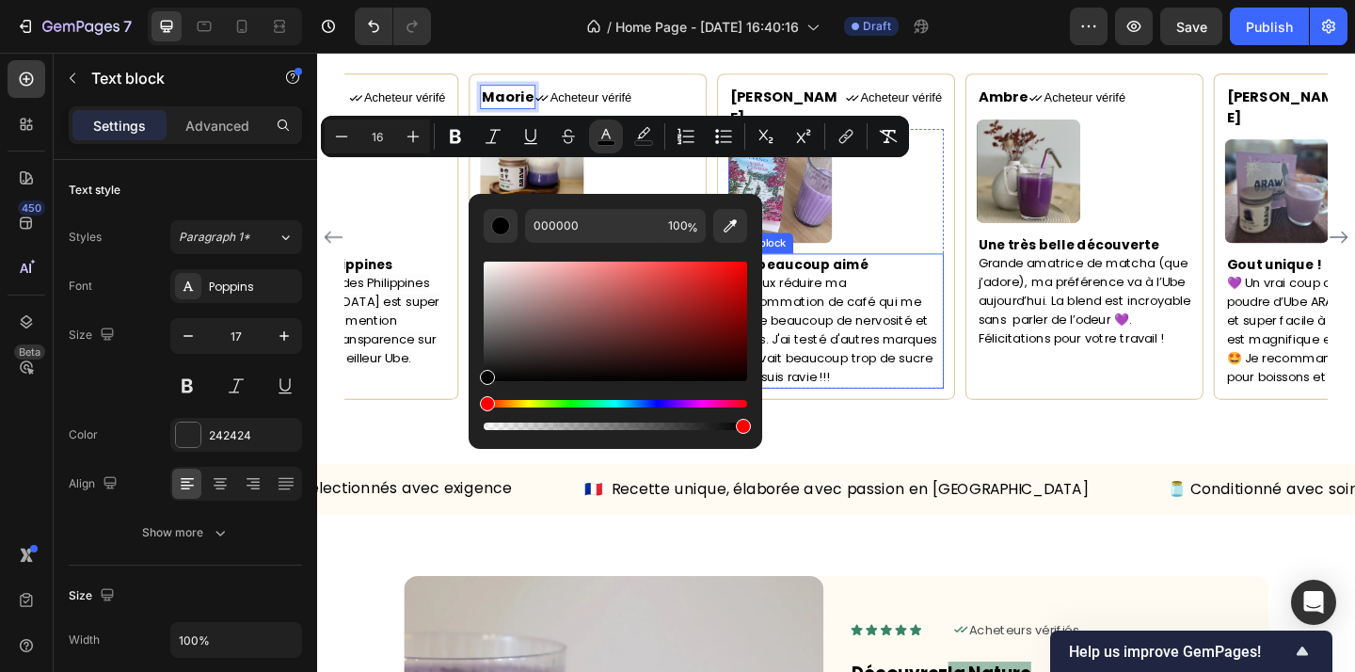
drag, startPoint x: 905, startPoint y: 406, endPoint x: 865, endPoint y: 456, distance: 64.9
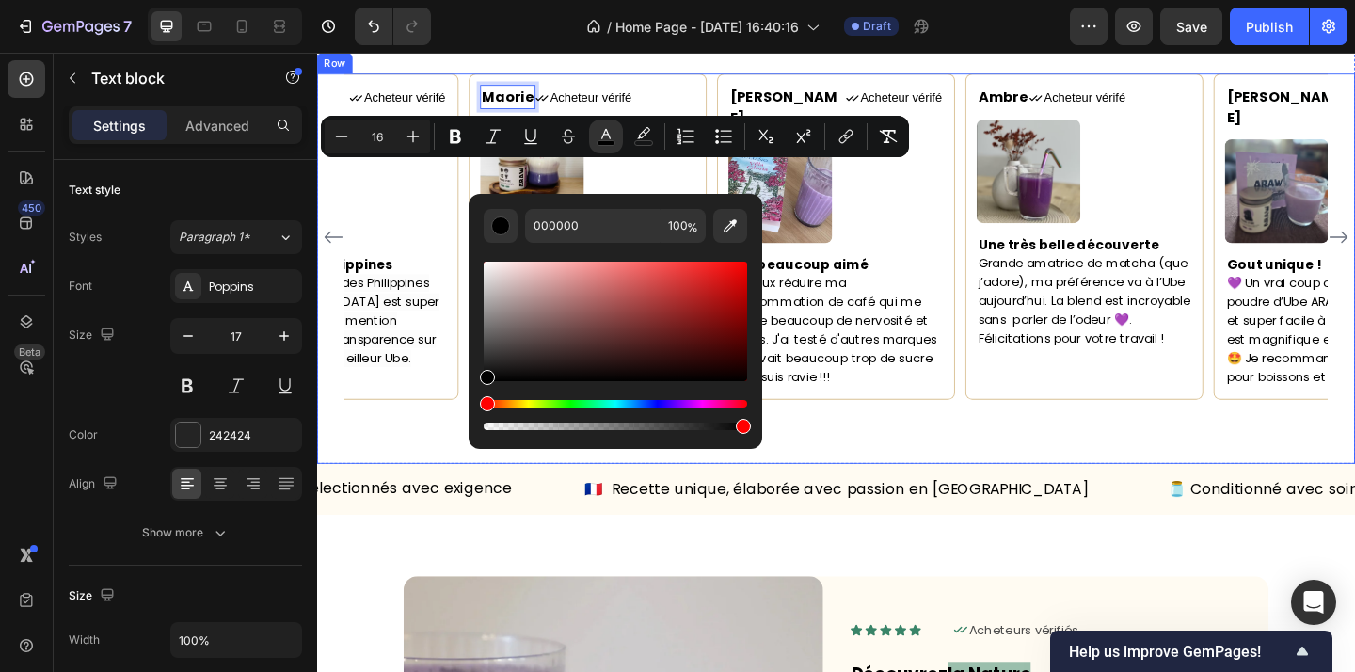
click at [873, 499] on div "Maorie Text block 0 Icon Acheteur vérifé Text Block Row Image Un bien sur moi J…" at bounding box center [881, 286] width 1129 height 423
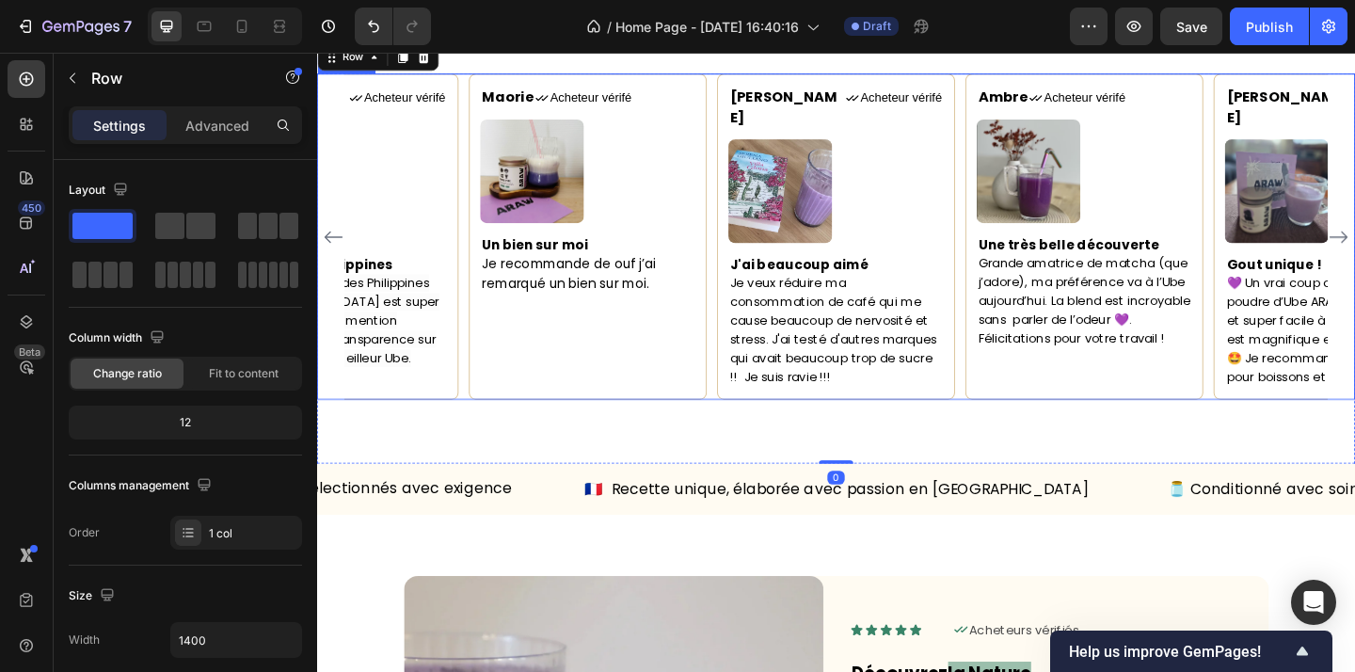
click at [339, 260] on icon "Carousel Back Arrow" at bounding box center [335, 253] width 20 height 13
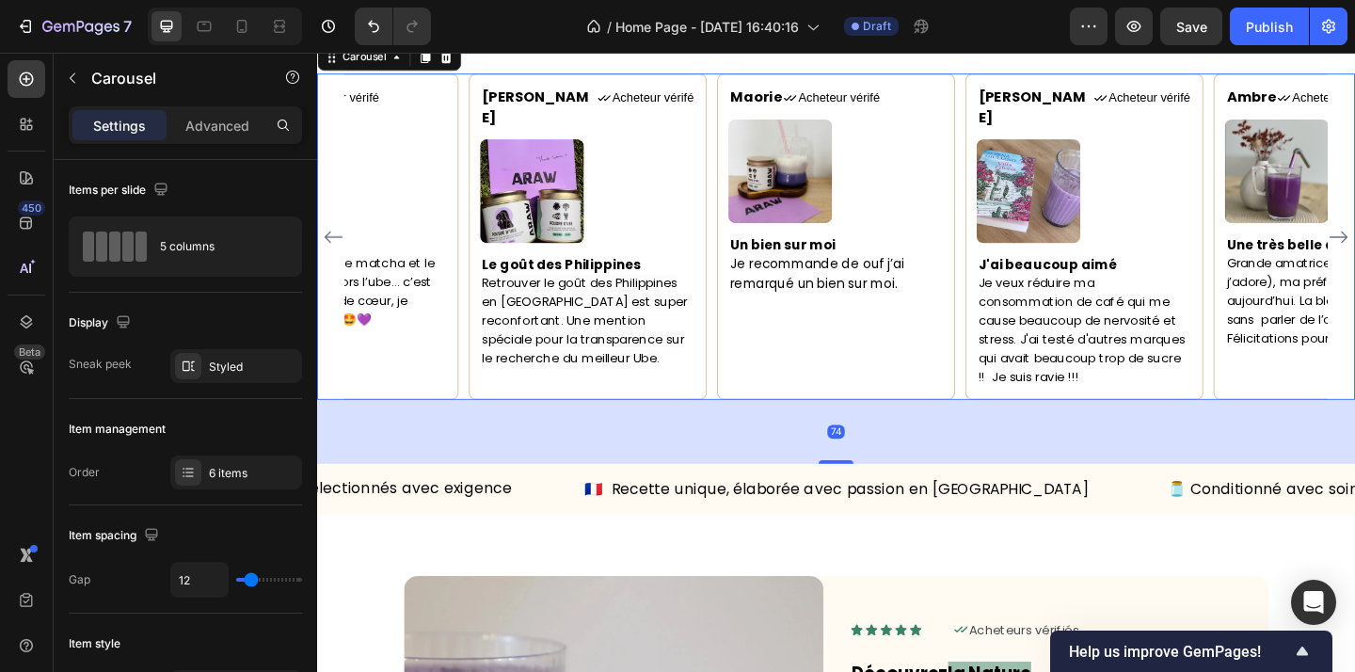
click at [339, 260] on icon "Carousel Back Arrow" at bounding box center [335, 253] width 20 height 13
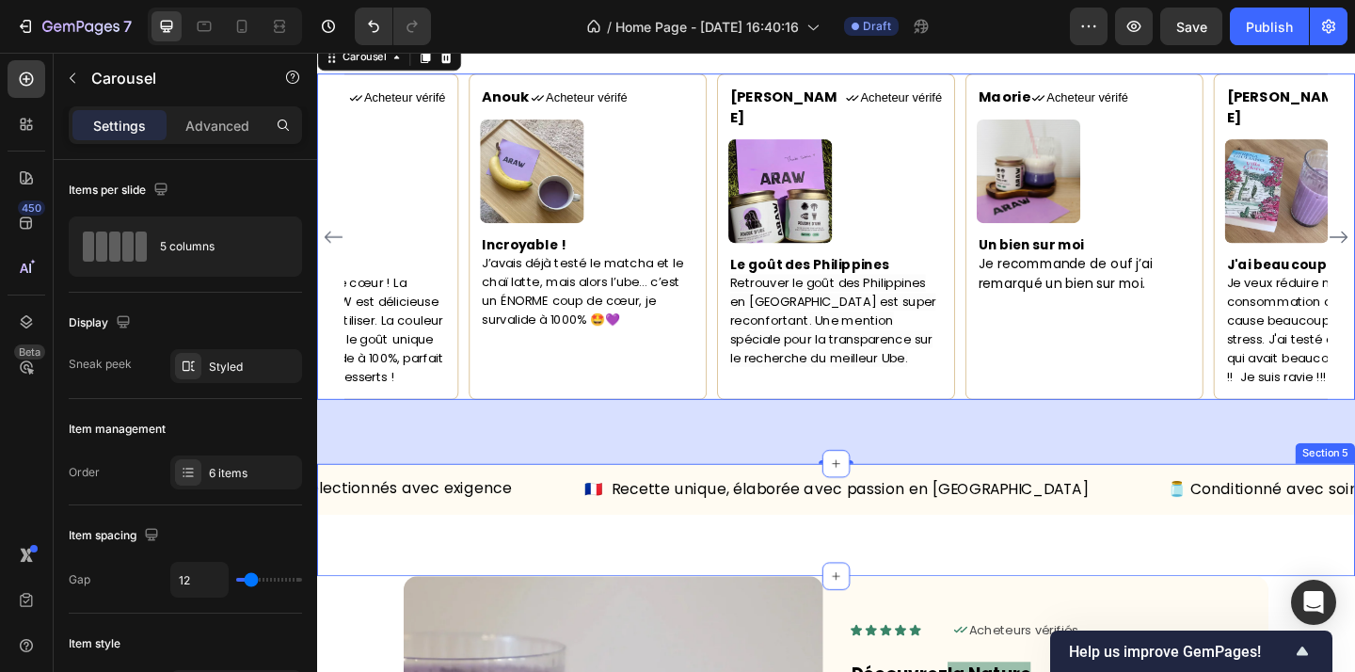
click at [815, 623] on div "🇫🇷 Recette unique, élaborée avec passion en France Text Block 🫙 Conditionné ave…" at bounding box center [881, 561] width 1129 height 123
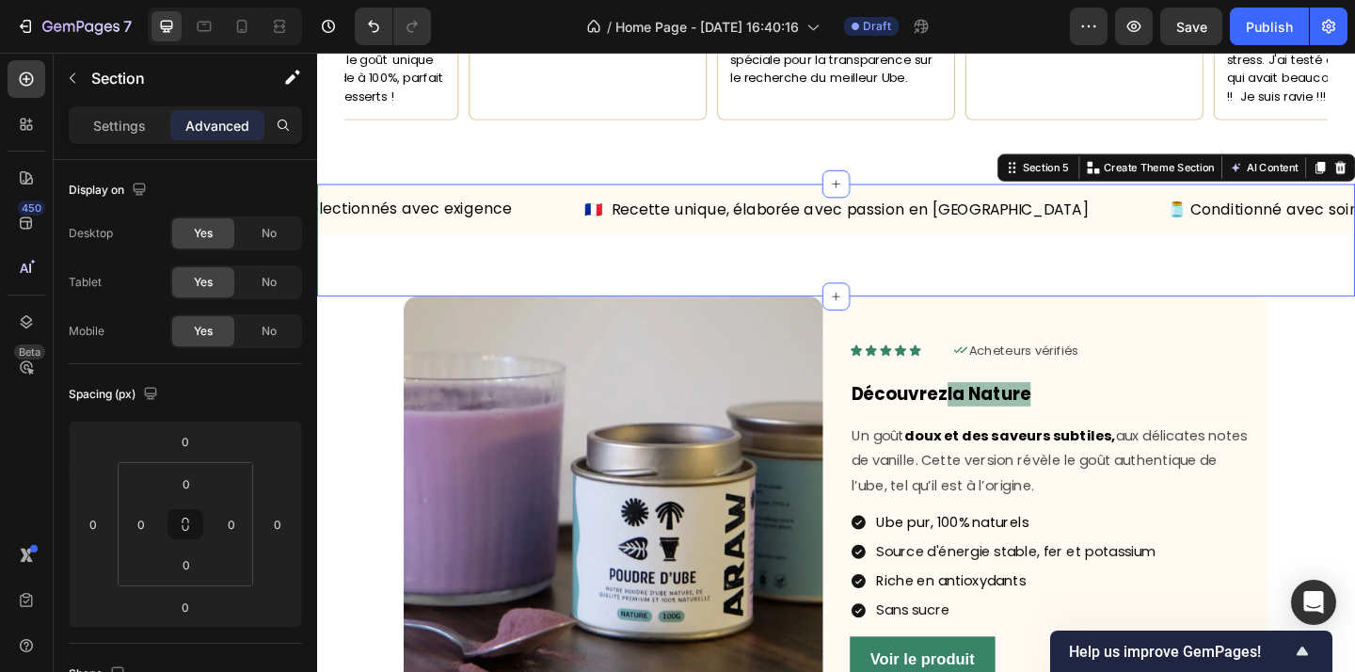
scroll to position [1907, 0]
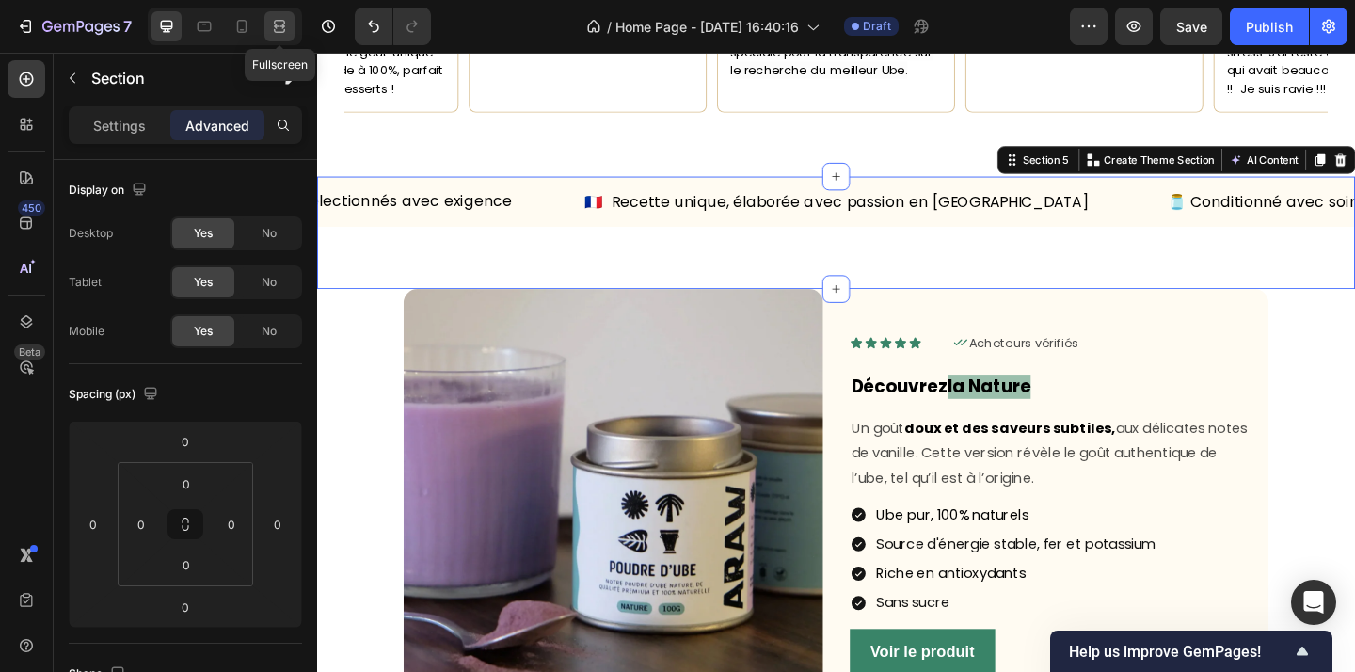
click at [285, 32] on icon at bounding box center [279, 26] width 19 height 19
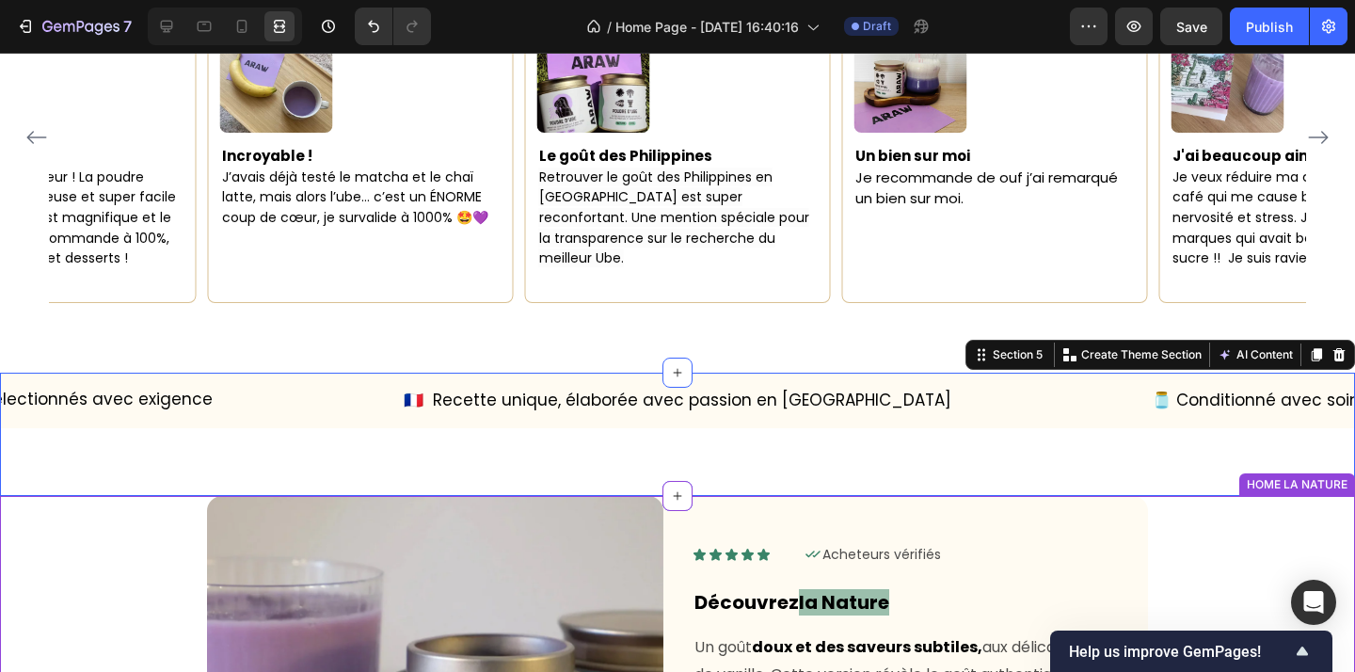
scroll to position [1660, 0]
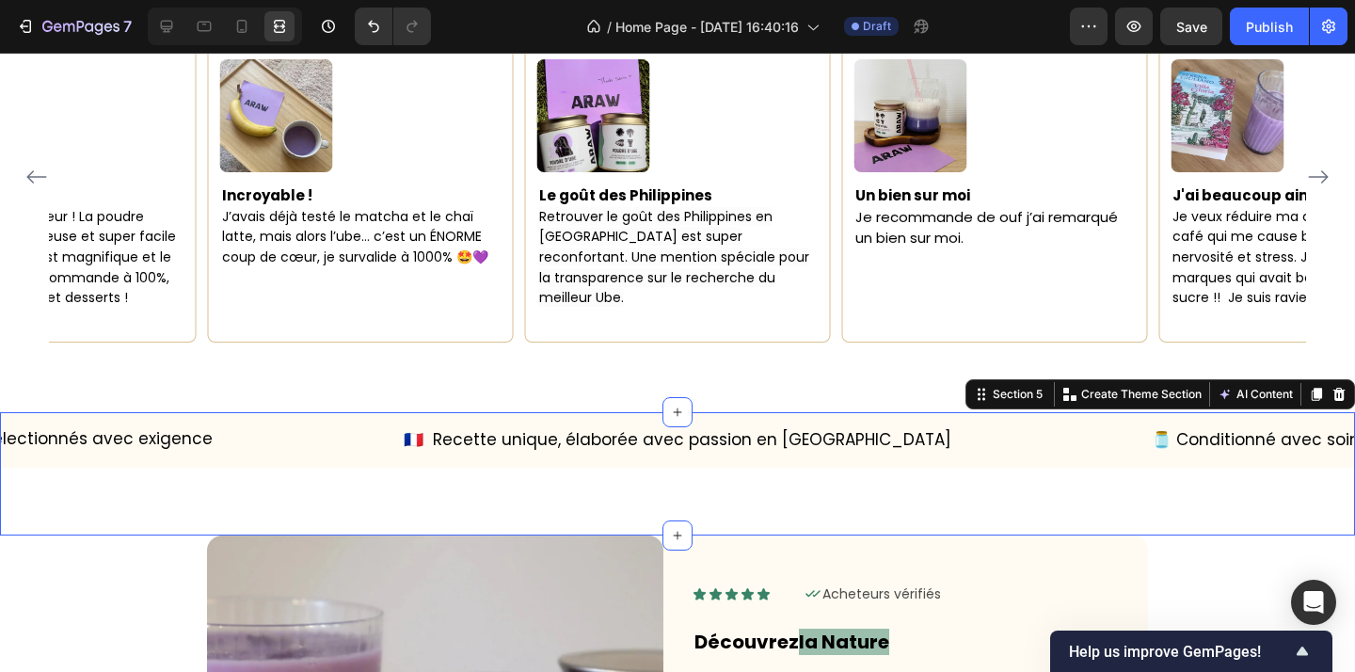
click at [496, 24] on div "/ Home Page - [DATE] 16:40:16 Draft" at bounding box center [758, 27] width 624 height 38
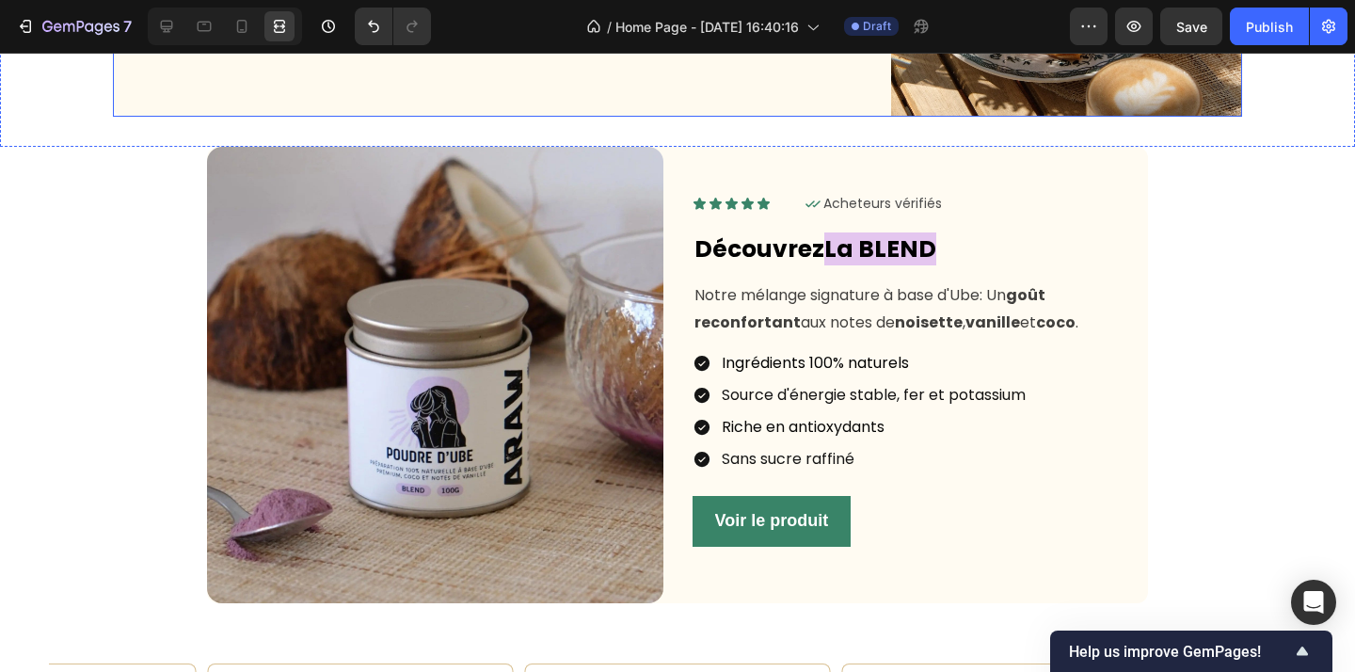
scroll to position [1017, 0]
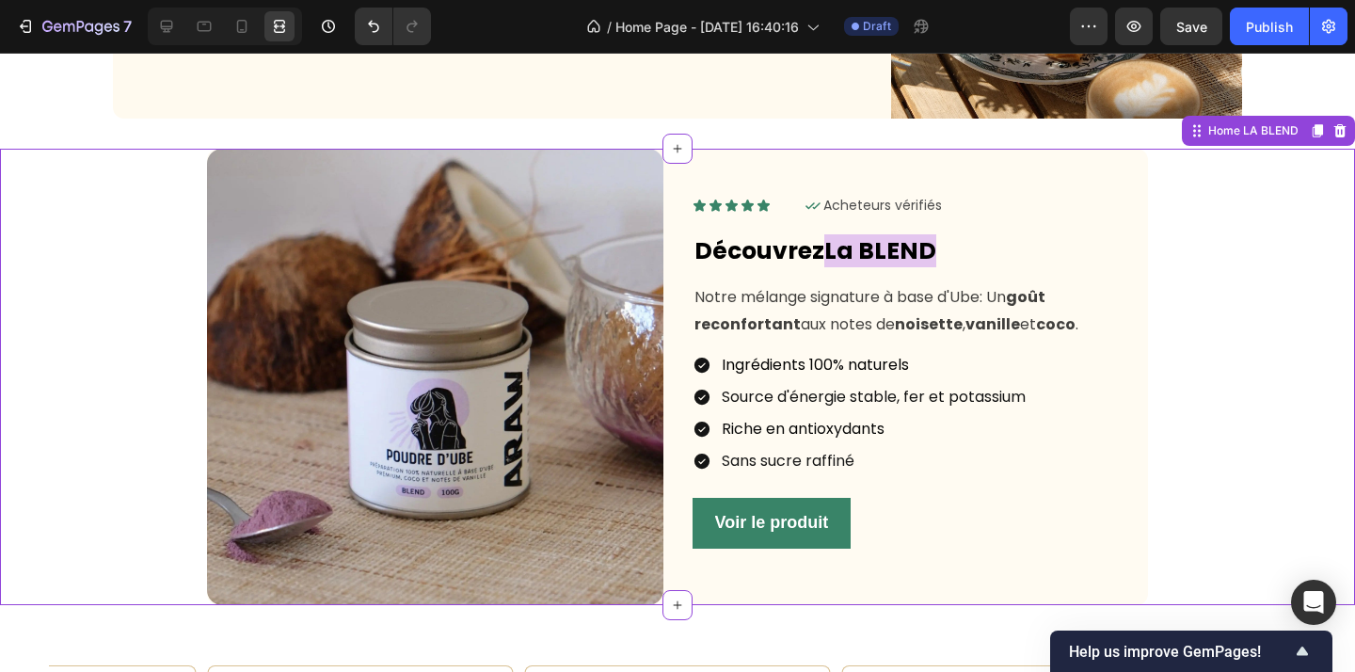
click at [738, 315] on strong "goût reconfortant" at bounding box center [869, 310] width 351 height 49
click at [849, 334] on span "Notre mélange signature à base d'Ube: Un goût reconfortant aux notes de noisett…" at bounding box center [886, 310] width 384 height 49
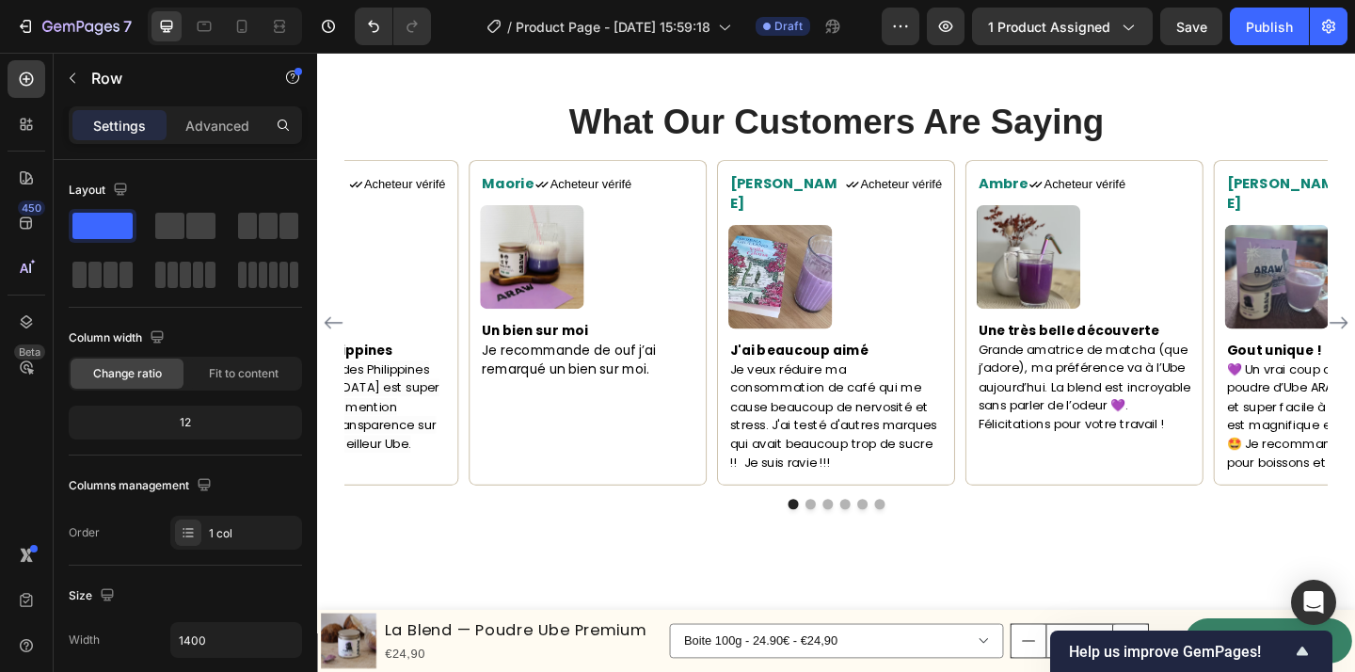
scroll to position [3016, 0]
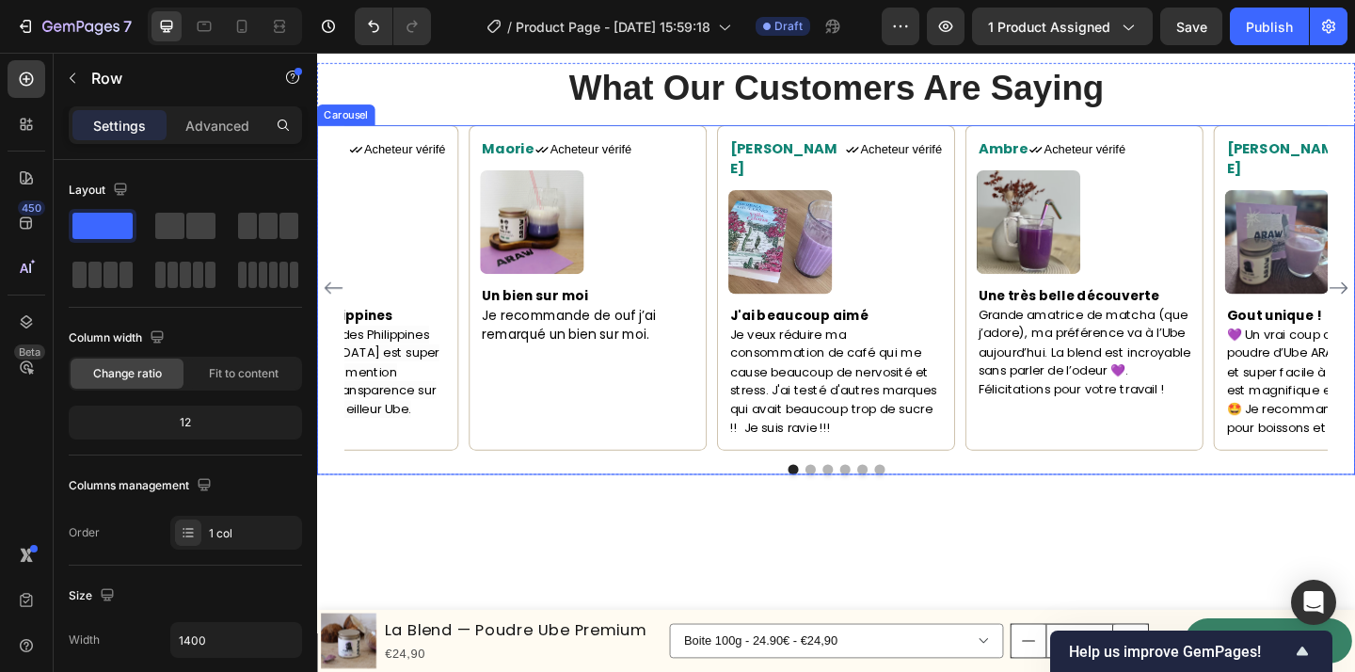
click at [1027, 478] on div "Maorie Text block Icon Acheteur vérifé Text Block Row Image Un bien sur moi Je …" at bounding box center [881, 322] width 1129 height 380
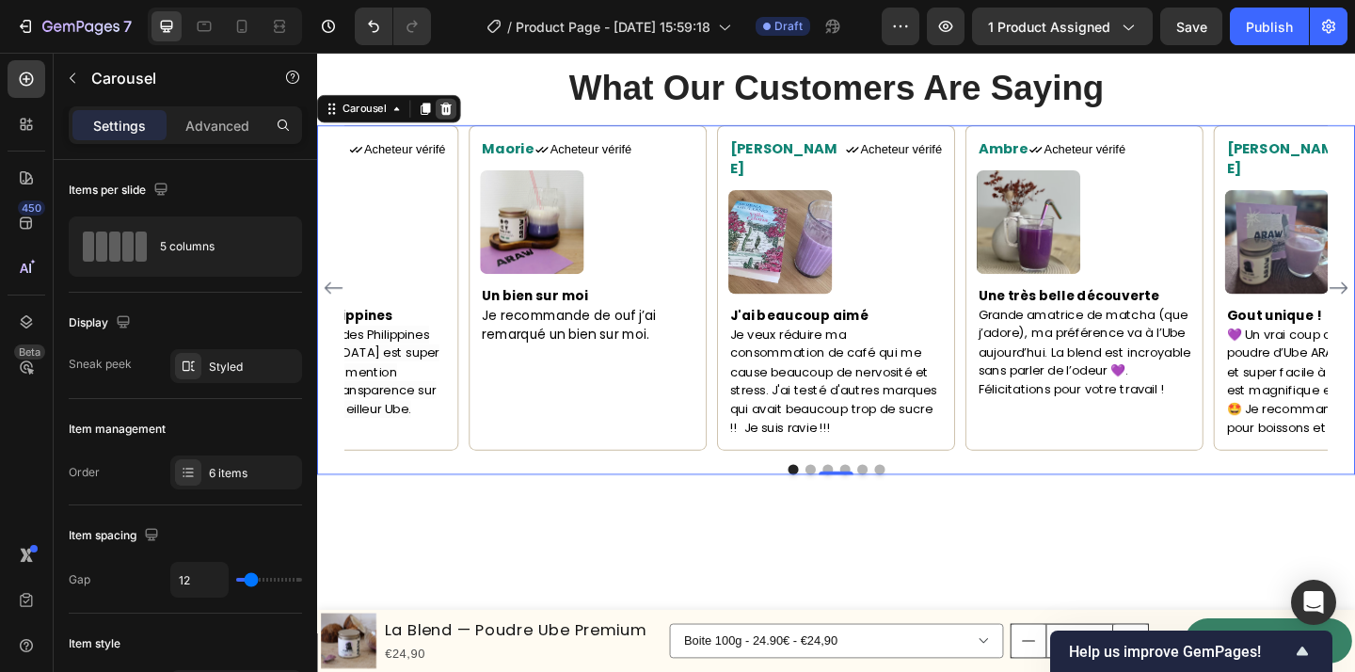
click at [457, 115] on icon at bounding box center [458, 113] width 12 height 13
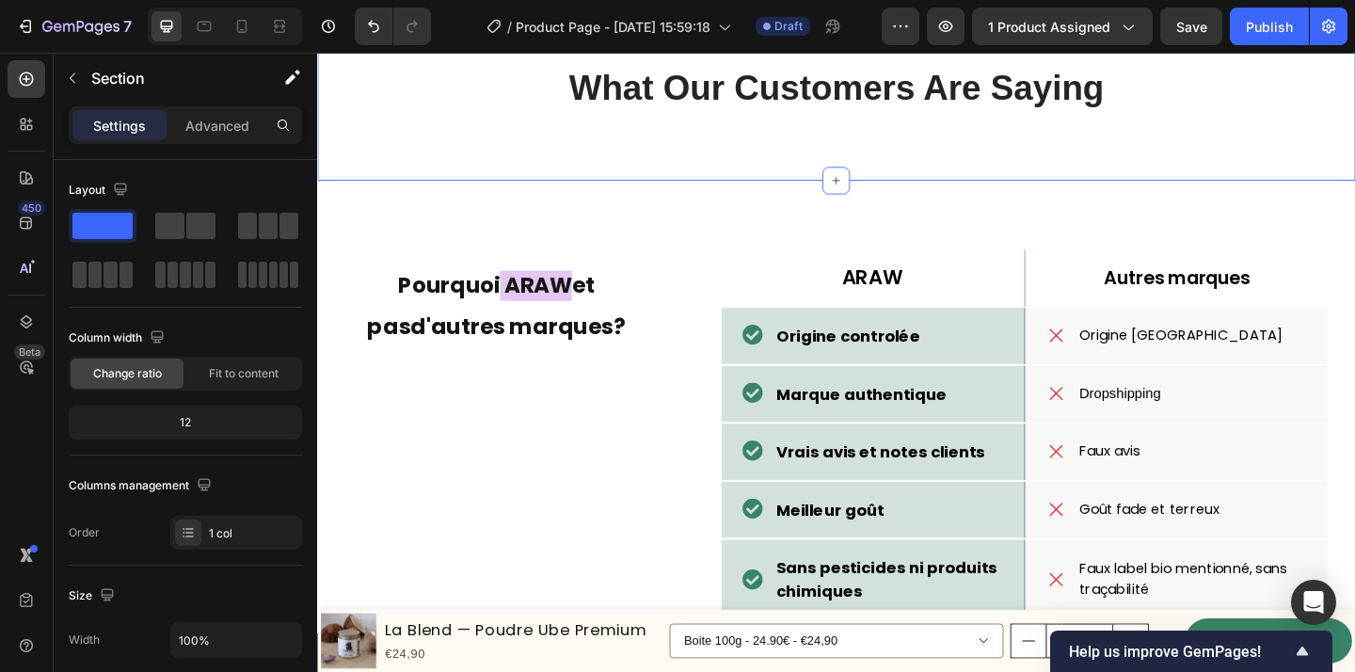
scroll to position [2854, 0]
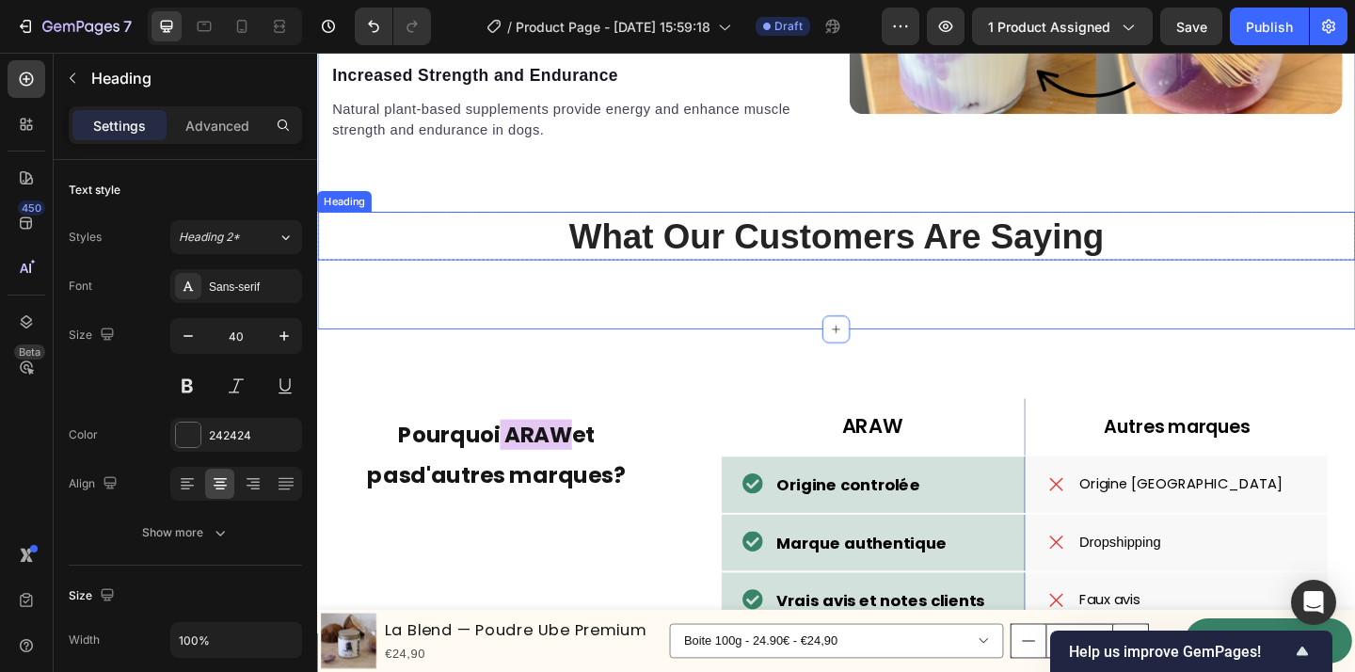
click at [696, 245] on p "What Our Customers Are Saying" at bounding box center [881, 252] width 1125 height 49
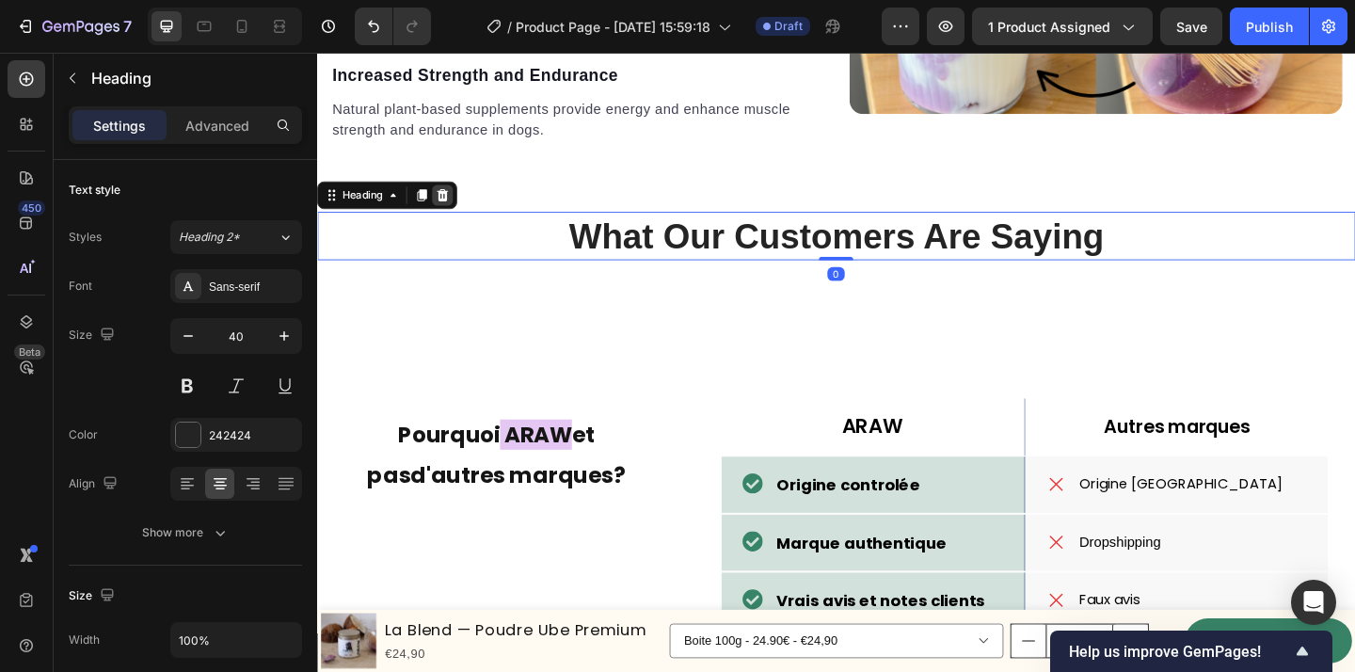
click at [459, 203] on icon at bounding box center [454, 207] width 12 height 13
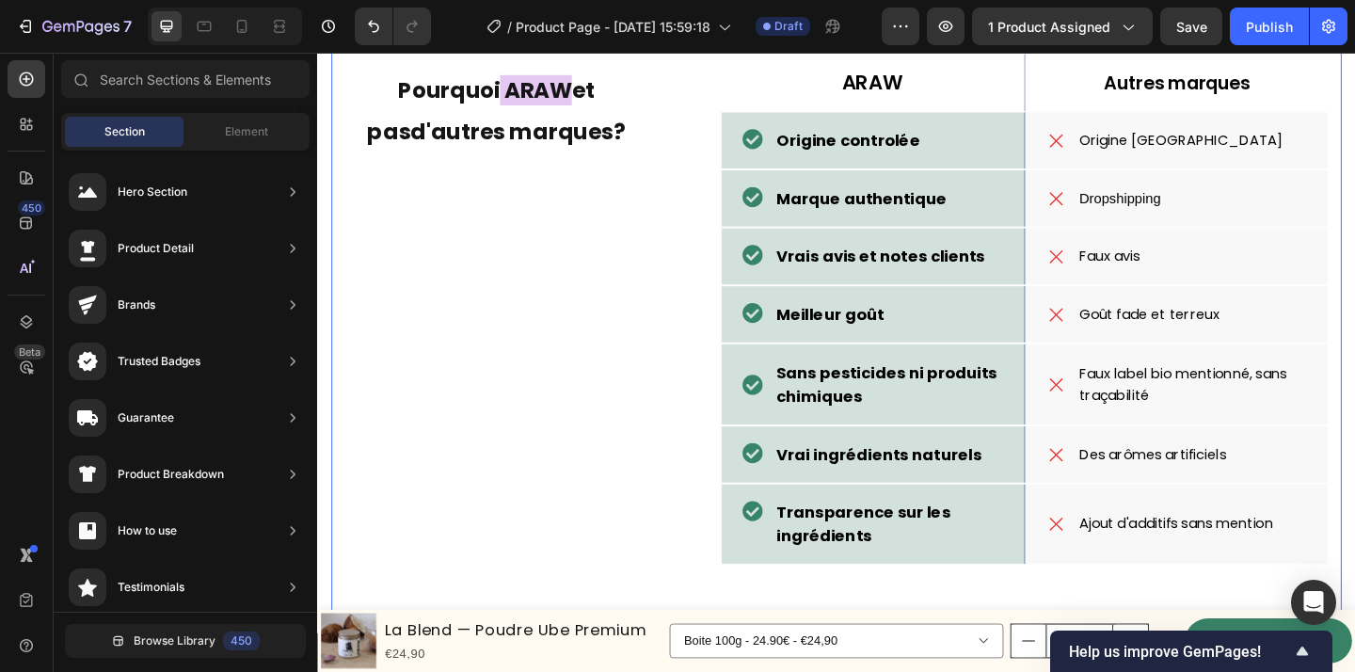
scroll to position [3232, 0]
click at [565, 378] on div "Pourquoi ARAW et pas d'autres marques ? Heading" at bounding box center [511, 339] width 330 height 570
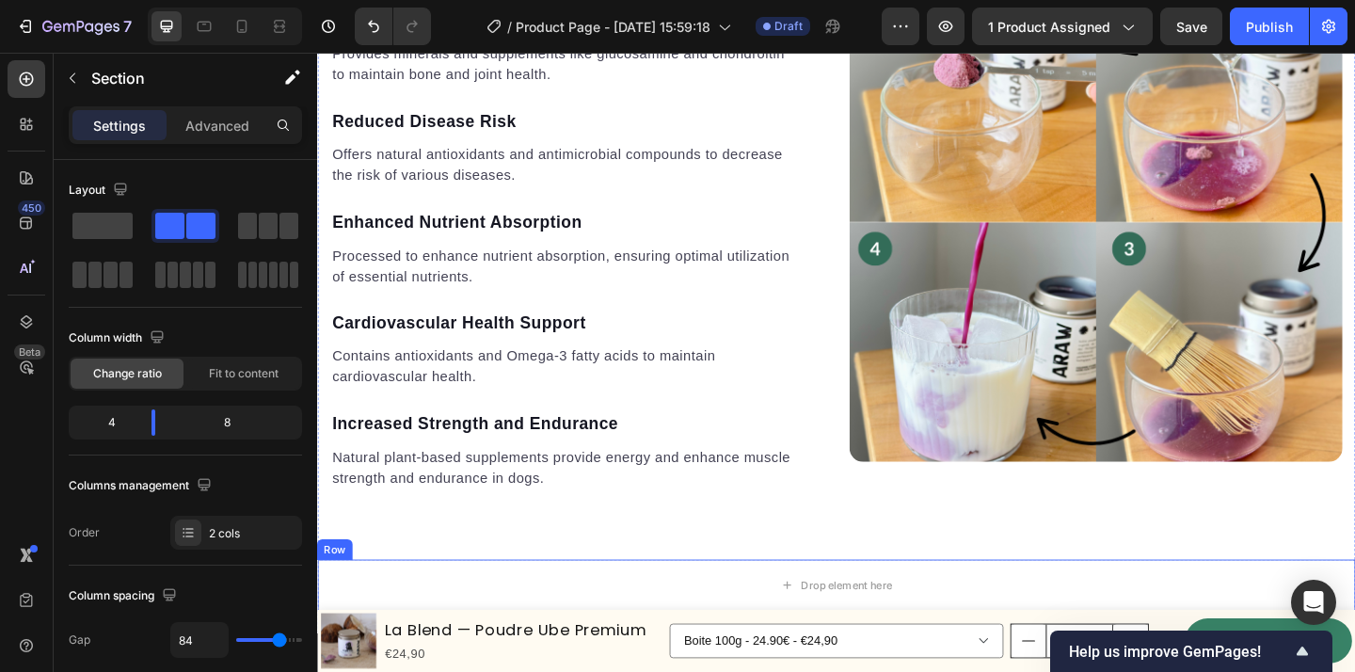
scroll to position [2047, 0]
